Goal: Task Accomplishment & Management: Use online tool/utility

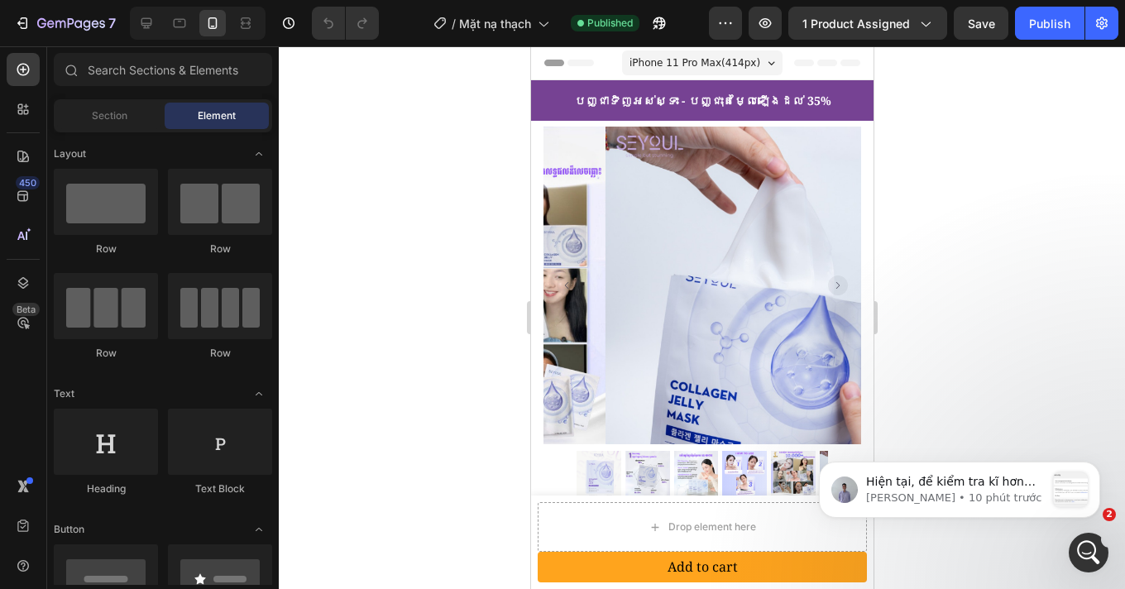
click at [929, 493] on p "[PERSON_NAME] • 10 phút trước" at bounding box center [955, 497] width 179 height 15
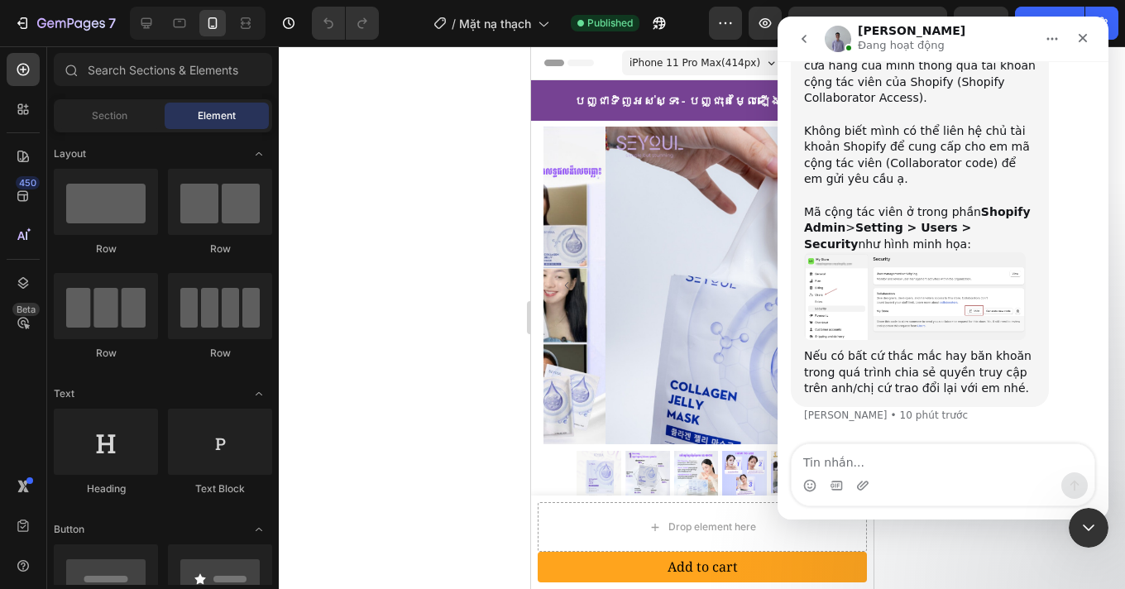
scroll to position [2883, 0]
click at [908, 461] on textarea "Tin nhắn..." at bounding box center [942, 458] width 303 height 28
click at [935, 308] on img "Brad nói…" at bounding box center [915, 296] width 222 height 88
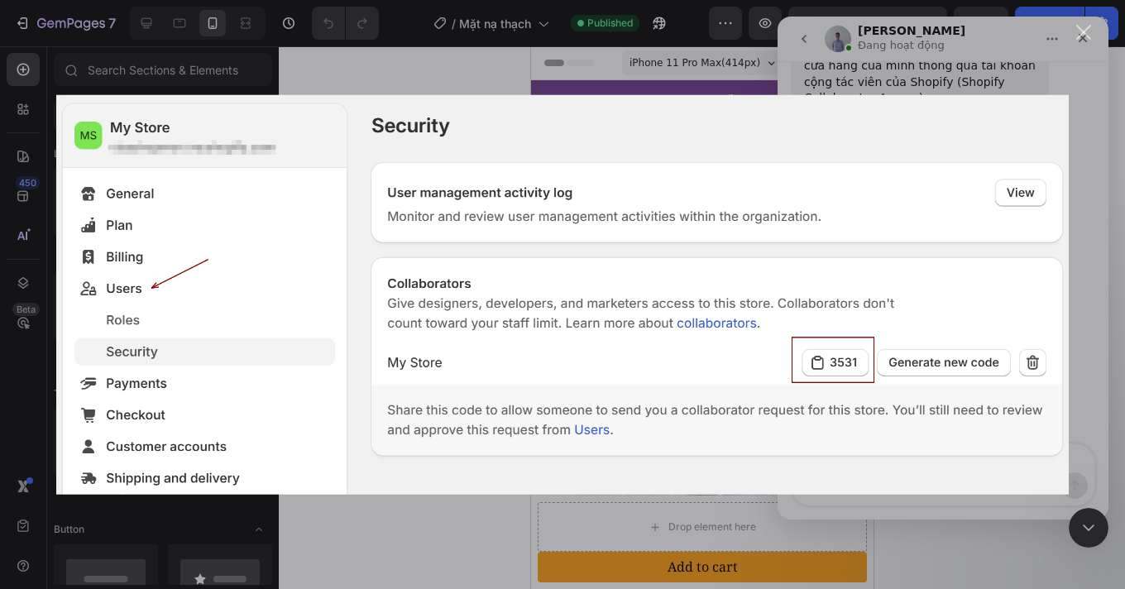
scroll to position [0, 0]
click at [1087, 30] on div "Đóng" at bounding box center [1084, 33] width 16 height 16
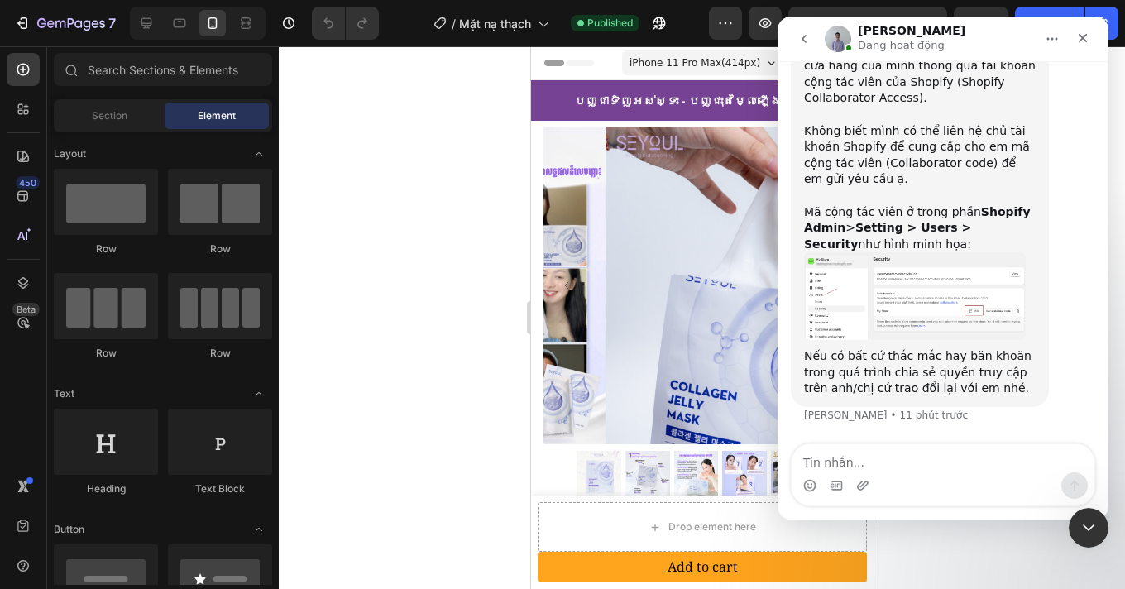
click at [859, 269] on img "Brad nói…" at bounding box center [915, 296] width 222 height 88
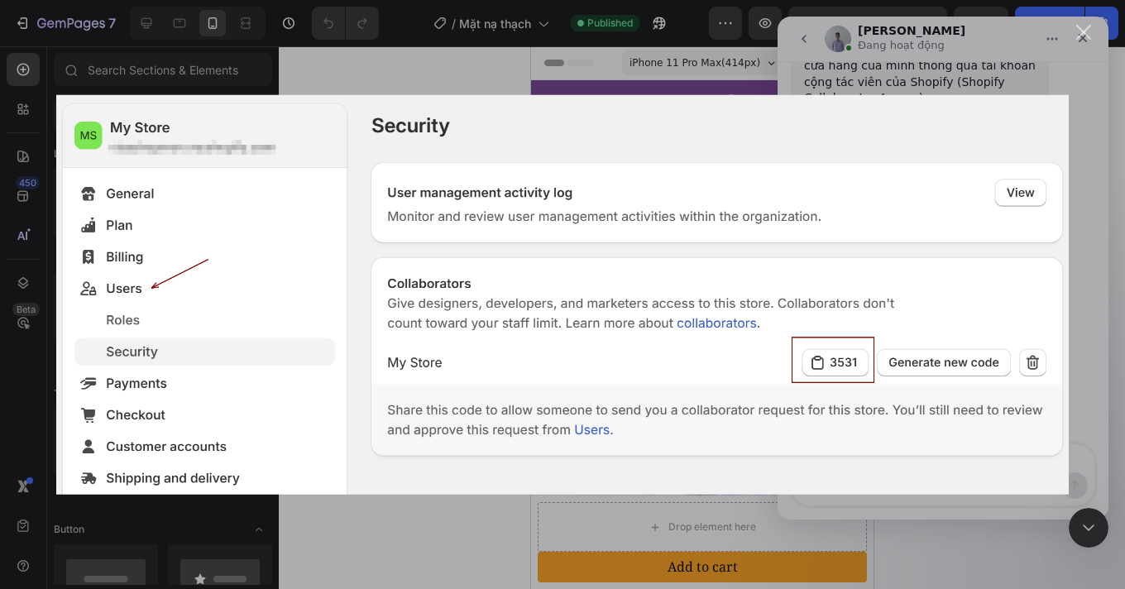
click at [1053, 89] on div "Ứng dụng nhắn tin trong Intercom" at bounding box center [562, 294] width 1125 height 589
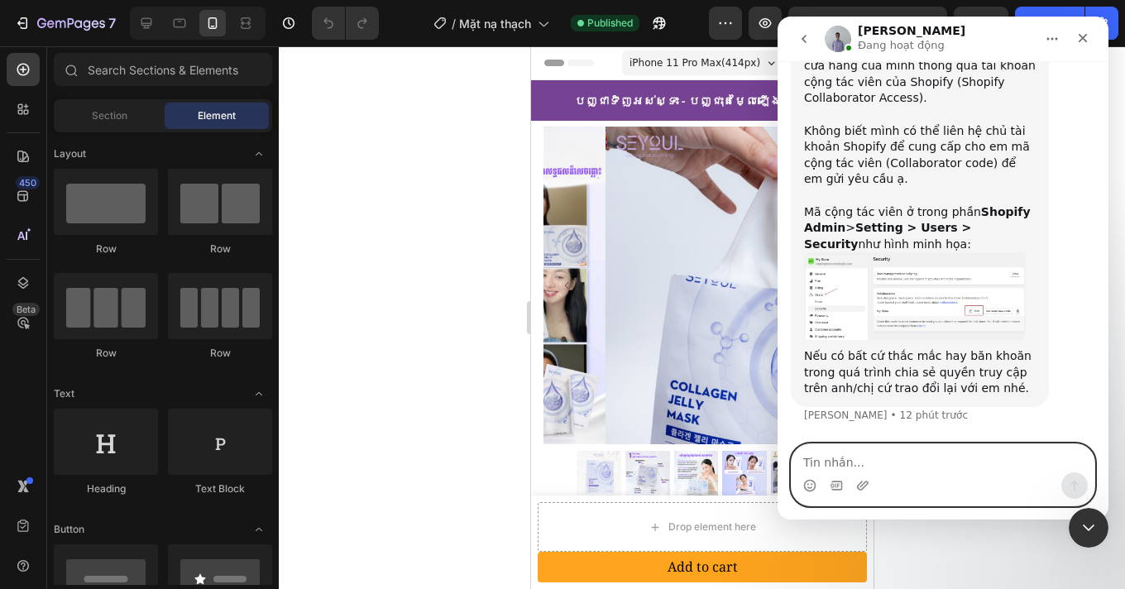
click at [880, 465] on textarea "Tin nhắn..." at bounding box center [942, 458] width 303 height 28
type textarea "dạ vâng ạ"
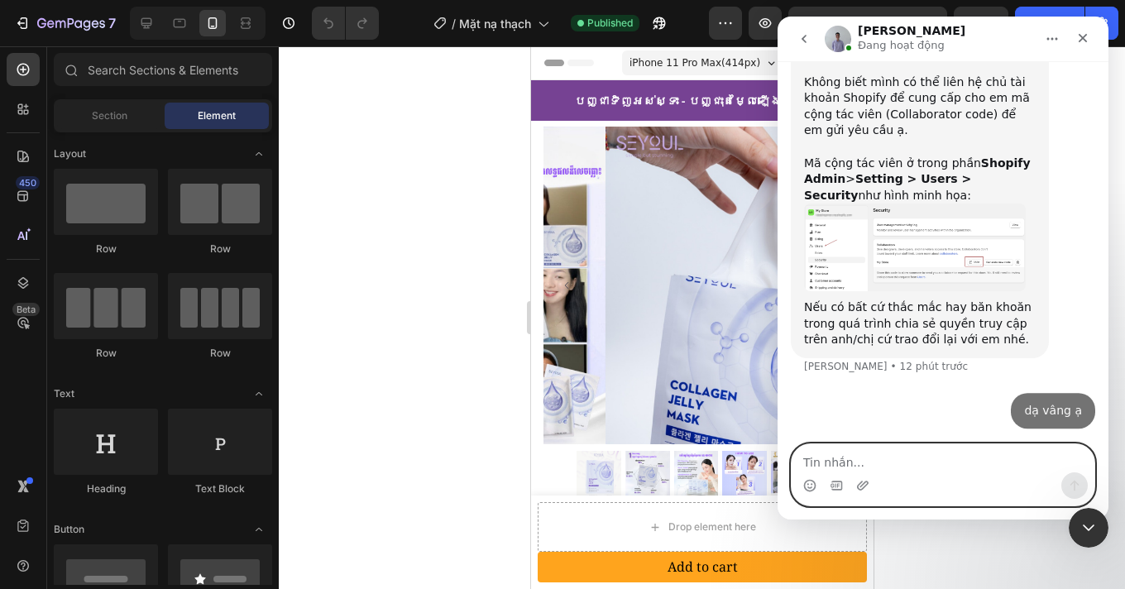
scroll to position [2904, 0]
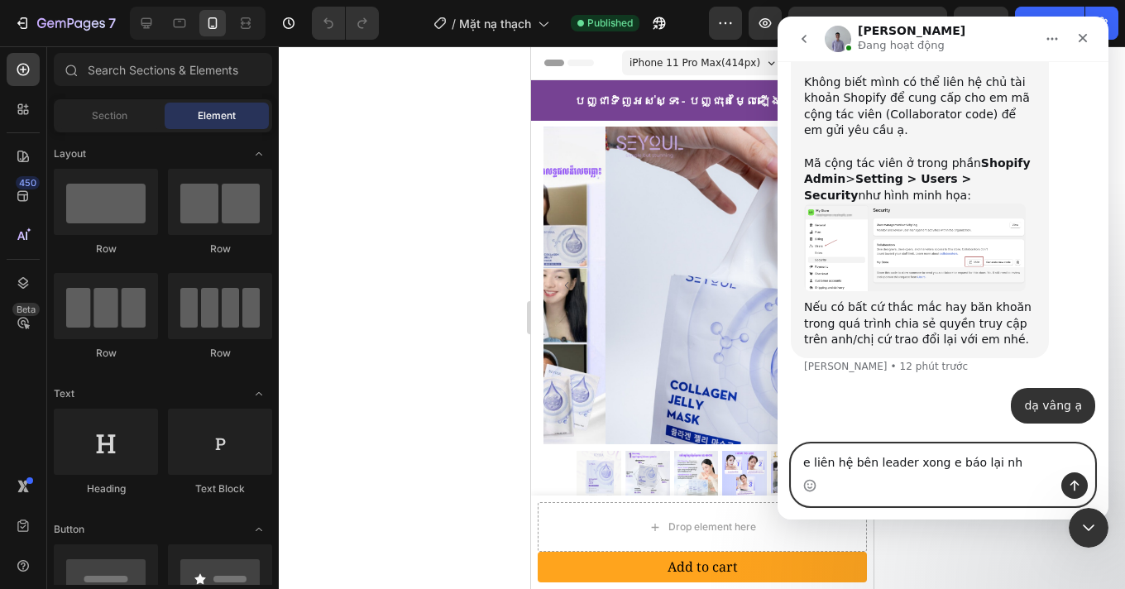
type textarea "e liên hệ bên leader xong e báo lại nhe"
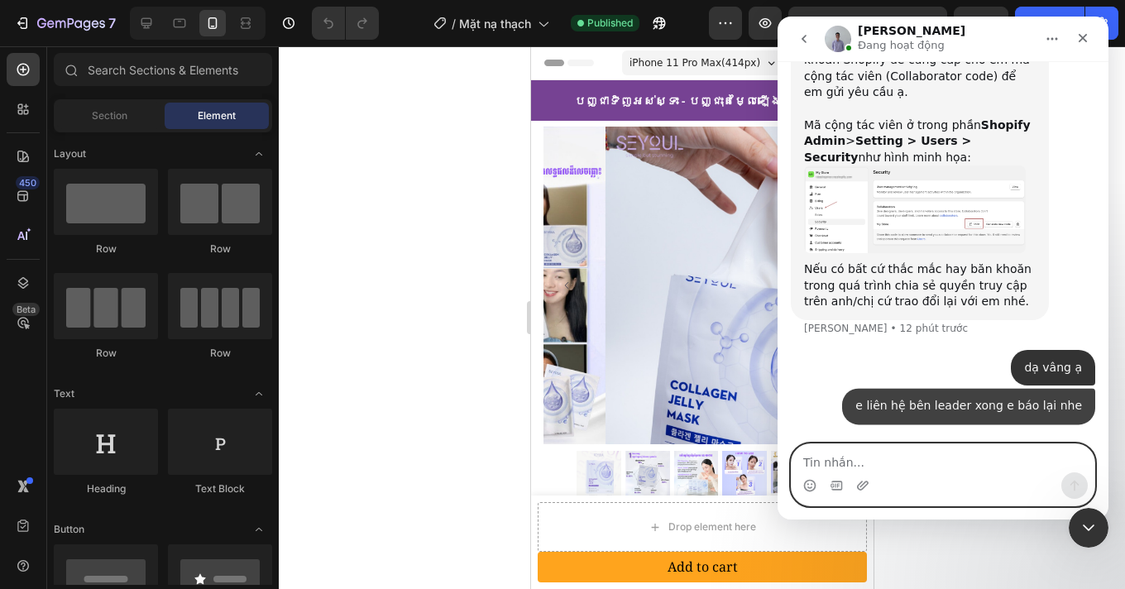
scroll to position [2942, 0]
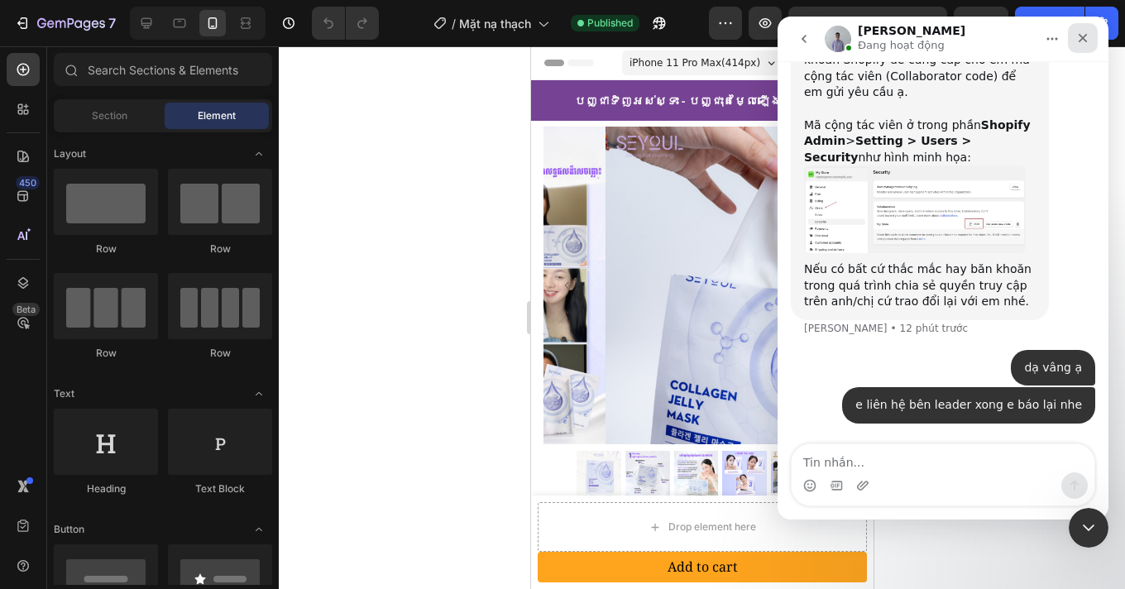
click at [1091, 31] on div "Đóng" at bounding box center [1083, 38] width 30 height 30
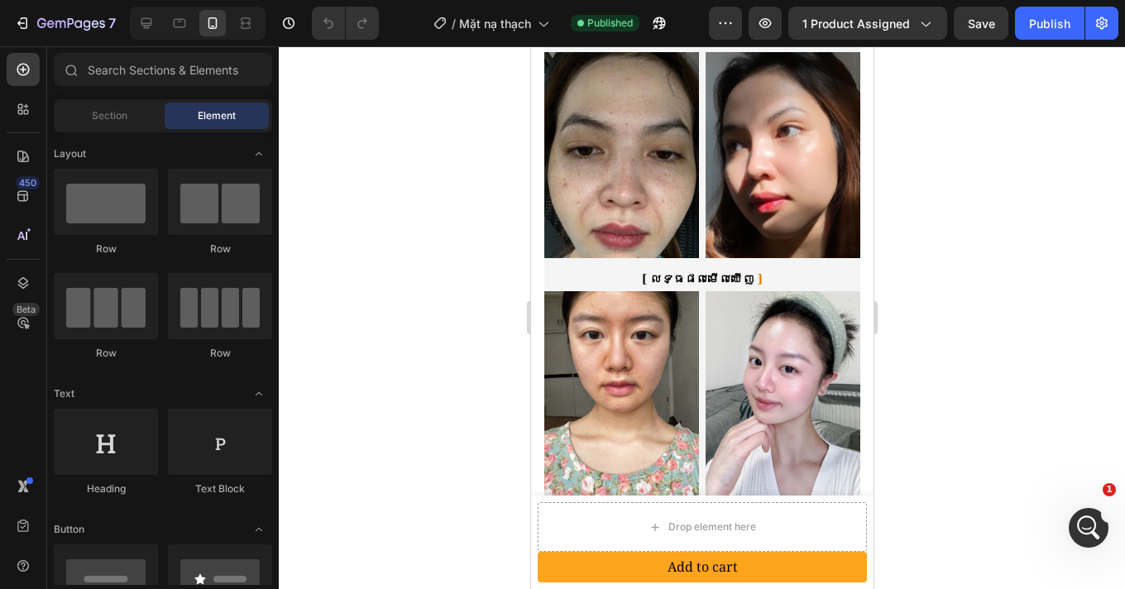
scroll to position [3006, 0]
click at [485, 18] on span "Mặt nạ thạch" at bounding box center [495, 23] width 72 height 17
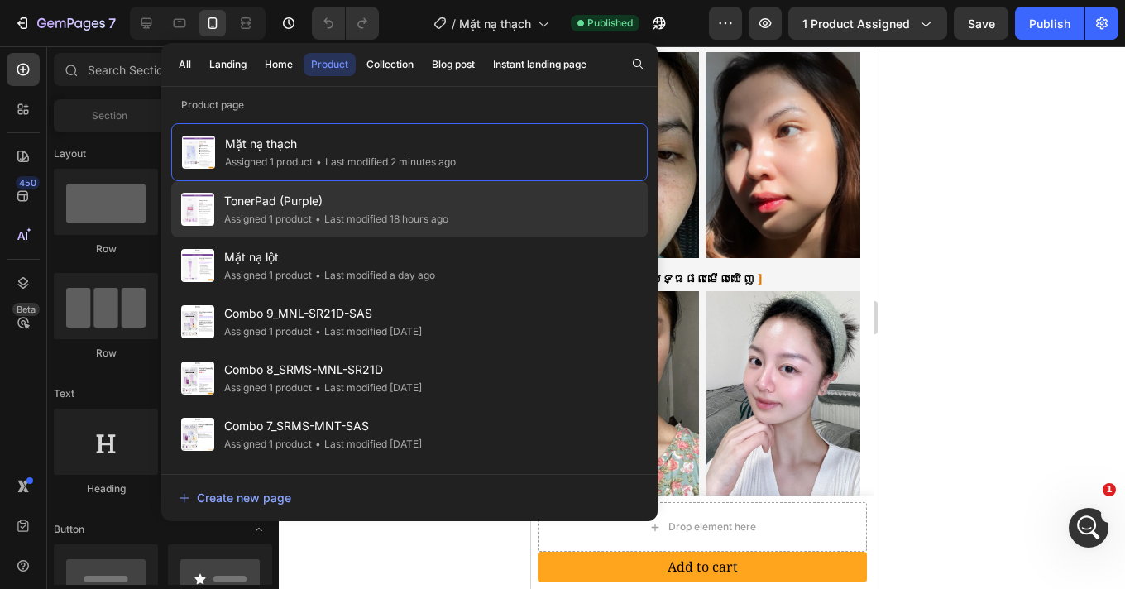
click at [335, 213] on div "• Last modified 18 hours ago" at bounding box center [380, 219] width 136 height 17
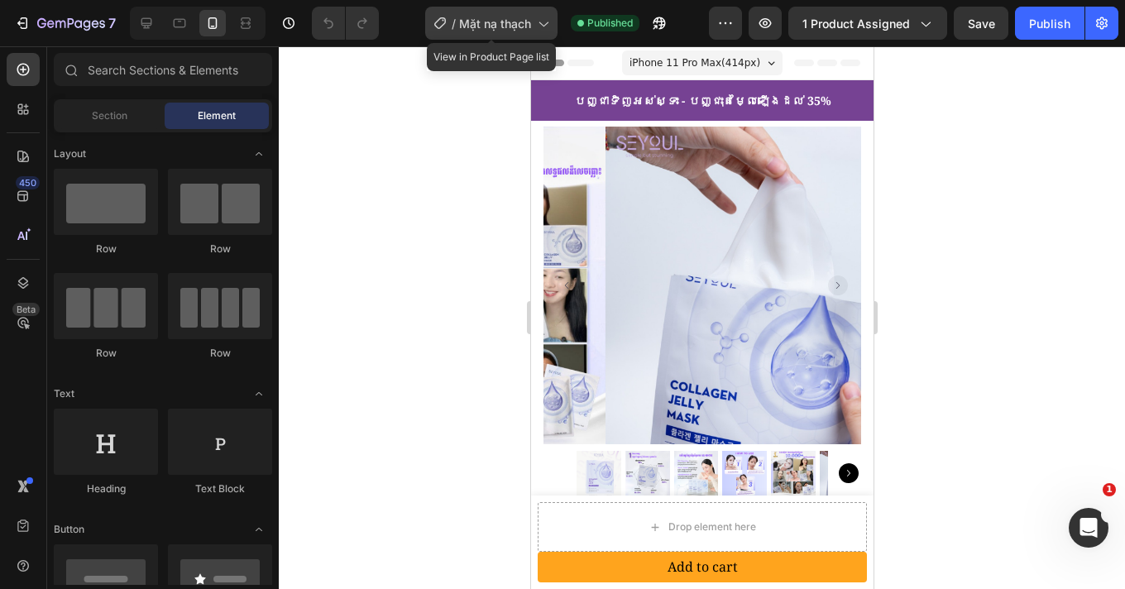
click at [507, 26] on span "Mặt nạ thạch" at bounding box center [495, 23] width 72 height 17
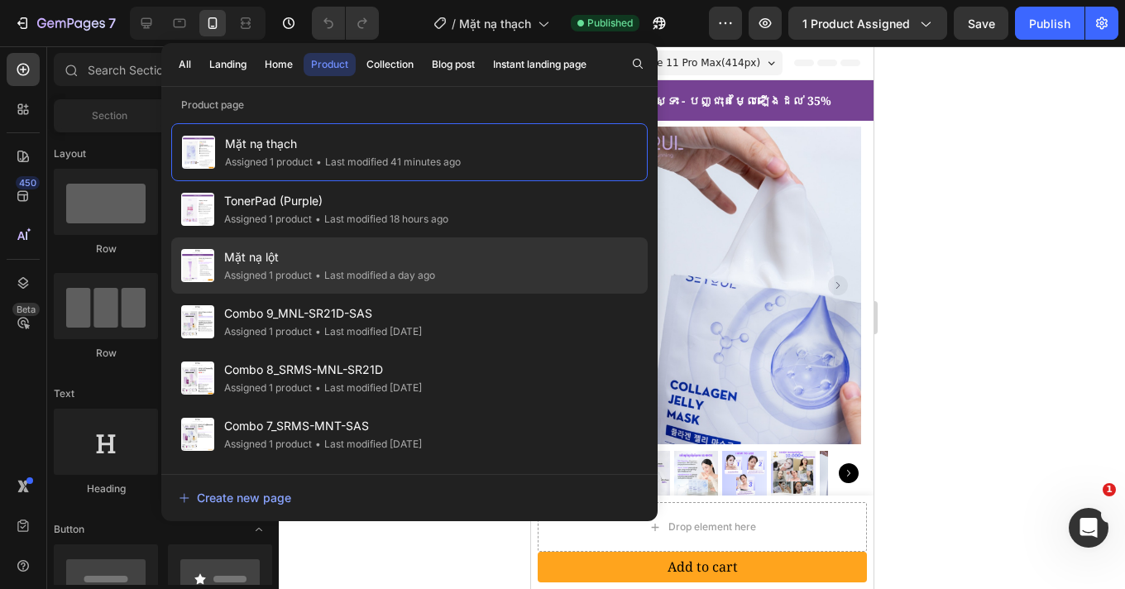
click at [356, 270] on div "• Last modified a day ago" at bounding box center [373, 275] width 123 height 17
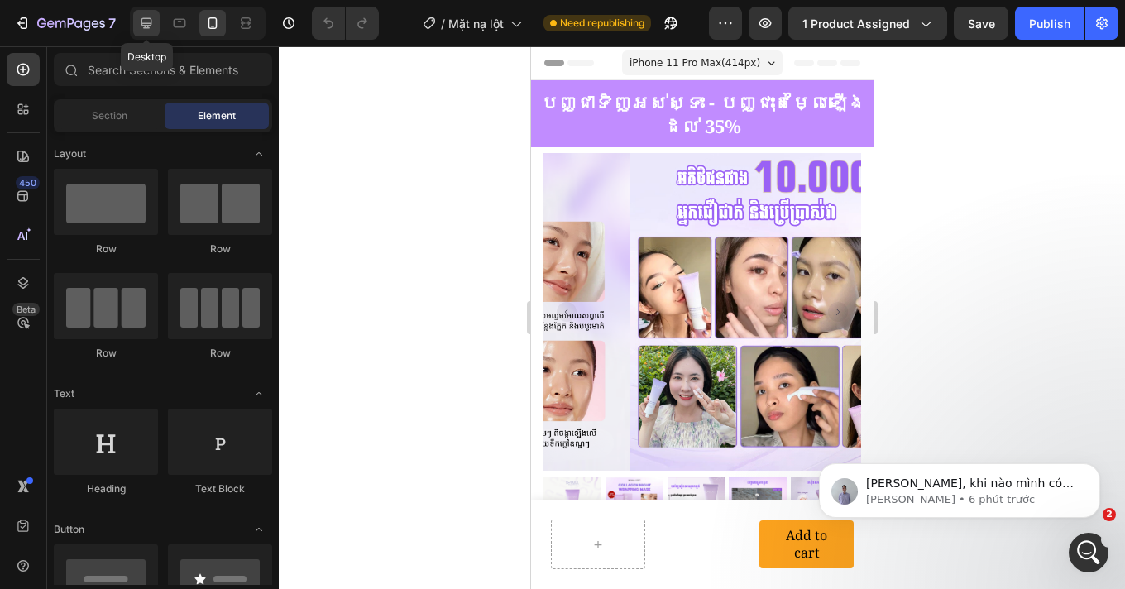
click at [156, 24] on div at bounding box center [146, 23] width 26 height 26
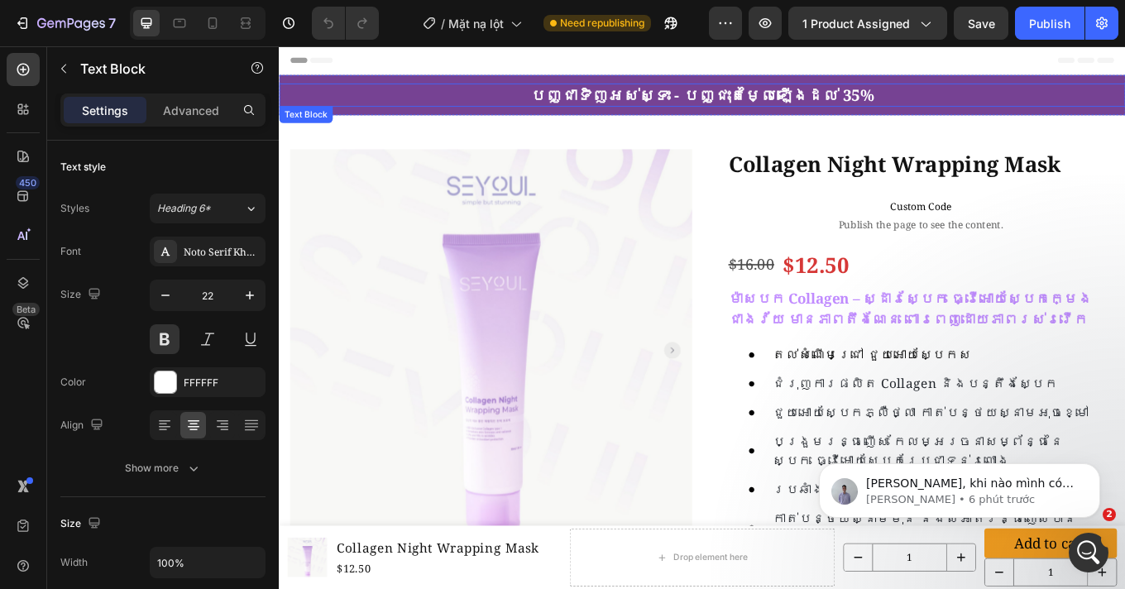
click at [685, 110] on p "បញ្ជាទិញអស់ស្ទះ - បញ្ជុះតម្លៃឡើងដល់ 35%" at bounding box center [774, 104] width 989 height 24
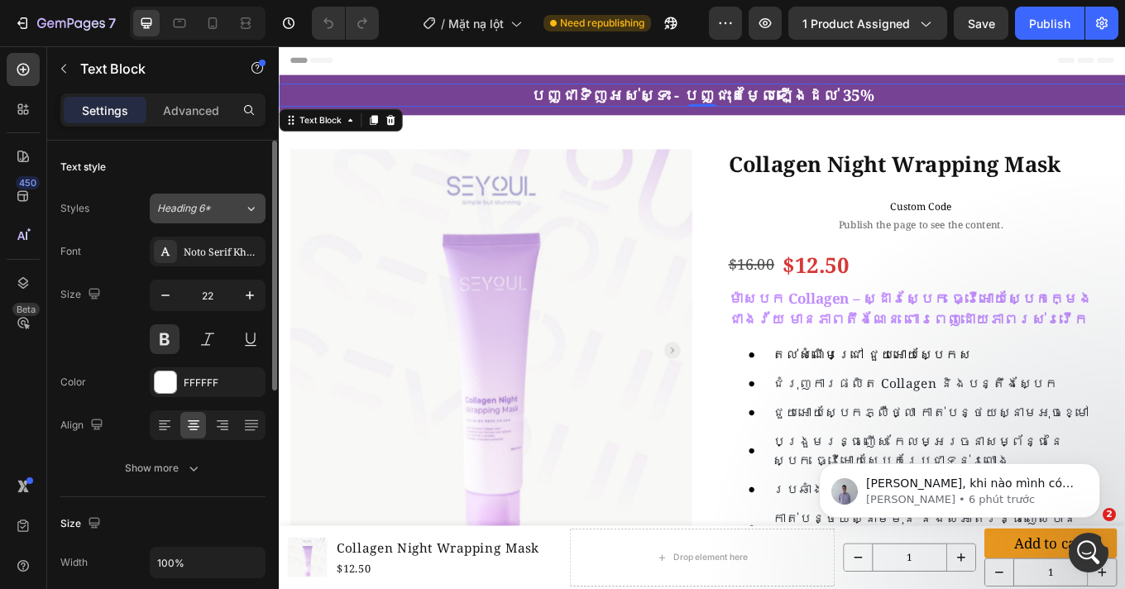
click at [243, 208] on div "Heading 6*" at bounding box center [200, 208] width 87 height 15
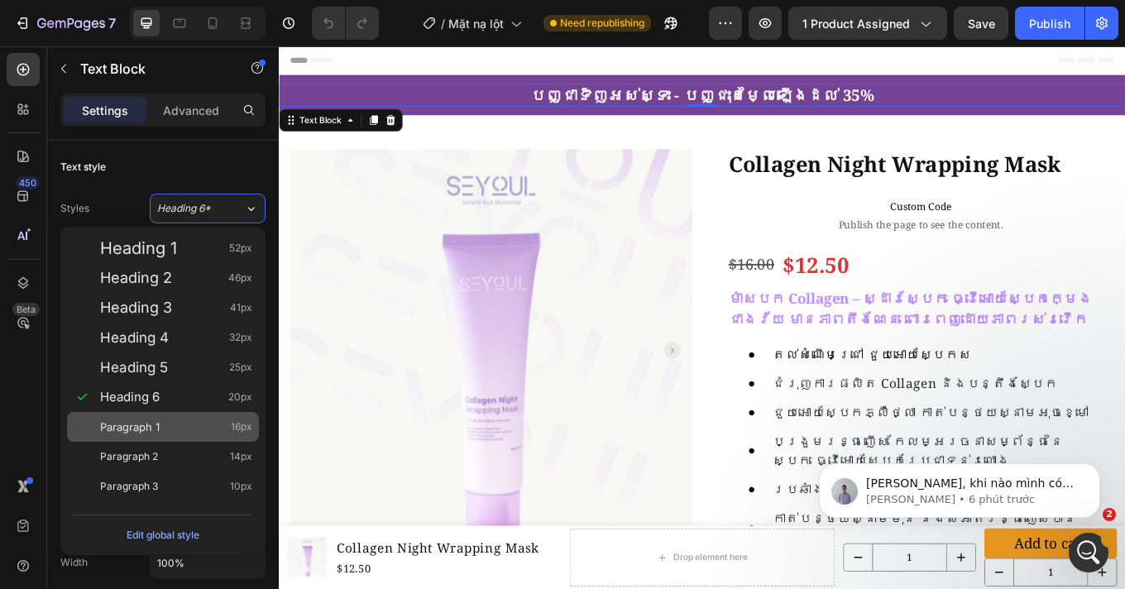
click at [181, 420] on div "Paragraph 1 16px" at bounding box center [176, 426] width 152 height 17
type input "16"
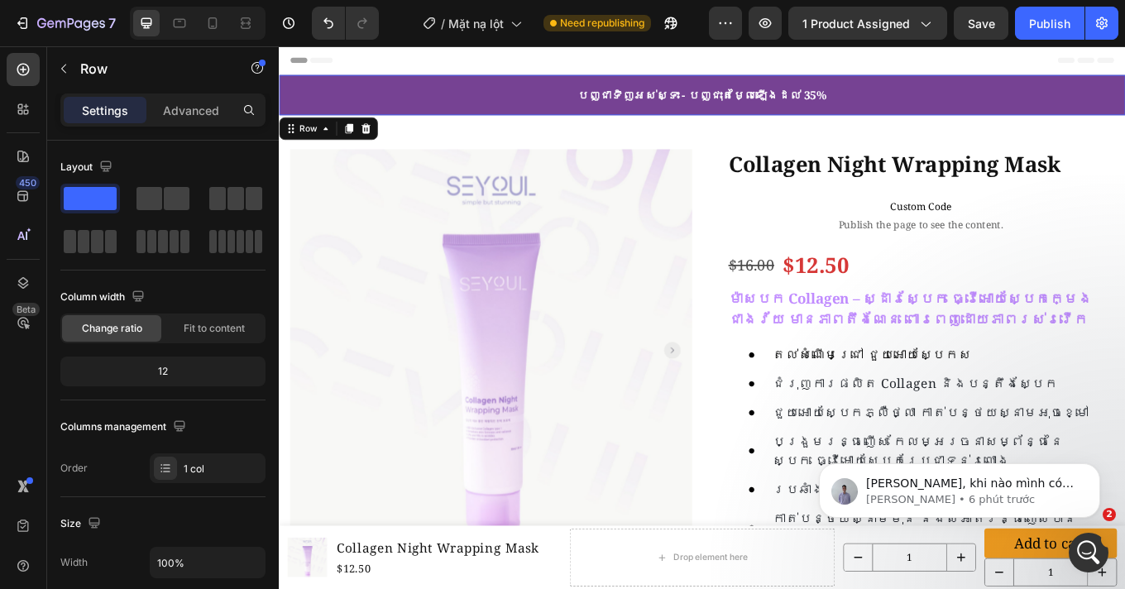
click at [548, 122] on div "បញ្ជាទិញអស់ស្ទះ - បញ្ជុះតម្លៃឡើងដល់ 35% Text Block Row 0" at bounding box center [775, 103] width 992 height 47
click at [344, 88] on div "បញ្ជាទិញអស់ស្ទះ - បញ្ជុះតម្លៃឡើងដល់ 35% Text Block Row 0" at bounding box center [775, 103] width 992 height 47
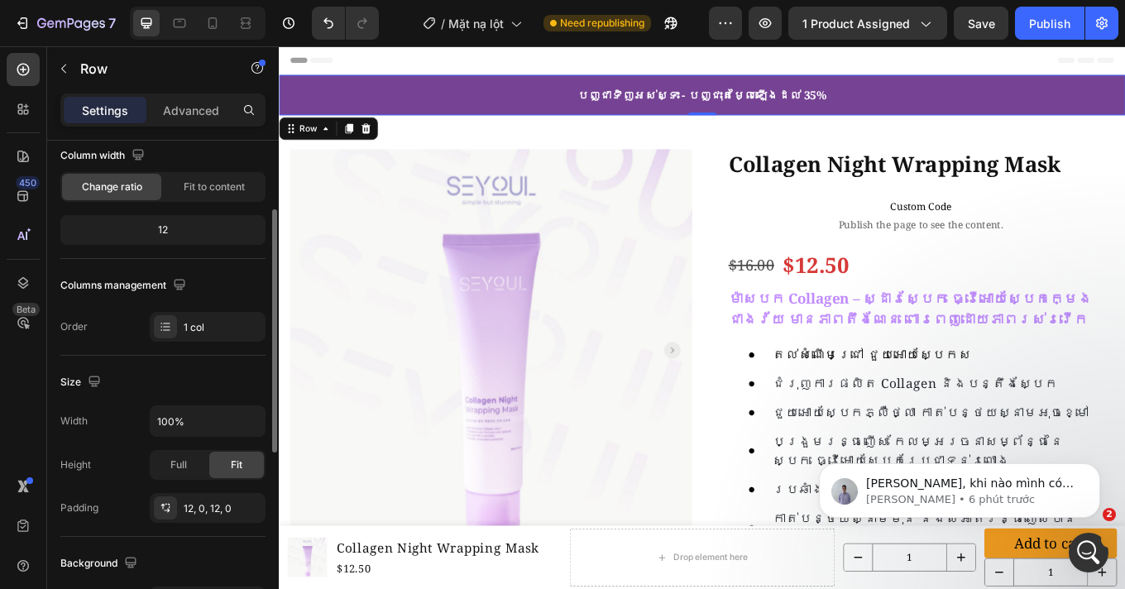
scroll to position [257, 0]
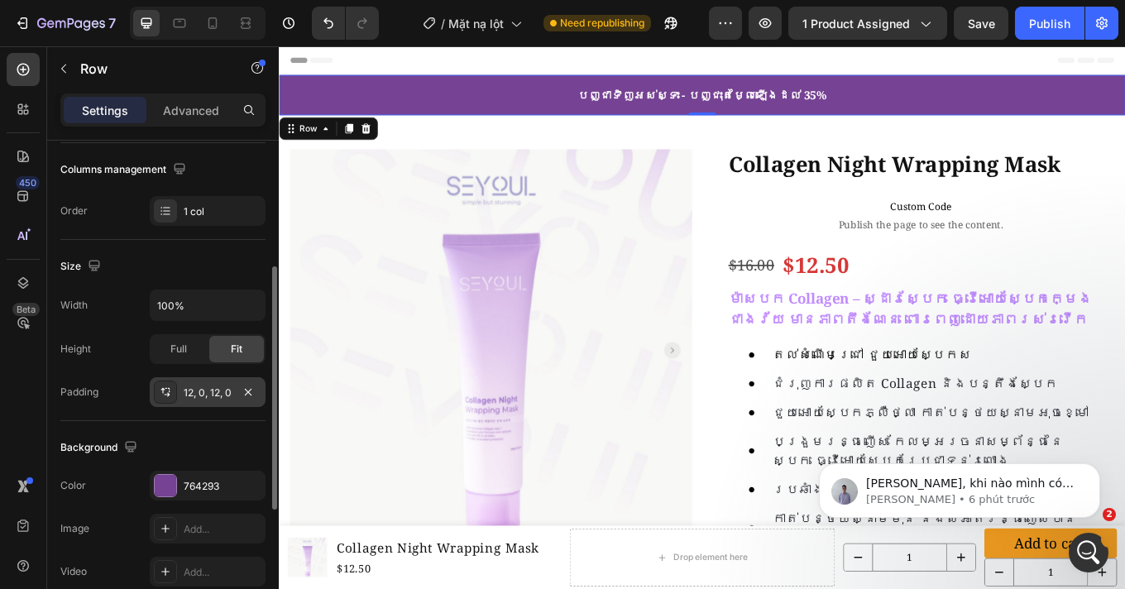
click at [208, 401] on div "12, 0, 12, 0" at bounding box center [208, 392] width 116 height 30
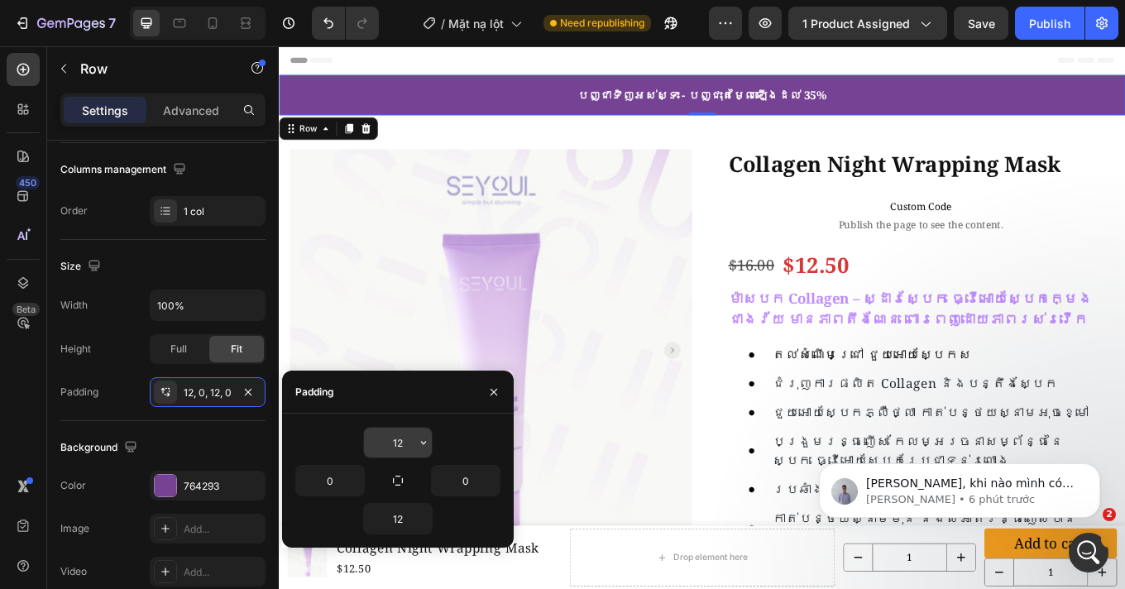
click at [400, 443] on input "12" at bounding box center [398, 442] width 68 height 30
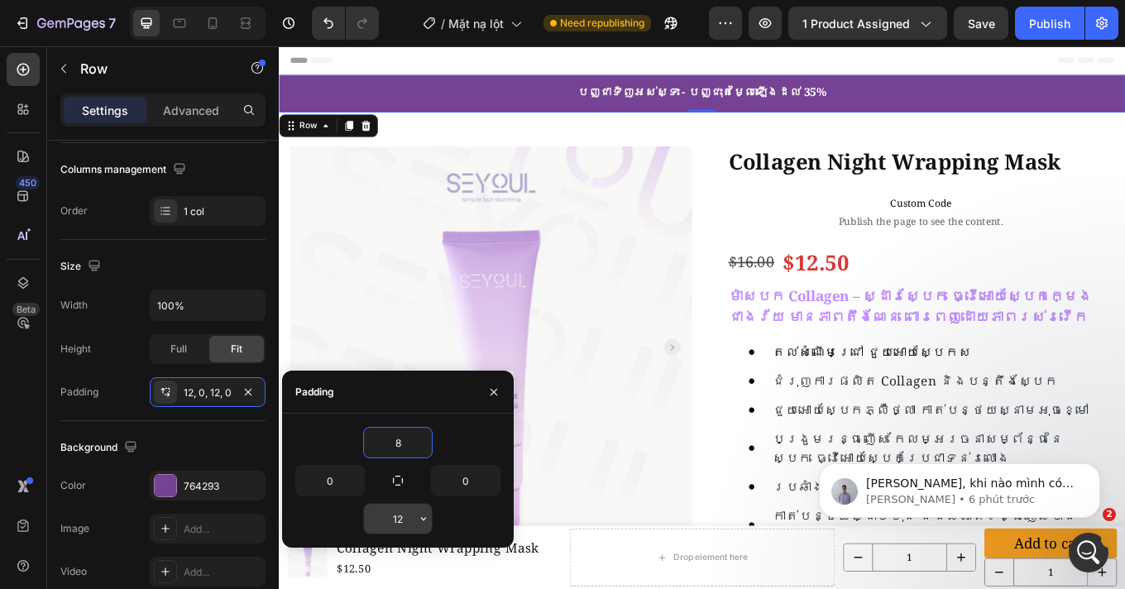
type input "8"
click at [398, 519] on input "12" at bounding box center [398, 519] width 68 height 30
type input "8"
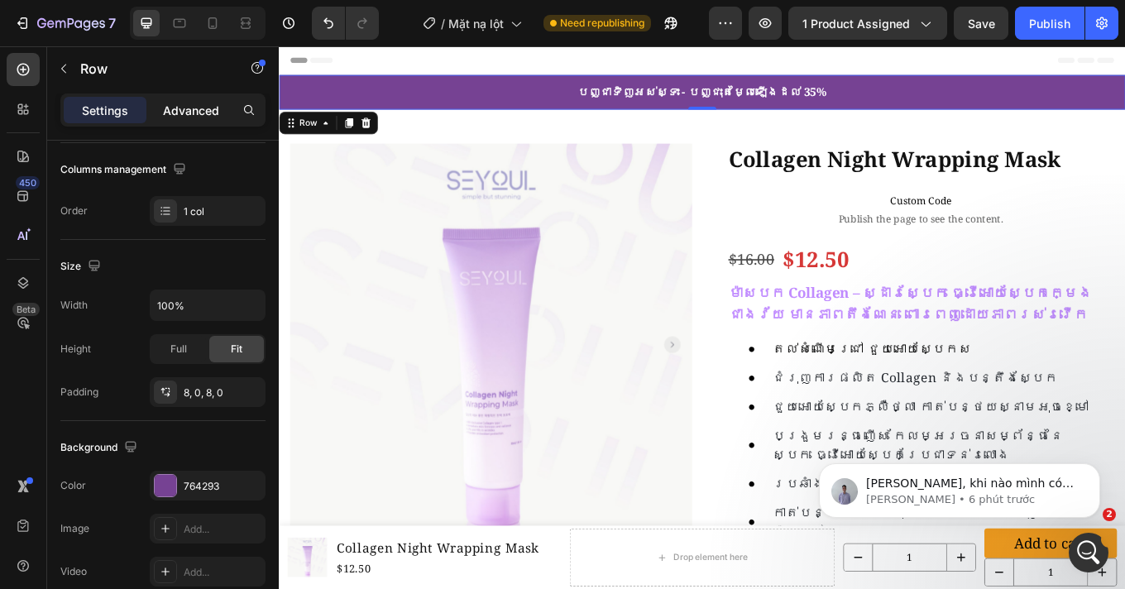
click at [204, 104] on p "Advanced" at bounding box center [191, 110] width 56 height 17
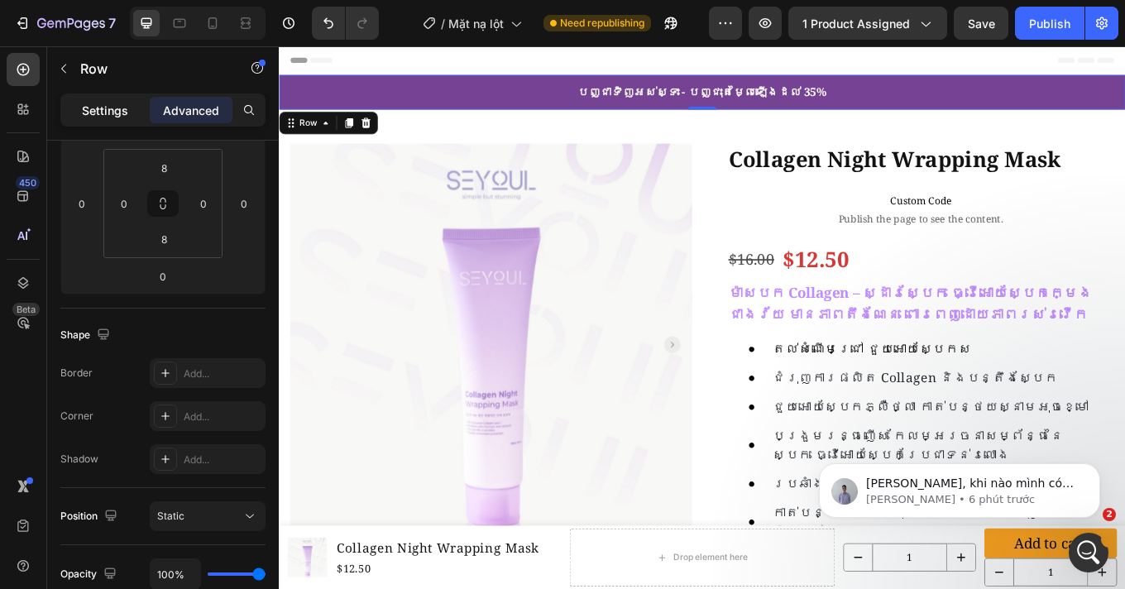
click at [99, 105] on p "Settings" at bounding box center [105, 110] width 46 height 17
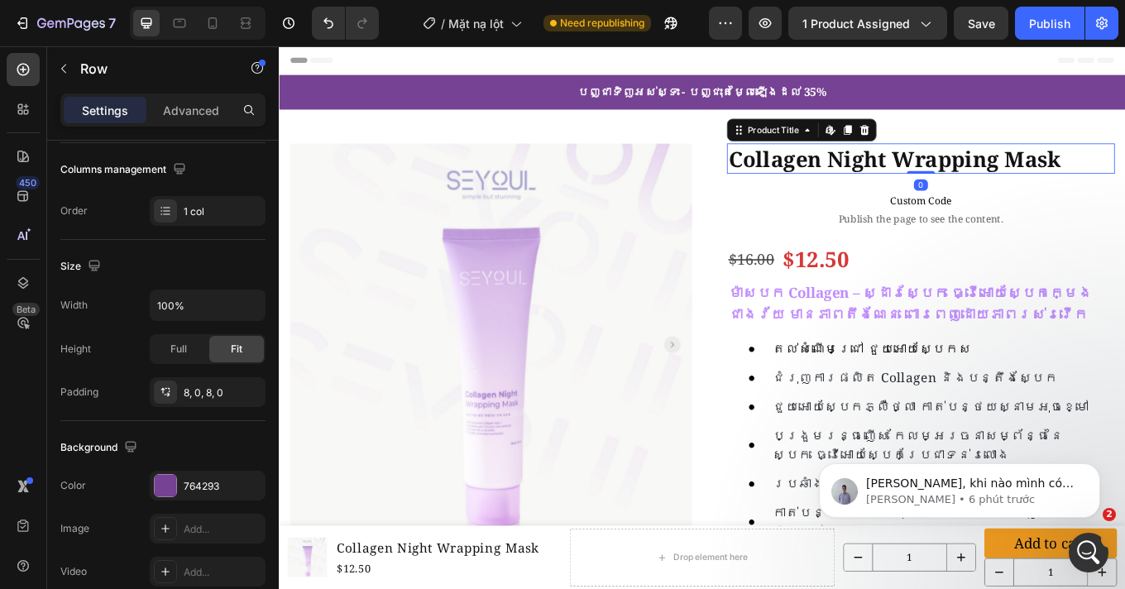
click at [941, 180] on h1 "Collagen Night Wrapping Mask" at bounding box center [1031, 178] width 455 height 36
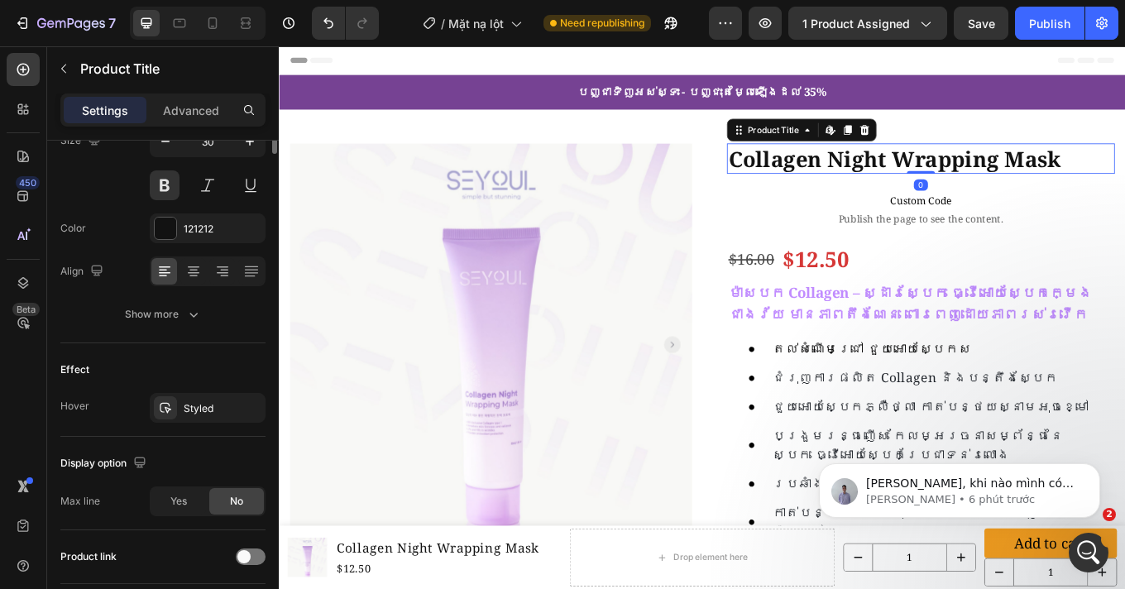
scroll to position [0, 0]
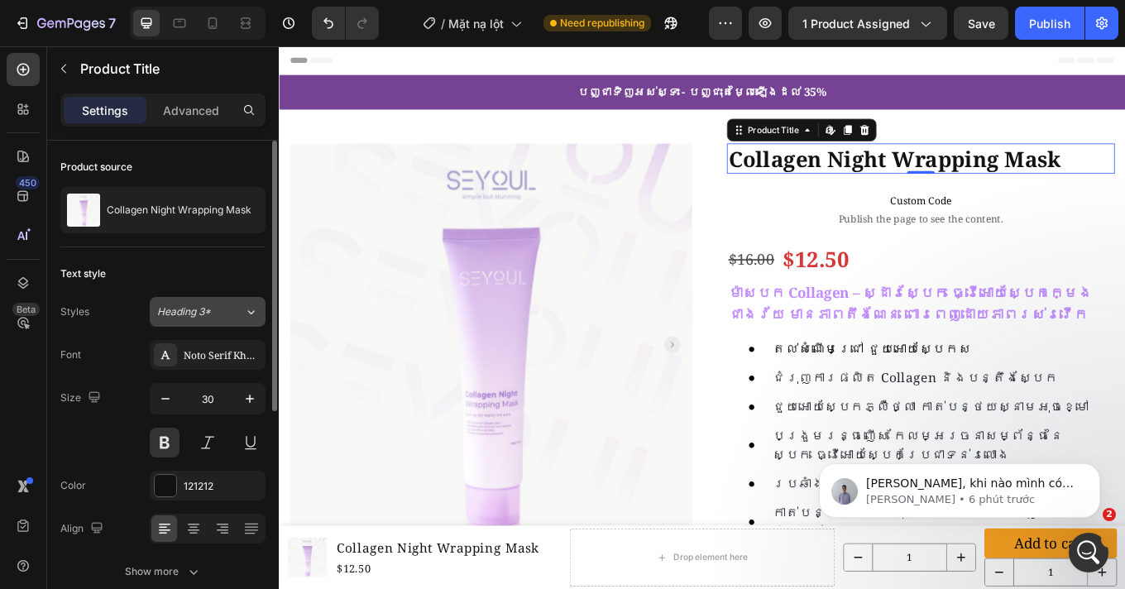
click at [190, 318] on span "Heading 3*" at bounding box center [184, 311] width 54 height 15
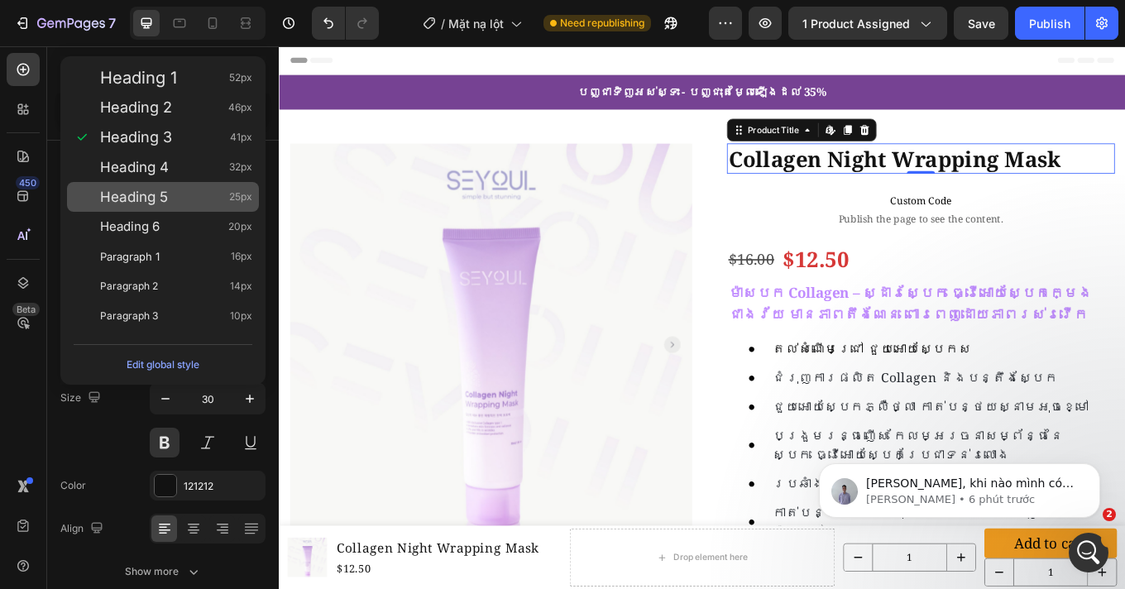
click at [179, 200] on div "Heading 5 25px" at bounding box center [176, 197] width 152 height 17
type input "25"
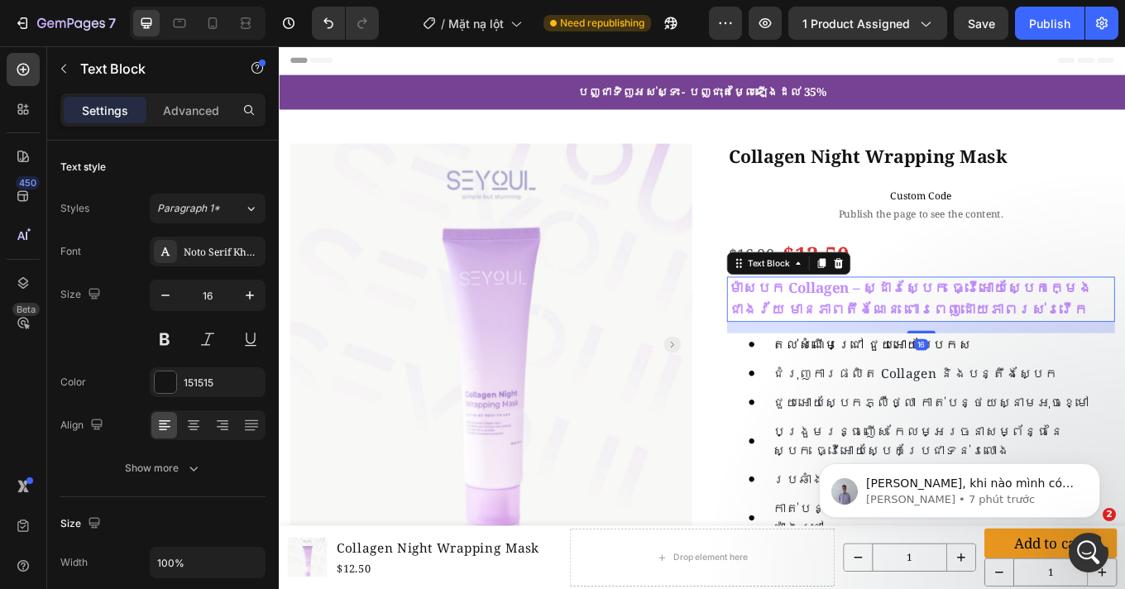
click at [884, 351] on strong "ម៉ាសបក Collagen – ស្ដារស្បែក ធ្វើអោយស្បែកក្មេងជាងវ័យ មានភាពតឹងណែន ពោរពេញដោយភាពរ…" at bounding box center [1018, 341] width 427 height 47
click at [208, 212] on span "Paragraph 1*" at bounding box center [188, 208] width 63 height 15
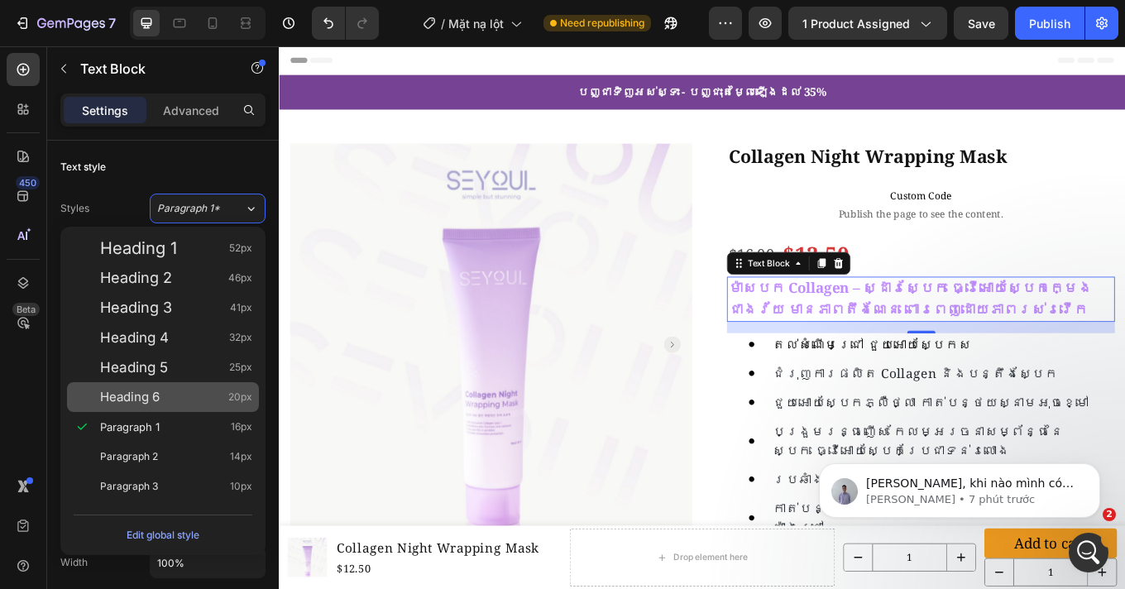
click at [170, 395] on div "Heading 6 20px" at bounding box center [176, 397] width 152 height 17
type input "20"
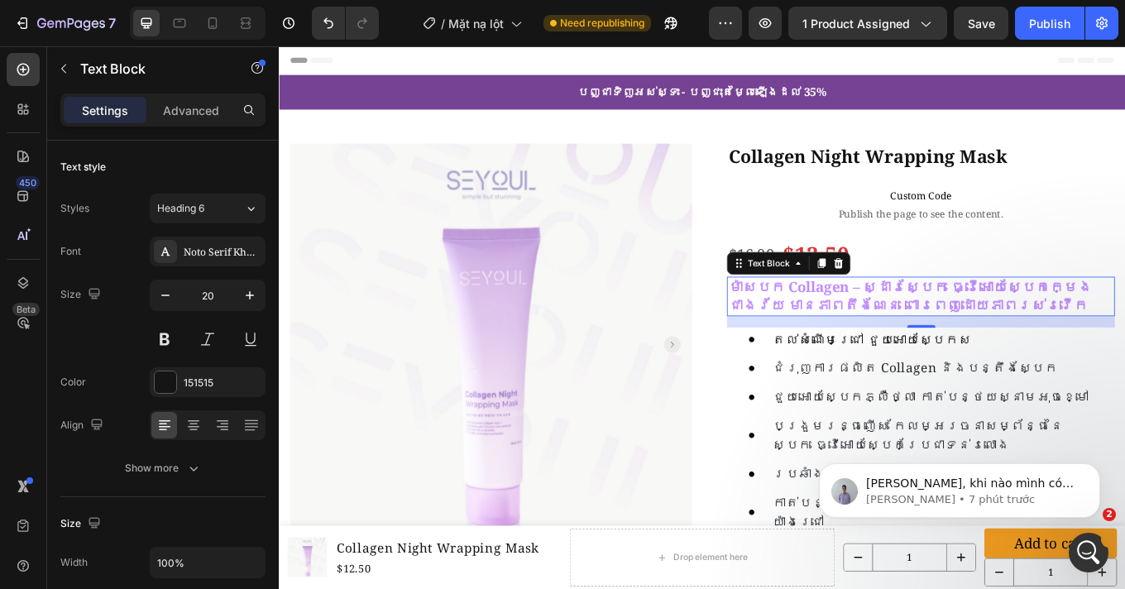
click at [899, 343] on strong "ម៉ាសបក Collagen – ស្ដារស្បែក ធ្វើអោយស្បែកក្មេងជាងវ័យ មានភាពតឹងណែន ពោរពេញដោយភាពរ…" at bounding box center [1018, 340] width 427 height 44
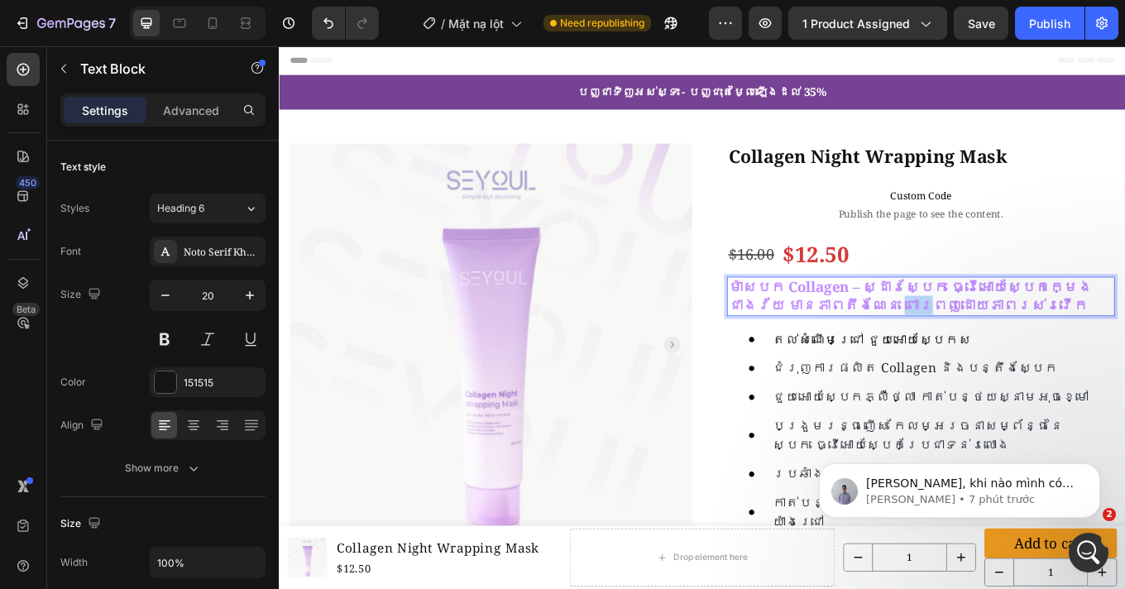
click at [899, 343] on strong "ម៉ាសបក Collagen – ស្ដារស្បែក ធ្វើអោយស្បែកក្មេងជាងវ័យ មានភាពតឹងណែន ពោរពេញដោយភាពរ…" at bounding box center [1018, 340] width 427 height 44
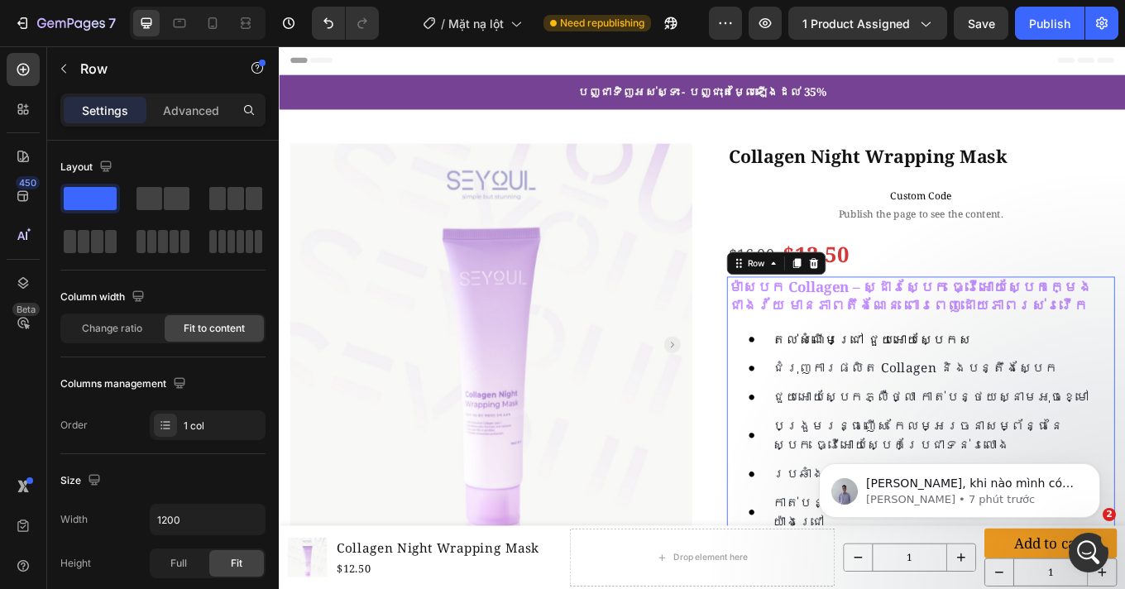
click at [1064, 371] on div "ម៉ាសបក Collagen – ស្ដារស្បែក ធ្វើអោយស្បែកក្មេងជាងវ័យ មានភាពតឹងណែន ពោរពេញដោយភាពរ…" at bounding box center [1031, 524] width 455 height 415
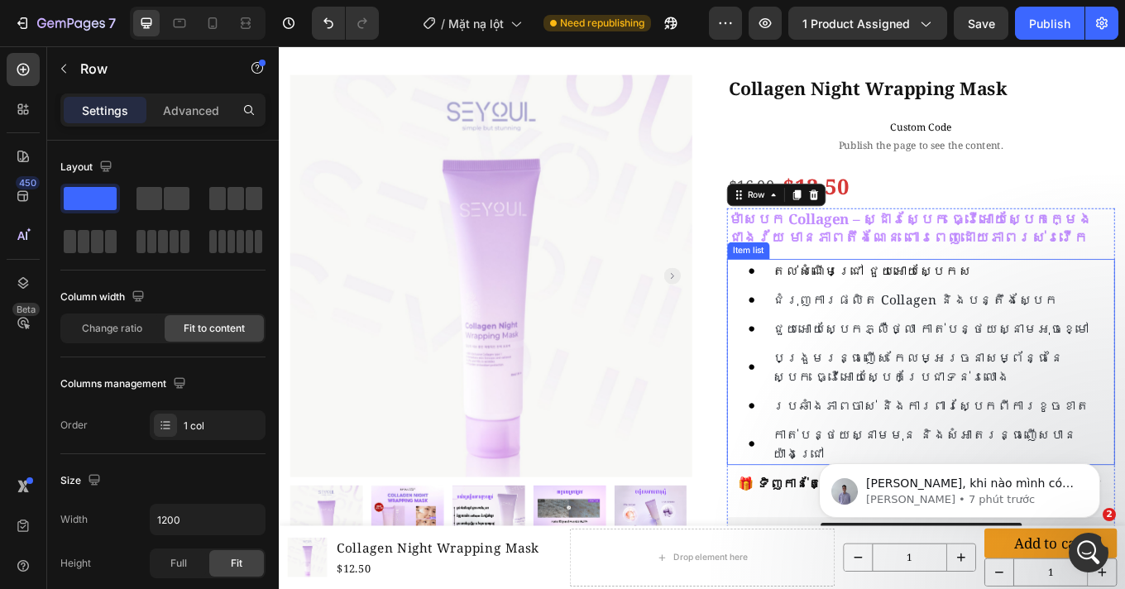
scroll to position [141, 0]
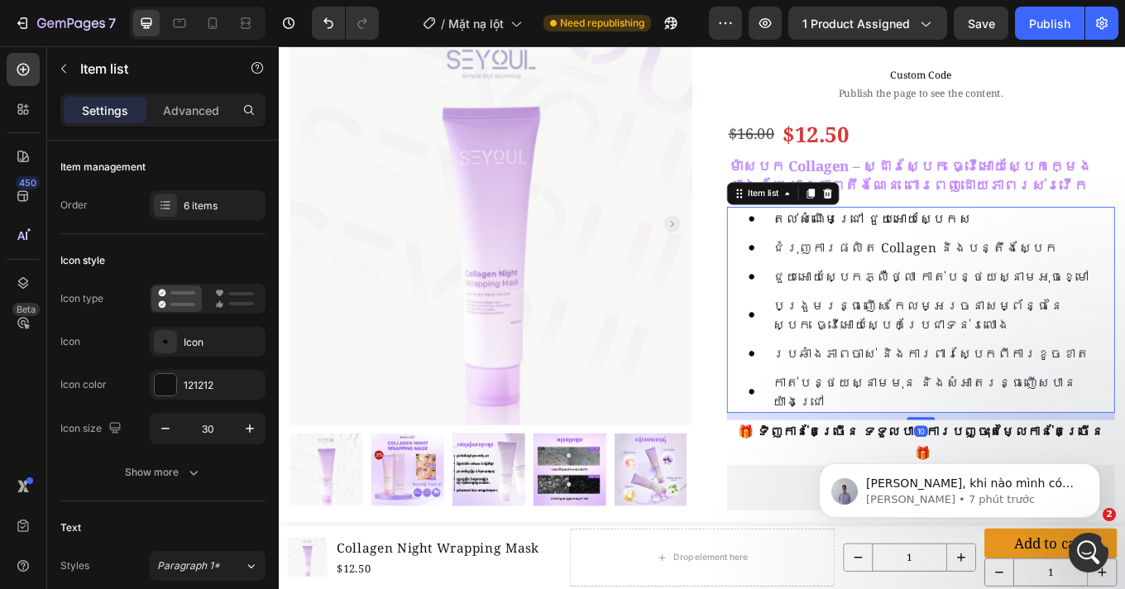
click at [804, 421] on div "តល់សំណើមជ្រៅ ជួយអោយស្បែកស ជំរុញការផលិត collagen និងបន្តឹងស្បែក ជួយអោយស្បែកភ្លឺថ…" at bounding box center [1031, 355] width 455 height 241
click at [192, 342] on div "Icon" at bounding box center [223, 342] width 78 height 15
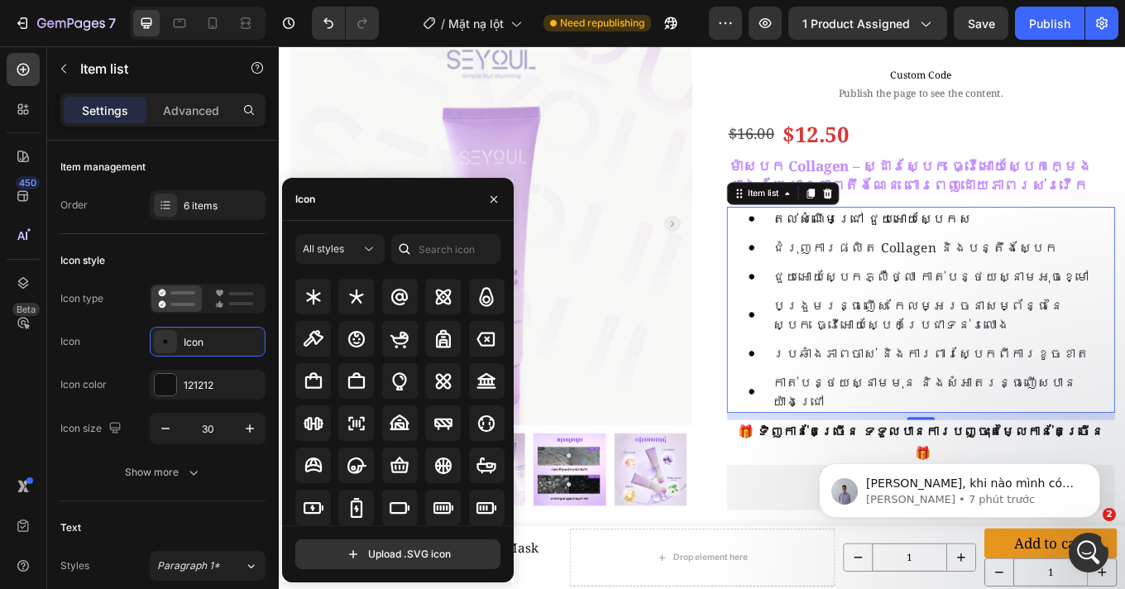
scroll to position [1011, 0]
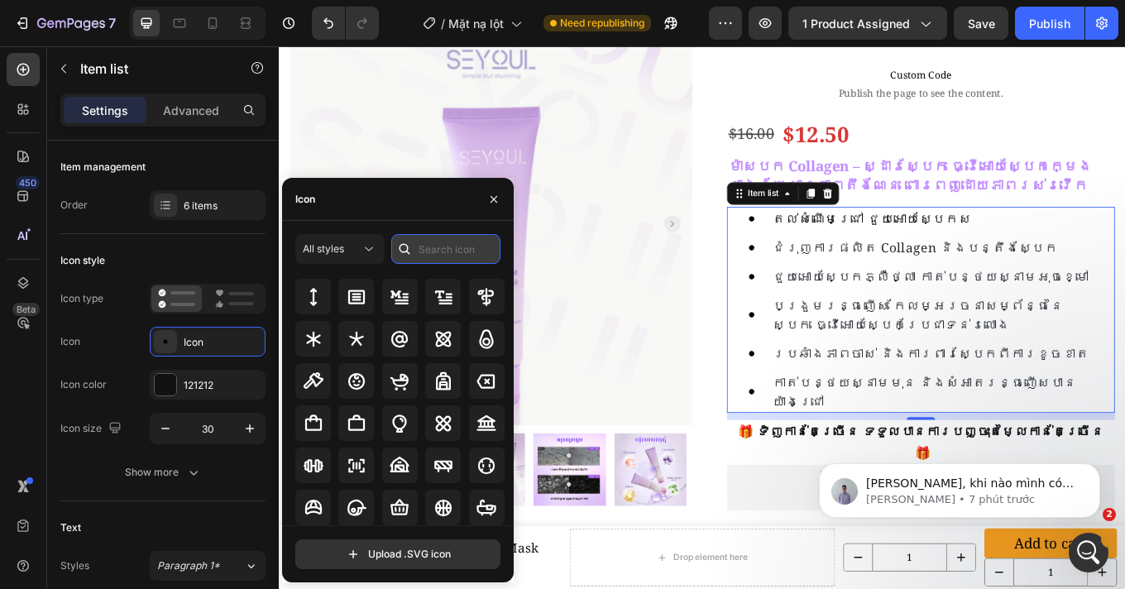
click at [419, 241] on input "text" at bounding box center [445, 249] width 109 height 30
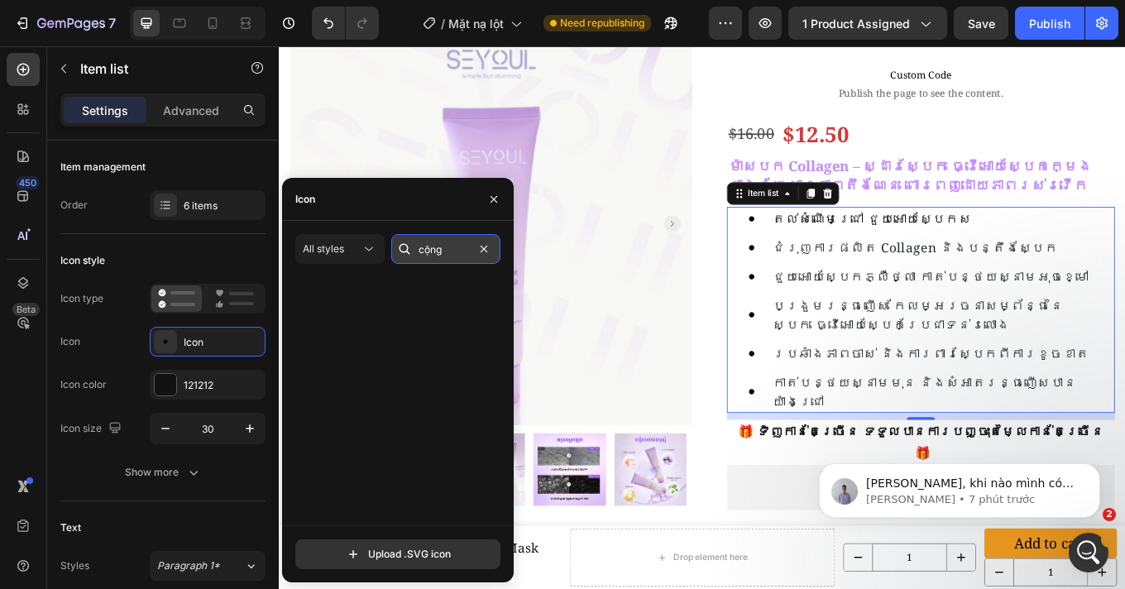
scroll to position [0, 0]
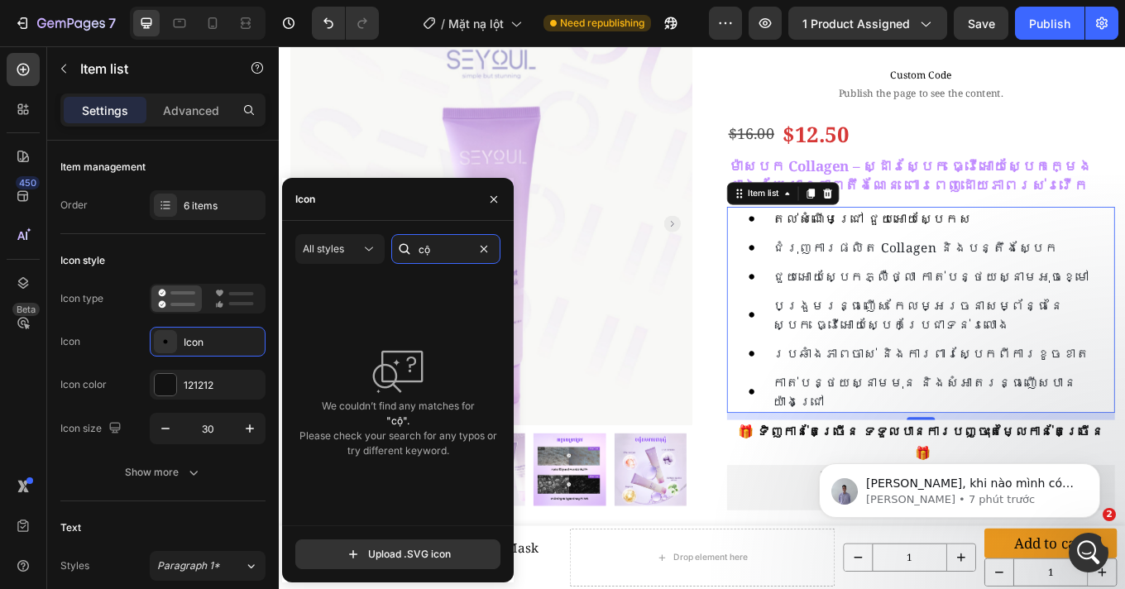
type input "c"
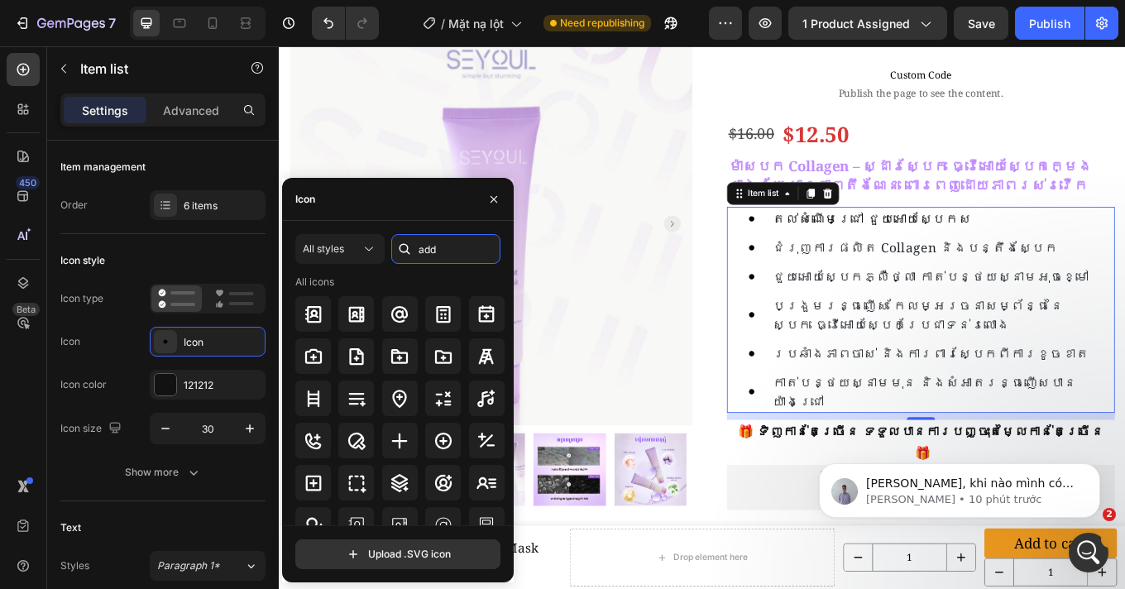
scroll to position [3, 0]
type input "add"
click at [447, 440] on icon at bounding box center [443, 439] width 17 height 17
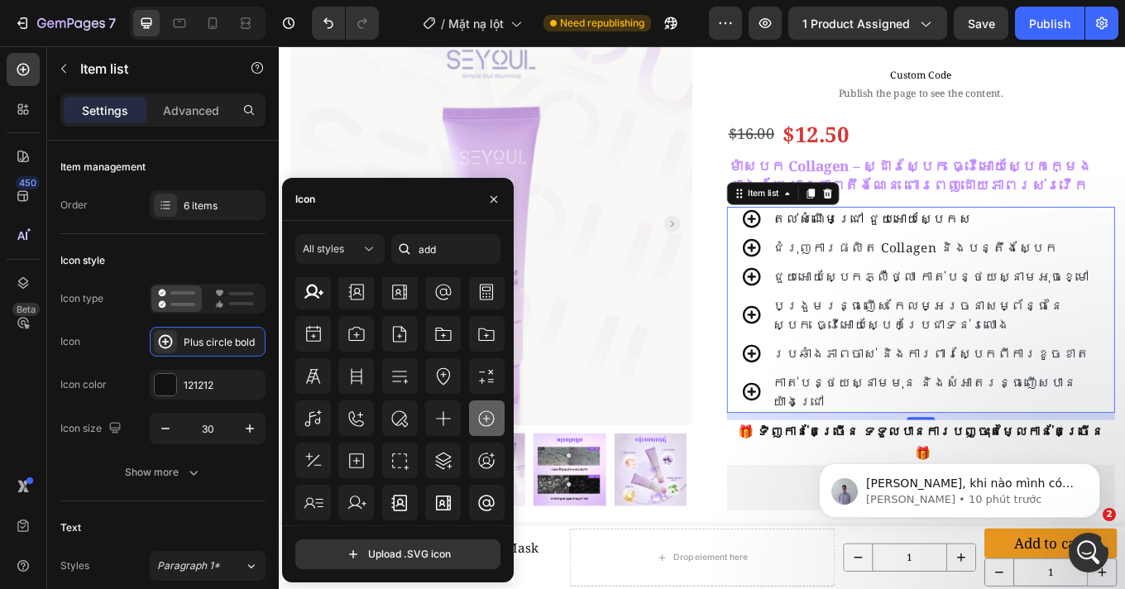
scroll to position [227, 0]
click at [476, 418] on icon at bounding box center [486, 414] width 20 height 20
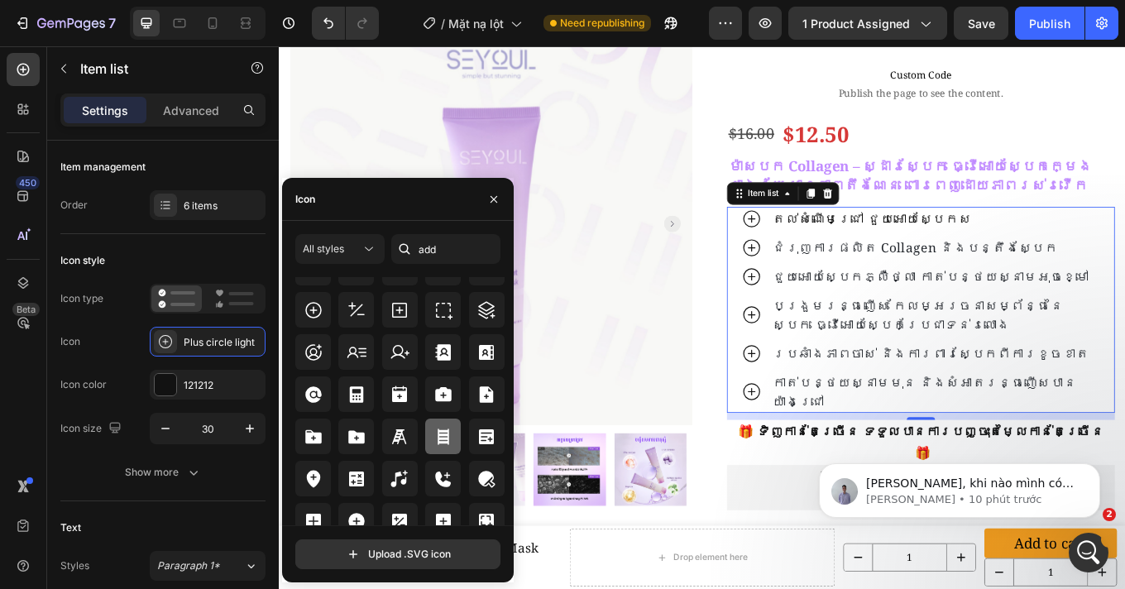
scroll to position [537, 0]
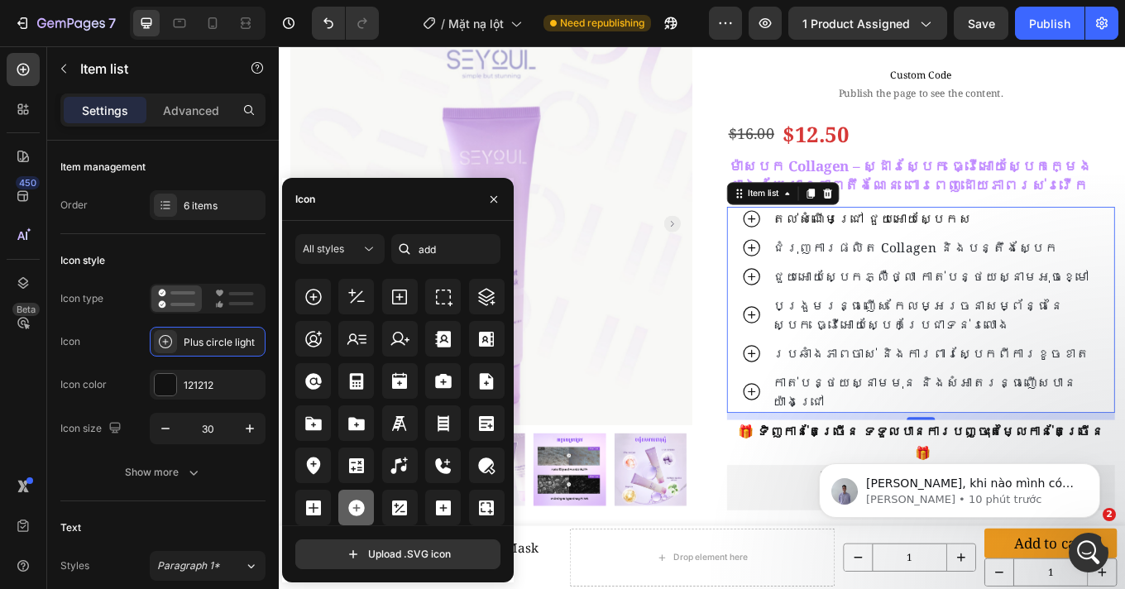
click at [355, 496] on div at bounding box center [356, 508] width 36 height 36
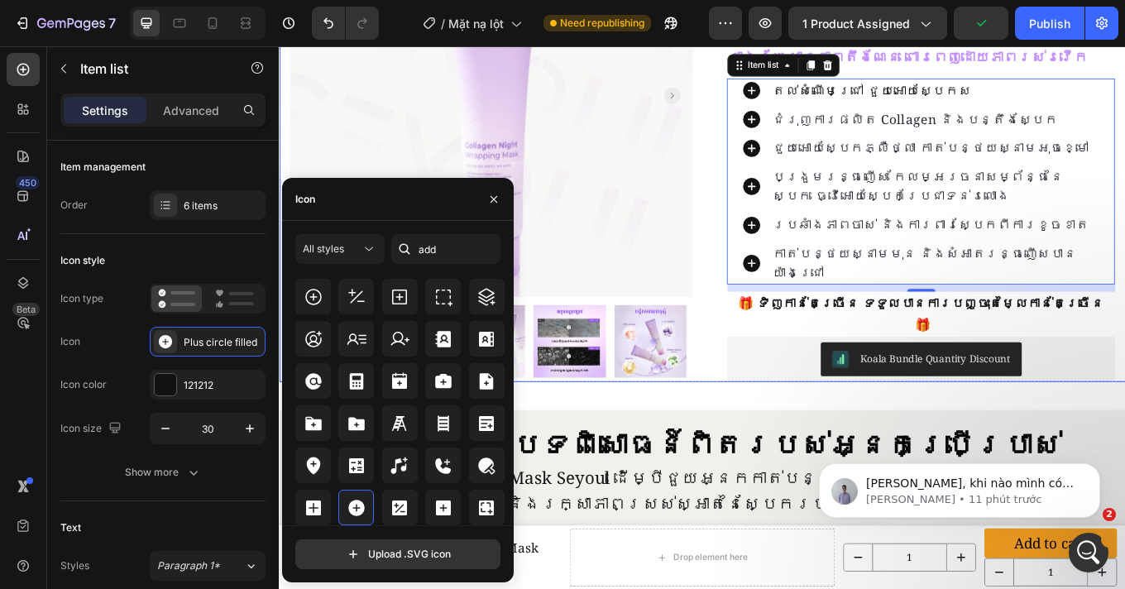
scroll to position [294, 0]
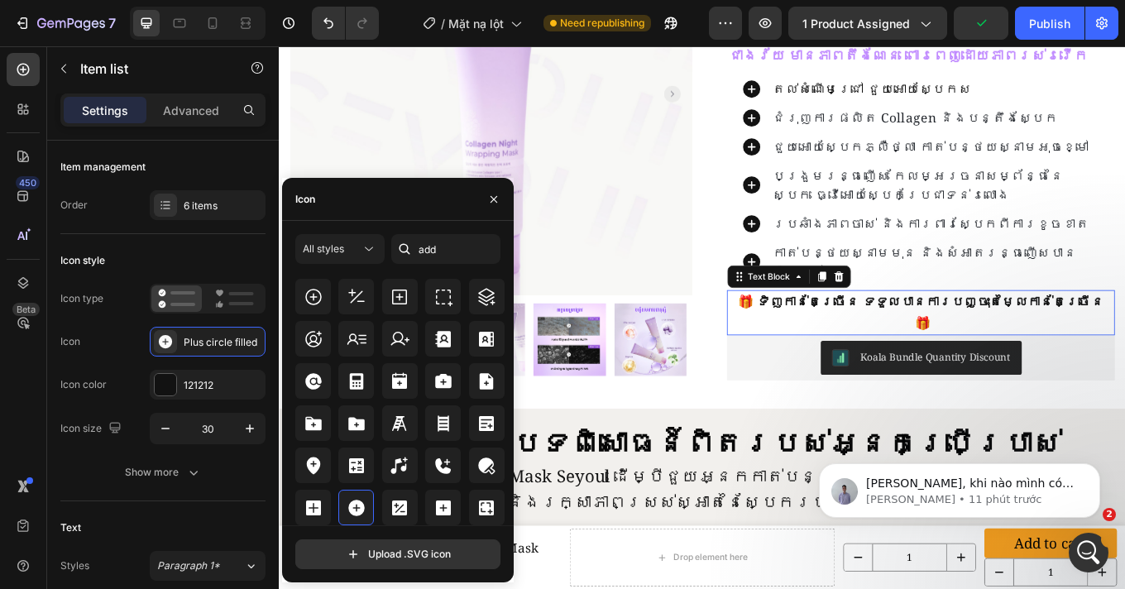
click at [1057, 336] on strong "🎁 ទិញកាន់តែច្រើន ទទួលបានការបញ្ចុះតម្លៃកាន់តែច្រើន 🎁" at bounding box center [1031, 358] width 428 height 45
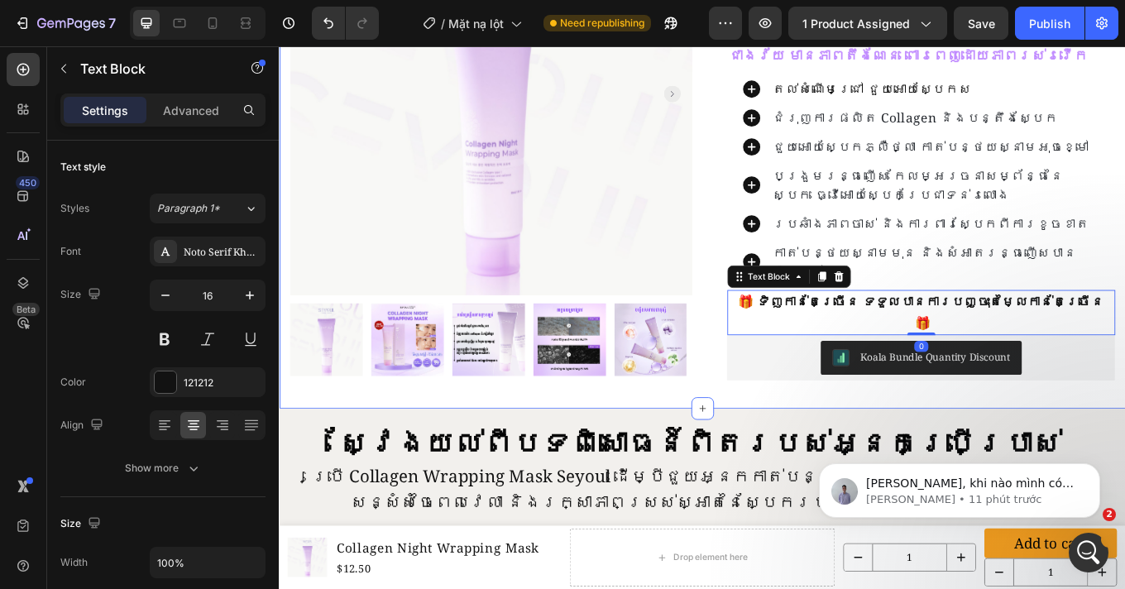
click at [1085, 437] on div "បញ្ជាទិញអស់ស្ទះ - បញ្ជុះតម្លៃឡើងដល់ 35% Text Block Row Product Images Row Colla…" at bounding box center [775, 129] width 992 height 685
click at [979, 336] on strong "🎁 ទិញកាន់តែច្រើន ទទួលបានការបញ្ចុះតម្លៃកាន់តែច្រើន 🎁" at bounding box center [1031, 358] width 428 height 45
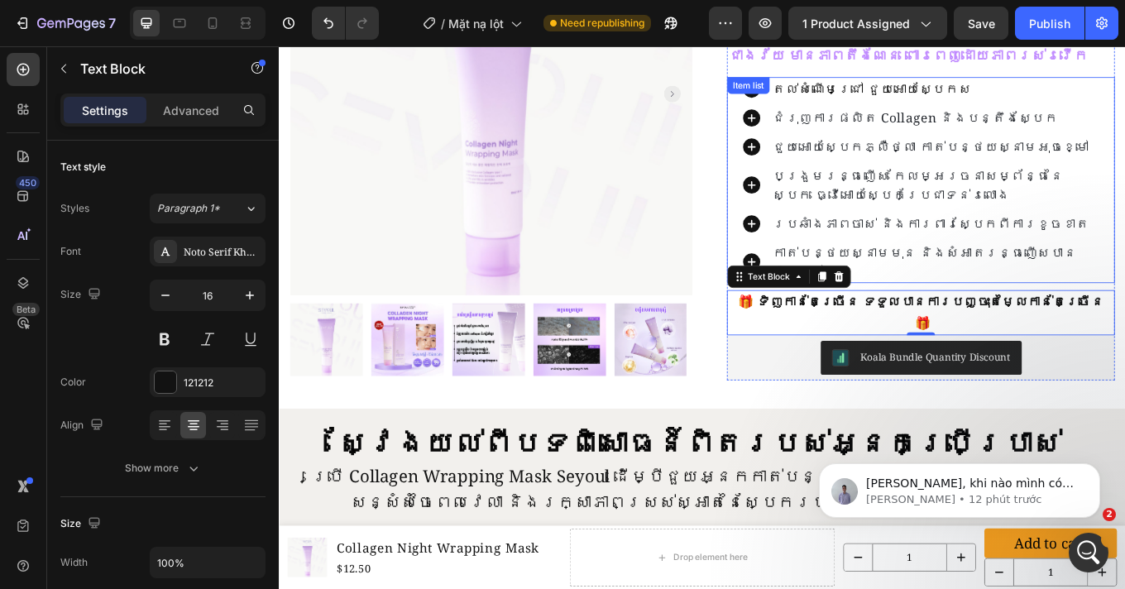
click at [811, 141] on div "តល់សំណើមជ្រៅ ជួយអោយស្បែកស ជំរុញការផលិត collagen និងបន្តឹងស្បែក ជួយអោយស្បែកភ្លឺថ…" at bounding box center [1031, 203] width 455 height 241
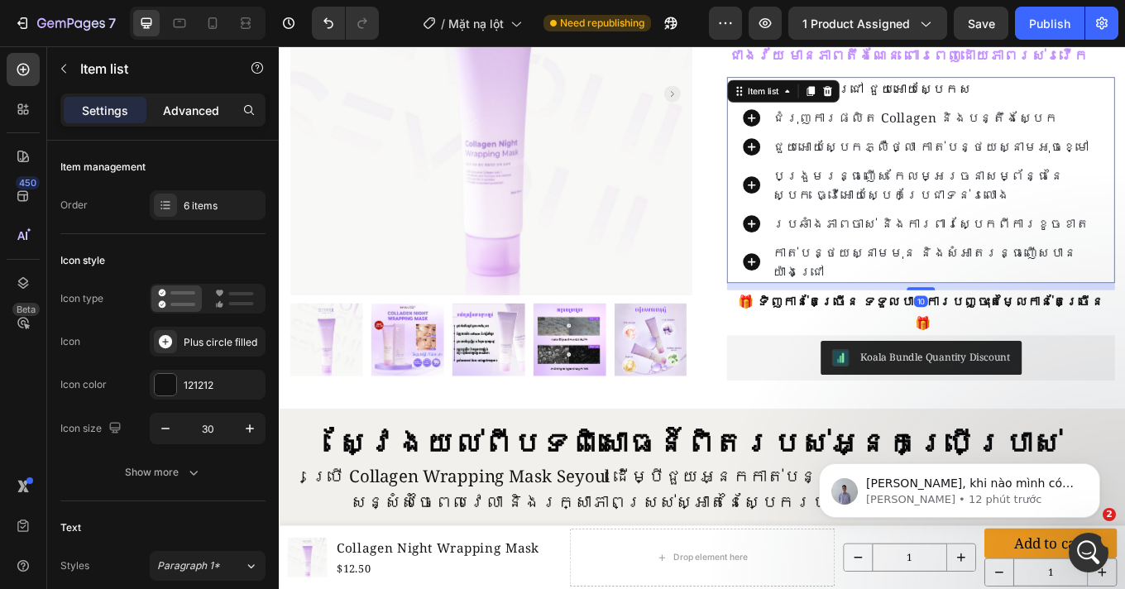
click at [199, 121] on div "Advanced" at bounding box center [191, 110] width 83 height 26
type input "100%"
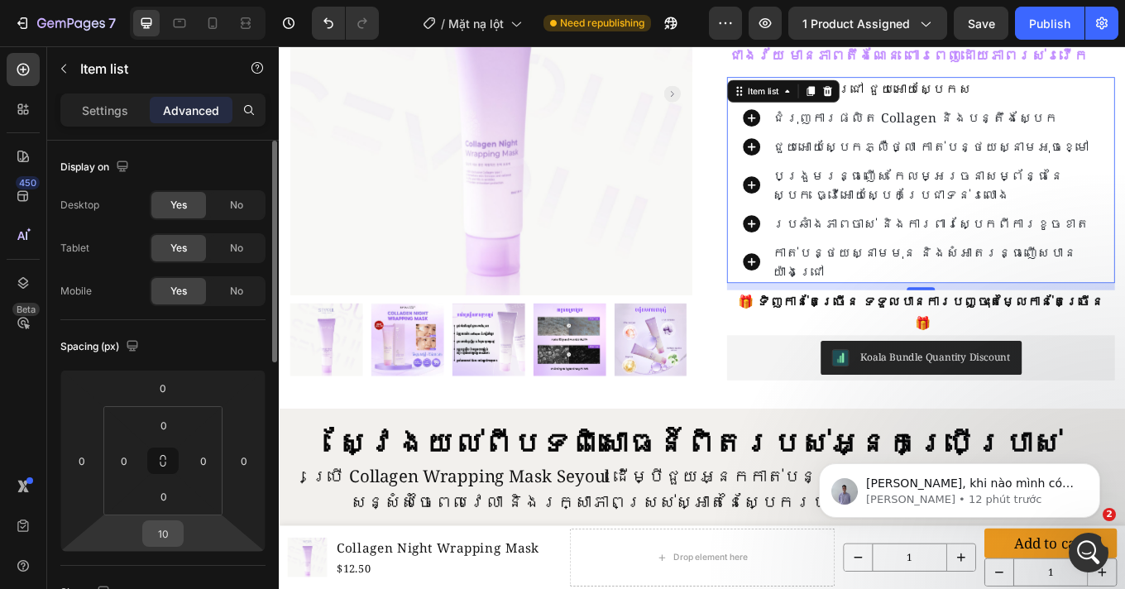
click at [169, 529] on input "10" at bounding box center [162, 533] width 33 height 25
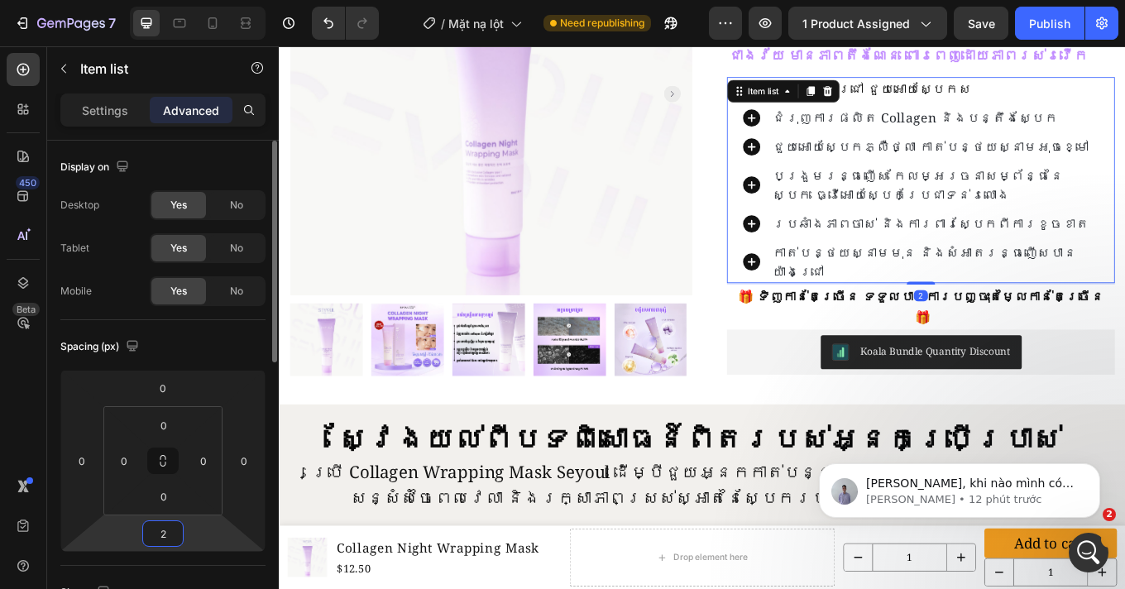
type input "29"
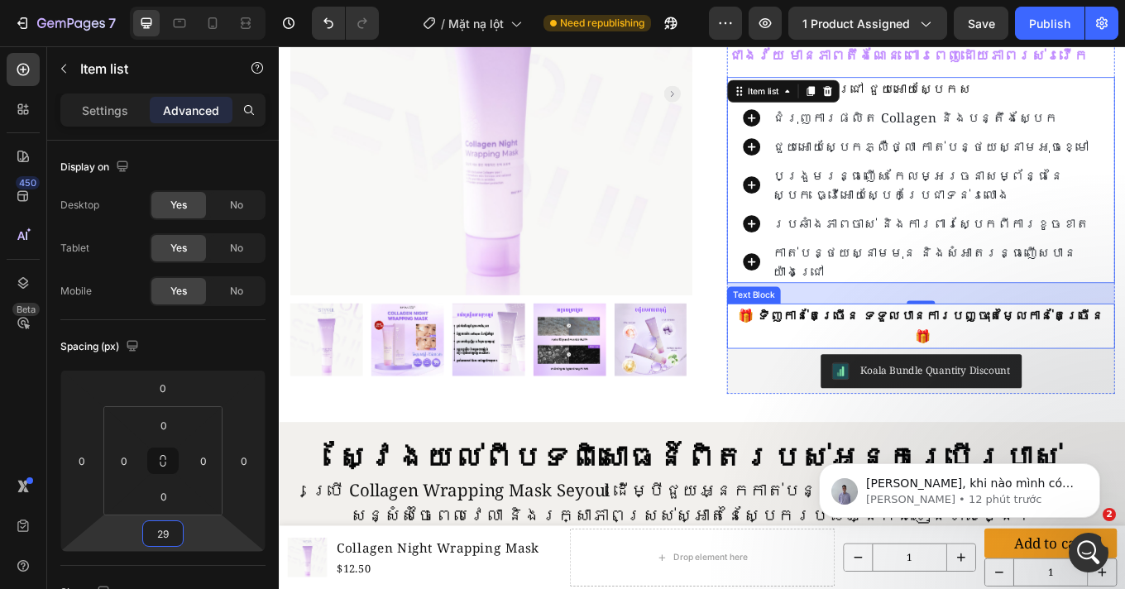
click at [1002, 351] on strong "🎁 ទិញកាន់តែច្រើន ទទួលបានការបញ្ចុះតម្លៃកាន់តែច្រើន 🎁" at bounding box center [1031, 373] width 428 height 45
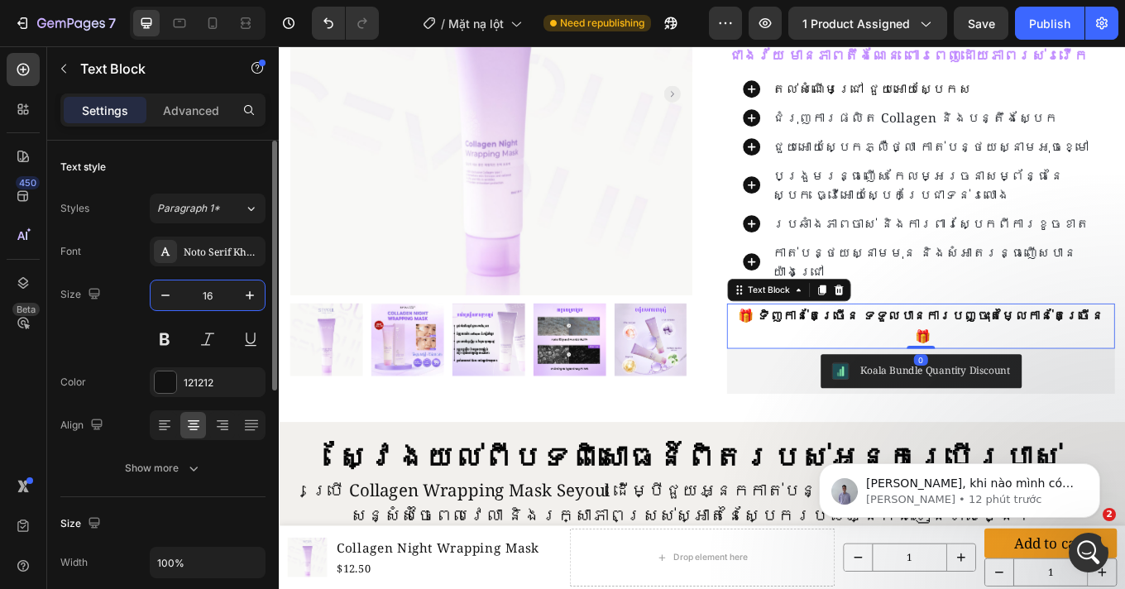
click at [225, 299] on input "16" at bounding box center [207, 295] width 55 height 30
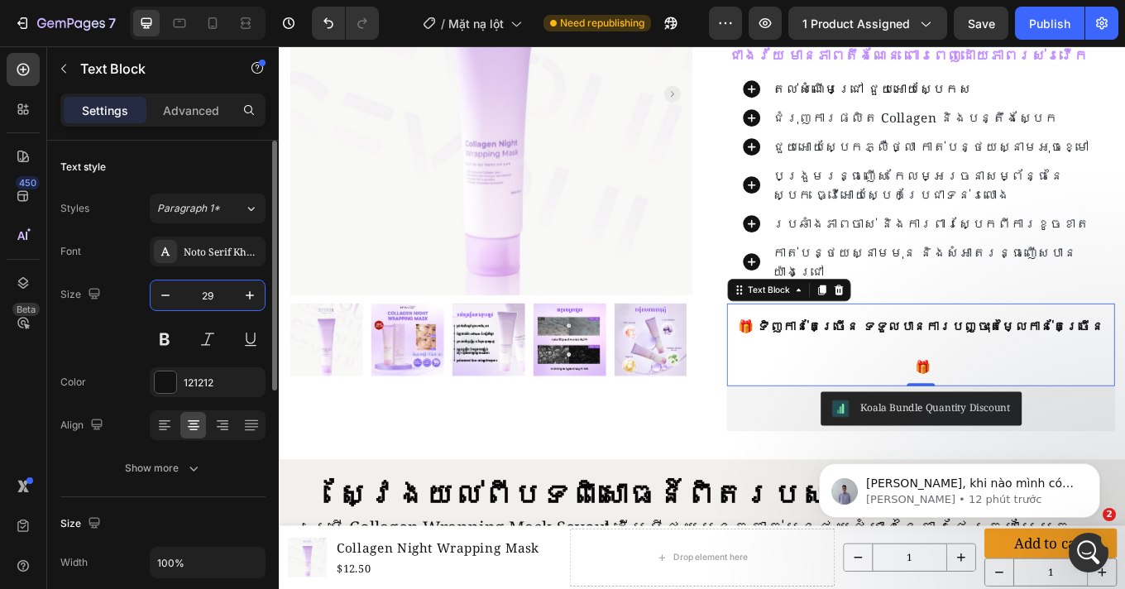
type input "2"
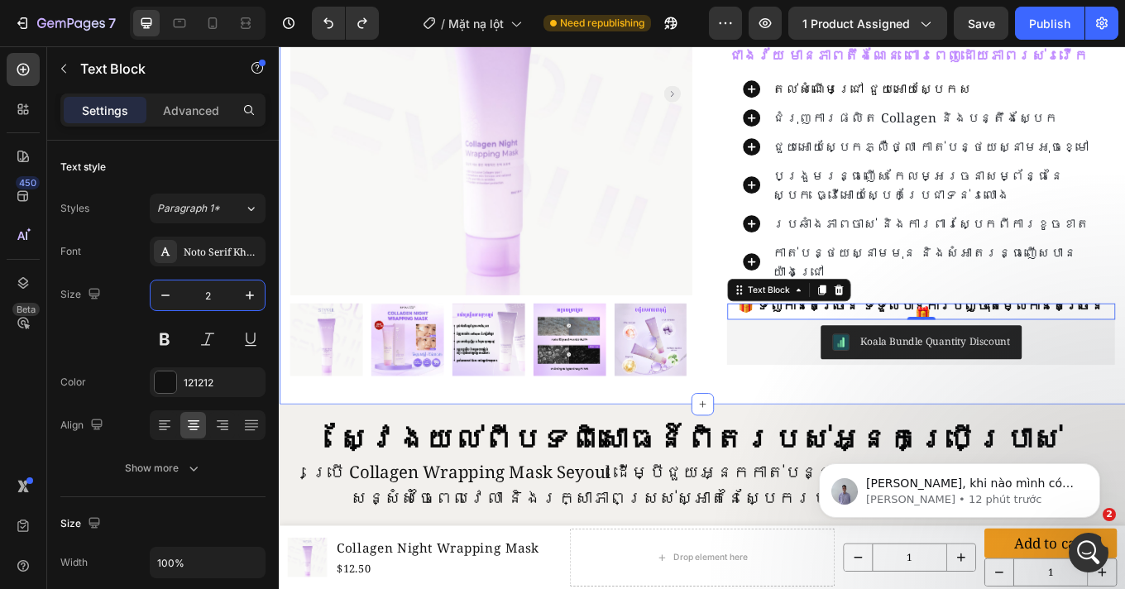
click at [309, 505] on div "ស្វែងយល់ពីបទពិសោធន៍ពិតរបស់អ្នកប្រើប្រាស់ Heading ยิ่งซื้อเยอะ ยิ่งประหยัดมาก He…" at bounding box center [761, 538] width 941 height 111
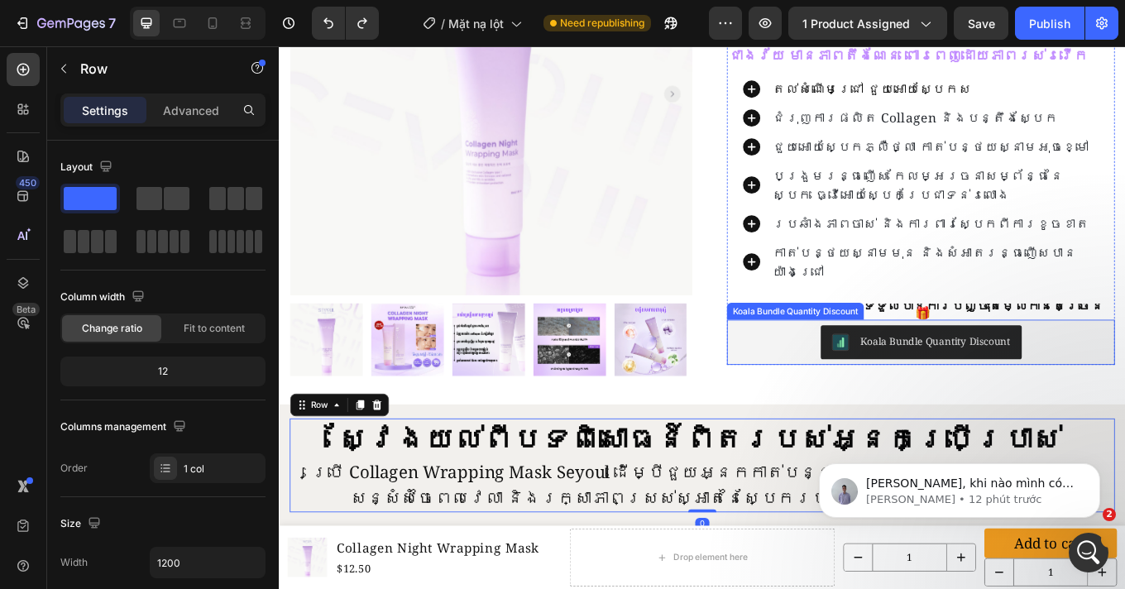
click at [828, 384] on div "Koala Bundle Quantity Discount" at bounding box center [1031, 393] width 455 height 53
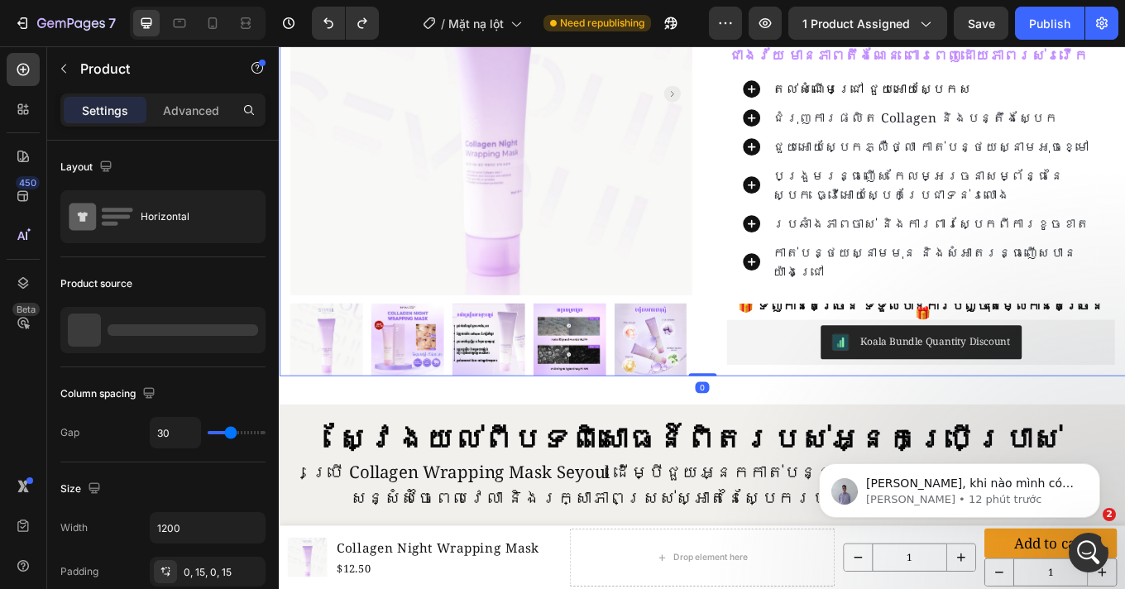
click at [830, 421] on div "Collagen Night Wrapping Mask Product Title Custom Code Publish the page to see …" at bounding box center [1022, 150] width 471 height 566
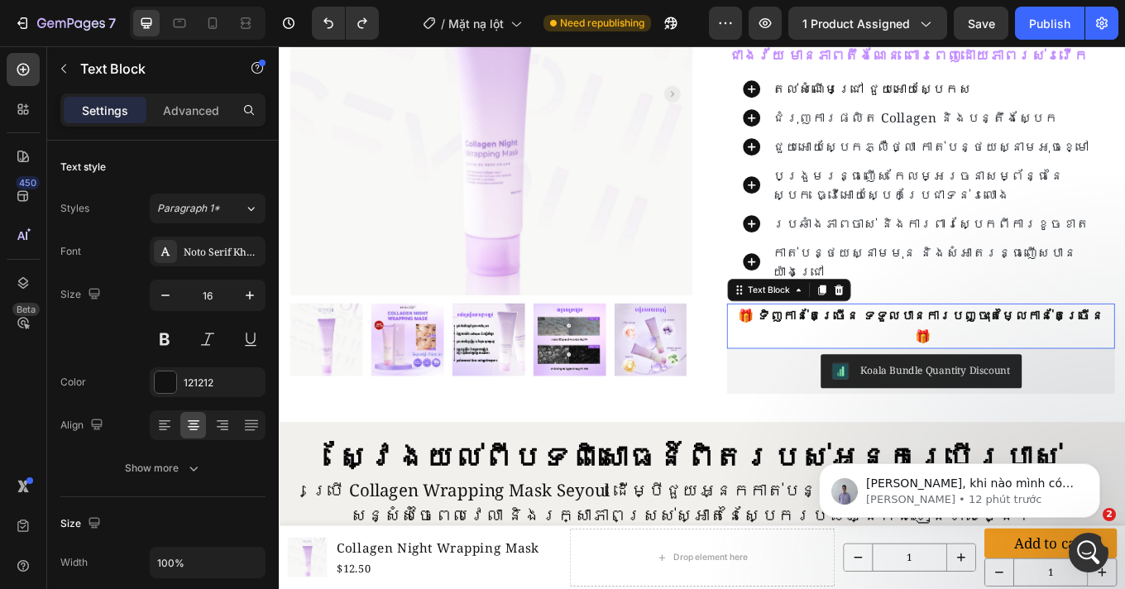
click at [989, 348] on div "🎁 ទិញកាន់តែច្រើន ទទួលបានការបញ្ចុះតម្លៃកាន់តែច្រើន 🎁" at bounding box center [1031, 374] width 455 height 53
click at [218, 107] on p "Advanced" at bounding box center [191, 110] width 56 height 17
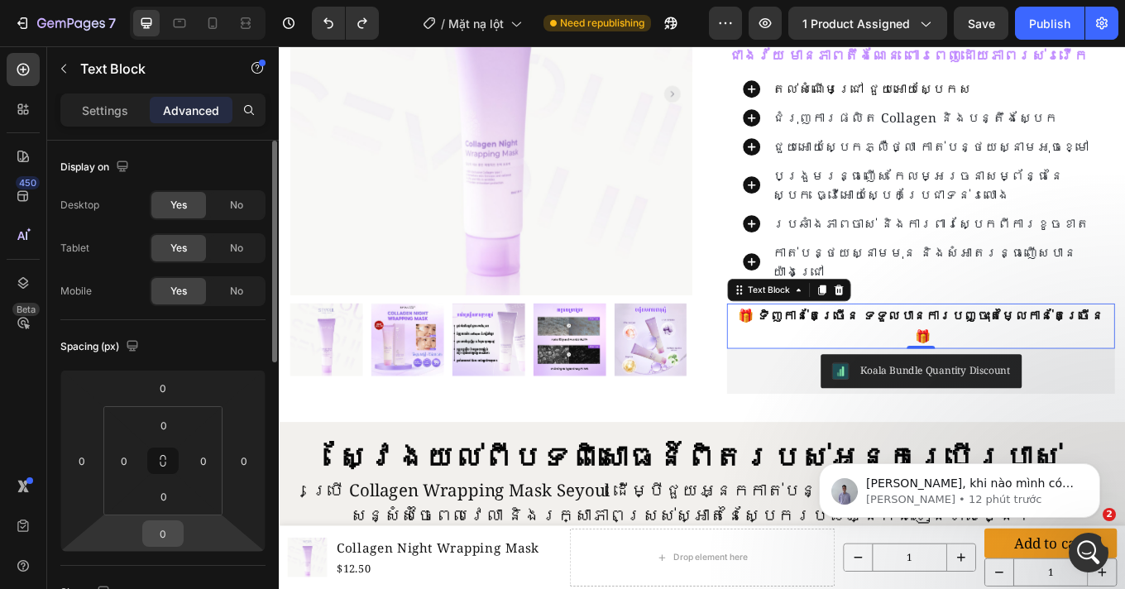
click at [176, 528] on input "0" at bounding box center [162, 533] width 33 height 25
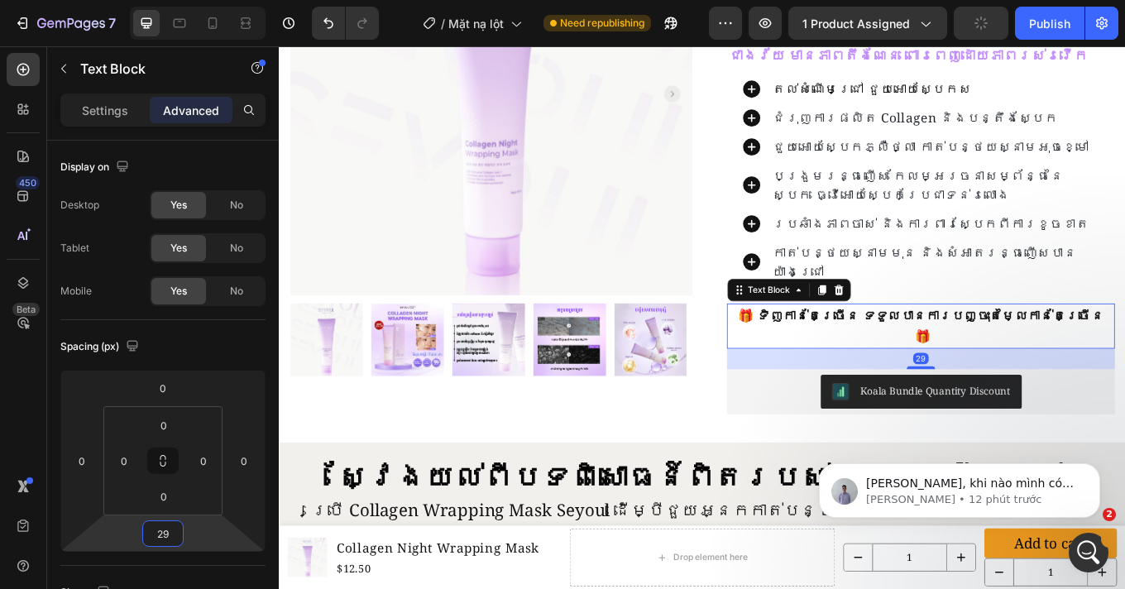
type input "29"
click at [824, 435] on div "បញ្ជាទិញអស់ស្ទះ - បញ្ជុះតម្លៃឡើងដល់ 35% Text Block Row Product Images Row Colla…" at bounding box center [775, 149] width 992 height 724
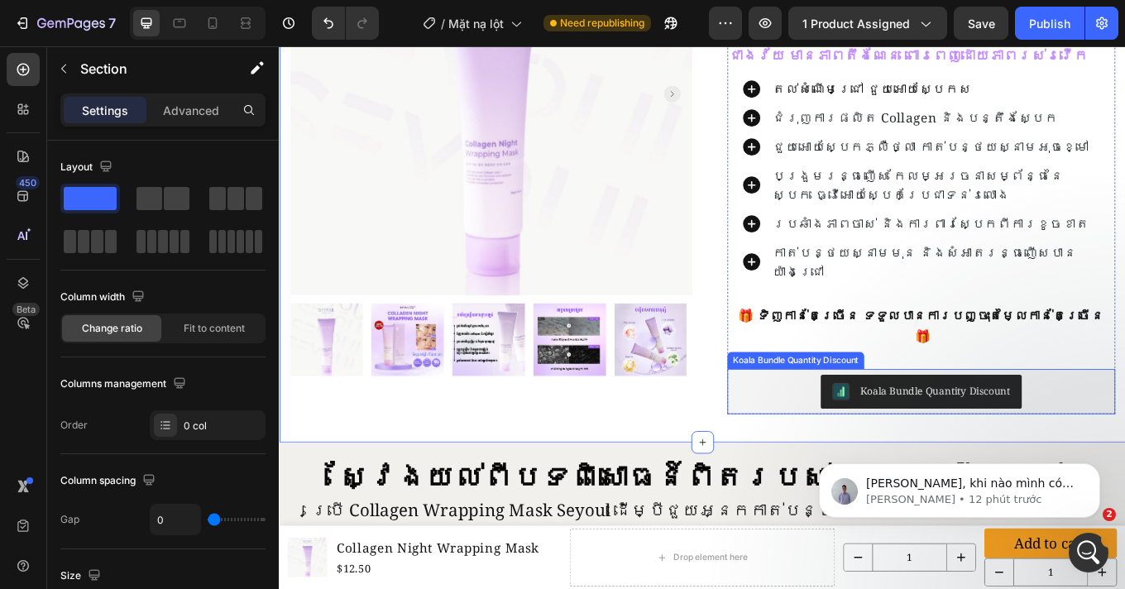
click at [838, 432] on div "Koala Bundle Quantity Discount" at bounding box center [1031, 452] width 442 height 40
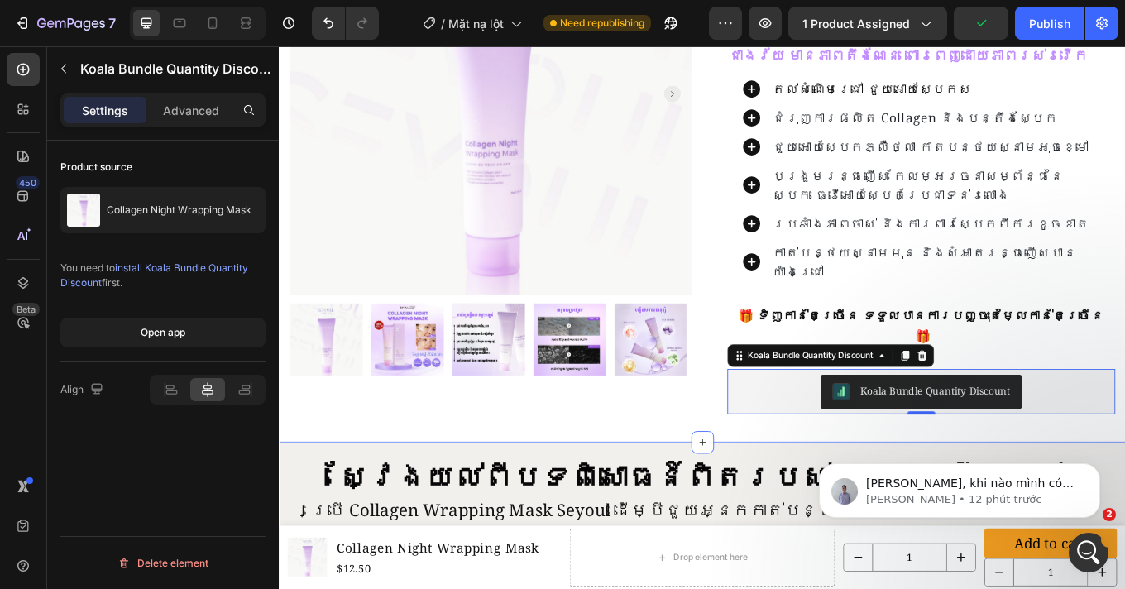
click at [1036, 436] on div "បញ្ជាទិញអស់ស្ទះ - បញ្ជុះតម្លៃឡើងដល់ 35% Text Block Row Product Images Row Colla…" at bounding box center [775, 149] width 992 height 724
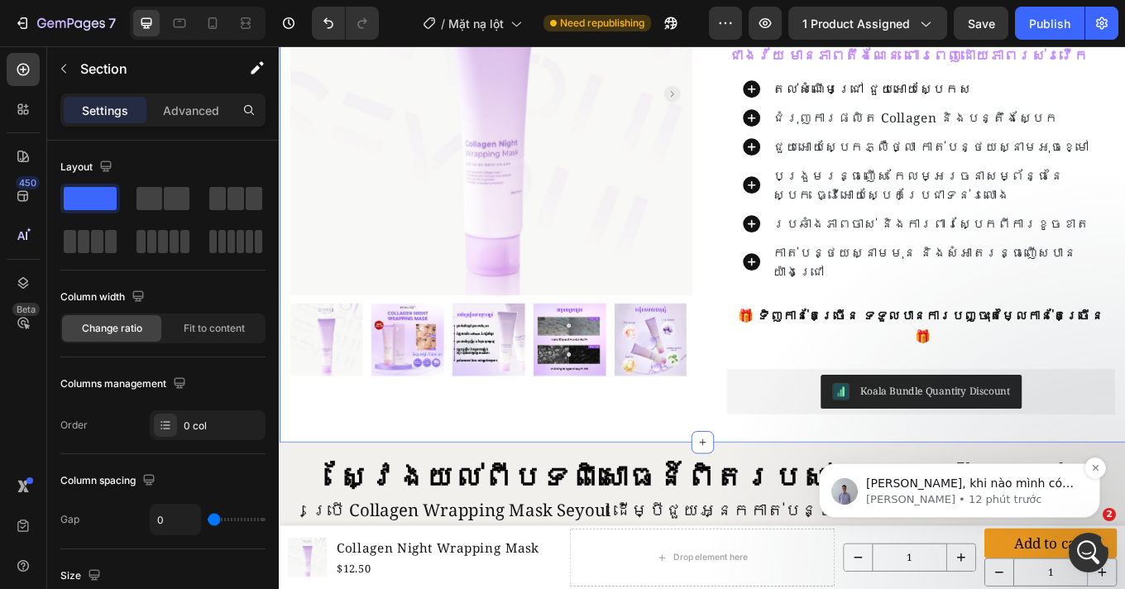
click at [1072, 504] on p "Brad • 12 phút trước" at bounding box center [972, 499] width 213 height 15
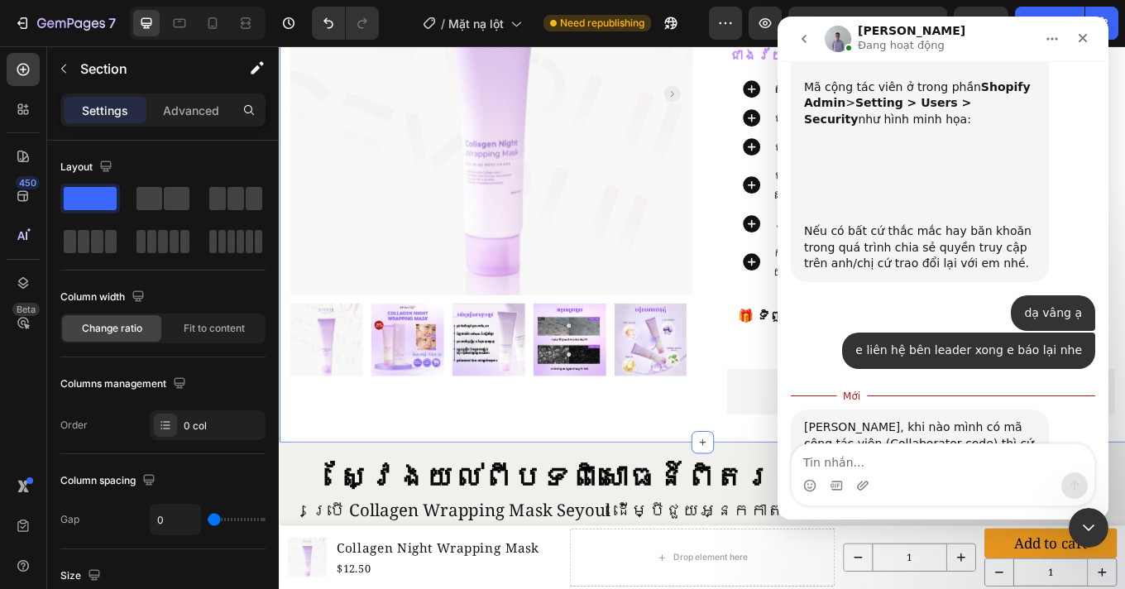
scroll to position [3116, 0]
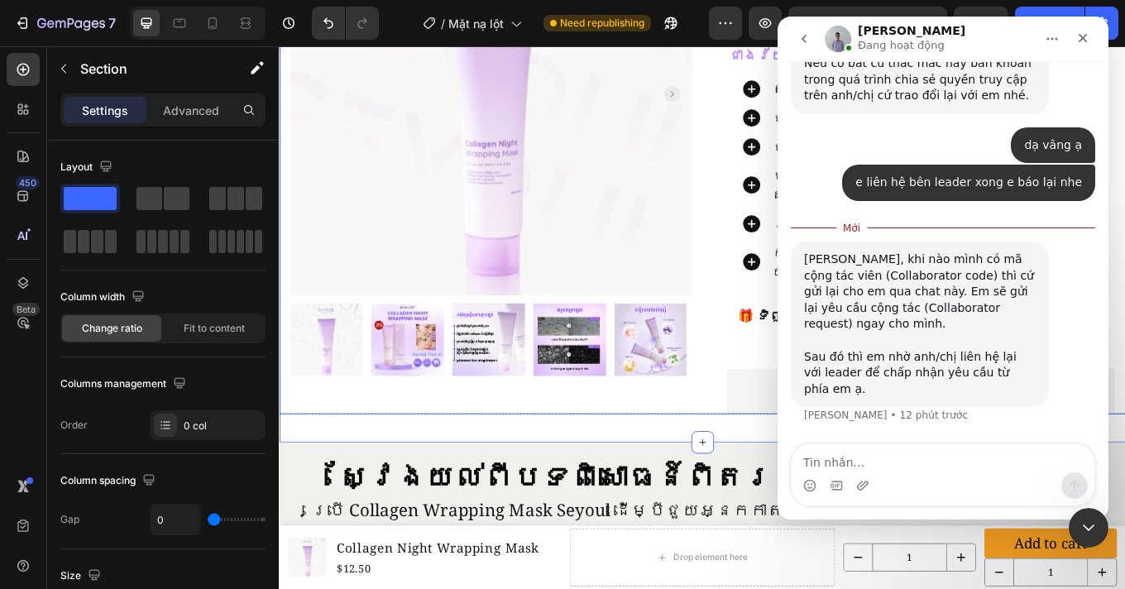
click at [779, 391] on div "Product Images Row Collagen Night Wrapping Mask Product Title Custom Code Publi…" at bounding box center [775, 172] width 992 height 611
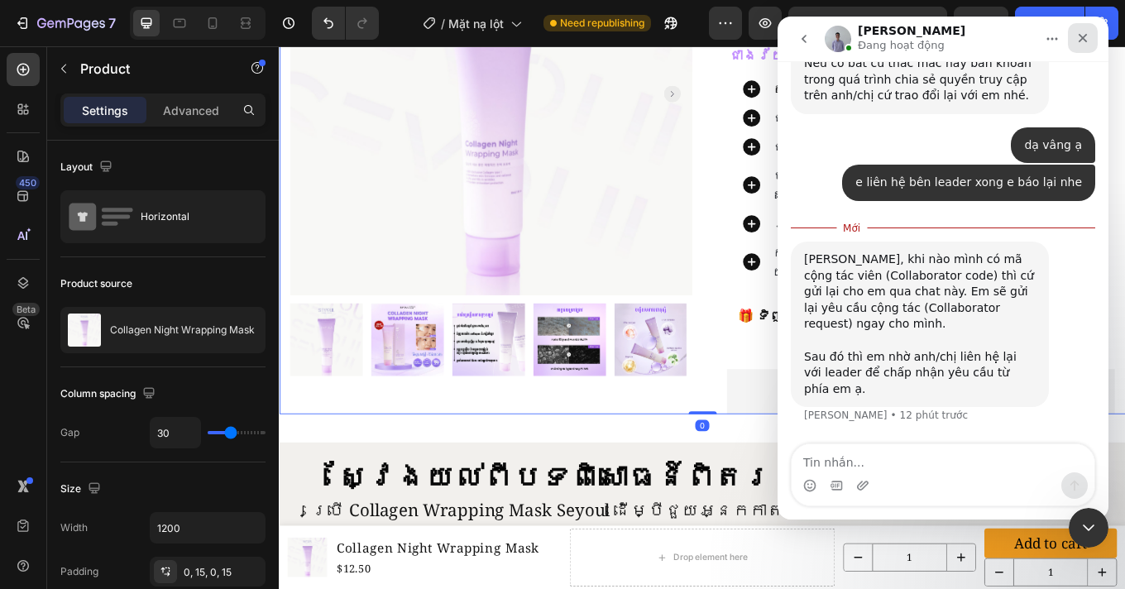
click at [1091, 36] on div "Đóng" at bounding box center [1083, 38] width 30 height 30
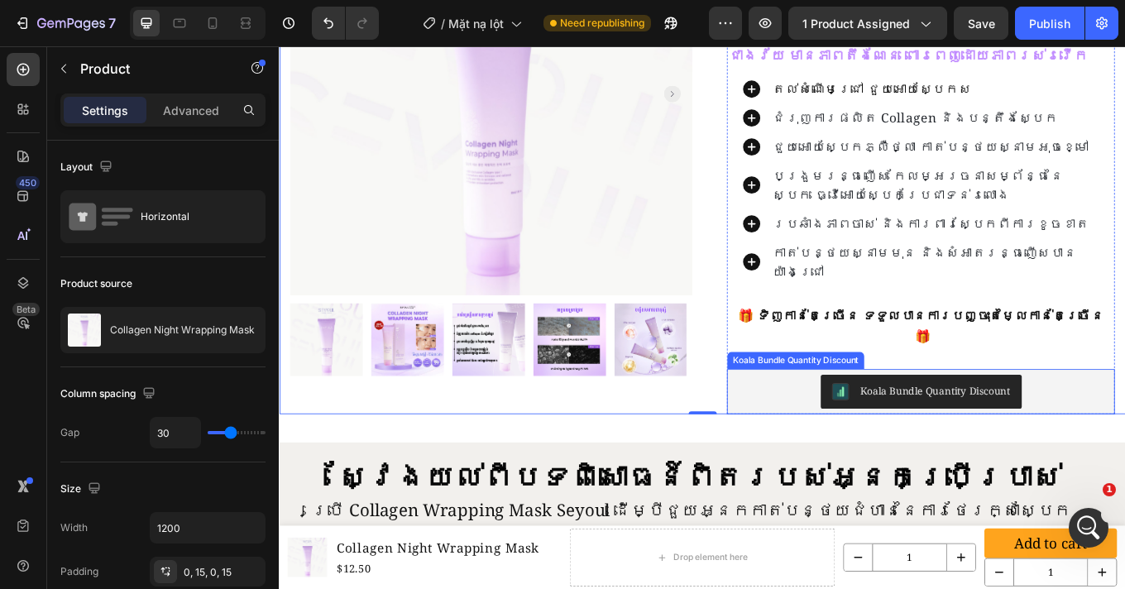
scroll to position [3088, 0]
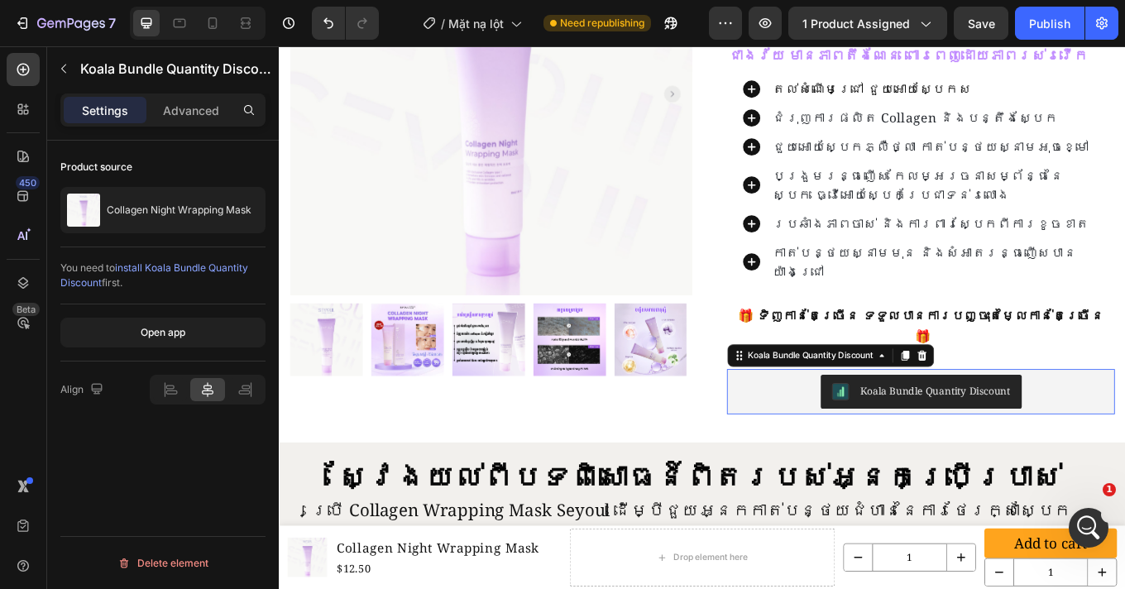
click at [1020, 442] on div "Koala Bundle Quantity Discount" at bounding box center [1031, 452] width 209 height 20
click at [1124, 432] on div "Koala Bundle Quantity Discount" at bounding box center [1031, 452] width 442 height 40
click at [1029, 404] on icon at bounding box center [1032, 410] width 11 height 12
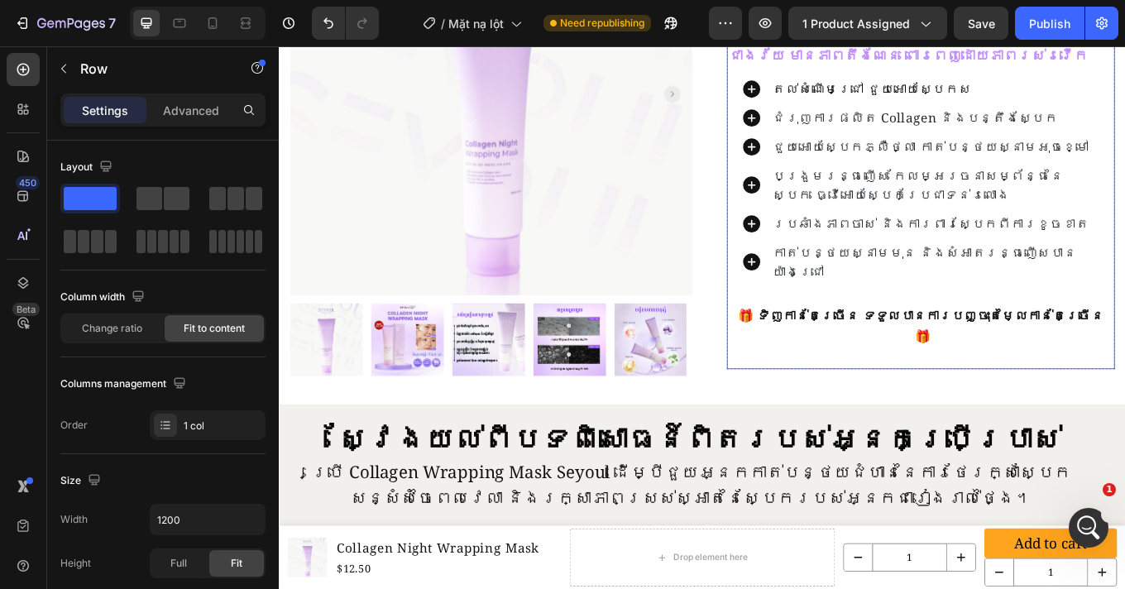
click at [963, 366] on div "ម៉ាសបក Collagen – ស្ដារស្បែក ធ្វើអោយស្បែកក្មេងជាងវ័យ មានភាពតឹងណែន ពោរពេញដោយភាពរ…" at bounding box center [1031, 224] width 455 height 402
click at [960, 360] on div "ម៉ាសបក Collagen – ស្ដារស្បែក ធ្វើអោយស្បែកក្មេងជាងវ័យ មានភាពតឹងណែន ពោរពេញដោយភាពរ…" at bounding box center [1031, 224] width 455 height 402
click at [829, 364] on div "ម៉ាសបក Collagen – ស្ដារស្បែក ធ្វើអោយស្បែកក្មេងជាងវ័យ មានភាពតឹងណែន ពោរពេញដោយភាពរ…" at bounding box center [1031, 224] width 455 height 402
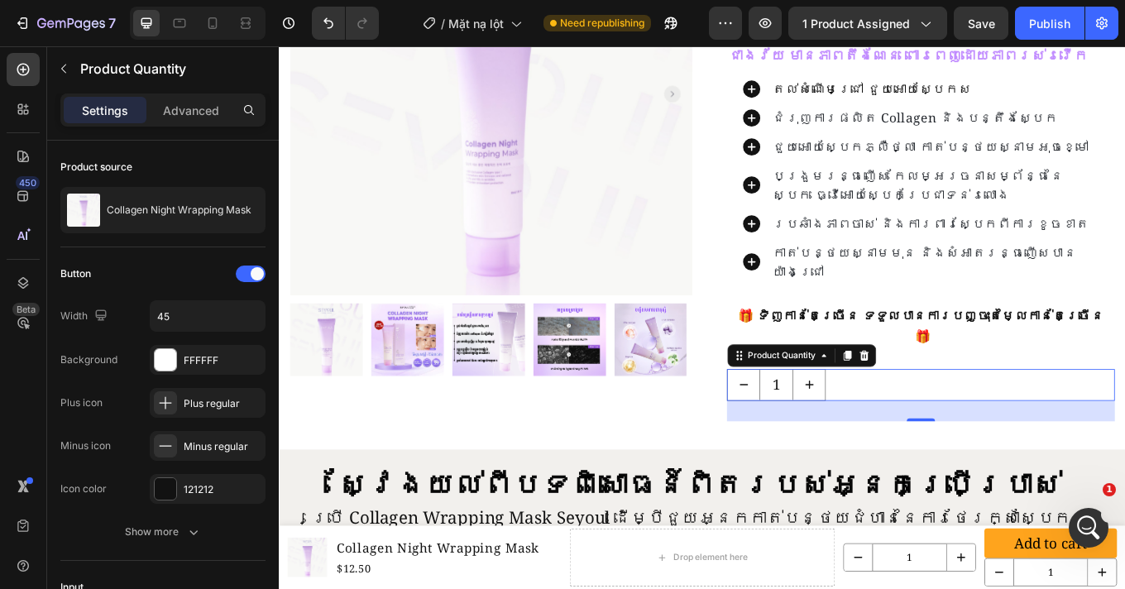
click at [910, 462] on div "29" at bounding box center [1031, 474] width 455 height 24
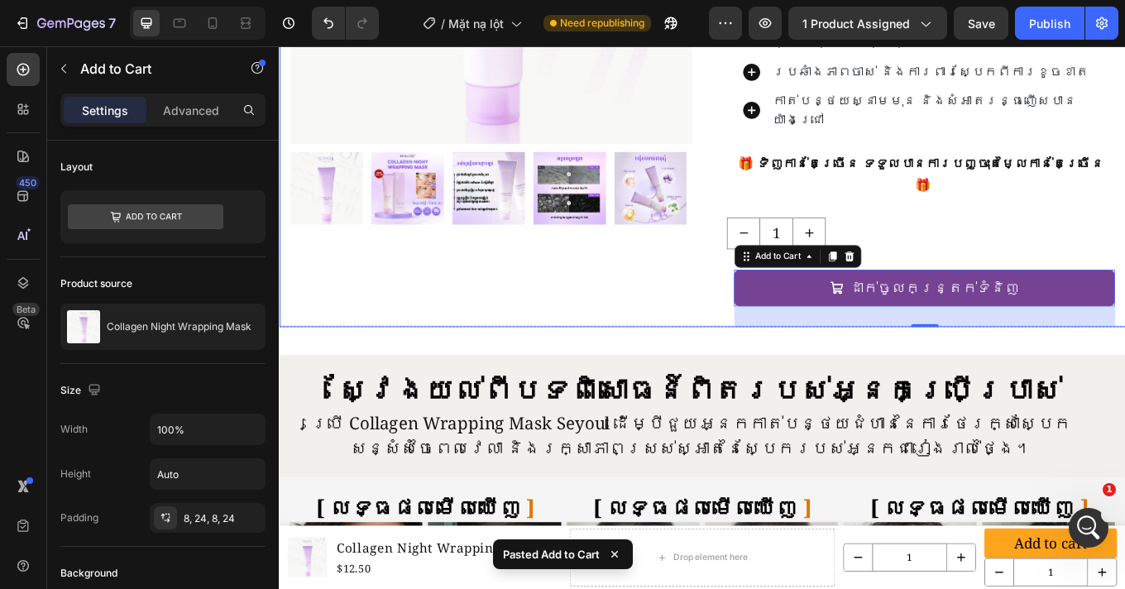
scroll to position [307, 0]
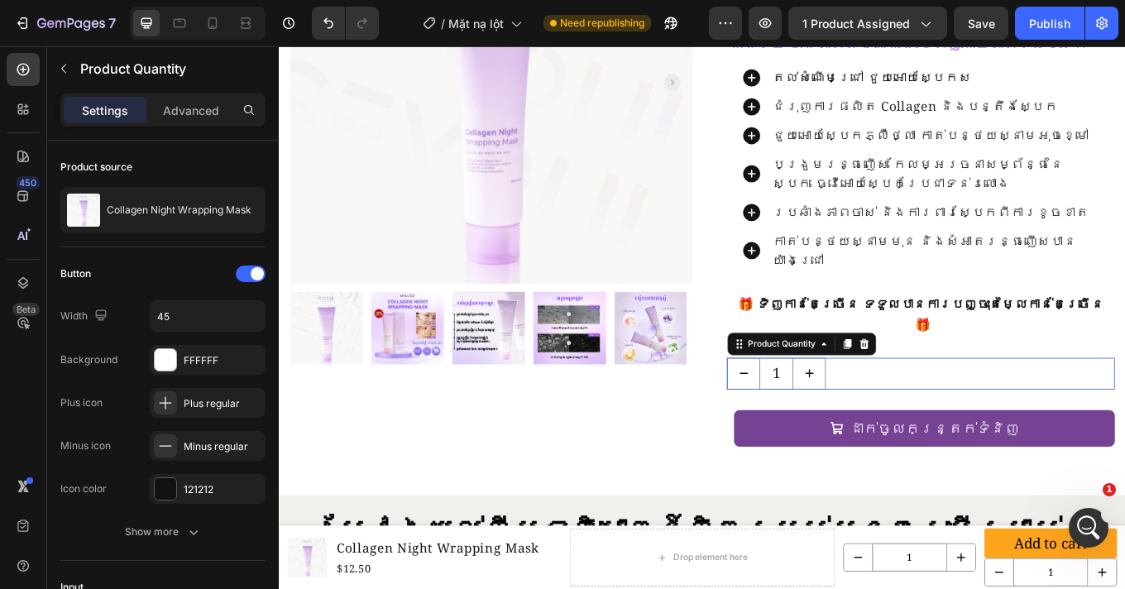
click at [1025, 412] on div "1" at bounding box center [1031, 430] width 455 height 37
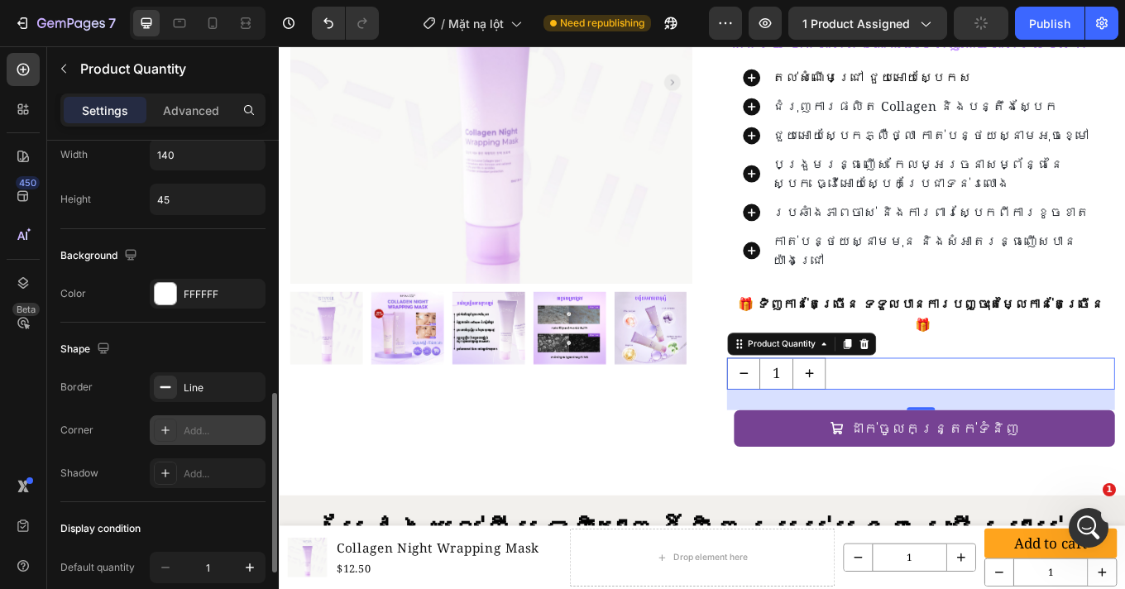
scroll to position [867, 0]
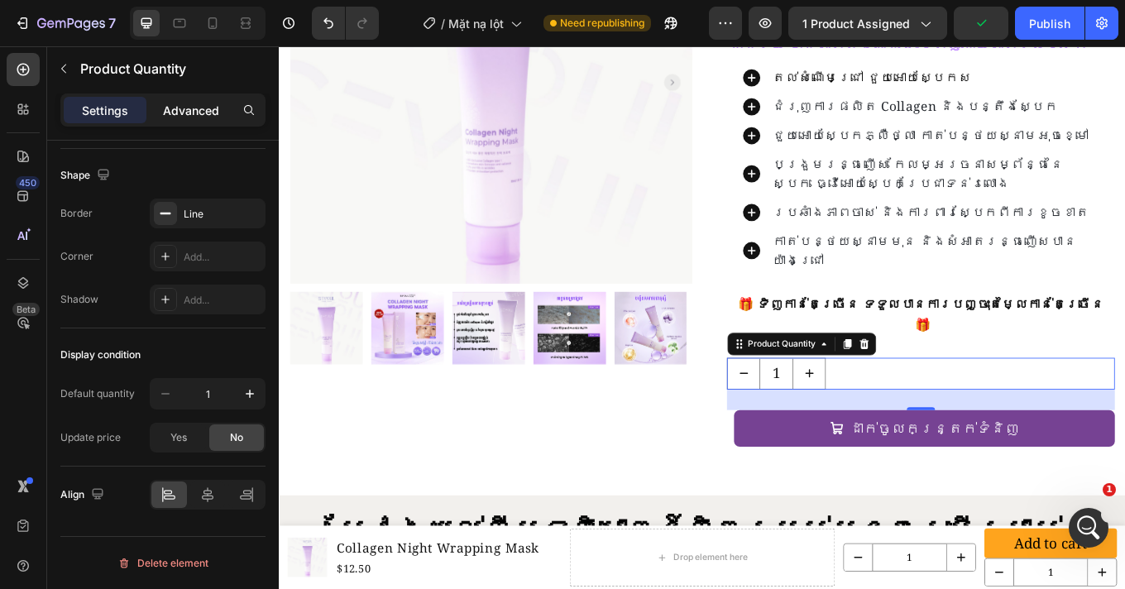
click at [186, 109] on p "Advanced" at bounding box center [191, 110] width 56 height 17
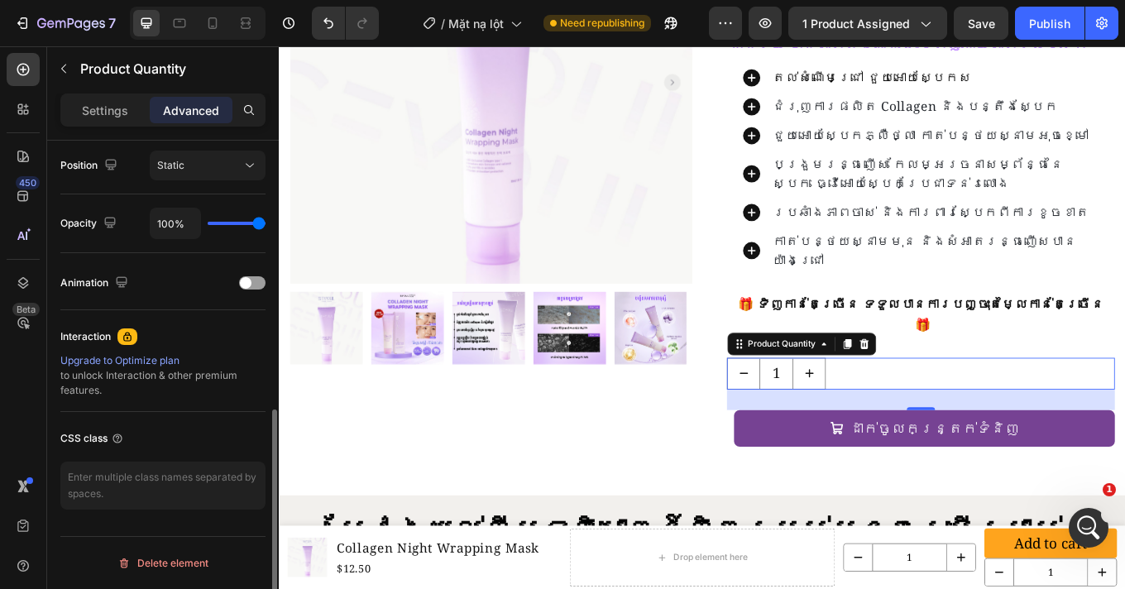
scroll to position [193, 0]
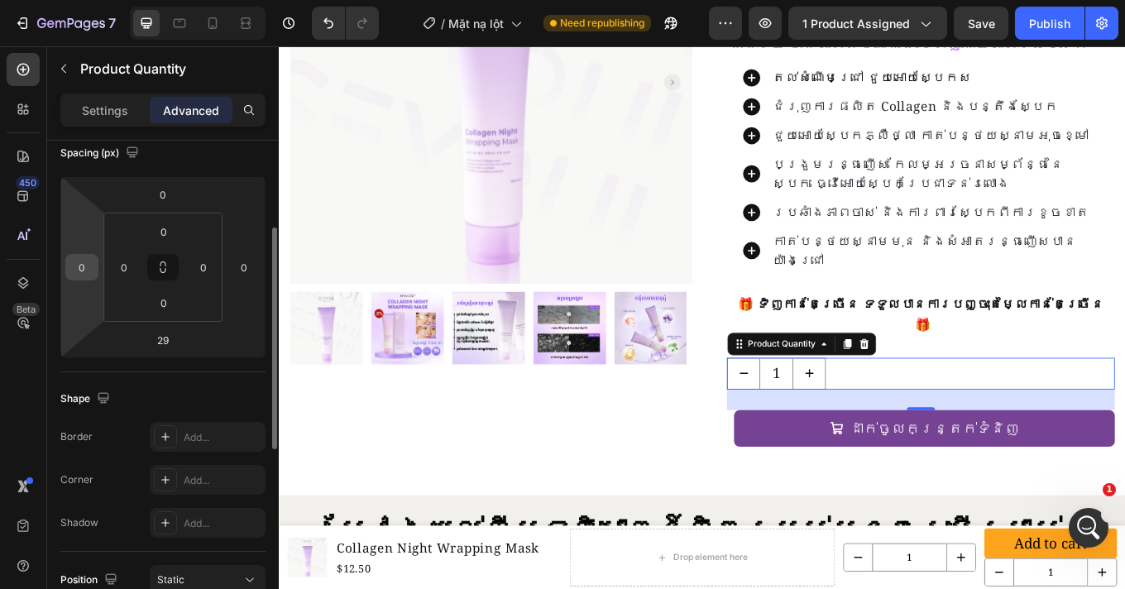
click at [86, 274] on input "0" at bounding box center [81, 267] width 25 height 25
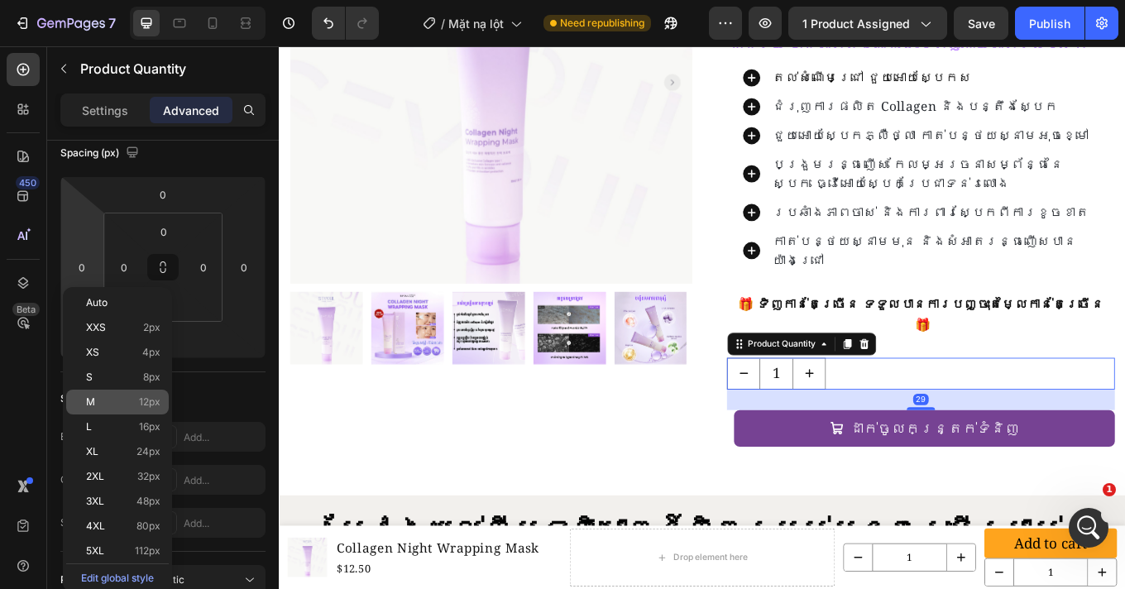
click at [122, 403] on p "M 12px" at bounding box center [123, 402] width 74 height 12
type input "12"
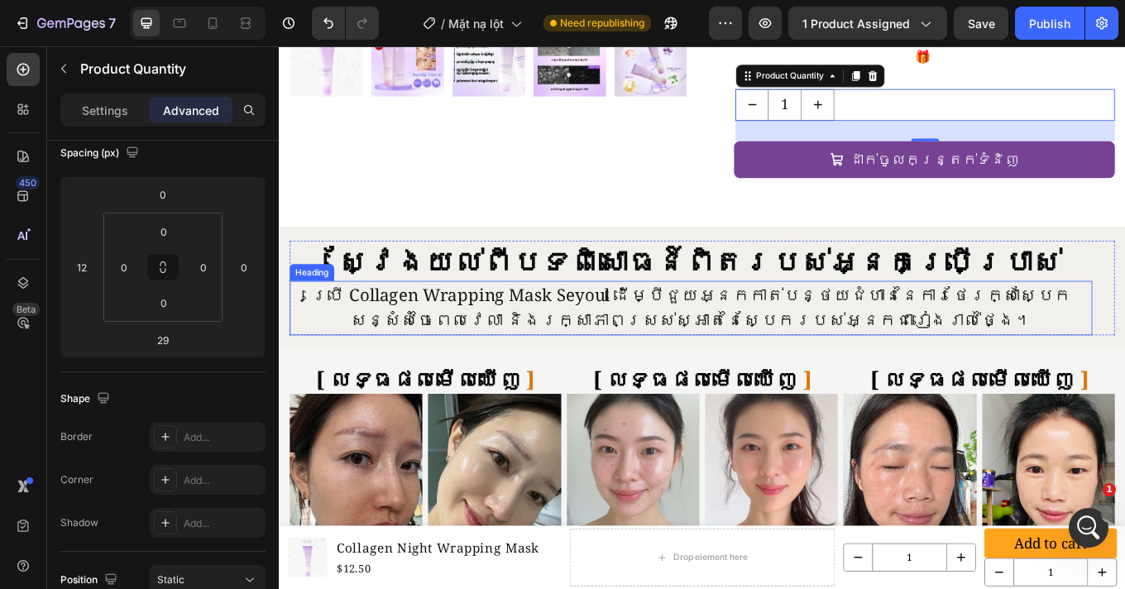
scroll to position [633, 0]
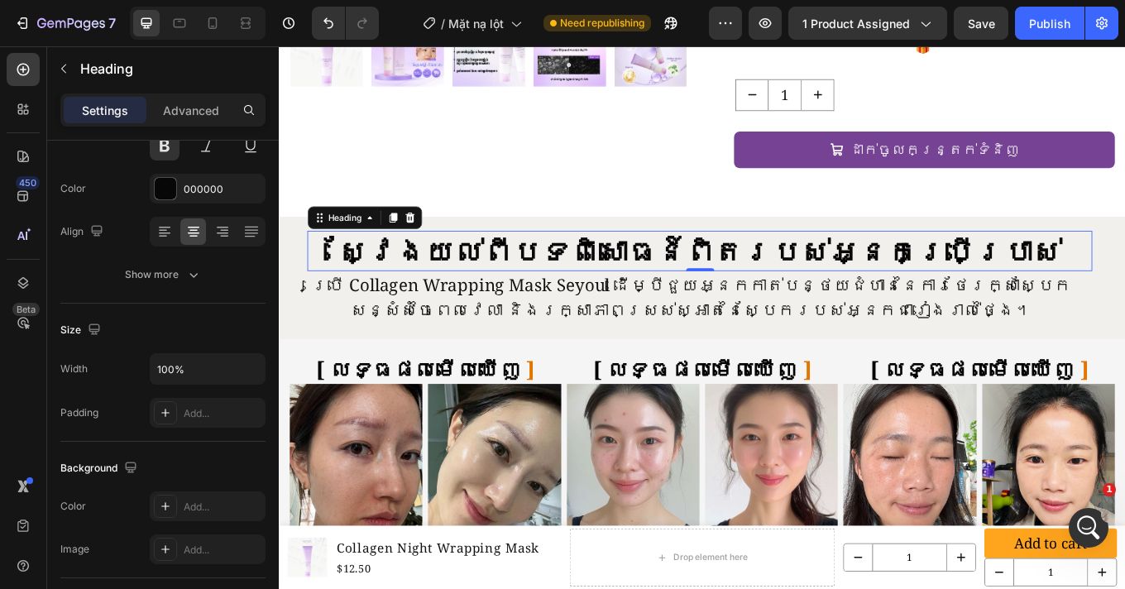
click at [752, 263] on h2 "ស្វែងយល់ពីបទពិសោធន៍ពិតរបស់អ្នកប្រើប្រាស់" at bounding box center [772, 286] width 920 height 47
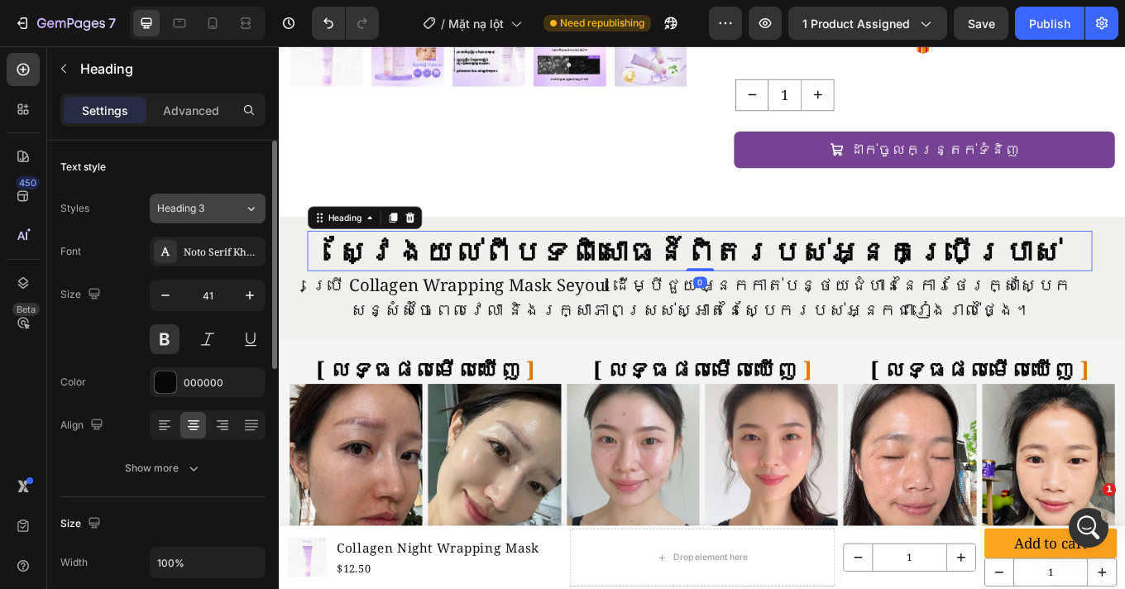
click at [196, 208] on span "Heading 3" at bounding box center [180, 208] width 47 height 15
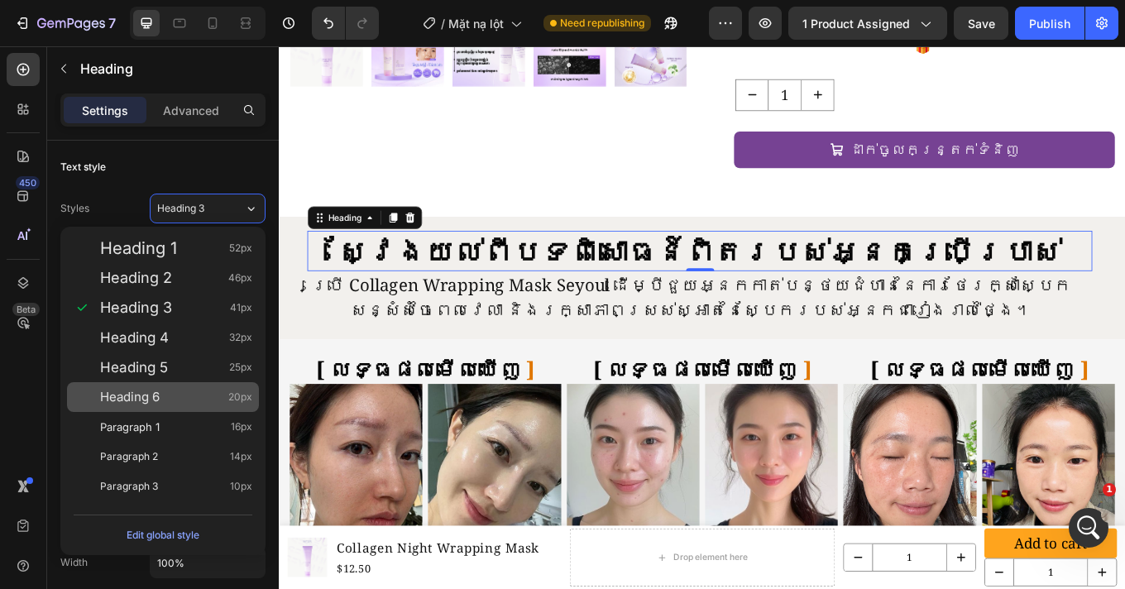
click at [145, 394] on span "Heading 6" at bounding box center [130, 397] width 60 height 17
type input "20"
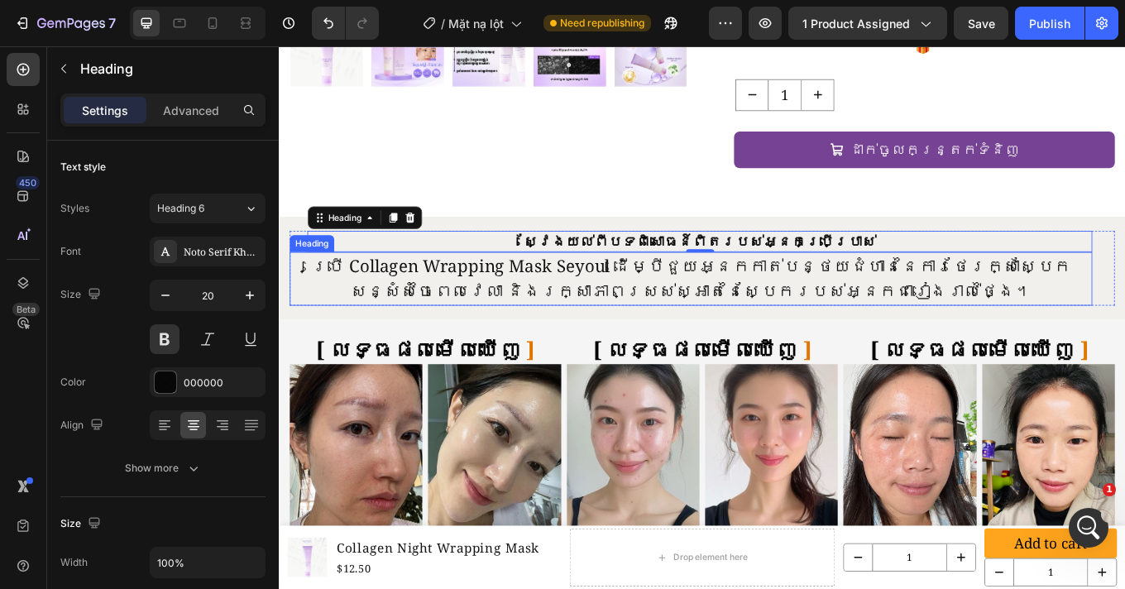
click at [689, 289] on span "ប្រើ Collagen Wrapping Mask Seyoul ដើម្បីជួយអ្នកកាត់បន្ថយជំហាននៃការថែរក្សាស្បែក…" at bounding box center [761, 317] width 891 height 57
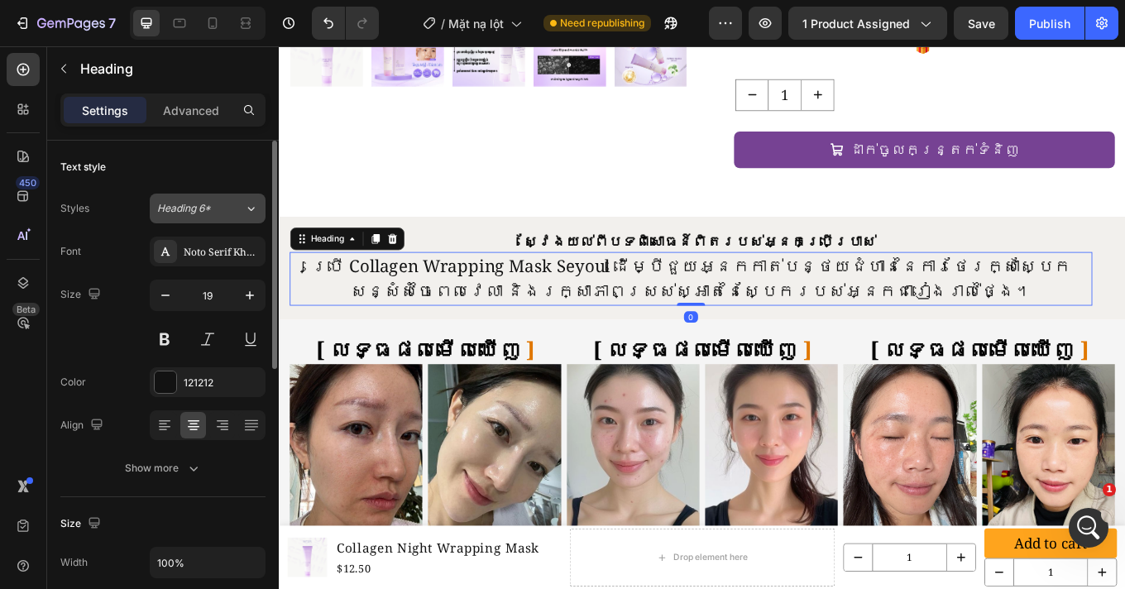
click at [192, 215] on button "Heading 6*" at bounding box center [208, 208] width 116 height 30
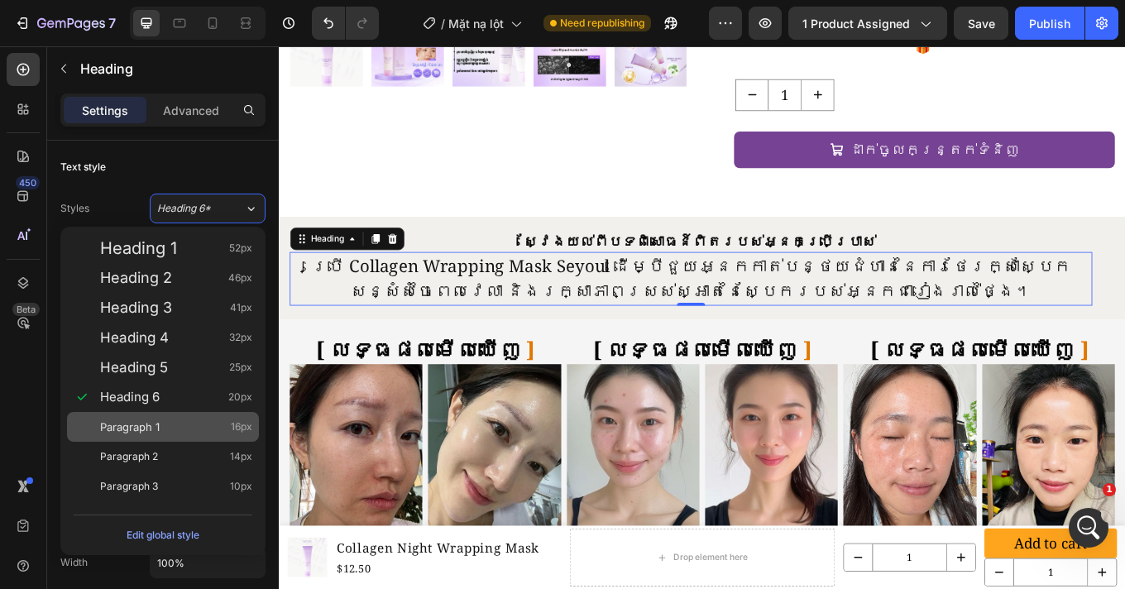
click at [171, 427] on div "Paragraph 1 16px" at bounding box center [176, 426] width 152 height 17
type input "16"
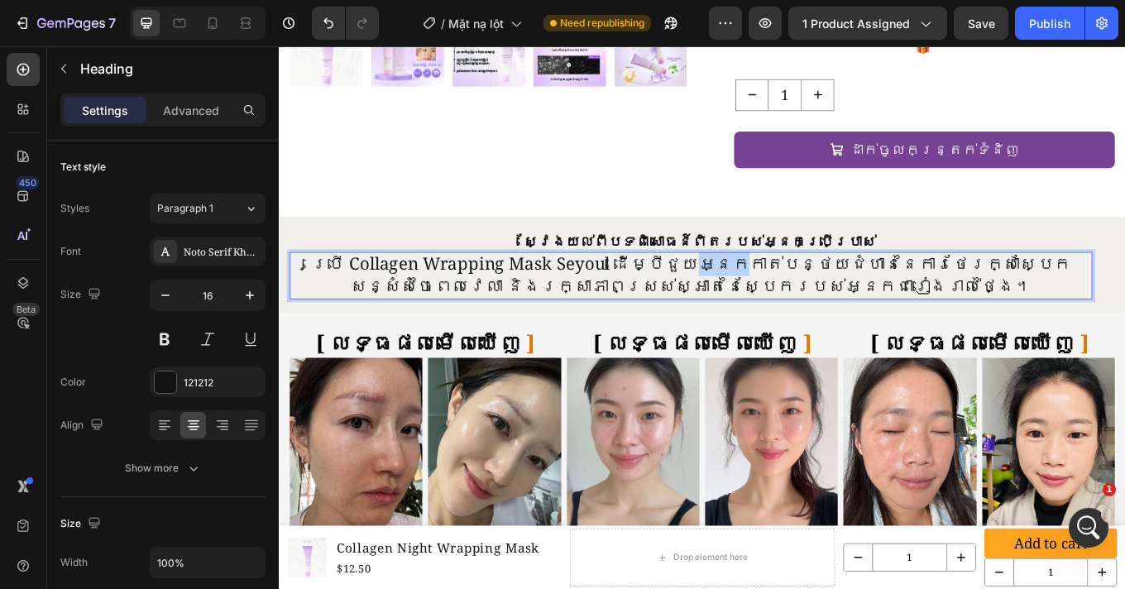
click at [722, 287] on span "ប្រើ Collagen Wrapping Mask Seyoul ដើម្បីជួយអ្នកកាត់បន្ថយជំហាននៃការថែរក្សាស្បែក…" at bounding box center [761, 314] width 891 height 54
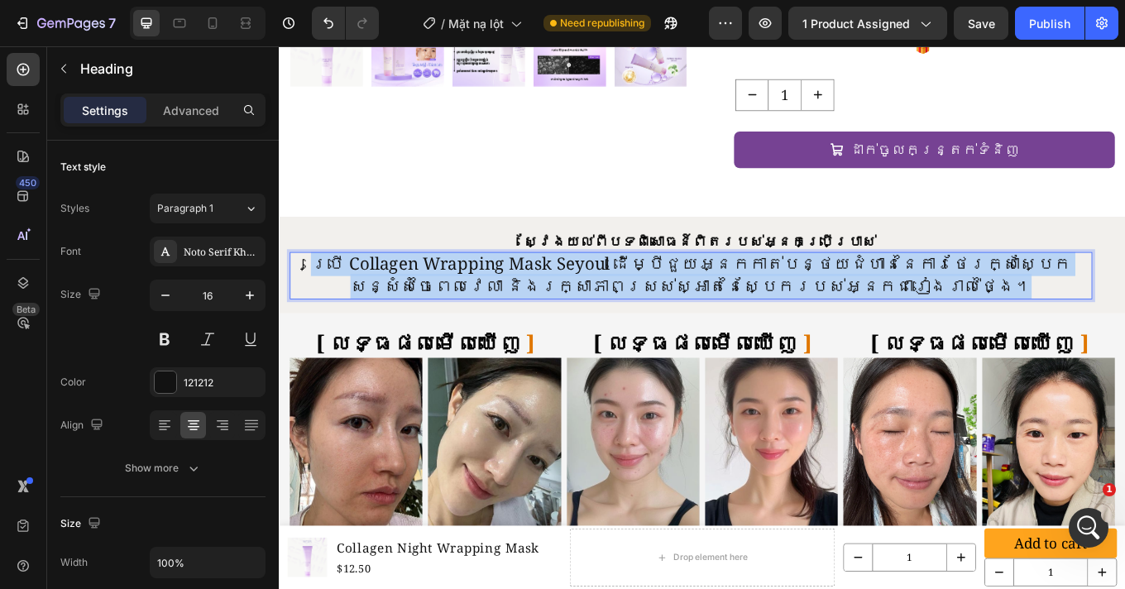
click at [722, 287] on span "ប្រើ Collagen Wrapping Mask Seyoul ដើម្បីជួយអ្នកកាត់បន្ថយជំហាននៃការថែរក្សាស្បែក…" at bounding box center [761, 314] width 891 height 54
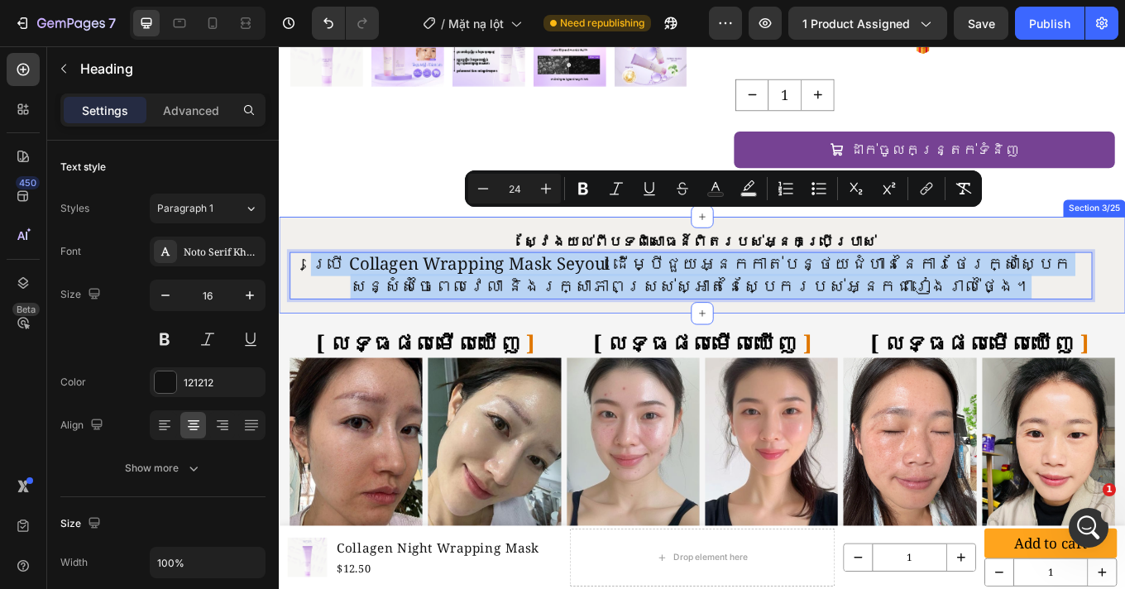
click at [1124, 246] on div "ស្វែងយល់ពីបទពិសោធន៍ពិតរបស់អ្នកប្រើប្រាស់ Heading ยิ่งซื้อเยอะ ยิ่งประหยัดมาก He…" at bounding box center [775, 303] width 992 height 114
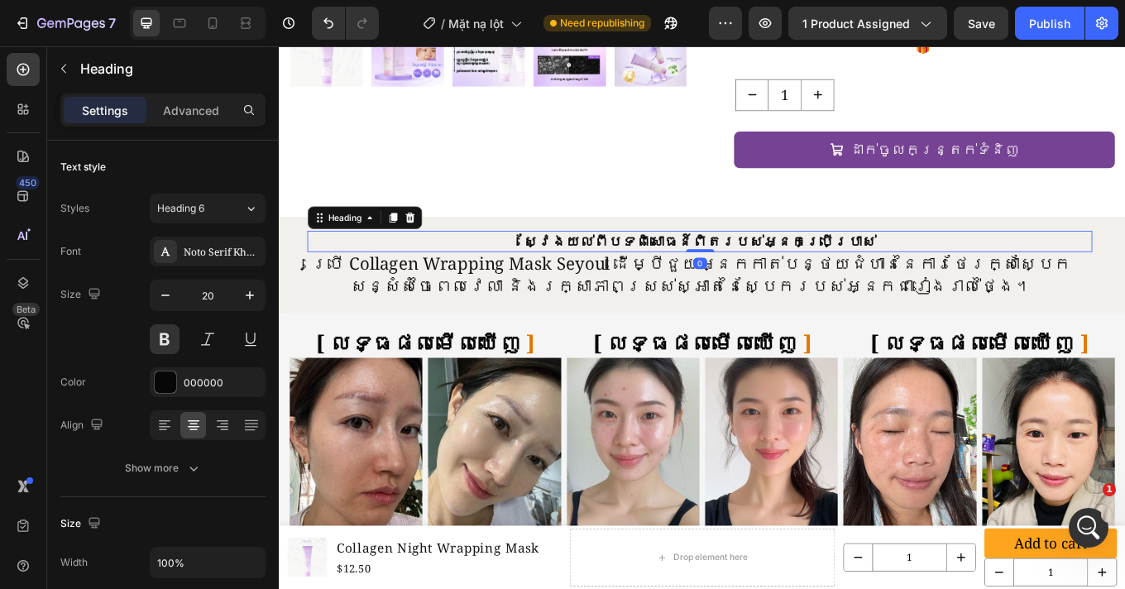
click at [873, 263] on h2 "ស្វែងយល់ពីបទពិសោធន៍ពិតរបស់អ្នកប្រើប្រាស់" at bounding box center [772, 275] width 920 height 25
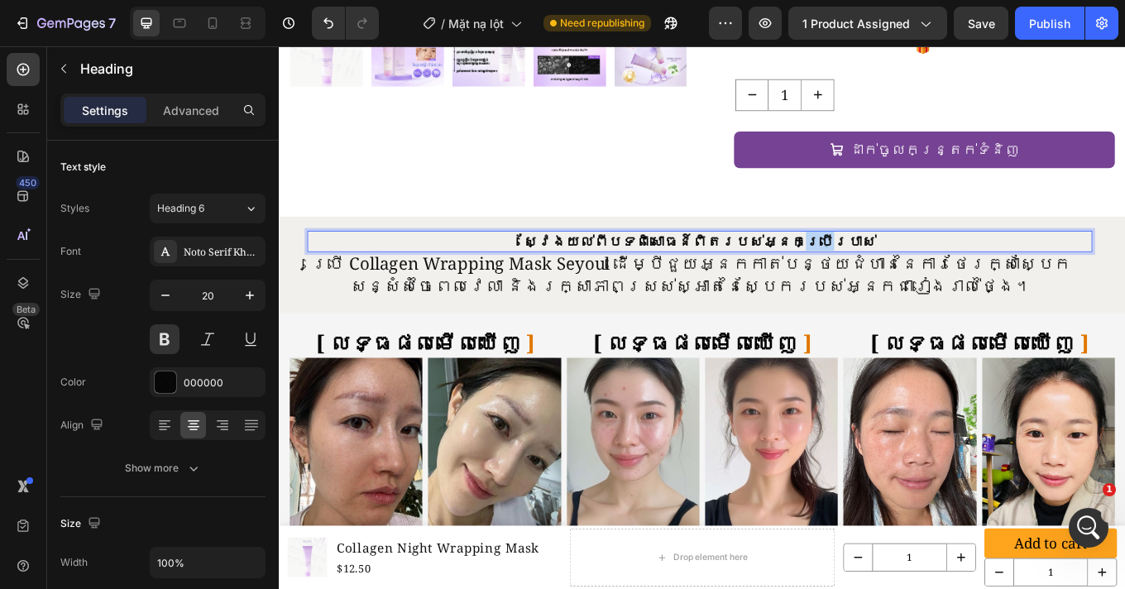
click at [873, 263] on h2 "ស្វែងយល់ពីបទពិសោធន៍ពិតរបស់អ្នកប្រើប្រាស់" at bounding box center [772, 275] width 920 height 25
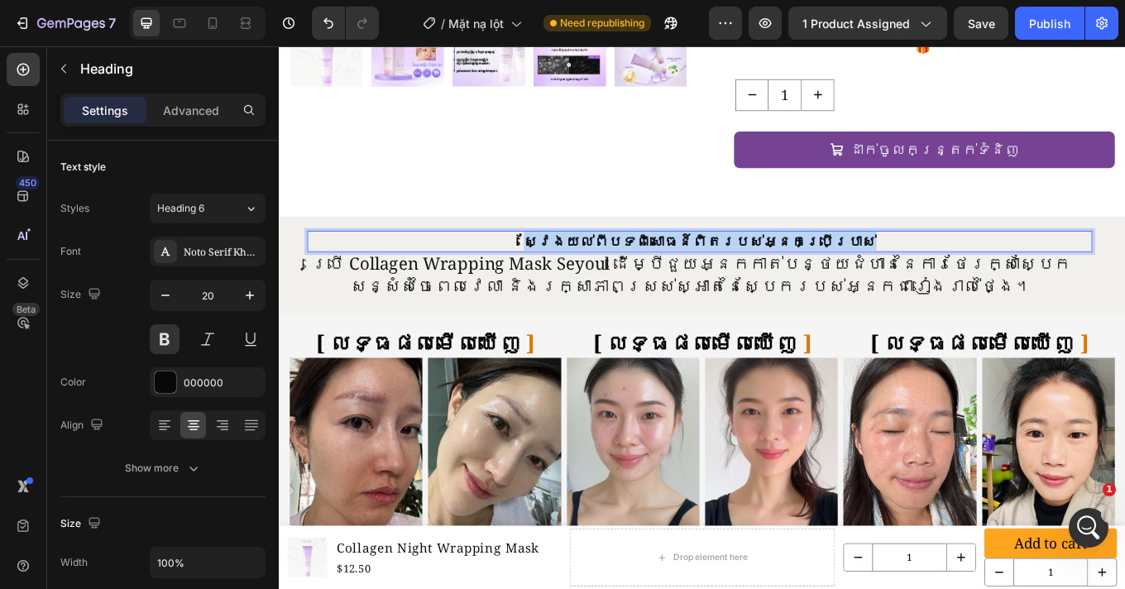
click at [873, 265] on p "ស្វែងយល់ពីបទពិសោធន៍ពិតរបស់អ្នកប្រើប្រាស់" at bounding box center [771, 275] width 917 height 21
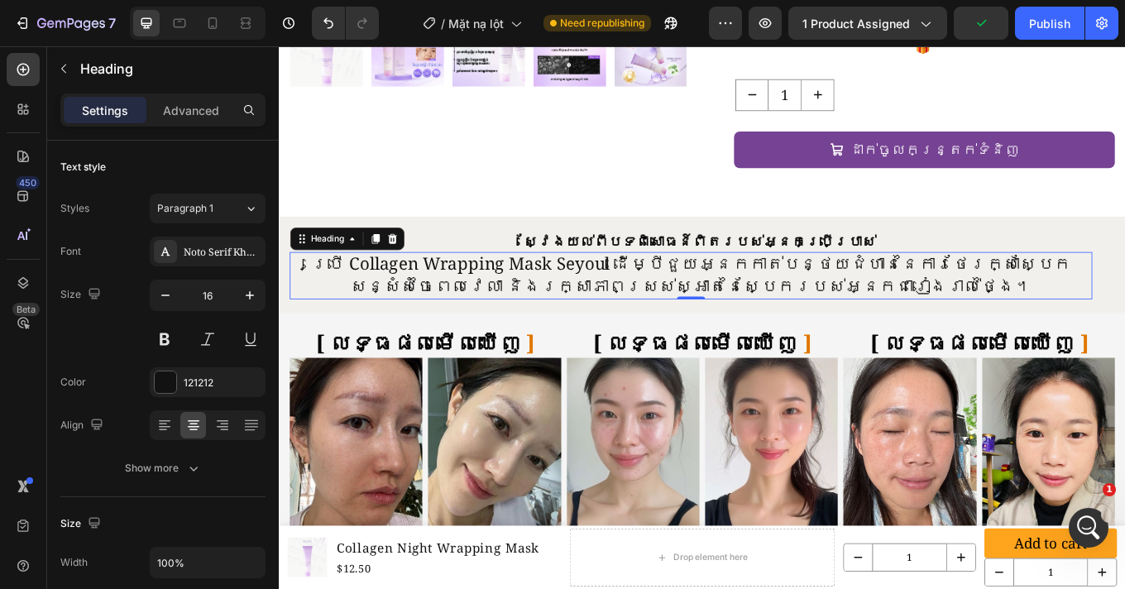
click at [580, 289] on span "ប្រើ Collagen Wrapping Mask Seyoul ដើម្បីជួយអ្នកកាត់បន្ថយជំហាននៃការថែរក្សាស្បែក…" at bounding box center [761, 314] width 891 height 54
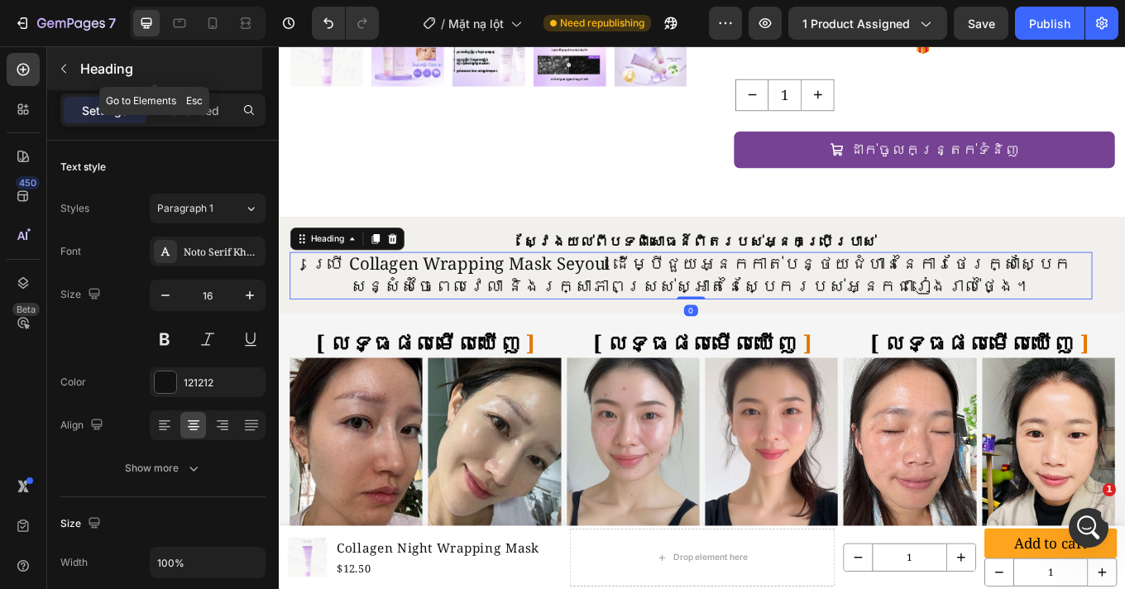
click at [59, 64] on icon "button" at bounding box center [63, 68] width 13 height 13
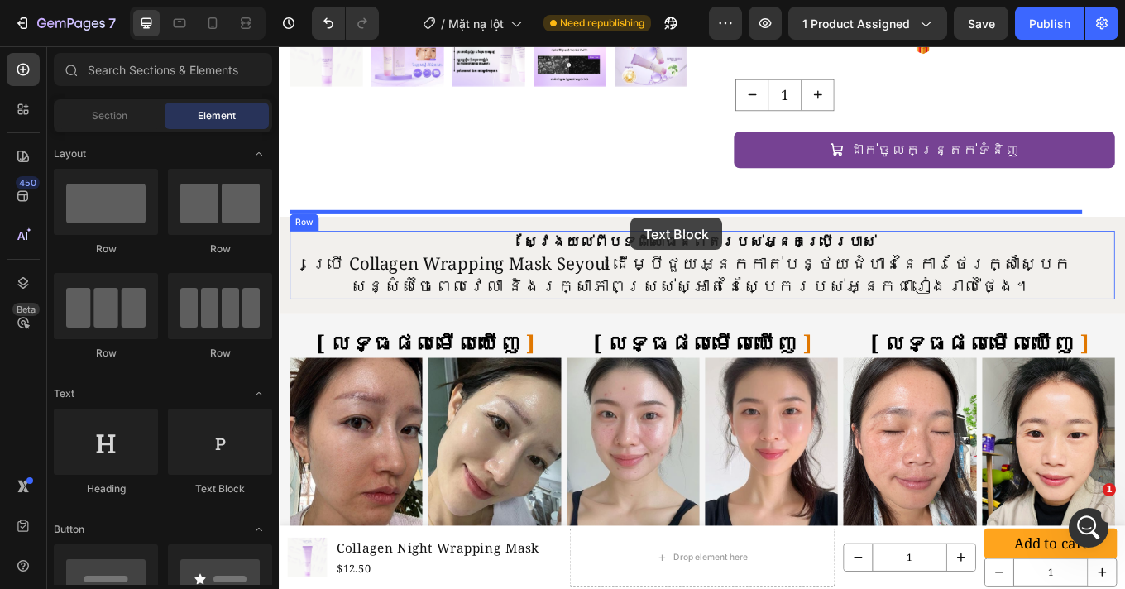
drag, startPoint x: 491, startPoint y: 494, endPoint x: 690, endPoint y: 247, distance: 317.6
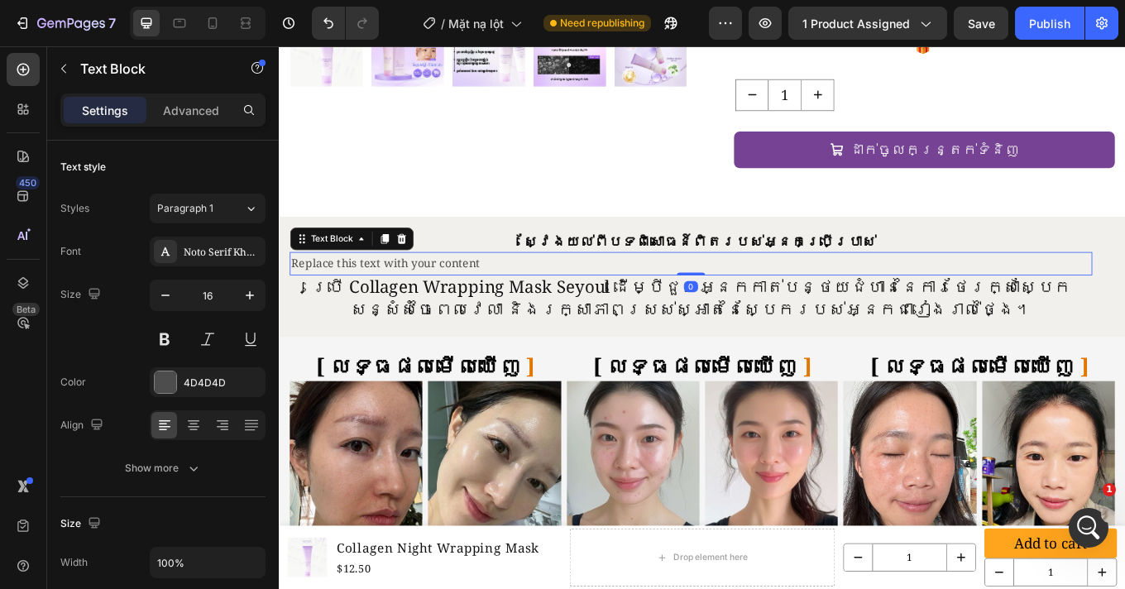
click at [708, 288] on div "Replace this text with your content" at bounding box center [761, 301] width 941 height 27
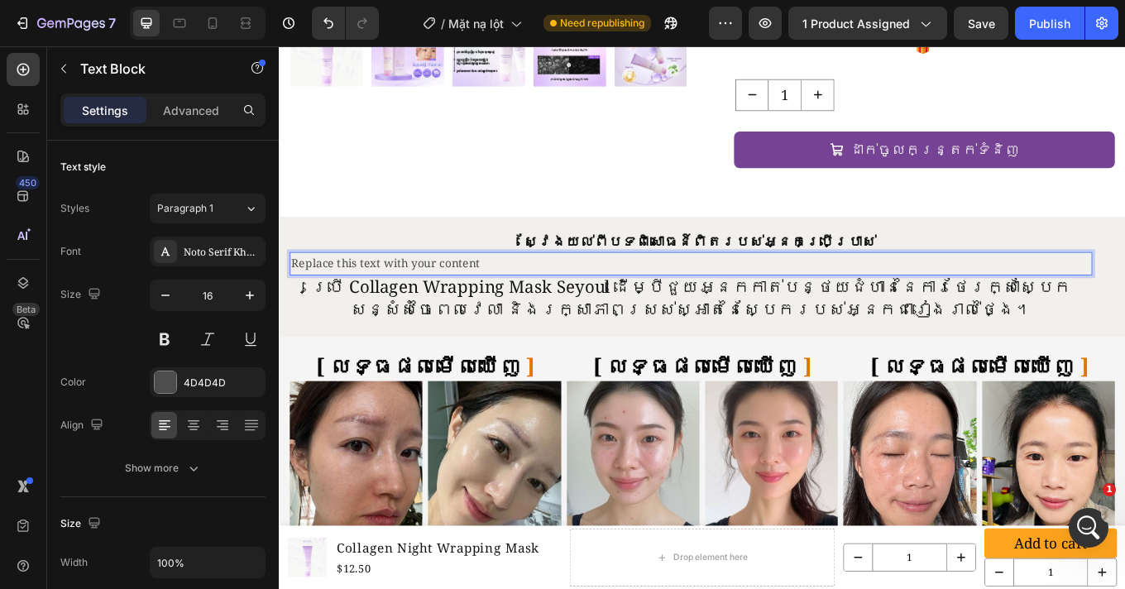
click at [708, 289] on p "Replace this text with your content" at bounding box center [762, 301] width 938 height 24
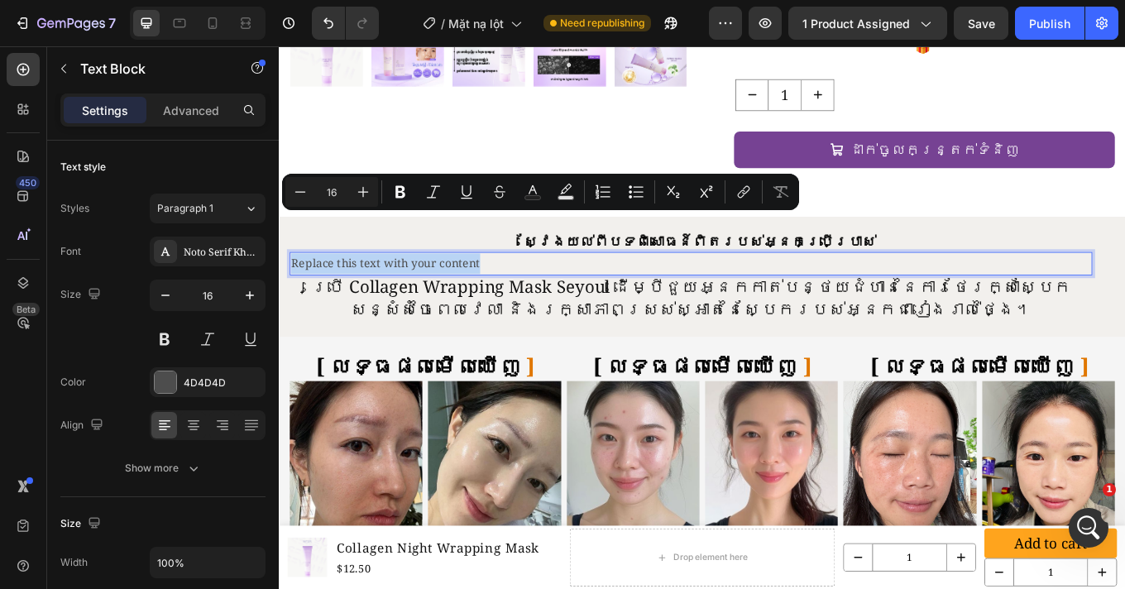
type input "24"
click at [607, 289] on p "Replace this text with your content" at bounding box center [762, 301] width 938 height 24
click at [518, 289] on p "Replace this text with your content" at bounding box center [762, 301] width 938 height 24
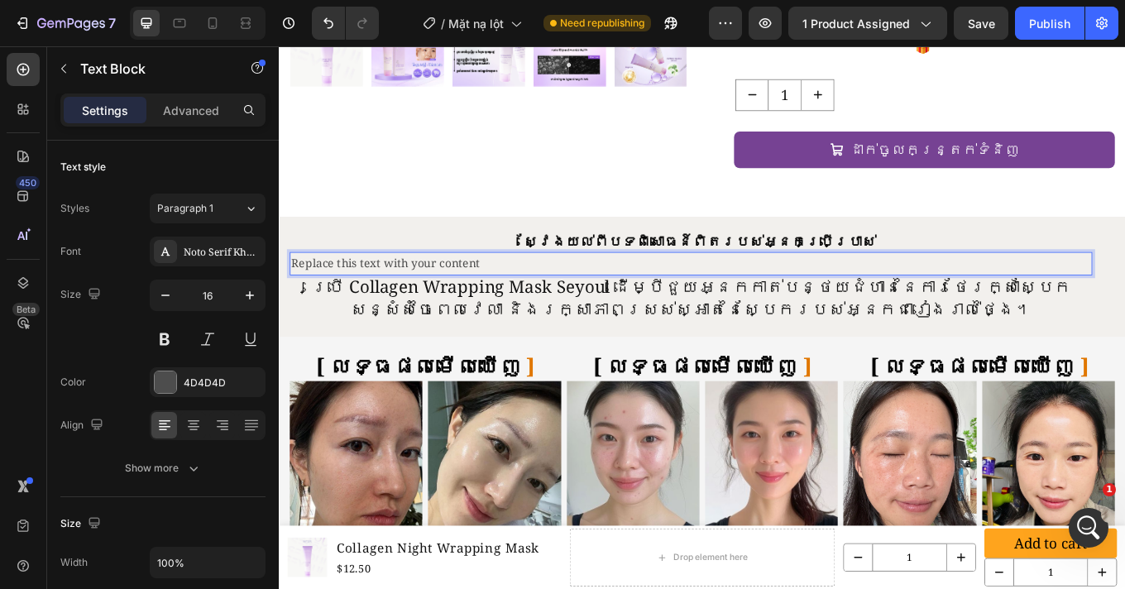
click at [469, 289] on p "Replace this text with your content" at bounding box center [762, 301] width 938 height 24
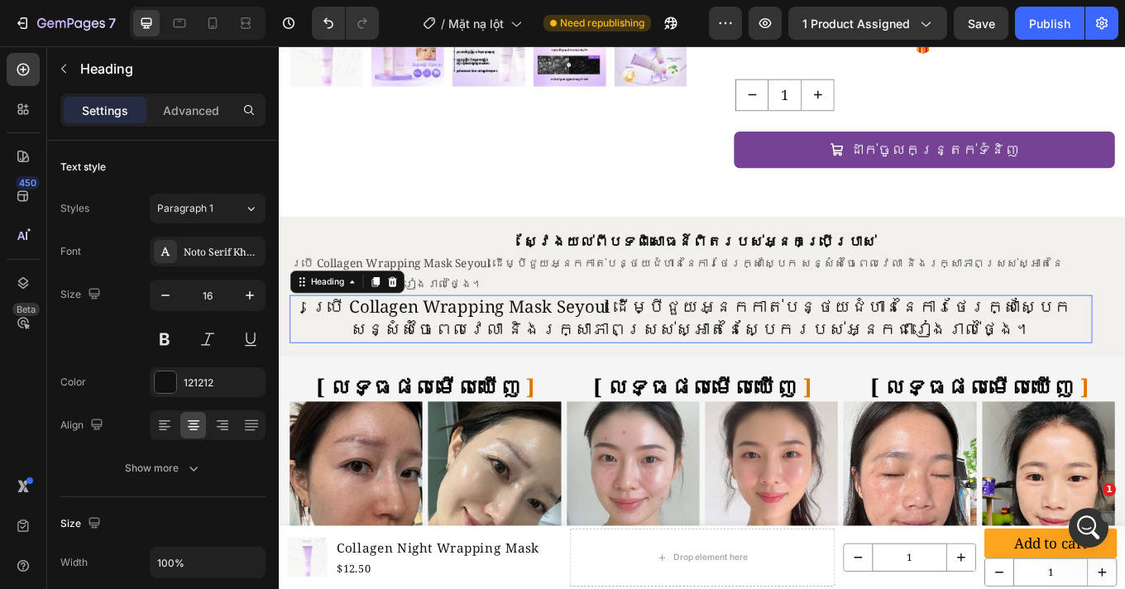
click at [677, 337] on span "ប្រើ Collagen Wrapping Mask Seyoul ដើម្បីជួយអ្នកកាត់បន្ថយជំហាននៃការថែរក្សាស្បែក…" at bounding box center [761, 364] width 891 height 54
click at [409, 317] on icon at bounding box center [411, 323] width 11 height 12
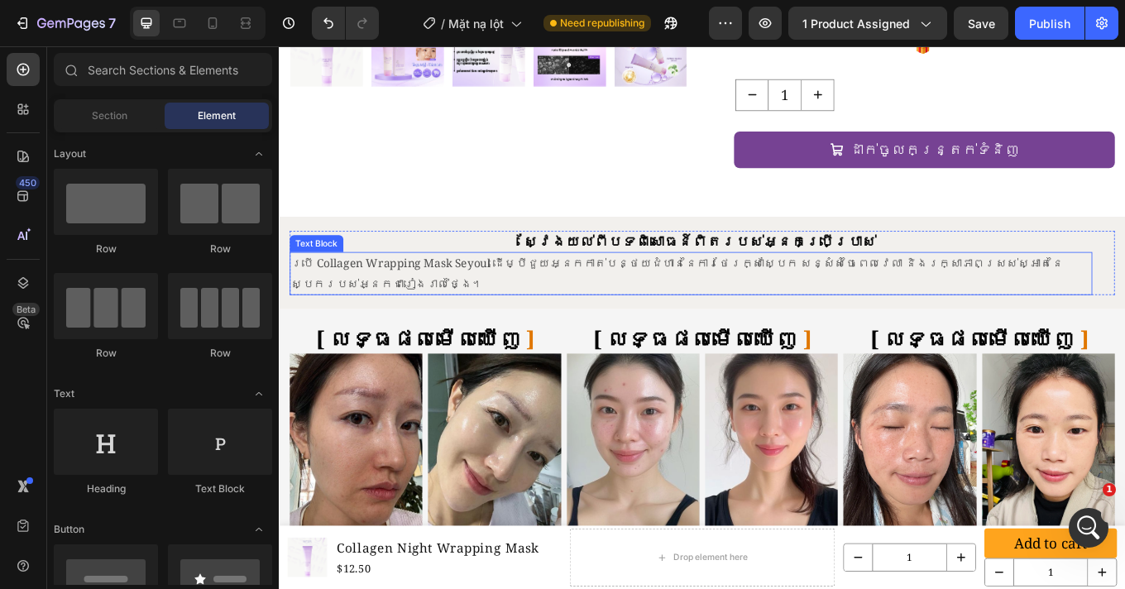
click at [595, 289] on p "ប្រើ Collagen Wrapping Mask Seyoul ដើម្បីជួយអ្នកកាត់បន្ថយជំហាននៃការថែរក្សាស្បែក…" at bounding box center [762, 313] width 938 height 48
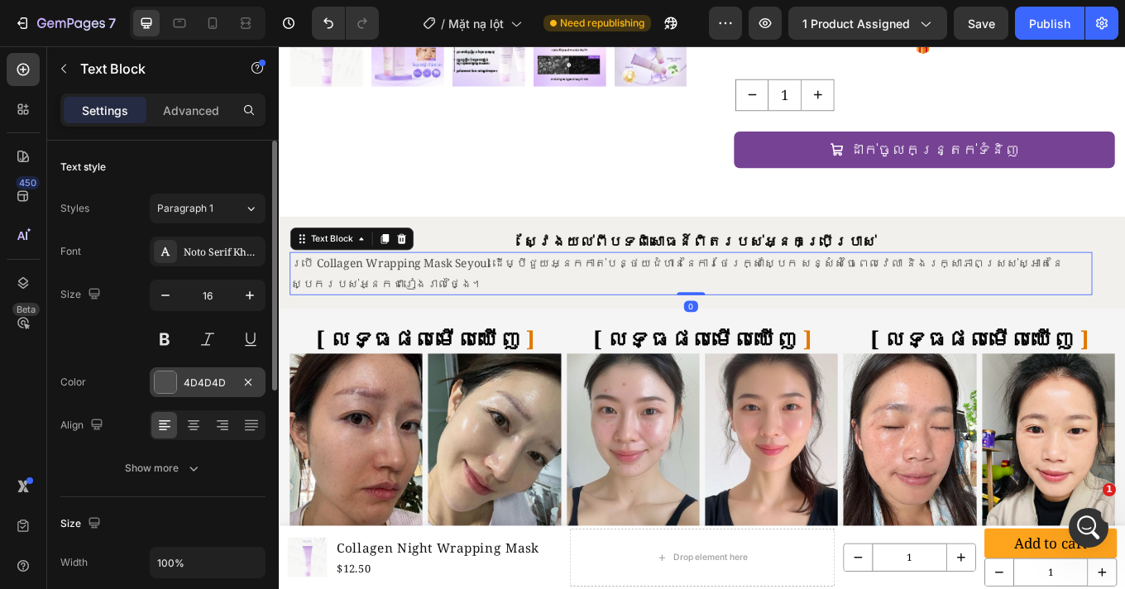
click at [194, 389] on div "4D4D4D" at bounding box center [208, 382] width 116 height 30
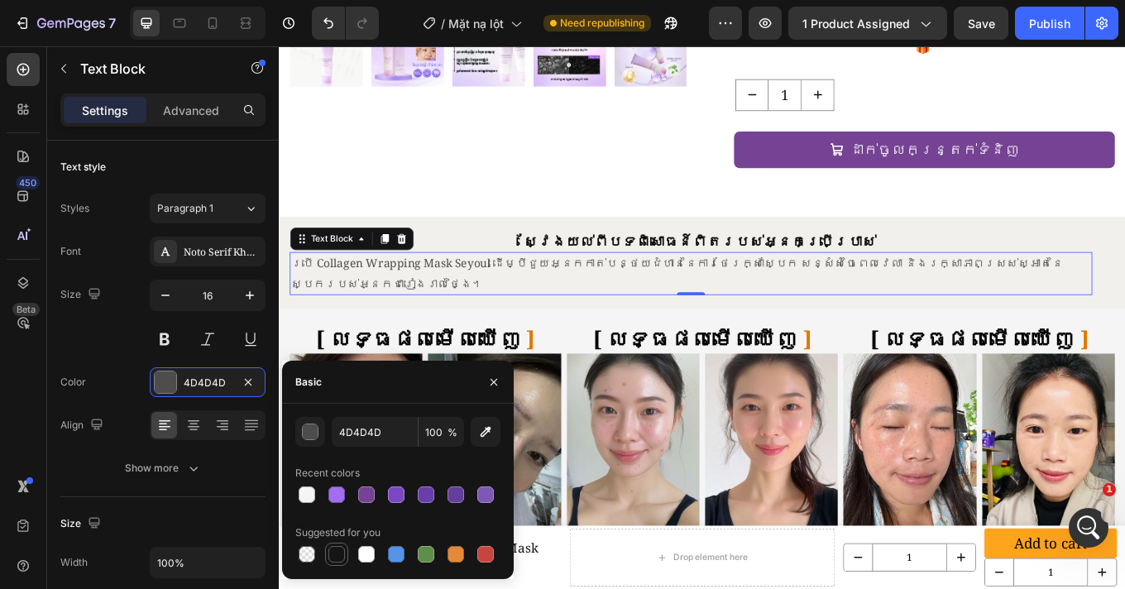
click at [335, 550] on div at bounding box center [336, 554] width 17 height 17
type input "151515"
click at [197, 423] on icon at bounding box center [193, 425] width 17 height 17
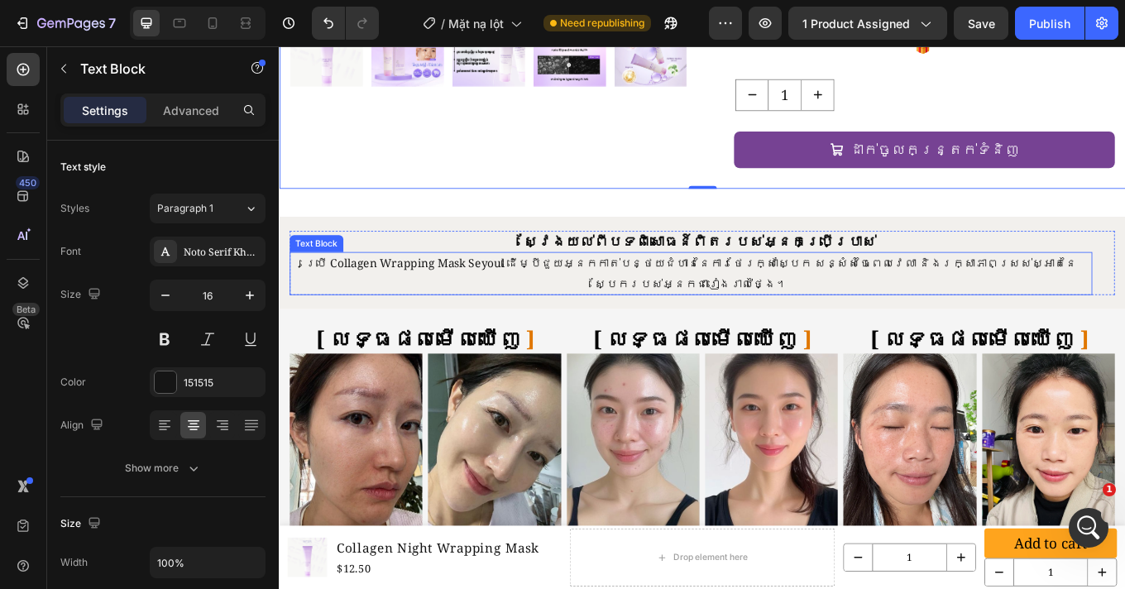
click at [813, 289] on p "ប្រើ Collagen Wrapping Mask Seyoul ដើម្បីជួយអ្នកកាត់បន្ថយជំហាននៃការថែរក្សាស្បែក…" at bounding box center [762, 313] width 938 height 48
click at [175, 107] on p "Advanced" at bounding box center [191, 110] width 56 height 17
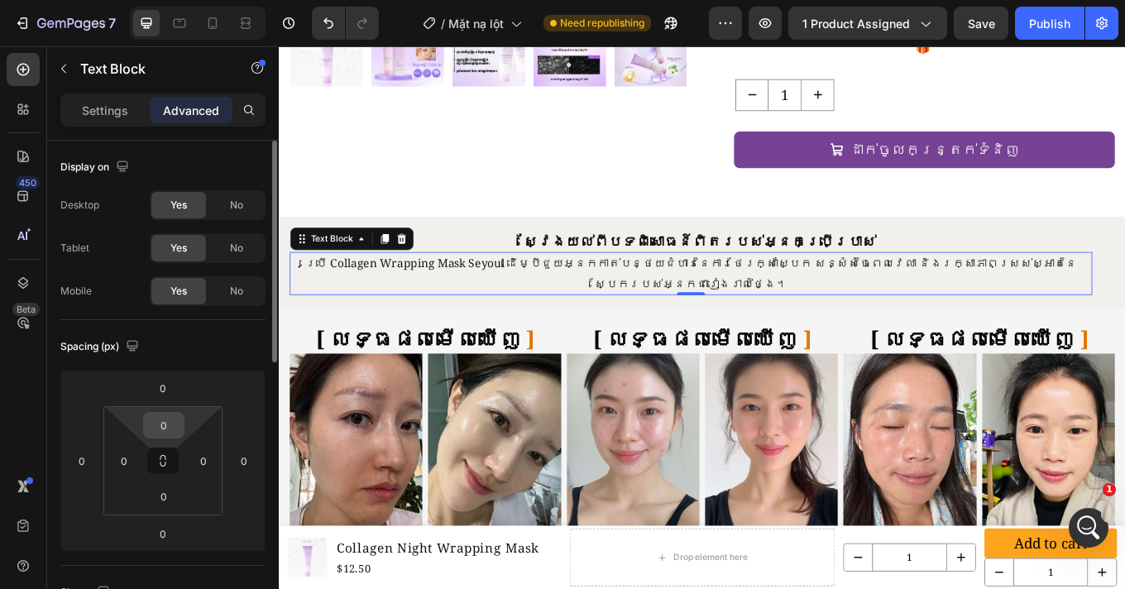
click at [166, 417] on input "0" at bounding box center [163, 425] width 33 height 25
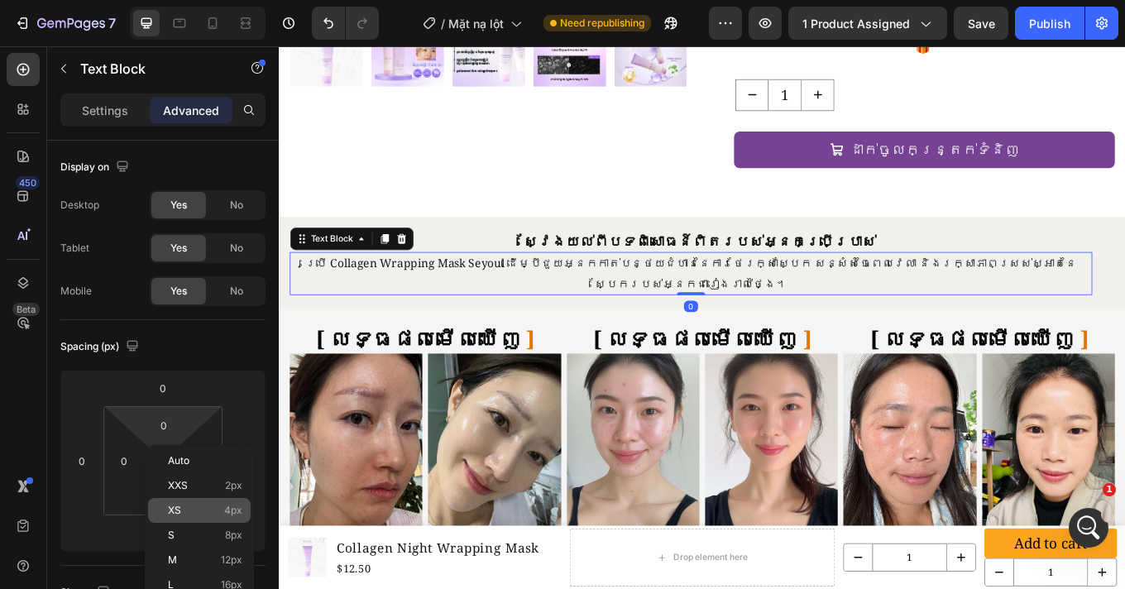
click at [198, 514] on p "XS 4px" at bounding box center [205, 510] width 74 height 12
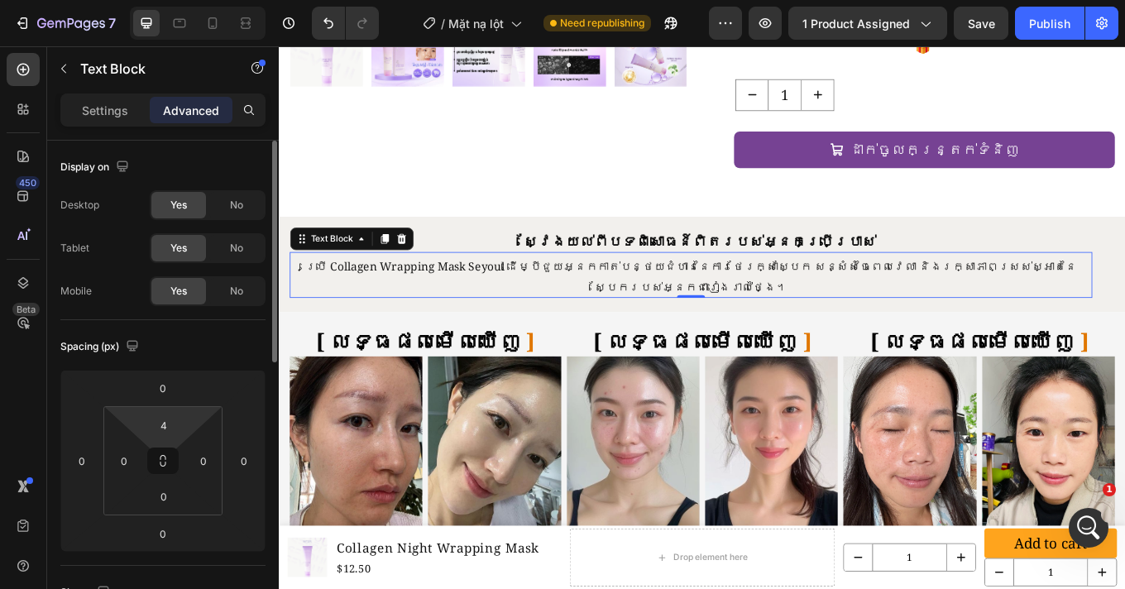
click at [190, 0] on html "7 Version history / Mặt nạ lột Need republishing Preview 1 product assigned Sav…" at bounding box center [562, 0] width 1125 height 0
click at [168, 419] on input "4" at bounding box center [163, 425] width 33 height 25
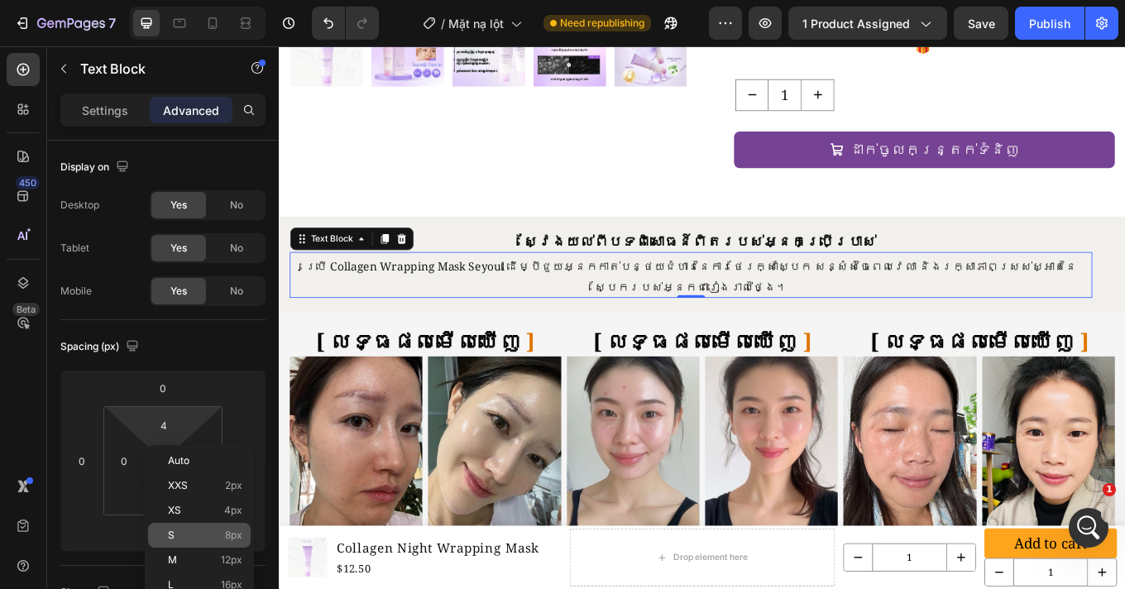
drag, startPoint x: 204, startPoint y: 529, endPoint x: 34, endPoint y: 504, distance: 172.1
click at [204, 529] on p "S 8px" at bounding box center [205, 535] width 74 height 12
type input "8"
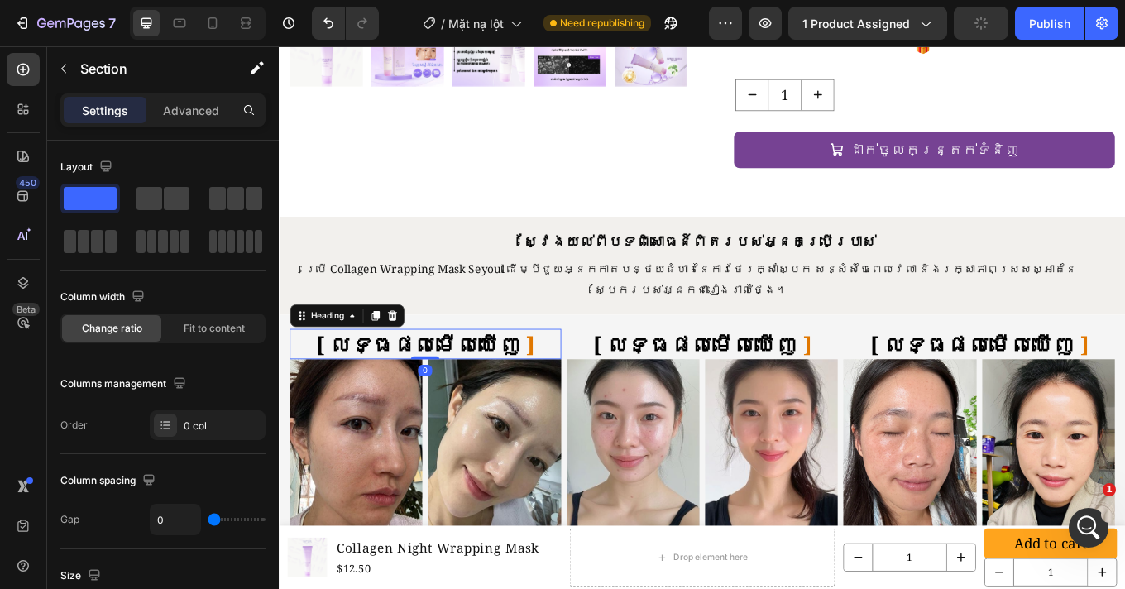
click at [453, 379] on span "លទ្ធផលមើលឃើញ" at bounding box center [449, 396] width 223 height 34
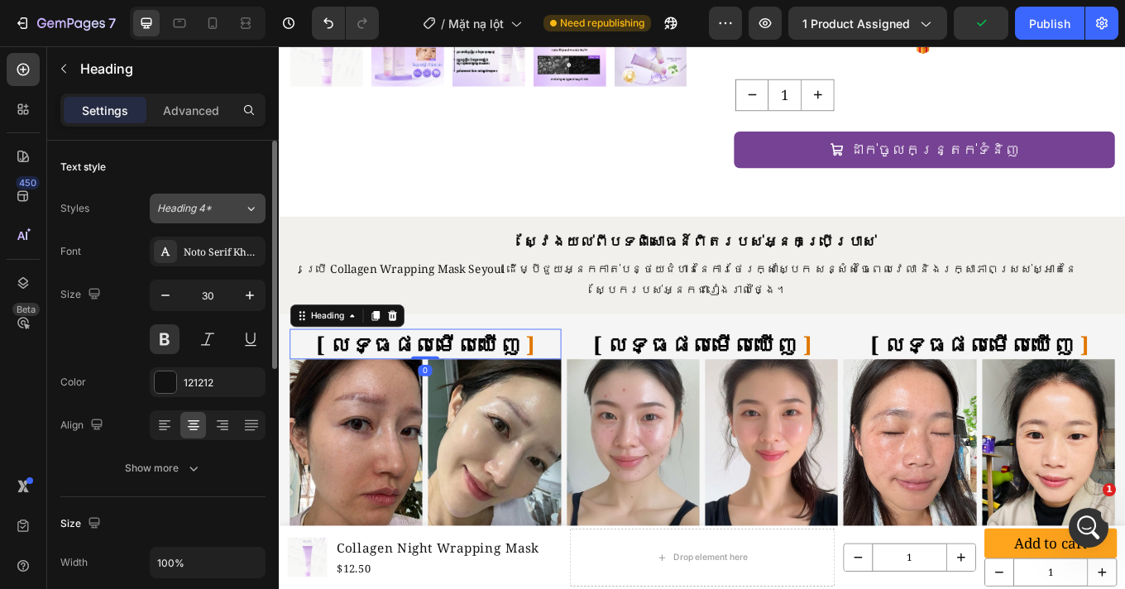
click at [213, 210] on div "Heading 4*" at bounding box center [190, 208] width 67 height 15
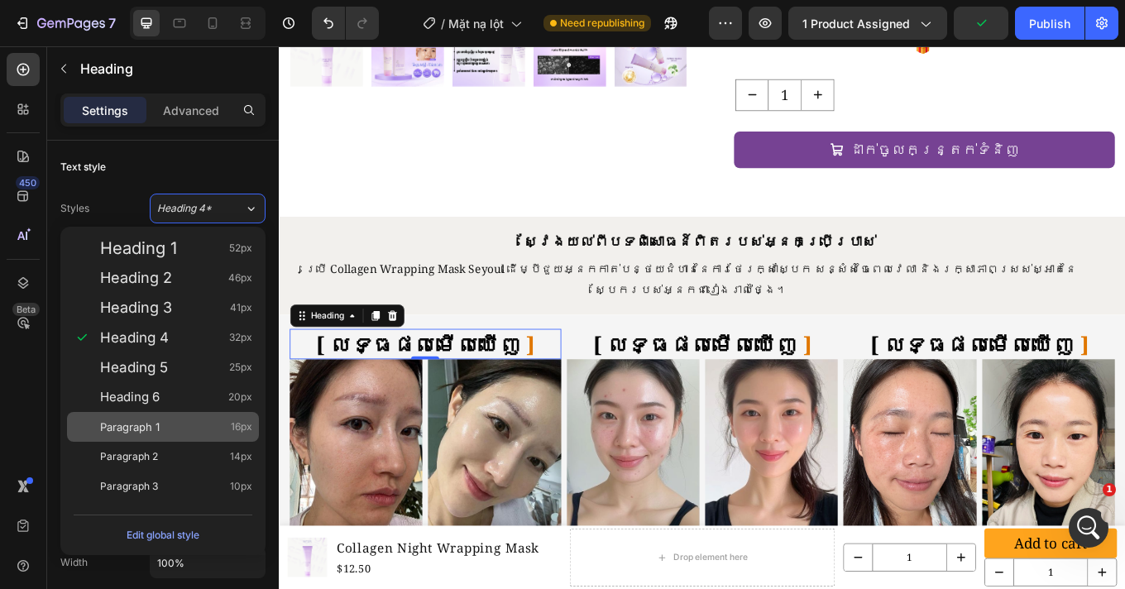
click at [156, 422] on span "Paragraph 1" at bounding box center [130, 426] width 60 height 17
type input "16"
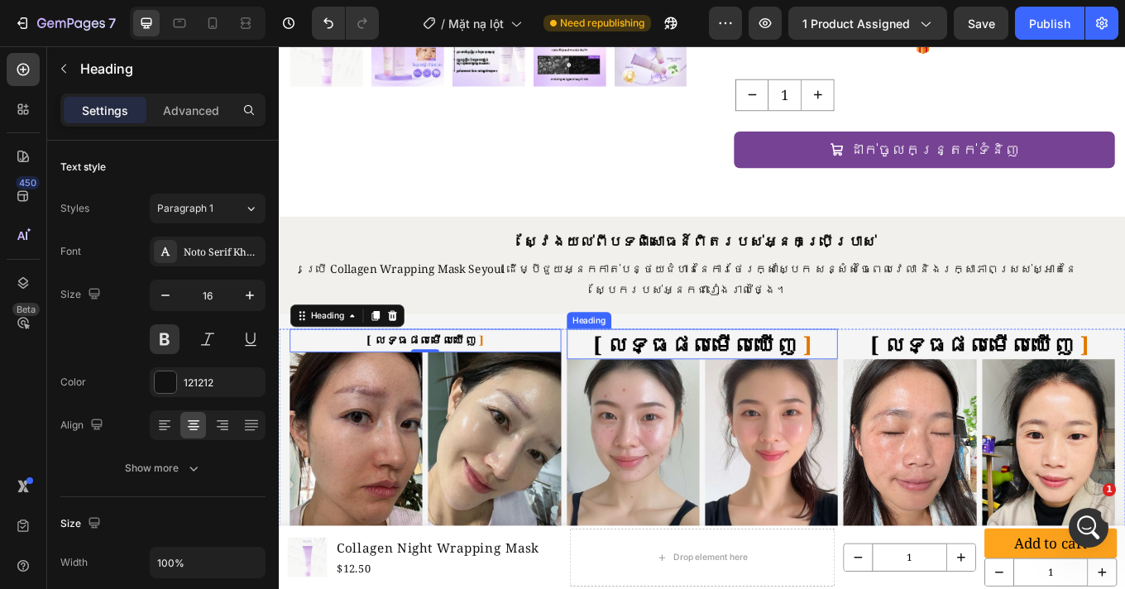
click at [687, 379] on span "លទ្ធផលមើលឃើញ" at bounding box center [774, 396] width 223 height 34
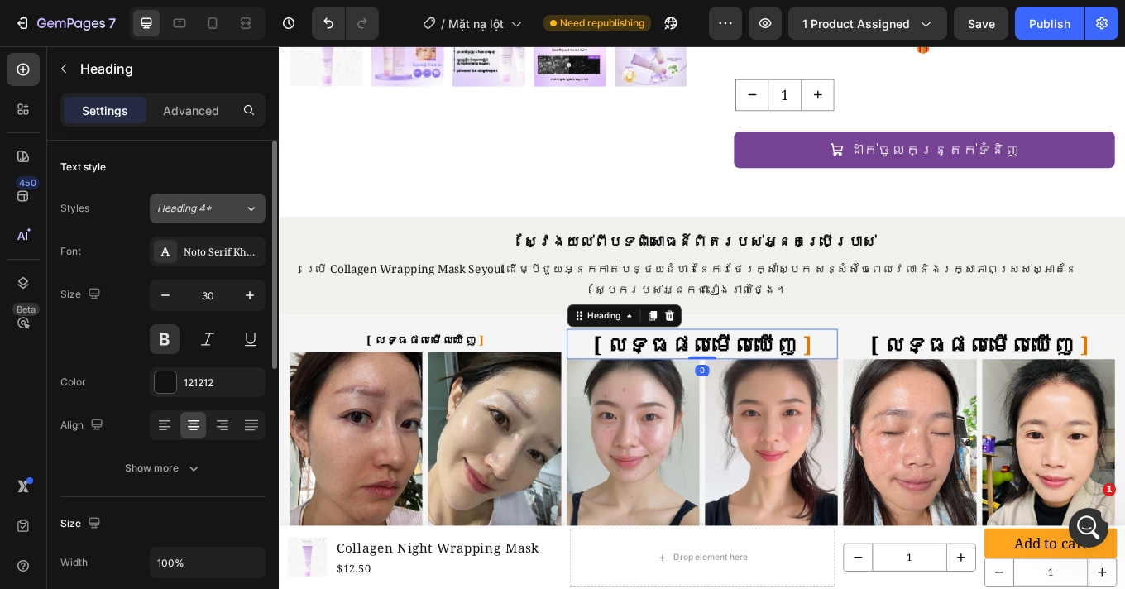
click at [216, 209] on div "Heading 4*" at bounding box center [190, 208] width 67 height 15
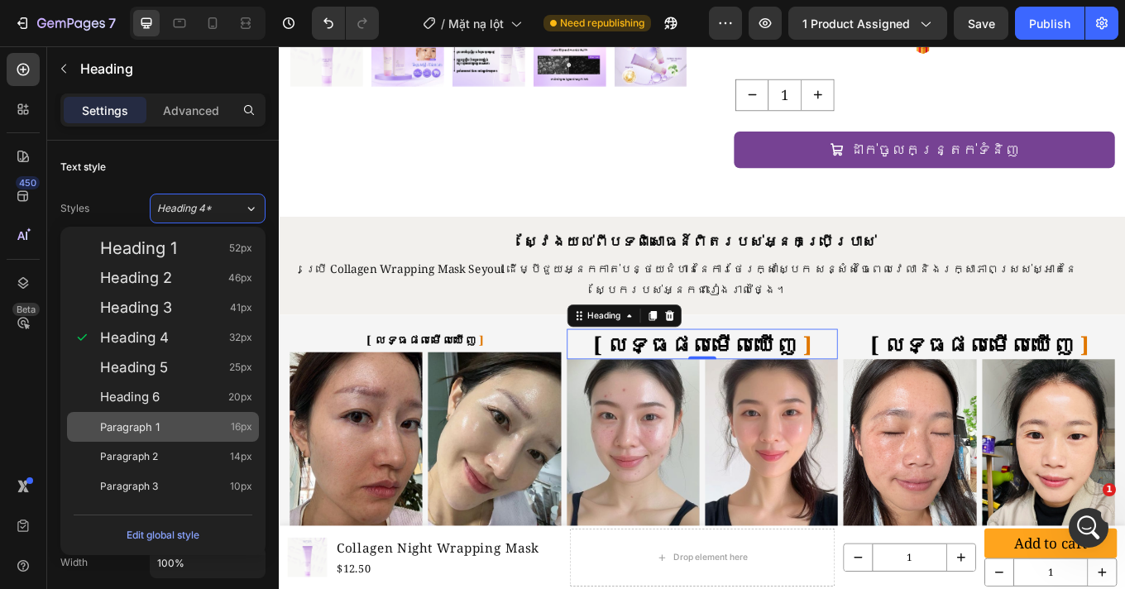
drag, startPoint x: 179, startPoint y: 419, endPoint x: 235, endPoint y: 415, distance: 56.4
click at [179, 419] on div "Paragraph 1 16px" at bounding box center [176, 426] width 152 height 17
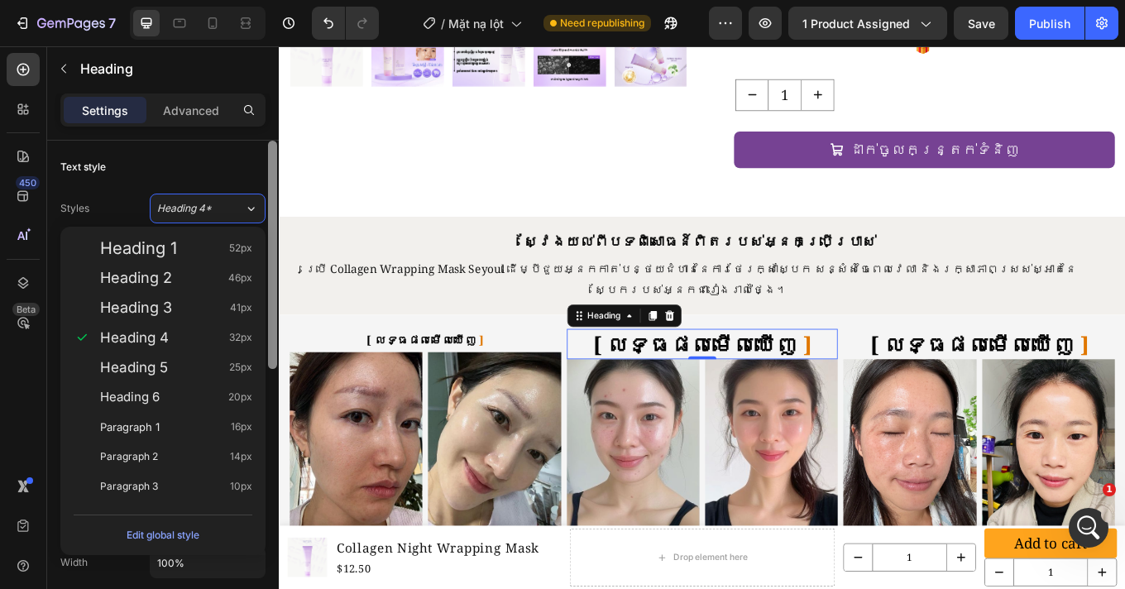
type input "16"
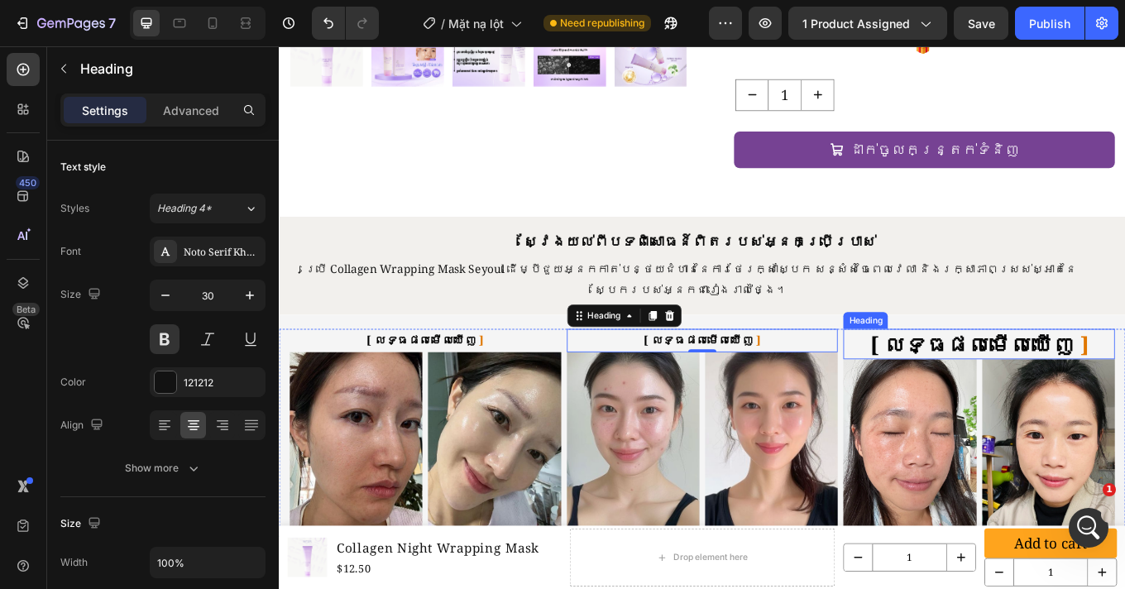
click at [1063, 379] on span "លទ្ធផលមើលឃើញ" at bounding box center [1099, 396] width 223 height 34
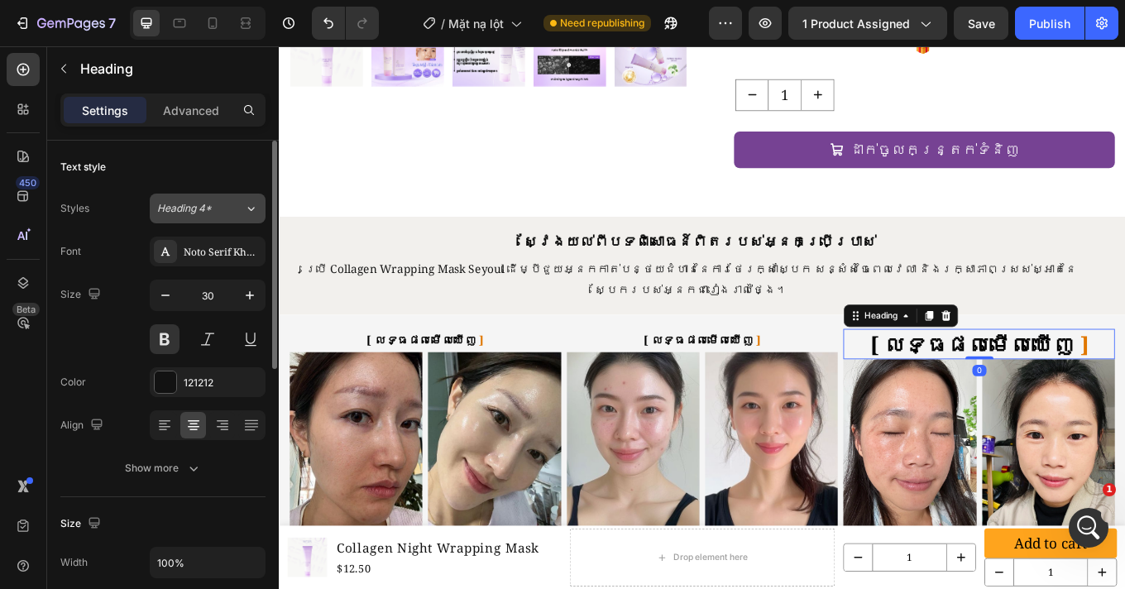
click at [204, 218] on button "Heading 4*" at bounding box center [208, 208] width 116 height 30
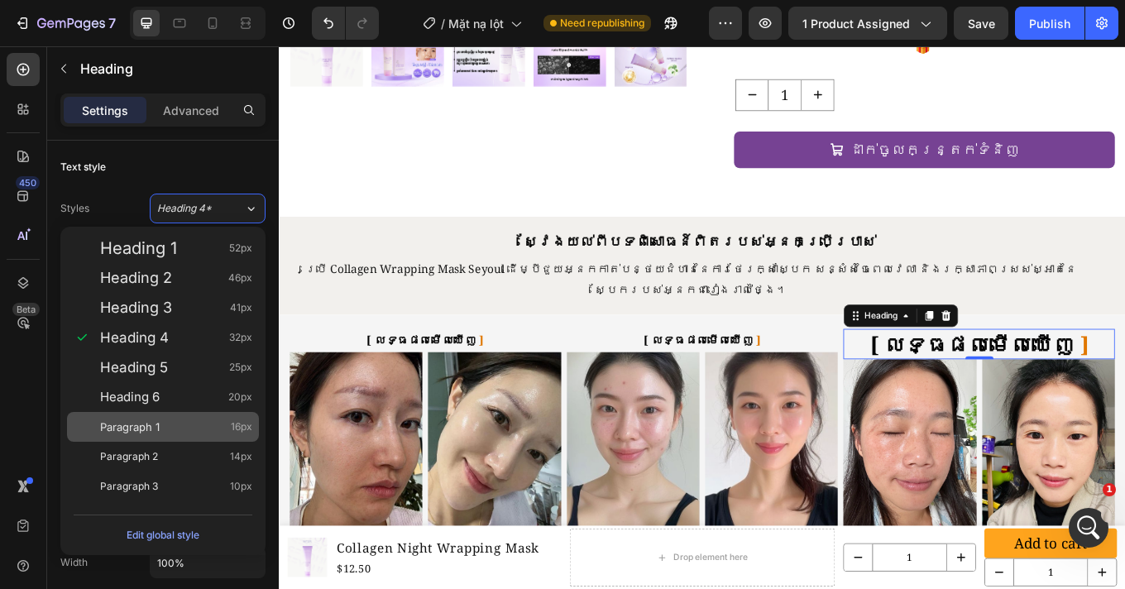
click at [160, 430] on div "Paragraph 1 16px" at bounding box center [176, 426] width 152 height 17
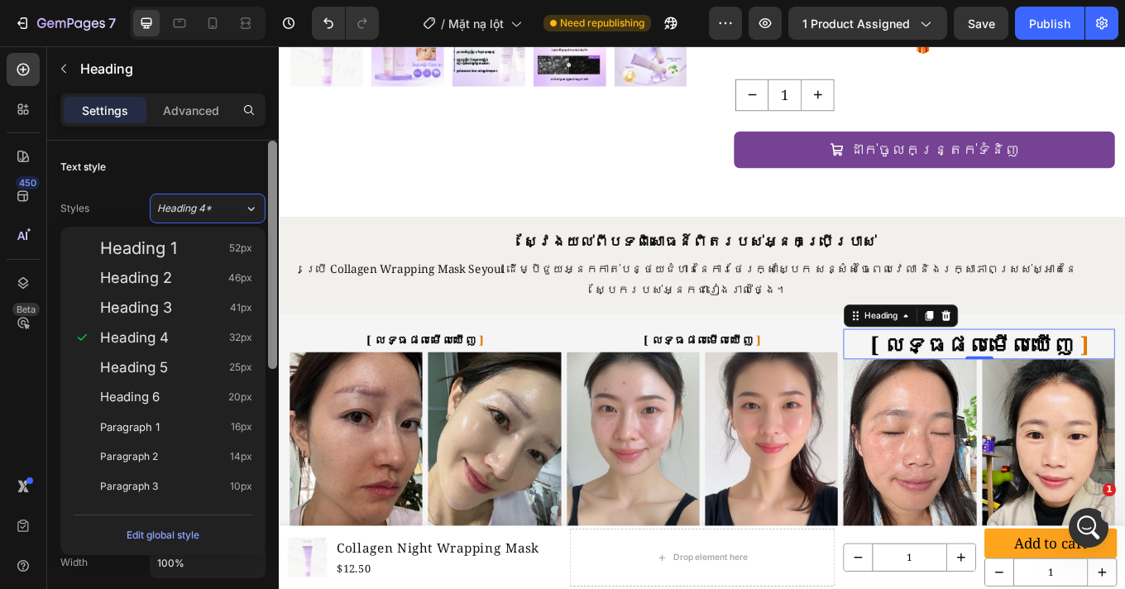
type input "16"
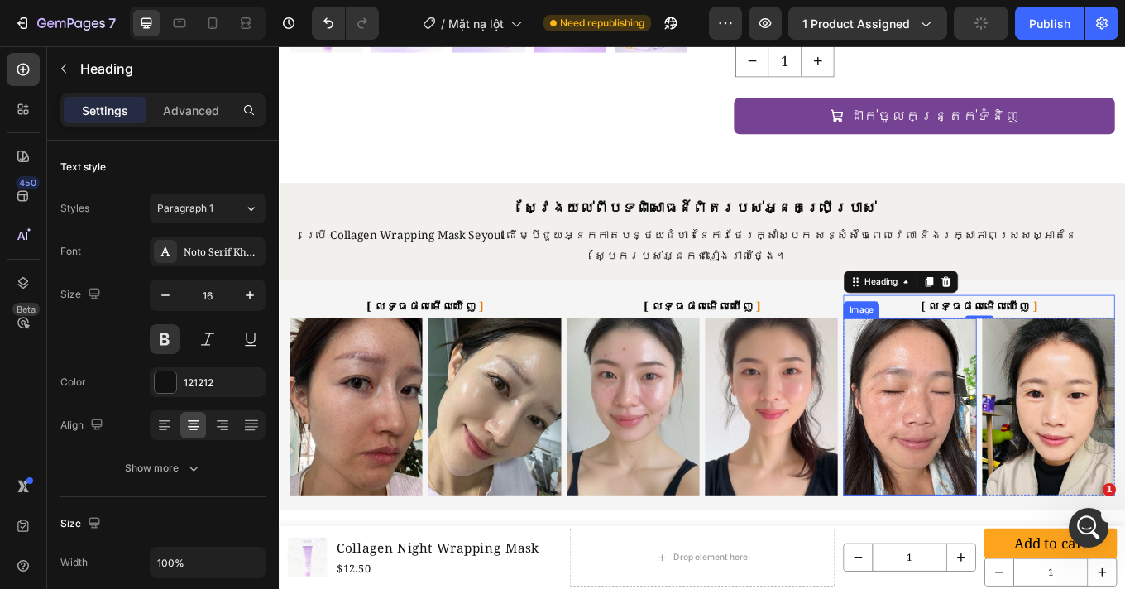
scroll to position [691, 0]
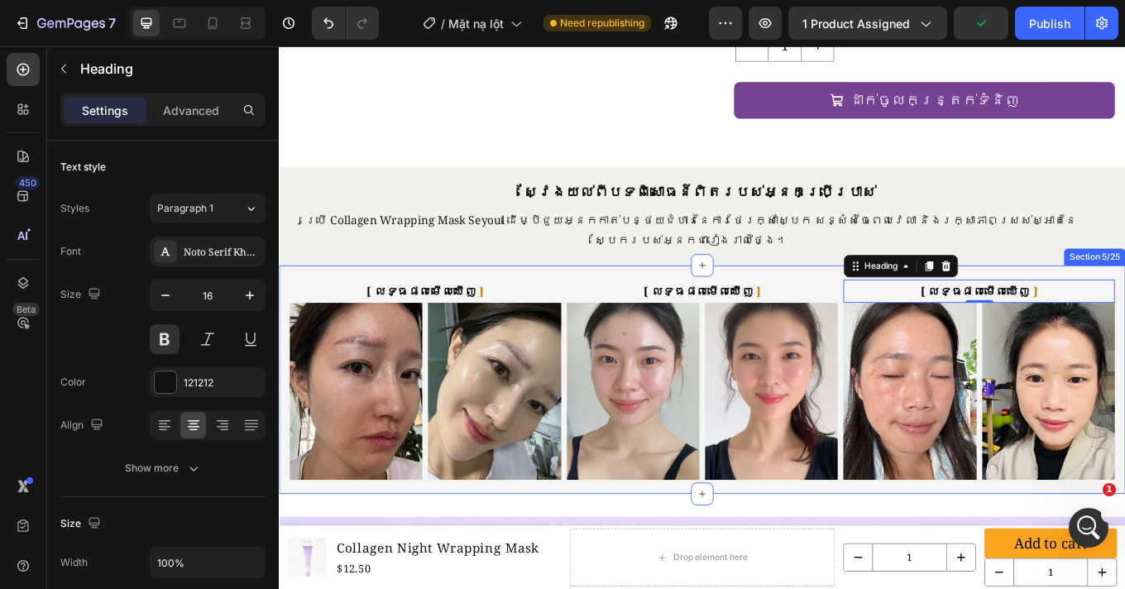
click at [822, 303] on div "[ លទ្ធផលមើលឃើញ ] Heading Image Image Row [ លទ្ធផលមើលឃើញ ] Heading Image Image R…" at bounding box center [775, 437] width 992 height 268
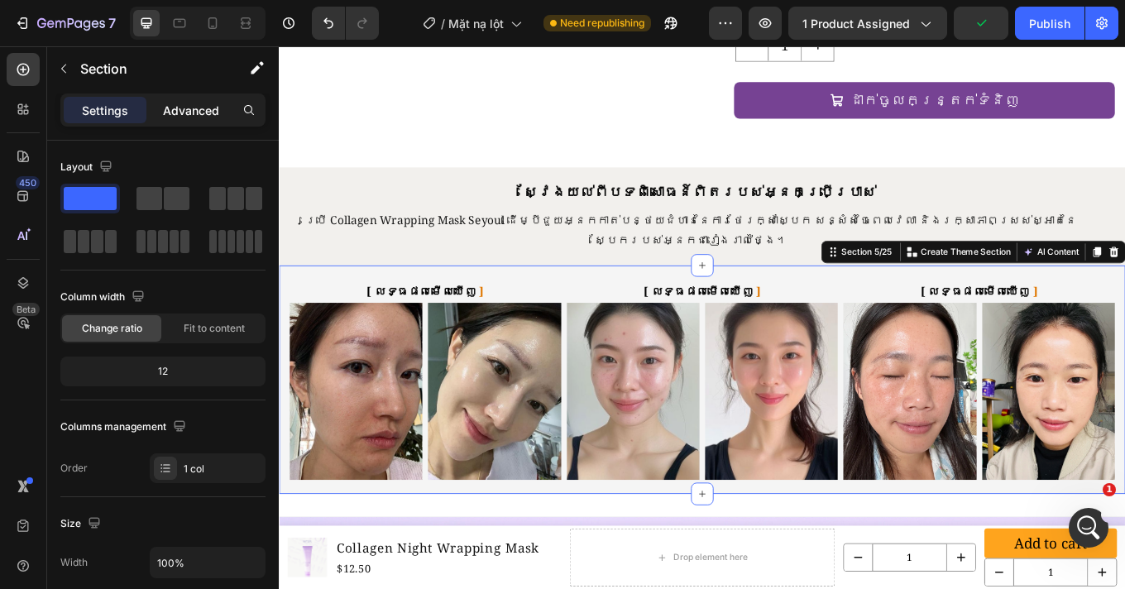
click at [189, 122] on div "Advanced" at bounding box center [191, 110] width 83 height 26
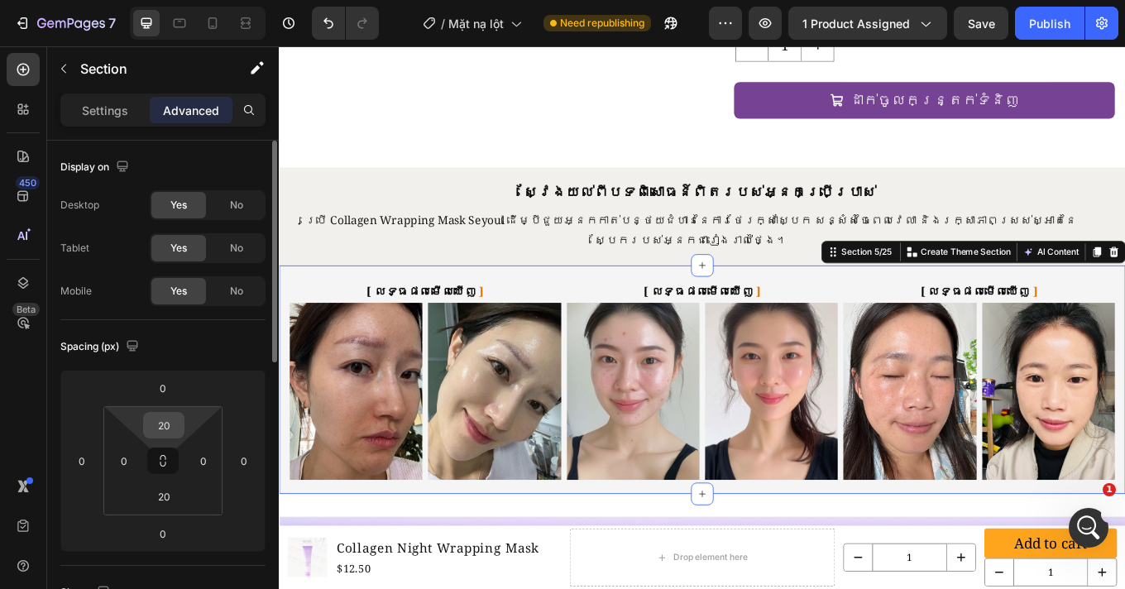
click at [165, 423] on input "20" at bounding box center [163, 425] width 33 height 25
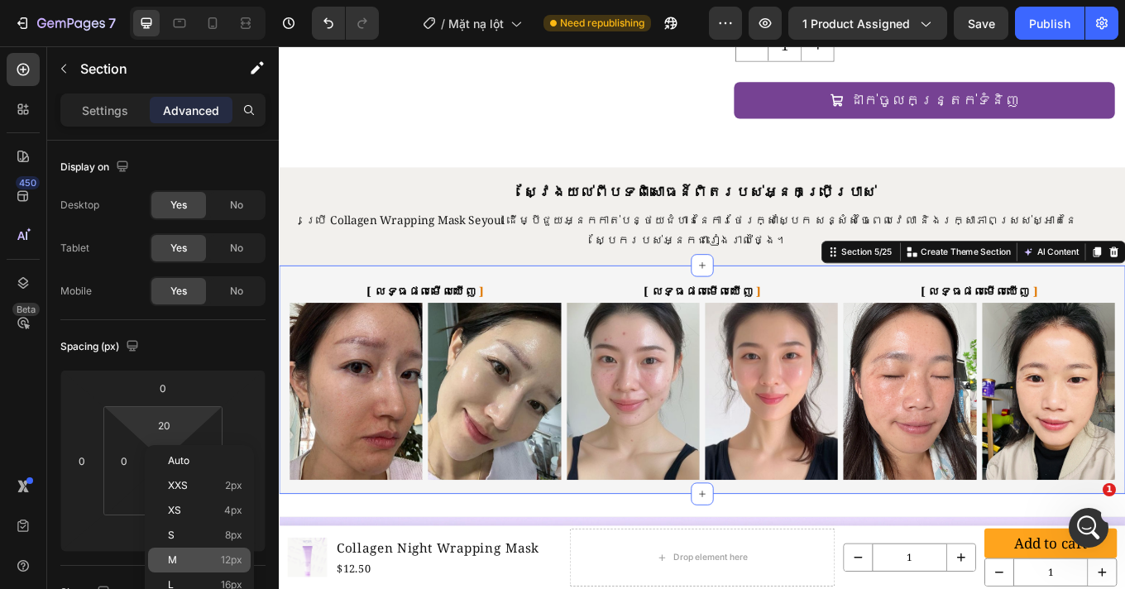
click at [200, 549] on div "M 12px" at bounding box center [199, 559] width 103 height 25
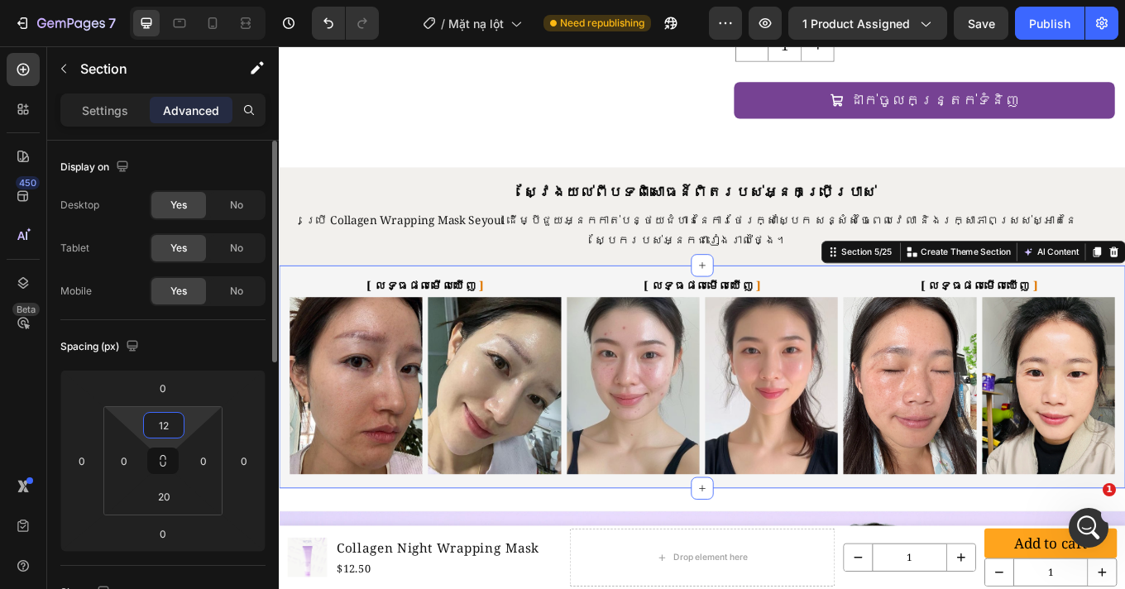
click at [168, 429] on input "12" at bounding box center [163, 425] width 33 height 25
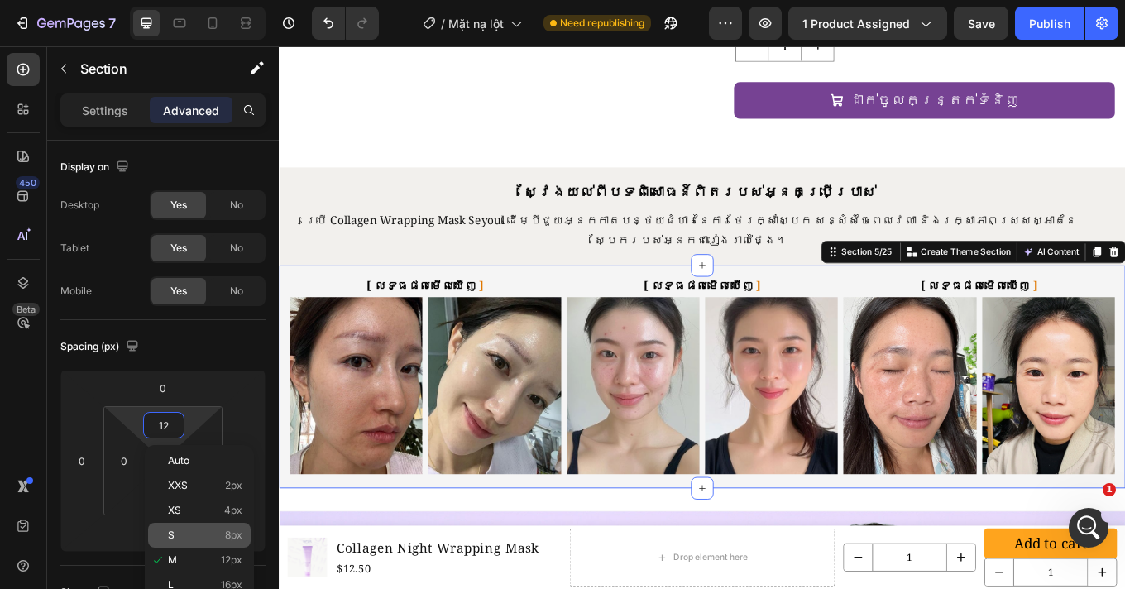
click at [197, 537] on p "S 8px" at bounding box center [205, 535] width 74 height 12
type input "8"
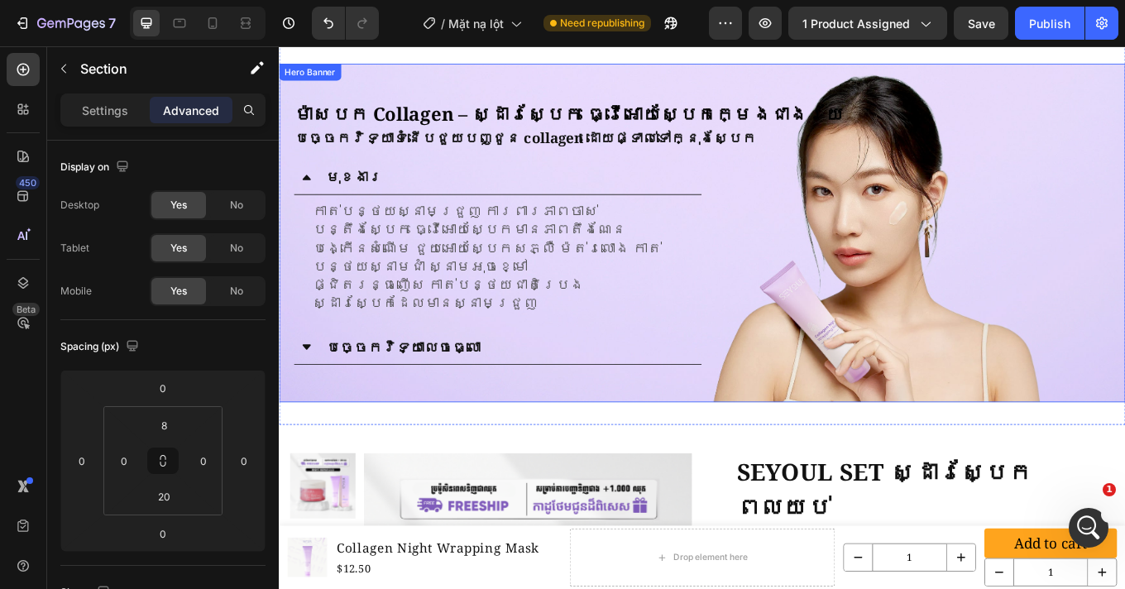
scroll to position [1111, 0]
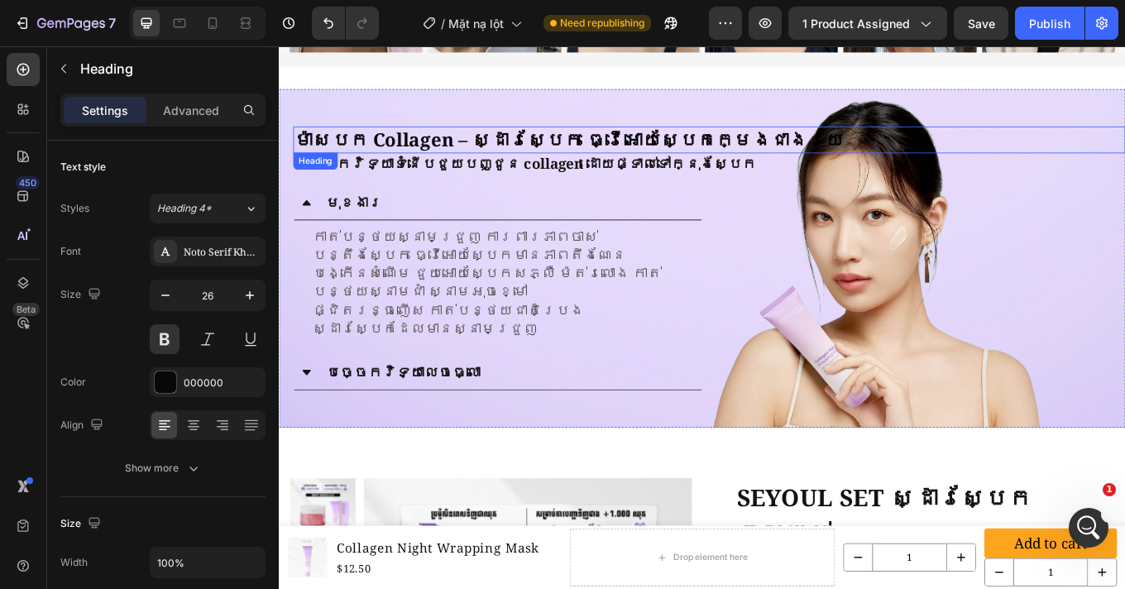
click at [600, 151] on h2 "ម៉ាសបក Collagen – ស្ដារស្បែក ធ្វើអោយស្បែកក្មេងជាងវ័យ" at bounding box center [783, 156] width 976 height 31
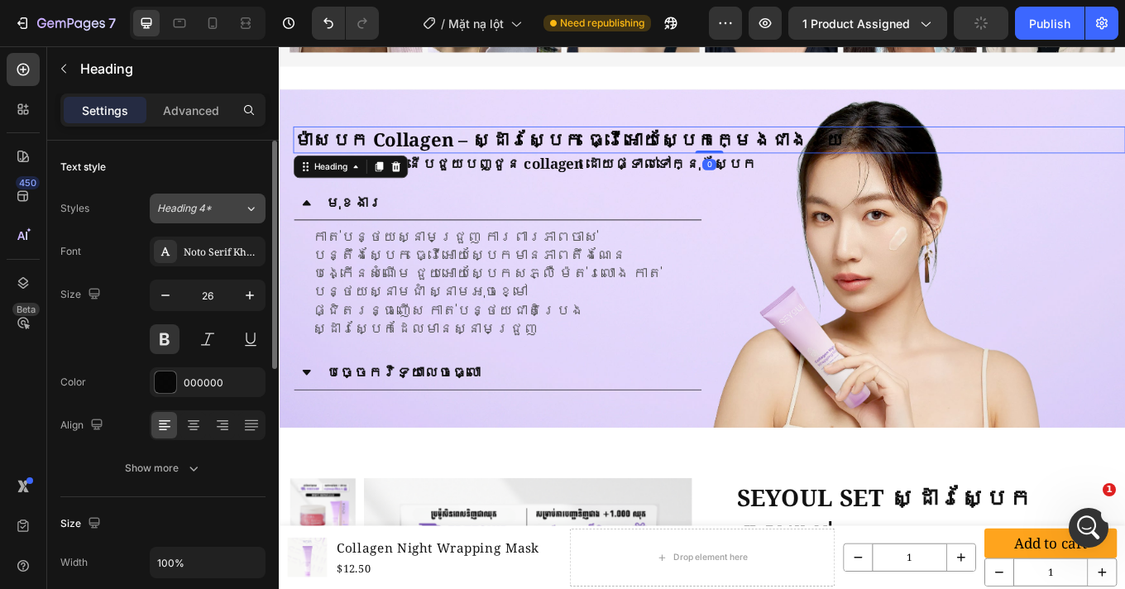
click at [205, 209] on span "Heading 4*" at bounding box center [184, 208] width 55 height 15
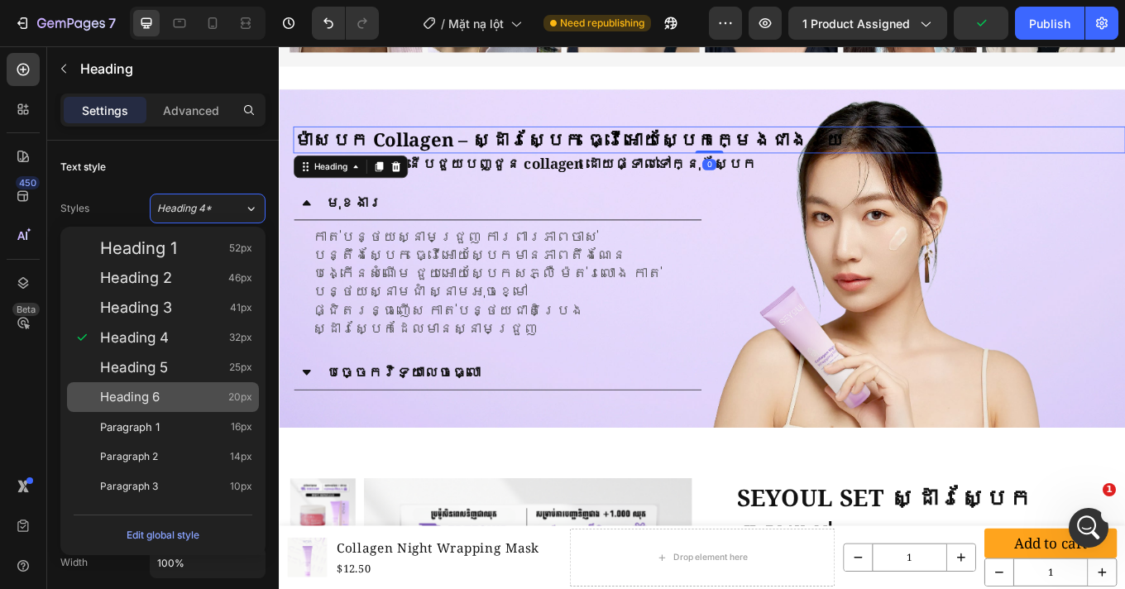
click at [150, 391] on span "Heading 6" at bounding box center [130, 397] width 60 height 17
type input "20"
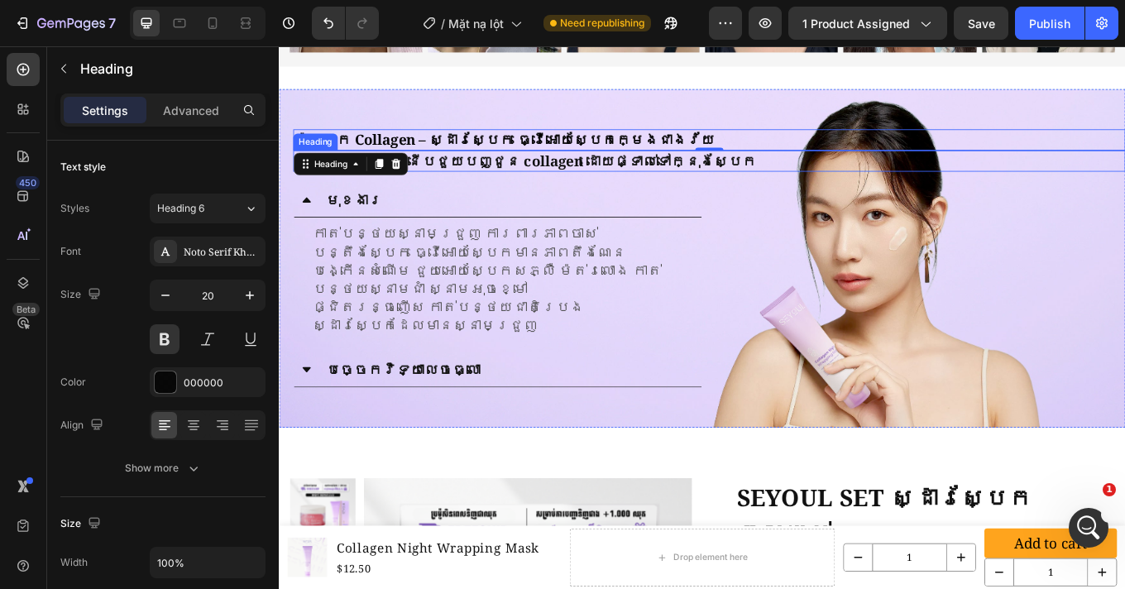
click at [489, 180] on h2 "បច្ចេកវិទ្យាទំនើបជួយបញ្ជូន collagen ដោយផ្ទាល់ទៅក្នុងស្បែក" at bounding box center [783, 181] width 976 height 25
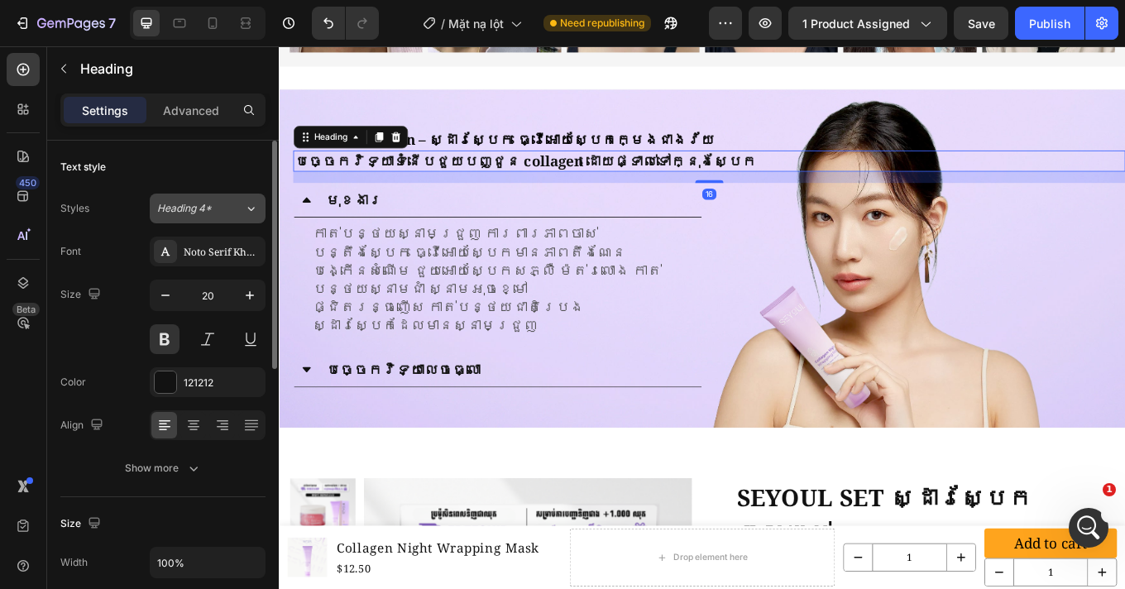
click at [201, 216] on button "Heading 4*" at bounding box center [208, 208] width 116 height 30
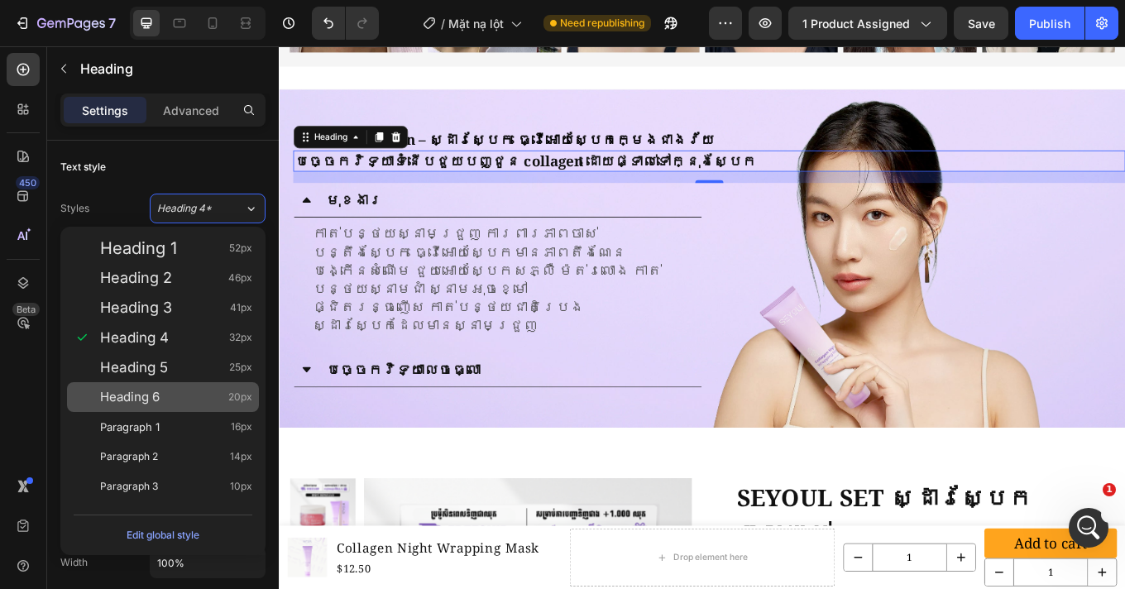
click at [186, 389] on div "Heading 6 20px" at bounding box center [176, 397] width 152 height 17
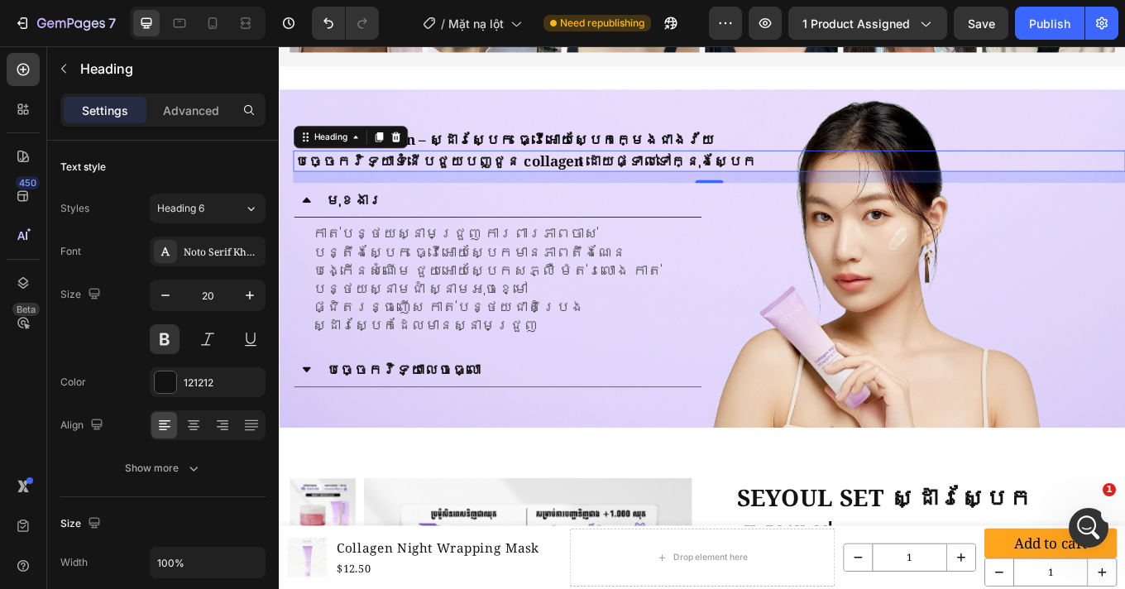
click at [578, 175] on h2 "បច្ចេកវិទ្យាទំនើបជួយបញ្ជូន collagen ដោយផ្ទាល់ទៅក្នុងស្បែក" at bounding box center [783, 181] width 976 height 25
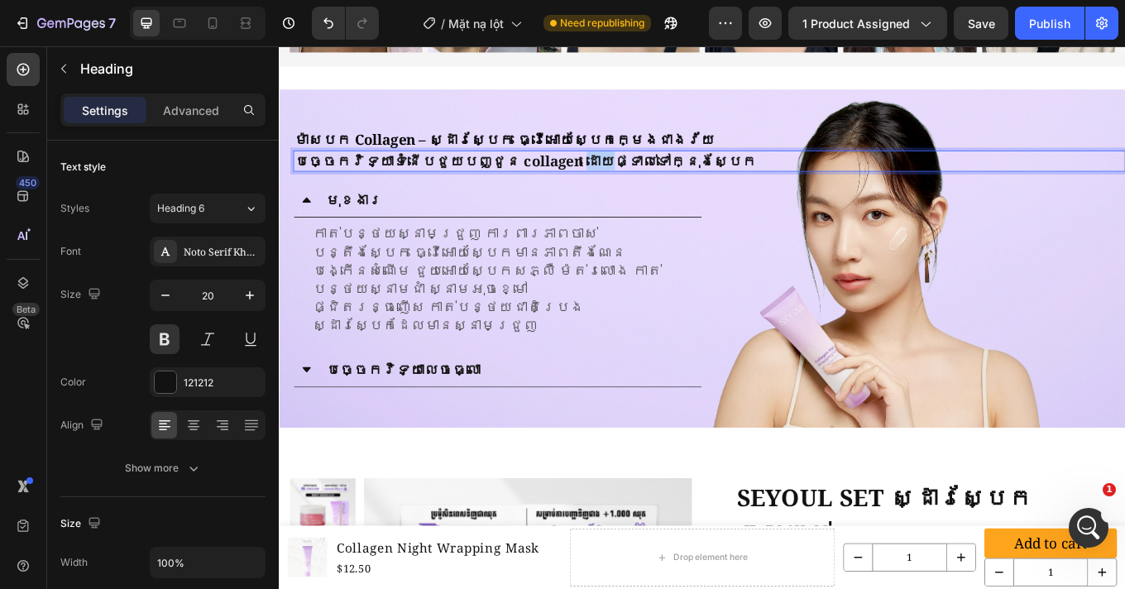
click at [578, 175] on p "បច្ចេកវិទ្យាទំនើបជួយបញ្ជូន collagen ដោយផ្ទាល់ទៅក្នុងស្បែក" at bounding box center [783, 180] width 972 height 21
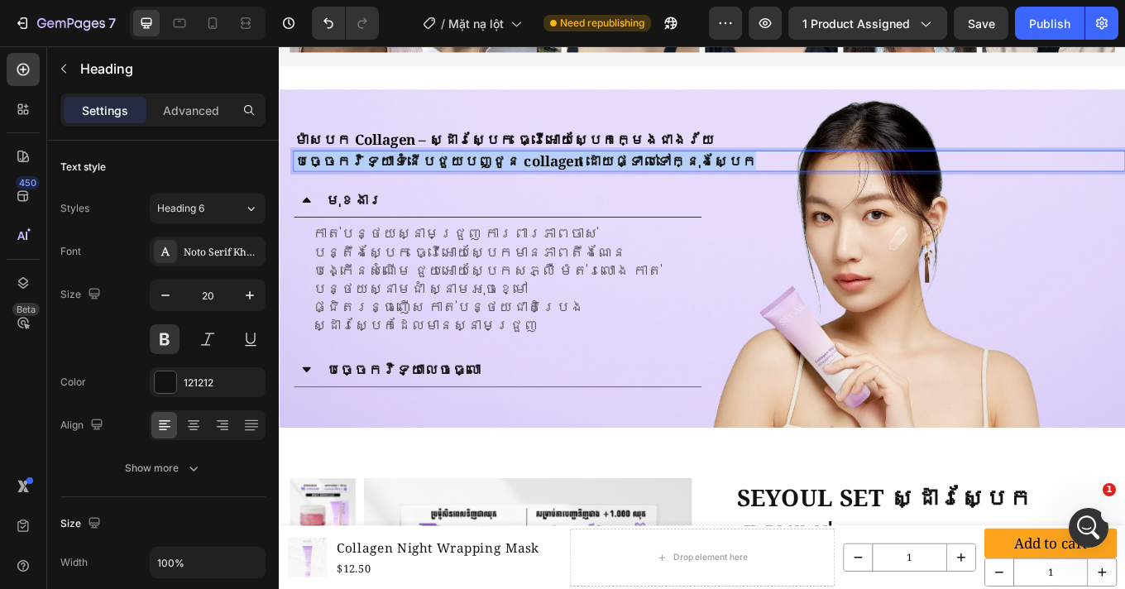
click at [578, 175] on p "បច្ចេកវិទ្យាទំនើបជួយបញ្ជូន collagen ដោយផ្ទាល់ទៅក្នុងស្បែក" at bounding box center [783, 180] width 972 height 21
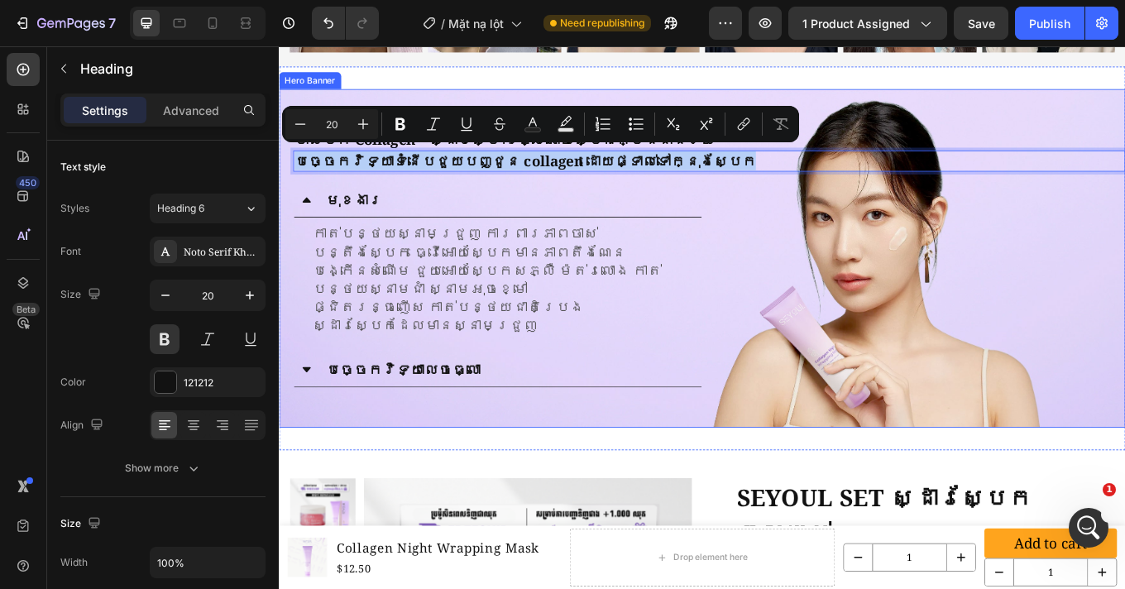
click at [875, 235] on div "ម៉ាសបក Collagen – ស្ដារស្បែក ធ្វើអោយស្បែកក្មេងជាងវ័យ Heading បច្ចេកវិទ្យាទំនើបជ…" at bounding box center [775, 295] width 992 height 303
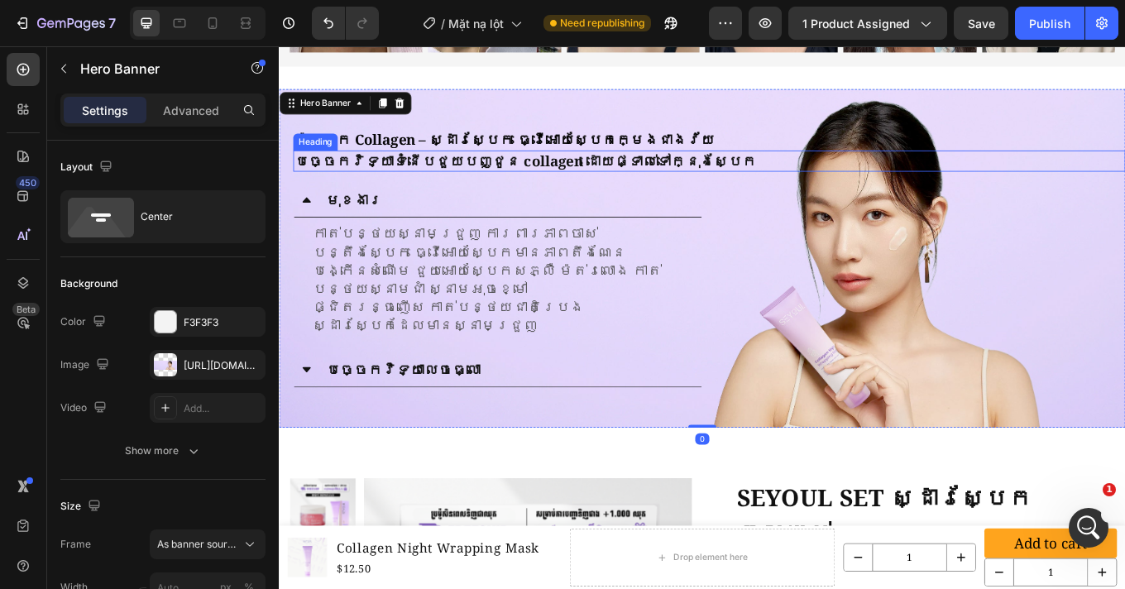
click at [639, 181] on p "បច្ចេកវិទ្យាទំនើបជួយបញ្ជូន collagen ដោយផ្ទាល់ទៅក្នុងស្បែក" at bounding box center [783, 180] width 972 height 21
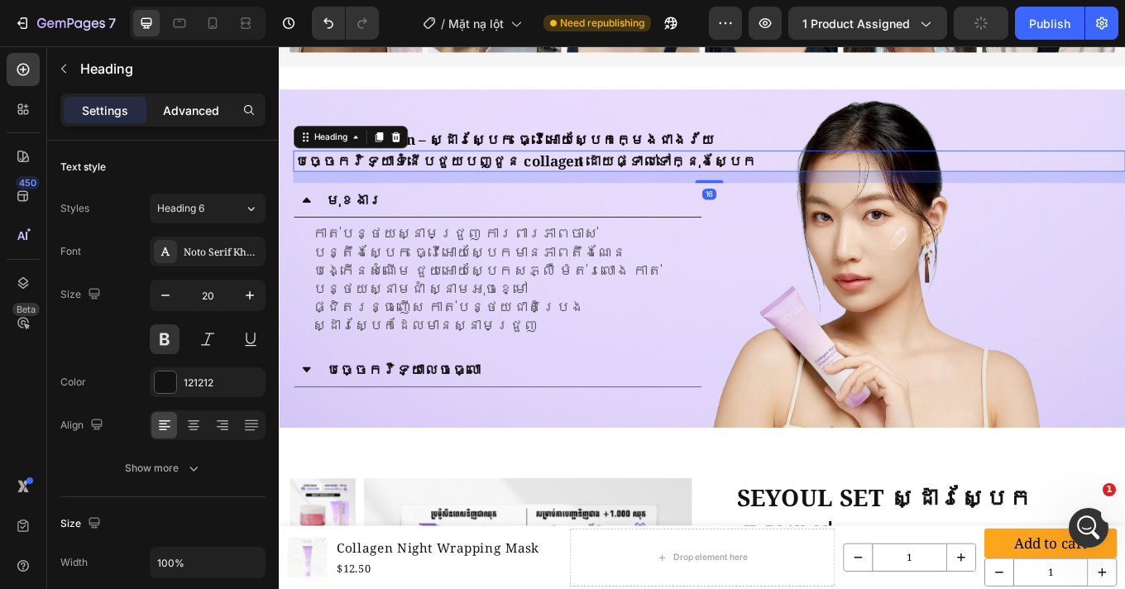
click at [203, 115] on p "Advanced" at bounding box center [191, 110] width 56 height 17
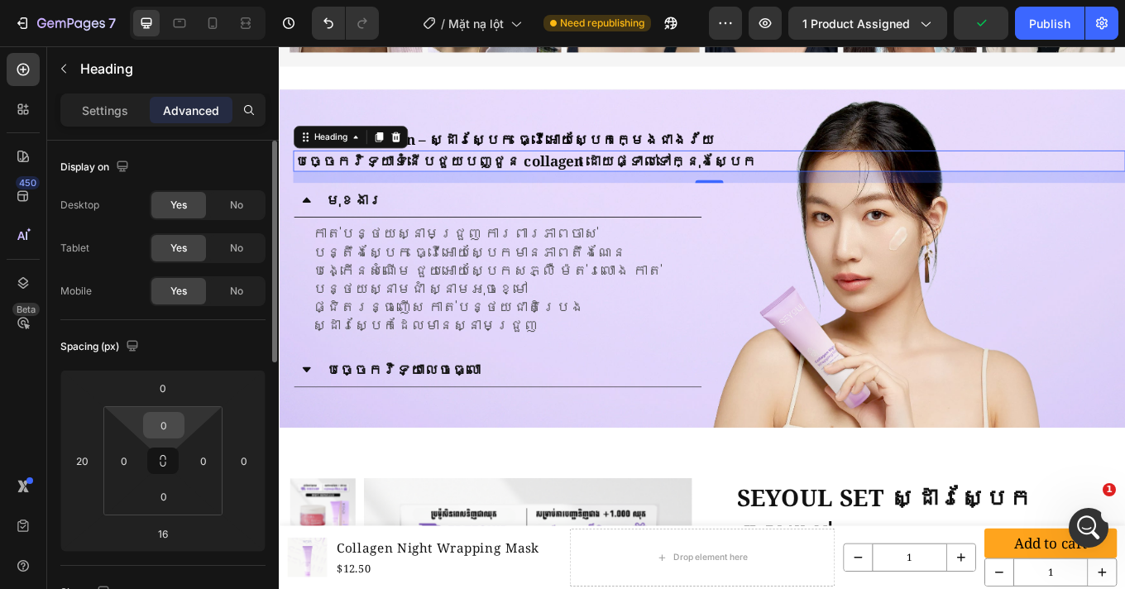
click at [173, 428] on input "0" at bounding box center [163, 425] width 33 height 25
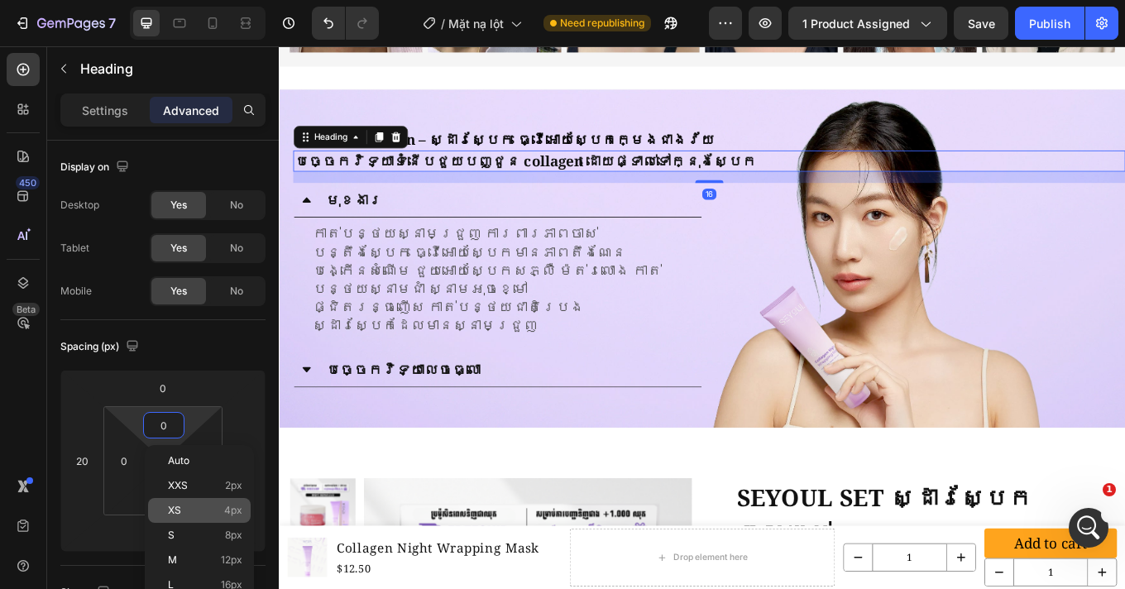
click at [193, 514] on p "XS 4px" at bounding box center [205, 510] width 74 height 12
type input "4"
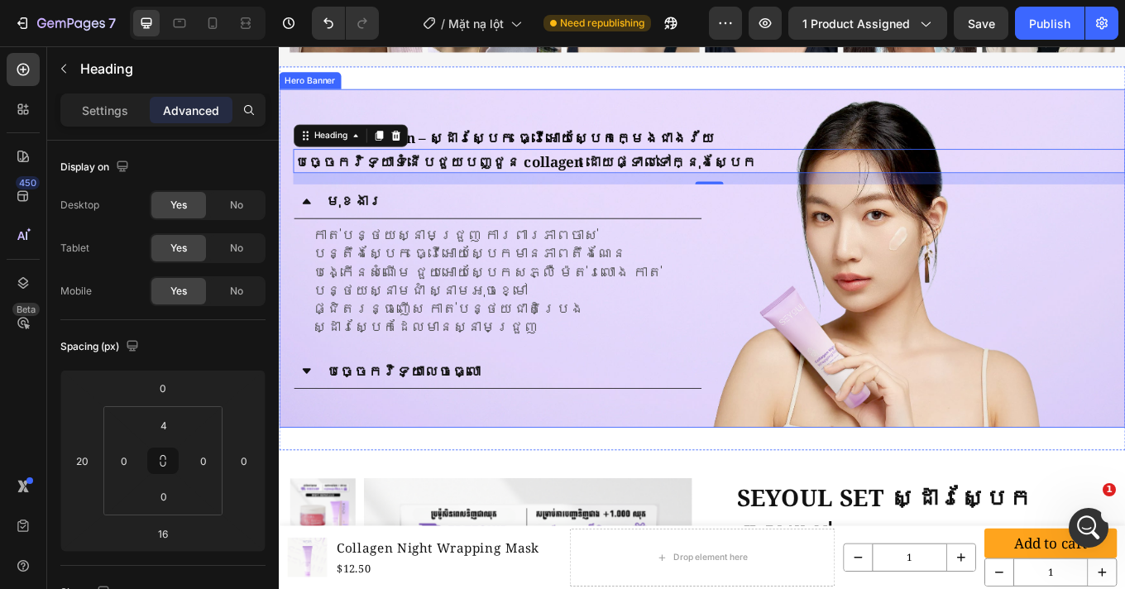
click at [801, 324] on div "ម៉ាសបក Collagen – ស្ដារស្បែក ធ្វើអោយស្បែកក្មេងជាងវ័យ Heading បច្ចេកវិទ្យាទំនើបជ…" at bounding box center [775, 295] width 992 height 306
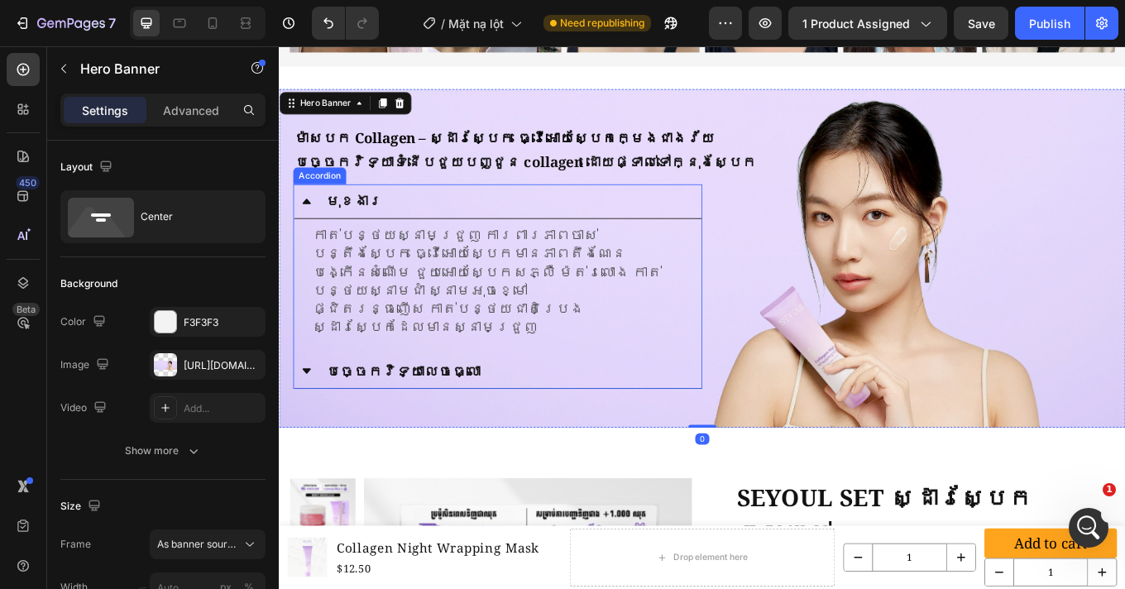
click at [346, 225] on p "មុខងារ" at bounding box center [366, 227] width 66 height 21
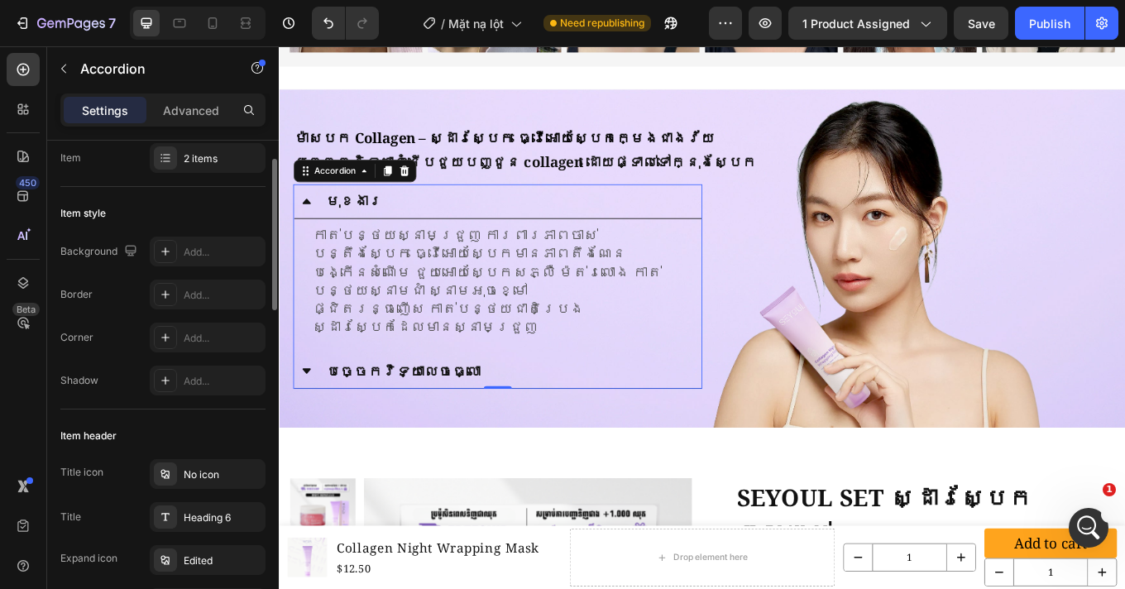
scroll to position [453, 0]
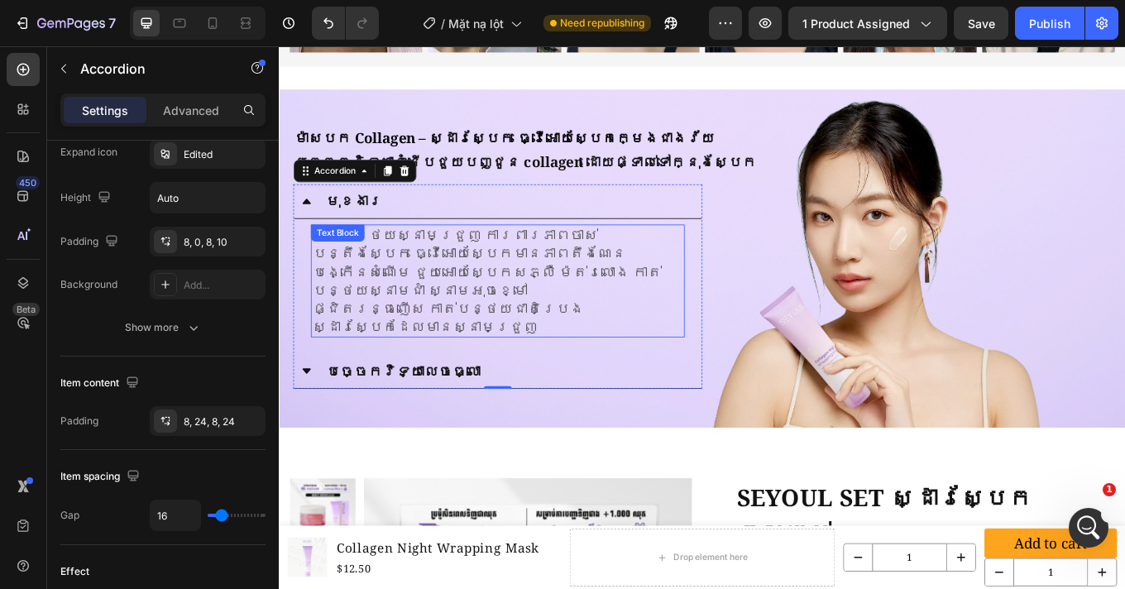
click at [408, 318] on p "កាត់បន្ថយស្នាមជ្រួញ ការពារភាពចាស់ បន្តឹងស្បែក ធ្វើអោយស្បែកមានភាពតឹងណែន បង្កើនសំ…" at bounding box center [535, 321] width 435 height 129
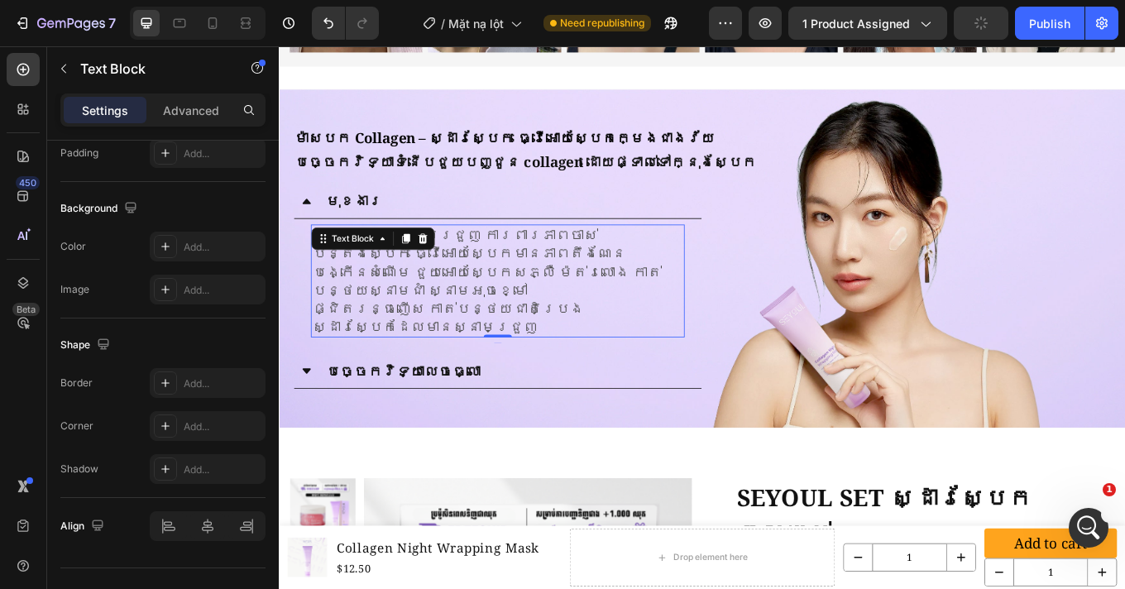
scroll to position [0, 0]
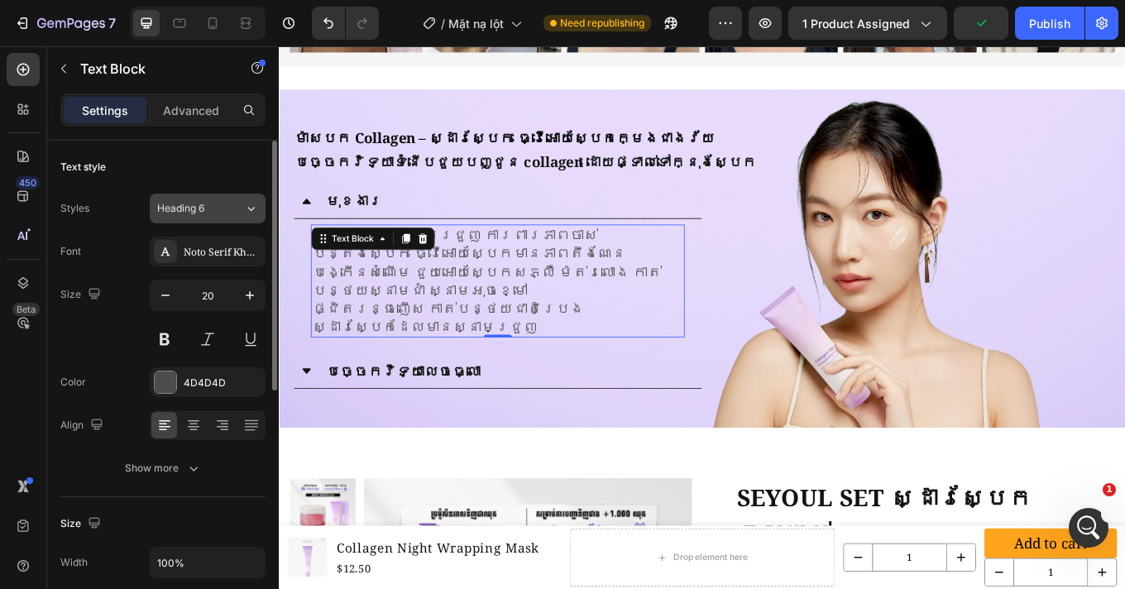
click at [199, 218] on button "Heading 6" at bounding box center [208, 208] width 116 height 30
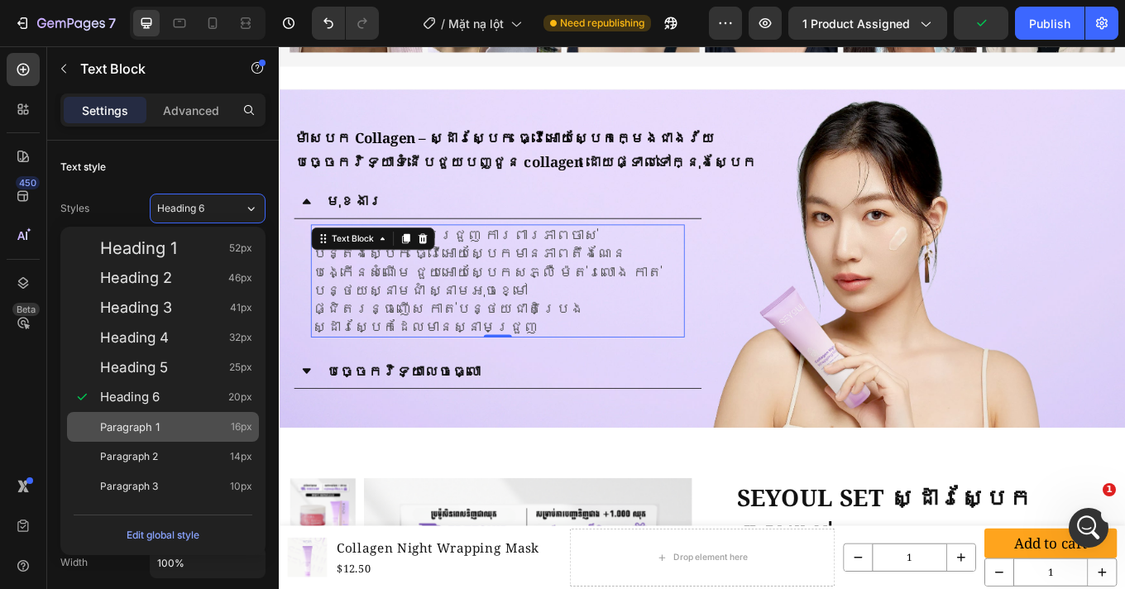
click at [168, 423] on div "Paragraph 1 16px" at bounding box center [176, 426] width 152 height 17
type input "16"
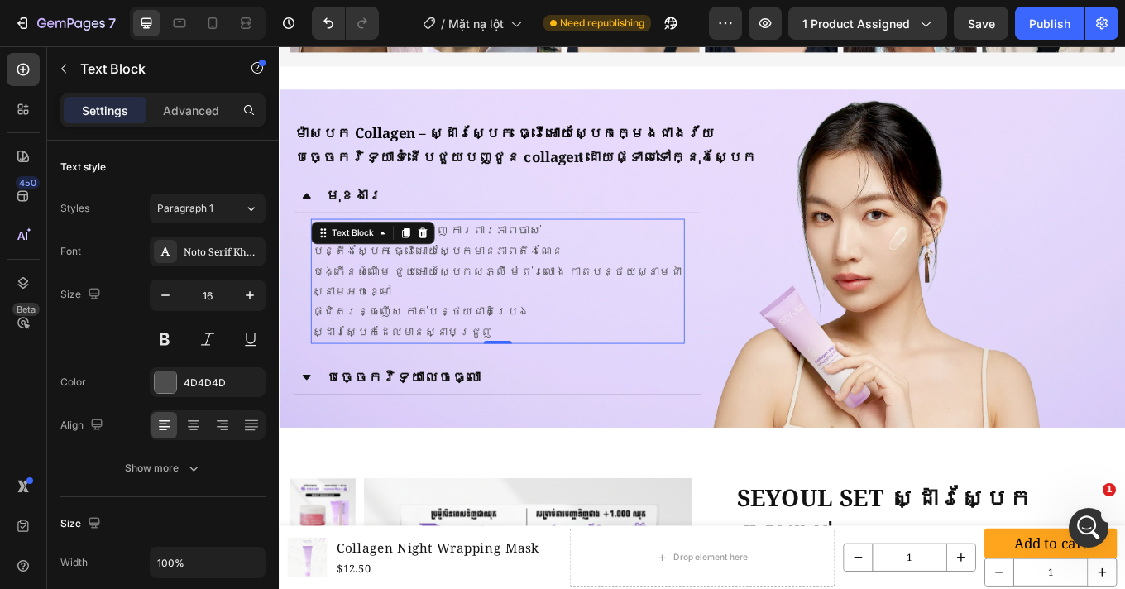
click at [520, 355] on p "កាត់បន្ថយស្នាមជ្រួញ ការពារភាពចាស់ បន្តឹងស្បែក ធ្វើអោយស្បែកមានភាពតឹងណែន បង្កើនសំ…" at bounding box center [535, 322] width 435 height 143
click at [322, 270] on p "កាត់បន្ថយស្នាមជ្រួញ ការពារភាពចាស់ បន្តឹងស្បែក ធ្វើអោយស្បែកមានភាពតឹងណែន បង្កើនសំ…" at bounding box center [535, 322] width 435 height 143
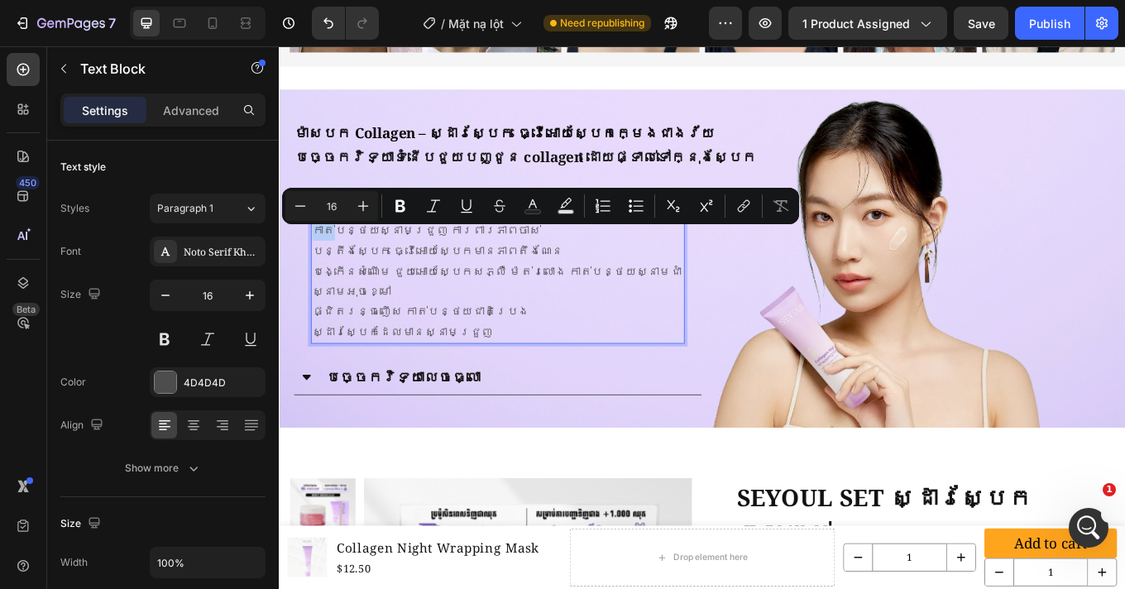
click at [320, 271] on p "កាត់បន្ថយស្នាមជ្រួញ ការពារភាពចាស់ បន្តឹងស្បែក ធ្វើអោយស្បែកមានភាពតឹងណែន បង្កើនសំ…" at bounding box center [535, 322] width 435 height 143
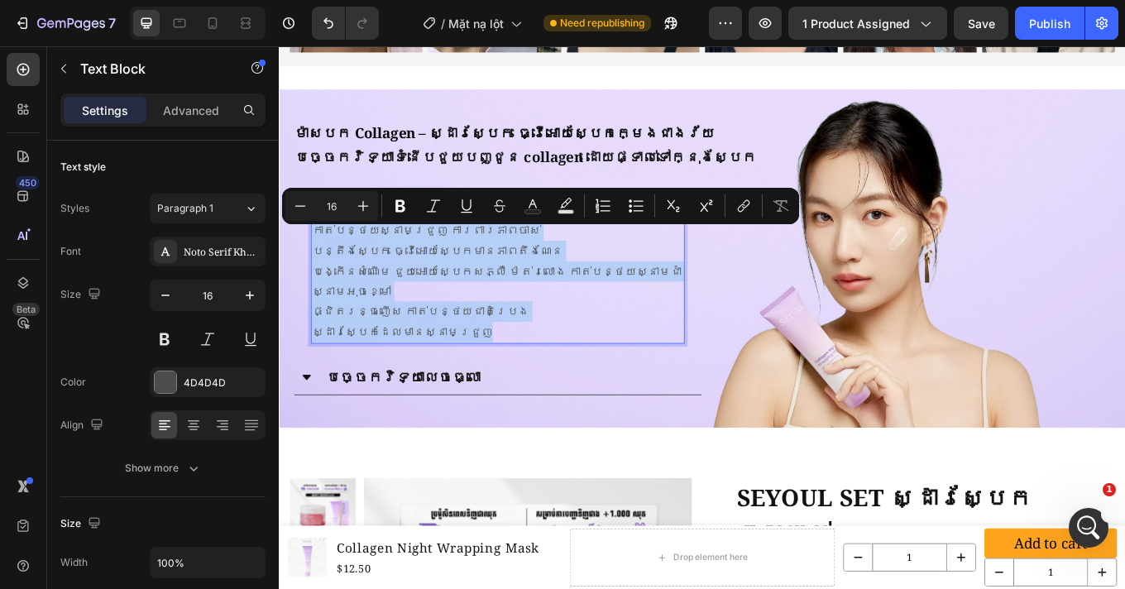
drag, startPoint x: 331, startPoint y: 270, endPoint x: 475, endPoint y: 363, distance: 172.2
click at [475, 363] on p "កាត់បន្ថយស្នាមជ្រួញ ការពារភាពចាស់ បន្តឹងស្បែក ធ្វើអោយស្បែកមានភាពតឹងណែន បង្កើនសំ…" at bounding box center [535, 322] width 435 height 143
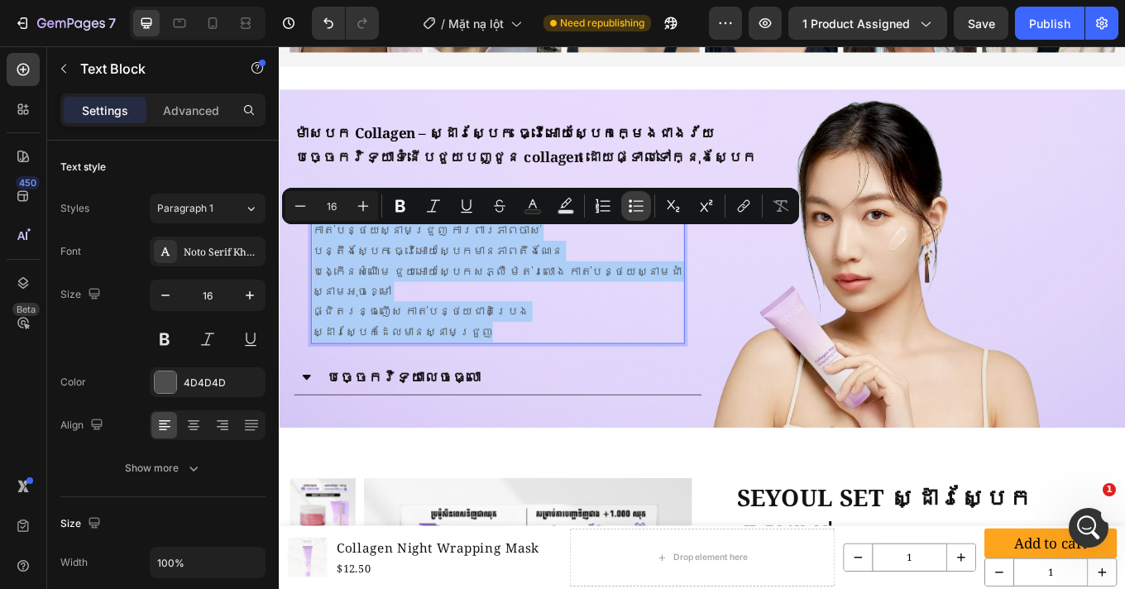
click at [630, 205] on icon "Editor contextual toolbar" at bounding box center [629, 205] width 3 height 3
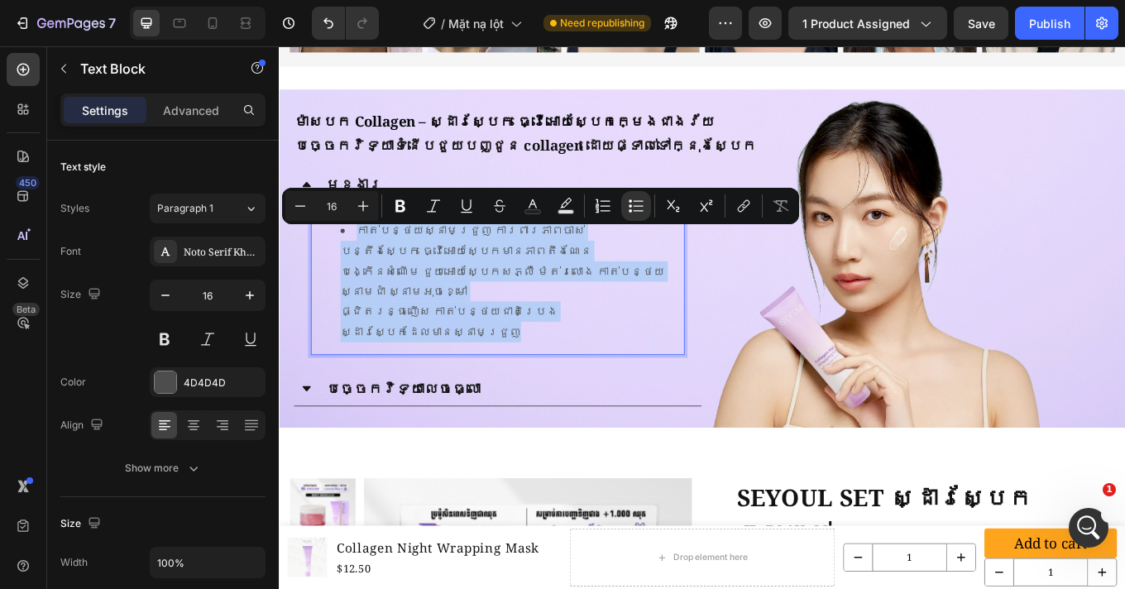
click at [355, 280] on li "កាត់បន្ថយស្នាមជ្រួញ ការពារភាពចាស់ បន្តឹងស្បែក ធ្វើអោយស្បែកមានភាពតឹងណែន បង្កើនសំ…" at bounding box center [552, 322] width 402 height 143
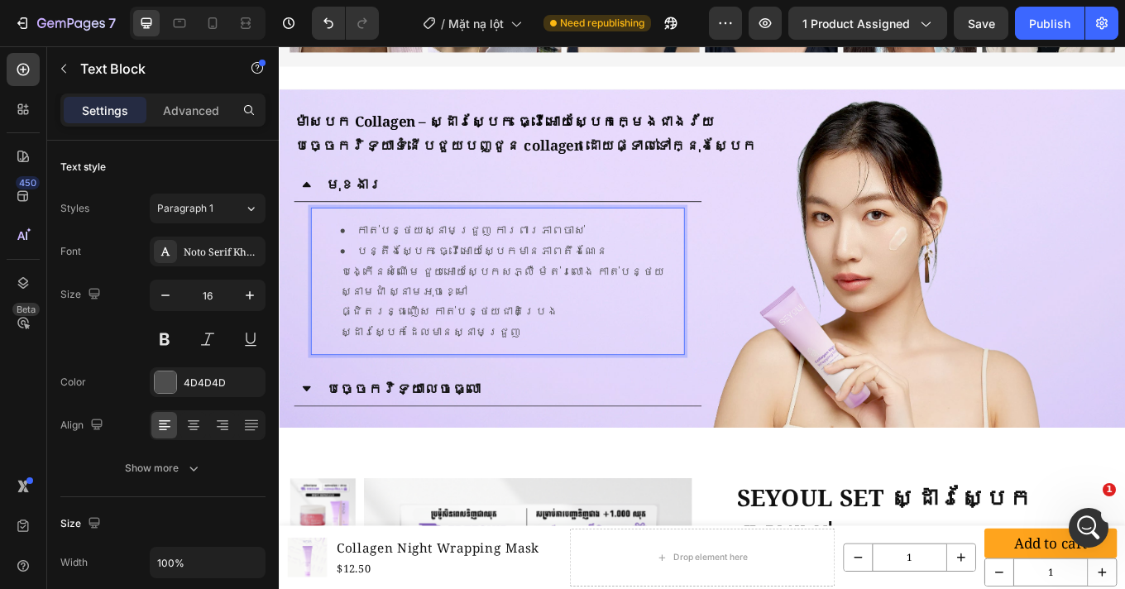
click at [351, 304] on li "បន្តឹងស្បែក ធ្វើអោយស្បែកមានភាពតឹងណែន បង្កើនសំណើម ជួយអោយស្បែកសភ្លឺ ម៉ត់រលោង កាត់…" at bounding box center [552, 334] width 402 height 119
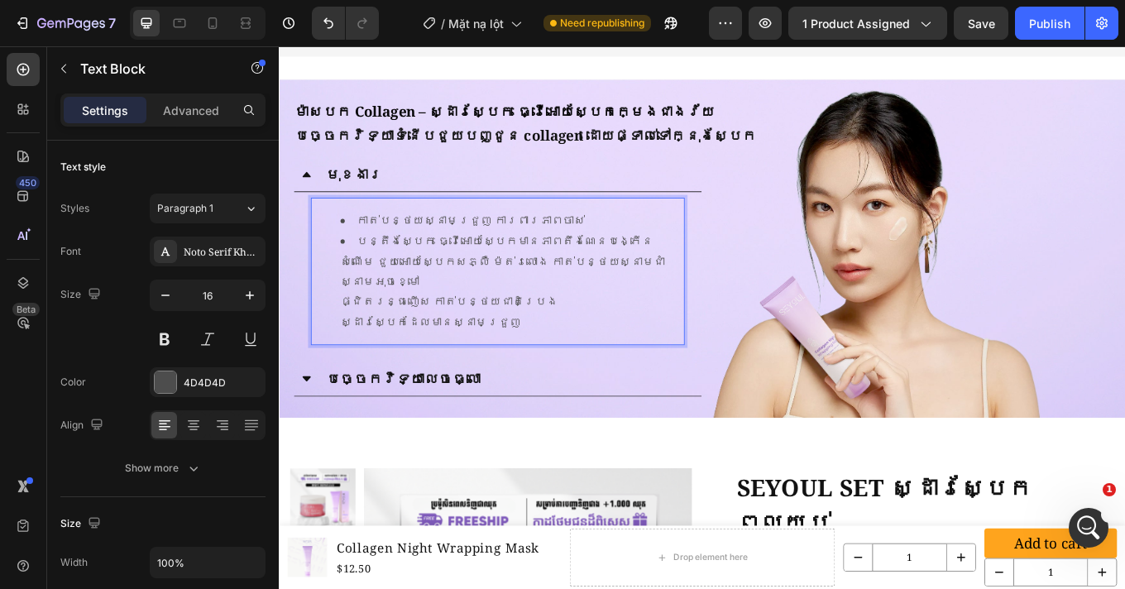
scroll to position [1111, 0]
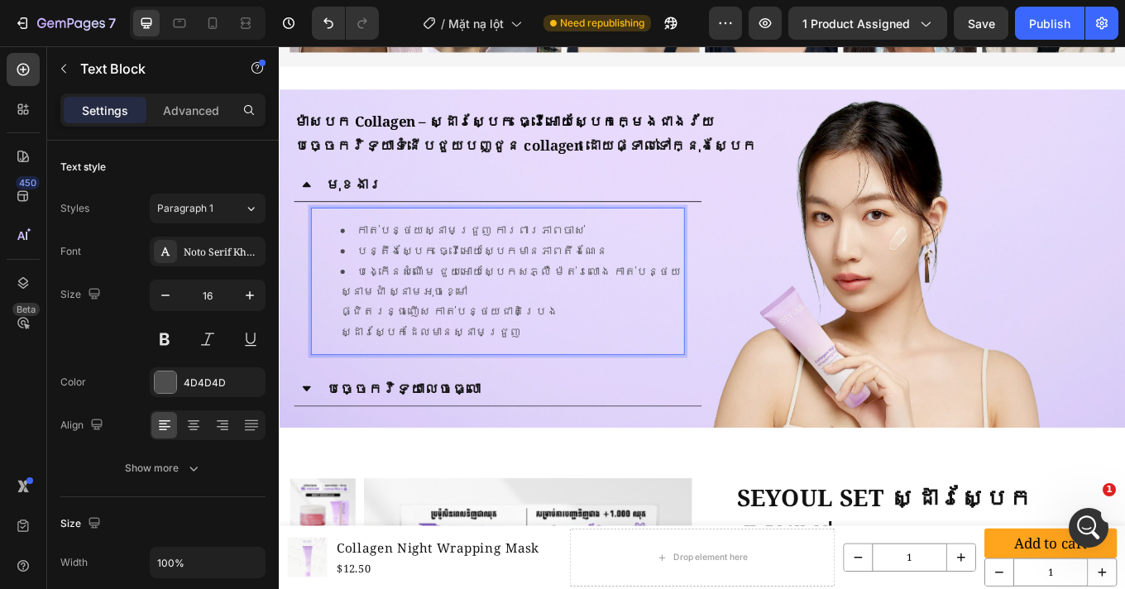
click at [352, 356] on li "បង្កើនសំណើម ជួយអោយស្បែកសភ្លឺ ម៉ត់រលោង កាត់បន្ថយស្នាមជាំ ស្នាមអុចខ្មៅ ផ្ជិតរន្ធញ…" at bounding box center [552, 346] width 402 height 95
click at [351, 378] on li "ផ្ជិតរន្ធញើស កាត់បន្ថយជាតិប្រេង ស្ដារស្បែកដែលមានស្នាមជ្រួញ" at bounding box center [552, 370] width 402 height 48
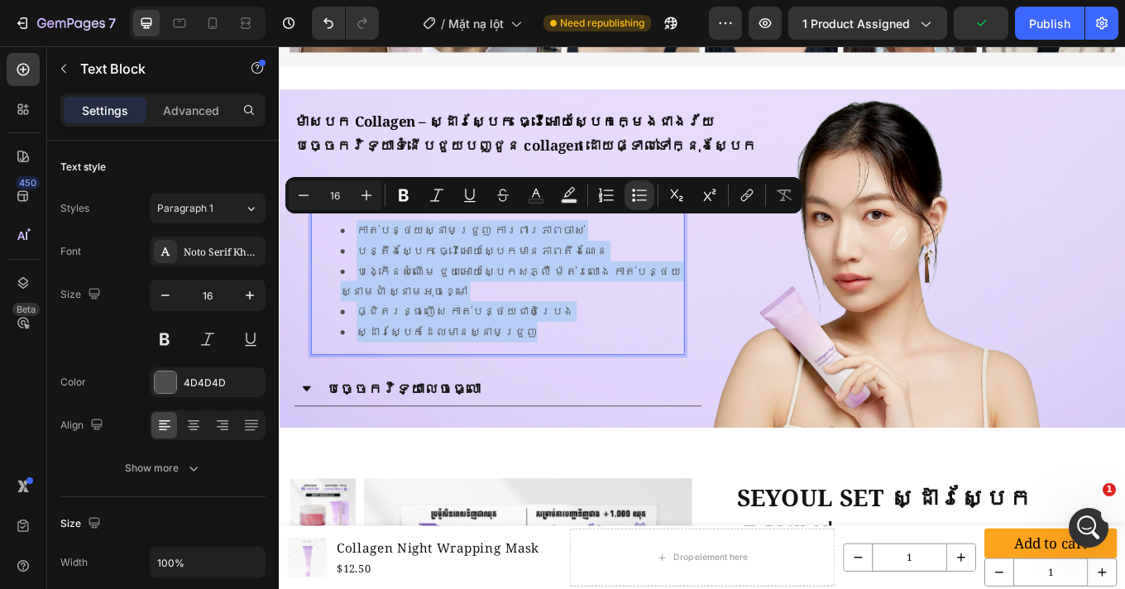
drag, startPoint x: 442, startPoint y: 348, endPoint x: 337, endPoint y: 264, distance: 134.7
click at [337, 264] on ul "កាត់បន្ថយស្នាមជ្រួញ ការពារភាពចាស់ បន្តឹងស្បែក ធ្វើអោយស្បែកមានភាពតឹងណែន បង្កើនសំ…" at bounding box center [535, 322] width 435 height 143
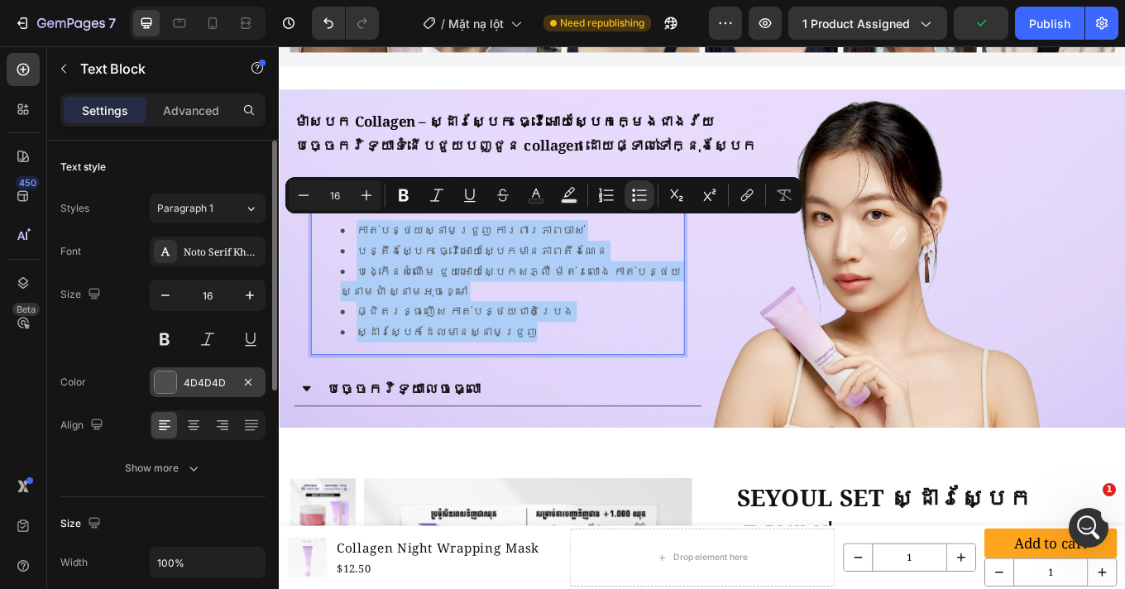
click at [205, 387] on div "4D4D4D" at bounding box center [208, 382] width 48 height 15
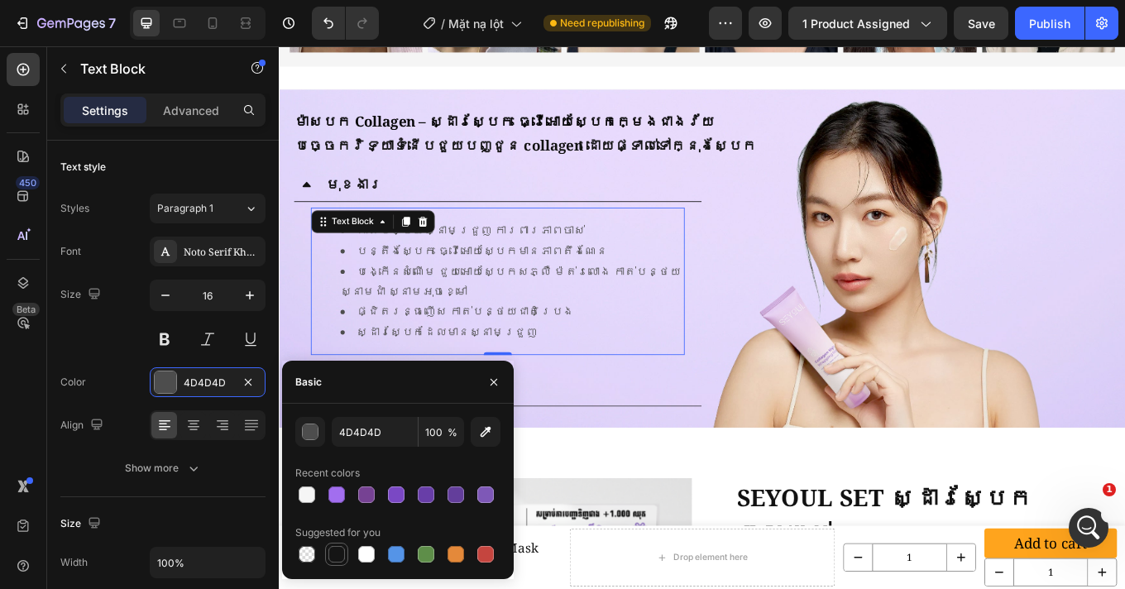
drag, startPoint x: 341, startPoint y: 556, endPoint x: 275, endPoint y: 340, distance: 225.7
click at [341, 556] on div at bounding box center [336, 554] width 17 height 17
type input "151515"
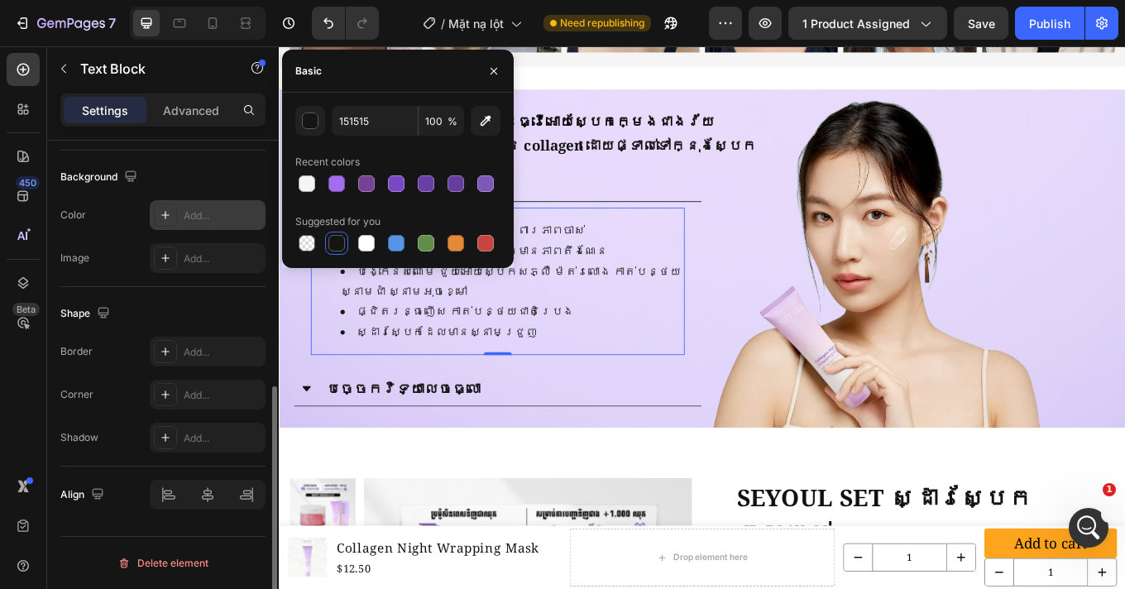
scroll to position [323, 0]
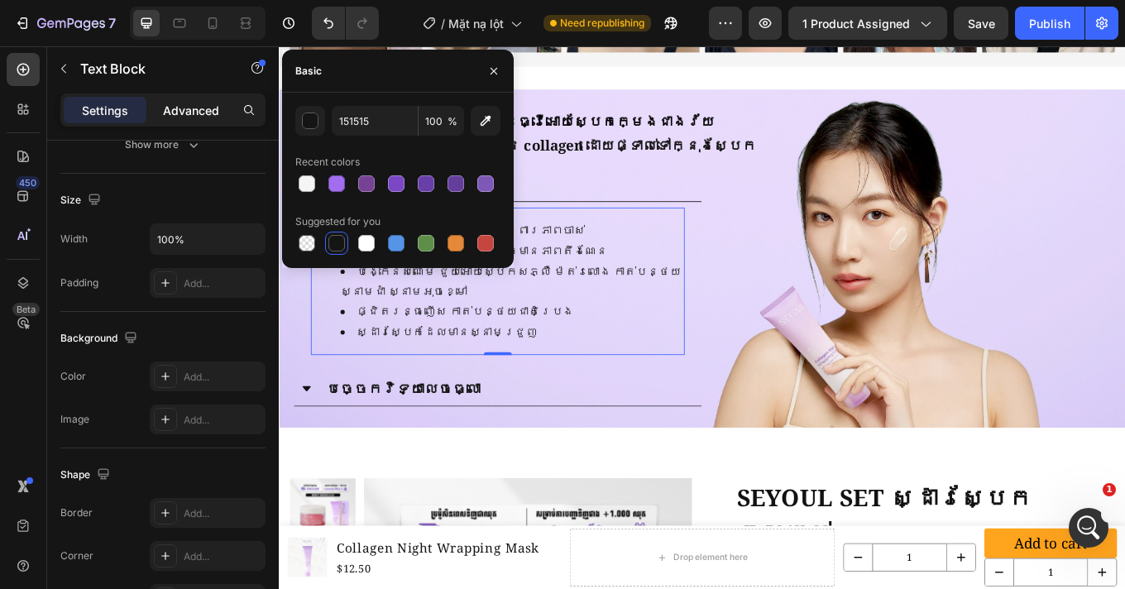
click at [217, 107] on p "Advanced" at bounding box center [191, 110] width 56 height 17
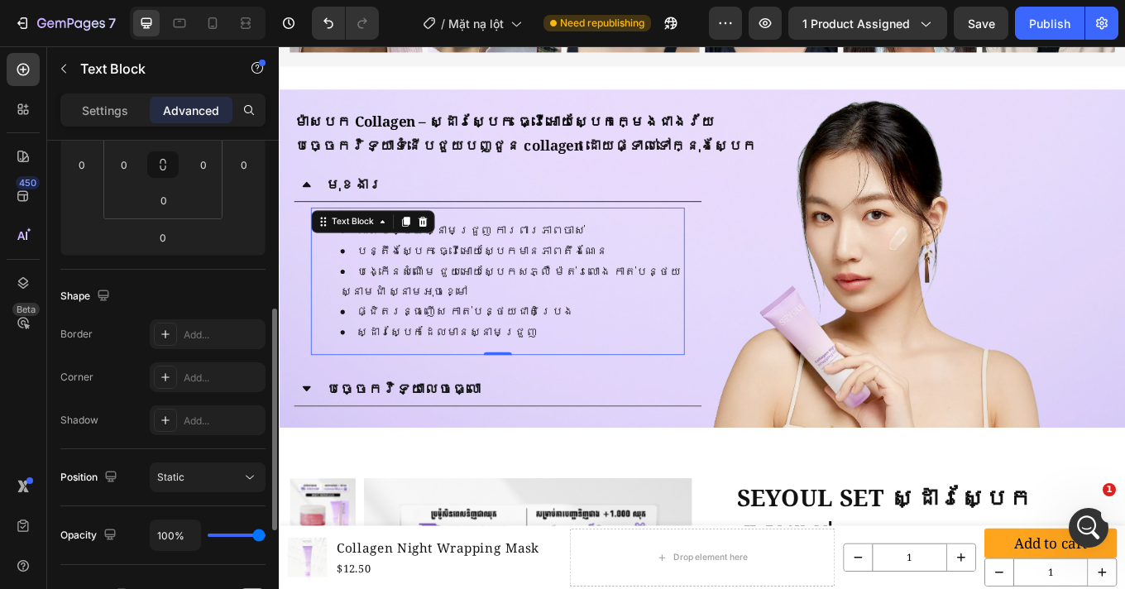
scroll to position [232, 0]
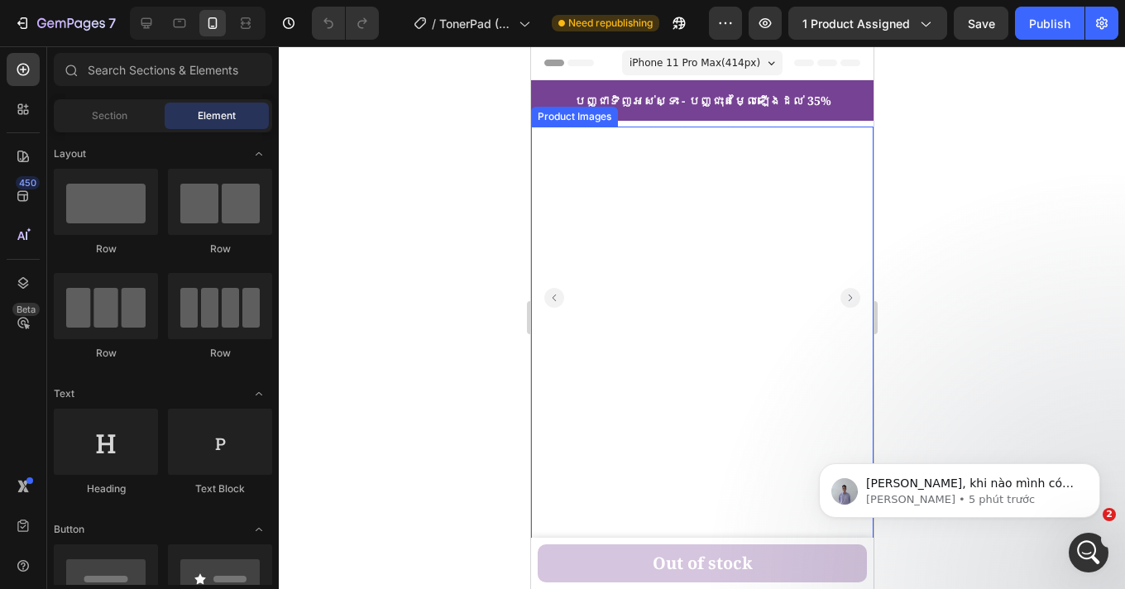
scroll to position [280, 0]
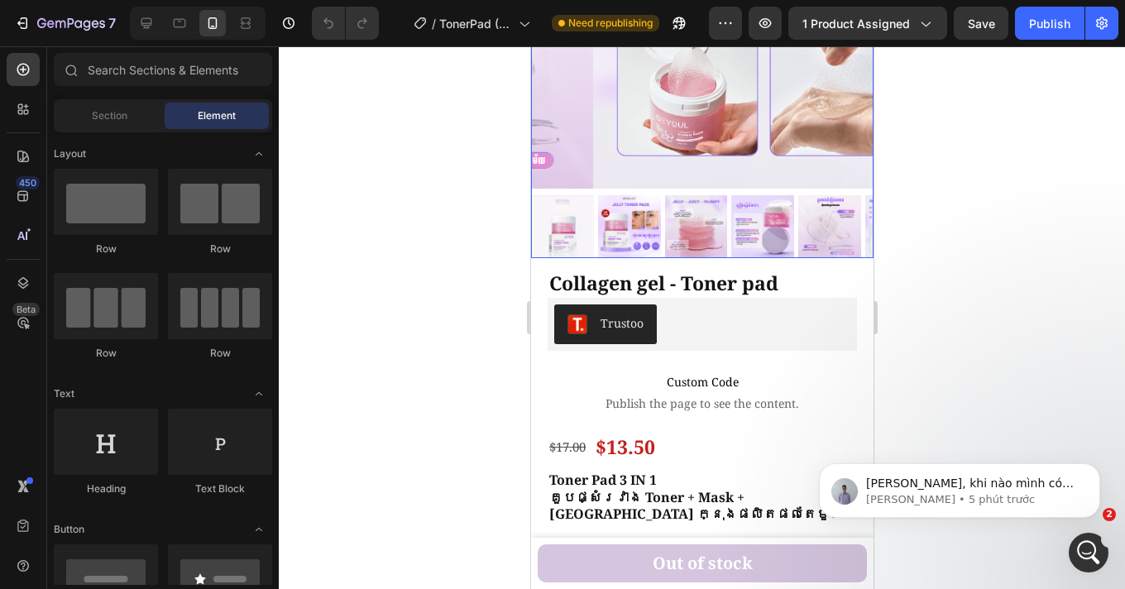
click at [576, 212] on img at bounding box center [561, 226] width 63 height 63
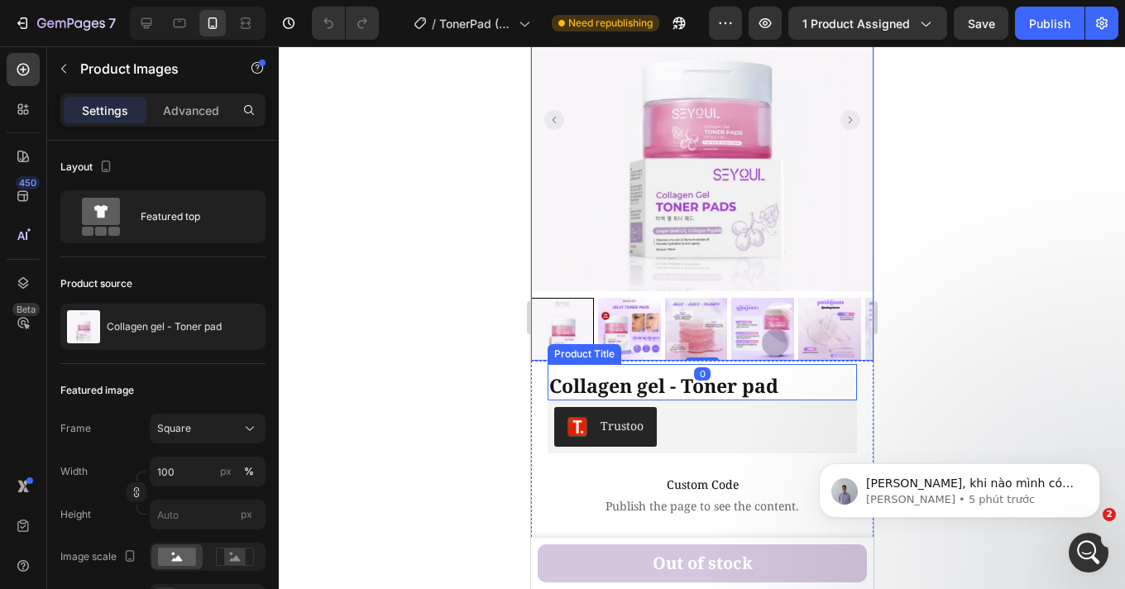
scroll to position [72, 0]
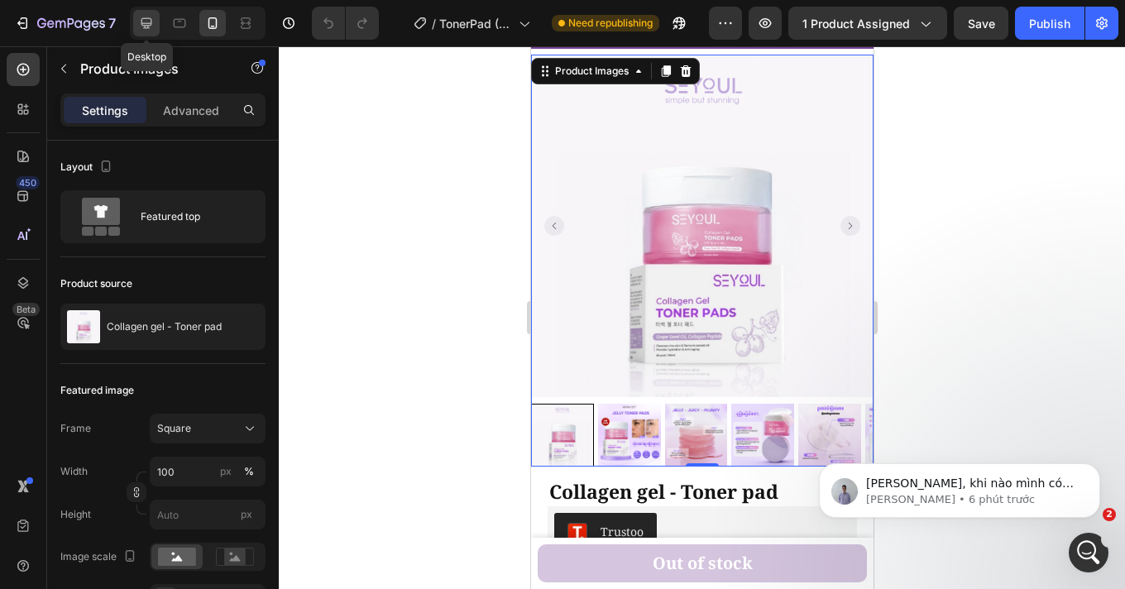
click at [140, 23] on icon at bounding box center [146, 23] width 17 height 17
type input "12"
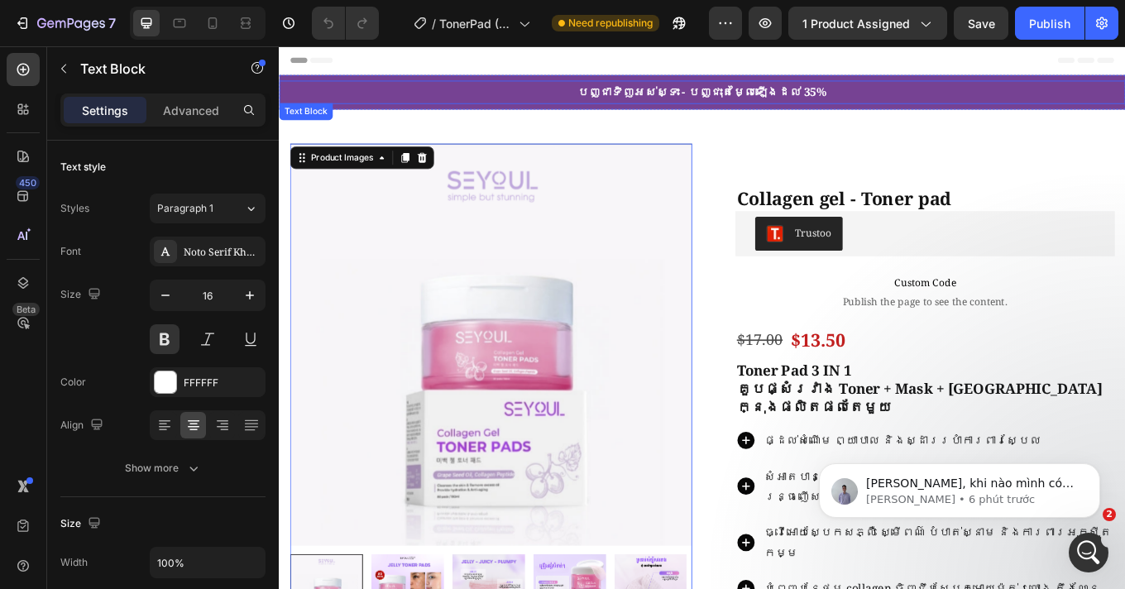
click at [749, 107] on p "បញ្ជាទិញអស់ស្ទះ - បញ្ជុះតម្លៃឡើងដល់ 35%" at bounding box center [774, 100] width 989 height 24
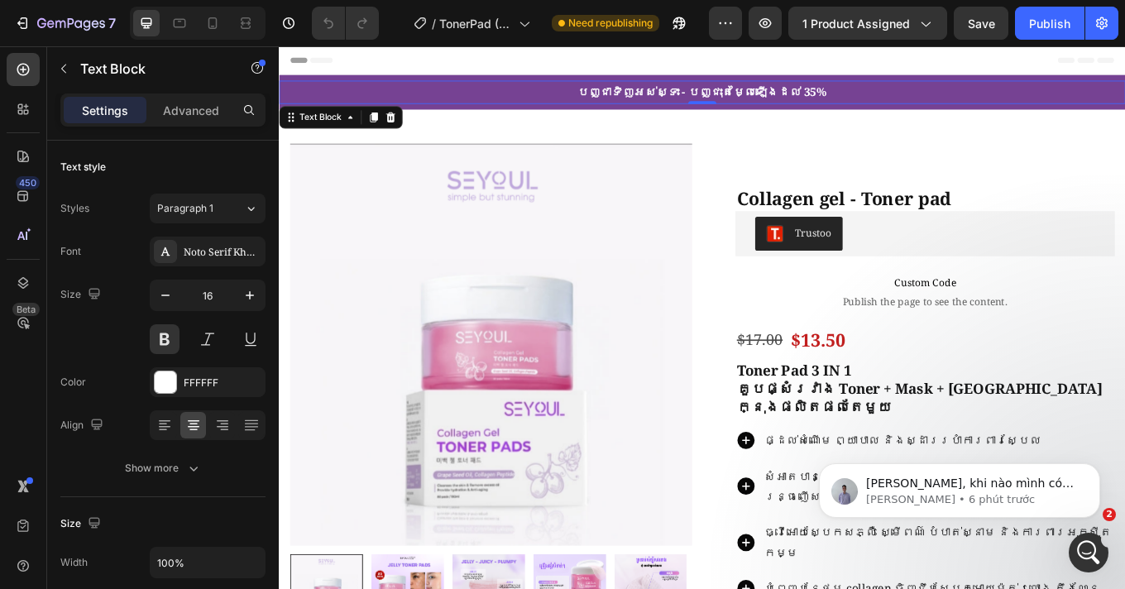
click at [704, 95] on p "បញ្ជាទិញអស់ស្ទះ - បញ្ជុះតម្លៃឡើងដល់ 35%" at bounding box center [774, 100] width 989 height 24
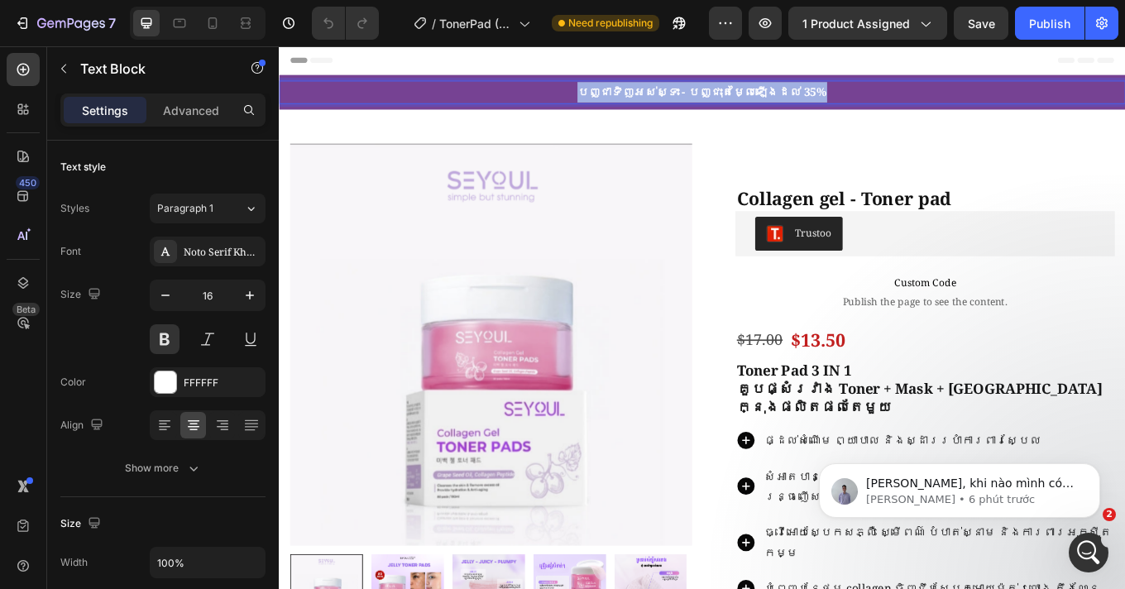
click at [704, 95] on p "បញ្ជាទិញអស់ស្ទះ - បញ្ជុះតម្លៃឡើងដល់ 35%" at bounding box center [774, 100] width 989 height 24
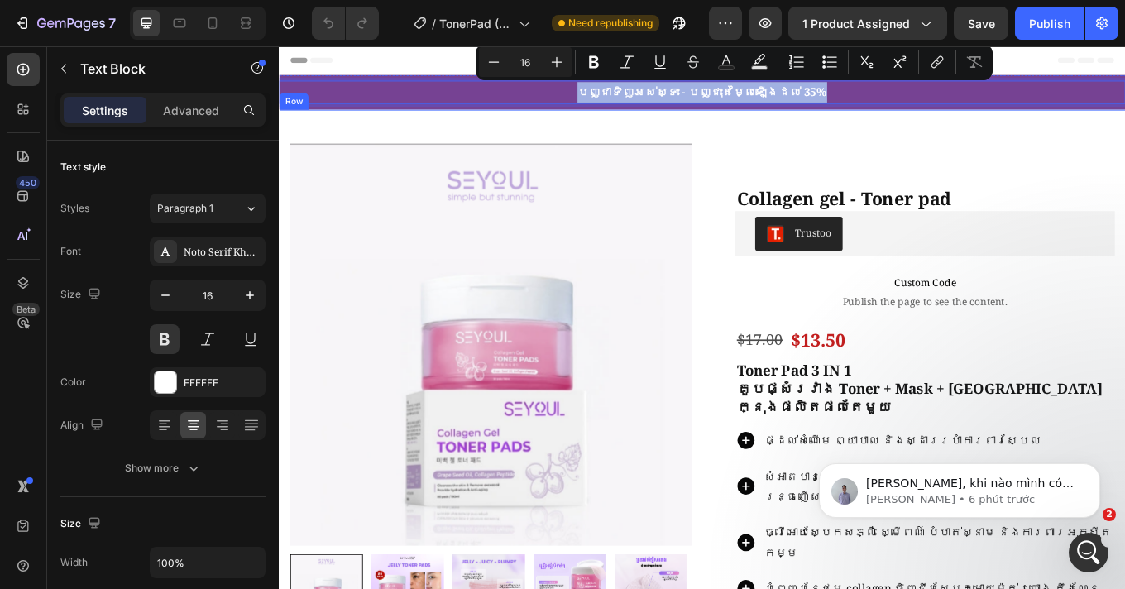
click at [968, 160] on div "Product Images Row Collagen gel - Toner pad Product Title Trustoo Trustoo Custo…" at bounding box center [775, 511] width 992 height 780
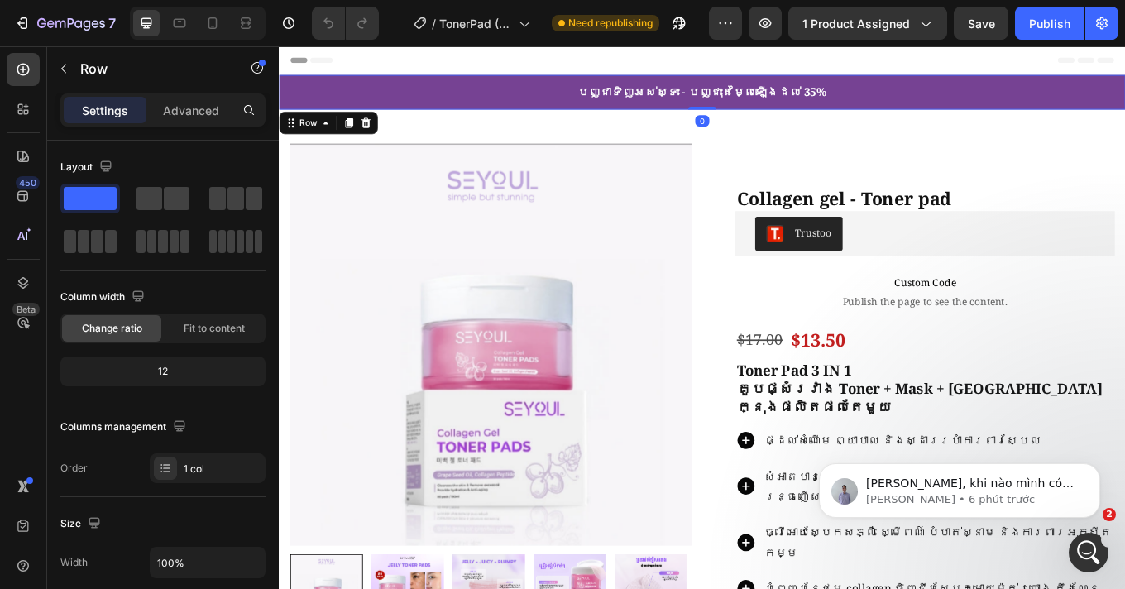
click at [458, 85] on div "បញ្ជាទិញអស់ស្ទះ - បញ្ជុះតម្លៃឡើងដល់ 35% Text Block Row 0" at bounding box center [775, 100] width 992 height 41
click at [213, 103] on p "Advanced" at bounding box center [191, 110] width 56 height 17
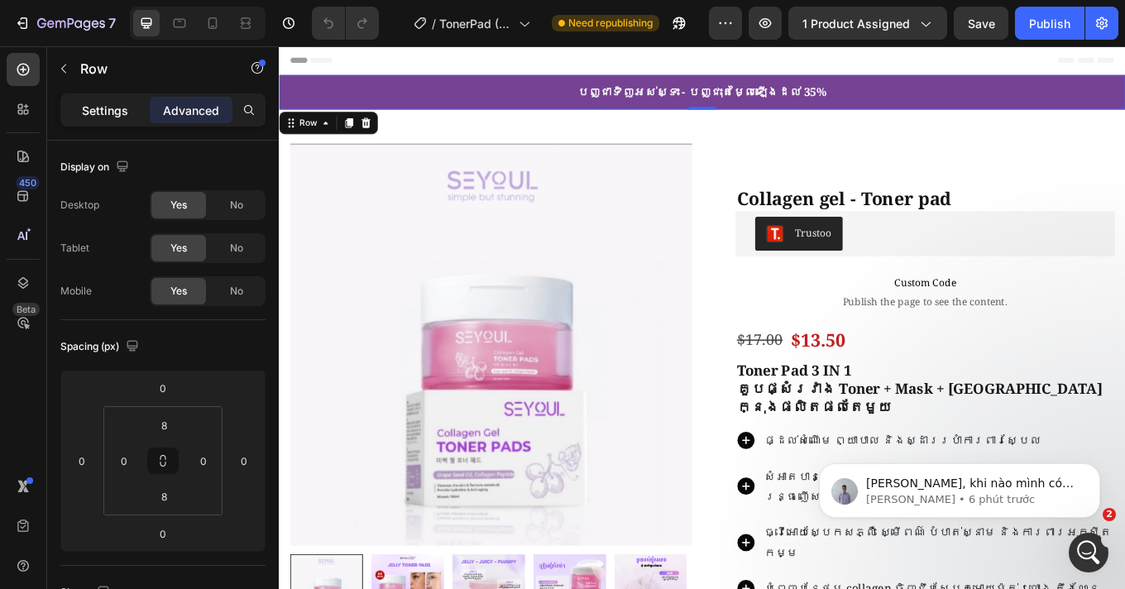
click at [102, 111] on p "Settings" at bounding box center [105, 110] width 46 height 17
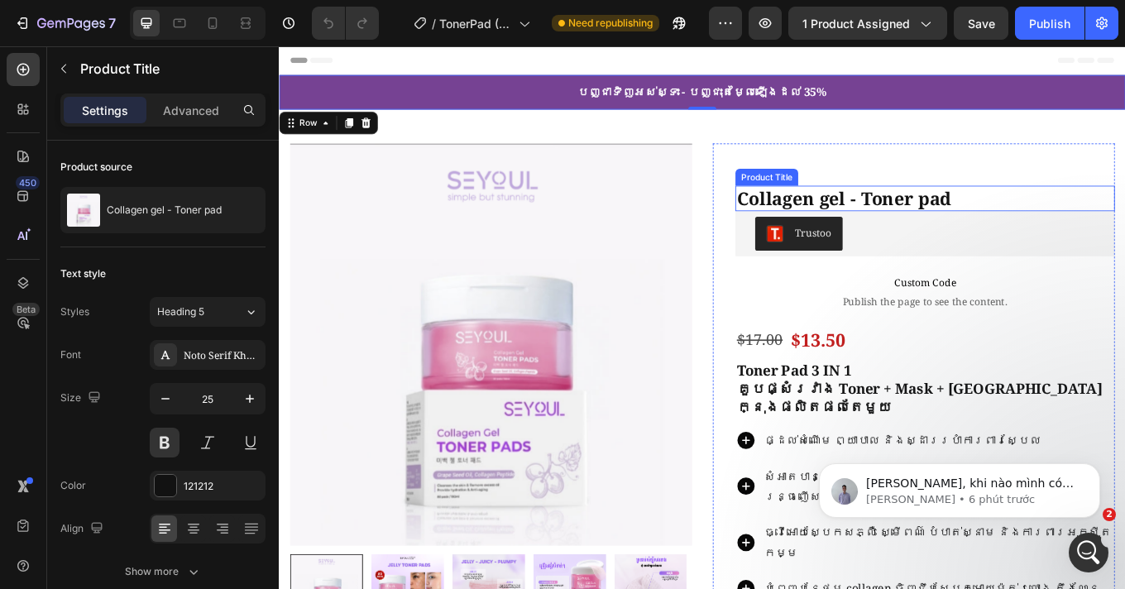
click at [914, 229] on h1 "Collagen gel - Toner pad" at bounding box center [1036, 225] width 445 height 31
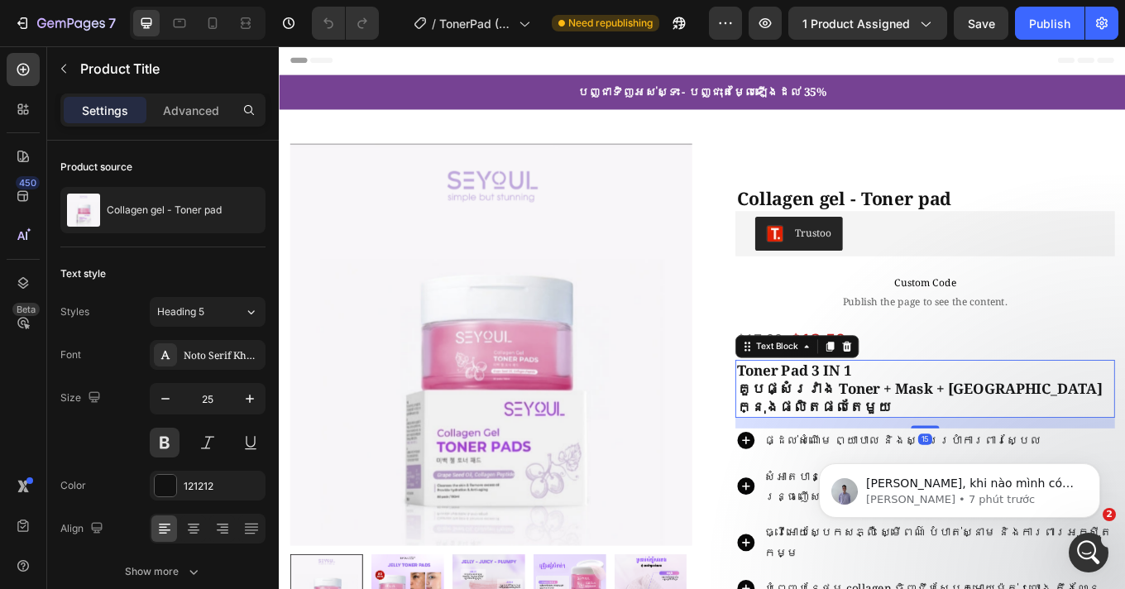
click at [886, 437] on p "Toner Pad 3 IN 1 គួបផ្សំរវាង Toner + Mask + Essence ក្នុងផលិតផលតែមួយ" at bounding box center [1036, 448] width 442 height 64
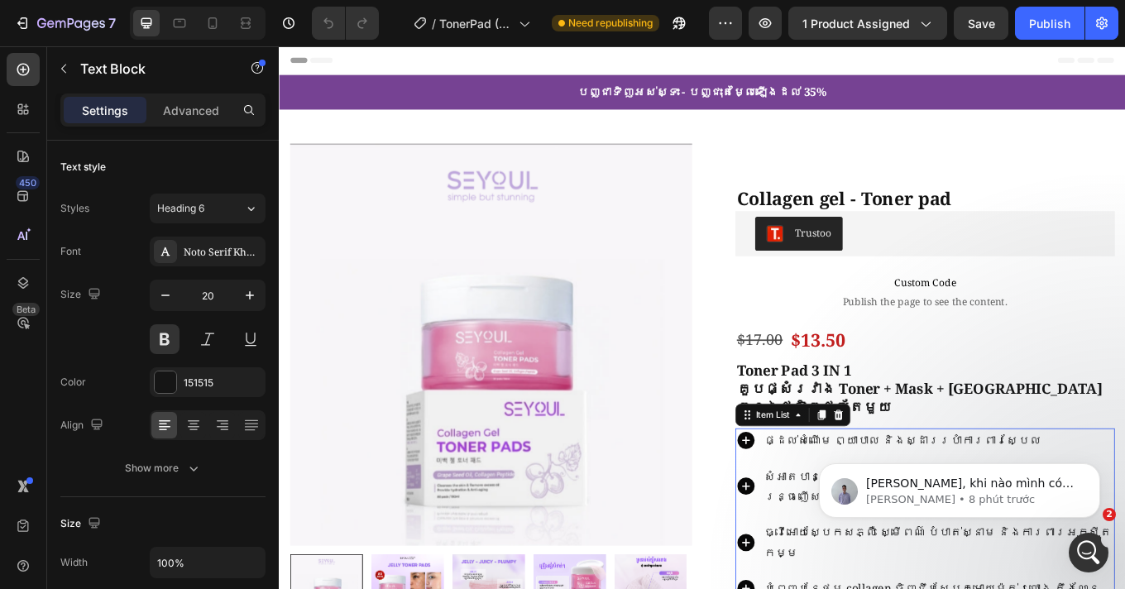
click at [824, 499] on icon at bounding box center [826, 509] width 20 height 20
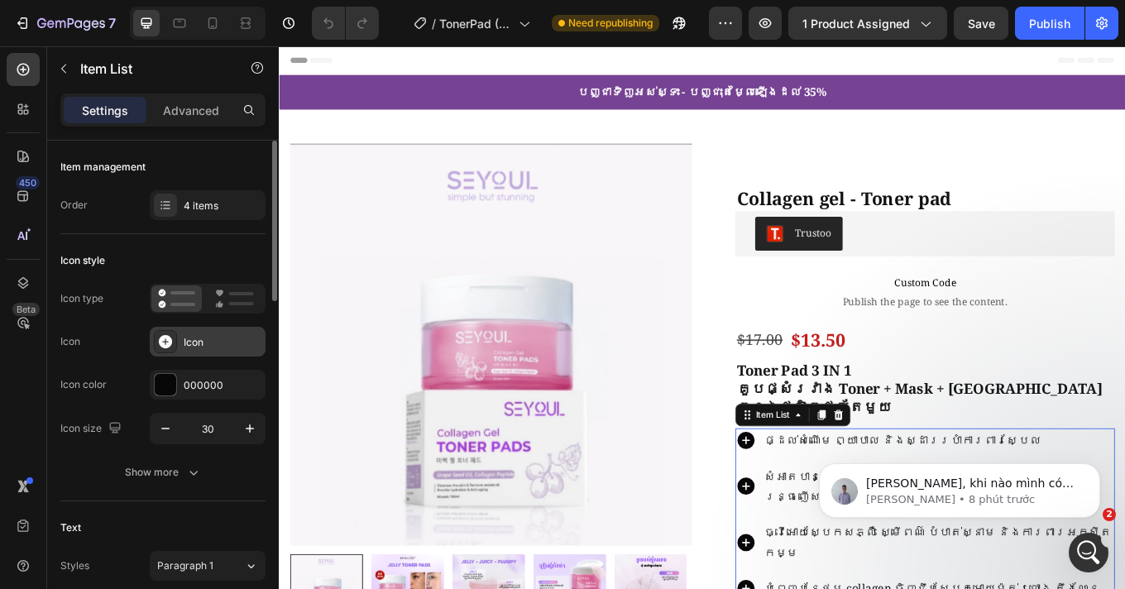
click at [194, 343] on div "Icon" at bounding box center [223, 342] width 78 height 15
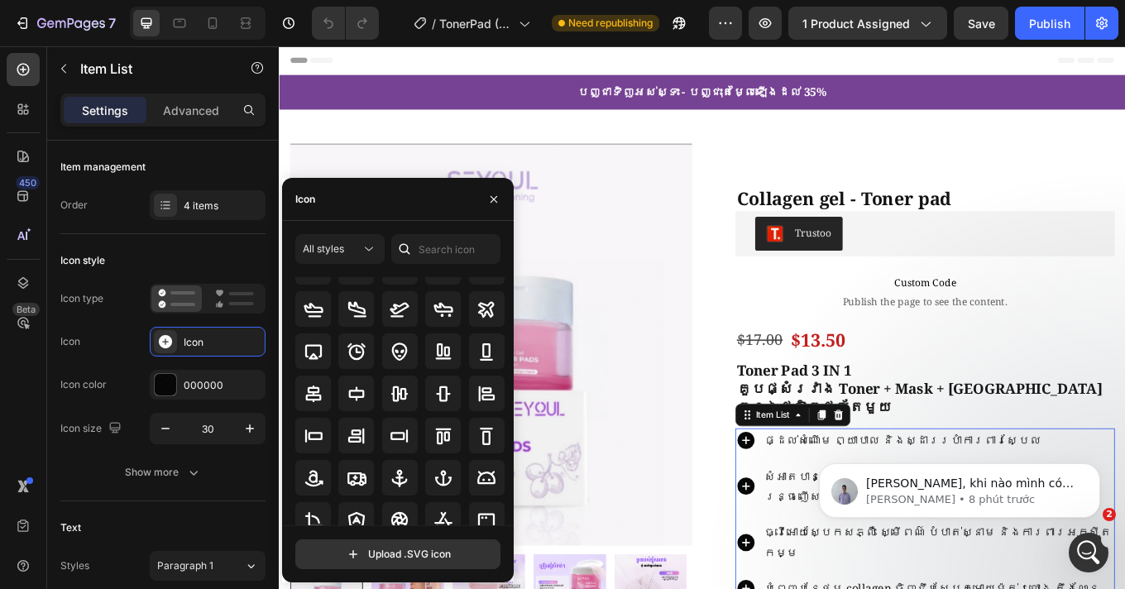
scroll to position [182, 0]
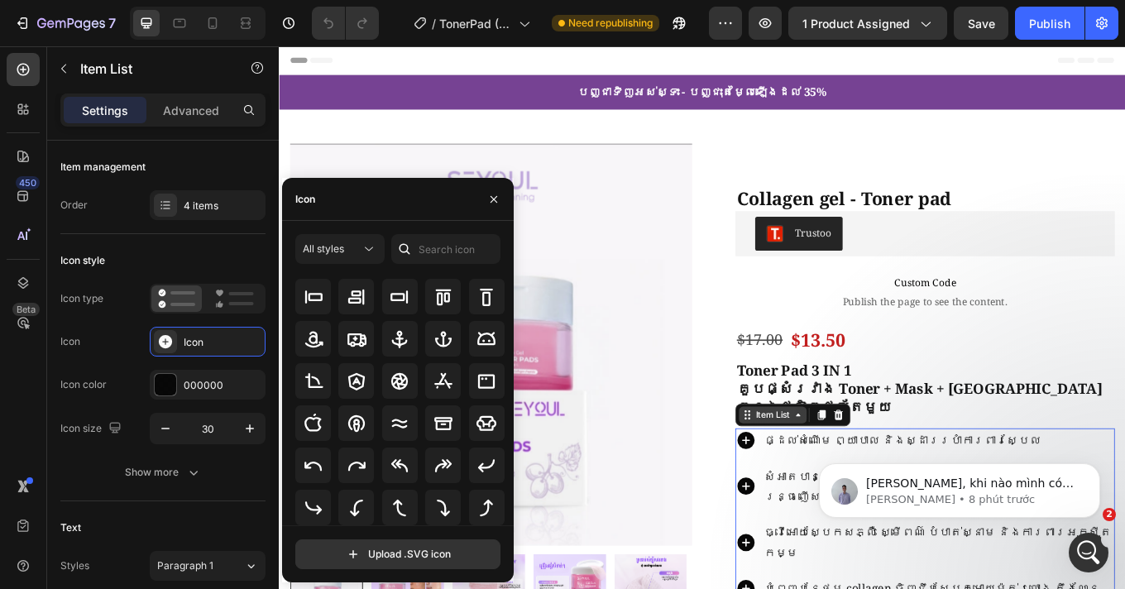
click at [858, 471] on div "Item List" at bounding box center [857, 478] width 46 height 15
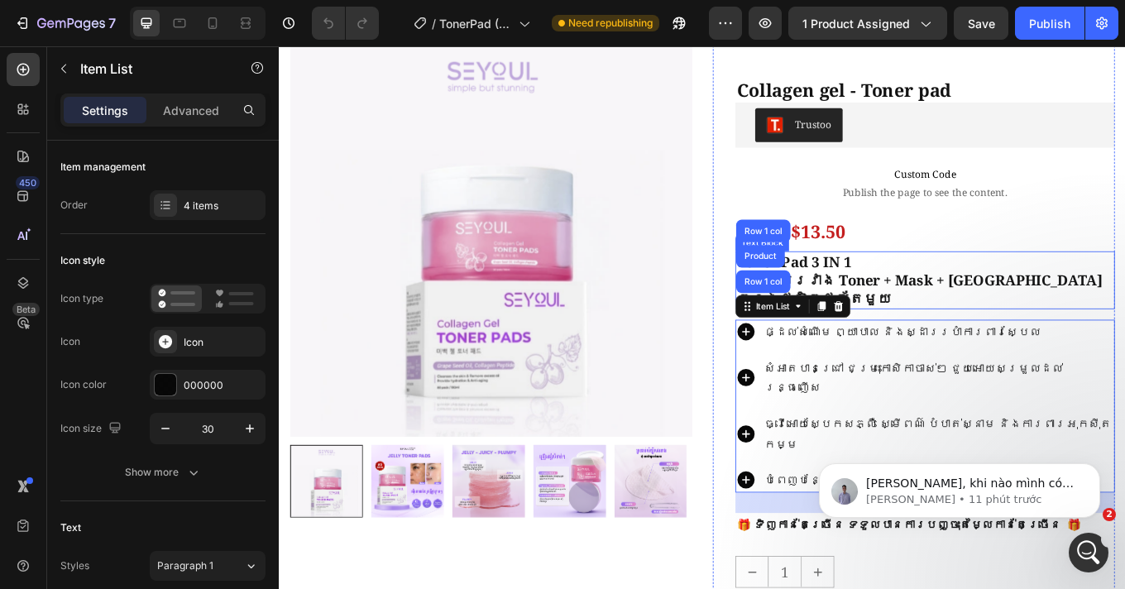
scroll to position [205, 0]
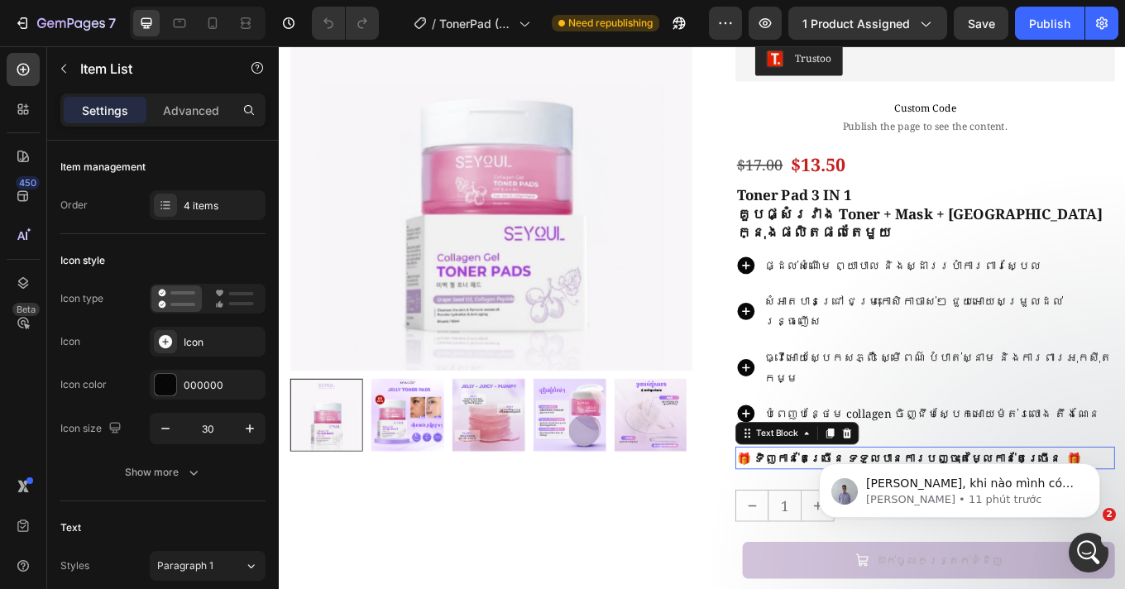
click at [896, 518] on p "🎁 ទិញកាន់តែច្រើន ទទួលបានការបញ្ចុះតម្លៃកាន់តែច្រើន 🎁" at bounding box center [1036, 530] width 442 height 24
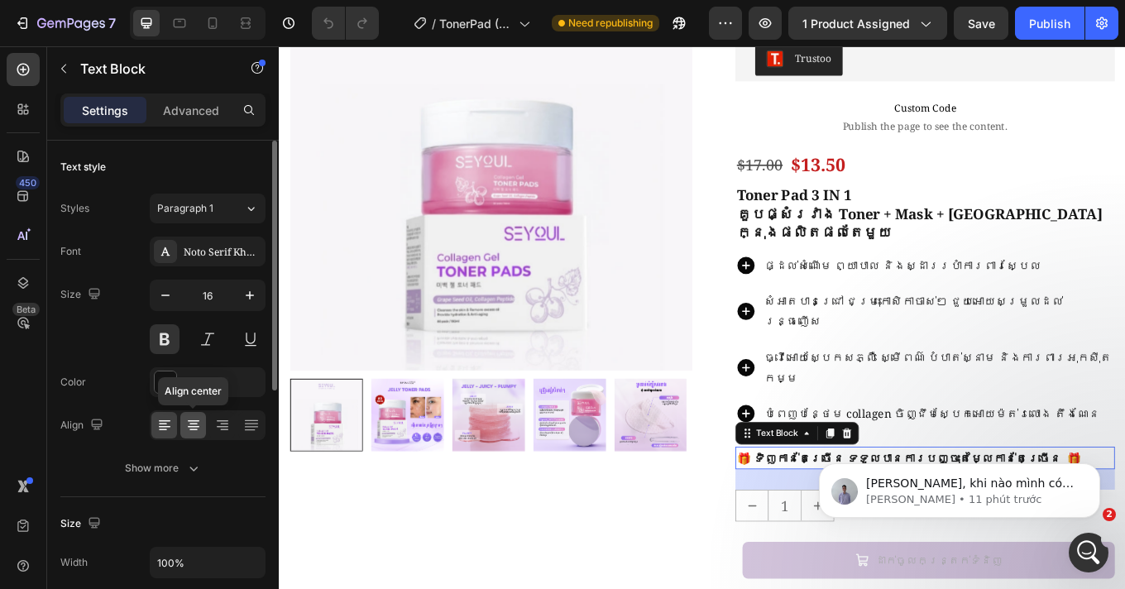
click at [198, 427] on icon at bounding box center [193, 425] width 17 height 17
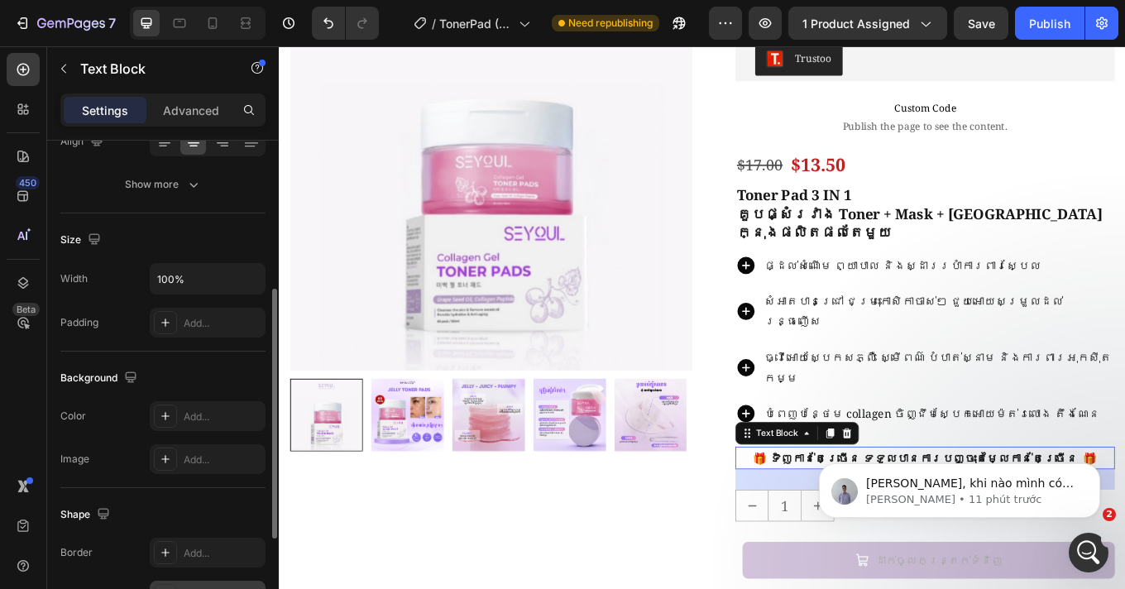
scroll to position [485, 0]
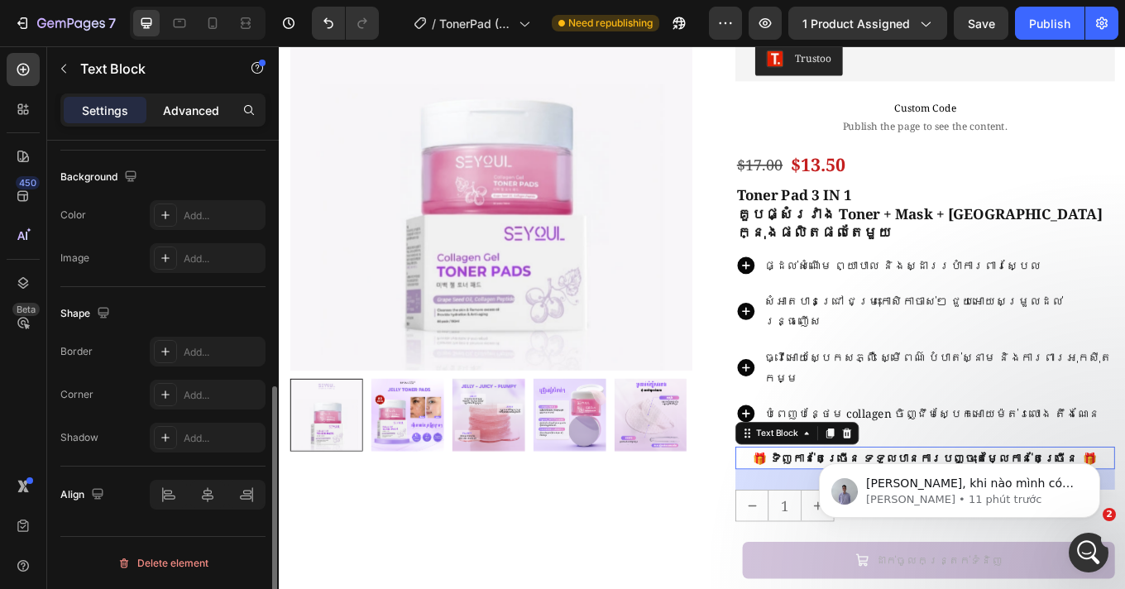
click at [181, 105] on p "Advanced" at bounding box center [191, 110] width 56 height 17
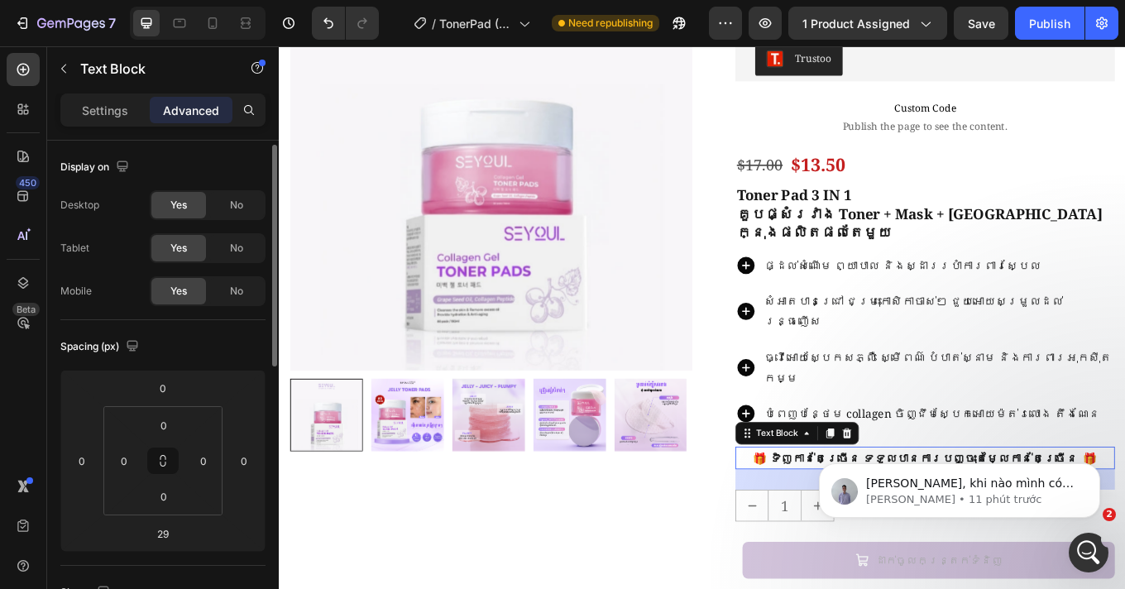
scroll to position [23, 0]
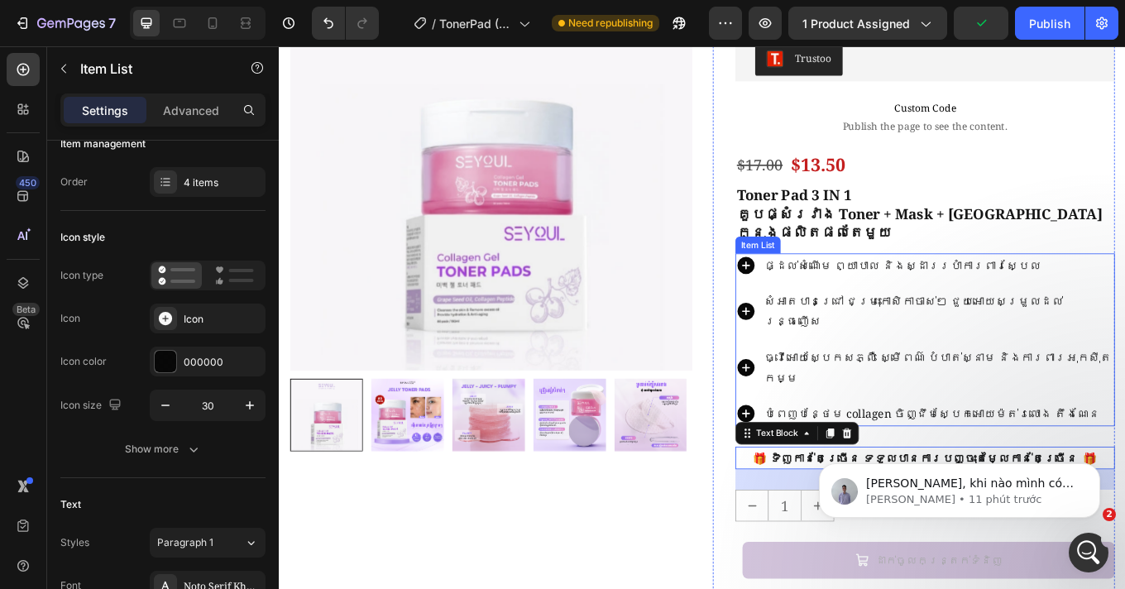
click at [1124, 289] on div "ផ្ដល់សំណើម ព្យាបាល និងស្ដាររបាំការពារស្បែល សំអាតបានជ្រៅ ជម្រុះកោសិកាចាស់ៗ ជួយអោ…" at bounding box center [1036, 390] width 445 height 203
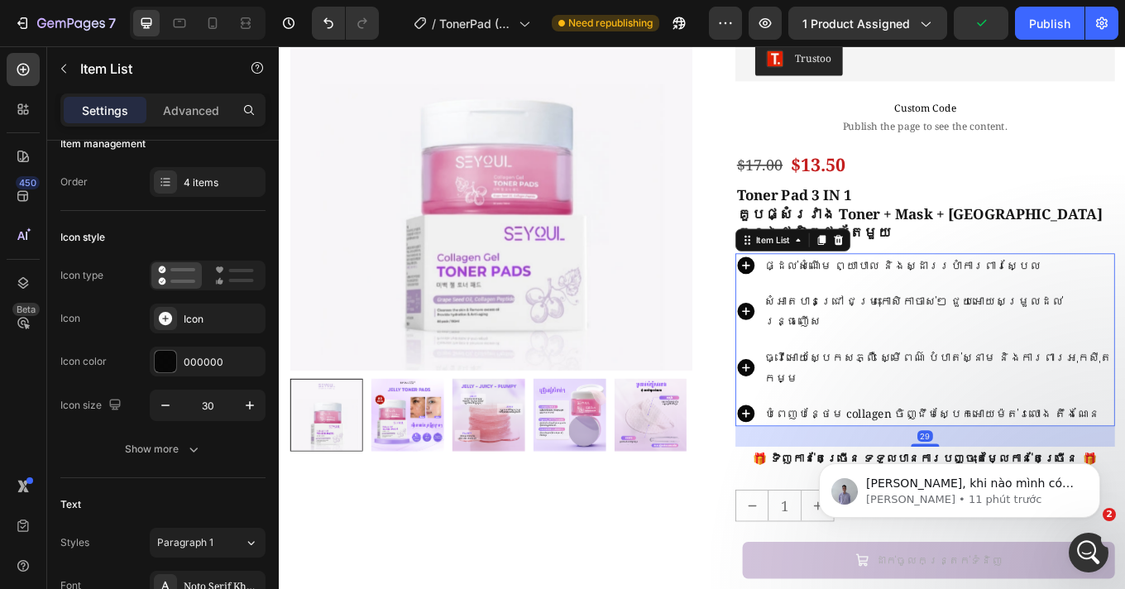
scroll to position [0, 0]
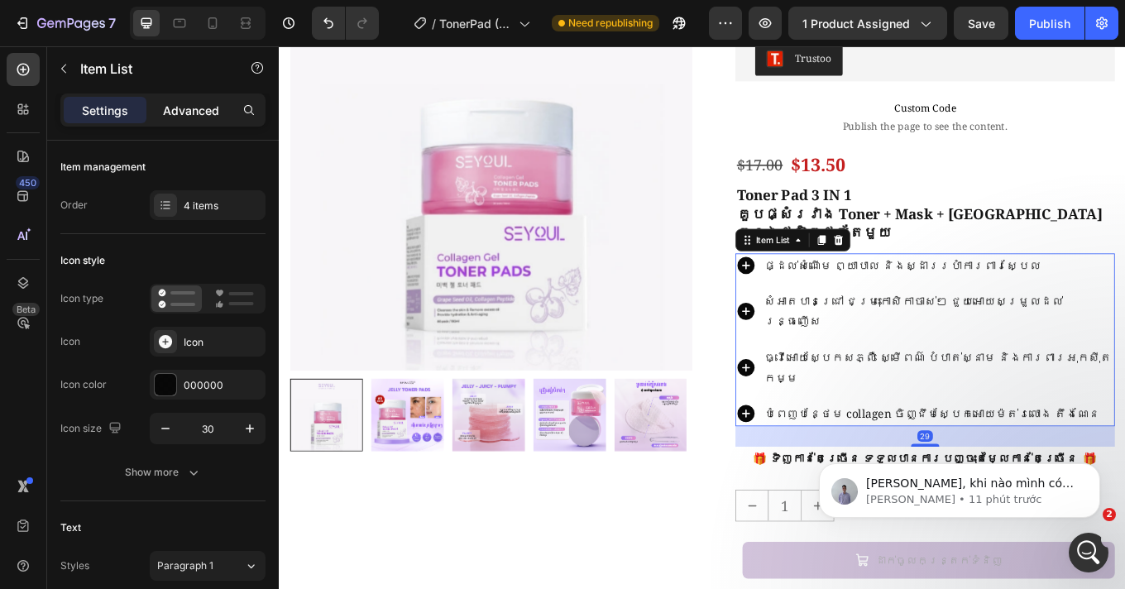
click at [203, 103] on p "Advanced" at bounding box center [191, 110] width 56 height 17
type input "100%"
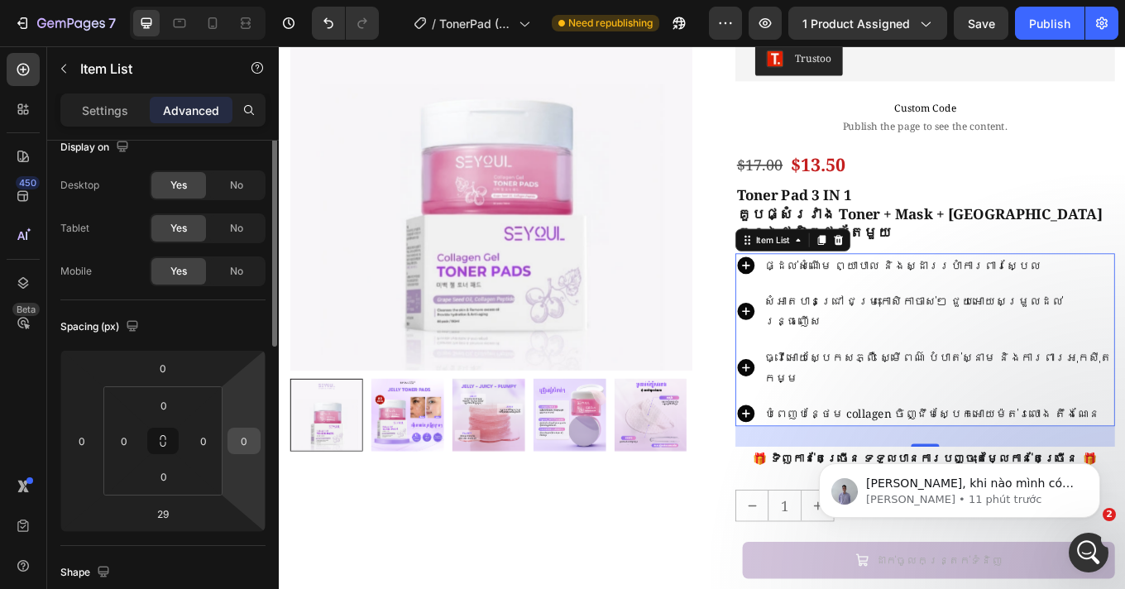
scroll to position [104, 0]
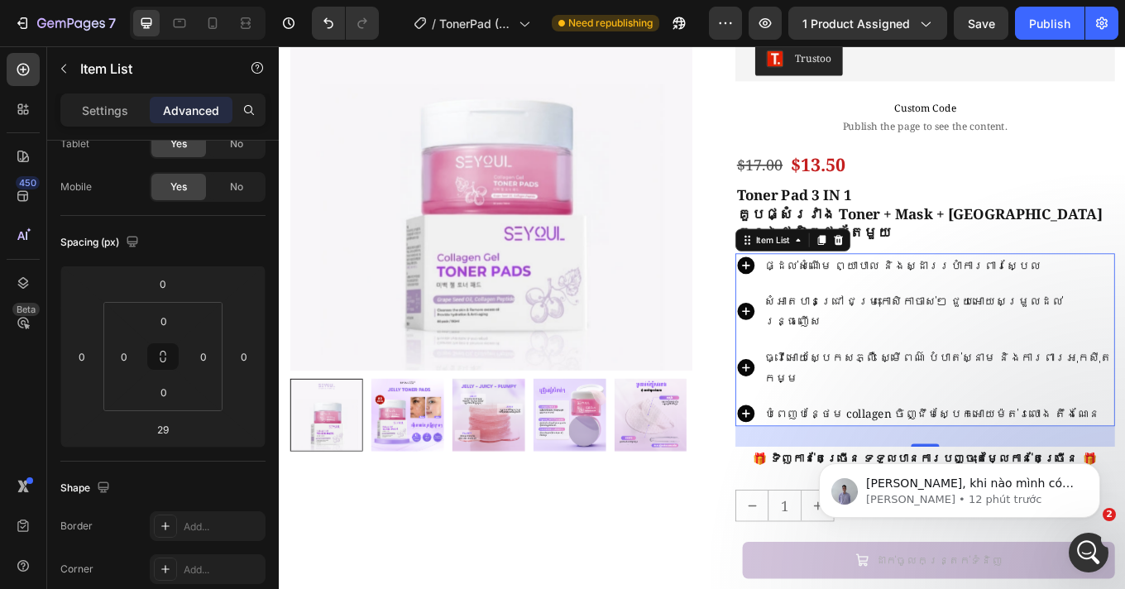
click at [853, 451] on body "Dạ vâng, khi nào mình có mã cộng tác viên (Collaborator code) thì cứ gửi lại ch…" at bounding box center [959, 486] width 318 height 103
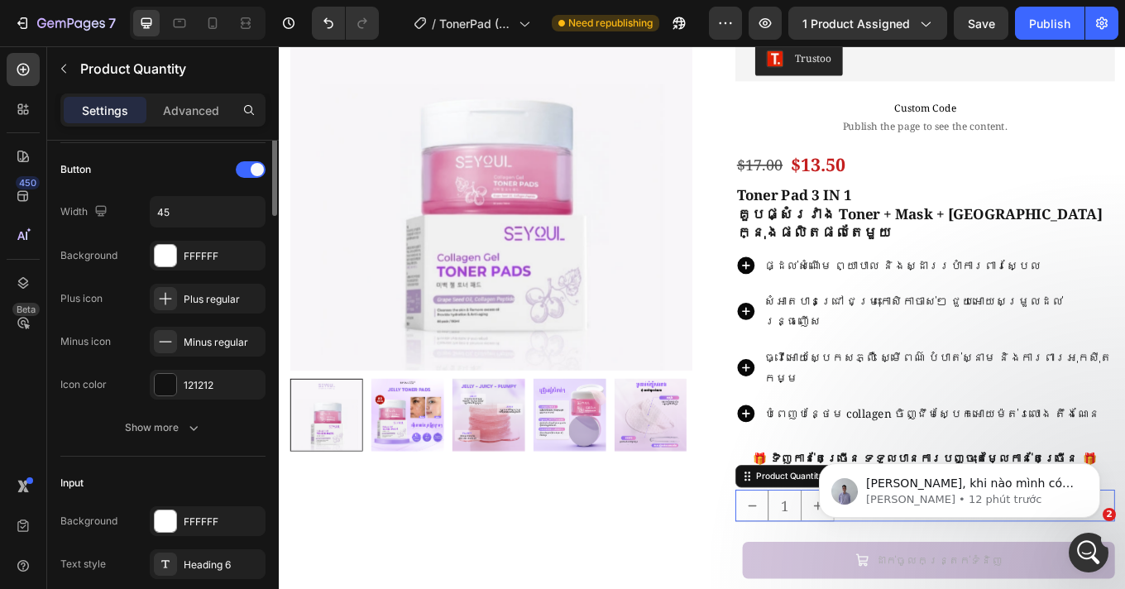
click at [868, 567] on input "1" at bounding box center [872, 585] width 40 height 36
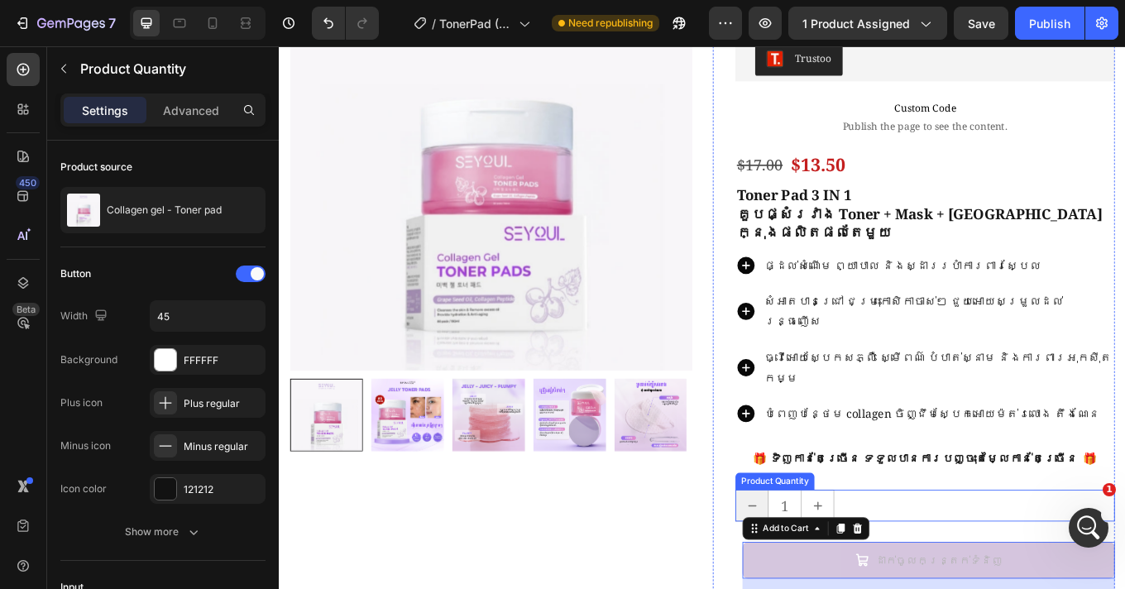
click at [814, 567] on button "decrement" at bounding box center [832, 585] width 37 height 36
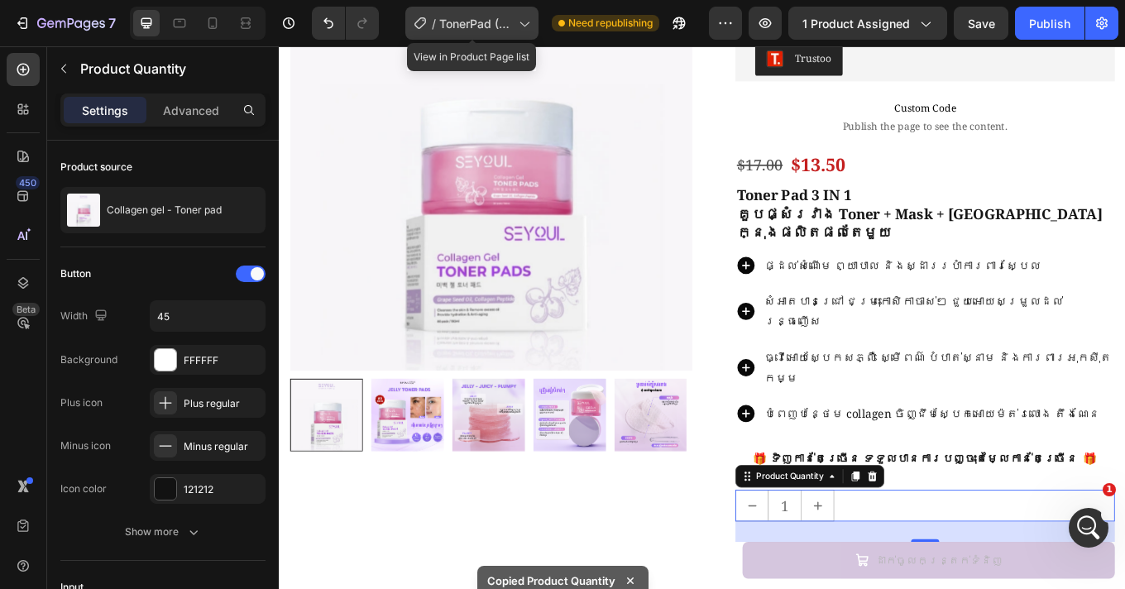
click at [452, 26] on span "TonerPad (Purple)" at bounding box center [475, 23] width 73 height 17
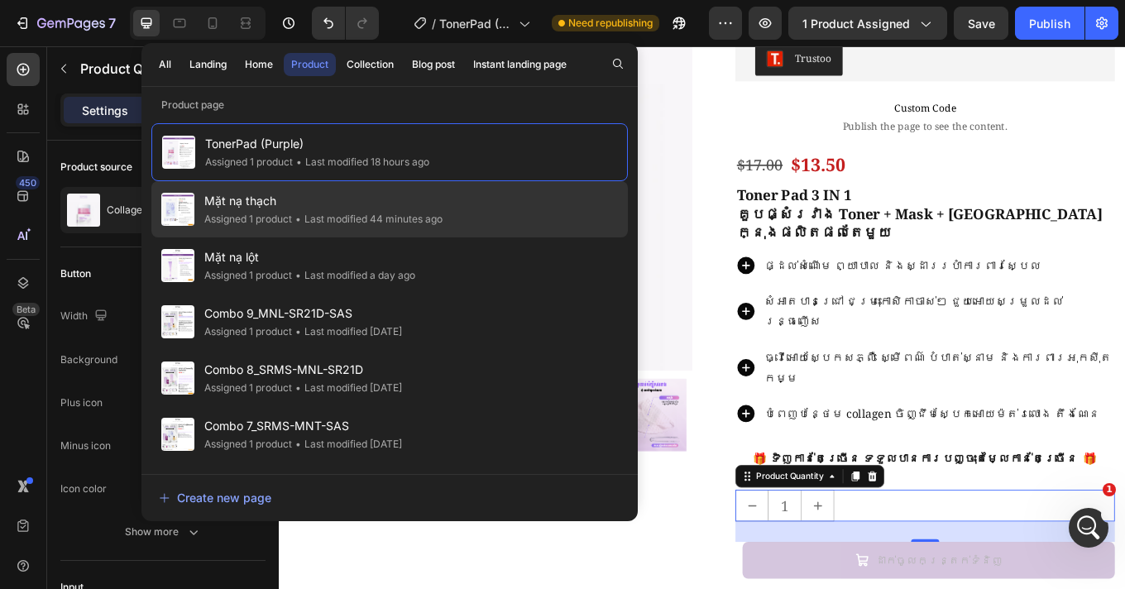
click at [316, 213] on div "• Last modified 44 minutes ago" at bounding box center [367, 219] width 150 height 17
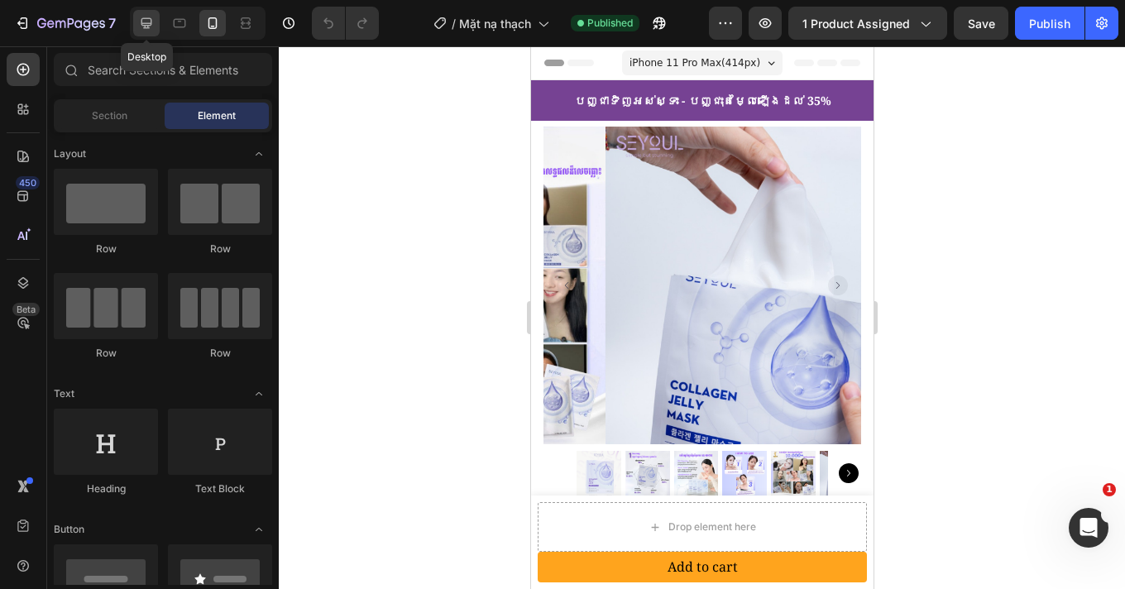
click at [146, 25] on icon at bounding box center [146, 23] width 11 height 11
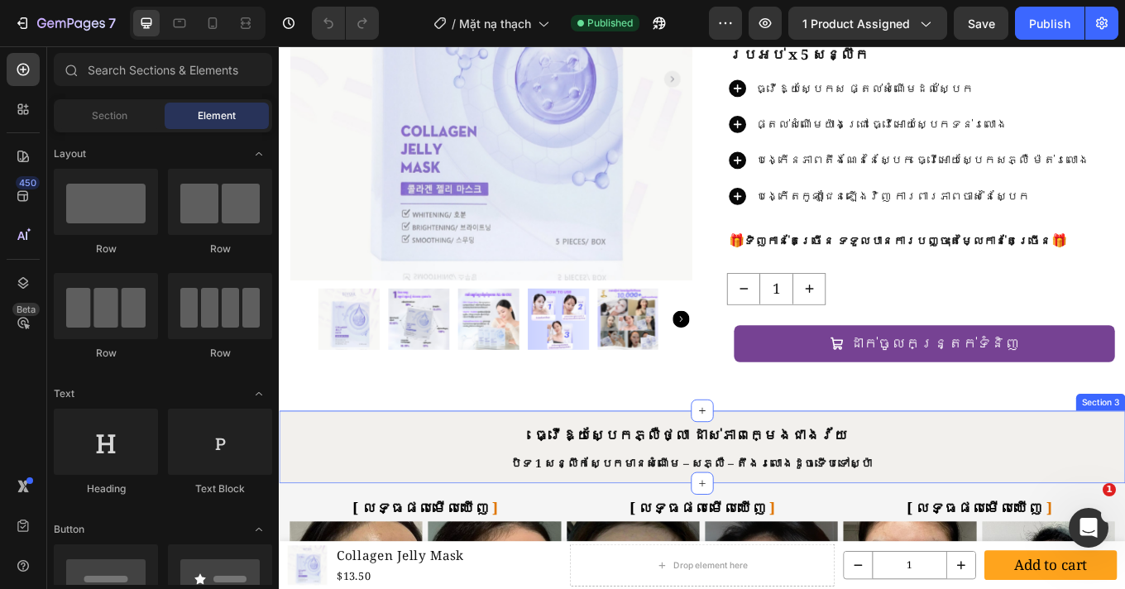
scroll to position [398, 0]
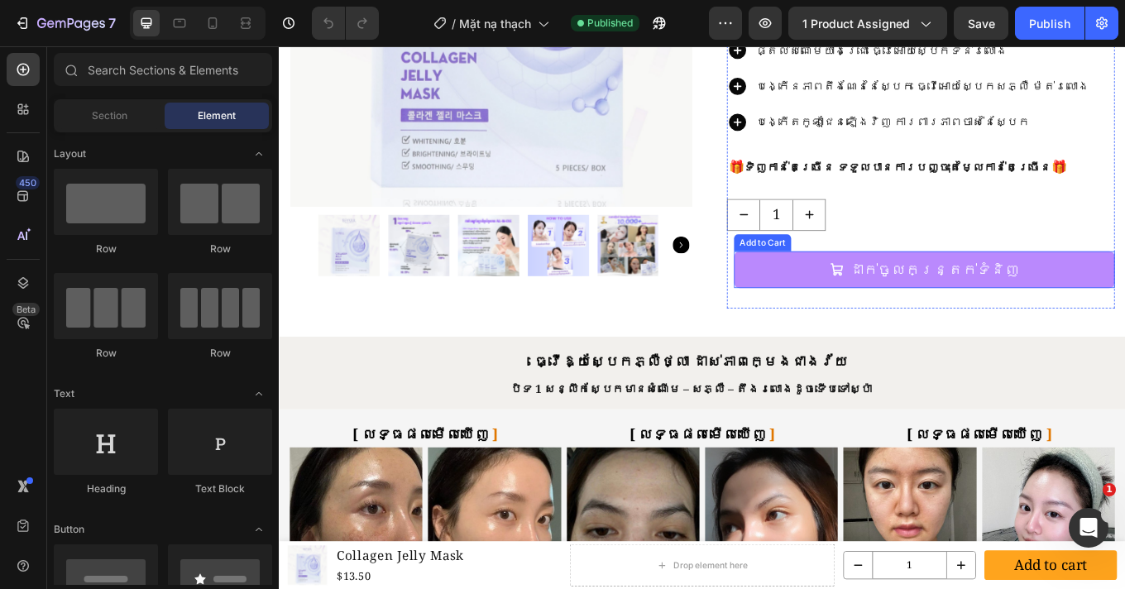
click at [837, 317] on button "ដាក់ចូលកន្ត្រក់ទំនិញ" at bounding box center [1035, 308] width 447 height 43
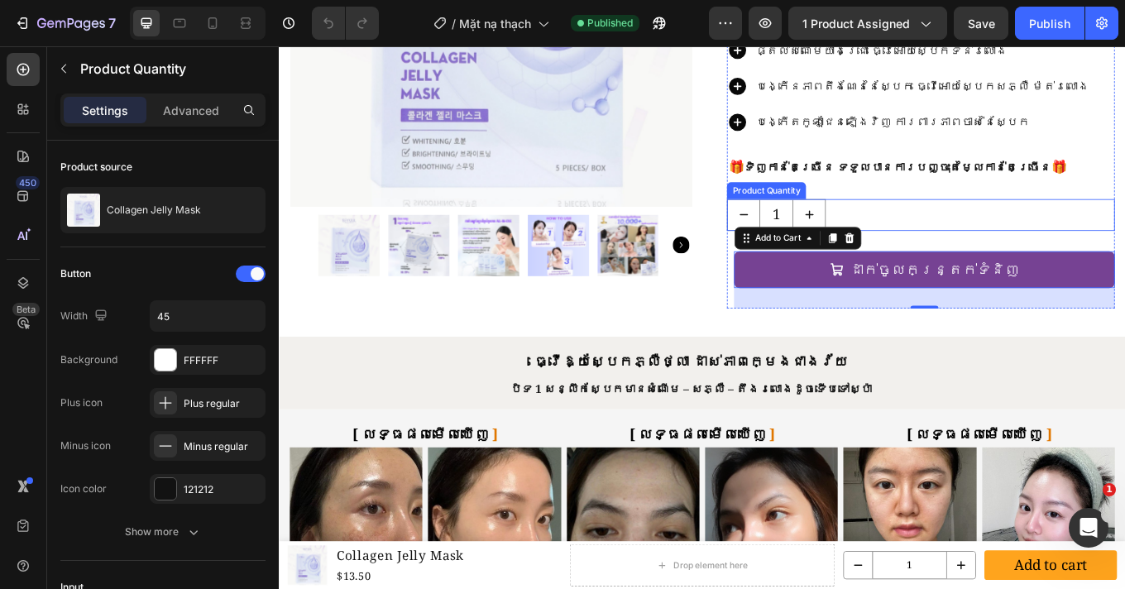
click at [1025, 236] on div "1" at bounding box center [1031, 244] width 455 height 37
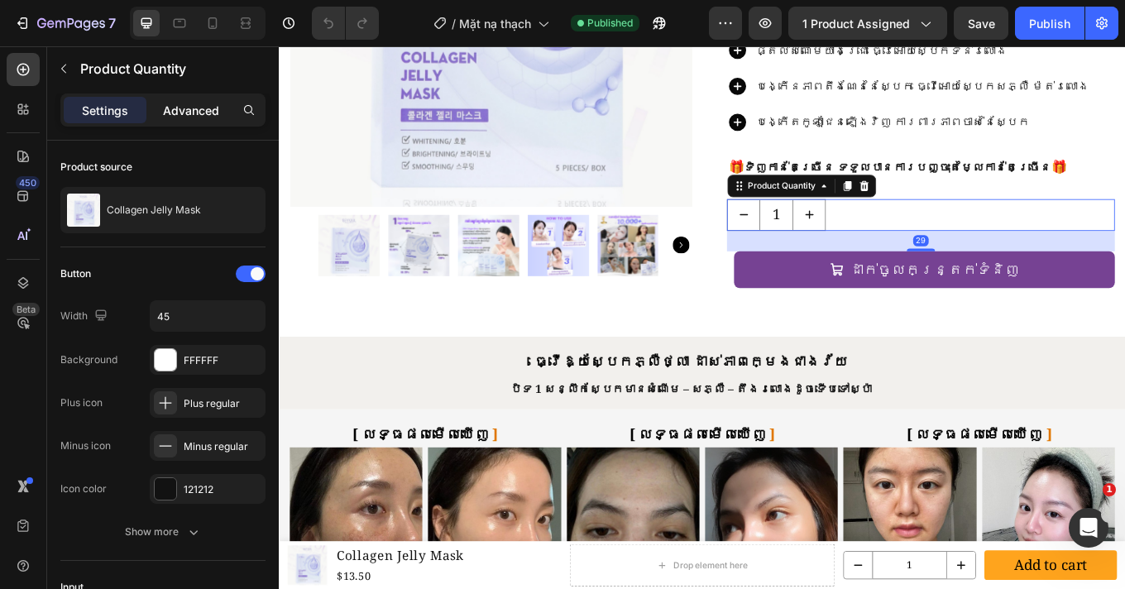
click at [214, 107] on p "Advanced" at bounding box center [191, 110] width 56 height 17
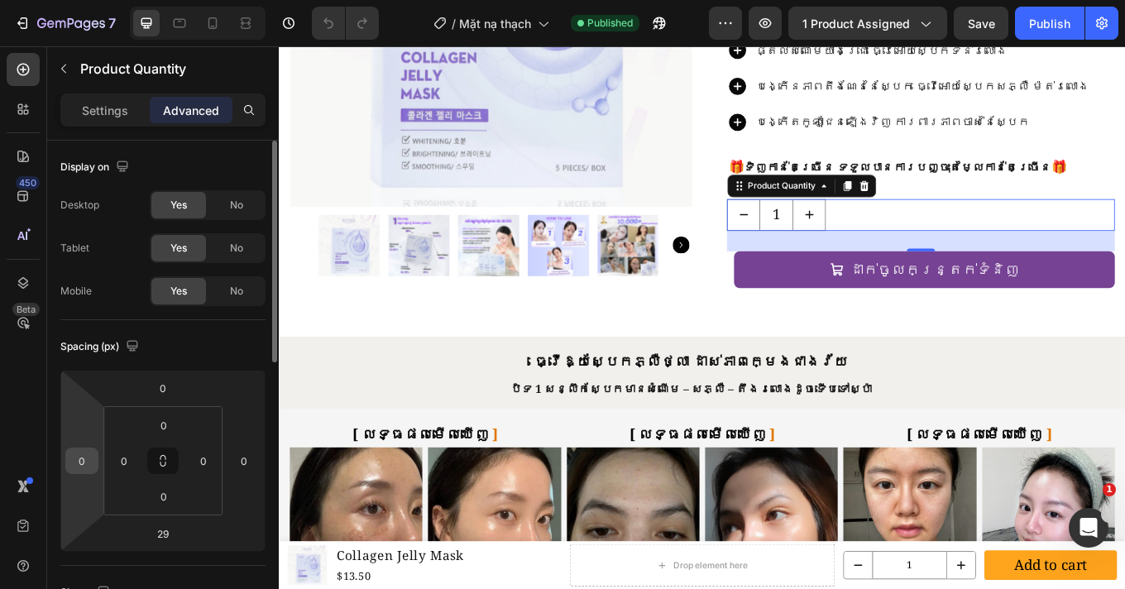
click at [96, 459] on div "0" at bounding box center [81, 460] width 33 height 26
click at [87, 461] on input "0" at bounding box center [81, 460] width 25 height 25
type input "12"
click at [805, 360] on div "បញ្ជាទិញអស់ស្ទះ - បញ្ជុះតម្លៃឡើងដល់ 35% Text Block Row Product Images Row Colla…" at bounding box center [775, 34] width 992 height 705
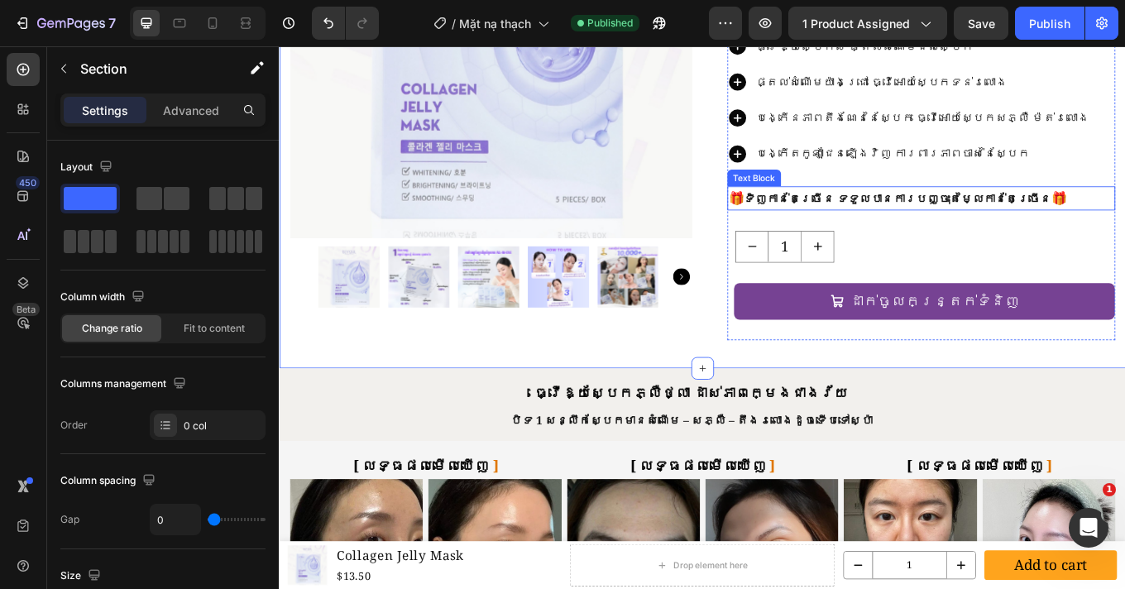
scroll to position [351, 0]
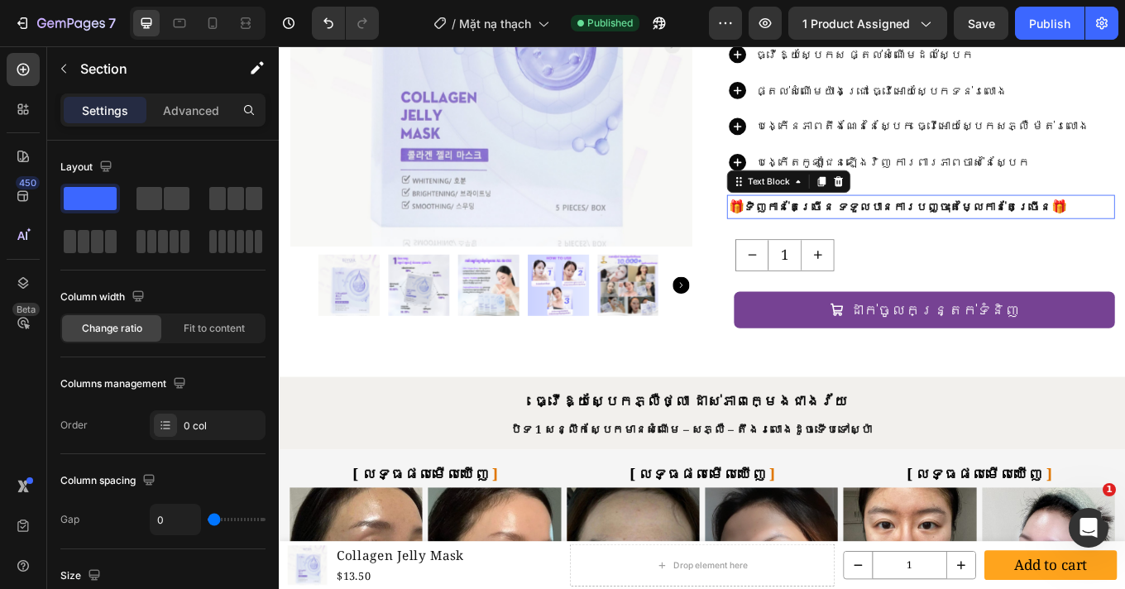
click at [878, 229] on p "🎁 ទិញកាន់តែច្រើន ទទួលបានការបញ្ចុះតម្លៃកាន់តែច្រើន 🎁" at bounding box center [1030, 234] width 451 height 25
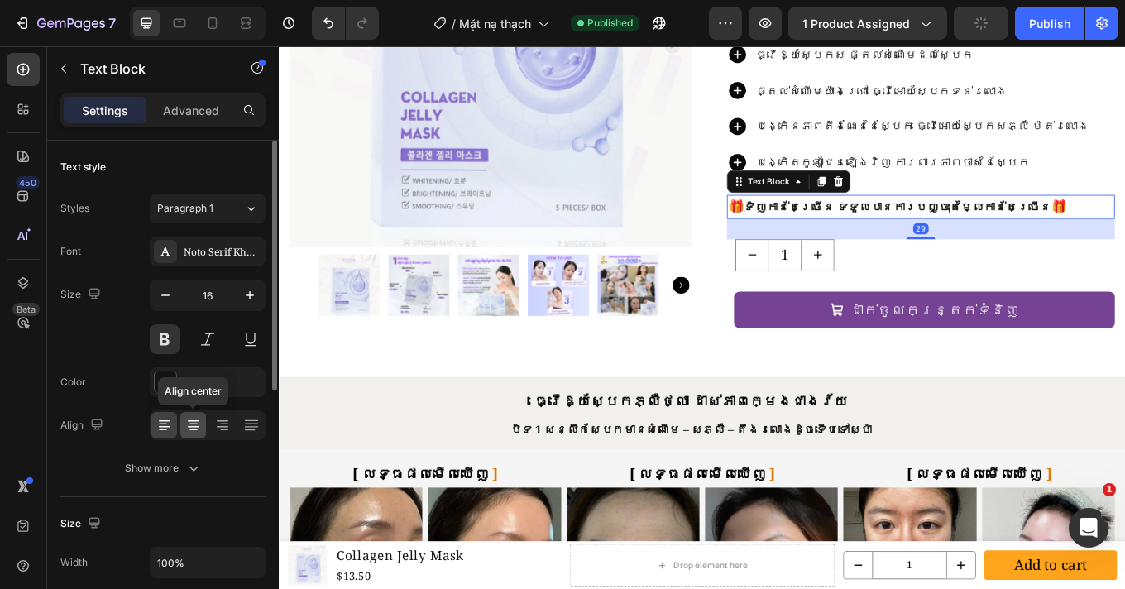
click at [194, 423] on icon at bounding box center [193, 425] width 17 height 17
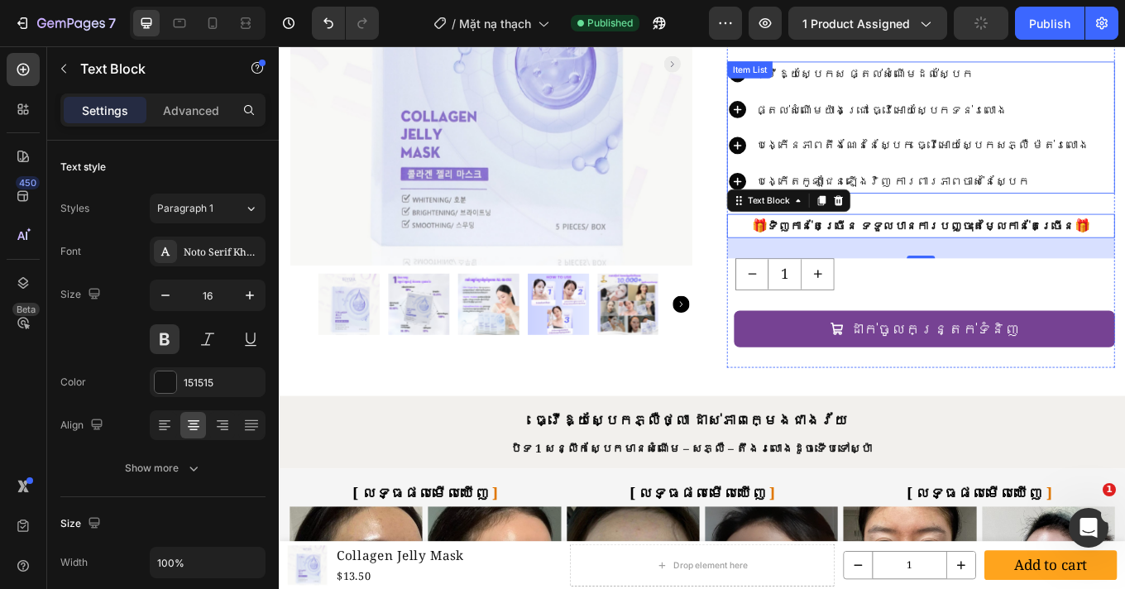
scroll to position [304, 0]
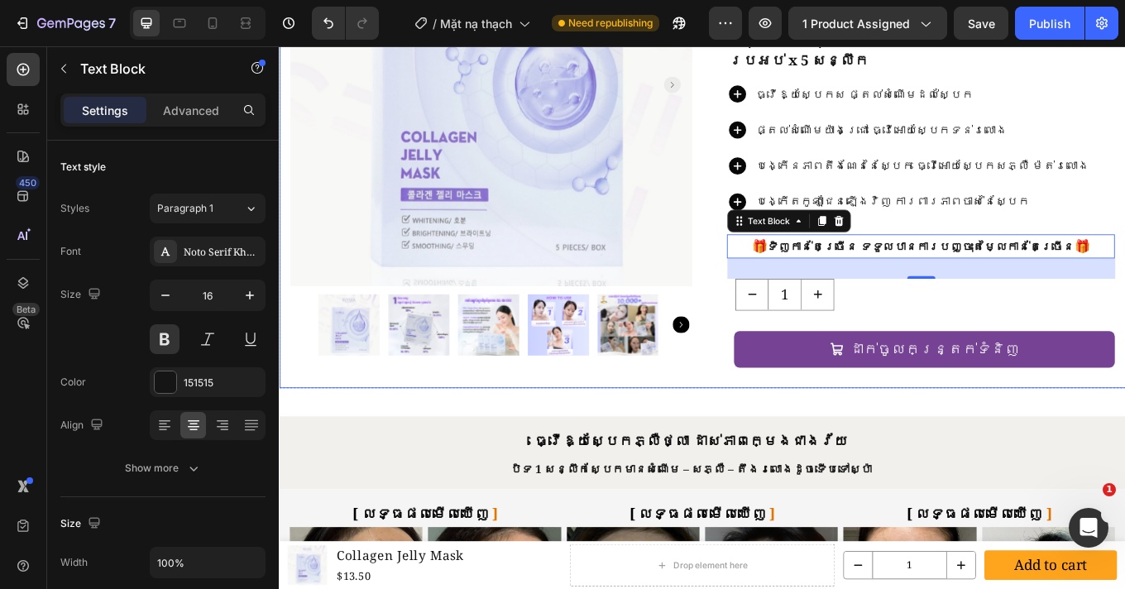
click at [755, 431] on div "Product Images Row" at bounding box center [526, 151] width 471 height 591
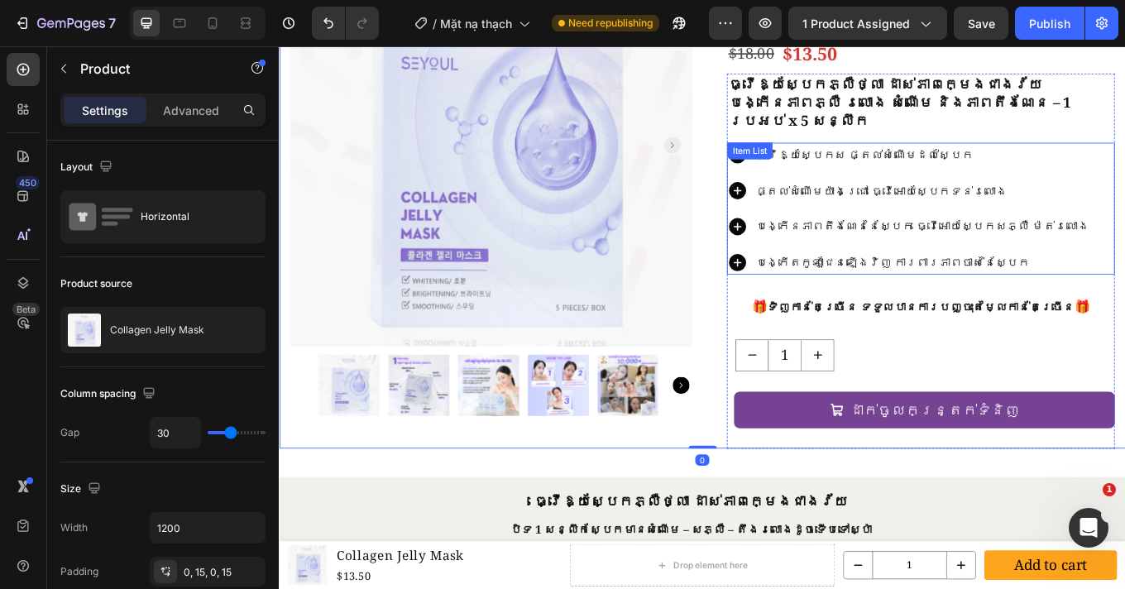
scroll to position [199, 0]
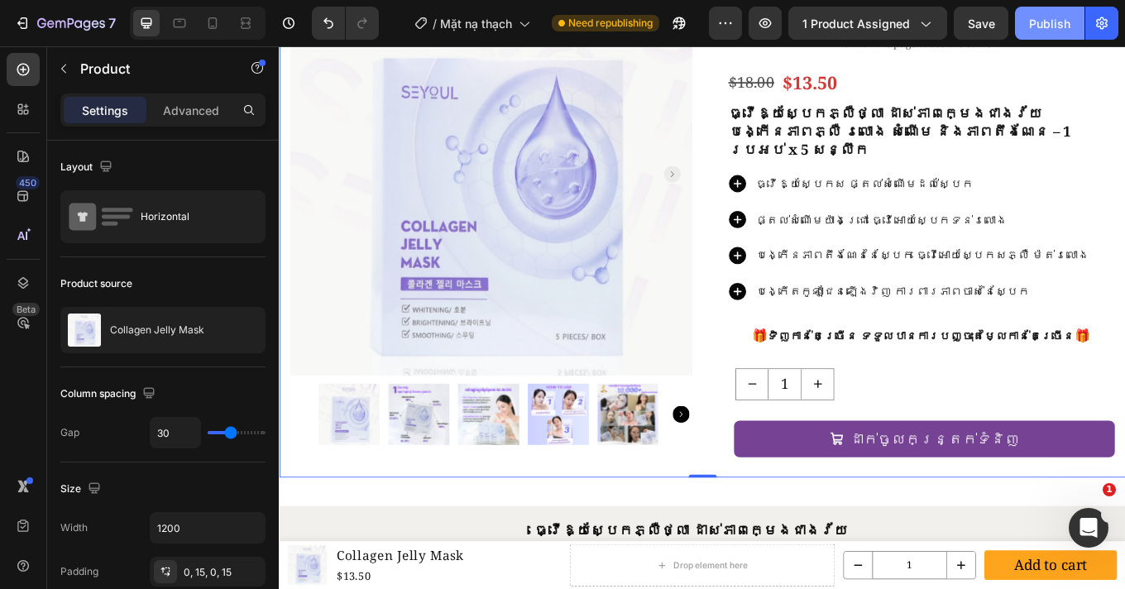
click at [1056, 27] on div "Publish" at bounding box center [1049, 23] width 41 height 17
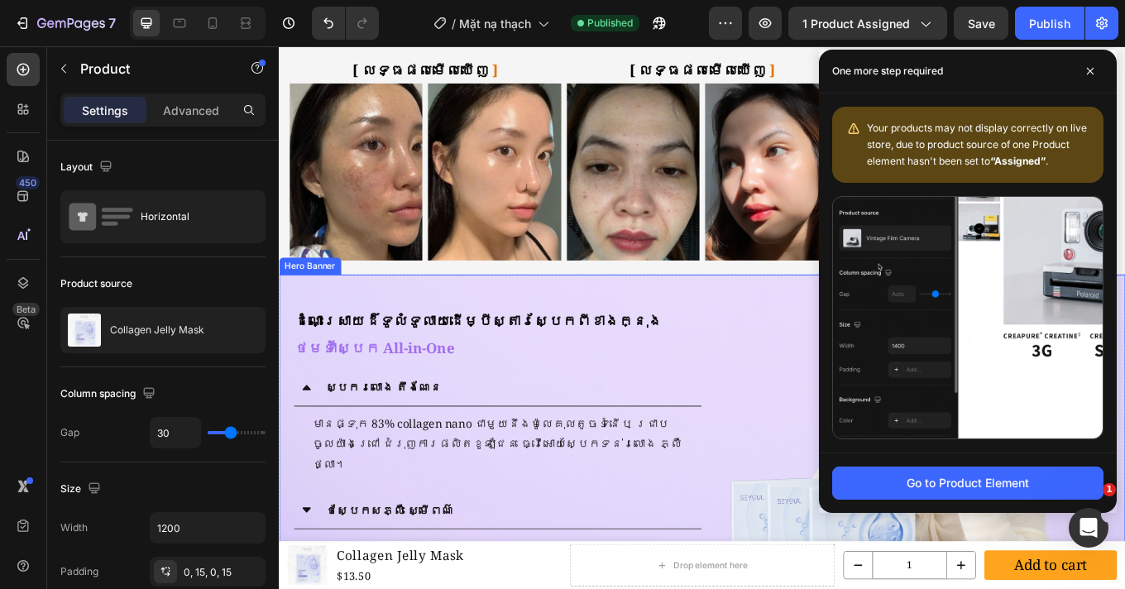
scroll to position [1052, 0]
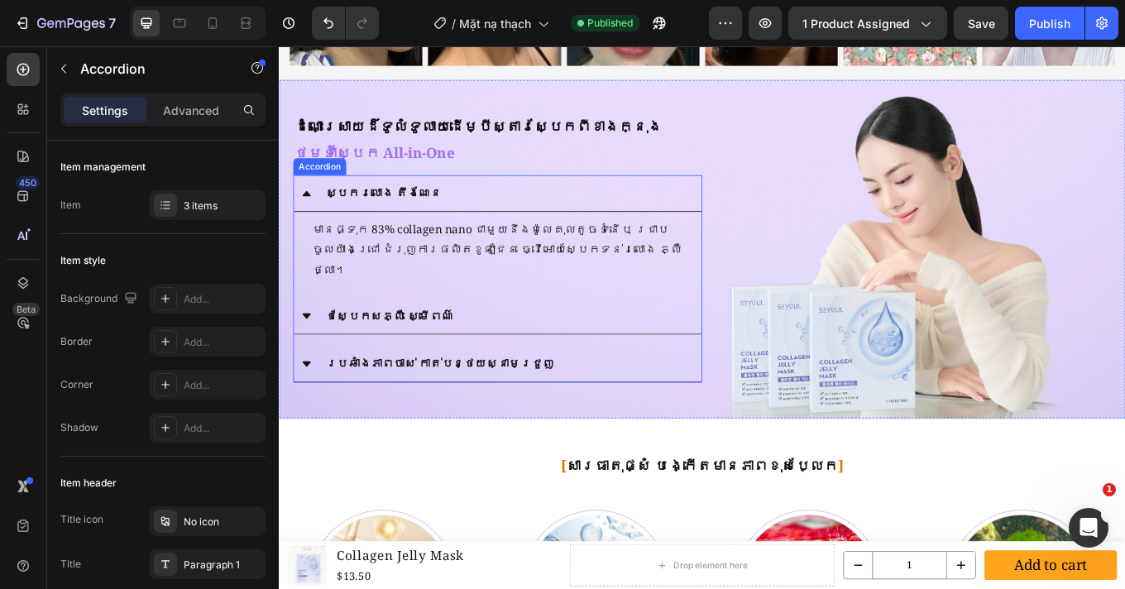
click at [401, 230] on p "ស្បែករលោង តឹងណែន" at bounding box center [401, 219] width 136 height 24
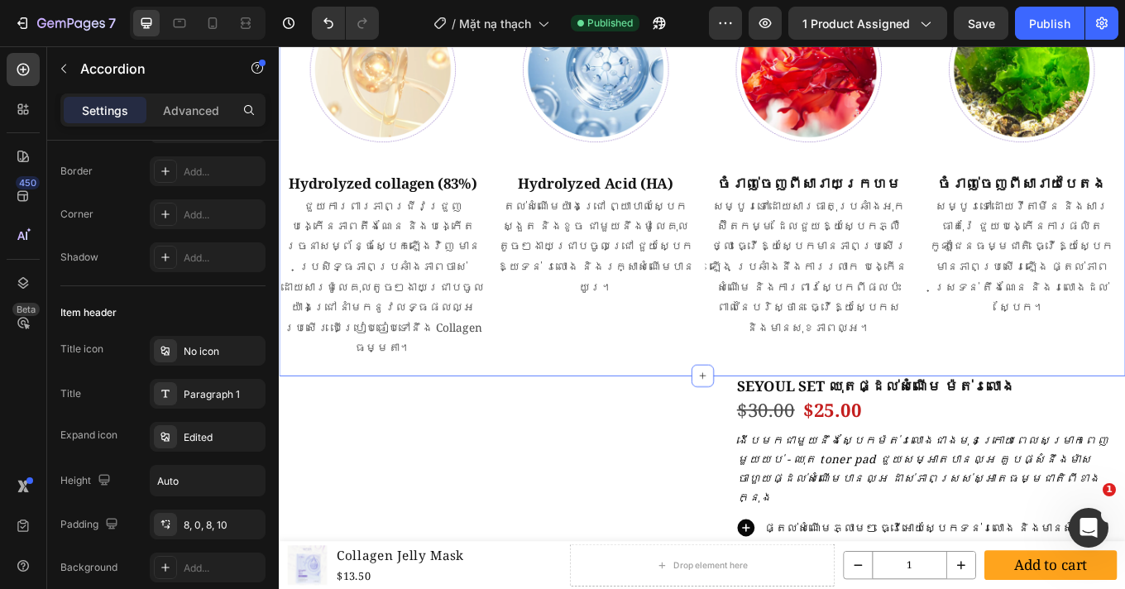
scroll to position [1741, 0]
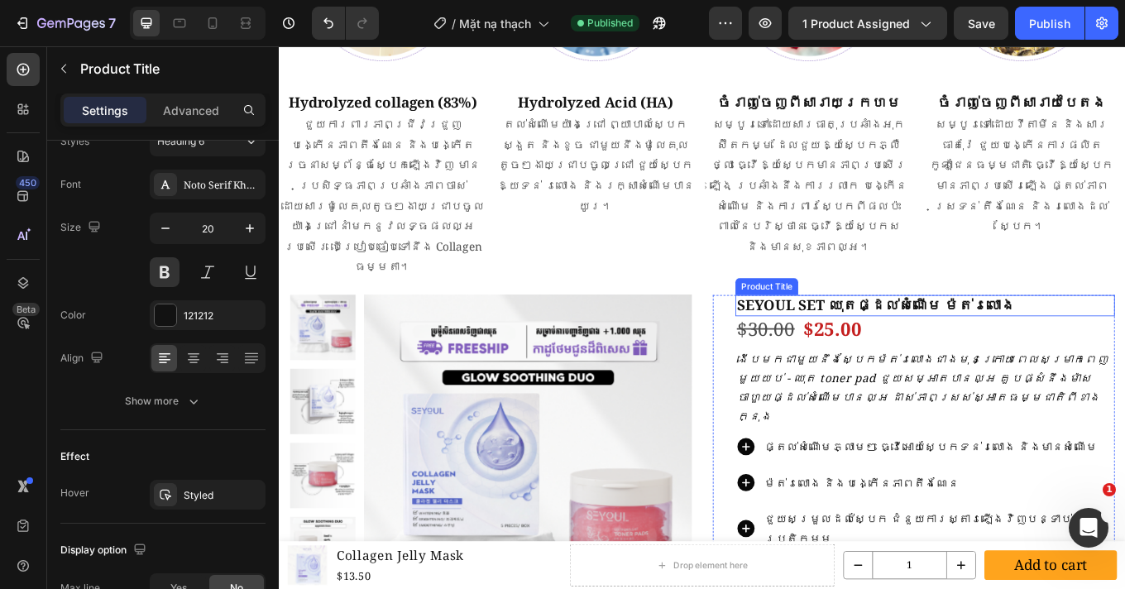
click at [896, 338] on h1 "SEYOUL SET ឈុតផ្ដល់សំណើម ម៉ត់រលោង" at bounding box center [1036, 350] width 445 height 25
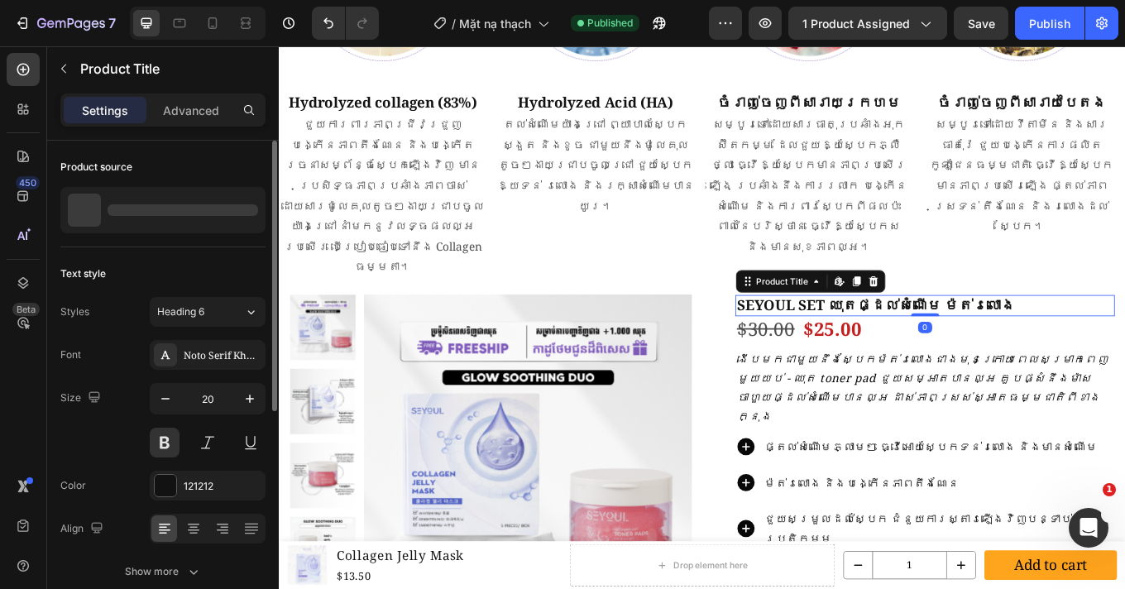
click at [896, 338] on h1 "SEYOUL SET ឈុតផ្ដល់សំណើម ម៉ត់រលោង" at bounding box center [1036, 350] width 445 height 25
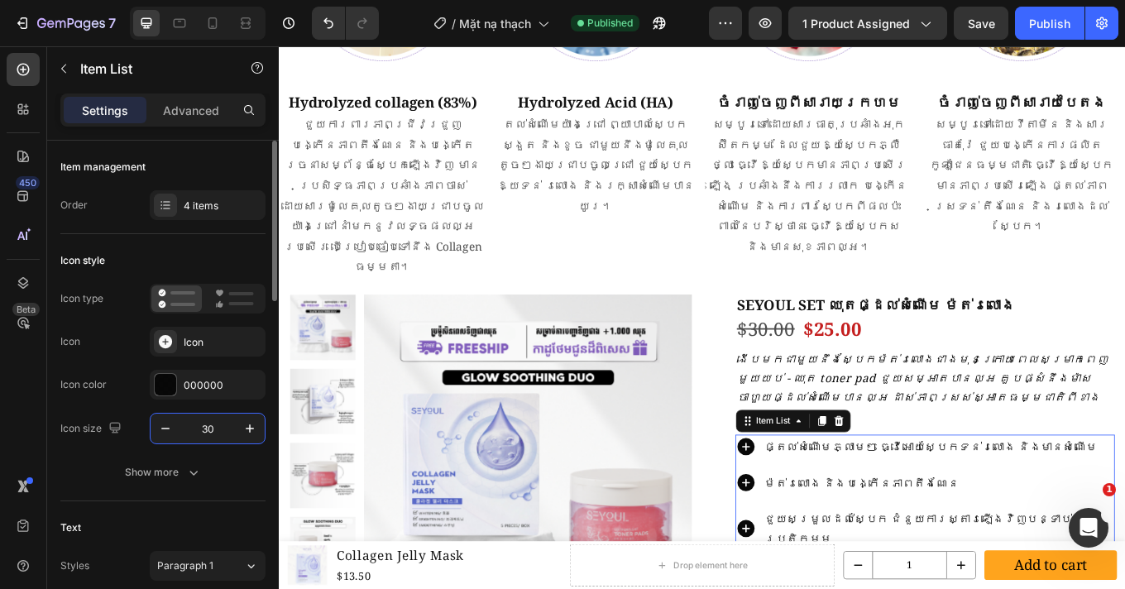
click at [207, 437] on input "30" at bounding box center [207, 428] width 55 height 30
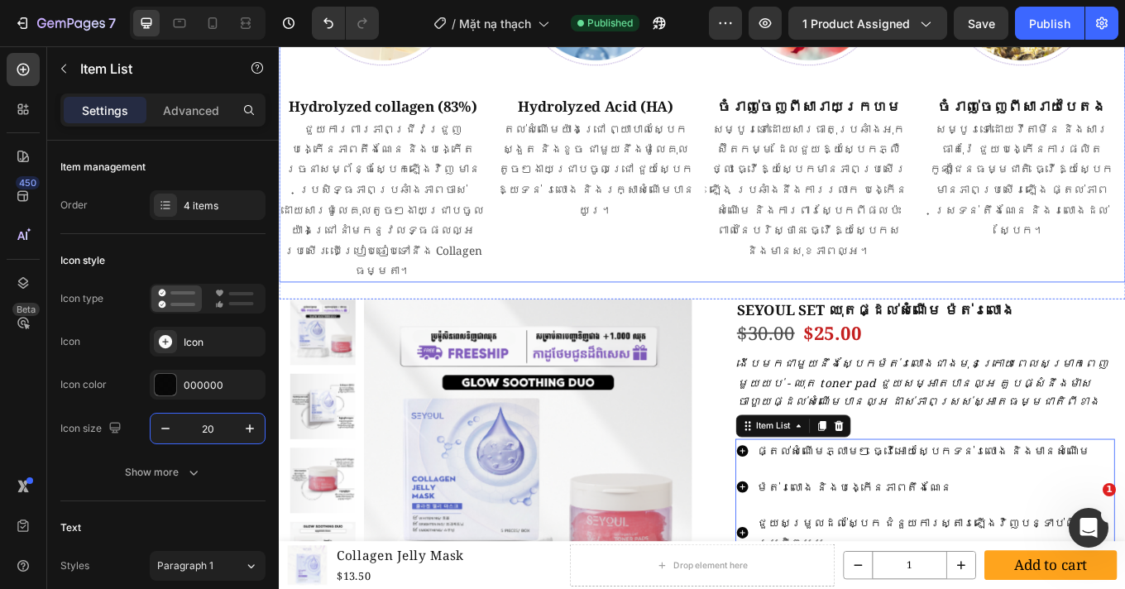
scroll to position [1735, 0]
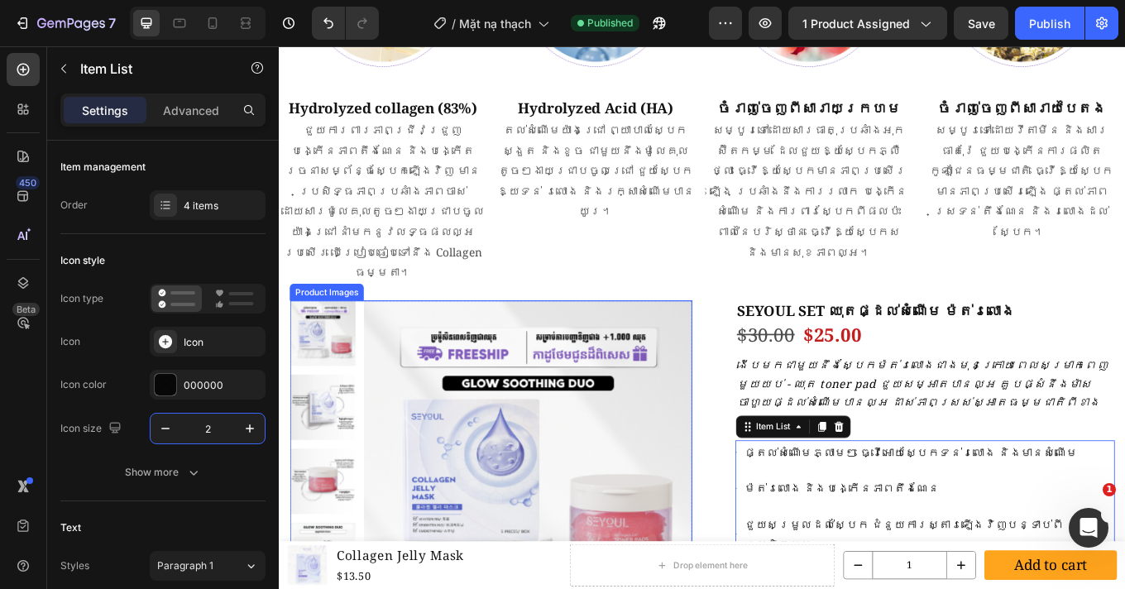
type input "20"
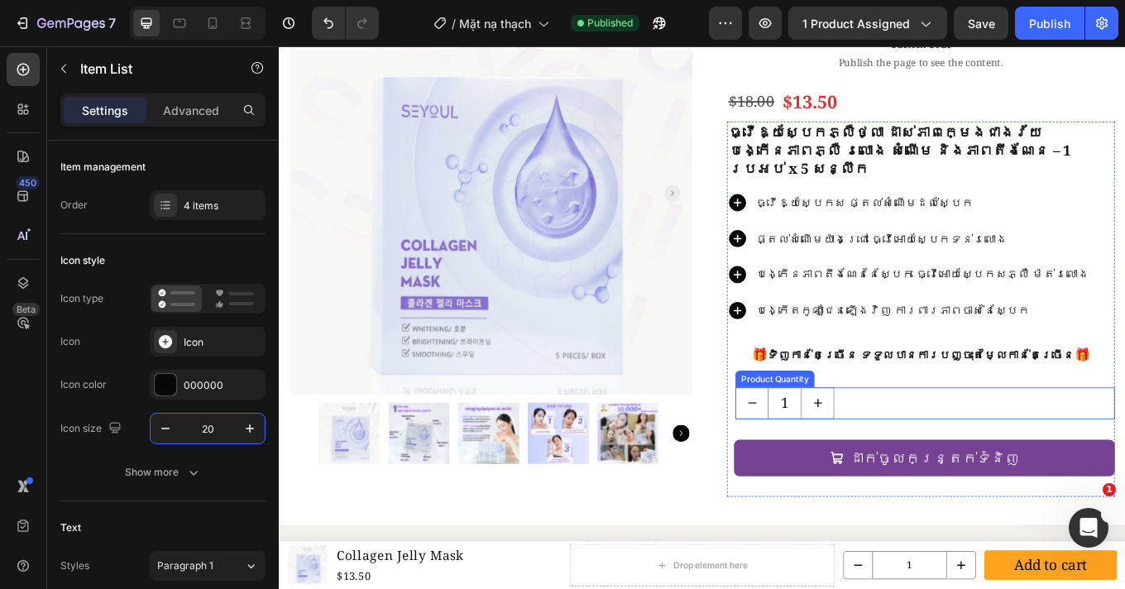
scroll to position [0, 0]
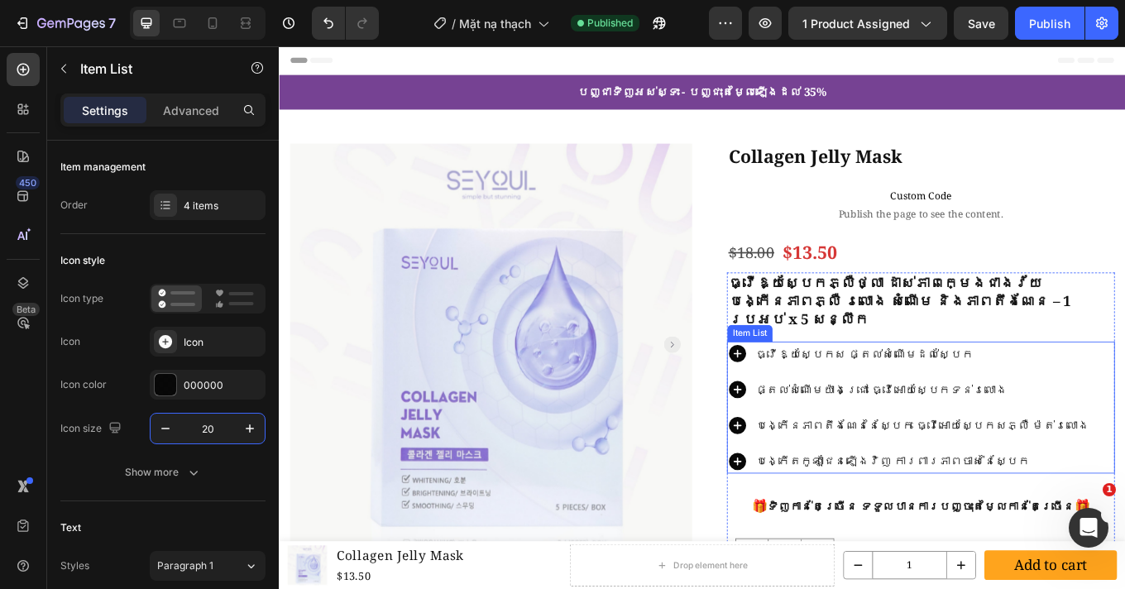
click at [806, 484] on icon at bounding box center [816, 491] width 20 height 20
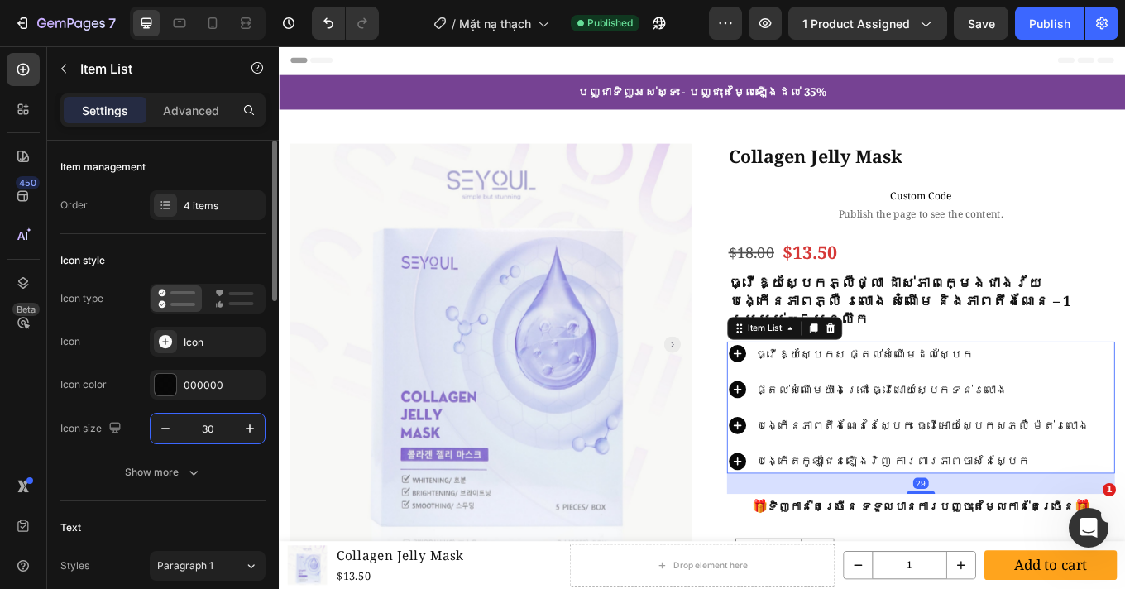
click at [198, 438] on input "30" at bounding box center [207, 428] width 55 height 30
type input "25"
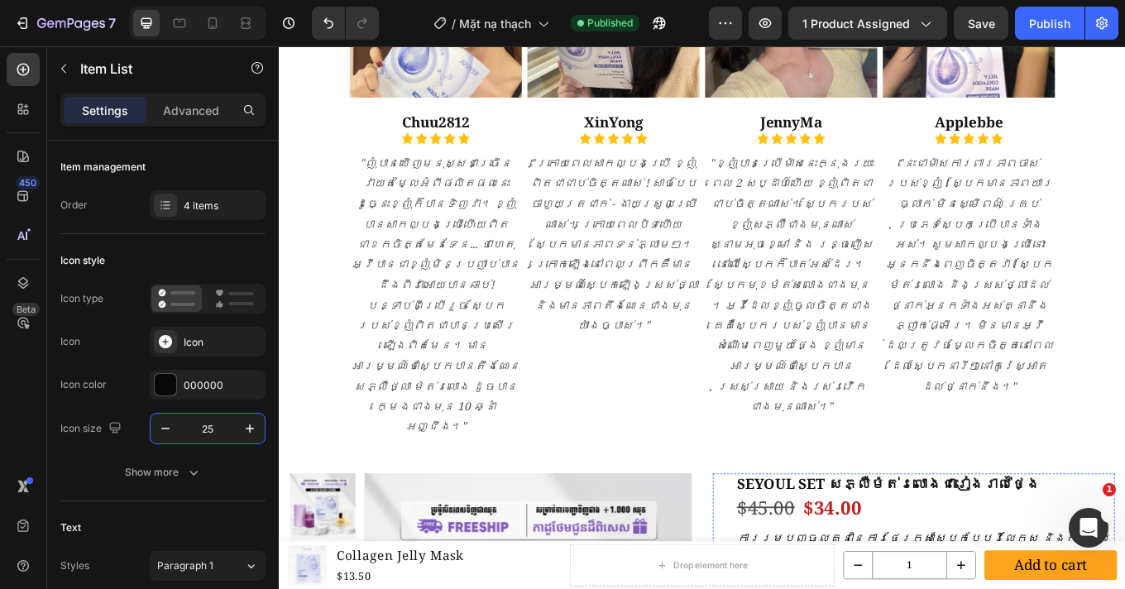
scroll to position [2787, 0]
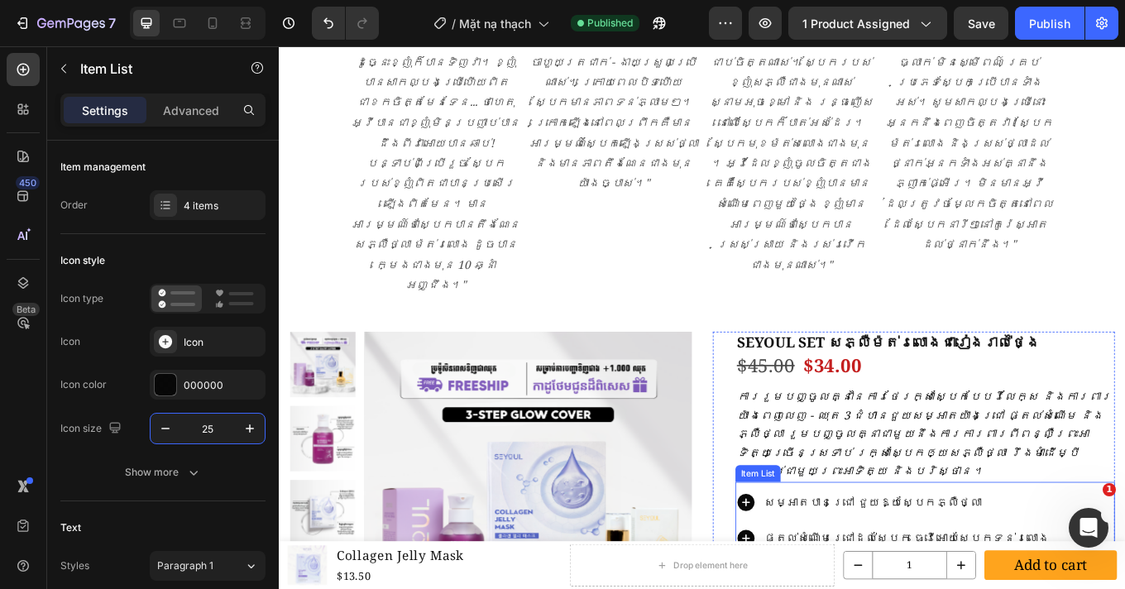
click at [814, 569] on icon at bounding box center [826, 581] width 25 height 25
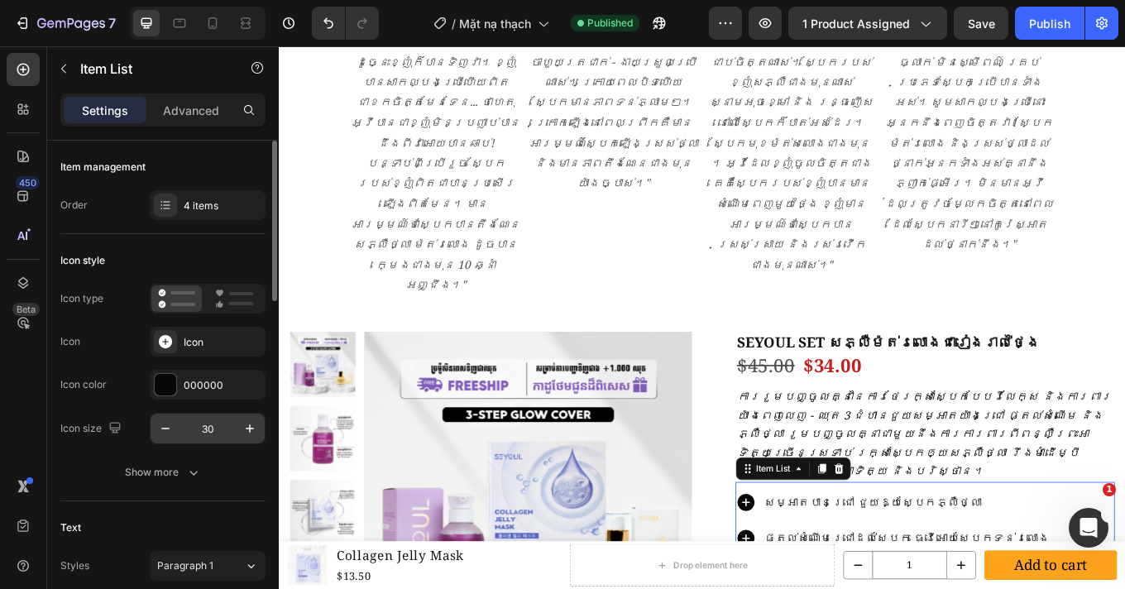
click at [208, 428] on input "30" at bounding box center [207, 428] width 55 height 30
type input "23"
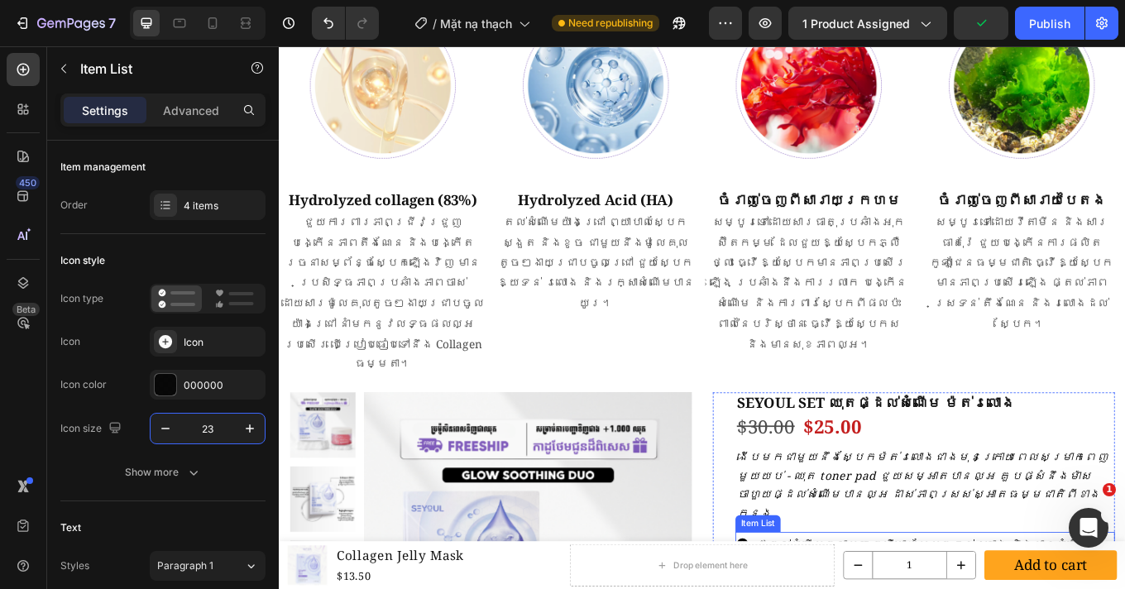
scroll to position [1901, 0]
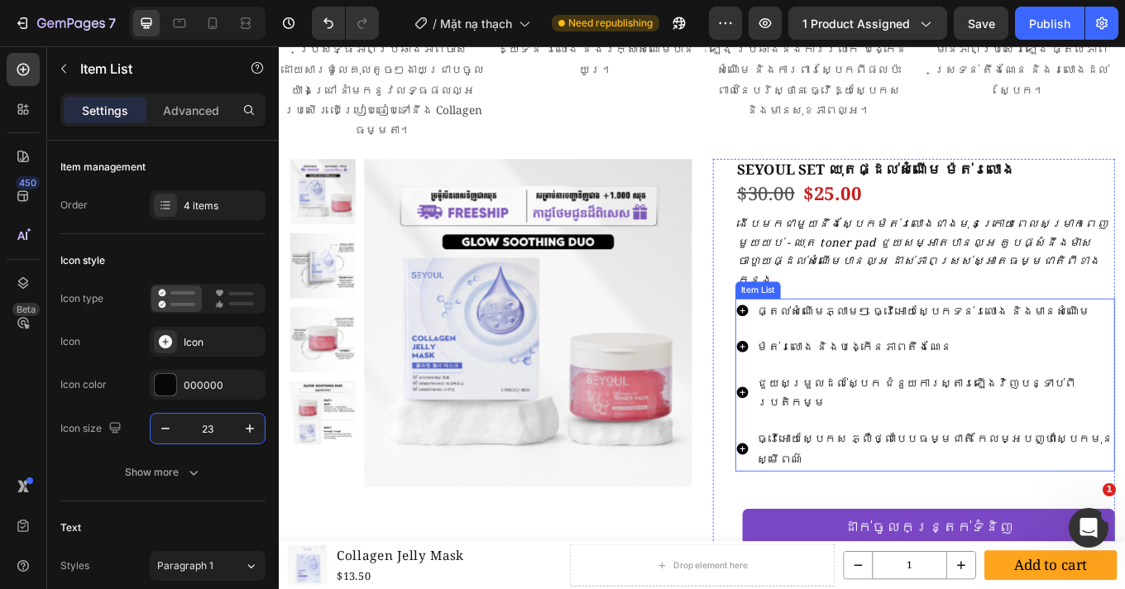
click at [860, 342] on div "ផ្តល់សំណើមភ្លាមៗ ធ្វើអោយស្បែកទន់រលោង និងមានសំណើម ម៉ត់រលោង និងបង្កើនភាពតឹងណែន ជួ…" at bounding box center [1036, 443] width 445 height 203
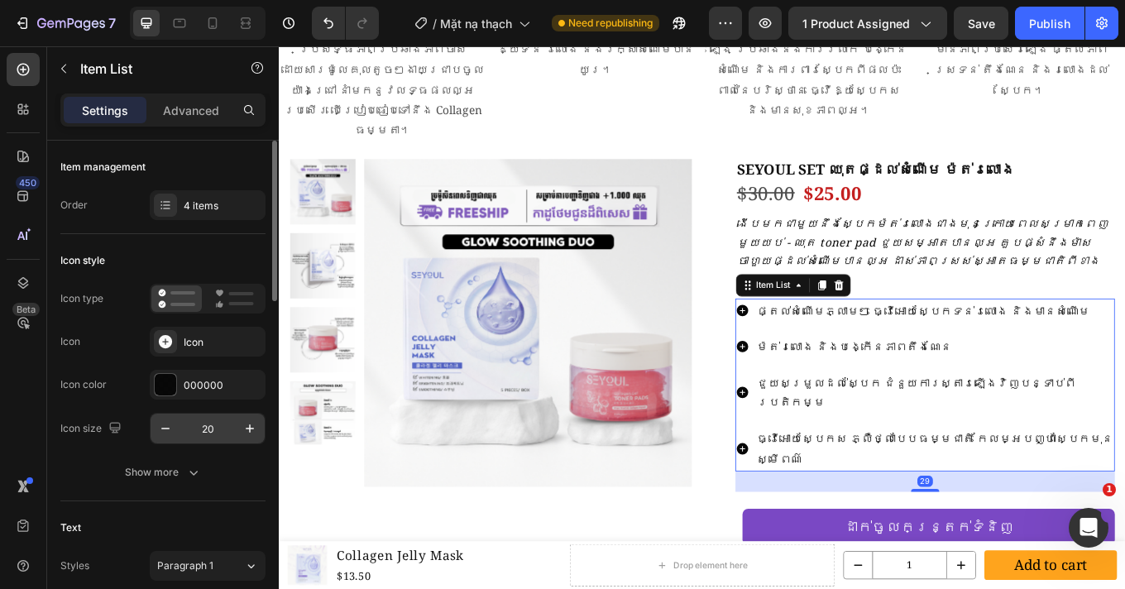
click at [217, 425] on input "20" at bounding box center [207, 428] width 55 height 30
type input "23"
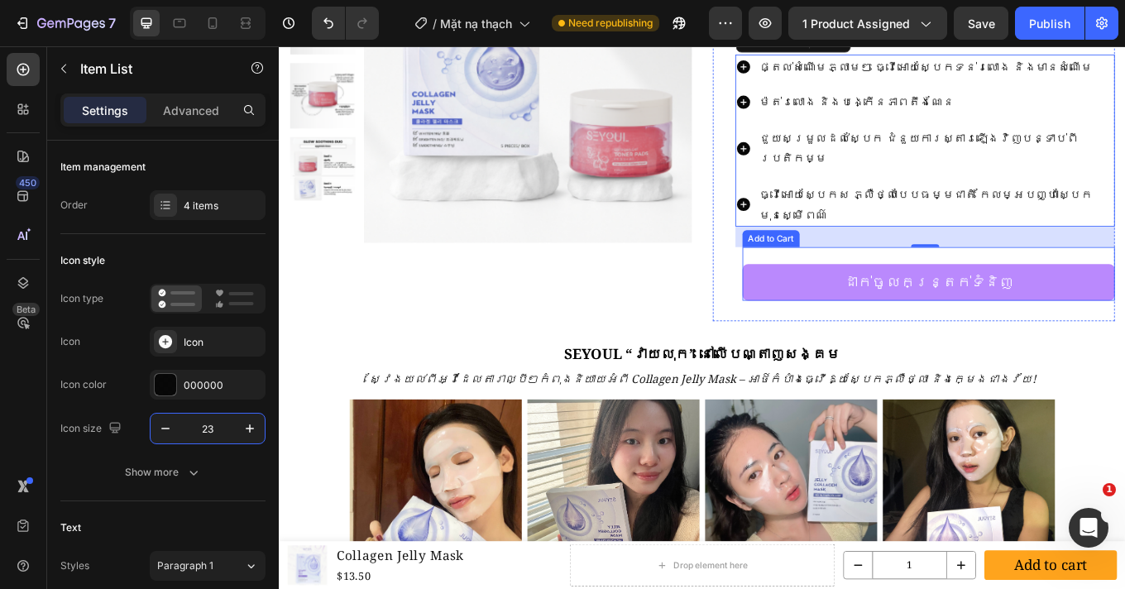
click at [853, 302] on button "ដាក់ចូលកន្ត្រក់ទំនិញ" at bounding box center [1040, 323] width 437 height 43
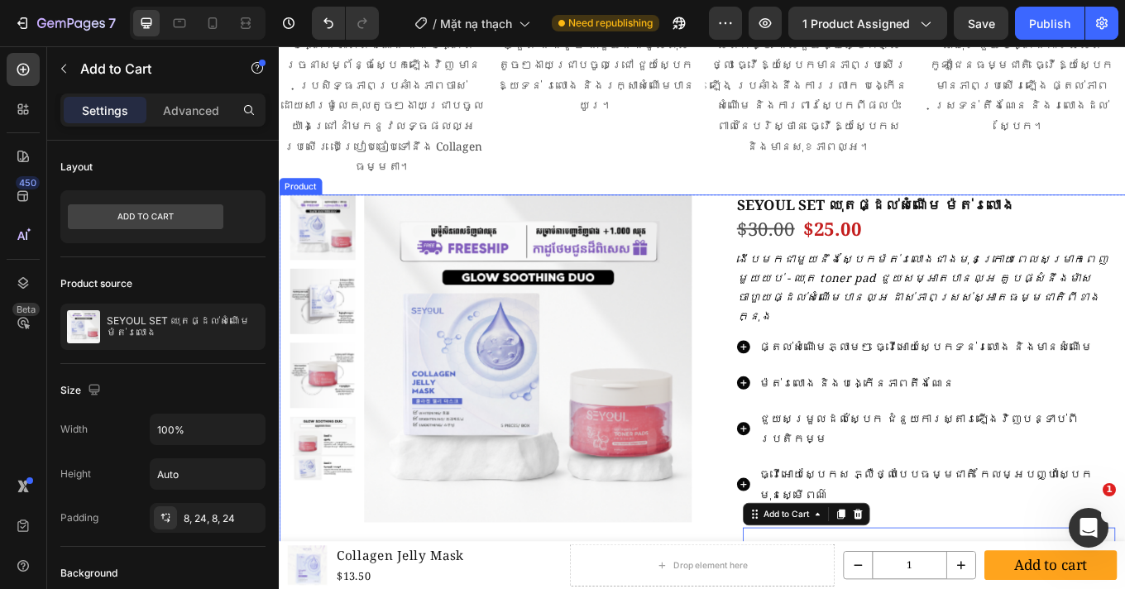
scroll to position [1856, 0]
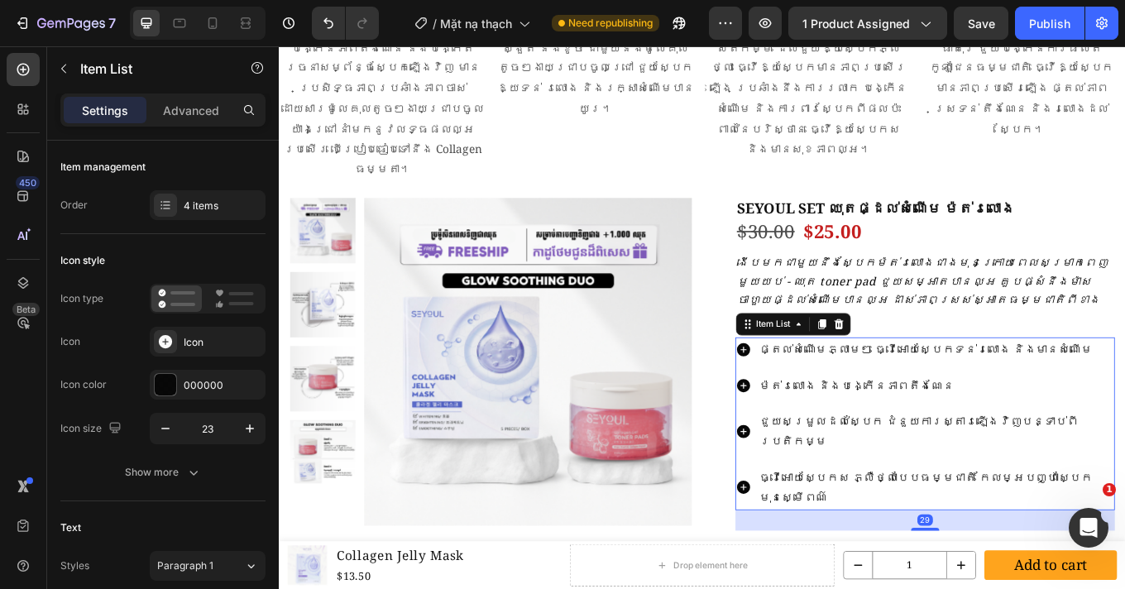
click at [1124, 388] on div "ផ្តល់សំណើមភ្លាមៗ ធ្វើអោយស្បែកទន់រលោង និងមានសំណើម ម៉ត់រលោង និងបង្កើនភាពតឹងណែន ជួ…" at bounding box center [1036, 489] width 445 height 203
click at [206, 103] on p "Advanced" at bounding box center [191, 110] width 56 height 17
type input "100%"
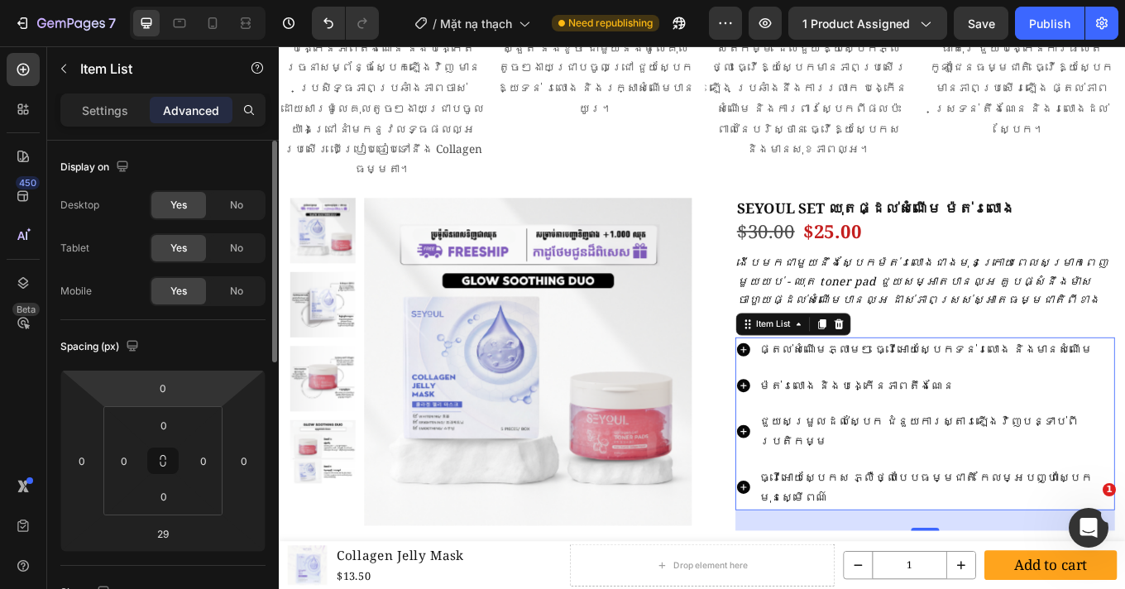
scroll to position [49, 0]
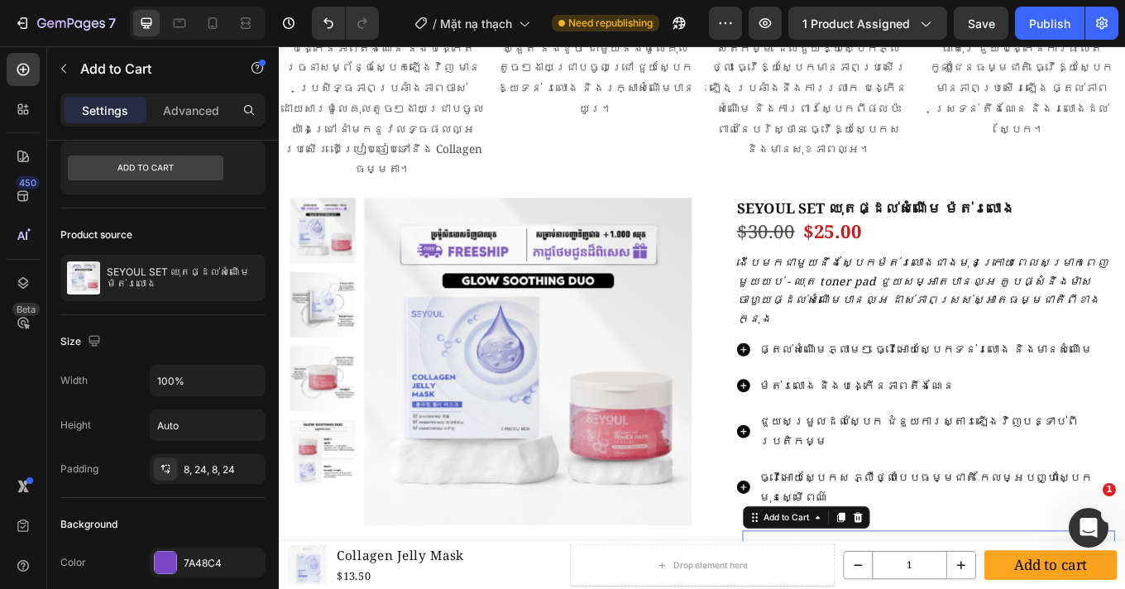
scroll to position [0, 0]
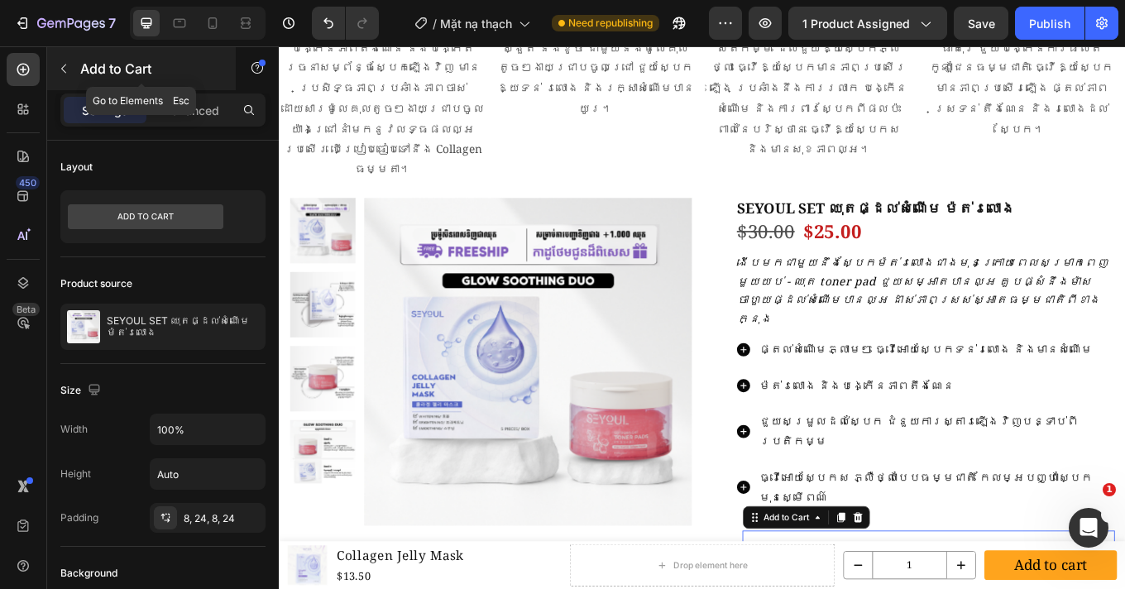
click at [193, 89] on div "Add to Cart" at bounding box center [141, 68] width 189 height 43
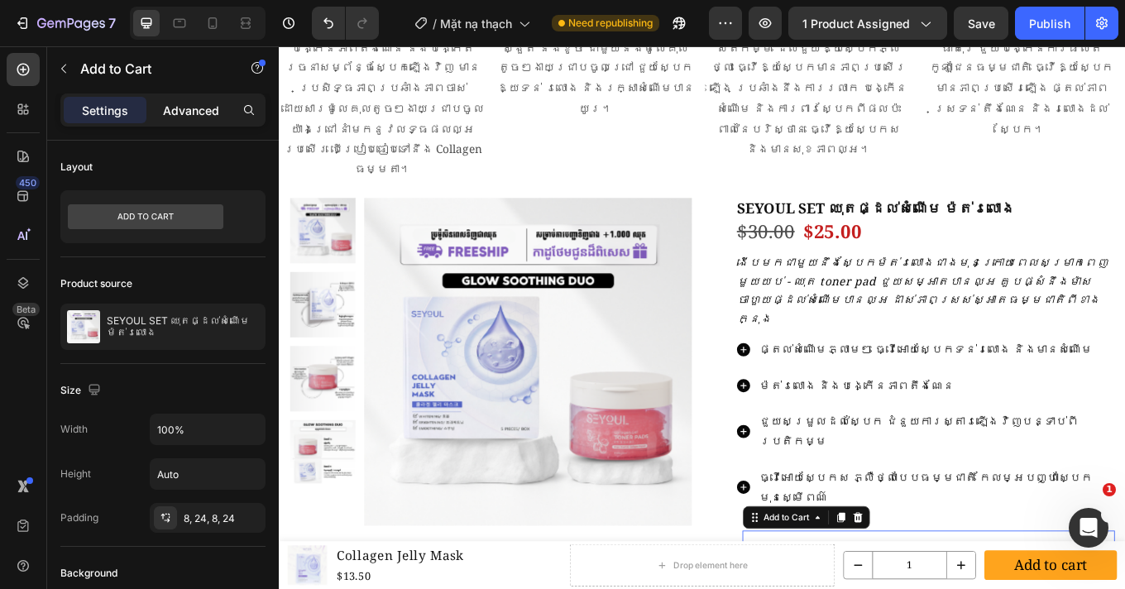
click at [190, 121] on div "Advanced" at bounding box center [191, 110] width 83 height 26
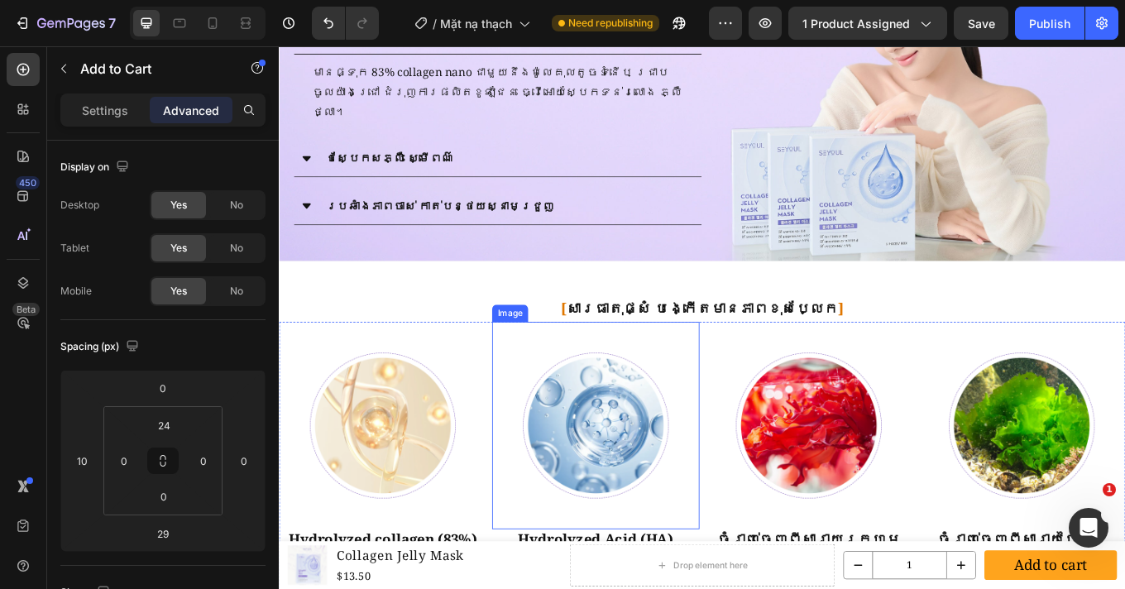
scroll to position [1388, 0]
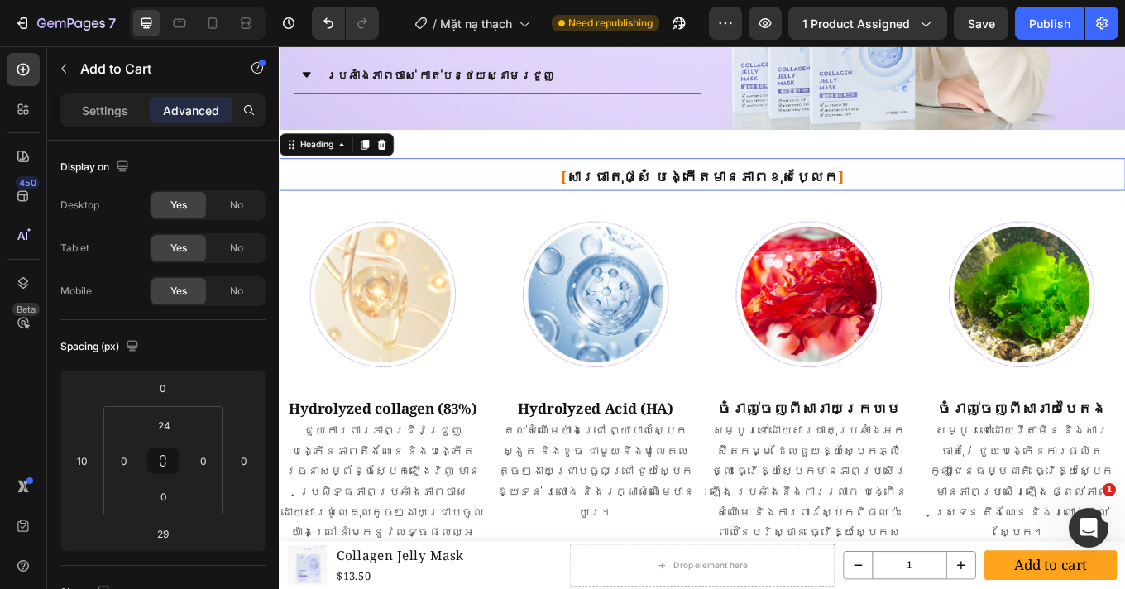
click at [655, 195] on h2 "[ សារធាតុផ្សំ បង្កើតមានភាពខុសប្លែក ]" at bounding box center [775, 200] width 992 height 25
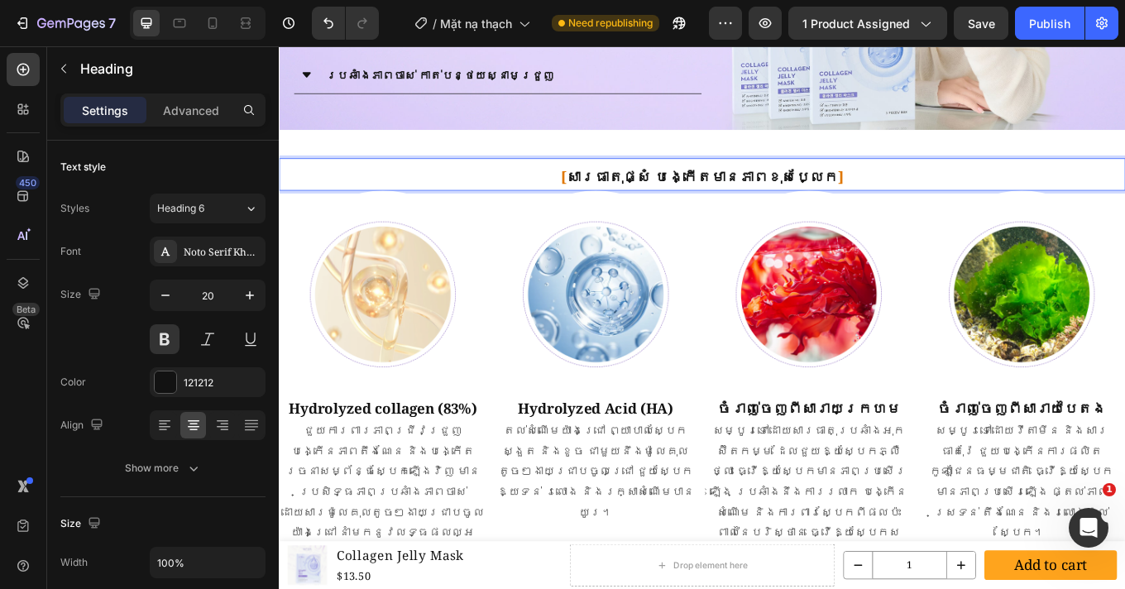
click at [655, 195] on h2 "[ សារធាតុផ្សំ បង្កើតមានភាពខុសប្លែក ]" at bounding box center [775, 200] width 992 height 25
click at [655, 195] on p "[ សារធាតុផ្សំ បង្កើតមានភាពខុសប្លែក ]" at bounding box center [774, 199] width 989 height 21
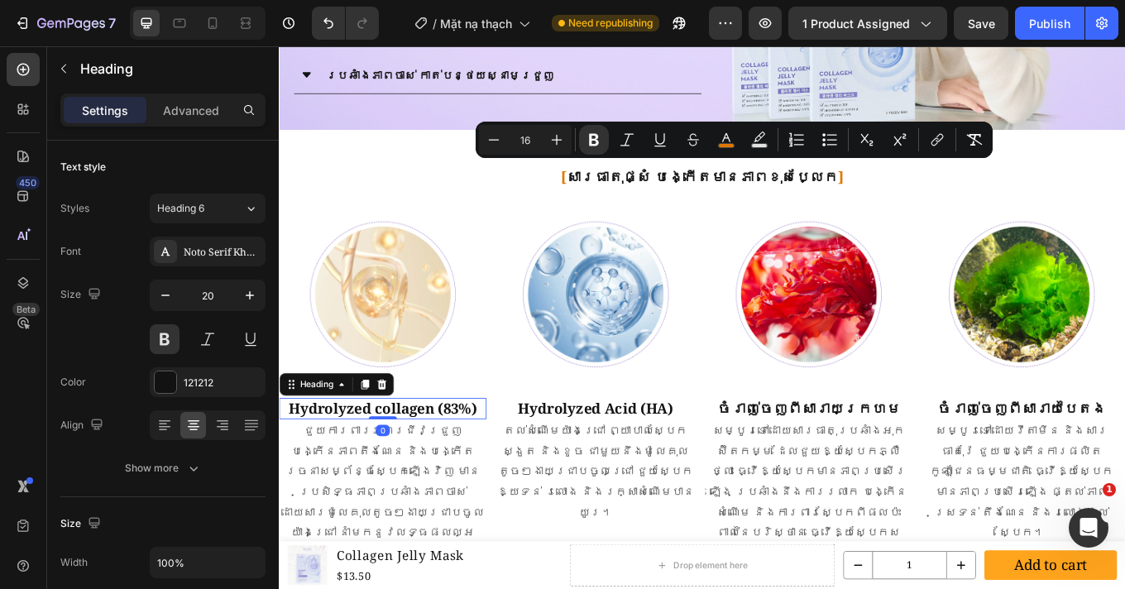
click at [428, 460] on h2 "Hydrolyzed collagen (83%)" at bounding box center [400, 471] width 243 height 25
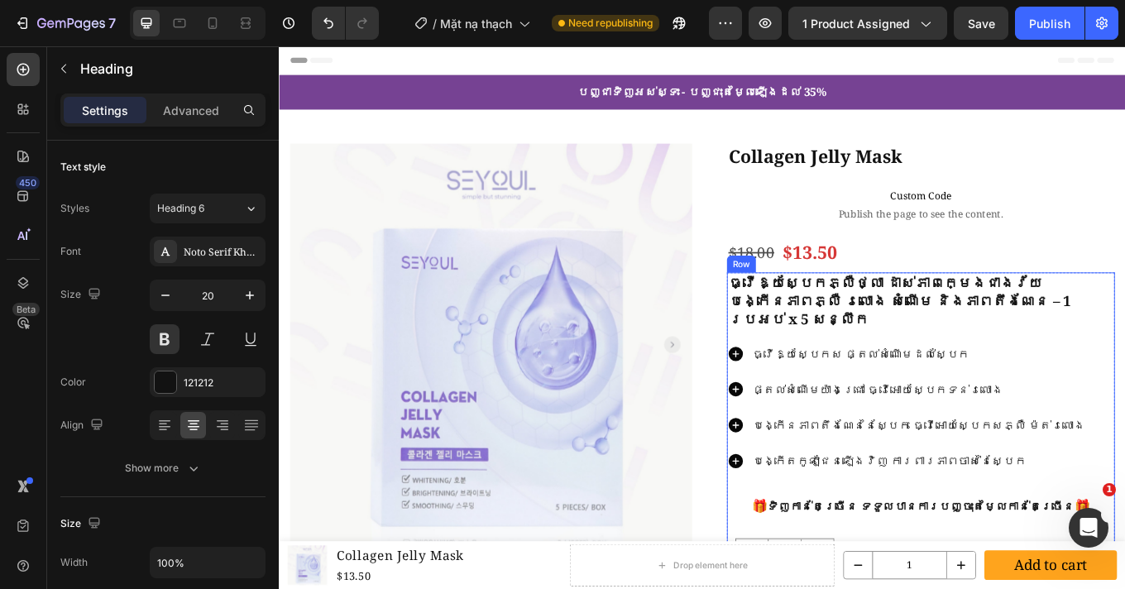
scroll to position [155, 0]
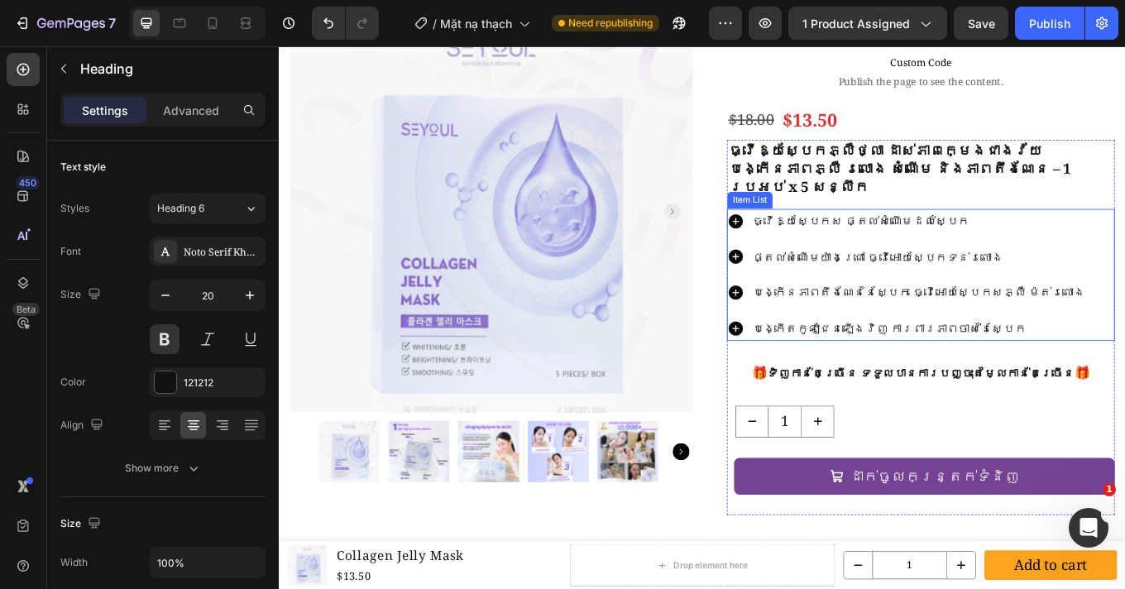
click at [1124, 248] on div "ធ្វើឱ្យស្បែកស ផ្តល់សំណើមដល់ស្បែក ផ្តល់សំណើមយ៉ាងជ្រៅ ធ្វើអោយស្បែកទន់រលោង បង្កើនភ…" at bounding box center [1031, 314] width 455 height 155
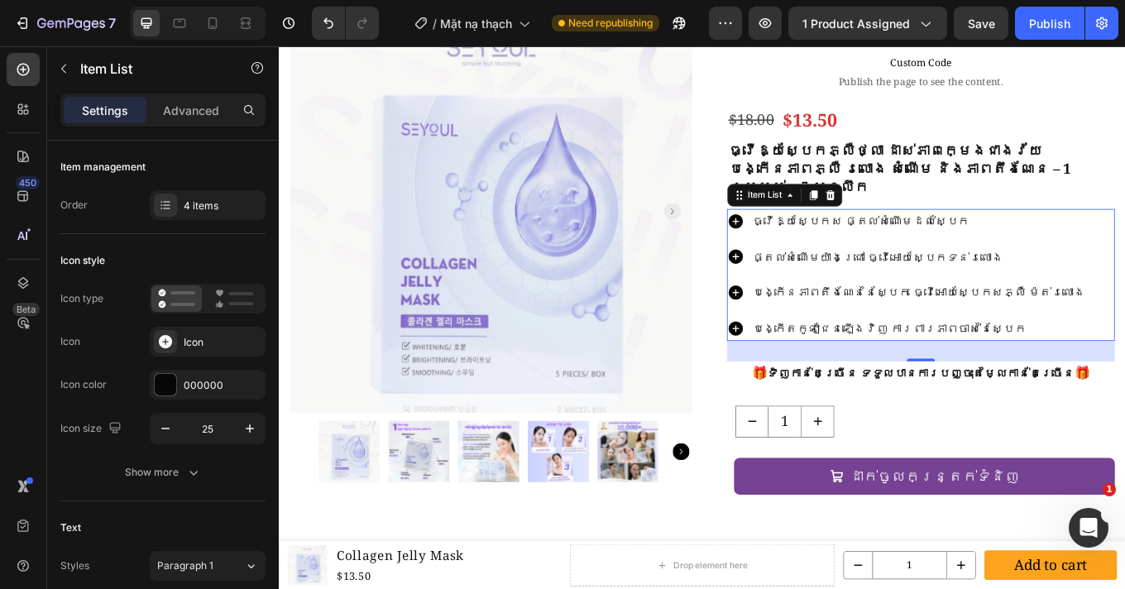
click at [1124, 256] on div "ធ្វើឱ្យស្បែកស ផ្តល់សំណើមដល់ស្បែក ផ្តល់សំណើមយ៉ាងជ្រៅ ធ្វើអោយស្បែកទន់រលោង បង្កើនភ…" at bounding box center [1031, 314] width 455 height 155
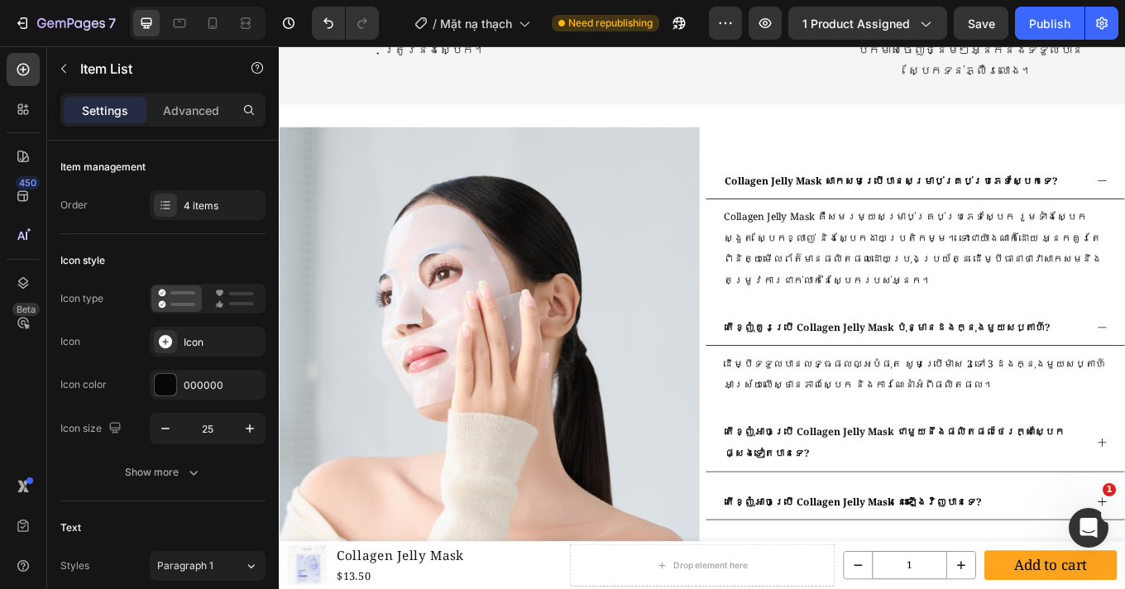
scroll to position [3199, 0]
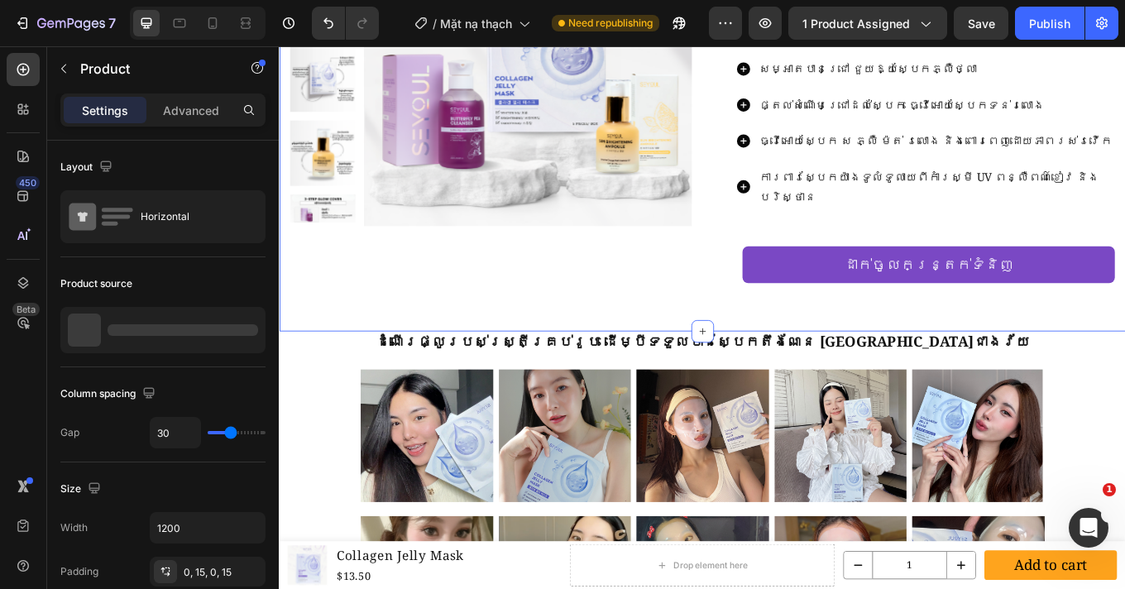
click at [580, 315] on div "Product Images Row SEYOUL SET សភ្លឺម៉ត់រលោងជារៀងរាល់ថ្ងៃ Product Title $45.00 P…" at bounding box center [775, 127] width 992 height 508
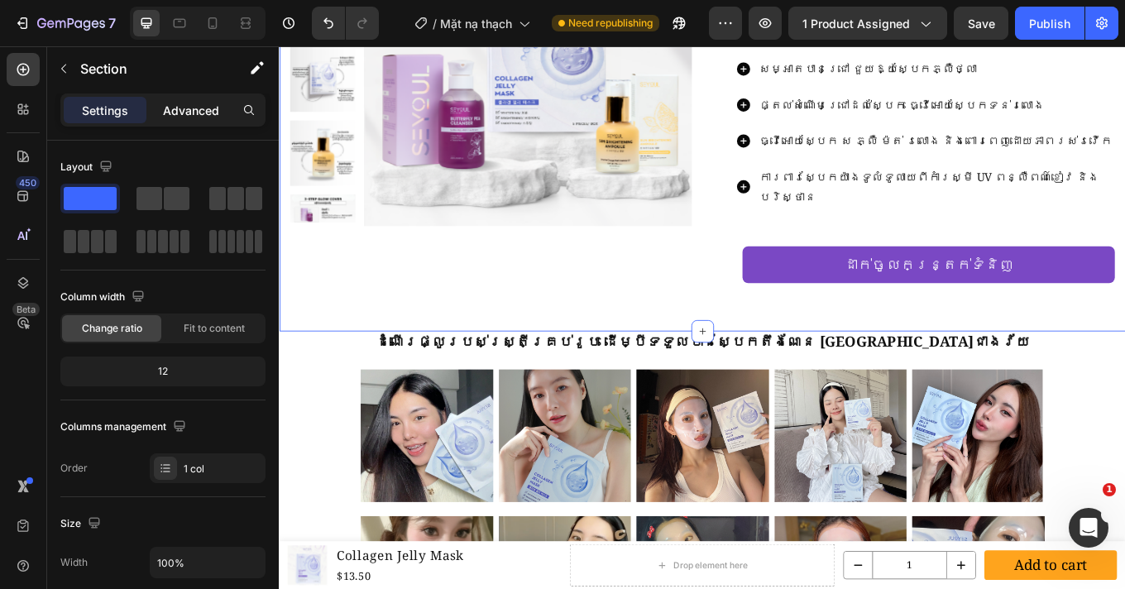
click at [191, 116] on p "Advanced" at bounding box center [191, 110] width 56 height 17
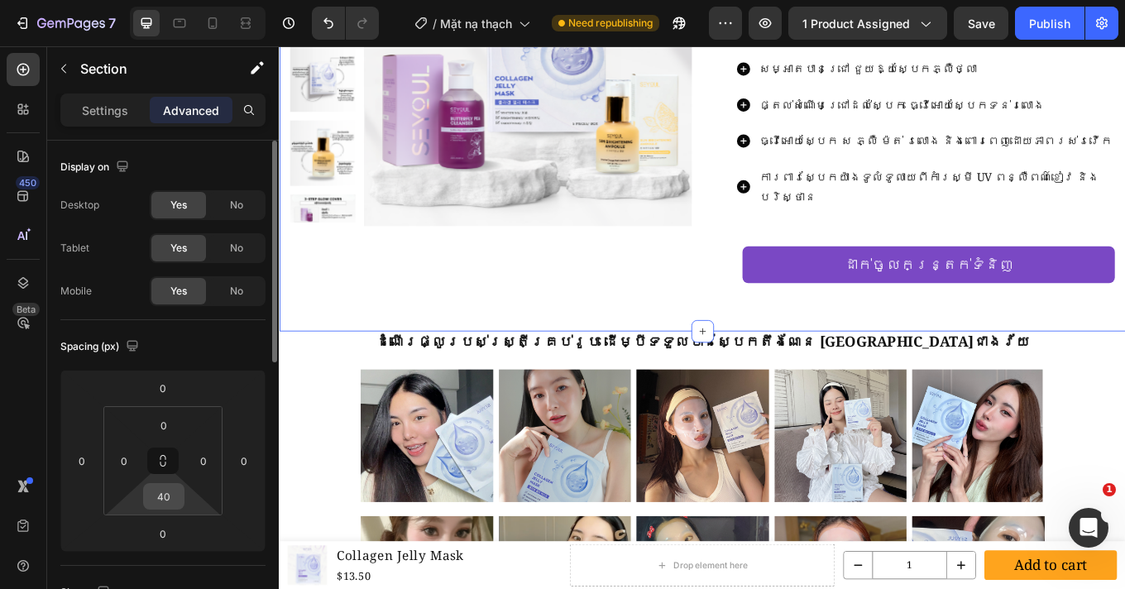
click at [164, 494] on input "40" at bounding box center [163, 496] width 33 height 25
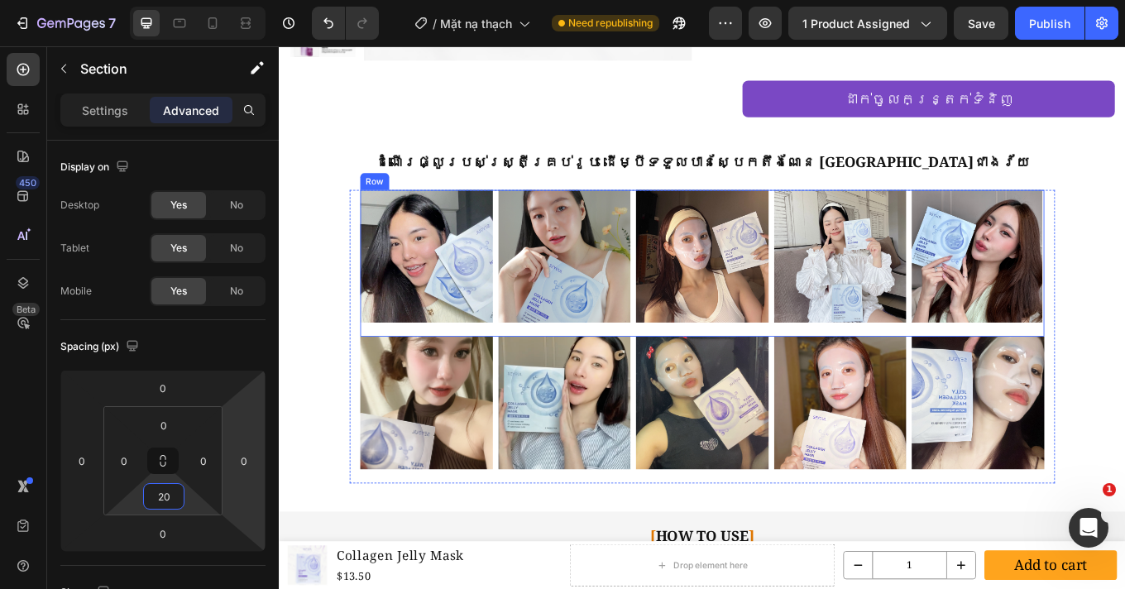
scroll to position [3241, 0]
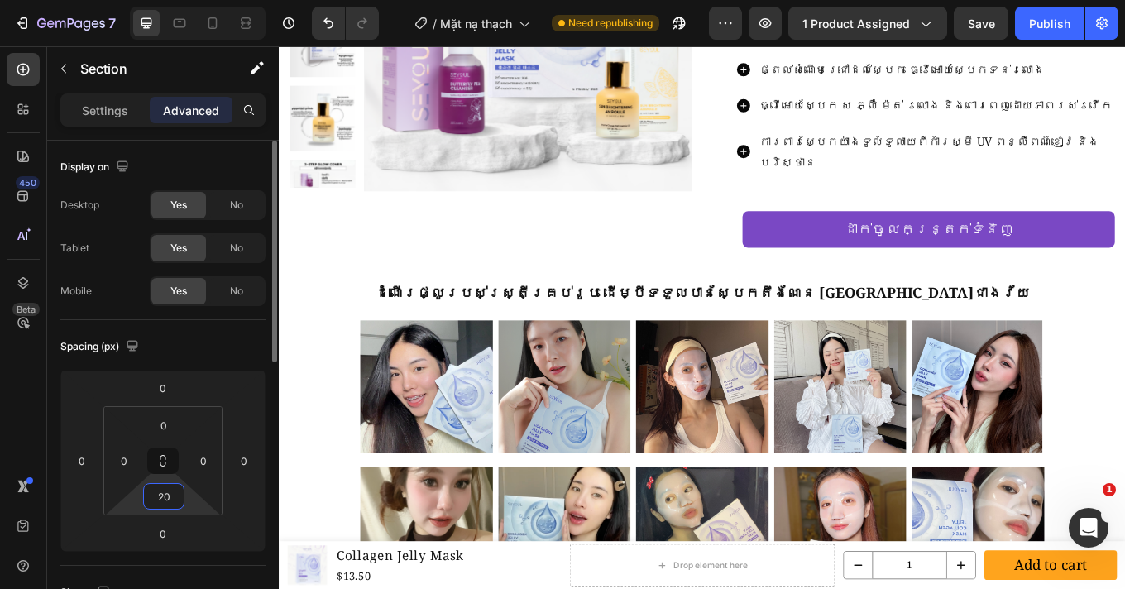
click at [179, 491] on input "20" at bounding box center [163, 496] width 33 height 25
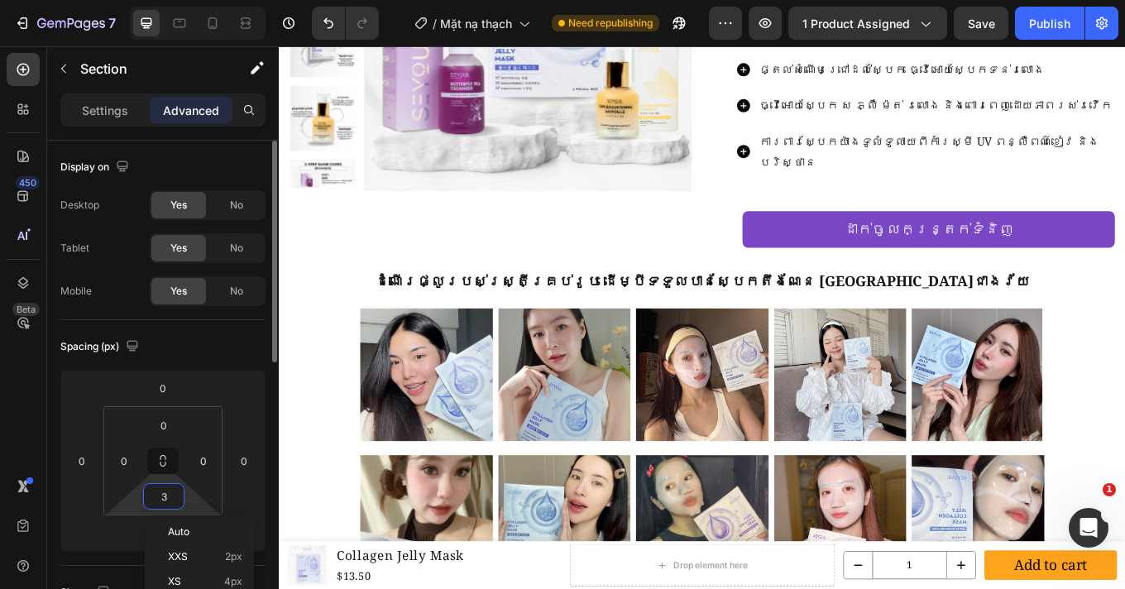
type input "30"
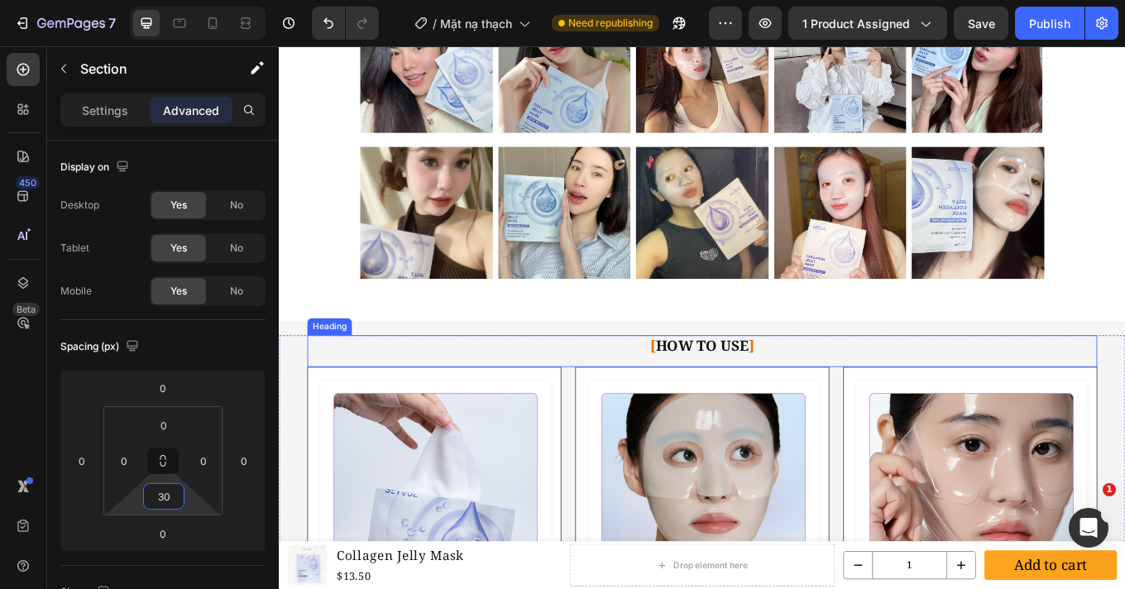
scroll to position [3589, 0]
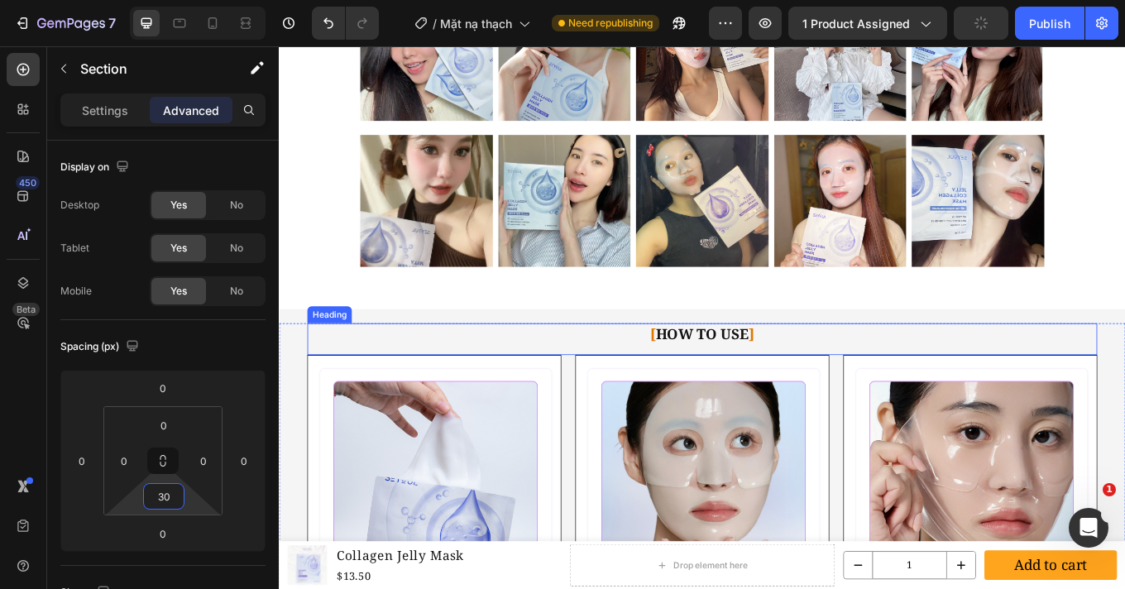
click at [815, 388] on h2 "[ HOW TO USE ]" at bounding box center [775, 383] width 926 height 25
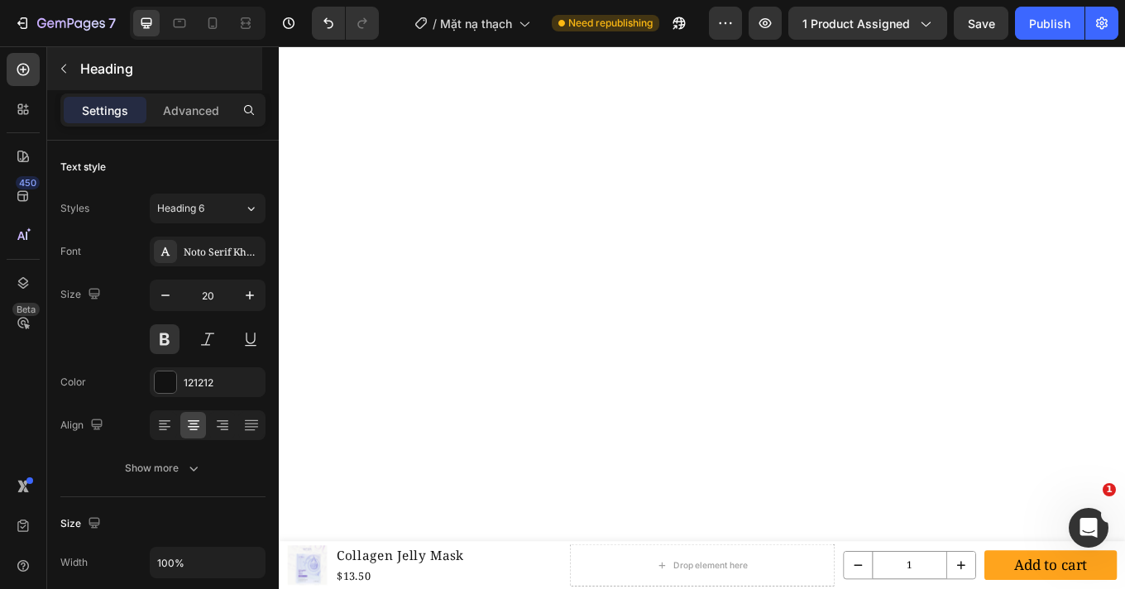
scroll to position [601, 0]
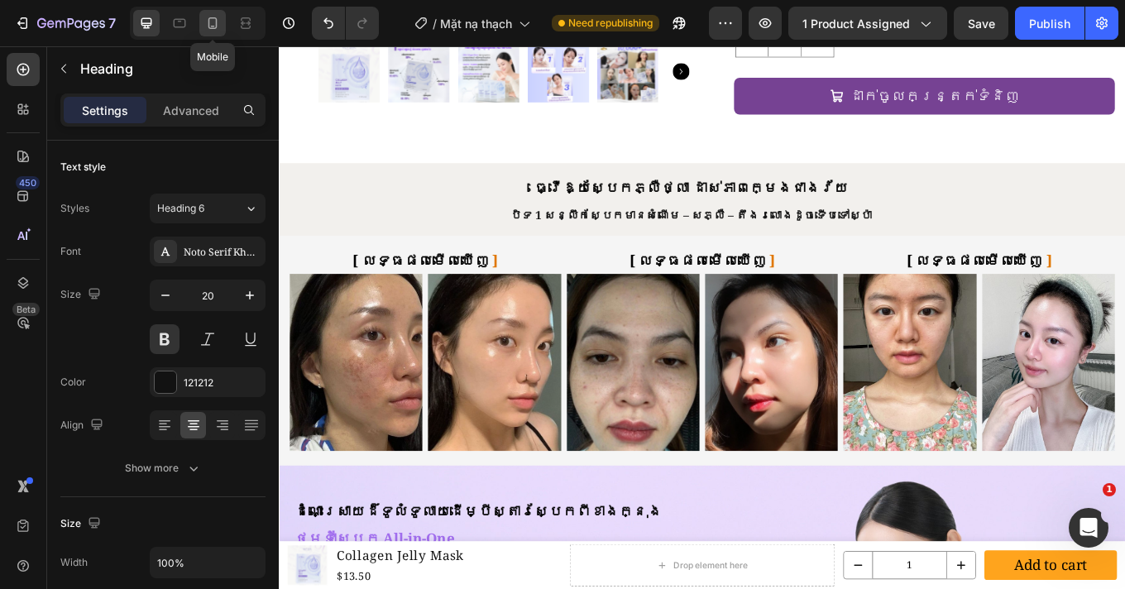
click at [220, 24] on icon at bounding box center [212, 23] width 17 height 17
type input "16"
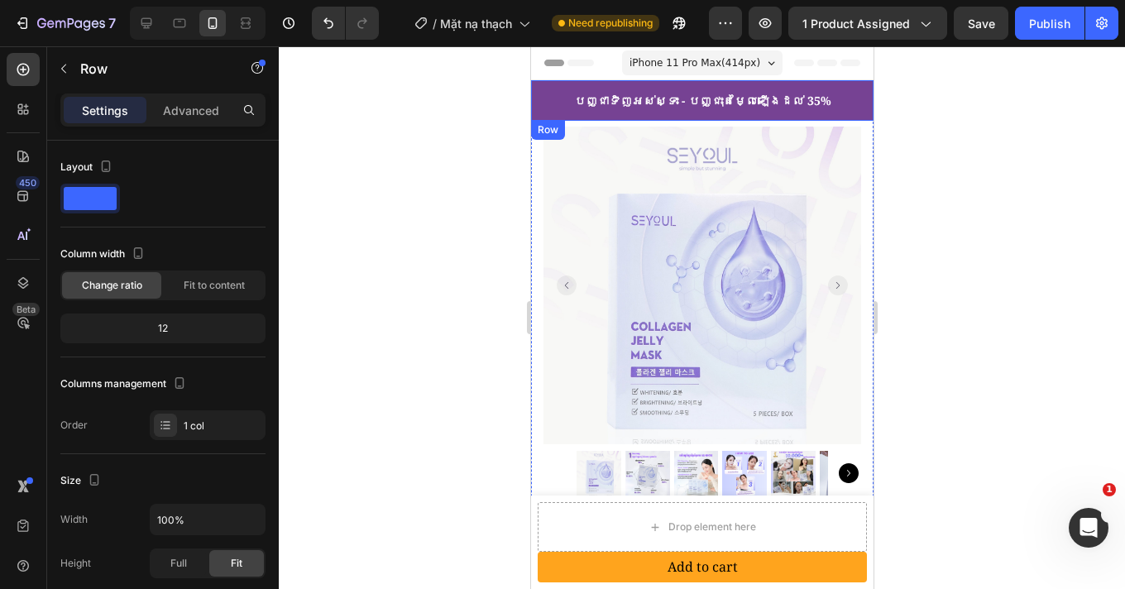
click at [580, 85] on div "បញ្ជាទិញអស់ស្ទះ - បញ្ជុះតម្លៃឡើងដល់ 35% Text Block Row" at bounding box center [701, 100] width 342 height 41
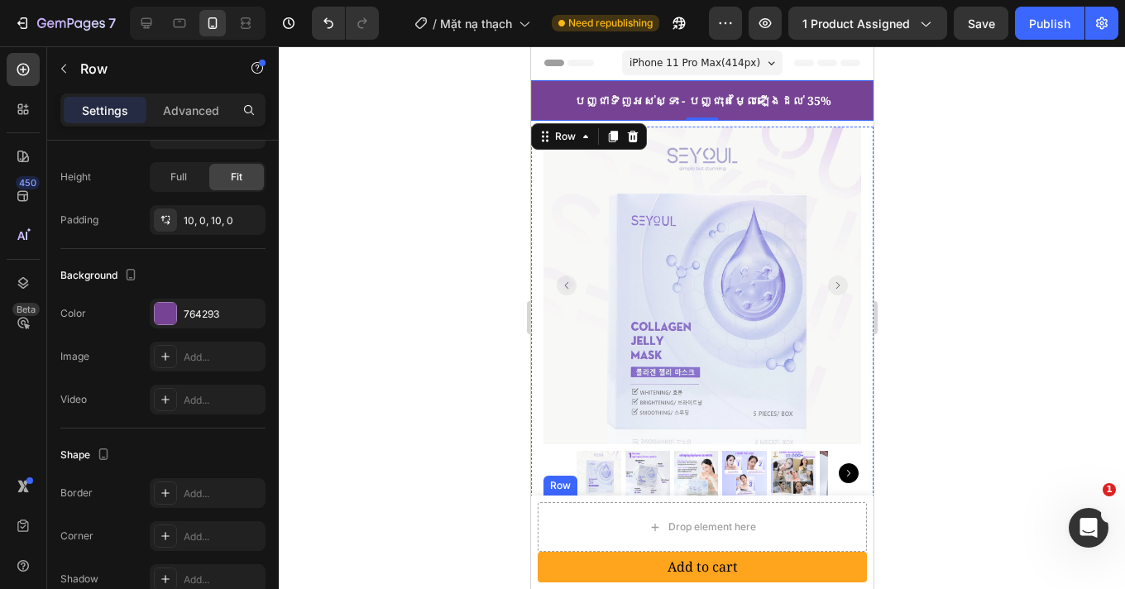
scroll to position [327, 0]
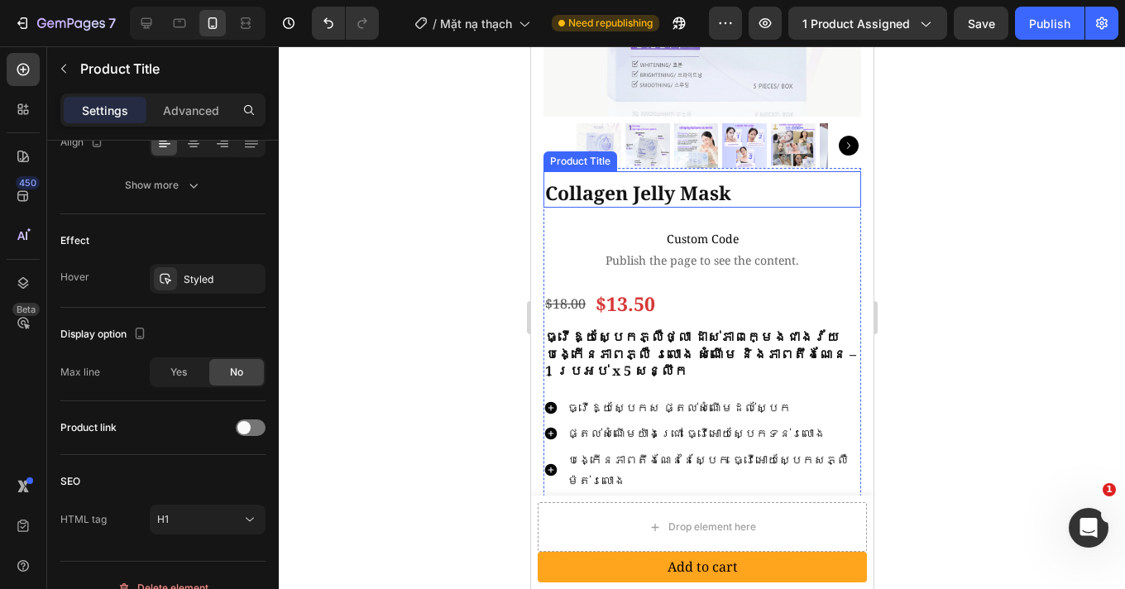
click at [657, 183] on h1 "Collagen Jelly Mask" at bounding box center [701, 193] width 318 height 28
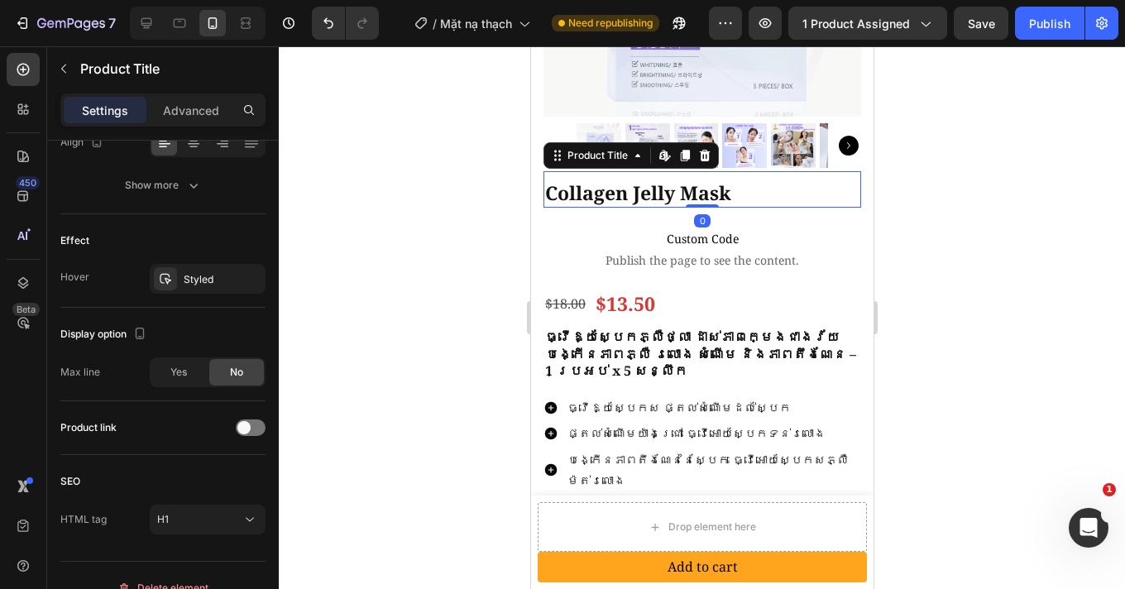
scroll to position [0, 0]
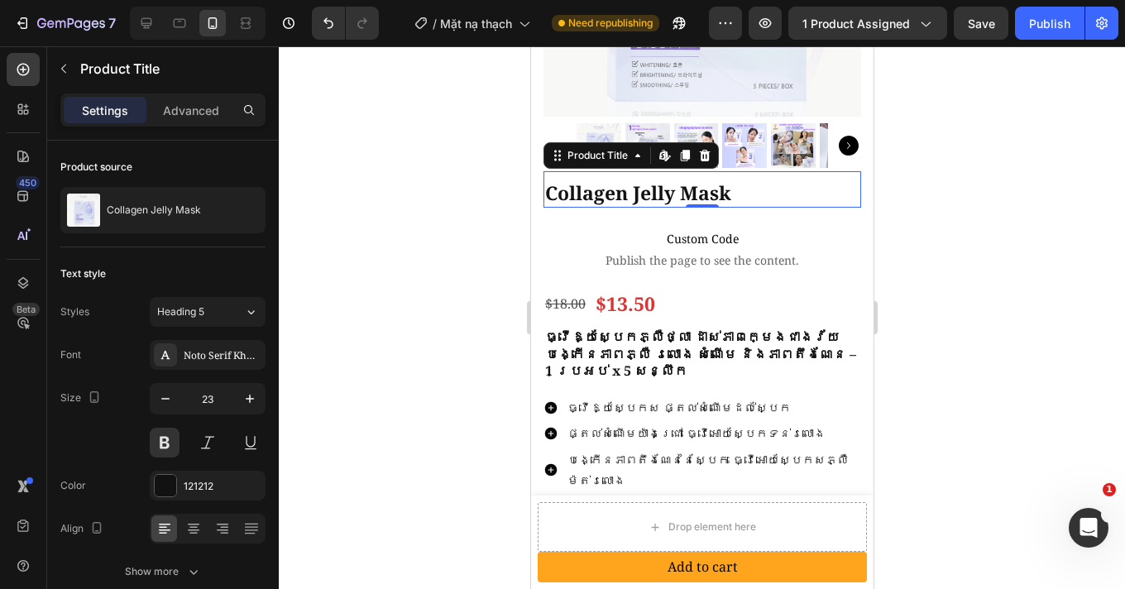
click at [130, 21] on div at bounding box center [194, 23] width 142 height 33
click at [136, 22] on div at bounding box center [146, 23] width 26 height 26
type input "25"
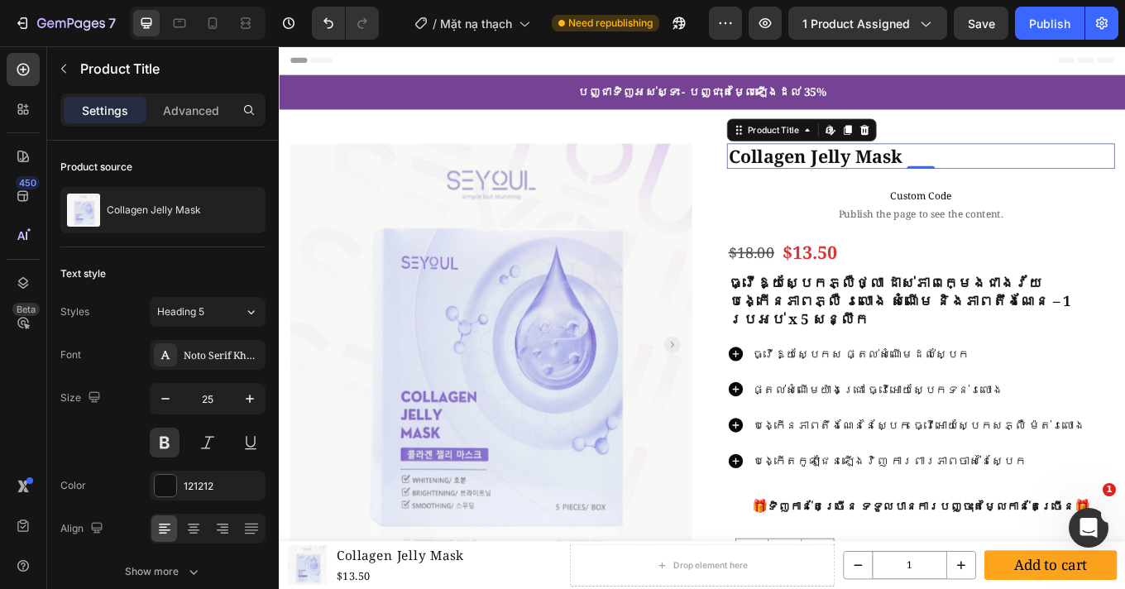
click at [887, 185] on h1 "Collagen Jelly Mask" at bounding box center [1031, 175] width 455 height 31
click at [935, 174] on h1 "Collagen Jelly Mask" at bounding box center [1031, 175] width 455 height 31
click at [901, 180] on h1 "Collagen Jelly Mask" at bounding box center [1031, 175] width 455 height 31
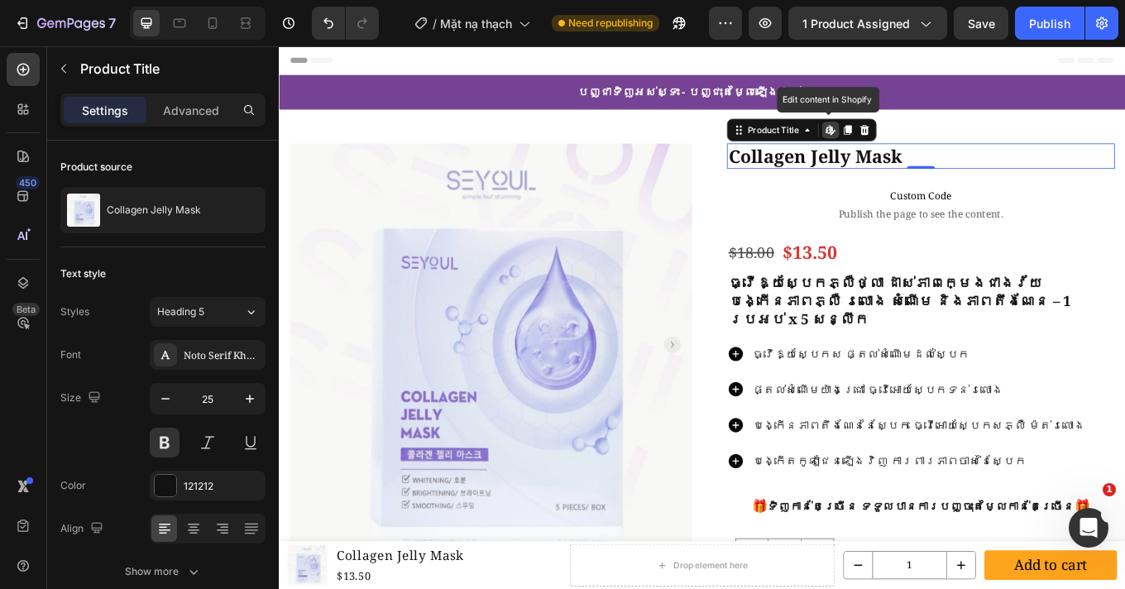
click at [901, 180] on h1 "Collagen Jelly Mask" at bounding box center [1031, 175] width 455 height 31
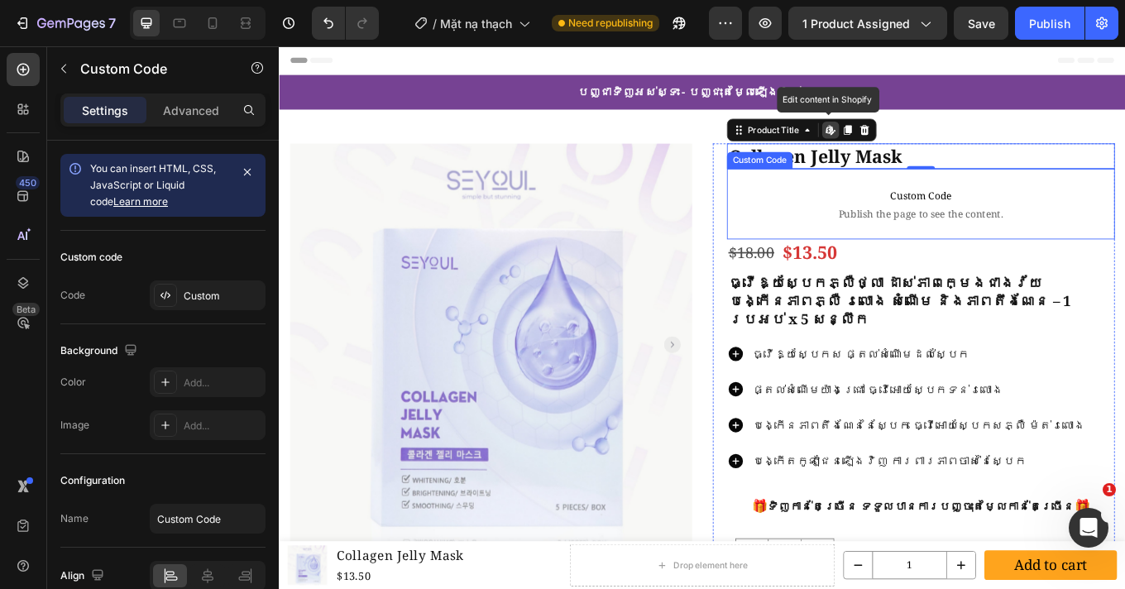
click at [837, 252] on p "Custom Code Publish the page to see the content." at bounding box center [1031, 231] width 455 height 66
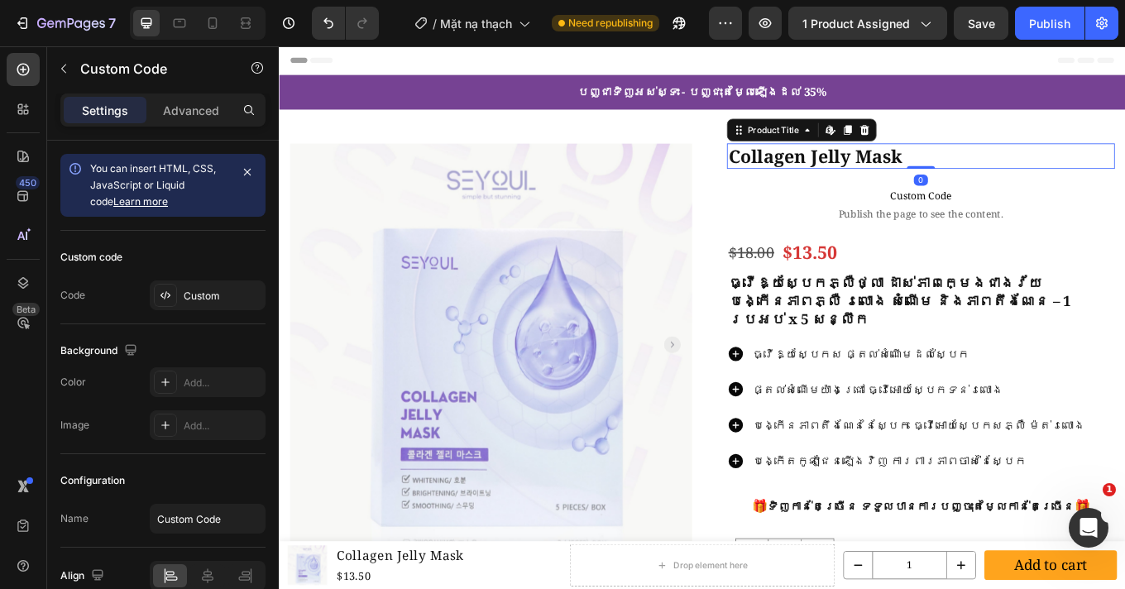
click at [1039, 189] on h1 "Collagen Jelly Mask" at bounding box center [1031, 175] width 455 height 31
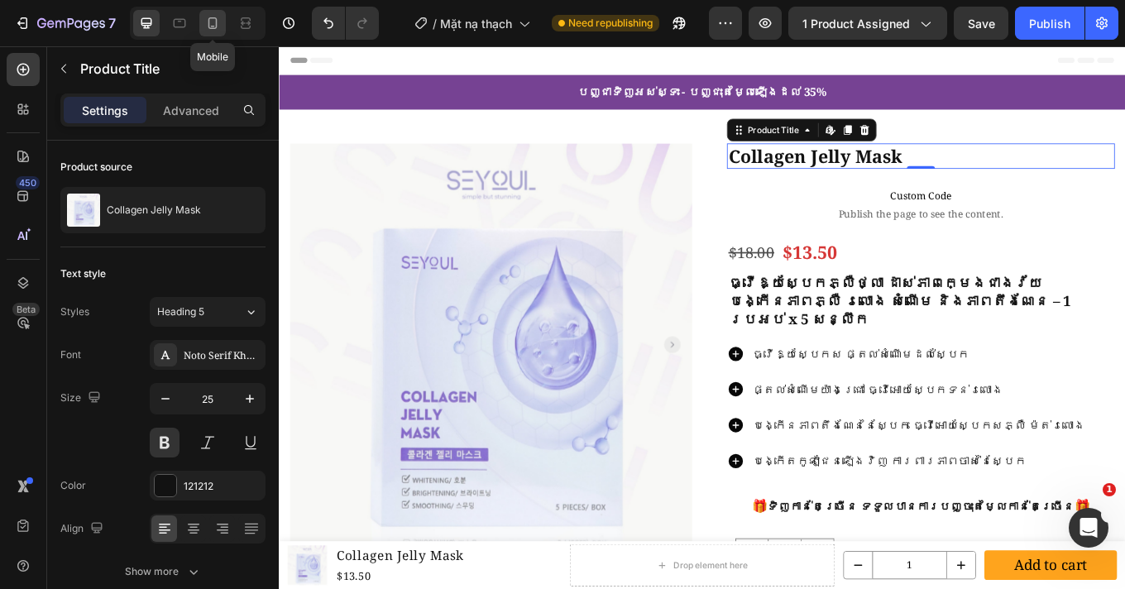
drag, startPoint x: 208, startPoint y: 26, endPoint x: 223, endPoint y: 21, distance: 16.5
click at [208, 26] on icon at bounding box center [212, 23] width 17 height 17
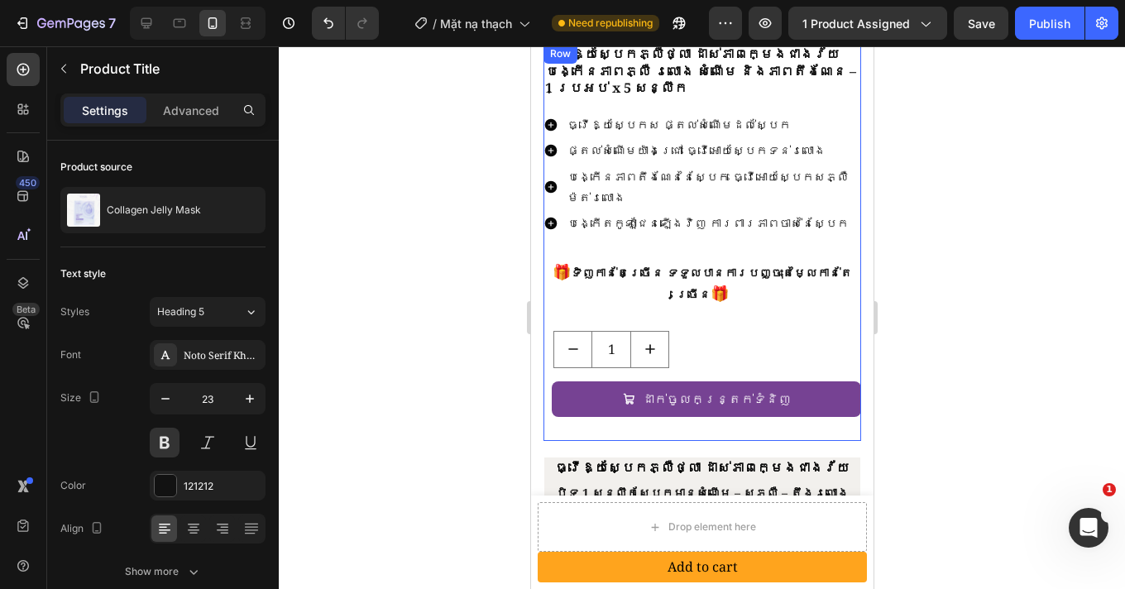
scroll to position [653, 0]
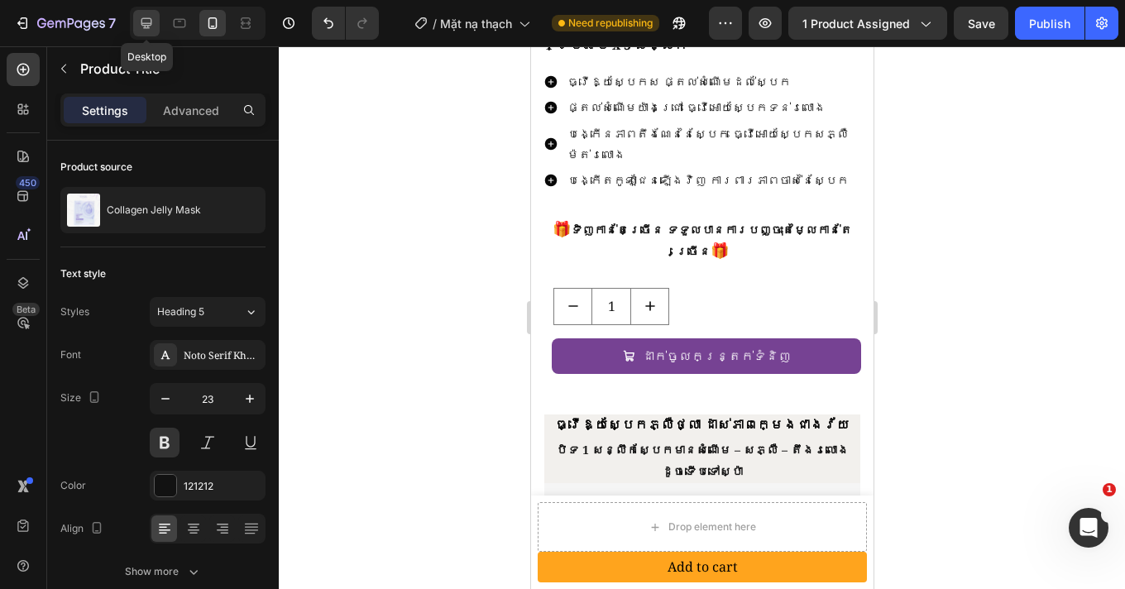
click at [153, 28] on icon at bounding box center [146, 23] width 17 height 17
type input "25"
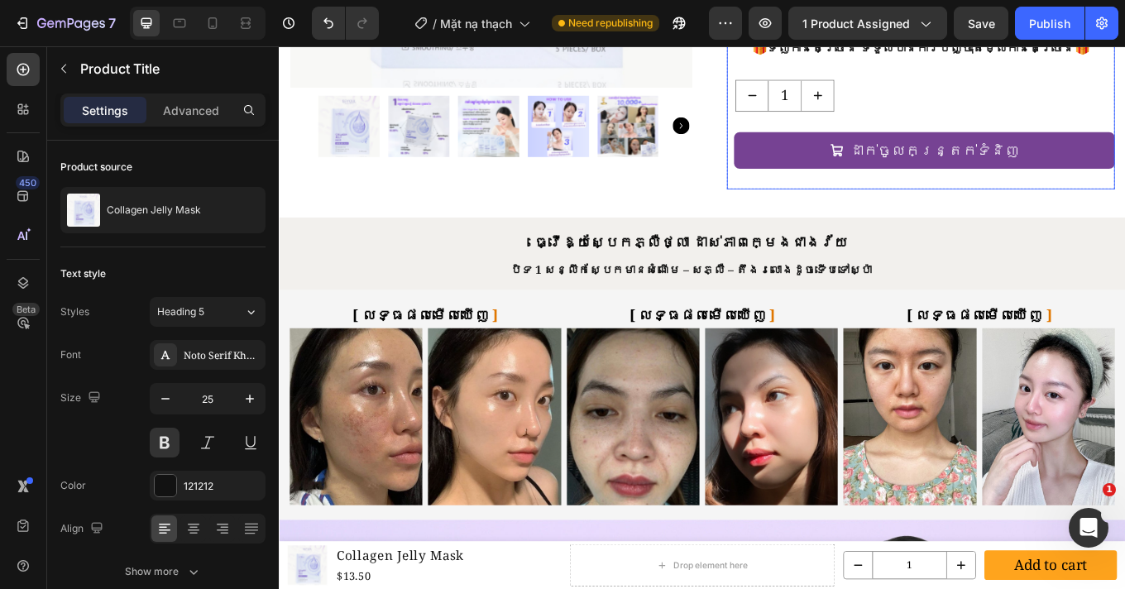
scroll to position [537, 0]
click at [455, 365] on span "លទ្ធផលមើលឃើញ" at bounding box center [449, 361] width 149 height 22
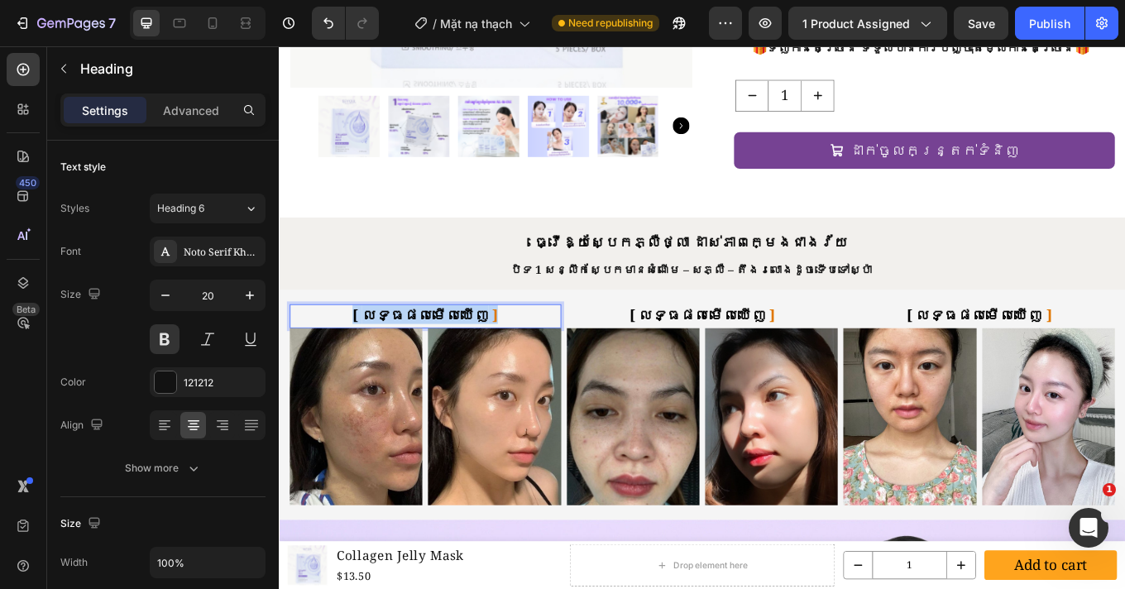
click at [455, 364] on span "លទ្ធផលមើលឃើញ" at bounding box center [449, 361] width 149 height 22
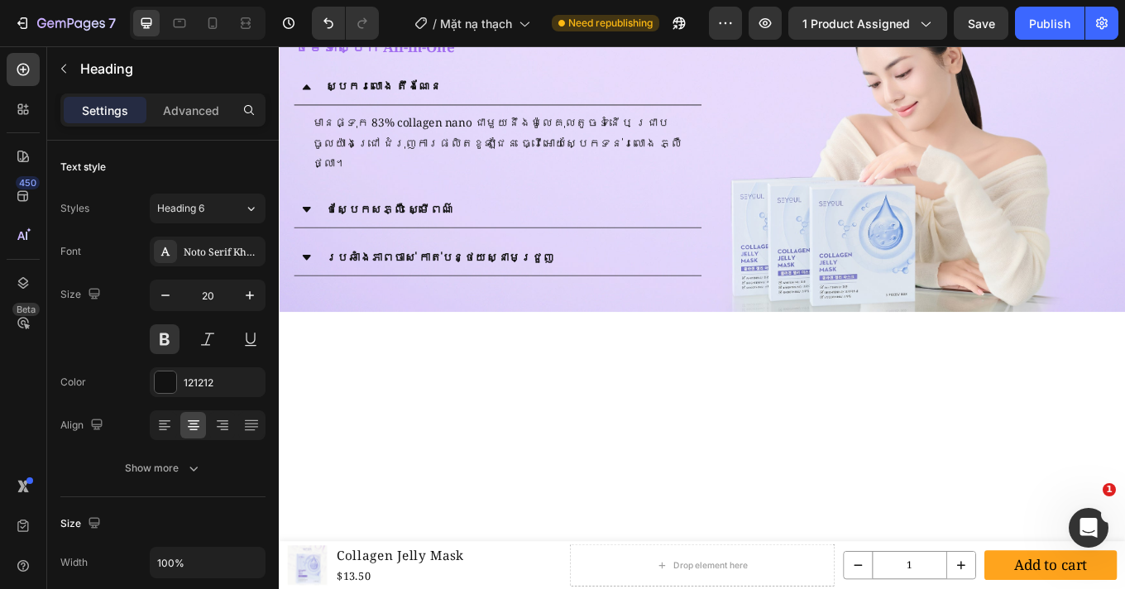
type input "16"
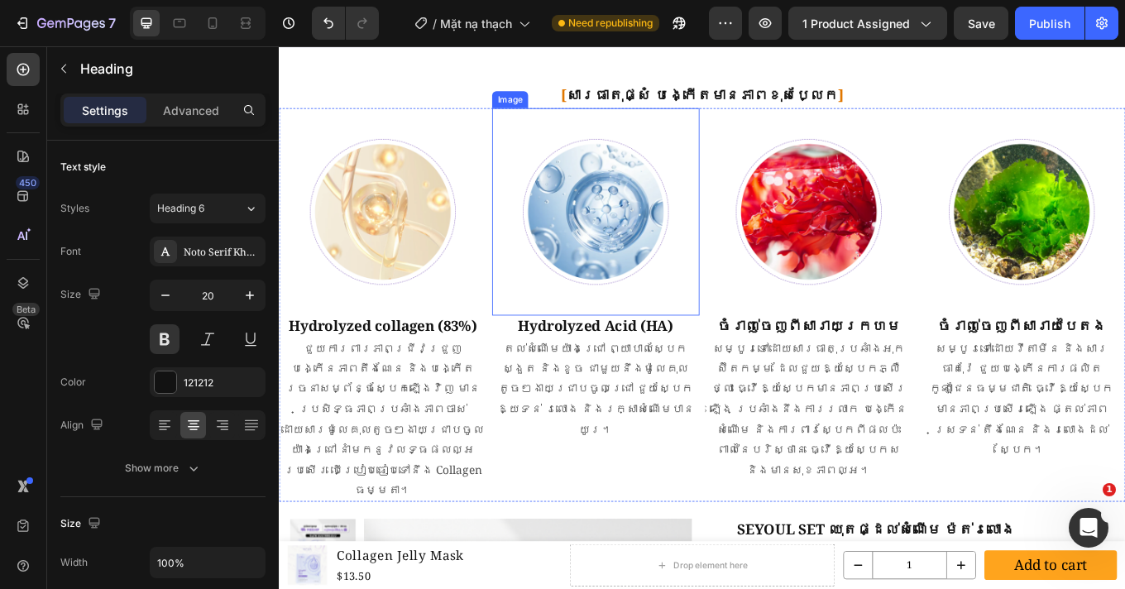
scroll to position [1405, 0]
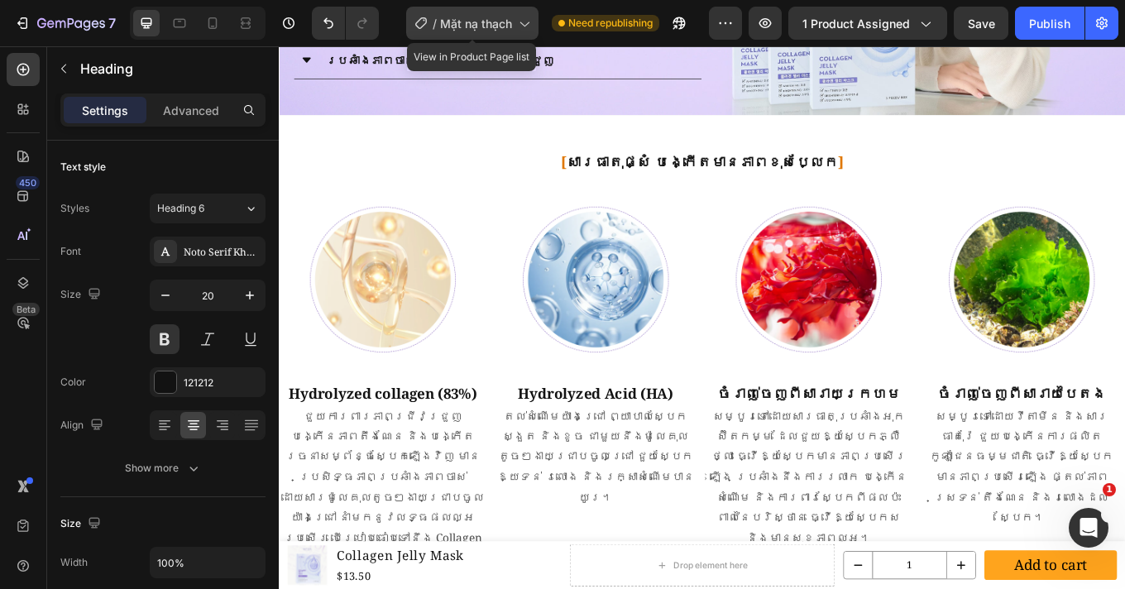
click at [454, 13] on div "/ Mặt nạ thạch" at bounding box center [472, 23] width 132 height 33
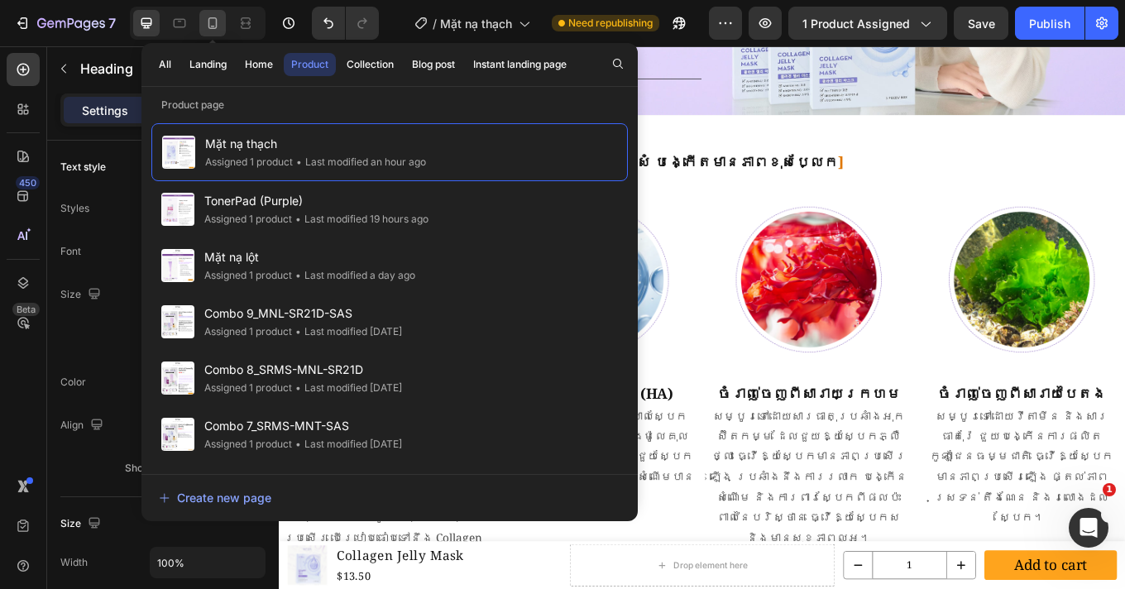
click at [205, 19] on icon at bounding box center [212, 23] width 17 height 17
type input "16"
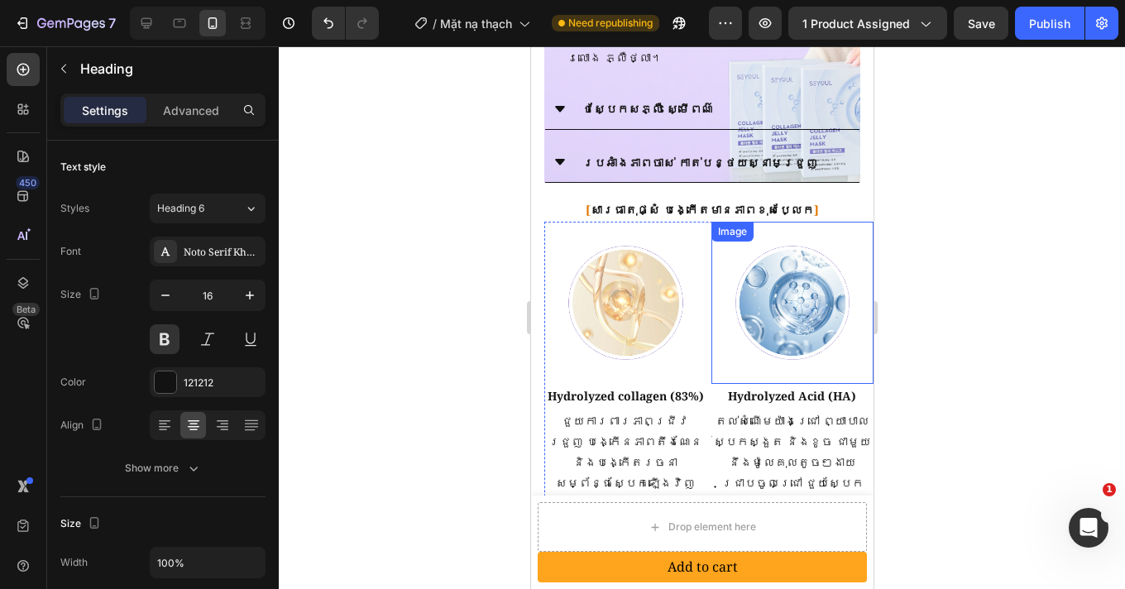
scroll to position [1252, 0]
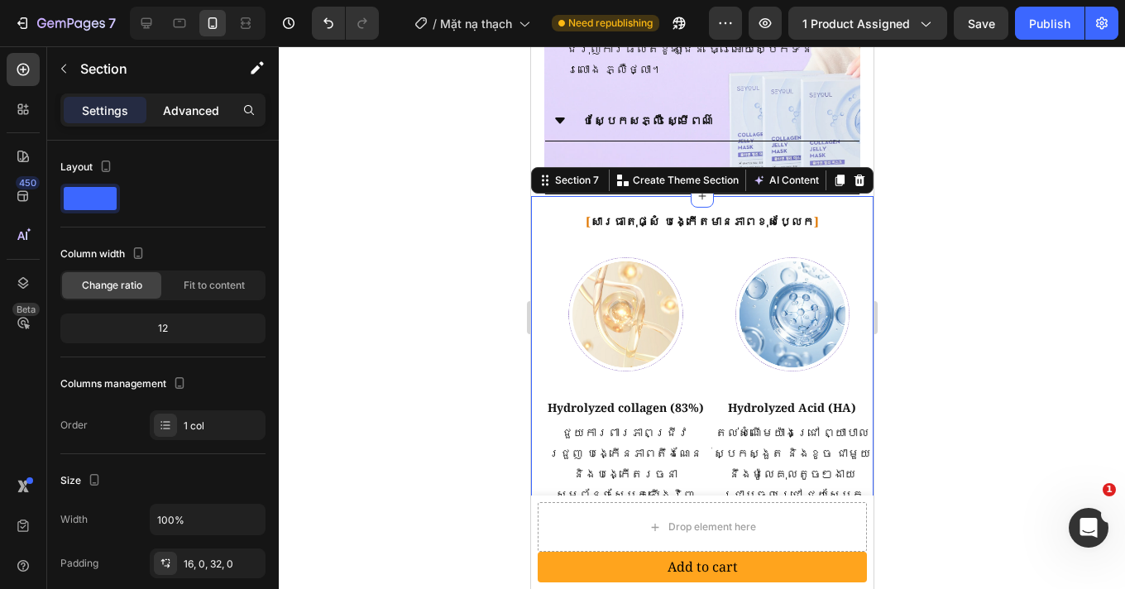
click at [196, 103] on p "Advanced" at bounding box center [191, 110] width 56 height 17
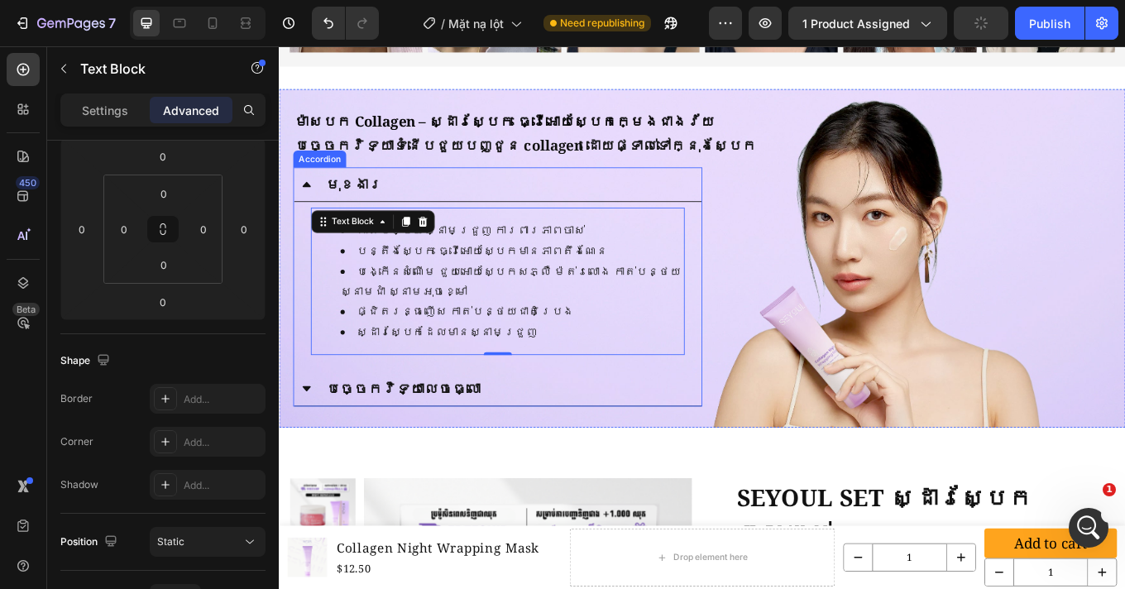
scroll to position [3088, 0]
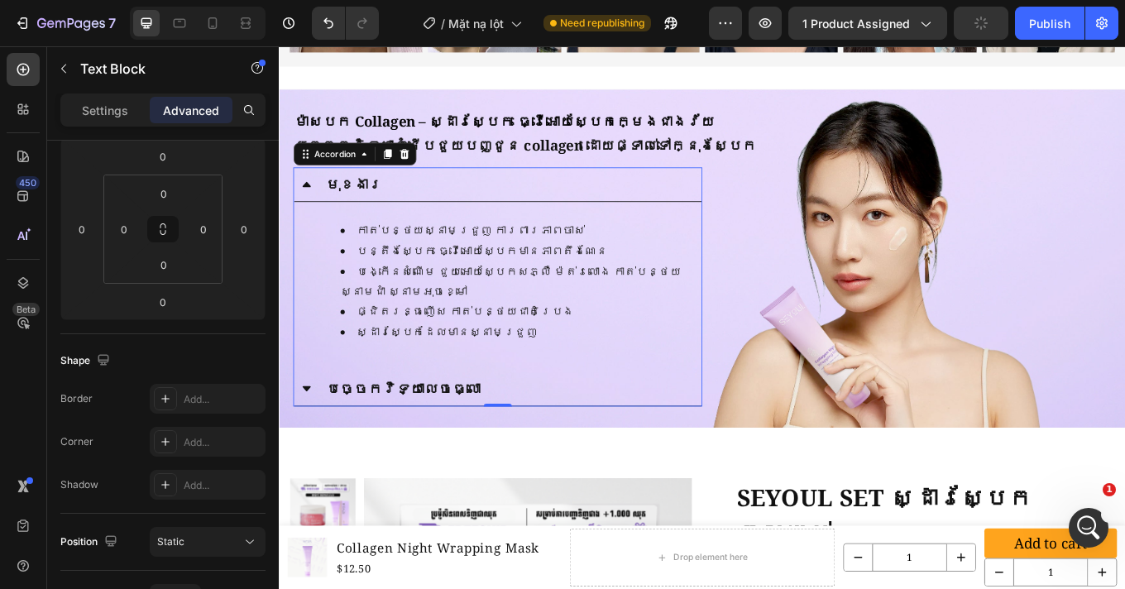
click at [352, 198] on p "មុខងារ" at bounding box center [366, 208] width 66 height 21
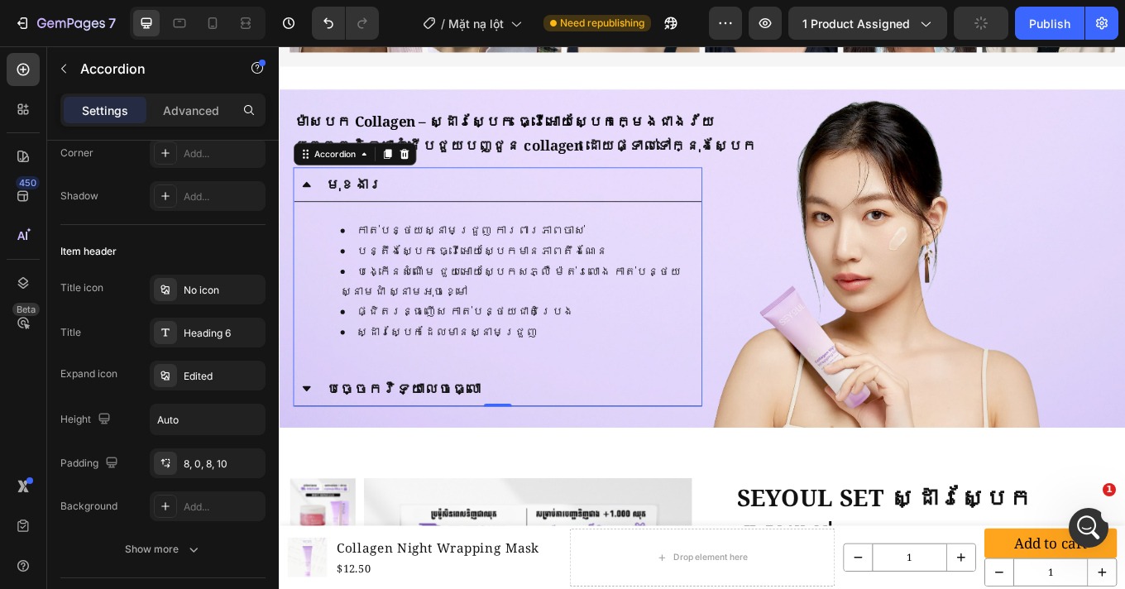
scroll to position [0, 0]
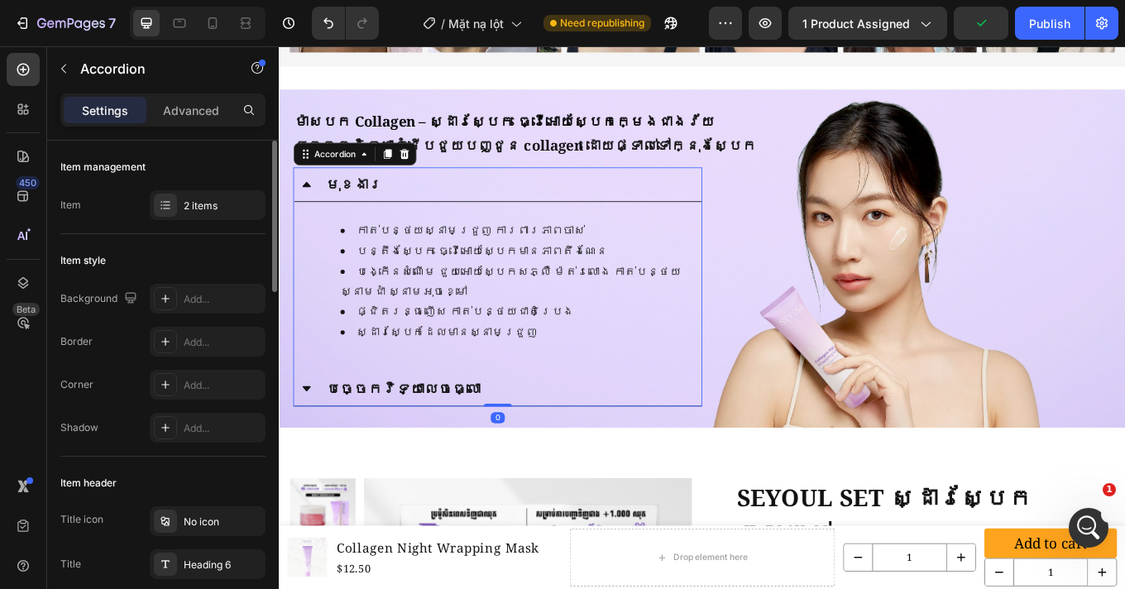
click at [311, 205] on icon at bounding box center [311, 208] width 10 height 6
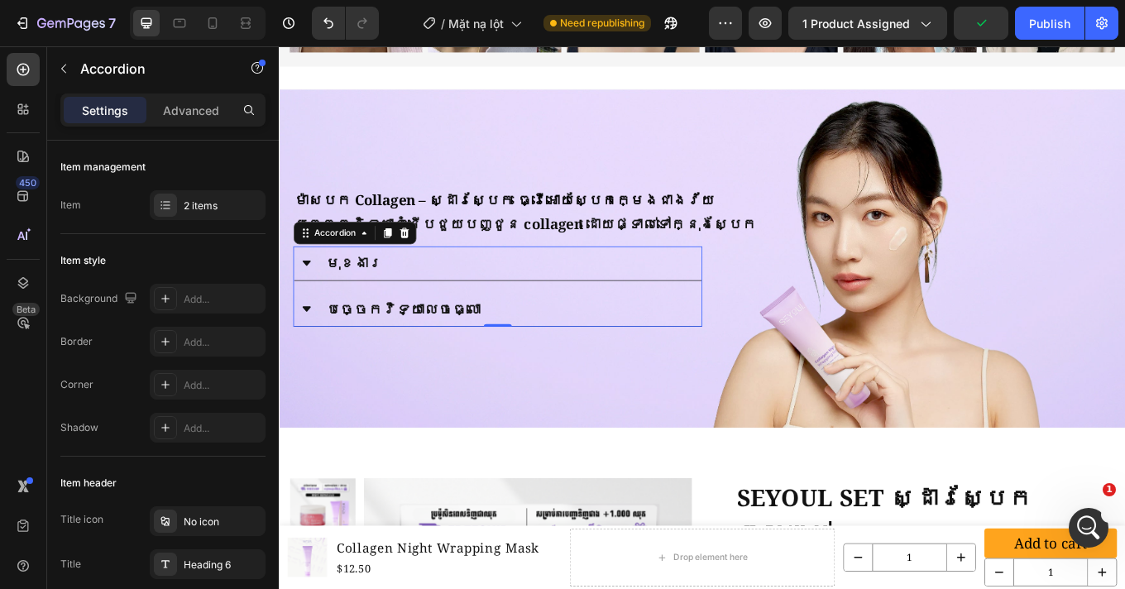
click at [312, 354] on icon at bounding box center [310, 354] width 13 height 13
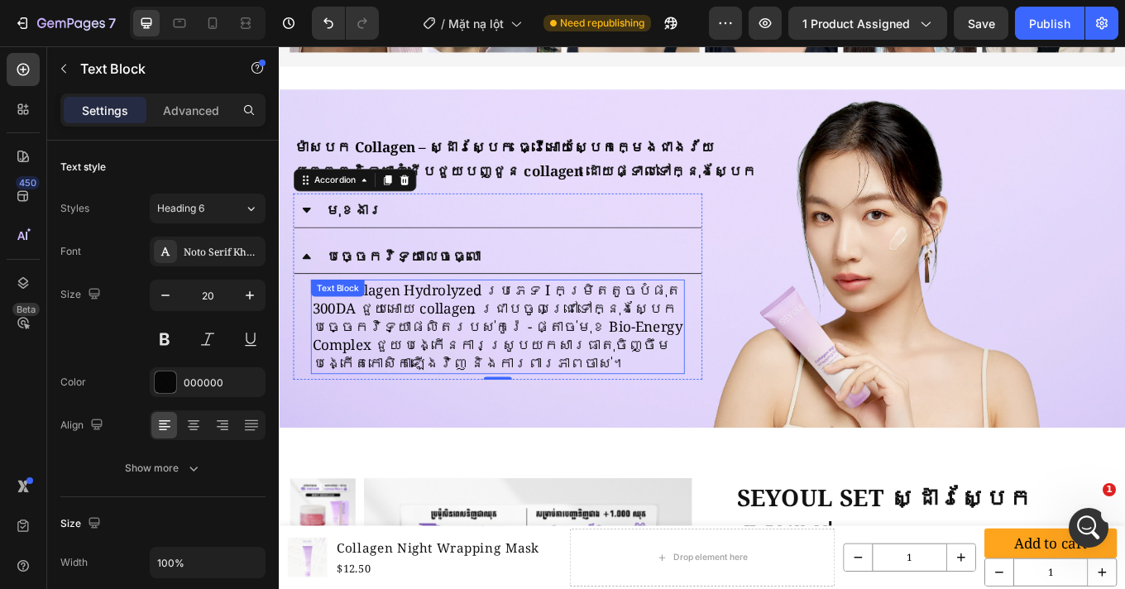
click at [459, 405] on p "បច្ចេកវិទ្យាផលិតរបស់កូរ៉េ - ផ្តាច់មុខ Bio-Energy Complex ជួយបង្កើនការស្រូបយកសារ…" at bounding box center [535, 397] width 435 height 64
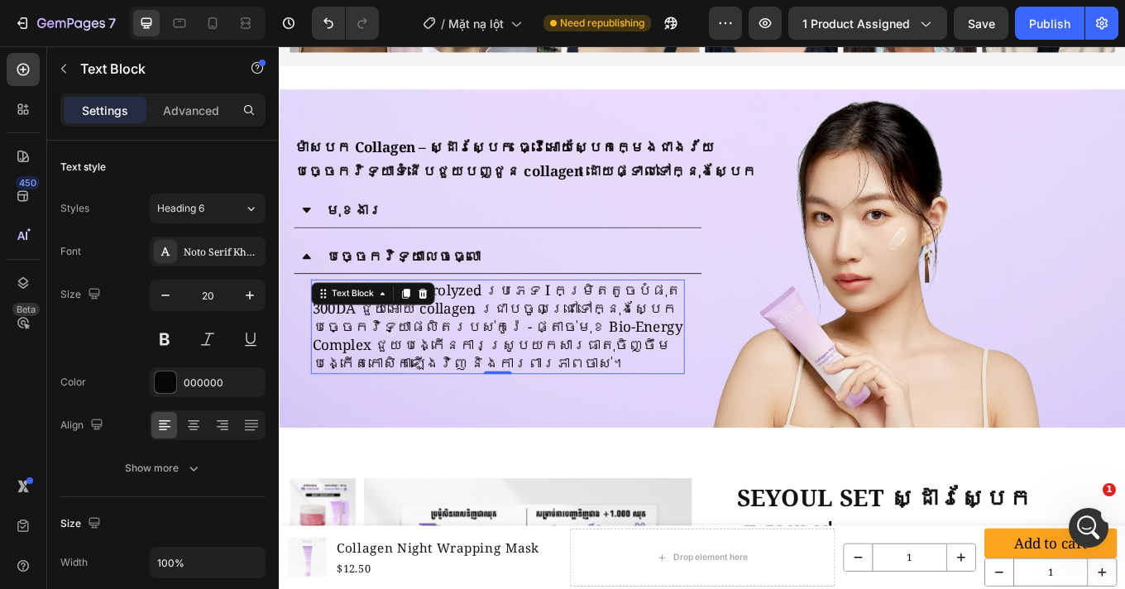
click at [459, 405] on p "បច្ចេកវិទ្យាផលិតរបស់កូរ៉េ - ផ្តាច់មុខ Bio-Energy Complex ជួយបង្កើនការស្រូបយកសារ…" at bounding box center [535, 397] width 435 height 64
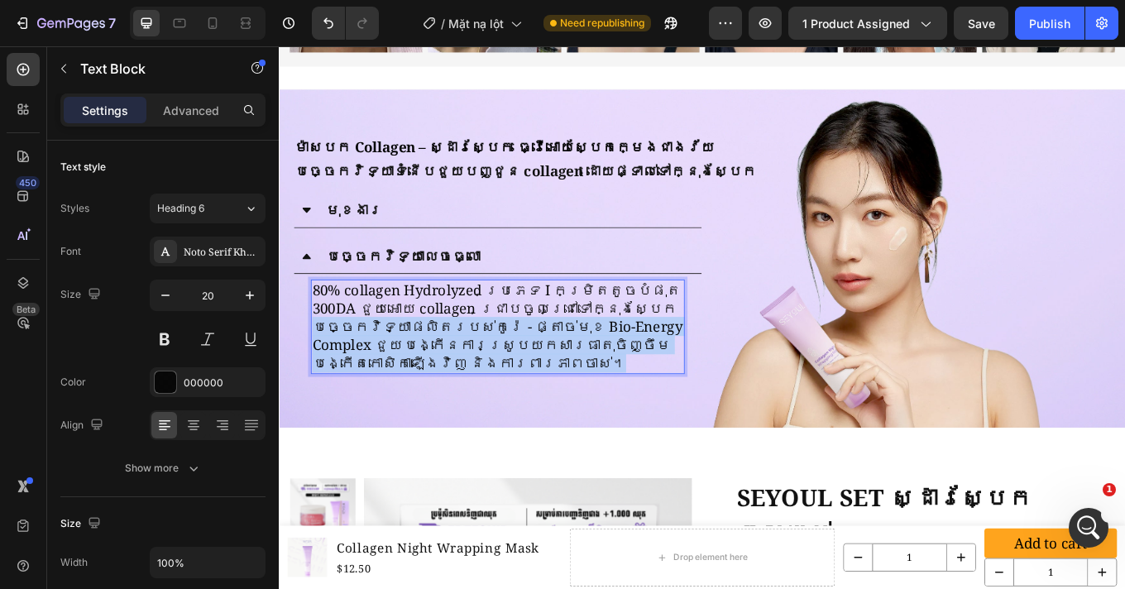
click at [459, 405] on p "បច្ចេកវិទ្យាផលិតរបស់កូរ៉េ - ផ្តាច់មុខ Bio-Energy Complex ជួយបង្កើនការស្រូបយកសារ…" at bounding box center [535, 397] width 435 height 64
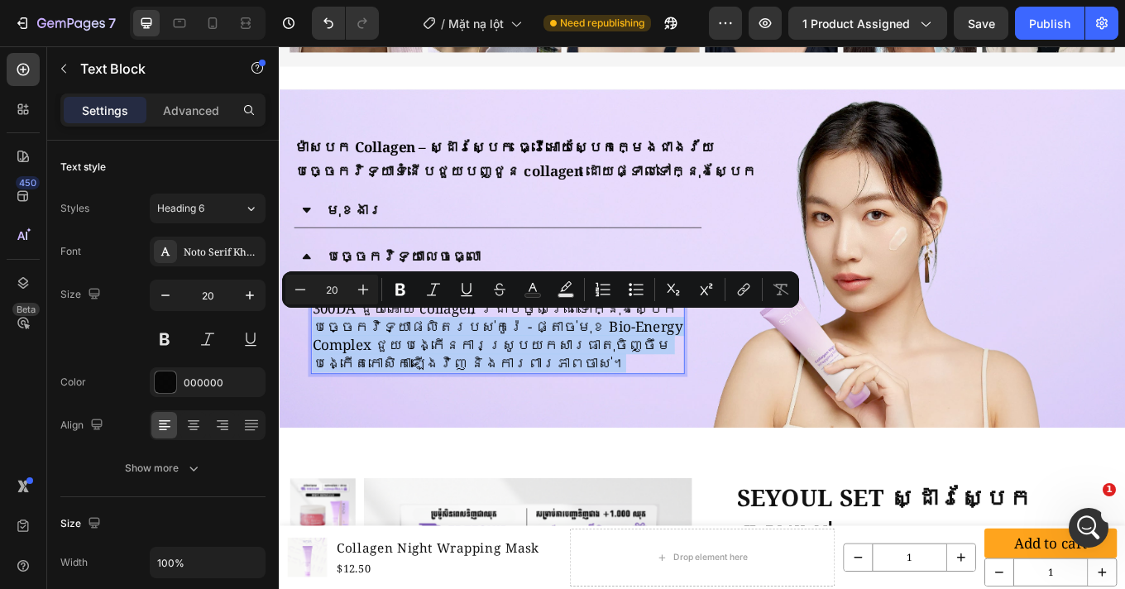
click at [497, 412] on p "បច្ចេកវិទ្យាផលិតរបស់កូរ៉េ - ផ្តាច់មុខ Bio-Energy Complex ជួយបង្កើនការស្រូបយកសារ…" at bounding box center [535, 397] width 435 height 64
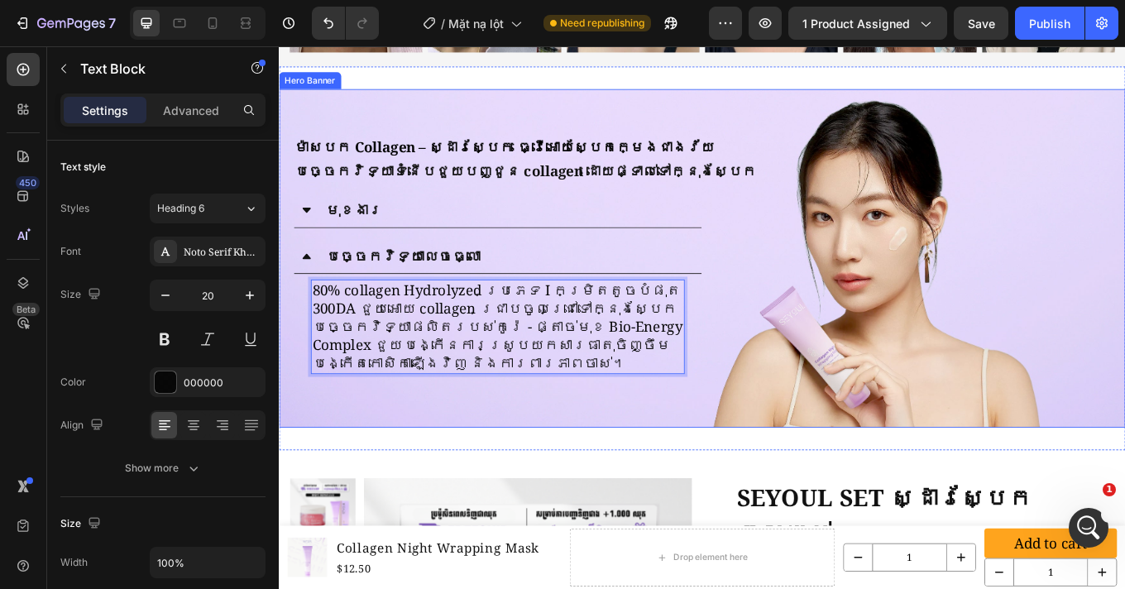
click at [636, 453] on div "ម៉ាសបក Collagen – ស្ដារស្បែក ធ្វើអោយស្បែកក្មេងជាងវ័យ Heading បច្ចេកវិទ្យាទំនើបជ…" at bounding box center [775, 295] width 992 height 337
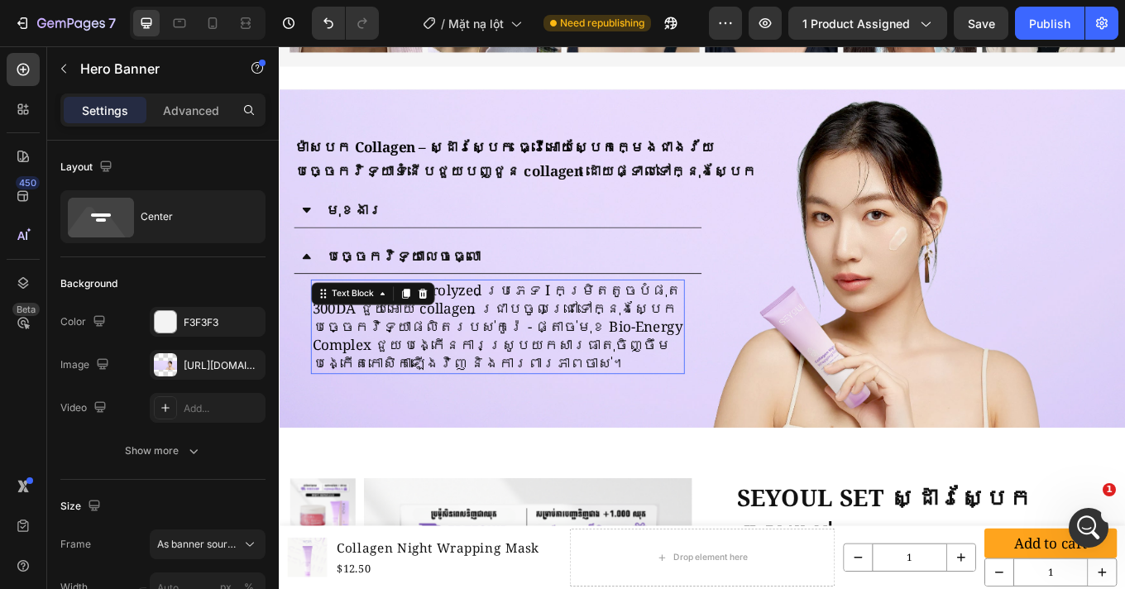
click at [427, 380] on p "បច្ចេកវិទ្យាផលិតរបស់កូរ៉េ - ផ្តាច់មុខ Bio-Energy Complex ជួយបង្កើនការស្រូបយកសារ…" at bounding box center [535, 397] width 435 height 64
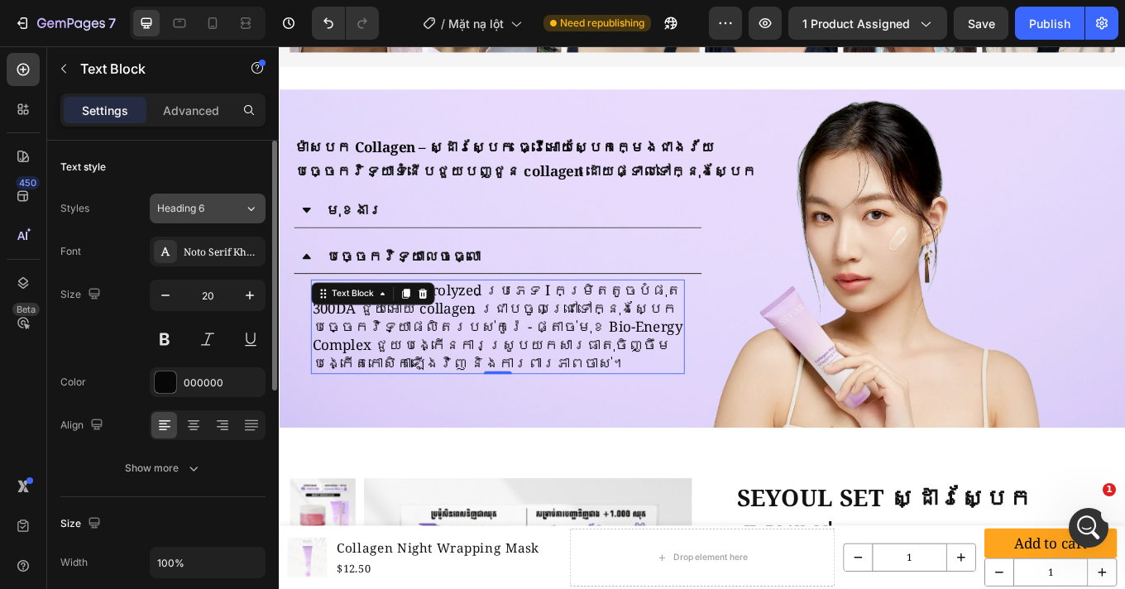
click at [206, 208] on div "Heading 6" at bounding box center [190, 208] width 67 height 15
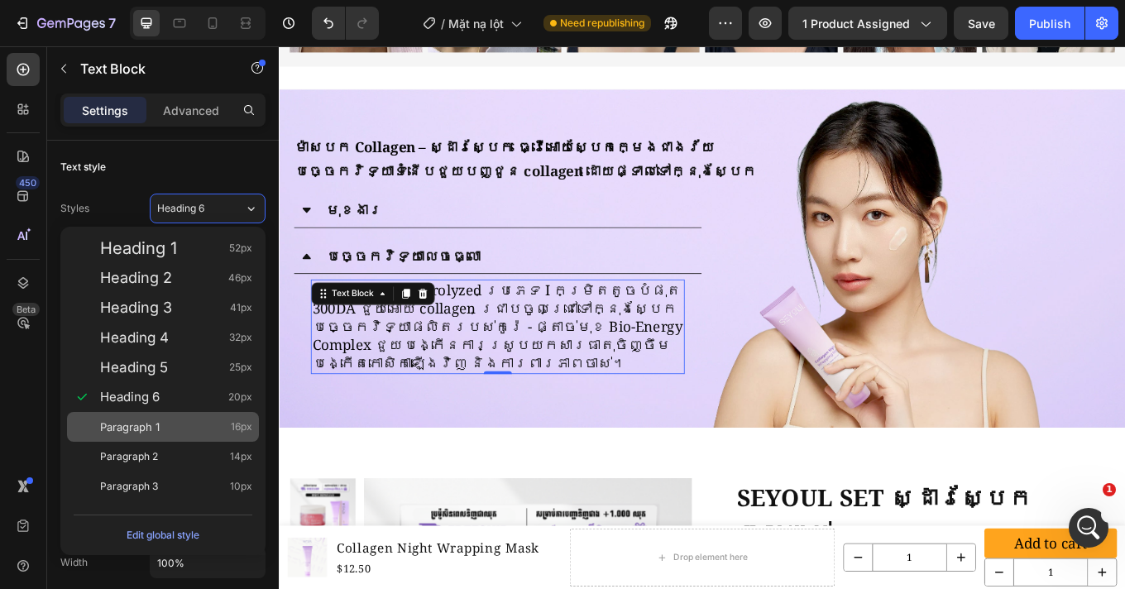
click at [149, 424] on span "Paragraph 1" at bounding box center [130, 426] width 60 height 17
type input "16"
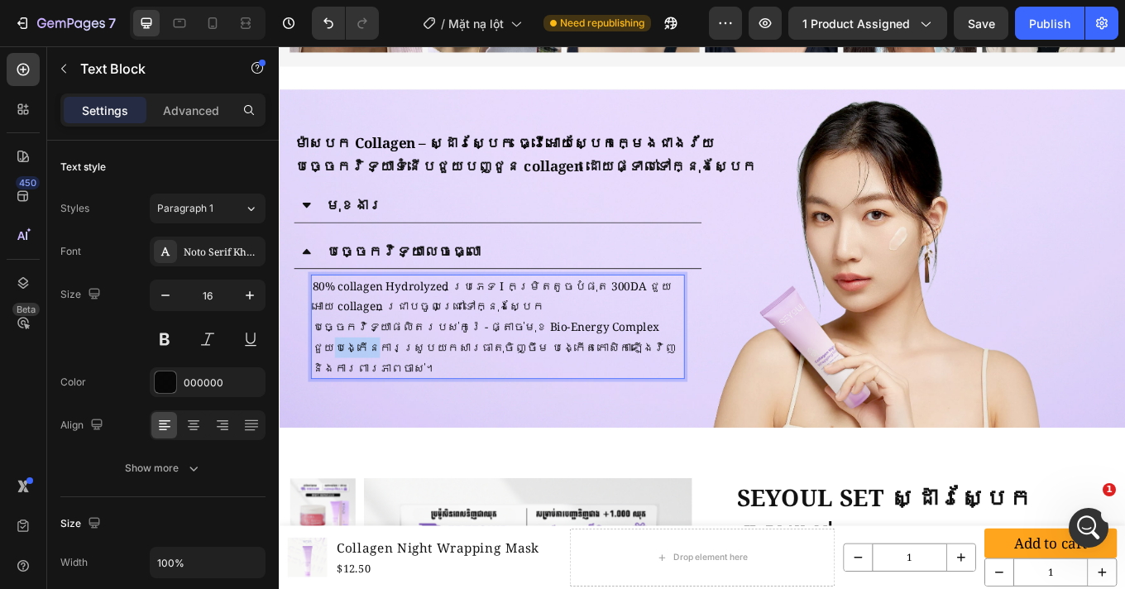
click at [674, 387] on p "បច្ចេកវិទ្យាផលិតរបស់កូរ៉េ - ផ្តាច់មុខ Bio-Energy Complex ជួយបង្កើនការស្រូបយកសារ…" at bounding box center [535, 399] width 435 height 71
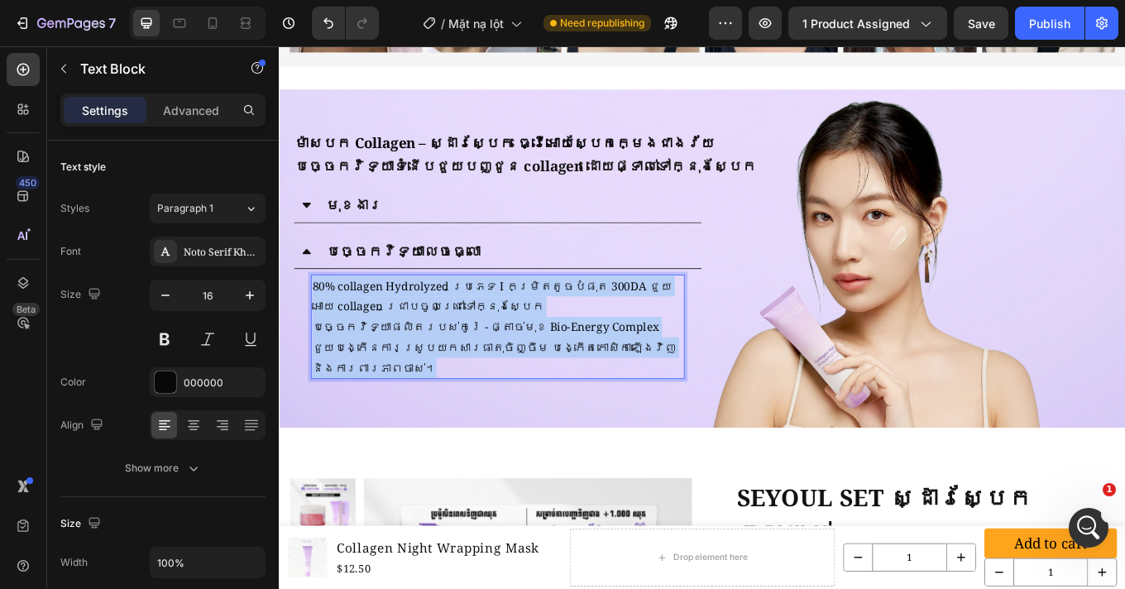
drag, startPoint x: 703, startPoint y: 413, endPoint x: 318, endPoint y: 336, distance: 392.1
click at [318, 336] on div "80% collagen Hydrolyzed ប្រភេទ I កម្រិតតូចបំផុត 300DA ជួយអោយ collagen ជ្រាបចូលជ…" at bounding box center [535, 375] width 438 height 122
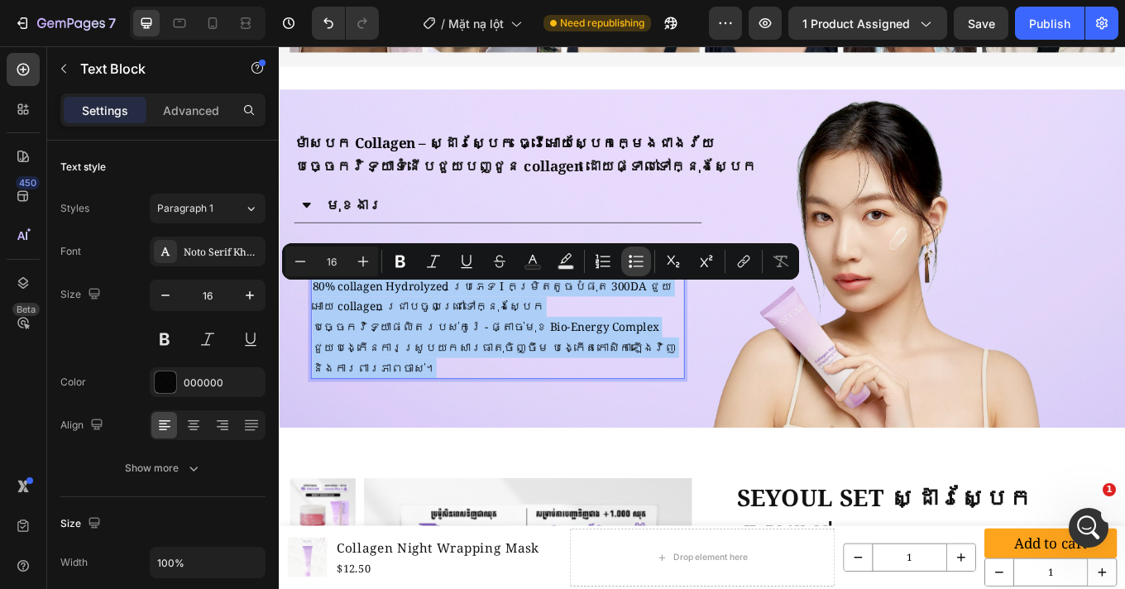
click at [635, 258] on icon "Editor contextual toolbar" at bounding box center [636, 261] width 17 height 17
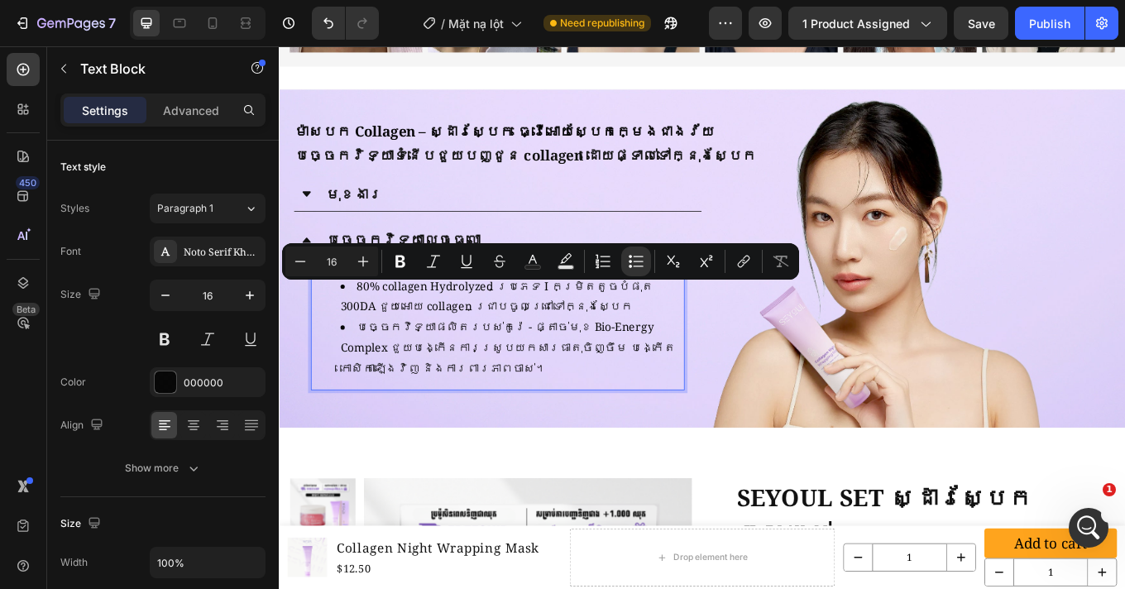
drag, startPoint x: 422, startPoint y: 374, endPoint x: 457, endPoint y: 376, distance: 35.6
click at [423, 374] on li "បច្ចេកវិទ្យាផលិតរបស់កូរ៉េ - ផ្តាច់មុខ Bio-Energy Complex ជួយបង្កើនការស្រូបយកសារ…" at bounding box center [552, 399] width 402 height 71
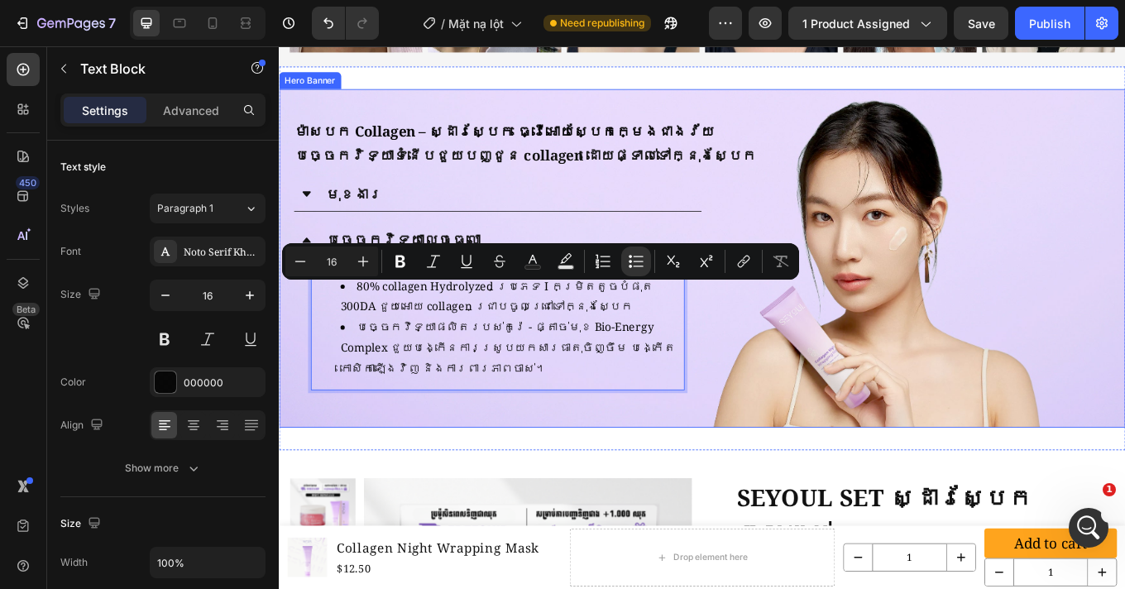
click at [801, 389] on div "ម៉ាសបក Collagen – ស្ដារស្បែក ធ្វើអោយស្បែកក្មេងជាងវ័យ Heading បច្ចេកវិទ្យាទំនើបជ…" at bounding box center [775, 295] width 992 height 322
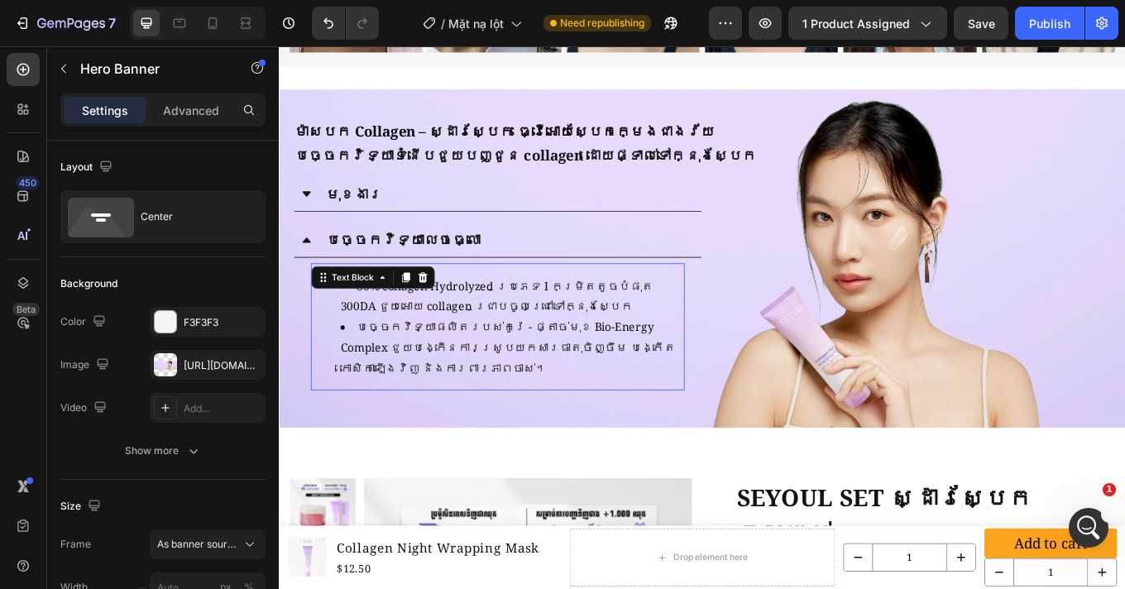
click at [386, 346] on li "80% collagen Hydrolyzed ប្រភេទ I កម្រិតតូចបំផុត 300DA ជួយអោយ collagen ជ្រាបចូលជ…" at bounding box center [552, 340] width 402 height 48
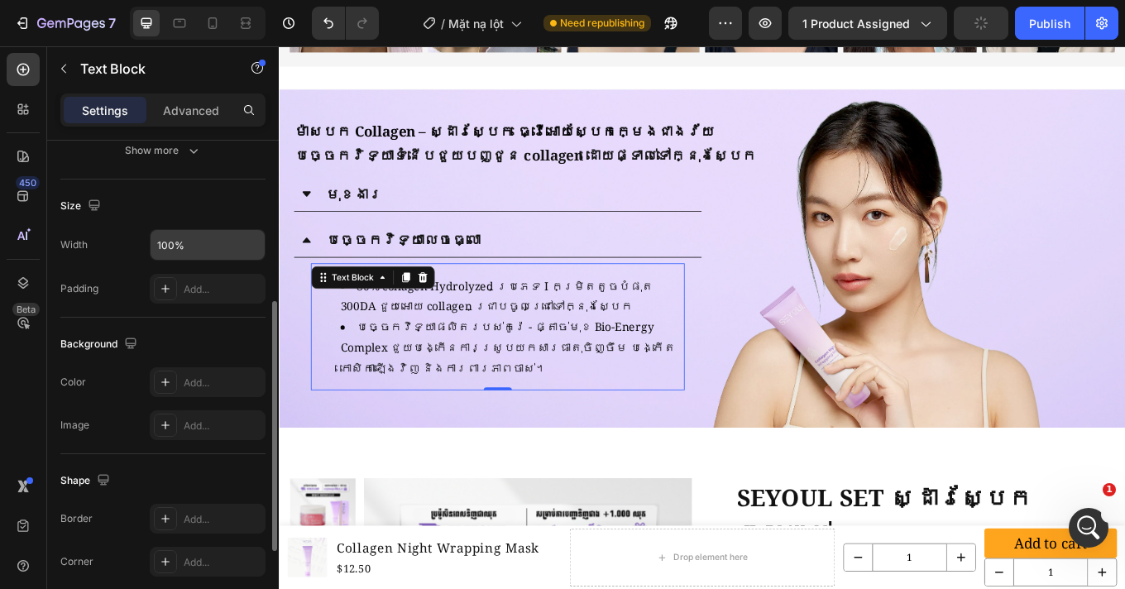
scroll to position [191, 0]
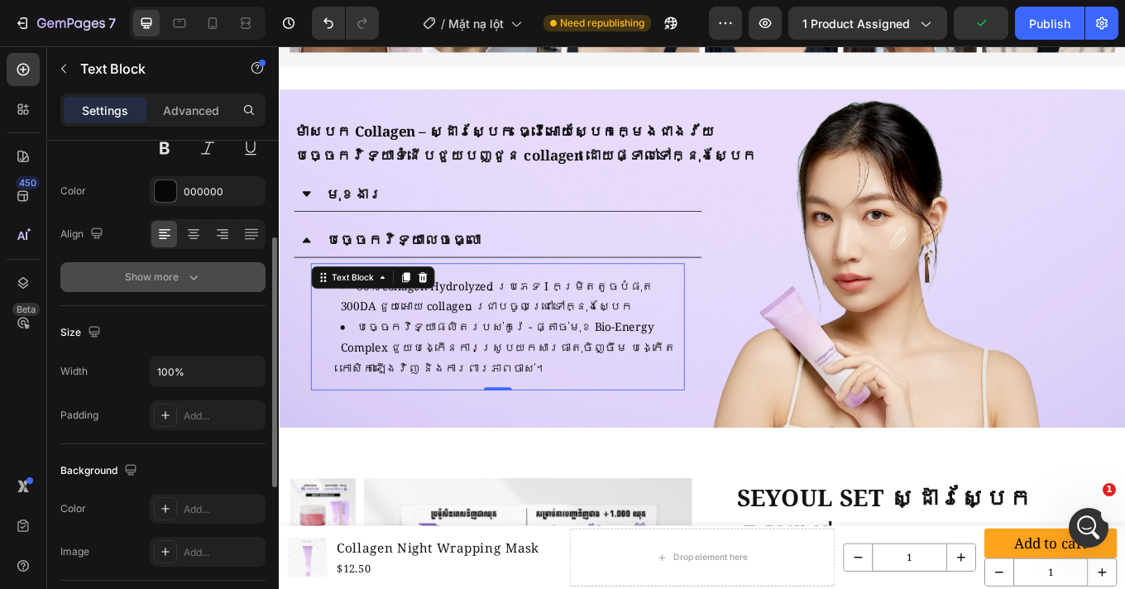
click at [181, 281] on div "Show more" at bounding box center [163, 277] width 77 height 17
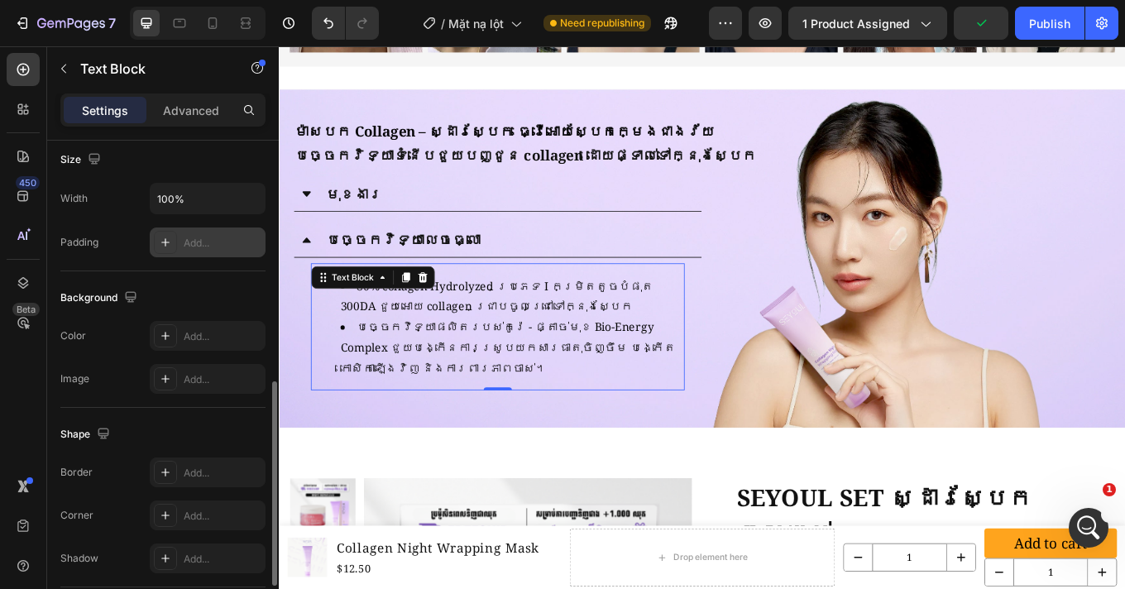
scroll to position [703, 0]
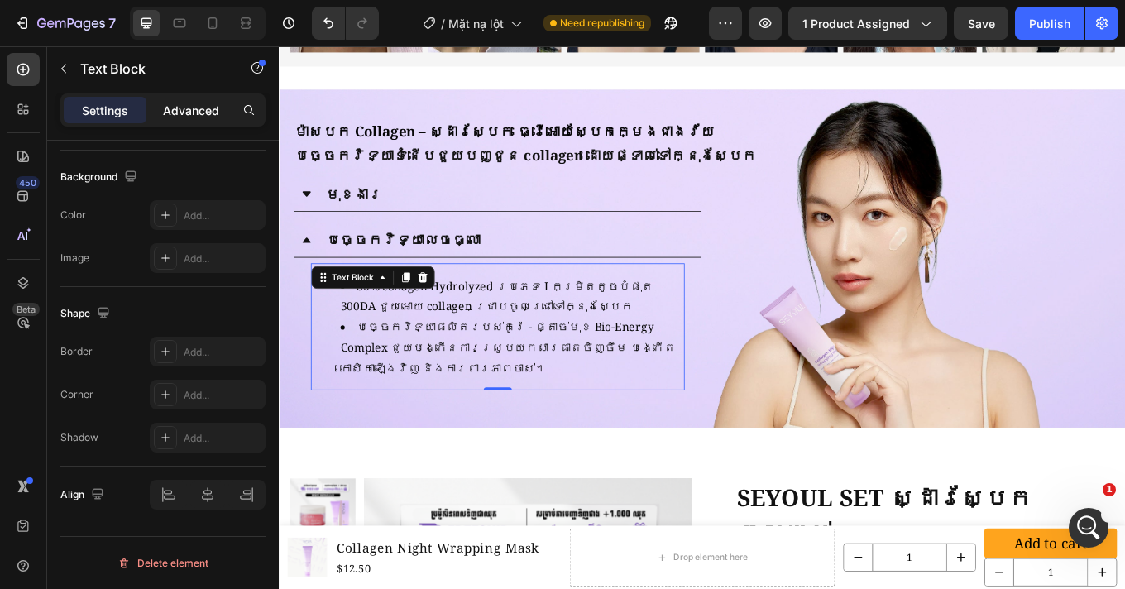
click at [208, 107] on p "Advanced" at bounding box center [191, 110] width 56 height 17
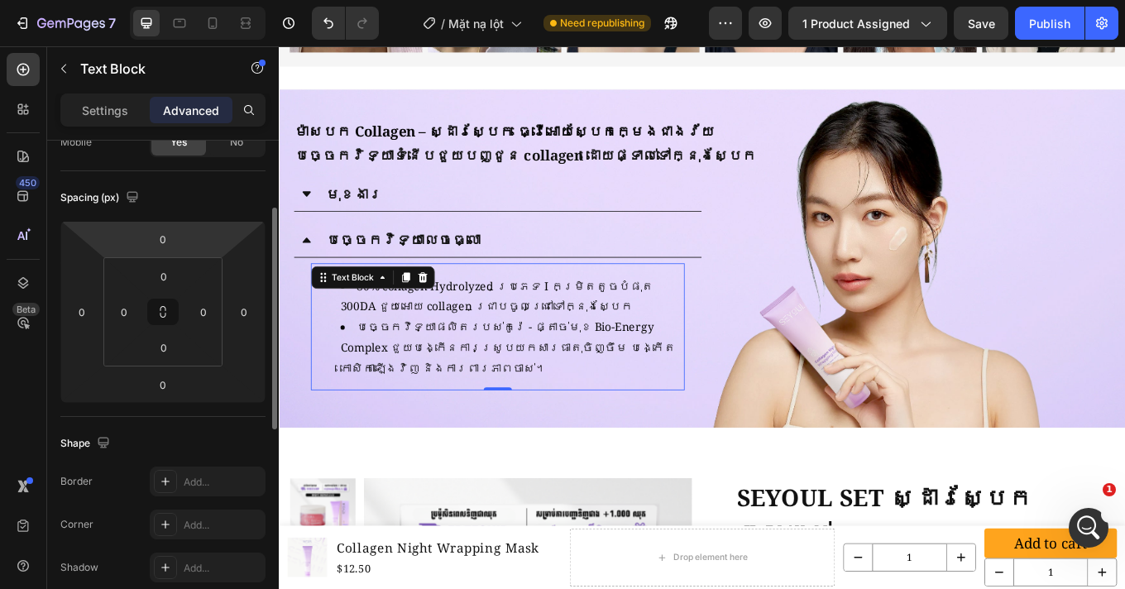
scroll to position [11, 0]
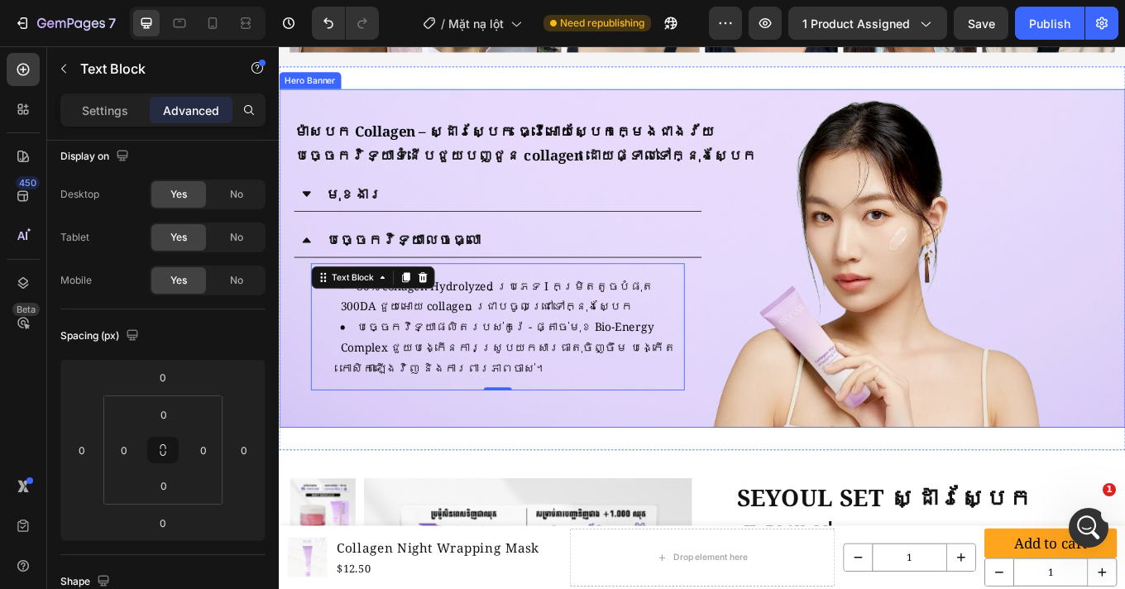
click at [819, 254] on div "ម៉ាសបក Collagen – ស្ដារស្បែក ធ្វើអោយស្បែកក្មេងជាងវ័យ Heading បច្ចេកវិទ្យាទំនើបជ…" at bounding box center [775, 295] width 992 height 322
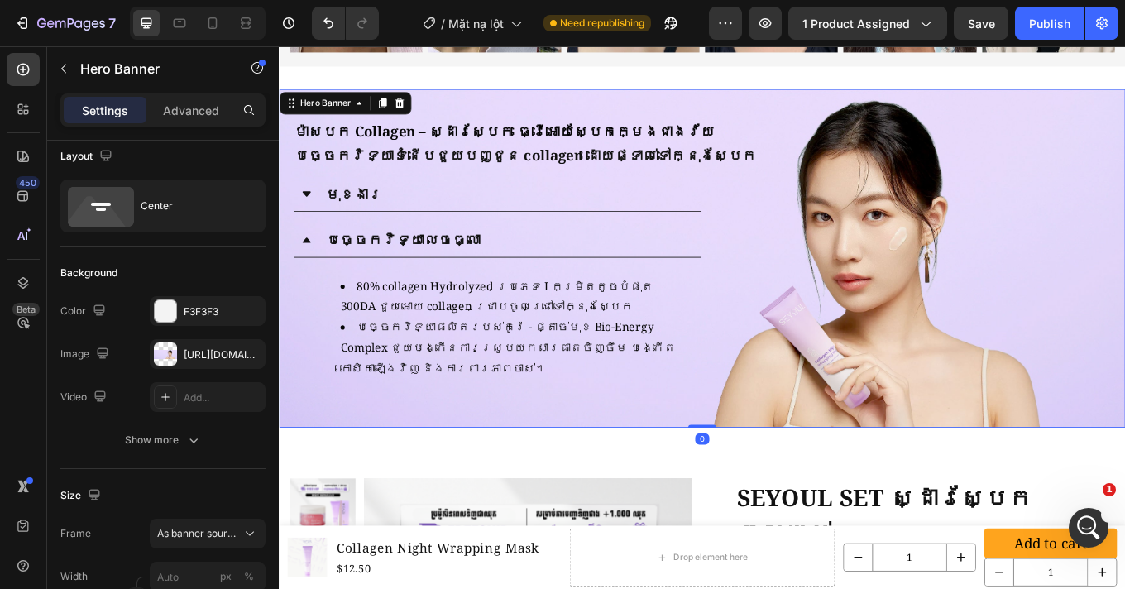
scroll to position [0, 0]
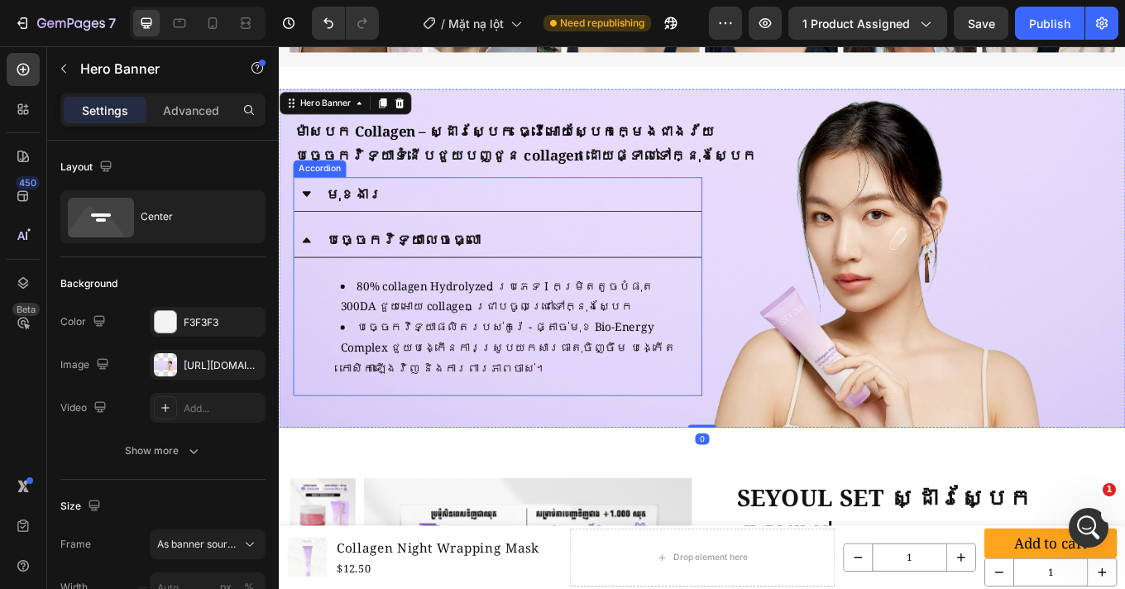
click at [316, 280] on icon at bounding box center [310, 273] width 13 height 13
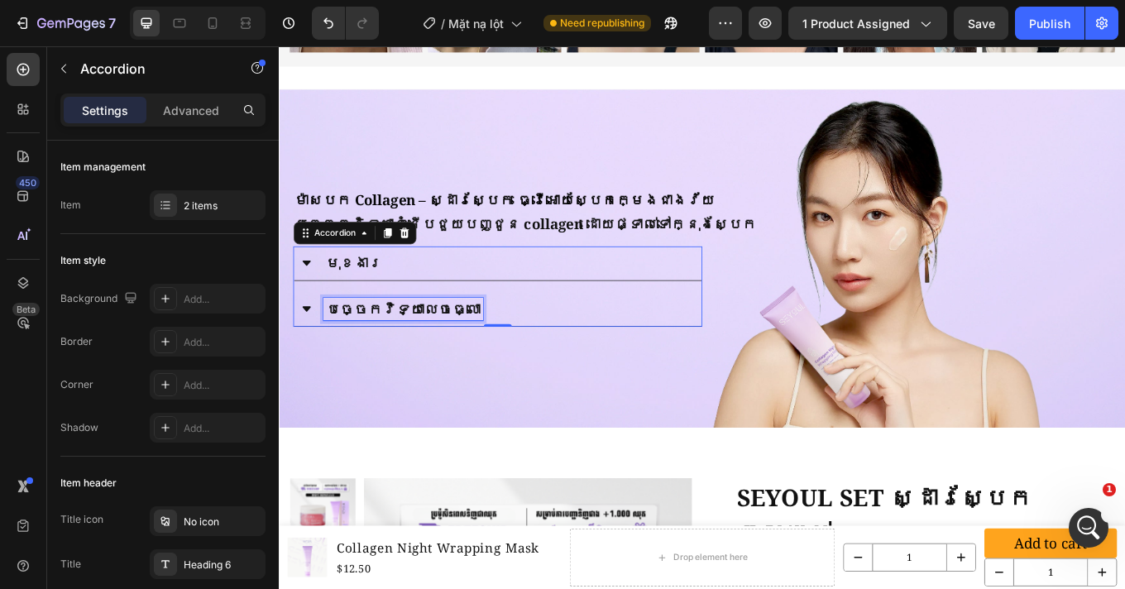
click at [407, 347] on p "បច្ចេកវិទ្យាលេចធ្លោ" at bounding box center [424, 354] width 182 height 21
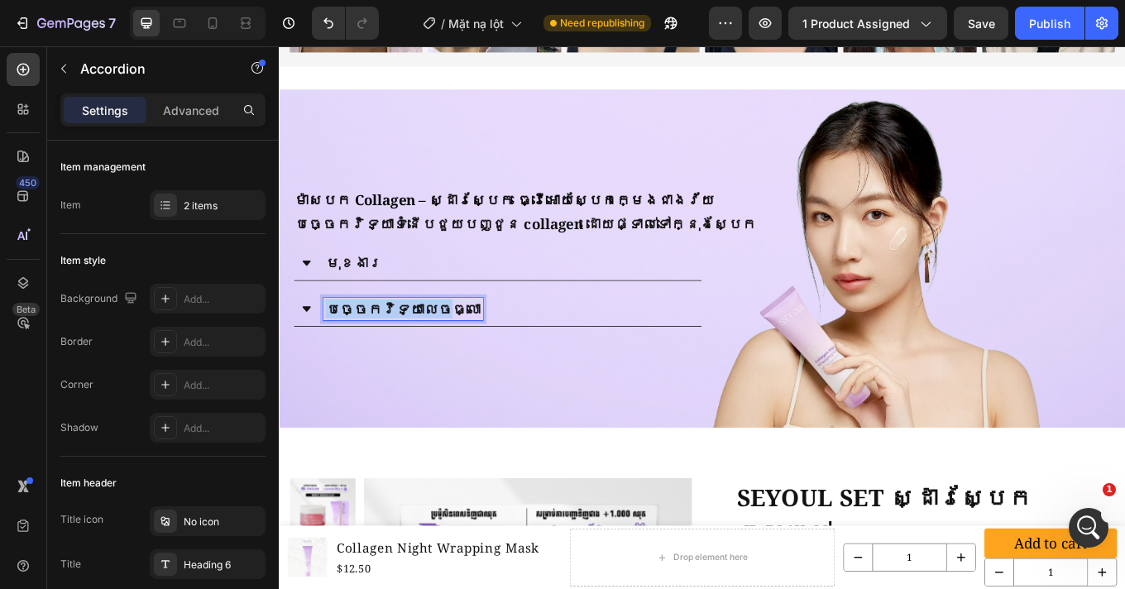
click at [407, 347] on p "បច្ចេកវិទ្យាលេចធ្លោ" at bounding box center [424, 354] width 182 height 21
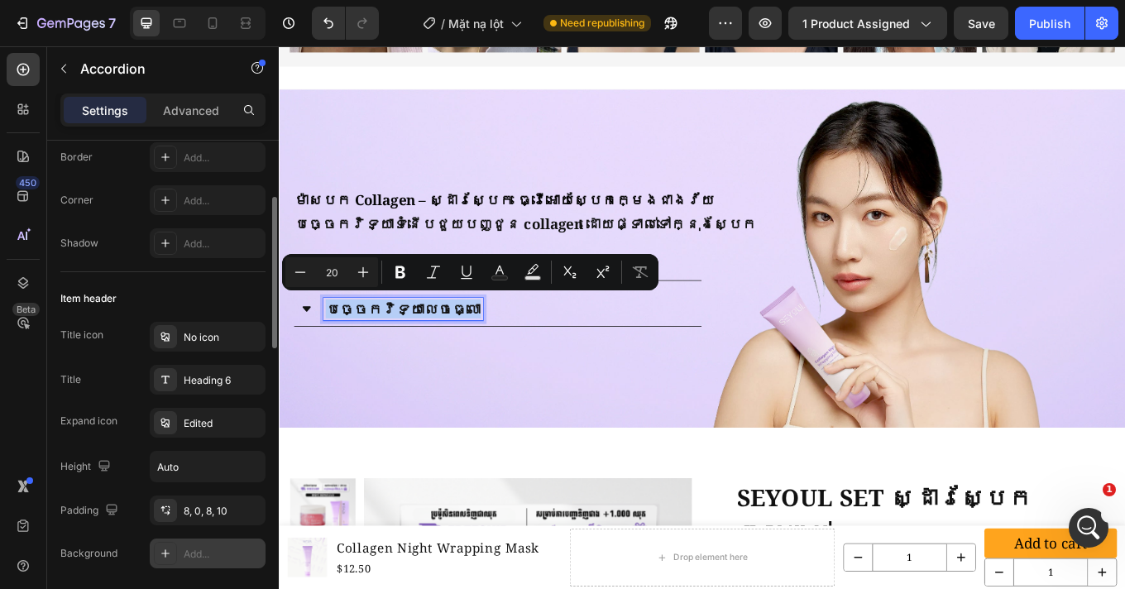
scroll to position [289, 0]
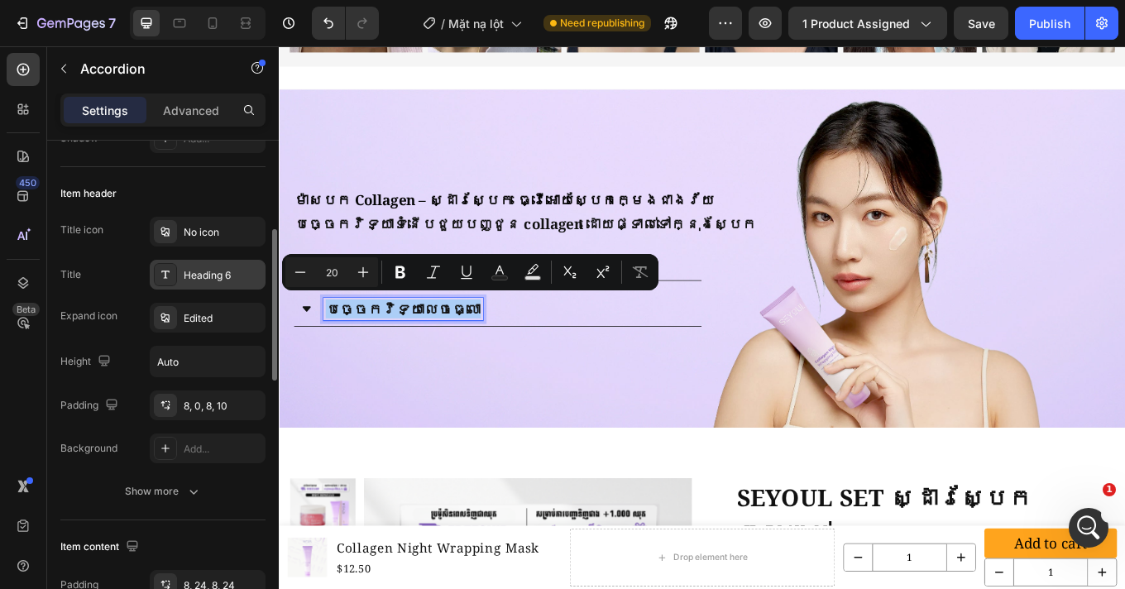
click at [201, 279] on div "Heading 6" at bounding box center [223, 275] width 78 height 15
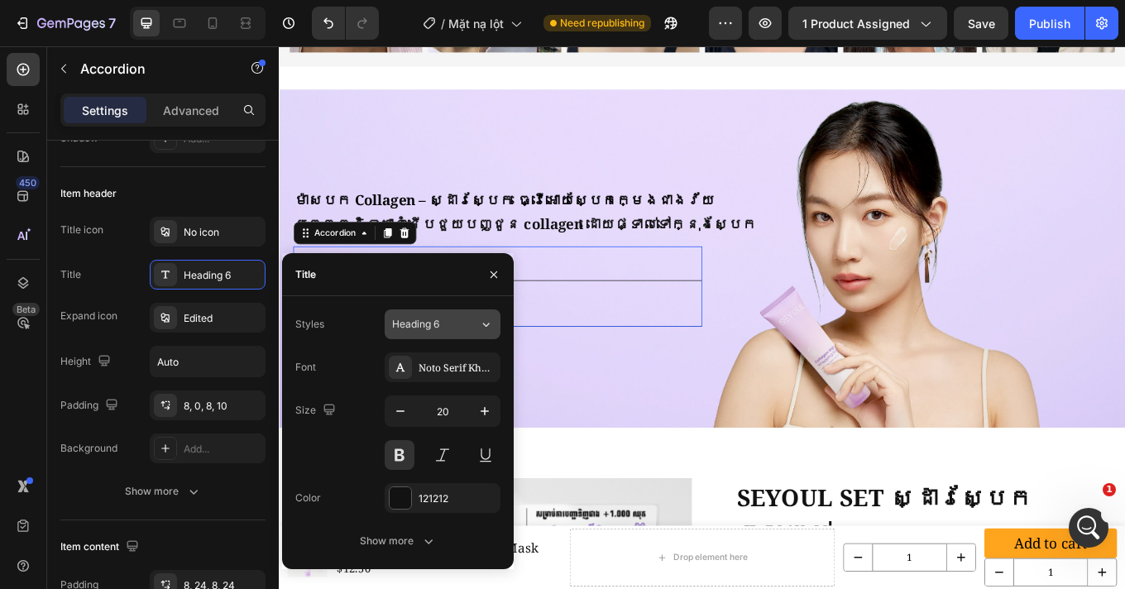
click at [446, 330] on div "Heading 6" at bounding box center [425, 324] width 67 height 15
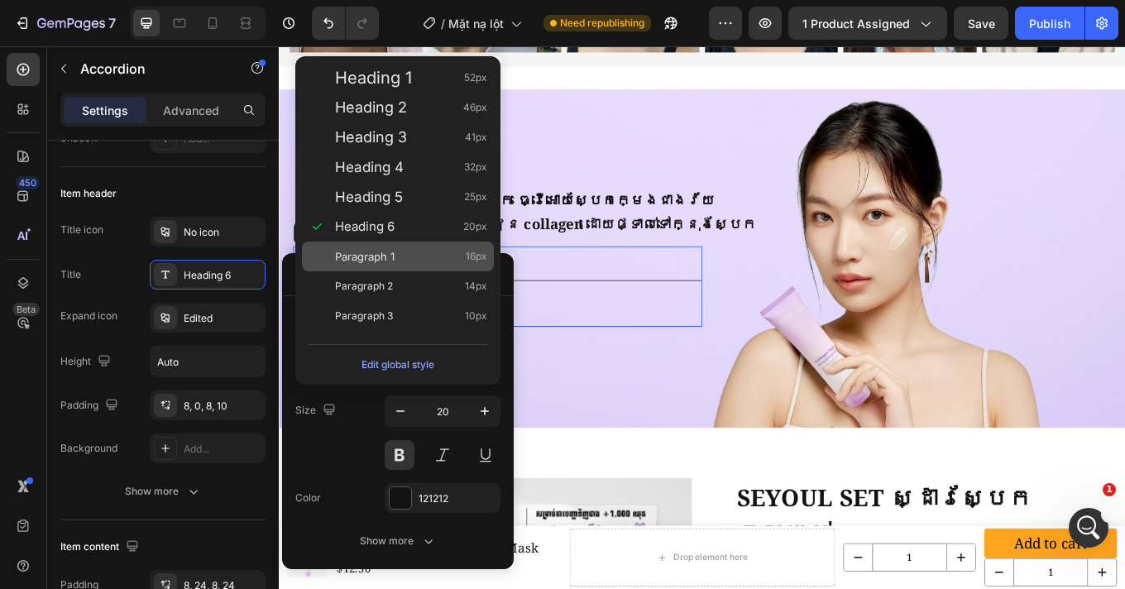
click at [406, 260] on div "Paragraph 1 16px" at bounding box center [411, 256] width 152 height 17
type input "16"
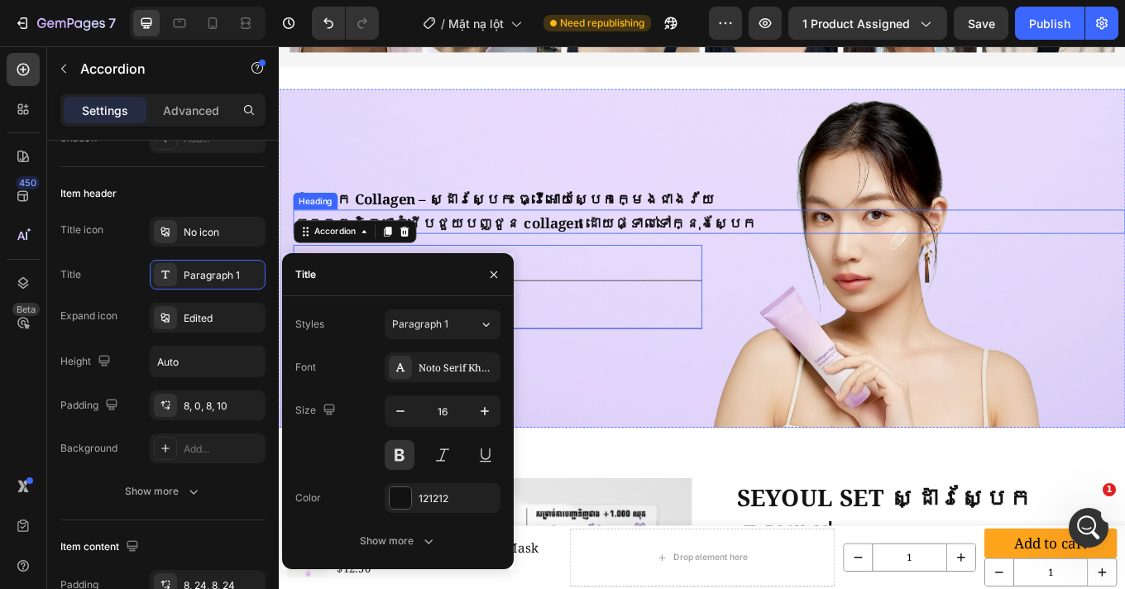
click at [775, 245] on p "បច្ចេកវិទ្យាទំនើបជួយបញ្ជូន collagen ដោយផ្ទាល់ទៅក្នុងស្បែក" at bounding box center [783, 253] width 972 height 21
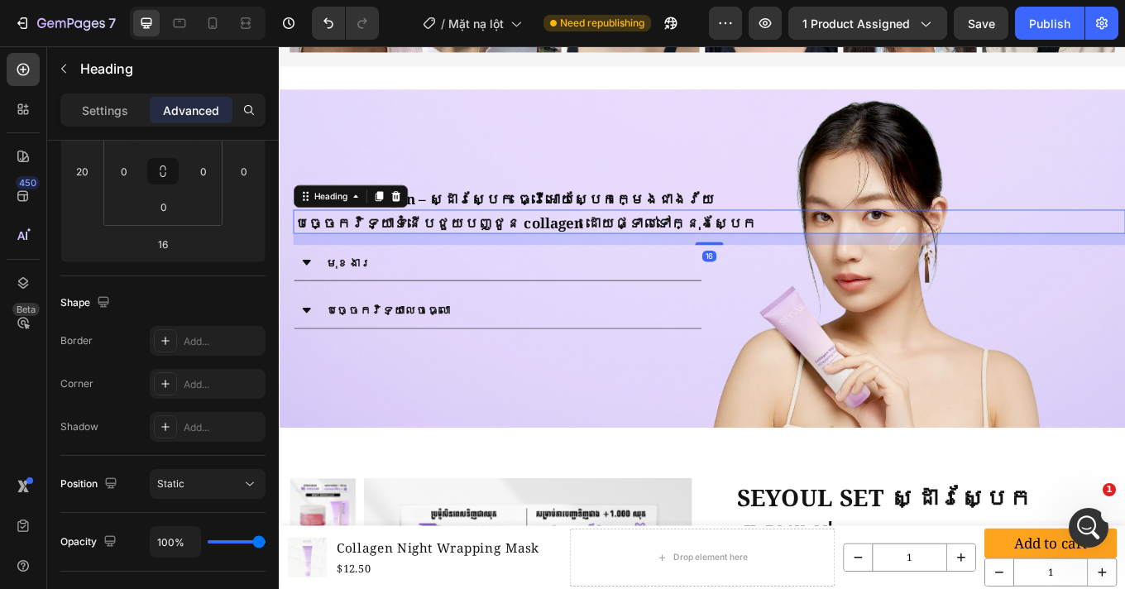
scroll to position [0, 0]
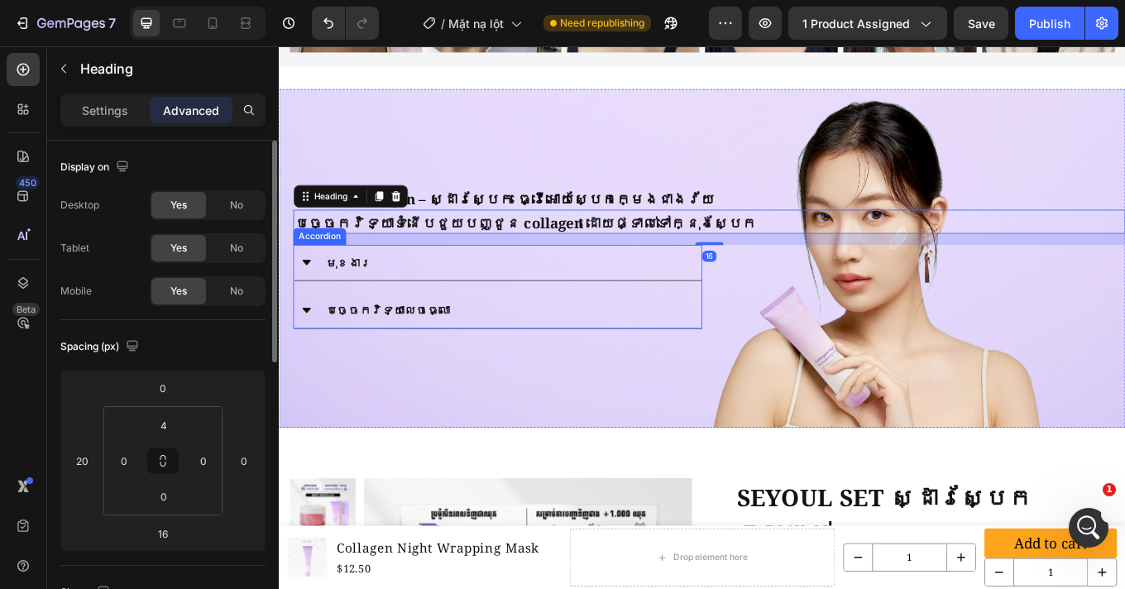
click at [376, 347] on p "បច្ចេកវិទ្យាលេចធ្លោ" at bounding box center [406, 356] width 146 height 24
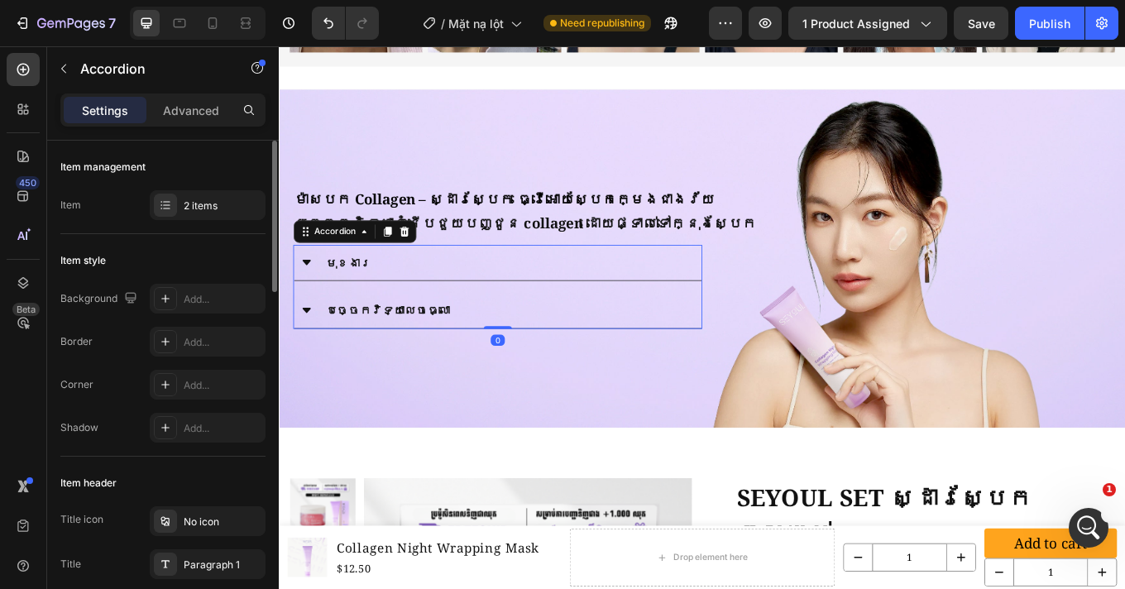
scroll to position [205, 0]
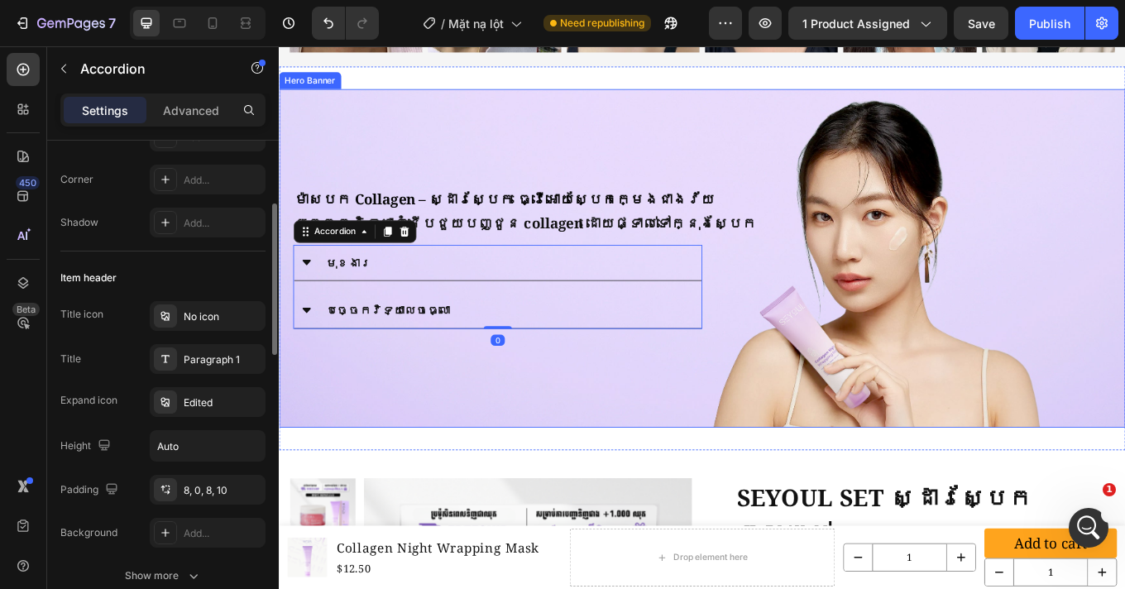
click at [835, 200] on div "ម៉ាសបក Collagen – ស្ដារស្បែក ធ្វើអោយស្បែកក្មេងជាងវ័យ Heading បច្ចេកវិទ្យាទំនើបជ…" at bounding box center [775, 296] width 992 height 218
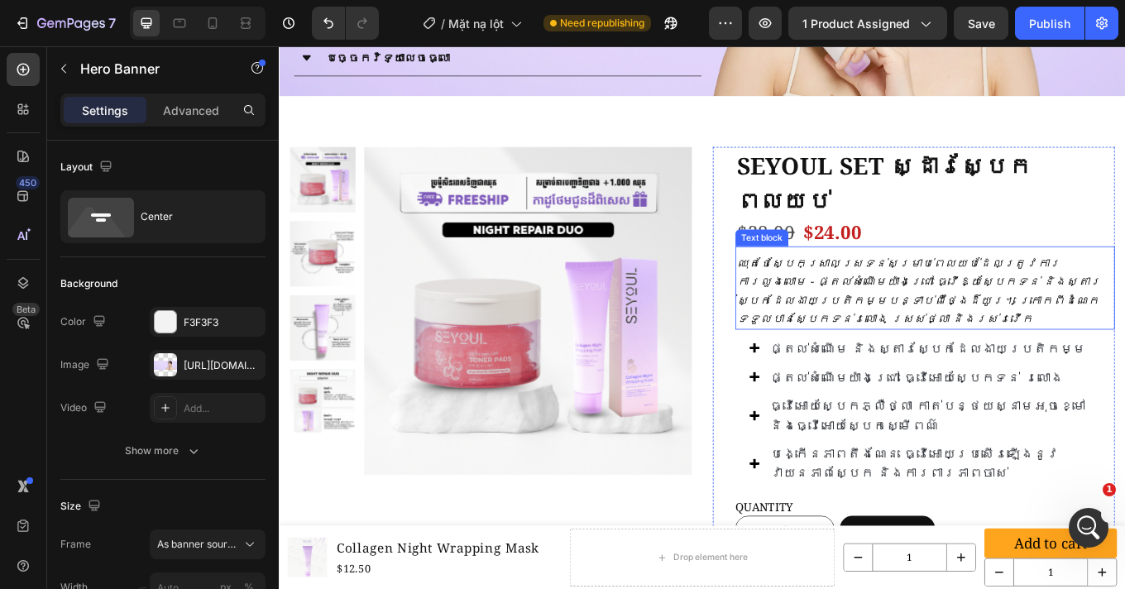
scroll to position [1497, 0]
click at [891, 230] on div "Product Price" at bounding box center [930, 240] width 78 height 20
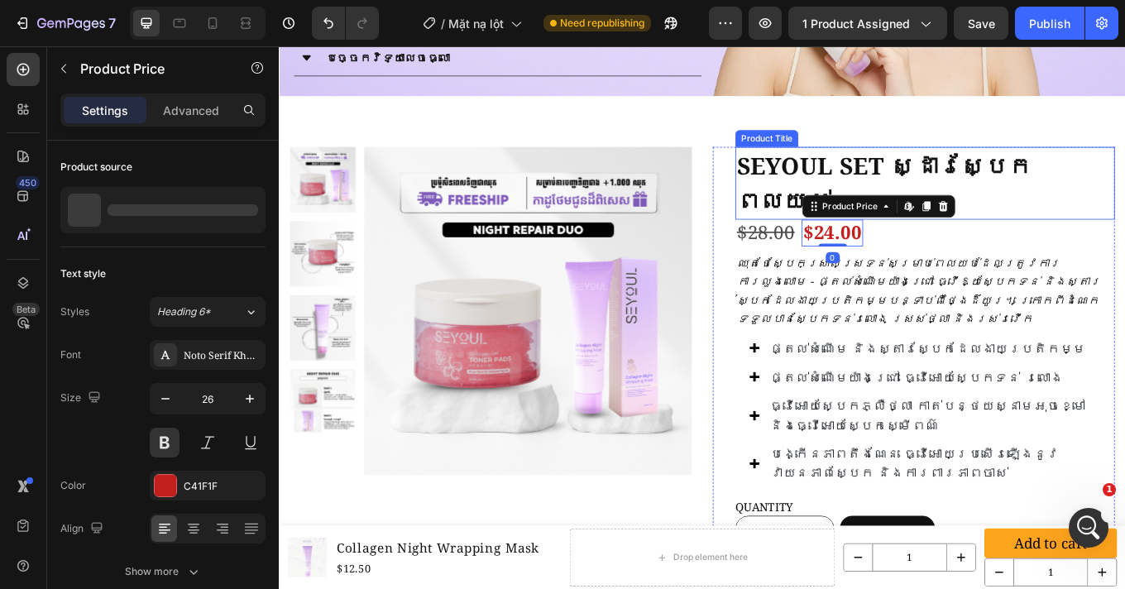
click at [1095, 187] on h1 "SEYOUL SET ស្ដារស្បែកពេលយប់" at bounding box center [1036, 207] width 445 height 85
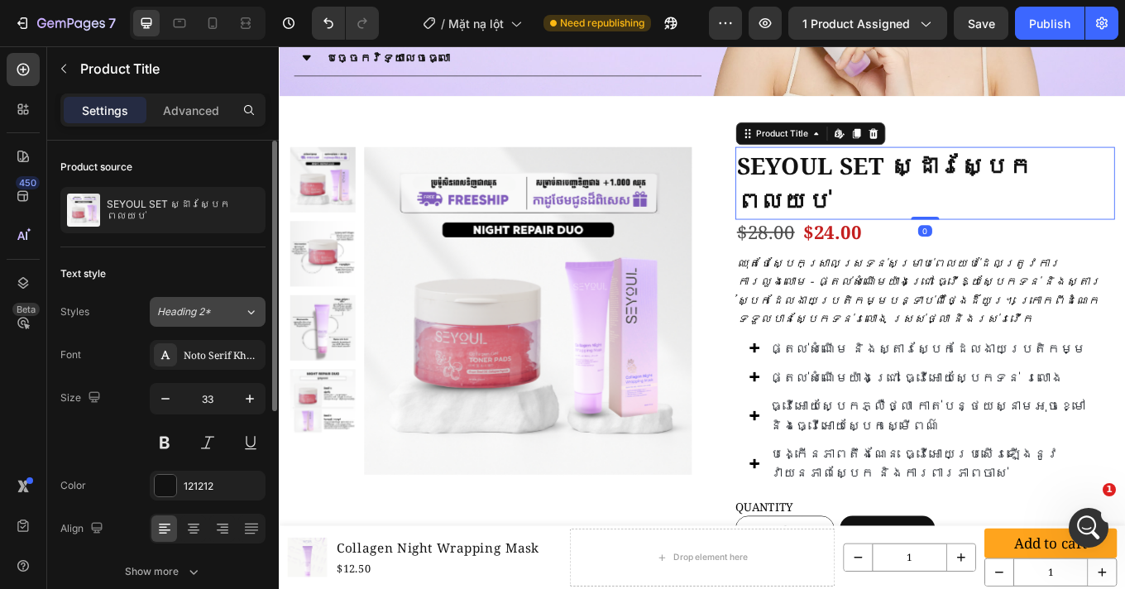
click at [205, 309] on span "Heading 2*" at bounding box center [184, 311] width 54 height 15
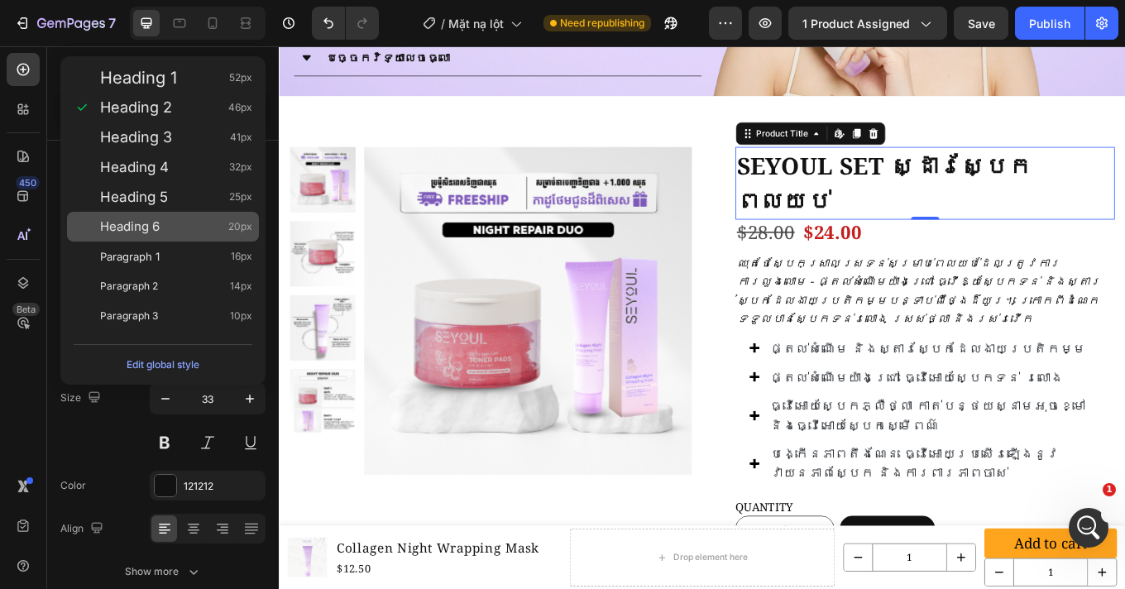
click at [155, 221] on span "Heading 6" at bounding box center [130, 226] width 60 height 17
type input "20"
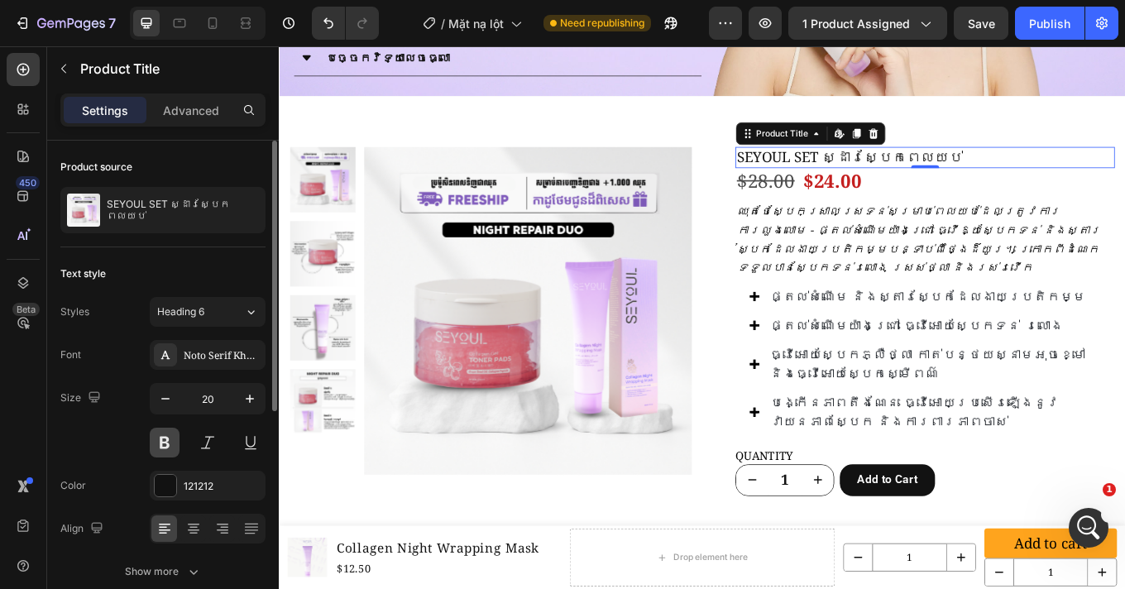
click at [166, 446] on button at bounding box center [165, 442] width 30 height 30
click at [234, 112] on div "Settings Advanced" at bounding box center [163, 110] width 198 height 26
click at [209, 108] on p "Advanced" at bounding box center [191, 110] width 56 height 17
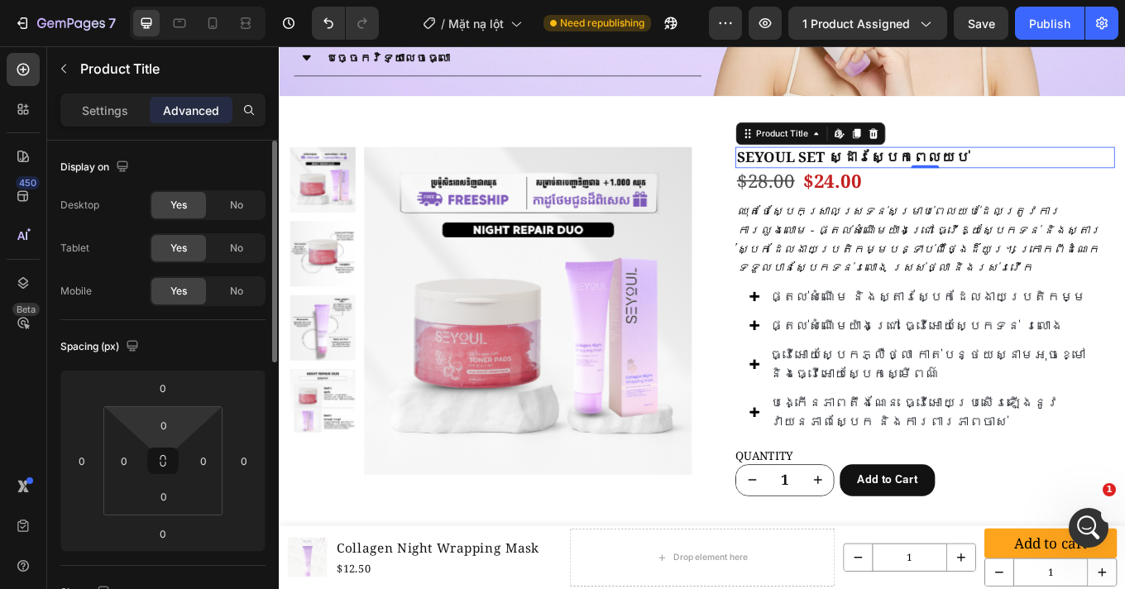
scroll to position [142, 0]
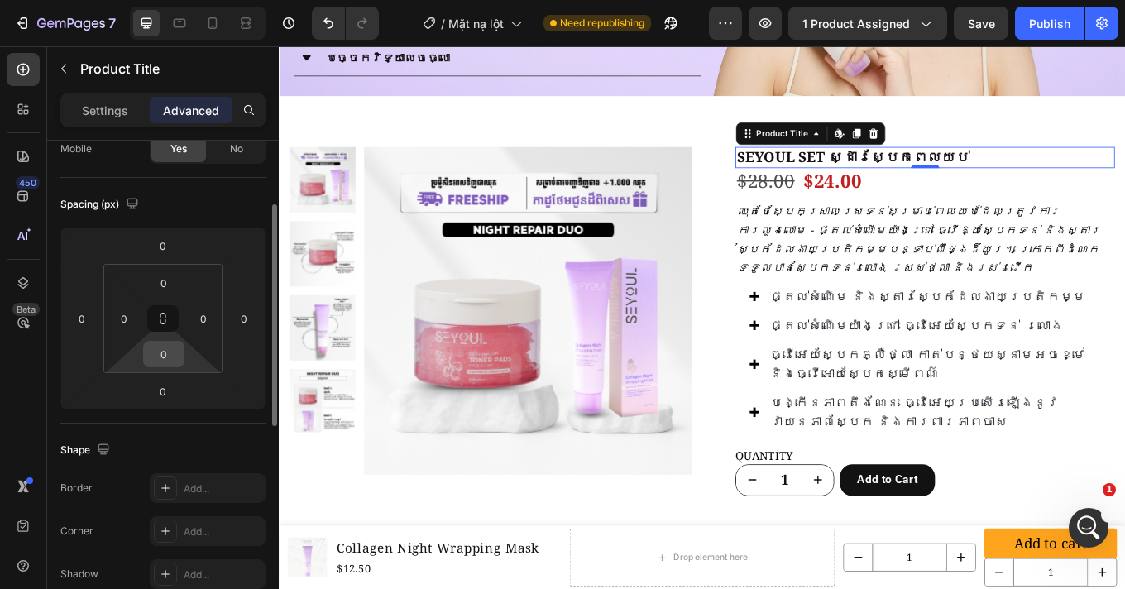
click at [173, 361] on input "0" at bounding box center [163, 354] width 33 height 25
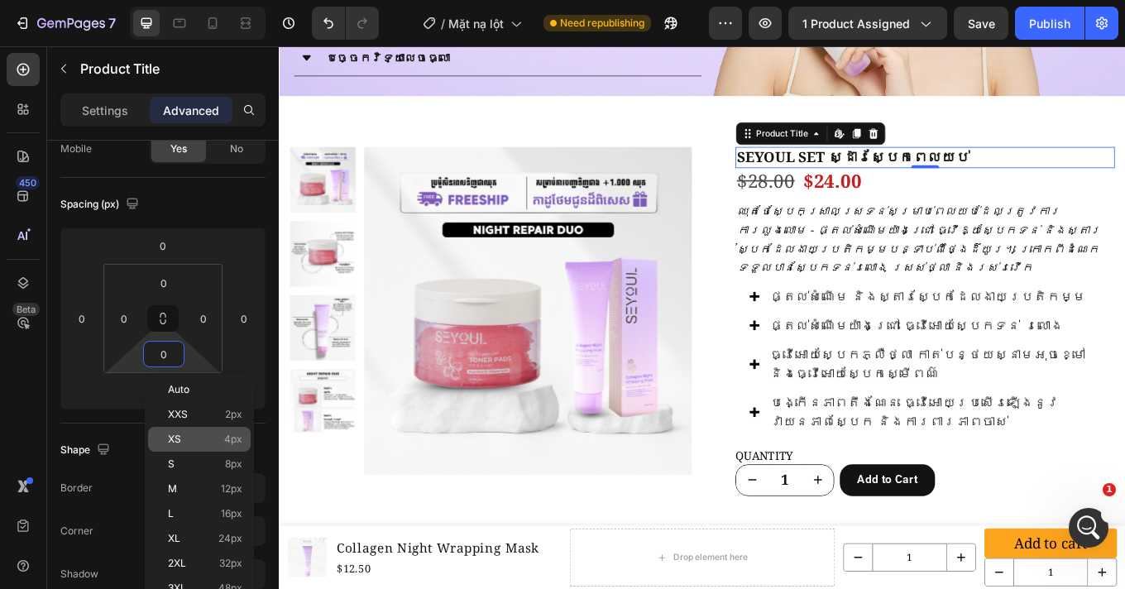
click at [219, 437] on p "XS 4px" at bounding box center [205, 439] width 74 height 12
type input "4"
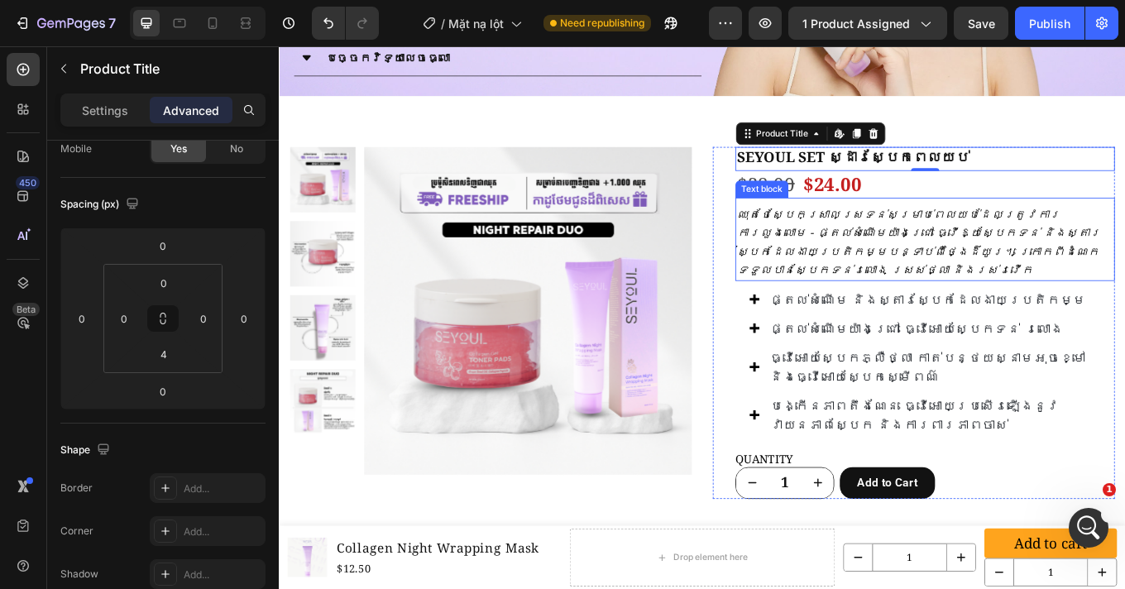
click at [881, 265] on icon "ឈុតថែស្បែកស្រាលស្រទន់សម្រាប់ពេលយប់ដែលត្រូវការការលួងលោម - ផ្តល់សំណើមយ៉ាងជ្រៅ ធ្វ…" at bounding box center [1028, 276] width 427 height 84
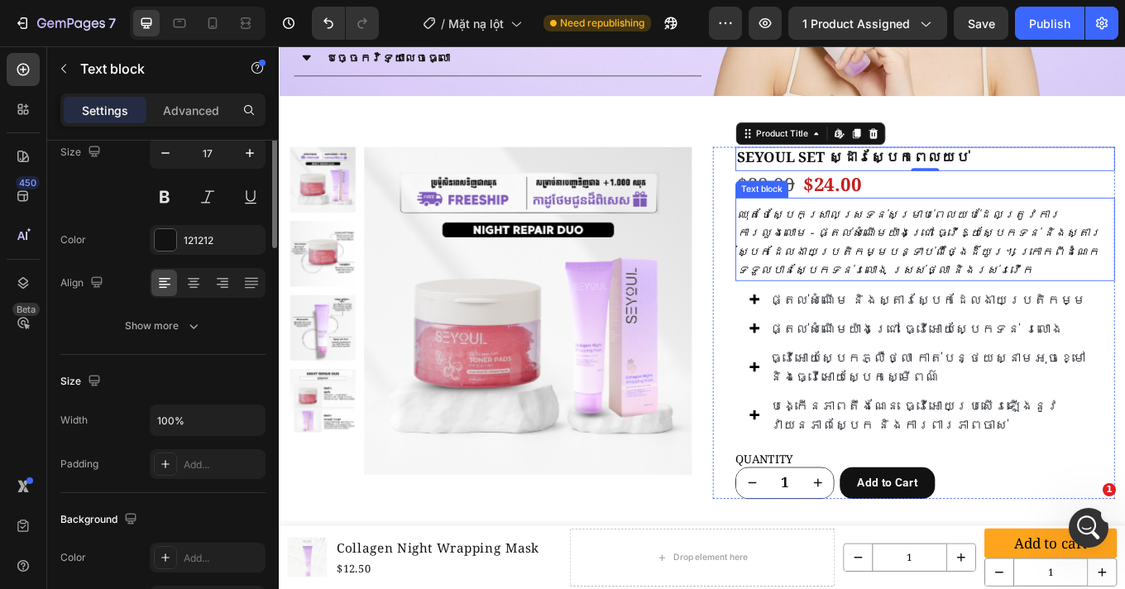
scroll to position [0, 0]
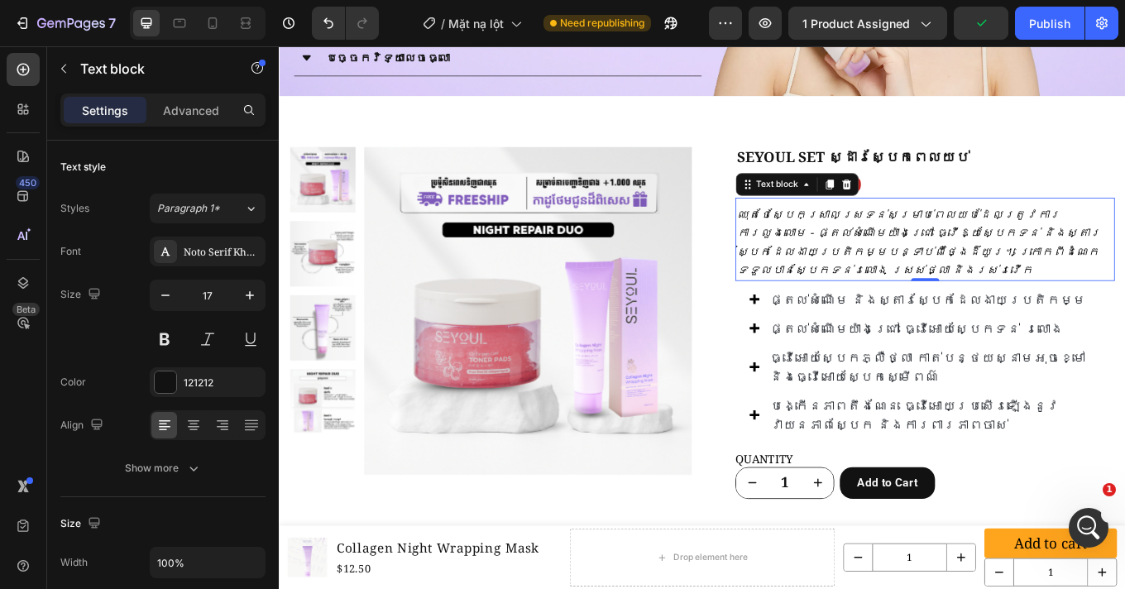
click at [887, 259] on icon "ឈុតថែស្បែកស្រាលស្រទន់សម្រាប់ពេលយប់ដែលត្រូវការការលួងលោម - ផ្តល់សំណើមយ៉ាងជ្រៅ ធ្វ…" at bounding box center [1028, 276] width 427 height 84
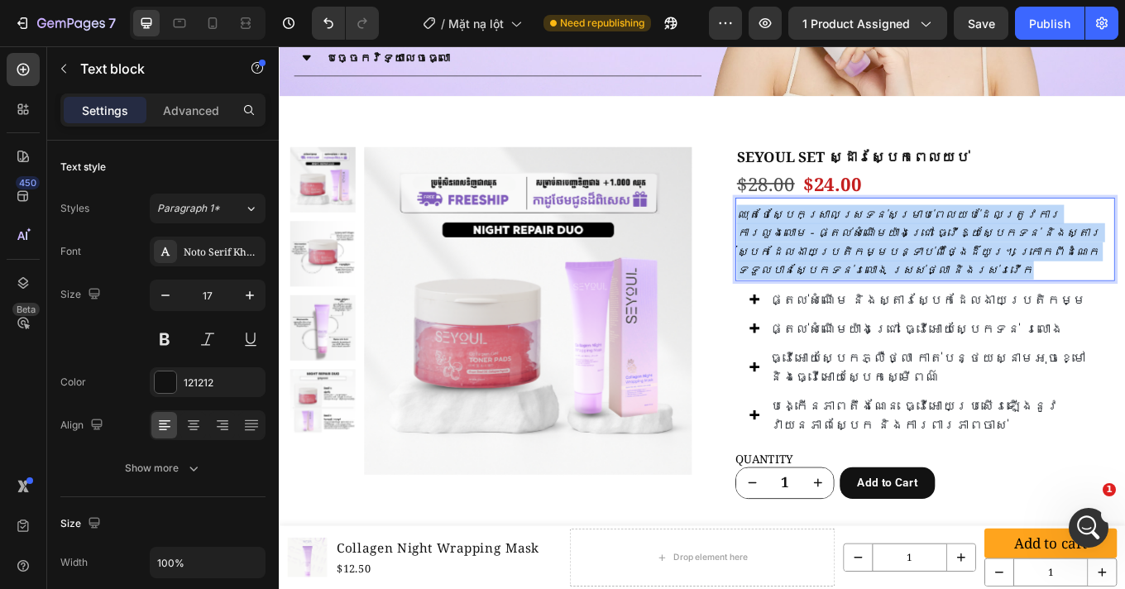
click at [887, 259] on icon "ឈុតថែស្បែកស្រាលស្រទន់សម្រាប់ពេលយប់ដែលត្រូវការការលួងលោម - ផ្តល់សំណើមយ៉ាងជ្រៅ ធ្វ…" at bounding box center [1028, 276] width 427 height 84
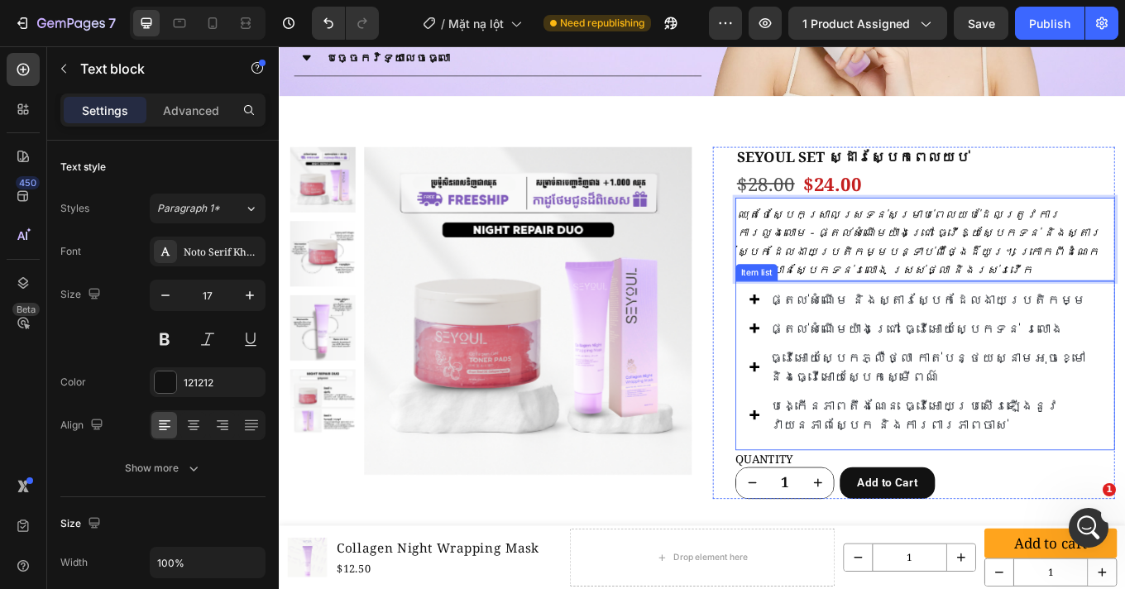
click at [817, 461] on div "ផ្តល់សំណើម និងស្តារស្បែកដែលងាយប្រតិកម្ម ផ្តល់សំណើមយ៉ាងជ្រៅ ធ្វើអោយស្បែកទន់ រលោង…" at bounding box center [1036, 421] width 445 height 198
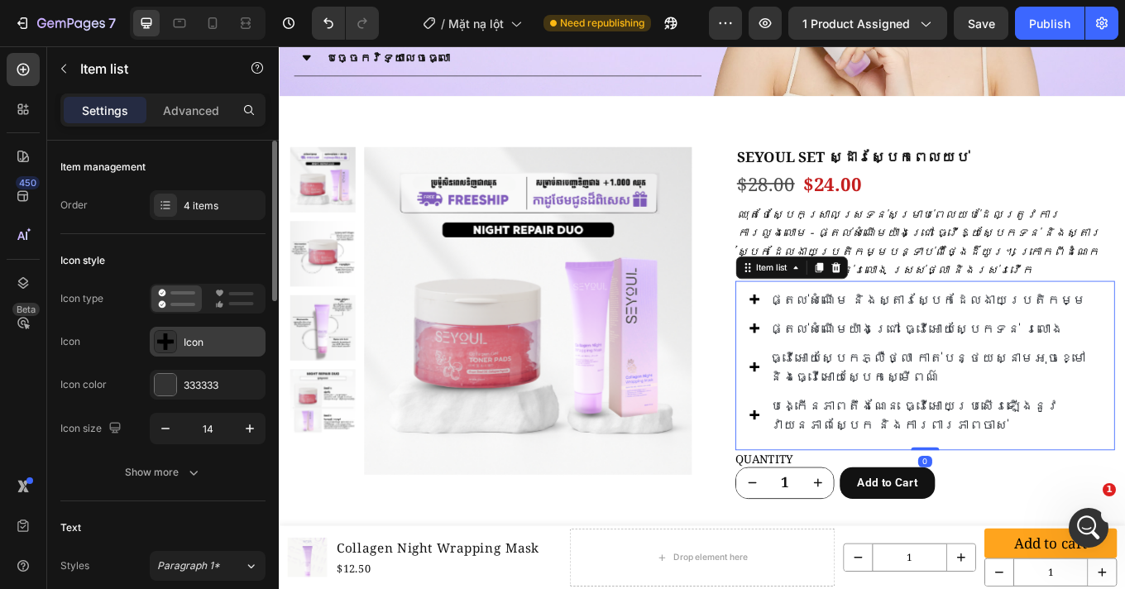
click at [216, 332] on div "Icon" at bounding box center [208, 342] width 116 height 30
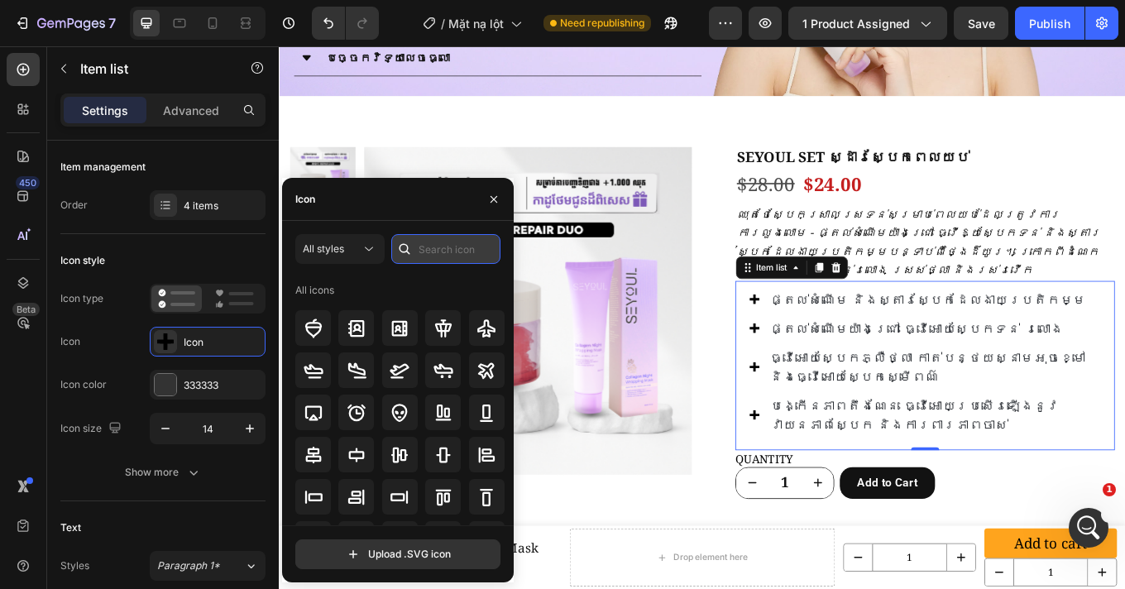
click at [443, 255] on input "text" at bounding box center [445, 249] width 109 height 30
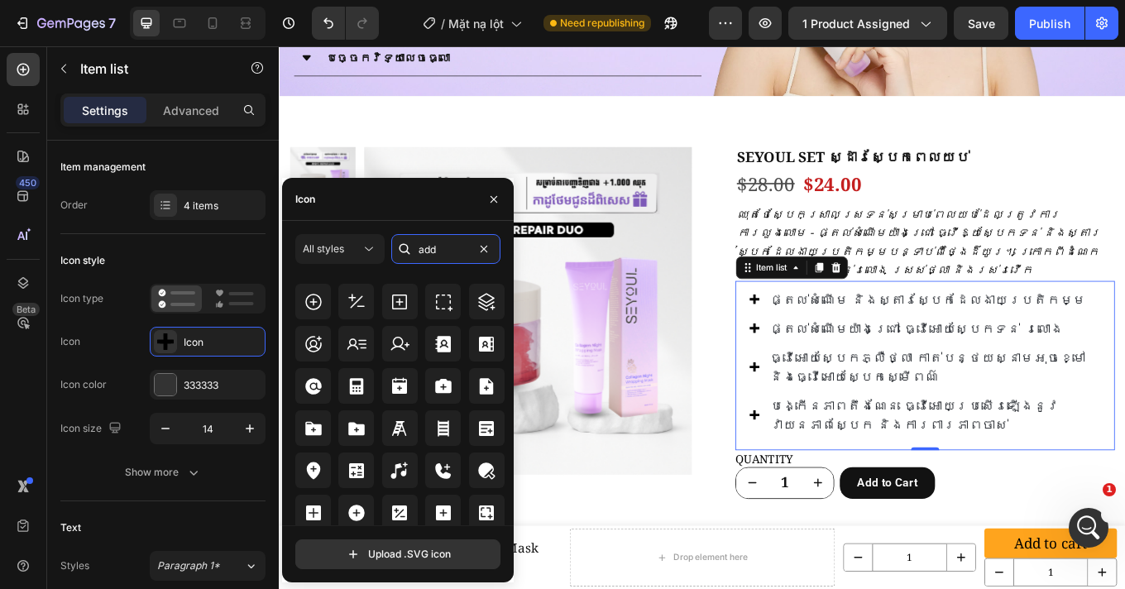
scroll to position [573, 0]
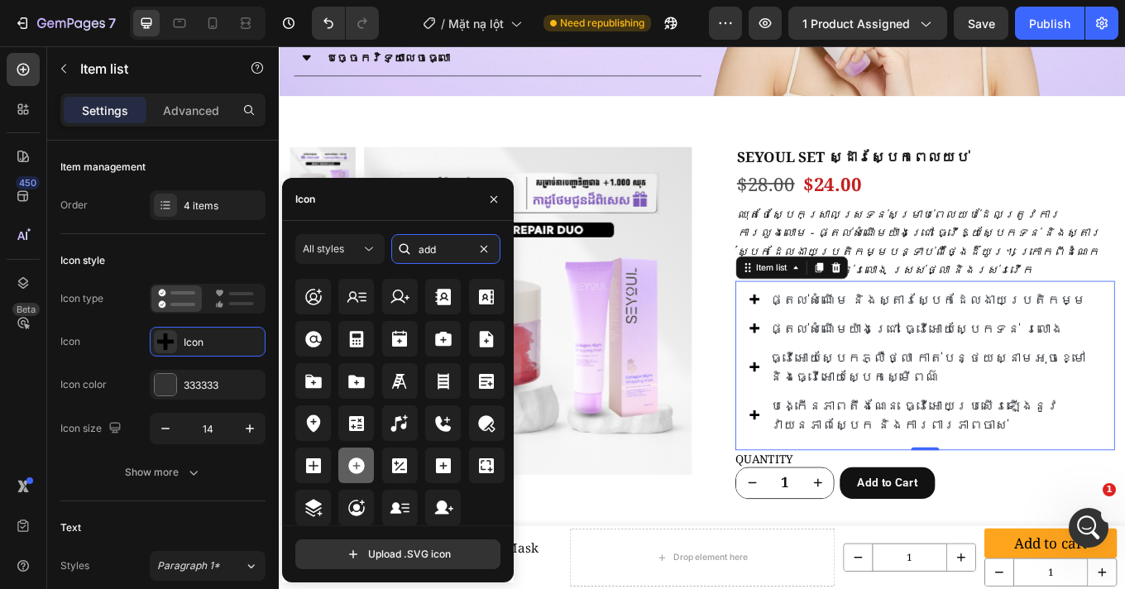
type input "add"
click at [351, 472] on icon at bounding box center [356, 466] width 20 height 20
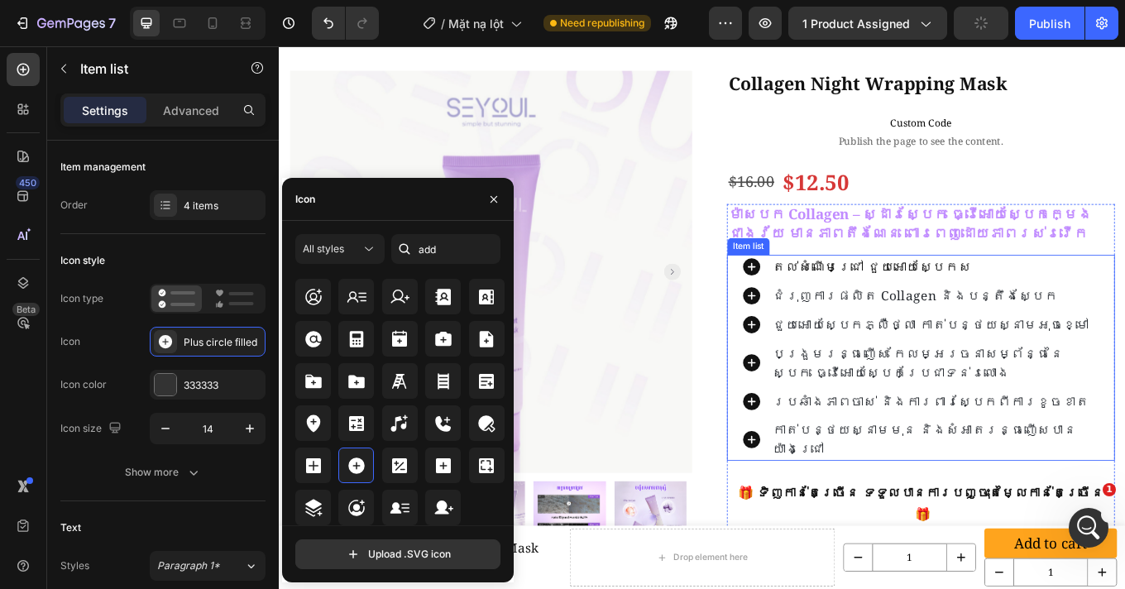
scroll to position [0, 0]
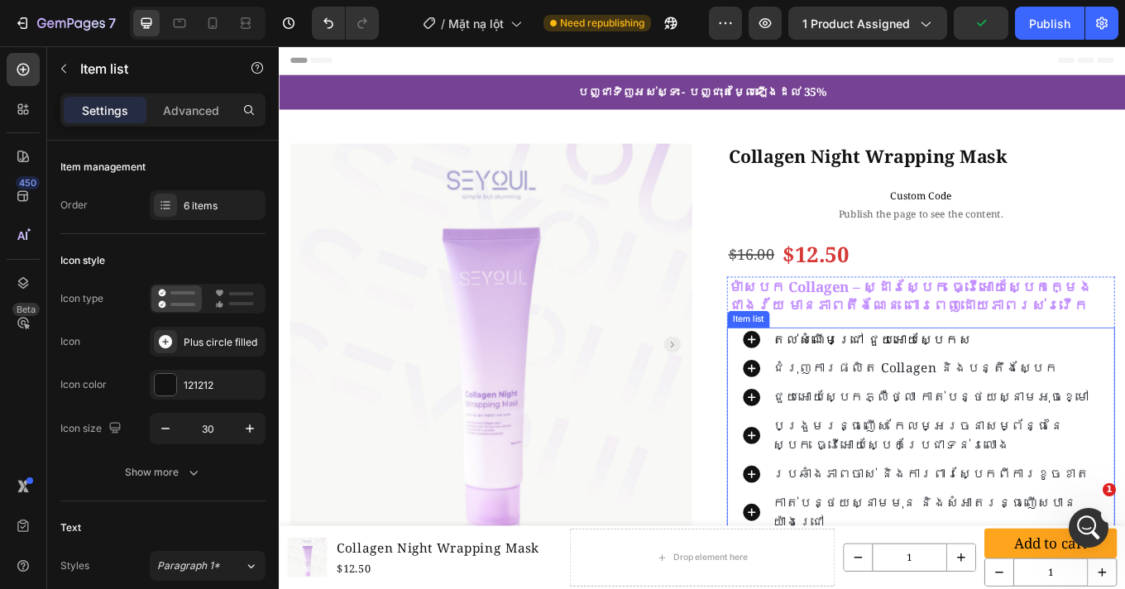
click at [807, 454] on div "តល់សំណើមជ្រៅ ជួយអោយស្បែកស ជំរុញការផលិត collagen និងបន្តឹងស្បែក ជួយអោយស្បែកភ្លឺថ…" at bounding box center [1031, 496] width 455 height 241
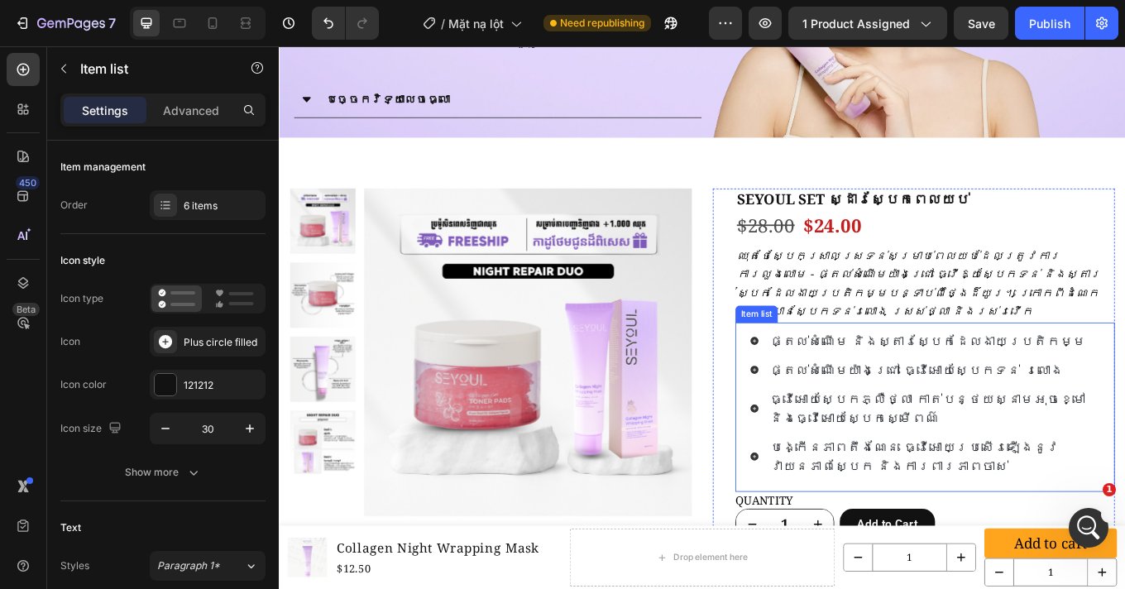
scroll to position [1450, 0]
click at [815, 432] on div "ផ្តល់សំណើម និងស្តារស្បែកដែលងាយប្រតិកម្ម ផ្តល់សំណើមយ៉ាងជ្រៅ ធ្វើអោយស្បែកទន់ រលោង…" at bounding box center [1036, 469] width 445 height 198
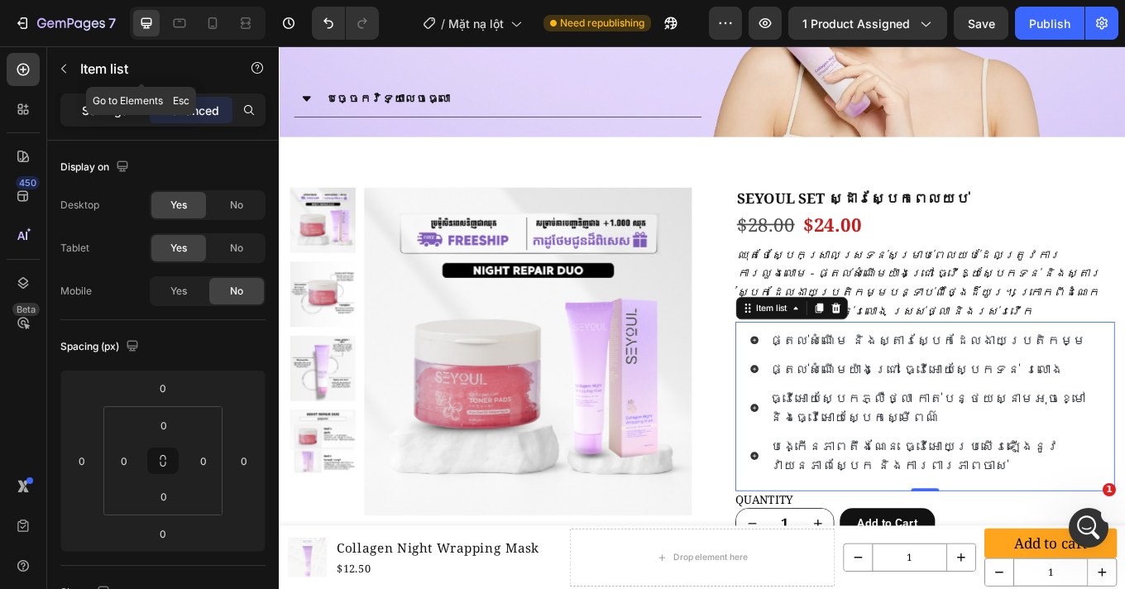
click at [108, 103] on p "Settings" at bounding box center [105, 110] width 46 height 17
type input "12"
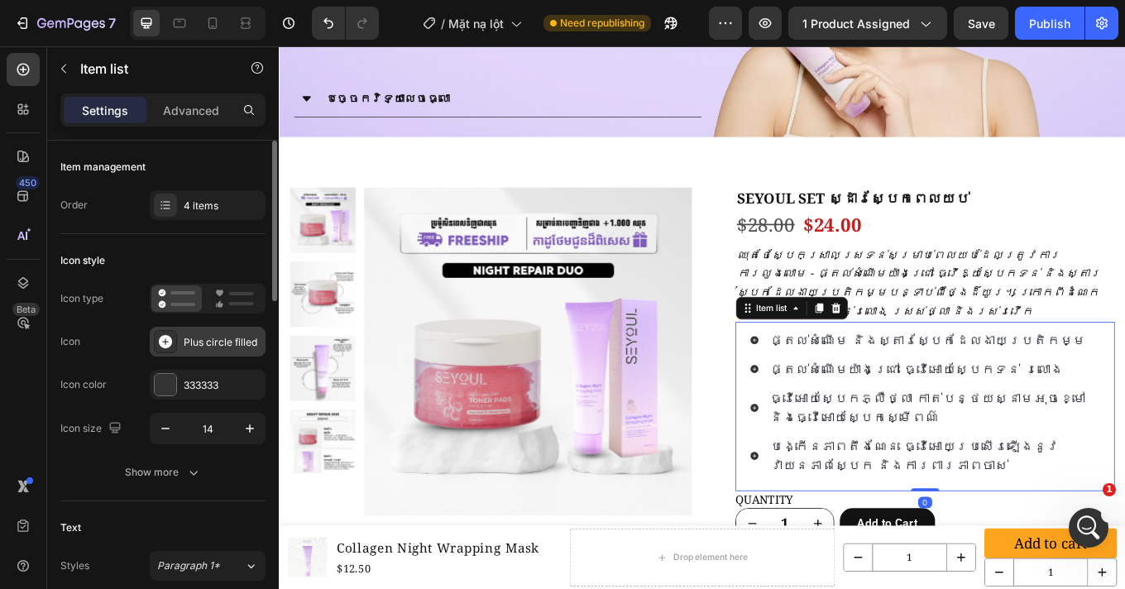
click at [211, 342] on div "Plus circle filled" at bounding box center [223, 342] width 78 height 15
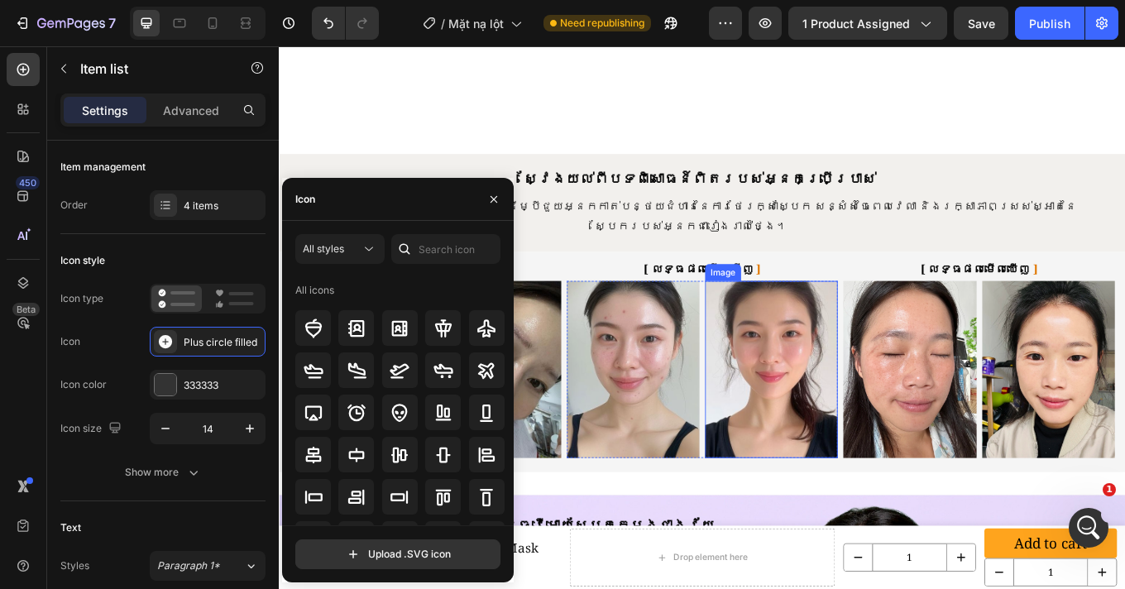
scroll to position [0, 0]
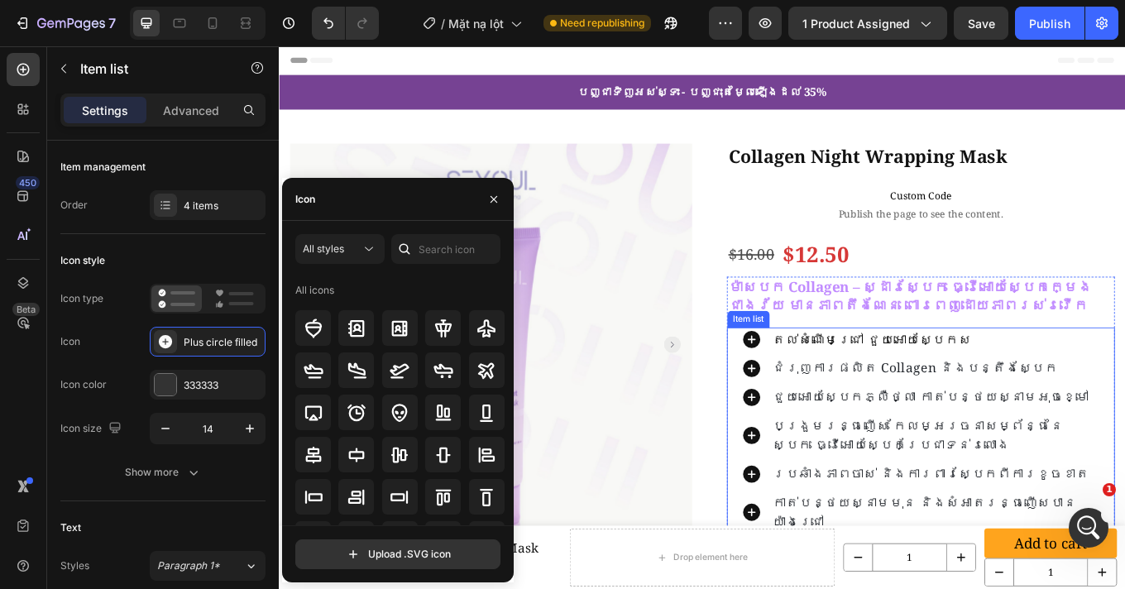
click at [820, 480] on div "បង្រួមរន្ធញើស កែលម្អរចនាសម្ព័ន្ធនៃស្បែក ធ្វើអោយស្បែកប្រែជាទន់រលោង" at bounding box center [1031, 503] width 422 height 50
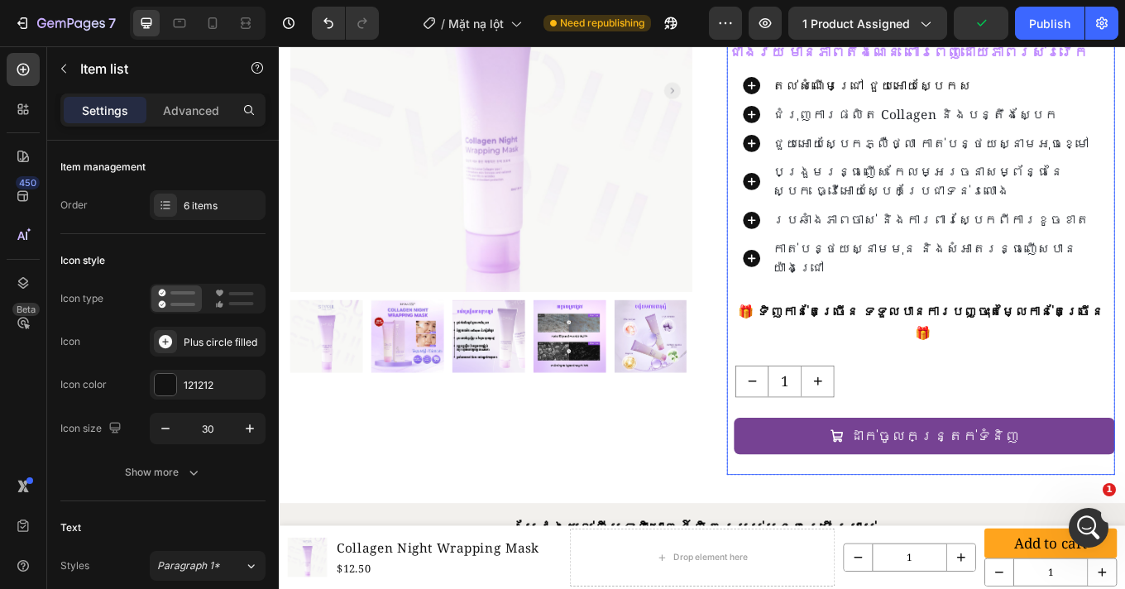
scroll to position [231, 0]
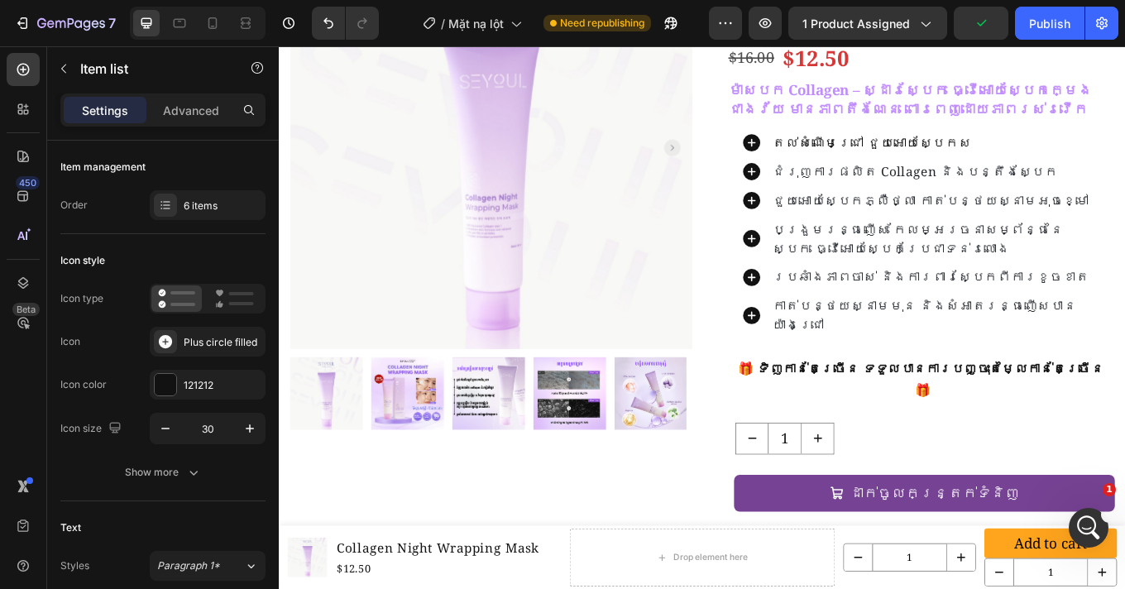
click at [811, 260] on div "តល់សំណើមជ្រៅ ជួយអោយស្បែកស ជំរុញការផលិត collagen និងបន្តឹងស្បែក ជួយអោយស្បែកភ្លឺថ…" at bounding box center [1031, 266] width 455 height 241
click at [813, 202] on div "តល់សំណើមជ្រៅ ជួយអោយស្បែកស ជំរុញការផលិត collagen និងបន្តឹងស្បែក ជួយអោយស្បែកភ្លឺថ…" at bounding box center [1031, 266] width 455 height 241
click at [840, 216] on div "ជួយអោយស្បែកភ្លឺថ្លា កាត់បន្ថយស្នាមអុចខ្មៅ" at bounding box center [1031, 226] width 422 height 27
click at [838, 270] on div "បង្រួមរន្ធញើស កែលម្អរចនាសម្ព័ន្ធនៃស្បែក ធ្វើអោយស្បែកប្រែជាទន់រលោង" at bounding box center [1031, 272] width 422 height 50
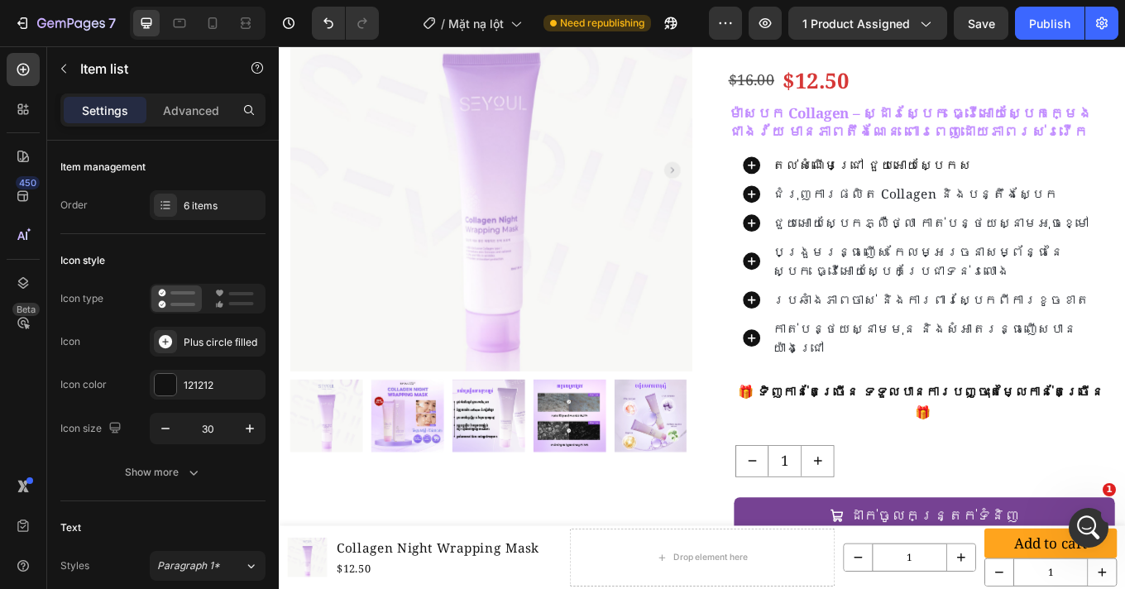
scroll to position [183, 0]
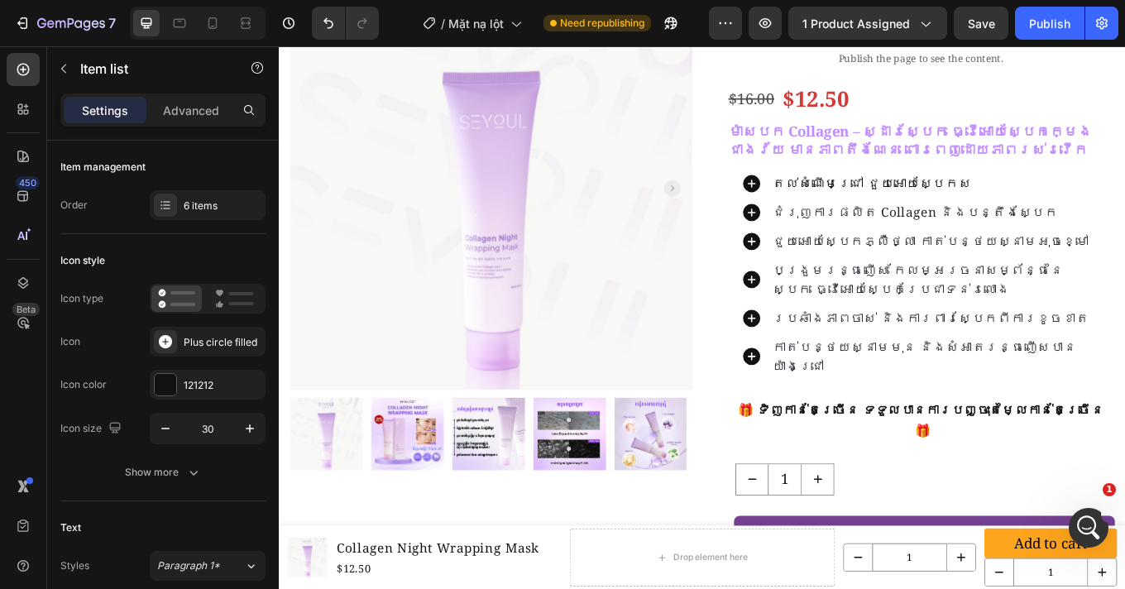
click at [825, 349] on div "តល់សំណើមជ្រៅ ជួយអោយស្បែកស ជំរុញការផលិត collagen និងបន្តឹងស្បែក ជួយអោយស្បែកភ្លឺថ…" at bounding box center [1031, 313] width 422 height 241
click at [805, 298] on div "តល់សំណើមជ្រៅ ជួយអោយស្បែកស ជំរុញការផលិត collagen និងបន្តឹងស្បែក ជួយអោយស្បែកភ្លឺថ…" at bounding box center [1031, 313] width 455 height 241
click at [820, 324] on icon at bounding box center [832, 320] width 25 height 25
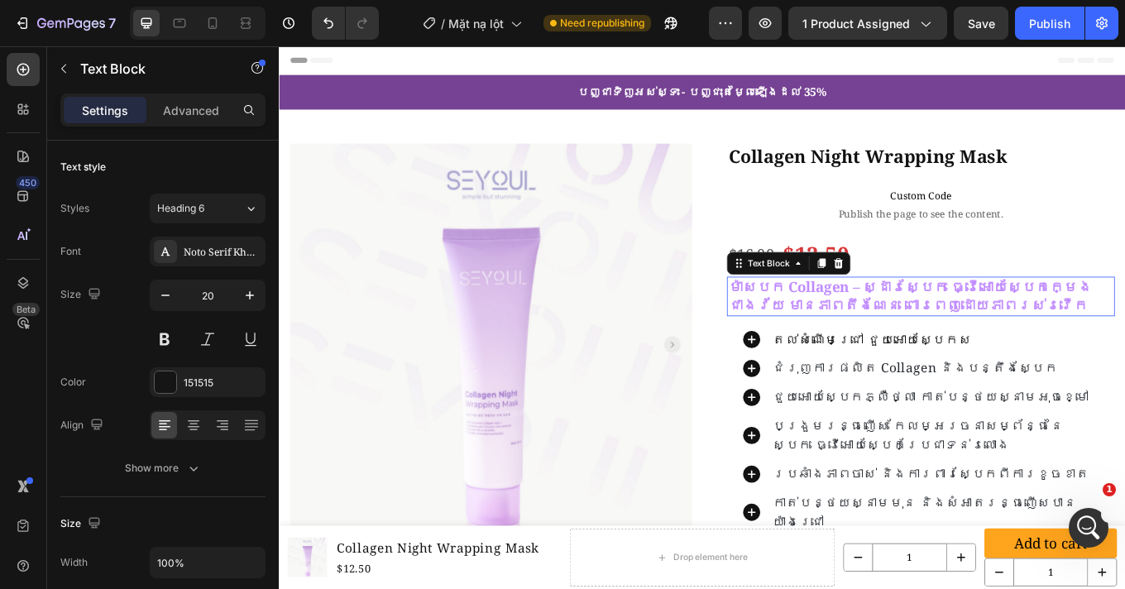
click at [804, 356] on div "ម៉ាសបក Collagen – ស្ដារស្បែក ធ្វើអោយស្បែកក្មេងជាងវ័យ មានភាពតឹងណែន ពោរពេញដោយភាពរ…" at bounding box center [1031, 340] width 455 height 46
click at [804, 376] on div "16" at bounding box center [1031, 369] width 455 height 13
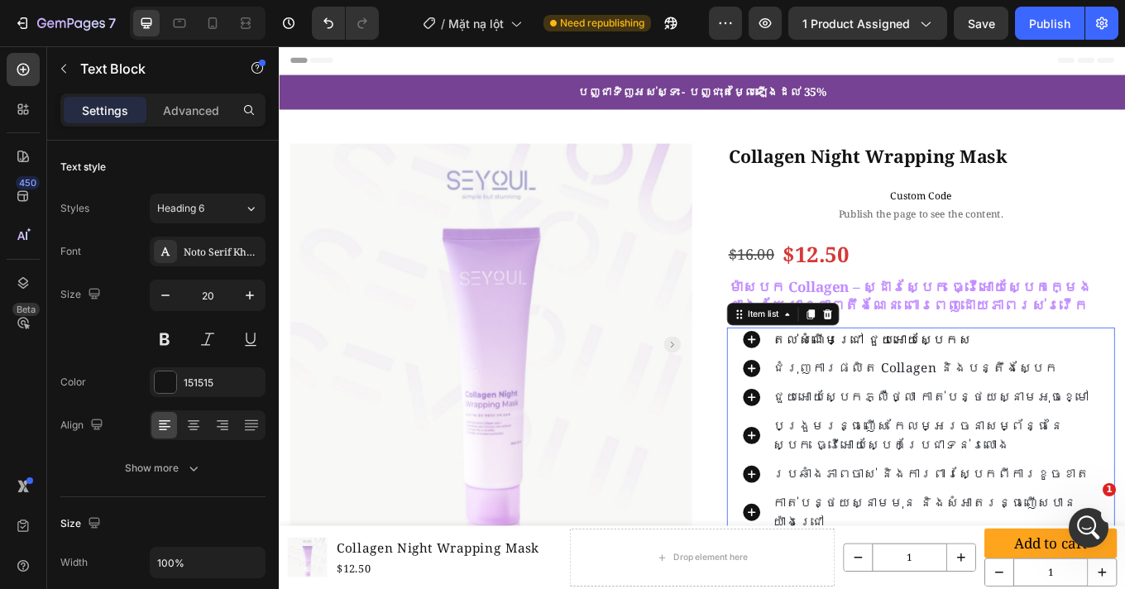
click at [804, 384] on div "តល់សំណើមជ្រៅ ជួយអោយស្បែកស ជំរុញការផលិត collagen និងបន្តឹងស្បែក ជួយអោយស្បែកភ្លឺថ…" at bounding box center [1031, 496] width 455 height 241
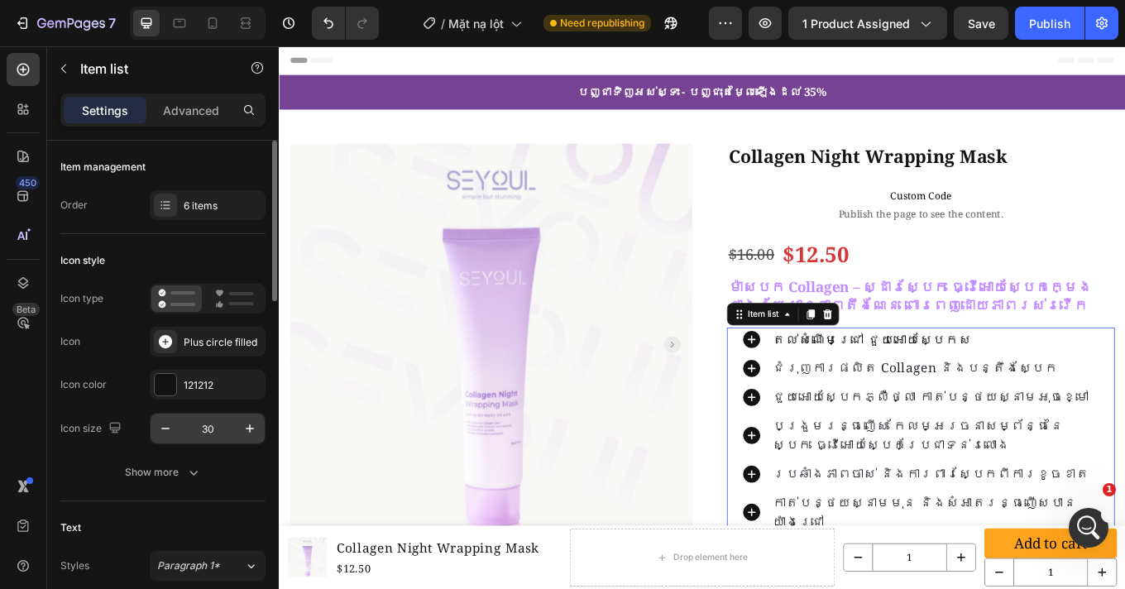
click at [212, 427] on input "30" at bounding box center [207, 428] width 55 height 30
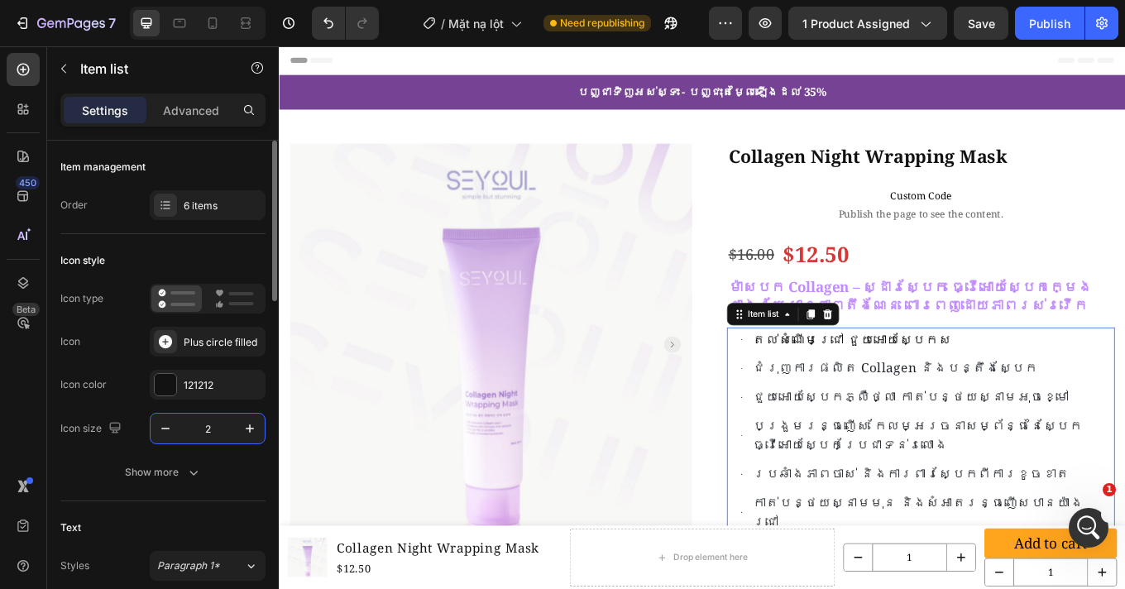
type input "25"
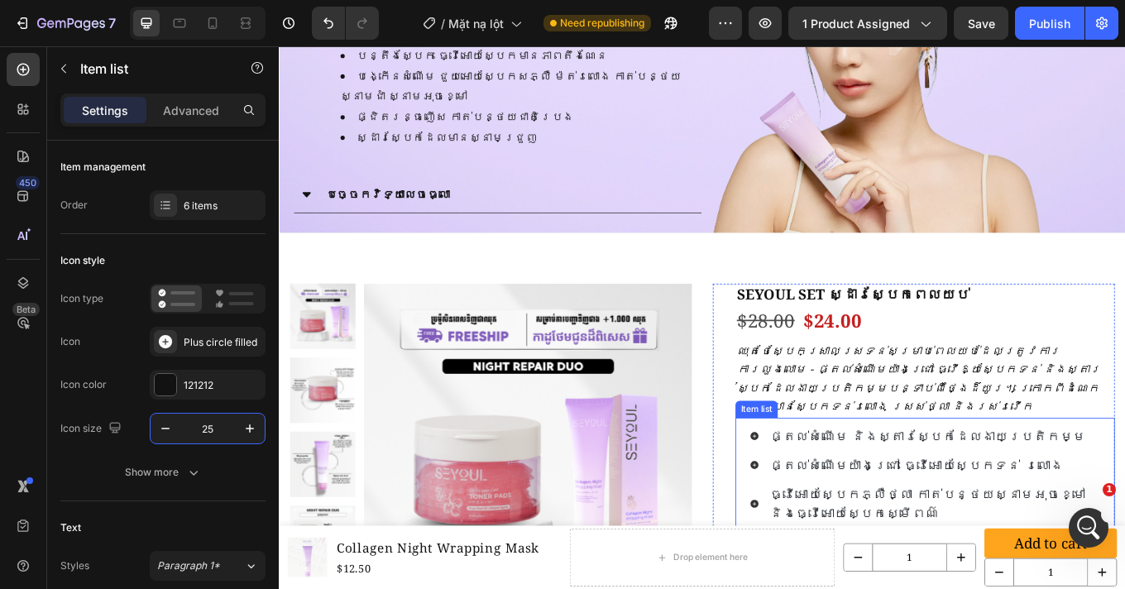
scroll to position [1658, 0]
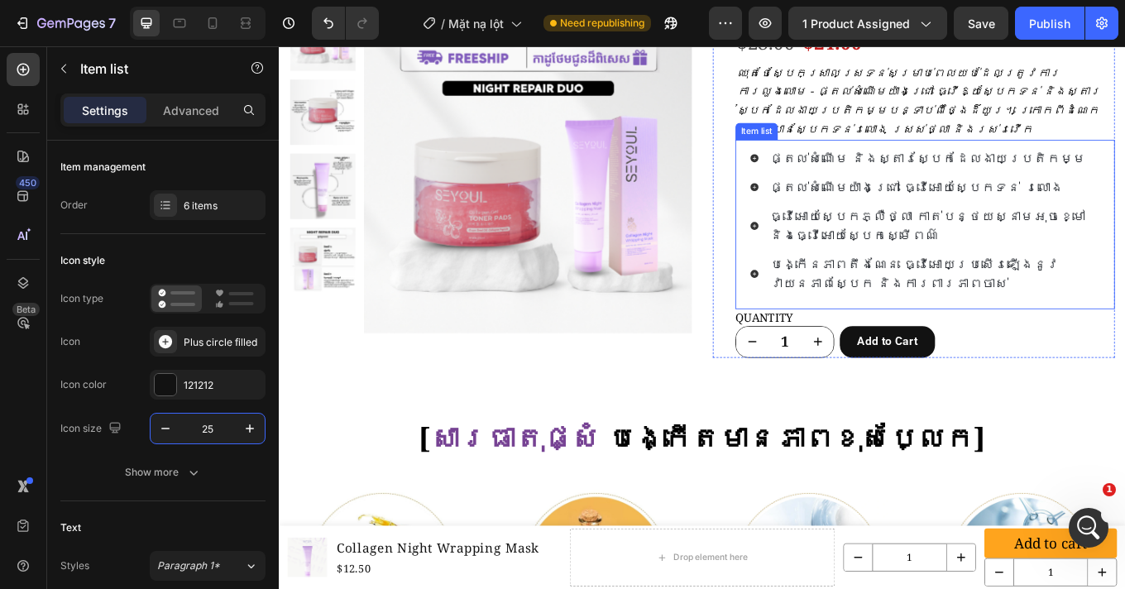
click at [820, 267] on div "ផ្តល់សំណើម និងស្តារស្បែកដែលងាយប្រតិកម្ម ផ្តល់សំណើមយ៉ាងជ្រៅ ធ្វើអោយស្បែកទន់ រលោង…" at bounding box center [1036, 255] width 445 height 198
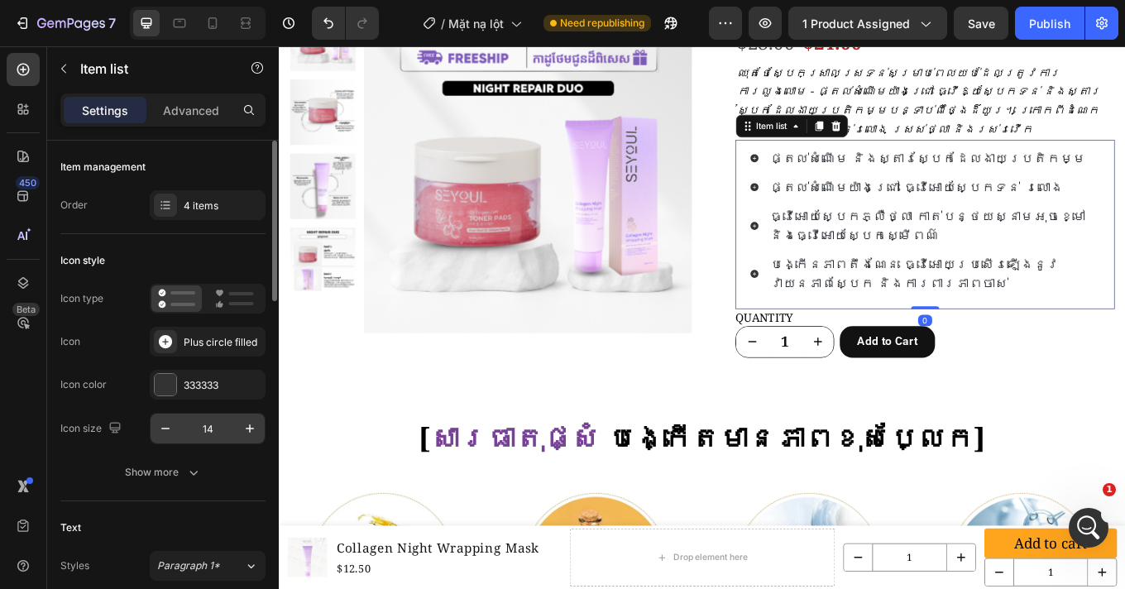
click at [217, 430] on input "14" at bounding box center [207, 428] width 55 height 30
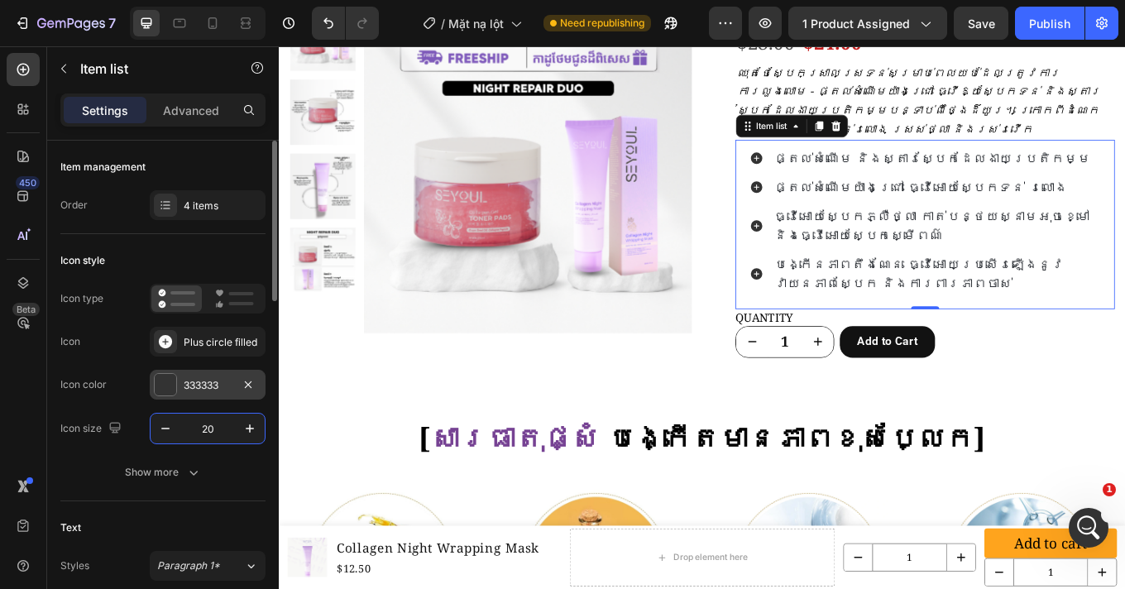
type input "20"
click at [176, 382] on div at bounding box center [165, 384] width 23 height 23
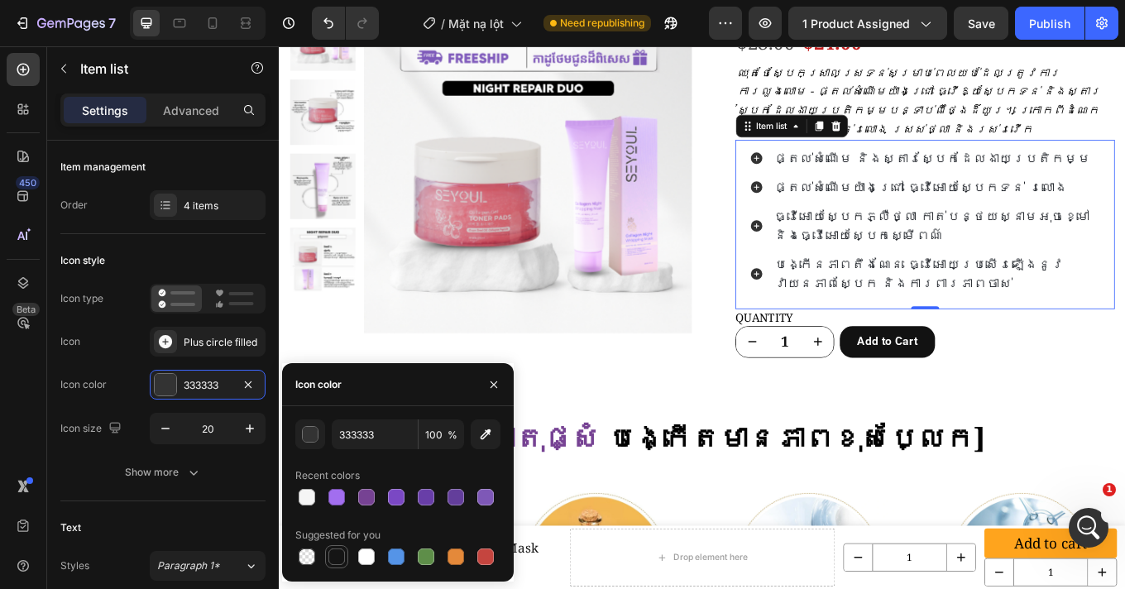
click at [335, 561] on div at bounding box center [336, 556] width 17 height 17
type input "151515"
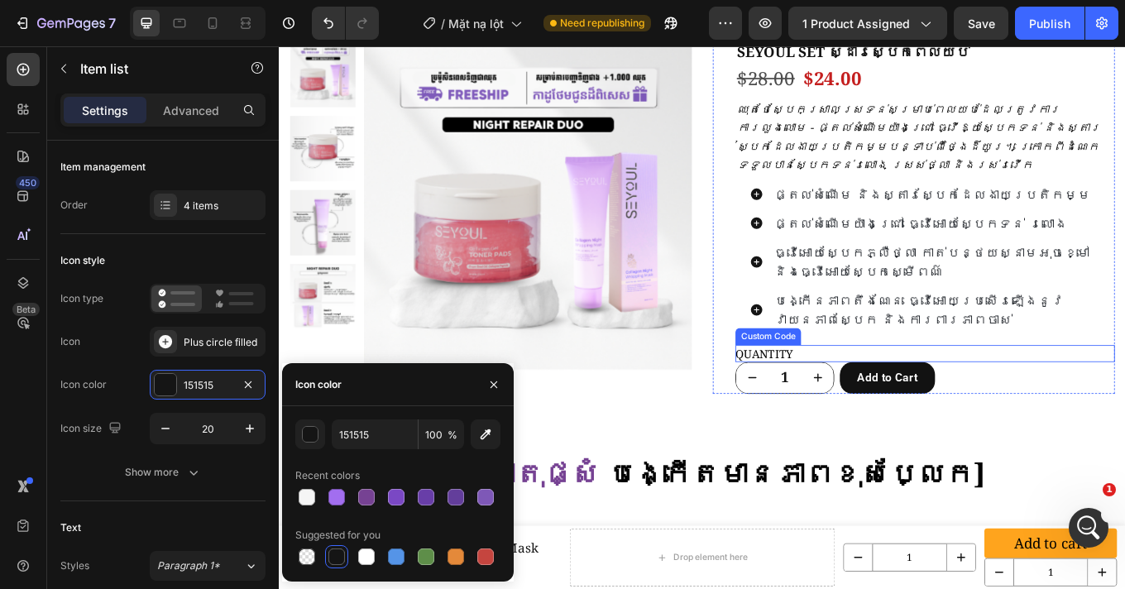
scroll to position [1663, 0]
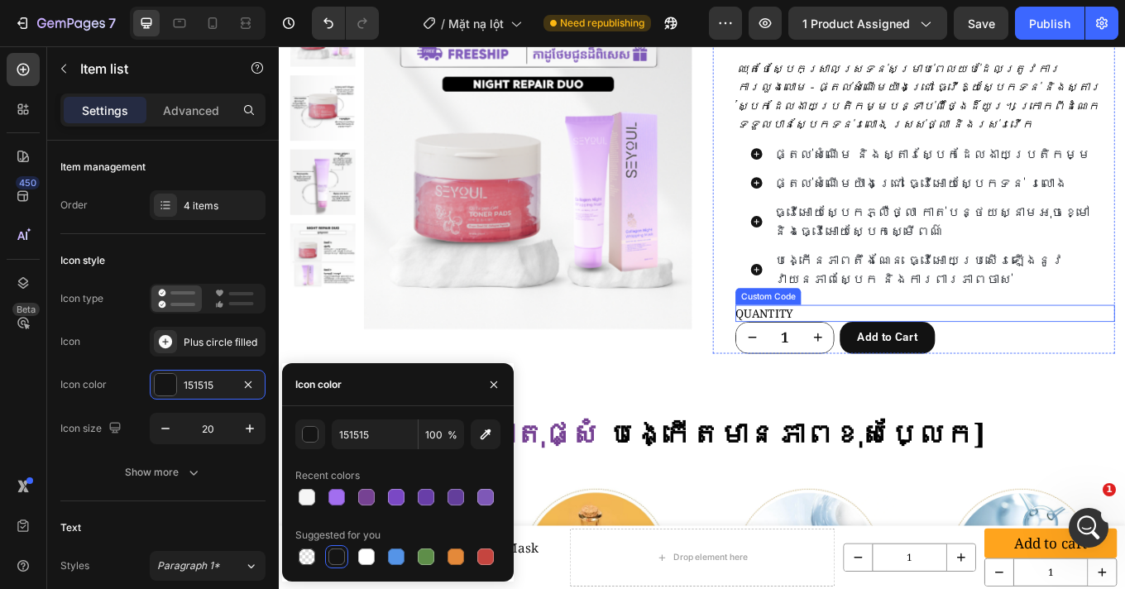
click at [1068, 324] on div "ផ្តល់សំណើម និងស្តារស្បែកដែលងាយប្រតិកម្ម ផ្តល់សំណើមយ៉ាងជ្រៅ ធ្វើអោយស្បែកទន់ រលោង…" at bounding box center [1036, 250] width 445 height 198
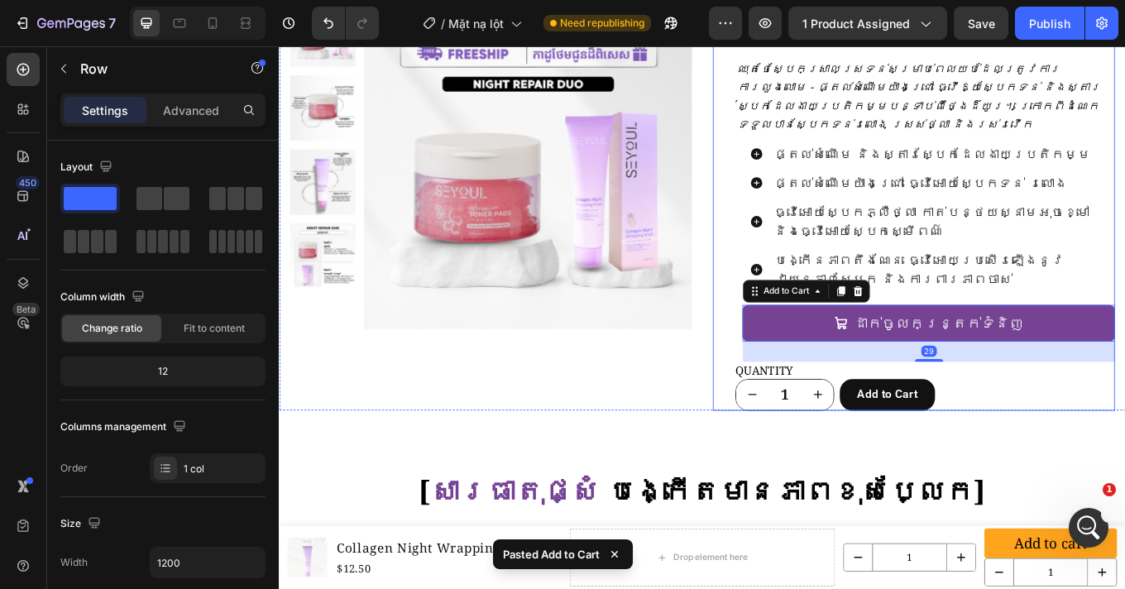
click at [802, 424] on div "SEYOUL SET ស្ដារស្បែកពេលយប់ Product Title $28.00 Product Price Product Price $2…" at bounding box center [1022, 234] width 471 height 480
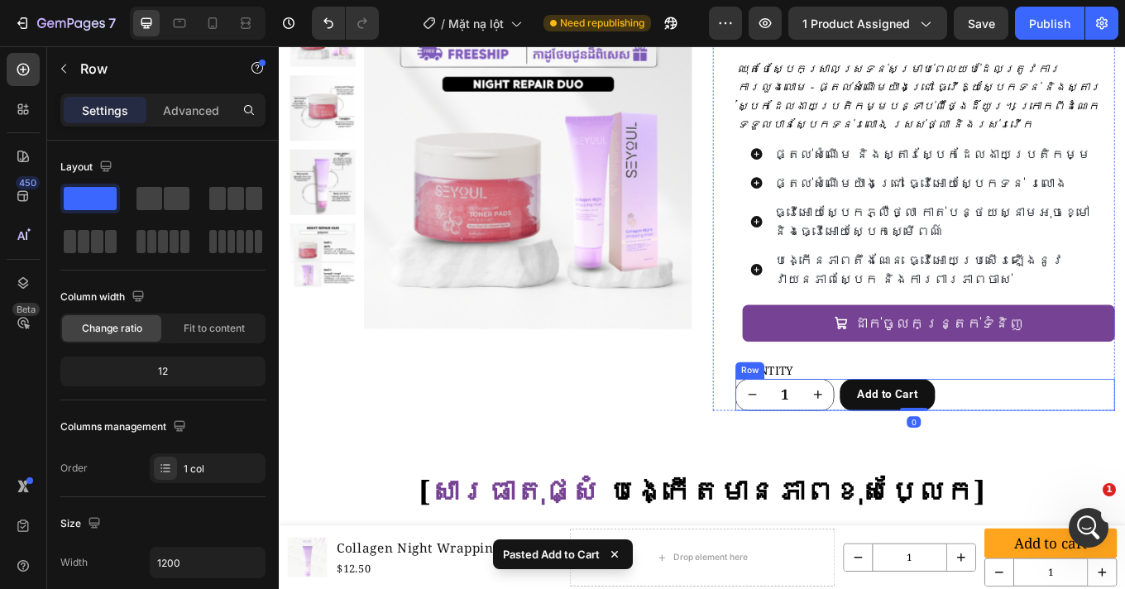
click at [1114, 437] on div "1 Product Quantity Add to Cart Product Cart Button Row" at bounding box center [1036, 455] width 445 height 37
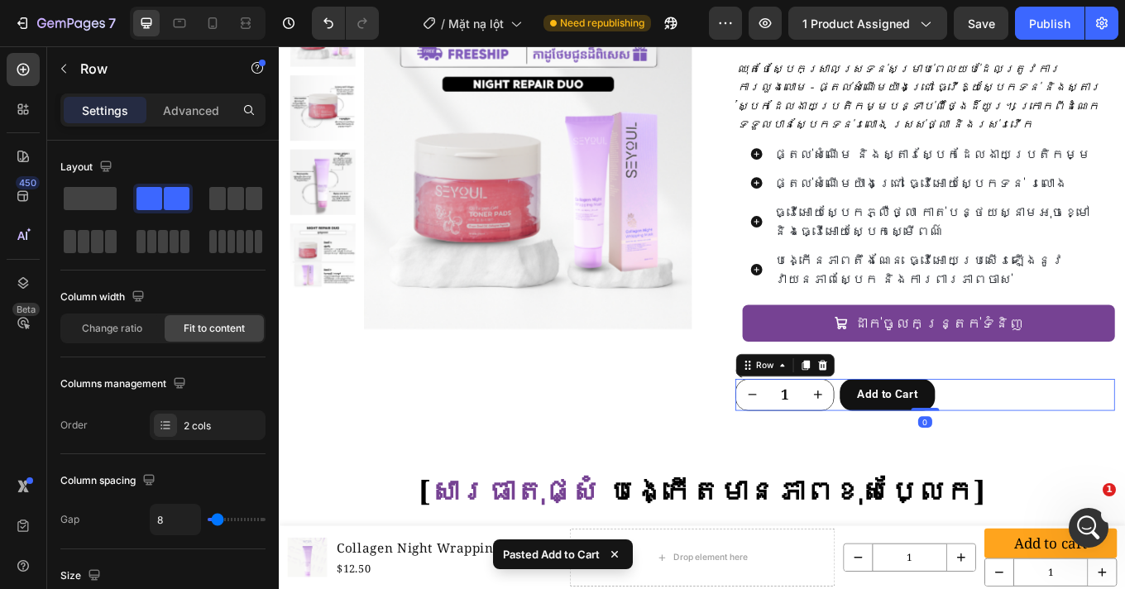
click at [910, 415] on icon at bounding box center [915, 421] width 11 height 12
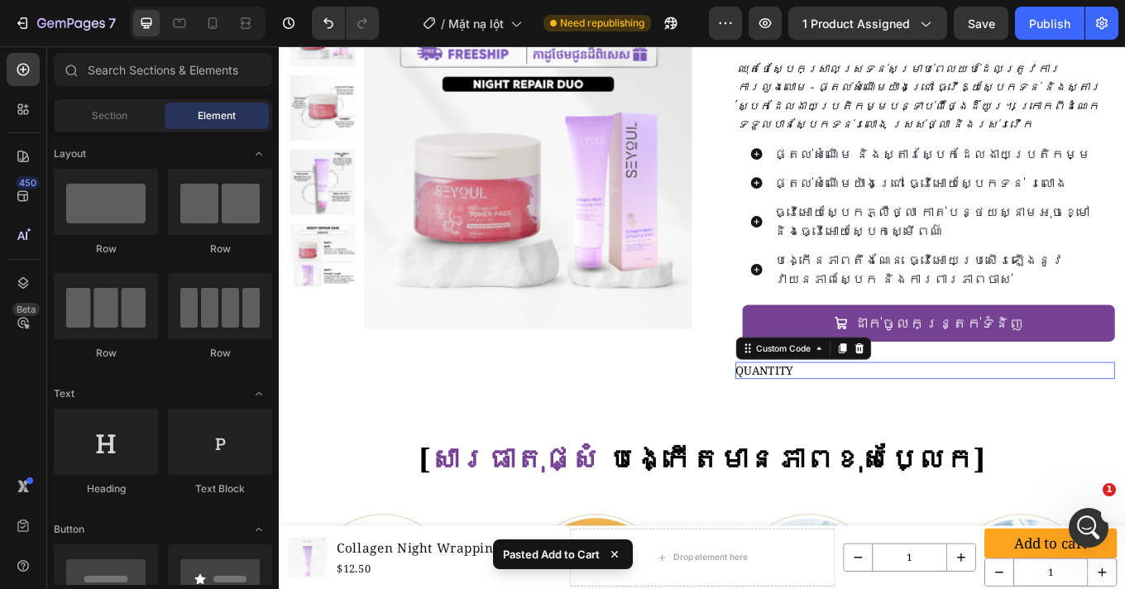
click at [905, 417] on p "QUANTITY" at bounding box center [1036, 427] width 445 height 20
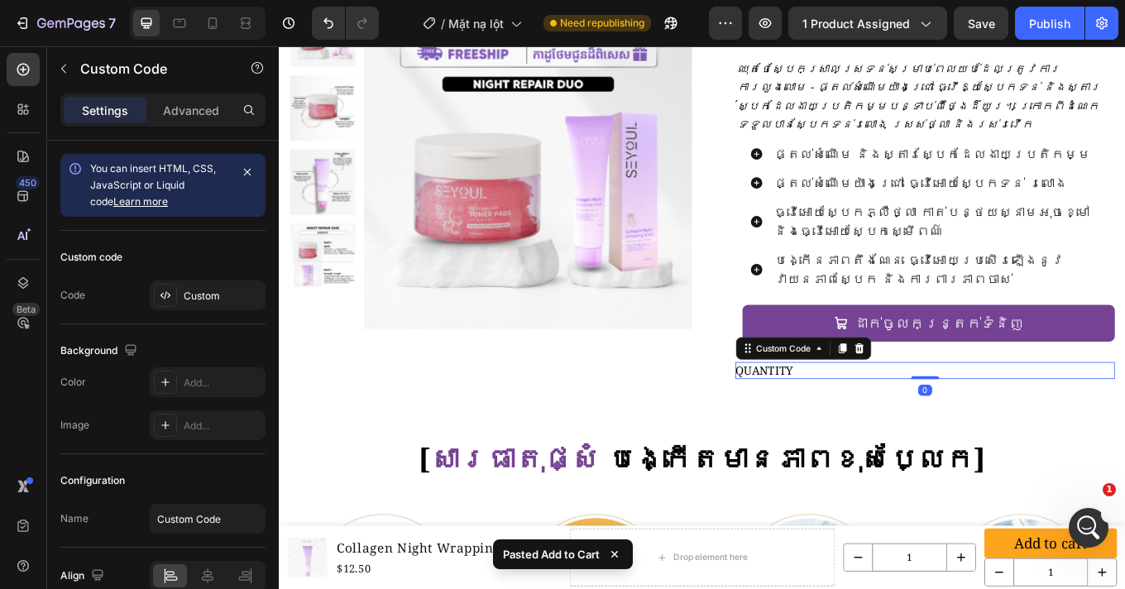
click at [954, 394] on icon at bounding box center [958, 400] width 13 height 13
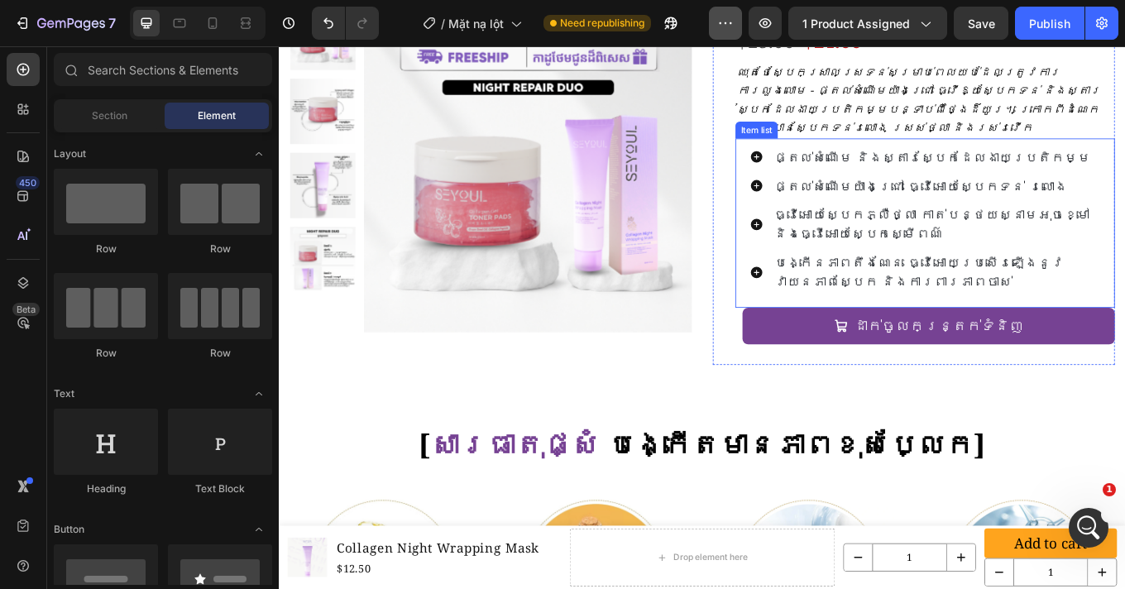
scroll to position [1660, 0]
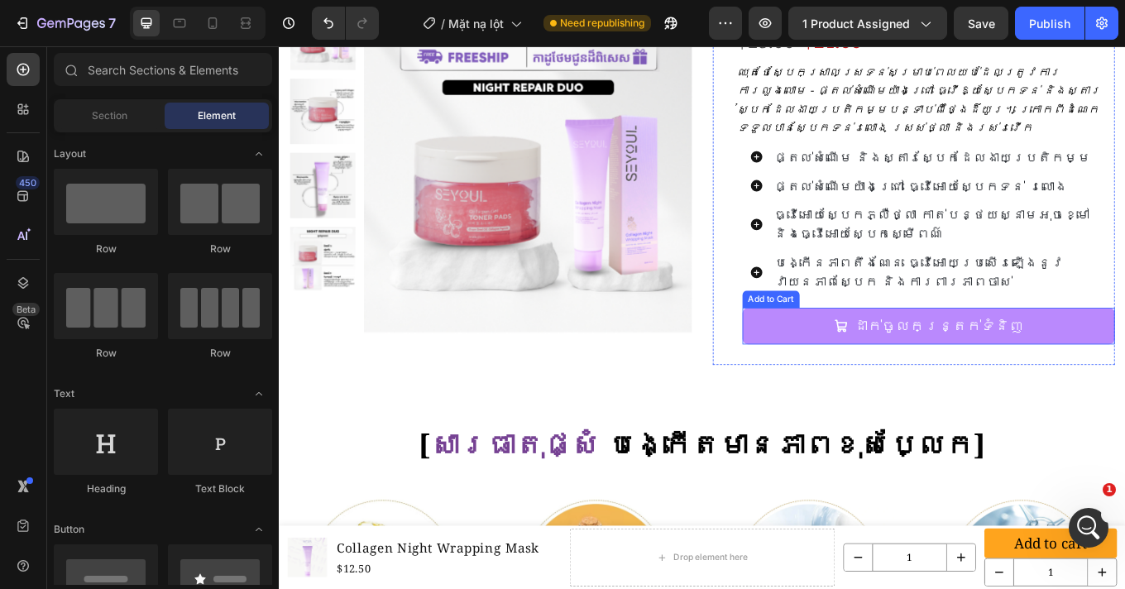
click at [835, 358] on button "ដាក់ចូលកន្ត្រក់ទំនិញ" at bounding box center [1040, 374] width 437 height 43
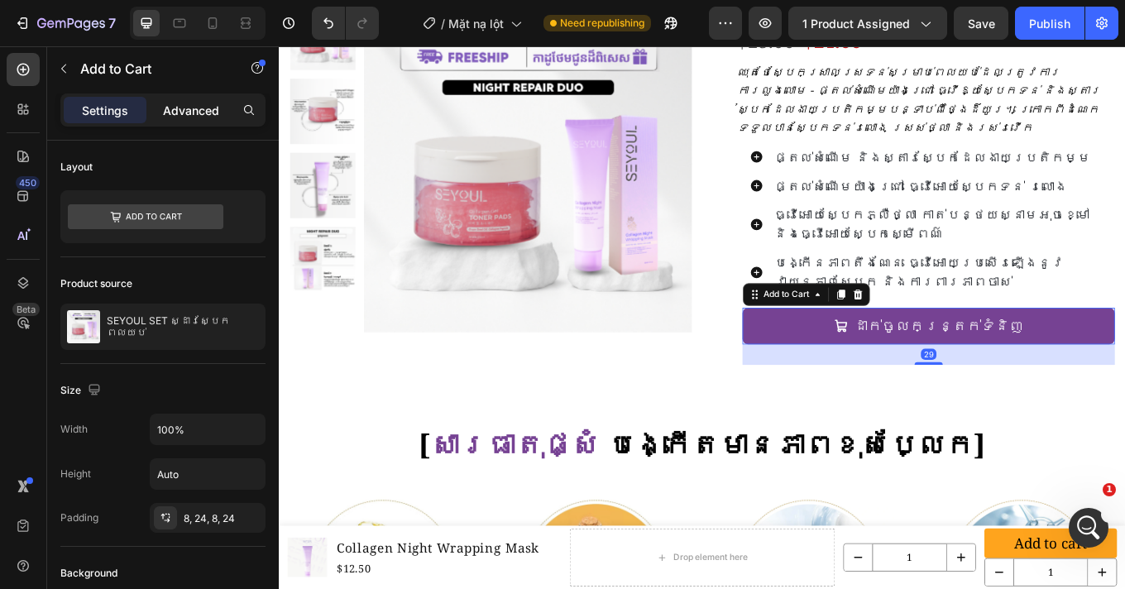
click at [184, 116] on p "Advanced" at bounding box center [191, 110] width 56 height 17
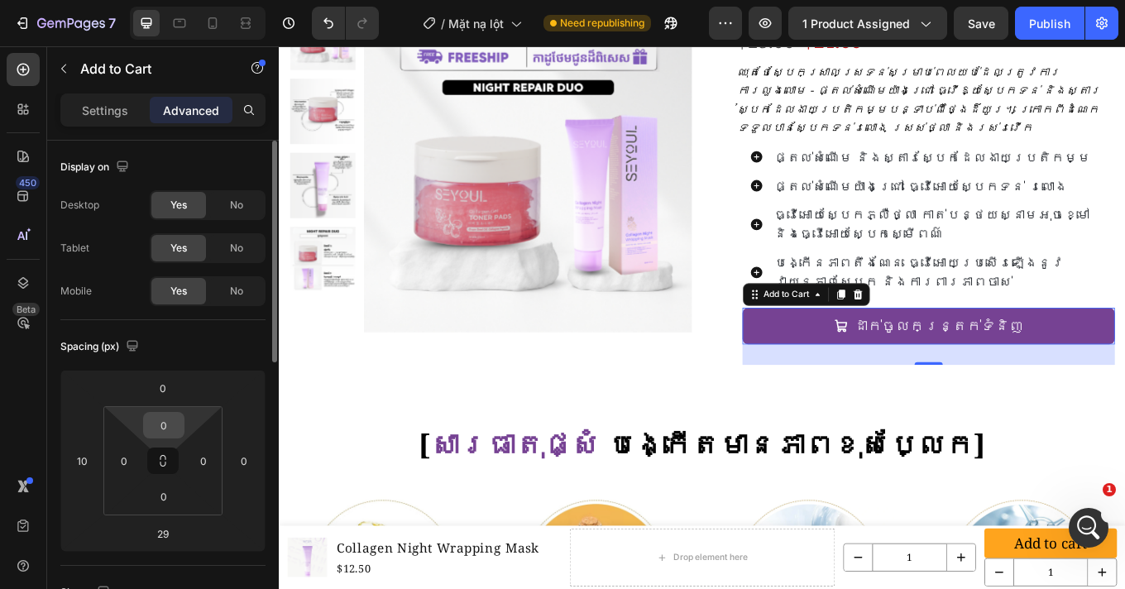
click at [179, 427] on input "0" at bounding box center [163, 425] width 33 height 25
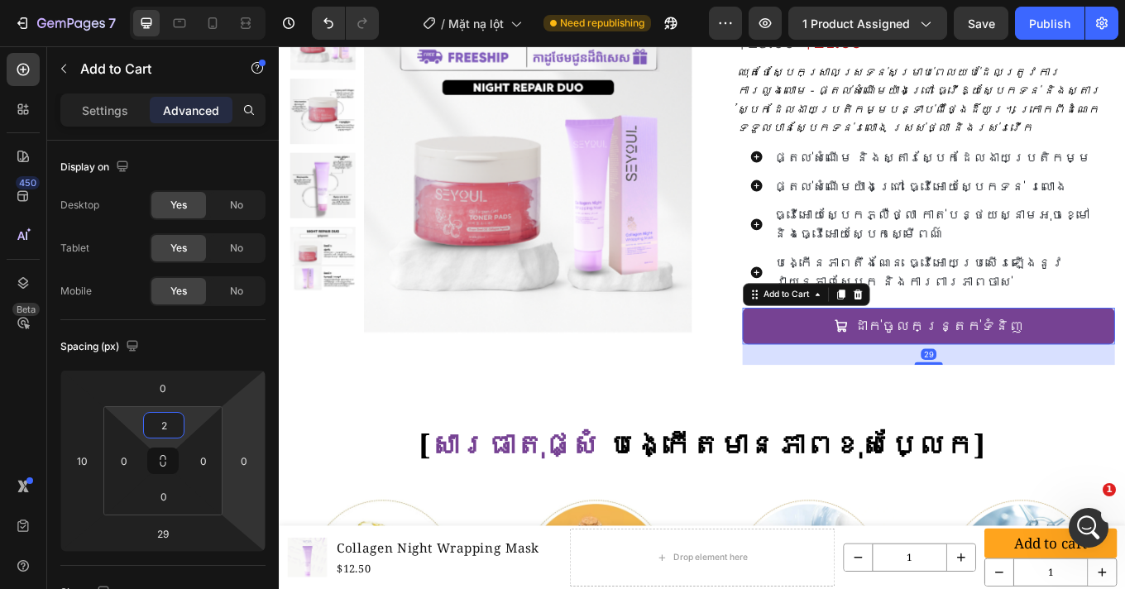
type input "24"
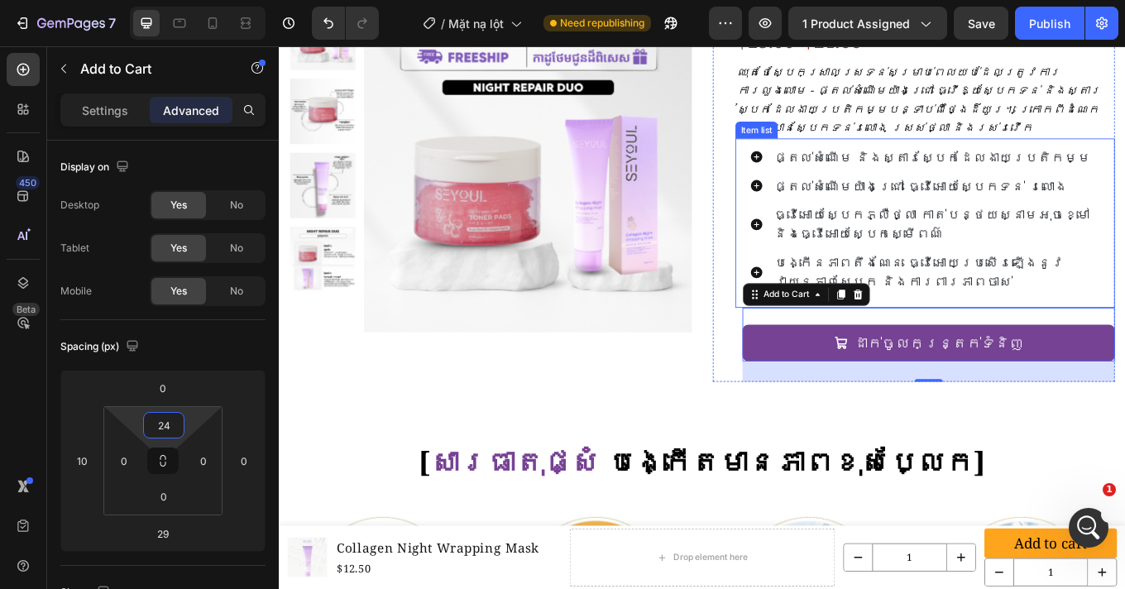
click at [1063, 297] on p "បង្កើនភាពតឹងណែន ធ្វើអោយប្រសើរឡើងនូវវាយនភាពស្បែក និងការពារភាពចាស់" at bounding box center [1049, 311] width 380 height 45
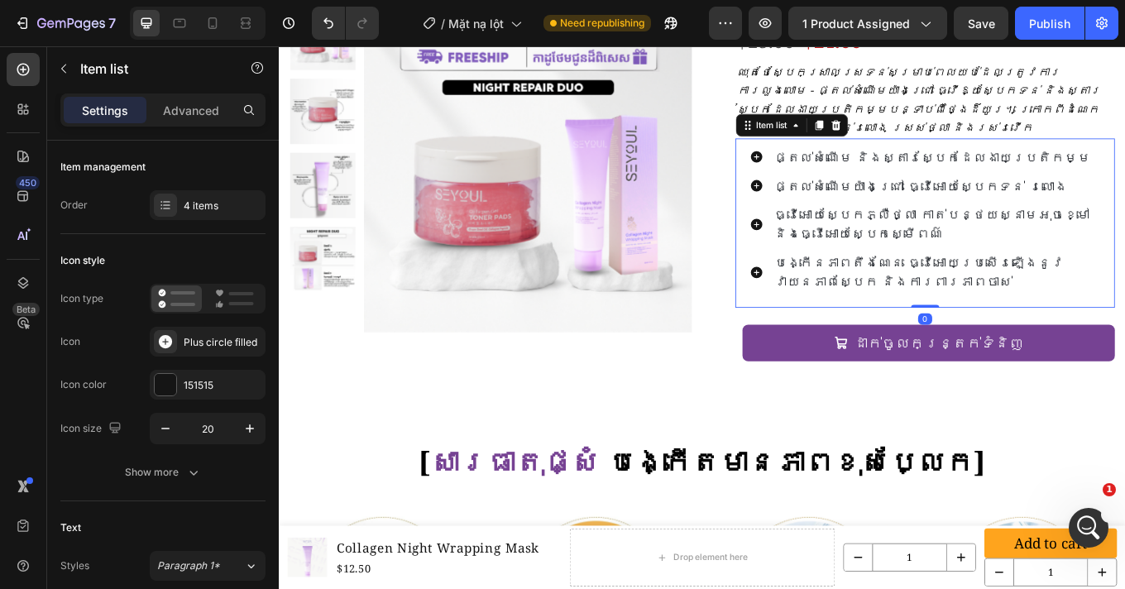
click at [830, 311] on div "បង្កើនភាពតឹងណែន ធ្វើអោយប្រសើរឡើងនូវវាយនភាពស្បែក និងការពារភាពចាស់" at bounding box center [1036, 312] width 412 height 50
click at [203, 117] on p "Advanced" at bounding box center [191, 110] width 56 height 17
type input "100%"
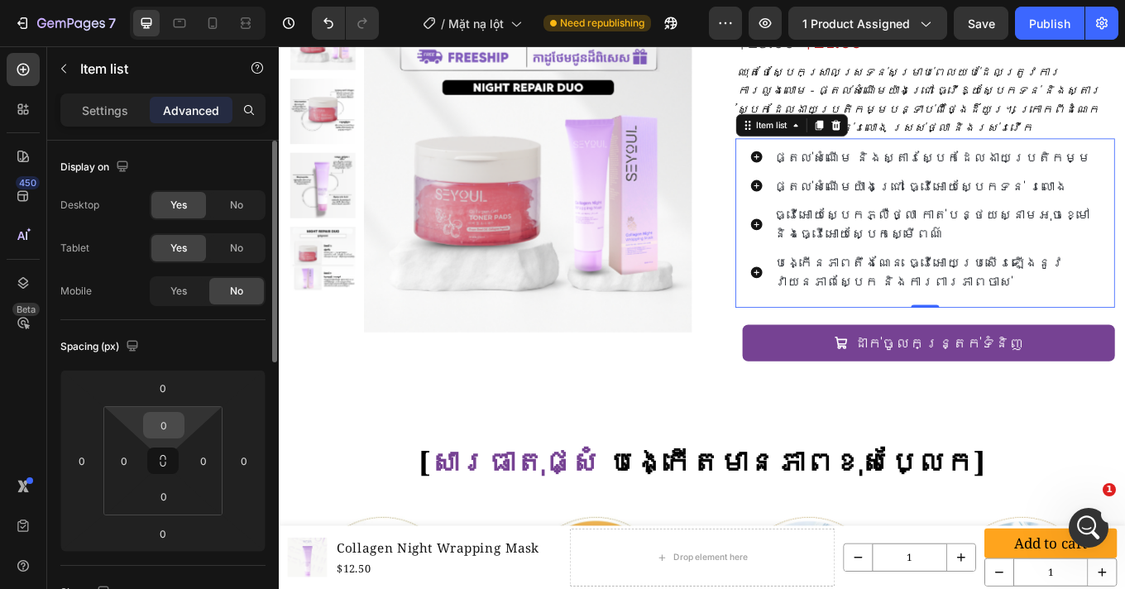
click at [174, 432] on input "0" at bounding box center [163, 425] width 33 height 25
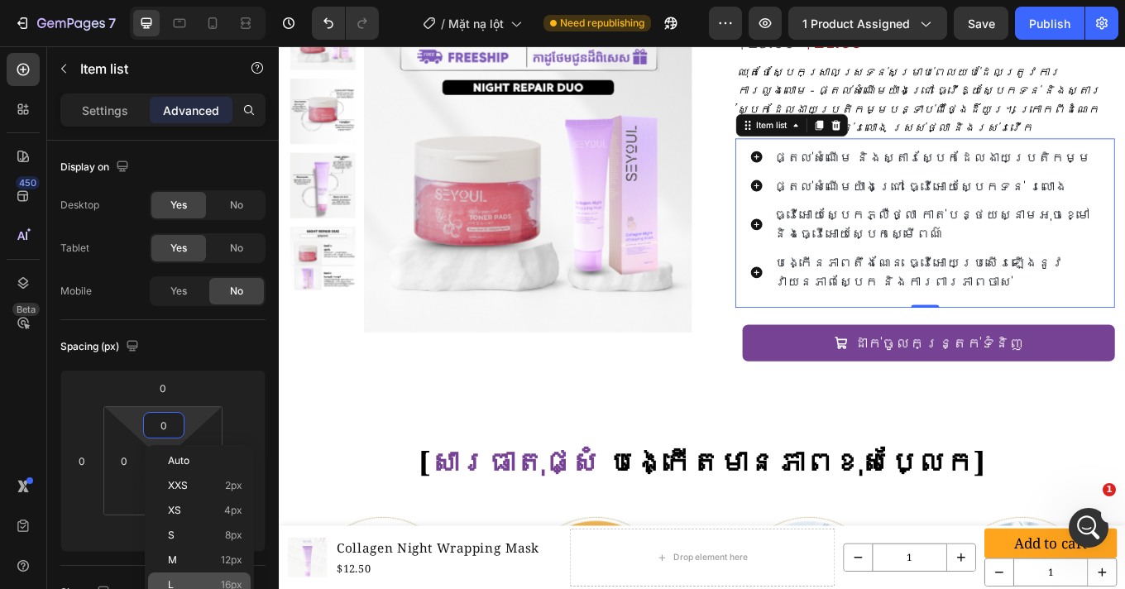
click at [202, 574] on div "L 16px" at bounding box center [199, 584] width 103 height 25
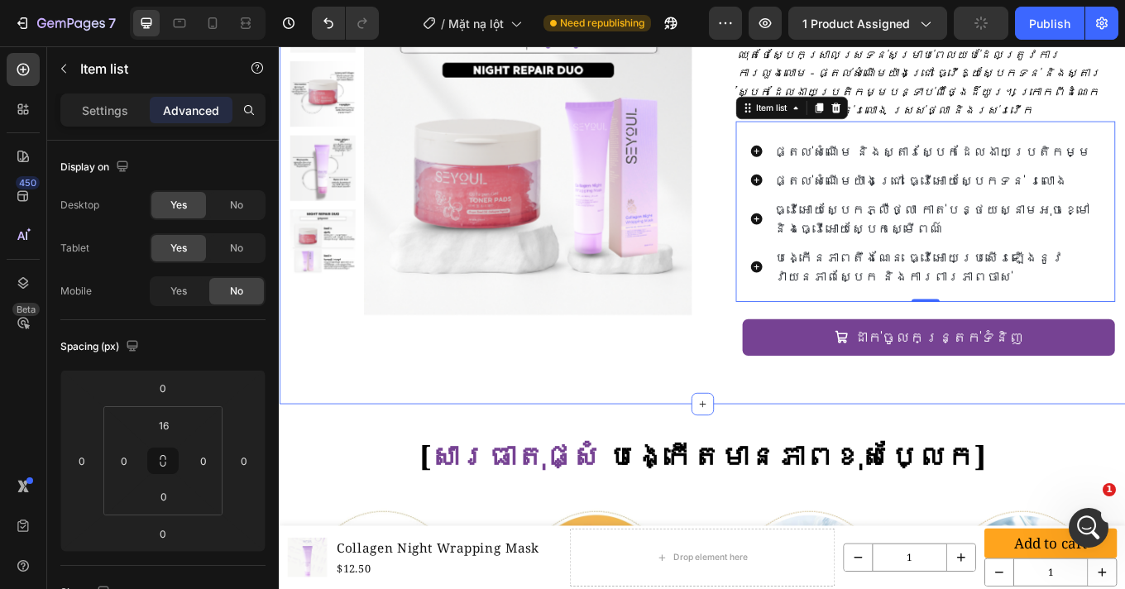
scroll to position [1679, 0]
click at [170, 419] on input "16" at bounding box center [163, 425] width 33 height 25
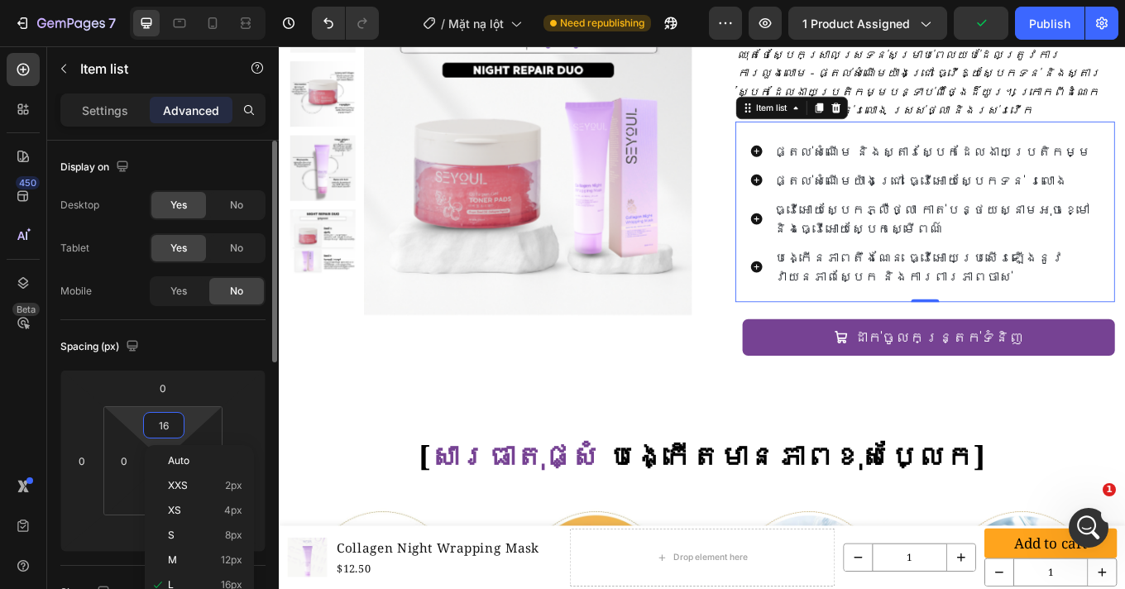
click at [170, 419] on input "16" at bounding box center [163, 425] width 33 height 25
type input "0"
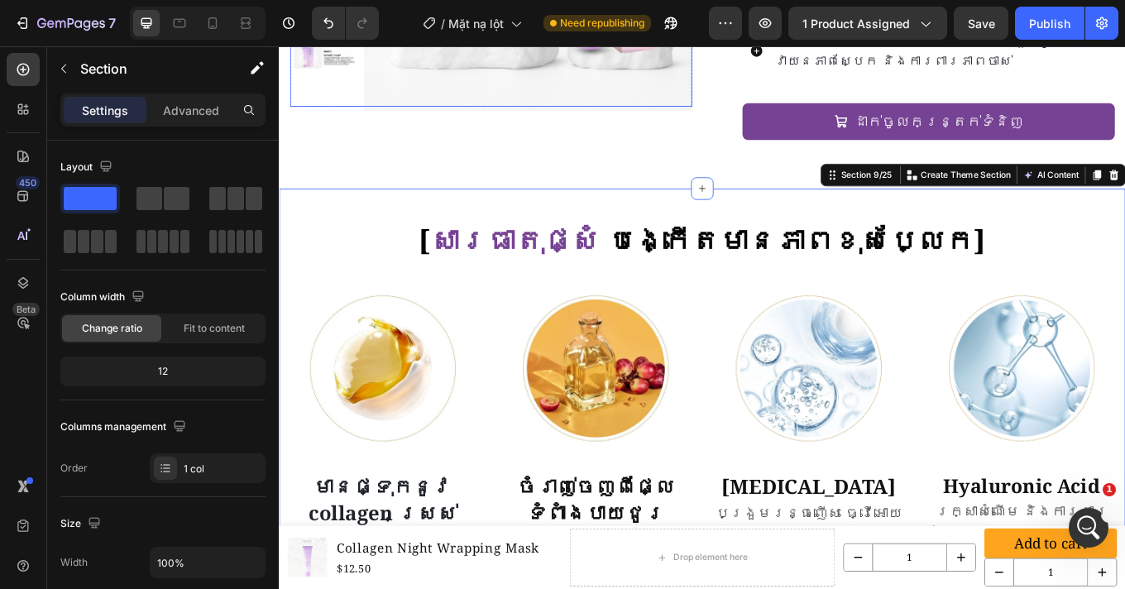
scroll to position [1328, 0]
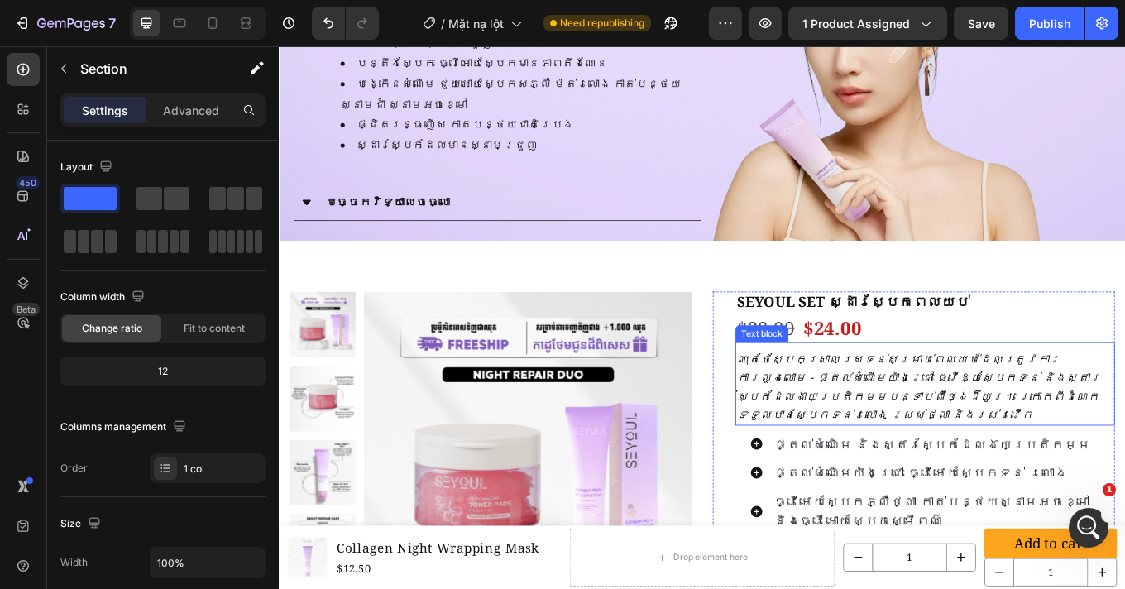
click at [891, 444] on icon "ឈុតថែស្បែកស្រាលស្រទន់សម្រាប់ពេលយប់ដែលត្រូវការការលួងលោម - ផ្តល់សំណើមយ៉ាងជ្រៅ ធ្វ…" at bounding box center [1028, 446] width 427 height 84
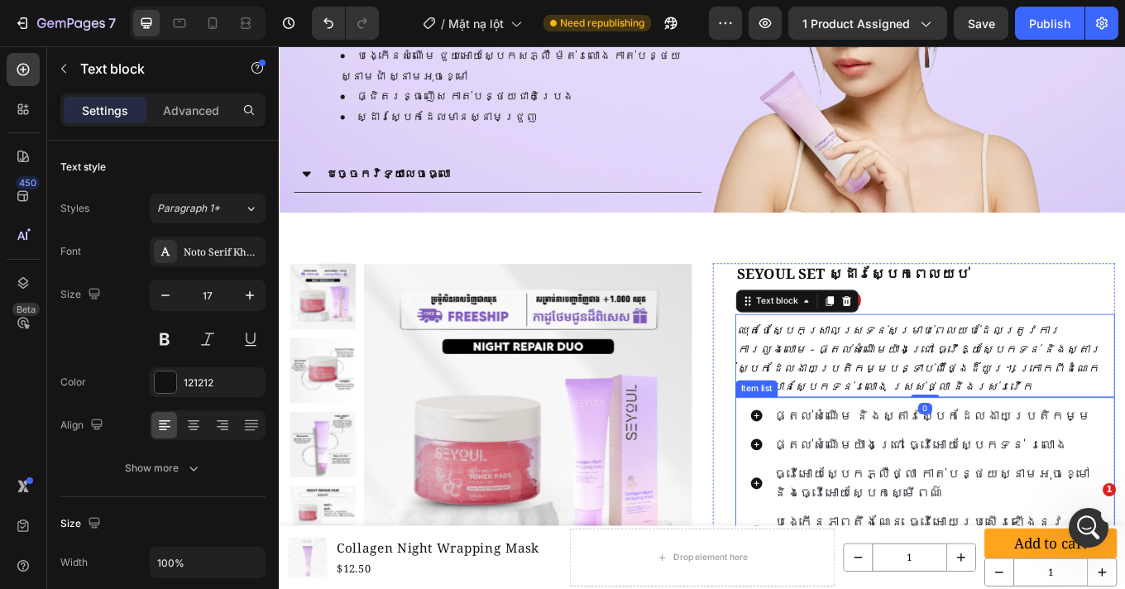
scroll to position [1384, 0]
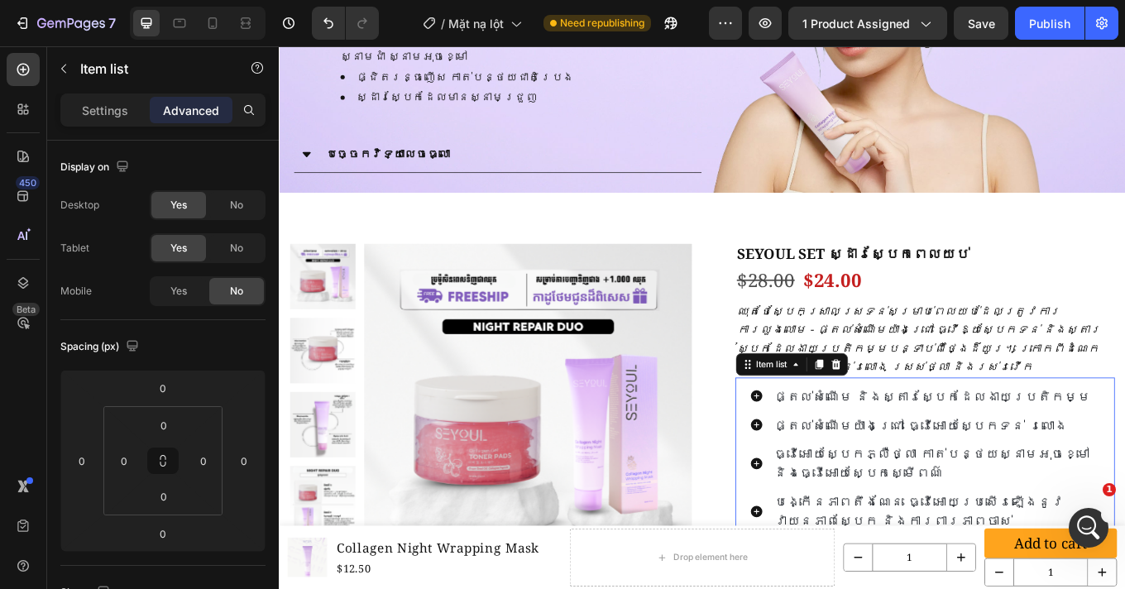
click at [901, 447] on span "ផ្តល់សំណើម និងស្តារស្បែកដែលងាយប្រតិកម្ម" at bounding box center [1044, 457] width 371 height 20
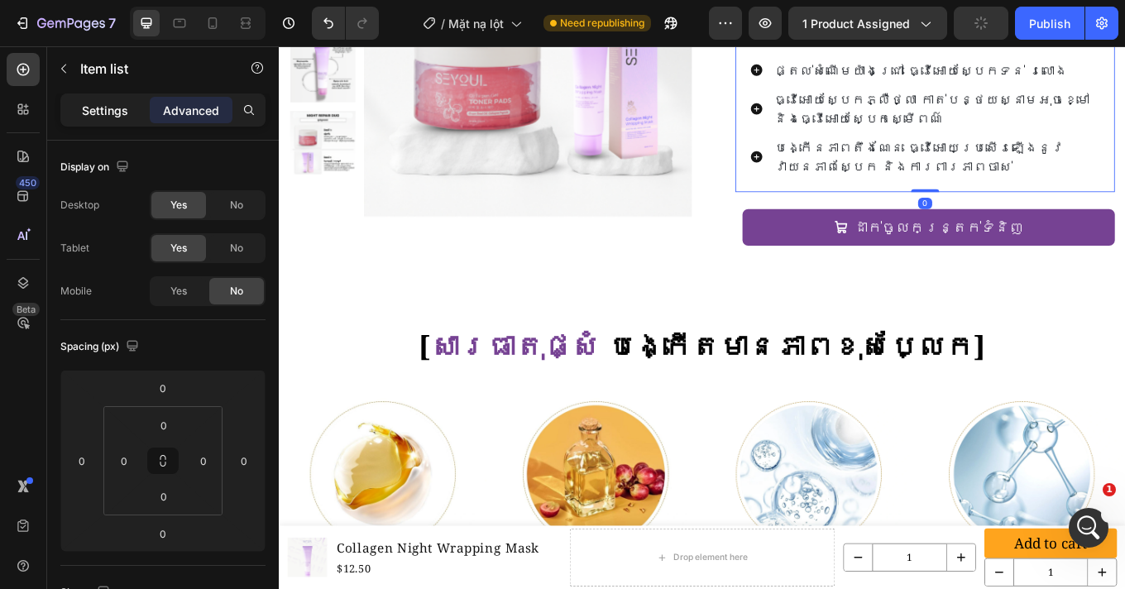
click at [104, 103] on p "Settings" at bounding box center [105, 110] width 46 height 17
type input "12"
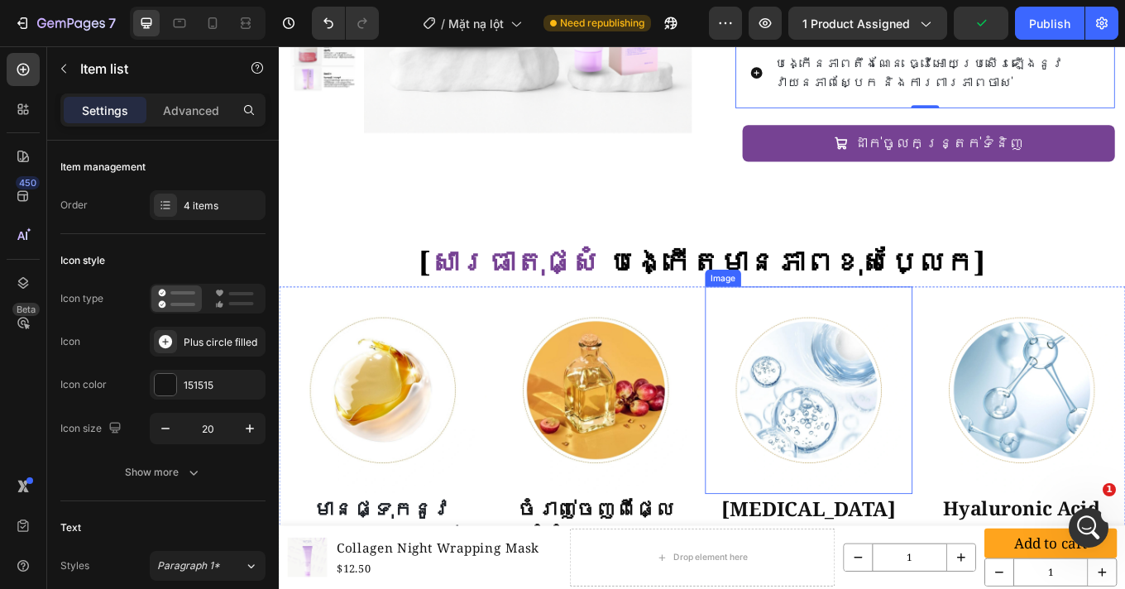
scroll to position [1962, 0]
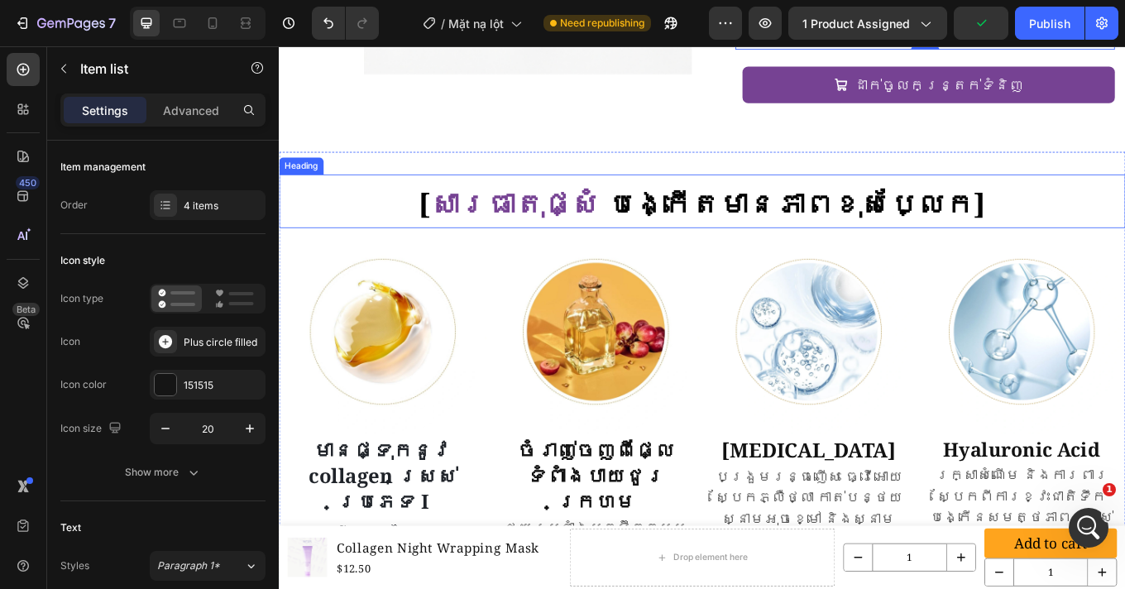
click at [655, 208] on strong "សារធាតុផ្សំ" at bounding box center [555, 230] width 198 height 45
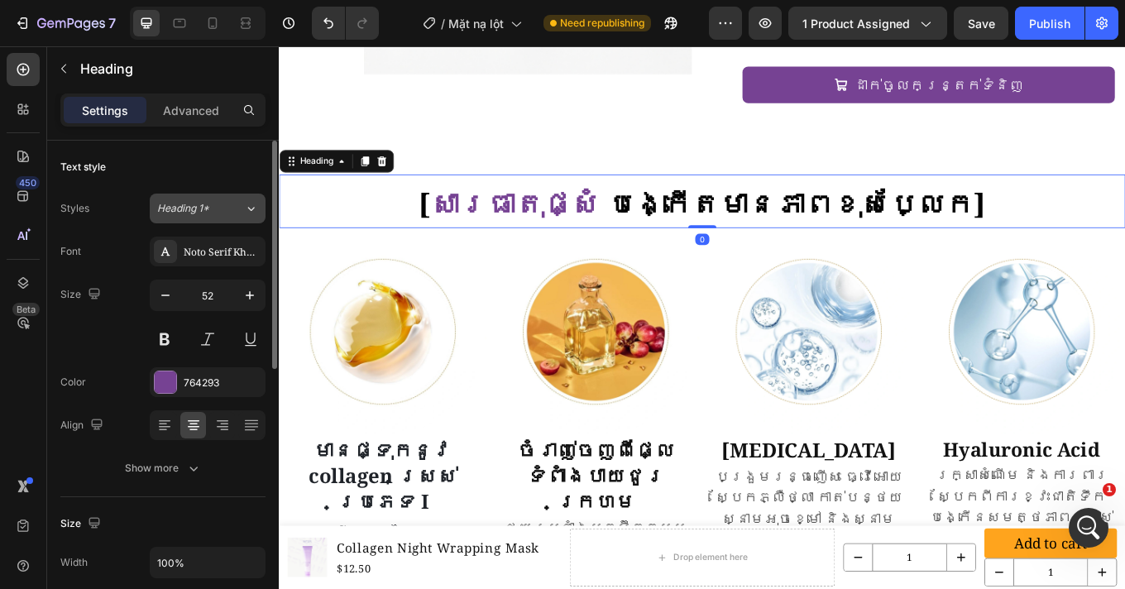
click at [196, 209] on span "Heading 1*" at bounding box center [183, 208] width 52 height 15
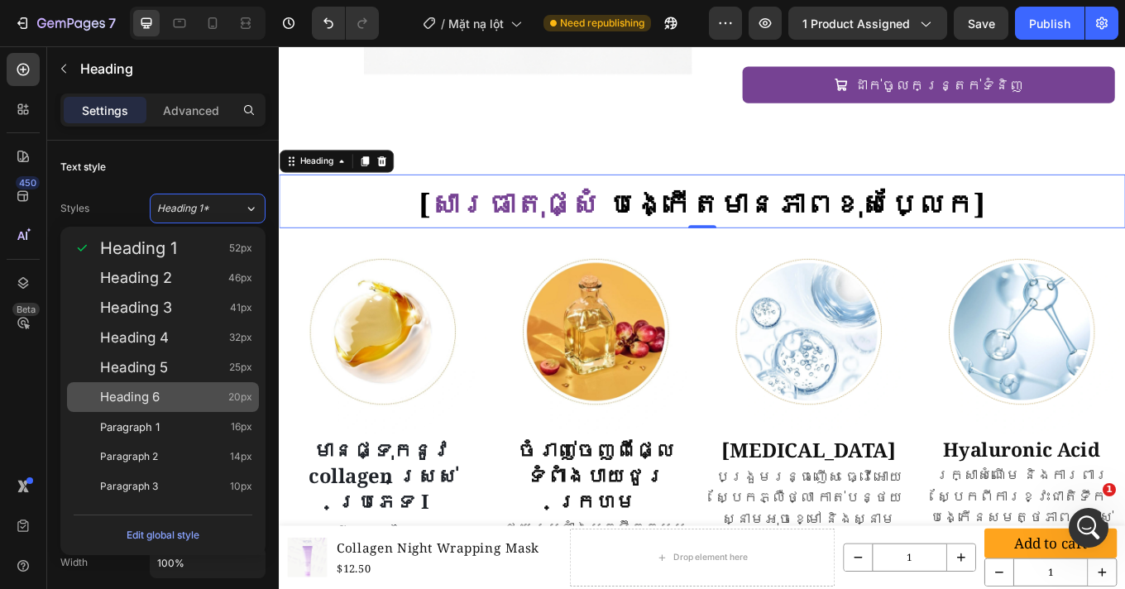
click at [175, 393] on div "Heading 6 20px" at bounding box center [176, 397] width 152 height 17
type input "20"
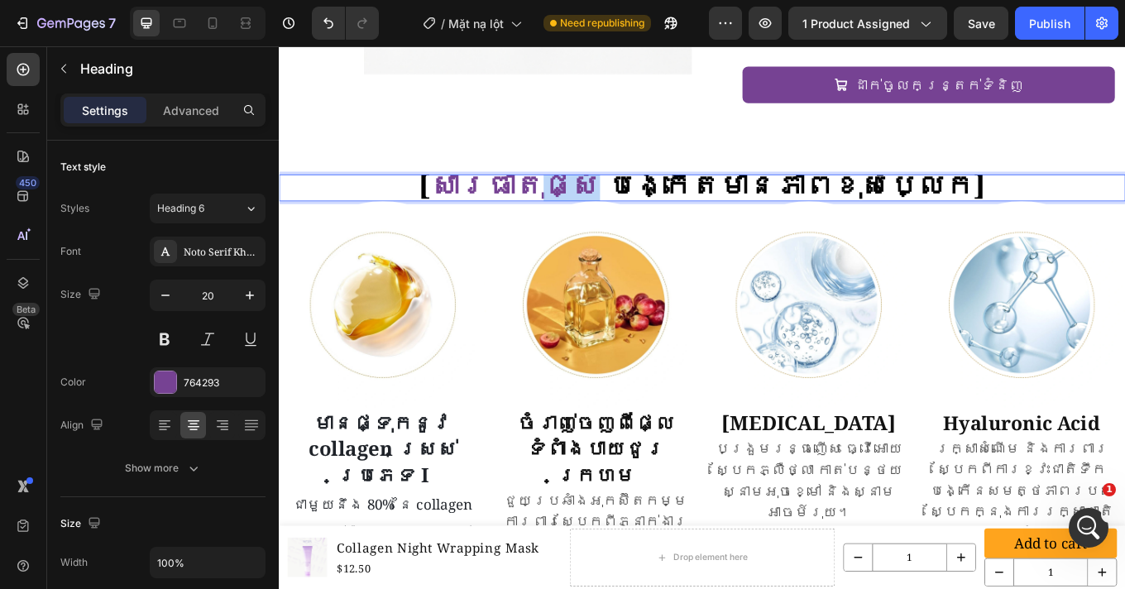
click at [655, 186] on strong "សារធាតុផ្សំ" at bounding box center [555, 208] width 198 height 45
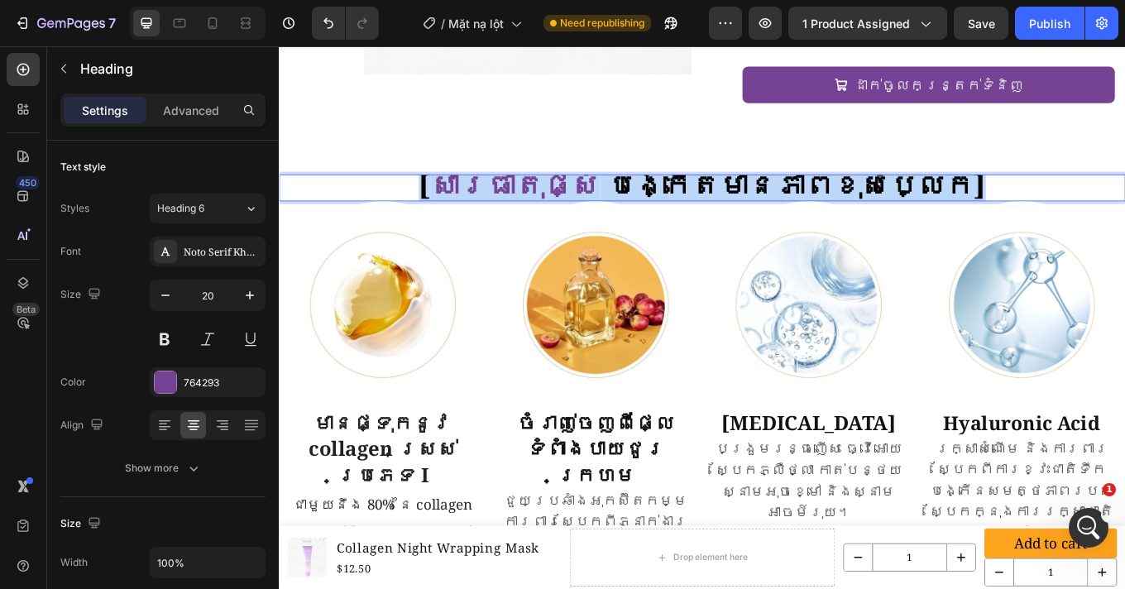
click at [655, 186] on strong "សារធាតុផ្សំ" at bounding box center [555, 208] width 198 height 45
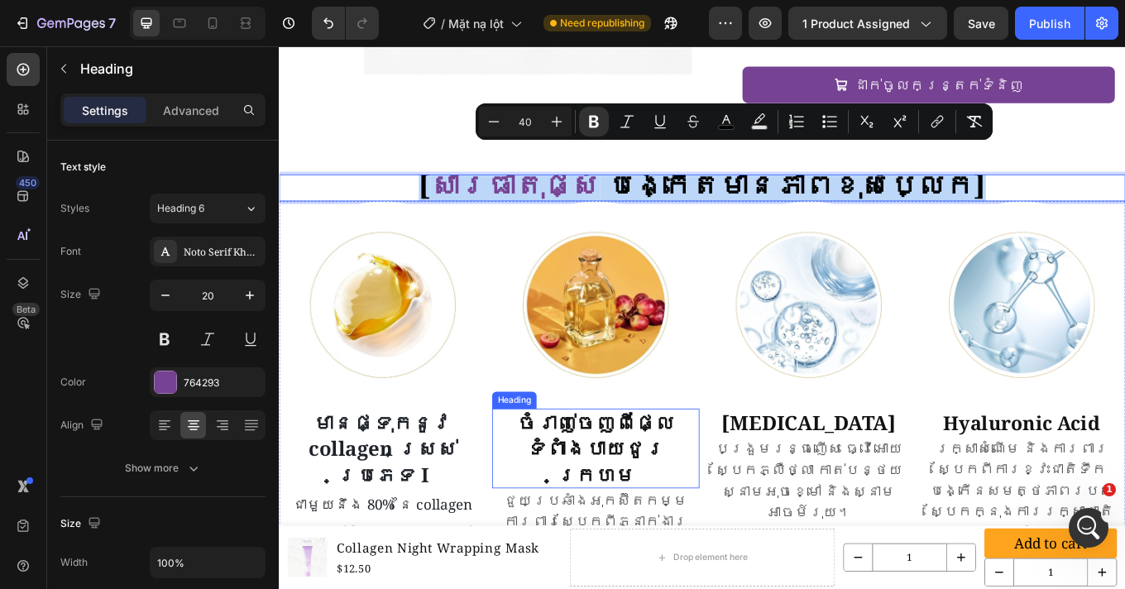
click at [528, 494] on h2 "ចំរាញ់ចេញពីផ្លែទំពាំងបាយជូរក្រហម" at bounding box center [649, 517] width 243 height 93
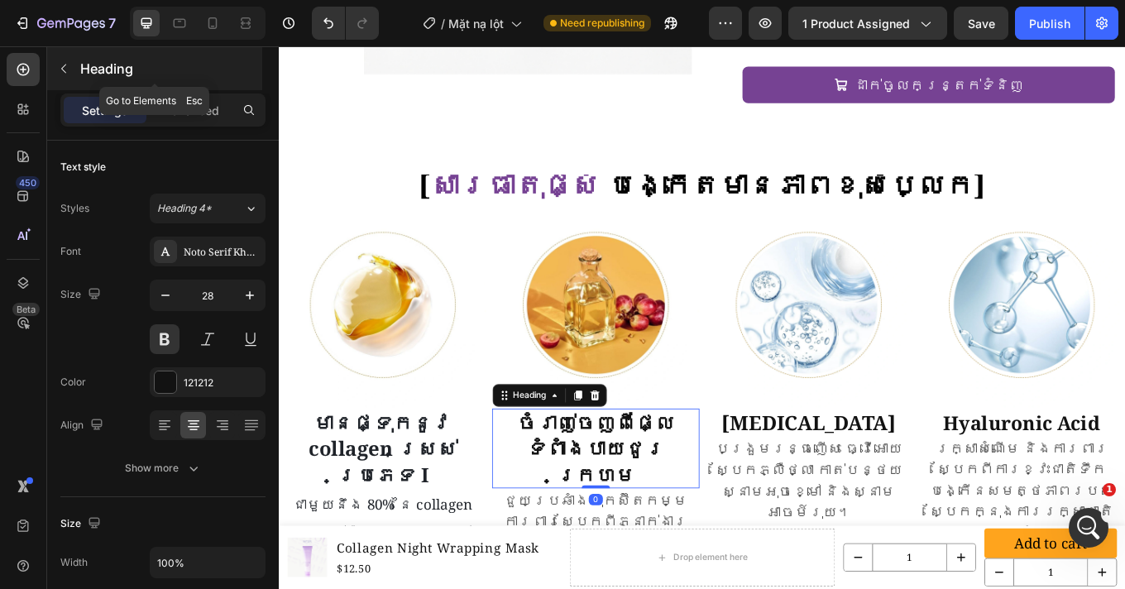
click at [68, 60] on button "button" at bounding box center [63, 68] width 26 height 26
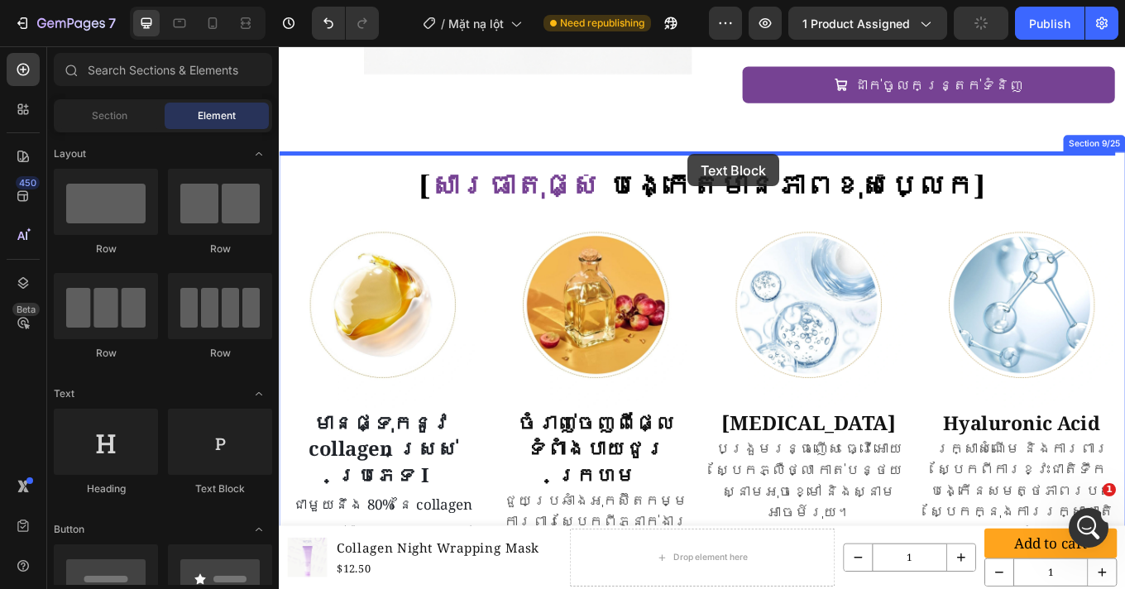
drag, startPoint x: 500, startPoint y: 500, endPoint x: 758, endPoint y: 173, distance: 416.9
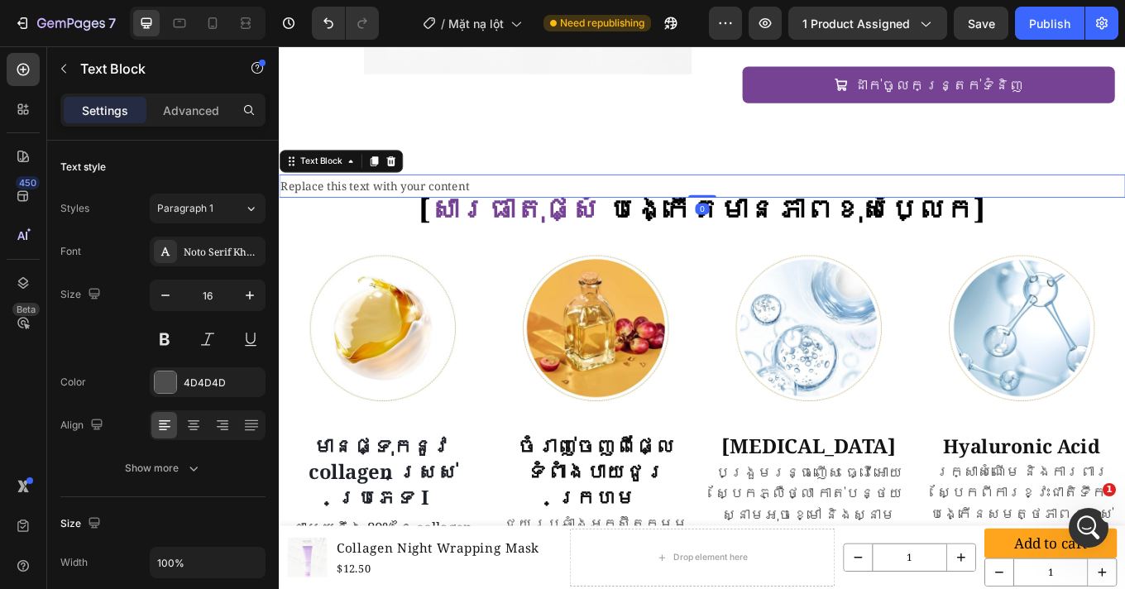
click at [494, 197] on div "Replace this text with your content" at bounding box center [775, 210] width 992 height 27
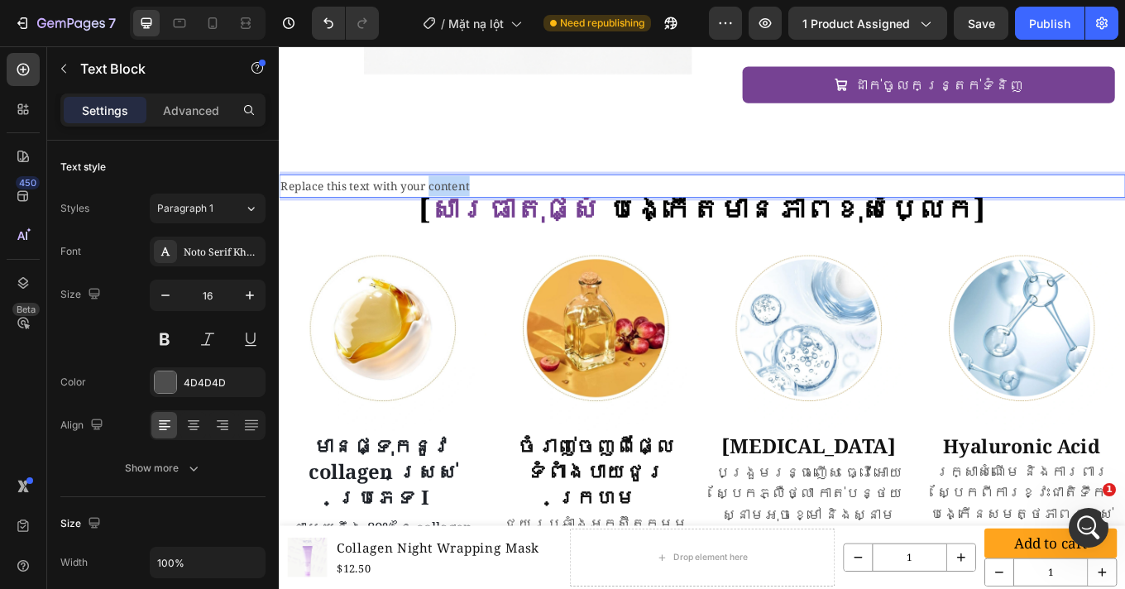
click at [494, 198] on p "Replace this text with your content" at bounding box center [774, 210] width 989 height 24
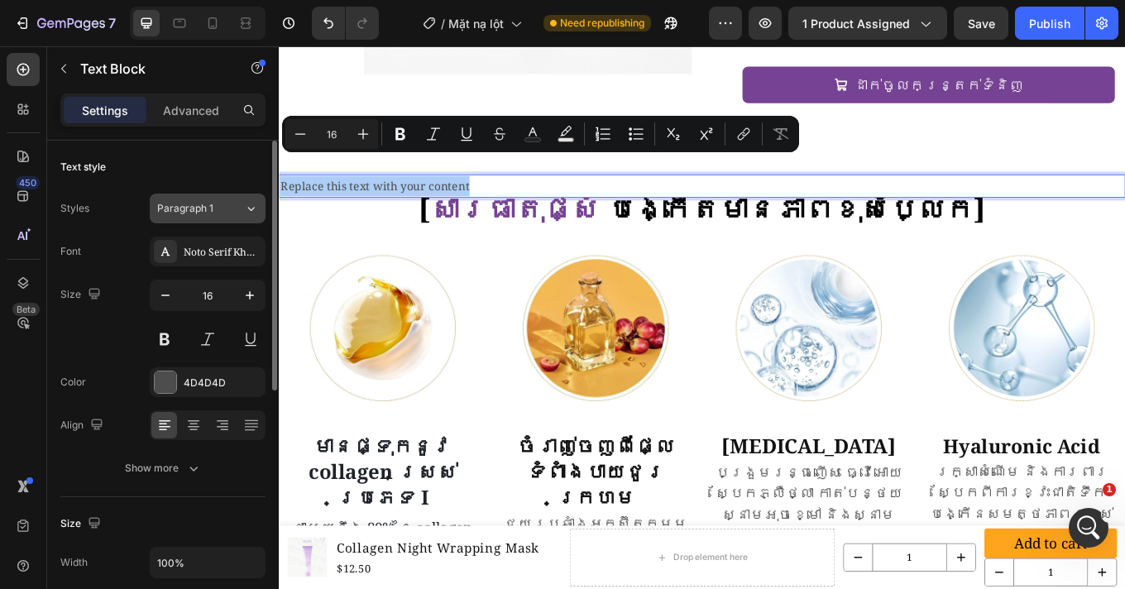
click at [171, 213] on span "Paragraph 1" at bounding box center [185, 208] width 56 height 15
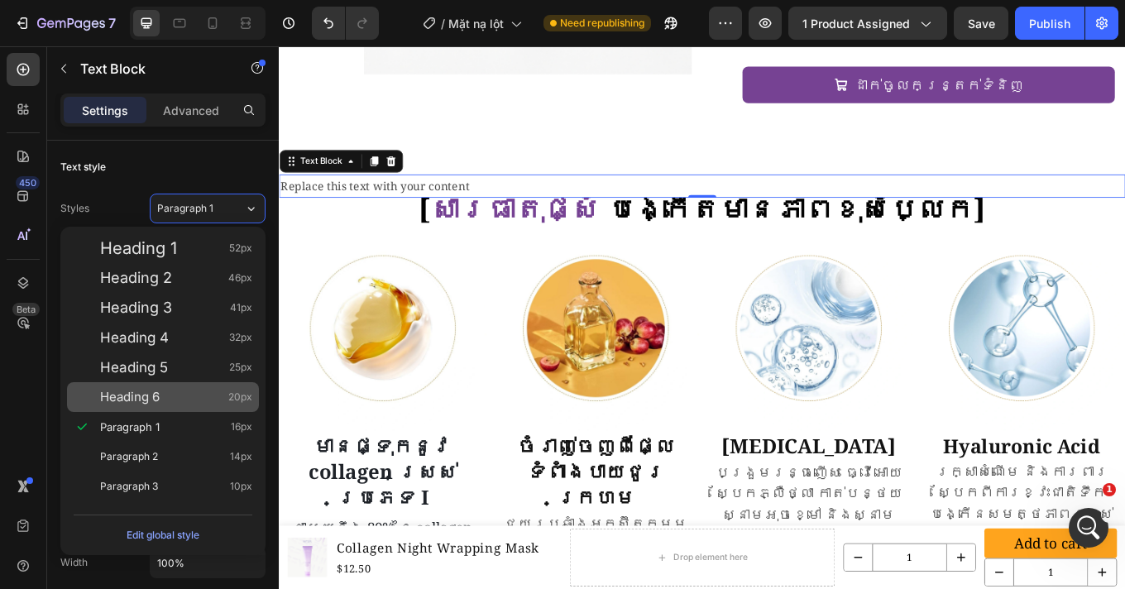
click at [160, 391] on div "Heading 6 20px" at bounding box center [176, 397] width 152 height 17
type input "20"
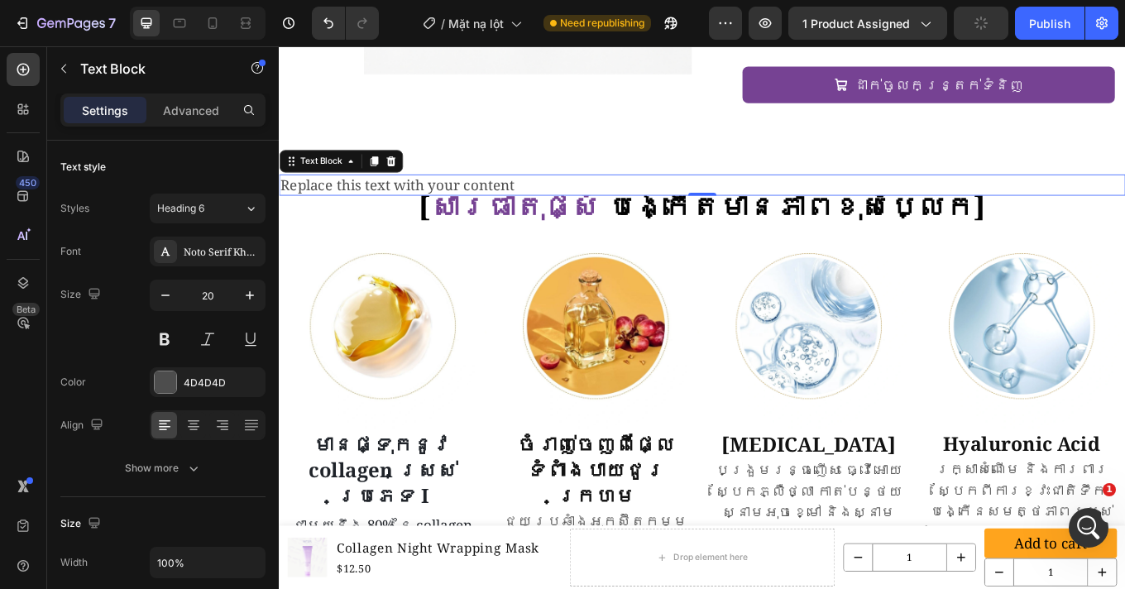
click at [574, 198] on p "Replace this text with your content" at bounding box center [774, 208] width 989 height 21
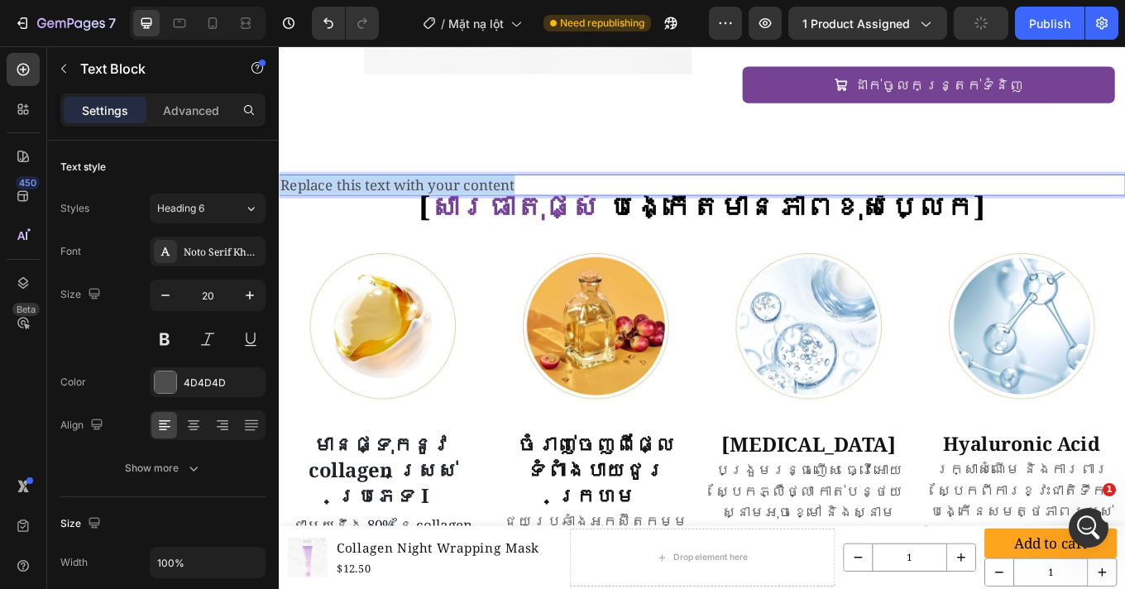
click at [574, 198] on p "Replace this text with your content" at bounding box center [774, 208] width 989 height 21
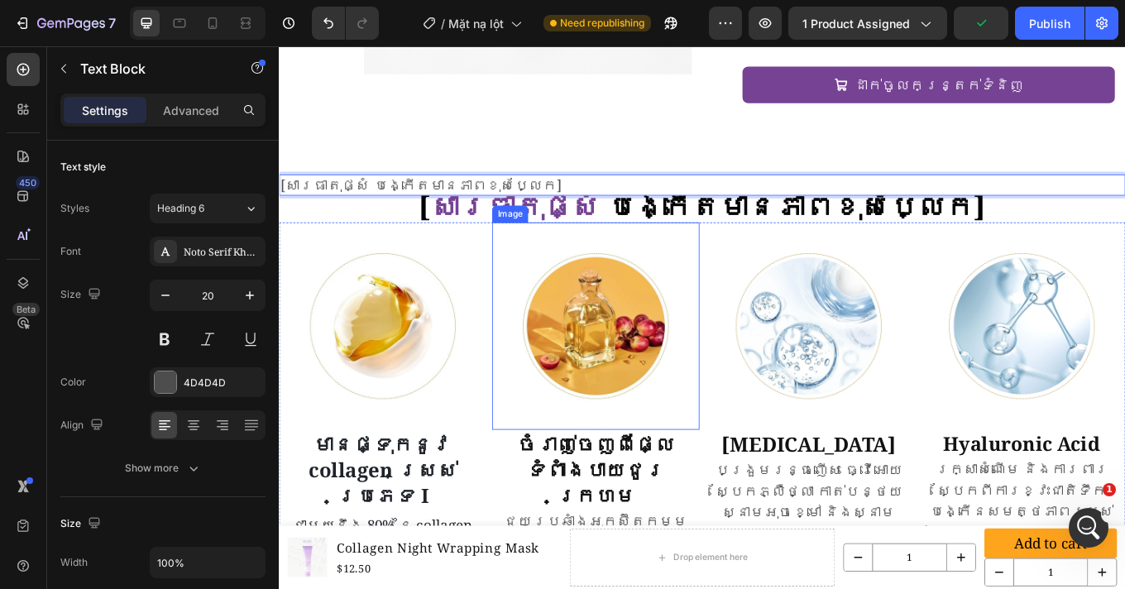
click at [671, 258] on img at bounding box center [649, 374] width 243 height 243
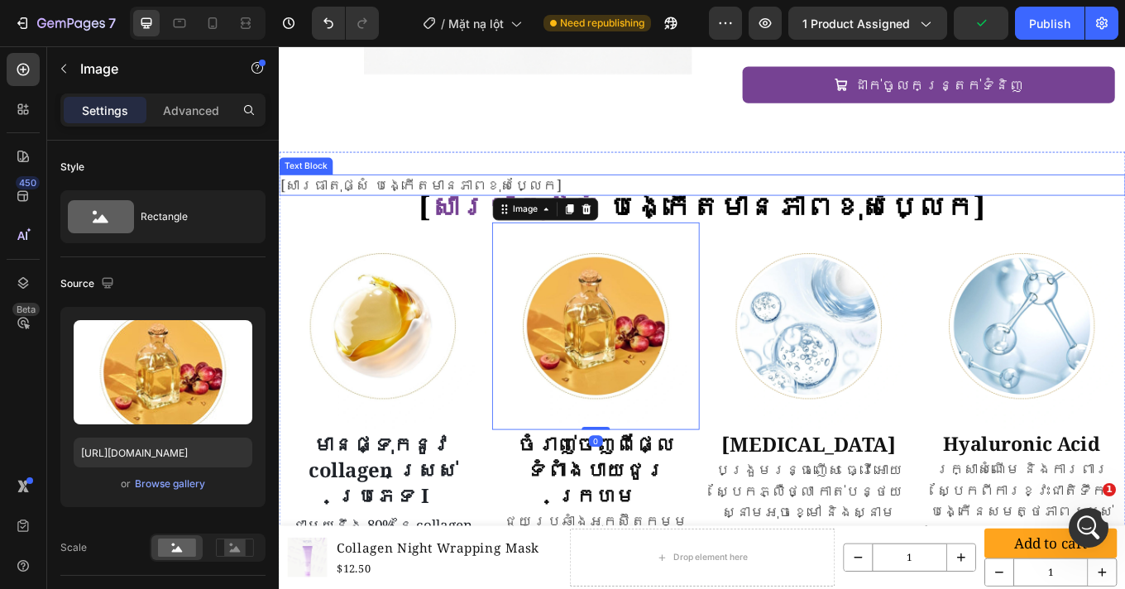
click at [490, 198] on p "[សារធាតុផ្សំ បង្កើតមានភាពខុសប្លែក]" at bounding box center [774, 208] width 989 height 21
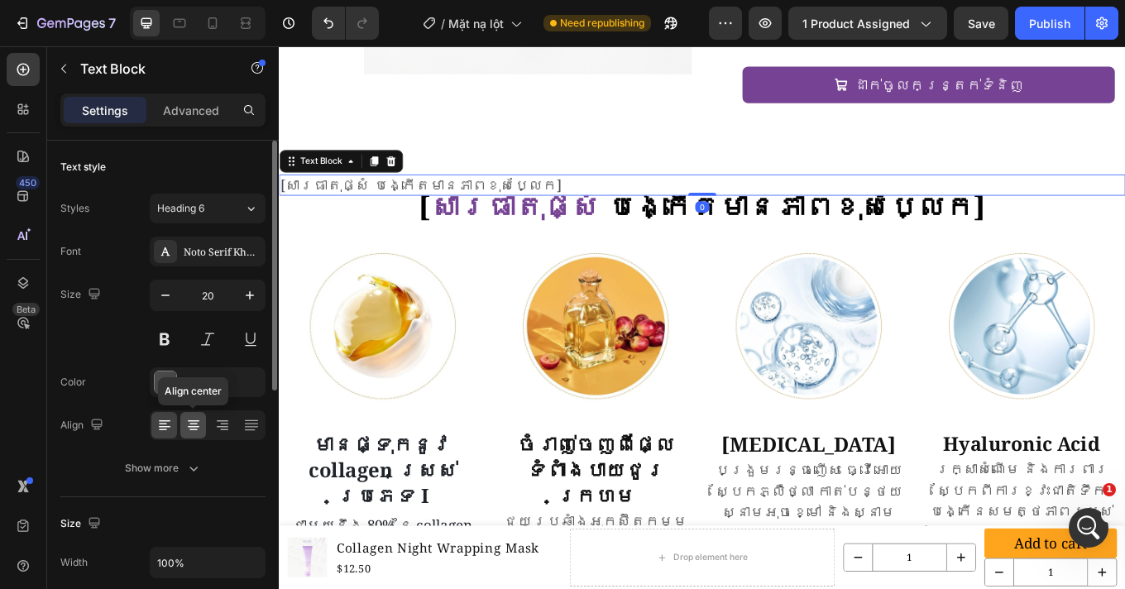
click at [198, 423] on icon at bounding box center [193, 425] width 17 height 17
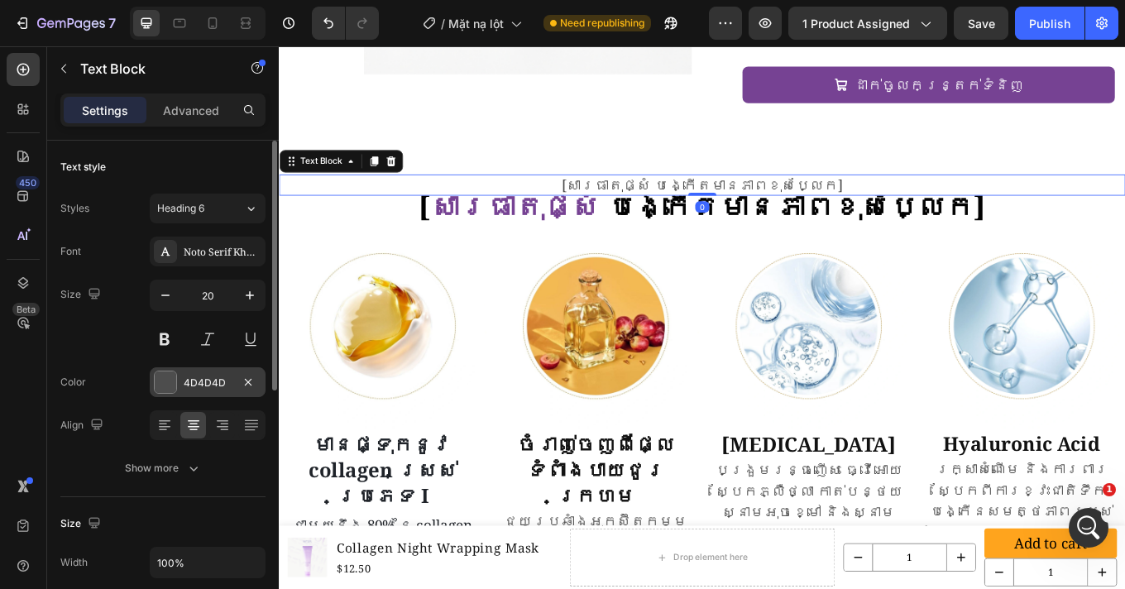
click at [177, 379] on div "4D4D4D" at bounding box center [208, 382] width 116 height 30
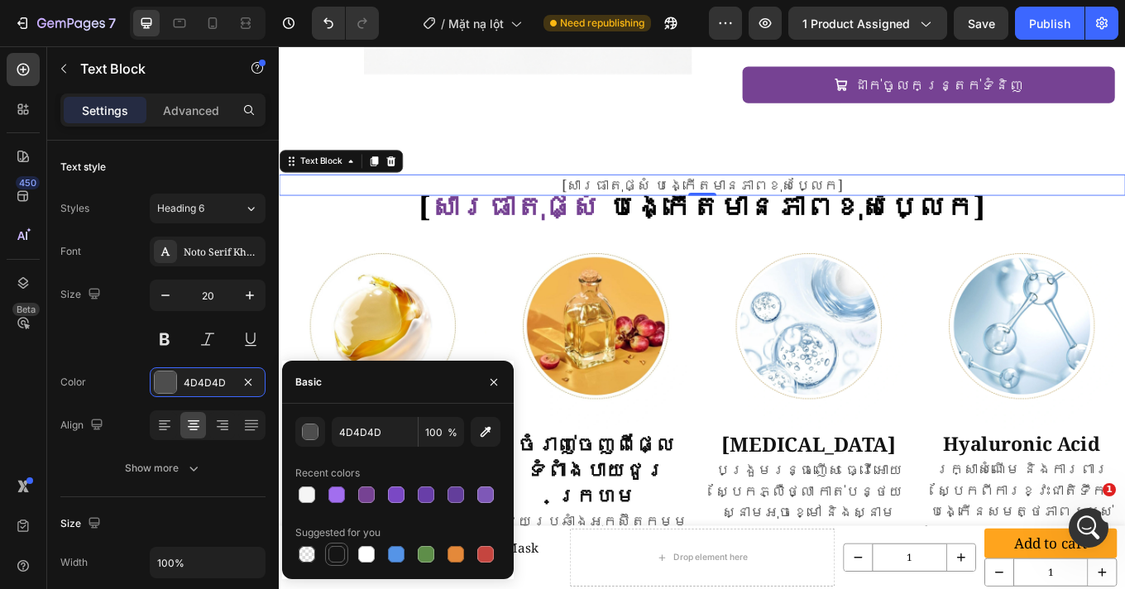
click at [335, 548] on div at bounding box center [336, 554] width 17 height 17
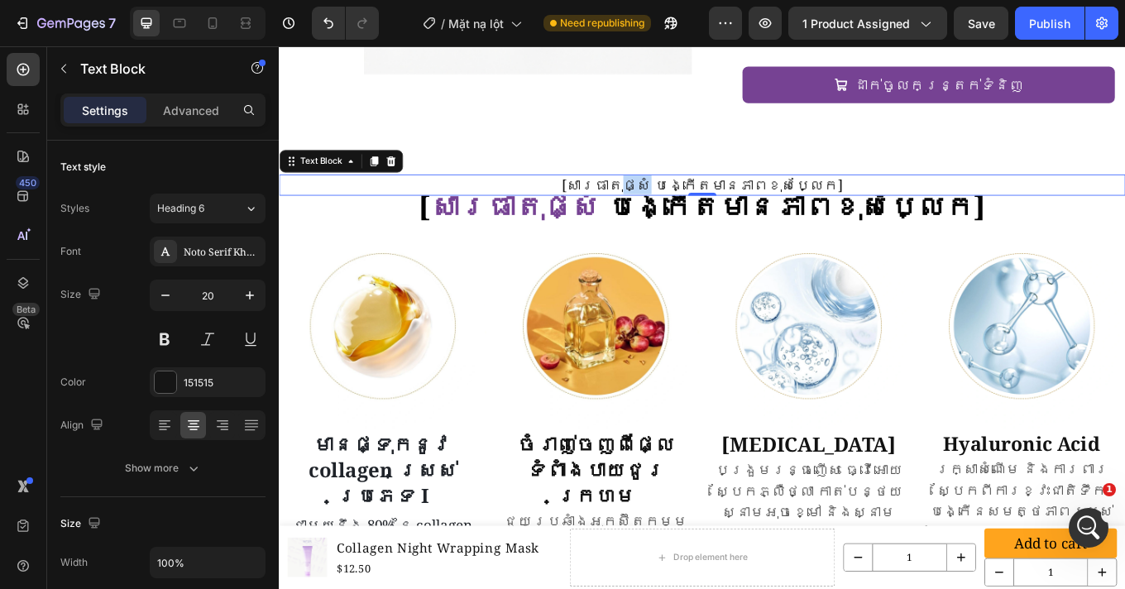
click at [721, 198] on p "[សារធាតុផ្សំ បង្កើតមានភាពខុសប្លែក]" at bounding box center [774, 208] width 989 height 21
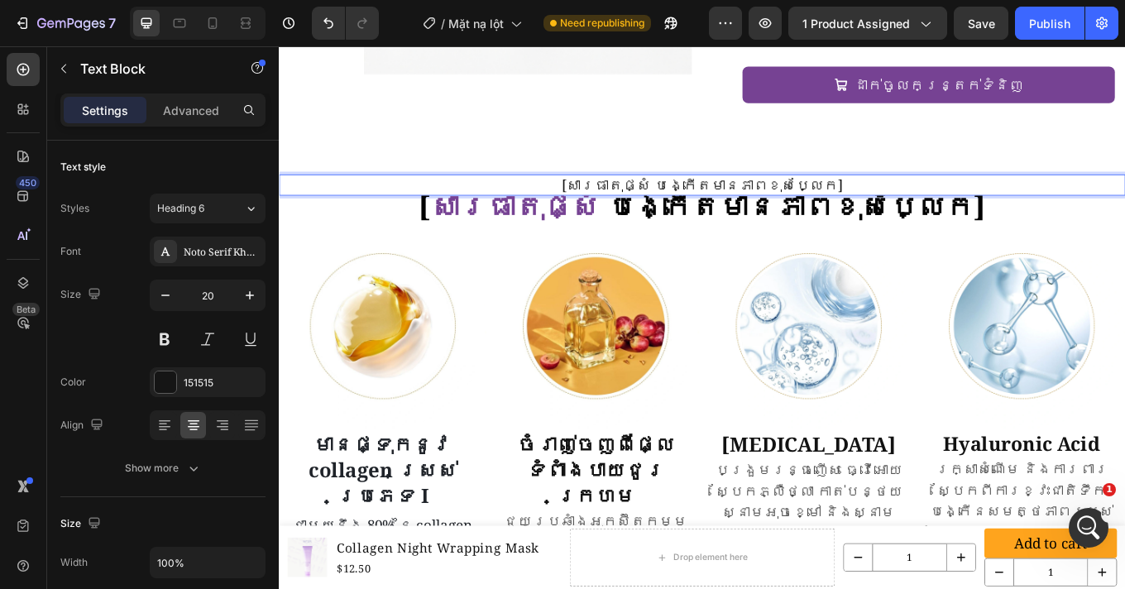
click at [732, 198] on p "[សារធាតុផ្សំ បង្កើតមានភាពខុសប្លែក]" at bounding box center [774, 208] width 989 height 21
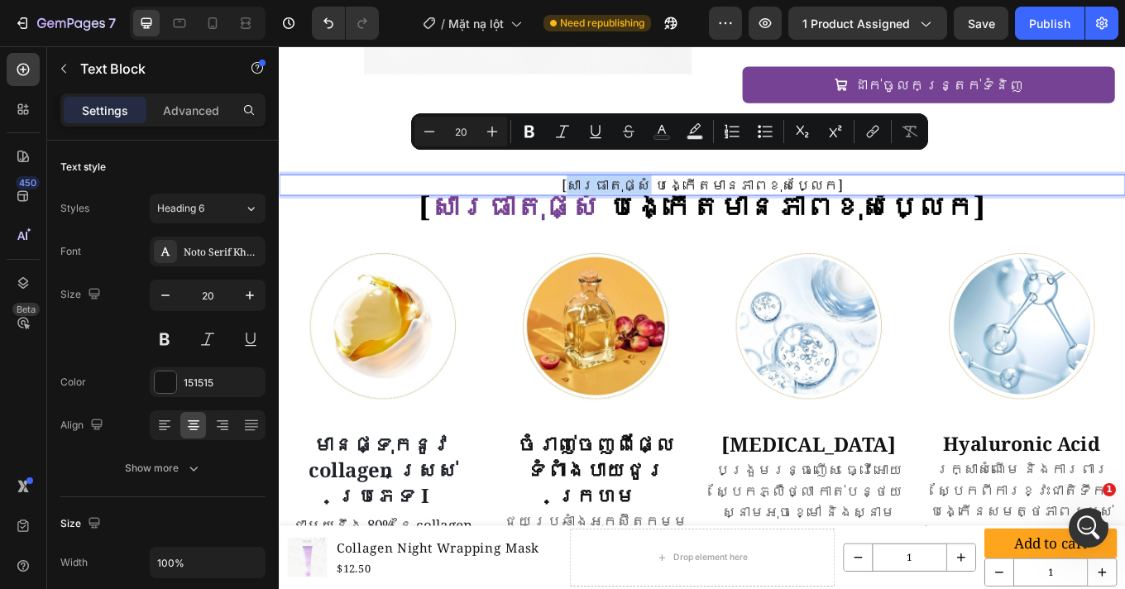
drag, startPoint x: 729, startPoint y: 187, endPoint x: 655, endPoint y: 185, distance: 74.4
click at [655, 198] on p "[សារធាតុផ្សំ បង្កើតមានភាពខុសប្លែក]" at bounding box center [774, 208] width 989 height 21
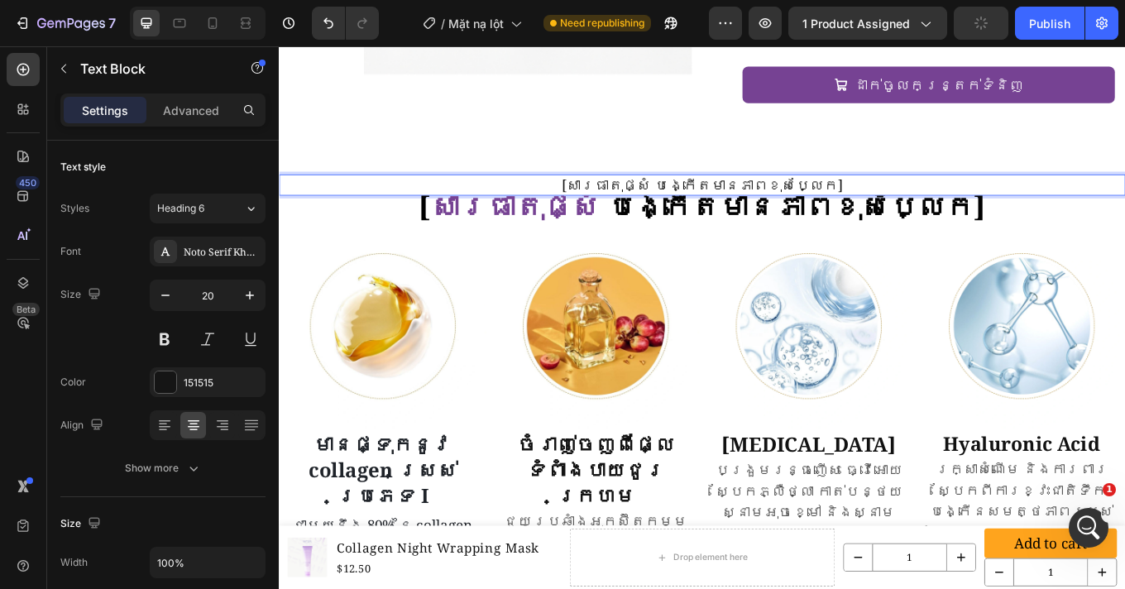
click at [786, 198] on p "[សារធាតុផ្សំ បង្កើតមានភាពខុសប្លែក]" at bounding box center [774, 208] width 989 height 21
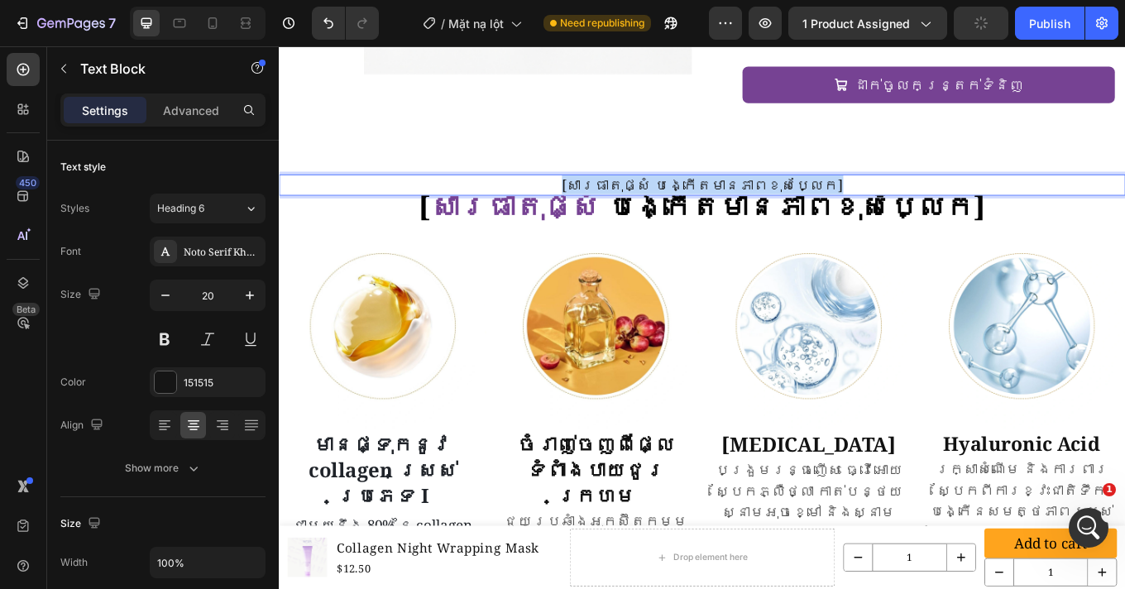
click at [786, 198] on p "[សារធាតុផ្សំ បង្កើតមានភាពខុសប្លែក]" at bounding box center [774, 208] width 989 height 21
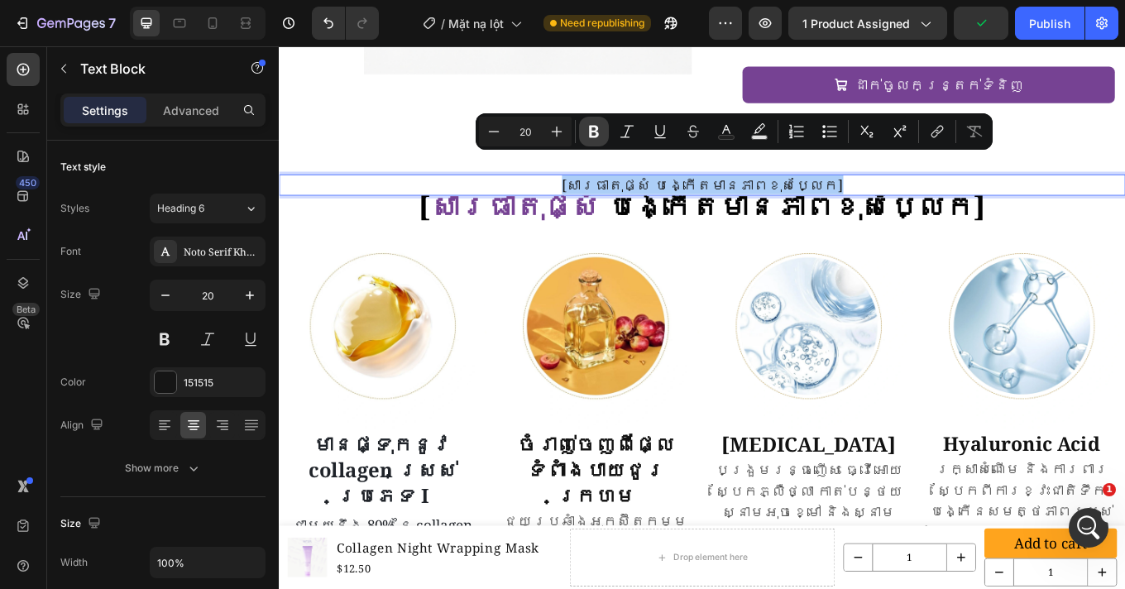
click at [593, 135] on icon "Editor contextual toolbar" at bounding box center [593, 131] width 17 height 17
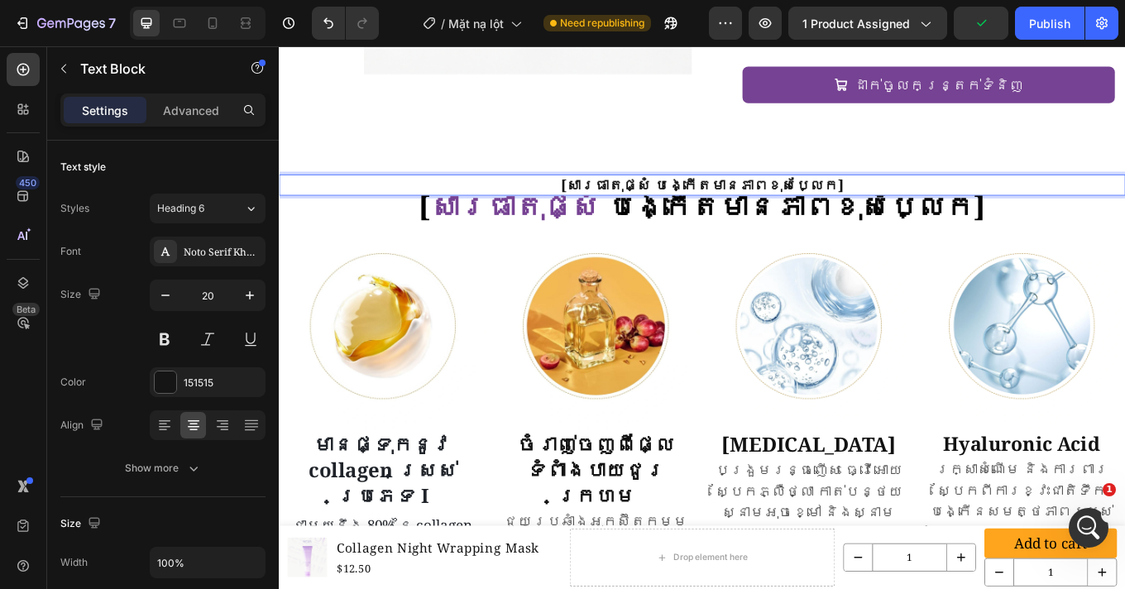
click at [701, 198] on strong "[សារធាតុផ្សំ បង្កើតមានភាពខុសប្លែក]" at bounding box center [775, 209] width 332 height 22
drag, startPoint x: 727, startPoint y: 186, endPoint x: 657, endPoint y: 184, distance: 70.3
click at [657, 198] on strong "[សារធាតុផ្សំ បង្កើតមានភាពខុសប្លែក]" at bounding box center [775, 209] width 332 height 22
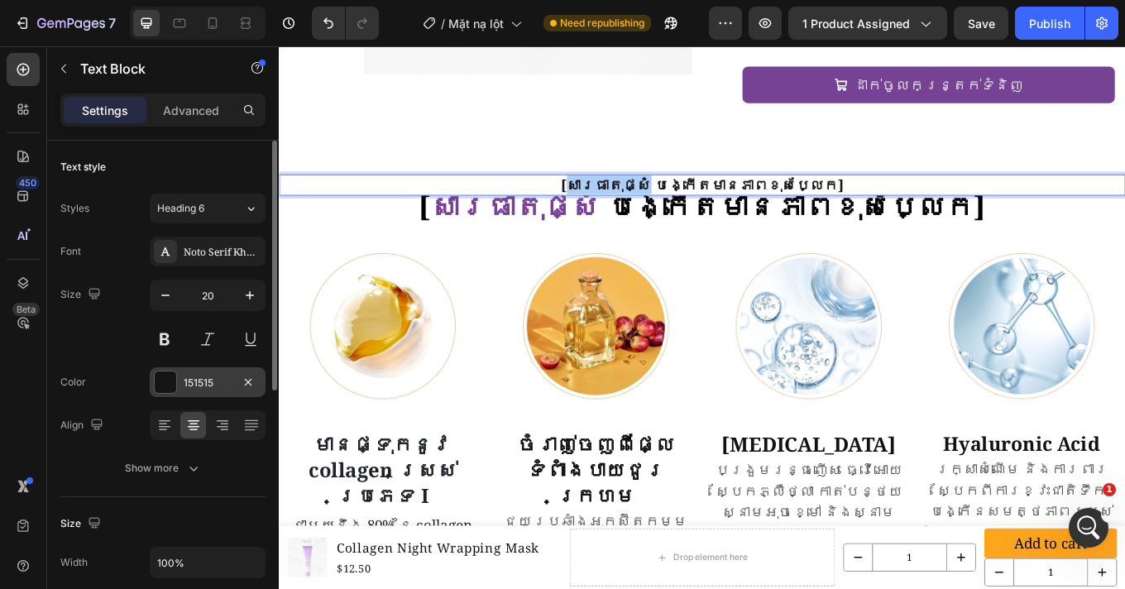
click at [171, 386] on div at bounding box center [165, 381] width 21 height 21
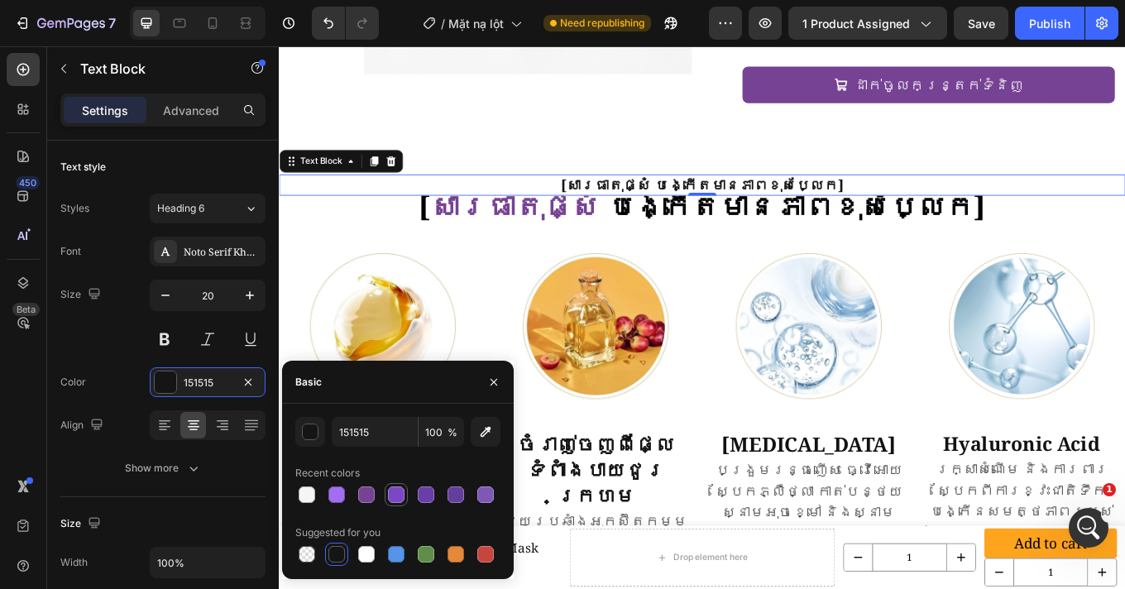
click at [397, 497] on div at bounding box center [396, 494] width 17 height 17
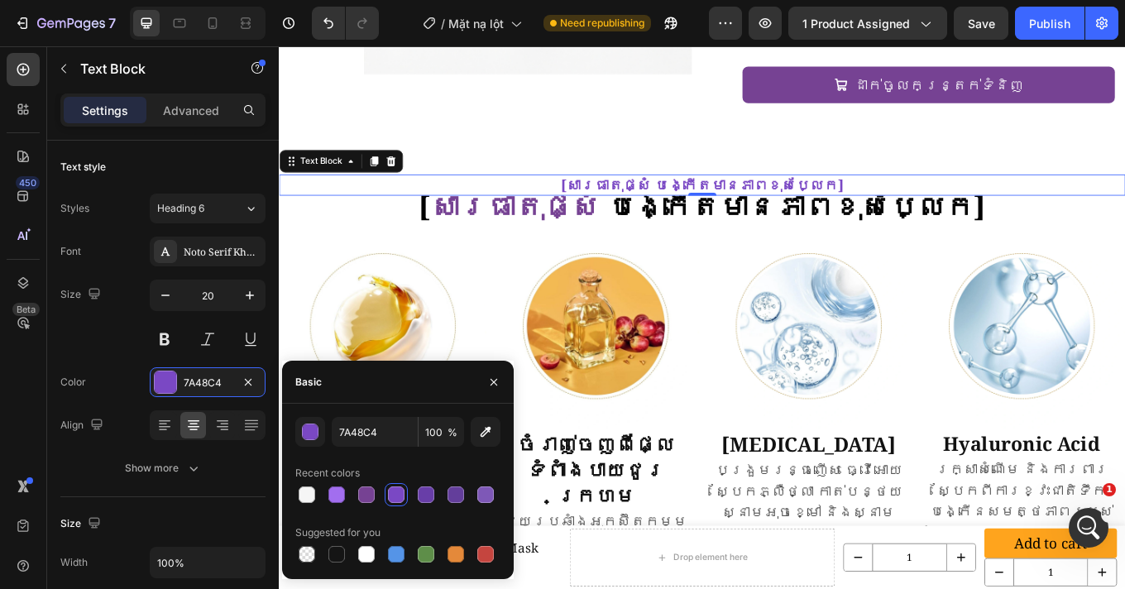
type input "151515"
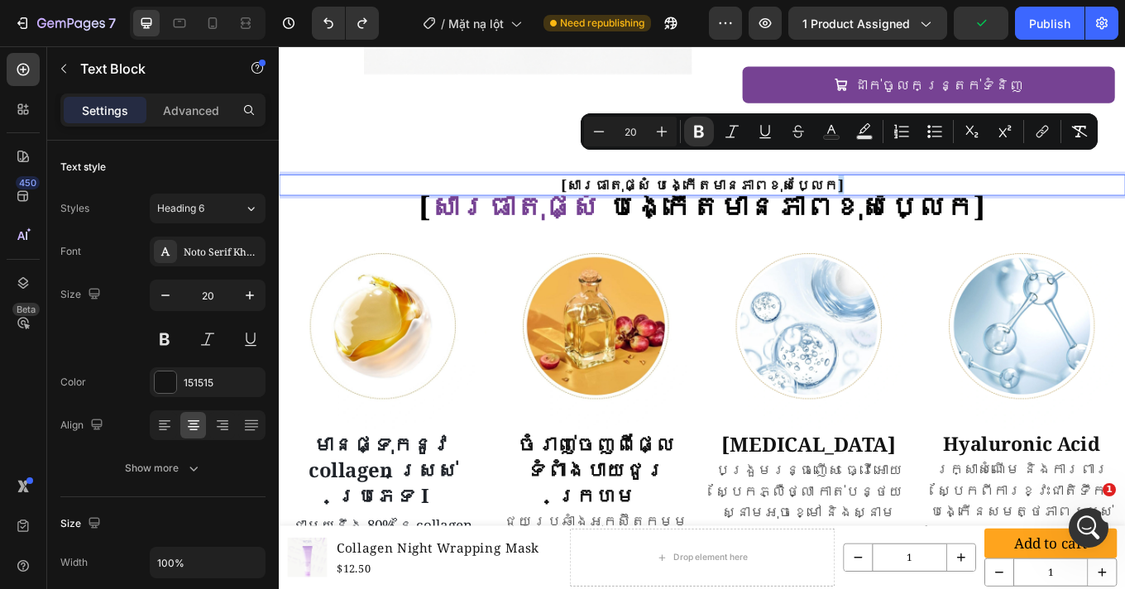
drag, startPoint x: 908, startPoint y: 186, endPoint x: 886, endPoint y: 184, distance: 21.6
click at [886, 198] on p "[សារធាតុផ្សំ បង្កើតមានភាពខុសប្លែក]" at bounding box center [774, 208] width 989 height 21
click at [832, 131] on icon "Editor contextual toolbar" at bounding box center [831, 131] width 17 height 17
type input "151515"
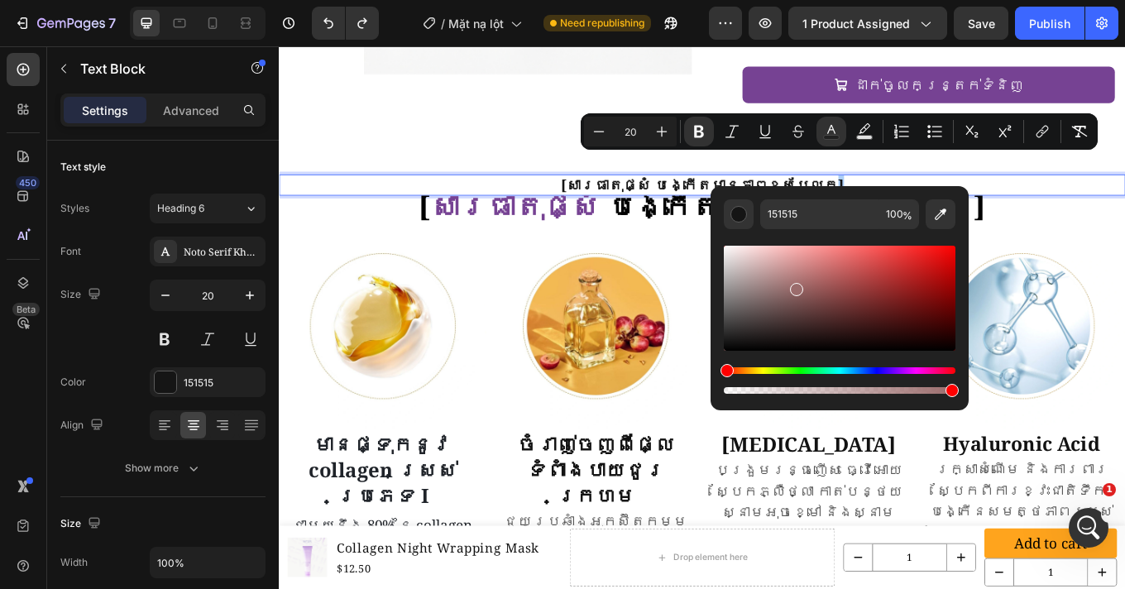
click at [794, 287] on div "Editor contextual toolbar" at bounding box center [840, 298] width 232 height 105
click at [743, 370] on div "Hue" at bounding box center [840, 370] width 232 height 7
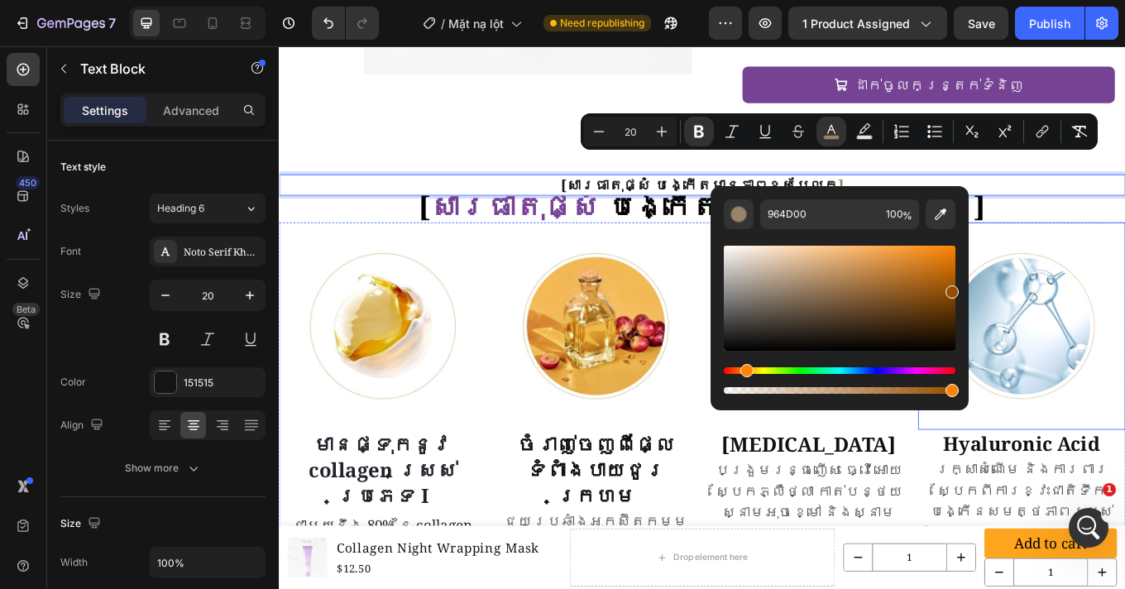
drag, startPoint x: 1079, startPoint y: 338, endPoint x: 1105, endPoint y: 329, distance: 27.2
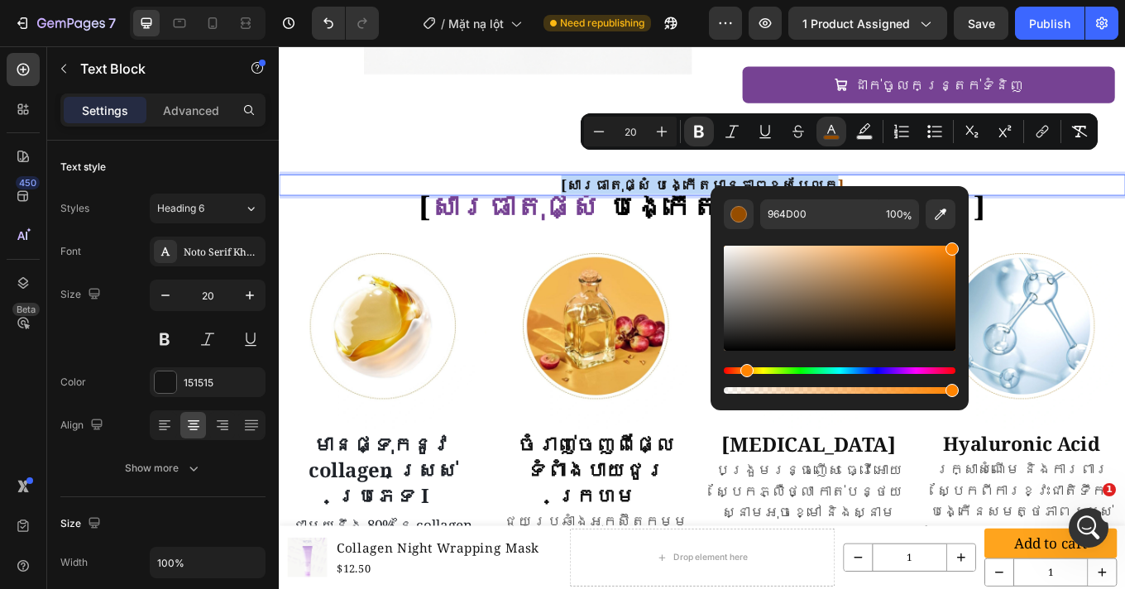
drag, startPoint x: 947, startPoint y: 289, endPoint x: 962, endPoint y: 239, distance: 52.8
click at [962, 239] on div "964D00 100 %" at bounding box center [839, 291] width 258 height 211
type input "FF8300"
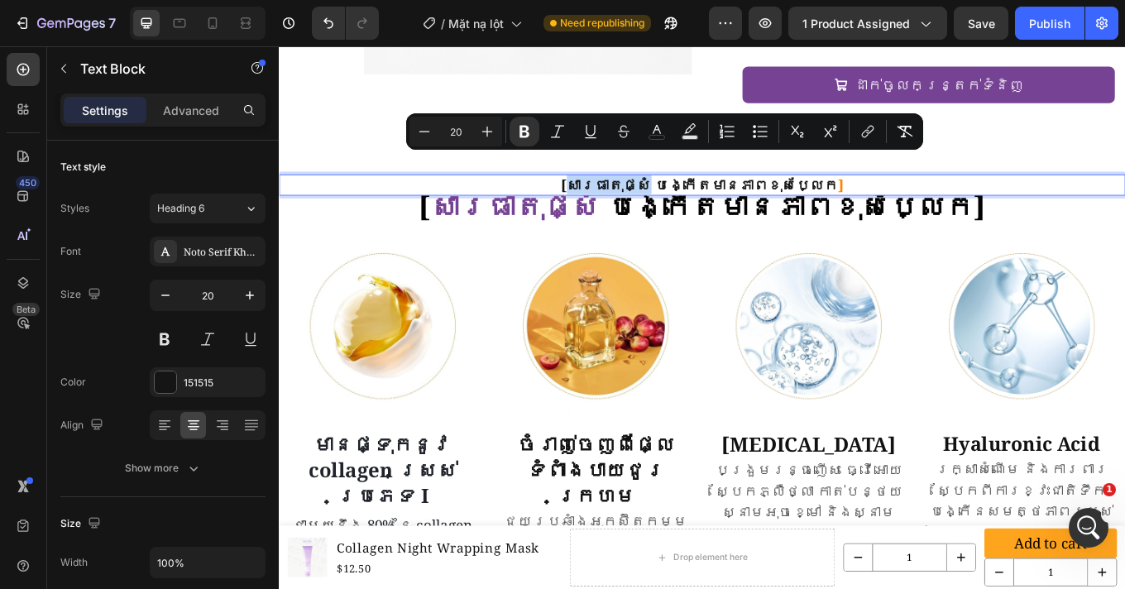
drag, startPoint x: 726, startPoint y: 185, endPoint x: 657, endPoint y: 185, distance: 68.6
click at [657, 198] on strong "[សារធាតុផ្សំ បង្កើតមានភាពខុសប្លែក" at bounding box center [771, 209] width 325 height 22
click at [659, 134] on icon "Editor contextual toolbar" at bounding box center [656, 131] width 17 height 17
type input "151515"
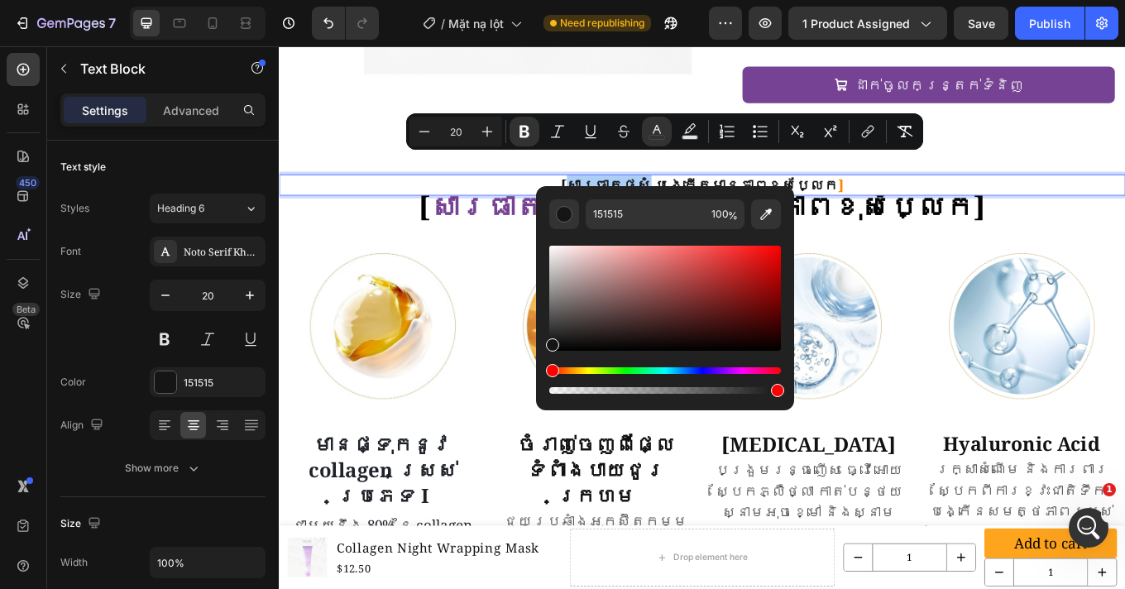
click at [733, 369] on div "Hue" at bounding box center [665, 370] width 232 height 7
type input "141414"
drag, startPoint x: 1015, startPoint y: 412, endPoint x: 805, endPoint y: 423, distance: 210.3
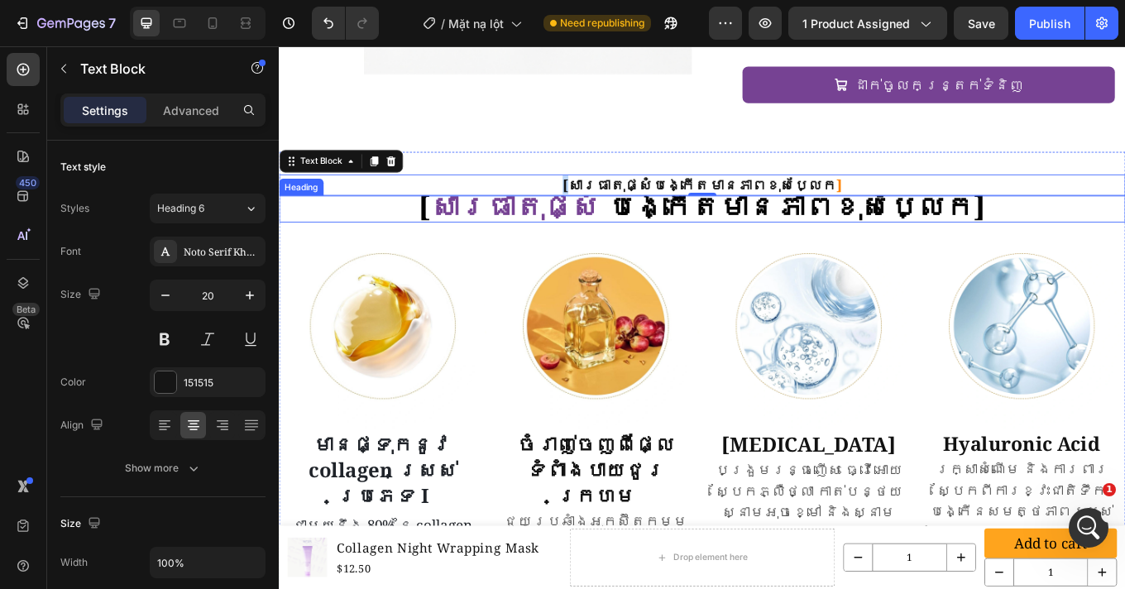
click at [663, 211] on strong "Rich Text Editor. Editing area: main" at bounding box center [659, 233] width 8 height 45
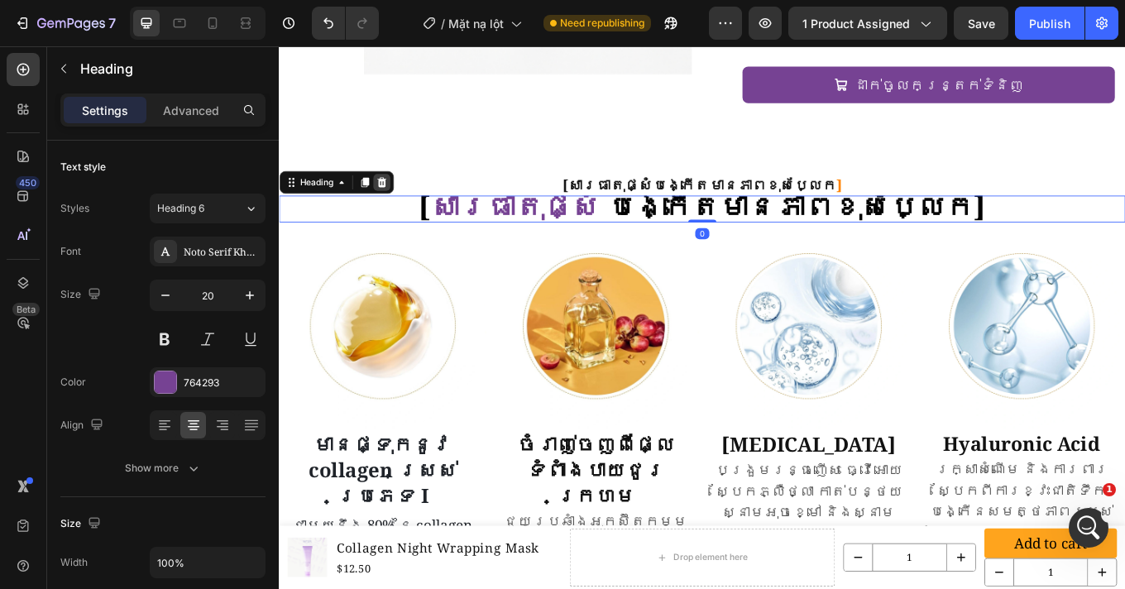
click at [393, 199] on icon at bounding box center [398, 205] width 13 height 13
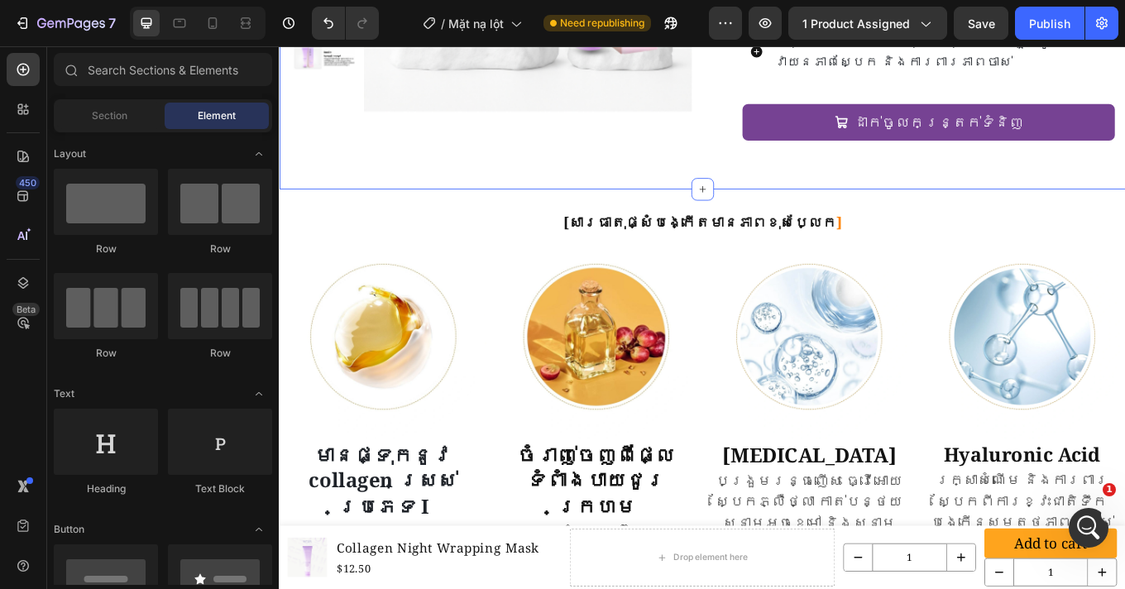
scroll to position [1901, 0]
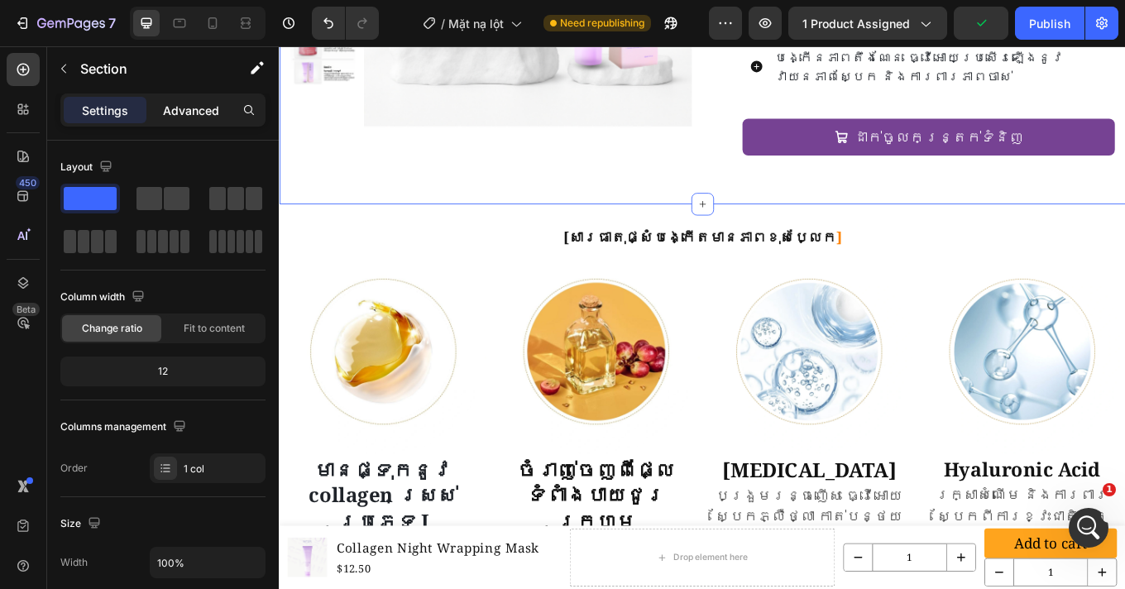
click at [202, 107] on p "Advanced" at bounding box center [191, 110] width 56 height 17
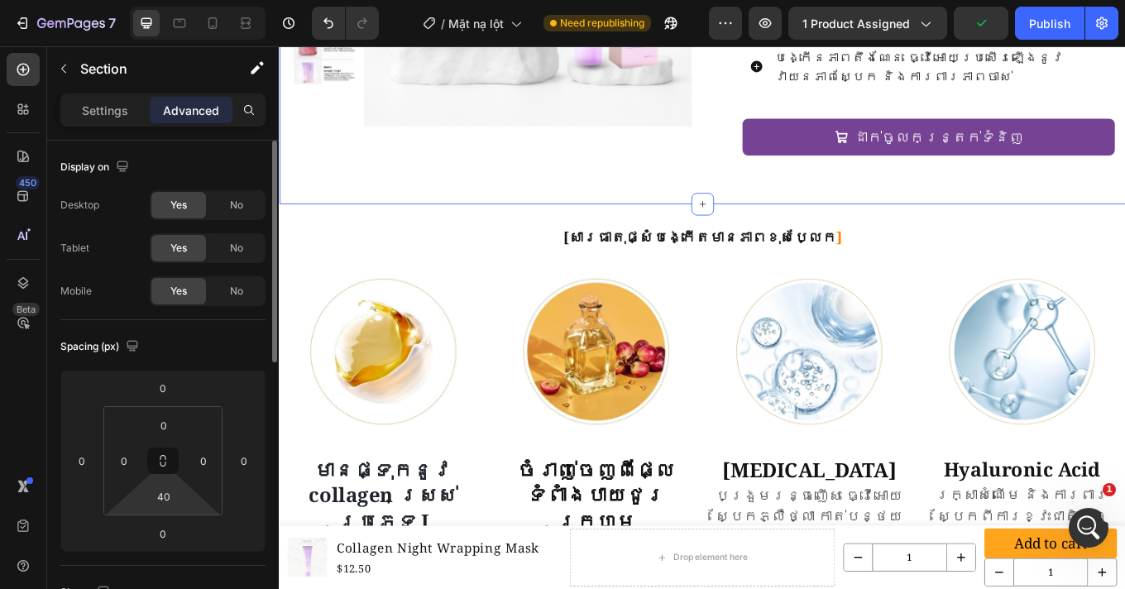
click at [186, 0] on html "7 Version history / Mặt nạ lột Need republishing Preview 1 product assigned Pub…" at bounding box center [562, 0] width 1125 height 0
type input "29"
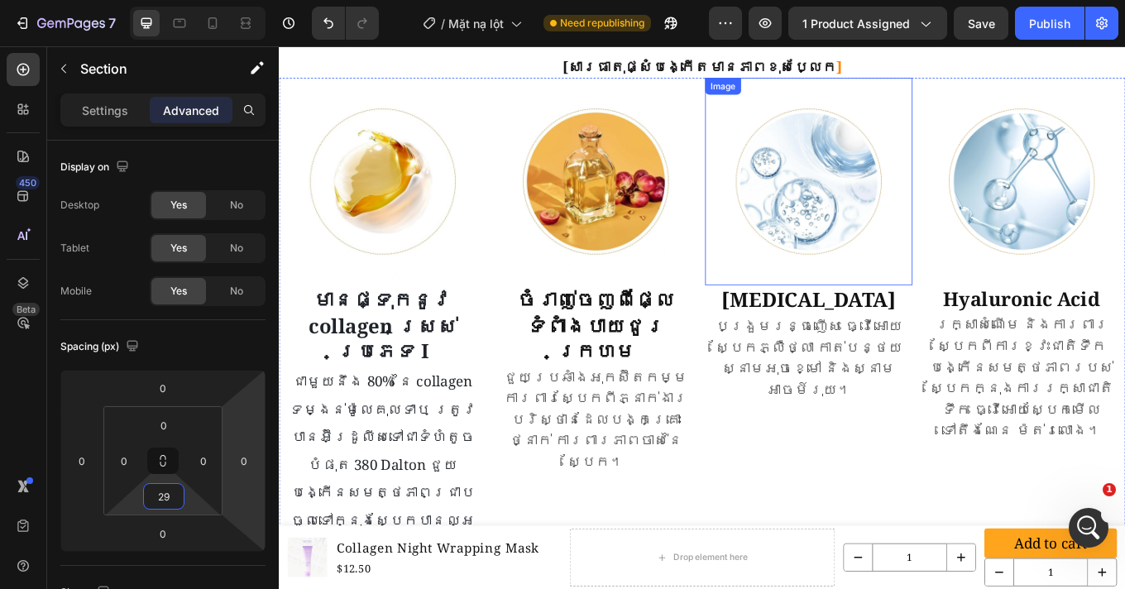
scroll to position [2035, 0]
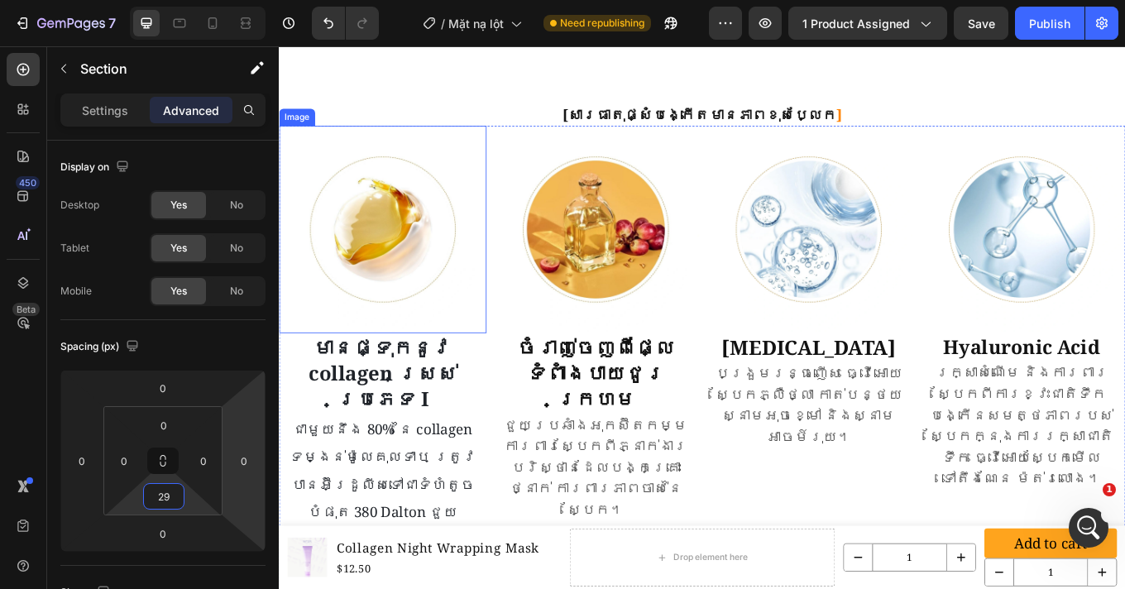
click at [381, 384] on strong "មានផ្ទុកនូវ collagen ស្រស់ប្រភេទ I" at bounding box center [400, 430] width 174 height 92
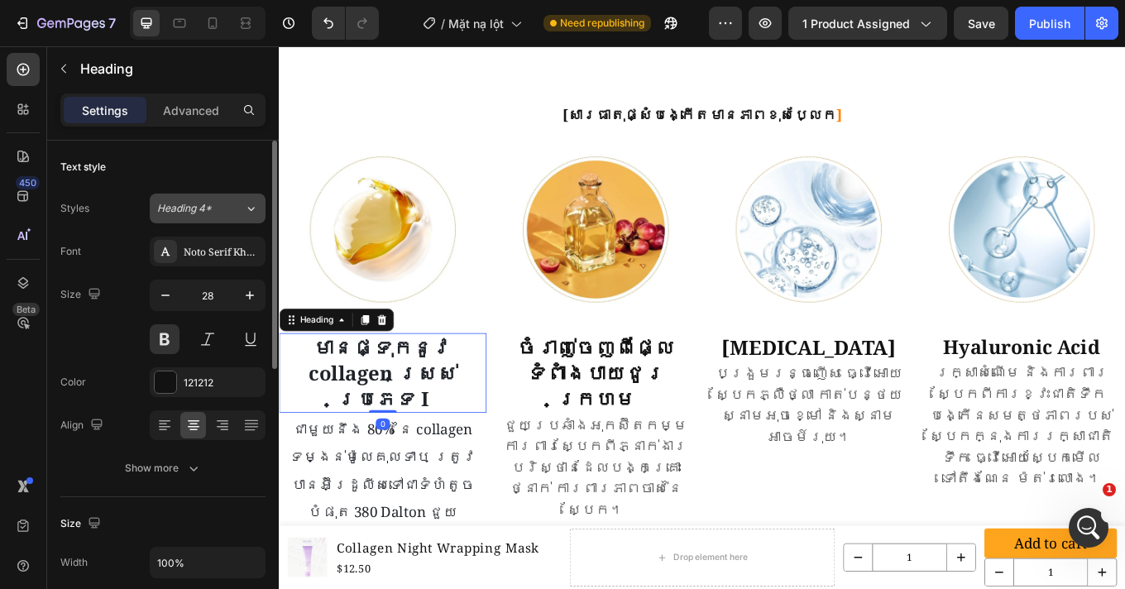
click at [189, 213] on span "Heading 4*" at bounding box center [184, 208] width 55 height 15
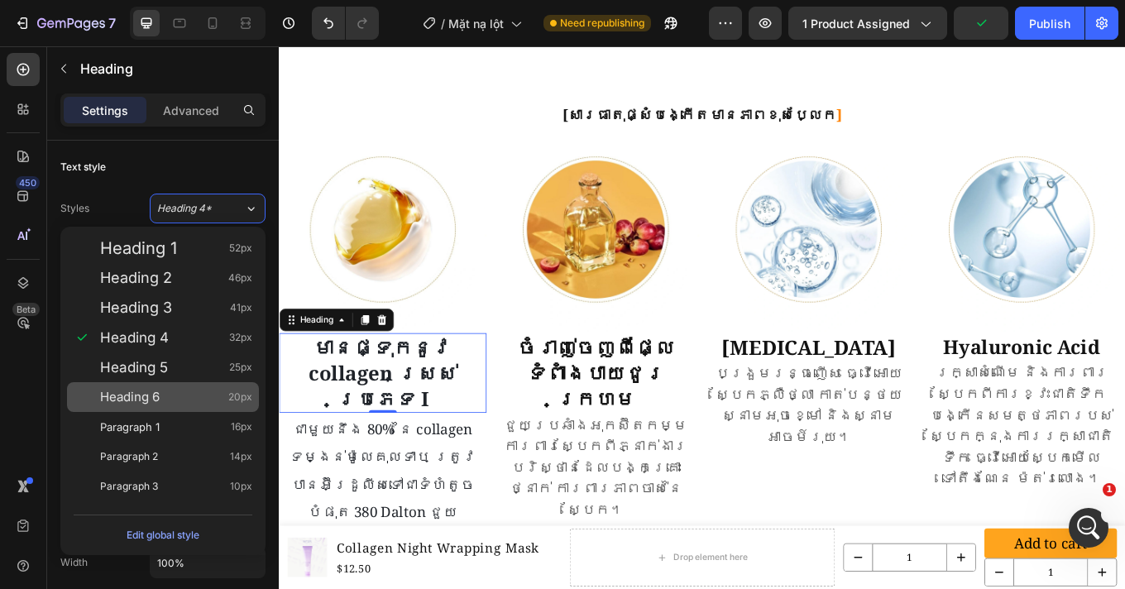
click at [185, 400] on div "Heading 6 20px" at bounding box center [176, 397] width 152 height 17
type input "20"
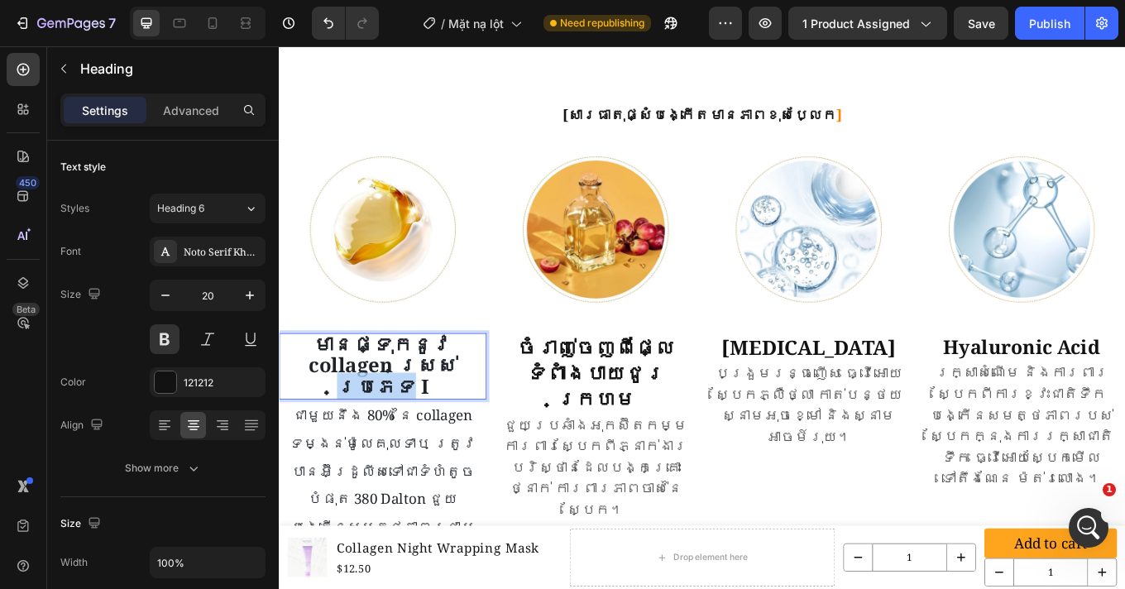
click at [398, 397] on strong "មានផ្ទុកនូវ collagen ស្រស់ប្រភេទ I" at bounding box center [400, 420] width 174 height 81
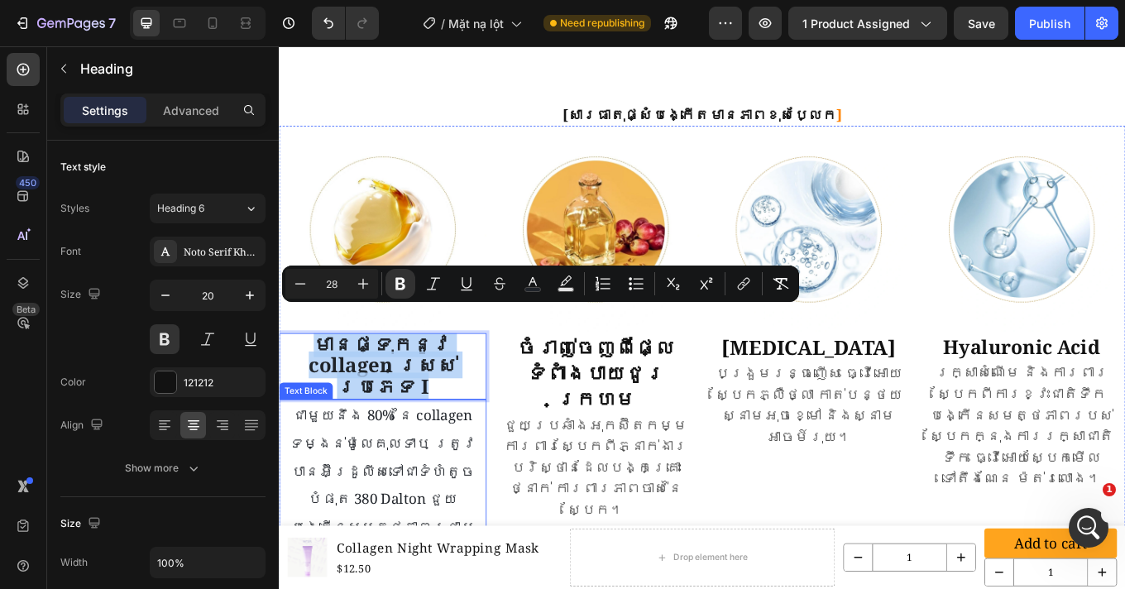
copy strong "មានផ្ទុកនូវ collagen ស្រស់ប្រភេទ I"
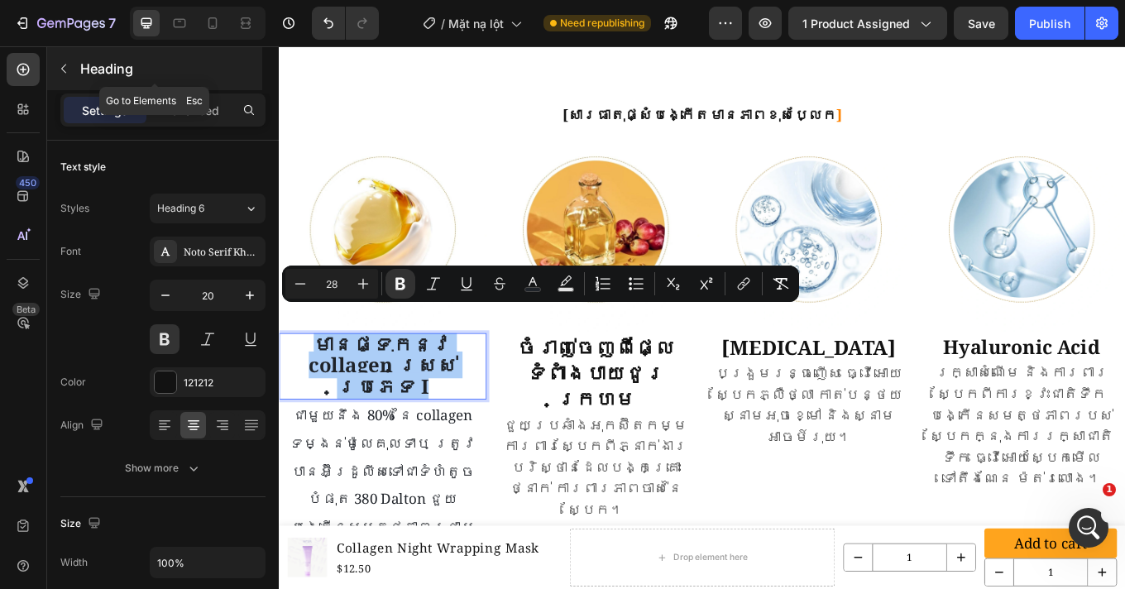
click at [60, 60] on button "button" at bounding box center [63, 68] width 26 height 26
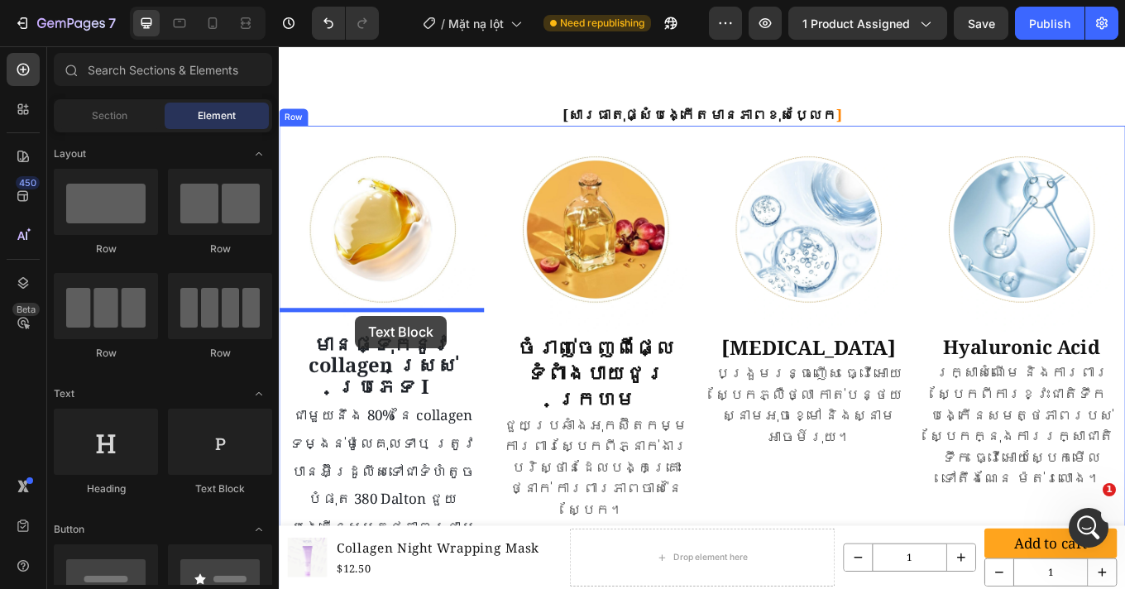
drag, startPoint x: 488, startPoint y: 475, endPoint x: 368, endPoint y: 362, distance: 165.0
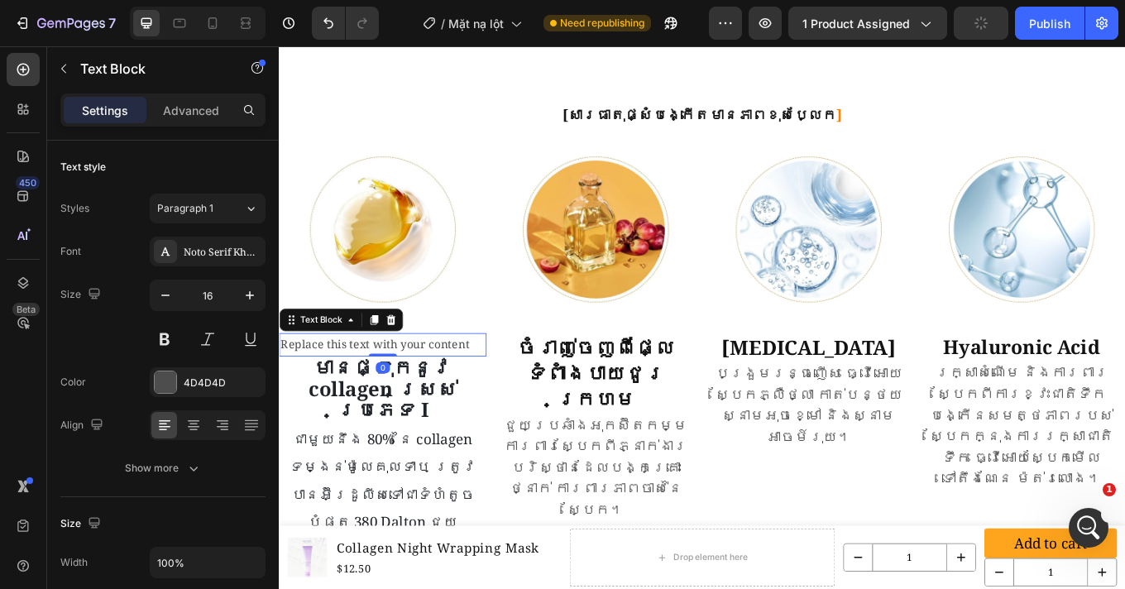
click at [404, 383] on div "Replace this text with your content" at bounding box center [400, 396] width 243 height 27
click at [404, 385] on p "Replace this text with your content" at bounding box center [400, 397] width 240 height 24
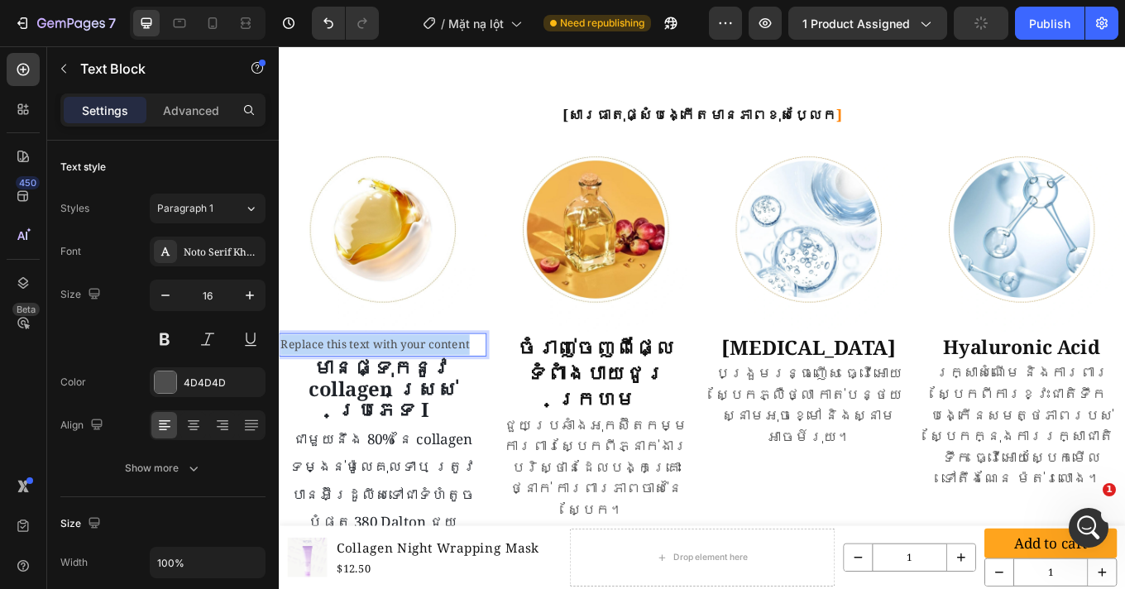
click at [404, 385] on p "Replace this text with your content" at bounding box center [400, 397] width 240 height 24
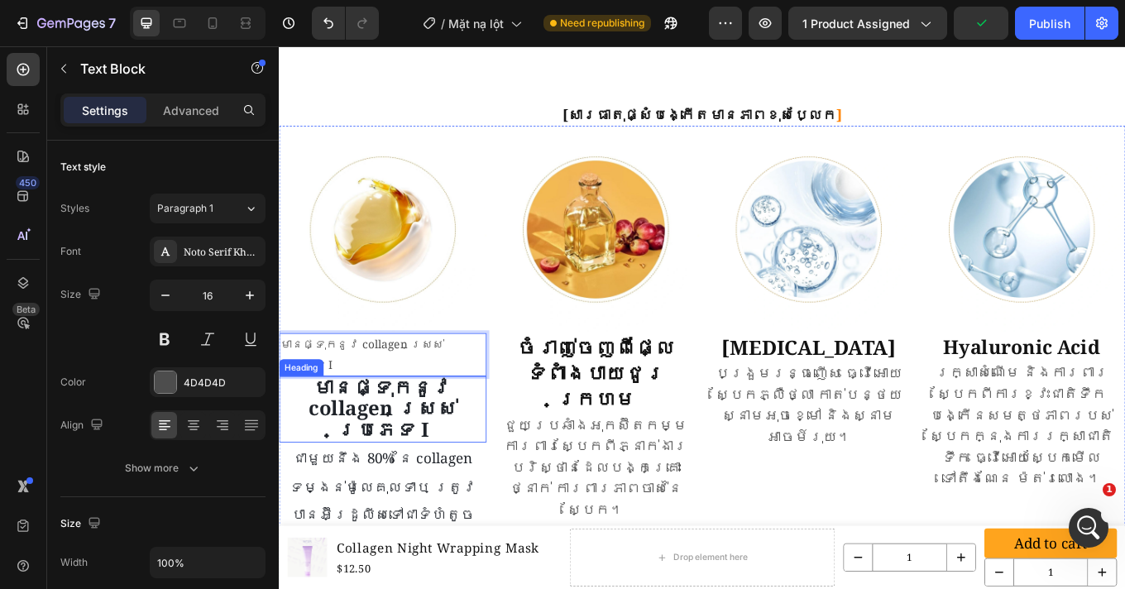
click at [583, 478] on p "ជួយប្រឆាំងអុកស៊ីតកម្ម ការពារស្បែកពីភ្នាក់ងារបរិស្ថានដែលបង្កគ្រោះថ្នាក់ ការពារភា…" at bounding box center [650, 540] width 240 height 124
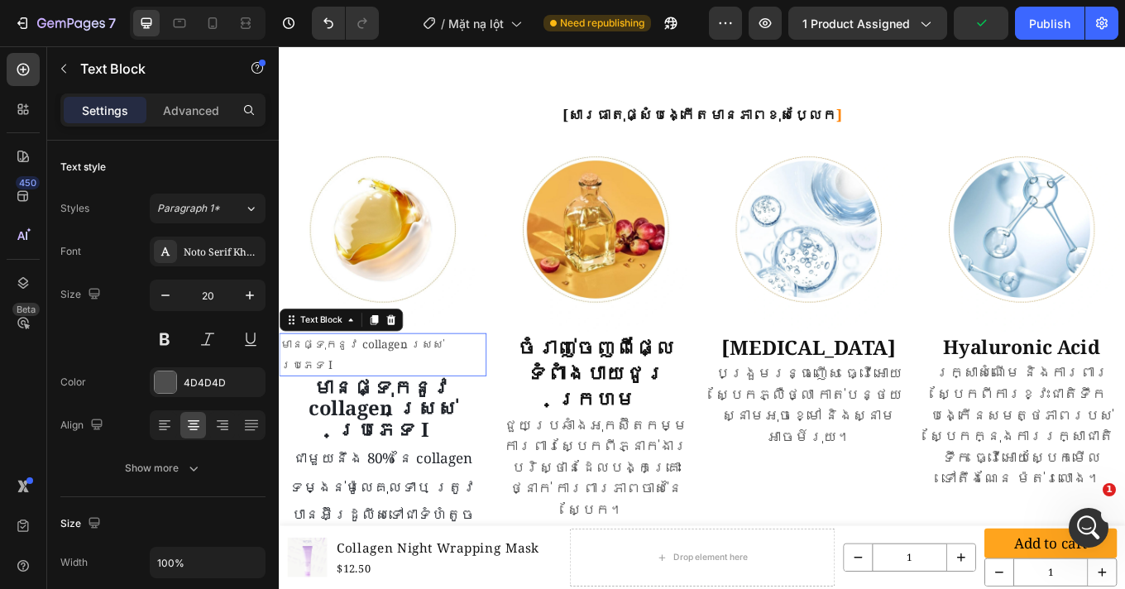
click at [410, 385] on p "មានផ្ទុកនូវ collagen ស្រស់ប្រភេទ I" at bounding box center [400, 409] width 240 height 48
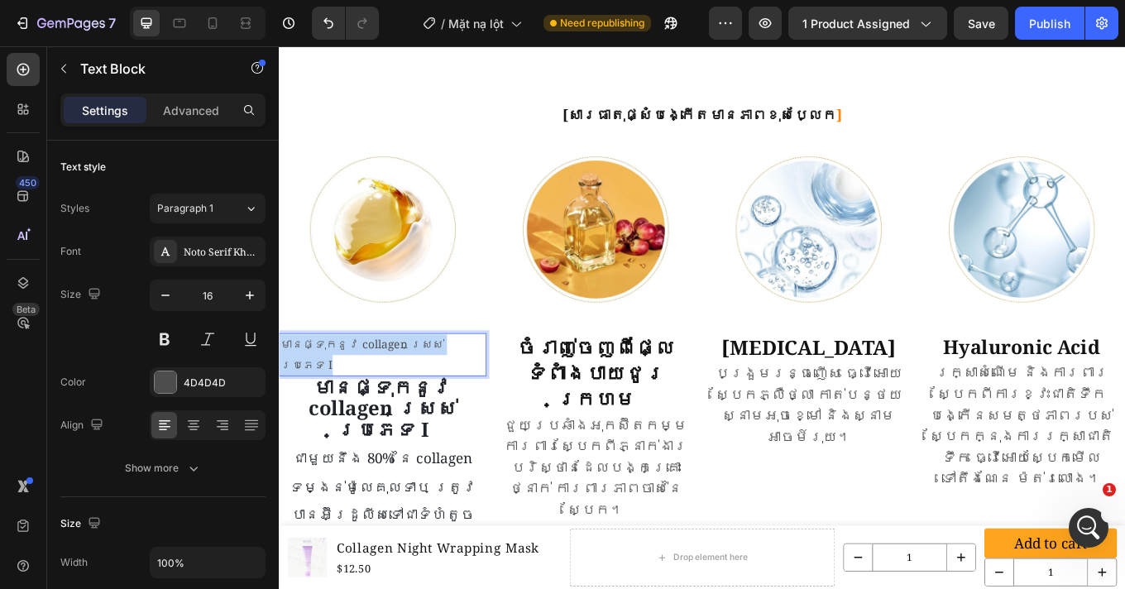
click at [410, 385] on p "មានផ្ទុកនូវ collagen ស្រស់ប្រភេទ I" at bounding box center [400, 409] width 240 height 48
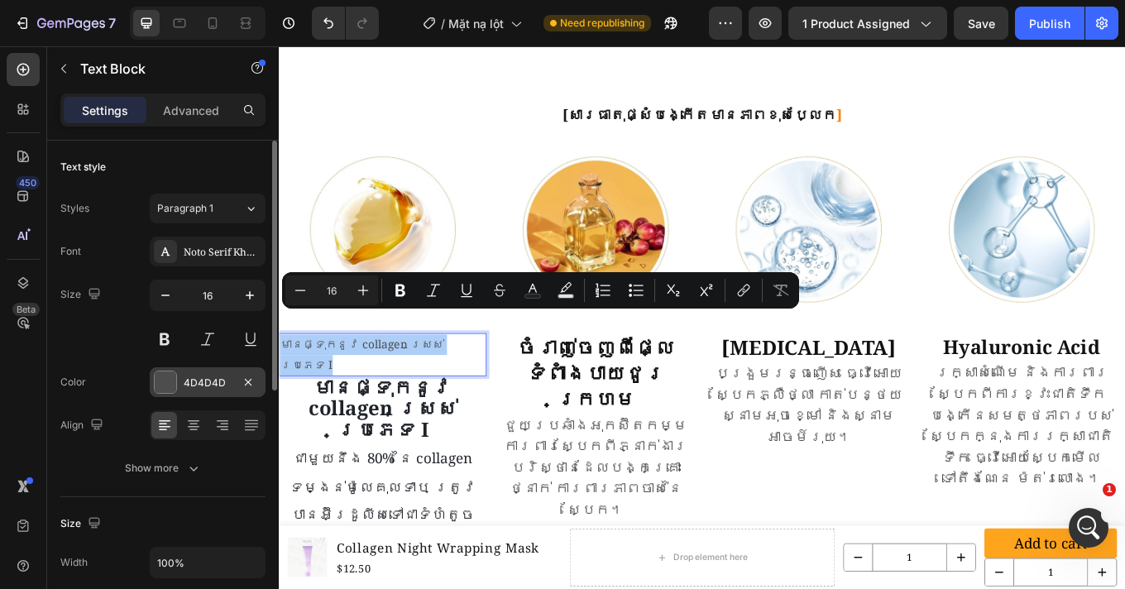
click at [160, 377] on div at bounding box center [165, 381] width 21 height 21
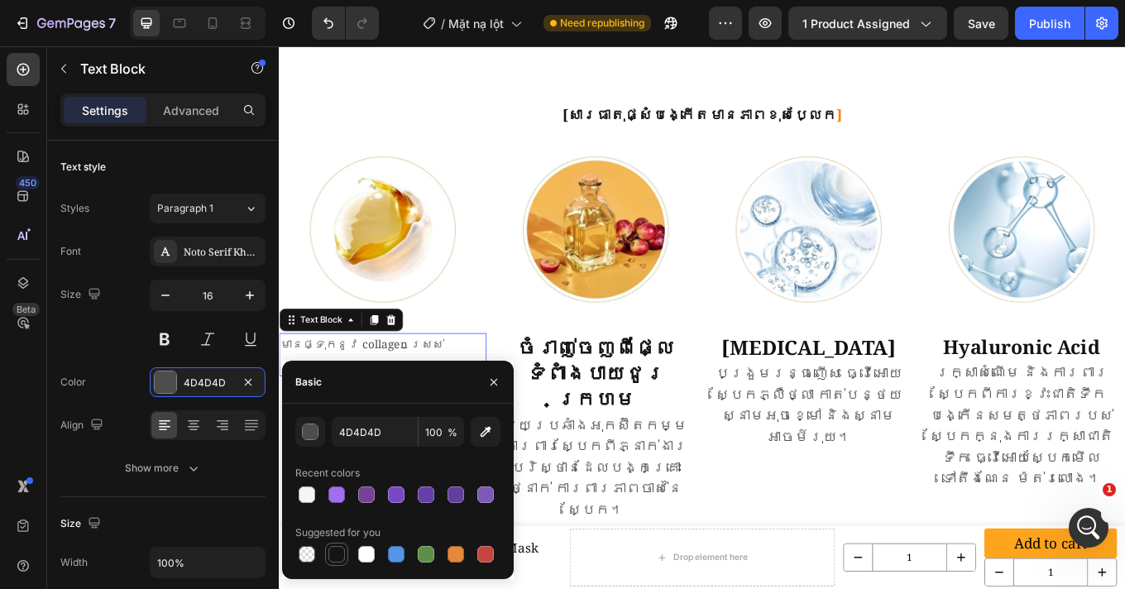
click at [334, 552] on div at bounding box center [336, 554] width 17 height 17
type input "151515"
click at [199, 426] on icon at bounding box center [193, 425] width 17 height 17
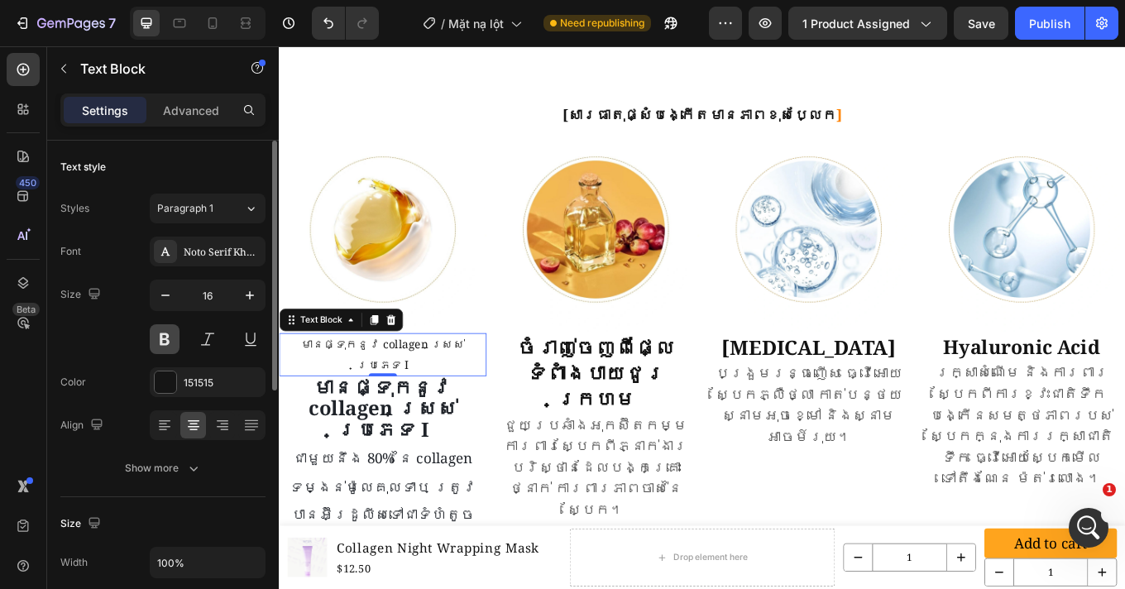
drag, startPoint x: 168, startPoint y: 337, endPoint x: 70, endPoint y: 344, distance: 97.9
click at [168, 337] on button at bounding box center [165, 339] width 30 height 30
drag, startPoint x: 385, startPoint y: 337, endPoint x: 518, endPoint y: 424, distance: 159.6
click at [385, 361] on icon at bounding box center [389, 367] width 13 height 13
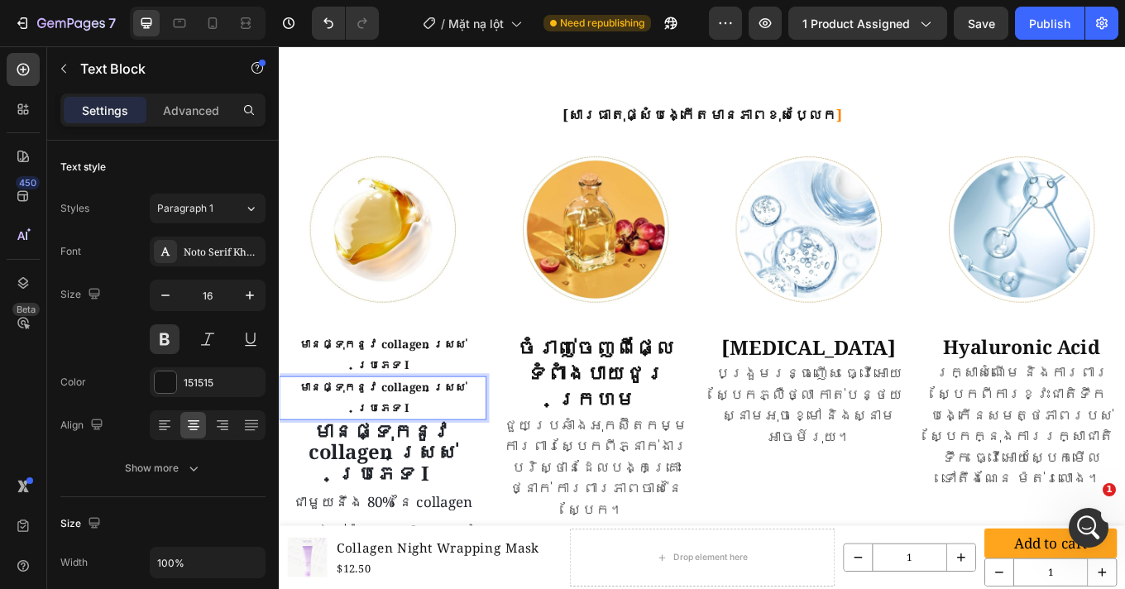
click at [368, 435] on p "មានផ្ទុកនូវ collagen ស្រស់ប្រភេទ I" at bounding box center [400, 459] width 240 height 48
click at [550, 478] on p "ជួយប្រឆាំងអុកស៊ីតកម្ម ការពារស្បែកពីភ្នាក់ងារបរិស្ថានដែលបង្កគ្រោះថ្នាក់ ការពារភា…" at bounding box center [650, 540] width 240 height 124
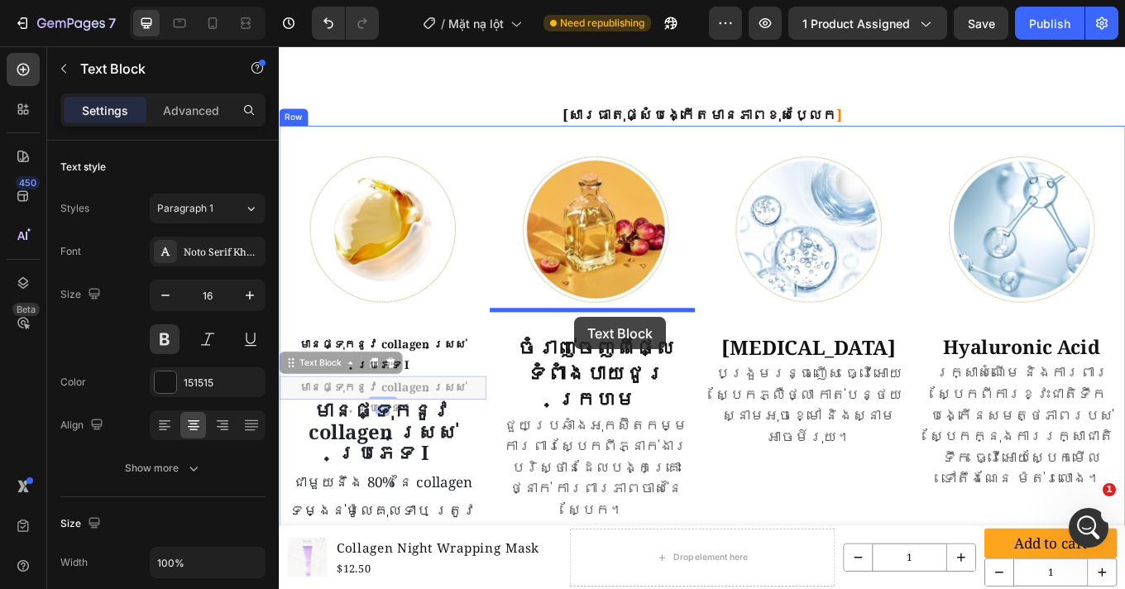
drag, startPoint x: 387, startPoint y: 395, endPoint x: 625, endPoint y: 364, distance: 240.2
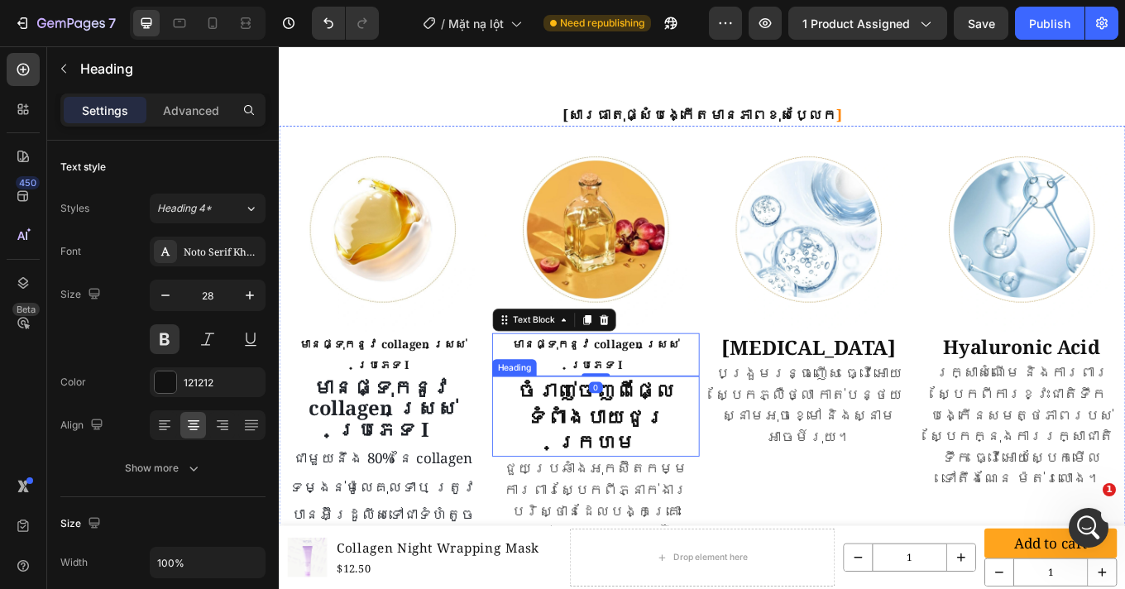
click at [622, 433] on h2 "ចំរាញ់ចេញពីផ្លែទំពាំងបាយជូរក្រហម" at bounding box center [649, 479] width 243 height 93
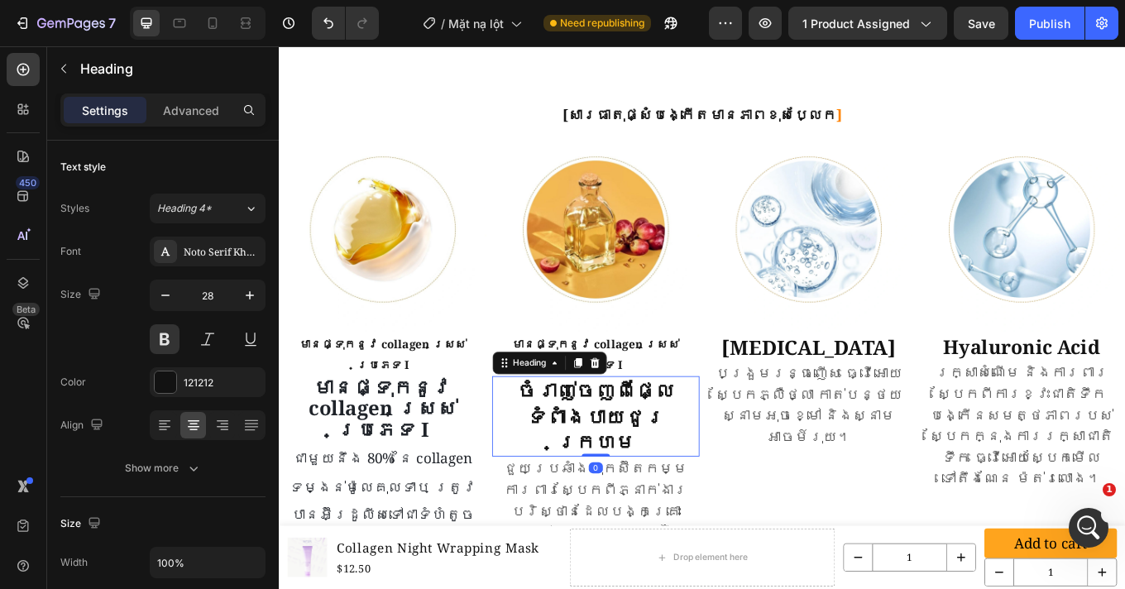
click at [623, 433] on h2 "ចំរាញ់ចេញពីផ្លែទំពាំងបាយជូរក្រហម" at bounding box center [649, 479] width 243 height 93
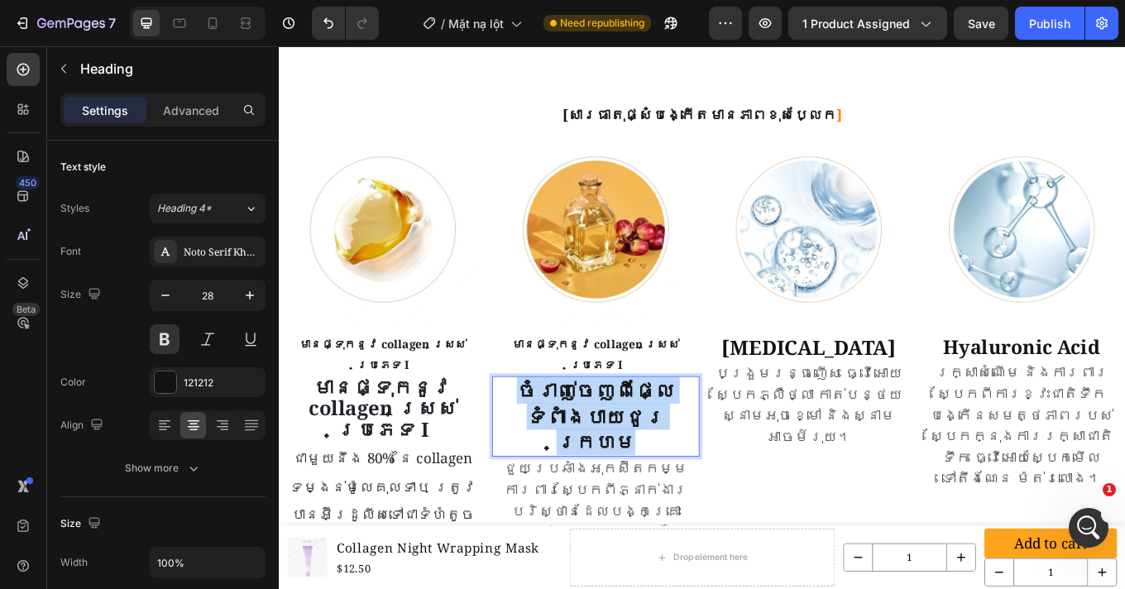
click at [623, 435] on p "ចំរាញ់ចេញពីផ្លែទំពាំងបាយជូរក្រហម" at bounding box center [650, 480] width 240 height 90
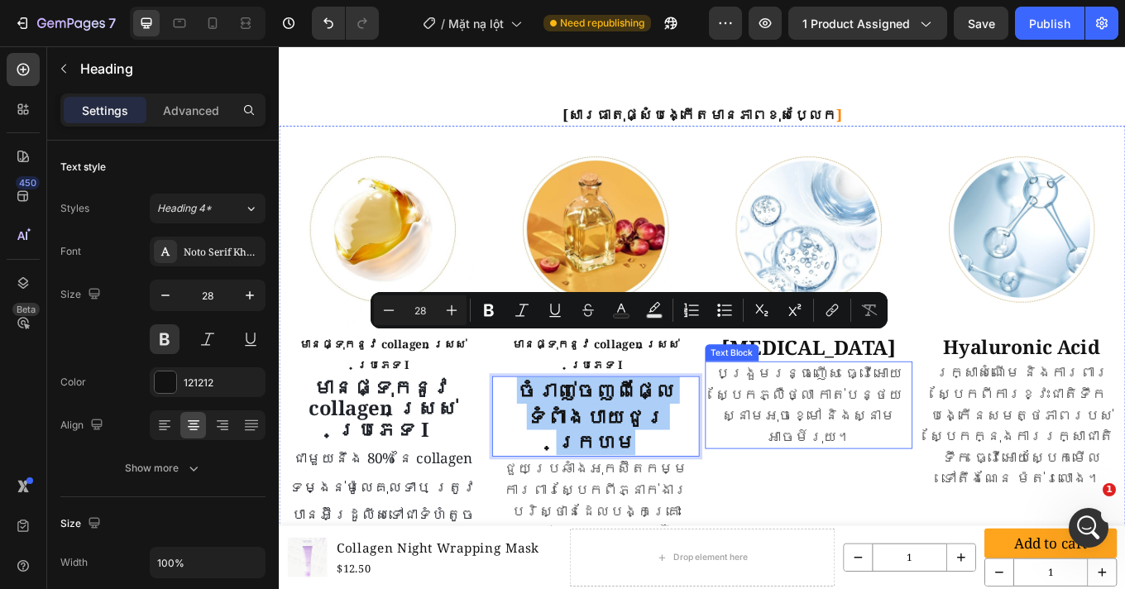
click at [834, 451] on p "បង្រួមរន្ធញើស ធ្វើអោយស្បែកភ្លឺថ្លា កាត់បន្ថយស្នាមអុចខ្មៅ និងស្នាមអាចម៍រុយ។" at bounding box center [900, 467] width 240 height 99
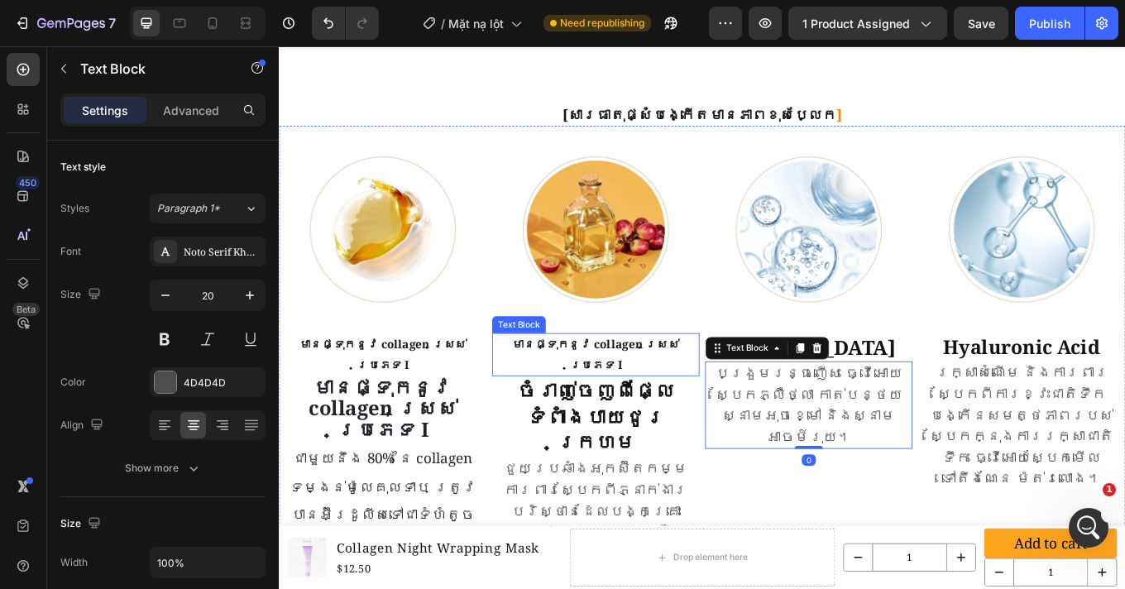
click at [619, 385] on p "មានផ្ទុកនូវ collagen ស្រស់ប្រភេទ I" at bounding box center [650, 409] width 240 height 48
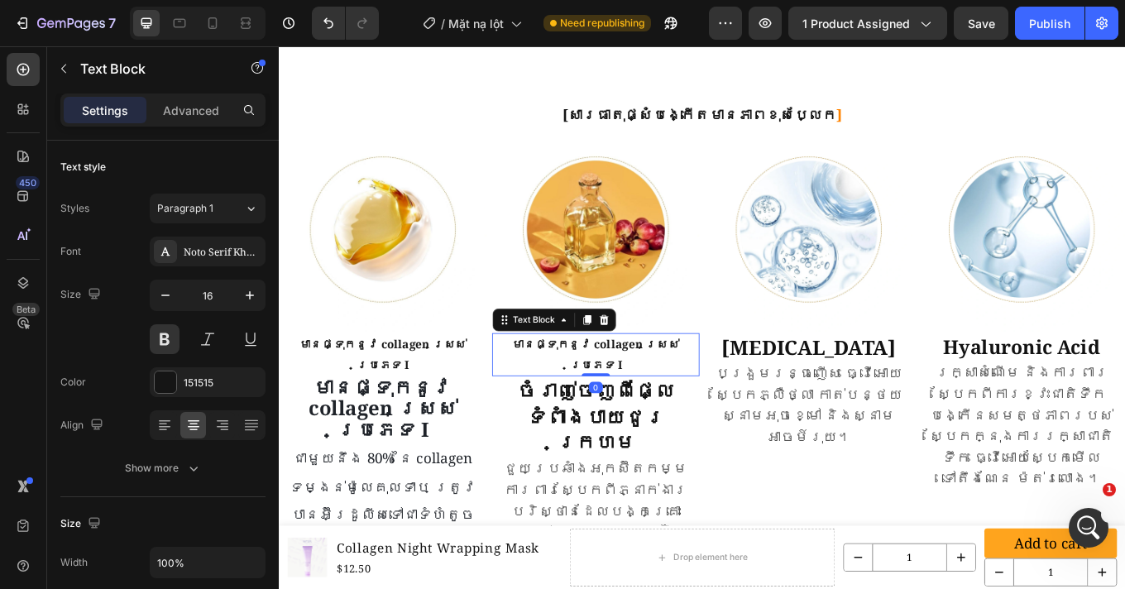
click at [619, 385] on p "មានផ្ទុកនូវ collagen ស្រស់ប្រភេទ I" at bounding box center [650, 409] width 240 height 48
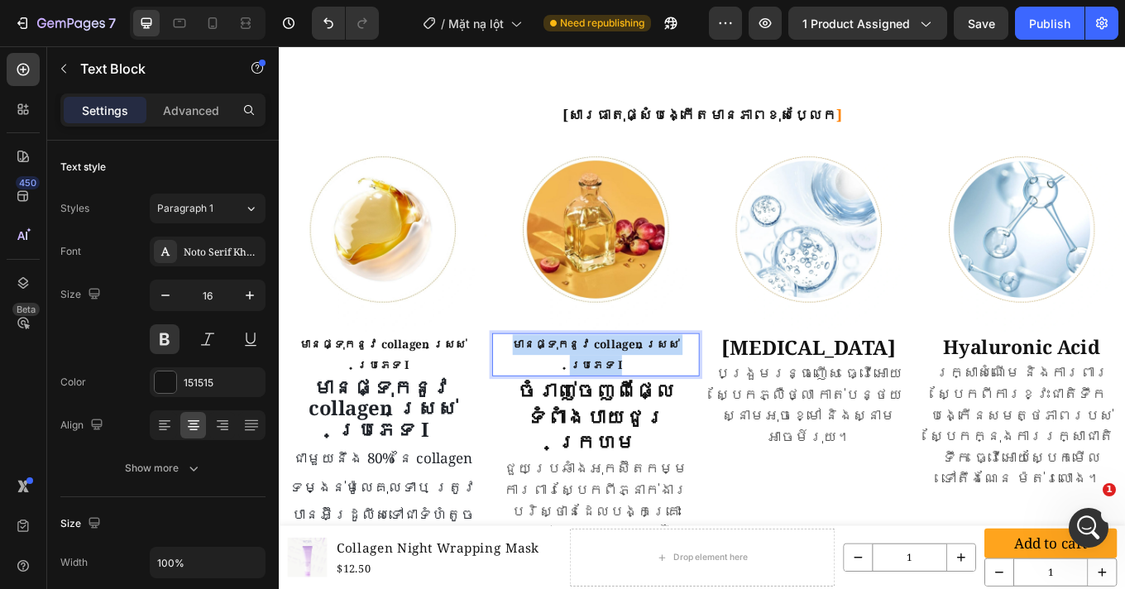
click at [619, 385] on p "មានផ្ទុកនូវ collagen ស្រស់ប្រភេទ I" at bounding box center [650, 409] width 240 height 48
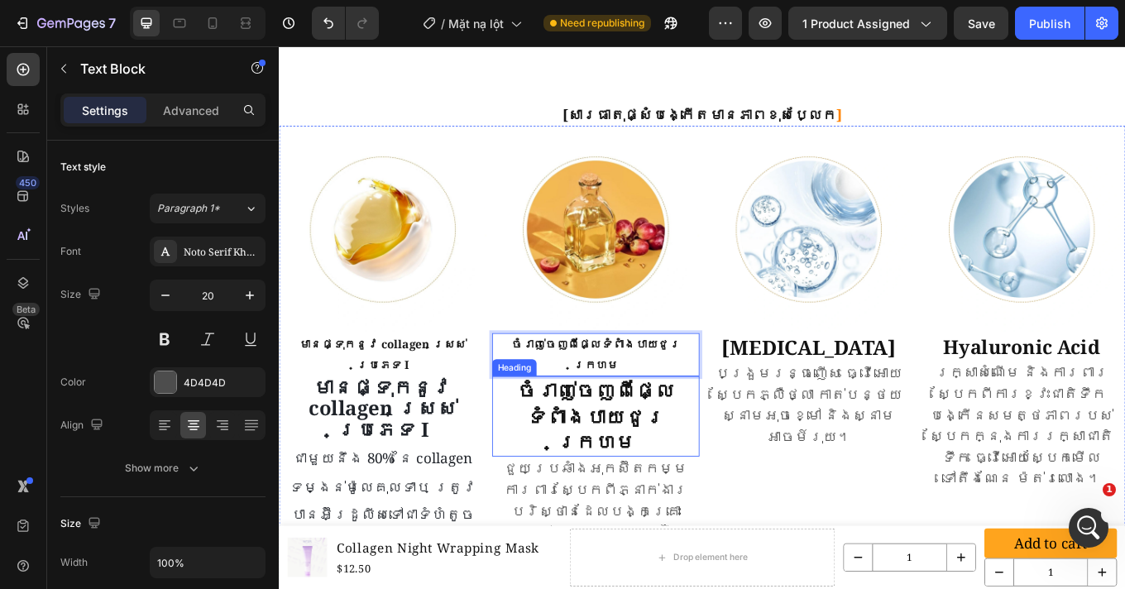
click at [799, 445] on p "បង្រួមរន្ធញើស ធ្វើអោយស្បែកភ្លឺថ្លា កាត់បន្ថយស្នាមអុចខ្មៅ និងស្នាមអាចម៍រុយ។" at bounding box center [900, 467] width 240 height 99
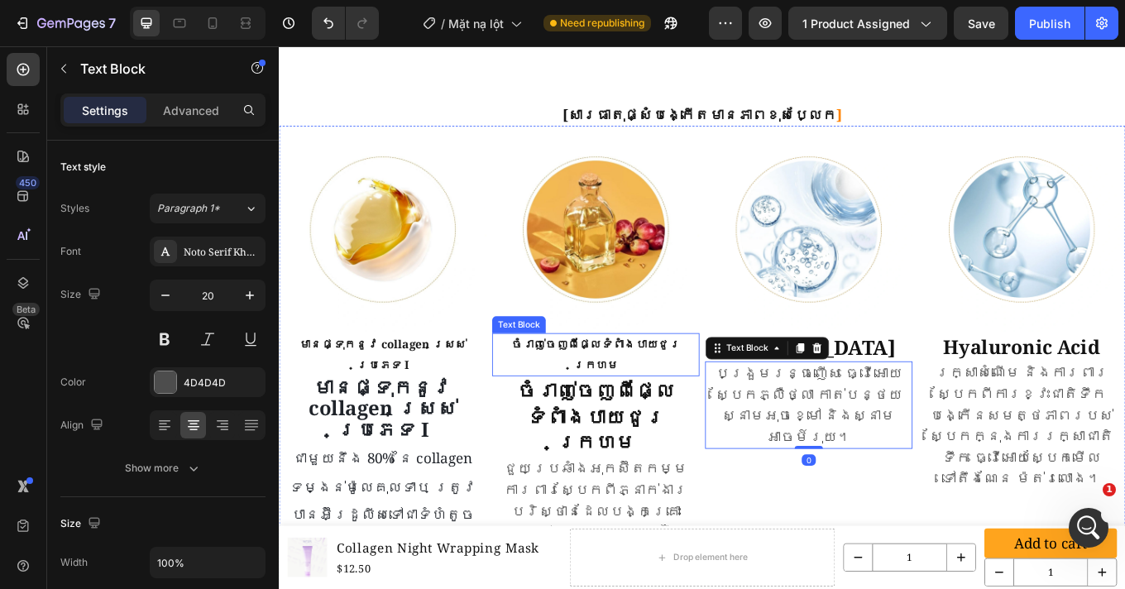
click at [720, 385] on p "ចំរាញ់ចេញពីផ្លែទំពាំងបាយជូរក្រហម" at bounding box center [650, 409] width 240 height 48
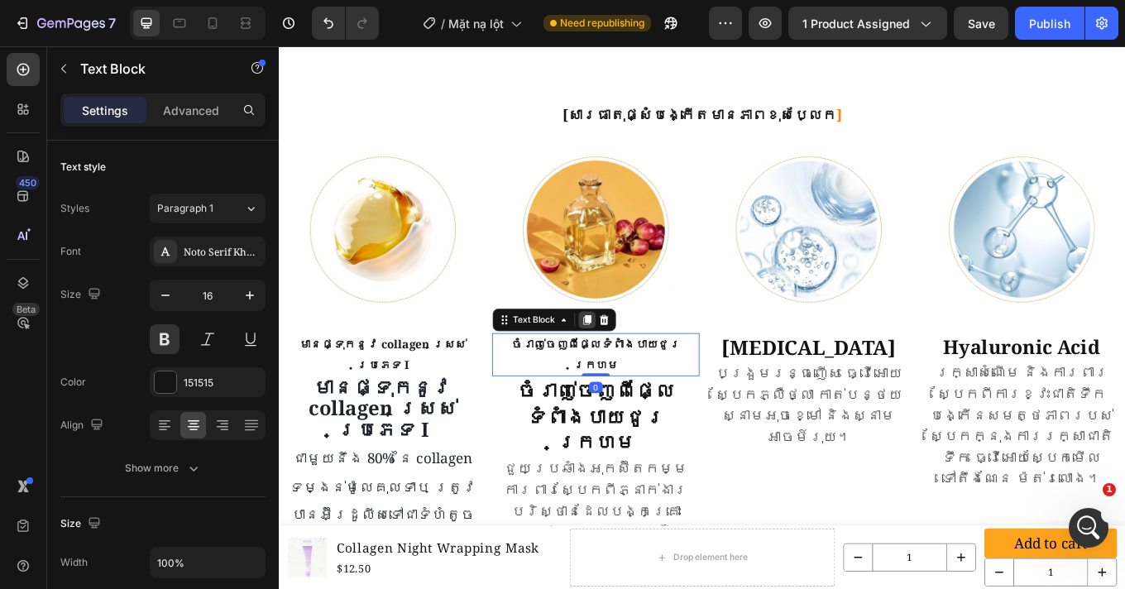
click at [638, 361] on icon at bounding box center [639, 367] width 9 height 12
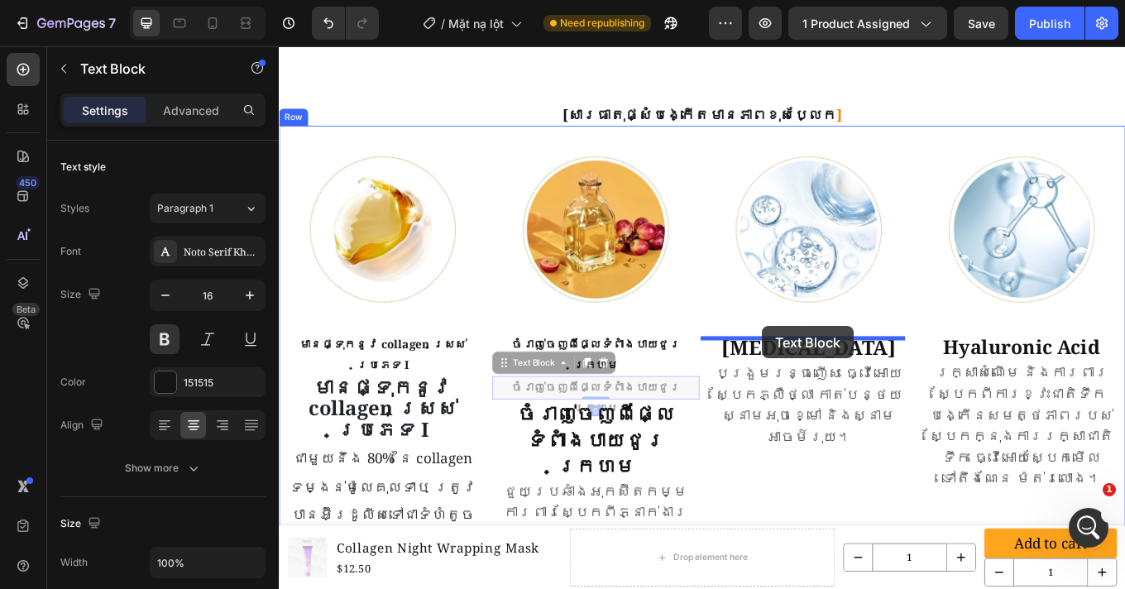
drag, startPoint x: 534, startPoint y: 368, endPoint x: 845, endPoint y: 375, distance: 311.0
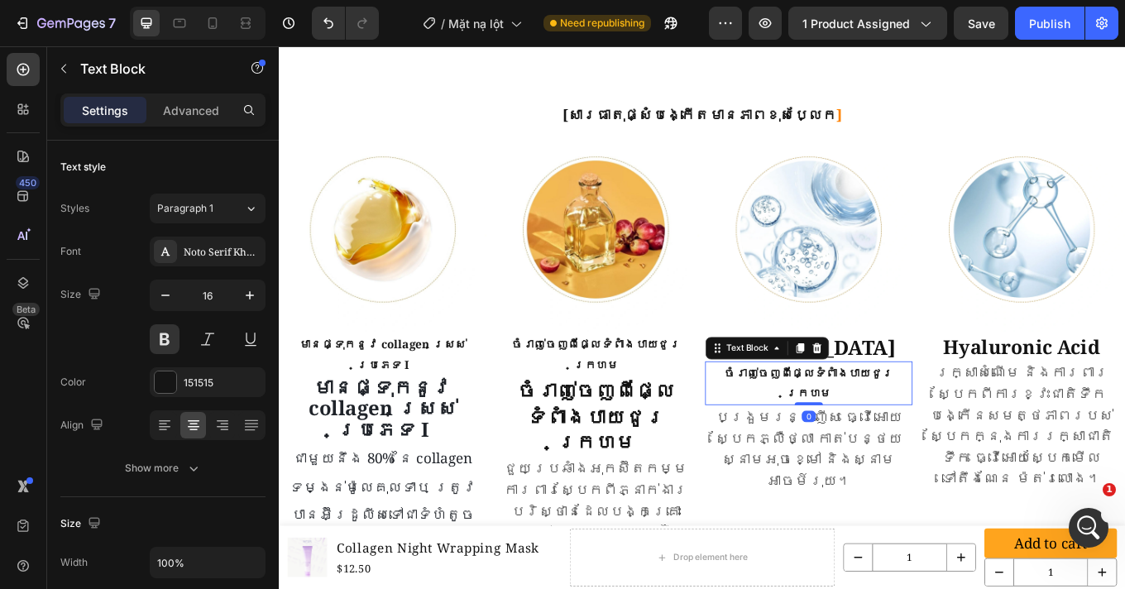
click at [896, 418] on p "ចំរាញ់ចេញពីផ្លែទំពាំងបាយជូរក្រហម" at bounding box center [900, 442] width 240 height 48
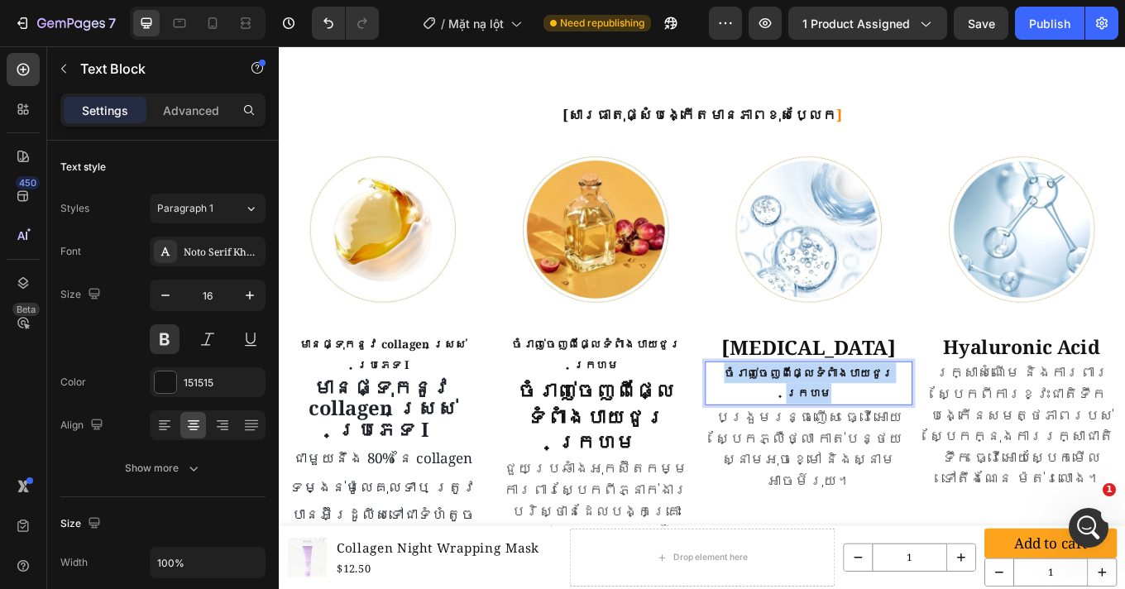
click at [896, 418] on p "ចំរាញ់ចេញពីផ្លែទំពាំងបាយជូរក្រហម" at bounding box center [900, 442] width 240 height 48
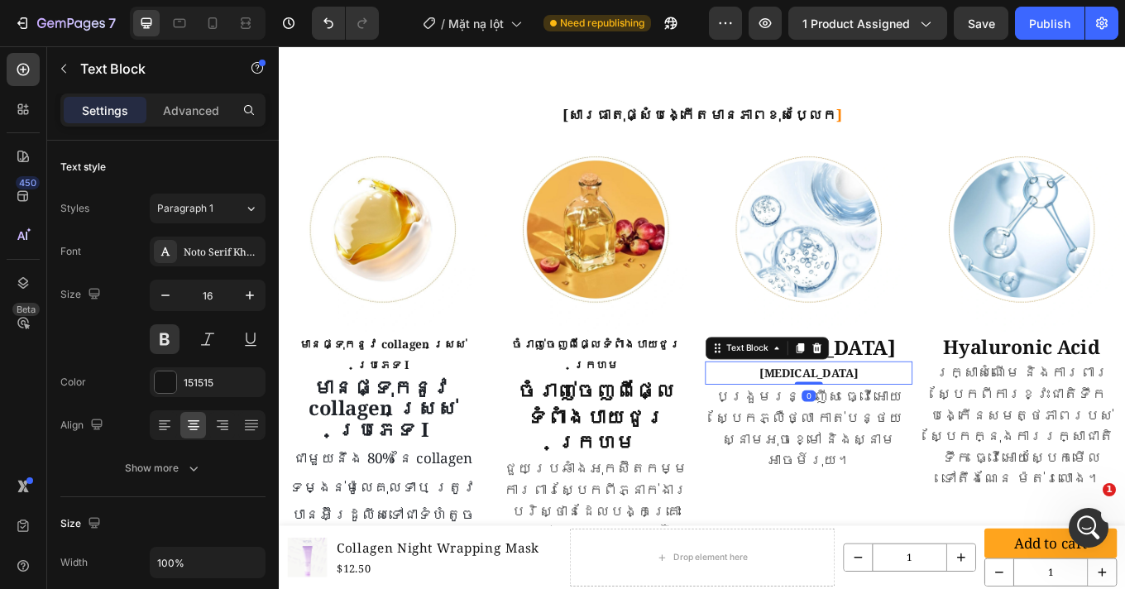
click at [886, 418] on p "[MEDICAL_DATA]" at bounding box center [900, 430] width 240 height 24
click at [882, 390] on div at bounding box center [889, 400] width 20 height 20
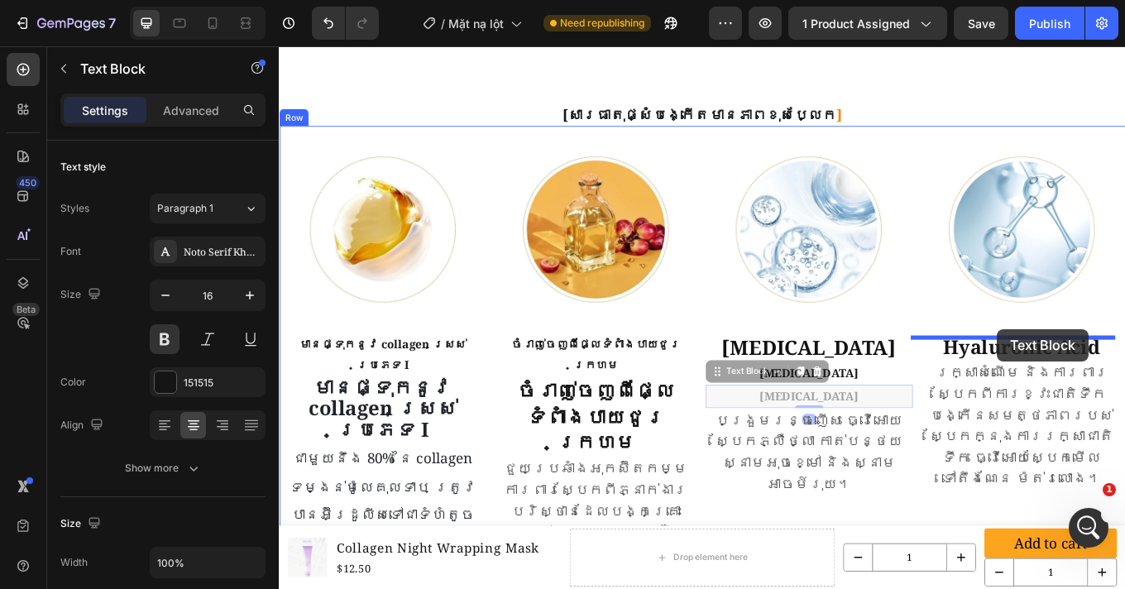
drag, startPoint x: 790, startPoint y: 402, endPoint x: 1120, endPoint y: 378, distance: 331.6
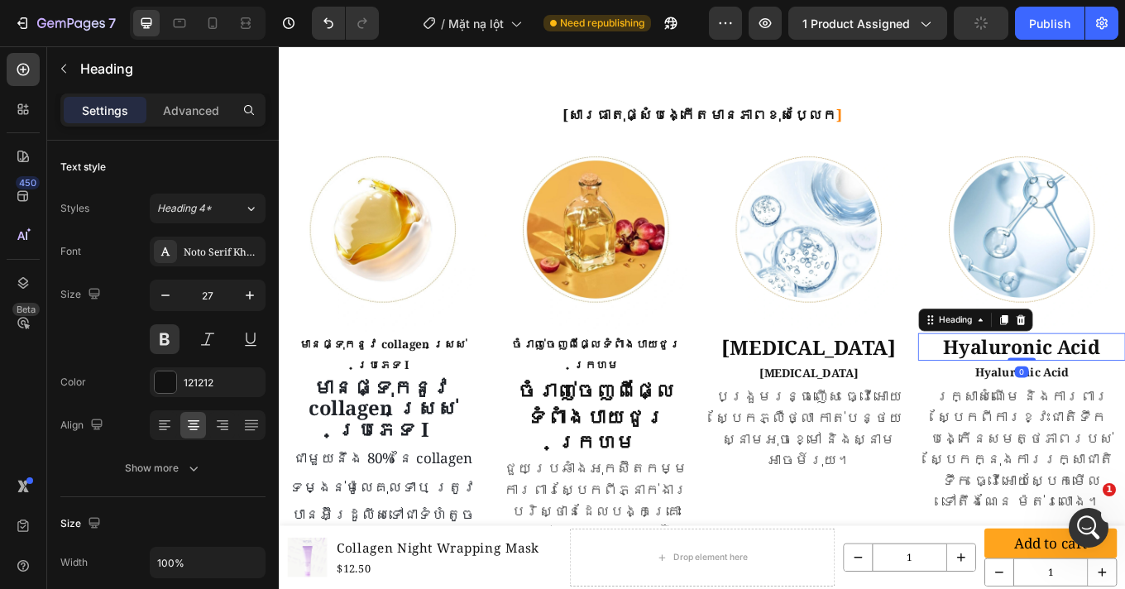
drag, startPoint x: 1138, startPoint y: 345, endPoint x: 970, endPoint y: 391, distance: 174.1
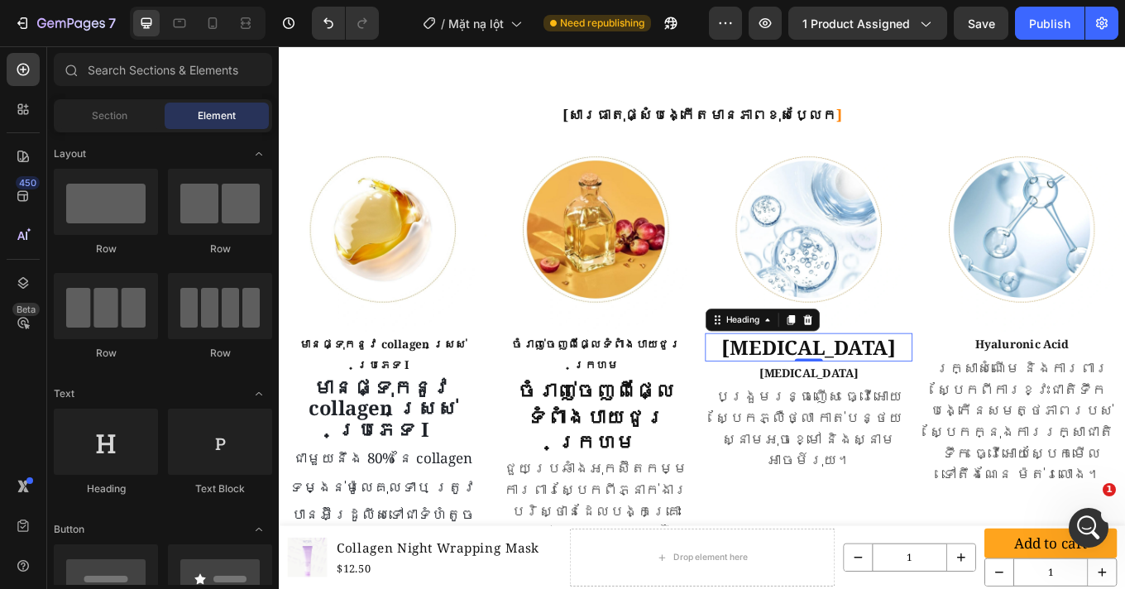
click at [912, 383] on h2 "[MEDICAL_DATA]" at bounding box center [899, 399] width 243 height 33
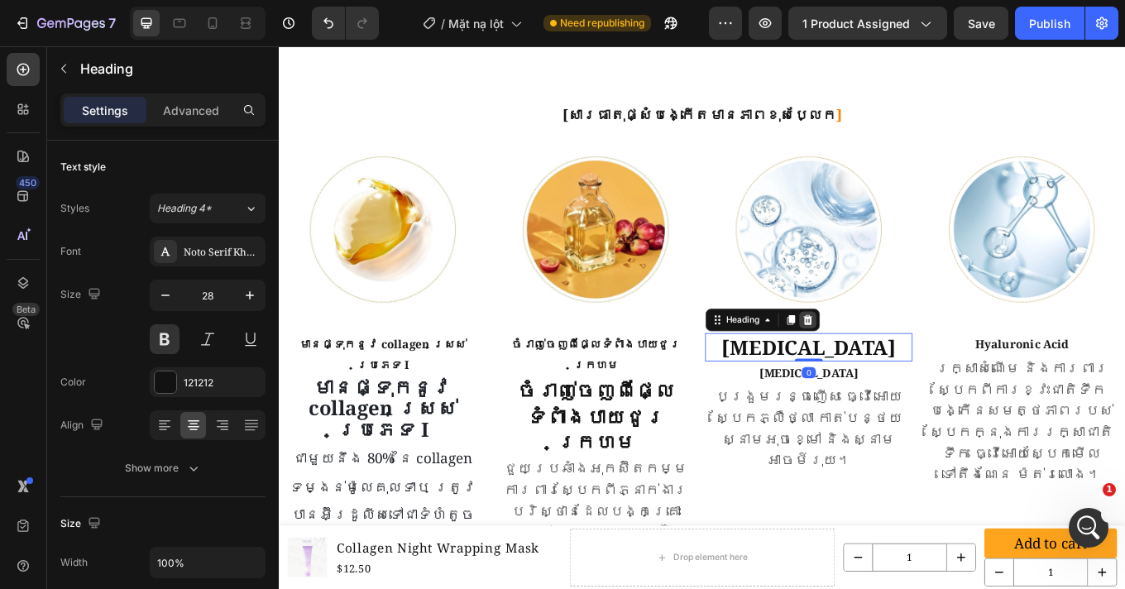
click at [899, 361] on icon at bounding box center [897, 367] width 13 height 13
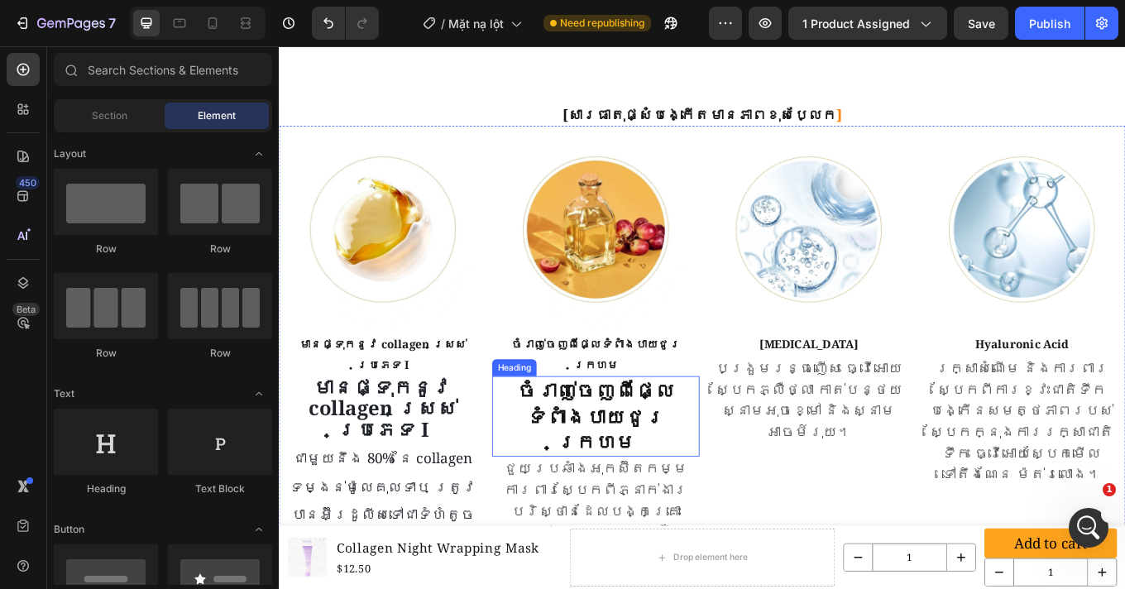
click at [685, 435] on p "ចំរាញ់ចេញពីផ្លែទំពាំងបាយជូរក្រហម" at bounding box center [650, 480] width 240 height 90
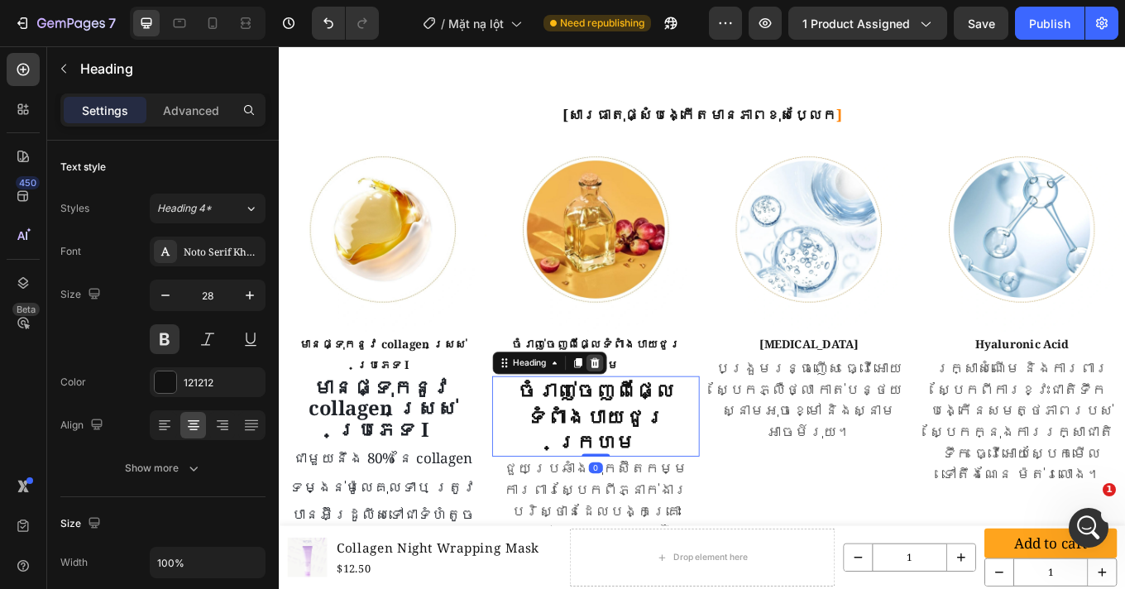
click at [645, 412] on icon at bounding box center [648, 418] width 11 height 12
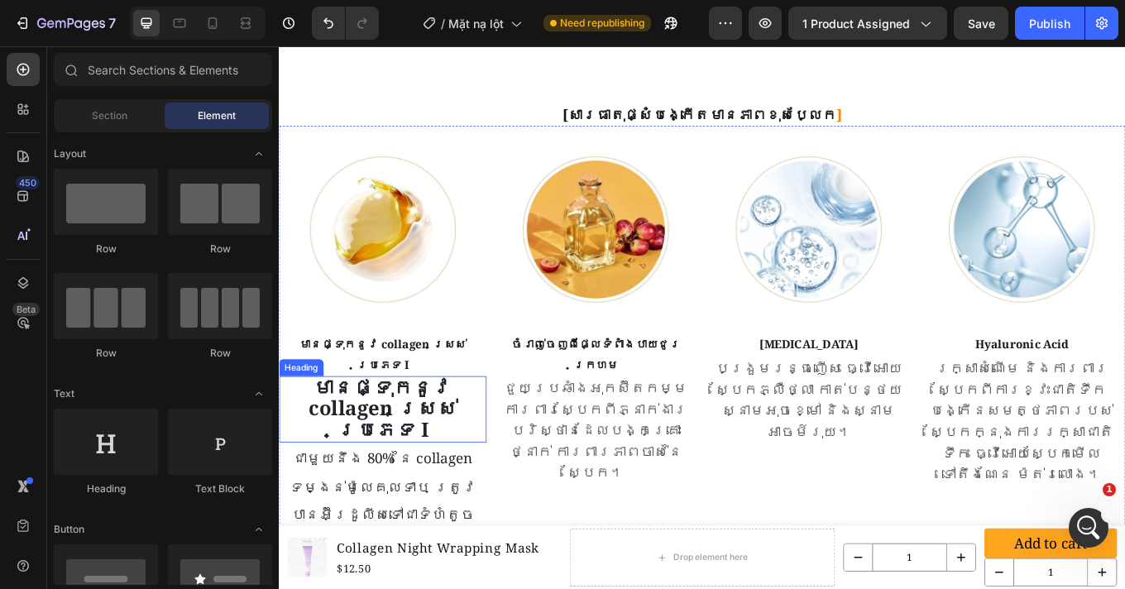
click at [394, 430] on strong "មានផ្ទុកនូវ collagen ស្រស់ប្រភេទ I" at bounding box center [400, 470] width 174 height 81
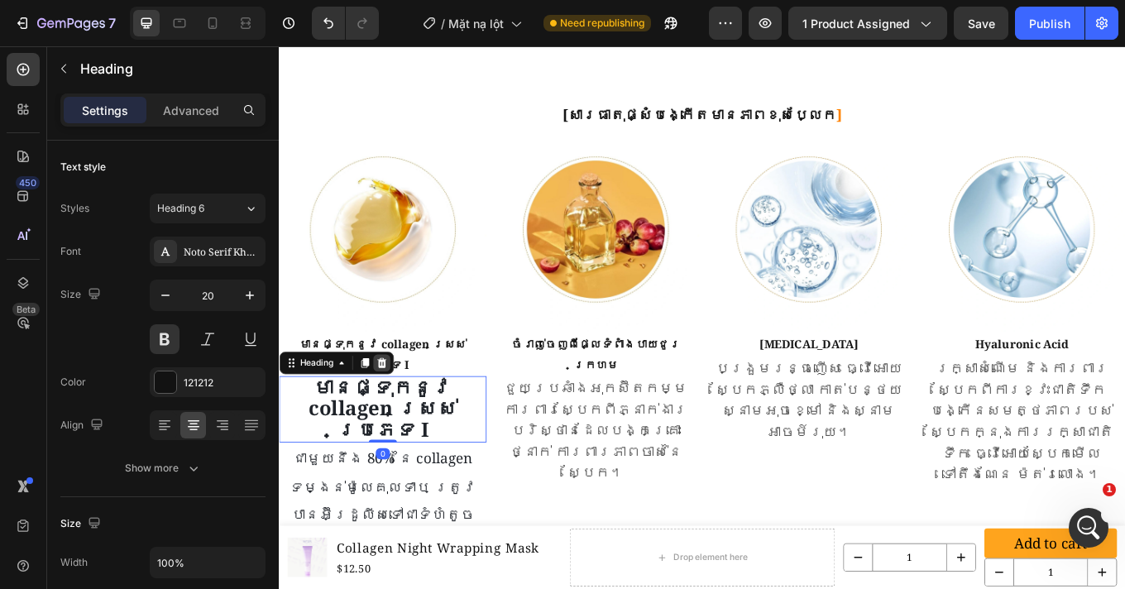
click at [404, 412] on icon at bounding box center [399, 418] width 11 height 12
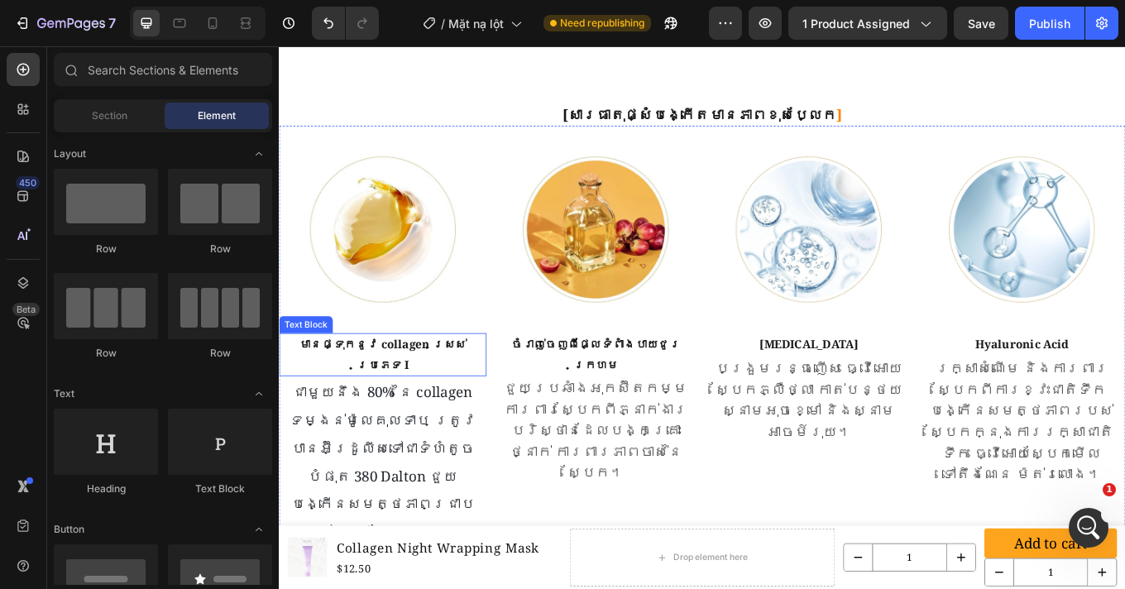
click at [404, 385] on p "មានផ្ទុកនូវ collagen ស្រស់ប្រភេទ I" at bounding box center [400, 409] width 240 height 48
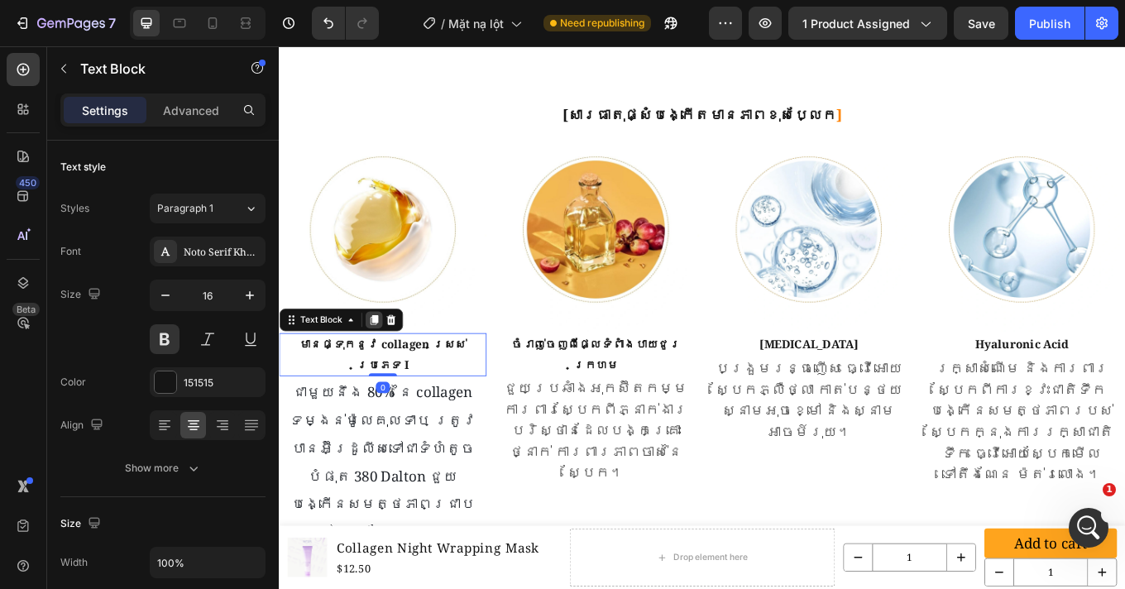
click at [392, 361] on icon at bounding box center [389, 367] width 9 height 12
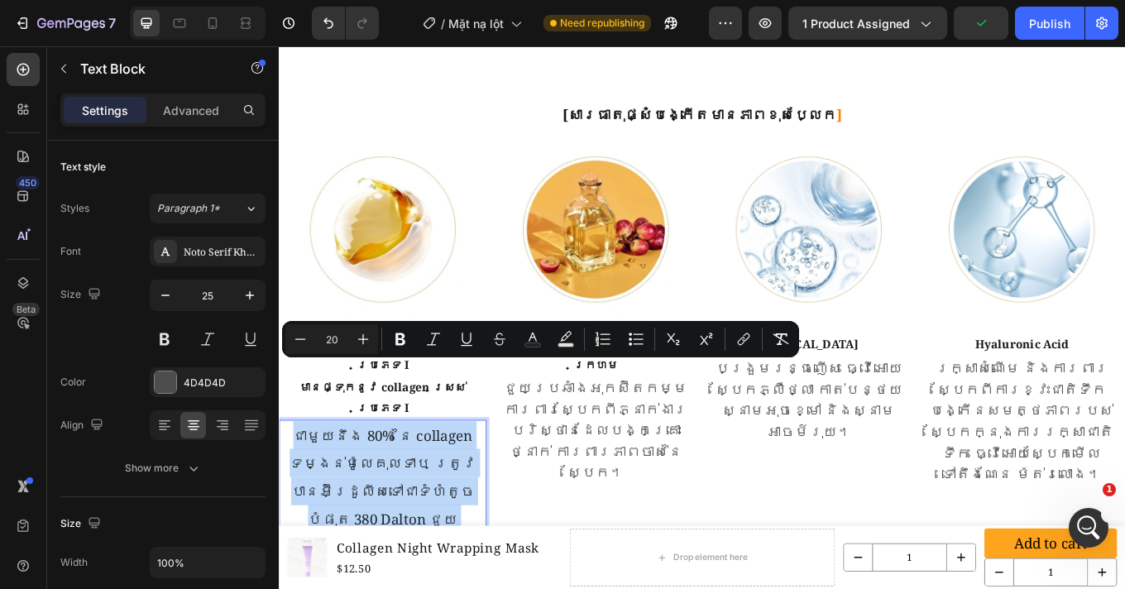
click at [680, 482] on p "ជួយប្រឆាំងអុកស៊ីតកម្ម ការពារស្បែកពីភ្នាក់ងារបរិស្ថានដែលបង្កគ្រោះថ្នាក់ ការពារភា…" at bounding box center [650, 497] width 240 height 124
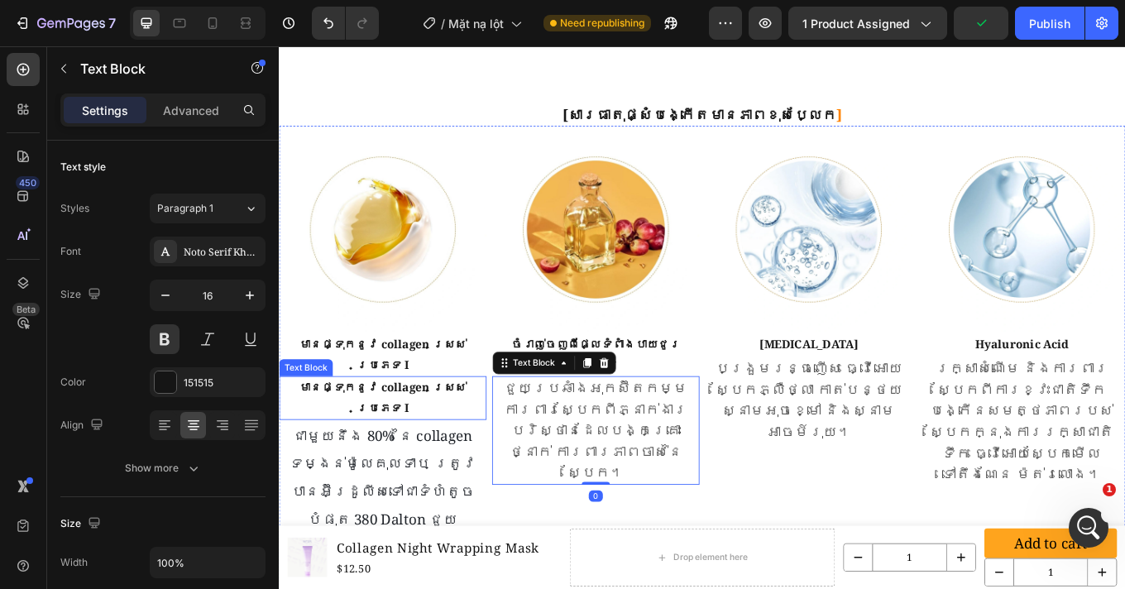
click at [391, 435] on p "មានផ្ទុកនូវ collagen ស្រស់ប្រភេទ I" at bounding box center [400, 459] width 240 height 48
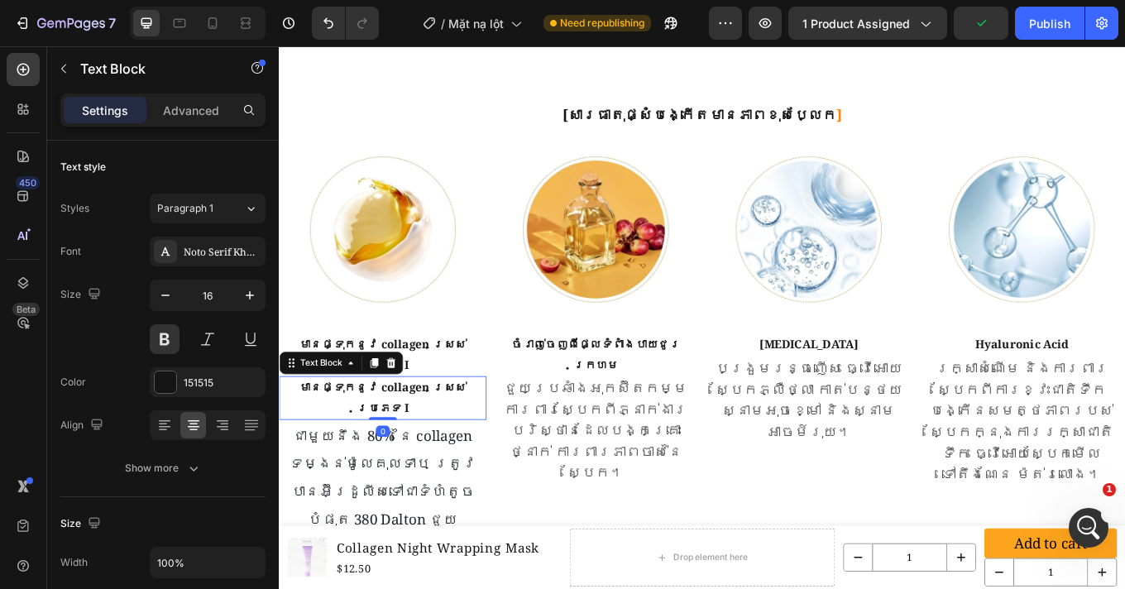
click at [391, 435] on p "មានផ្ទុកនូវ collagen ស្រស់ប្រភេទ I" at bounding box center [400, 459] width 240 height 48
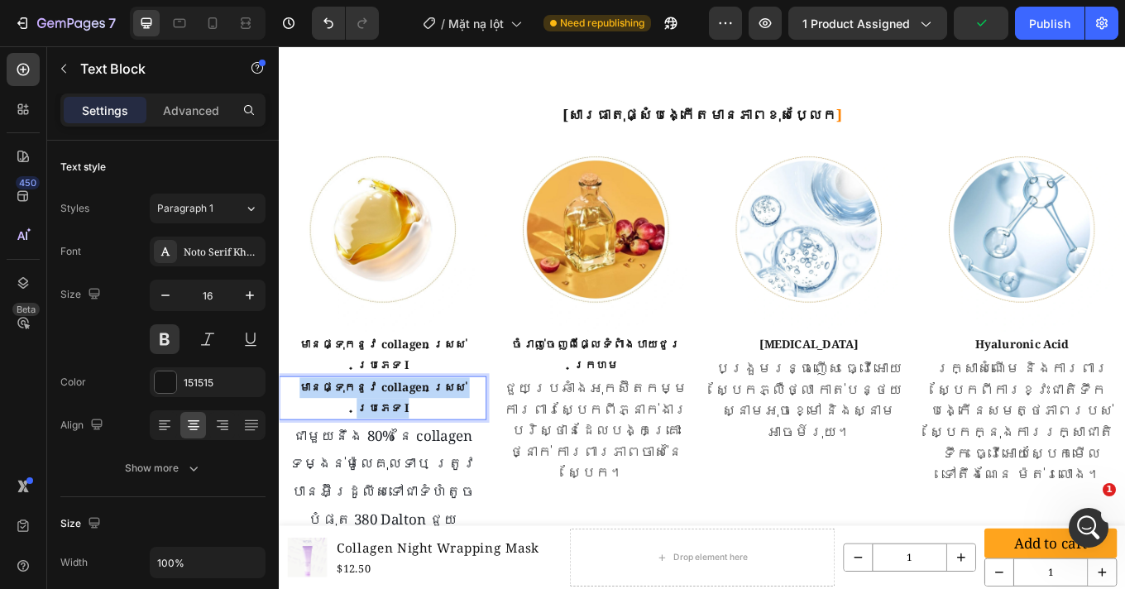
click at [391, 435] on p "មានផ្ទុកនូវ collagen ស្រស់ប្រភេទ I" at bounding box center [400, 459] width 240 height 48
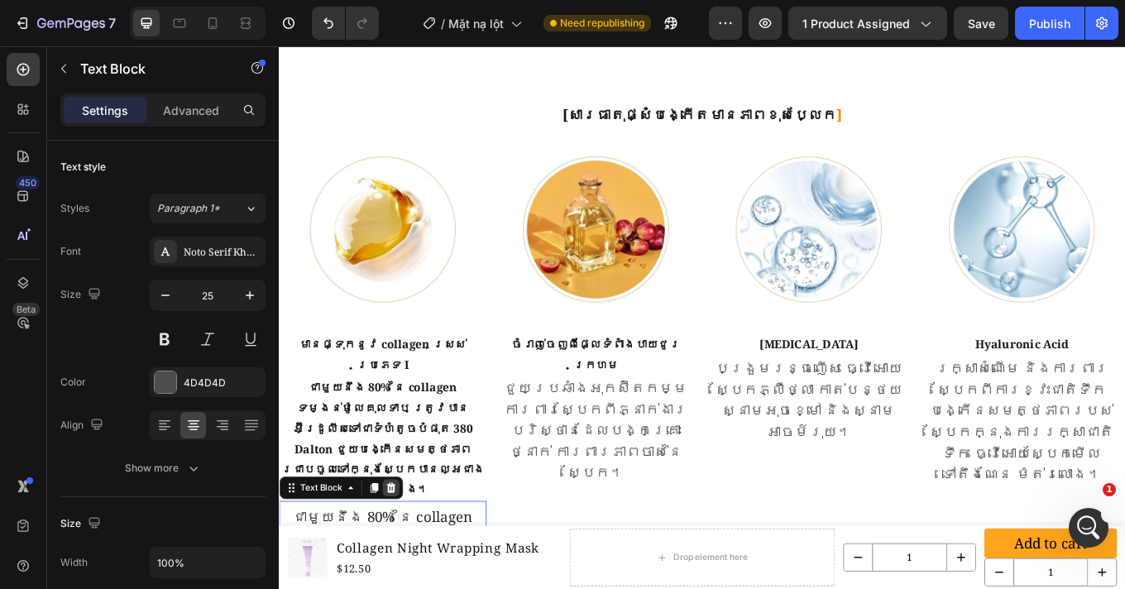
click at [406, 558] on icon at bounding box center [409, 564] width 11 height 12
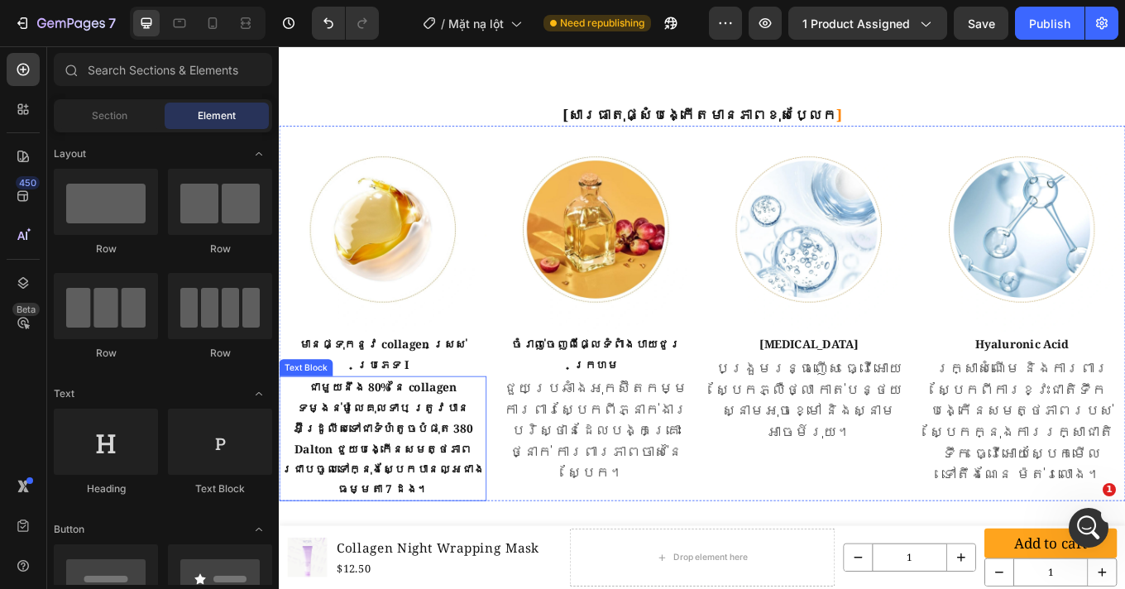
click at [428, 441] on p "ជាមួយនឹង 80% នៃ collagen ទម្ងន់ម៉ូលេគុលទាប ត្រូវបានអ៊ីដ្រូលីសទៅជាទំហំតូចបំផុត 3…" at bounding box center [400, 506] width 240 height 143
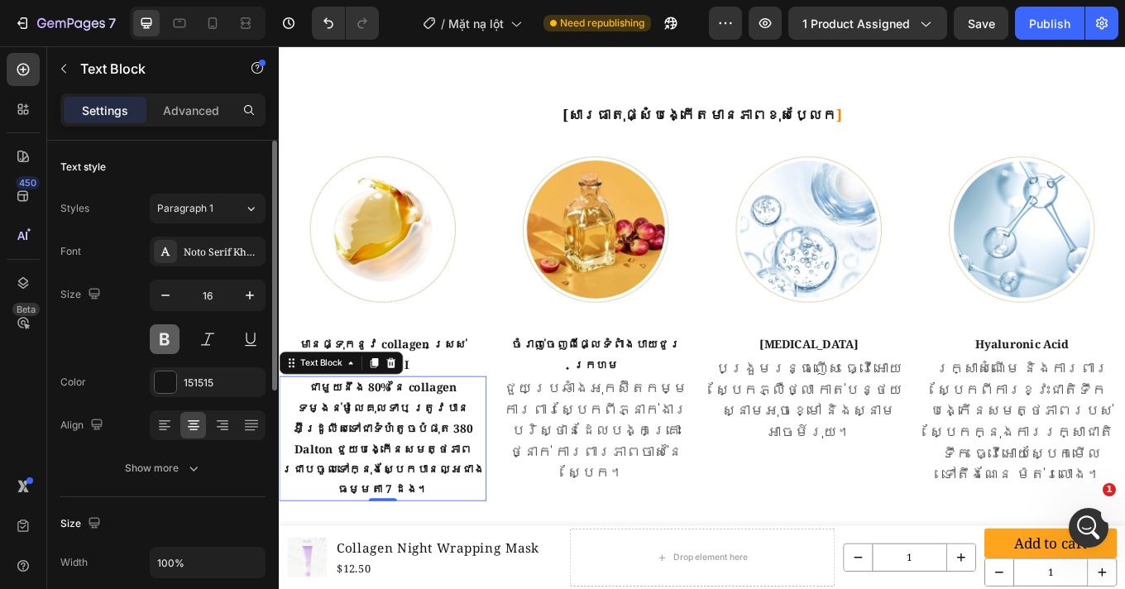
drag, startPoint x: 171, startPoint y: 340, endPoint x: 87, endPoint y: 374, distance: 90.9
click at [171, 340] on button at bounding box center [165, 339] width 30 height 30
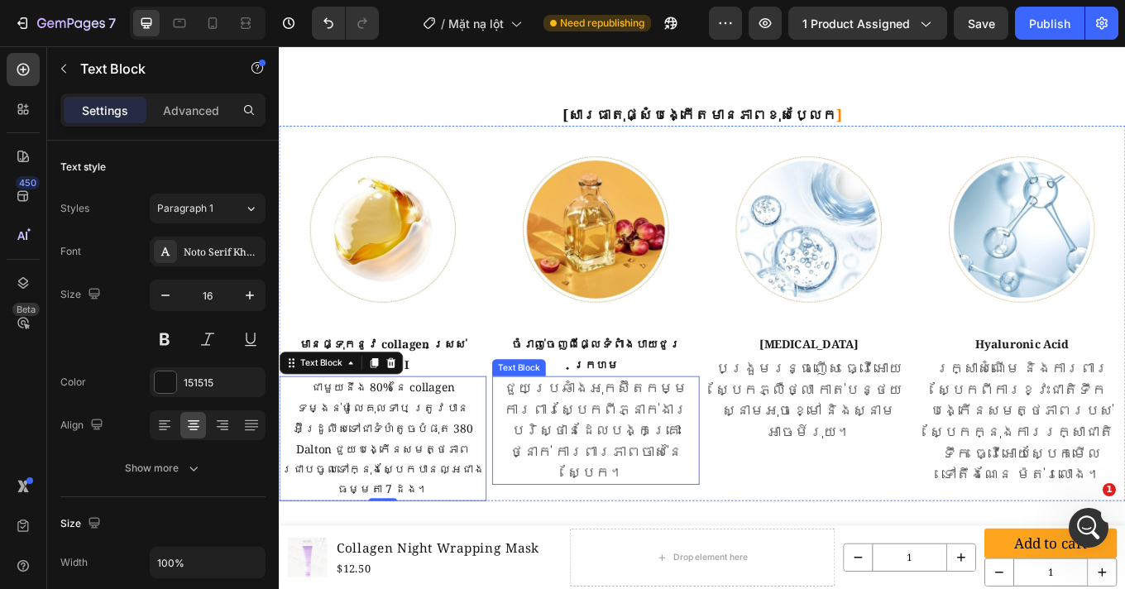
click at [629, 435] on p "ជួយប្រឆាំងអុកស៊ីតកម្ម ការពារស្បែកពីភ្នាក់ងារបរិស្ថានដែលបង្កគ្រោះថ្នាក់ ការពារភា…" at bounding box center [650, 497] width 240 height 124
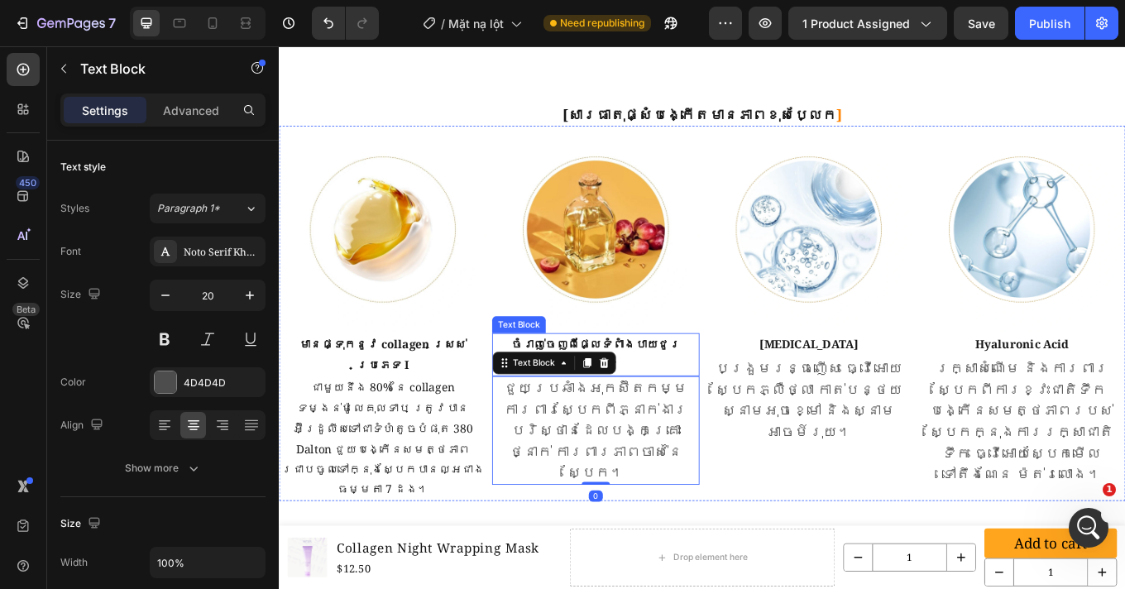
click at [730, 385] on p "ចំរាញ់ចេញពីផ្លែទំពាំងបាយជូរក្រហម" at bounding box center [650, 409] width 240 height 48
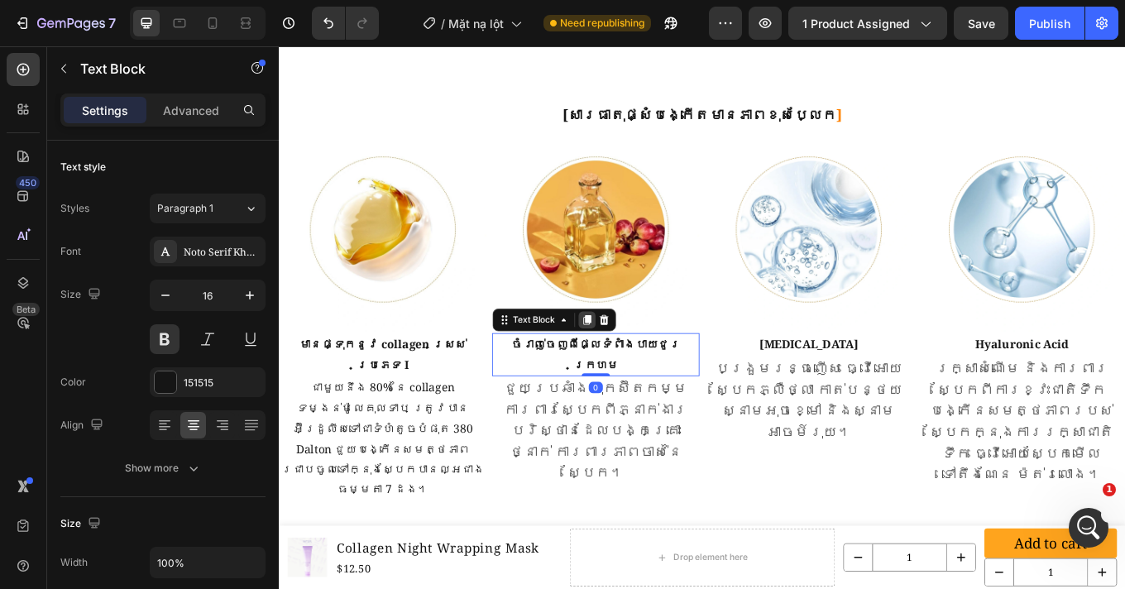
click at [637, 361] on icon at bounding box center [639, 367] width 9 height 12
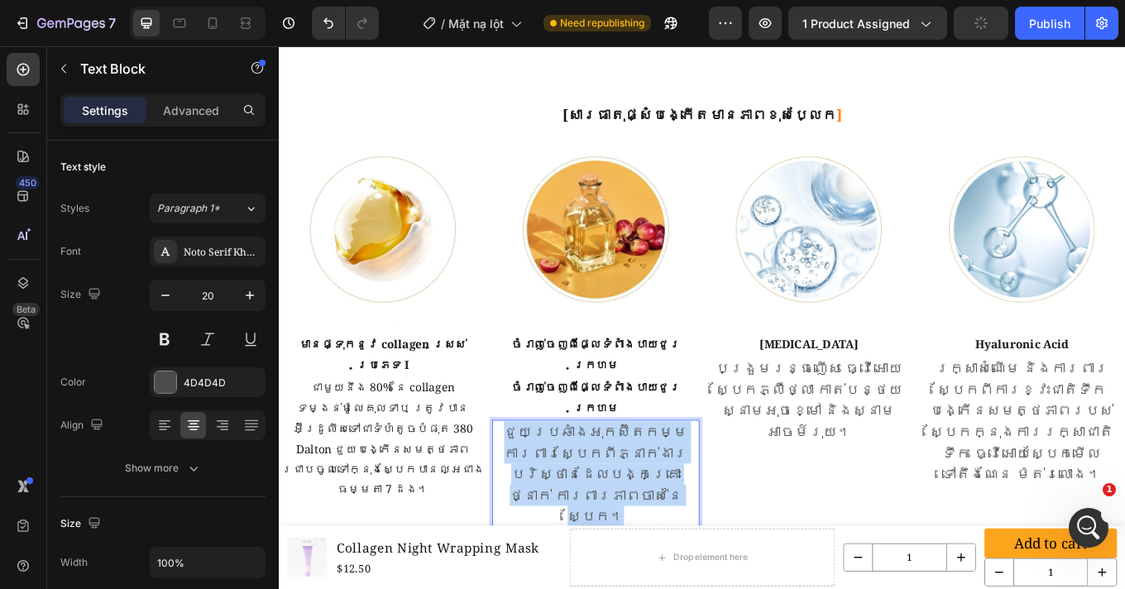
scroll to position [3088, 0]
click at [647, 486] on p "ជួយប្រឆាំងអុកស៊ីតកម្ម ការពារស្បែកពីភ្នាក់ងារបរិស្ថានដែលបង្កគ្រោះថ្នាក់ ការពារភា…" at bounding box center [650, 548] width 240 height 124
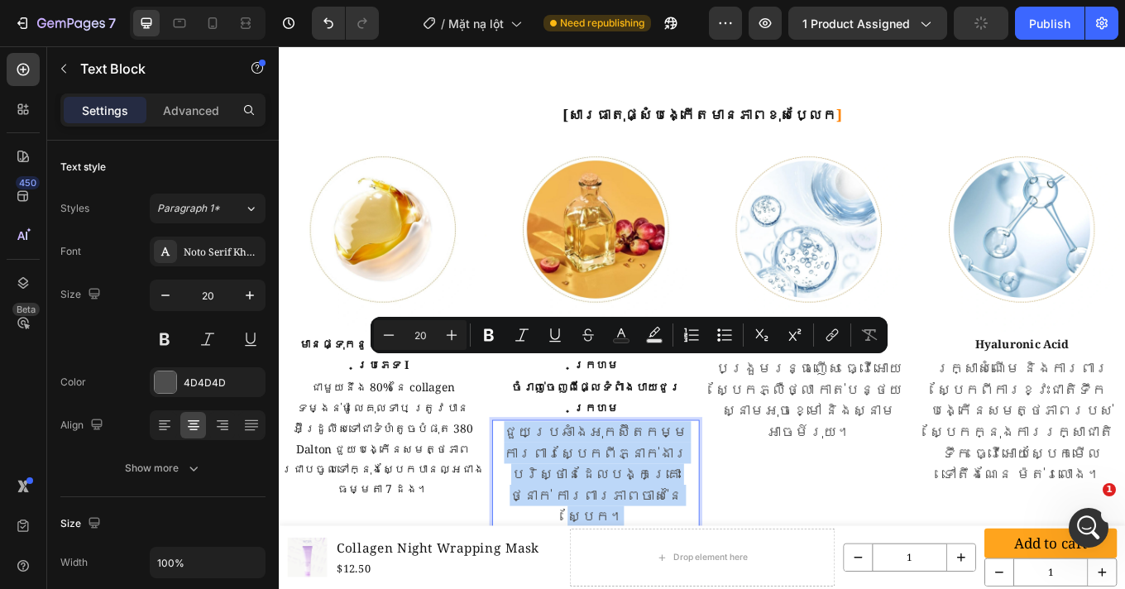
copy p "ជួយប្រឆាំងអុកស៊ីតកម្ម ការពារស្បែកពីភ្នាក់ងារបរិស្ថានដែលបង្កគ្រោះថ្នាក់ ការពារភា…"
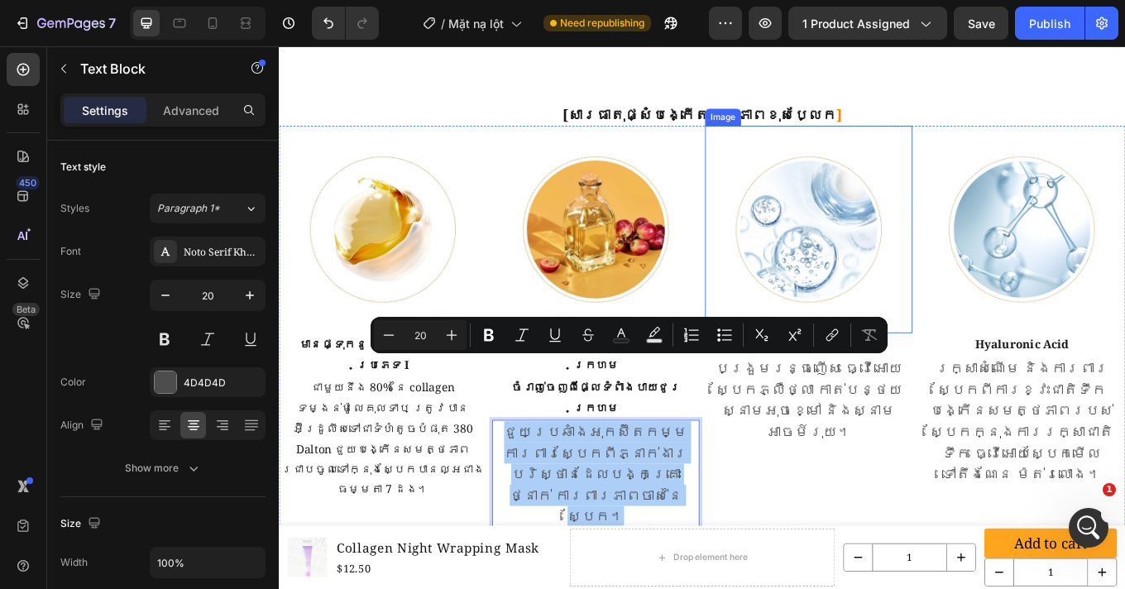
click at [818, 275] on img at bounding box center [899, 261] width 243 height 243
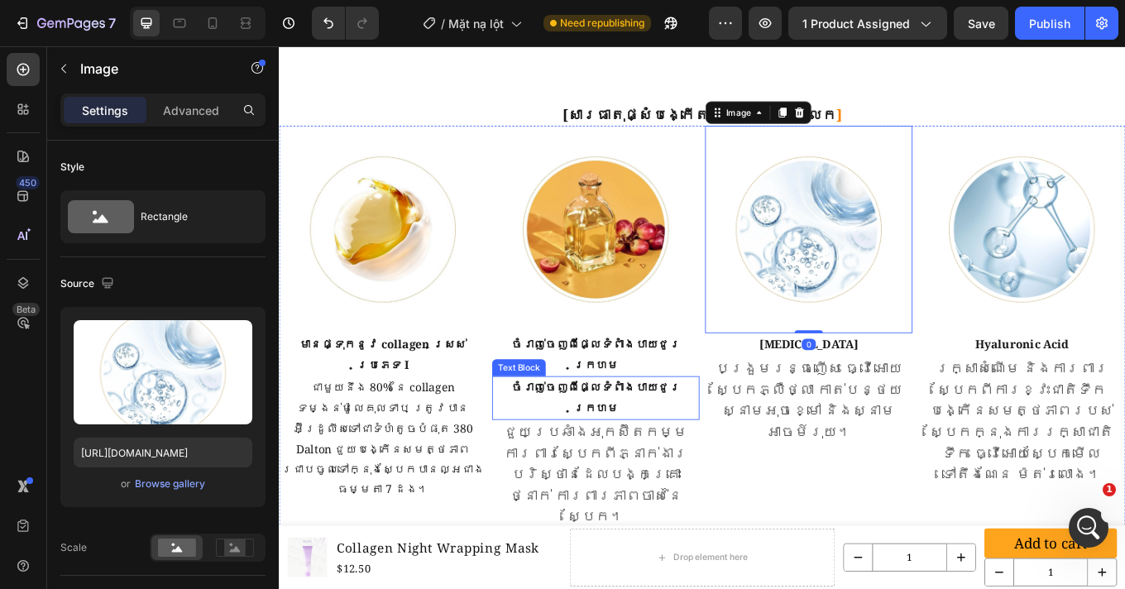
click at [588, 435] on p "ចំរាញ់ចេញពីផ្លែទំពាំងបាយជូរក្រហម" at bounding box center [650, 459] width 240 height 48
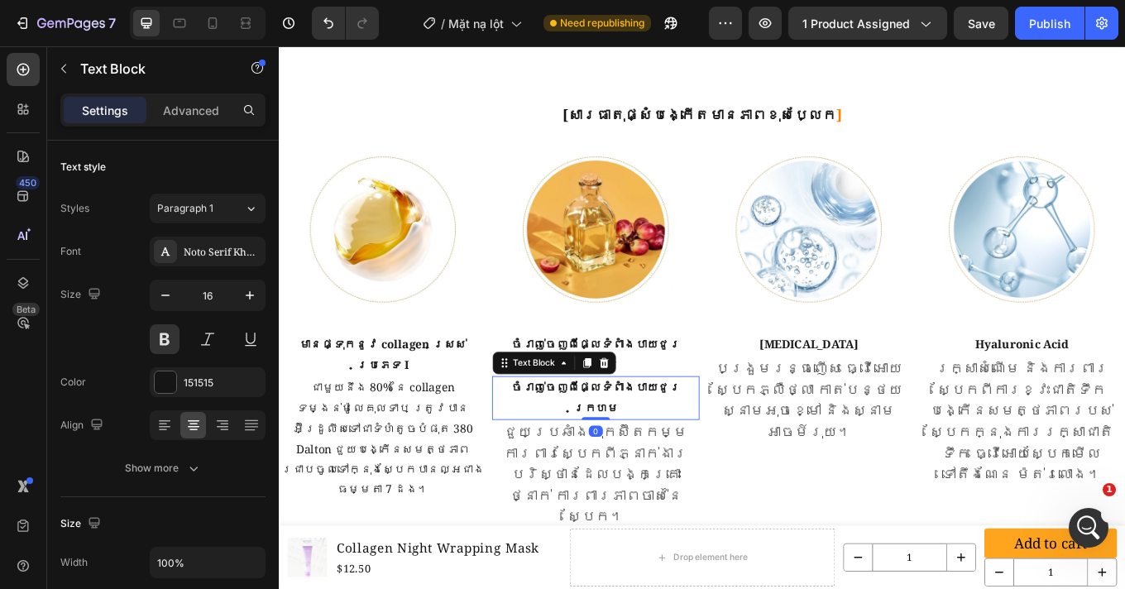
click at [588, 435] on p "ចំរាញ់ចេញពីផ្លែទំពាំងបាយជូរក្រហម" at bounding box center [650, 459] width 240 height 48
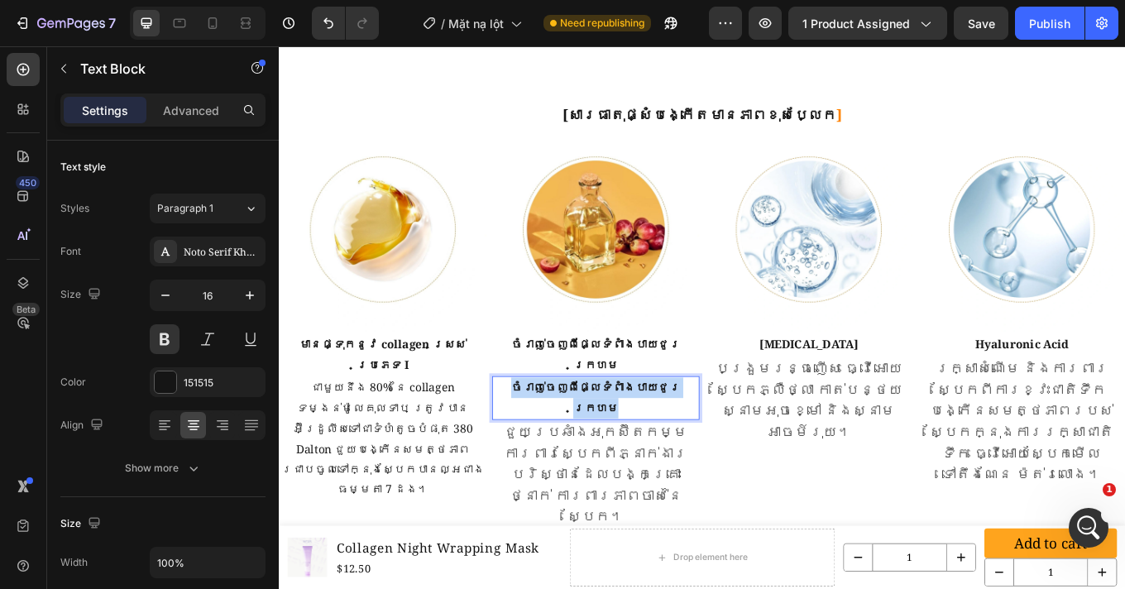
click at [588, 435] on p "ចំរាញ់ចេញពីផ្លែទំពាំងបាយជូរក្រហម" at bounding box center [650, 459] width 240 height 48
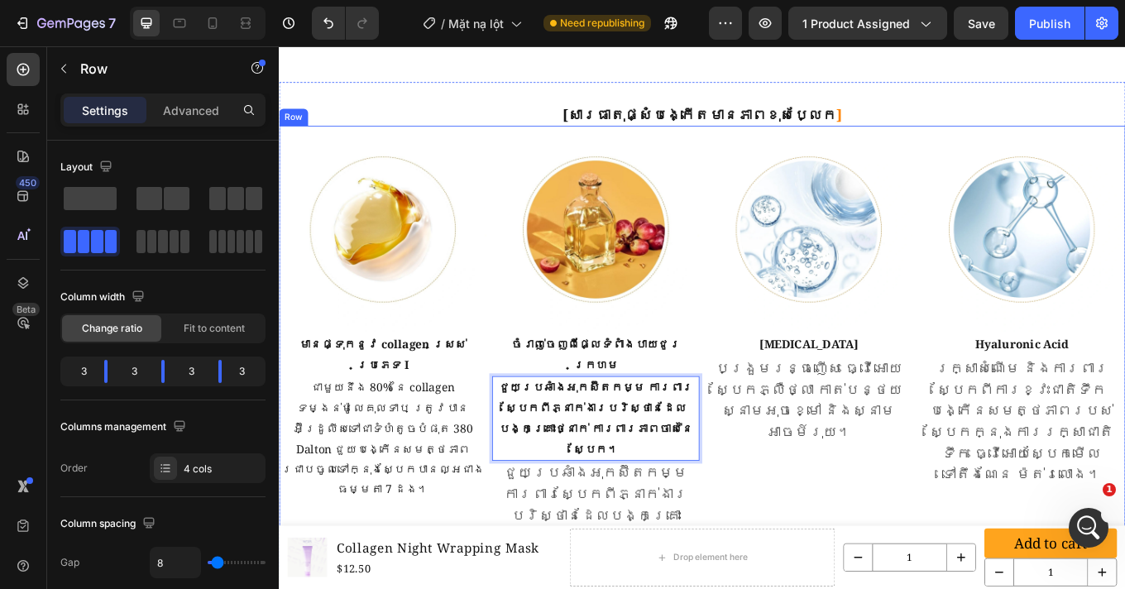
click at [790, 467] on div "Image [MEDICAL_DATA] Text Block បង្រួមរន្ធញើស ធ្វើអោយស្បែកភ្លឺថ្លា កាត់បន្ថយស្ន…" at bounding box center [899, 400] width 243 height 520
click at [631, 435] on p "ជួយប្រឆាំងអុកស៊ីតកម្ម ការពារស្បែកពីភ្នាក់ងារបរិស្ថានដែលបង្កគ្រោះថ្នាក់ ការពារភា…" at bounding box center [650, 482] width 240 height 95
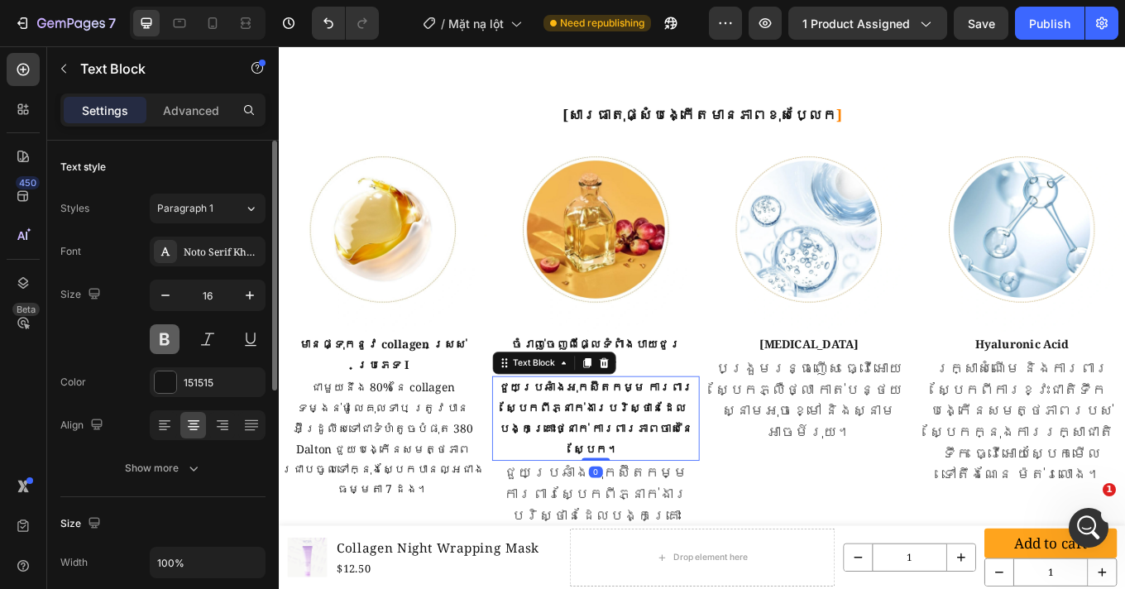
click at [169, 342] on button at bounding box center [165, 339] width 30 height 30
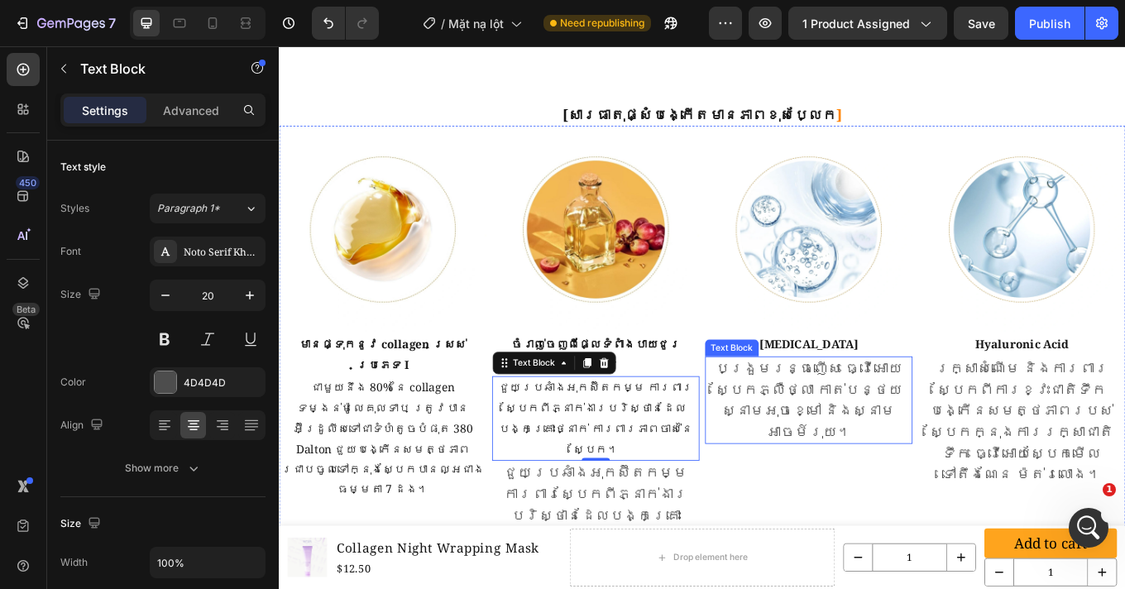
click at [864, 425] on p "បង្រួមរន្ធញើស ធ្វើអោយស្បែកភ្លឺថ្លា កាត់បន្ថយស្នាមអុចខ្មៅ និងស្នាមអាចម៍រុយ។" at bounding box center [900, 461] width 240 height 99
click at [648, 435] on p "ជួយប្រឆាំងអុកស៊ីតកម្ម ការពារស្បែកពីភ្នាក់ងារបរិស្ថានដែលបង្កគ្រោះថ្នាក់ ការពារភា…" at bounding box center [650, 482] width 240 height 95
click at [636, 413] on icon at bounding box center [639, 419] width 9 height 12
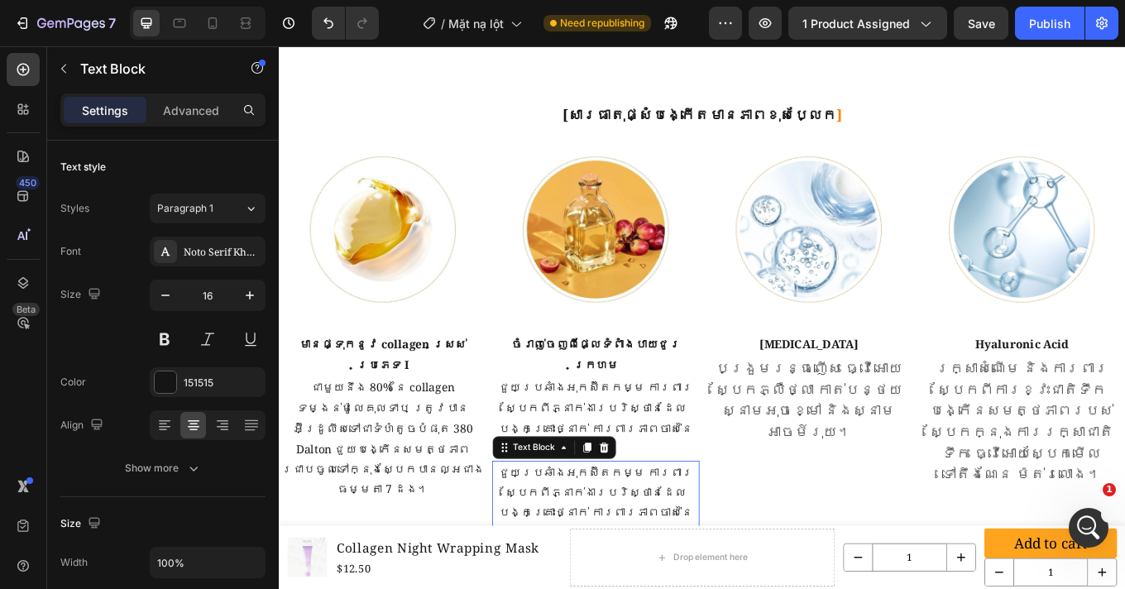
click at [760, 534] on p "ជួយប្រឆាំងអុកស៊ីតកម្ម ការពារស្បែកពីភ្នាក់ងារបរិស្ថានដែលបង្កគ្រោះថ្នាក់ ការពារភា…" at bounding box center [650, 581] width 240 height 95
click at [609, 534] on p "ជួយប្រឆាំងអុកស៊ីតកម្ម ការពារស្បែកពីភ្នាក់ងារបរិស្ថានដែលបង្កគ្រោះថ្នាក់ ការពារភា…" at bounding box center [650, 581] width 240 height 95
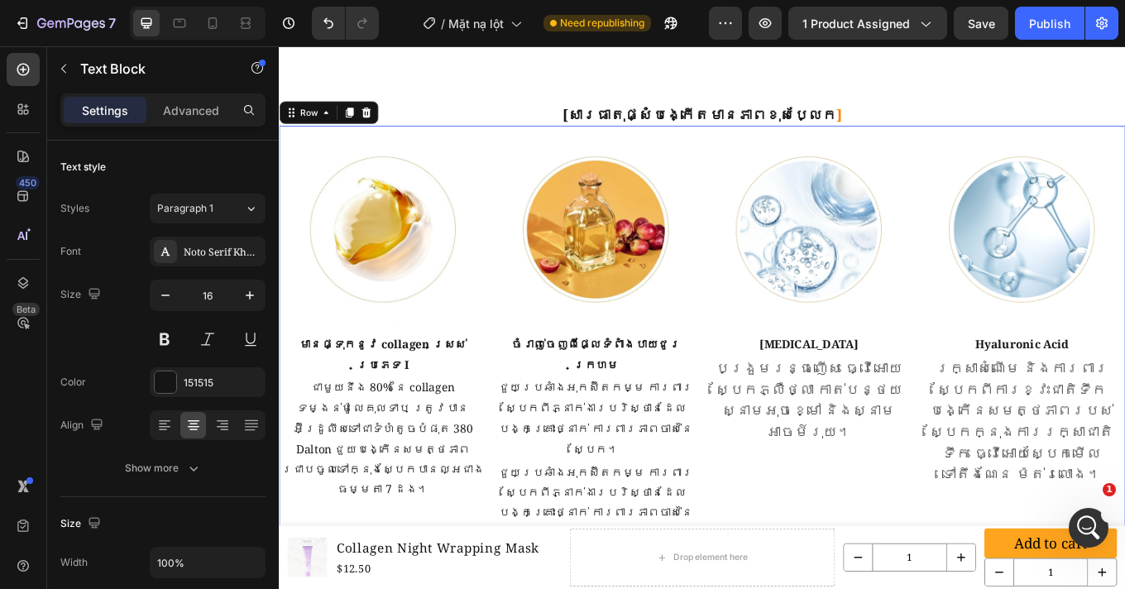
click at [845, 533] on div "Image [MEDICAL_DATA] Text Block បង្រួមរន្ធញើស ធ្វើអោយស្បែកភ្លឺថ្លា កាត់បន្ថយស្ន…" at bounding box center [899, 449] width 243 height 619
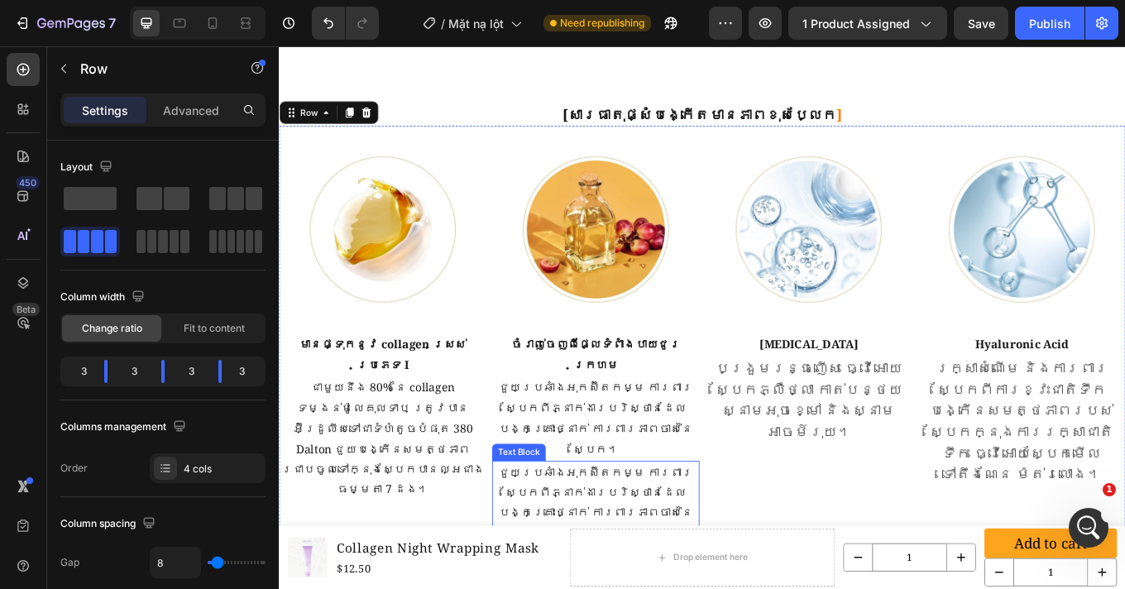
click at [622, 534] on p "ជួយប្រឆាំងអុកស៊ីតកម្ម ការពារស្បែកពីភ្នាក់ងារបរិស្ថានដែលបង្កគ្រោះថ្នាក់ ការពារភា…" at bounding box center [650, 581] width 240 height 95
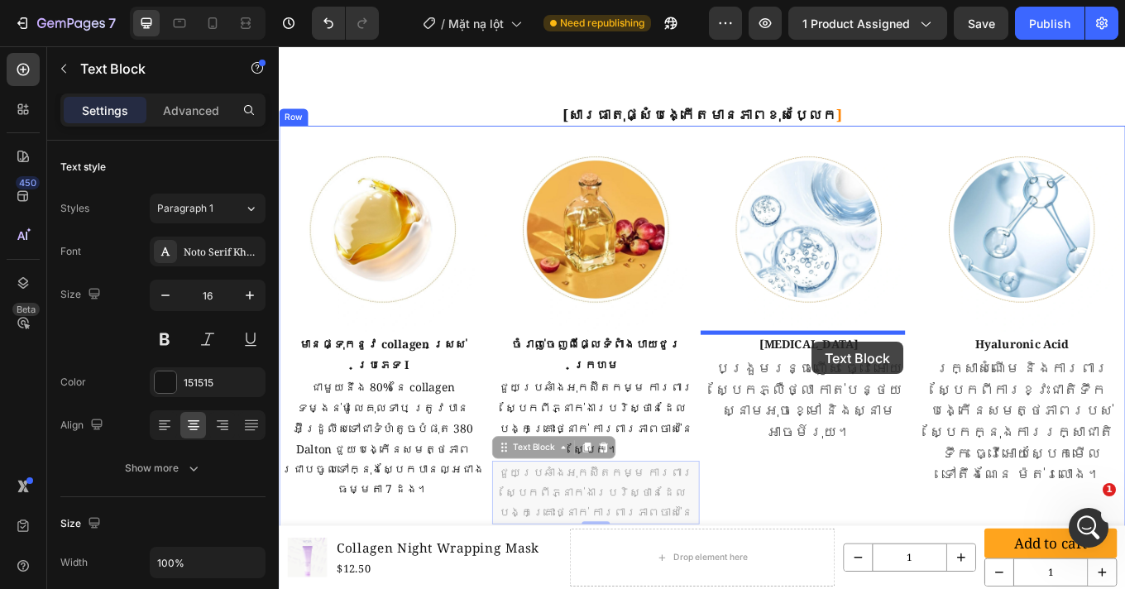
drag, startPoint x: 541, startPoint y: 446, endPoint x: 904, endPoint y: 393, distance: 366.8
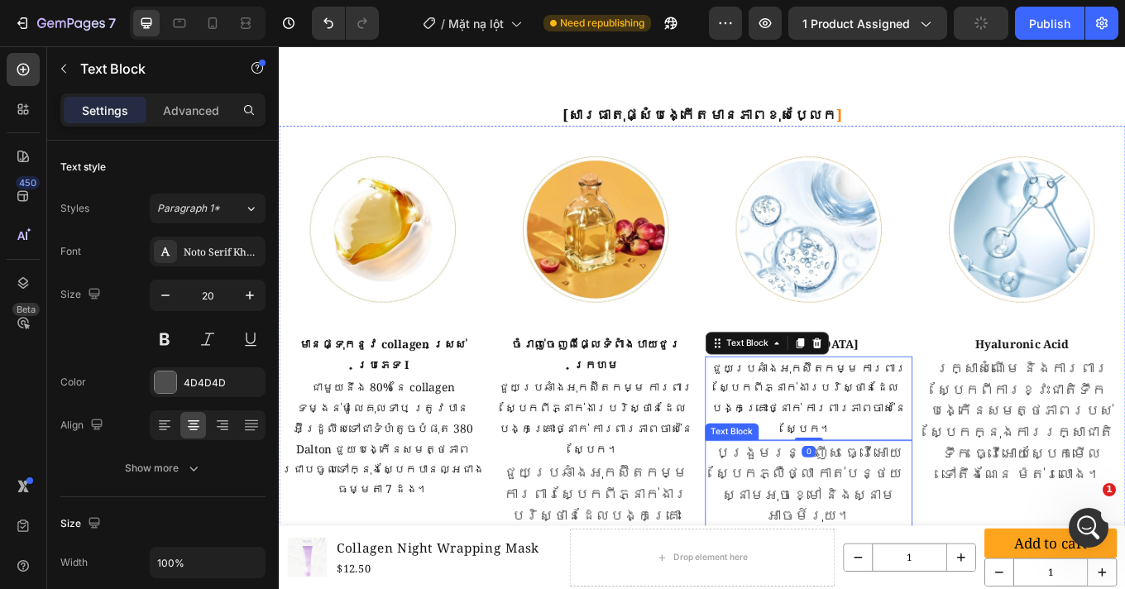
click at [901, 510] on p "បង្រួមរន្ធញើស ធ្វើអោយស្បែកភ្លឺថ្លា កាត់បន្ថយស្នាមអុចខ្មៅ និងស្នាមអាចម៍រុយ។" at bounding box center [900, 559] width 240 height 99
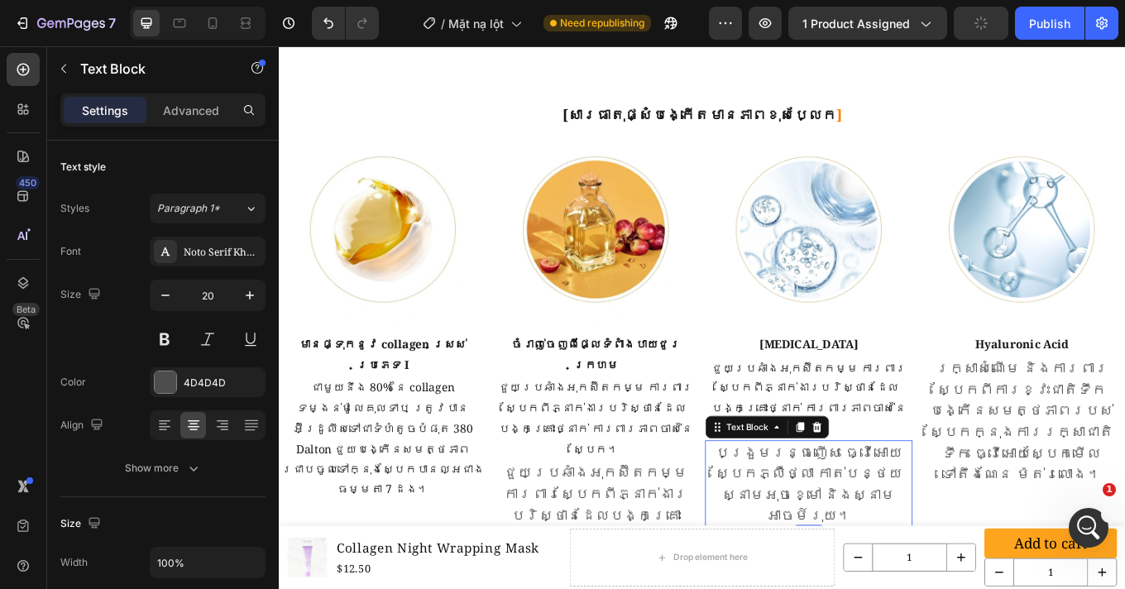
click at [901, 510] on p "បង្រួមរន្ធញើស ធ្វើអោយស្បែកភ្លឺថ្លា កាត់បន្ថយស្នាមអុចខ្មៅ និងស្នាមអាចម៍រុយ។" at bounding box center [900, 559] width 240 height 99
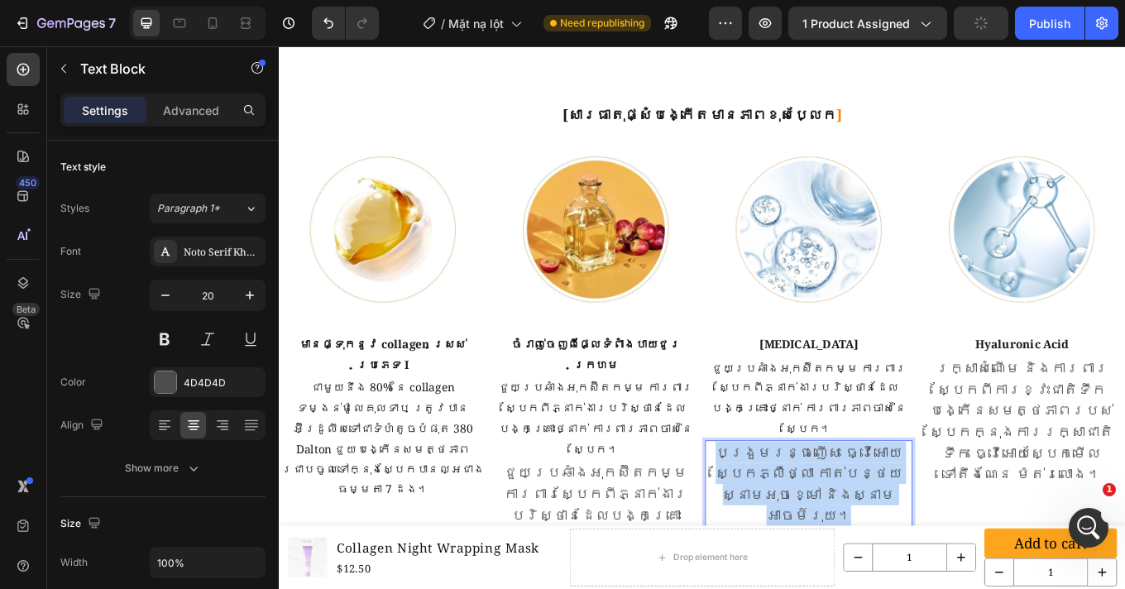
click at [901, 510] on p "បង្រួមរន្ធញើស ធ្វើអោយស្បែកភ្លឺថ្លា កាត់បន្ថយស្នាមអុចខ្មៅ និងស្នាមអាចម៍រុយ។" at bounding box center [900, 559] width 240 height 99
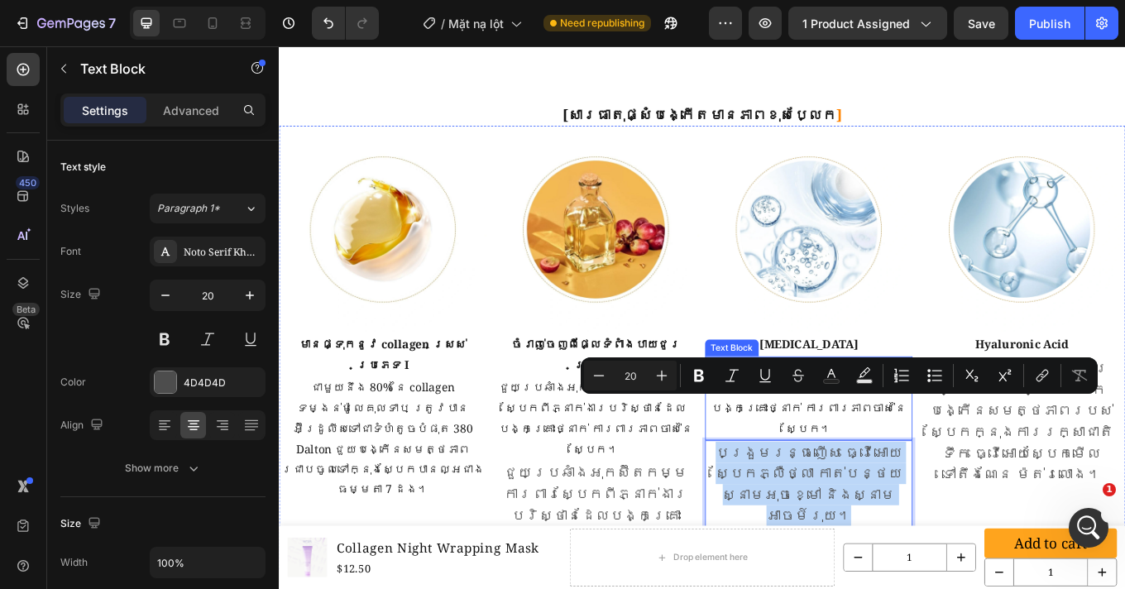
click at [932, 412] on p "ជួយប្រឆាំងអុកស៊ីតកម្ម ការពារស្បែកពីភ្នាក់ងារបរិស្ថានដែលបង្កគ្រោះថ្នាក់ ការពារភា…" at bounding box center [900, 459] width 240 height 95
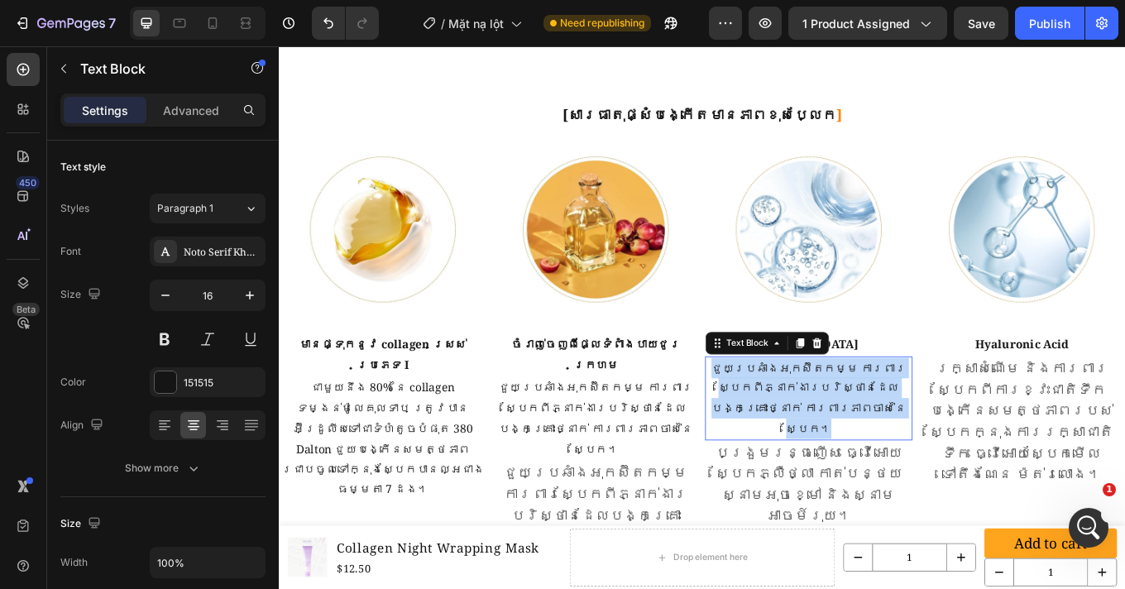
click at [932, 412] on p "ជួយប្រឆាំងអុកស៊ីតកម្ម ការពារស្បែកពីភ្នាក់ងារបរិស្ថានដែលបង្កគ្រោះថ្នាក់ ការពារភា…" at bounding box center [900, 459] width 240 height 95
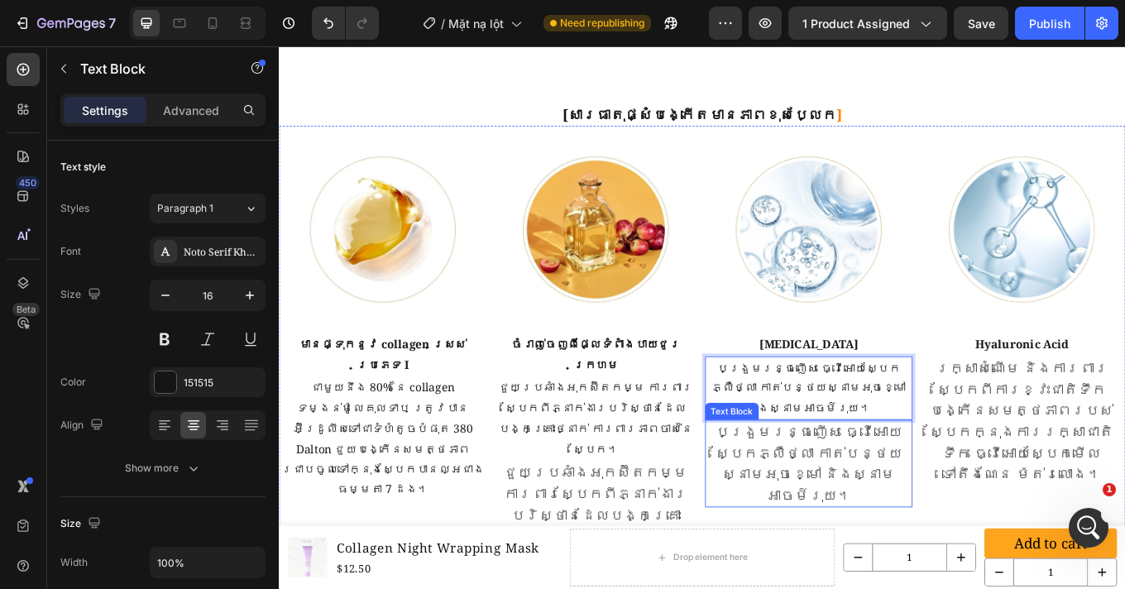
click at [863, 486] on p "បង្រួមរន្ធញើស ធ្វើអោយស្បែកភ្លឺថ្លា កាត់បន្ថយស្នាមអុចខ្មៅ និងស្នាមអាចម៍រុយ។" at bounding box center [900, 535] width 240 height 99
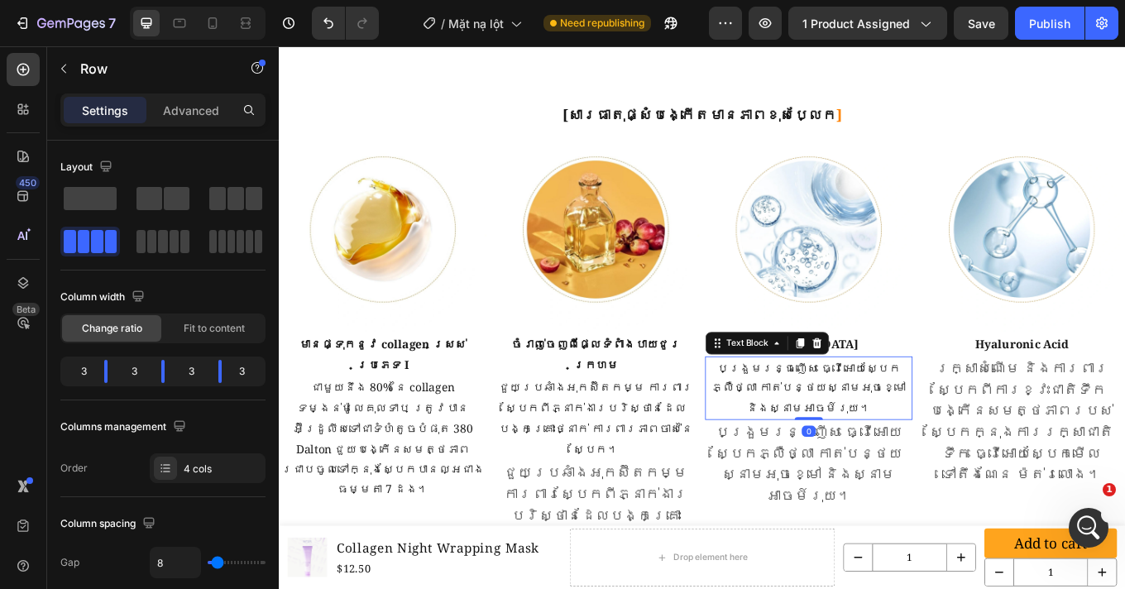
click at [931, 412] on p "បង្រួមរន្ធញើស ធ្វើអោយស្បែកភ្លឺថ្លា កាត់បន្ថយស្នាមអុចខ្មៅ និងស្នាមអាចម៍រុយ។" at bounding box center [900, 447] width 240 height 71
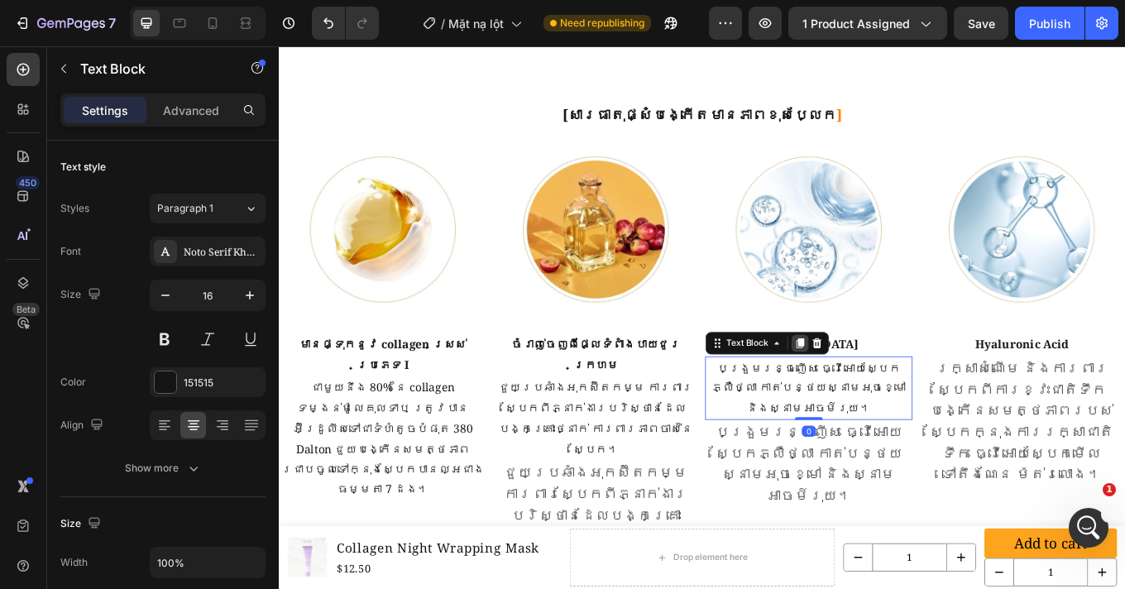
click at [885, 389] on icon at bounding box center [889, 395] width 9 height 12
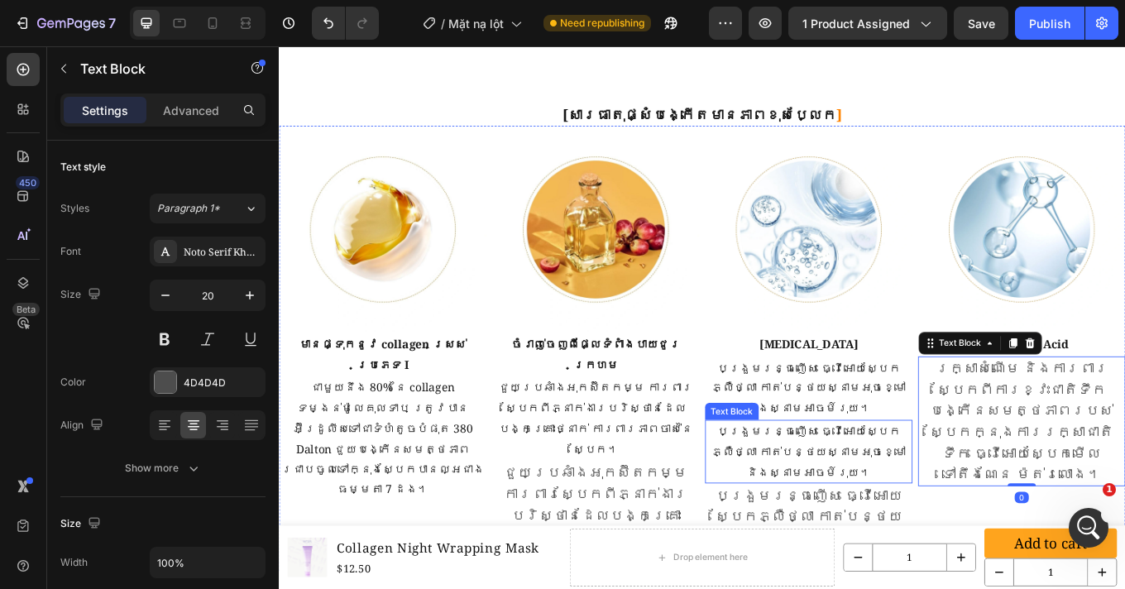
click at [872, 486] on p "បង្រួមរន្ធញើស ធ្វើអោយស្បែកភ្លឺថ្លា កាត់បន្ថយស្នាមអុចខ្មៅ និងស្នាមអាចម៍រុយ។" at bounding box center [900, 521] width 240 height 71
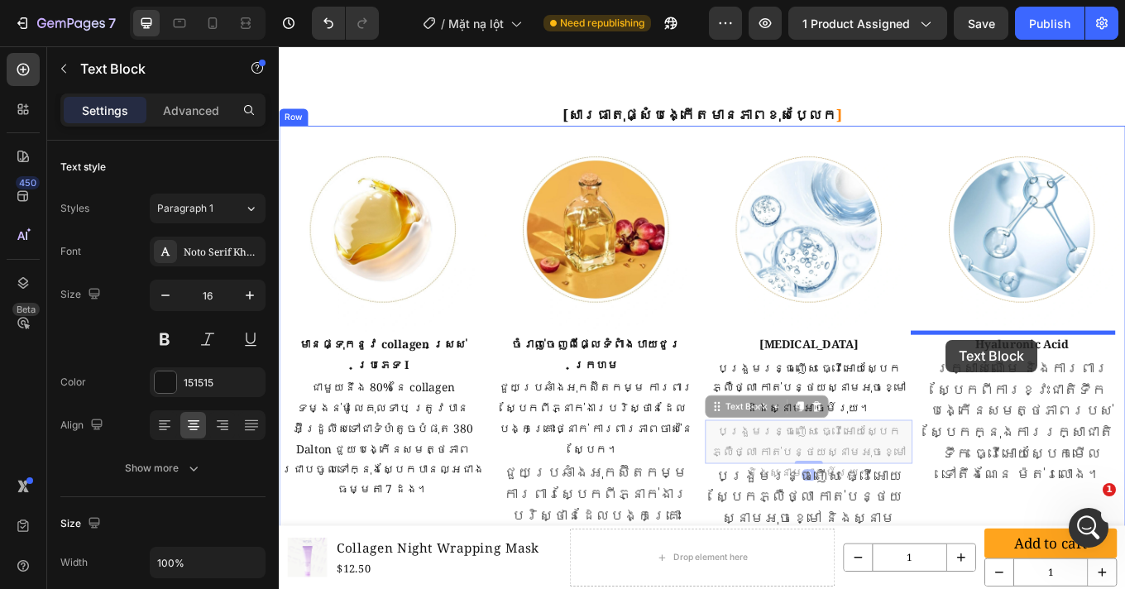
drag, startPoint x: 778, startPoint y: 418, endPoint x: 1061, endPoint y: 390, distance: 284.1
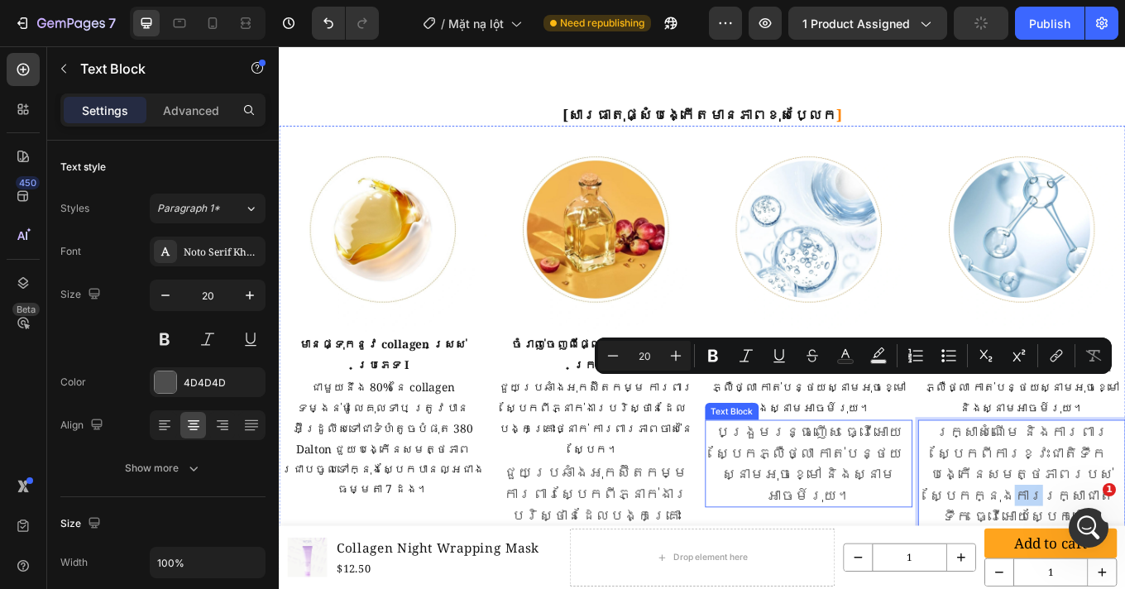
click at [981, 342] on div at bounding box center [899, 261] width 243 height 243
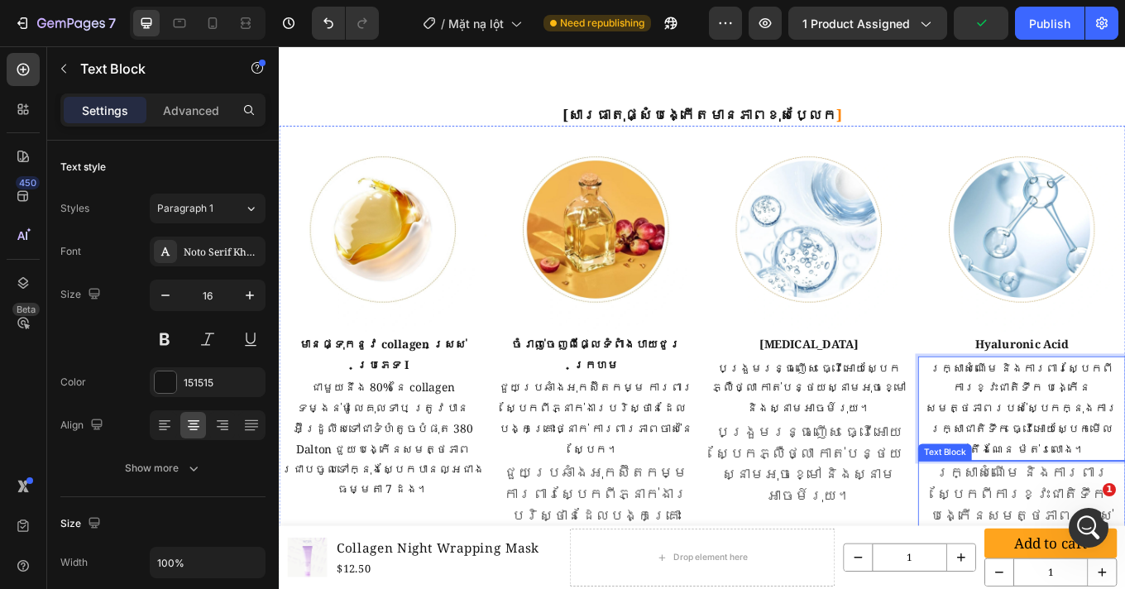
drag, startPoint x: 1017, startPoint y: 512, endPoint x: 1042, endPoint y: 511, distance: 24.8
click at [1017, 512] on div "Image មានផ្ទុកនូវ collagen ស្រស់ប្រភេទ I Text Block ជាមួយនឹង 80% នៃ collagen ទម…" at bounding box center [775, 412] width 992 height 545
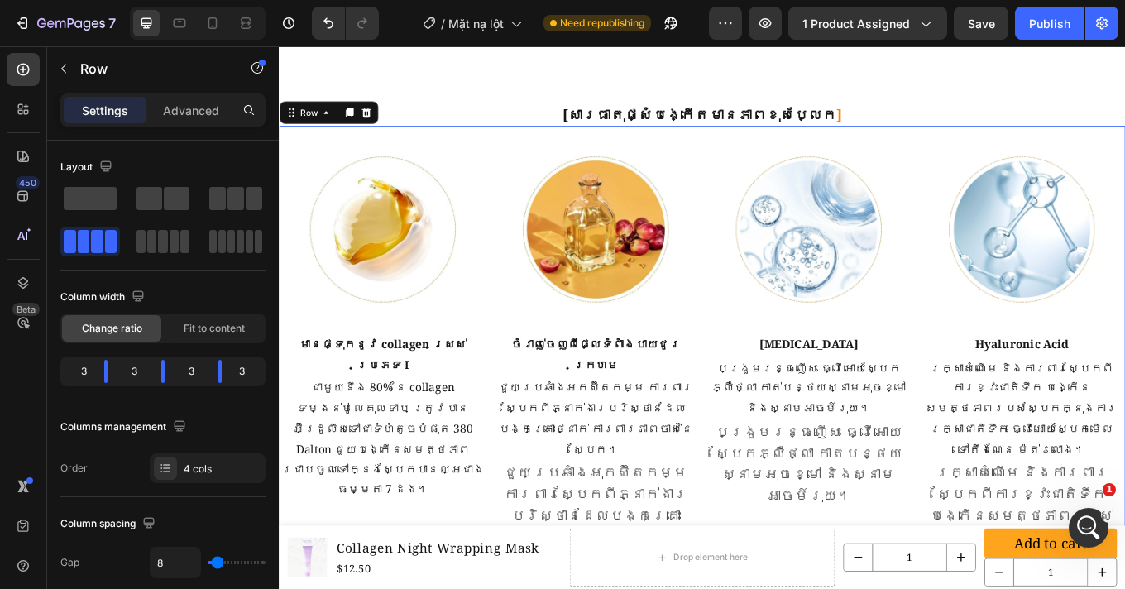
click at [936, 562] on div "Image [MEDICAL_DATA] Text Block បង្រួមរន្ធញើស ធ្វើអោយស្បែកភ្លឺថ្លា កាត់បន្ថយស្ន…" at bounding box center [899, 412] width 243 height 545
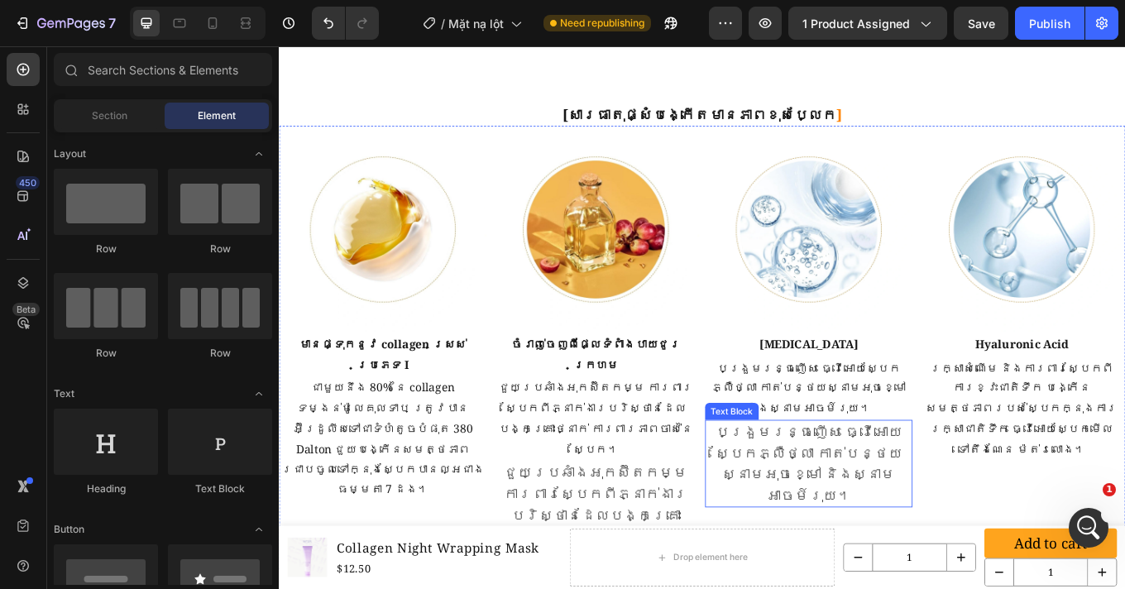
click at [878, 486] on p "បង្រួមរន្ធញើស ធ្វើអោយស្បែកភ្លឺថ្លា កាត់បន្ថយស្នាមអុចខ្មៅ និងស្នាមអាចម៍រុយ។" at bounding box center [900, 535] width 240 height 99
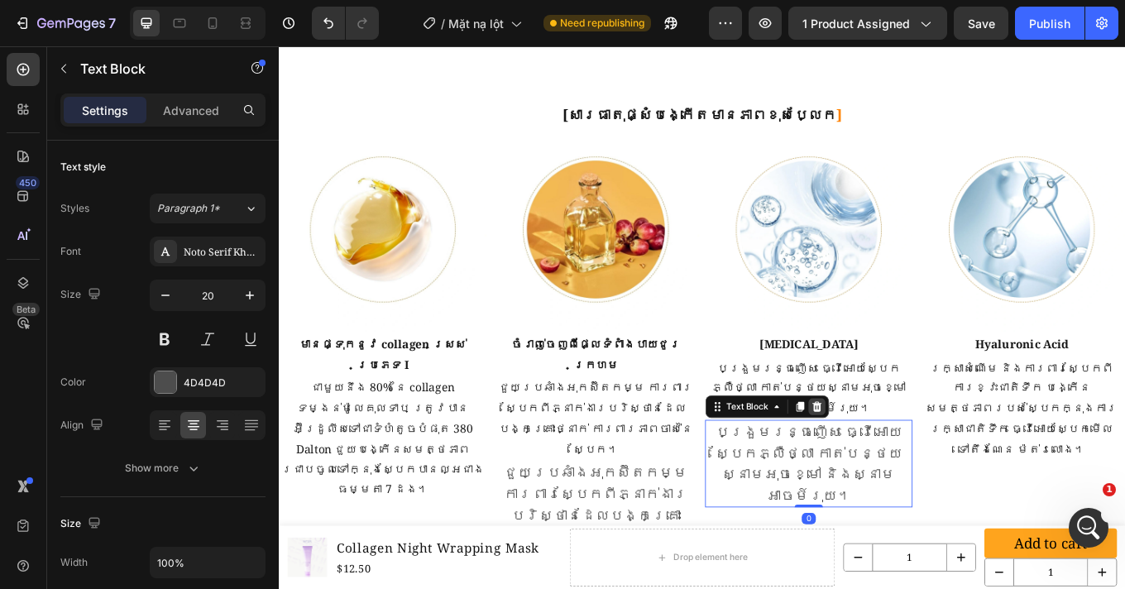
click at [904, 463] on icon at bounding box center [909, 469] width 11 height 12
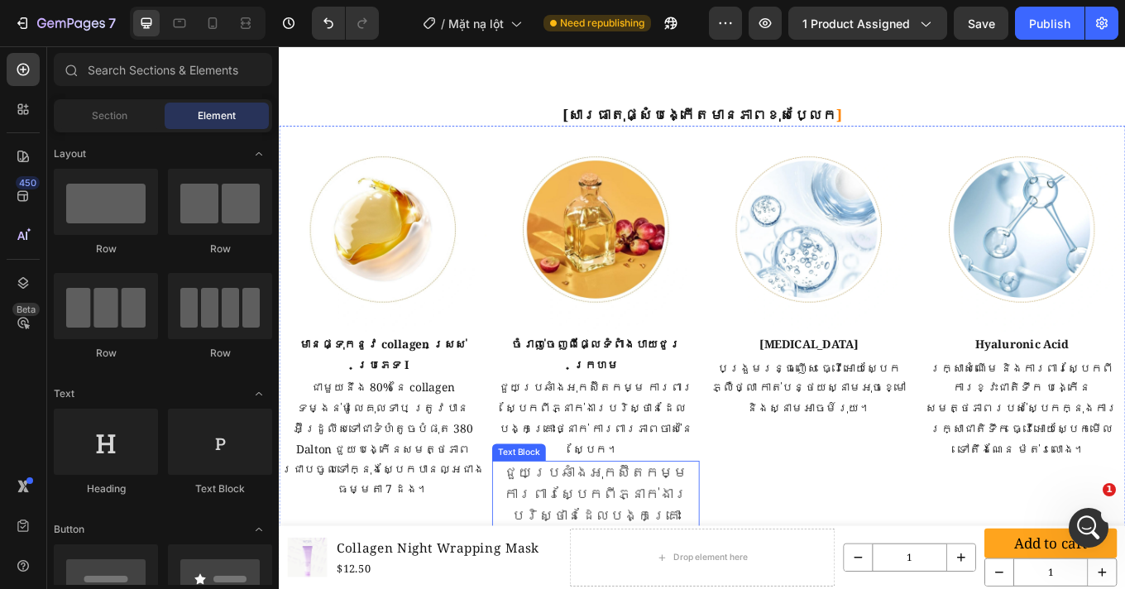
click at [657, 534] on p "ជួយប្រឆាំងអុកស៊ីតកម្ម ការពារស្បែកពីភ្នាក់ងារបរិស្ថានដែលបង្កគ្រោះថ្នាក់ ការពារភា…" at bounding box center [650, 596] width 240 height 124
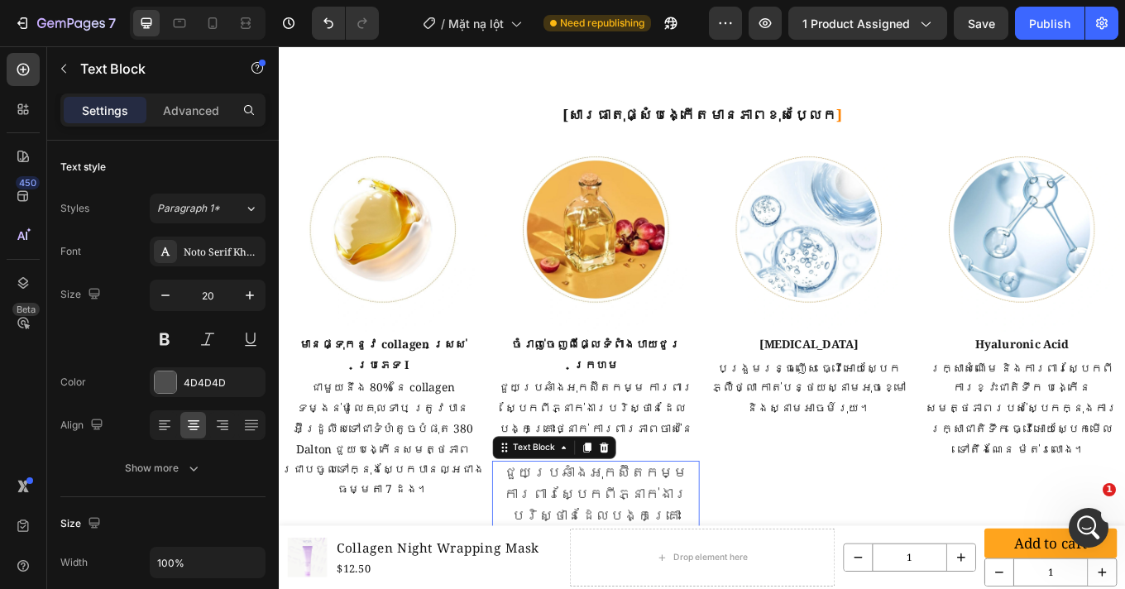
click at [654, 510] on icon at bounding box center [659, 516] width 11 height 12
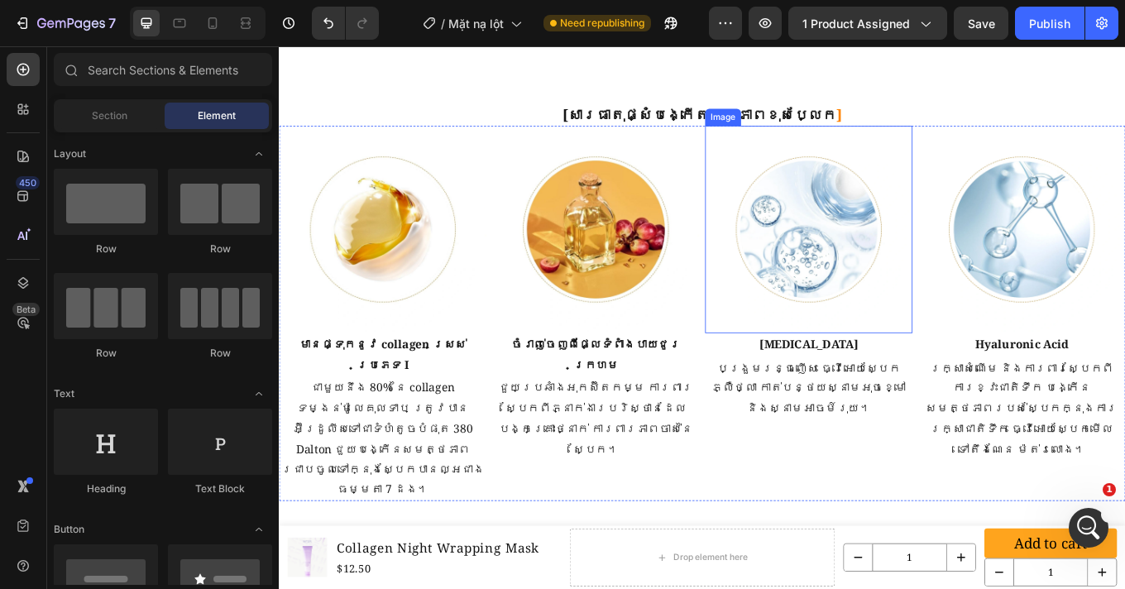
click at [781, 122] on div "Image" at bounding box center [799, 129] width 36 height 15
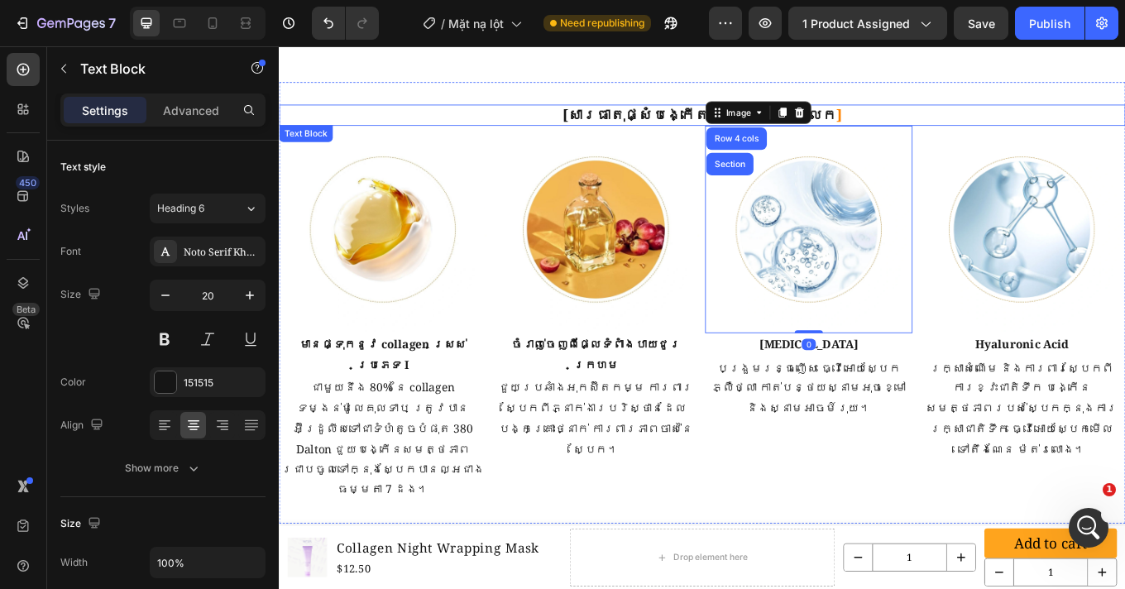
click at [728, 116] on strong "បង្កើតមានភាពខុសប្លែក" at bounding box center [824, 127] width 215 height 22
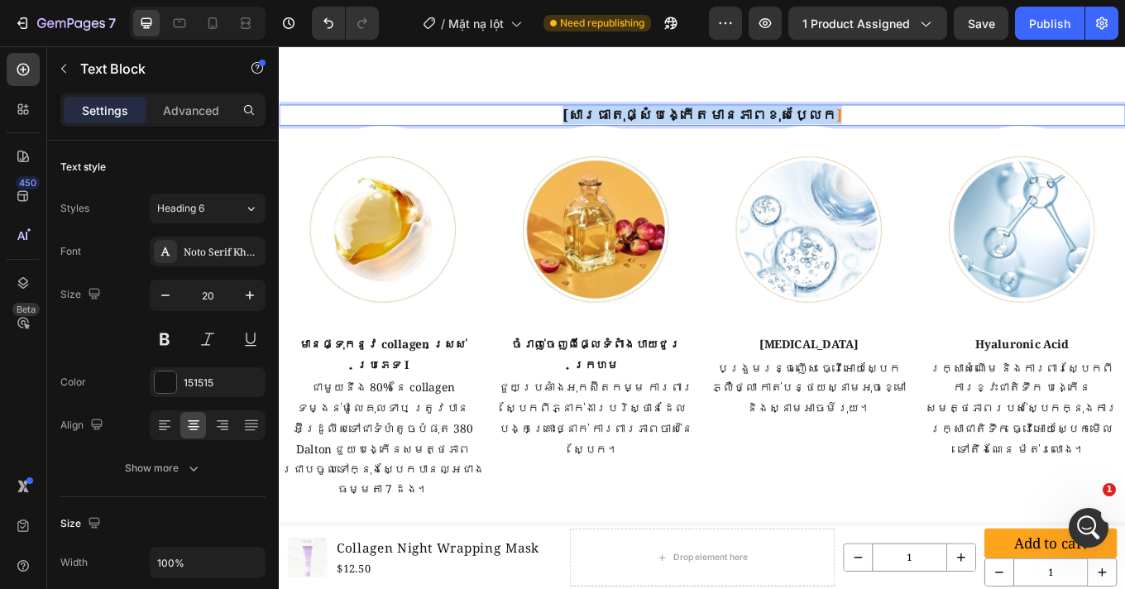
click at [728, 116] on strong "បង្កើតមានភាពខុសប្លែក" at bounding box center [824, 127] width 215 height 22
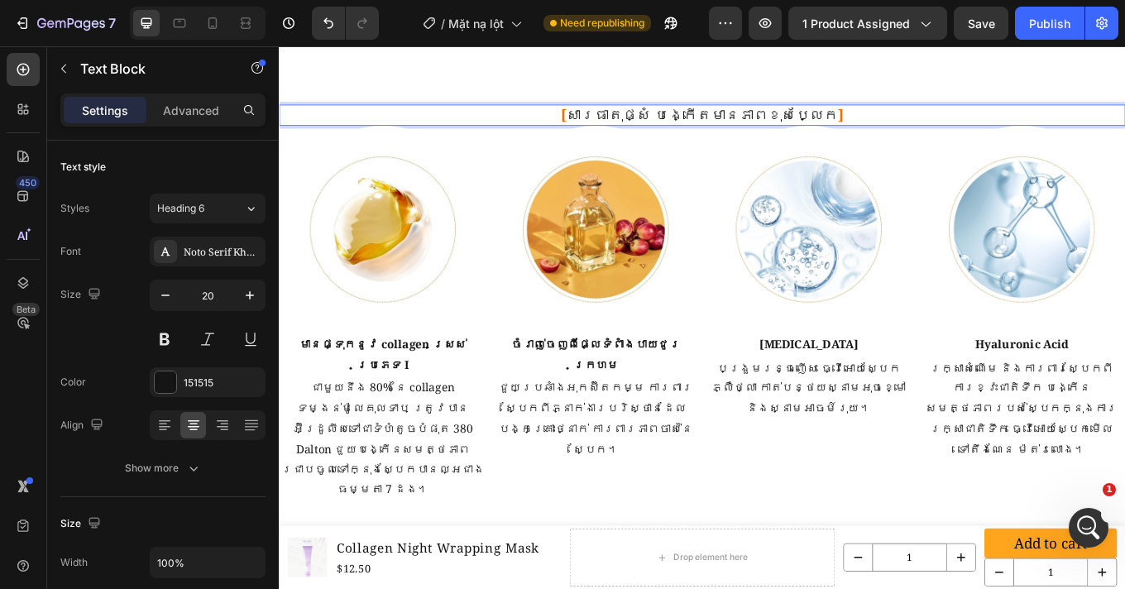
click at [732, 117] on p "[ សារធាតុផ្សំ បង្កើតមានភាពខុសប្លែក ]" at bounding box center [774, 127] width 989 height 21
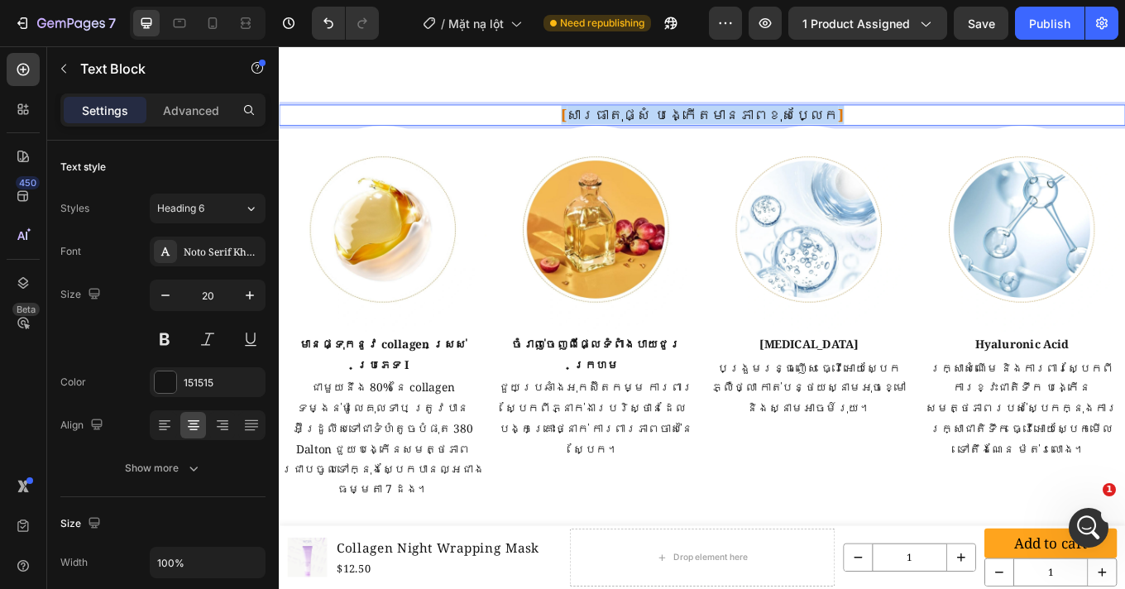
click at [732, 117] on p "[ សារធាតុផ្សំ បង្កើតមានភាពខុសប្លែក ]" at bounding box center [774, 127] width 989 height 21
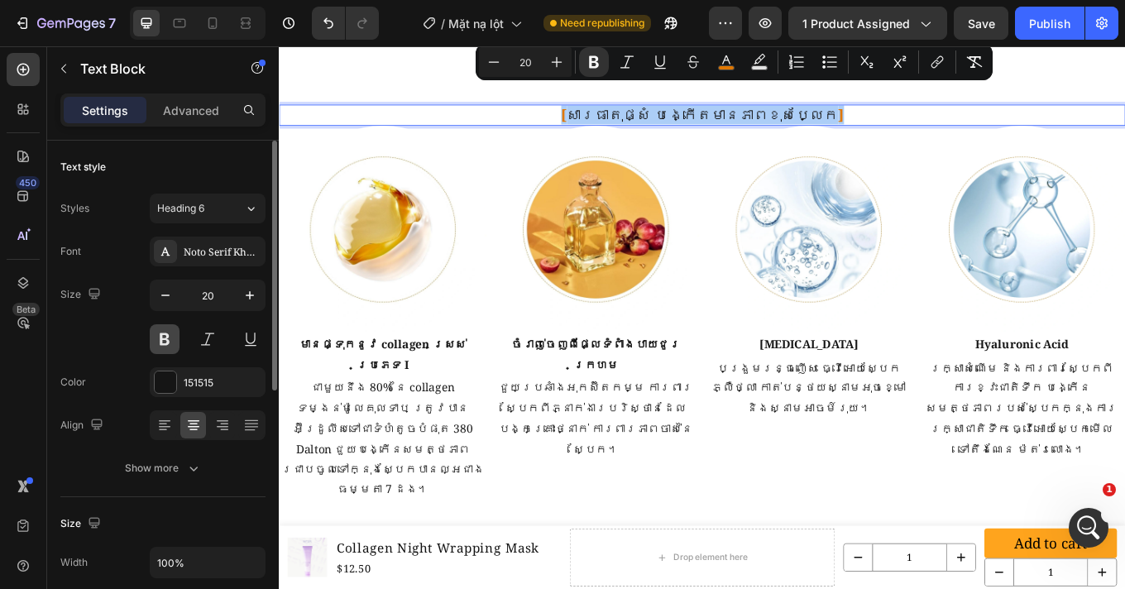
click at [161, 341] on button at bounding box center [165, 339] width 30 height 30
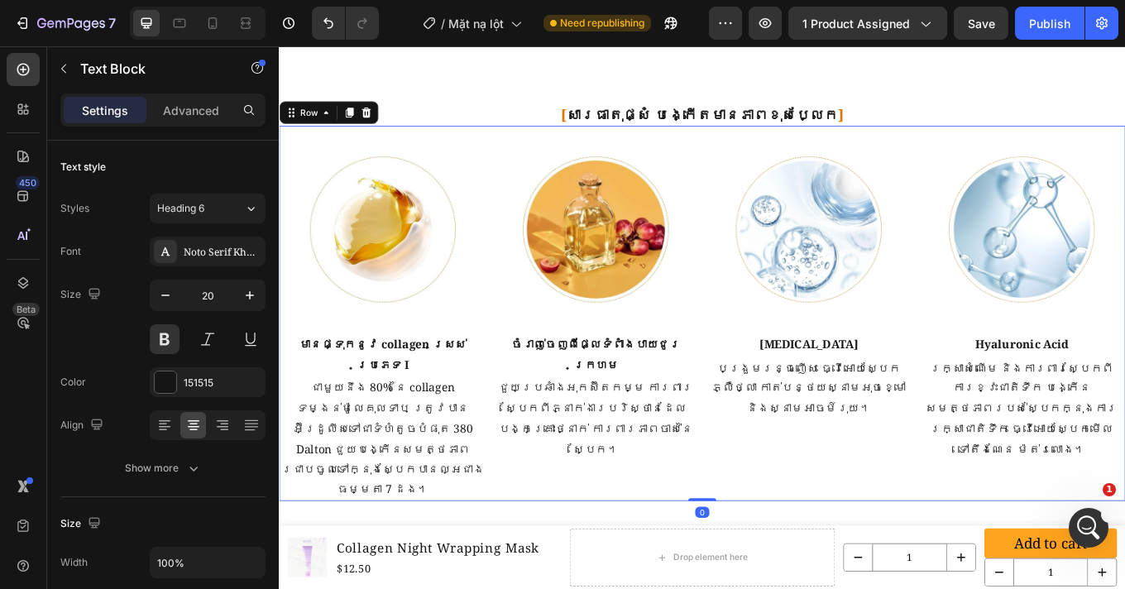
click at [859, 457] on div "Image [MEDICAL_DATA] Text Block បង្រួមរន្ធញើស ធ្វើអោយស្បែកភ្លឺថ្លា កាត់បន្ថយស្ន…" at bounding box center [899, 360] width 243 height 440
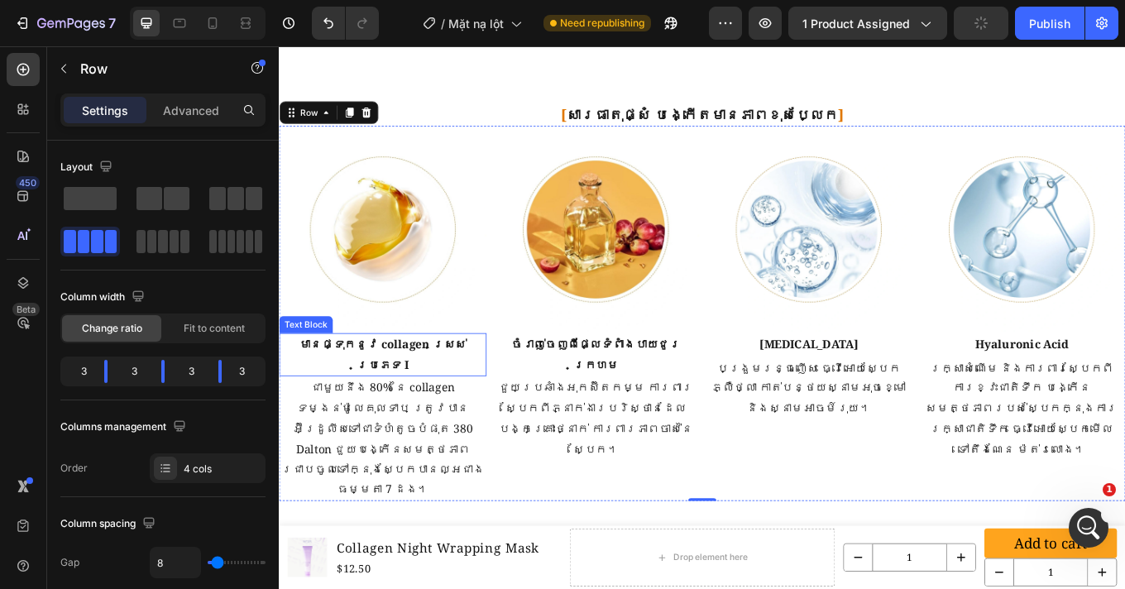
click at [385, 385] on p "មានផ្ទុកនូវ collagen ស្រស់ប្រភេទ I" at bounding box center [400, 409] width 240 height 48
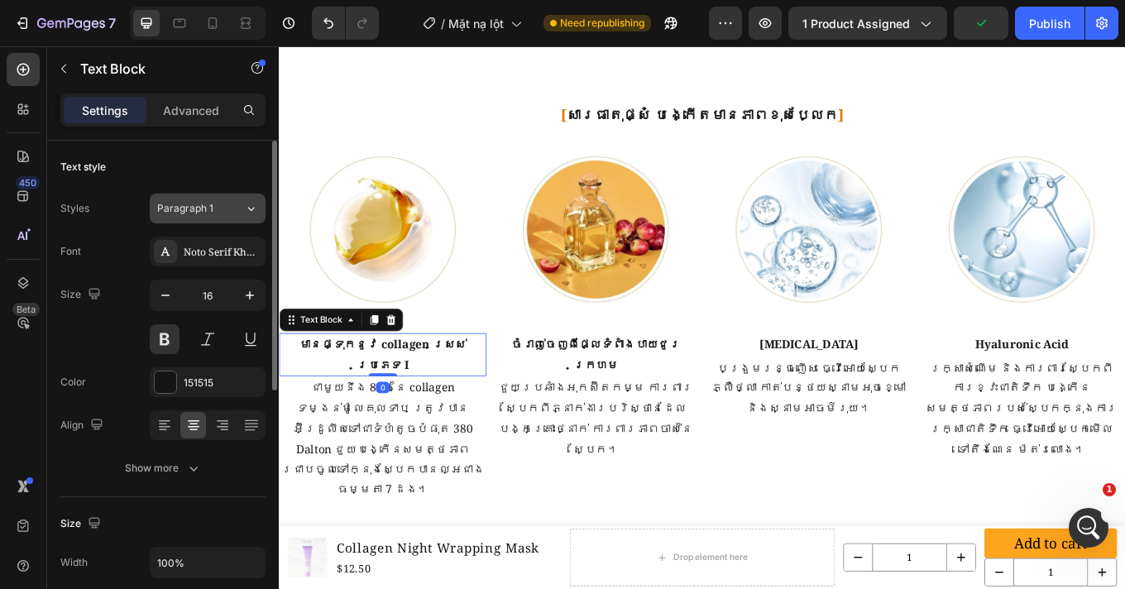
click at [202, 213] on span "Paragraph 1" at bounding box center [185, 208] width 56 height 15
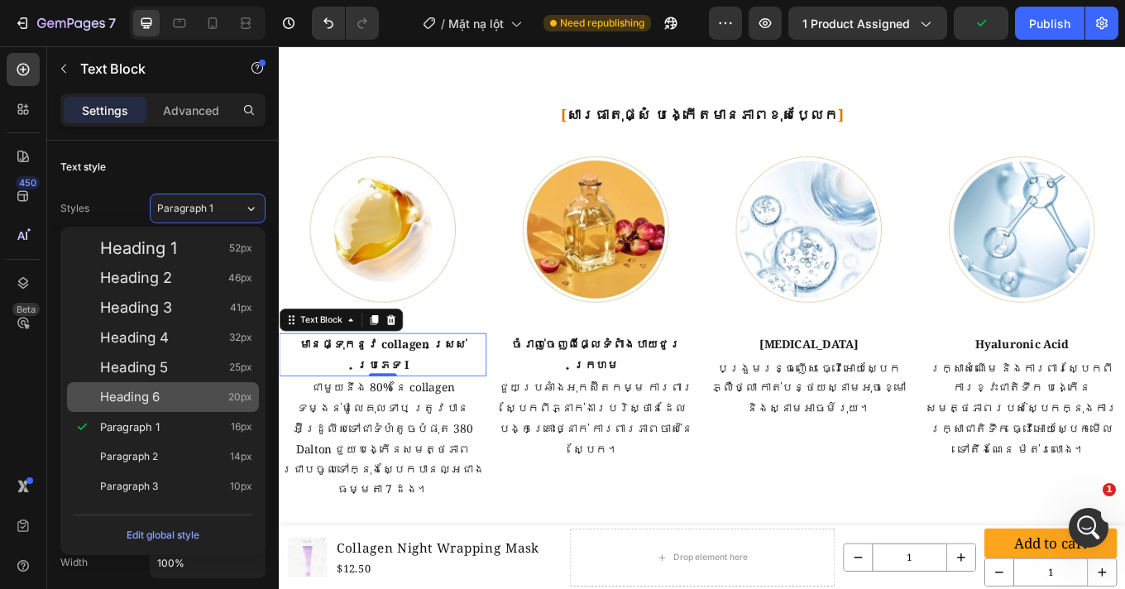
click at [163, 406] on div "Heading 6 20px" at bounding box center [163, 397] width 192 height 30
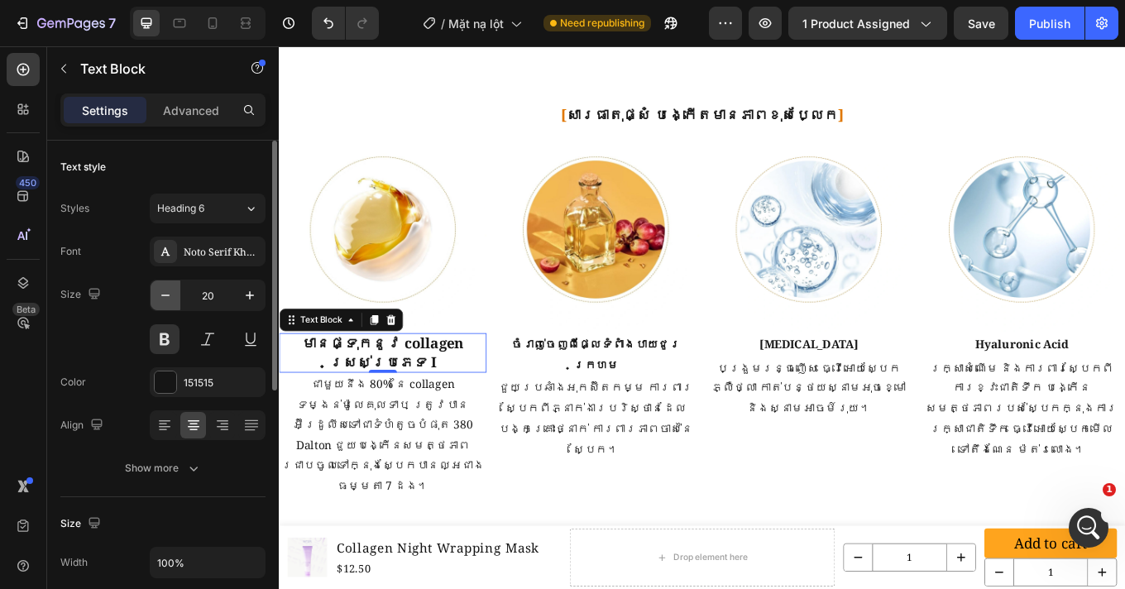
click at [167, 294] on icon "button" at bounding box center [165, 295] width 17 height 17
type input "19"
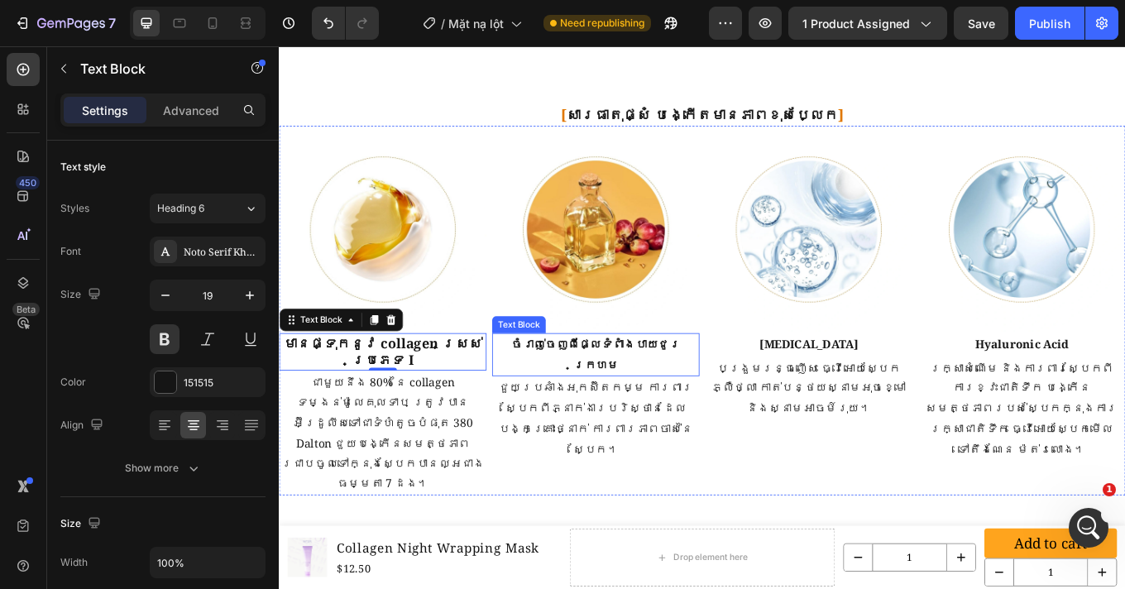
click at [598, 385] on p "ចំរាញ់ចេញពីផ្លែទំពាំងបាយជូរក្រហម" at bounding box center [650, 409] width 240 height 48
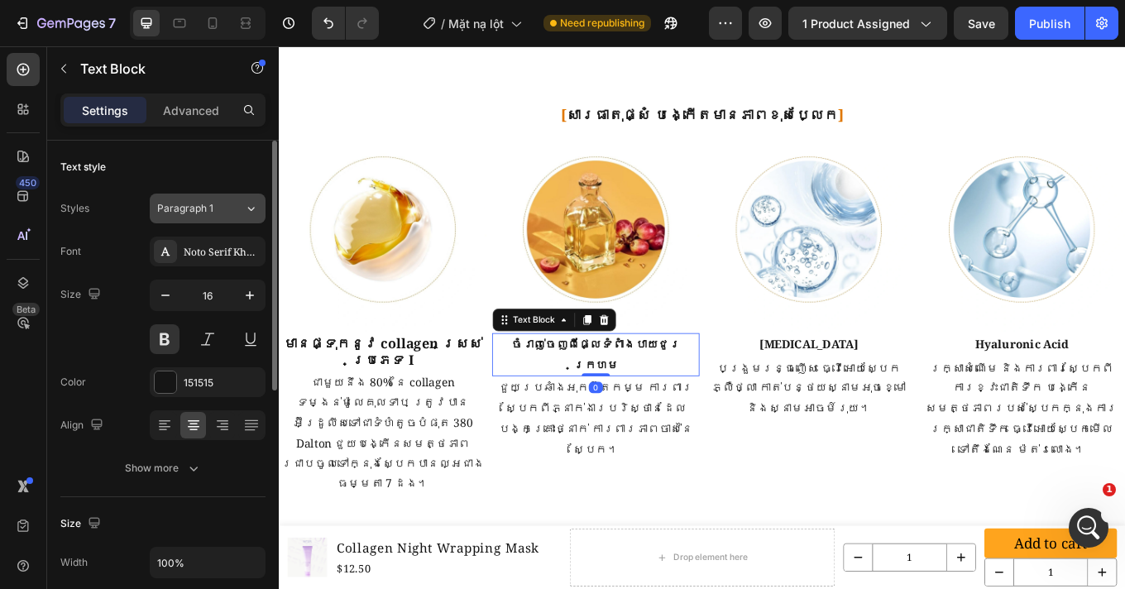
click at [193, 207] on span "Paragraph 1" at bounding box center [185, 208] width 56 height 15
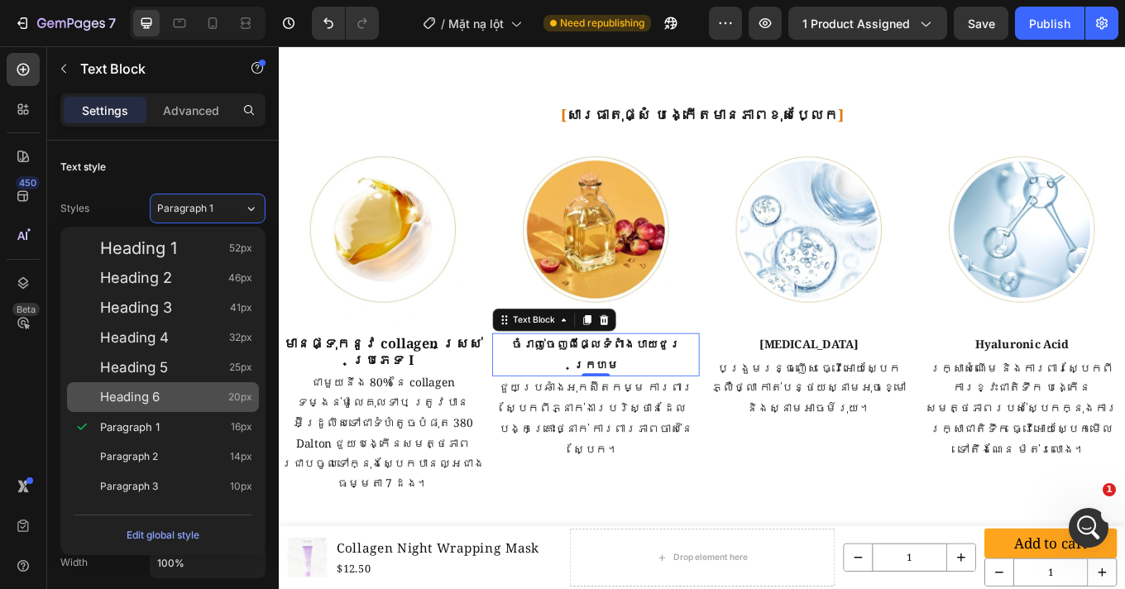
click at [175, 401] on div "Heading 6 20px" at bounding box center [176, 397] width 152 height 17
type input "20"
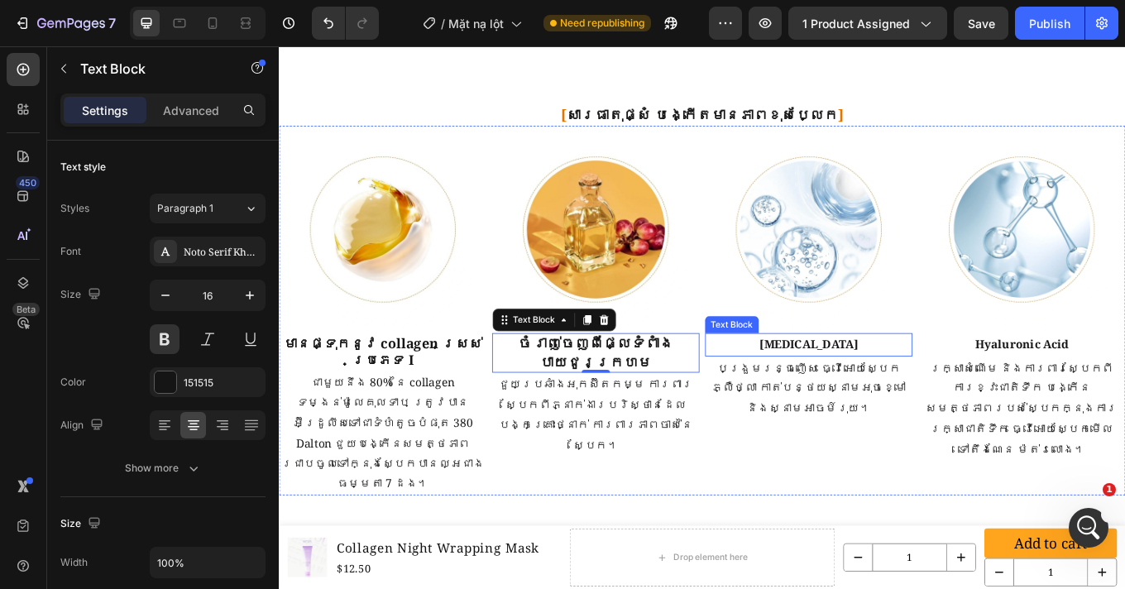
click at [865, 385] on p "[MEDICAL_DATA]" at bounding box center [900, 397] width 240 height 24
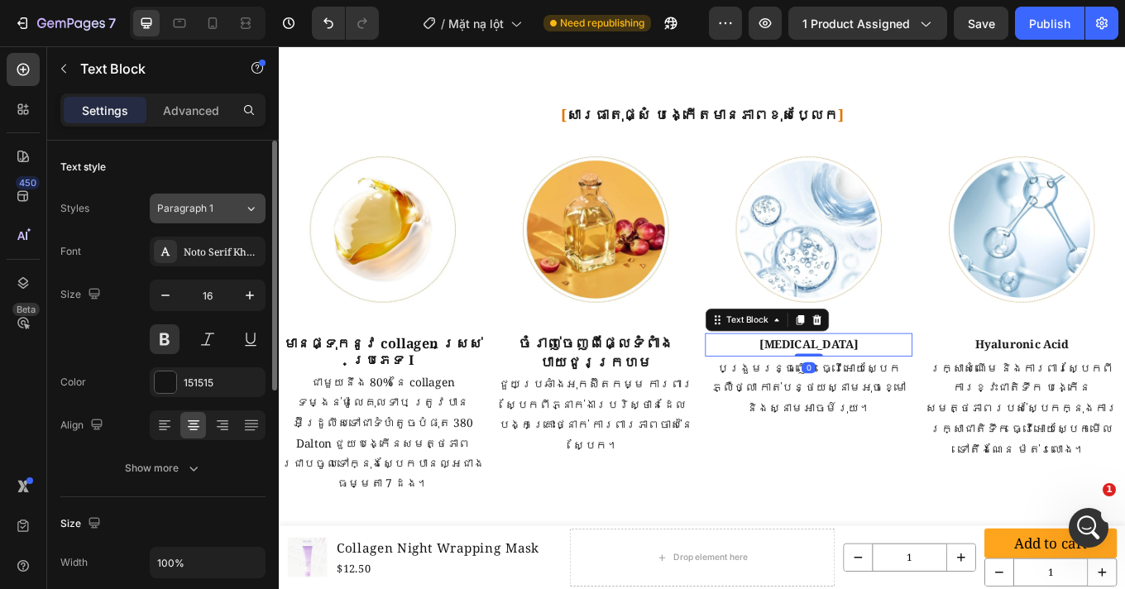
click at [198, 201] on span "Paragraph 1" at bounding box center [185, 208] width 56 height 15
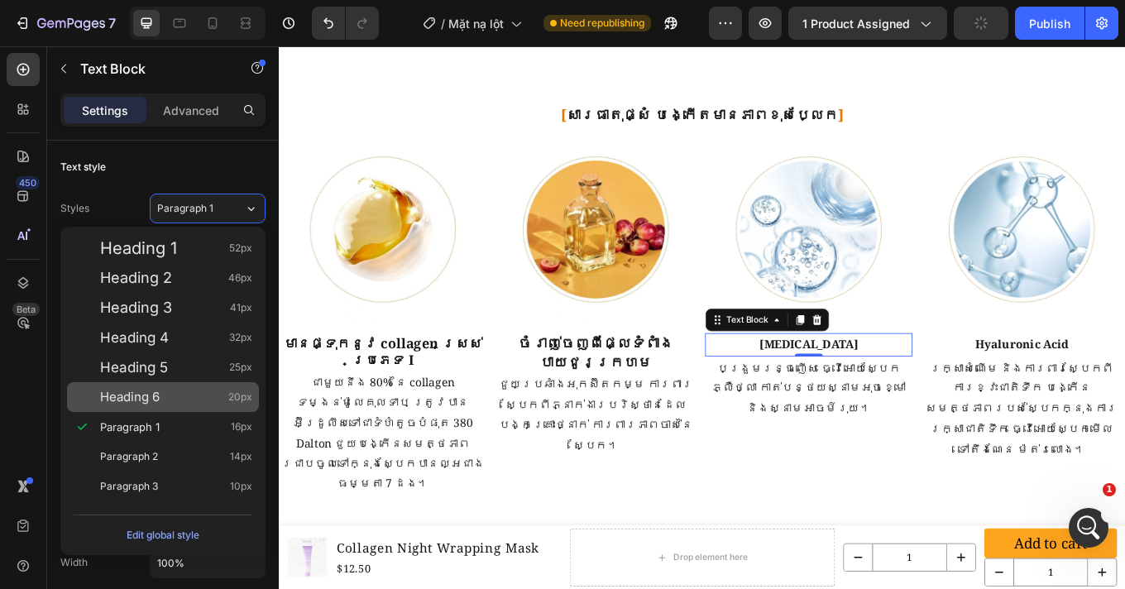
click at [167, 389] on div "Heading 6 20px" at bounding box center [176, 397] width 152 height 17
type input "20"
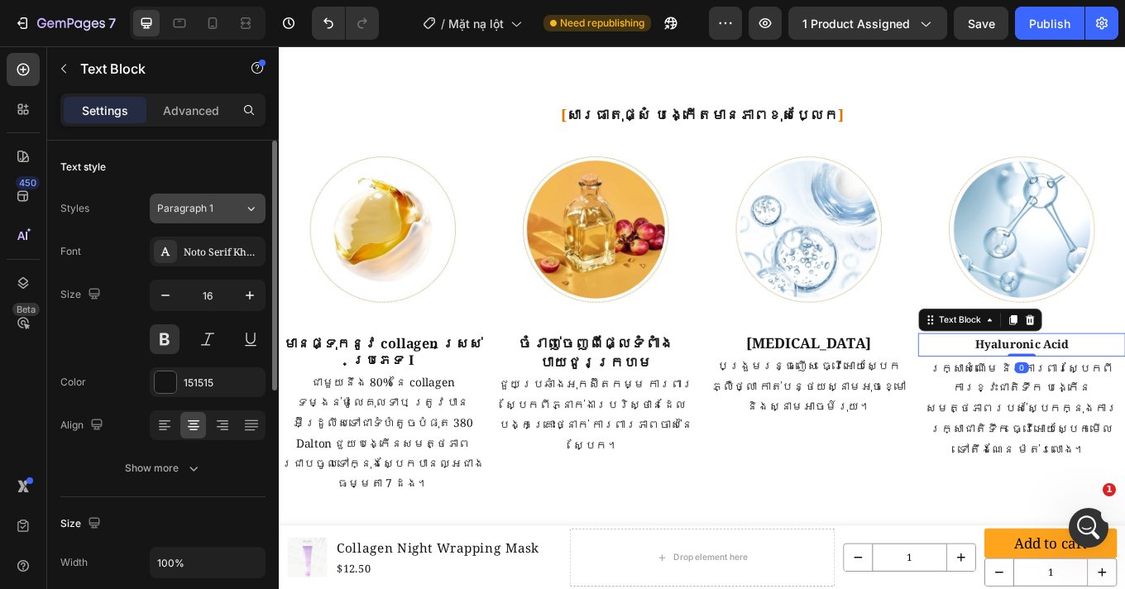
click at [170, 215] on span "Paragraph 1" at bounding box center [185, 208] width 56 height 15
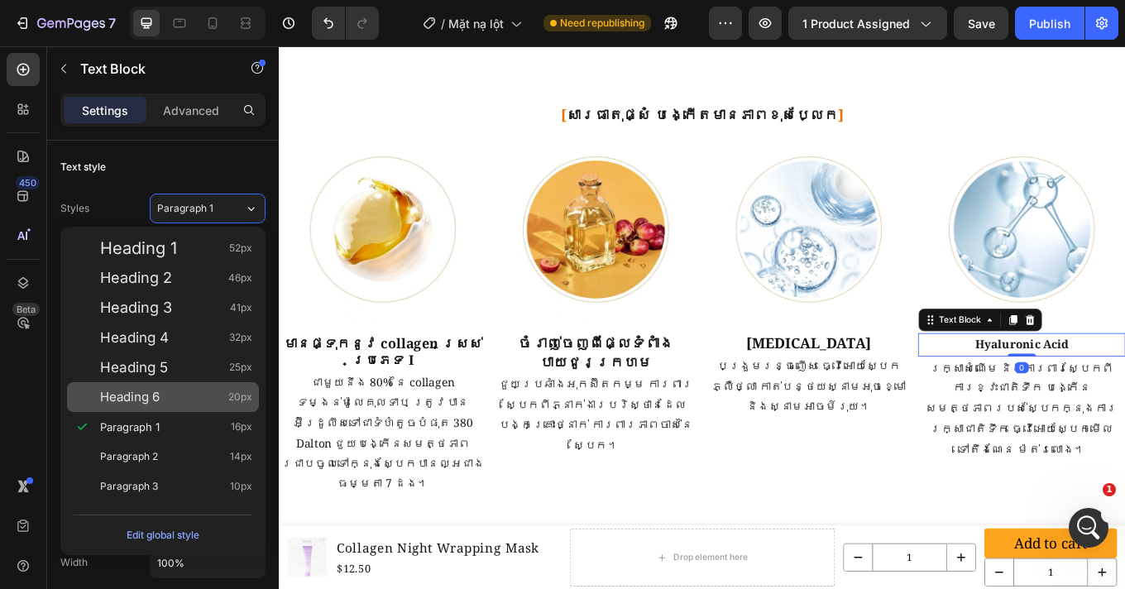
click at [153, 406] on div "Heading 6 20px" at bounding box center [163, 397] width 192 height 30
type input "20"
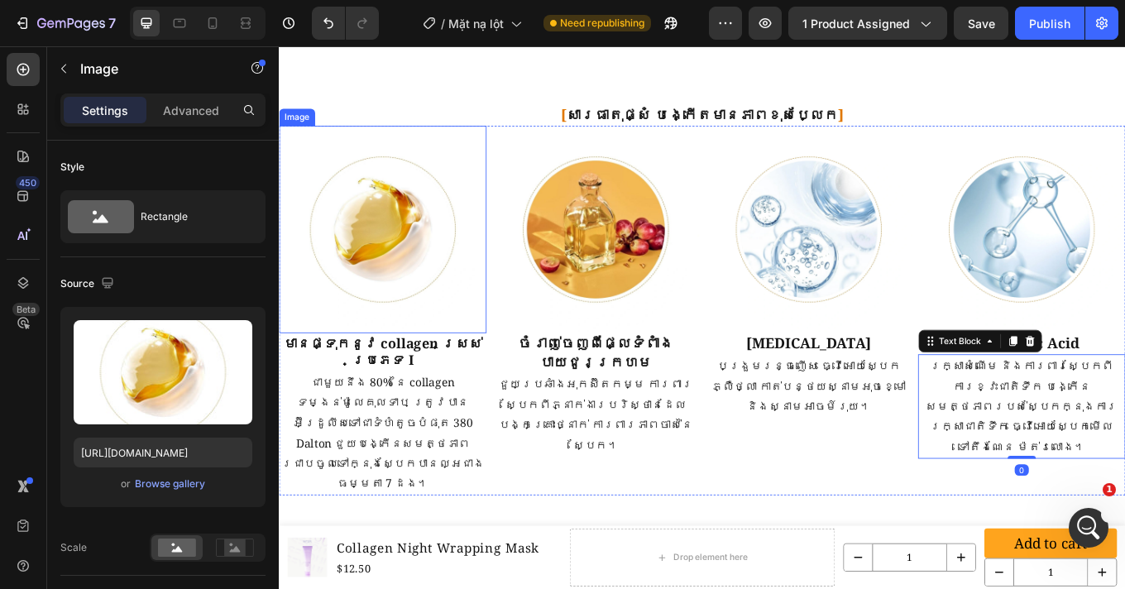
click at [308, 193] on img at bounding box center [400, 261] width 243 height 243
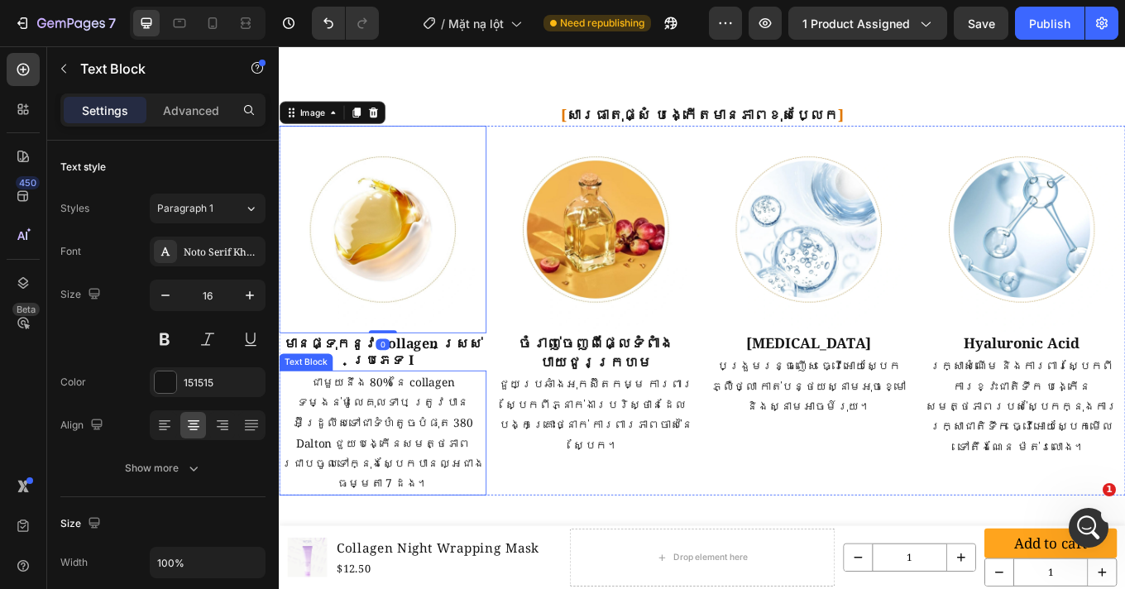
click at [292, 442] on p "ជាមួយនឹង 80% នៃ collagen ទម្ងន់ម៉ូលេគុលទាប ត្រូវបានអ៊ីដ្រូលីសទៅជាទំហំតូចបំផុត 3…" at bounding box center [400, 499] width 240 height 143
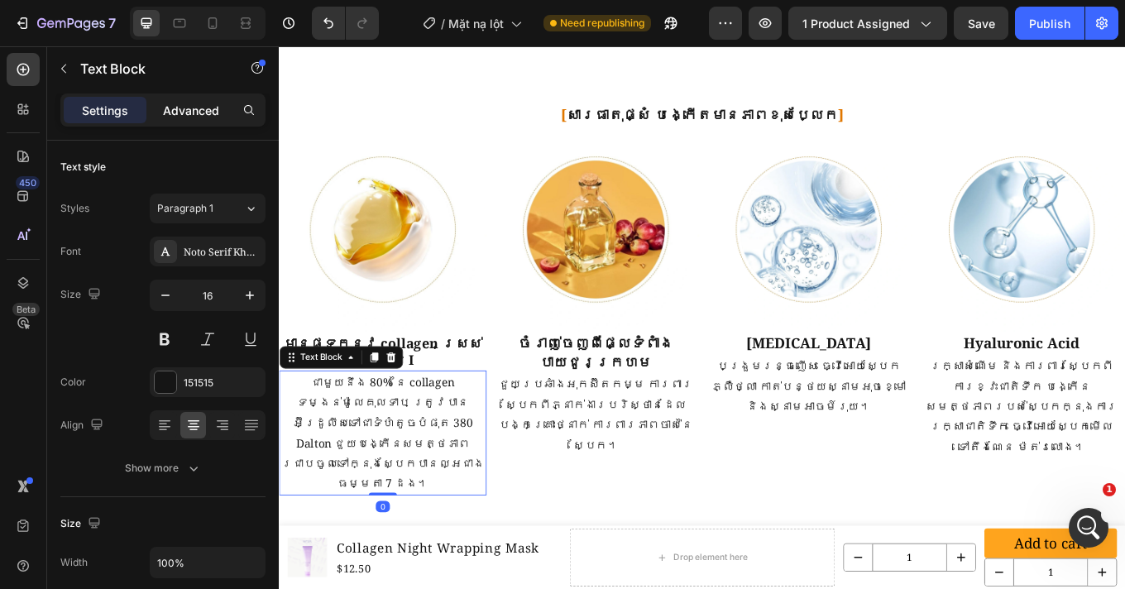
click at [201, 106] on p "Advanced" at bounding box center [191, 110] width 56 height 17
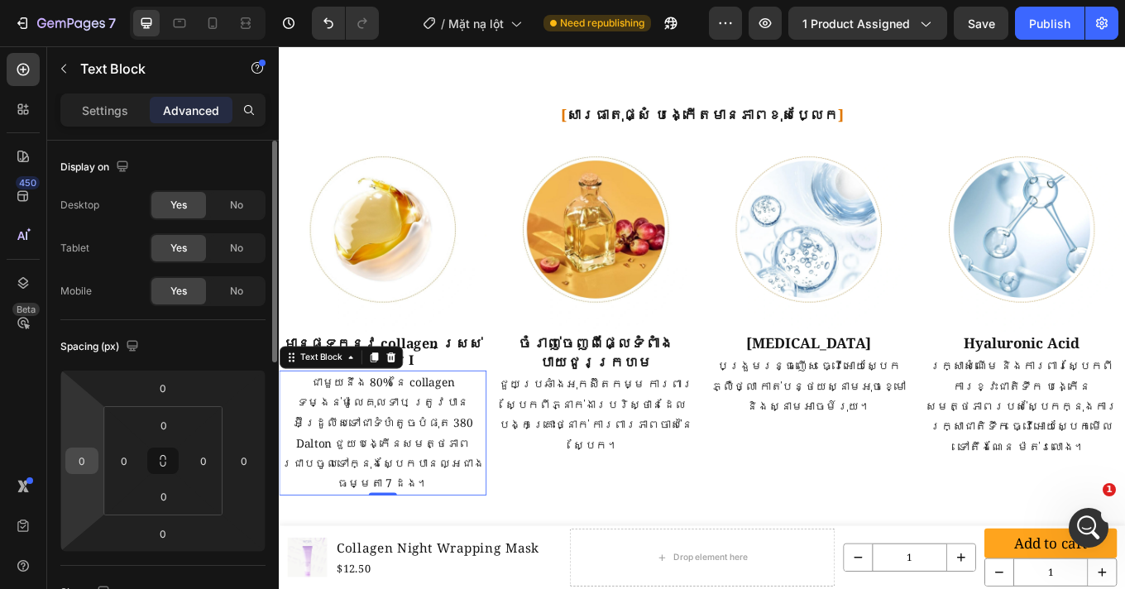
click at [81, 458] on input "0" at bounding box center [81, 460] width 25 height 25
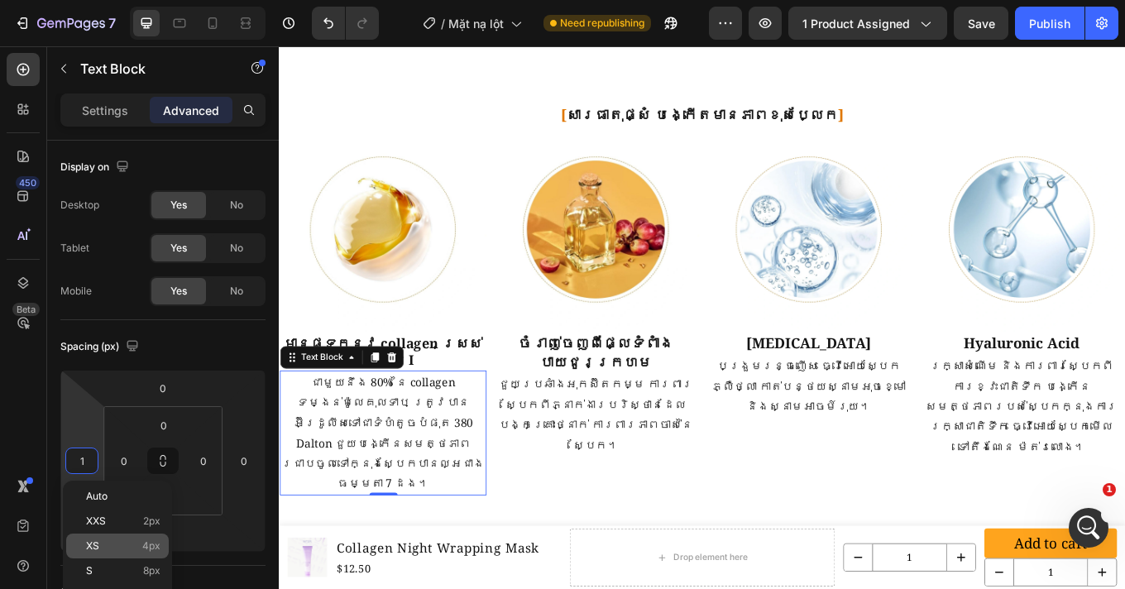
type input "12"
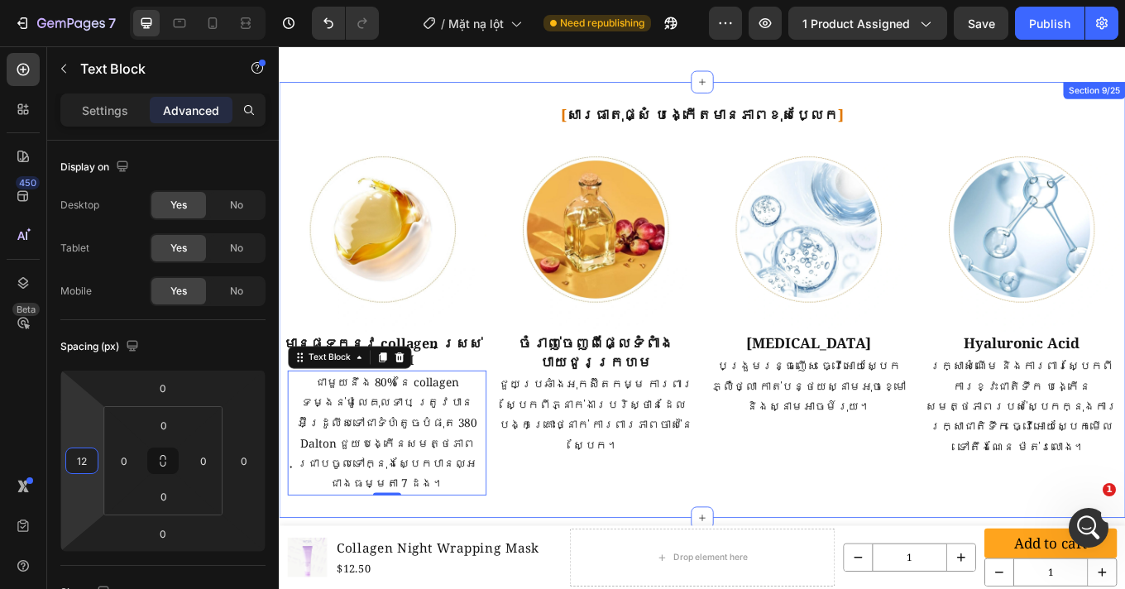
click at [598, 522] on div "[ សារធាតុផ្សំ បង្កើតមានភាពខុសប្លែក ] Text Block Image មានផ្ទុកនូវ collagen ស្រស…" at bounding box center [775, 343] width 992 height 511
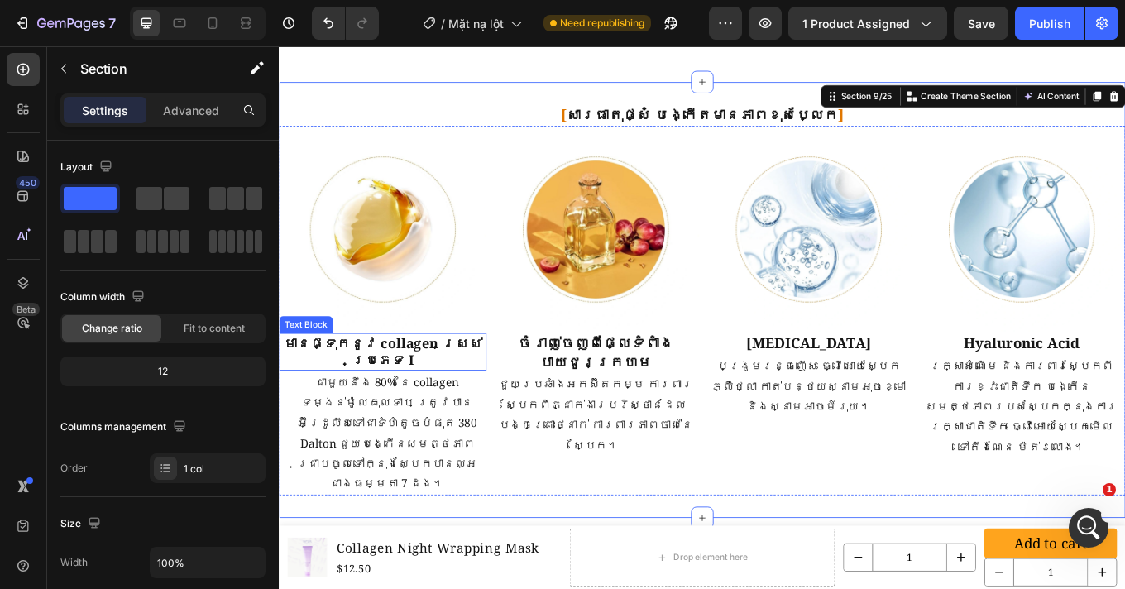
click at [366, 385] on p "មានផ្ទុកនូវ collagen ស្រស់ប្រភេទ I" at bounding box center [400, 405] width 240 height 41
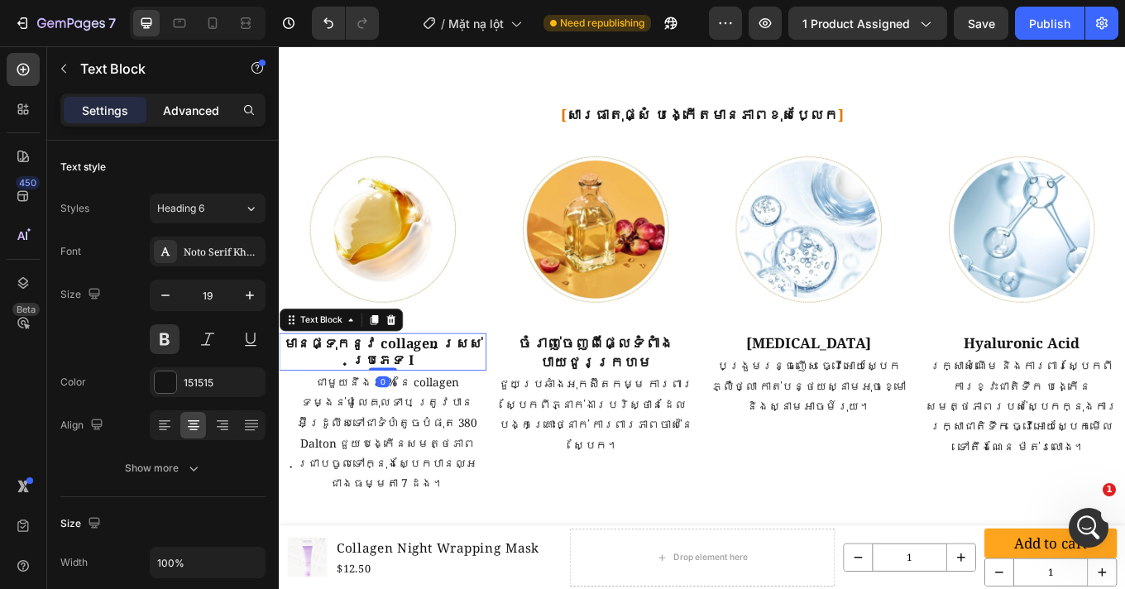
click at [178, 117] on p "Advanced" at bounding box center [191, 110] width 56 height 17
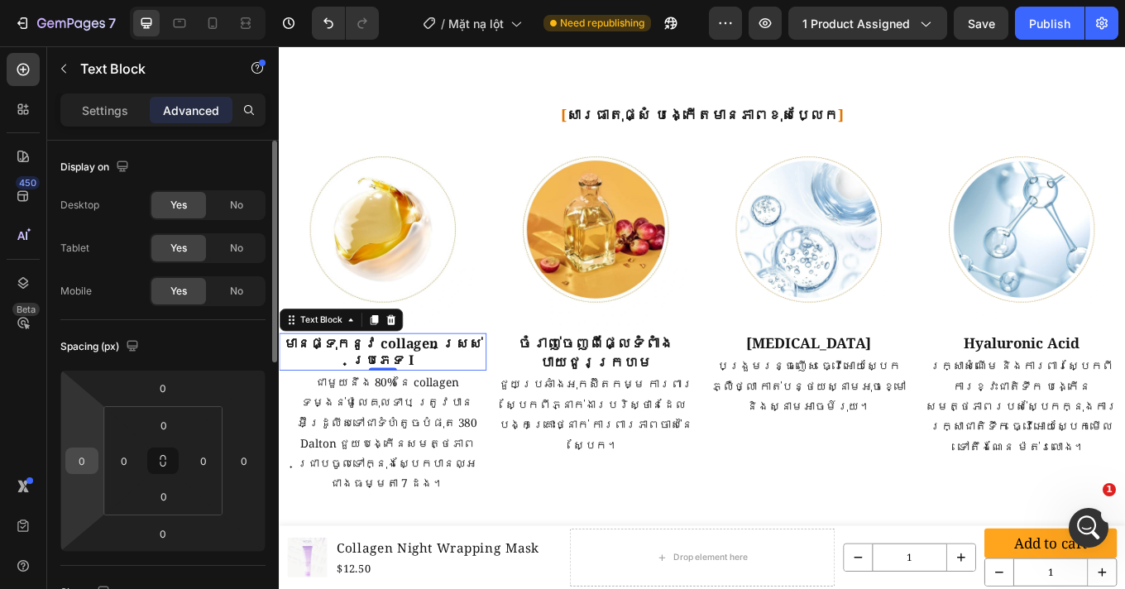
click at [87, 463] on input "0" at bounding box center [81, 460] width 25 height 25
type input "12"
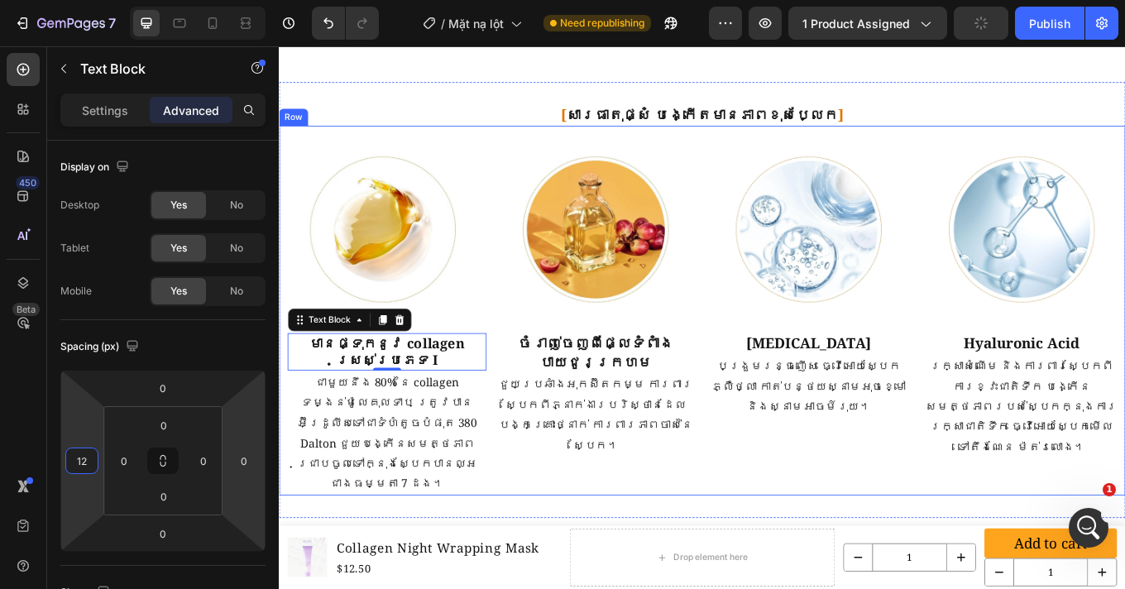
click at [786, 518] on div "Image [MEDICAL_DATA] Text Block បង្រួមរន្ធញើស ធ្វើអោយស្បែកភ្លឺថ្លា កាត់បន្ថយស្ន…" at bounding box center [899, 356] width 243 height 433
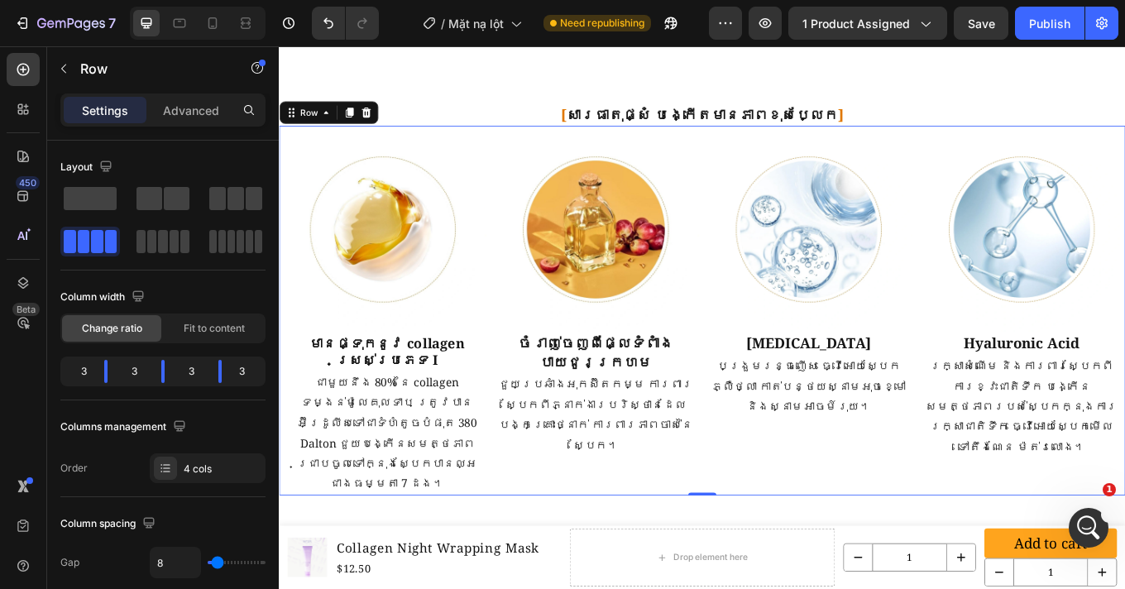
click at [964, 510] on div "Image [MEDICAL_DATA] Text Block បង្រួមរន្ធញើស ធ្វើអោយស្បែកភ្លឺថ្លា កាត់បន្ថយស្ន…" at bounding box center [899, 356] width 243 height 433
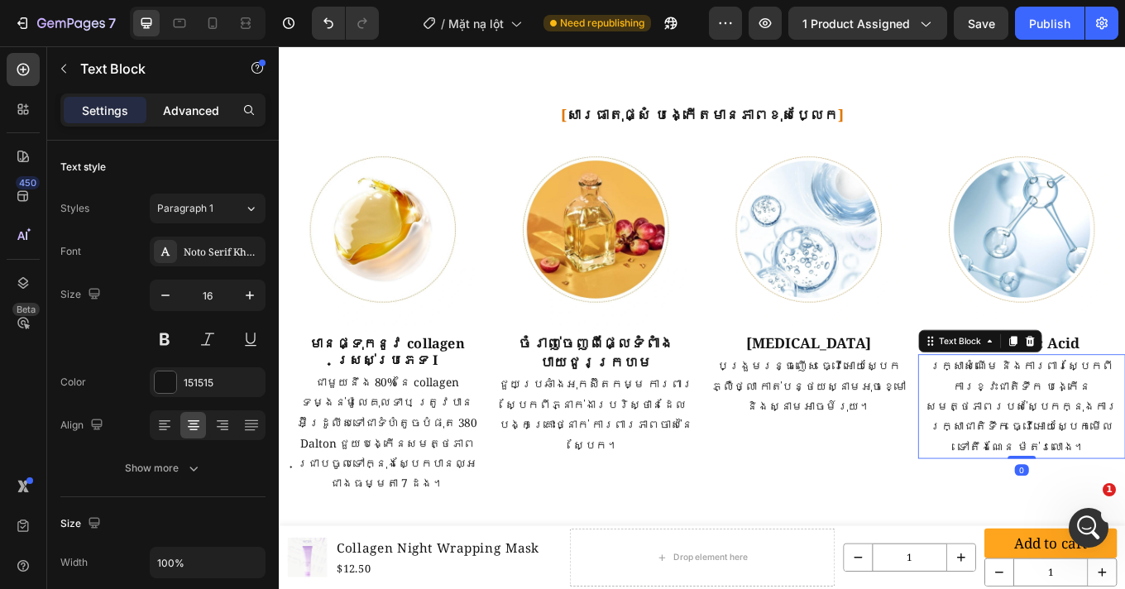
click at [222, 109] on div "Advanced" at bounding box center [191, 110] width 83 height 26
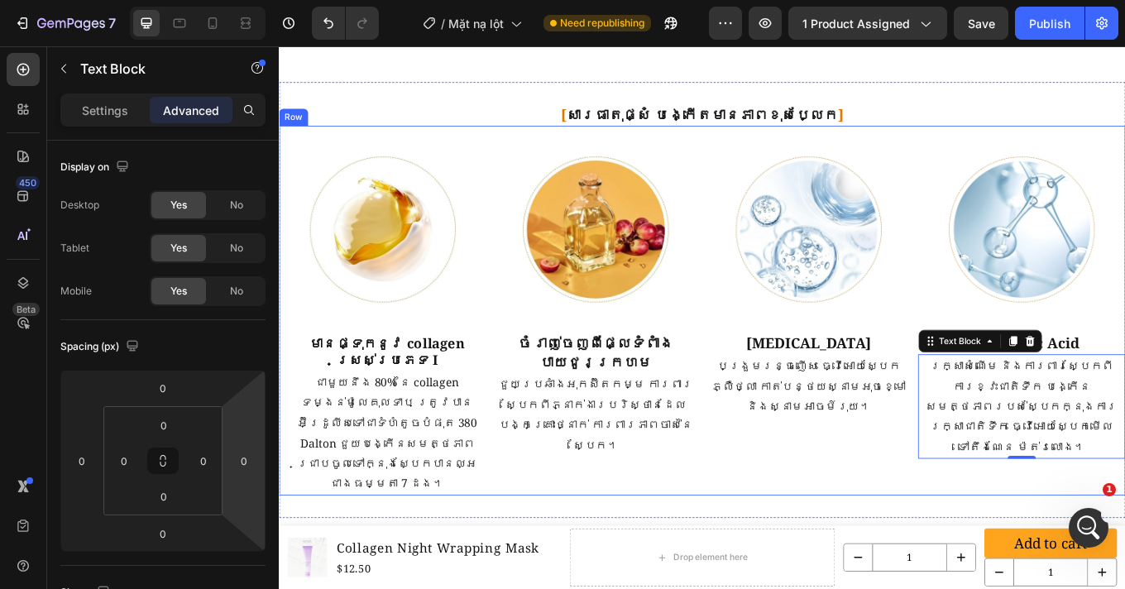
click at [843, 486] on div "Image [MEDICAL_DATA] Text Block បង្រួមរន្ធញើស ធ្វើអោយស្បែកភ្លឺថ្លា កាត់បន្ថយស្ន…" at bounding box center [899, 356] width 243 height 433
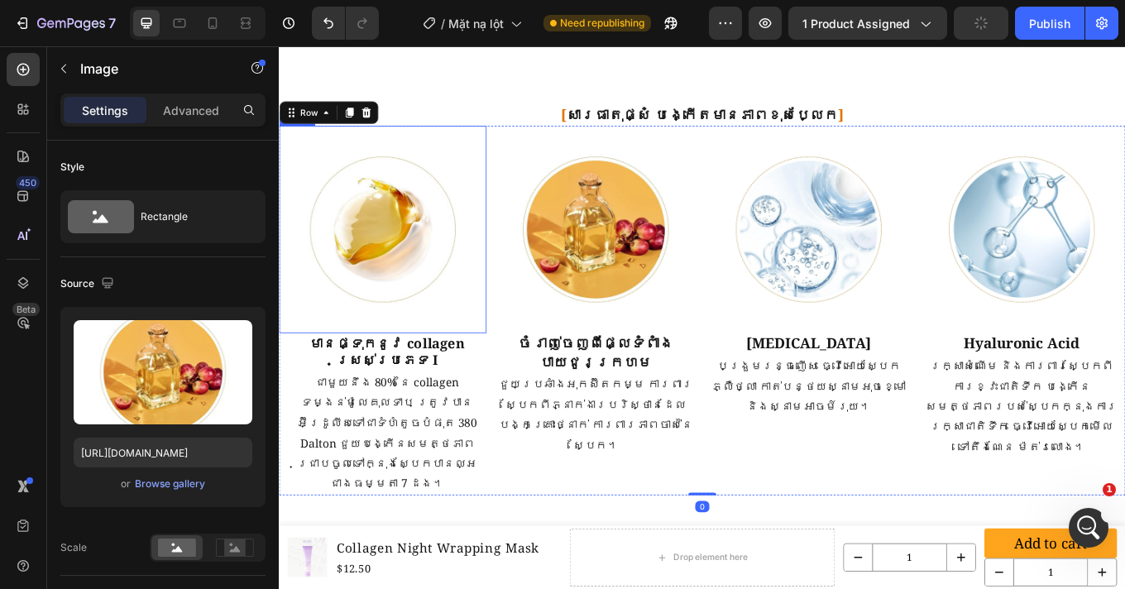
click at [528, 218] on img at bounding box center [649, 261] width 243 height 243
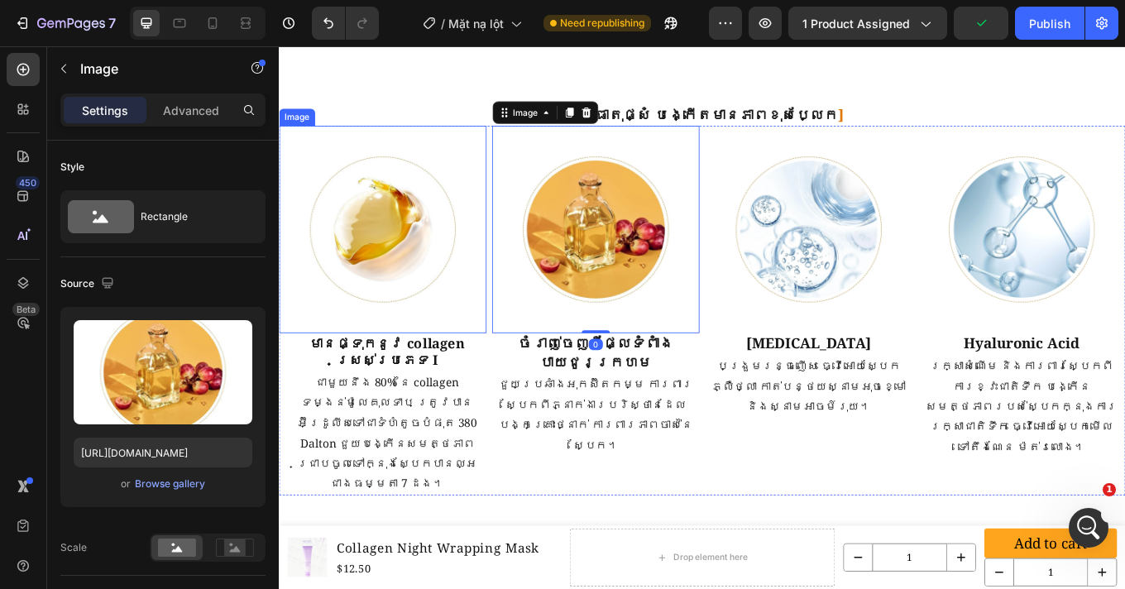
click at [331, 140] on img at bounding box center [400, 261] width 243 height 243
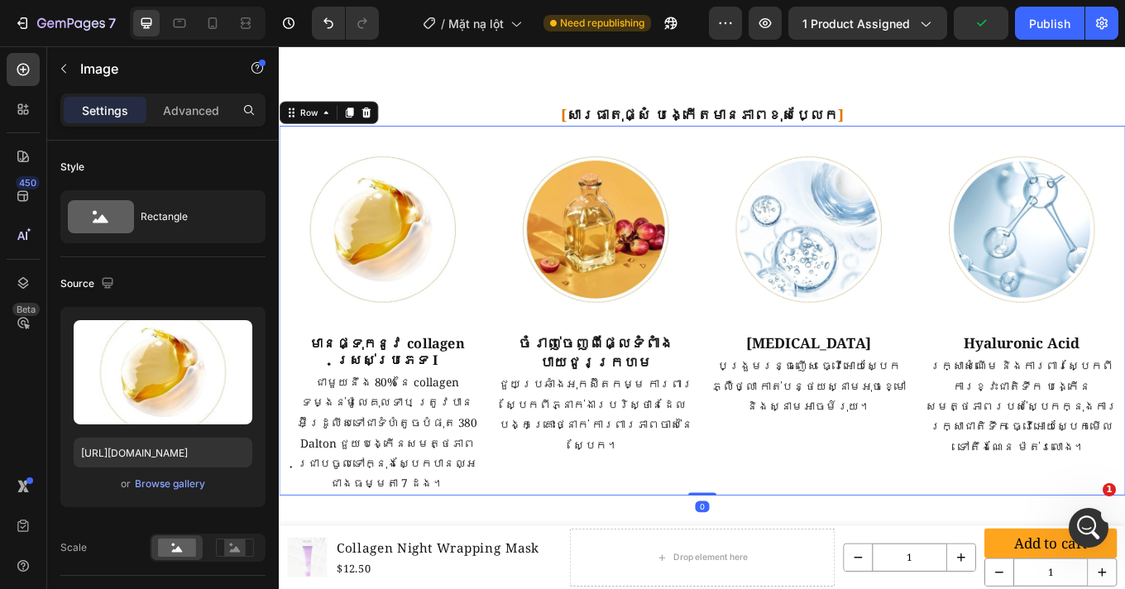
click at [783, 490] on div "Image [MEDICAL_DATA] Text Block បង្រួមរន្ធញើស ធ្វើអោយស្បែកភ្លឺថ្លា កាត់បន្ថយស្ន…" at bounding box center [899, 356] width 243 height 433
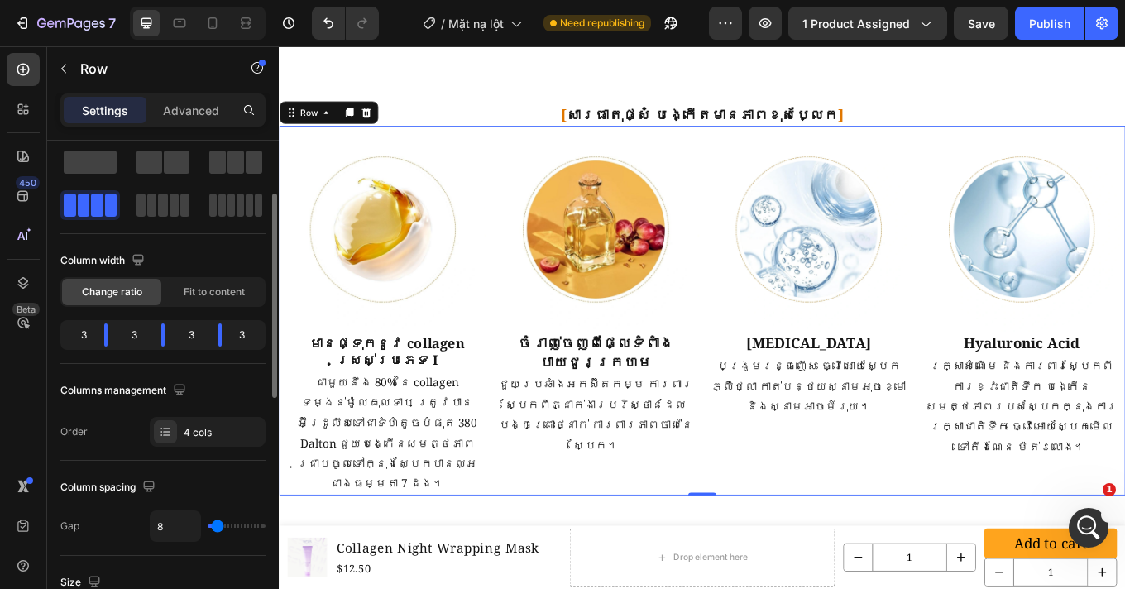
scroll to position [128, 0]
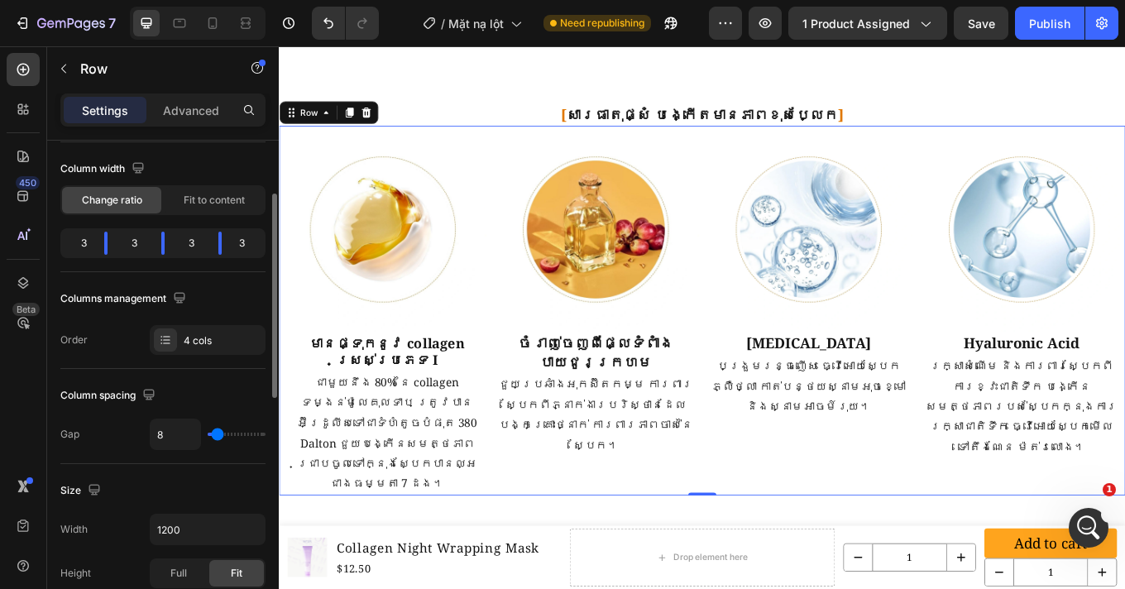
type input "17"
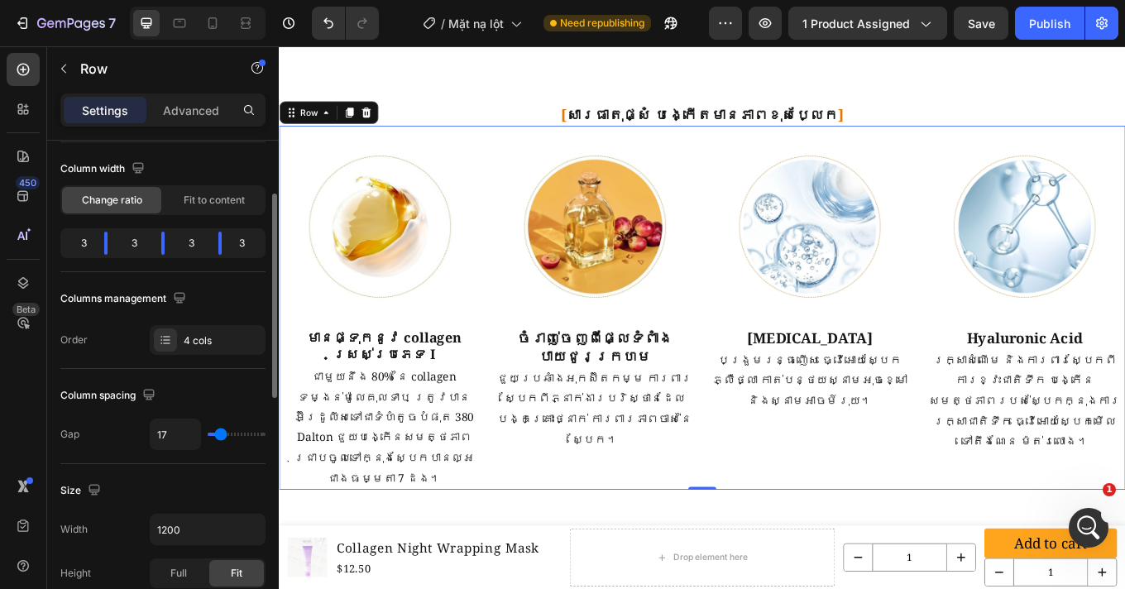
type input "19"
type input "25"
type input "32"
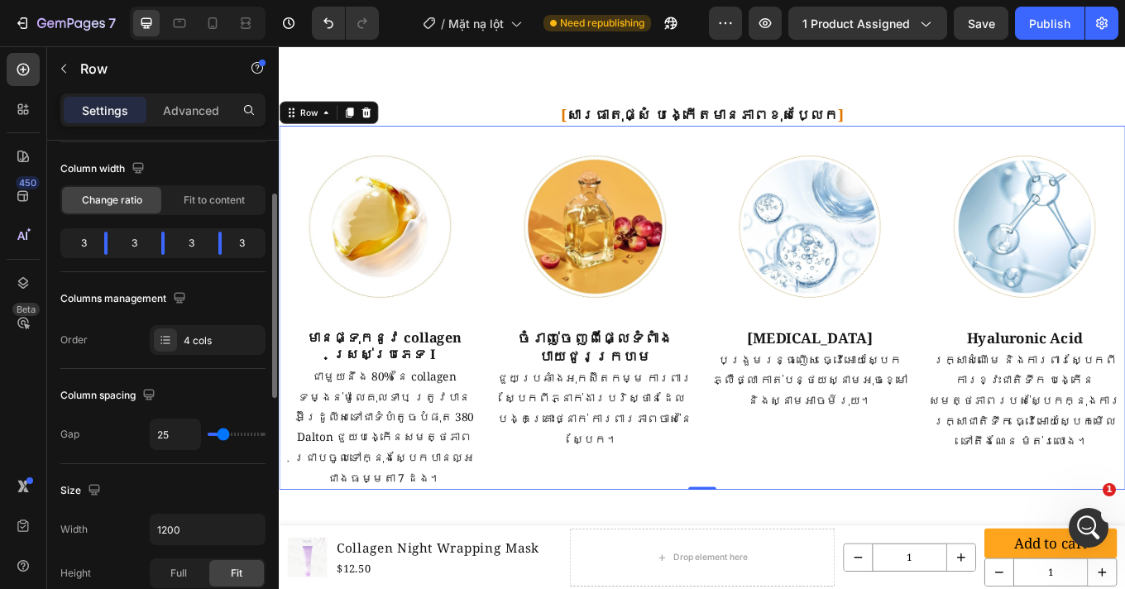
type input "32"
type input "37"
type input "41"
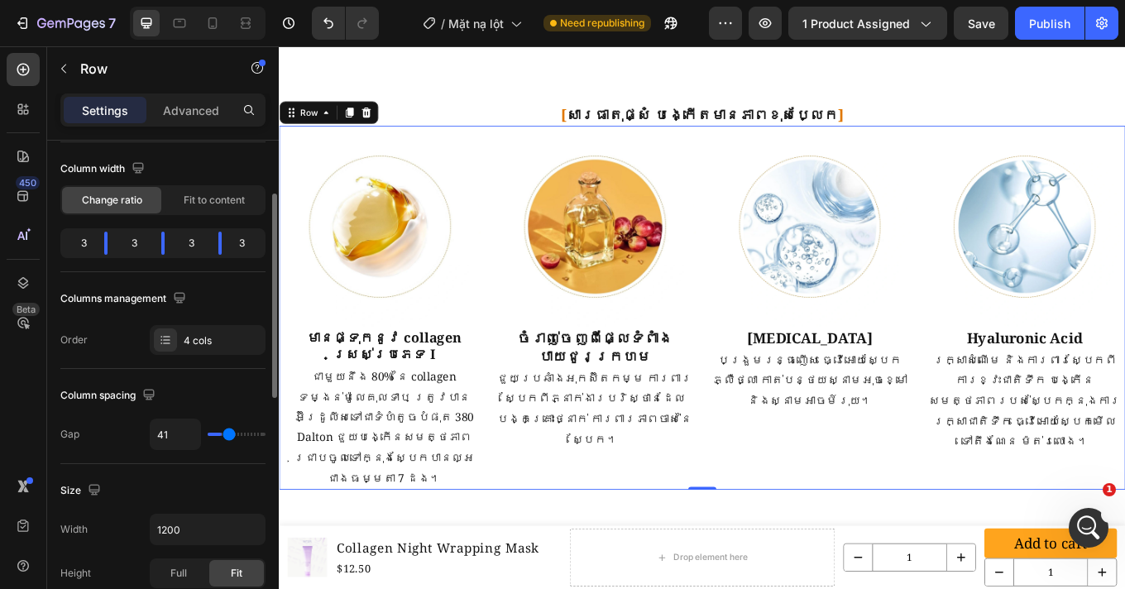
type input "43"
type input "49"
type input "50"
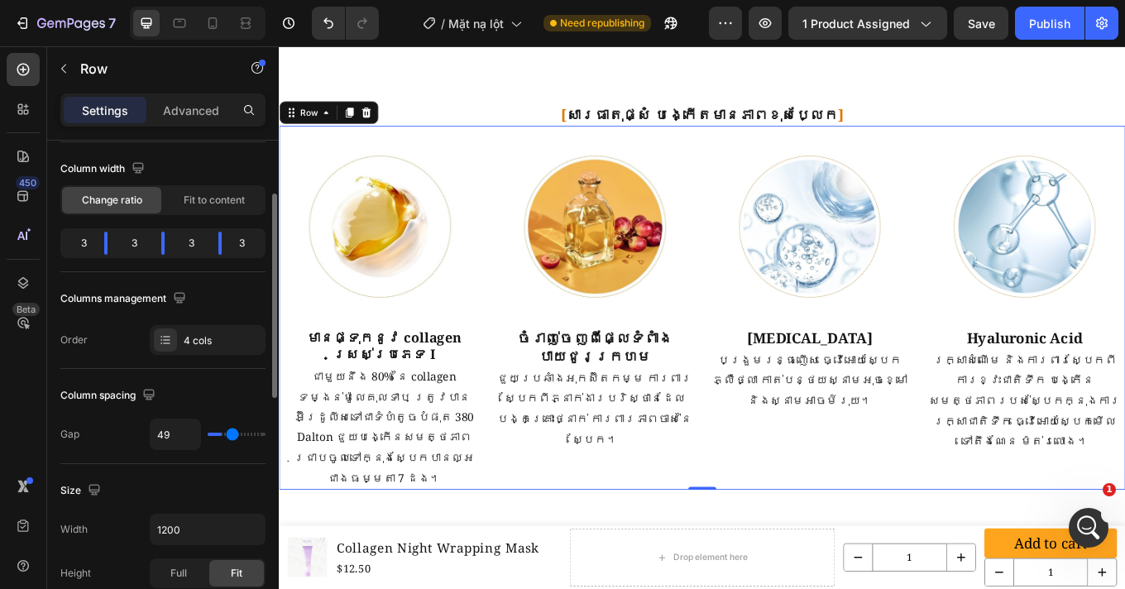
type input "50"
type input "54"
type input "56"
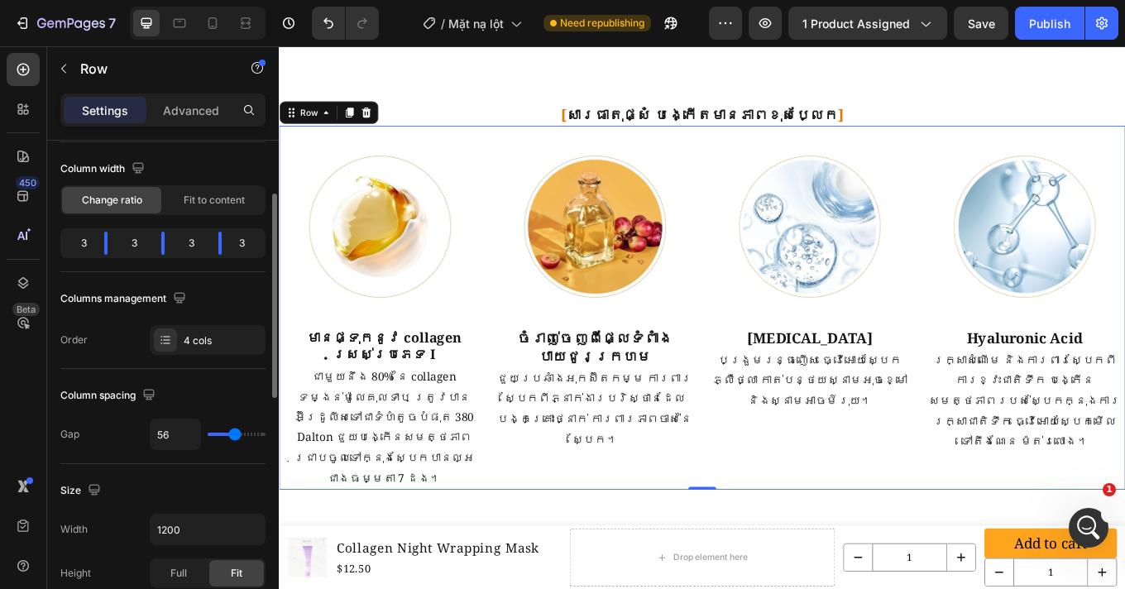
type input "58"
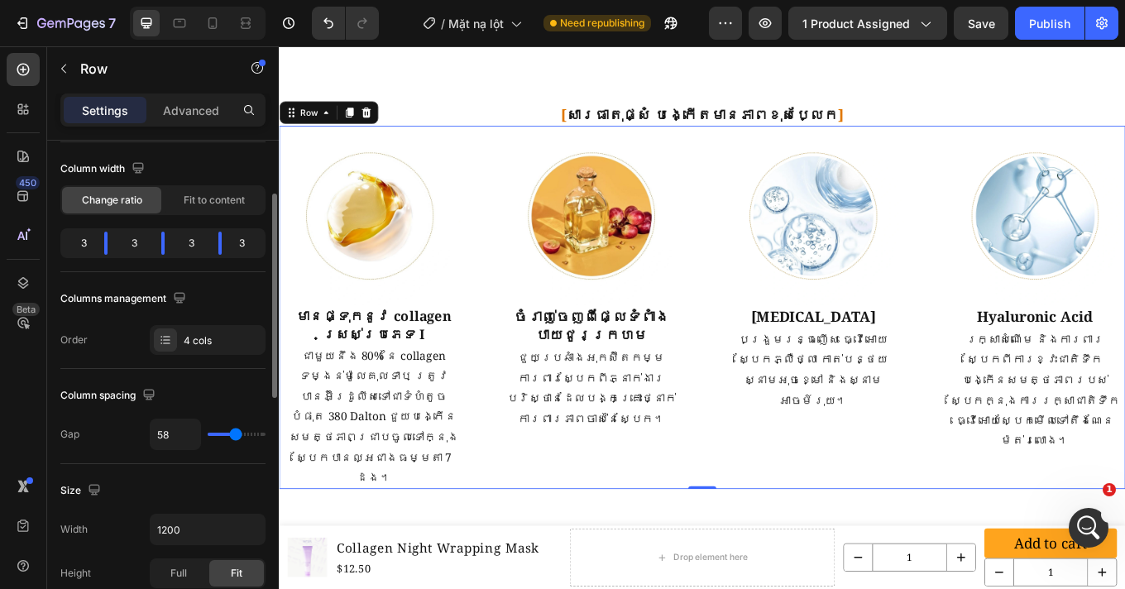
type input "60"
type input "62"
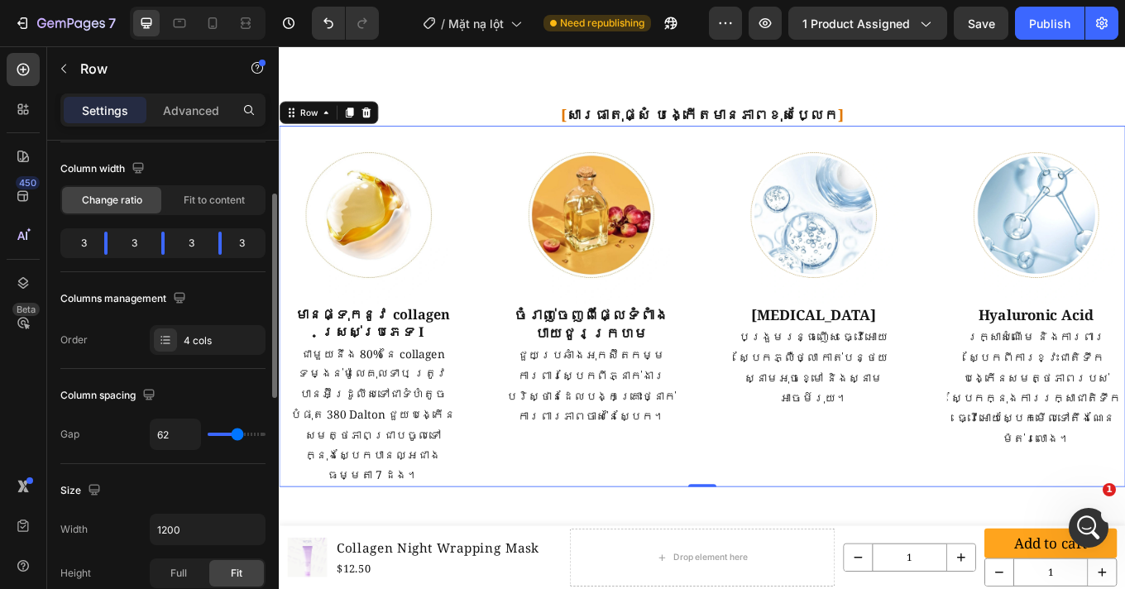
type input "68"
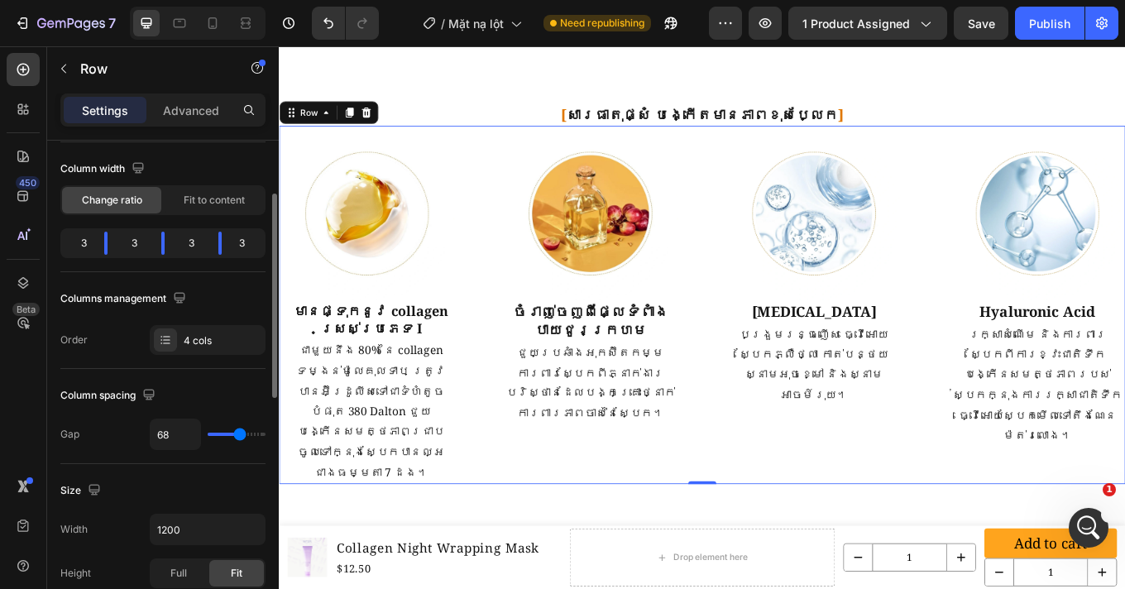
type input "69"
type input "71"
type input "74"
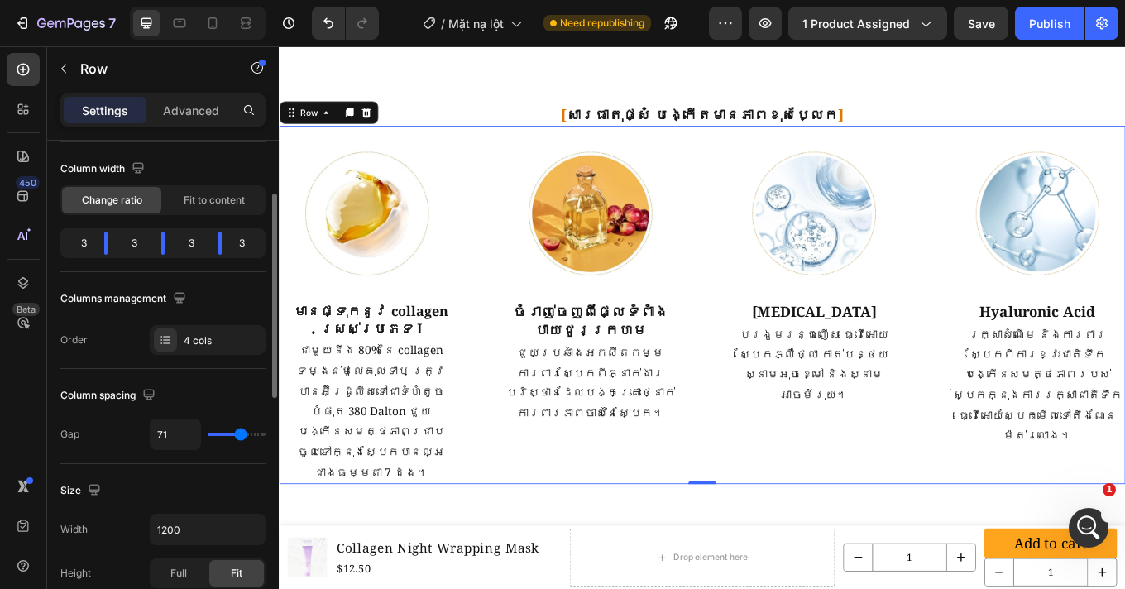
type input "74"
type input "75"
type input "76"
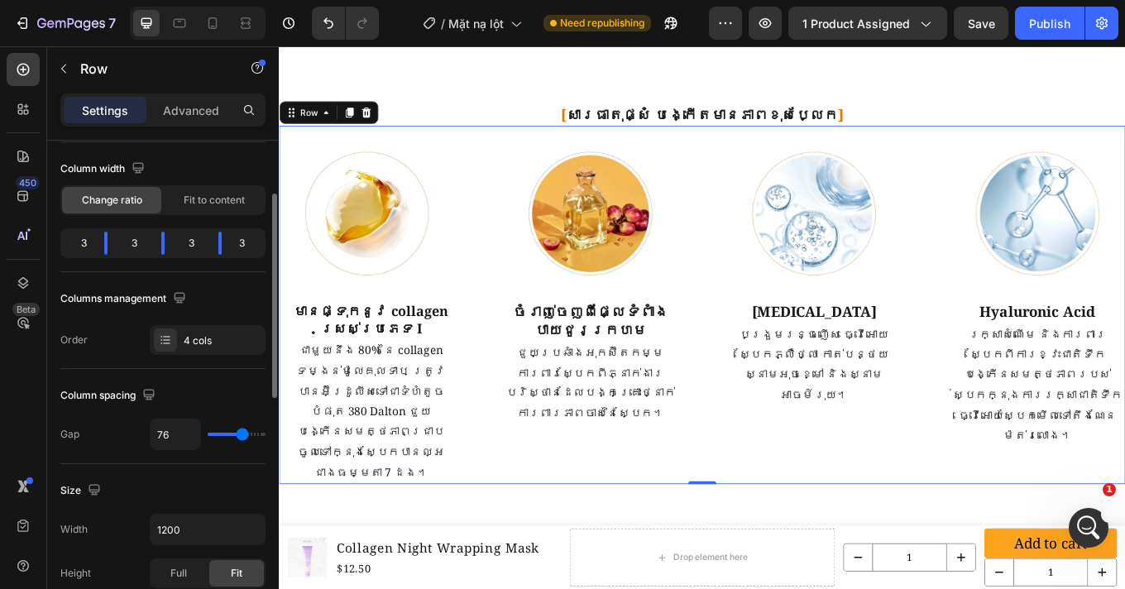
type input "77"
type input "79"
type input "80"
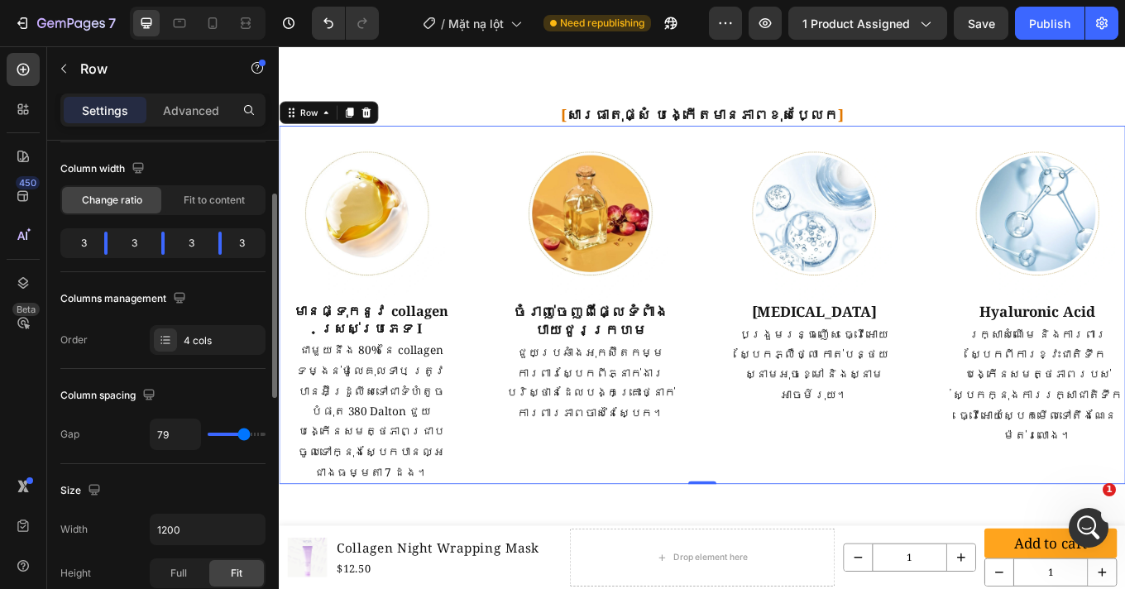
type input "80"
type input "82"
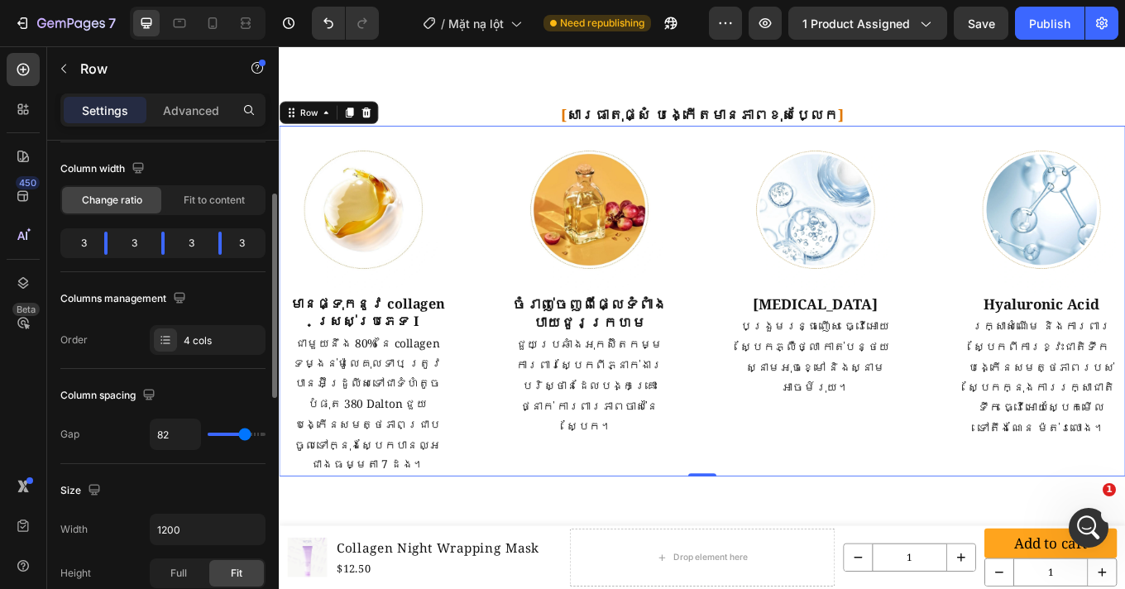
type input "84"
type input "85"
type input "86"
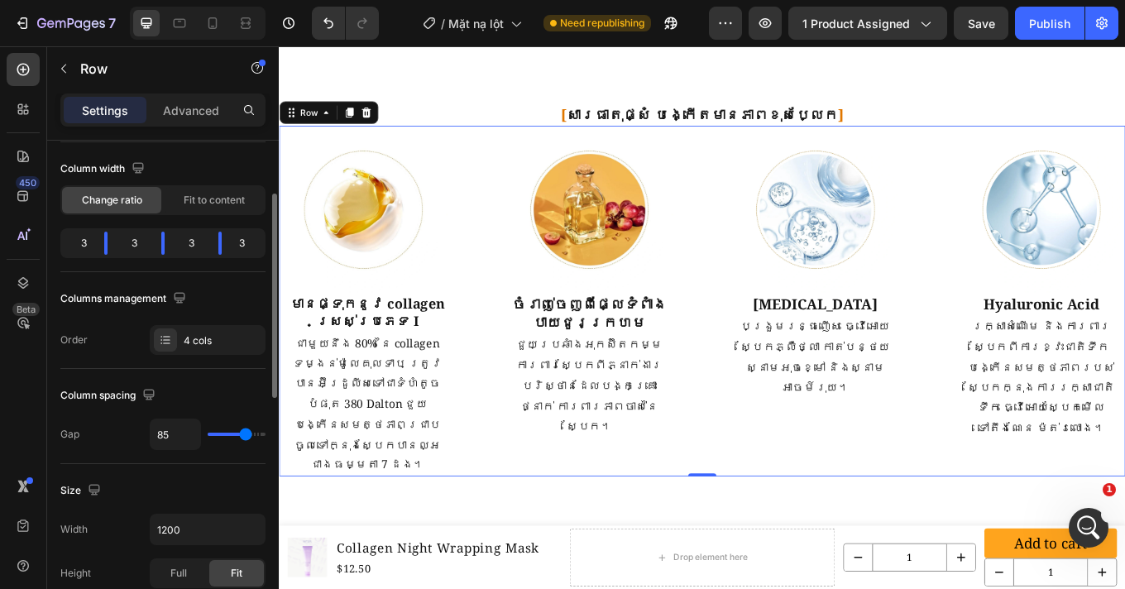
type input "86"
type input "87"
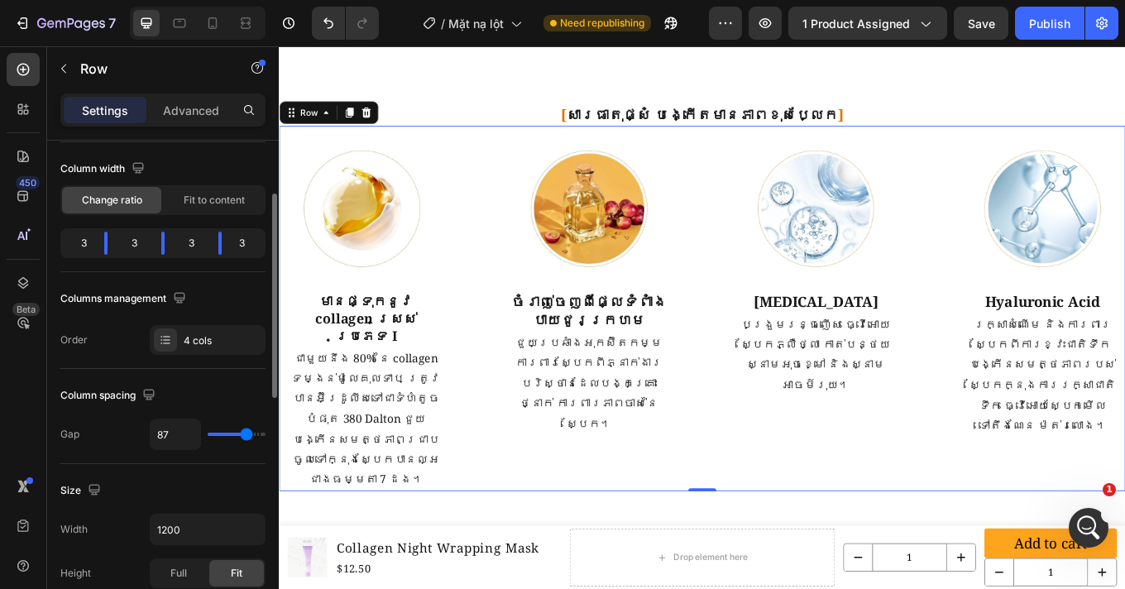
type input "89"
type input "90"
type input "91"
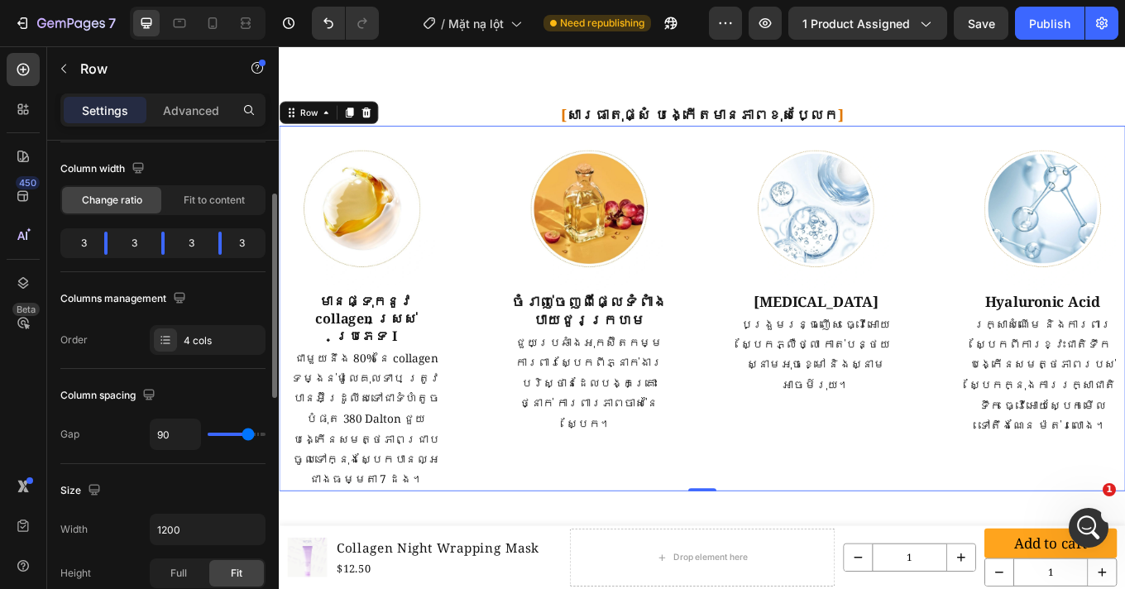
type input "91"
type input "93"
type input "94"
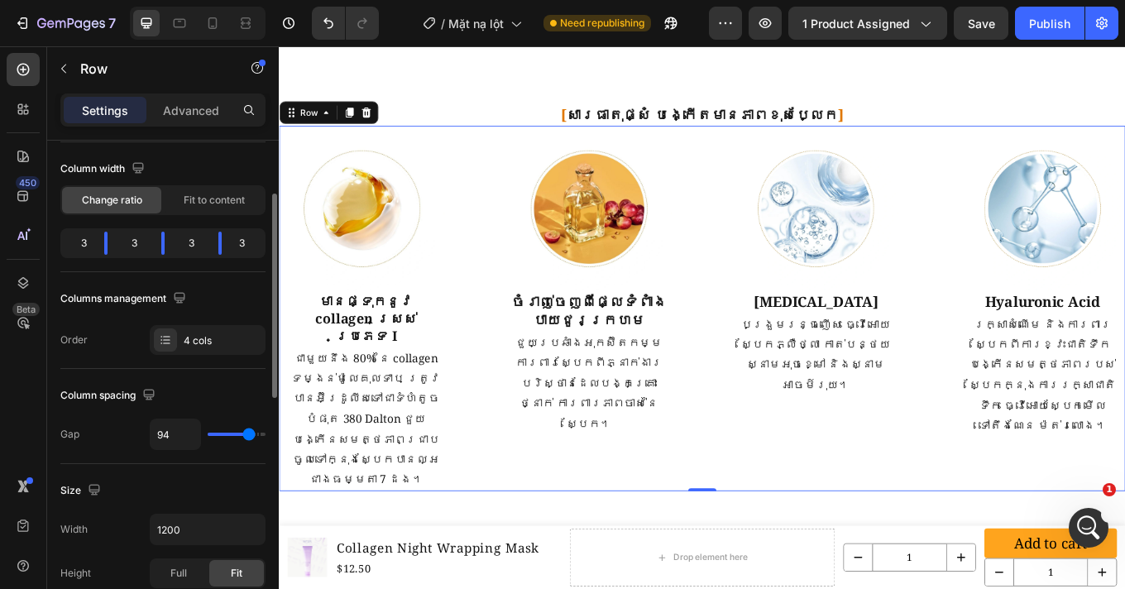
type input "95"
type input "96"
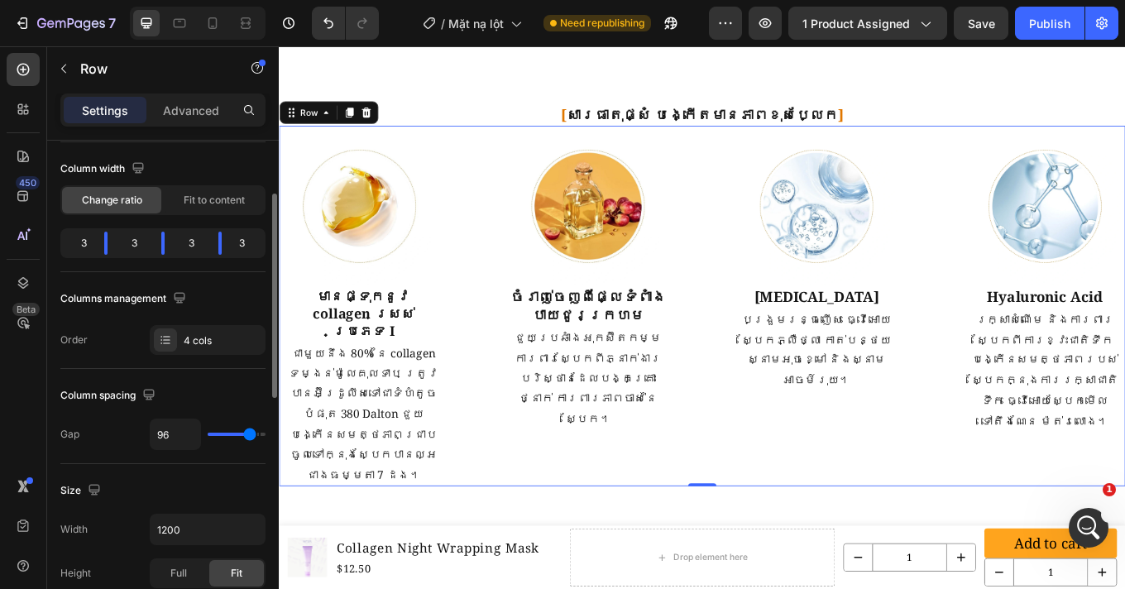
type input "97"
type input "98"
type input "99"
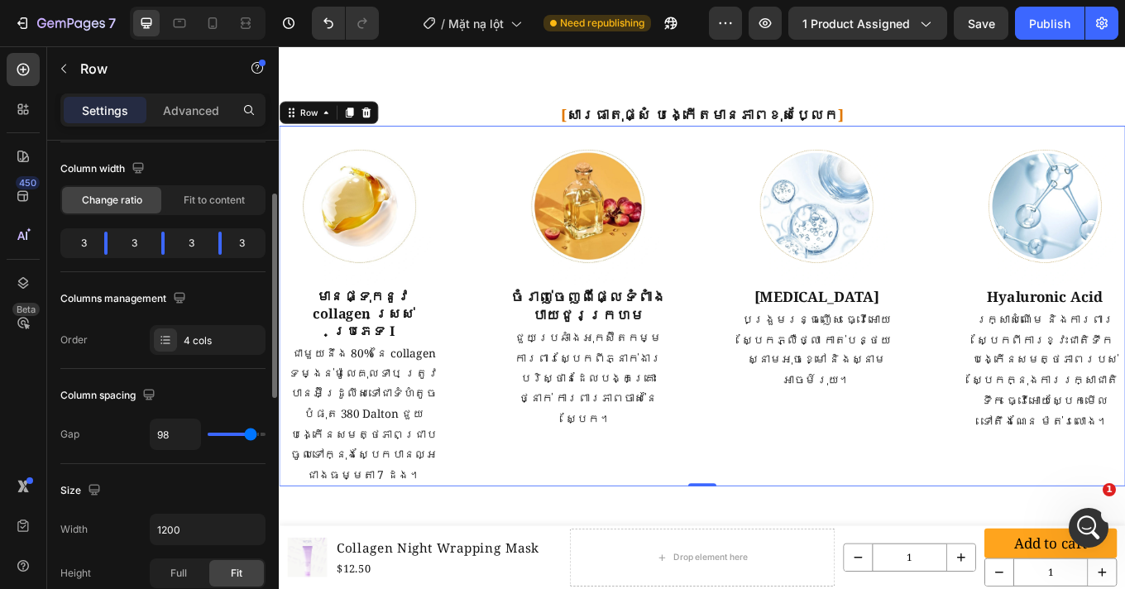
type input "99"
type input "100"
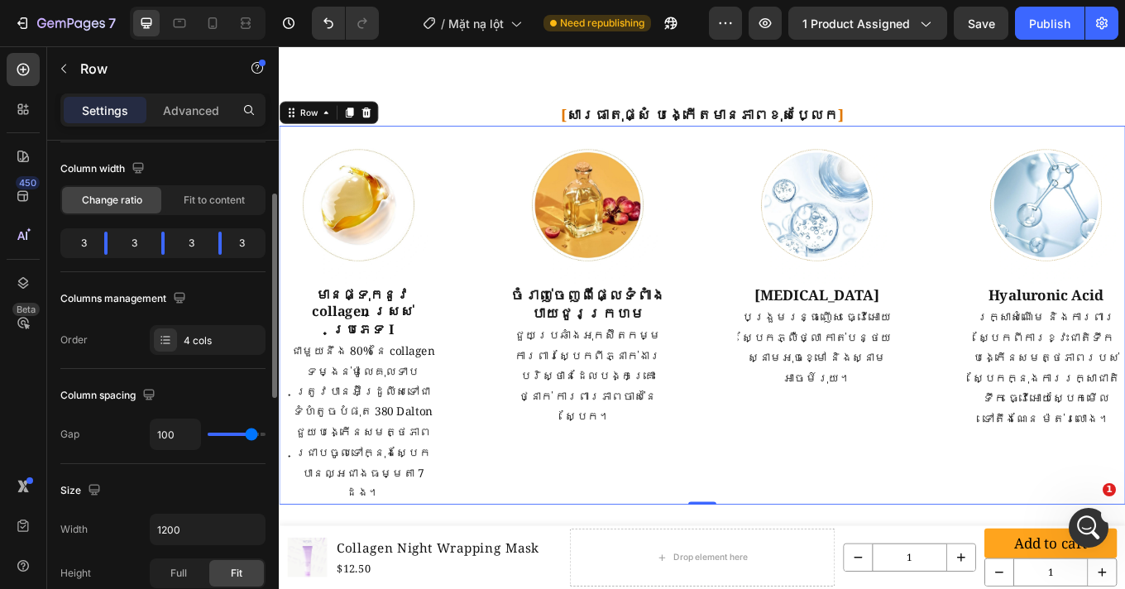
type input "101"
type input "47"
type input "43"
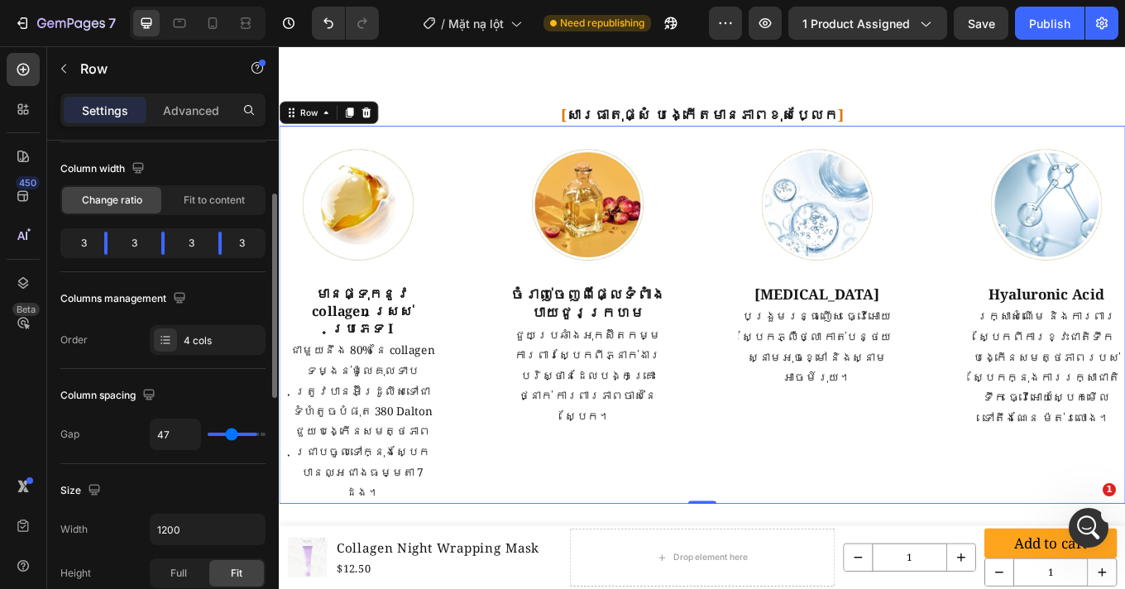
type input "43"
type input "37"
type input "34"
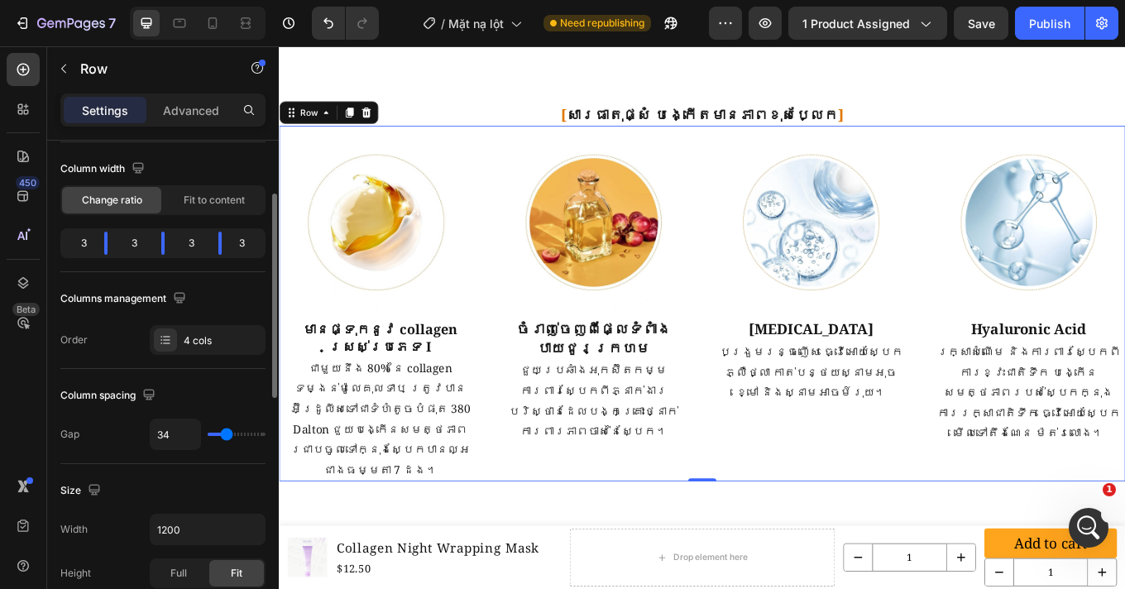
type input "33"
type input "30"
type input "29"
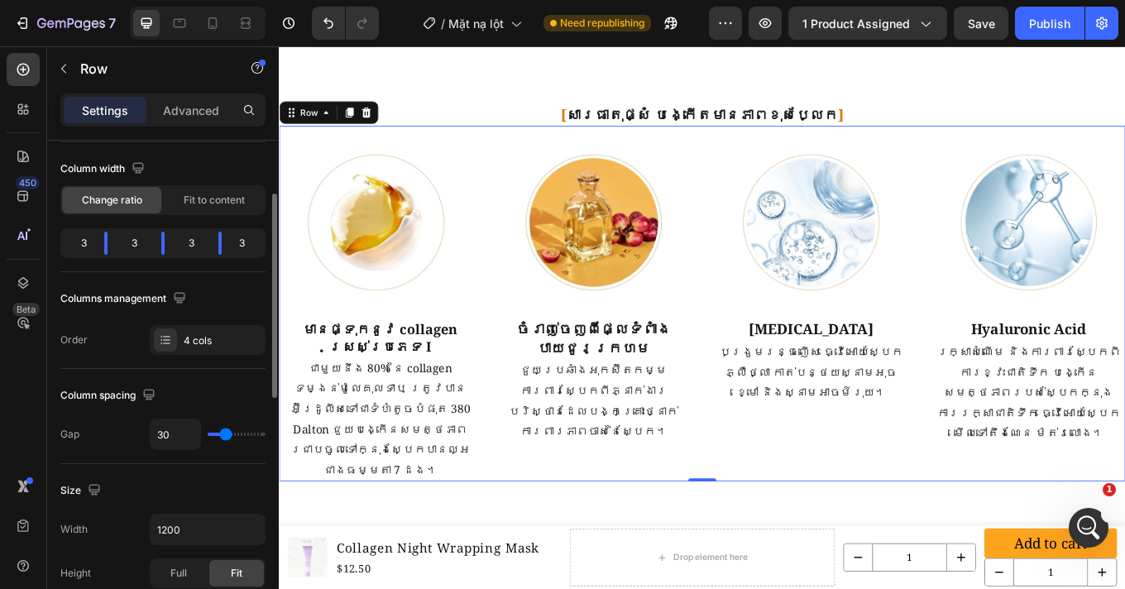
type input "29"
type input "28"
type input "27"
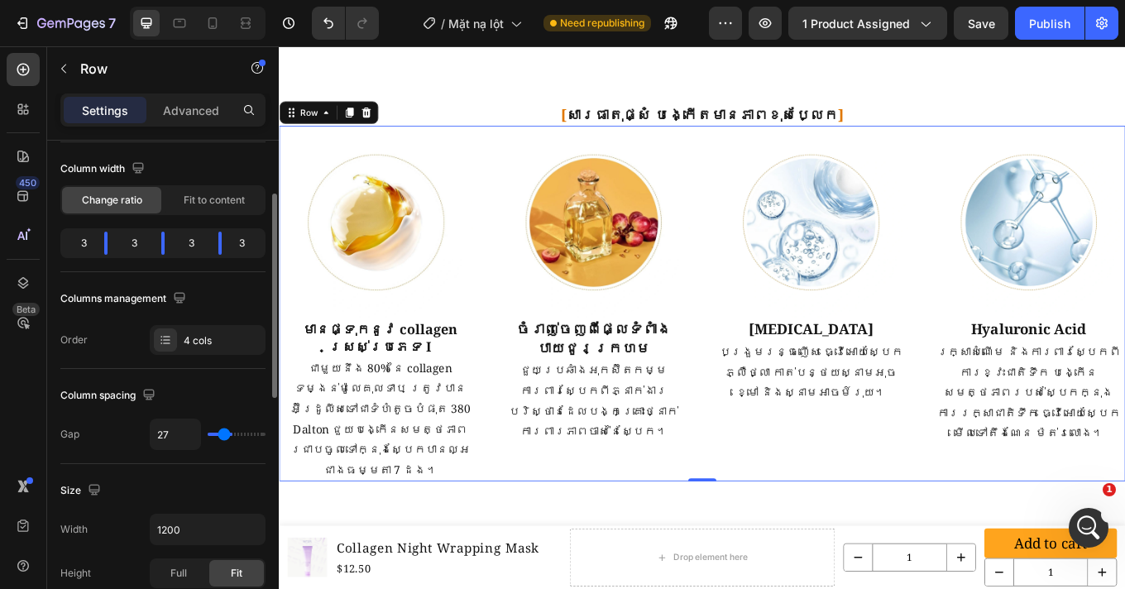
type input "25"
type input "24"
type input "23"
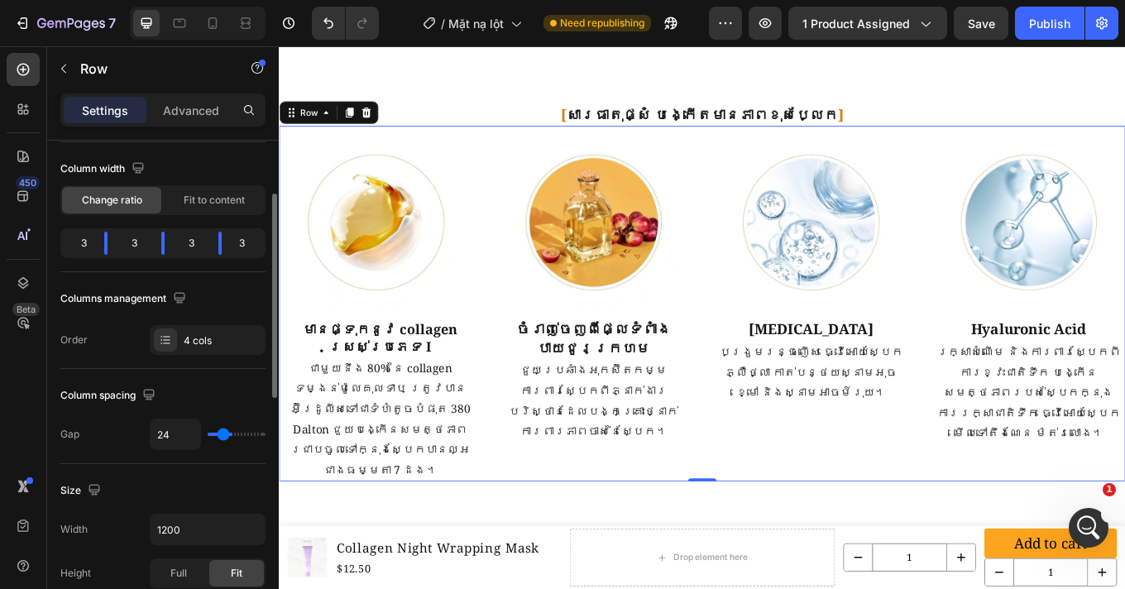
type input "23"
type input "22"
type input "21"
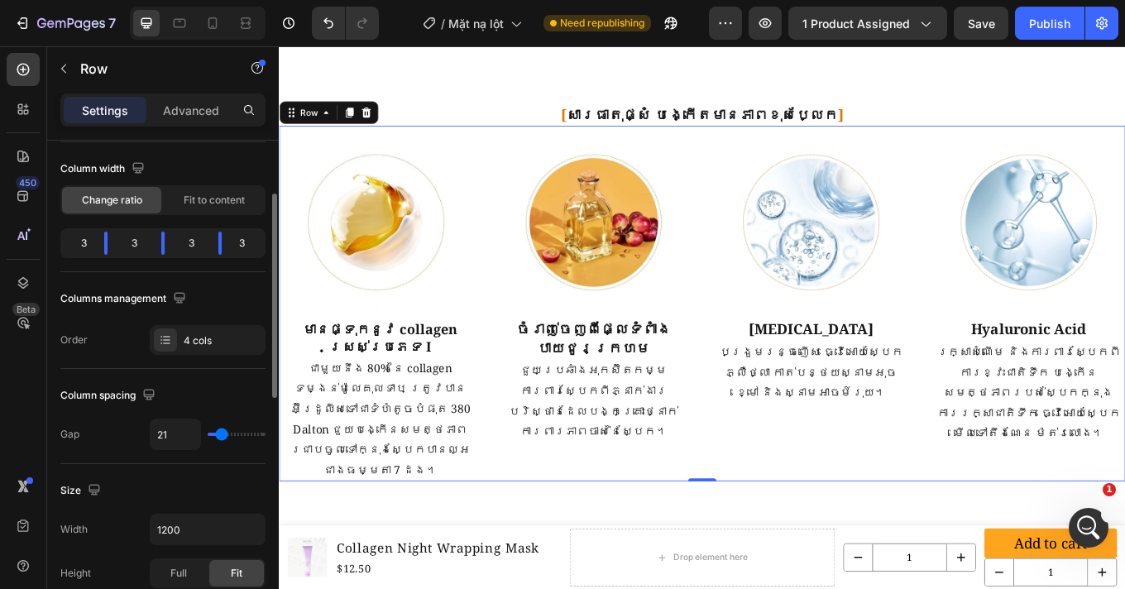
type input "20"
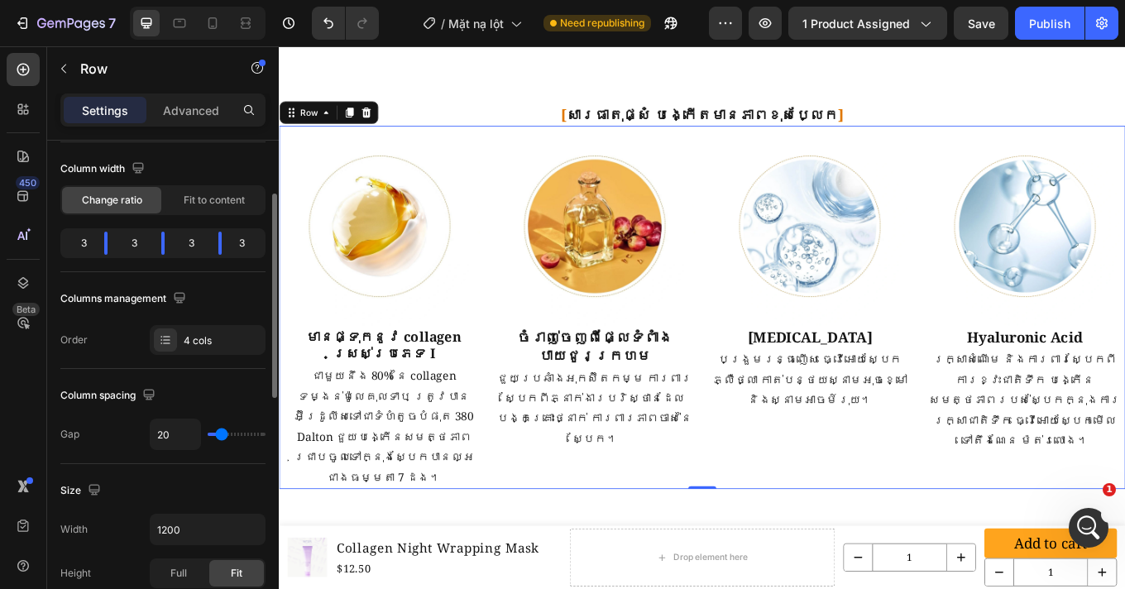
type input "19"
type input "13"
type input "12"
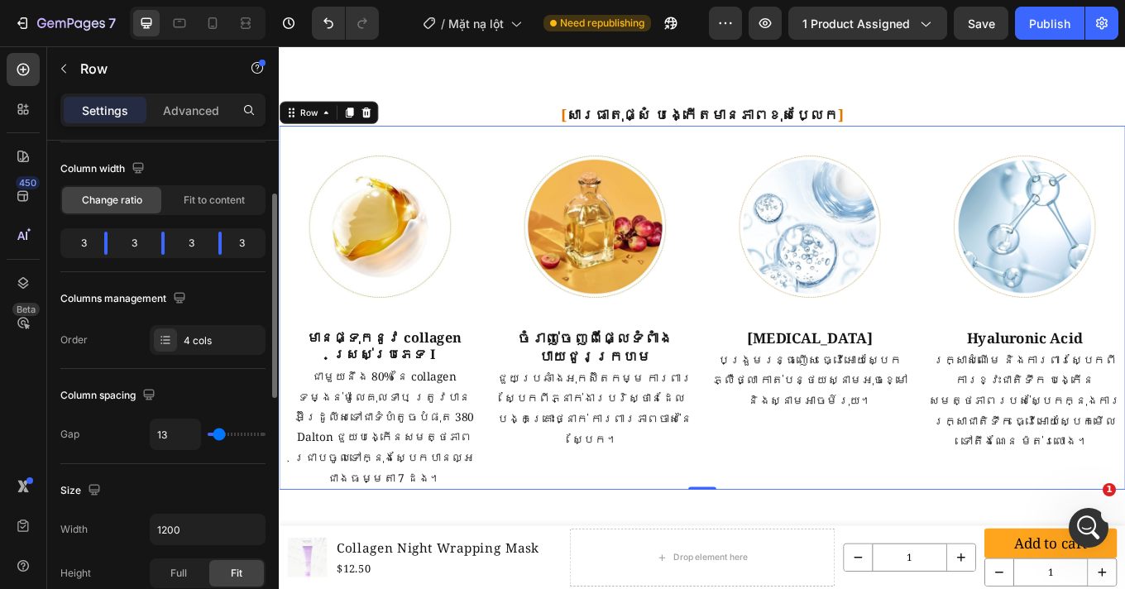
type input "12"
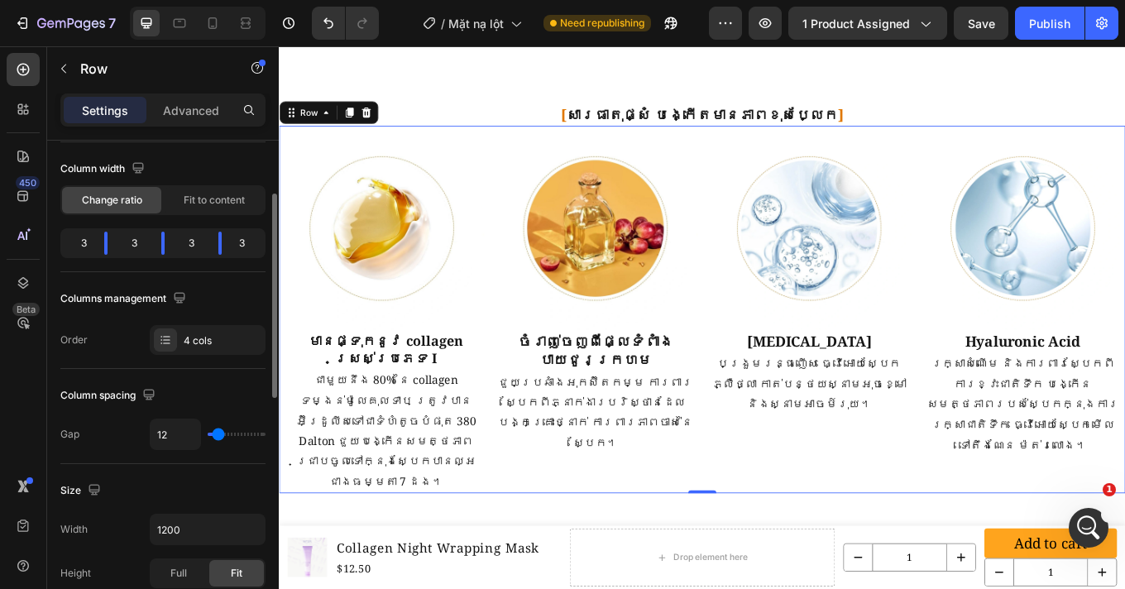
type input "9"
type input "8"
type input "7"
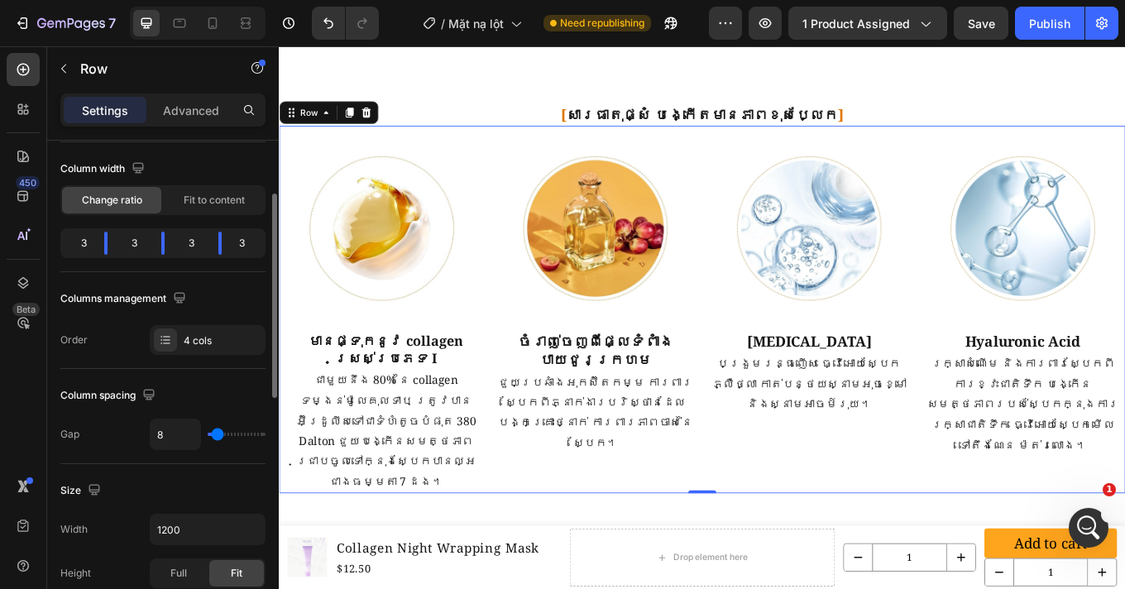
type input "7"
type input "6"
type input "5"
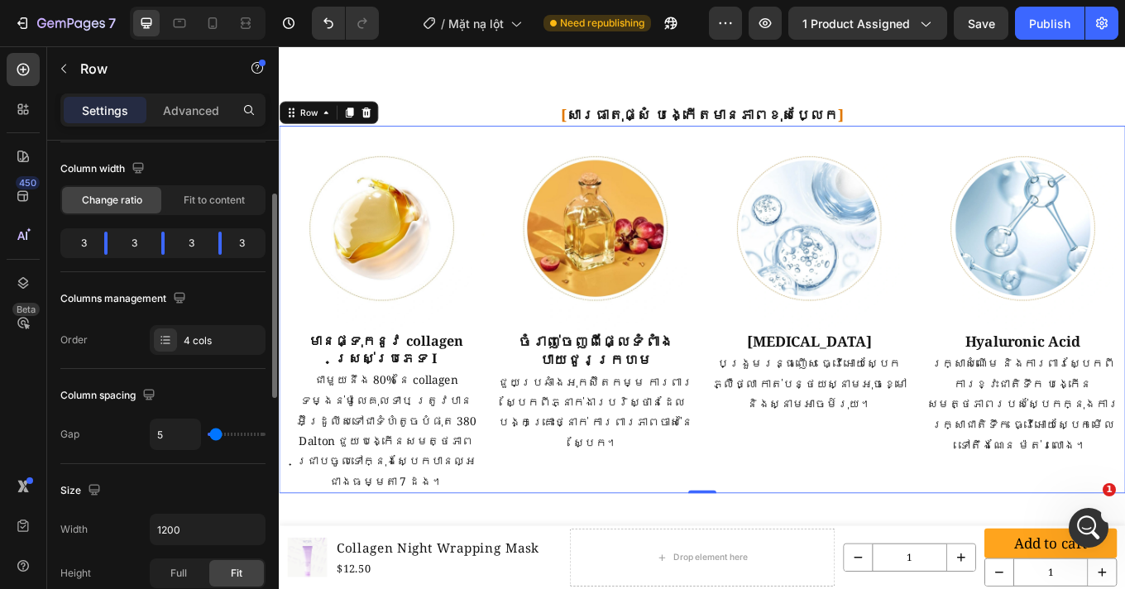
type input "4"
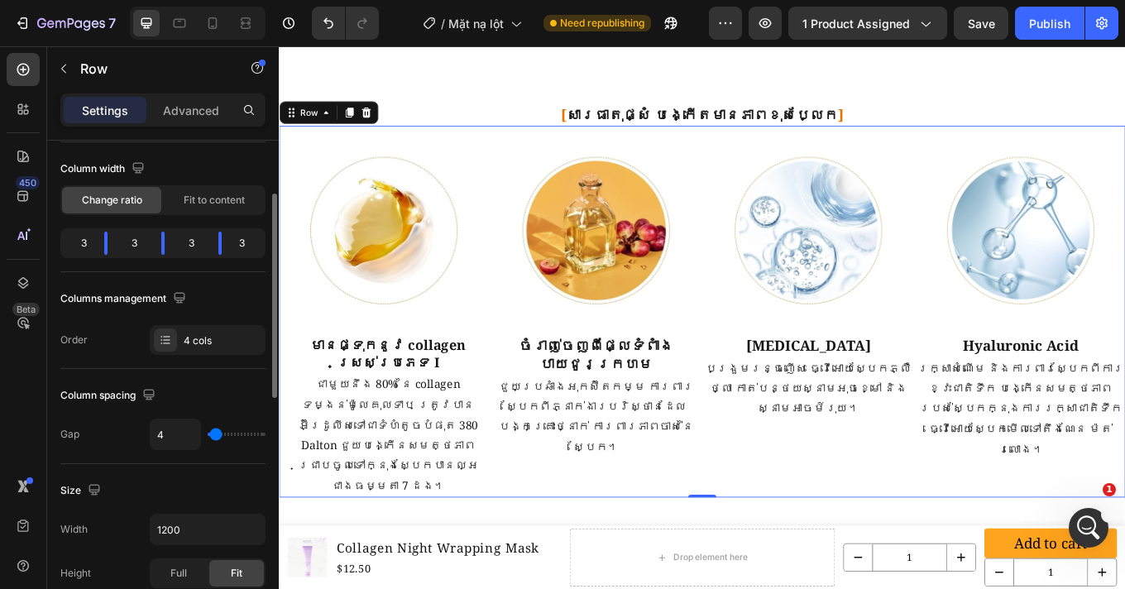
type input "3"
type input "4"
type input "6"
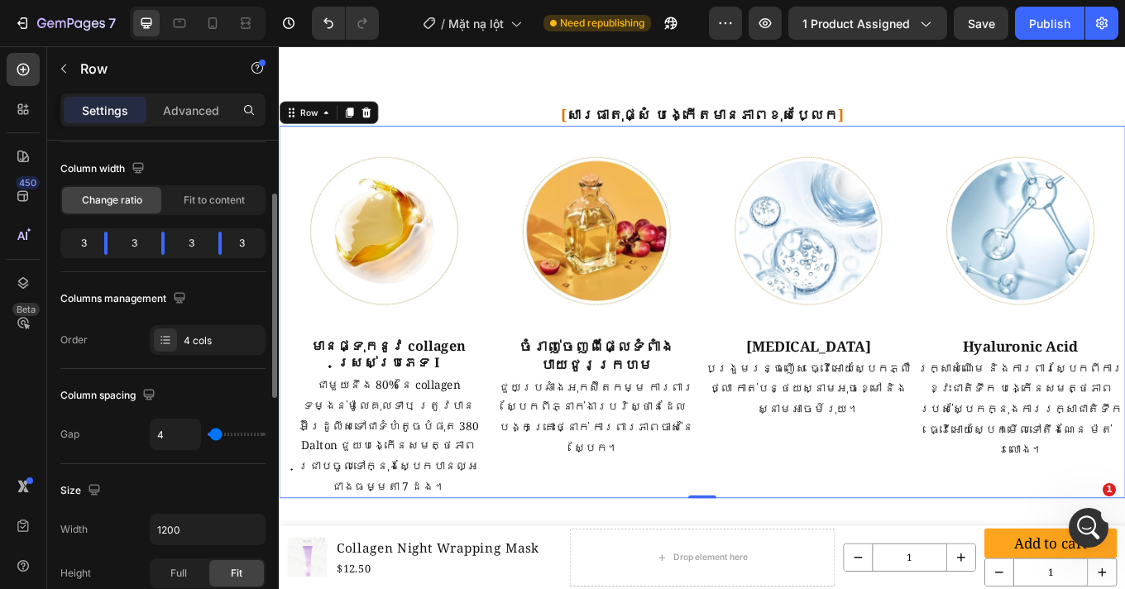
type input "6"
type input "8"
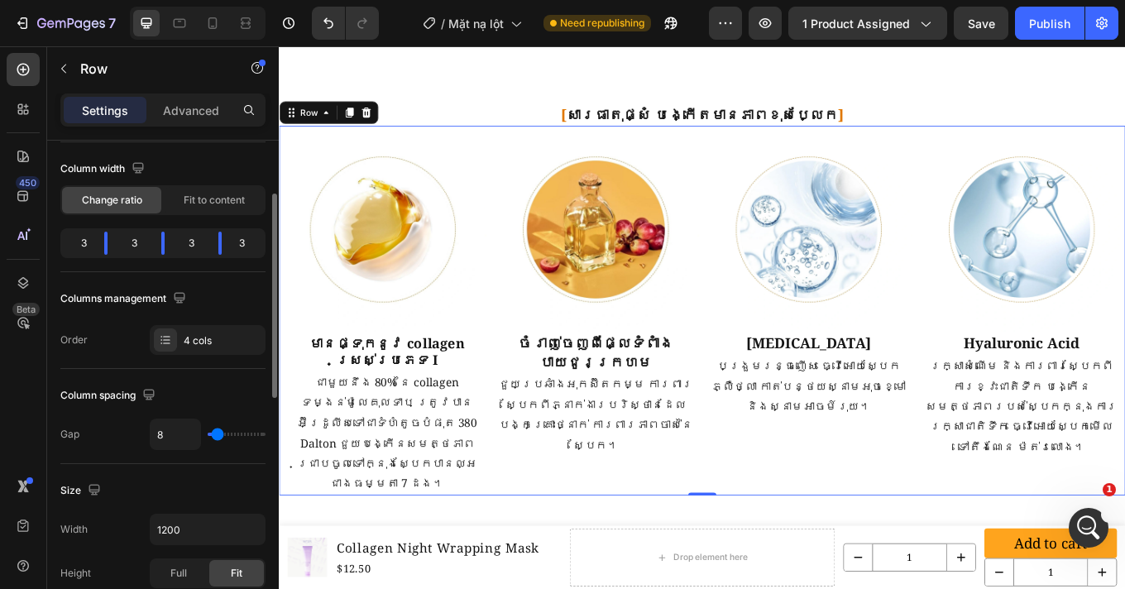
type input "9"
type input "11"
type input "12"
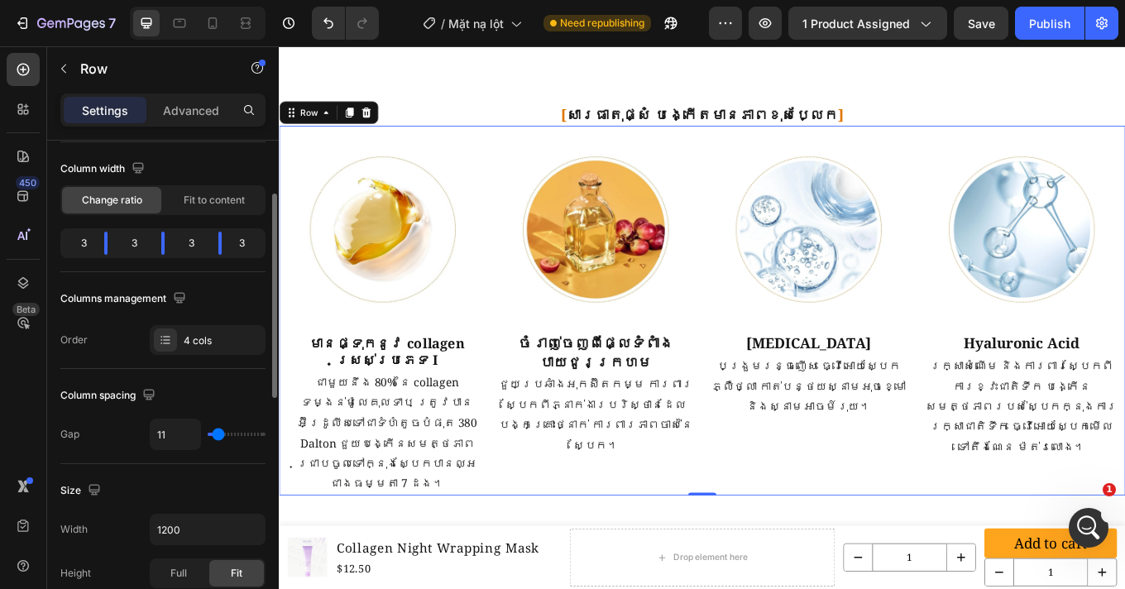
type input "12"
type input "13"
type input "14"
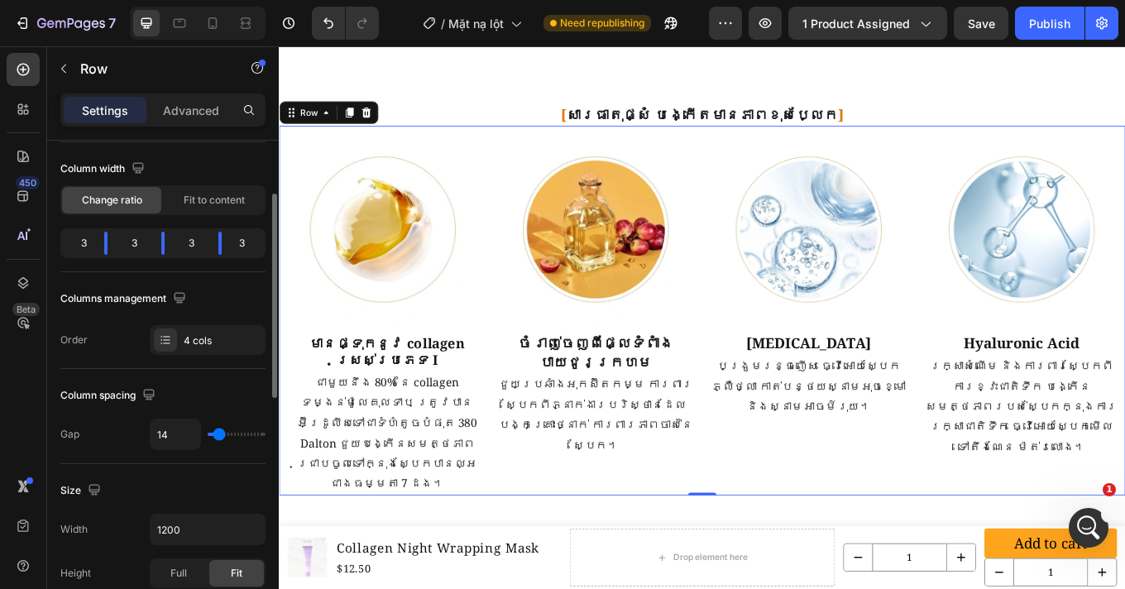
type input "15"
type input "16"
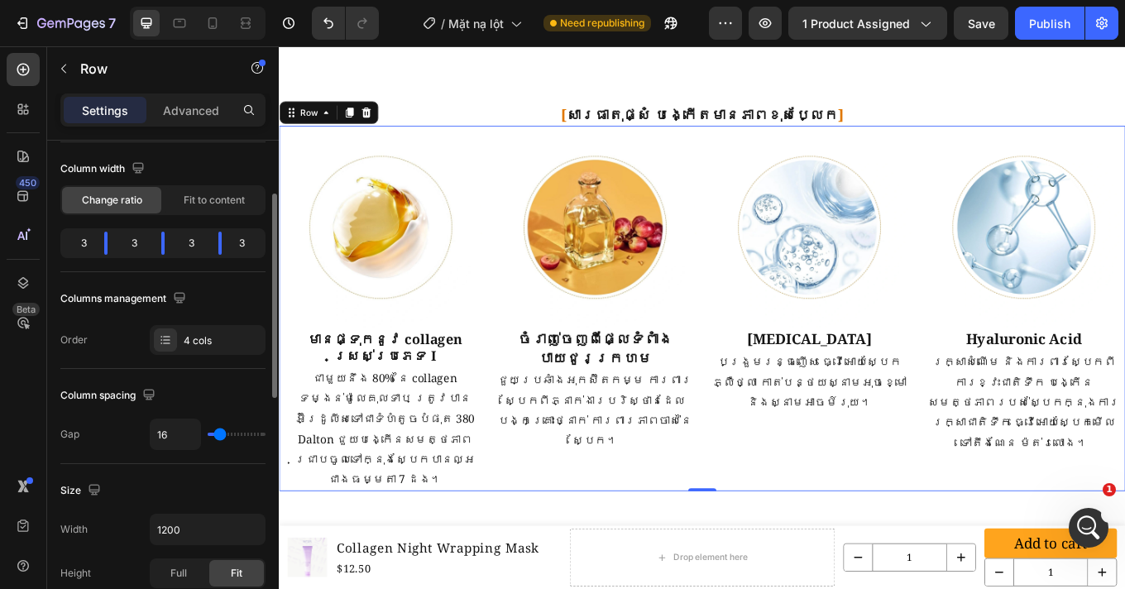
drag, startPoint x: 217, startPoint y: 434, endPoint x: 220, endPoint y: 447, distance: 13.5
type input "16"
click at [220, 436] on input "range" at bounding box center [237, 433] width 58 height 3
click at [175, 435] on input "16" at bounding box center [175, 434] width 50 height 30
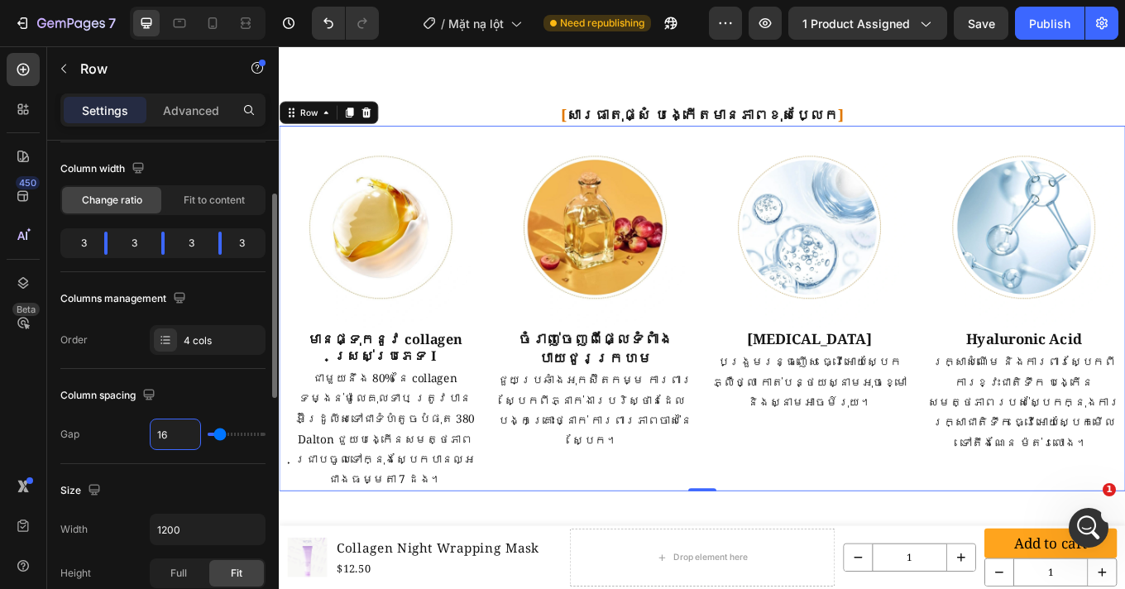
type input "1"
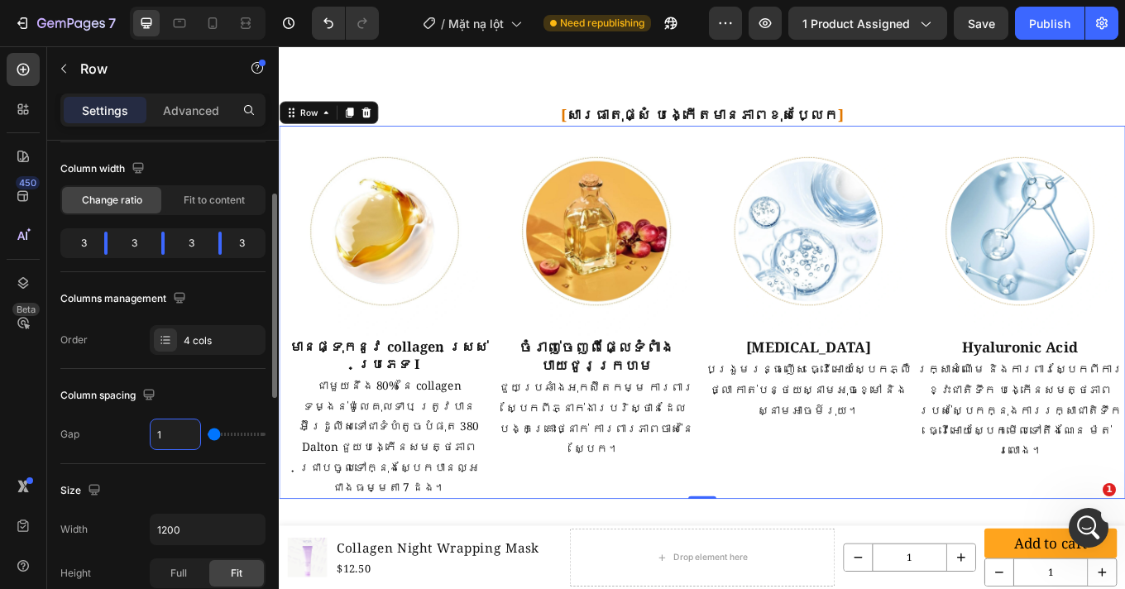
type input "10"
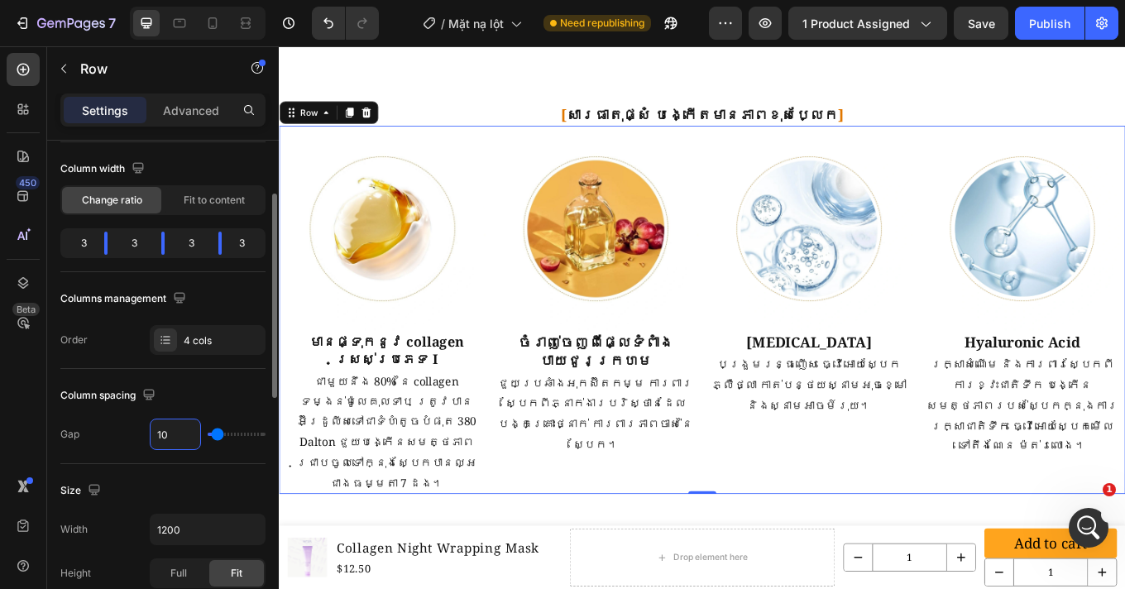
type input "1"
type input "0"
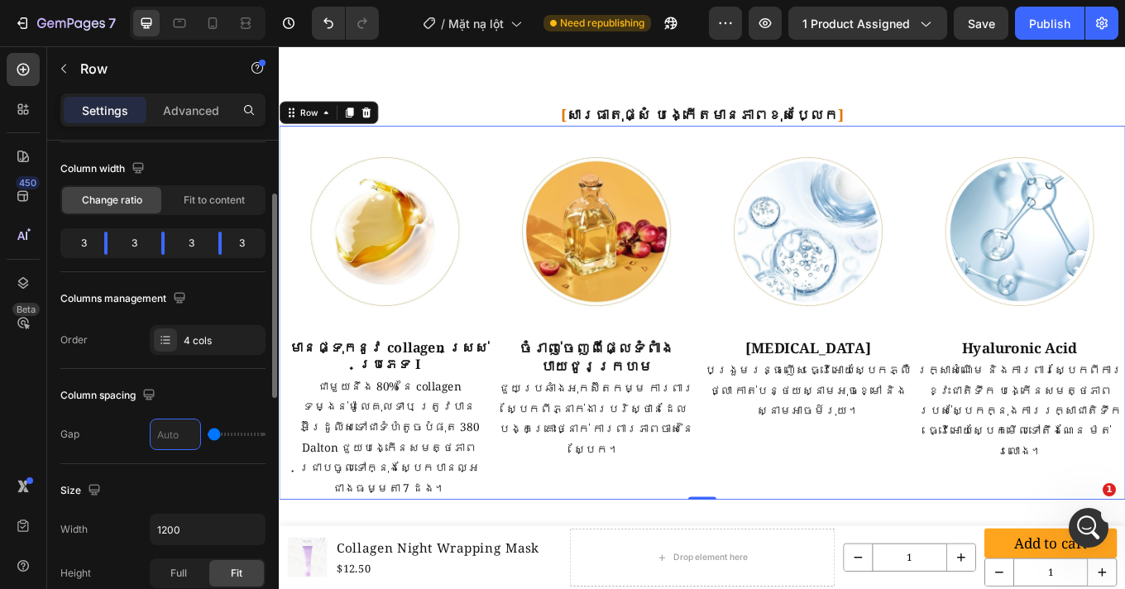
type input "1"
type input "12"
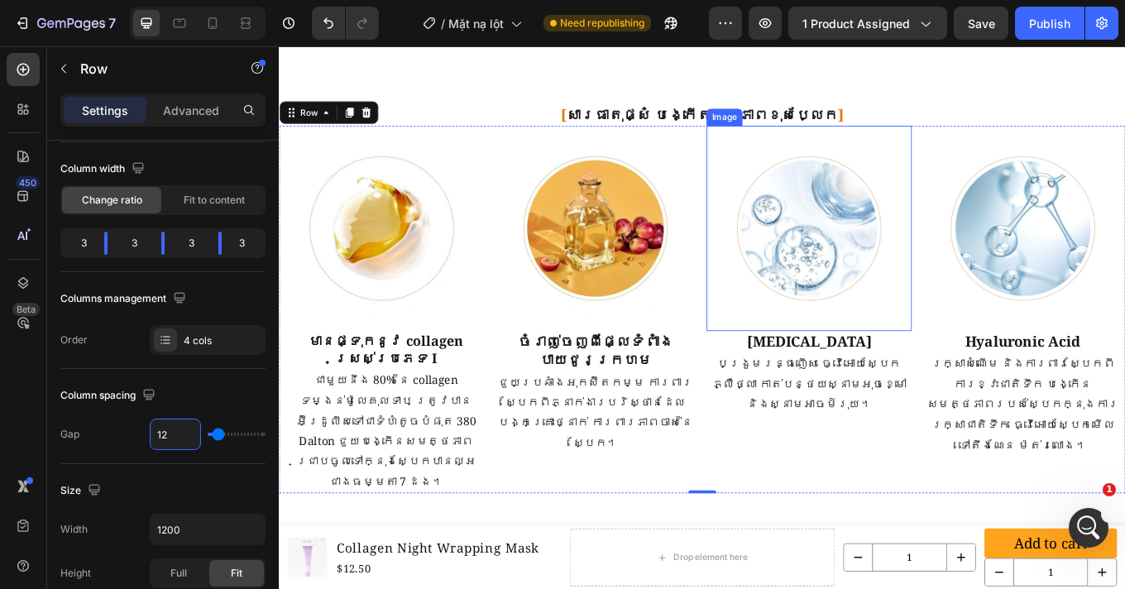
type input "1"
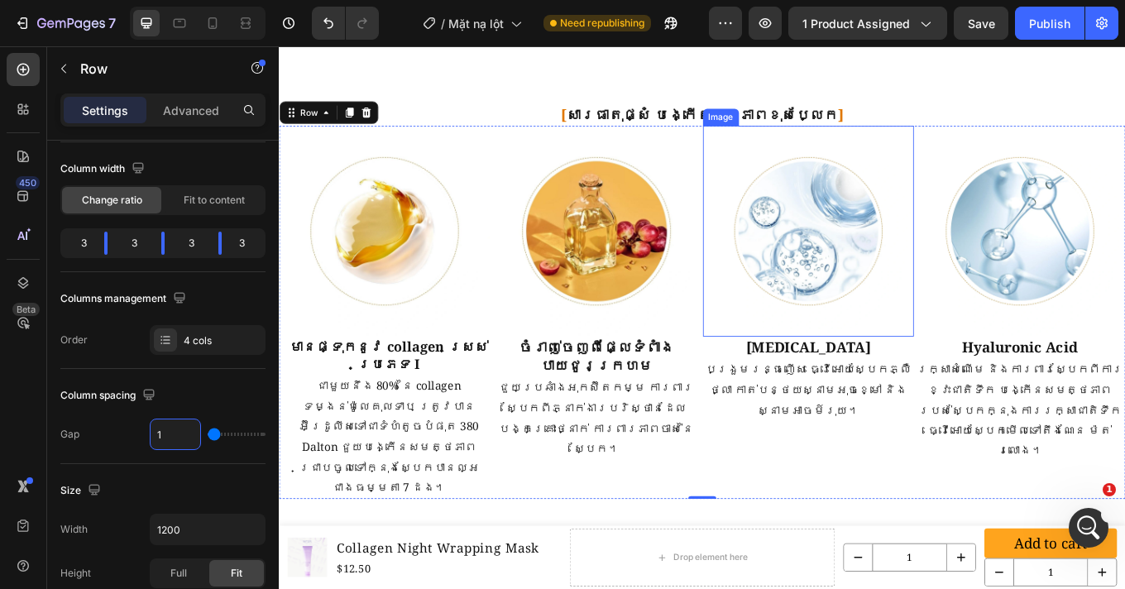
type input "15"
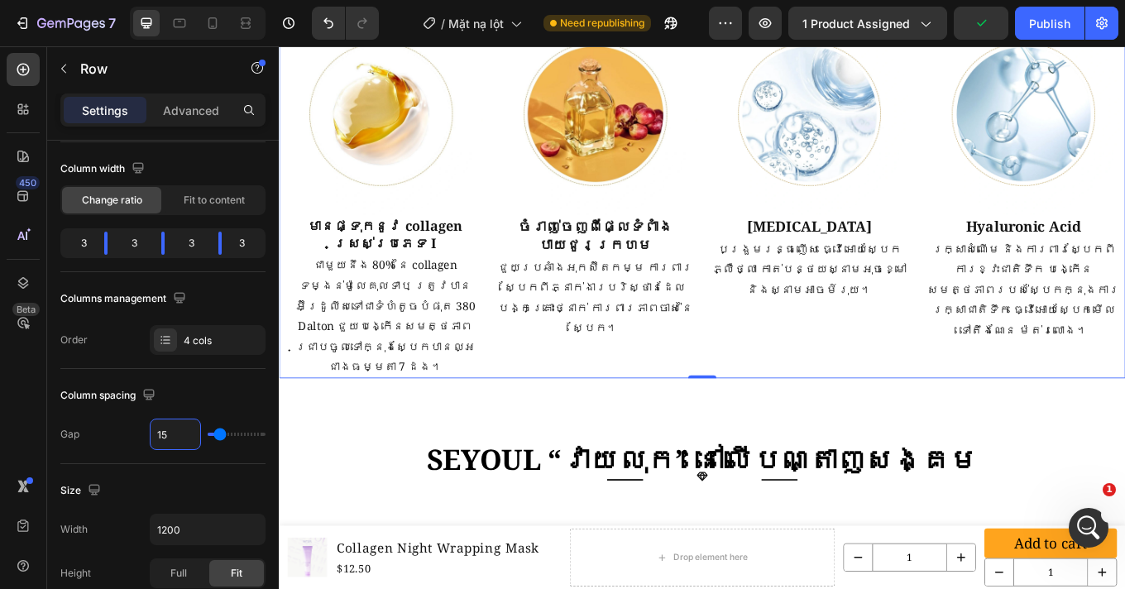
scroll to position [2147, 0]
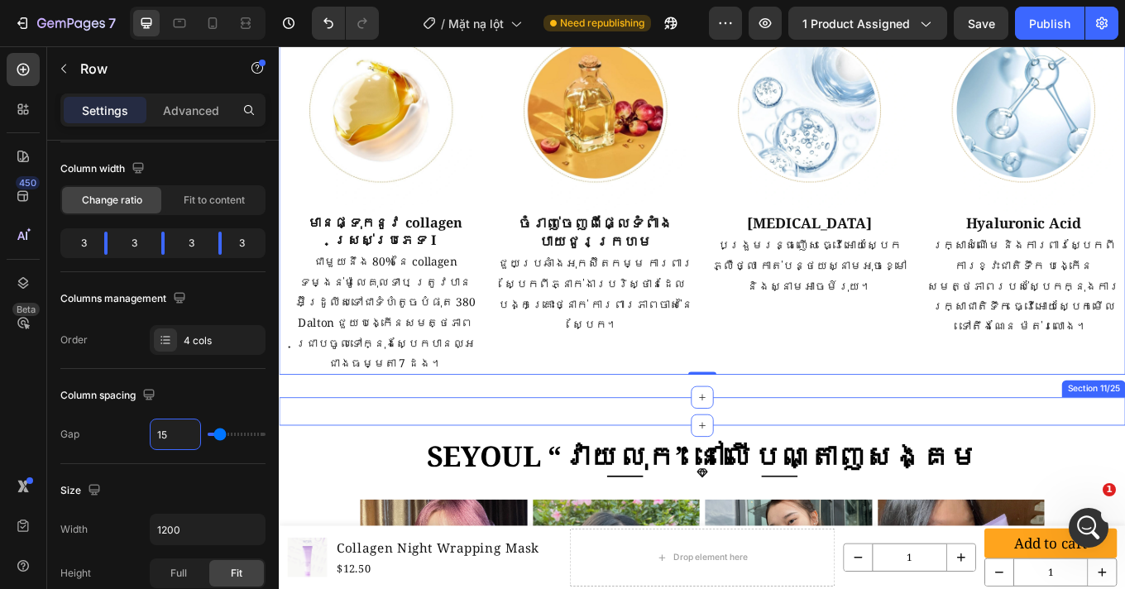
type input "15"
click at [762, 478] on div at bounding box center [775, 491] width 26 height 26
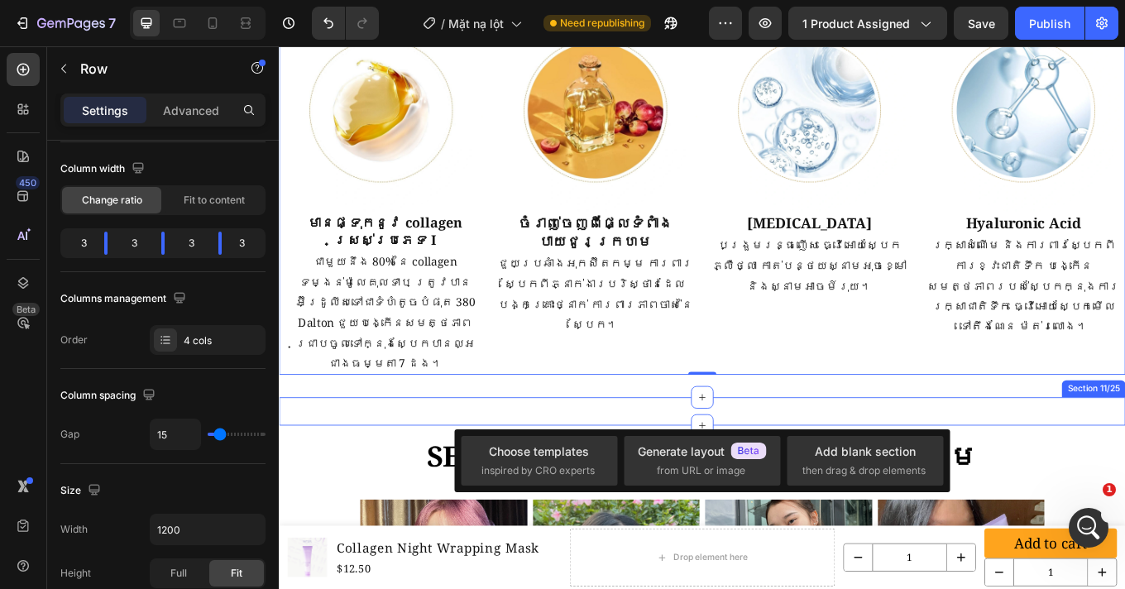
click at [697, 458] on div "[ សារធាតុផ្សំ បង្កើតមានភាពខុសប្លែក] Heading Title Line Icon Title Line Row Imag…" at bounding box center [775, 474] width 992 height 33
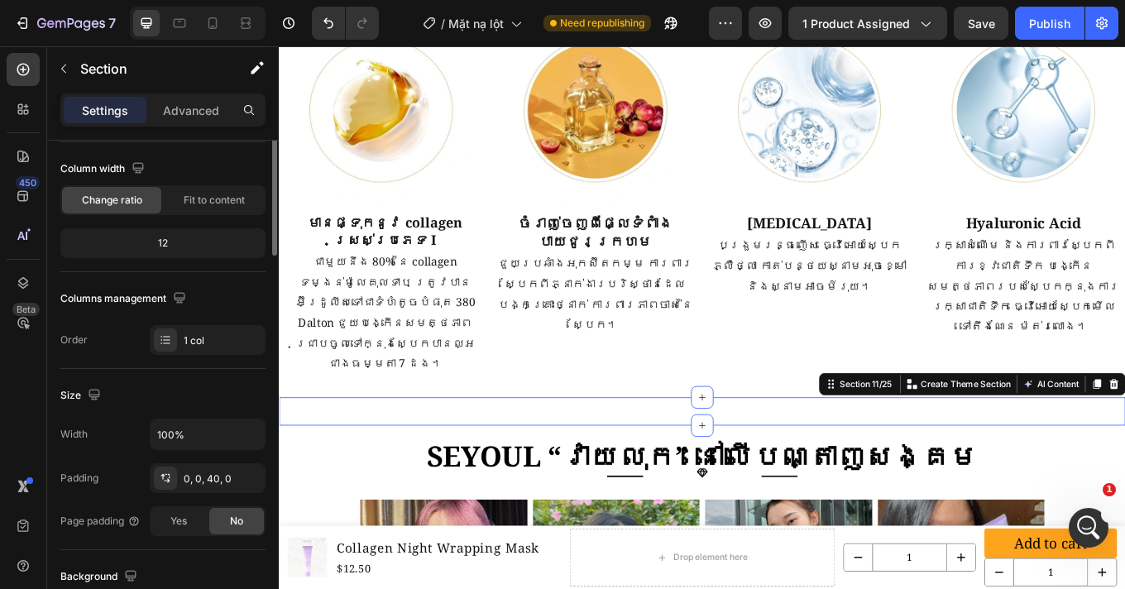
scroll to position [0, 0]
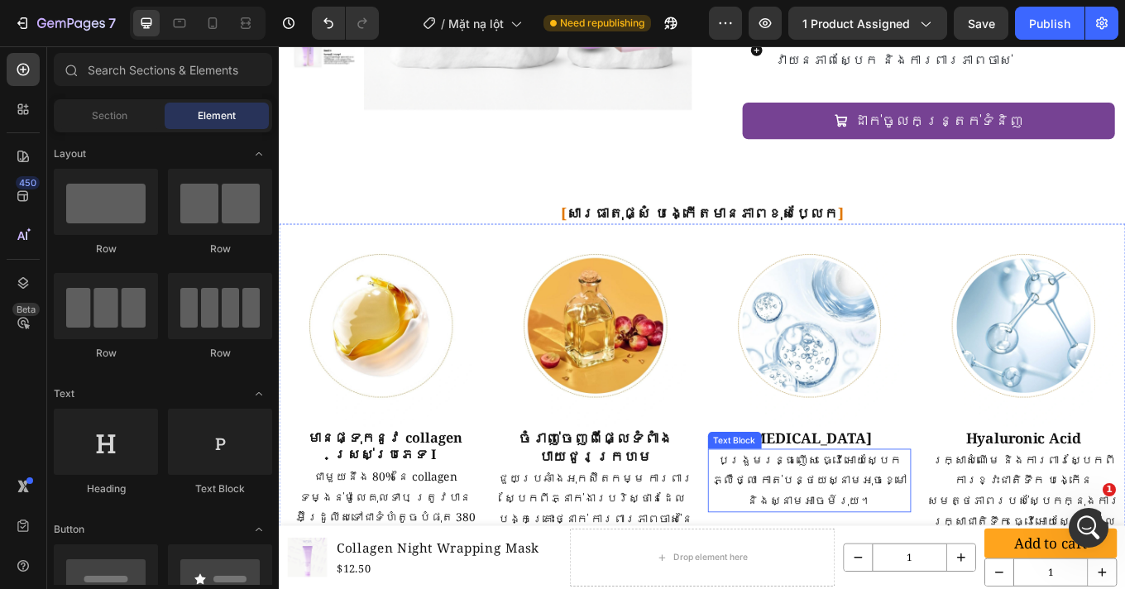
scroll to position [1758, 0]
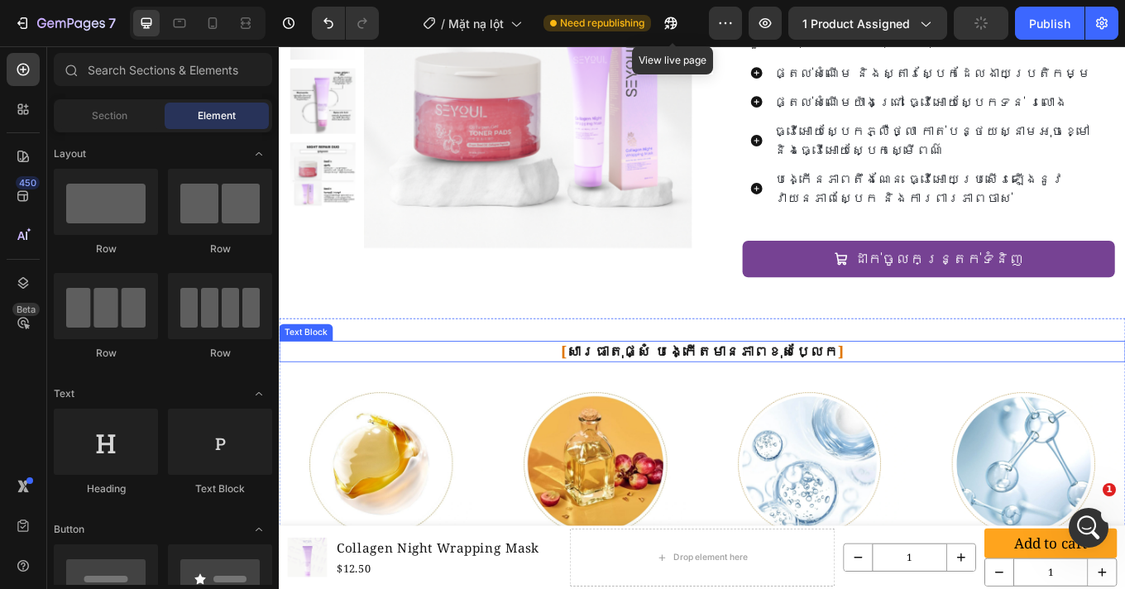
click at [733, 392] on div "[ សារធាតុផ្សំ បង្កើតមានភាពខុសប្លែក ]" at bounding box center [775, 404] width 992 height 25
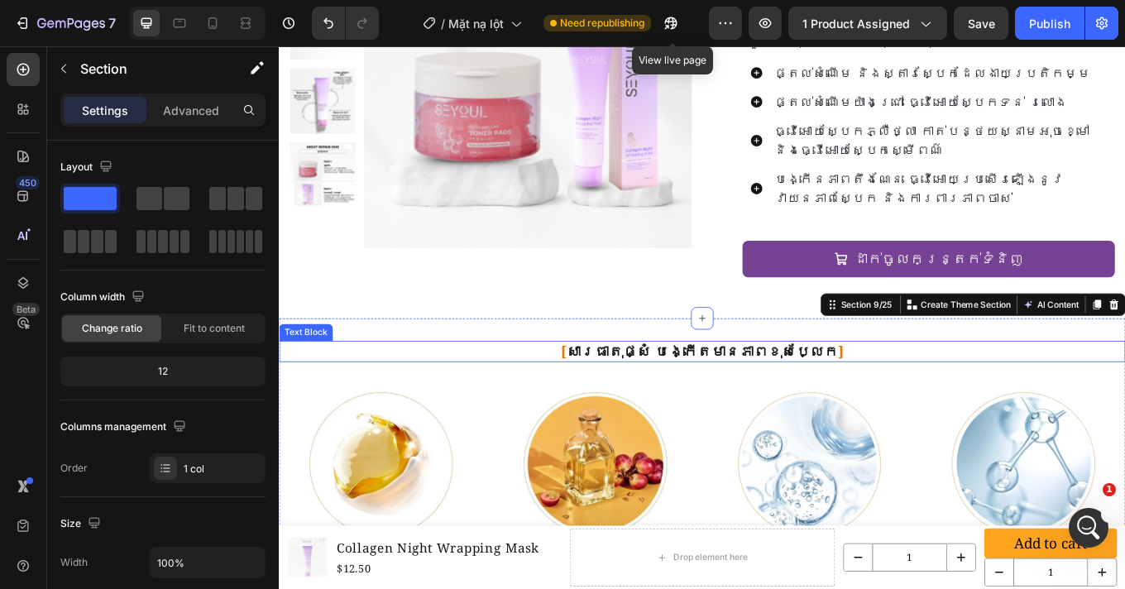
click at [735, 394] on p "[ សារធាតុផ្សំ បង្កើតមានភាពខុសប្លែក ]" at bounding box center [774, 404] width 989 height 21
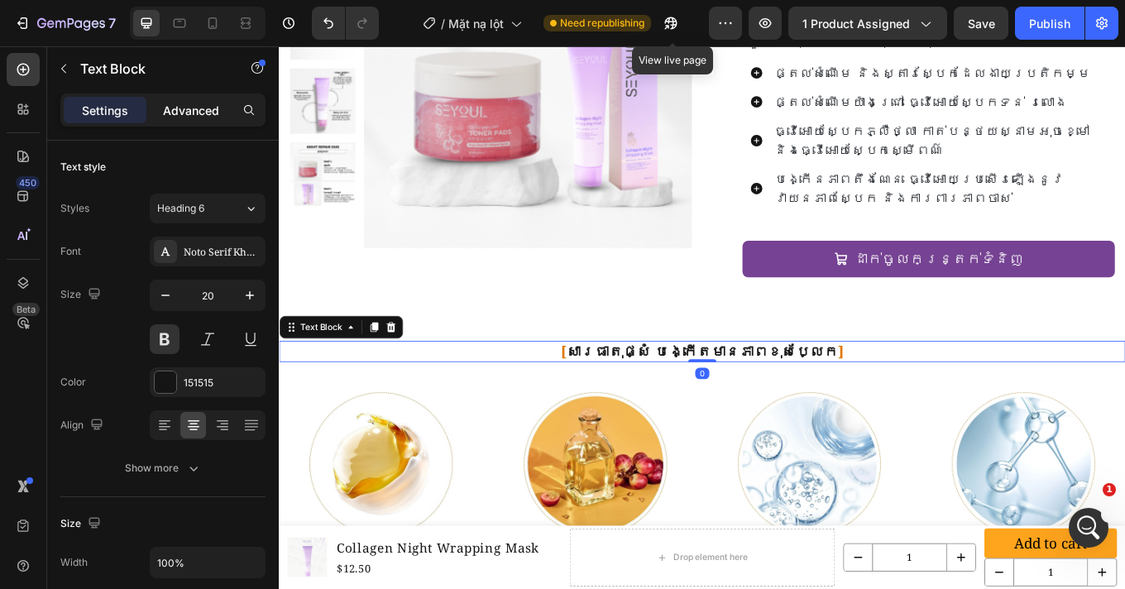
click at [205, 108] on p "Advanced" at bounding box center [191, 110] width 56 height 17
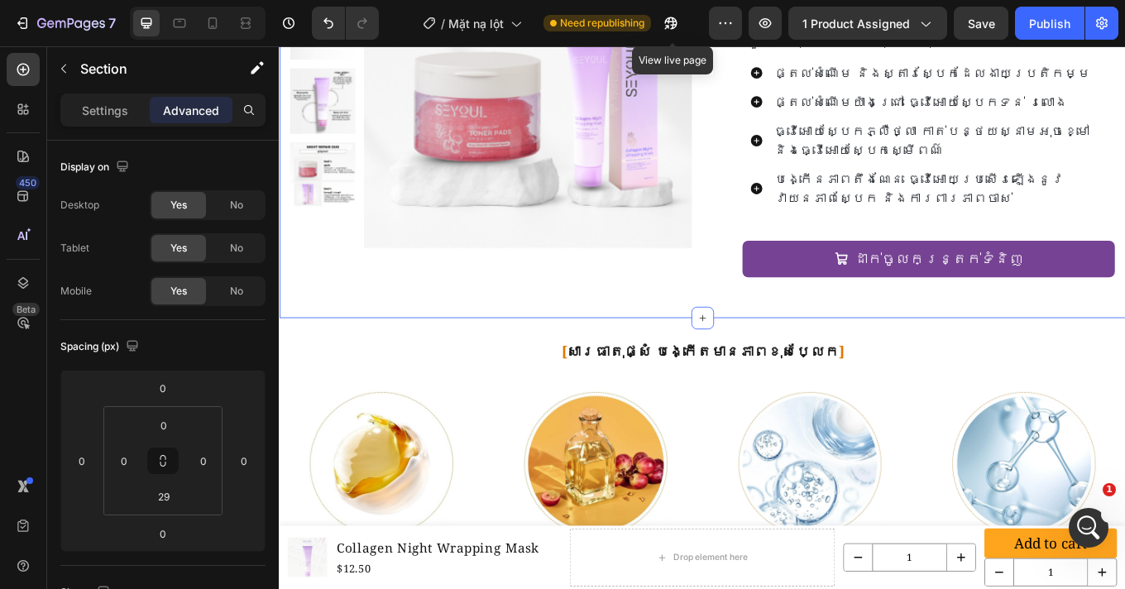
click at [698, 324] on div "Product Images Row SEYOUL SET ស្ដារស្បែកពេលយប់ Product Title $28.00 Product Pri…" at bounding box center [775, 132] width 992 height 466
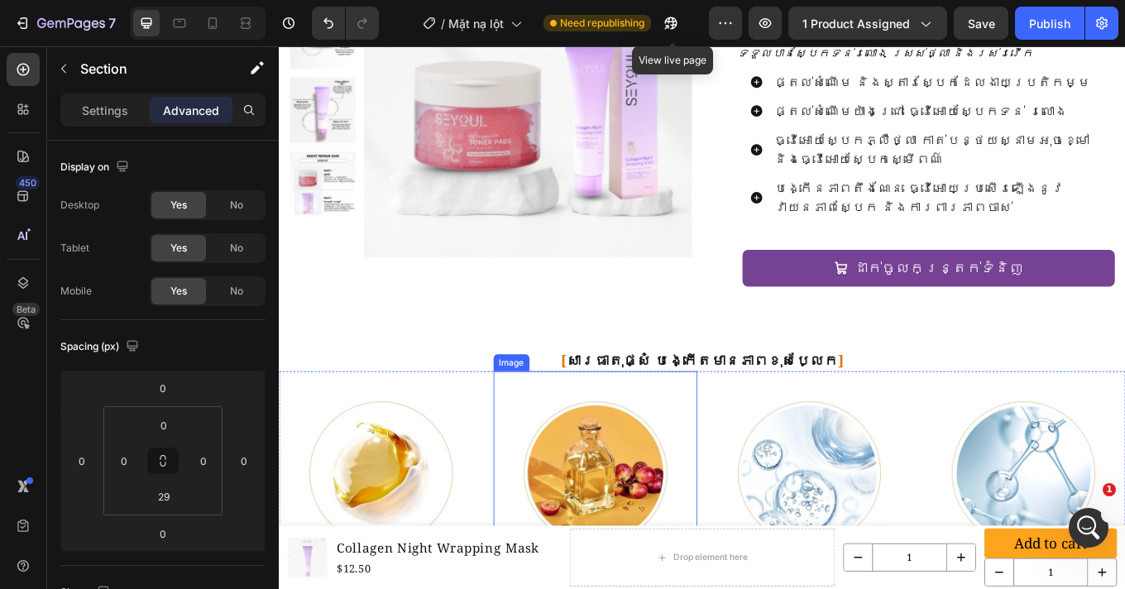
scroll to position [1739, 0]
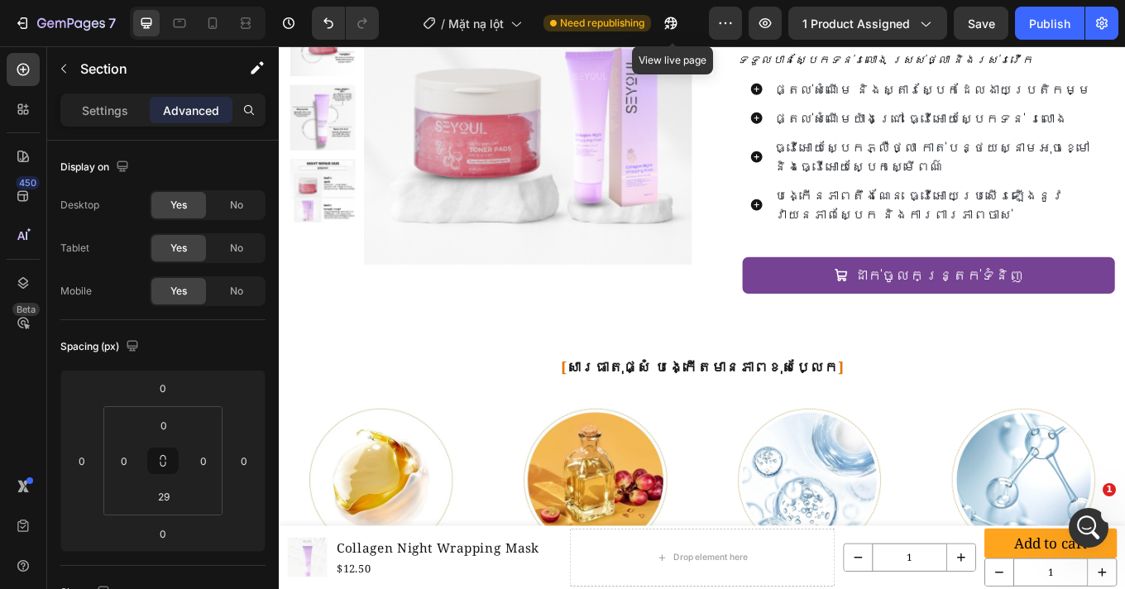
click at [738, 341] on div "Product Images Row SEYOUL SET ស្ដារស្បែកពេលយប់ Product Title $28.00 Product Pri…" at bounding box center [775, 151] width 992 height 466
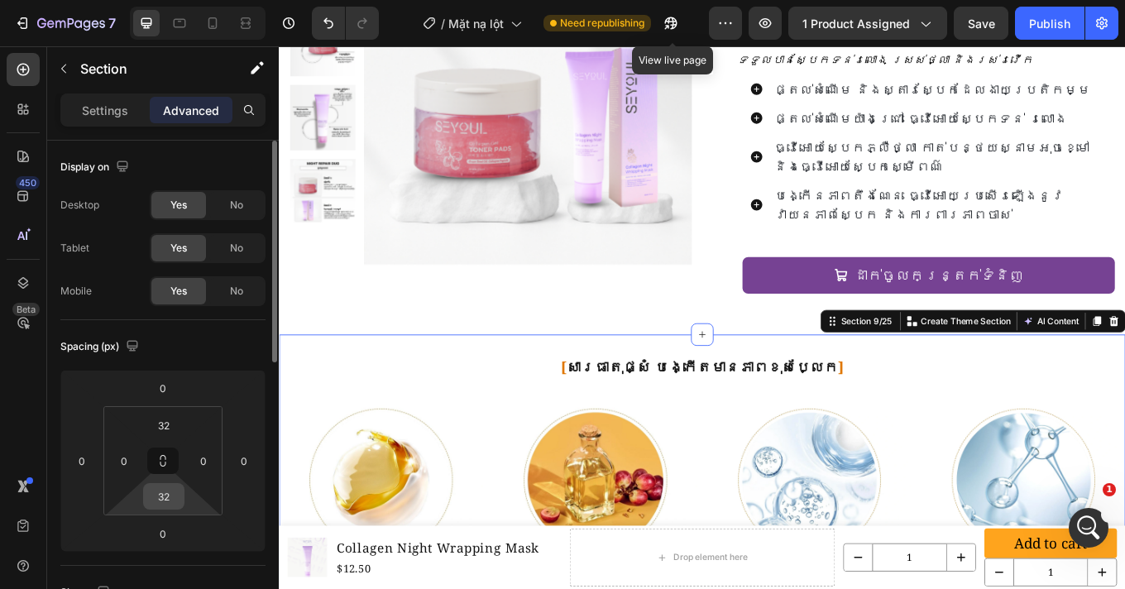
click at [175, 500] on input "32" at bounding box center [163, 496] width 33 height 25
type input "29"
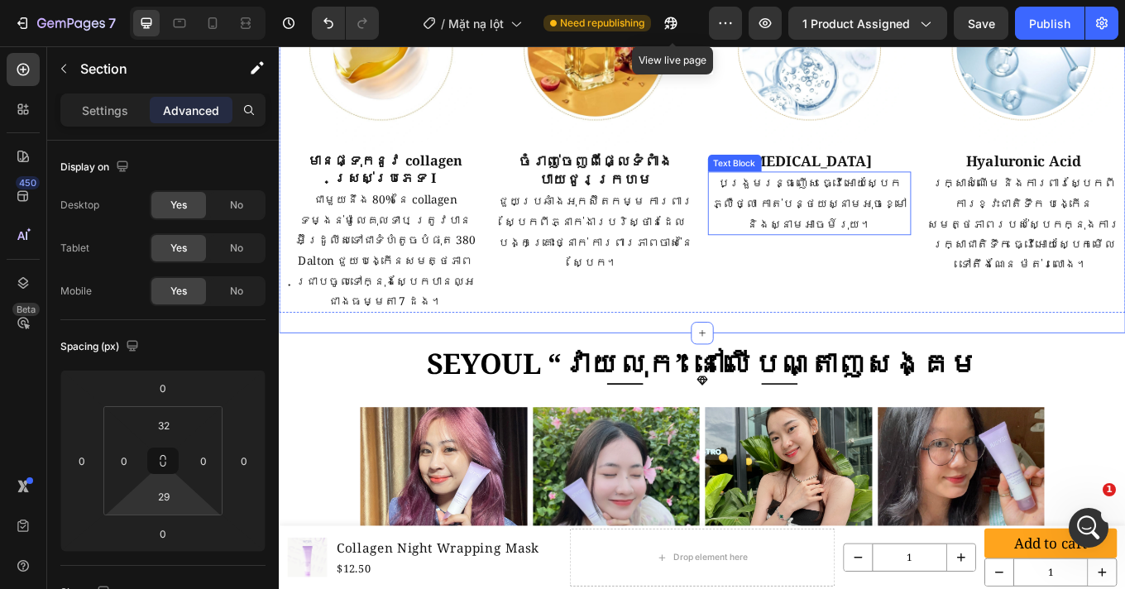
scroll to position [2294, 0]
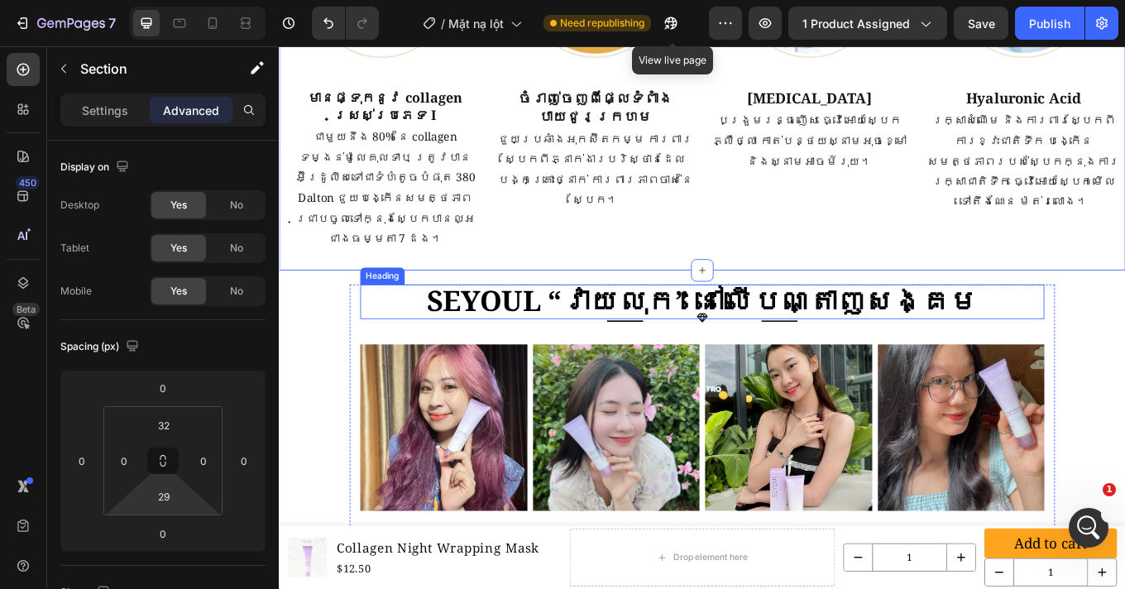
click at [743, 322] on strong "SEYOUL “វាយលុក” នៅលើបណ្តាញសង្គម" at bounding box center [774, 344] width 647 height 45
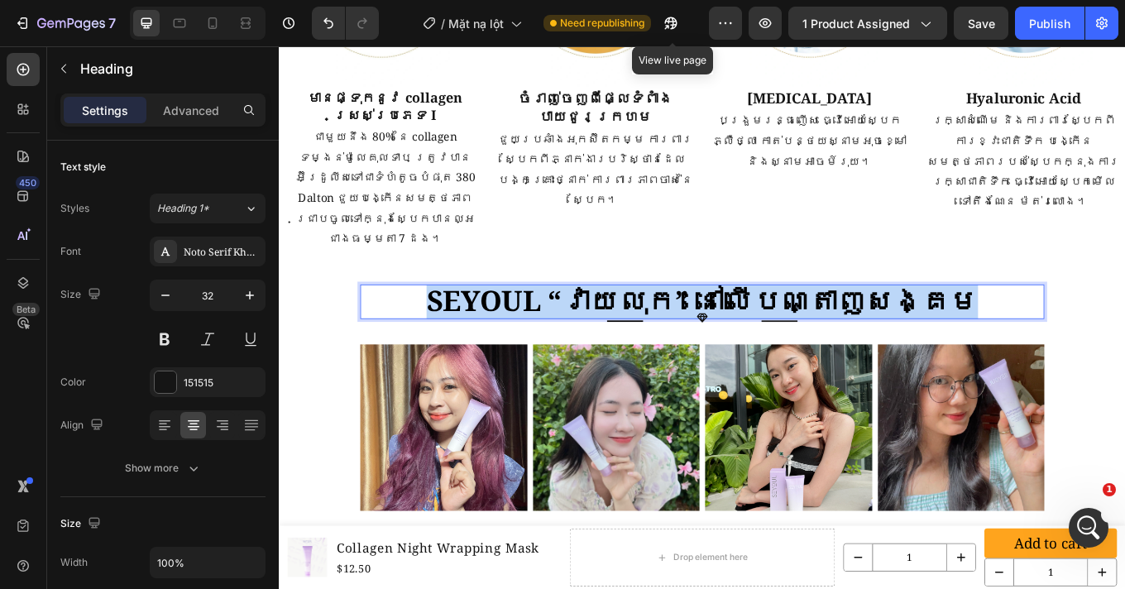
click at [743, 322] on strong "SEYOUL “វាយលុក” នៅលើបណ្តាញសង្គម" at bounding box center [774, 344] width 647 height 45
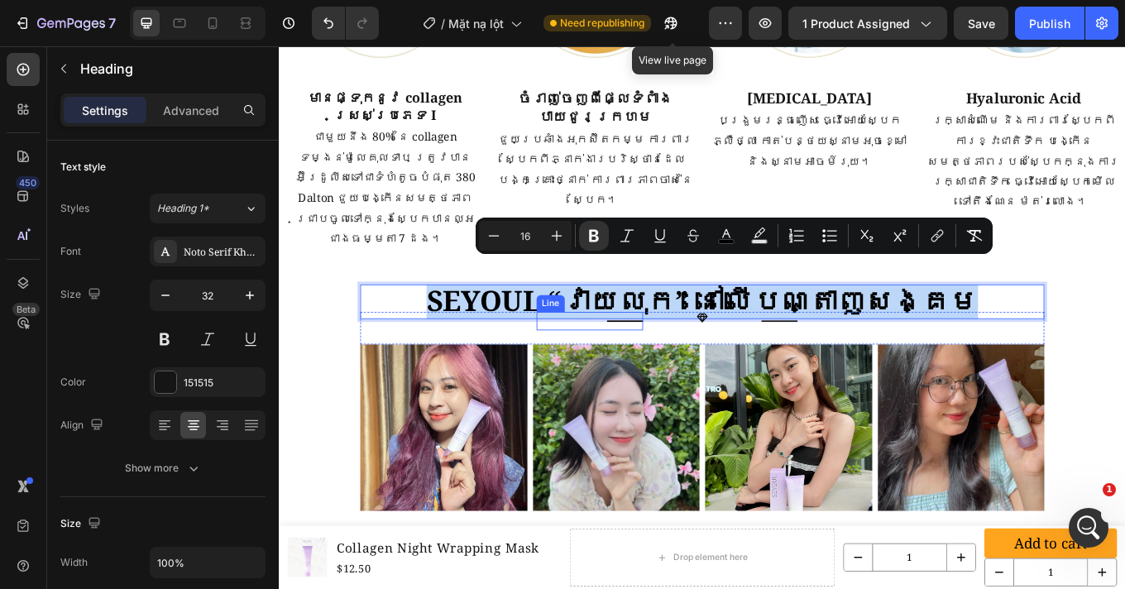
click at [690, 368] on div at bounding box center [684, 369] width 42 height 2
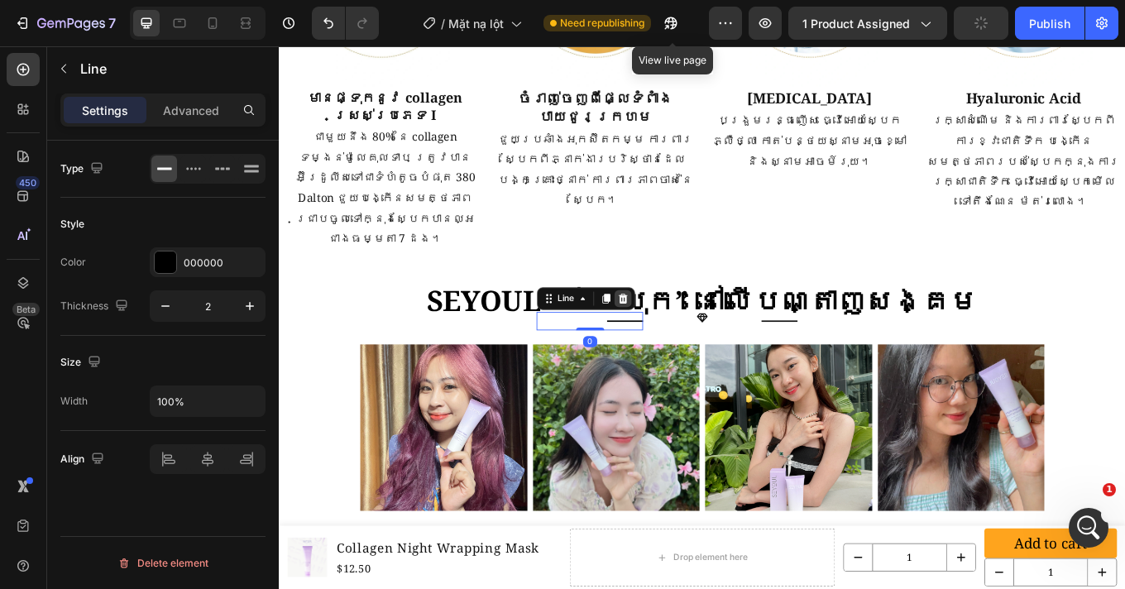
click at [681, 336] on icon at bounding box center [681, 342] width 13 height 13
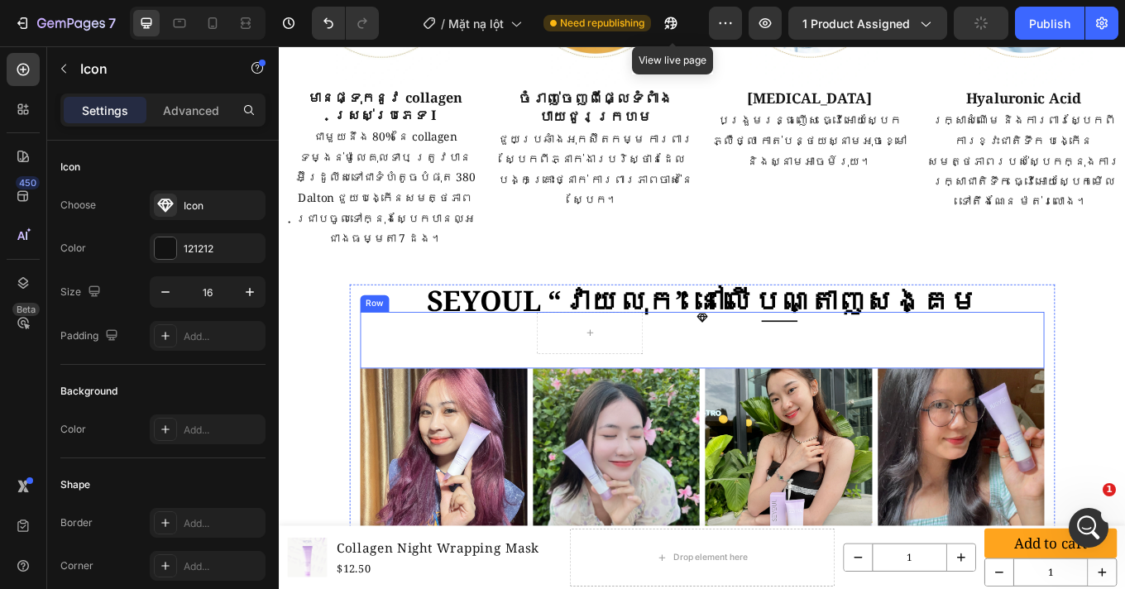
click at [766, 358] on div "Icon" at bounding box center [774, 364] width 125 height 13
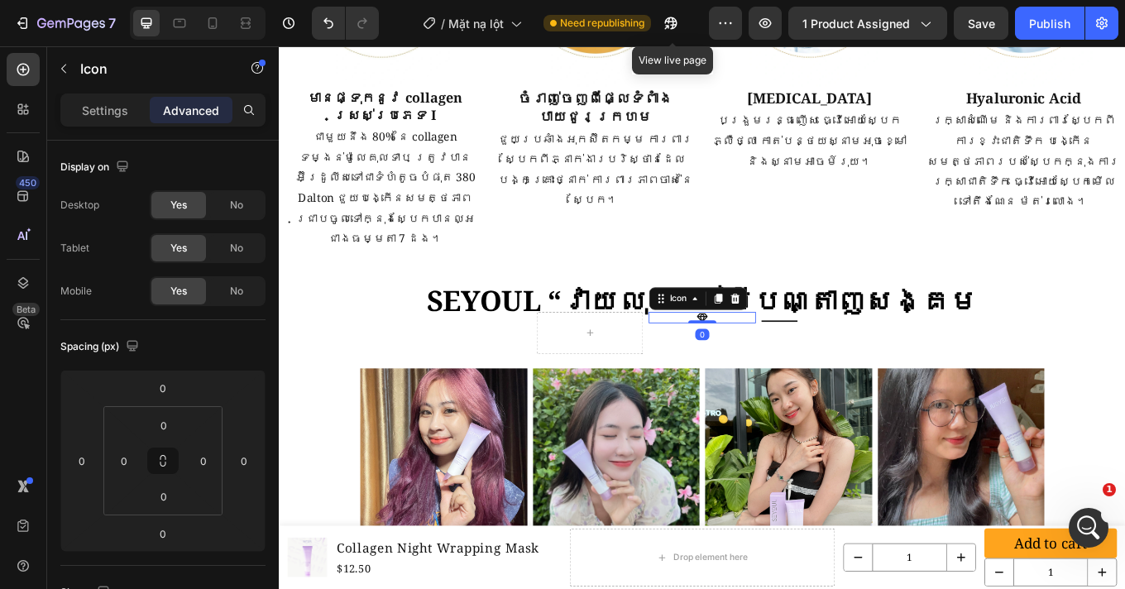
click at [768, 360] on icon at bounding box center [774, 365] width 12 height 11
click at [814, 332] on div at bounding box center [813, 342] width 20 height 20
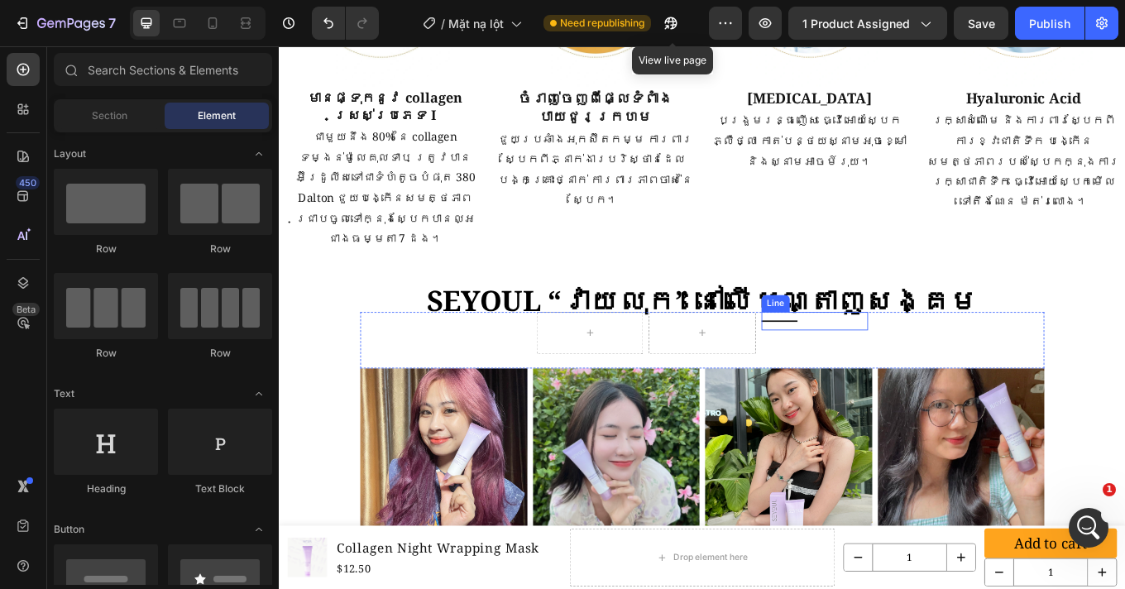
click at [849, 358] on div "Title Line" at bounding box center [906, 368] width 125 height 21
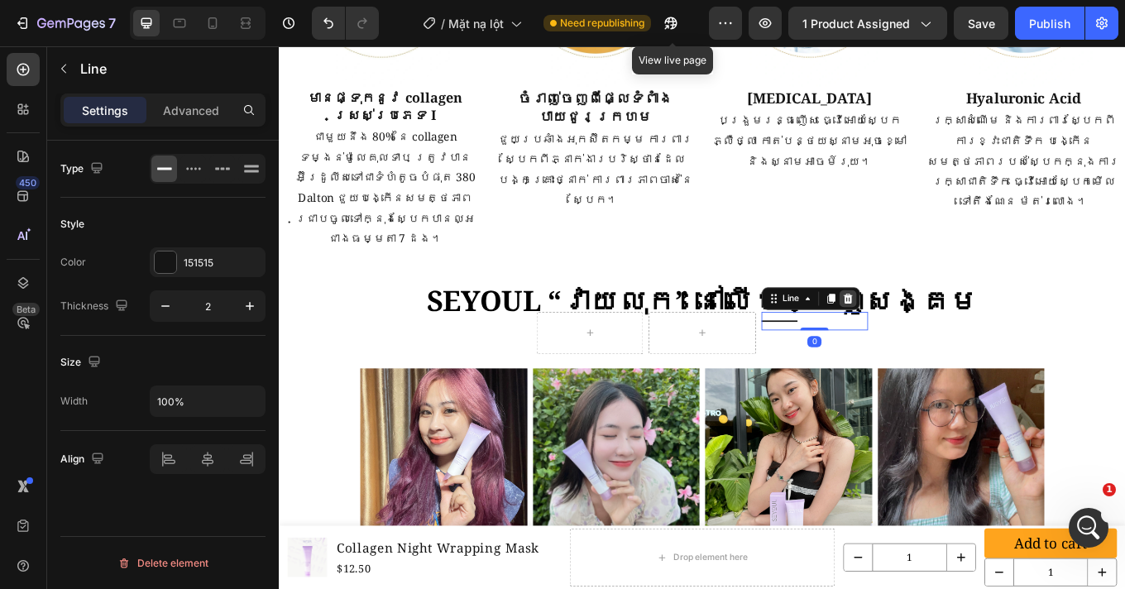
click at [937, 332] on div at bounding box center [945, 342] width 20 height 20
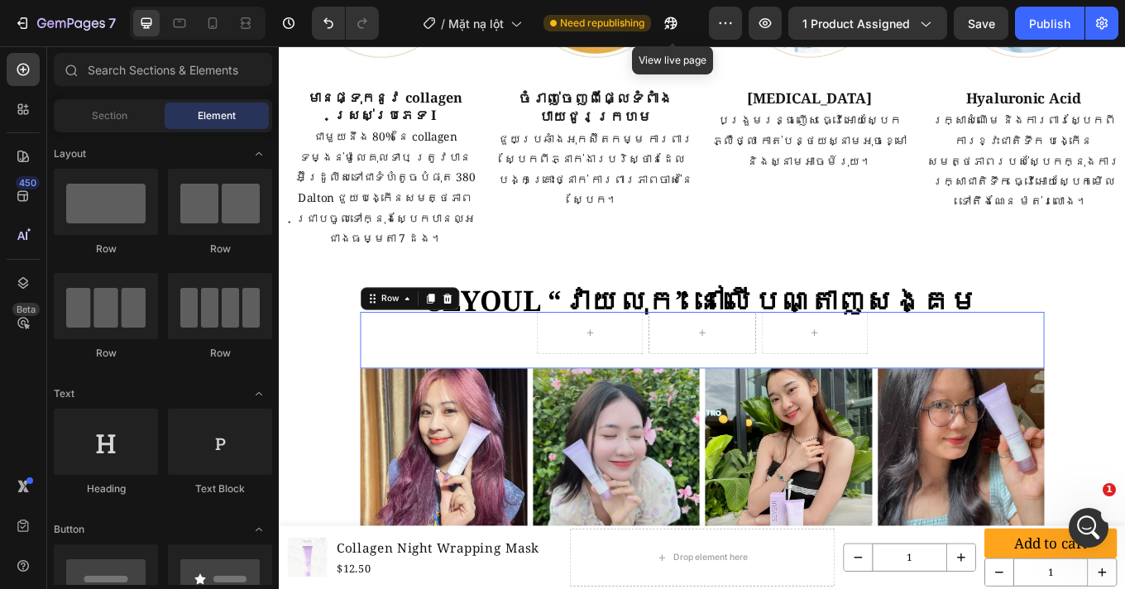
click at [969, 358] on div "Row 0" at bounding box center [775, 391] width 802 height 66
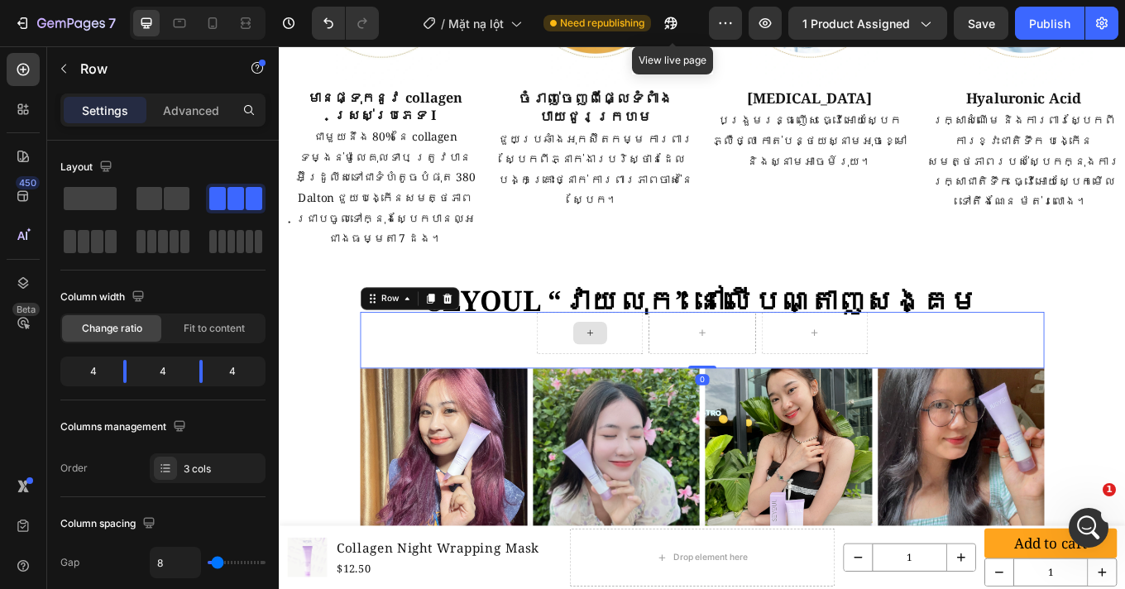
click at [606, 358] on div at bounding box center [642, 383] width 125 height 50
click at [580, 371] on div at bounding box center [642, 383] width 125 height 50
click at [470, 336] on icon at bounding box center [475, 342] width 13 height 13
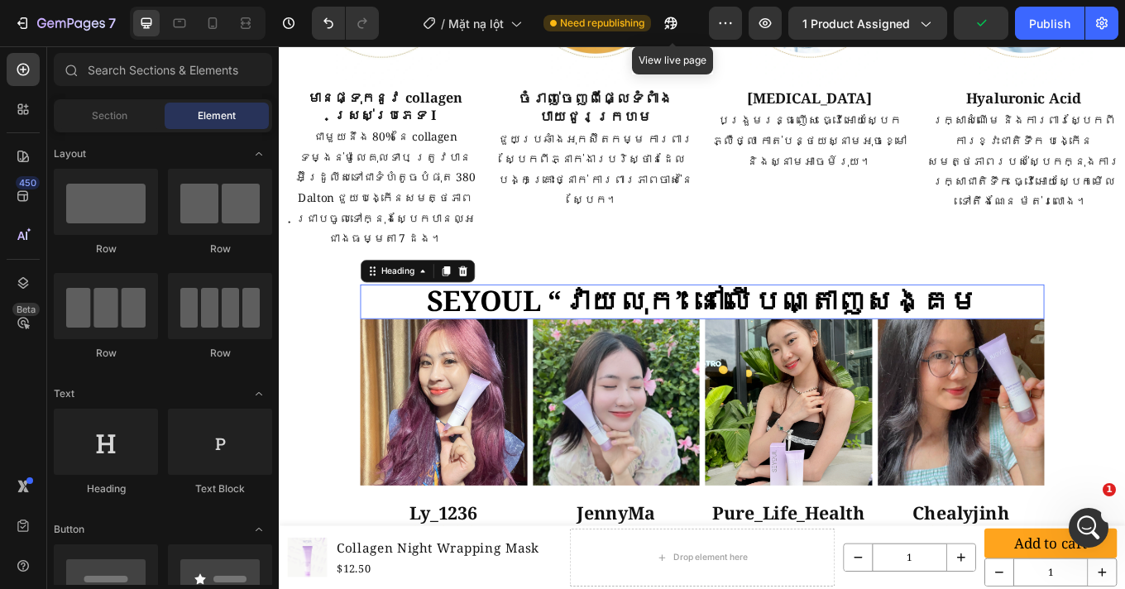
click at [528, 322] on strong "SEYOUL “វាយលុក” នៅលើបណ្តាញសង្គម" at bounding box center [774, 344] width 647 height 45
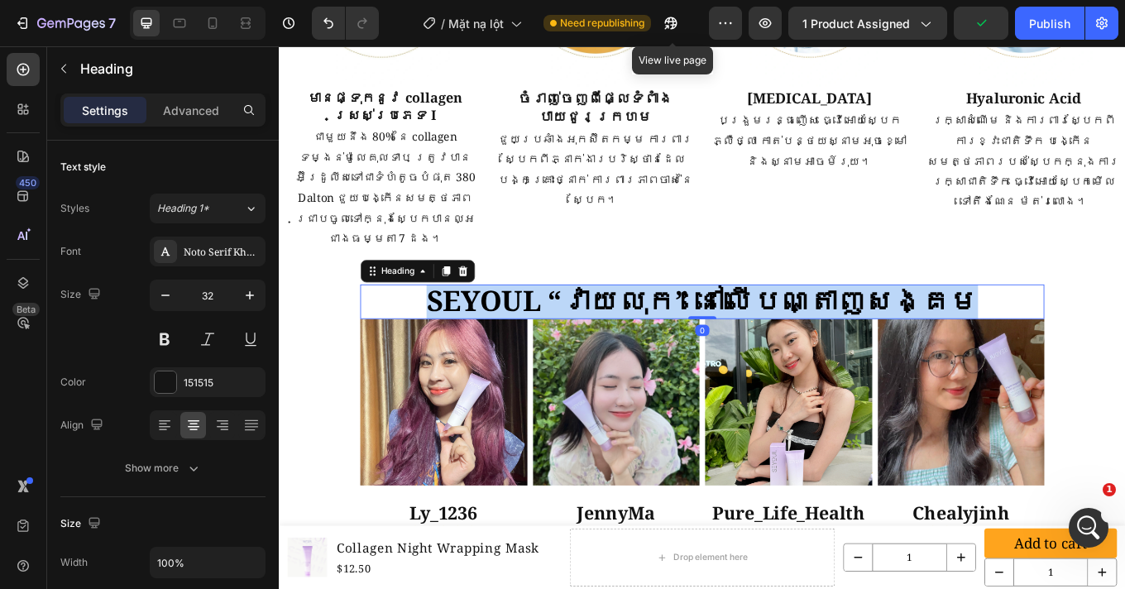
click at [528, 322] on strong "SEYOUL “វាយលុក” នៅលើបណ្តាញសង្គម" at bounding box center [774, 344] width 647 height 45
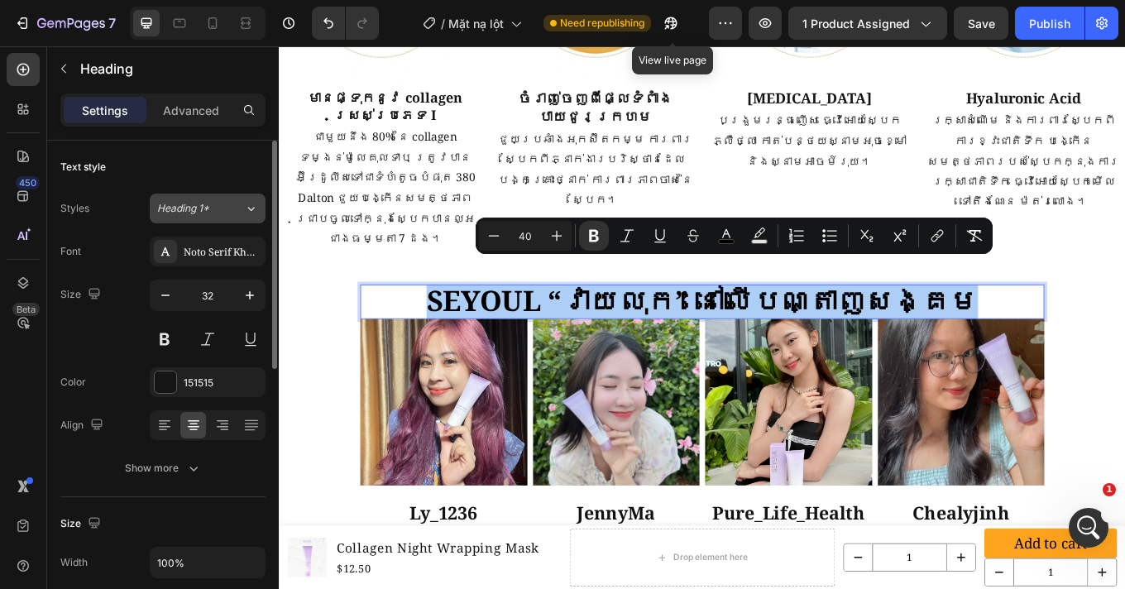
click at [175, 211] on span "Heading 1*" at bounding box center [183, 208] width 52 height 15
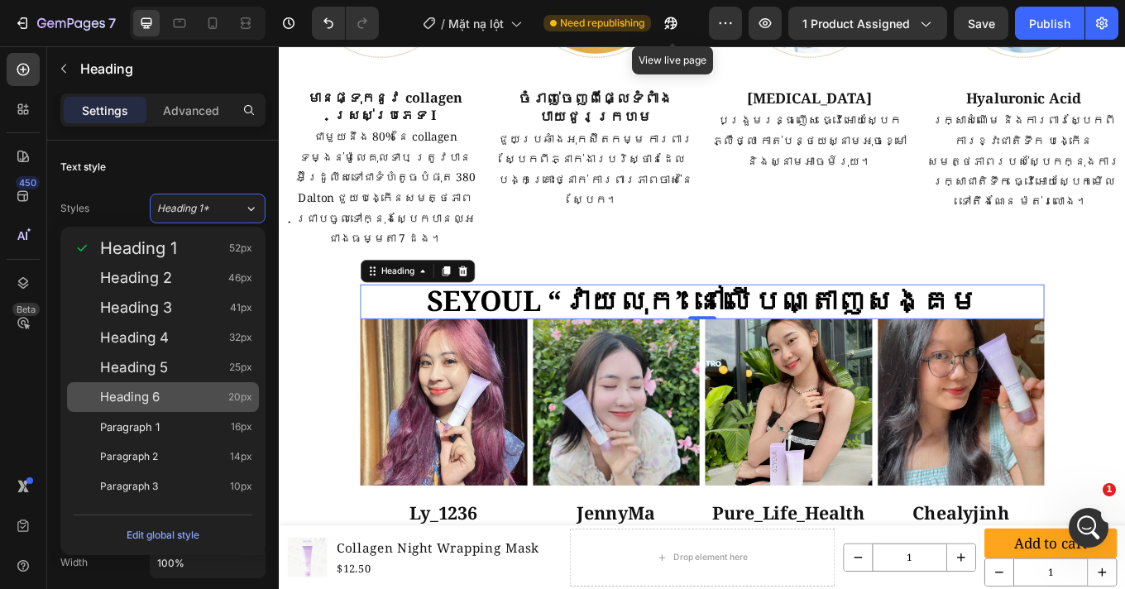
click at [160, 399] on div "Heading 6 20px" at bounding box center [176, 397] width 152 height 17
type input "20"
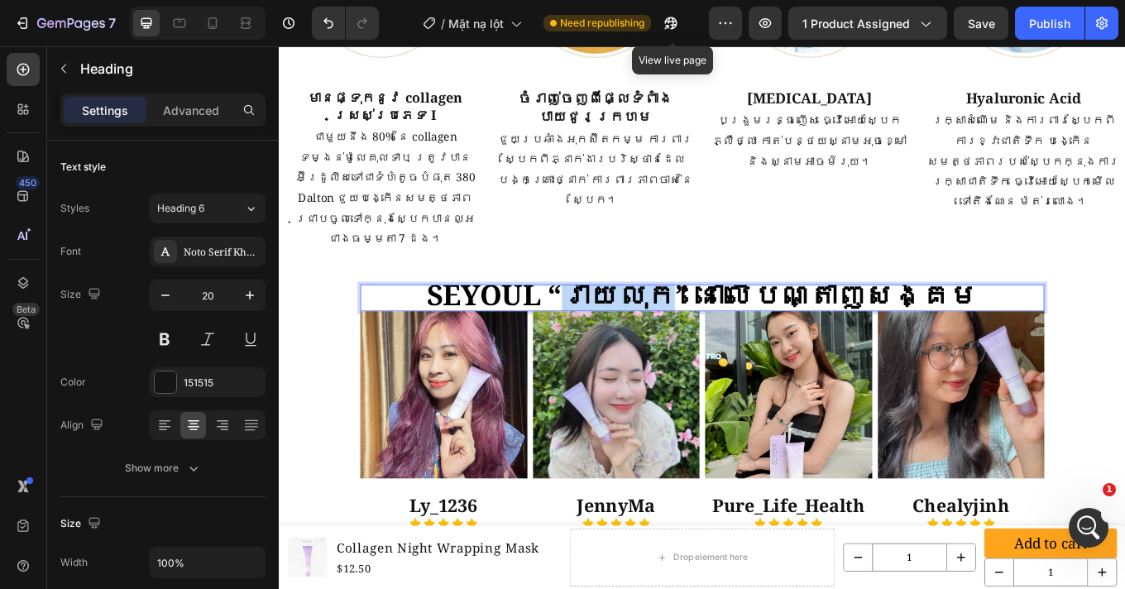
click at [662, 318] on strong "SEYOUL “វាយលុក” នៅលើបណ្តាញសង្គម" at bounding box center [774, 337] width 647 height 45
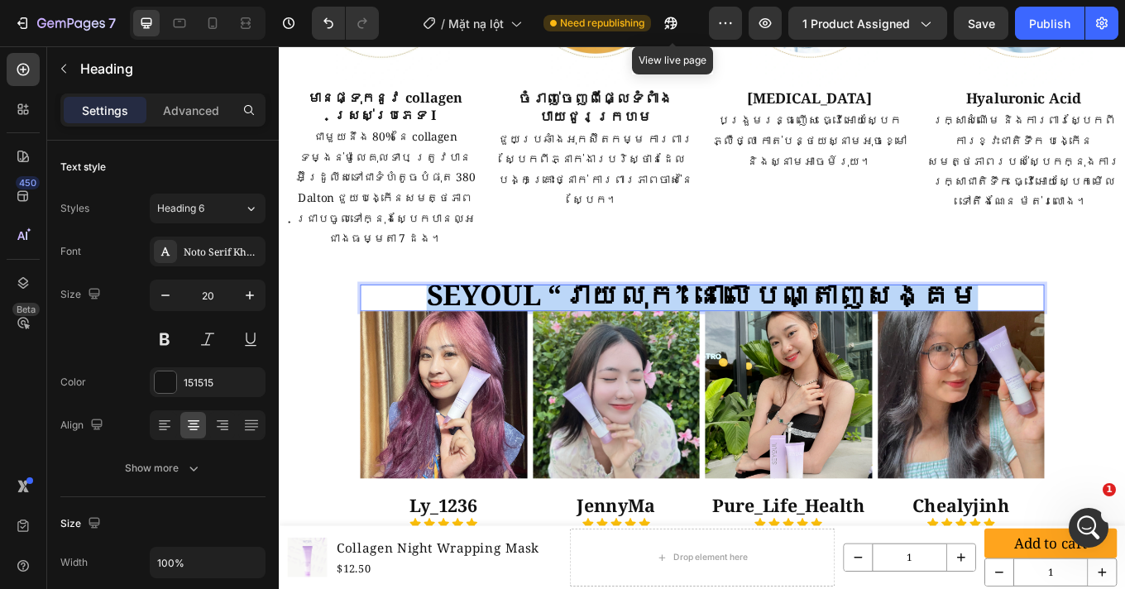
click at [662, 318] on strong "SEYOUL “វាយលុក” នៅលើបណ្តាញសង្គម" at bounding box center [774, 337] width 647 height 45
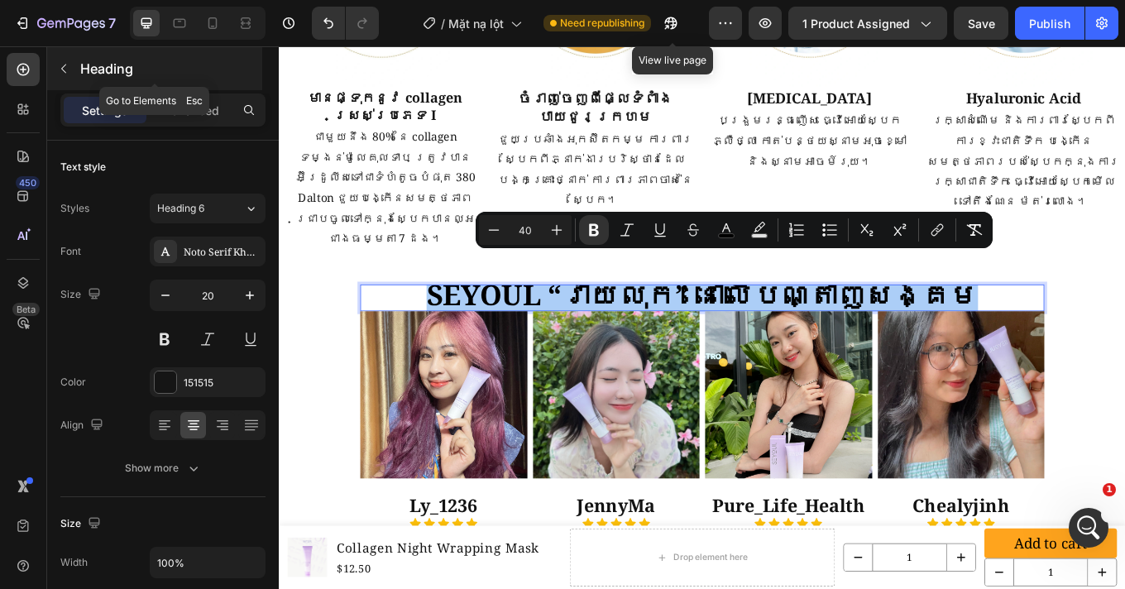
click at [72, 74] on button "button" at bounding box center [63, 68] width 26 height 26
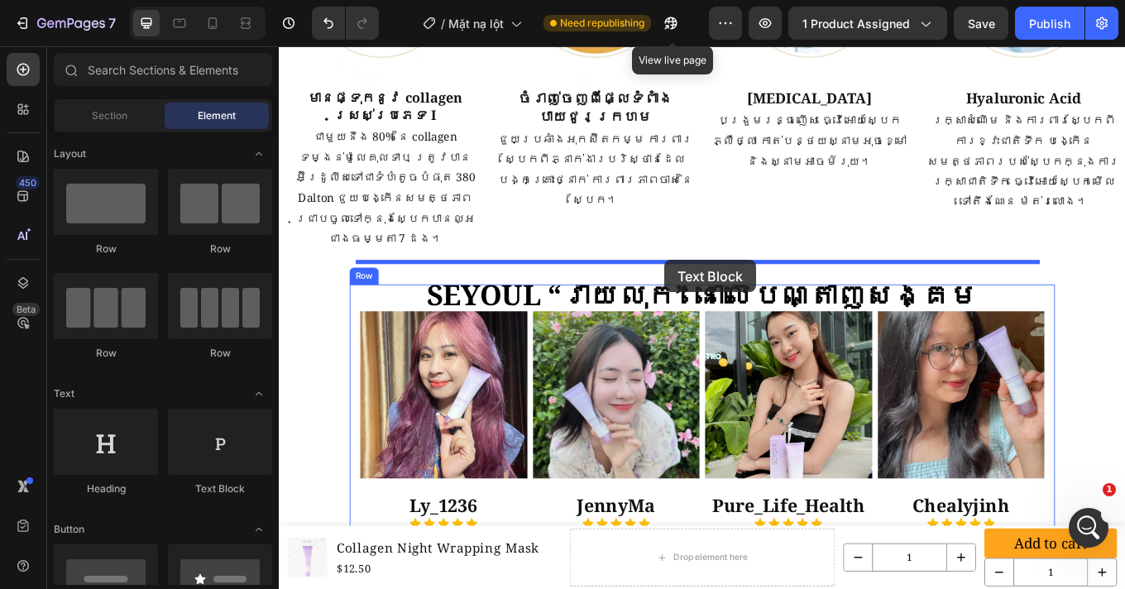
drag, startPoint x: 486, startPoint y: 490, endPoint x: 731, endPoint y: 297, distance: 311.5
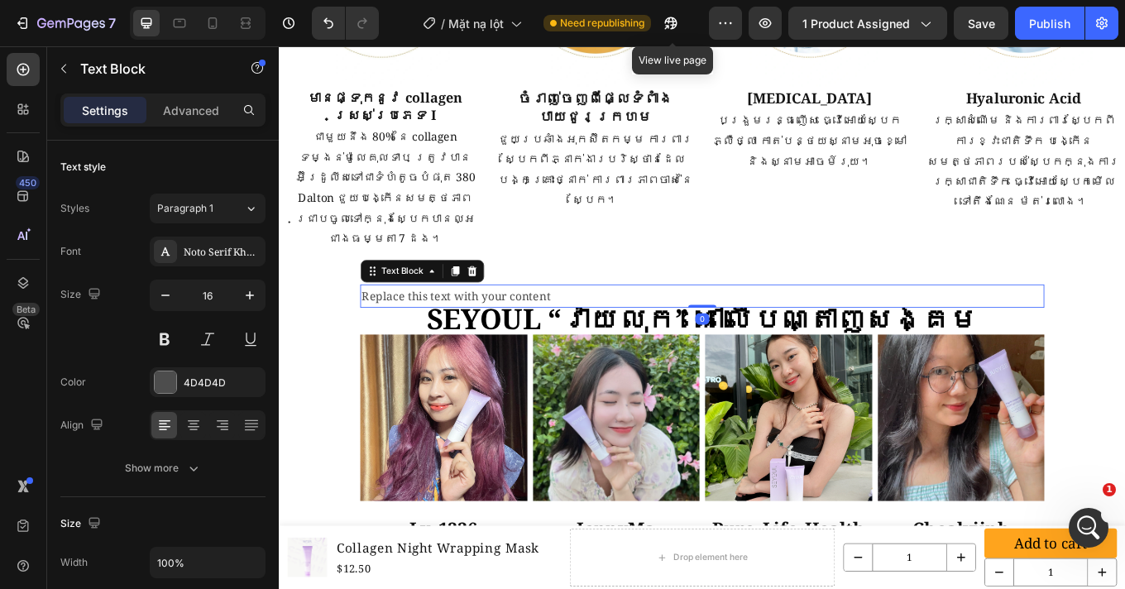
click at [545, 326] on div "Replace this text with your content" at bounding box center [775, 339] width 802 height 27
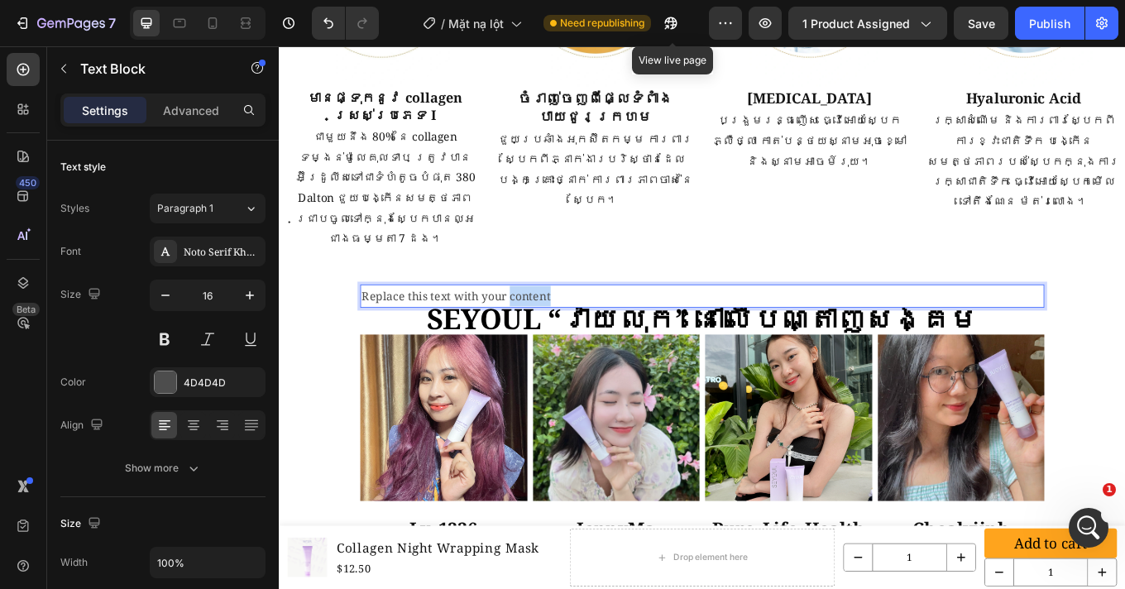
click at [545, 327] on p "Replace this text with your content" at bounding box center [774, 339] width 799 height 24
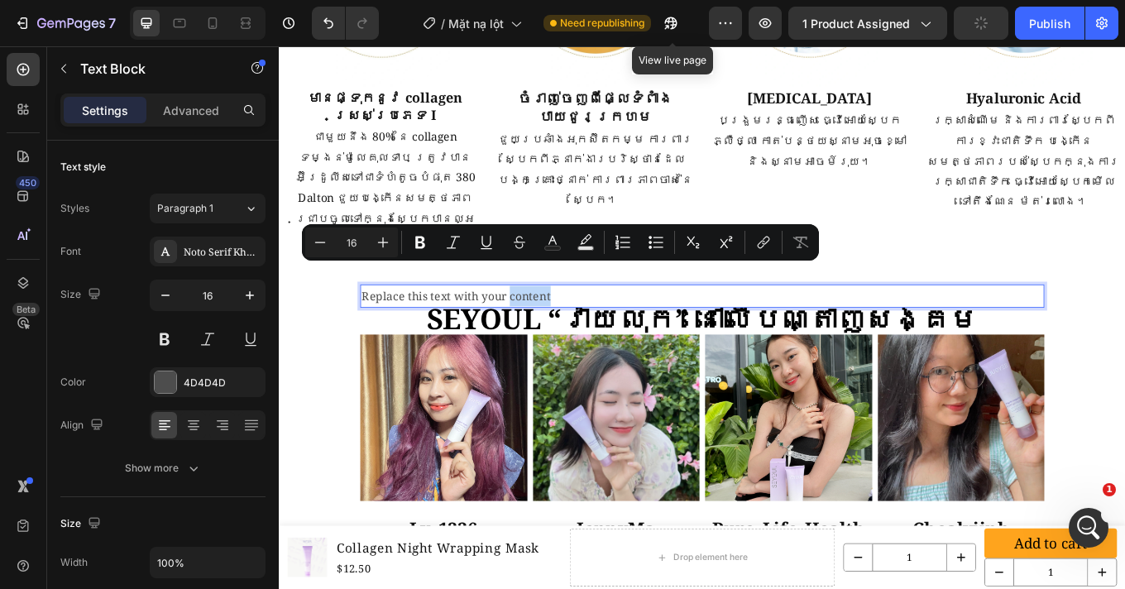
click at [519, 327] on p "Replace this text with your content" at bounding box center [774, 339] width 799 height 24
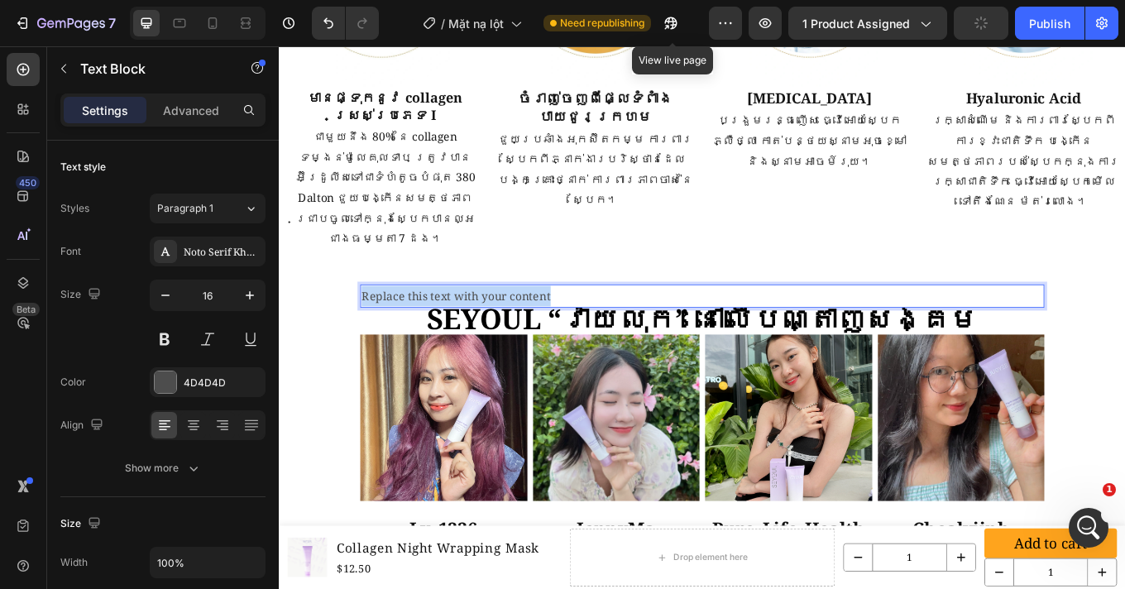
click at [519, 327] on p "Replace this text with your content" at bounding box center [774, 339] width 799 height 24
click at [463, 327] on p "SEYOUL “វាយលុក” នៅលើបណ្តាញសង្គម" at bounding box center [774, 339] width 799 height 24
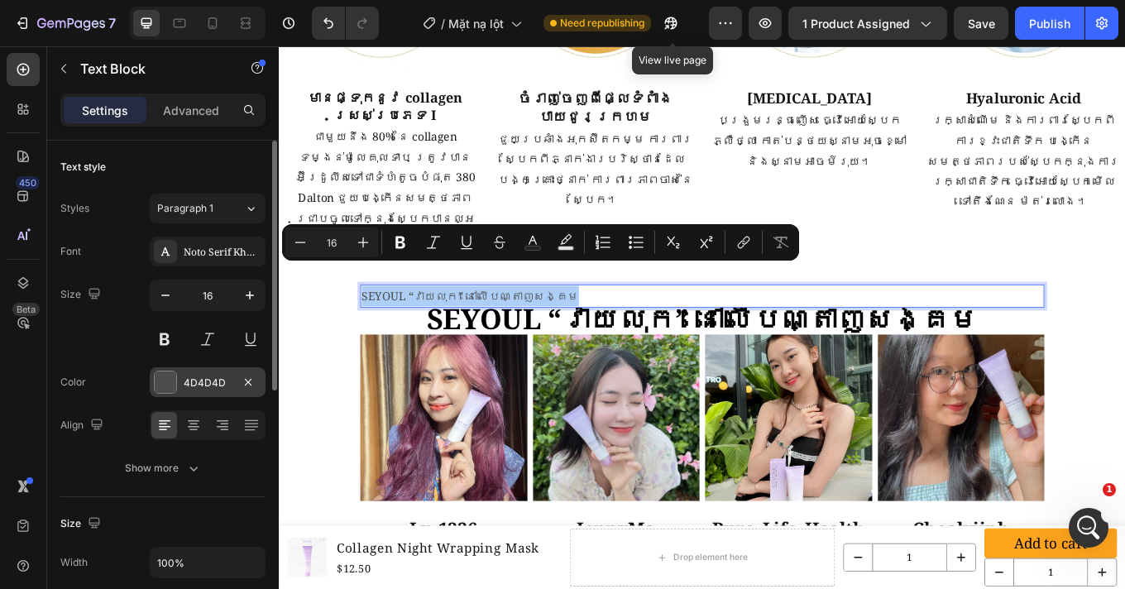
click at [176, 384] on div at bounding box center [165, 381] width 23 height 23
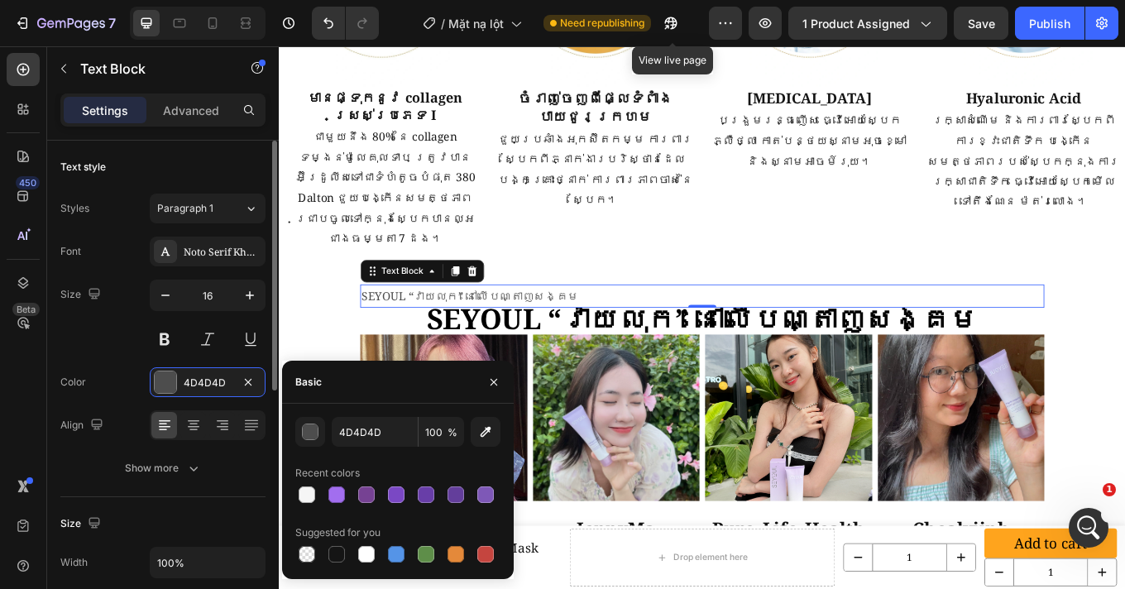
click at [339, 556] on div at bounding box center [336, 554] width 17 height 17
type input "151515"
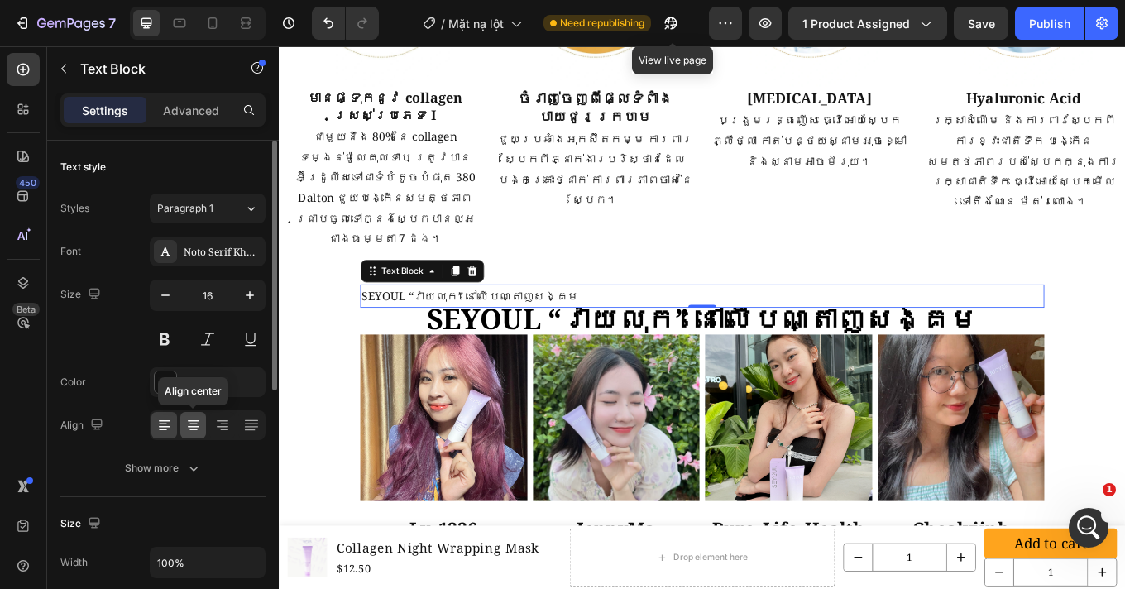
click at [190, 429] on icon at bounding box center [193, 430] width 8 height 2
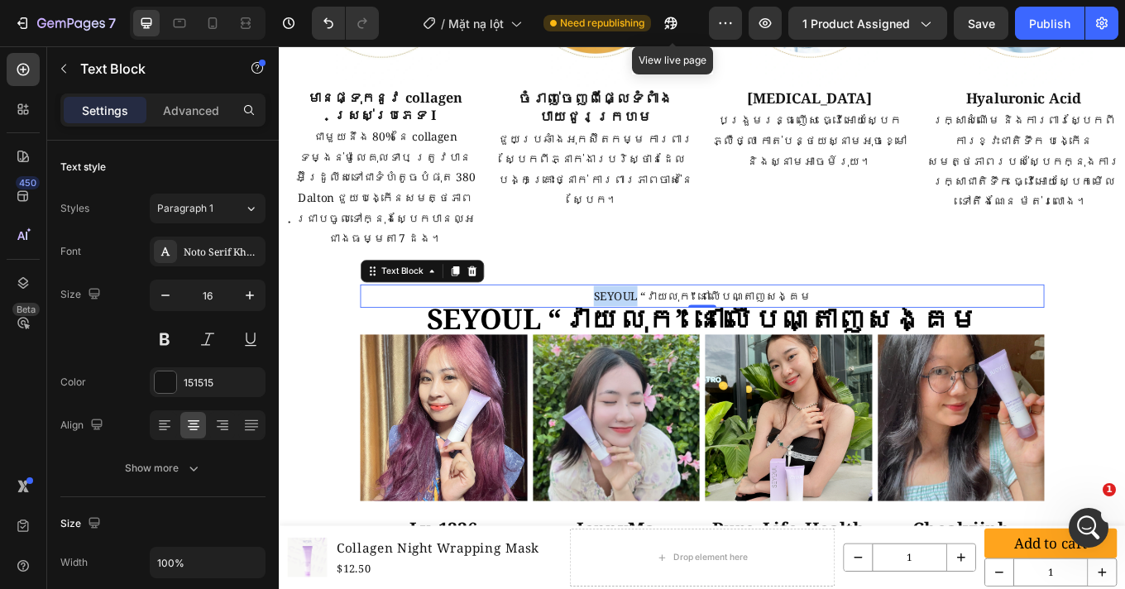
click at [580, 327] on p "SEYOUL “វាយលុក” នៅលើបណ្តាញសង្គម" at bounding box center [774, 339] width 799 height 24
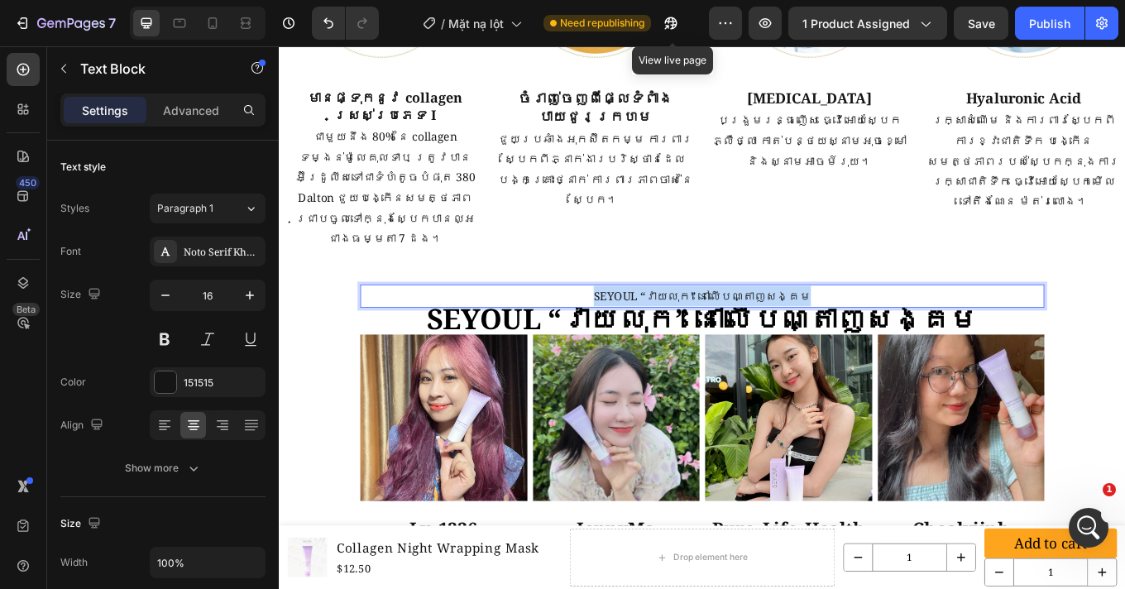
click at [580, 327] on p "SEYOUL “វាយលុក” នៅលើបណ្តាញសង្គម" at bounding box center [774, 339] width 799 height 24
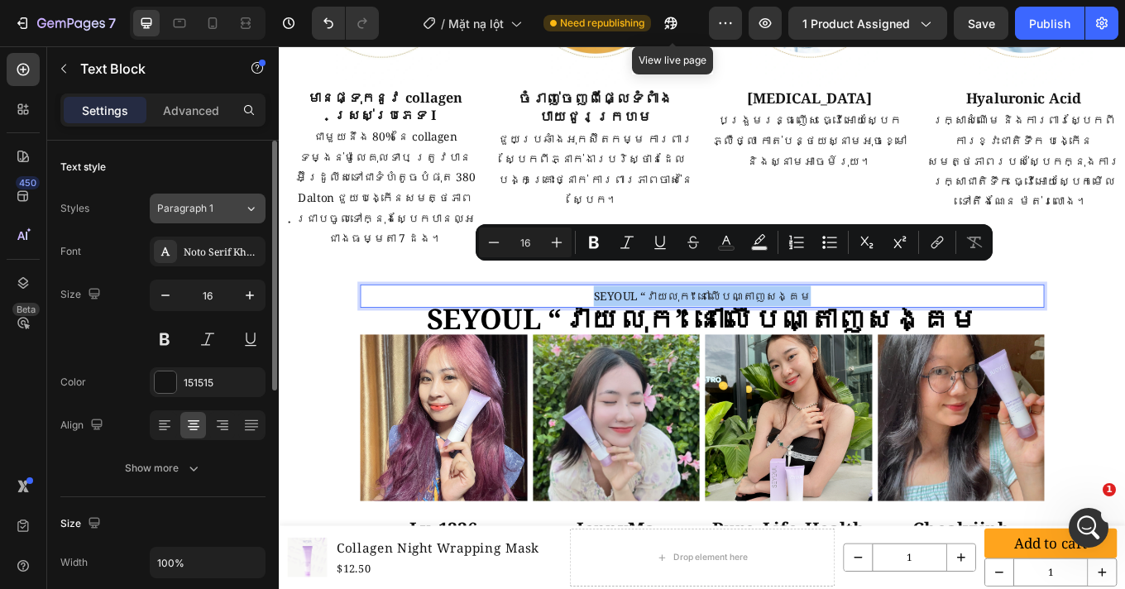
click at [209, 207] on span "Paragraph 1" at bounding box center [185, 208] width 56 height 15
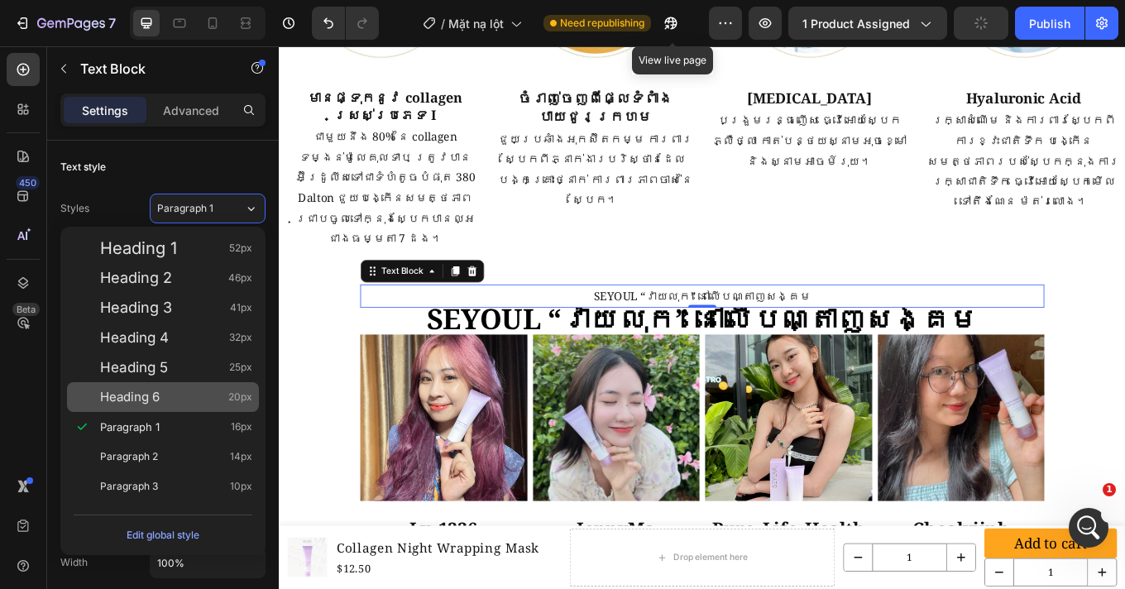
click at [155, 389] on span "Heading 6" at bounding box center [130, 397] width 60 height 17
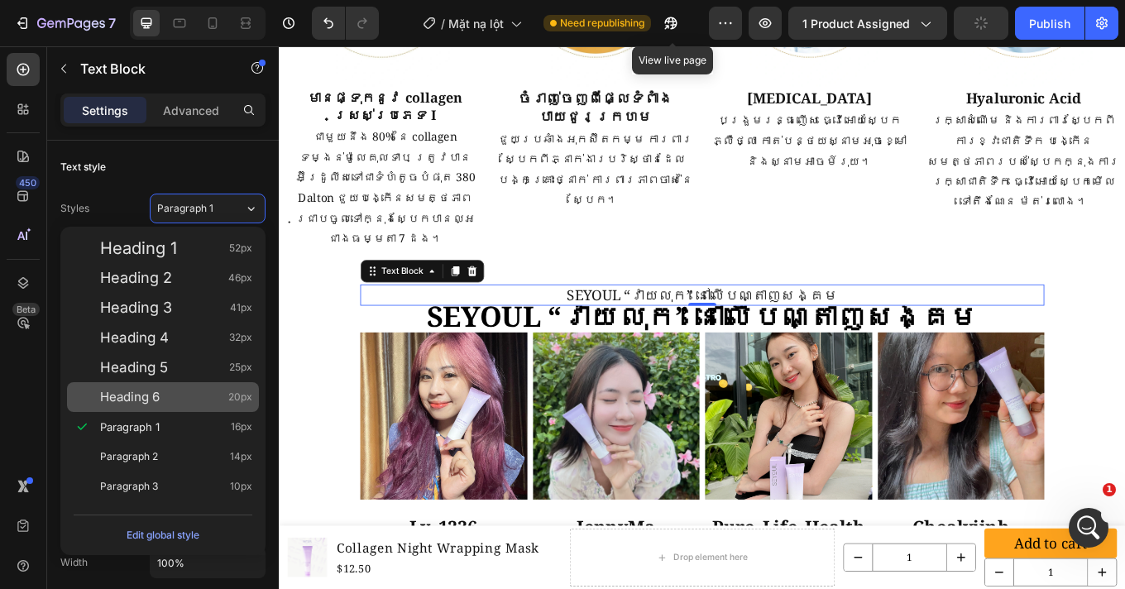
type input "20"
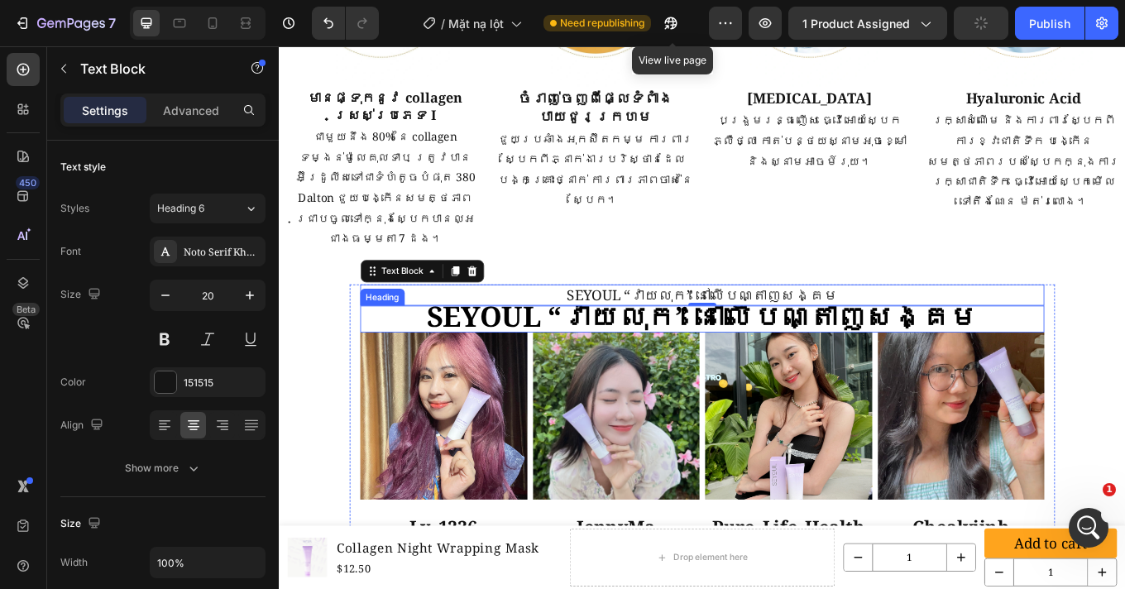
click at [765, 347] on strong "SEYOUL “វាយលុក” នៅលើបណ្តាញសង្គម" at bounding box center [774, 362] width 647 height 45
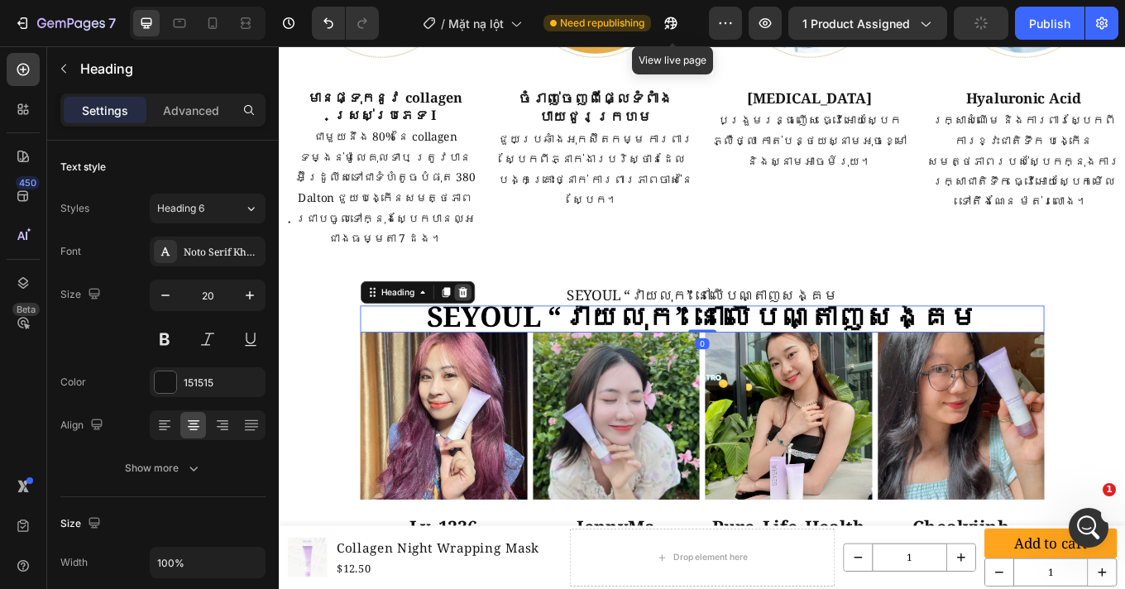
click at [487, 328] on icon at bounding box center [493, 334] width 13 height 13
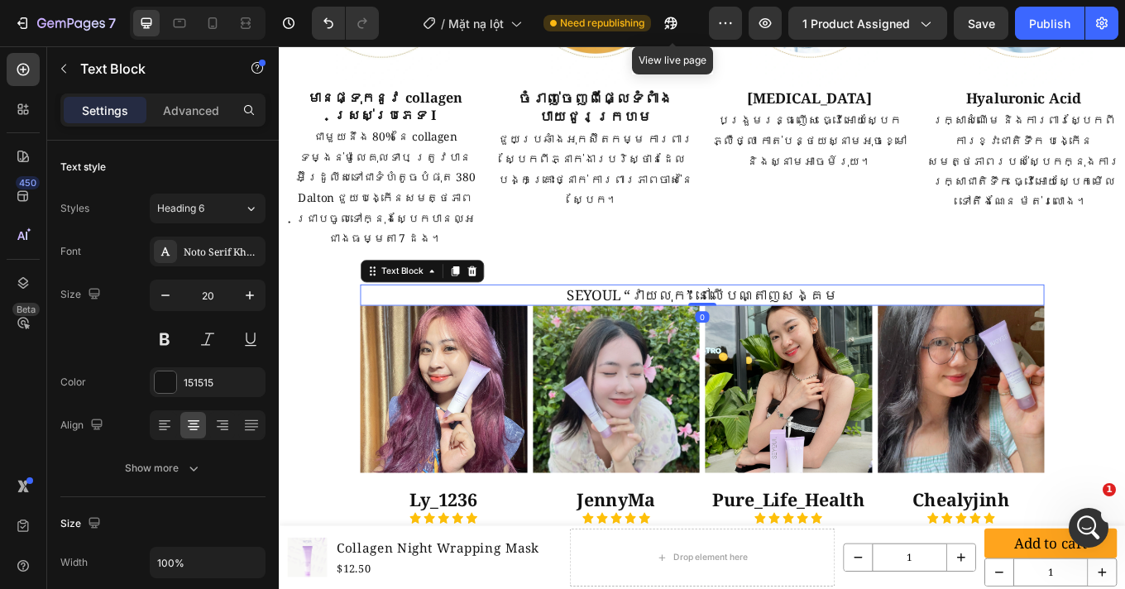
click at [708, 327] on p "SEYOUL “វាយលុក” នៅលើបណ្តាញសង្គម" at bounding box center [774, 337] width 799 height 21
click at [219, 118] on div "Advanced" at bounding box center [191, 110] width 83 height 26
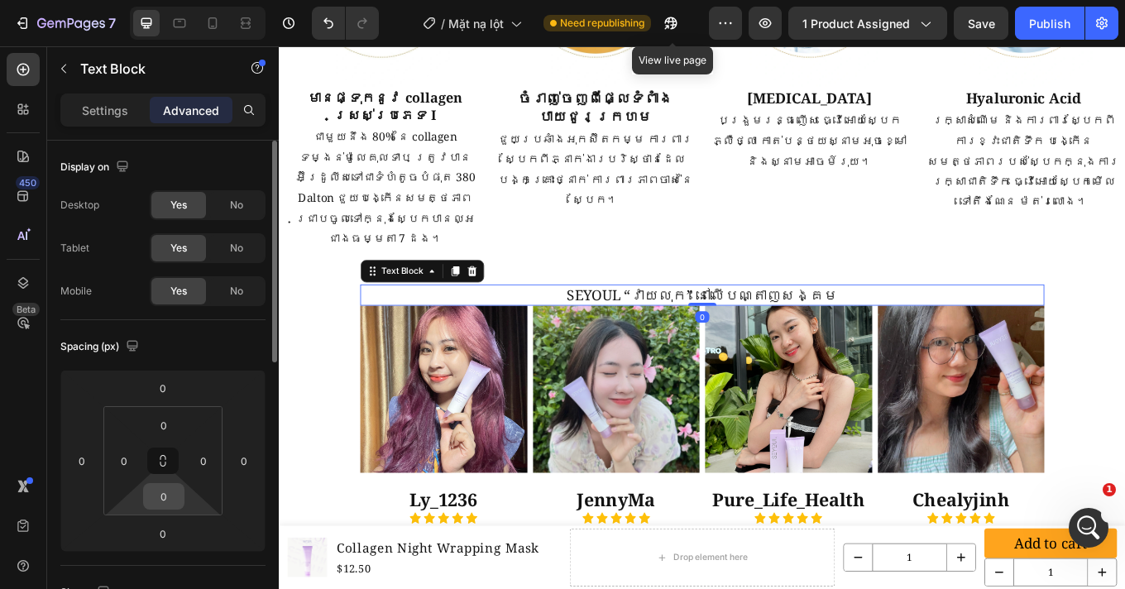
click at [166, 491] on input "0" at bounding box center [163, 496] width 33 height 25
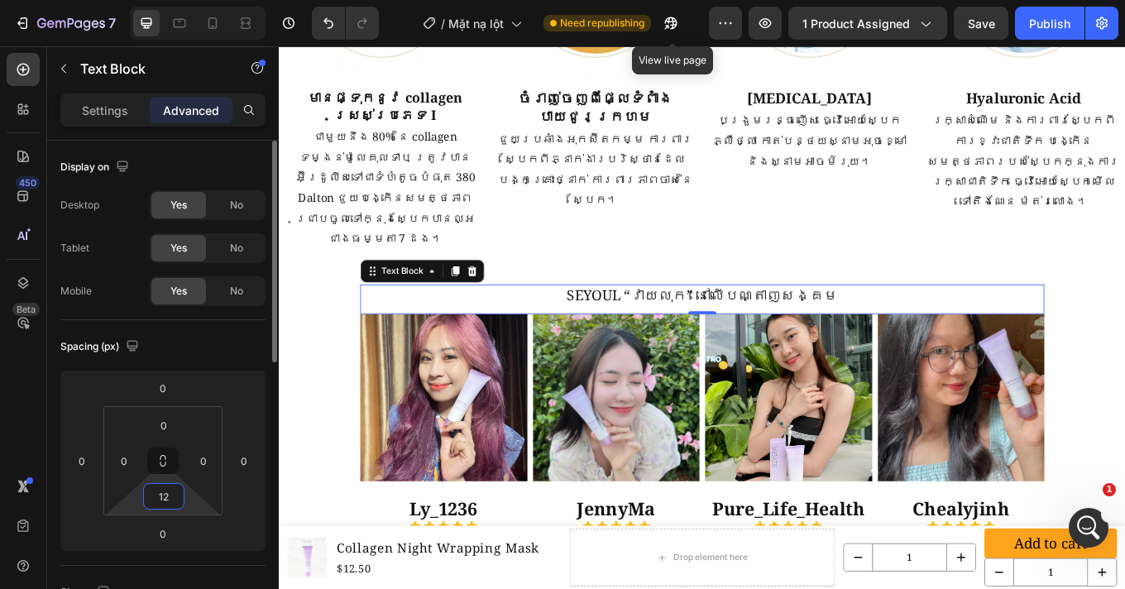
click at [175, 500] on input "12" at bounding box center [163, 496] width 33 height 25
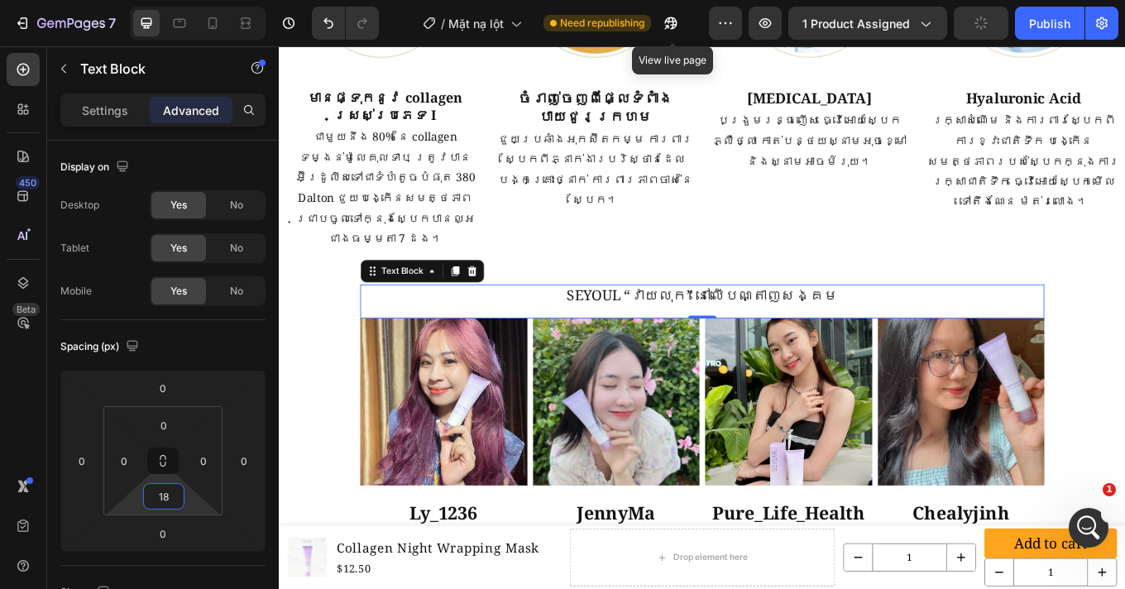
type input "18"
click at [845, 327] on p "SEYOUL “វាយលុក” នៅលើបណ្តាញសង្គម" at bounding box center [774, 337] width 799 height 21
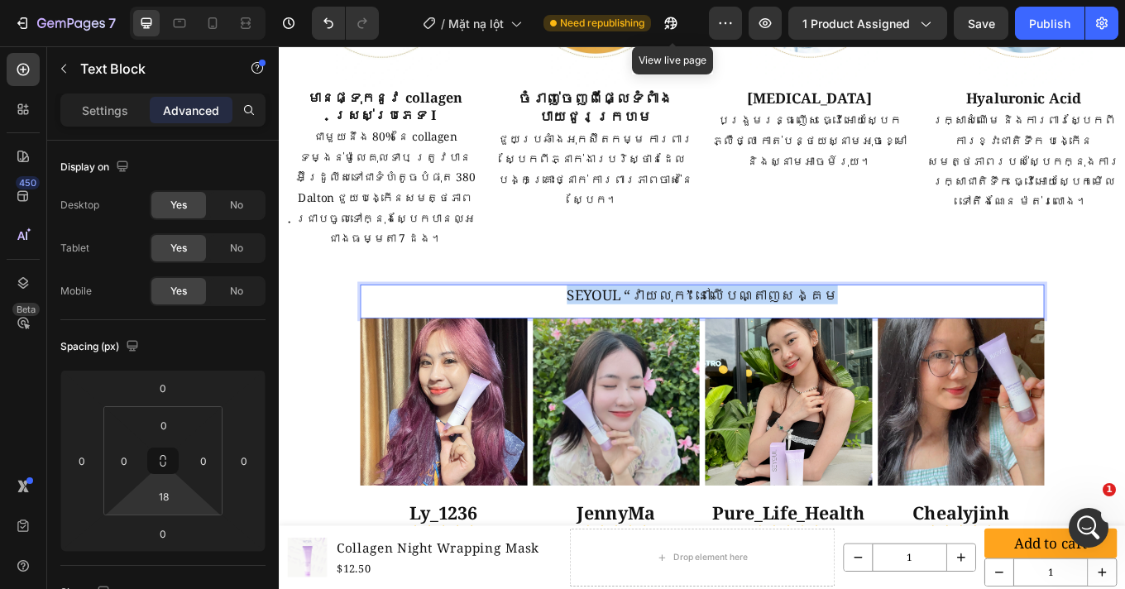
click at [845, 327] on p "SEYOUL “វាយលុក” នៅលើបណ្តាញសង្គម" at bounding box center [774, 337] width 799 height 21
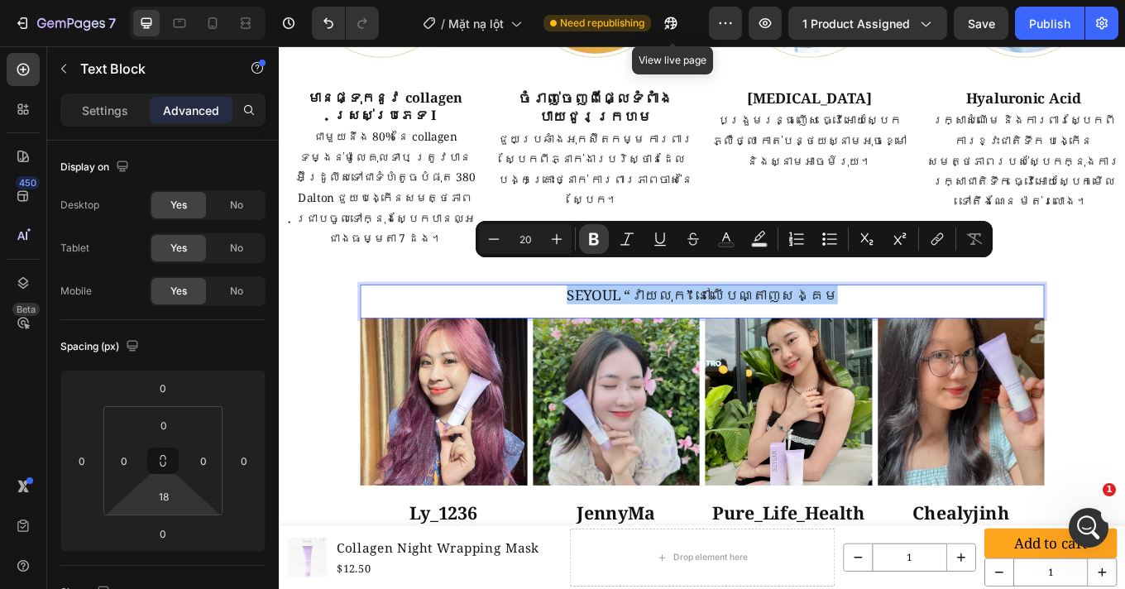
click at [592, 232] on icon "Editor contextual toolbar" at bounding box center [593, 239] width 17 height 17
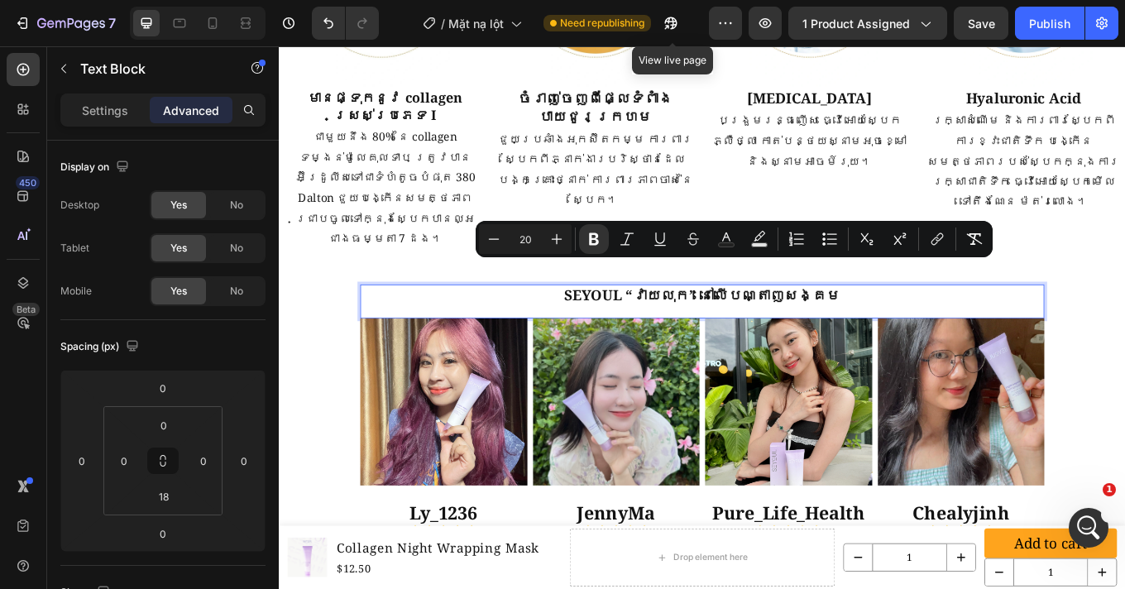
click at [719, 327] on strong "SEYOUL “វាយលុក” នៅលើបណ្តាញសង្គម" at bounding box center [775, 338] width 324 height 22
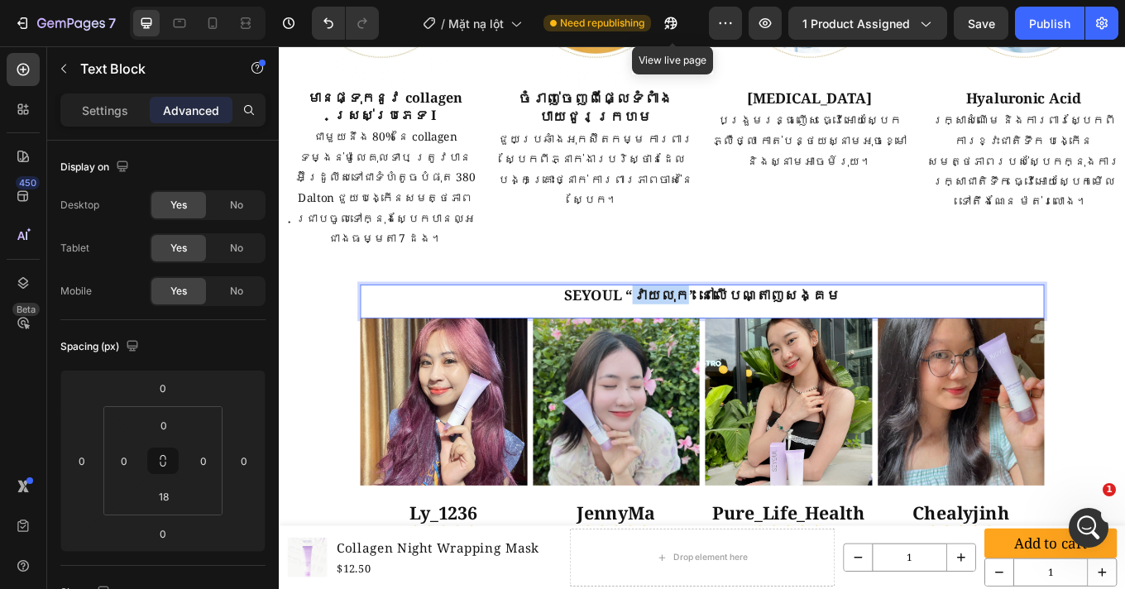
click at [719, 327] on strong "SEYOUL “វាយលុក” នៅលើបណ្តាញសង្គម" at bounding box center [775, 338] width 324 height 22
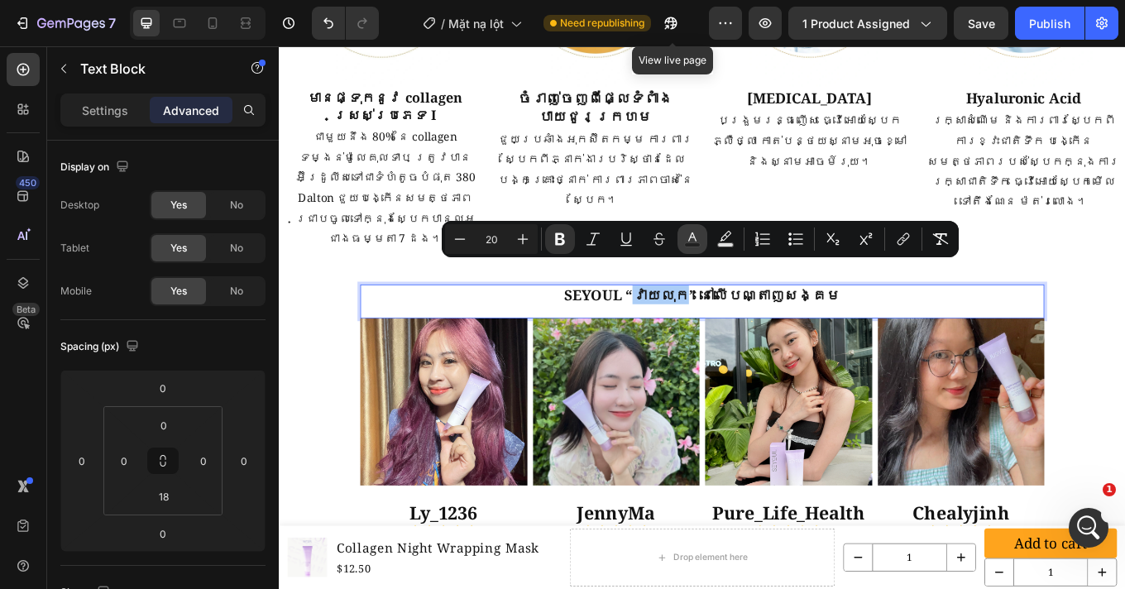
click at [692, 246] on rect "Editor contextual toolbar" at bounding box center [693, 245] width 16 height 4
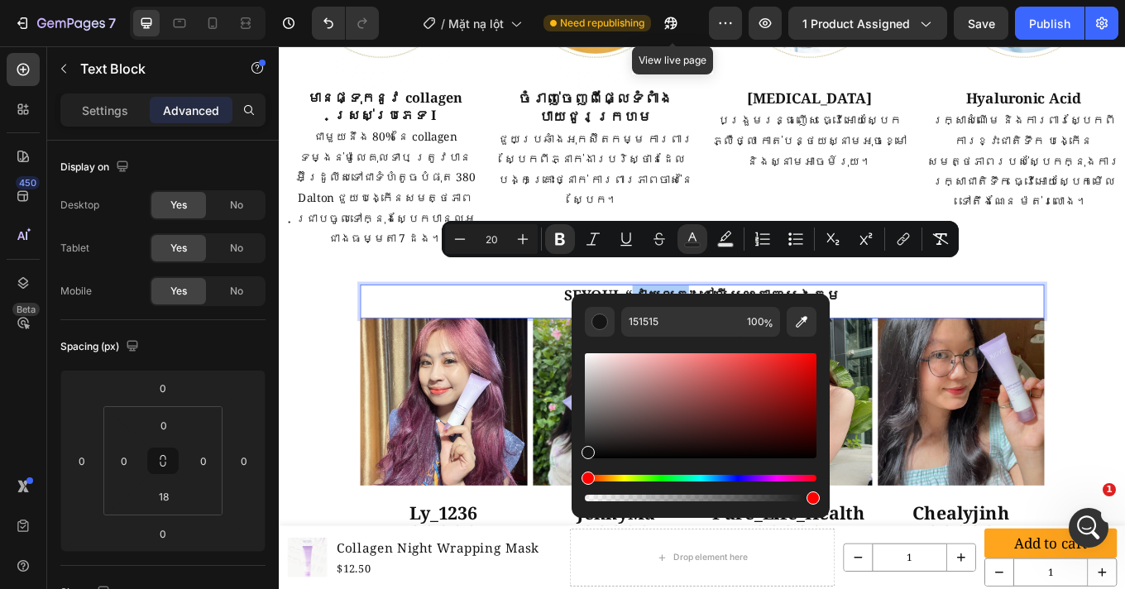
click at [757, 476] on div "Hue" at bounding box center [701, 478] width 232 height 7
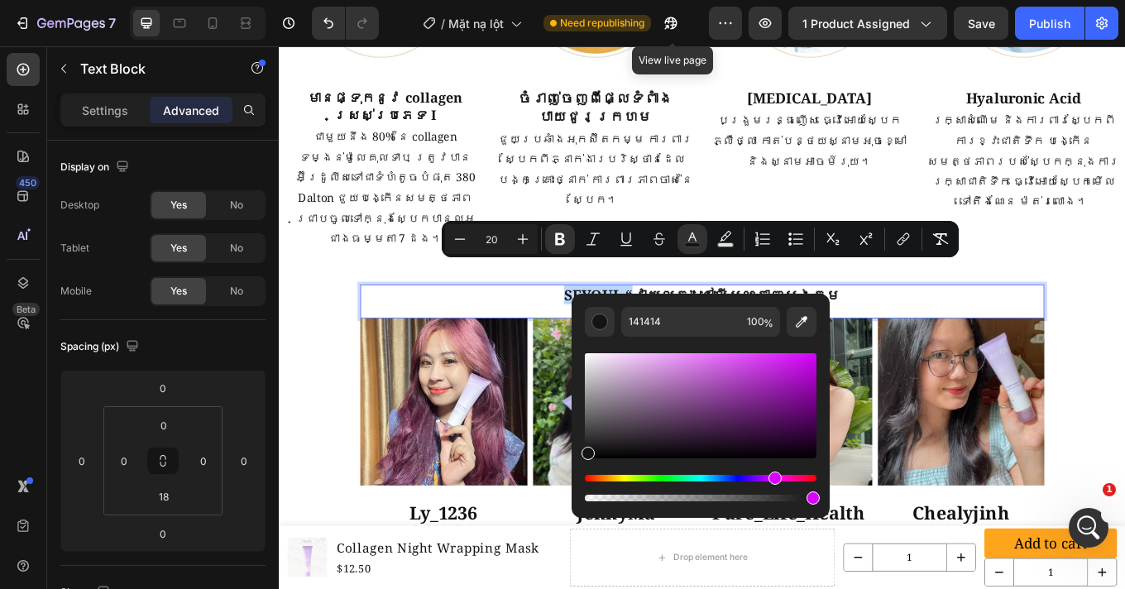
click at [772, 480] on div "Hue" at bounding box center [701, 478] width 232 height 7
click at [769, 480] on div "Hue" at bounding box center [701, 478] width 232 height 7
click at [798, 429] on div "Editor contextual toolbar" at bounding box center [701, 405] width 232 height 105
click at [805, 416] on div "Editor contextual toolbar" at bounding box center [701, 405] width 232 height 105
click at [800, 406] on div "Editor contextual toolbar" at bounding box center [701, 405] width 232 height 105
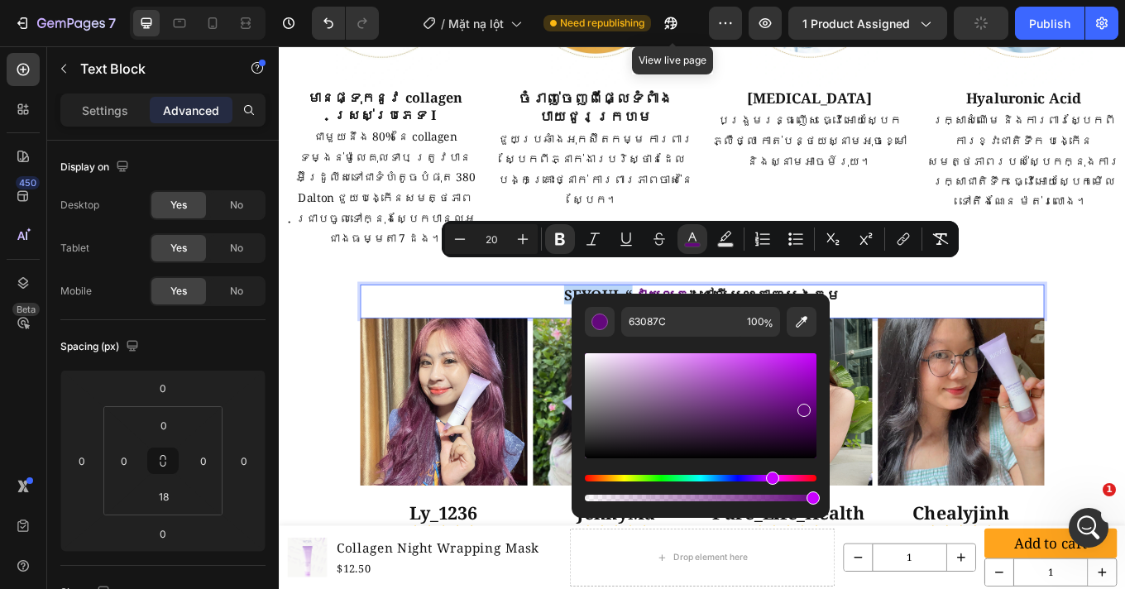
click at [803, 389] on div "Editor contextual toolbar" at bounding box center [701, 405] width 232 height 105
click at [808, 382] on div "Editor contextual toolbar" at bounding box center [701, 405] width 232 height 105
click at [810, 367] on div "Editor contextual toolbar" at bounding box center [701, 405] width 232 height 105
drag, startPoint x: 802, startPoint y: 376, endPoint x: 768, endPoint y: 380, distance: 34.1
click at [768, 380] on div "Editor contextual toolbar" at bounding box center [701, 405] width 232 height 105
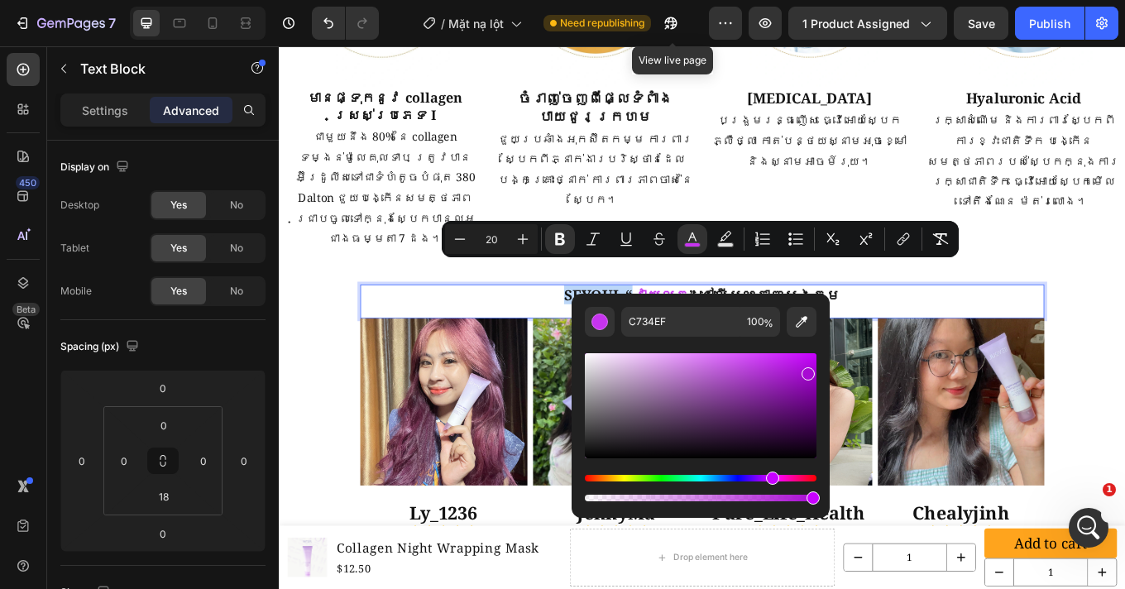
drag, startPoint x: 772, startPoint y: 388, endPoint x: 806, endPoint y: 370, distance: 38.1
click at [806, 370] on div "Editor contextual toolbar" at bounding box center [807, 373] width 13 height 13
drag, startPoint x: 790, startPoint y: 381, endPoint x: 776, endPoint y: 386, distance: 15.7
click at [776, 386] on div "Editor contextual toolbar" at bounding box center [701, 405] width 232 height 105
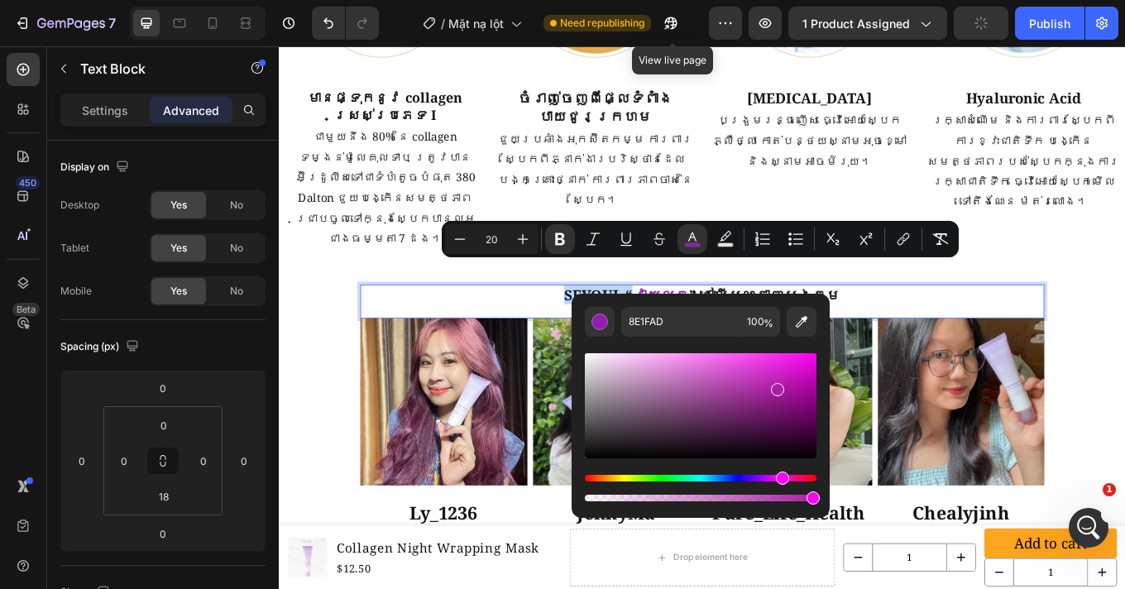
click at [780, 475] on div "Hue" at bounding box center [782, 477] width 13 height 13
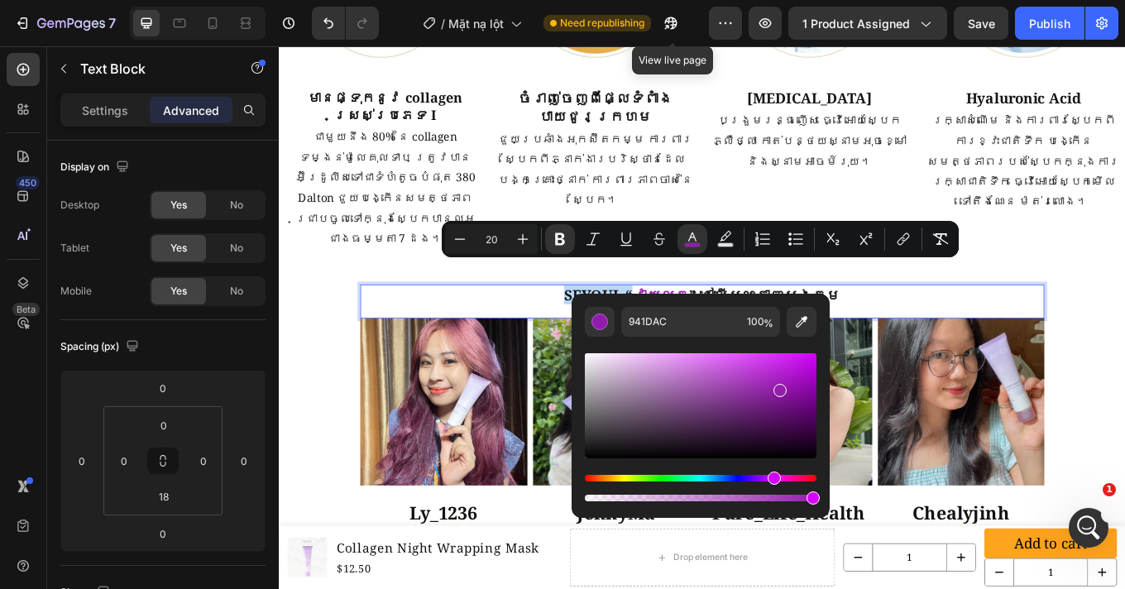
drag, startPoint x: 780, startPoint y: 479, endPoint x: 771, endPoint y: 482, distance: 8.9
click at [771, 482] on div "Hue" at bounding box center [773, 477] width 13 height 13
click at [796, 382] on div "Editor contextual toolbar" at bounding box center [701, 405] width 232 height 105
type input "9B10B7"
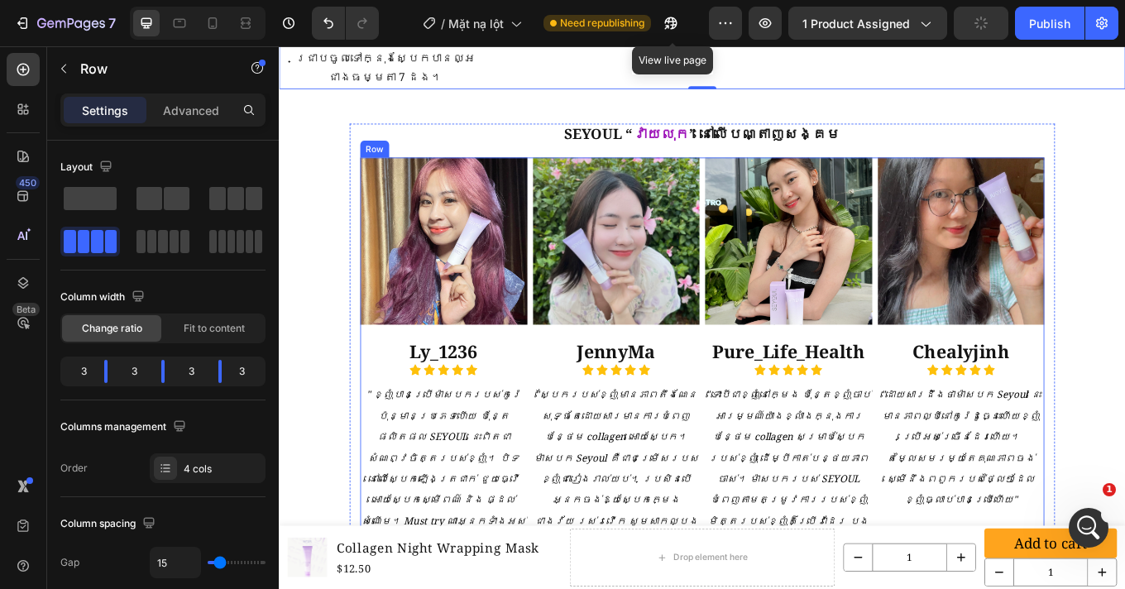
scroll to position [2483, 0]
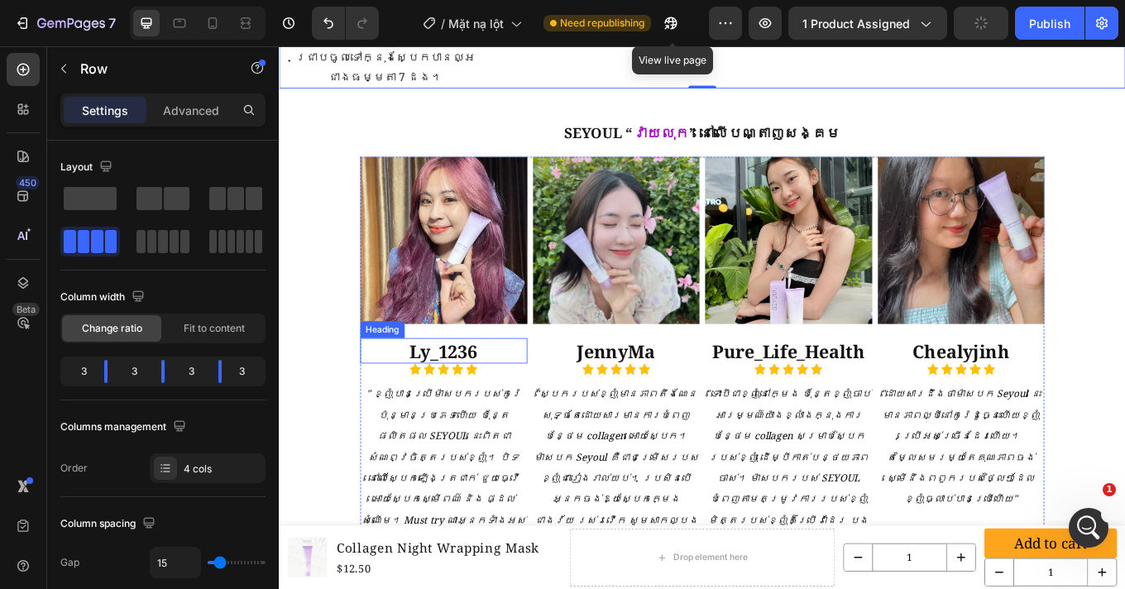
click at [475, 389] on strong "Ly_1236" at bounding box center [471, 403] width 79 height 28
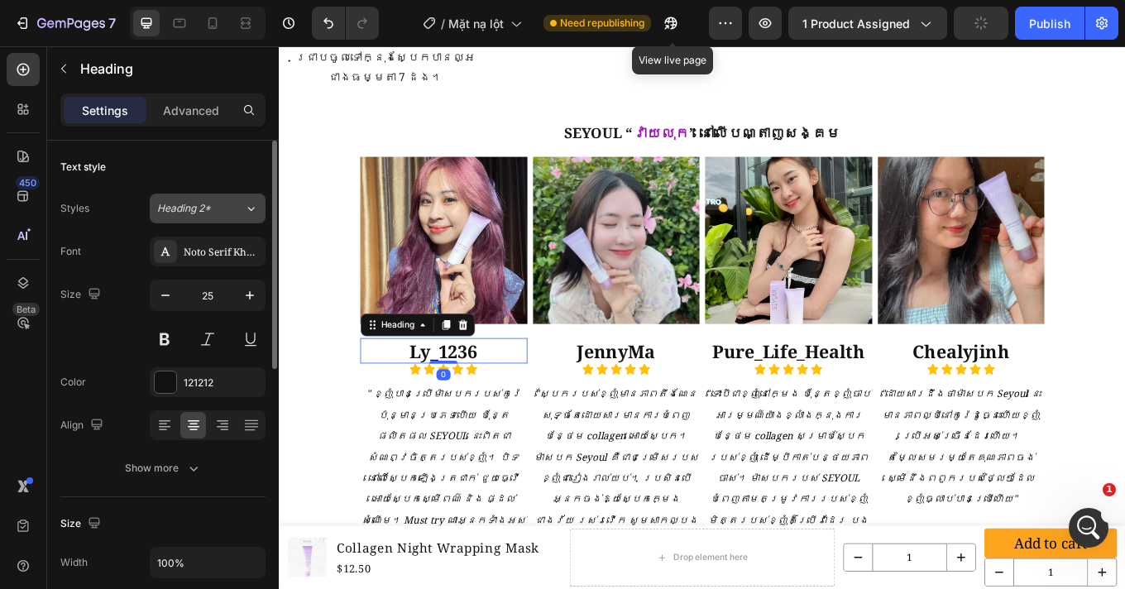
click at [188, 210] on span "Heading 2*" at bounding box center [184, 208] width 54 height 15
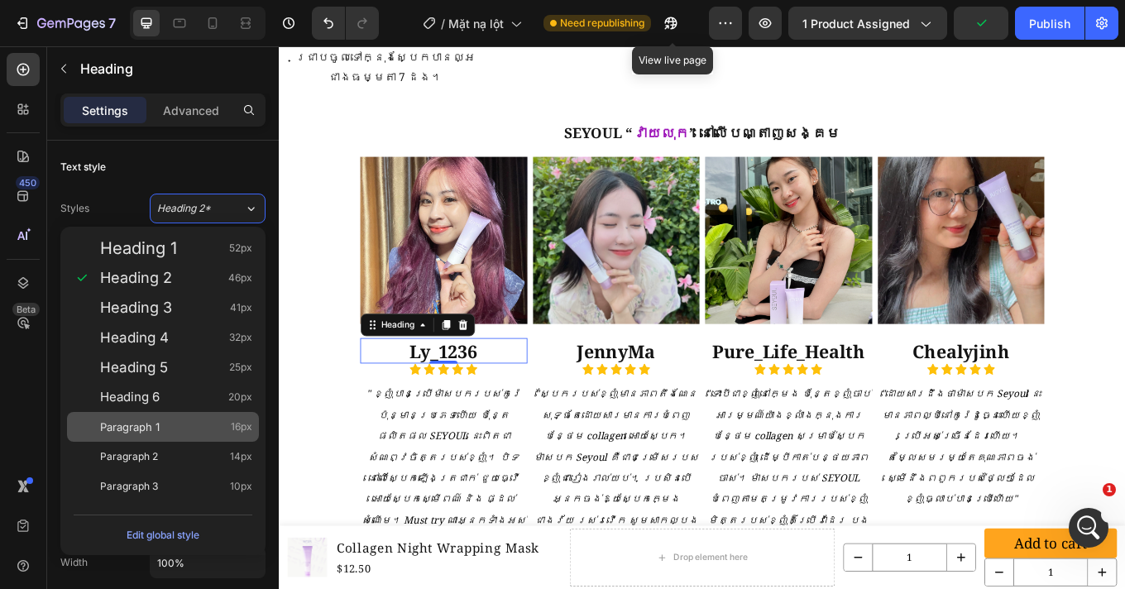
drag, startPoint x: 164, startPoint y: 422, endPoint x: 18, endPoint y: 410, distance: 146.0
click at [164, 422] on div "Paragraph 1 16px" at bounding box center [176, 426] width 152 height 17
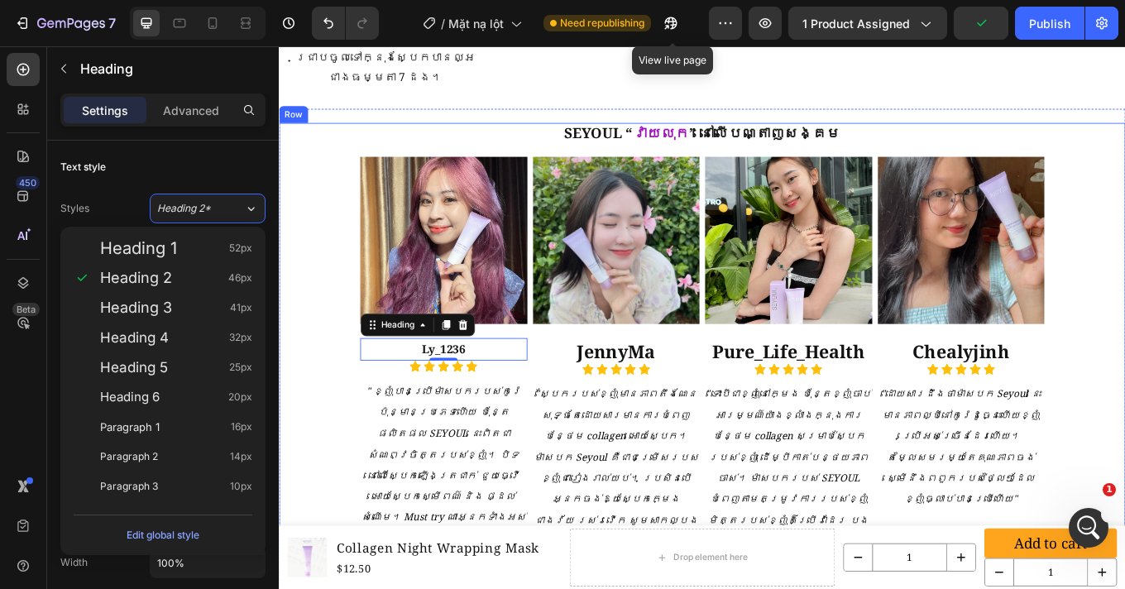
type input "16"
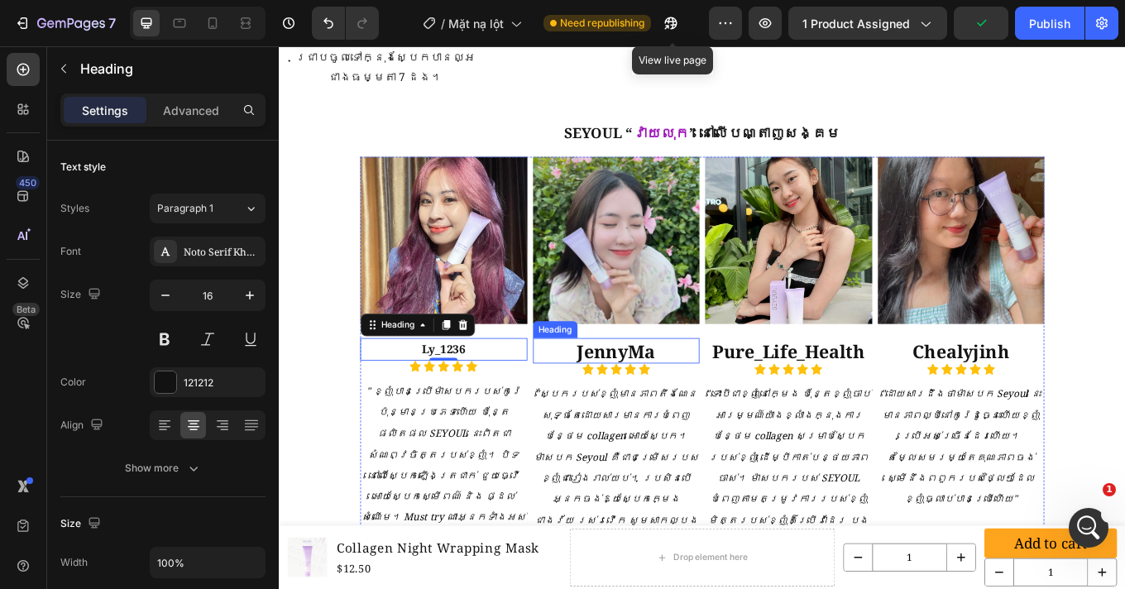
click at [677, 389] on strong "JennyMa" at bounding box center [674, 403] width 92 height 28
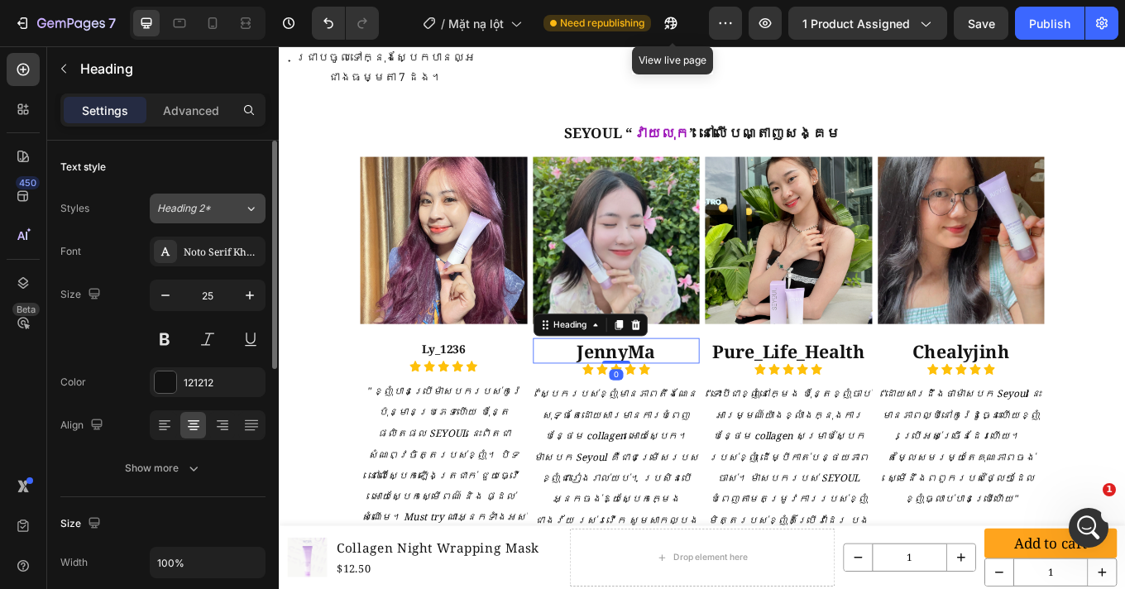
click at [192, 204] on span "Heading 2*" at bounding box center [184, 208] width 54 height 15
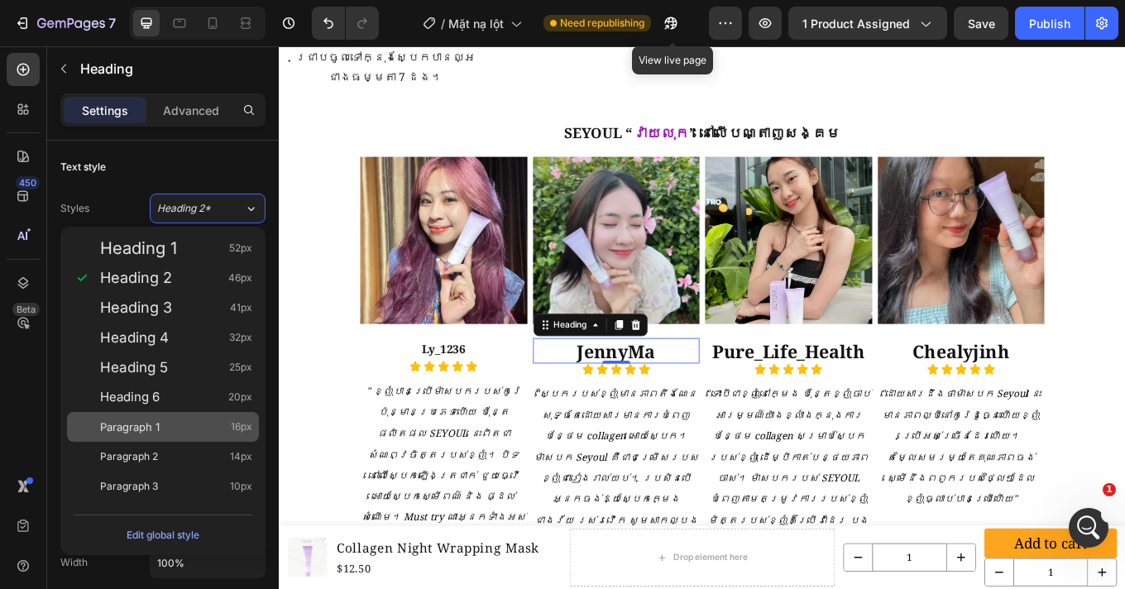
drag, startPoint x: 170, startPoint y: 422, endPoint x: 230, endPoint y: 396, distance: 65.6
click at [170, 422] on div "Paragraph 1 16px" at bounding box center [176, 426] width 152 height 17
type input "16"
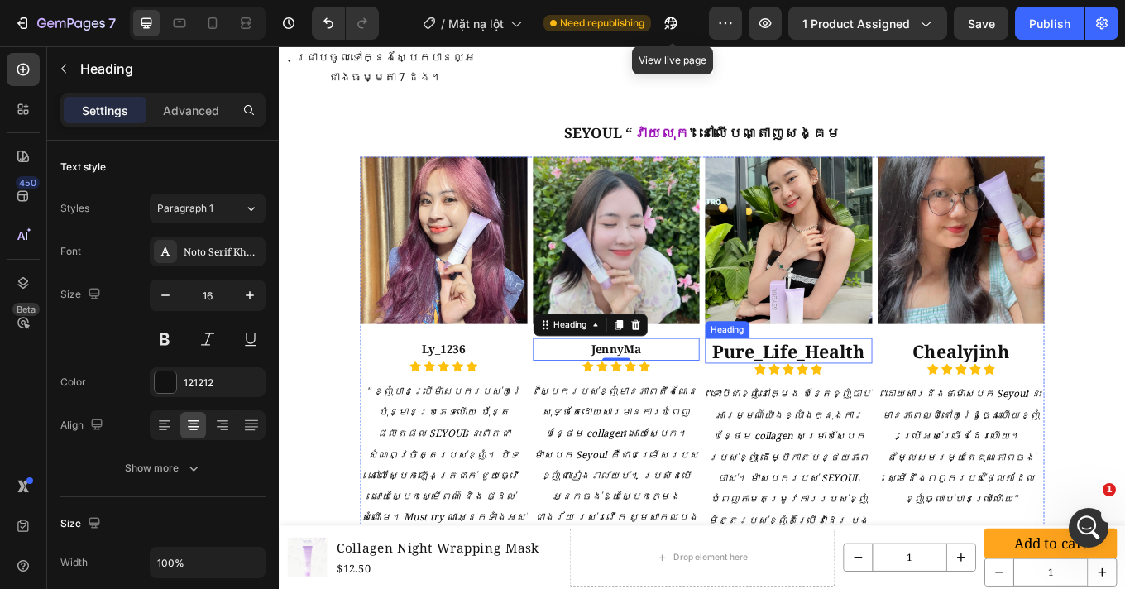
click at [876, 389] on strong "Pure_Life_Health" at bounding box center [875, 403] width 179 height 28
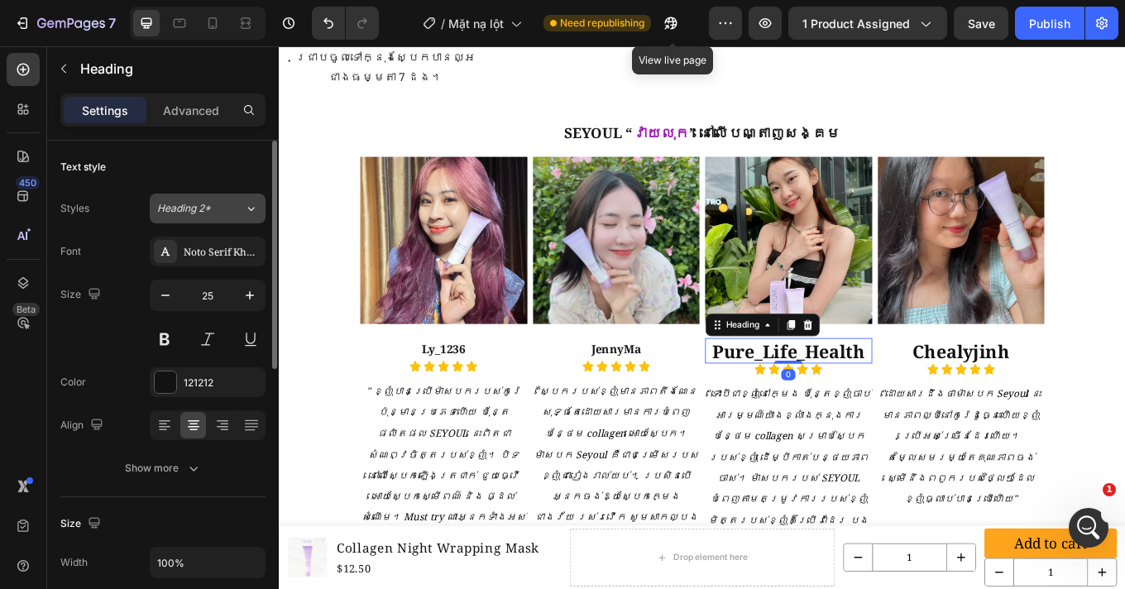
click at [197, 220] on button "Heading 2*" at bounding box center [208, 208] width 116 height 30
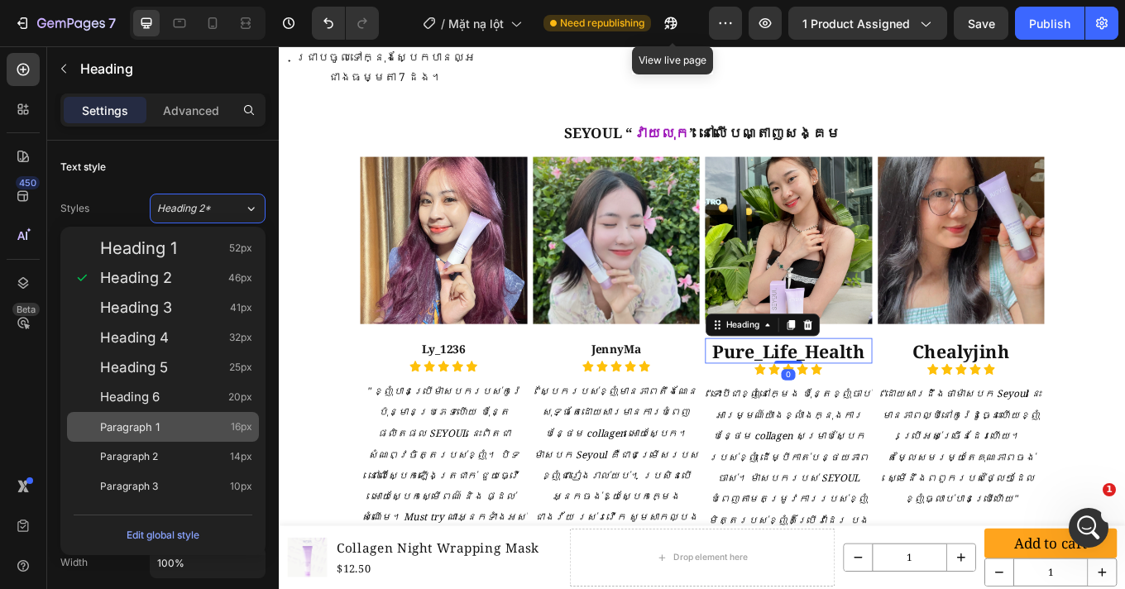
click at [169, 426] on div "Paragraph 1 16px" at bounding box center [176, 426] width 152 height 17
type input "16"
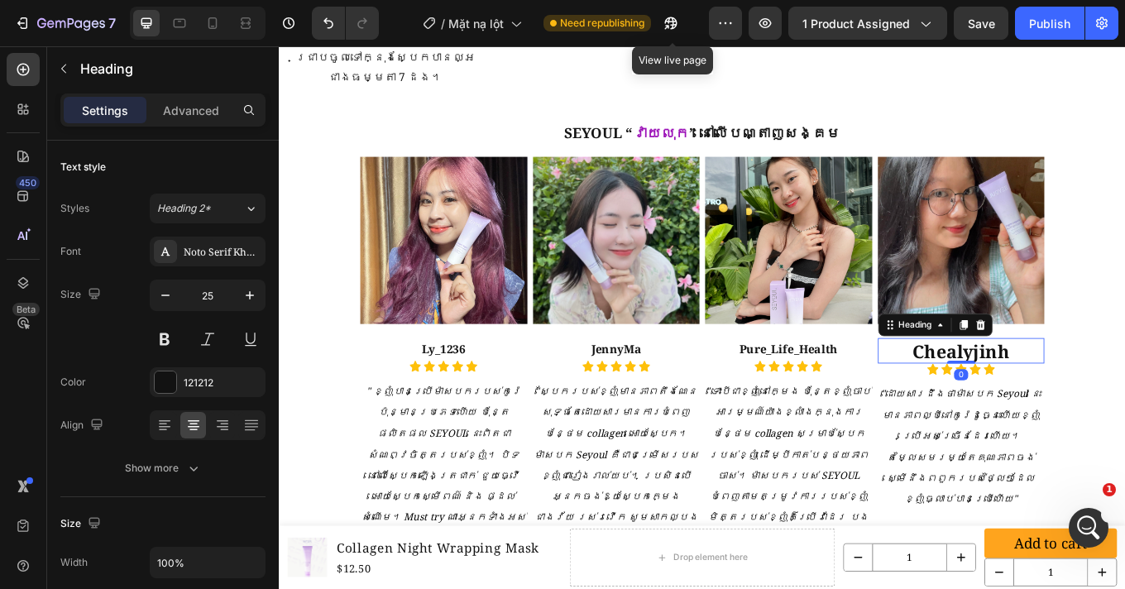
click at [1118, 389] on strong "Chealyjinh" at bounding box center [1078, 403] width 114 height 28
click at [184, 214] on span "Heading 2*" at bounding box center [184, 208] width 54 height 15
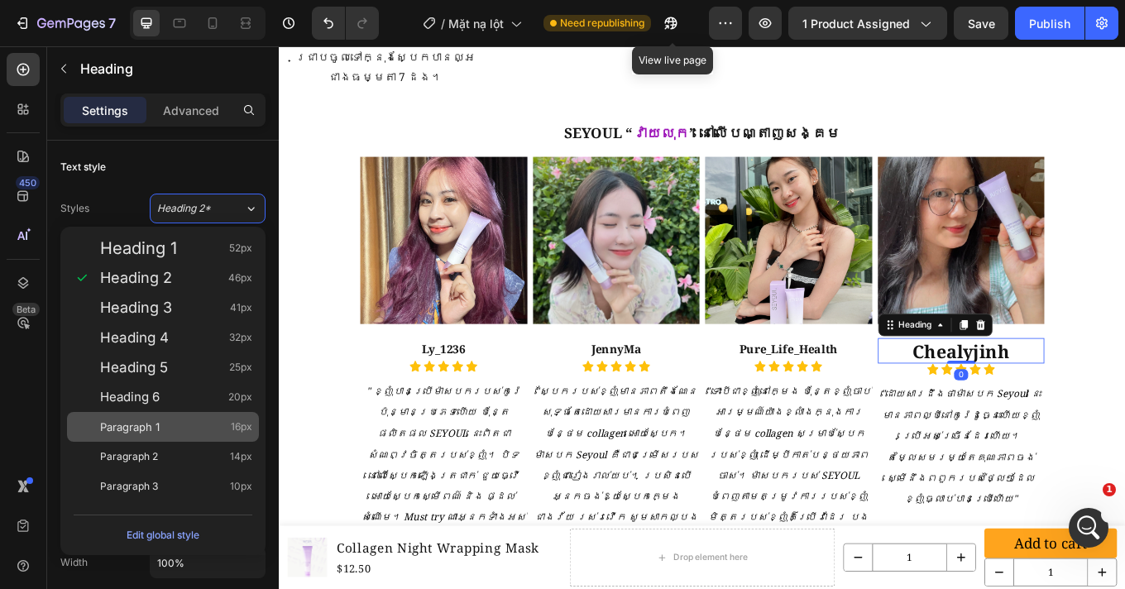
drag, startPoint x: 167, startPoint y: 434, endPoint x: 135, endPoint y: 448, distance: 35.2
click at [167, 434] on div "Paragraph 1 16px" at bounding box center [176, 426] width 152 height 17
type input "16"
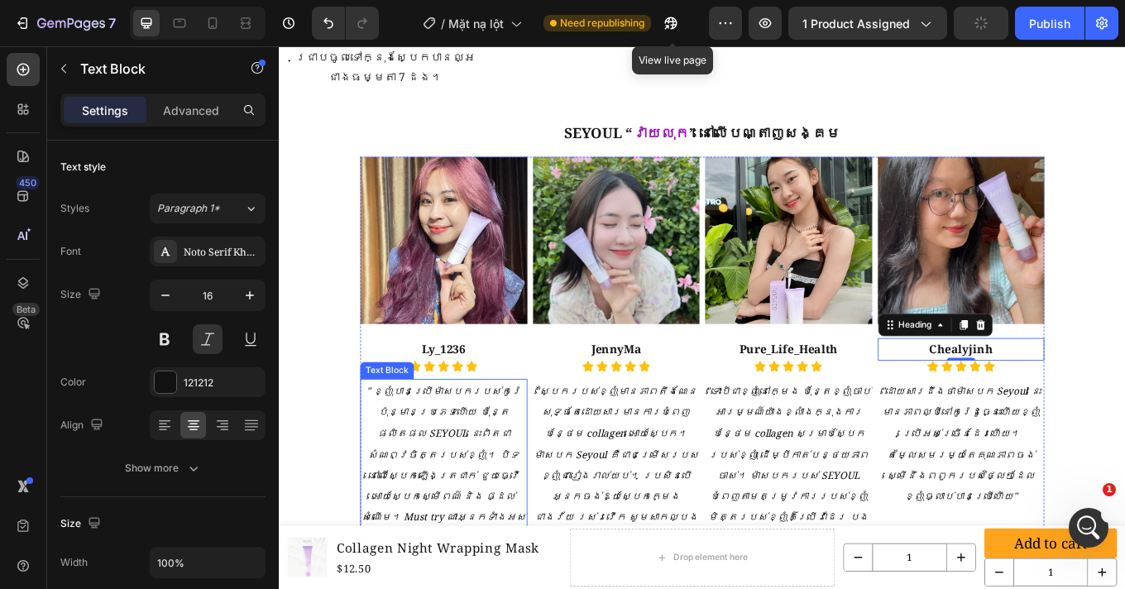
click at [476, 499] on span "" ខ្ញុំបានប្រើម៉ាសបករបស់កូរ៉េប៉ុន្មានប្រភេទហើយ ប៉ុន្តែផលិតផល SEYOUL នេះពិតជាសំណ…" at bounding box center [471, 536] width 193 height 189
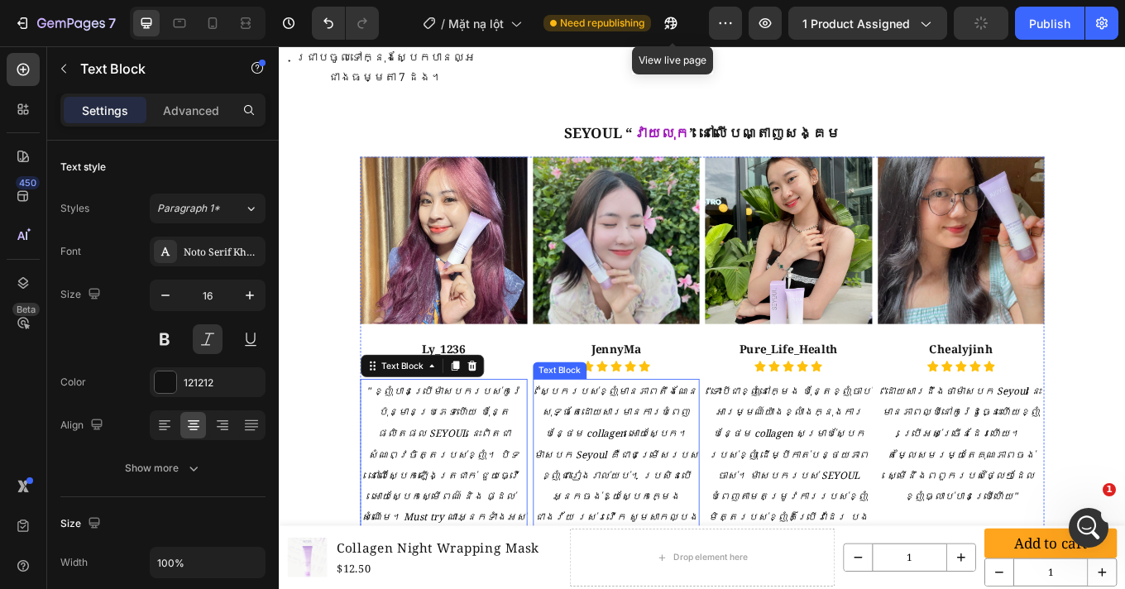
click at [726, 494] on span ""ស្បែករបស់ខ្ញុំមានភាពតឹងណែនសុទ្ធតែដោយសារមានការបំពេញបន្ថែម collagen អោយស្បែក។ ម៉…" at bounding box center [673, 536] width 193 height 189
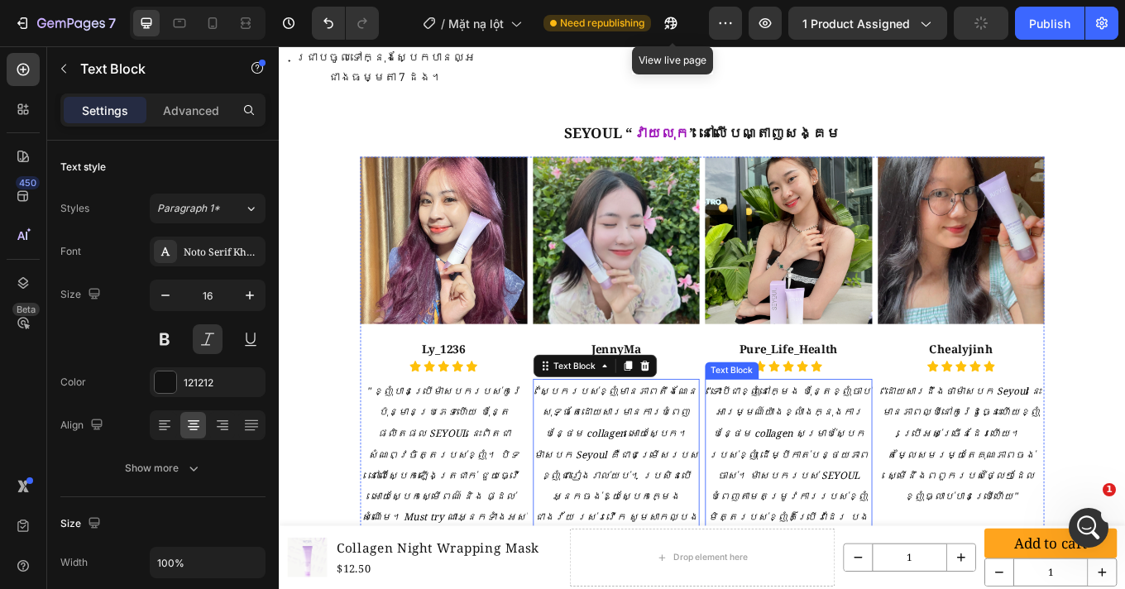
click at [955, 491] on p ""ទោះបីជាខ្ញុំនៅក្មេង ប៉ុន្តែខ្ញុំចាប់អារម្មណ៍យ៉ាងខ្លាំងក្នុងការបន្ថែម collagen …" at bounding box center [876, 549] width 196 height 222
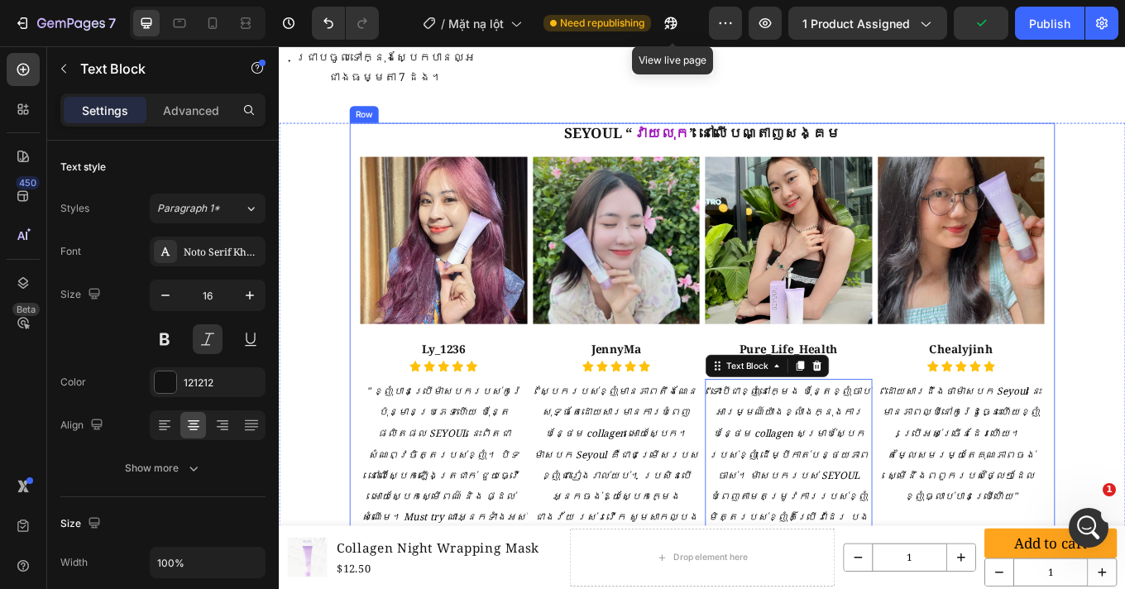
click at [361, 394] on div "SEYOUL “ វាយលុក ” នៅលើបណ្តាញសង្គម Text Block Image Ly_1236 Heading Icon Icon Ic…" at bounding box center [774, 402] width 827 height 533
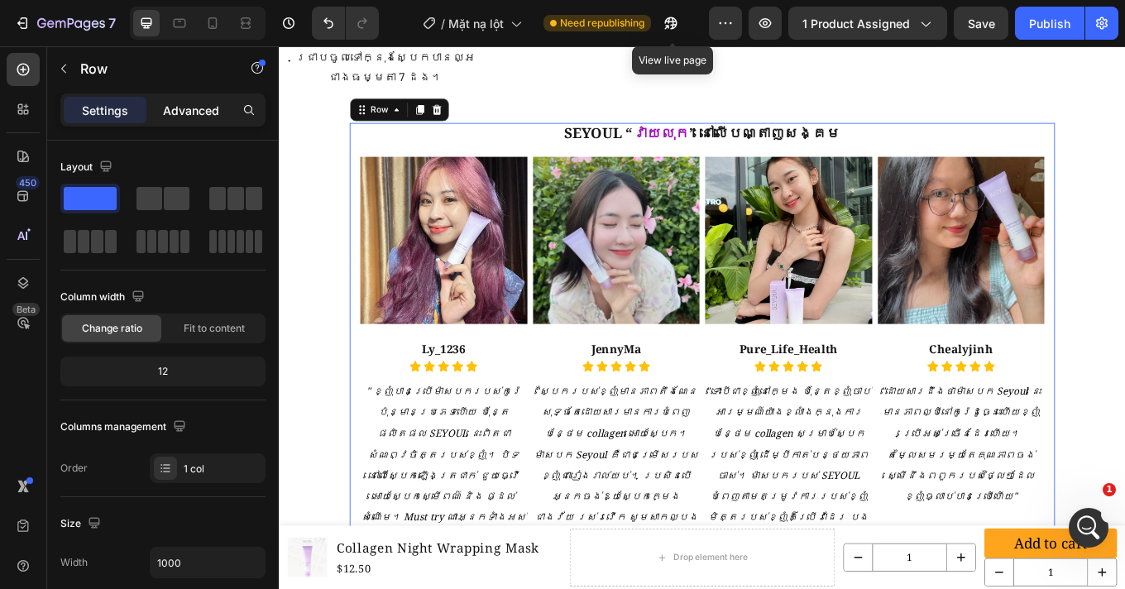
click at [187, 115] on p "Advanced" at bounding box center [191, 110] width 56 height 17
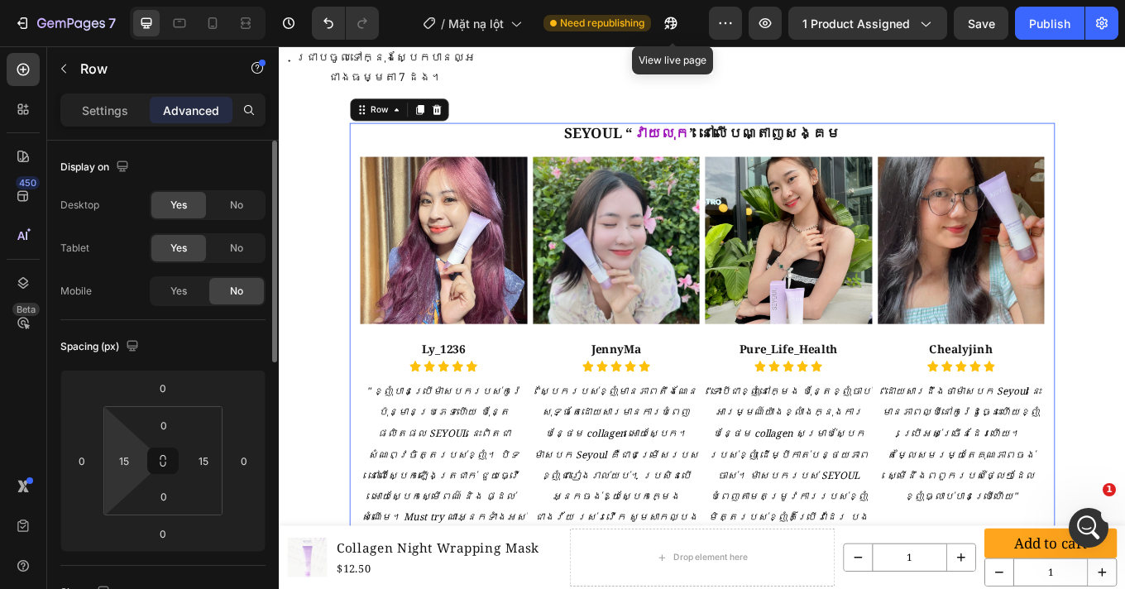
click at [141, 0] on html "7 Version history / Mặt nạ lột Need republishing View live page Preview 1 produ…" at bounding box center [562, 0] width 1125 height 0
click at [136, 462] on input "15" at bounding box center [124, 460] width 25 height 25
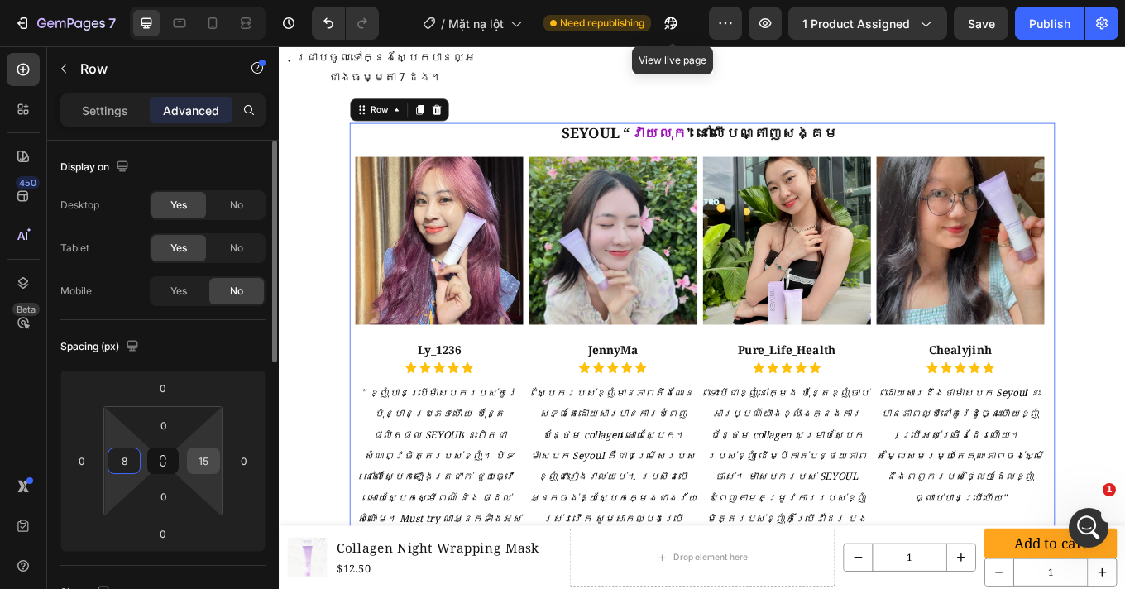
type input "8"
click at [202, 458] on input "15" at bounding box center [203, 460] width 25 height 25
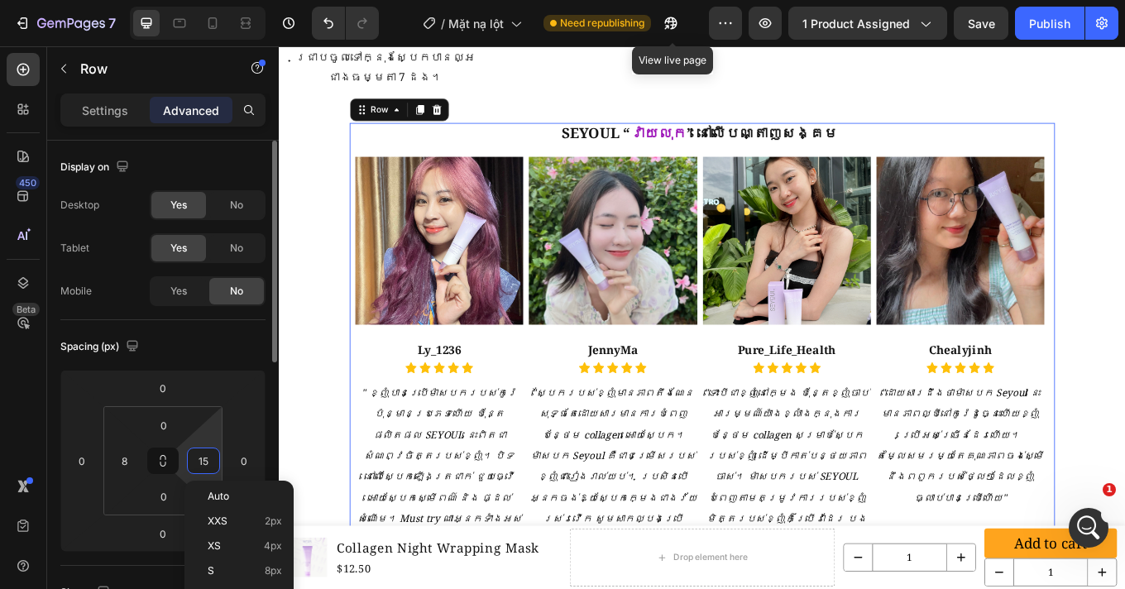
type input "9"
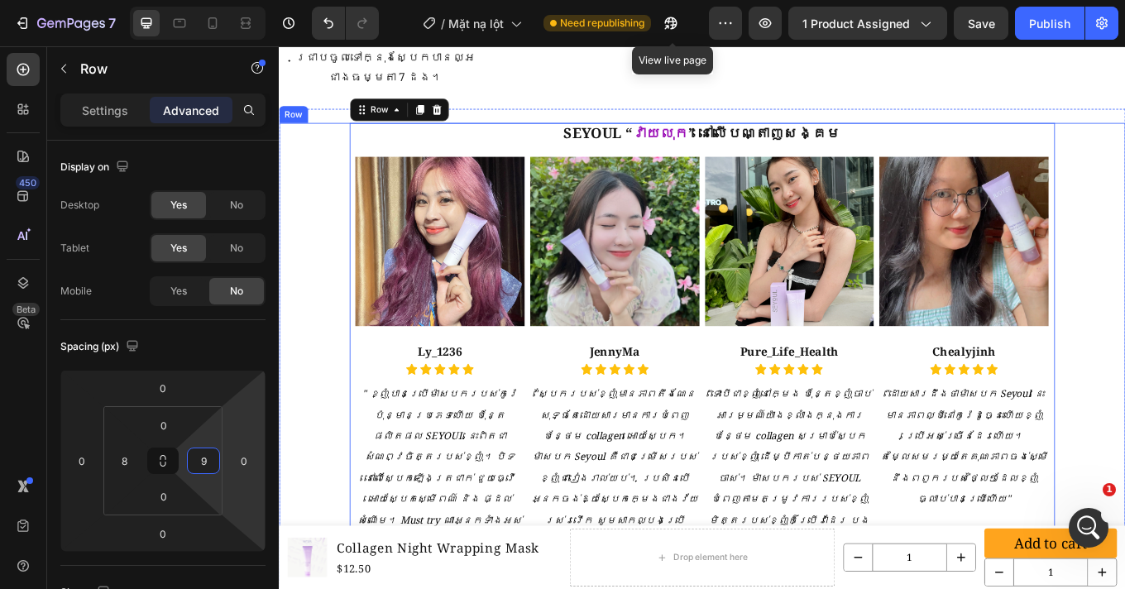
click at [1124, 336] on div "Image Ly_1236 Heading Icon Icon Icon Icon Icon Icon List "ខ្ញុំបានប្រើម៉ាសបករបស…" at bounding box center [775, 404] width 992 height 537
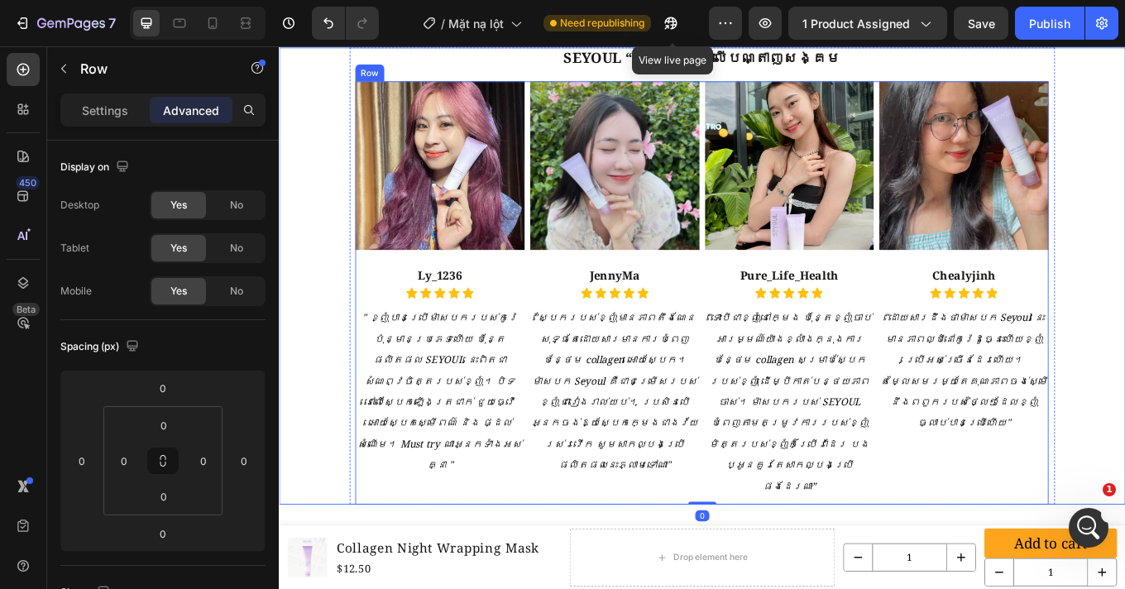
scroll to position [2548, 0]
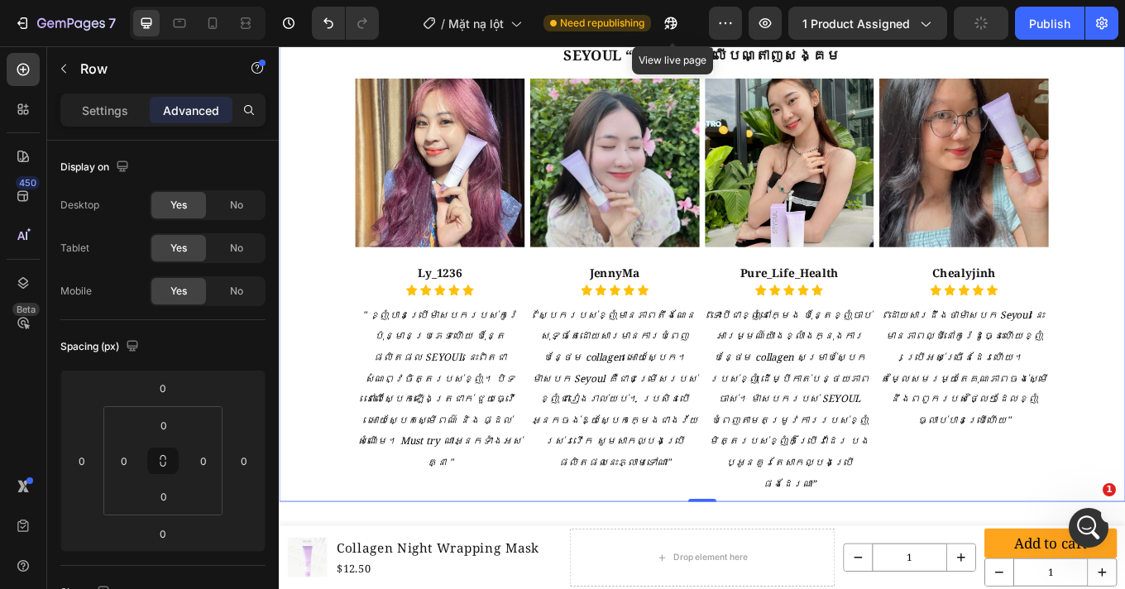
click at [310, 318] on div "Image Ly_1236 Heading Icon Icon Icon Icon Icon Icon List "ខ្ញុំបានប្រើម៉ាសបករបស…" at bounding box center [775, 313] width 992 height 537
click at [127, 104] on p "Settings" at bounding box center [105, 110] width 46 height 17
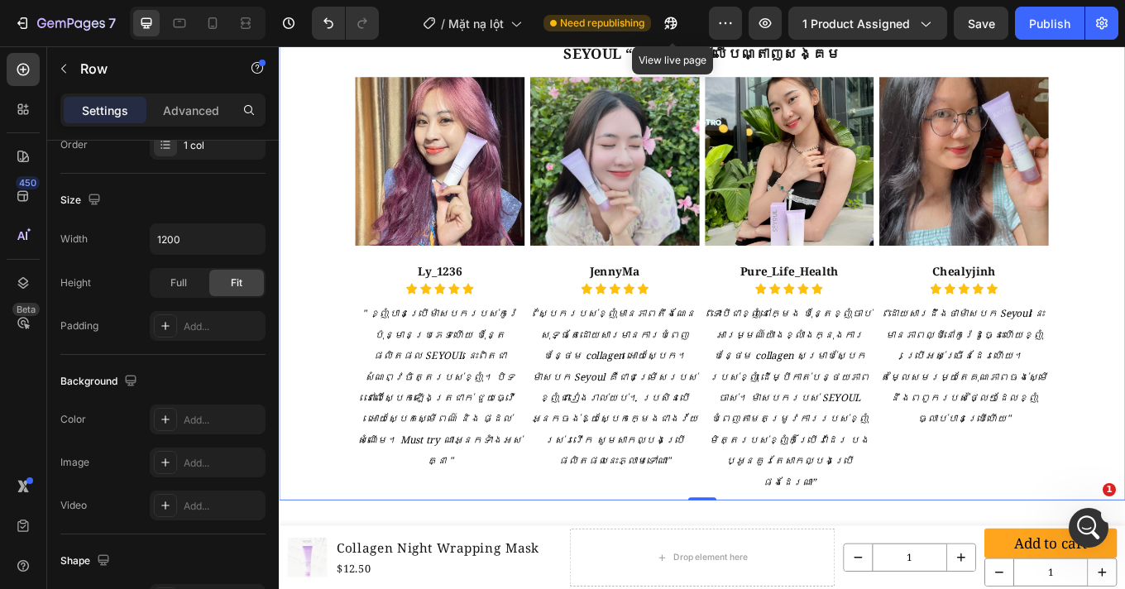
scroll to position [2521, 0]
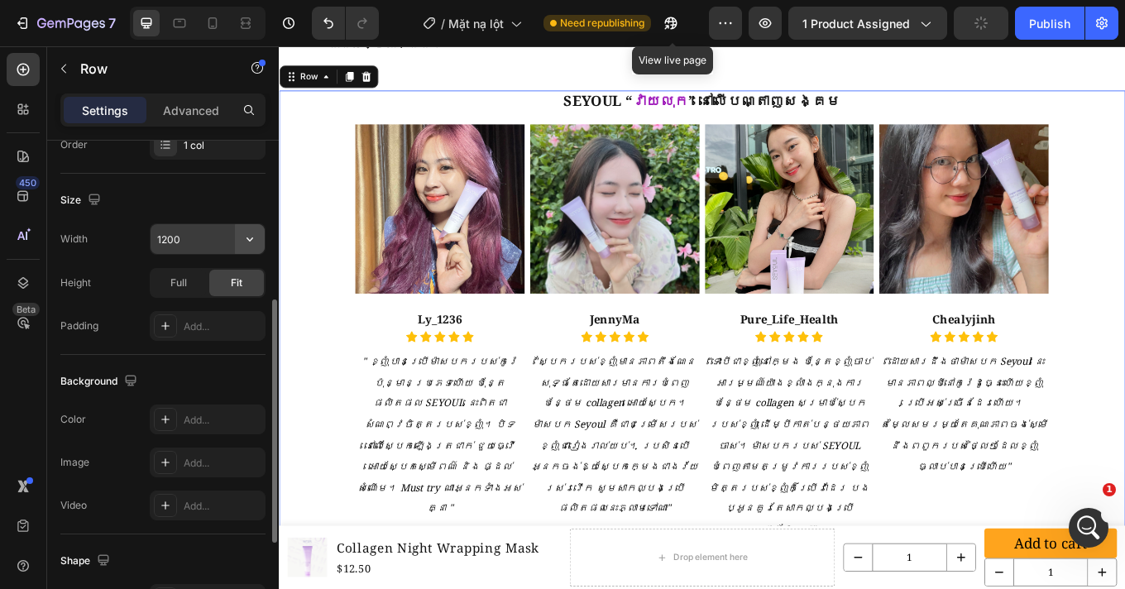
click at [254, 236] on icon "button" at bounding box center [249, 239] width 17 height 17
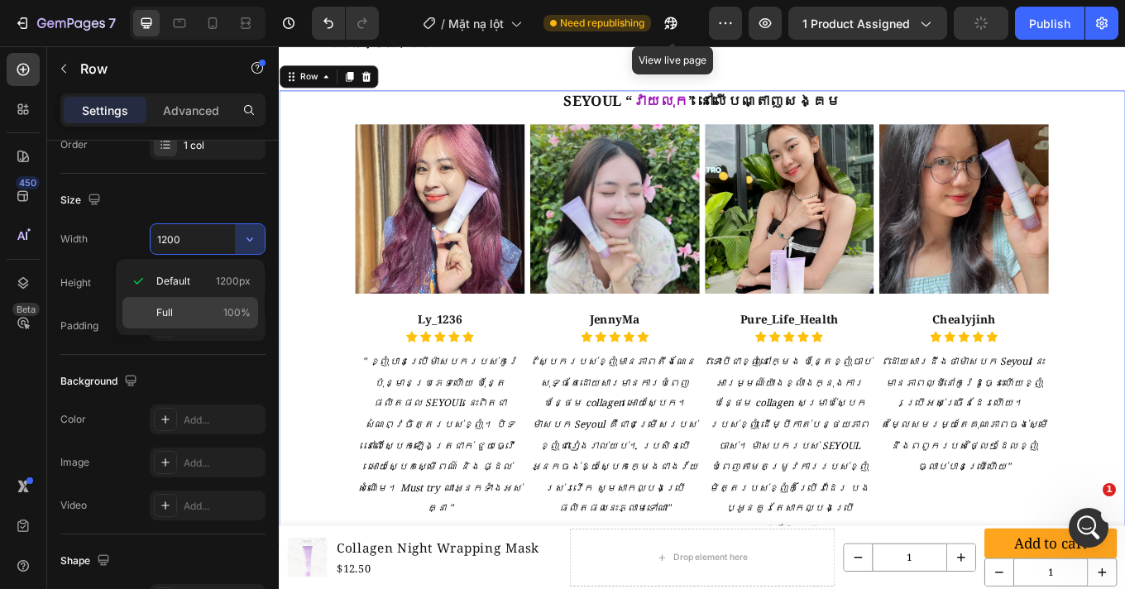
click at [203, 313] on p "Full 100%" at bounding box center [203, 312] width 94 height 15
type input "100%"
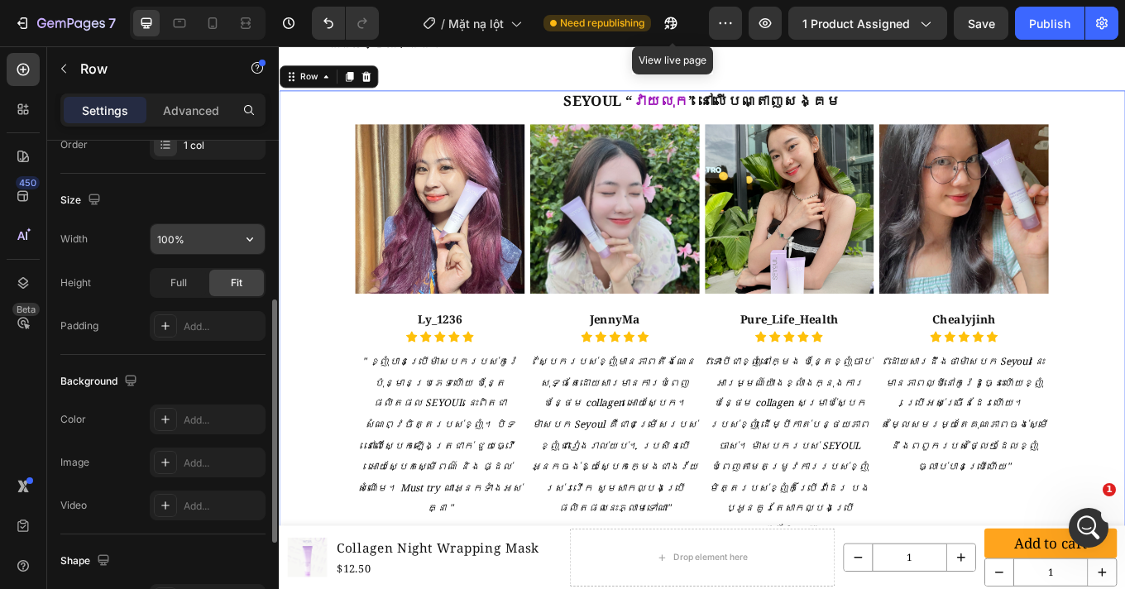
click at [213, 242] on input "100%" at bounding box center [207, 239] width 114 height 30
click at [1124, 456] on div "Image Ly_1236 Heading Icon Icon Icon Icon Icon Icon List "ខ្ញុំបានប្រើម៉ាសបករបស…" at bounding box center [775, 366] width 992 height 537
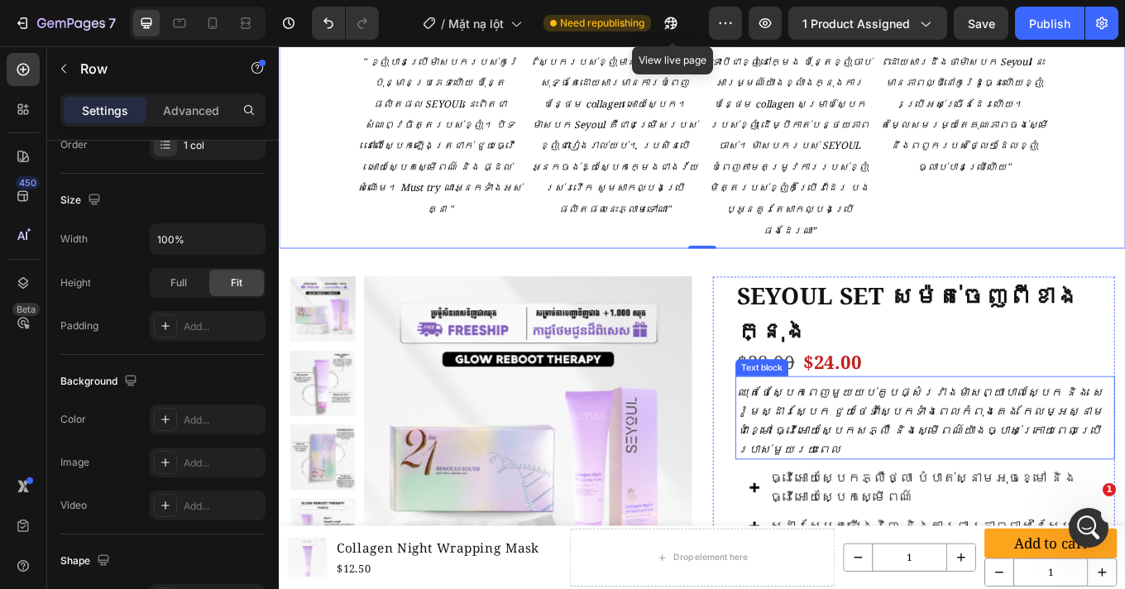
scroll to position [2847, 0]
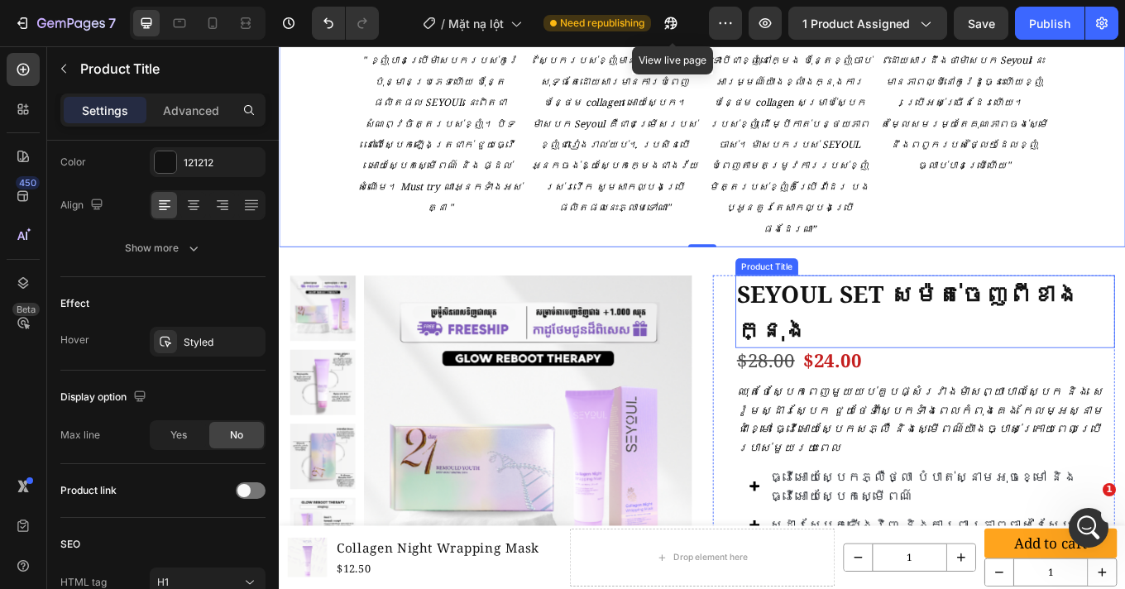
click at [996, 315] on h1 "SEYOUL SET សម៉ត់ចេញពីខាងក្នុង" at bounding box center [1036, 357] width 445 height 85
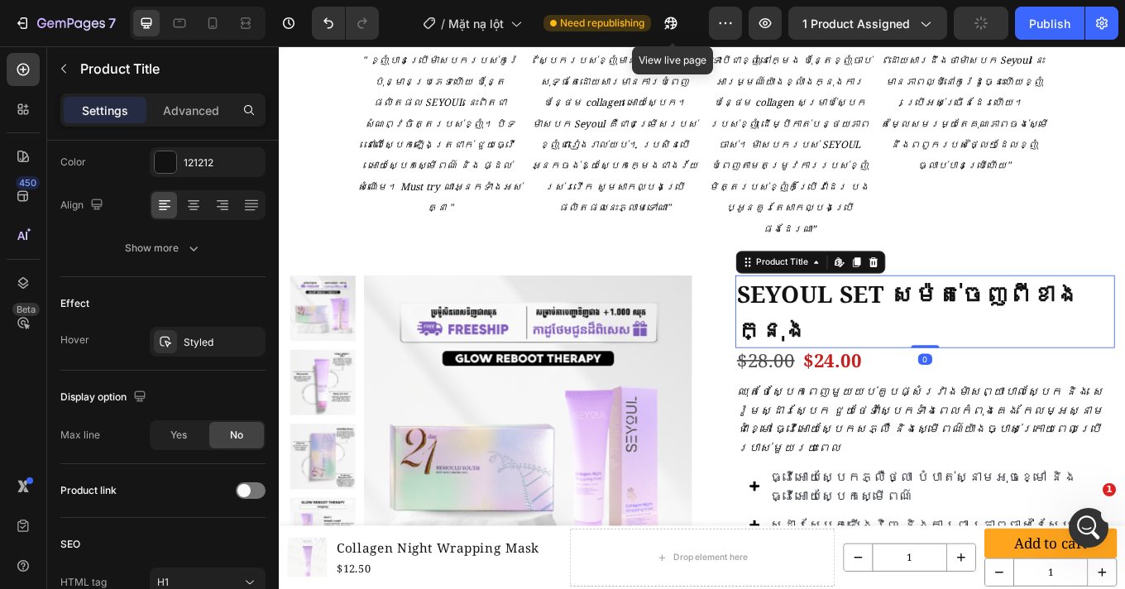
scroll to position [0, 0]
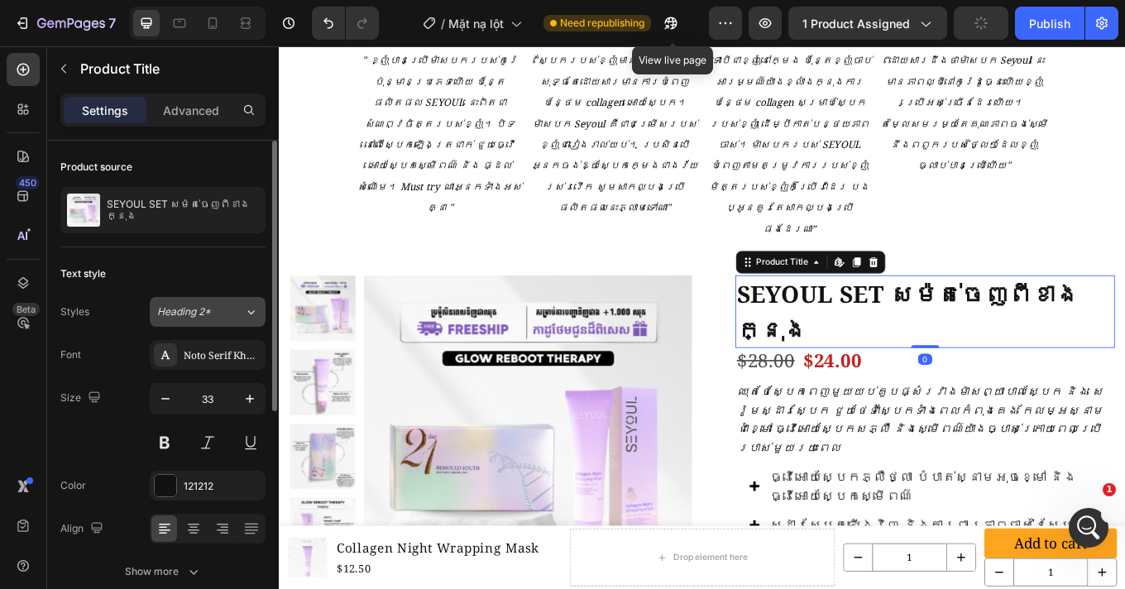
click at [185, 308] on span "Heading 2*" at bounding box center [184, 311] width 54 height 15
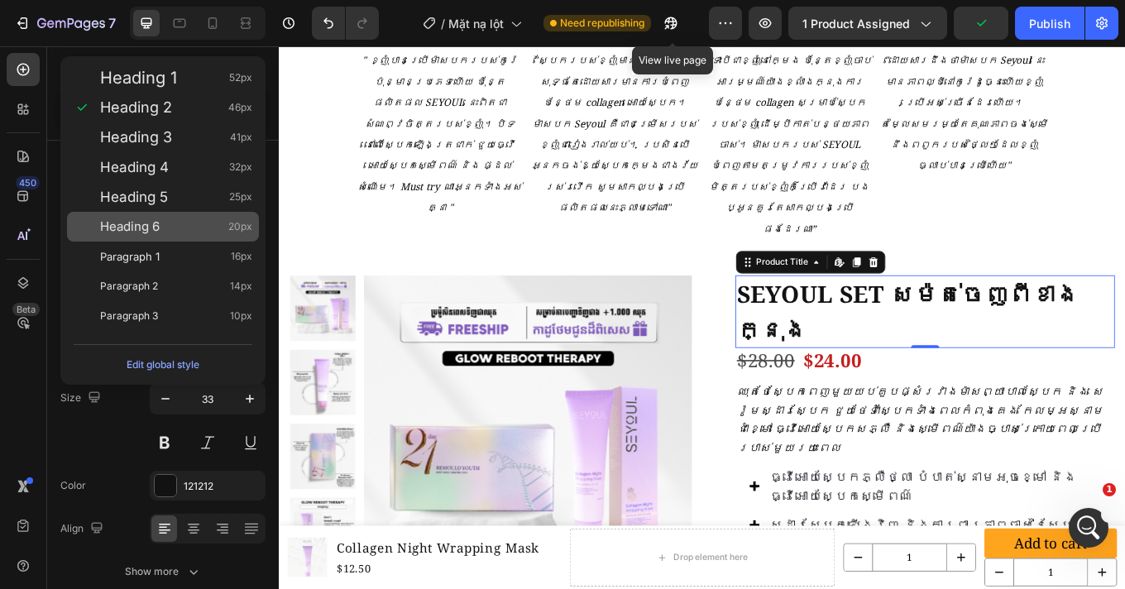
click at [157, 232] on span "Heading 6" at bounding box center [130, 226] width 60 height 17
type input "20"
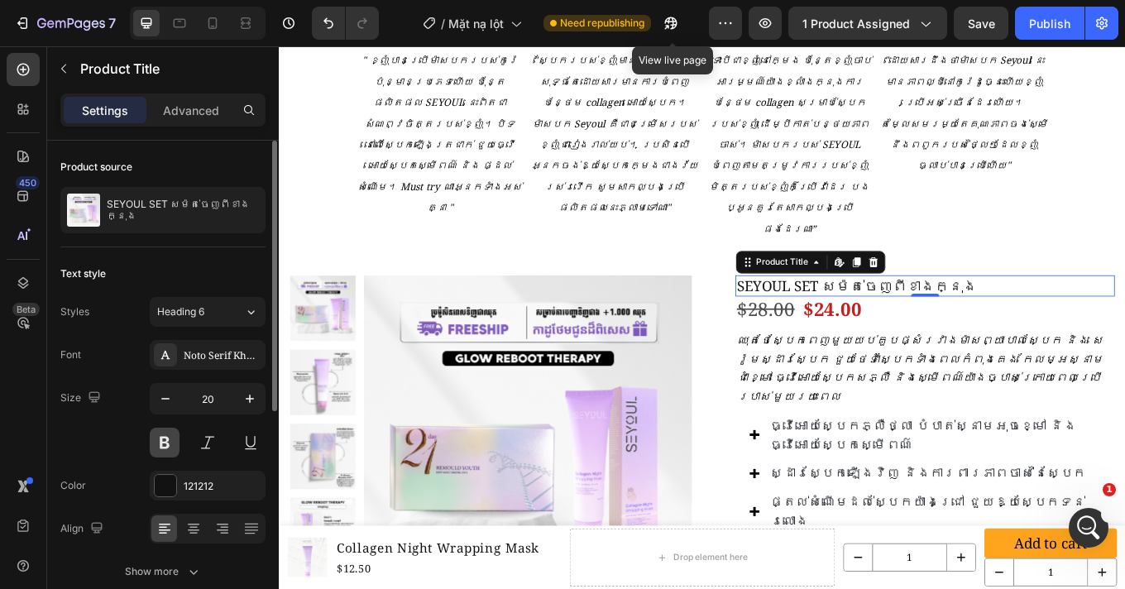
click at [167, 436] on button at bounding box center [165, 442] width 30 height 30
click at [1031, 346] on div "0" at bounding box center [1036, 352] width 17 height 13
click at [1096, 315] on h1 "SEYOUL SET សម៉ត់ចេញពីខាងក្នុង" at bounding box center [1036, 327] width 445 height 25
click at [170, 106] on p "Advanced" at bounding box center [191, 110] width 56 height 17
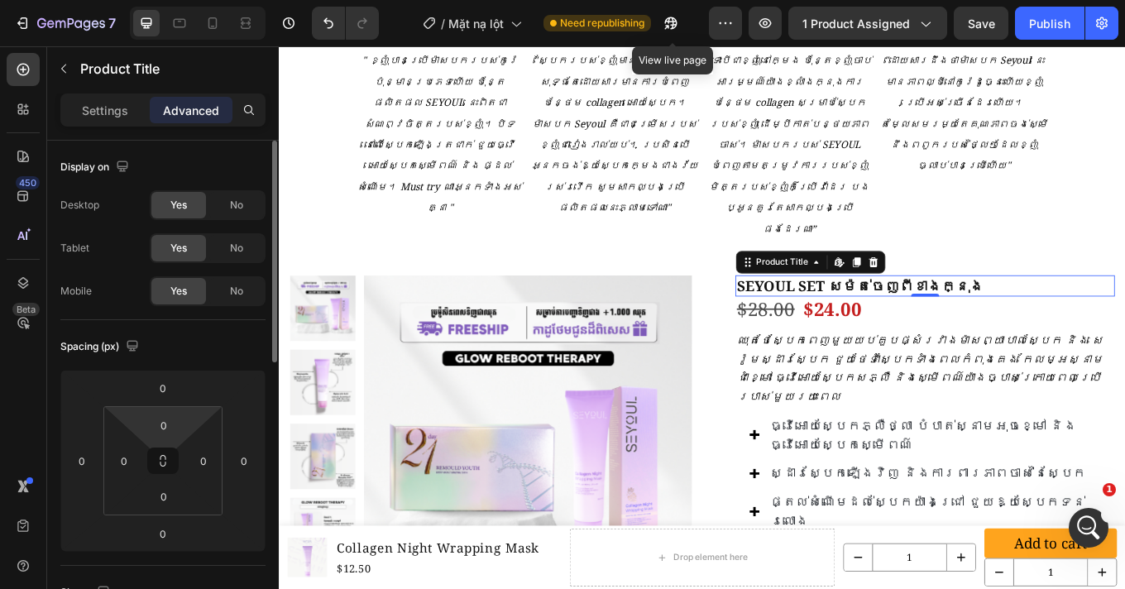
click at [184, 0] on html "7 Version history / Mặt nạ lột Need republishing View live page Preview 1 produ…" at bounding box center [562, 0] width 1125 height 0
click at [176, 427] on input "0" at bounding box center [163, 425] width 33 height 25
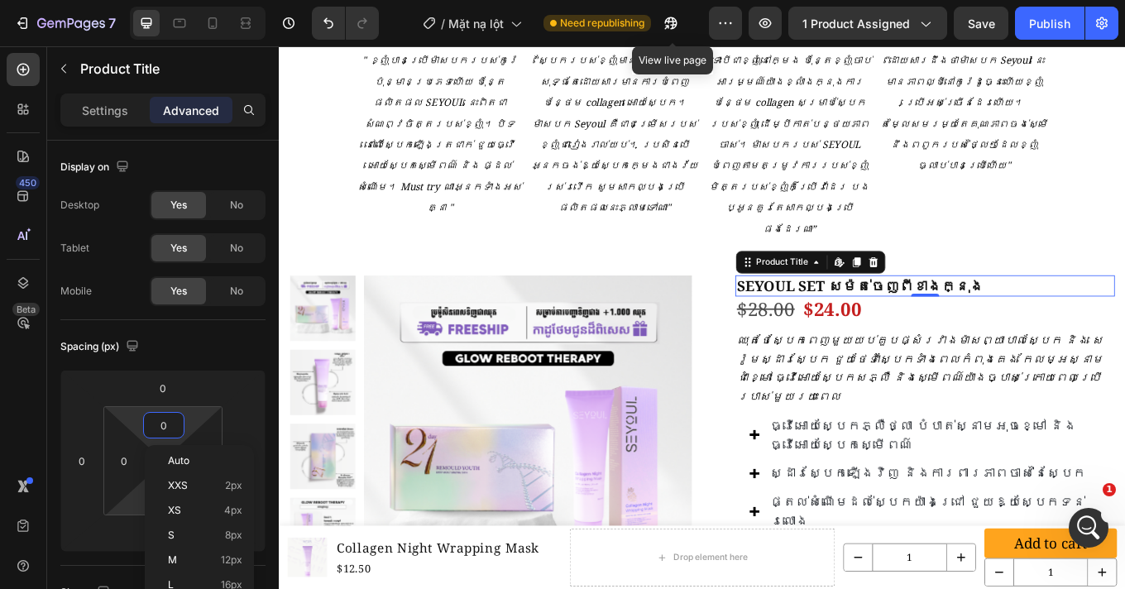
click at [125, 0] on html "7 Version history / Mặt nạ lột Need republishing View live page Preview 1 produ…" at bounding box center [562, 0] width 1125 height 0
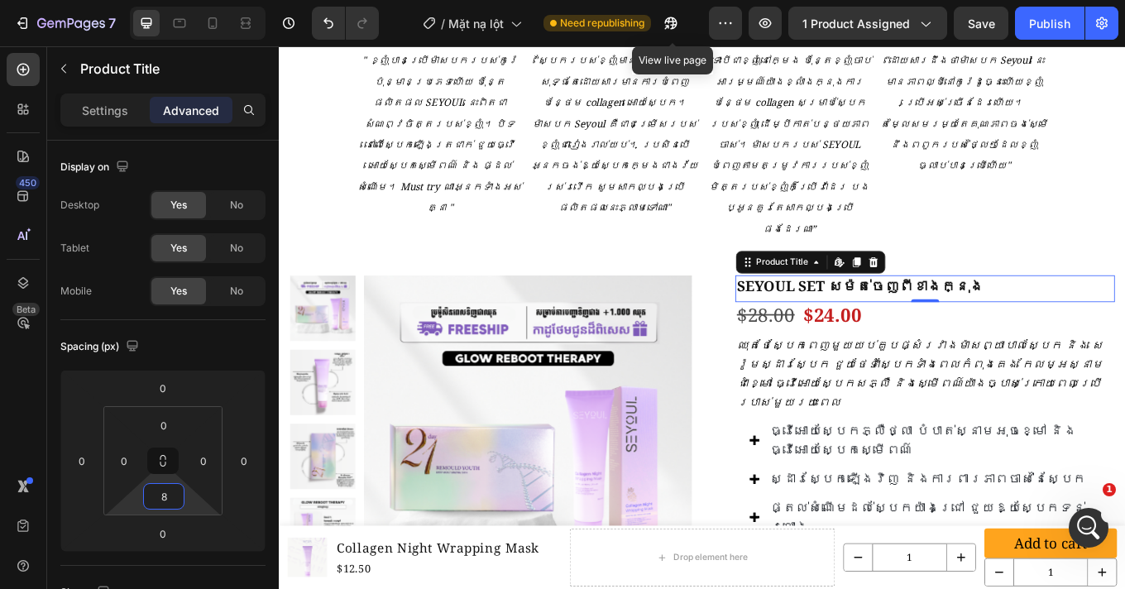
type input "8"
click at [939, 388] on icon "ឈុតថែស្បែកពេញមួយយប់គួបផ្សំរវាងម៉ាសព្យាបាលស្បែក និង សេរ៉ូមស្ដារស្បែក ជួយថែទាំស្ប…" at bounding box center [1030, 430] width 430 height 84
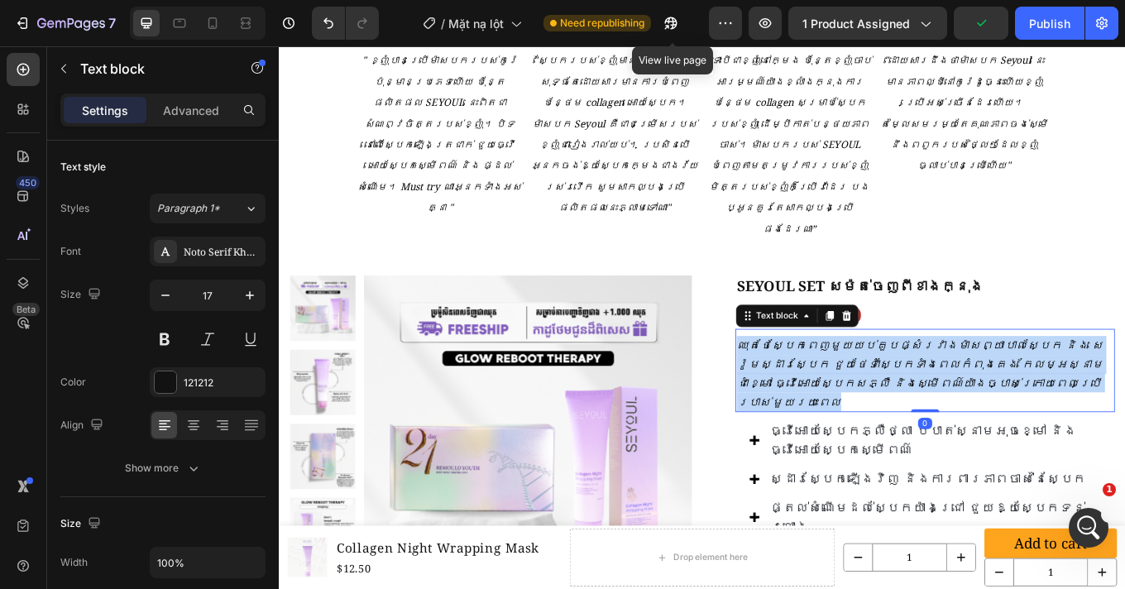
click at [939, 388] on icon "ឈុតថែស្បែកពេញមួយយប់គួបផ្សំរវាងម៉ាសព្យាបាលស្បែក និង សេរ៉ូមស្ដារស្បែក ជួយថែទាំស្ប…" at bounding box center [1030, 430] width 430 height 84
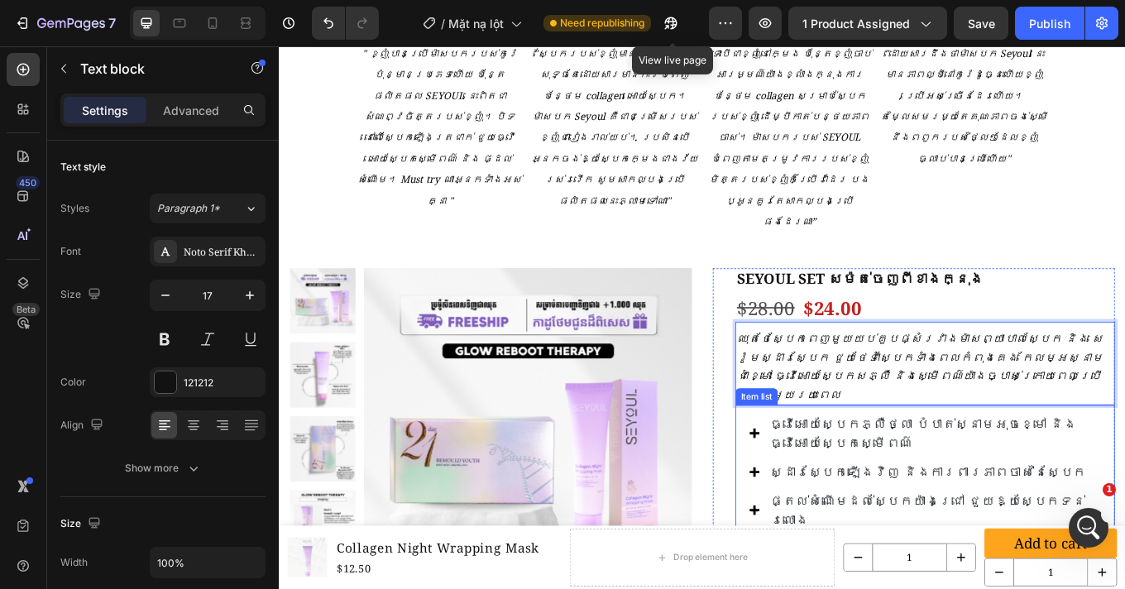
scroll to position [2870, 0]
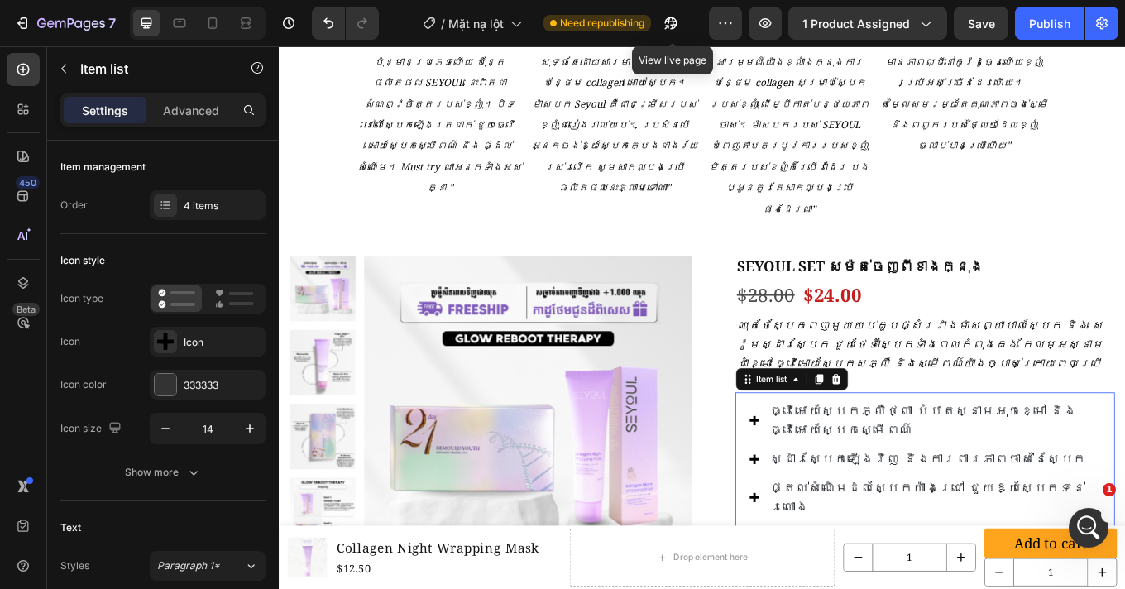
click at [820, 452] on div "ធ្វើអោយស្បែកភ្លឺថ្លា បំបាត់ស្នាមអុចខ្មៅ និងធ្វើអោយស្បែកស្មើពណ៌ ស្ដារស្បែកឡើងវិញ…" at bounding box center [1036, 551] width 445 height 198
click at [203, 343] on div "Icon" at bounding box center [223, 342] width 78 height 15
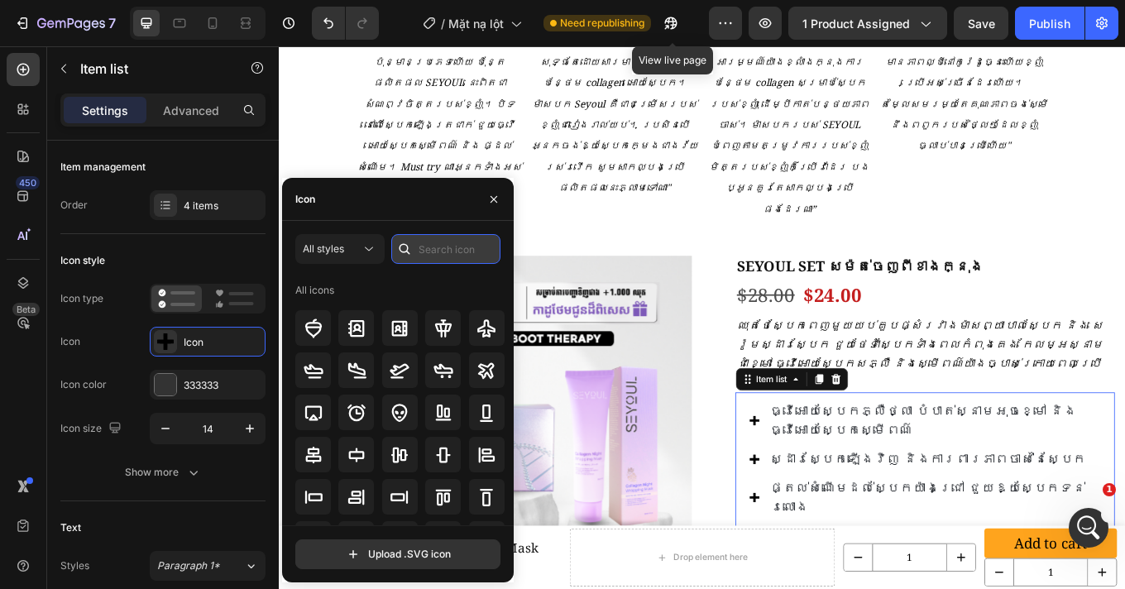
click at [428, 254] on input "text" at bounding box center [445, 249] width 109 height 30
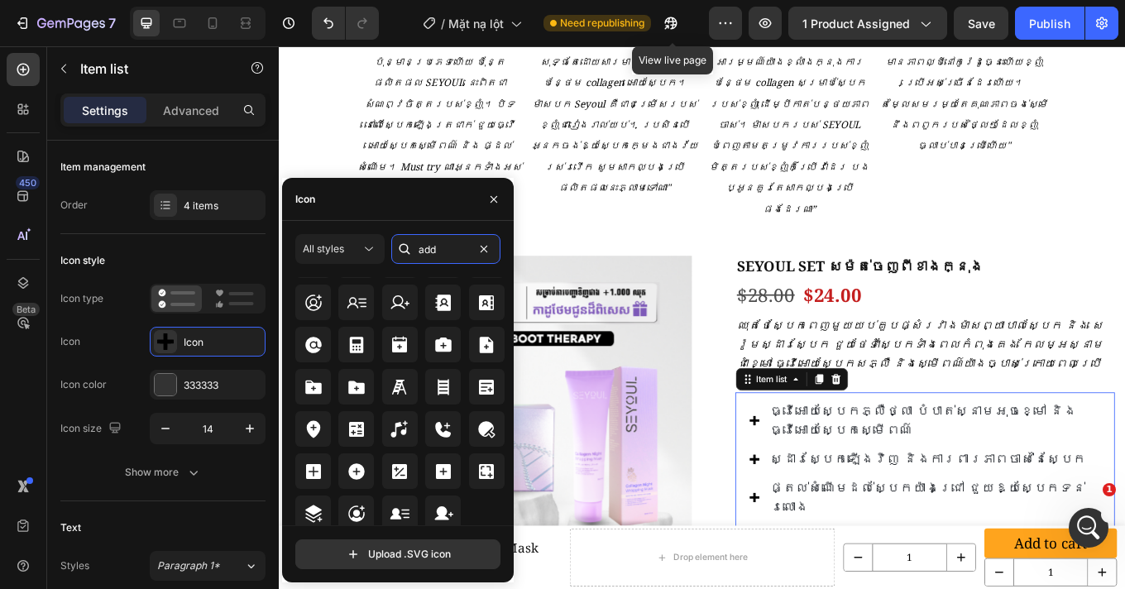
scroll to position [573, 0]
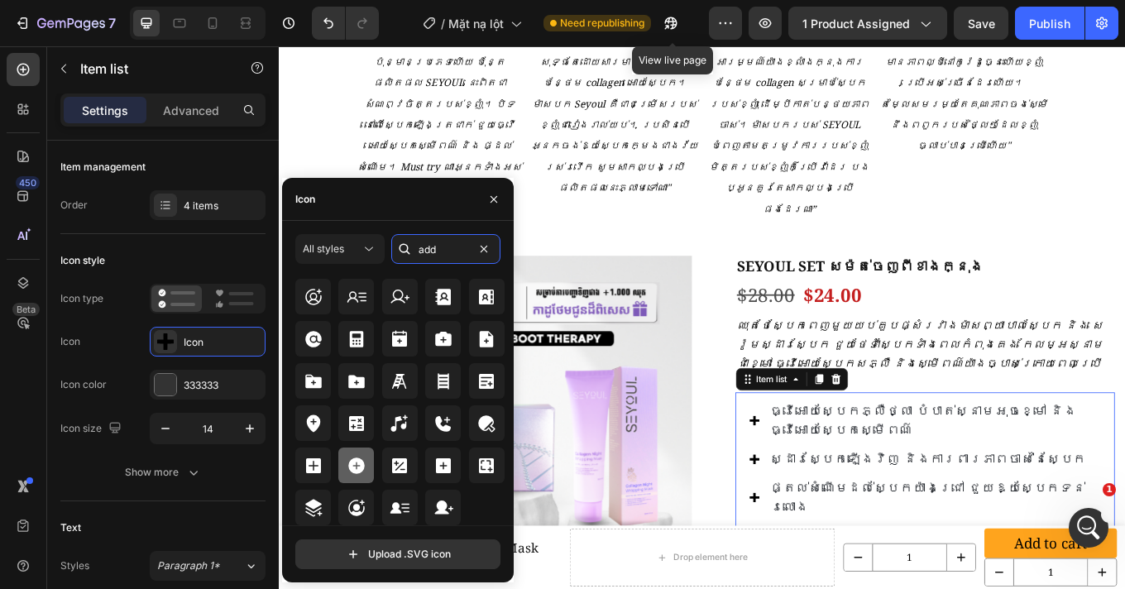
type input "add"
click at [351, 470] on icon at bounding box center [356, 465] width 17 height 17
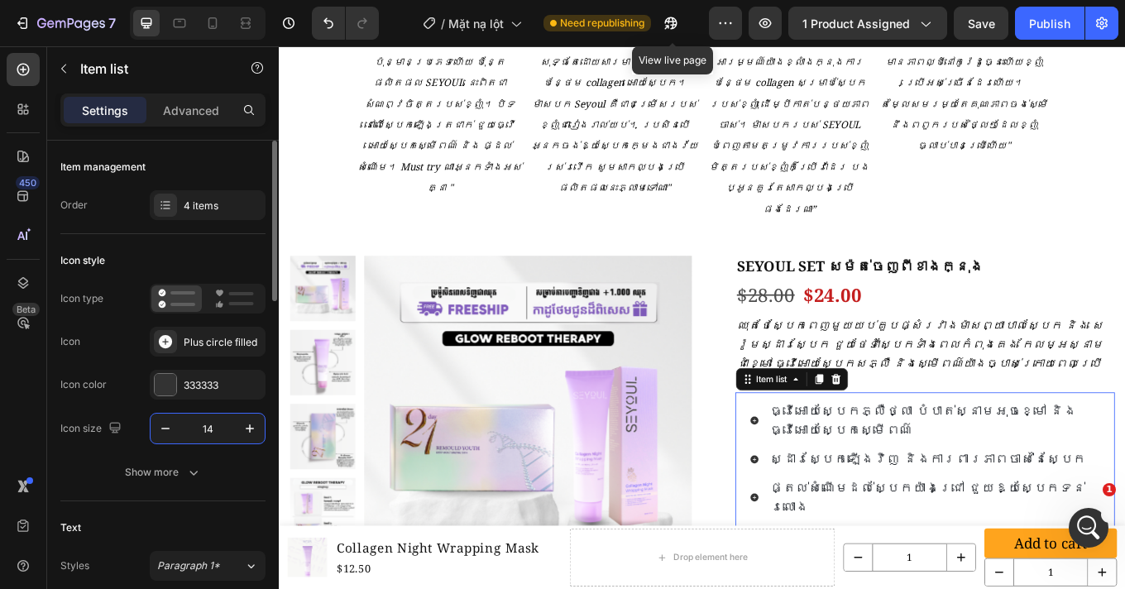
click at [217, 431] on input "14" at bounding box center [207, 428] width 55 height 30
type input "23"
click at [925, 463] on p "ធ្វើអោយស្បែកភ្លឺថ្លា បំបាត់ស្នាមអុចខ្មៅ និងធ្វើអោយស្បែកស្មើពណ៌" at bounding box center [1051, 485] width 378 height 45
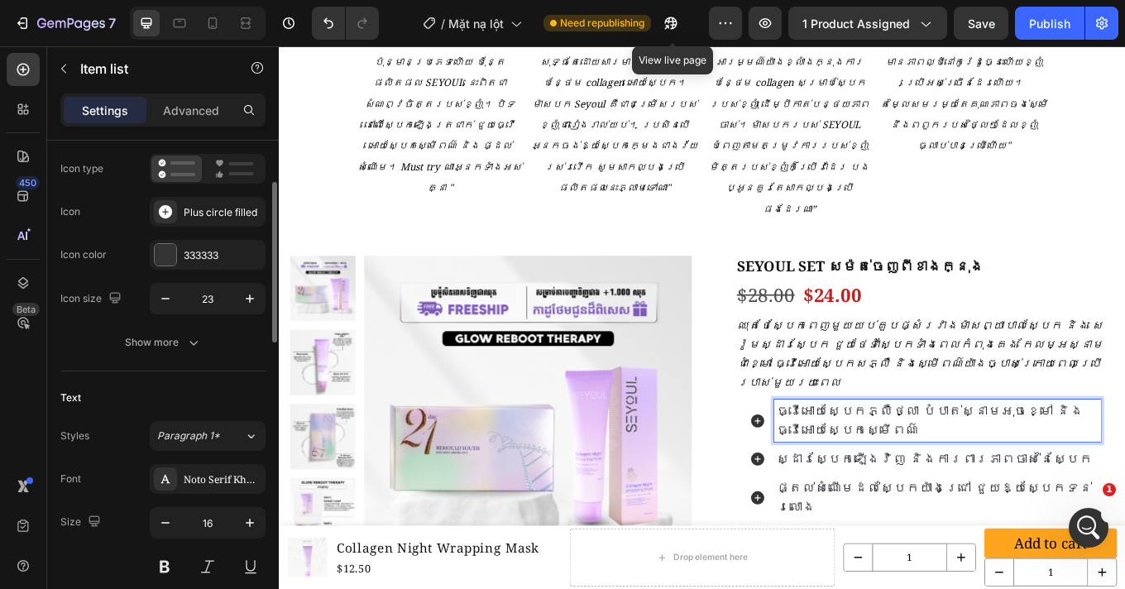
scroll to position [133, 0]
click at [918, 464] on span "ធ្វើអោយស្បែកភ្លឺថ្លា បំបាត់ស្នាមអុចខ្មៅ និងធ្វើអោយស្បែកស្មើពណ៌" at bounding box center [1042, 485] width 360 height 42
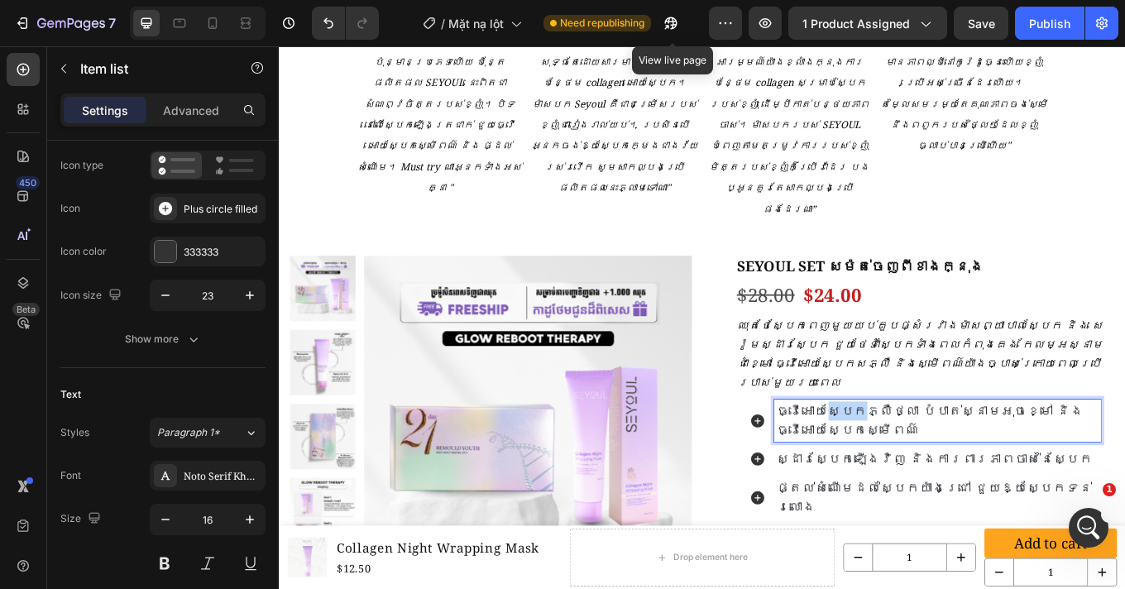
click at [918, 464] on span "ធ្វើអោយស្បែកភ្លឺថ្លា បំបាត់ស្នាមអុចខ្មៅ និងធ្វើអោយស្បែកស្មើពណ៌" at bounding box center [1042, 485] width 360 height 42
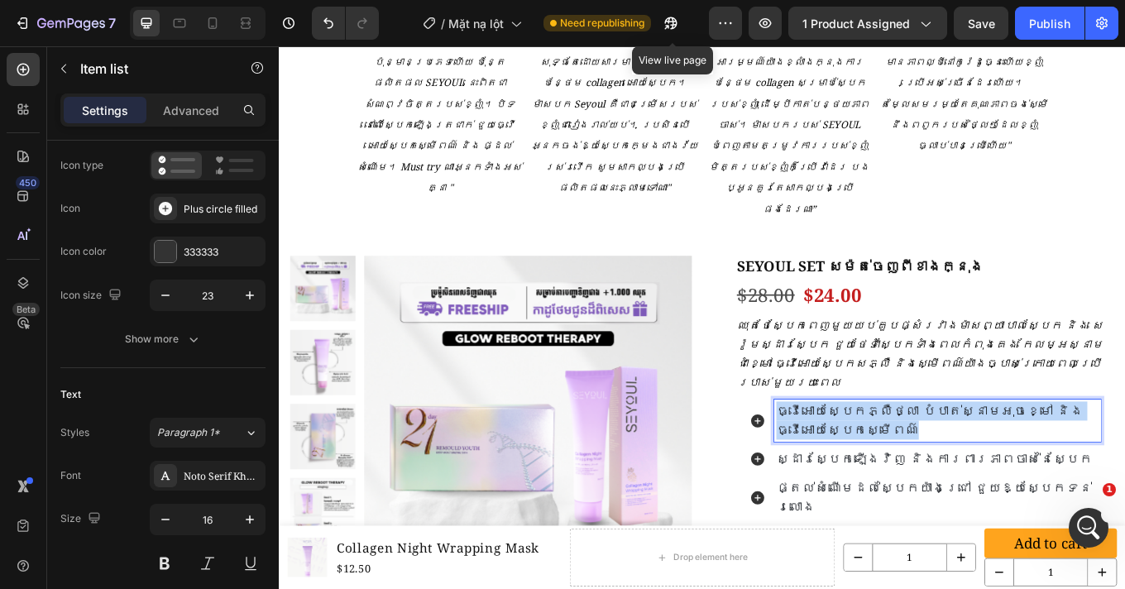
click at [918, 464] on span "ធ្វើអោយស្បែកភ្លឺថ្លា បំបាត់ស្នាមអុចខ្មៅ និងធ្វើអោយស្បែកស្មើពណ៌" at bounding box center [1042, 485] width 360 height 42
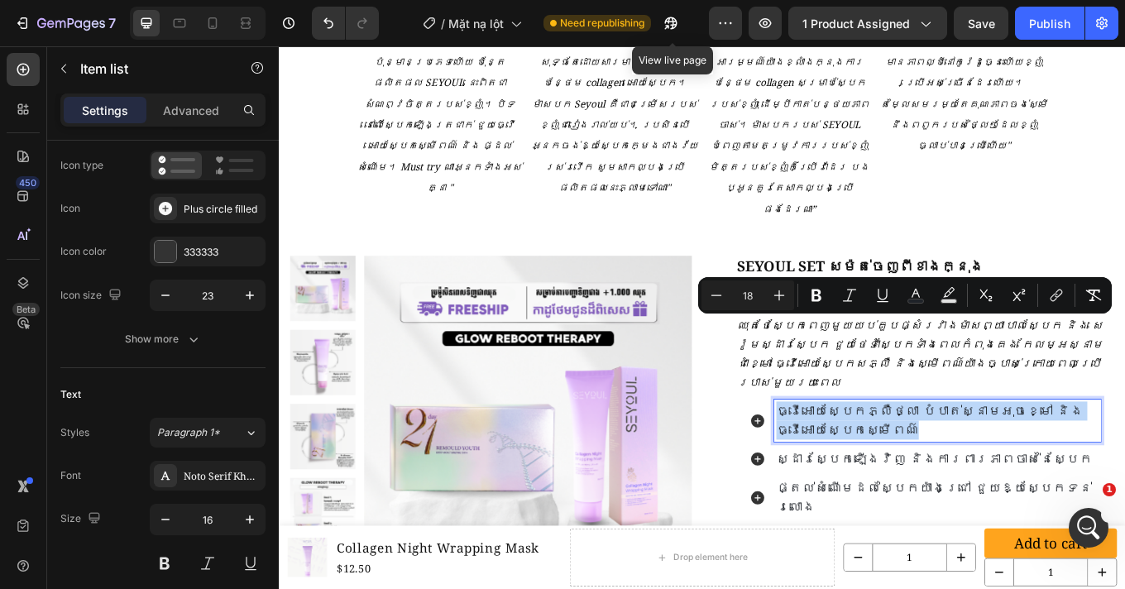
click at [996, 463] on p "ធ្វើអោយស្បែកភ្លឺថ្លា បំបាត់ស្នាមអុចខ្មៅ និងធ្វើអោយស្បែកស្មើពណ៌" at bounding box center [1051, 485] width 378 height 45
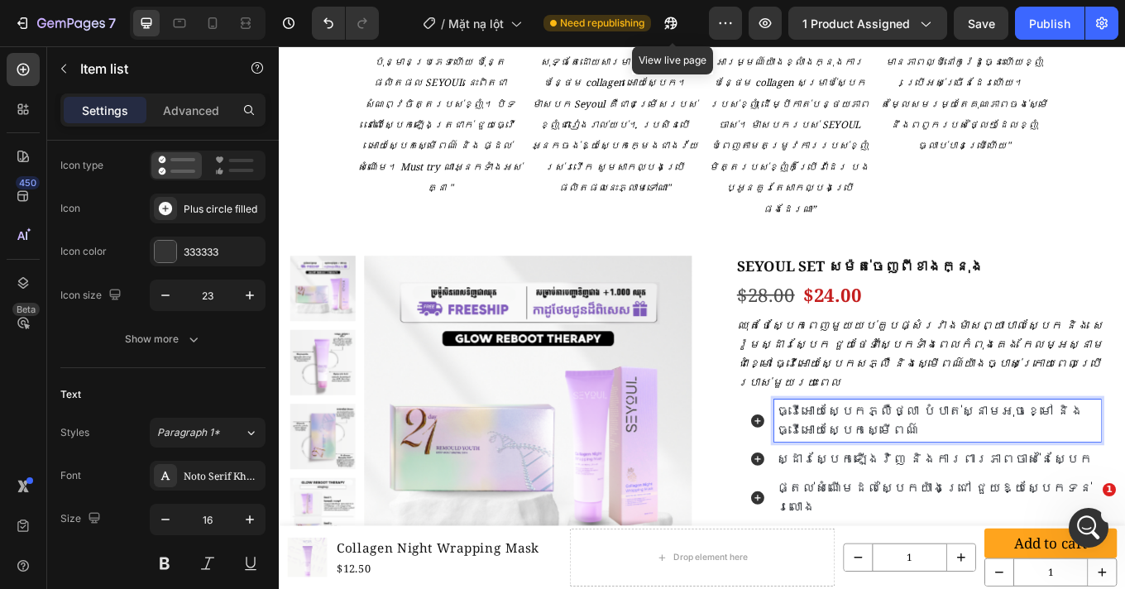
click at [1043, 520] on span "ស្ដារស្បែកឡើងវិញ និងការពារភាពចាស់នៃស្បែក" at bounding box center [1047, 530] width 371 height 20
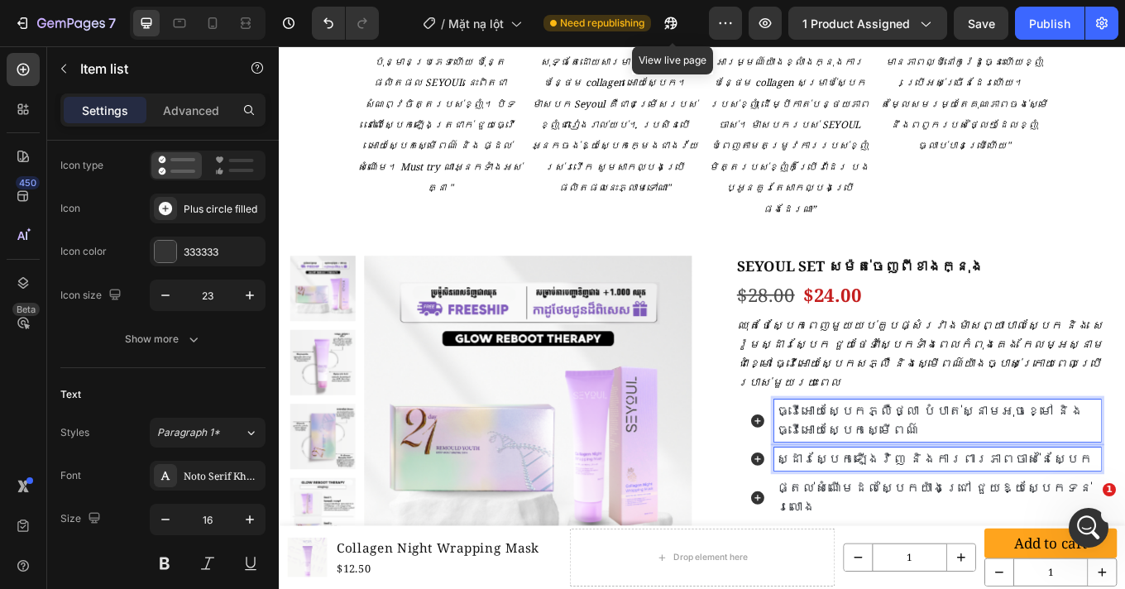
click at [922, 464] on span "ធ្វើអោយស្បែកភ្លឺថ្លា បំបាត់ស្នាមអុចខ្មៅ និងធ្វើអោយស្បែកស្មើពណ៌" at bounding box center [1042, 485] width 360 height 42
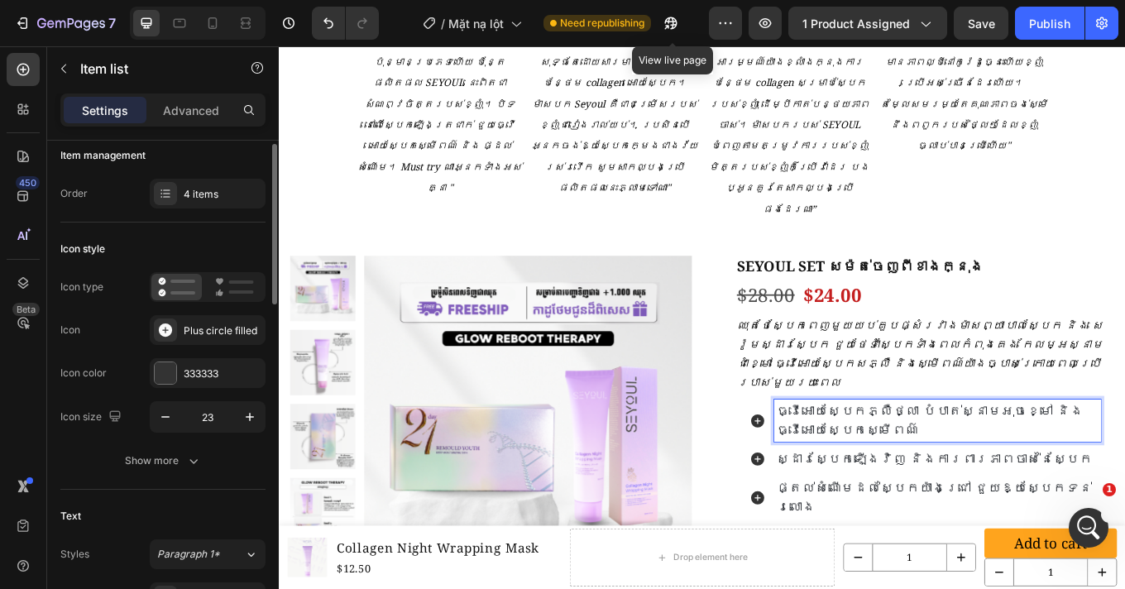
scroll to position [0, 0]
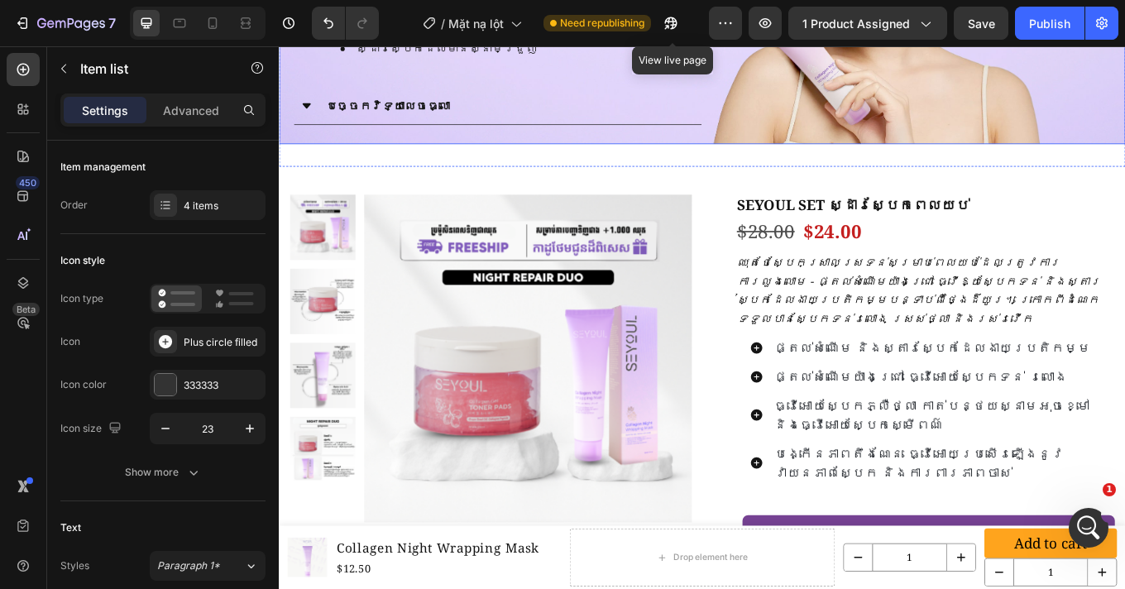
scroll to position [1675, 0]
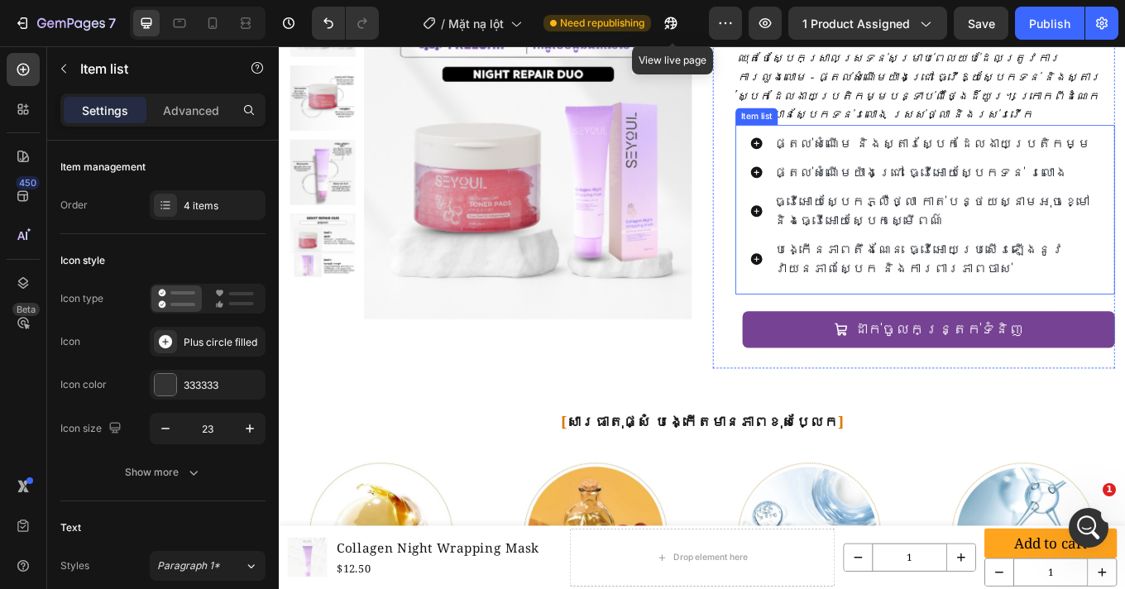
click at [918, 150] on span "ផ្តល់សំណើម និងស្តារស្បែកដែលងាយប្រតិកម្ម" at bounding box center [1044, 160] width 371 height 20
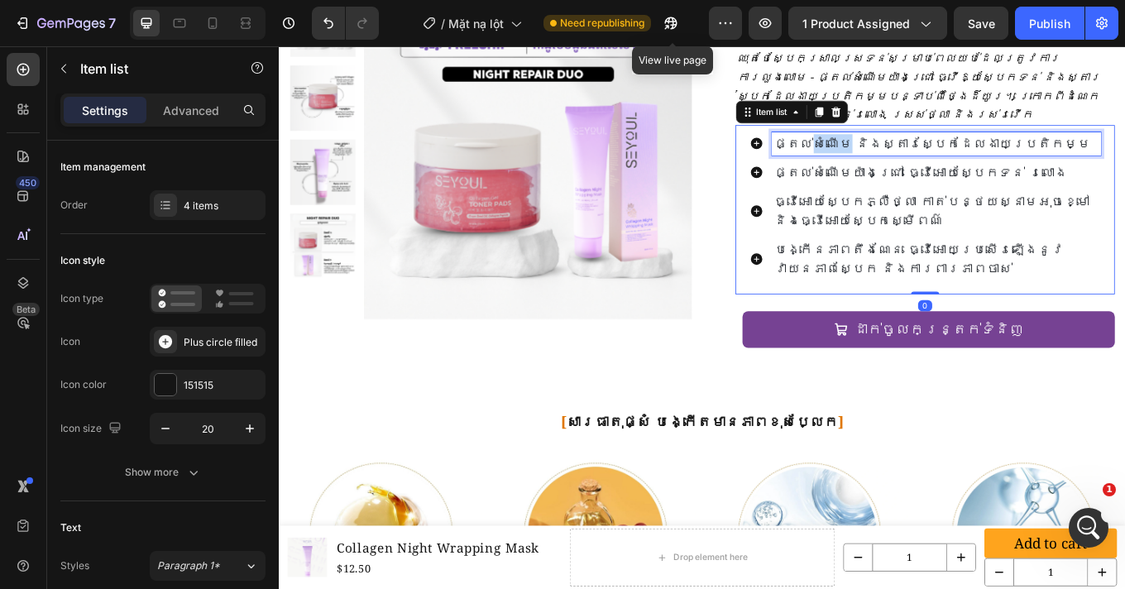
click at [918, 150] on span "ផ្តល់សំណើម និងស្តារស្បែកដែលងាយប្រតិកម្ម" at bounding box center [1044, 160] width 371 height 20
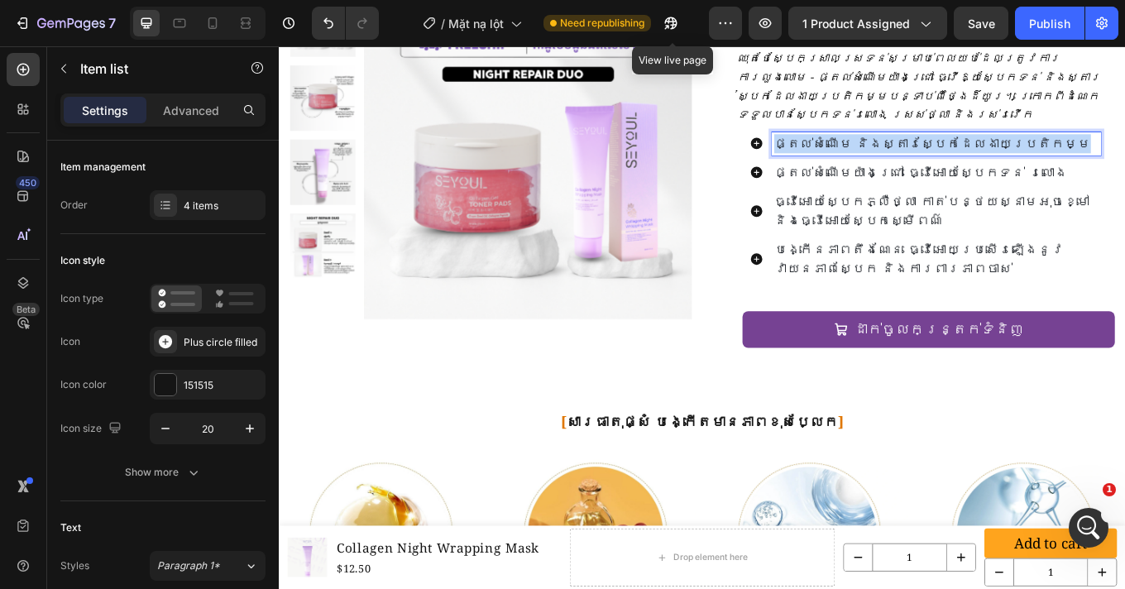
click at [918, 150] on span "ផ្តល់សំណើម និងស្តារស្បែកដែលងាយប្រតិកម្ម" at bounding box center [1044, 160] width 371 height 20
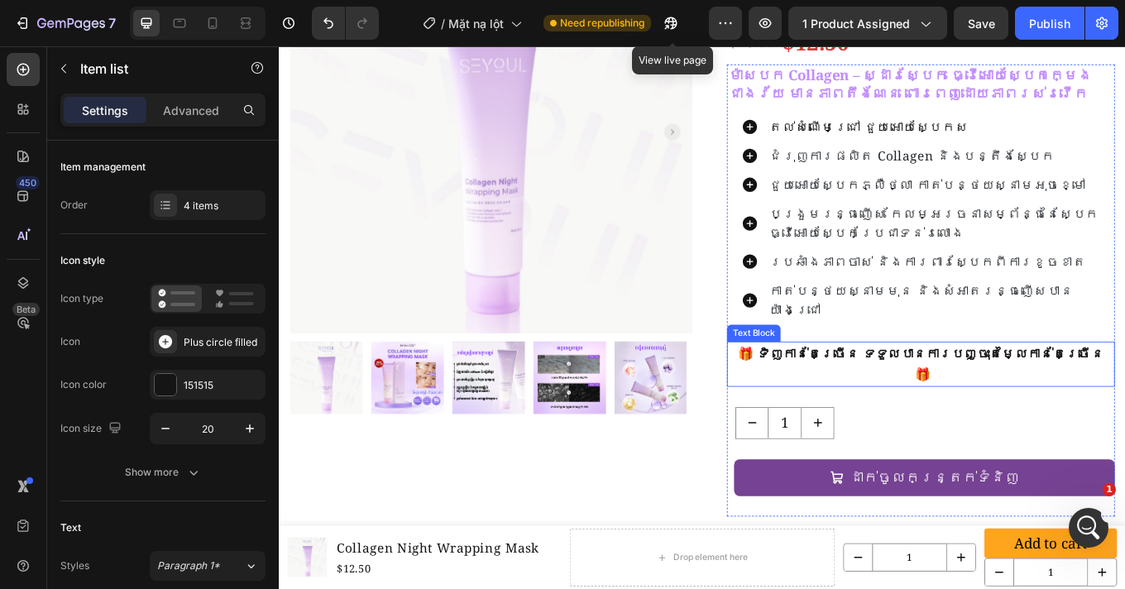
scroll to position [246, 0]
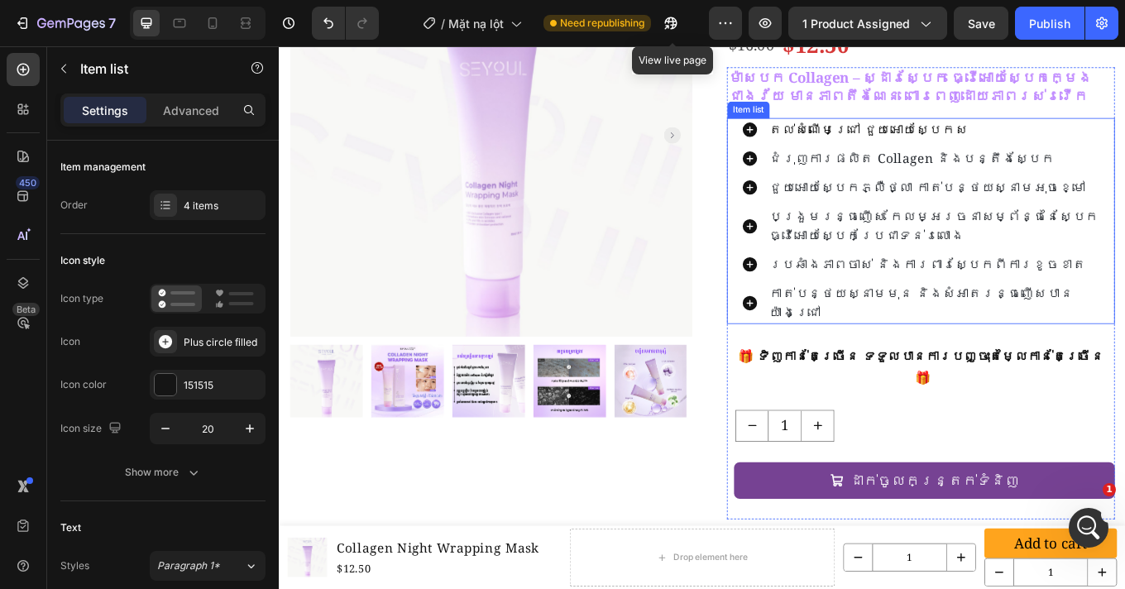
click at [924, 147] on span "តល់សំណើមជ្រៅ ជួយអោយស្បែកស" at bounding box center [969, 144] width 233 height 20
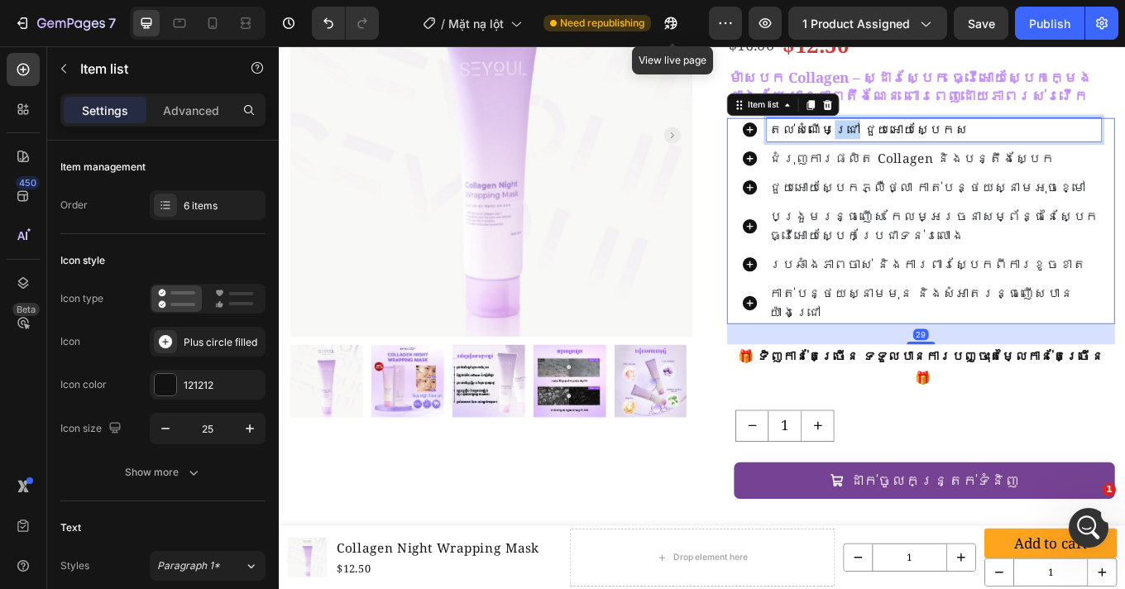
click at [924, 147] on span "តល់សំណើមជ្រៅ ជួយអោយស្បែកស" at bounding box center [969, 144] width 233 height 20
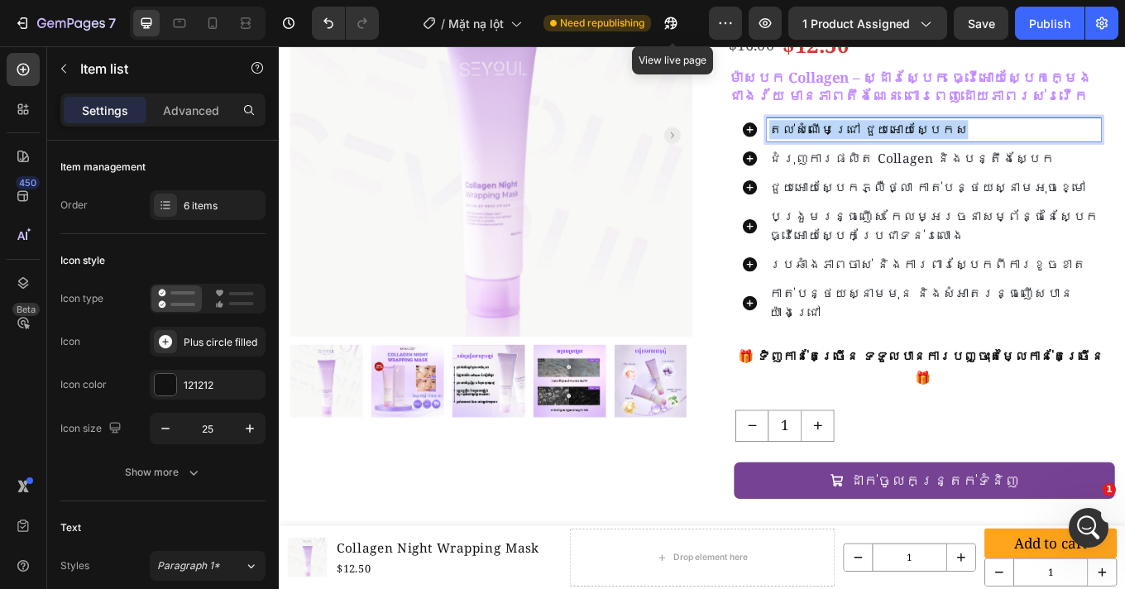
click at [924, 147] on span "តល់សំណើមជ្រៅ ជួយអោយស្បែកស" at bounding box center [969, 144] width 233 height 20
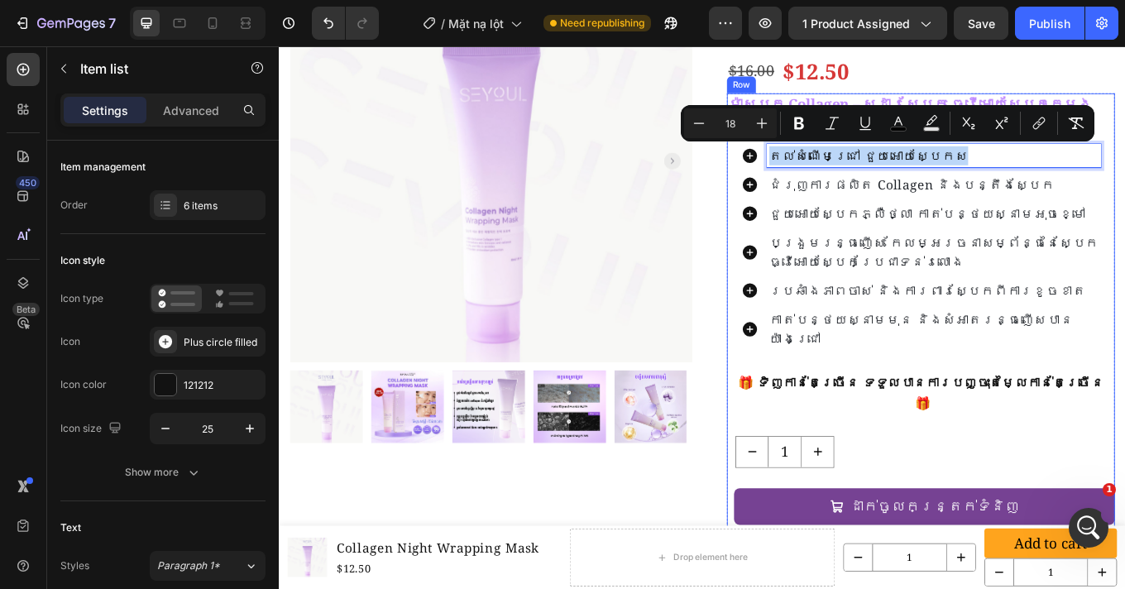
scroll to position [215, 0]
click at [942, 390] on div "ម៉ាសបក Collagen – ស្ដារស្បែក ធ្វើអោយស្បែកក្មេងជាងវ័យ មានភាពតឹងណែន ពោរពេញដោយភាពរ…" at bounding box center [1031, 367] width 455 height 530
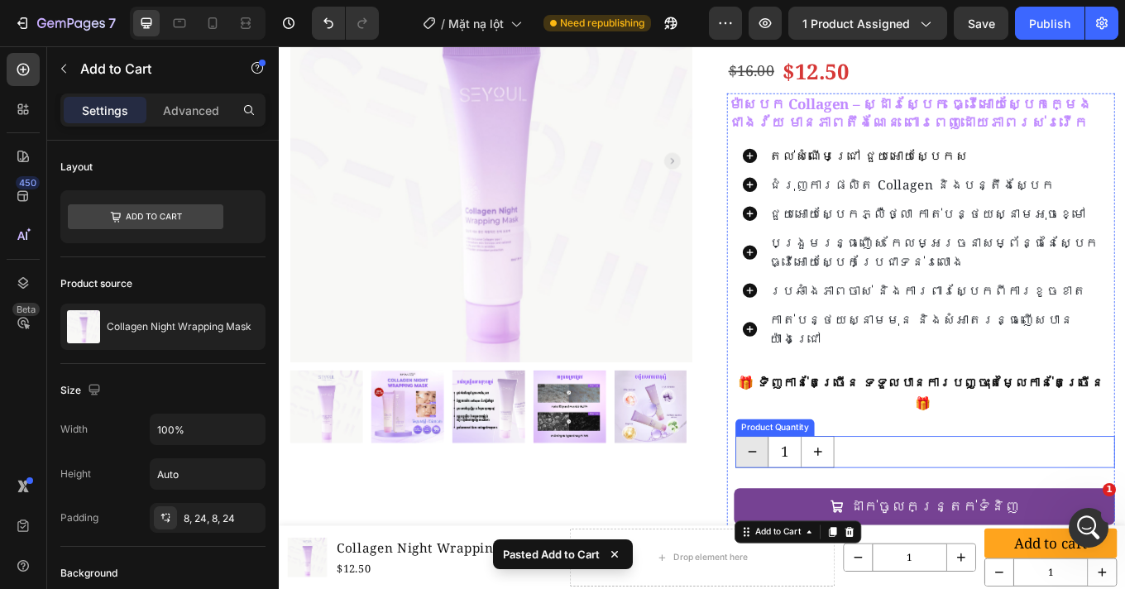
scroll to position [246, 0]
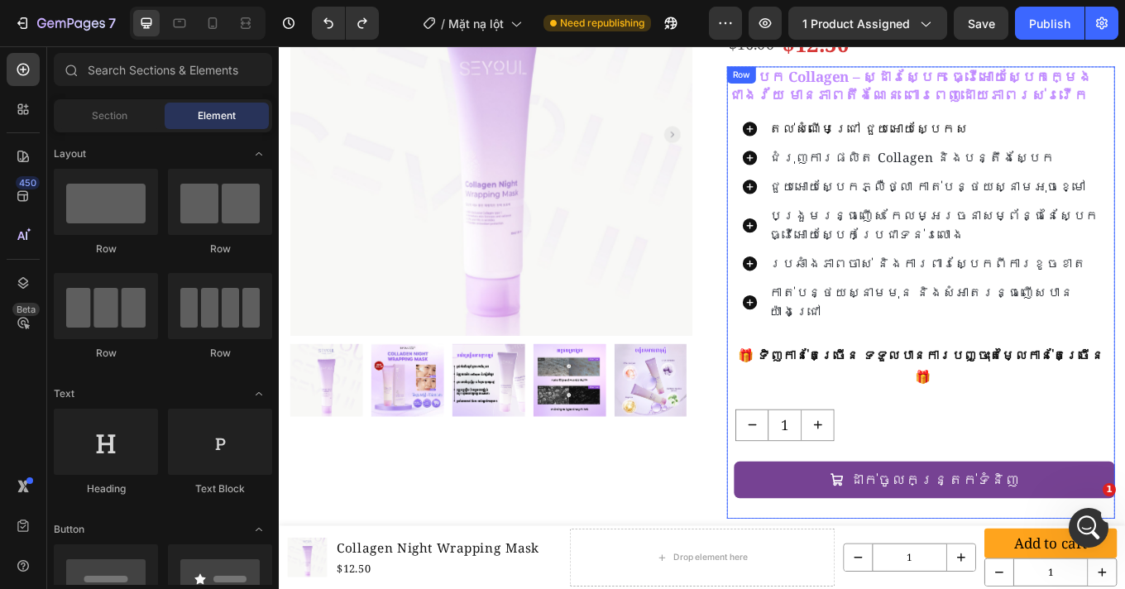
click at [978, 130] on div "តល់សំណើមជ្រៅ ជួយអោយស្បែកស" at bounding box center [1046, 143] width 391 height 27
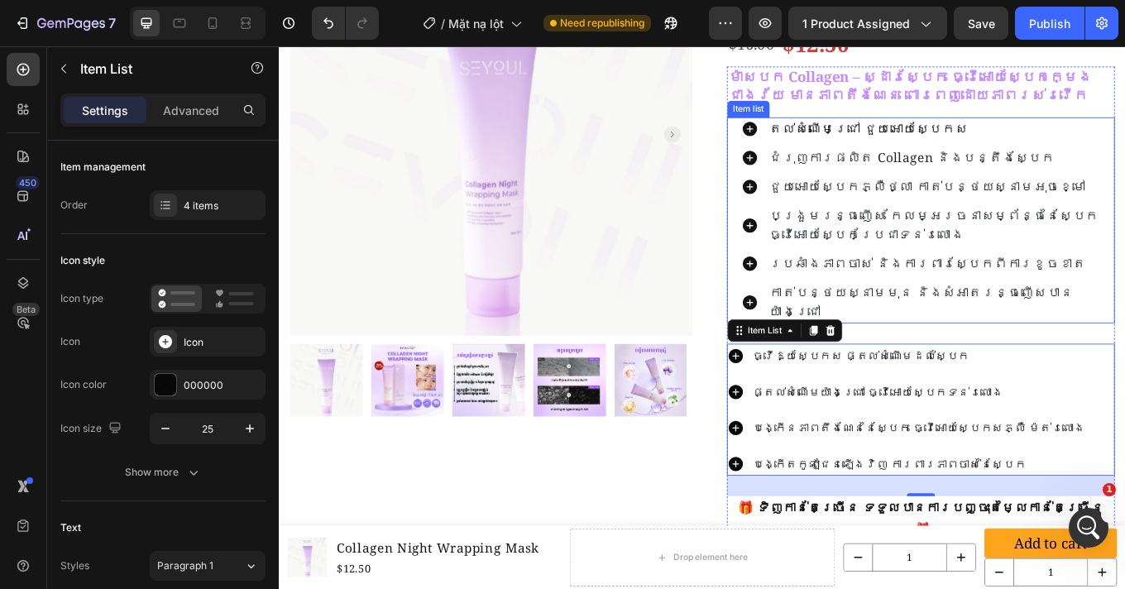
click at [933, 145] on span "តល់សំណើមជ្រៅ ជួយអោយស្បែកស" at bounding box center [969, 143] width 233 height 20
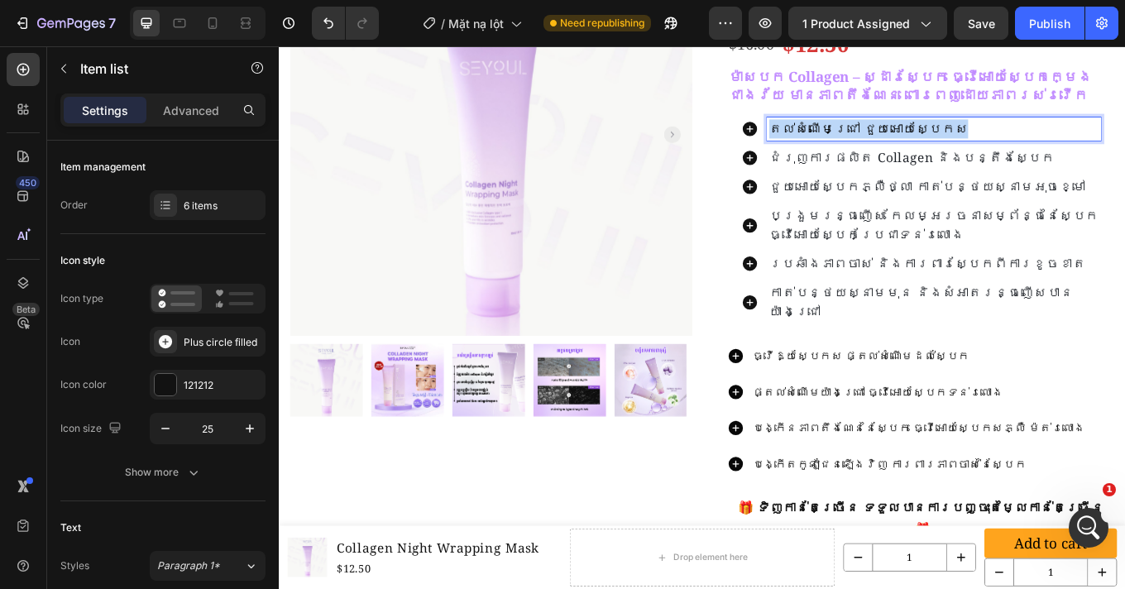
click at [933, 145] on span "តល់សំណើមជ្រៅ ជួយអោយស្បែកស" at bounding box center [969, 143] width 233 height 20
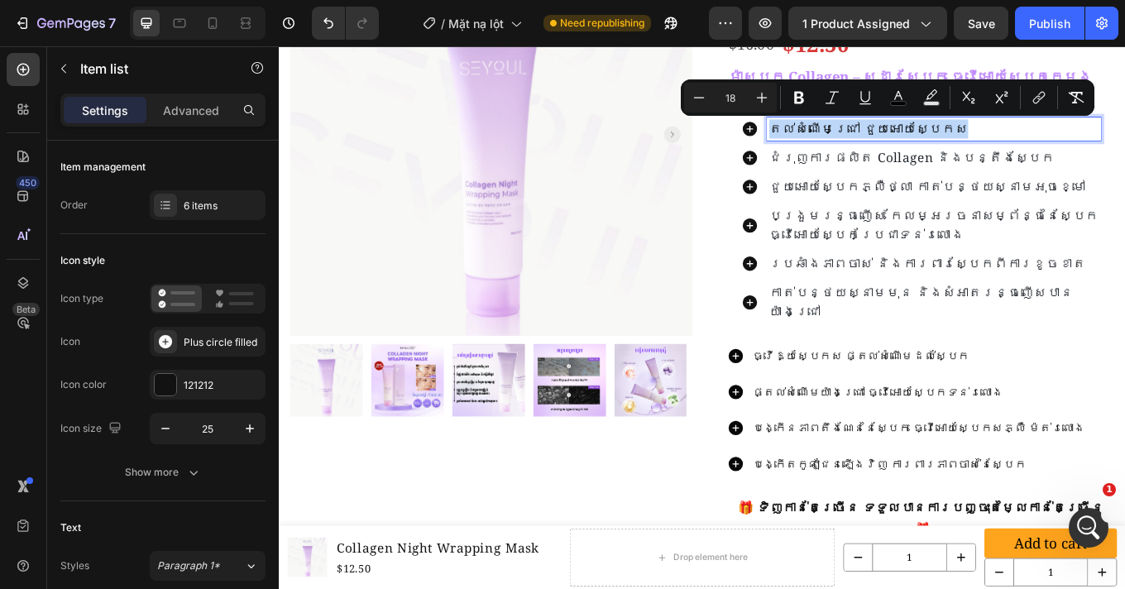
copy span "តល់សំណើមជ្រៅ ជួយអោយស្បែកស"
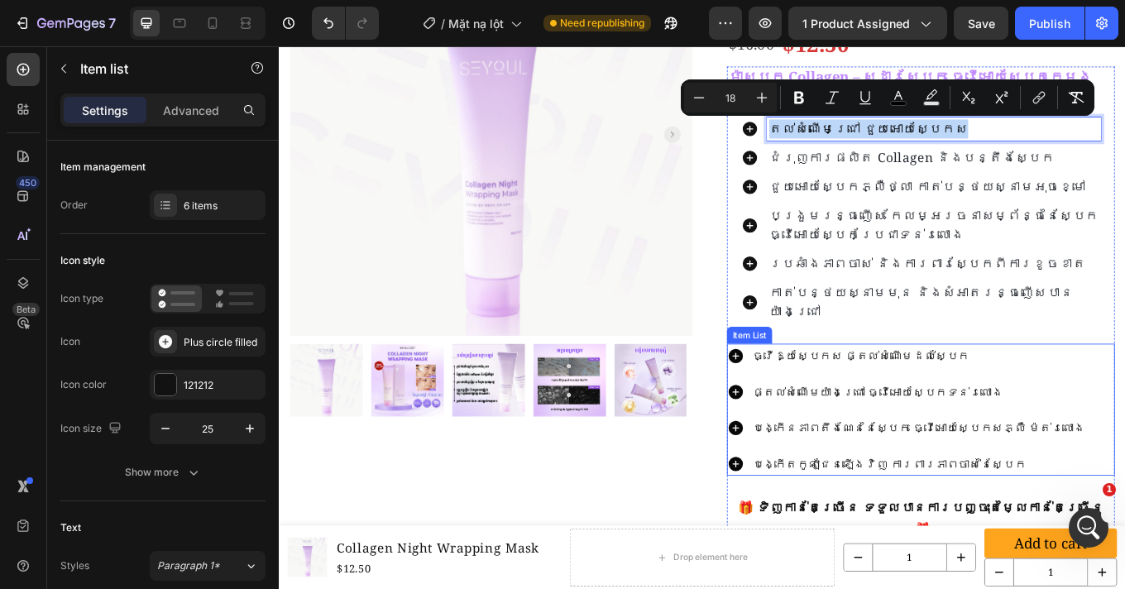
click at [963, 398] on p "ធ្វើឱ្យស្បែកស ផ្តល់សំណើមដល់ស្បែក" at bounding box center [1028, 410] width 390 height 24
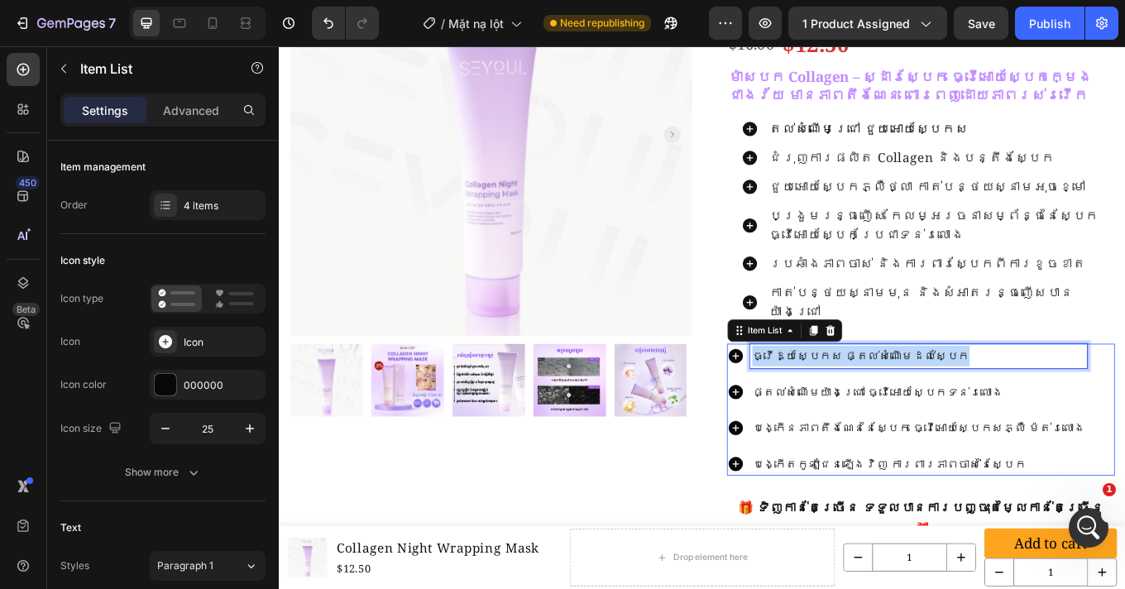
click at [963, 398] on p "ធ្វើឱ្យស្បែកស ផ្តល់សំណើមដល់ស្បែក" at bounding box center [1028, 410] width 390 height 24
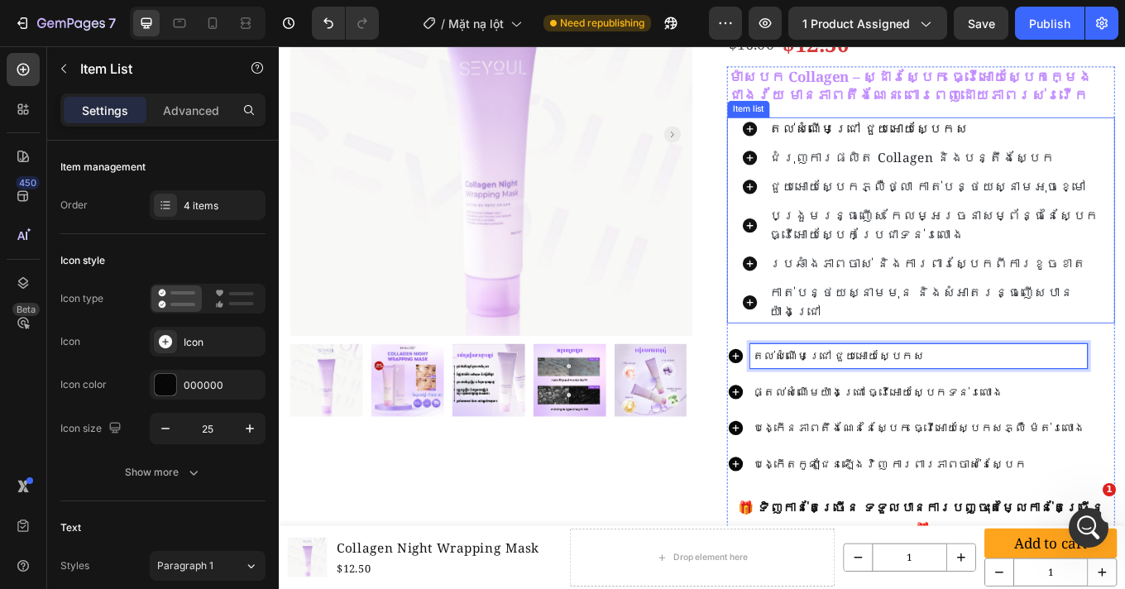
click at [949, 181] on span "ជំរុញការផលិត collagen និងបន្តឹងស្បែក" at bounding box center [1020, 177] width 334 height 20
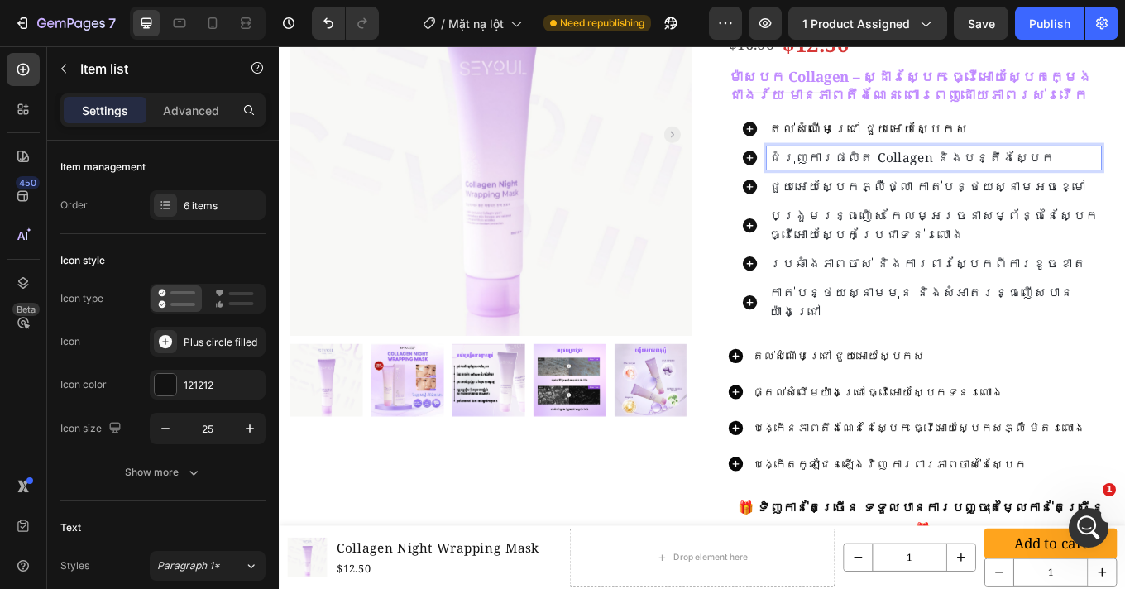
click at [949, 181] on span "ជំរុញការផលិត collagen និងបន្តឹងស្បែក" at bounding box center [1020, 177] width 334 height 20
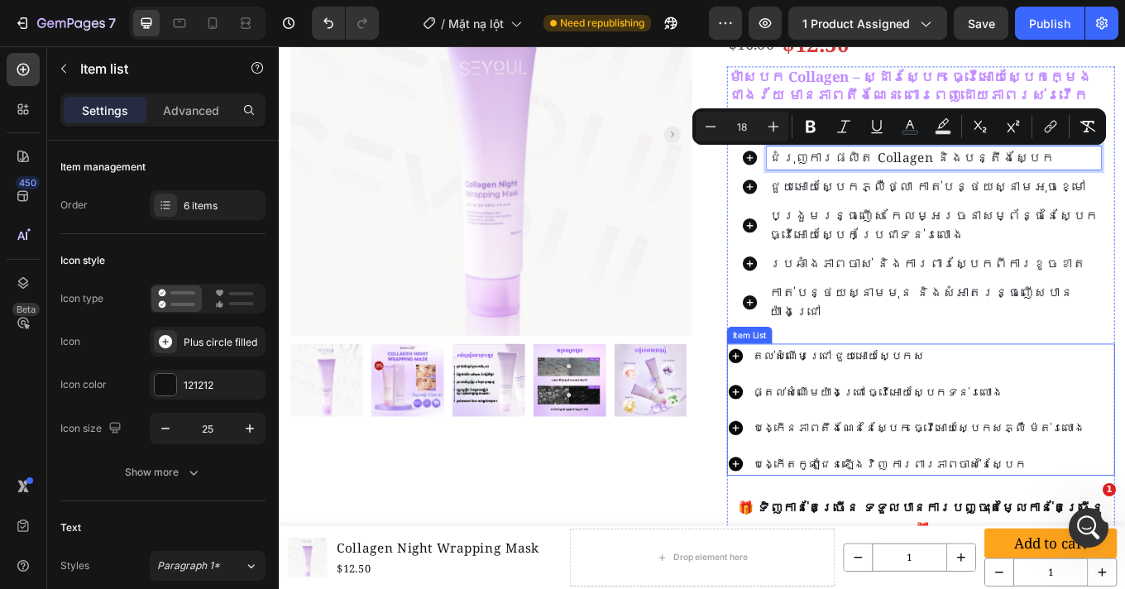
click at [1002, 440] on p "ផ្តល់សំណើមយ៉ាងជ្រៅ ធ្វើអោយស្បែកទន់រលោង" at bounding box center [1028, 452] width 390 height 24
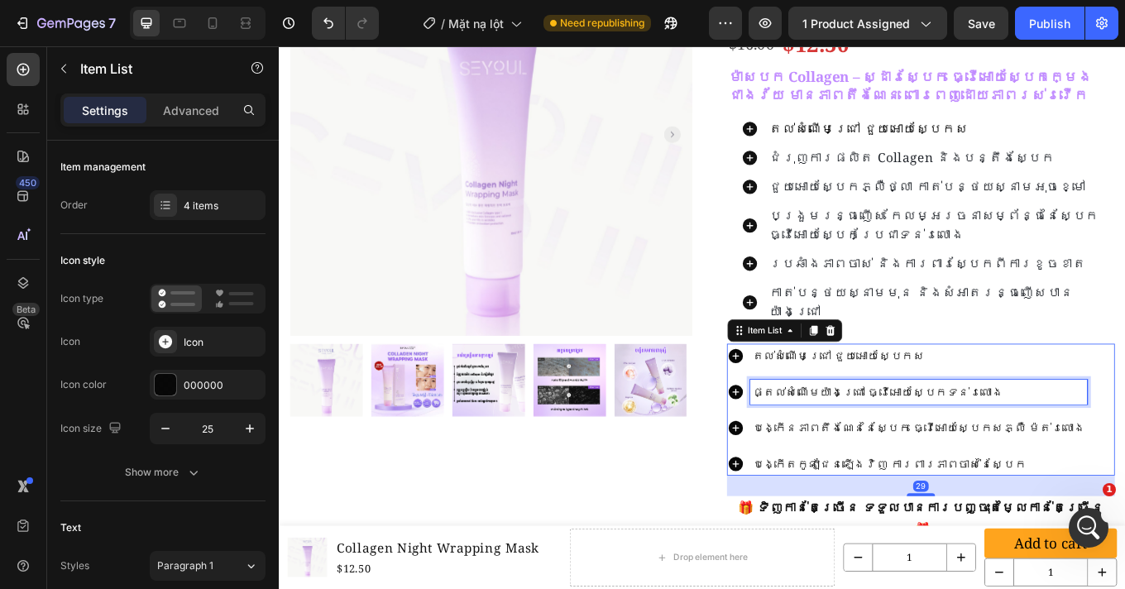
click at [1002, 440] on p "ផ្តល់សំណើមយ៉ាងជ្រៅ ធ្វើអោយស្បែកទន់រលោង" at bounding box center [1028, 452] width 390 height 24
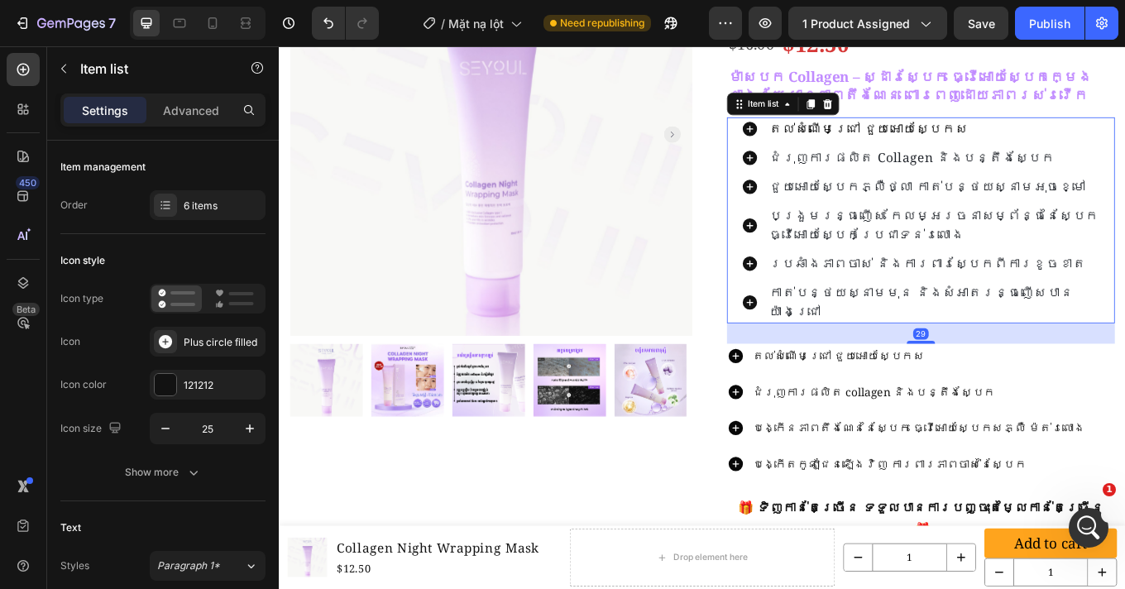
click at [970, 217] on span "ជួយអោយស្បែកភ្លឺថ្លា កាត់បន្ថយស្នាមអុចខ្មៅ" at bounding box center [1038, 211] width 371 height 20
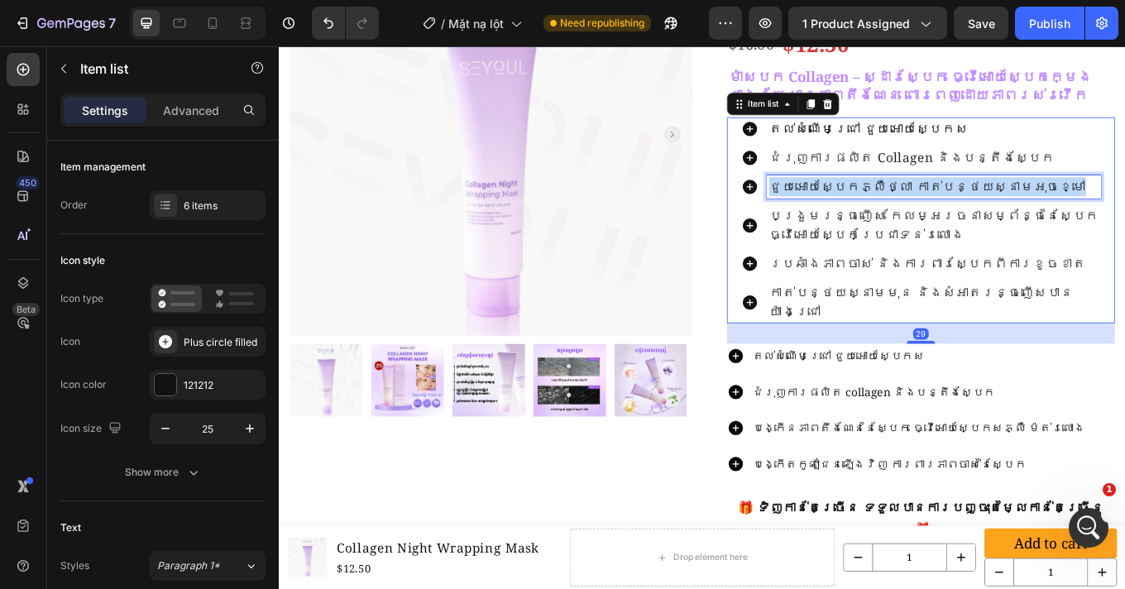
click at [970, 217] on span "ជួយអោយស្បែកភ្លឺថ្លា កាត់បន្ថយស្នាមអុចខ្មៅ" at bounding box center [1038, 211] width 371 height 20
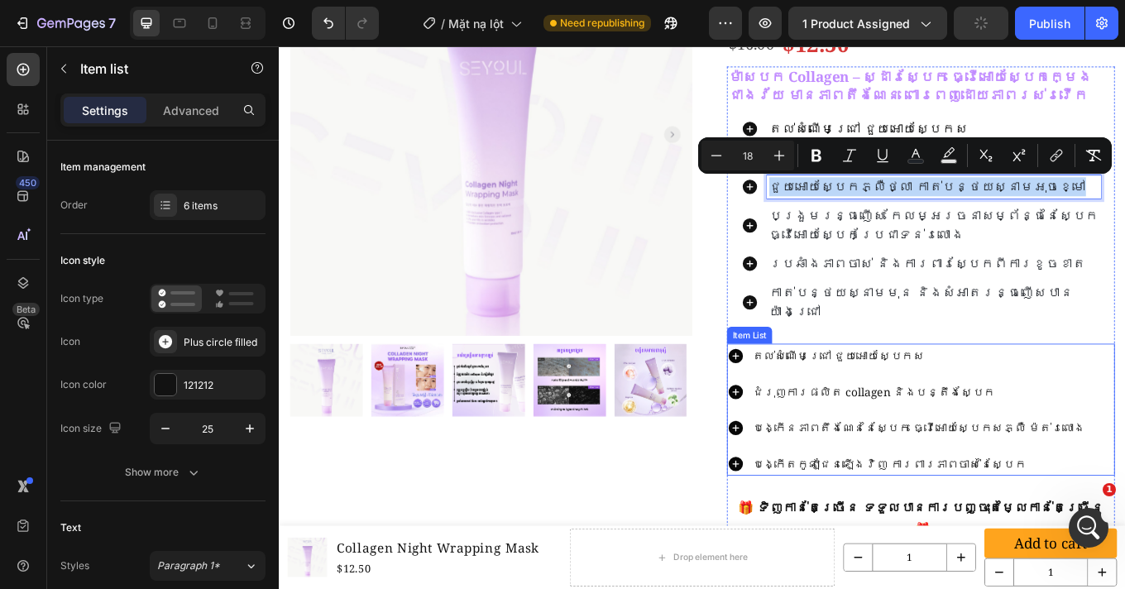
click at [969, 482] on p "បង្កើនភាពតឹងណែននៃស្បែក ធ្វើអោយស្បែកសភ្លឺ ម៉ត់រលោង" at bounding box center [1028, 494] width 390 height 24
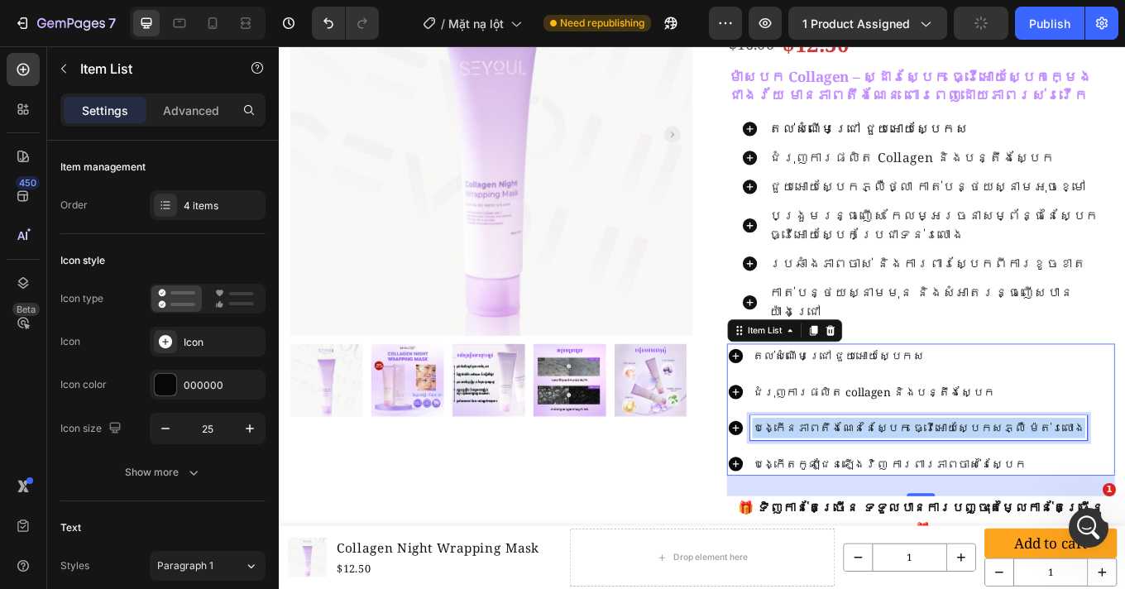
click at [969, 482] on p "បង្កើនភាពតឹងណែននៃស្បែក ធ្វើអោយស្បែកសភ្លឺ ម៉ត់រលោង" at bounding box center [1028, 494] width 390 height 24
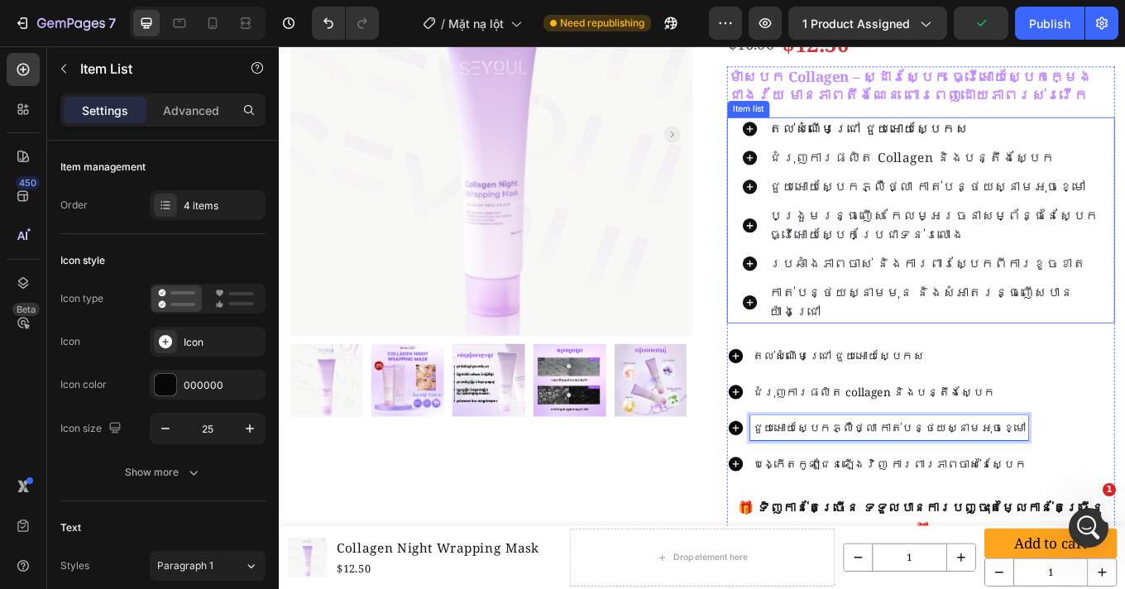
click at [978, 248] on span "បង្រួមរន្ធញើស កែលម្អរចនាសម្ព័ន្ធនៃស្បែក ធ្វើអោយស្បែកប្រែជាទន់រលោង" at bounding box center [1046, 256] width 386 height 42
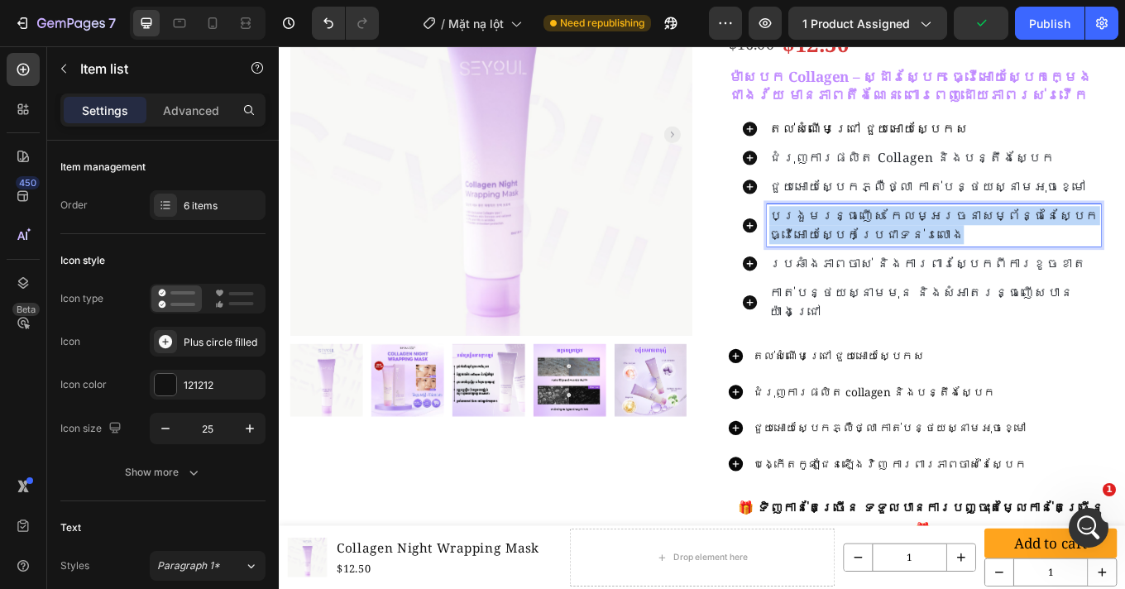
click at [978, 248] on span "បង្រួមរន្ធញើស កែលម្អរចនាសម្ព័ន្ធនៃស្បែក ធ្វើអោយស្បែកប្រែជាទន់រលោង" at bounding box center [1046, 256] width 386 height 42
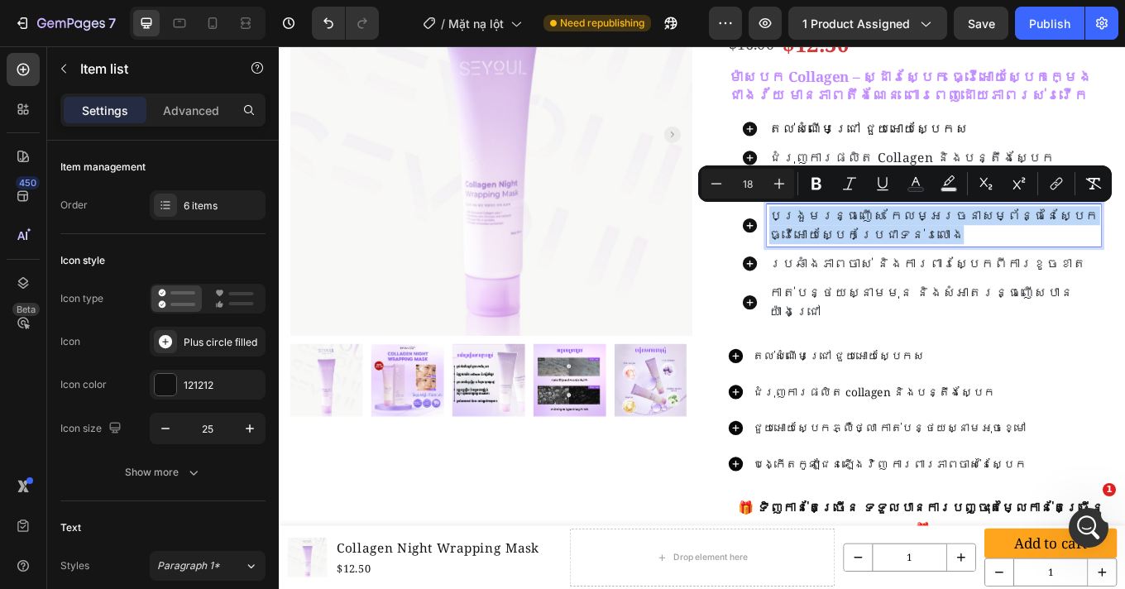
copy span "បង្រួមរន្ធញើស កែលម្អរចនាសម្ព័ន្ធនៃស្បែក ធ្វើអោយស្បែកប្រែជាទន់រលោង"
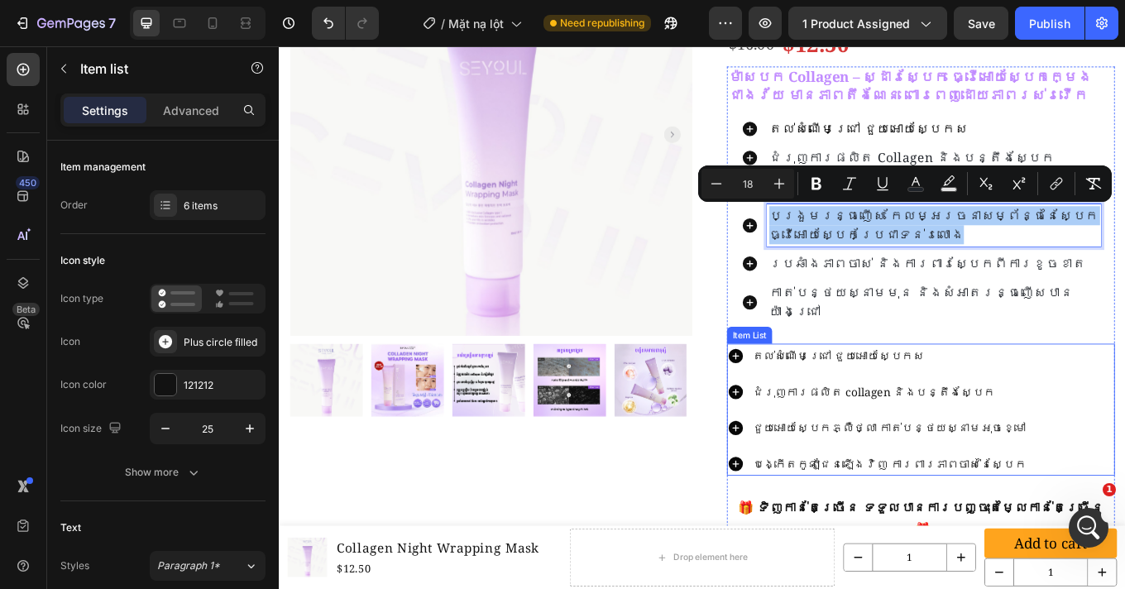
click at [977, 524] on p "បង្កើតកូឡាជែនឡើងវិញ ការពារភាពចាស់នៃស្បែក" at bounding box center [993, 536] width 321 height 24
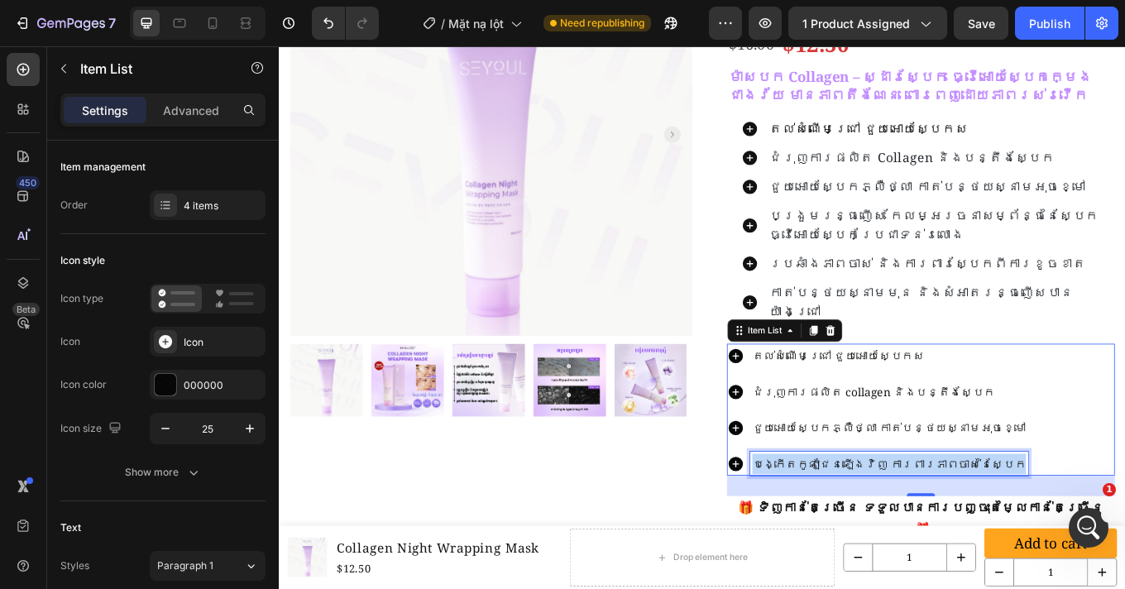
click at [978, 524] on p "បង្កើតកូឡាជែនឡើងវិញ ការពារភាពចាស់នៃស្បែក" at bounding box center [993, 536] width 321 height 24
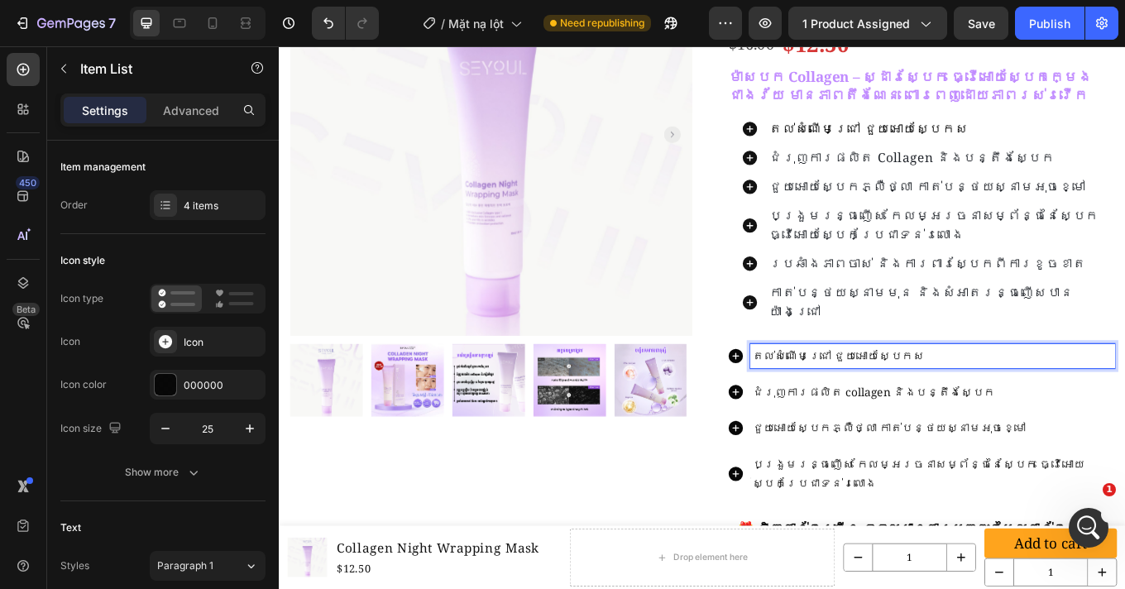
click at [1124, 398] on p "តល់សំណើមជ្រៅ ជួយអោយស្បែកស" at bounding box center [1044, 410] width 423 height 24
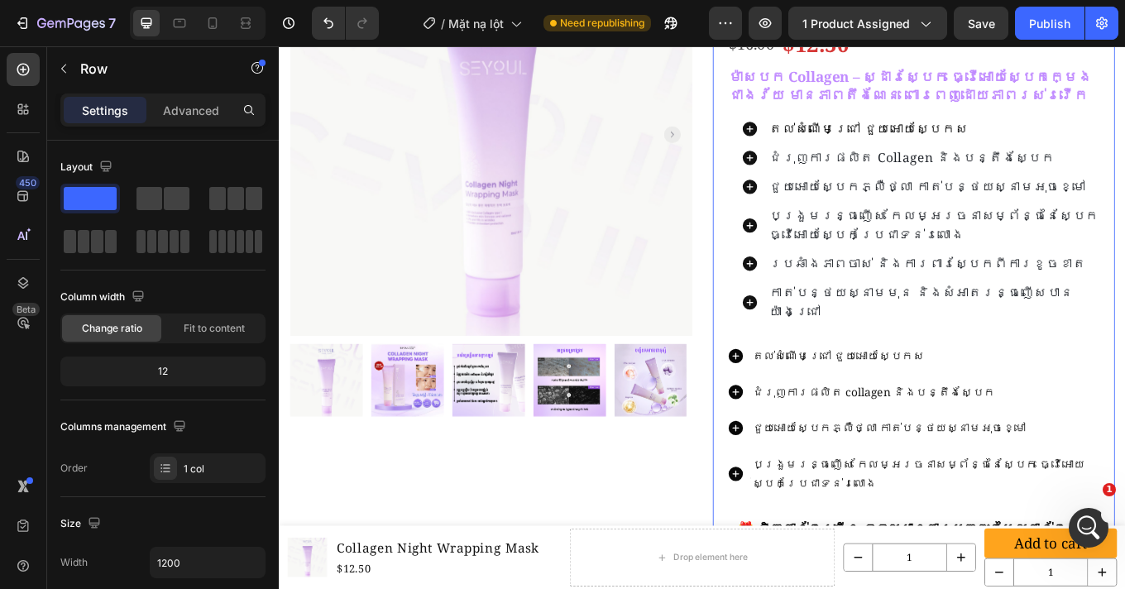
click at [796, 409] on div "Collagen Night Wrapping Mask Product Title Custom Code Publish the page to see …" at bounding box center [1022, 358] width 471 height 889
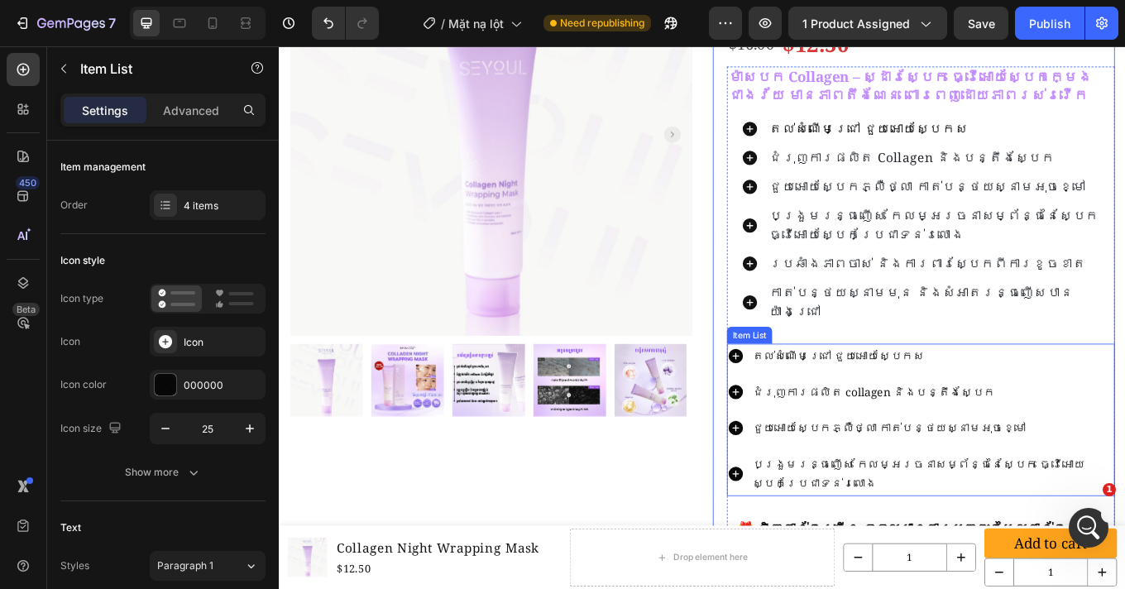
click at [804, 408] on div "តល់សំណើមជ្រៅ ជួយអោយស្បែកស ជំរុញការផលិត collagen និងបន្តឹងស្បែក ជួយអោយស្បែកភ្លឺថ…" at bounding box center [1031, 484] width 455 height 179
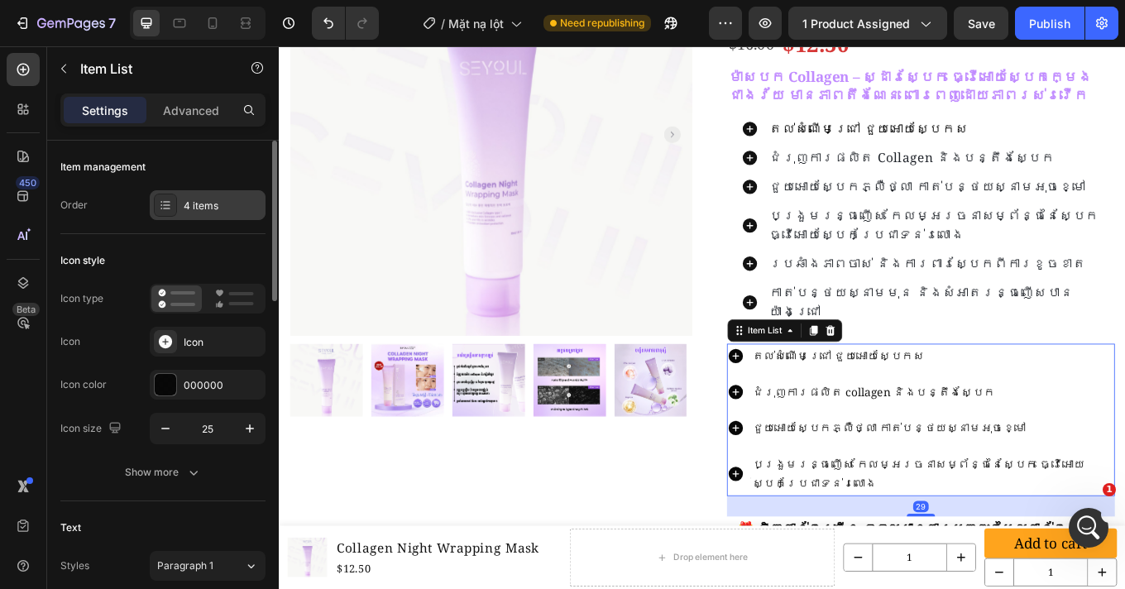
click at [184, 209] on div "4 items" at bounding box center [223, 205] width 78 height 15
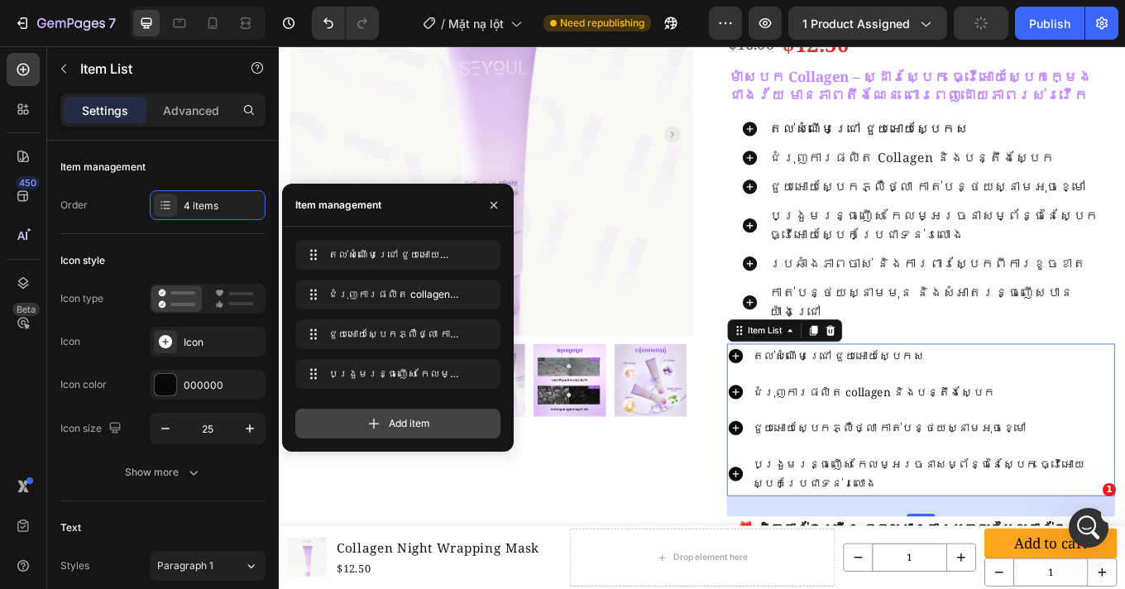
click at [429, 424] on span "Add item" at bounding box center [409, 423] width 41 height 15
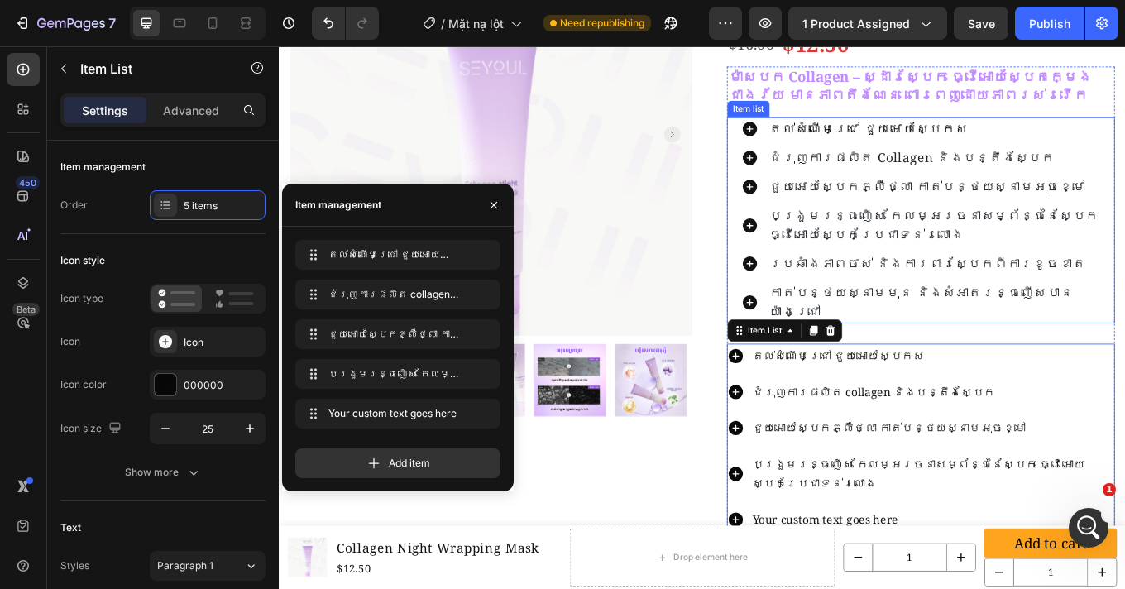
click at [978, 308] on span "ប្រឆាំងភាពចាស់ និងការពារស្បែកពីការខូចខាត" at bounding box center [1038, 301] width 371 height 20
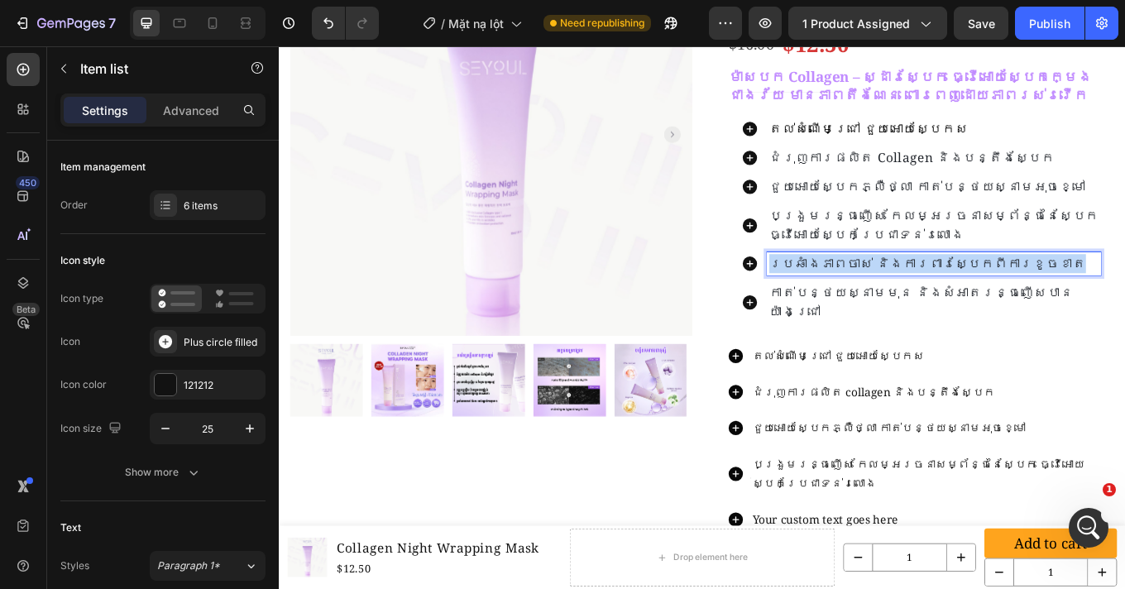
click at [978, 308] on span "ប្រឆាំងភាពចាស់ និងការពារស្បែកពីការខូចខាត" at bounding box center [1038, 301] width 371 height 20
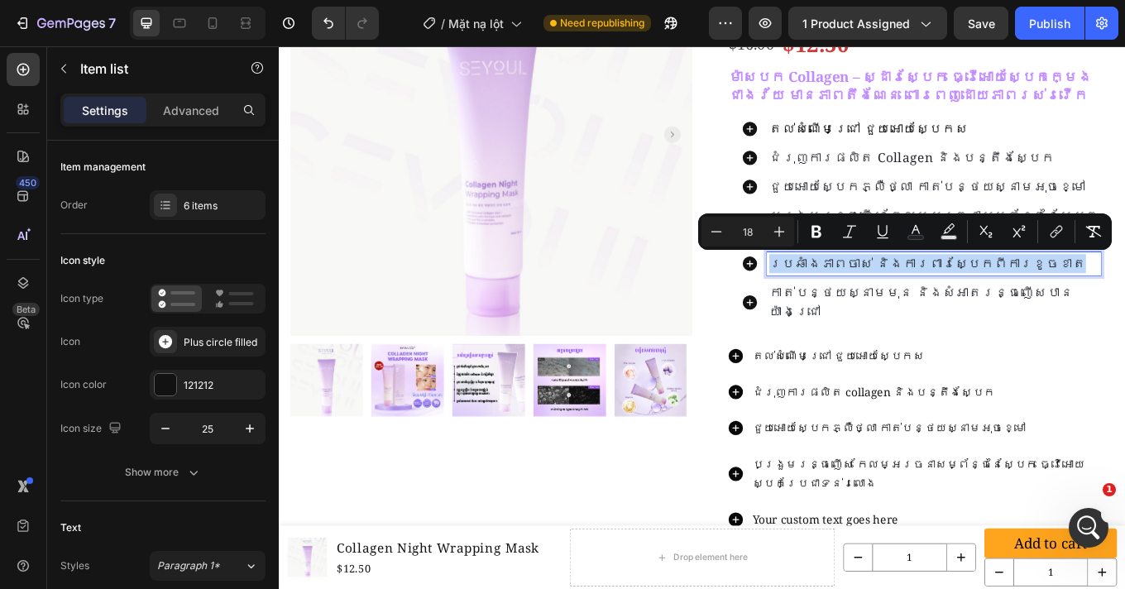
copy span "ប្រឆាំងភាពចាស់ និងការពារស្បែកពីការខូចខាត"
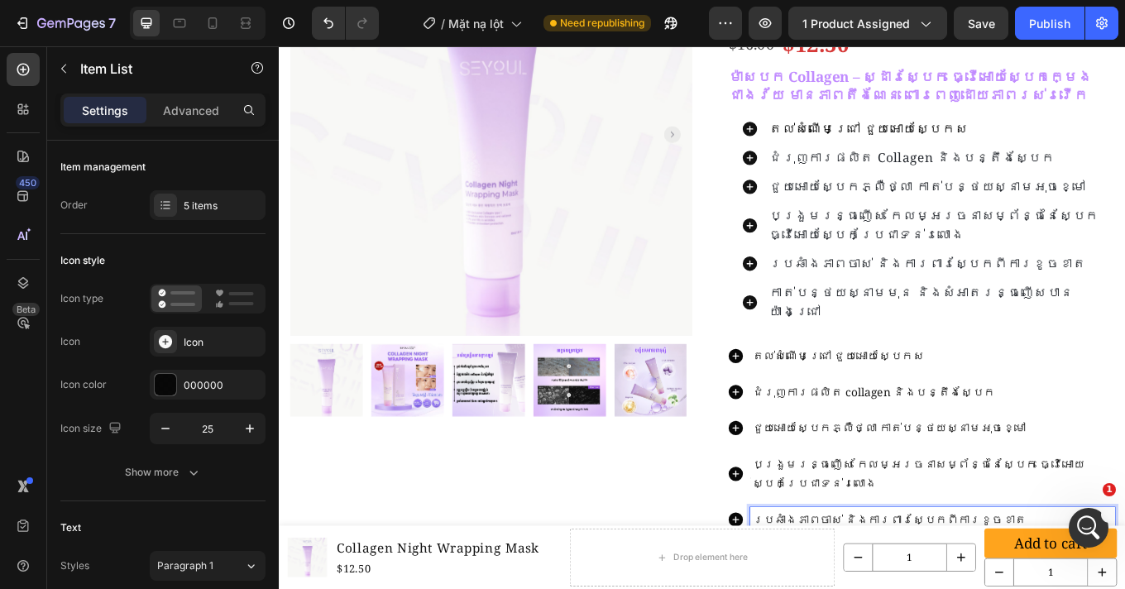
click at [1124, 482] on p "ជួយអោយស្បែកភ្លឺថ្លា កាត់បន្ថយស្នាមអុចខ្មៅ" at bounding box center [1044, 494] width 423 height 24
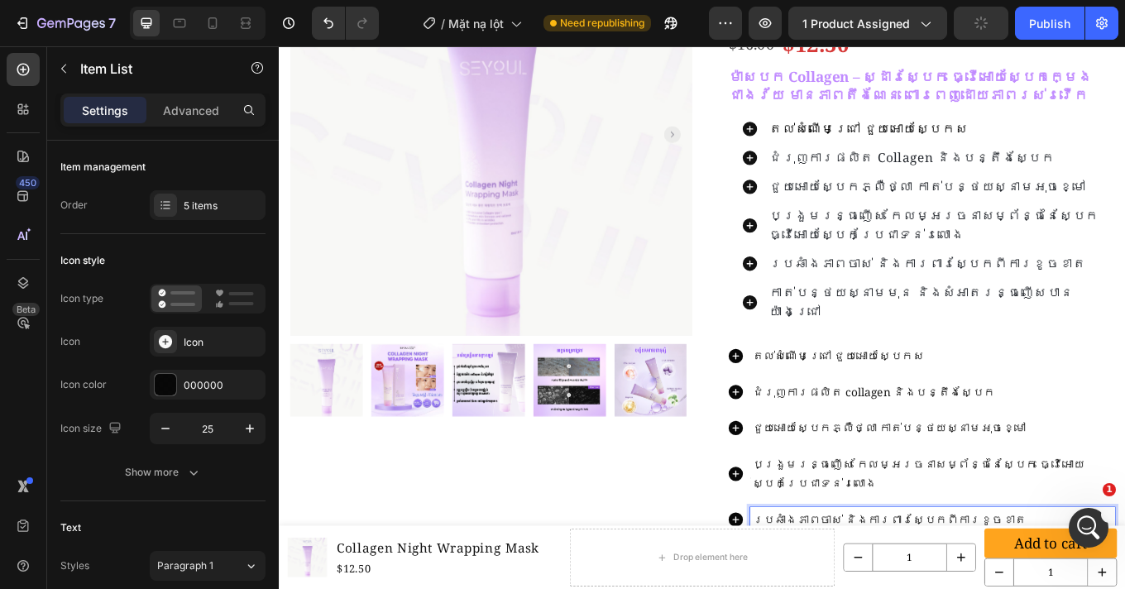
click at [1124, 440] on p "ជំរុញការផលិត collagen និងបន្តឹងស្បែក" at bounding box center [1044, 452] width 423 height 24
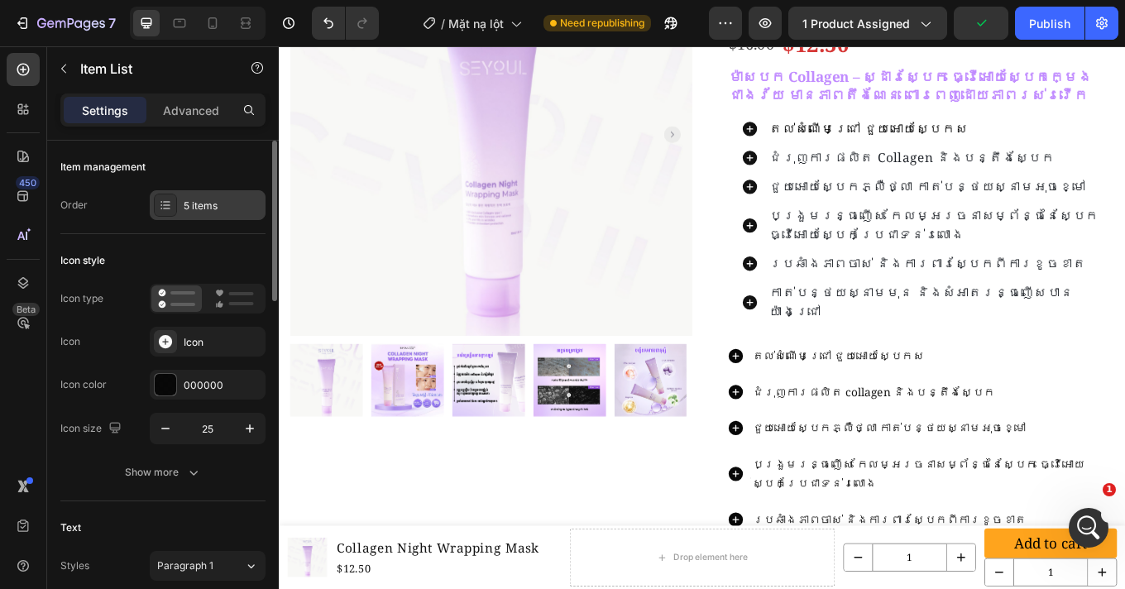
click at [199, 207] on div "5 items" at bounding box center [223, 205] width 78 height 15
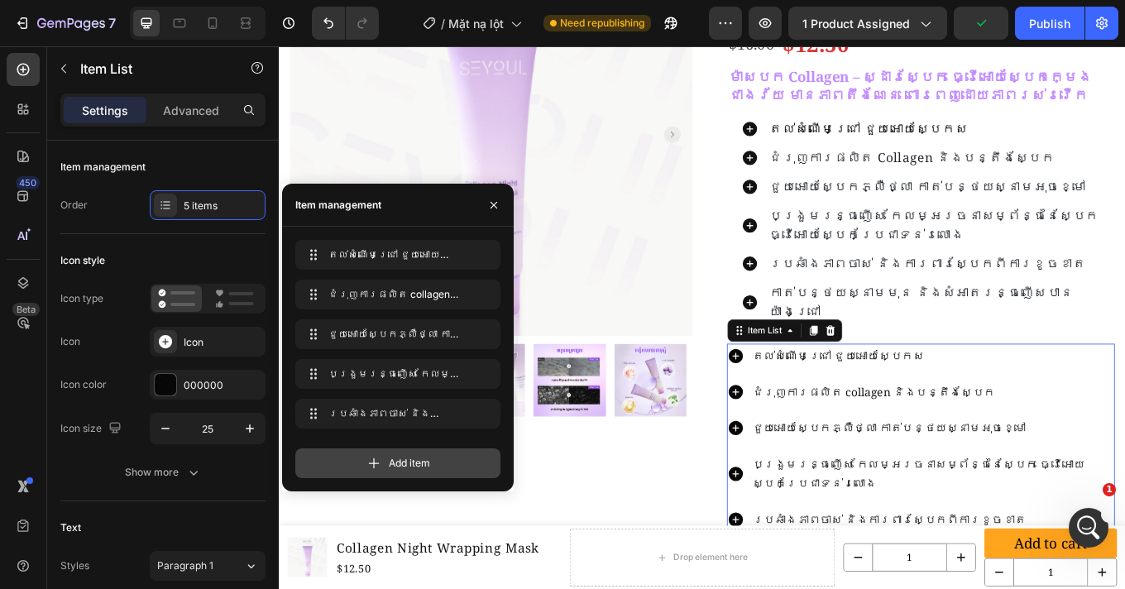
click at [377, 467] on icon at bounding box center [373, 463] width 17 height 17
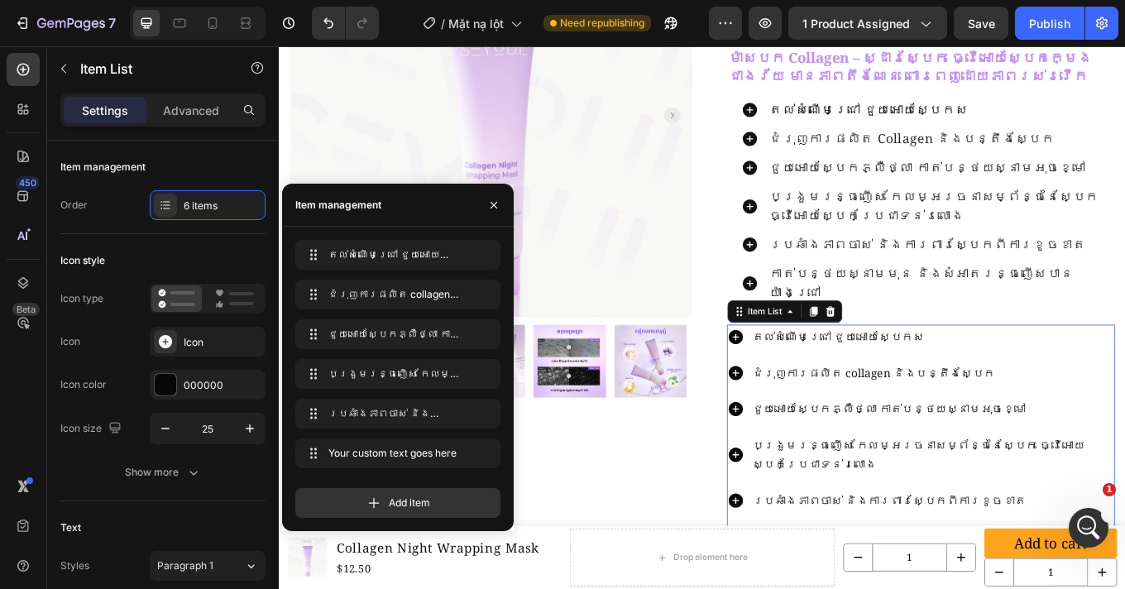
scroll to position [423, 0]
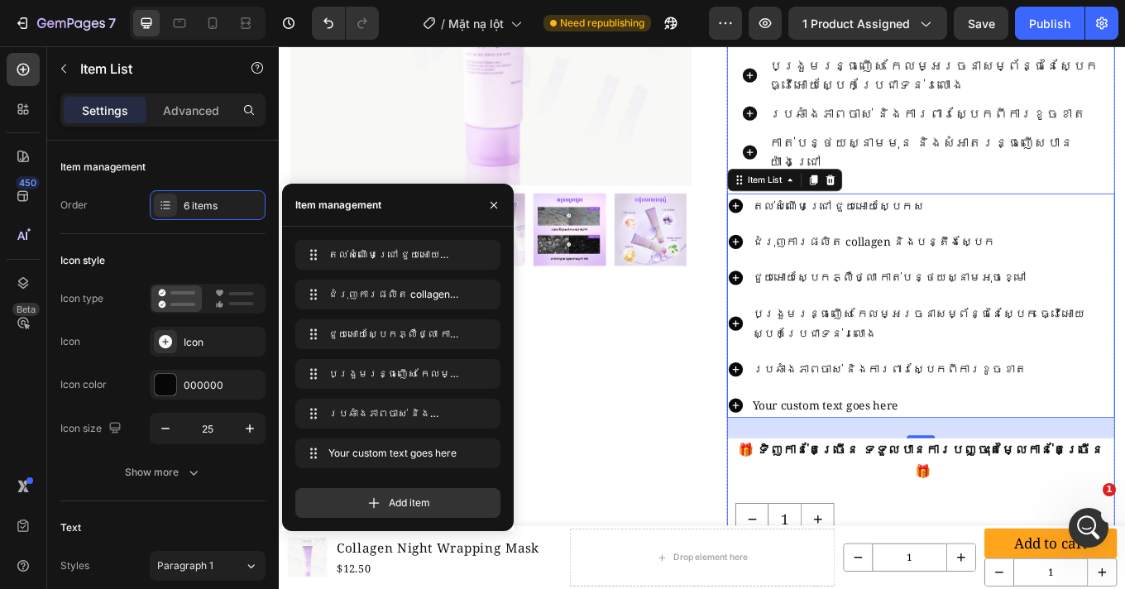
click at [1034, 174] on div "ម៉ាសបក Collagen – ស្ដារស្បែក ធ្វើអោយស្បែកក្មេងជាងវ័យ មានភាពតឹងណែន ពោរពេញដោយភាពរ…" at bounding box center [1031, 302] width 455 height 816
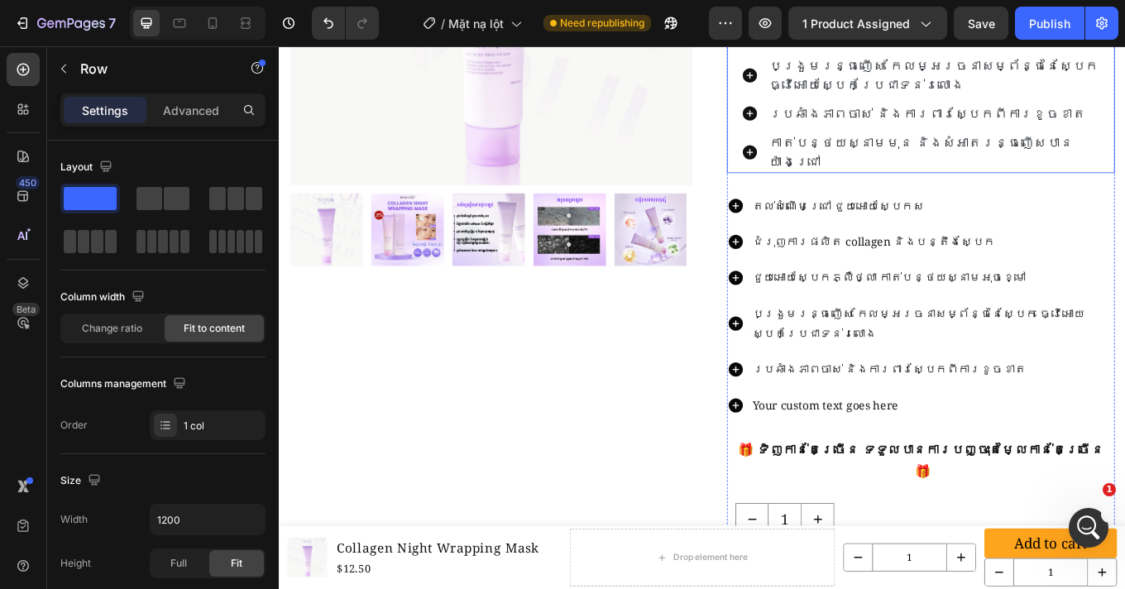
click at [1034, 165] on span "កាត់បន្ថយស្នាមមុន និងសំអាតរន្ធញើសបានយ៉ាងជ្រៅ" at bounding box center [1031, 170] width 356 height 42
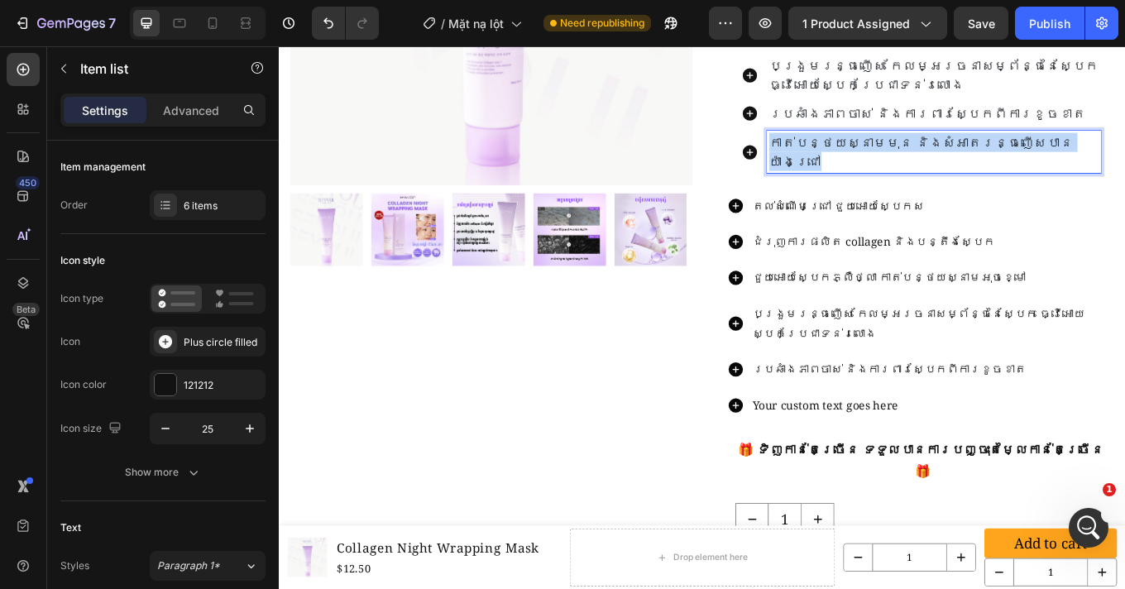
click at [1034, 165] on span "កាត់បន្ថយស្នាមមុន និងសំអាតរន្ធញើសបានយ៉ាងជ្រៅ" at bounding box center [1031, 170] width 356 height 42
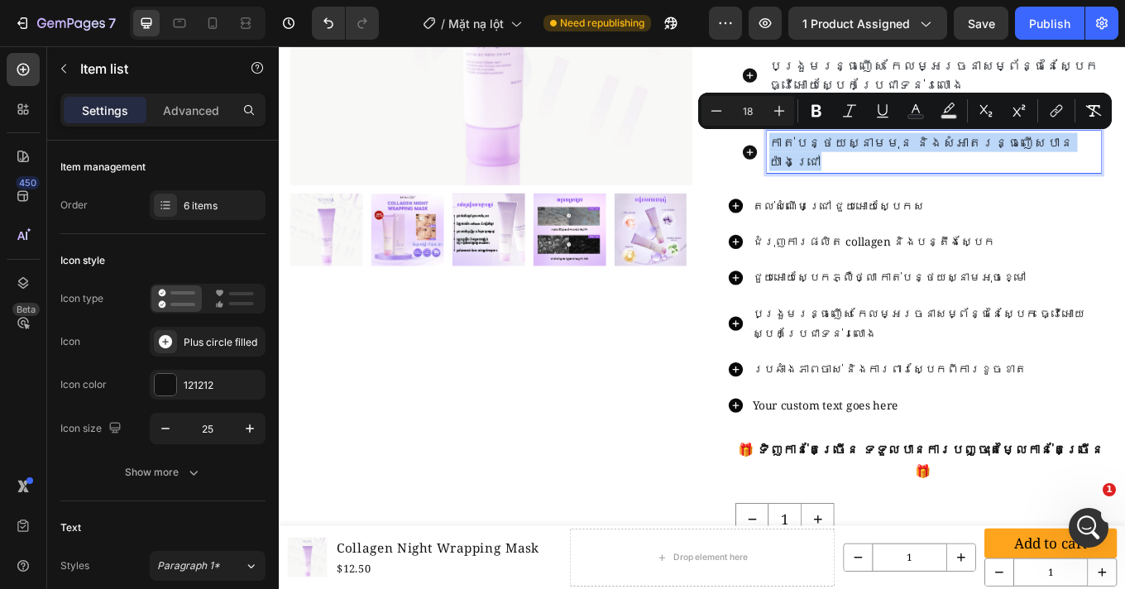
copy span "កាត់បន្ថយស្នាមមុន និងសំអាតរន្ធញើសបានយ៉ាងជ្រៅ"
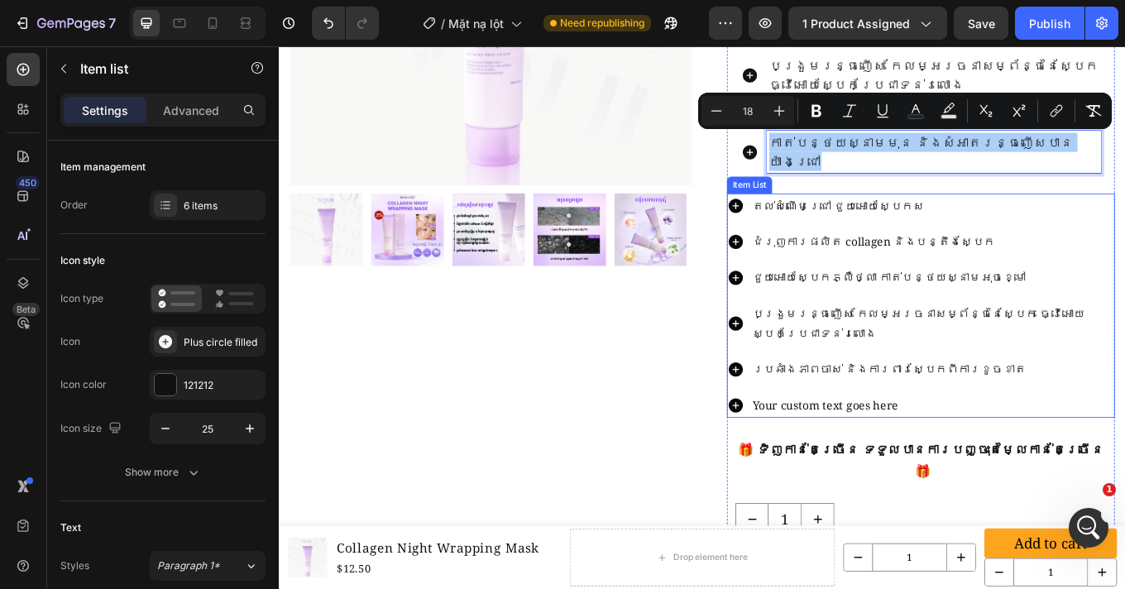
click at [964, 453] on div "Your custom text goes here" at bounding box center [1044, 467] width 427 height 29
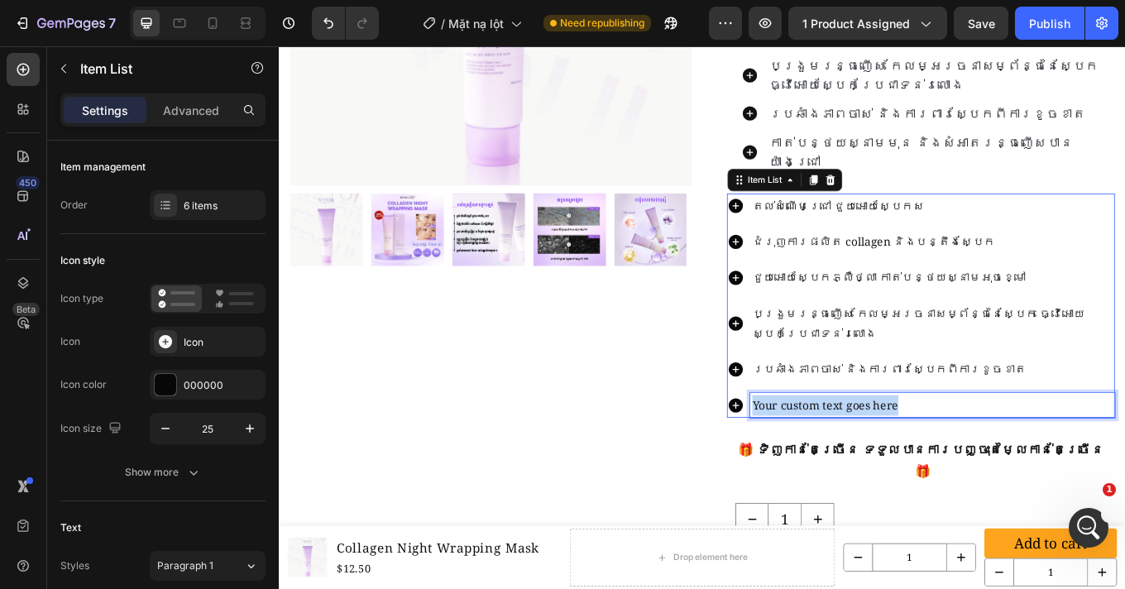
click at [964, 456] on p "Your custom text goes here" at bounding box center [1044, 468] width 423 height 24
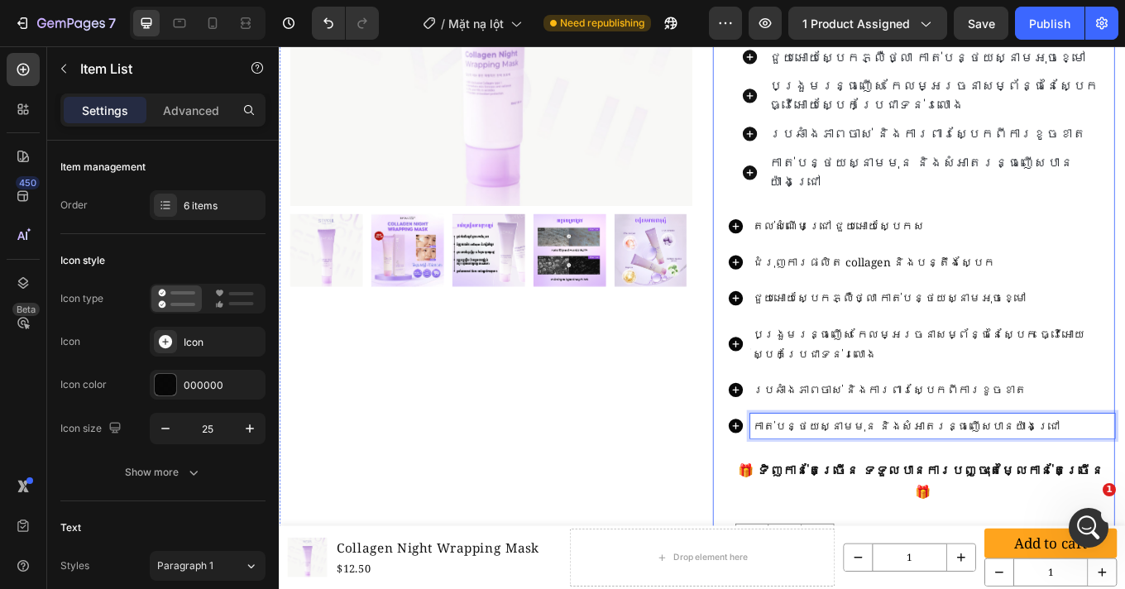
scroll to position [241, 0]
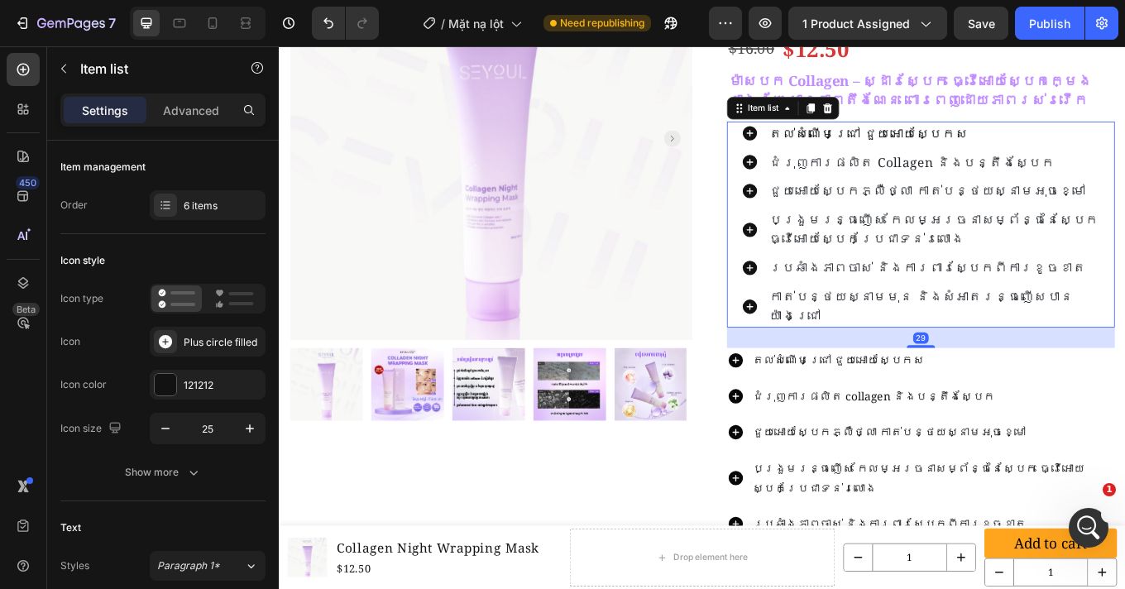
click at [812, 263] on div "តល់សំណើមជ្រៅ ជួយអោយស្បែកស ជំរុញការផលិត collagen និងបន្តឹងស្បែក ជួយអោយស្បែកភ្លឺថ…" at bounding box center [1031, 255] width 455 height 241
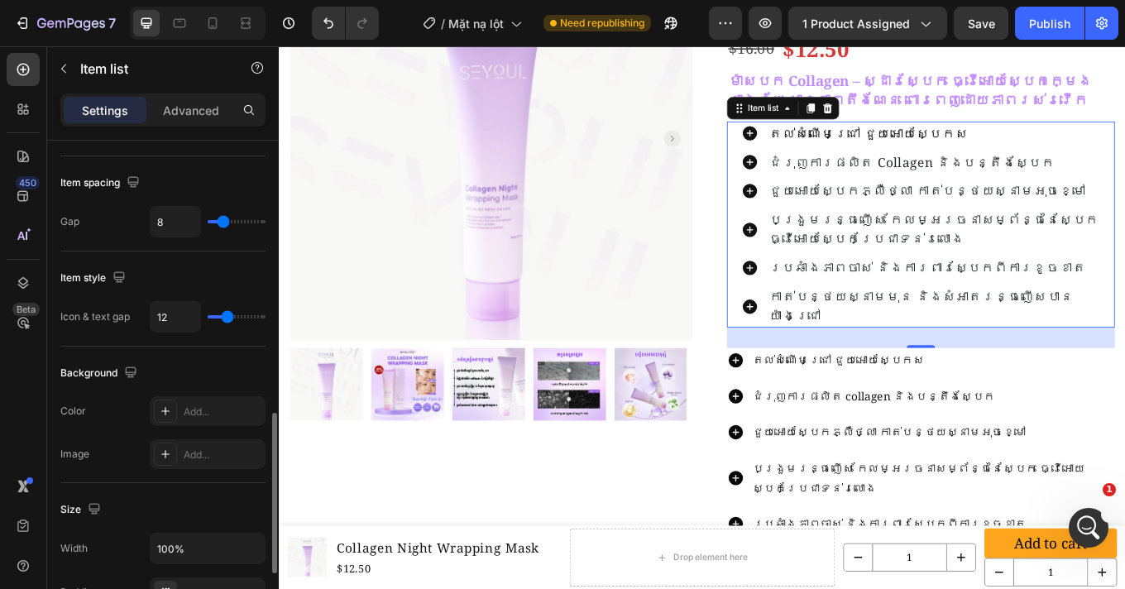
scroll to position [700, 0]
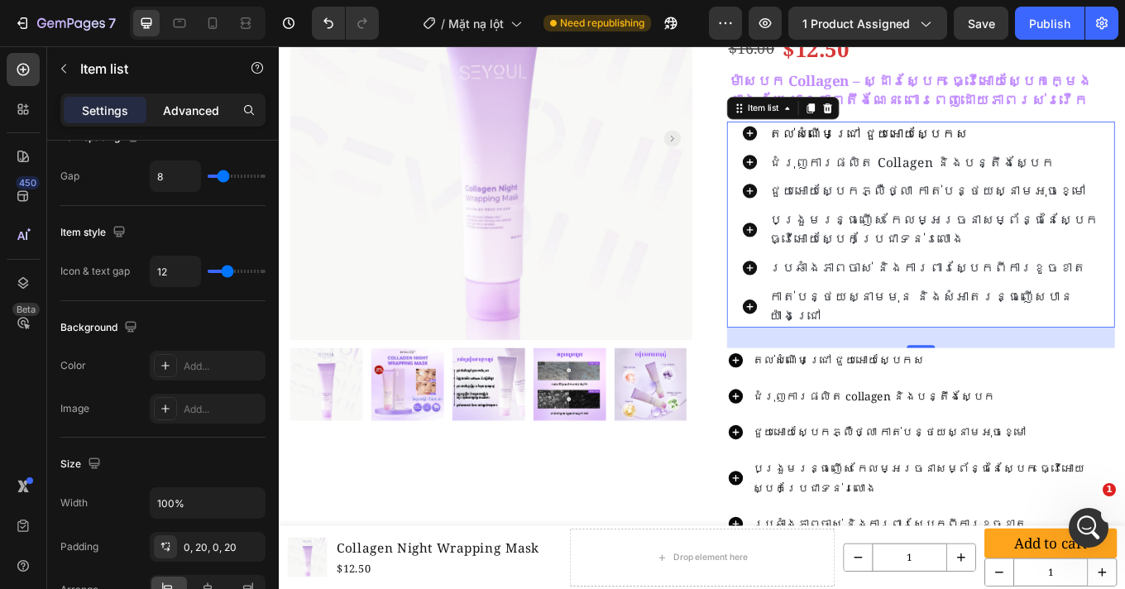
click at [209, 109] on p "Advanced" at bounding box center [191, 110] width 56 height 17
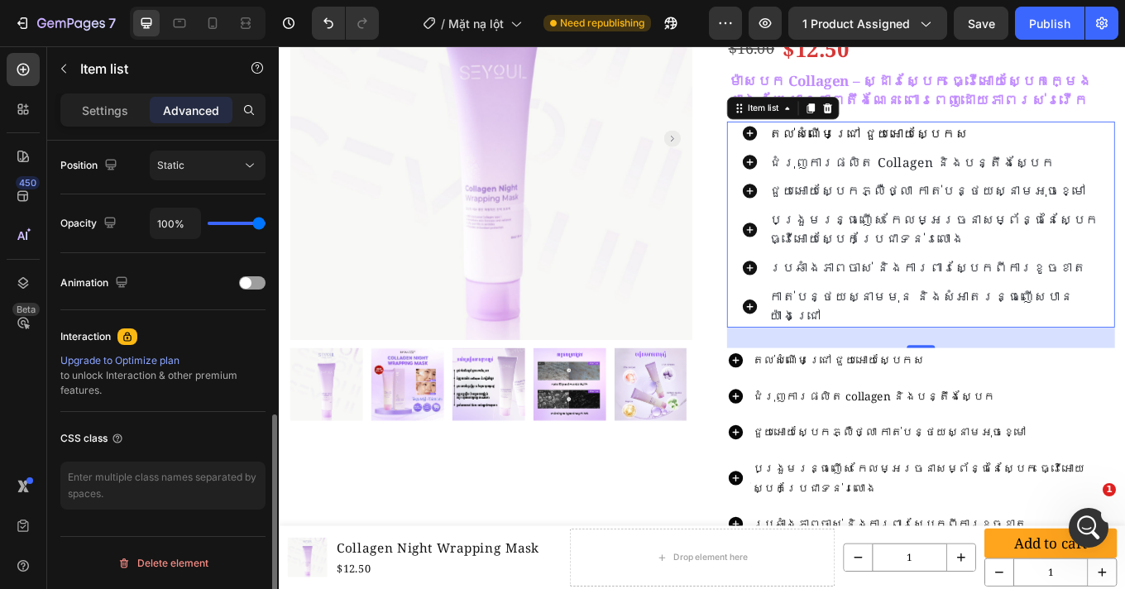
scroll to position [22, 0]
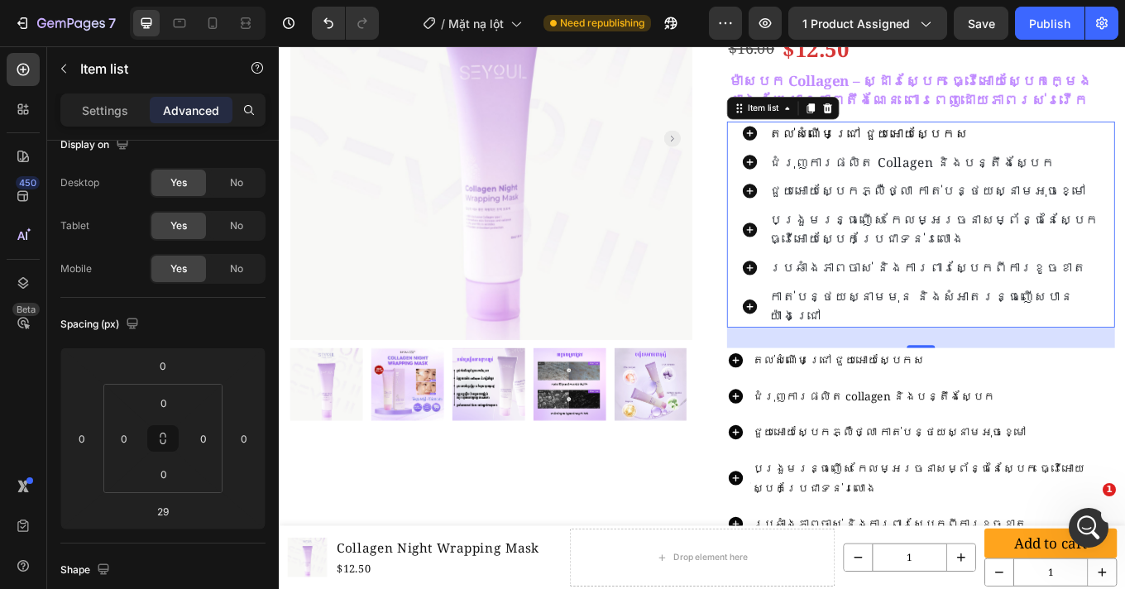
drag, startPoint x: 103, startPoint y: 109, endPoint x: 193, endPoint y: 138, distance: 95.5
click at [103, 109] on p "Settings" at bounding box center [105, 110] width 46 height 17
type input "12"
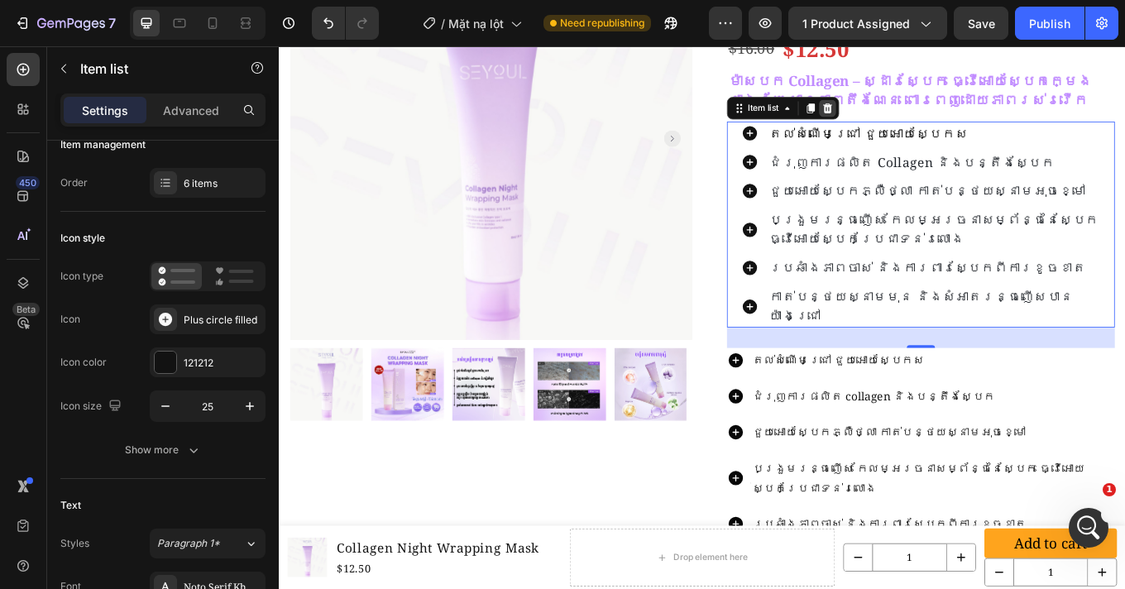
click at [916, 121] on icon at bounding box center [921, 119] width 11 height 12
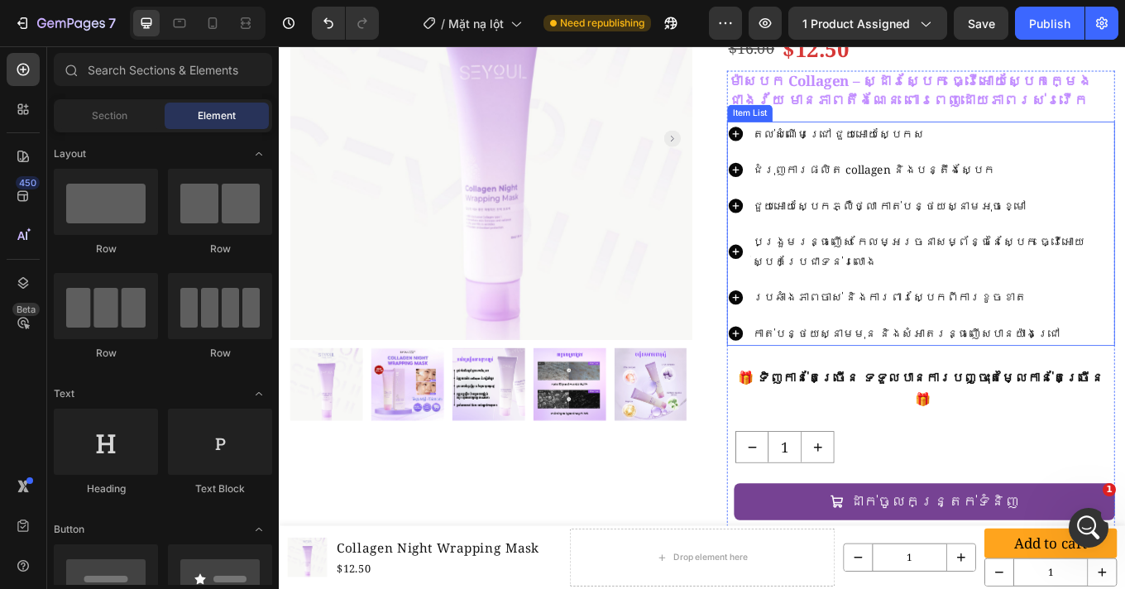
click at [1124, 162] on div "តល់សំណើមជ្រៅ ជួយអោយស្បែកស" at bounding box center [1044, 149] width 427 height 29
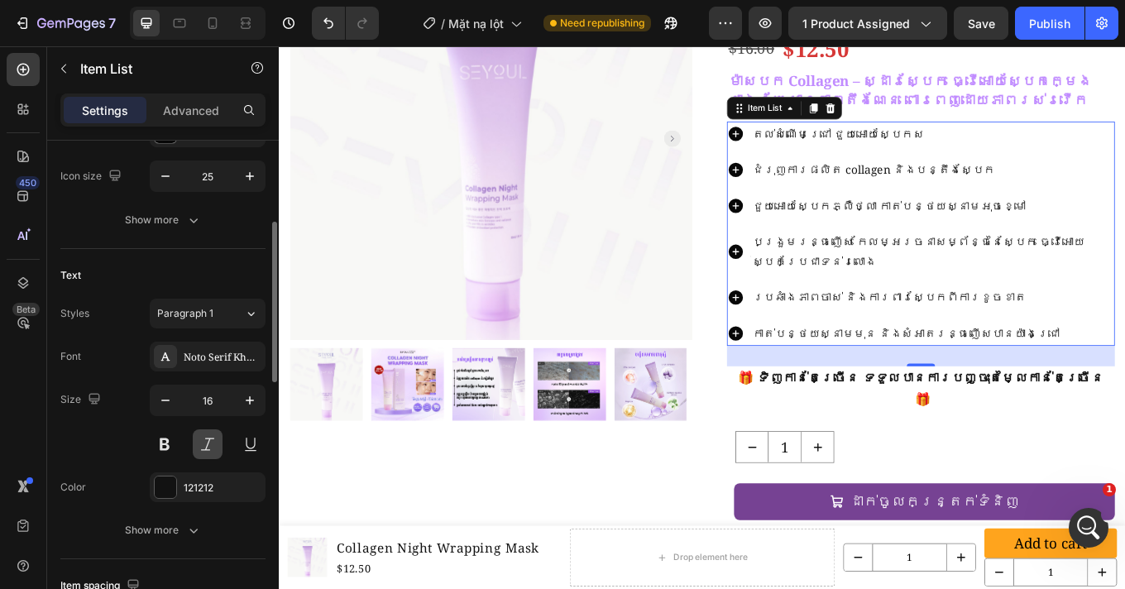
scroll to position [613, 0]
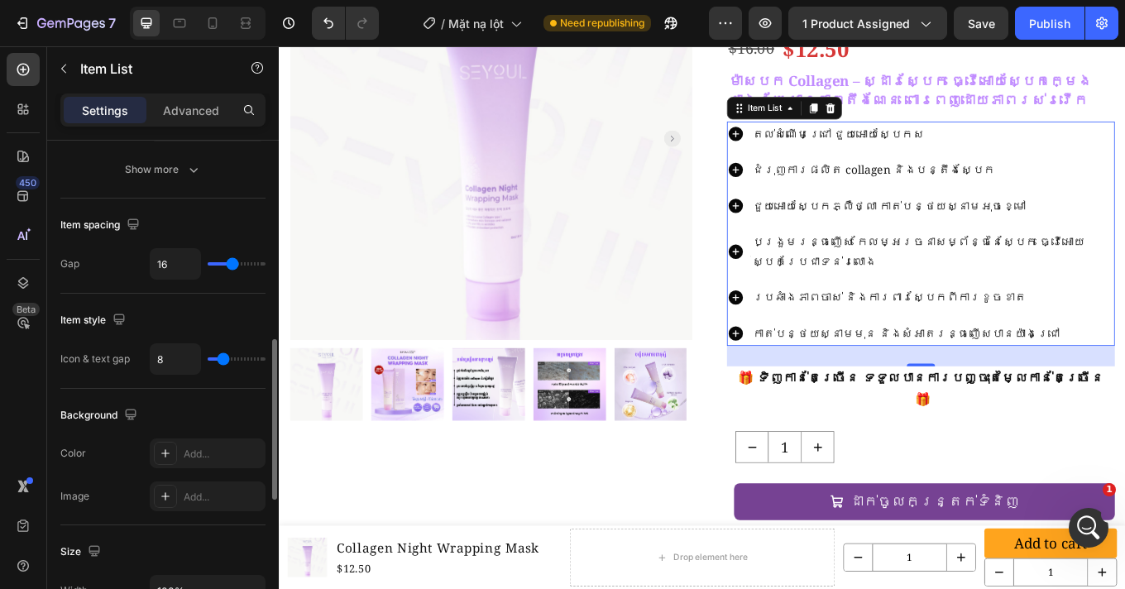
type input "9"
type input "10"
type input "11"
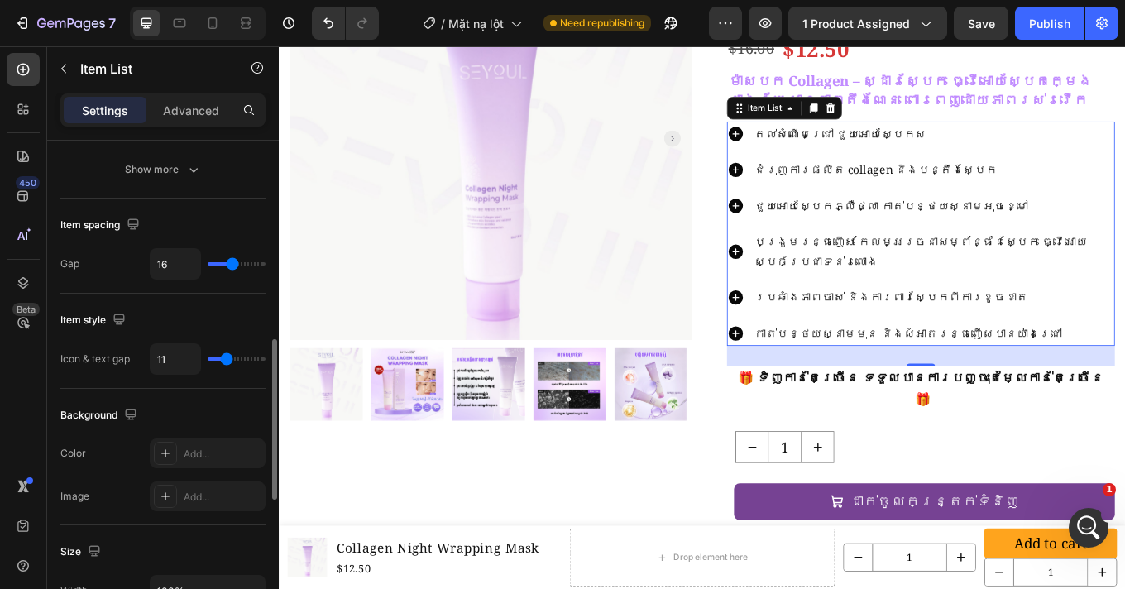
type input "11"
click at [227, 357] on input "range" at bounding box center [237, 358] width 58 height 3
type input "12"
type input "13"
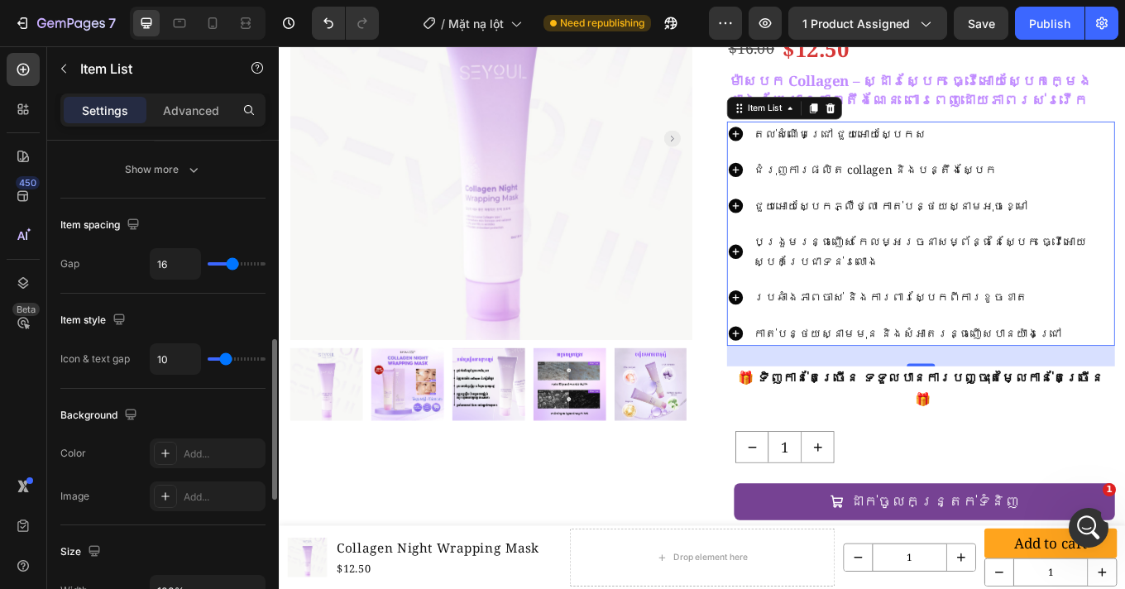
click at [225, 358] on input "range" at bounding box center [237, 358] width 58 height 3
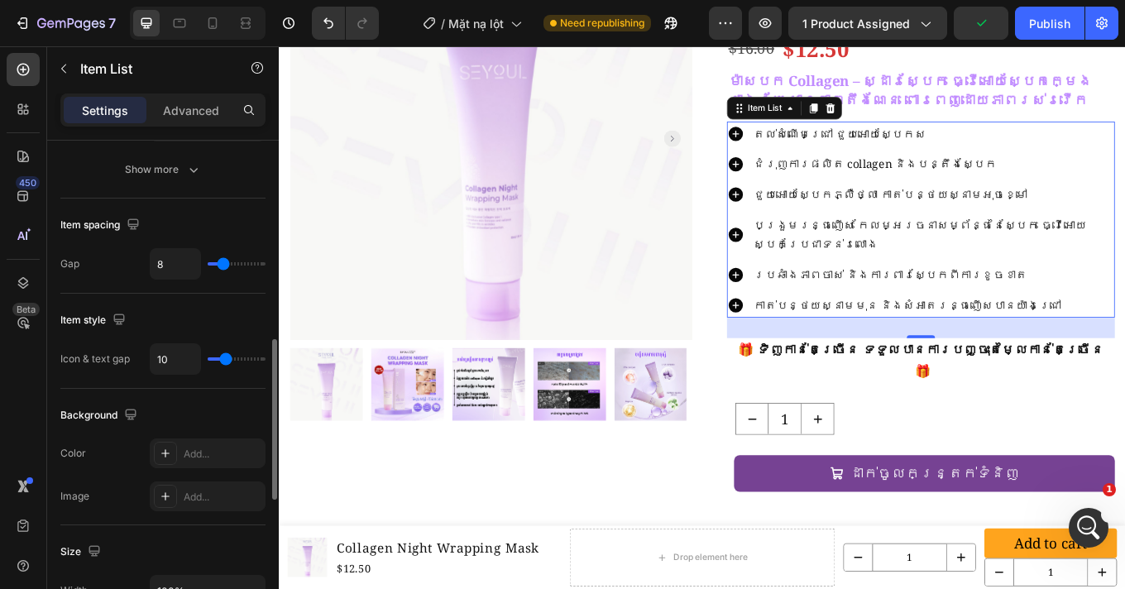
drag, startPoint x: 232, startPoint y: 262, endPoint x: 222, endPoint y: 264, distance: 9.2
click at [222, 264] on input "range" at bounding box center [237, 263] width 58 height 3
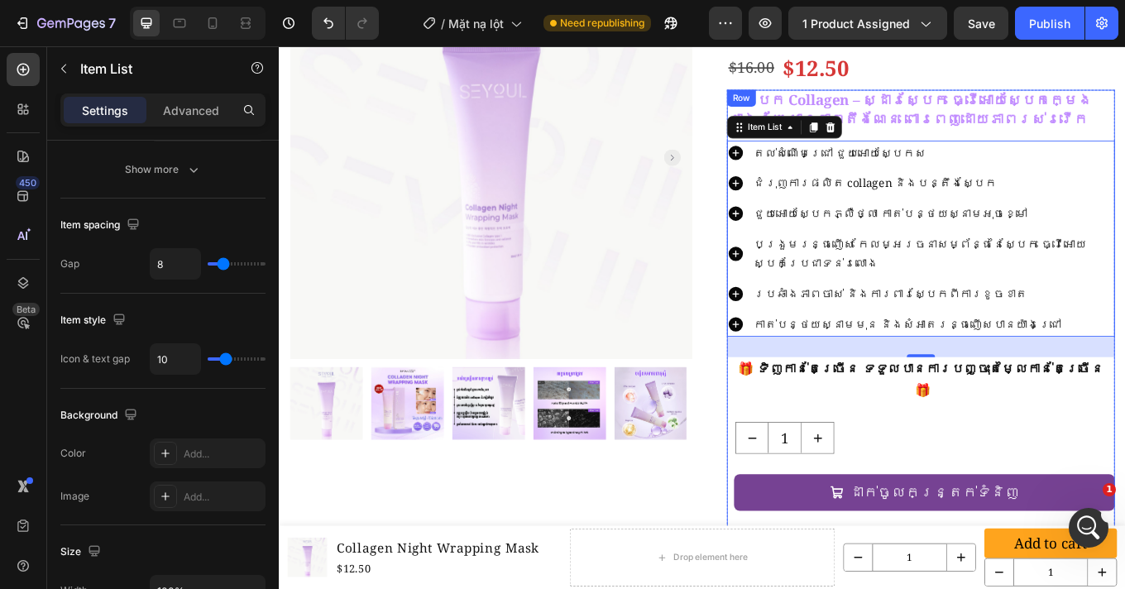
scroll to position [208, 0]
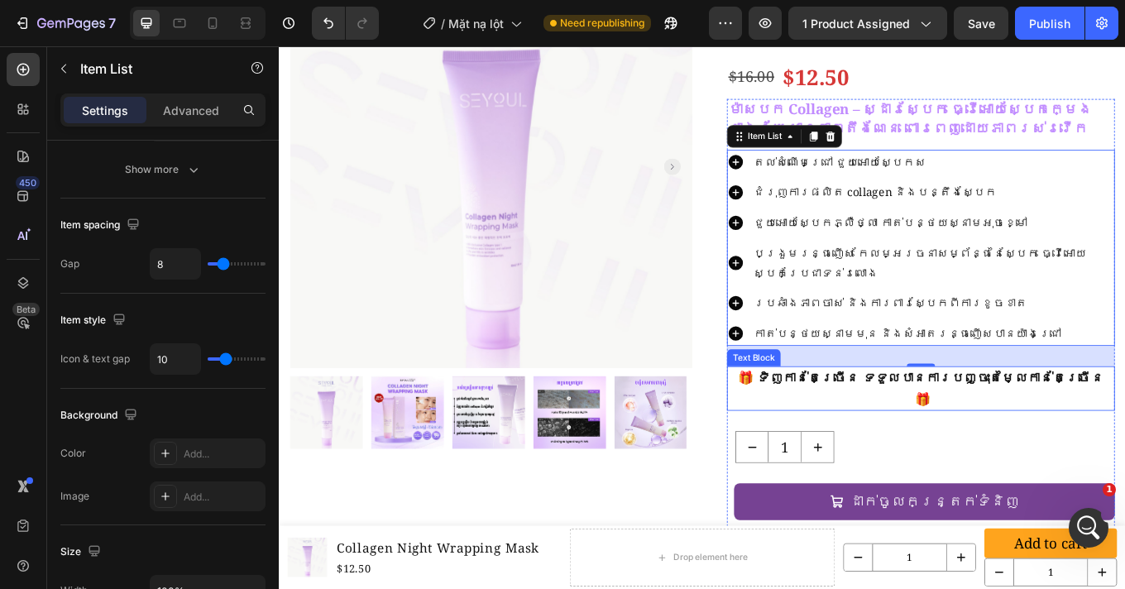
click at [1062, 425] on strong "🎁 ទិញកាន់តែច្រើន ទទួលបានការបញ្ចុះតម្លៃកាន់តែច្រើន 🎁" at bounding box center [1031, 447] width 428 height 45
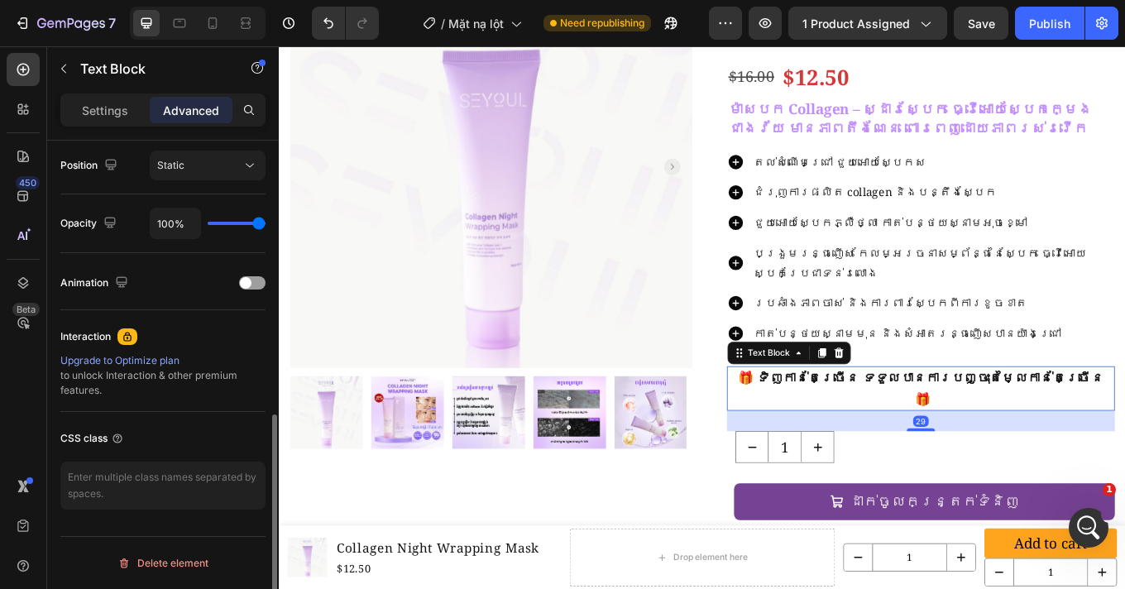
scroll to position [0, 0]
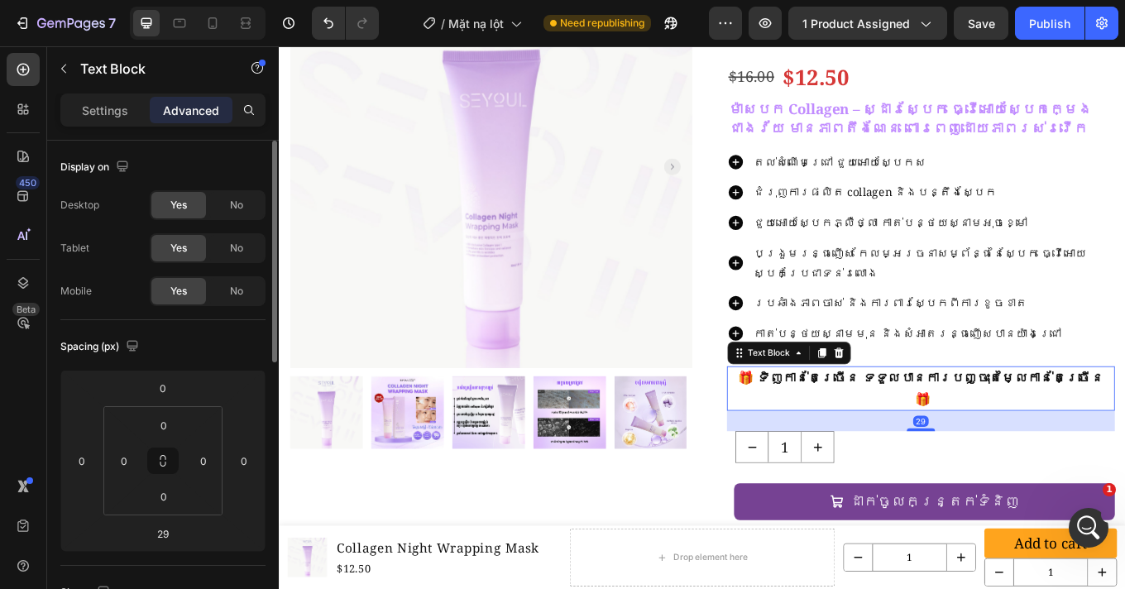
click at [1062, 425] on strong "🎁 ទិញកាន់តែច្រើន ទទួលបានការបញ្ចុះតម្លៃកាន់តែច្រើន 🎁" at bounding box center [1031, 447] width 428 height 45
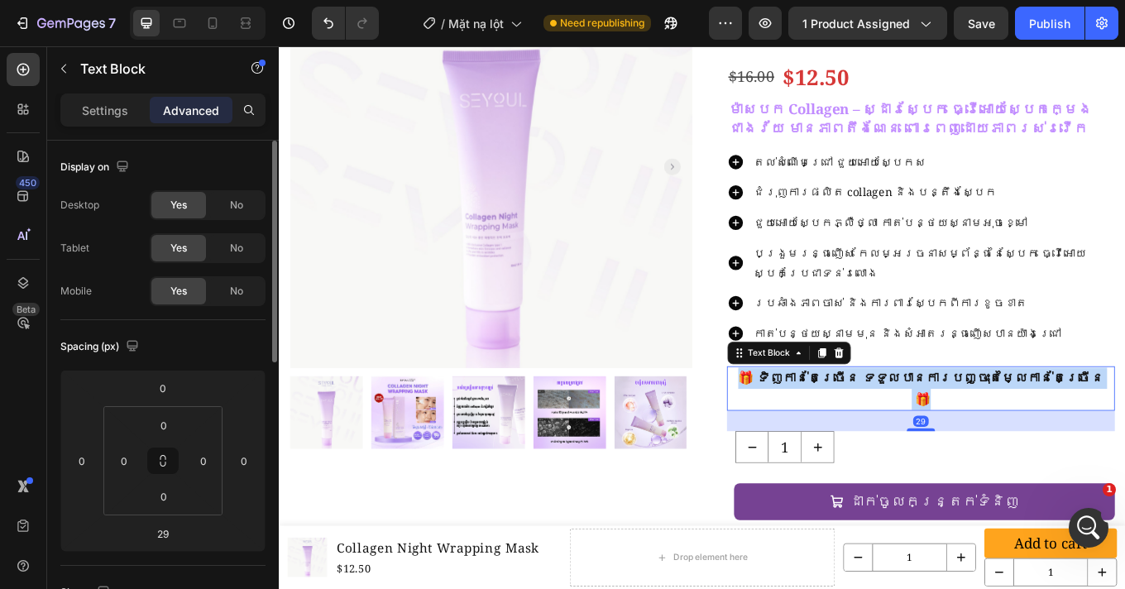
click at [1062, 425] on strong "🎁 ទិញកាន់តែច្រើន ទទួលបានការបញ្ចុះតម្លៃកាន់តែច្រើន 🎁" at bounding box center [1031, 447] width 428 height 45
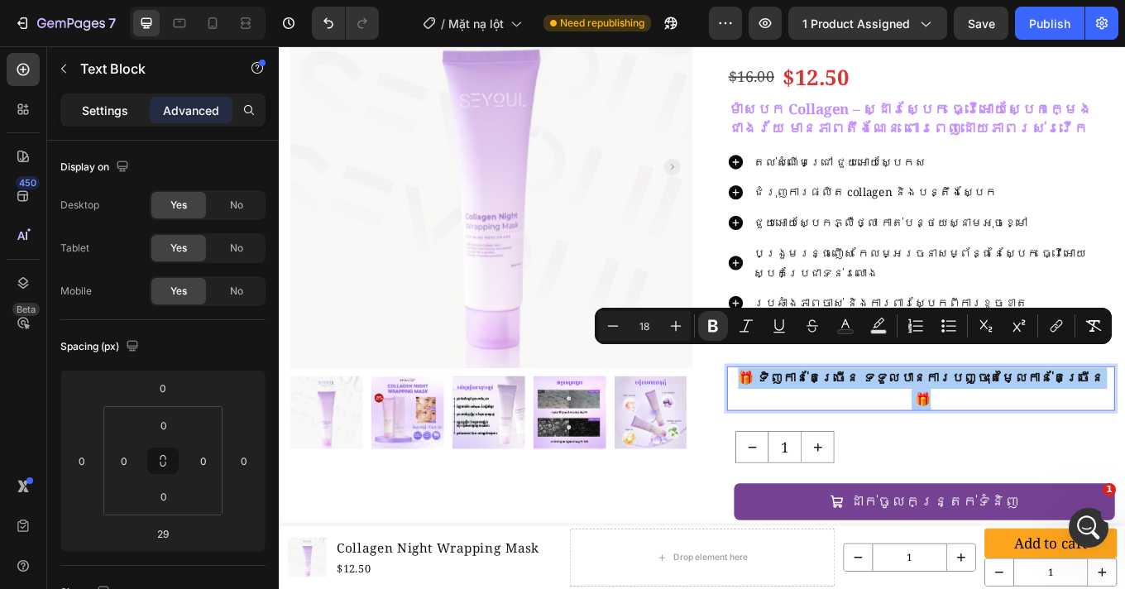
click at [123, 110] on p "Settings" at bounding box center [105, 110] width 46 height 17
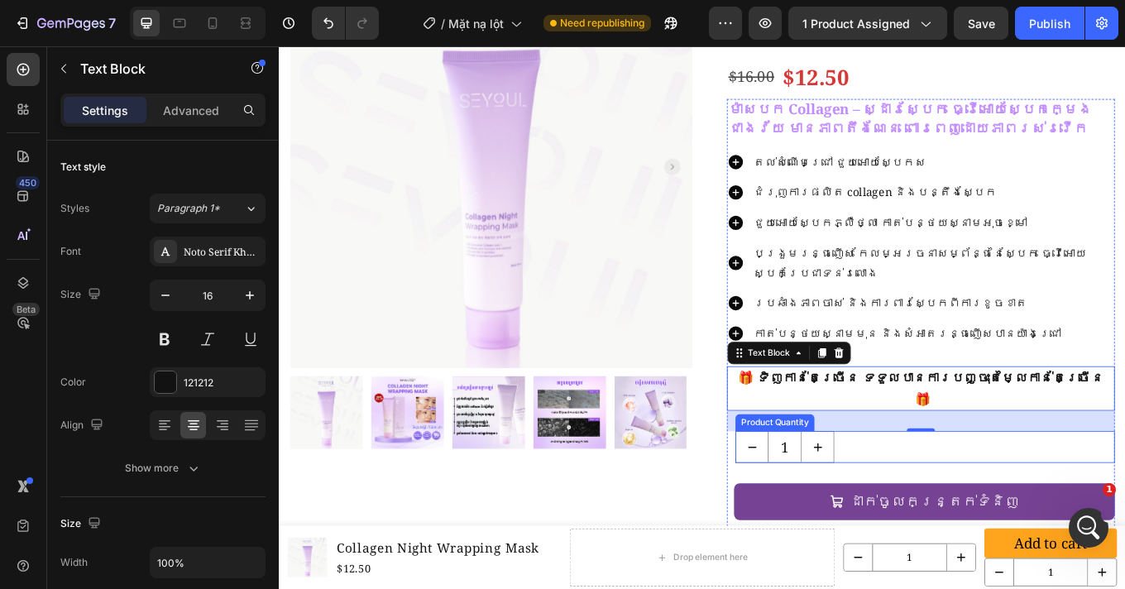
click at [1124, 498] on div "1" at bounding box center [1036, 516] width 445 height 37
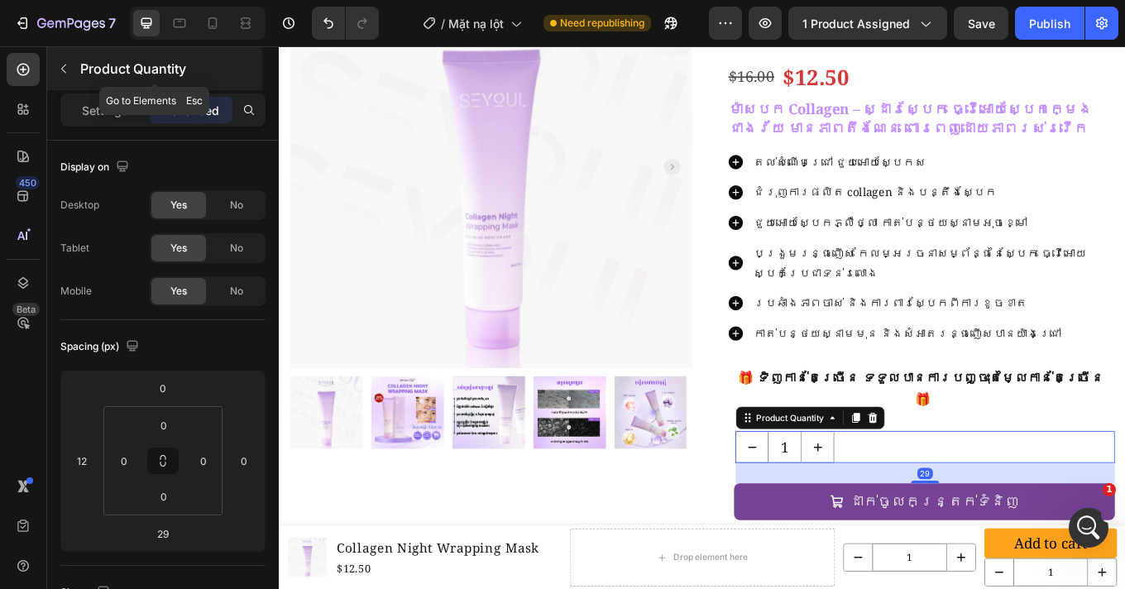
click at [65, 69] on icon "button" at bounding box center [63, 68] width 13 height 13
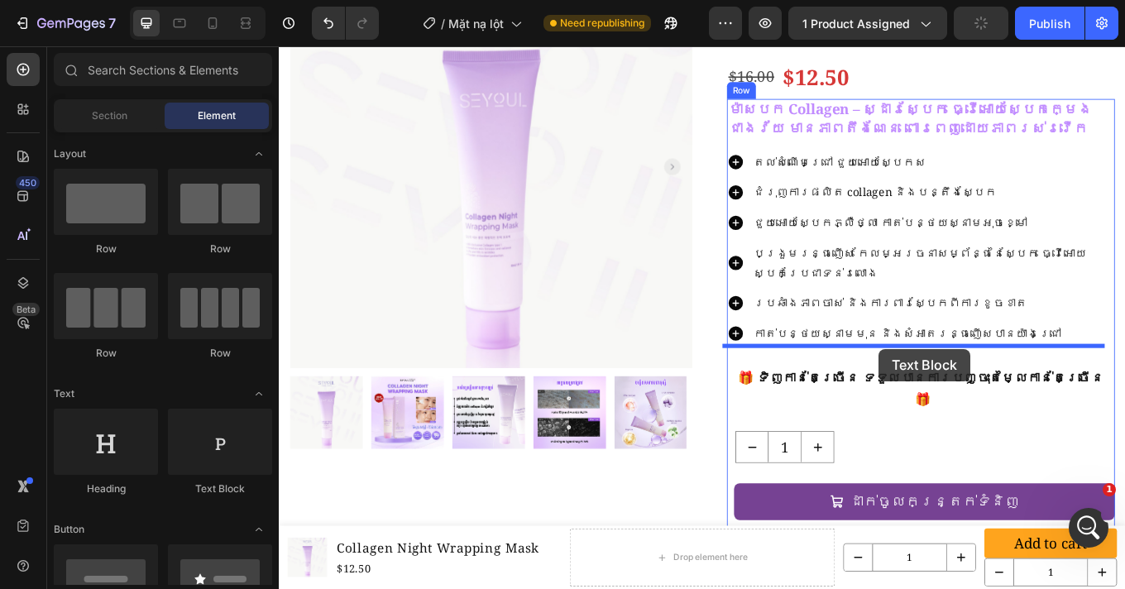
drag, startPoint x: 492, startPoint y: 503, endPoint x: 982, endPoint y: 401, distance: 500.0
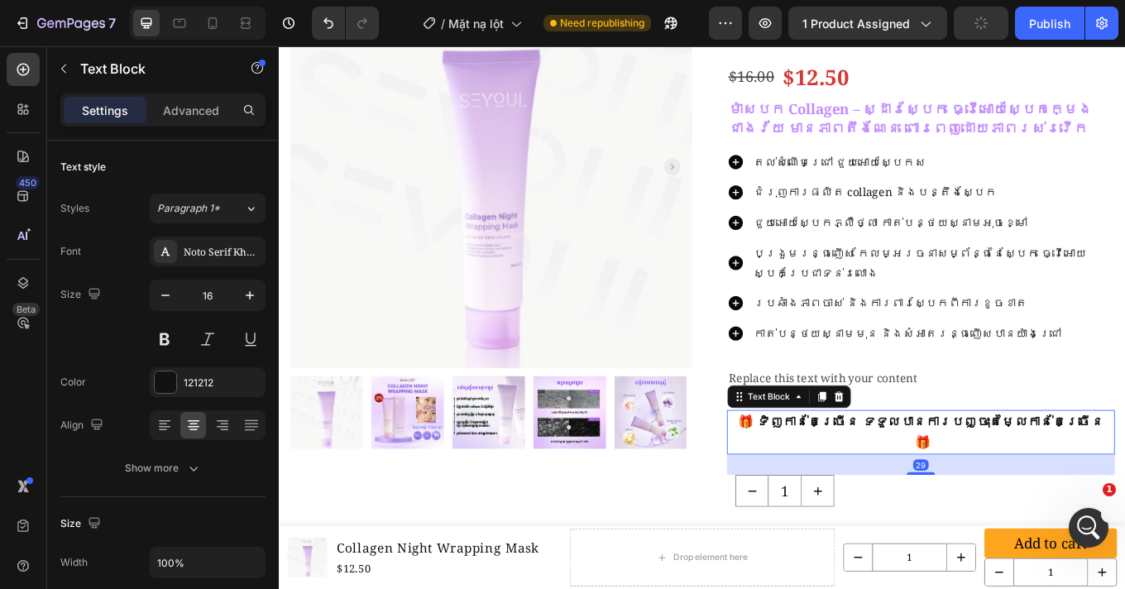
click at [970, 476] on strong "🎁 ទិញកាន់តែច្រើន ទទួលបានការបញ្ចុះតម្លៃកាន់តែច្រើន 🎁" at bounding box center [1031, 498] width 428 height 45
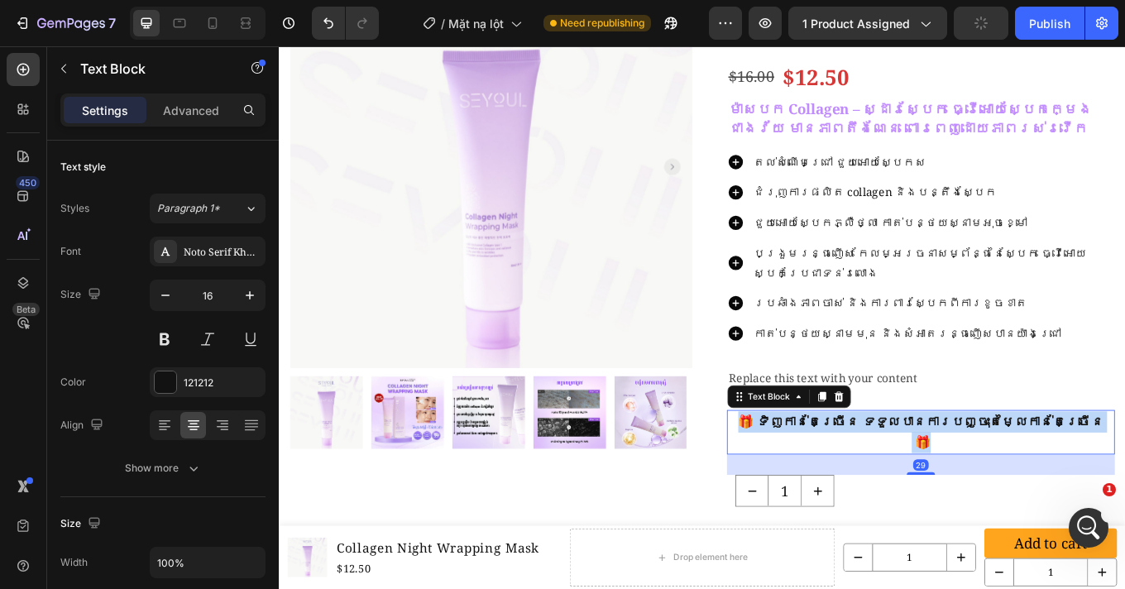
click at [970, 476] on strong "🎁 ទិញកាន់តែច្រើន ទទួលបានការបញ្ចុះតម្លៃកាន់តែច្រើន 🎁" at bounding box center [1031, 498] width 428 height 45
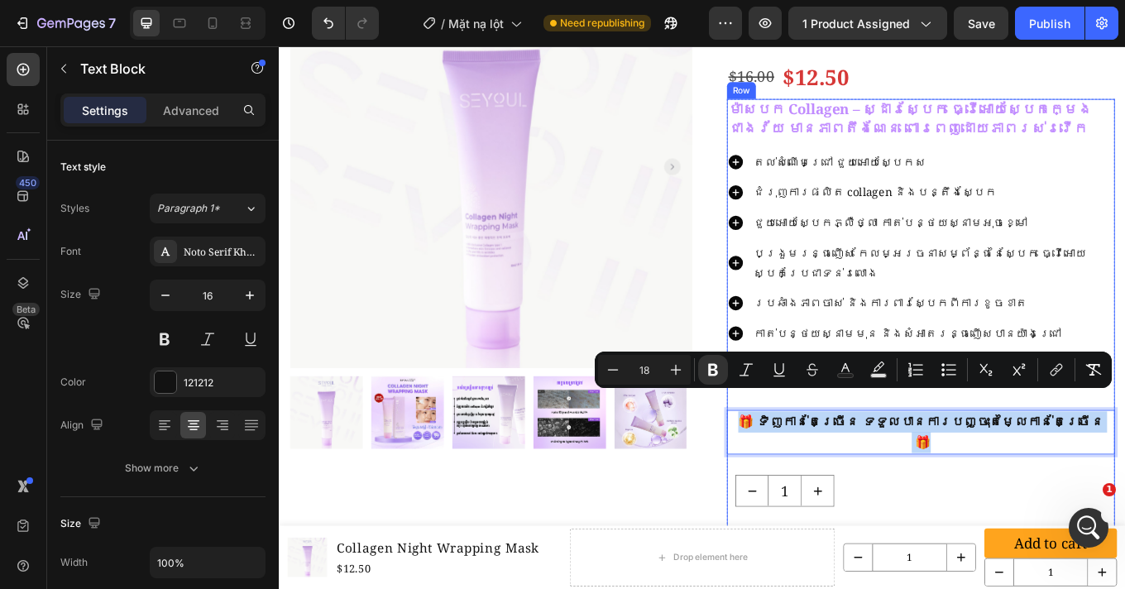
click at [1124, 387] on div "ម៉ាសបក Collagen – ស្ដារស្បែក ធ្វើអោយស្បែកក្មេងជាងវ័យ មានភាពតឹងណែន ពោរពេញដោយភាពរ…" at bounding box center [1031, 392] width 455 height 569
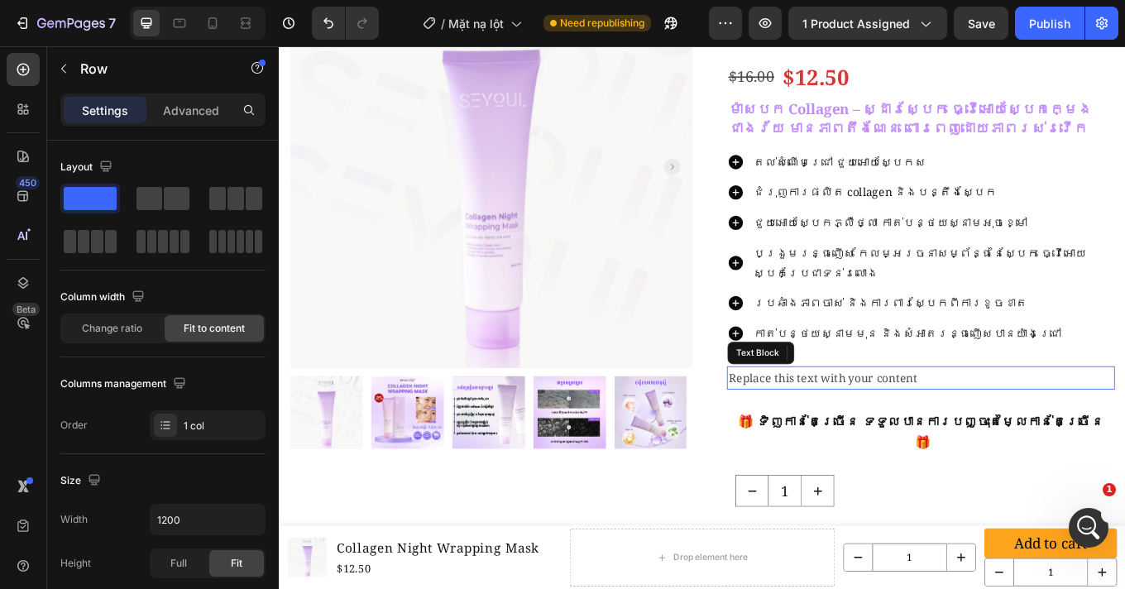
click at [936, 422] on div "Replace this text with your content" at bounding box center [1031, 435] width 455 height 27
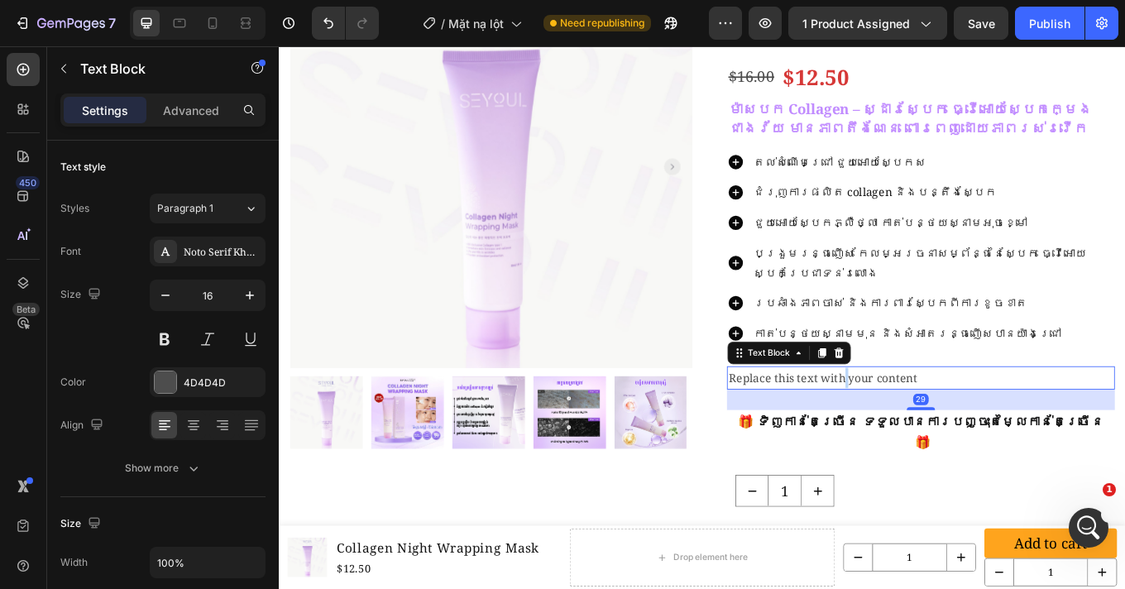
click at [936, 422] on div "Replace this text with your content" at bounding box center [1031, 435] width 455 height 27
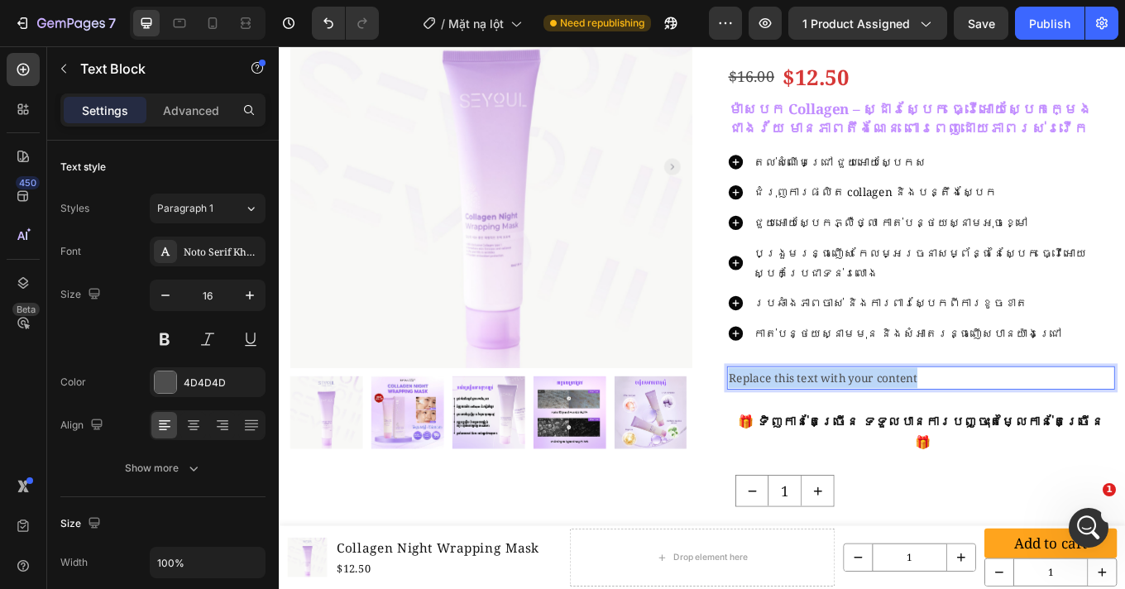
click at [936, 423] on p "Replace this text with your content" at bounding box center [1030, 435] width 451 height 24
click at [1080, 423] on p "🎁 ទិញកាន់តែច្រើន ទទួលបានការបញ្ចុះតម្លៃកាន់តែច្រើន 🎁" at bounding box center [1030, 435] width 451 height 24
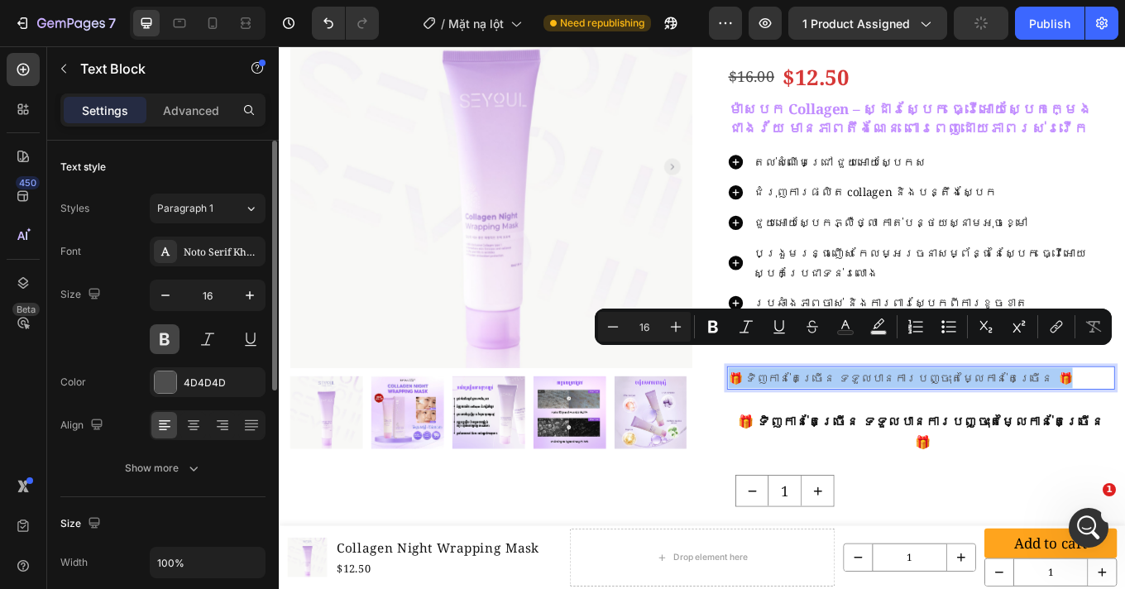
click at [170, 333] on button at bounding box center [165, 339] width 30 height 30
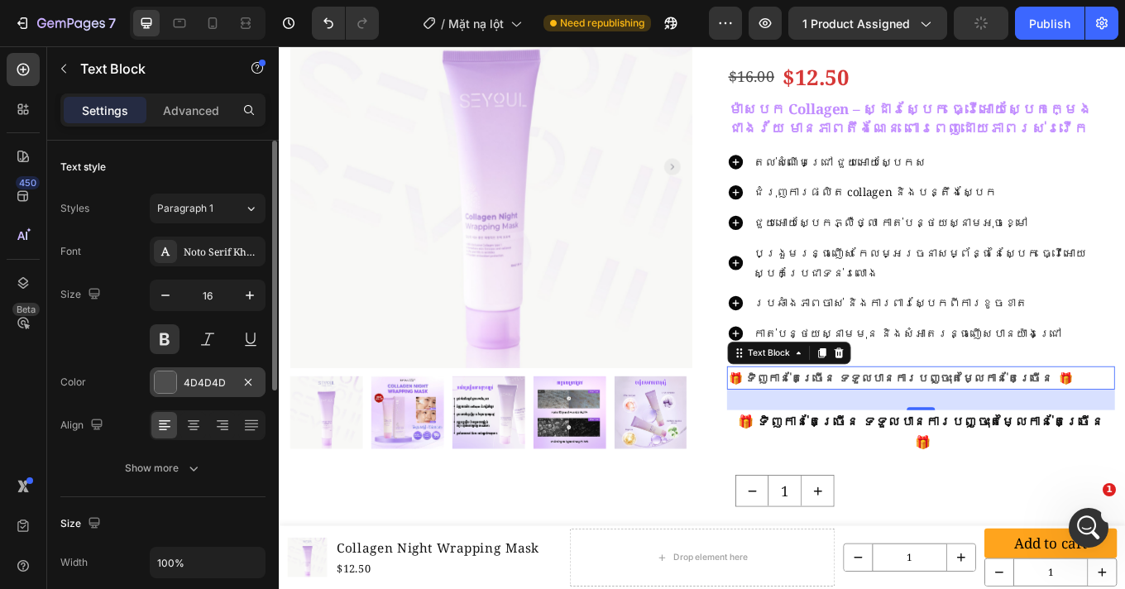
click at [170, 386] on div at bounding box center [165, 381] width 21 height 21
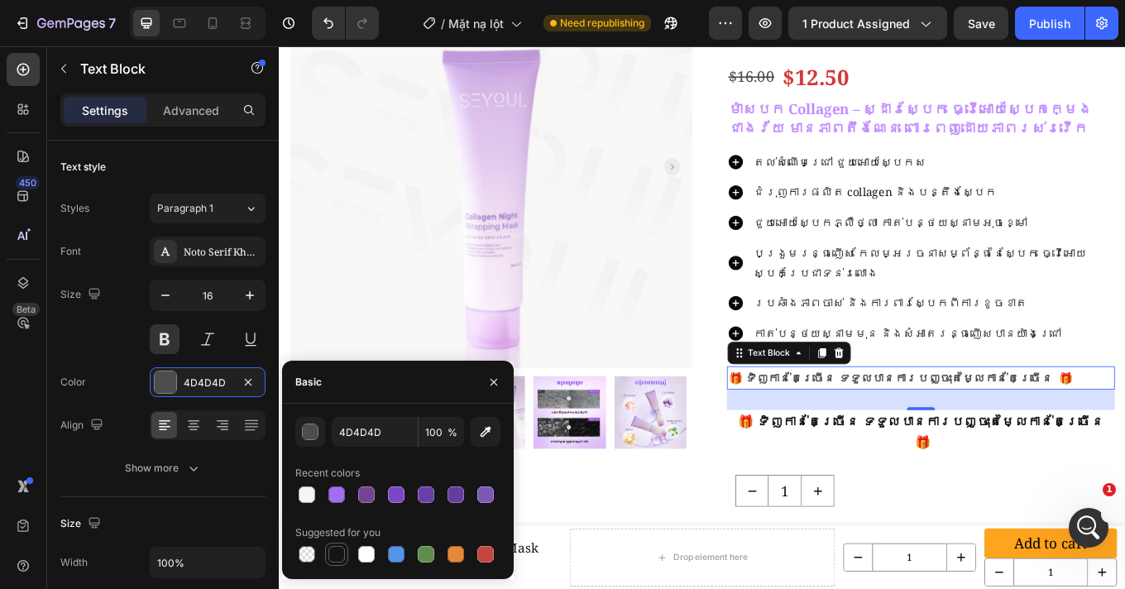
click at [344, 548] on div at bounding box center [337, 554] width 20 height 20
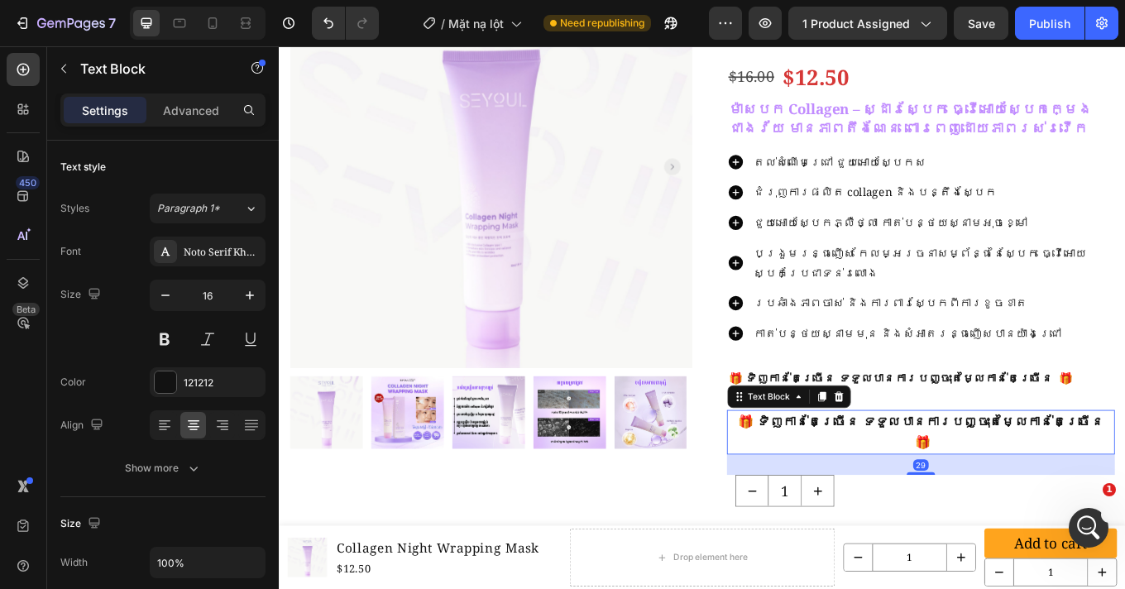
click at [929, 476] on strong "🎁 ទិញកាន់តែច្រើន ទទួលបានការបញ្ចុះតម្លៃកាន់តែច្រើន 🎁" at bounding box center [1031, 498] width 428 height 45
click at [929, 451] on icon at bounding box center [934, 457] width 13 height 13
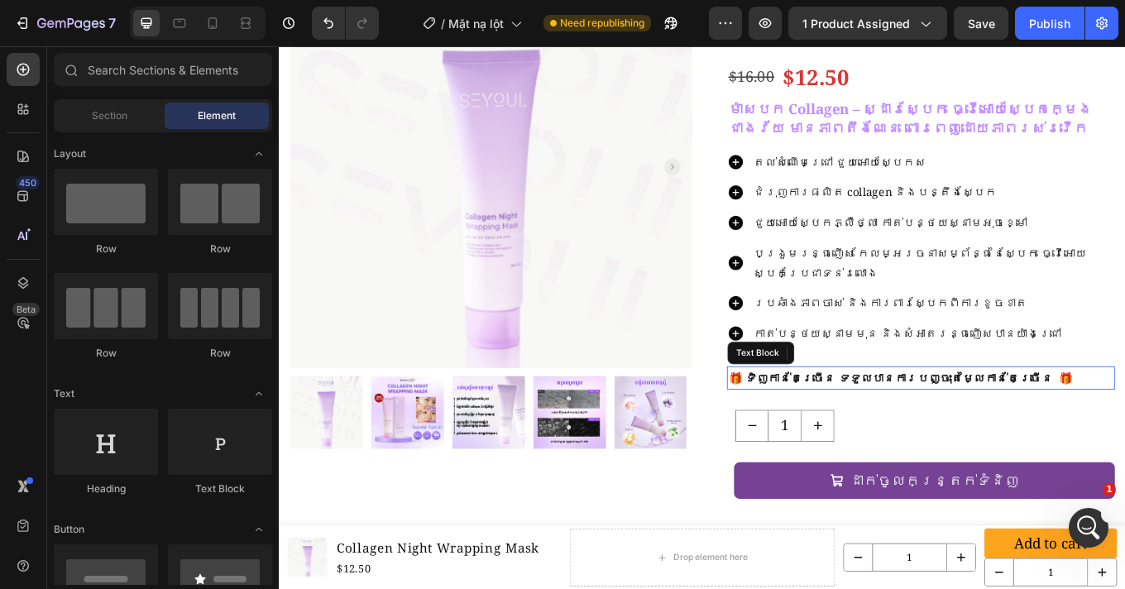
click at [961, 423] on p "🎁 ទិញកាន់តែច្រើន ទទួលបានការបញ្ចុះតម្លៃកាន់តែច្រើន 🎁" at bounding box center [1030, 435] width 451 height 24
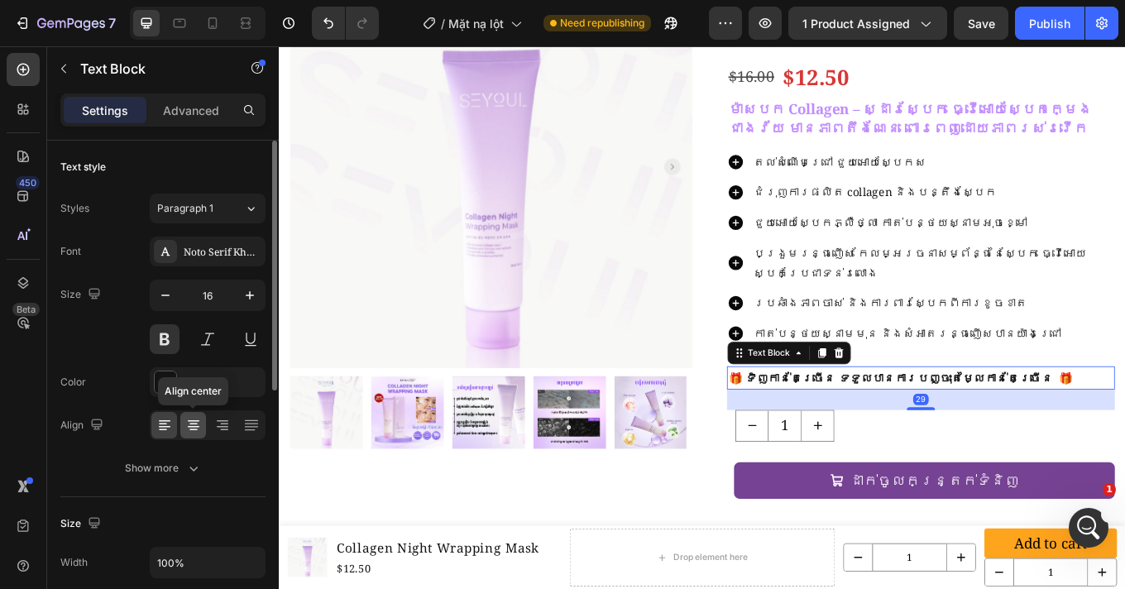
click at [191, 421] on icon at bounding box center [194, 421] width 12 height 2
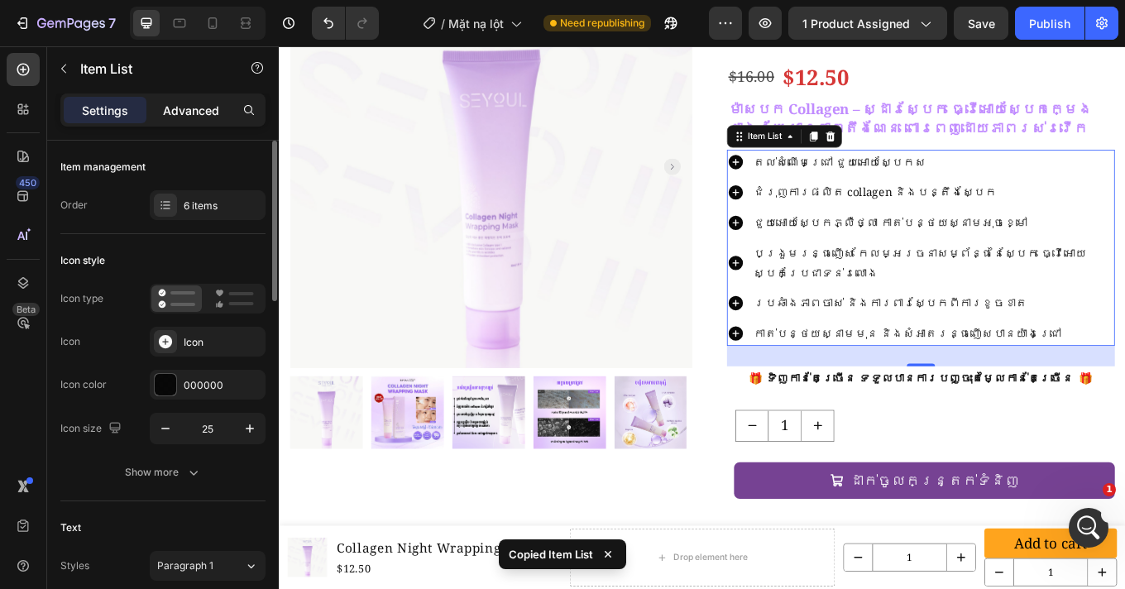
click at [192, 111] on p "Advanced" at bounding box center [191, 110] width 56 height 17
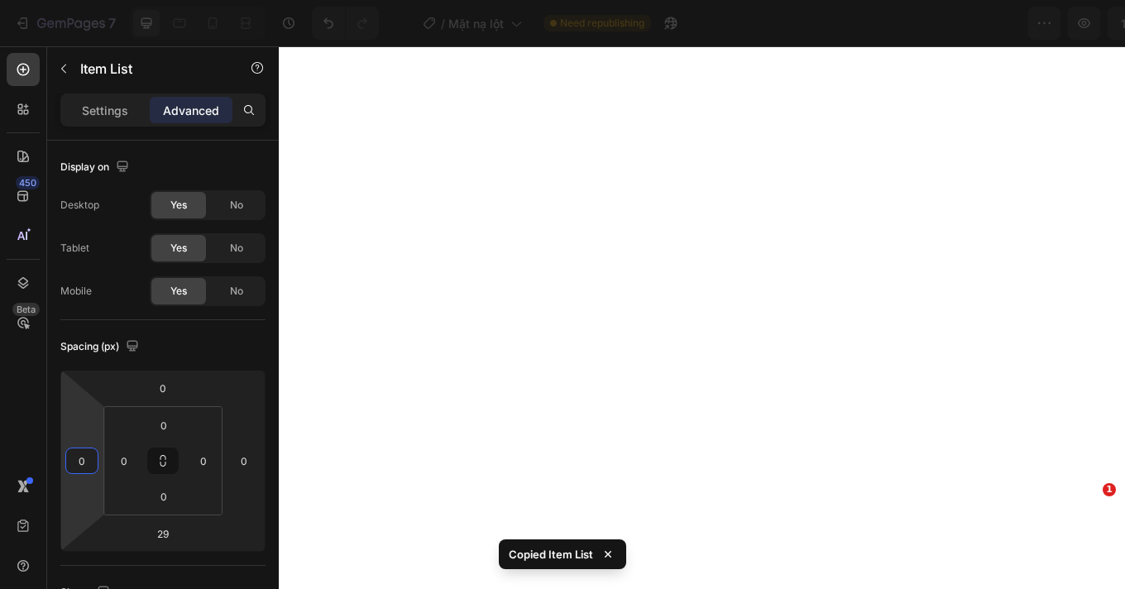
click at [86, 461] on input "0" at bounding box center [81, 460] width 25 height 25
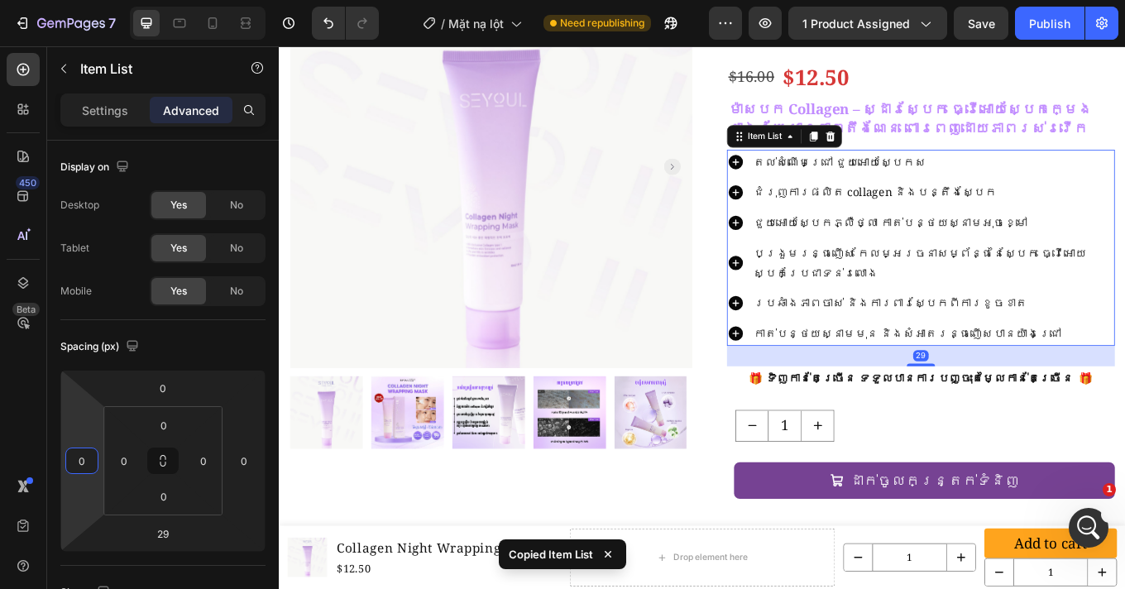
scroll to position [3088, 0]
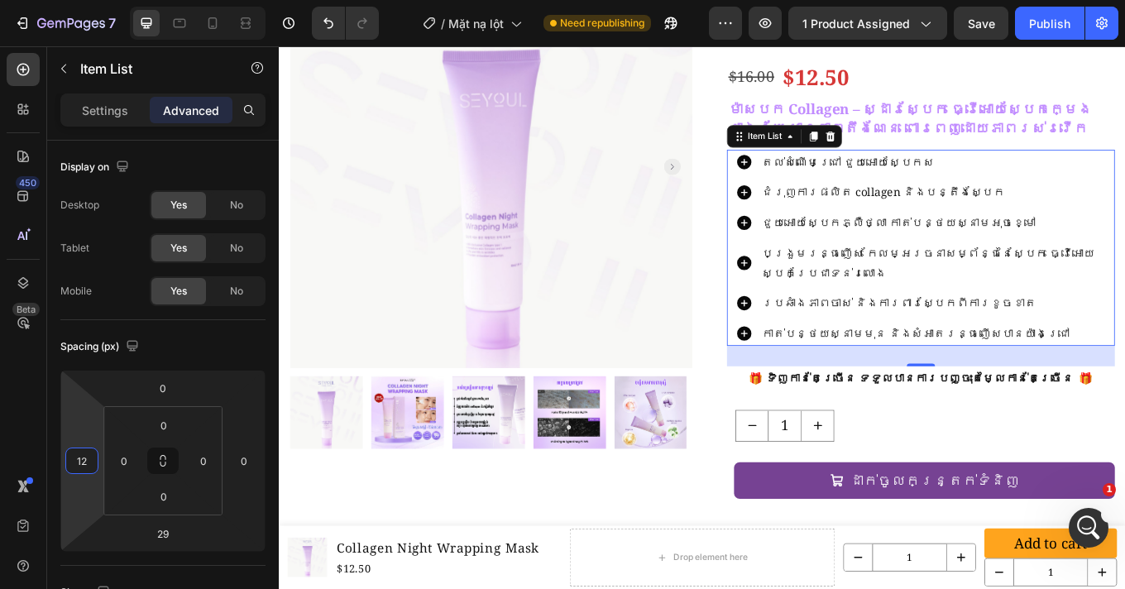
type input "1"
type input "20"
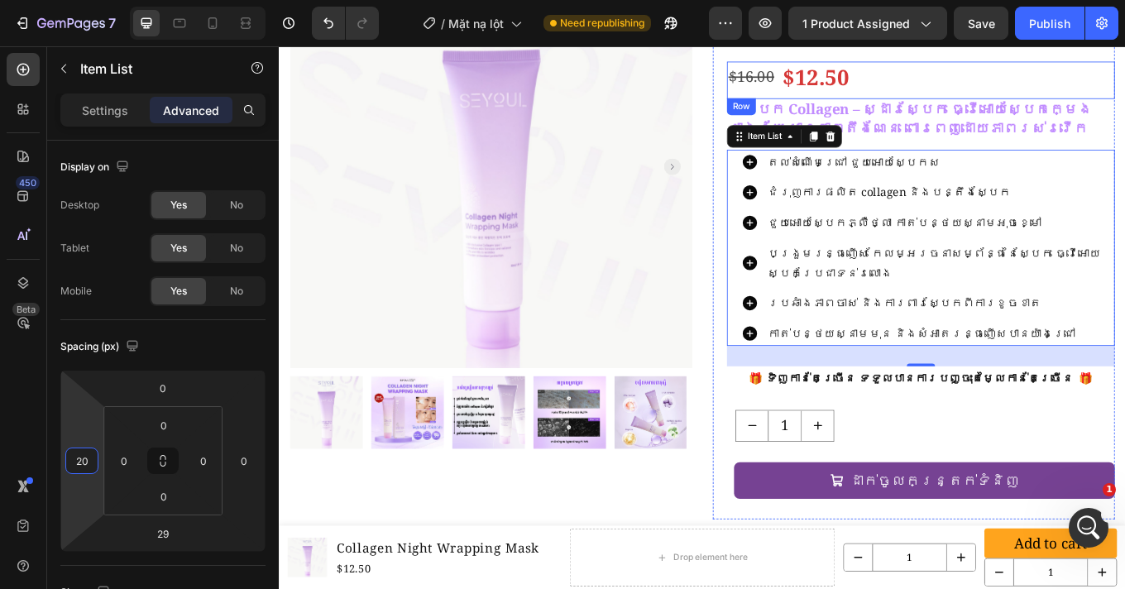
click at [1020, 74] on div "$16.00 Product Price Product Price $12.50 Product Price Product Price Row" at bounding box center [1031, 86] width 455 height 44
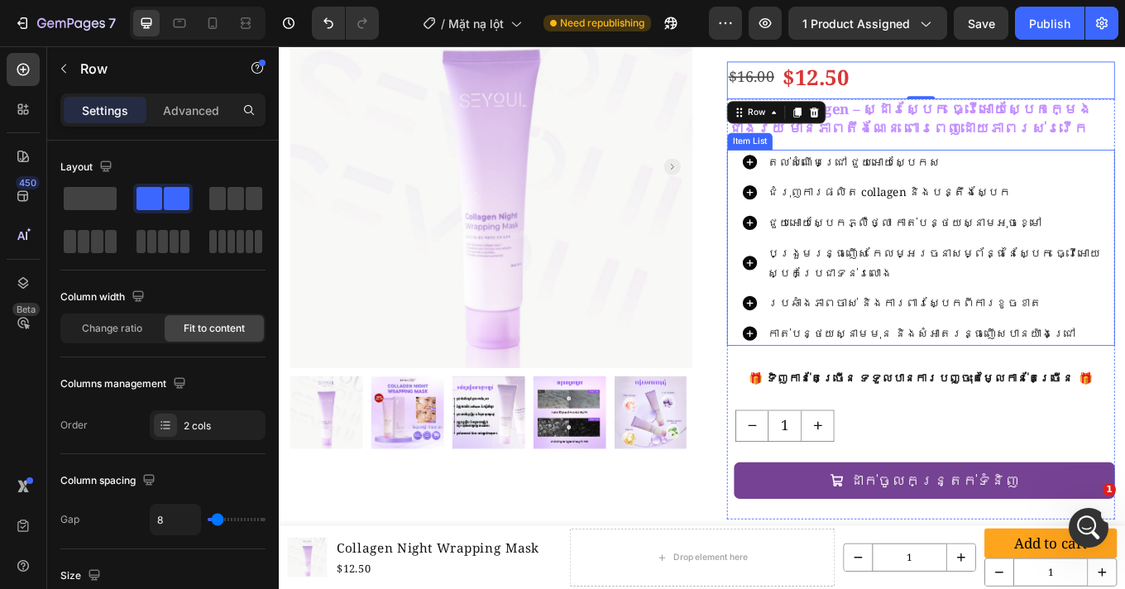
click at [807, 239] on div "តល់សំណើមជ្រៅ ជួយអោយស្បែកស ជំរុញការផលិត collagen និងបន្តឹងស្បែក ជួយអោយស្បែកភ្លឺថ…" at bounding box center [1031, 283] width 455 height 230
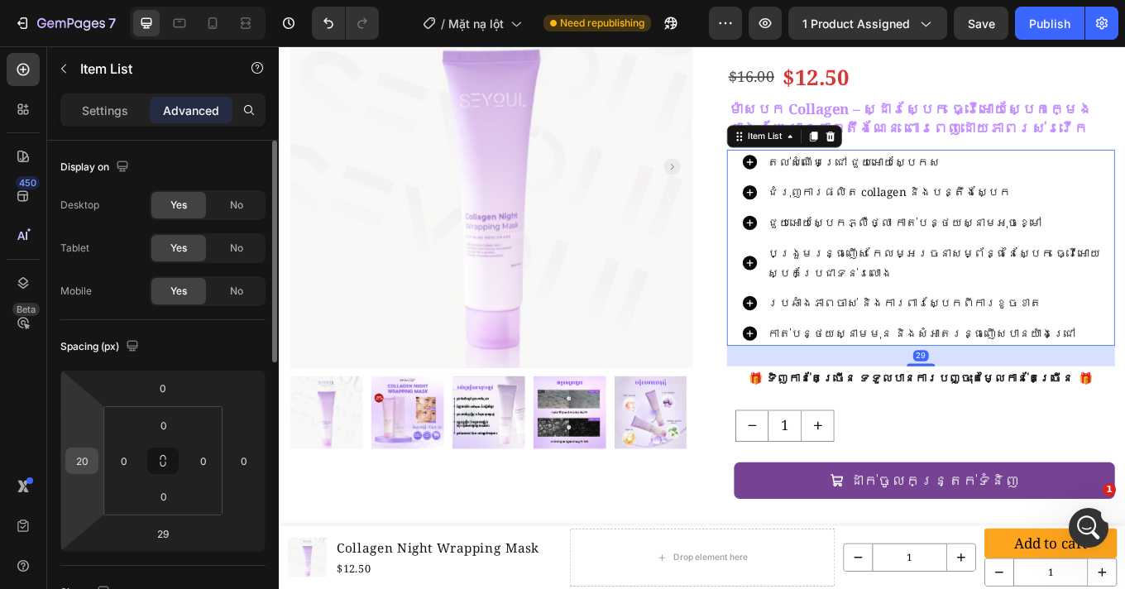
click at [84, 456] on input "20" at bounding box center [81, 460] width 25 height 25
type input "0"
click at [238, 352] on div "Spacing (px)" at bounding box center [162, 346] width 205 height 26
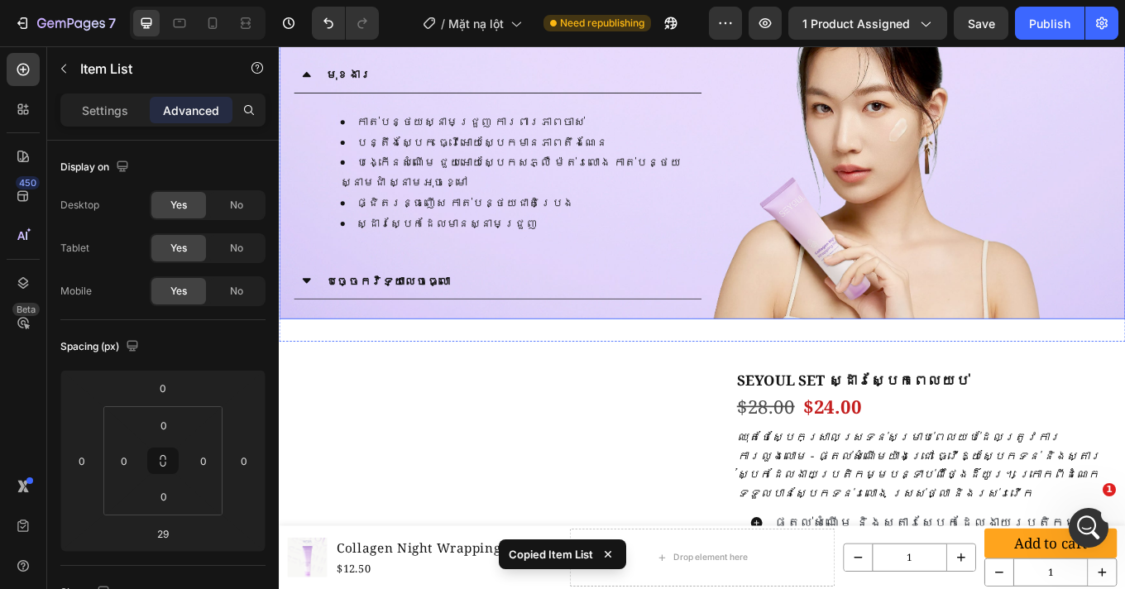
scroll to position [1609, 0]
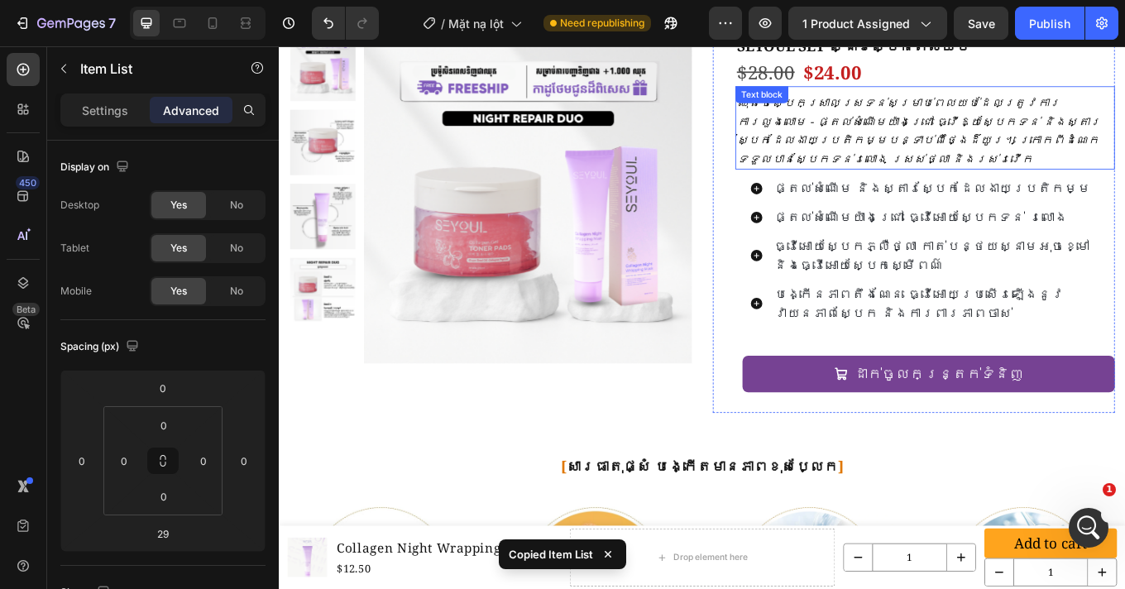
click at [972, 165] on div "ឈុតថែស្បែកស្រាលស្រទន់សម្រាប់ពេលយប់ដែលត្រូវការការលួងលោម - ផ្តល់សំណើមយ៉ាងជ្រៅ ធ្វ…" at bounding box center [1036, 145] width 445 height 91
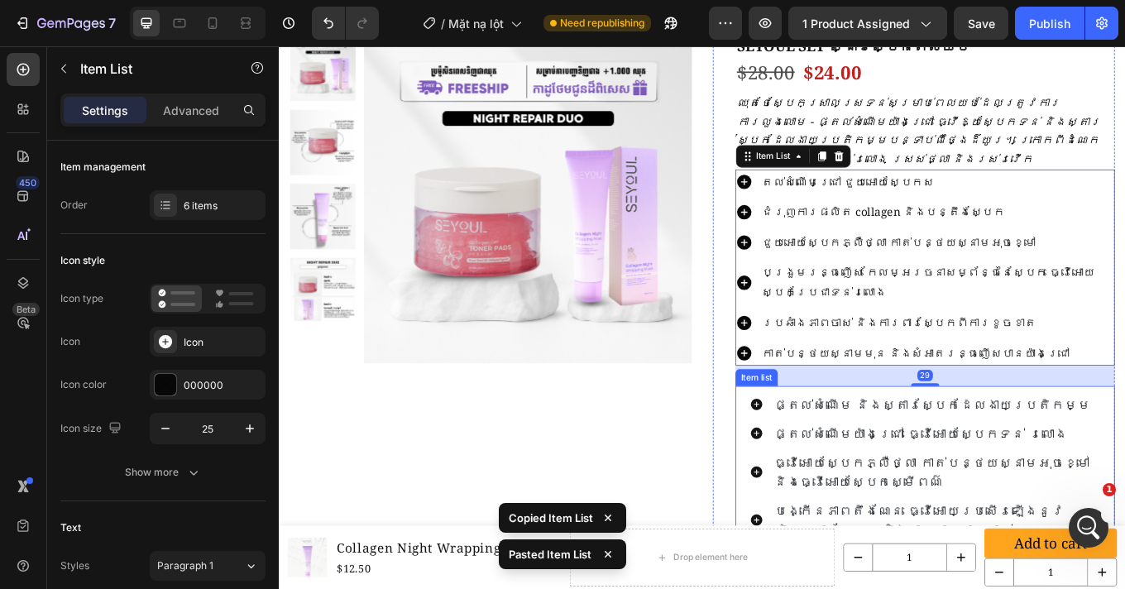
click at [914, 456] on span "ផ្តល់សំណើម និងស្តារស្បែកដែលងាយប្រតិកម្ម" at bounding box center [1044, 466] width 371 height 20
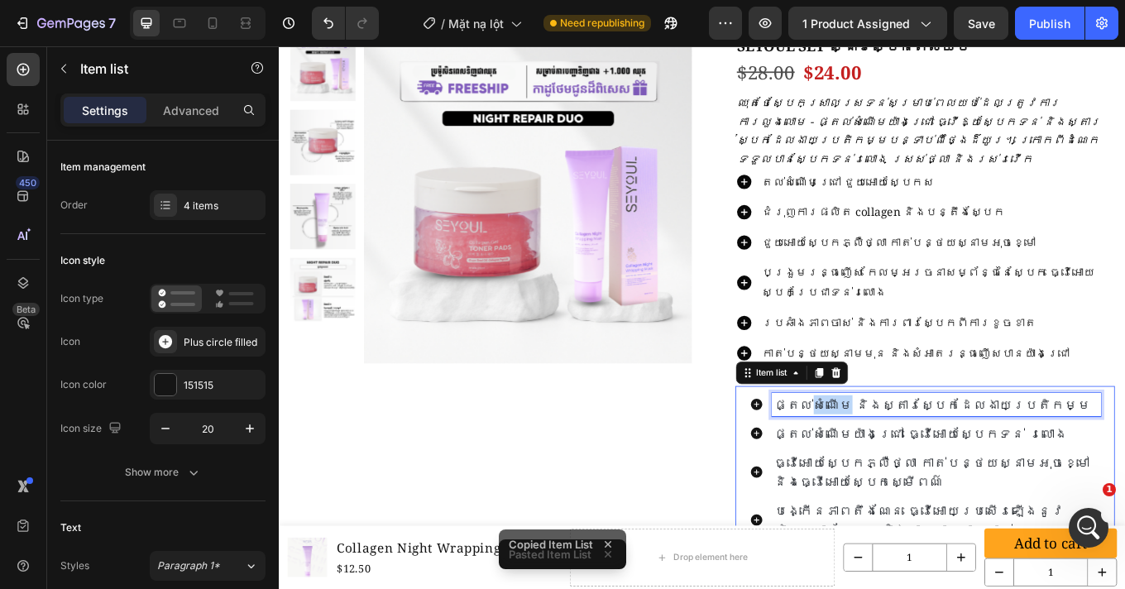
click at [914, 456] on span "ផ្តល់សំណើម និងស្តារស្បែកដែលងាយប្រតិកម្ម" at bounding box center [1044, 466] width 371 height 20
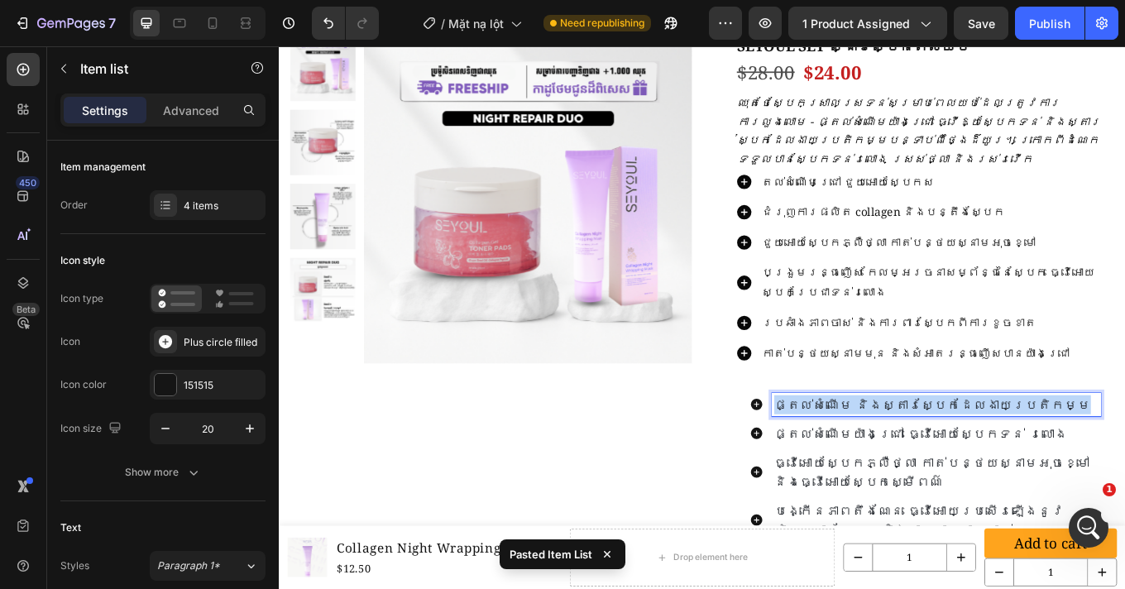
click at [914, 456] on span "ផ្តល់សំណើម និងស្តារស្បែកដែលងាយប្រតិកម្ម" at bounding box center [1044, 466] width 371 height 20
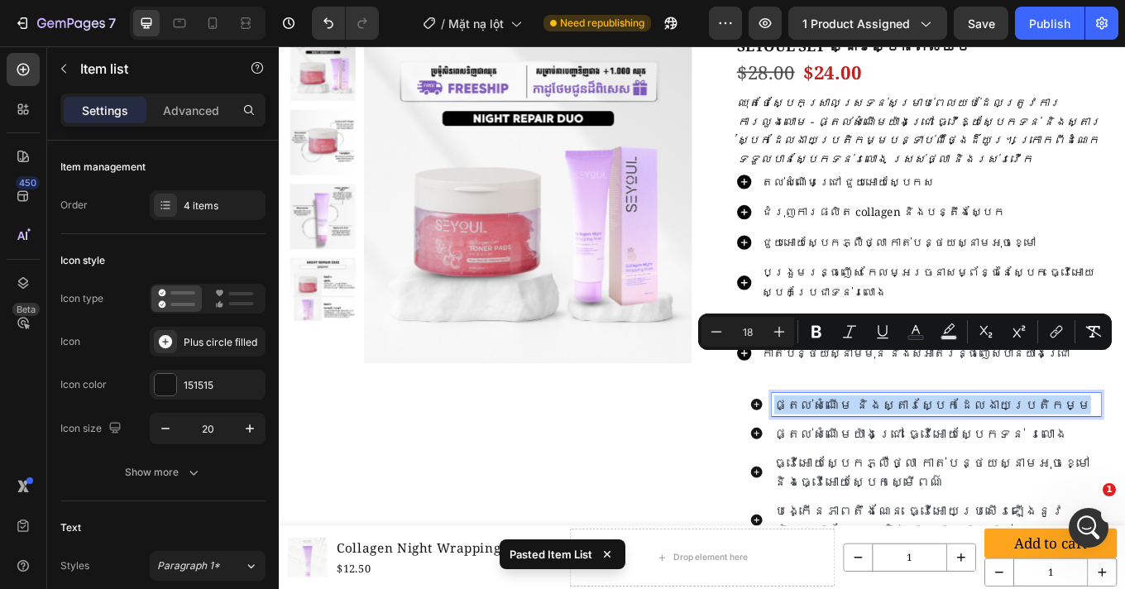
copy span "ផ្តល់សំណើម និងស្តារស្បែកដែលងាយប្រតិកម្ម"
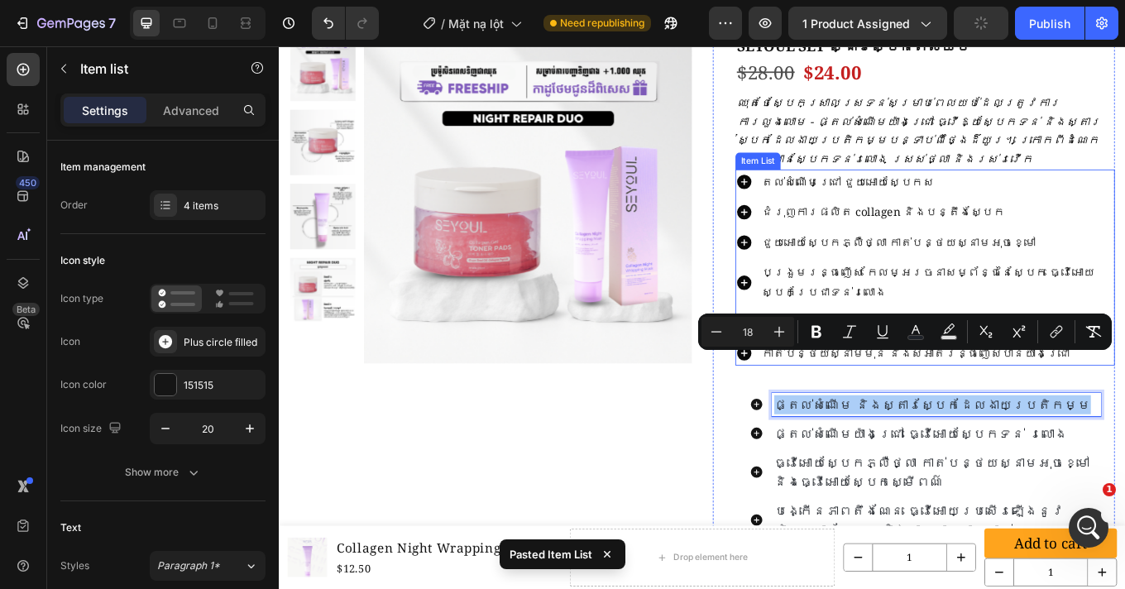
click at [956, 193] on p "តល់សំណើមជ្រៅ ជួយអោយស្បែកស" at bounding box center [1050, 205] width 411 height 24
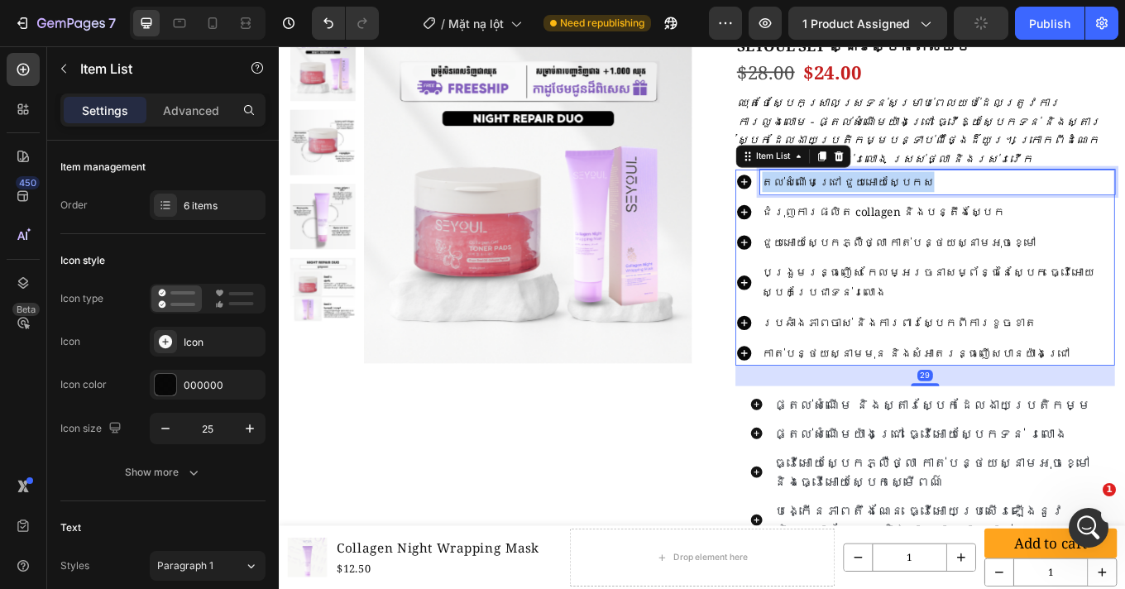
click at [956, 193] on p "តល់សំណើមជ្រៅ ជួយអោយស្បែកស" at bounding box center [1050, 205] width 411 height 24
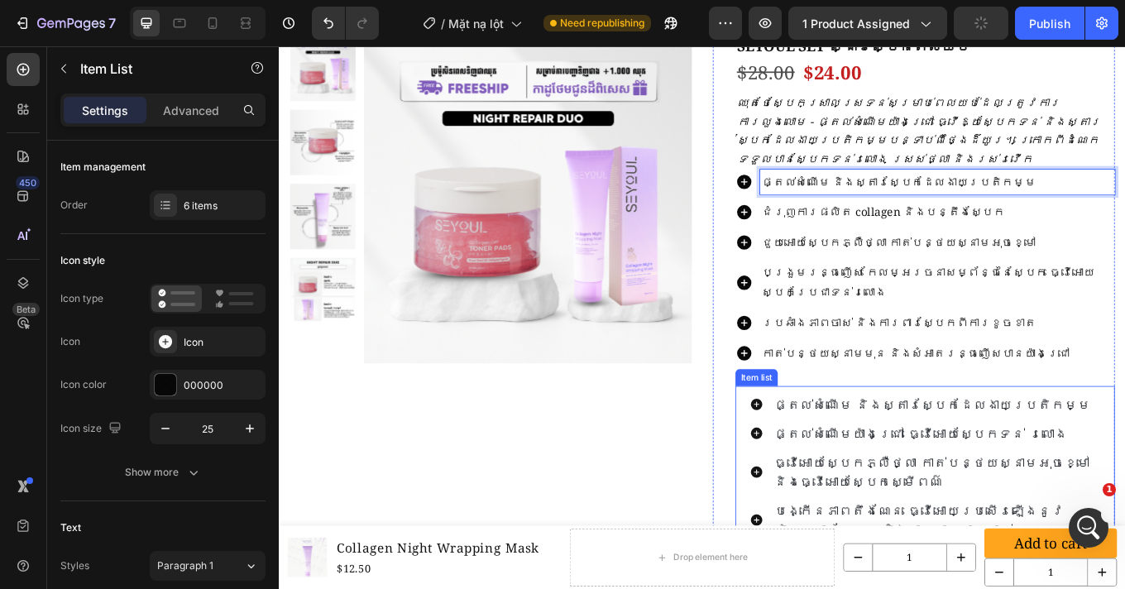
click at [980, 490] on span "ផ្តល់សំណើមយ៉ាងជ្រៅ ធ្វើអោយស្បែកទន់ រលោង" at bounding box center [1031, 500] width 345 height 20
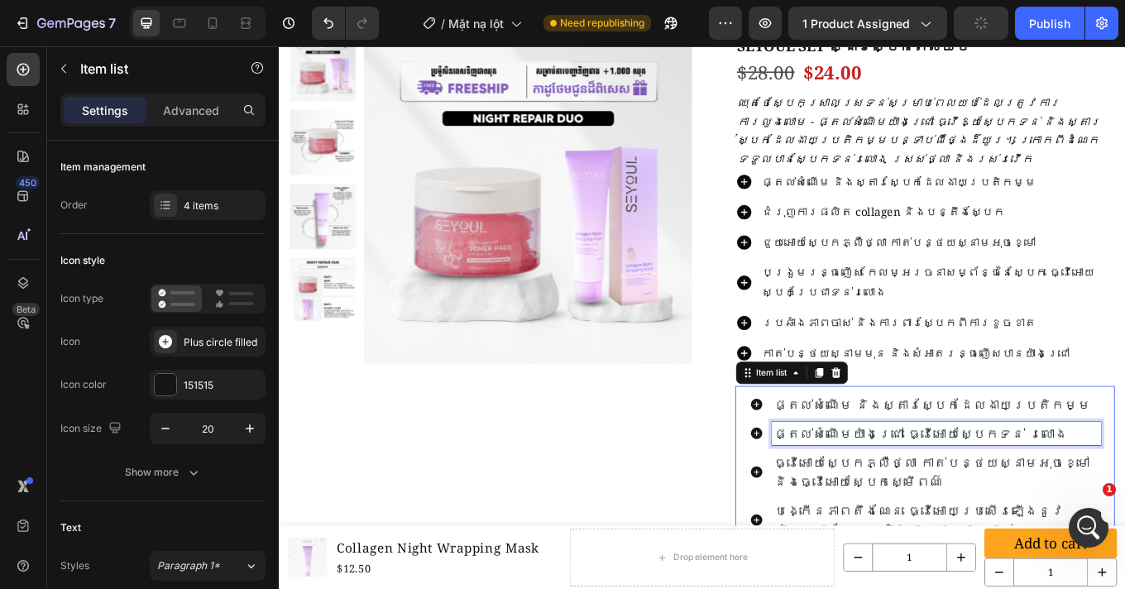
click at [980, 490] on span "ផ្តល់សំណើមយ៉ាងជ្រៅ ធ្វើអោយស្បែកទន់ រលោង" at bounding box center [1031, 500] width 345 height 20
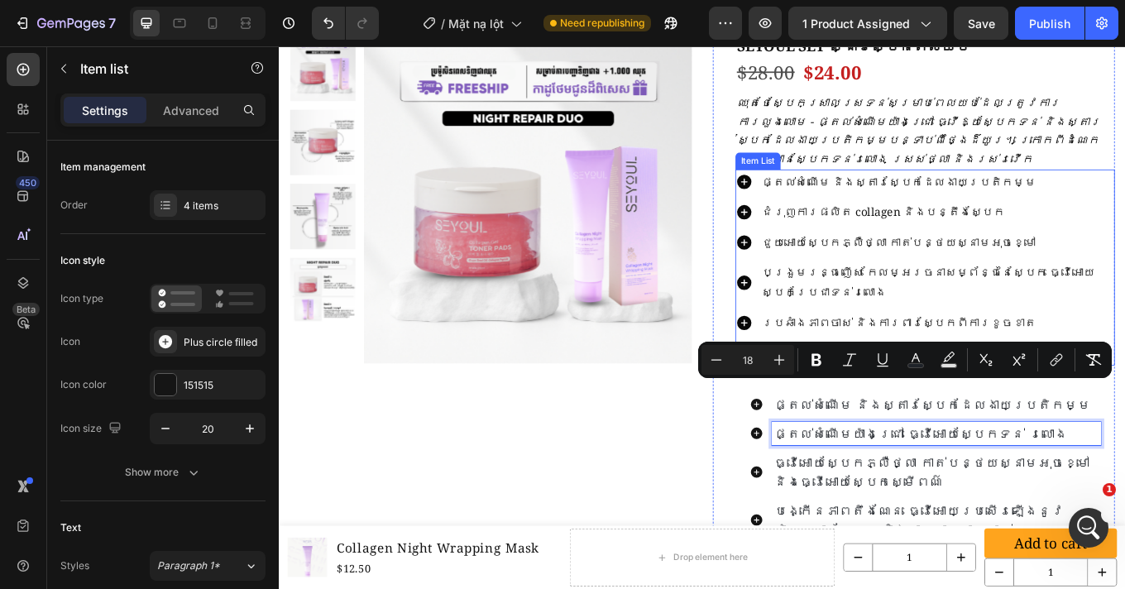
click at [1001, 229] on p "ជំរុញការផលិត collagen និងបន្តឹងស្បែក" at bounding box center [1050, 241] width 411 height 24
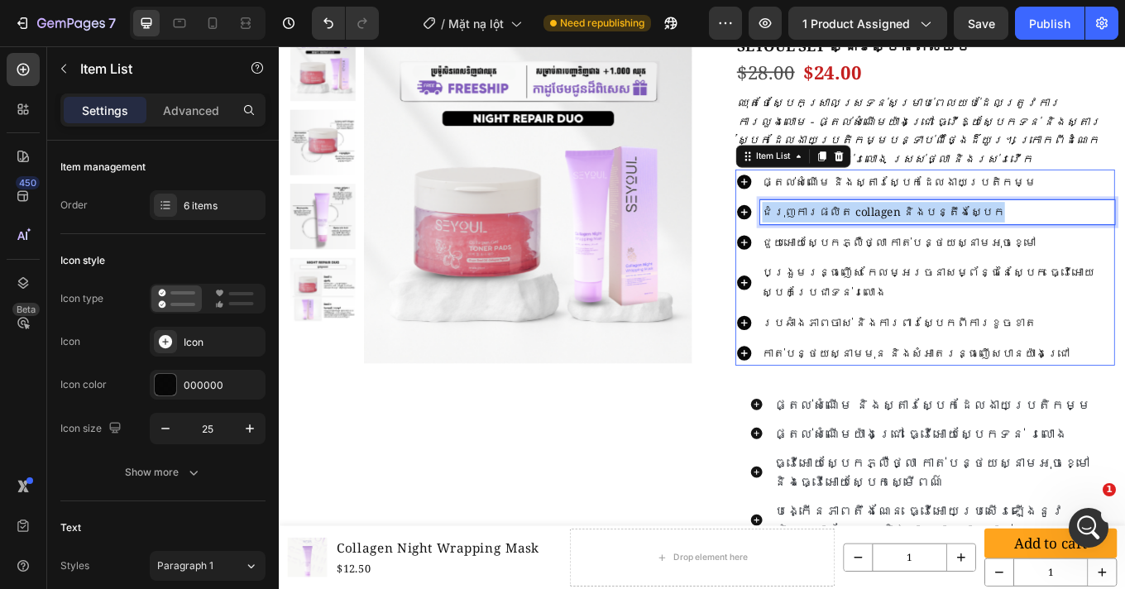
click at [1001, 229] on p "ជំរុញការផលិត collagen និងបន្តឹងស្បែក" at bounding box center [1050, 241] width 411 height 24
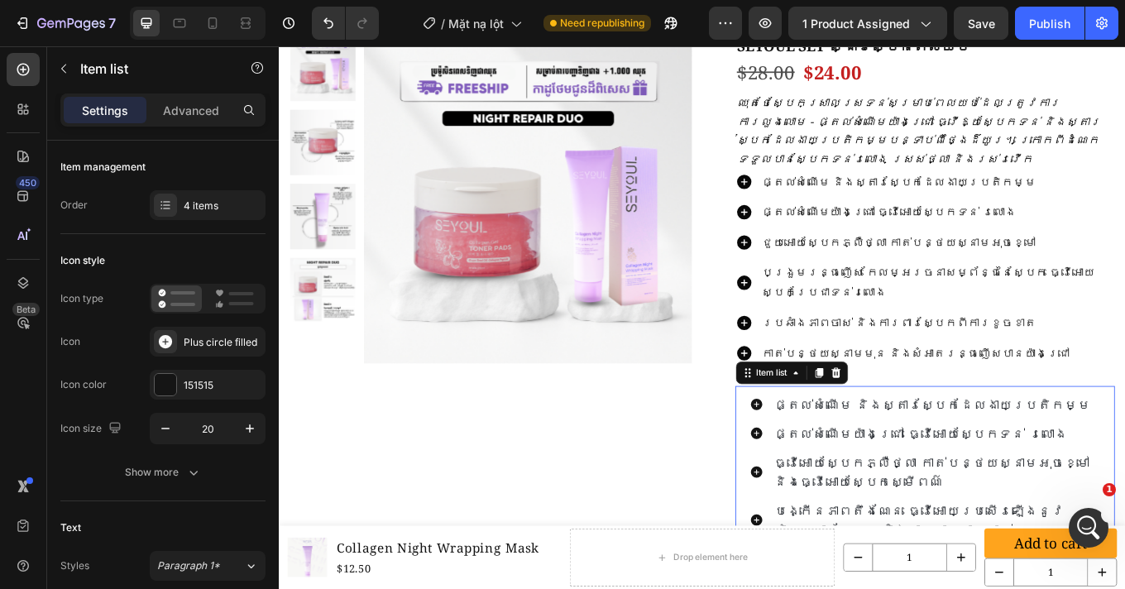
click at [998, 524] on span "ធ្វើអោយស្បែកភ្លឺថ្លា កាត់បន្ថយស្នាមអុចខ្មៅ និងធ្វើអោយស្បែកស្មើពណ៌" at bounding box center [1044, 545] width 370 height 42
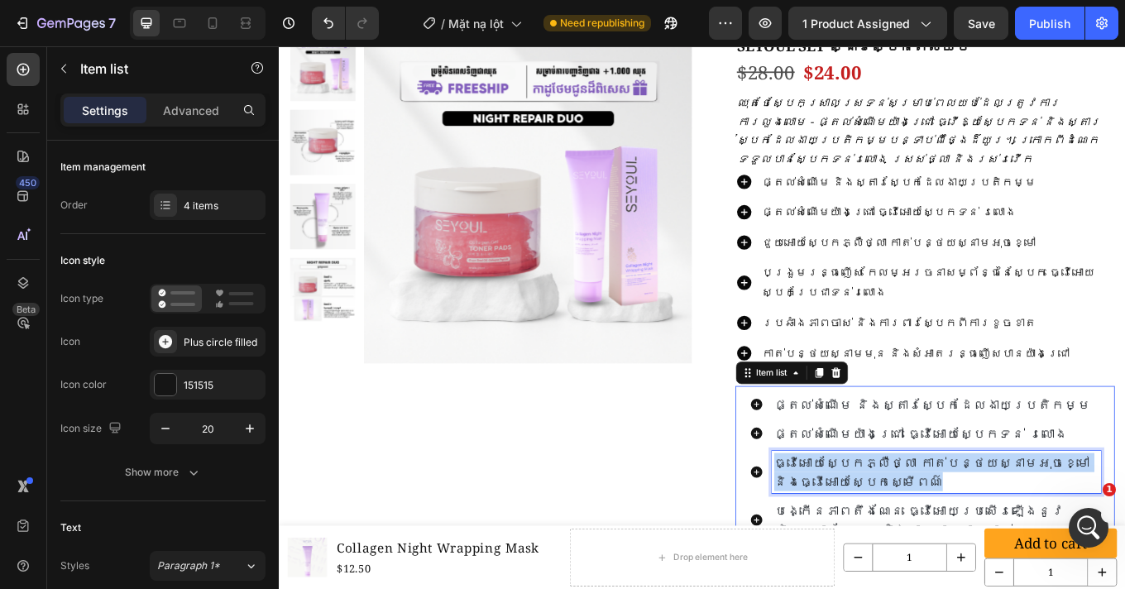
click at [998, 524] on span "ធ្វើអោយស្បែកភ្លឺថ្លា កាត់បន្ថយស្នាមអុចខ្មៅ និងធ្វើអោយស្បែកស្មើពណ៌" at bounding box center [1044, 545] width 370 height 42
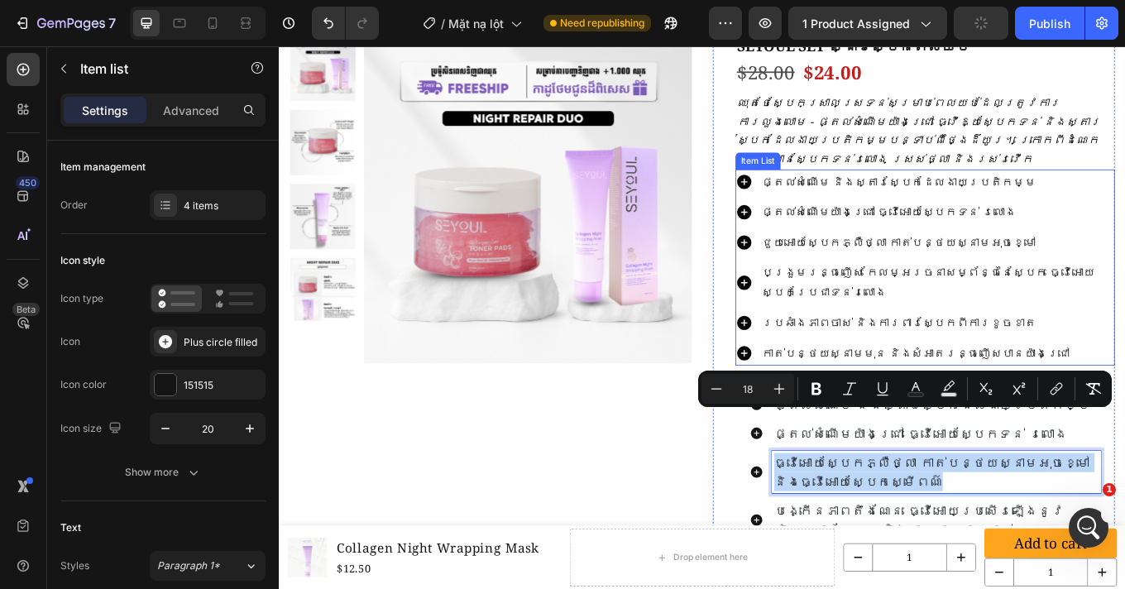
click at [1026, 265] on p "ជួយអោយស្បែកភ្លឺថ្លា កាត់បន្ថយស្នាមអុចខ្មៅ" at bounding box center [1050, 277] width 411 height 24
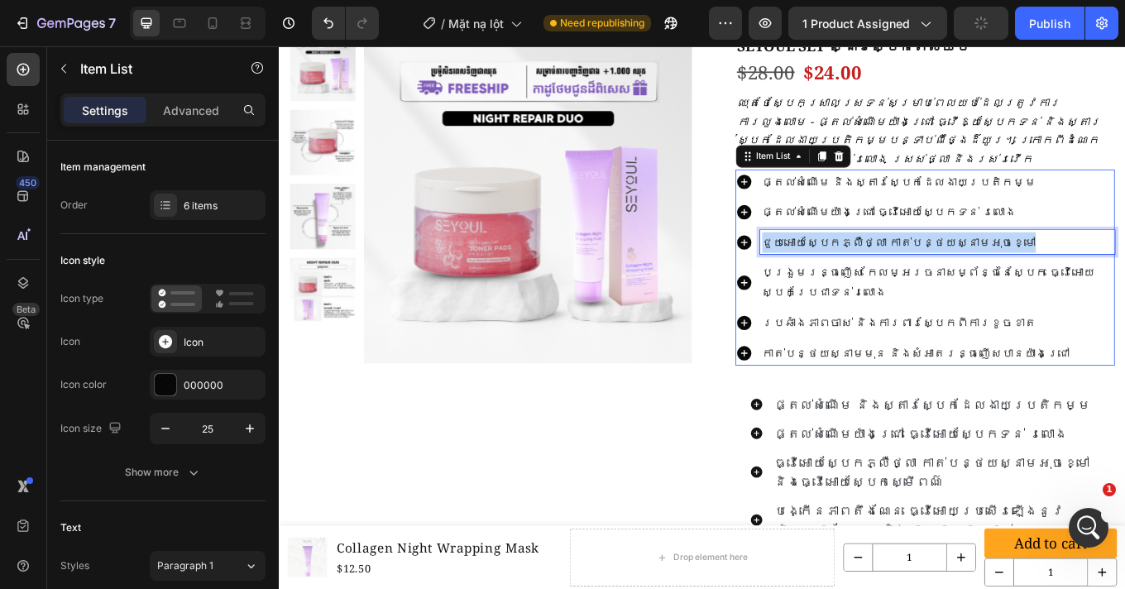
click at [1026, 265] on p "ជួយអោយស្បែកភ្លឺថ្លា កាត់បន្ថយស្នាមអុចខ្មៅ" at bounding box center [1050, 277] width 411 height 24
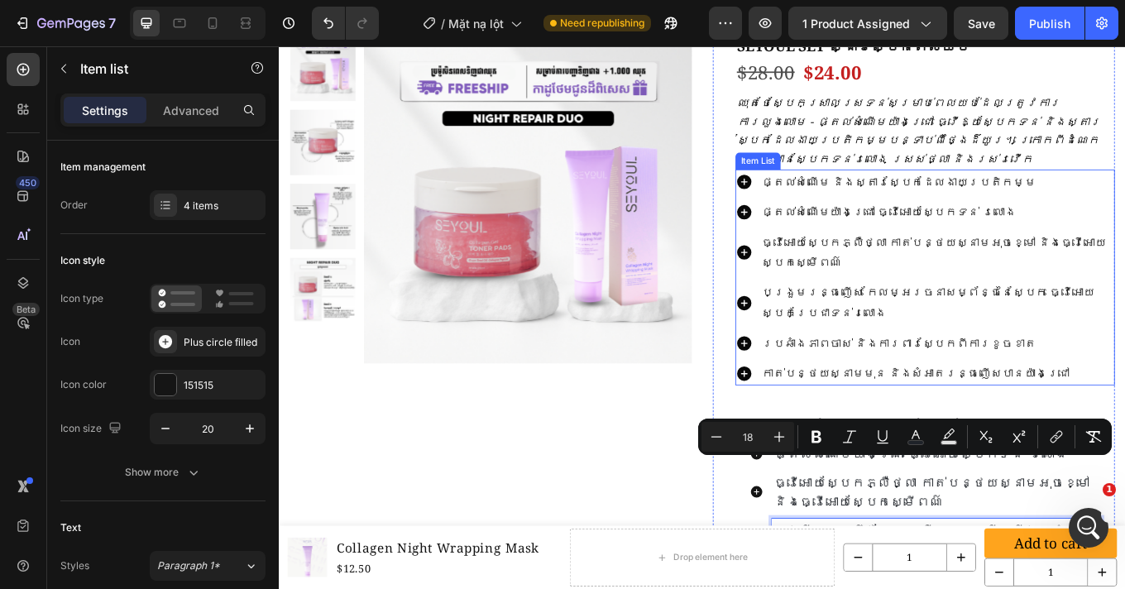
click at [936, 323] on p "បង្រួមរន្ធញើស កែលម្អរចនាសម្ព័ន្ធនៃស្បែក ធ្វើអោយស្បែកប្រែជាទន់រលោង" at bounding box center [1050, 347] width 411 height 48
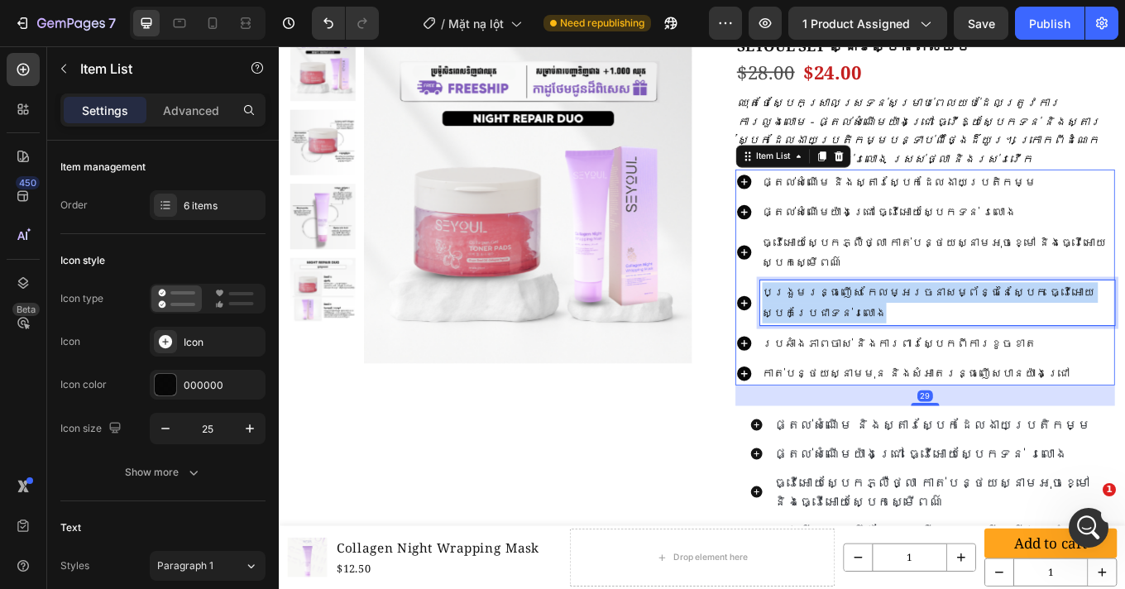
click at [936, 323] on p "បង្រួមរន្ធញើស កែលម្អរចនាសម្ព័ន្ធនៃស្បែក ធ្វើអោយស្បែកប្រែជាទន់រលោង" at bounding box center [1050, 347] width 411 height 48
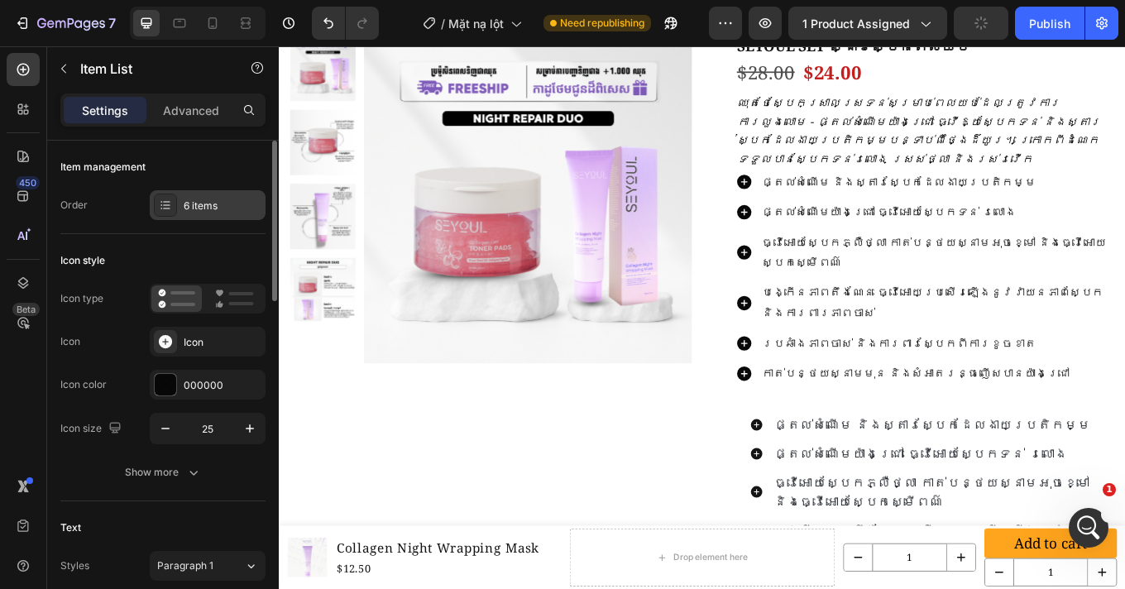
click at [187, 197] on div "6 items" at bounding box center [208, 205] width 116 height 30
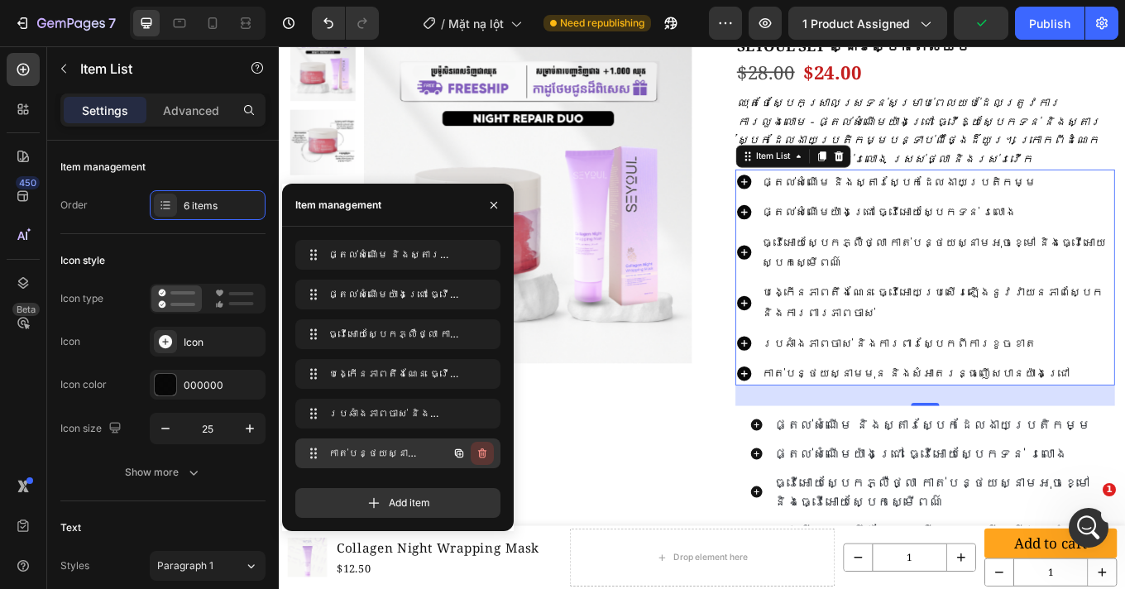
click at [482, 454] on icon "button" at bounding box center [481, 453] width 13 height 13
click at [483, 455] on div "Delete" at bounding box center [471, 453] width 31 height 15
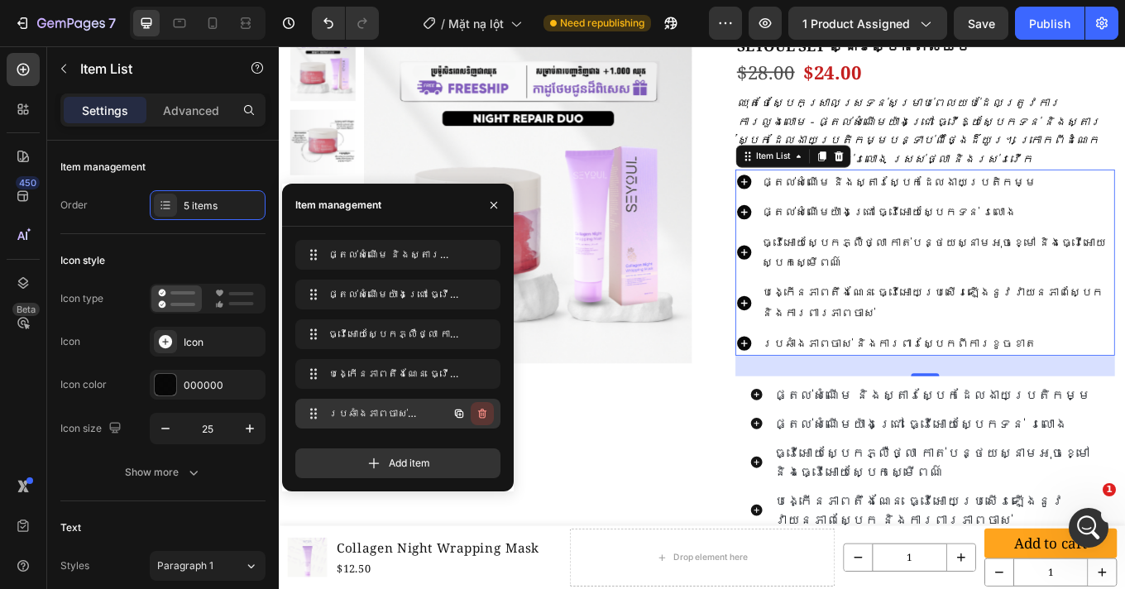
click at [486, 416] on icon "button" at bounding box center [481, 413] width 13 height 13
click at [478, 413] on div "Delete" at bounding box center [471, 413] width 31 height 15
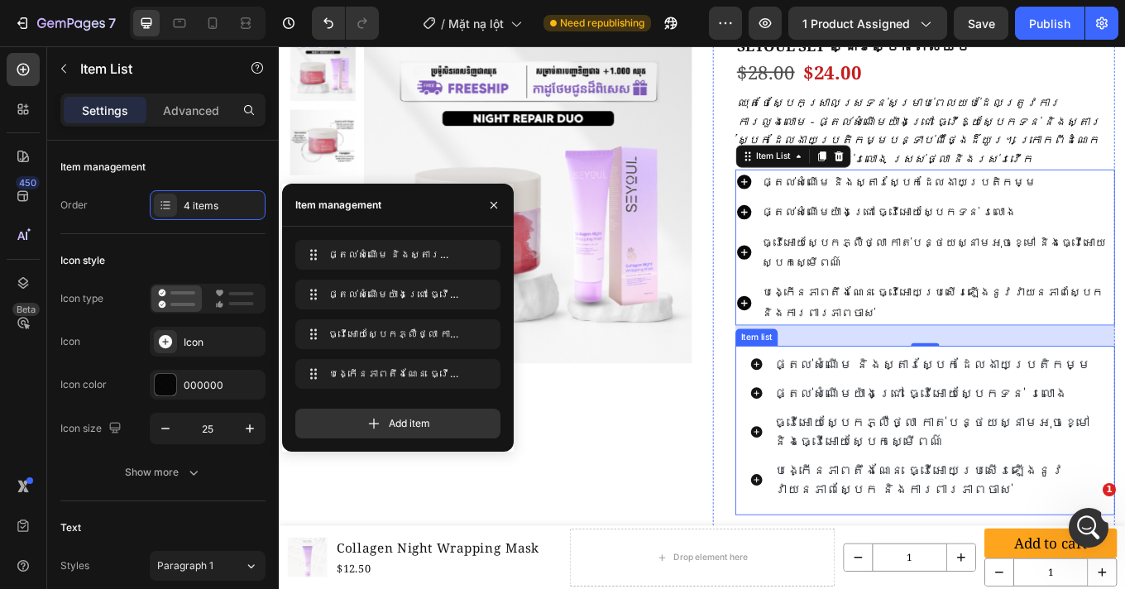
click at [1124, 398] on div "ផ្តល់សំណើម និងស្តារស្បែកដែលងាយប្រតិកម្ម ផ្តល់សំណើមយ៉ាងជ្រៅ ធ្វើអោយស្បែកទន់ រលោង…" at bounding box center [1036, 497] width 445 height 198
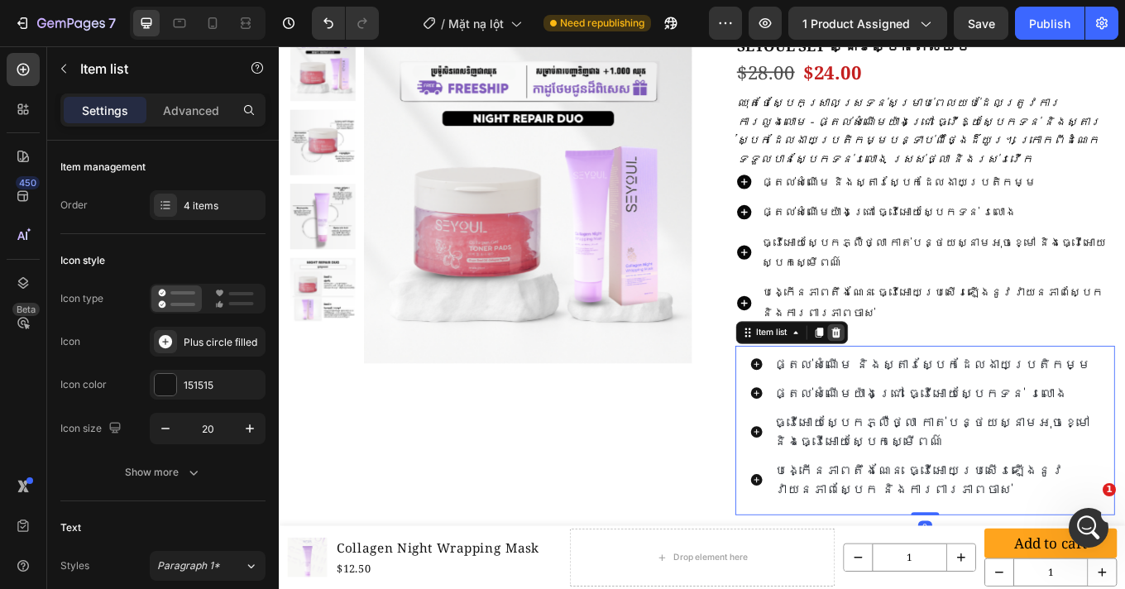
click at [929, 376] on icon at bounding box center [931, 382] width 11 height 12
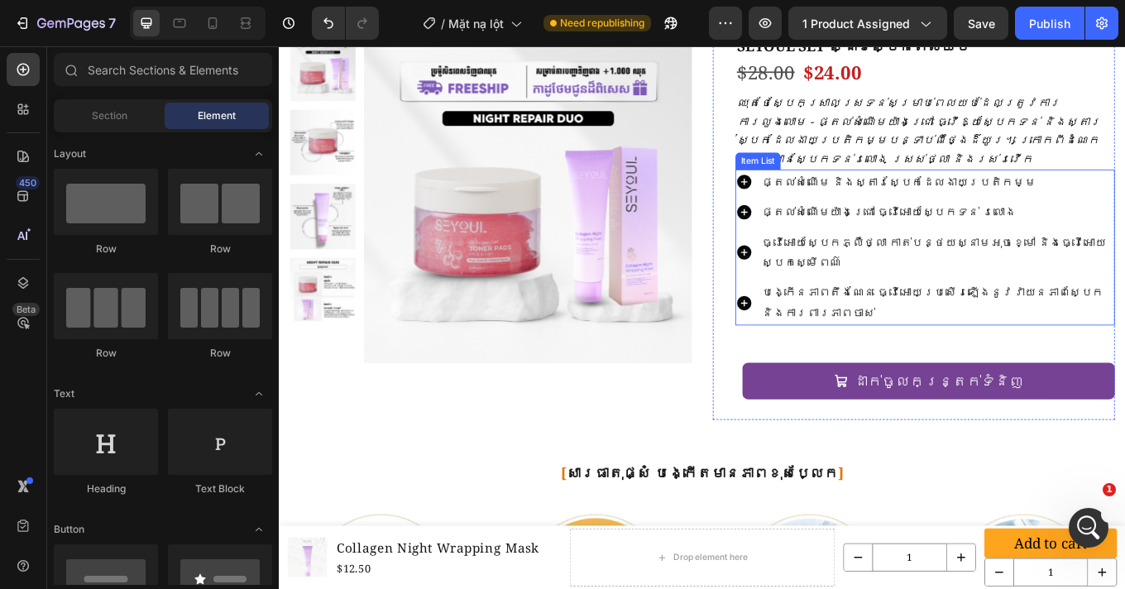
scroll to position [1608, 0]
click at [1124, 194] on p "ផ្តល់សំណើម និងស្តារស្បែកដែលងាយប្រតិកម្ម" at bounding box center [1050, 206] width 411 height 24
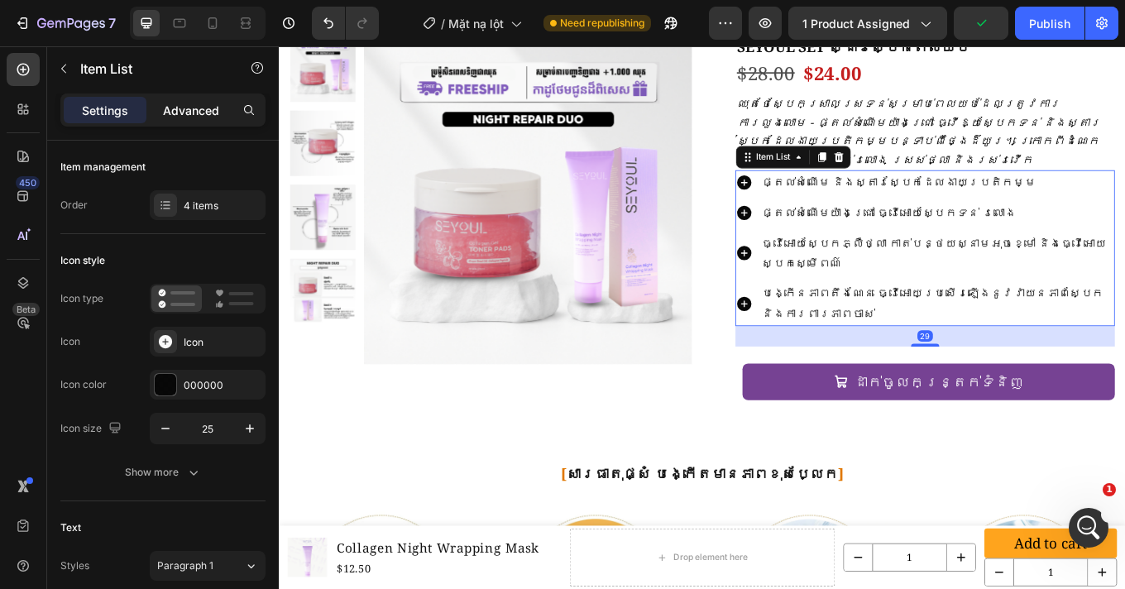
click at [198, 117] on p "Advanced" at bounding box center [191, 110] width 56 height 17
type input "100%"
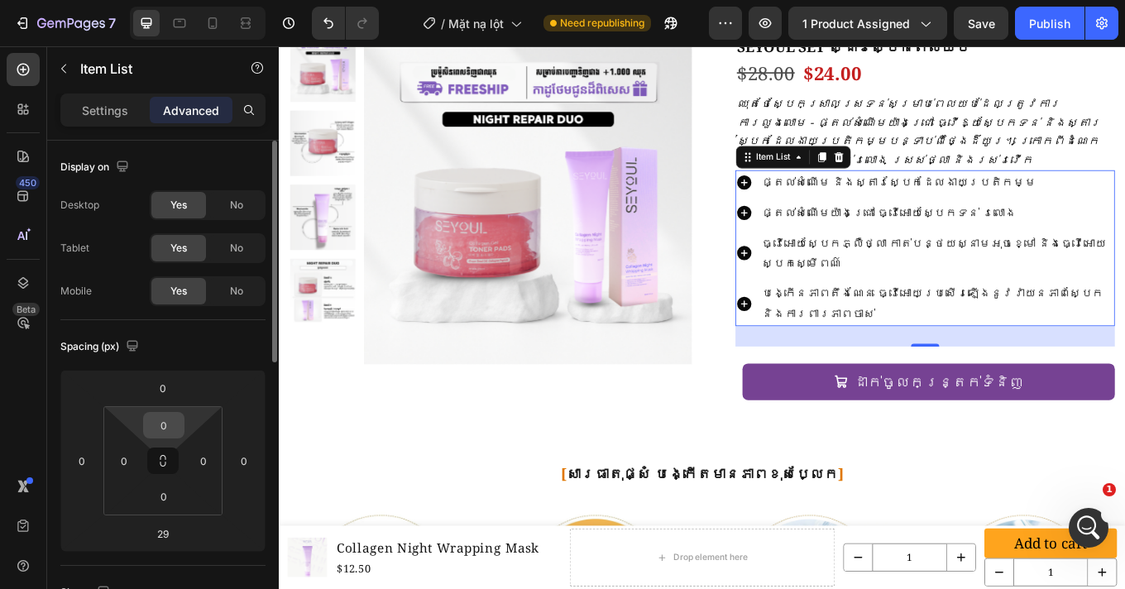
click at [174, 421] on input "0" at bounding box center [163, 425] width 33 height 25
type input "12"
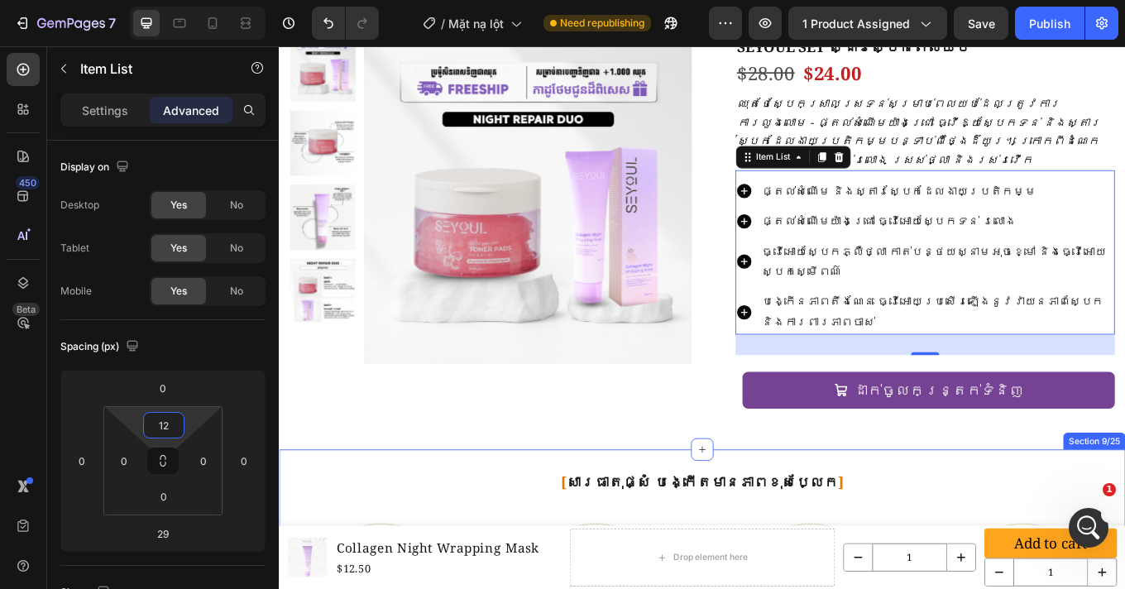
click at [619, 458] on div "Product Images Row SEYOUL SET ស្ដារស្បែកពេលយប់ Product Title $28.00 Product Pri…" at bounding box center [775, 277] width 992 height 485
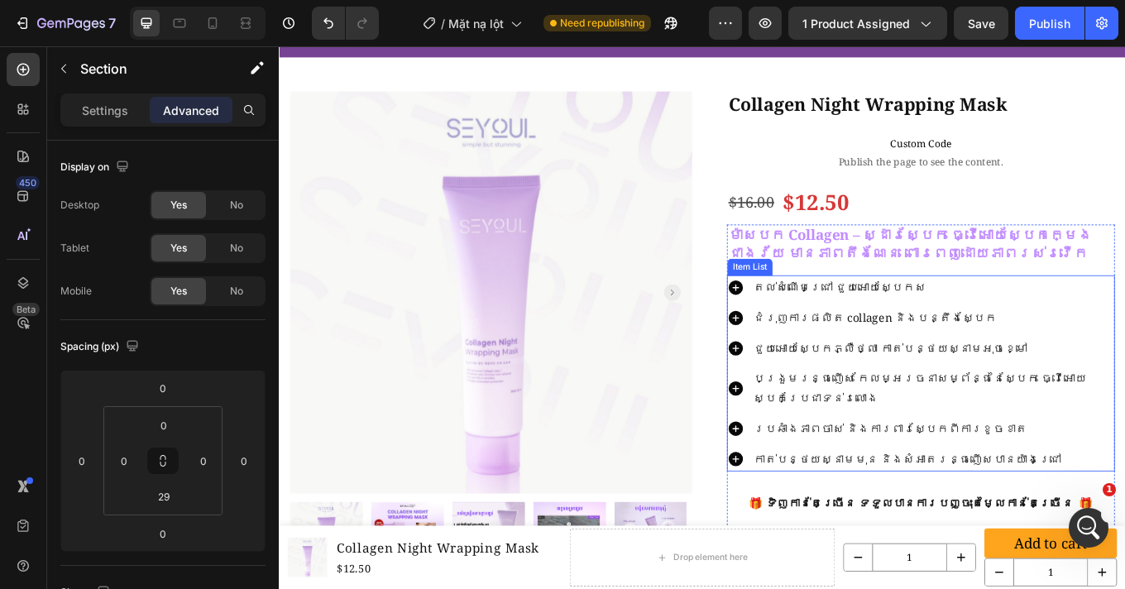
scroll to position [68, 0]
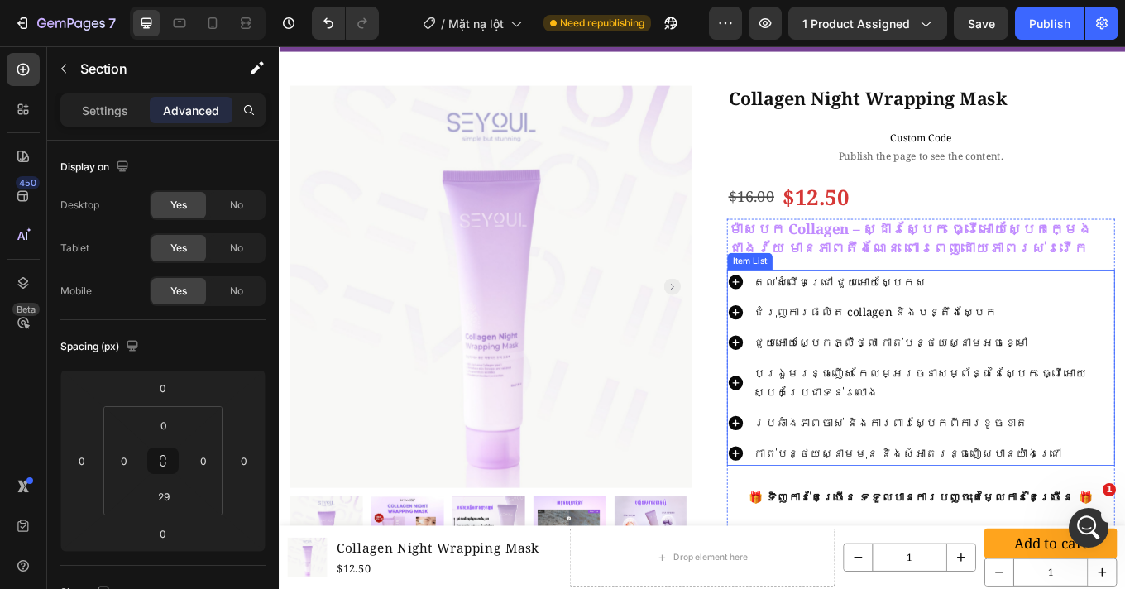
click at [1124, 326] on div "តល់សំណើមជ្រៅ ជួយអោយស្បែកស ជំរុញការផលិត collagen និងបន្តឹងស្បែក ជួយអោយស្បែកភ្លឺថ…" at bounding box center [1031, 423] width 455 height 230
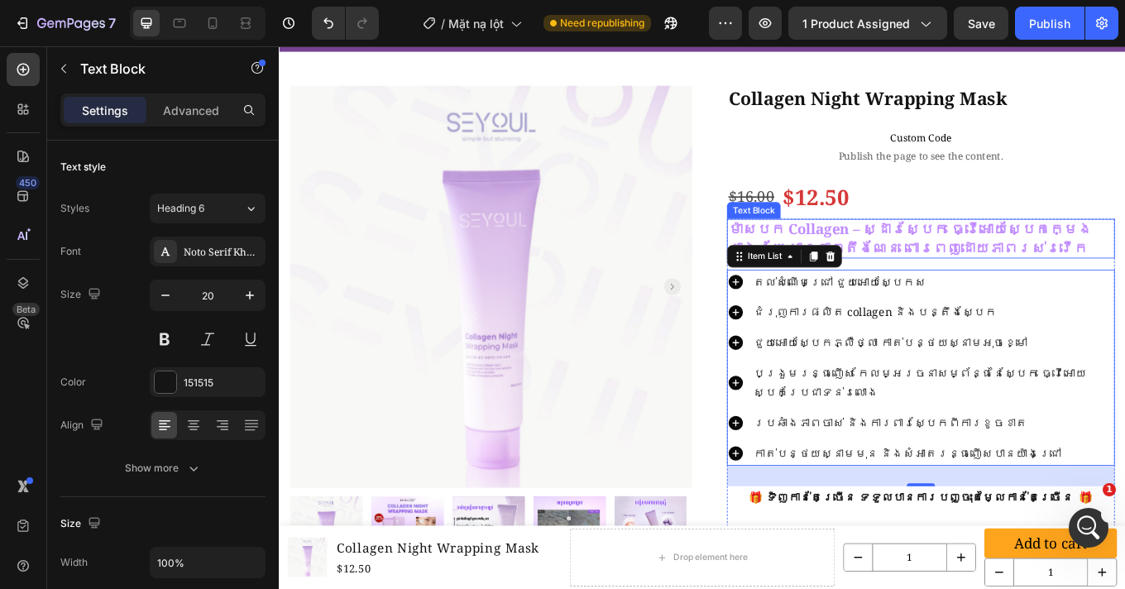
click at [1124, 270] on strong "ម៉ាសបក Collagen – ស្ដារស្បែក ធ្វើអោយស្បែកក្មេងជាងវ័យ មានភាពតឹងណែន ពោរពេញដោយភាពរ…" at bounding box center [1018, 272] width 427 height 44
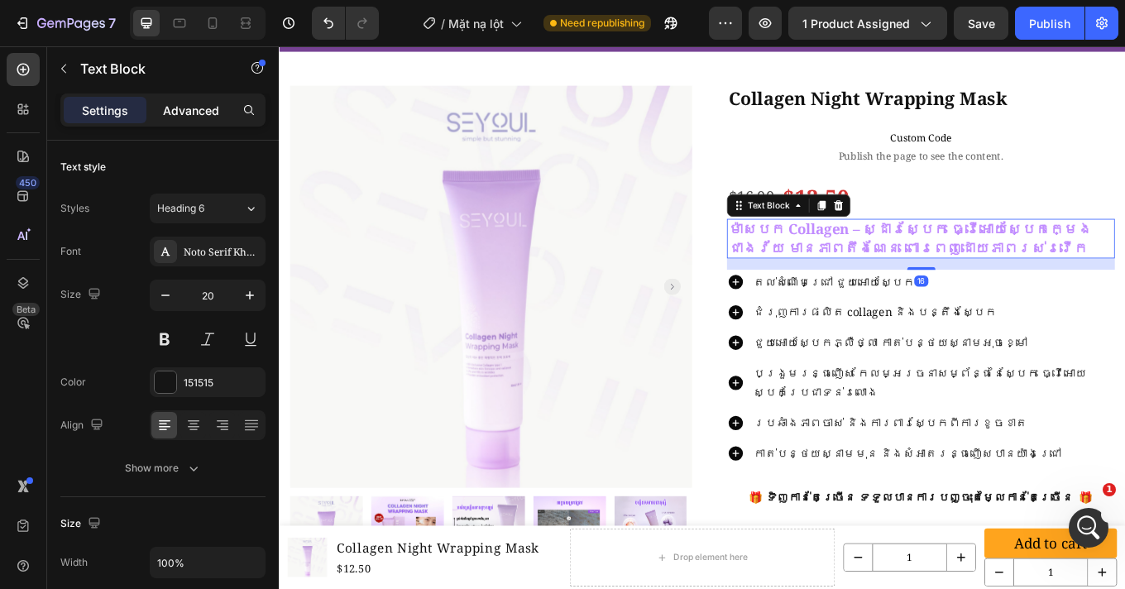
click at [213, 98] on div "Advanced" at bounding box center [191, 110] width 83 height 26
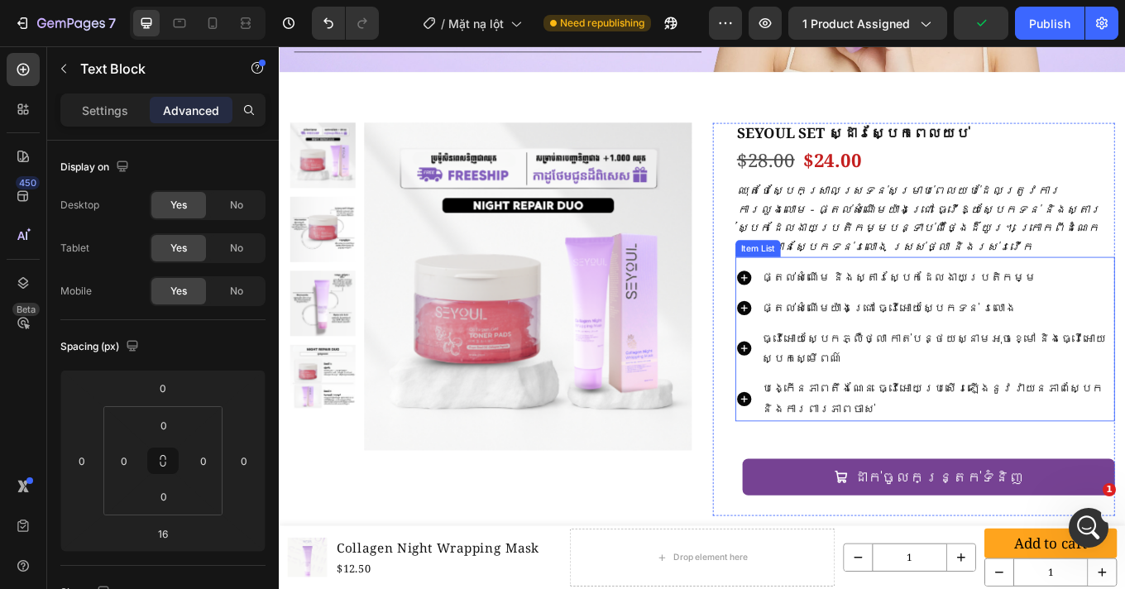
scroll to position [1515, 0]
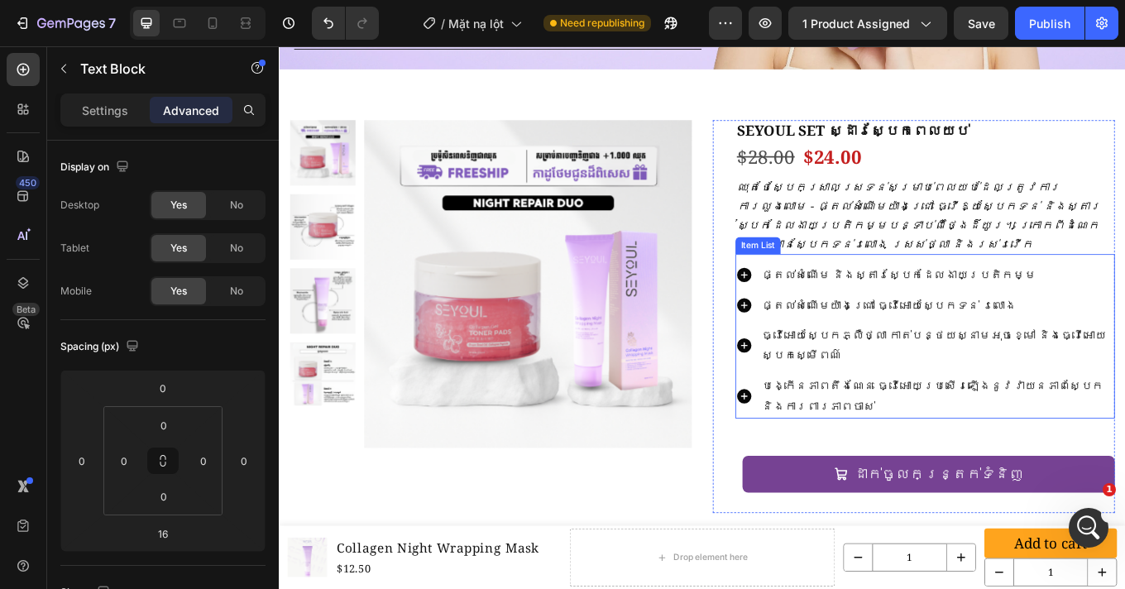
click at [821, 430] on div "បង្កើនភាពតឹងណែន ធ្វើអោយប្រសើរឡើងនូវវាយនភាពស្បែក និងការពារភាពចាស់" at bounding box center [1036, 456] width 445 height 53
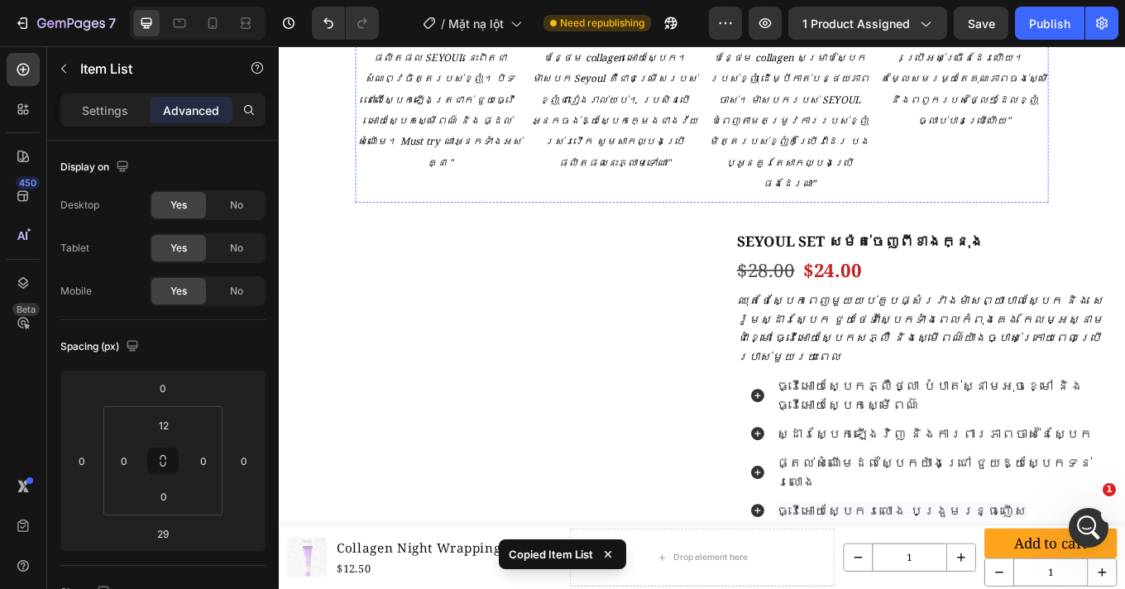
scroll to position [2914, 0]
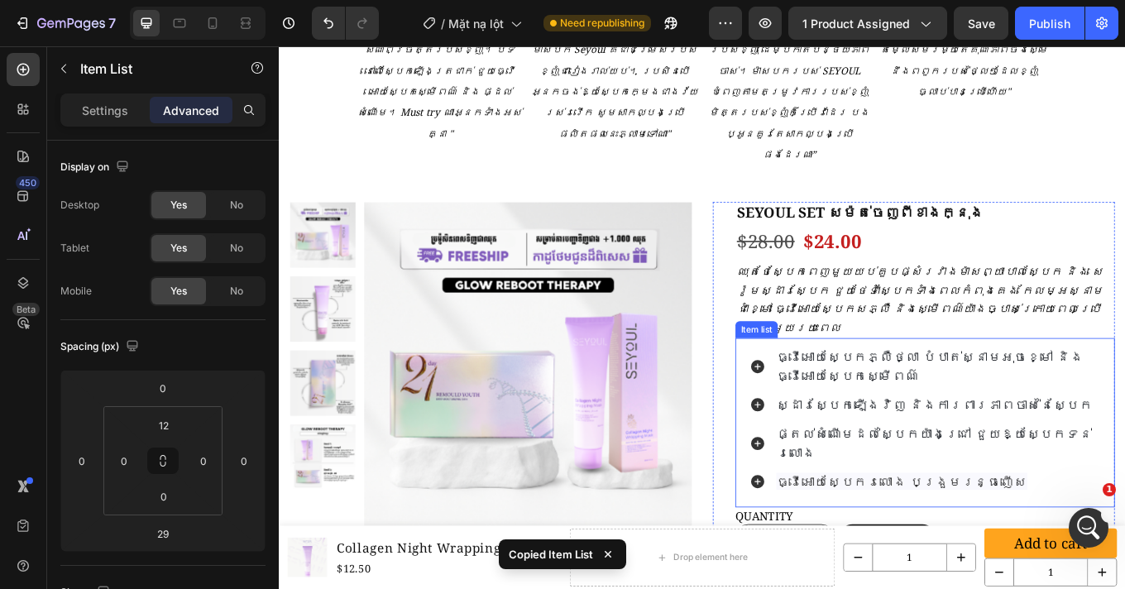
click at [1091, 298] on div "ឈុតថែស្បែកពេញមួយយប់គួបផ្សំរវាងម៉ាសព្យាបាលស្បែក និង សេរ៉ូមស្ដារស្បែក ជួយថែទាំស្ប…" at bounding box center [1036, 343] width 445 height 91
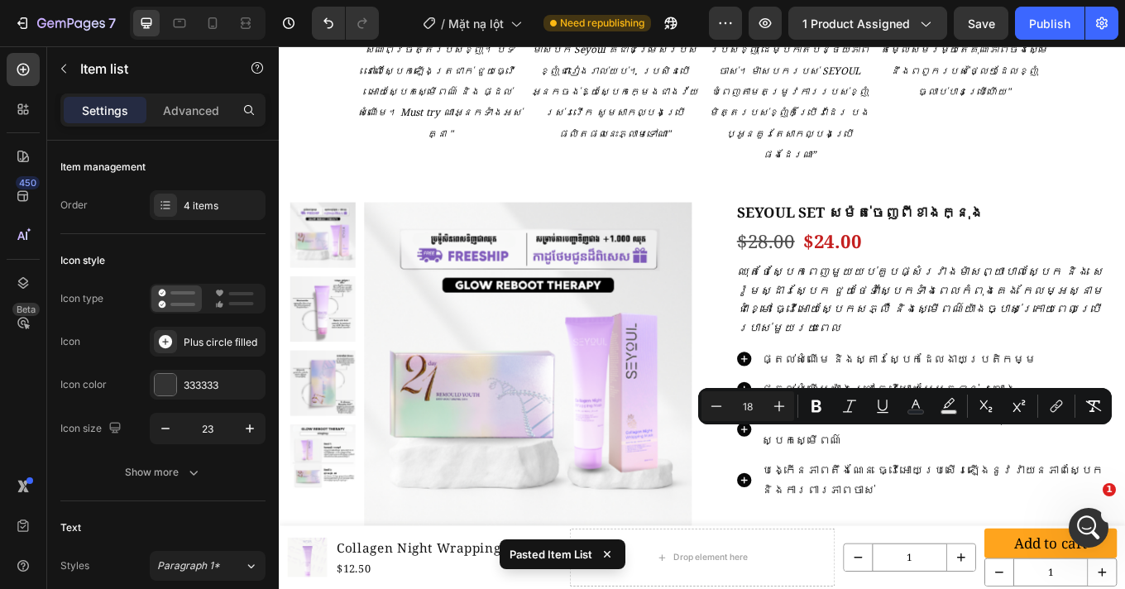
copy span "ធ្វើអោយស្បែកភ្លឺថ្លា បំបាត់ស្នាមអុចខ្មៅ និងធ្វើអោយស្បែកស្មើពណ៌"
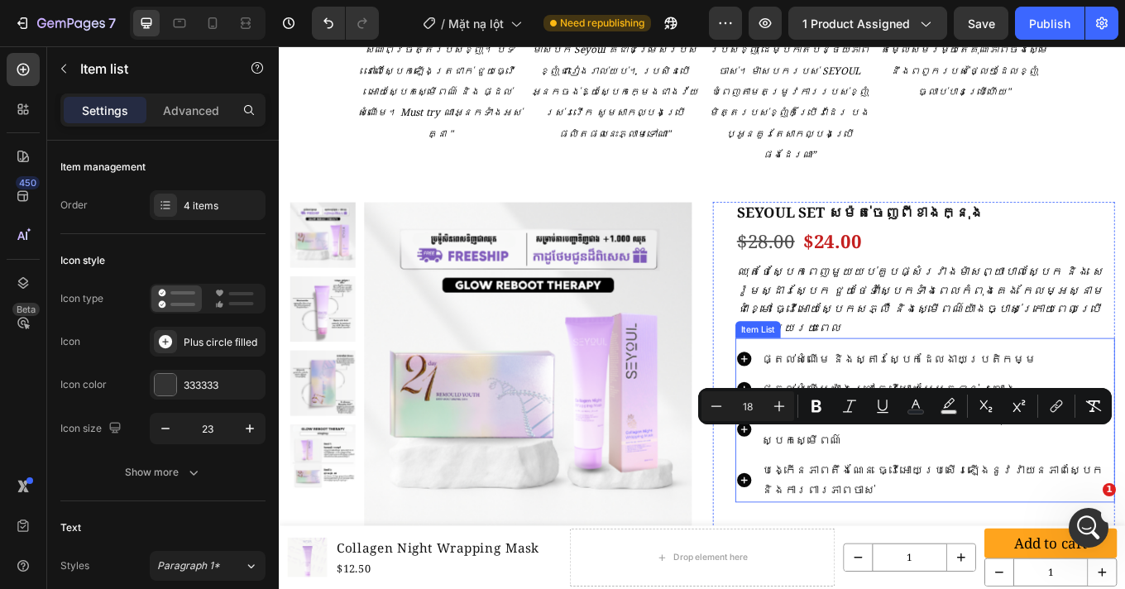
click at [943, 401] on p "ផ្តល់សំណើម និងស្តារស្បែកដែលងាយប្រតិកម្ម" at bounding box center [1050, 413] width 411 height 24
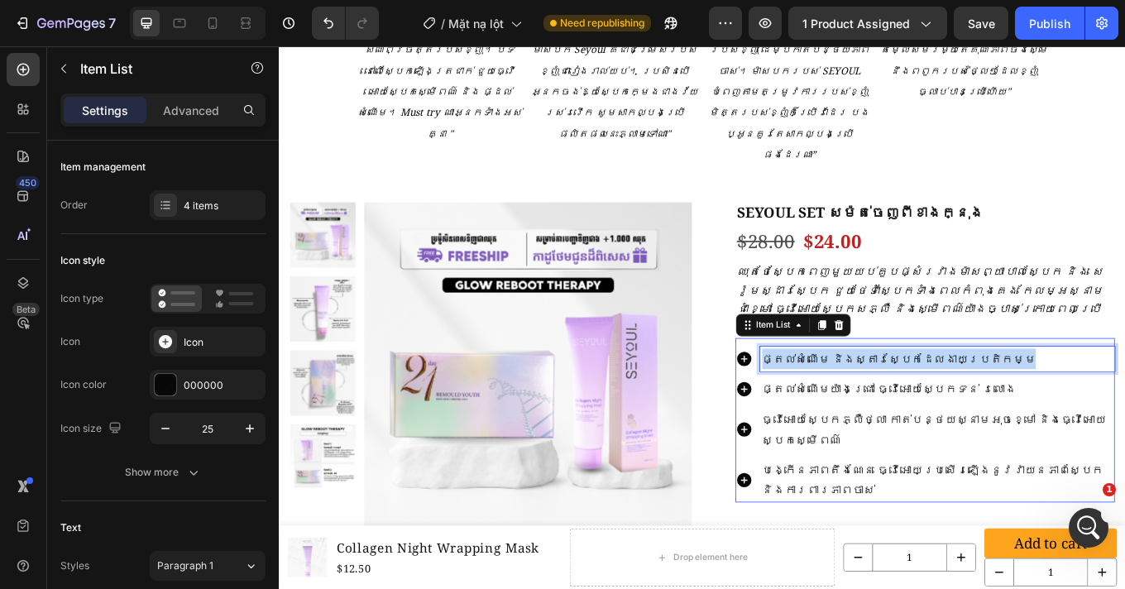
click at [943, 401] on p "ផ្តល់សំណើម និងស្តារស្បែកដែលងាយប្រតិកម្ម" at bounding box center [1050, 413] width 411 height 24
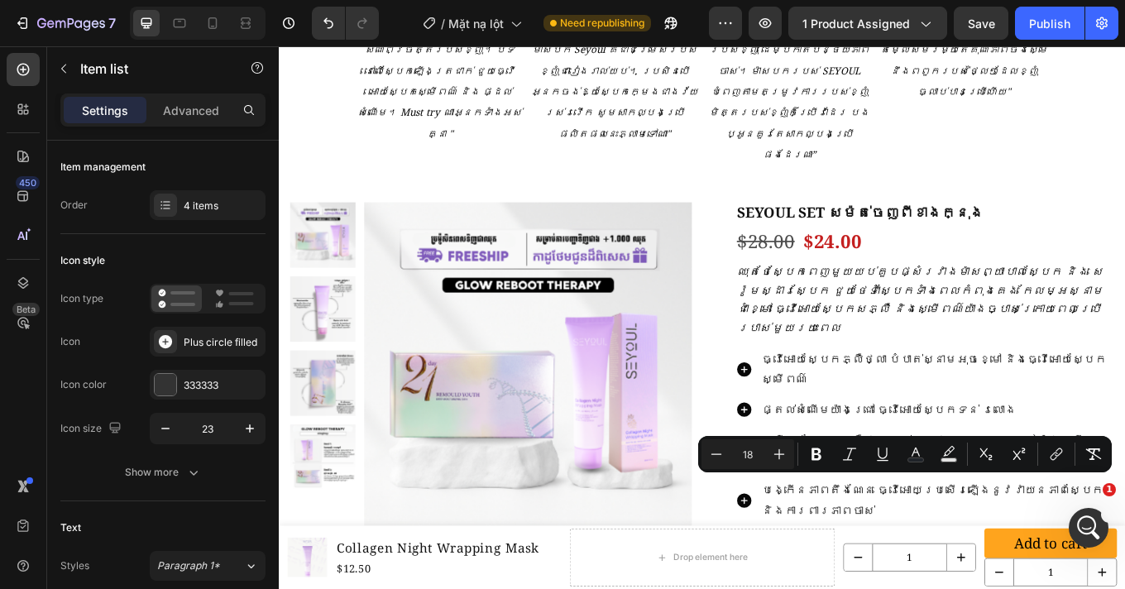
copy span "ស្ដារស្បែកឡើងវិញ និងការពារភាពចាស់នៃស្បែក"
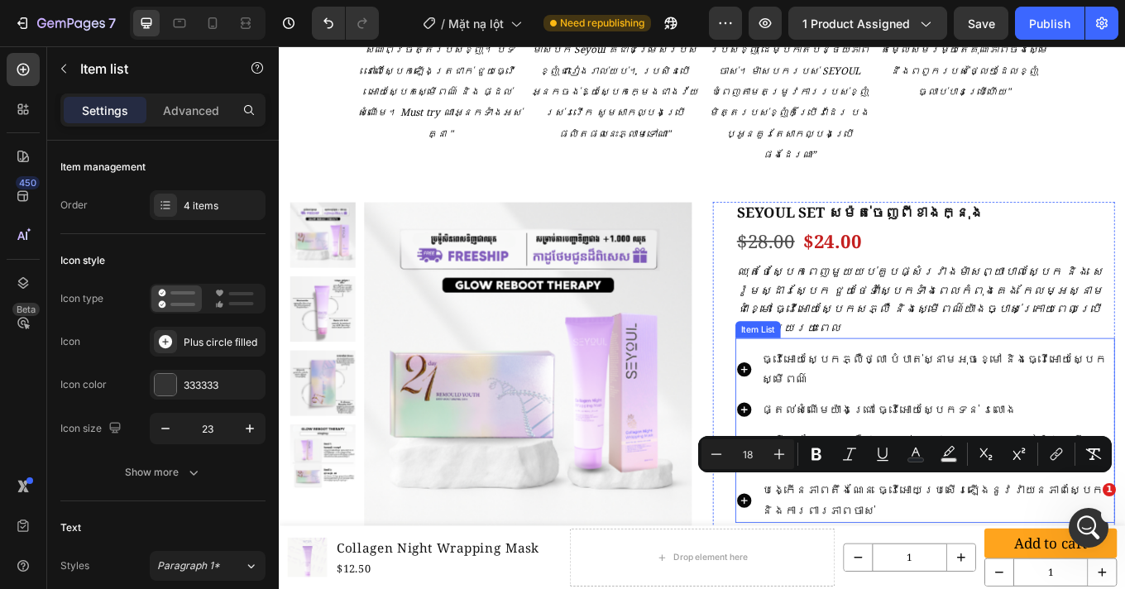
click at [982, 461] on p "ផ្តល់សំណើមយ៉ាងជ្រៅ ធ្វើអោយស្បែកទន់ រលោង" at bounding box center [1050, 473] width 411 height 24
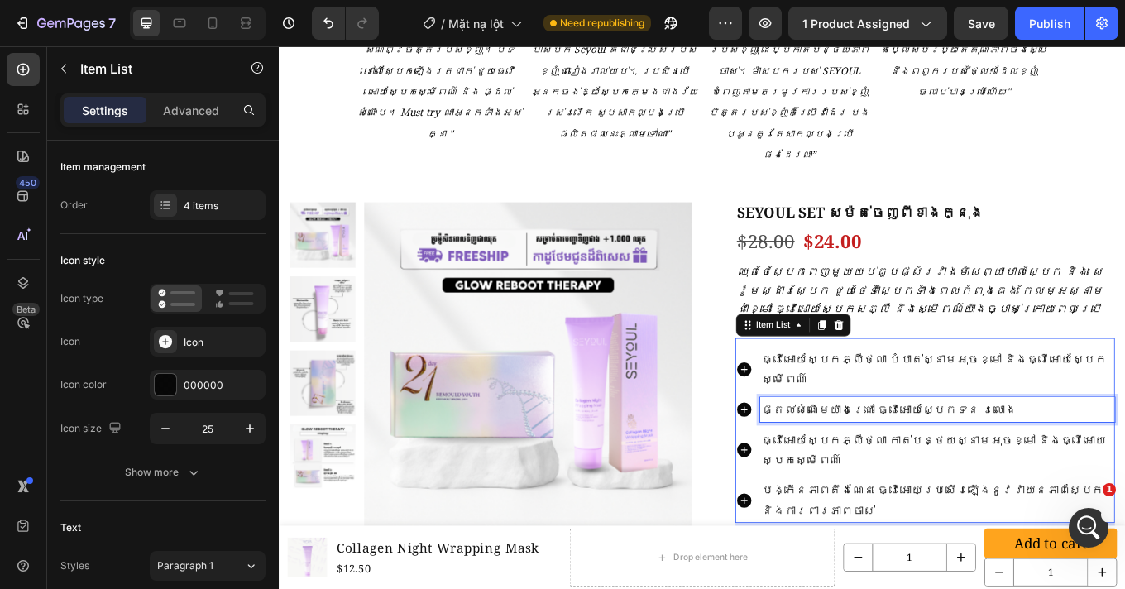
click at [982, 461] on p "ផ្តល់សំណើមយ៉ាងជ្រៅ ធ្វើអោយស្បែកទន់ រលោង" at bounding box center [1050, 473] width 411 height 24
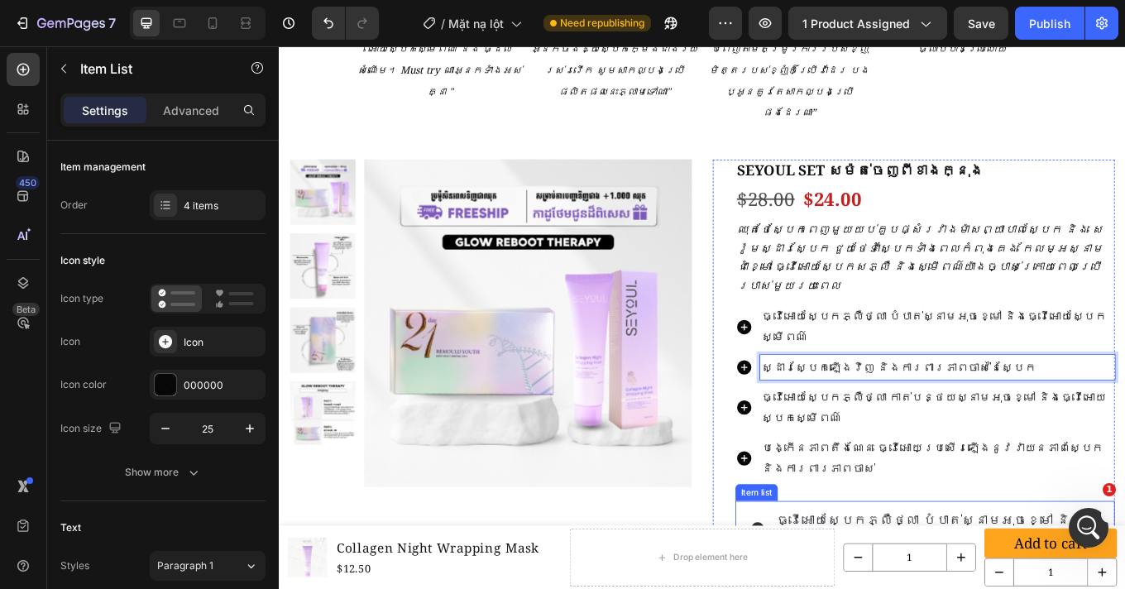
scroll to position [2973, 0]
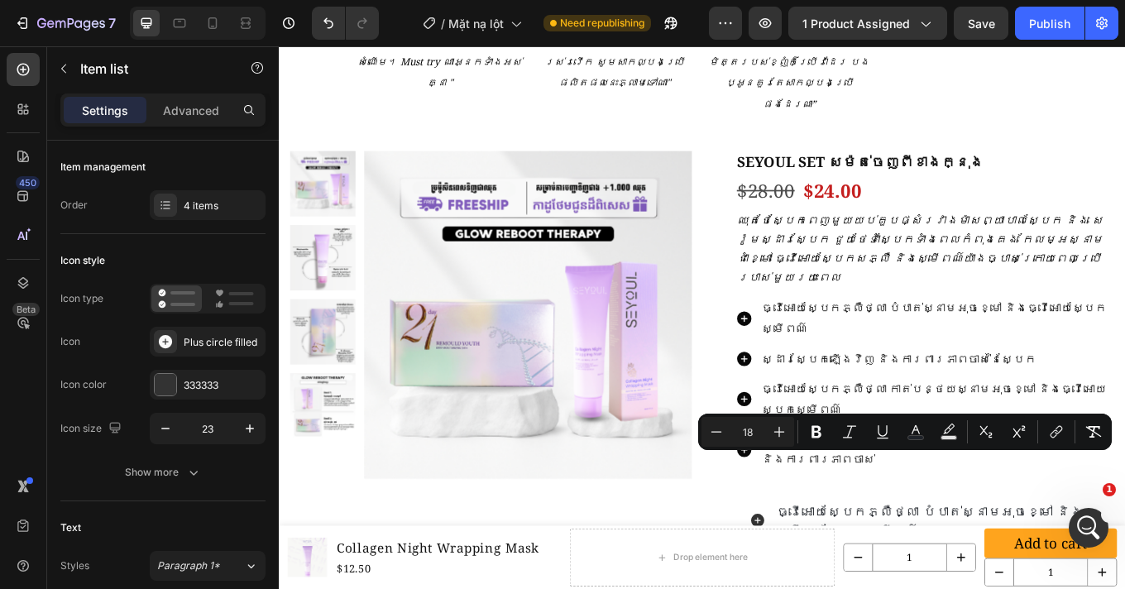
copy span "ផ្តល់សំណើមដល់ស្បែកយ៉ាងជ្រៅ ជួយឱ្យស្បែកទន់រលោង"
click at [945, 437] on p "ធ្វើអោយស្បែកភ្លឺថ្លា កាត់បន្ថយស្នាមអុចខ្មៅ និងធ្វើអោយស្បែកស្មើពណ៌" at bounding box center [1050, 461] width 411 height 48
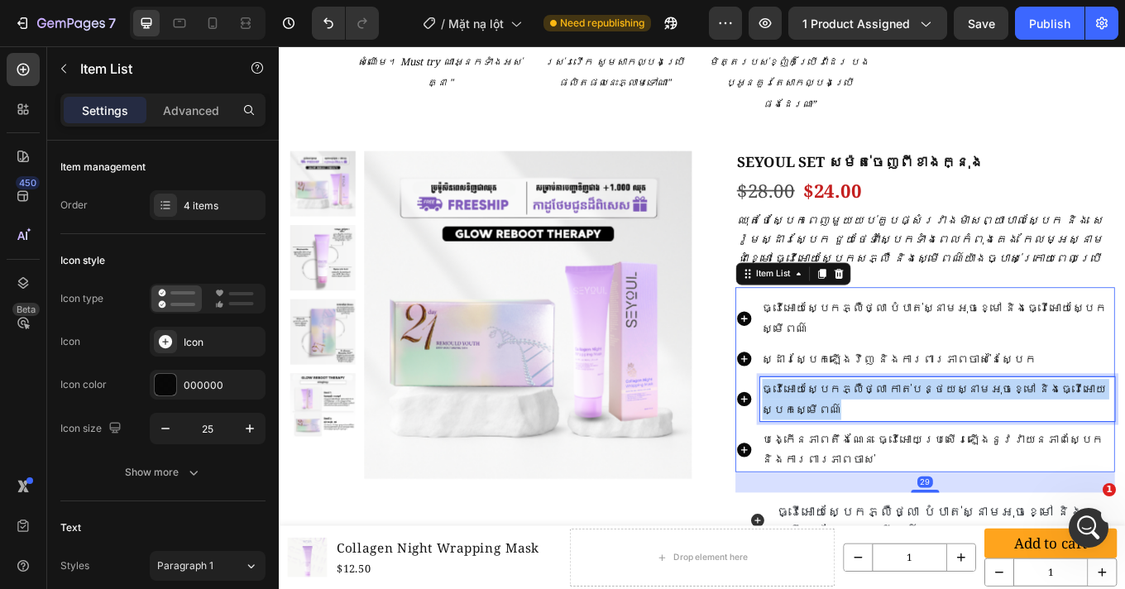
click at [945, 437] on p "ធ្វើអោយស្បែកភ្លឺថ្លា កាត់បន្ថយស្នាមអុចខ្មៅ និងធ្វើអោយស្បែកស្មើពណ៌" at bounding box center [1050, 461] width 411 height 48
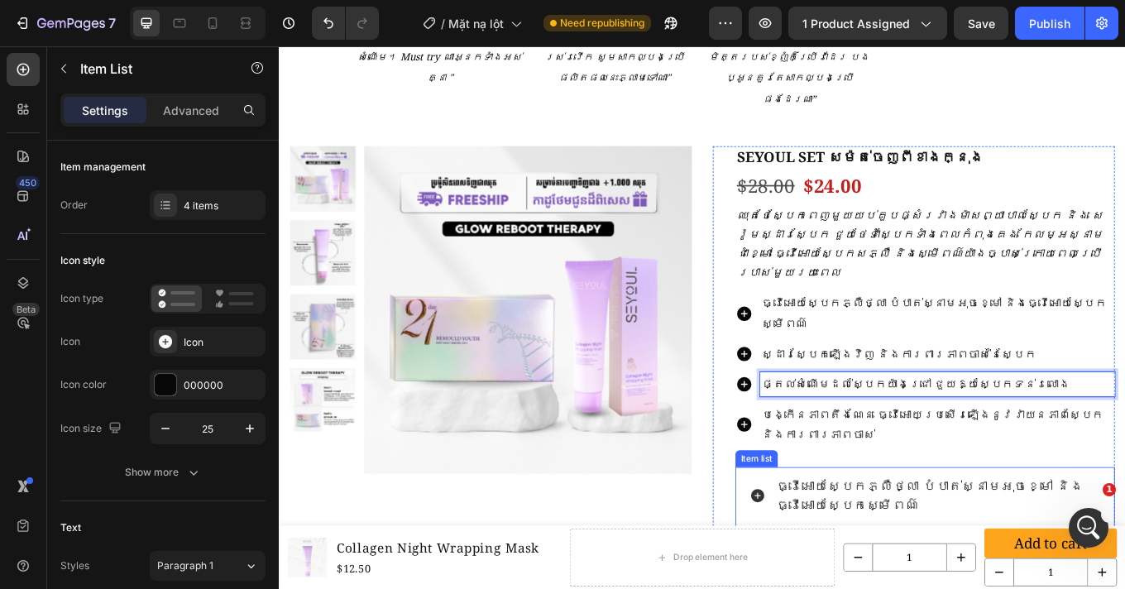
scroll to position [2981, 0]
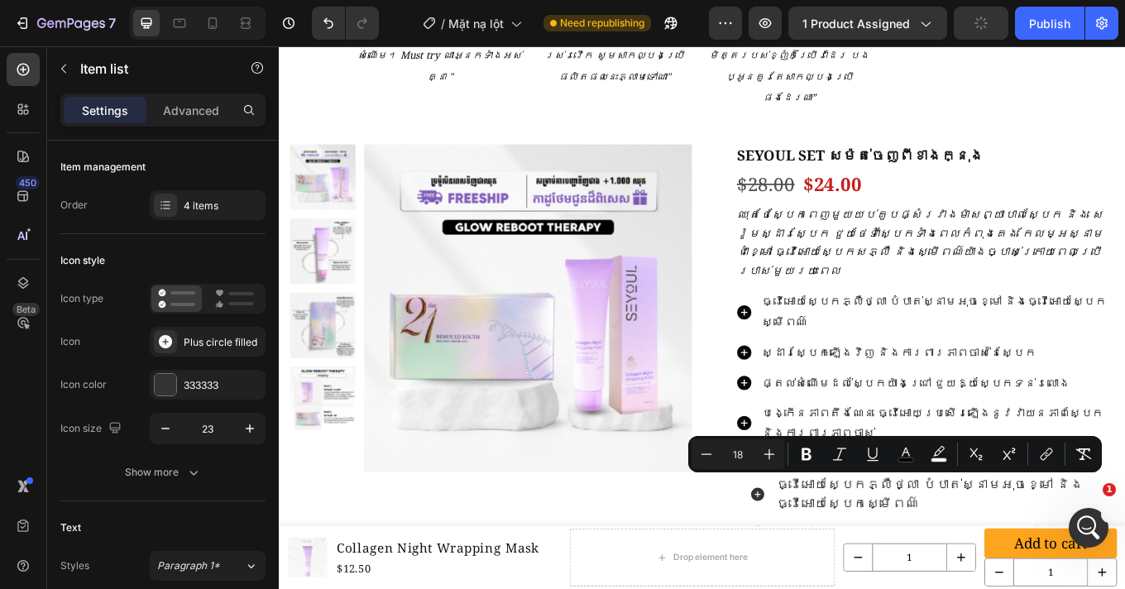
copy span "ធ្វើអោយស្បែករលោង បង្រួមរន្ធញើស"
click at [1029, 465] on p "បង្កើនភាពតឹងណែន ធ្វើអោយប្រសើរឡើងនូវវាយនភាពស្បែក និងការពារភាពចាស់" at bounding box center [1050, 489] width 411 height 48
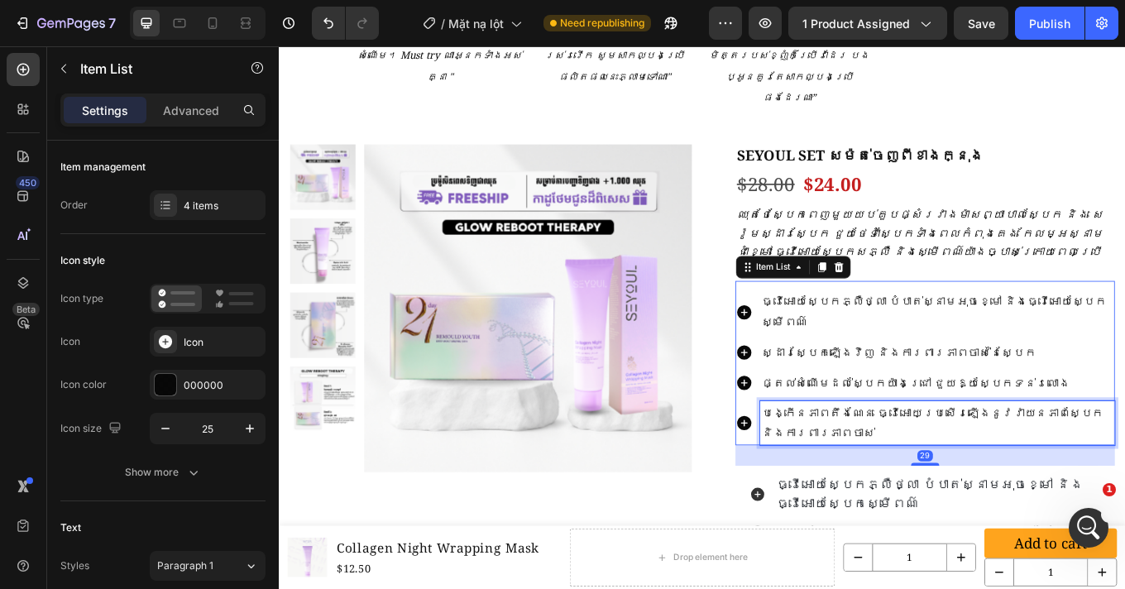
click at [1029, 465] on p "បង្កើនភាពតឹងណែន ធ្វើអោយប្រសើរឡើងនូវវាយនភាពស្បែក និងការពារភាពចាស់" at bounding box center [1050, 489] width 411 height 48
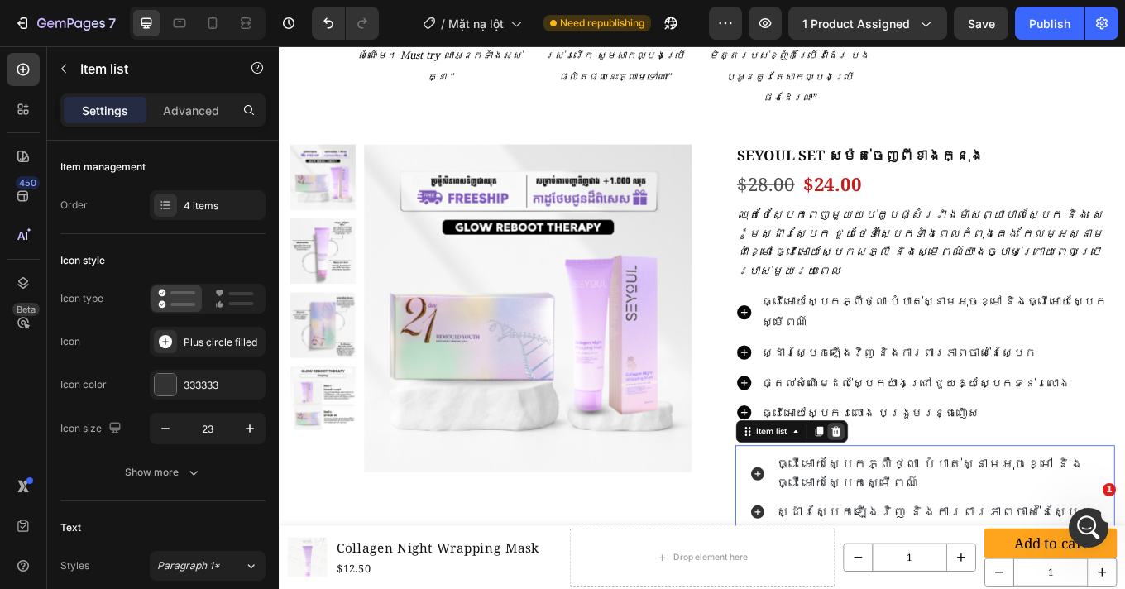
click at [934, 489] on div at bounding box center [931, 499] width 20 height 20
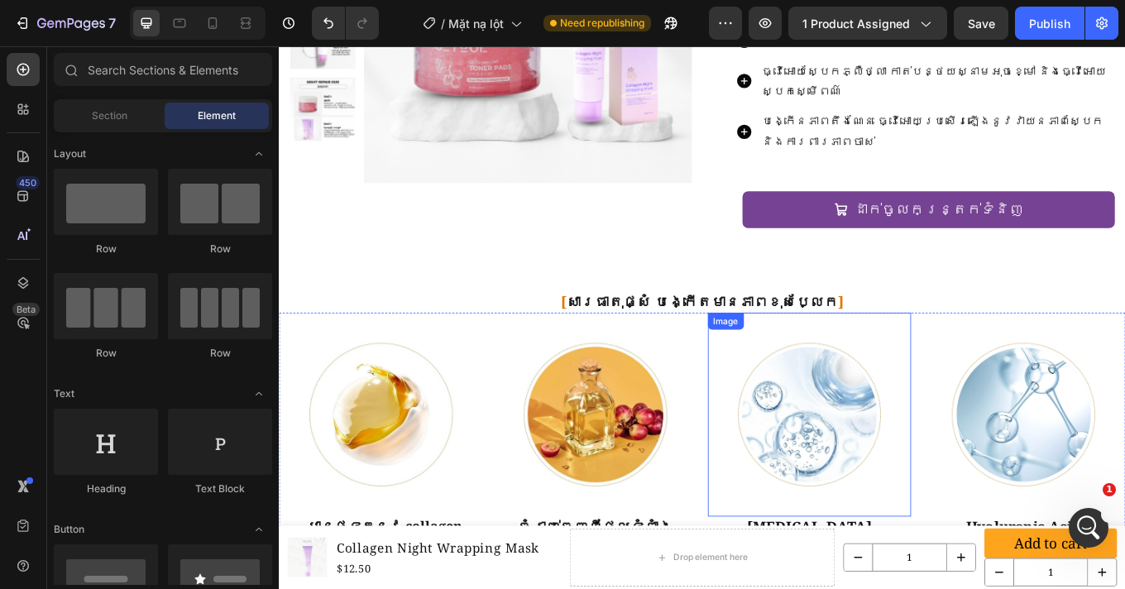
scroll to position [1593, 0]
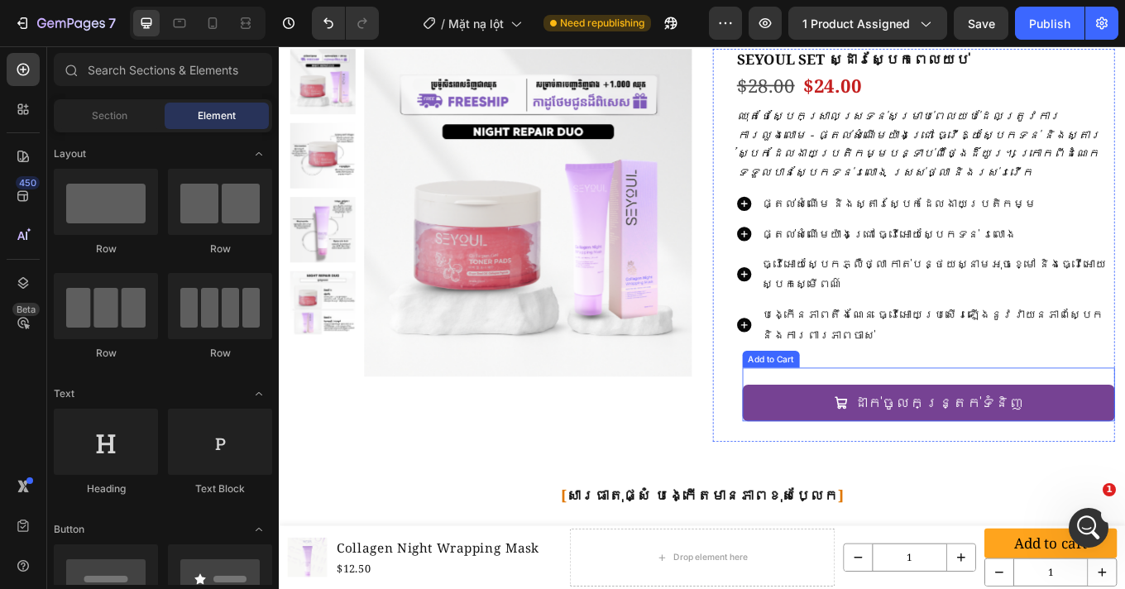
click at [919, 423] on div "ដាក់ចូលកន្ត្រក់ទំនិញ Add to Cart" at bounding box center [1040, 454] width 437 height 63
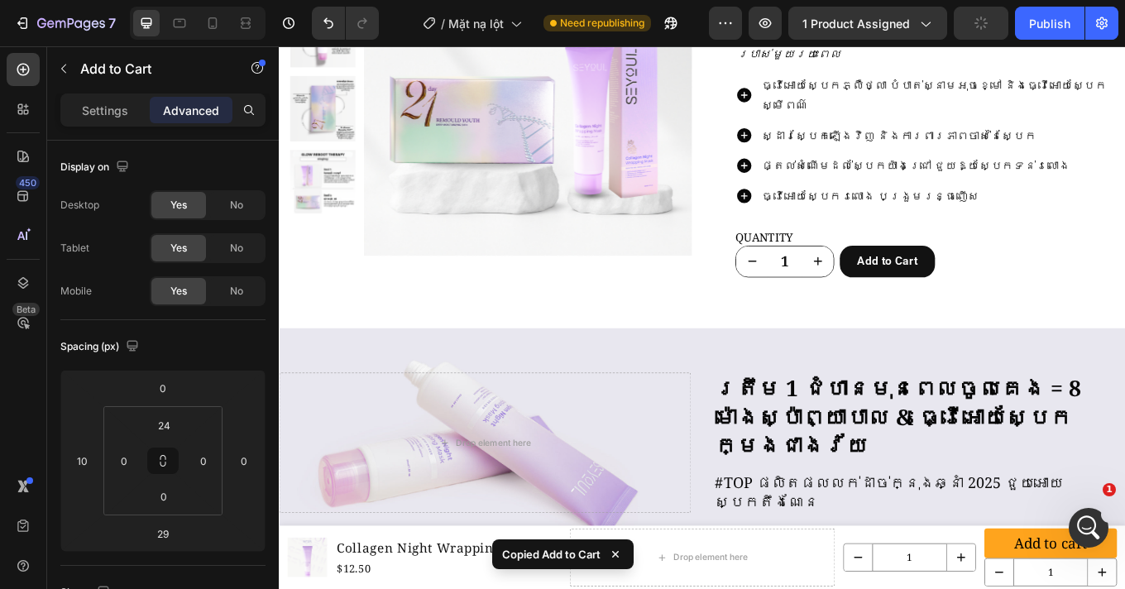
scroll to position [3210, 0]
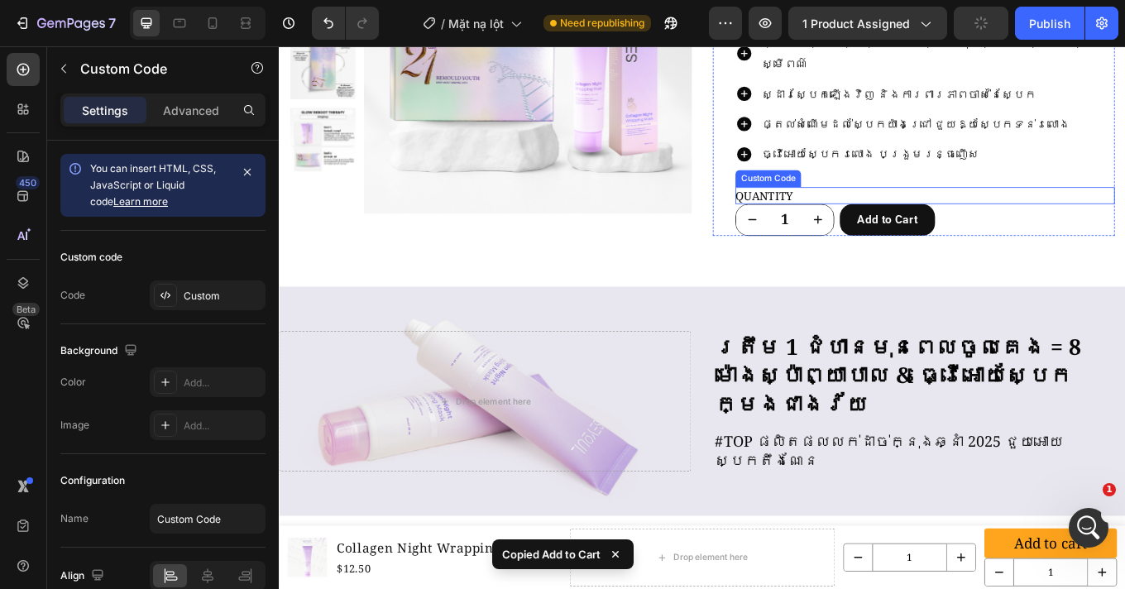
click at [902, 212] on p "QUANTITY" at bounding box center [1036, 222] width 445 height 20
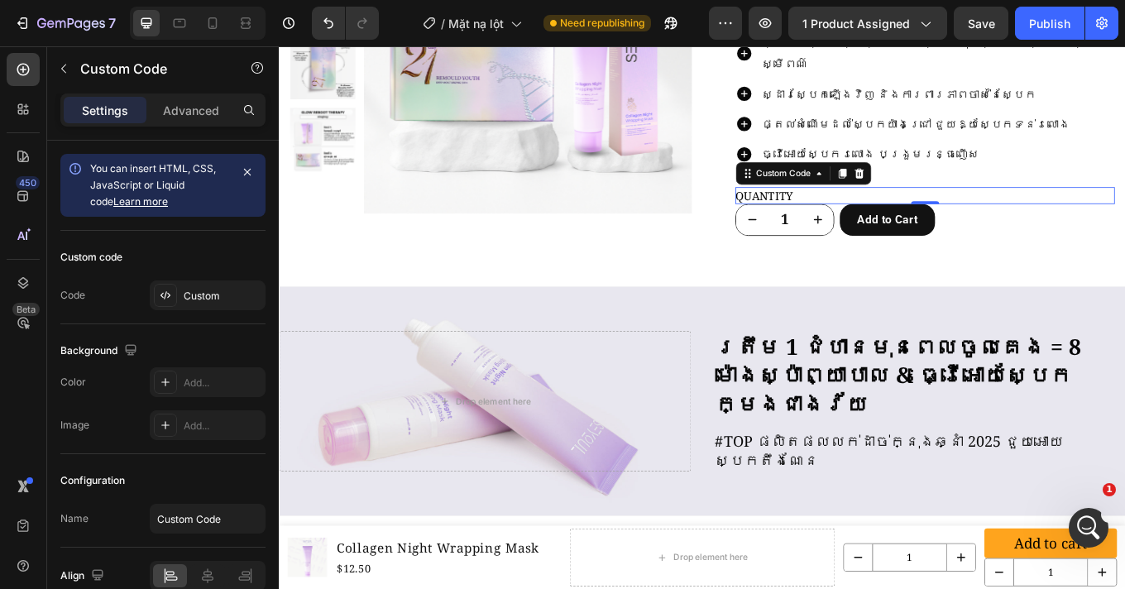
click at [955, 186] on div at bounding box center [958, 196] width 20 height 20
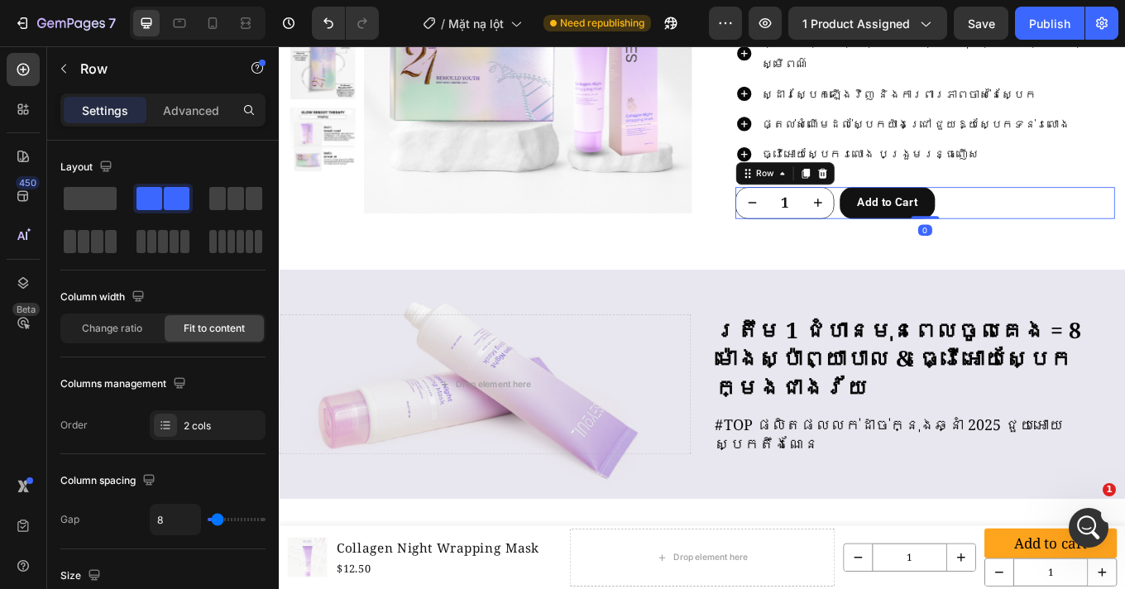
click at [1111, 212] on div "1 Product Quantity Add to Cart Product Cart Button Row 0" at bounding box center [1036, 230] width 445 height 37
click at [915, 186] on div at bounding box center [915, 196] width 20 height 20
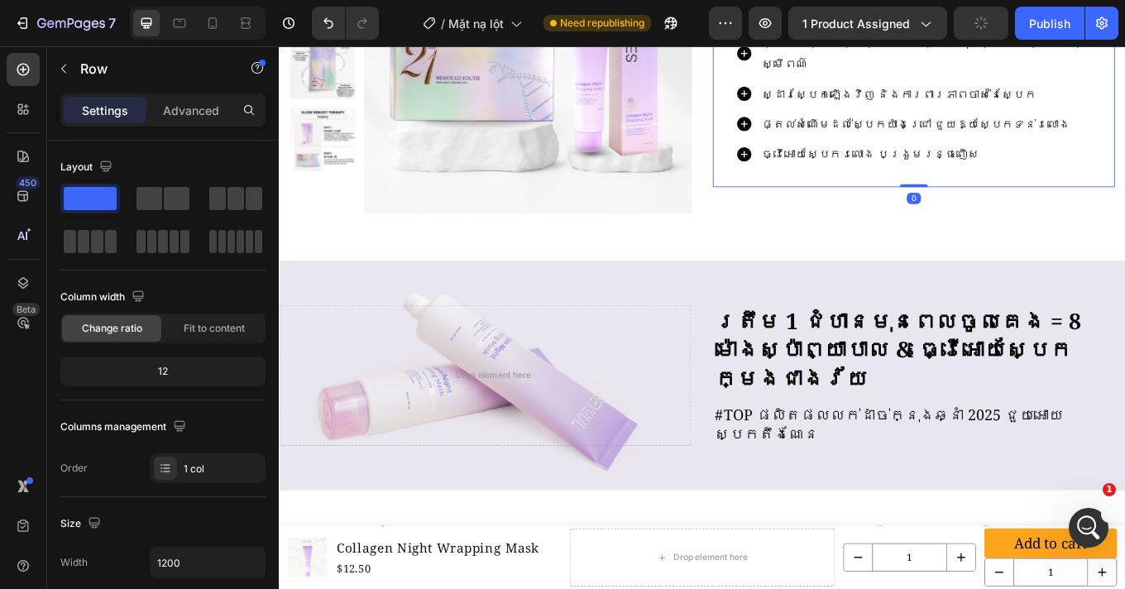
click at [939, 148] on div "SEYOUL SET សម៉ត់ចេញពីខាងក្នុង Product Title $28.00 Product Price Product Price …" at bounding box center [1036, 35] width 445 height 353
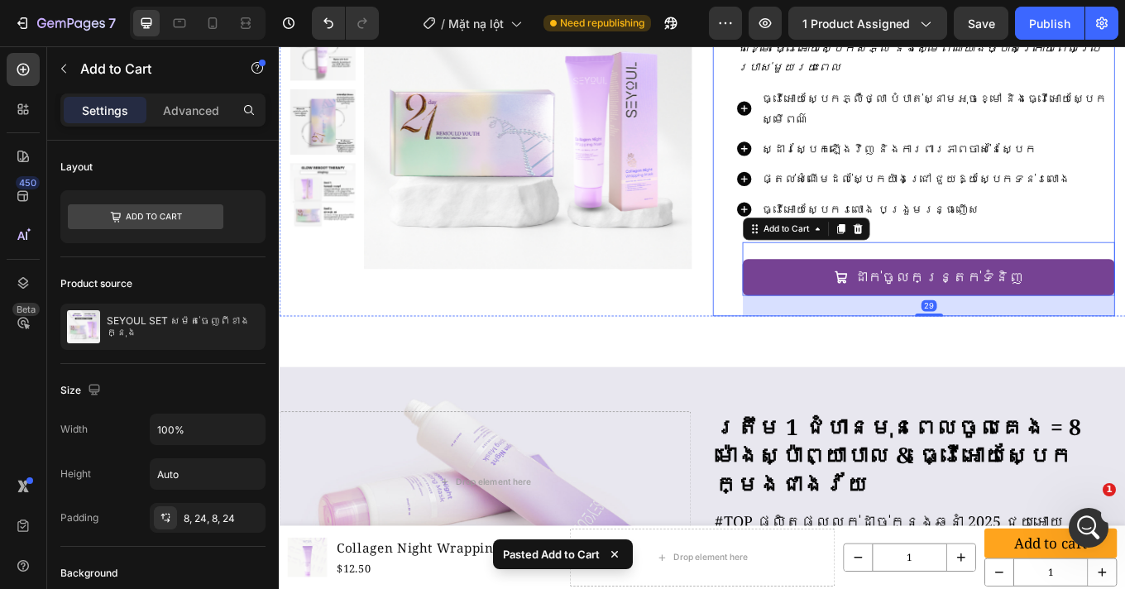
scroll to position [3037, 0]
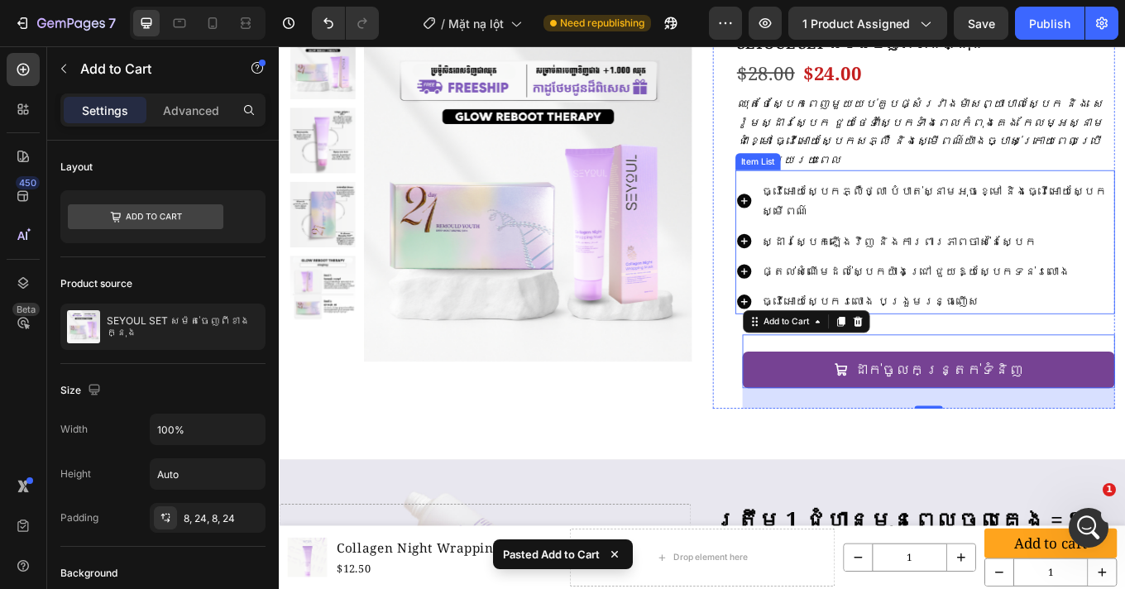
click at [818, 192] on div "ធ្វើអោយស្បែកភ្លឺថ្លា បំបាត់ស្នាមអុចខ្មៅ និងធ្វើអោយស្បែកស្មើពណ៌ ស្ដារស្បែកឡើងវិញ…" at bounding box center [1036, 276] width 445 height 169
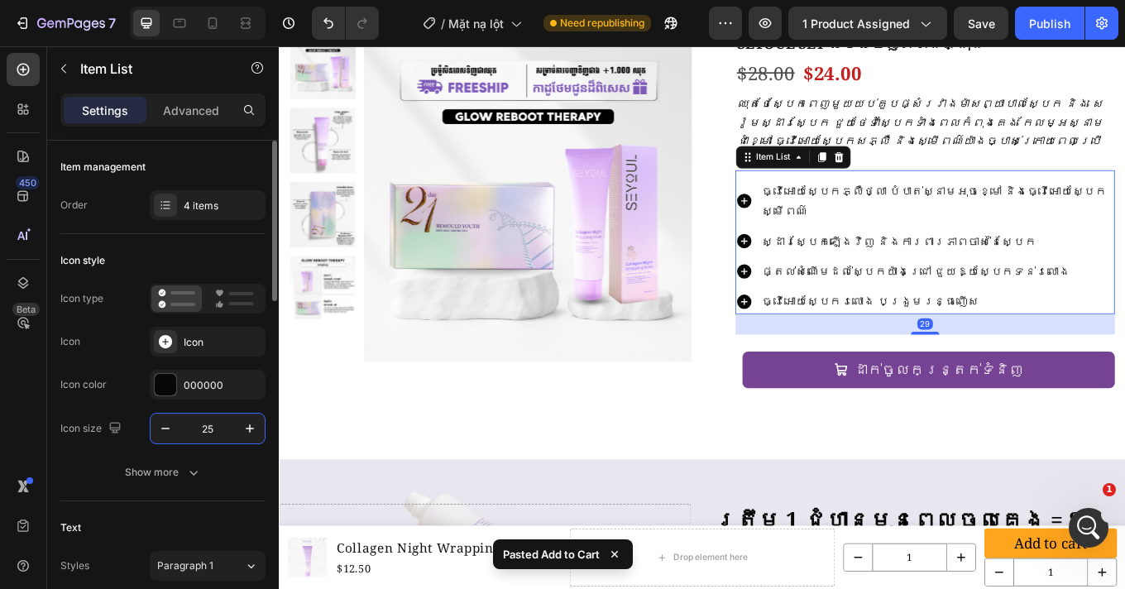
click at [215, 432] on input "25" at bounding box center [207, 428] width 55 height 30
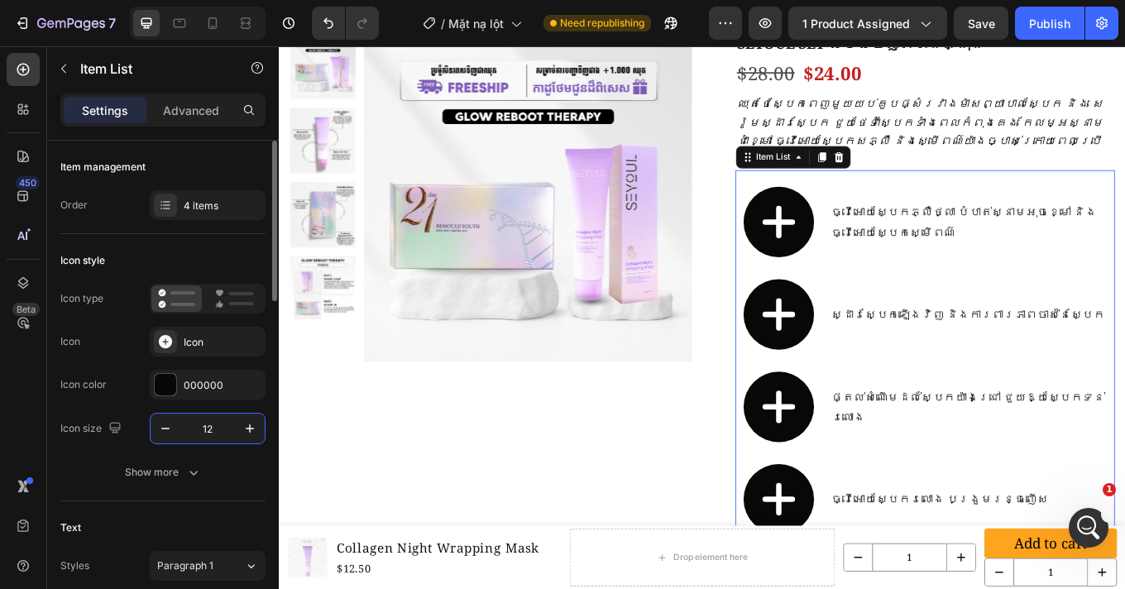
type input "1"
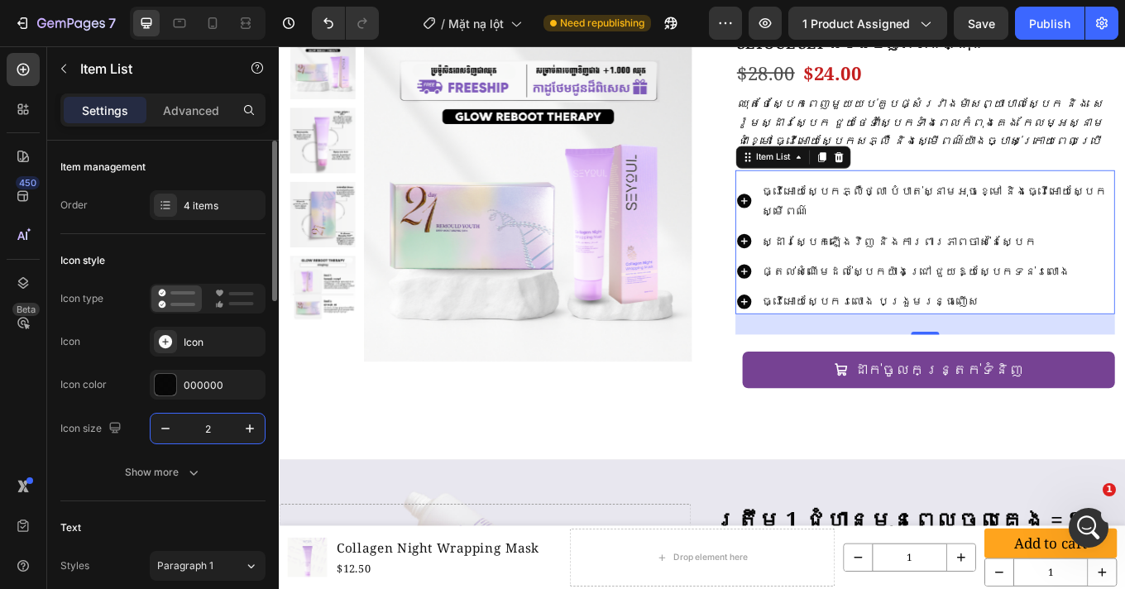
type input "23"
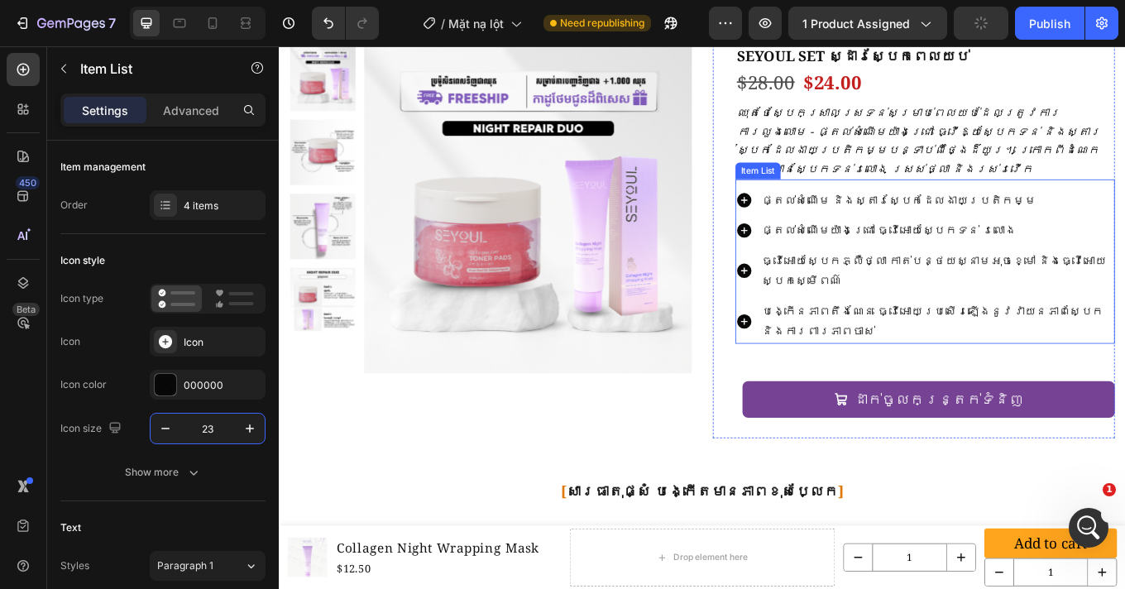
scroll to position [1597, 0]
click at [820, 213] on div "ផ្តល់សំណើម និងស្តារស្បែកដែលងាយប្រតិកម្ម" at bounding box center [1036, 227] width 445 height 29
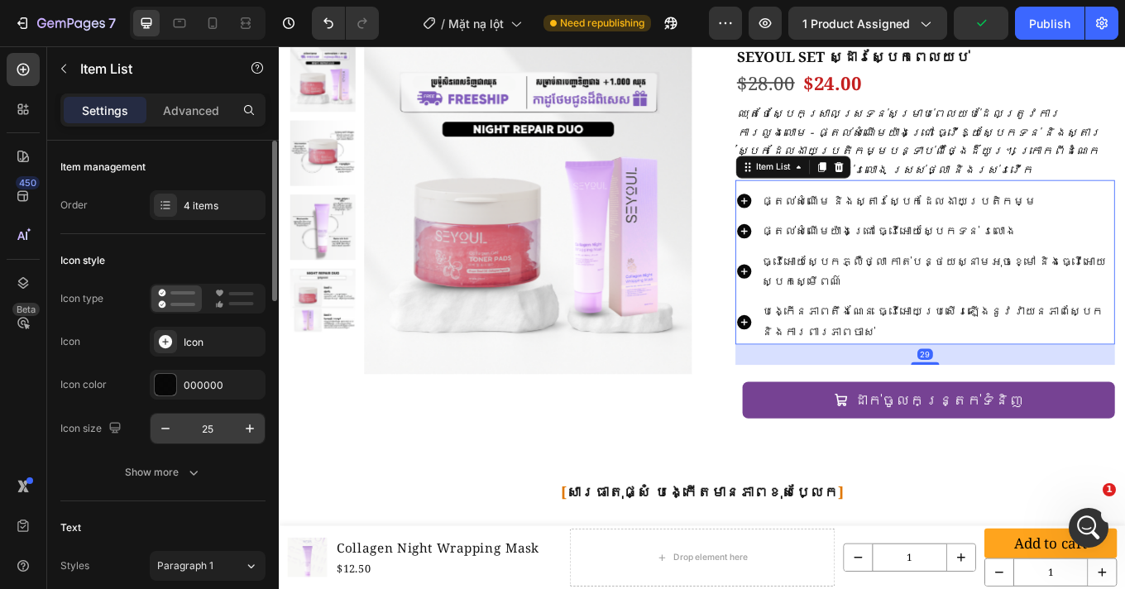
click at [216, 427] on input "25" at bounding box center [207, 428] width 55 height 30
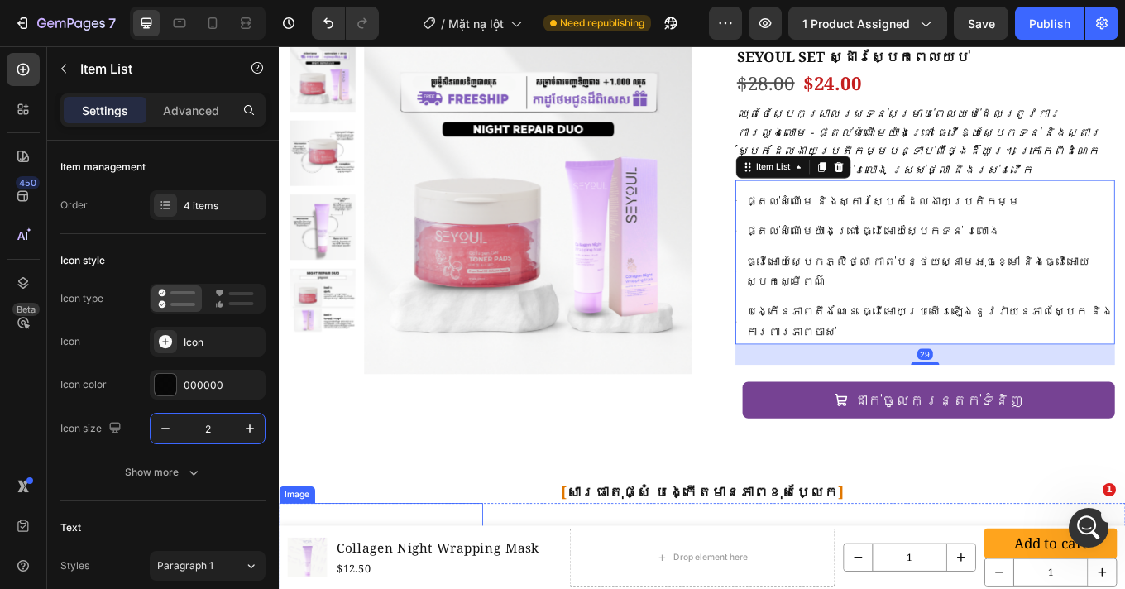
type input "23"
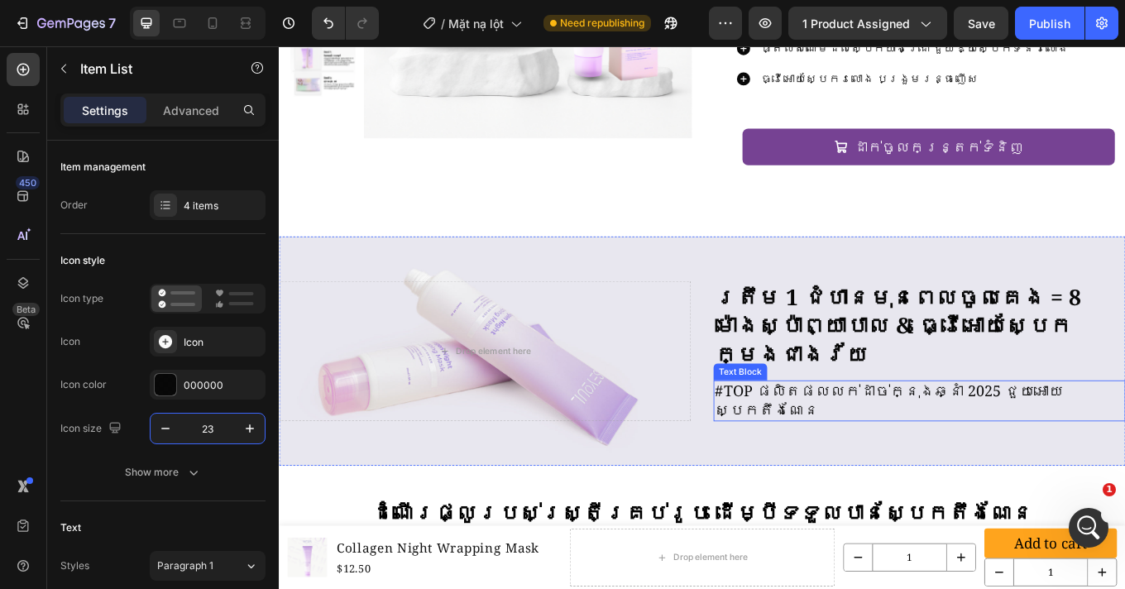
scroll to position [3304, 0]
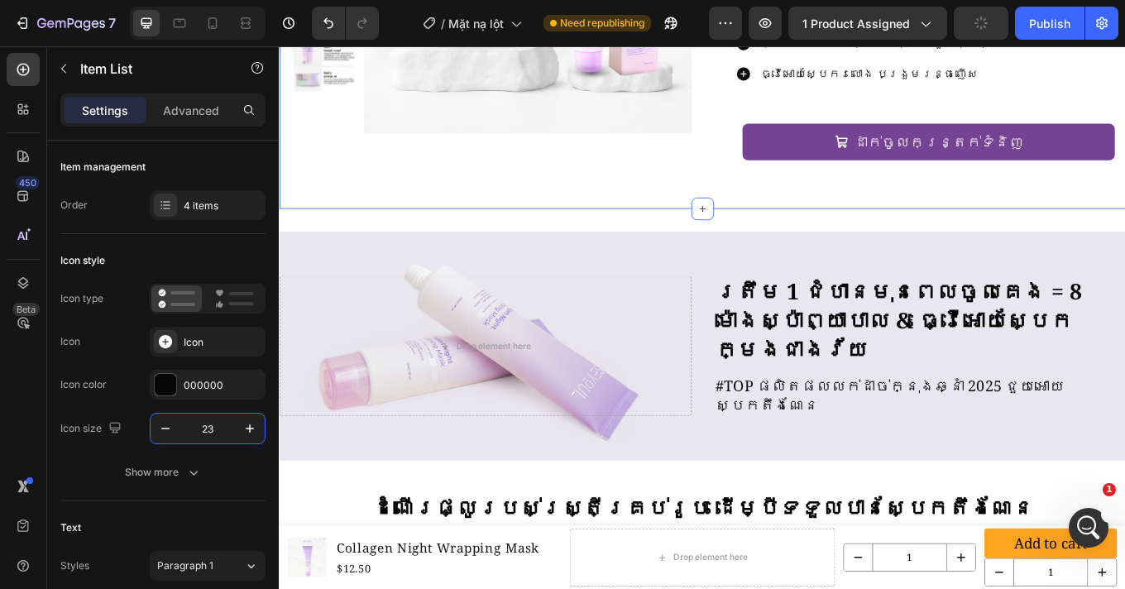
click at [809, 162] on div "Product Images Row SEYOUL SET សម៉ត់ចេញពីខាងក្នុង Product Title $28.00 Product P…" at bounding box center [775, 0] width 992 height 473
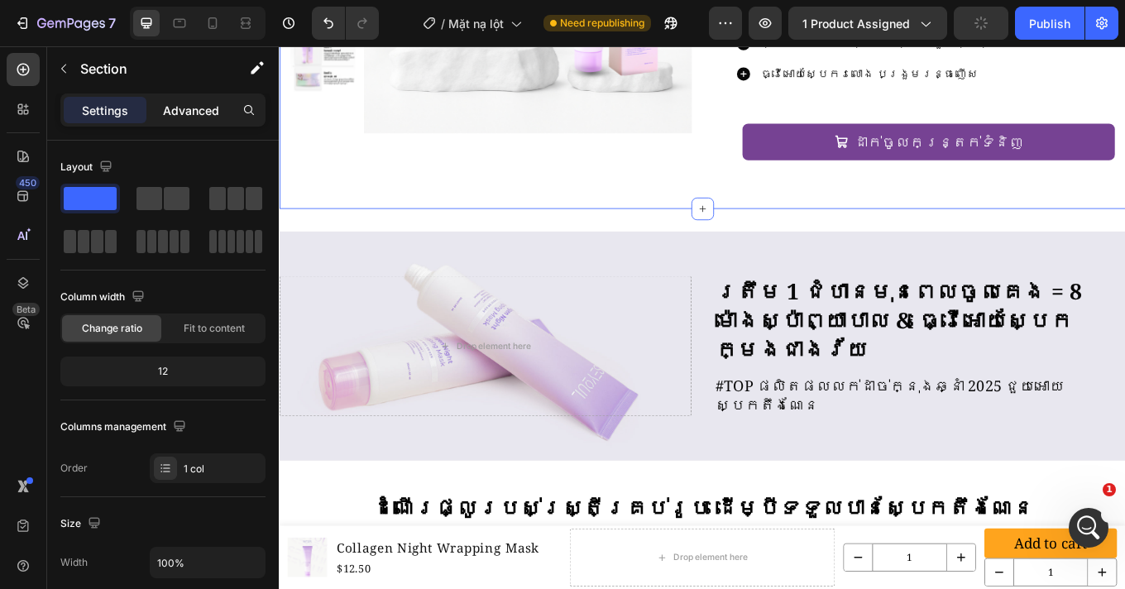
click at [187, 113] on p "Advanced" at bounding box center [191, 110] width 56 height 17
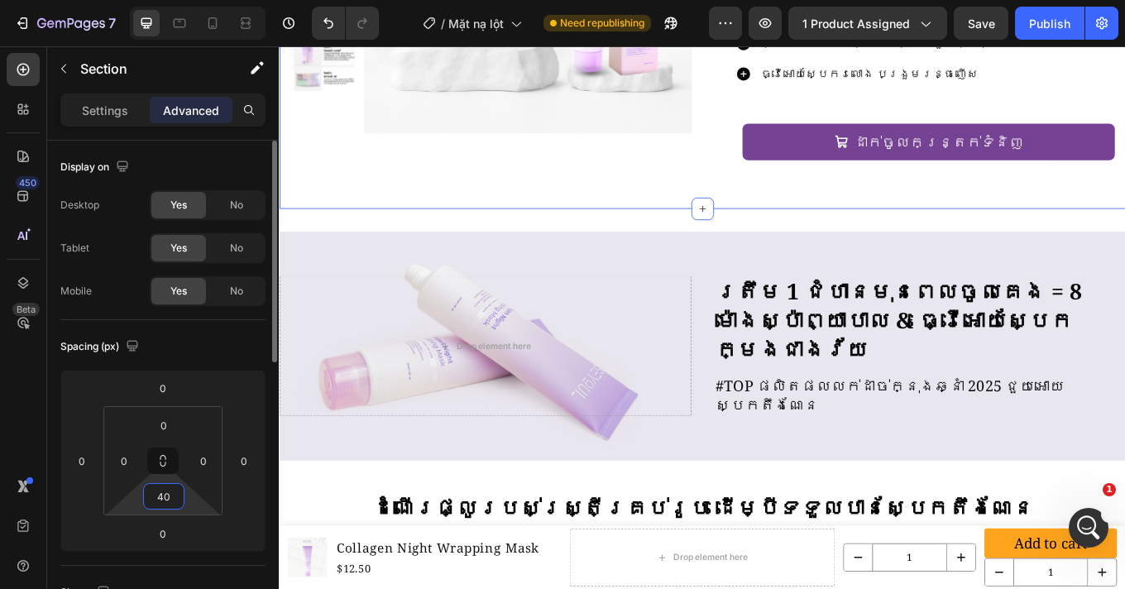
click at [177, 499] on input "40" at bounding box center [163, 496] width 33 height 25
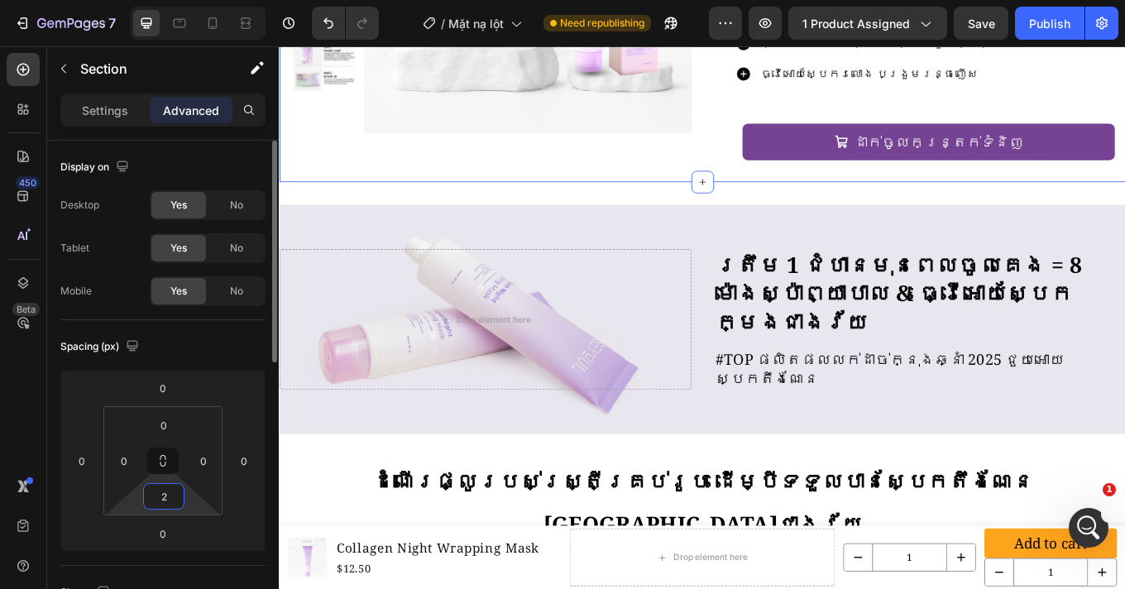
type input "20"
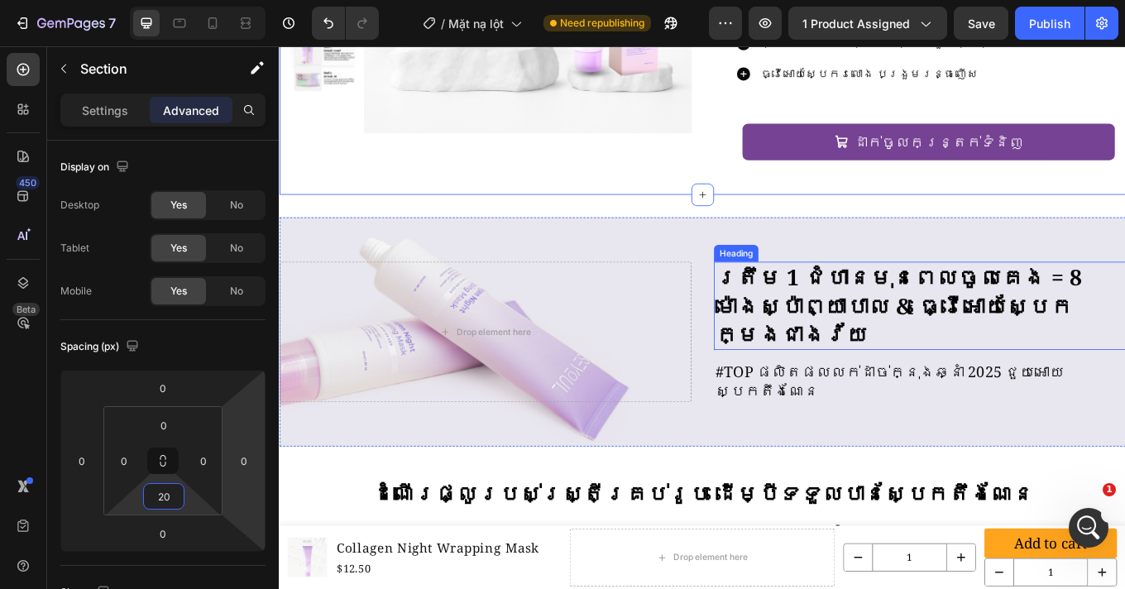
click at [943, 313] on h2 "ត្រឹម 1 ជំហានមុនពេលចូលគេង = 8 ម៉ោងស្ប៉ាព្យាបាល & ធ្វើអោយស្បែកក្មេងជាងវ័យ" at bounding box center [1029, 350] width 483 height 103
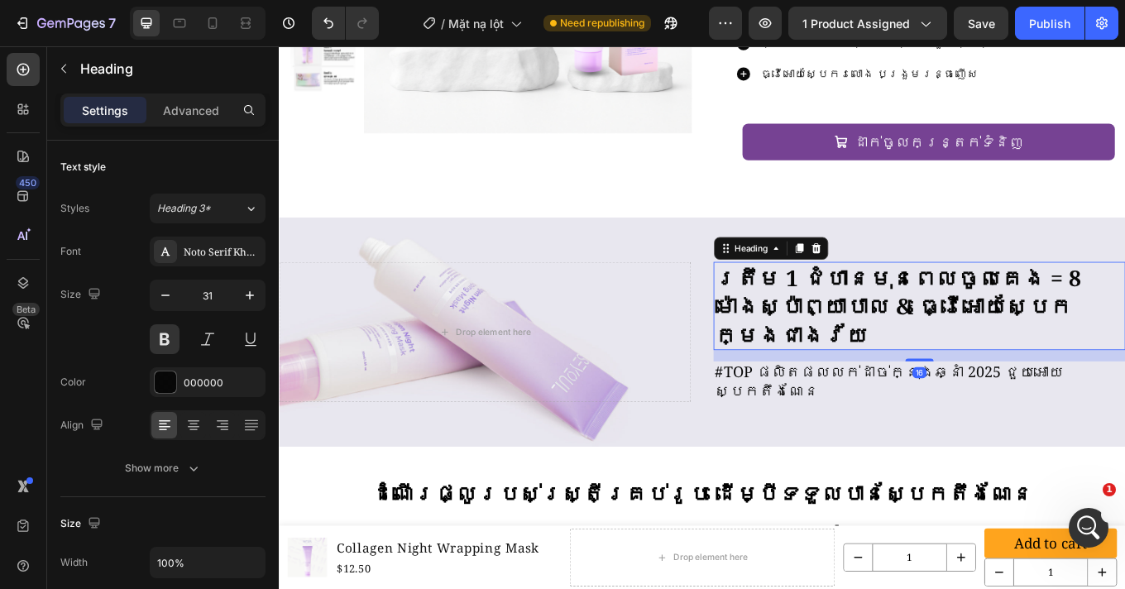
click at [943, 313] on h2 "ត្រឹម 1 ជំហានមុនពេលចូលគេង = 8 ម៉ោងស្ប៉ាព្យាបាល & ធ្វើអោយស្បែកក្មេងជាងវ័យ" at bounding box center [1029, 350] width 483 height 103
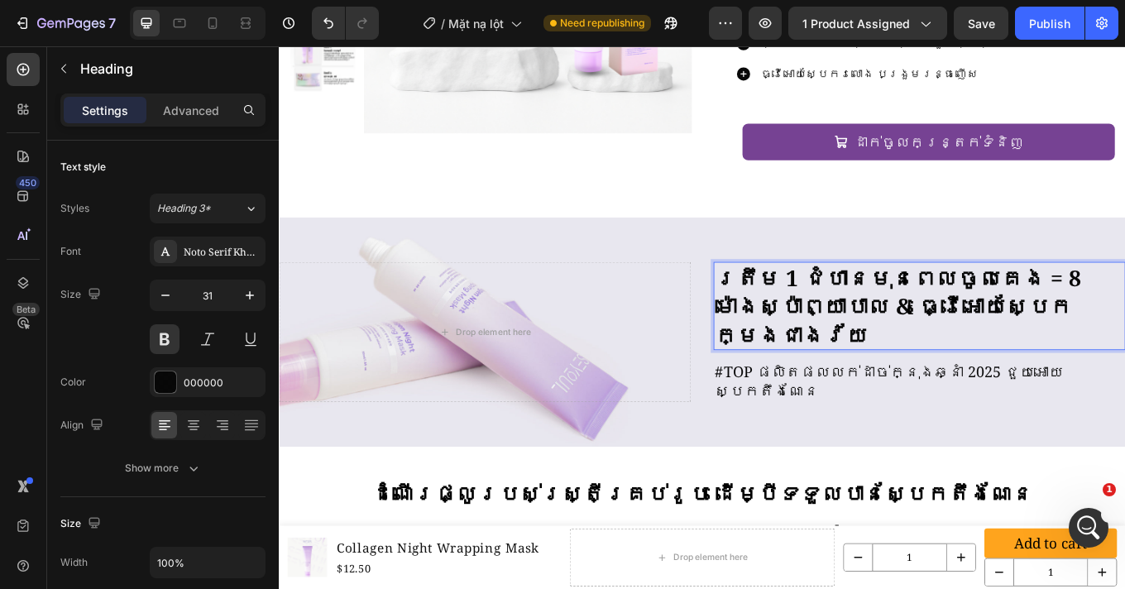
click at [943, 313] on p "ត្រឹម 1 ជំហានមុនពេលចូលគេង = 8 ម៉ោងស្ប៉ាព្យាបាល & ធ្វើអោយស្បែកក្មេងជាងវ័យ" at bounding box center [1030, 351] width 480 height 100
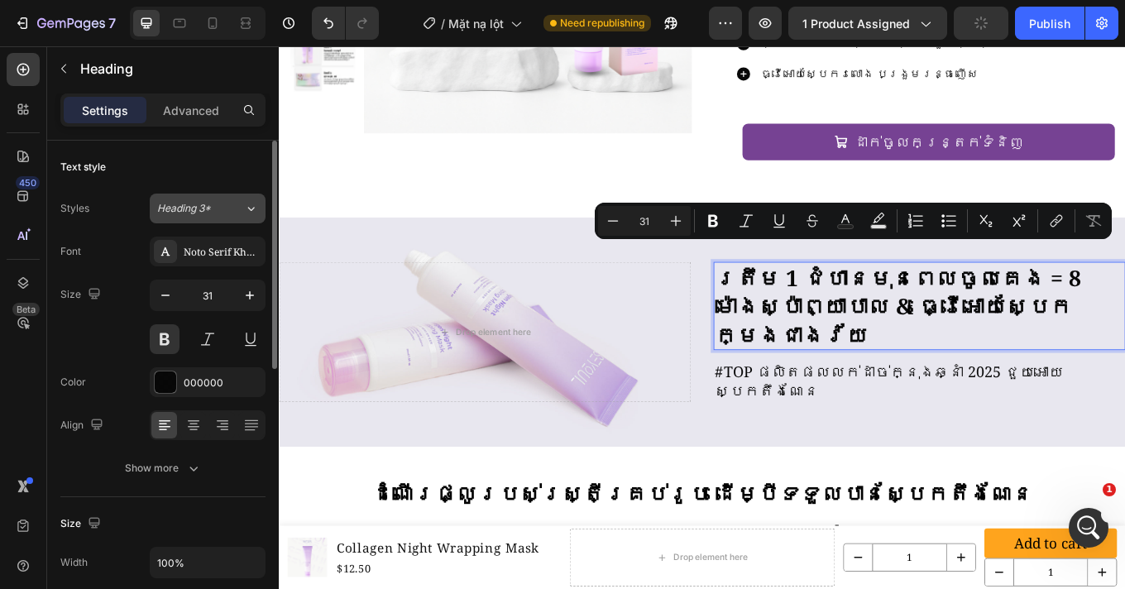
click at [183, 198] on button "Heading 3*" at bounding box center [208, 208] width 116 height 30
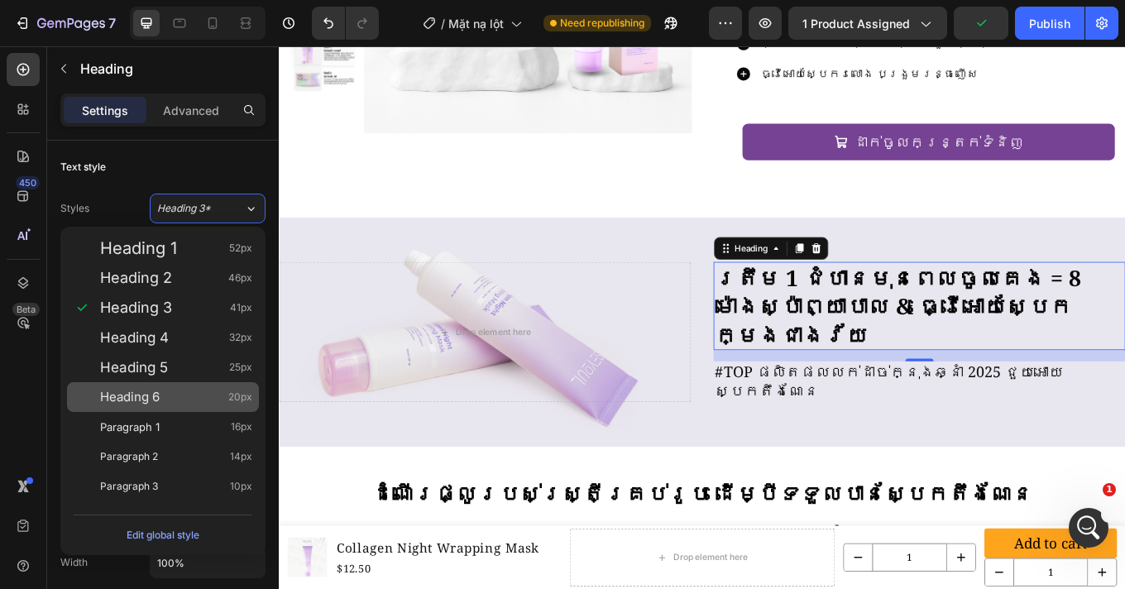
click at [187, 402] on div "Heading 6 20px" at bounding box center [176, 397] width 152 height 17
type input "20"
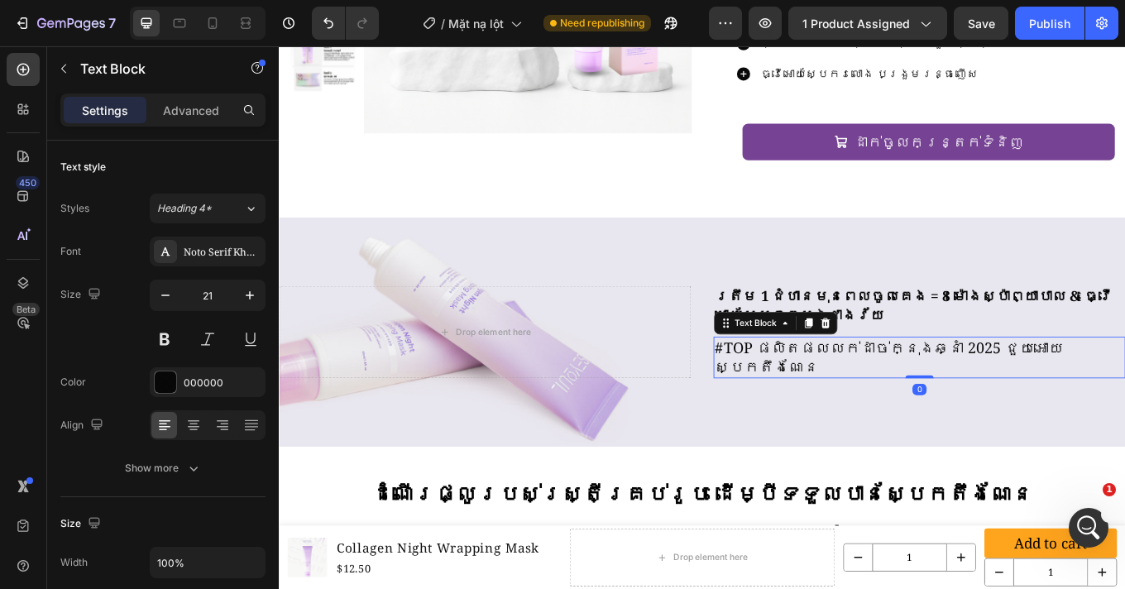
click at [865, 389] on p "#TOP ផលិតផលលក់ដាច់ក្នុងឆ្នាំ 2025 ជួយអោយស្បែកតឹងណែន" at bounding box center [1030, 411] width 480 height 45
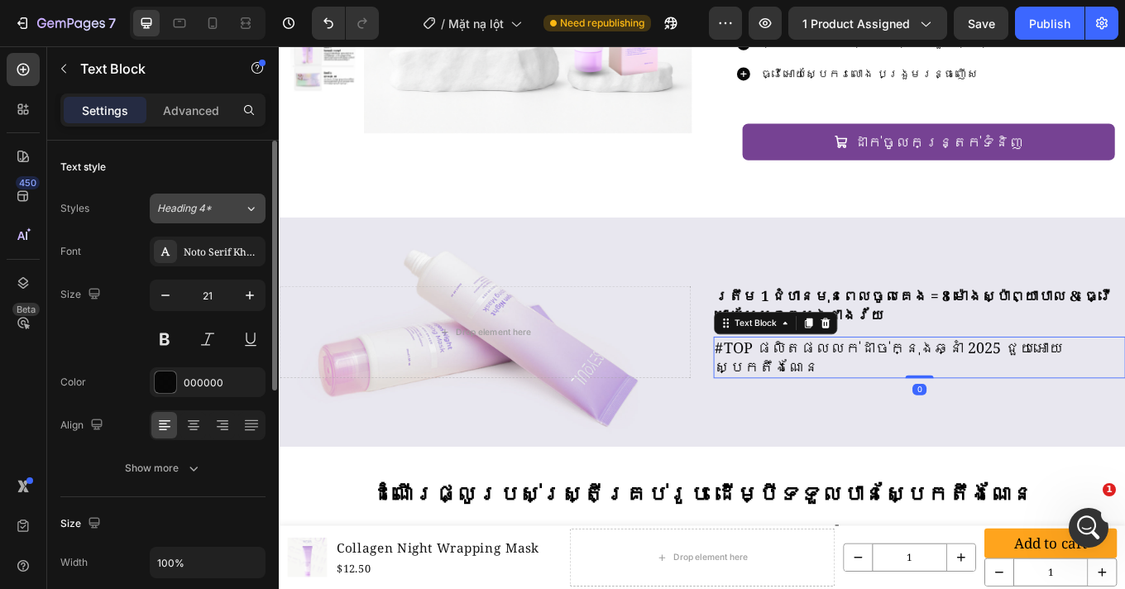
click at [205, 216] on button "Heading 4*" at bounding box center [208, 208] width 116 height 30
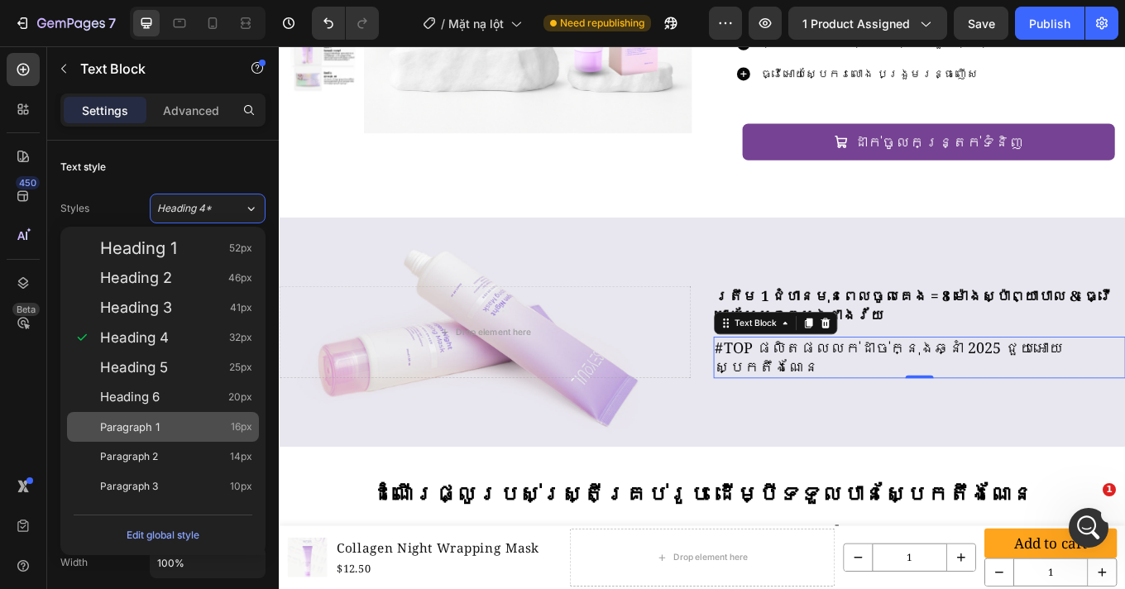
click at [167, 432] on div "Paragraph 1 16px" at bounding box center [176, 426] width 152 height 17
type input "16"
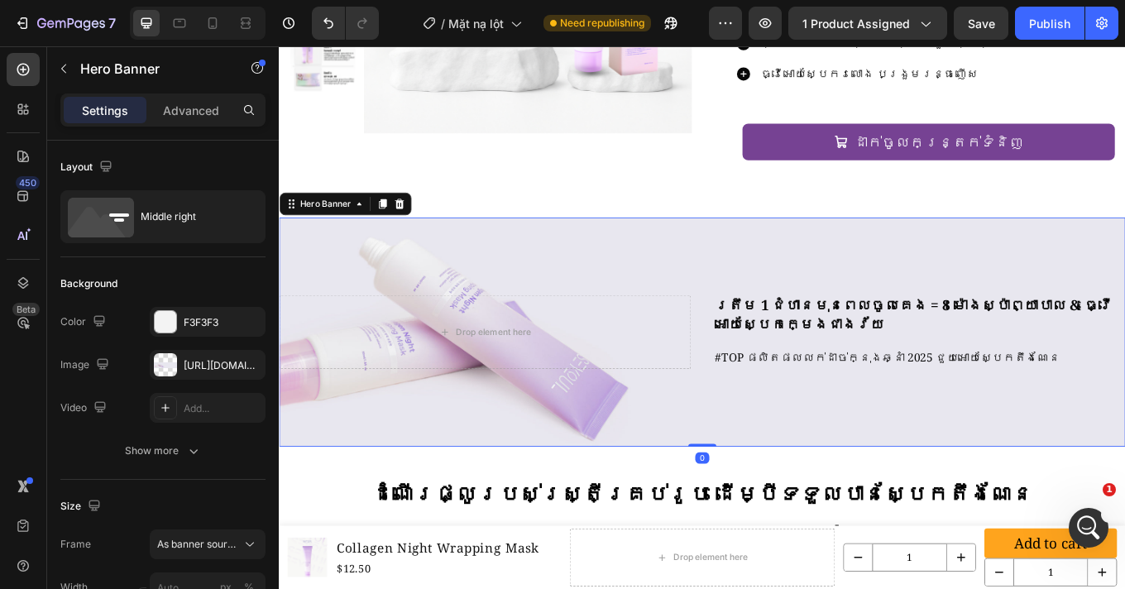
click at [959, 394] on div "ត្រឹម 1 ជំហានមុនពេលចូលគេង = 8 ម៉ោងស្ប៉ាព្យាបាល & ធ្វើអោយស្បែកក្មេងជាងវ័យ Headin…" at bounding box center [775, 382] width 992 height 140
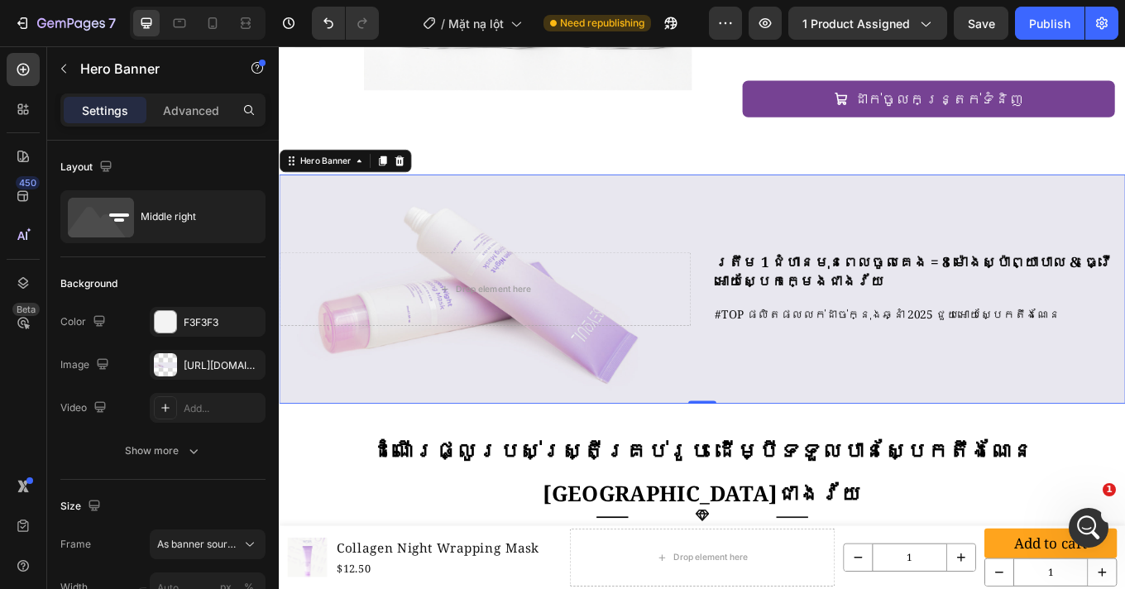
scroll to position [3355, 0]
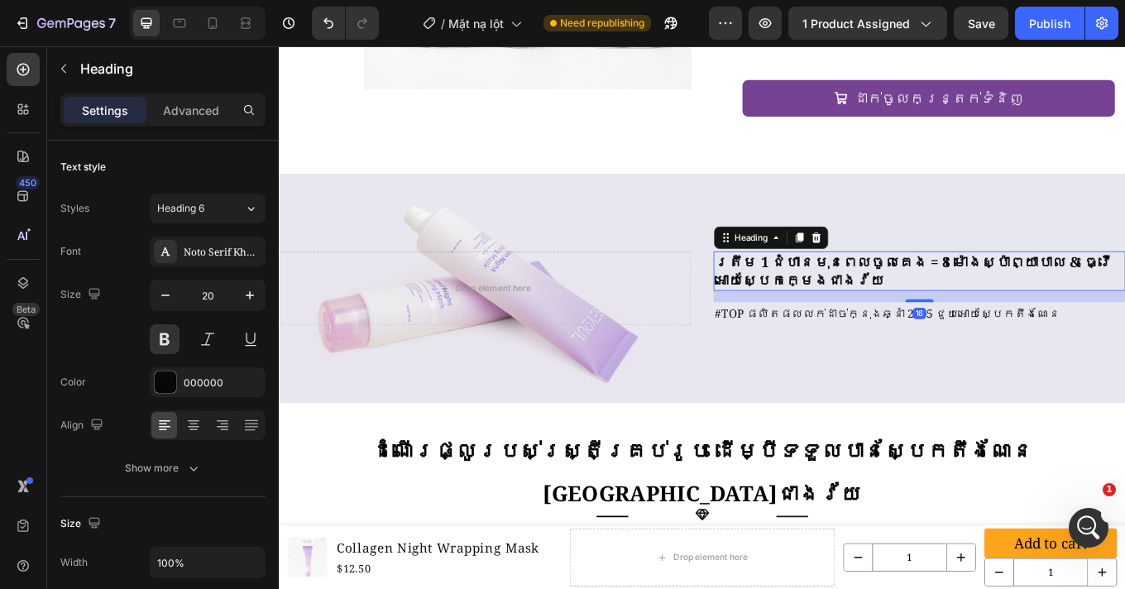
click at [852, 289] on p "ត្រឹម 1 ជំហានមុនពេលចូលគេង = 8 ម៉ោងស្ប៉ាព្យាបាល & ធ្វើអោយស្បែកក្មេងជាងវ័យ" at bounding box center [1030, 310] width 480 height 43
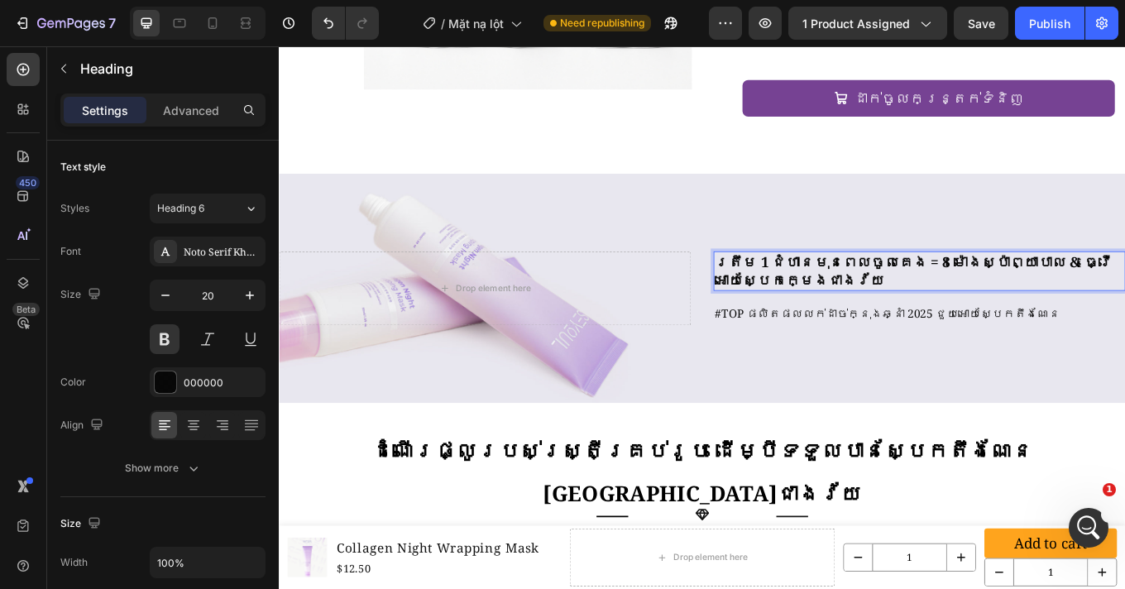
click at [852, 289] on p "ត្រឹម 1 ជំហានមុនពេលចូលគេង = 8 ម៉ោងស្ប៉ាព្យាបាល & ធ្វើអោយស្បែកក្មេងជាងវ័យ" at bounding box center [1030, 310] width 480 height 43
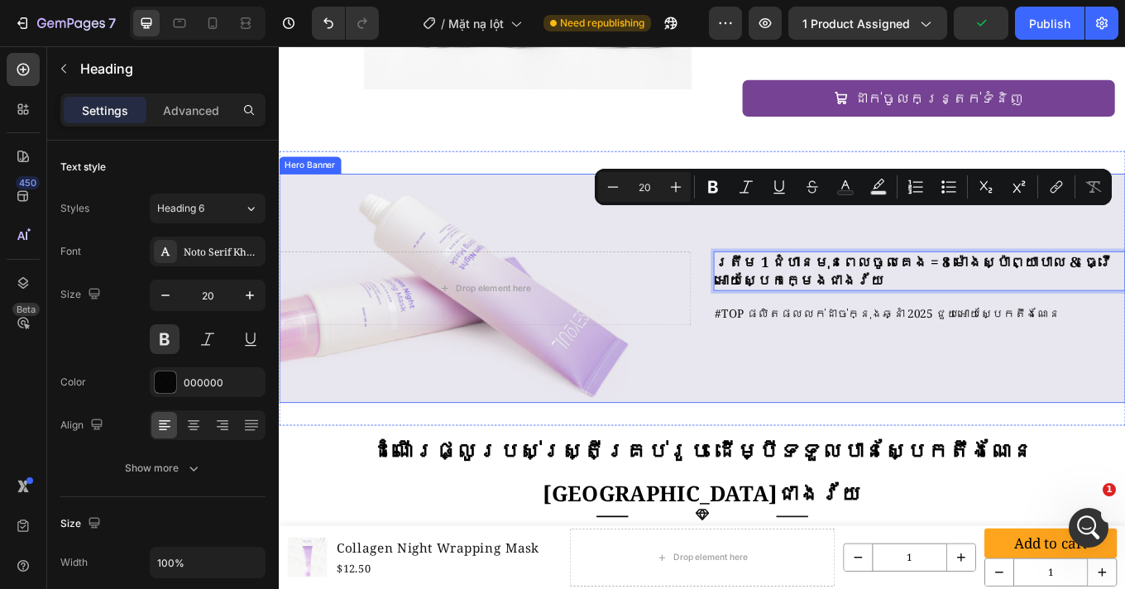
click at [1016, 385] on div "Background Image" at bounding box center [774, 330] width 1141 height 309
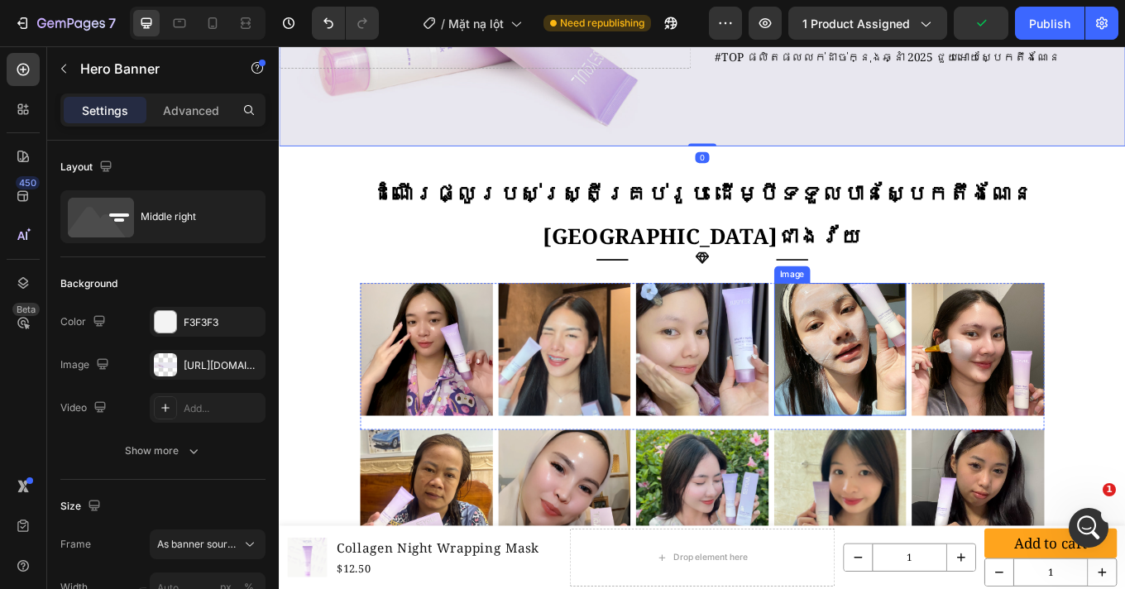
scroll to position [3615, 0]
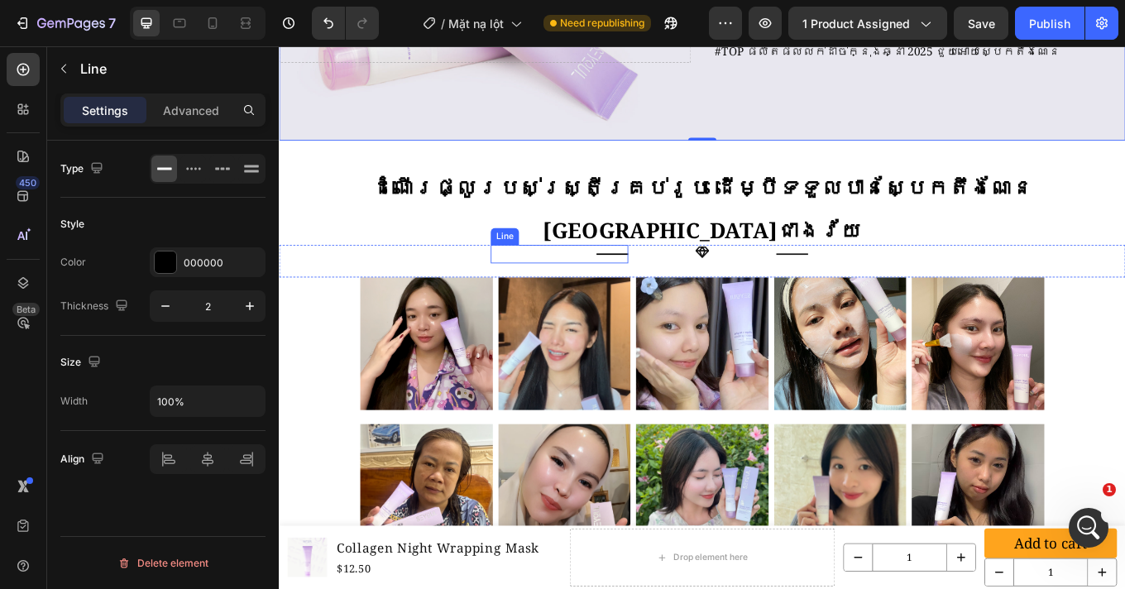
click at [674, 279] on div "Title Line" at bounding box center [607, 289] width 161 height 21
click at [632, 258] on icon at bounding box center [628, 264] width 11 height 12
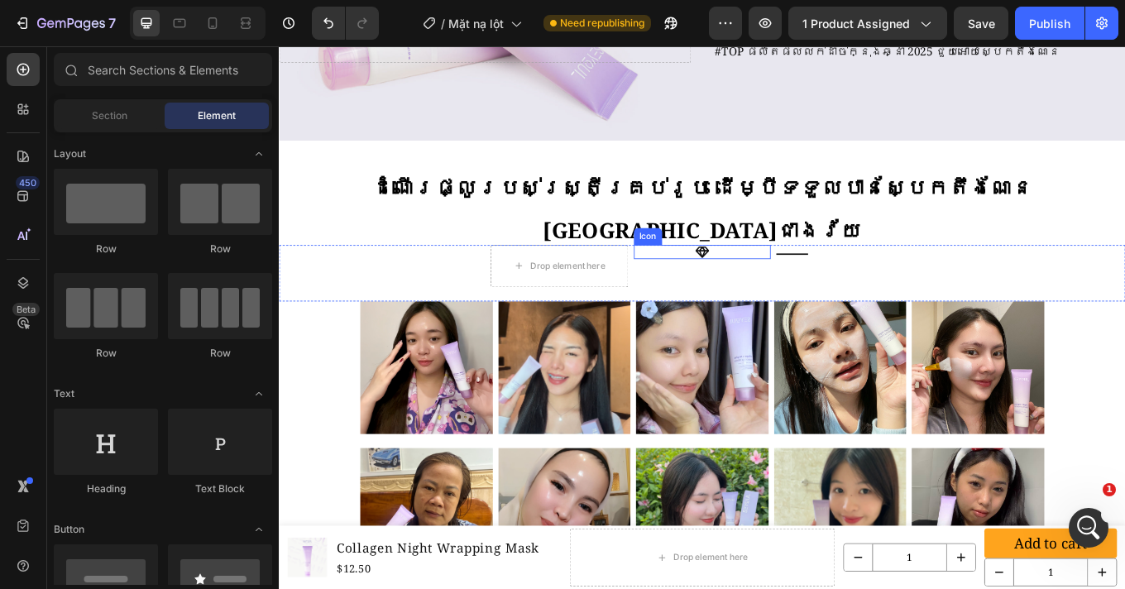
click at [767, 279] on icon at bounding box center [775, 287] width 17 height 17
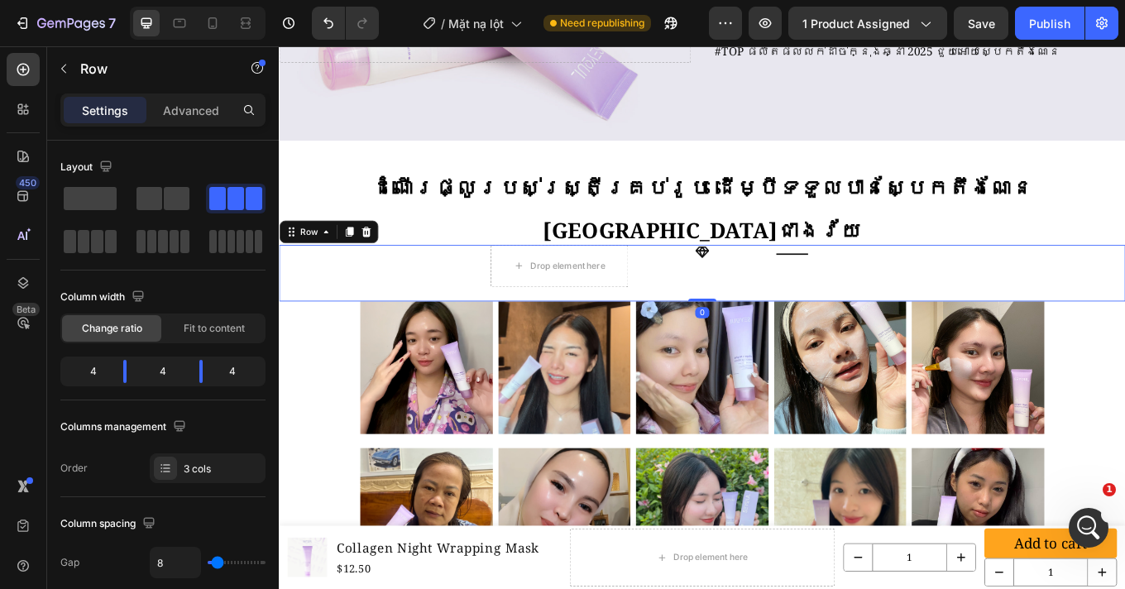
click at [452, 279] on div "Drop element here Icon Title Line Row 0" at bounding box center [775, 312] width 992 height 66
click at [380, 258] on icon at bounding box center [380, 264] width 11 height 12
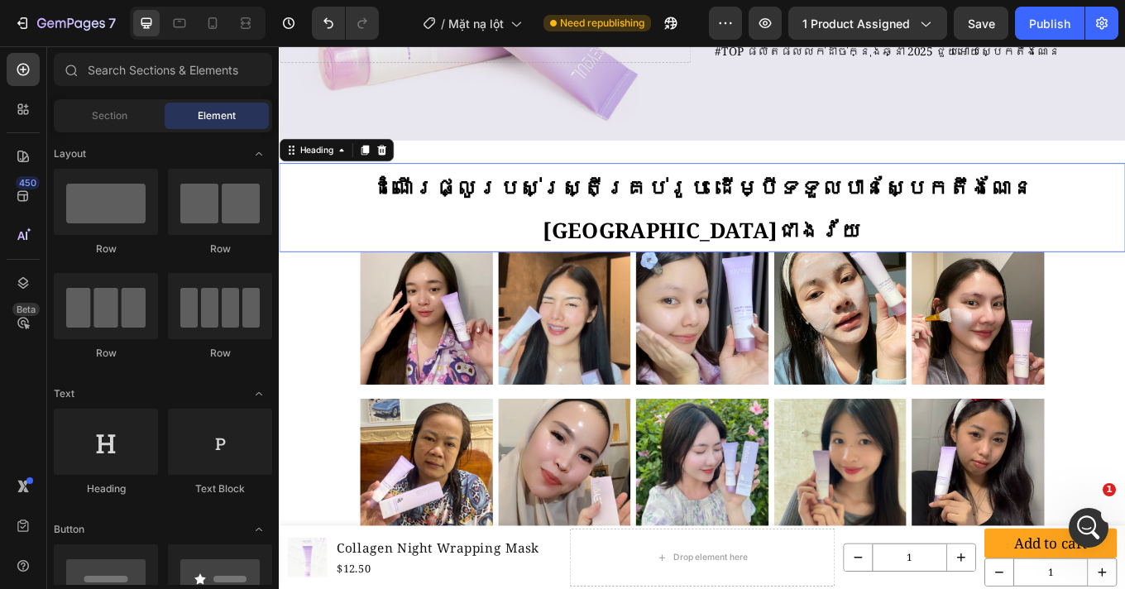
click at [802, 207] on strong "ដំណើរផ្លូរបស់ស្រ្តីគ្រប់រូប ដើម្បីទទួលបានស្បែកតឹងណែន [GEOGRAPHIC_DATA]ជាងវ័យ" at bounding box center [775, 237] width 776 height 84
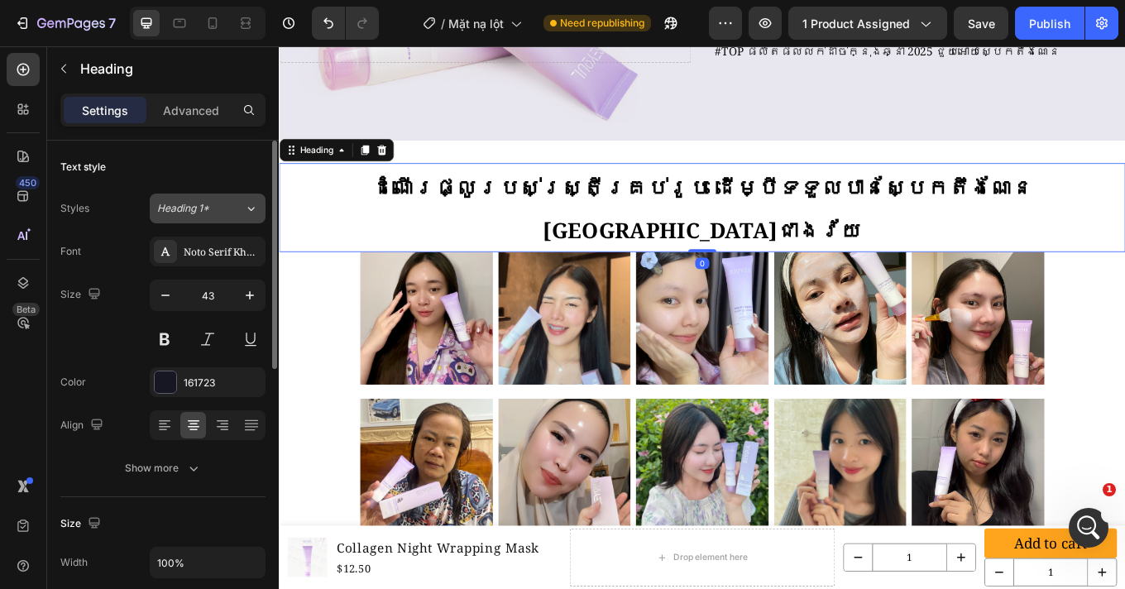
click at [201, 208] on span "Heading 1*" at bounding box center [183, 208] width 52 height 15
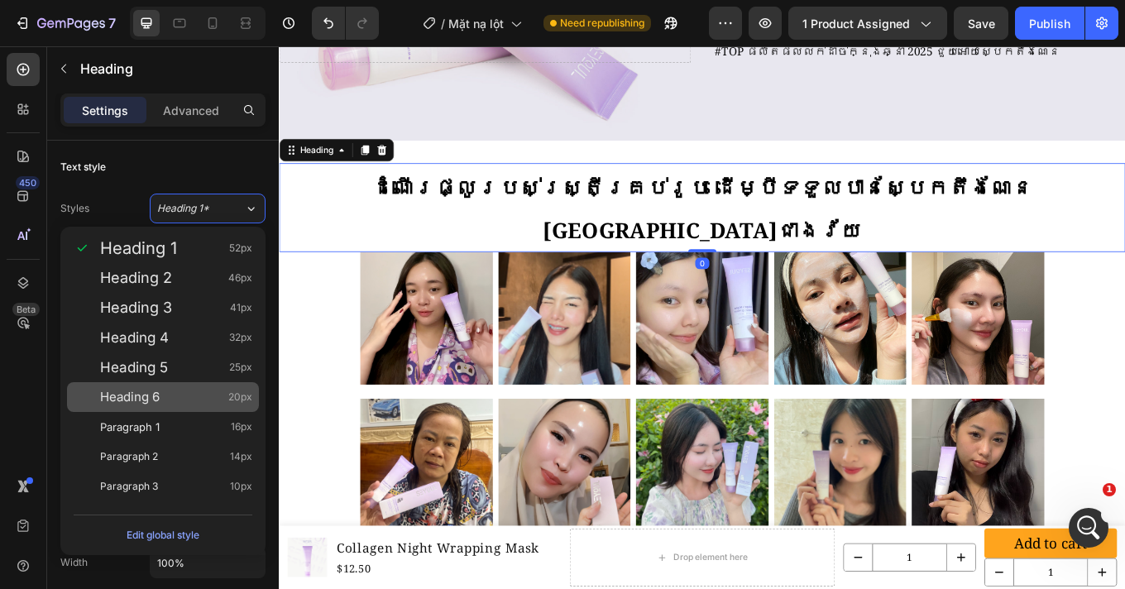
click at [182, 389] on div "Heading 6 20px" at bounding box center [176, 397] width 152 height 17
type input "20"
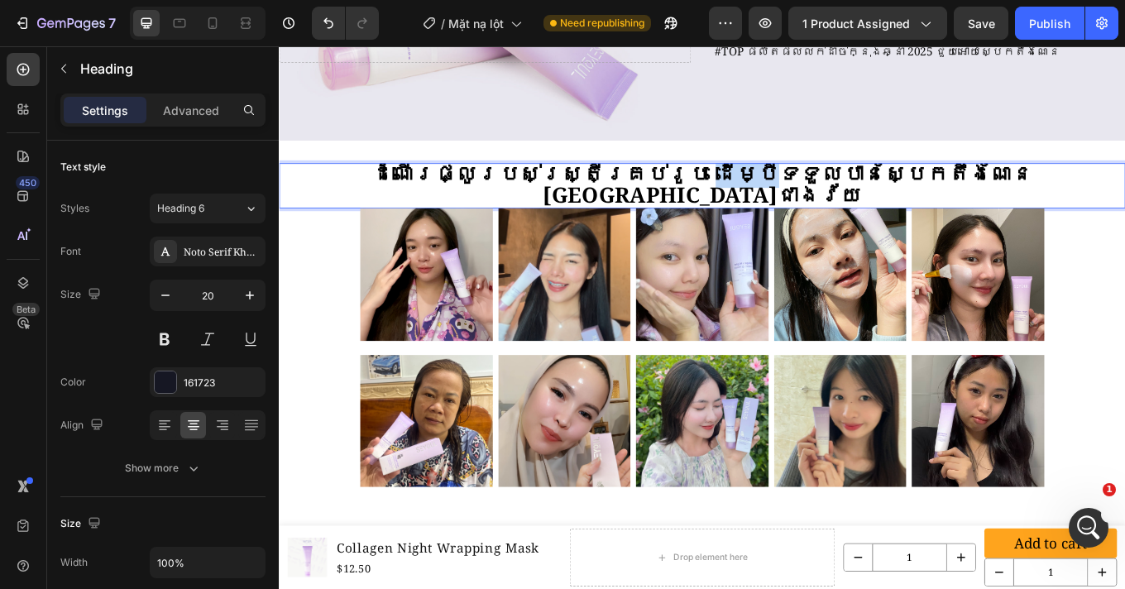
click at [680, 204] on strong "ដំណើរផ្លូរបស់ស្រ្តីគ្រប់រូប ដើម្បីទទួលបានស្បែកតឹងណែន [GEOGRAPHIC_DATA]ជាងវ័យ" at bounding box center [775, 208] width 776 height 59
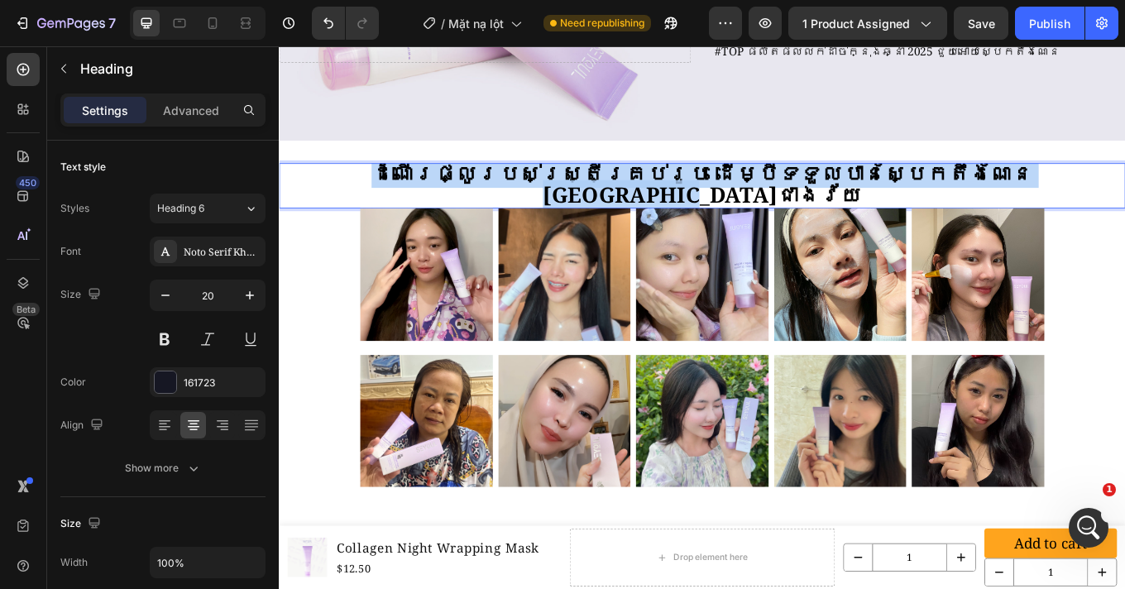
click at [680, 204] on strong "ដំណើរផ្លូរបស់ស្រ្តីគ្រប់រូប ដើម្បីទទួលបានស្បែកតឹងណែន [GEOGRAPHIC_DATA]ជាងវ័យ" at bounding box center [775, 208] width 776 height 59
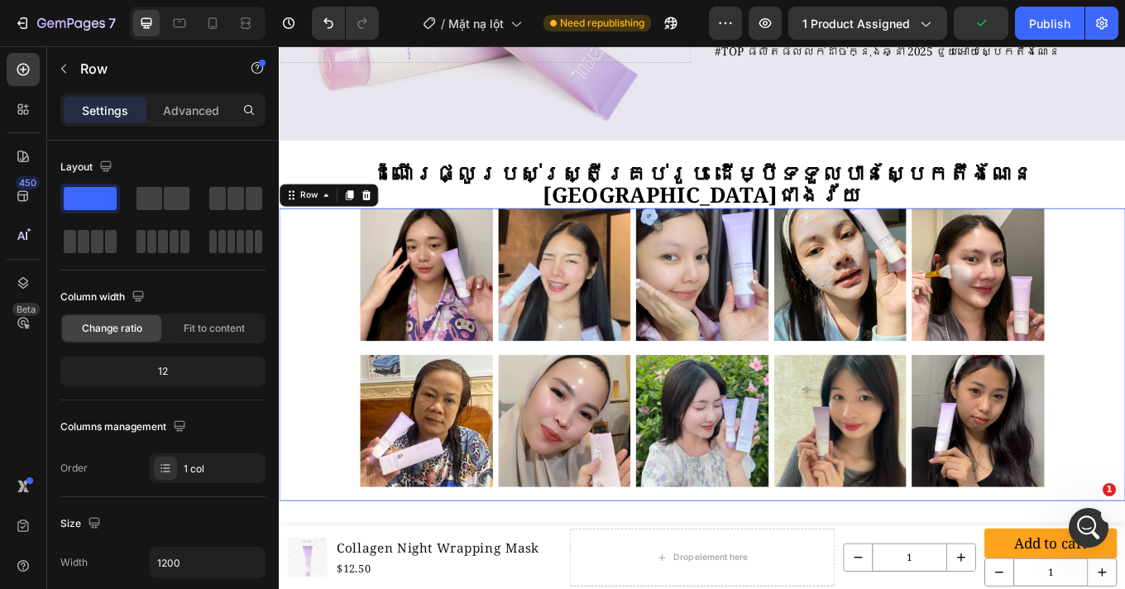
click at [338, 314] on div "Title Line Image Image Image Image Image Image Image Image Image Image Row Row …" at bounding box center [775, 407] width 992 height 343
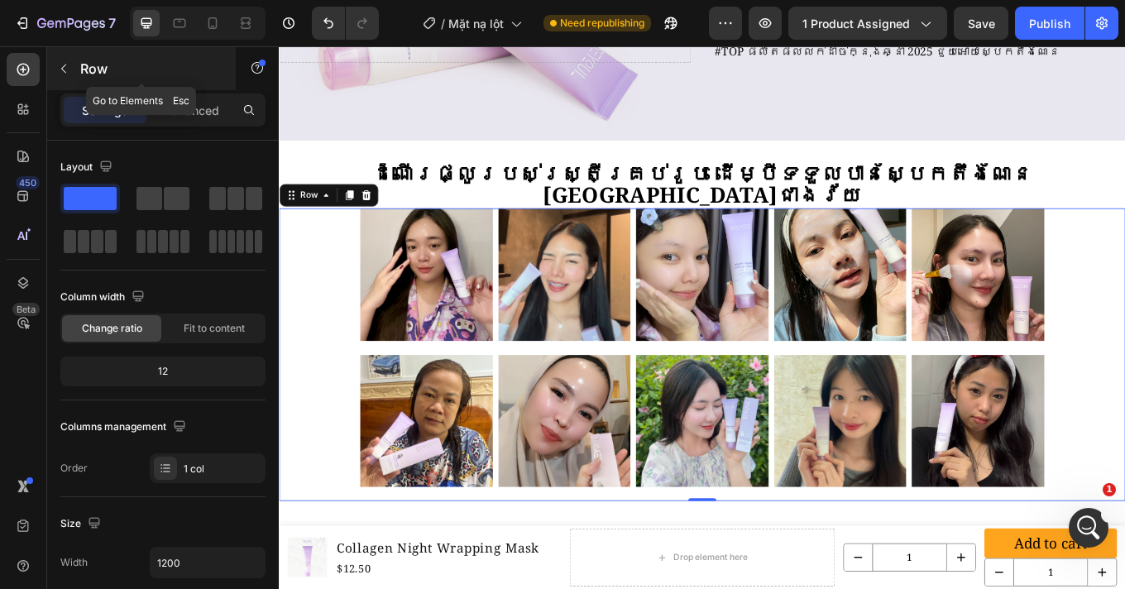
click at [58, 70] on icon "button" at bounding box center [63, 68] width 13 height 13
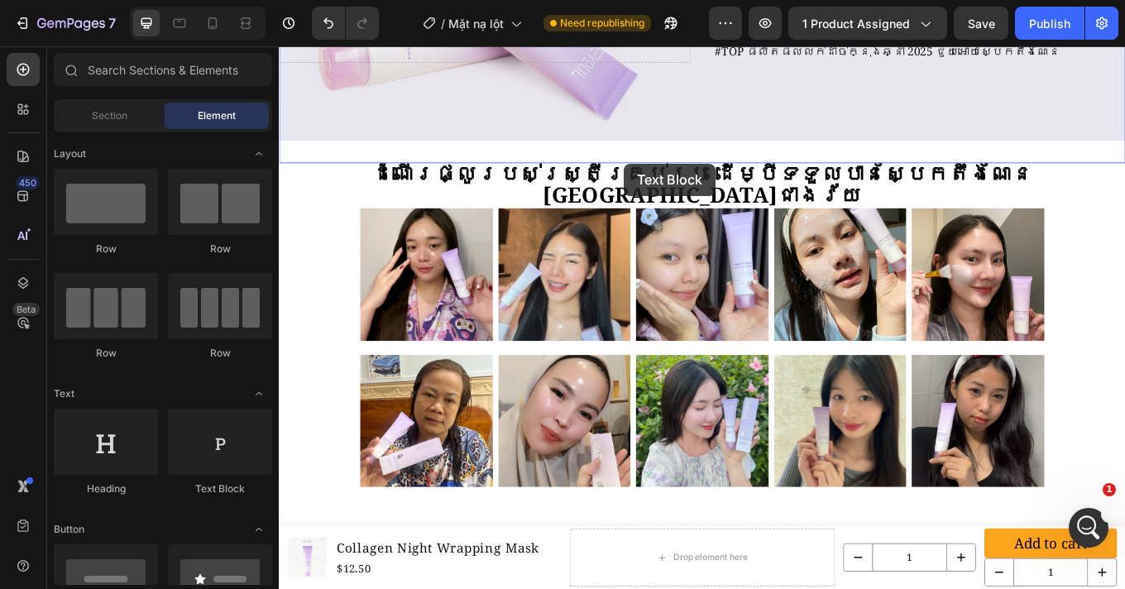
drag, startPoint x: 498, startPoint y: 486, endPoint x: 683, endPoint y: 184, distance: 354.8
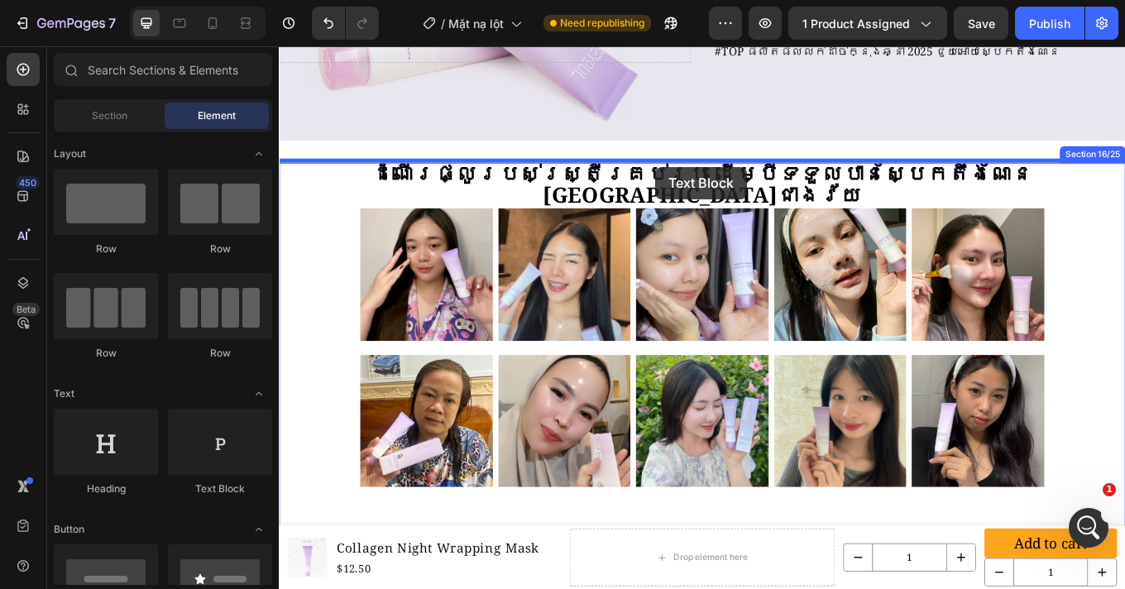
drag, startPoint x: 494, startPoint y: 493, endPoint x: 720, endPoint y: 188, distance: 379.5
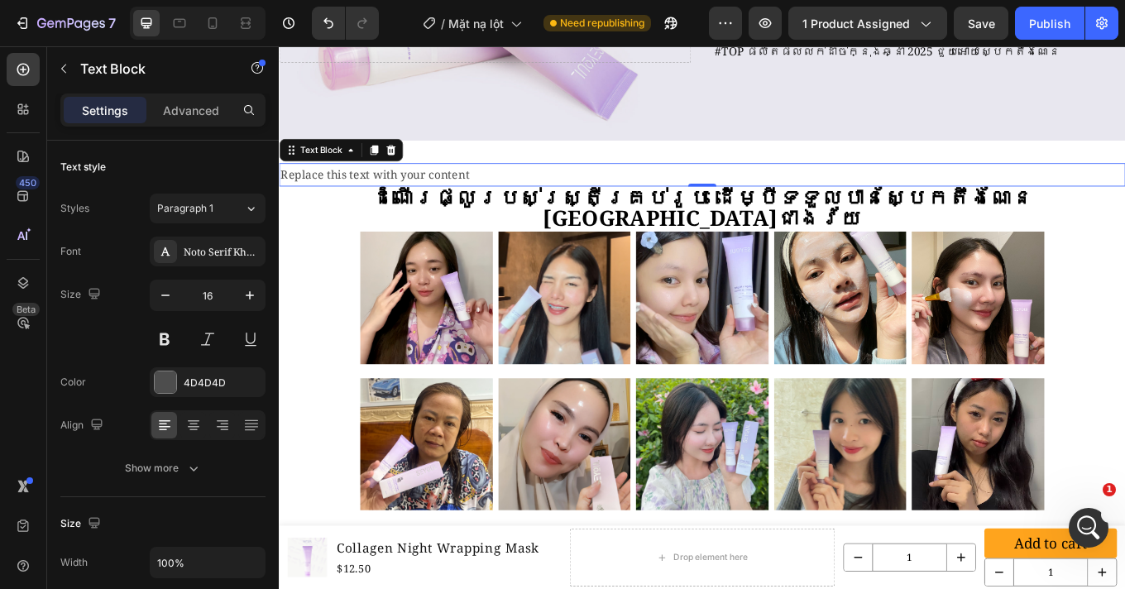
click at [643, 185] on div "Replace this text with your content" at bounding box center [775, 197] width 992 height 27
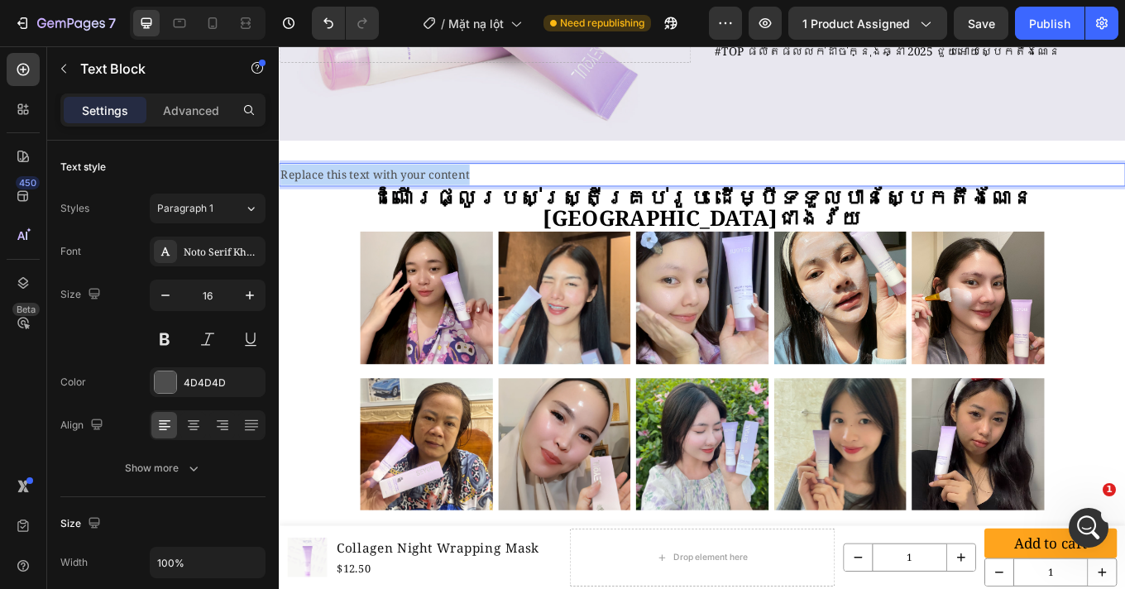
click at [643, 185] on p "Replace this text with your content" at bounding box center [774, 197] width 989 height 24
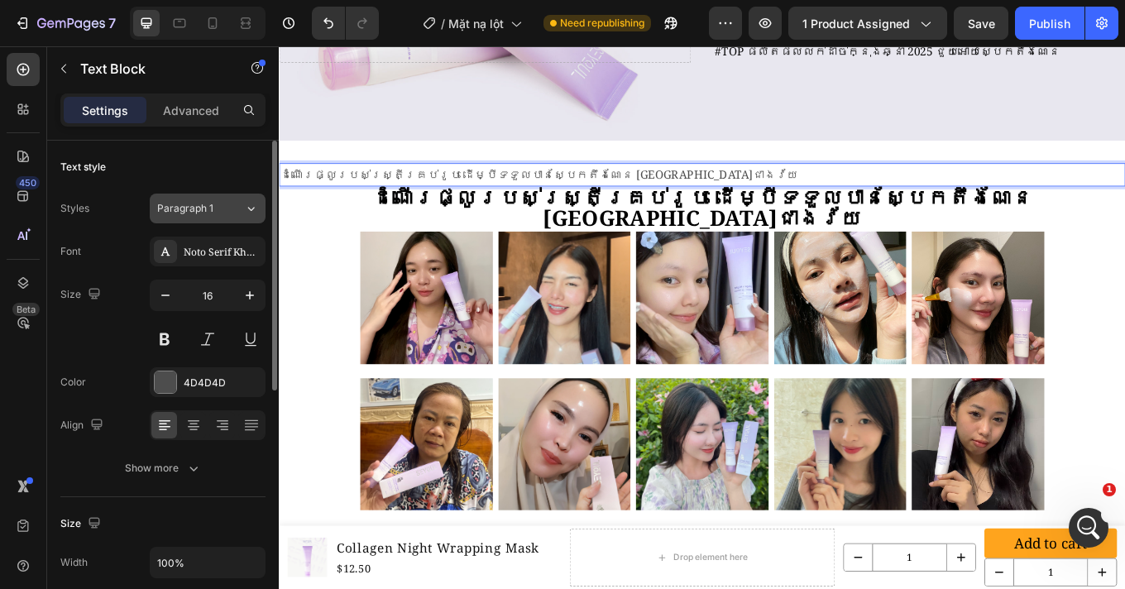
click at [185, 206] on span "Paragraph 1" at bounding box center [185, 208] width 56 height 15
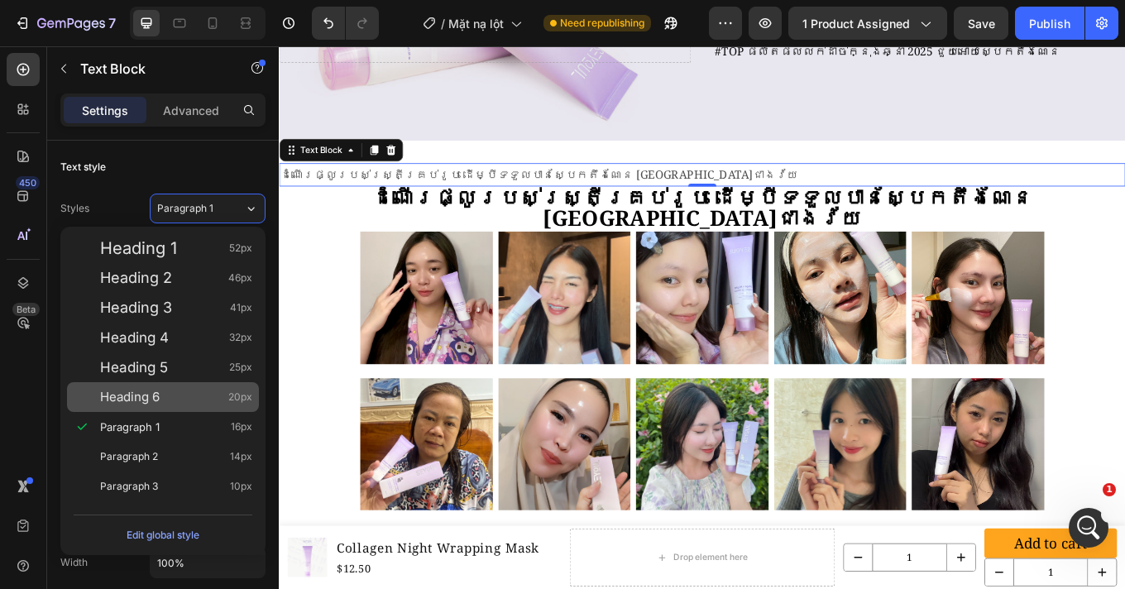
click at [164, 400] on div "Heading 6 20px" at bounding box center [176, 397] width 152 height 17
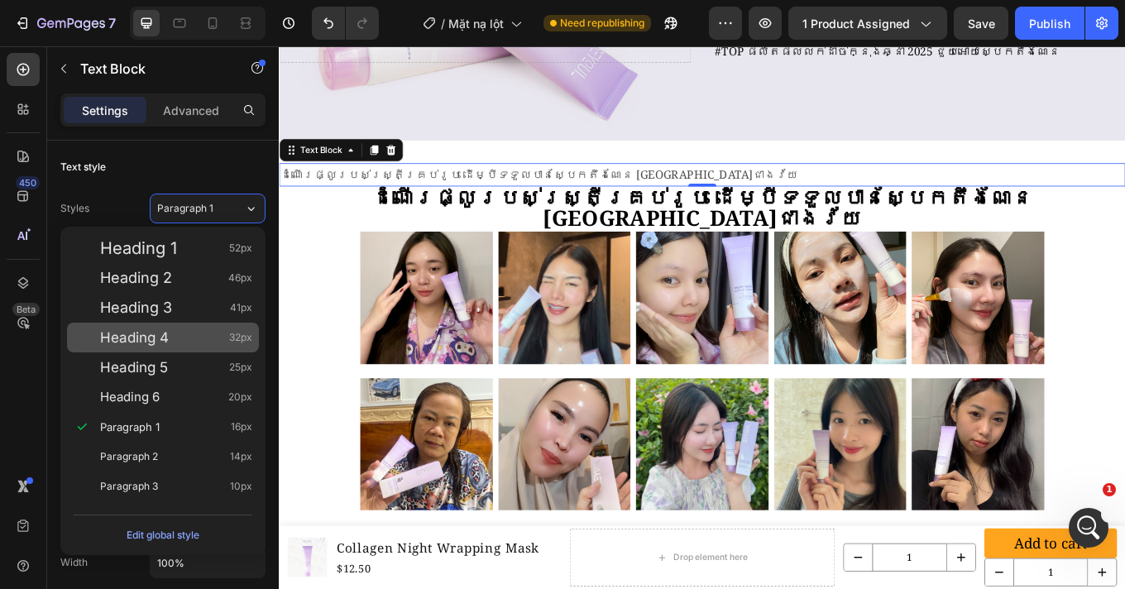
type input "20"
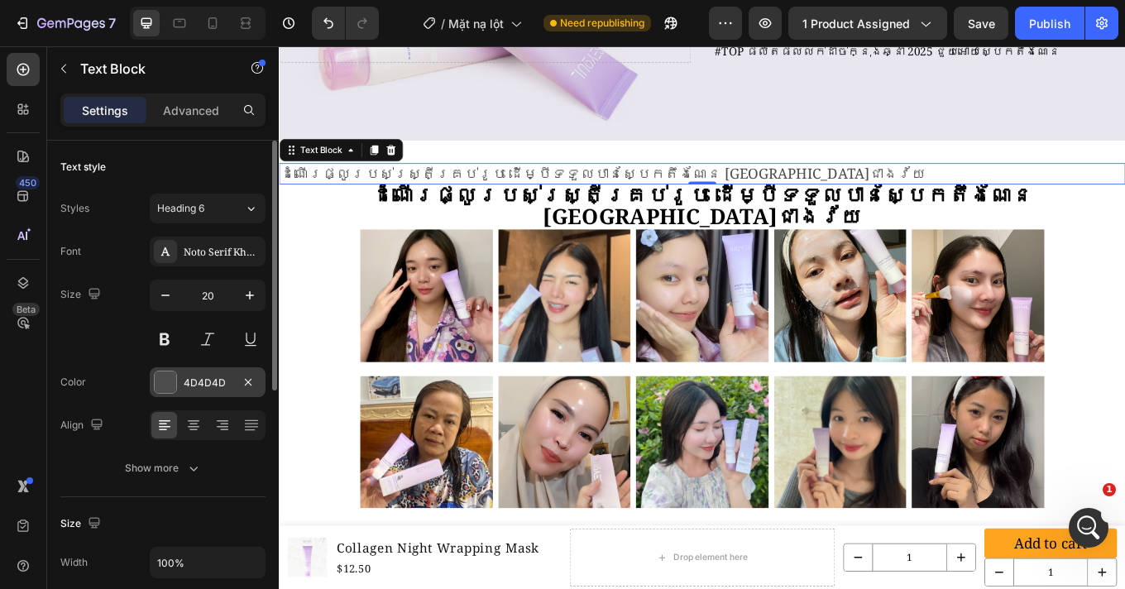
click at [176, 389] on div "4D4D4D" at bounding box center [208, 382] width 116 height 30
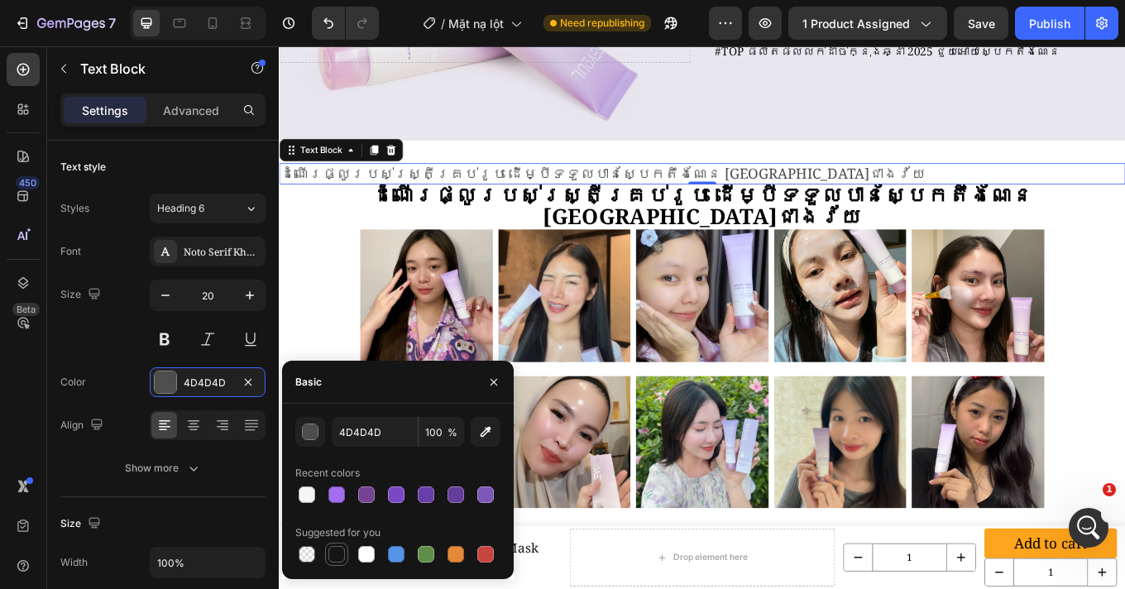
click at [334, 547] on div at bounding box center [336, 554] width 17 height 17
type input "151515"
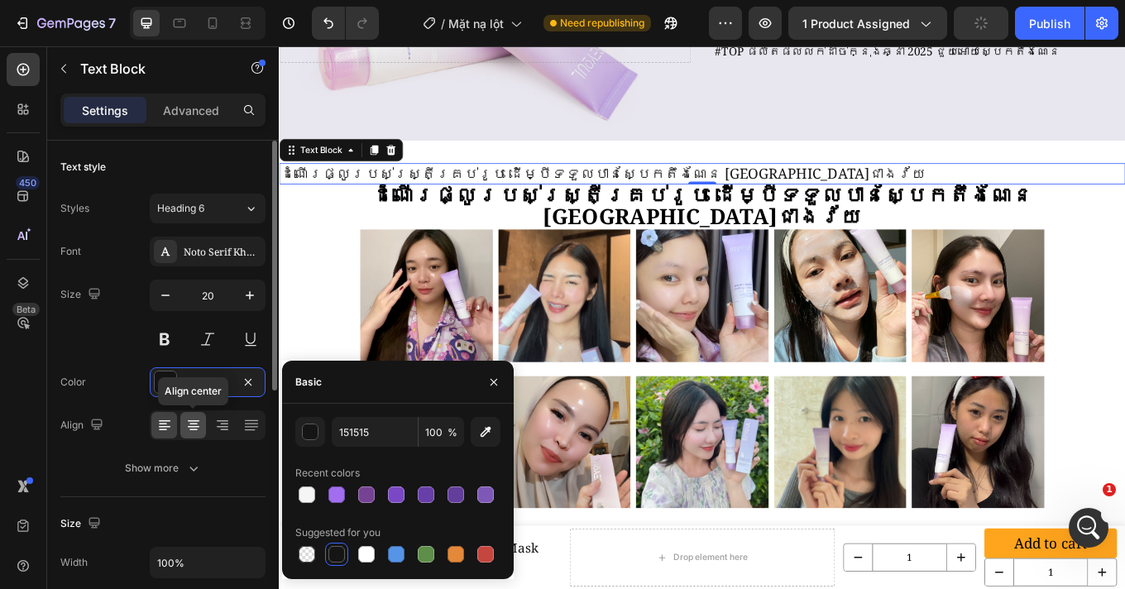
click at [191, 426] on icon at bounding box center [194, 427] width 12 height 2
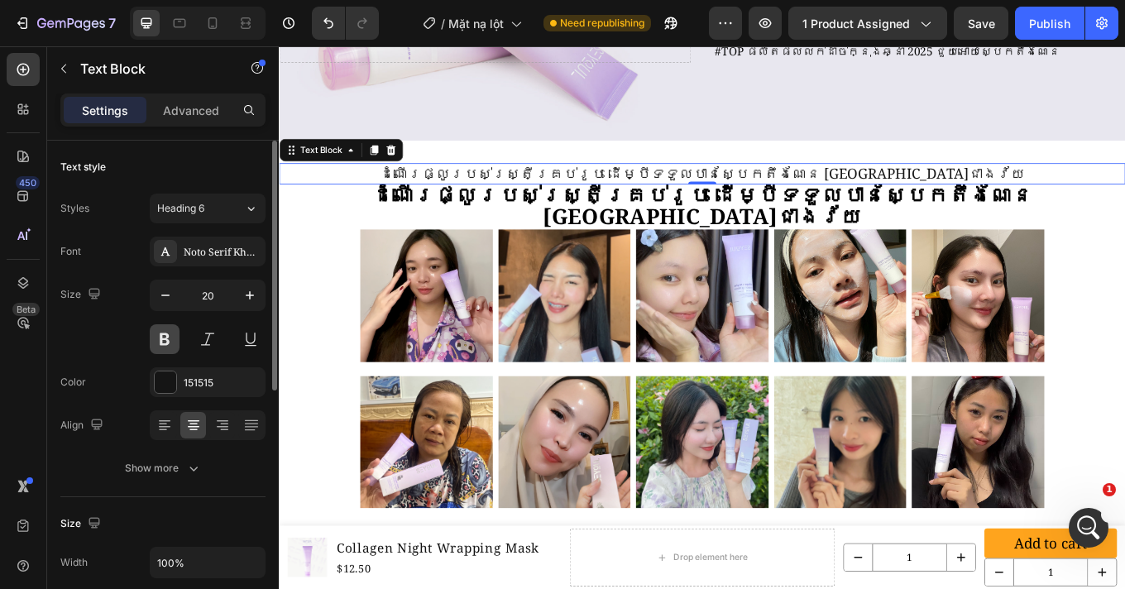
click at [175, 341] on button at bounding box center [165, 339] width 30 height 30
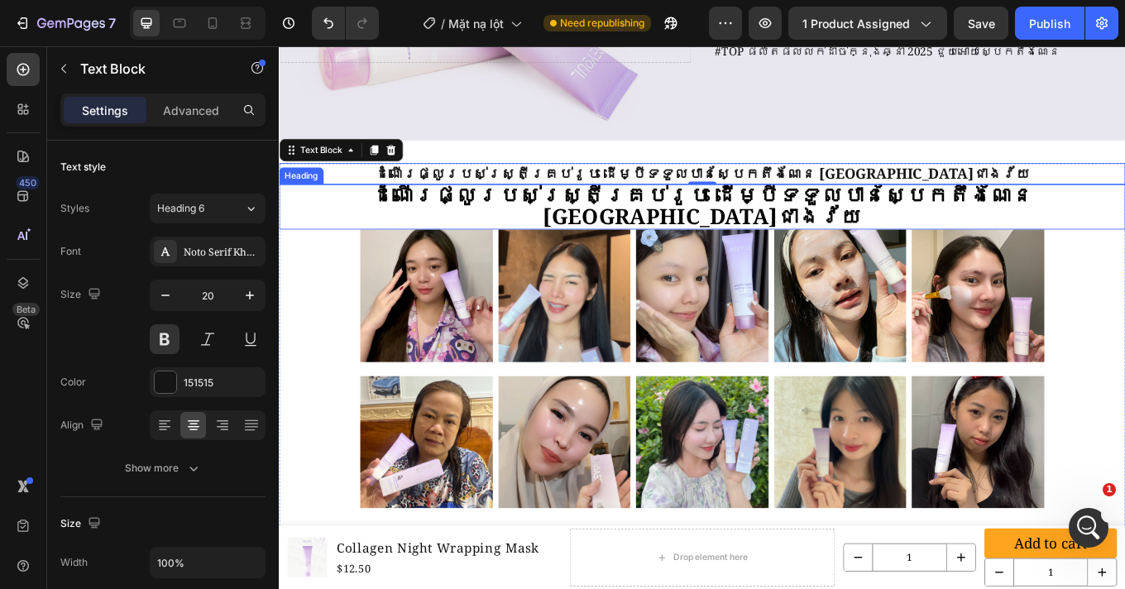
click at [709, 214] on strong "ដំណើរផ្លូរបស់ស្រ្តីគ្រប់រូប ដើម្បីទទួលបានស្បែកតឹងណែន [GEOGRAPHIC_DATA]ជាងវ័យ" at bounding box center [775, 232] width 776 height 59
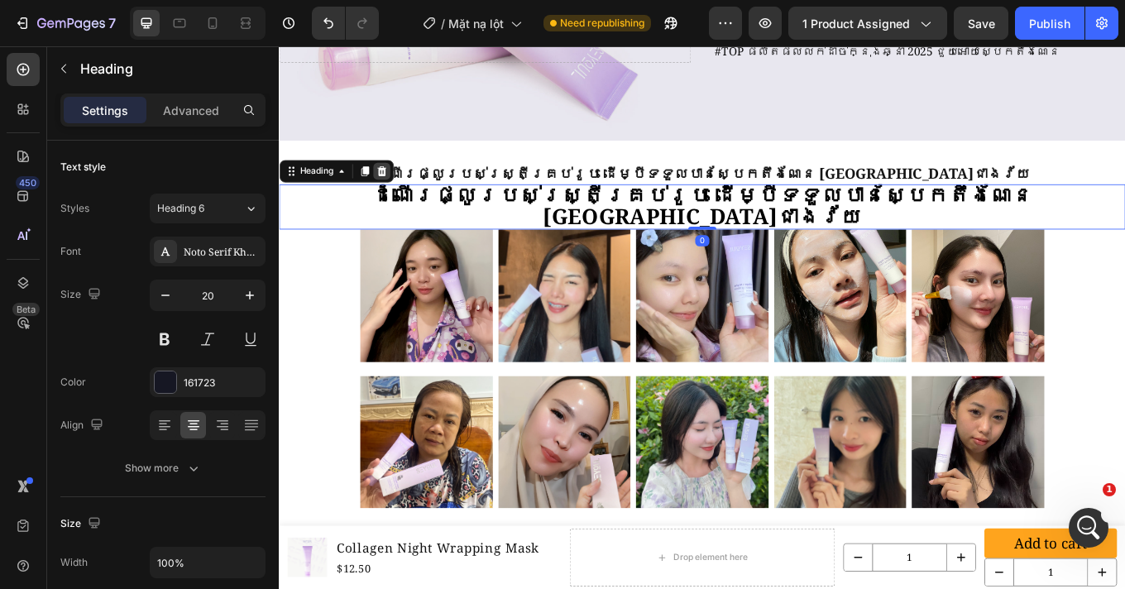
click at [402, 192] on icon at bounding box center [399, 193] width 11 height 12
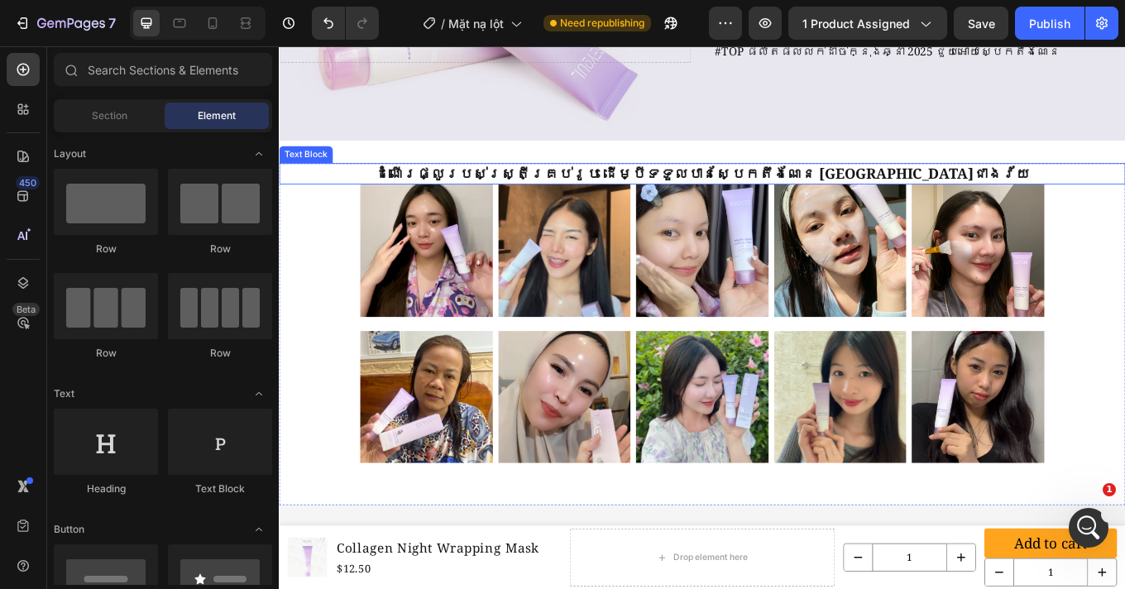
click at [848, 189] on p "ដំណើរផ្លូរបស់ស្រ្តីគ្រប់រូប ដើម្បីទទួលបានស្បែកតឹងណែន [GEOGRAPHIC_DATA]ជាងវ័យ" at bounding box center [774, 195] width 989 height 21
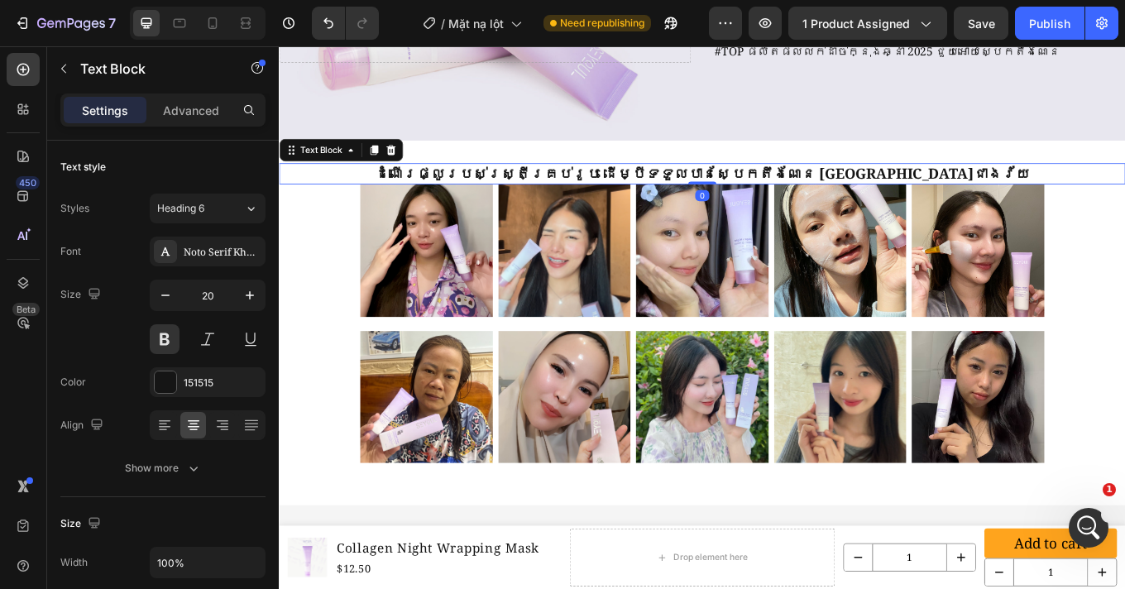
click at [213, 95] on div "Settings Advanced" at bounding box center [162, 109] width 205 height 33
click at [213, 104] on p "Advanced" at bounding box center [191, 110] width 56 height 17
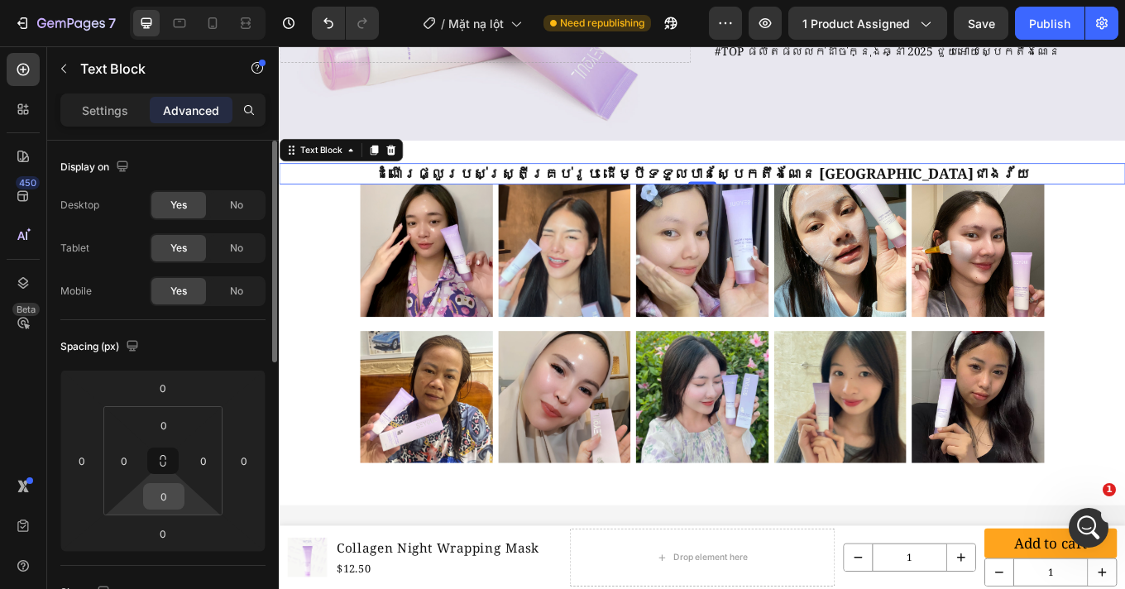
click at [182, 501] on div "0" at bounding box center [163, 496] width 41 height 26
click at [172, 498] on input "0" at bounding box center [163, 496] width 33 height 25
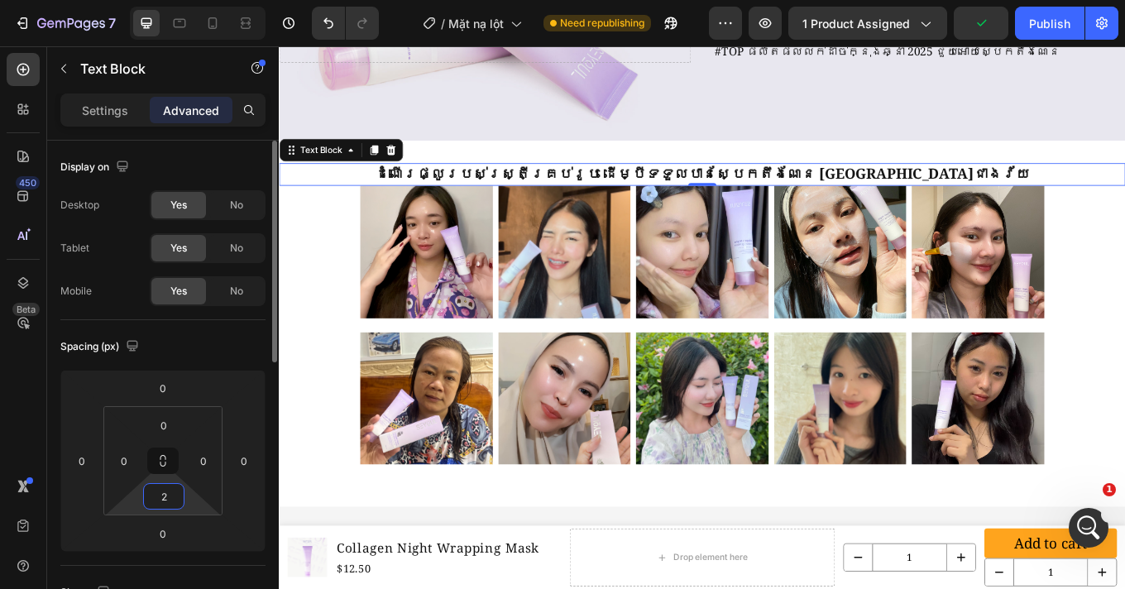
type input "20"
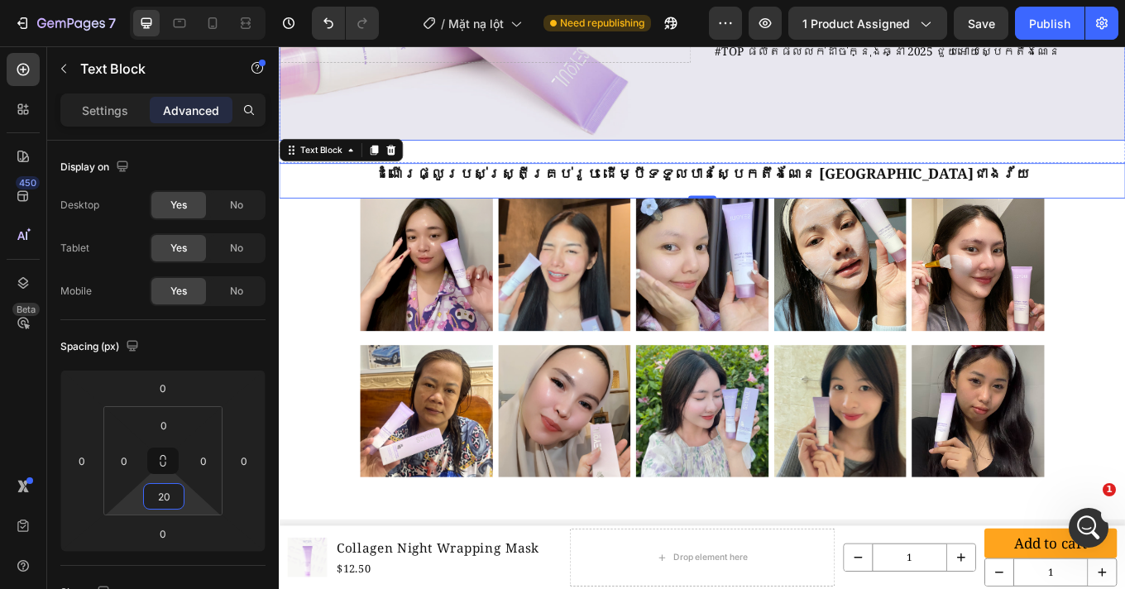
click at [1117, 145] on div "Background Image" at bounding box center [774, 22] width 1141 height 309
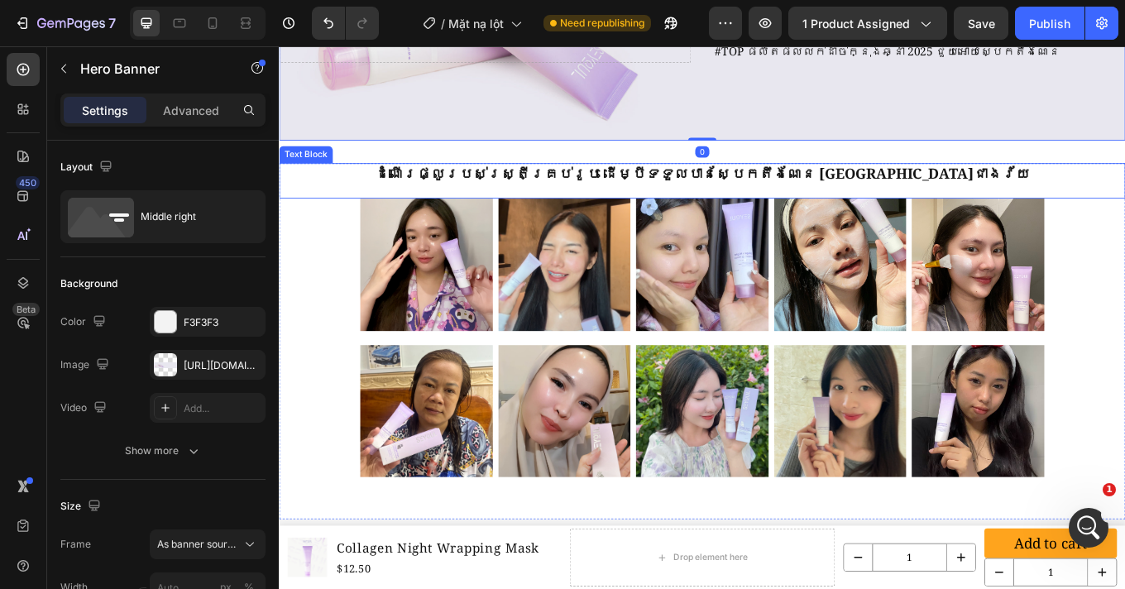
click at [829, 195] on p "ដំណើរផ្លូរបស់ស្រ្តីគ្រប់រូប ដើម្បីទទួលបានស្បែកតឹងណែន [GEOGRAPHIC_DATA]ជាងវ័យ" at bounding box center [774, 195] width 989 height 21
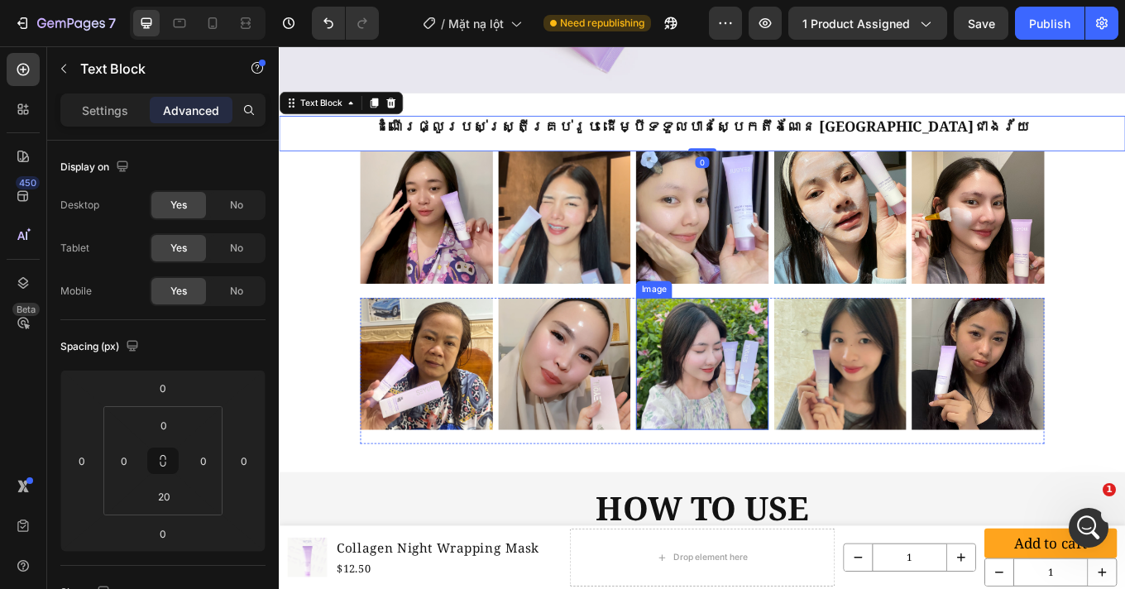
scroll to position [3746, 0]
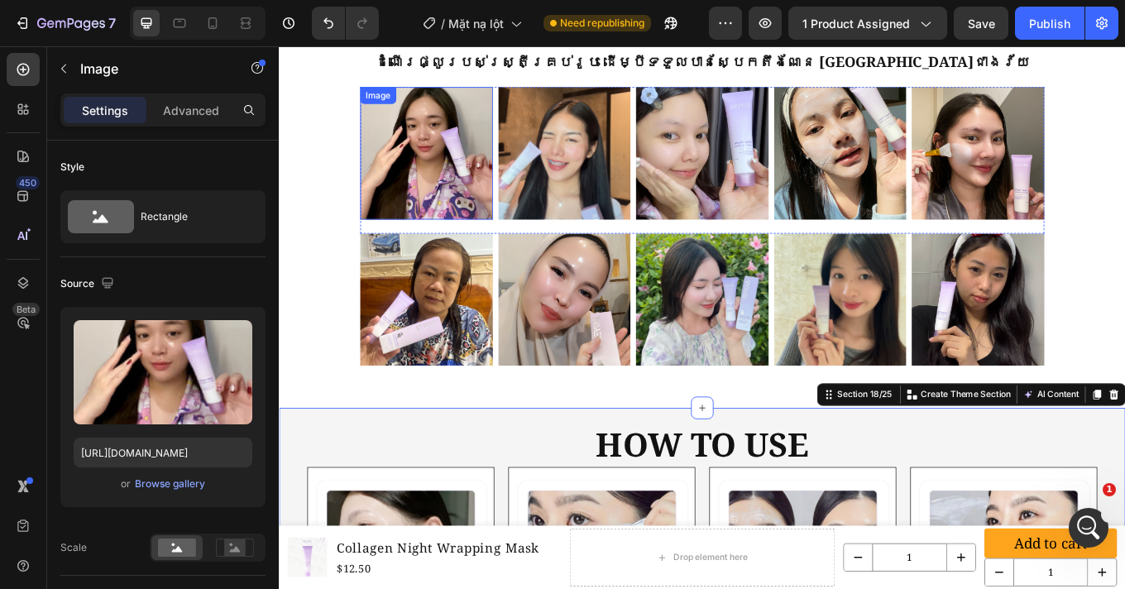
click at [418, 244] on img at bounding box center [451, 171] width 155 height 155
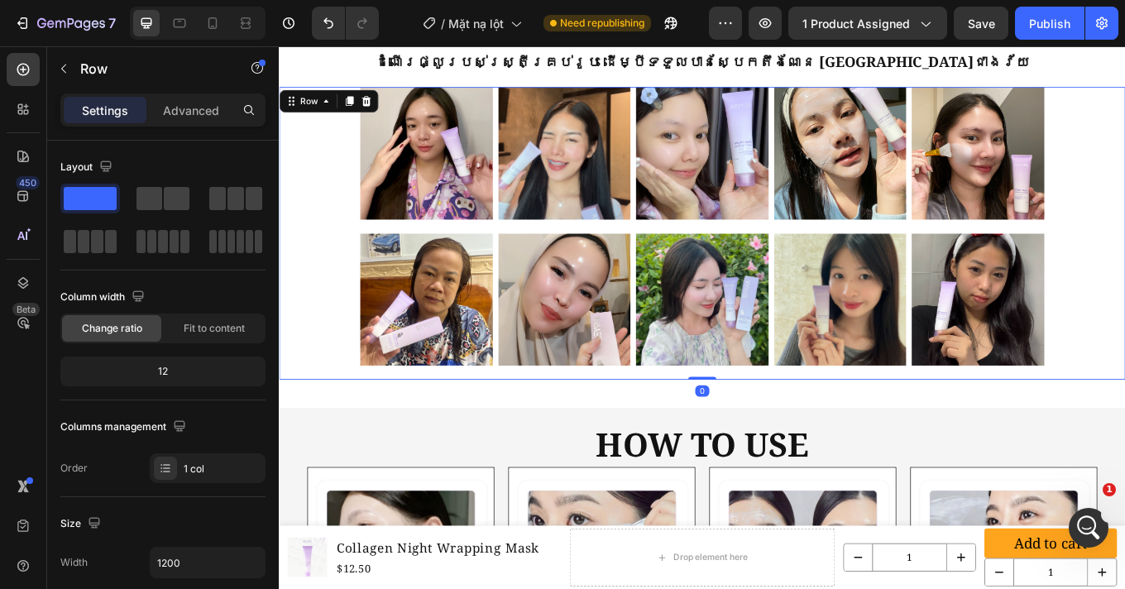
click at [347, 323] on div "Title Line Image Image Image Image Image Image Image Image Image Image Row Row …" at bounding box center [775, 265] width 992 height 343
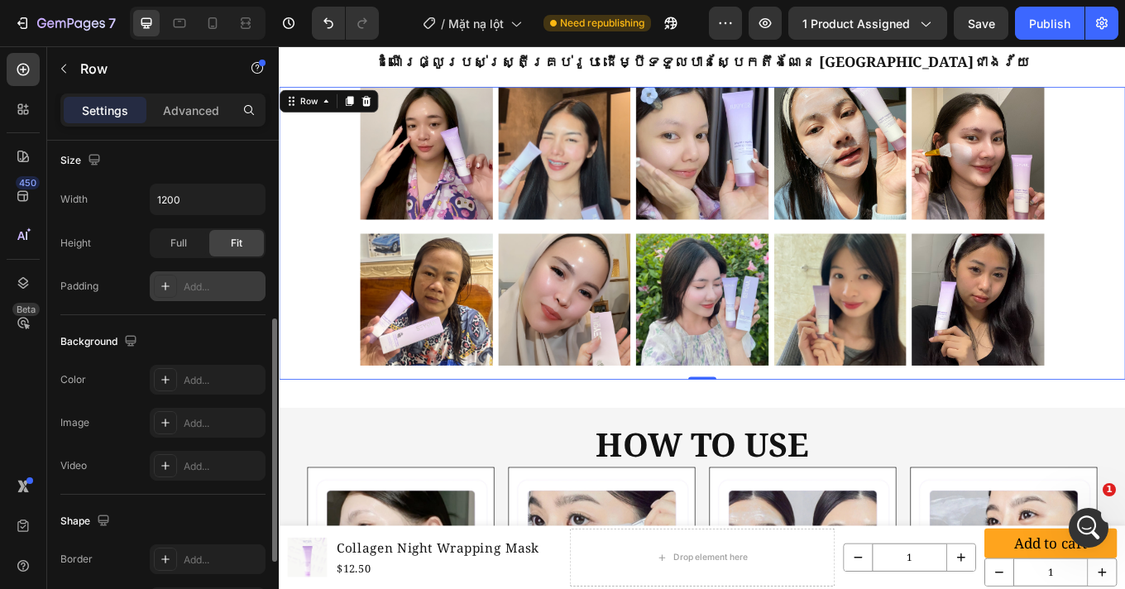
scroll to position [366, 0]
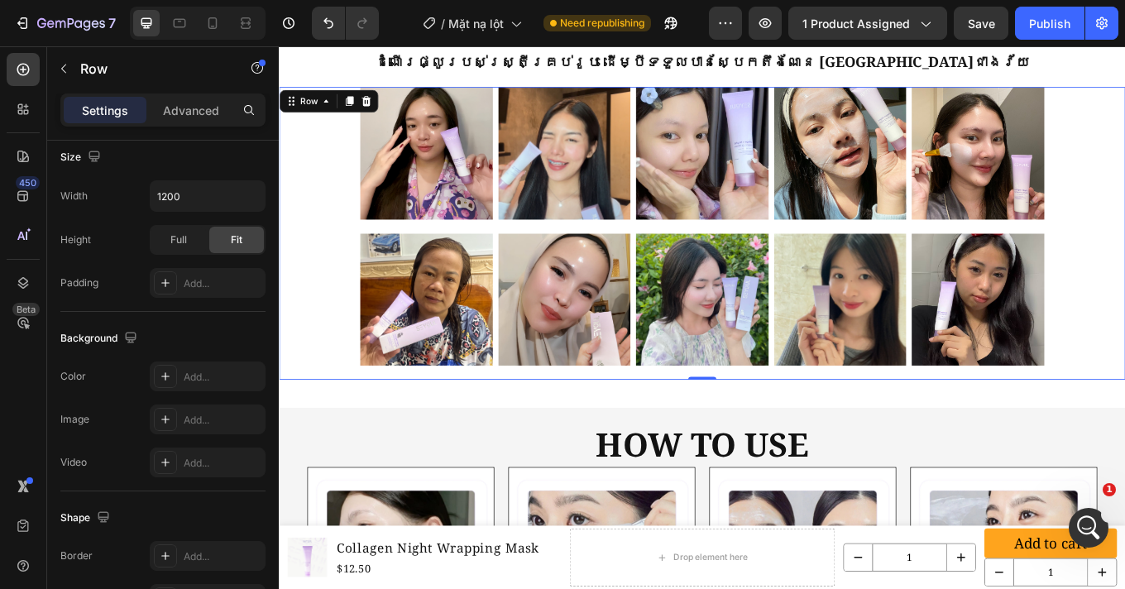
click at [1124, 314] on div "Title Line Image Image Image Image Image Image Image Image Image Image Row Row …" at bounding box center [775, 265] width 992 height 343
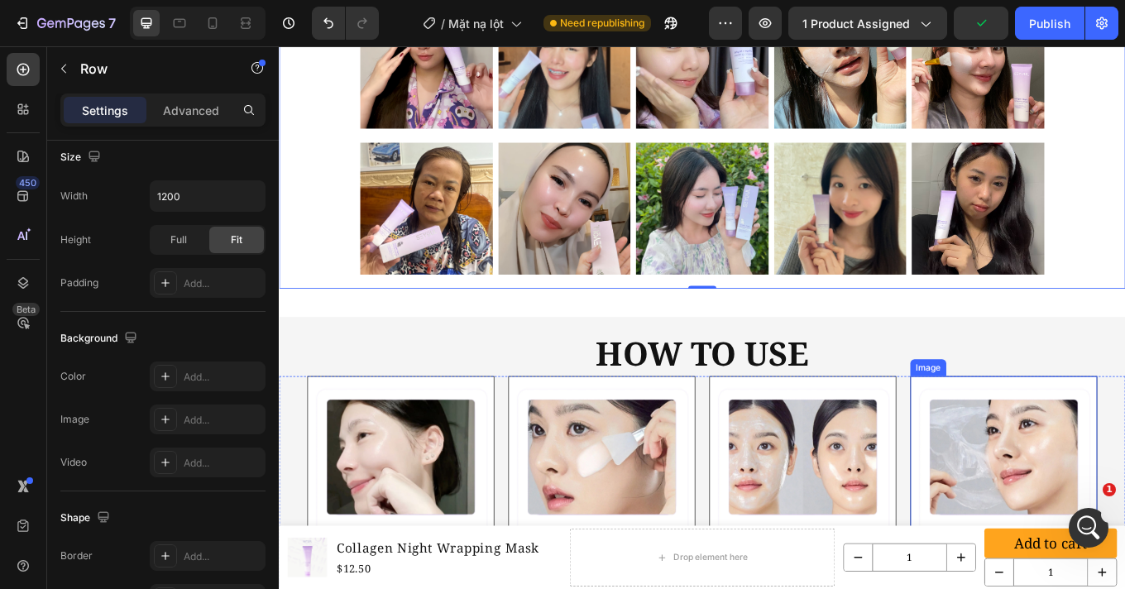
scroll to position [3912, 0]
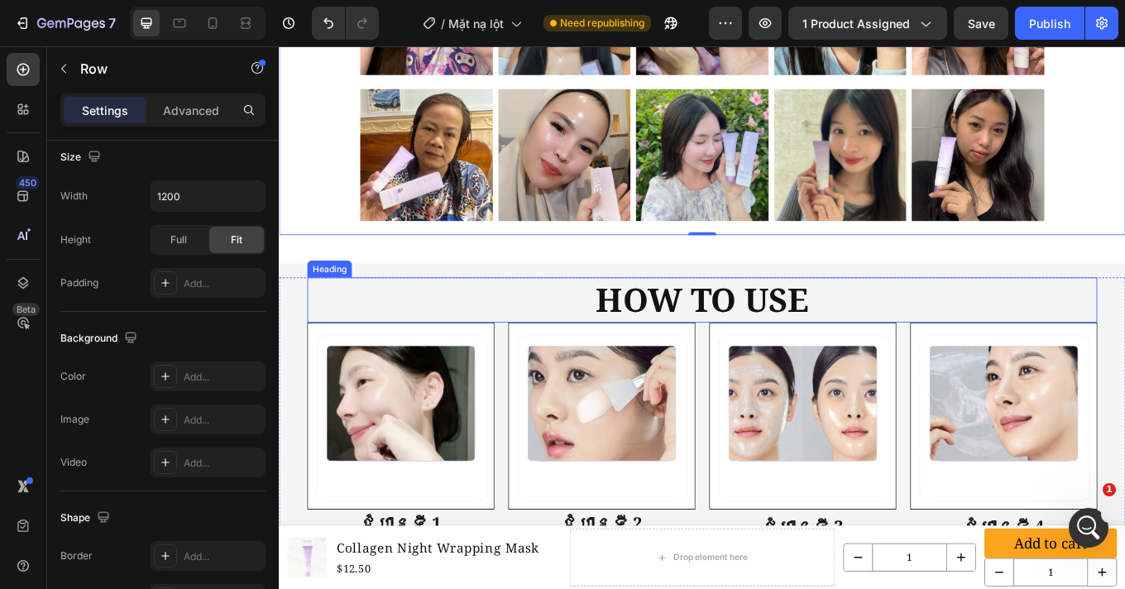
click at [983, 337] on h2 "HOW TO USE" at bounding box center [775, 344] width 926 height 53
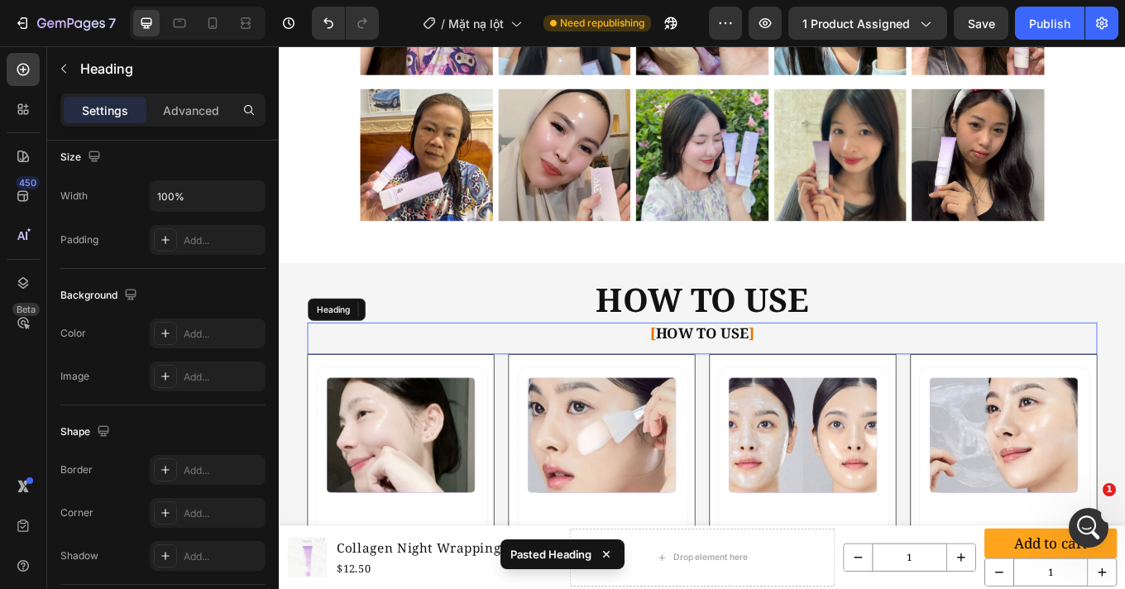
scroll to position [0, 0]
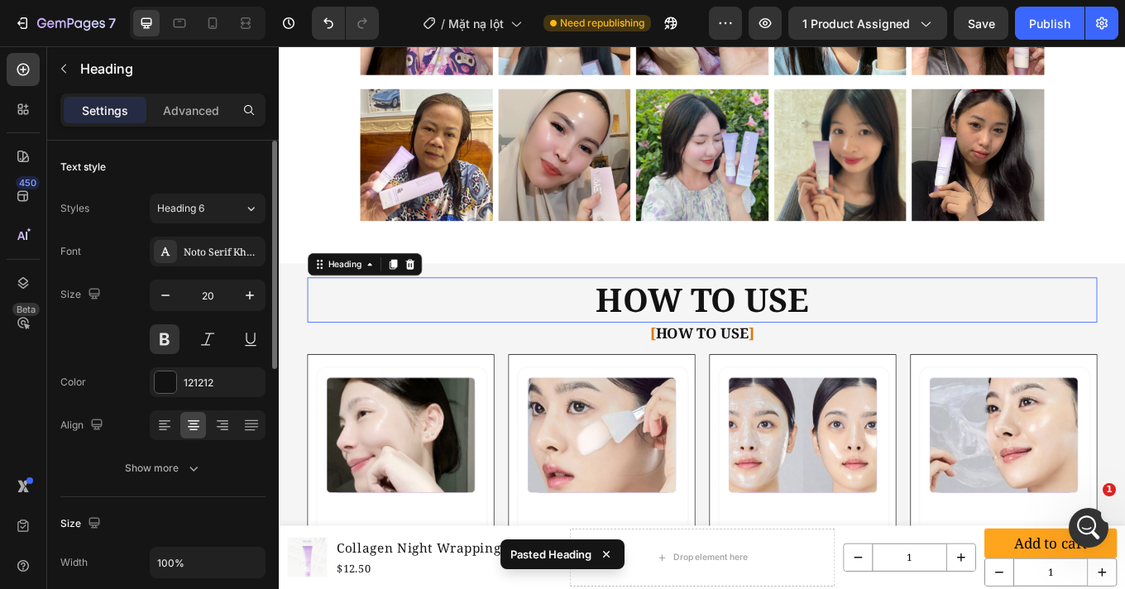
click at [851, 342] on strong "HOW TO USE" at bounding box center [775, 343] width 250 height 51
click at [435, 300] on icon at bounding box center [432, 302] width 11 height 12
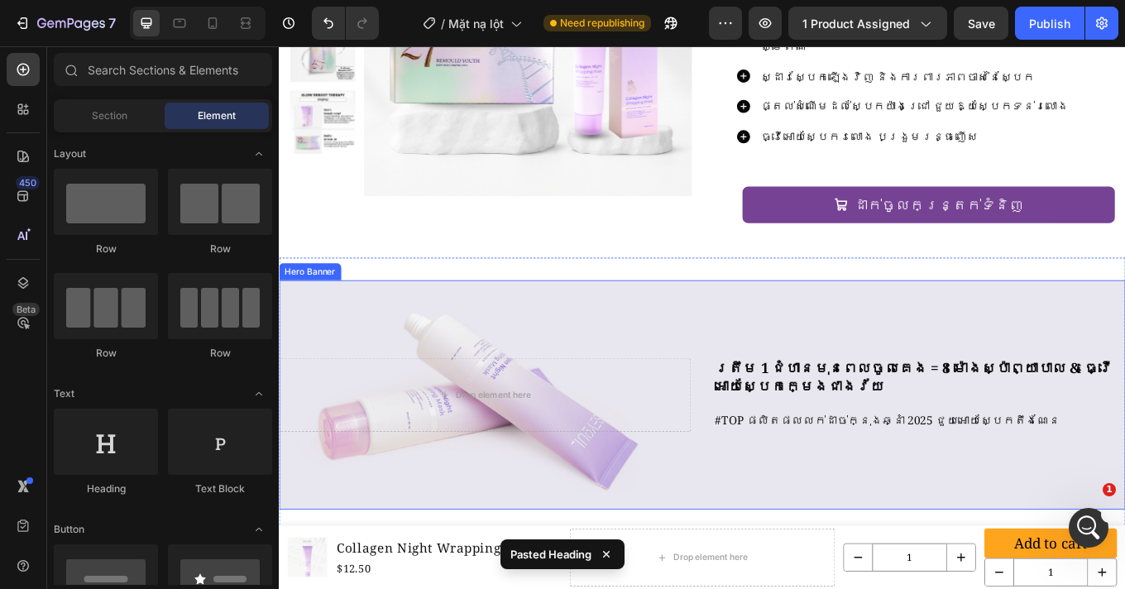
scroll to position [3196, 0]
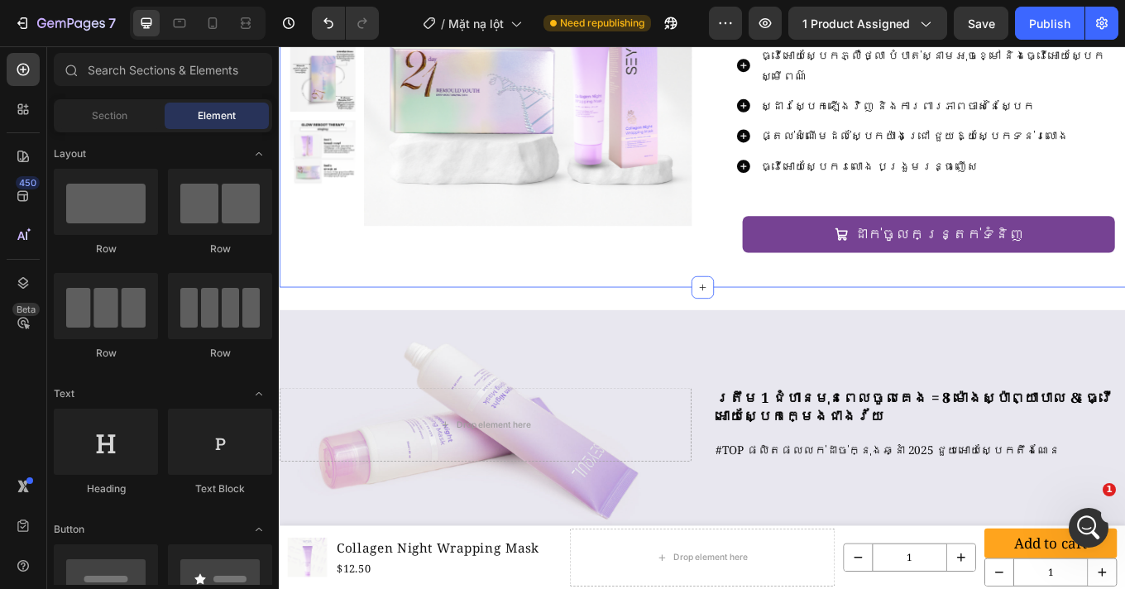
click at [790, 279] on div "Product Images Row SEYOUL SET សម៉ត់ចេញពីខាងក្នុង Product Title $28.00 Product P…" at bounding box center [775, 101] width 992 height 456
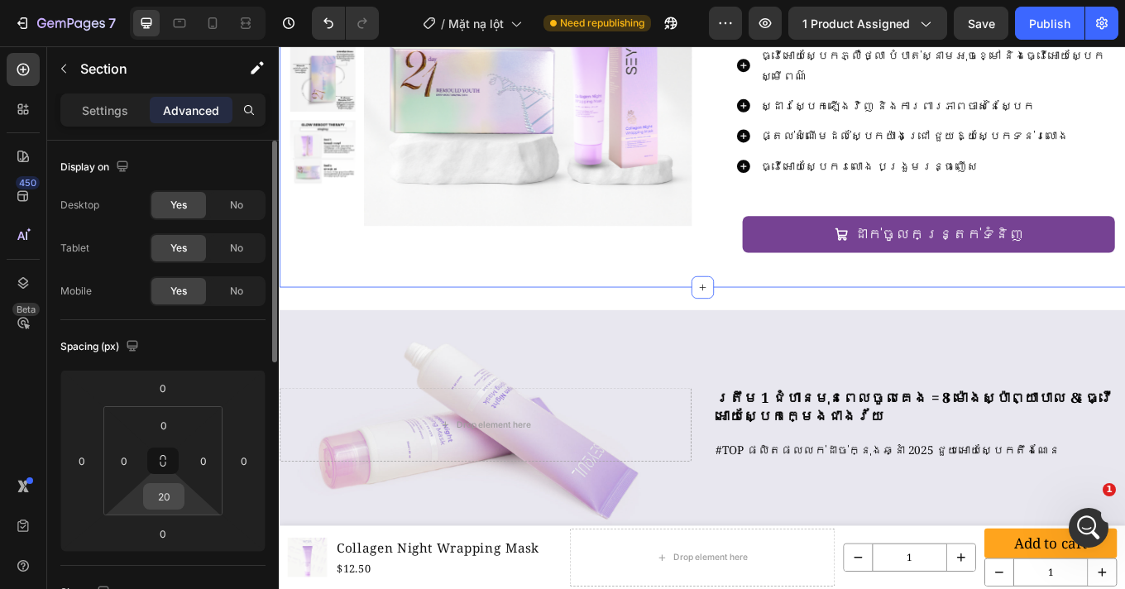
click at [162, 502] on input "20" at bounding box center [163, 496] width 33 height 25
type input "30"
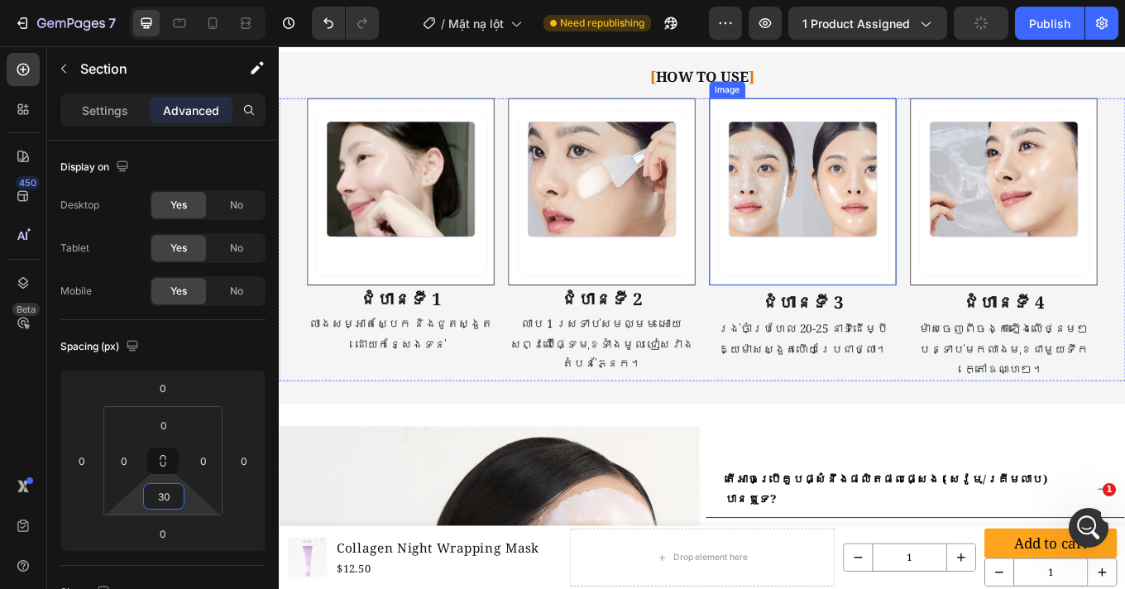
scroll to position [4253, 0]
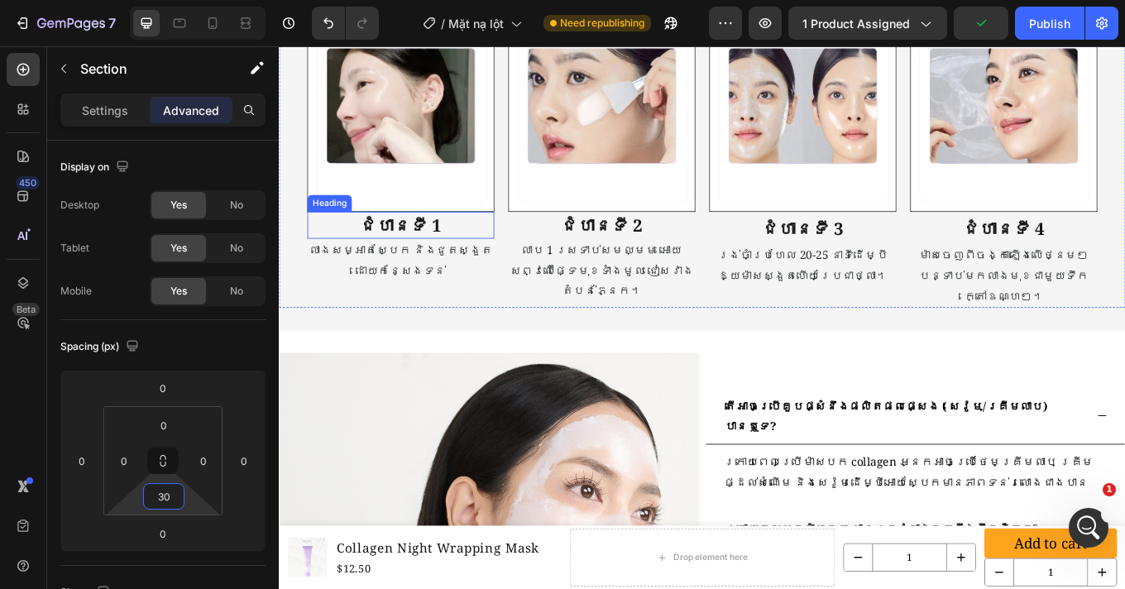
click at [418, 251] on strong "ជំហានទី 1" at bounding box center [422, 255] width 96 height 27
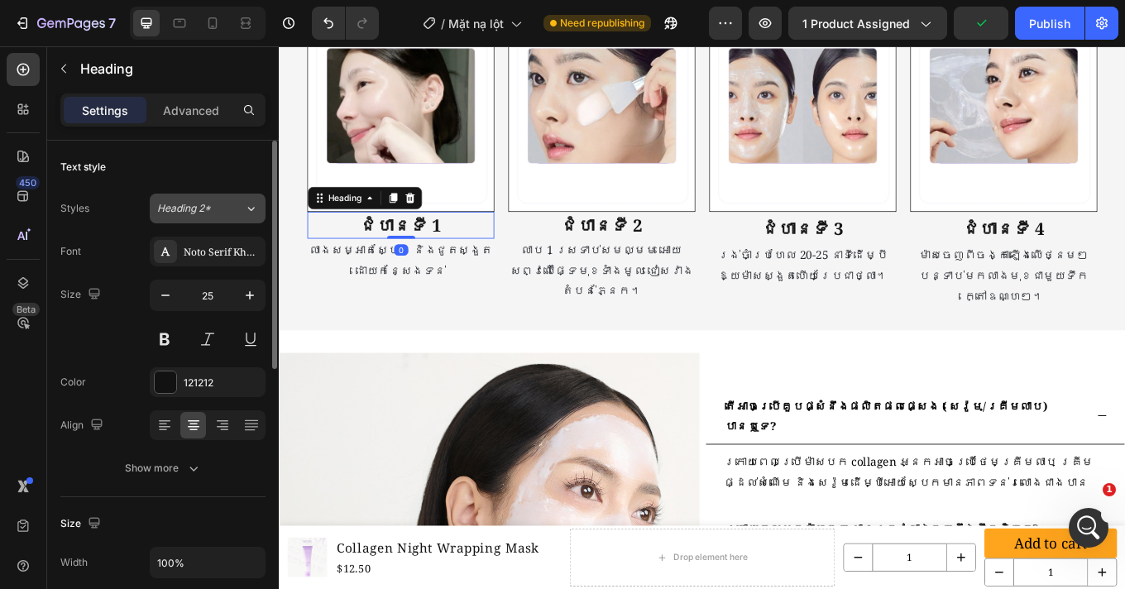
click at [199, 203] on span "Heading 2*" at bounding box center [184, 208] width 54 height 15
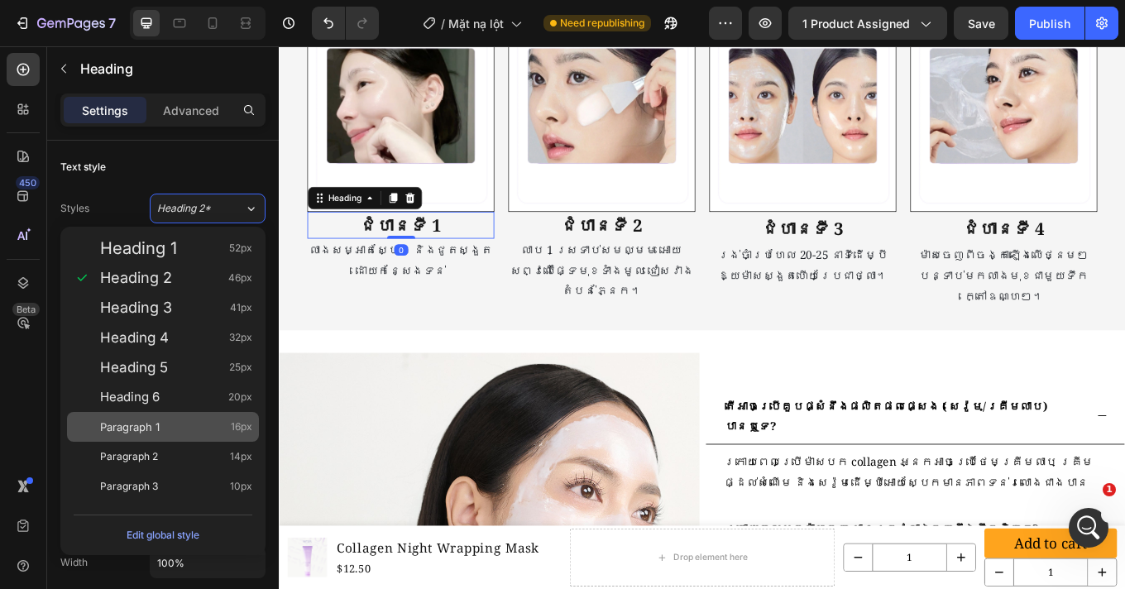
click at [171, 431] on div "Paragraph 1 16px" at bounding box center [176, 426] width 152 height 17
type input "16"
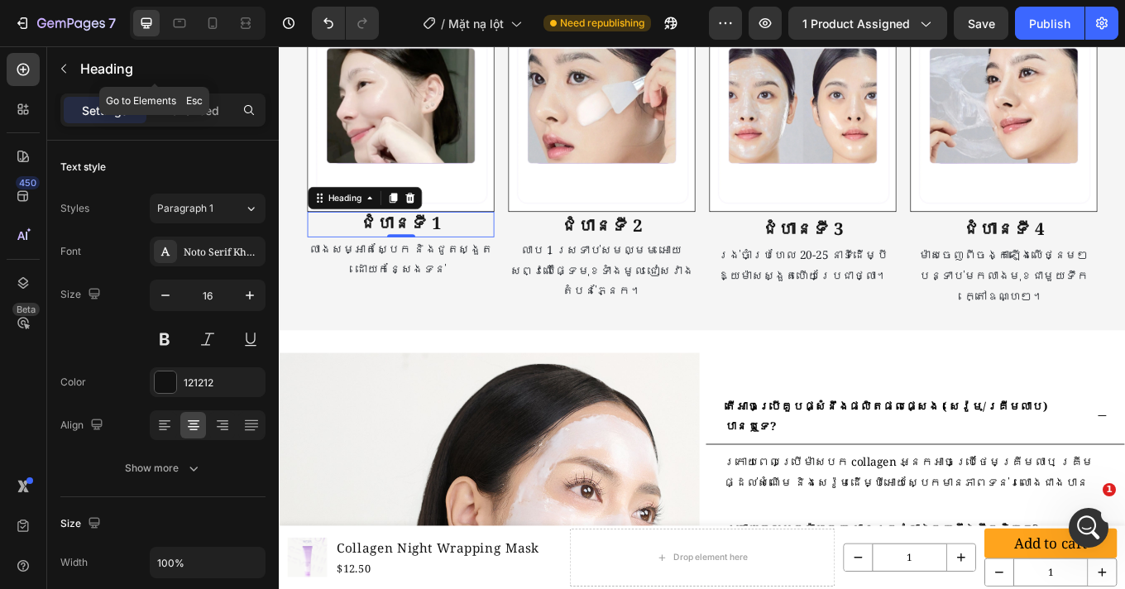
click at [60, 69] on icon "button" at bounding box center [63, 68] width 13 height 13
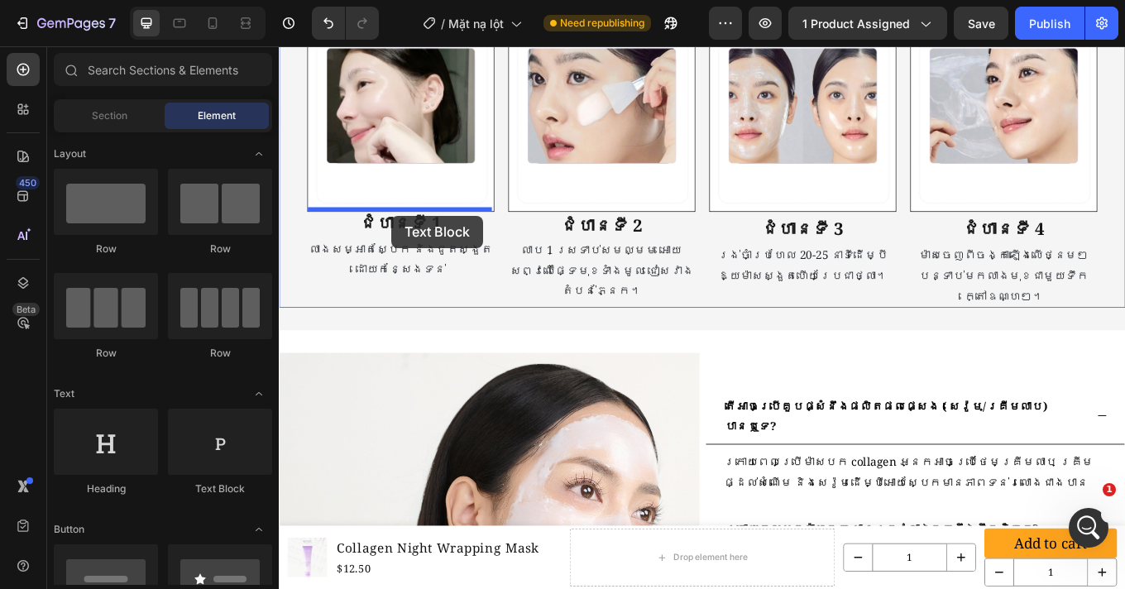
drag, startPoint x: 505, startPoint y: 485, endPoint x: 410, endPoint y: 245, distance: 258.7
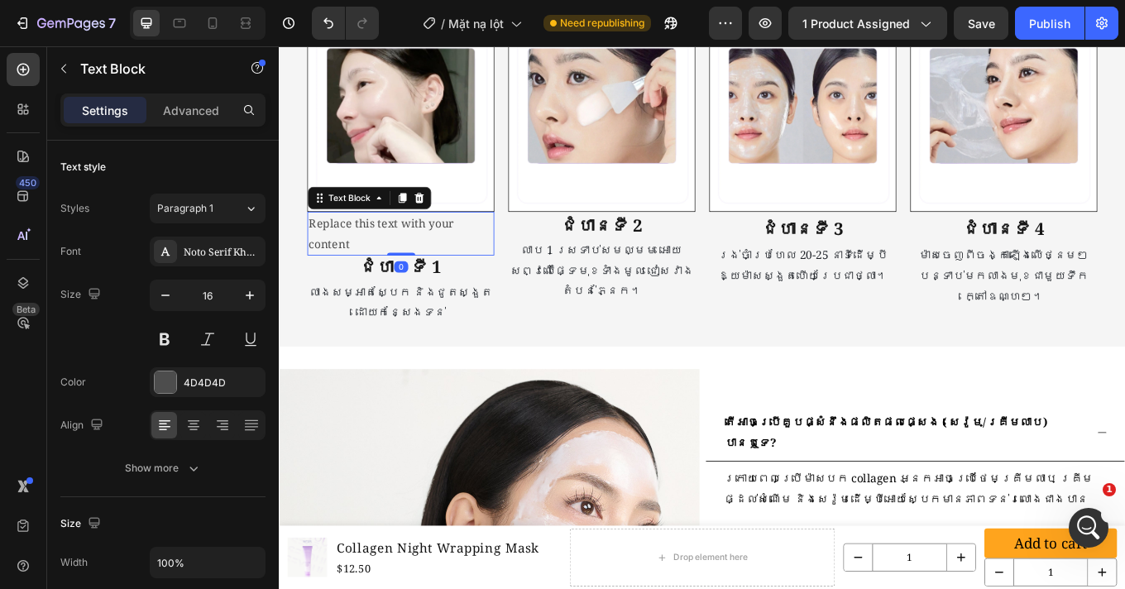
click at [420, 301] on div "0" at bounding box center [421, 305] width 17 height 13
click at [434, 299] on strong "ជំហានទី 1" at bounding box center [422, 304] width 96 height 27
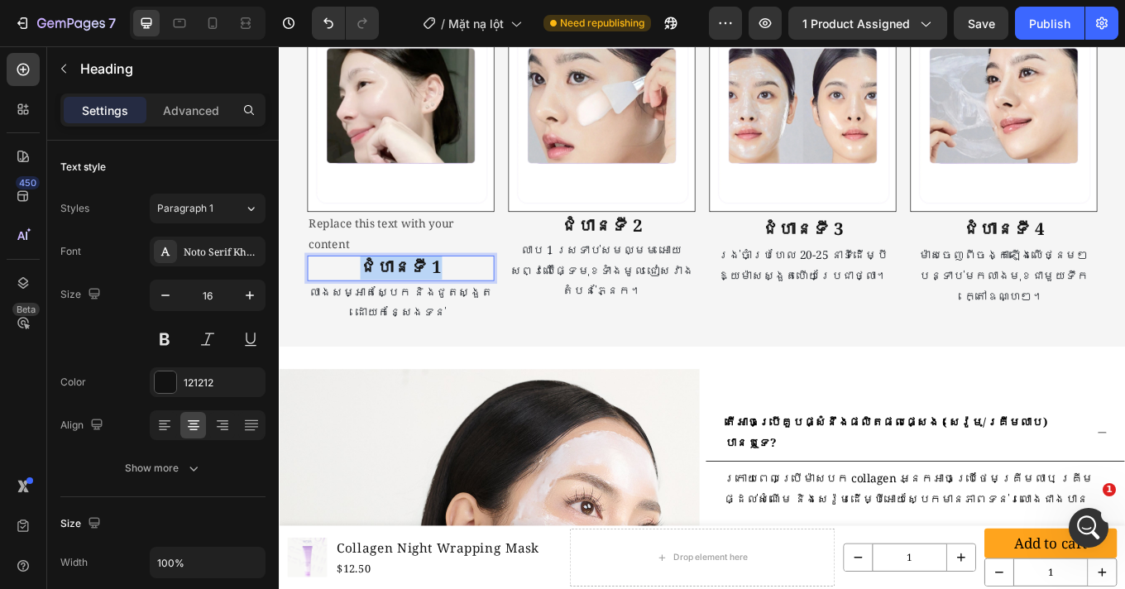
click at [434, 299] on strong "ជំហានទី 1" at bounding box center [422, 304] width 96 height 27
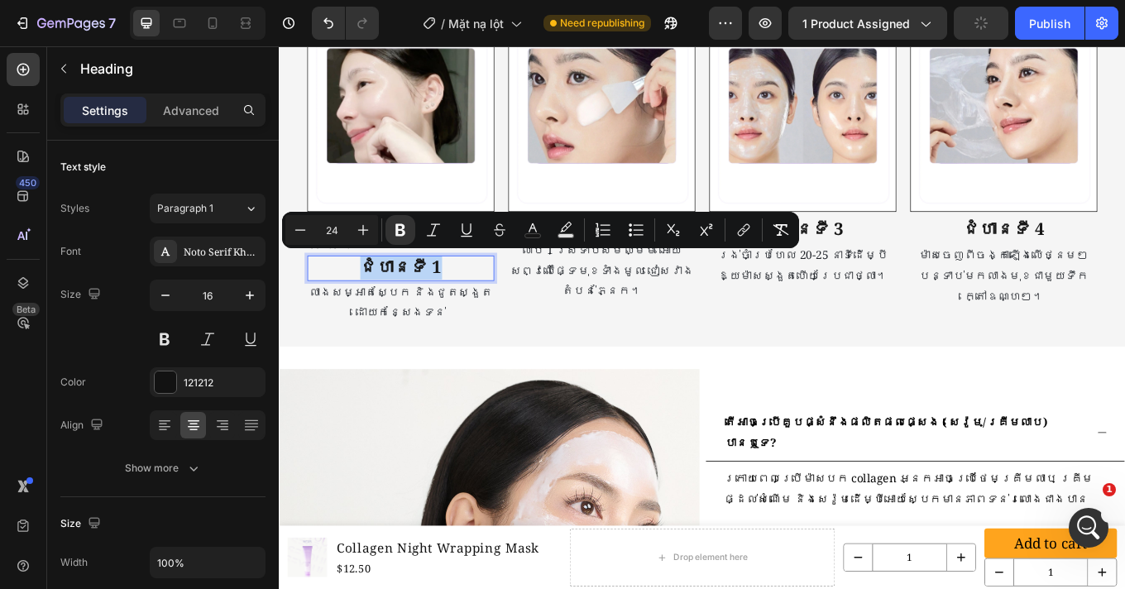
copy strong "ជំហានទី 1"
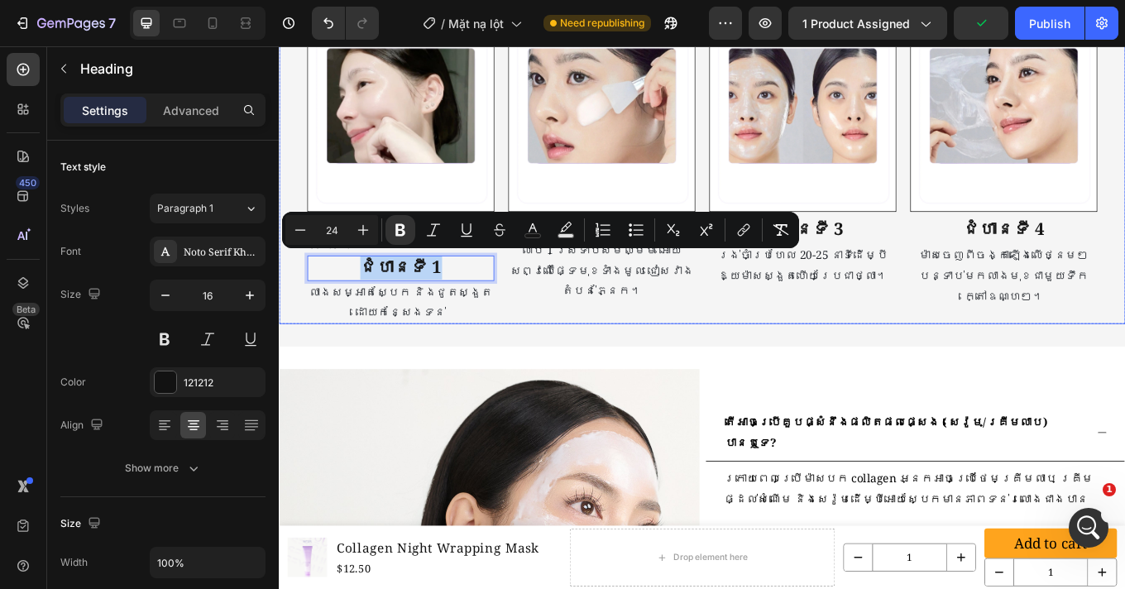
click at [594, 350] on div "Image ជំហានទី 2 Heading លាប 1 ស្រទាប់សមល្មម អោយសព្វលើផ្ទៃមុខទាំងមូល ជៀសវាងតំបន់…" at bounding box center [656, 196] width 219 height 351
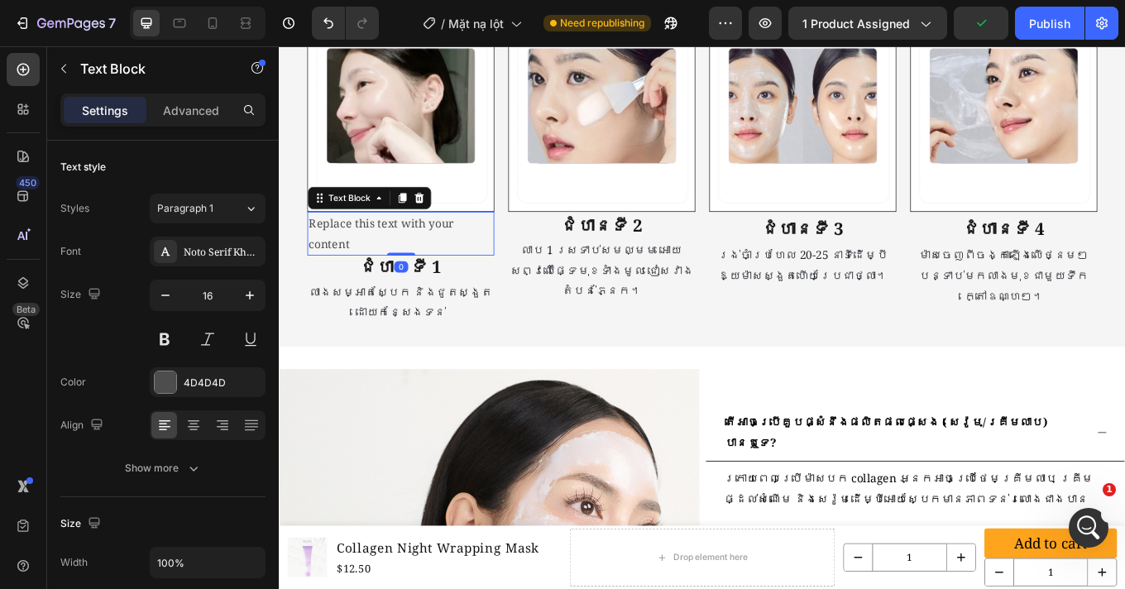
click at [371, 251] on div "Replace this text with your content" at bounding box center [421, 266] width 219 height 51
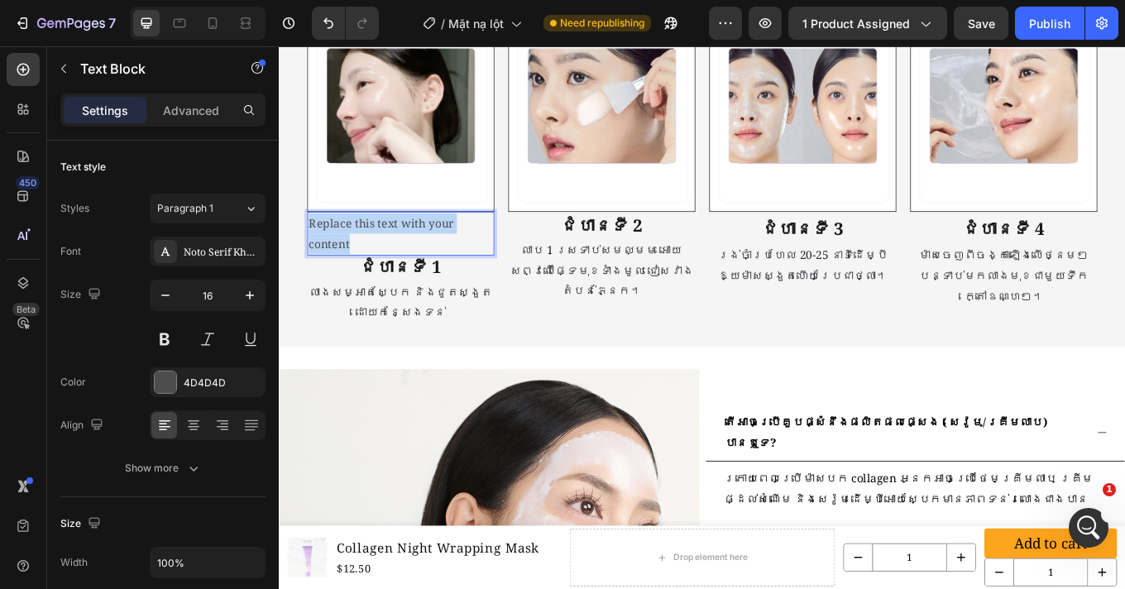
click at [371, 251] on p "Replace this text with your content" at bounding box center [421, 266] width 216 height 48
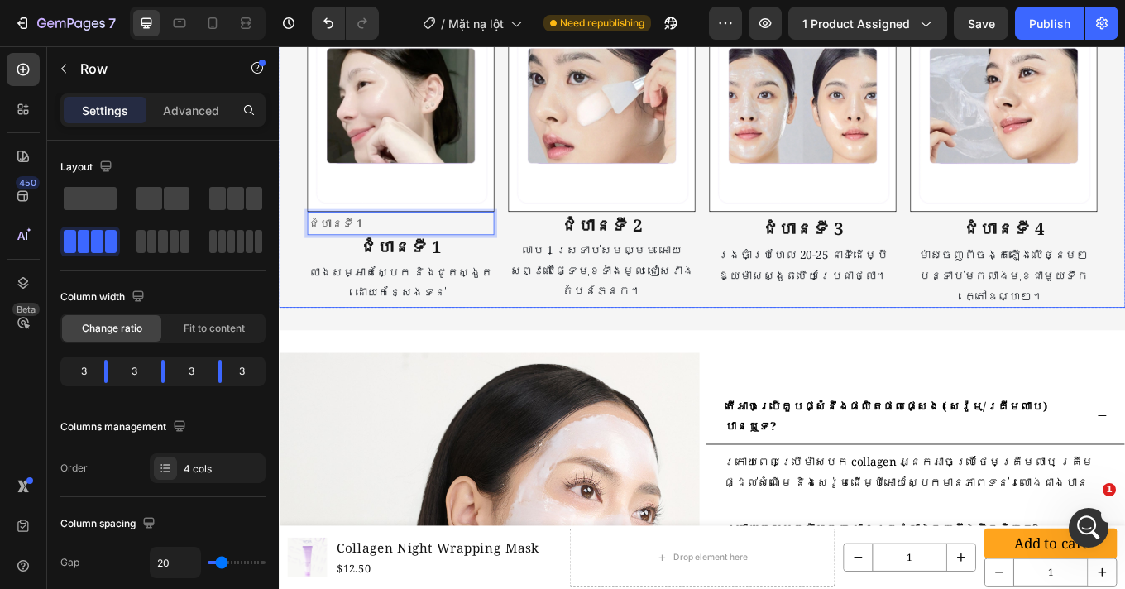
click at [652, 337] on div "Image ជំហានទី 2 Heading លាប 1 ស្រទាប់សមល្មម អោយសព្វលើផ្ទៃមុខទាំងមូល ជៀសវាងតំបន់…" at bounding box center [656, 186] width 219 height 331
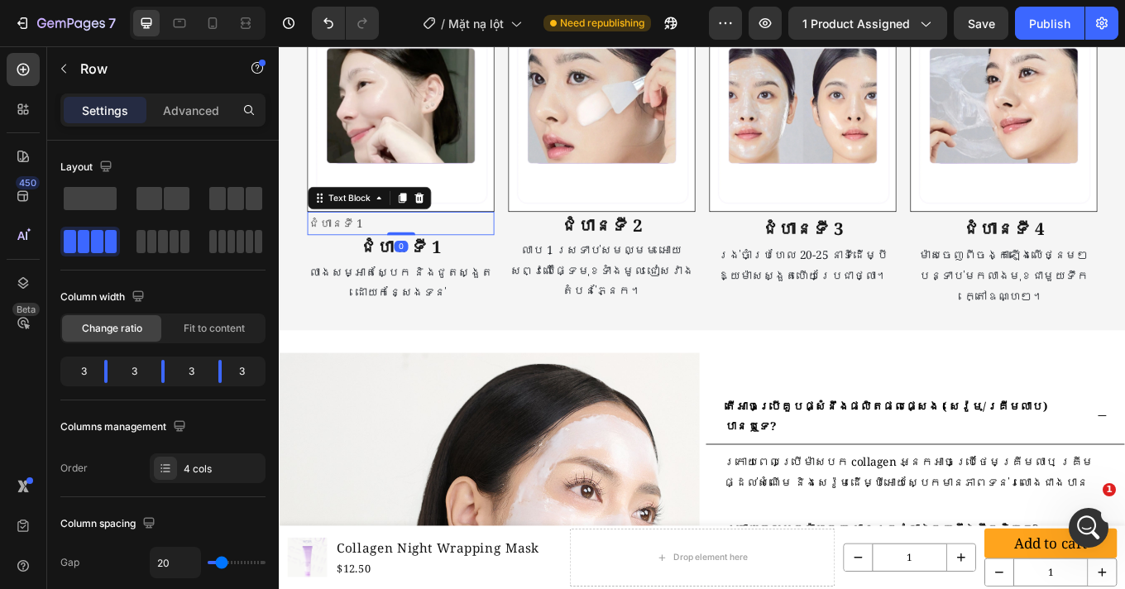
click at [380, 249] on p "ជំហានទី 1" at bounding box center [421, 254] width 216 height 24
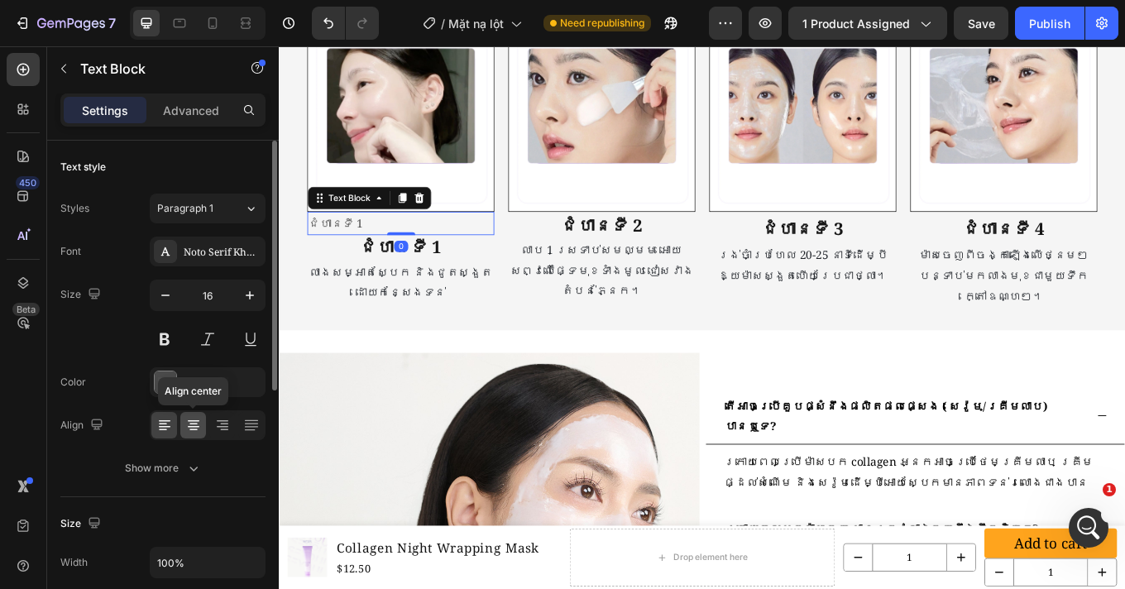
click at [197, 421] on icon at bounding box center [194, 421] width 12 height 2
click at [178, 379] on div "4D4D4D" at bounding box center [208, 382] width 116 height 30
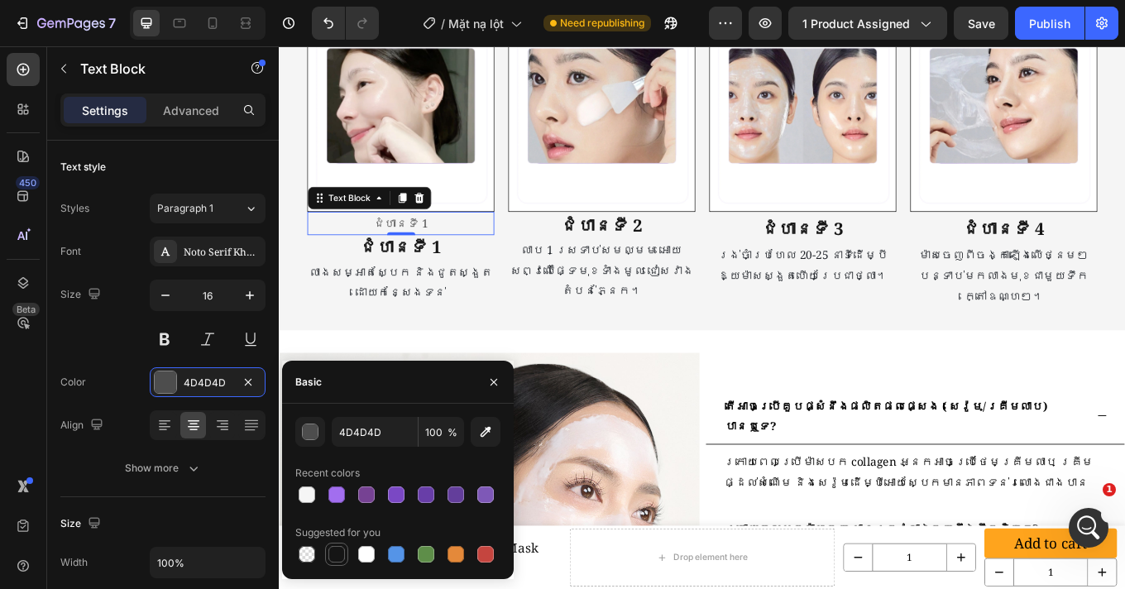
click at [344, 556] on div at bounding box center [336, 554] width 17 height 17
type input "151515"
click at [166, 348] on button at bounding box center [165, 339] width 30 height 30
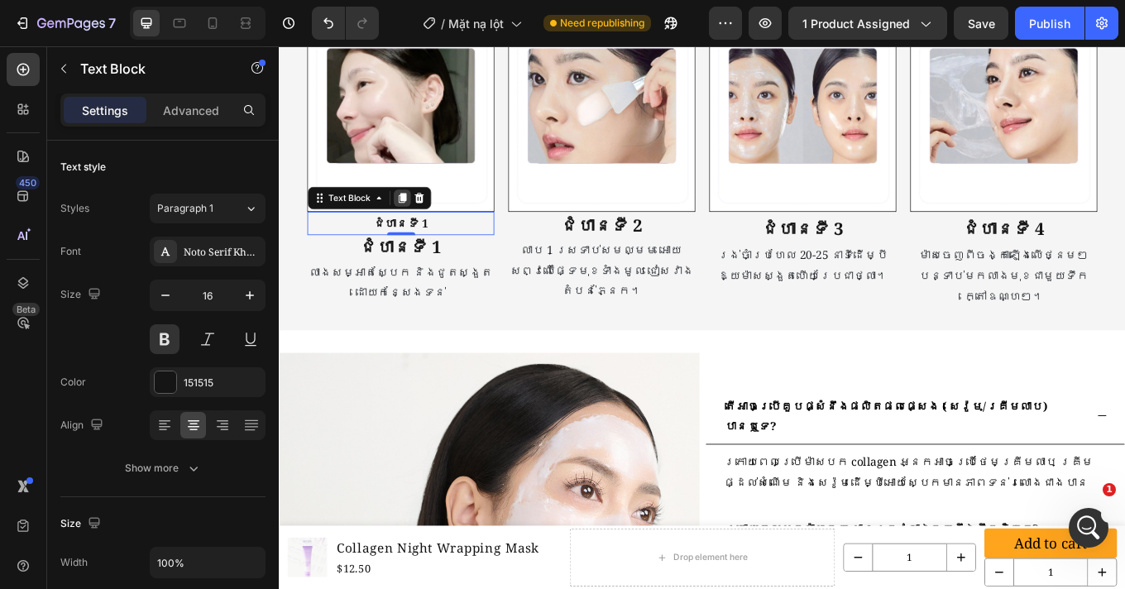
click at [430, 224] on div at bounding box center [423, 225] width 20 height 20
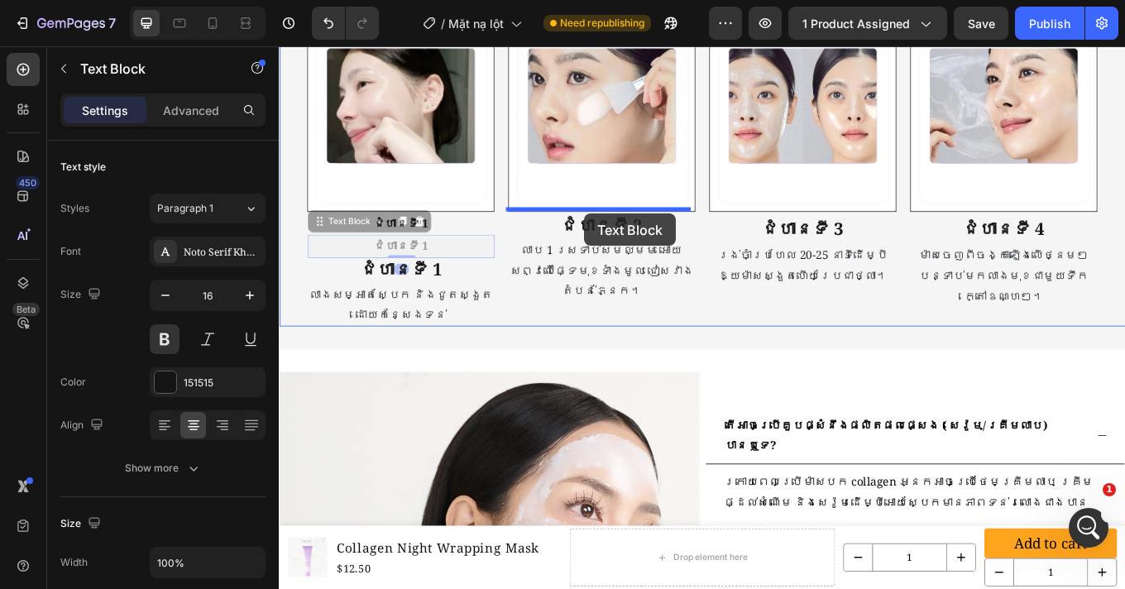
drag, startPoint x: 327, startPoint y: 251, endPoint x: 637, endPoint y: 244, distance: 310.2
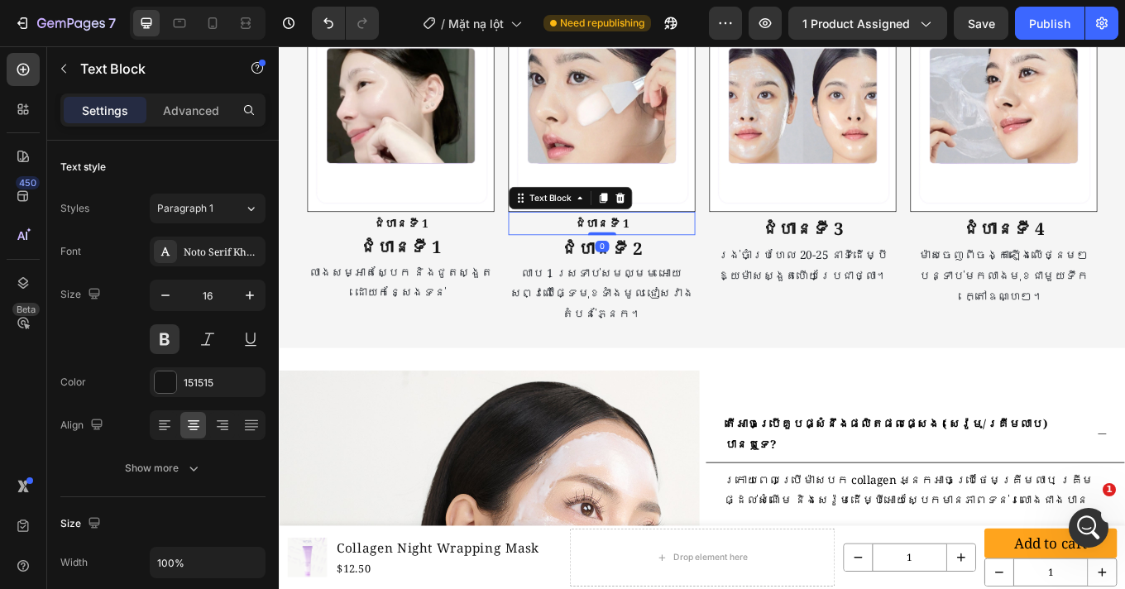
click at [690, 250] on p "ជំហានទី 1" at bounding box center [657, 254] width 216 height 24
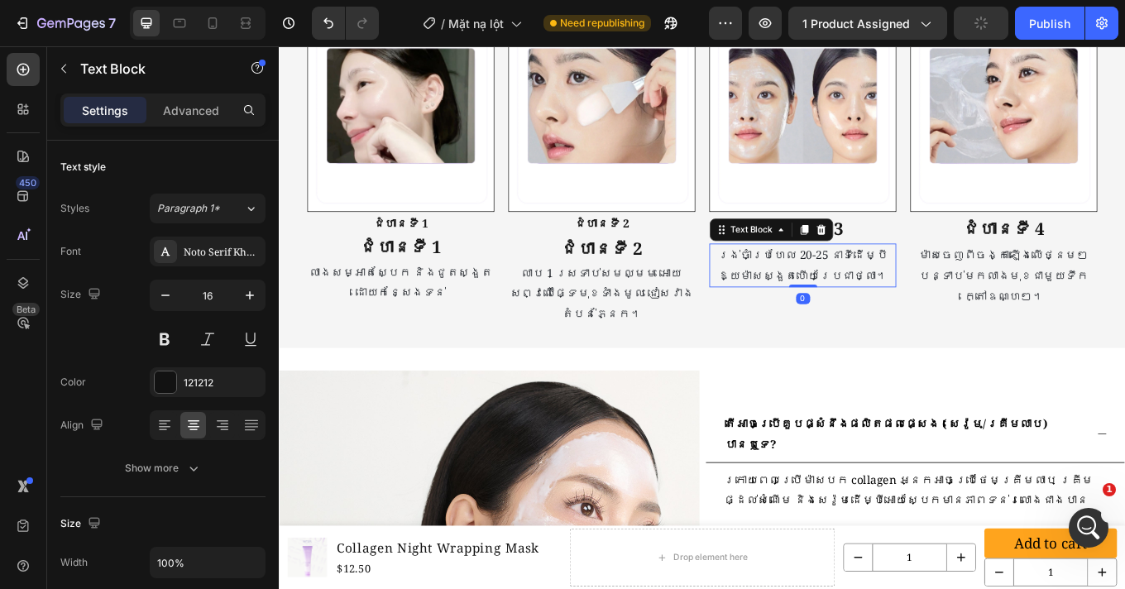
click at [834, 304] on span "រង់ចាំប្រហែល 20-25 នាទីដើម្បីឱ្យម៉ាសស្ងួតហើយប្រែជាថ្លា។" at bounding box center [892, 303] width 199 height 42
click at [615, 256] on p "ជំហានទី 2" at bounding box center [657, 254] width 216 height 24
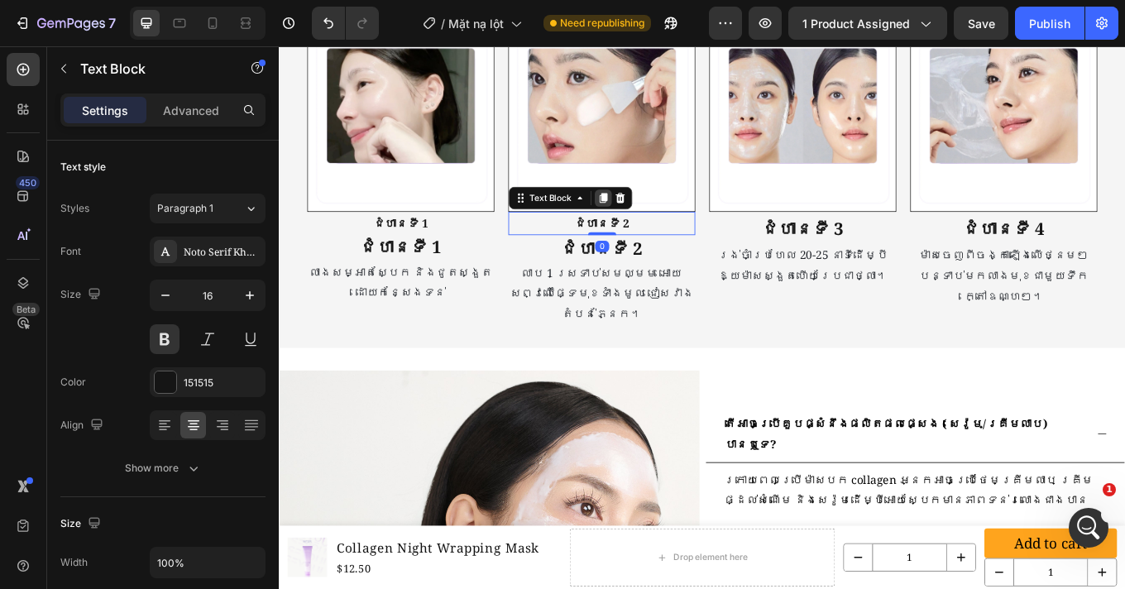
click at [654, 223] on icon at bounding box center [658, 225] width 9 height 12
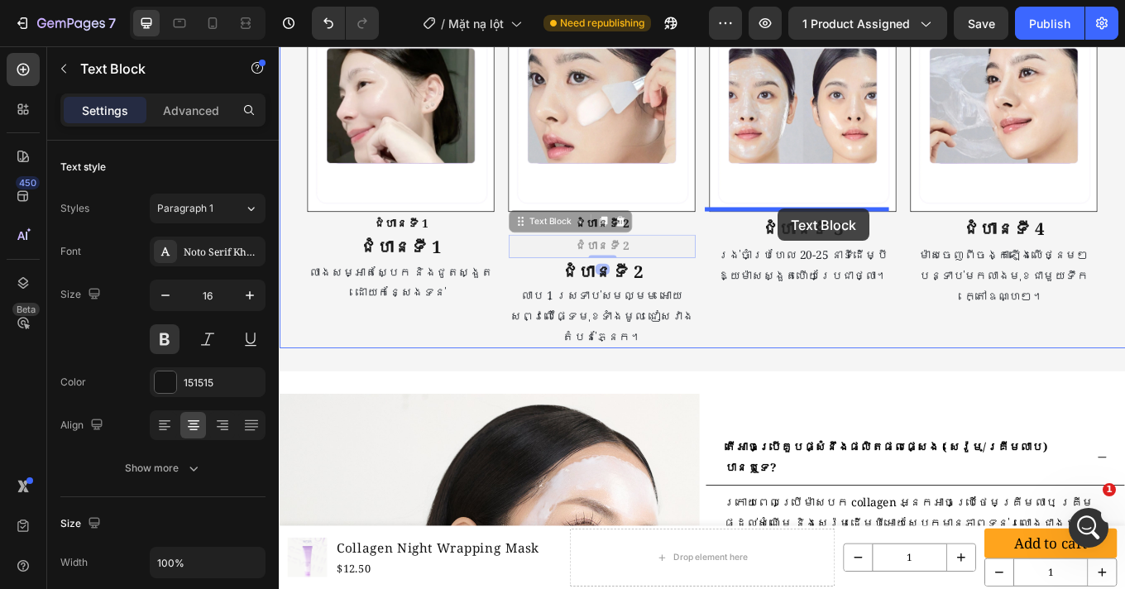
drag, startPoint x: 552, startPoint y: 251, endPoint x: 809, endPoint y: 237, distance: 256.7
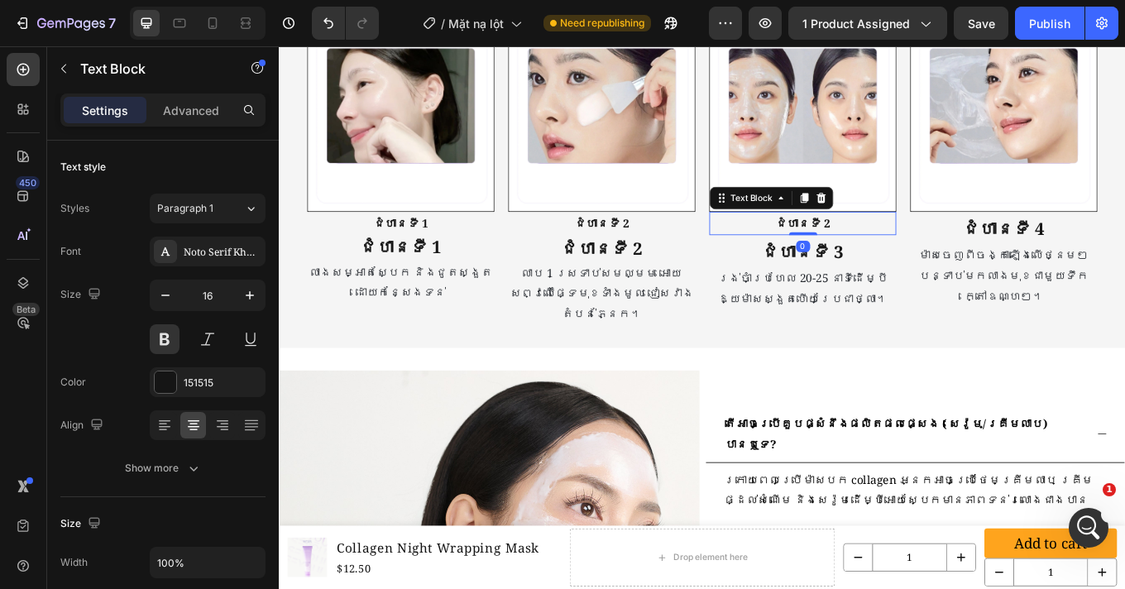
click at [931, 249] on p "ជំហានទី 2" at bounding box center [893, 254] width 216 height 24
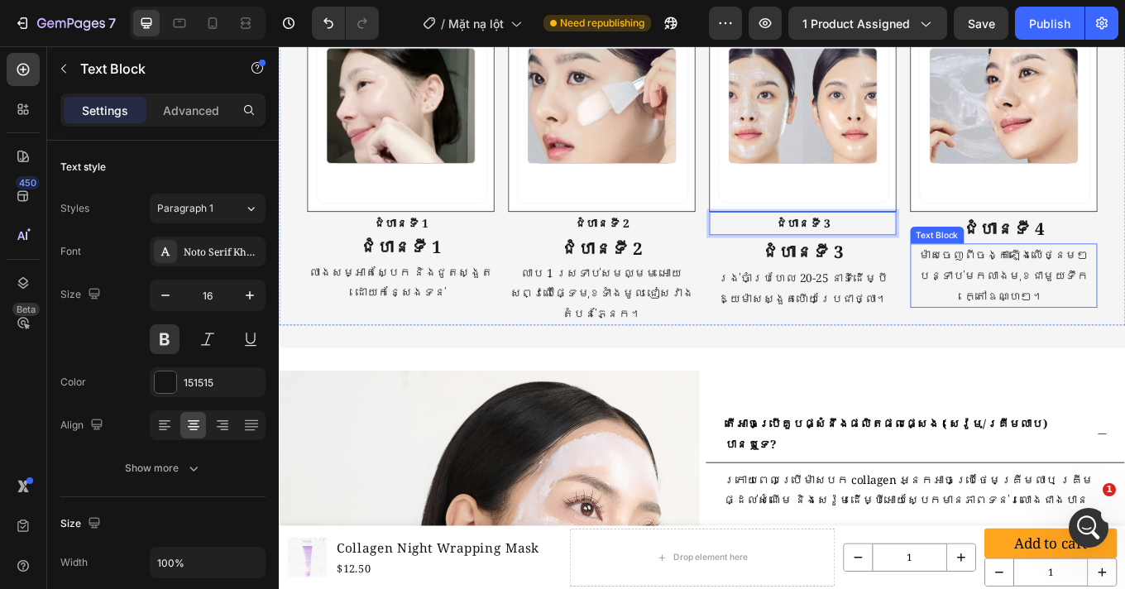
click at [1026, 295] on p "ម៉ាសចេញពីចង្កាឡើងលើថ្នមៗ បន្ទាប់មកលាងមុខជាមួយទឹកក្តៅឧណ្ហៗ។" at bounding box center [1128, 314] width 216 height 71
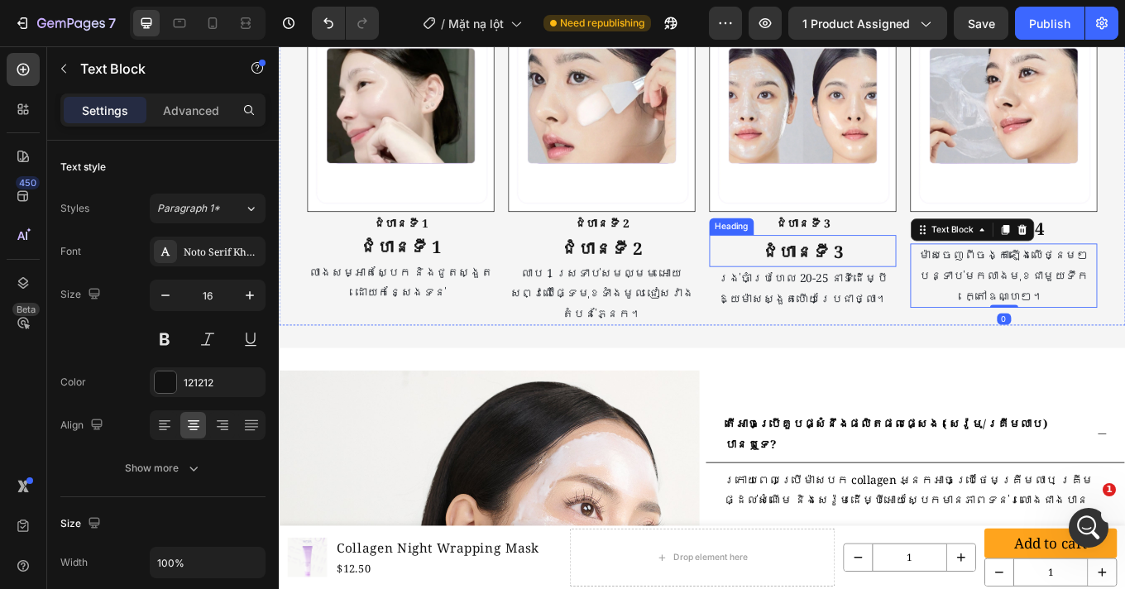
click at [821, 252] on div "Heading" at bounding box center [808, 258] width 45 height 15
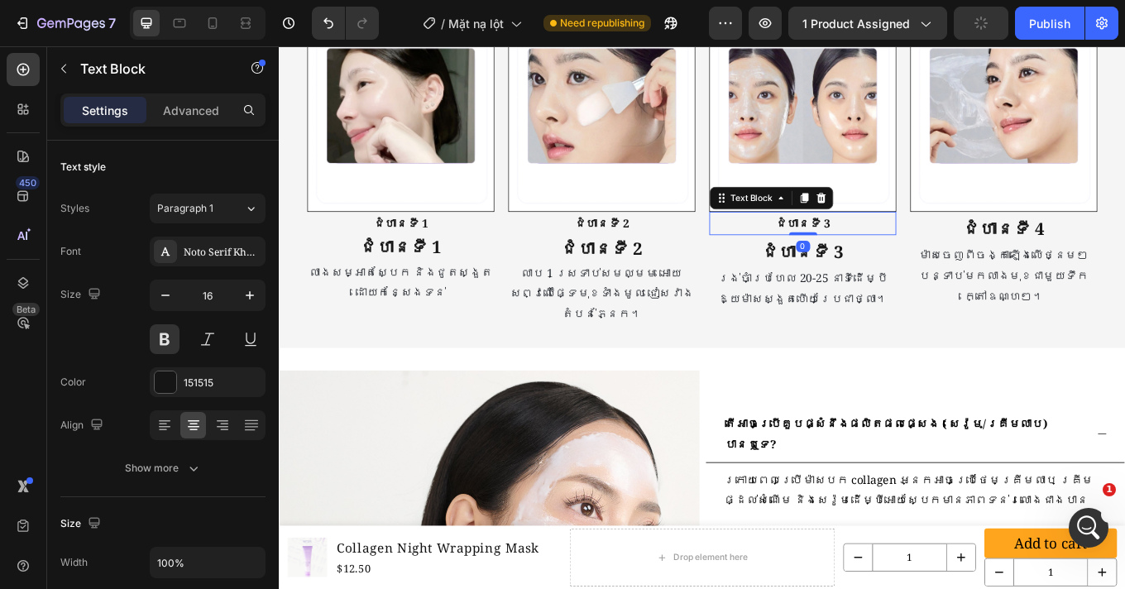
click at [972, 253] on p "ជំហានទី 3" at bounding box center [893, 254] width 216 height 24
drag, startPoint x: 893, startPoint y: 219, endPoint x: 1000, endPoint y: 281, distance: 123.4
click at [893, 218] on icon at bounding box center [893, 224] width 13 height 13
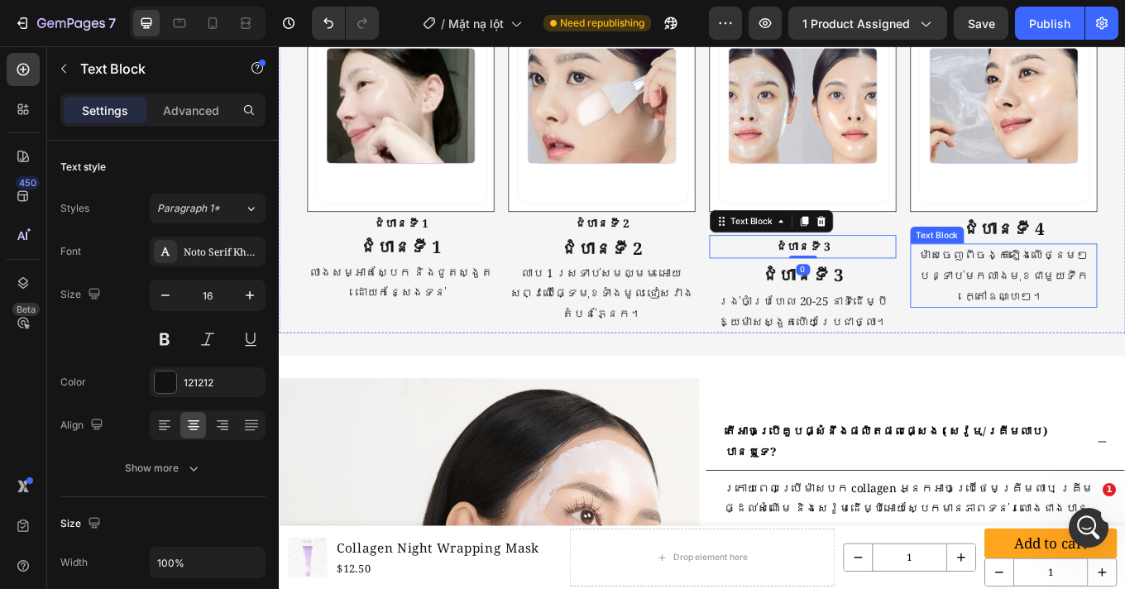
click at [1021, 294] on p "ម៉ាសចេញពីចង្កាឡើងលើថ្នមៗ បន្ទាប់មកលាងមុខជាមួយទឹកក្តៅឧណ្ហៗ។" at bounding box center [1128, 314] width 216 height 71
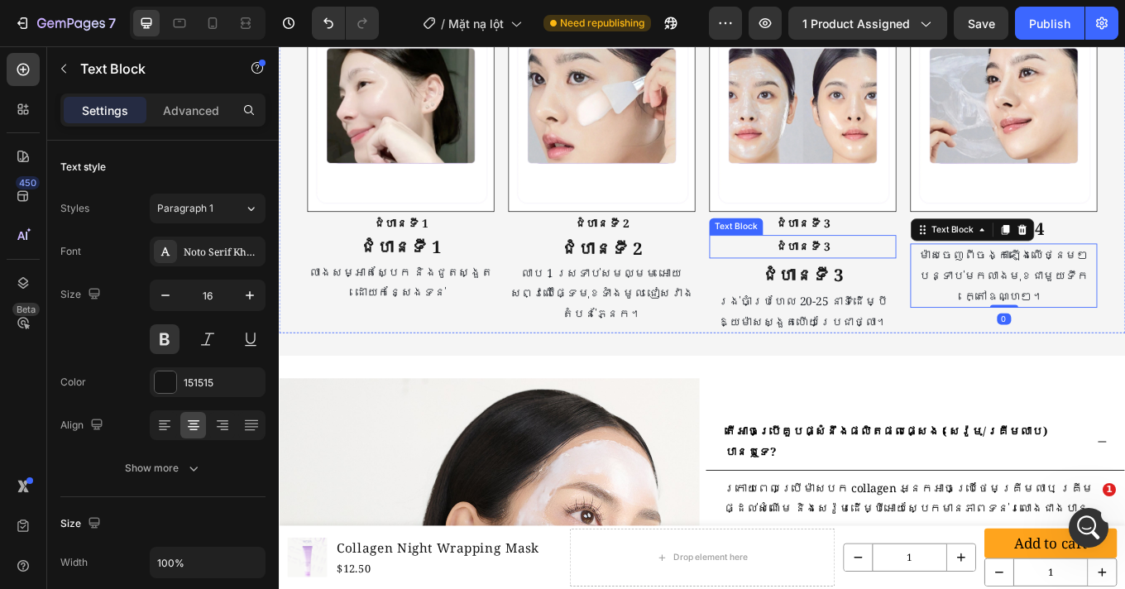
click at [829, 283] on p "ជំហានទី 3" at bounding box center [893, 282] width 216 height 24
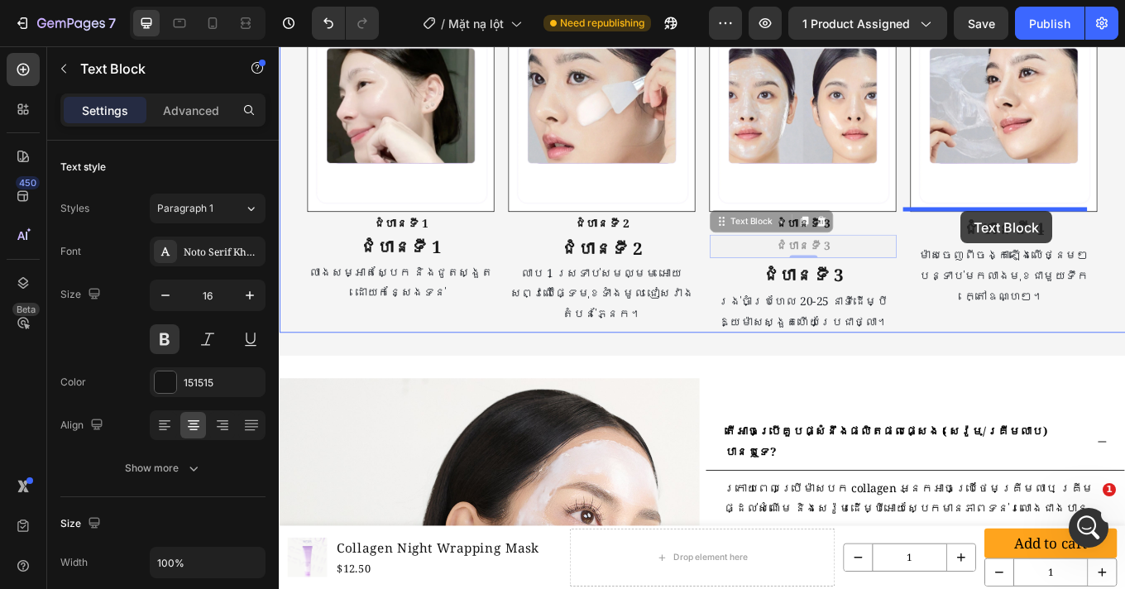
drag, startPoint x: 791, startPoint y: 255, endPoint x: 1077, endPoint y: 240, distance: 286.5
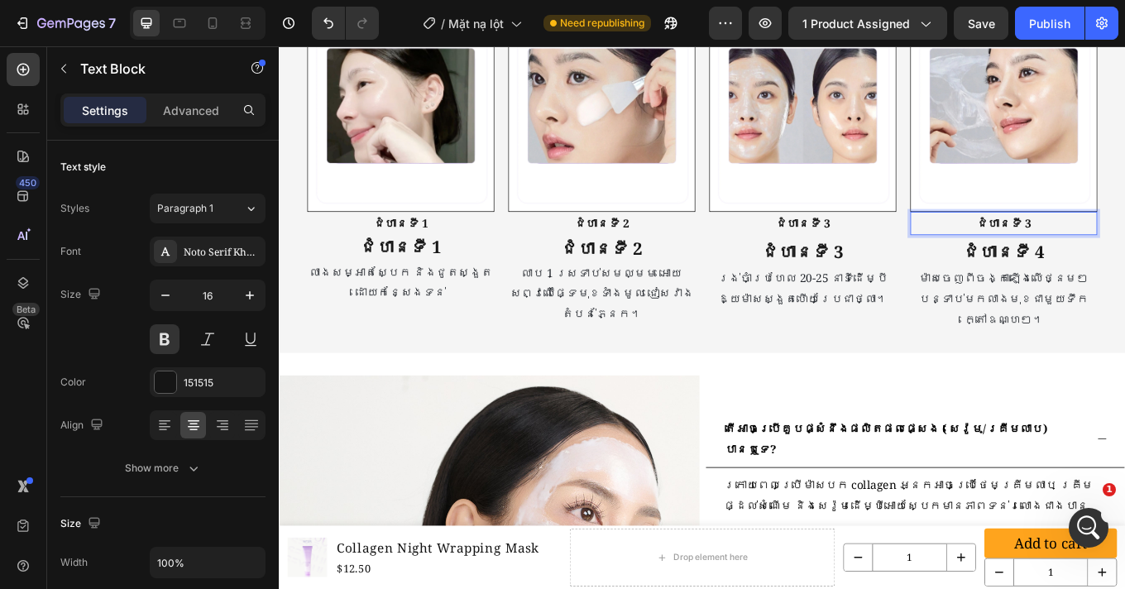
click at [1124, 246] on p "ជំហានទី 3" at bounding box center [1128, 254] width 216 height 24
click at [437, 284] on strong "ជំហានទី 1" at bounding box center [422, 280] width 96 height 27
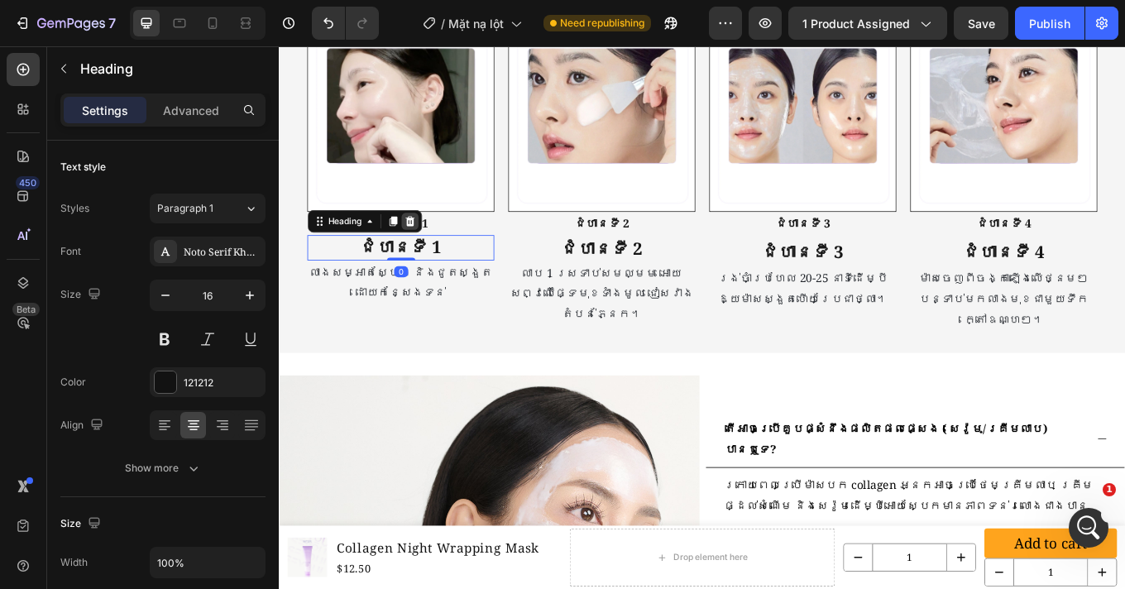
click at [427, 251] on icon at bounding box center [431, 252] width 13 height 13
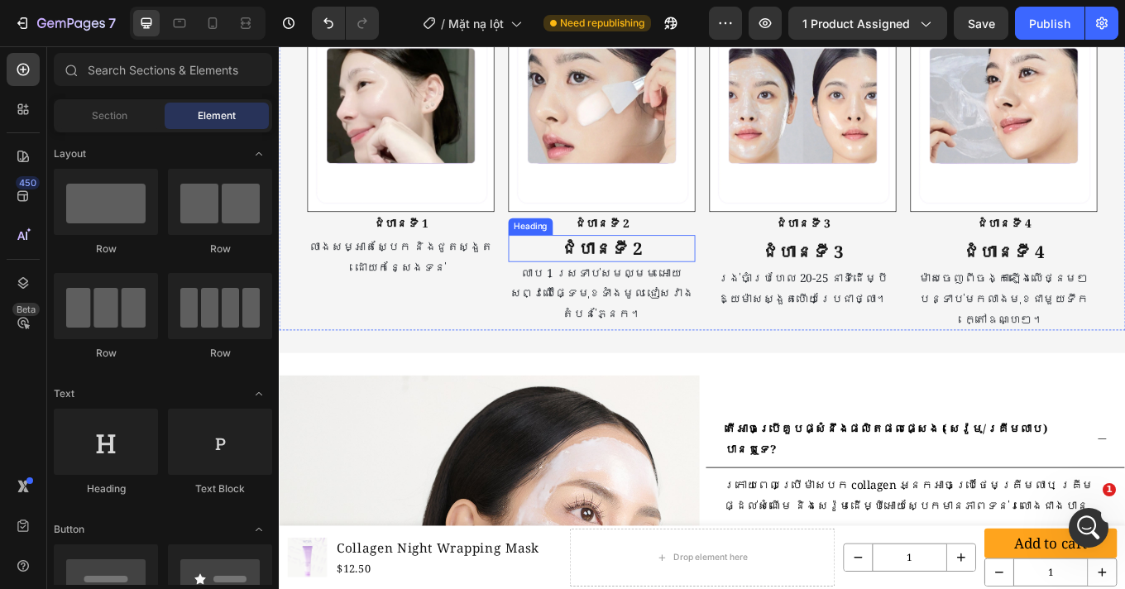
click at [657, 284] on strong "ជំហានទី 2" at bounding box center [657, 283] width 96 height 27
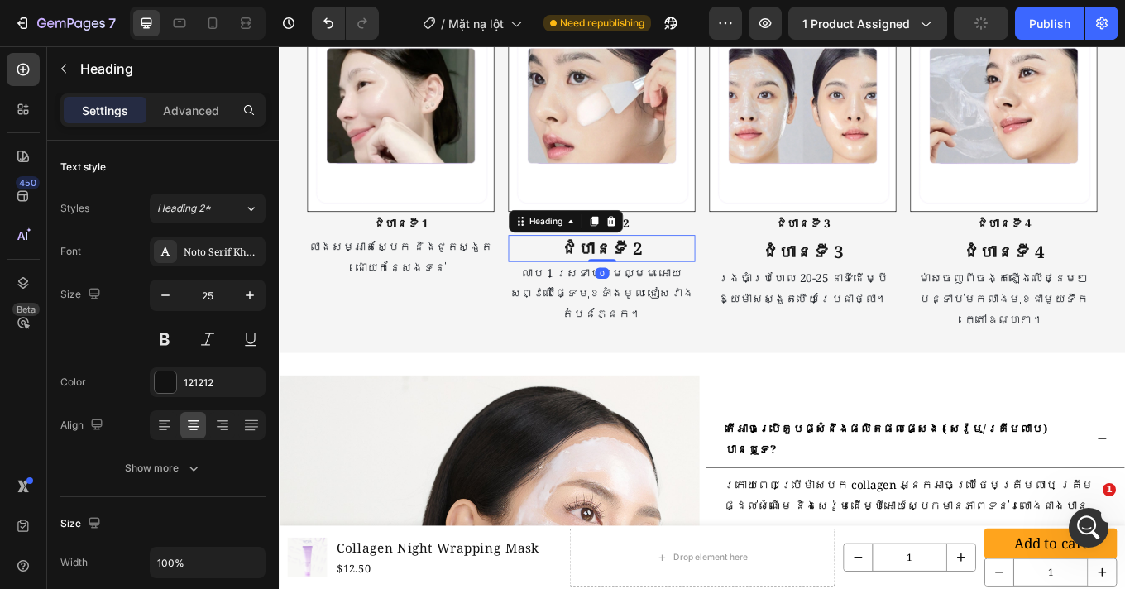
click at [665, 246] on icon at bounding box center [667, 252] width 11 height 12
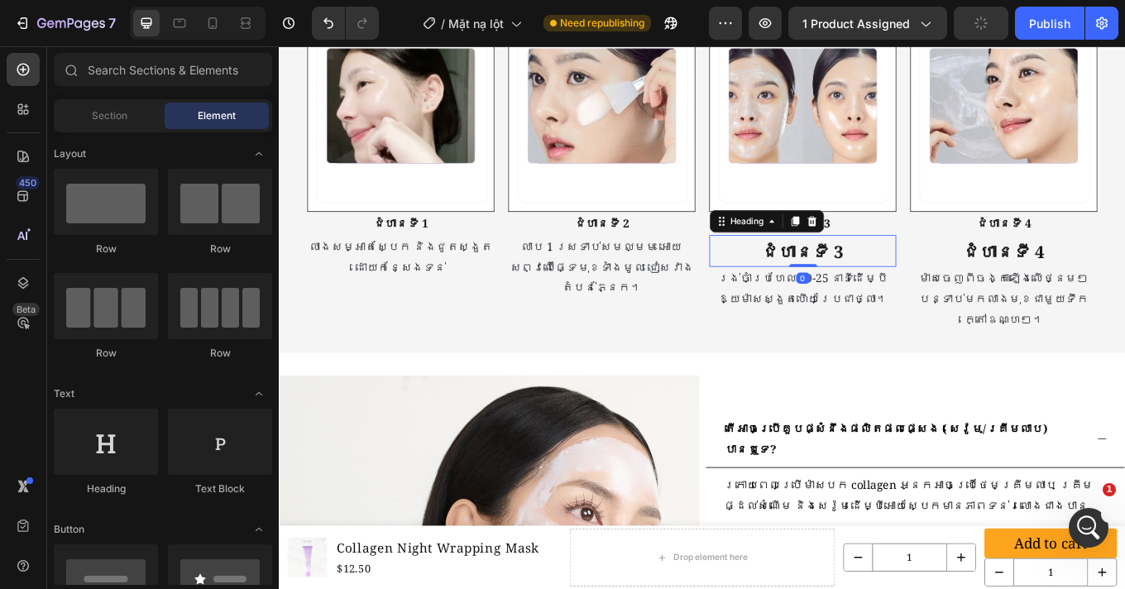
click at [942, 285] on h2 "ជំហានទី 3" at bounding box center [892, 286] width 219 height 37
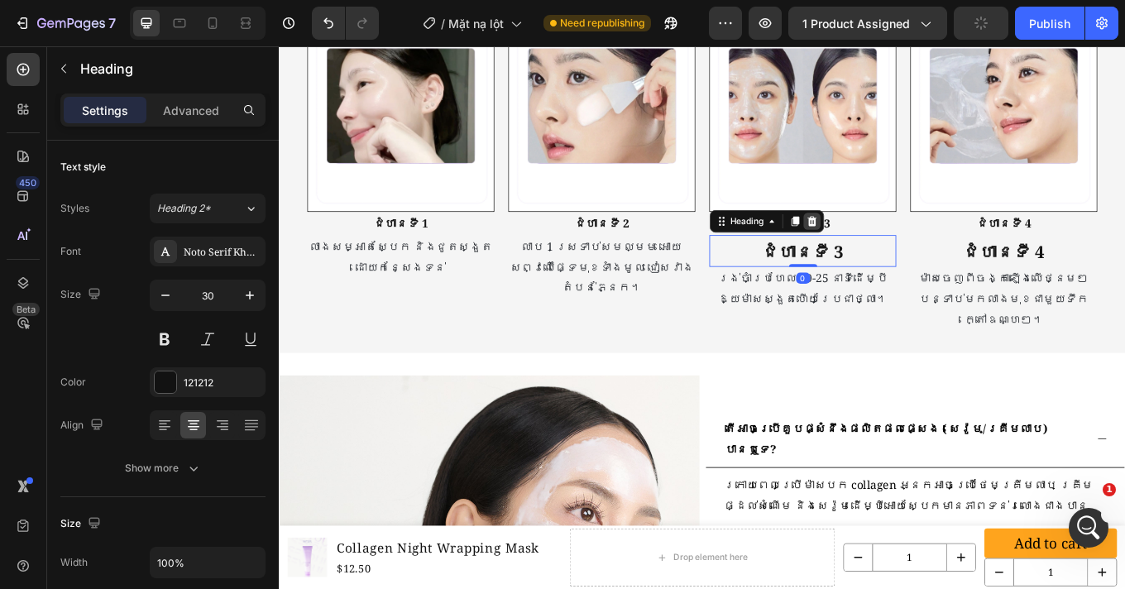
click at [901, 252] on icon at bounding box center [903, 252] width 11 height 12
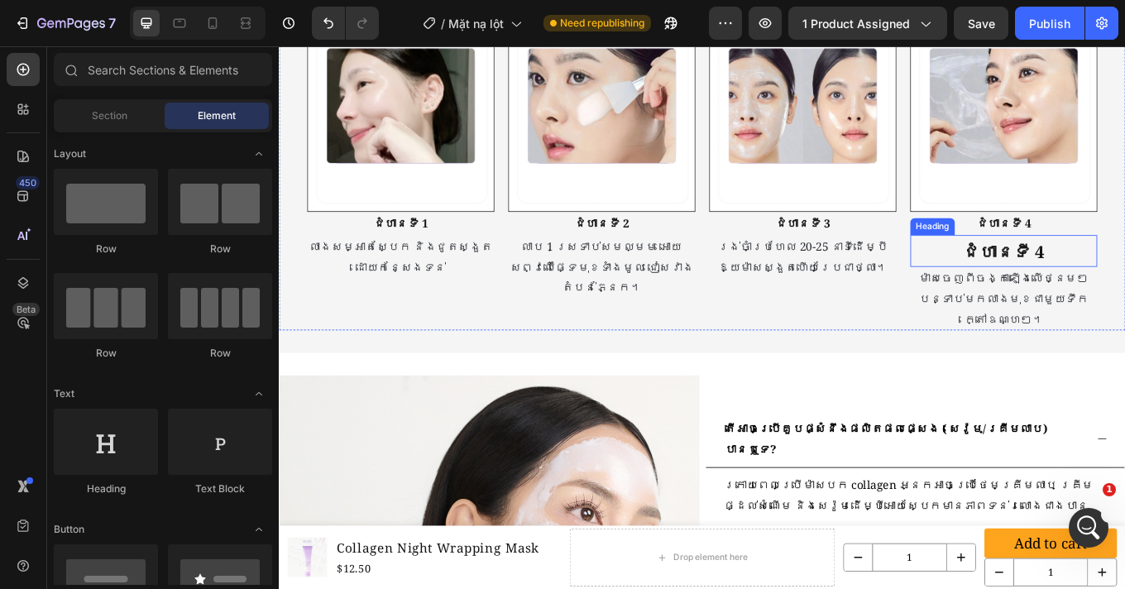
click at [1124, 289] on strong "ជំហានទី 4" at bounding box center [1129, 287] width 96 height 27
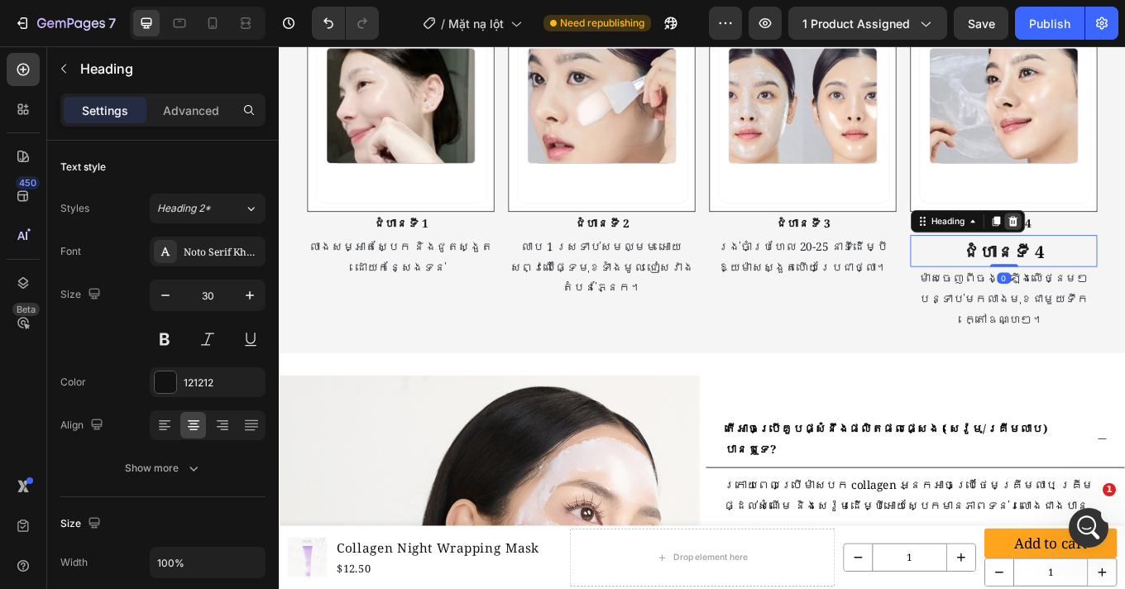
click at [1124, 250] on icon at bounding box center [1138, 252] width 13 height 13
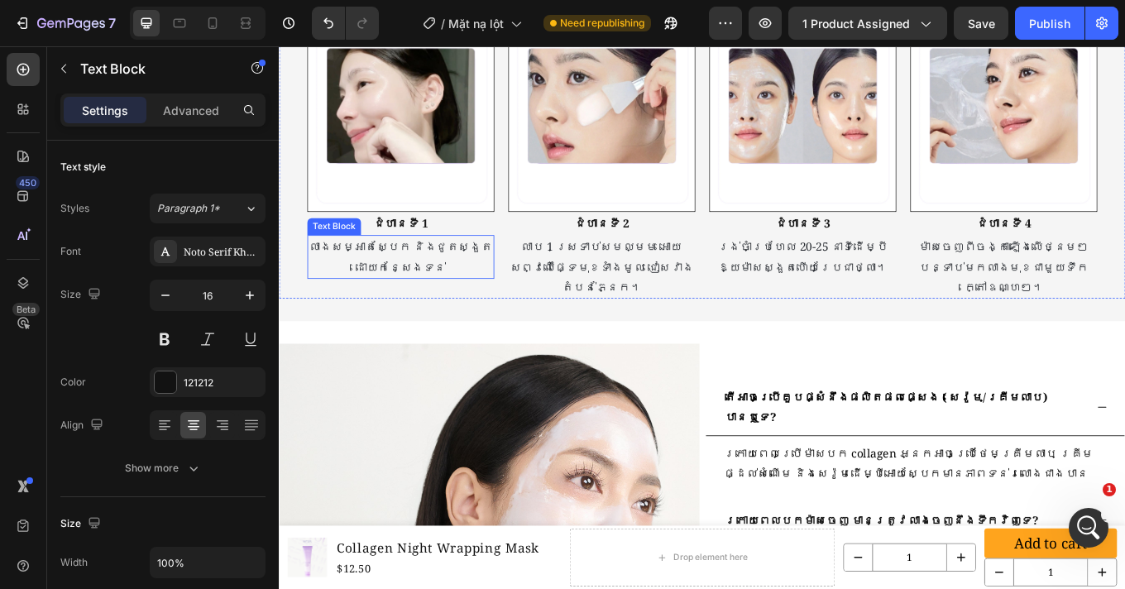
click at [424, 284] on span "លាងសម្អាតស្បែក និងជូតស្ងួតដោយកន្សែងទន់" at bounding box center [421, 293] width 215 height 42
click at [421, 283] on span "លាងសម្អាតស្បែក និងជូតស្ងួតដោយកន្សែងទន់" at bounding box center [421, 293] width 215 height 42
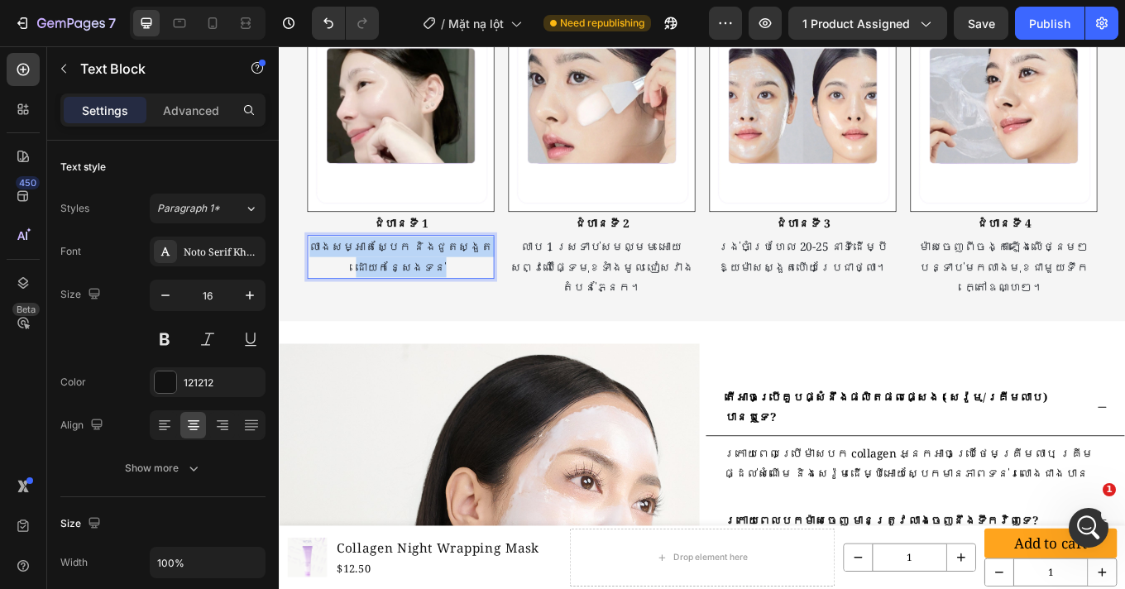
click at [421, 283] on span "លាងសម្អាតស្បែក និងជូតស្ងួតដោយកន្សែងទន់" at bounding box center [421, 293] width 215 height 42
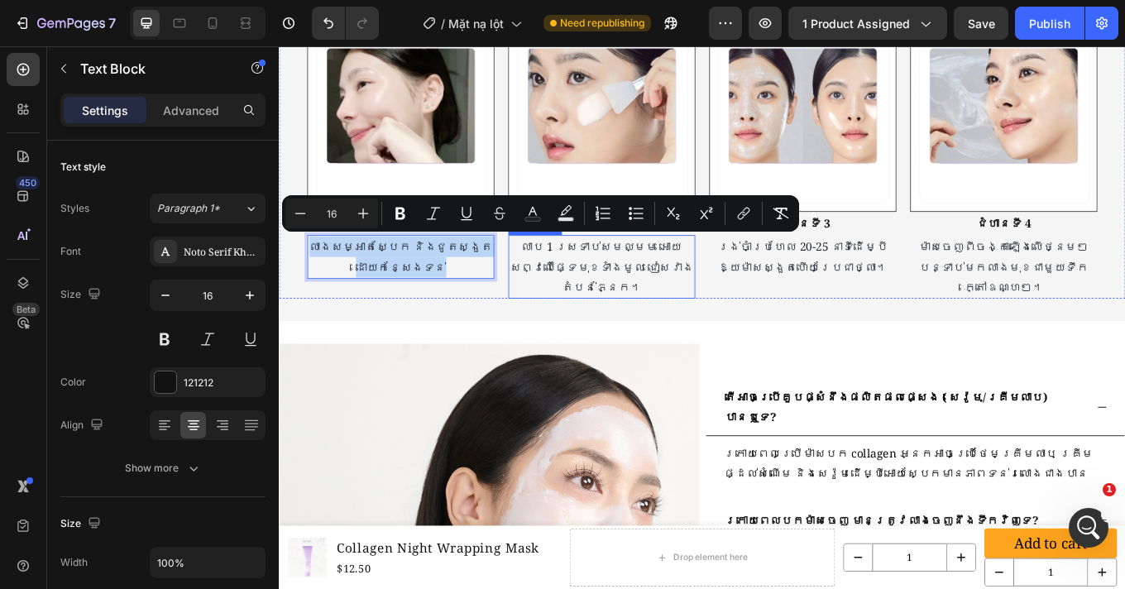
click at [681, 293] on span "លាប 1 ស្រទាប់សមល្មម អោយសព្វលើផ្ទៃមុខទាំងមូល ជៀសវាងតំបន់ភ្នែក។" at bounding box center [657, 305] width 215 height 66
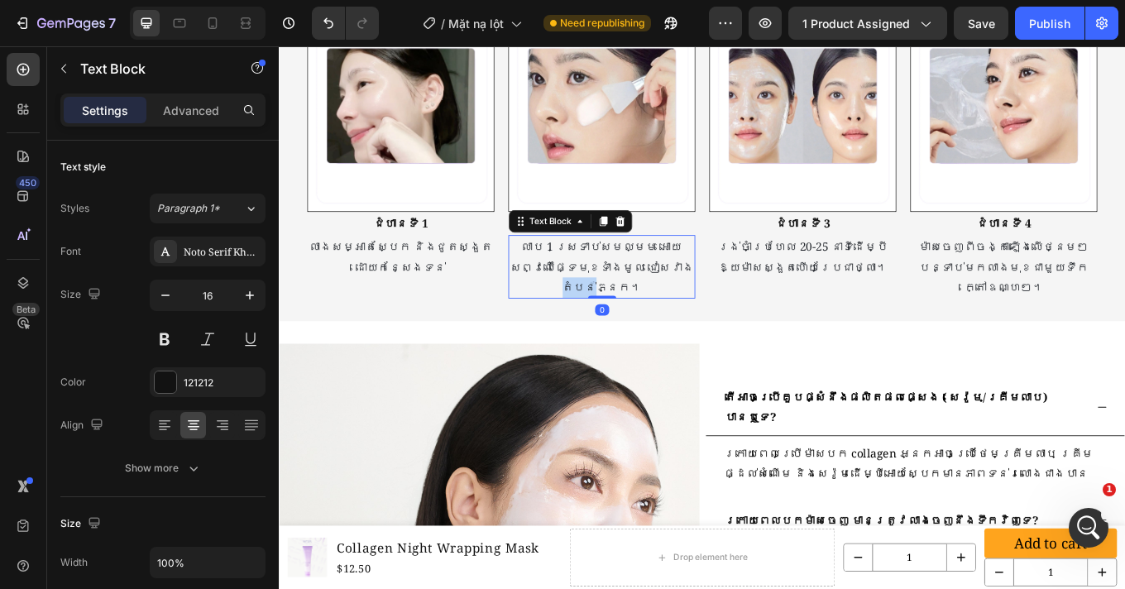
click at [681, 293] on span "លាប 1 ស្រទាប់សមល្មម អោយសព្វលើផ្ទៃមុខទាំងមូល ជៀសវាងតំបន់ភ្នែក។" at bounding box center [657, 305] width 215 height 66
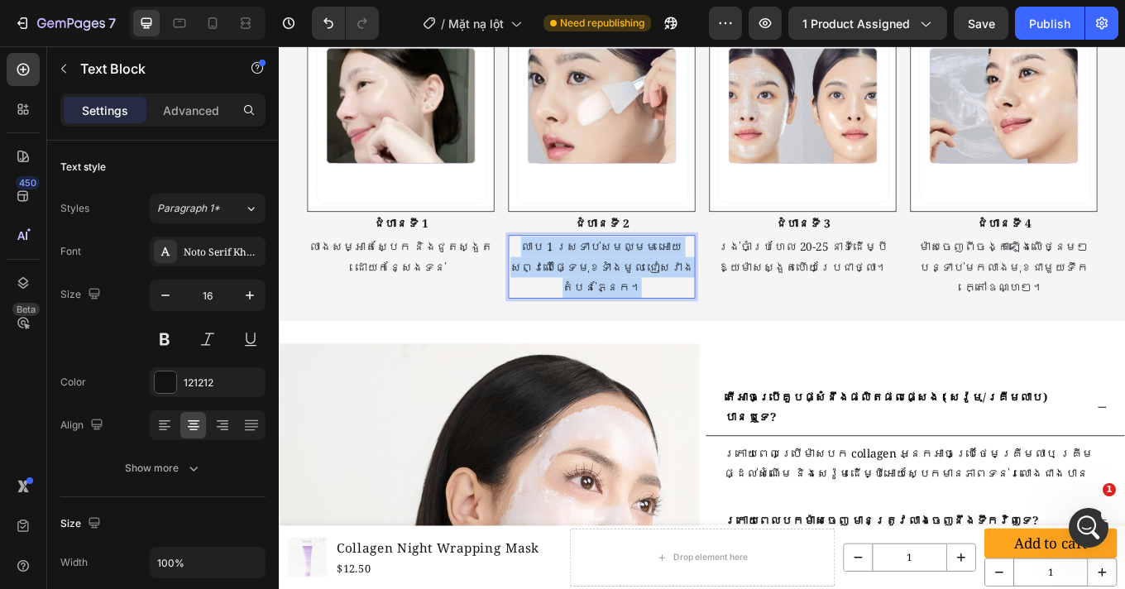
click at [681, 293] on span "លាប 1 ស្រទាប់សមល្មម អោយសព្វលើផ្ទៃមុខទាំងមូល ជៀសវាងតំបន់ភ្នែក។" at bounding box center [657, 305] width 215 height 66
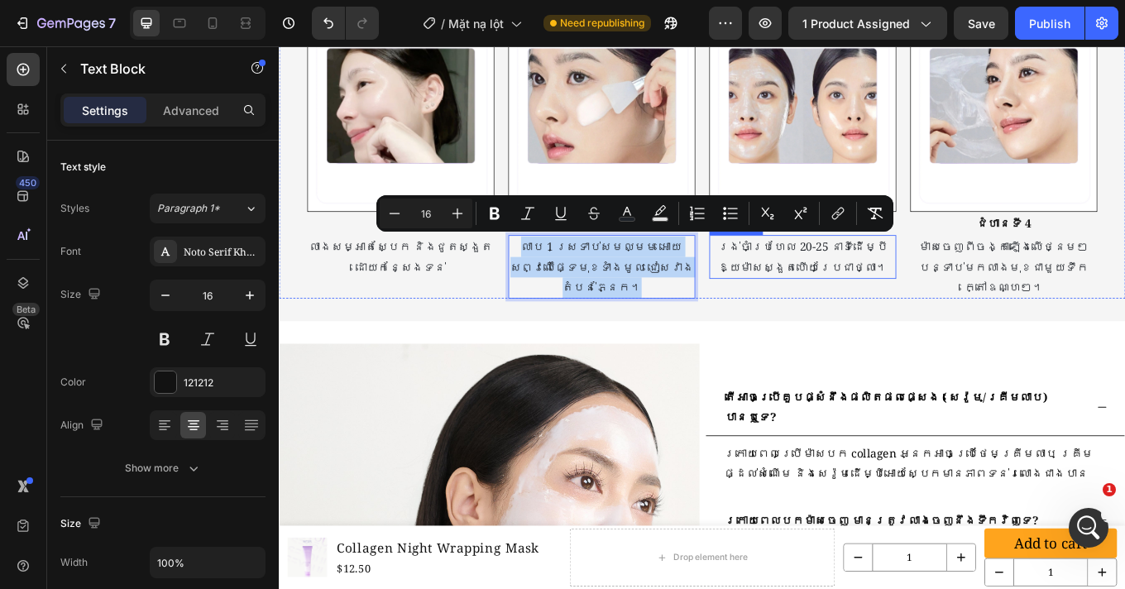
click at [935, 292] on p "រង់ចាំប្រហែល 20-25 នាទីដើម្បីឱ្យម៉ាសស្ងួតហើយប្រែជាថ្លា។" at bounding box center [893, 294] width 216 height 48
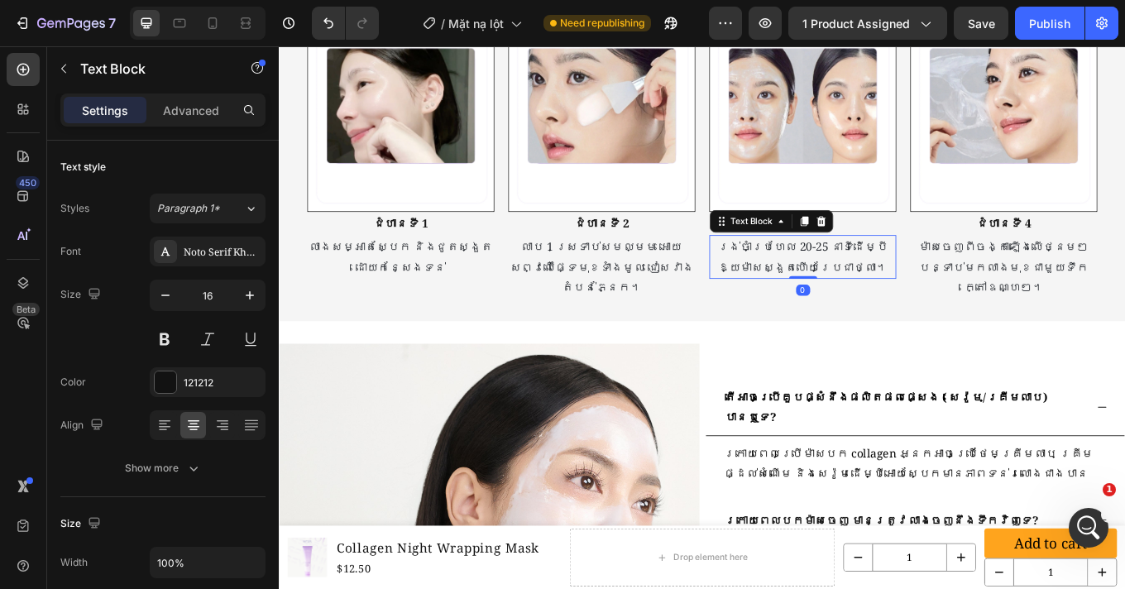
click at [935, 292] on p "រង់ចាំប្រហែល 20-25 នាទីដើម្បីឱ្យម៉ាសស្ងួតហើយប្រែជាថ្លា។" at bounding box center [893, 294] width 216 height 48
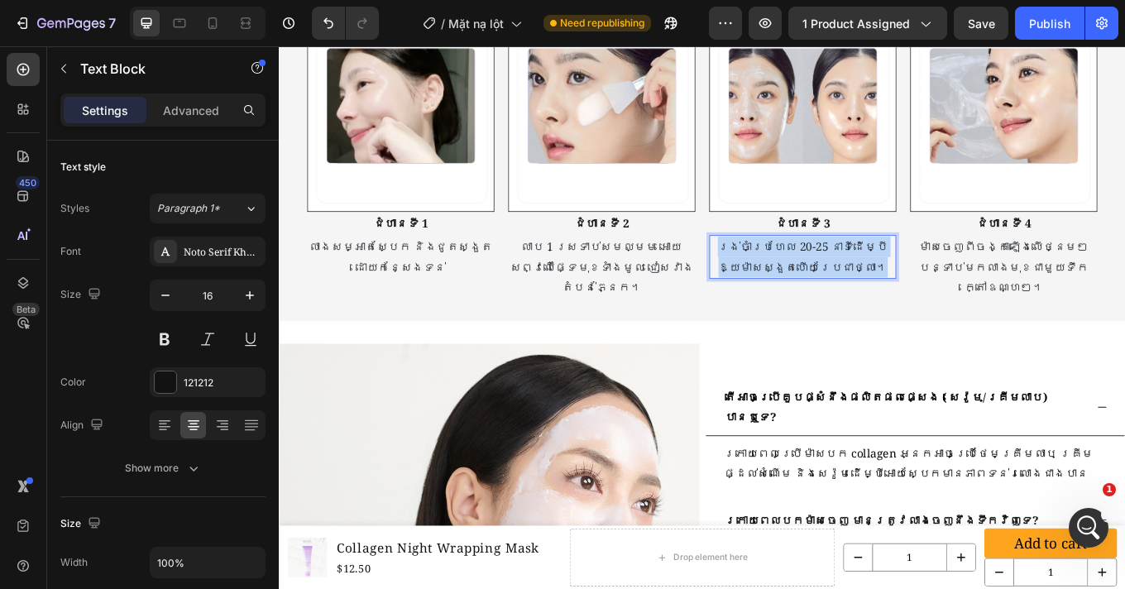
click at [935, 292] on p "រង់ចាំប្រហែល 20-25 នាទីដើម្បីឱ្យម៉ាសស្ងួតហើយប្រែជាថ្លា។" at bounding box center [893, 294] width 216 height 48
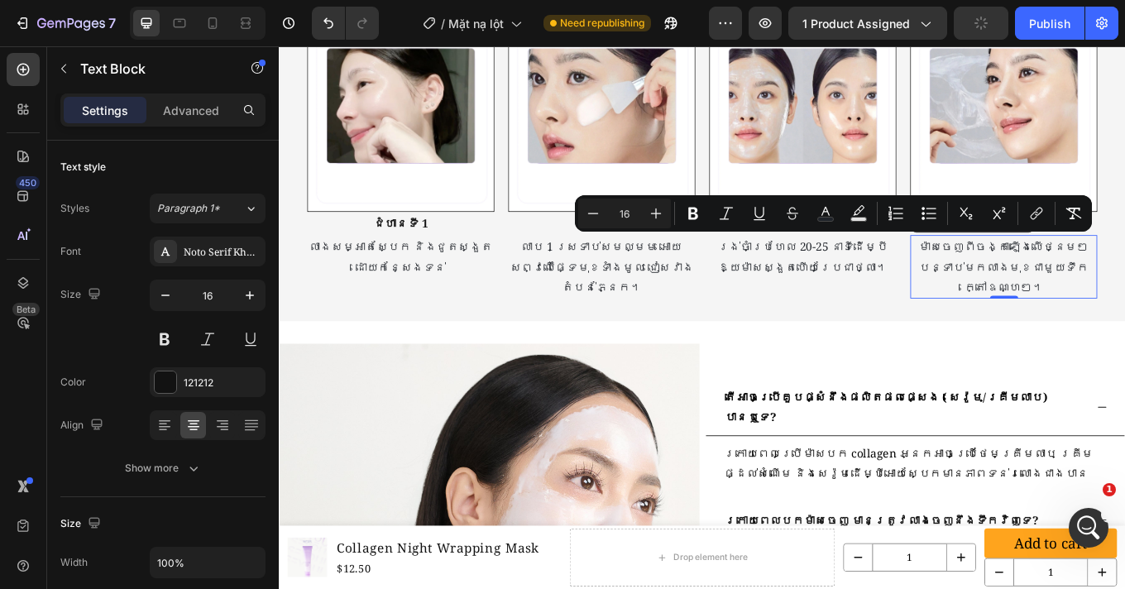
click at [1124, 292] on p "ម៉ាសចេញពីចង្កាឡើងលើថ្នមៗ បន្ទាប់មកលាងមុខជាមួយទឹកក្តៅឧណ្ហៗ។" at bounding box center [1128, 305] width 216 height 71
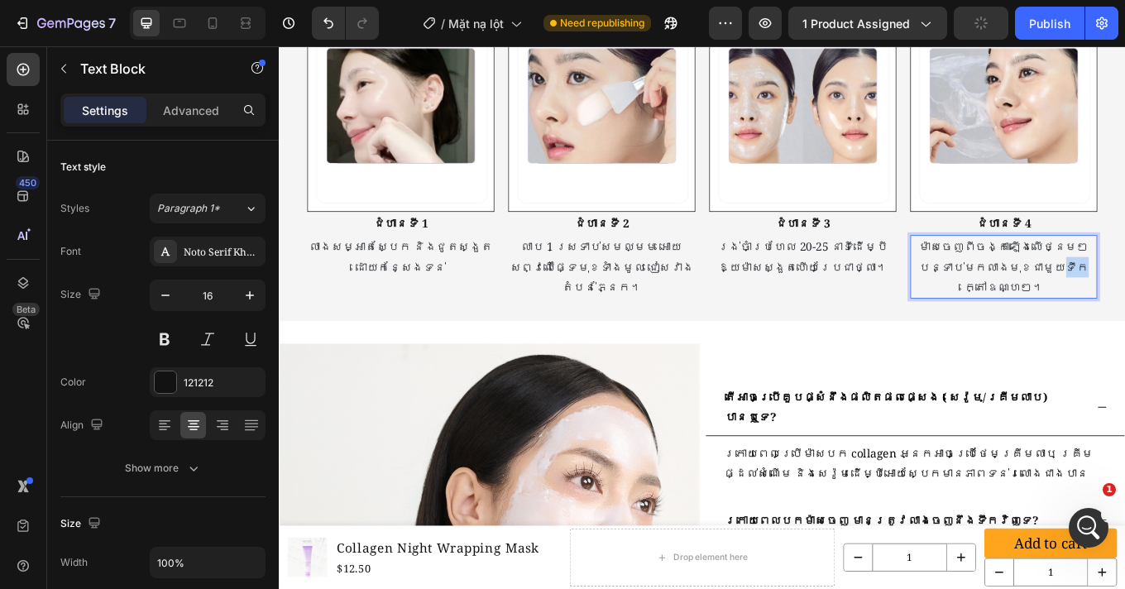
click at [1124, 292] on p "ម៉ាសចេញពីចង្កាឡើងលើថ្នមៗ បន្ទាប់មកលាងមុខជាមួយទឹកក្តៅឧណ្ហៗ។" at bounding box center [1128, 305] width 216 height 71
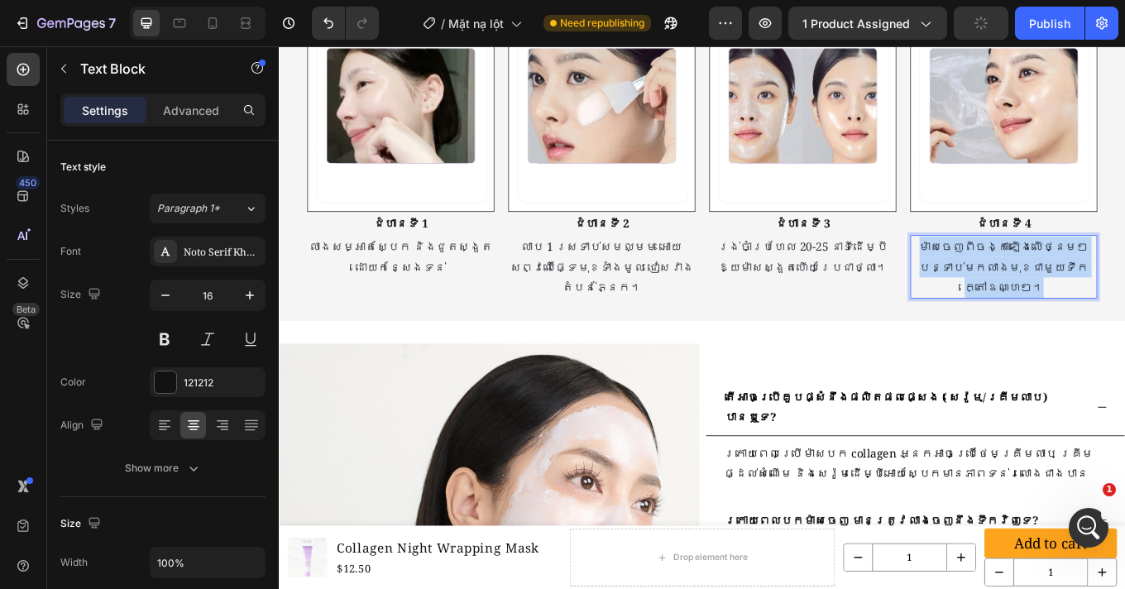
click at [1124, 292] on p "ម៉ាសចេញពីចង្កាឡើងលើថ្នមៗ បន្ទាប់មកលាងមុខជាមួយទឹកក្តៅឧណ្ហៗ។" at bounding box center [1128, 305] width 216 height 71
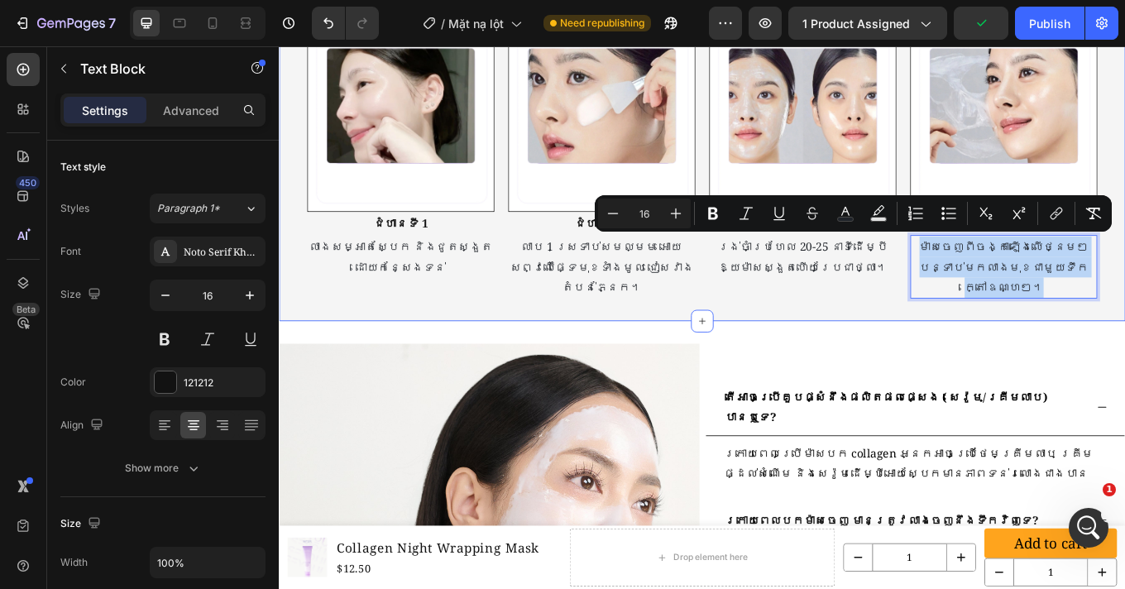
click at [785, 313] on p "រង់ចាំប្រហែល 20-25 នាទីដើម្បីឱ្យម៉ាសស្ងួតហើយប្រែជាថ្លា។" at bounding box center [893, 294] width 216 height 48
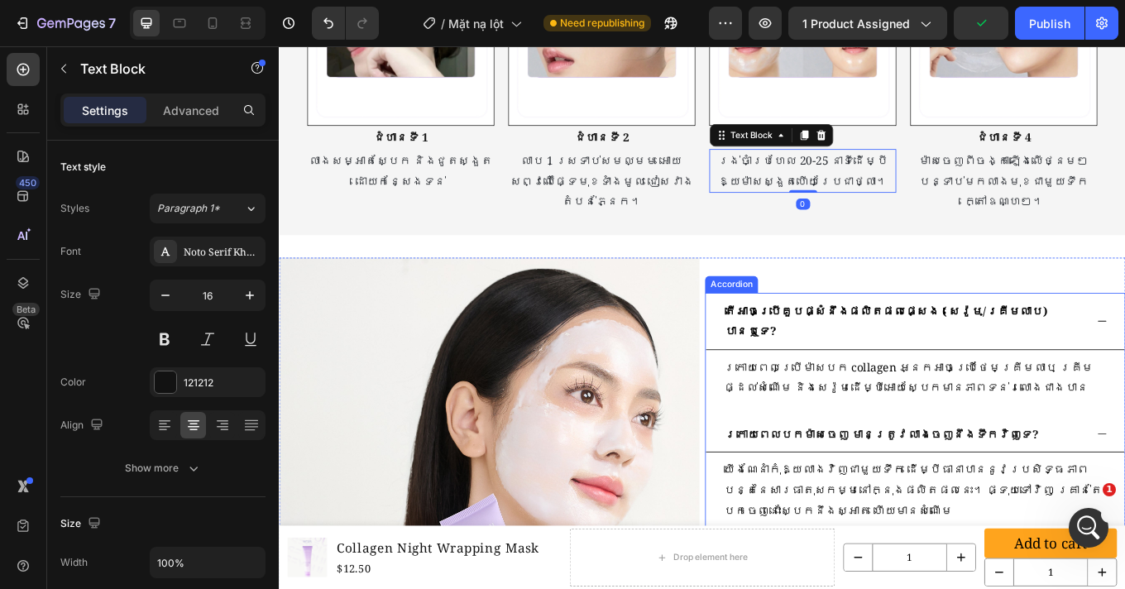
scroll to position [4361, 0]
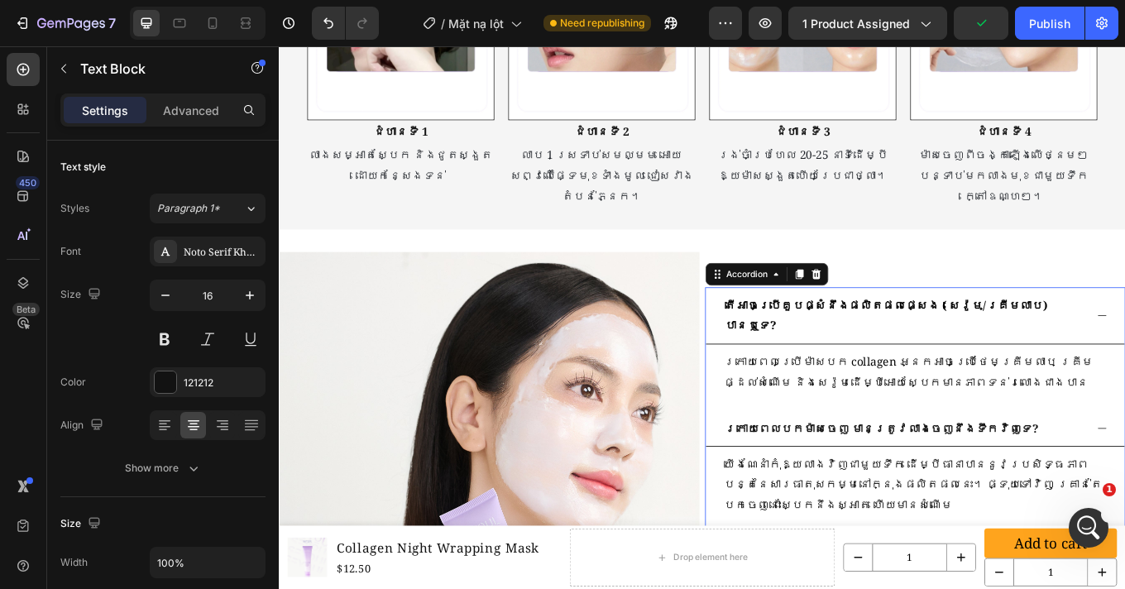
click at [922, 341] on strong "តើអាចប្រើគួបផ្សំនឹងផលិតផលផ្សេង ( សេរ៉ូម/គ្រីមលាប) បានឬទេ?" at bounding box center [990, 362] width 378 height 42
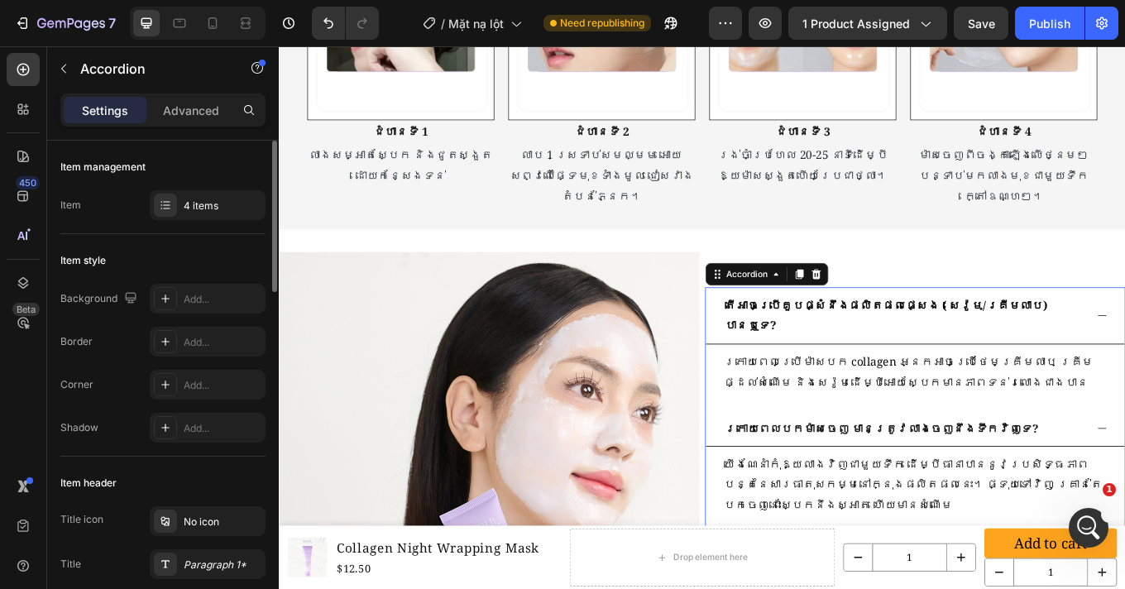
scroll to position [27, 0]
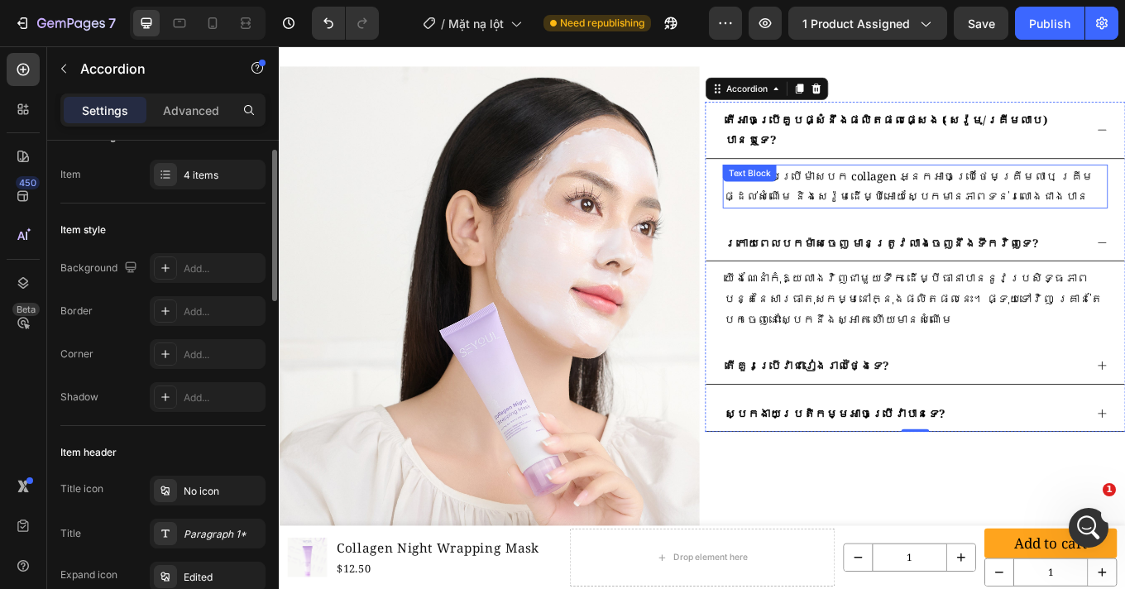
scroll to position [3088, 0]
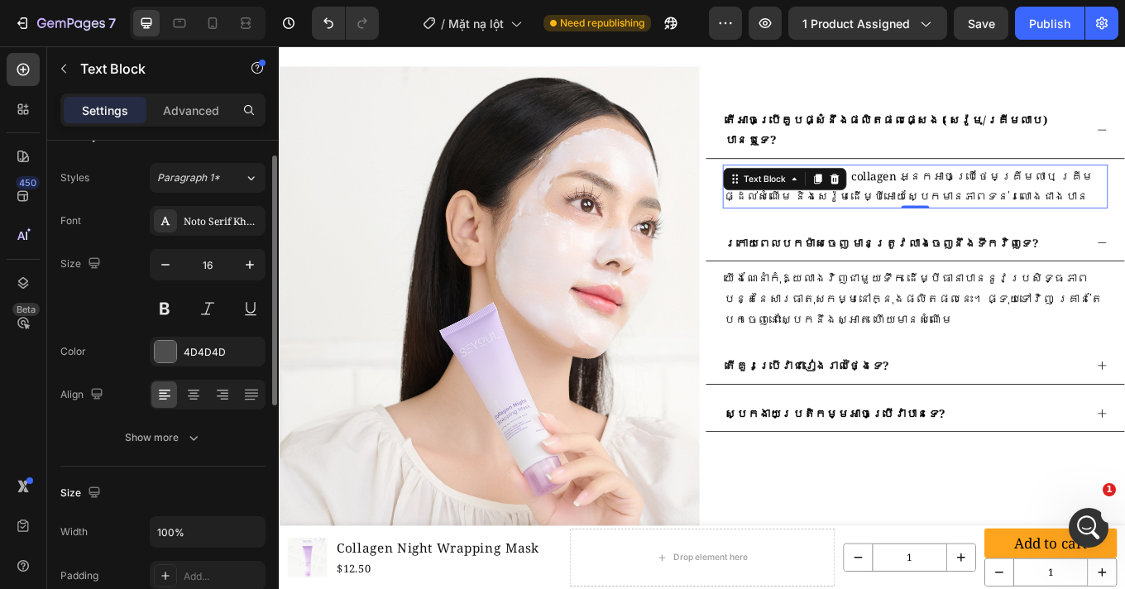
click at [860, 232] on span "ក្រោយពេលប្រើម៉ាសបក collagen អ្នកអាចប្រើថែមគ្រីមលាប គ្រីមផ្ដល់សំណើម និងសេរ៉ូមដើម…" at bounding box center [1016, 210] width 433 height 42
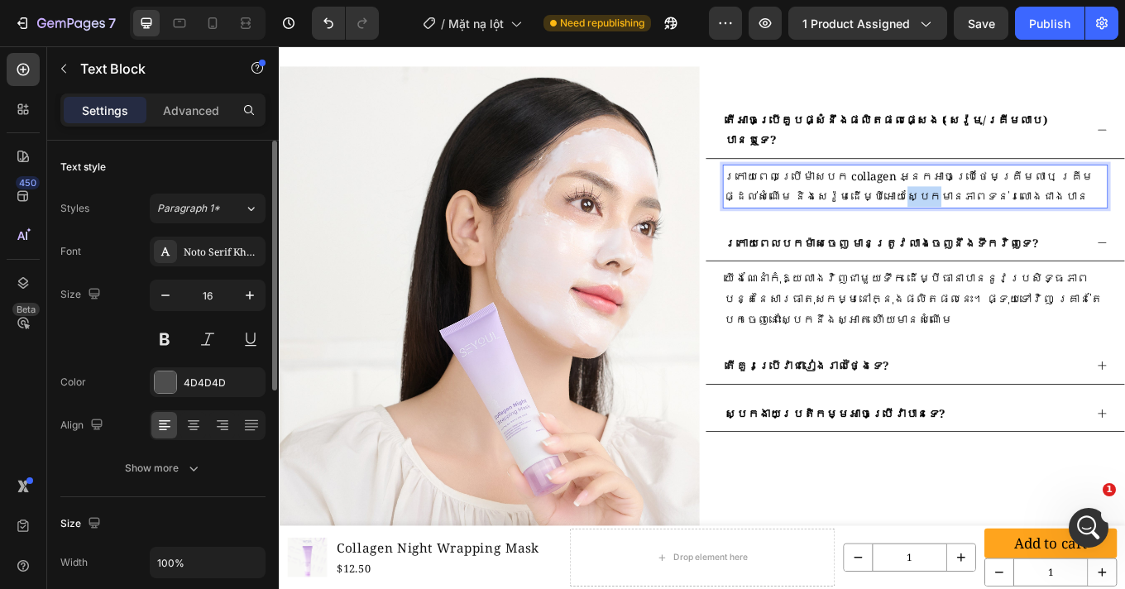
click at [860, 232] on span "ក្រោយពេលប្រើម៉ាសបក collagen អ្នកអាចប្រើថែមគ្រីមលាប គ្រីមផ្ដល់សំណើម និងសេរ៉ូមដើម…" at bounding box center [1016, 210] width 433 height 42
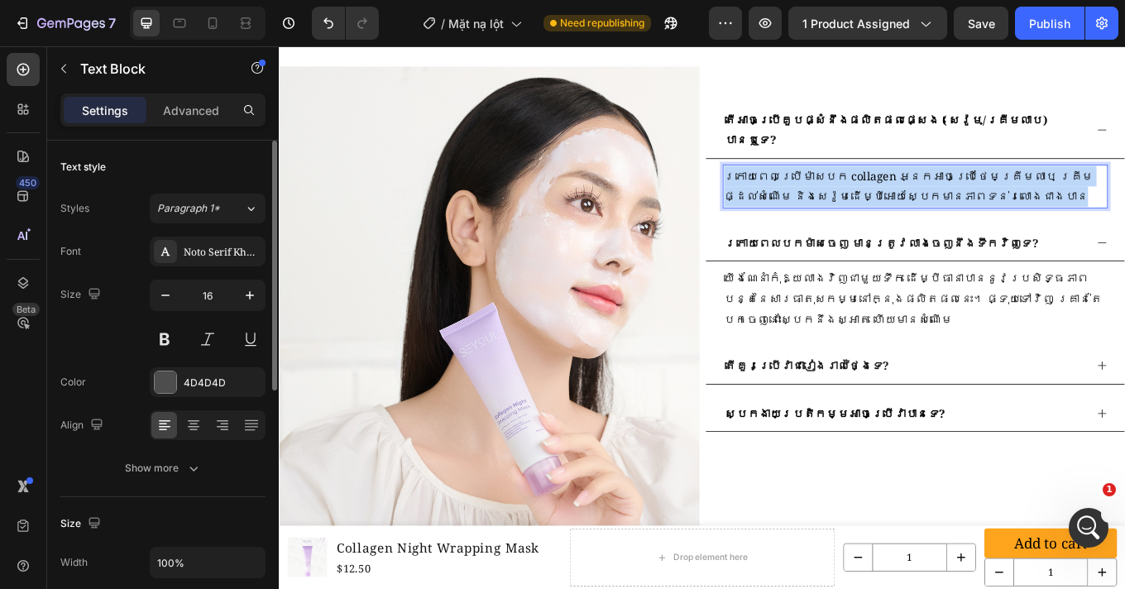
click at [860, 232] on span "ក្រោយពេលប្រើម៉ាសបក collagen អ្នកអាចប្រើថែមគ្រីមលាប គ្រីមផ្ដល់សំណើម និងសេរ៉ូមដើម…" at bounding box center [1016, 210] width 433 height 42
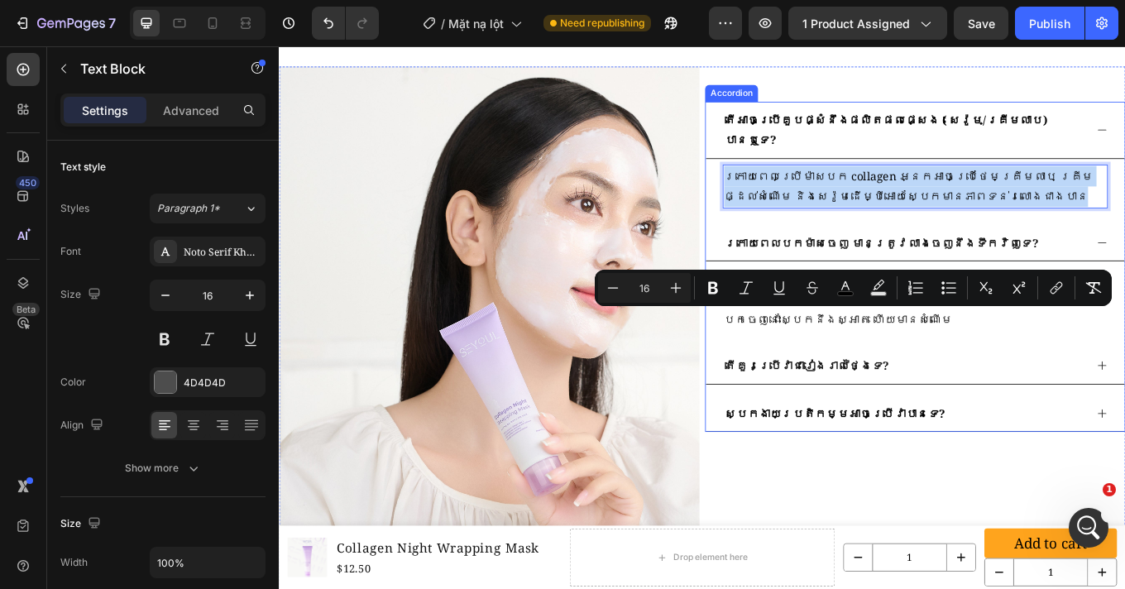
click at [936, 420] on div "តើអាចប្រើគួបផ្សំនឹងផលិតផលផ្សេង ( សេរ៉ូម/គ្រីមលាប) បានឬទេ? ក្រោយពេលប្រើម៉ាសបក co…" at bounding box center [1024, 305] width 493 height 387
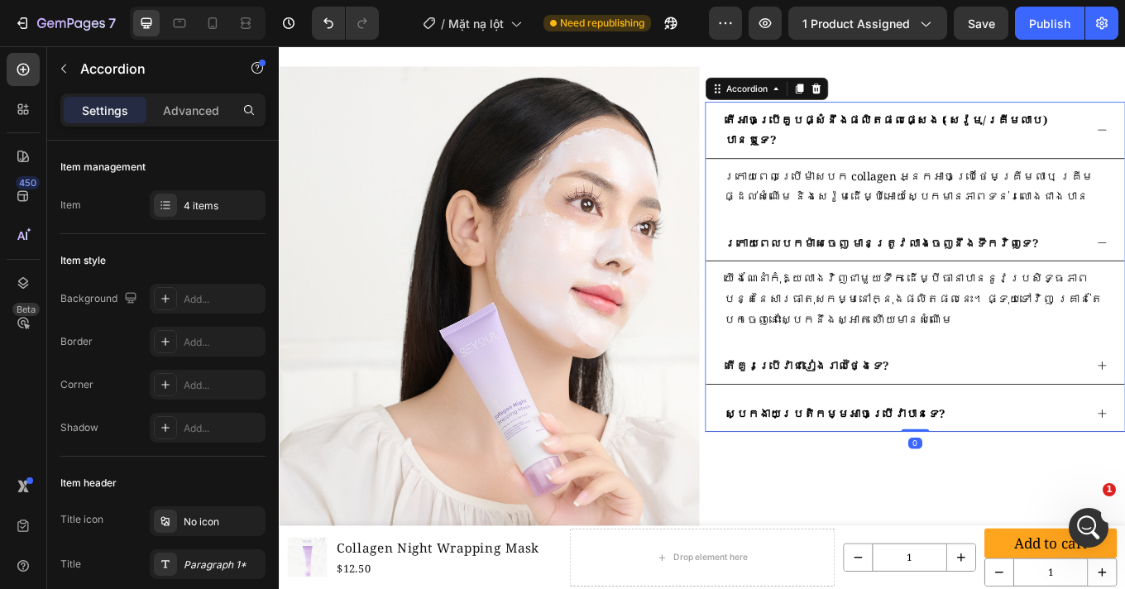
click at [1124, 299] on div "ក្រោយពេលបកម៉ាសចេញ មានត្រូវលាងចេញនឹងទឹកវិញទេ?" at bounding box center [1024, 277] width 491 height 43
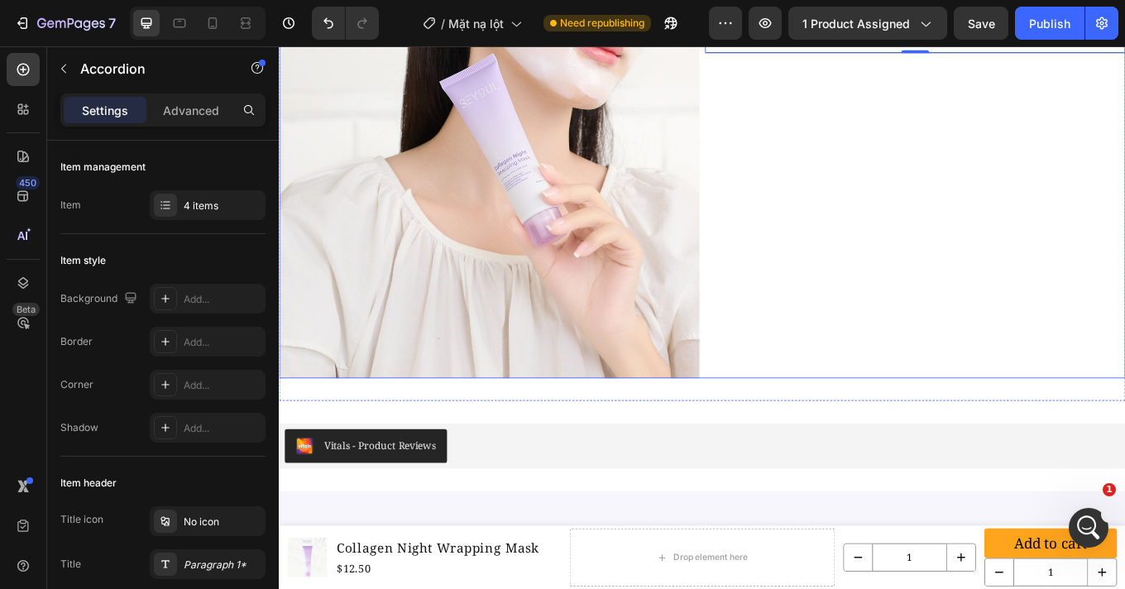
scroll to position [4764, 0]
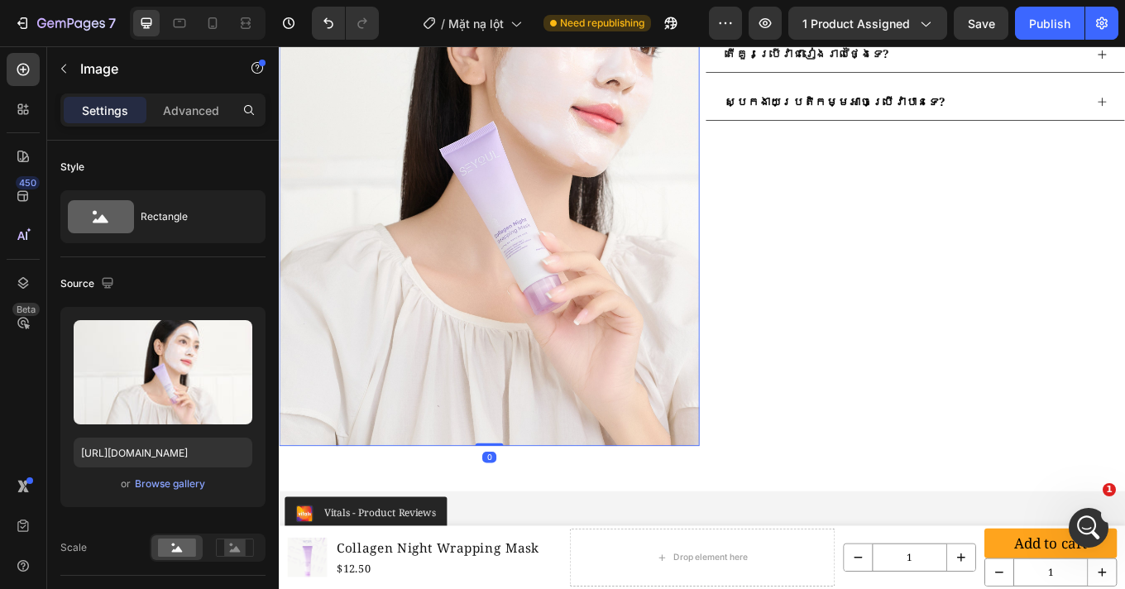
click at [526, 423] on img at bounding box center [525, 186] width 493 height 657
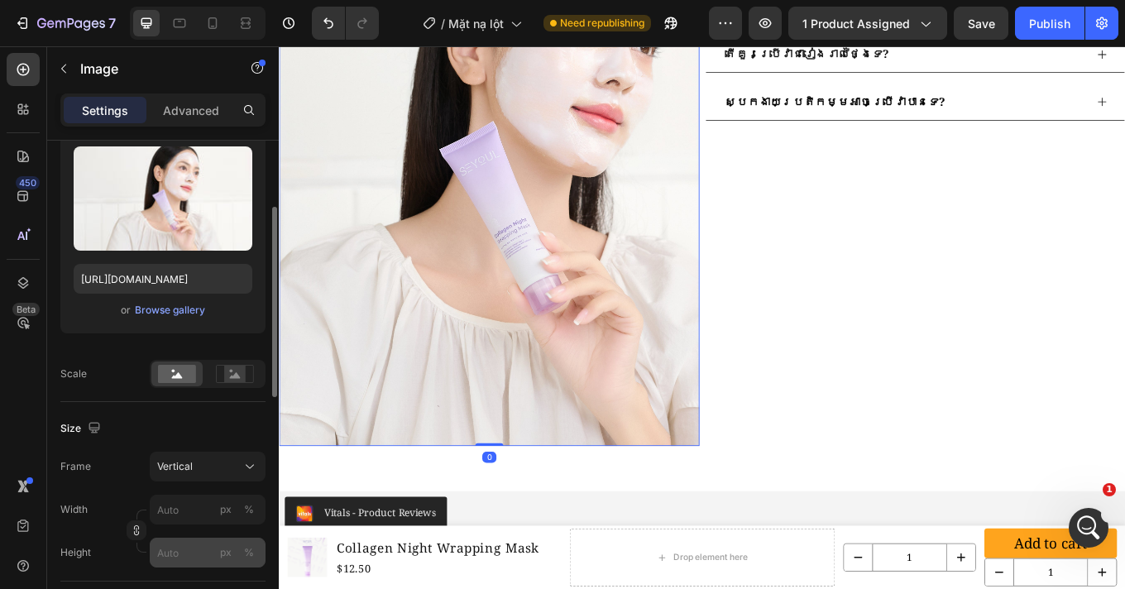
scroll to position [307, 0]
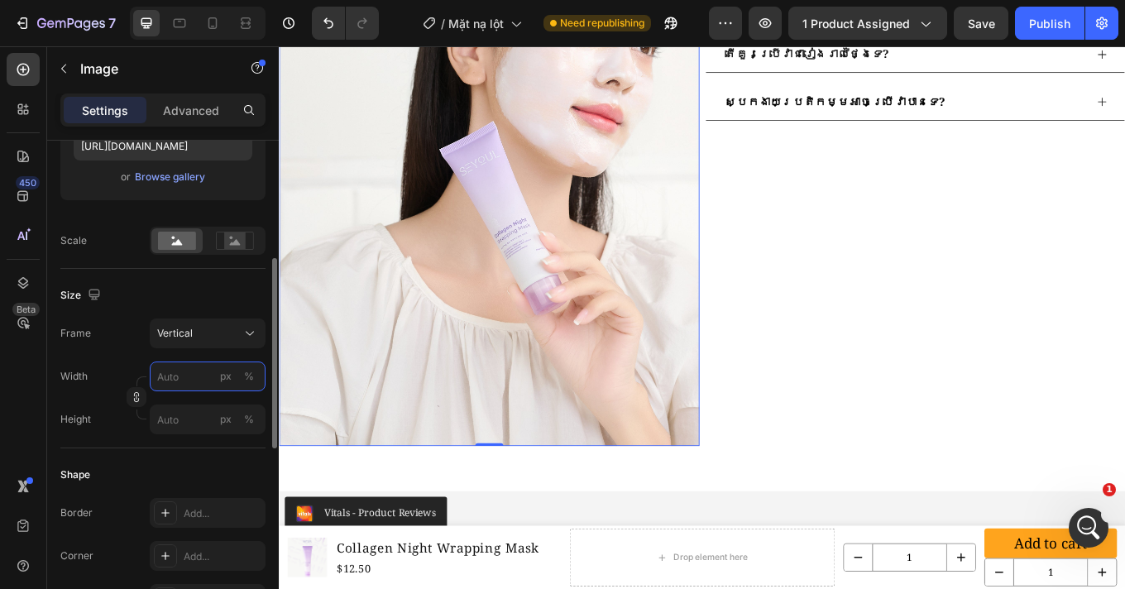
click at [173, 383] on input "px %" at bounding box center [208, 376] width 116 height 30
click at [189, 337] on span "Vertical" at bounding box center [175, 333] width 36 height 15
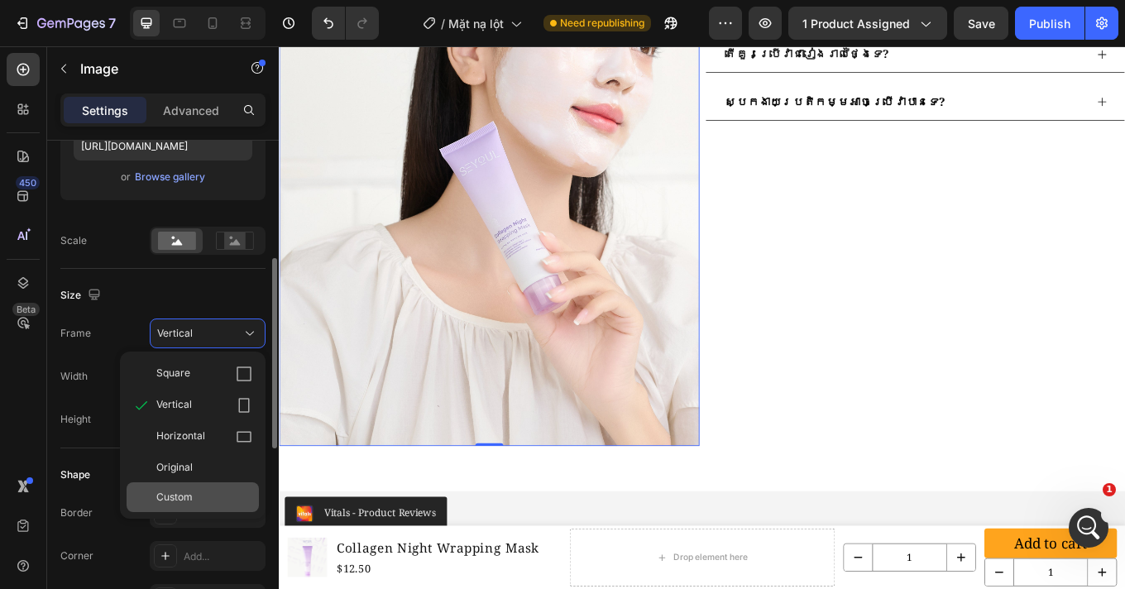
click at [185, 493] on span "Custom" at bounding box center [174, 497] width 36 height 15
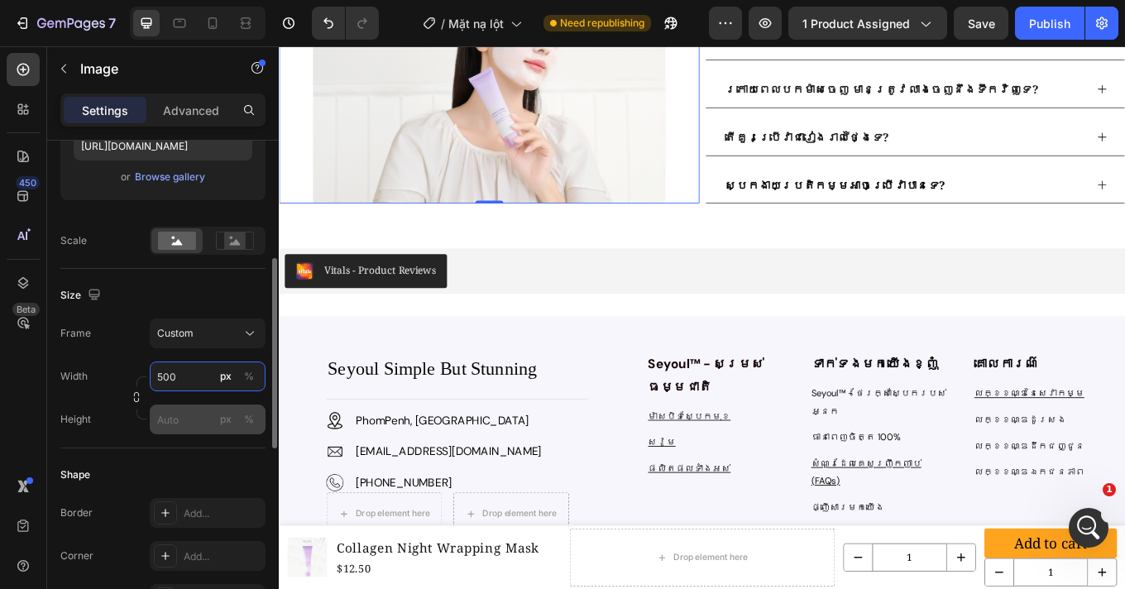
type input "500"
click at [182, 423] on input "px %" at bounding box center [208, 419] width 116 height 30
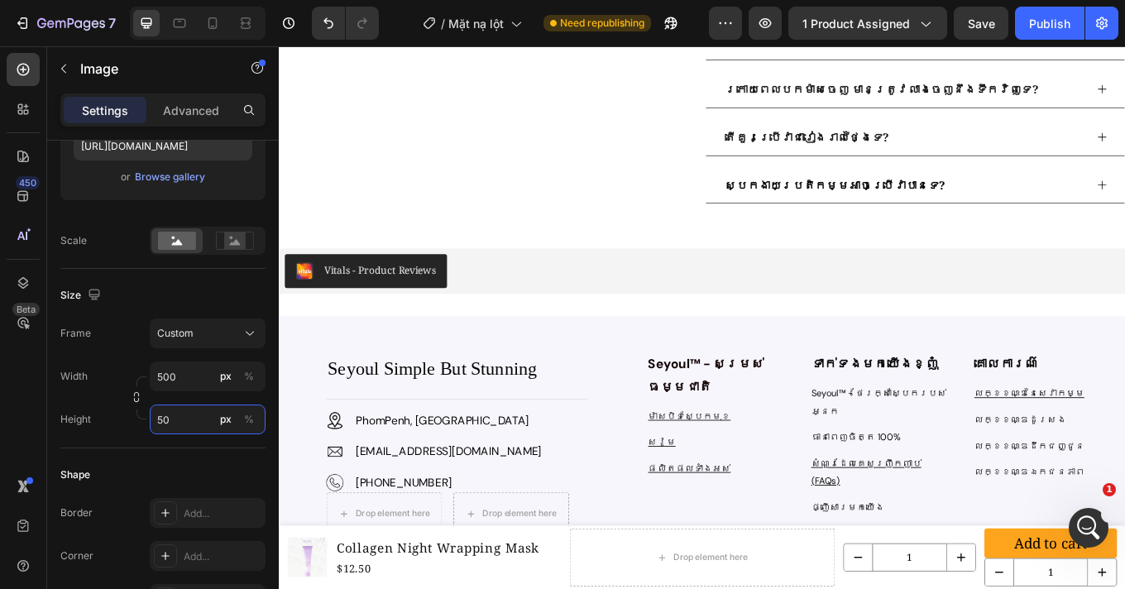
type input "500"
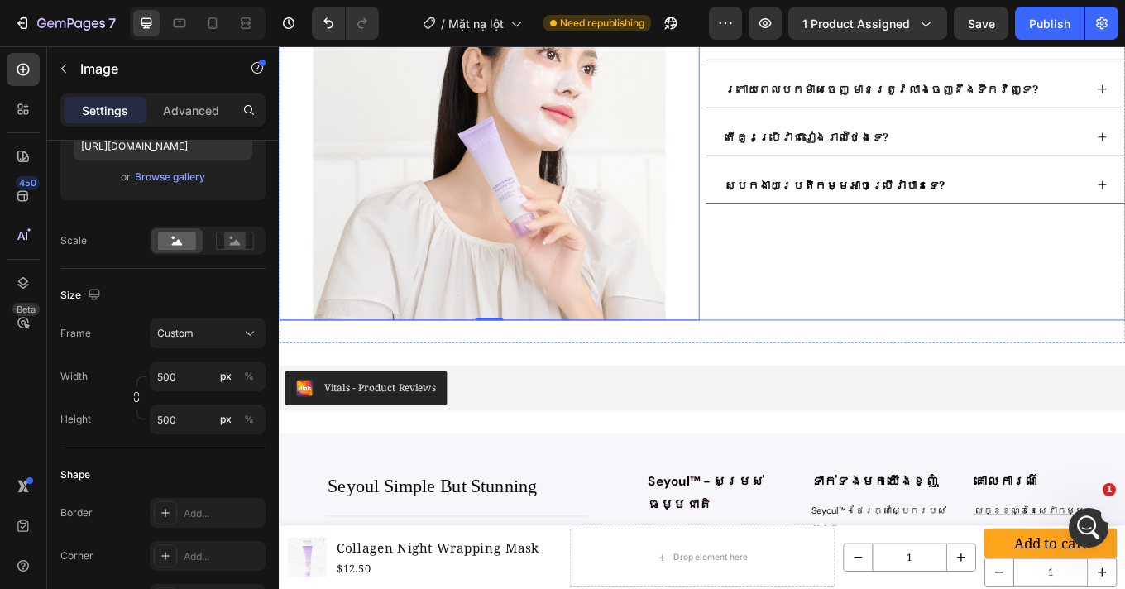
click at [1115, 368] on div "តើអាចប្រើគួបផ្សំនឹងផលិតផលផ្សេង ( សេរ៉ូម/គ្រីមលាប) បានឬទេ? ក្រោយពេលបកម៉ាសចេញ មាន…" at bounding box center [1024, 161] width 493 height 413
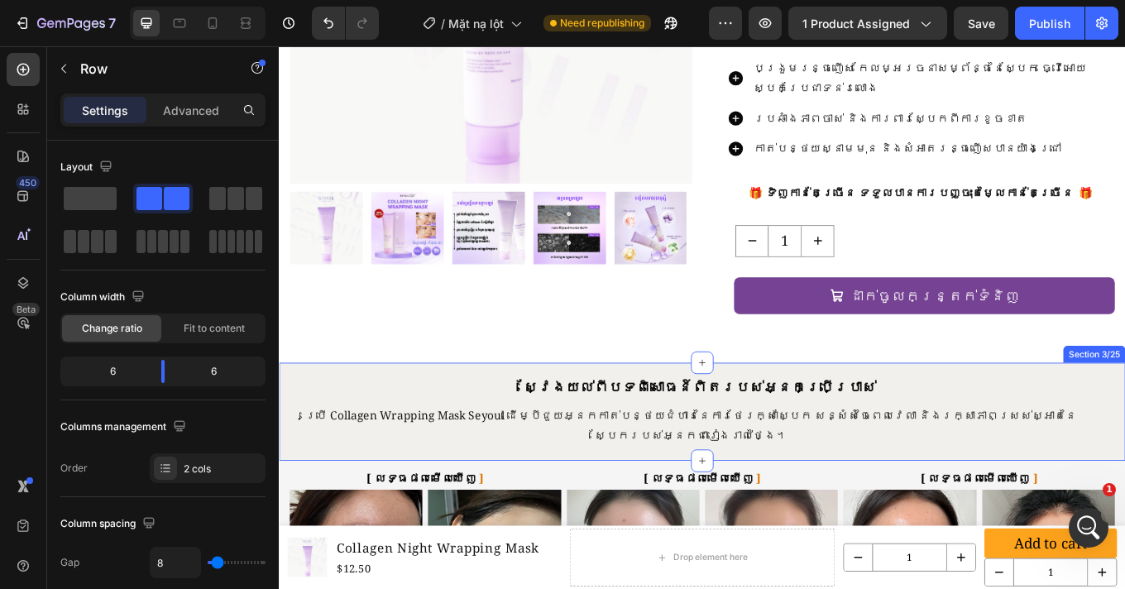
scroll to position [329, 0]
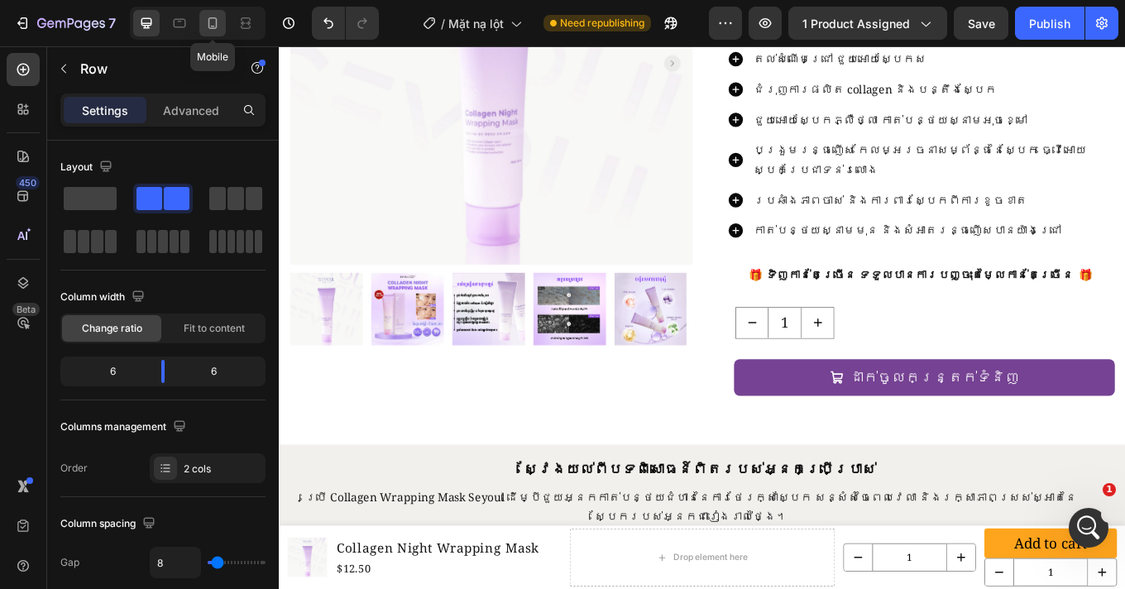
click at [205, 31] on icon at bounding box center [212, 23] width 17 height 17
type input "0"
type input "100%"
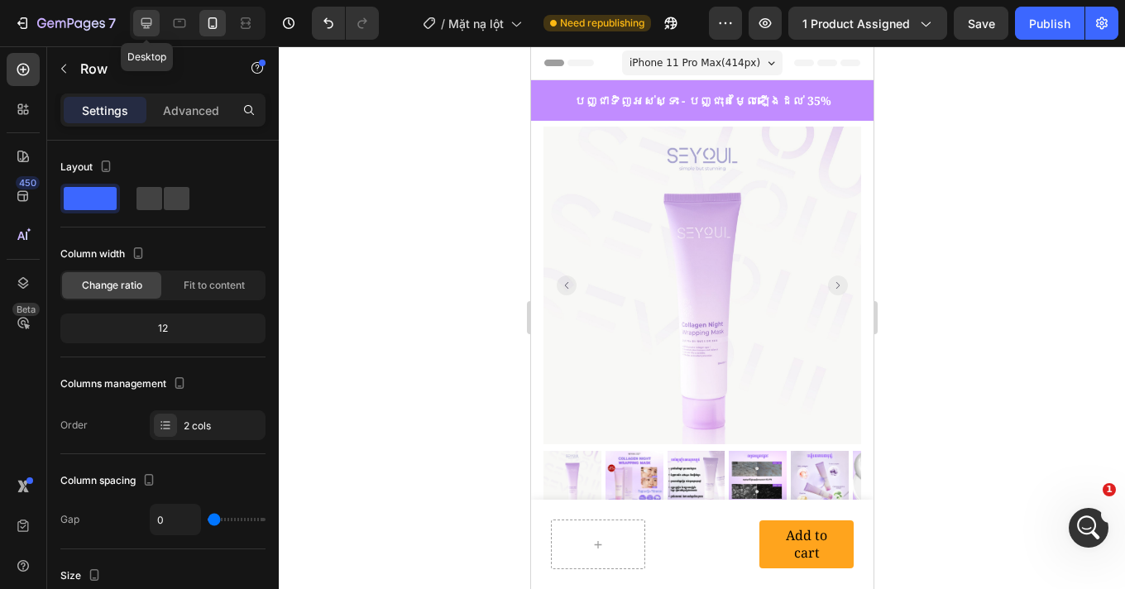
click at [153, 30] on icon at bounding box center [146, 23] width 17 height 17
type input "8"
type input "1200"
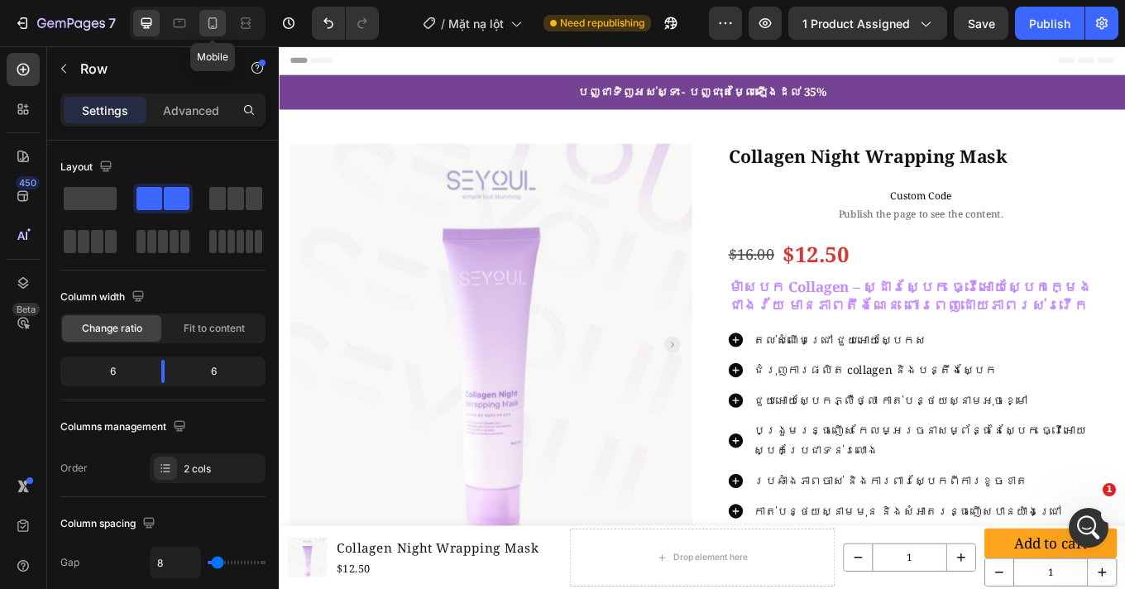
click at [204, 29] on icon at bounding box center [212, 23] width 17 height 17
type input "0"
type input "100%"
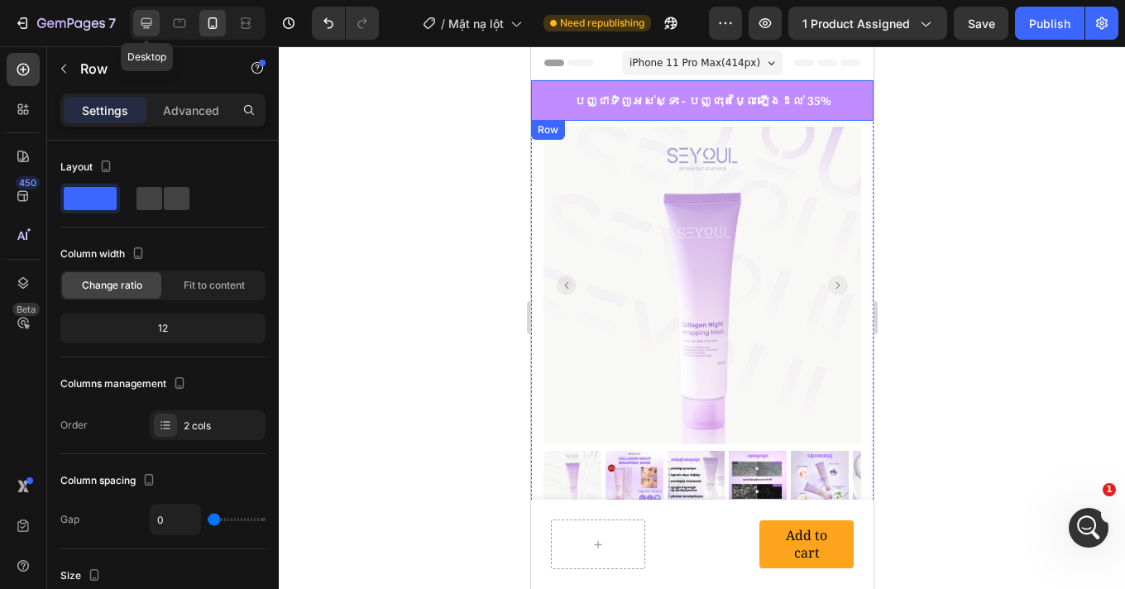
click at [146, 24] on icon at bounding box center [146, 23] width 17 height 17
type input "8"
type input "1200"
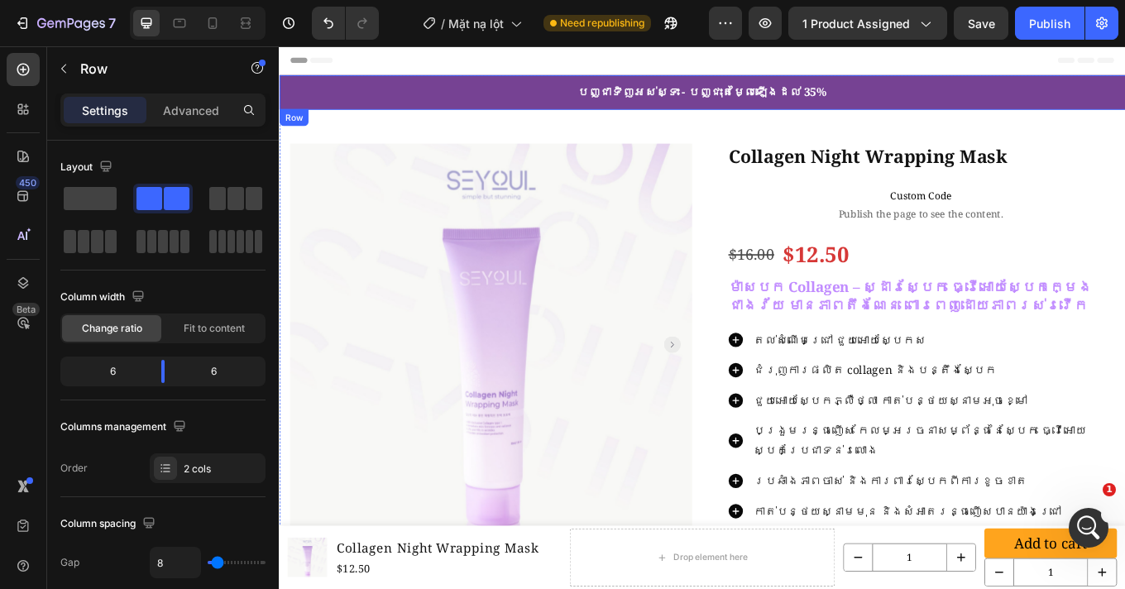
click at [404, 121] on div "Product Images Row Collagen Night Wrapping Mask Product Title Custom Code Publi…" at bounding box center [775, 465] width 992 height 689
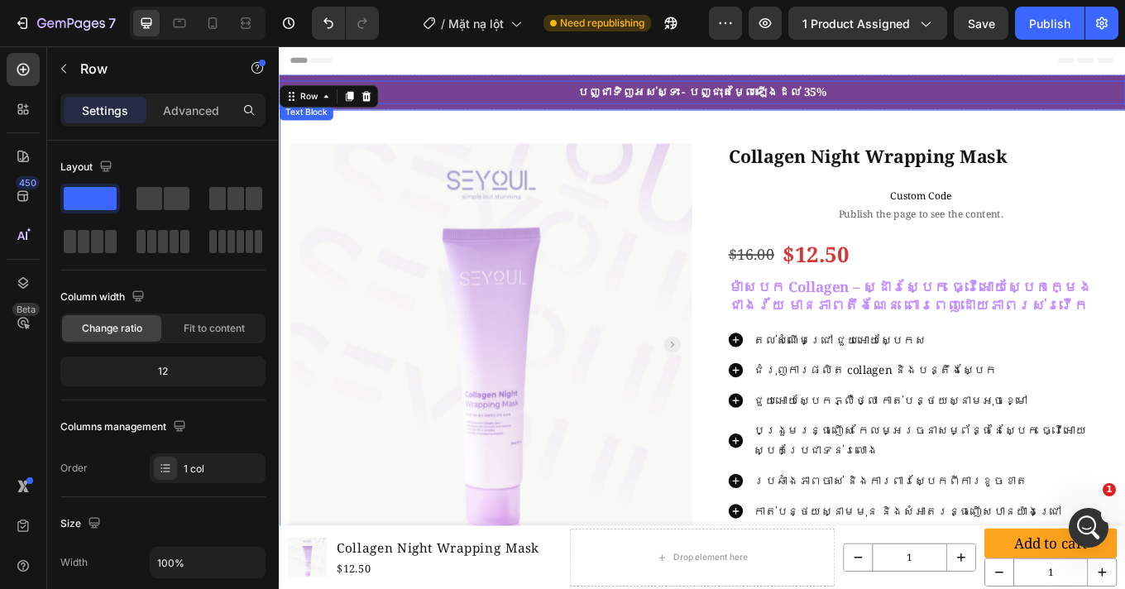
click at [476, 91] on p "បញ្ជាទិញអស់ស្ទះ - បញ្ជុះតម្លៃឡើងដល់ 35%" at bounding box center [774, 100] width 989 height 24
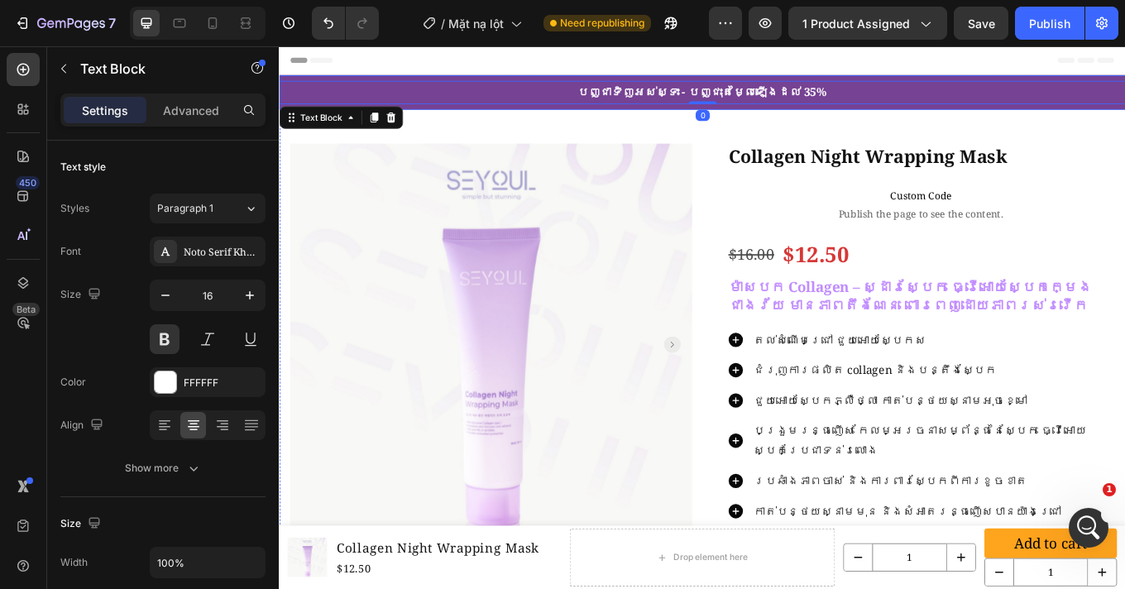
click at [452, 85] on div "បញ្ជាទិញអស់ស្ទះ - បញ្ជុះតម្លៃឡើងដល់ 35% Text Block 0 Row" at bounding box center [775, 100] width 992 height 41
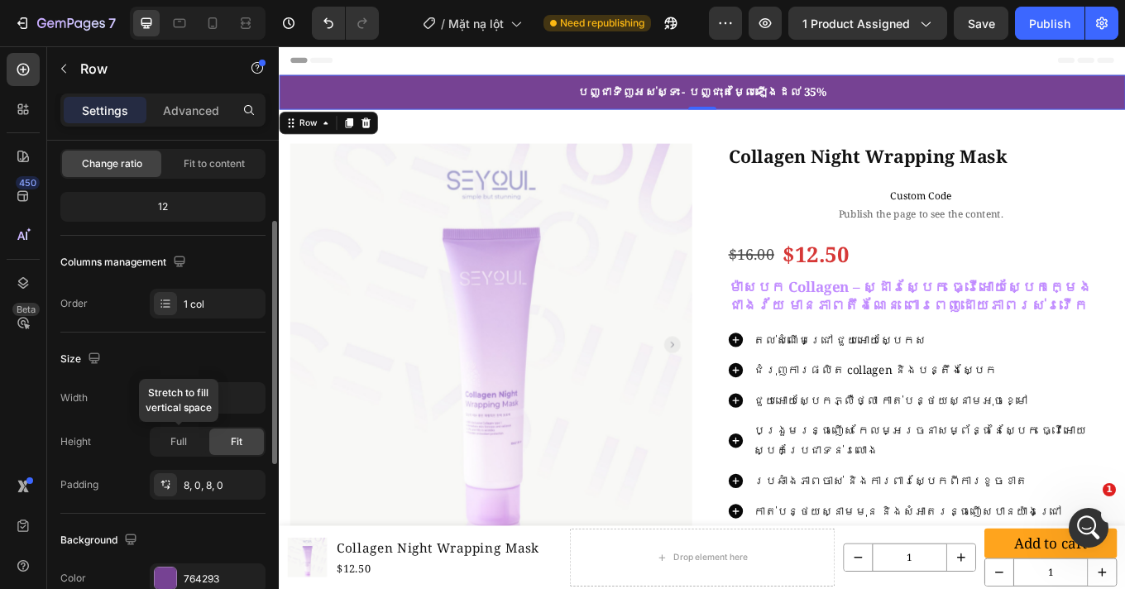
scroll to position [308, 0]
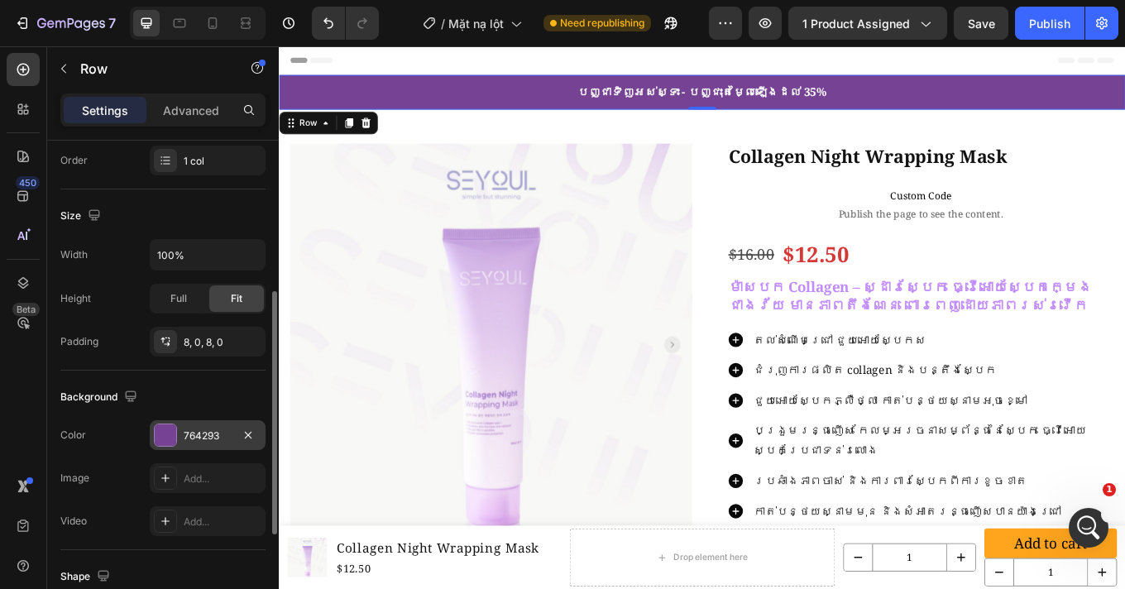
click at [208, 443] on div "764293" at bounding box center [208, 435] width 116 height 30
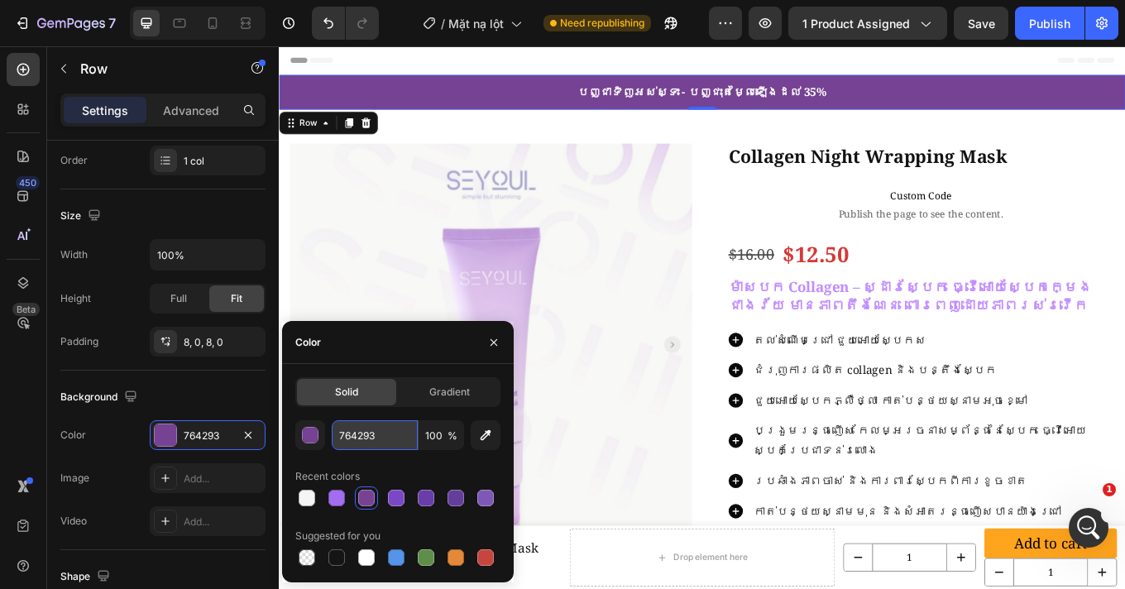
click at [387, 438] on input "764293" at bounding box center [375, 435] width 86 height 30
click at [206, 22] on icon at bounding box center [212, 23] width 17 height 17
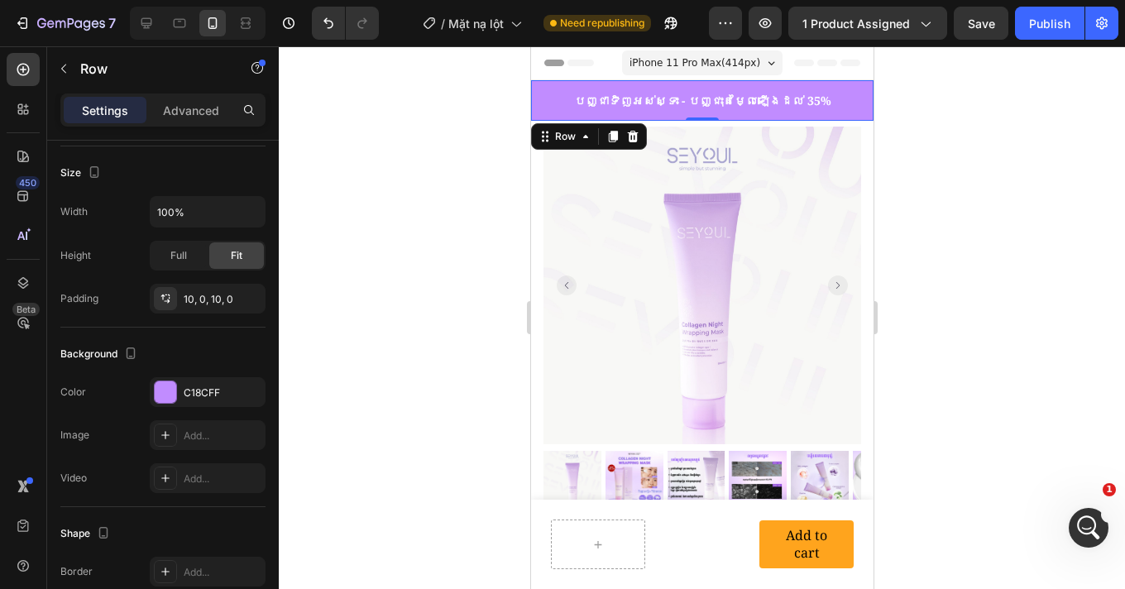
click at [580, 83] on div "បញ្ជាទិញអស់ស្ទះ - បញ្ជុះតម្លៃឡើងដល់ 35% Text Block Row 0" at bounding box center [701, 100] width 342 height 41
click at [197, 394] on div "C18CFF" at bounding box center [208, 392] width 48 height 15
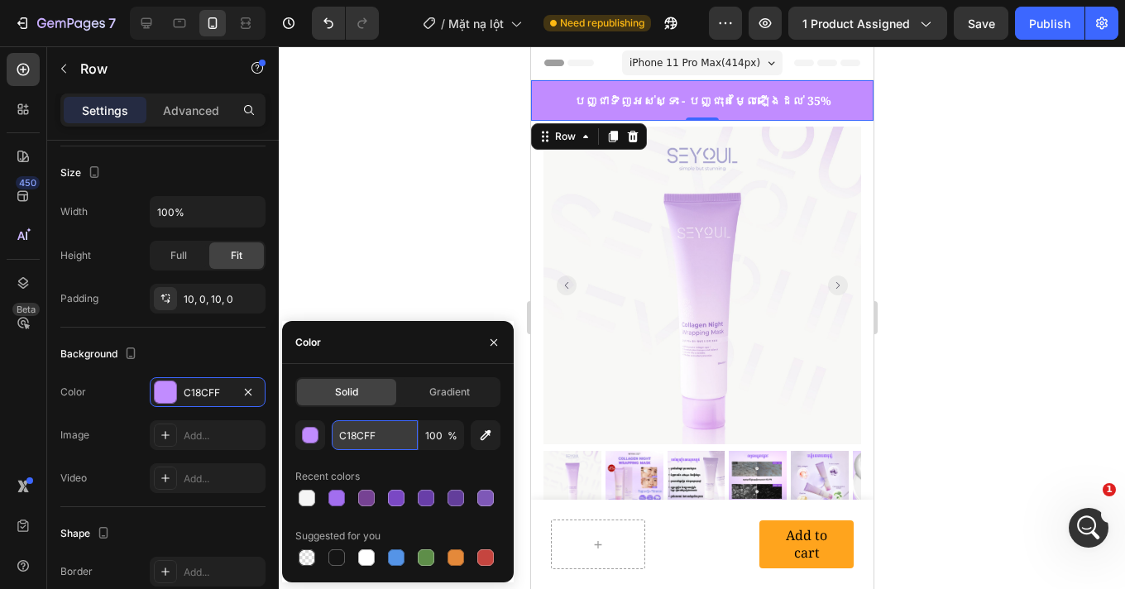
click at [375, 434] on input "C18CFF" at bounding box center [375, 435] width 86 height 30
paste input "764293"
type input "764293"
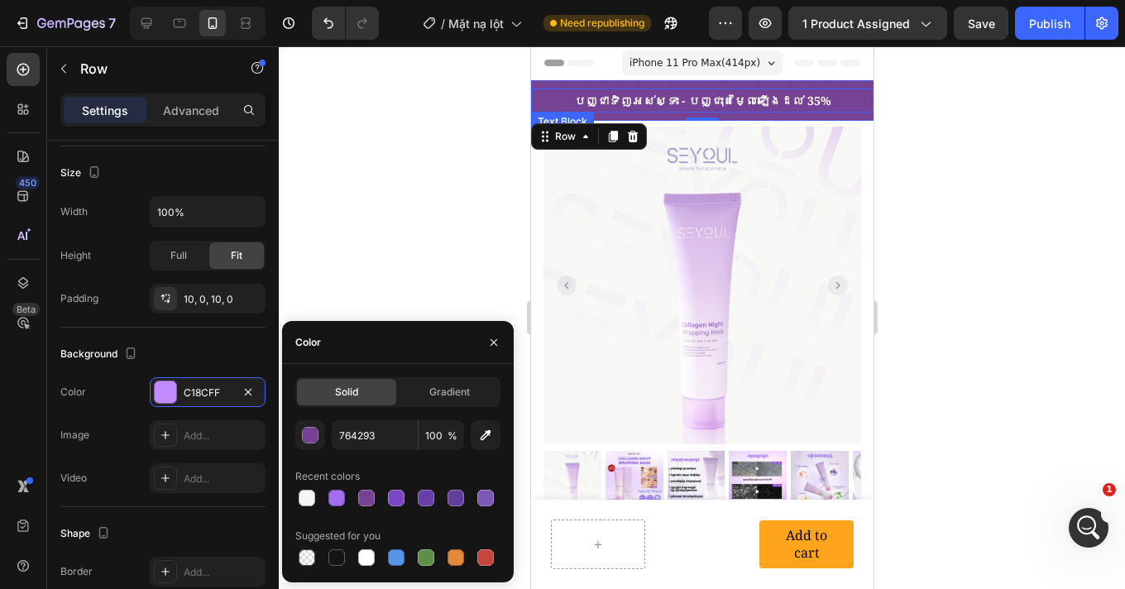
click at [665, 106] on p "បញ្ជាទិញអស់ស្ទះ - បញ្ជុះតម្លៃឡើងដល់ 35%" at bounding box center [701, 100] width 339 height 21
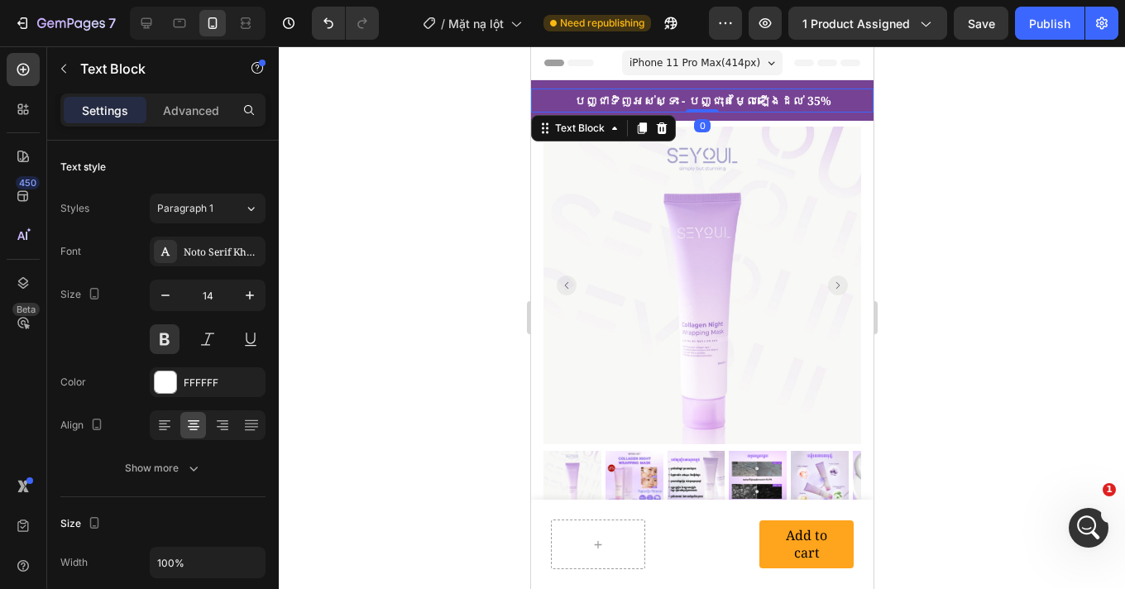
click at [665, 106] on p "បញ្ជាទិញអស់ស្ទះ - បញ្ជុះតម្លៃឡើងដល់ 35%" at bounding box center [701, 100] width 339 height 21
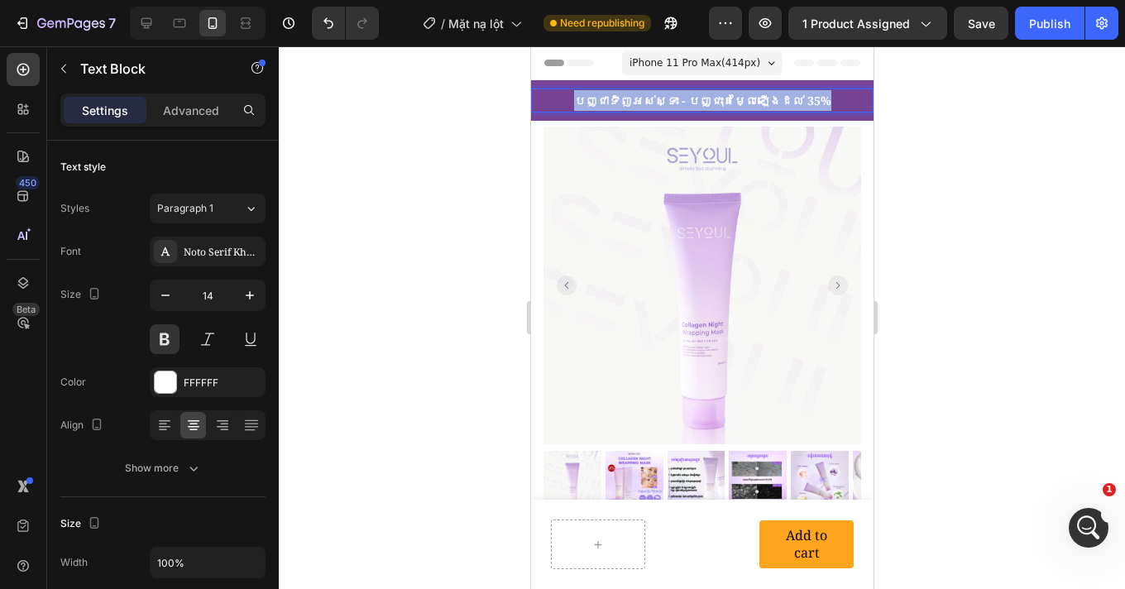
click at [665, 106] on p "បញ្ជាទិញអស់ស្ទះ - បញ្ជុះតម្លៃឡើងដល់ 35%" at bounding box center [701, 100] width 339 height 21
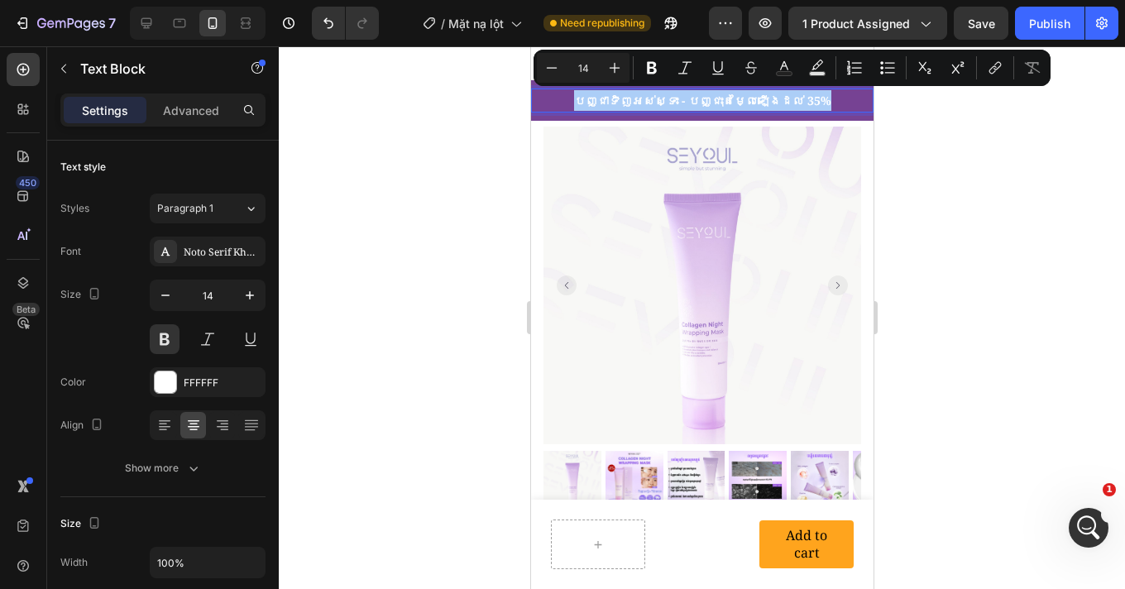
drag, startPoint x: 423, startPoint y: 314, endPoint x: 513, endPoint y: 315, distance: 90.1
click at [423, 314] on div at bounding box center [702, 317] width 846 height 542
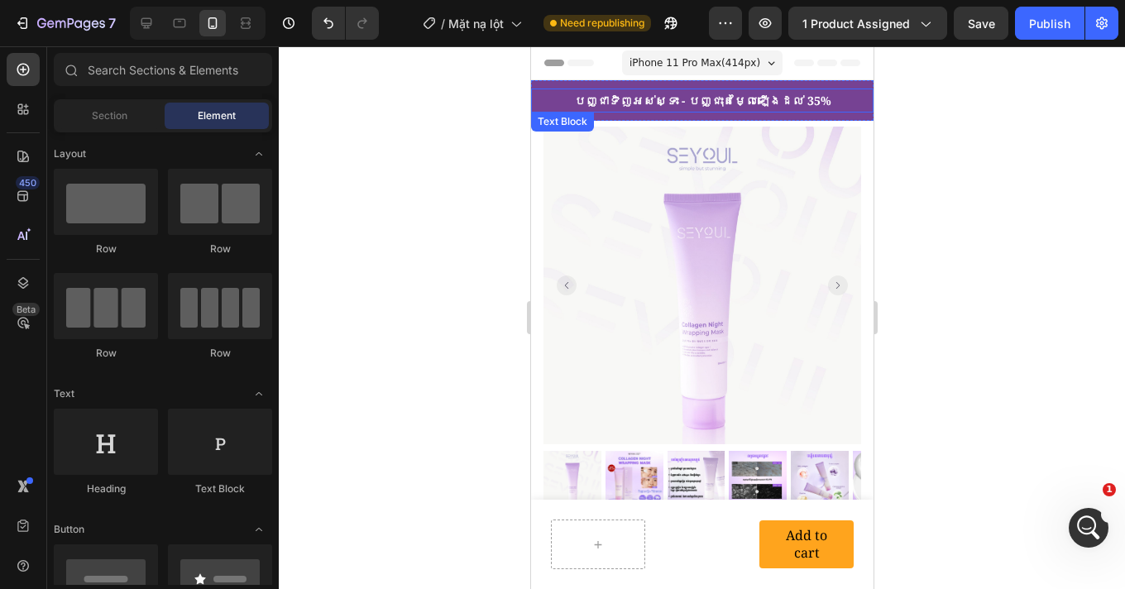
click at [560, 96] on p "បញ្ជាទិញអស់ស្ទះ - បញ្ជុះតម្លៃឡើងដល់ 35%" at bounding box center [701, 100] width 339 height 21
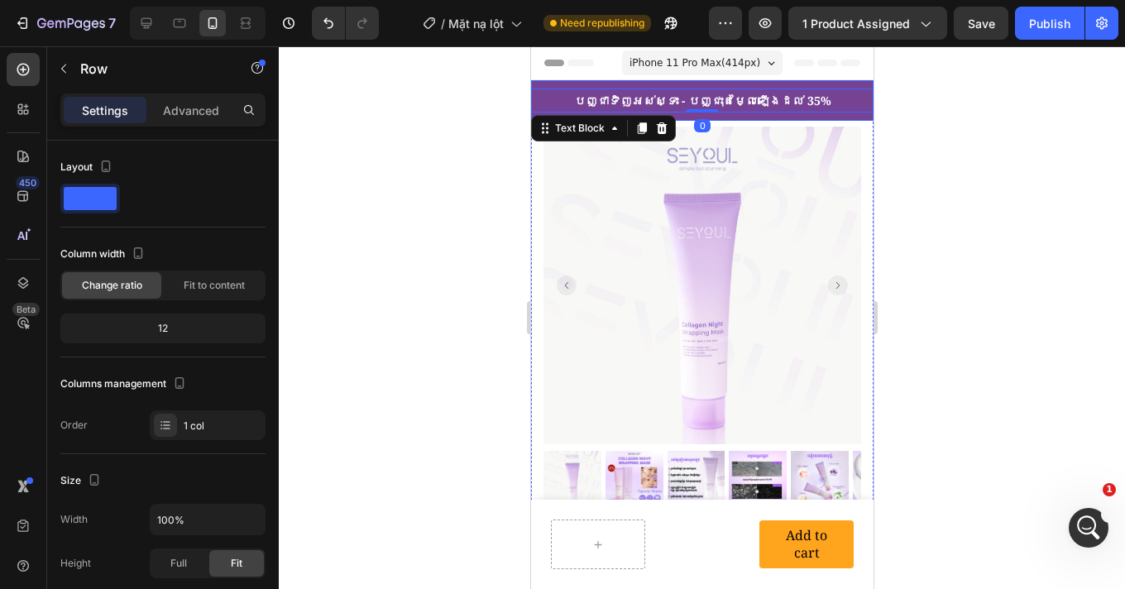
click at [567, 85] on div "បញ្ជាទិញអស់ស្ទះ - បញ្ជុះតម្លៃឡើងដល់ 35% Text Block 0 Row" at bounding box center [701, 100] width 342 height 41
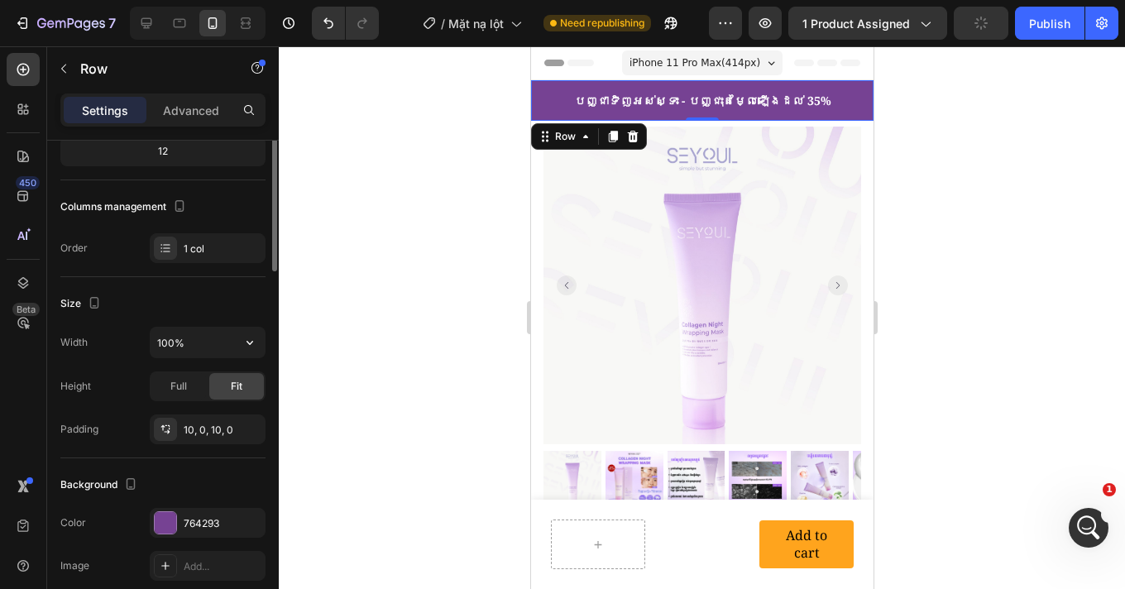
scroll to position [383, 0]
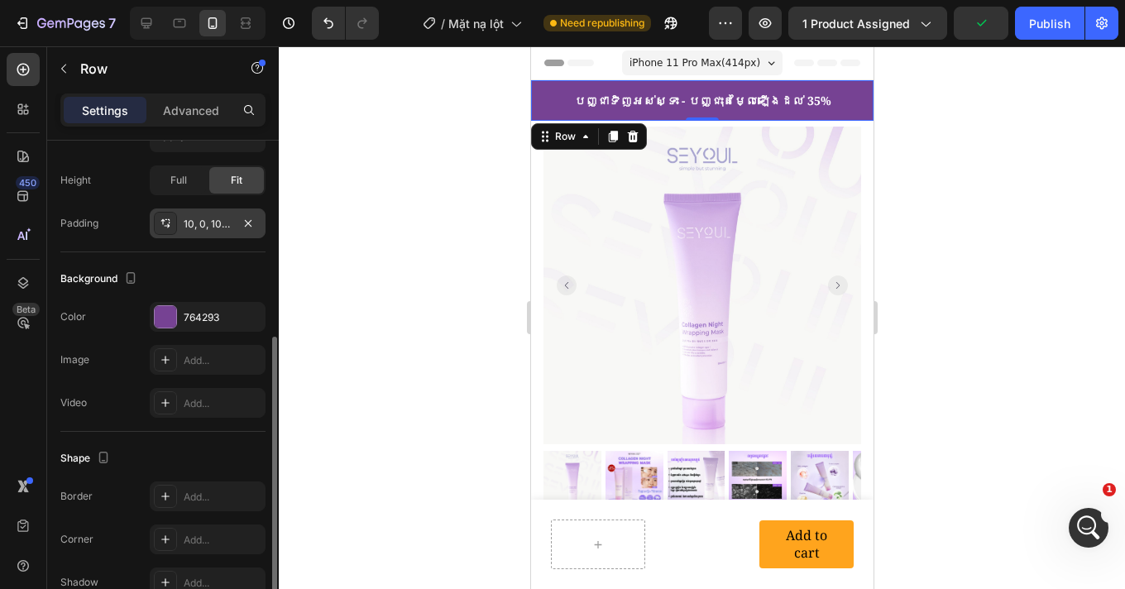
click at [201, 226] on div "10, 0, 10, 0" at bounding box center [208, 224] width 48 height 15
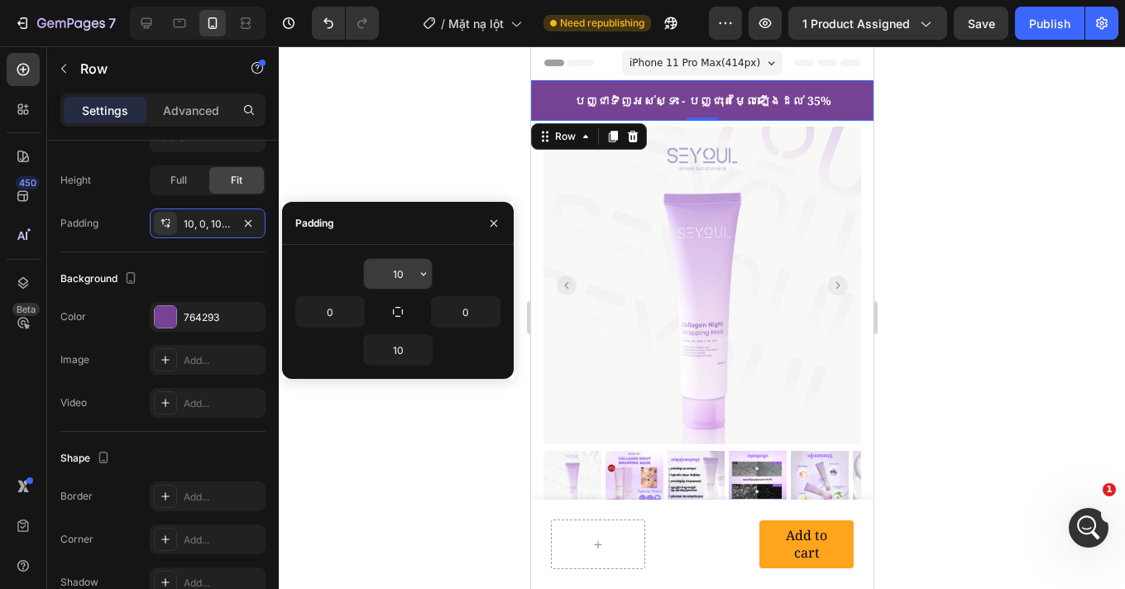
click at [406, 276] on input "10" at bounding box center [398, 274] width 68 height 30
type input "9"
click at [407, 350] on input "10" at bounding box center [398, 350] width 68 height 30
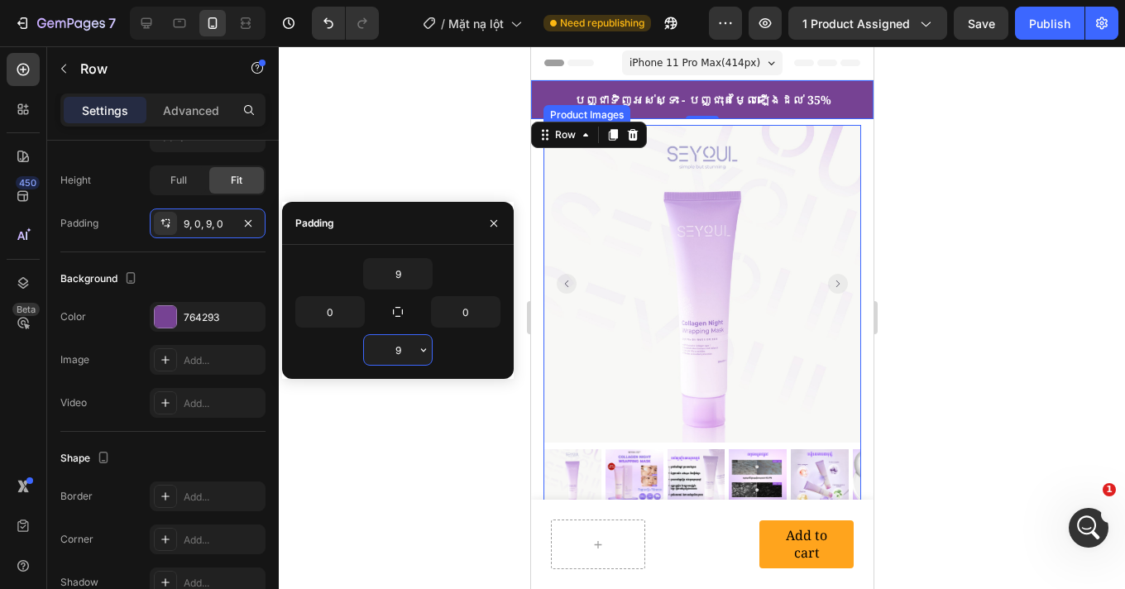
type input "10"
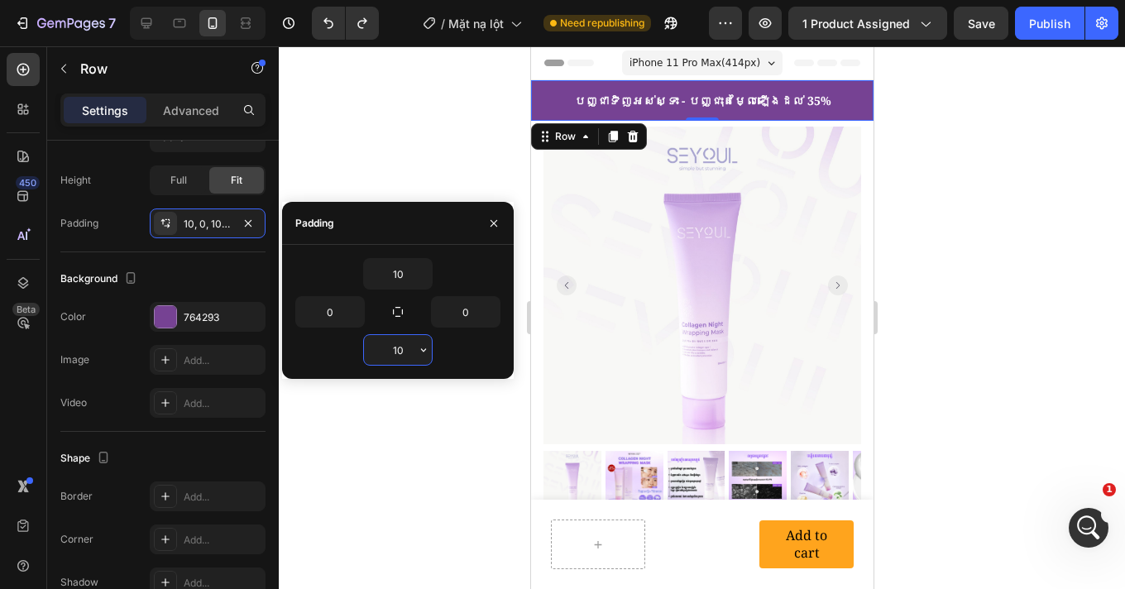
click at [990, 257] on div at bounding box center [702, 317] width 846 height 542
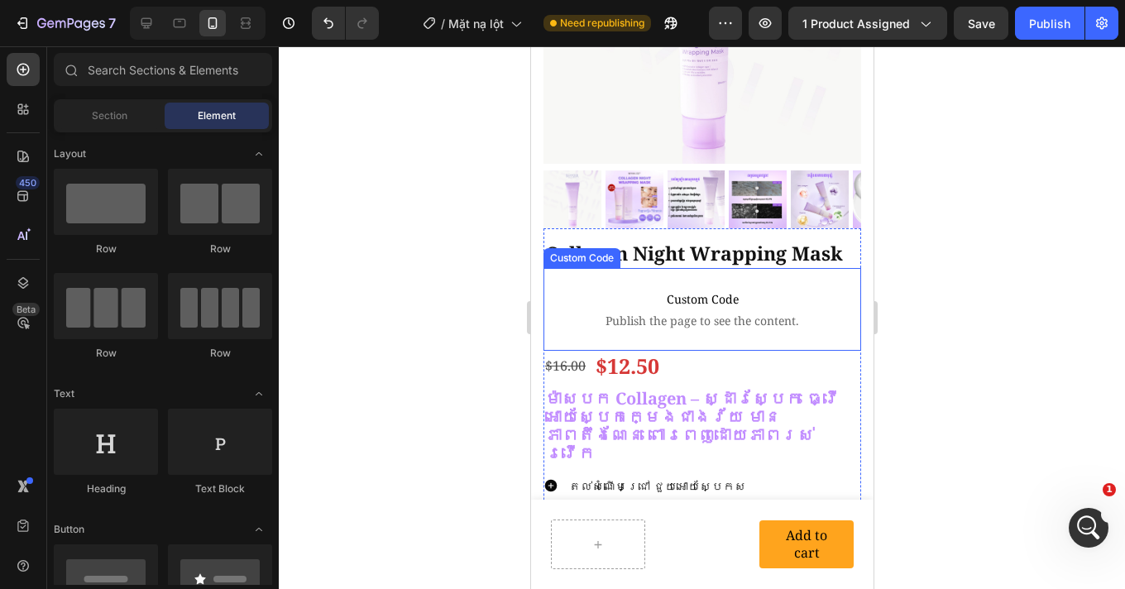
scroll to position [298, 0]
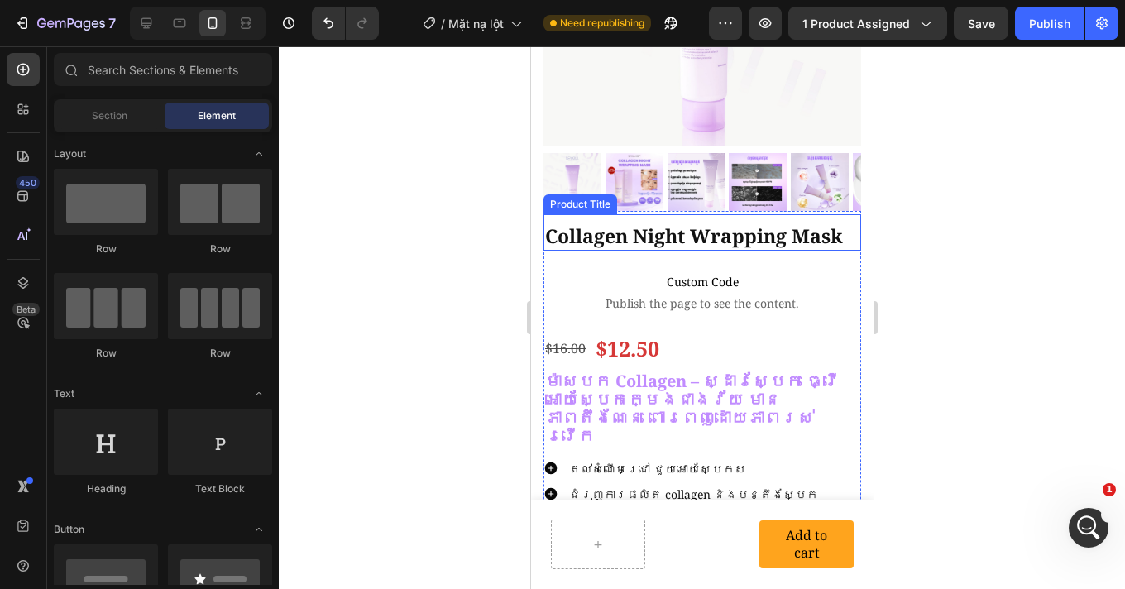
click at [714, 230] on h1 "Collagen Night Wrapping Mask" at bounding box center [701, 236] width 318 height 28
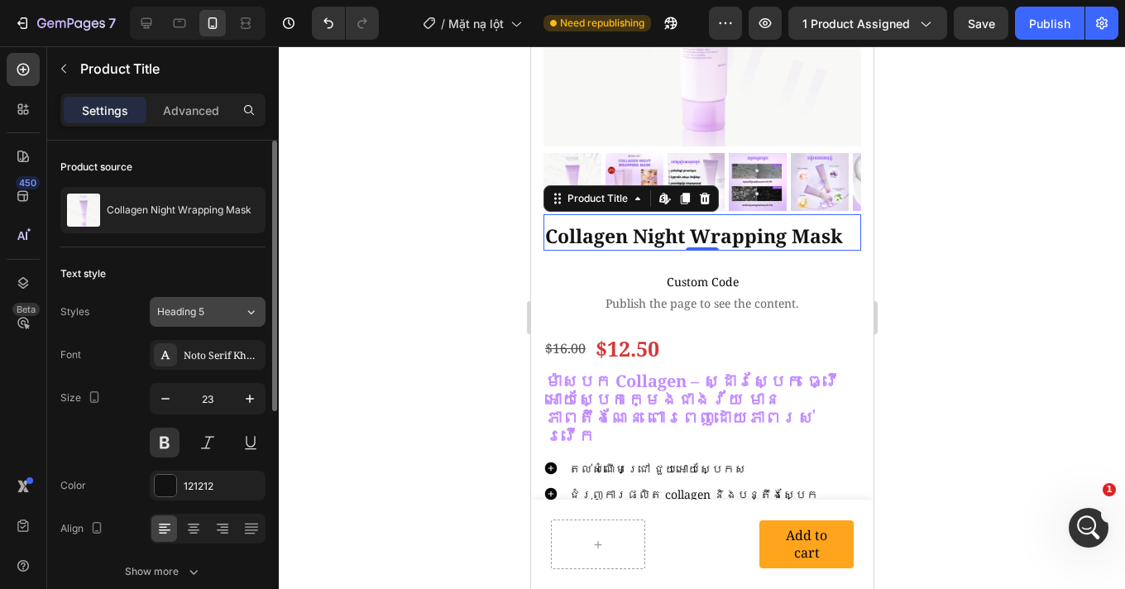
click at [207, 315] on div "Heading 5" at bounding box center [190, 311] width 67 height 15
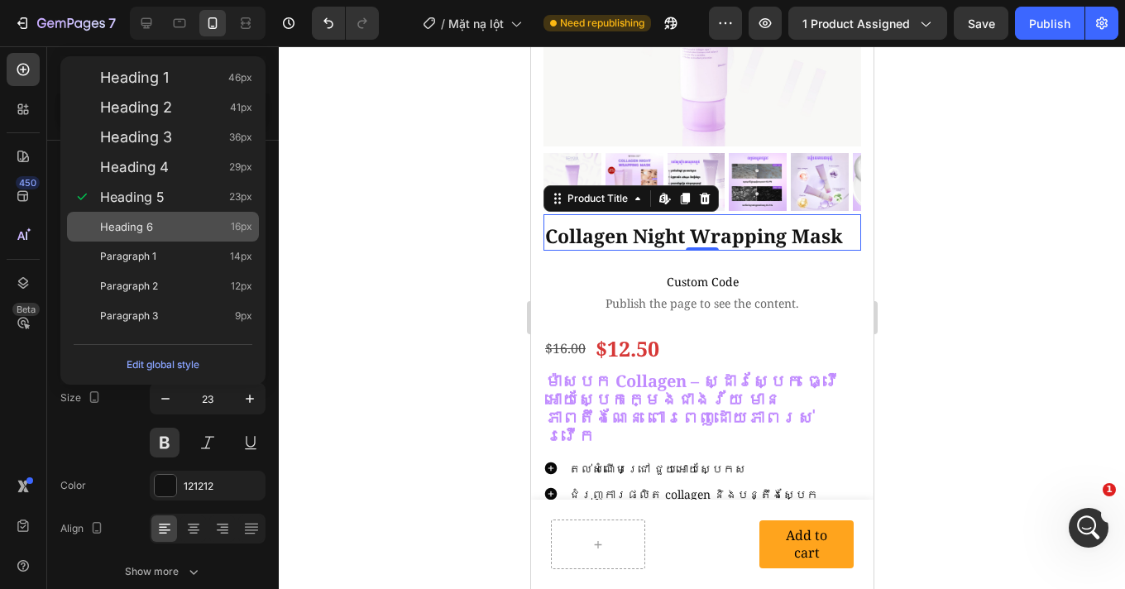
click at [160, 229] on div "Heading 6 16px" at bounding box center [176, 226] width 152 height 17
type input "16"
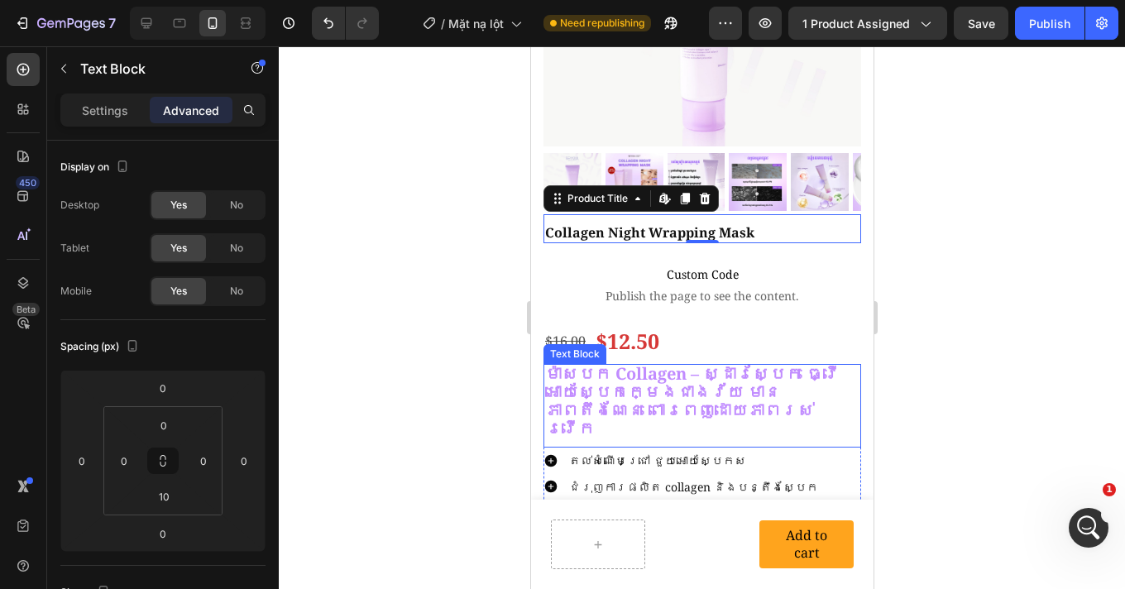
click at [659, 368] on strong "ម៉ាសបក Collagen – ស្ដារស្បែក ធ្វើអោយស្បែកក្មេងជាងវ័យ មានភាពតឹងណែន ពោរពេញដោយភាពរ…" at bounding box center [691, 400] width 294 height 76
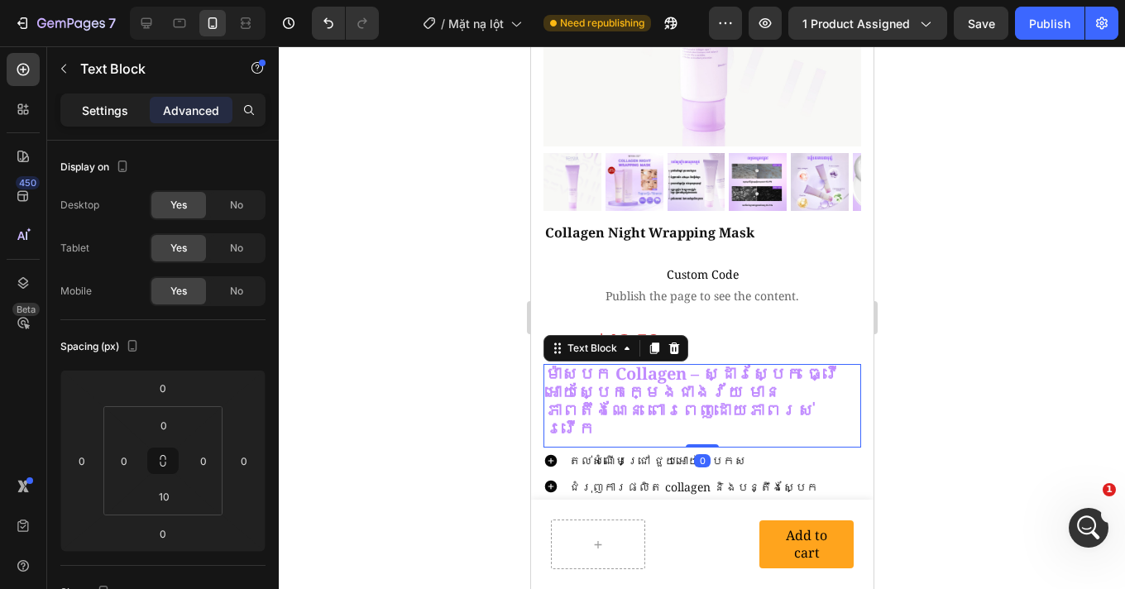
click at [80, 117] on div "Settings" at bounding box center [105, 110] width 83 height 26
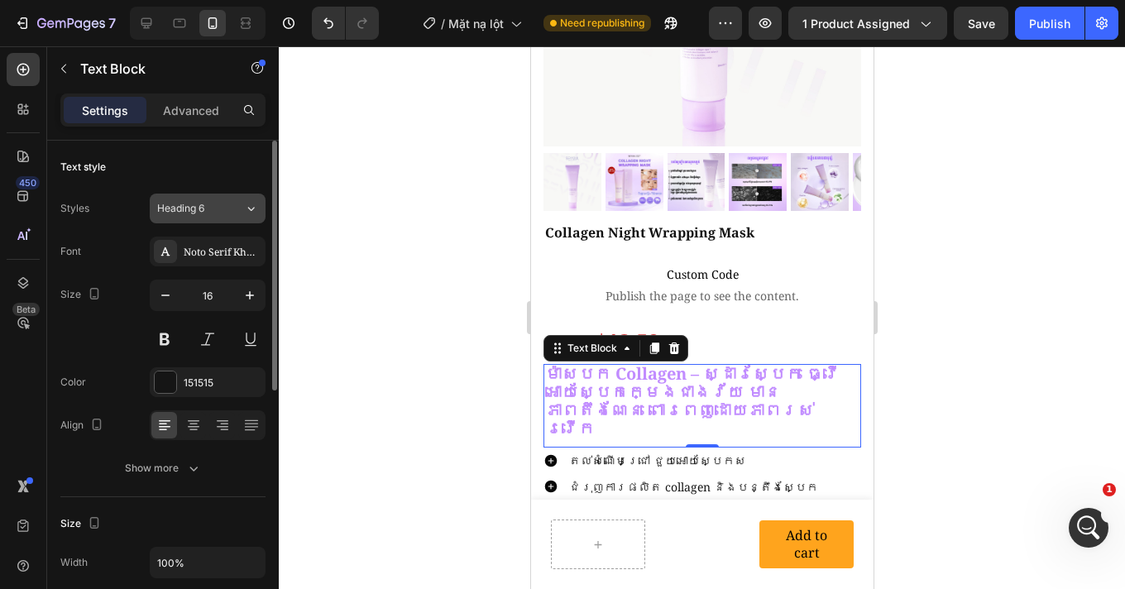
click at [204, 213] on span "Heading 6" at bounding box center [180, 208] width 47 height 15
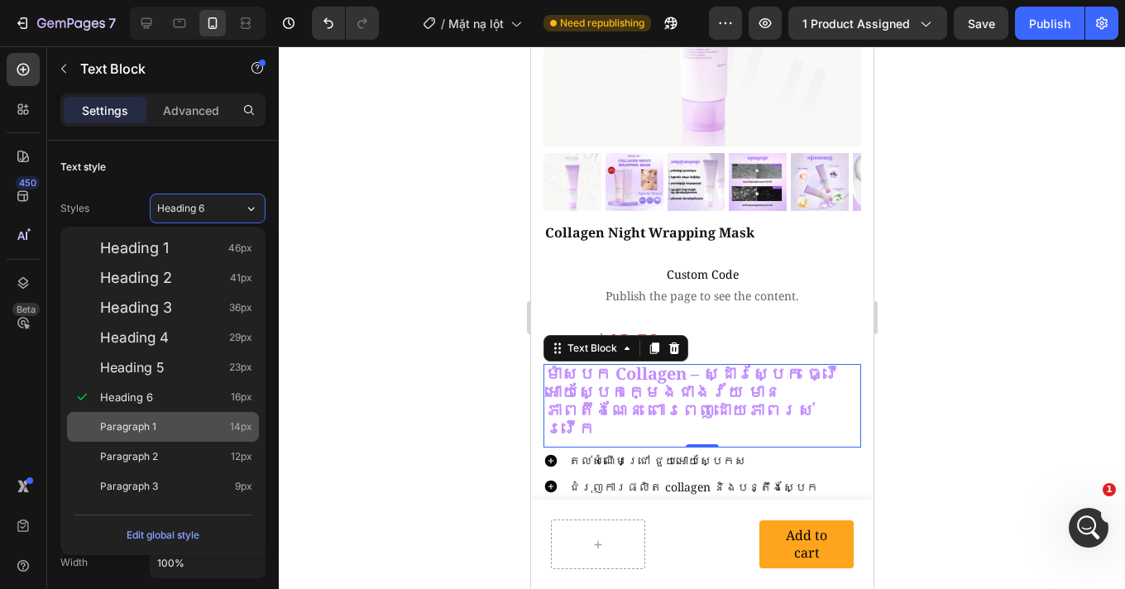
click at [174, 419] on div "Paragraph 1 14px" at bounding box center [176, 426] width 152 height 17
type input "14"
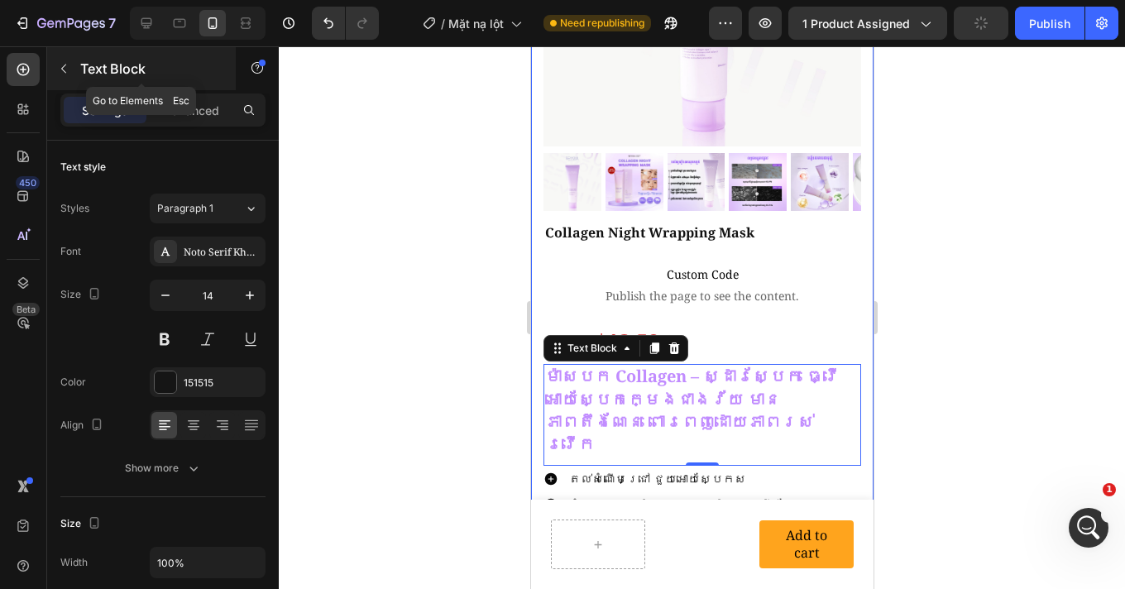
click at [72, 65] on button "button" at bounding box center [63, 68] width 26 height 26
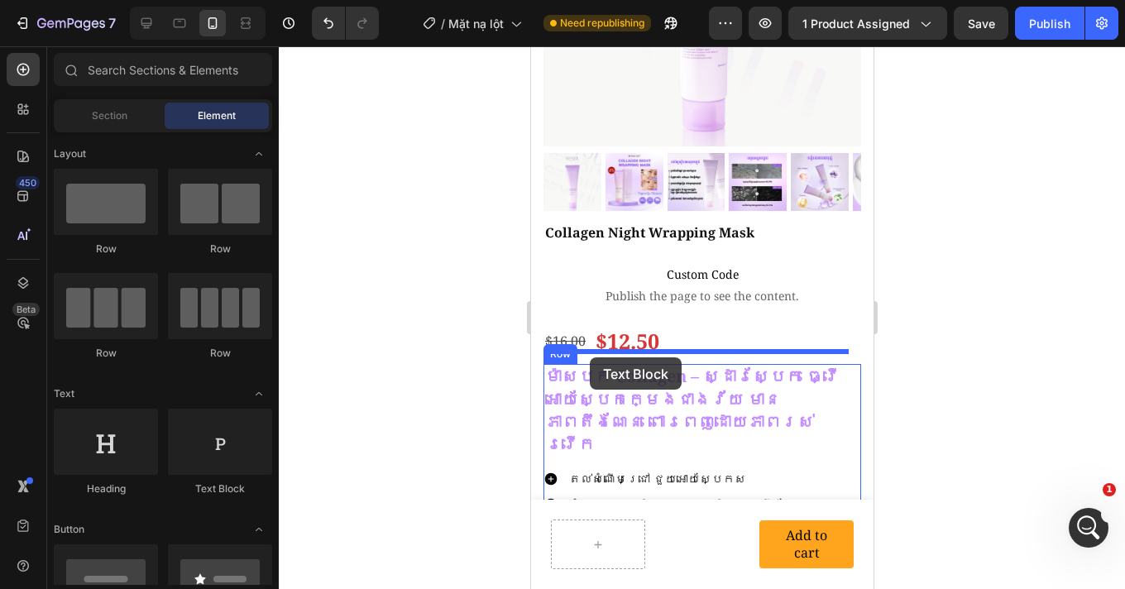
drag, startPoint x: 737, startPoint y: 483, endPoint x: 589, endPoint y: 357, distance: 194.2
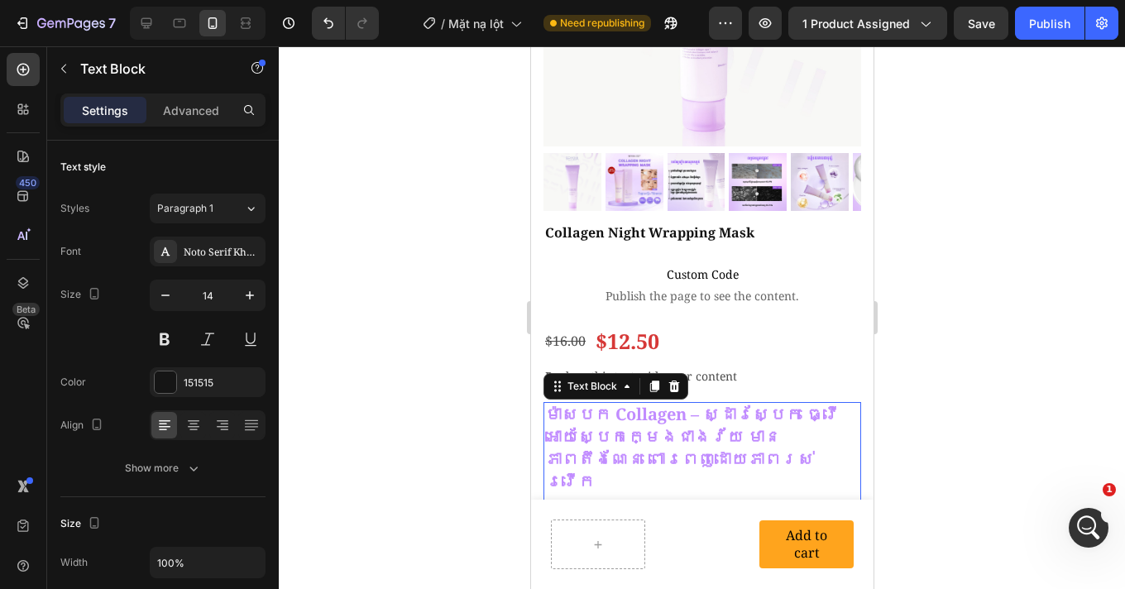
scroll to position [383, 0]
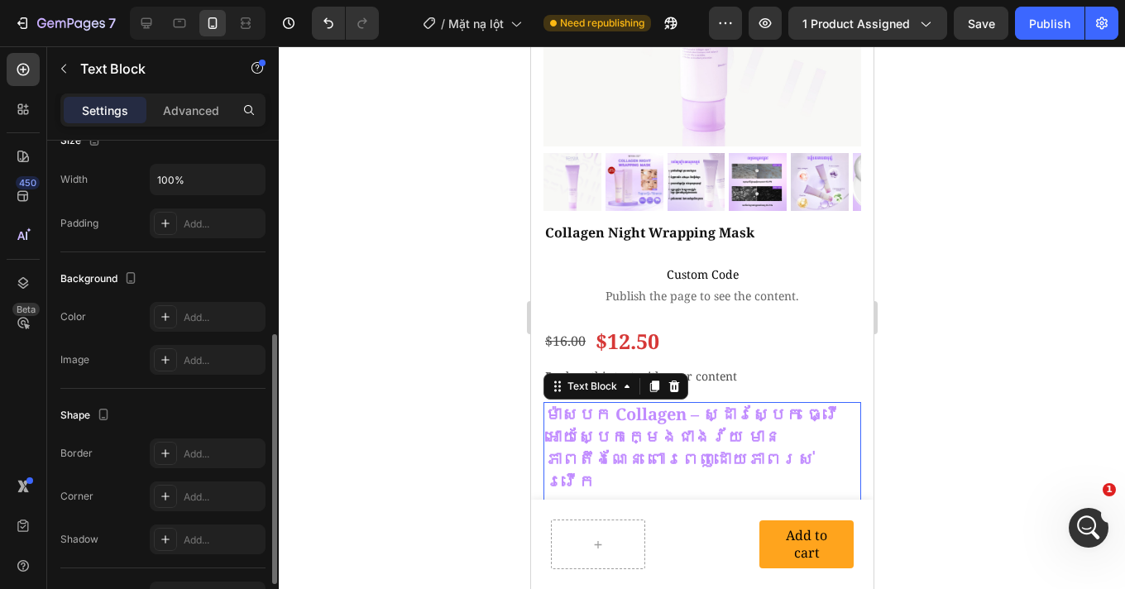
click at [619, 415] on strong "ម៉ាសបក Collagen – ស្ដារស្បែក ធ្វើអោយស្បែកក្មេងជាងវ័យ មានភាពតឹងណែន ពោរពេញដោយភាពរ…" at bounding box center [691, 448] width 294 height 90
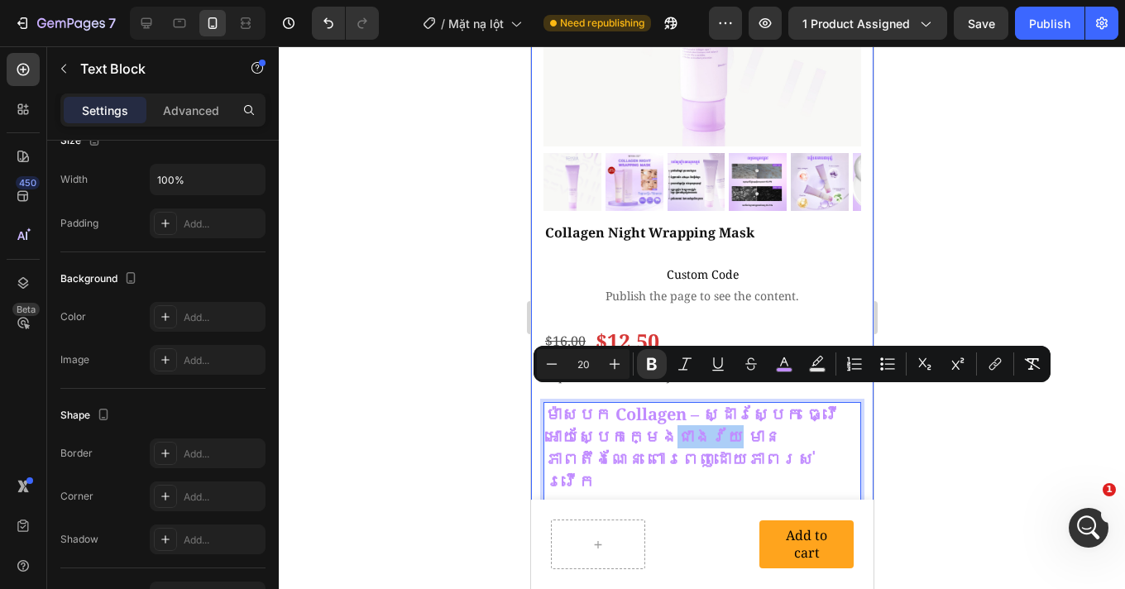
click at [972, 278] on div at bounding box center [702, 317] width 846 height 542
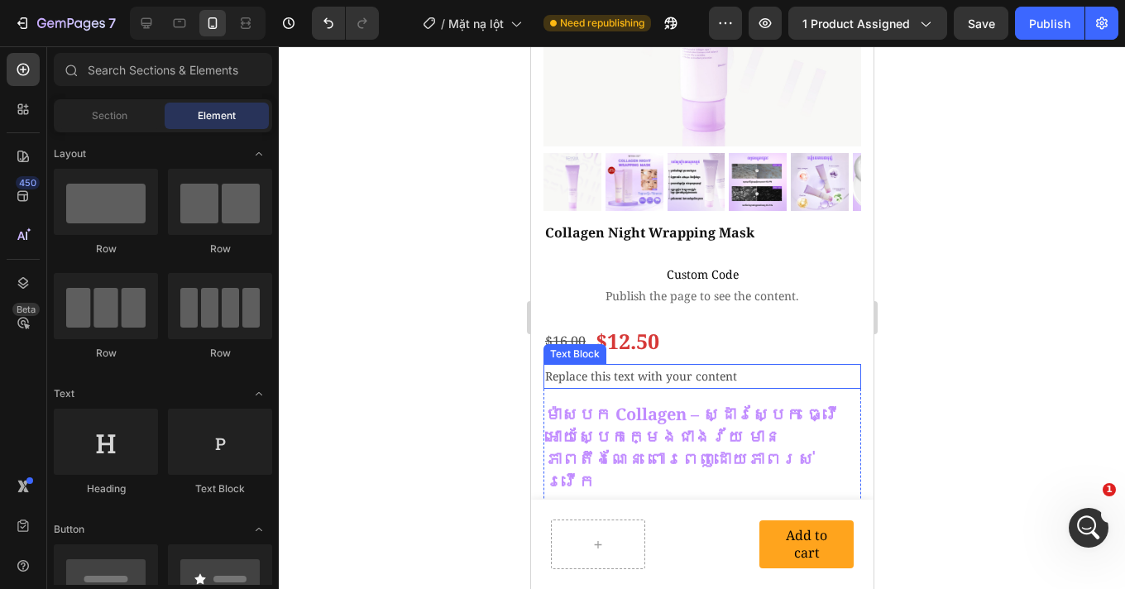
click at [650, 364] on div "Replace this text with your content" at bounding box center [701, 376] width 318 height 24
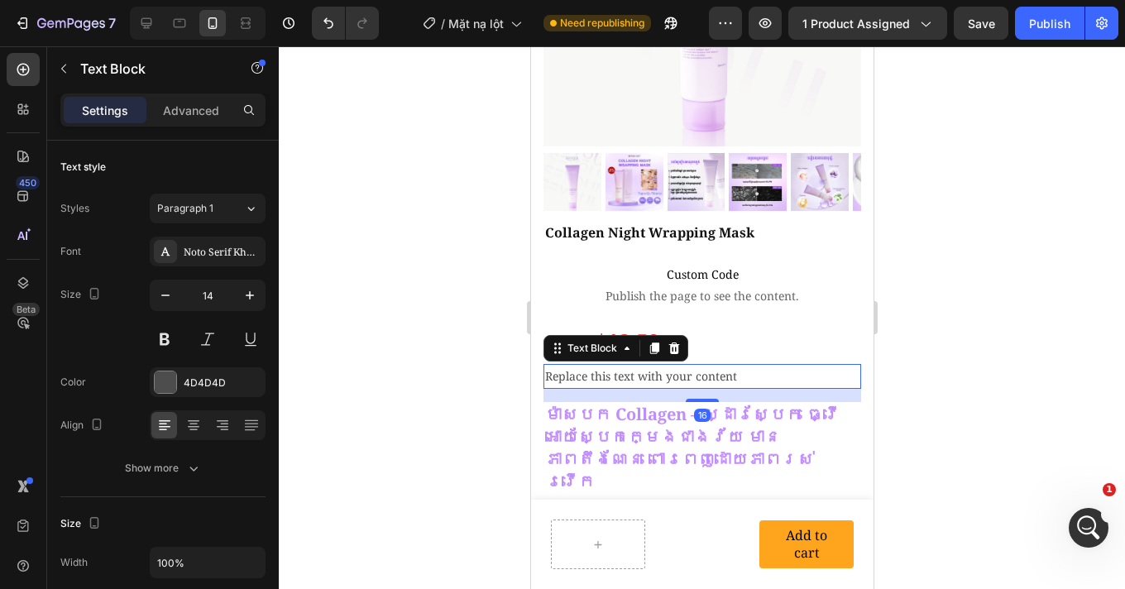
click at [650, 364] on div "Replace this text with your content" at bounding box center [701, 376] width 318 height 24
click at [650, 365] on p "Replace this text with your content" at bounding box center [701, 375] width 314 height 21
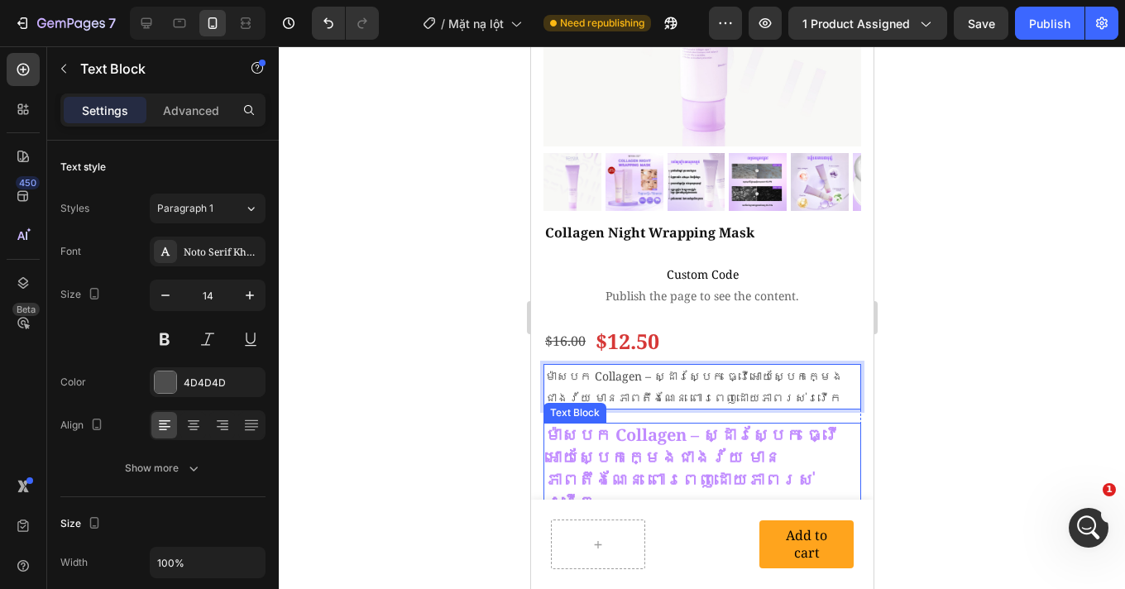
click at [665, 447] on strong "ម៉ាសបក Collagen – ស្ដារស្បែក ធ្វើអោយស្បែកក្មេងជាងវ័យ មានភាពតឹងណែន ពោរពេញដោយភាពរ…" at bounding box center [691, 468] width 294 height 90
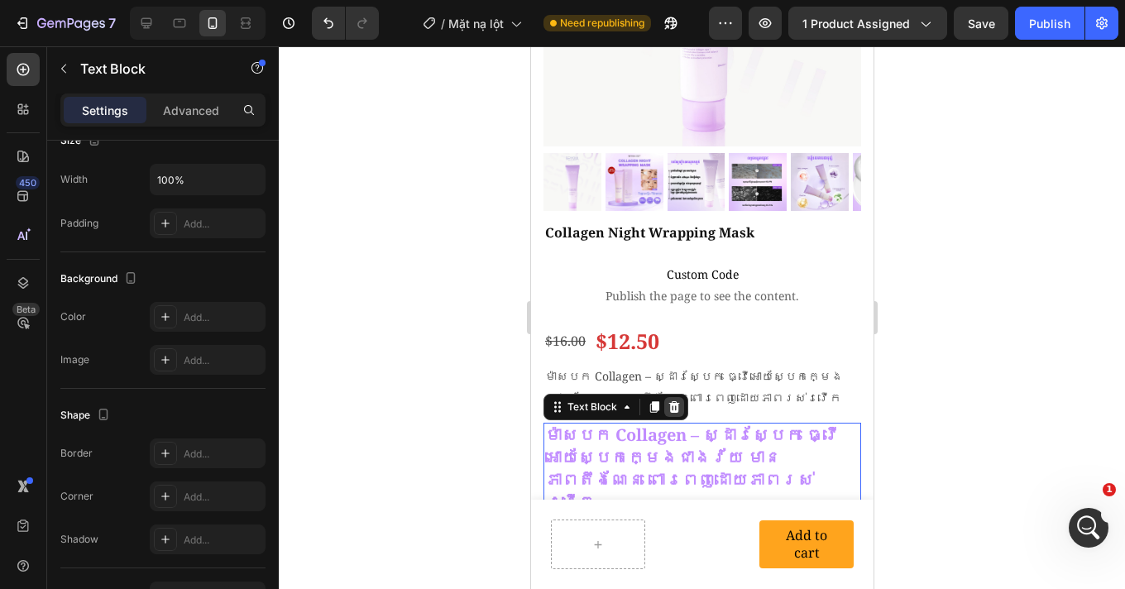
click at [671, 400] on icon at bounding box center [672, 406] width 13 height 13
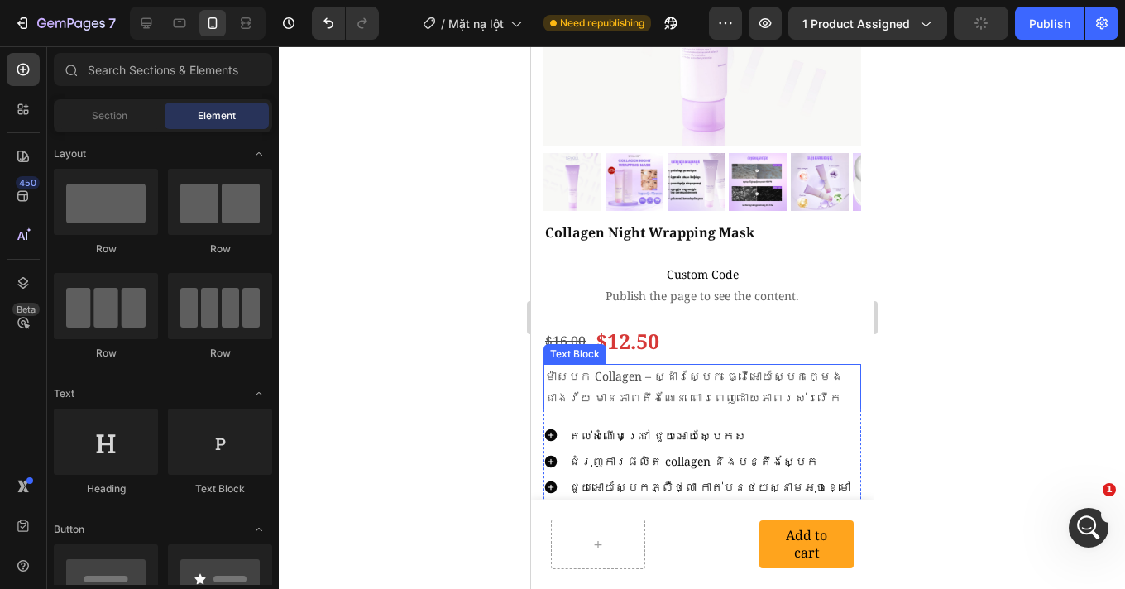
click at [671, 374] on p "ម៉ាសបក Collagen – ស្ដារស្បែក ធ្វើអោយស្បែកក្មេងជាងវ័យ មានភាពតឹងណែន ពោរពេញដោយភាពរ…" at bounding box center [701, 385] width 314 height 41
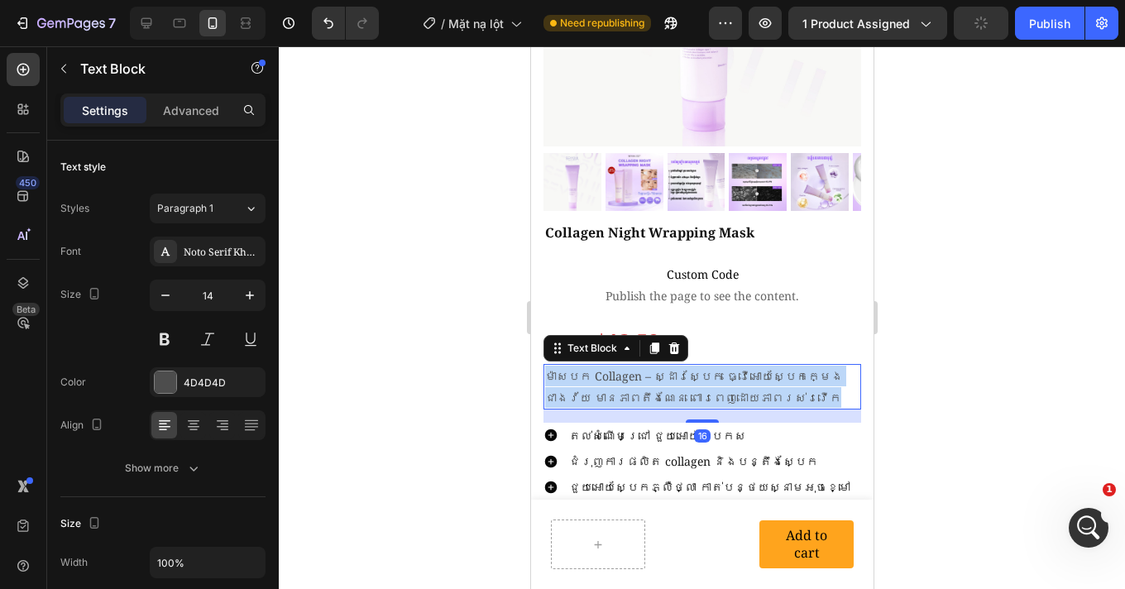
click at [671, 374] on p "ម៉ាសបក Collagen – ស្ដារស្បែក ធ្វើអោយស្បែកក្មេងជាងវ័យ មានភាពតឹងណែន ពោរពេញដោយភាពរ…" at bounding box center [701, 385] width 314 height 41
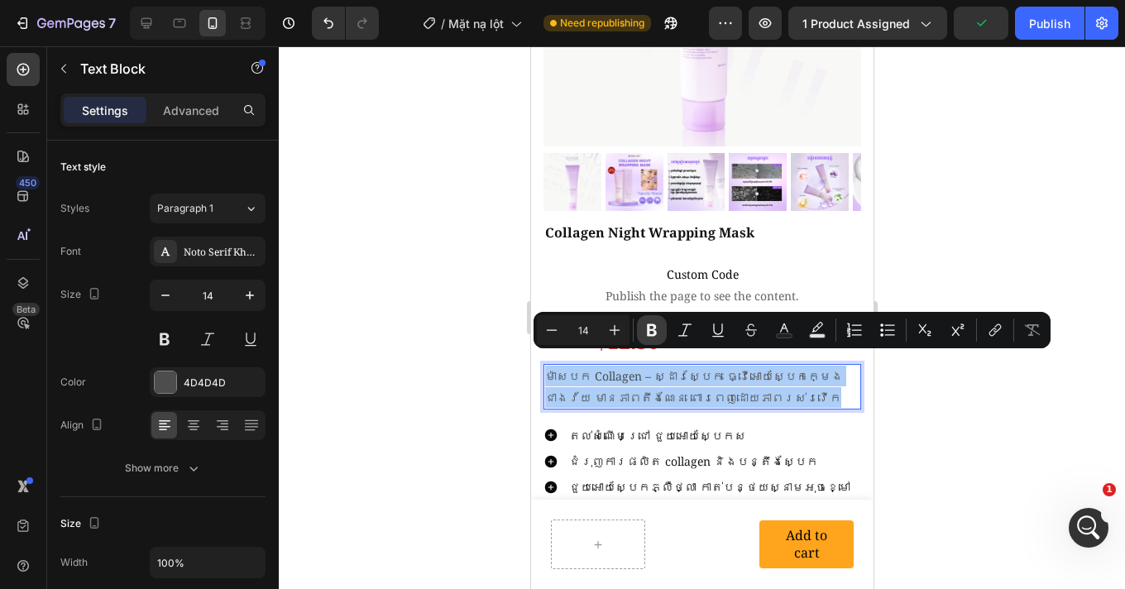
click at [655, 335] on icon "Editor contextual toolbar" at bounding box center [651, 330] width 17 height 17
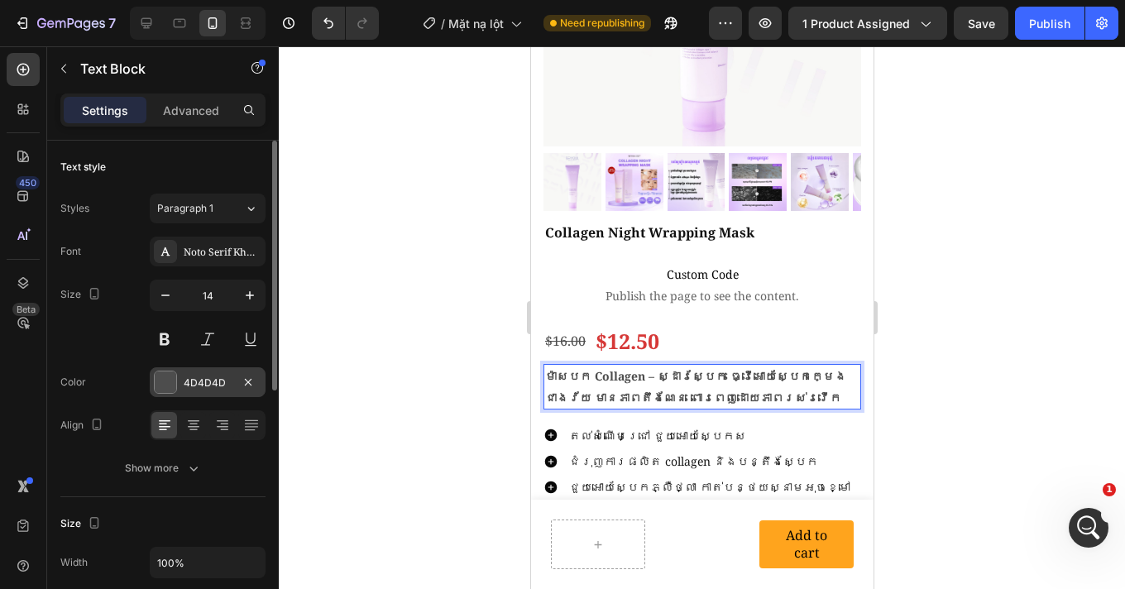
click at [197, 383] on div "4D4D4D" at bounding box center [208, 382] width 48 height 15
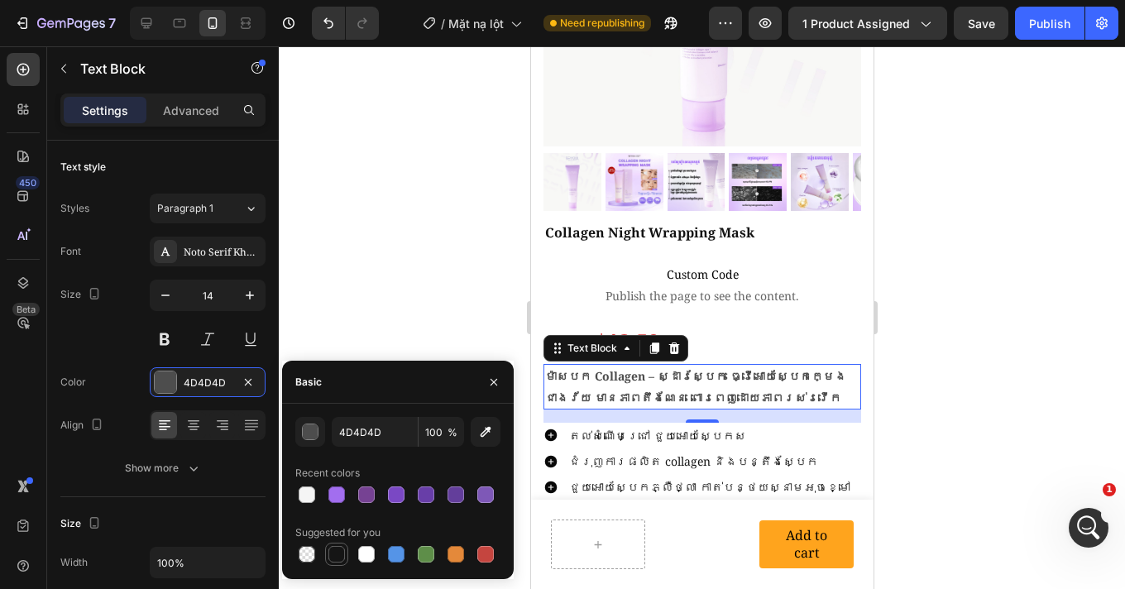
drag, startPoint x: 335, startPoint y: 548, endPoint x: 404, endPoint y: 515, distance: 76.9
click at [334, 548] on div at bounding box center [336, 554] width 17 height 17
type input "151515"
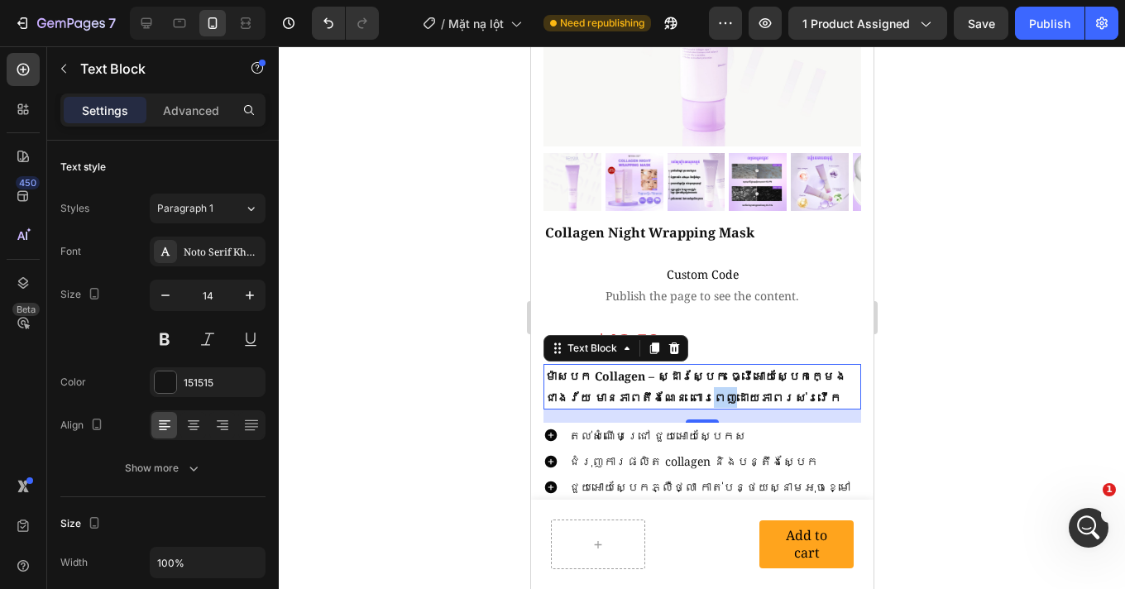
click at [671, 376] on strong "ម៉ាសបក Collagen – ស្ដារស្បែក ធ្វើអោយស្បែកក្មេងជាងវ័យ មានភាពតឹងណែន ពោរពេញដោយភាពរ…" at bounding box center [694, 386] width 301 height 36
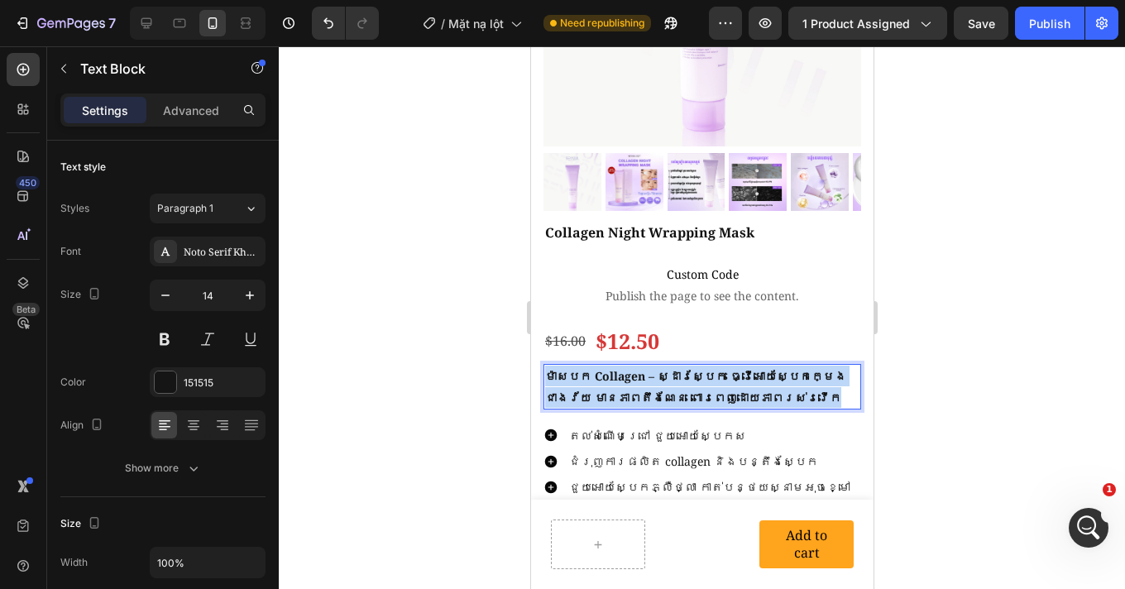
click at [671, 376] on strong "ម៉ាសបក Collagen – ស្ដារស្បែក ធ្វើអោយស្បែកក្មេងជាងវ័យ មានភាពតឹងណែន ពោរពេញដោយភាពរ…" at bounding box center [694, 386] width 301 height 36
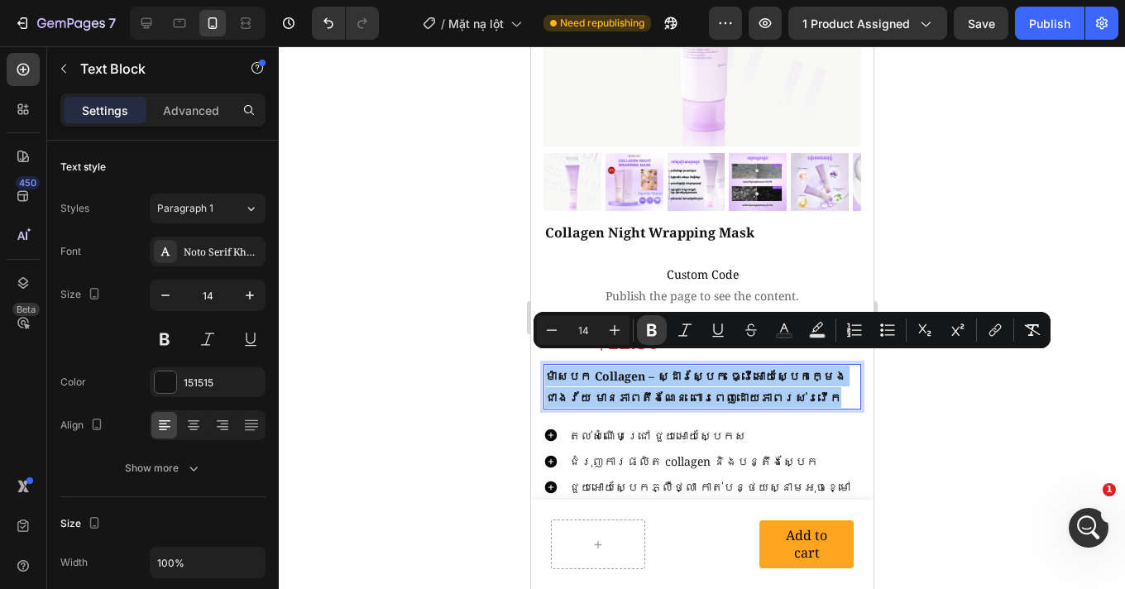
click at [647, 332] on icon "Editor contextual toolbar" at bounding box center [652, 330] width 10 height 12
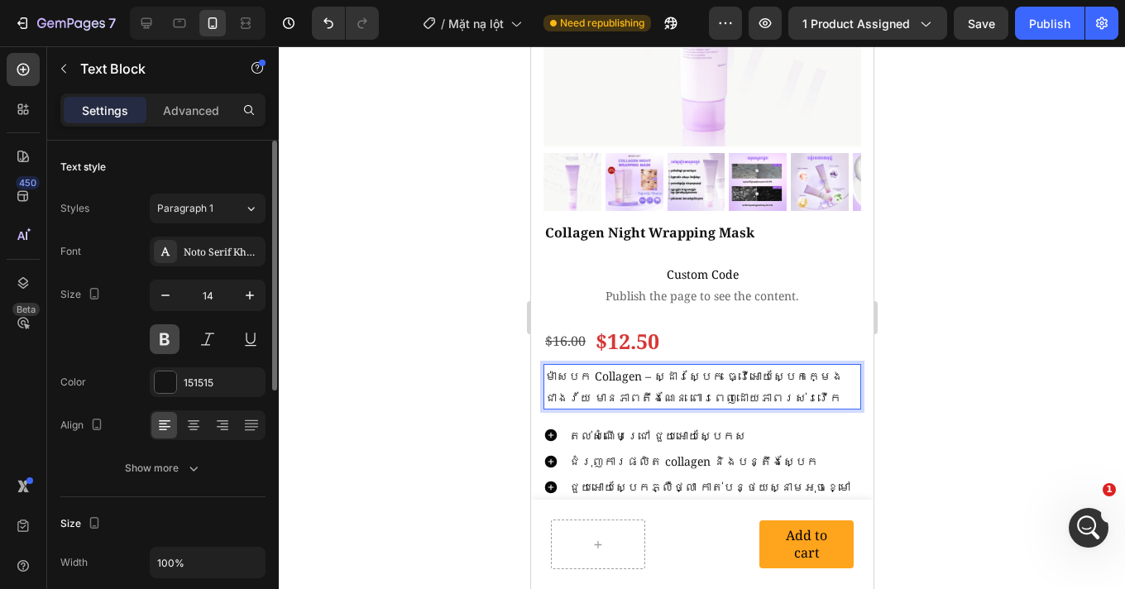
click at [156, 340] on button at bounding box center [165, 339] width 30 height 30
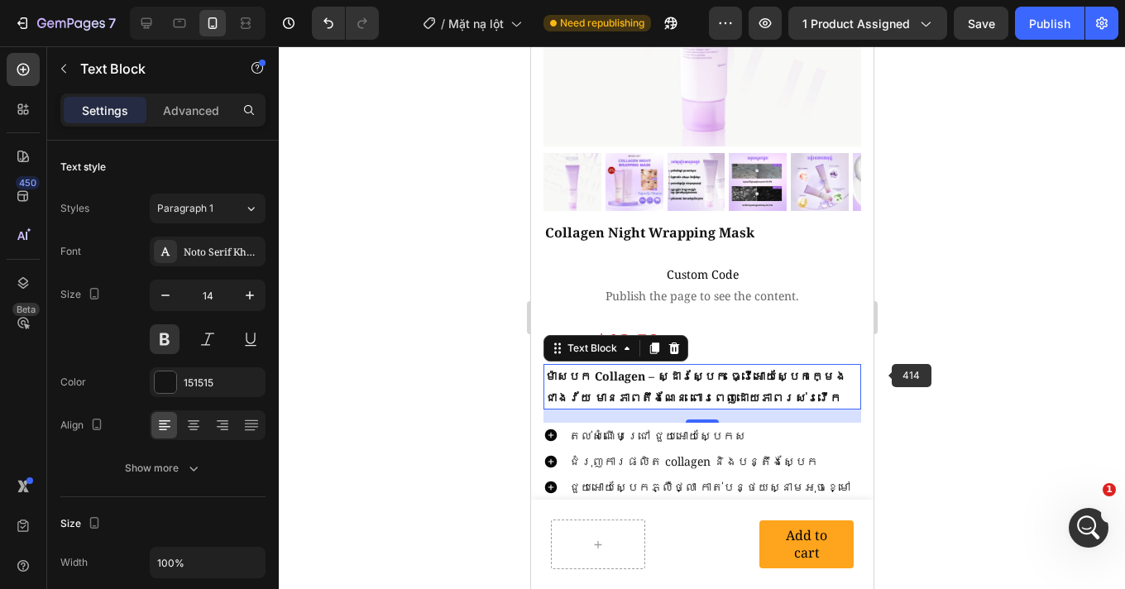
click at [967, 371] on div at bounding box center [702, 317] width 846 height 542
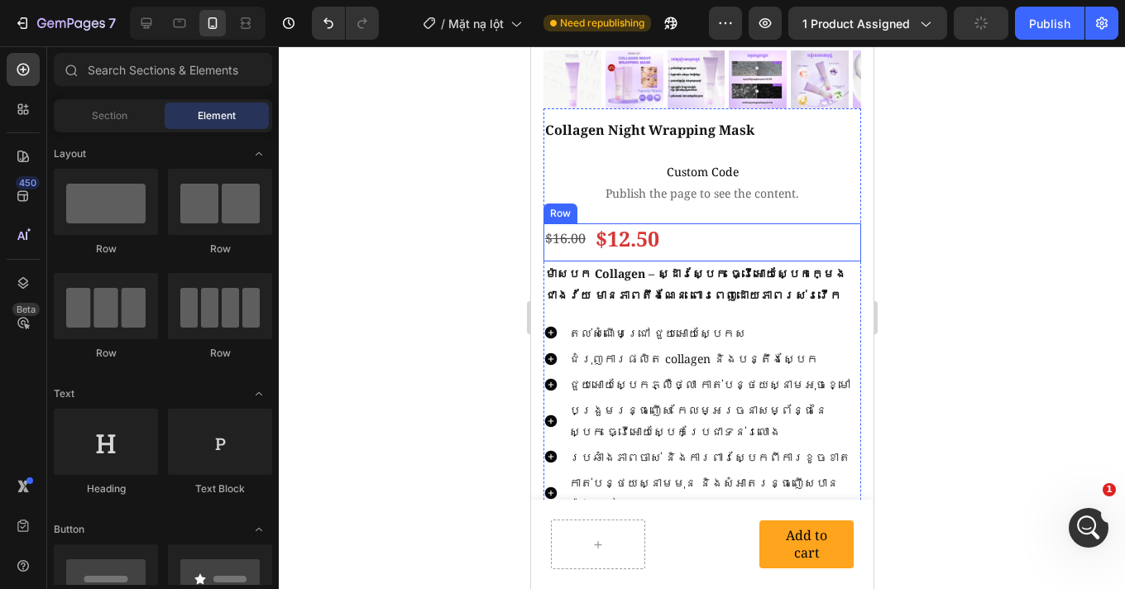
scroll to position [485, 0]
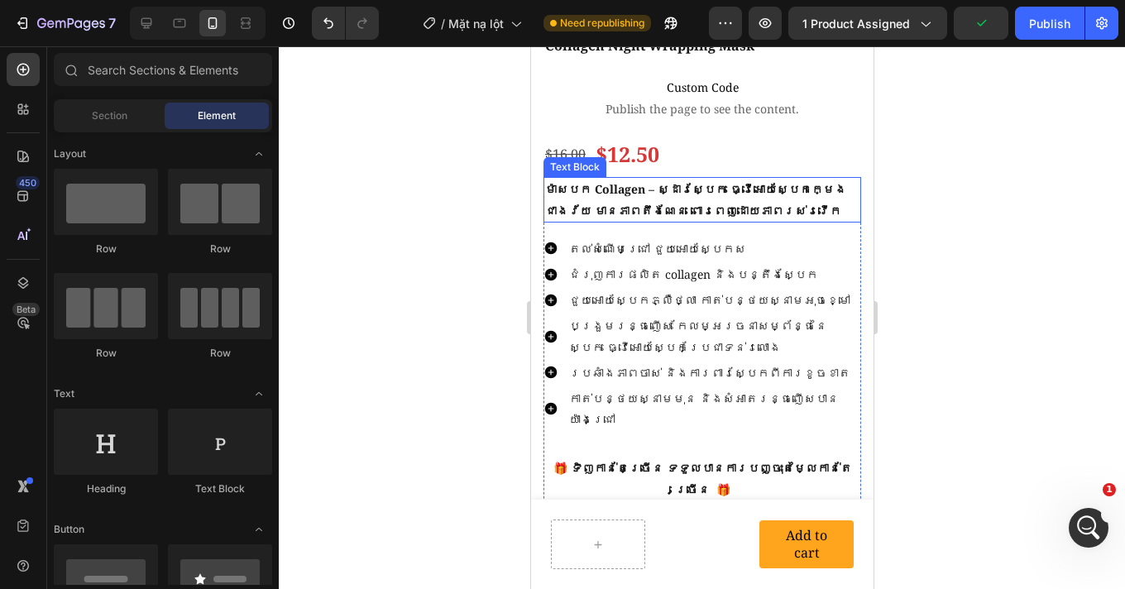
click at [653, 183] on p "ម៉ាសបក Collagen – ស្ដារស្បែក ធ្វើអោយស្បែកក្មេងជាងវ័យ មានភាពតឹងណែន ពោរពេញដោយភាពរ…" at bounding box center [701, 199] width 314 height 41
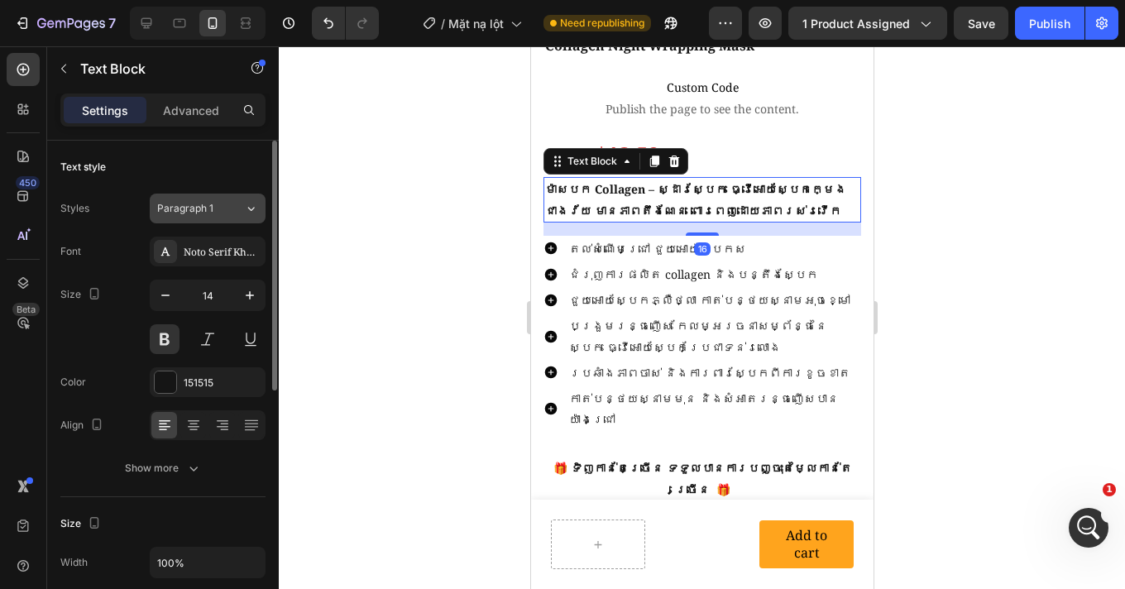
click at [222, 210] on div "Paragraph 1" at bounding box center [190, 208] width 67 height 15
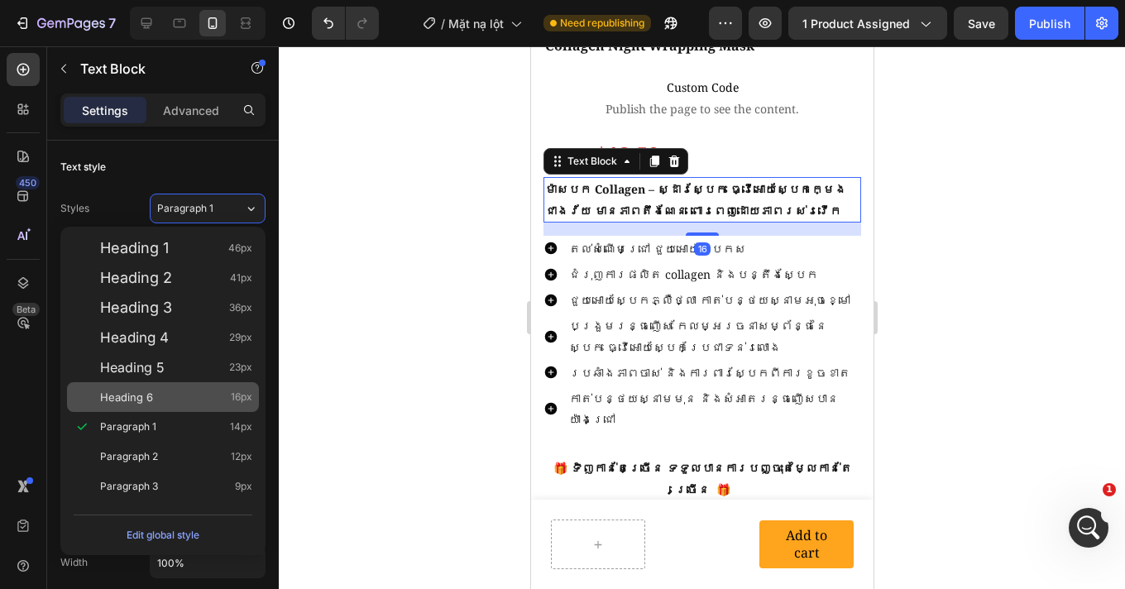
click at [168, 394] on div "Heading 6 16px" at bounding box center [176, 397] width 152 height 17
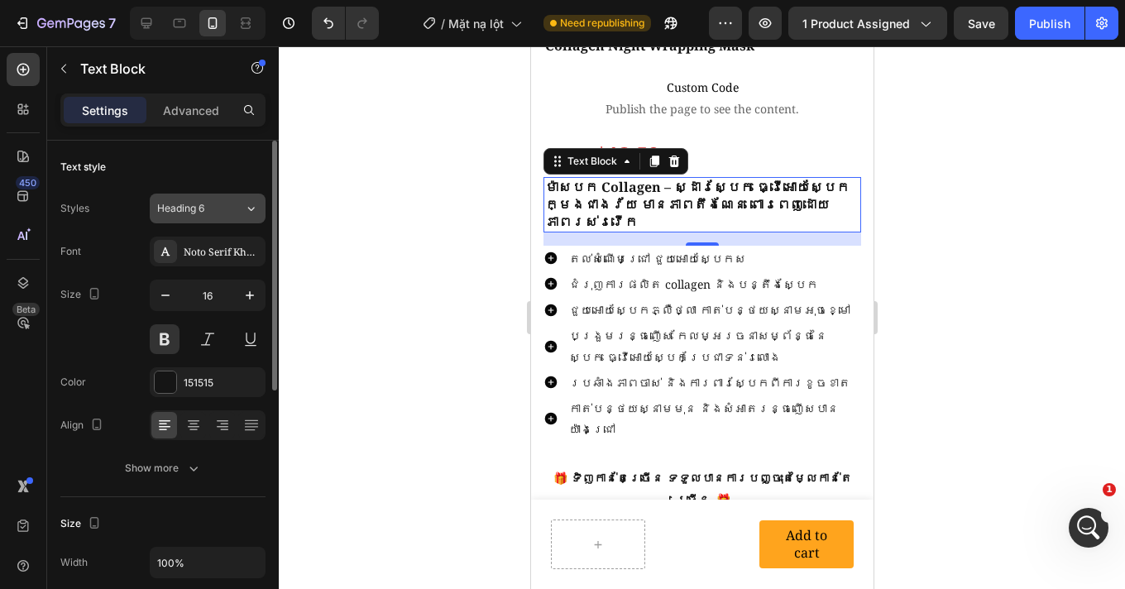
click at [223, 209] on div "Heading 6" at bounding box center [190, 208] width 67 height 15
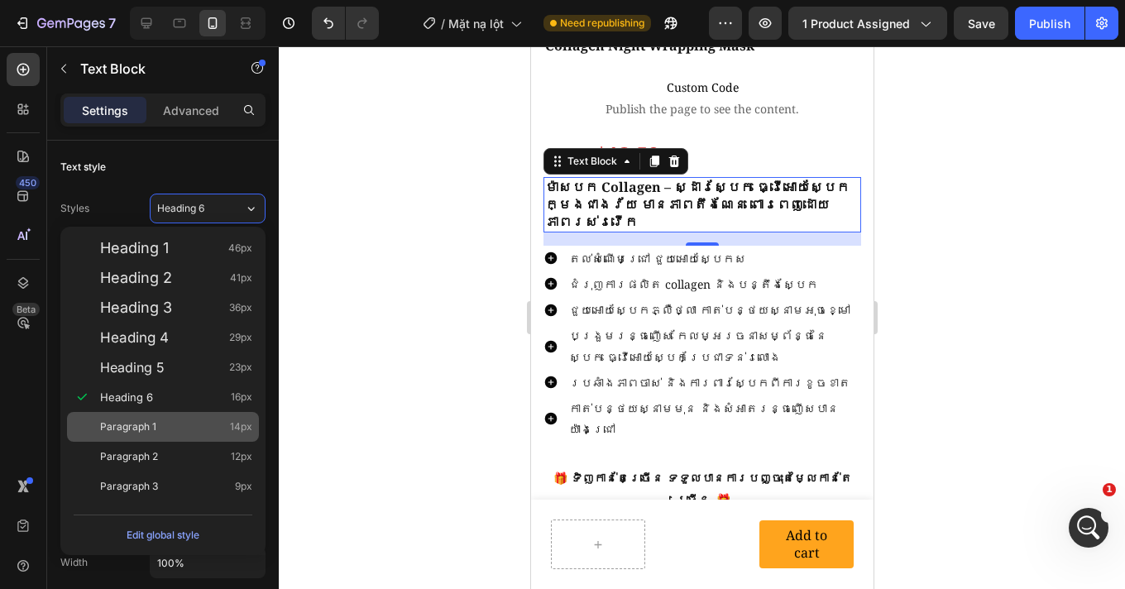
click at [174, 418] on div "Paragraph 1 14px" at bounding box center [176, 426] width 152 height 17
type input "14"
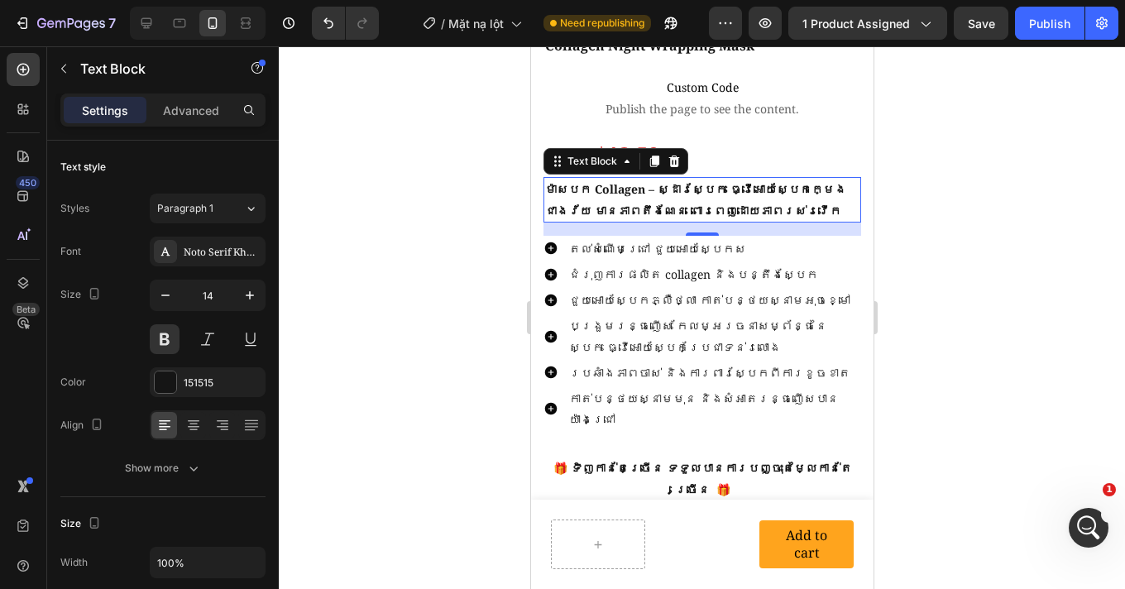
click at [969, 297] on div at bounding box center [702, 317] width 846 height 542
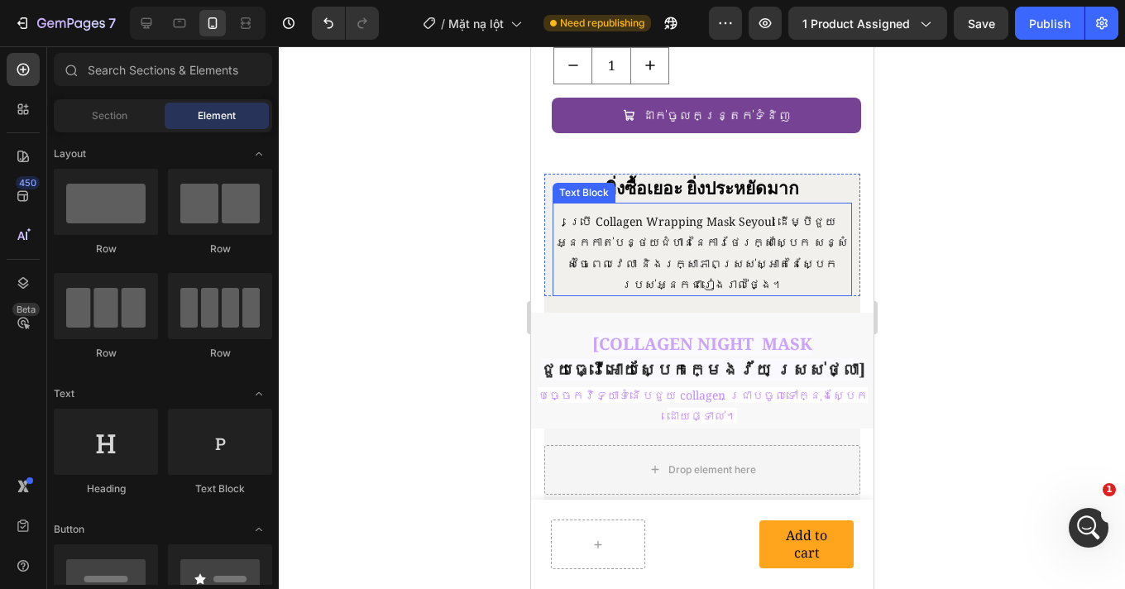
scroll to position [951, 0]
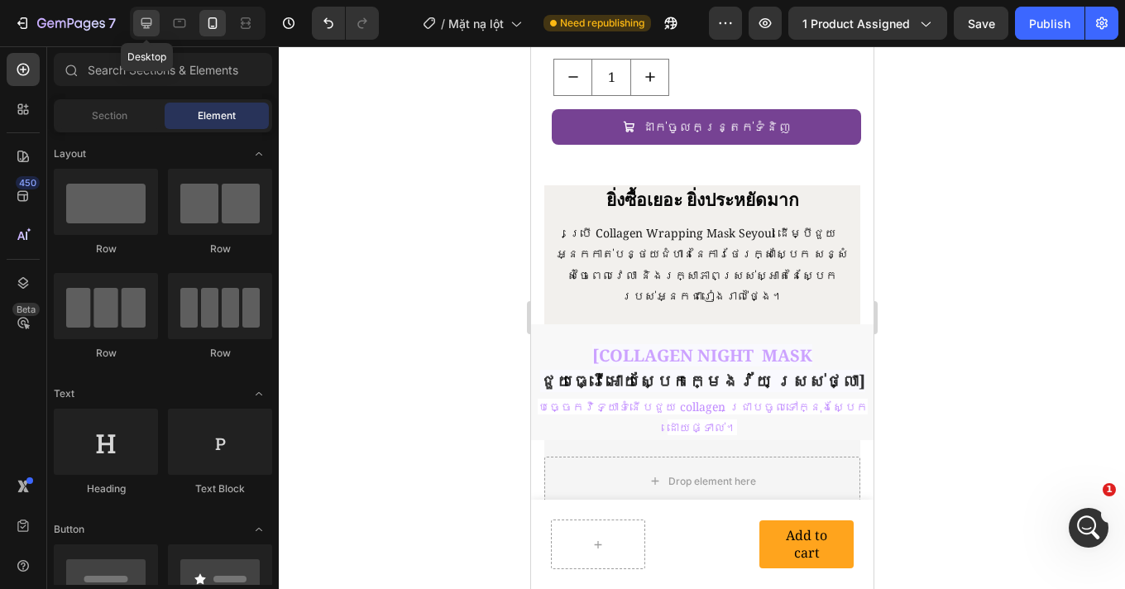
click at [143, 26] on icon at bounding box center [146, 23] width 17 height 17
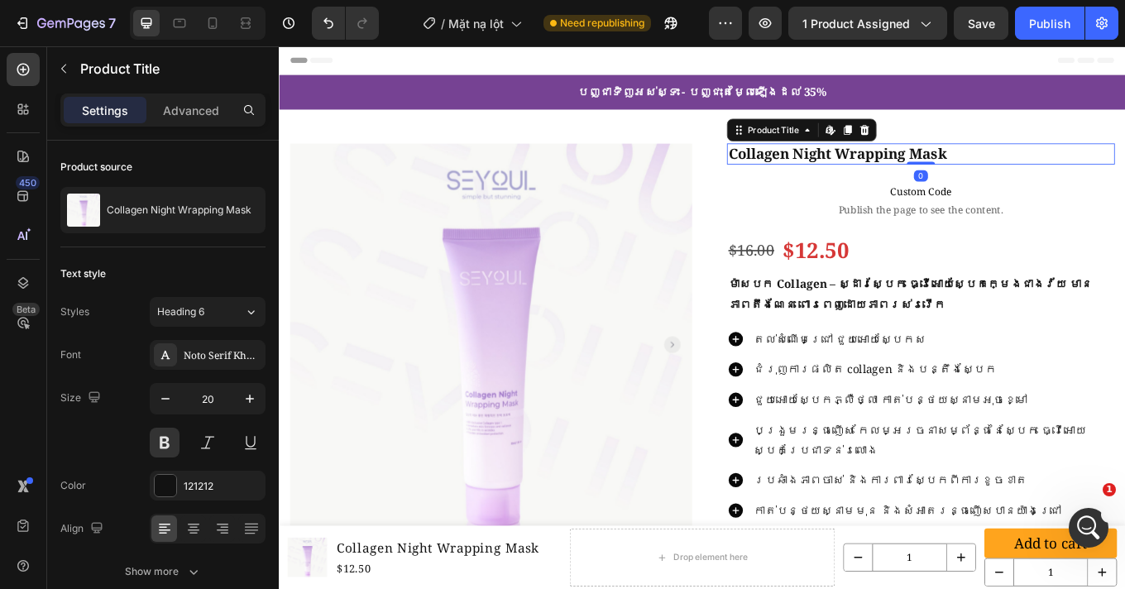
click at [928, 174] on h1 "Collagen Night Wrapping Mask" at bounding box center [1031, 172] width 455 height 25
click at [205, 313] on div "Heading 6" at bounding box center [190, 311] width 67 height 15
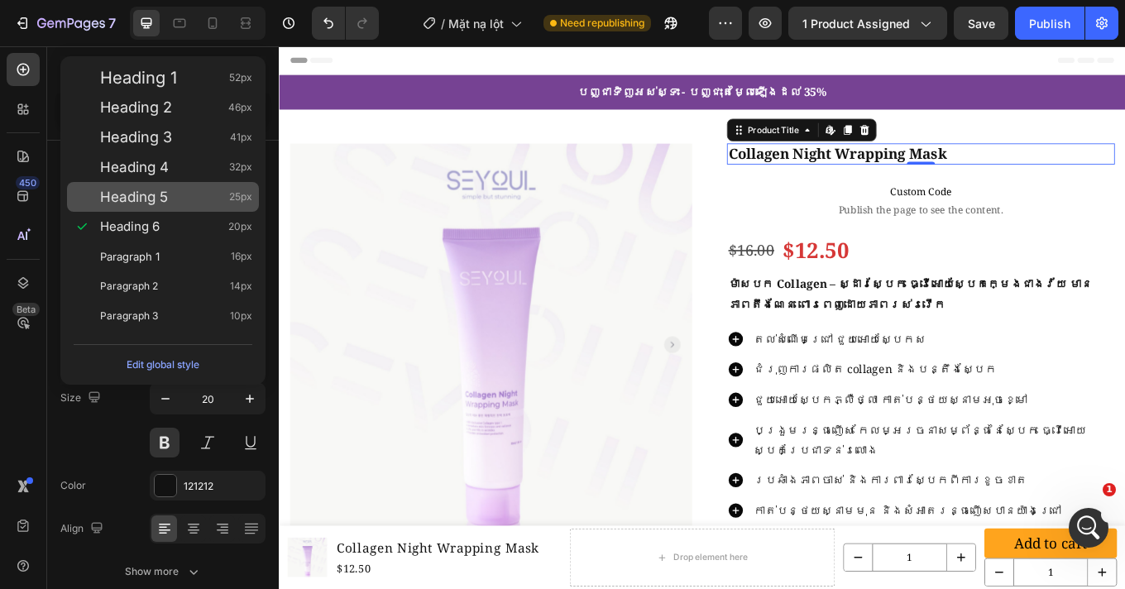
click at [168, 206] on div "Heading 5 25px" at bounding box center [163, 197] width 192 height 30
type input "25"
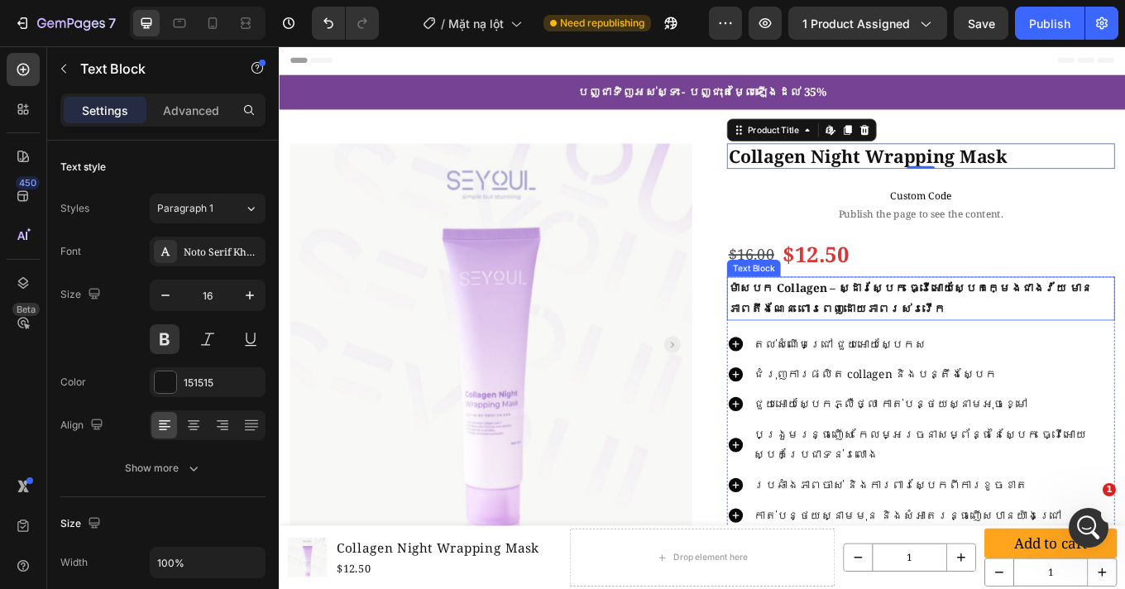
click at [989, 344] on p "ម៉ាសបក Collagen – ស្ដារស្បែក ធ្វើអោយស្បែកក្មេងជាងវ័យ មានភាពតឹងណែន ពោរពេញដោយភាពរ…" at bounding box center [1030, 342] width 451 height 48
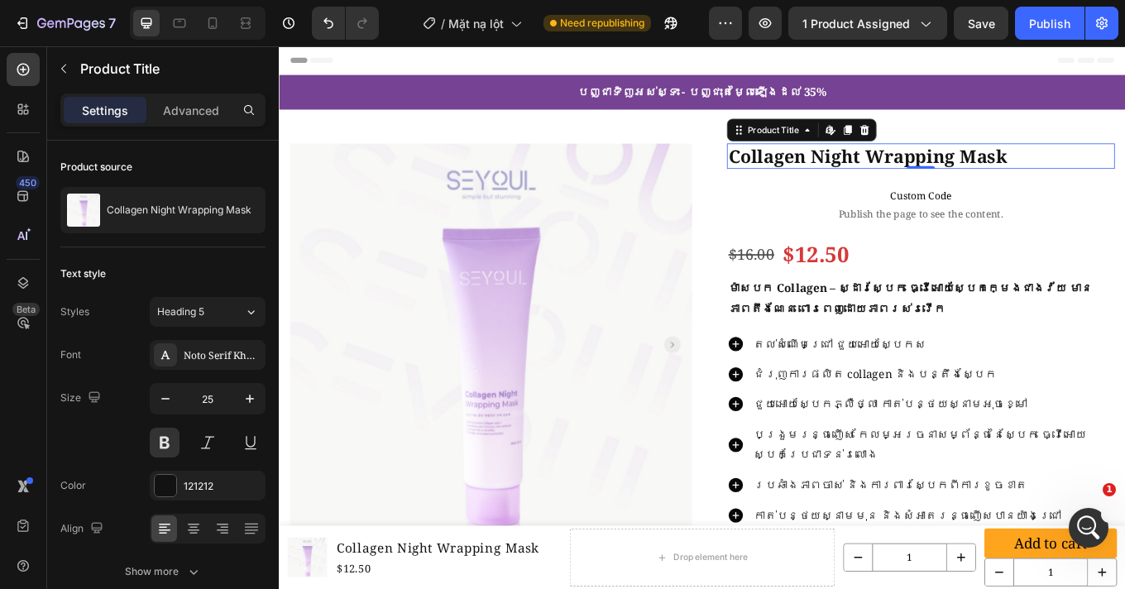
click at [907, 187] on h1 "Collagen Night Wrapping Mask" at bounding box center [1031, 175] width 455 height 31
click at [195, 116] on p "Advanced" at bounding box center [191, 110] width 56 height 17
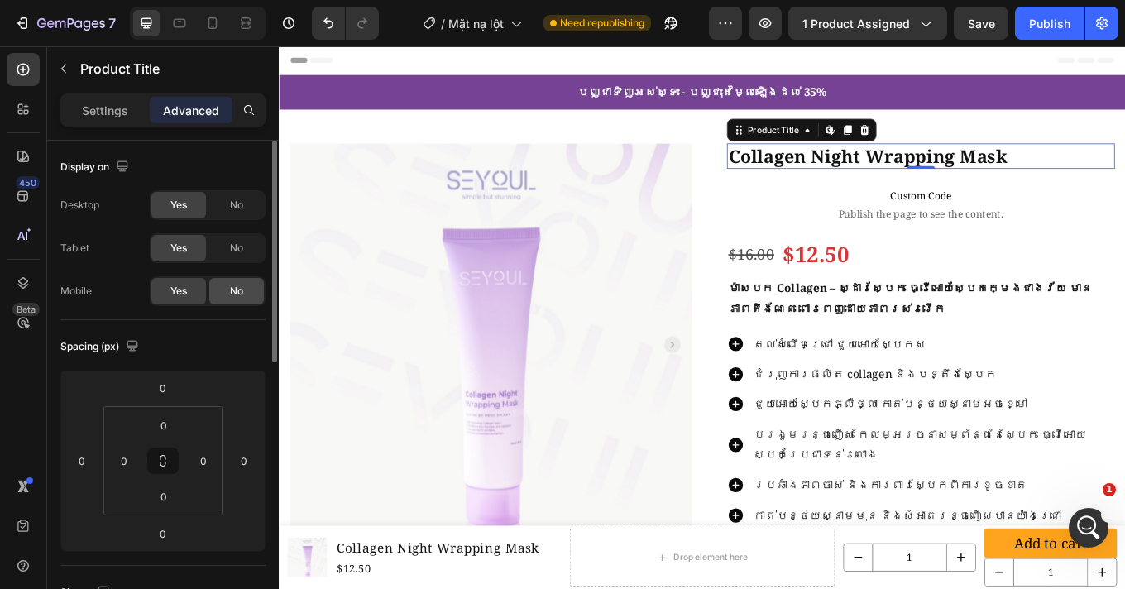
click at [232, 284] on span "No" at bounding box center [236, 291] width 13 height 15
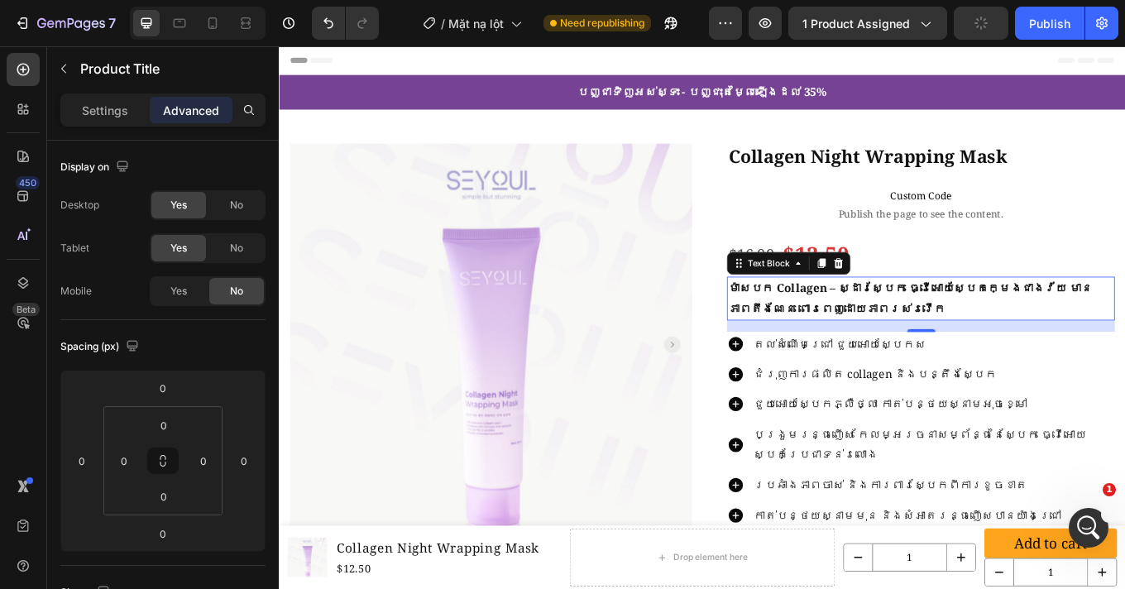
click at [908, 348] on p "ម៉ាសបក Collagen – ស្ដារស្បែក ធ្វើអោយស្បែកក្មេងជាងវ័យ មានភាពតឹងណែន ពោរពេញដោយភាពរ…" at bounding box center [1030, 342] width 451 height 48
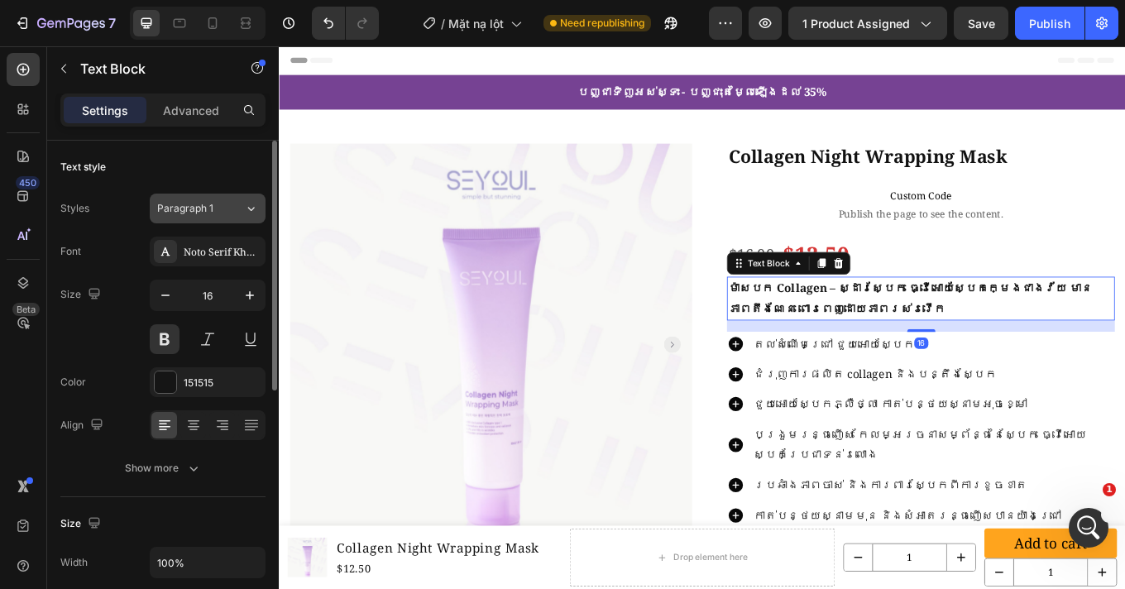
click at [203, 210] on span "Paragraph 1" at bounding box center [185, 208] width 56 height 15
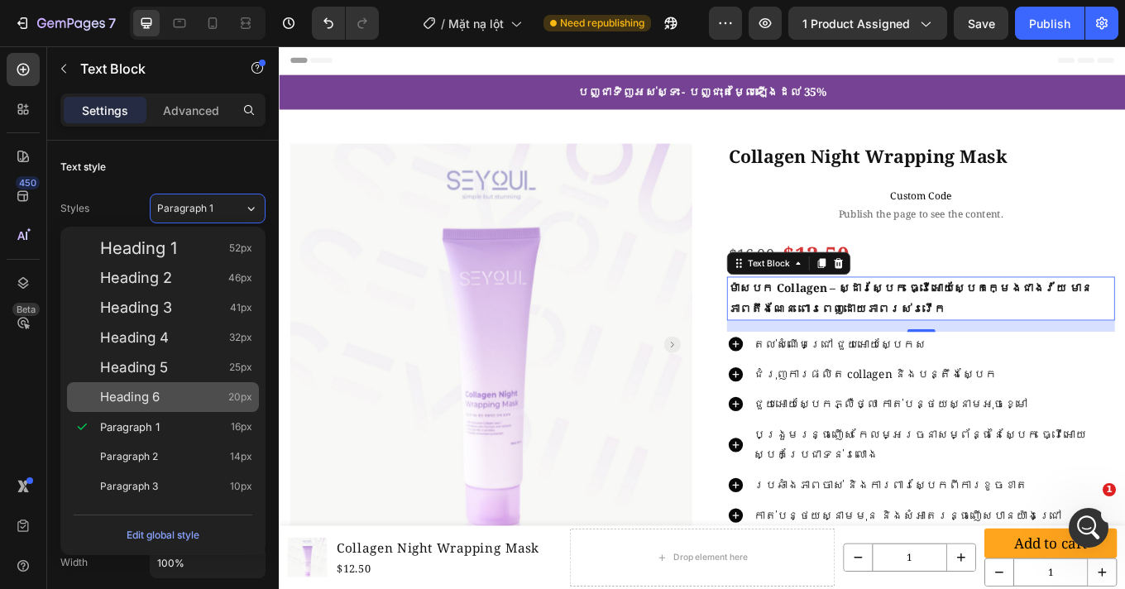
click at [175, 394] on div "Heading 6 20px" at bounding box center [176, 397] width 152 height 17
type input "20"
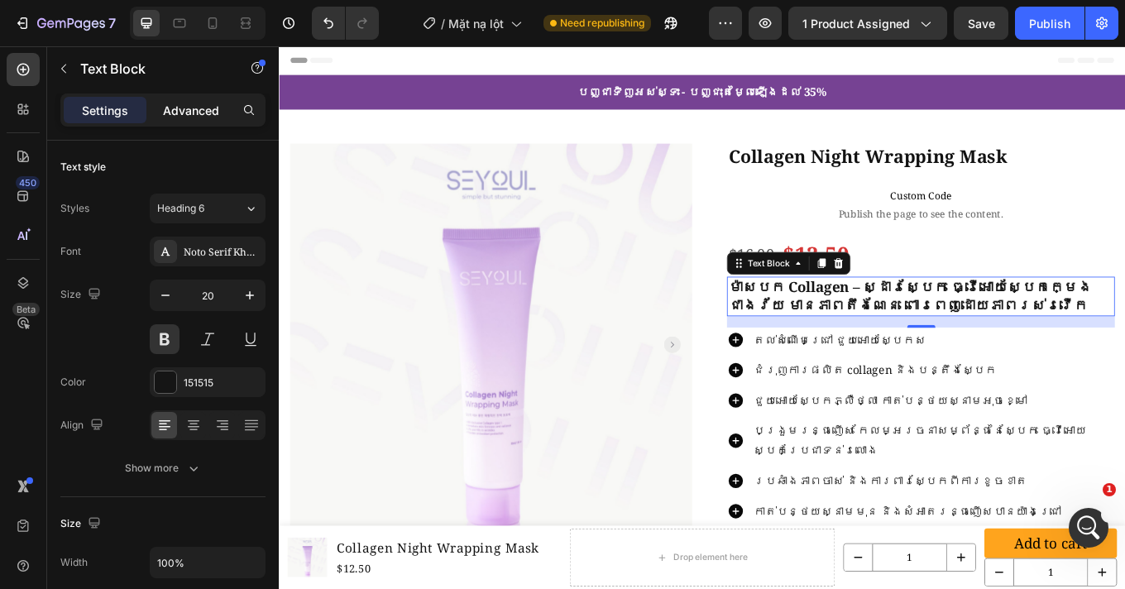
click at [227, 106] on div "Advanced" at bounding box center [191, 110] width 83 height 26
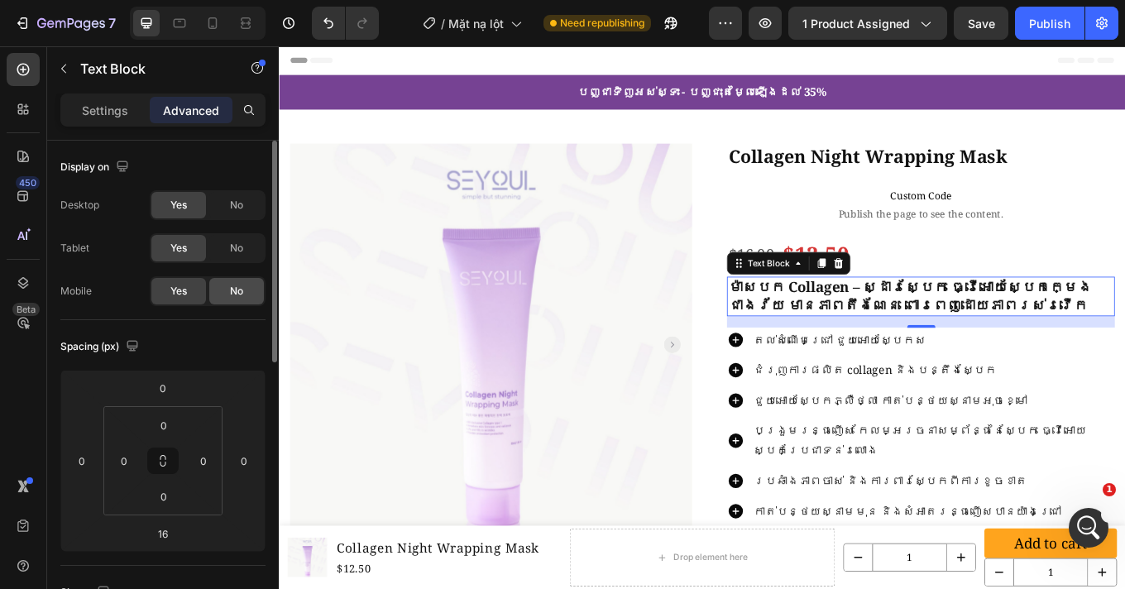
click at [227, 284] on div "No" at bounding box center [236, 291] width 55 height 26
click at [213, 26] on icon at bounding box center [212, 23] width 9 height 12
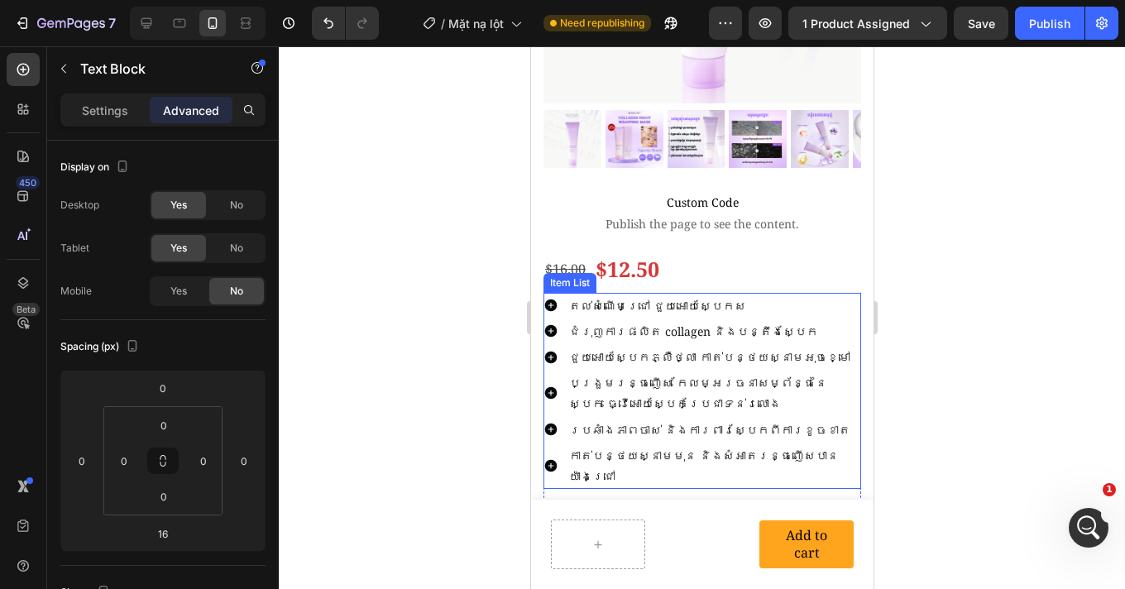
scroll to position [459, 0]
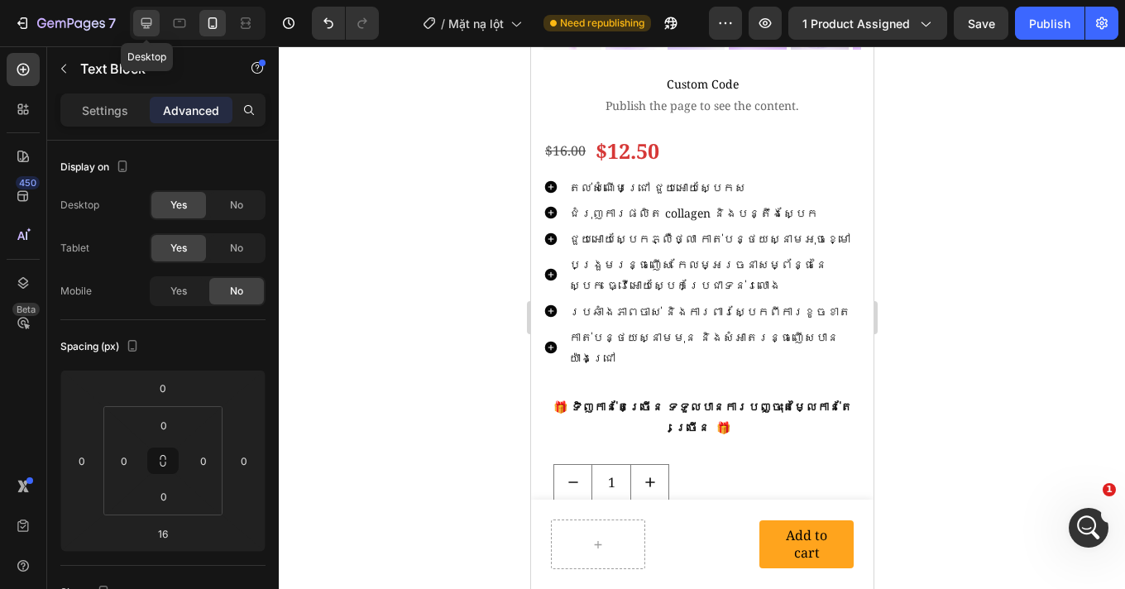
click at [150, 18] on icon at bounding box center [146, 23] width 11 height 11
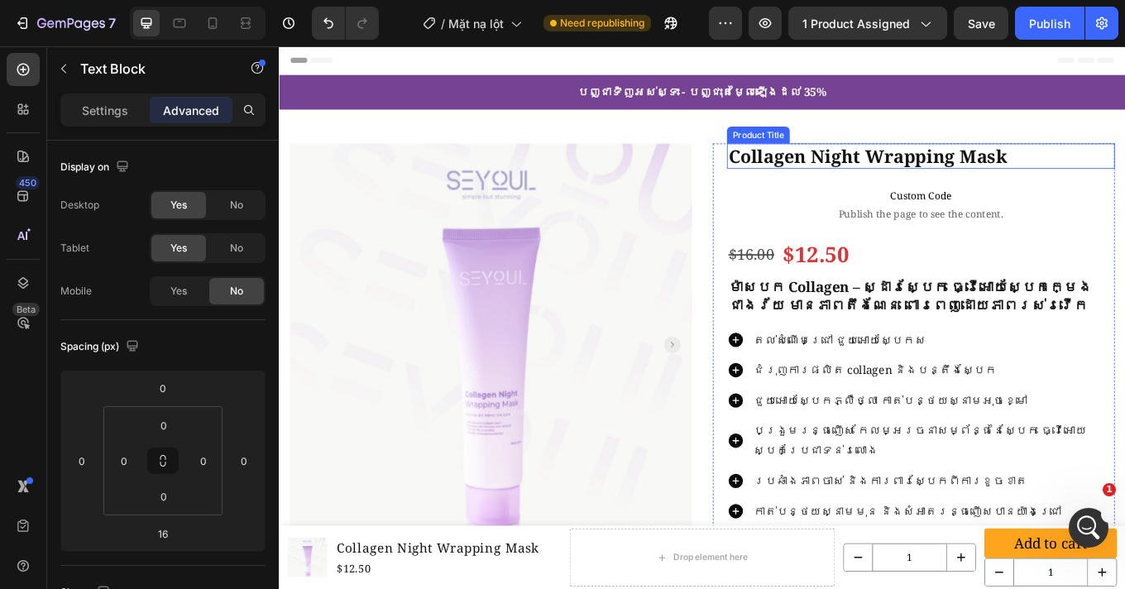
click at [944, 174] on h1 "Collagen Night Wrapping Mask" at bounding box center [1031, 175] width 455 height 31
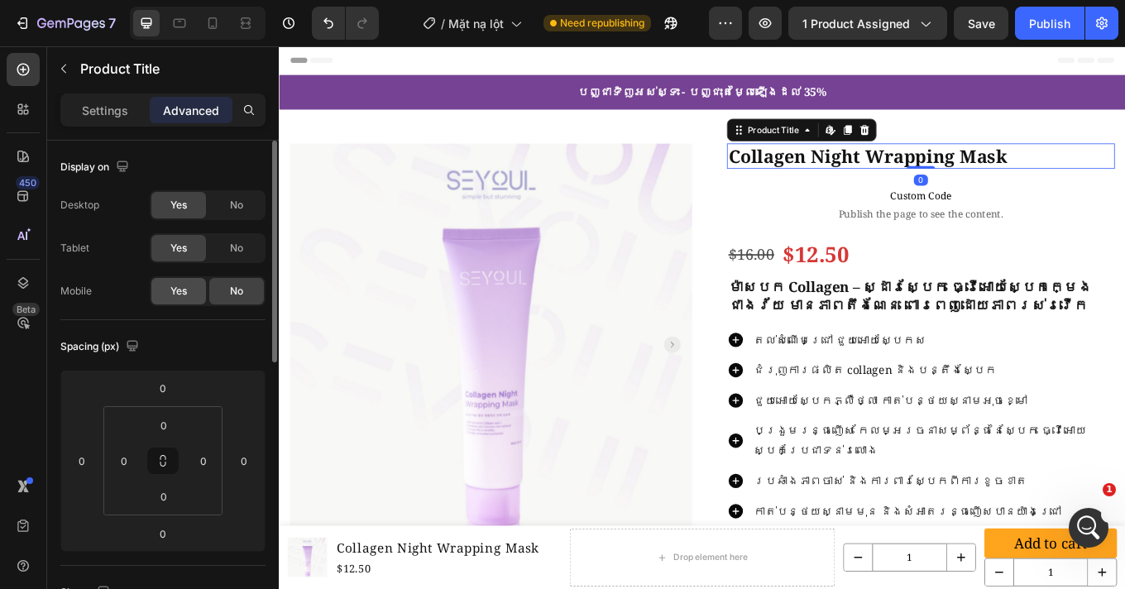
click at [182, 292] on span "Yes" at bounding box center [178, 291] width 17 height 15
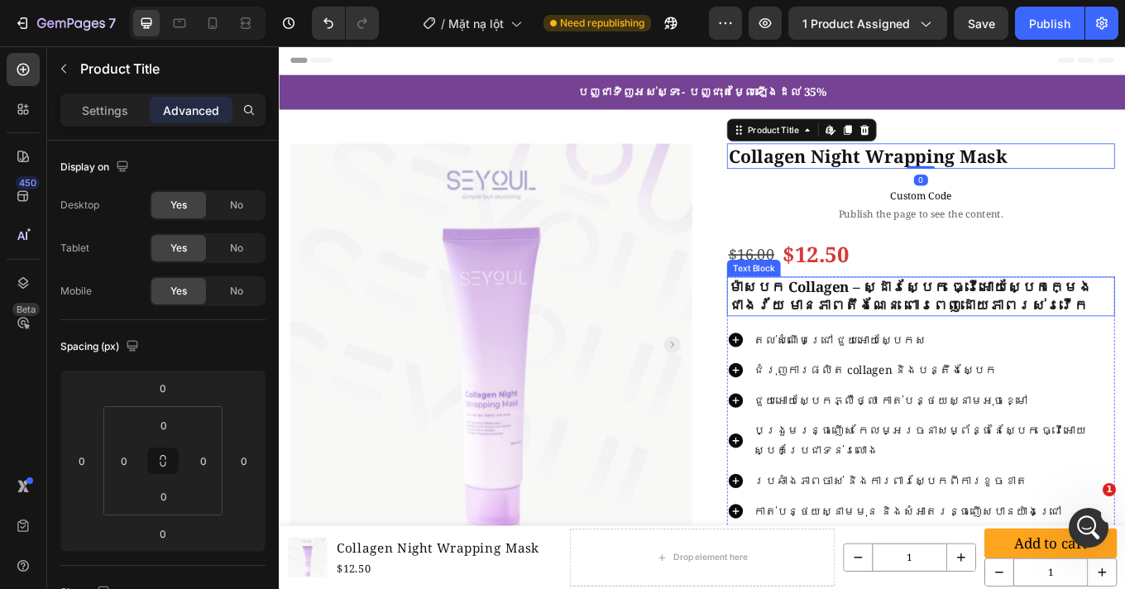
click at [867, 342] on p "ម៉ាសបក Collagen – ស្ដារស្បែក ធ្វើអោយស្បែកក្មេងជាងវ័យ មានភាពតឹងណែន ពោរពេញដោយភាពរ…" at bounding box center [1030, 339] width 451 height 43
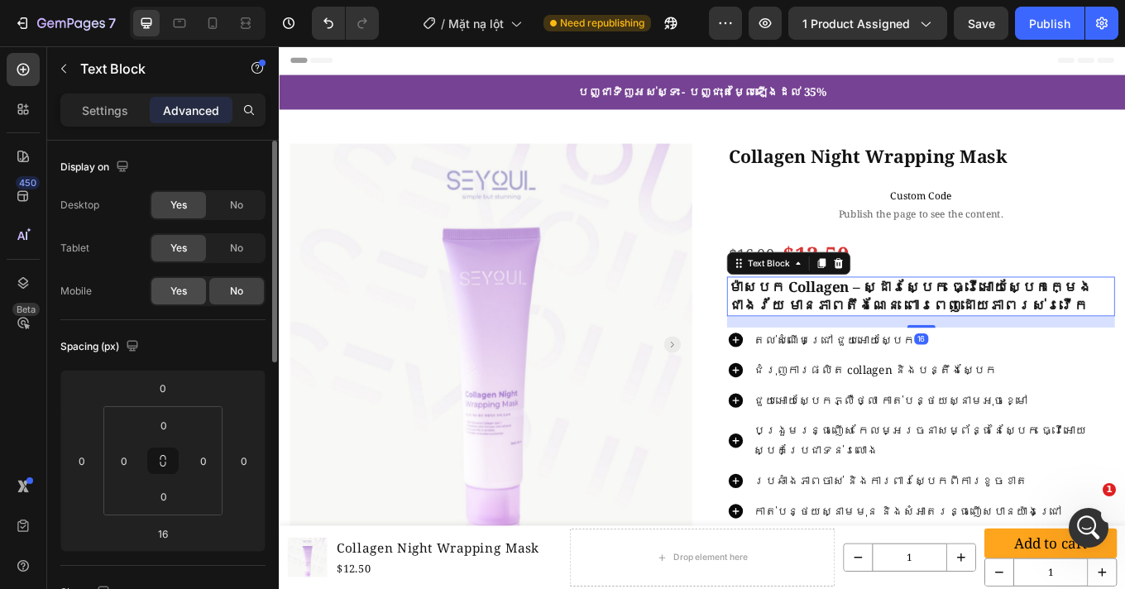
click at [196, 299] on div "Yes" at bounding box center [178, 291] width 55 height 26
click at [217, 21] on icon at bounding box center [212, 23] width 17 height 17
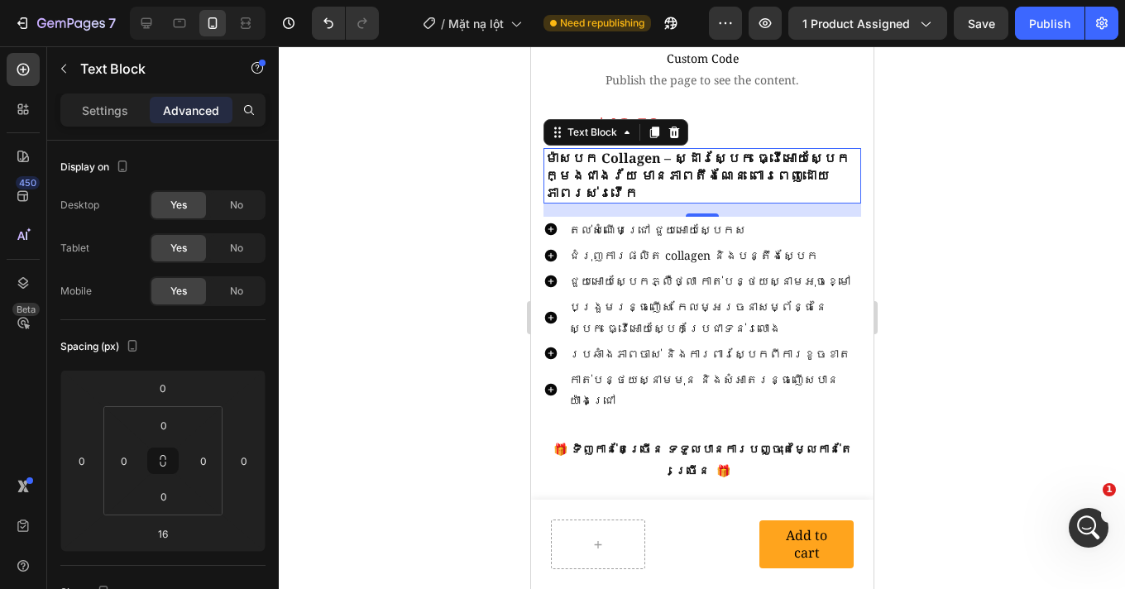
click at [951, 274] on div at bounding box center [702, 317] width 846 height 542
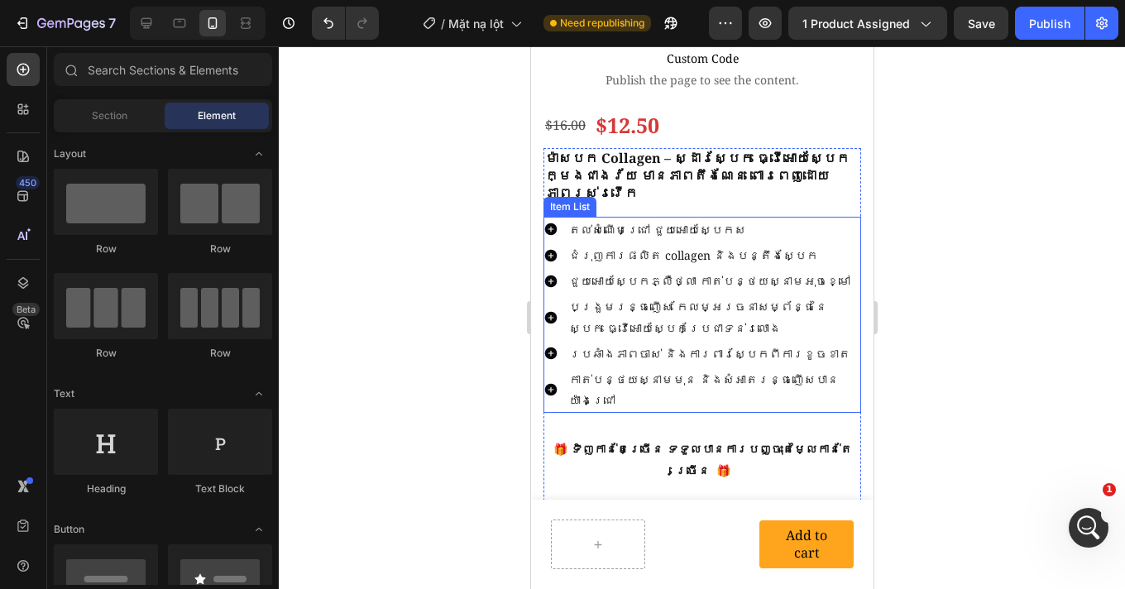
scroll to position [395, 0]
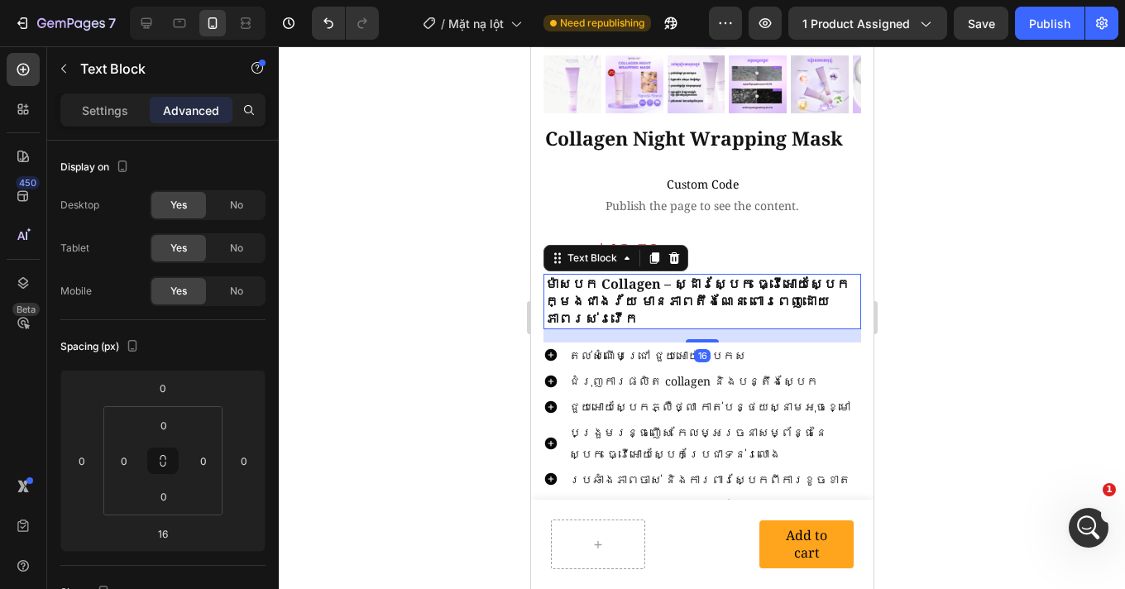
click at [659, 294] on p "ម៉ាសបក Collagen – ស្ដារស្បែក ធ្វើអោយស្បែកក្មេងជាងវ័យ មានភាពតឹងណែន ពោរពេញដោយភាពរ…" at bounding box center [701, 300] width 314 height 51
click at [99, 106] on p "Settings" at bounding box center [105, 110] width 46 height 17
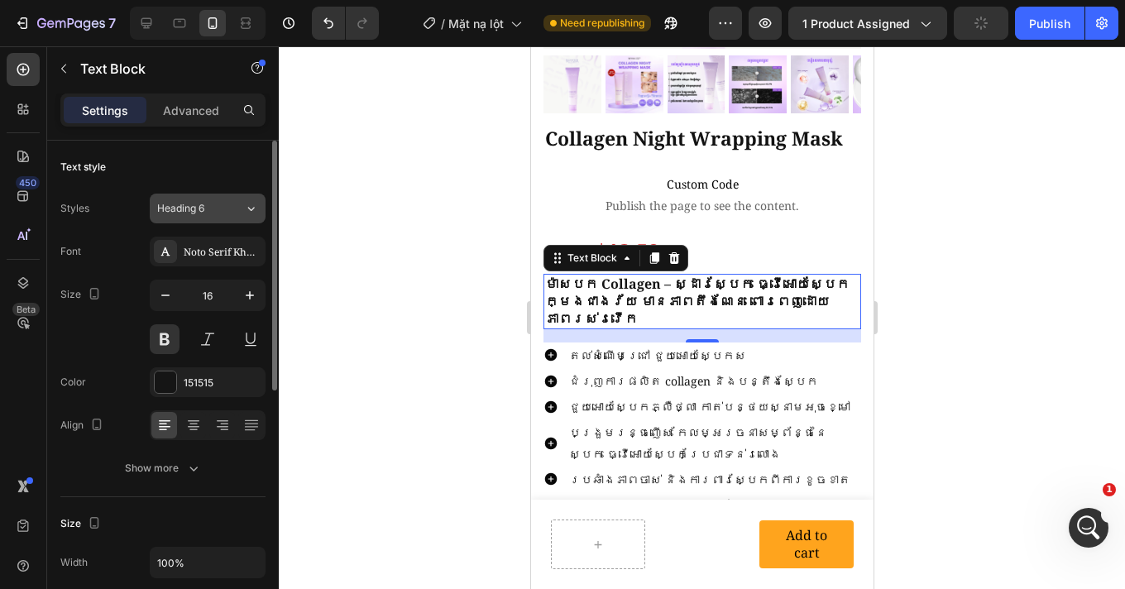
click at [192, 216] on button "Heading 6" at bounding box center [208, 208] width 116 height 30
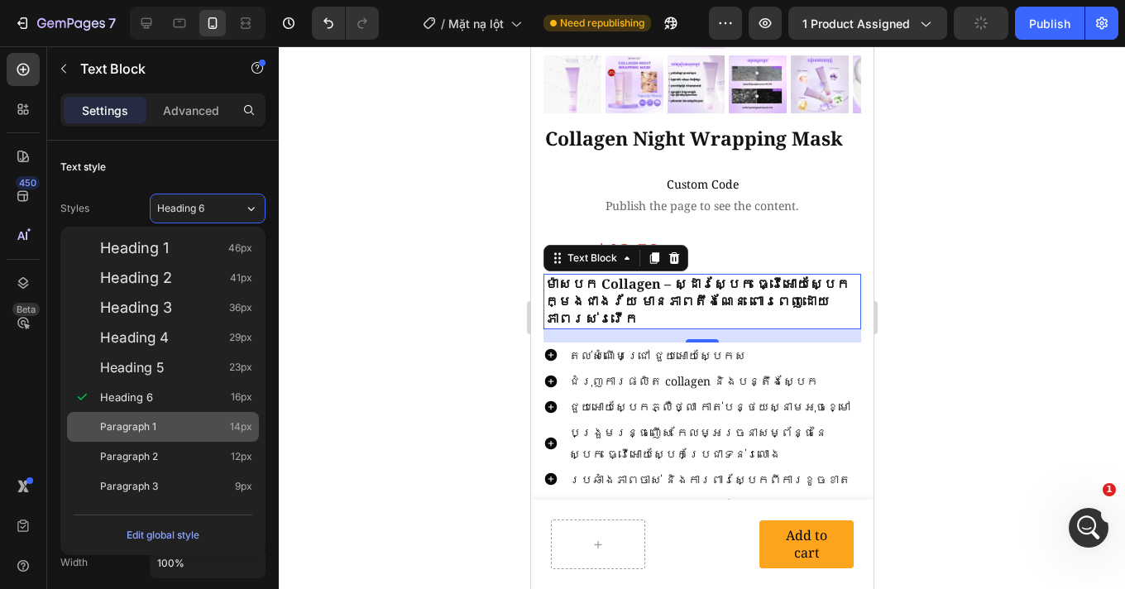
click at [164, 419] on div "Paragraph 1 14px" at bounding box center [176, 426] width 152 height 17
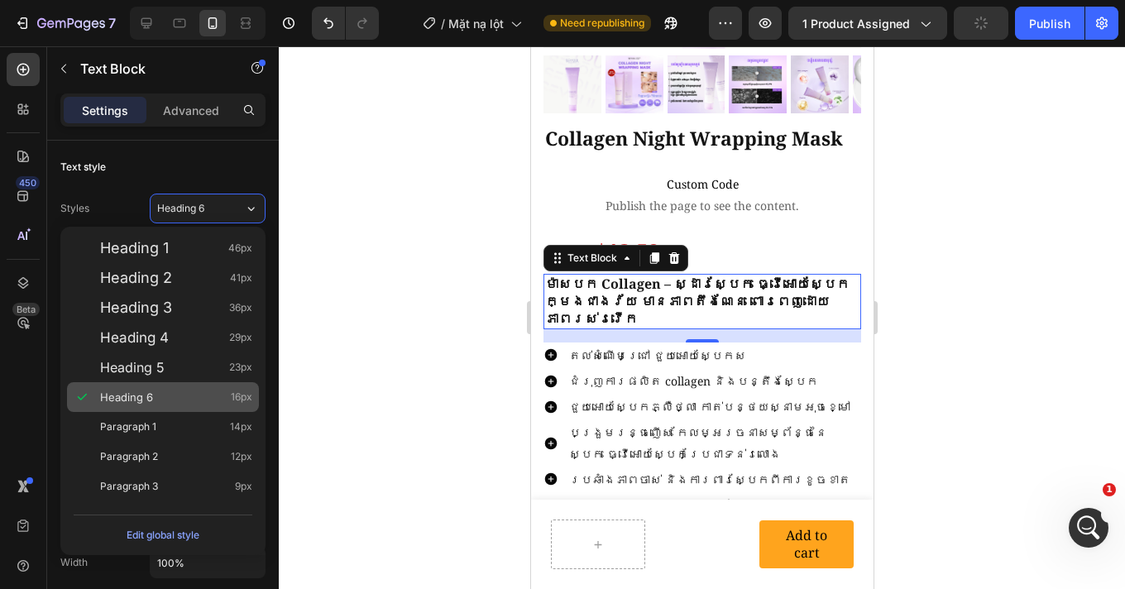
type input "14"
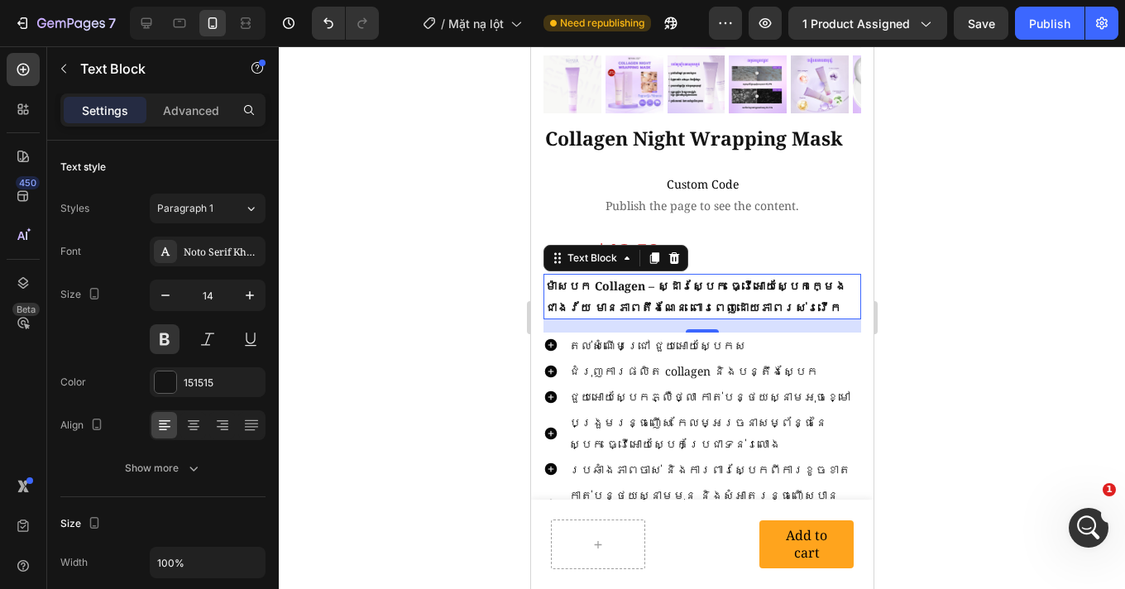
click at [1024, 361] on div at bounding box center [702, 317] width 846 height 542
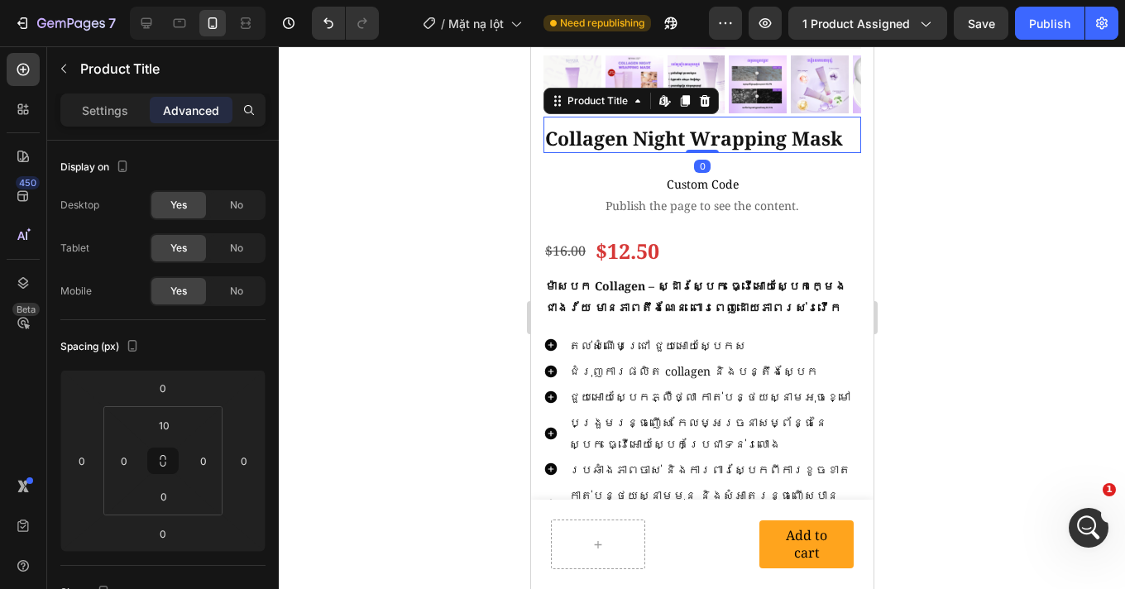
click at [709, 128] on h1 "Collagen Night Wrapping Mask" at bounding box center [701, 139] width 318 height 28
click at [96, 111] on p "Settings" at bounding box center [105, 110] width 46 height 17
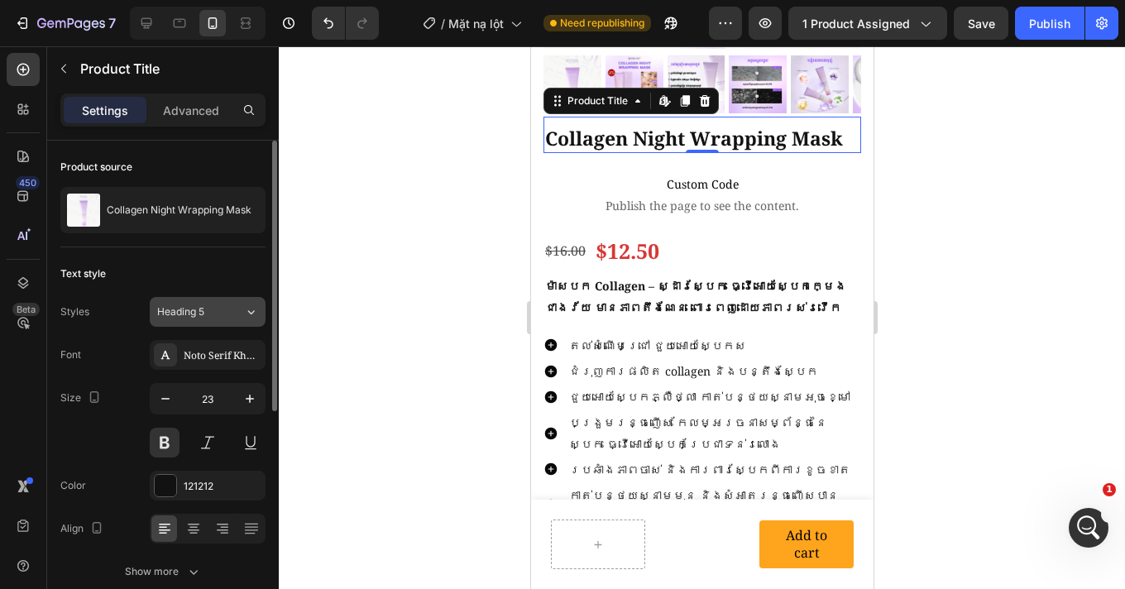
click at [200, 311] on span "Heading 5" at bounding box center [180, 311] width 47 height 15
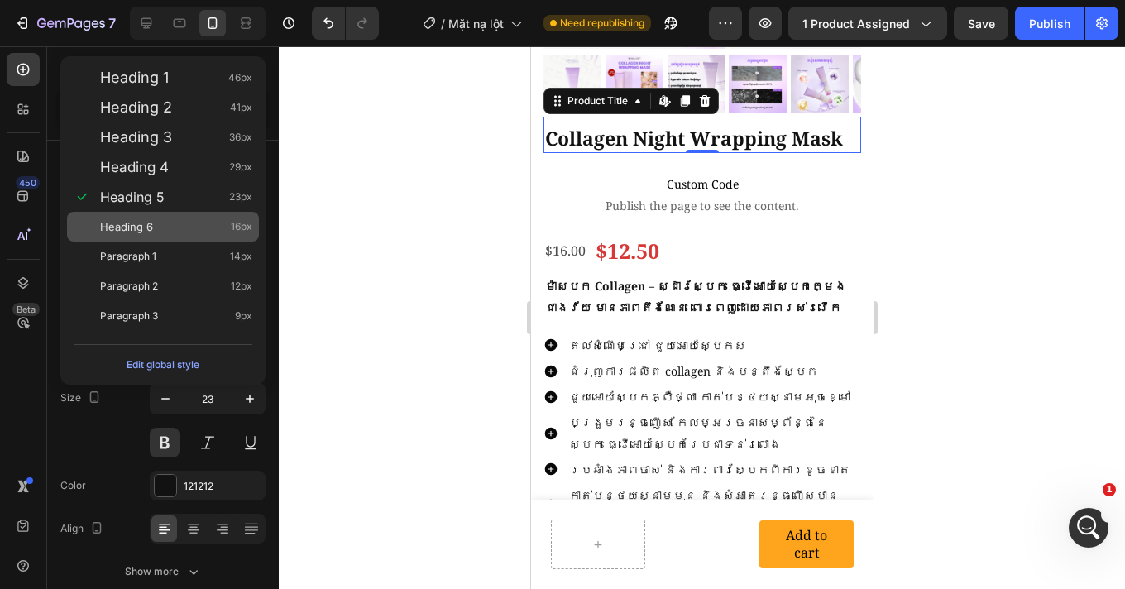
click at [161, 229] on div "Heading 6 16px" at bounding box center [176, 226] width 152 height 17
type input "16"
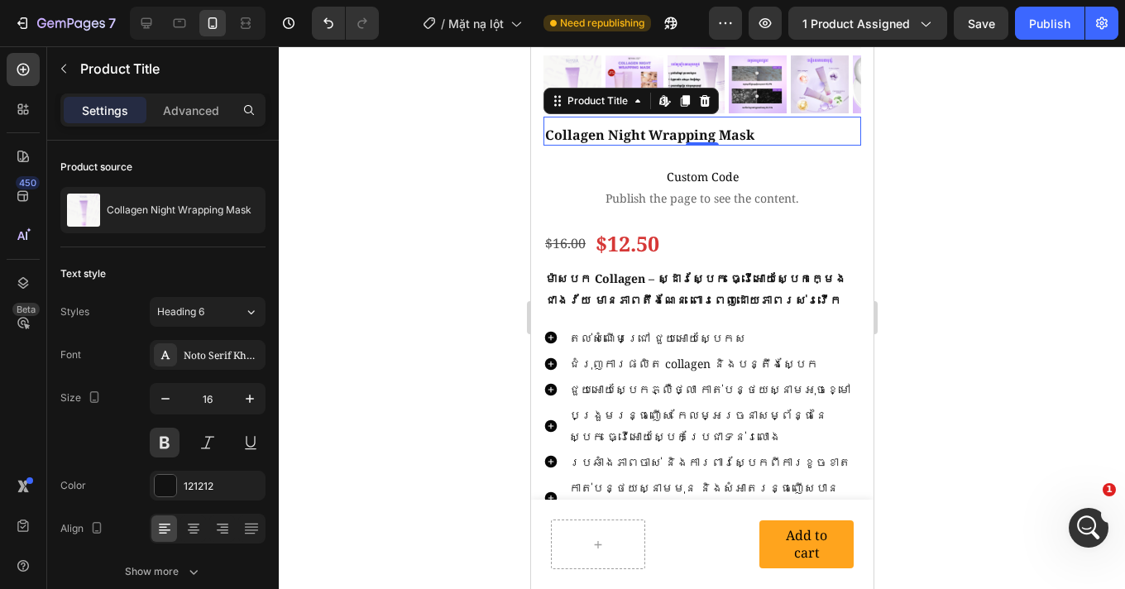
click at [1010, 240] on div at bounding box center [702, 317] width 846 height 542
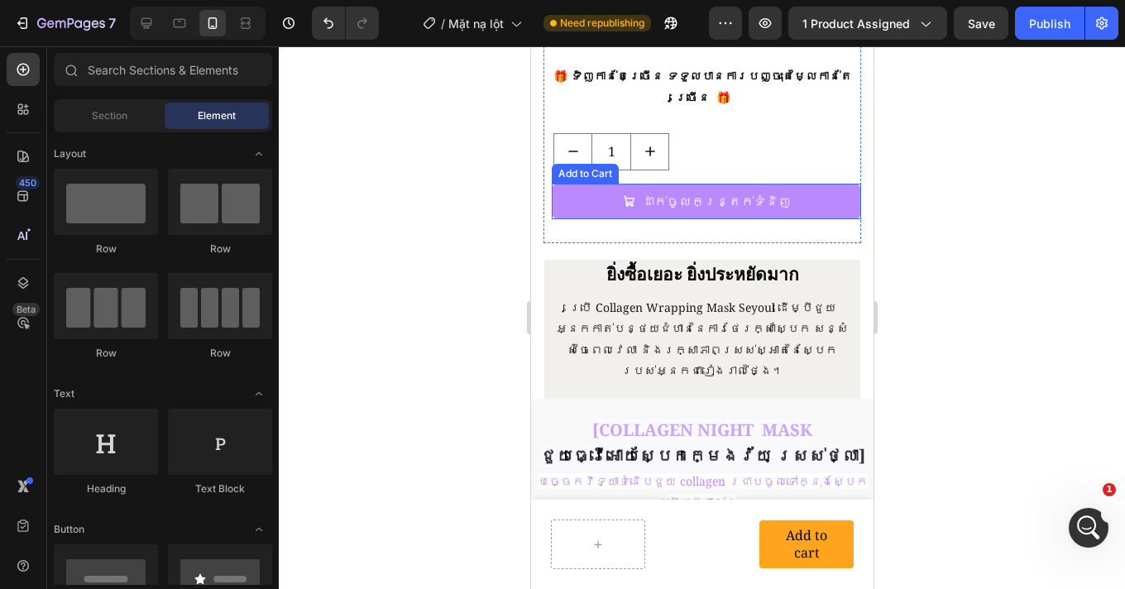
scroll to position [912, 0]
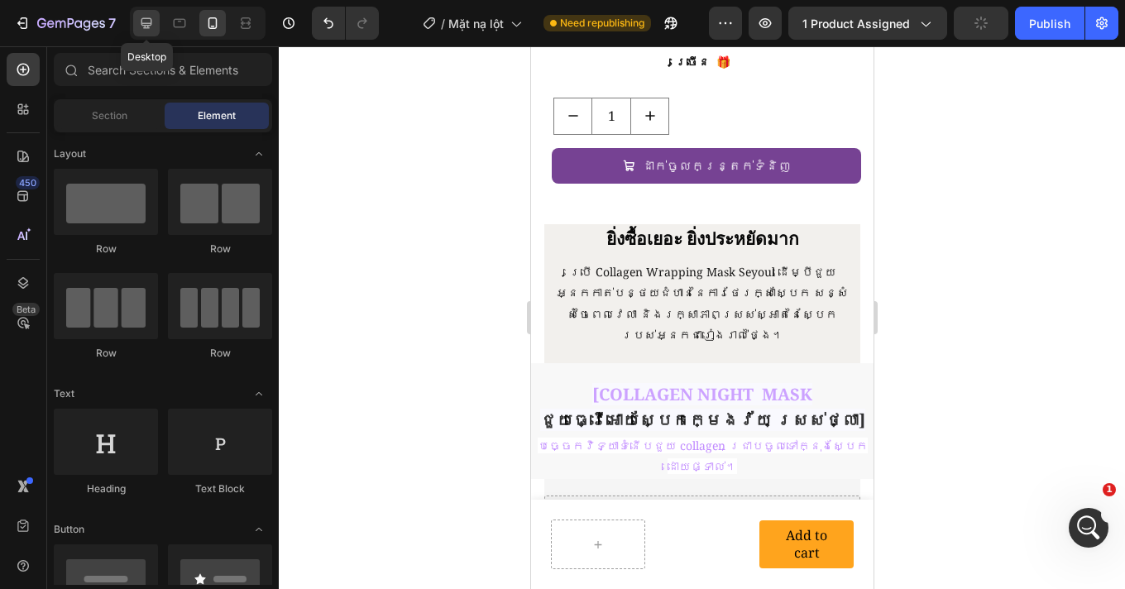
click at [149, 21] on icon at bounding box center [146, 23] width 17 height 17
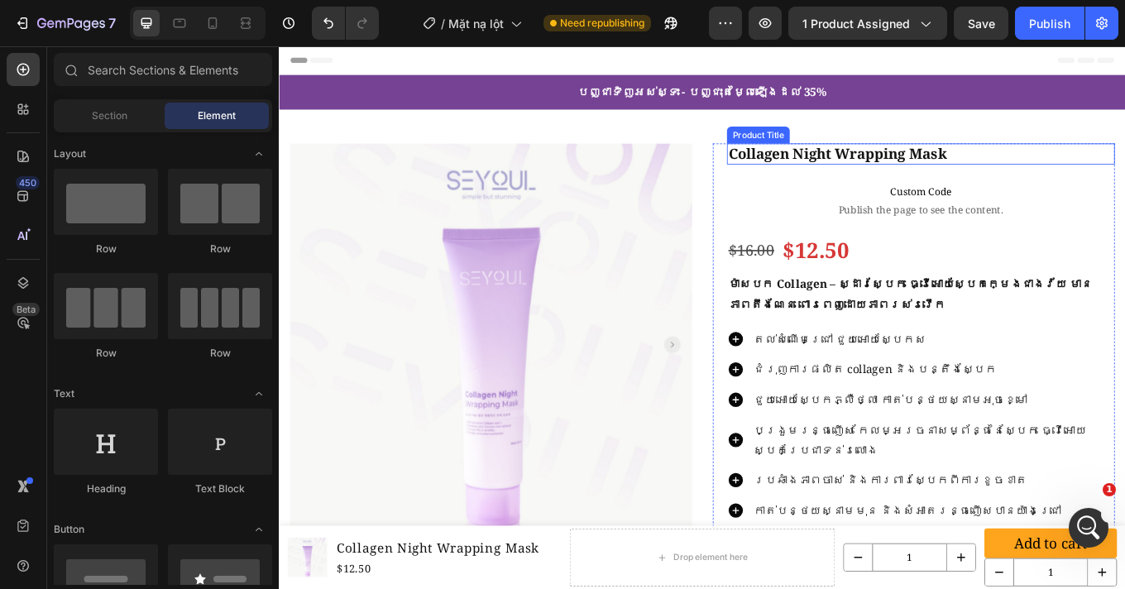
click at [953, 176] on h1 "Collagen Night Wrapping Mask" at bounding box center [1031, 172] width 455 height 25
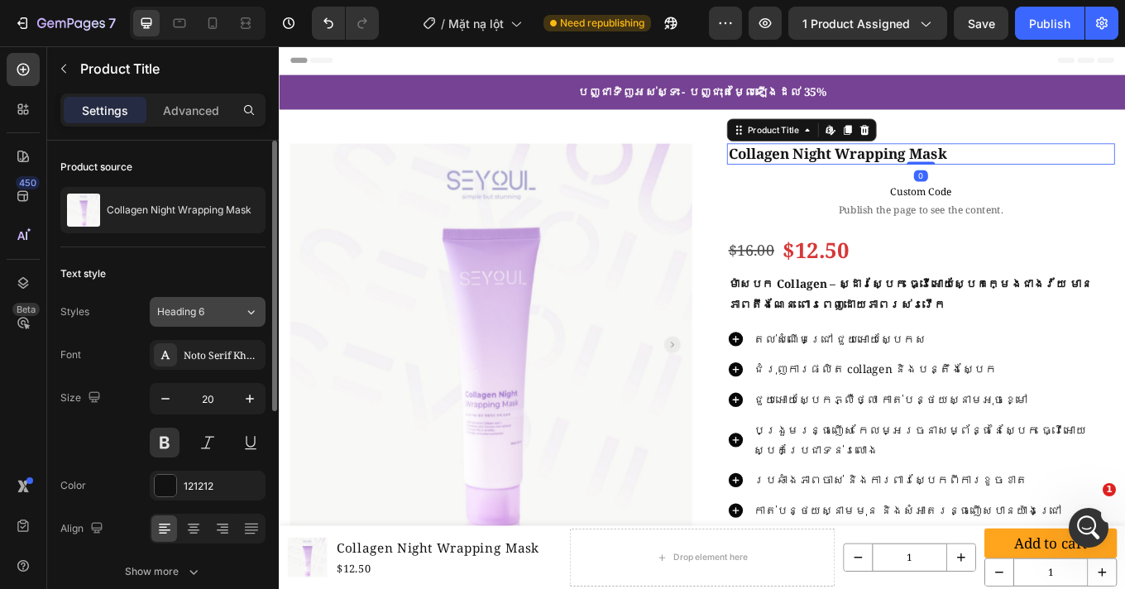
click at [198, 316] on span "Heading 6" at bounding box center [180, 311] width 47 height 15
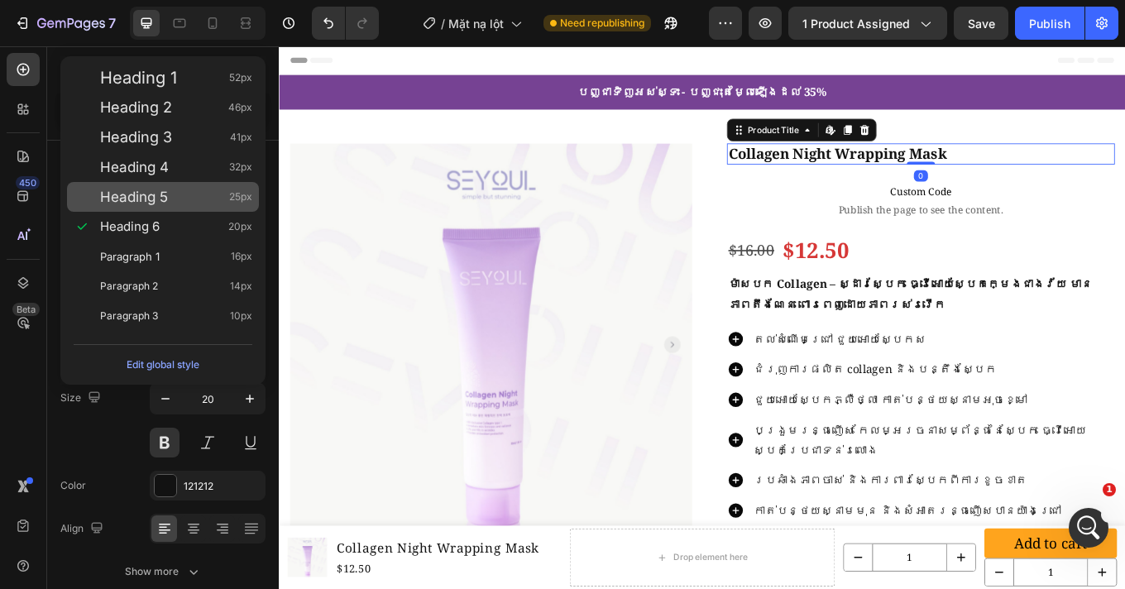
click at [181, 202] on div "Heading 5 25px" at bounding box center [176, 197] width 152 height 17
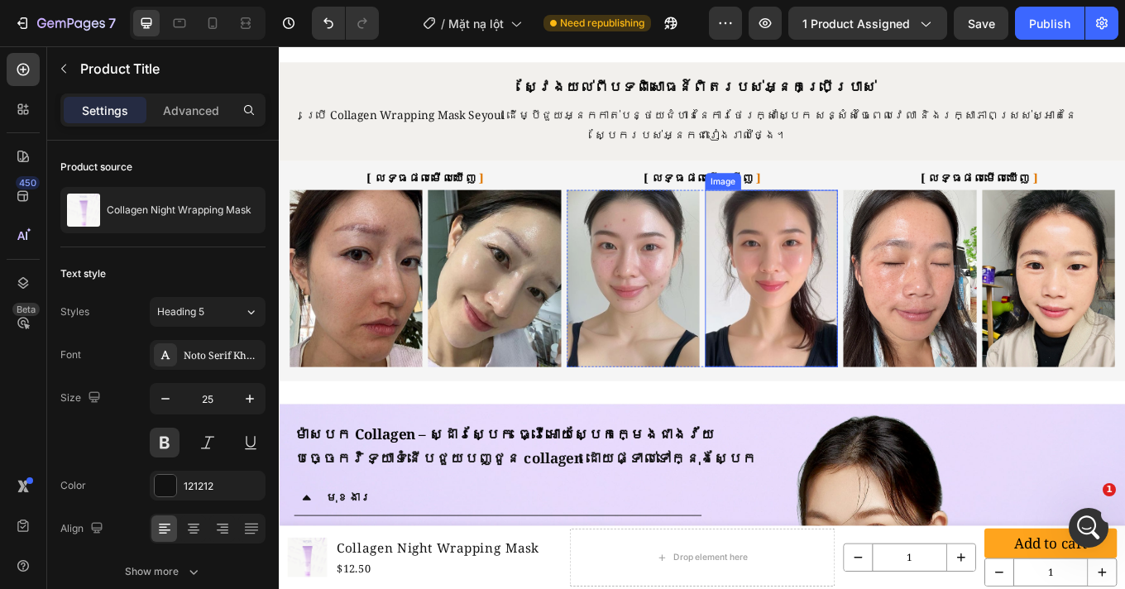
scroll to position [805, 0]
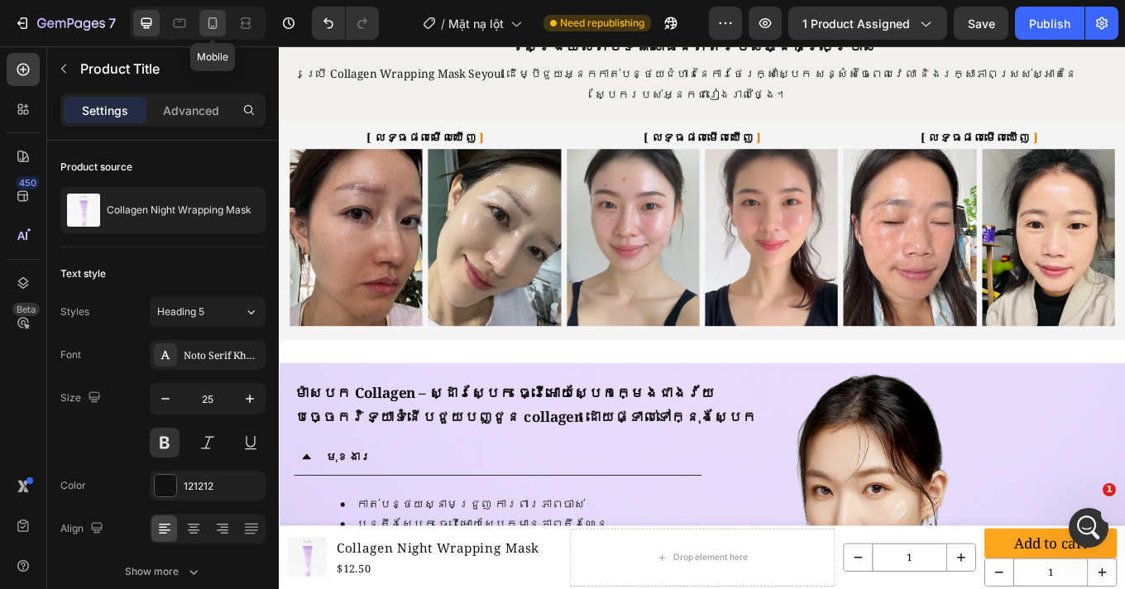
click at [215, 26] on icon at bounding box center [212, 23] width 17 height 17
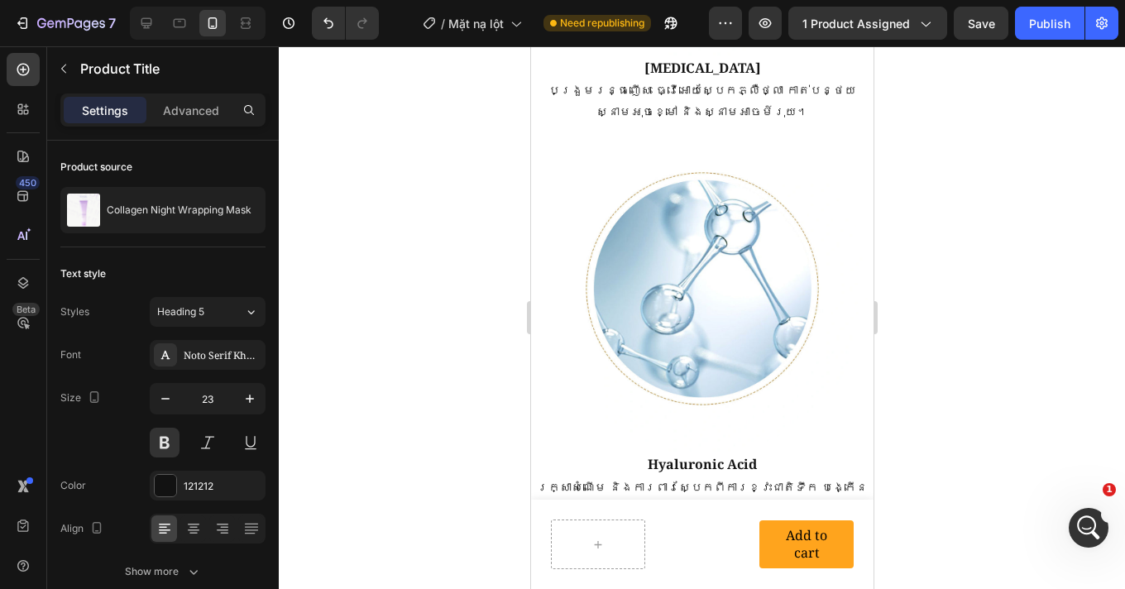
scroll to position [6124, 0]
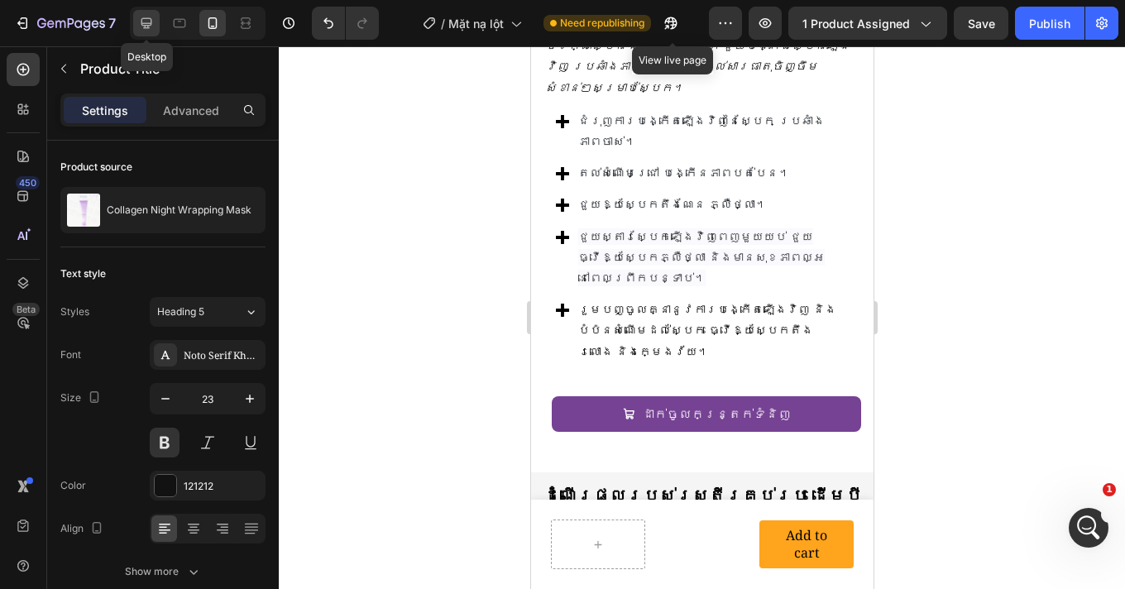
click at [146, 21] on icon at bounding box center [146, 23] width 17 height 17
type input "25"
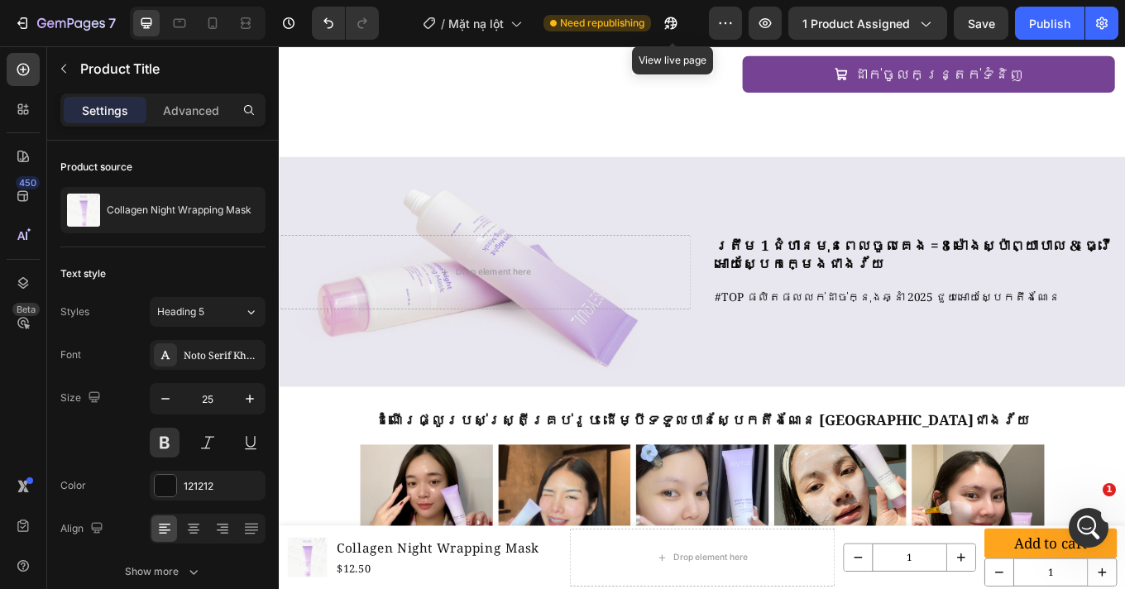
scroll to position [4554, 0]
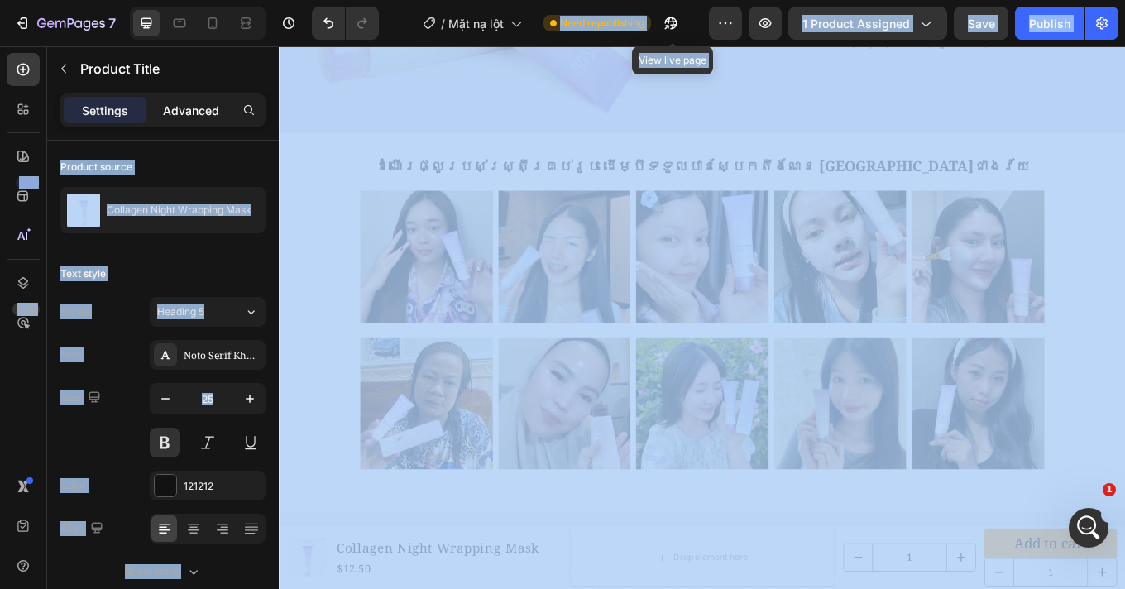
click at [225, 102] on div "Advanced" at bounding box center [191, 110] width 83 height 26
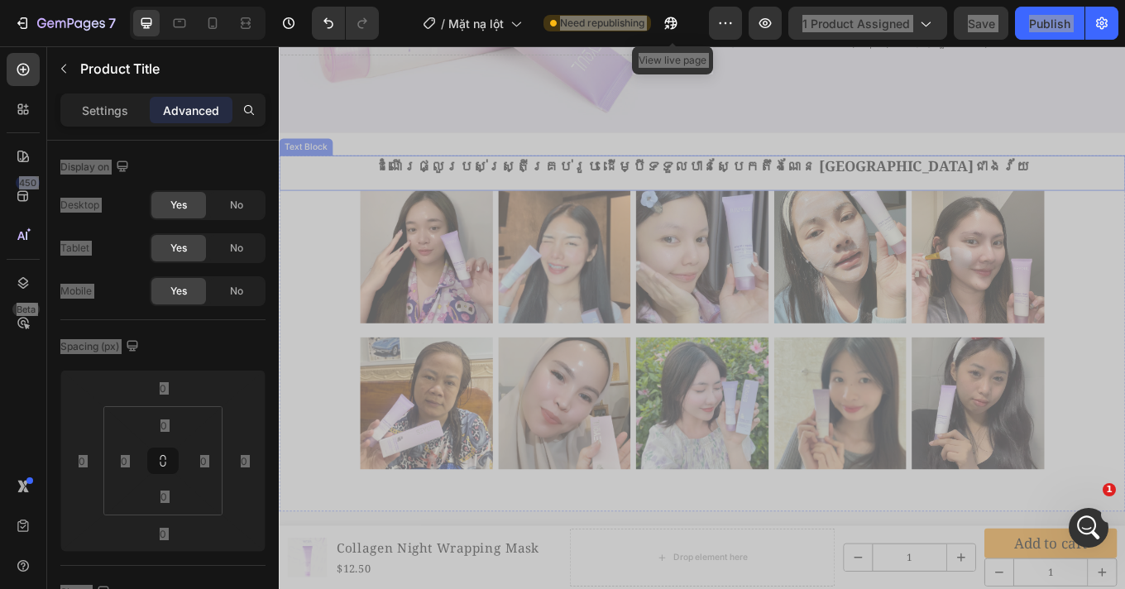
click at [862, 162] on div "ត្រឹម 1 ជំហានមុនពេលចូលគេង = 8 ម៉ោងស្ប៉ាព្យាបាល & ធ្វើអោយស្បែកក្មេងជាងវ័យ Headin…" at bounding box center [775, 14] width 992 height 322
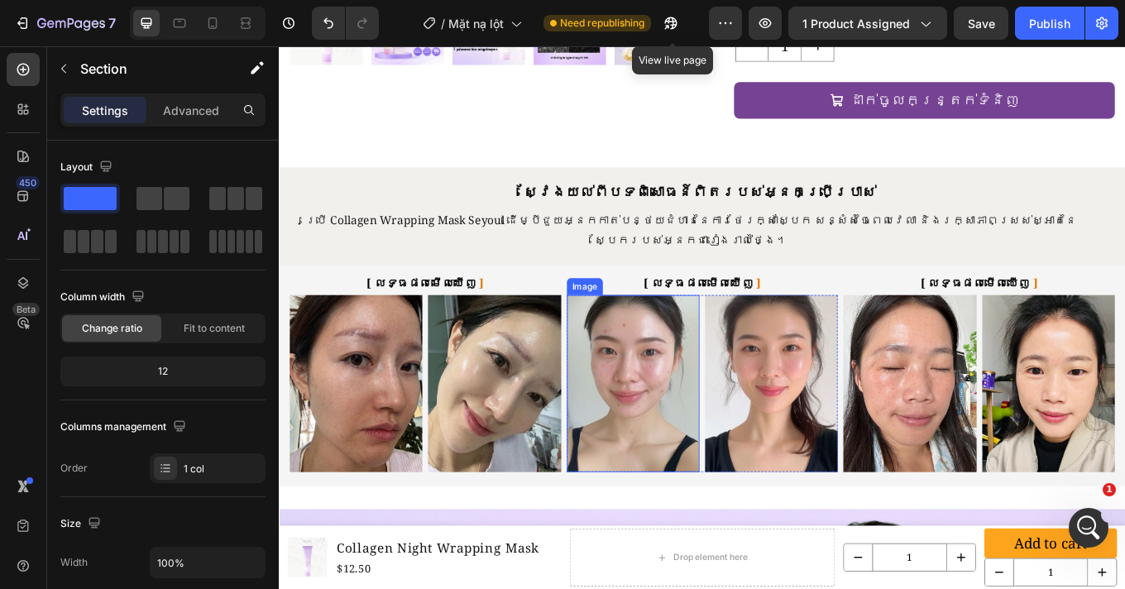
scroll to position [657, 0]
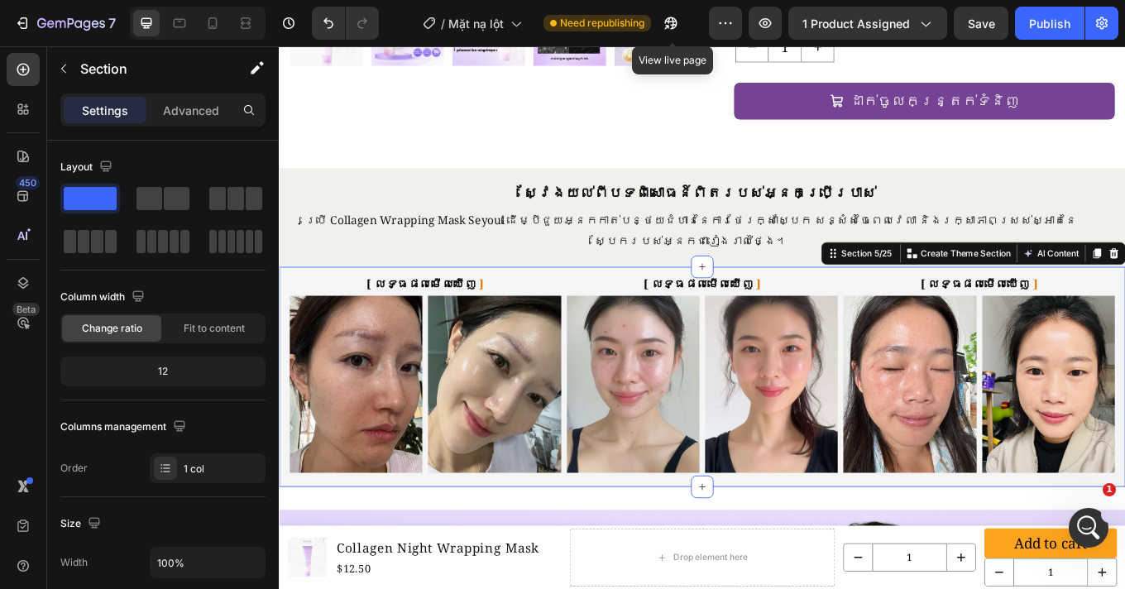
click at [1124, 511] on div "[ លទ្ធផលមើលឃើញ ] Heading Image Image Row [ លទ្ធផលមើលឃើញ ] Heading Image Image R…" at bounding box center [775, 434] width 992 height 258
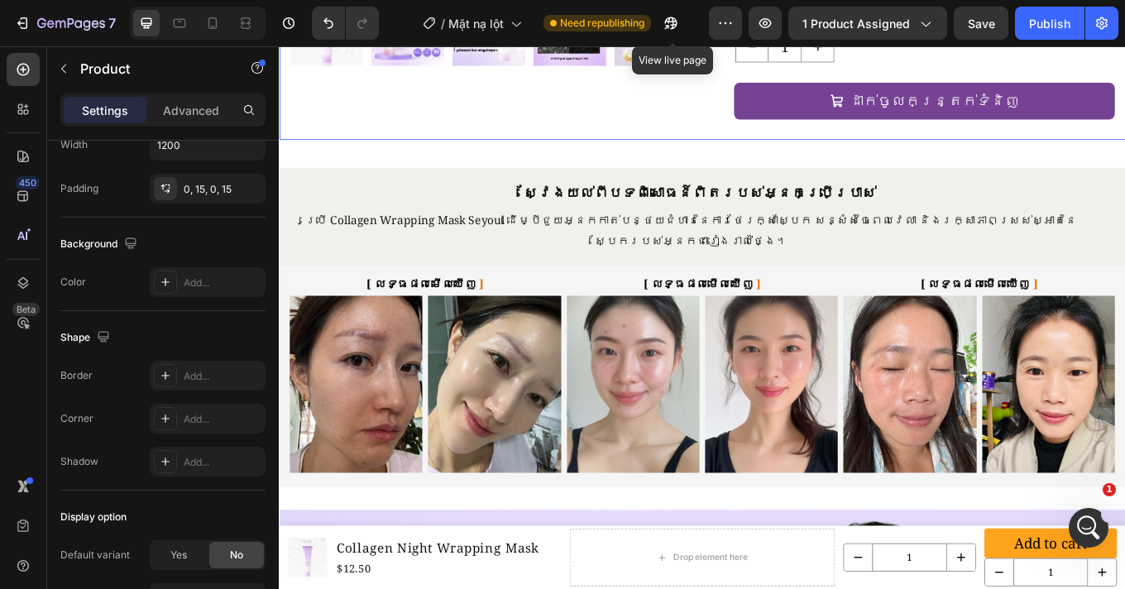
scroll to position [0, 0]
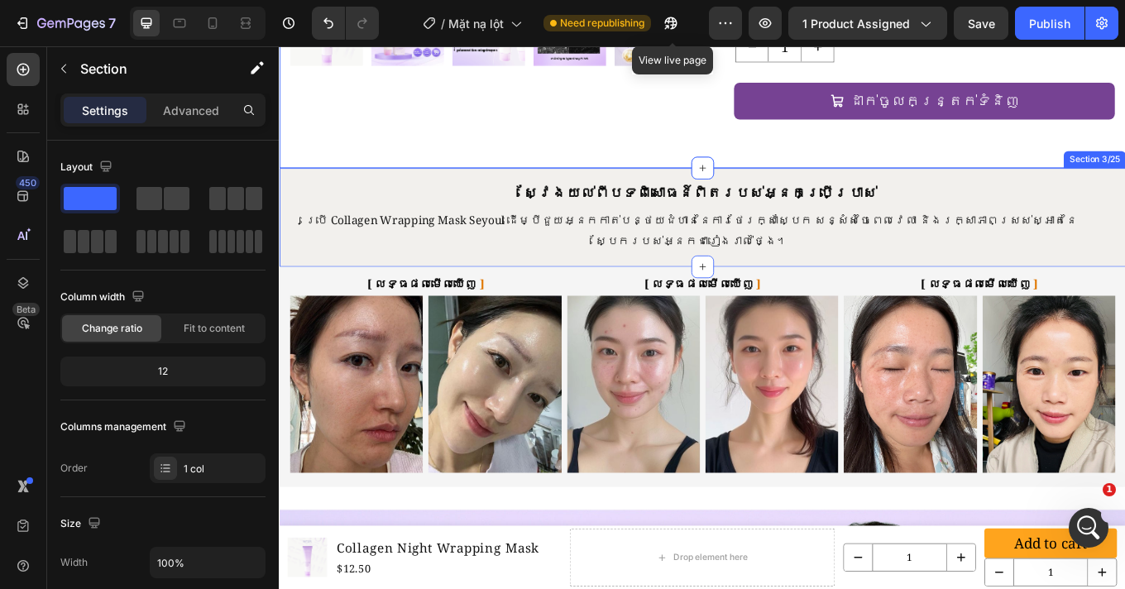
click at [291, 189] on div "ស្វែងយល់ពីបទពិសោធន៍ពិតរបស់អ្នកប្រើប្រាស់ Heading ยิ่งซื้อเยอะ ยิ่งประหยัดมาก He…" at bounding box center [775, 247] width 992 height 116
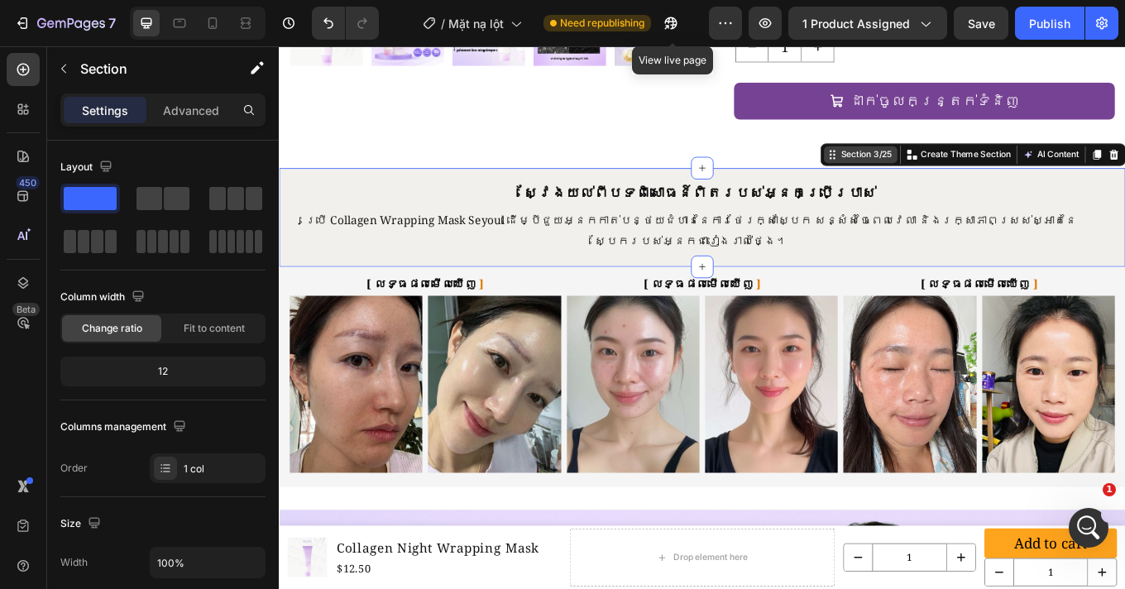
click at [956, 166] on div "Section 3/25" at bounding box center [967, 173] width 66 height 15
click at [942, 166] on div "Section 3/25" at bounding box center [967, 173] width 66 height 15
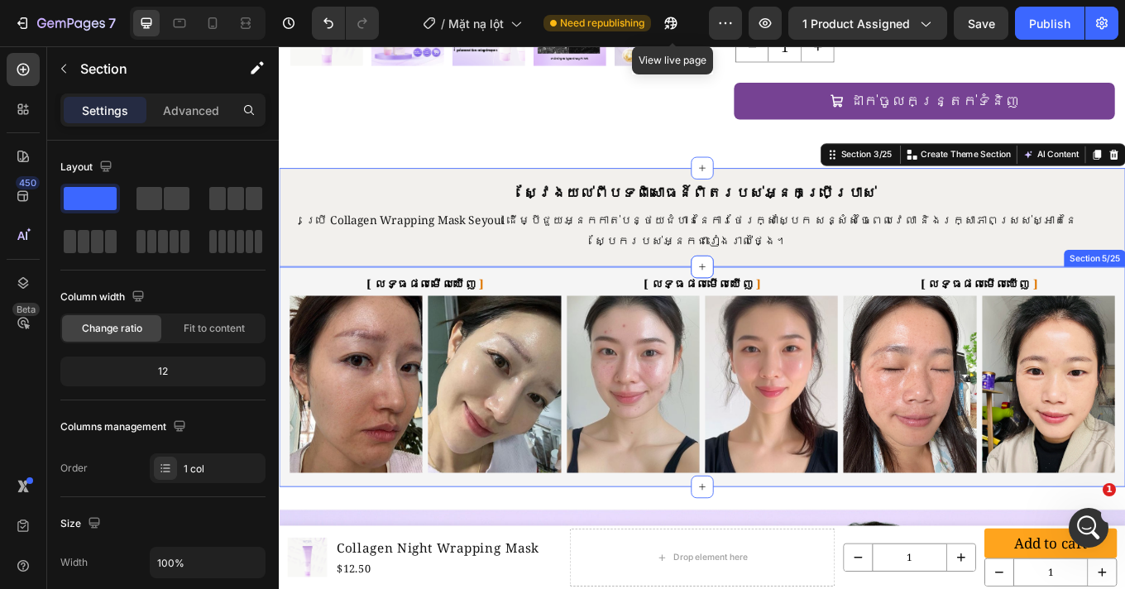
click at [1030, 305] on div "[ លទ្ធផលមើលឃើញ ] Heading Image Image Row [ លទ្ធផលមើលឃើញ ] Heading Image Image R…" at bounding box center [775, 434] width 992 height 258
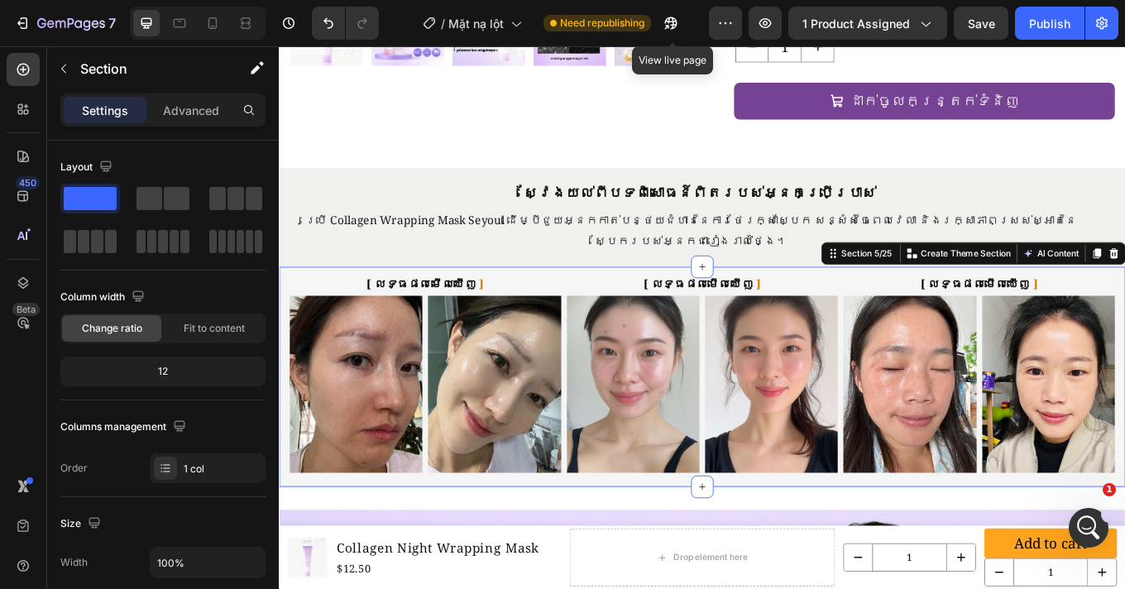
click at [200, 123] on div "Settings Advanced" at bounding box center [162, 109] width 205 height 33
click at [201, 114] on p "Advanced" at bounding box center [191, 110] width 56 height 17
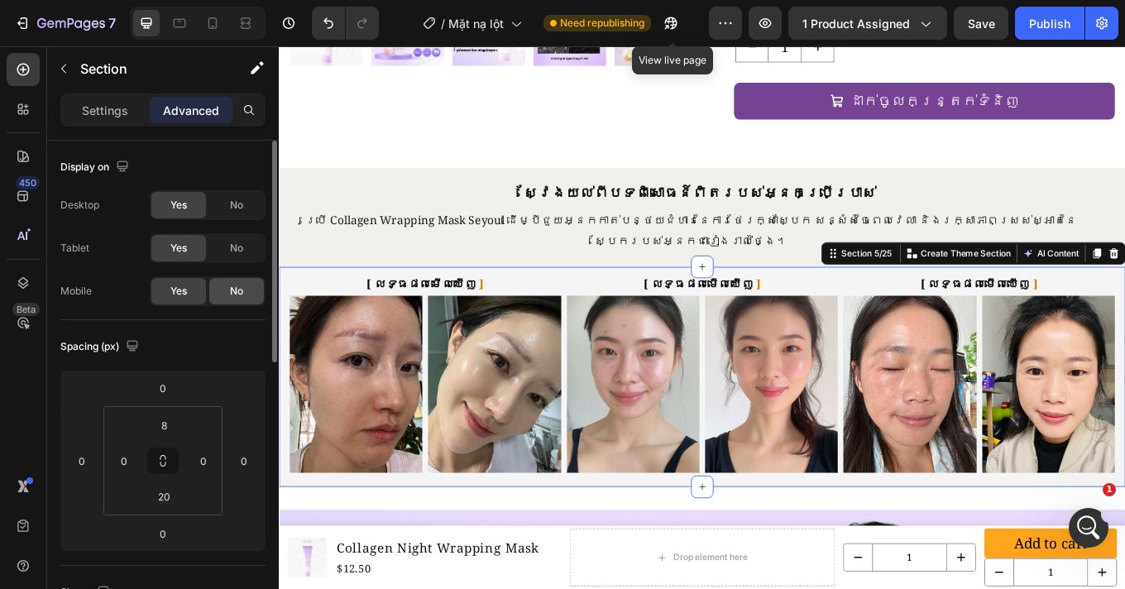
click at [238, 292] on span "No" at bounding box center [236, 291] width 13 height 15
click at [189, 288] on div "Yes" at bounding box center [178, 291] width 55 height 26
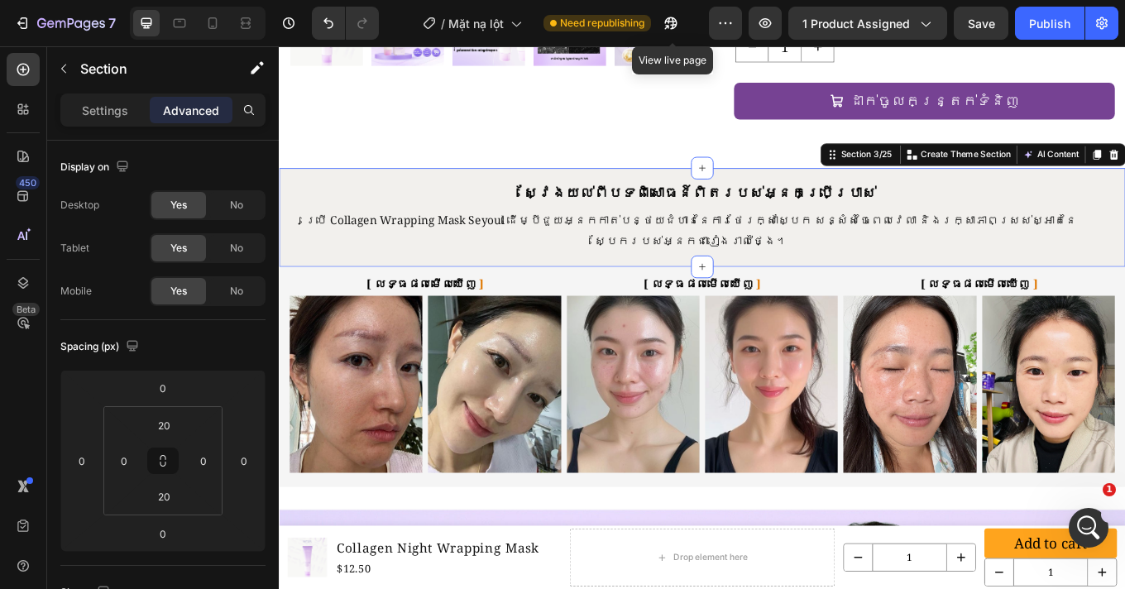
click at [534, 189] on div "ស្វែងយល់ពីបទពិសោធន៍ពិតរបស់អ្នកប្រើប្រាស់ Heading ยิ่งซื้อเยอะ ยิ่งประหยัดมาก He…" at bounding box center [775, 247] width 992 height 116
click at [227, 284] on div "No" at bounding box center [236, 291] width 55 height 26
click at [183, 293] on span "Yes" at bounding box center [178, 291] width 17 height 15
click at [210, 25] on icon at bounding box center [212, 23] width 17 height 17
type input "0"
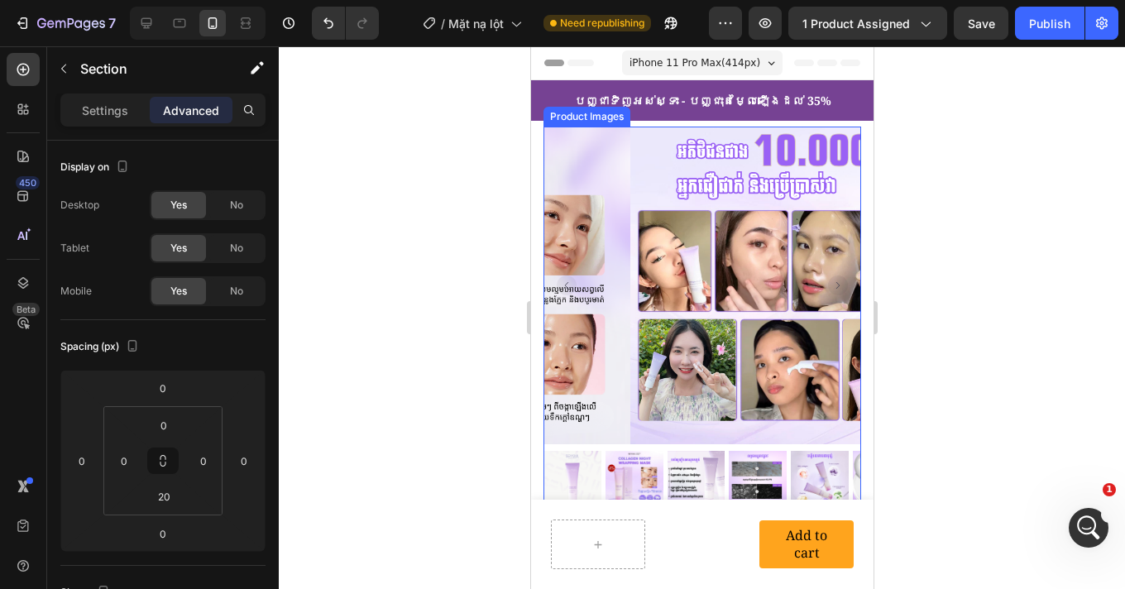
scroll to position [128, 0]
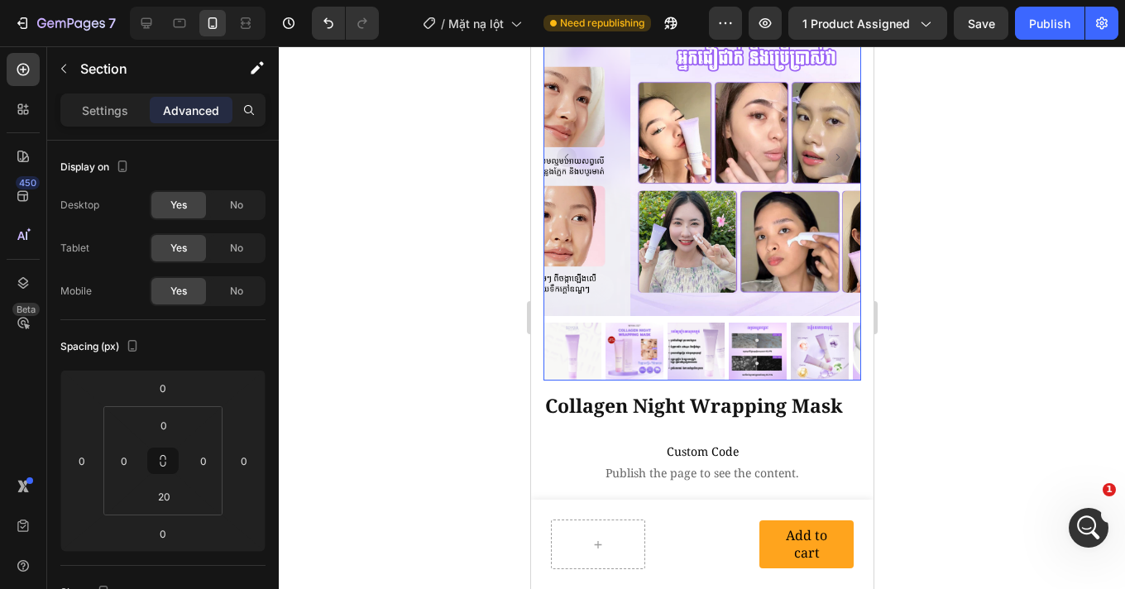
click at [589, 339] on img at bounding box center [571, 351] width 58 height 58
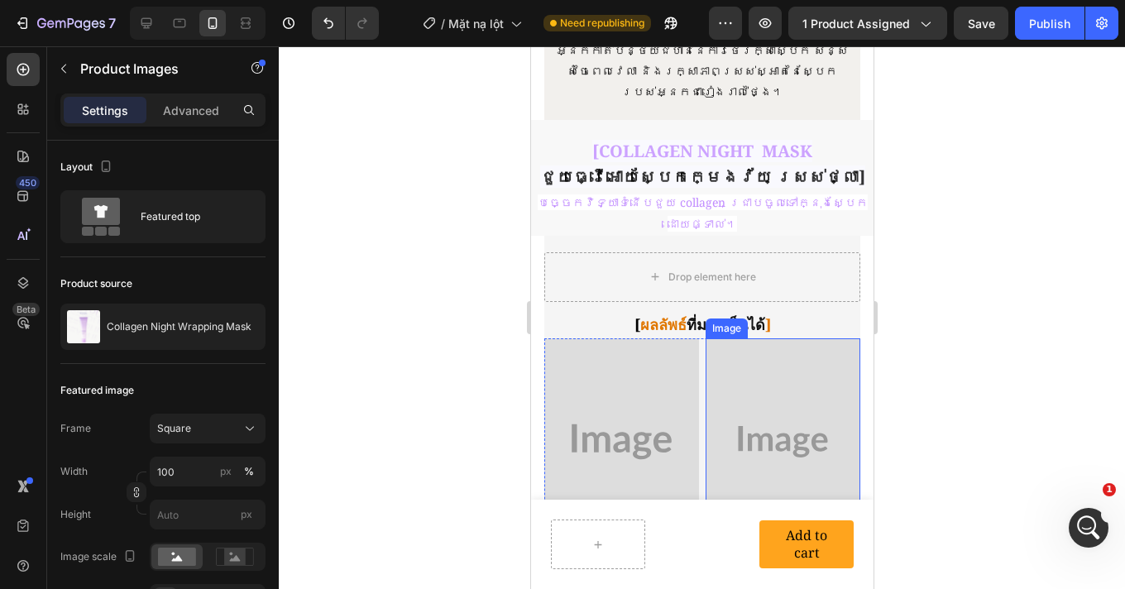
scroll to position [923, 0]
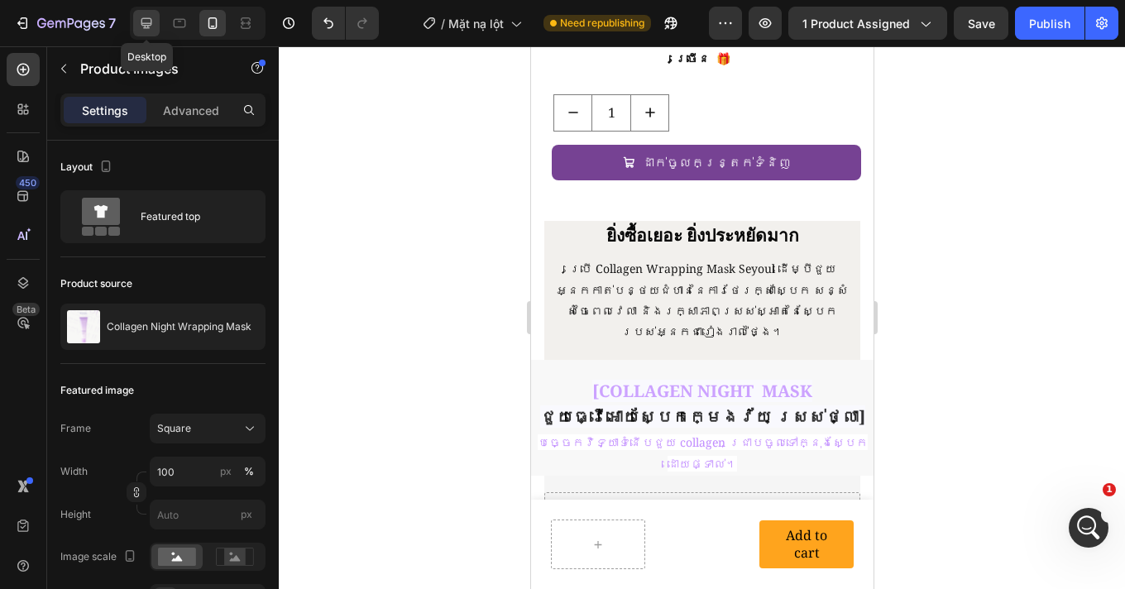
click at [146, 30] on icon at bounding box center [146, 23] width 17 height 17
type input "12"
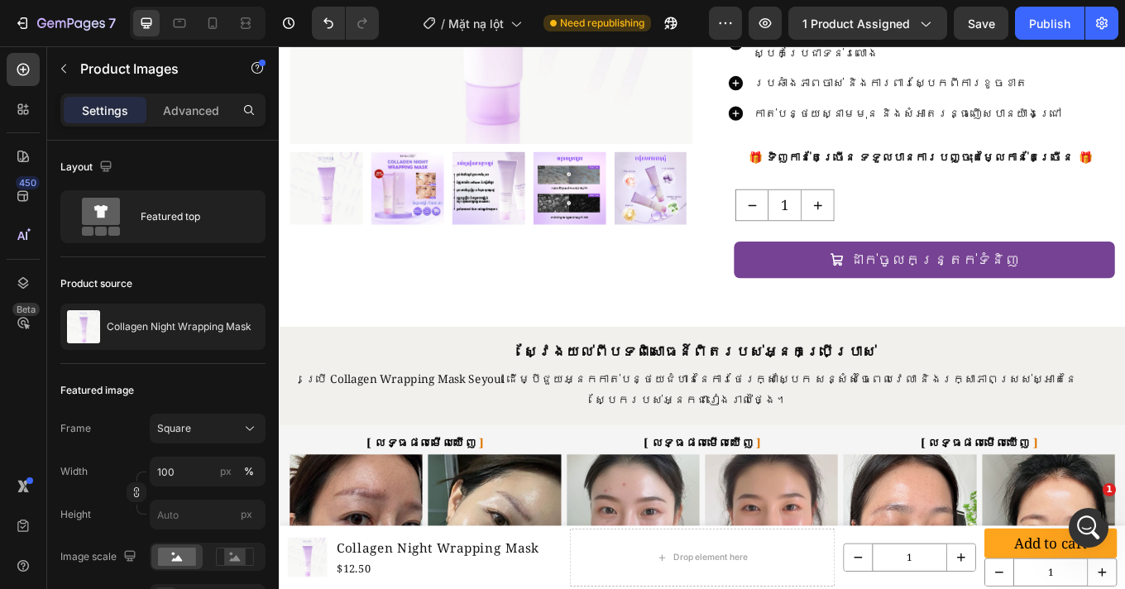
scroll to position [457, 0]
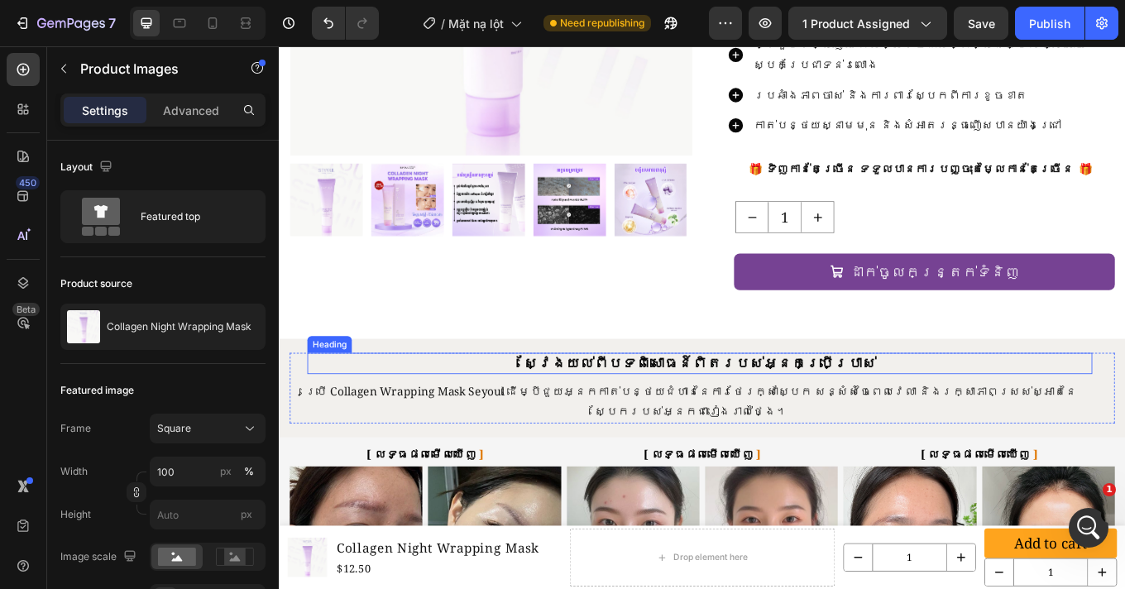
click at [821, 406] on h2 "ស្វែងយល់ពីបទពិសោធន៍ពិតរបស់អ្នកប្រើប្រាស់" at bounding box center [772, 418] width 920 height 25
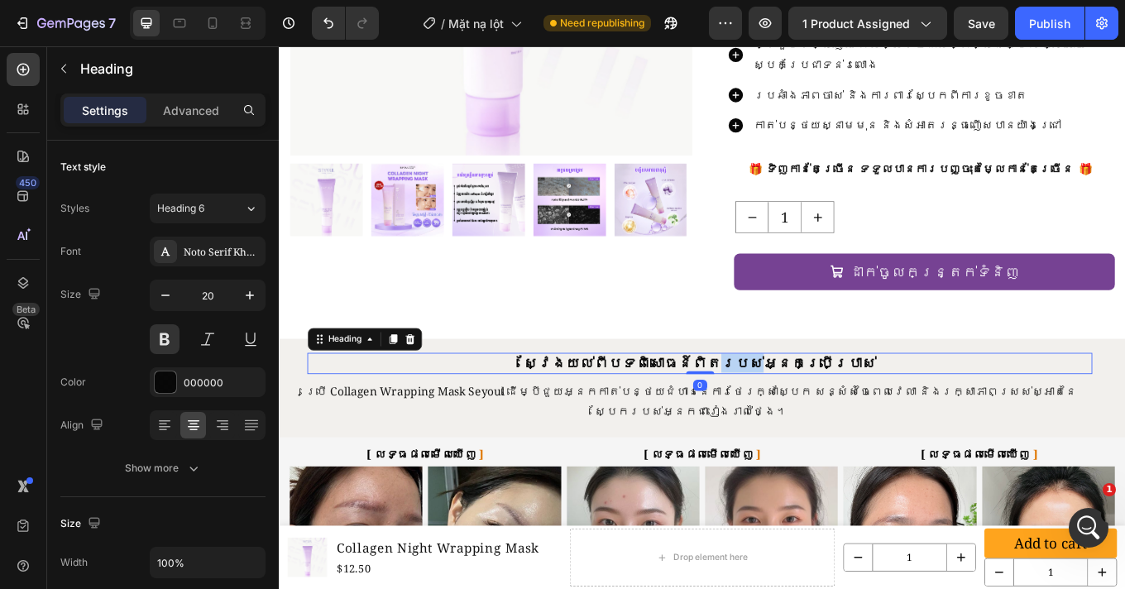
click at [821, 406] on h2 "ស្វែងយល់ពីបទពិសោធន៍ពិតរបស់អ្នកប្រើប្រាស់" at bounding box center [772, 418] width 920 height 25
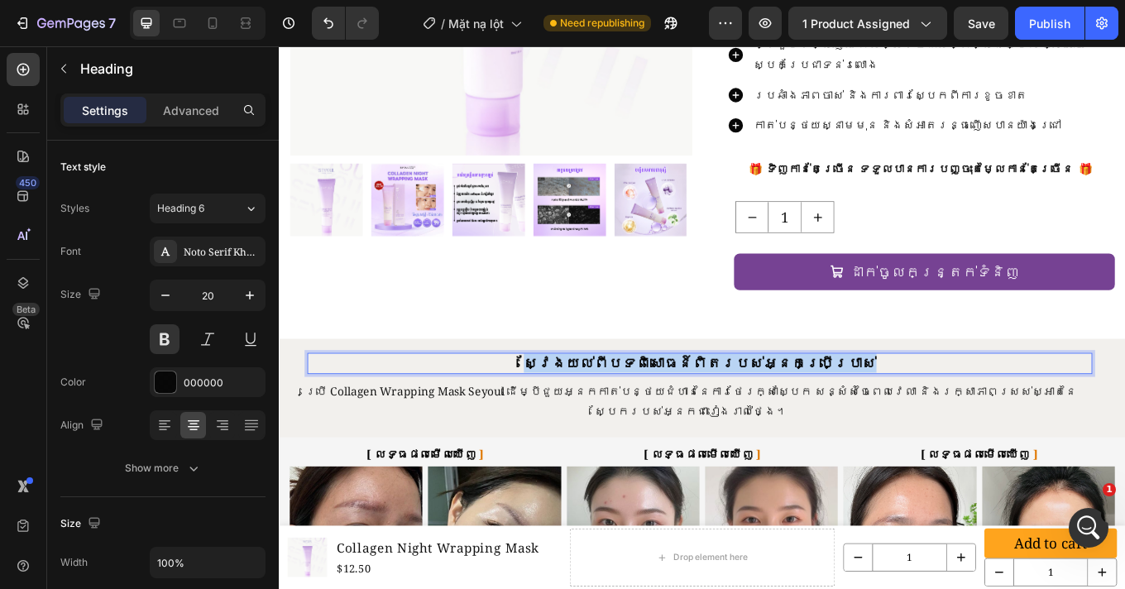
click at [821, 408] on p "ស្វែងយល់ពីបទពិសោធន៍ពិតរបស់អ្នកប្រើប្រាស់" at bounding box center [771, 418] width 917 height 21
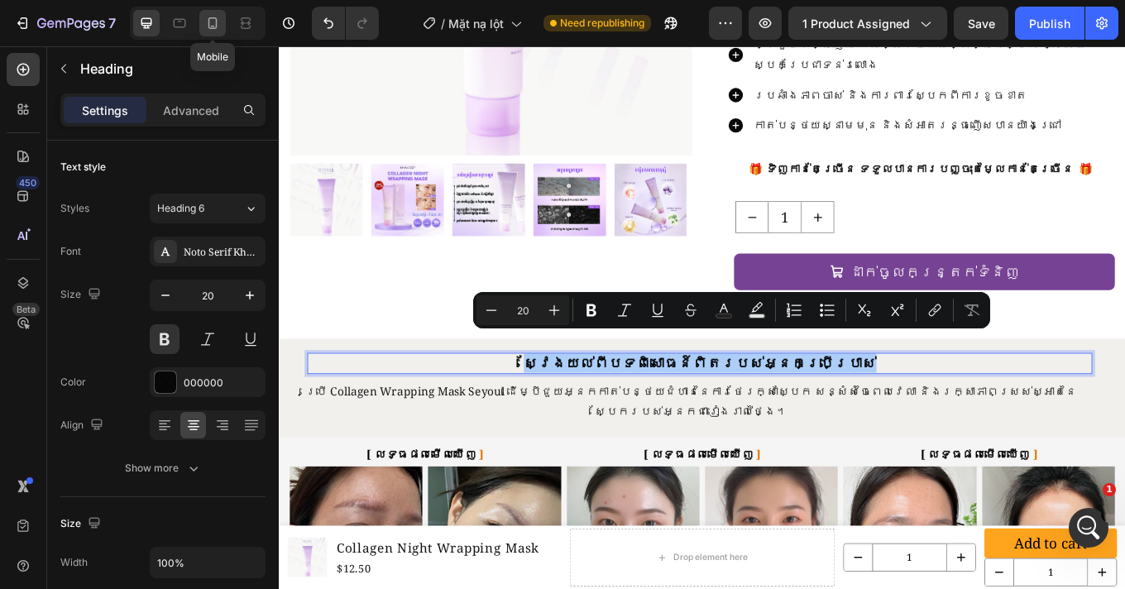
click at [205, 23] on icon at bounding box center [212, 23] width 17 height 17
type input "16"
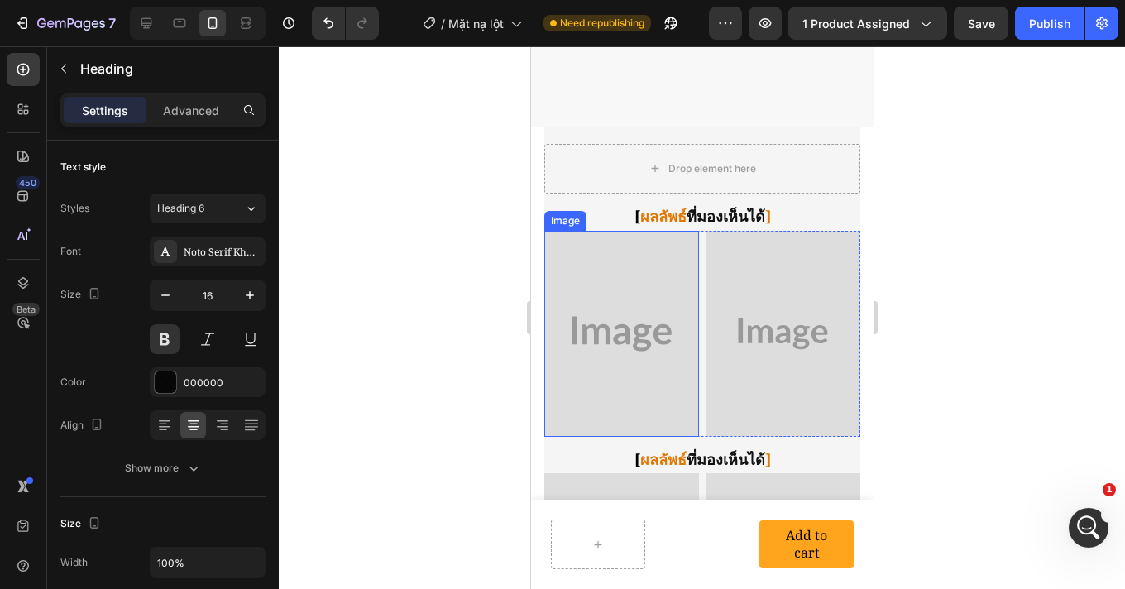
scroll to position [941, 0]
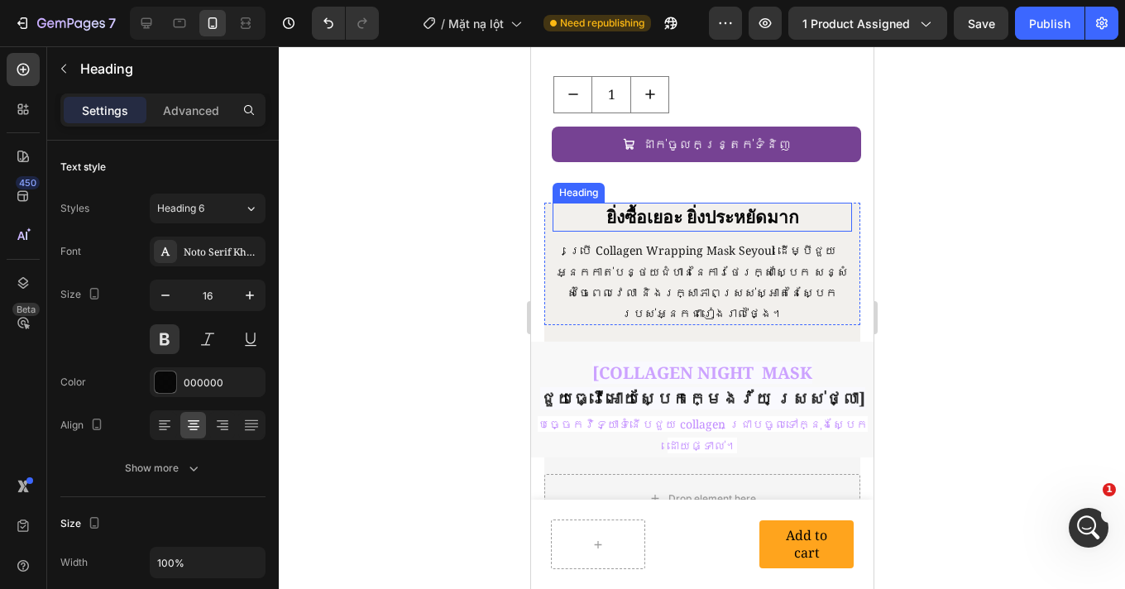
click at [695, 203] on h2 "ยิ่งซื้อเยอะ ยิ่งประหยัดมาก" at bounding box center [701, 218] width 299 height 30
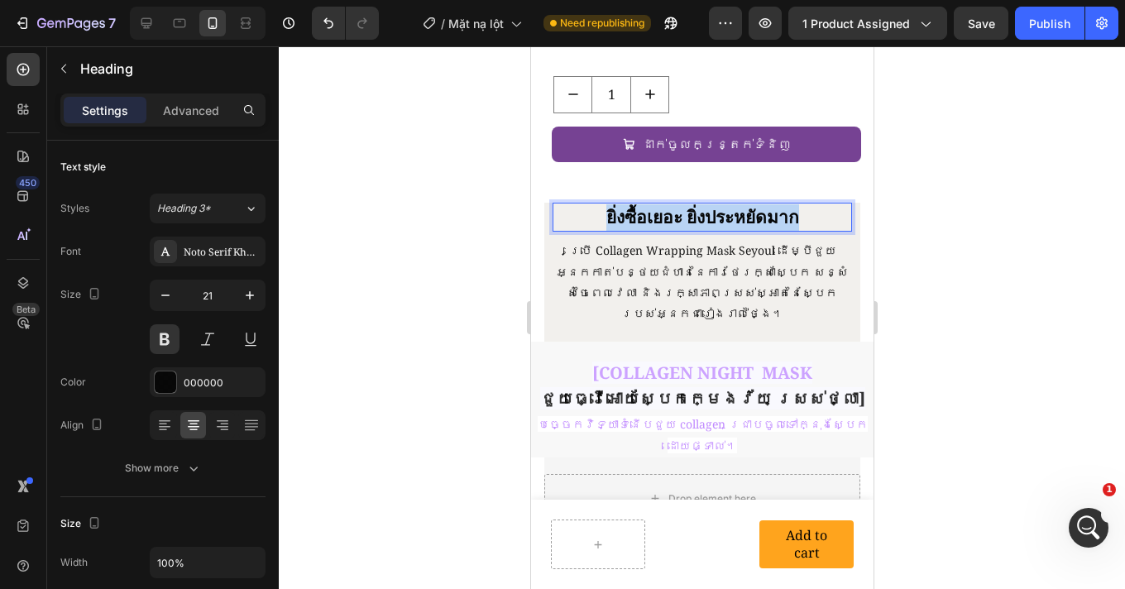
click at [695, 204] on p "ยิ่งซื้อเยอะ ยิ่งประหยัดมาก" at bounding box center [701, 217] width 296 height 26
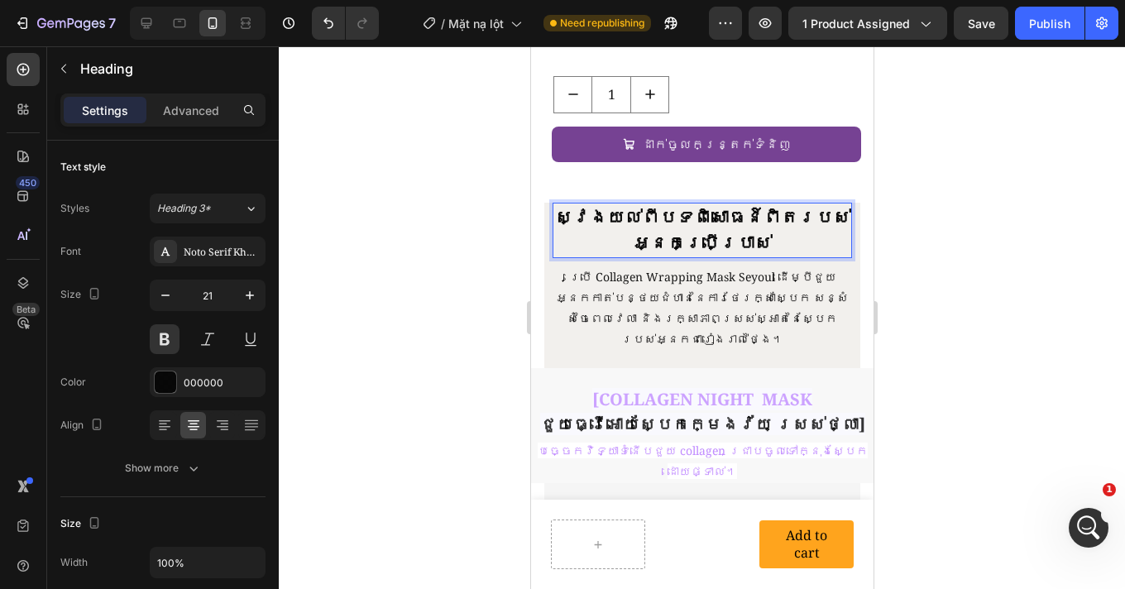
click at [919, 236] on div at bounding box center [702, 317] width 846 height 542
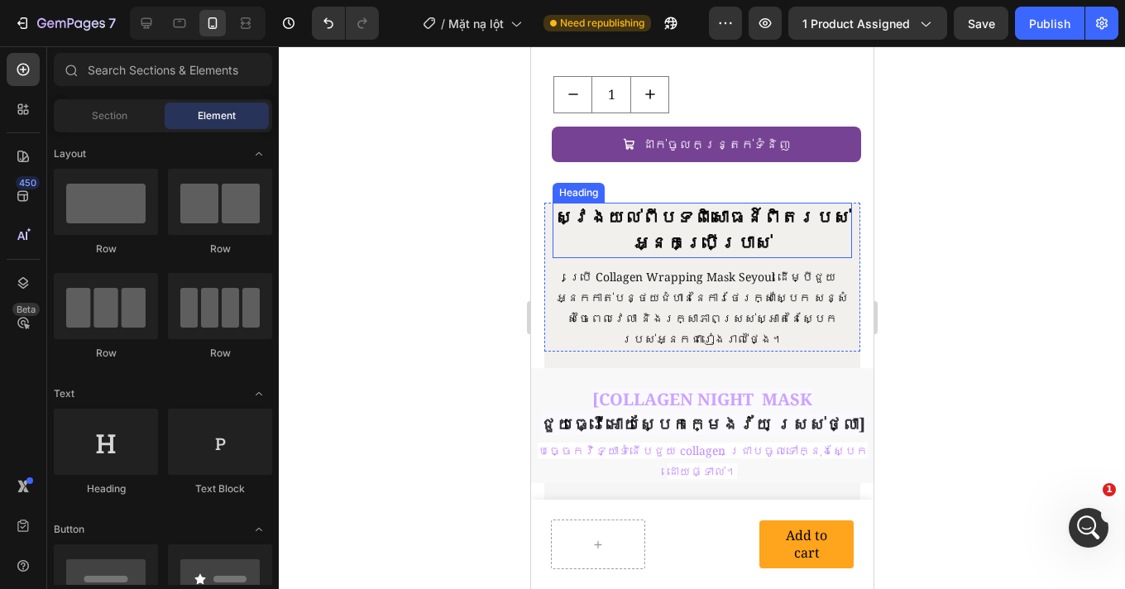
click at [687, 204] on p "ស្វែងយល់ពីបទពិសោធន៍ពិតរបស់អ្នកប្រើប្រាស់" at bounding box center [701, 230] width 296 height 52
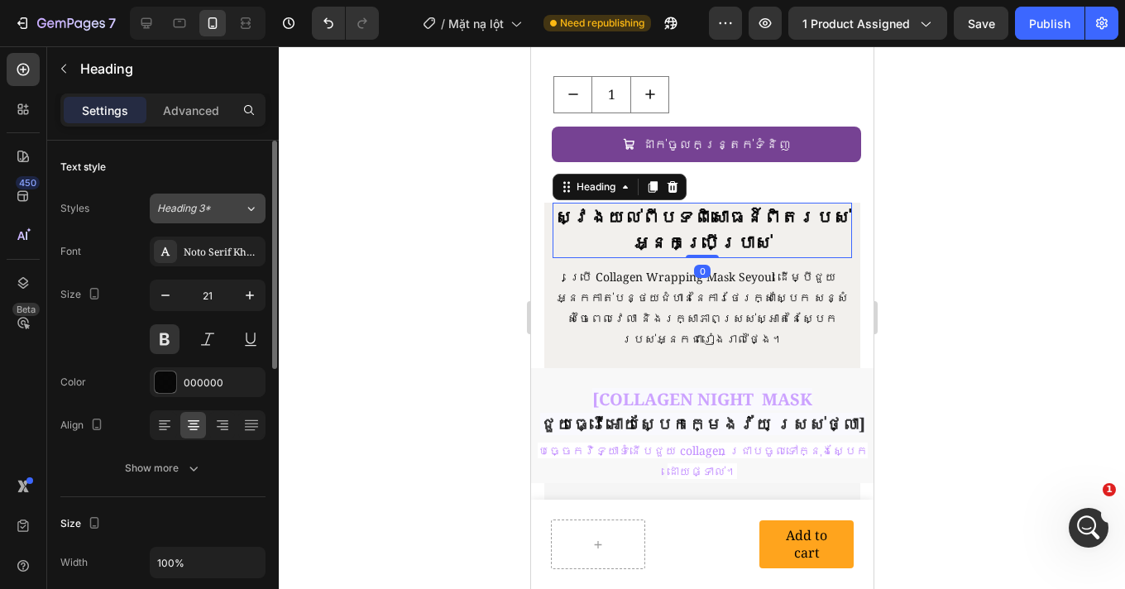
click at [191, 216] on button "Heading 3*" at bounding box center [208, 208] width 116 height 30
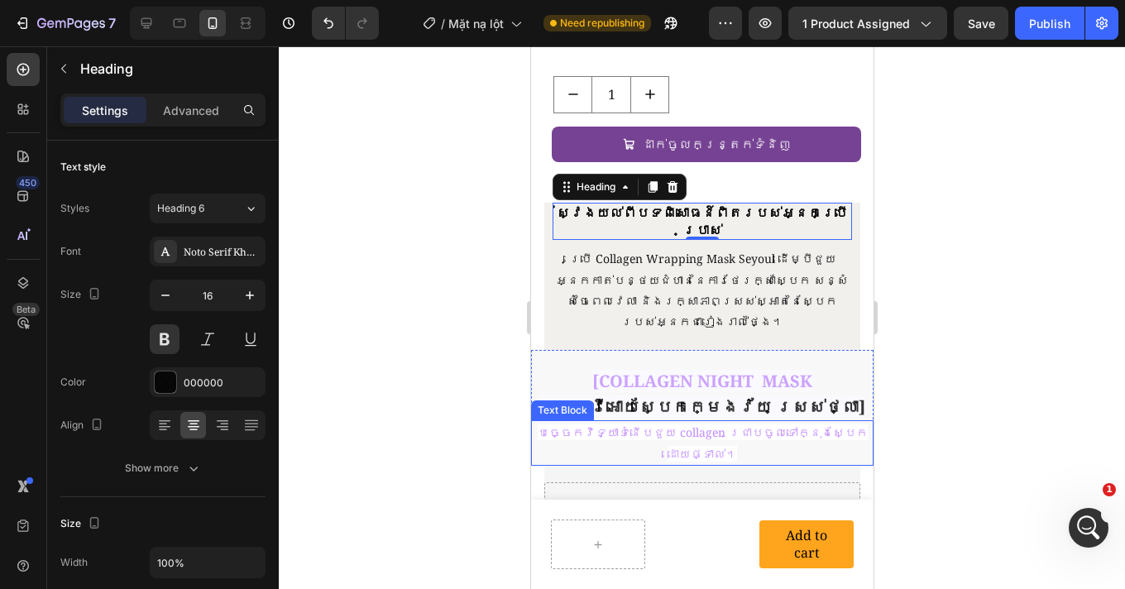
scroll to position [3088, 0]
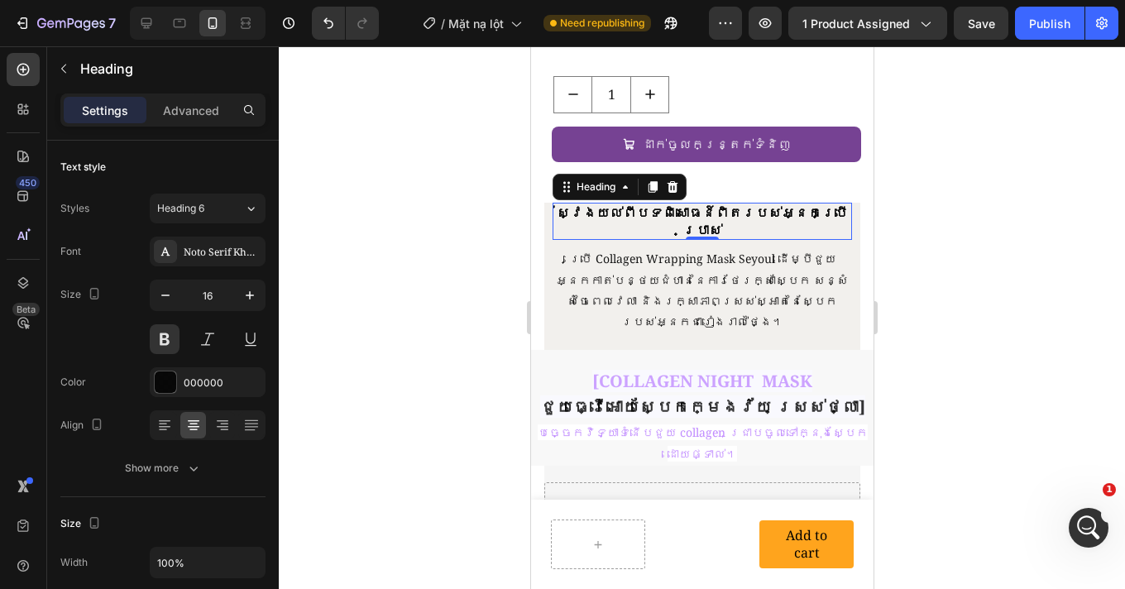
click at [902, 245] on div at bounding box center [702, 317] width 846 height 542
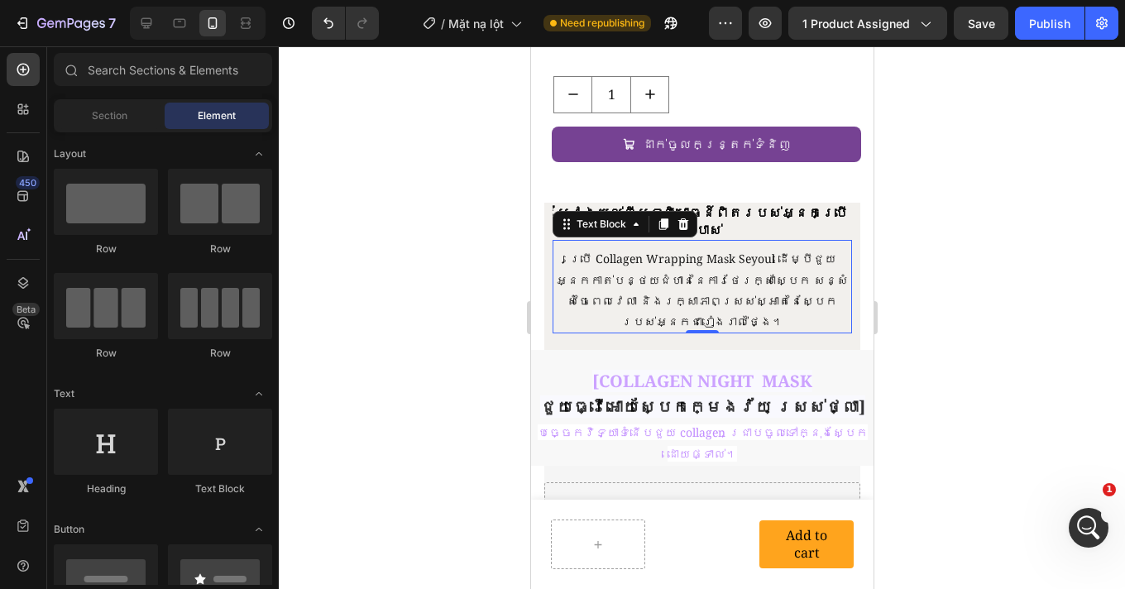
click at [633, 248] on p "ប្រើ Collagen Wrapping Mask Seyoul ដើម្បីជួយអ្នកកាត់បន្ថយជំហាននៃការថែរក្សាស្បែក…" at bounding box center [701, 290] width 296 height 84
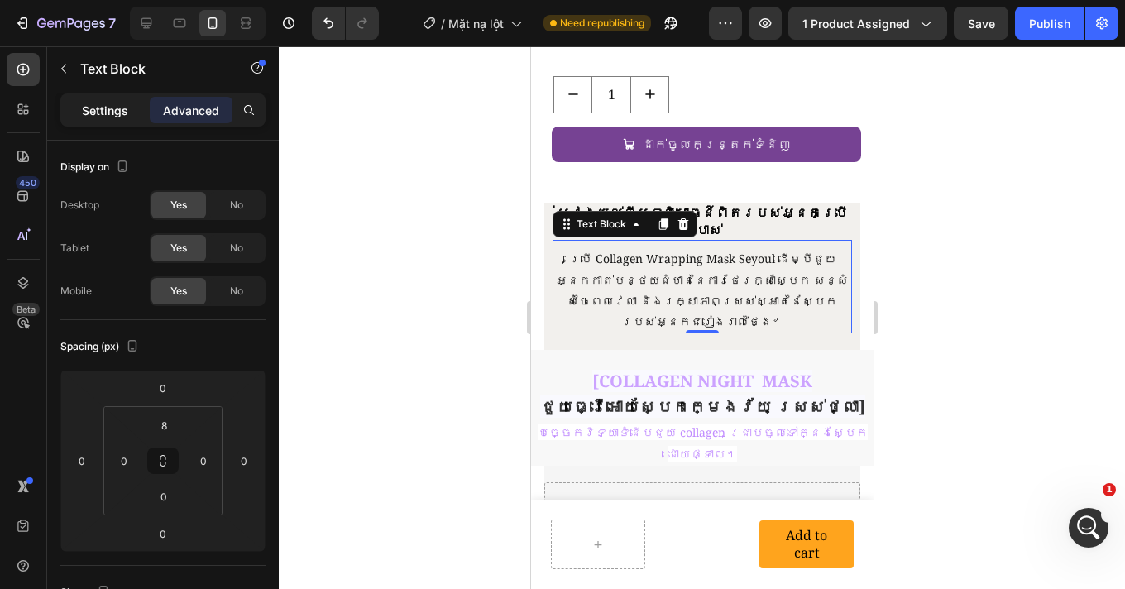
click at [81, 103] on div "Settings" at bounding box center [105, 110] width 83 height 26
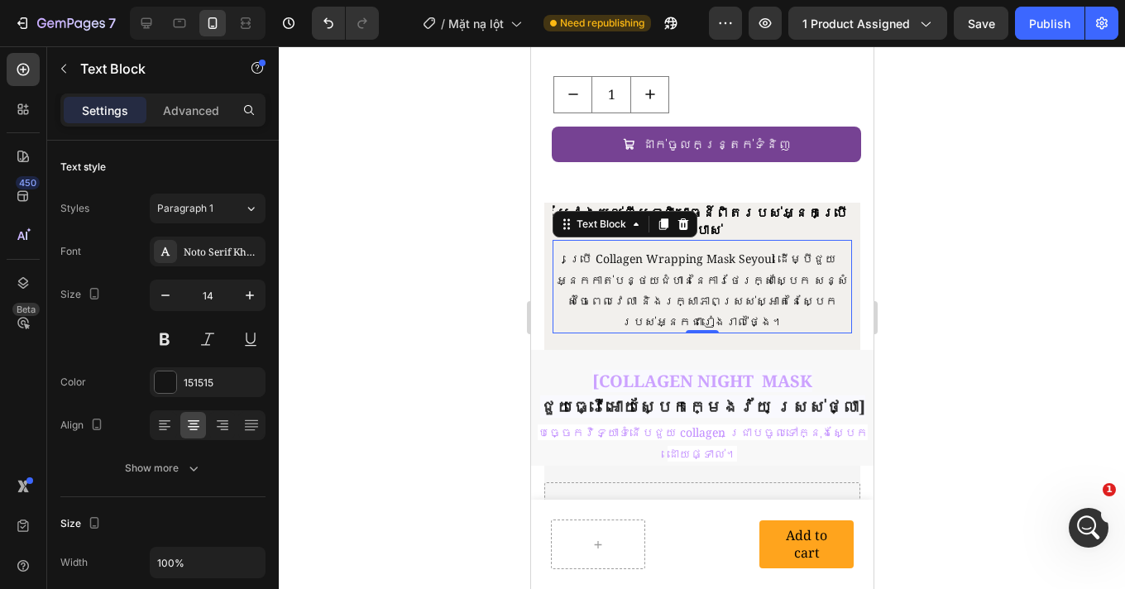
click at [992, 251] on div at bounding box center [702, 317] width 846 height 542
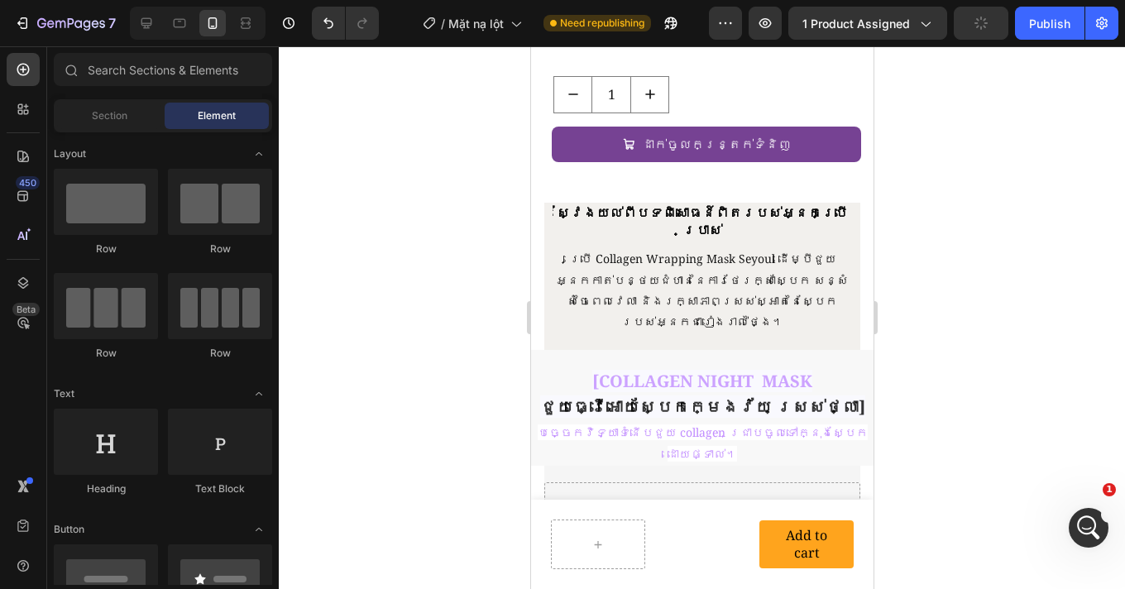
click at [967, 211] on div at bounding box center [702, 317] width 846 height 542
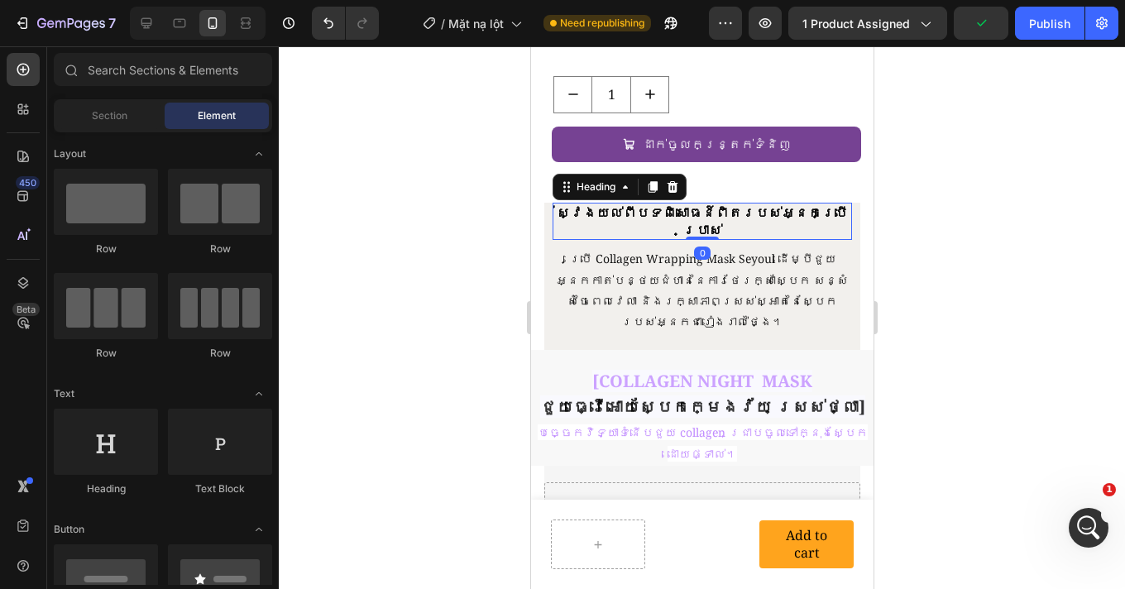
click at [714, 204] on p "ស្វែងយល់ពីបទពិសោធន៍ពិតរបស់អ្នកប្រើប្រាស់" at bounding box center [701, 221] width 296 height 35
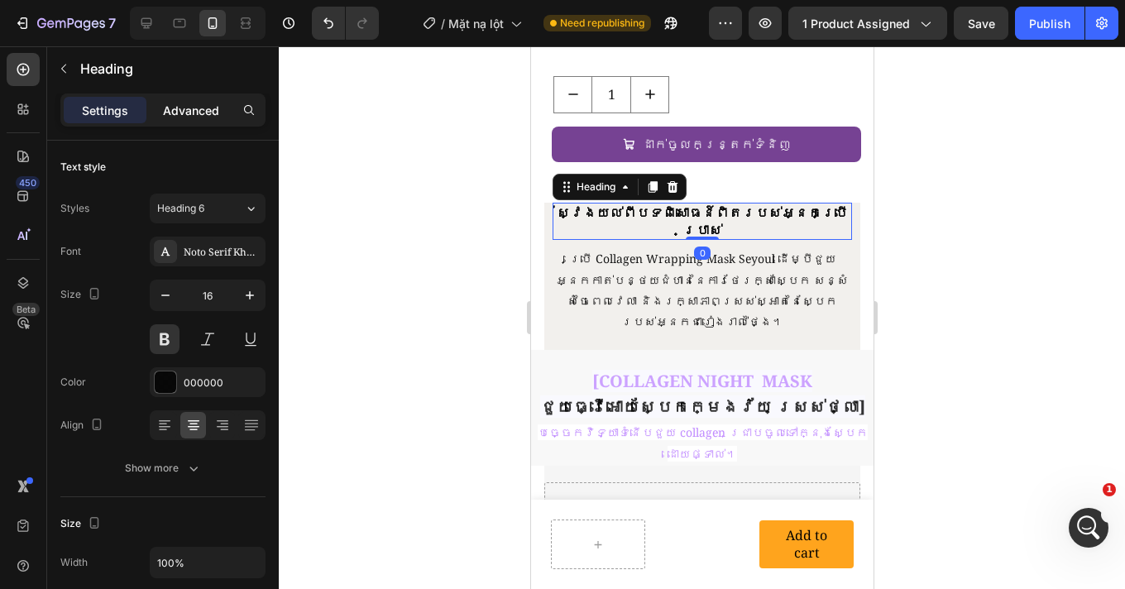
click at [192, 105] on p "Advanced" at bounding box center [191, 110] width 56 height 17
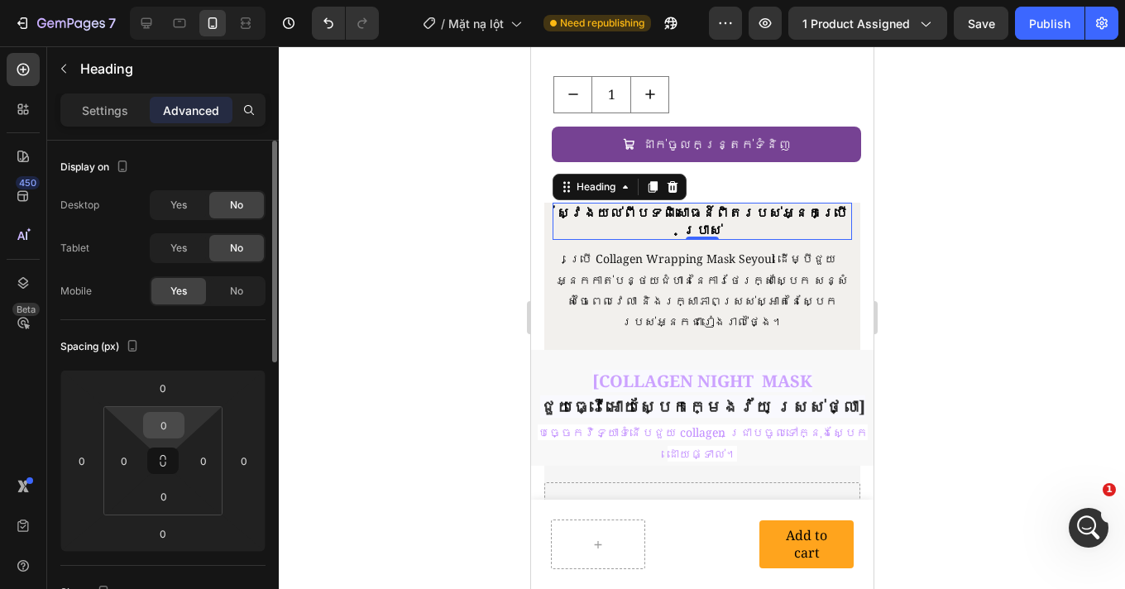
click at [177, 419] on input "0" at bounding box center [163, 425] width 33 height 25
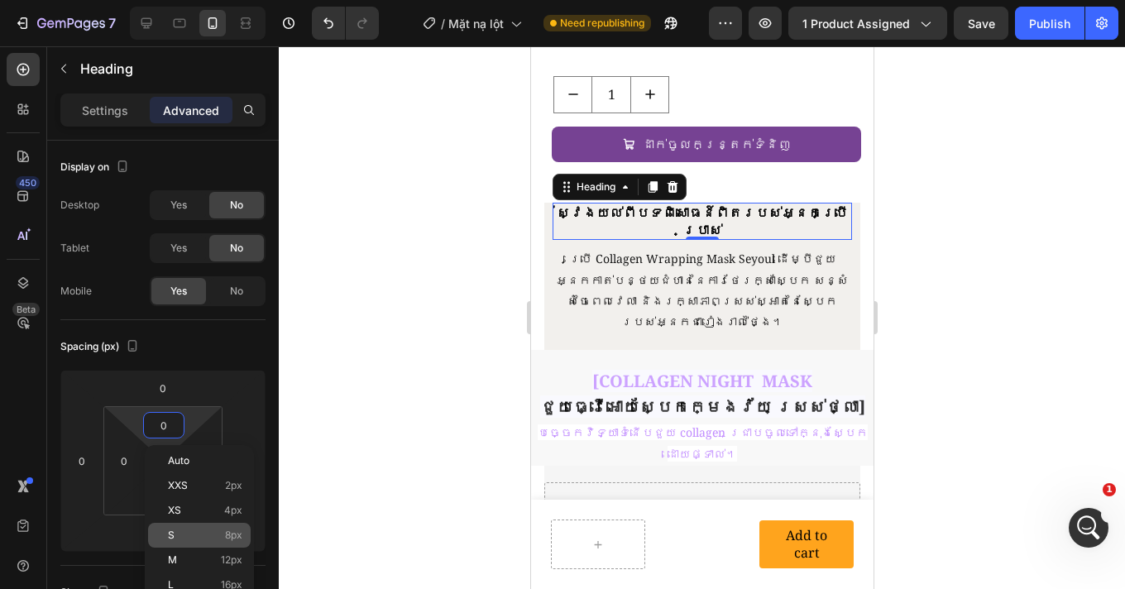
click at [209, 533] on p "S 8px" at bounding box center [205, 535] width 74 height 12
type input "8"
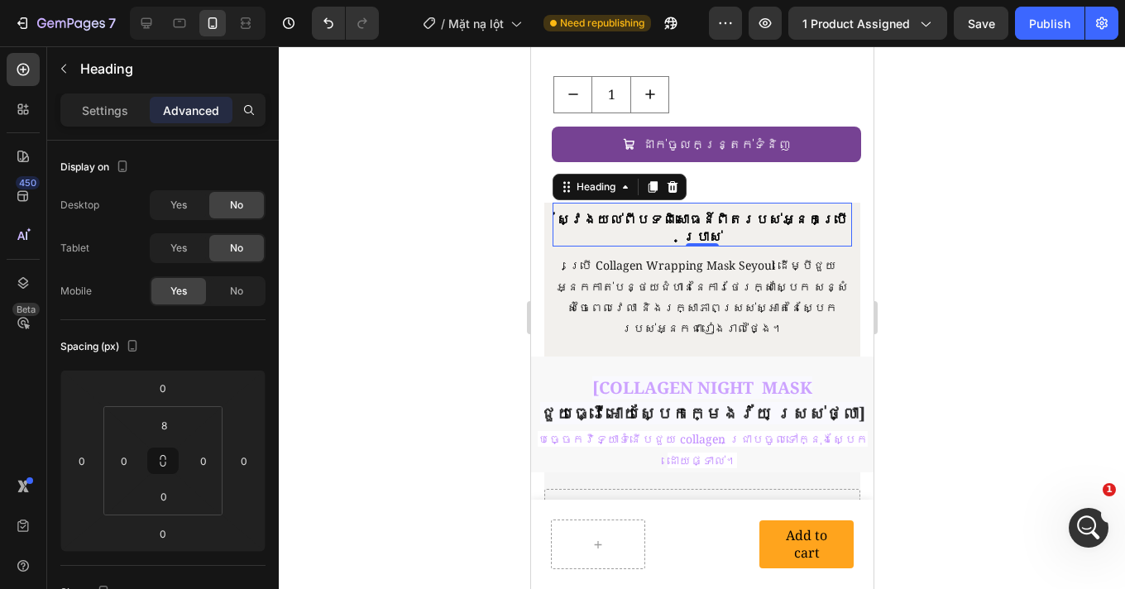
click at [903, 249] on div at bounding box center [702, 317] width 846 height 542
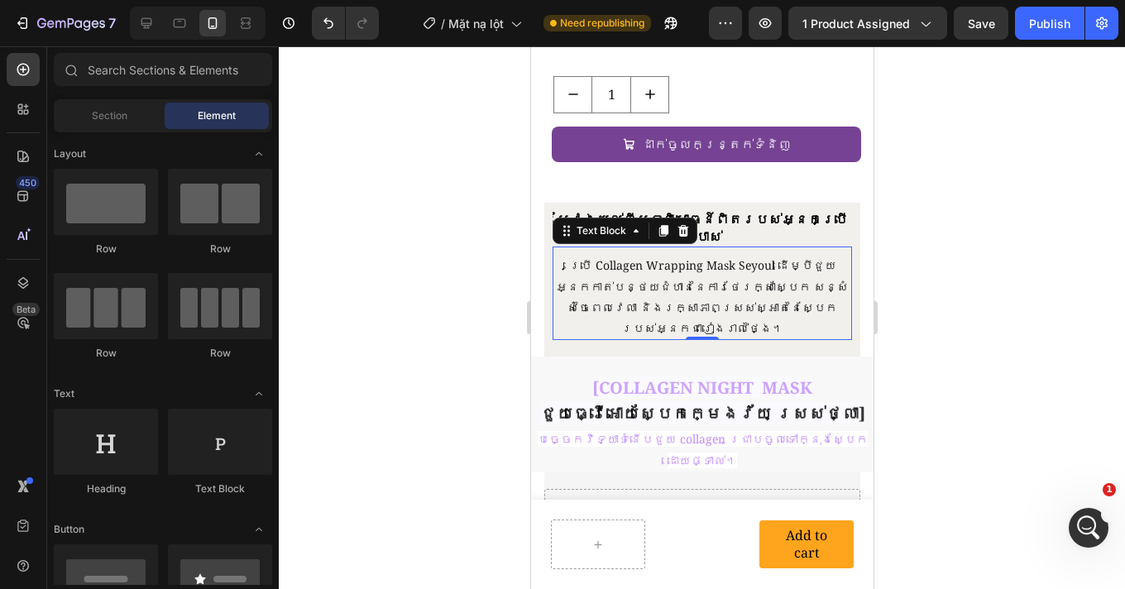
click at [709, 255] on p "ប្រើ Collagen Wrapping Mask Seyoul ដើម្បីជួយអ្នកកាត់បន្ថយជំហាននៃការថែរក្សាស្បែក…" at bounding box center [701, 297] width 296 height 84
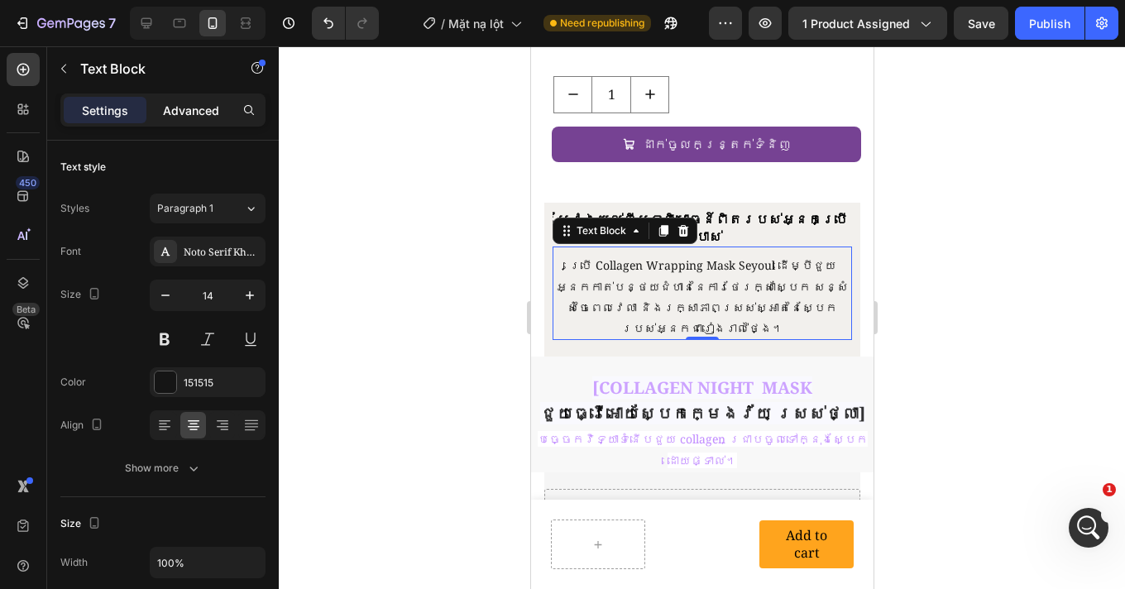
click at [196, 117] on p "Advanced" at bounding box center [191, 110] width 56 height 17
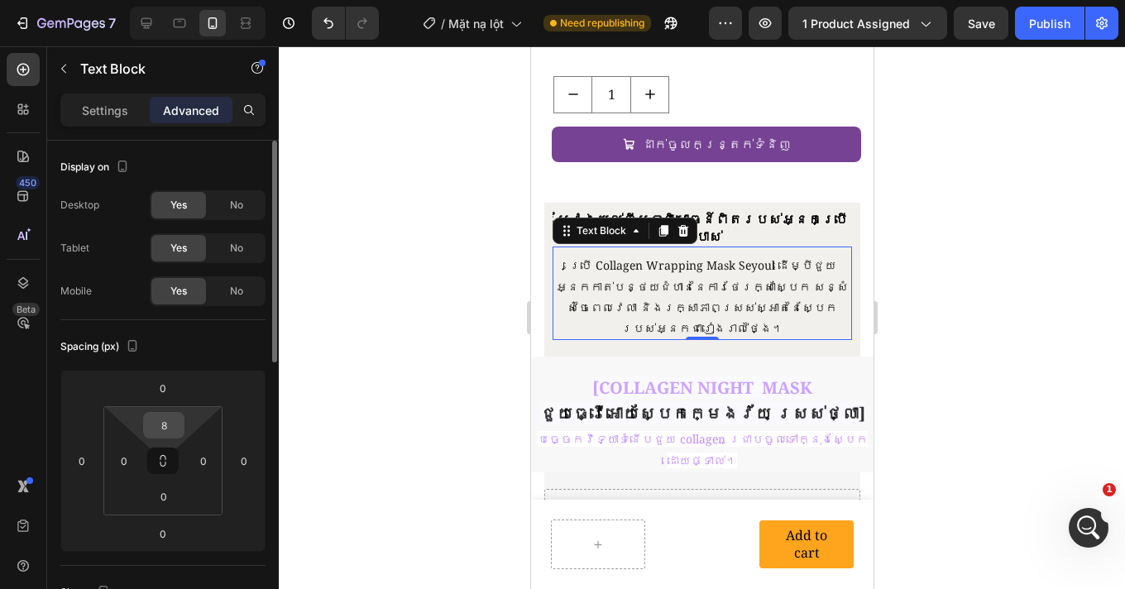
click at [177, 426] on input "8" at bounding box center [163, 425] width 33 height 25
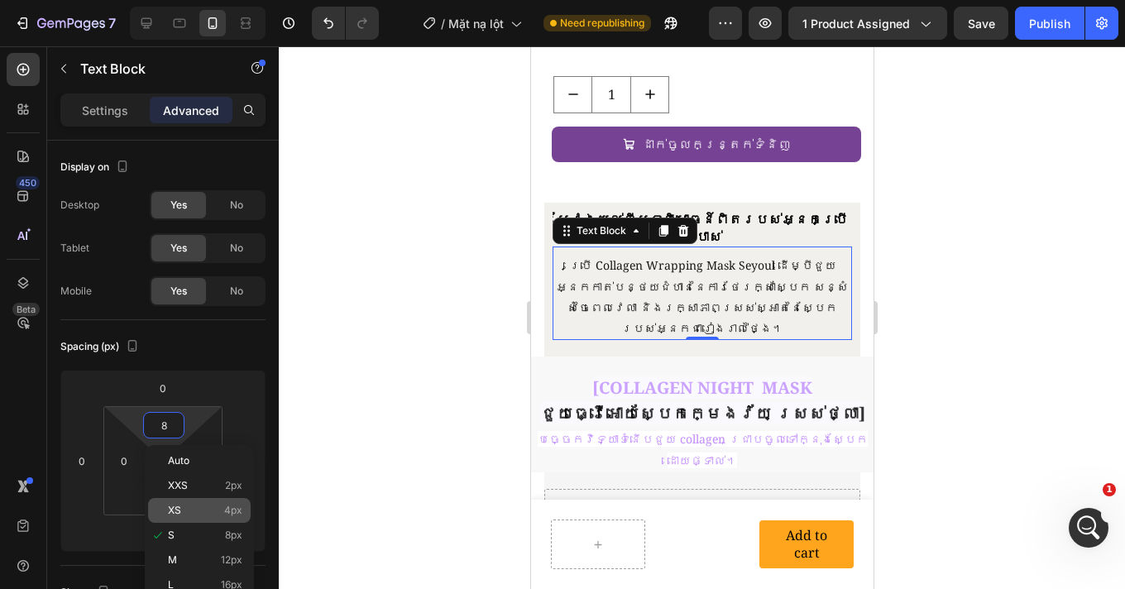
click at [195, 511] on p "XS 4px" at bounding box center [205, 510] width 74 height 12
type input "4"
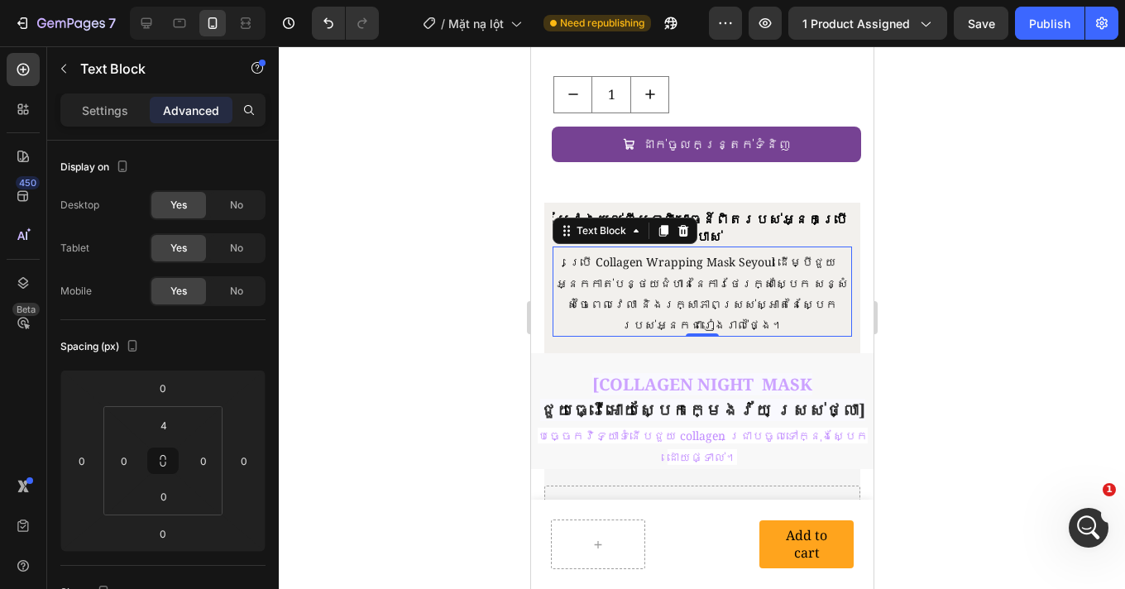
click at [932, 342] on div at bounding box center [702, 317] width 846 height 542
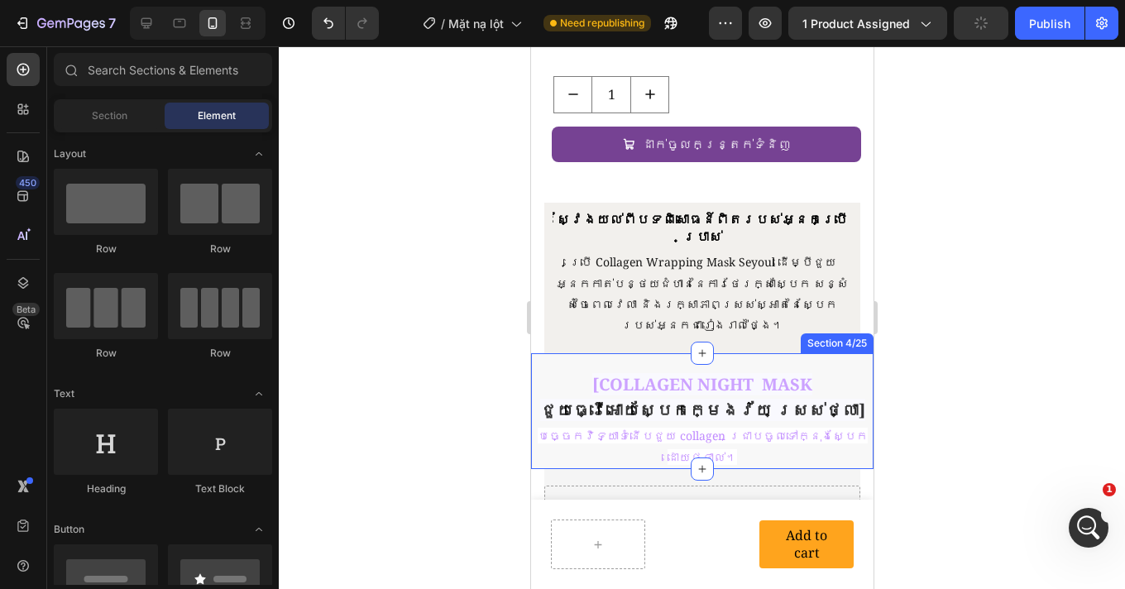
click at [704, 353] on div "[COLLAGEN night MASK ជួយធ្វើអោយស្បែកក្មេងវ័យ ស្រស់ថ្លា] Heading បច្ចេកវិទ្យាទំន…" at bounding box center [701, 411] width 342 height 116
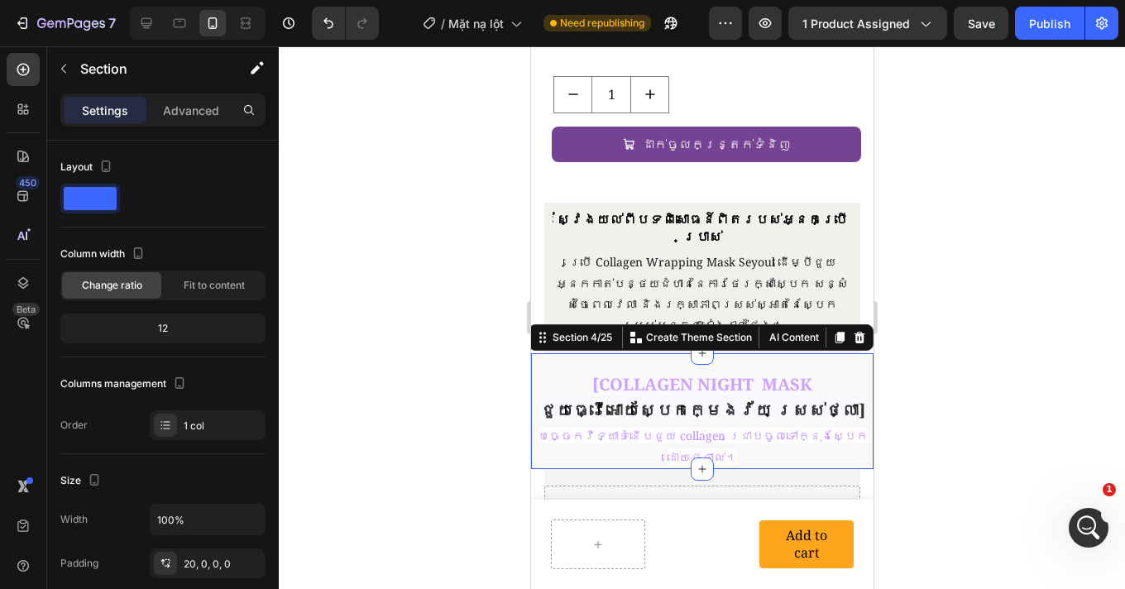
click at [853, 332] on icon at bounding box center [858, 338] width 11 height 12
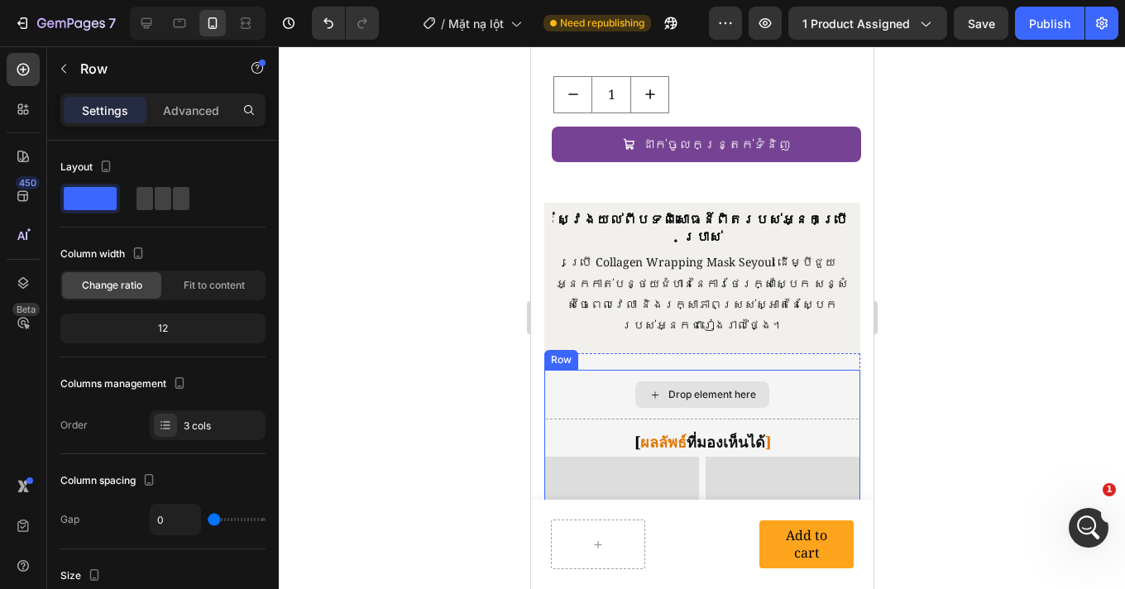
click at [816, 370] on div "Drop element here" at bounding box center [701, 395] width 316 height 50
click at [795, 370] on div "Drop element here" at bounding box center [701, 395] width 316 height 50
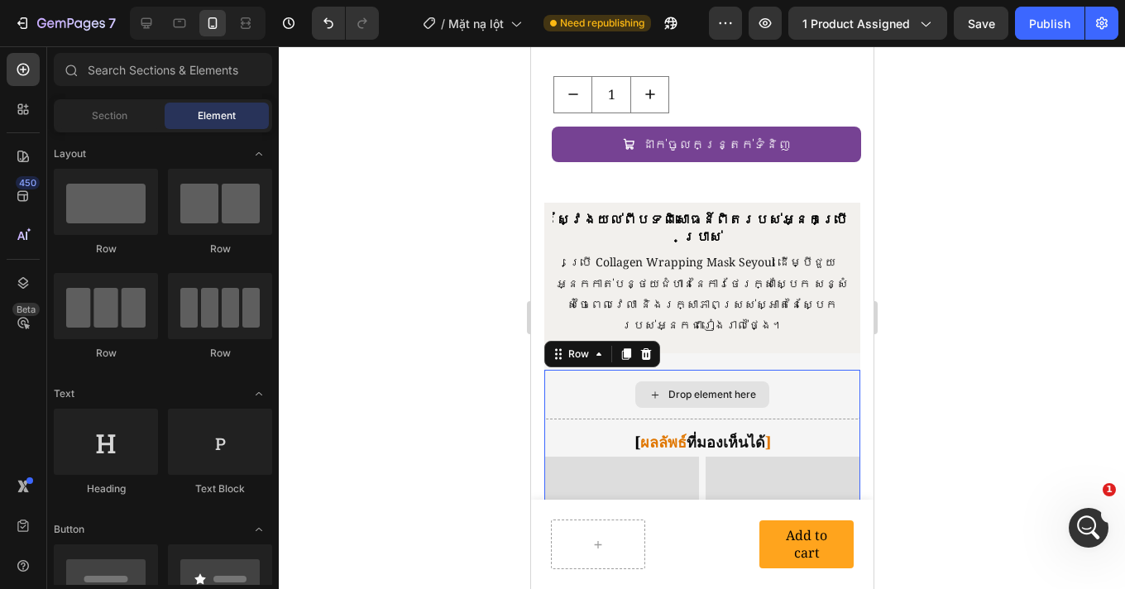
click at [725, 381] on div "Drop element here" at bounding box center [701, 394] width 134 height 26
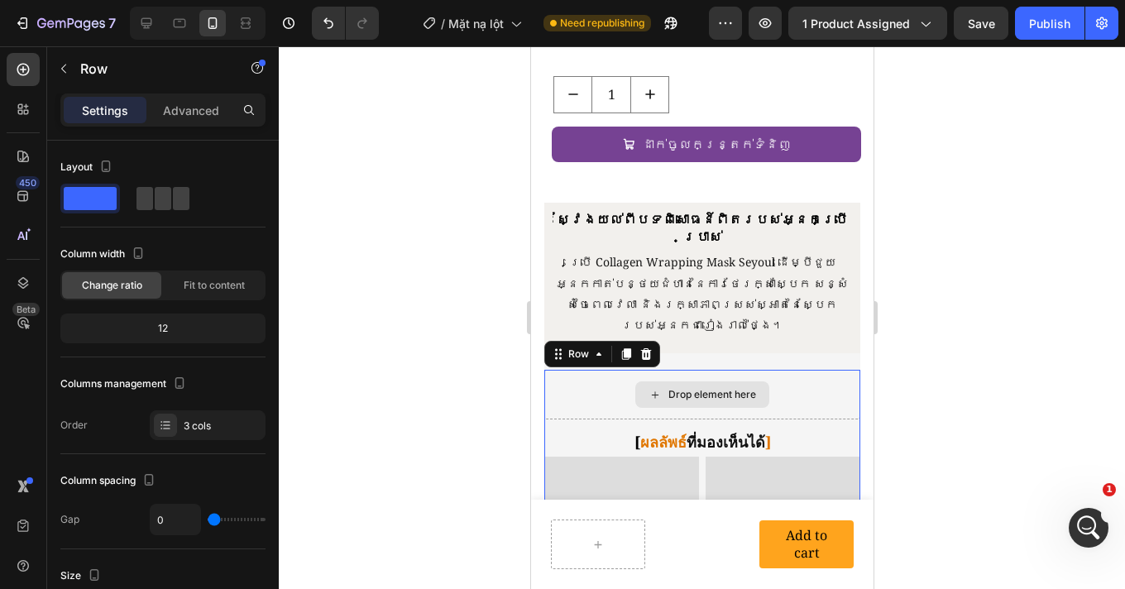
click at [784, 370] on div "Drop element here" at bounding box center [701, 395] width 316 height 50
click at [782, 370] on div "Drop element here" at bounding box center [701, 395] width 316 height 50
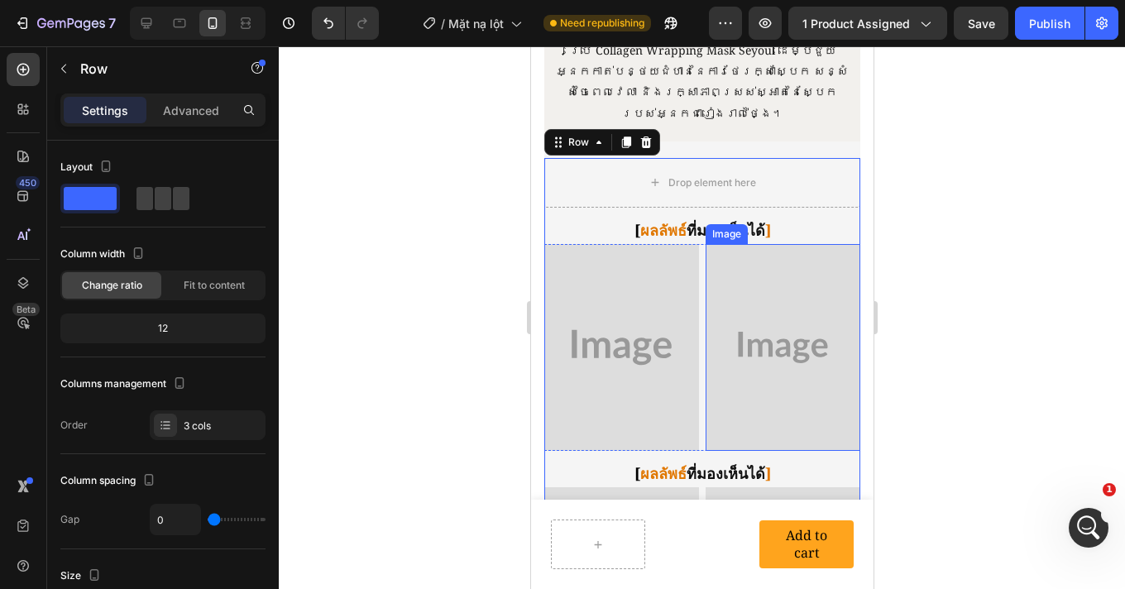
scroll to position [987, 0]
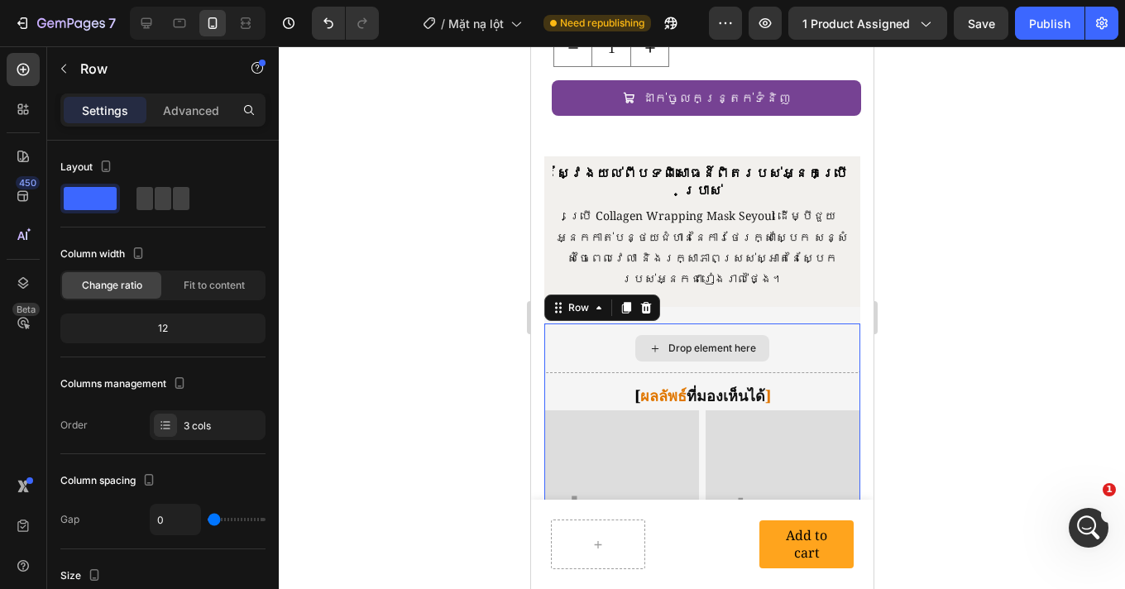
click at [573, 323] on div "Drop element here" at bounding box center [701, 348] width 316 height 50
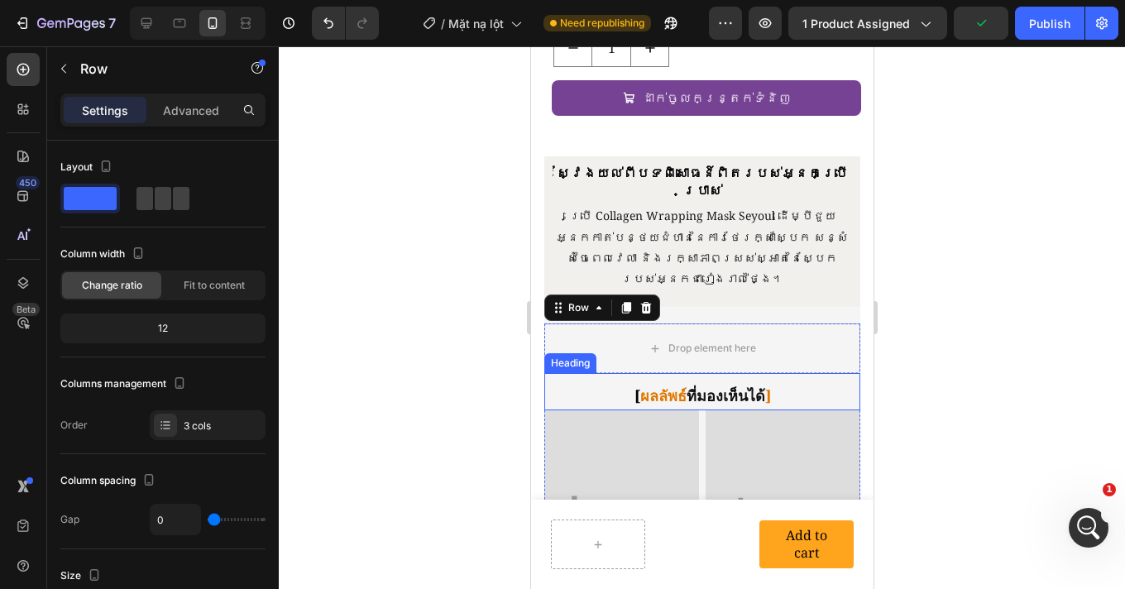
click at [782, 381] on h2 "[ ผลลัพธ์ ที่มองเห็นได้ ]" at bounding box center [701, 395] width 316 height 29
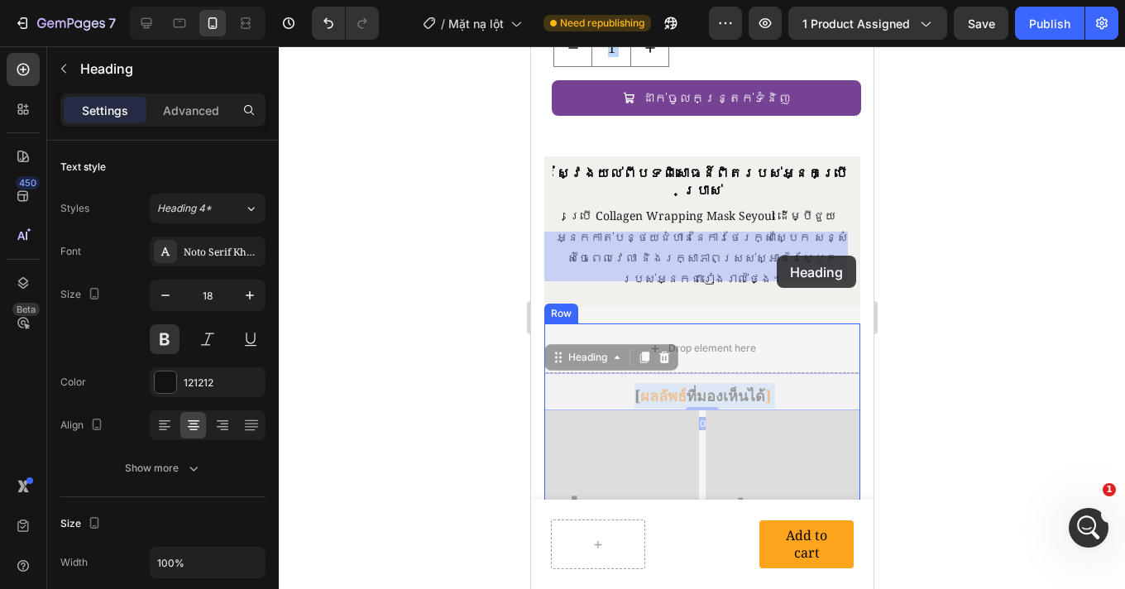
drag, startPoint x: 784, startPoint y: 299, endPoint x: 776, endPoint y: 256, distance: 44.6
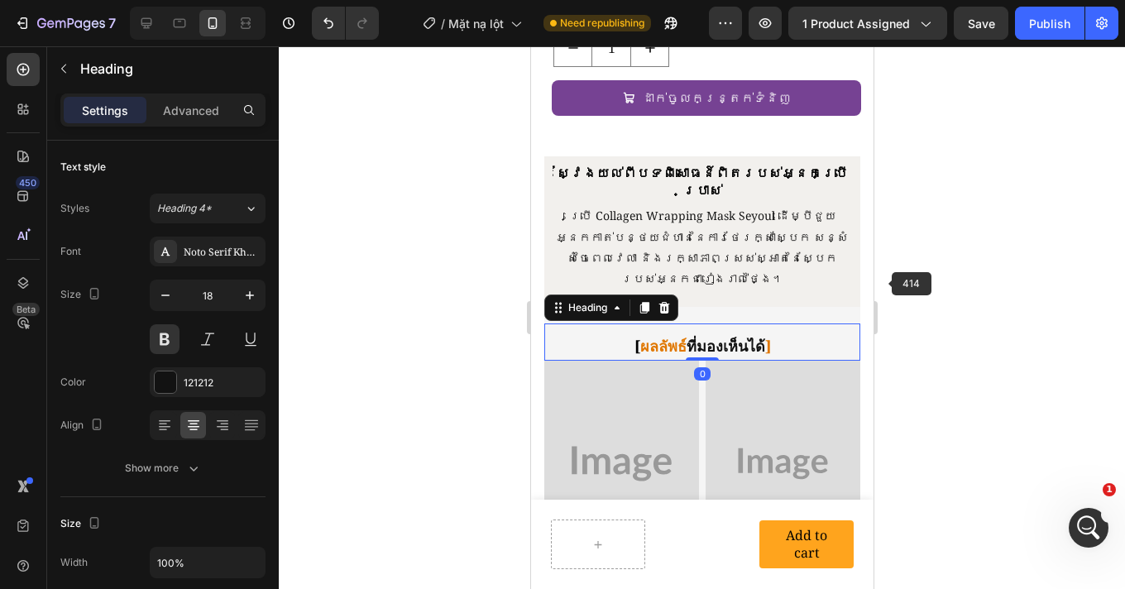
click at [914, 281] on div at bounding box center [702, 317] width 846 height 542
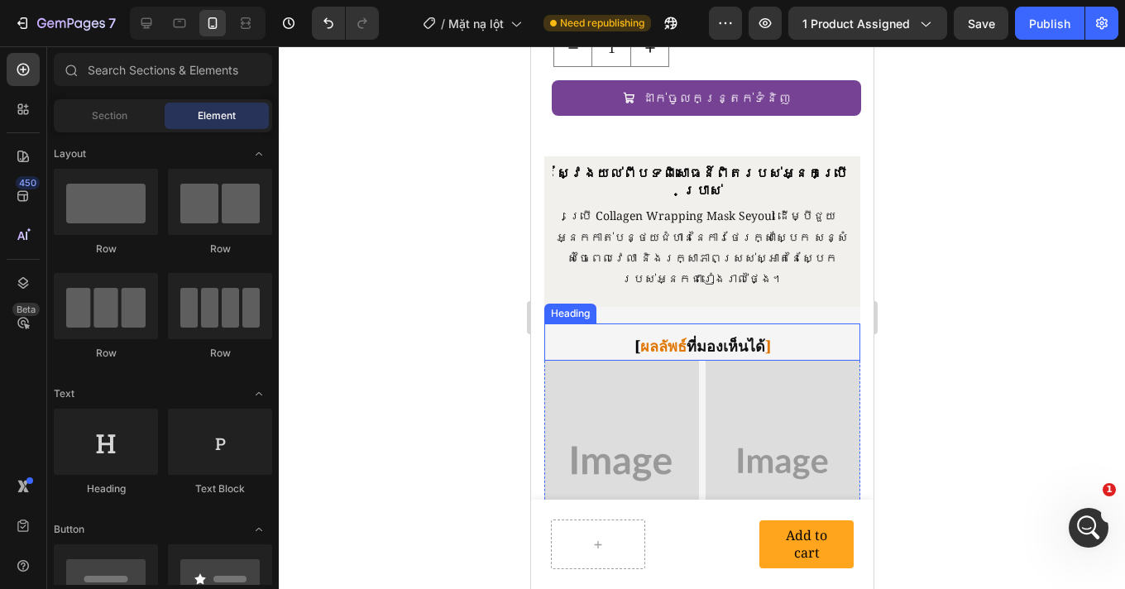
click at [783, 332] on h2 "[ ผลลัพธ์ ที่มองเห็นได้ ]" at bounding box center [701, 346] width 316 height 29
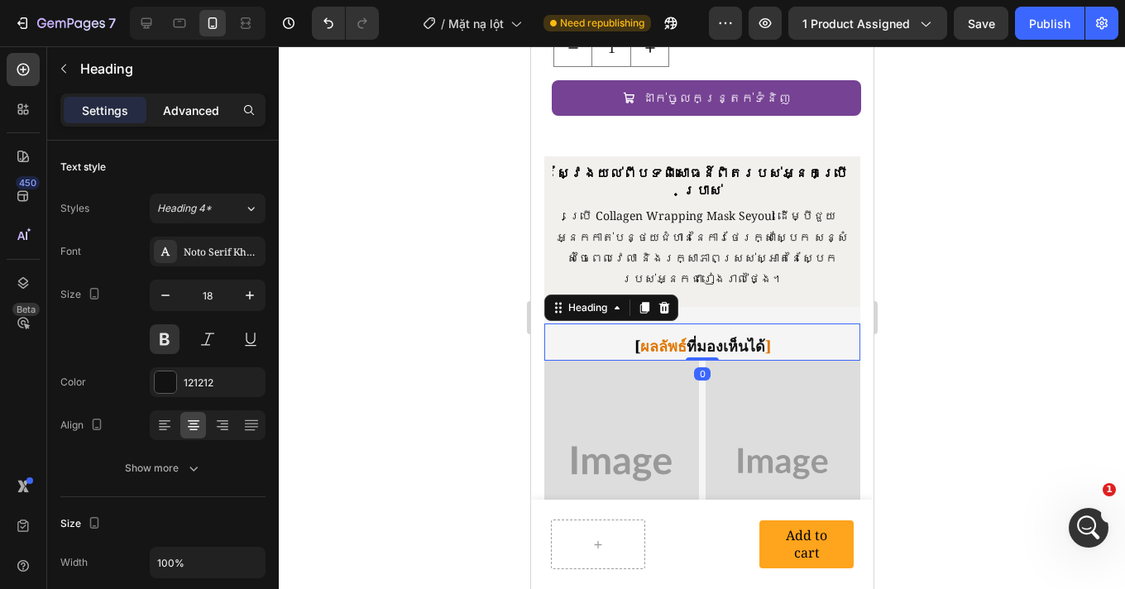
click at [208, 108] on p "Advanced" at bounding box center [191, 110] width 56 height 17
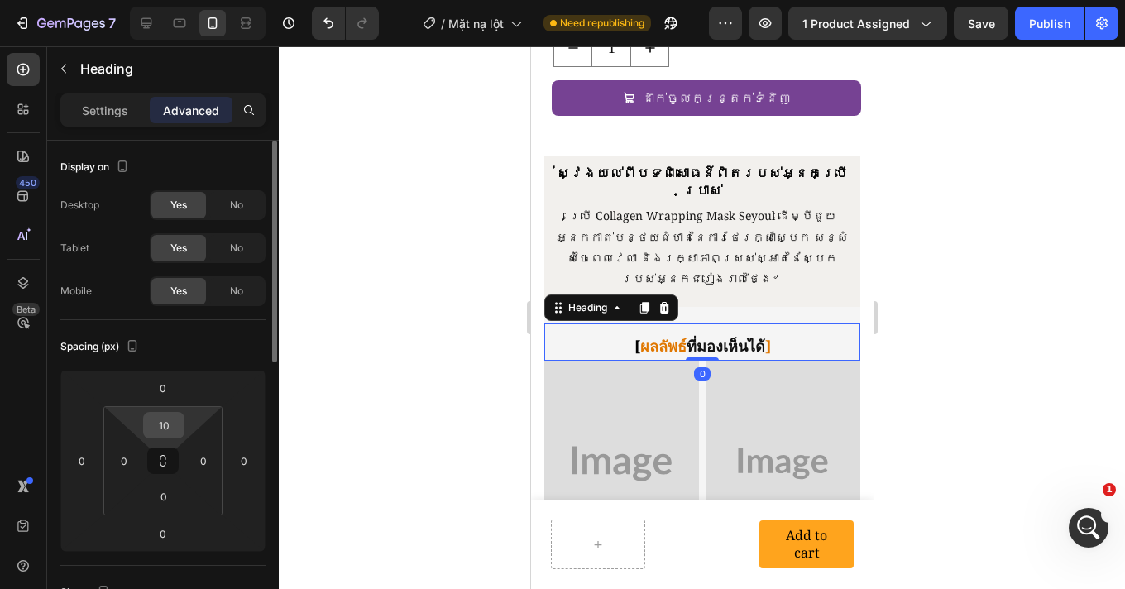
click at [182, 427] on div "10" at bounding box center [163, 425] width 41 height 26
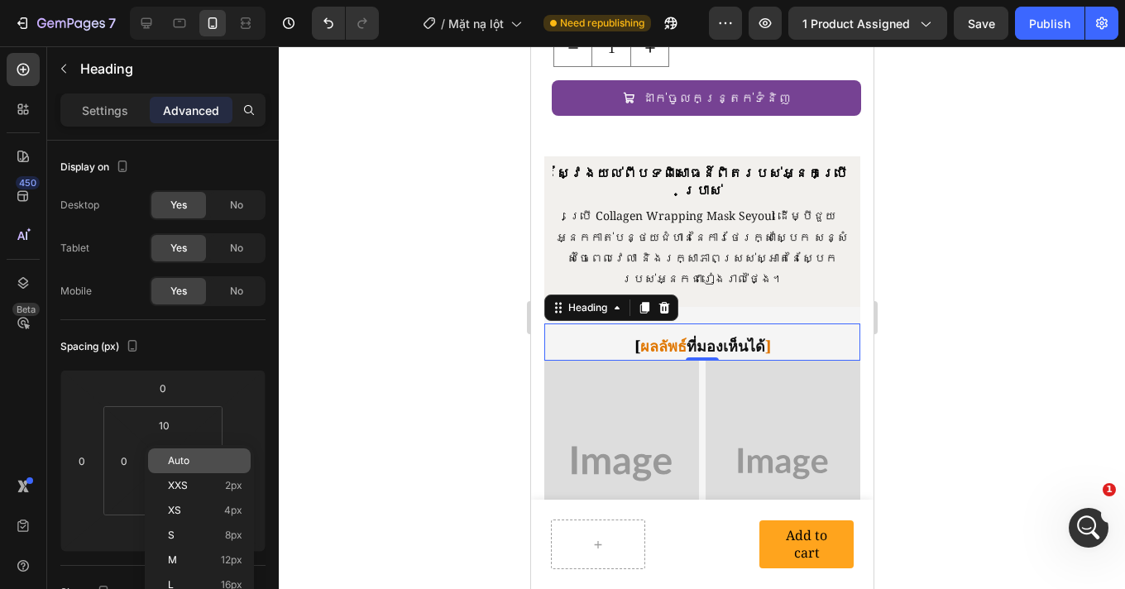
click at [199, 466] on p "Auto" at bounding box center [205, 461] width 74 height 12
type input "Auto"
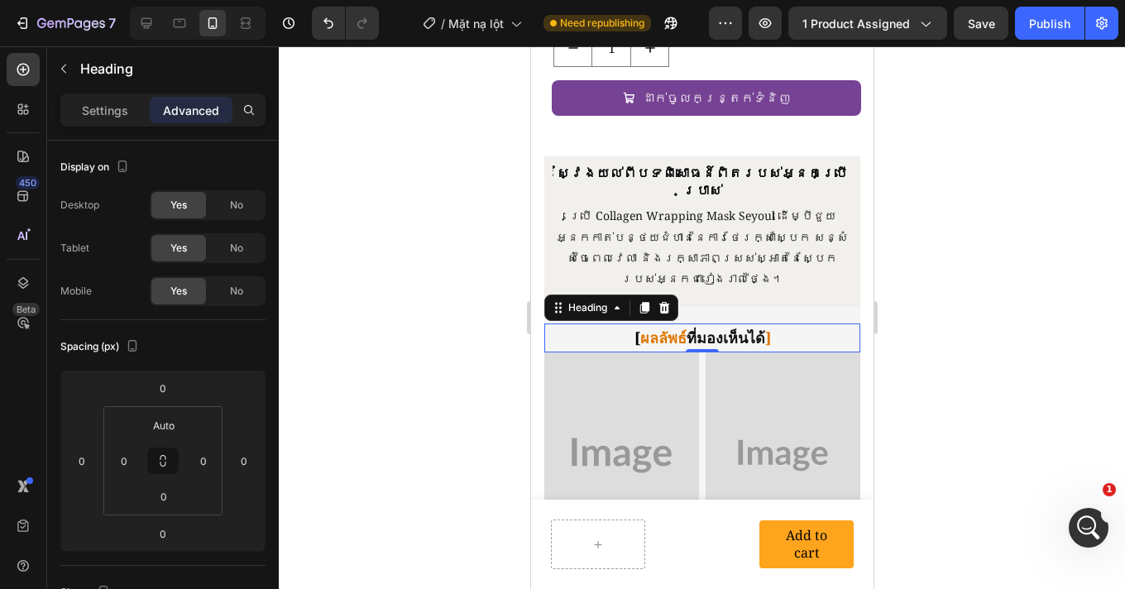
click at [943, 313] on div at bounding box center [702, 317] width 846 height 542
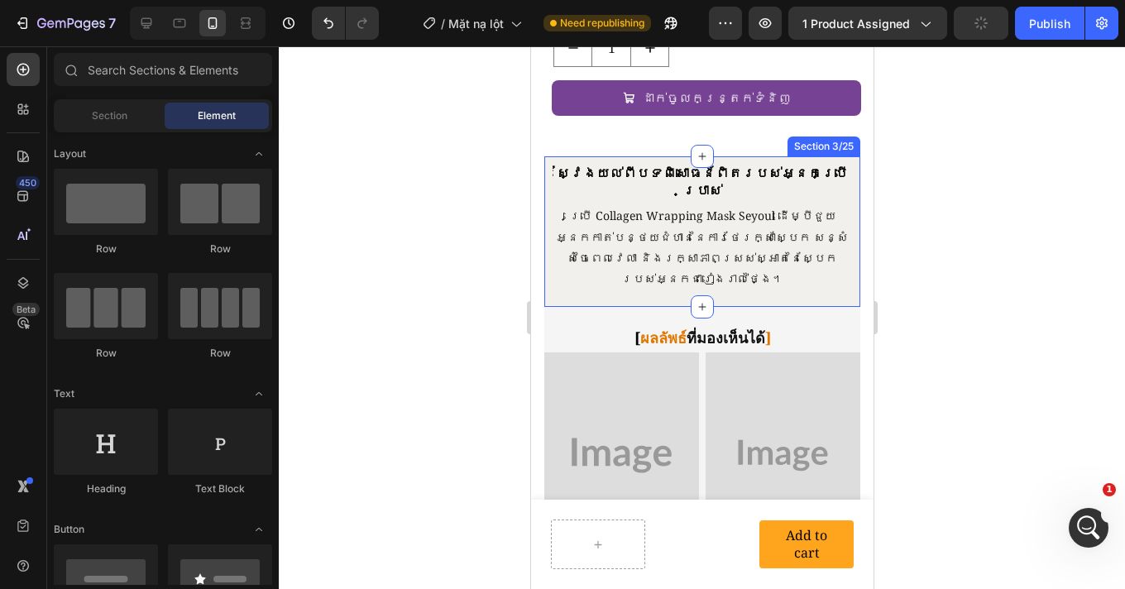
click at [730, 208] on div "ស្វែងយល់ពីបទពិសោធន៍ពិតរបស់អ្នកប្រើប្រាស់ Heading ស្វែងយល់ពីបទពិសោធន៍ពិតរបស់អ្នក…" at bounding box center [701, 231] width 316 height 150
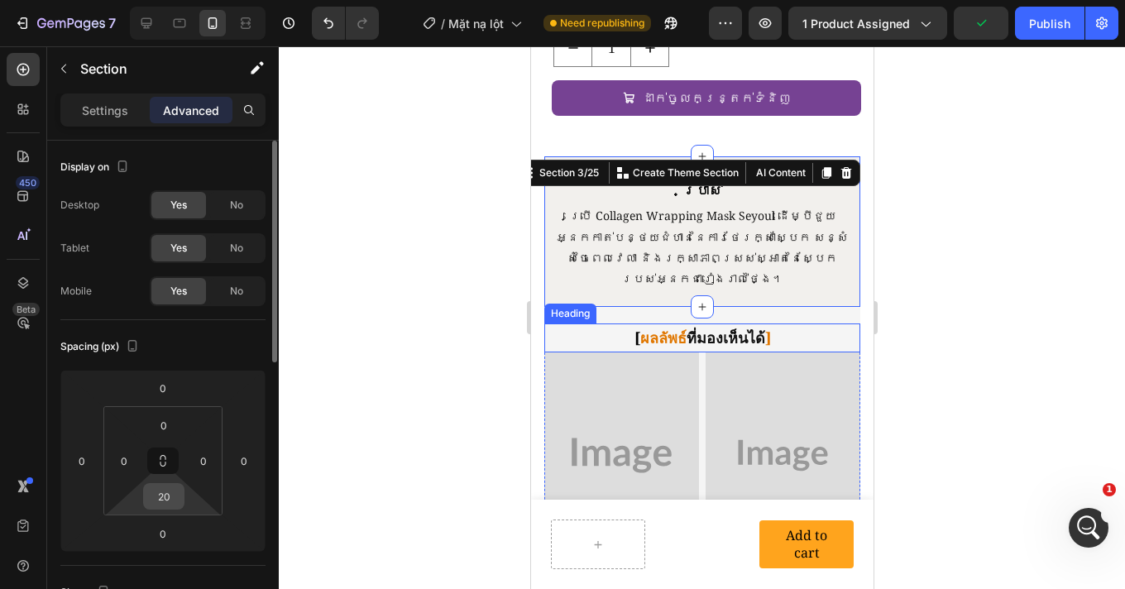
click at [175, 497] on input "20" at bounding box center [163, 496] width 33 height 25
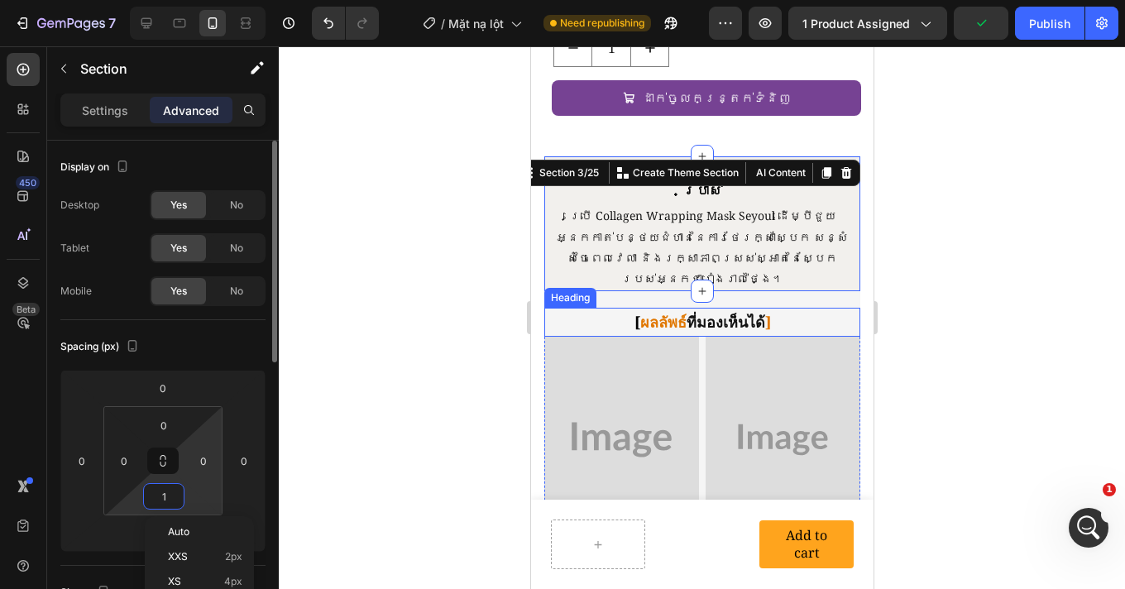
type input "10"
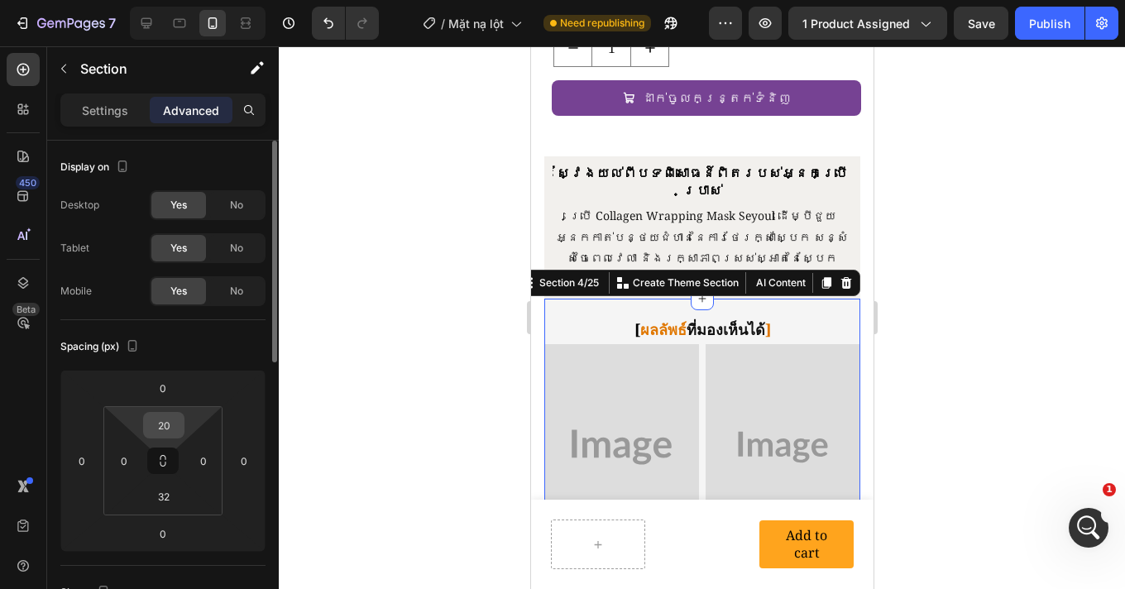
click at [173, 426] on input "20" at bounding box center [163, 425] width 33 height 25
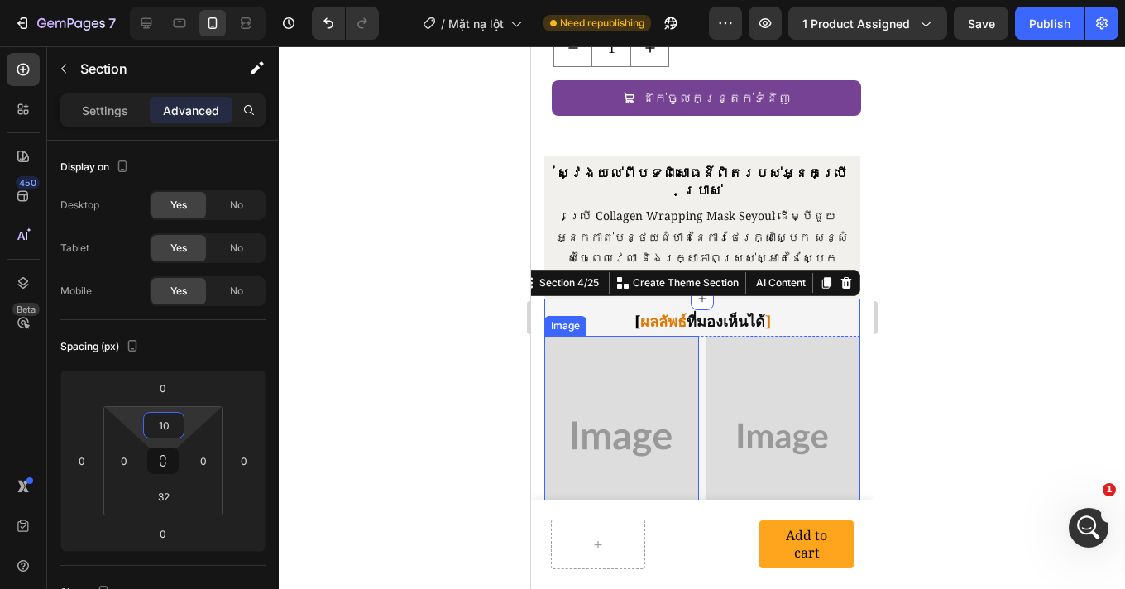
type input "1"
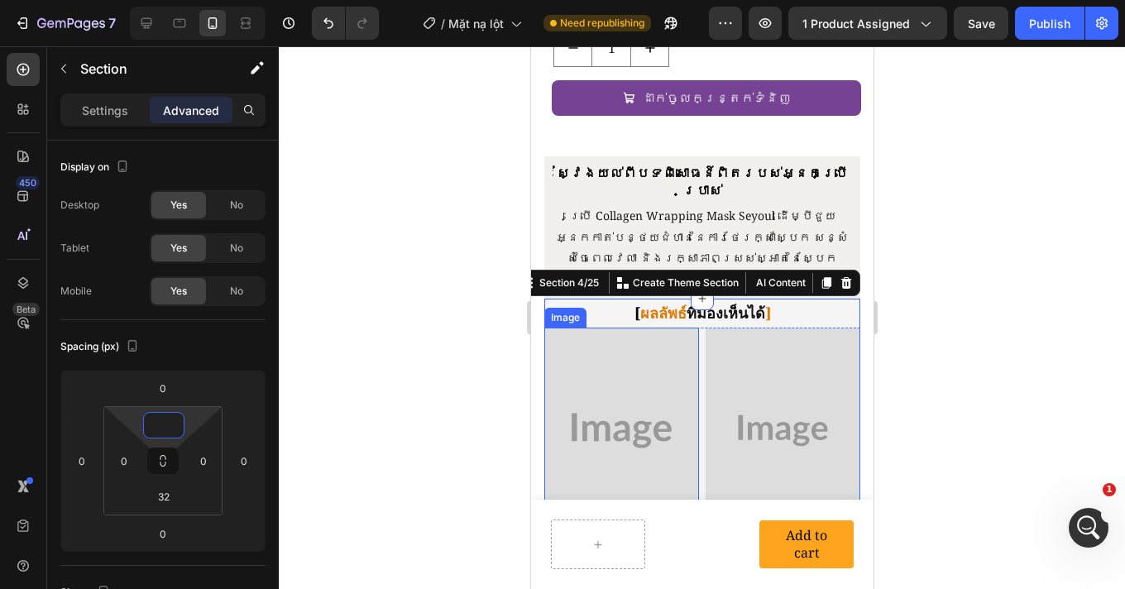
type input "0"
click at [977, 245] on div at bounding box center [702, 317] width 846 height 542
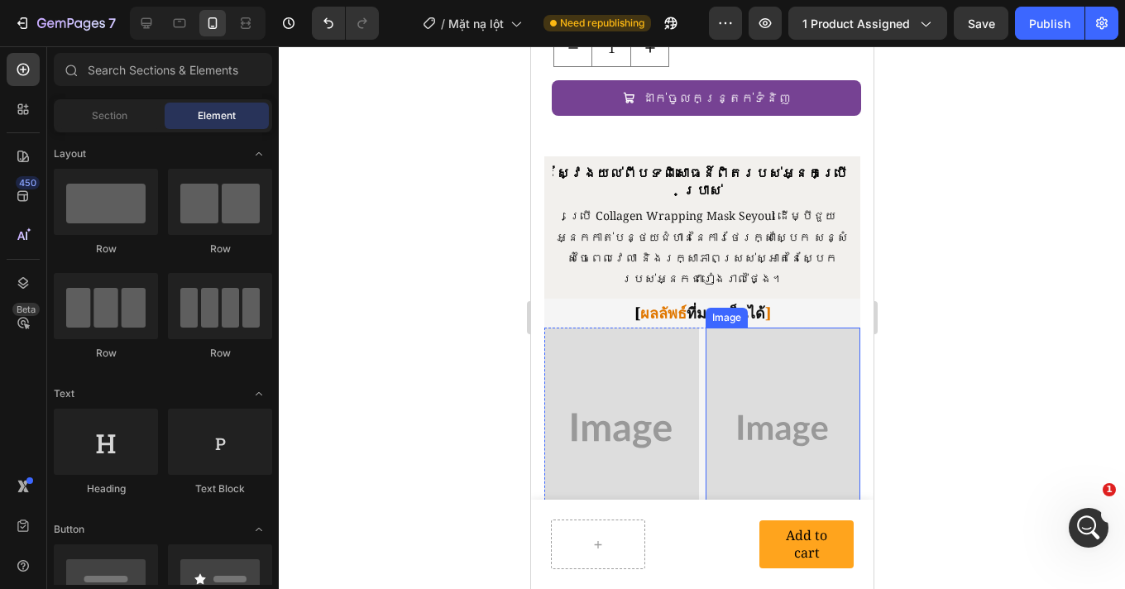
click at [711, 310] on div "Image" at bounding box center [726, 317] width 36 height 15
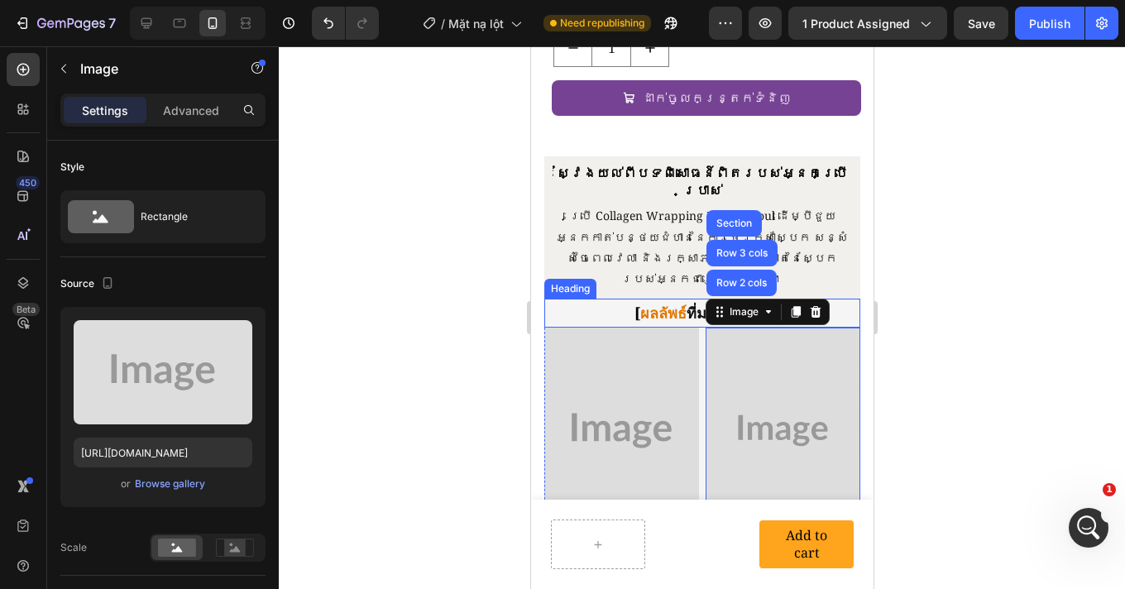
click at [667, 303] on span "ผลลัพธ์" at bounding box center [662, 313] width 46 height 20
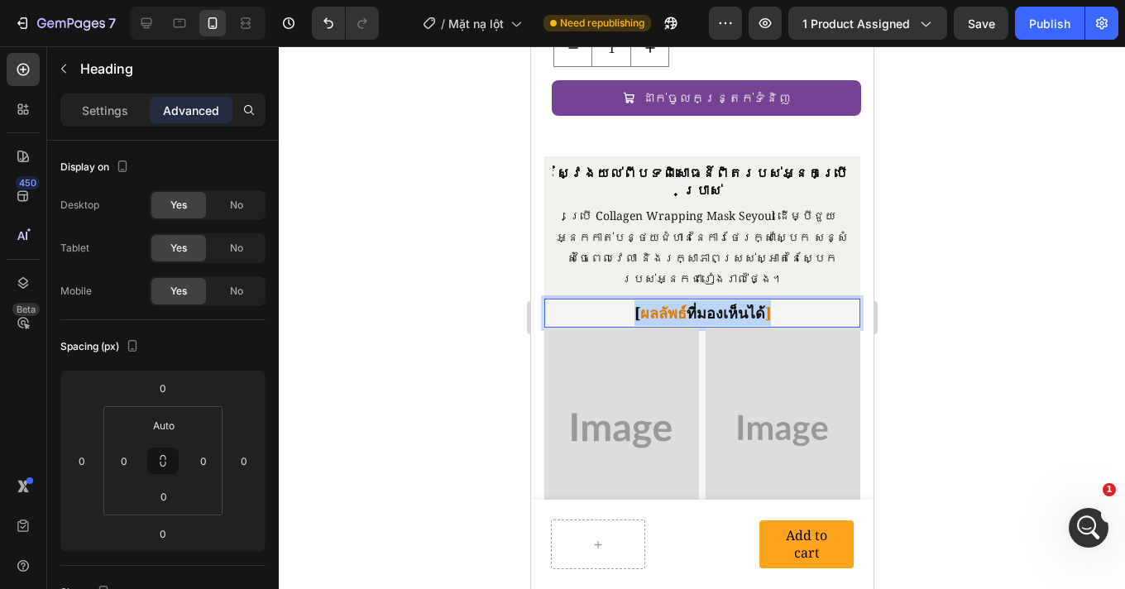
click at [667, 303] on span "ผลลัพธ์" at bounding box center [662, 313] width 46 height 20
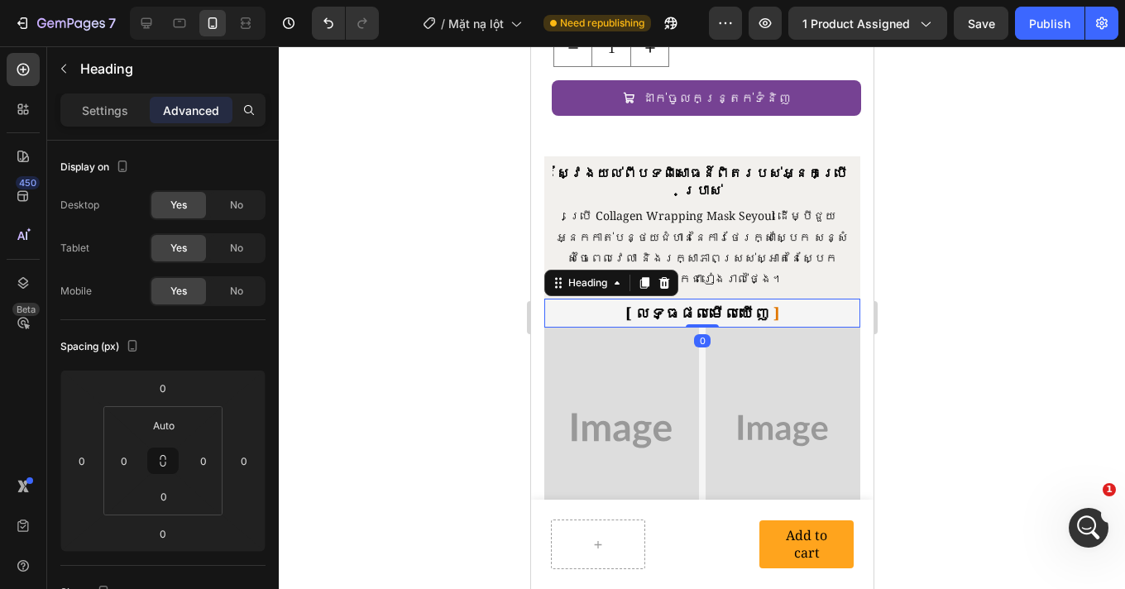
click at [998, 277] on div at bounding box center [702, 317] width 846 height 542
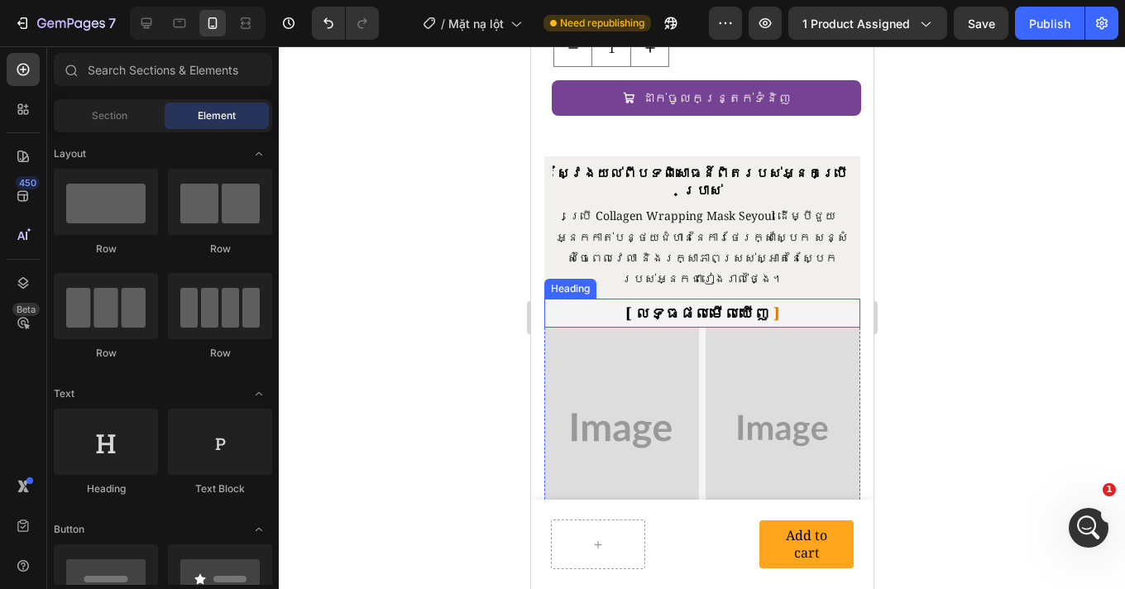
click at [732, 303] on span "លទ្ធផលមើលឃើញ" at bounding box center [701, 313] width 134 height 20
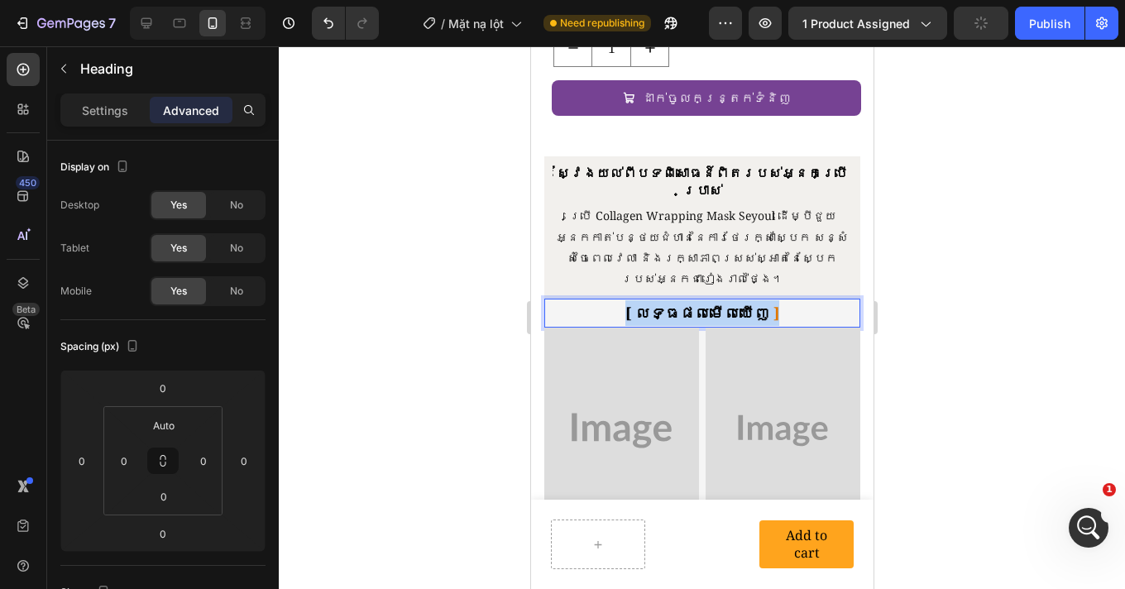
click at [732, 303] on span "លទ្ធផលមើលឃើញ" at bounding box center [701, 313] width 134 height 20
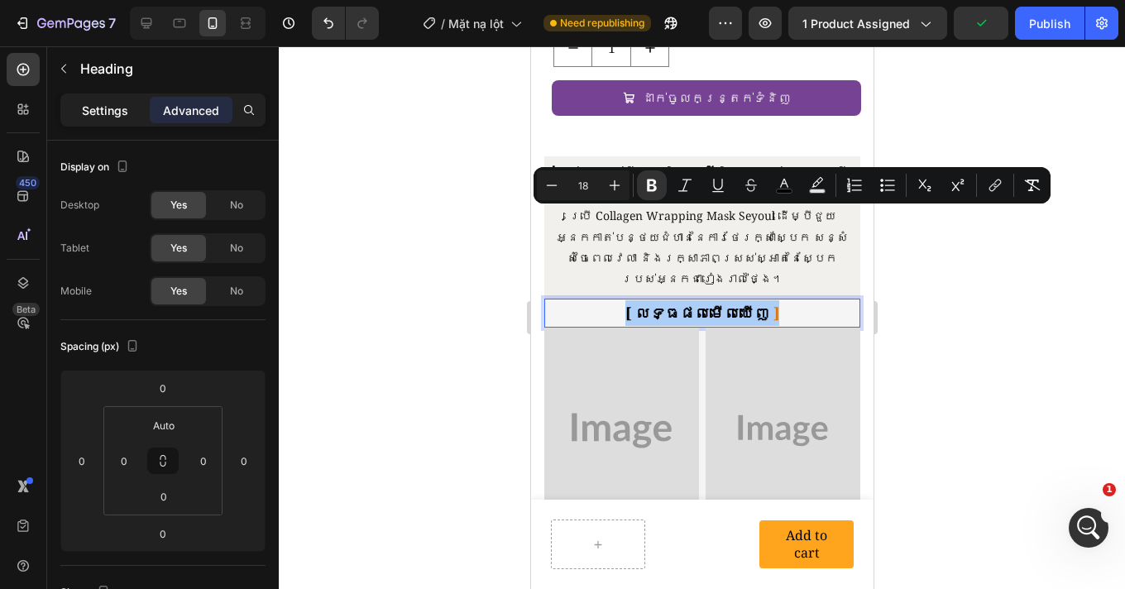
click at [98, 114] on p "Settings" at bounding box center [105, 110] width 46 height 17
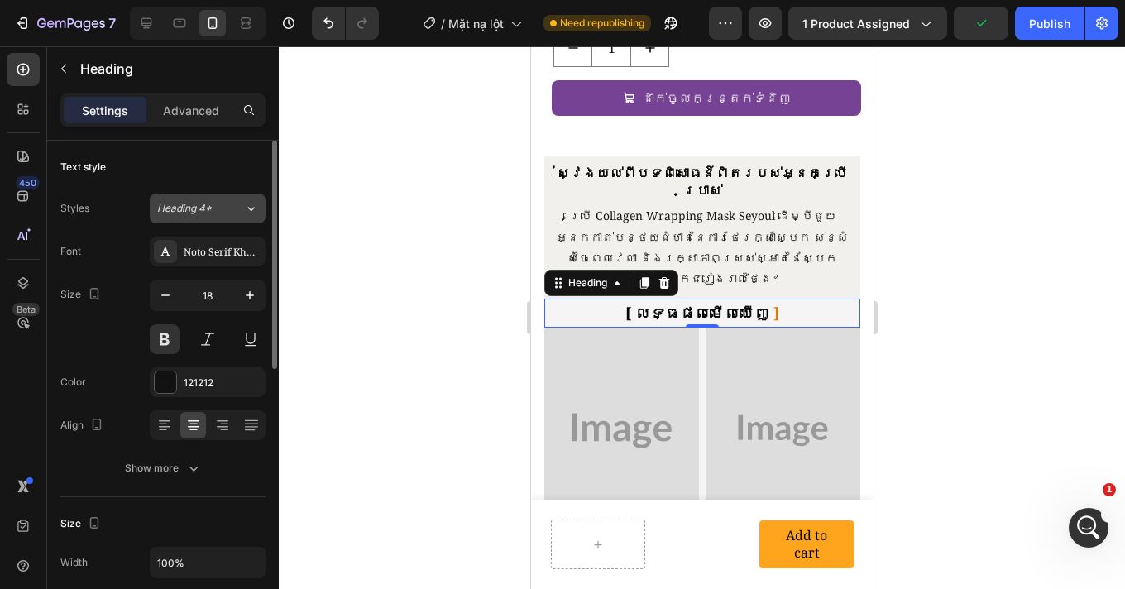
click at [198, 211] on span "Heading 4*" at bounding box center [184, 208] width 55 height 15
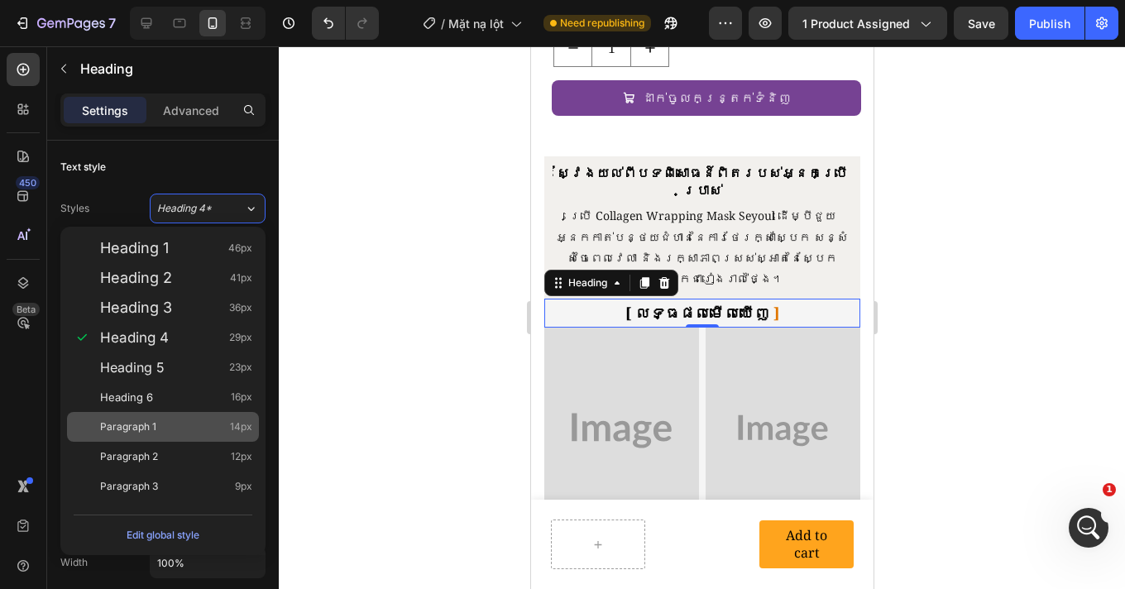
click at [169, 419] on div "Paragraph 1 14px" at bounding box center [176, 426] width 152 height 17
type input "14"
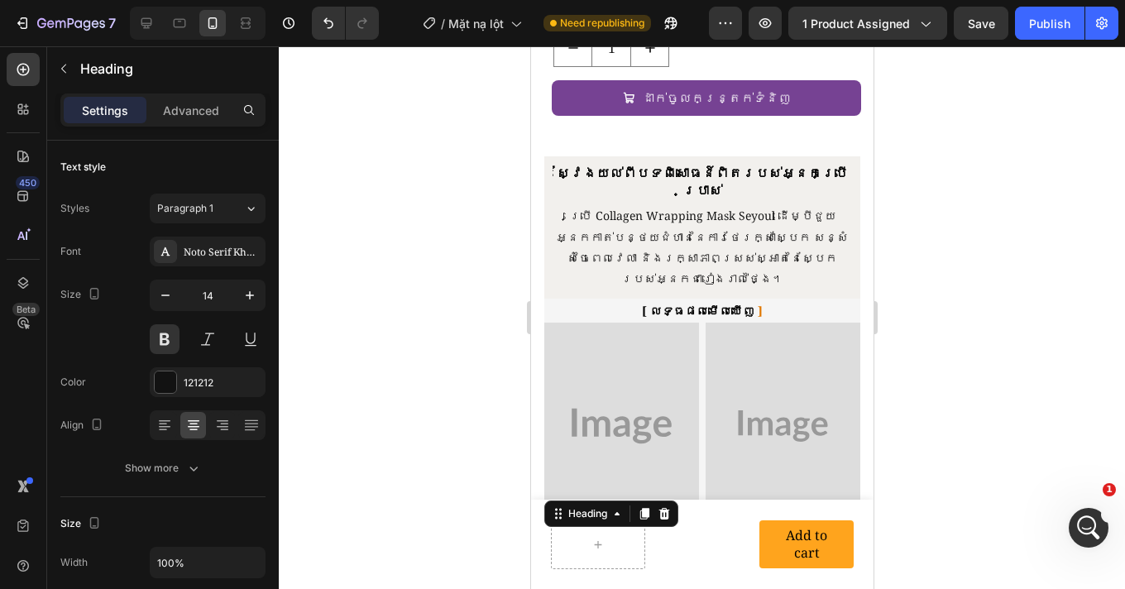
click at [715, 537] on h2 "[ ผลลัพธ์ ที่มองเห็นได้ ]" at bounding box center [701, 551] width 316 height 29
click at [715, 539] on p "[ ผลลัพธ์ ที่มองเห็นได้ ]" at bounding box center [701, 552] width 313 height 26
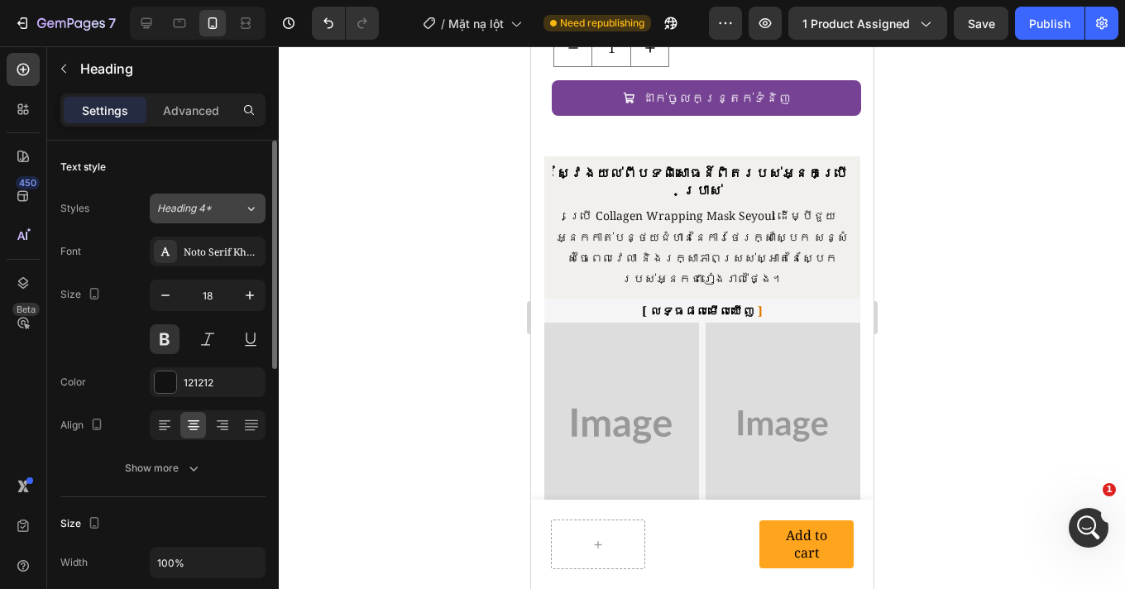
click at [193, 205] on span "Heading 4*" at bounding box center [184, 208] width 55 height 15
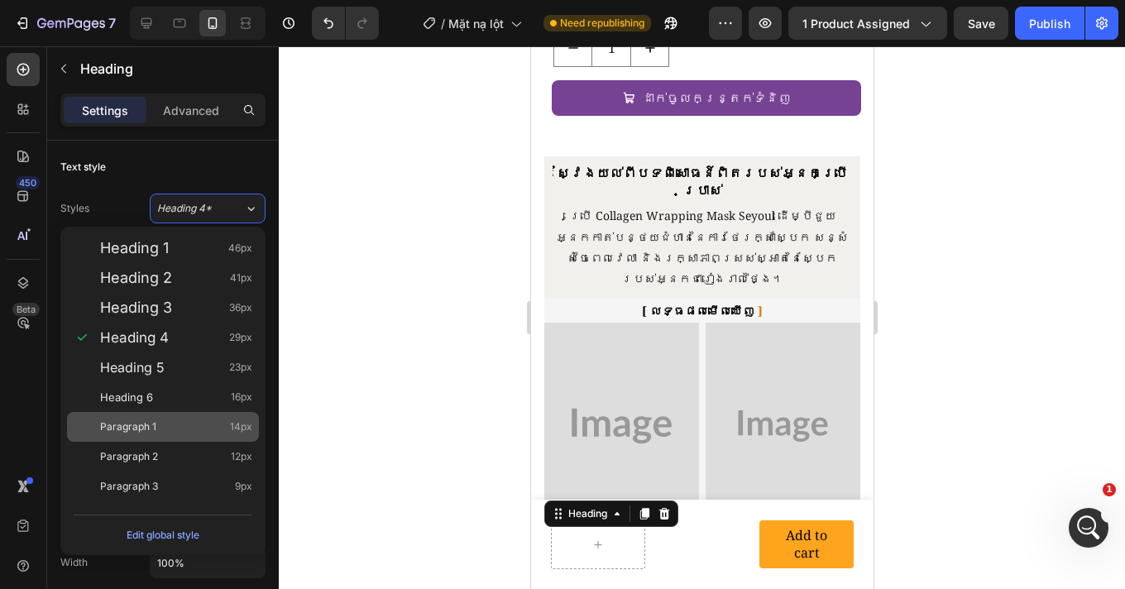
click at [155, 419] on div "Paragraph 1 14px" at bounding box center [176, 426] width 152 height 17
type input "14"
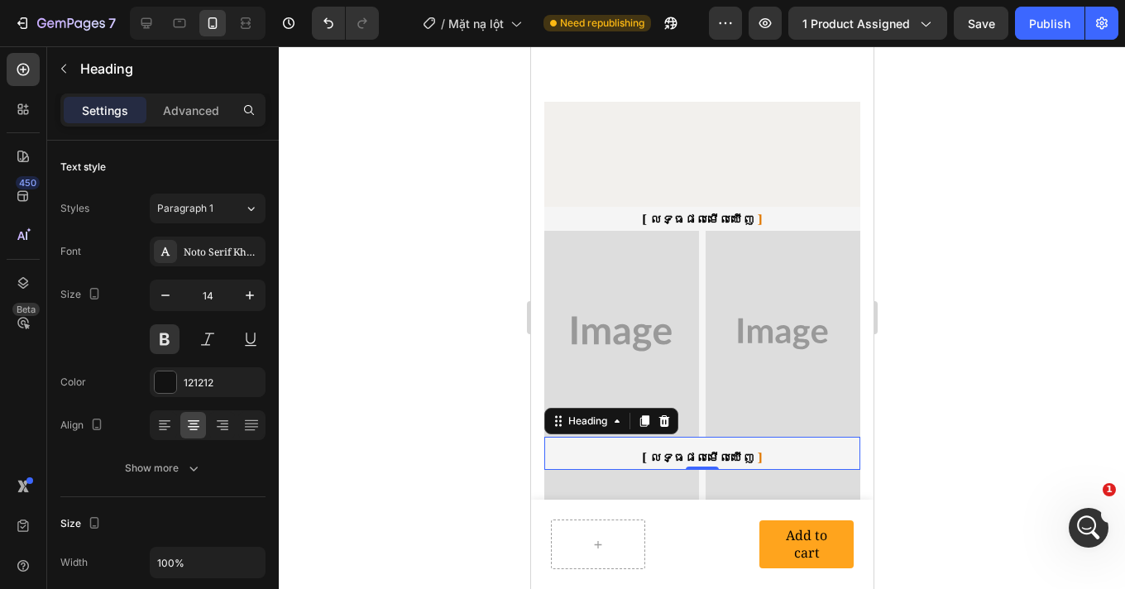
scroll to position [1381, 0]
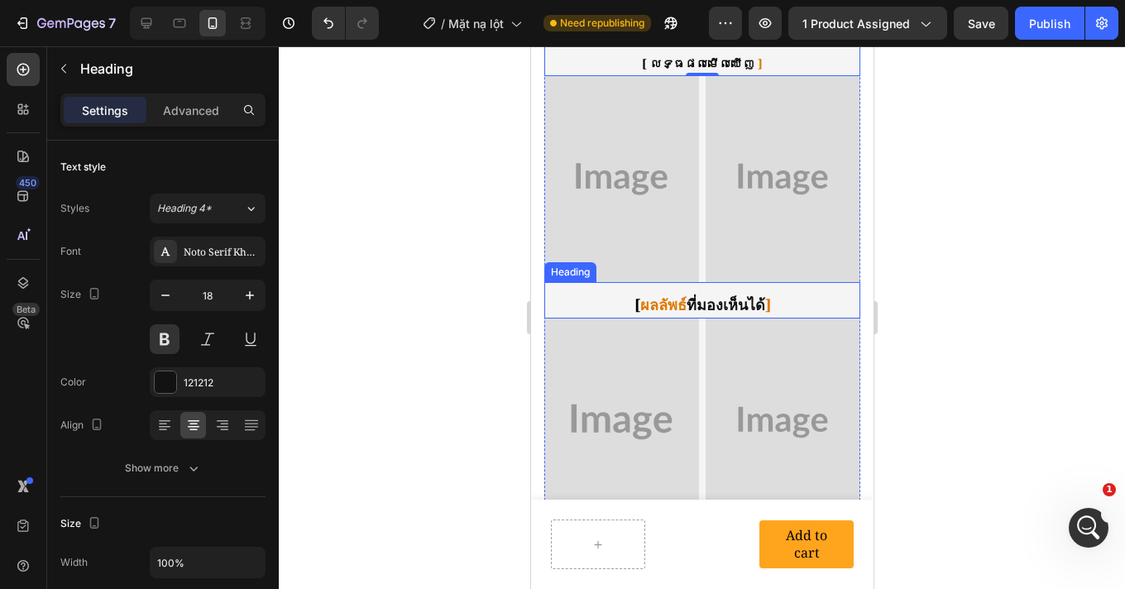
click at [685, 290] on h2 "[ ผลลัพธ์ ที่มองเห็นได้ ]" at bounding box center [701, 304] width 316 height 29
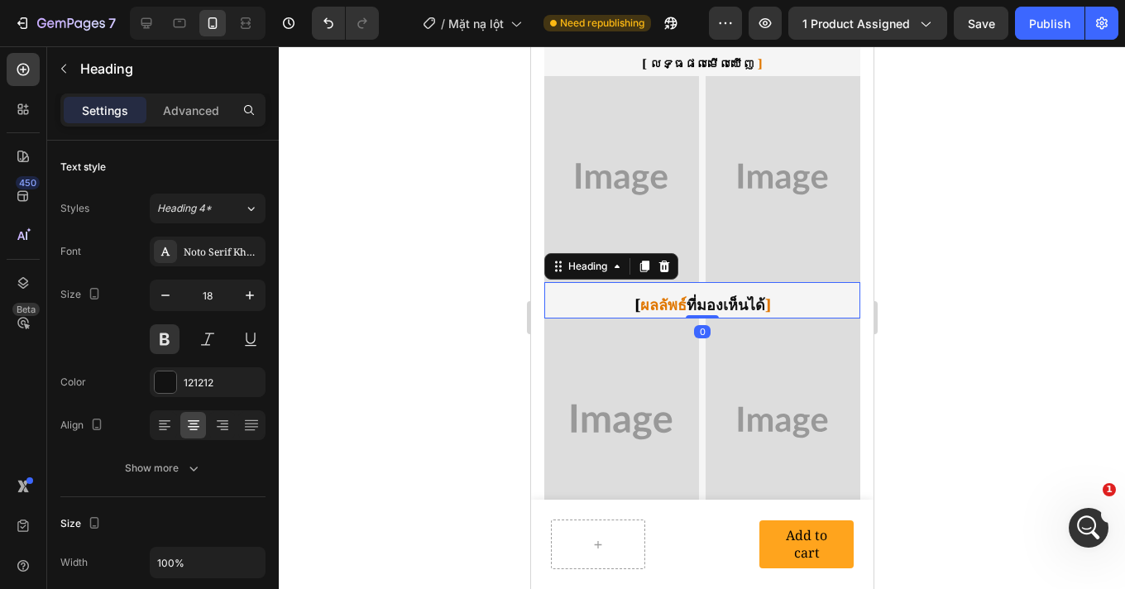
click at [685, 290] on h2 "[ ผลลัพธ์ ที่มองเห็นได้ ]" at bounding box center [701, 304] width 316 height 29
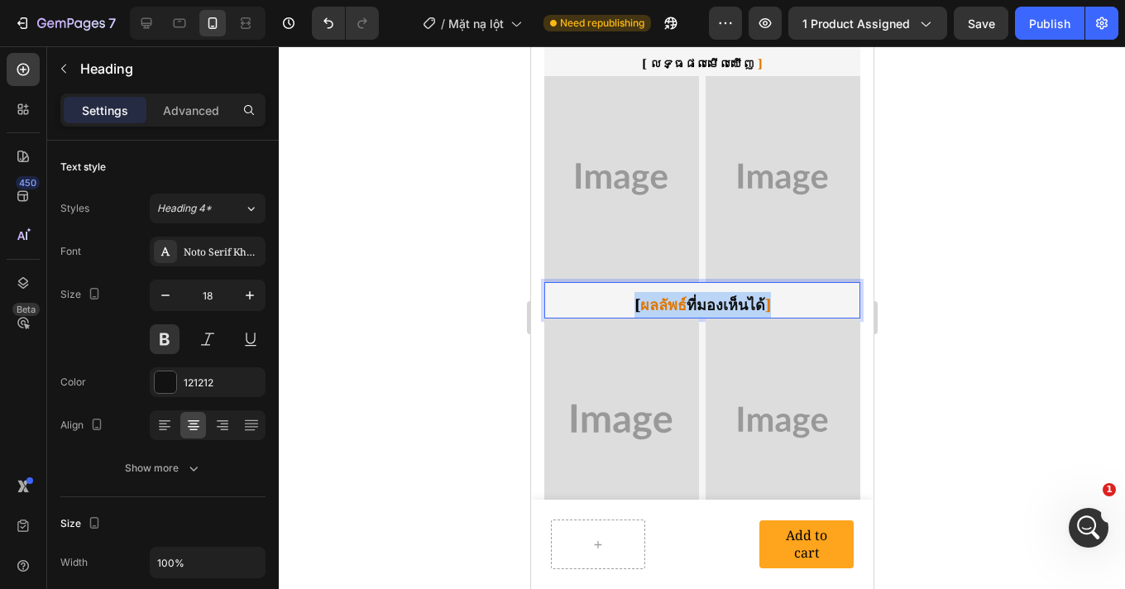
click at [685, 292] on p "[ ผลลัพธ์ ที่มองเห็นได้ ]" at bounding box center [701, 305] width 313 height 26
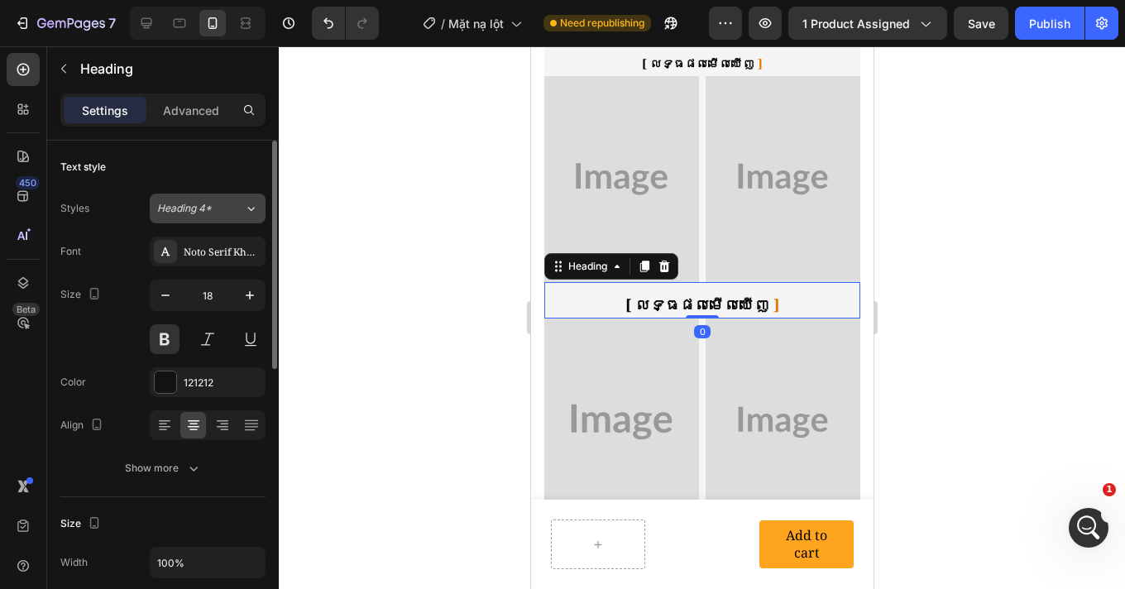
click at [190, 207] on span "Heading 4*" at bounding box center [184, 208] width 55 height 15
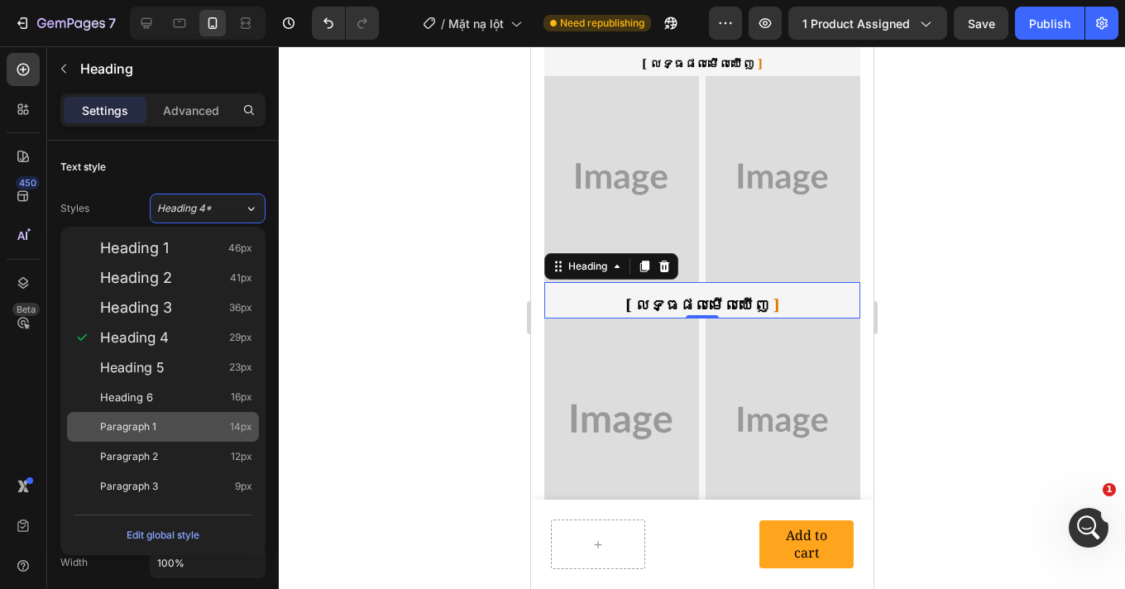
click at [175, 432] on div "Paragraph 1 14px" at bounding box center [176, 426] width 152 height 17
type input "14"
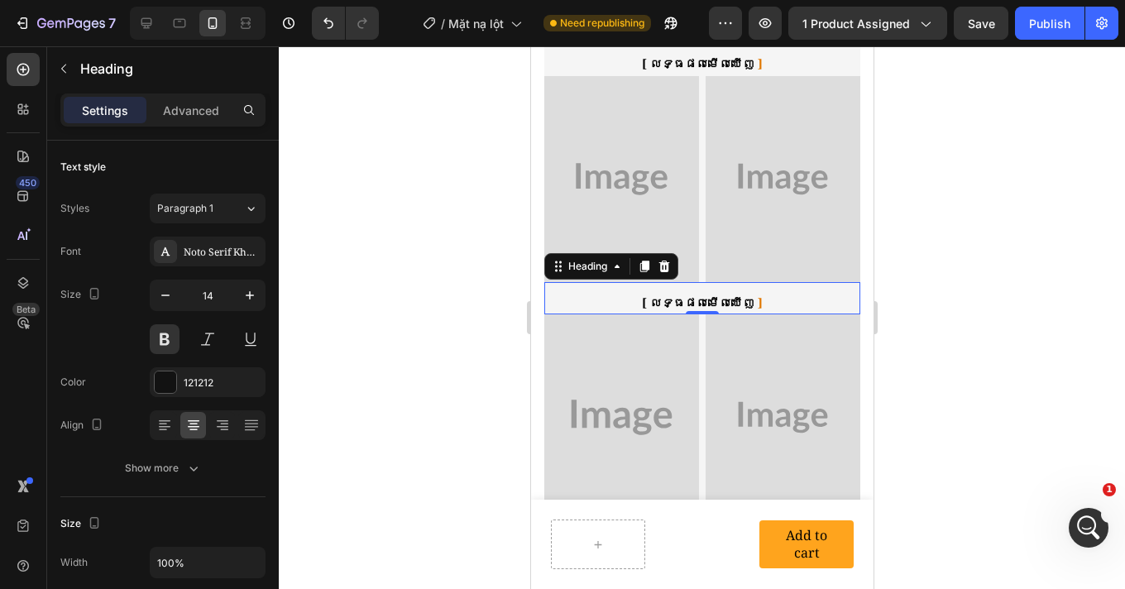
click at [948, 329] on div at bounding box center [702, 317] width 846 height 542
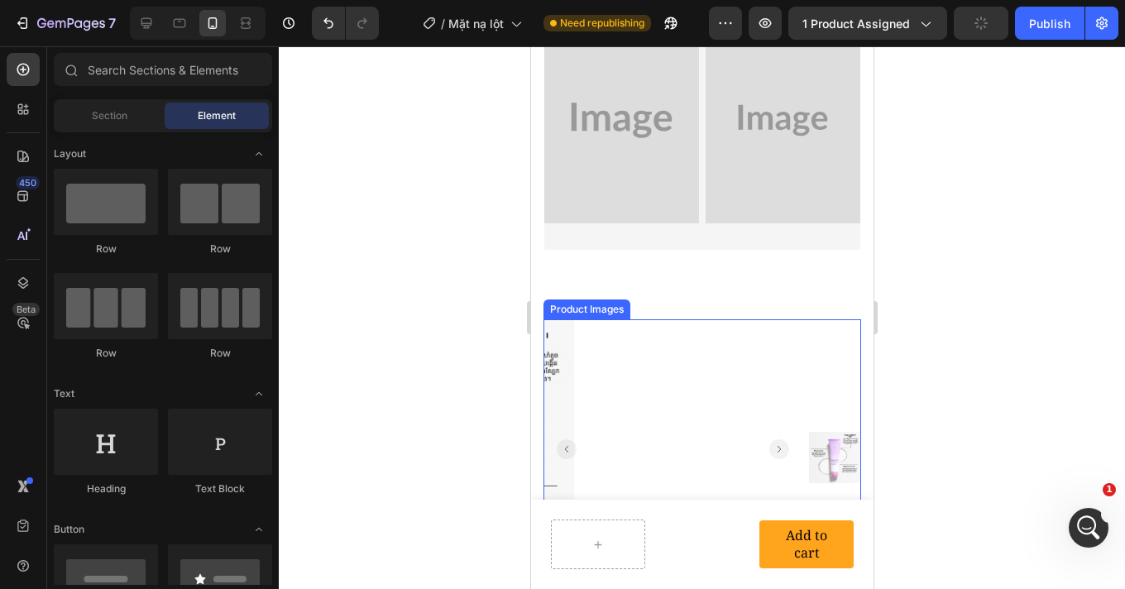
scroll to position [1536, 0]
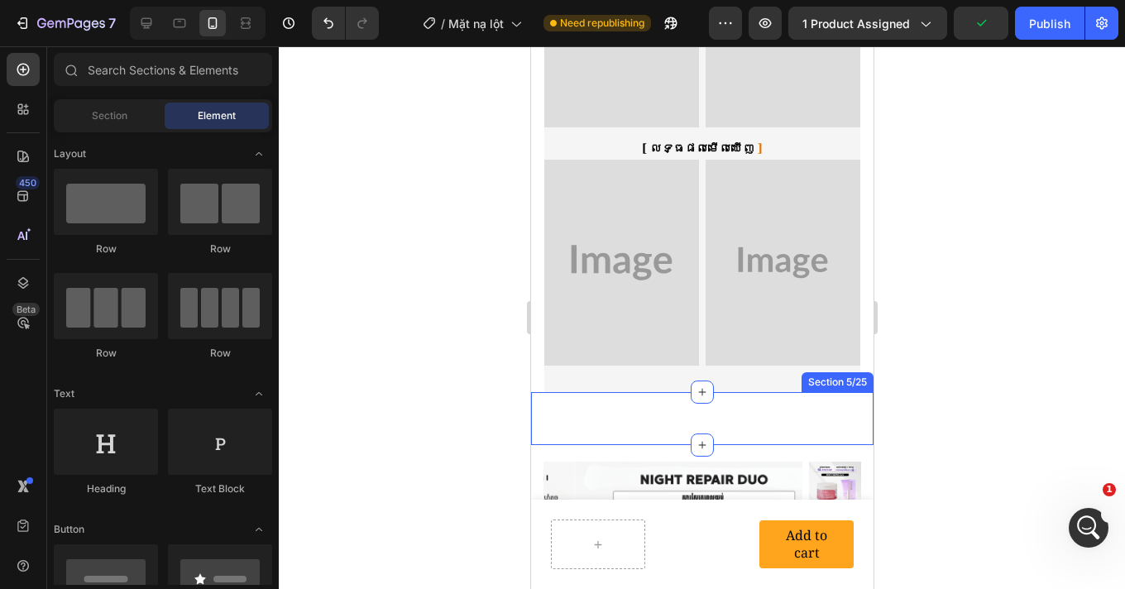
click at [705, 392] on div "ម៉ាសបក Collagen – ស្ដារស្បែក ធ្វើអោយស្បែកក្មេងជាងវ័យ Heading បច្ចេកវិទ្យាទំនើបជ…" at bounding box center [701, 418] width 342 height 53
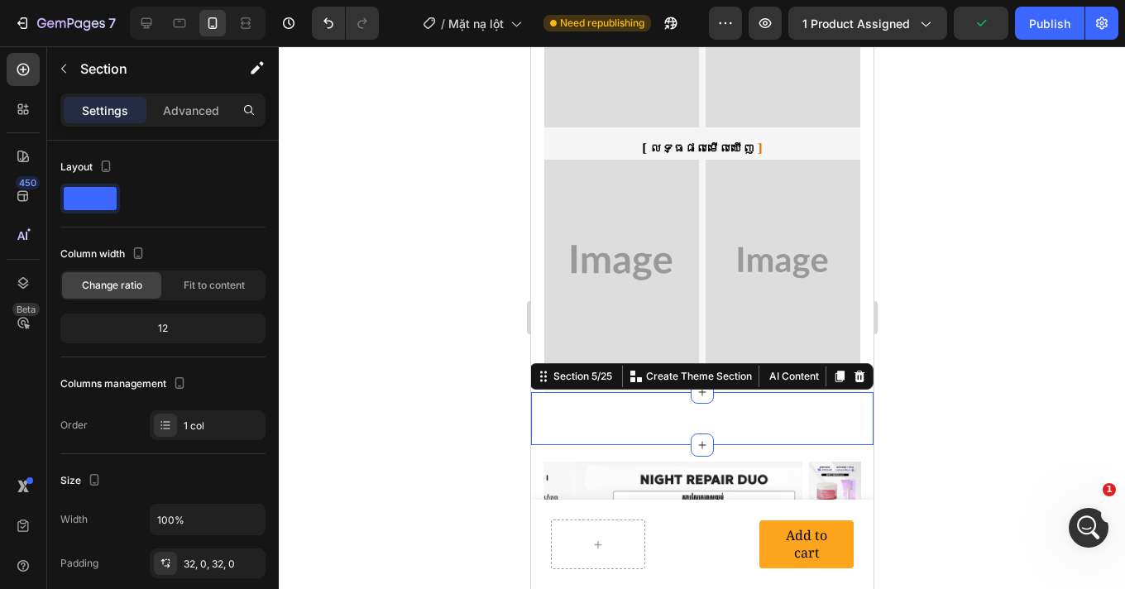
click at [852, 370] on icon at bounding box center [858, 376] width 13 height 13
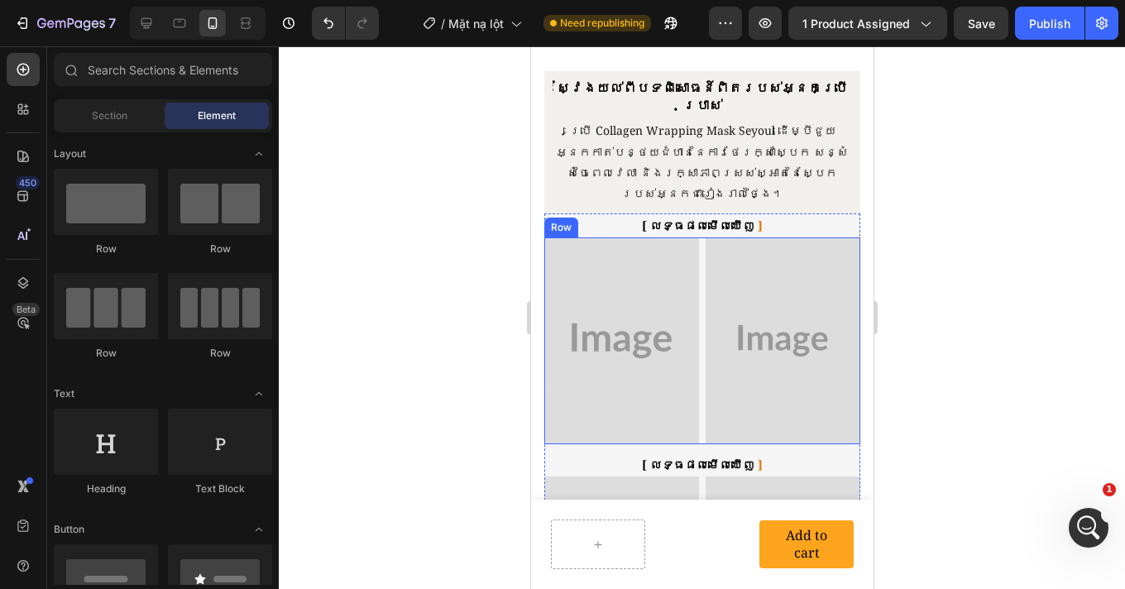
scroll to position [1009, 0]
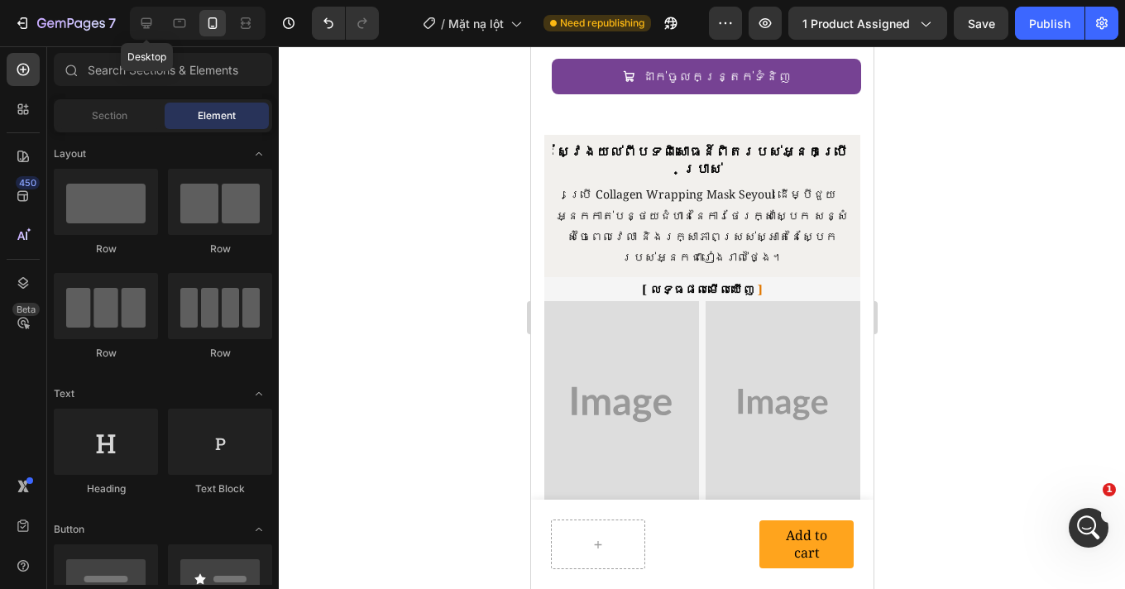
drag, startPoint x: 150, startPoint y: 21, endPoint x: 227, endPoint y: 45, distance: 80.6
click at [150, 21] on icon at bounding box center [146, 23] width 11 height 11
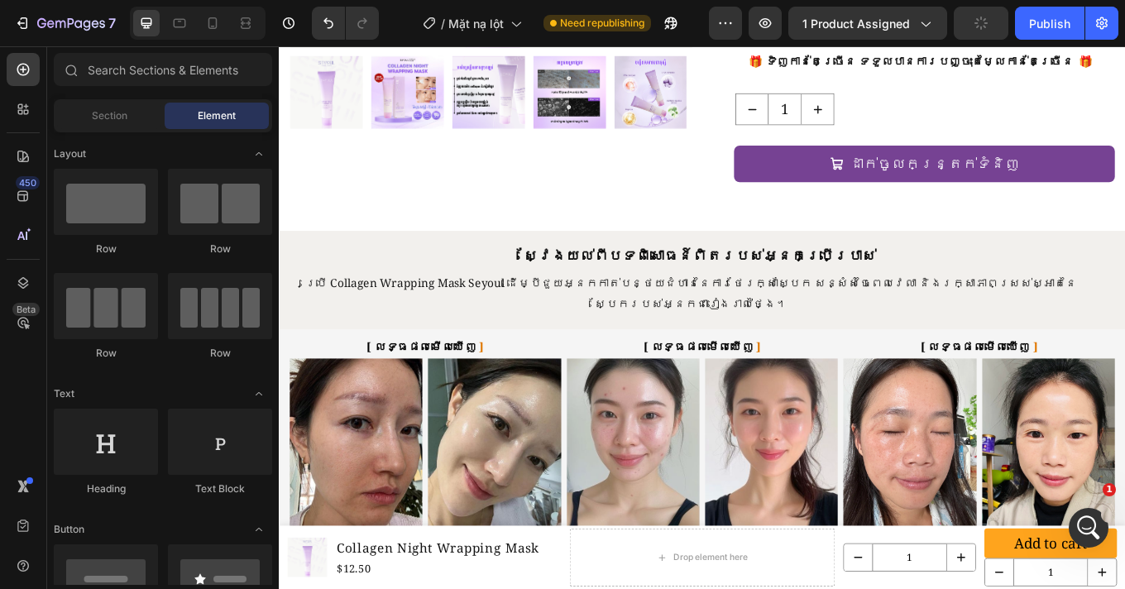
scroll to position [584, 0]
click at [218, 18] on icon at bounding box center [212, 23] width 17 height 17
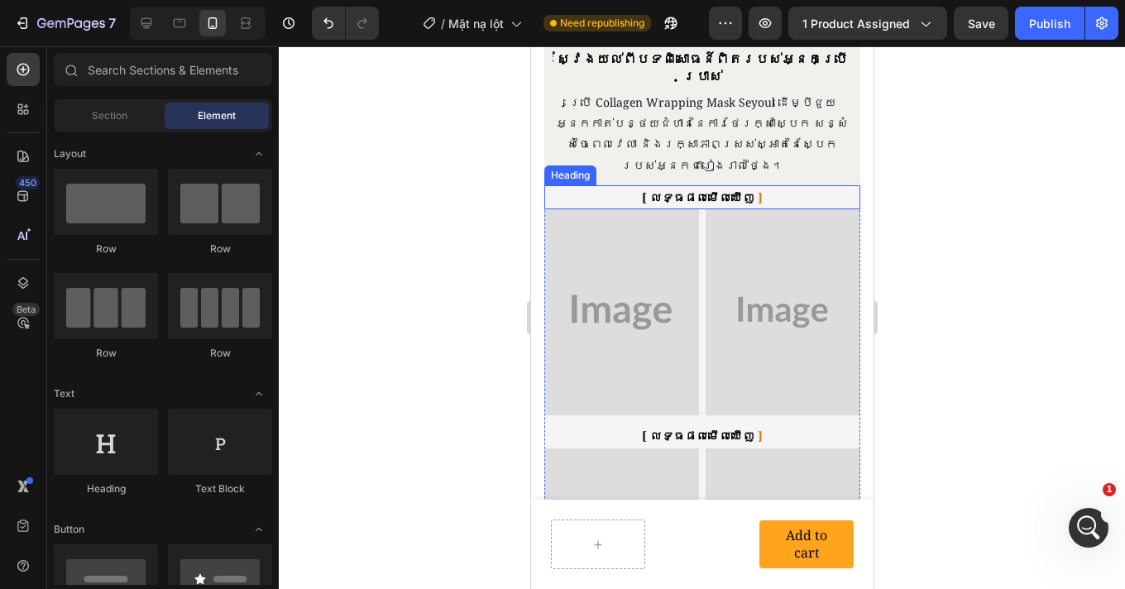
scroll to position [1187, 0]
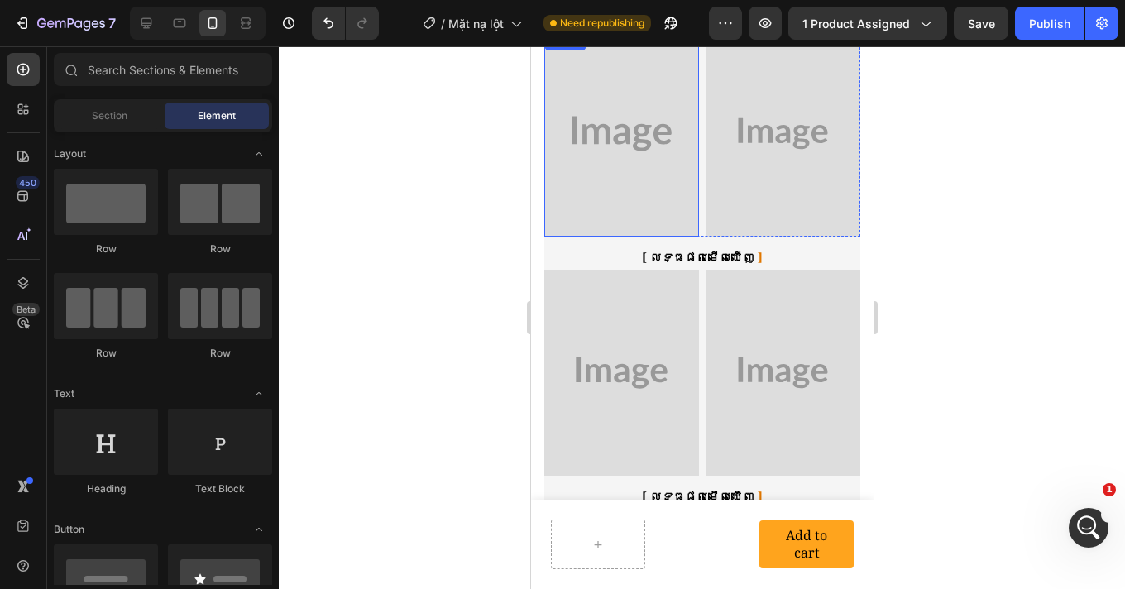
click at [621, 164] on img at bounding box center [620, 134] width 155 height 206
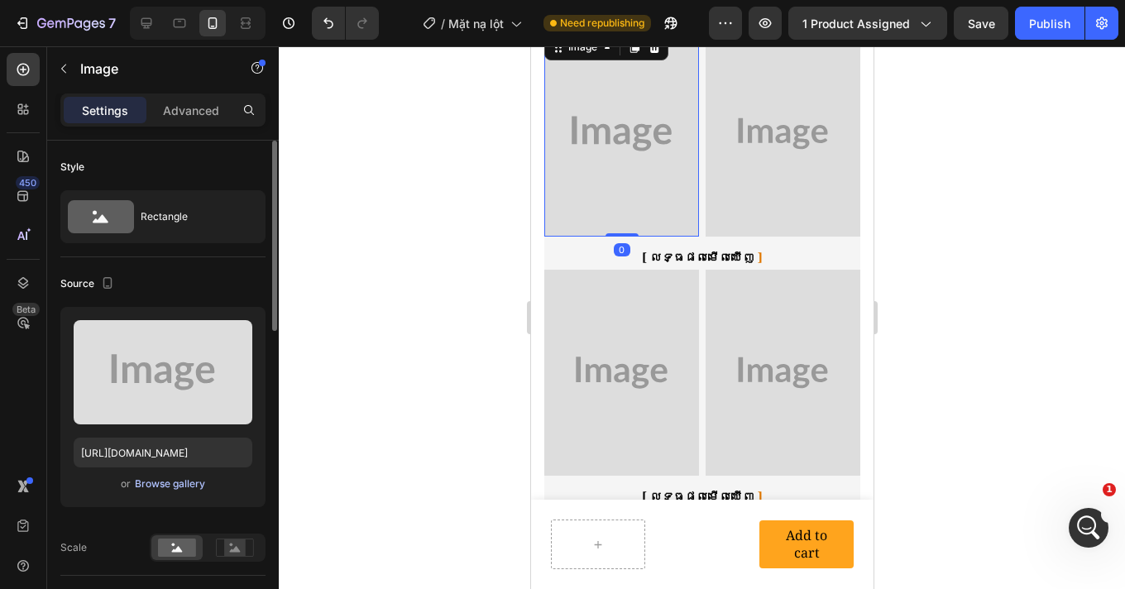
click at [186, 491] on button "Browse gallery" at bounding box center [170, 483] width 72 height 17
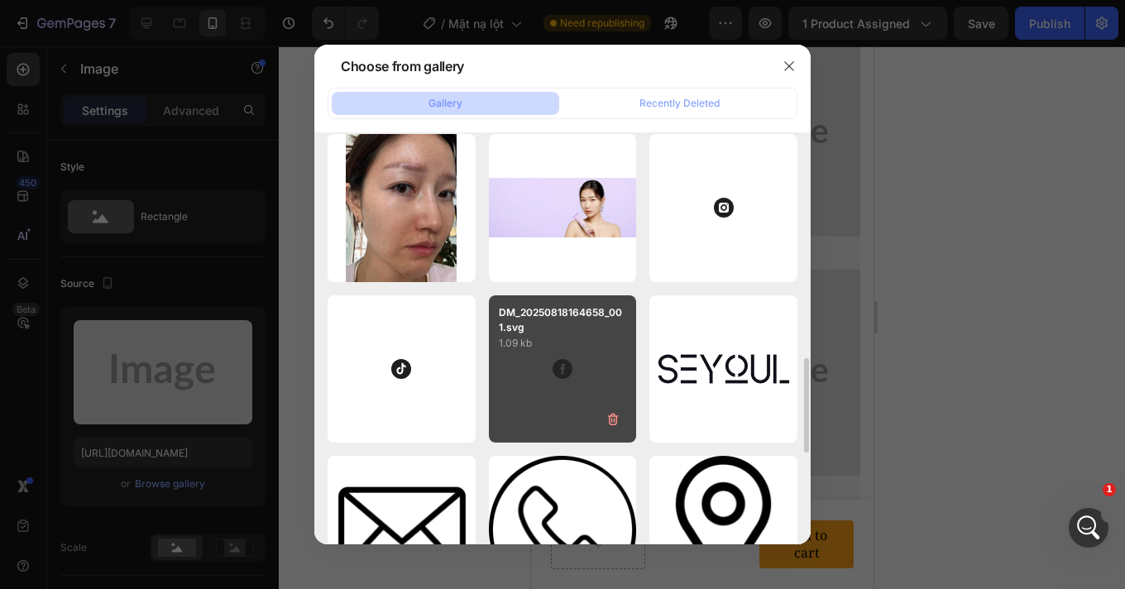
scroll to position [942, 0]
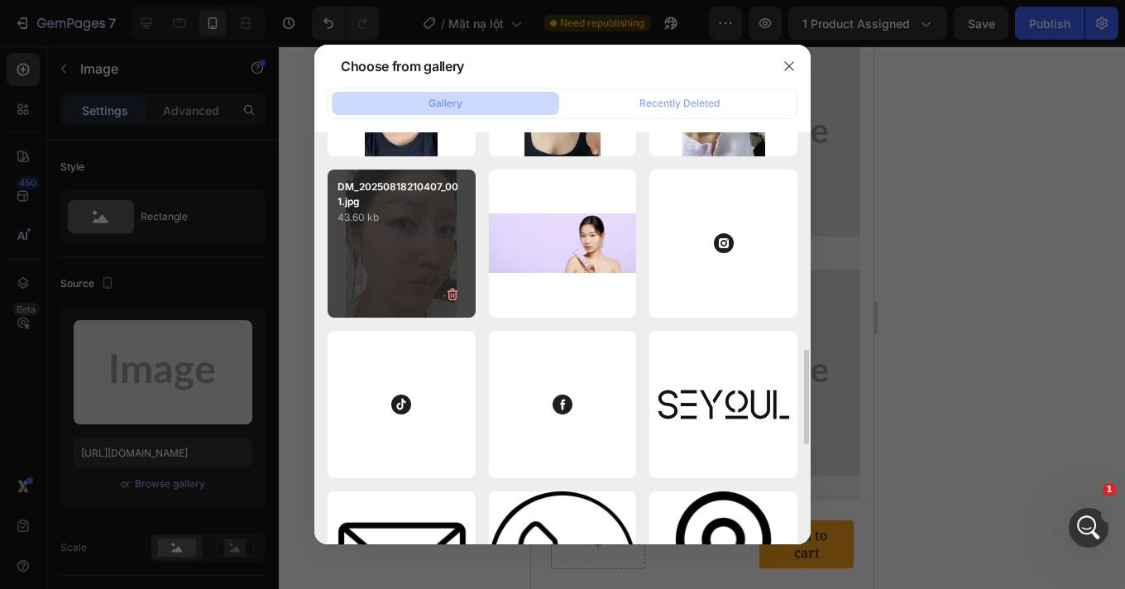
click at [415, 275] on div "DM_20250818210407_001.jpg 43.60 kb" at bounding box center [401, 244] width 148 height 148
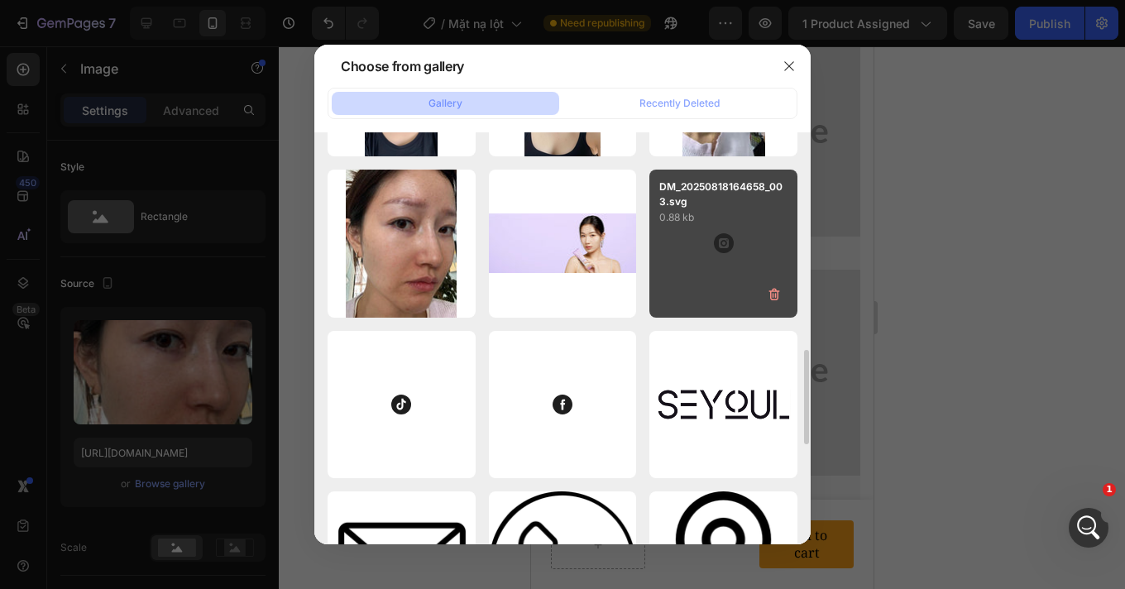
type input "[URL][DOMAIN_NAME]"
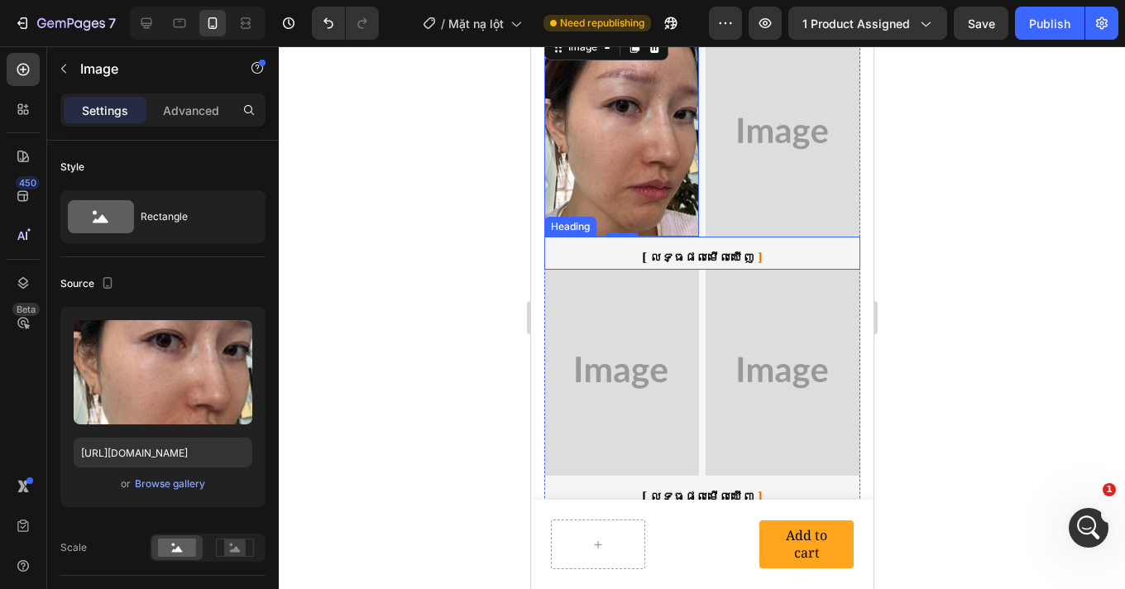
click at [752, 170] on img at bounding box center [782, 134] width 155 height 206
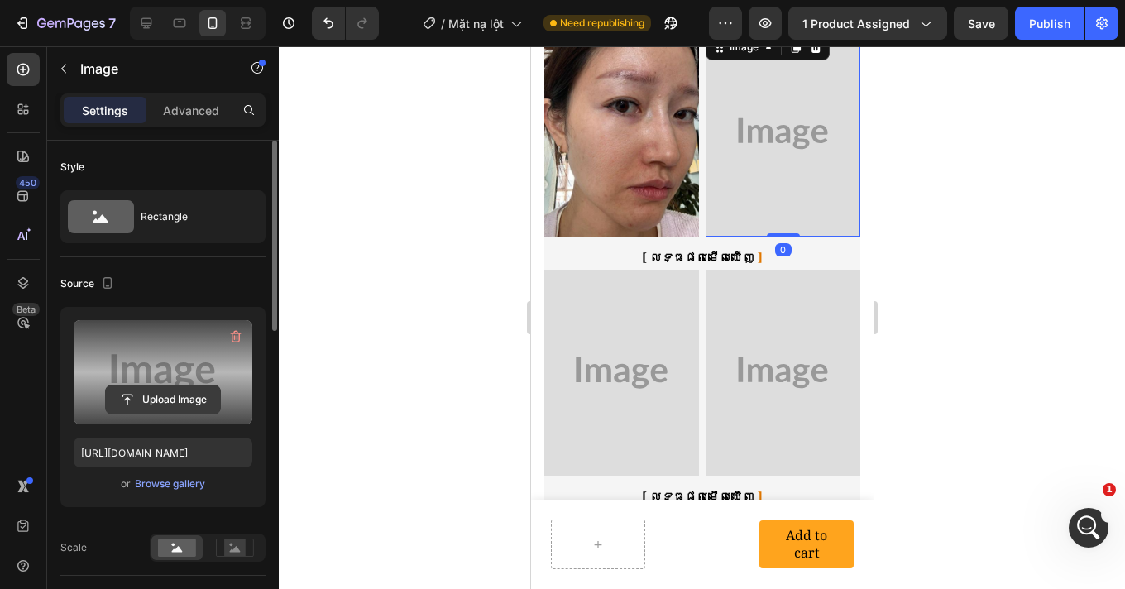
click at [190, 400] on input "file" at bounding box center [163, 399] width 114 height 28
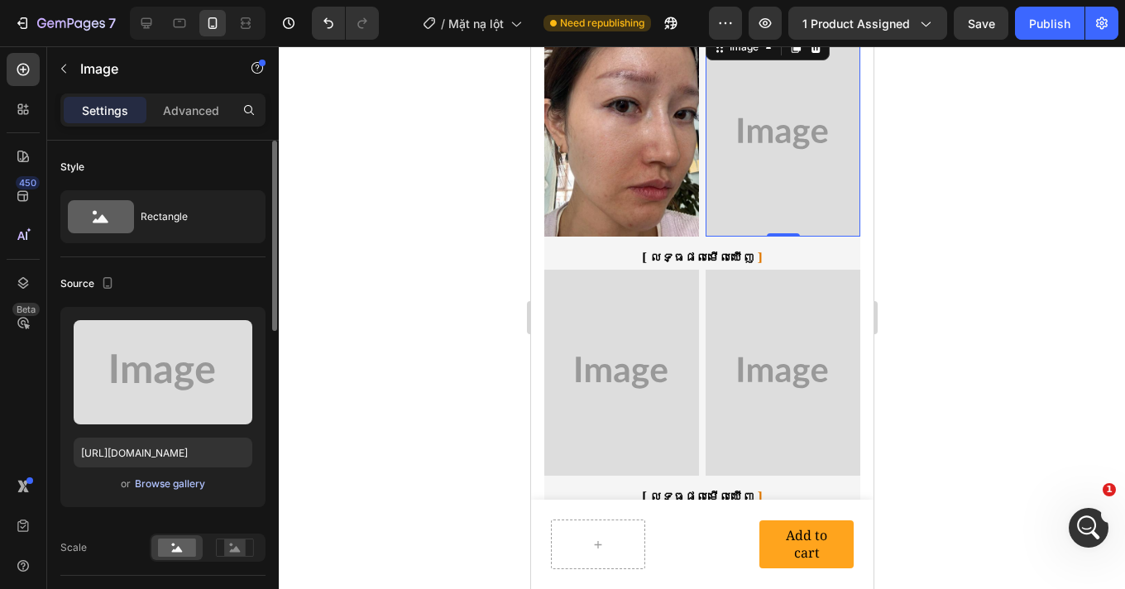
click at [140, 485] on div "Browse gallery" at bounding box center [170, 483] width 70 height 15
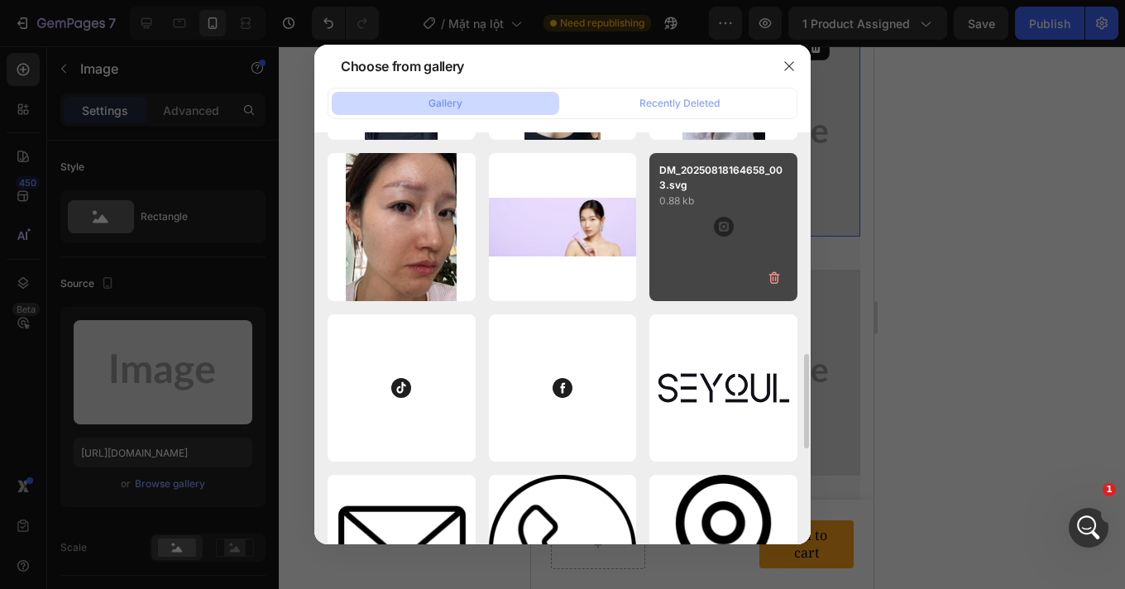
scroll to position [738, 0]
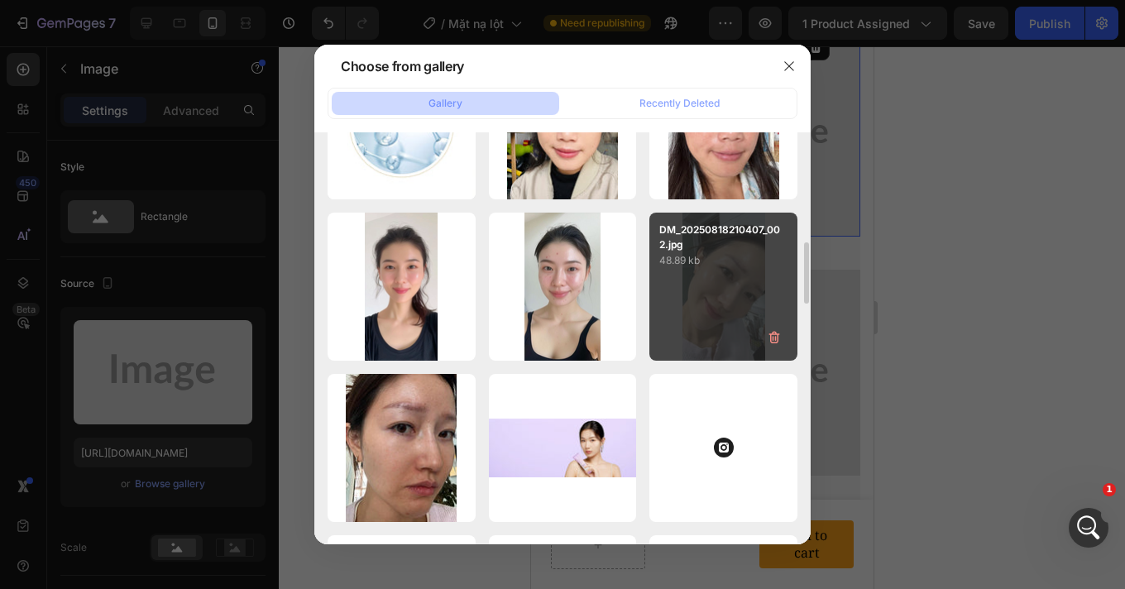
drag, startPoint x: 732, startPoint y: 272, endPoint x: 777, endPoint y: 275, distance: 45.5
click at [733, 272] on div "DM_20250818210407_002.jpg 48.89 kb" at bounding box center [723, 287] width 148 height 148
type input "[URL][DOMAIN_NAME]"
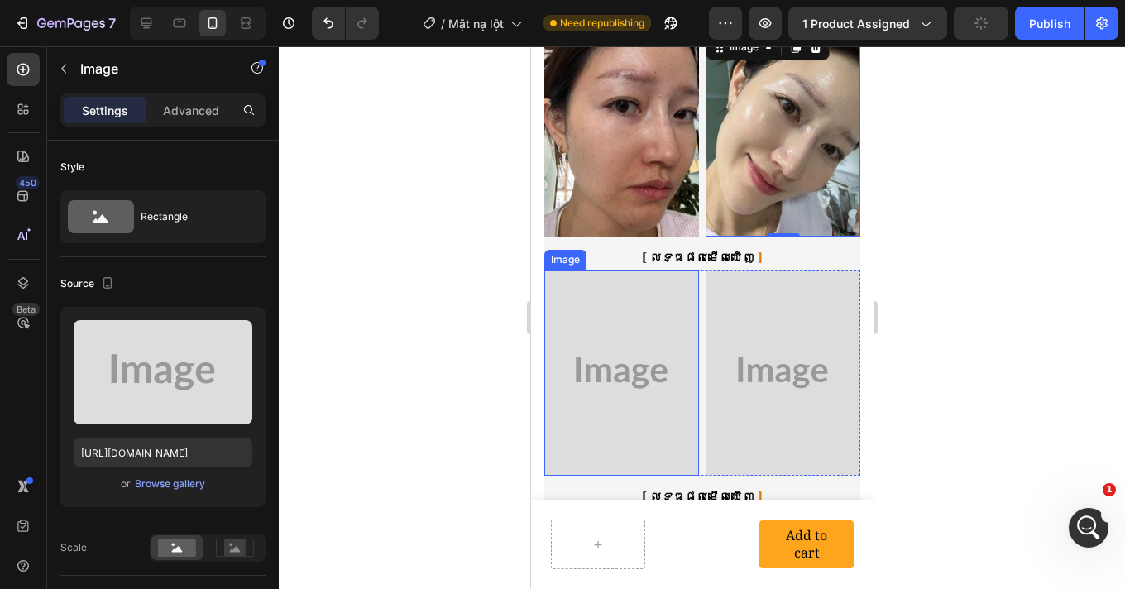
click at [632, 338] on img at bounding box center [620, 373] width 155 height 206
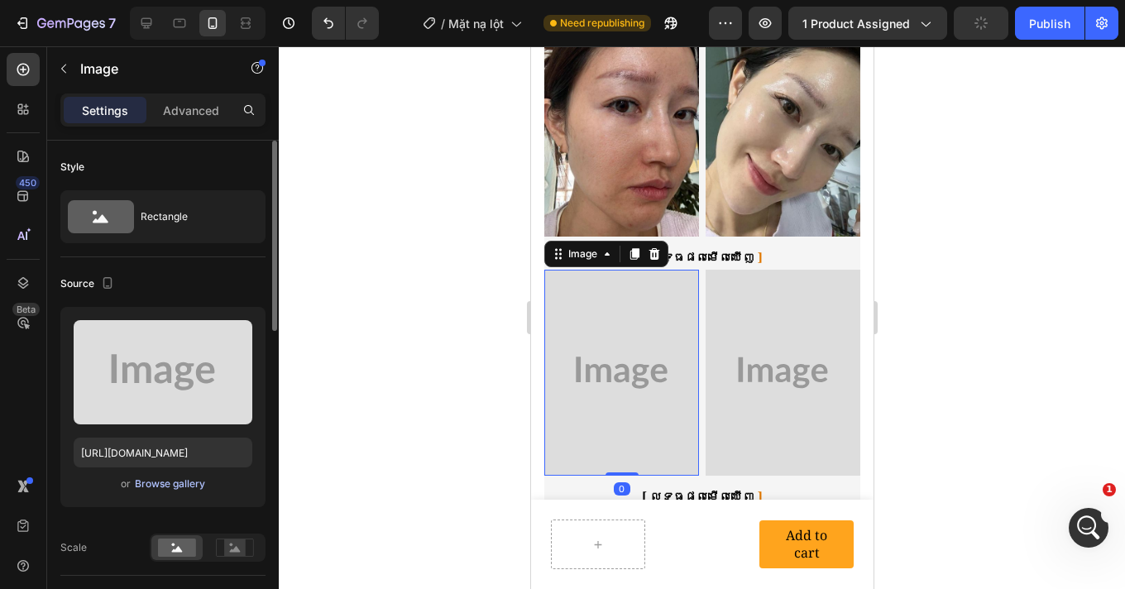
click at [158, 482] on div "Browse gallery" at bounding box center [170, 483] width 70 height 15
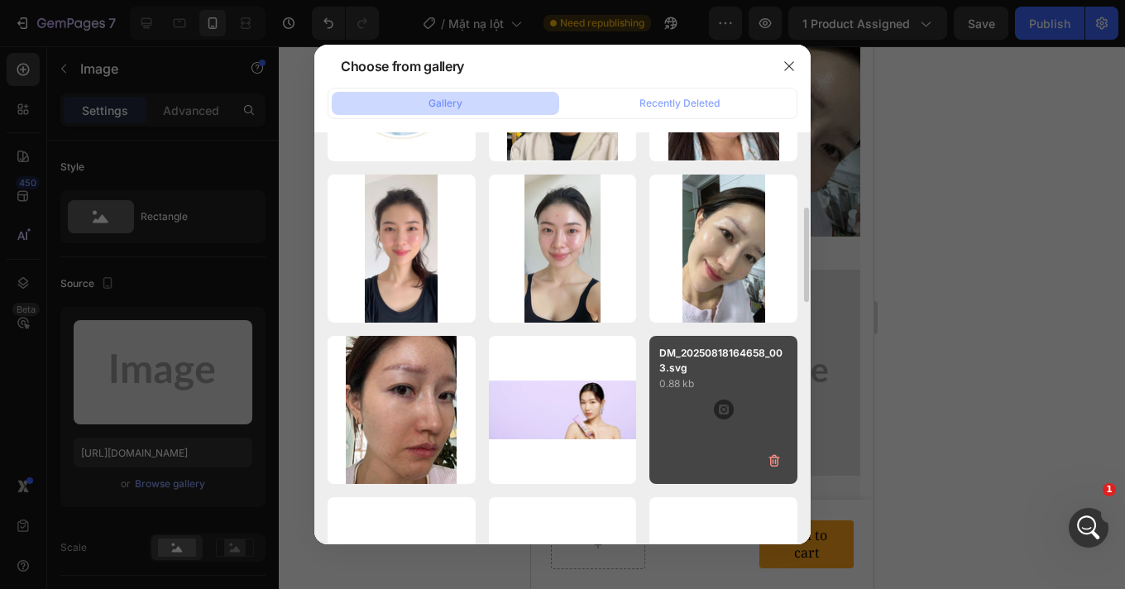
scroll to position [691, 0]
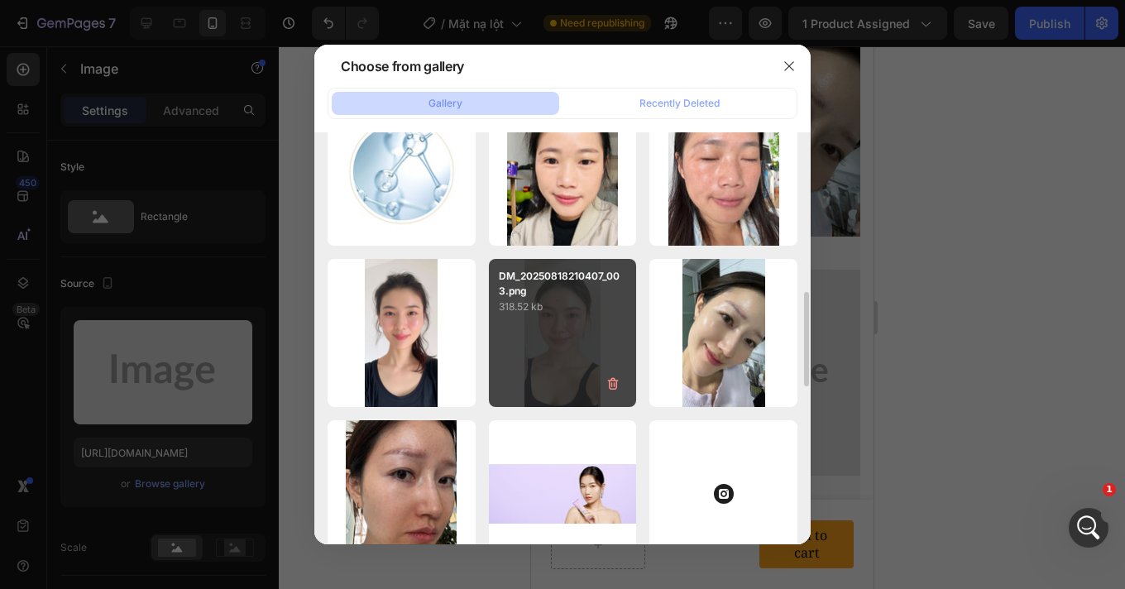
click at [556, 361] on div "DM_20250818210407_003.png 318.52 kb" at bounding box center [563, 333] width 148 height 148
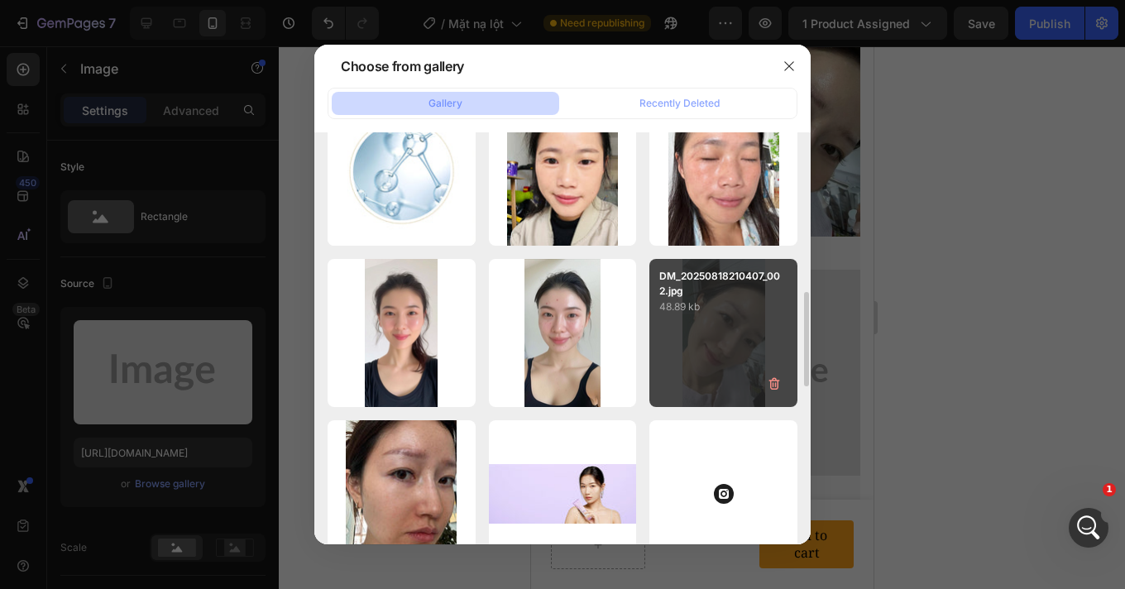
type input "[URL][DOMAIN_NAME]"
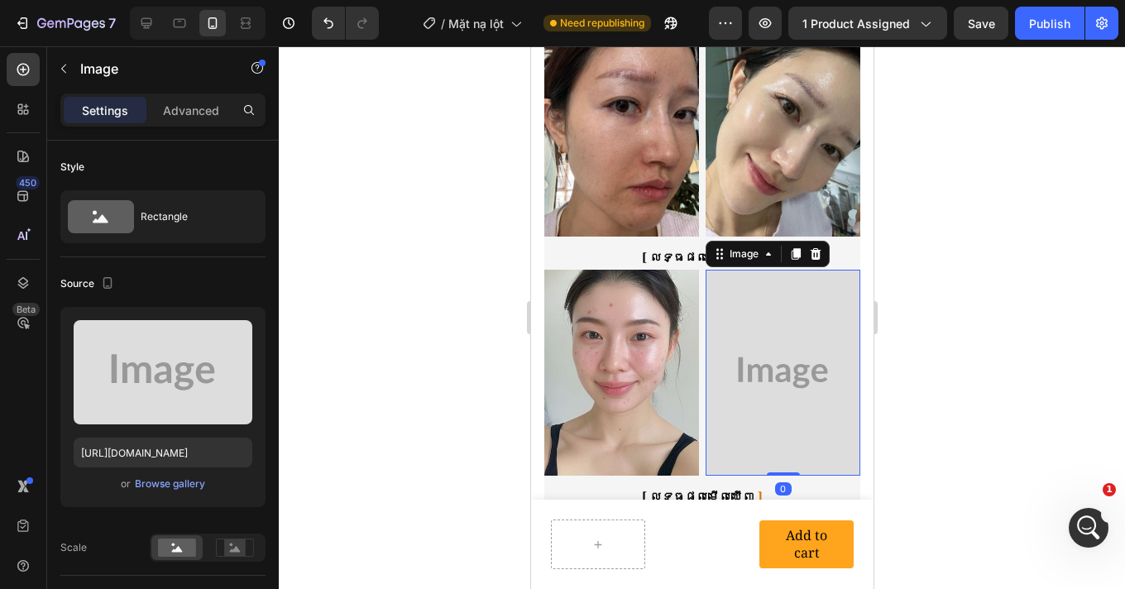
drag, startPoint x: 814, startPoint y: 361, endPoint x: 1025, endPoint y: 410, distance: 215.8
click at [814, 361] on img at bounding box center [782, 373] width 155 height 206
click at [165, 483] on div "Browse gallery" at bounding box center [170, 483] width 70 height 15
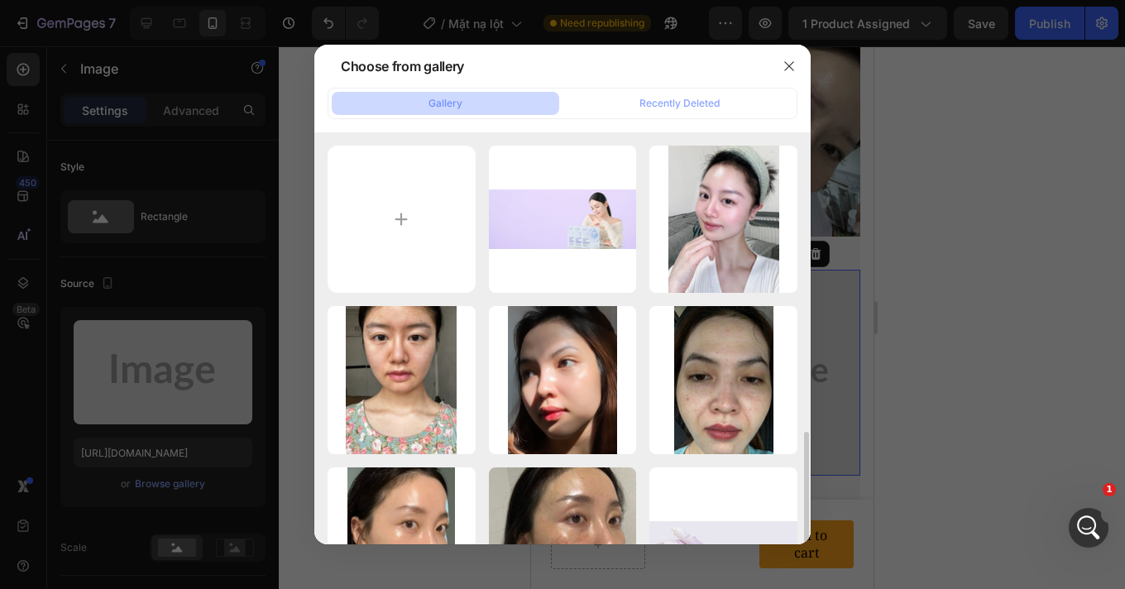
scroll to position [566, 0]
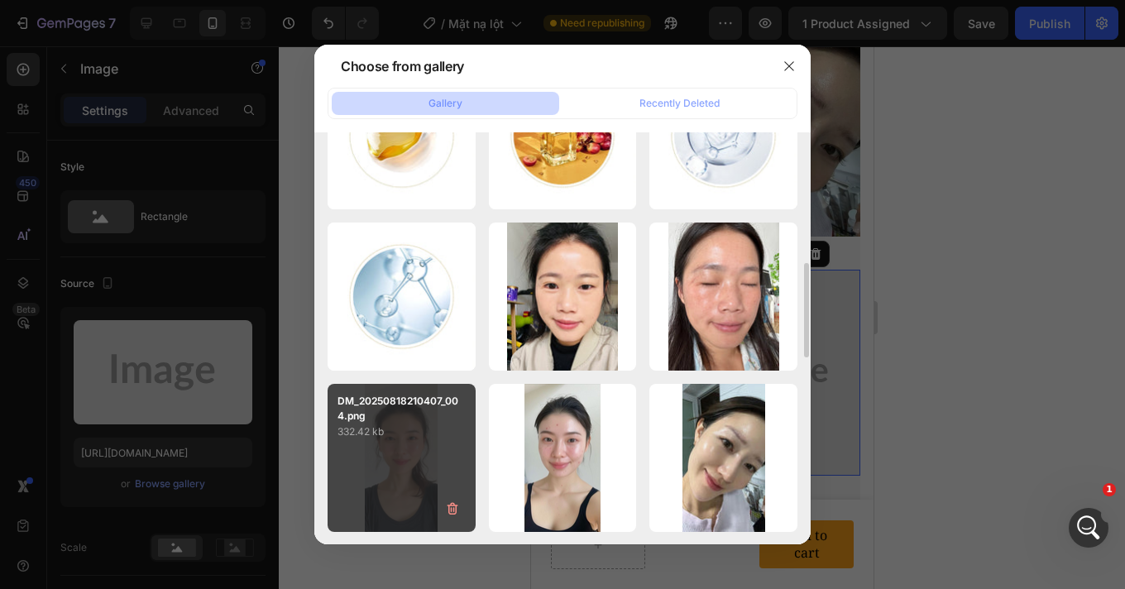
click at [389, 465] on div "DM_20250818210407_004.png 332.42 kb" at bounding box center [401, 458] width 148 height 148
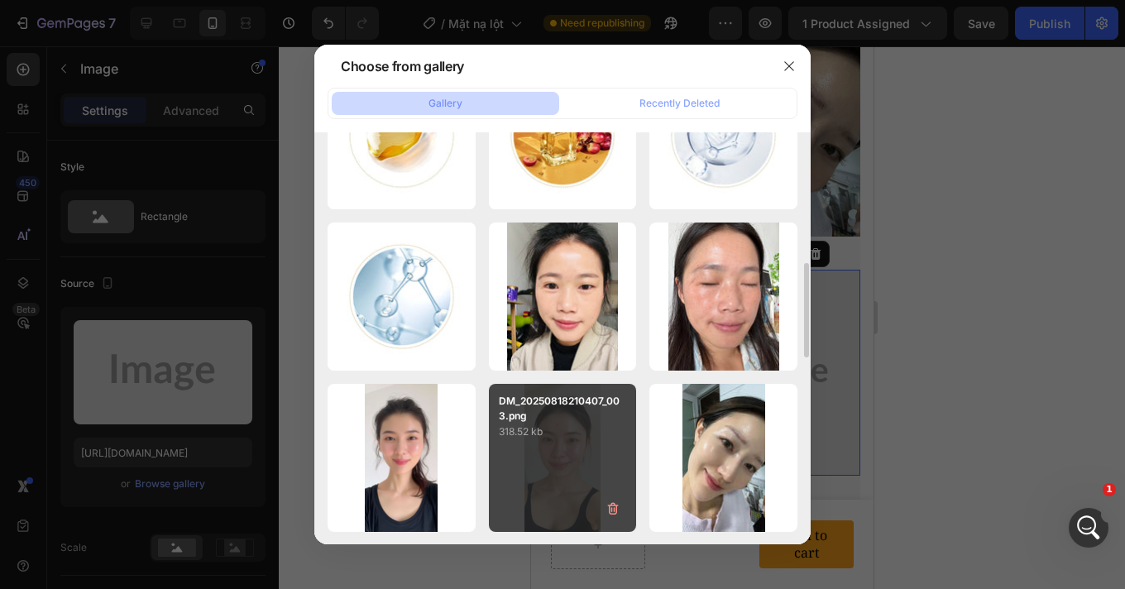
type input "https://cdn.shopify.com/s/files/1/0693/4829/4845/files/gempages_560265856190251…"
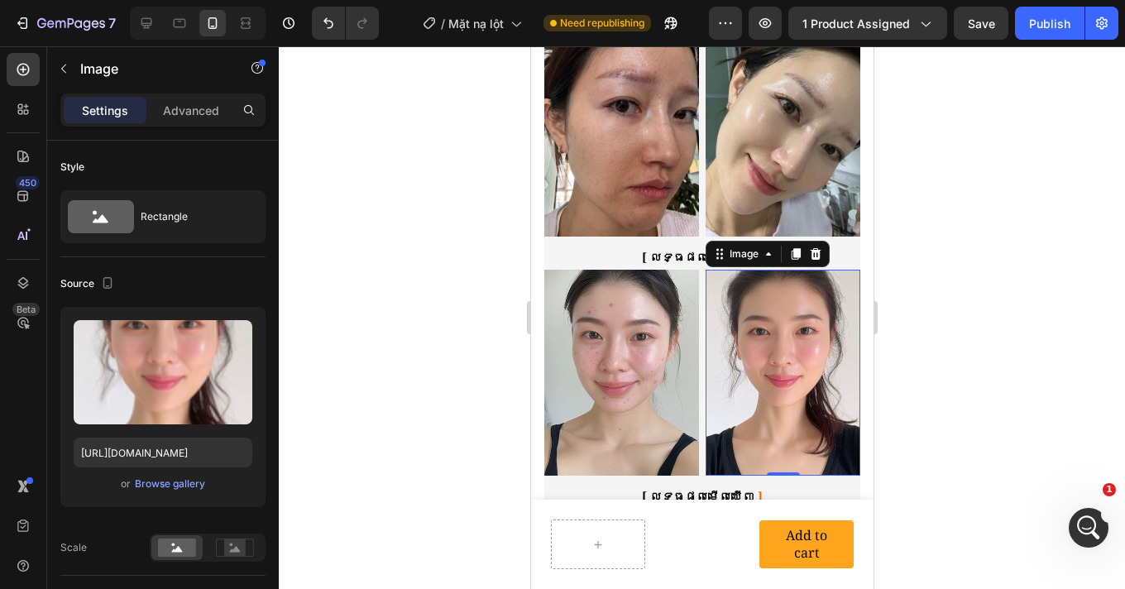
scroll to position [1576, 0]
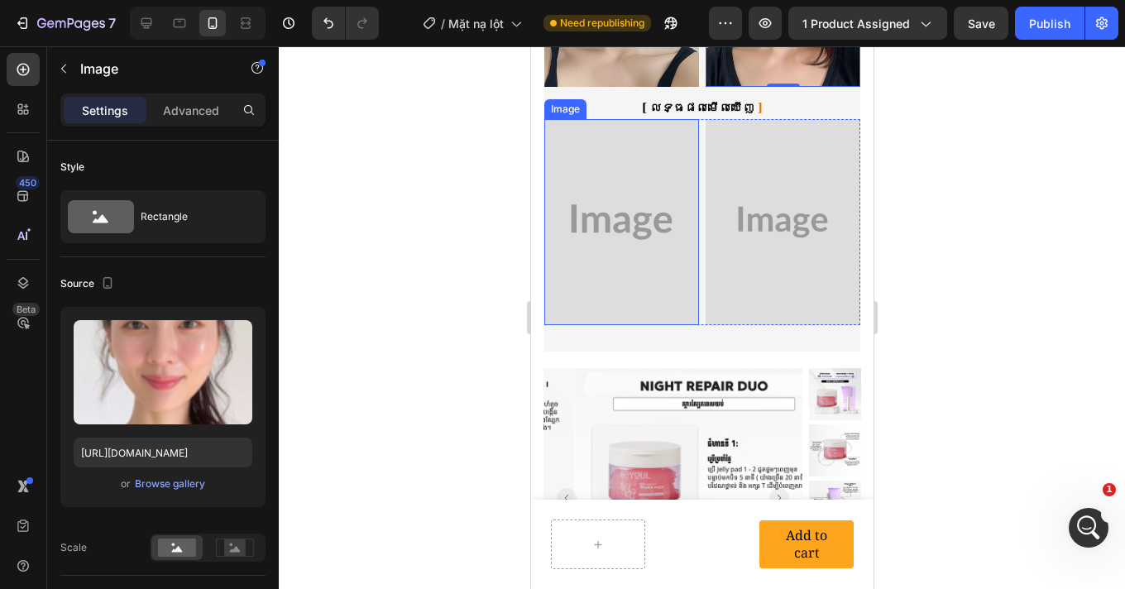
click at [644, 241] on img at bounding box center [620, 222] width 155 height 206
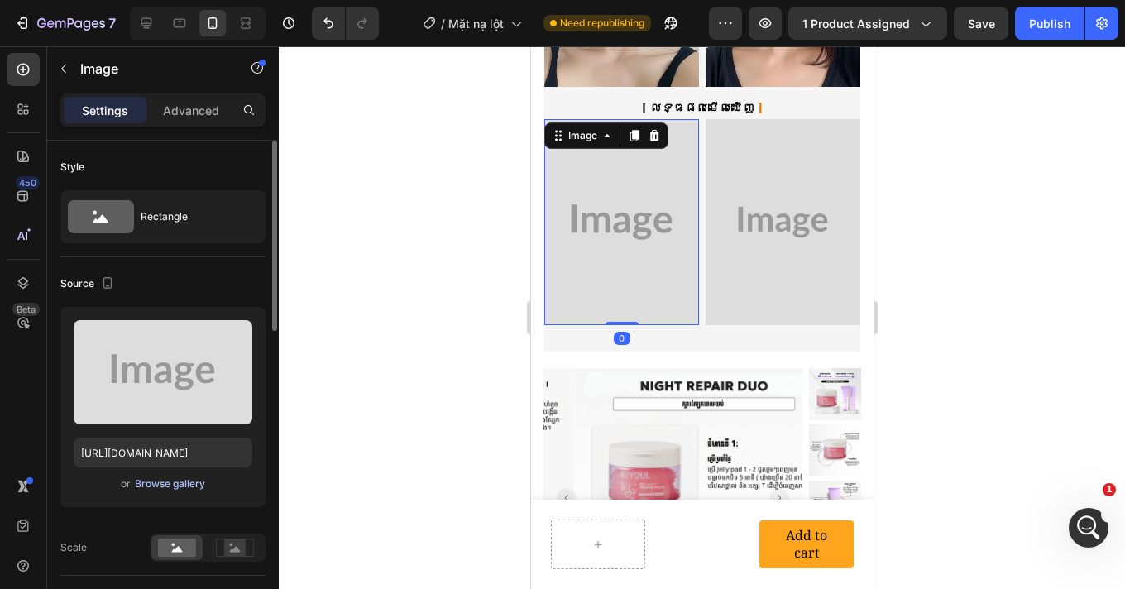
click at [169, 481] on div "Browse gallery" at bounding box center [170, 483] width 70 height 15
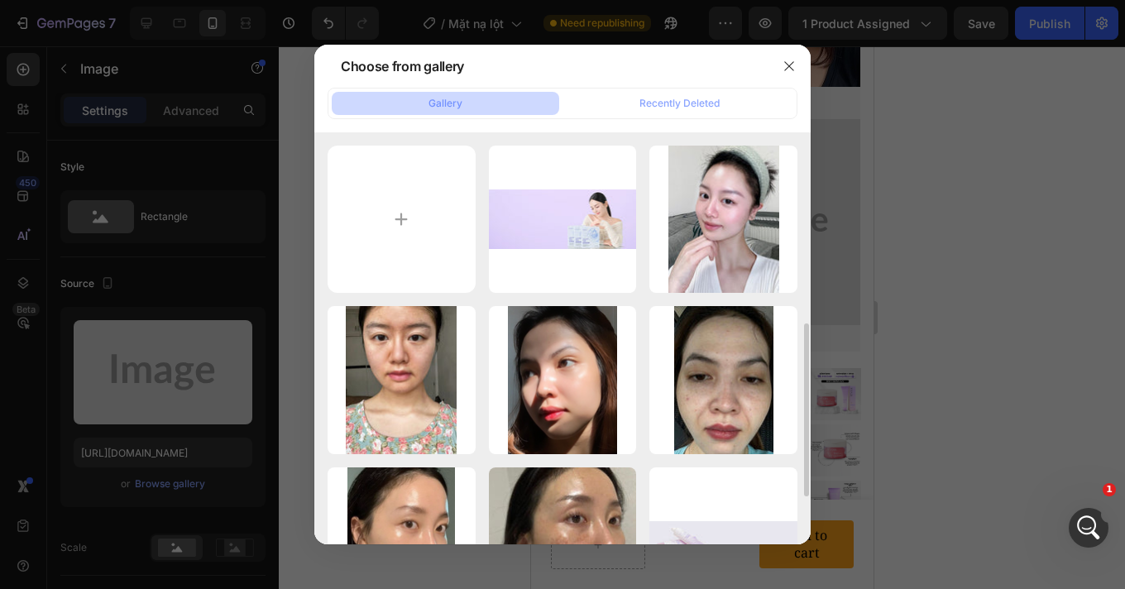
scroll to position [387, 0]
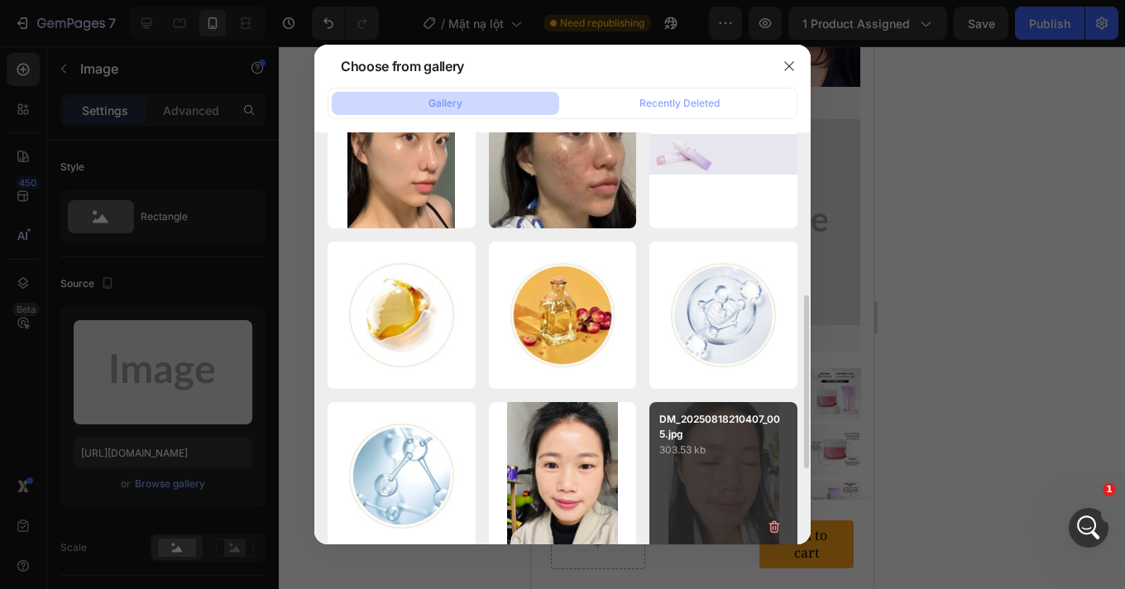
click at [733, 473] on div "DM_20250818210407_005.jpg 303.53 kb" at bounding box center [723, 476] width 148 height 148
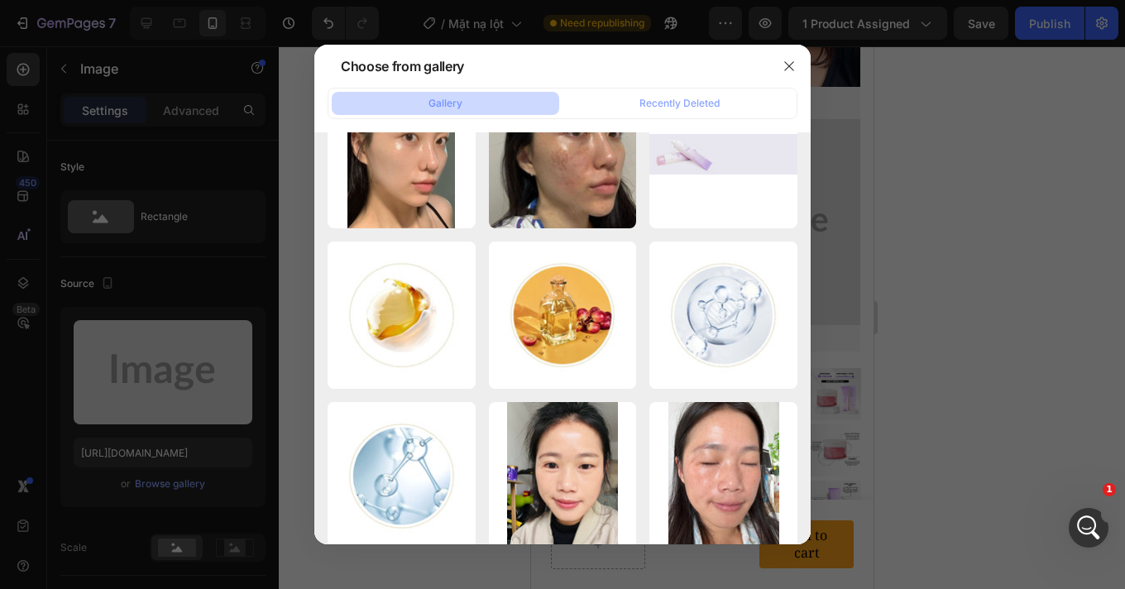
type input "https://cdn.shopify.com/s/files/1/0693/4829/4845/files/gempages_560265856190251…"
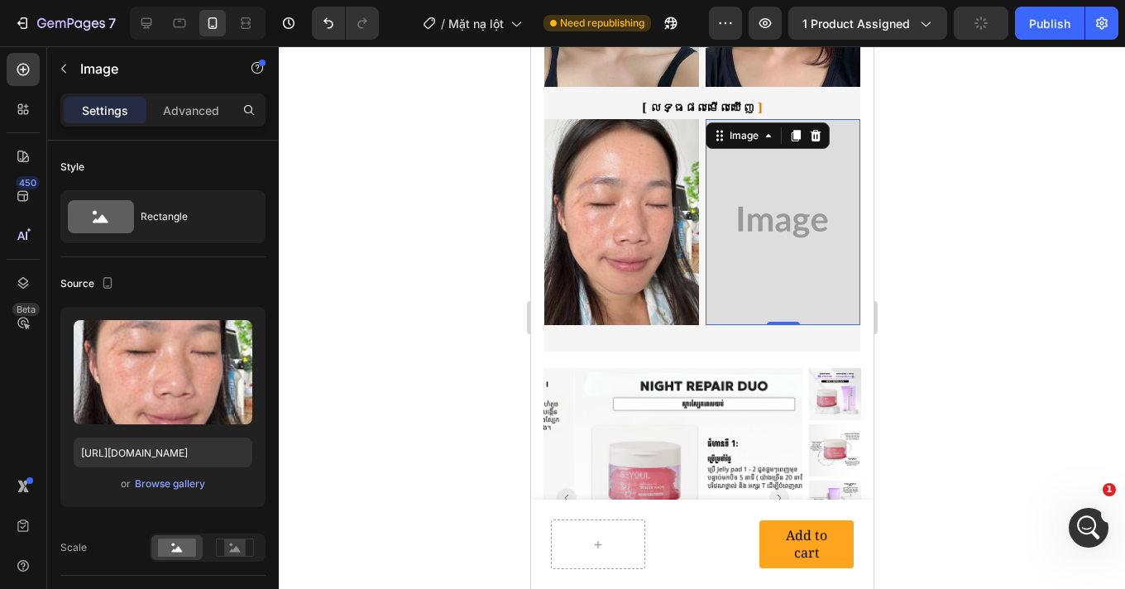
click at [781, 236] on img at bounding box center [782, 222] width 155 height 206
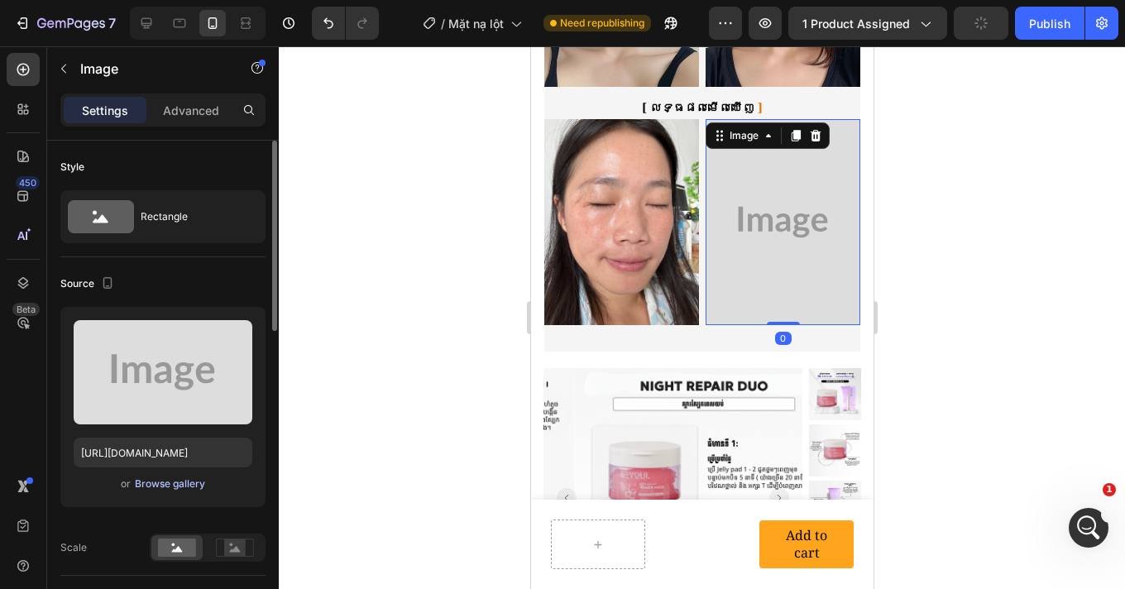
click at [182, 491] on button "Browse gallery" at bounding box center [170, 483] width 72 height 17
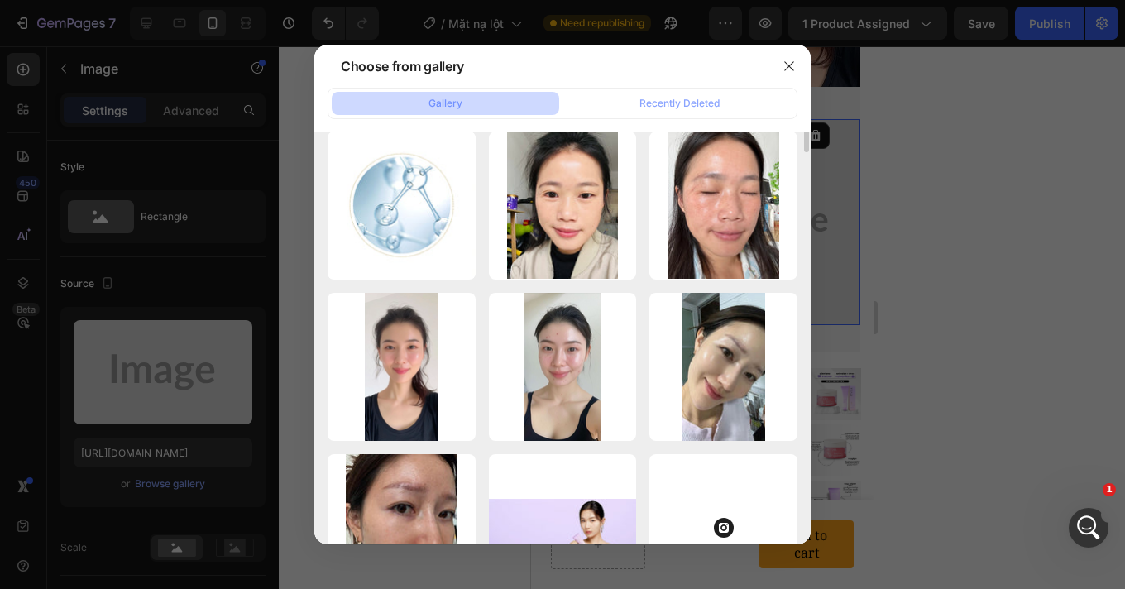
scroll to position [474, 0]
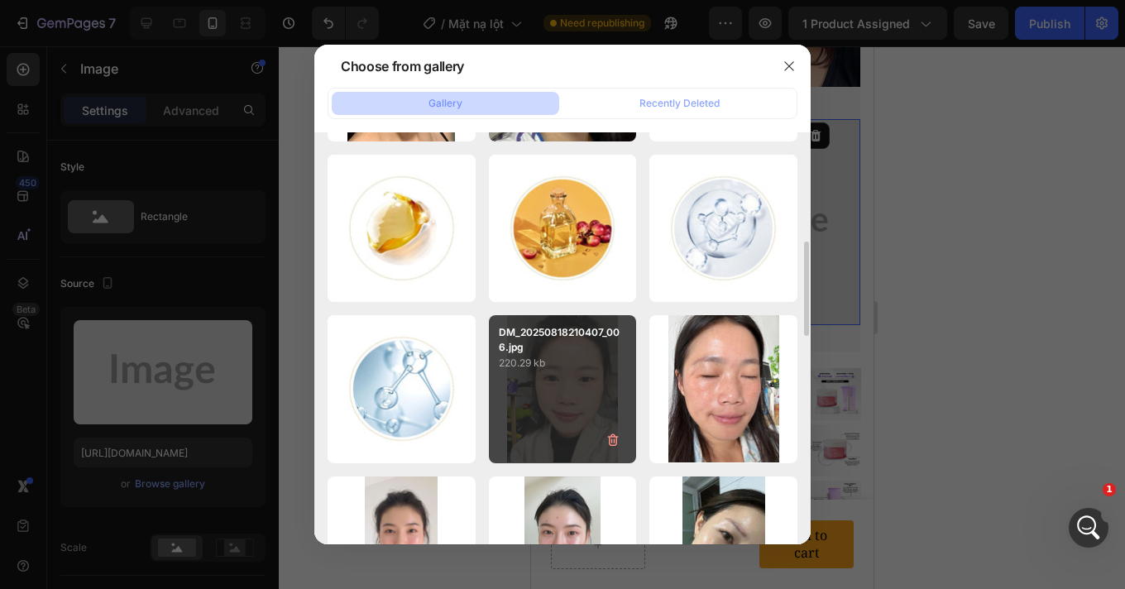
click at [582, 399] on div "DM_20250818210407_006.jpg 220.29 kb" at bounding box center [563, 389] width 148 height 148
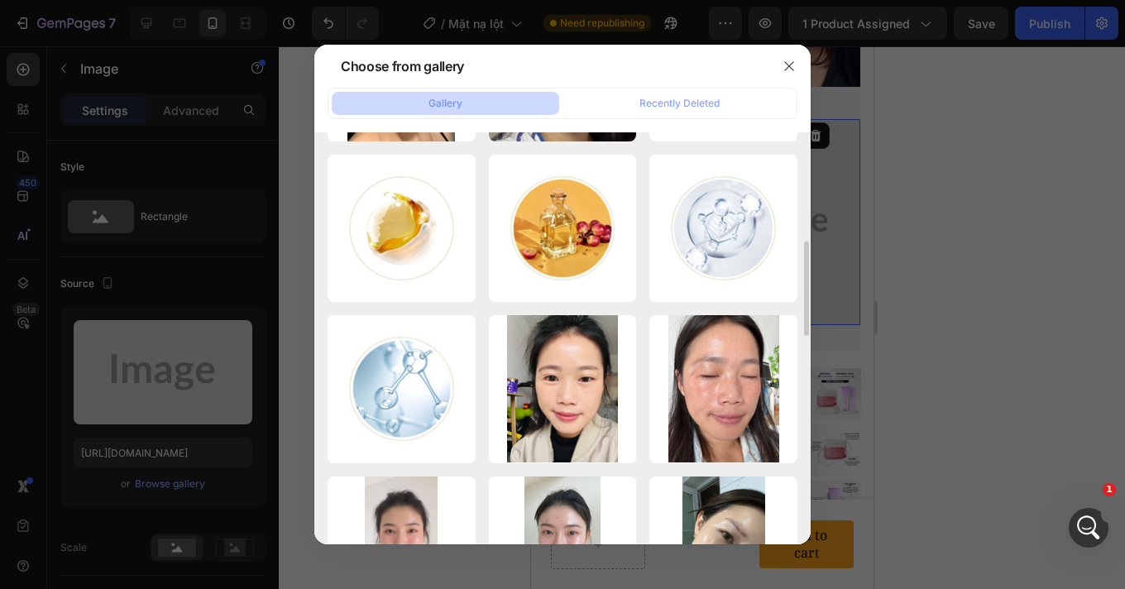
type input "https://cdn.shopify.com/s/files/1/0693/4829/4845/files/gempages_560265856190251…"
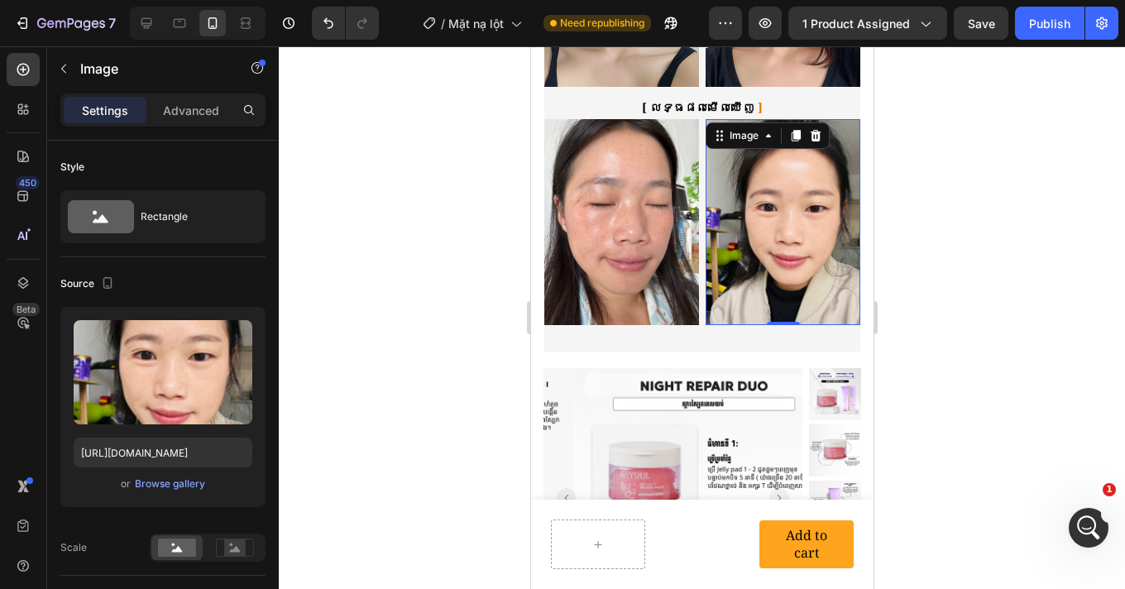
click at [991, 303] on div at bounding box center [702, 317] width 846 height 542
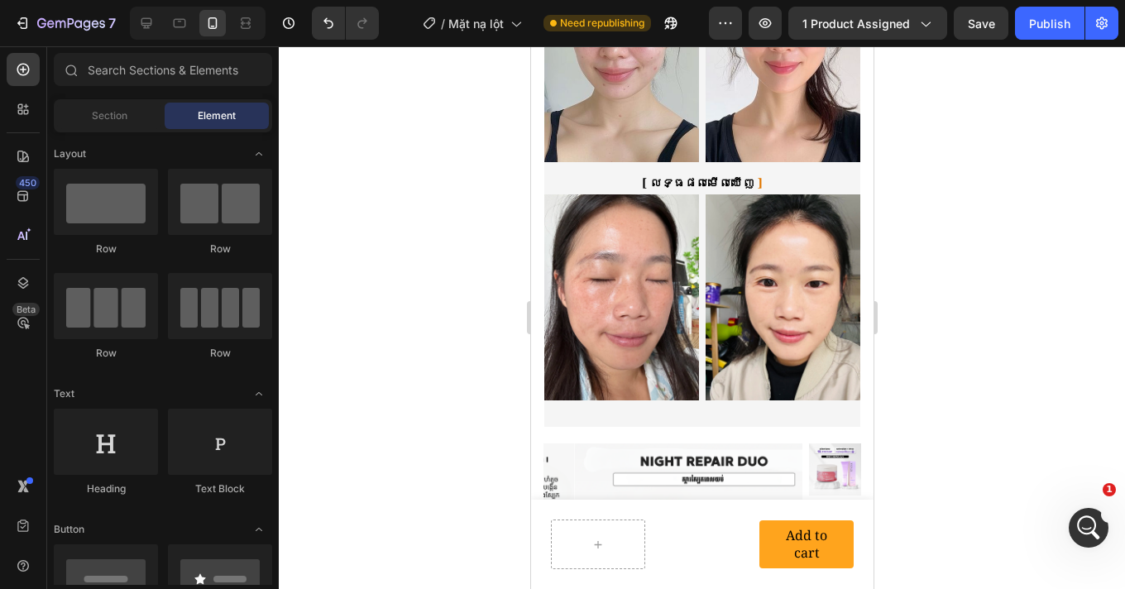
scroll to position [1708, 0]
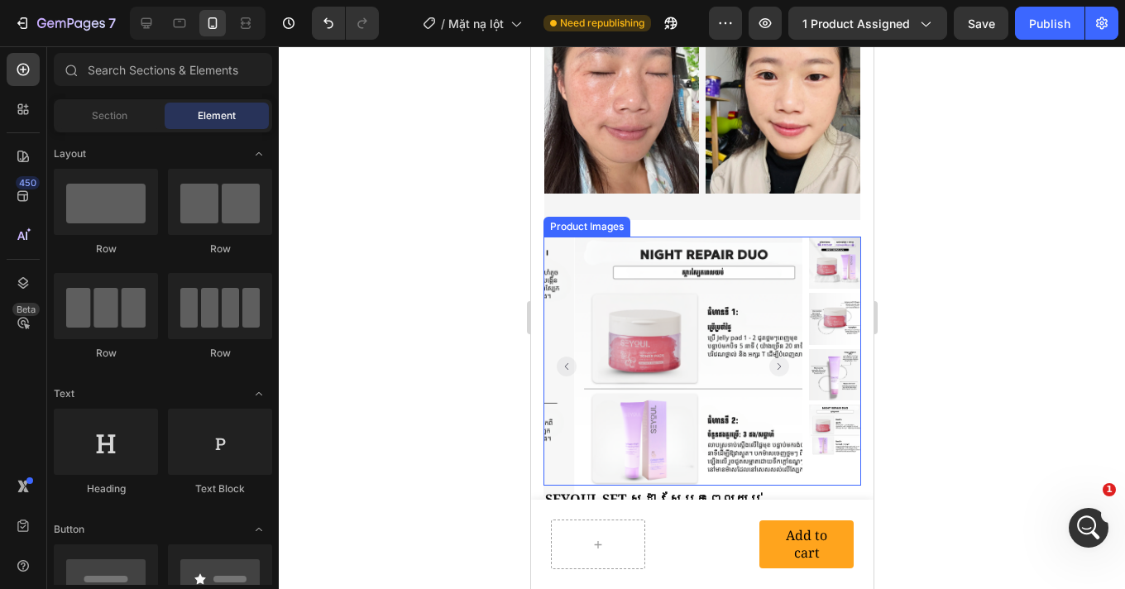
click at [808, 236] on img at bounding box center [834, 262] width 52 height 52
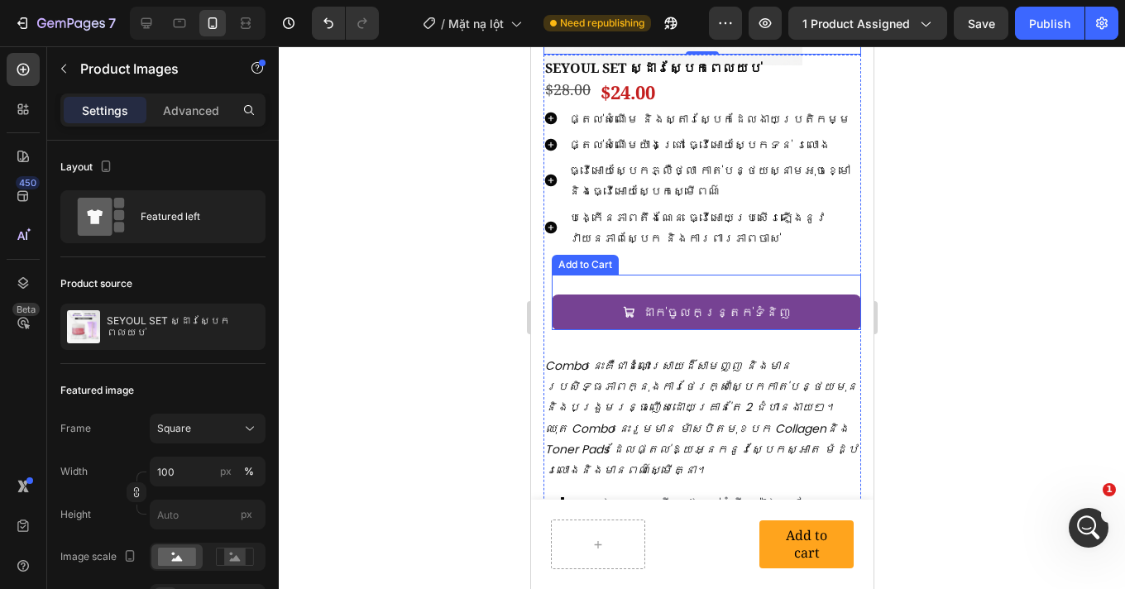
scroll to position [2319, 0]
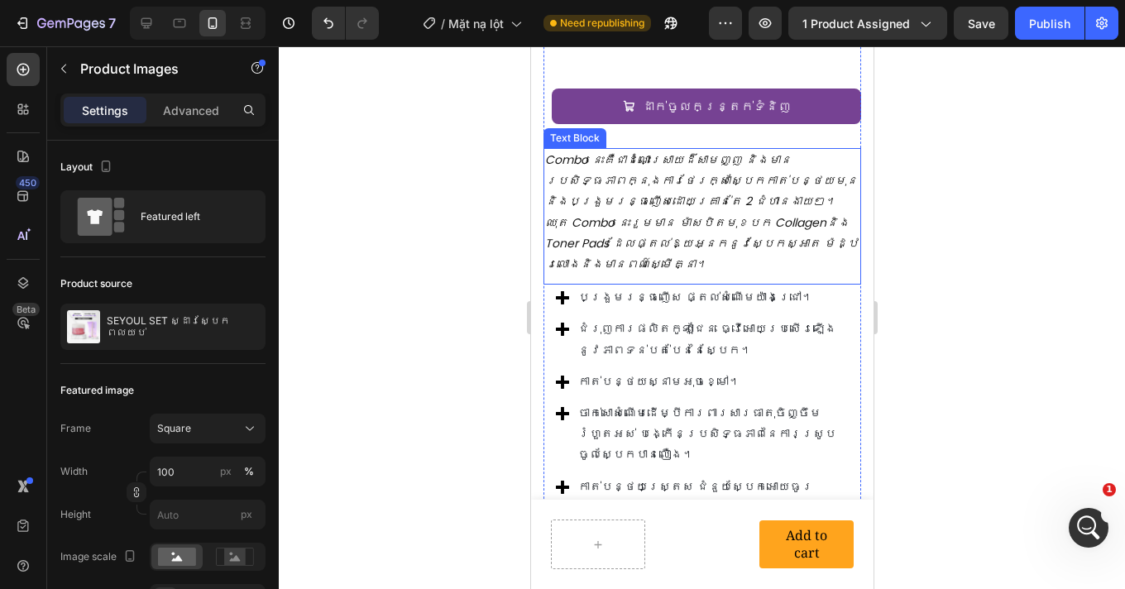
click at [676, 208] on icon "Combo នេះគឺជាដំណោះស្រាយដ៏សាមញ្ញ និងមានប្រសិទ្ធភាពក្នុងការថែរក្សាស្បែកកាត់បន្ថយម…" at bounding box center [700, 211] width 313 height 121
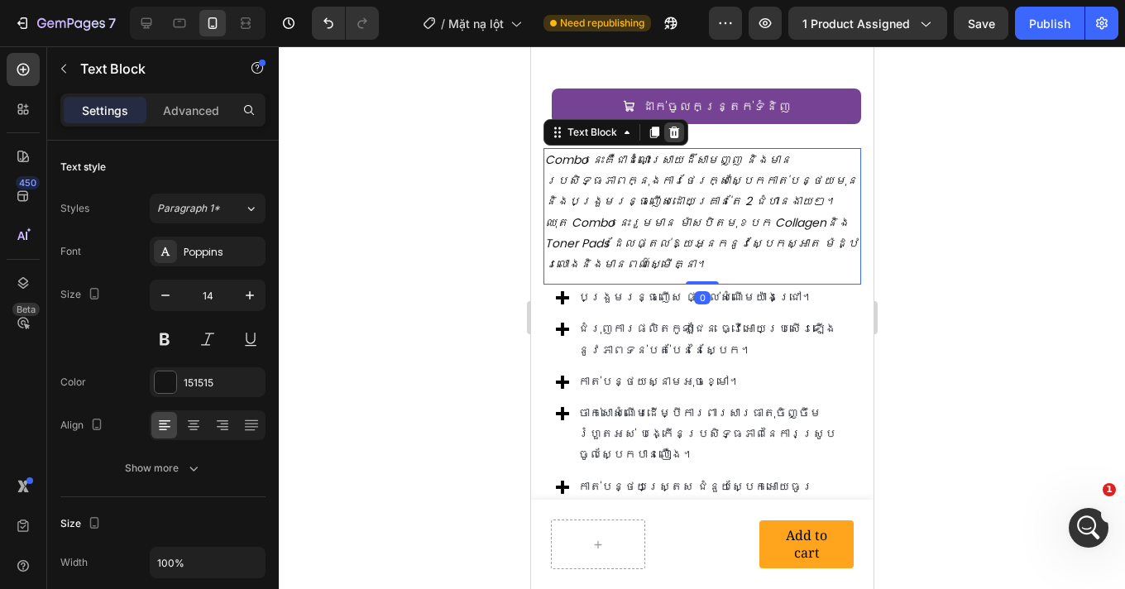
click at [672, 131] on icon at bounding box center [673, 133] width 11 height 12
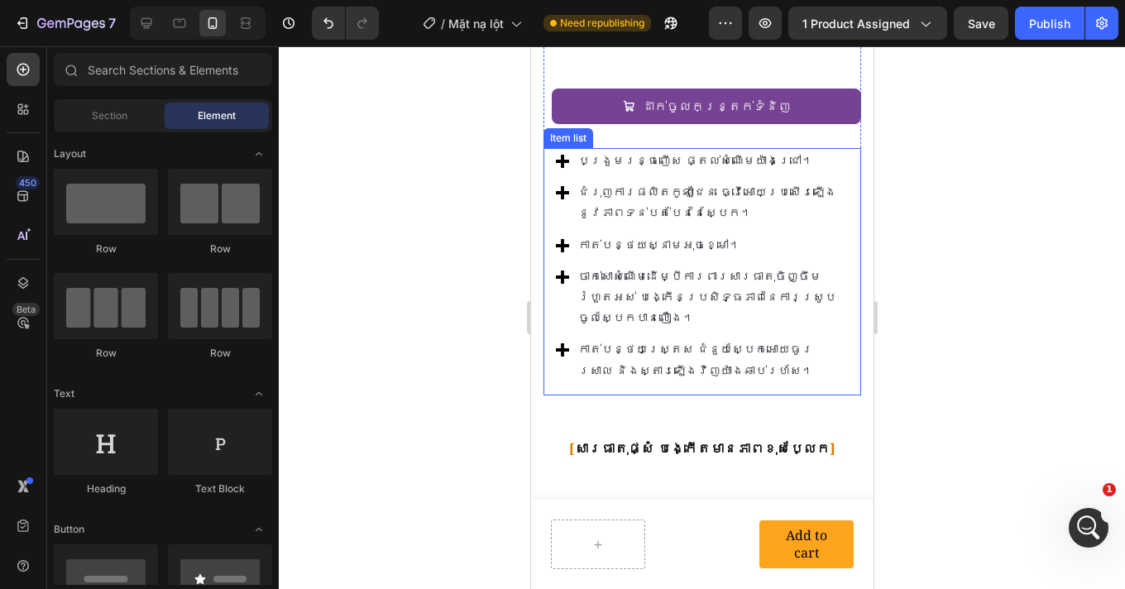
click at [840, 162] on div "បង្រួមរន្ធញើស ផ្តល់សំណើមយ៉ាងជ្រៅ។ ជំរុញការផលិតកូឡាជែន ធ្វើអោយប្រសើរឡើងនូវភាពទន់…" at bounding box center [701, 271] width 318 height 247
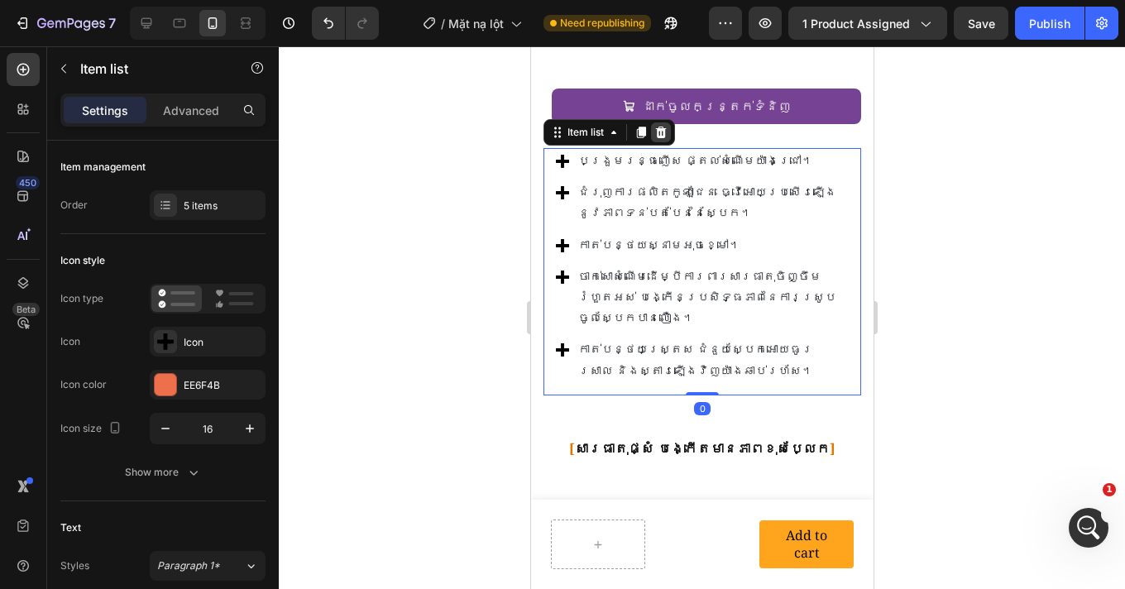
click at [658, 135] on icon at bounding box center [659, 132] width 13 height 13
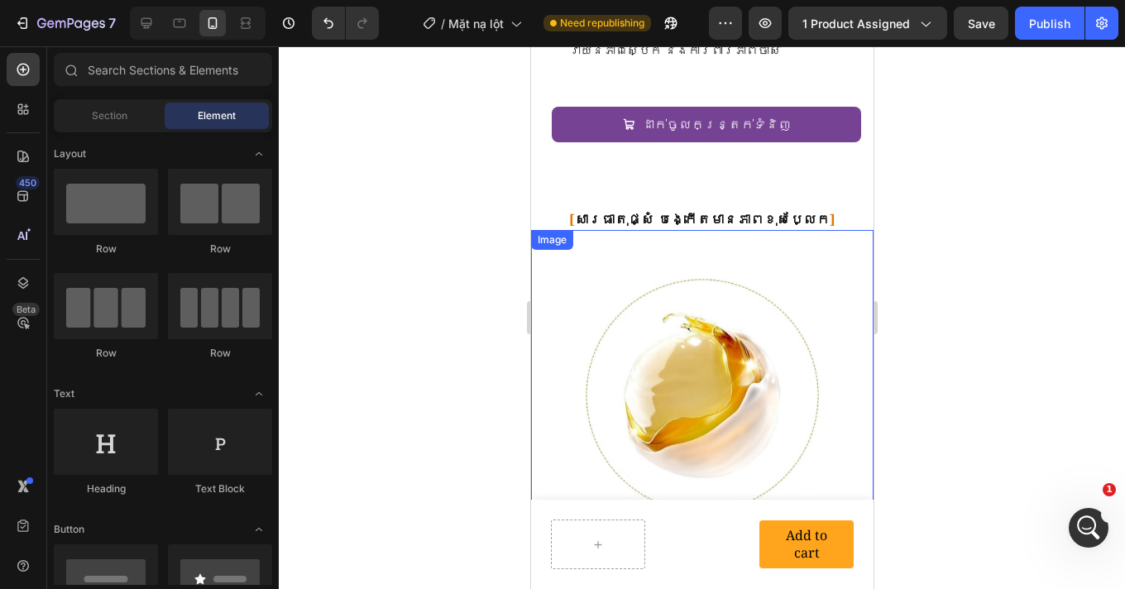
scroll to position [2343, 0]
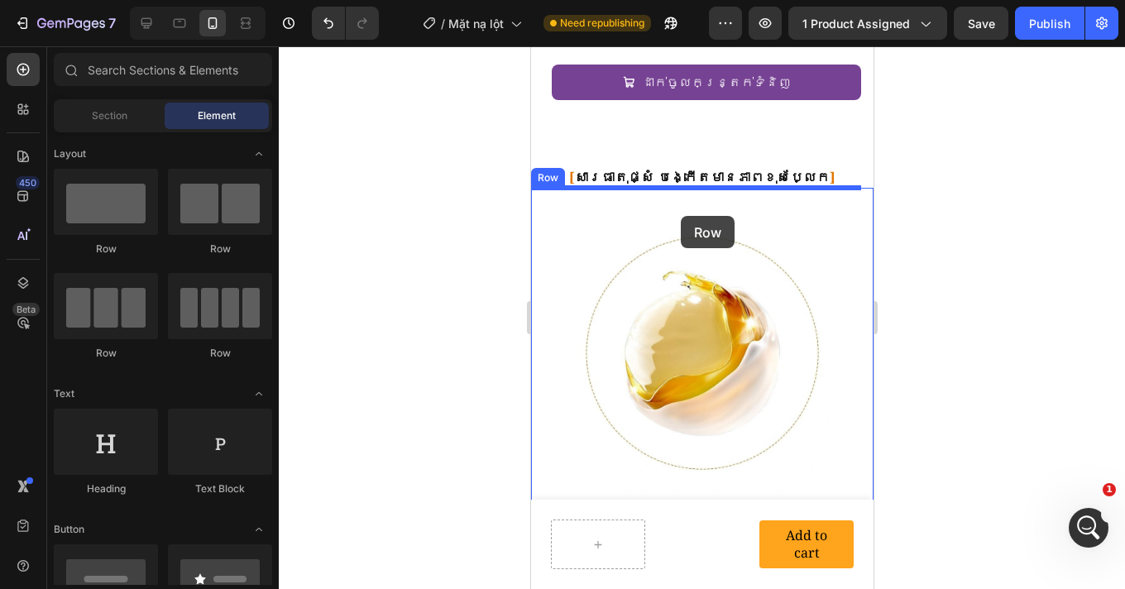
drag, startPoint x: 853, startPoint y: 285, endPoint x: 714, endPoint y: 240, distance: 146.2
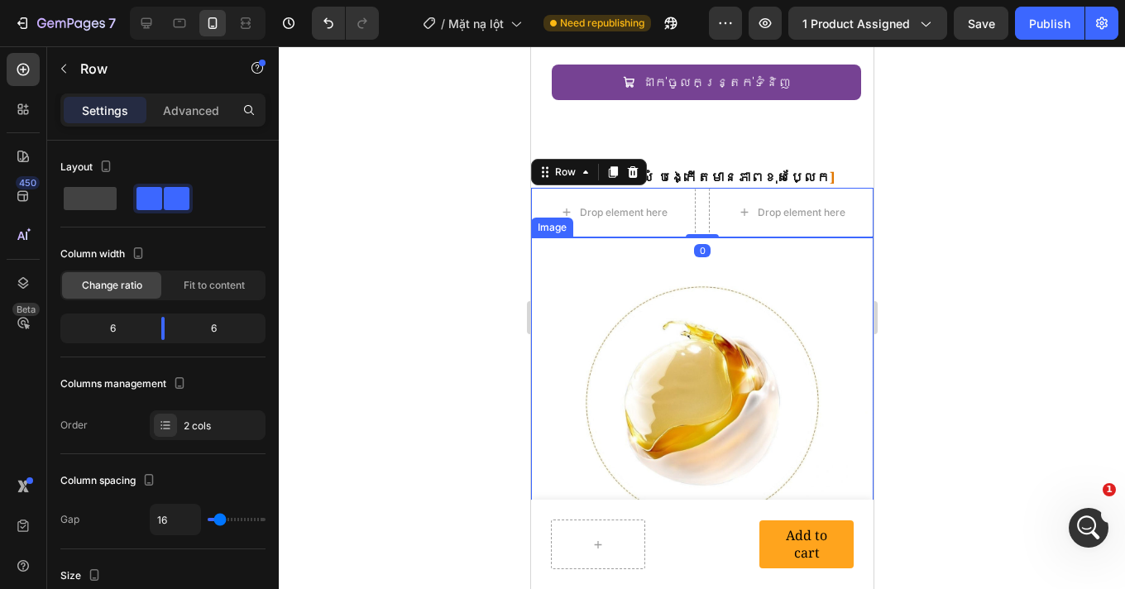
scroll to position [2375, 0]
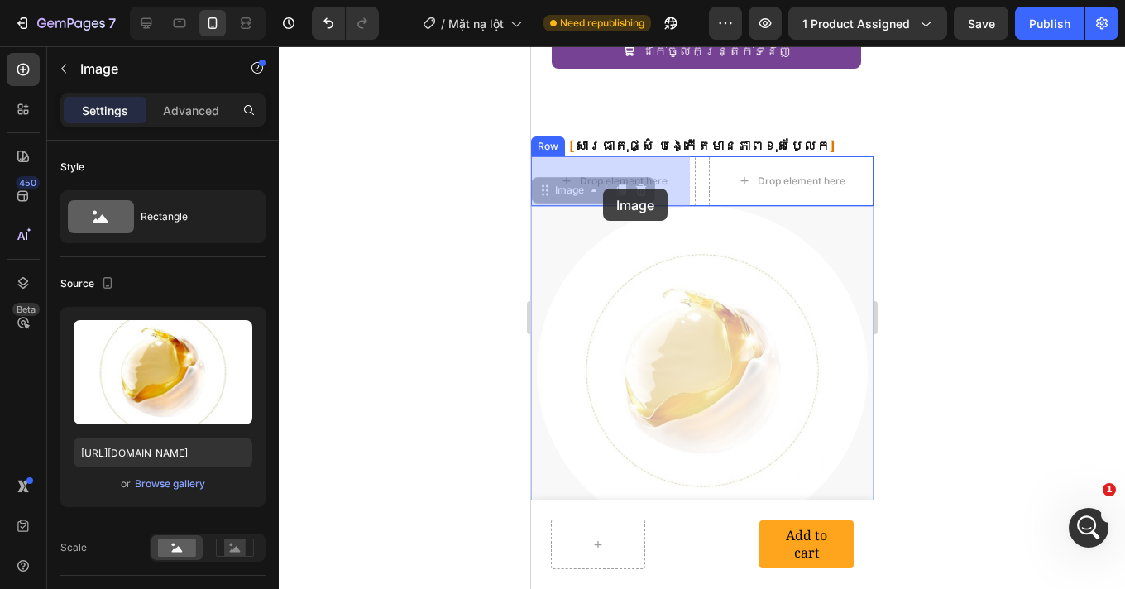
drag, startPoint x: 688, startPoint y: 325, endPoint x: 599, endPoint y: 186, distance: 164.7
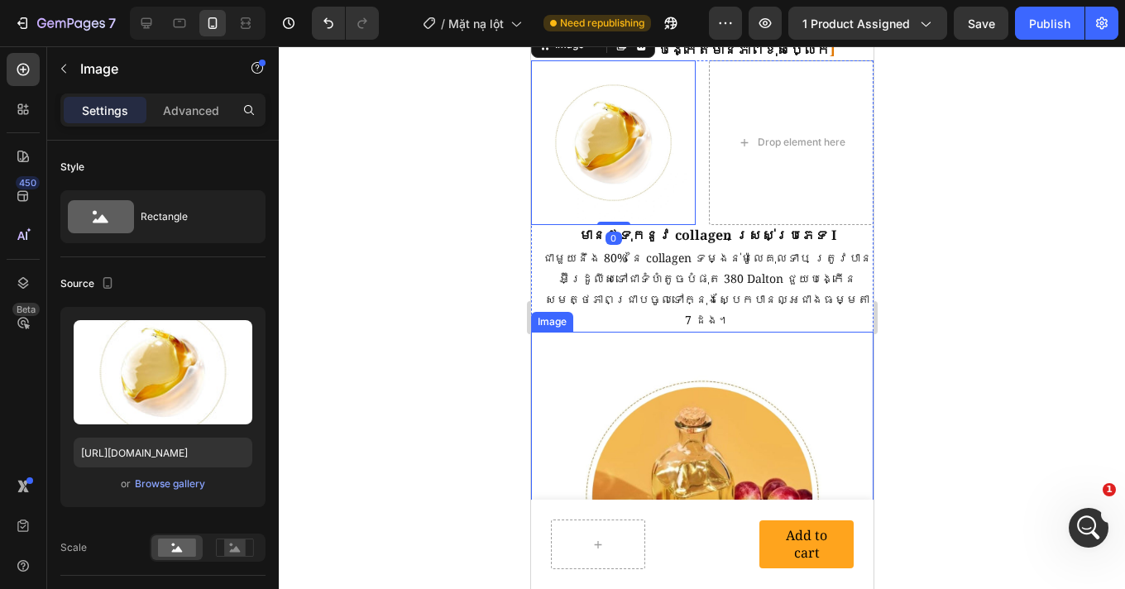
scroll to position [2494, 0]
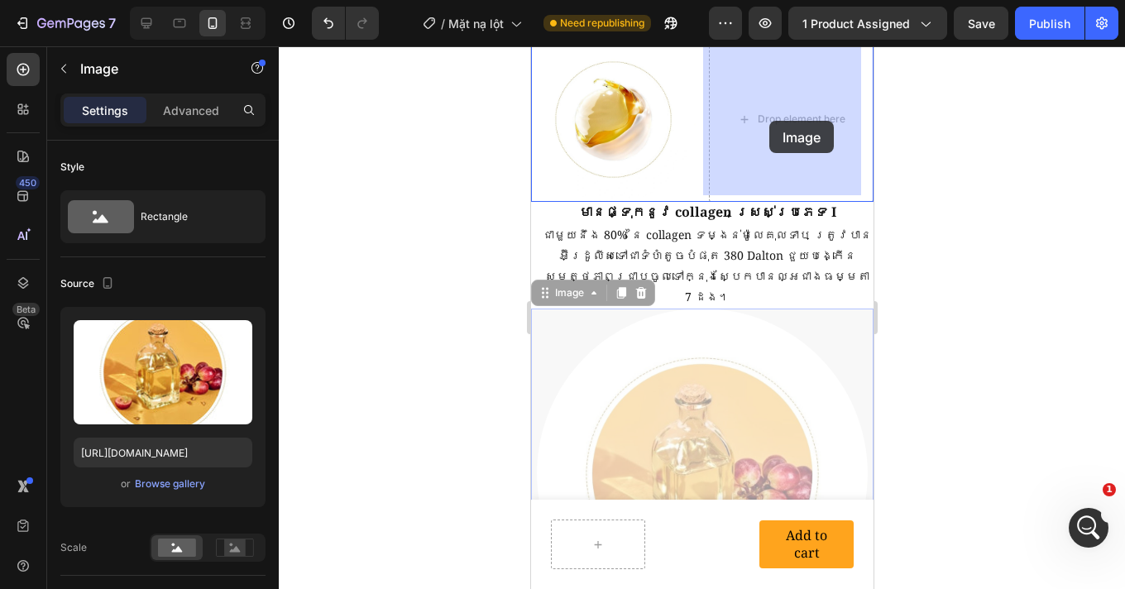
drag, startPoint x: 703, startPoint y: 415, endPoint x: 767, endPoint y: 120, distance: 302.2
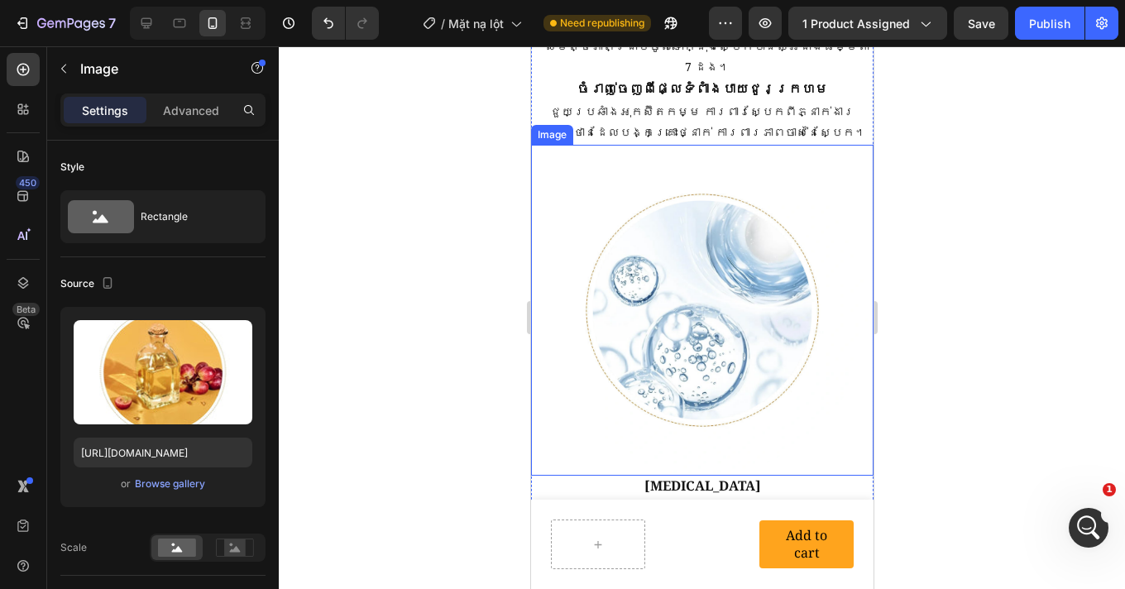
scroll to position [2585, 0]
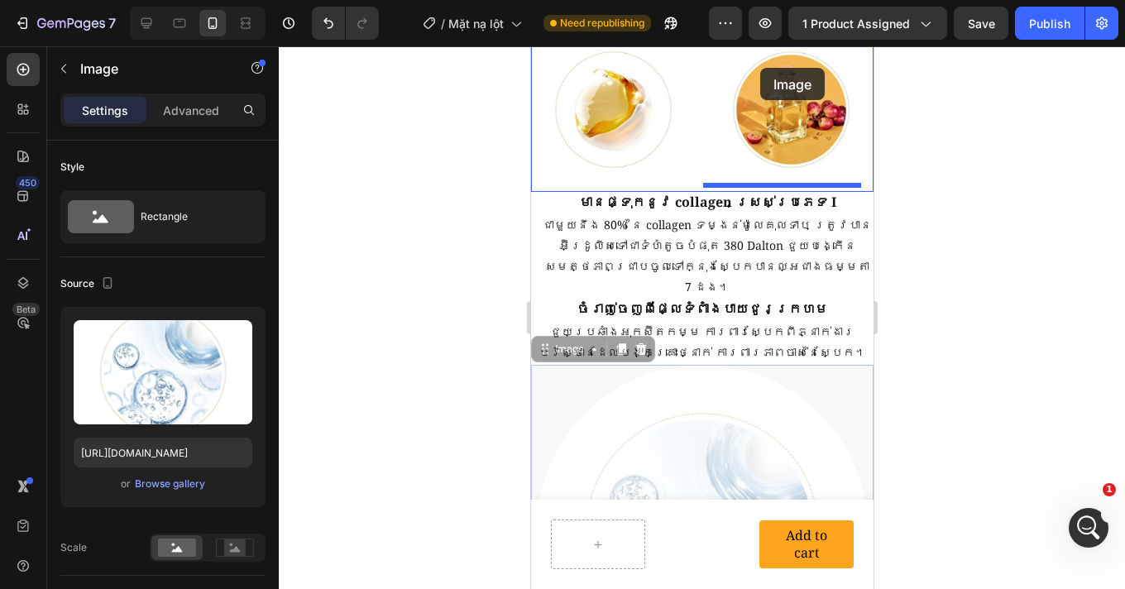
drag, startPoint x: 718, startPoint y: 338, endPoint x: 759, endPoint y: 68, distance: 273.5
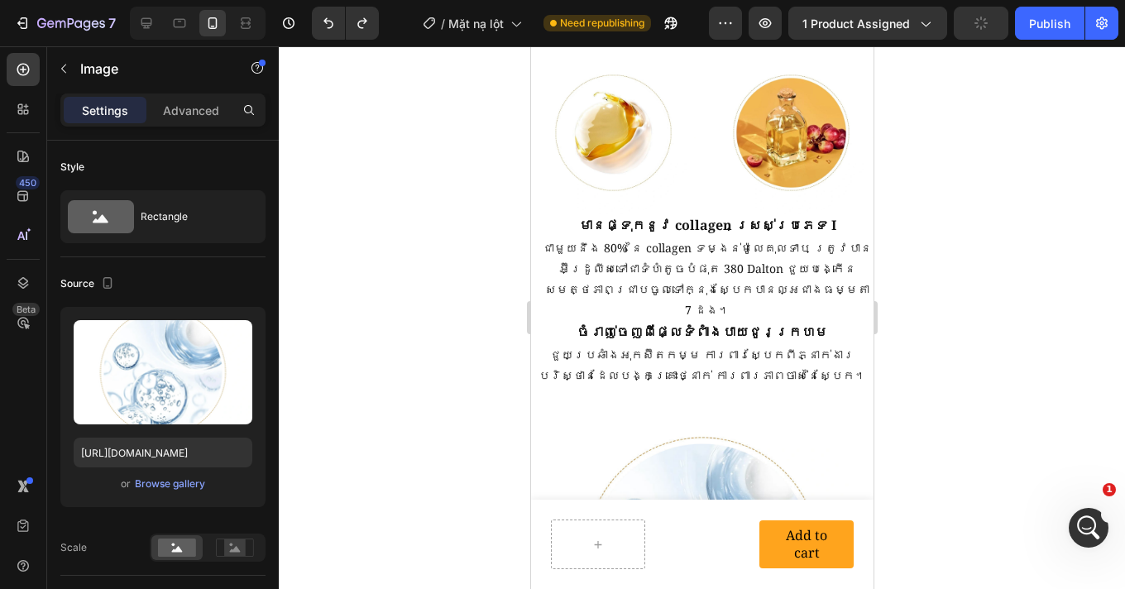
scroll to position [2771, 0]
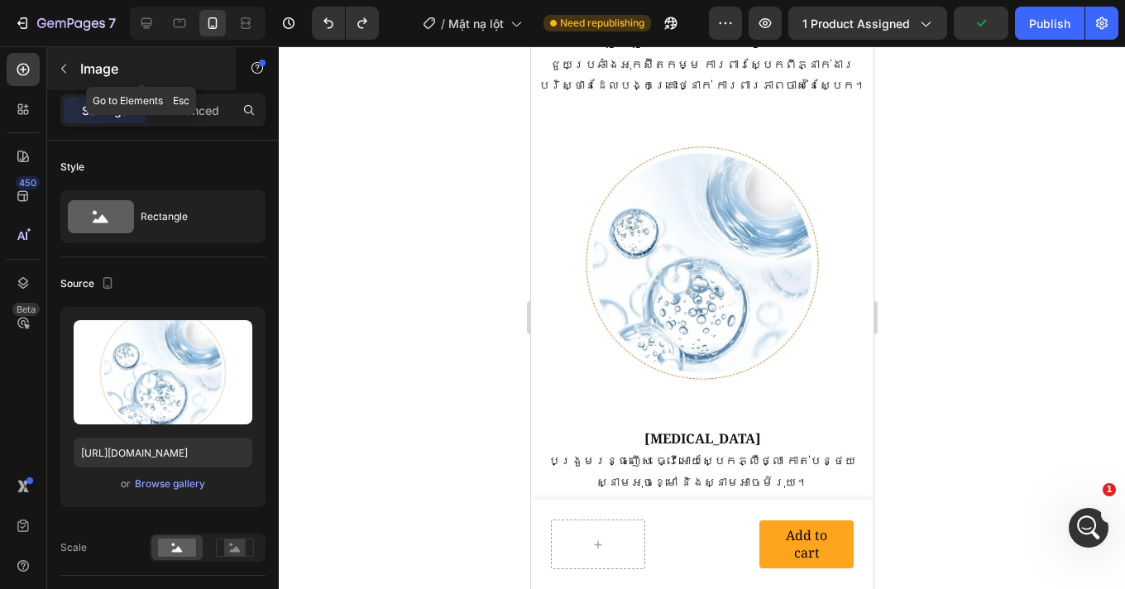
click at [61, 65] on icon "button" at bounding box center [63, 68] width 13 height 13
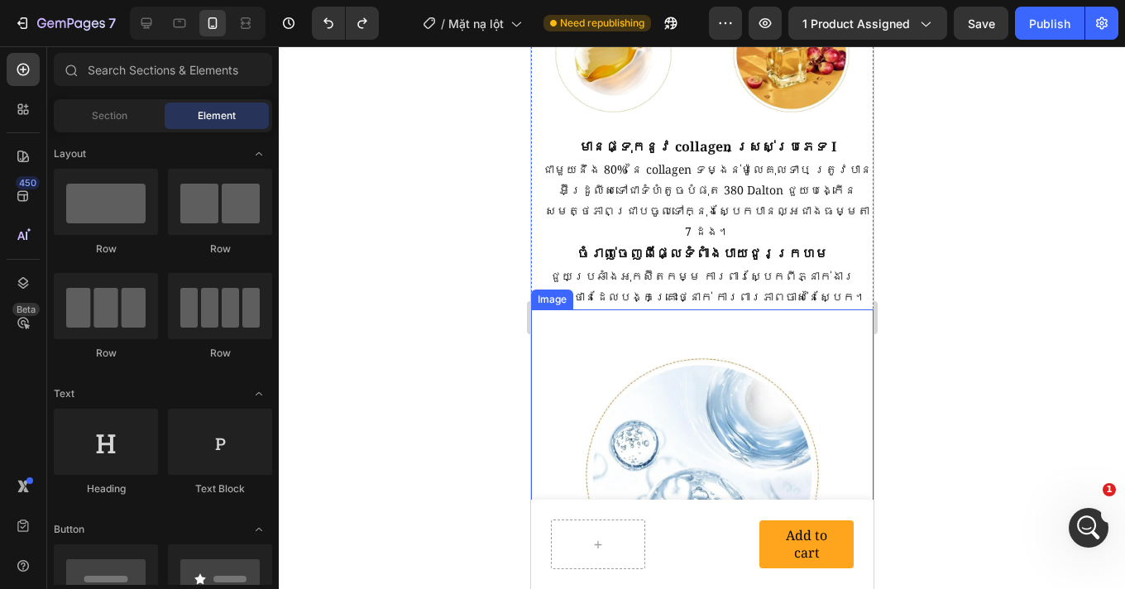
scroll to position [2560, 0]
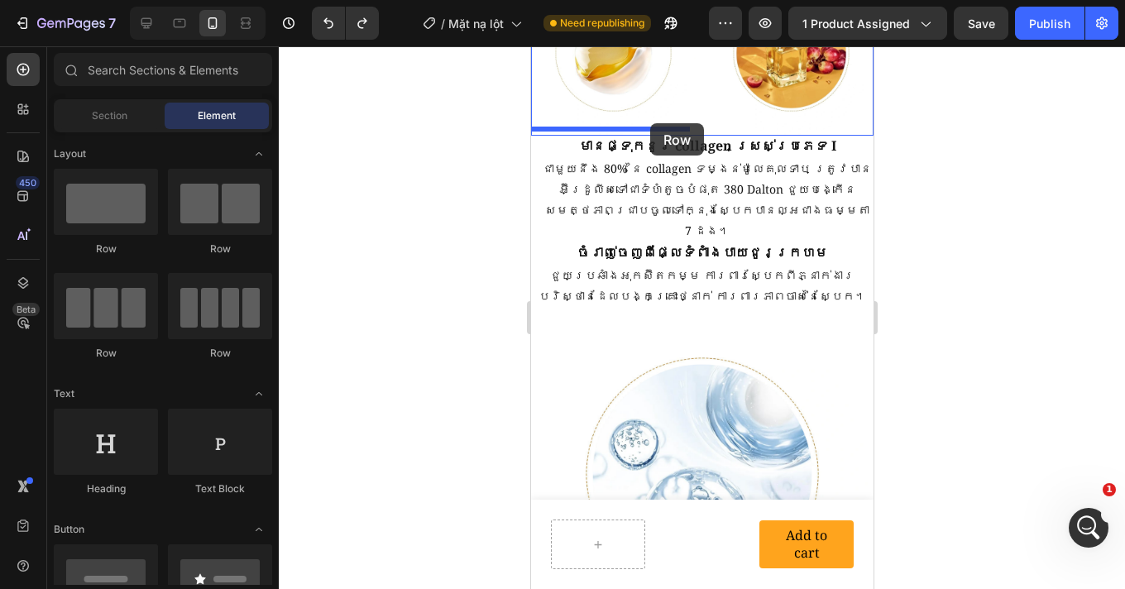
drag, startPoint x: 735, startPoint y: 263, endPoint x: 649, endPoint y: 123, distance: 164.1
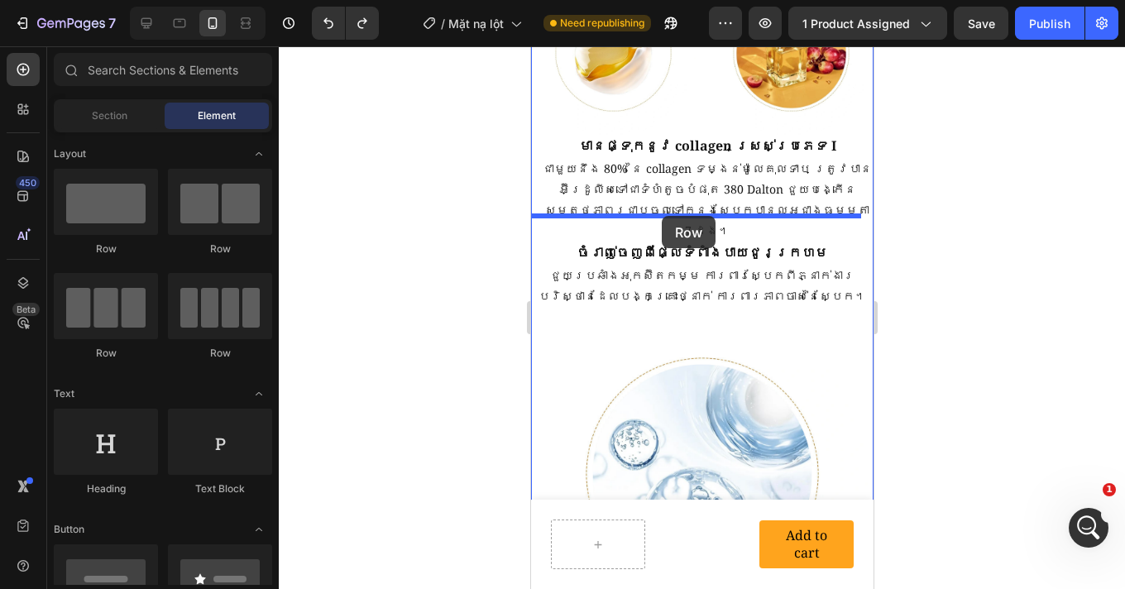
drag, startPoint x: 747, startPoint y: 249, endPoint x: 661, endPoint y: 216, distance: 92.1
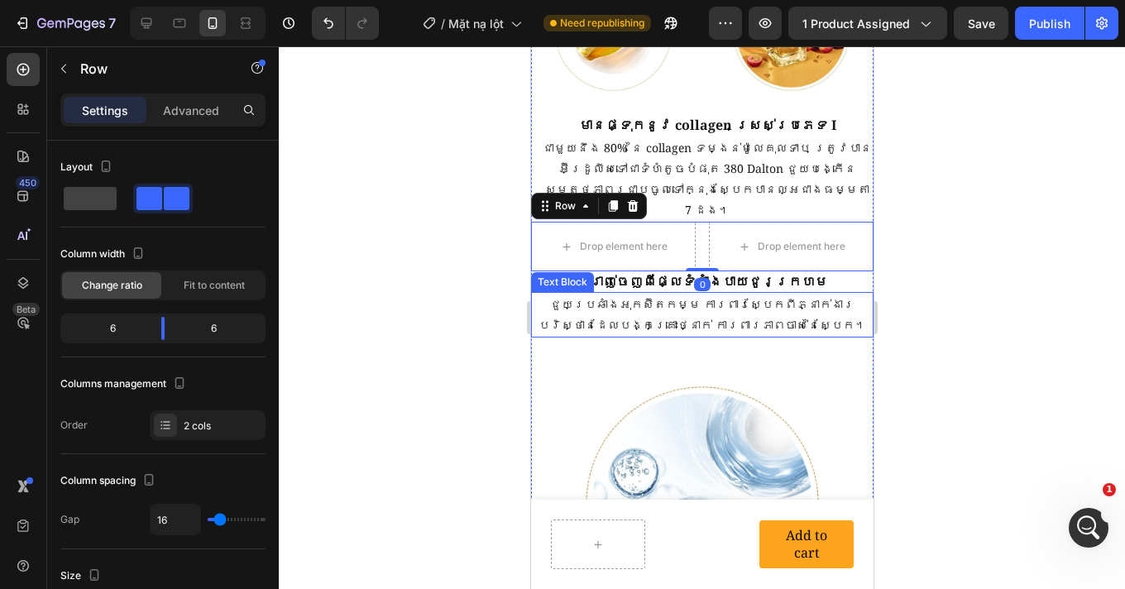
scroll to position [2596, 0]
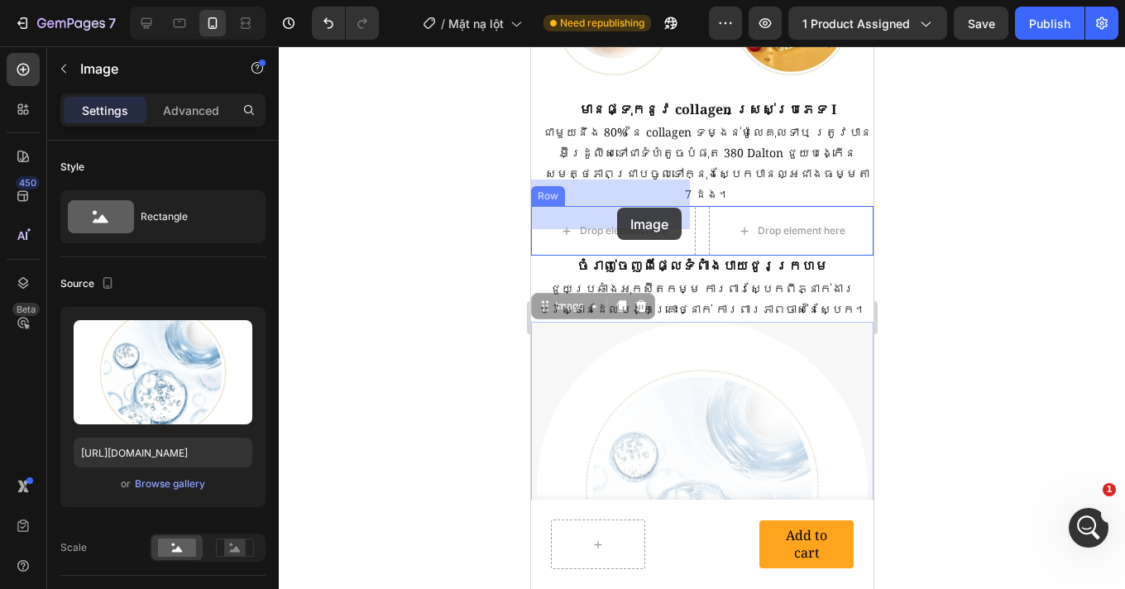
drag, startPoint x: 690, startPoint y: 386, endPoint x: 615, endPoint y: 208, distance: 193.8
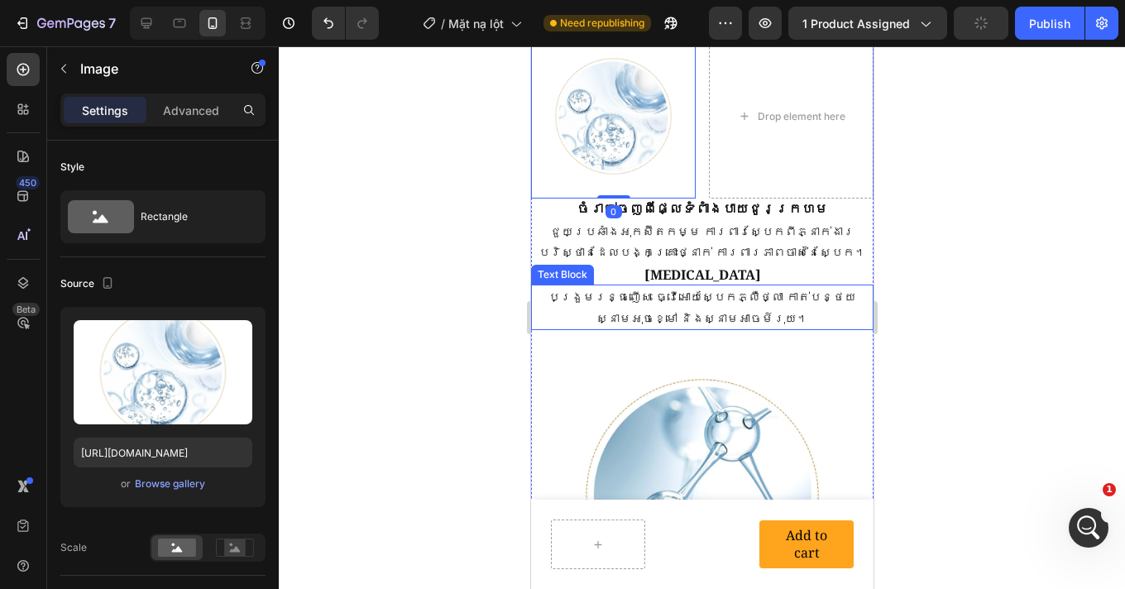
scroll to position [2863, 0]
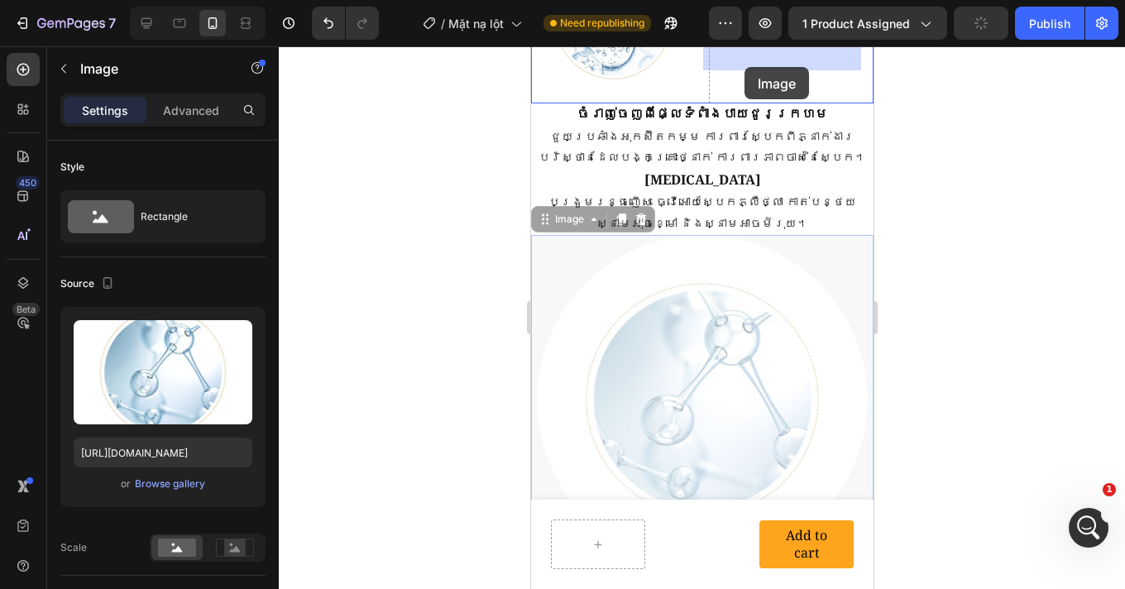
drag, startPoint x: 720, startPoint y: 240, endPoint x: 745, endPoint y: 63, distance: 178.7
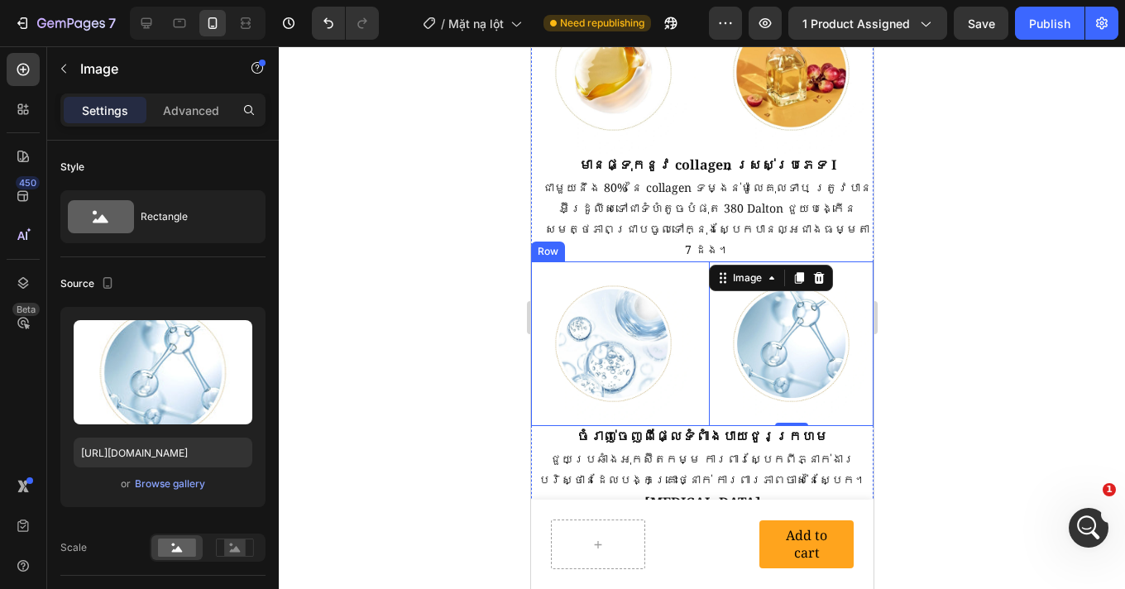
scroll to position [2541, 0]
click at [146, 25] on icon at bounding box center [146, 23] width 11 height 11
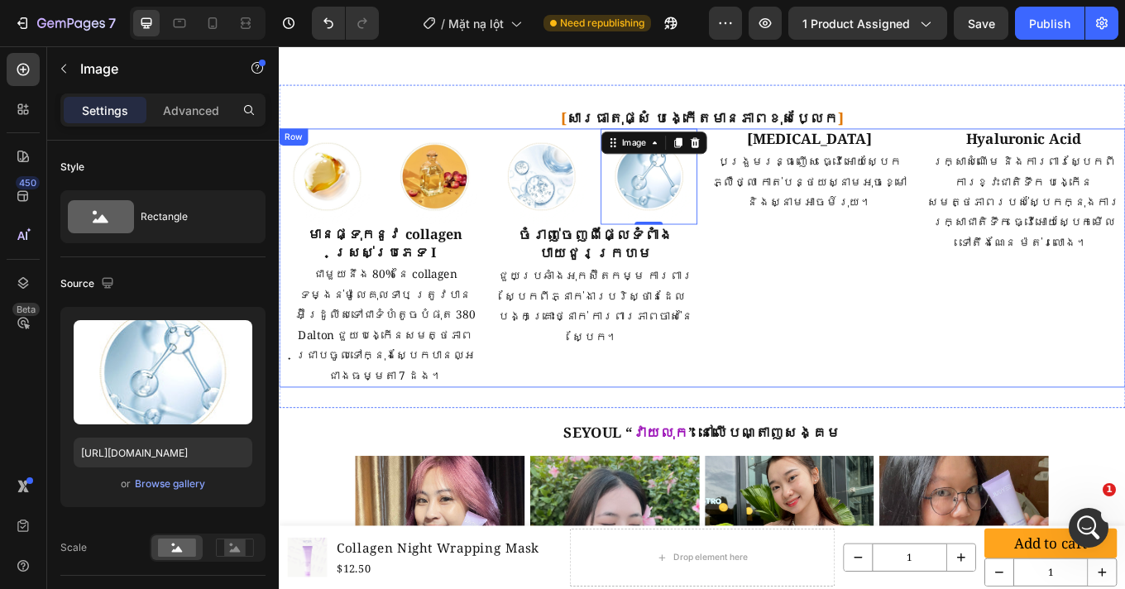
scroll to position [2201, 0]
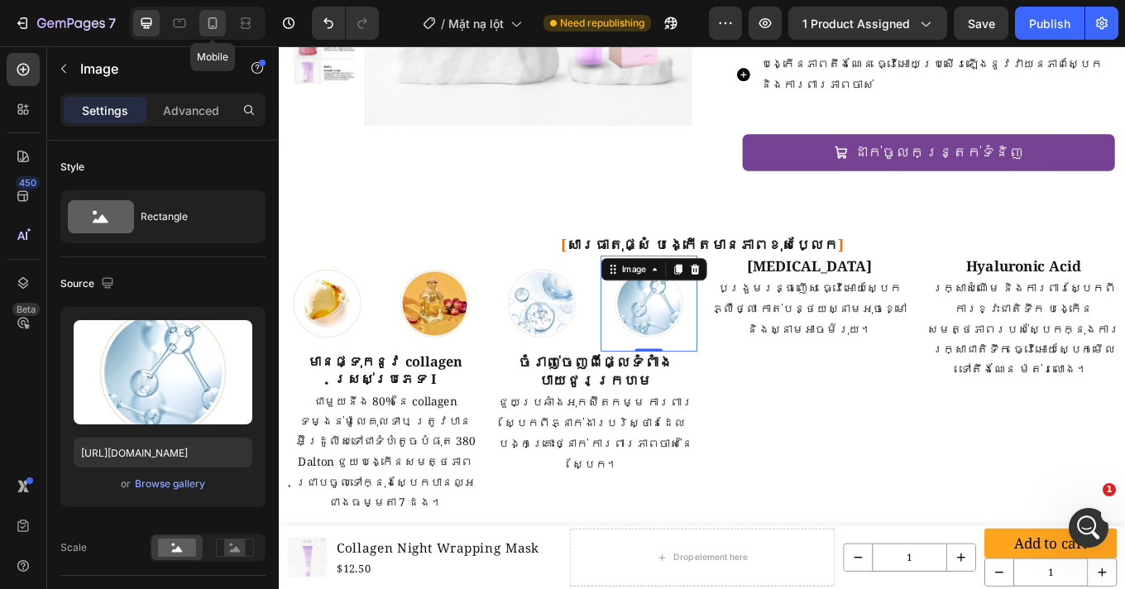
click at [208, 18] on icon at bounding box center [212, 23] width 9 height 12
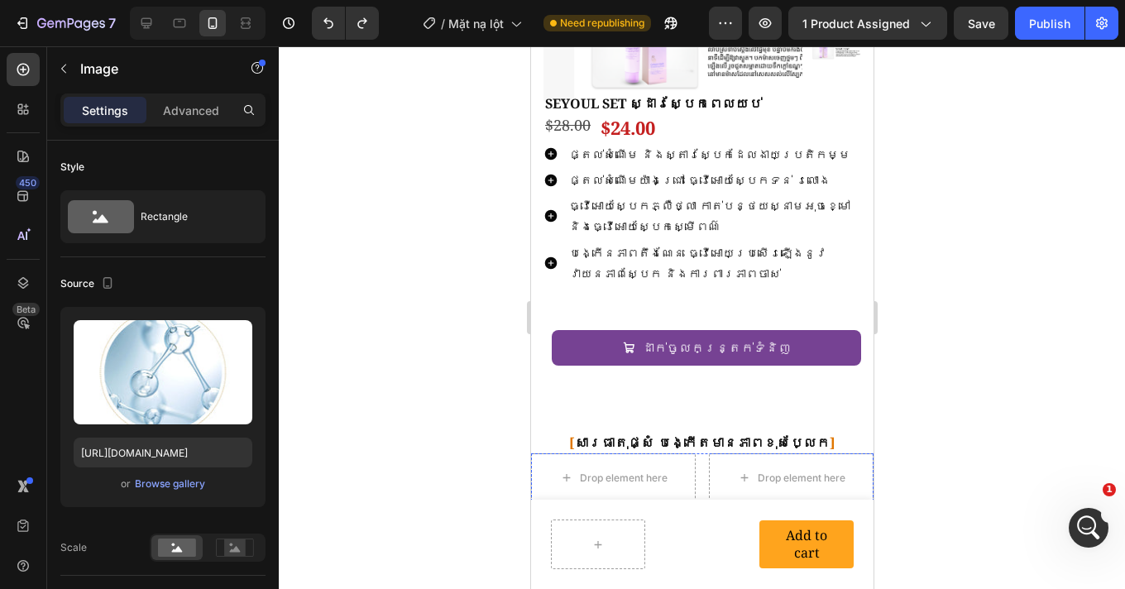
scroll to position [2208, 0]
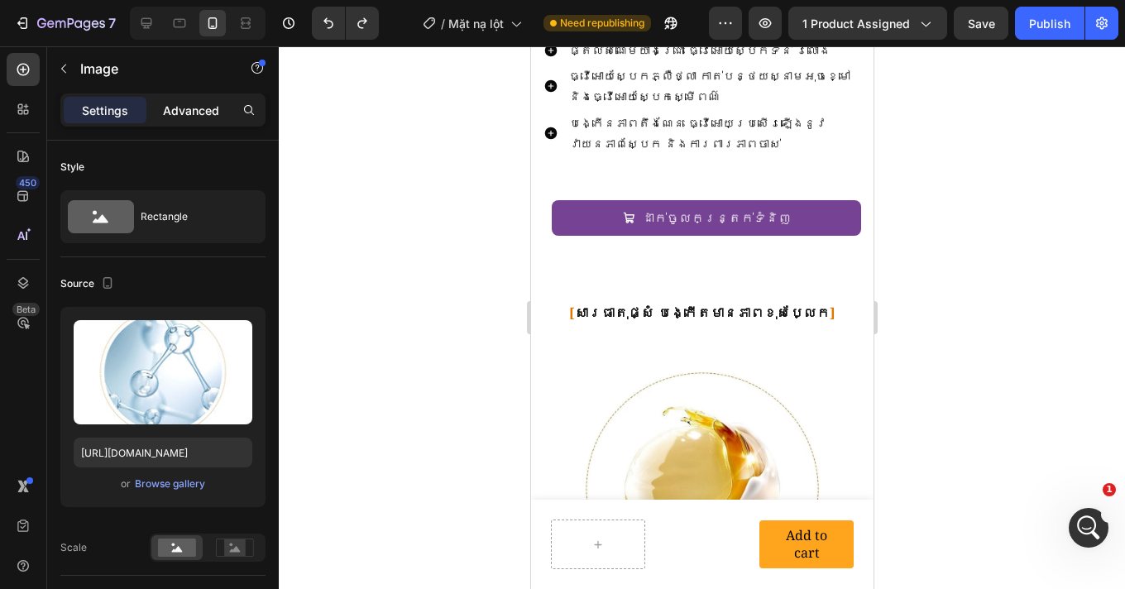
click at [189, 116] on p "Advanced" at bounding box center [191, 110] width 56 height 17
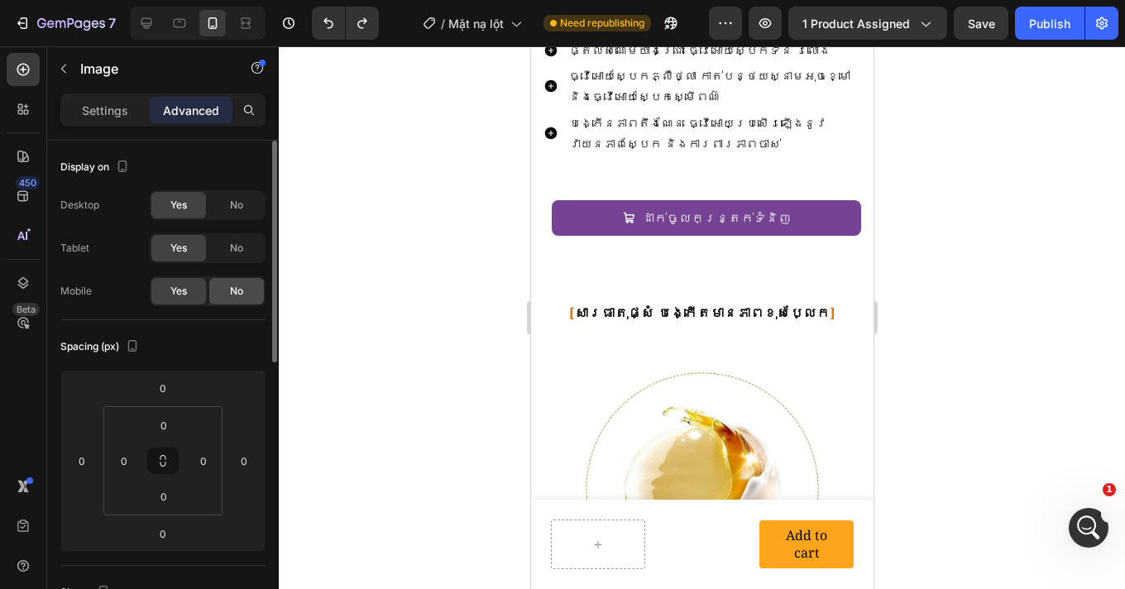
click at [235, 286] on span "No" at bounding box center [236, 291] width 13 height 15
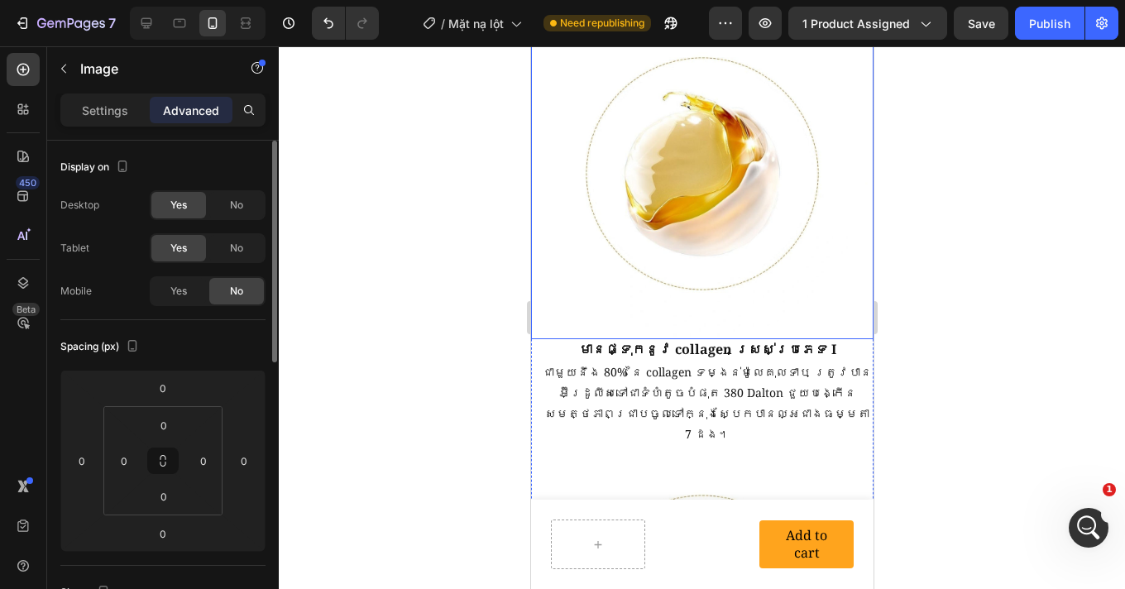
scroll to position [2522, 0]
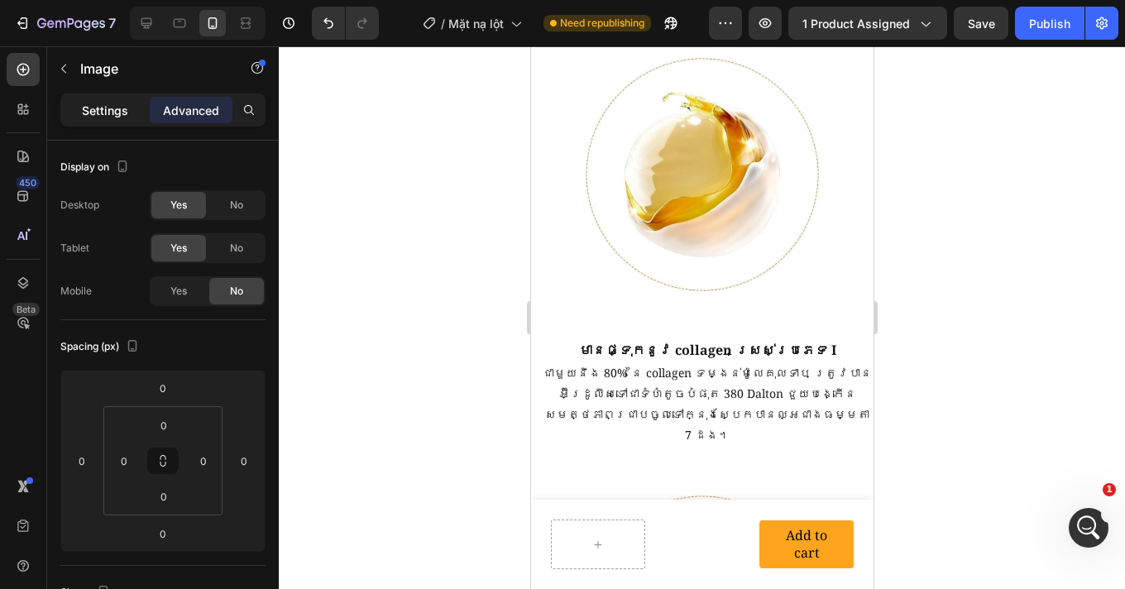
click at [97, 107] on p "Settings" at bounding box center [105, 110] width 46 height 17
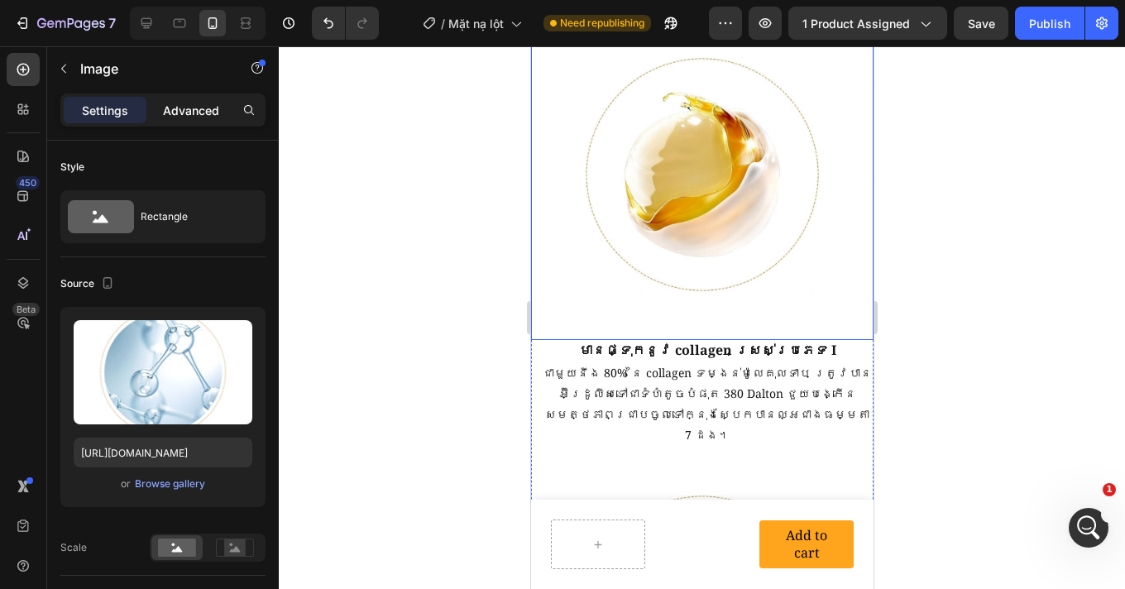
click at [215, 109] on p "Advanced" at bounding box center [191, 110] width 56 height 17
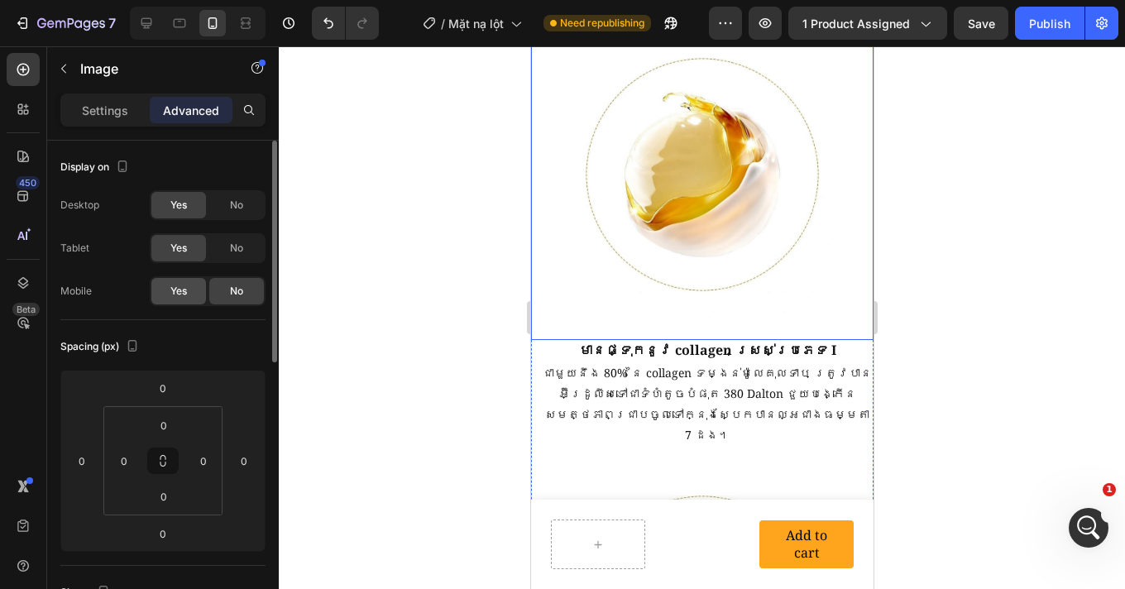
click at [175, 287] on span "Yes" at bounding box center [178, 291] width 17 height 15
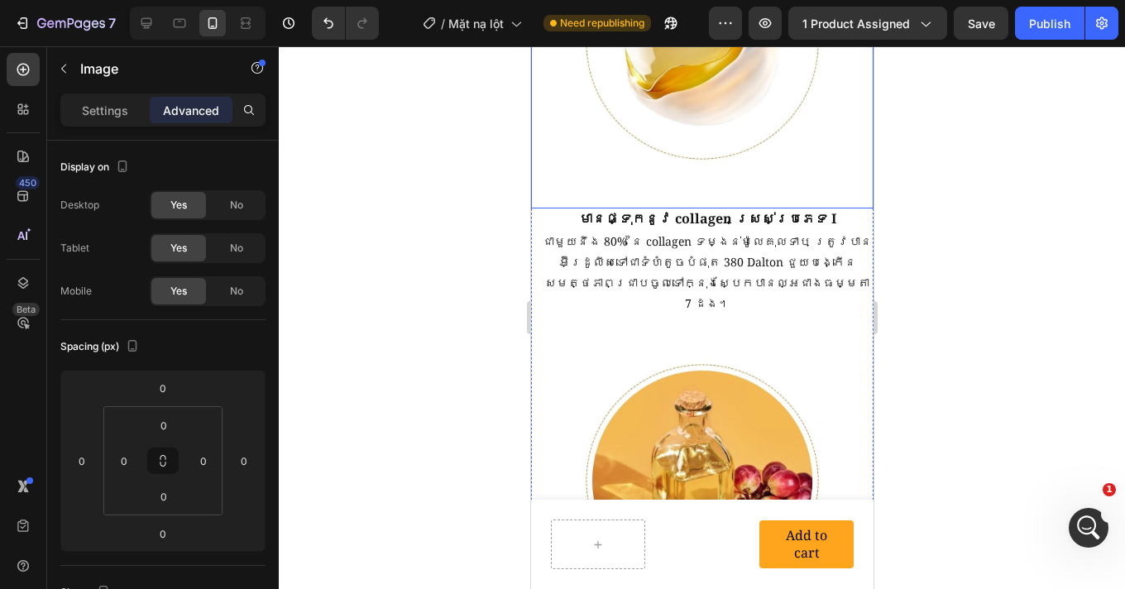
scroll to position [2337, 0]
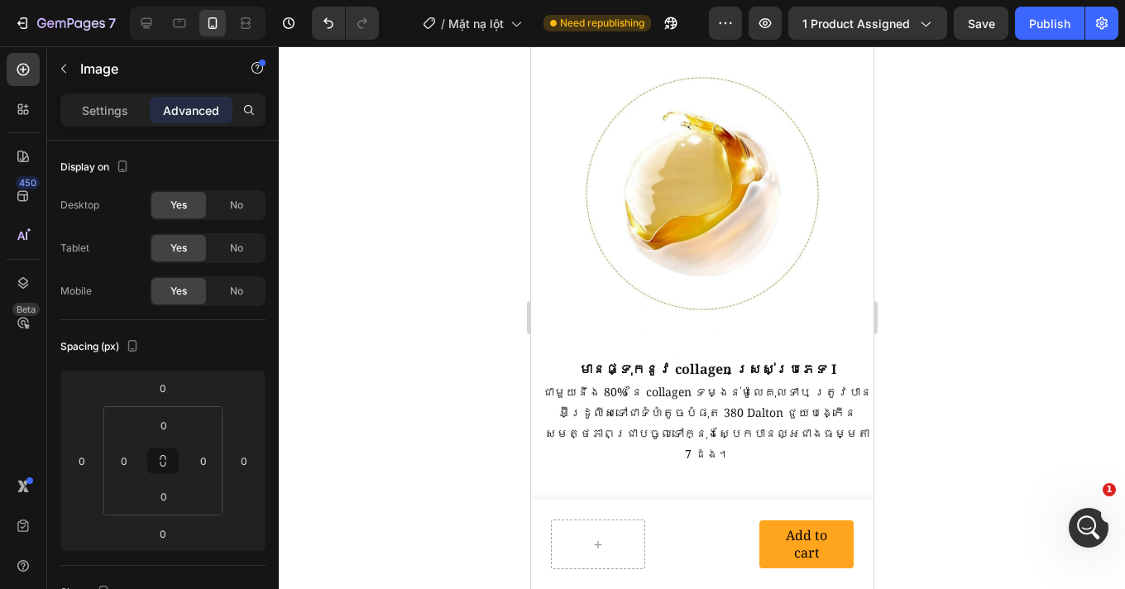
click at [975, 248] on div at bounding box center [702, 317] width 846 height 542
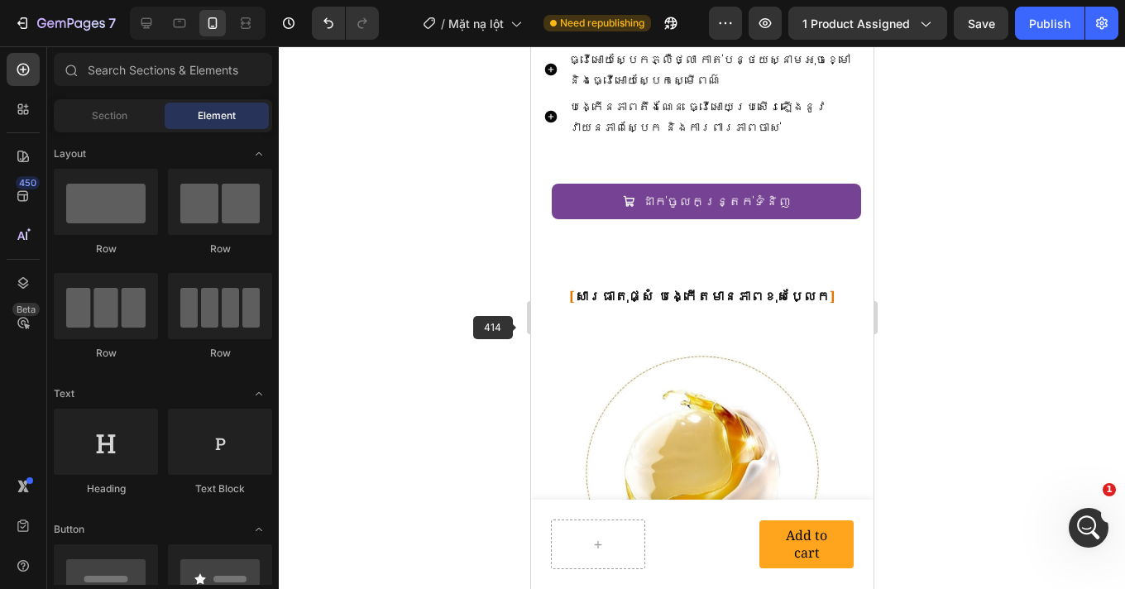
scroll to position [2221, 0]
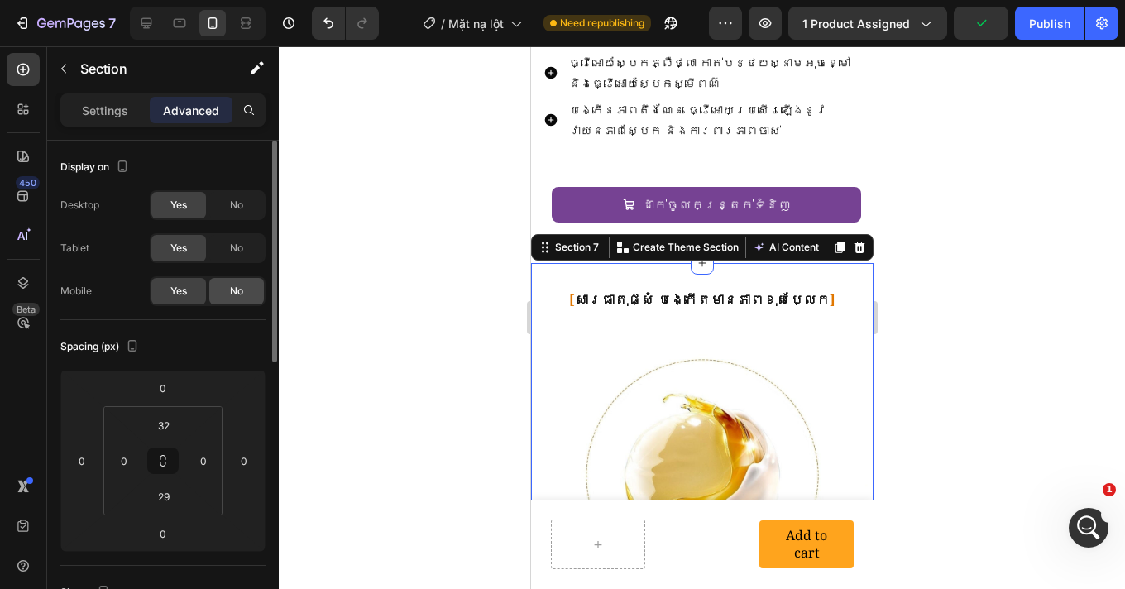
click at [245, 296] on div "No" at bounding box center [236, 291] width 55 height 26
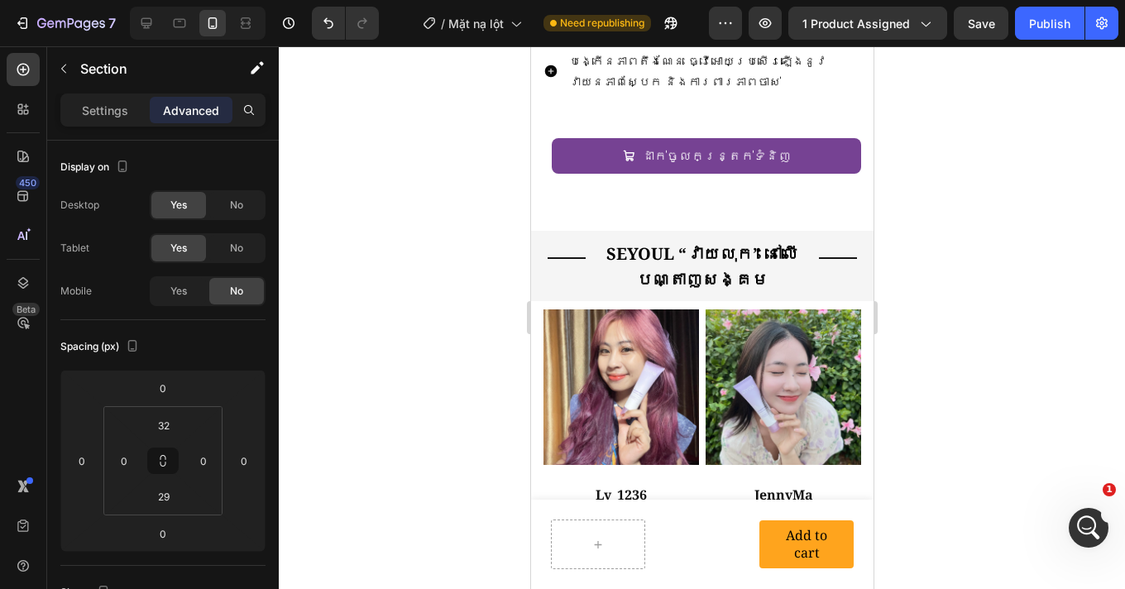
scroll to position [2273, 0]
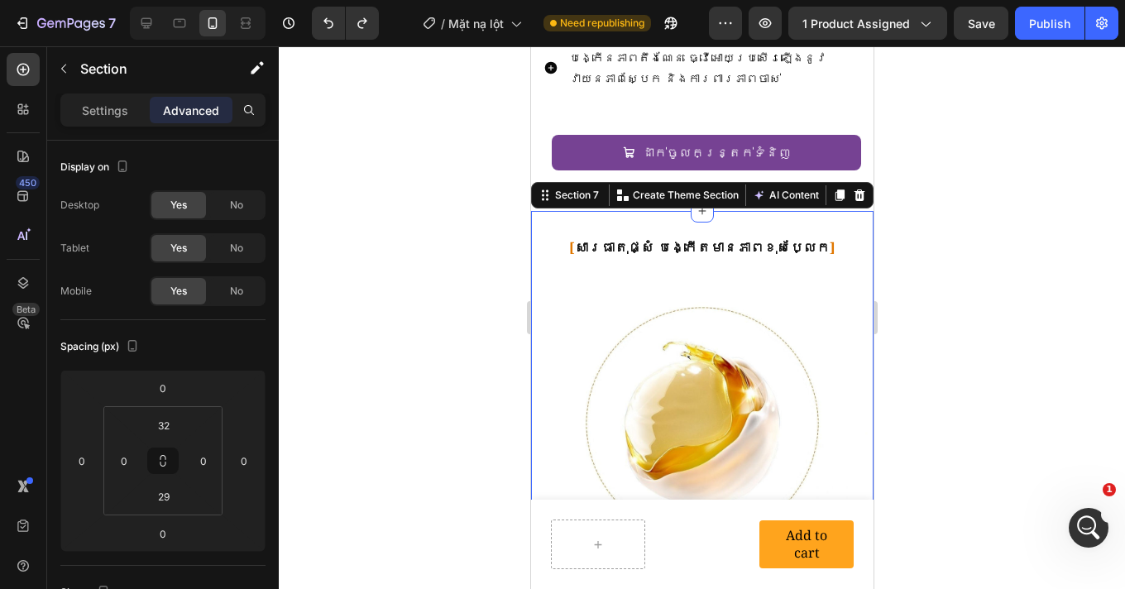
click at [973, 217] on div at bounding box center [702, 317] width 846 height 542
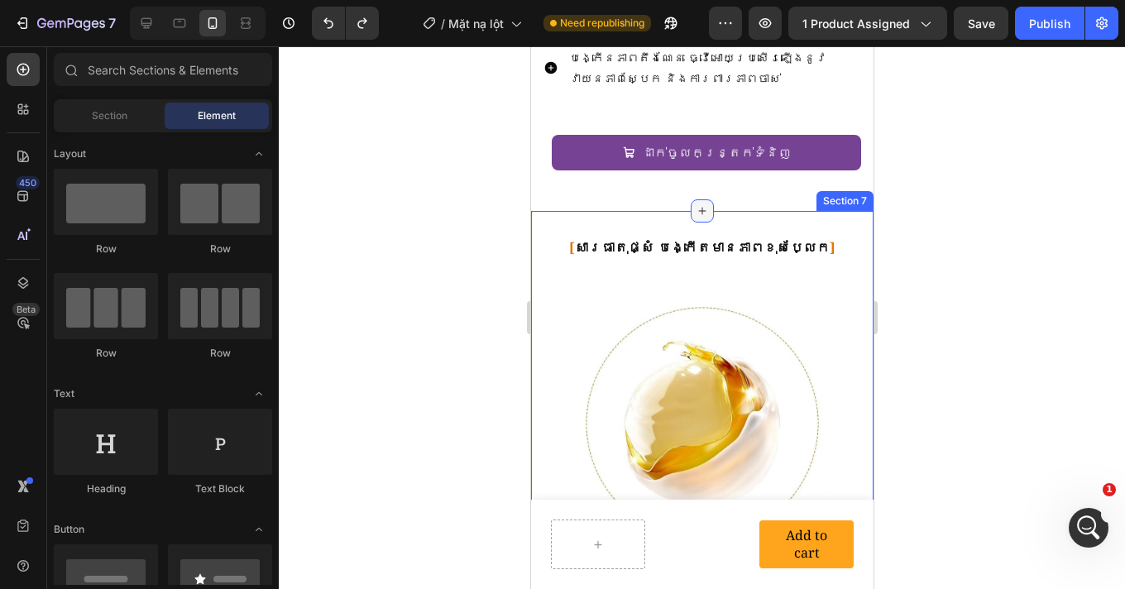
click at [698, 211] on icon at bounding box center [701, 211] width 7 height 7
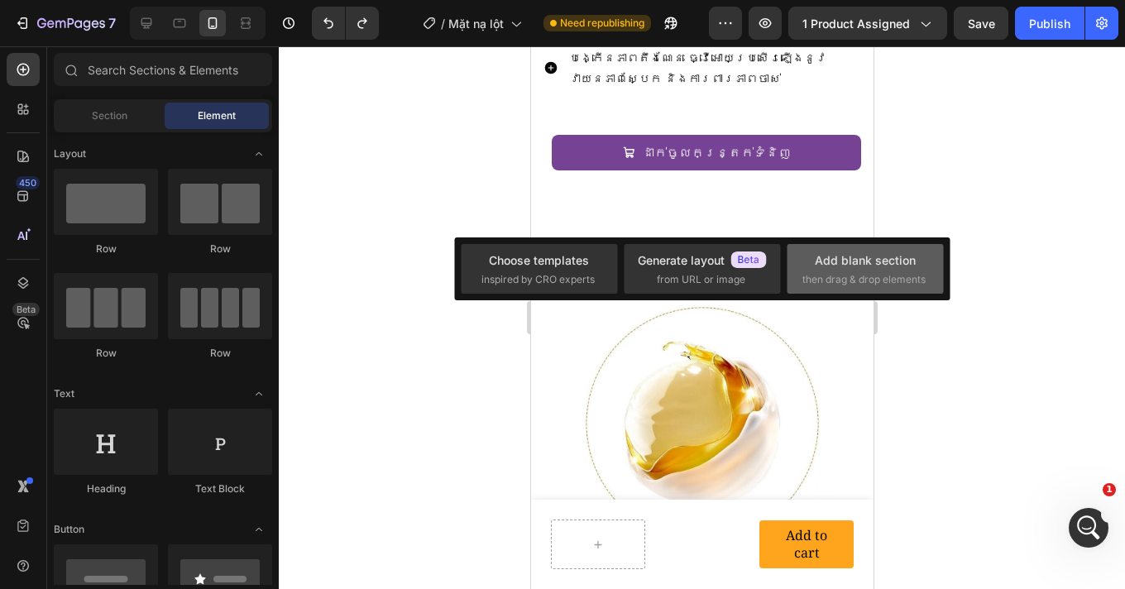
click at [876, 262] on div "Add blank section" at bounding box center [864, 259] width 101 height 17
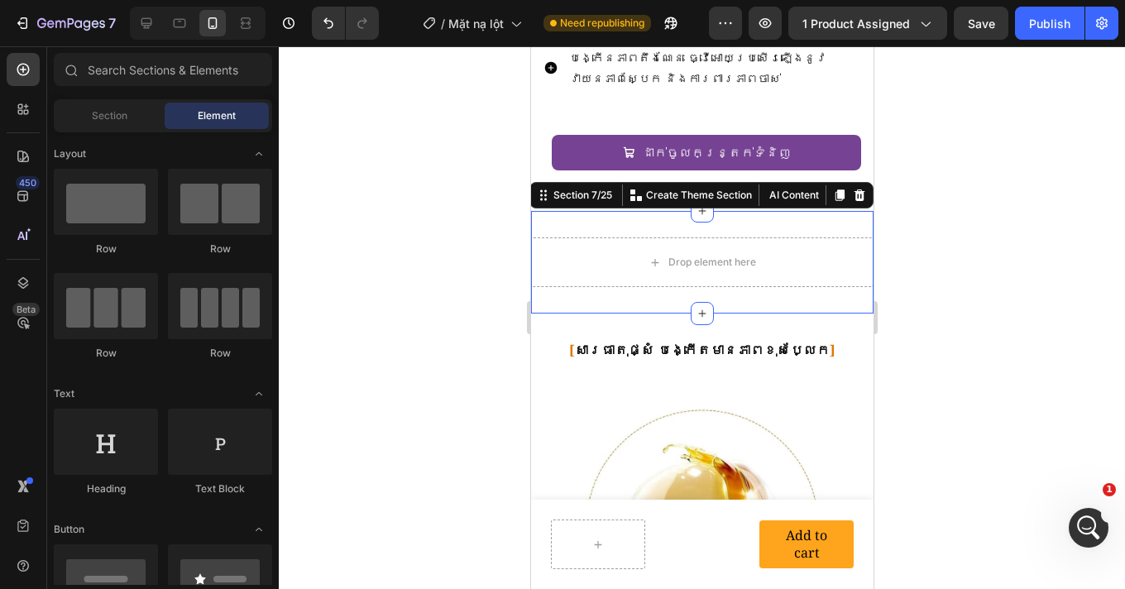
click at [802, 226] on div "Drop element here Section 7/25 Create Theme Section AI Content Write with GemAI…" at bounding box center [701, 262] width 342 height 103
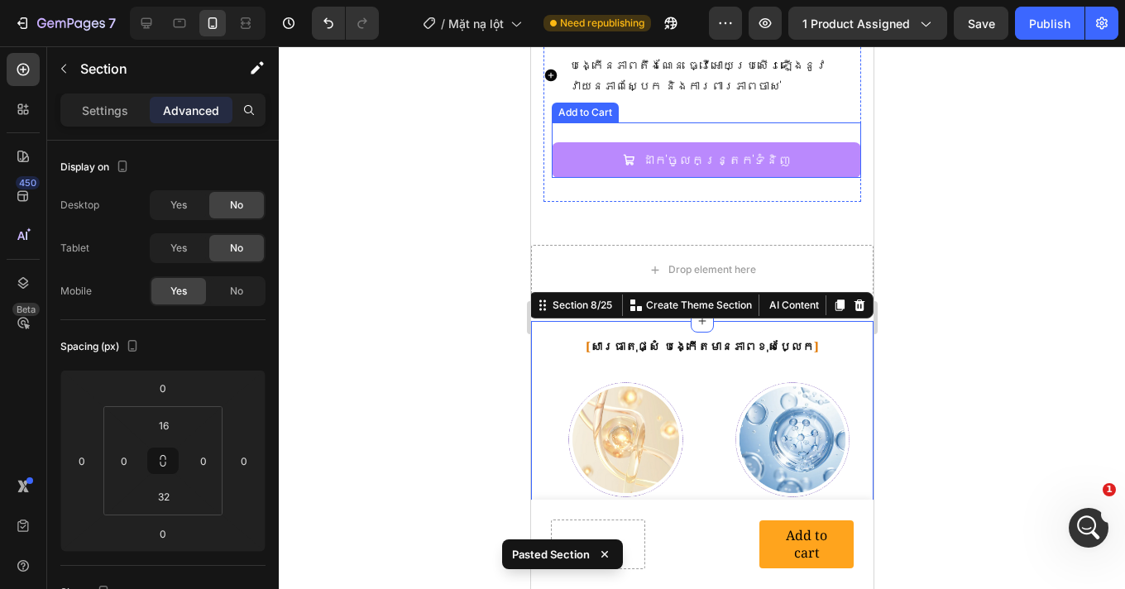
scroll to position [2262, 0]
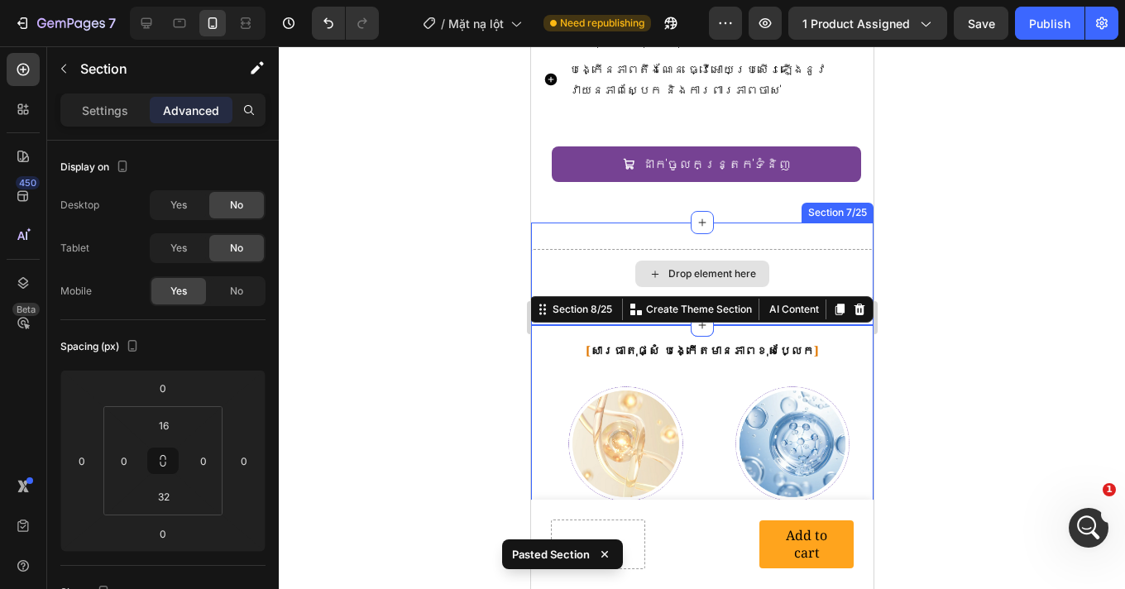
click at [825, 255] on div "Drop element here" at bounding box center [701, 274] width 342 height 50
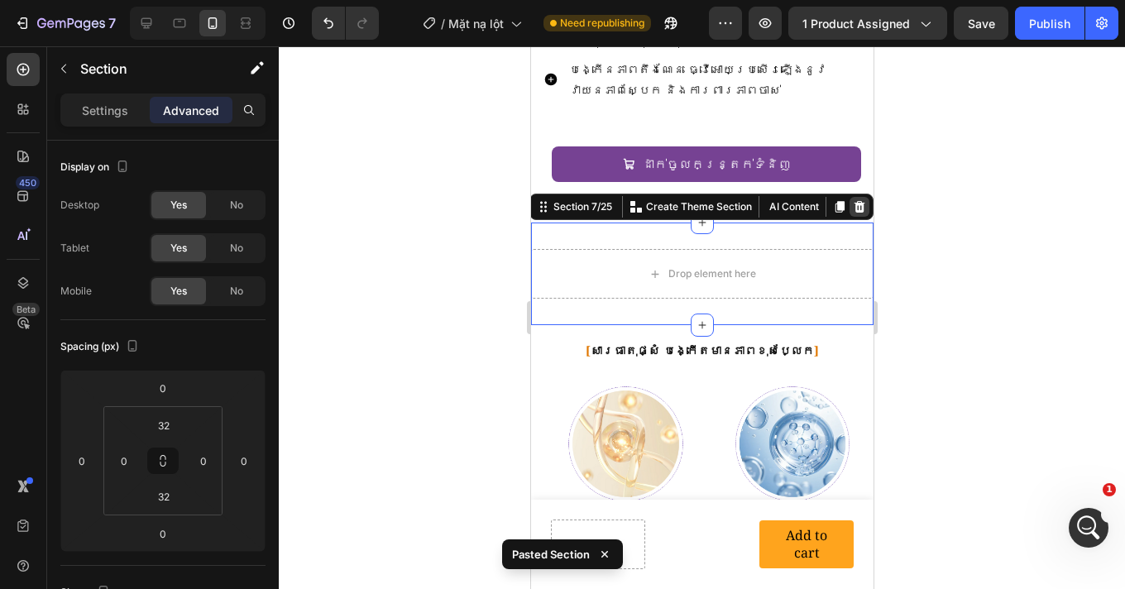
click at [853, 210] on icon at bounding box center [858, 207] width 11 height 12
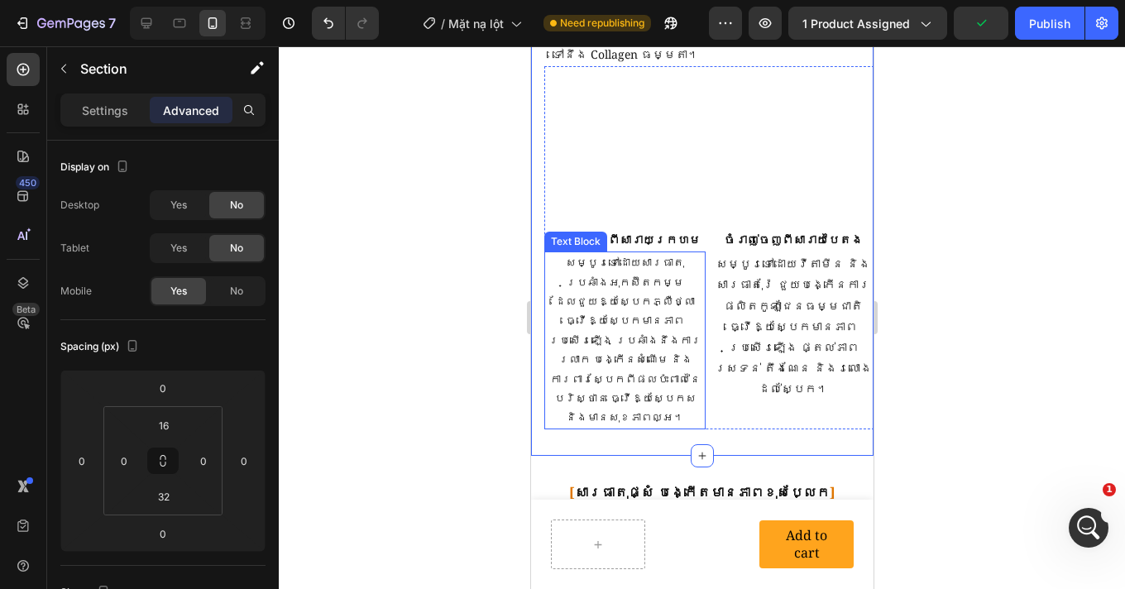
scroll to position [2922, 0]
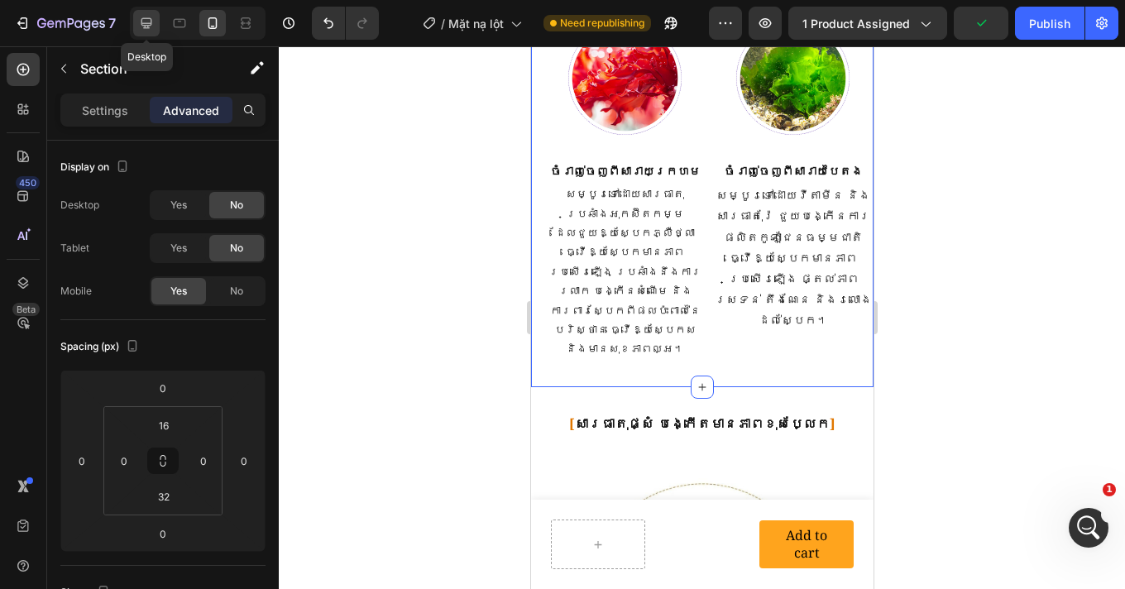
click at [141, 26] on icon at bounding box center [146, 23] width 17 height 17
type input "32"
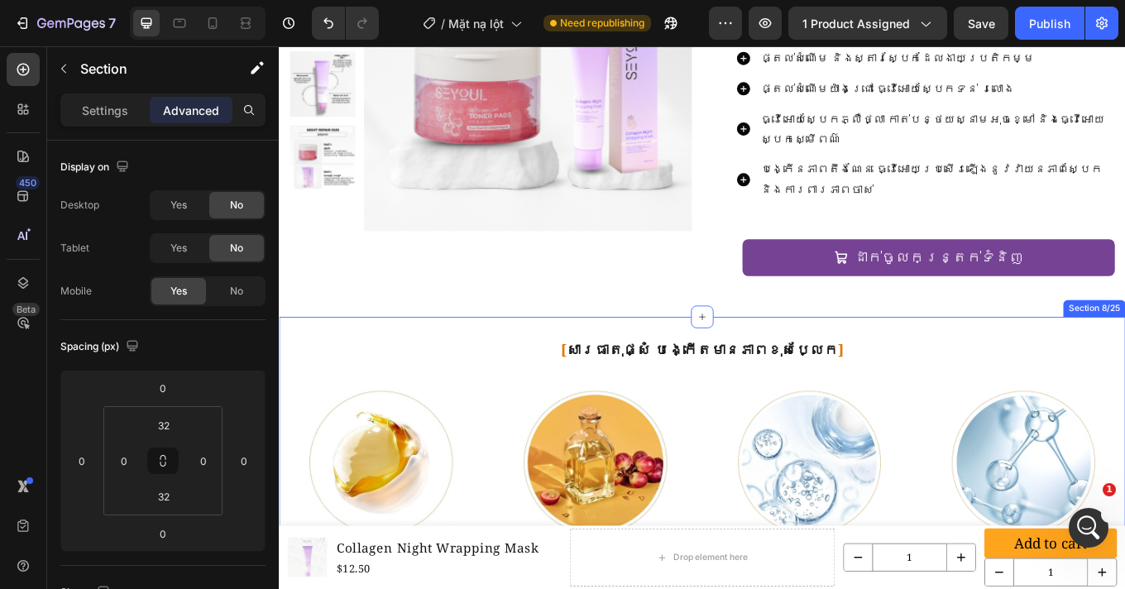
scroll to position [2079, 0]
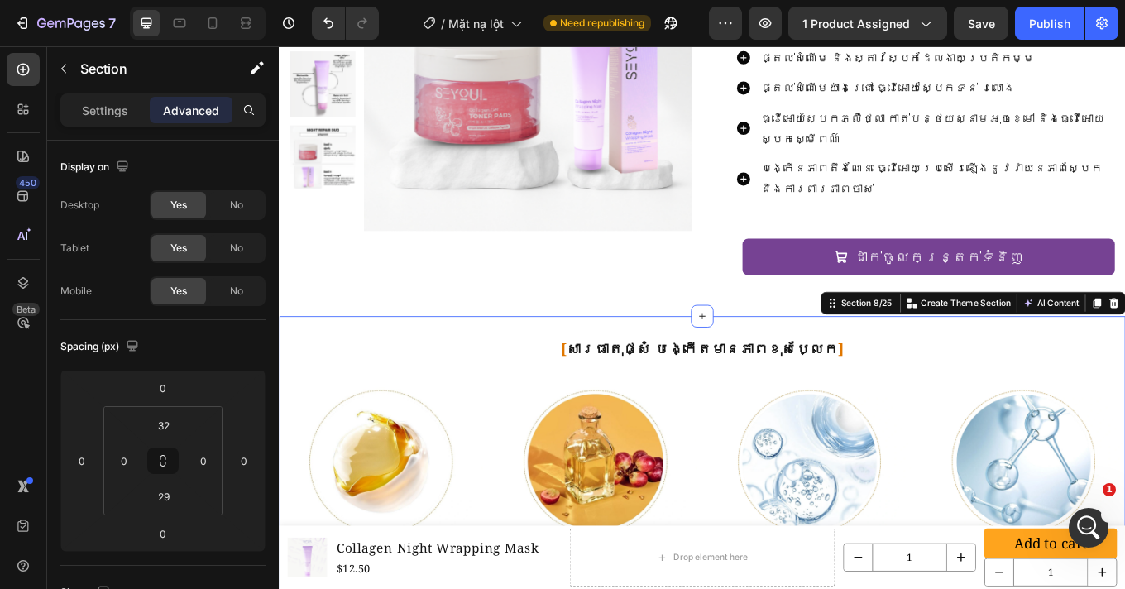
click at [236, 288] on span "No" at bounding box center [236, 291] width 13 height 15
click at [207, 24] on icon at bounding box center [212, 23] width 17 height 17
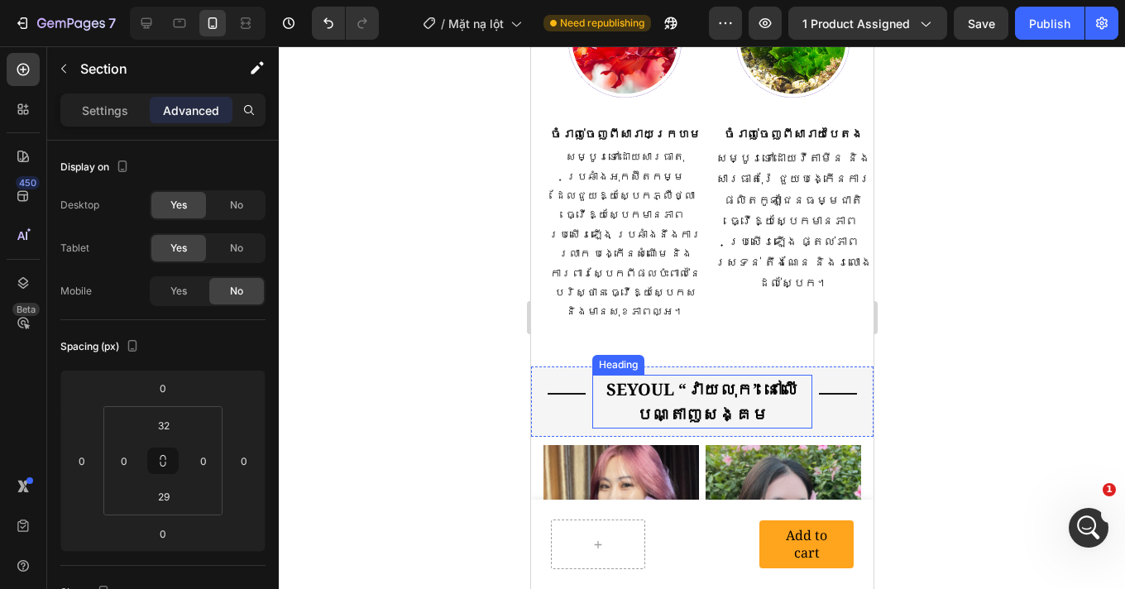
scroll to position [2784, 0]
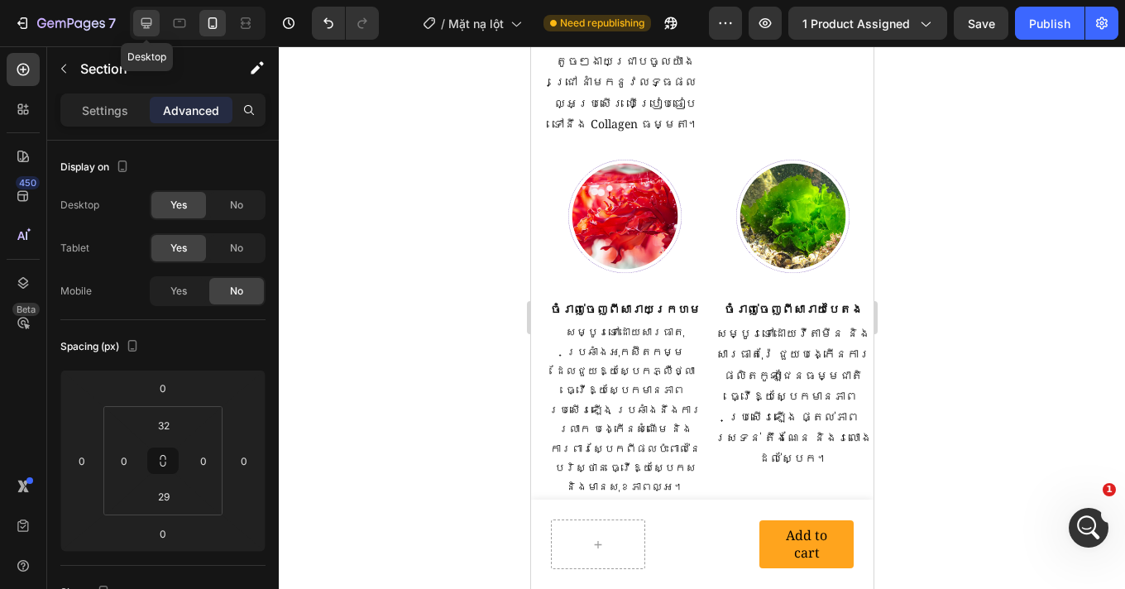
click at [151, 26] on icon at bounding box center [146, 23] width 17 height 17
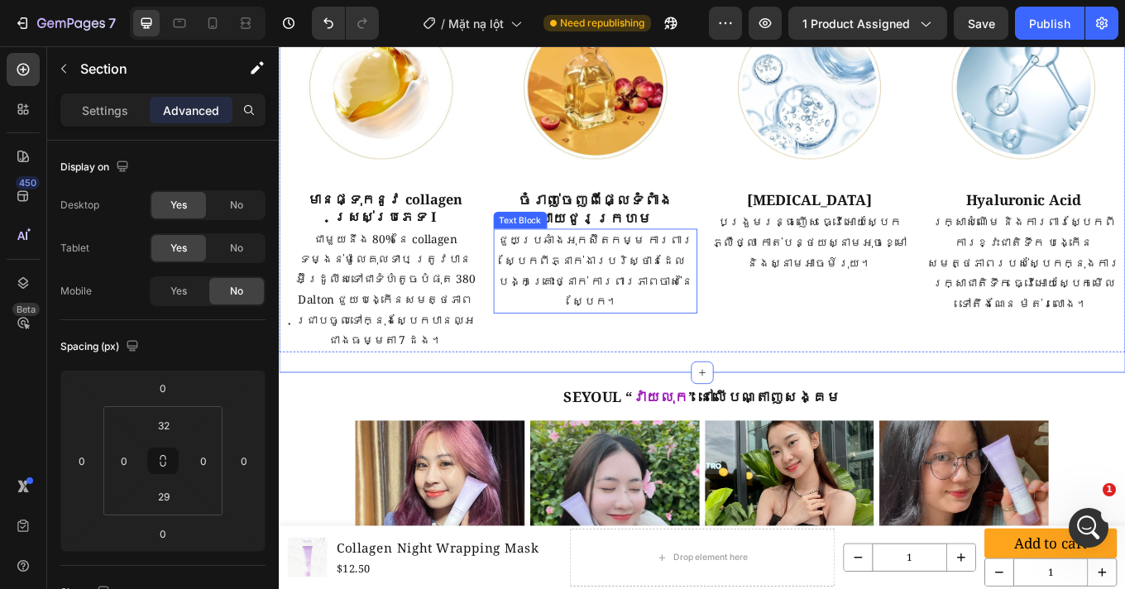
scroll to position [2425, 0]
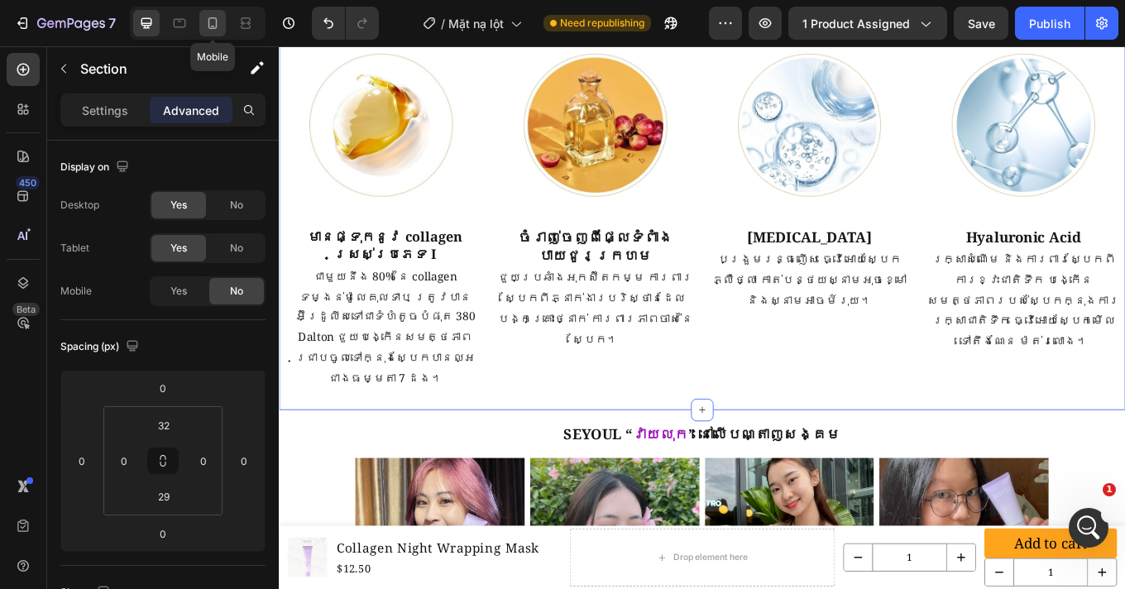
click at [211, 23] on icon at bounding box center [212, 23] width 17 height 17
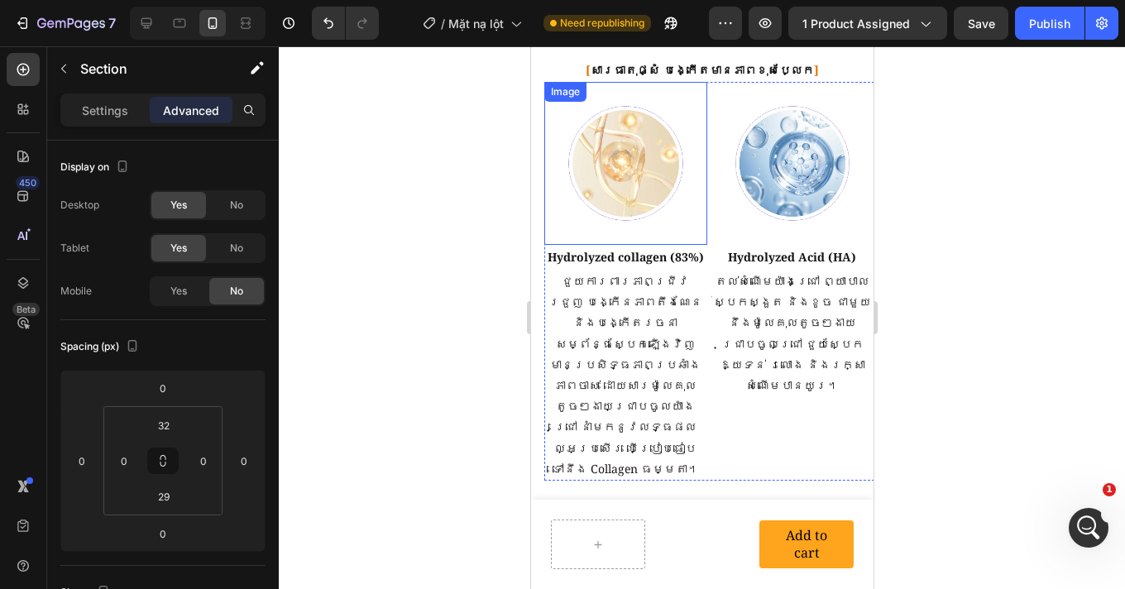
scroll to position [2365, 0]
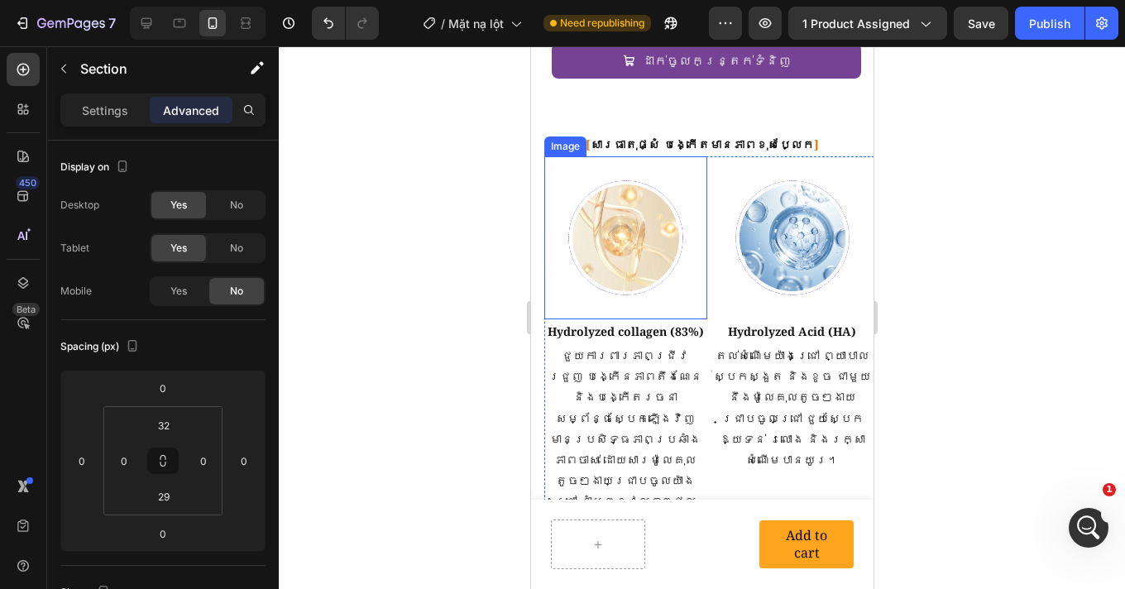
click at [652, 243] on img at bounding box center [624, 237] width 163 height 163
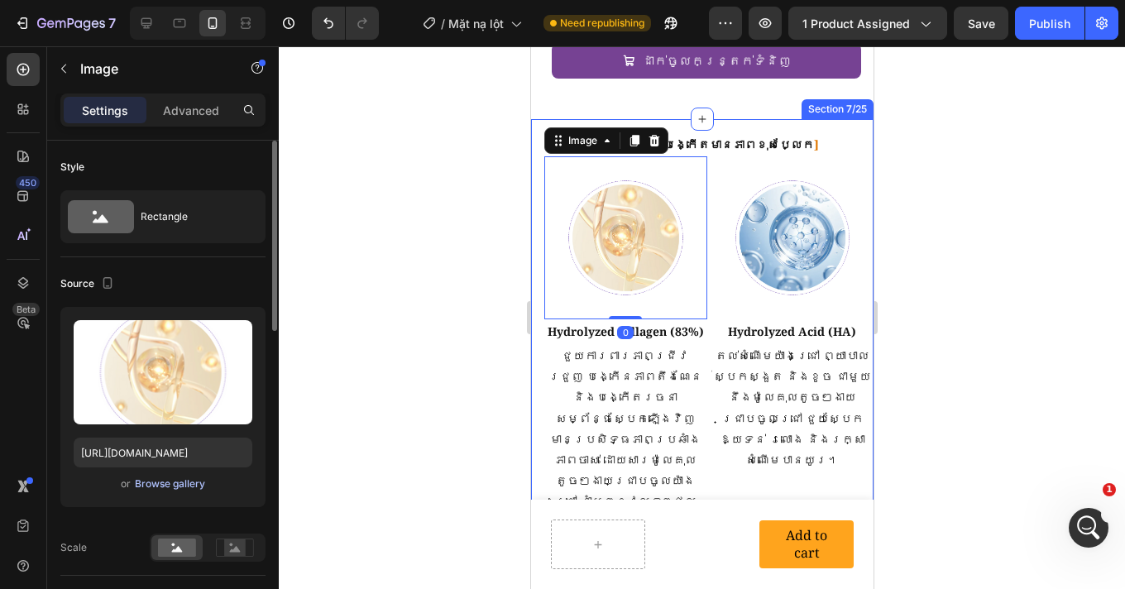
click at [180, 478] on div "Browse gallery" at bounding box center [170, 483] width 70 height 15
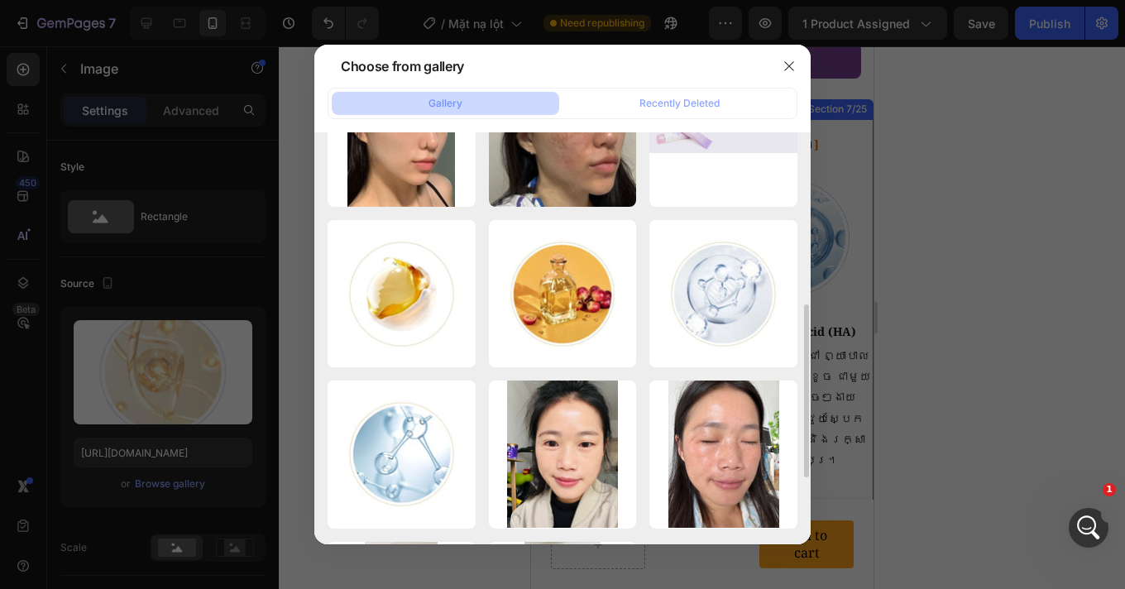
scroll to position [566, 0]
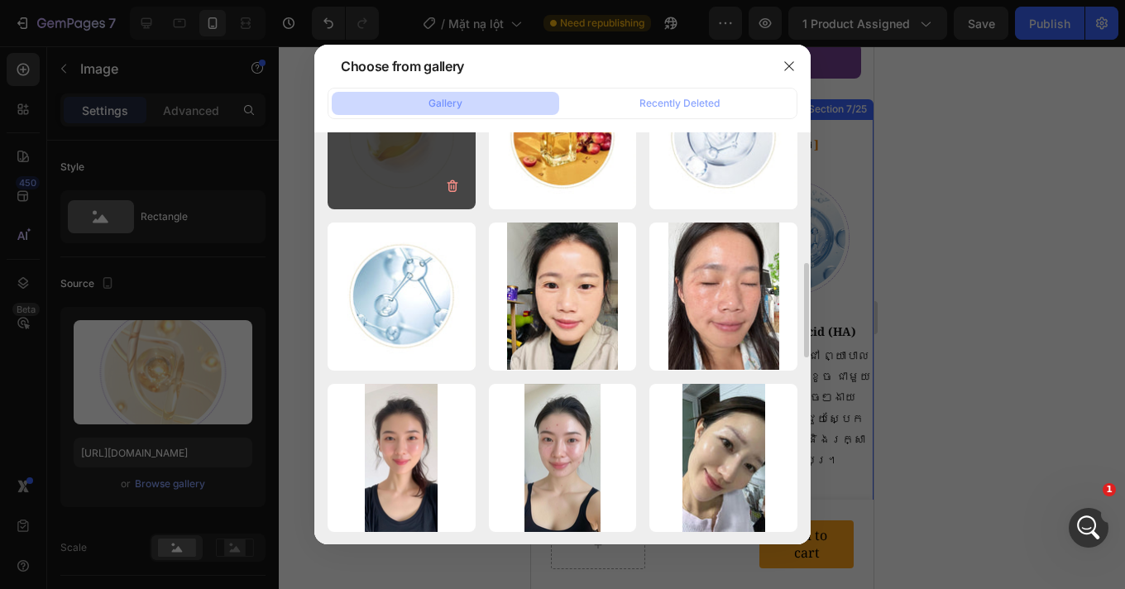
click at [432, 178] on div "DM_20250415100445_001.jpg 46.59 kb" at bounding box center [401, 136] width 148 height 148
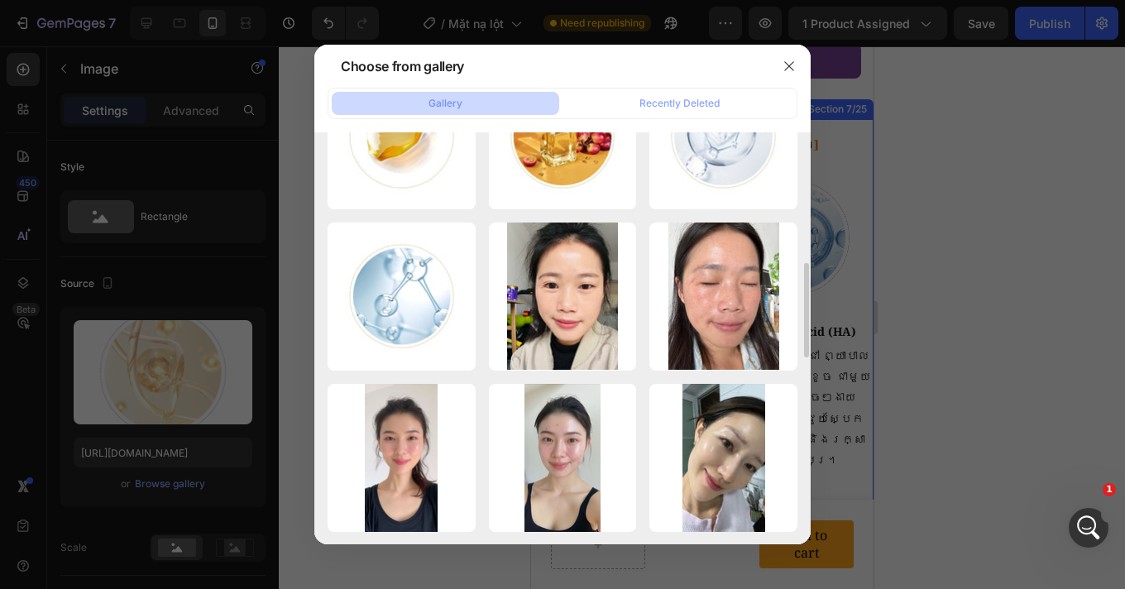
type input "https://cdn.shopify.com/s/files/1/0693/4829/4845/files/gempages_560265856190251…"
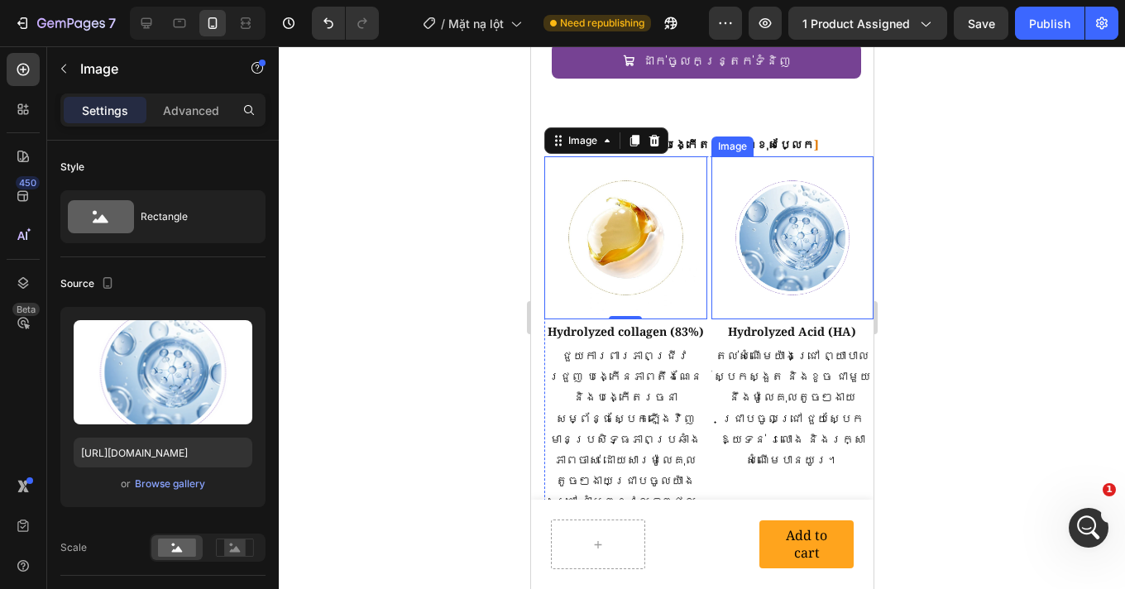
click at [742, 245] on img at bounding box center [791, 237] width 163 height 163
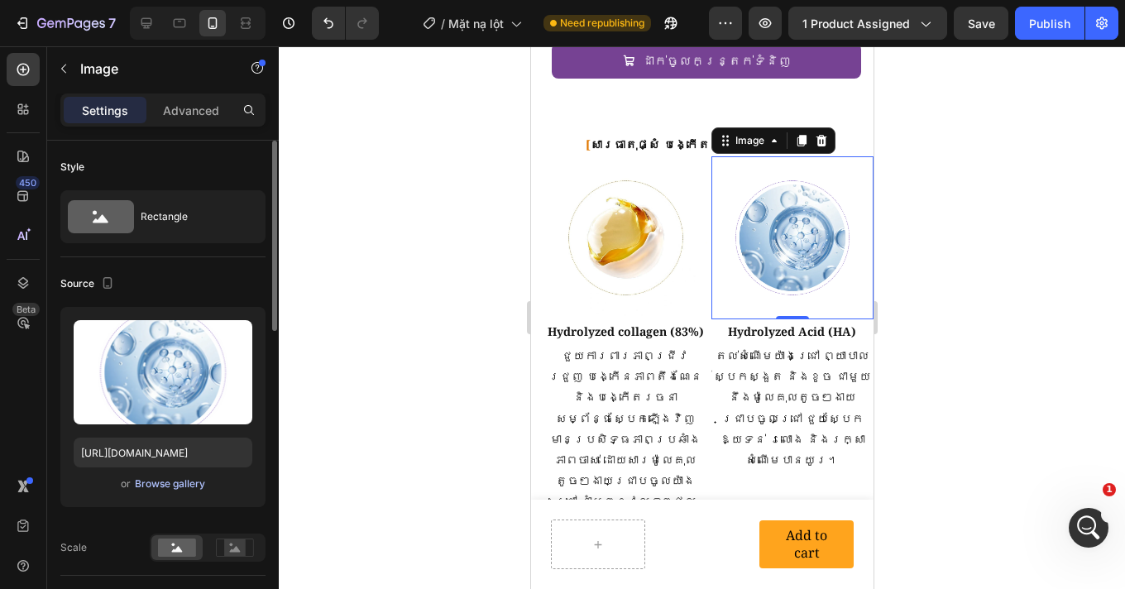
click at [161, 481] on div "Browse gallery" at bounding box center [170, 483] width 70 height 15
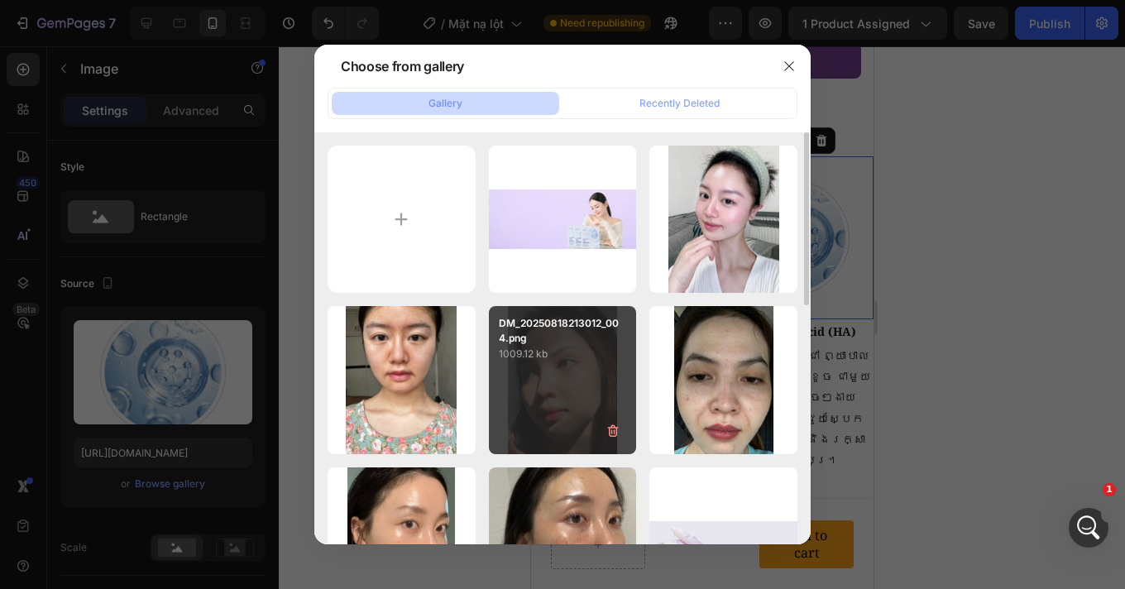
scroll to position [384, 0]
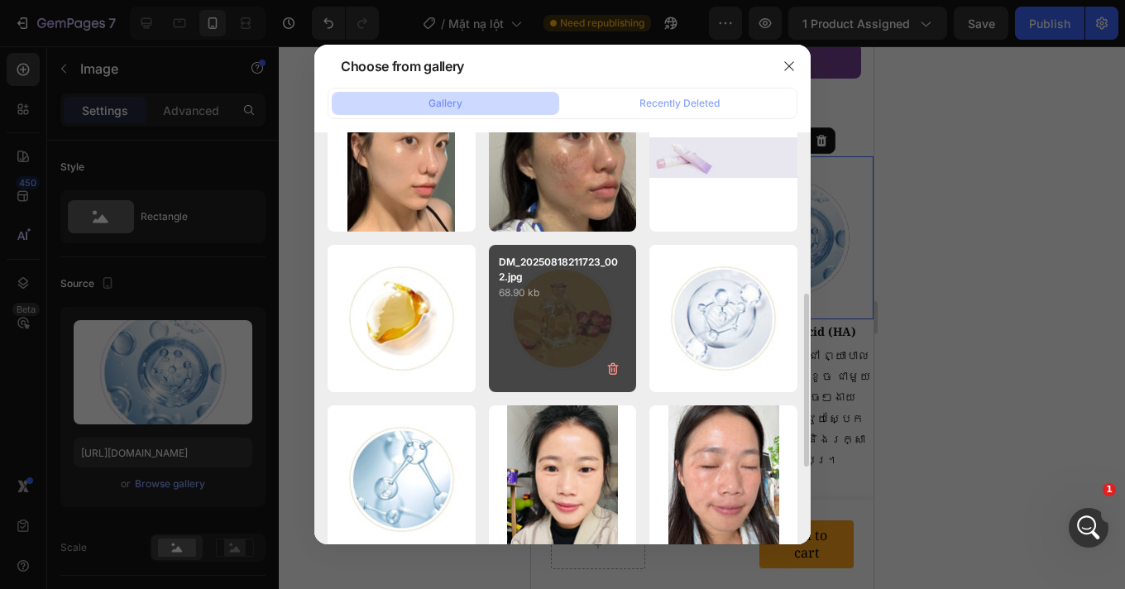
click at [561, 324] on div "DM_20250818211723_002.jpg 68.90 kb" at bounding box center [563, 319] width 148 height 148
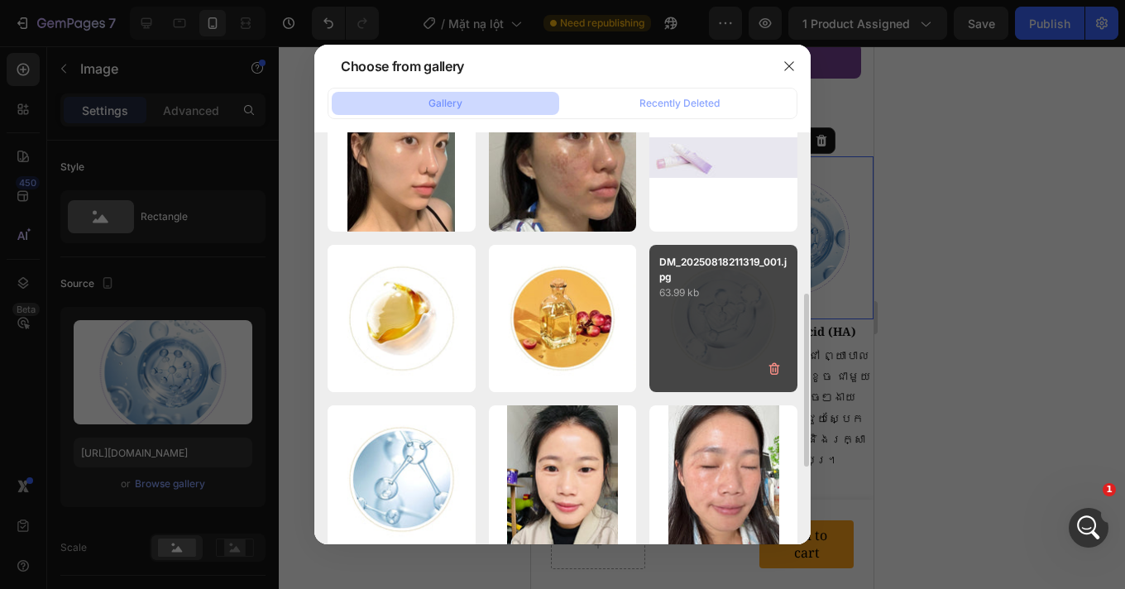
type input "https://cdn.shopify.com/s/files/1/0693/4829/4845/files/gempages_560265856190251…"
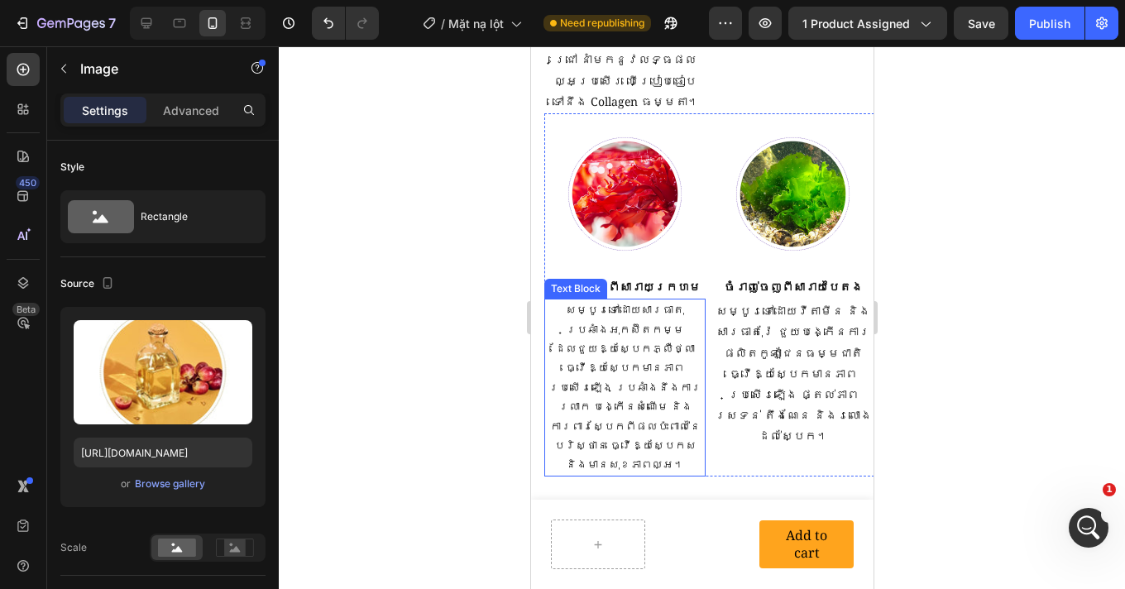
scroll to position [2826, 0]
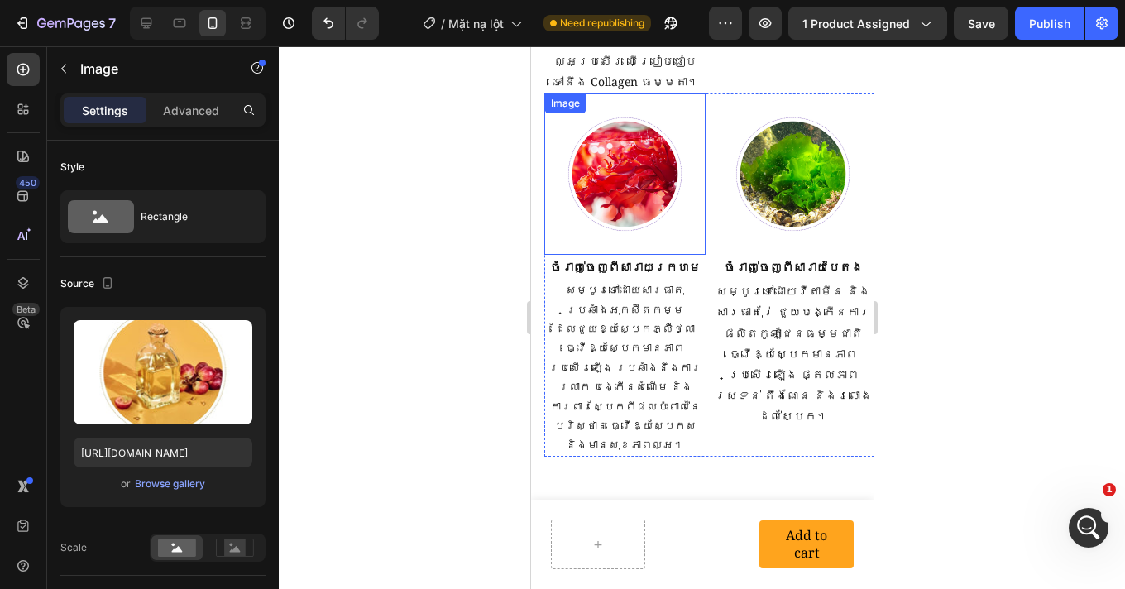
click at [612, 177] on img at bounding box center [623, 173] width 161 height 161
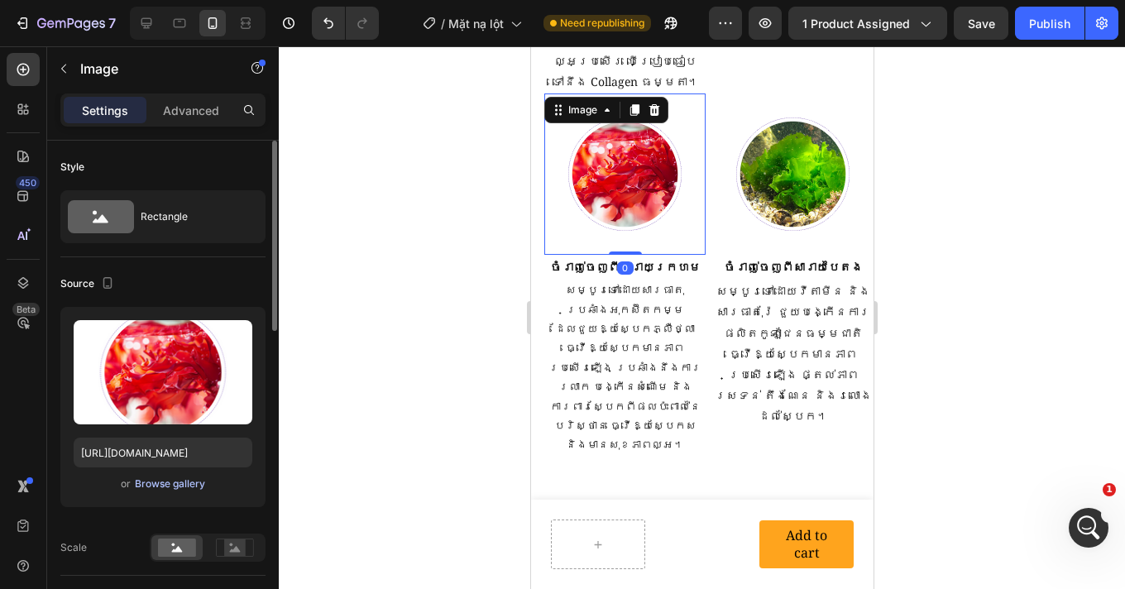
click at [179, 486] on div "Browse gallery" at bounding box center [170, 483] width 70 height 15
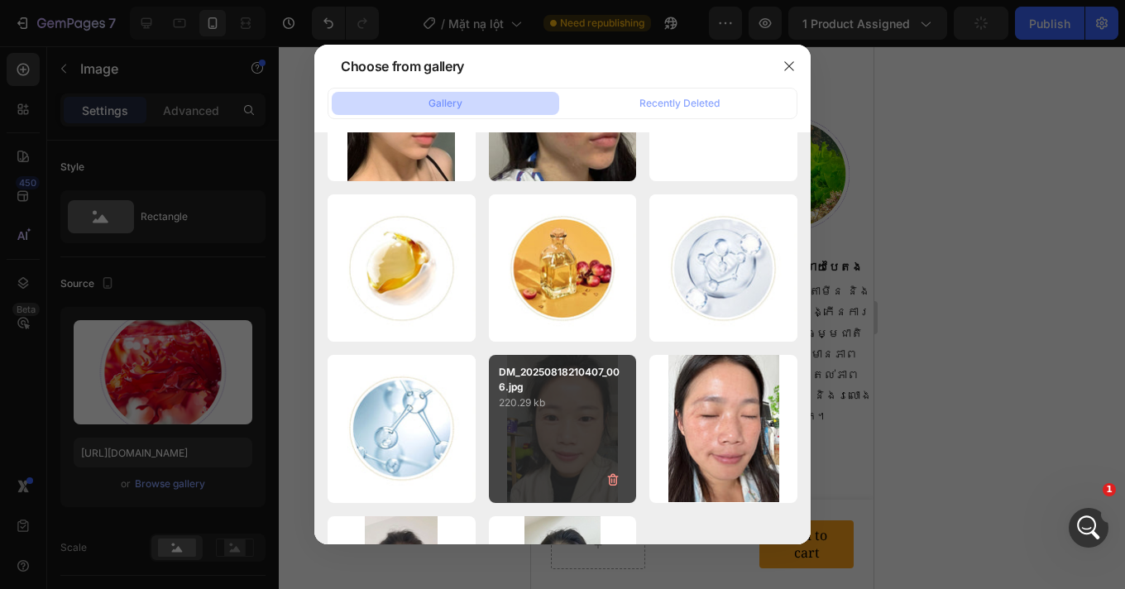
scroll to position [566, 0]
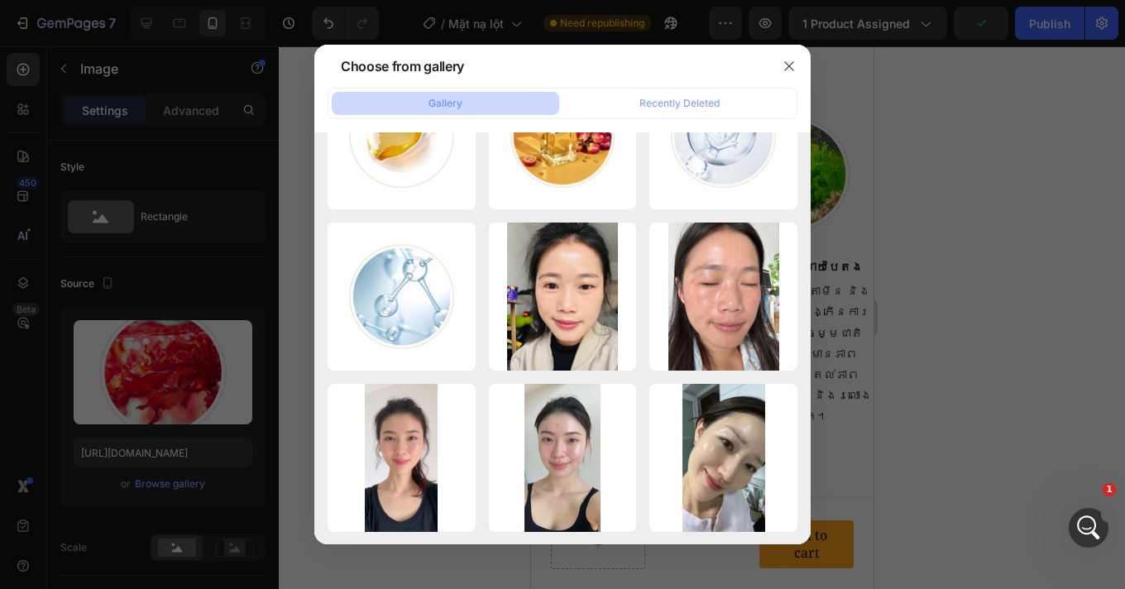
click at [0, 0] on div "DM_20250818211319_001.jpg 63.99 kb" at bounding box center [0, 0] width 0 height 0
type input "https://cdn.shopify.com/s/files/1/0693/4829/4845/files/gempages_560265856190251…"
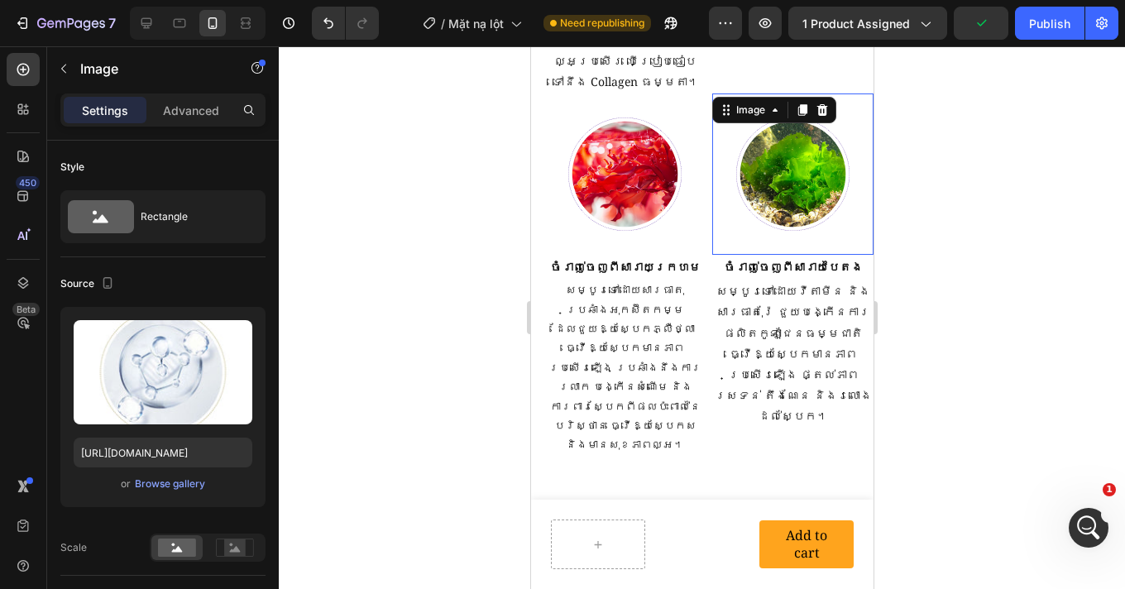
click at [794, 168] on img at bounding box center [791, 173] width 161 height 161
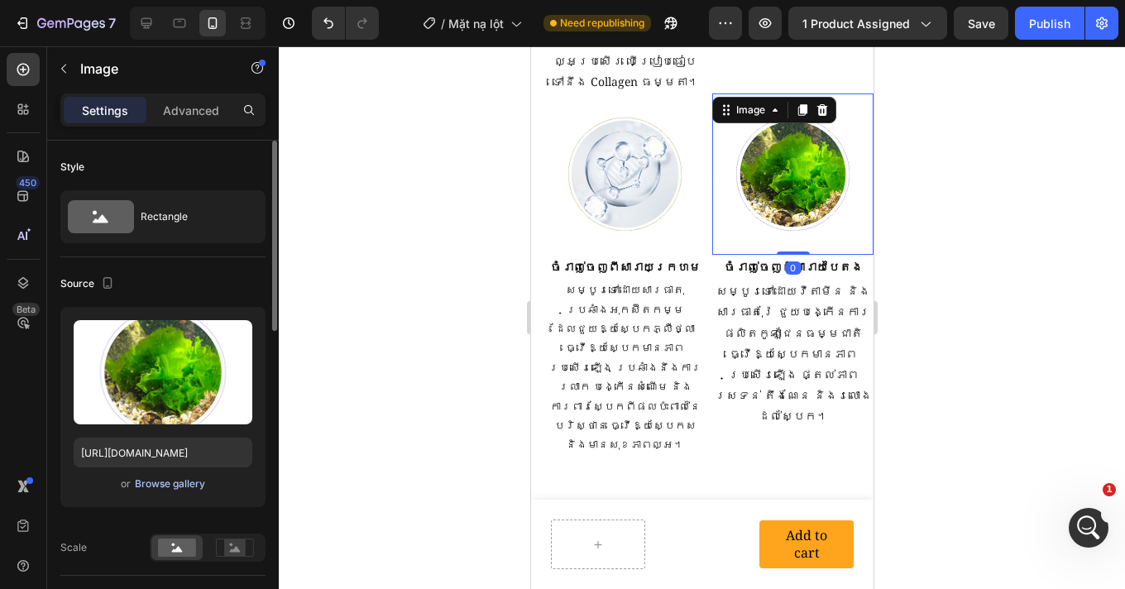
click at [170, 481] on div "Browse gallery" at bounding box center [170, 483] width 70 height 15
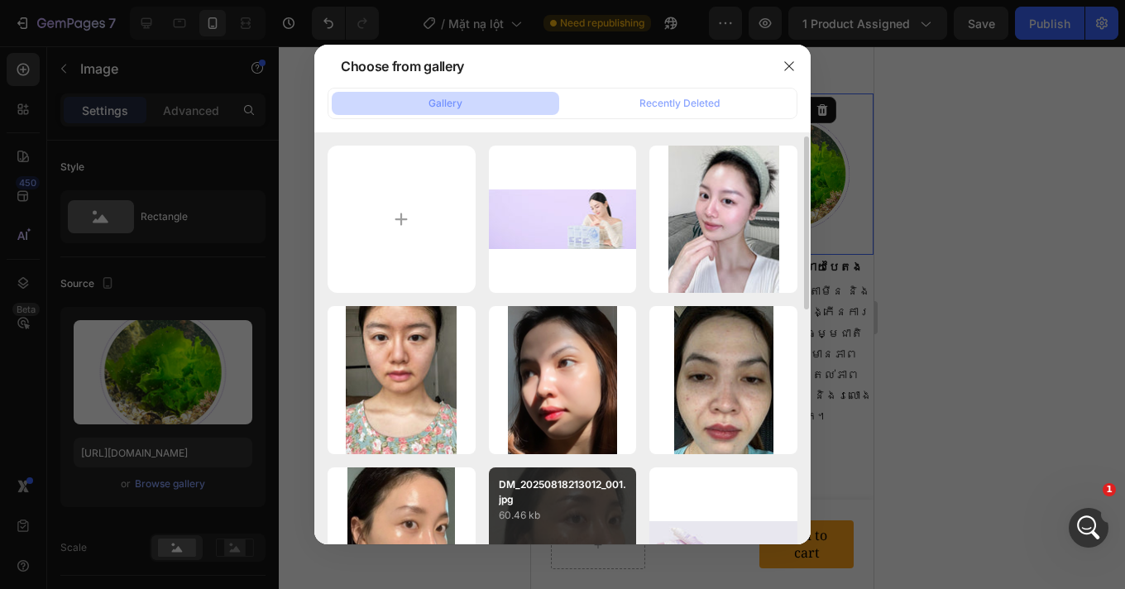
scroll to position [406, 0]
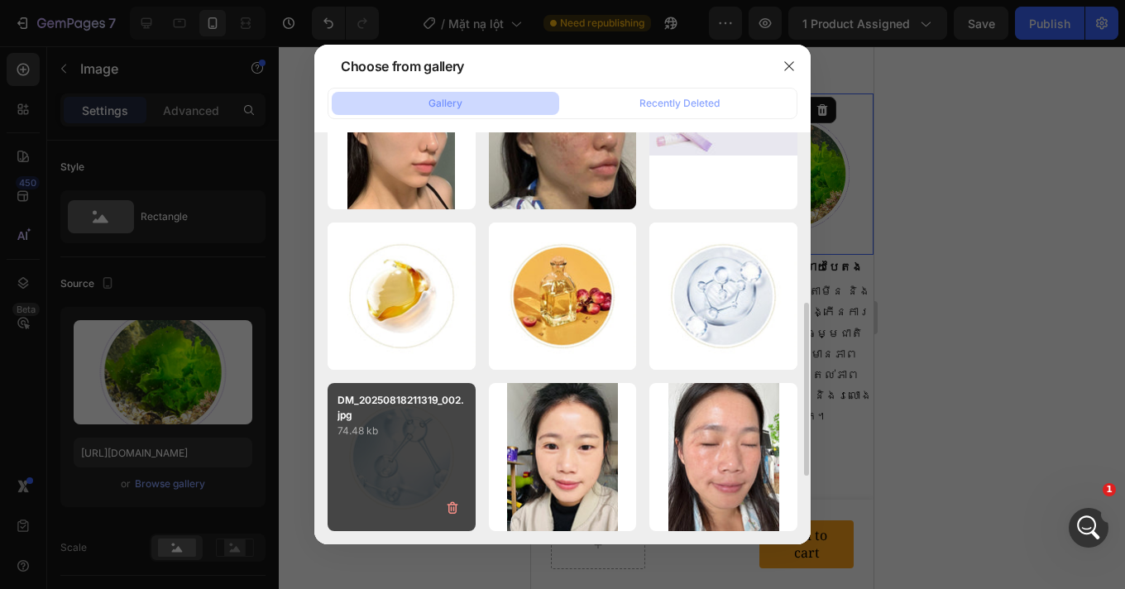
click at [424, 470] on div "DM_20250818211319_002.jpg 74.48 kb" at bounding box center [401, 457] width 148 height 148
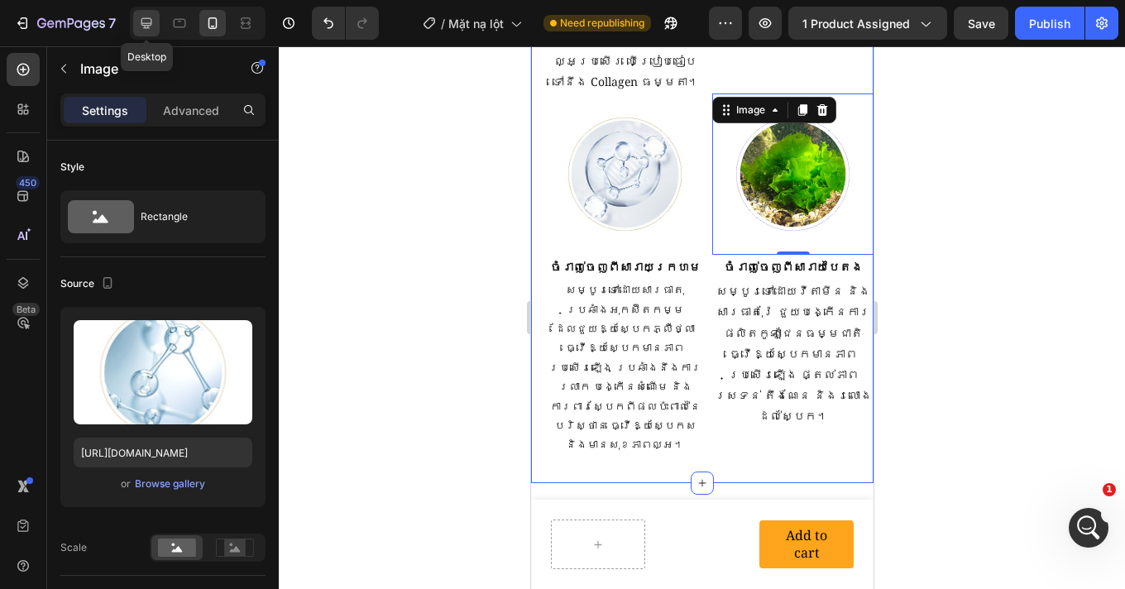
click at [149, 26] on icon at bounding box center [146, 23] width 17 height 17
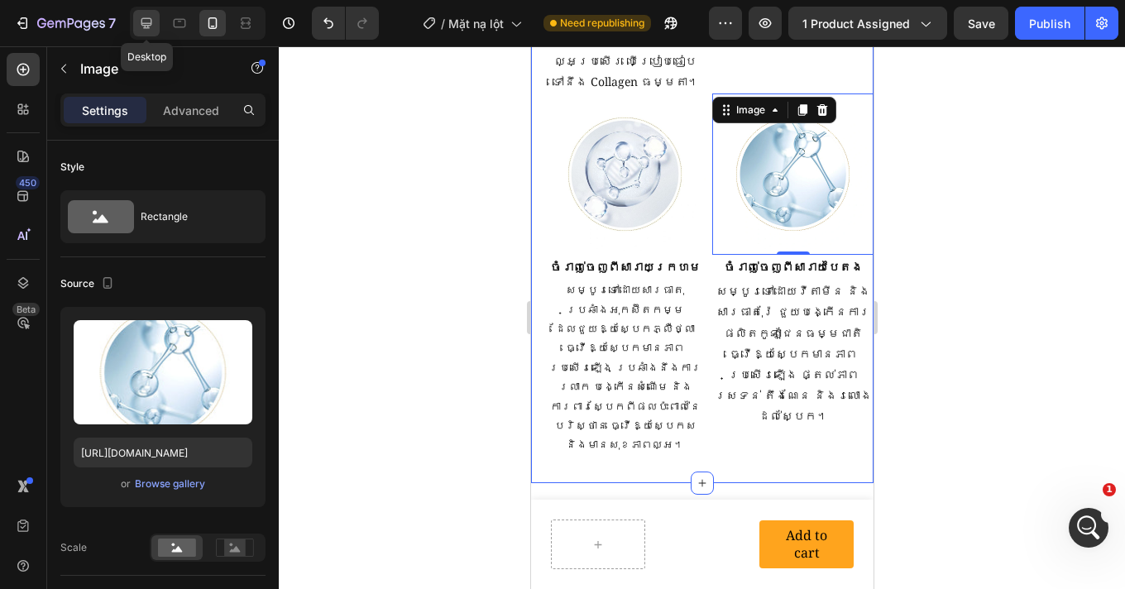
type input "https://placehold.co/1080x1080?text=Image"
type input "400"
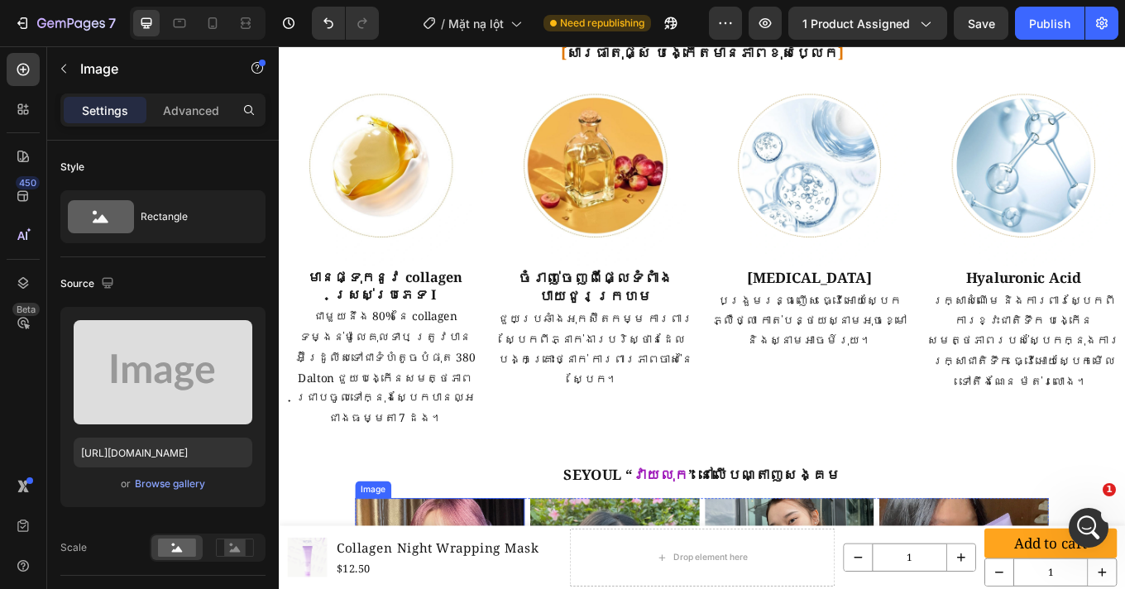
scroll to position [2457, 0]
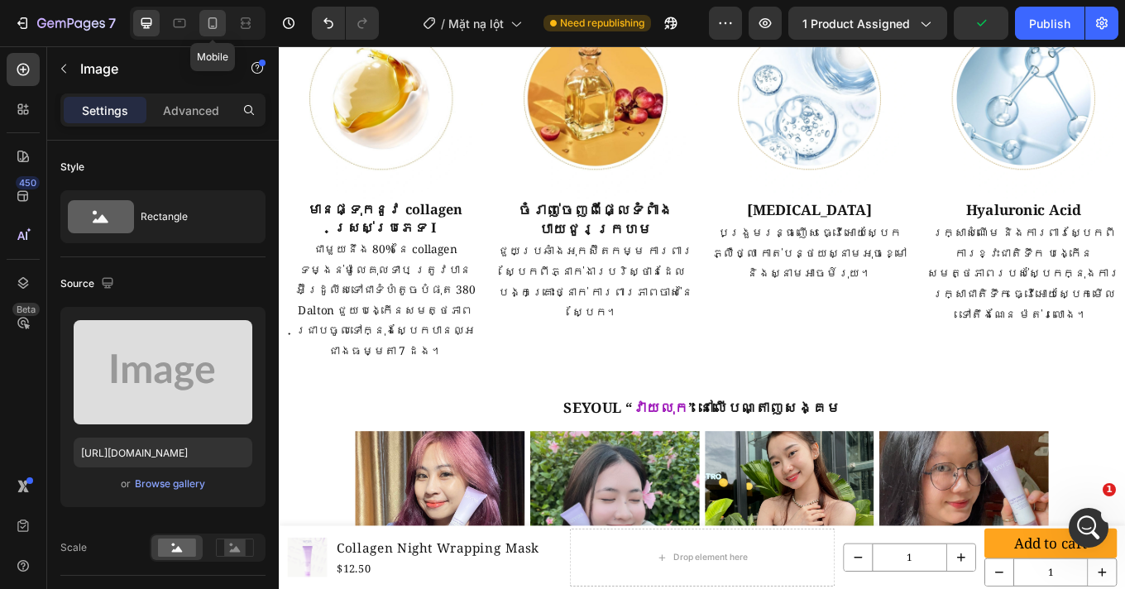
click at [209, 24] on icon at bounding box center [212, 23] width 9 height 12
type input "https://cdn.shopify.com/s/files/1/0693/4829/4845/files/gempages_560265856190251…"
type input "350"
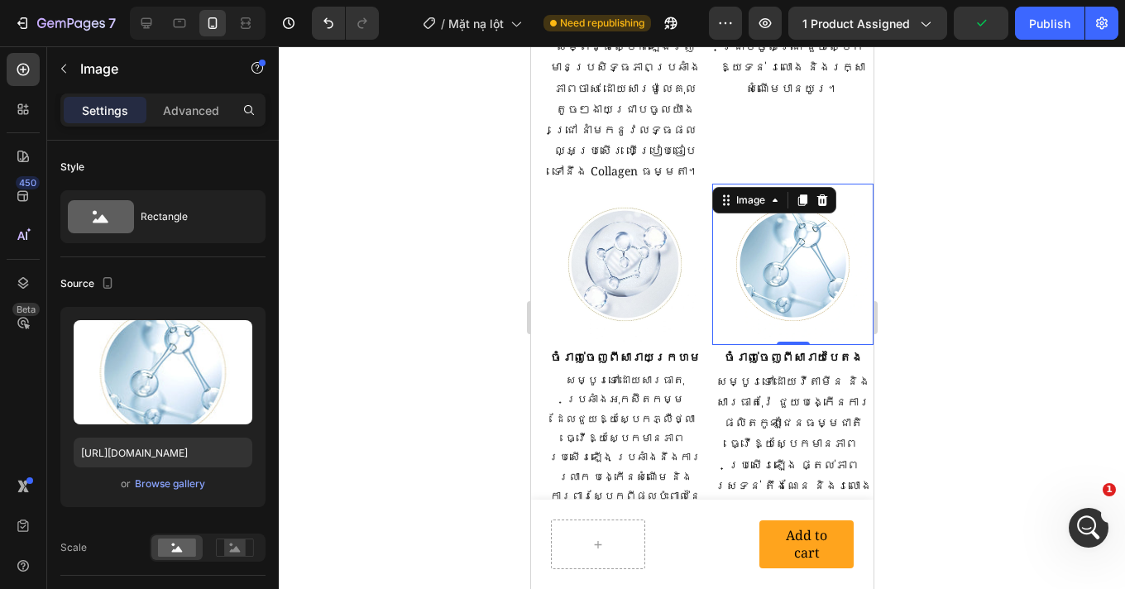
scroll to position [2653, 0]
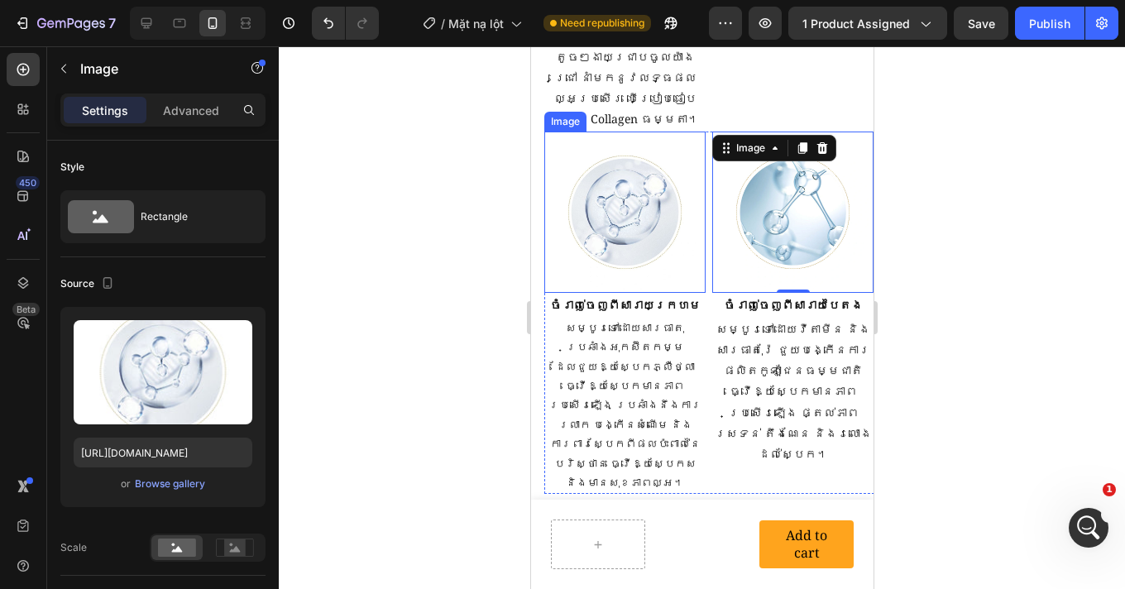
click at [634, 192] on img at bounding box center [623, 211] width 161 height 161
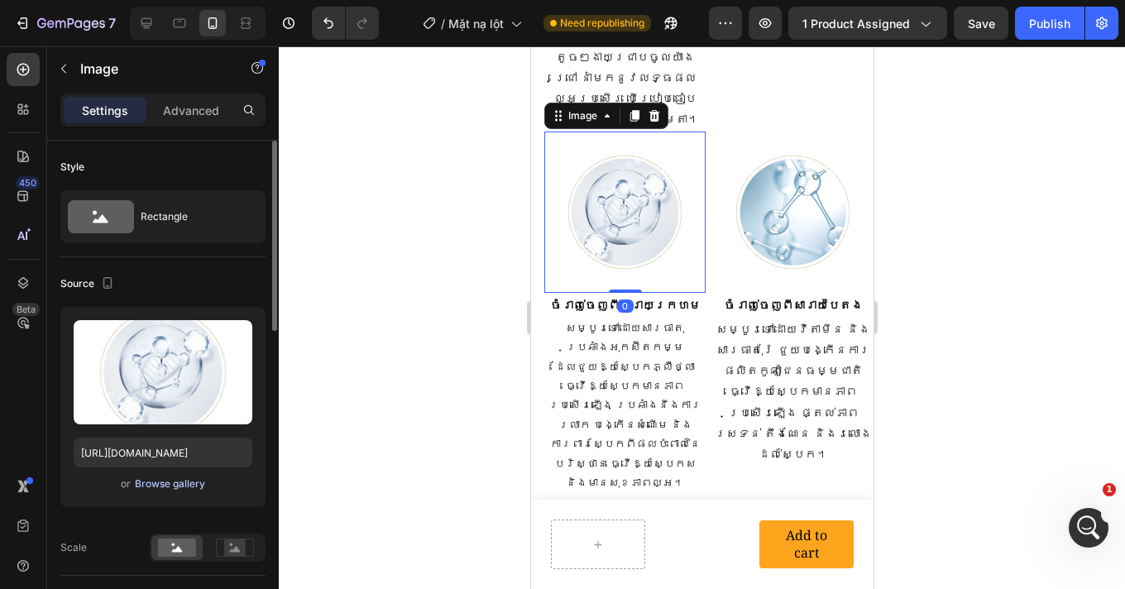
click at [164, 481] on div "Browse gallery" at bounding box center [170, 483] width 70 height 15
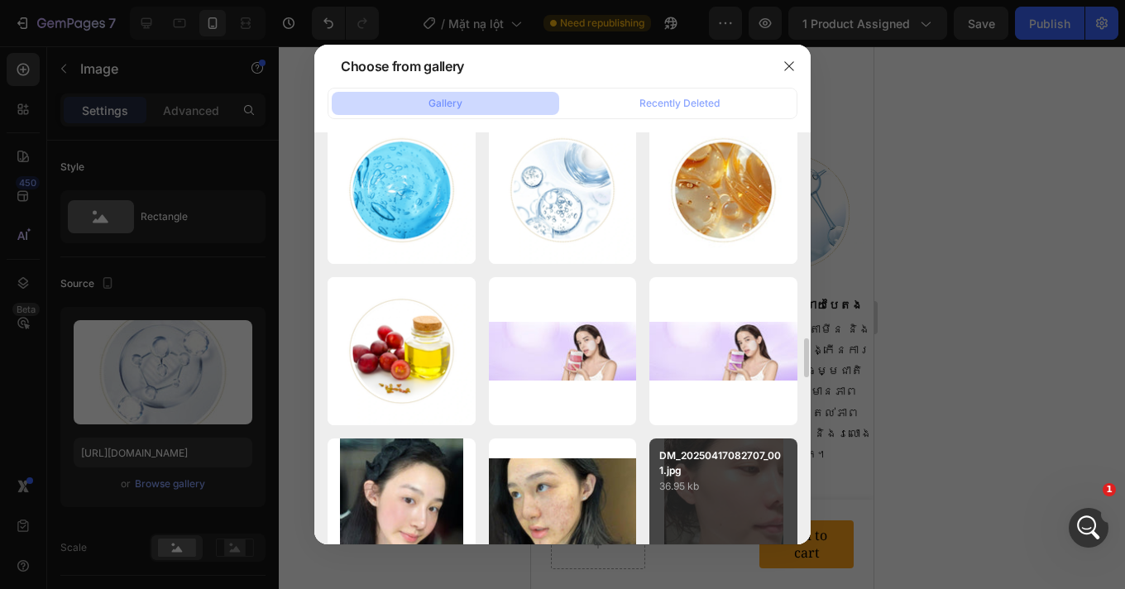
scroll to position [2568, 0]
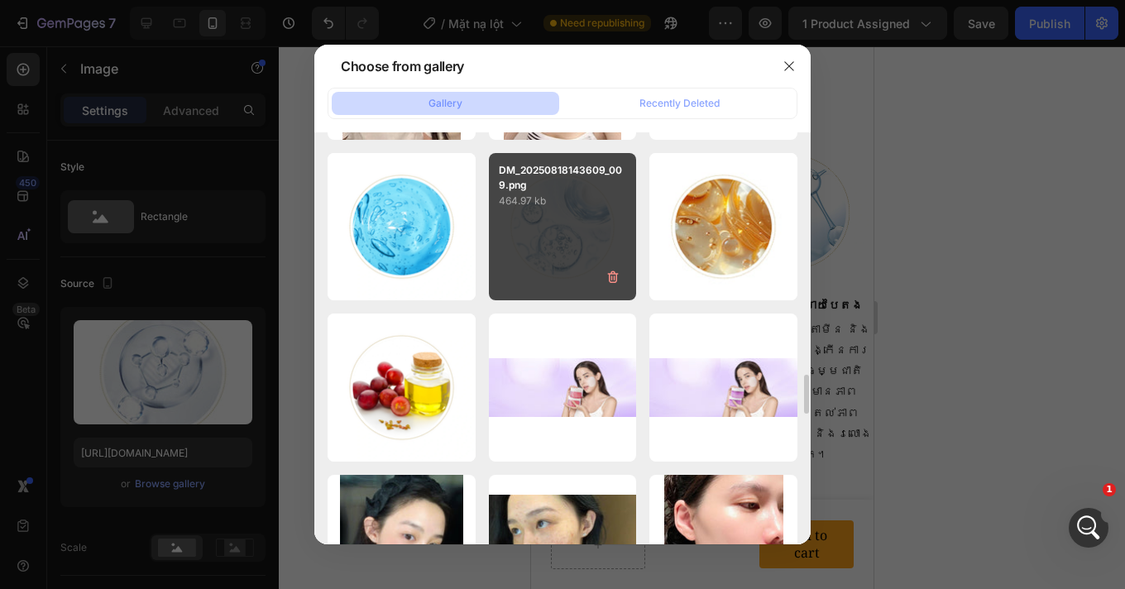
click at [580, 260] on div "DM_20250818143609_009.png 464.97 kb" at bounding box center [563, 227] width 148 height 148
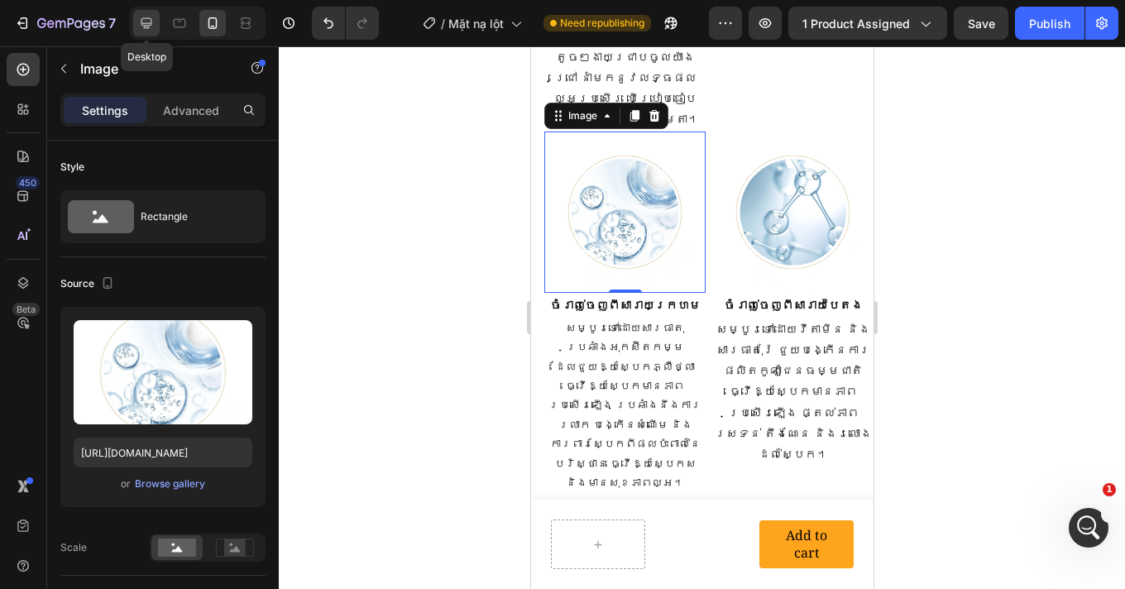
click at [146, 18] on icon at bounding box center [146, 23] width 11 height 11
type input "https://placehold.co/1080x1080?text=Image"
type input "400"
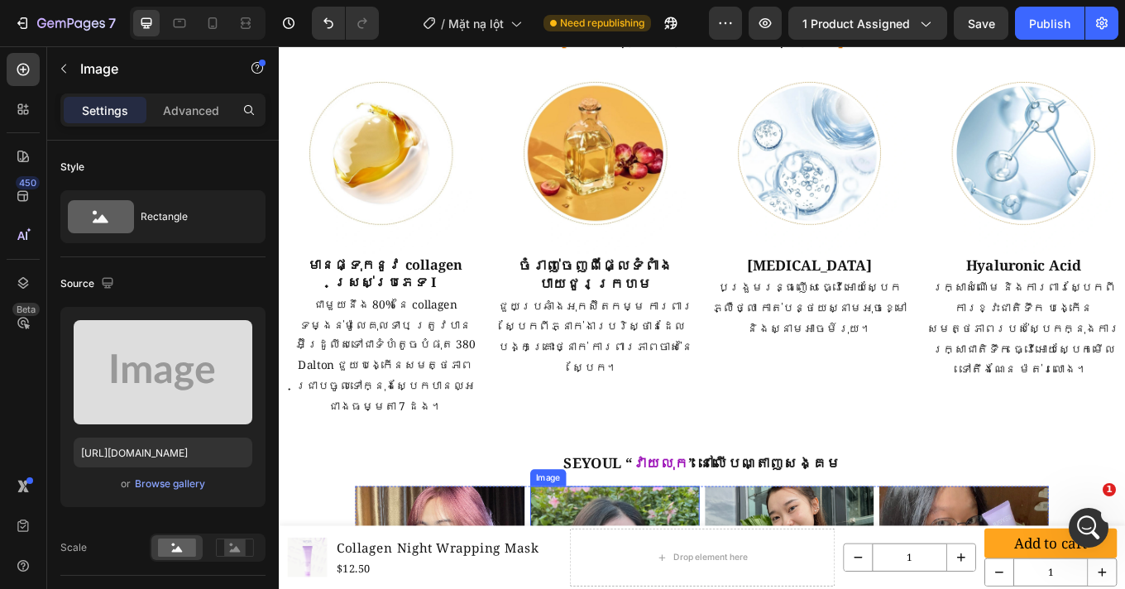
scroll to position [2389, 0]
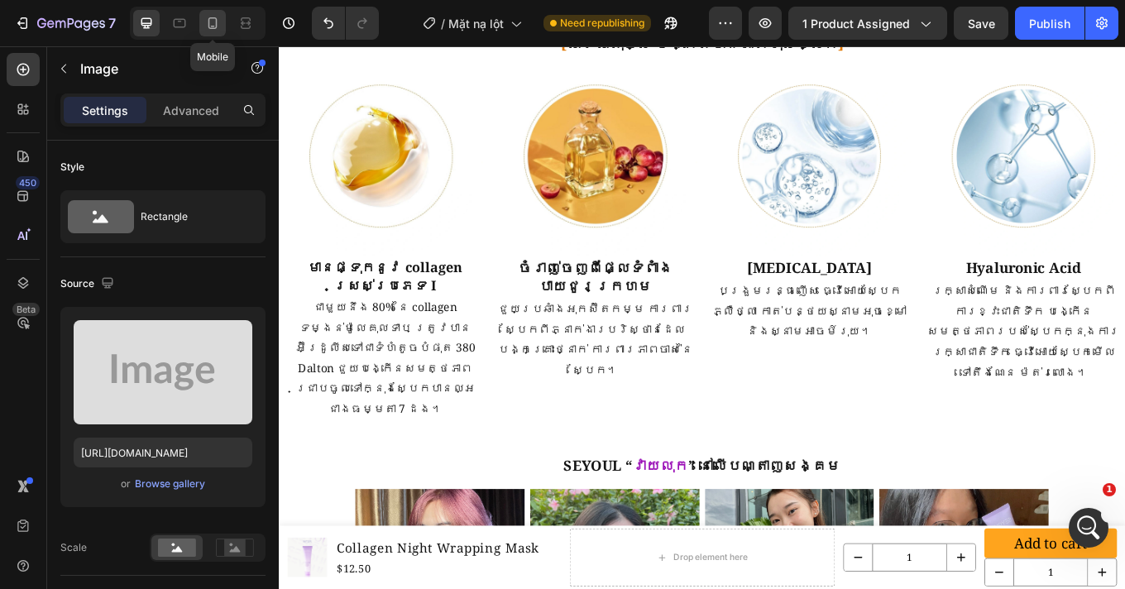
click at [212, 26] on icon at bounding box center [212, 23] width 9 height 12
type input "https://cdn.shopify.com/s/files/1/0693/4829/4845/files/gempages_560265856190251…"
type input "350"
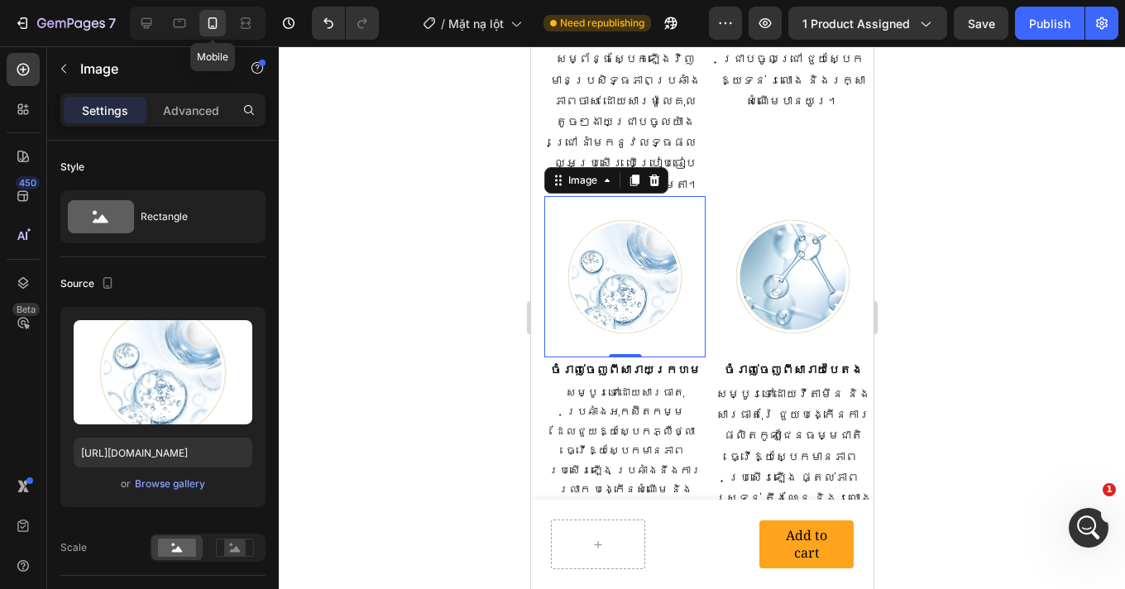
scroll to position [2601, 0]
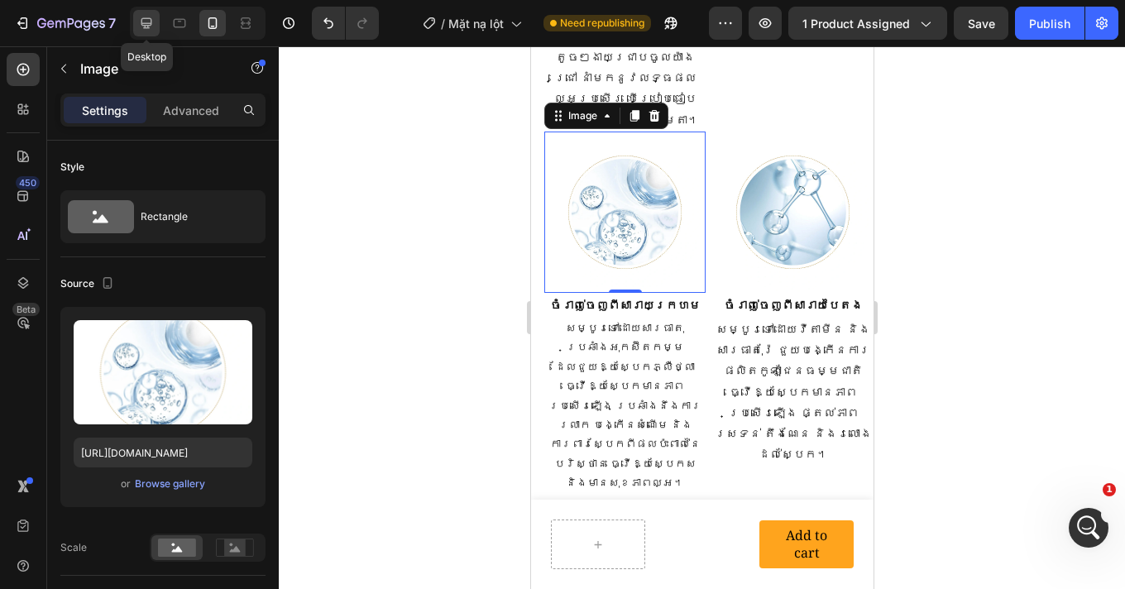
click at [146, 17] on icon at bounding box center [146, 23] width 17 height 17
type input "https://placehold.co/1080x1080?text=Image"
type input "400"
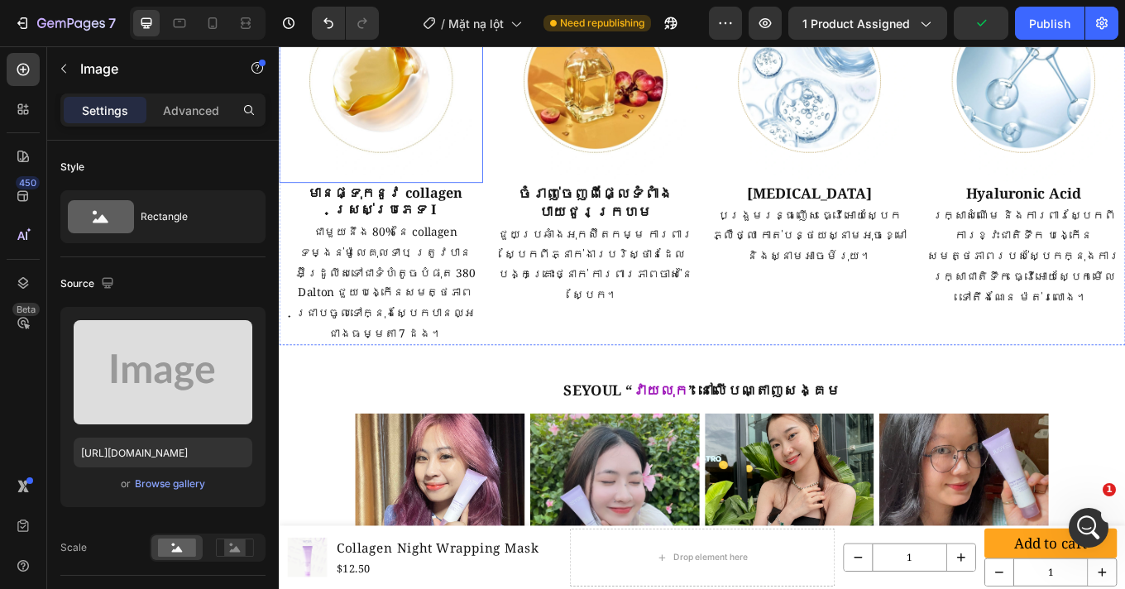
scroll to position [2423, 0]
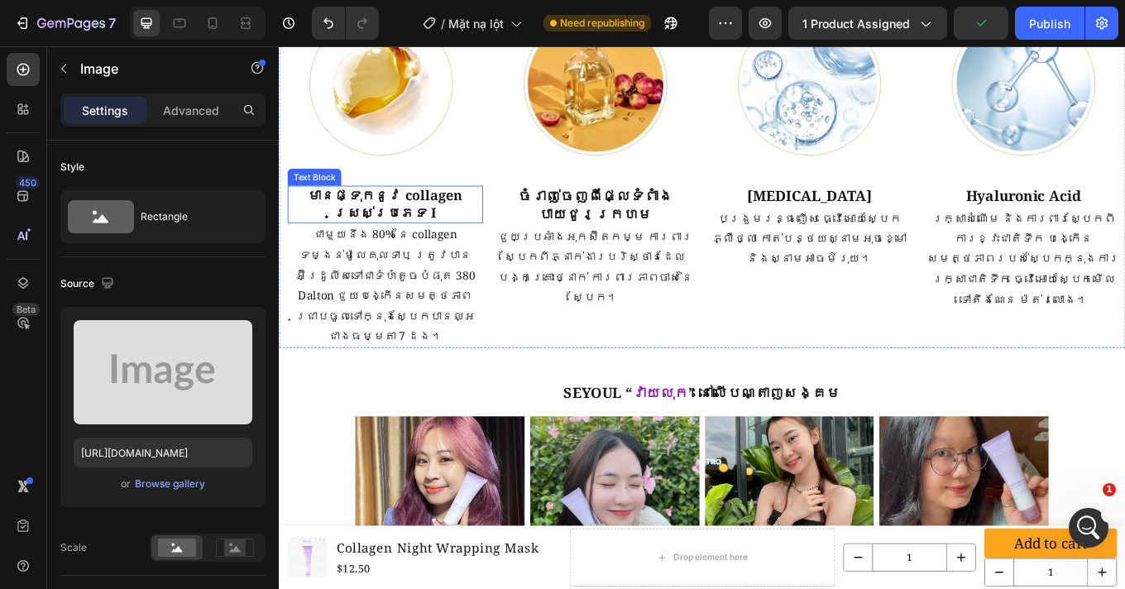
click at [402, 233] on p "មានផ្ទុកនូវ collagen ស្រស់ប្រភេទ I" at bounding box center [403, 232] width 226 height 41
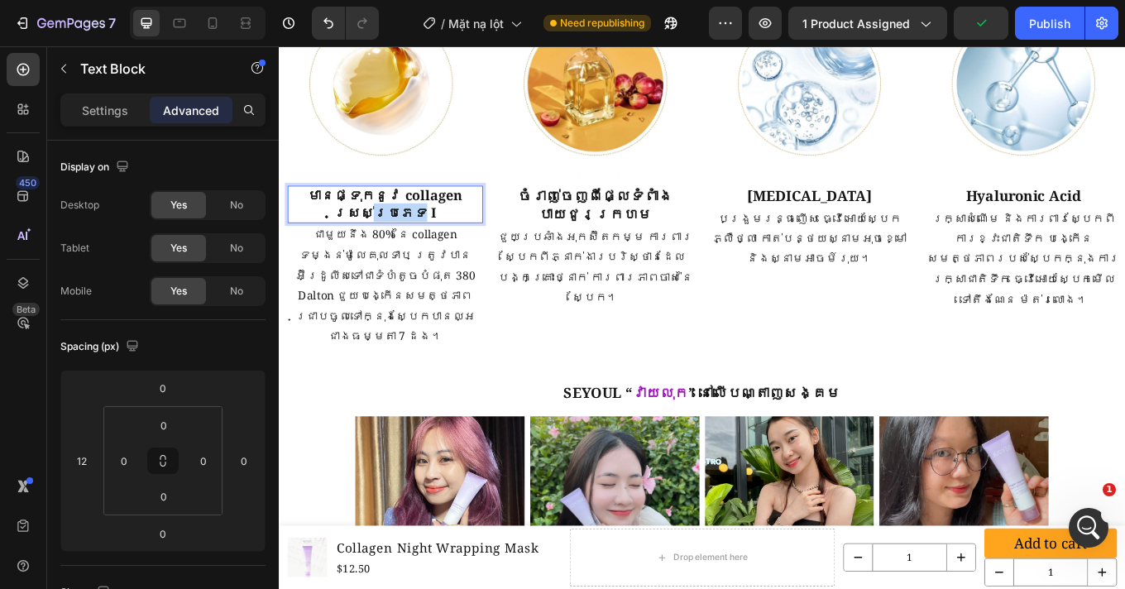
click at [402, 233] on p "មានផ្ទុកនូវ collagen ស្រស់ប្រភេទ I" at bounding box center [403, 232] width 226 height 41
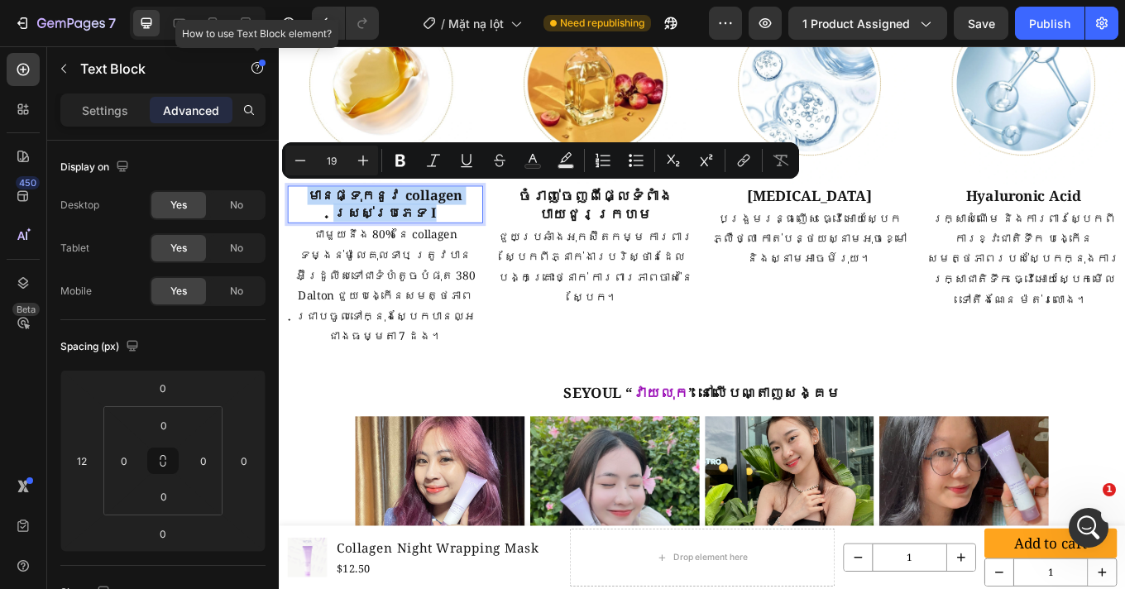
copy p "មានផ្ទុកនូវ collagen ស្រស់ប្រភេទ I"
click at [103, 103] on p "Settings" at bounding box center [105, 110] width 46 height 17
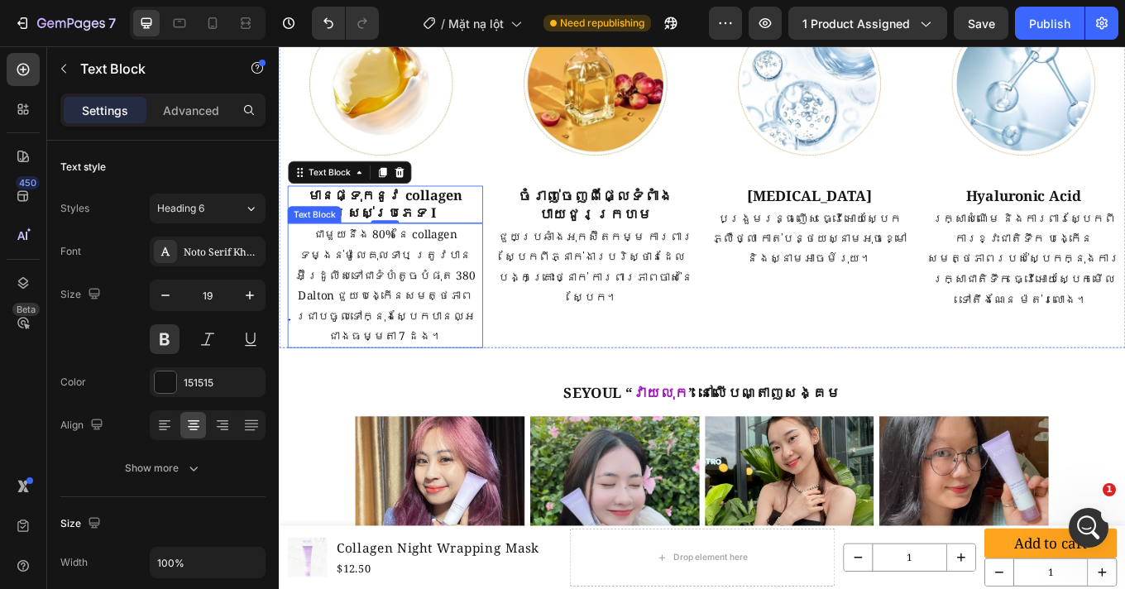
click at [440, 307] on p "ជាមួយនឹង 80% នៃ collagen ទម្ងន់ម៉ូលេគុលទាប ត្រូវបានអ៊ីដ្រូលីសទៅជាទំហំតូចបំផុត 3…" at bounding box center [403, 327] width 226 height 143
click at [441, 307] on p "ជាមួយនឹង 80% នៃ collagen ទម្ងន់ម៉ូលេគុលទាប ត្រូវបានអ៊ីដ្រូលីសទៅជាទំហំតូចបំផុត 3…" at bounding box center [403, 327] width 226 height 143
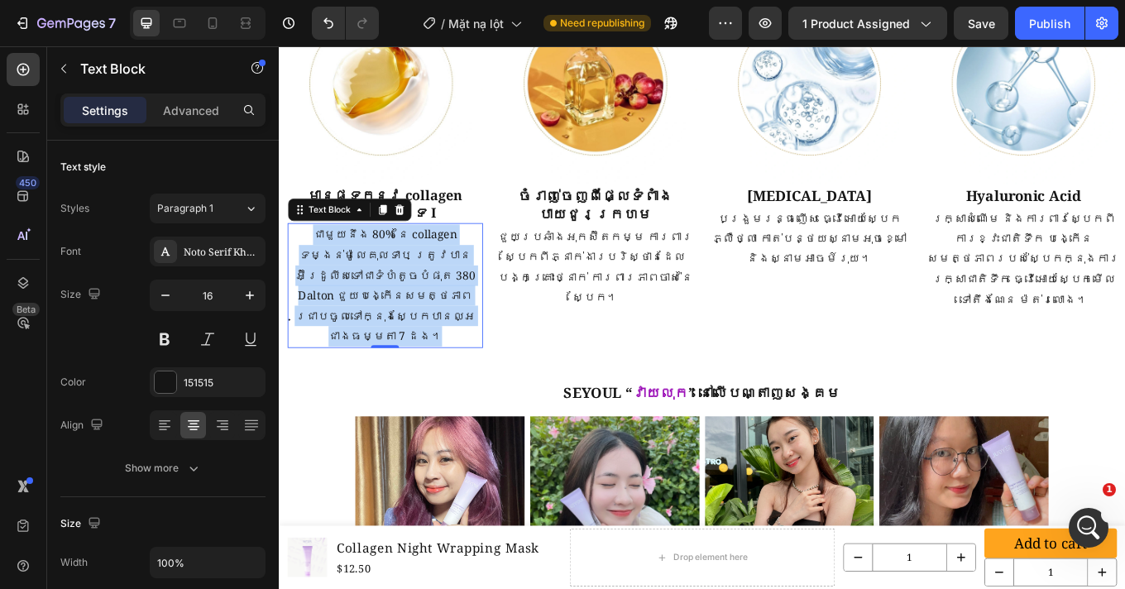
click at [442, 307] on p "ជាមួយនឹង 80% នៃ collagen ទម្ងន់ម៉ូលេគុលទាប ត្រូវបានអ៊ីដ្រូលីសទៅជាទំហំតូចបំផុត 3…" at bounding box center [403, 327] width 226 height 143
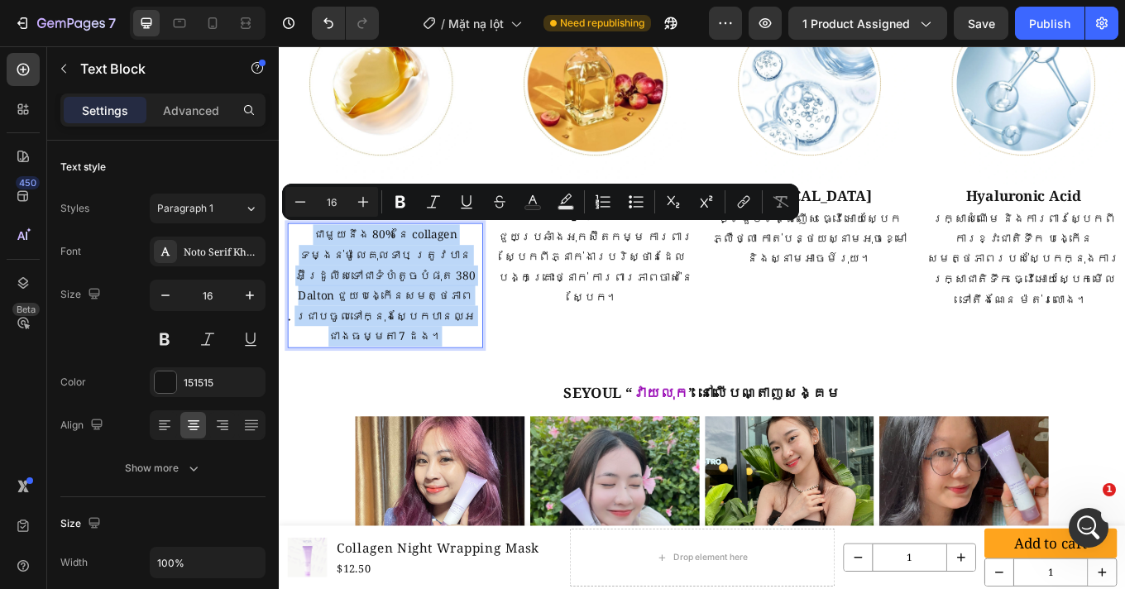
copy p "ជាមួយនឹង 80% នៃ collagen ទម្ងន់ម៉ូលេគុលទាប ត្រូវបានអ៊ីដ្រូលីសទៅជាទំហំតូចបំផុត 3…"
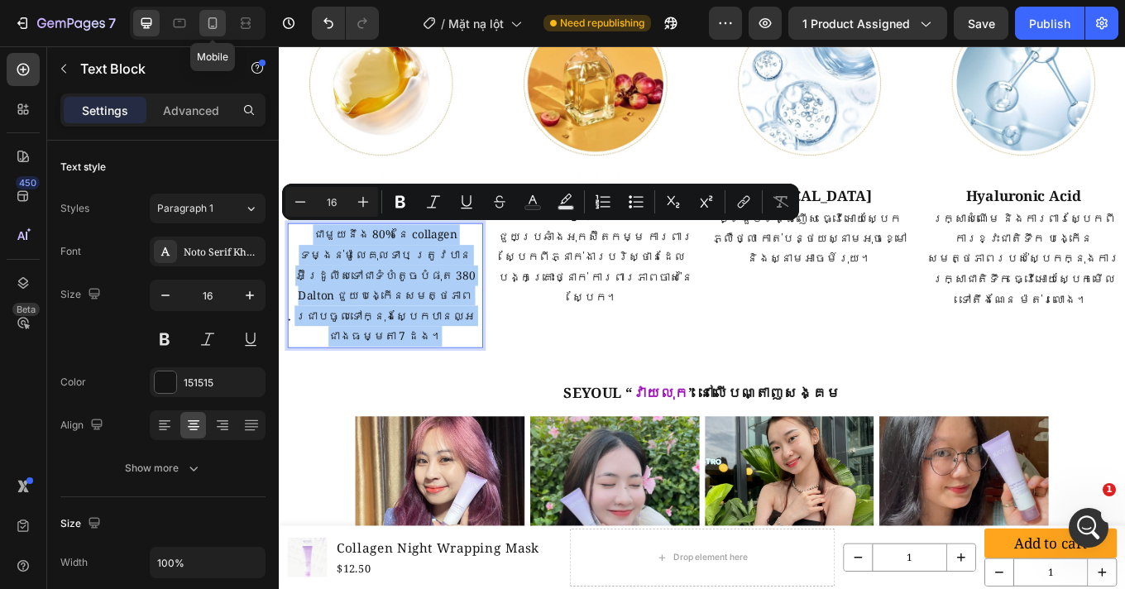
click at [205, 31] on div at bounding box center [212, 23] width 26 height 26
type input "14"
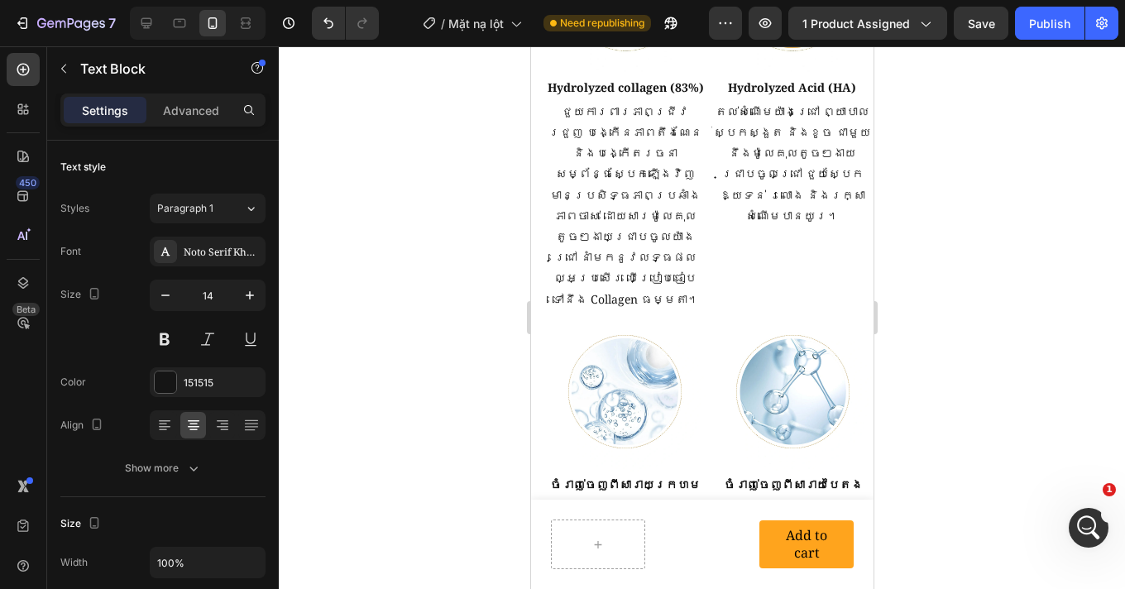
scroll to position [2365, 0]
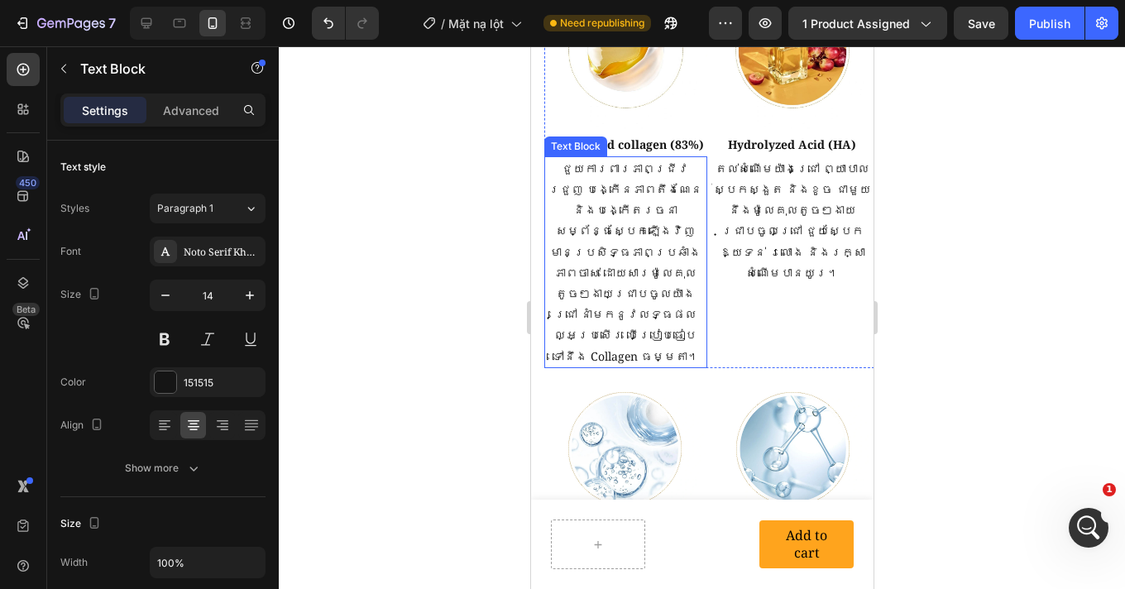
click at [621, 222] on p "ជួយការពារភាពជ្រីវជ្រួញ បង្កើនភាពតឹងណែន និងបង្កើតរចនាសម្ព័ន្ធស្បែកឡើងវិញ មានប្រស…" at bounding box center [625, 262] width 160 height 208
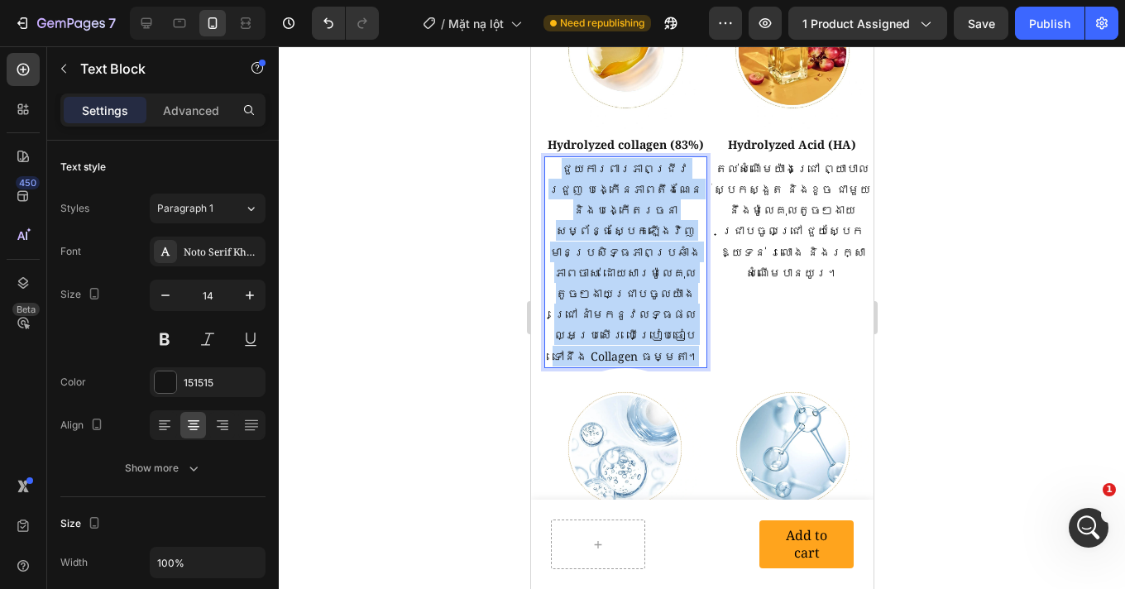
click at [621, 222] on p "ជួយការពារភាពជ្រីវជ្រួញ បង្កើនភាពតឹងណែន និងបង្កើតរចនាសម្ព័ន្ធស្បែកឡើងវិញ មានប្រស…" at bounding box center [625, 262] width 160 height 208
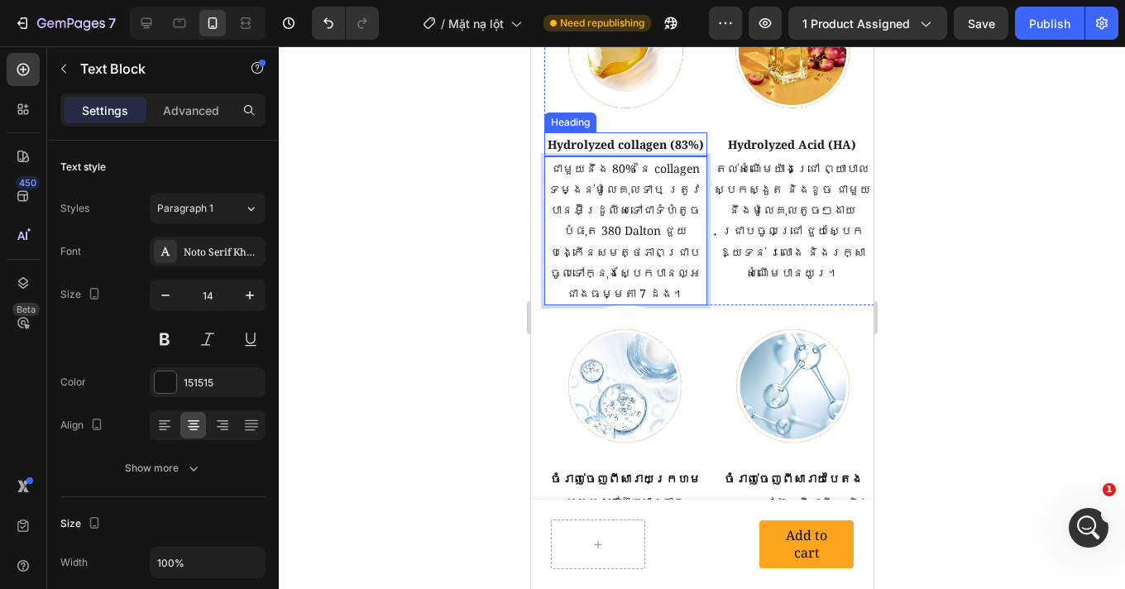
click at [623, 143] on h2 "Hydrolyzed collagen (83%)" at bounding box center [624, 144] width 163 height 24
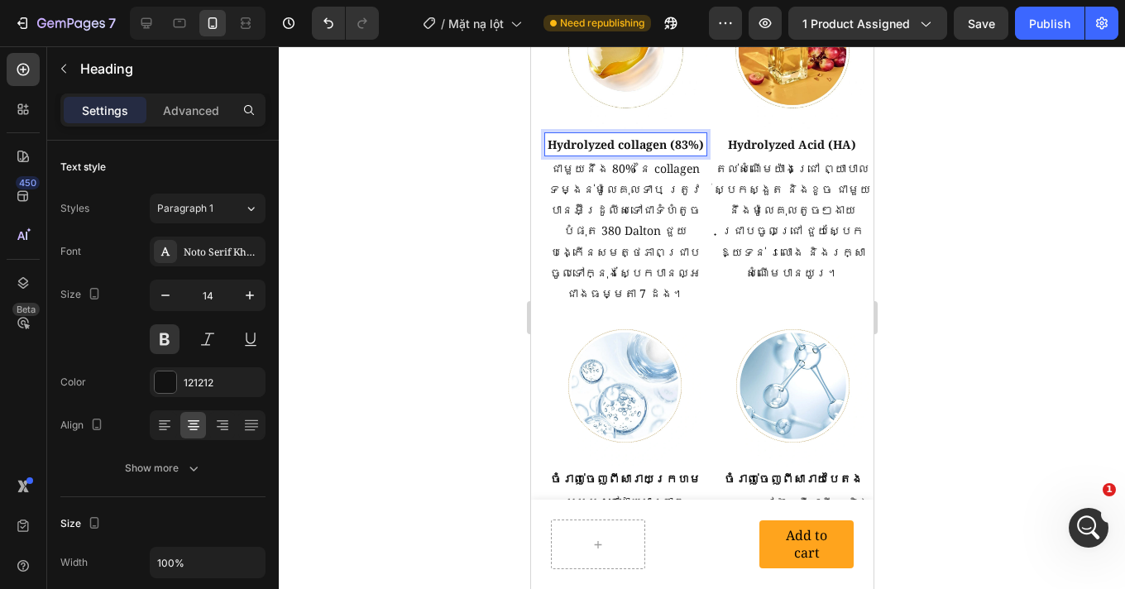
click at [623, 143] on p "Hydrolyzed collagen (83%)" at bounding box center [625, 144] width 160 height 21
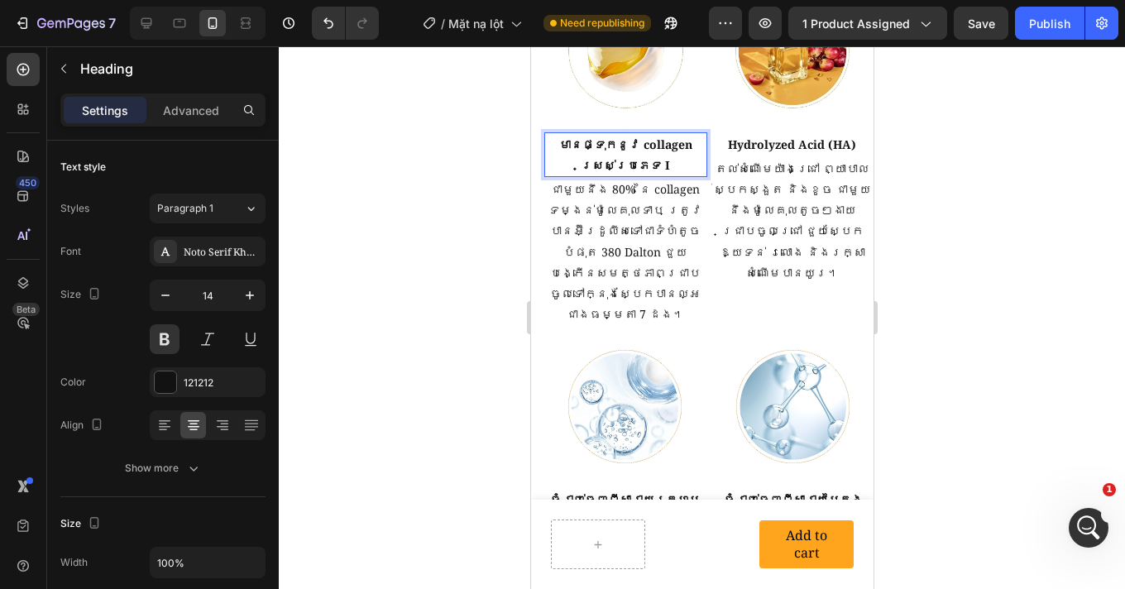
click at [956, 231] on div at bounding box center [702, 317] width 846 height 542
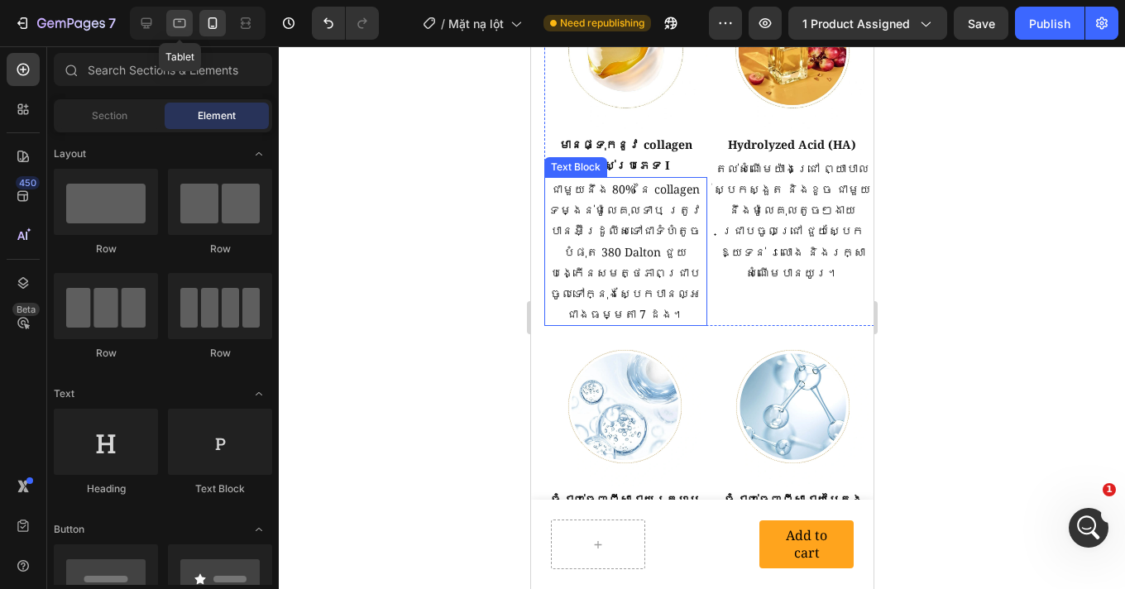
click at [187, 21] on icon at bounding box center [179, 23] width 17 height 17
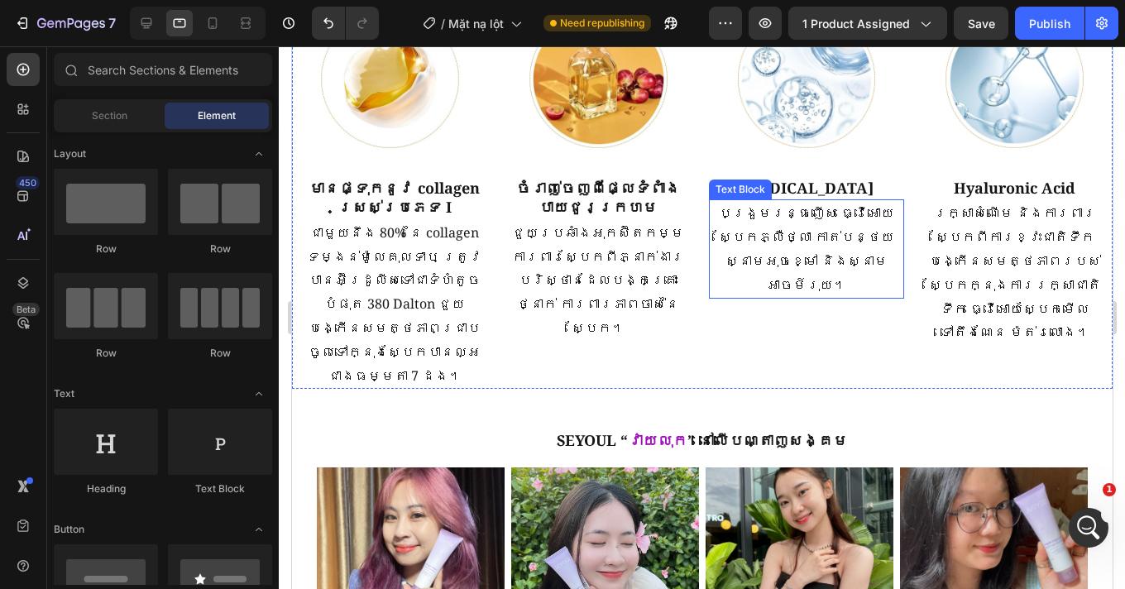
click at [577, 184] on p "ចំរាញ់ចេញពីផ្លែទំពាំងបាយជូរក្រហម" at bounding box center [597, 198] width 193 height 39
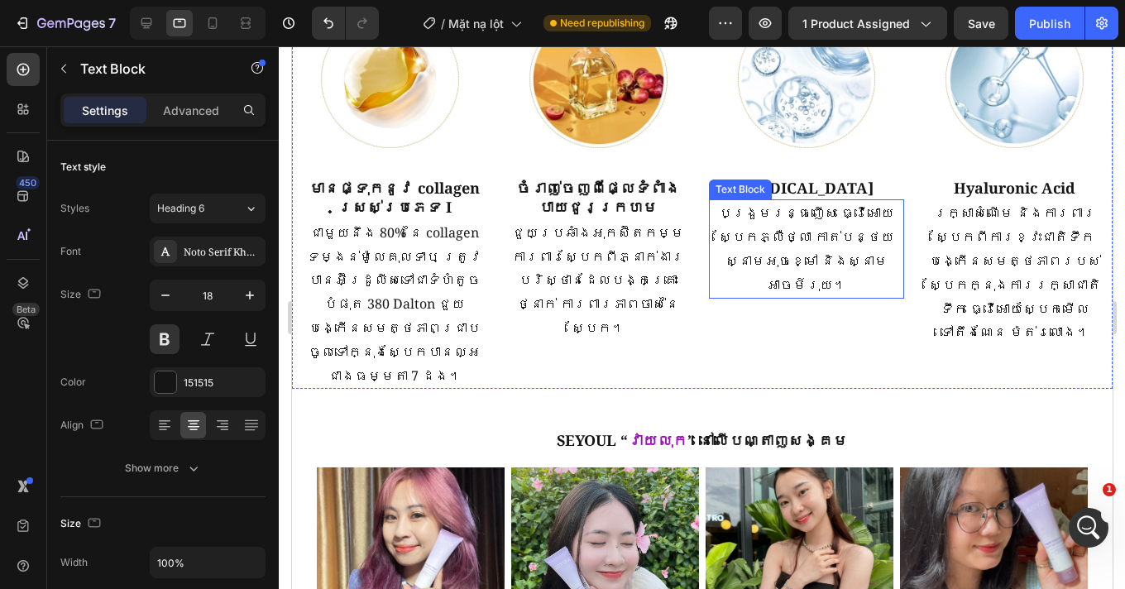
click at [577, 184] on p "ចំរាញ់ចេញពីផ្លែទំពាំងបាយជូរក្រហម" at bounding box center [597, 198] width 193 height 39
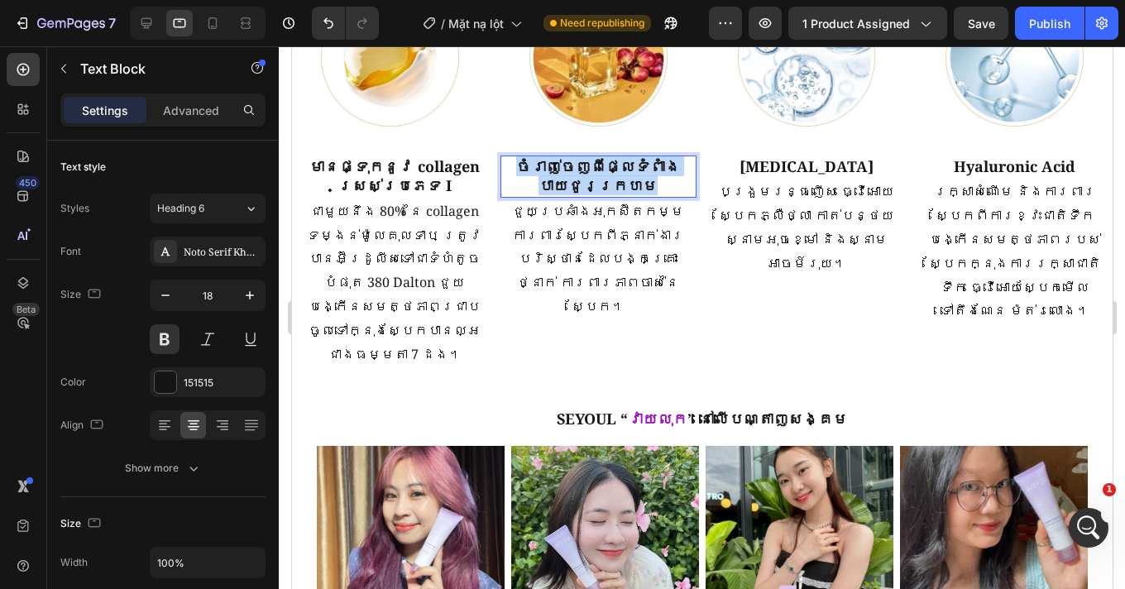
click at [577, 184] on p "ចំរាញ់ចេញពីផ្លែទំពាំងបាយជូរក្រហម" at bounding box center [597, 176] width 193 height 39
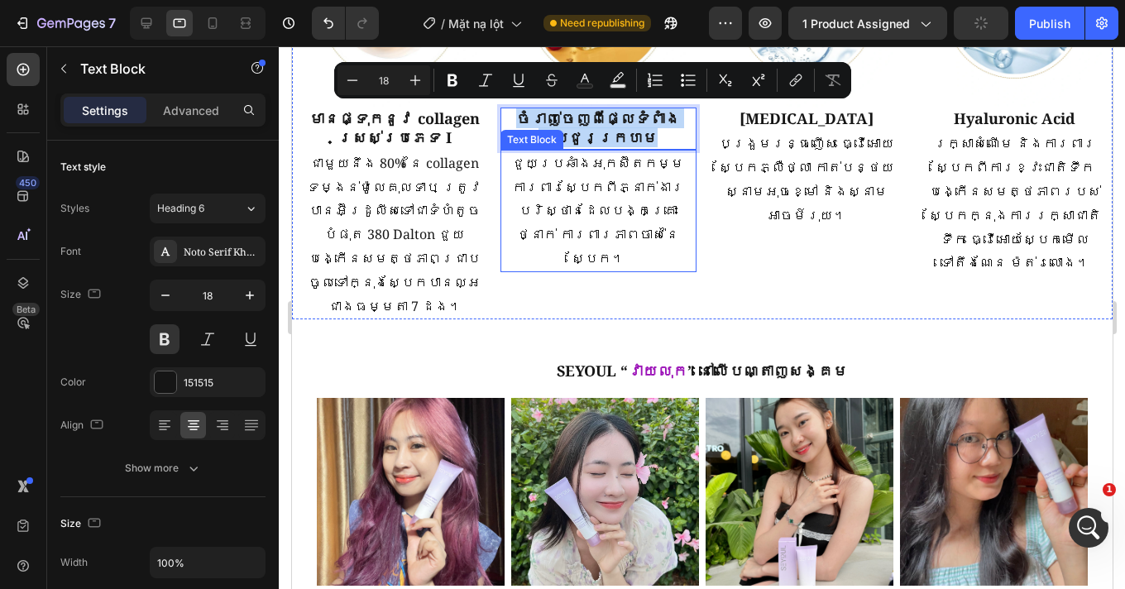
click at [598, 195] on p "ជួយប្រឆាំងអុកស៊ីតកម្ម ការពារស្បែកពីភ្នាក់ងារបរិស្ថានដែលបង្កគ្រោះថ្នាក់ ការពារភា…" at bounding box center [597, 210] width 193 height 119
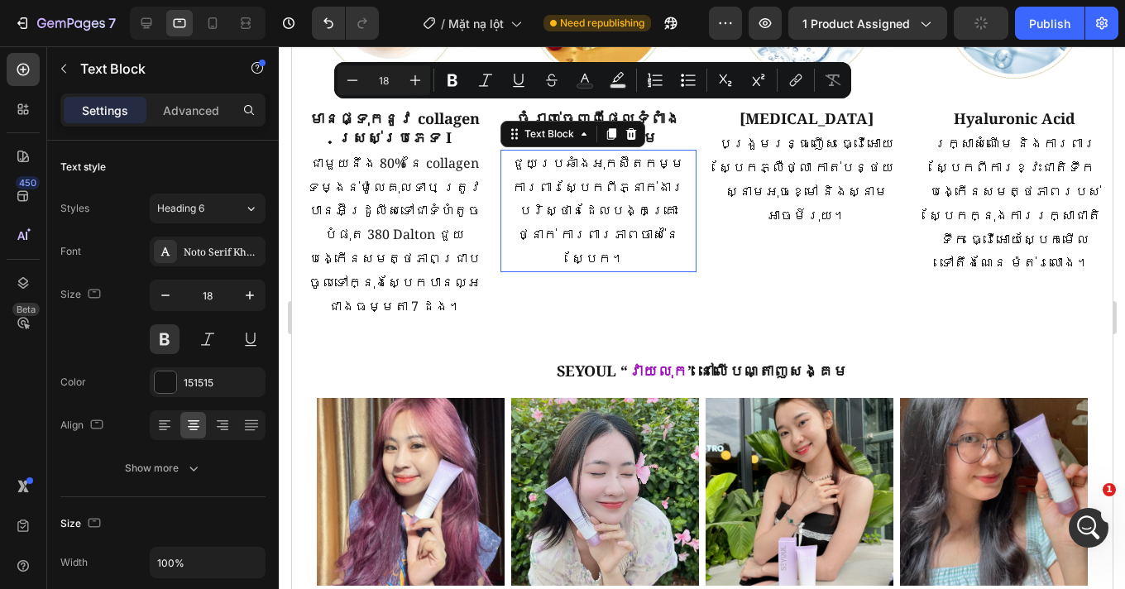
click at [598, 195] on p "ជួយប្រឆាំងអុកស៊ីតកម្ម ការពារស្បែកពីភ្នាក់ងារបរិស្ថានដែលបង្កគ្រោះថ្នាក់ ការពារភា…" at bounding box center [597, 210] width 193 height 119
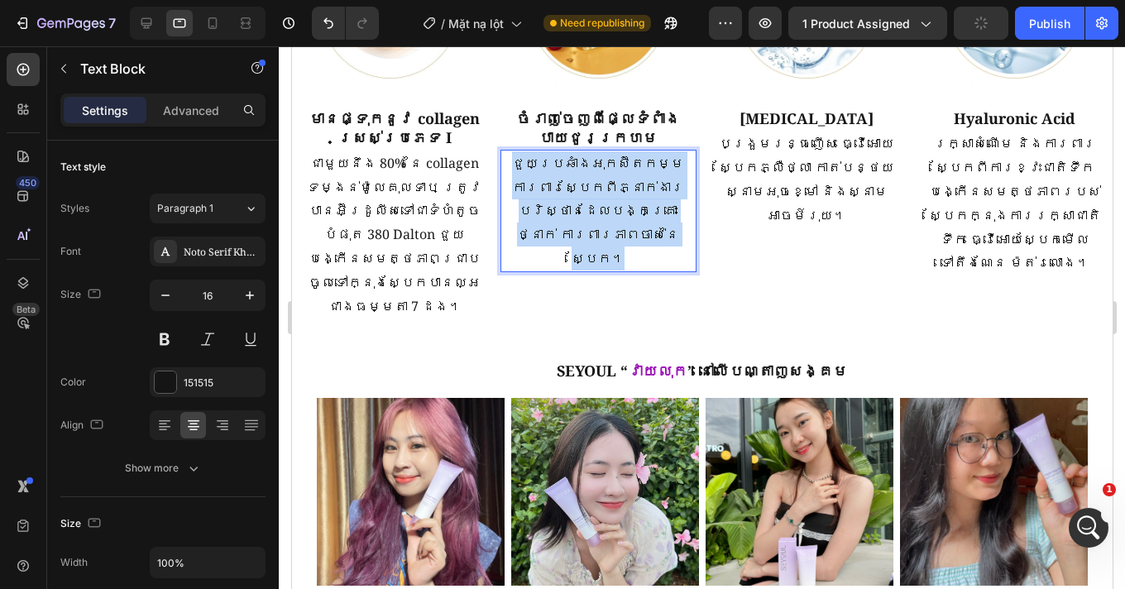
click at [598, 195] on p "ជួយប្រឆាំងអុកស៊ីតកម្ម ការពារស្បែកពីភ្នាក់ងារបរិស្ថានដែលបង្កគ្រោះថ្នាក់ ការពារភា…" at bounding box center [597, 210] width 193 height 119
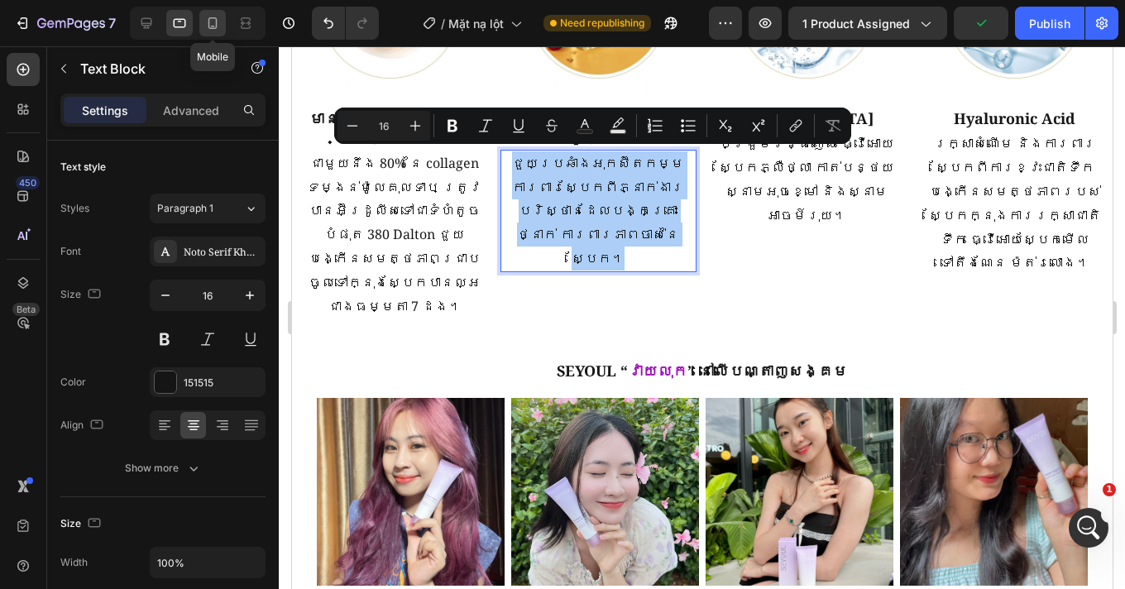
click at [205, 20] on icon at bounding box center [212, 23] width 17 height 17
type input "14"
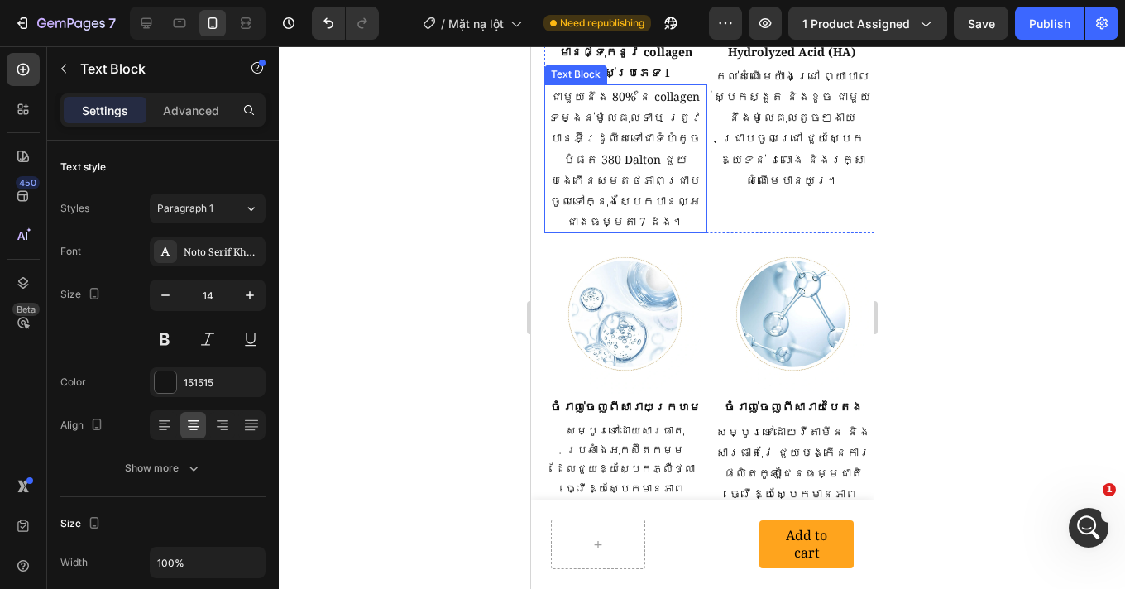
scroll to position [2314, 0]
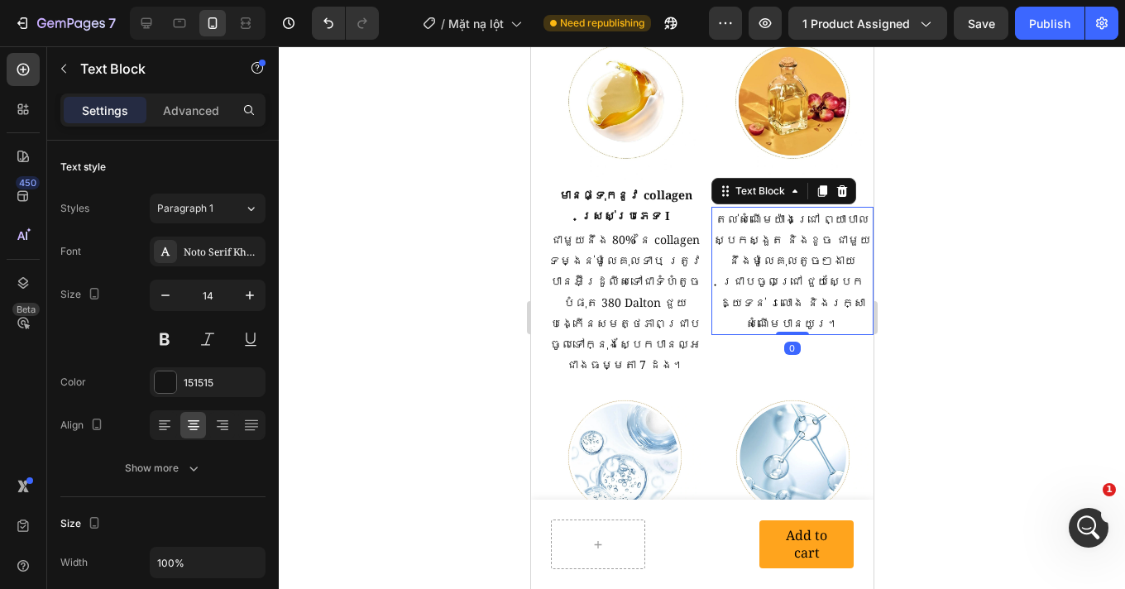
click at [790, 240] on p "តល់សំណើមយ៉ាងជ្រៅ ព្យាបាលស្បែកស្ងួត និងខូច ជាមួយនឹងម៉ូលេគុលតូចៗងាយជ្រាបចូលជ្រៅ ជ…" at bounding box center [792, 270] width 160 height 125
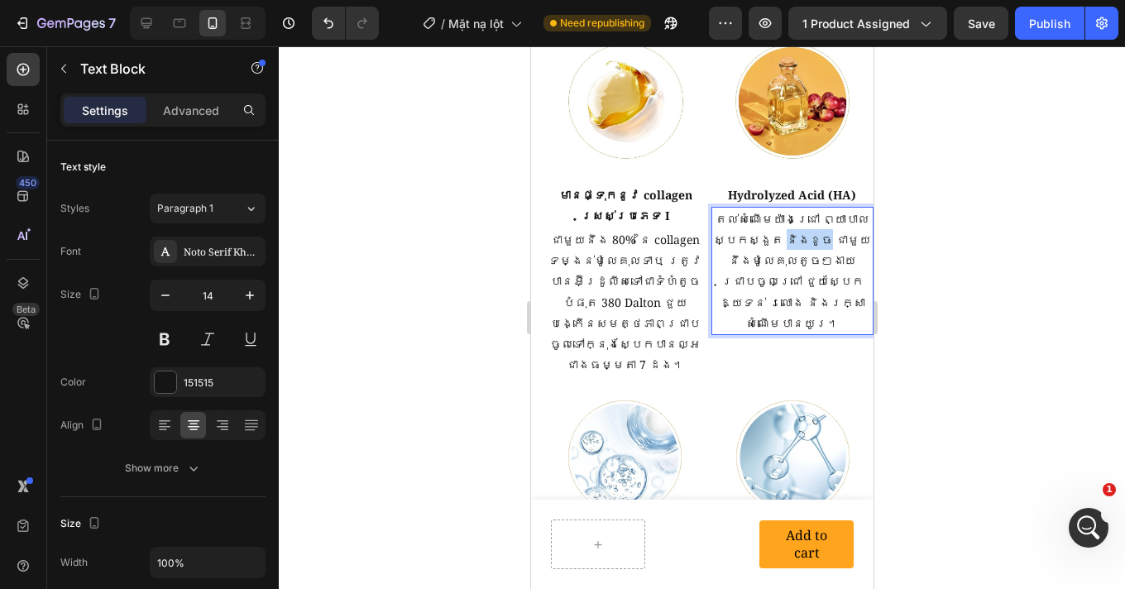
click at [790, 240] on p "តល់សំណើមយ៉ាងជ្រៅ ព្យាបាលស្បែកស្ងួត និងខូច ជាមួយនឹងម៉ូលេគុលតូចៗងាយជ្រាបចូលជ្រៅ ជ…" at bounding box center [792, 270] width 160 height 125
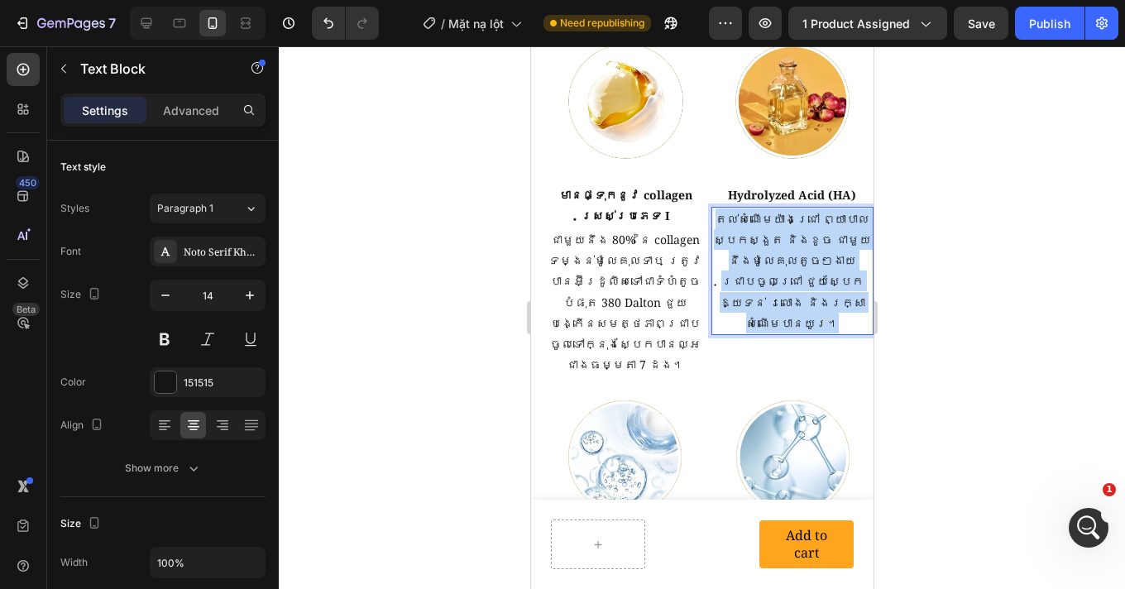
click at [790, 240] on p "តល់សំណើមយ៉ាងជ្រៅ ព្យាបាលស្បែកស្ងួត និងខូច ជាមួយនឹងម៉ូលេគុលតូចៗងាយជ្រាបចូលជ្រៅ ជ…" at bounding box center [792, 270] width 160 height 125
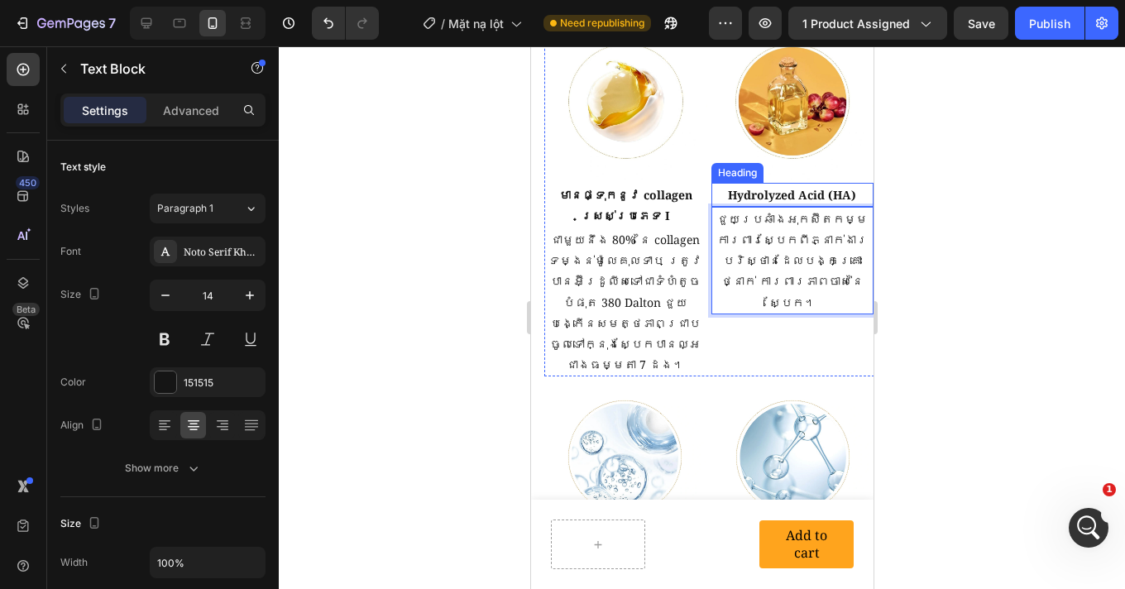
click at [800, 184] on h2 "Hydrolyzed Acid (HA)" at bounding box center [791, 195] width 163 height 24
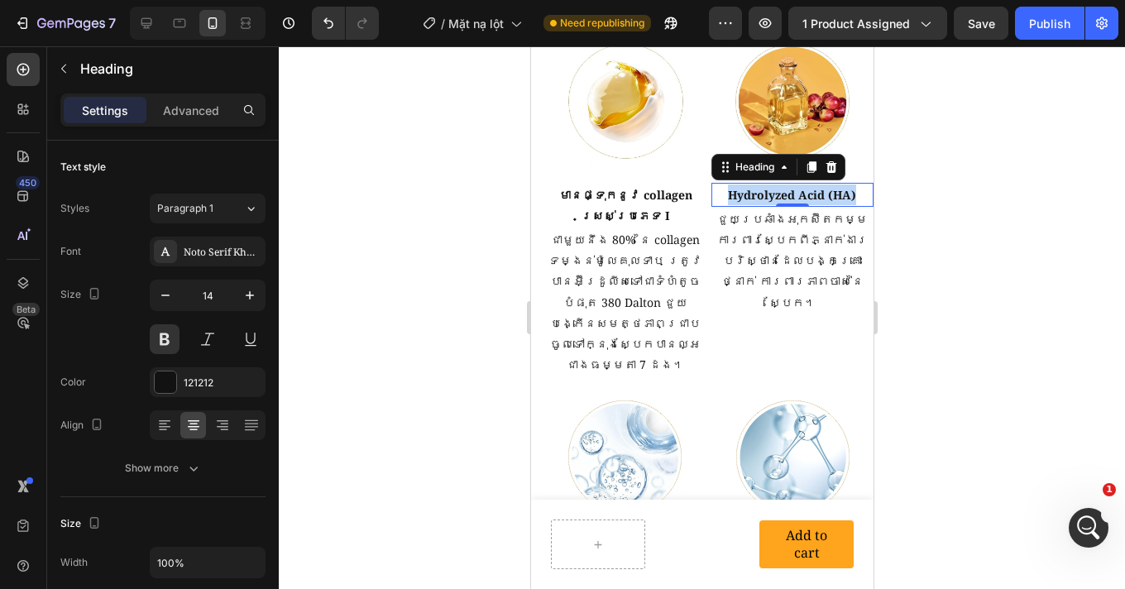
click at [800, 184] on p "Hydrolyzed Acid (HA)" at bounding box center [792, 194] width 160 height 21
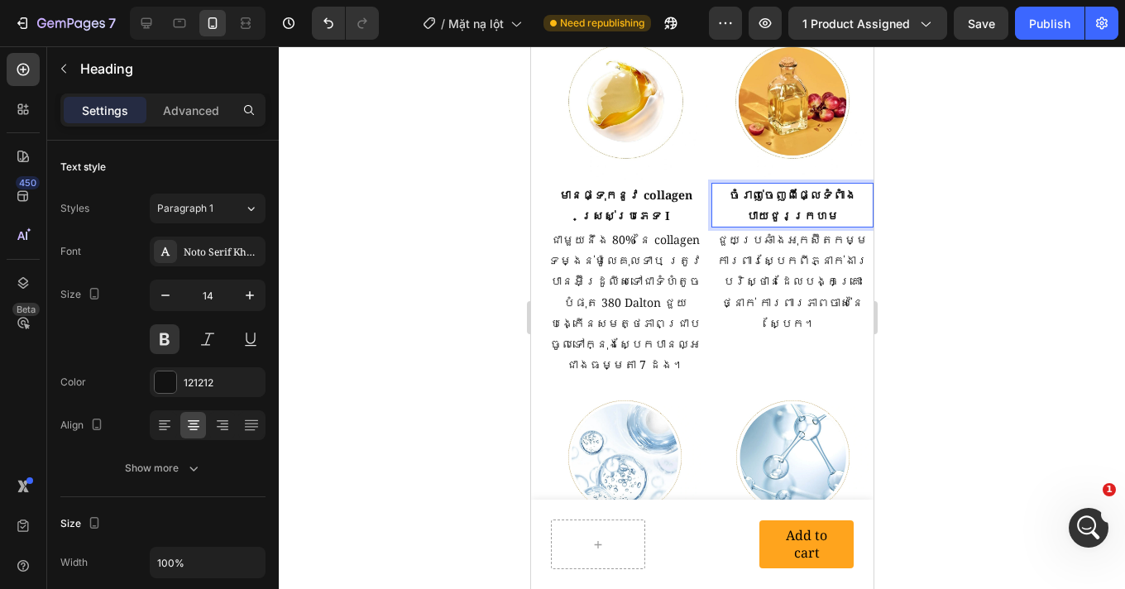
click at [990, 263] on div at bounding box center [702, 317] width 846 height 542
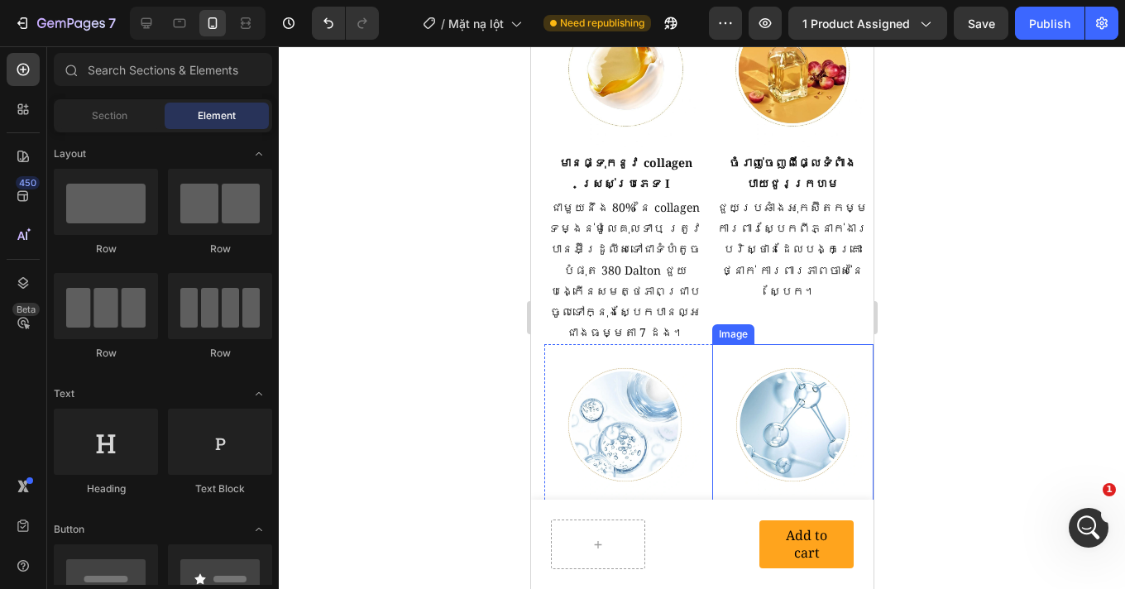
scroll to position [2355, 0]
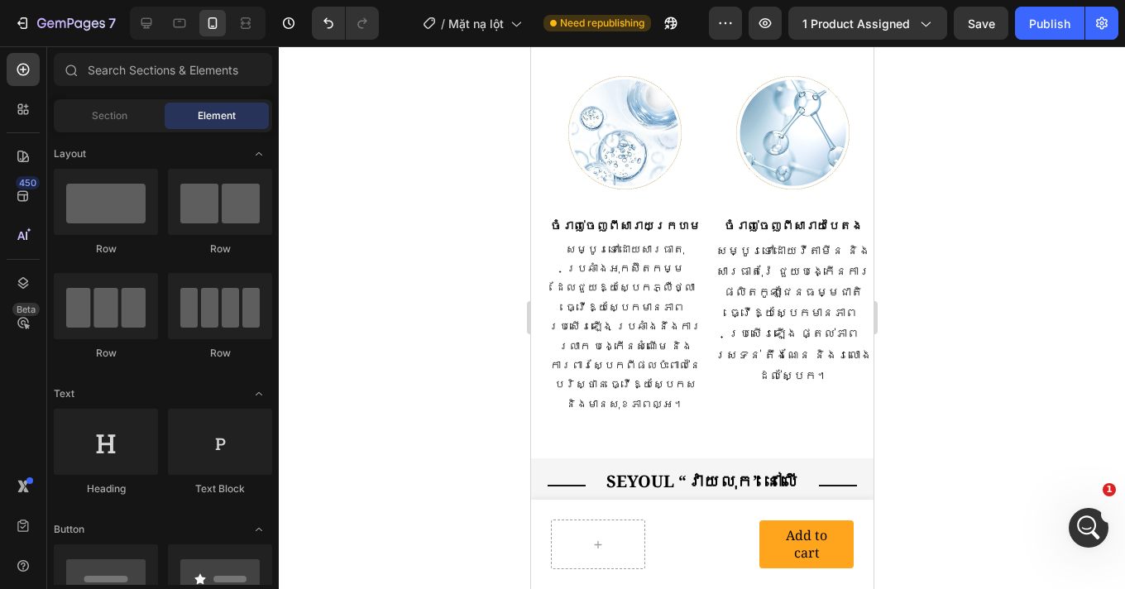
scroll to position [3088, 0]
click at [150, 28] on icon at bounding box center [146, 23] width 17 height 17
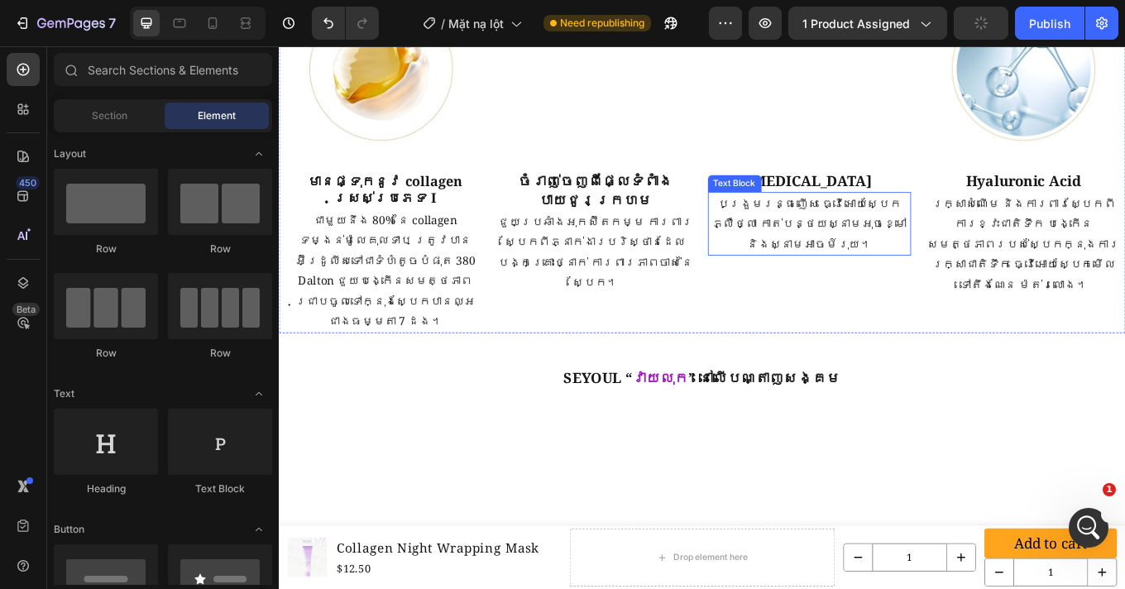
scroll to position [2397, 0]
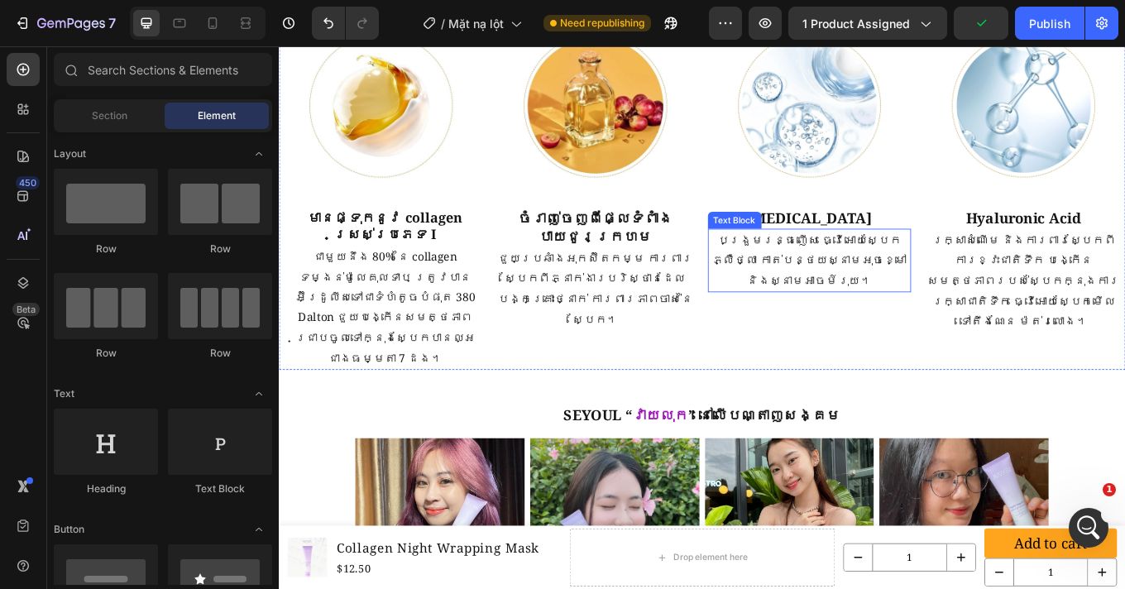
click at [903, 293] on p "បង្រួមរន្ធញើស ធ្វើអោយស្បែកភ្លឺថ្លា កាត់បន្ថយស្នាមអុចខ្មៅ និងស្នាមអាចម៍រុយ។" at bounding box center [901, 297] width 236 height 71
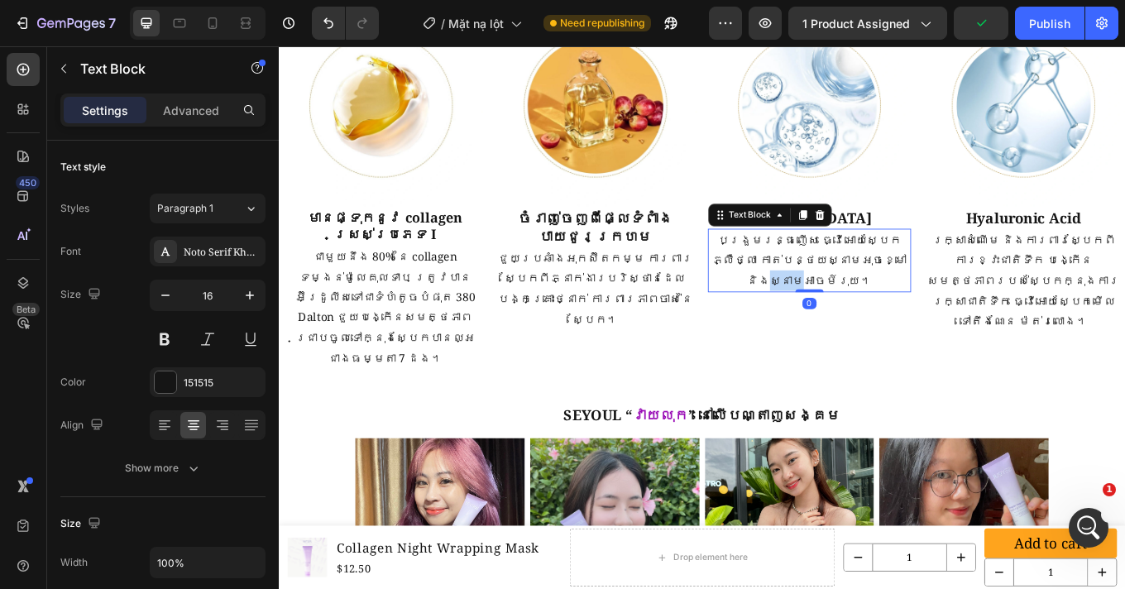
click at [903, 293] on p "បង្រួមរន្ធញើស ធ្វើអោយស្បែកភ្លឺថ្លា កាត់បន្ថយស្នាមអុចខ្មៅ និងស្នាមអាចម៍រុយ។" at bounding box center [901, 297] width 236 height 71
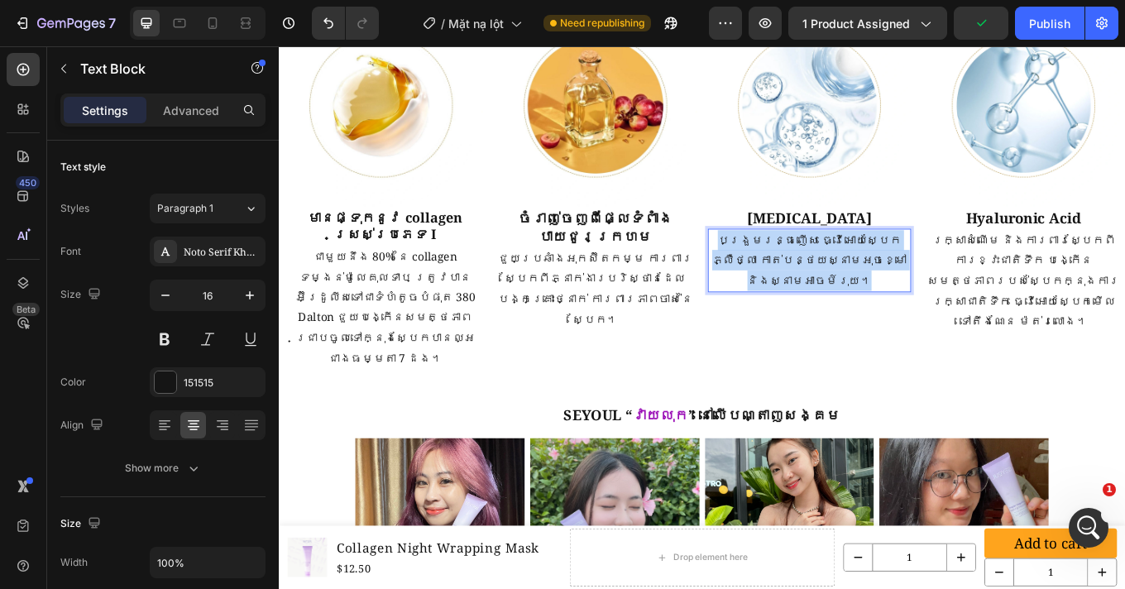
click at [903, 293] on p "បង្រួមរន្ធញើស ធ្វើអោយស្បែកភ្លឺថ្លា កាត់បន្ថយស្នាមអុចខ្មៅ និងស្នាមអាចម៍រុយ។" at bounding box center [901, 297] width 236 height 71
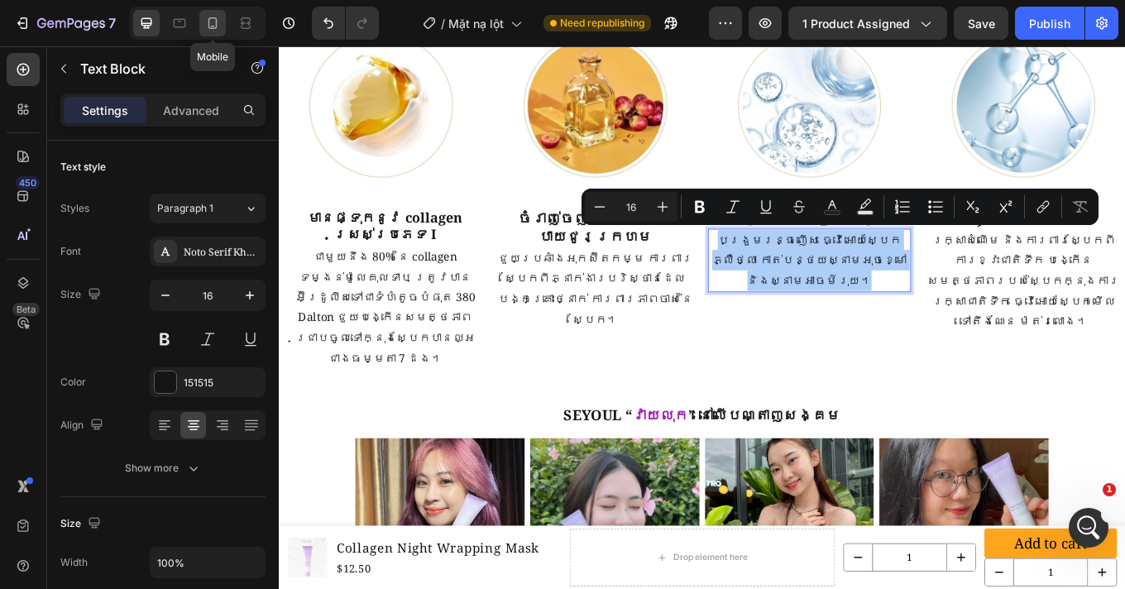
click at [205, 16] on icon at bounding box center [212, 23] width 17 height 17
type input "14"
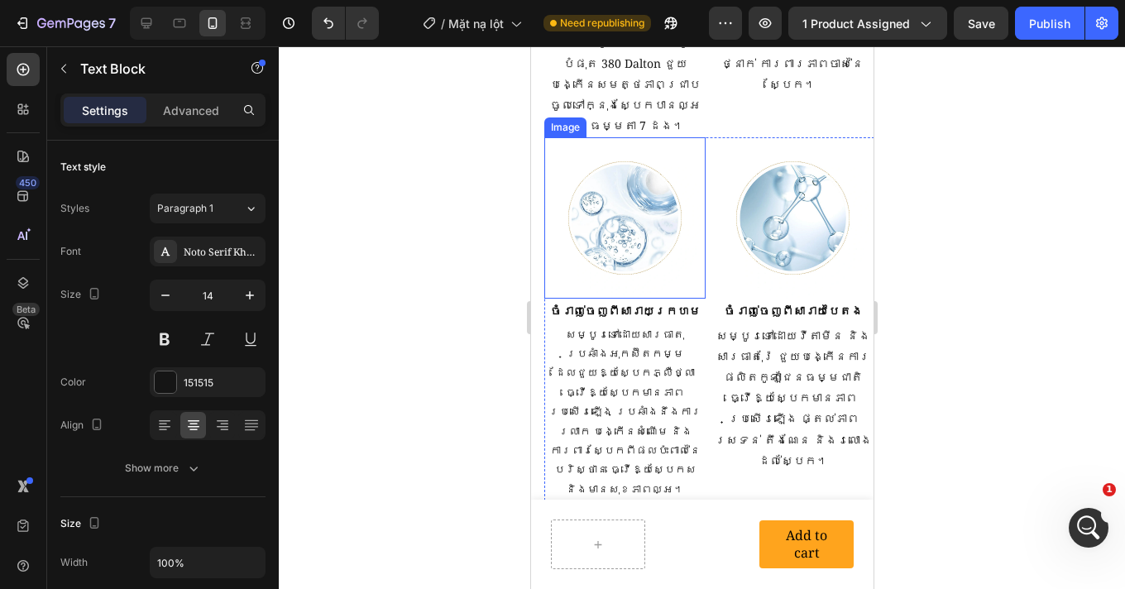
scroll to position [2561, 0]
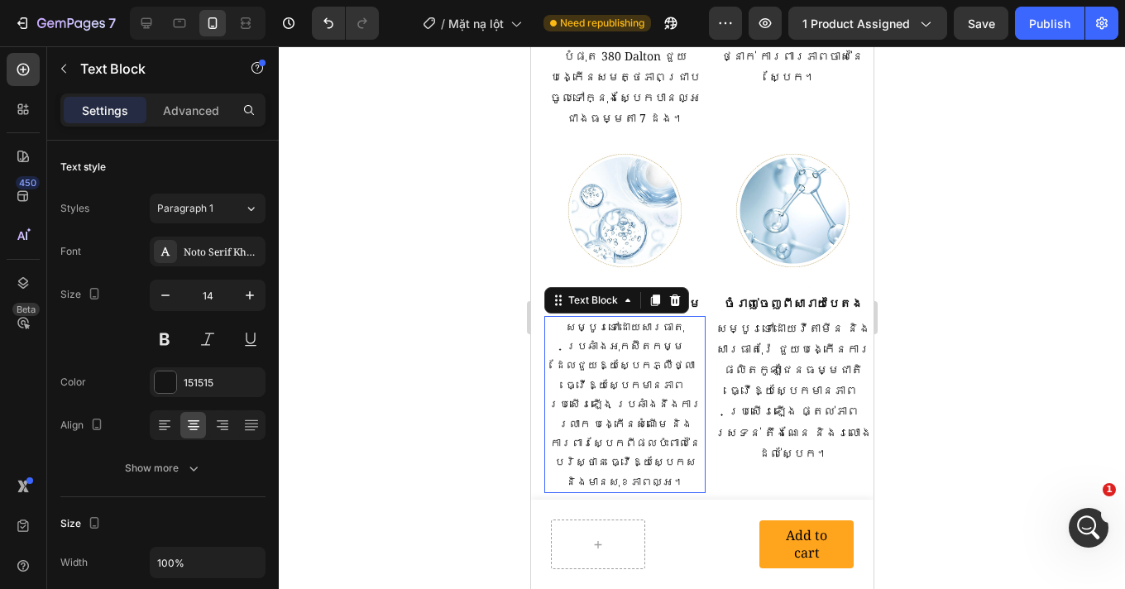
click at [627, 364] on p "សម្បូរទៅដោយសារធាតុប្រឆាំងអុកស៊ីតកម្ម ដែលជួយឱ្យស្បែកភ្លឺថ្លា ធ្វើឱ្យស្បែកមានភាពប…" at bounding box center [624, 405] width 158 height 174
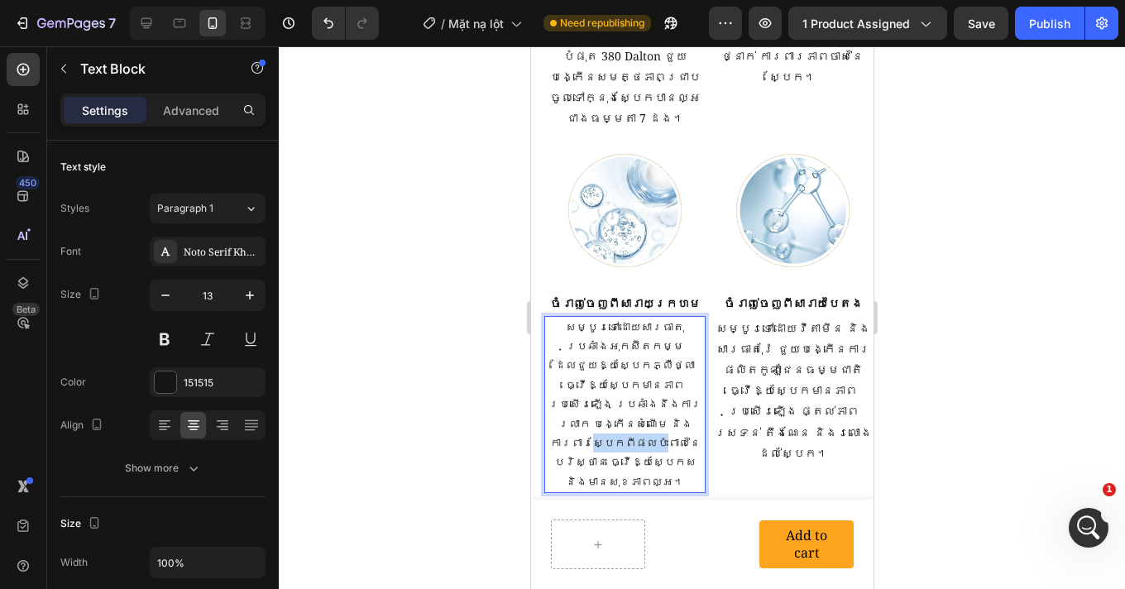
click at [627, 364] on p "សម្បូរទៅដោយសារធាតុប្រឆាំងអុកស៊ីតកម្ម ដែលជួយឱ្យស្បែកភ្លឺថ្លា ធ្វើឱ្យស្បែកមានភាពប…" at bounding box center [624, 405] width 158 height 174
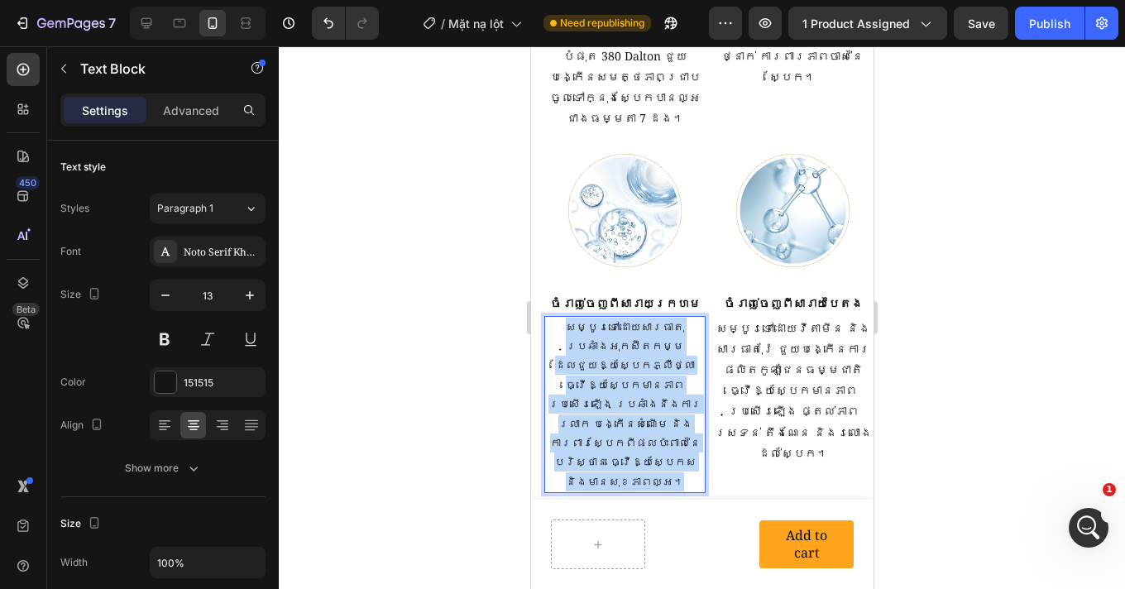
click at [627, 364] on p "សម្បូរទៅដោយសារធាតុប្រឆាំងអុកស៊ីតកម្ម ដែលជួយឱ្យស្បែកភ្លឺថ្លា ធ្វើឱ្យស្បែកមានភាពប…" at bounding box center [624, 405] width 158 height 174
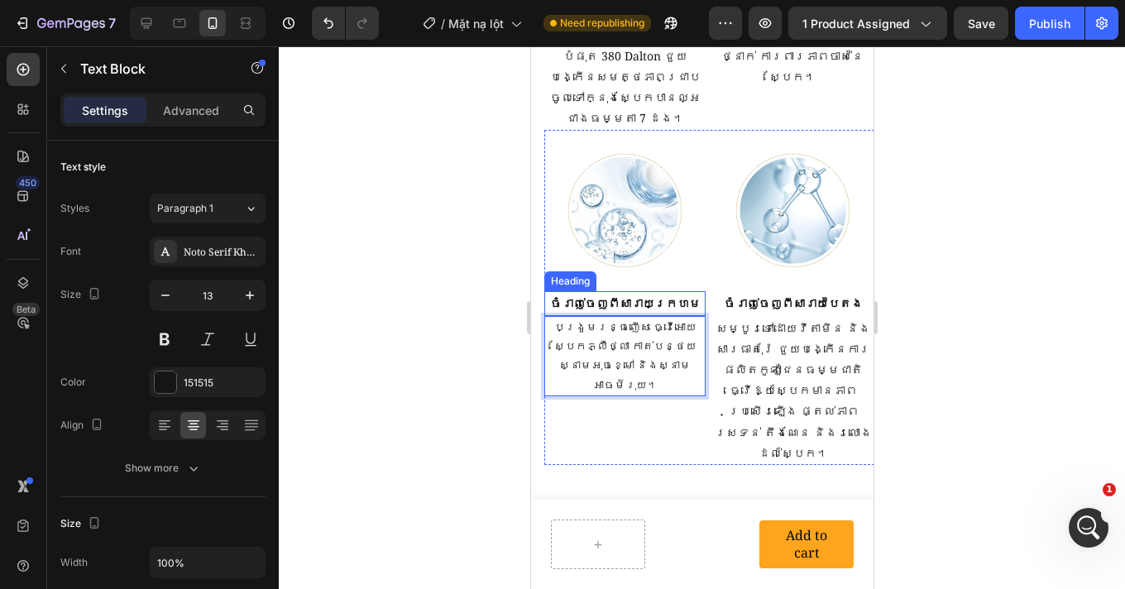
click at [652, 291] on h2 "ចំរាញ់ចេញពីសារាយក្រហម" at bounding box center [623, 303] width 161 height 24
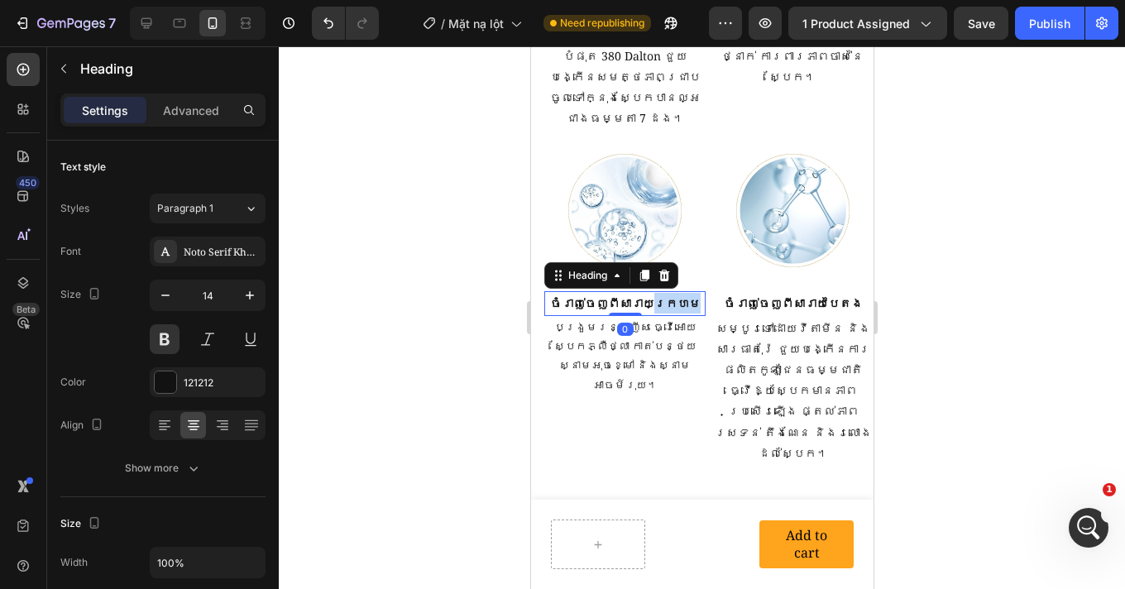
click at [652, 293] on p "ចំរាញ់ចេញពីសារាយក្រហម" at bounding box center [624, 303] width 158 height 21
click at [977, 221] on div at bounding box center [702, 317] width 846 height 542
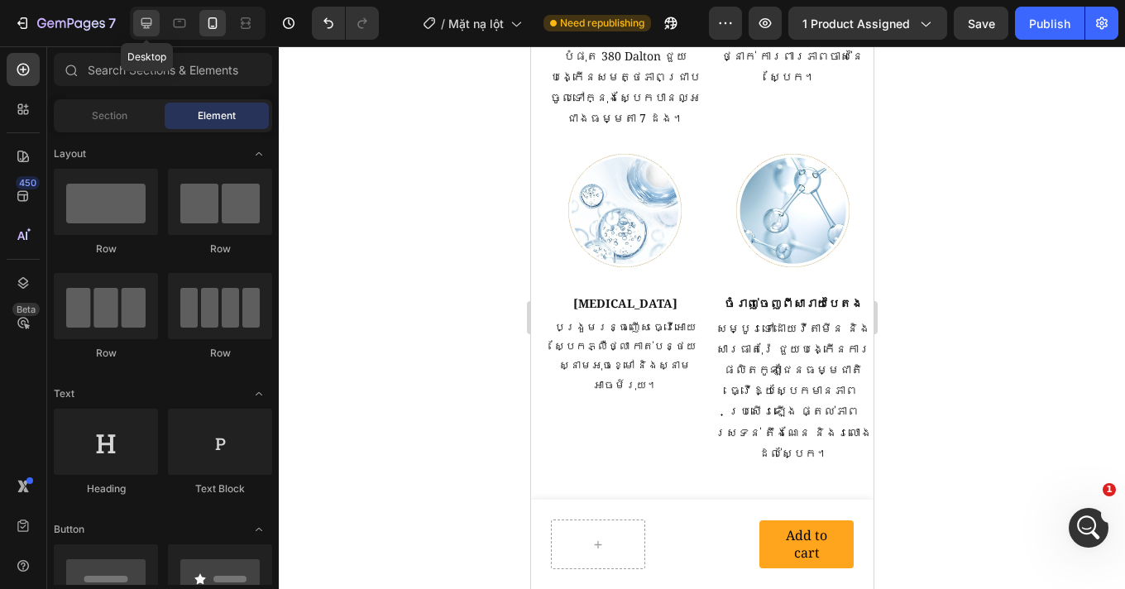
click at [152, 26] on icon at bounding box center [146, 23] width 17 height 17
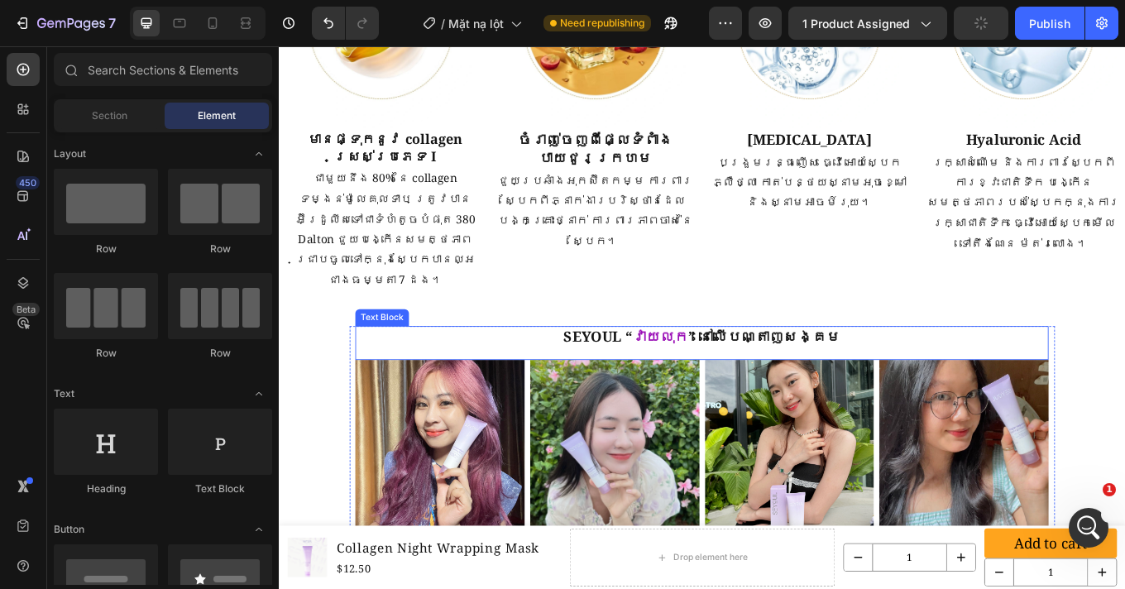
scroll to position [2341, 0]
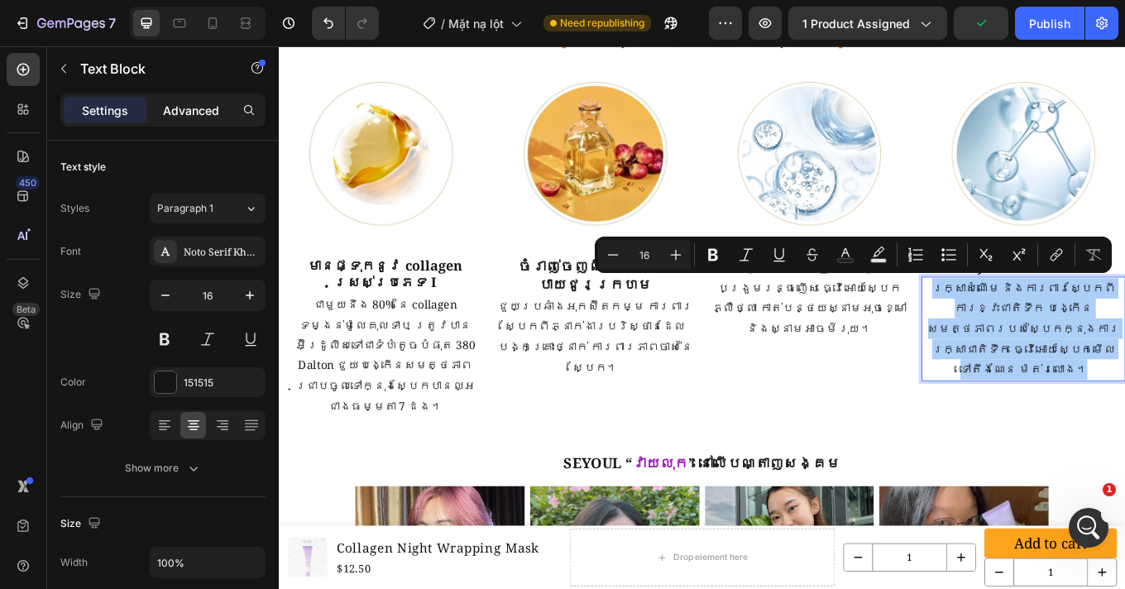
click at [182, 105] on p "Advanced" at bounding box center [191, 110] width 56 height 17
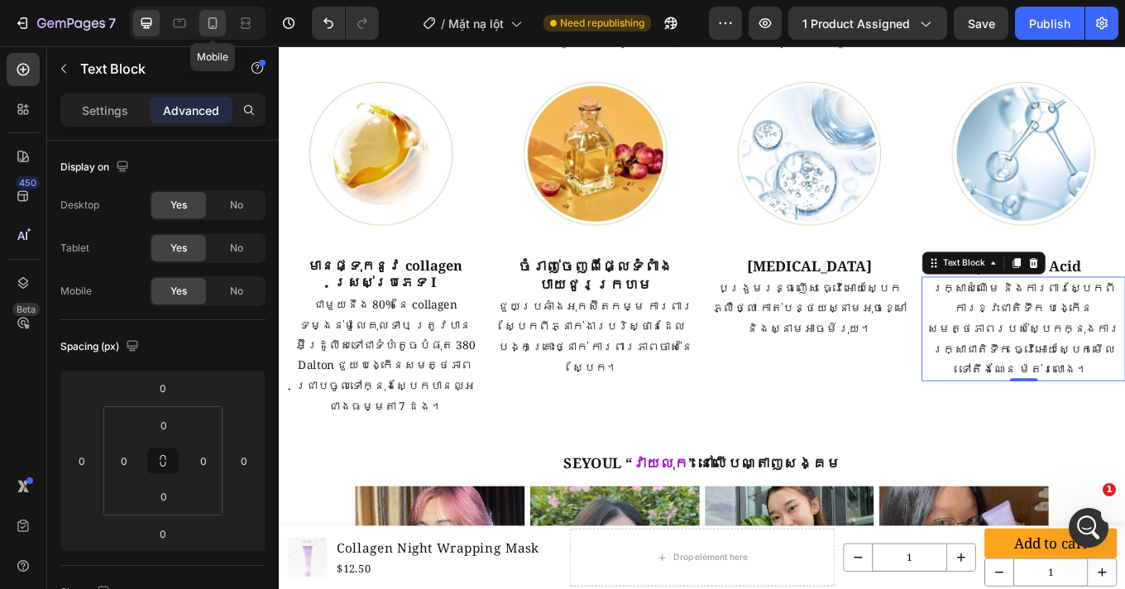
click at [206, 30] on icon at bounding box center [212, 23] width 17 height 17
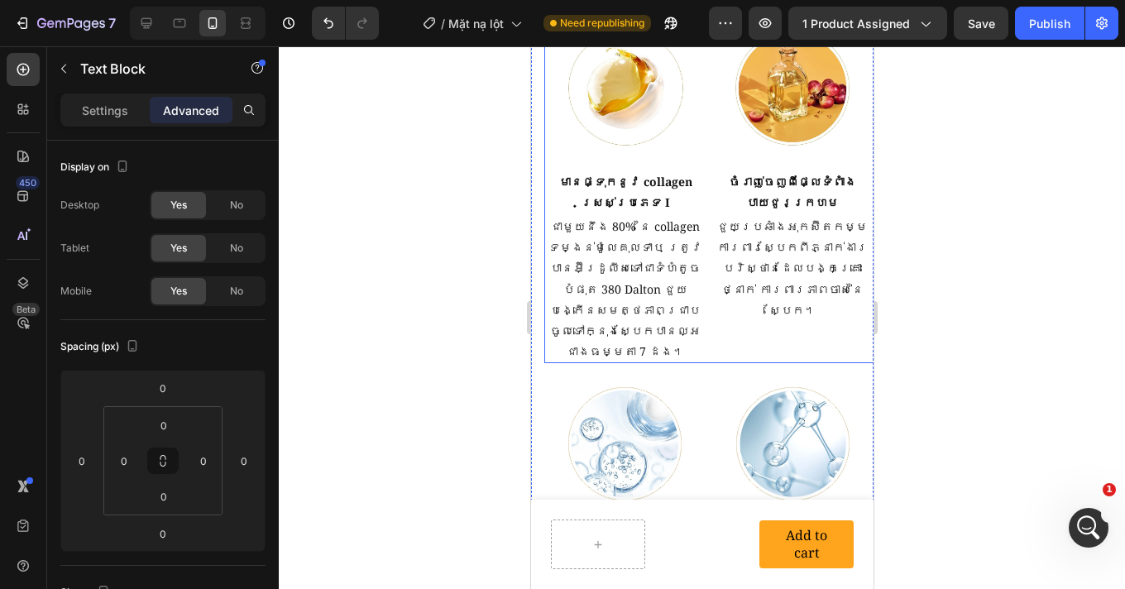
scroll to position [2283, 0]
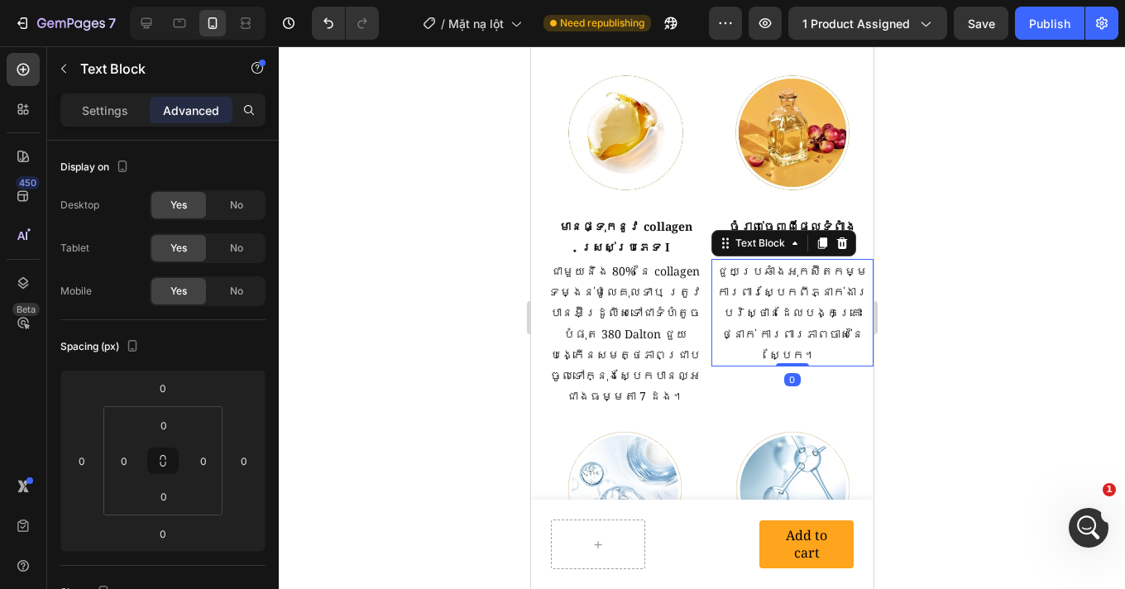
click at [782, 304] on p "ជួយប្រឆាំងអុកស៊ីតកម្ម ការពារស្បែកពីភ្នាក់ងារបរិស្ថានដែលបង្កគ្រោះថ្នាក់ ការពារភា…" at bounding box center [792, 312] width 160 height 104
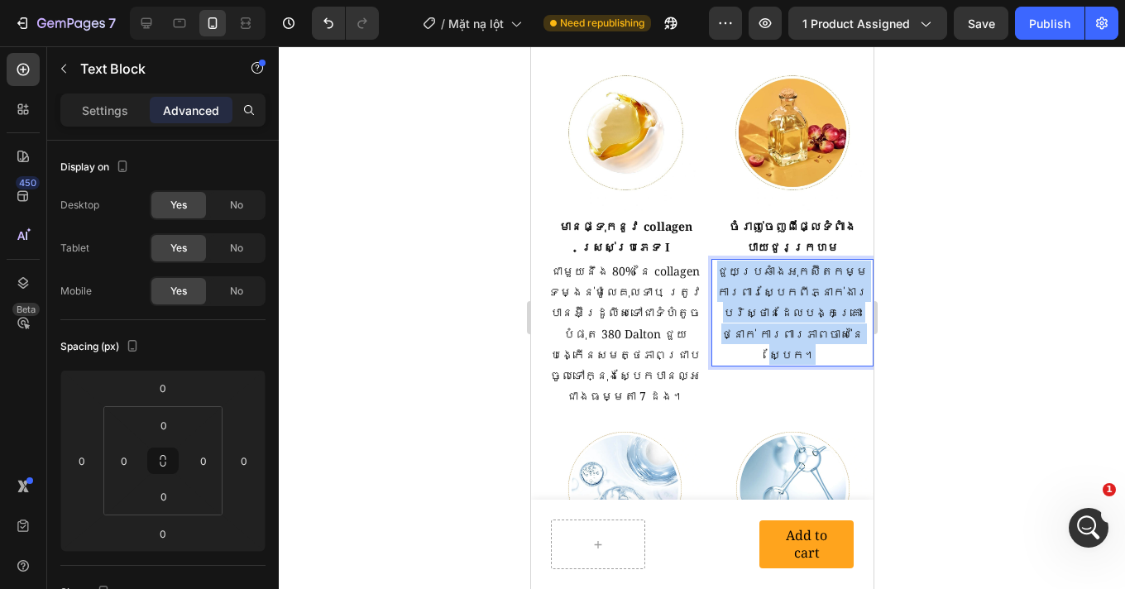
click at [782, 304] on p "ជួយប្រឆាំងអុកស៊ីតកម្ម ការពារស្បែកពីភ្នាក់ងារបរិស្ថានដែលបង្កគ្រោះថ្នាក់ ការពារភា…" at bounding box center [792, 312] width 160 height 104
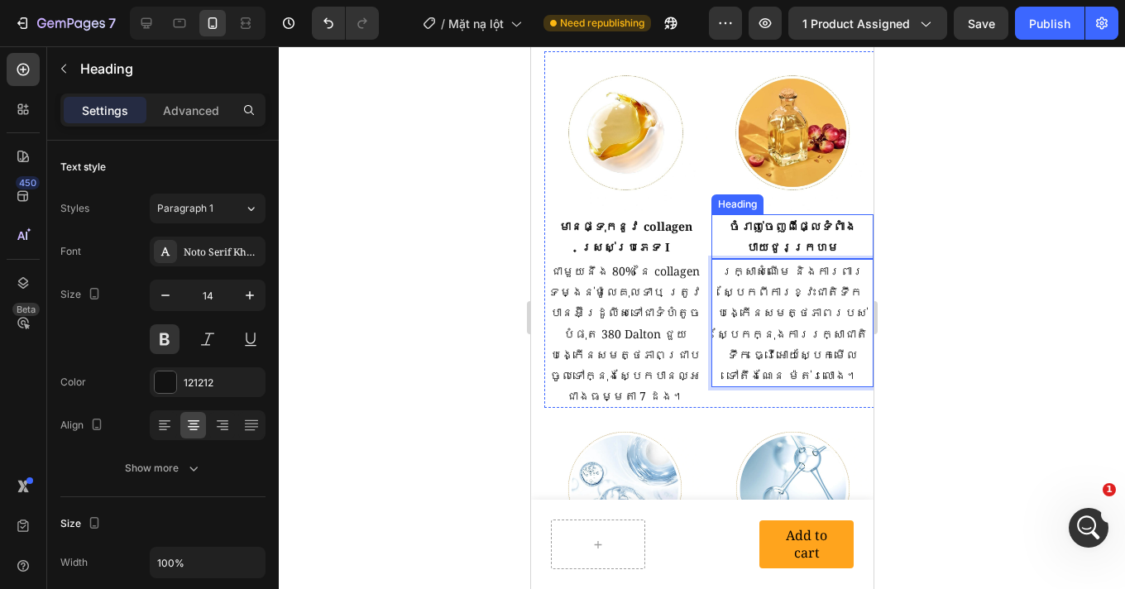
click at [778, 232] on p "ចំរាញ់ចេញពីផ្លែទំពាំងបាយជូរក្រហម" at bounding box center [792, 236] width 160 height 41
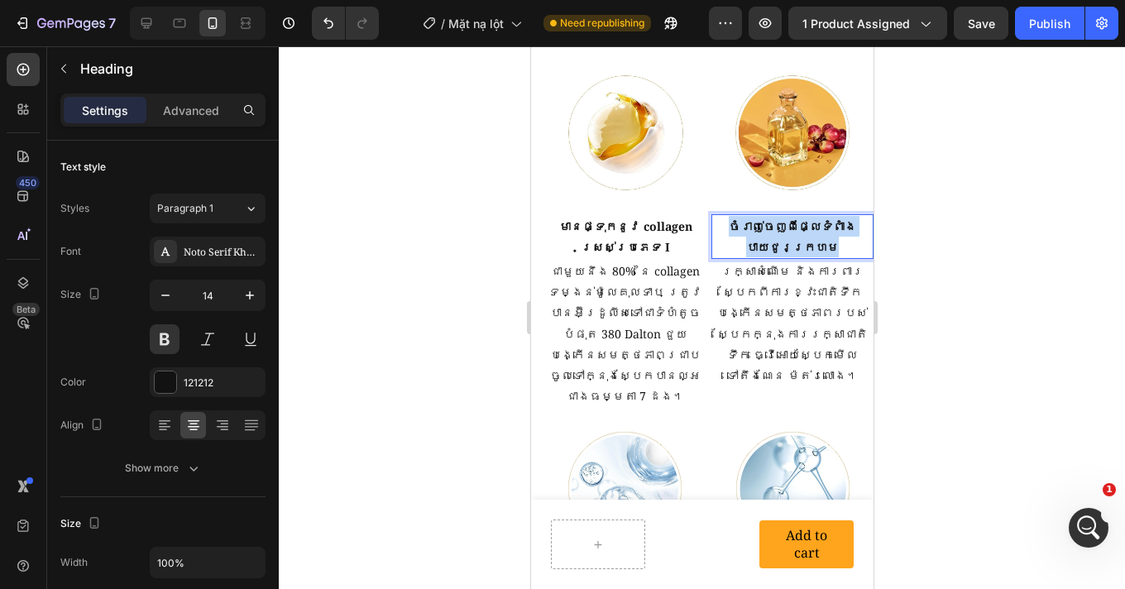
click at [778, 232] on p "ចំរាញ់ចេញពីផ្លែទំពាំងបាយជូរក្រហម" at bounding box center [792, 236] width 160 height 41
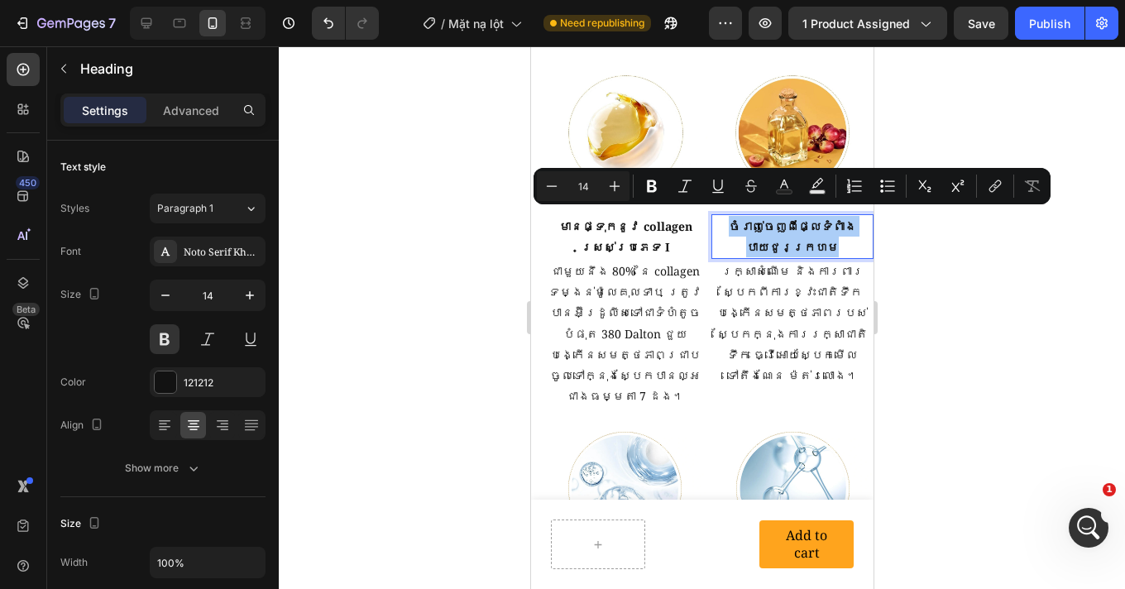
click at [1033, 346] on div at bounding box center [702, 317] width 846 height 542
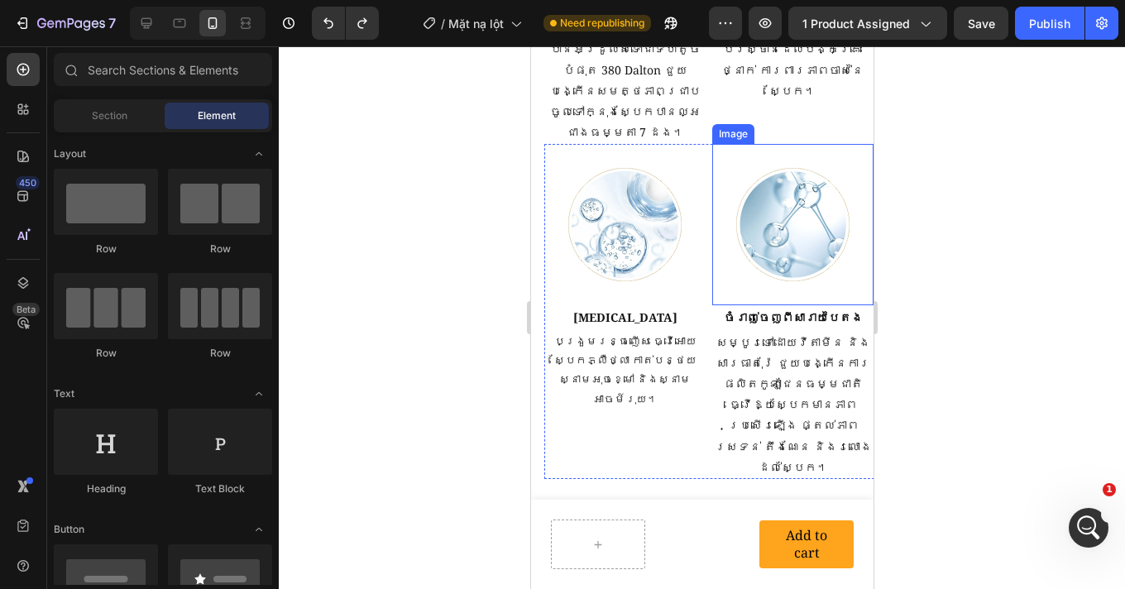
scroll to position [2559, 0]
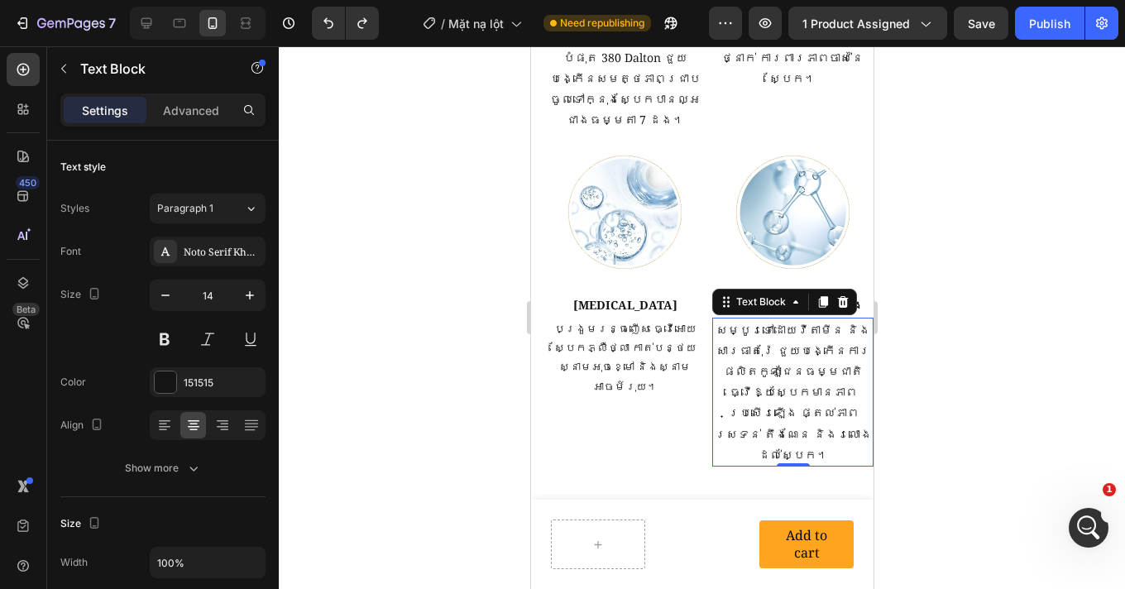
click at [795, 337] on p "សម្បូរទៅដោយវីតាមីន និងសារធាតុរ៉ែ ជួយបង្កើនការផលិតកូឡាជែនធម្មជាតិ ធ្វើឱ្យស្បែកមា…" at bounding box center [792, 392] width 158 height 146
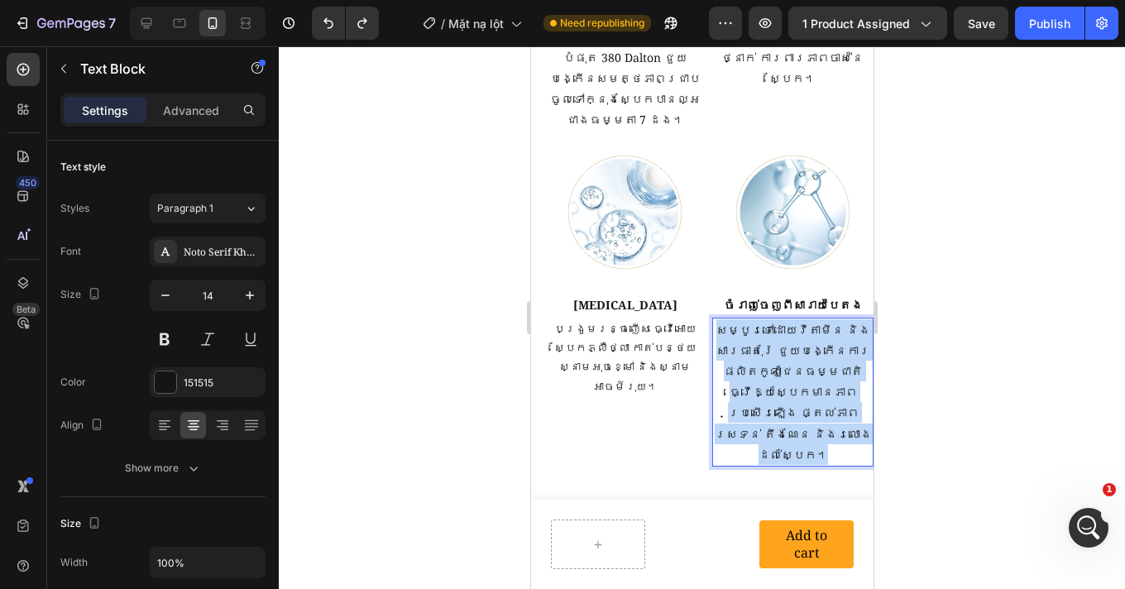
click at [795, 337] on p "សម្បូរទៅដោយវីតាមីន និងសារធាតុរ៉ែ ជួយបង្កើនការផលិតកូឡាជែនធម្មជាតិ ធ្វើឱ្យស្បែកមា…" at bounding box center [792, 392] width 158 height 146
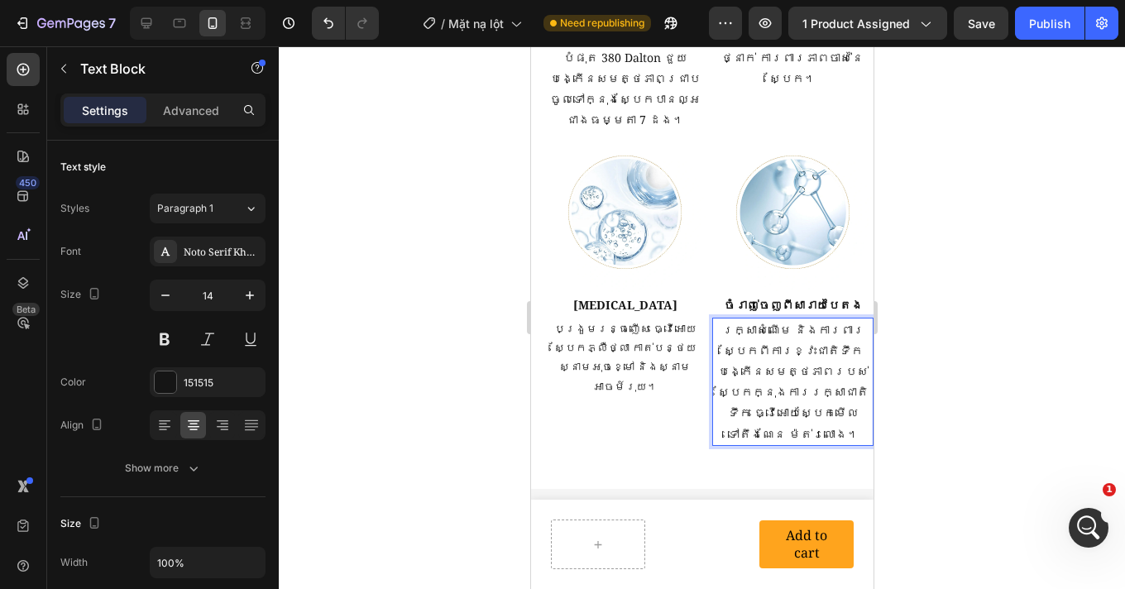
click at [989, 346] on div at bounding box center [702, 317] width 846 height 542
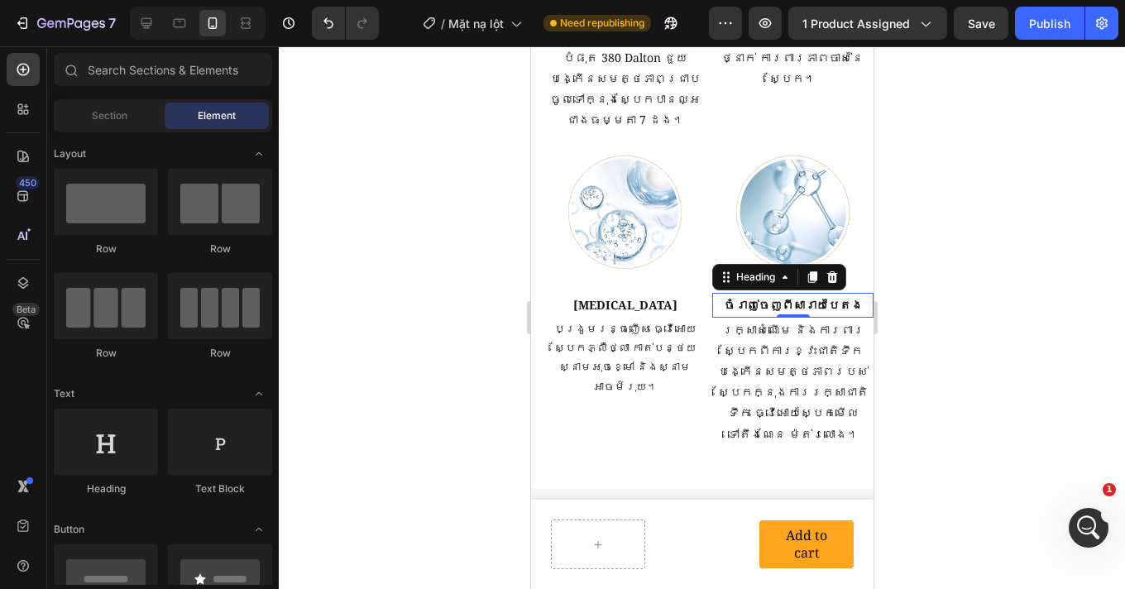
click at [787, 293] on h2 "ចំរាញ់ចេញពីសារាយបៃតង" at bounding box center [791, 305] width 161 height 24
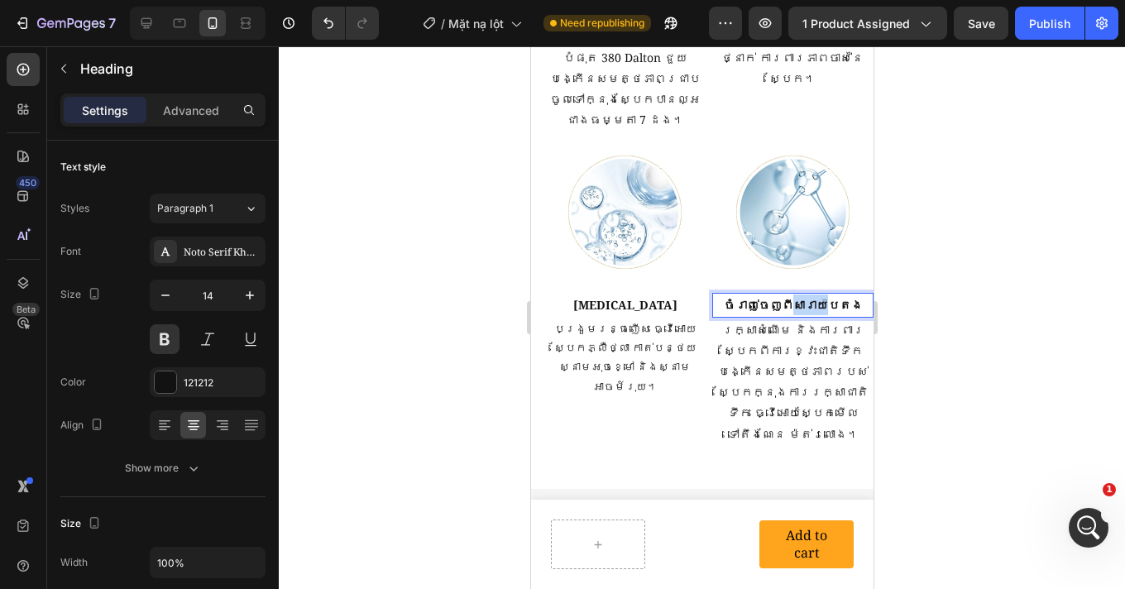
click at [787, 293] on h2 "ចំរាញ់ចេញពីសារាយបៃតង" at bounding box center [791, 305] width 161 height 24
click at [787, 294] on p "ចំរាញ់ចេញពីសារាយបៃតង" at bounding box center [792, 304] width 158 height 21
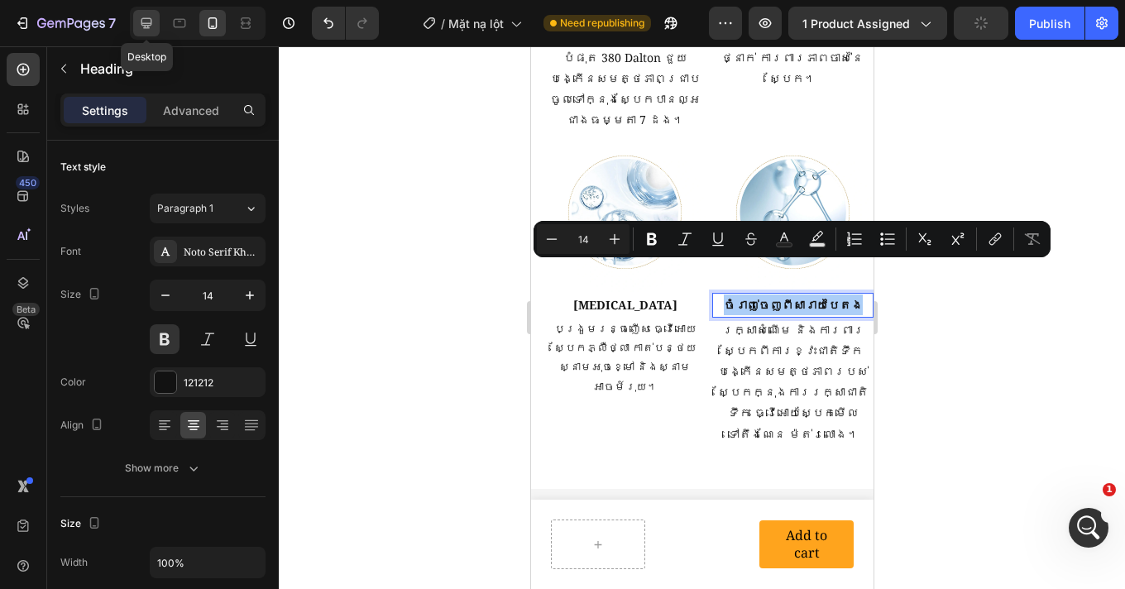
click at [136, 18] on div at bounding box center [146, 23] width 26 height 26
type input "16"
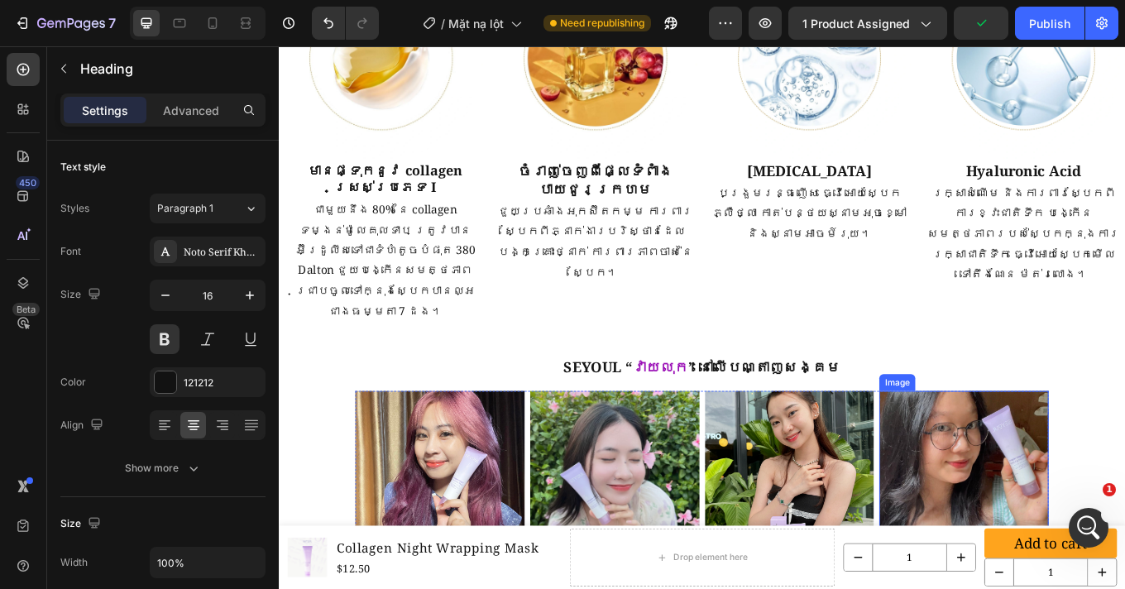
scroll to position [2447, 0]
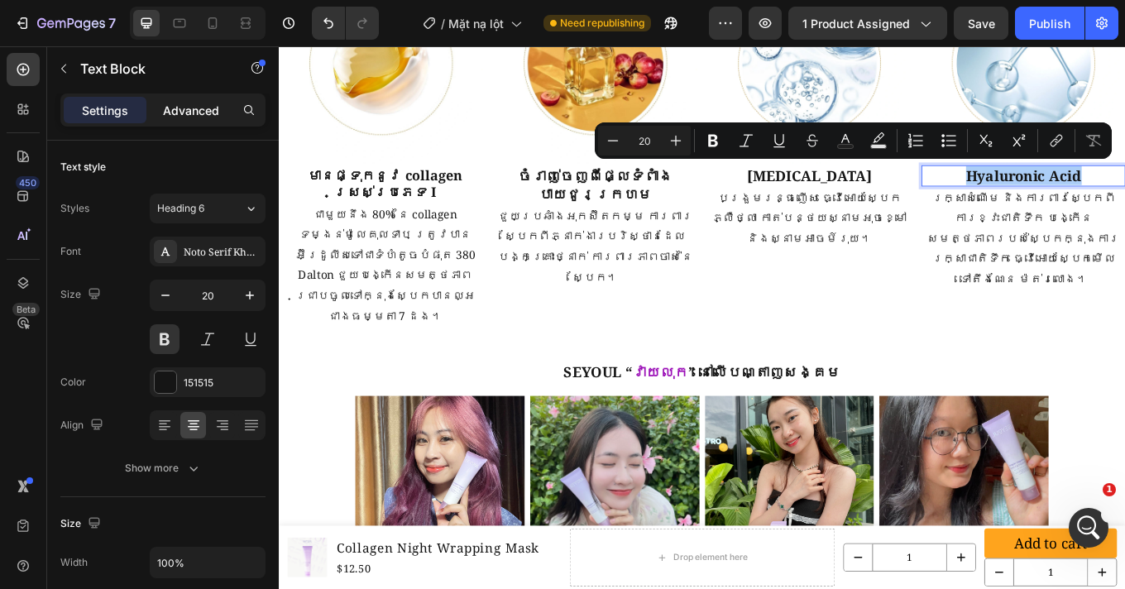
click at [193, 114] on p "Advanced" at bounding box center [191, 110] width 56 height 17
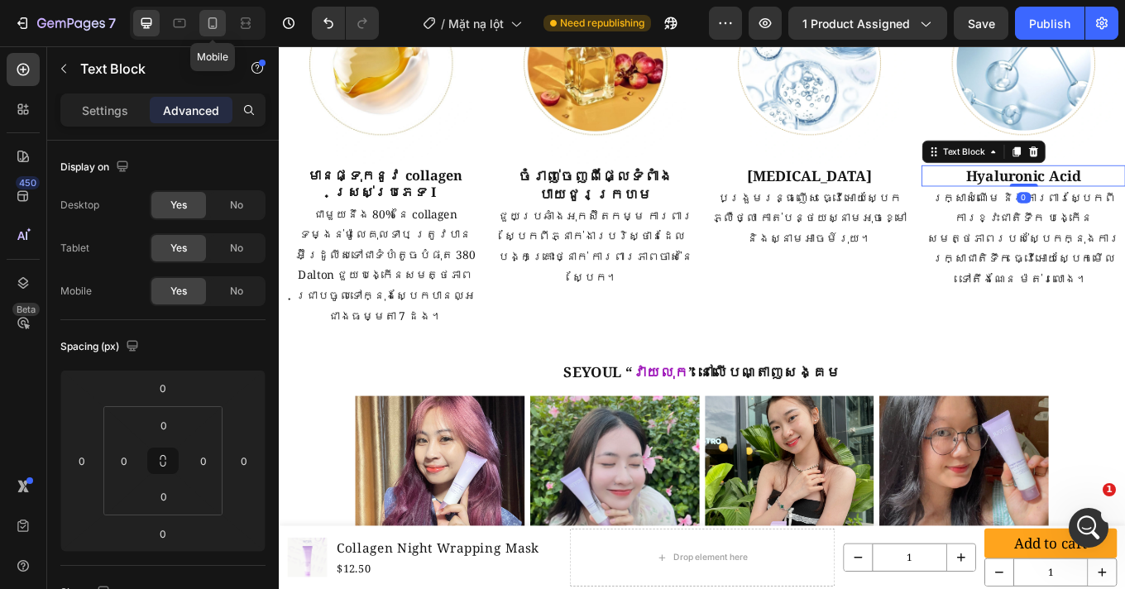
click at [221, 28] on icon at bounding box center [212, 23] width 17 height 17
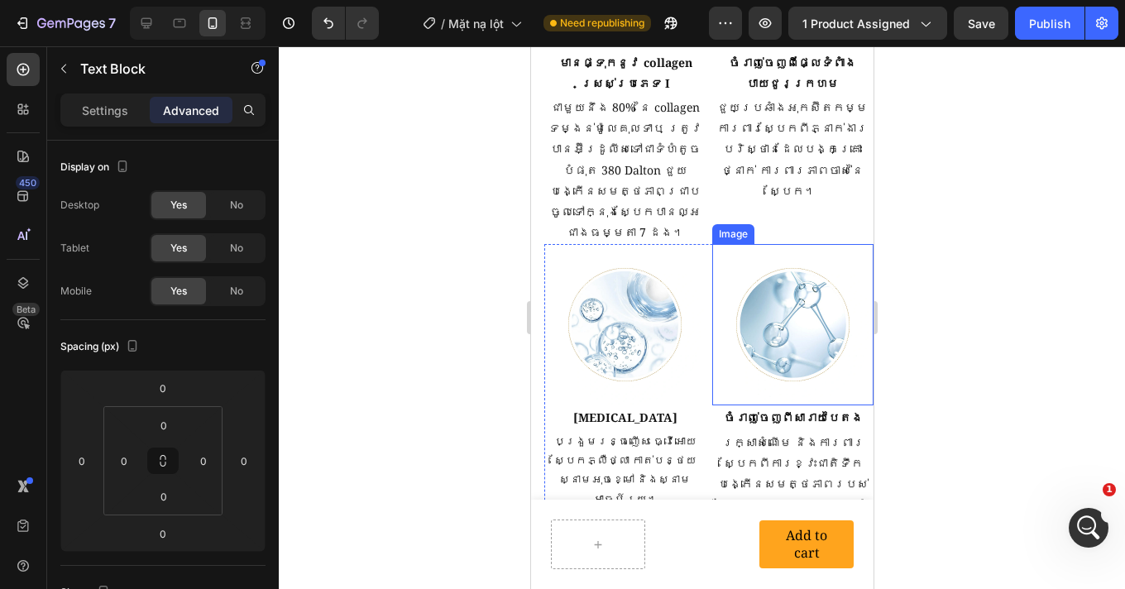
scroll to position [2446, 0]
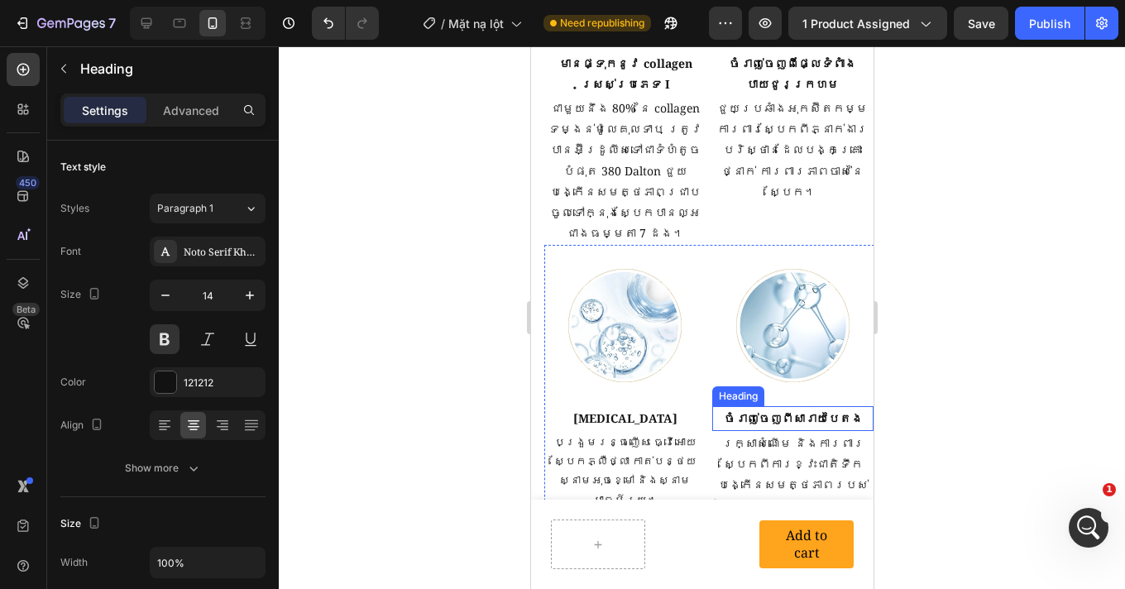
click at [776, 408] on p "ចំរាញ់ចេញពីសារាយបៃតង" at bounding box center [792, 418] width 158 height 21
click at [979, 381] on div at bounding box center [702, 317] width 846 height 542
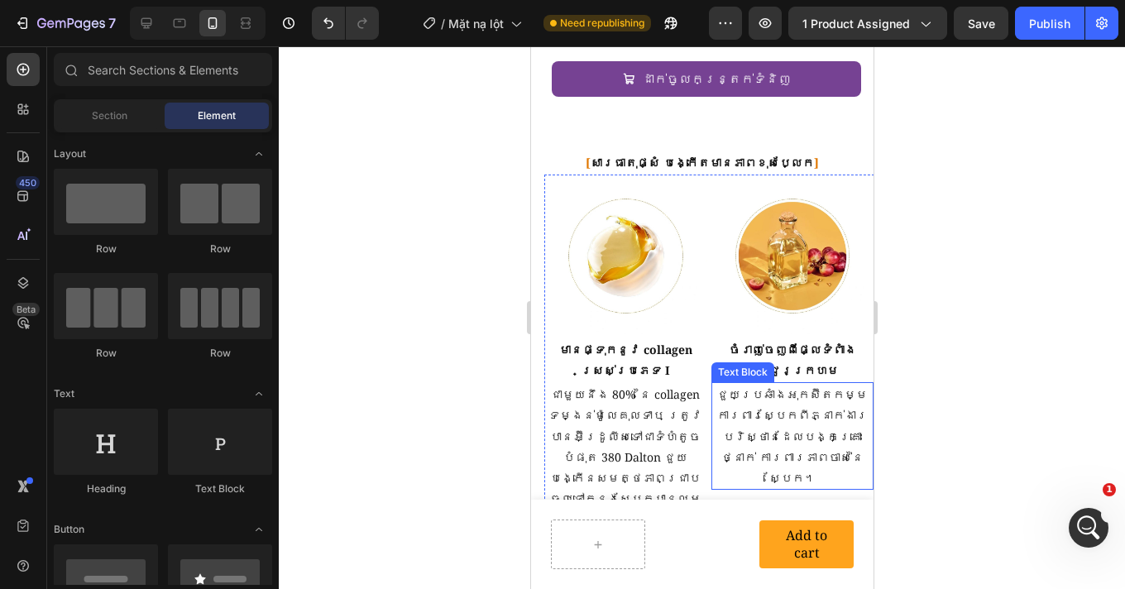
scroll to position [2322, 0]
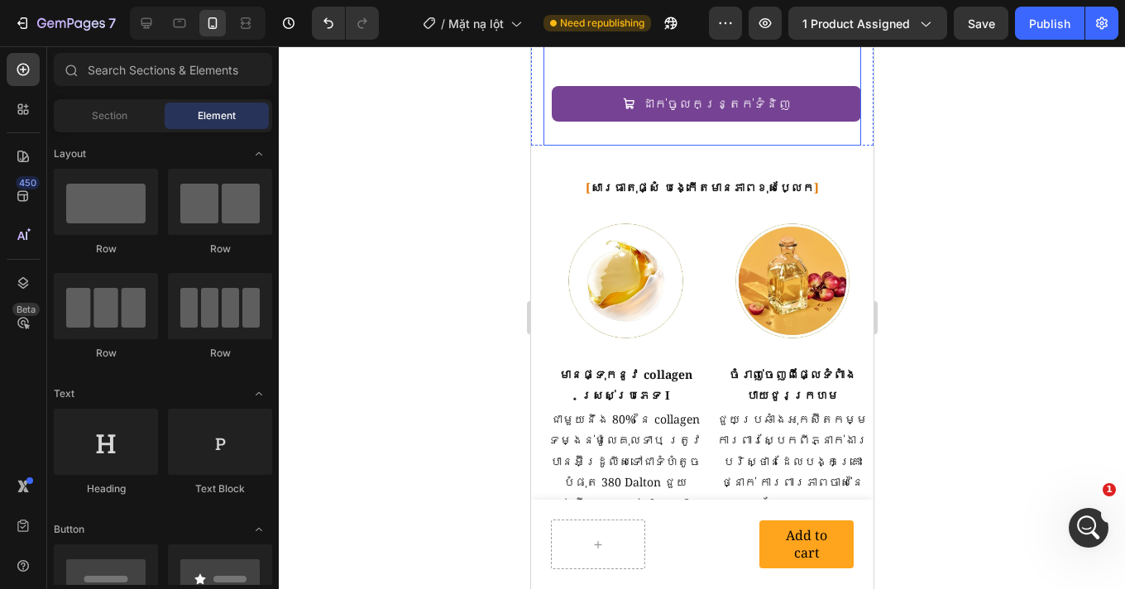
click at [763, 141] on div "ដាក់ចូលកន្ត្រក់ទំនិញ Add to Cart" at bounding box center [701, 105] width 318 height 79
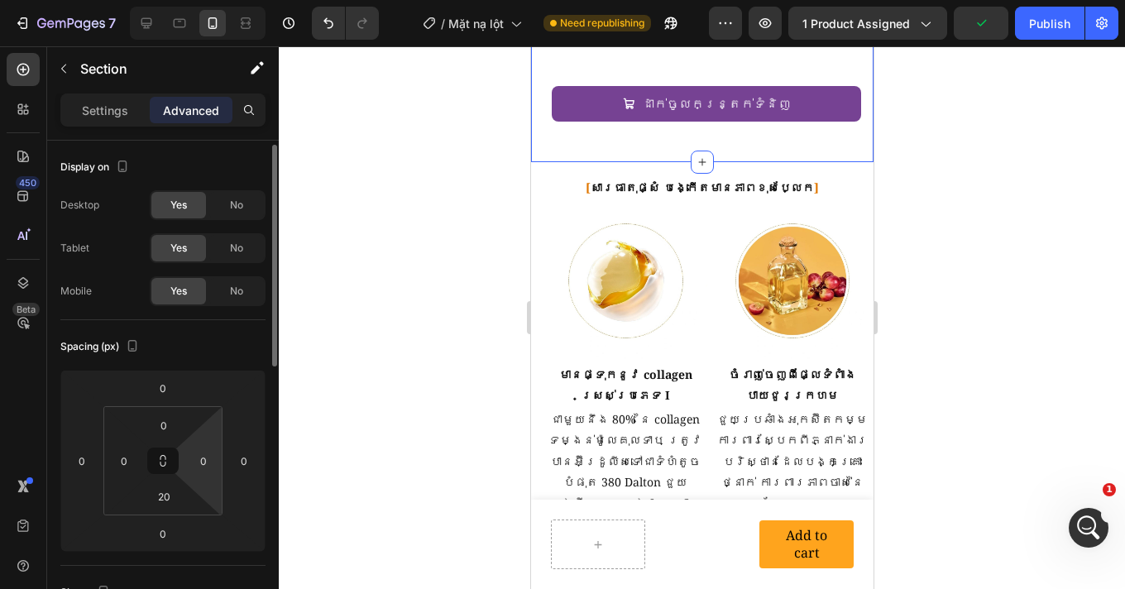
scroll to position [3, 0]
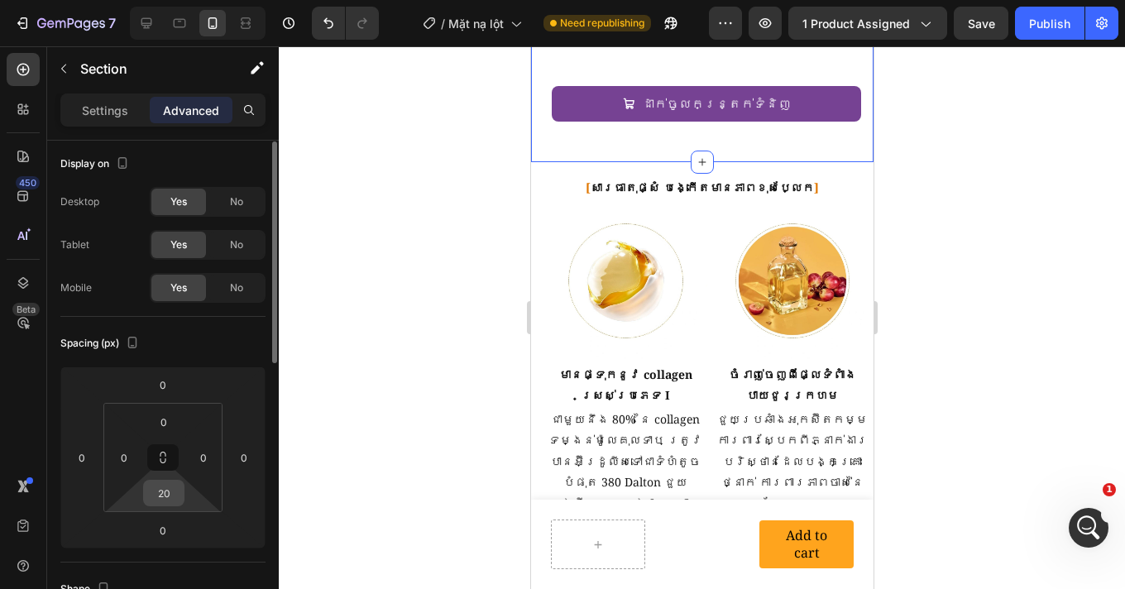
click at [177, 490] on input "20" at bounding box center [163, 492] width 33 height 25
type input "0"
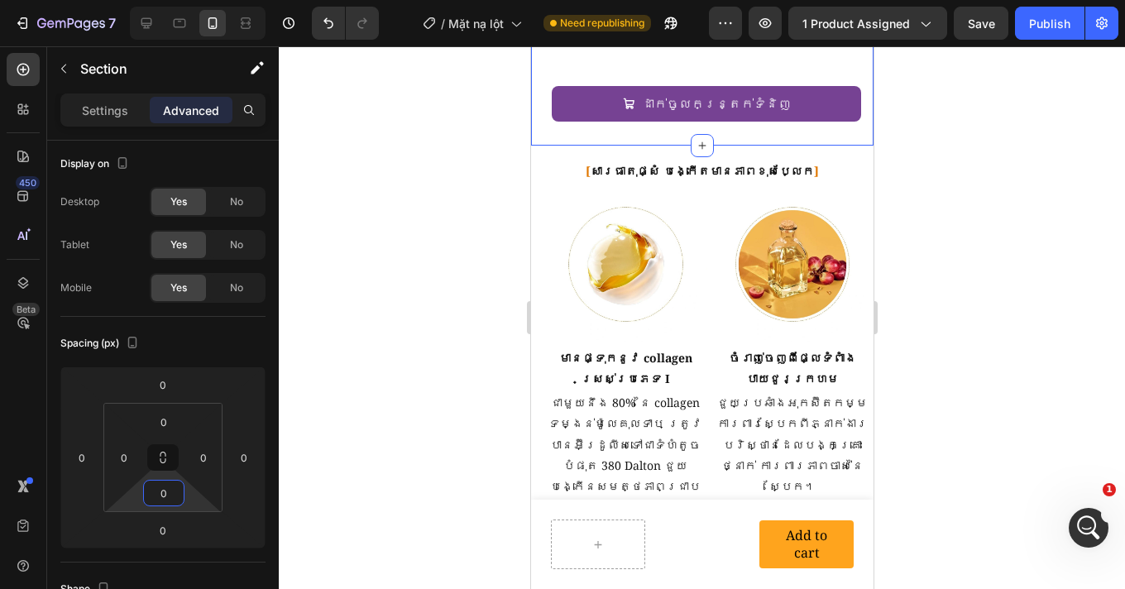
click at [991, 251] on div at bounding box center [702, 317] width 846 height 542
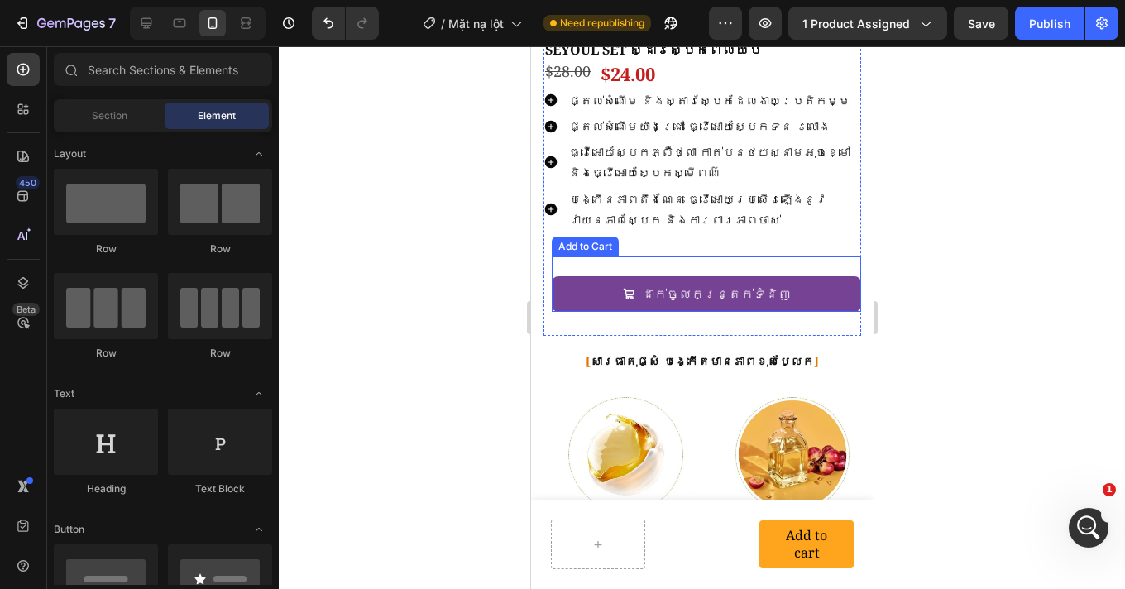
scroll to position [2205, 0]
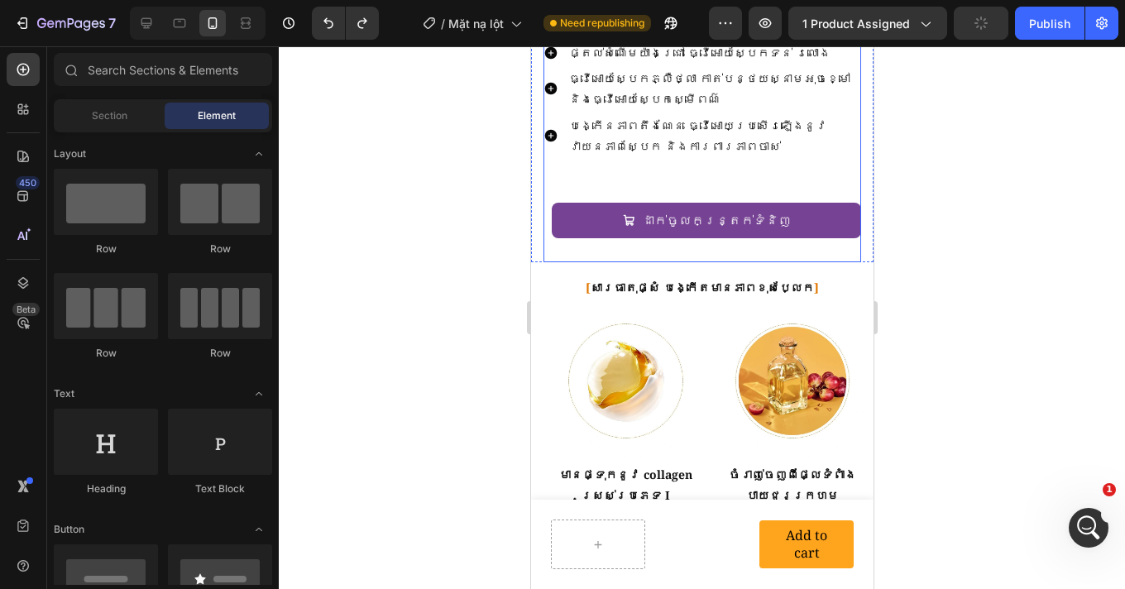
click at [704, 174] on div "SEYOUL SET ស្ដារស្បែកពេលយប់ Product Title $28.00 Product Price Product Price $2…" at bounding box center [701, 114] width 318 height 296
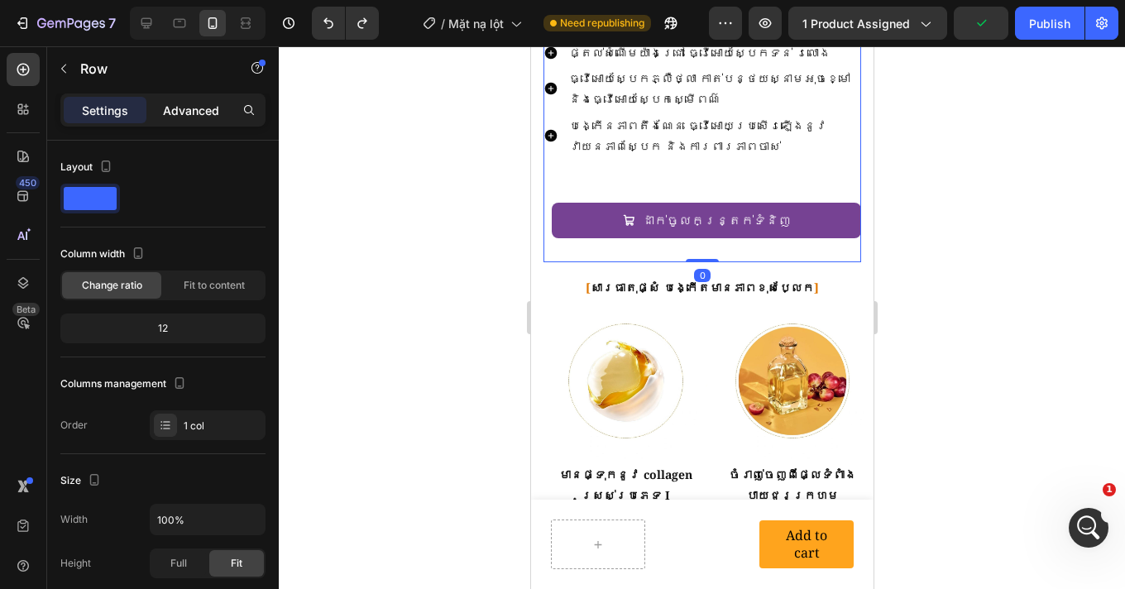
click at [186, 117] on p "Advanced" at bounding box center [191, 110] width 56 height 17
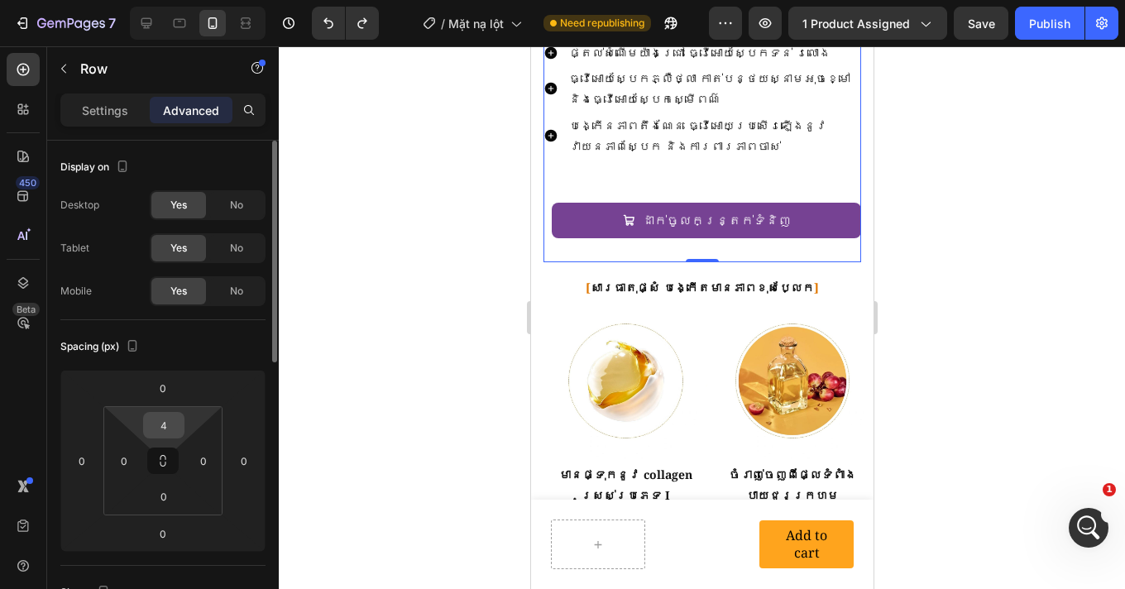
click at [179, 424] on input "4" at bounding box center [163, 425] width 33 height 25
type input "0"
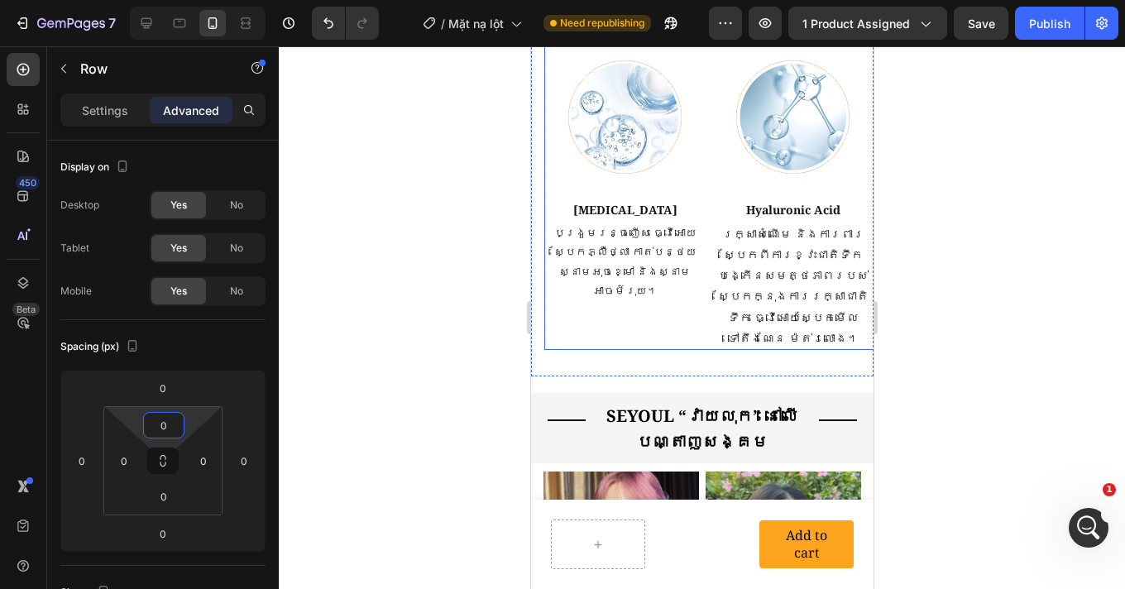
scroll to position [2835, 0]
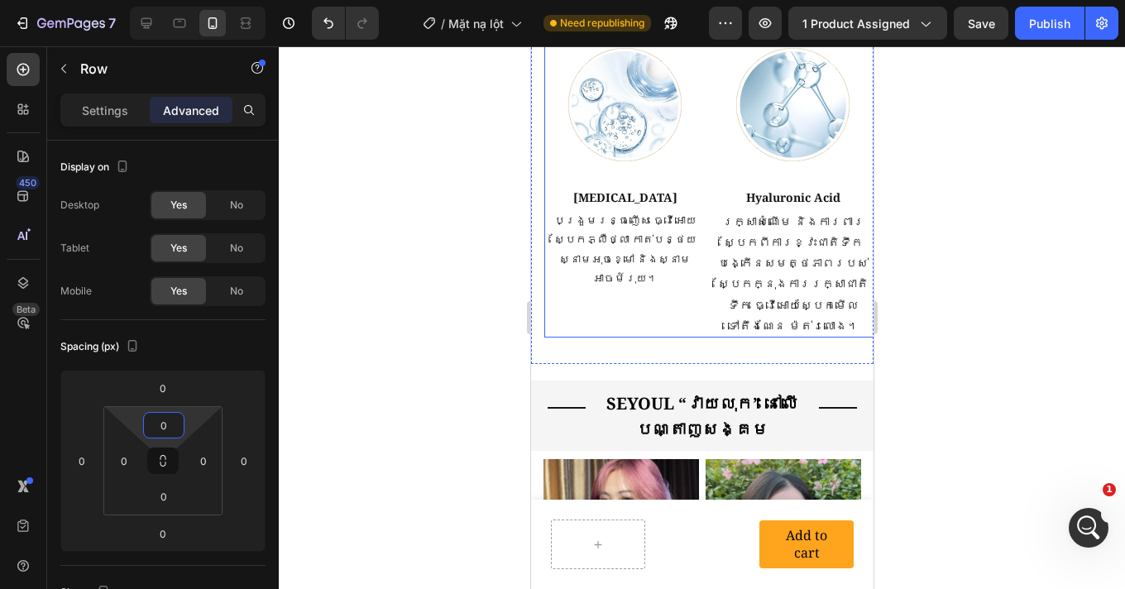
click at [676, 275] on div "Image Niacinamide Heading បង្រួមរន្ធញើស ធ្វើអោយស្បែកភ្លឺថ្លា កាត់បន្ថយស្នាមអុចខ…" at bounding box center [623, 180] width 161 height 313
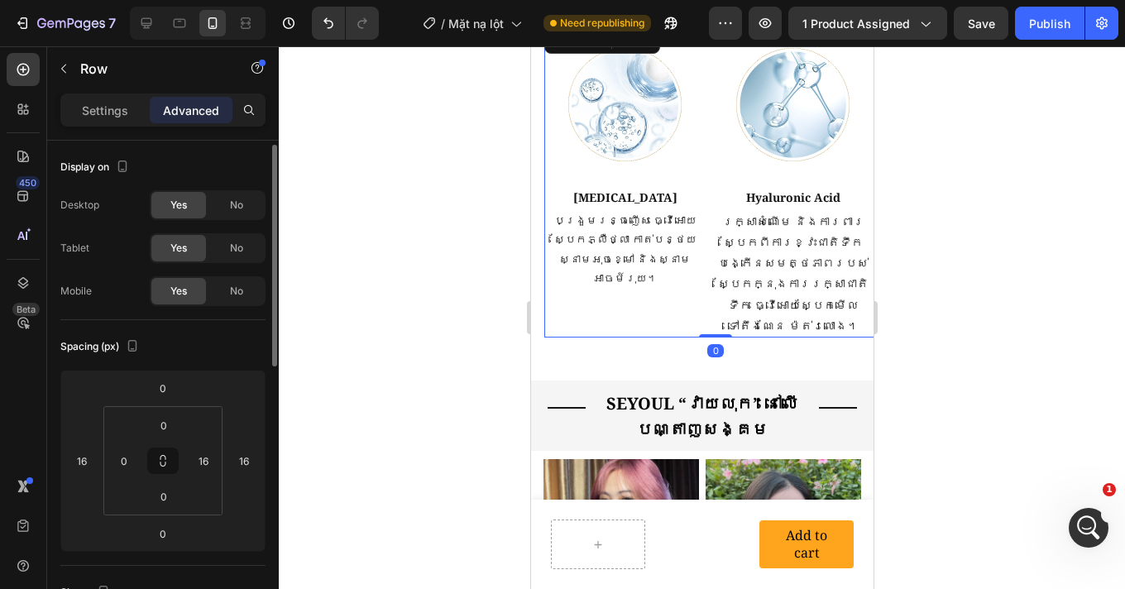
scroll to position [3, 0]
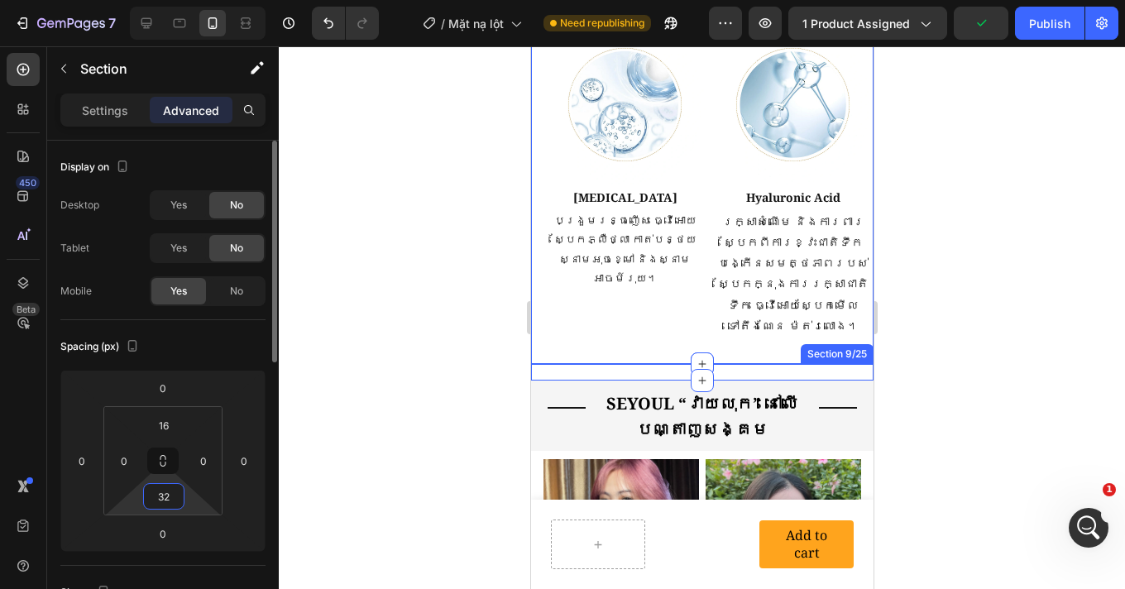
click at [174, 491] on input "32" at bounding box center [163, 496] width 33 height 25
type input "0"
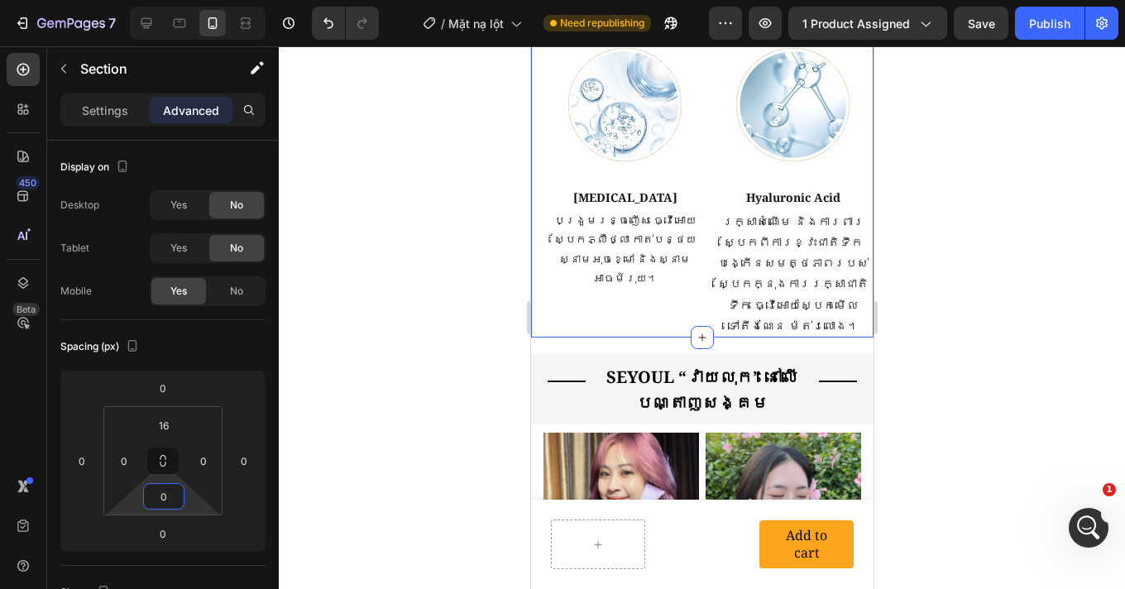
click at [996, 299] on div at bounding box center [702, 317] width 846 height 542
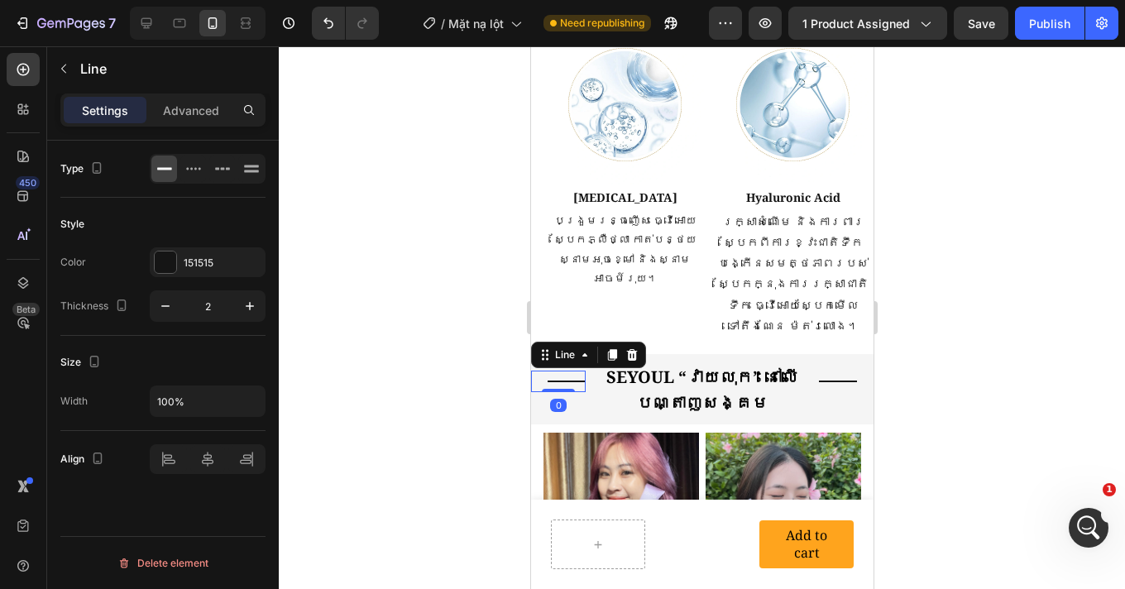
click at [561, 370] on div "Title Line 0" at bounding box center [557, 380] width 55 height 21
click at [636, 348] on icon at bounding box center [630, 354] width 13 height 13
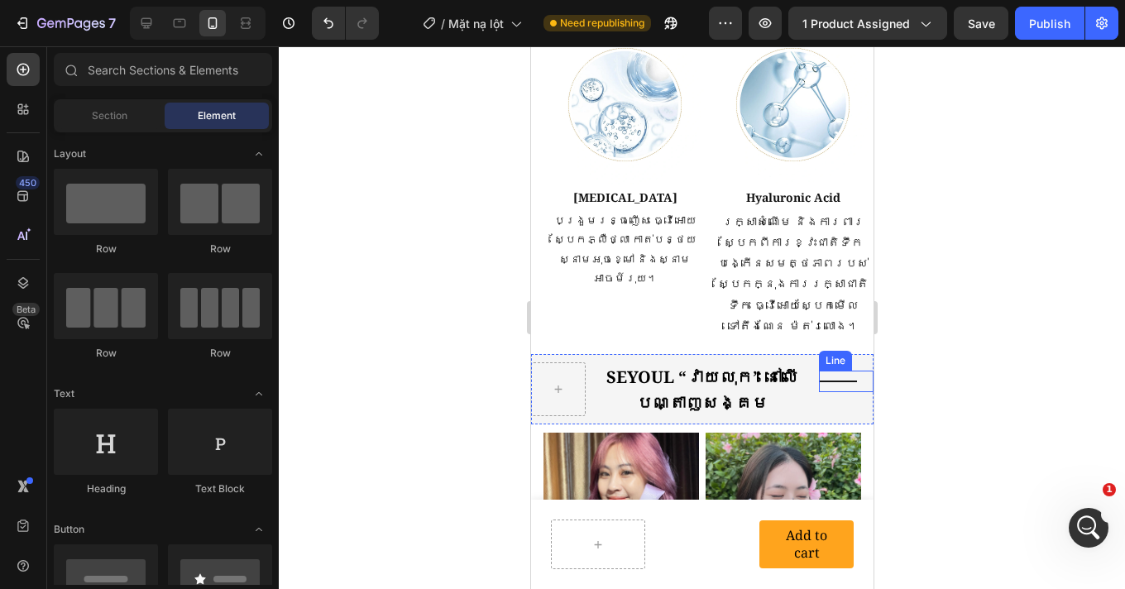
click at [827, 370] on div "Title Line" at bounding box center [845, 380] width 55 height 21
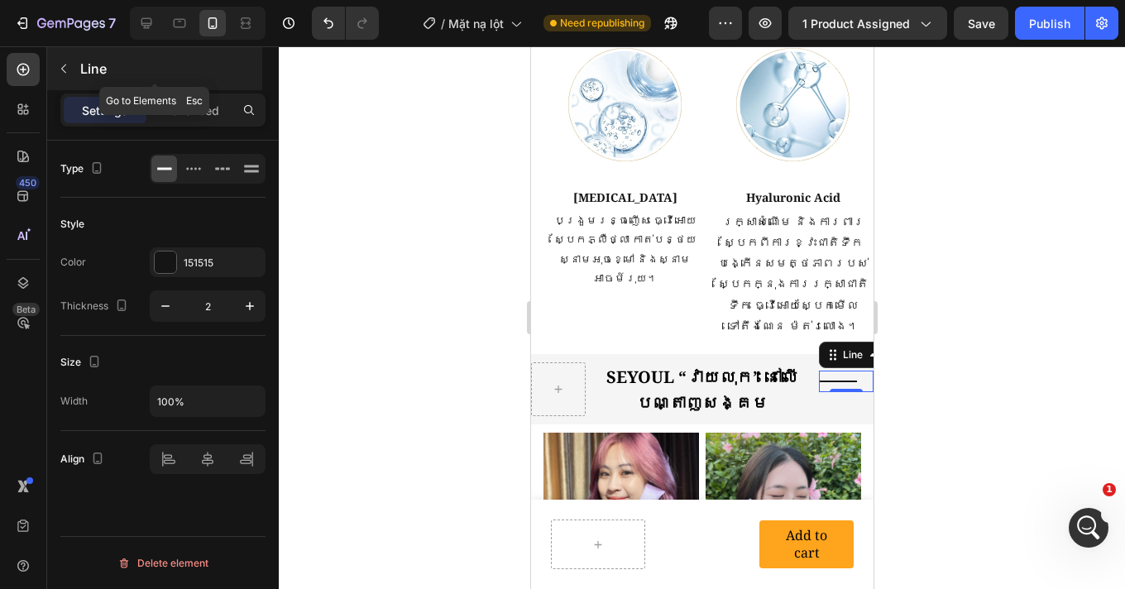
click at [70, 69] on button "button" at bounding box center [63, 68] width 26 height 26
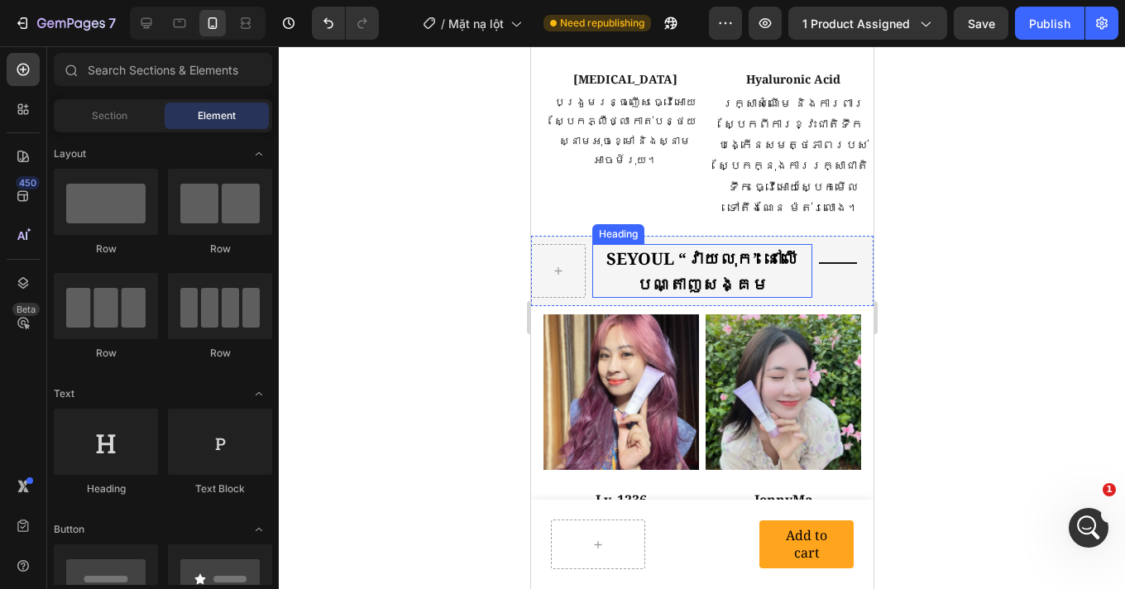
scroll to position [2959, 0]
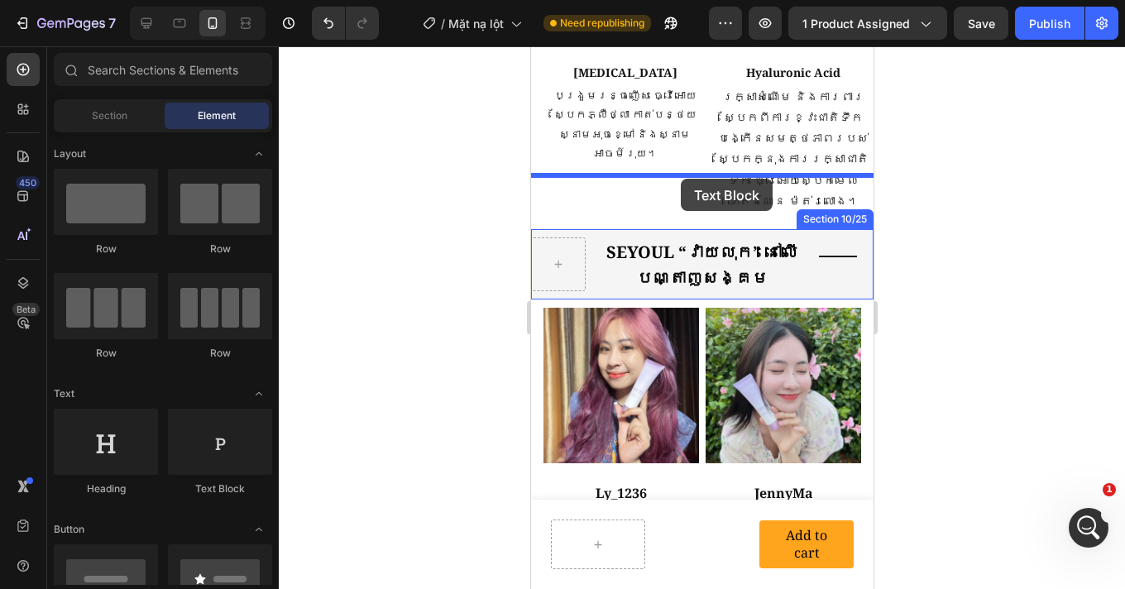
drag, startPoint x: 760, startPoint y: 487, endPoint x: 680, endPoint y: 179, distance: 318.7
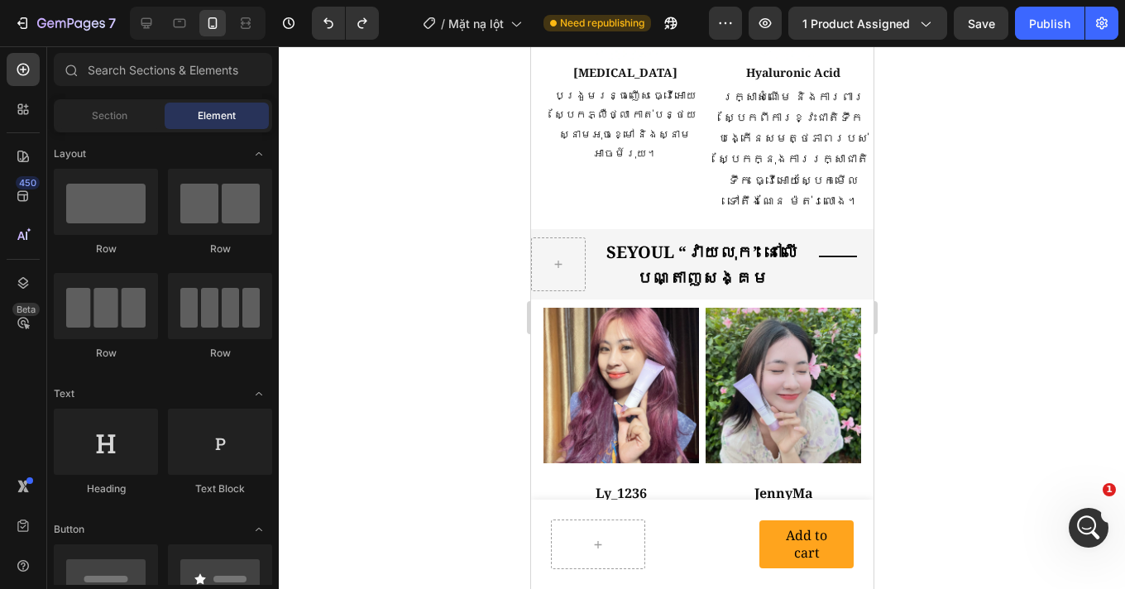
click at [987, 252] on div at bounding box center [702, 317] width 846 height 542
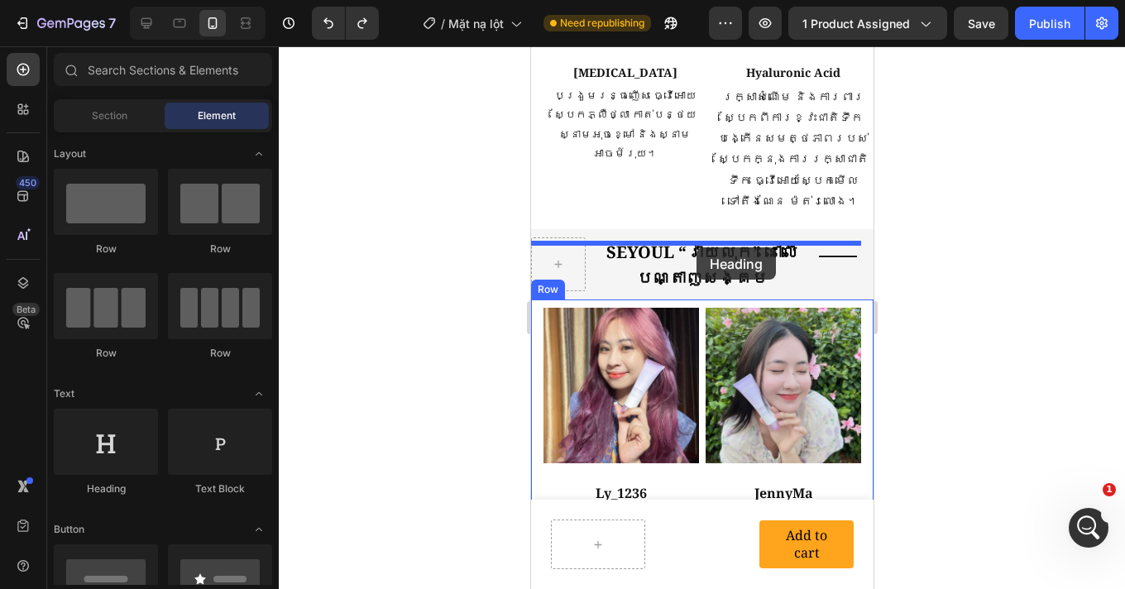
drag, startPoint x: 665, startPoint y: 493, endPoint x: 695, endPoint y: 247, distance: 247.5
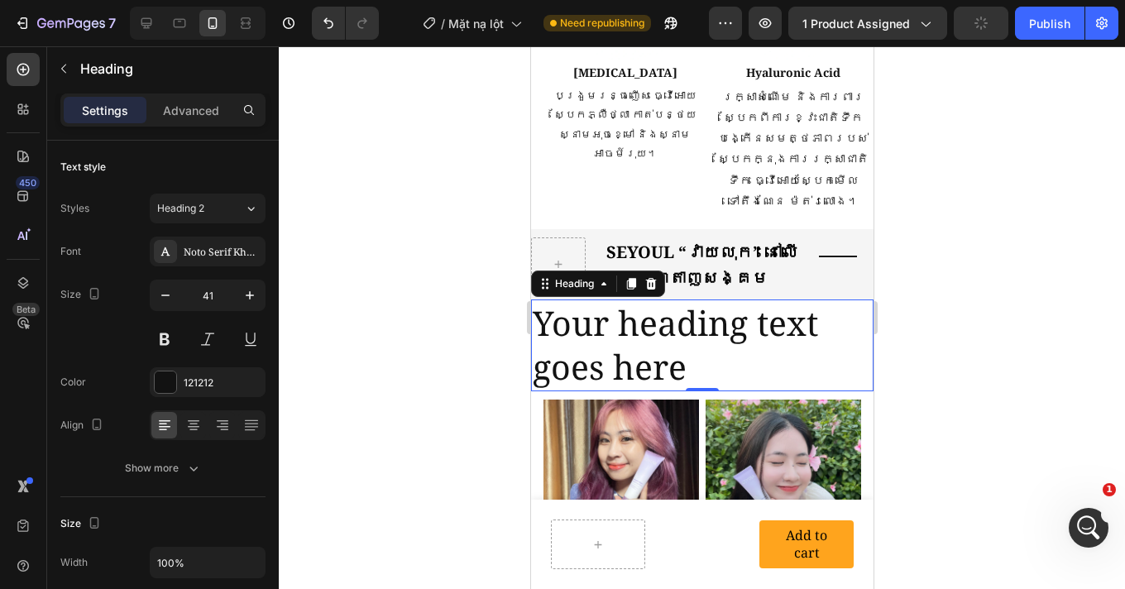
click at [966, 298] on div at bounding box center [702, 317] width 846 height 542
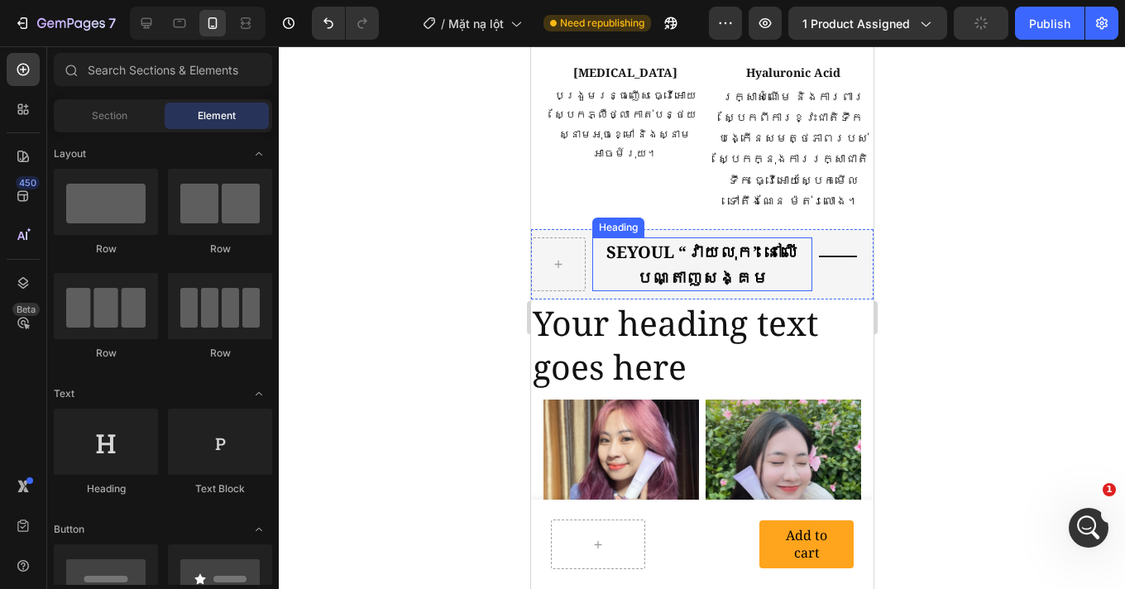
click at [747, 237] on h2 "SEYOUL “វាយលុក” នៅលើបណ្តាញសង្គម" at bounding box center [700, 264] width 219 height 54
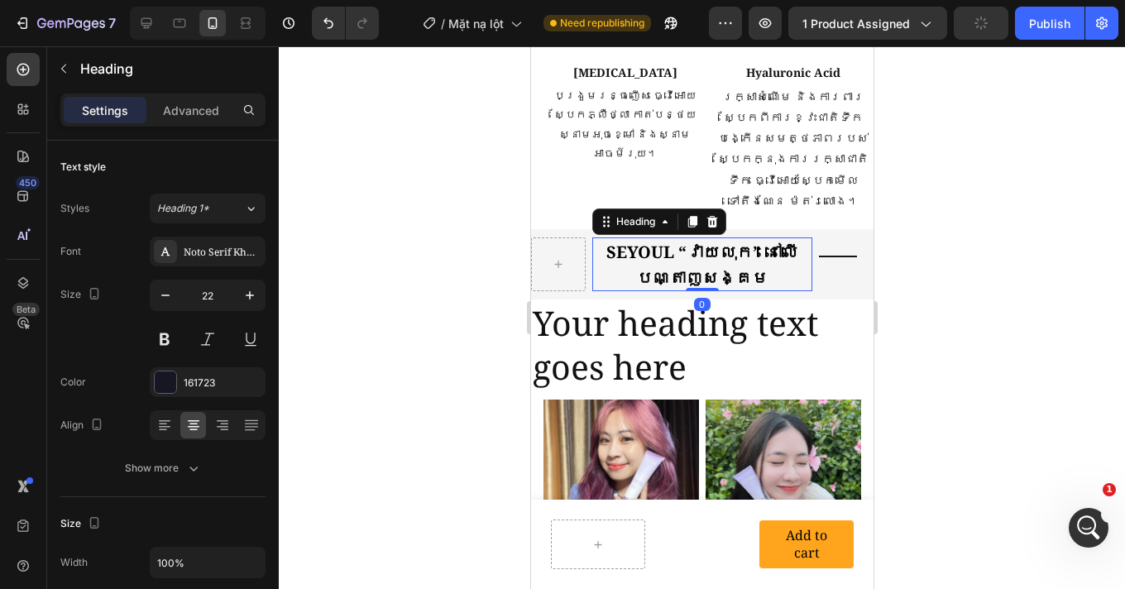
click at [747, 237] on h2 "SEYOUL “វាយលុក” នៅលើបណ្តាញសង្គម" at bounding box center [700, 264] width 219 height 54
click at [747, 239] on p "SEYOUL “វាយលុក” នៅលើបណ្តាញសង្គម" at bounding box center [701, 264] width 216 height 50
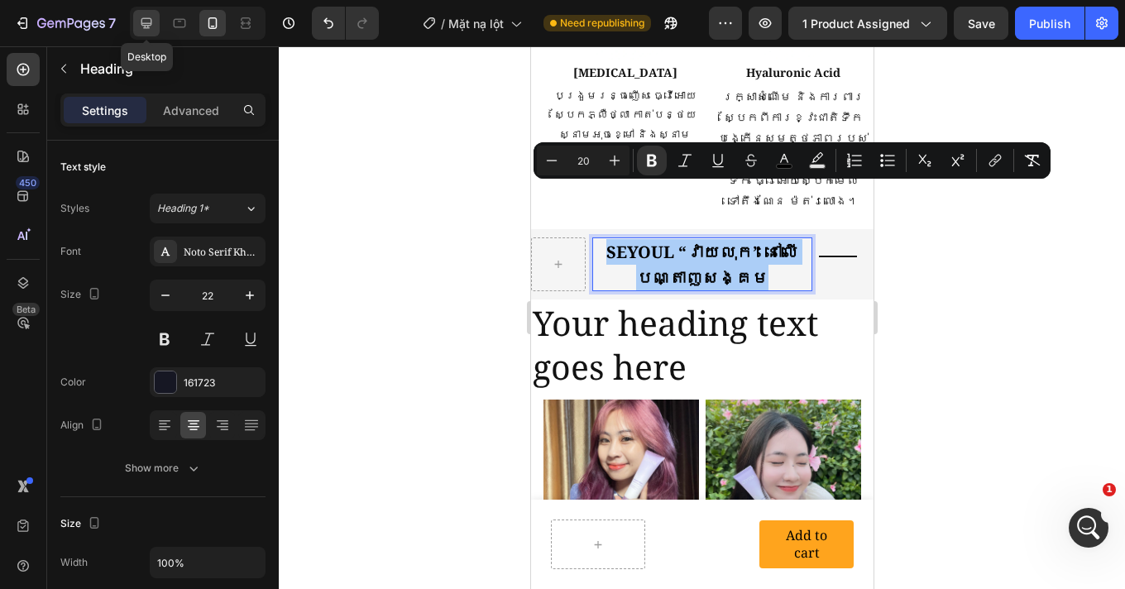
click at [147, 27] on icon at bounding box center [146, 23] width 11 height 11
type input "43"
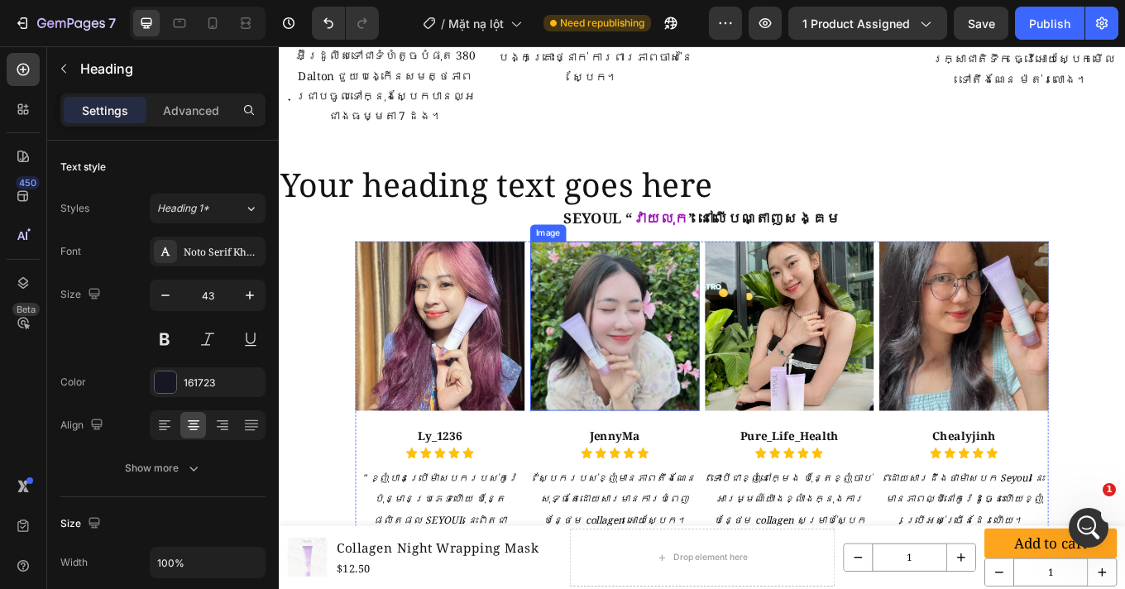
scroll to position [2842, 0]
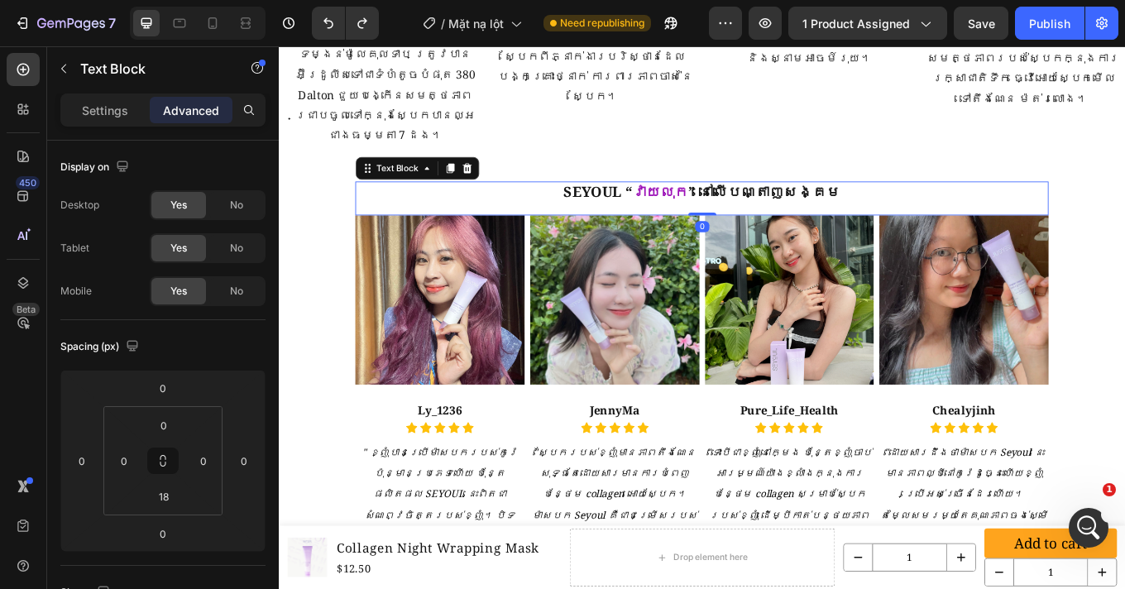
click at [778, 206] on strong "” នៅលើបណ្តាញសង្គម" at bounding box center [848, 217] width 178 height 22
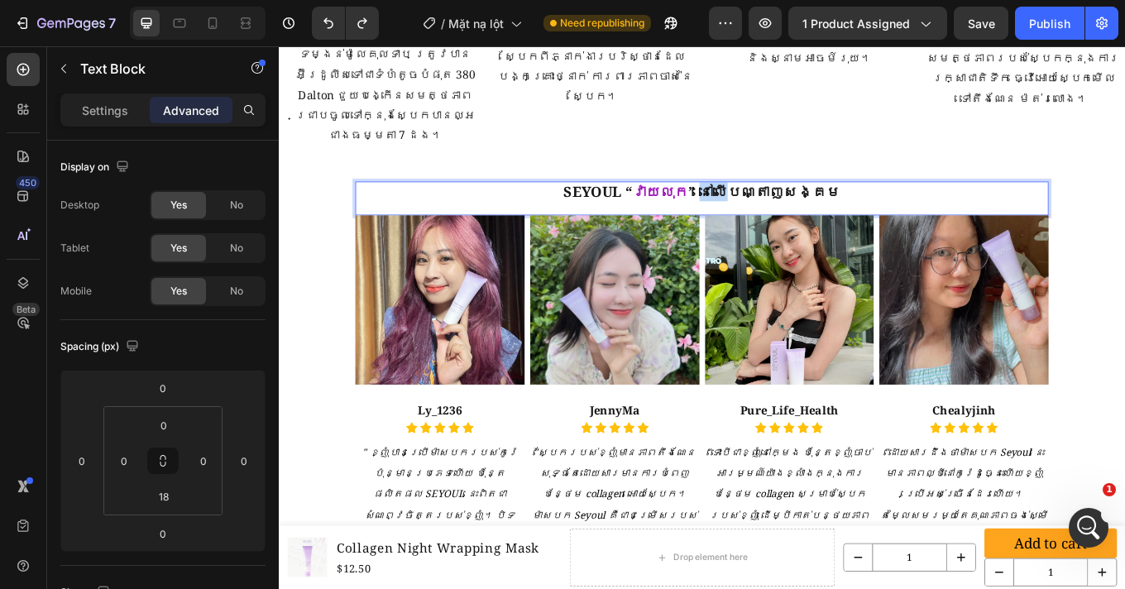
click at [778, 206] on strong "” នៅលើបណ្តាញសង្គម" at bounding box center [848, 217] width 178 height 22
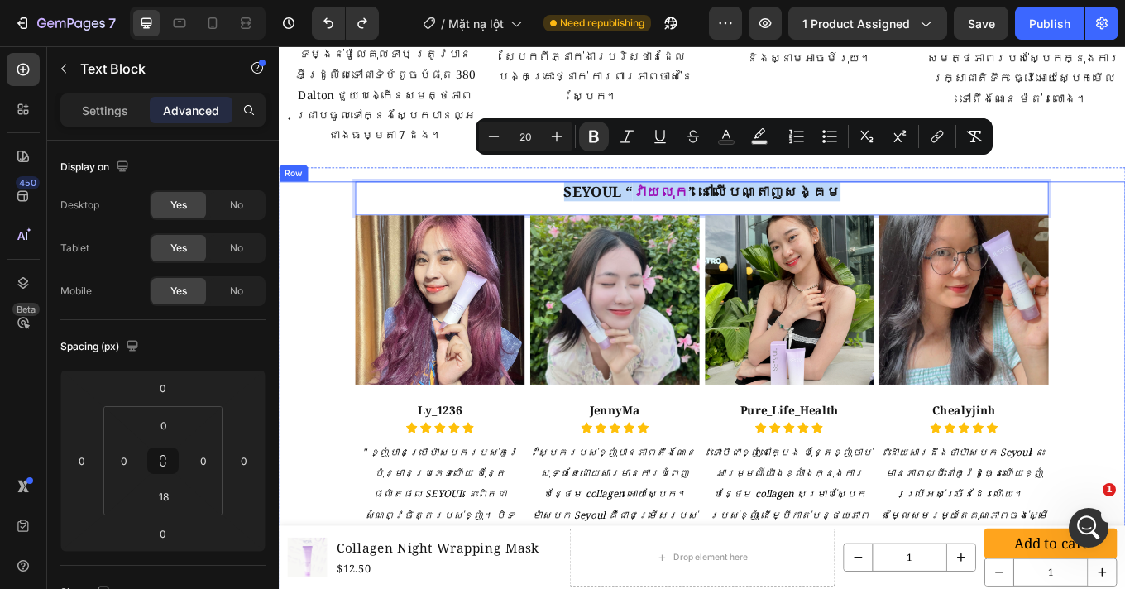
click at [1124, 287] on div "Image Ly_1236 Heading Icon Icon Icon Icon Icon Icon List "ខ្ញុំបានប្រើម៉ាសបករបស…" at bounding box center [775, 473] width 992 height 537
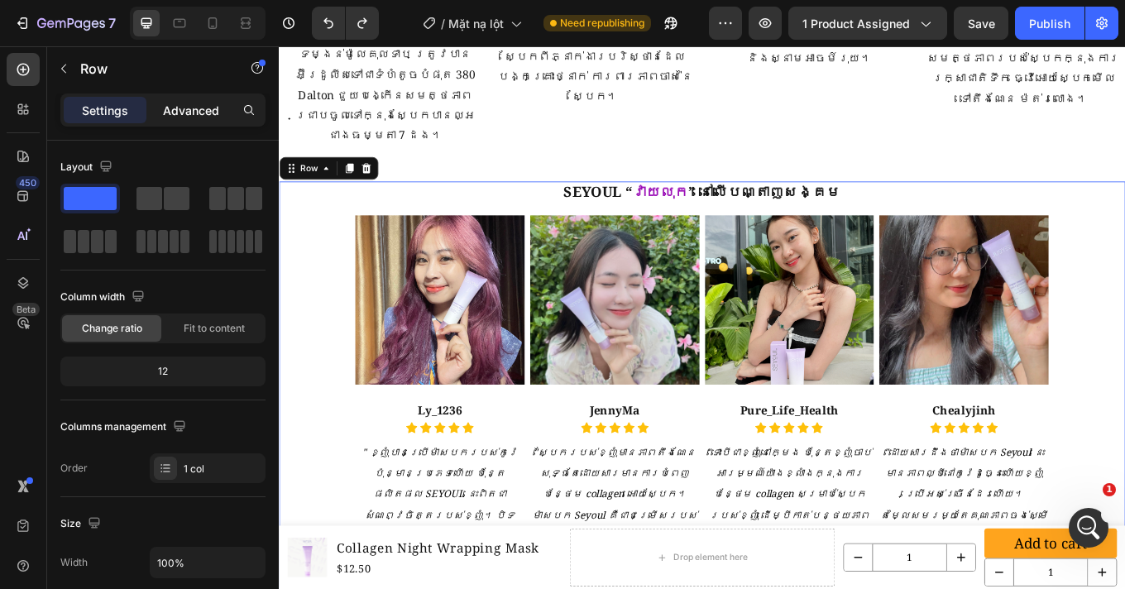
click at [221, 118] on div "Advanced" at bounding box center [191, 110] width 83 height 26
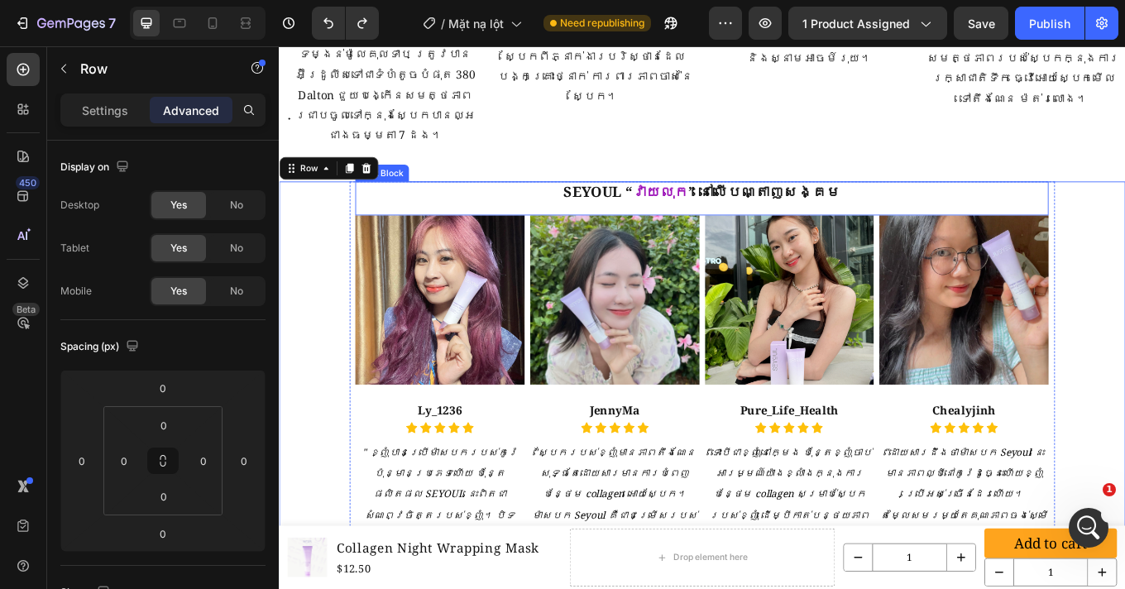
click at [672, 206] on strong "SEYOUL “" at bounding box center [653, 217] width 80 height 22
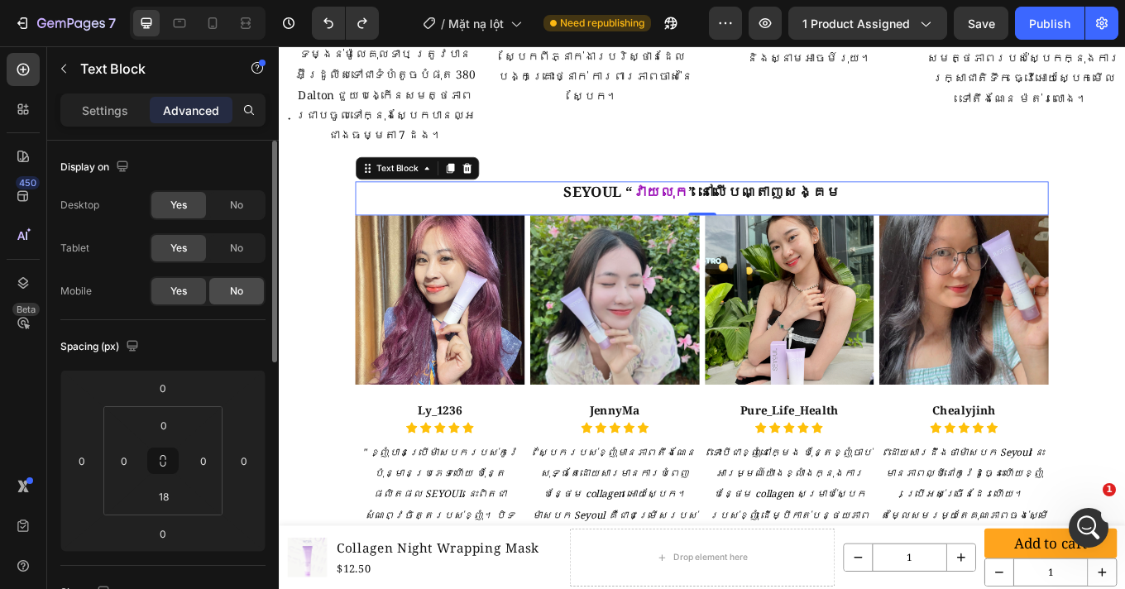
click at [263, 293] on div "No" at bounding box center [236, 291] width 55 height 26
click at [187, 293] on div "Yes" at bounding box center [178, 291] width 55 height 26
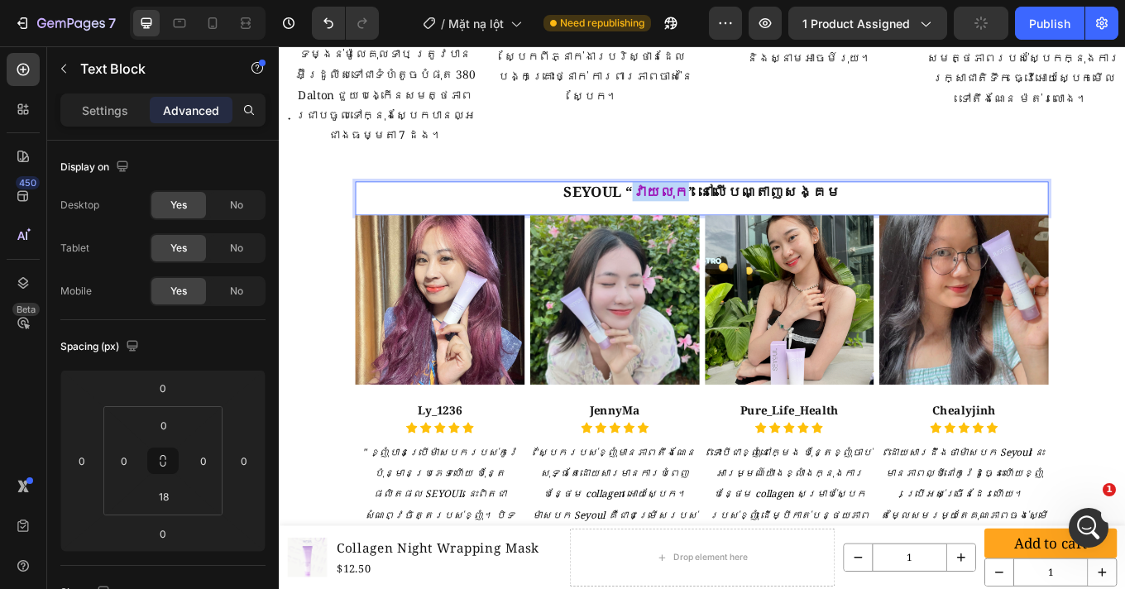
click at [730, 206] on strong "វាយលុក" at bounding box center [726, 217] width 66 height 22
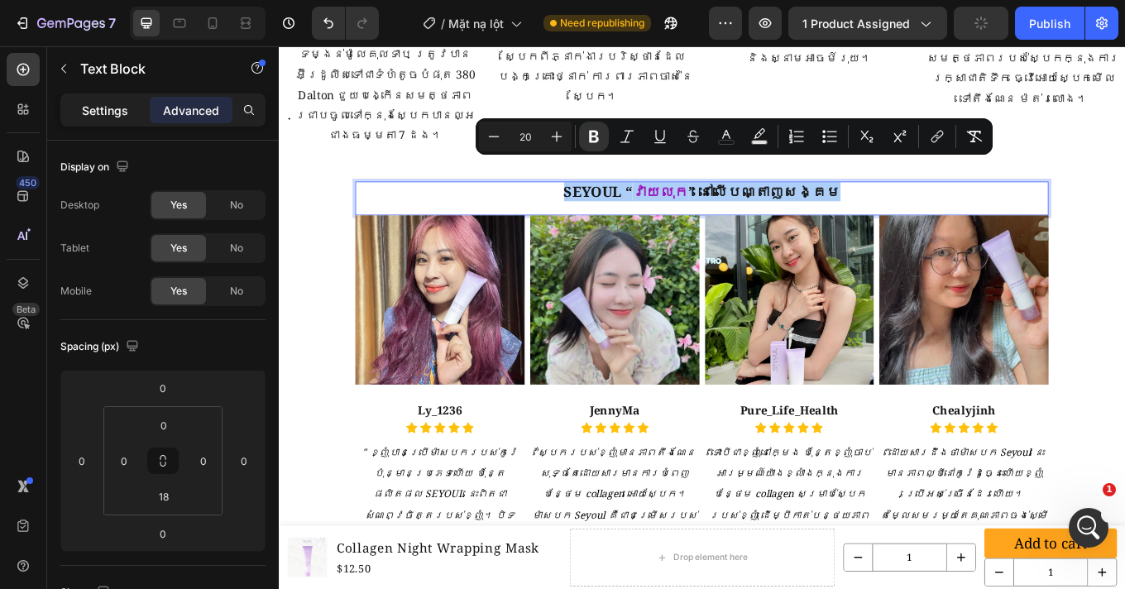
click at [115, 108] on p "Settings" at bounding box center [105, 110] width 46 height 17
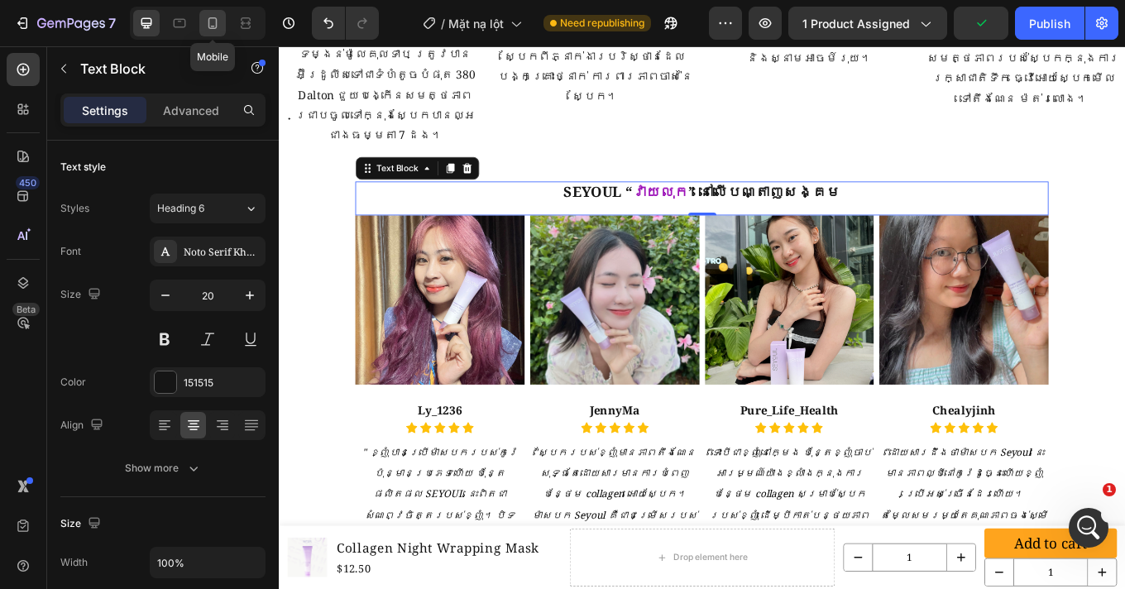
click at [208, 31] on div at bounding box center [212, 23] width 26 height 26
type input "16"
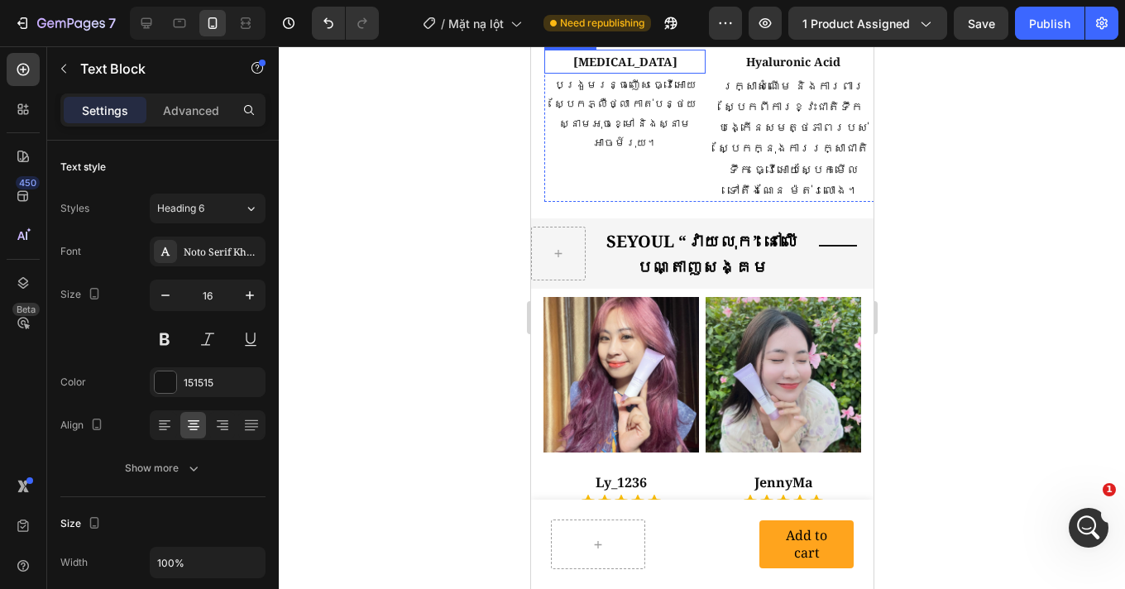
scroll to position [3052, 0]
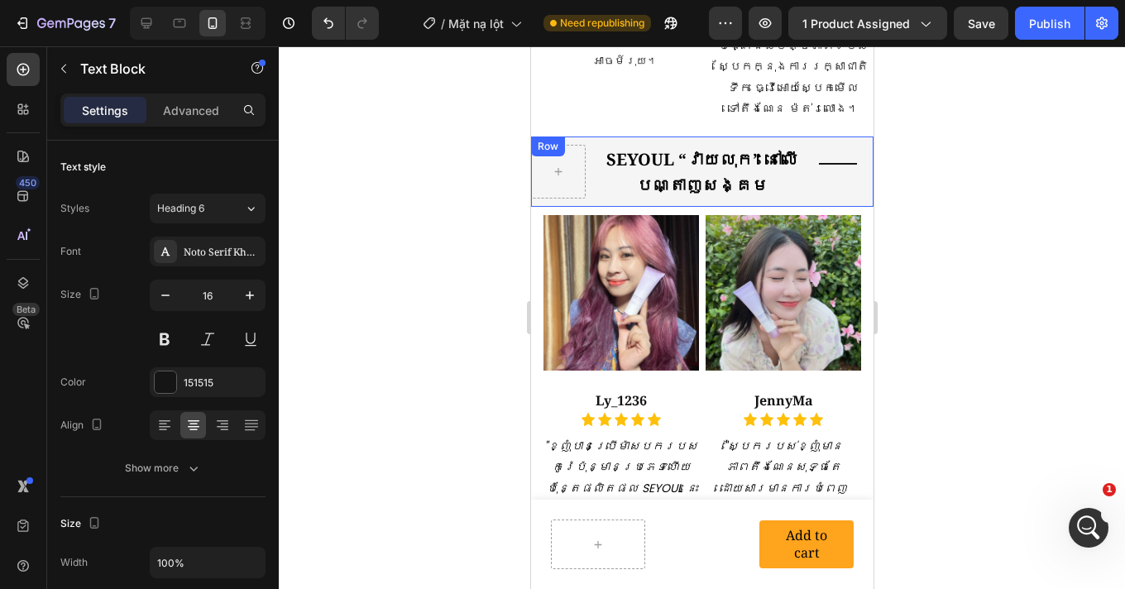
click at [778, 146] on div "⁠⁠⁠⁠⁠⁠⁠ SEYOUL “វាយលុក” នៅលើបណ្តាញសង្គម Heading Title Line Row" at bounding box center [701, 171] width 342 height 70
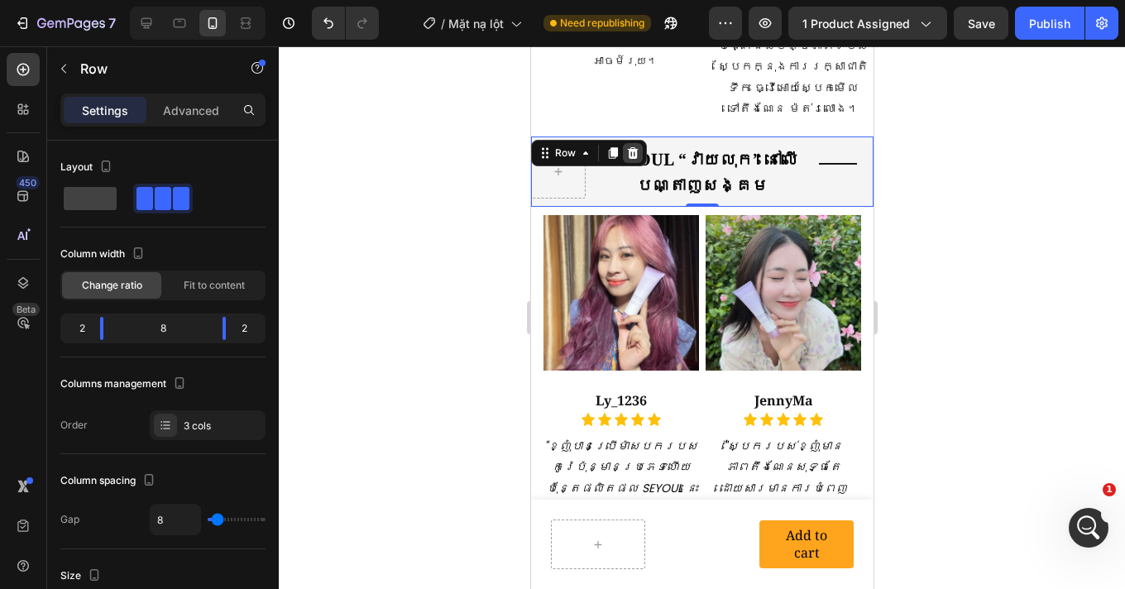
click at [629, 146] on icon at bounding box center [631, 152] width 13 height 13
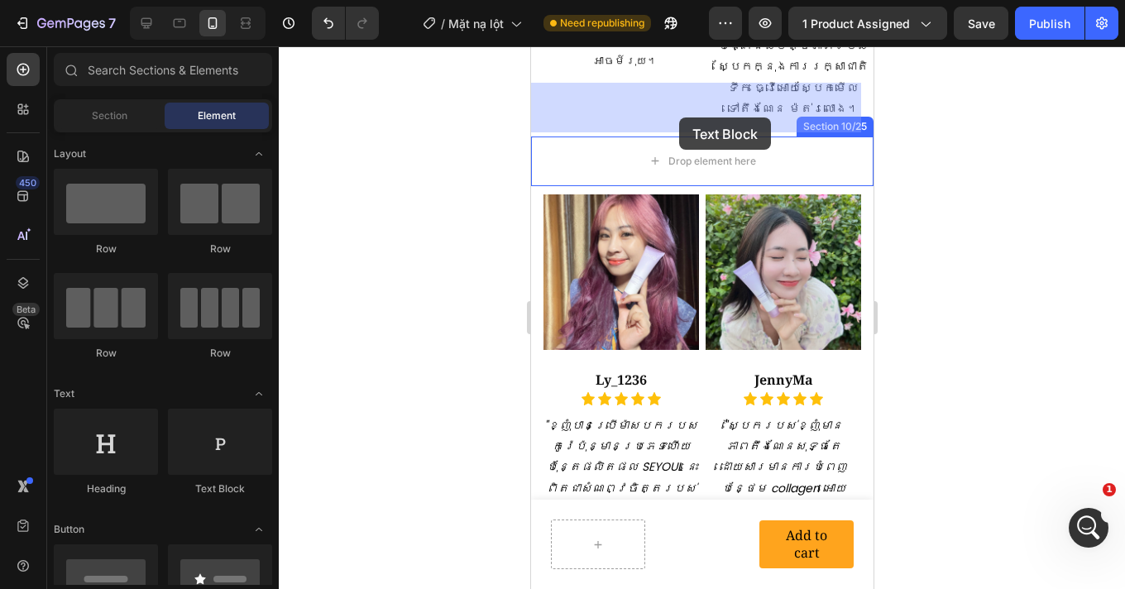
drag, startPoint x: 838, startPoint y: 418, endPoint x: 678, endPoint y: 117, distance: 340.3
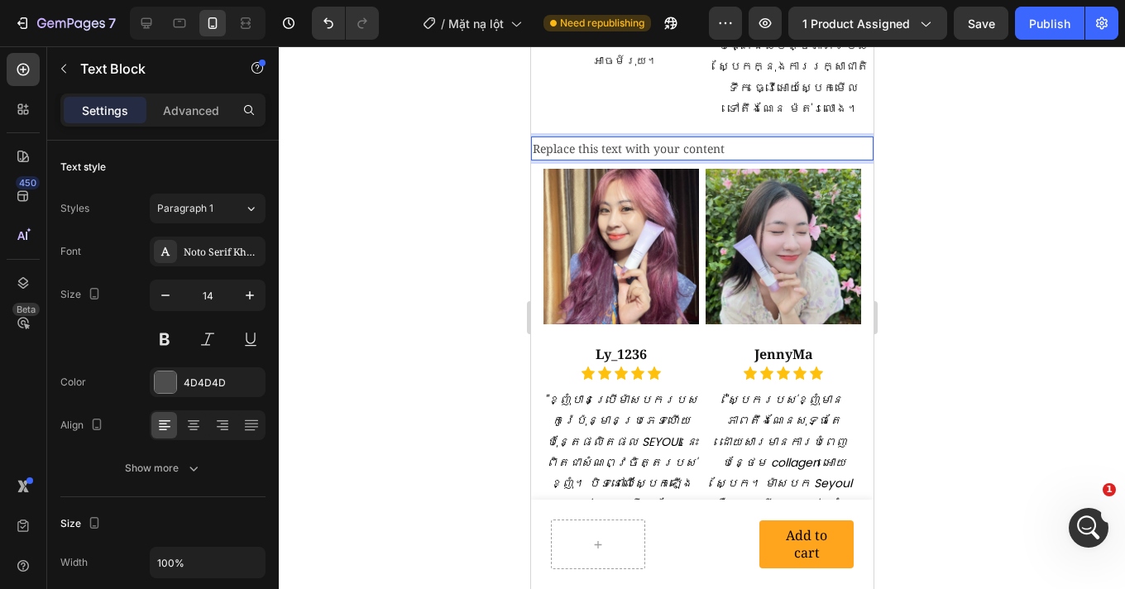
click at [638, 136] on div "Replace this text with your content" at bounding box center [701, 148] width 342 height 24
click at [638, 138] on p "Replace this text with your content" at bounding box center [701, 148] width 339 height 21
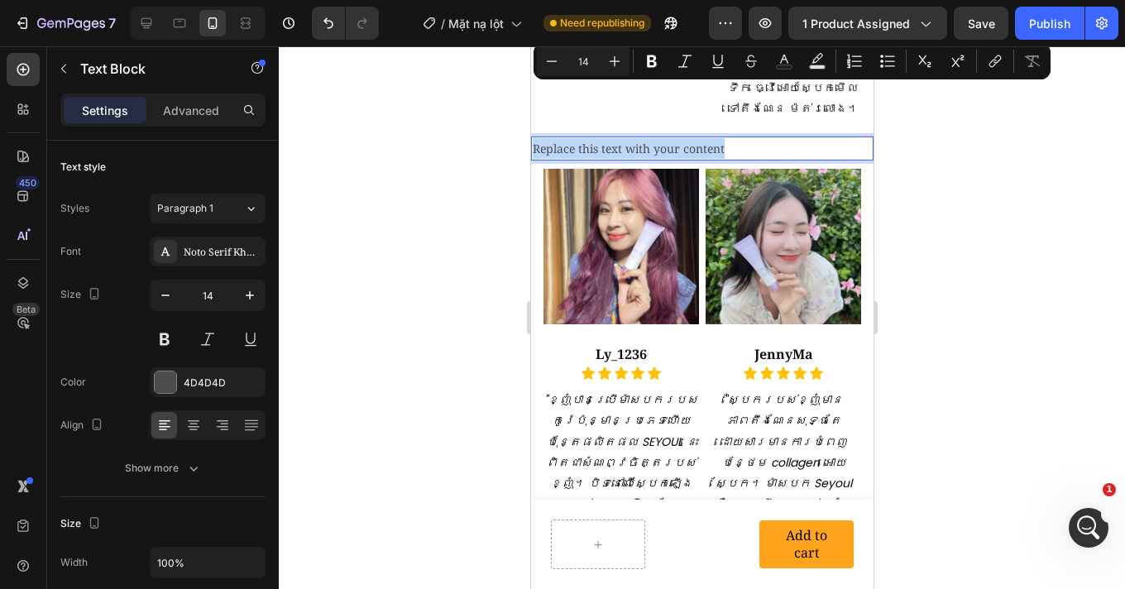
click at [638, 138] on p "Replace this text with your content" at bounding box center [701, 148] width 339 height 21
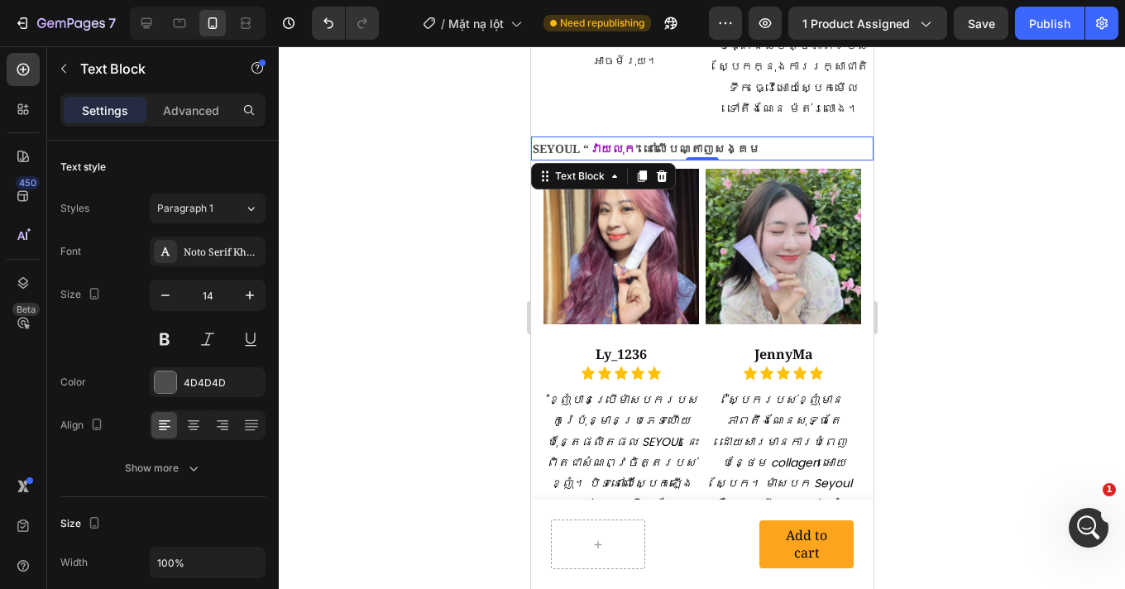
click at [951, 201] on div at bounding box center [702, 317] width 846 height 542
click at [648, 141] on strong "” នៅលើបណ្តាញសង្គម" at bounding box center [696, 149] width 125 height 16
drag, startPoint x: 193, startPoint y: 422, endPoint x: 227, endPoint y: 374, distance: 58.7
click at [193, 422] on icon at bounding box center [193, 425] width 17 height 17
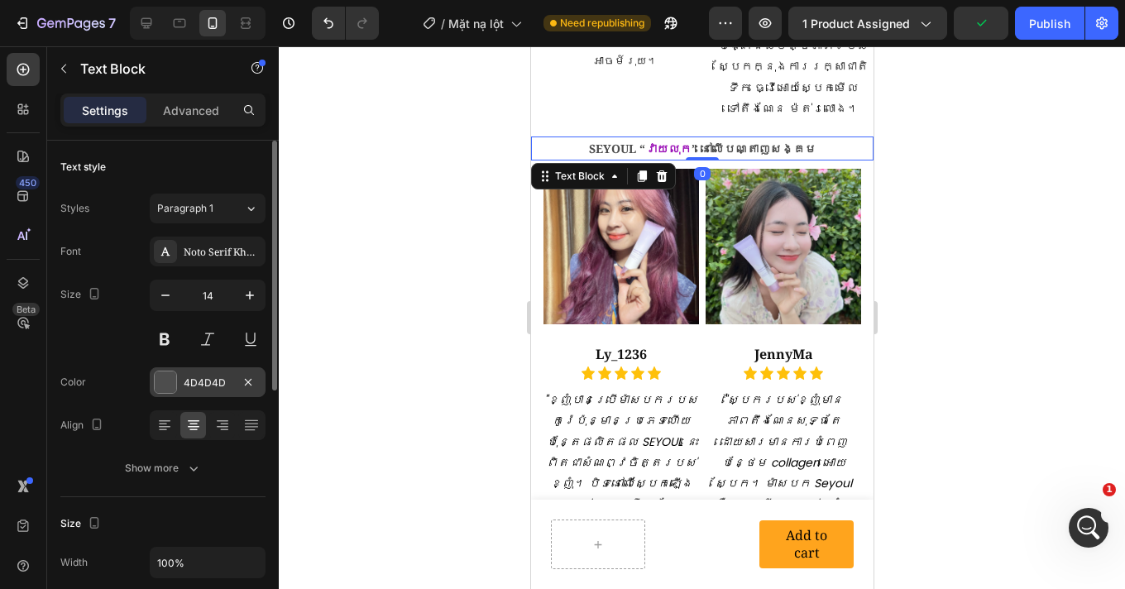
click at [238, 373] on div at bounding box center [248, 382] width 20 height 20
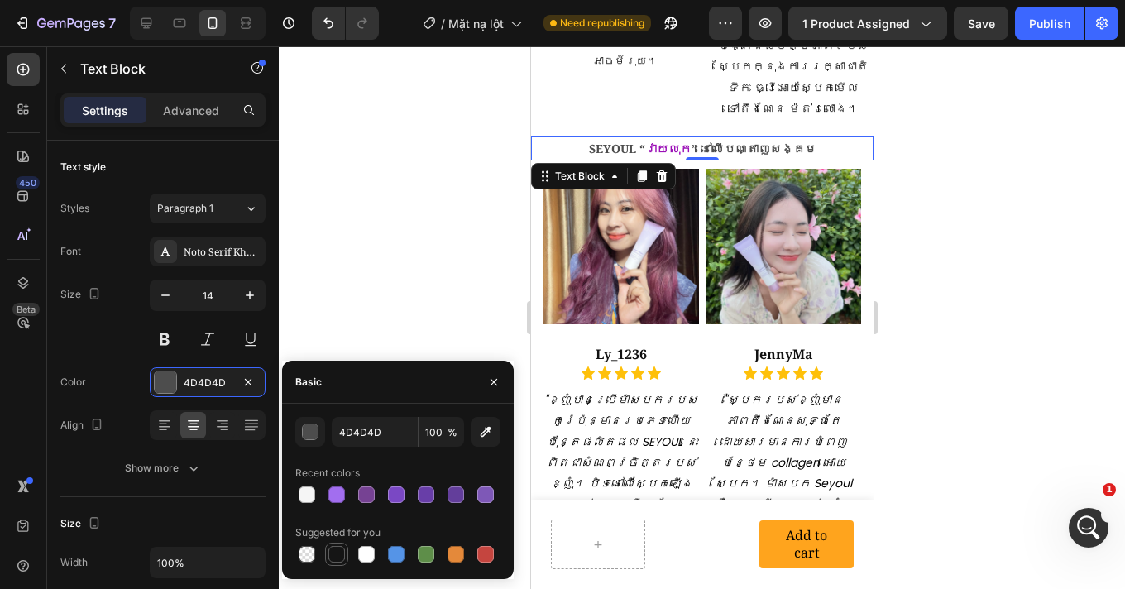
click at [335, 554] on div at bounding box center [336, 554] width 17 height 17
type input "151515"
click at [967, 260] on div at bounding box center [702, 317] width 846 height 542
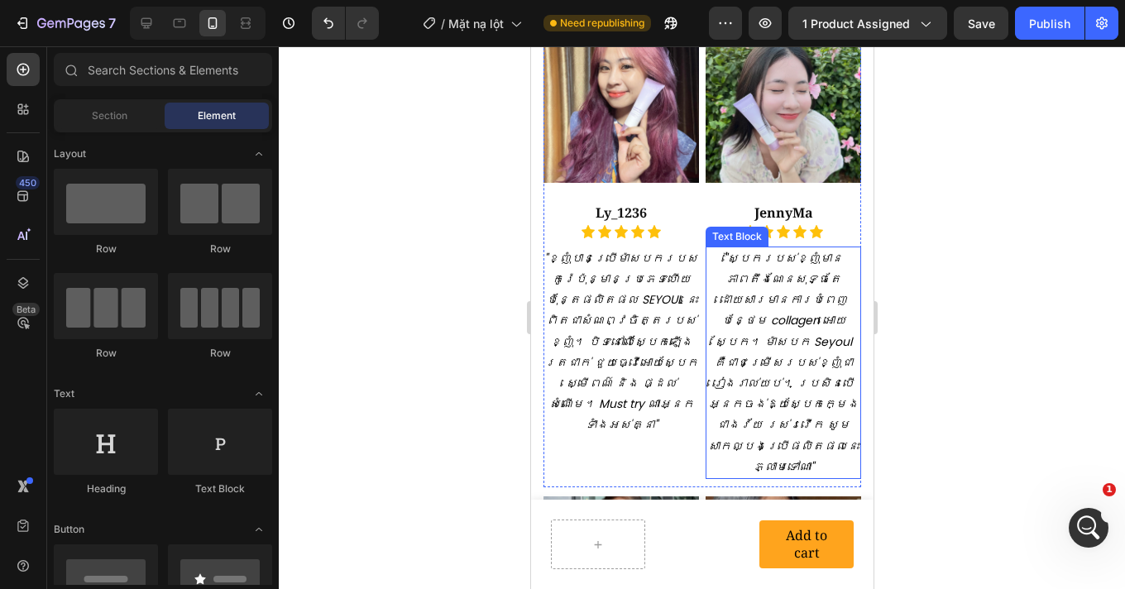
scroll to position [3141, 0]
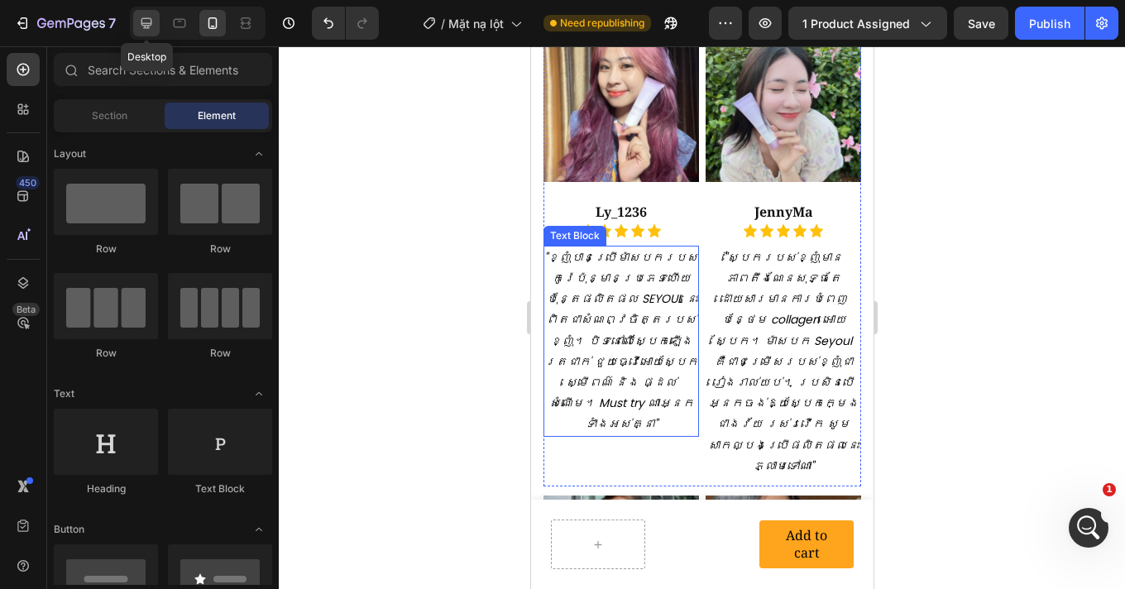
click at [146, 27] on icon at bounding box center [146, 23] width 17 height 17
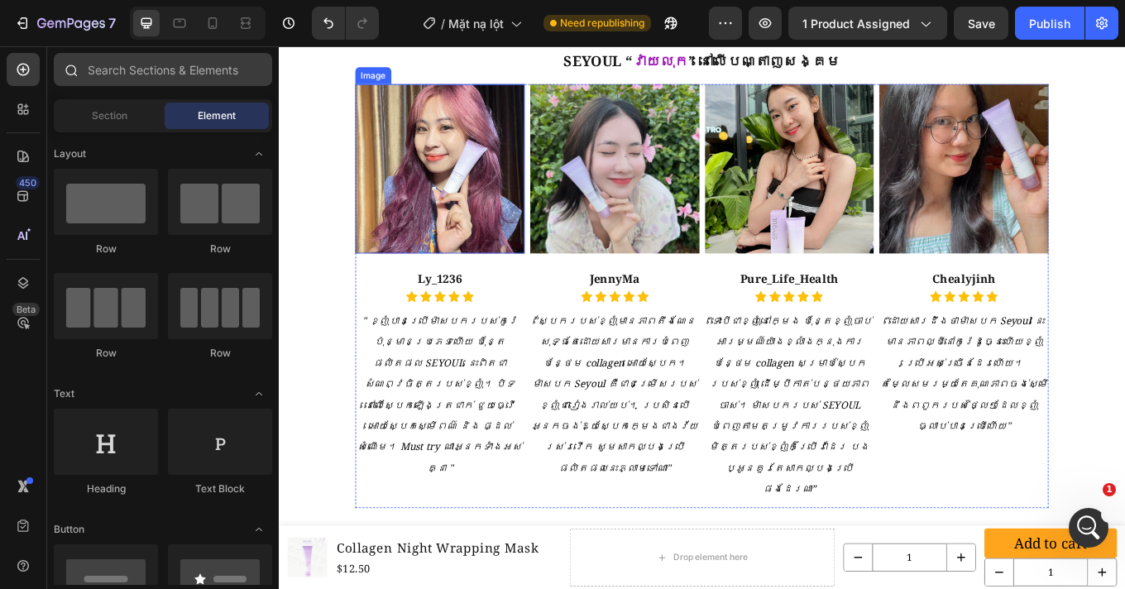
scroll to position [3071, 0]
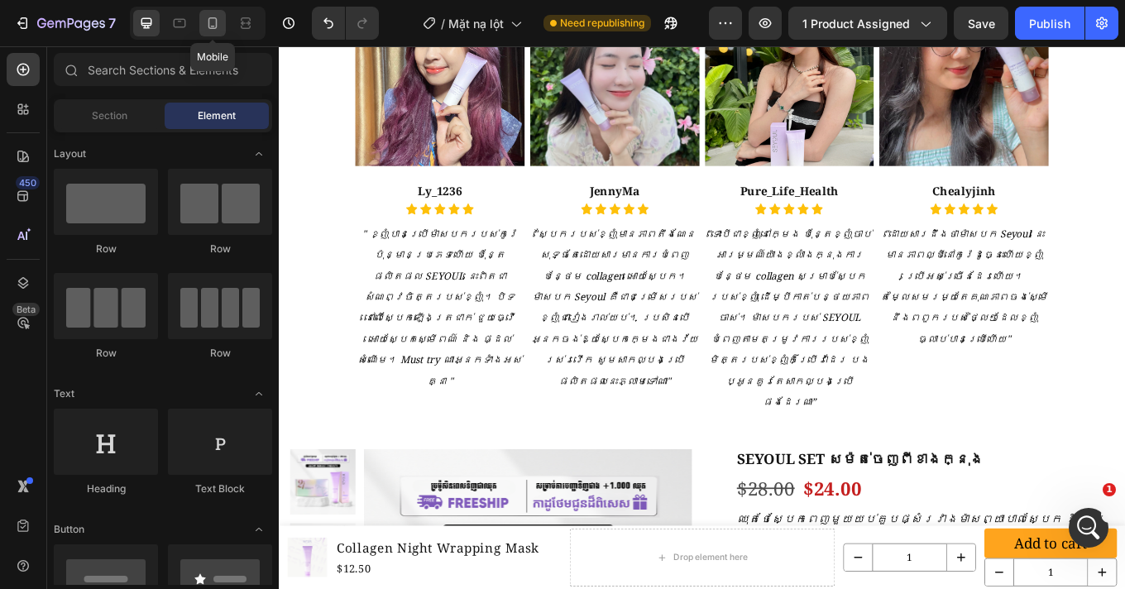
click at [216, 26] on icon at bounding box center [212, 23] width 9 height 12
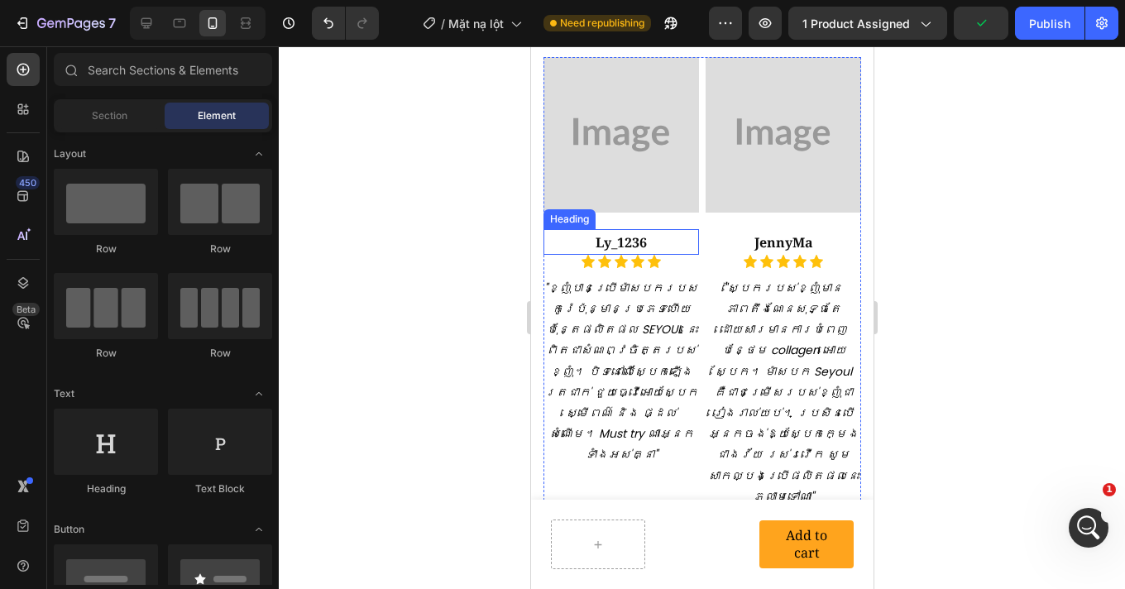
scroll to position [3126, 0]
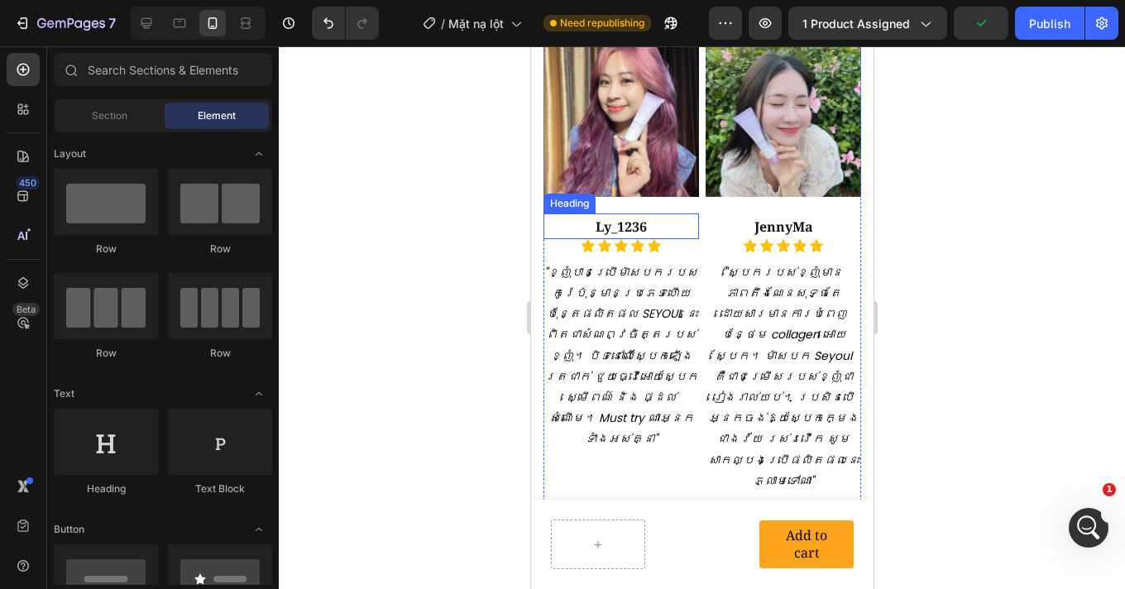
click at [621, 217] on strong "Ly_1236" at bounding box center [620, 226] width 51 height 18
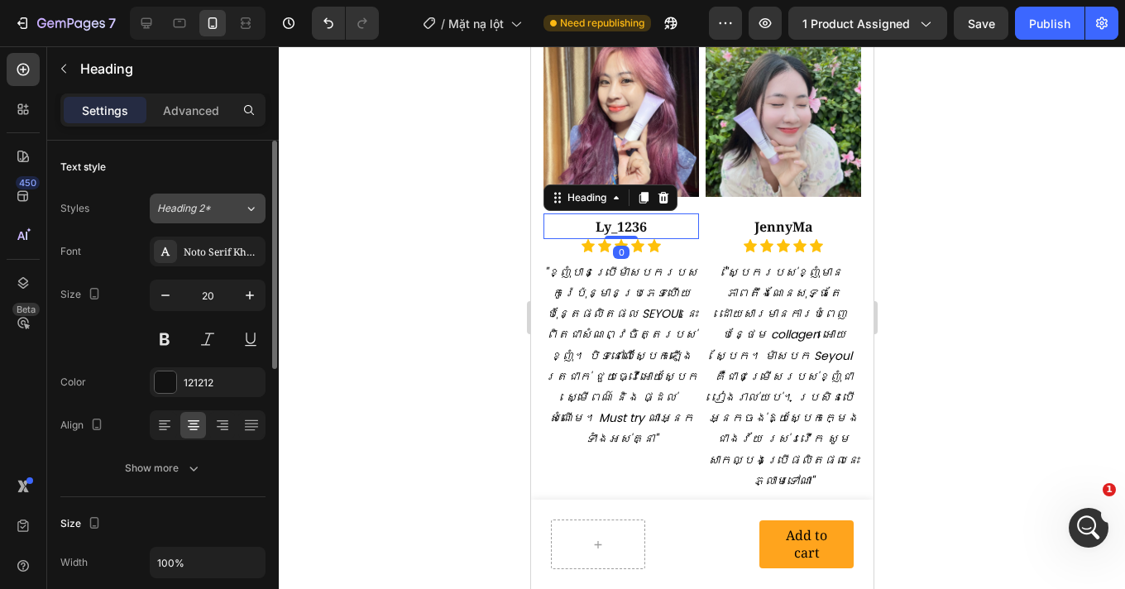
drag, startPoint x: 191, startPoint y: 208, endPoint x: 186, endPoint y: 217, distance: 9.6
click at [191, 208] on span "Heading 2*" at bounding box center [184, 208] width 54 height 15
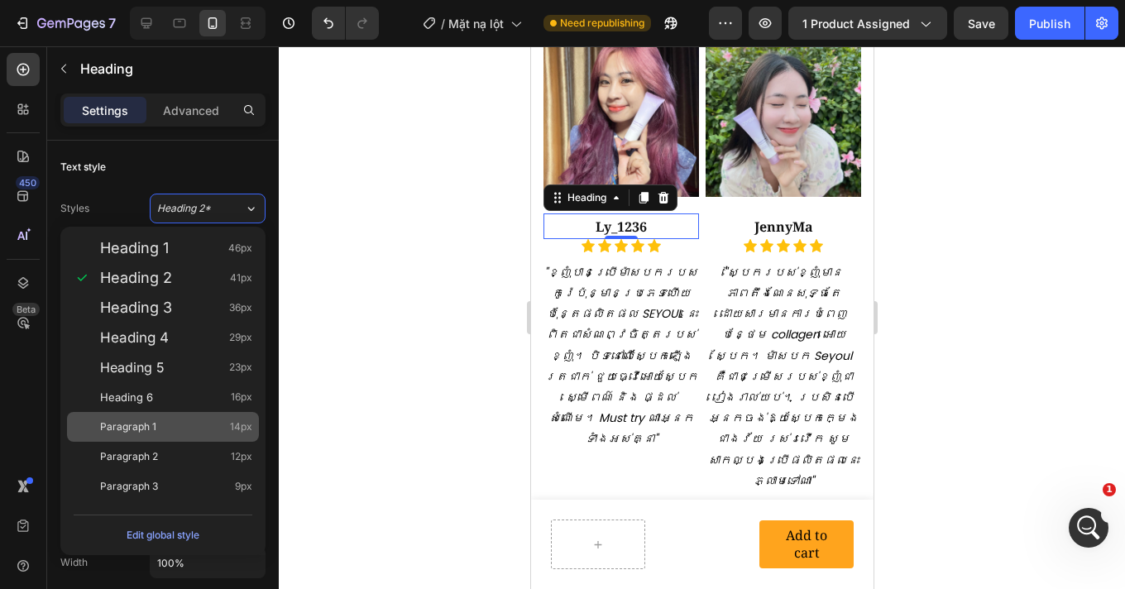
click at [160, 418] on div "Paragraph 1 14px" at bounding box center [176, 426] width 152 height 17
type input "14"
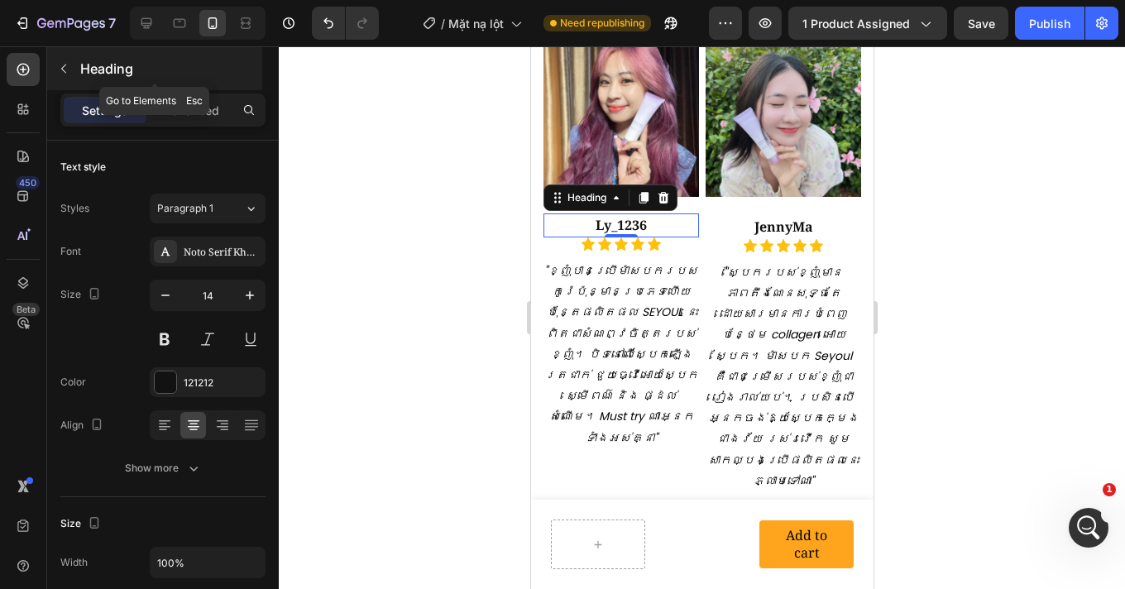
click at [60, 70] on icon "button" at bounding box center [63, 68] width 13 height 13
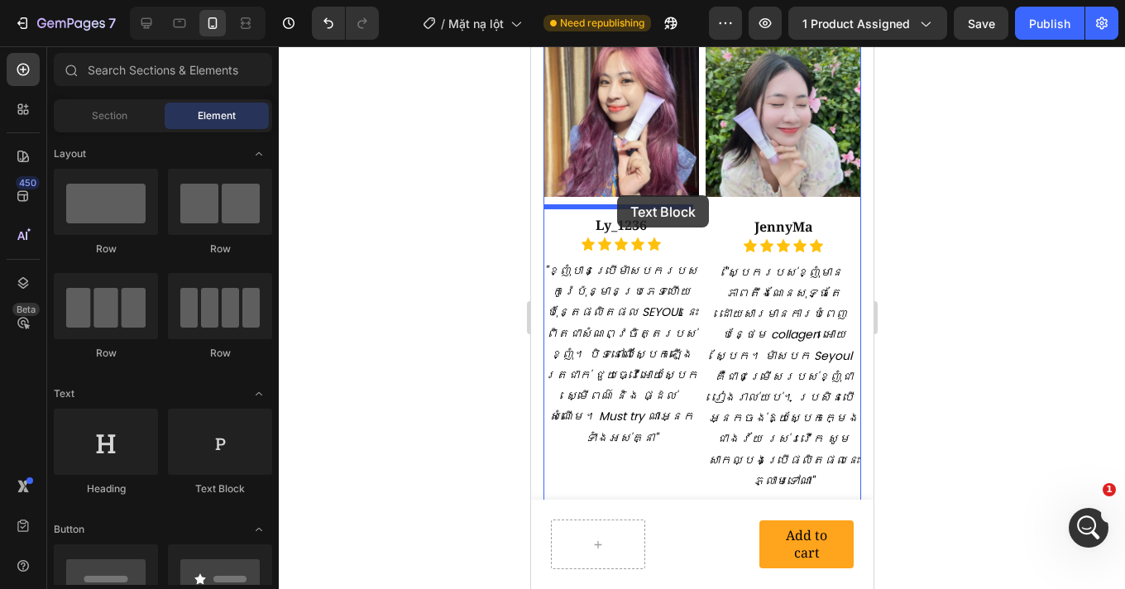
drag, startPoint x: 747, startPoint y: 476, endPoint x: 616, endPoint y: 195, distance: 310.0
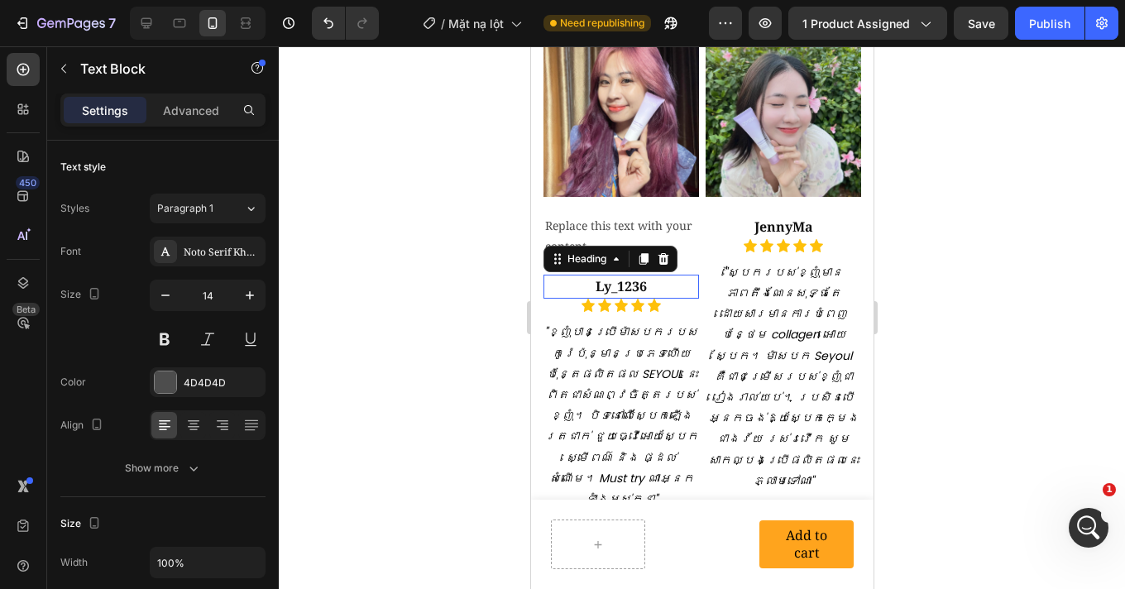
click at [639, 281] on strong "Ly_1236" at bounding box center [620, 286] width 51 height 18
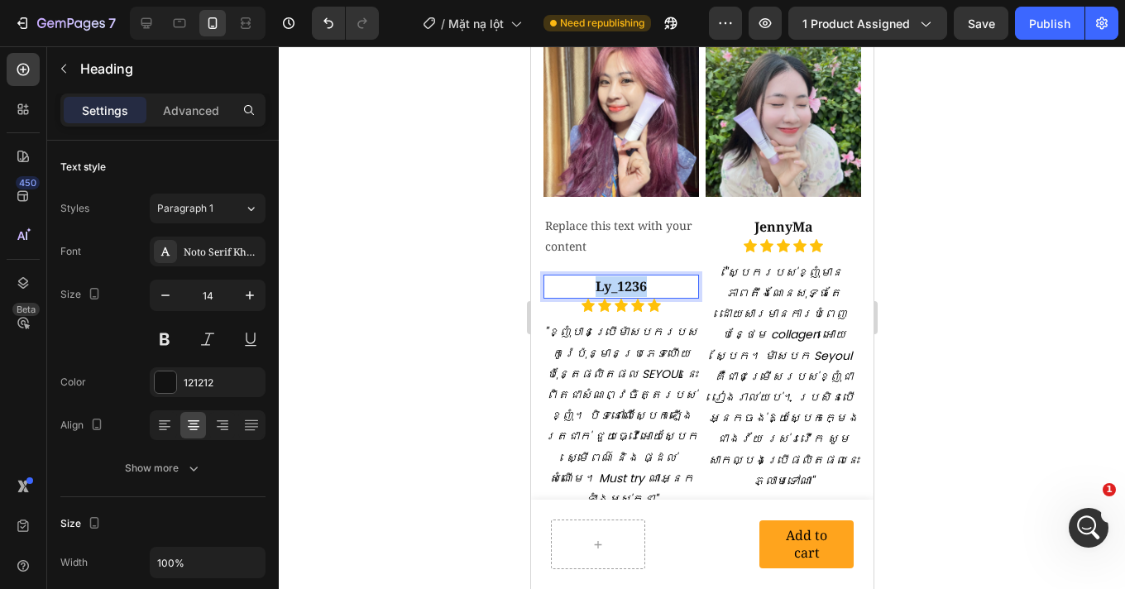
click at [639, 280] on strong "Ly_1236" at bounding box center [620, 286] width 51 height 18
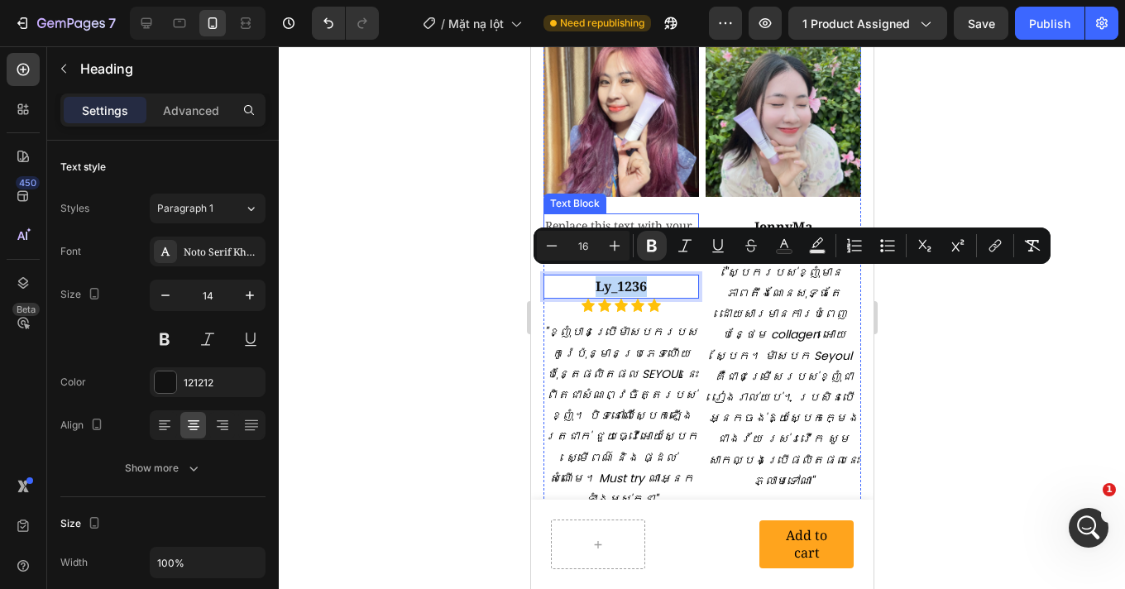
click at [613, 213] on div "Replace this text with your content" at bounding box center [619, 235] width 155 height 45
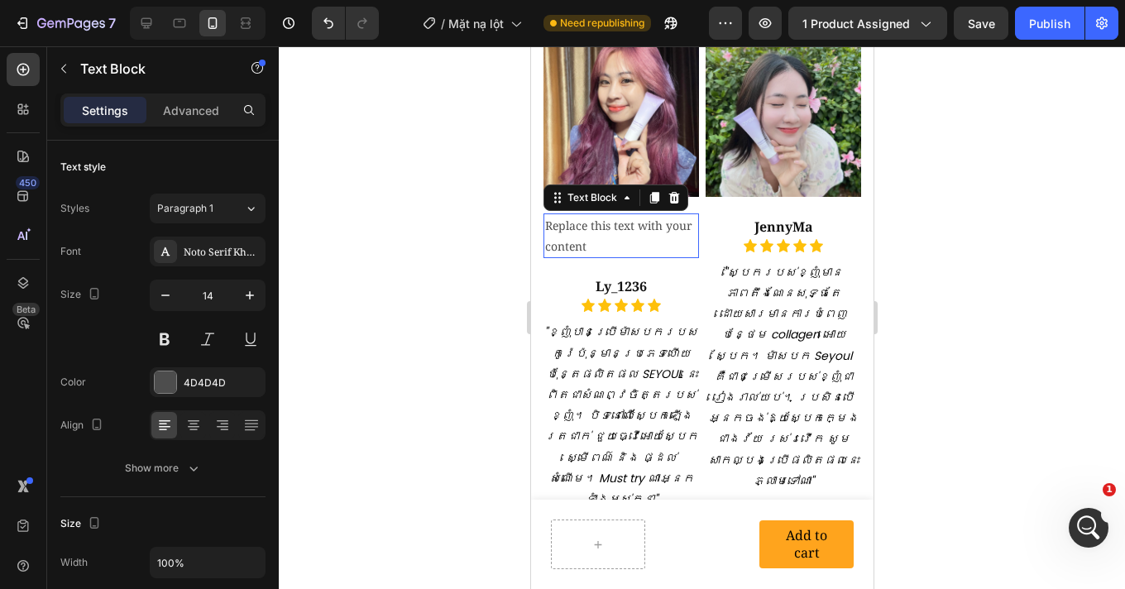
click at [613, 213] on div "Replace this text with your content" at bounding box center [619, 235] width 155 height 45
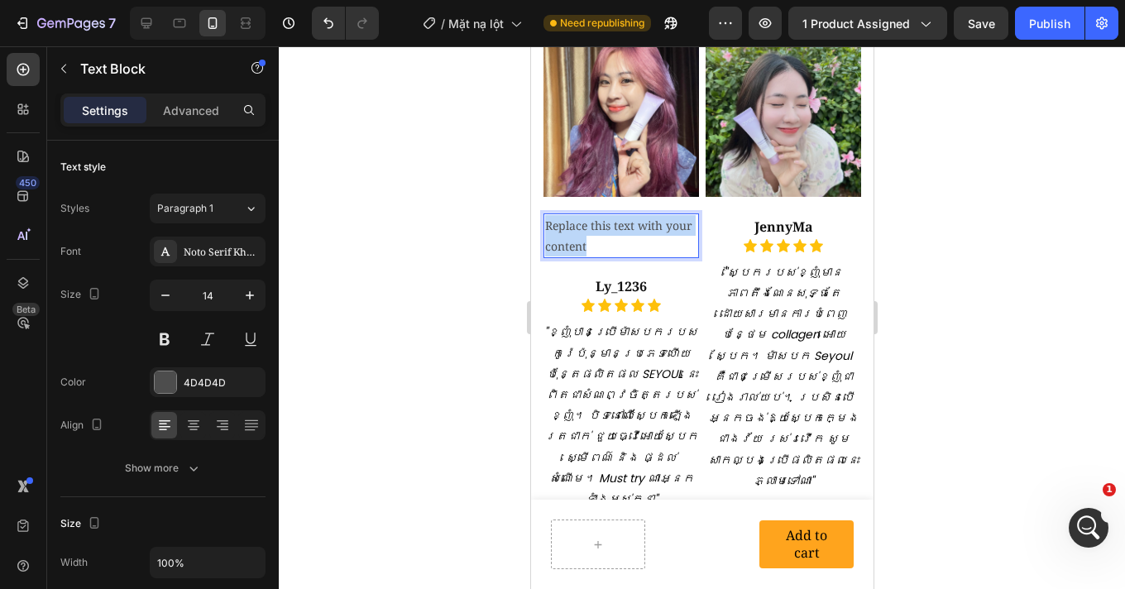
click at [613, 215] on p "Replace this text with your content" at bounding box center [620, 235] width 152 height 41
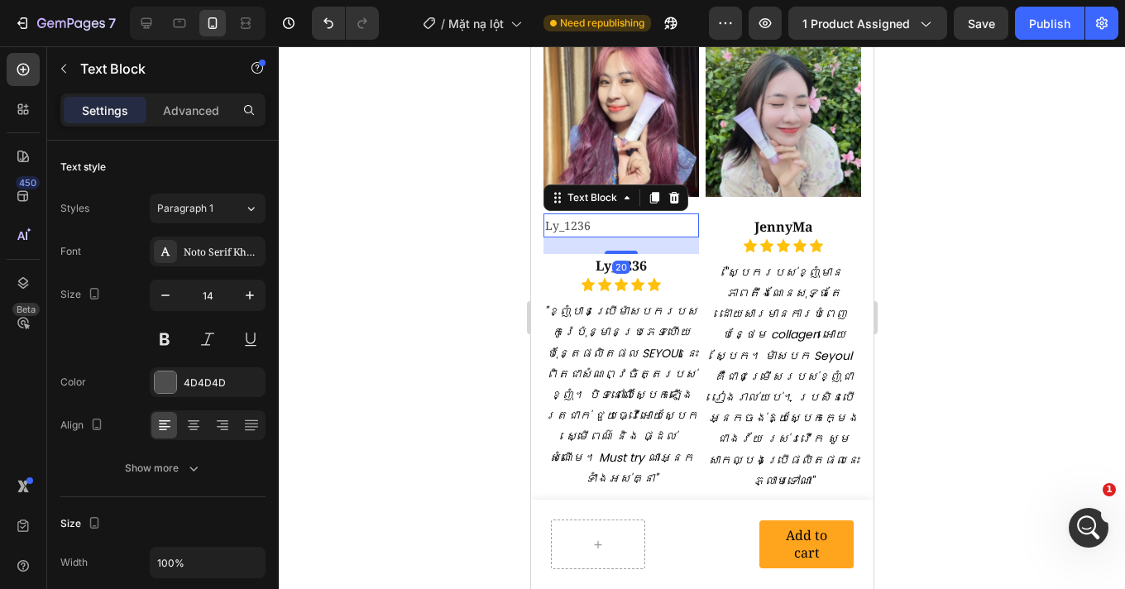
click at [1044, 318] on div at bounding box center [702, 317] width 846 height 542
drag, startPoint x: 609, startPoint y: 218, endPoint x: 980, endPoint y: 289, distance: 377.9
click at [609, 218] on p "Ly_1236" at bounding box center [620, 225] width 152 height 21
click at [195, 429] on icon at bounding box center [193, 430] width 8 height 2
click at [191, 379] on div "4D4D4D" at bounding box center [208, 382] width 48 height 15
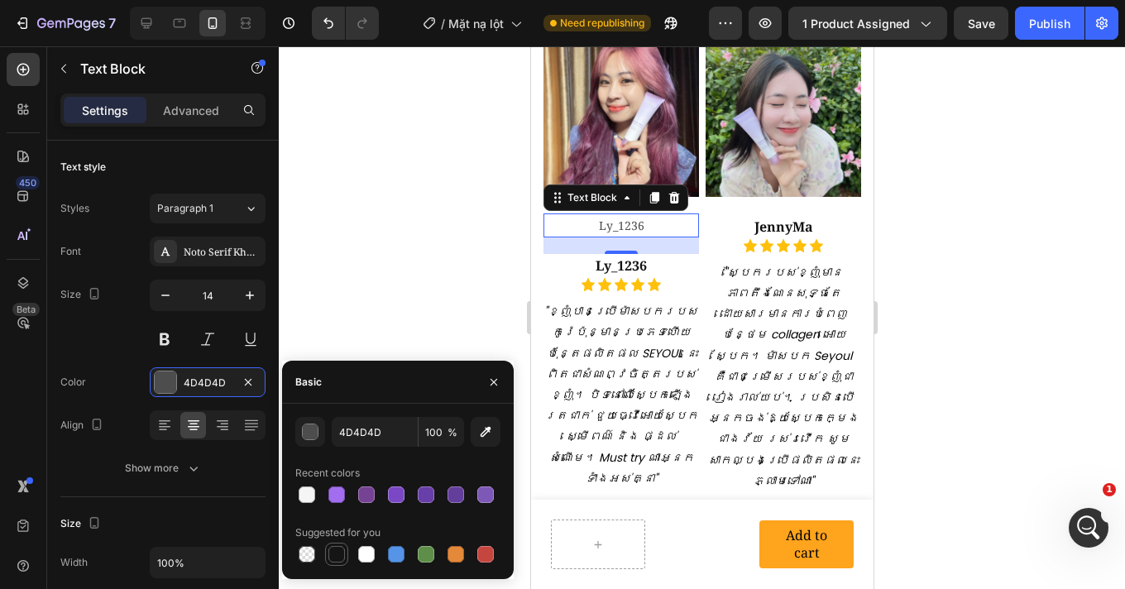
click at [341, 547] on div at bounding box center [336, 554] width 17 height 17
type input "151515"
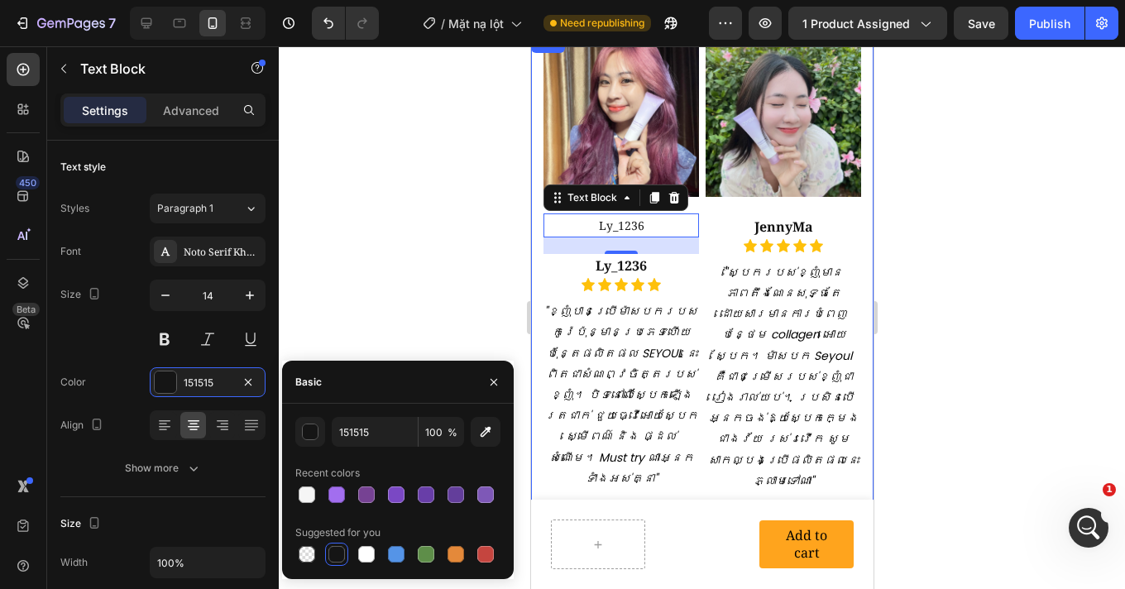
click at [1054, 205] on div at bounding box center [702, 317] width 846 height 542
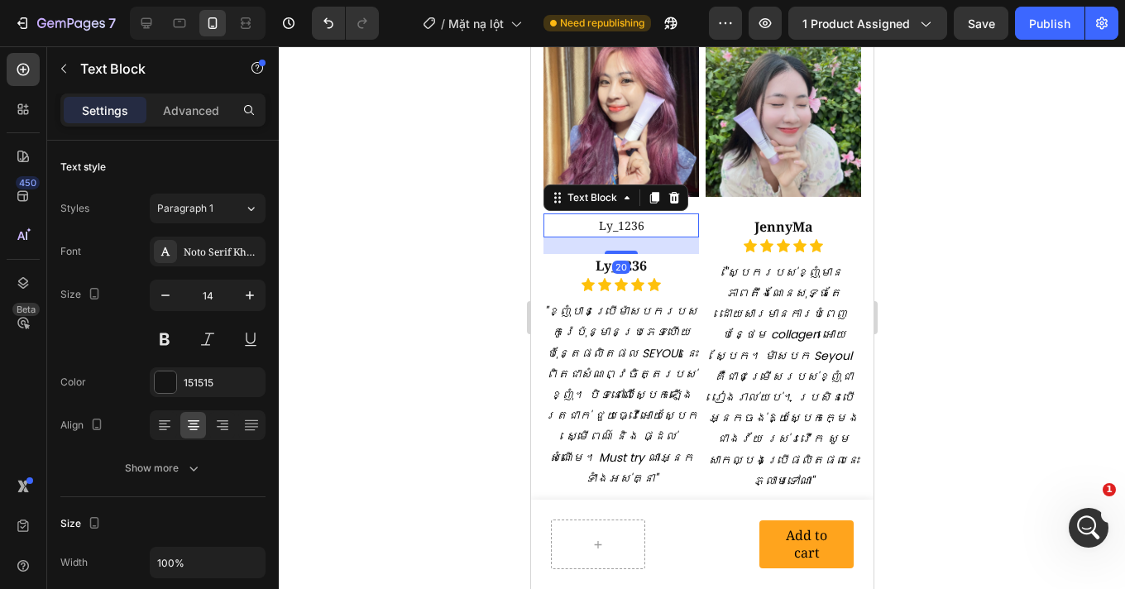
click at [622, 222] on p "Ly_1236" at bounding box center [620, 225] width 152 height 21
click at [157, 325] on button at bounding box center [165, 339] width 30 height 30
click at [642, 258] on strong "Ly_1236" at bounding box center [620, 265] width 51 height 18
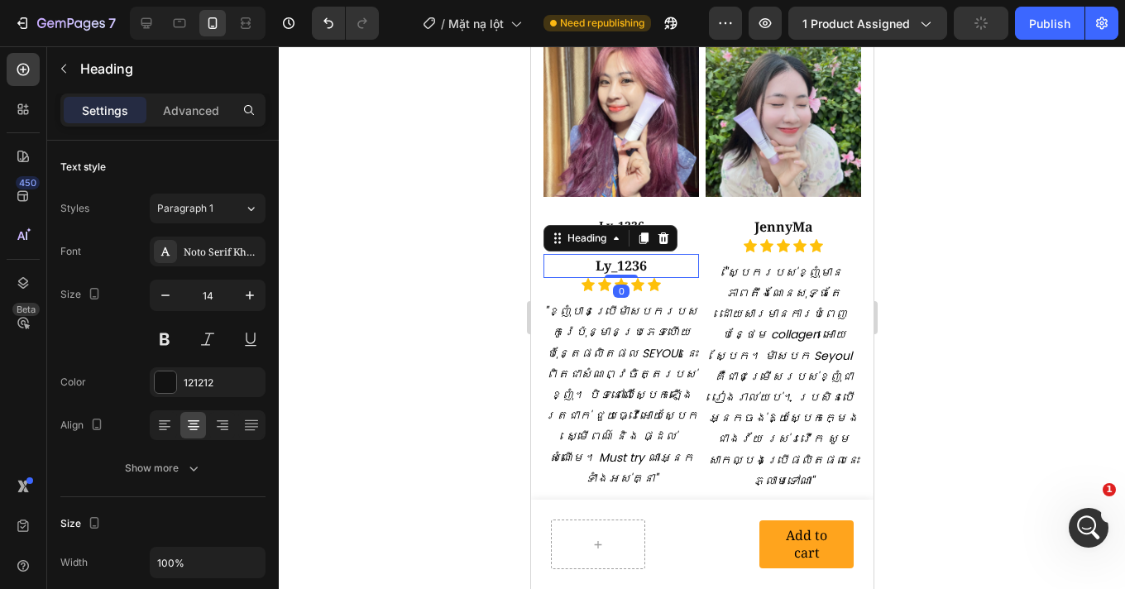
click at [670, 231] on div at bounding box center [662, 238] width 20 height 20
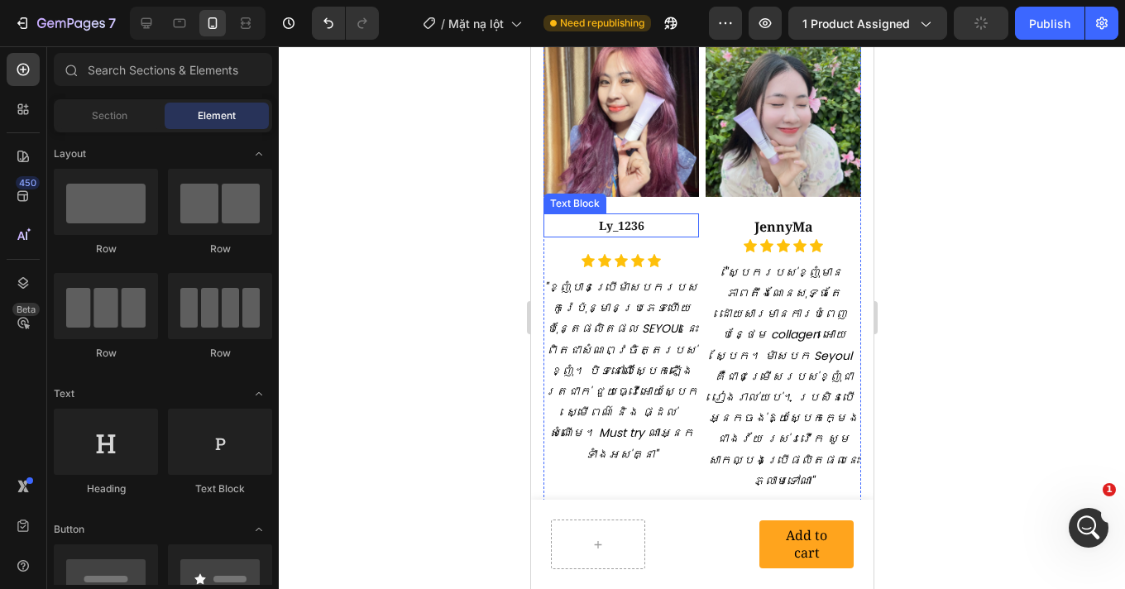
click at [653, 221] on p "Ly_1236" at bounding box center [620, 225] width 152 height 21
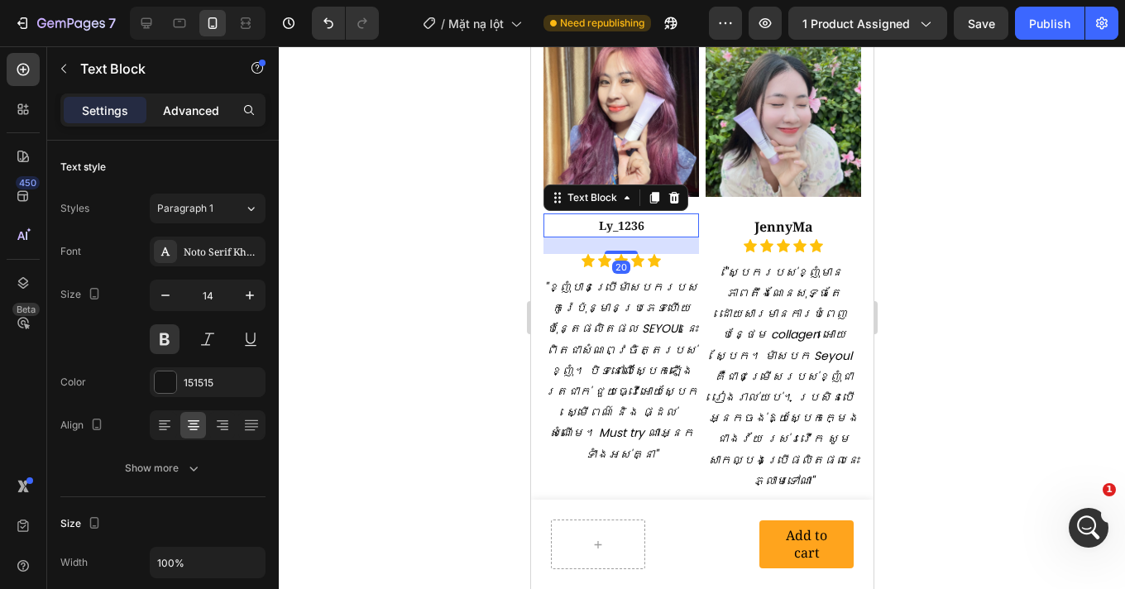
click at [185, 111] on p "Advanced" at bounding box center [191, 110] width 56 height 17
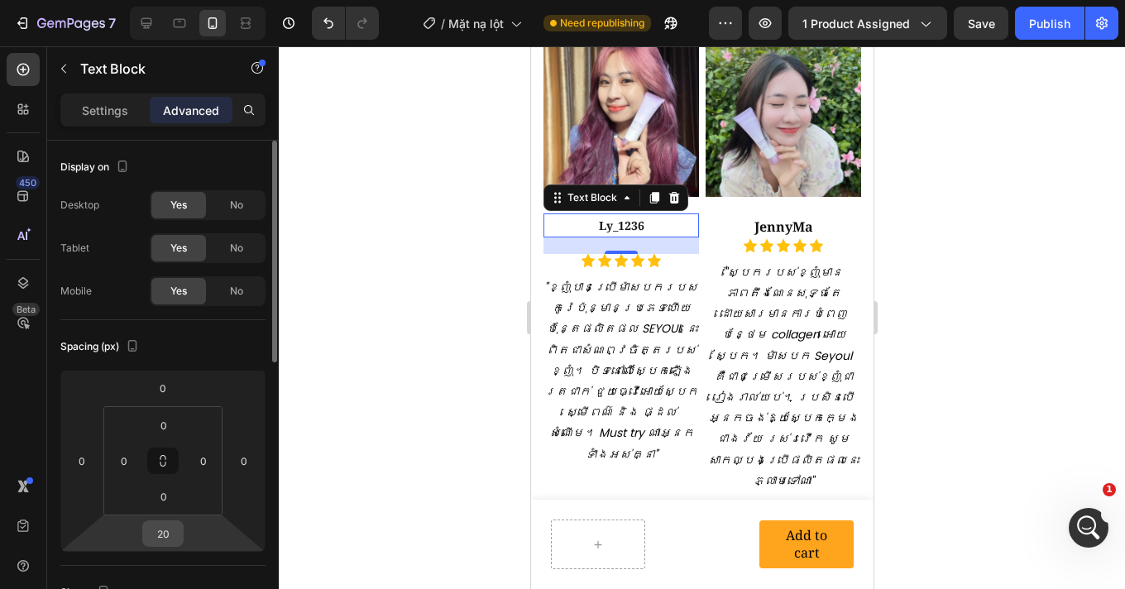
click at [179, 532] on div "20" at bounding box center [162, 533] width 41 height 26
click at [170, 535] on input "20" at bounding box center [162, 533] width 33 height 25
type input "8"
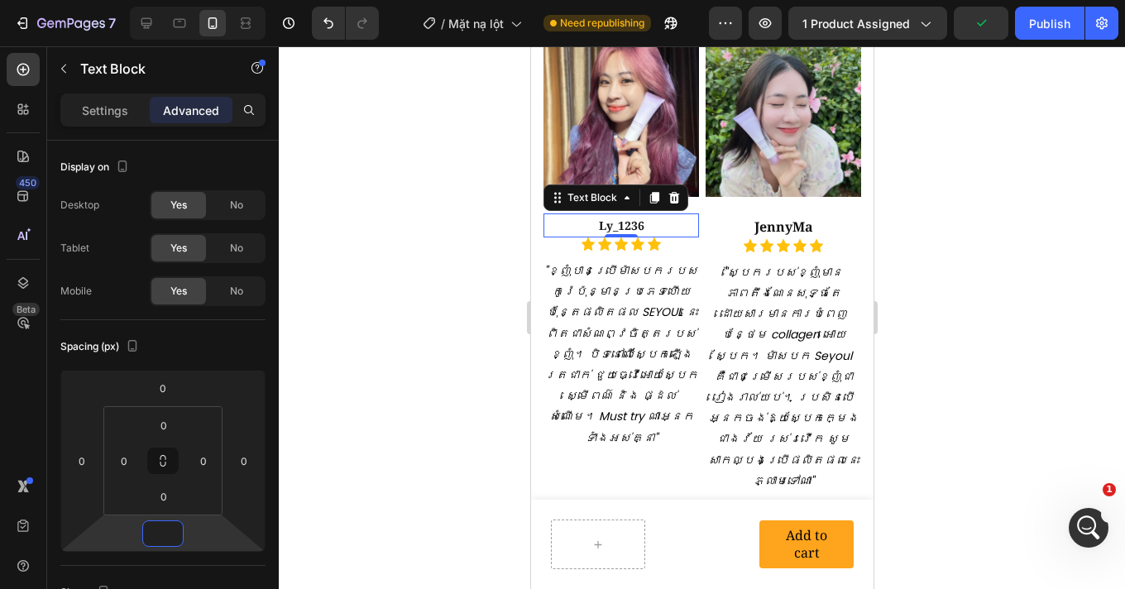
type input "2"
click at [1054, 314] on div at bounding box center [702, 317] width 846 height 542
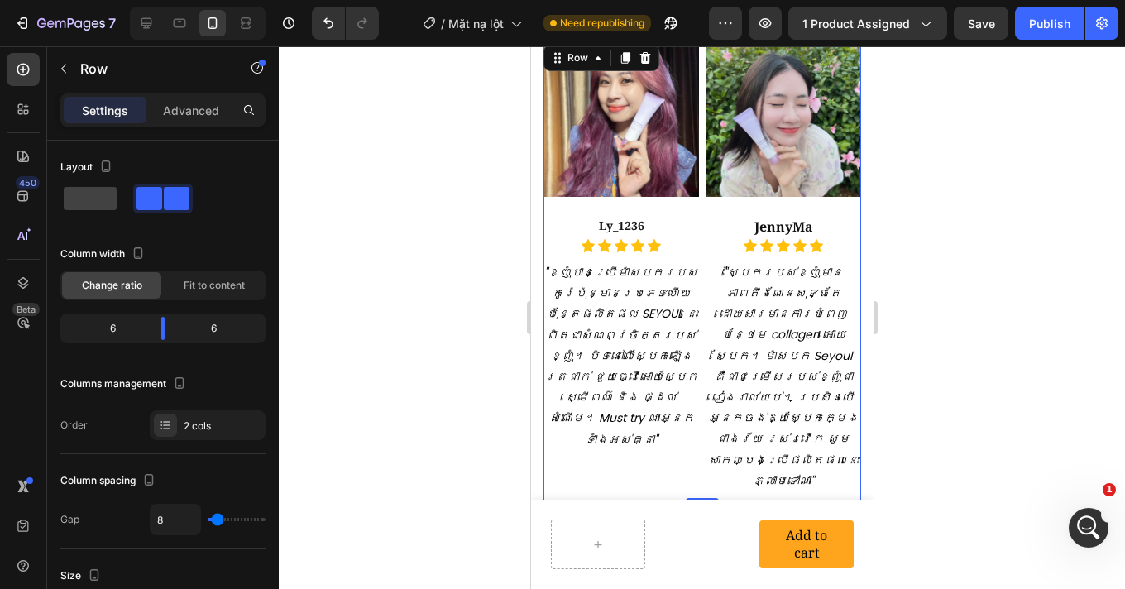
click at [636, 195] on div "Image Ly_1236 Text Block Icon Icon Icon Icon Icon Icon List "ខ្ញុំបានប្រើម៉ាសបក…" at bounding box center [619, 271] width 155 height 460
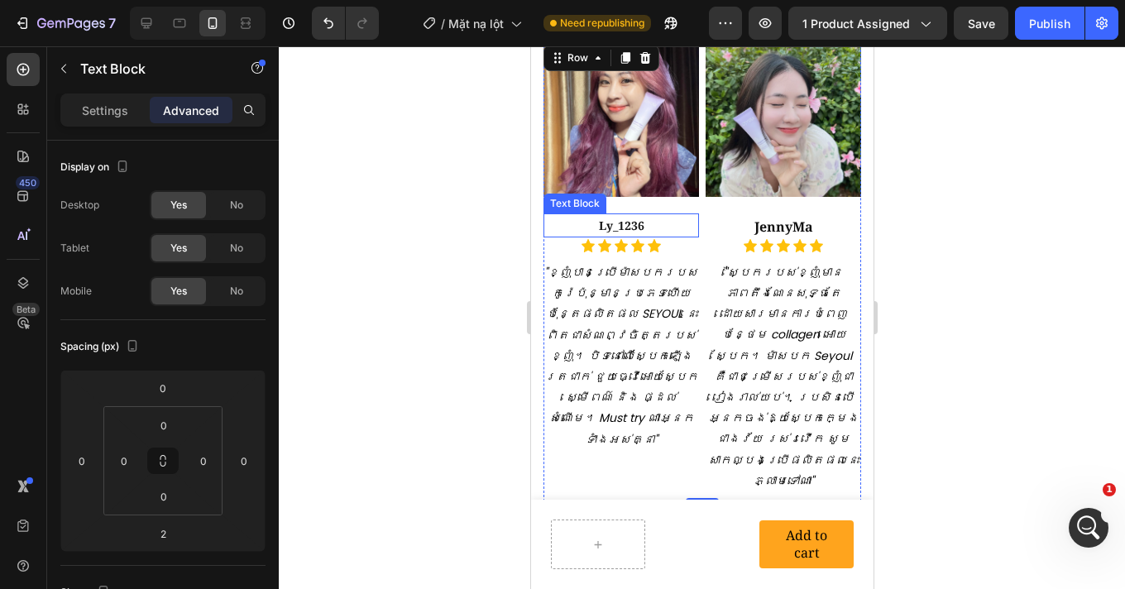
click at [628, 215] on p "Ly_1236" at bounding box center [620, 225] width 152 height 21
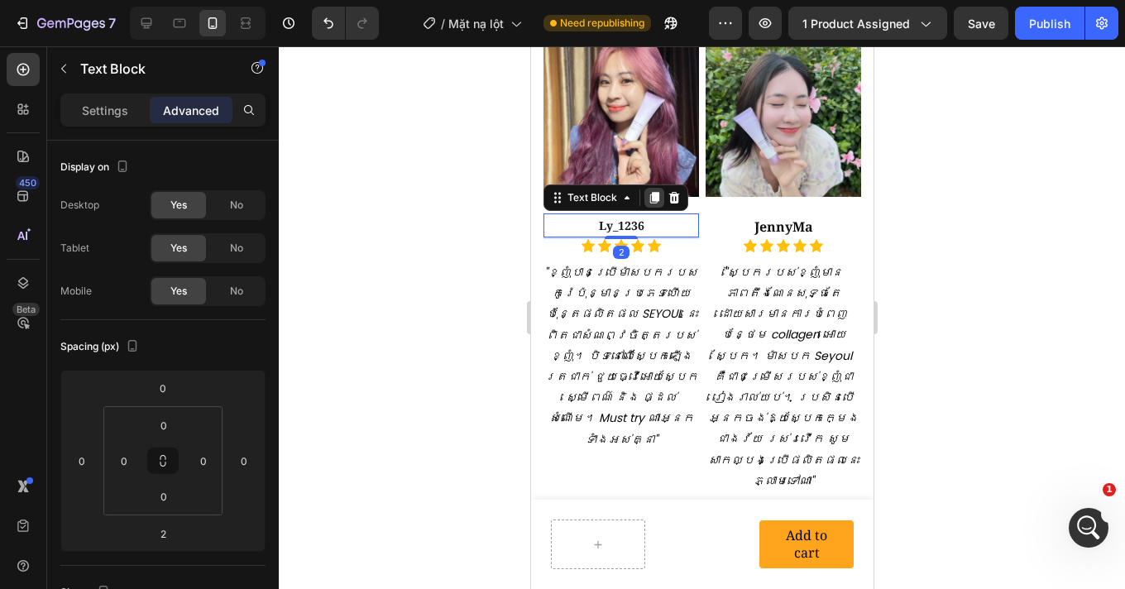
click at [654, 192] on icon at bounding box center [653, 198] width 9 height 12
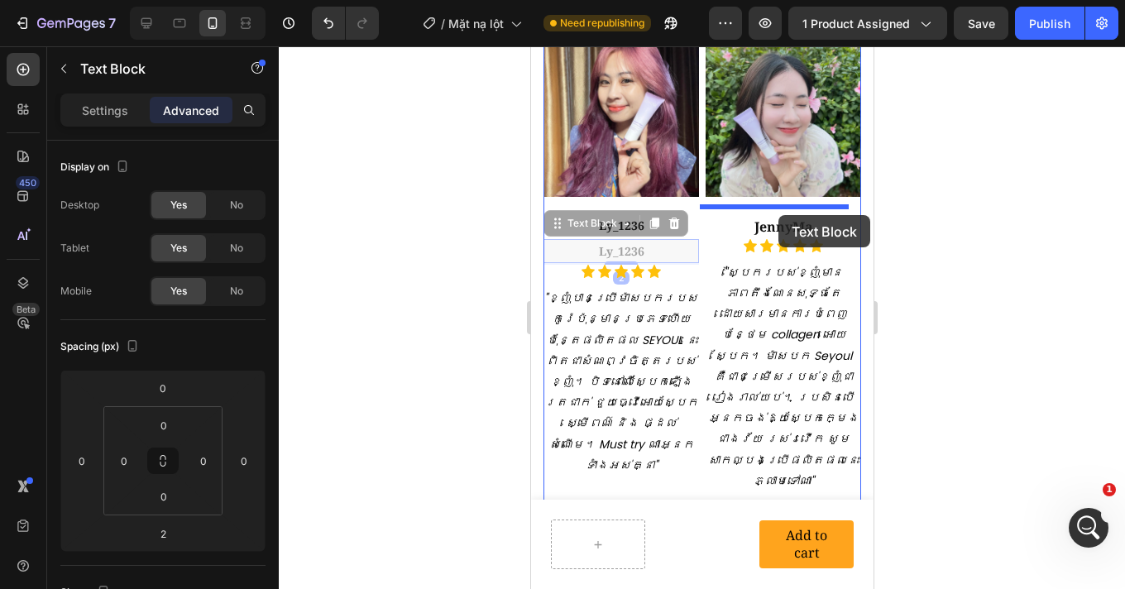
drag, startPoint x: 558, startPoint y: 219, endPoint x: 777, endPoint y: 215, distance: 219.2
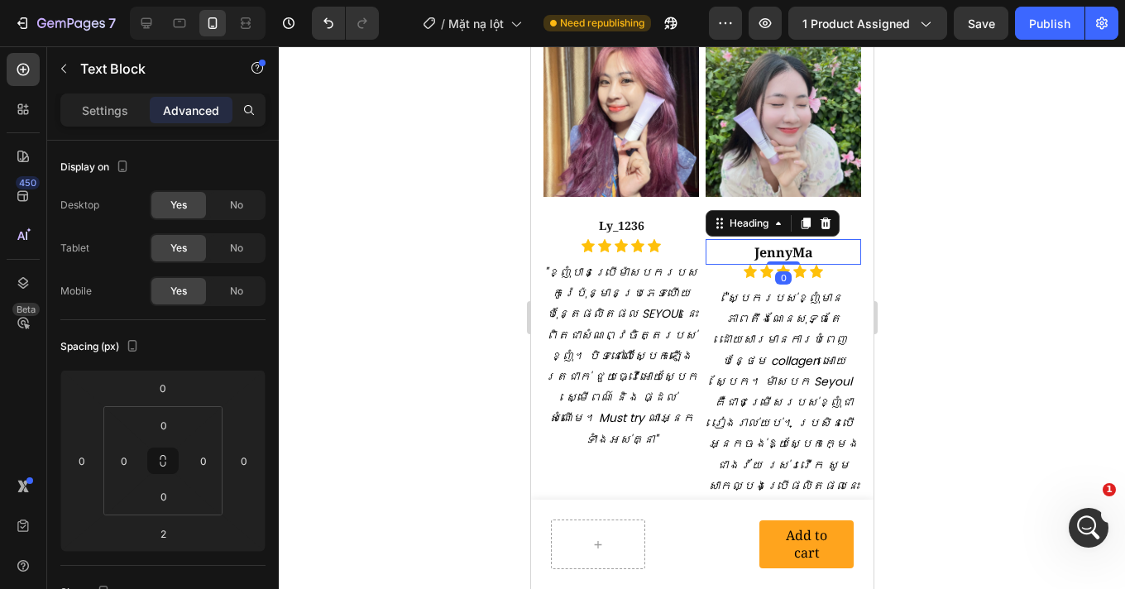
click at [753, 246] on strong "JennyMa" at bounding box center [782, 252] width 59 height 18
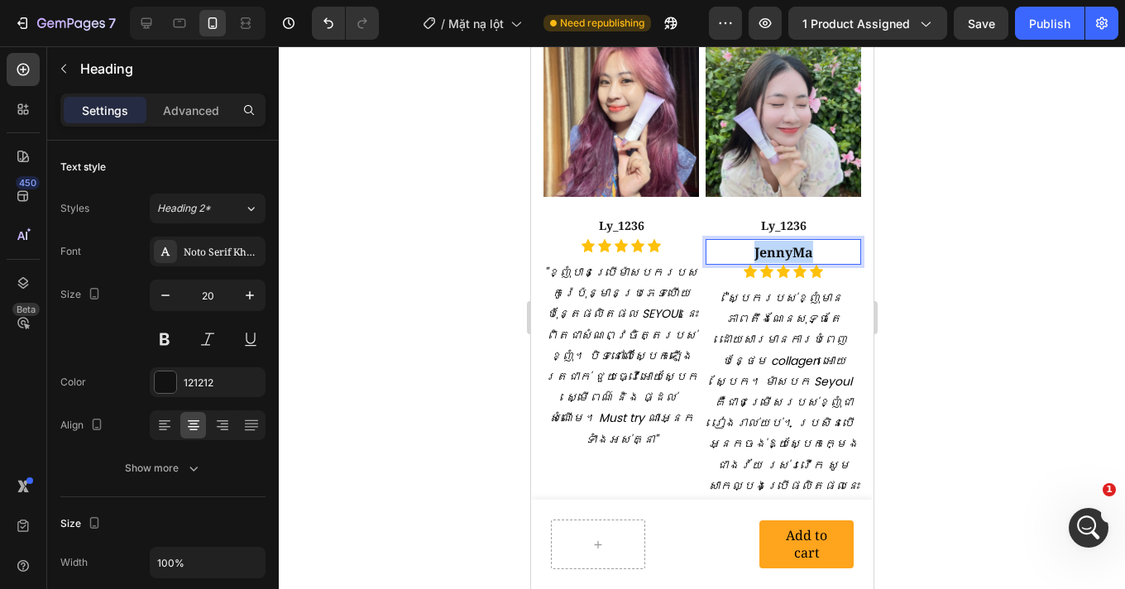
click at [753, 246] on strong "JennyMa" at bounding box center [782, 252] width 59 height 18
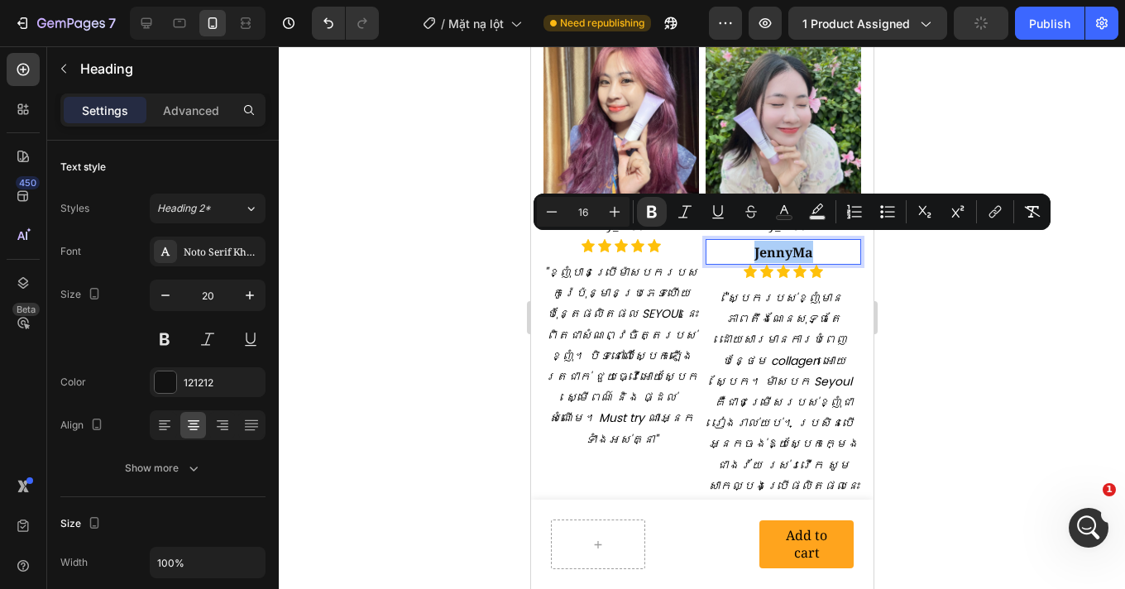
click at [963, 307] on div at bounding box center [702, 317] width 846 height 542
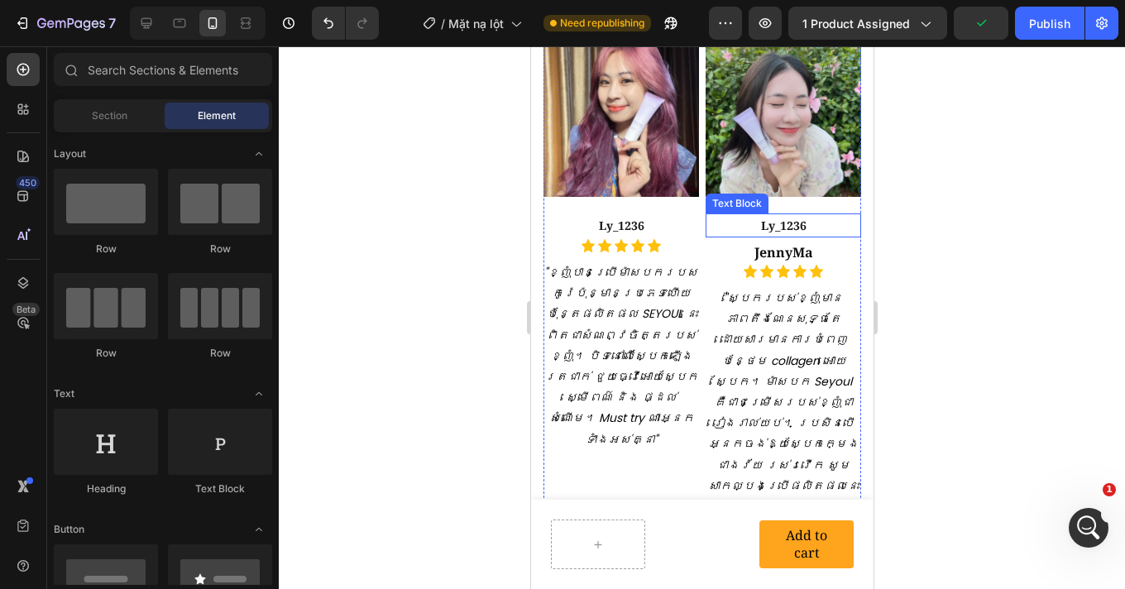
click at [778, 220] on p "Ly_1236" at bounding box center [782, 225] width 152 height 21
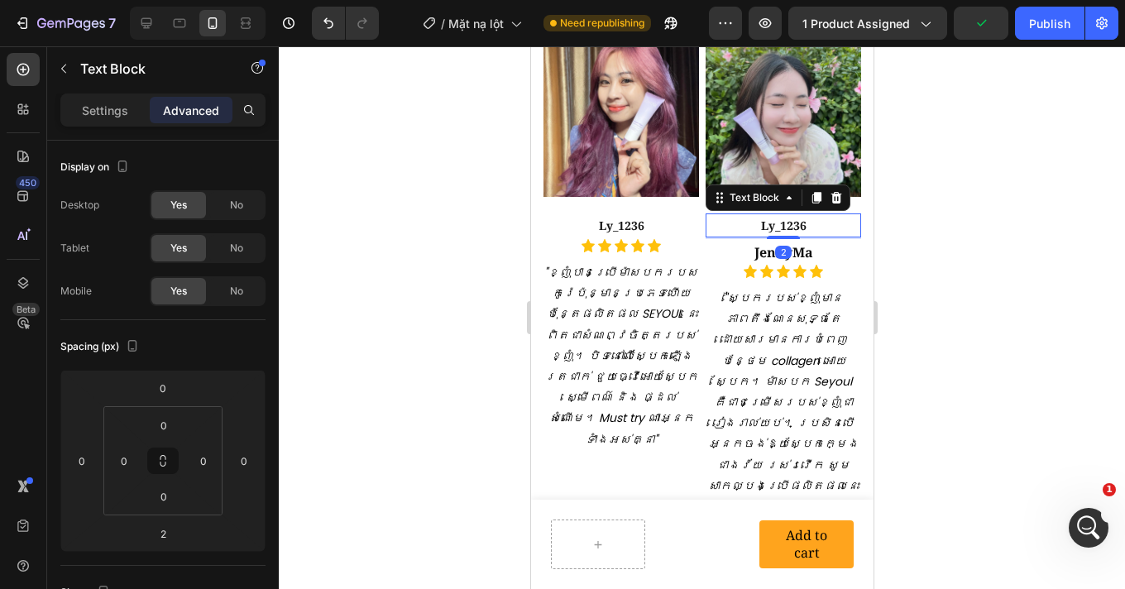
click at [778, 220] on p "Ly_1236" at bounding box center [782, 225] width 152 height 21
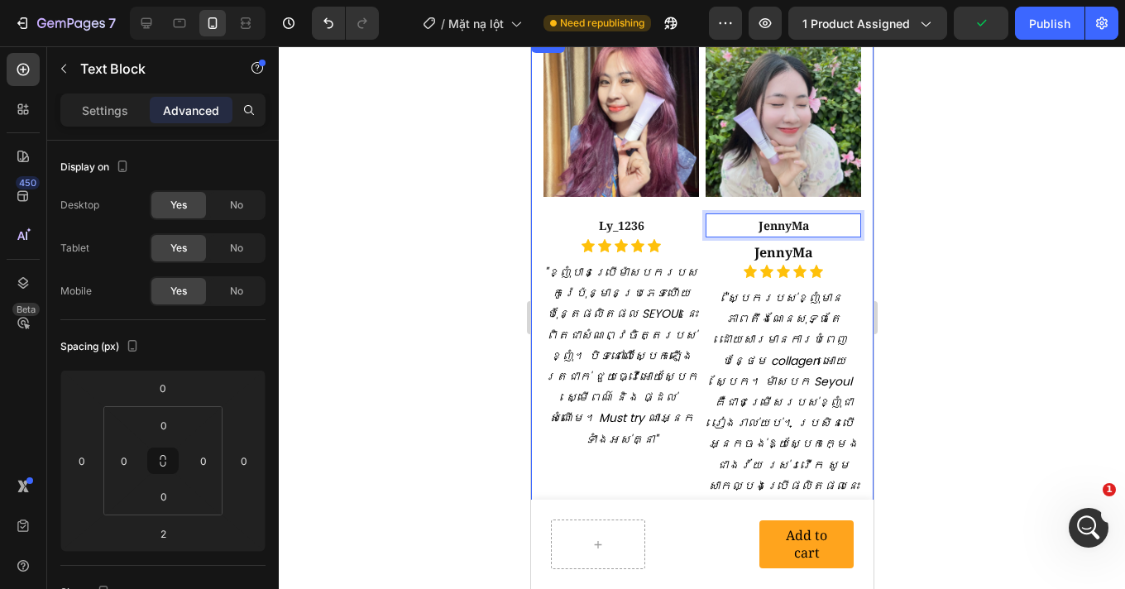
click at [969, 290] on div at bounding box center [702, 317] width 846 height 542
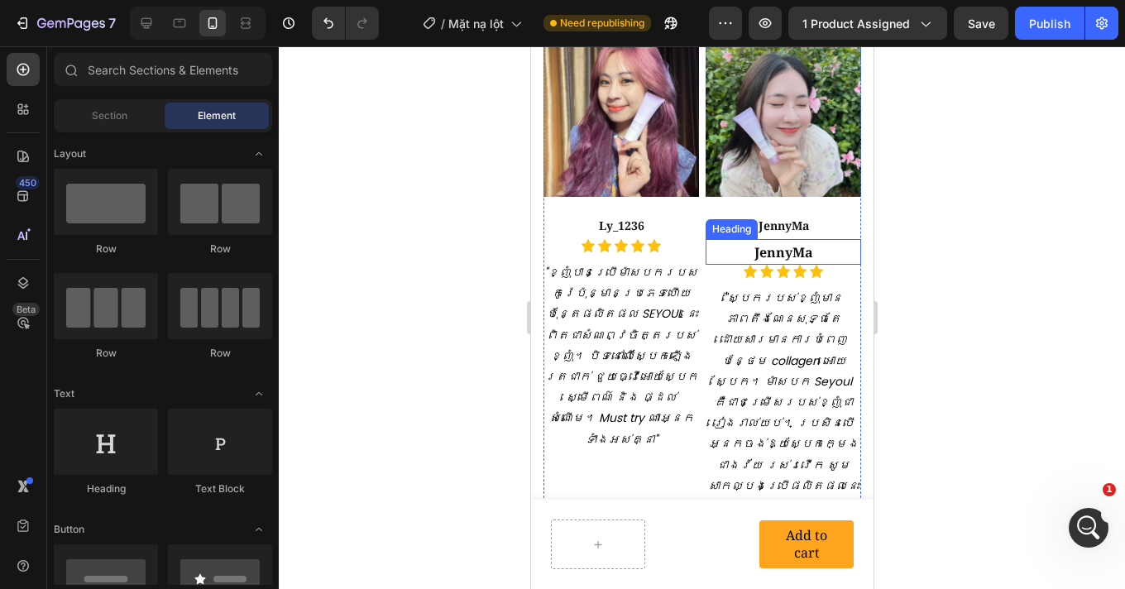
click at [818, 244] on p "⁠⁠⁠⁠⁠⁠⁠ JennyMa" at bounding box center [782, 252] width 152 height 22
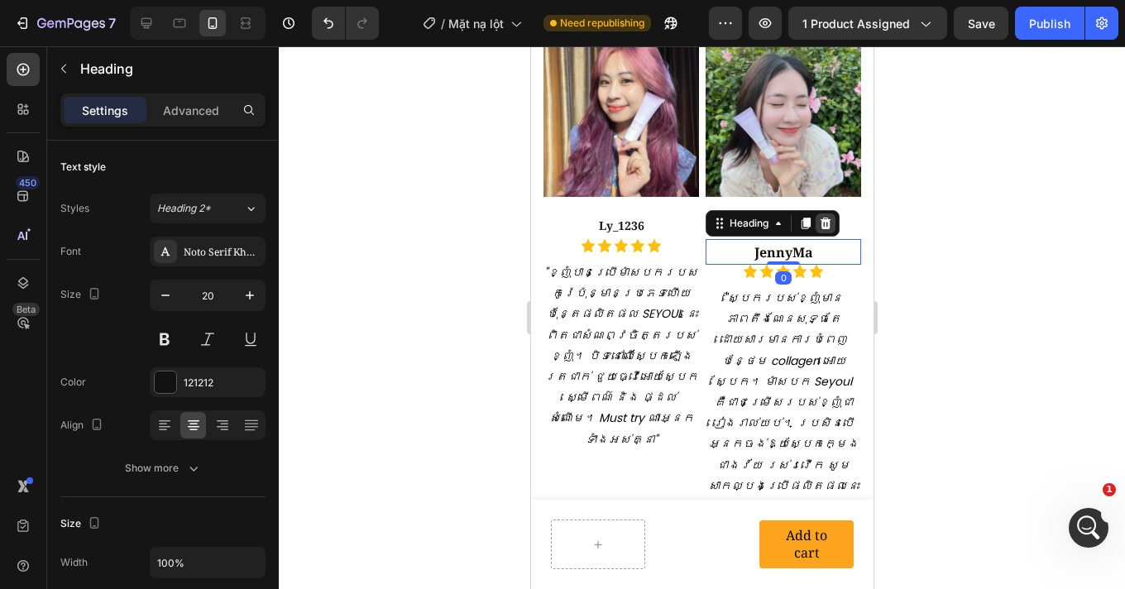
click at [818, 219] on icon at bounding box center [824, 223] width 13 height 13
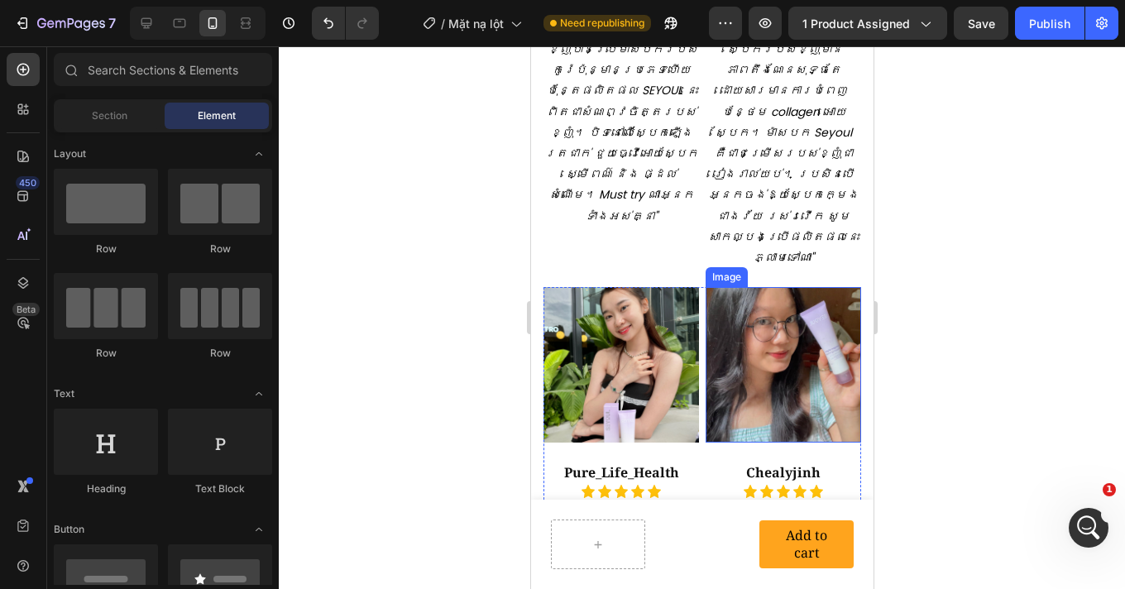
scroll to position [3112, 0]
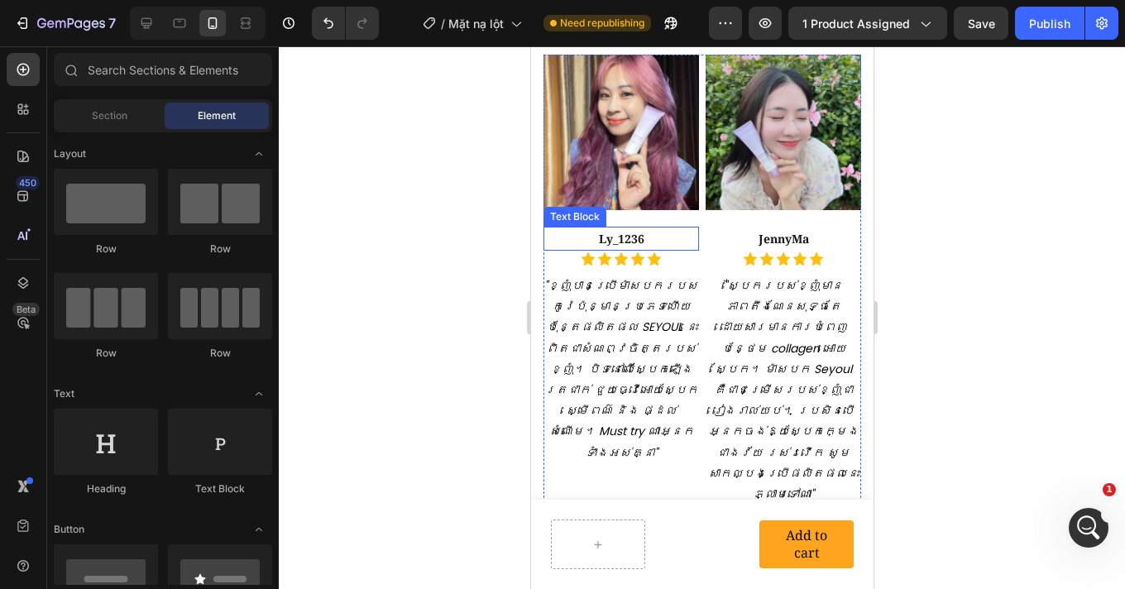
click at [669, 233] on p "Ly_1236" at bounding box center [620, 238] width 152 height 21
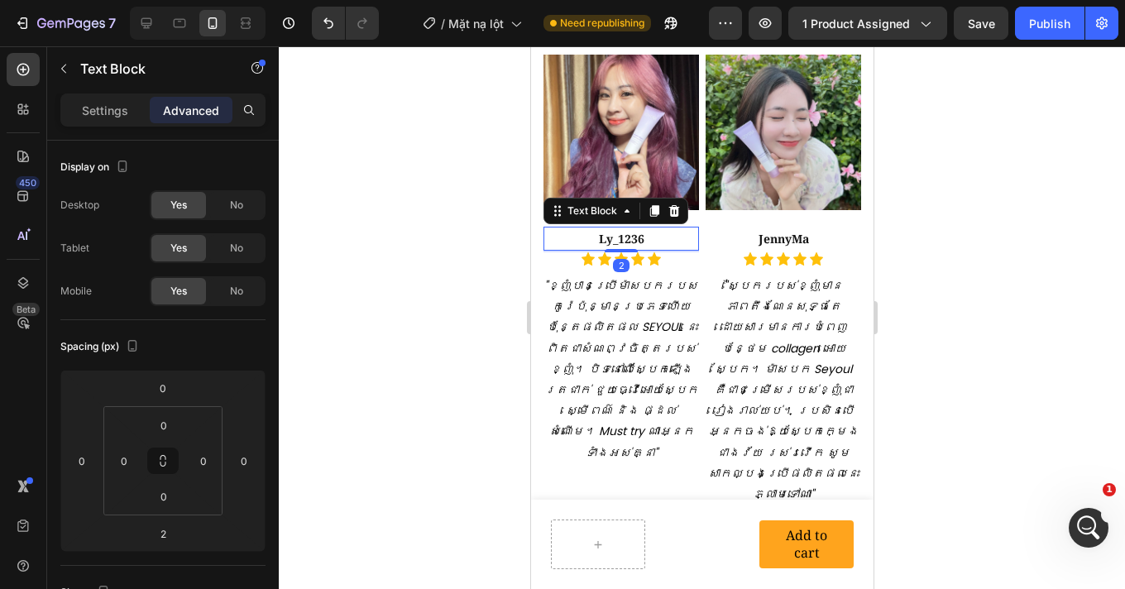
click at [652, 205] on icon at bounding box center [653, 211] width 9 height 12
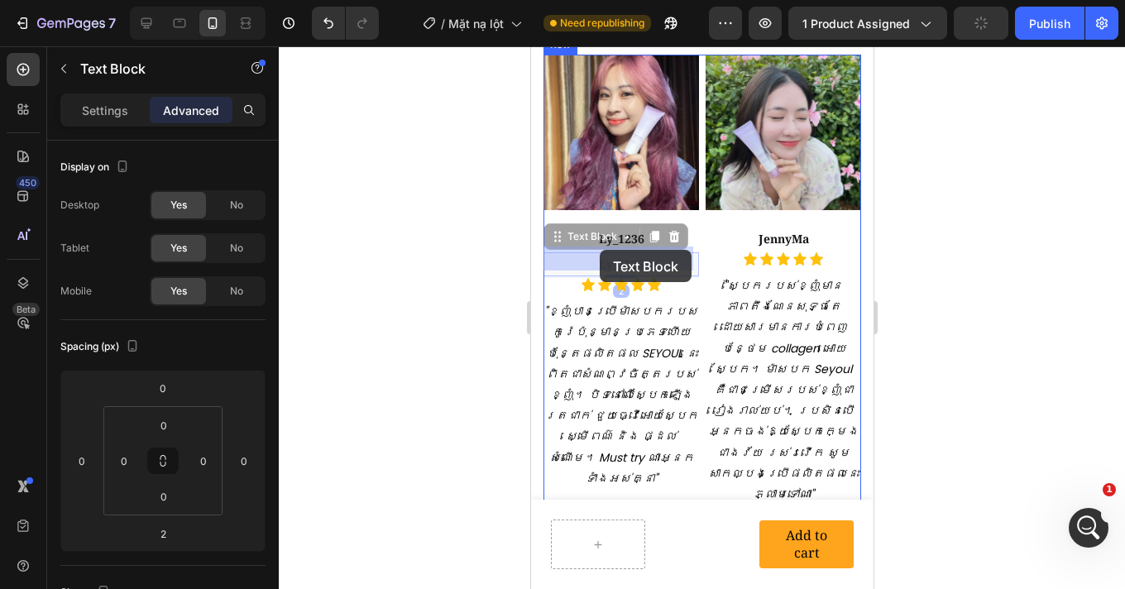
drag, startPoint x: 552, startPoint y: 234, endPoint x: 624, endPoint y: 265, distance: 78.2
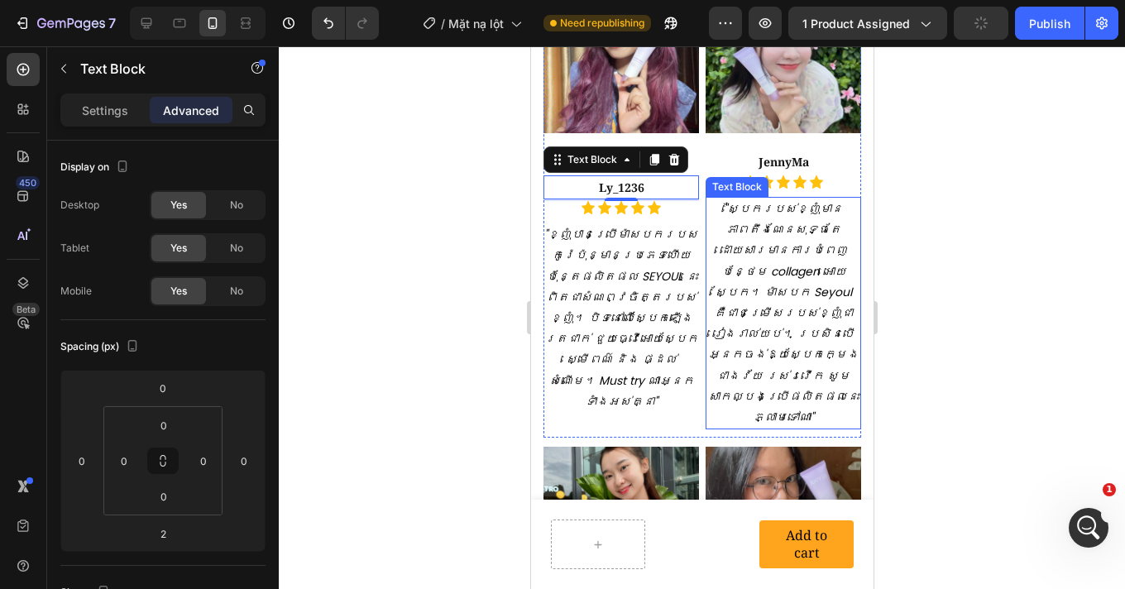
scroll to position [3289, 0]
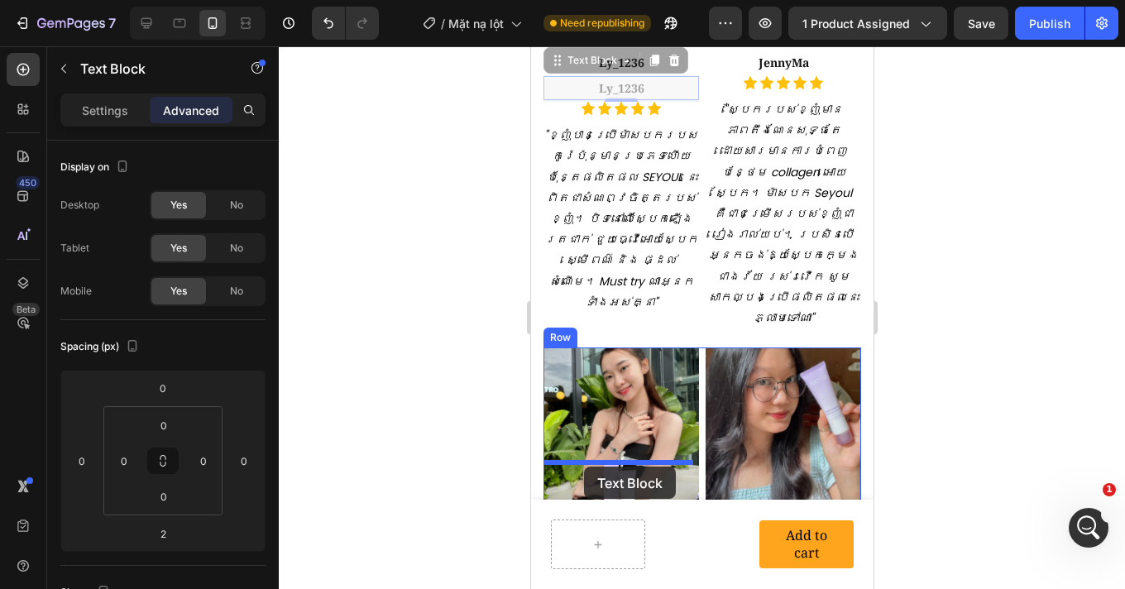
drag, startPoint x: 552, startPoint y: 56, endPoint x: 583, endPoint y: 466, distance: 411.3
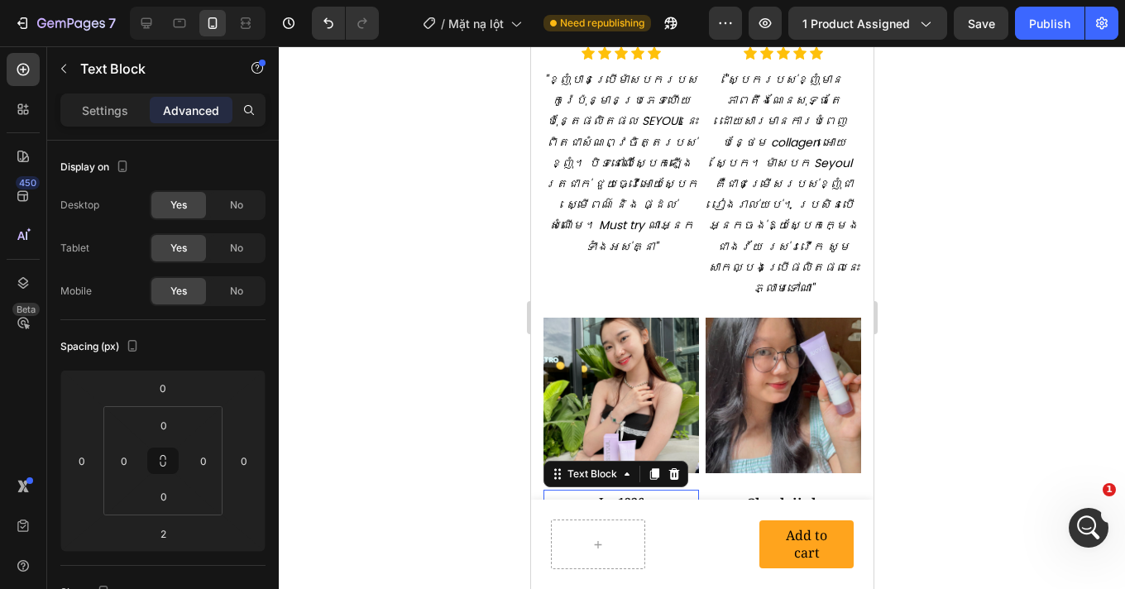
scroll to position [3345, 0]
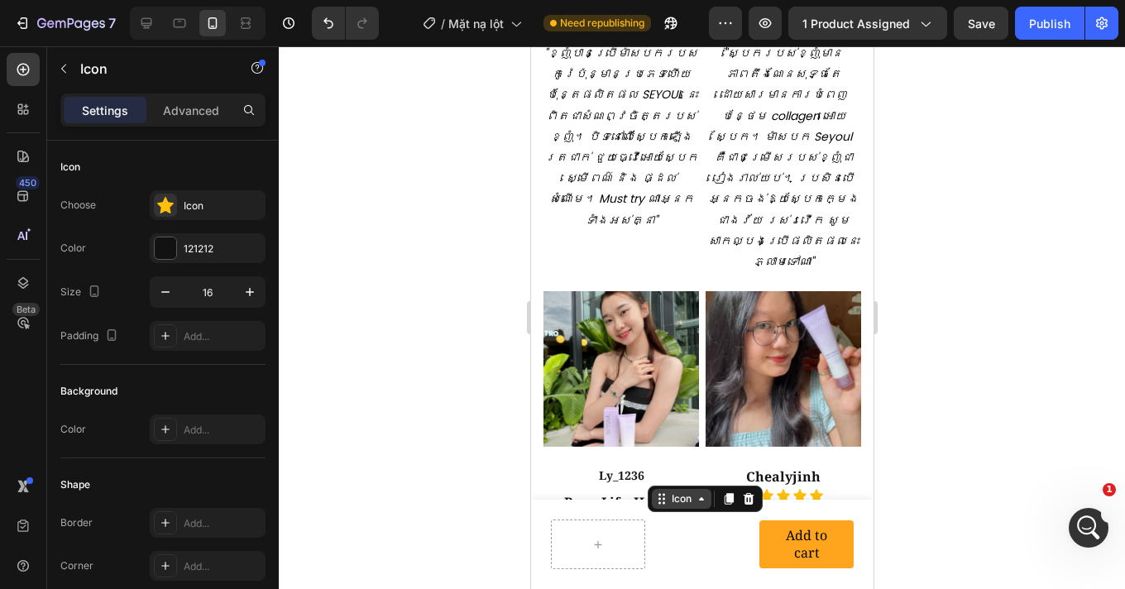
click at [658, 489] on div "Icon" at bounding box center [681, 499] width 60 height 20
click at [611, 493] on strong "Pure_Life_Health" at bounding box center [620, 502] width 115 height 18
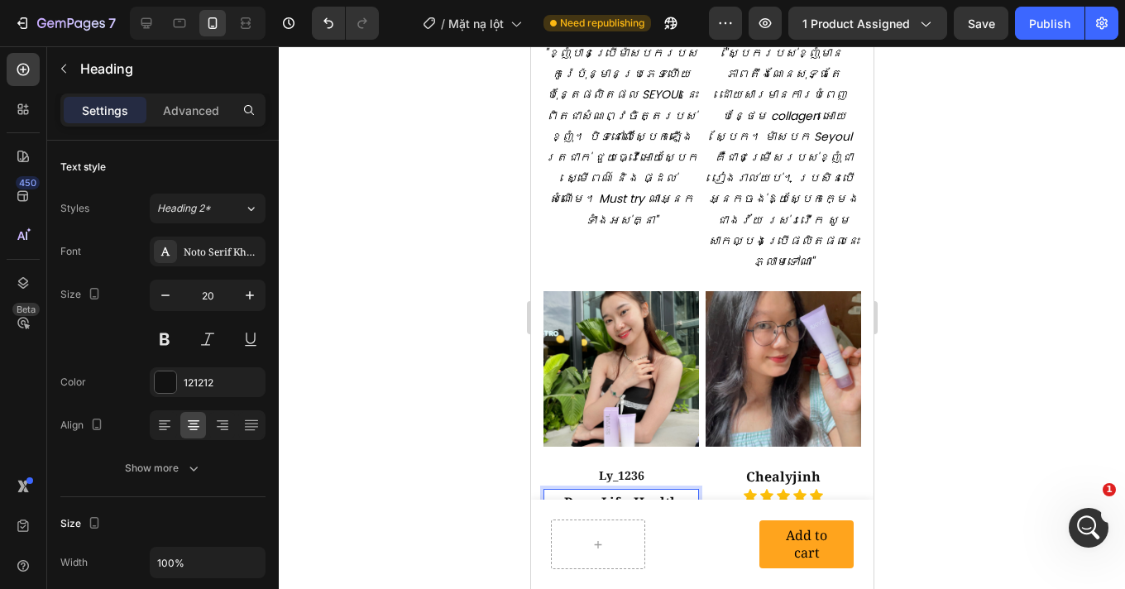
click at [611, 493] on strong "Pure_Life_Health" at bounding box center [620, 502] width 115 height 18
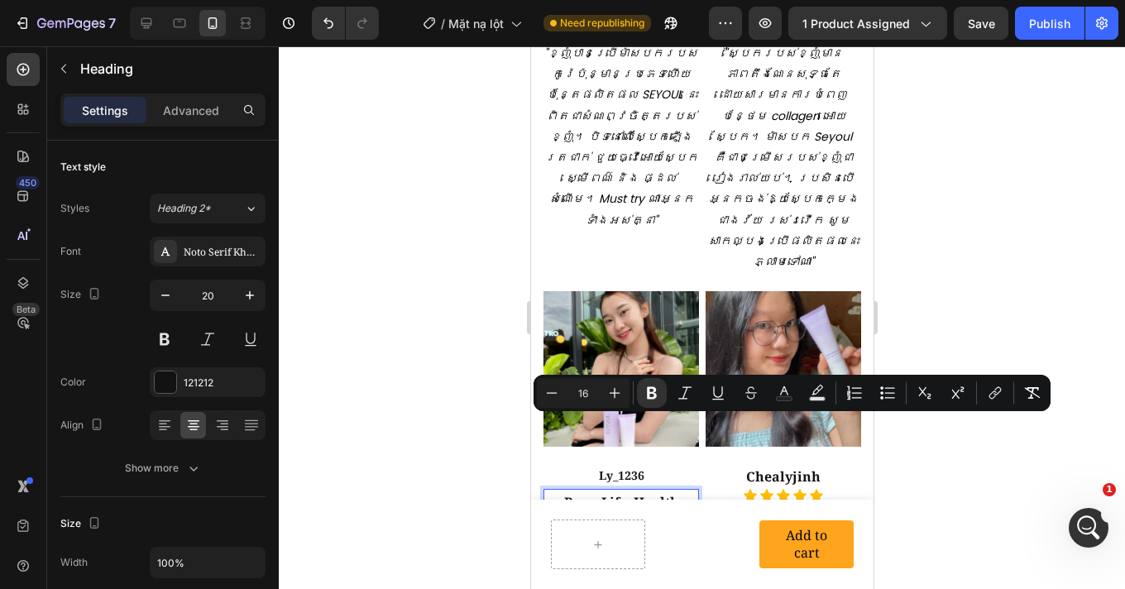
click at [1018, 262] on div at bounding box center [702, 317] width 846 height 542
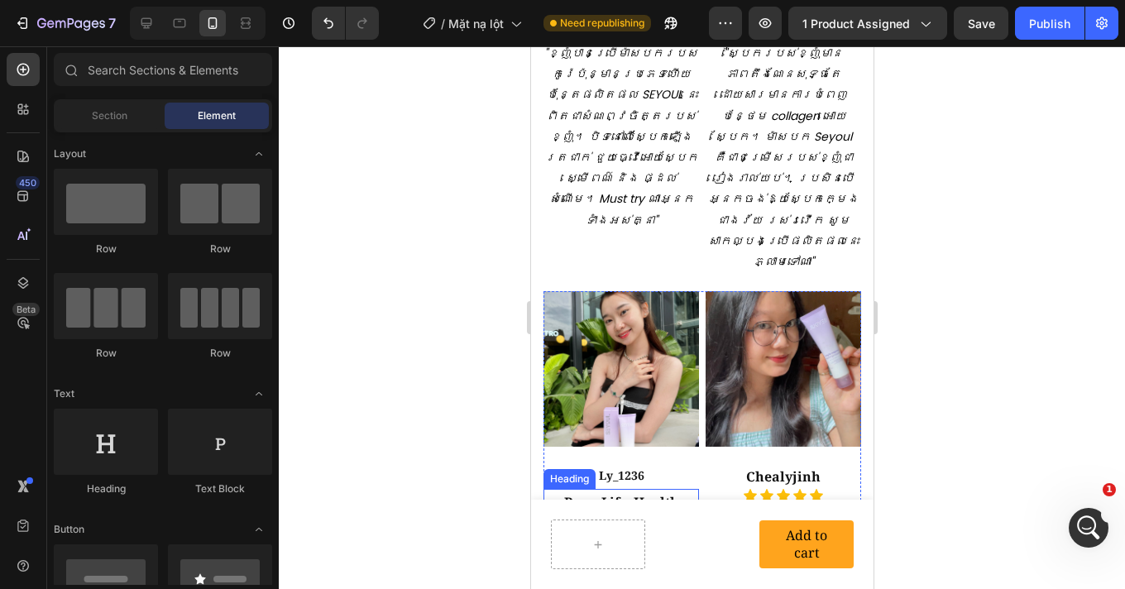
click at [620, 493] on strong "Pure_Life_Health" at bounding box center [620, 502] width 115 height 18
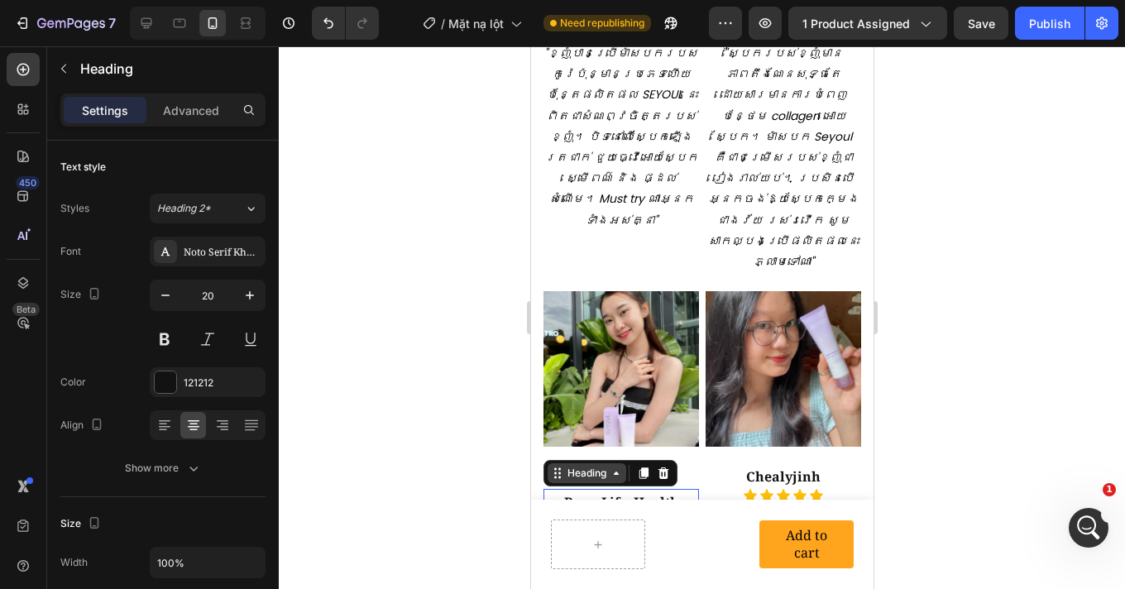
click at [623, 463] on div "Heading" at bounding box center [586, 473] width 79 height 20
click at [1006, 357] on div at bounding box center [702, 317] width 846 height 542
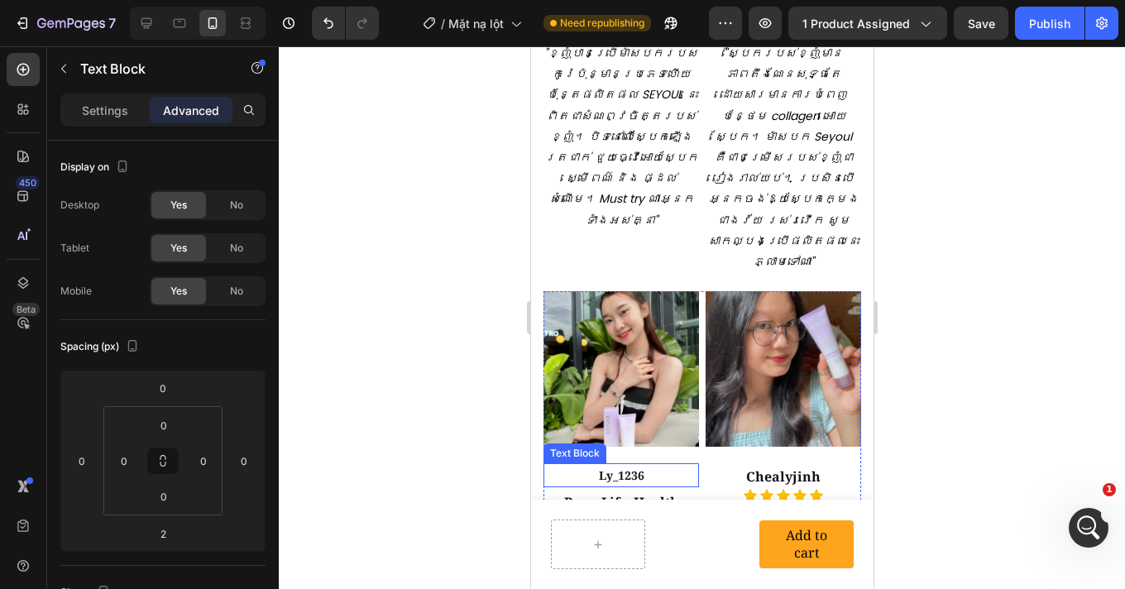
click at [598, 465] on p "Ly_1236" at bounding box center [620, 475] width 152 height 21
click at [944, 424] on div at bounding box center [702, 317] width 846 height 542
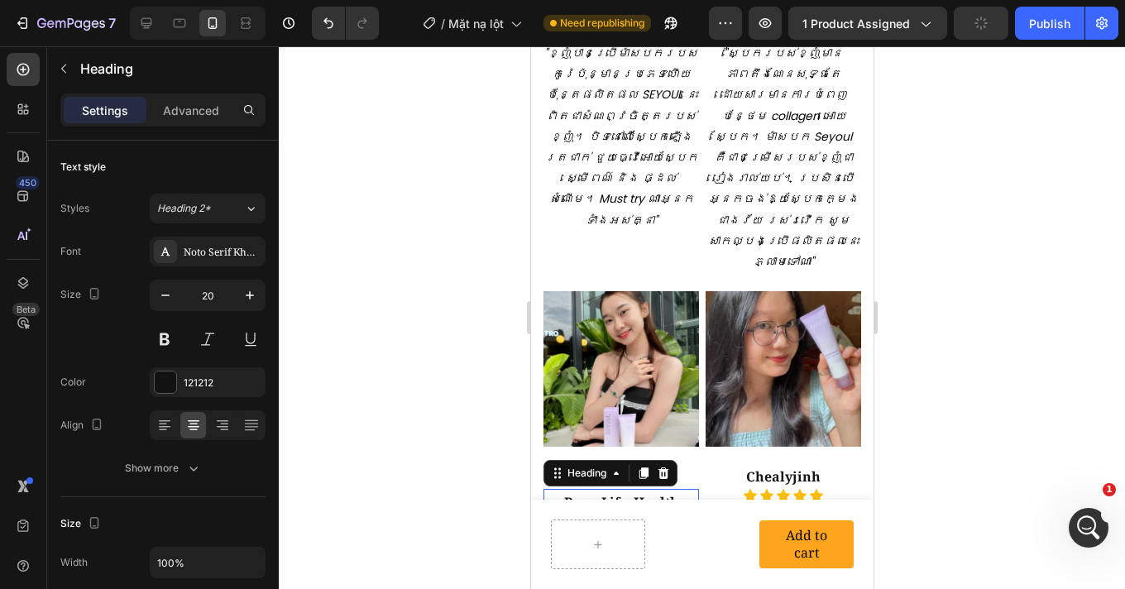
click at [660, 493] on strong "Pure_Life_Health" at bounding box center [620, 502] width 115 height 18
click at [660, 467] on icon at bounding box center [662, 473] width 11 height 12
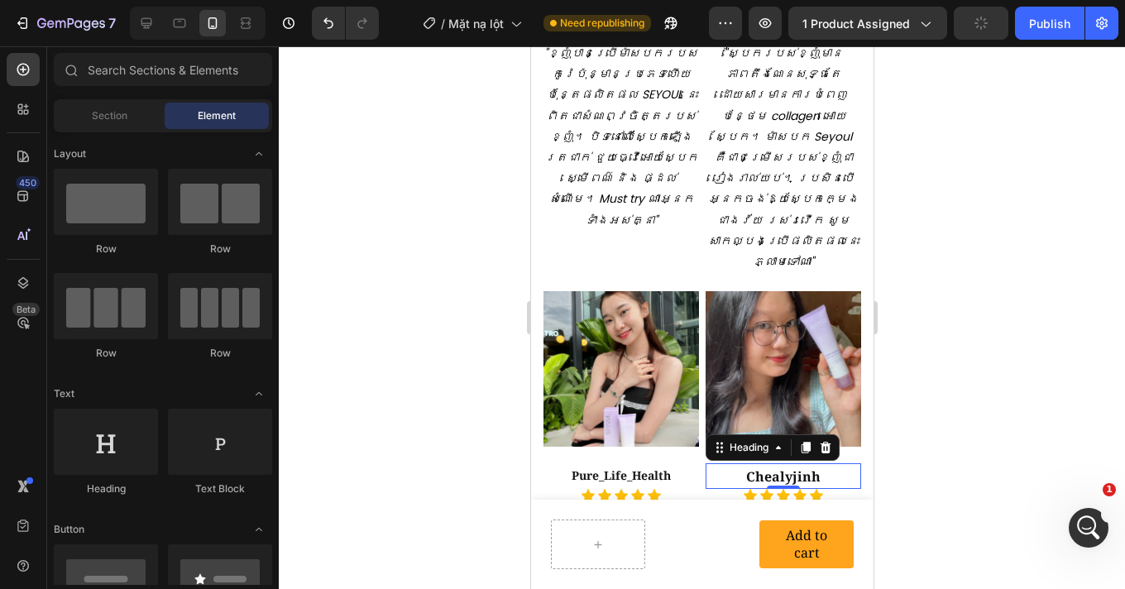
click at [801, 467] on strong "Chealyjinh" at bounding box center [782, 476] width 74 height 18
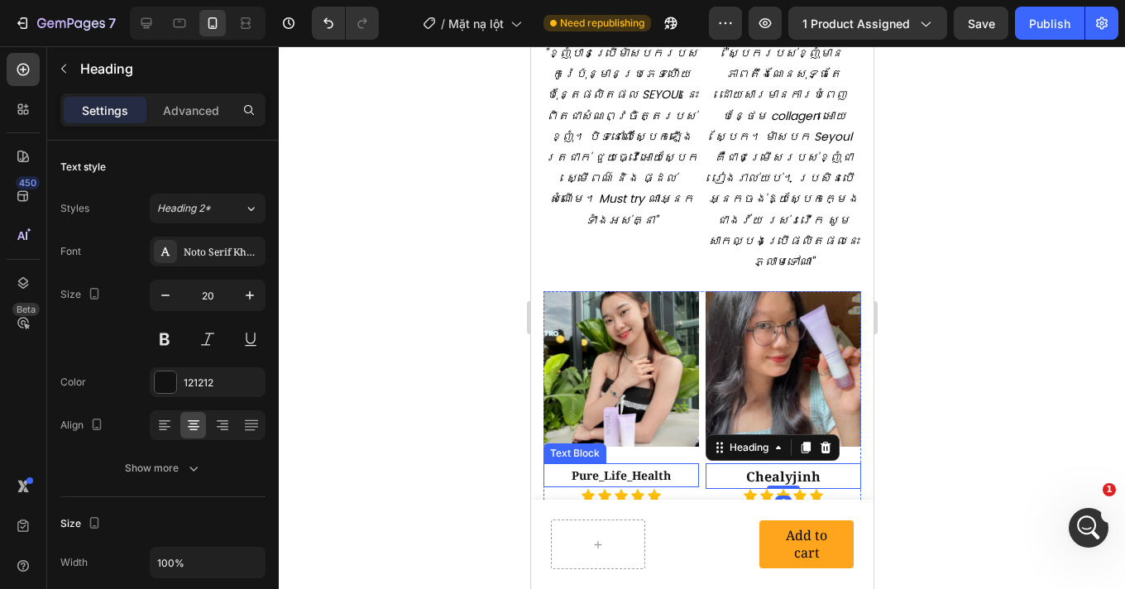
click at [620, 465] on p "Pure_Life_Health" at bounding box center [620, 475] width 152 height 21
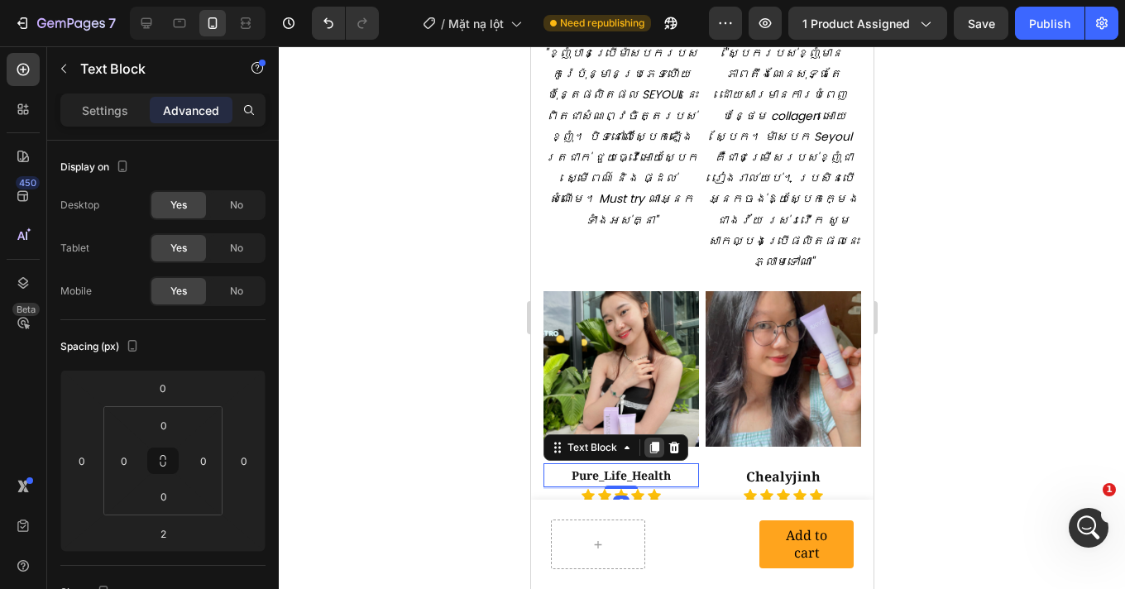
click at [652, 442] on icon at bounding box center [653, 448] width 9 height 12
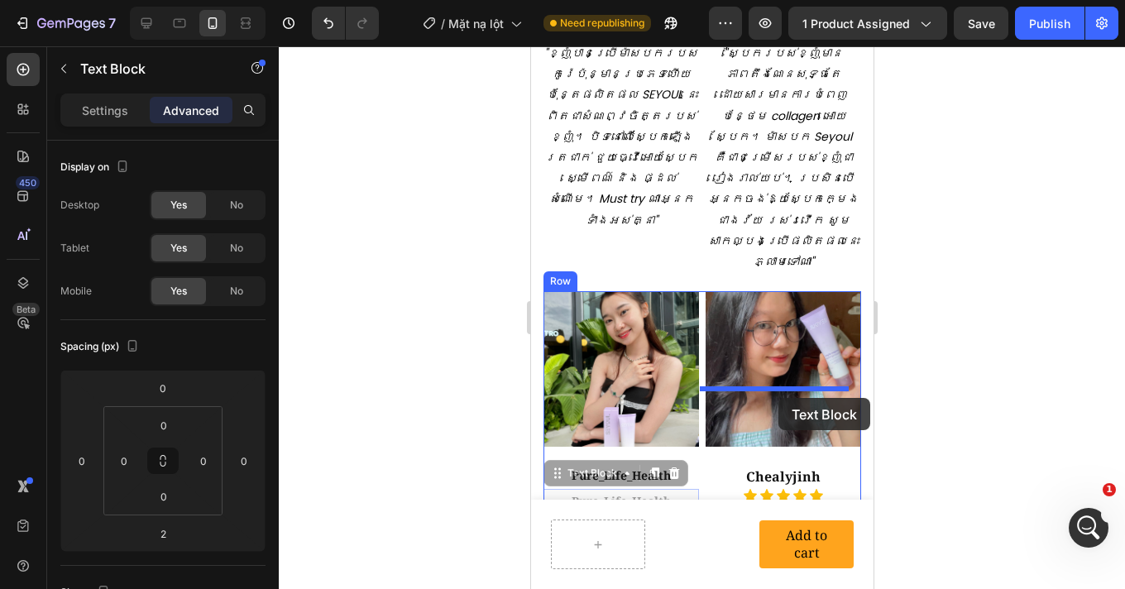
drag, startPoint x: 561, startPoint y: 399, endPoint x: 777, endPoint y: 398, distance: 216.6
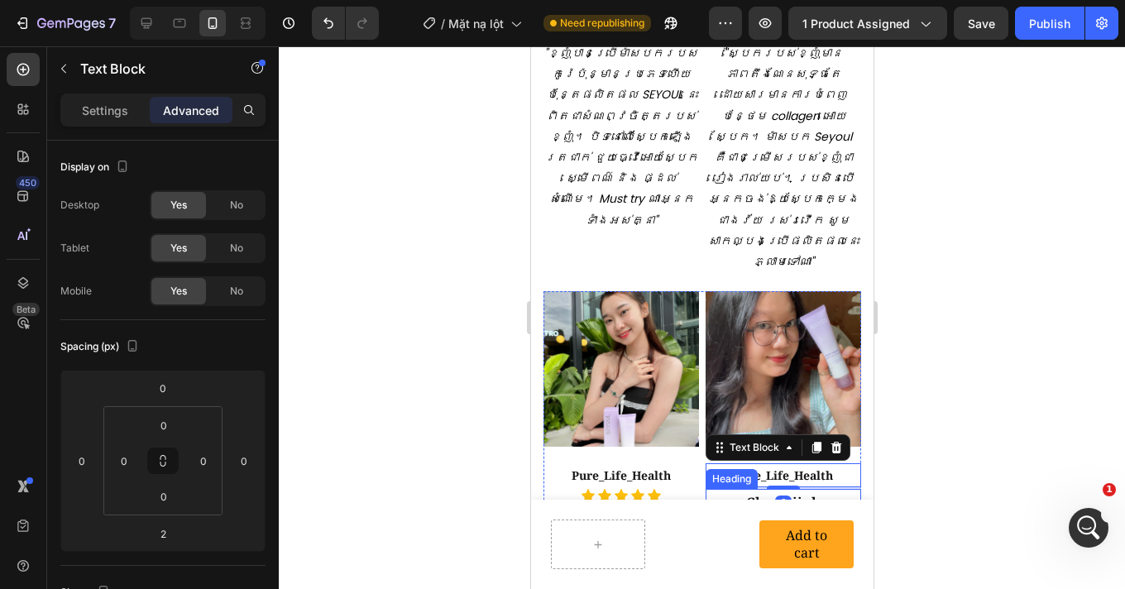
click at [807, 493] on strong "Chealyjinh" at bounding box center [782, 502] width 74 height 18
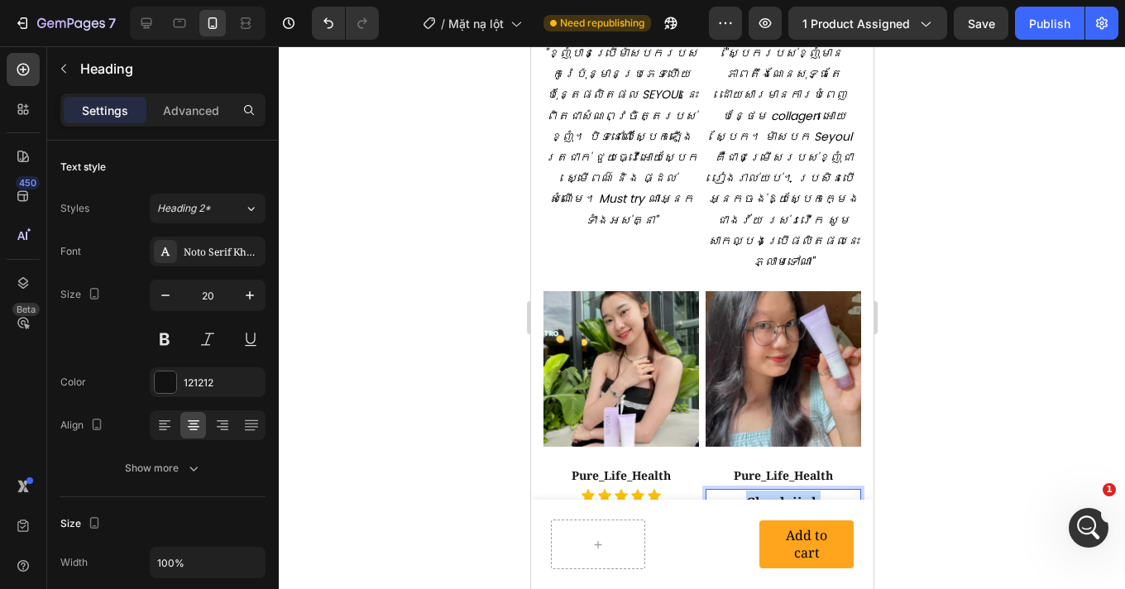
click at [807, 493] on strong "Chealyjinh" at bounding box center [782, 502] width 74 height 18
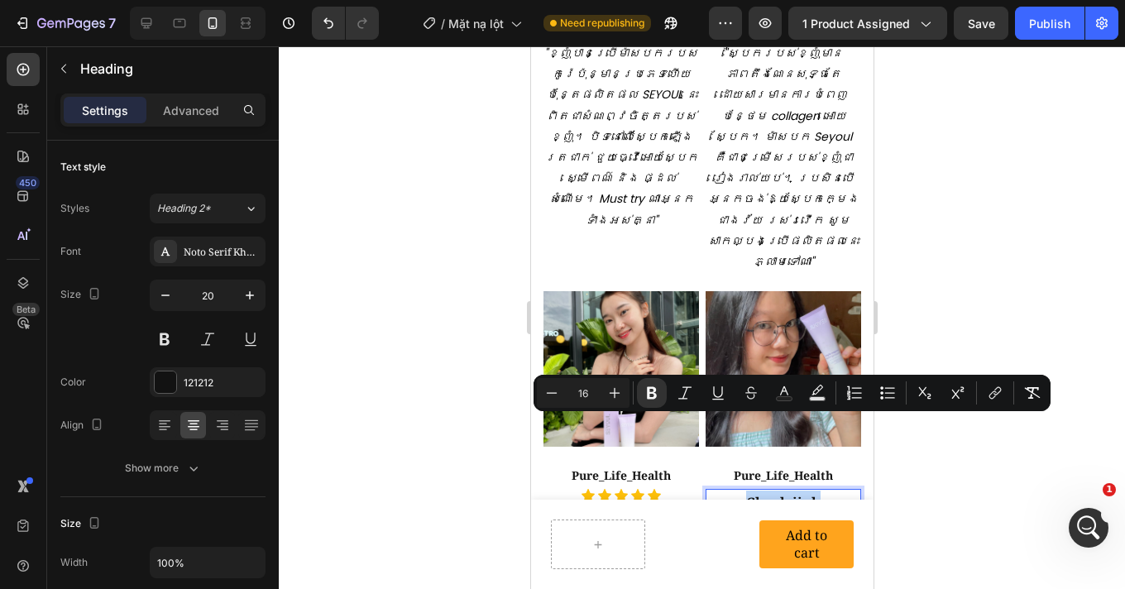
copy strong "Chealyjinh"
drag, startPoint x: 949, startPoint y: 435, endPoint x: 263, endPoint y: 394, distance: 687.6
click at [949, 435] on div at bounding box center [702, 317] width 846 height 542
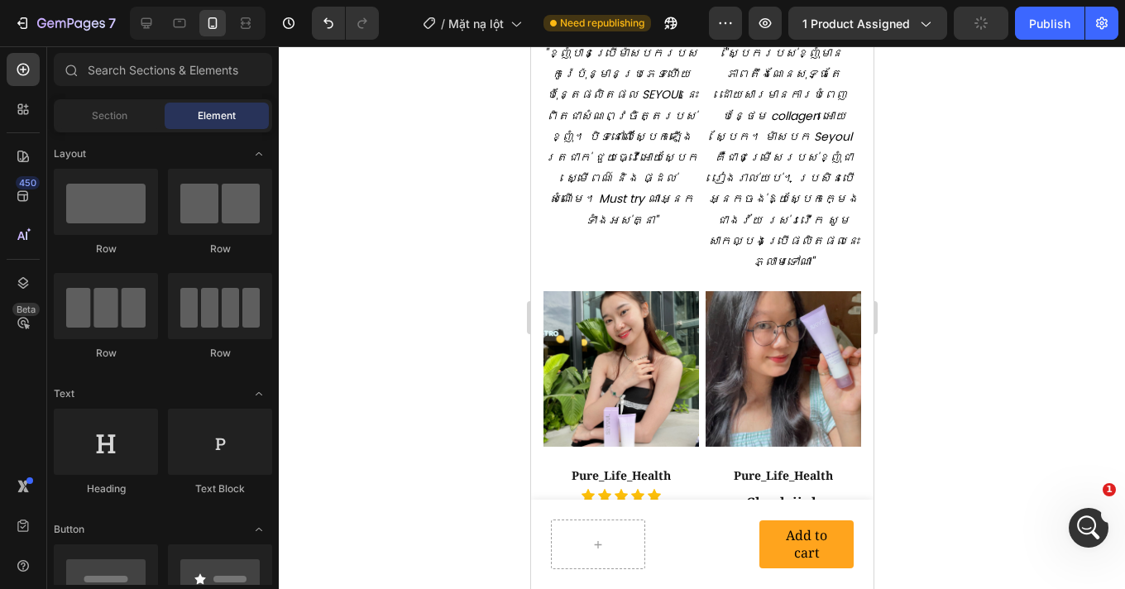
click at [935, 488] on div at bounding box center [702, 317] width 846 height 542
click at [779, 465] on p "Pure_Life_Health" at bounding box center [782, 475] width 152 height 21
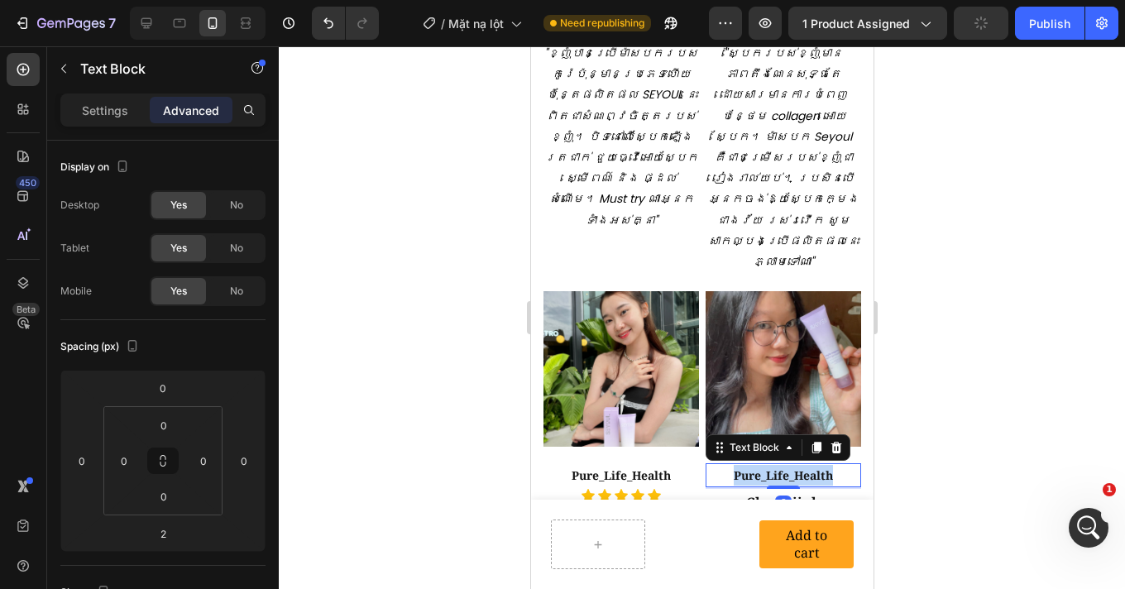
click at [779, 465] on p "Pure_Life_Health" at bounding box center [782, 475] width 152 height 21
drag, startPoint x: 779, startPoint y: 400, endPoint x: 1409, endPoint y: 445, distance: 631.7
click at [779, 465] on p "Pure_Life_Health" at bounding box center [782, 475] width 152 height 21
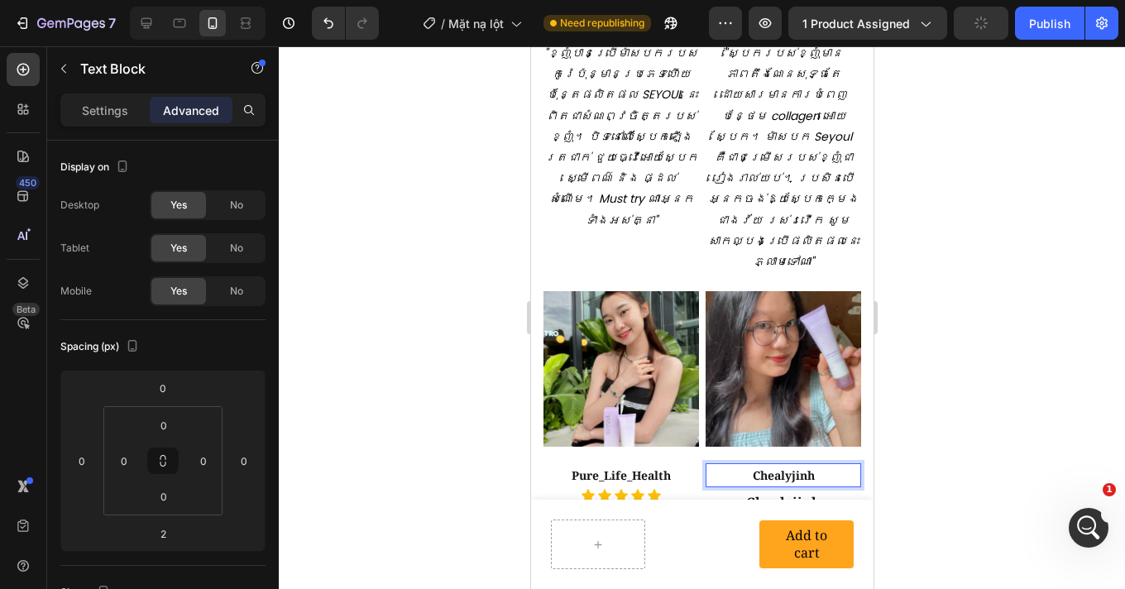
click at [975, 414] on div at bounding box center [702, 317] width 846 height 542
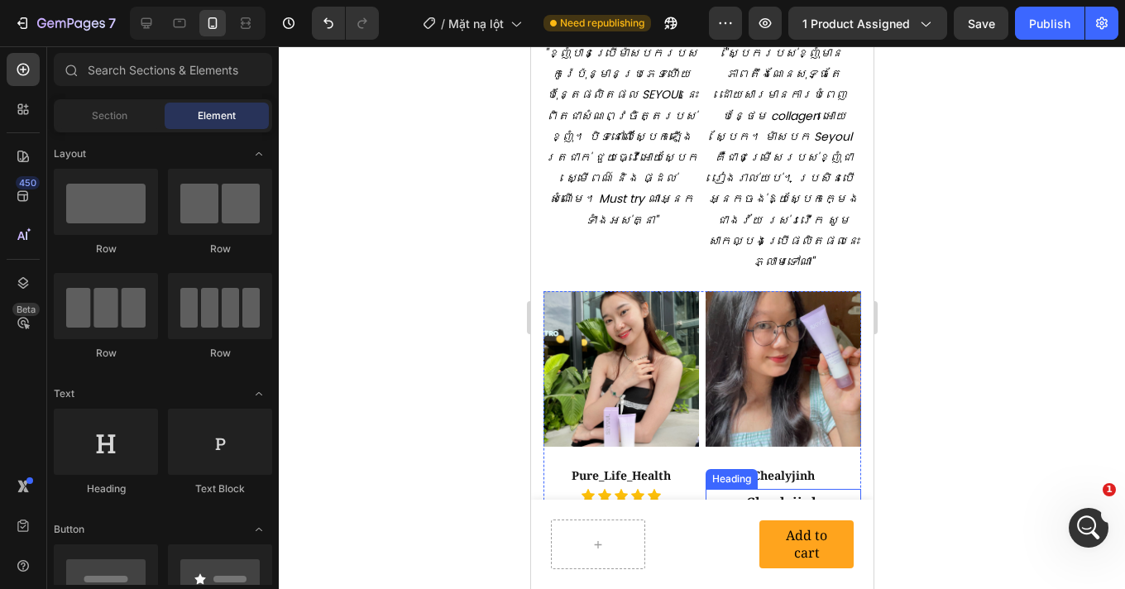
click at [770, 493] on strong "Chealyjinh" at bounding box center [782, 502] width 74 height 18
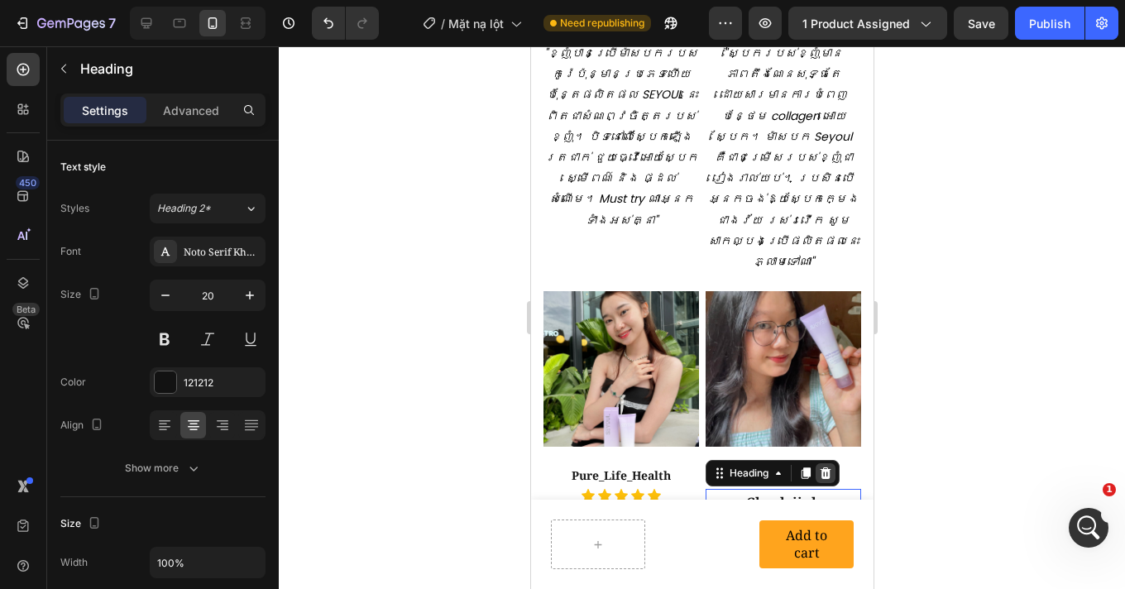
click at [818, 466] on icon at bounding box center [824, 472] width 13 height 13
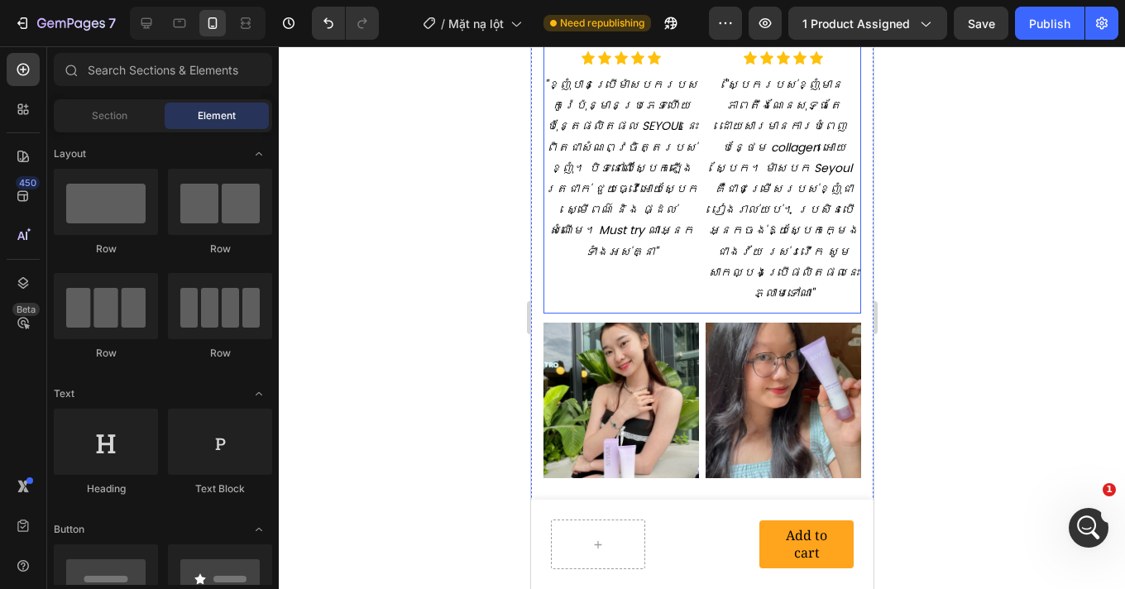
scroll to position [3245, 0]
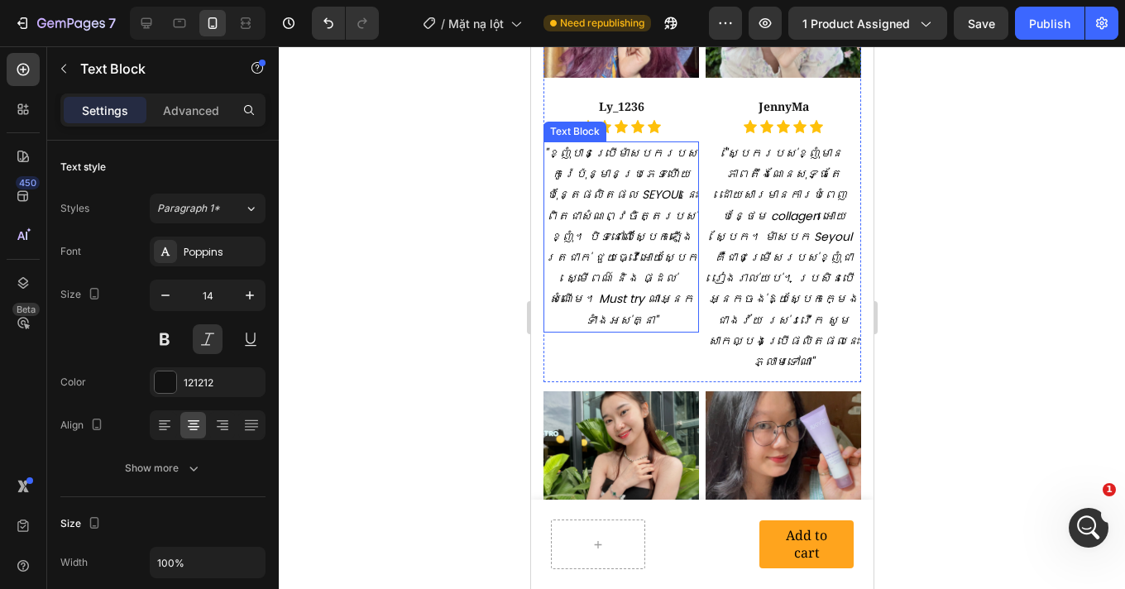
click at [604, 194] on icon ""ខ្ញុំបានប្រើម៉ាសបករបស់កូរ៉េប៉ុន្មានប្រភេទហើយ ប៉ុន្តែផលិតផល SEYOUL នេះពិតជាសំណព…" at bounding box center [620, 237] width 154 height 184
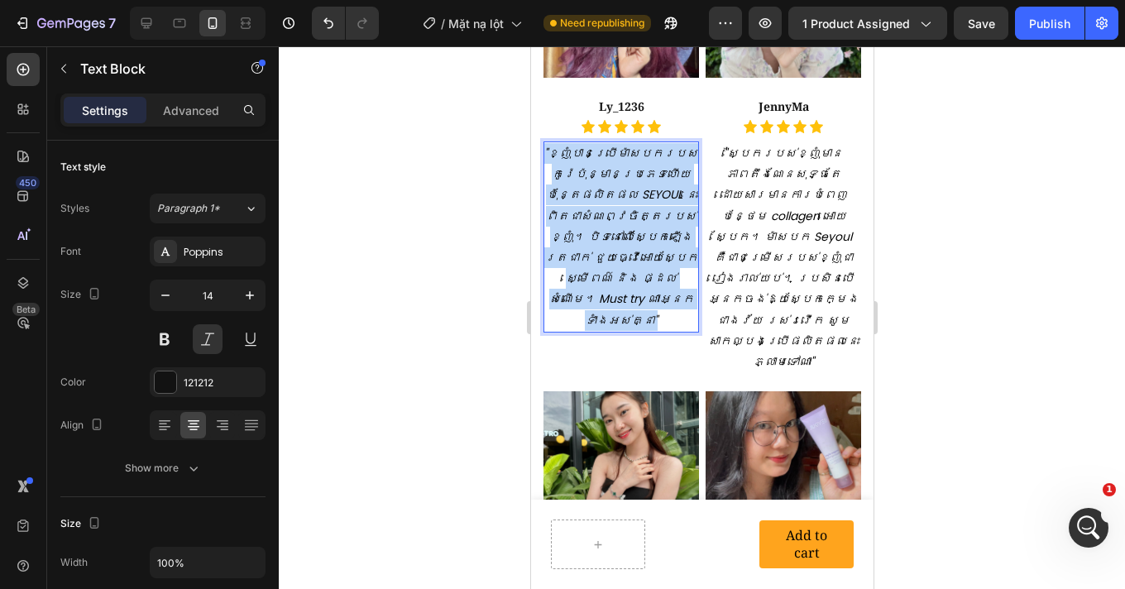
click at [604, 194] on icon ""ខ្ញុំបានប្រើម៉ាសបករបស់កូរ៉េប៉ុន្មានប្រភេទហើយ ប៉ុន្តែផលិតផល SEYOUL នេះពិតជាសំណព…" at bounding box center [620, 237] width 154 height 184
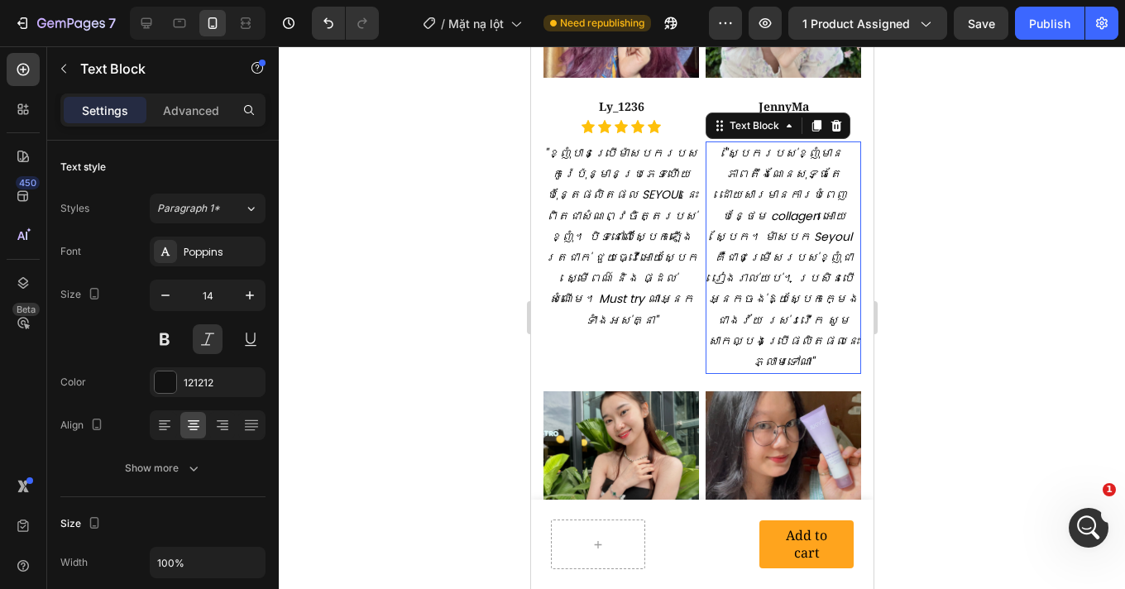
click at [774, 209] on icon ""ស្បែករបស់ខ្ញុំមានភាពតឹងណែនសុទ្ធតែដោយសារមានការបំពេញបន្ថែម collagen អោយស្បែក។ ម៉…" at bounding box center [782, 257] width 150 height 225
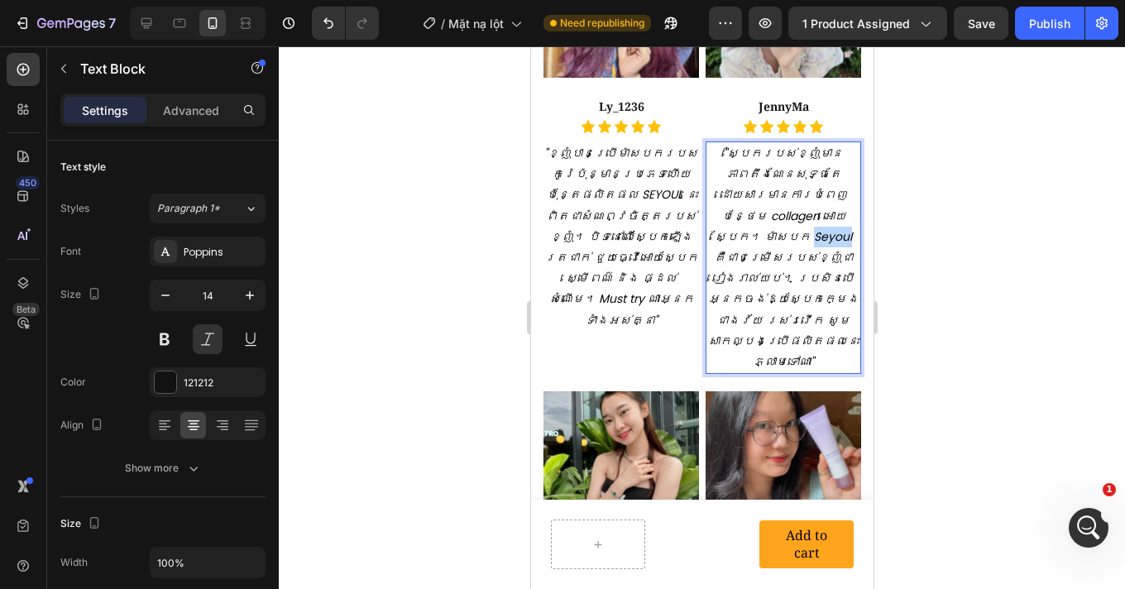
click at [774, 209] on icon ""ស្បែករបស់ខ្ញុំមានភាពតឹងណែនសុទ្ធតែដោយសារមានការបំពេញបន្ថែម collagen អោយស្បែក។ ម៉…" at bounding box center [782, 257] width 150 height 225
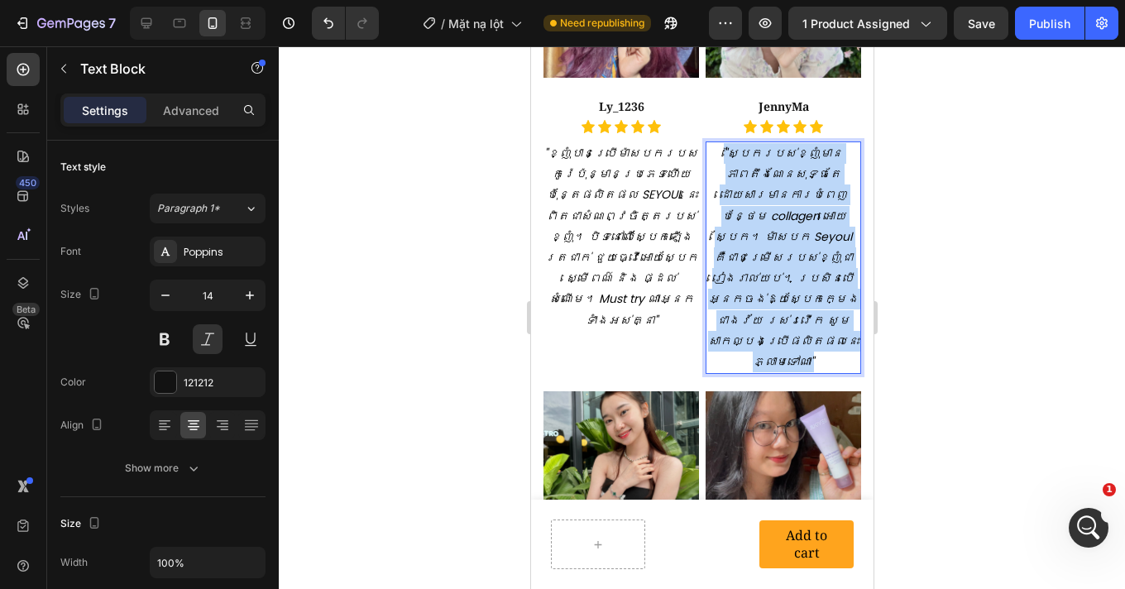
click at [774, 209] on icon ""ស្បែករបស់ខ្ញុំមានភាពតឹងណែនសុទ្ធតែដោយសារមានការបំពេញបន្ថែម collagen អោយស្បែក។ ម៉…" at bounding box center [782, 257] width 150 height 225
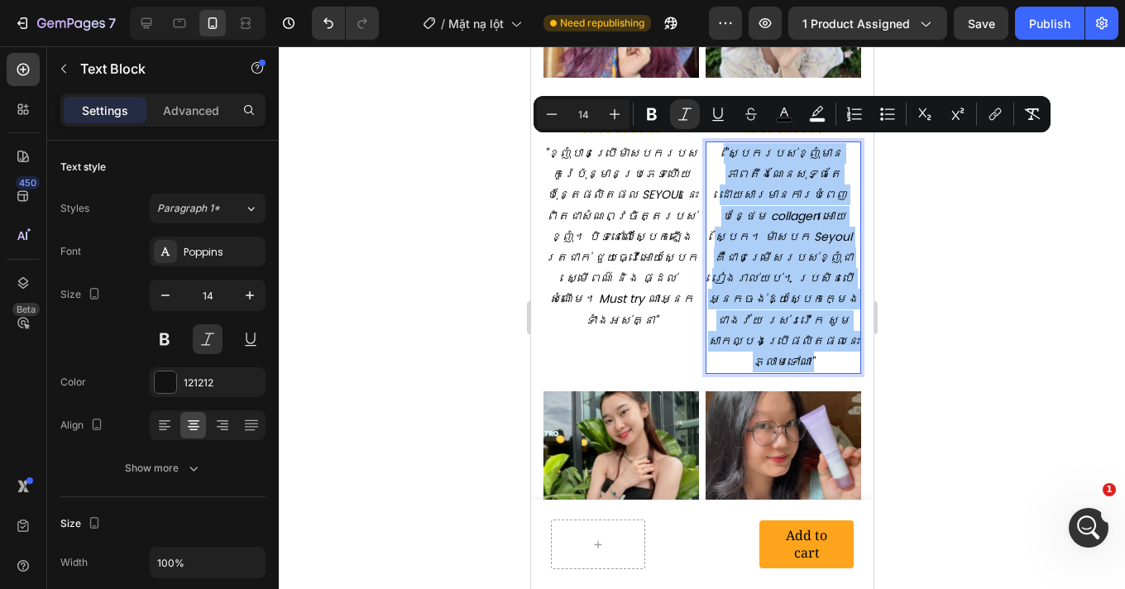
click at [933, 261] on div at bounding box center [702, 317] width 846 height 542
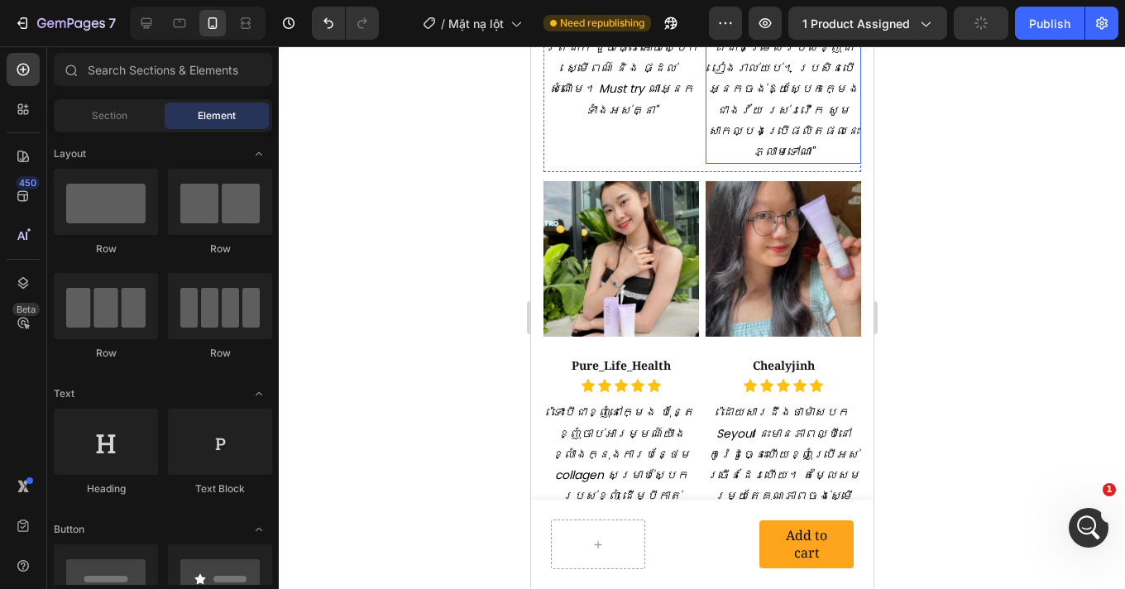
scroll to position [3357, 0]
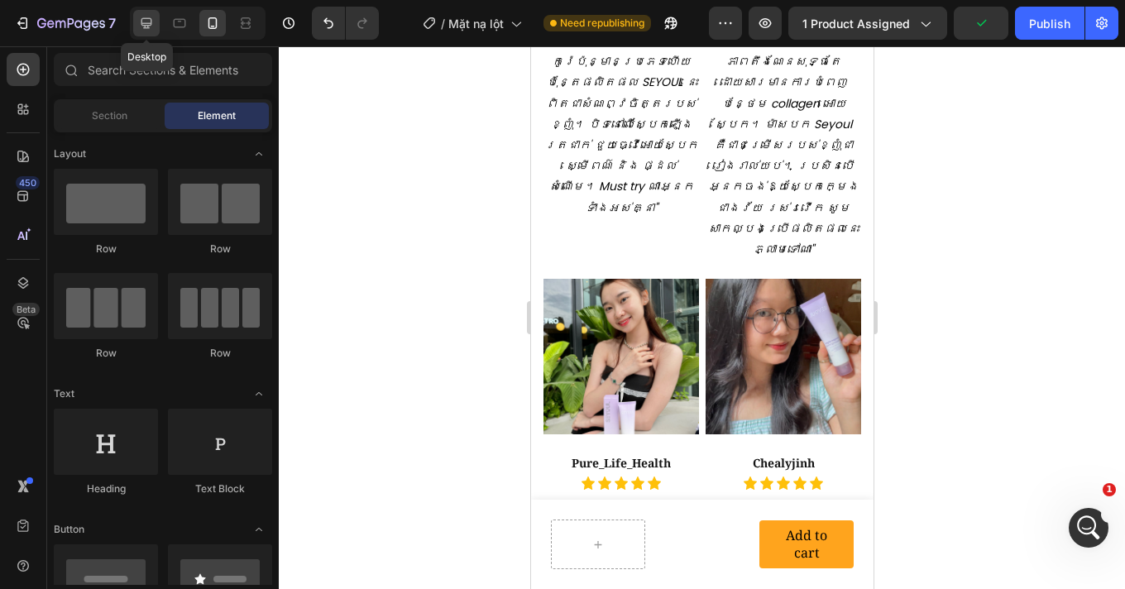
click at [136, 26] on div at bounding box center [146, 23] width 26 height 26
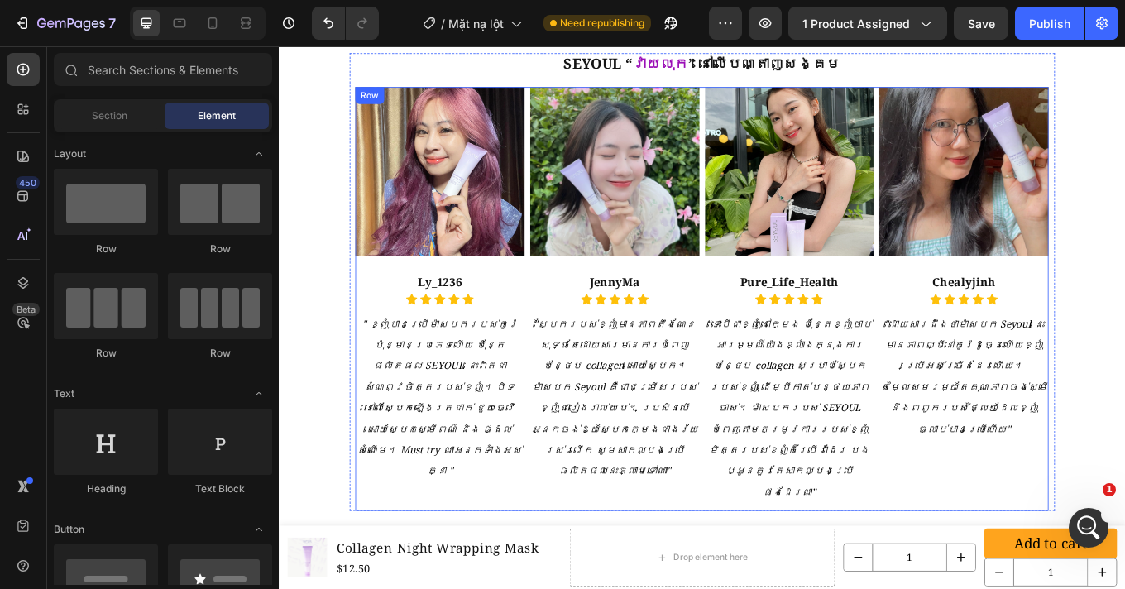
scroll to position [2899, 0]
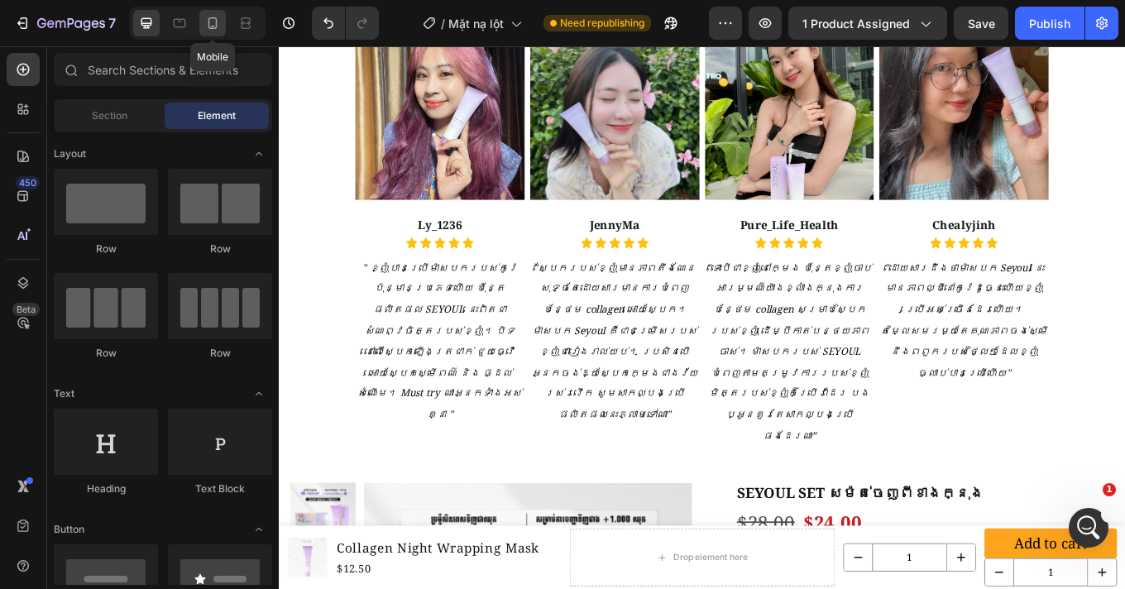
click at [220, 15] on icon at bounding box center [212, 23] width 17 height 17
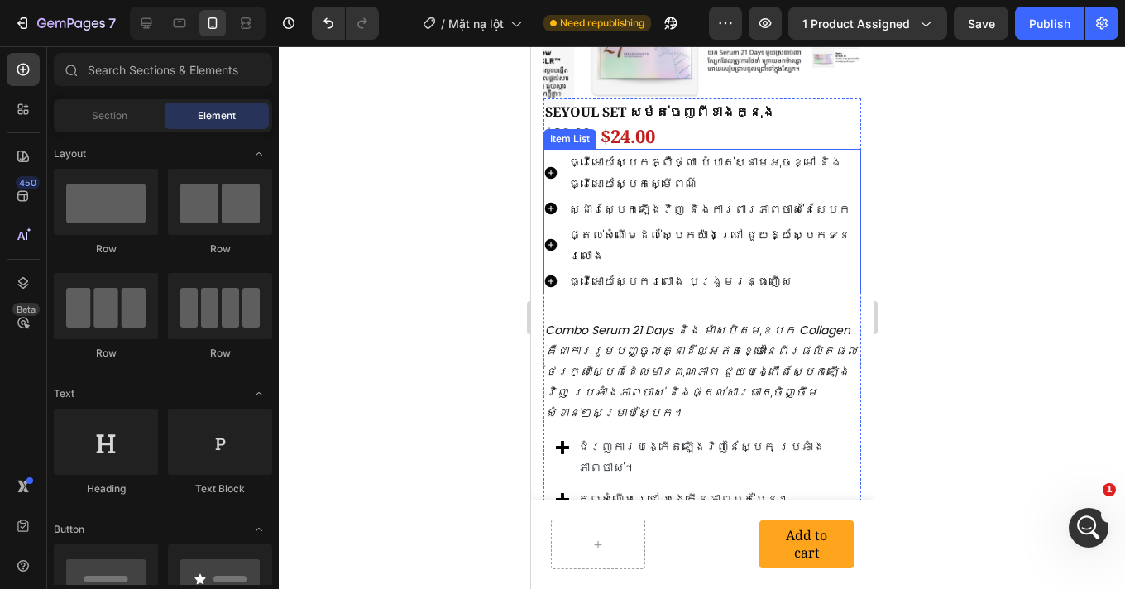
scroll to position [3995, 0]
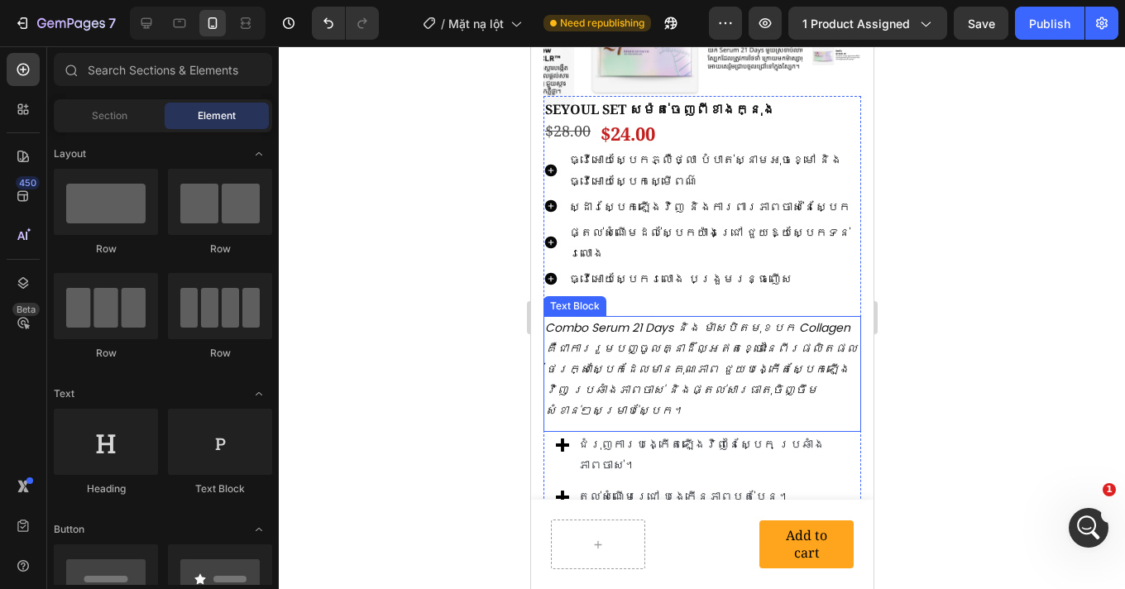
click at [667, 327] on icon "Combo Serum 21 Days និង ម៉ាសបិតមុខបក Collagen គឺជាការរួមបញ្ចូលគ្នាដ៏ល្អឥតខ្ចោះន…" at bounding box center [700, 369] width 313 height 100
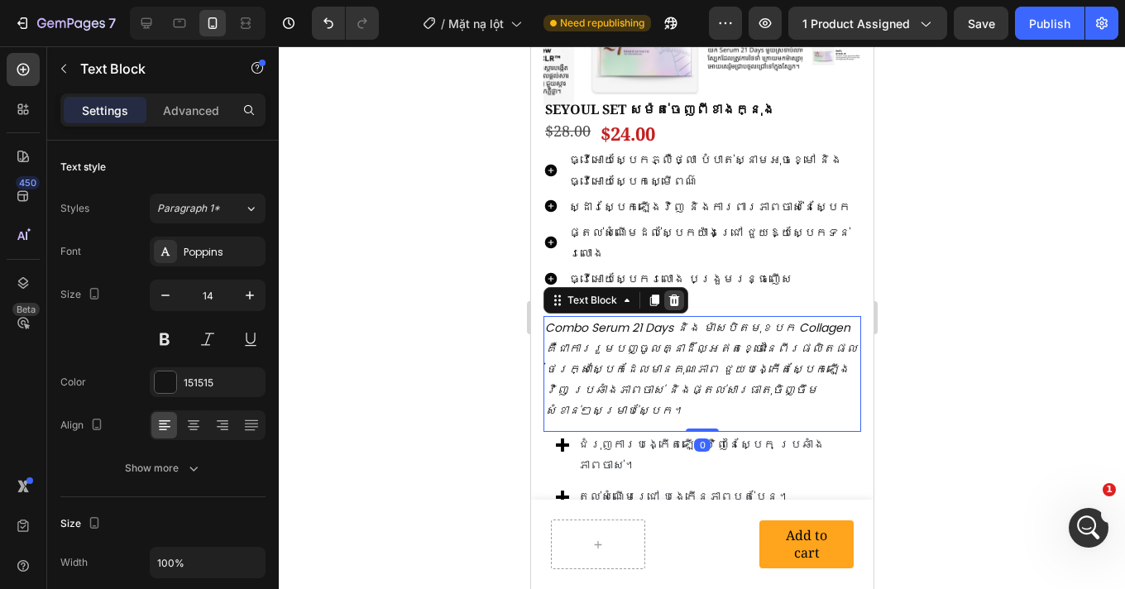
click at [672, 294] on icon at bounding box center [673, 300] width 11 height 12
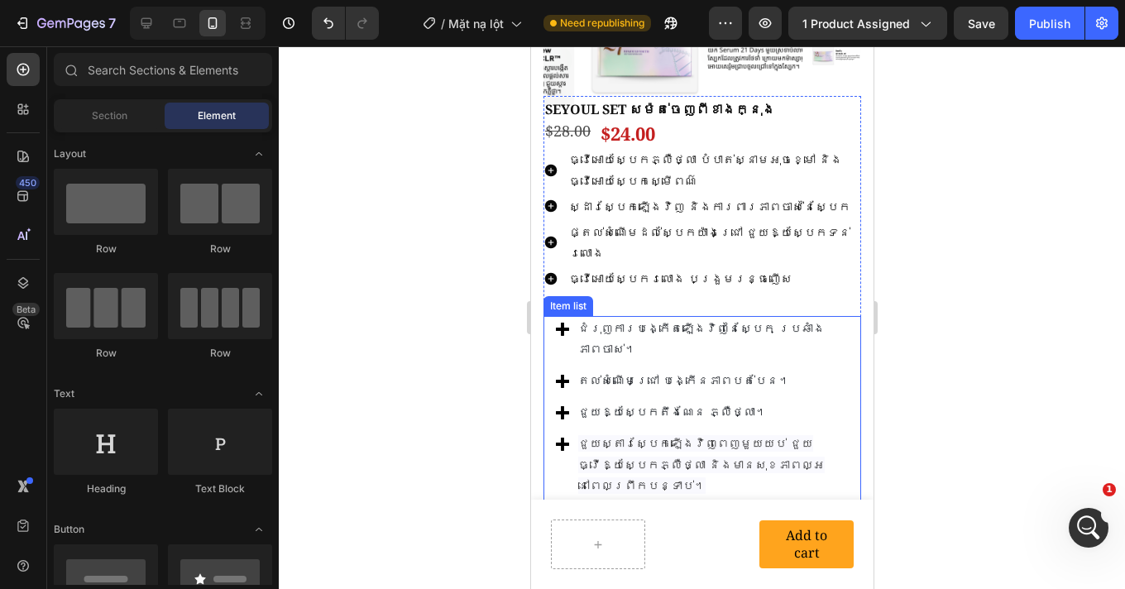
click at [653, 368] on div "តល់សំណើមជ្រៅ បង្កើនភាពបត់បែន។" at bounding box center [711, 381] width 273 height 26
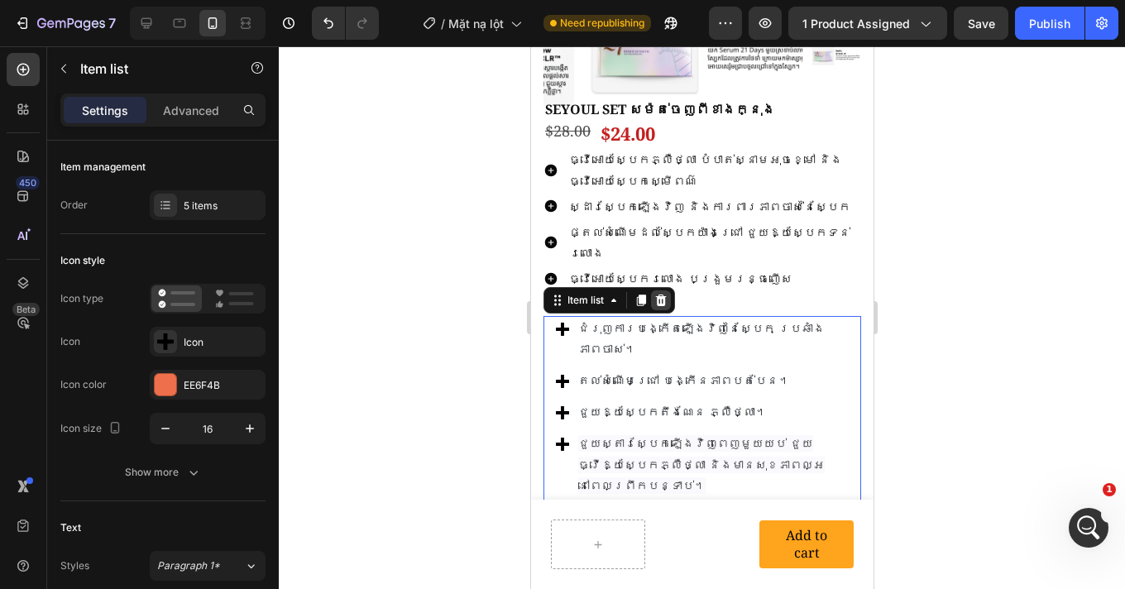
click at [653, 294] on icon at bounding box center [659, 300] width 13 height 13
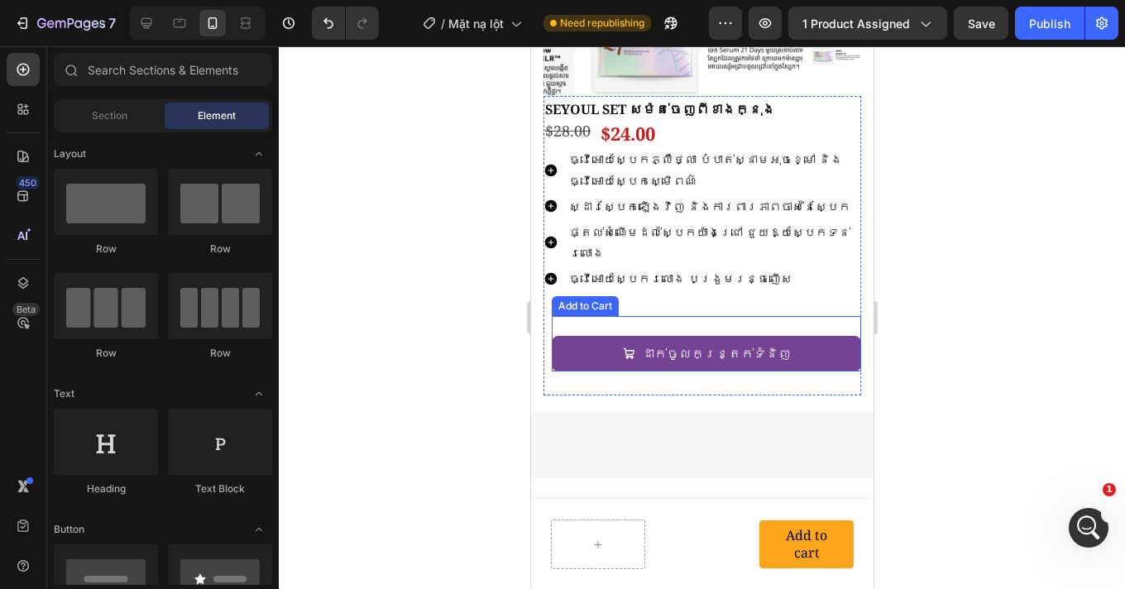
click at [669, 316] on div "ដាក់ចូលកន្ត្រក់ទំនិញ Add to Cart" at bounding box center [705, 343] width 309 height 55
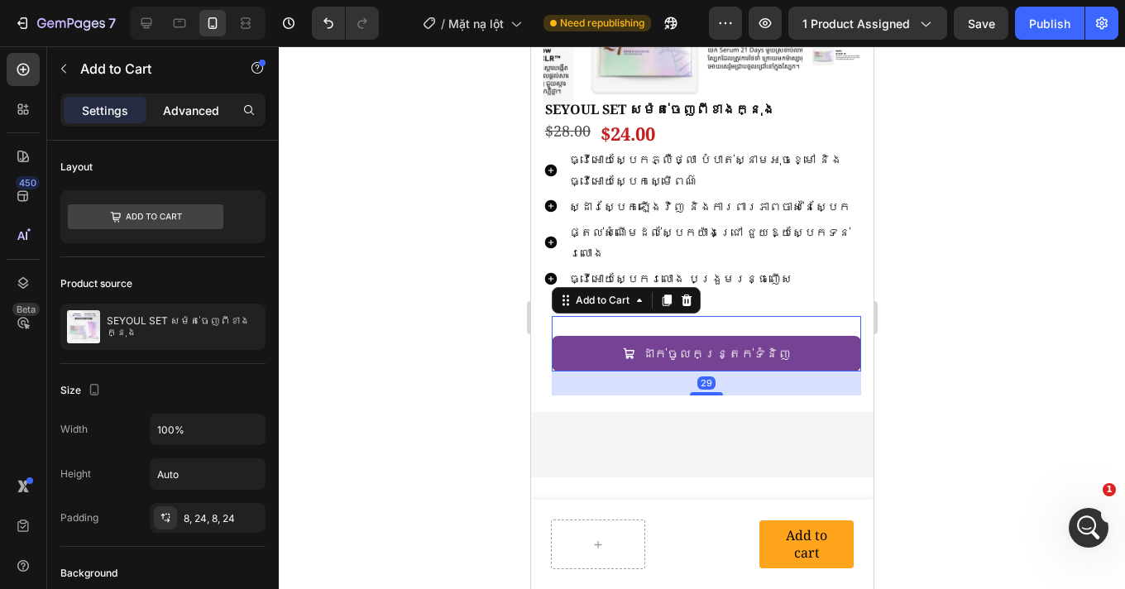
click at [207, 122] on div "Advanced" at bounding box center [191, 110] width 83 height 26
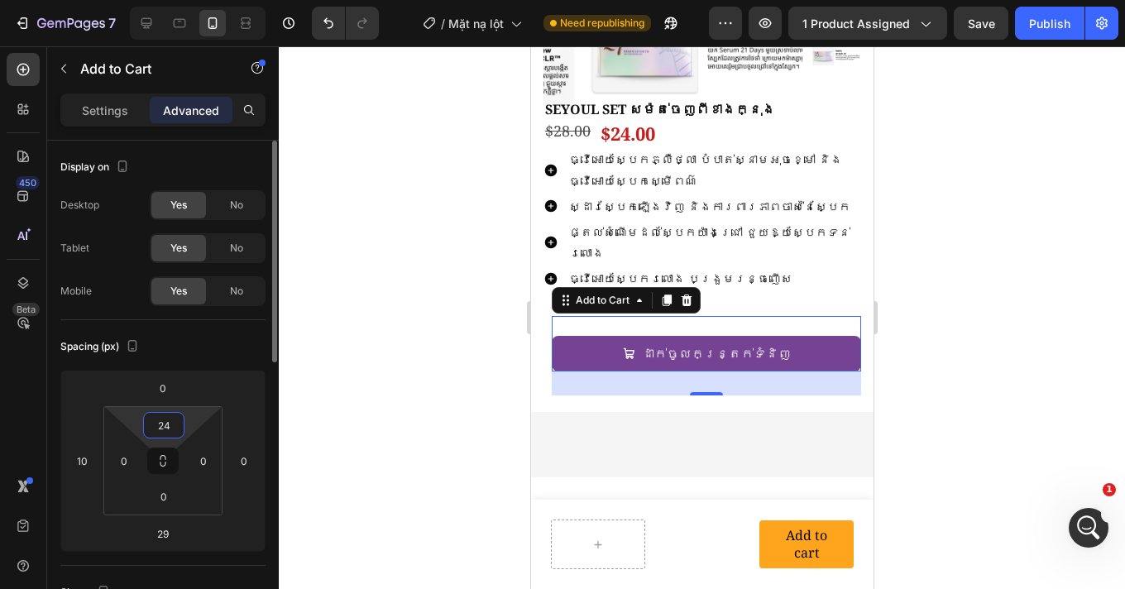
click at [184, 0] on html "7 Version history / Mặt nạ lột Need republishing Preview 1 product assigned Sav…" at bounding box center [562, 0] width 1125 height 0
click at [180, 430] on div "24" at bounding box center [163, 425] width 41 height 26
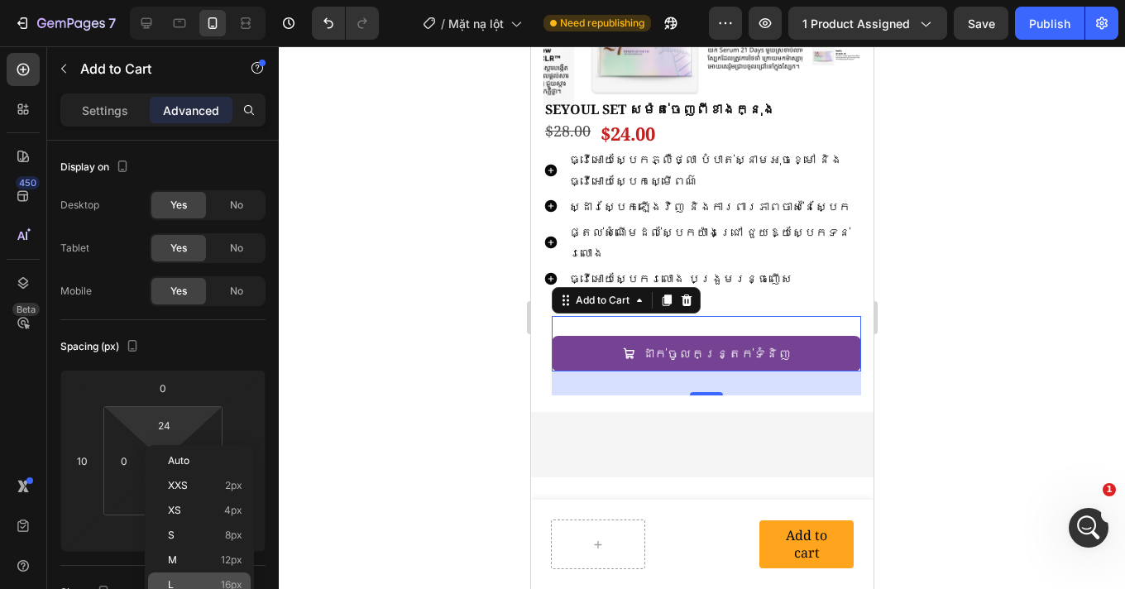
click at [195, 578] on div "L 16px" at bounding box center [199, 584] width 103 height 25
type input "16"
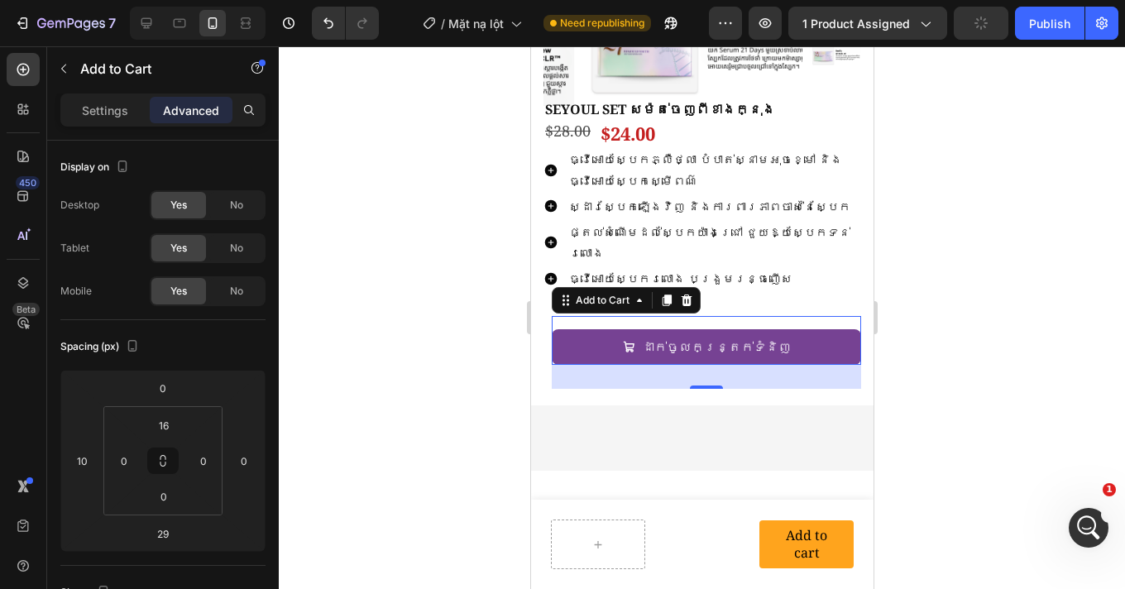
click at [1074, 326] on div at bounding box center [702, 317] width 846 height 542
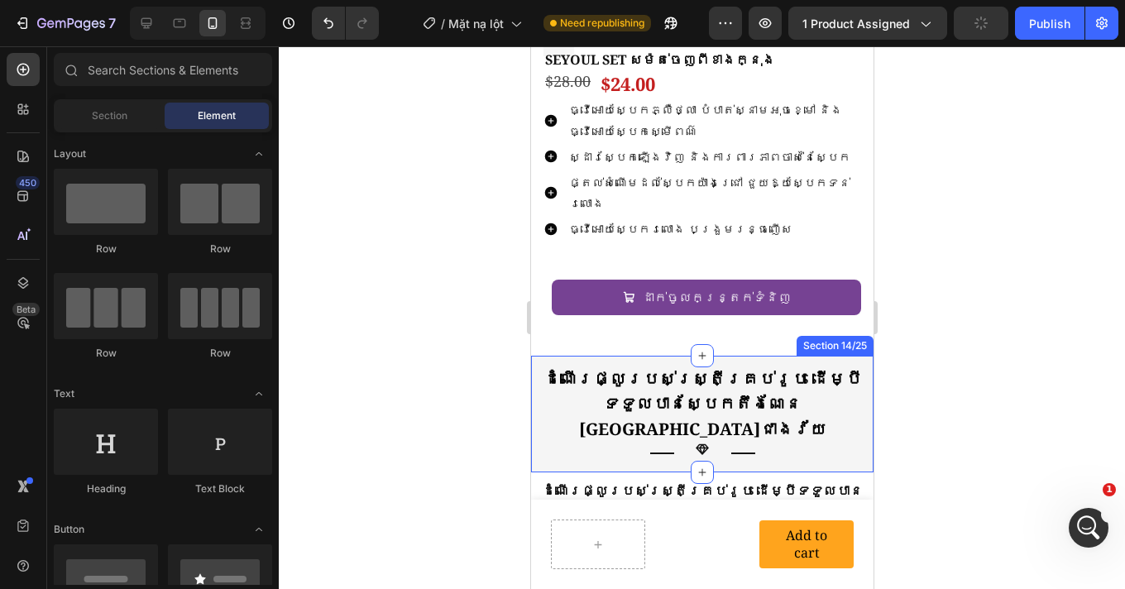
scroll to position [4047, 0]
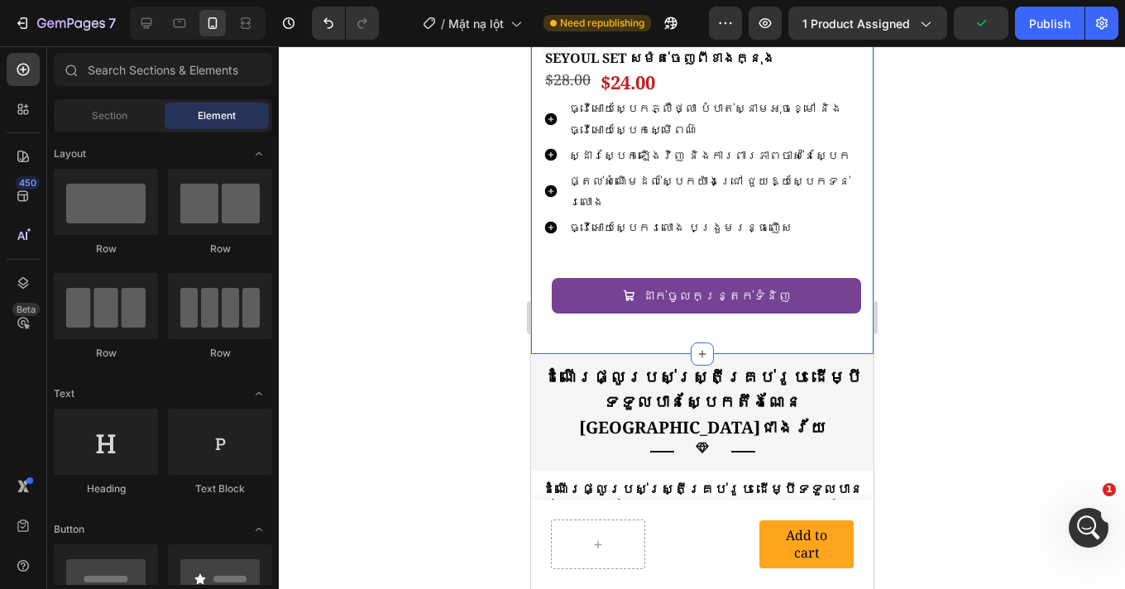
click at [711, 323] on div "Product Images Row SEYOUL SET សម៉ត់ចេញពីខាងក្នុង Product Title $28.00 Product P…" at bounding box center [701, 75] width 342 height 558
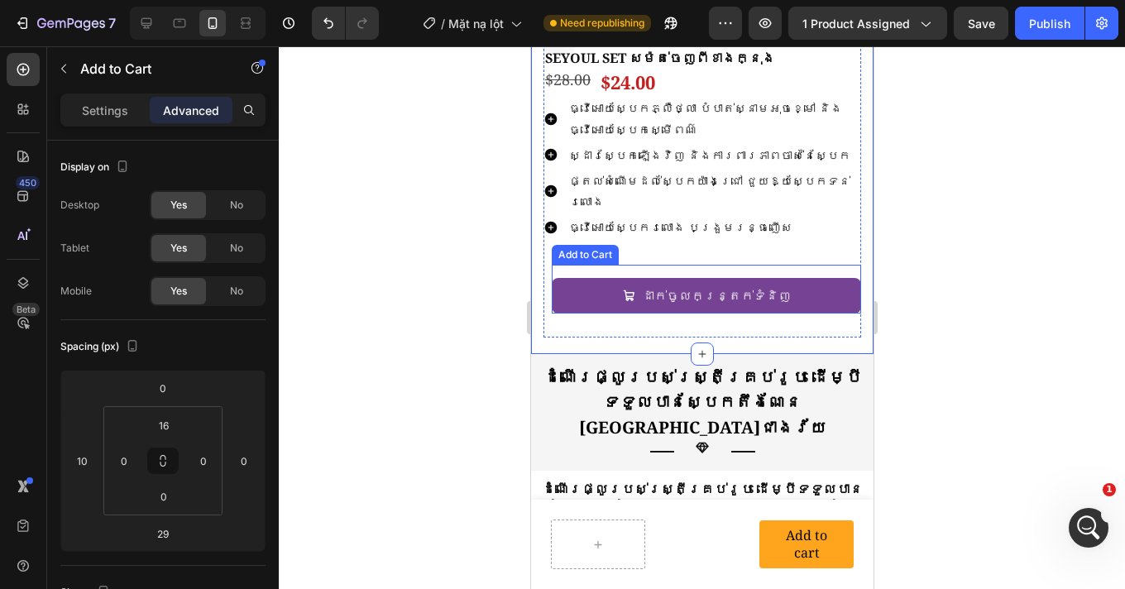
click at [739, 265] on div "ដាក់ចូលកន្ត្រក់ទំនិញ Add to Cart" at bounding box center [705, 289] width 309 height 49
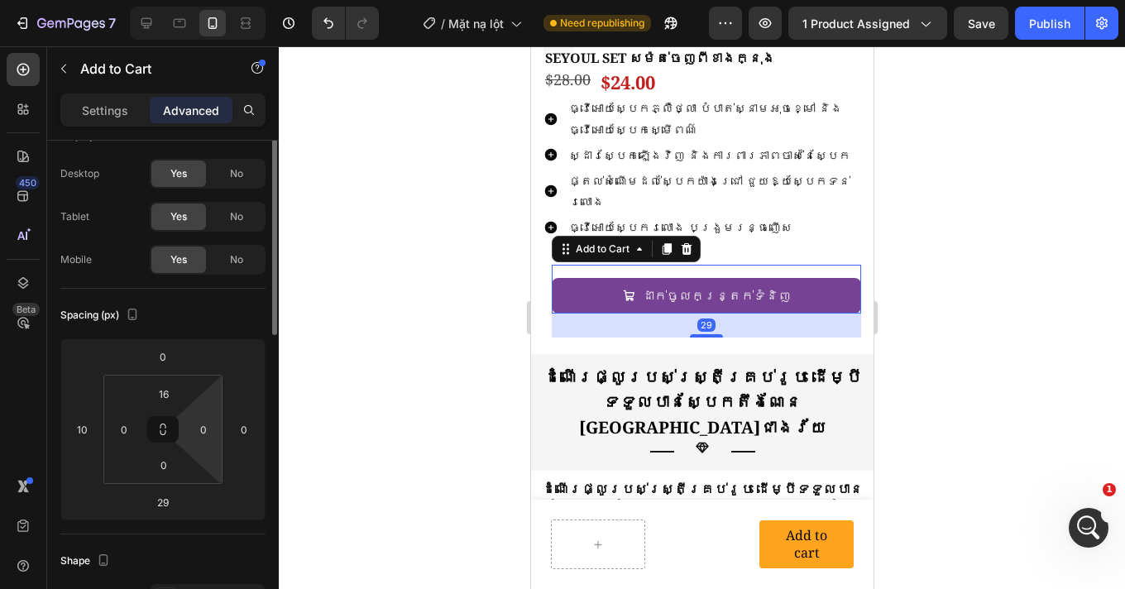
scroll to position [107, 0]
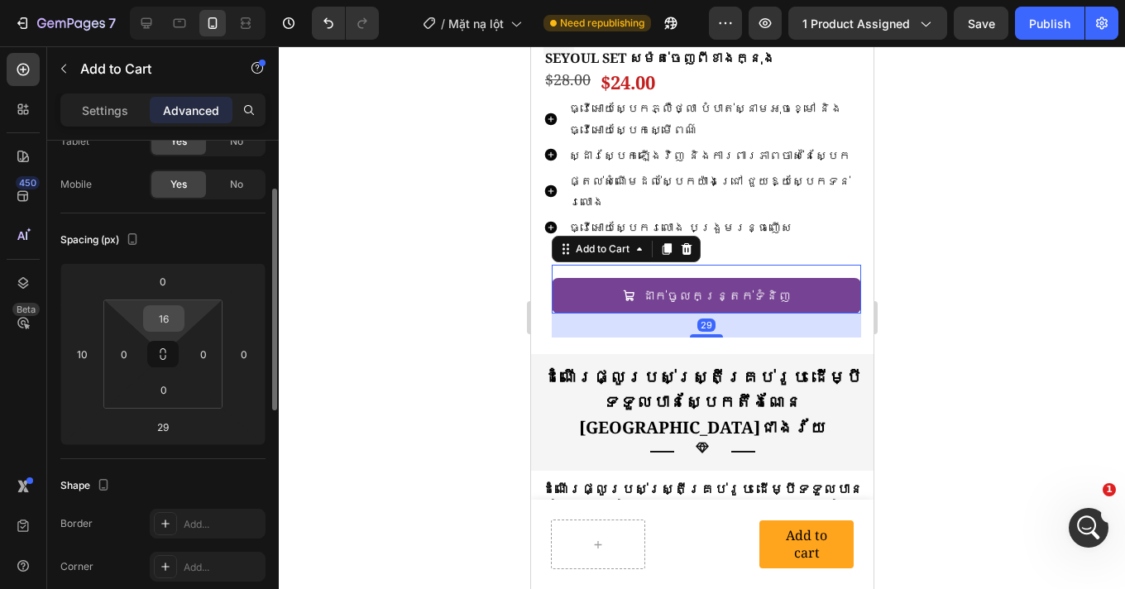
click at [170, 328] on input "16" at bounding box center [163, 318] width 33 height 25
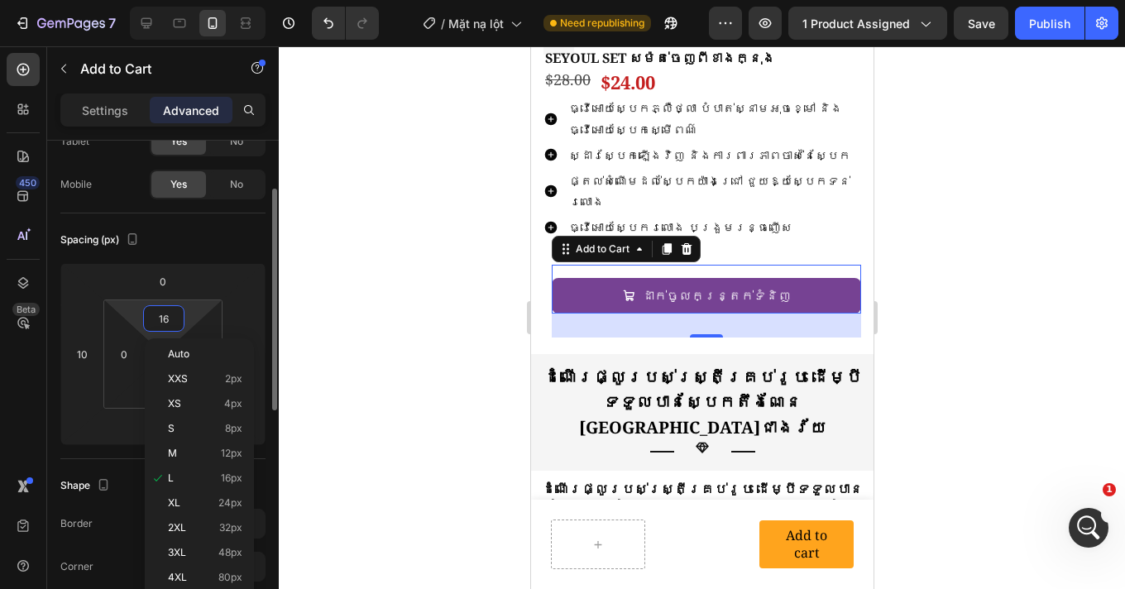
click at [170, 328] on input "16" at bounding box center [163, 318] width 33 height 25
type input "0"
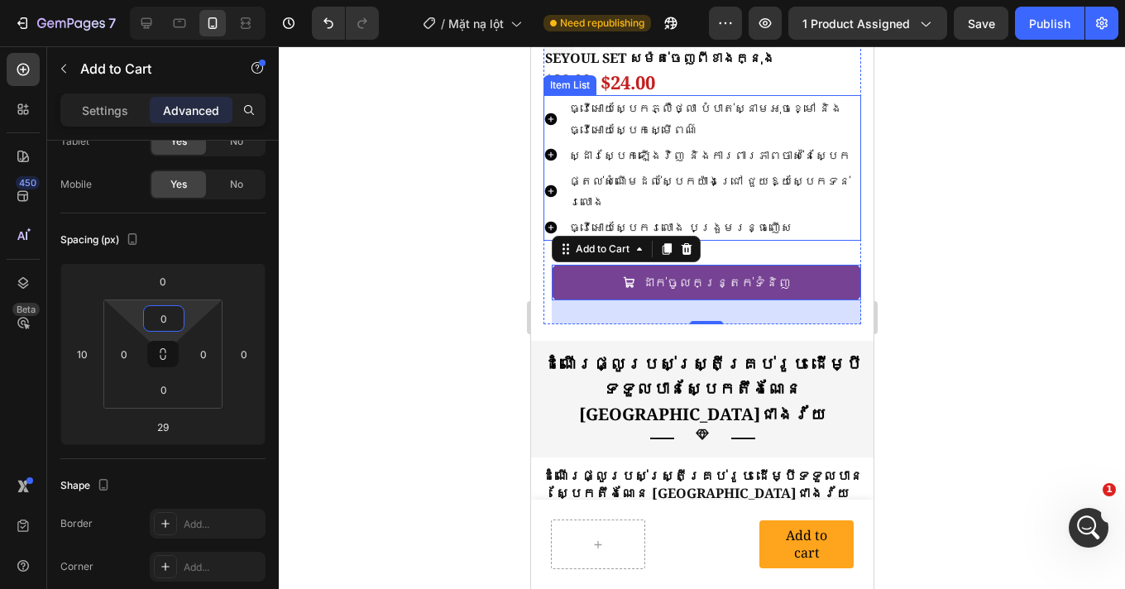
click at [1056, 209] on div at bounding box center [702, 317] width 846 height 542
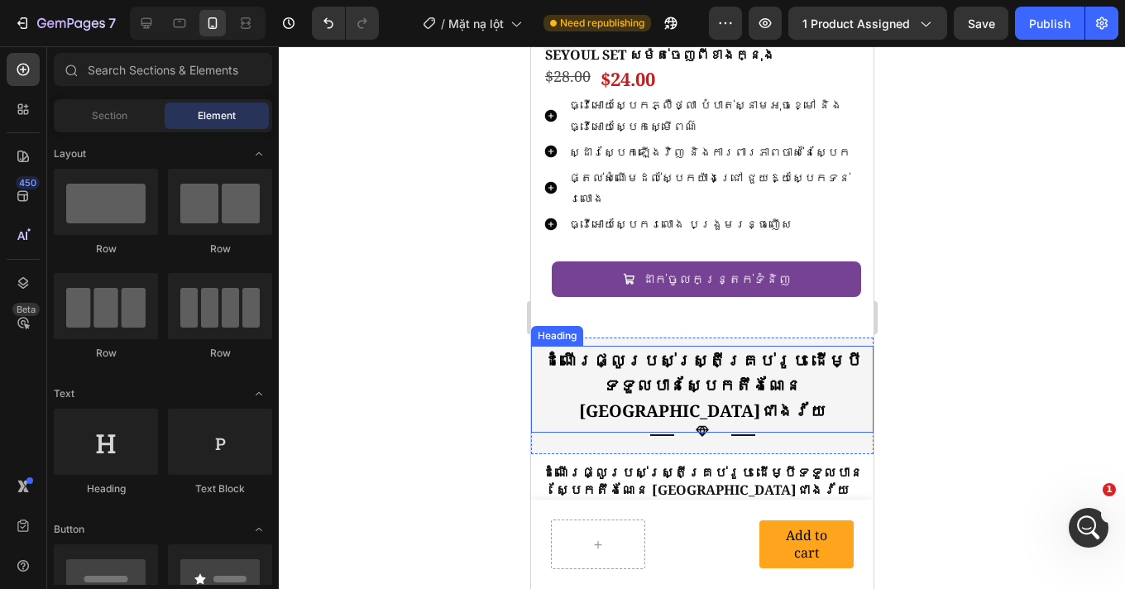
scroll to position [4050, 0]
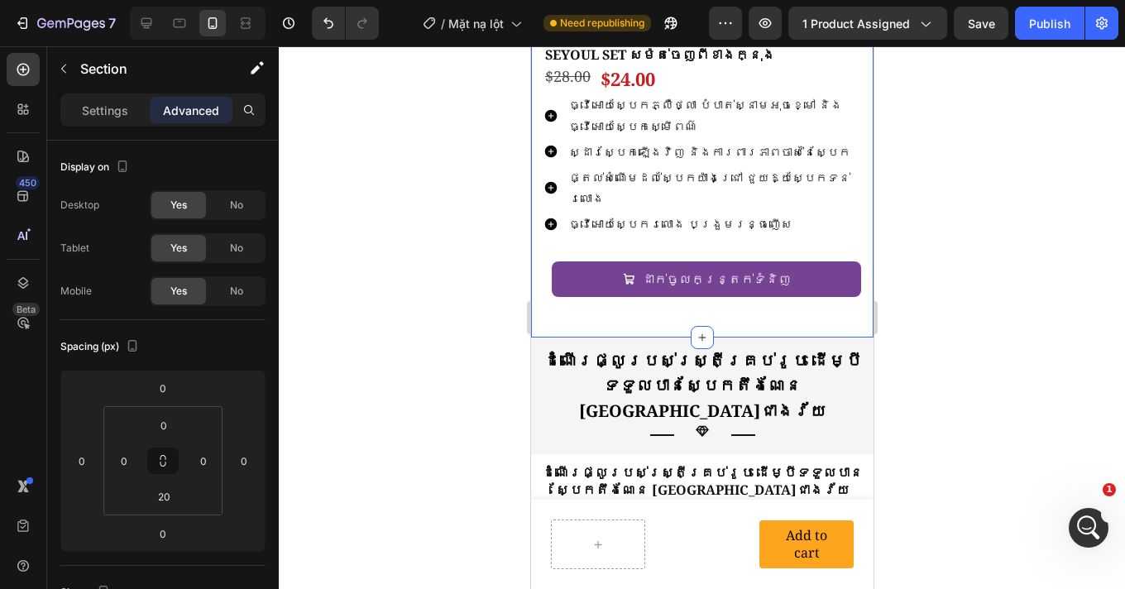
click at [676, 304] on div "Product Images Row SEYOUL SET សម៉ត់ចេញពីខាងក្នុង Product Title $28.00 Product P…" at bounding box center [701, 64] width 342 height 545
click at [159, 504] on input "20" at bounding box center [163, 496] width 33 height 25
type input "10"
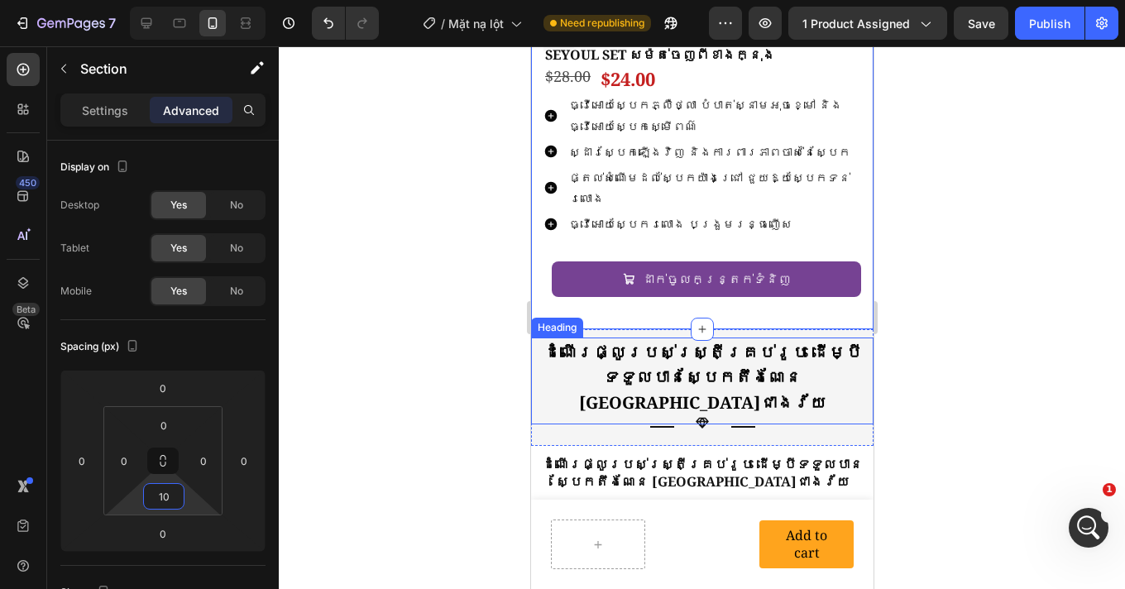
click at [998, 237] on div at bounding box center [702, 317] width 846 height 542
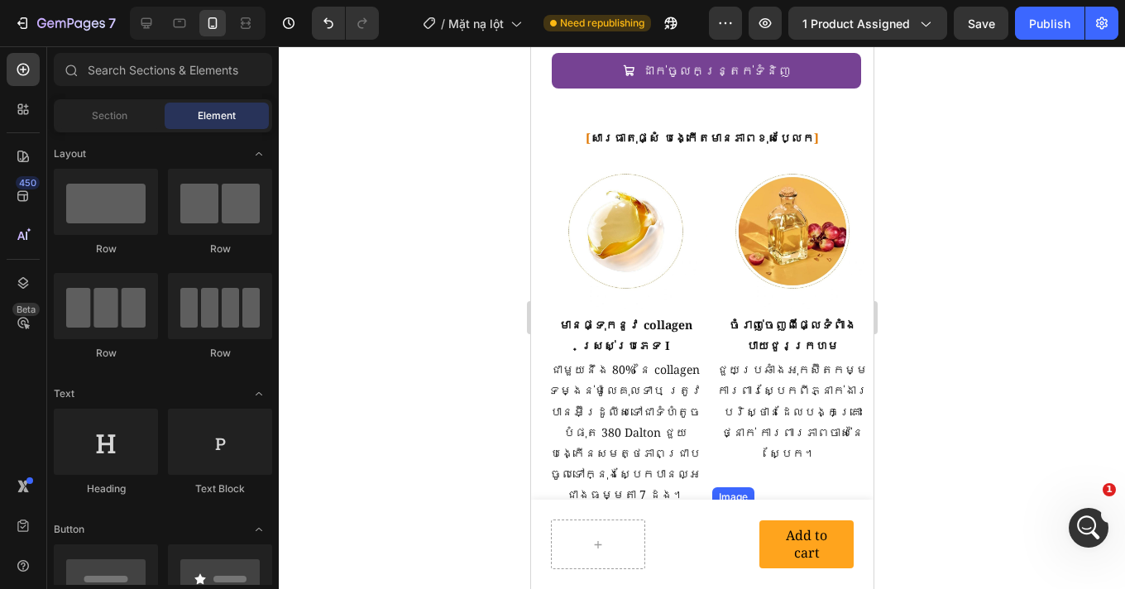
scroll to position [2013, 0]
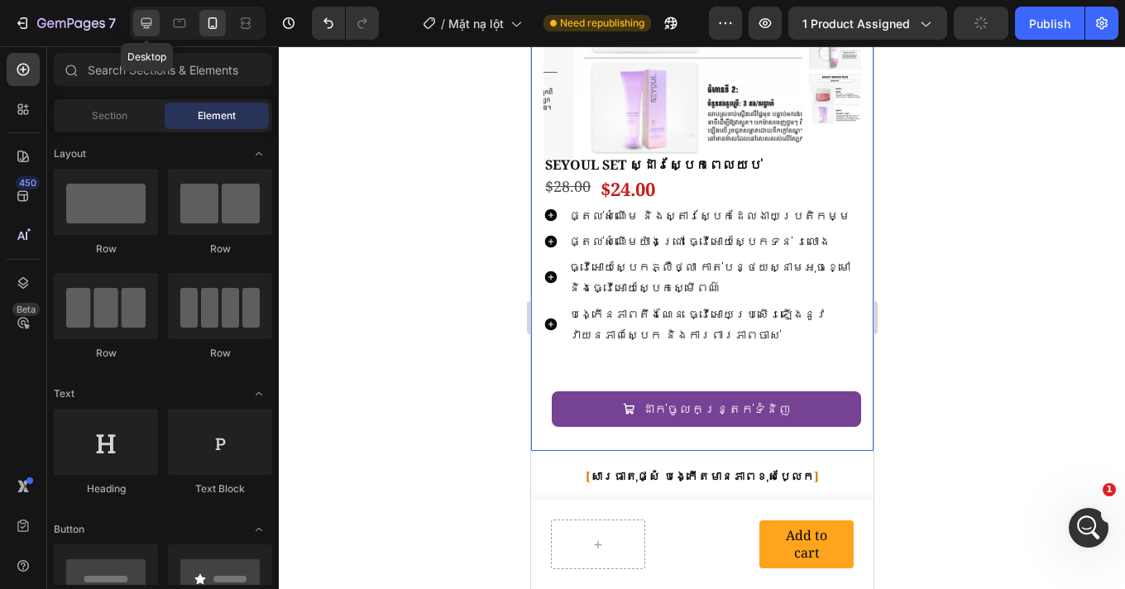
click at [149, 25] on icon at bounding box center [146, 23] width 11 height 11
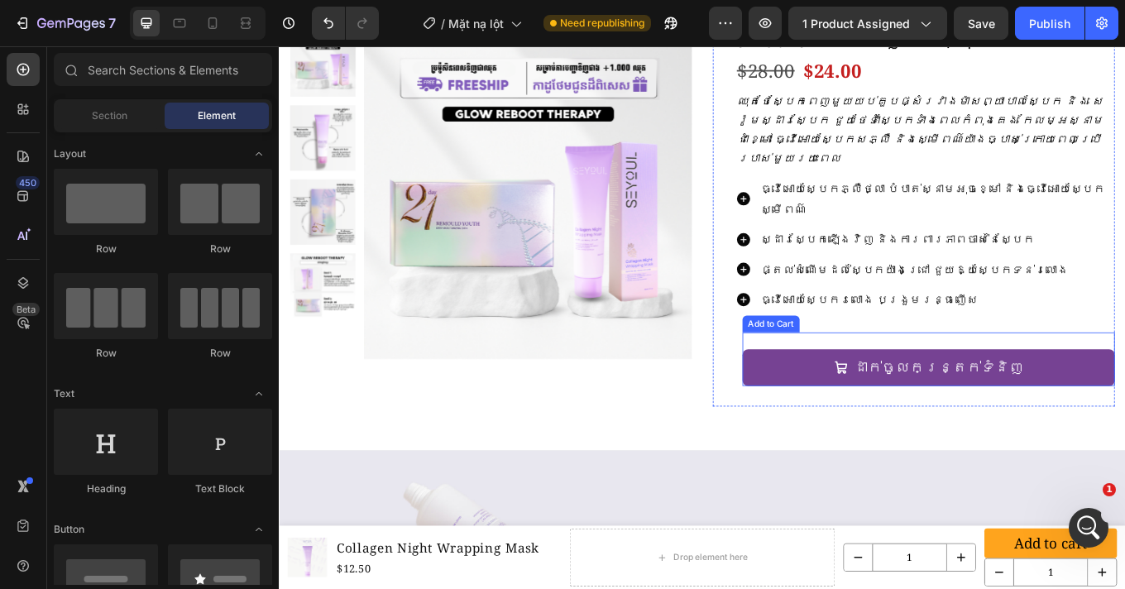
scroll to position [3355, 0]
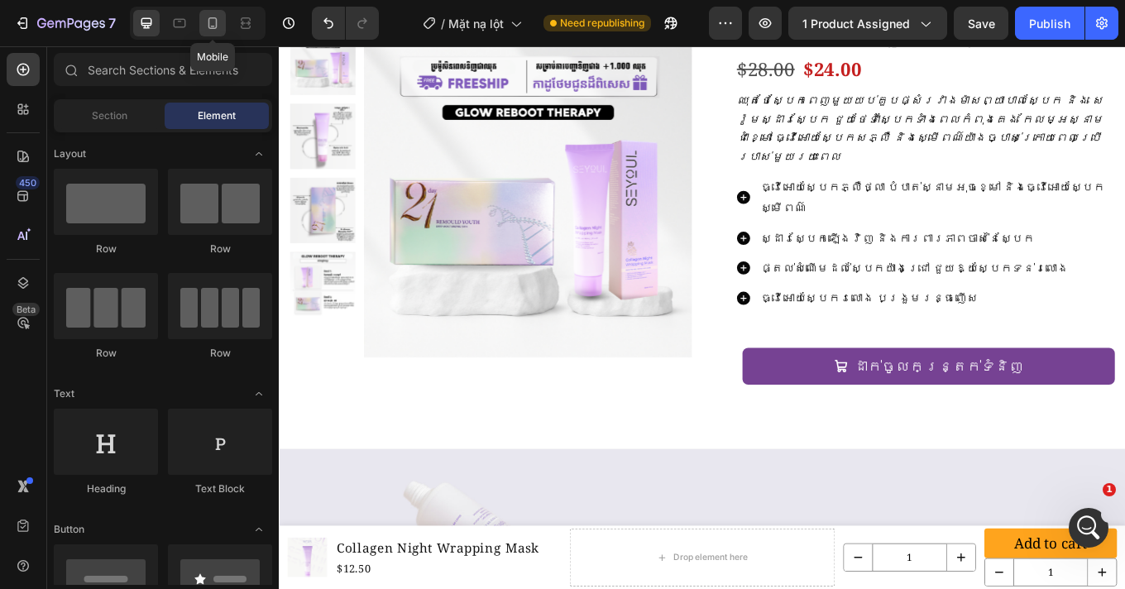
click at [203, 29] on div at bounding box center [212, 23] width 26 height 26
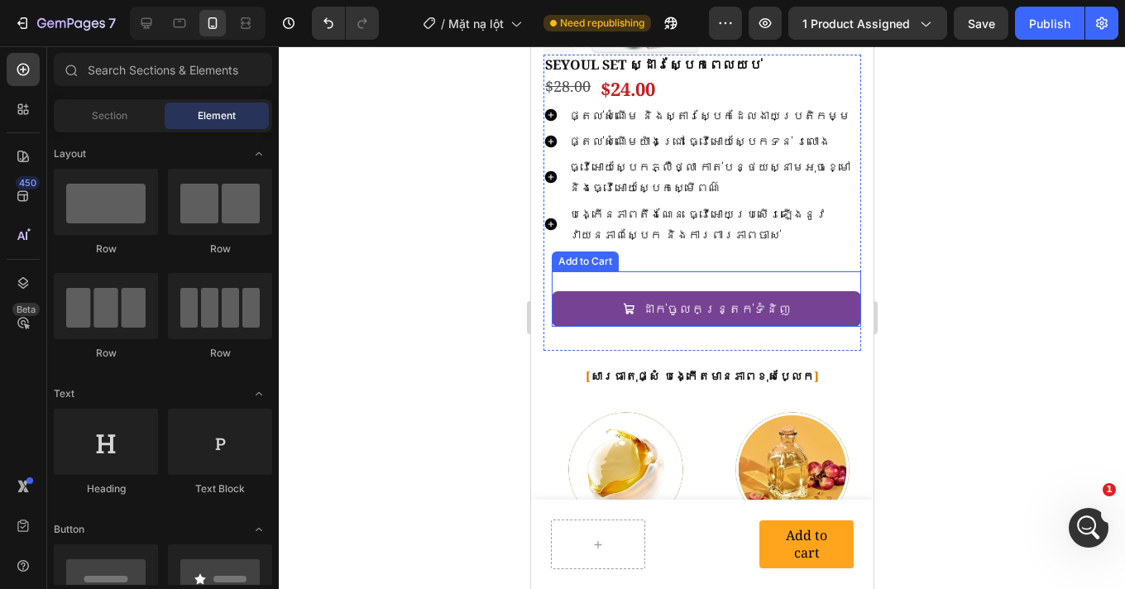
scroll to position [1975, 0]
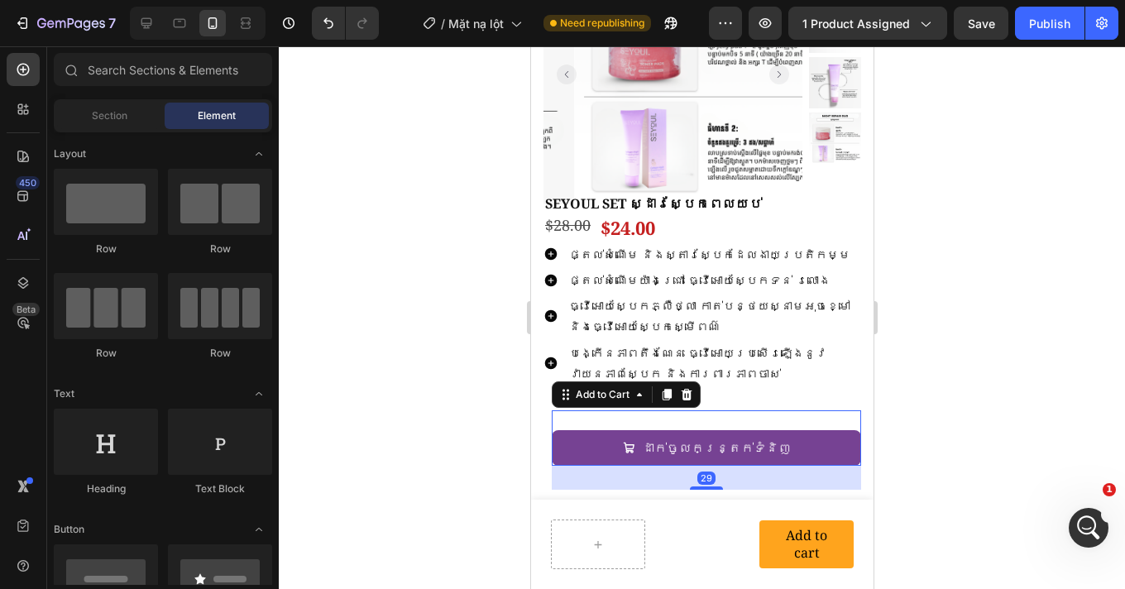
click at [671, 420] on div "ដាក់ចូលកន្ត្រក់ទំនិញ Add to Cart 29" at bounding box center [705, 437] width 309 height 55
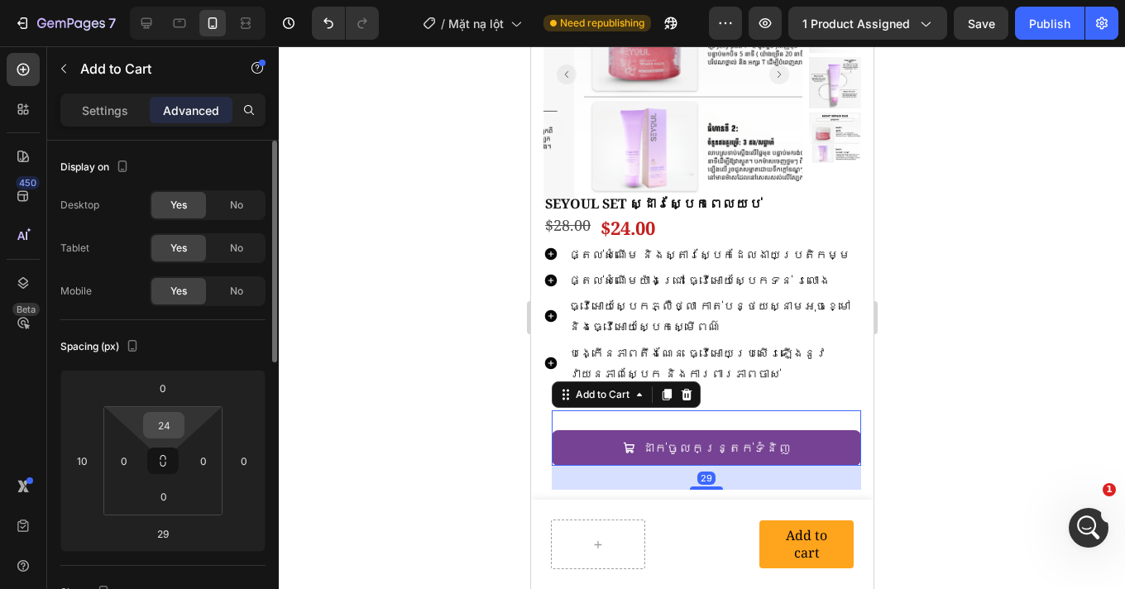
click at [165, 421] on input "24" at bounding box center [163, 425] width 33 height 25
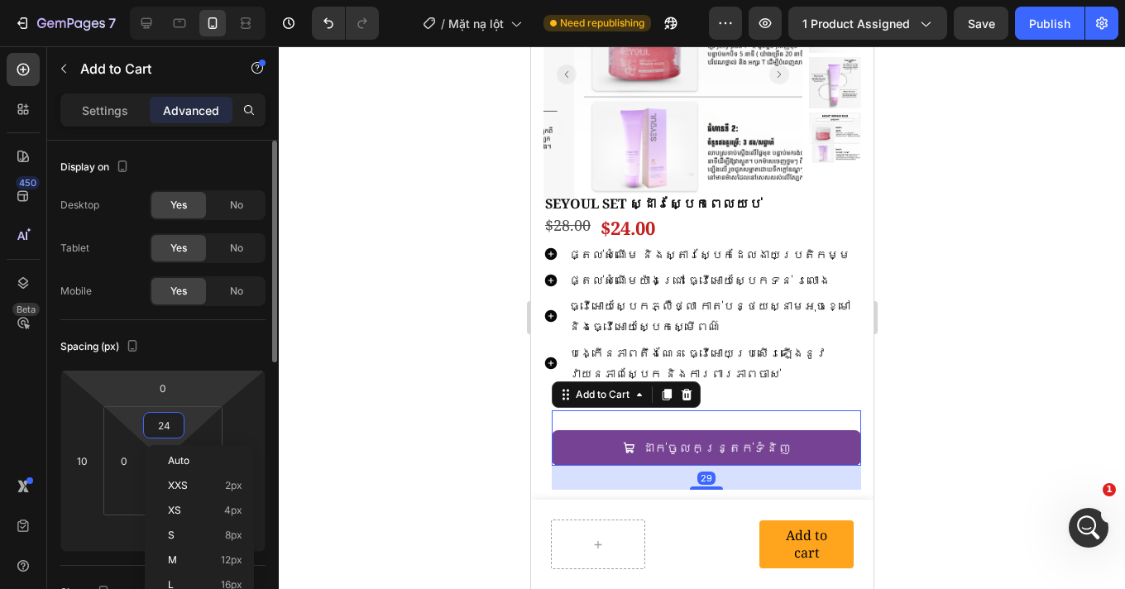
type input "0"
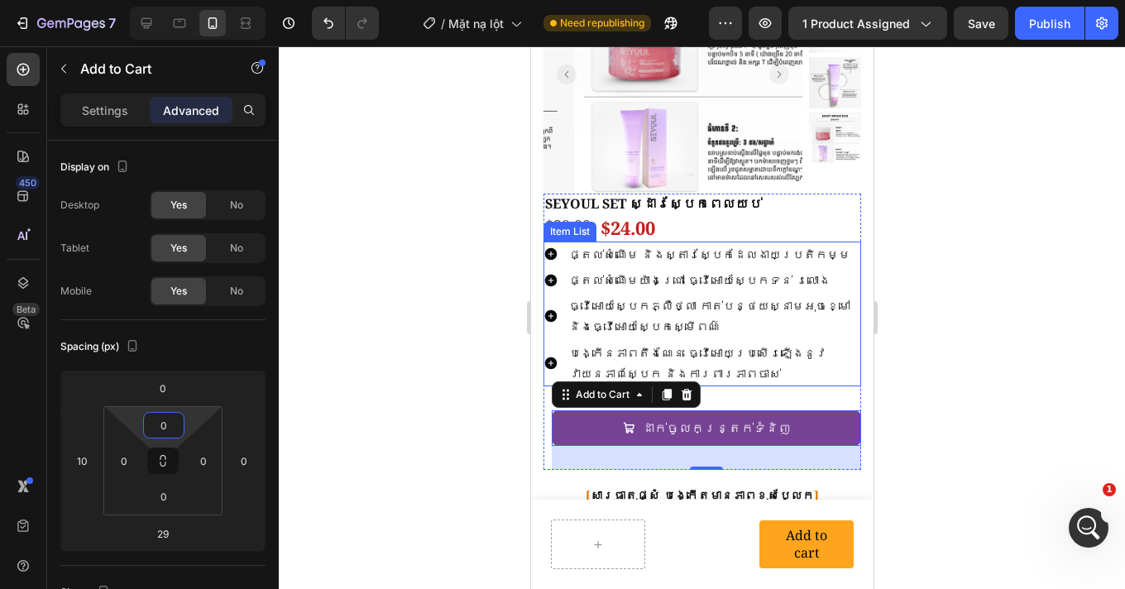
click at [972, 361] on div at bounding box center [702, 317] width 846 height 542
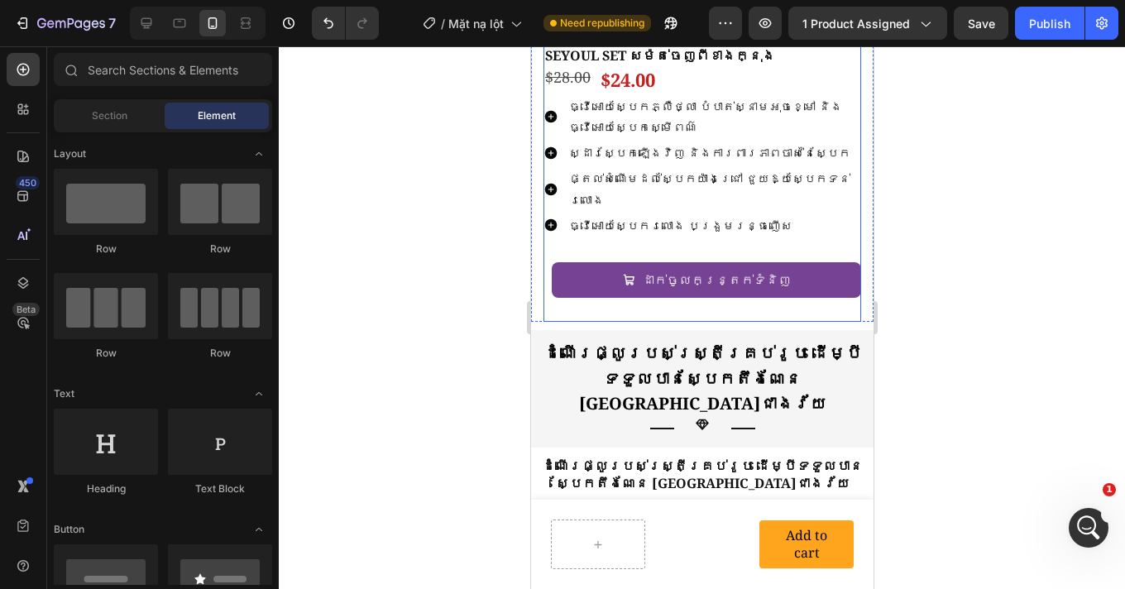
scroll to position [4163, 0]
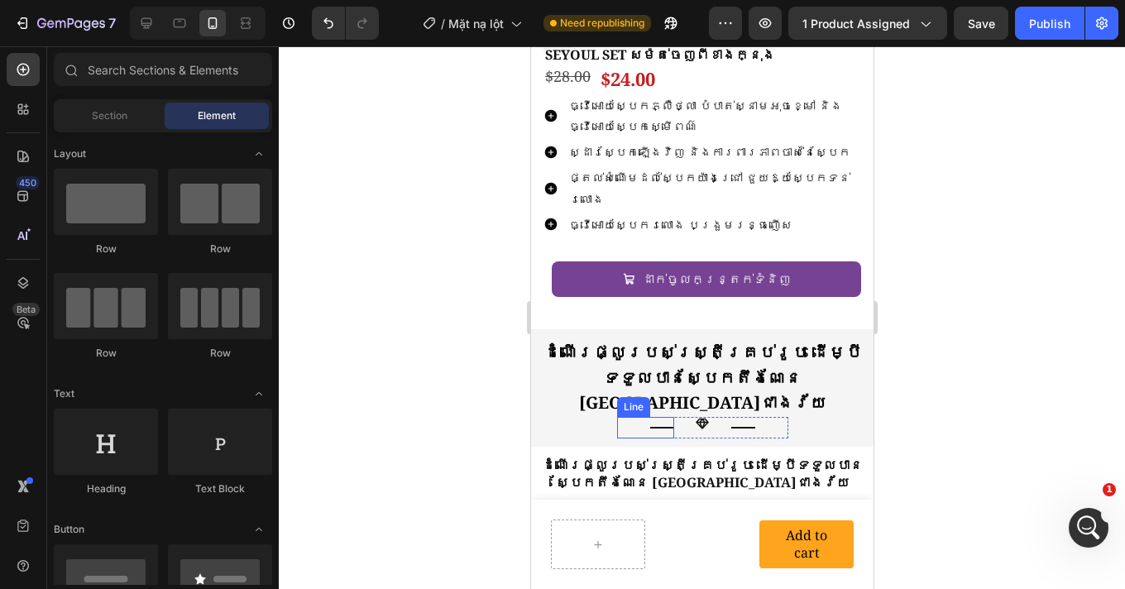
click at [666, 417] on div "Title Line" at bounding box center [644, 427] width 57 height 21
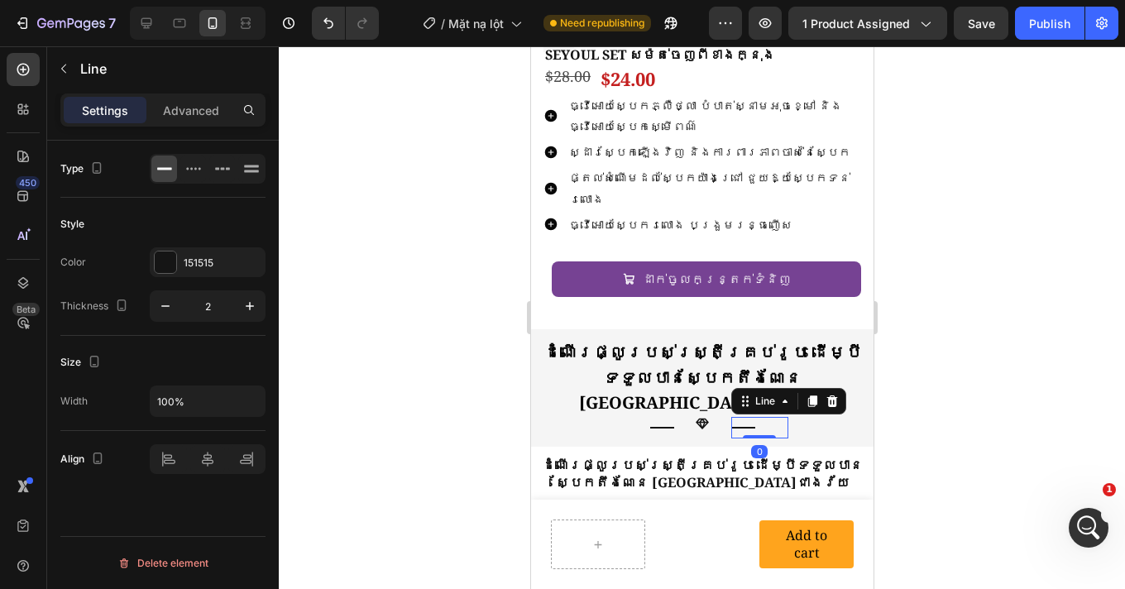
click at [753, 417] on div "Title Line 0" at bounding box center [758, 427] width 57 height 21
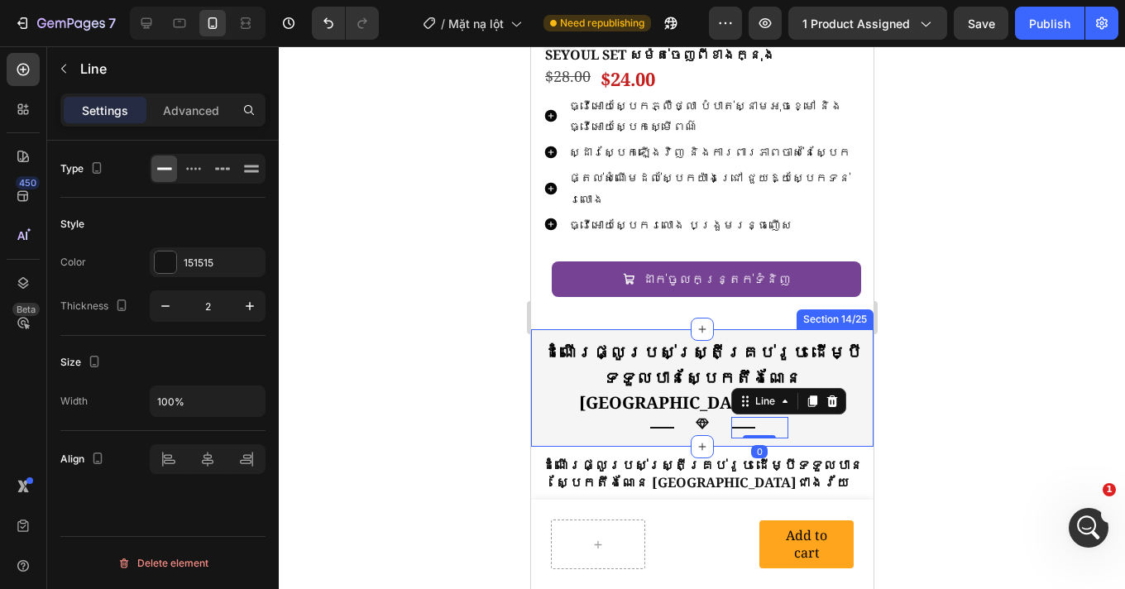
click at [792, 382] on div "ដំណើរផ្លូរបស់ស្រ្តីគ្រប់រូប ដើម្បីទទួលបានស្បែកតឹងណែន ក្មេងជាងវ័យ Heading Title …" at bounding box center [701, 387] width 342 height 101
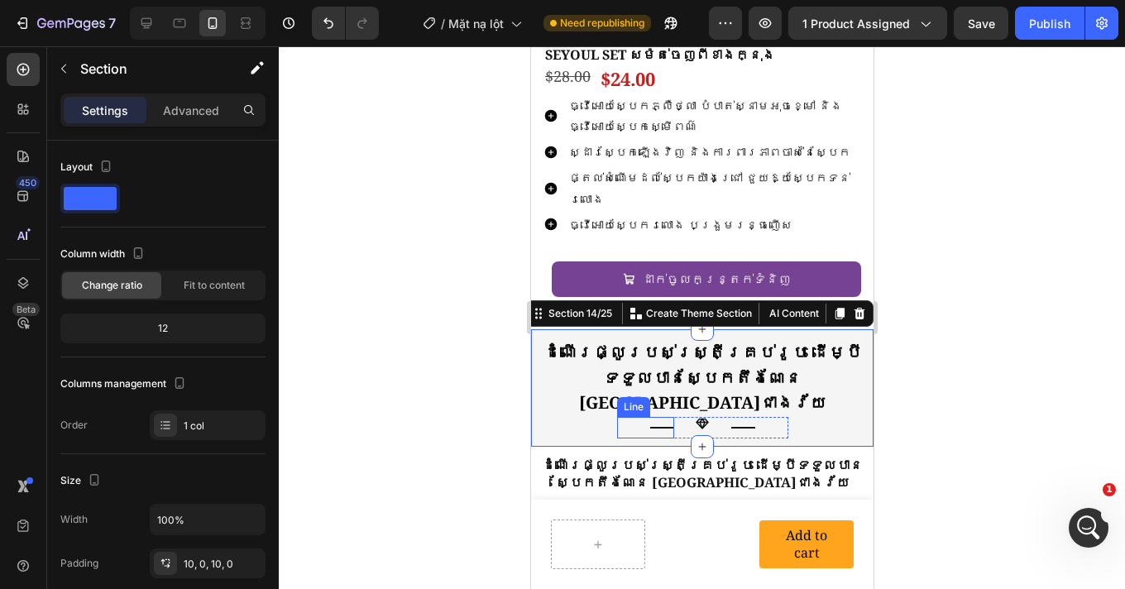
click at [630, 417] on div "Title Line" at bounding box center [644, 427] width 57 height 21
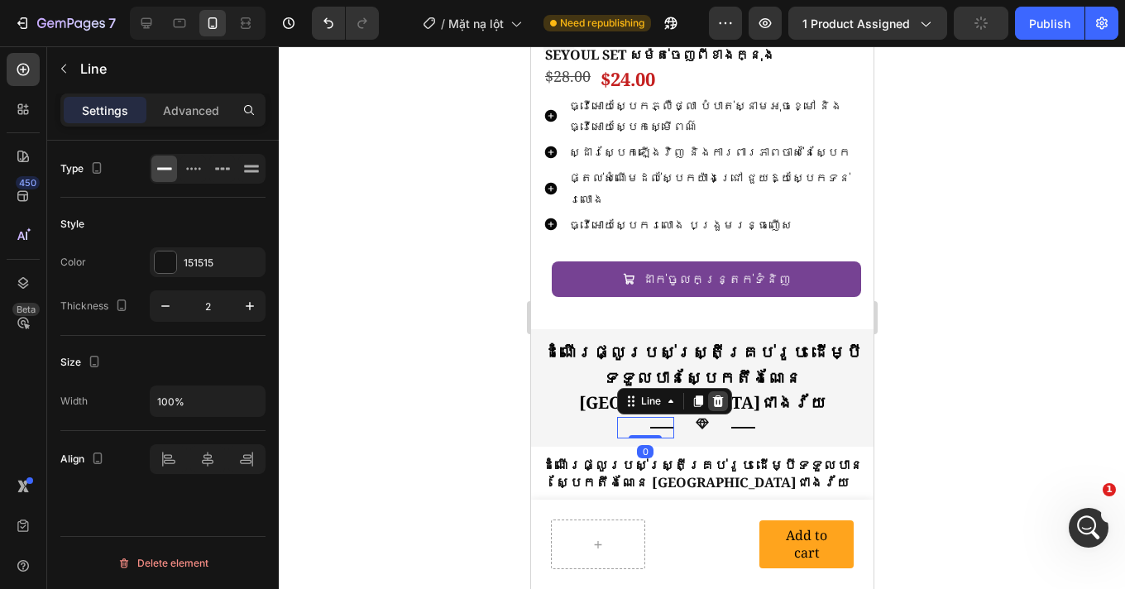
click at [715, 395] on icon at bounding box center [716, 401] width 11 height 12
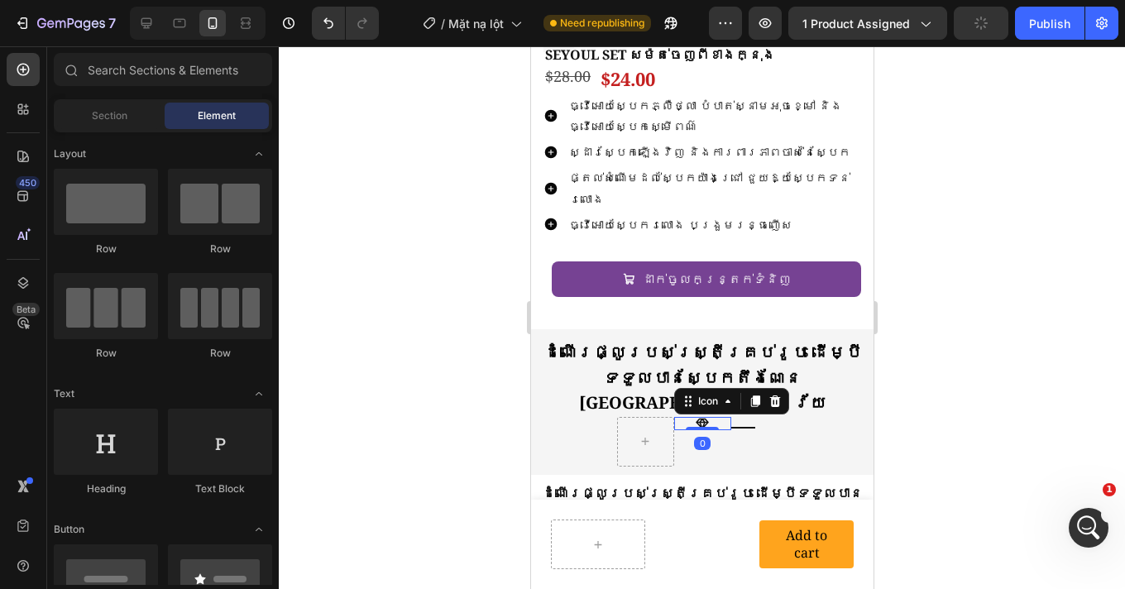
click at [695, 417] on icon at bounding box center [701, 423] width 13 height 13
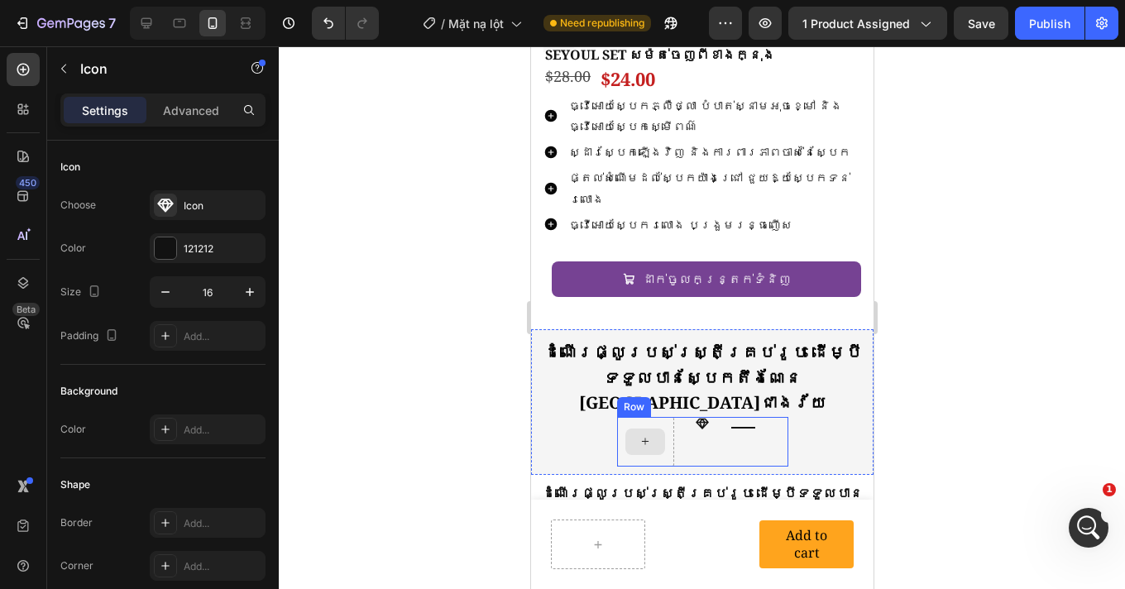
click at [636, 428] on div at bounding box center [644, 441] width 40 height 26
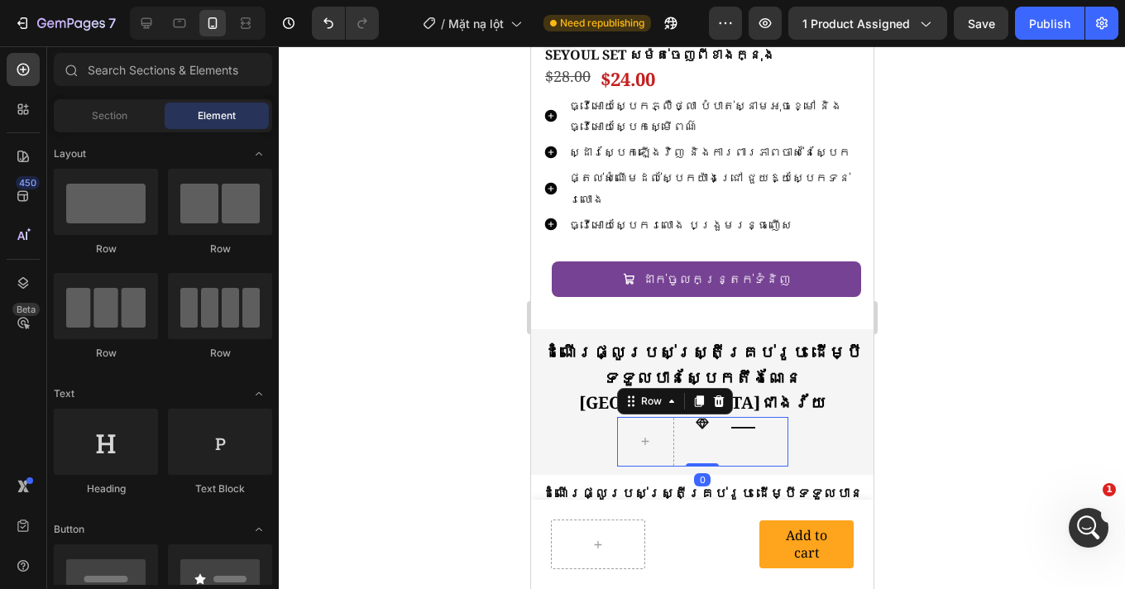
click at [748, 417] on div "Title Line" at bounding box center [758, 442] width 57 height 50
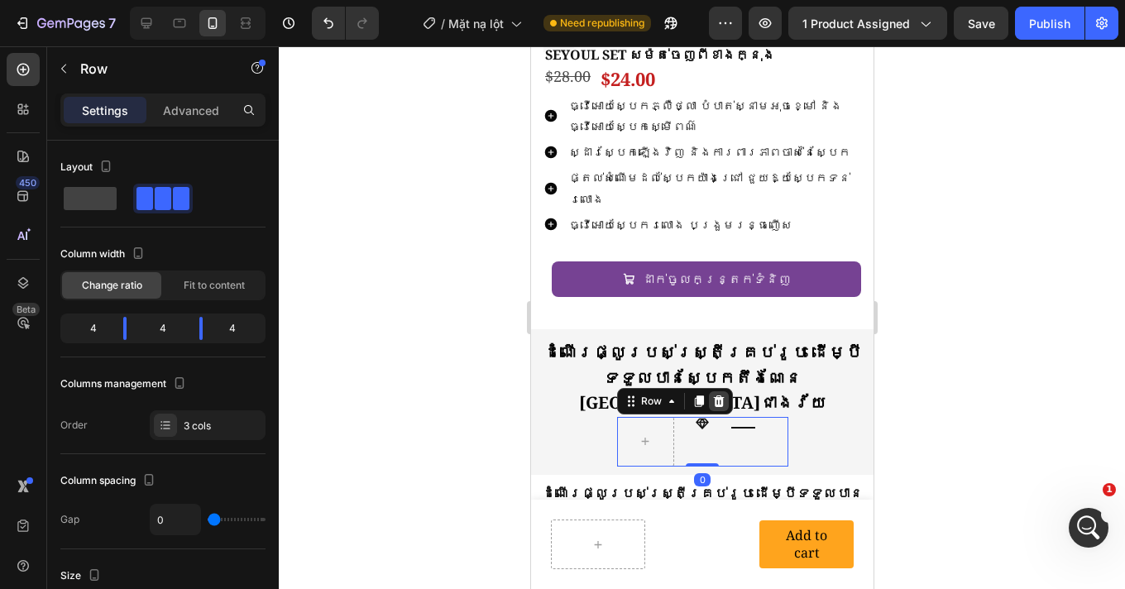
click at [714, 395] on icon at bounding box center [717, 401] width 11 height 12
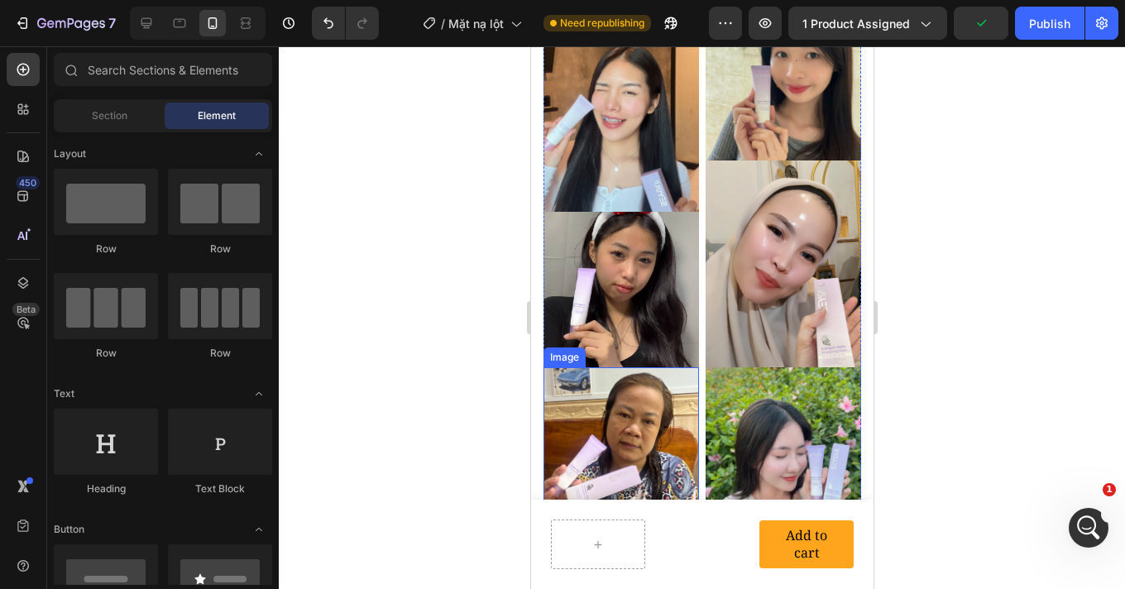
scroll to position [4378, 0]
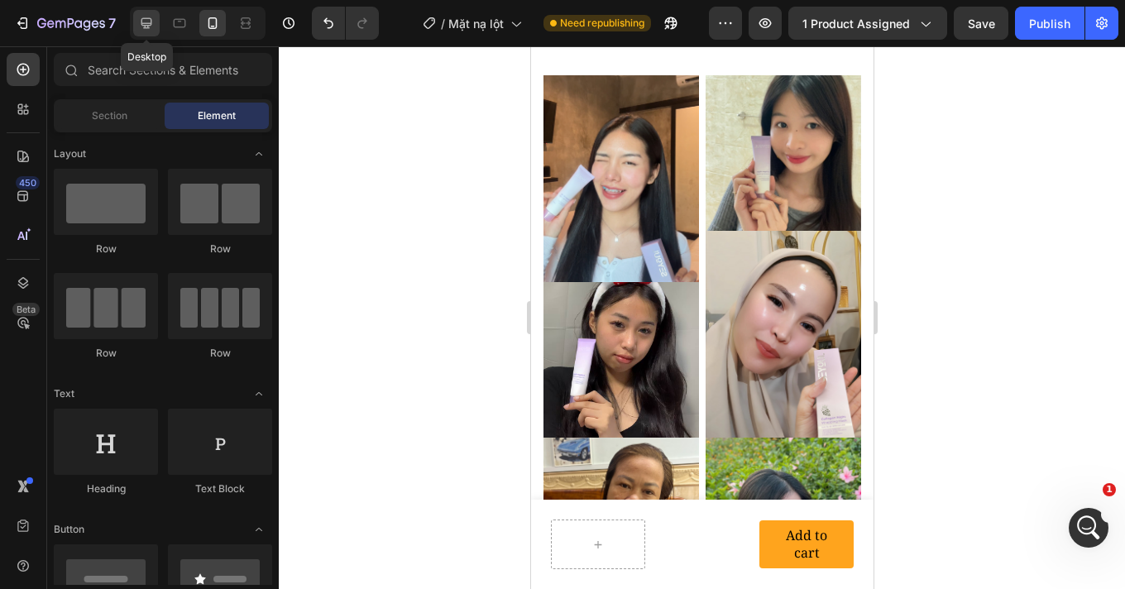
click at [150, 23] on icon at bounding box center [146, 23] width 11 height 11
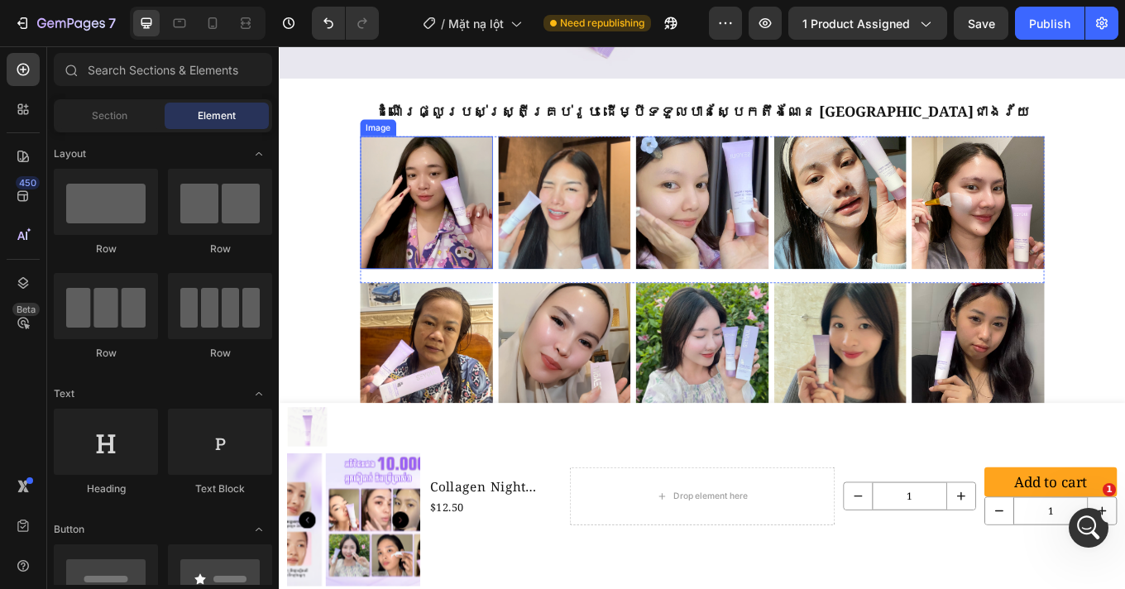
scroll to position [4311, 0]
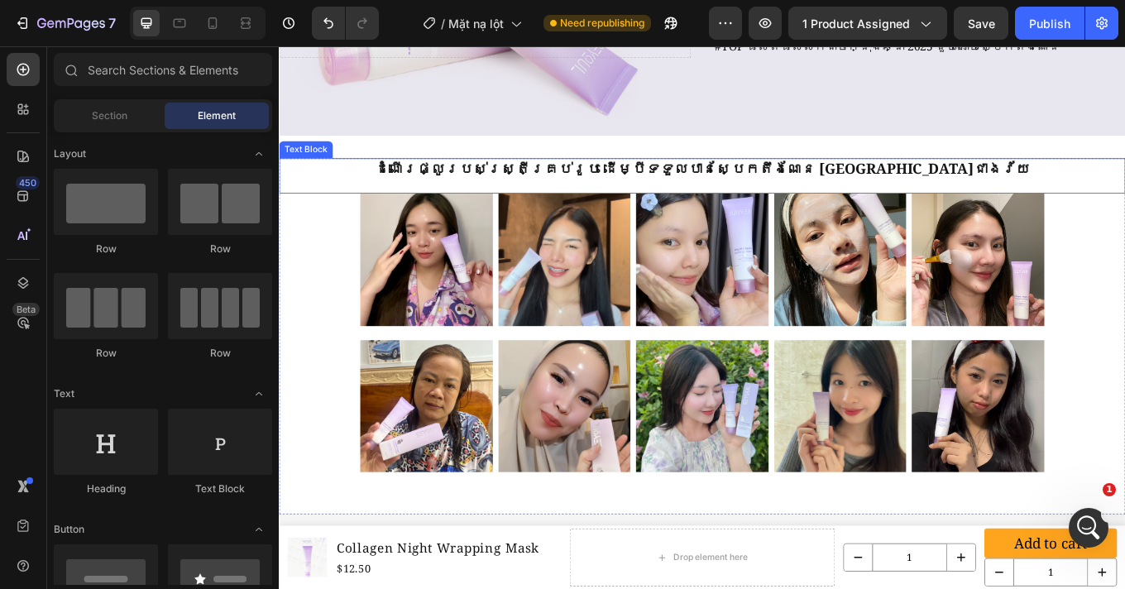
click at [779, 185] on p "ដំណើរផ្លូរបស់ស្រ្តីគ្រប់រូប ដើម្បីទទួលបានស្បែកតឹងណែន ក្មេងជាងវ័យ" at bounding box center [774, 189] width 989 height 21
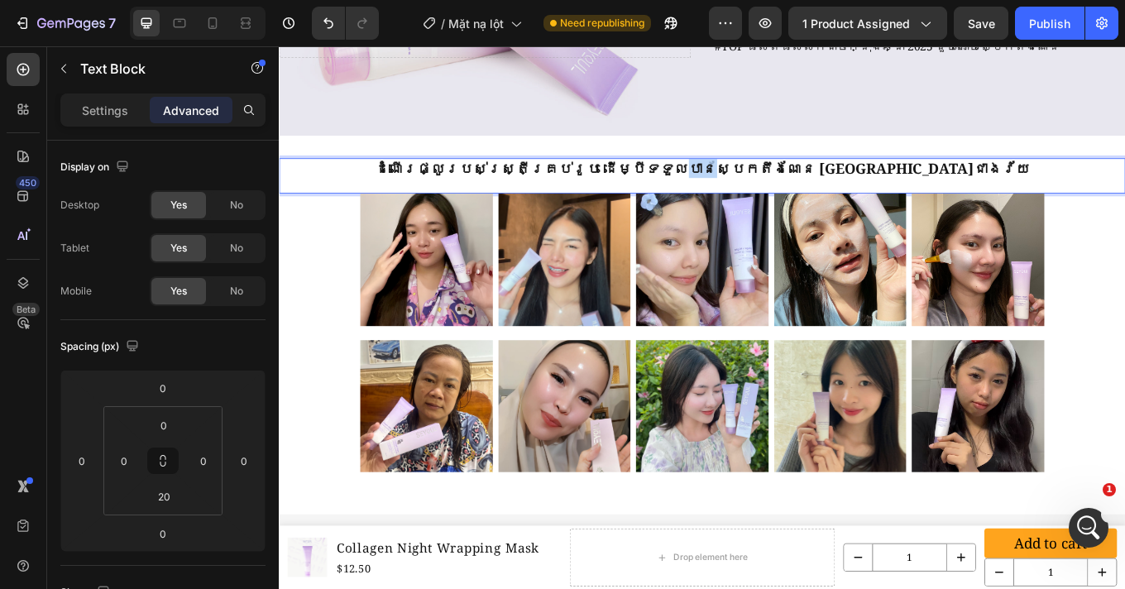
click at [779, 185] on p "ដំណើរផ្លូរបស់ស្រ្តីគ្រប់រូប ដើម្បីទទួលបានស្បែកតឹងណែន ក្មេងជាងវ័យ" at bounding box center [774, 189] width 989 height 21
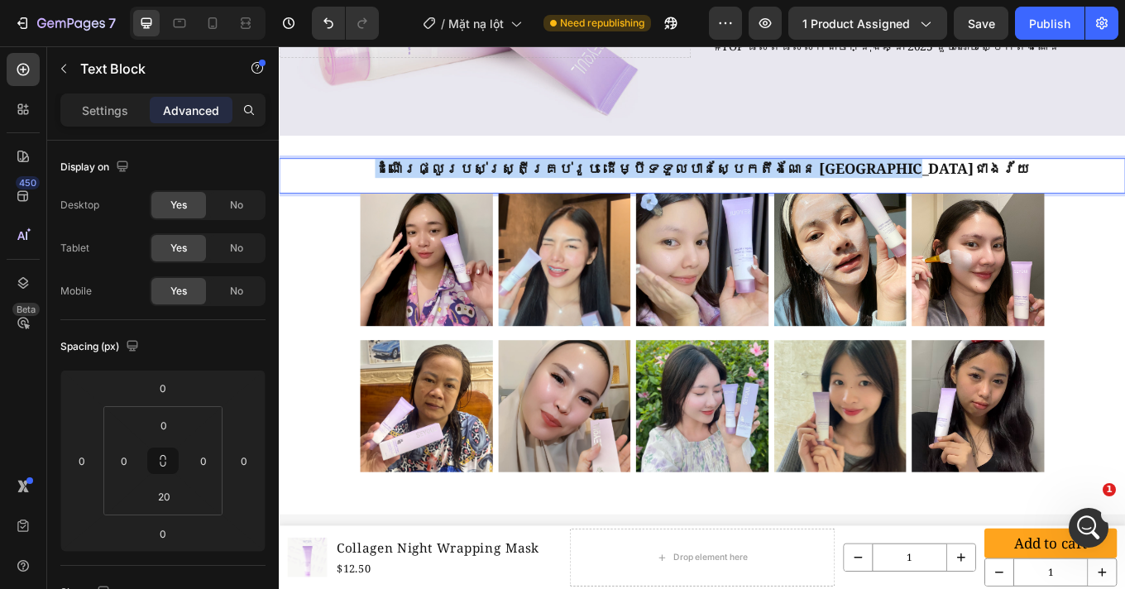
click at [779, 185] on p "ដំណើរផ្លូរបស់ស្រ្តីគ្រប់រូប ដើម្បីទទួលបានស្បែកតឹងណែន ក្មេងជាងវ័យ" at bounding box center [774, 189] width 989 height 21
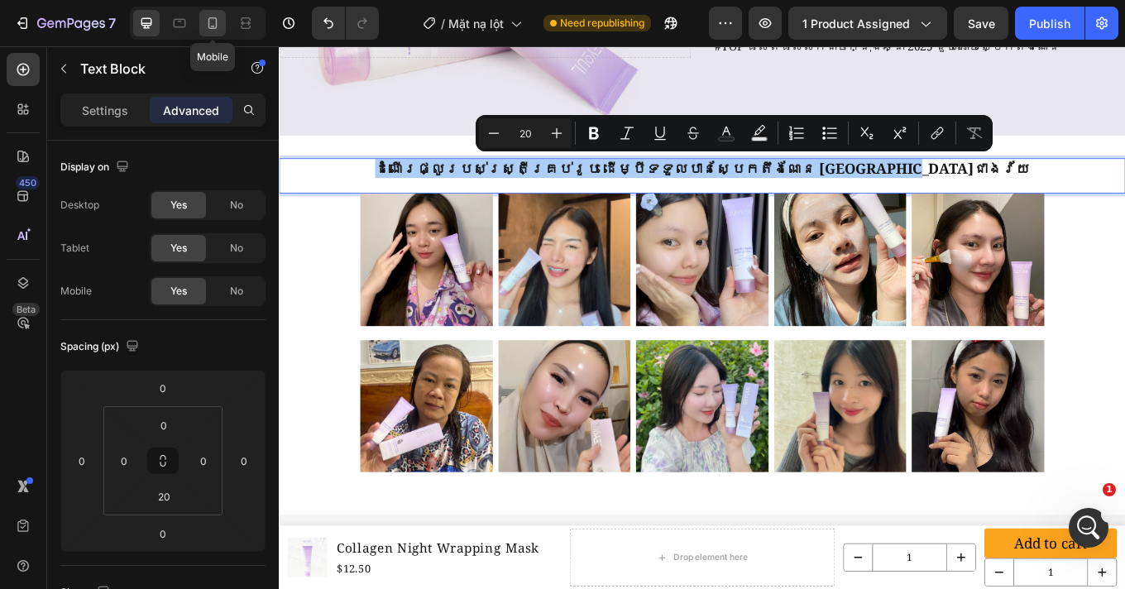
click at [219, 24] on icon at bounding box center [212, 23] width 17 height 17
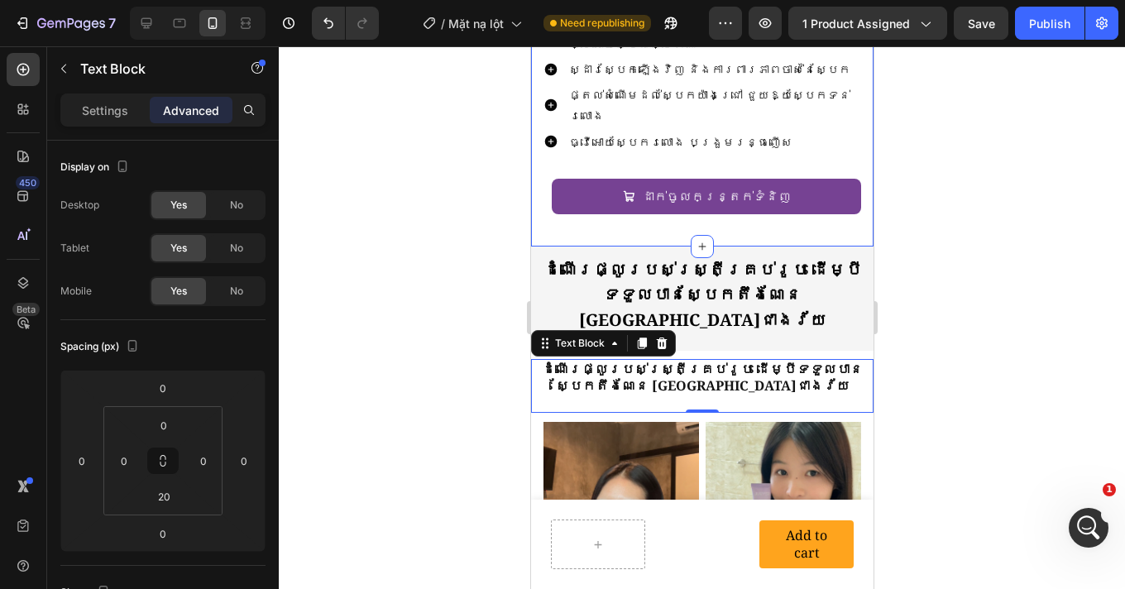
scroll to position [4296, 0]
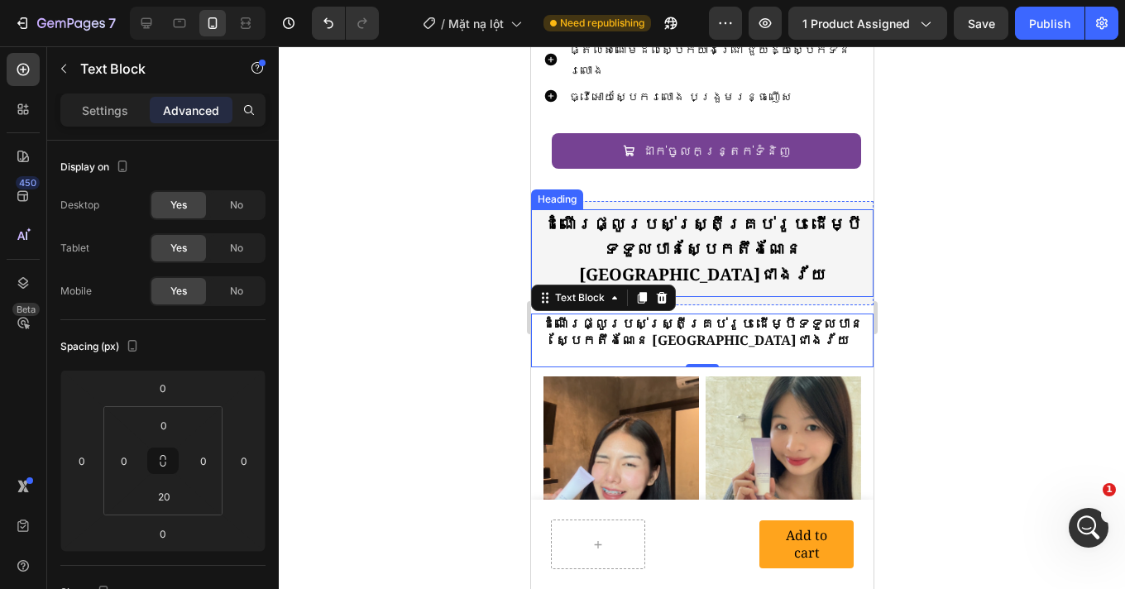
click at [782, 214] on strong "ដំណើរផ្លូរបស់ស្រ្តីគ្រប់រូប ដើម្បីទទួលបានស្បែកតឹងណែន ក្មេងជាងវ័យ" at bounding box center [701, 249] width 318 height 73
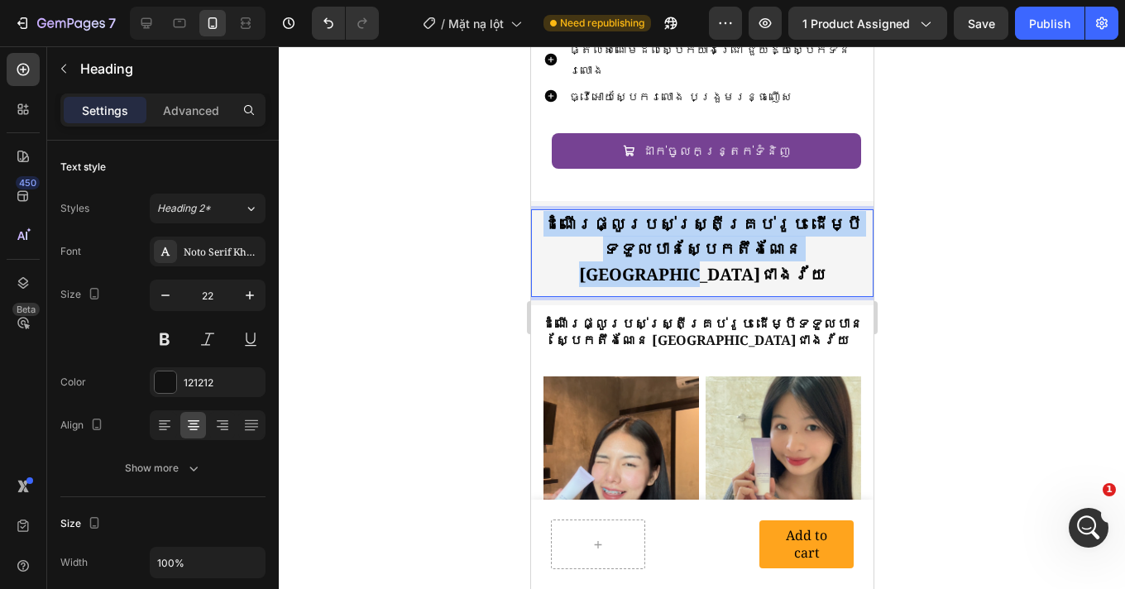
click at [782, 214] on strong "ដំណើរផ្លូរបស់ស្រ្តីគ្រប់រូប ដើម្បីទទួលបានស្បែកតឹងណែន ក្មេងជាងវ័យ" at bounding box center [701, 249] width 318 height 73
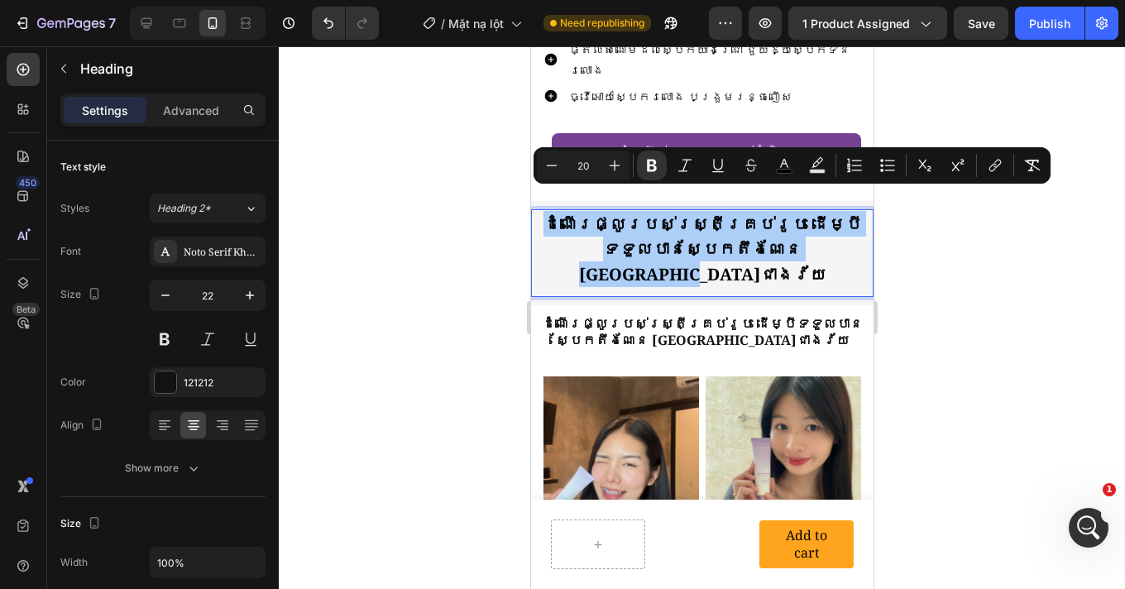
click at [976, 251] on div at bounding box center [702, 317] width 846 height 542
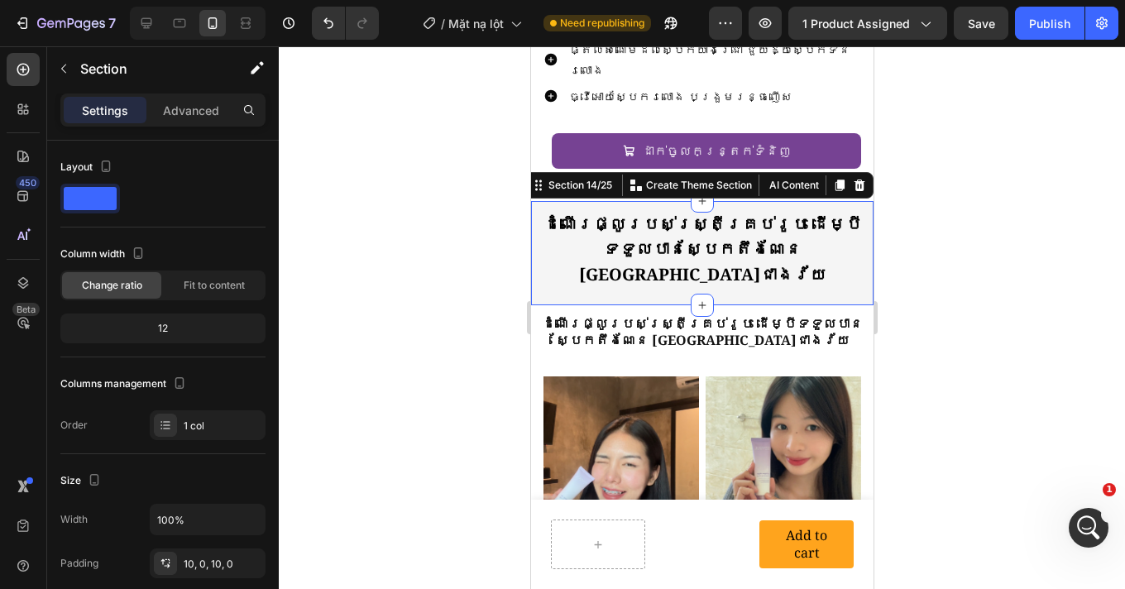
click at [855, 201] on div "⁠⁠⁠⁠⁠⁠⁠ ដំណើរផ្លូរបស់ស្រ្តីគ្រប់រូប ដើម្បីទទួលបានស្បែកតឹងណែន ក្មេងជាងវ័យ Headin…" at bounding box center [701, 253] width 342 height 104
click at [853, 179] on icon at bounding box center [858, 185] width 11 height 12
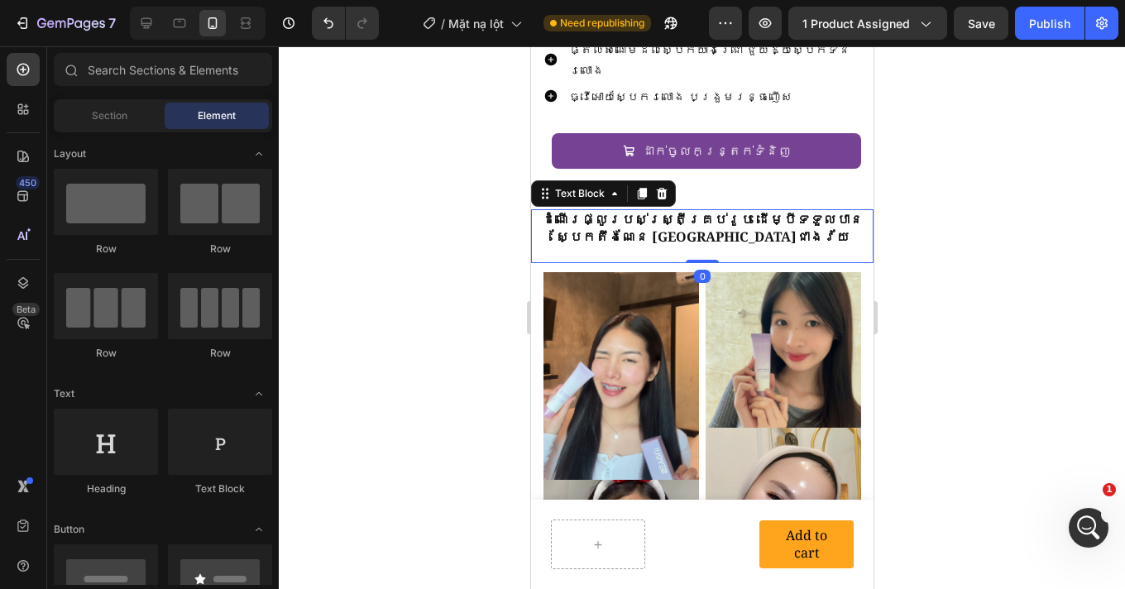
click at [757, 238] on div "ដំណើរផ្លូរបស់ស្រ្តីគ្រប់រូប ដើម្បីទទួលបានស្បែកតឹងណែន ក្មេងជាងវ័យ Text Block 0" at bounding box center [701, 236] width 342 height 55
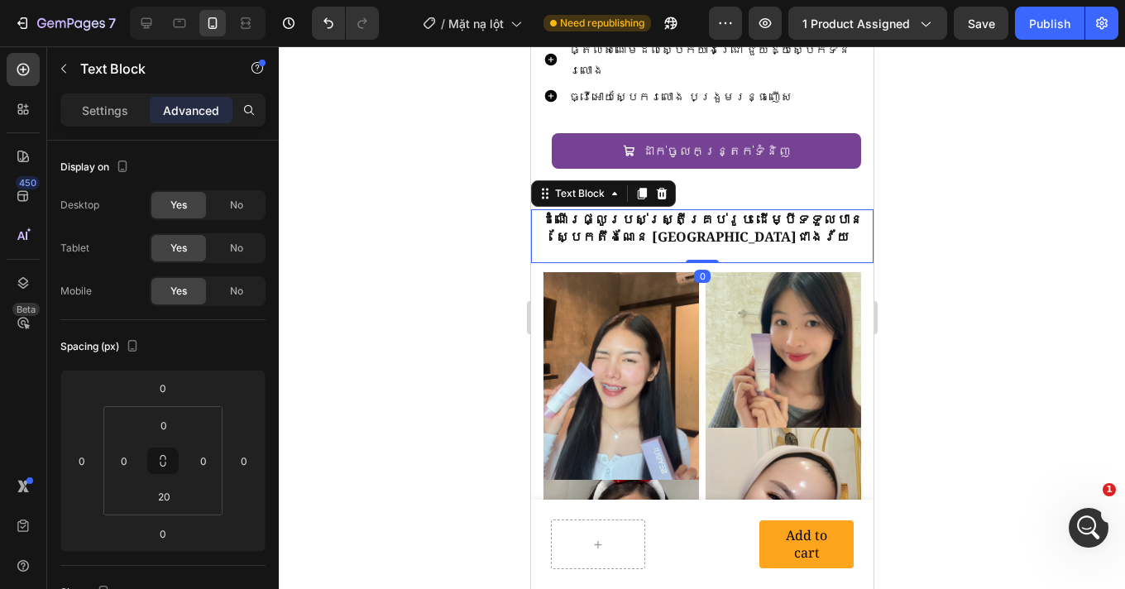
click at [986, 265] on div at bounding box center [702, 317] width 846 height 542
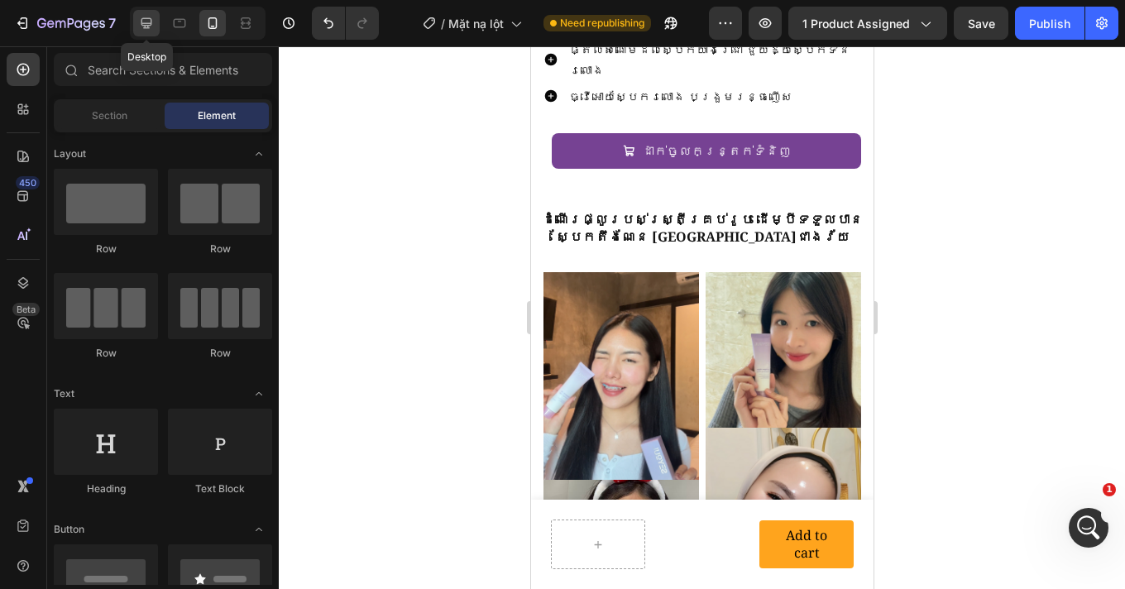
click at [141, 15] on icon at bounding box center [146, 23] width 17 height 17
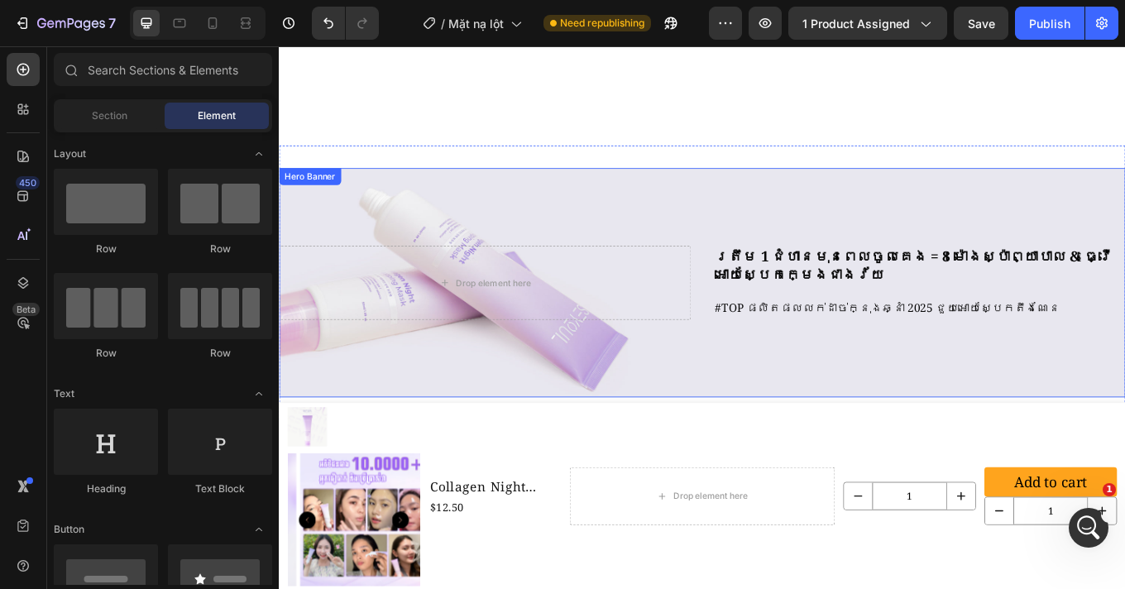
scroll to position [4395, 0]
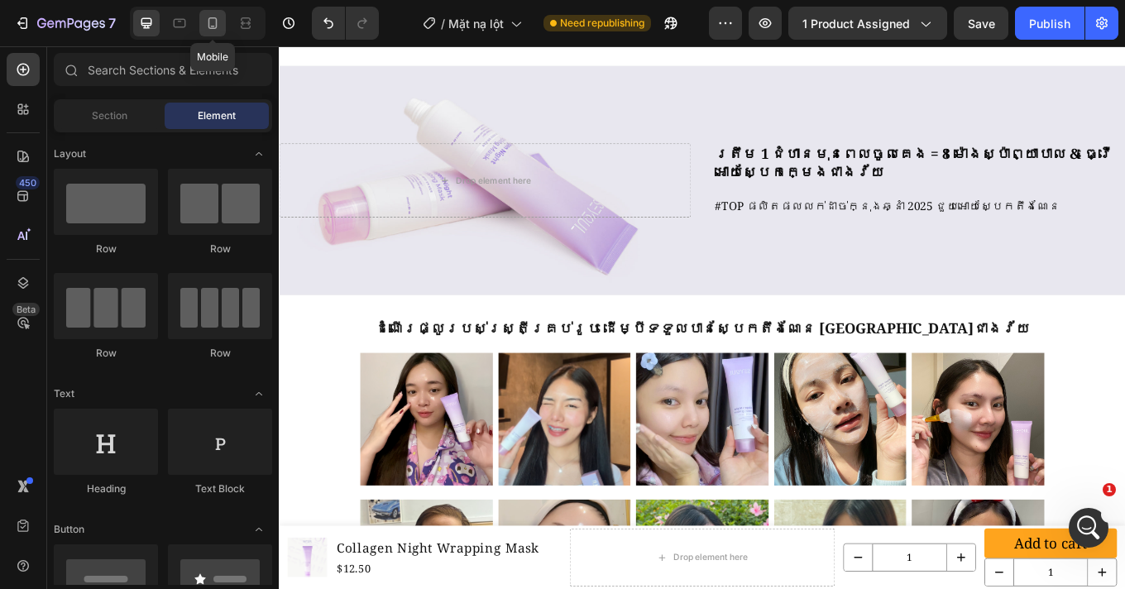
click at [208, 27] on icon at bounding box center [212, 23] width 17 height 17
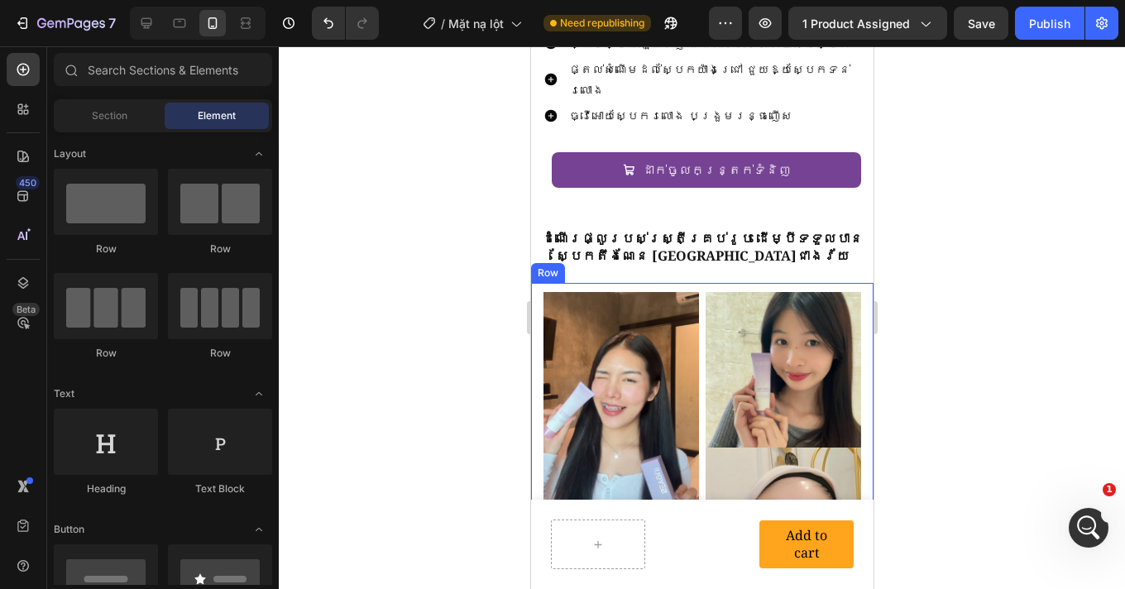
scroll to position [4258, 0]
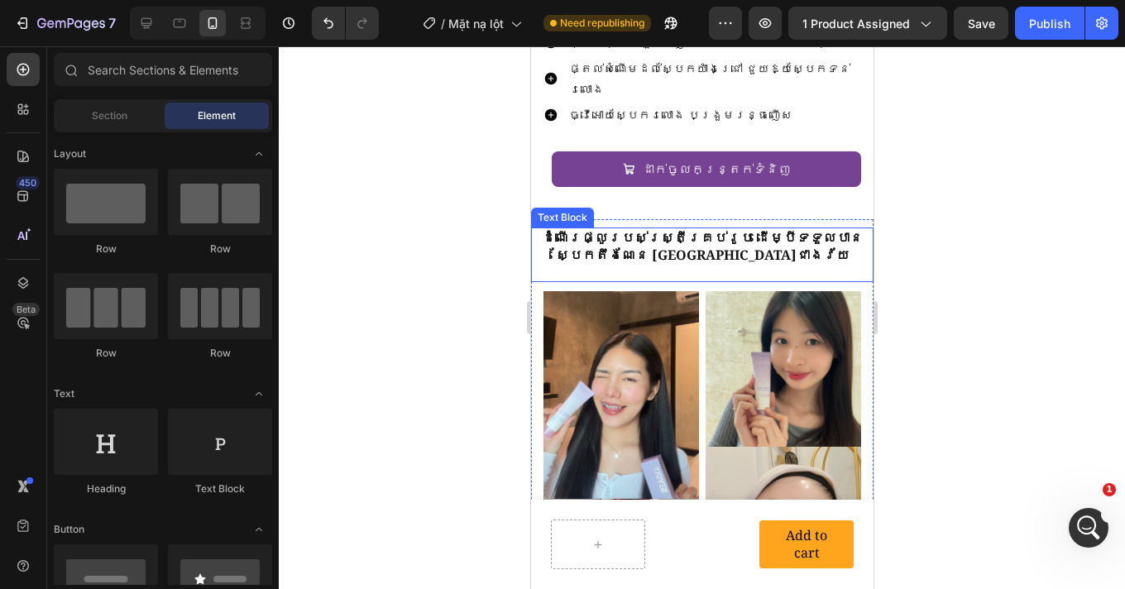
click at [738, 244] on div "ដំណើរផ្លូរបស់ស្រ្តីគ្រប់រូប ដើម្បីទទួលបានស្បែកតឹងណែន ក្មេងជាងវ័យ" at bounding box center [701, 246] width 342 height 38
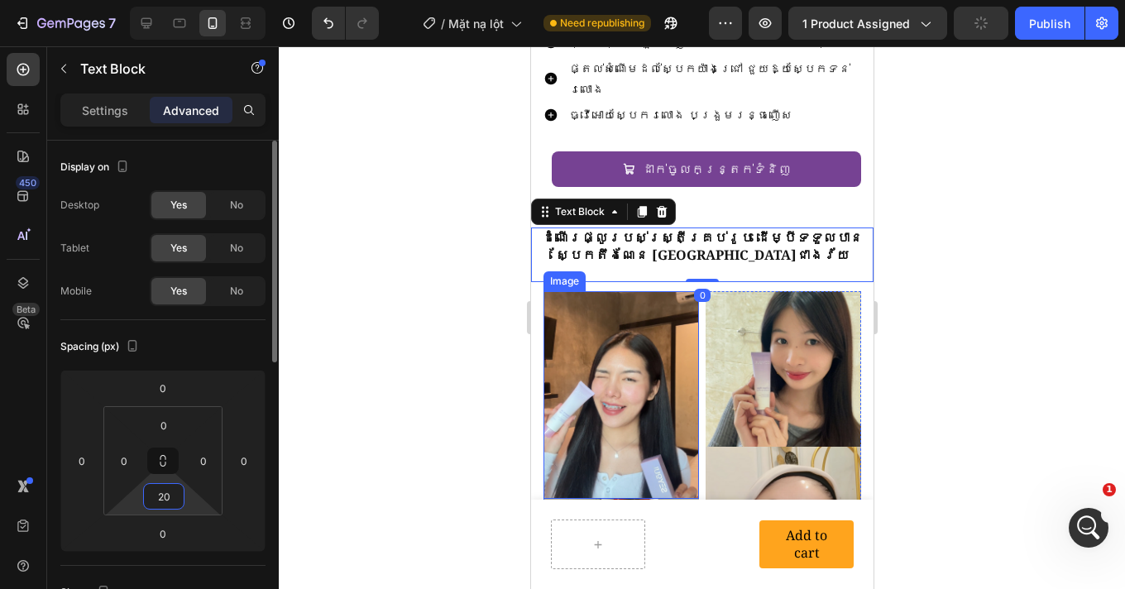
click at [176, 494] on input "20" at bounding box center [163, 496] width 33 height 25
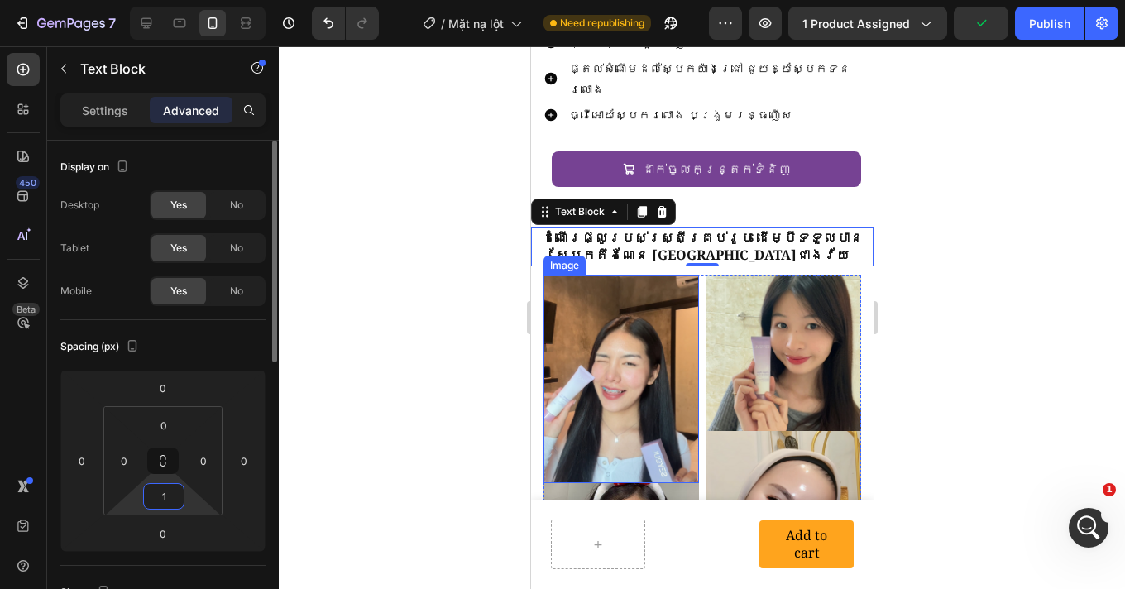
type input "10"
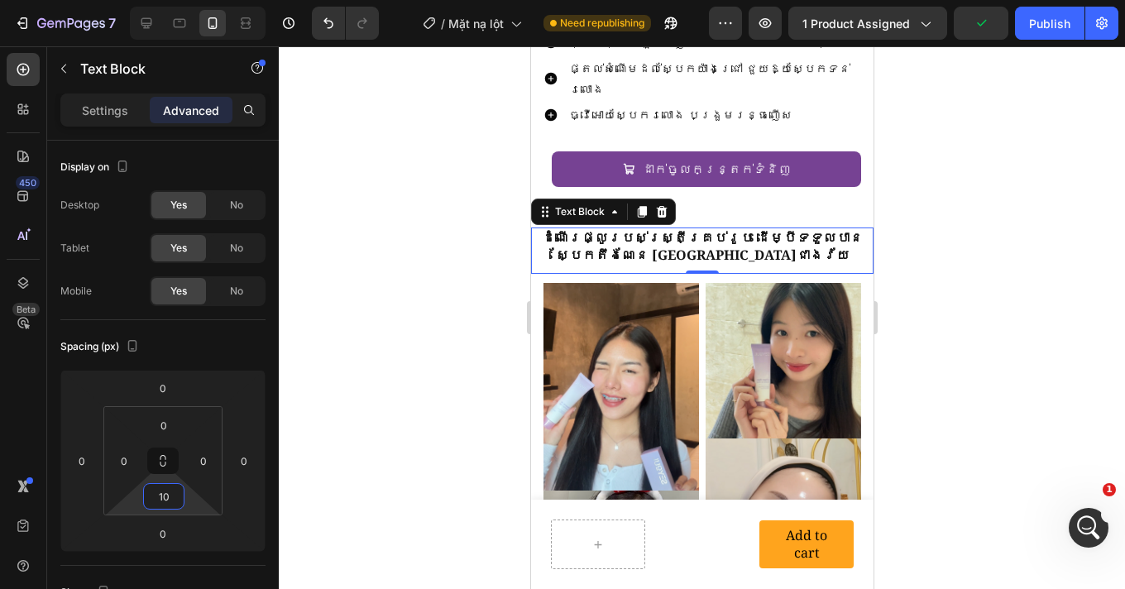
click at [1097, 315] on div at bounding box center [702, 317] width 846 height 542
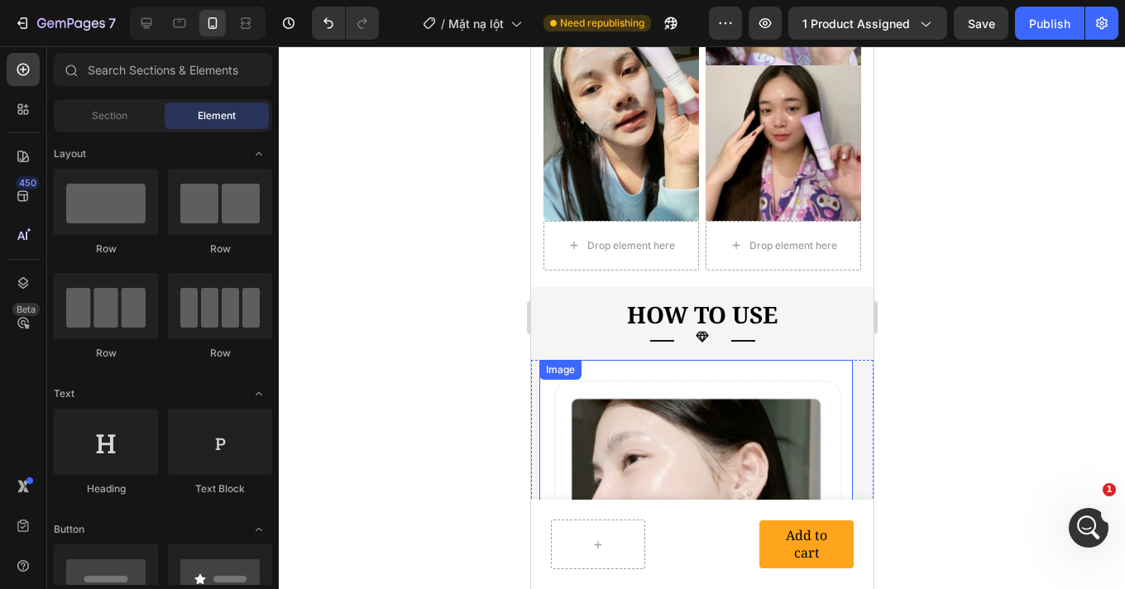
scroll to position [5250, 0]
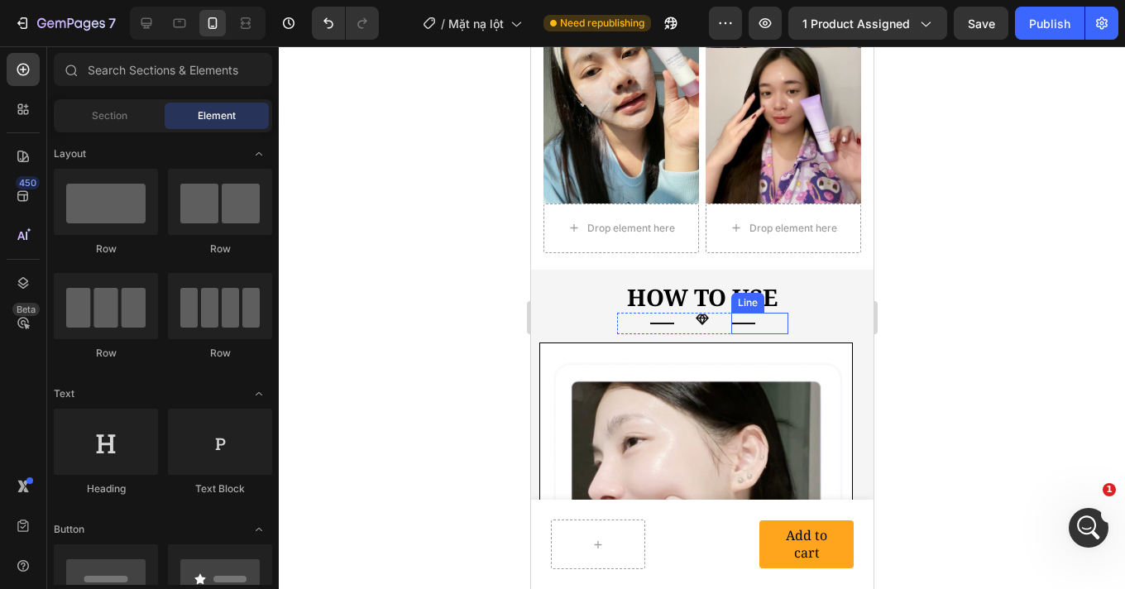
click at [755, 313] on div "Title Line" at bounding box center [758, 323] width 57 height 21
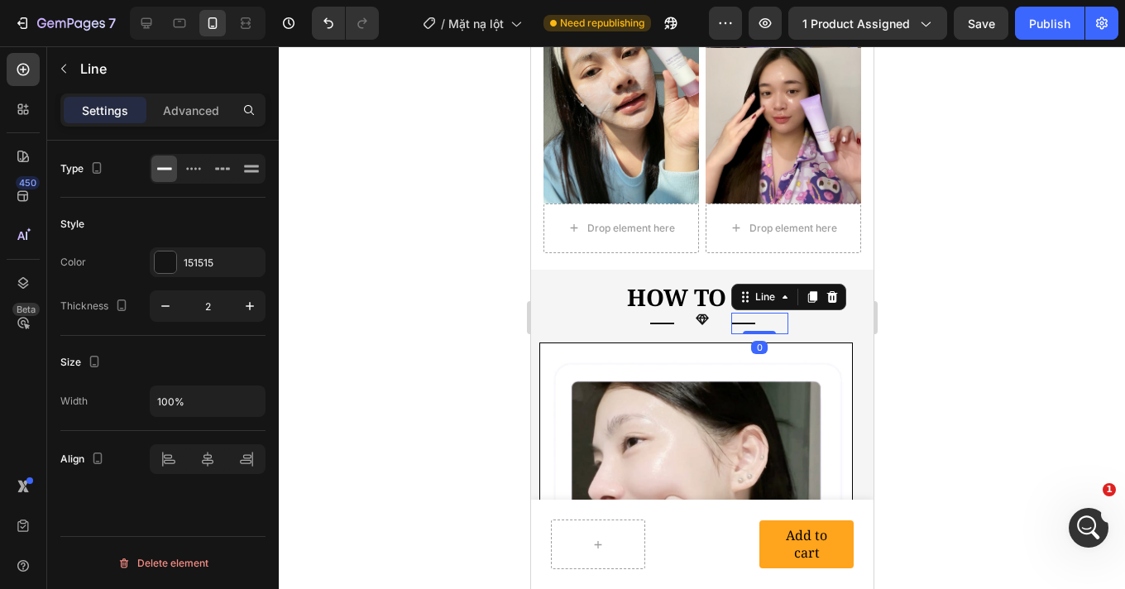
click at [825, 291] on icon at bounding box center [830, 297] width 11 height 12
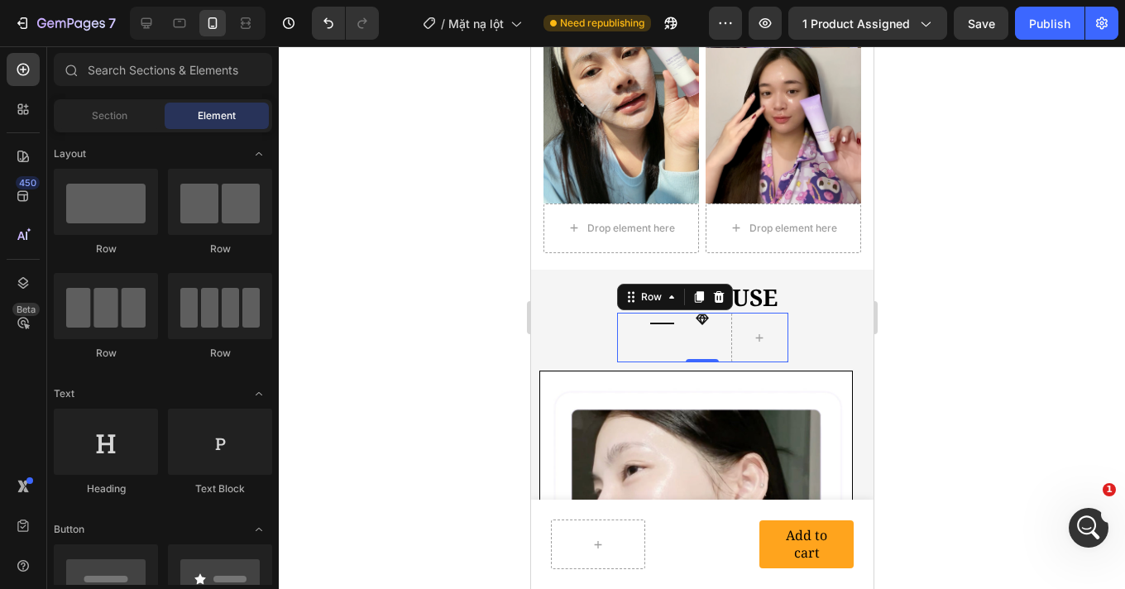
click at [673, 313] on div "Icon" at bounding box center [701, 338] width 57 height 50
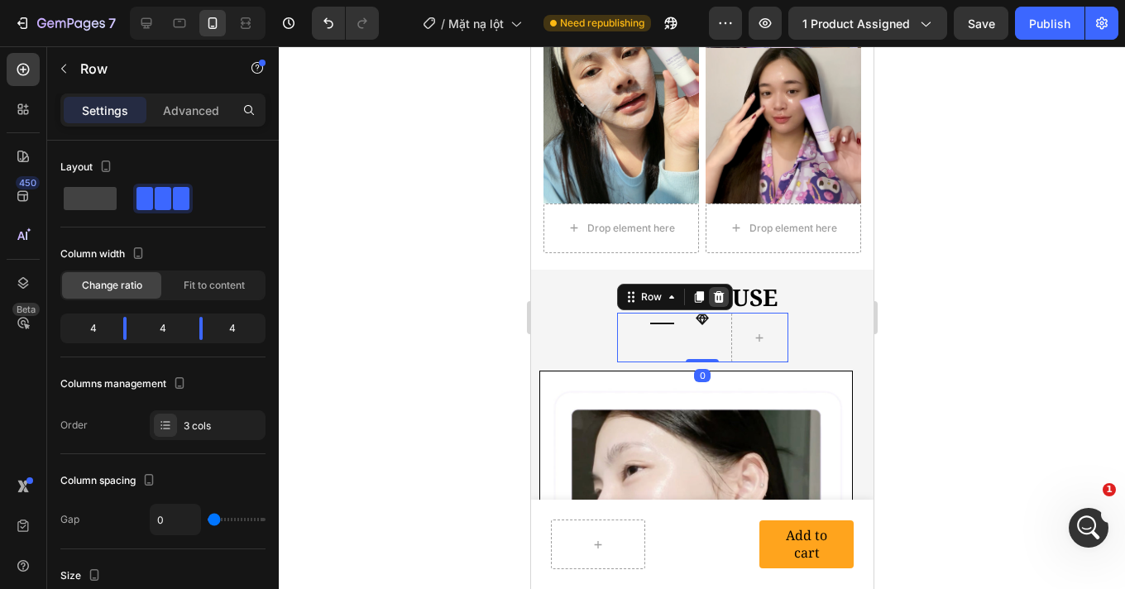
click at [716, 291] on icon at bounding box center [717, 297] width 11 height 12
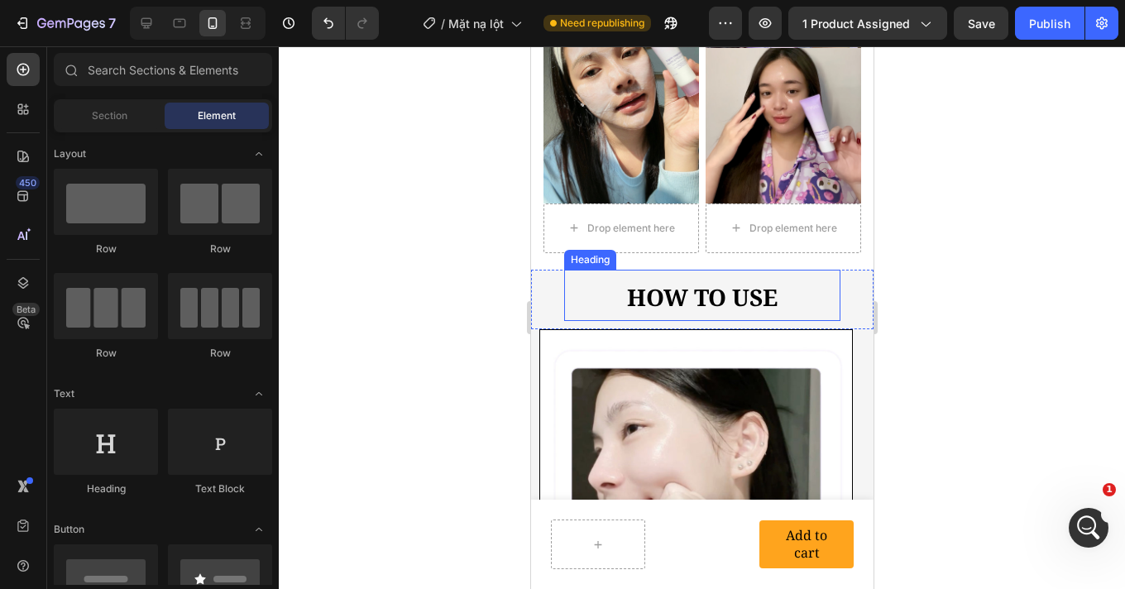
click at [708, 281] on strong "HOW TO USE" at bounding box center [701, 296] width 150 height 31
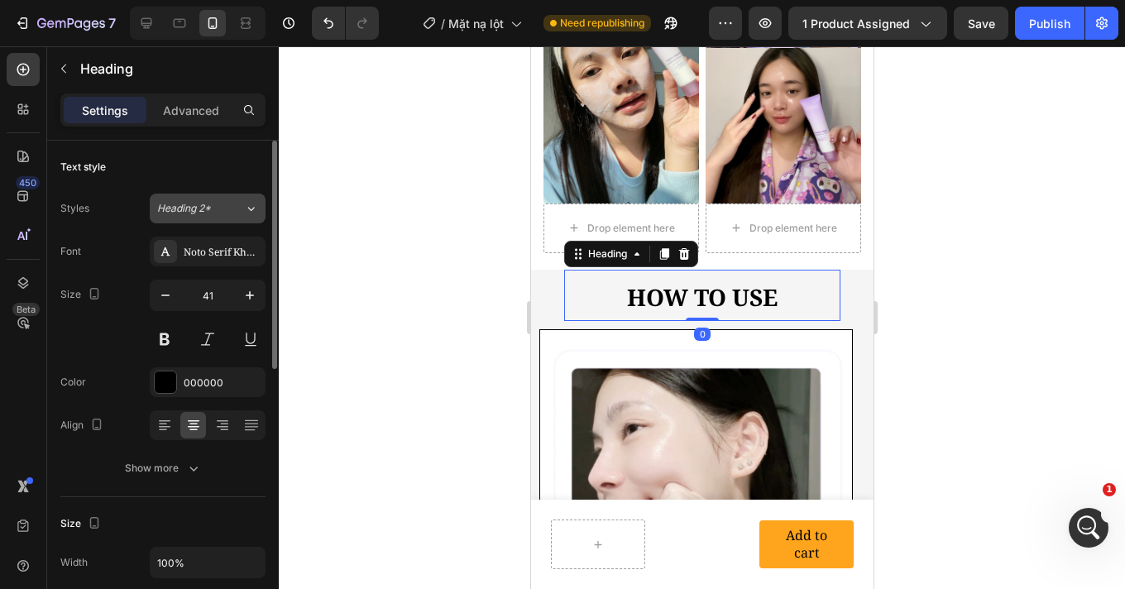
click at [207, 203] on span "Heading 2*" at bounding box center [184, 208] width 54 height 15
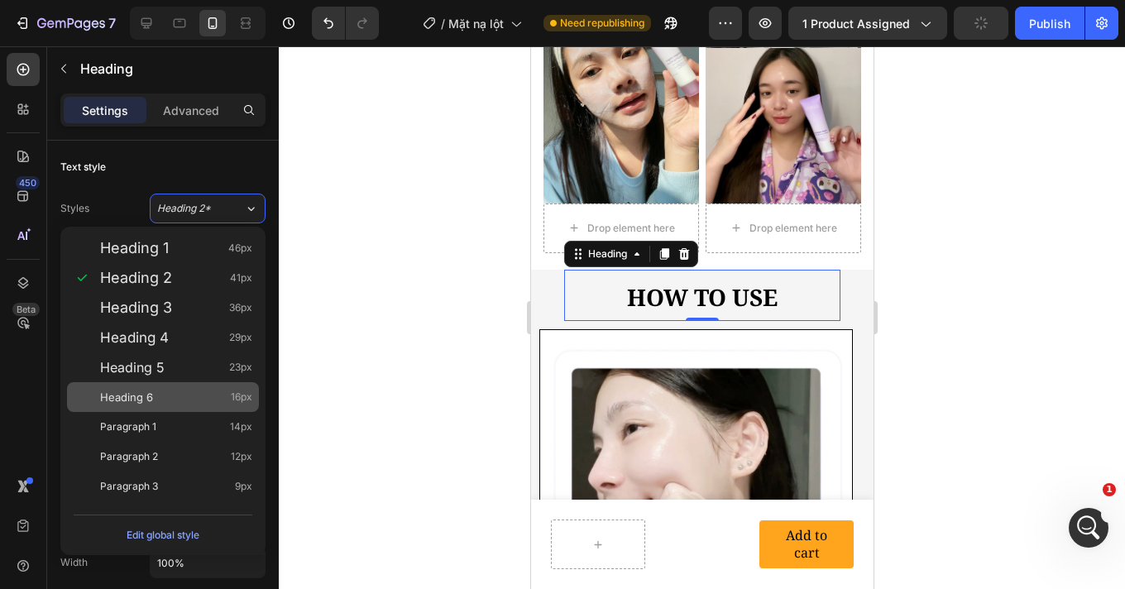
click at [158, 403] on div "Heading 6 16px" at bounding box center [176, 397] width 152 height 17
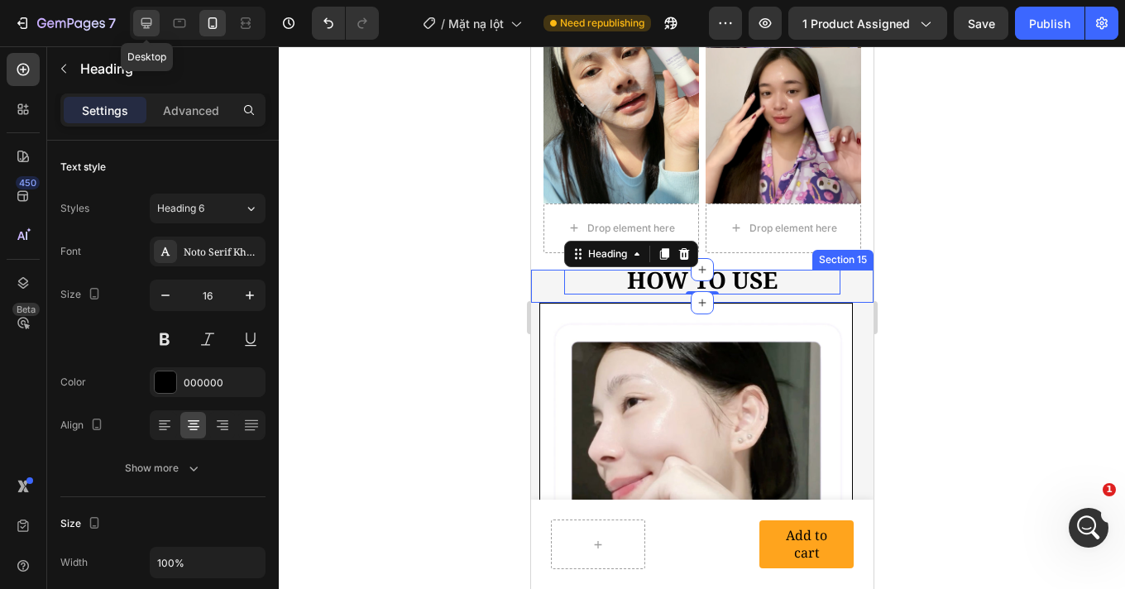
click at [146, 18] on icon at bounding box center [146, 23] width 11 height 11
type input "20"
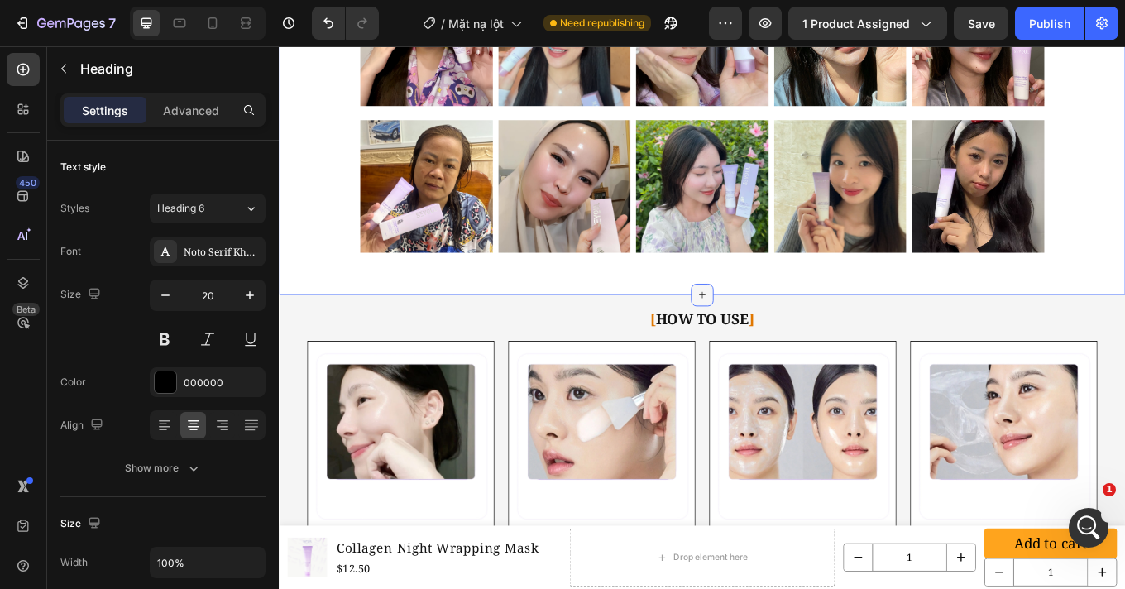
scroll to position [4738, 0]
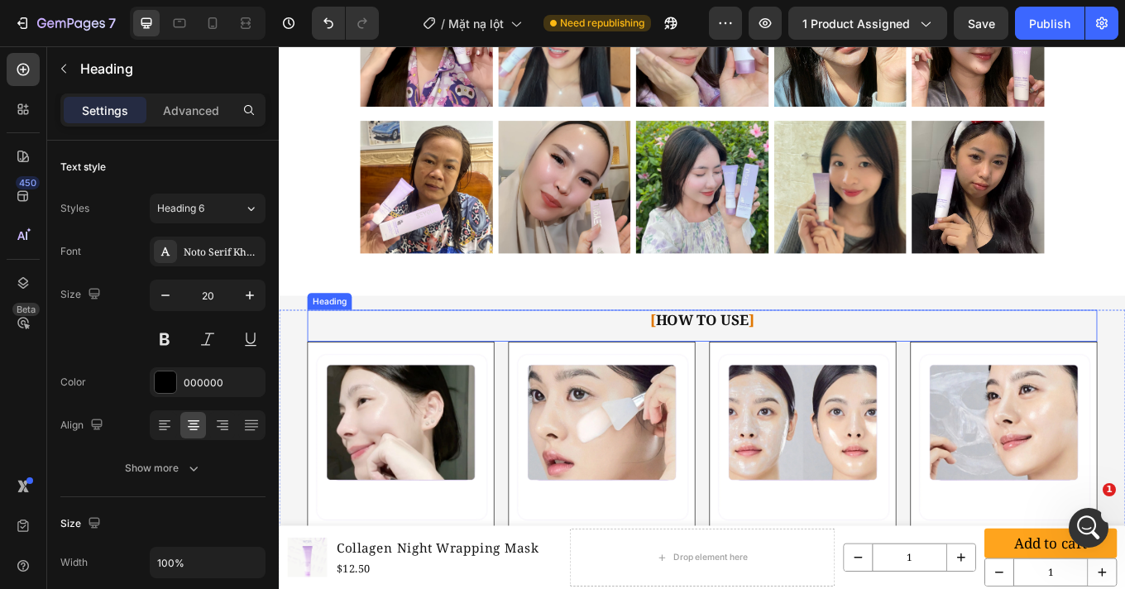
click at [757, 363] on h2 "[ HOW TO USE ]" at bounding box center [775, 368] width 926 height 25
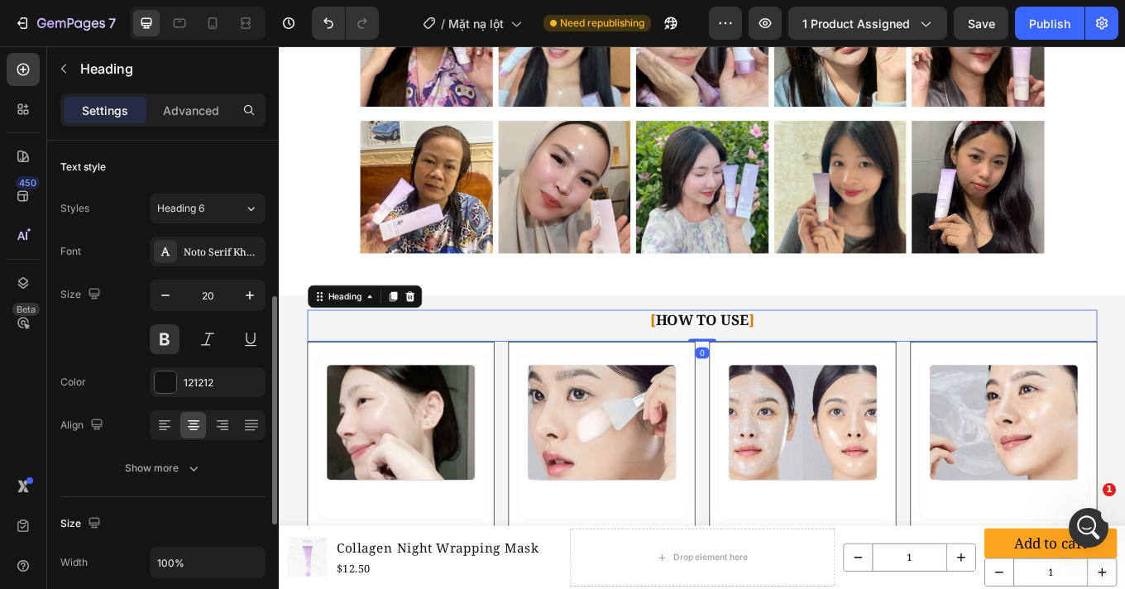
scroll to position [107, 0]
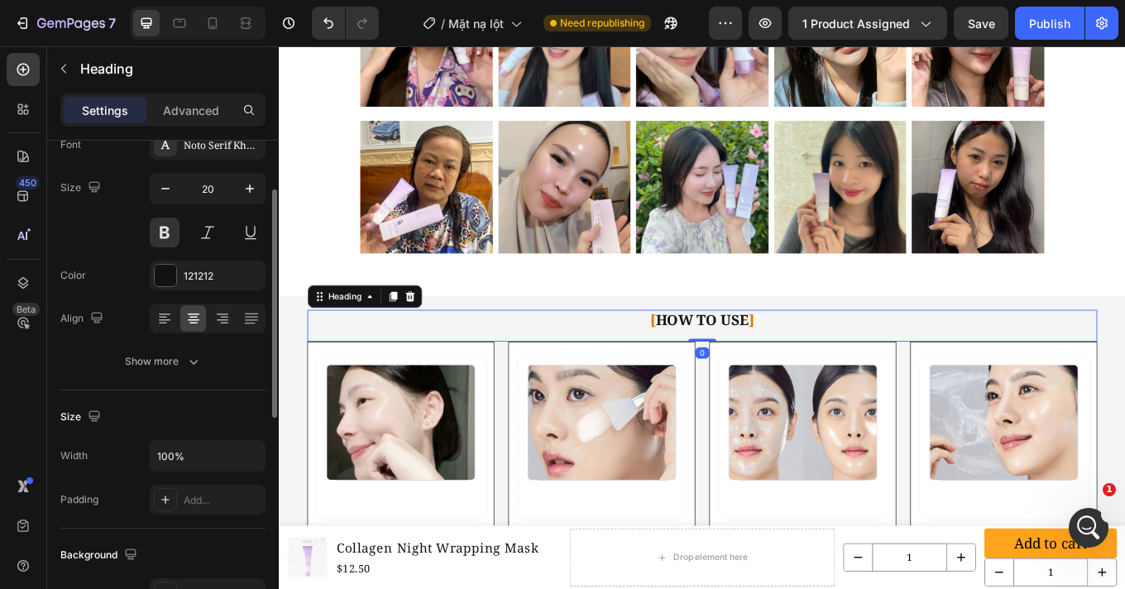
click at [757, 363] on h2 "[ HOW TO USE ]" at bounding box center [775, 368] width 926 height 25
click at [757, 363] on p "[ HOW TO USE ]" at bounding box center [774, 367] width 923 height 21
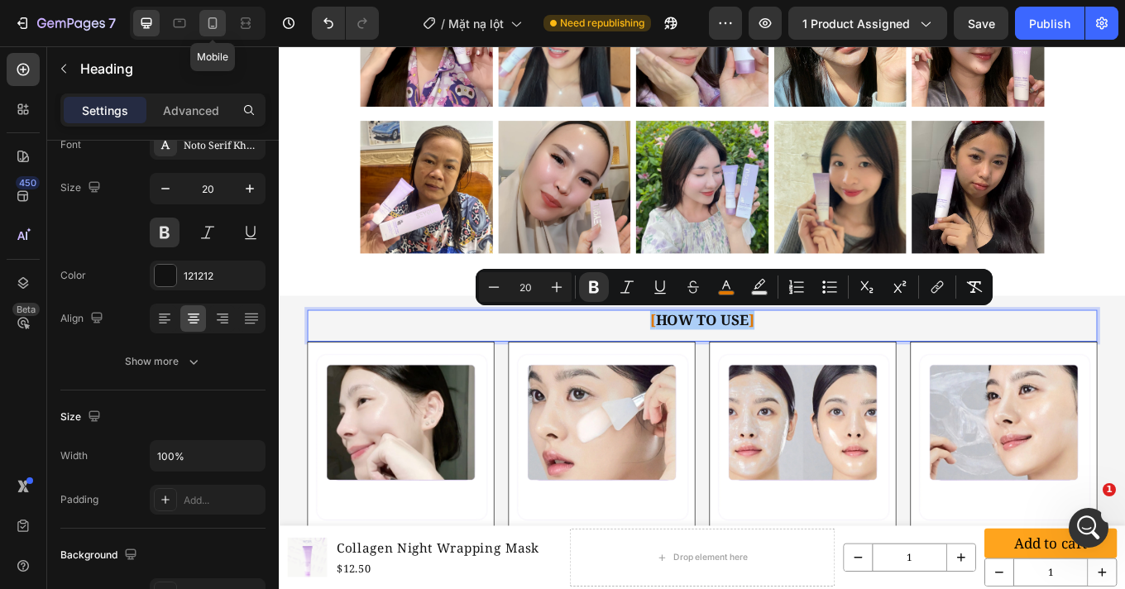
click at [217, 20] on icon at bounding box center [212, 23] width 17 height 17
type input "16"
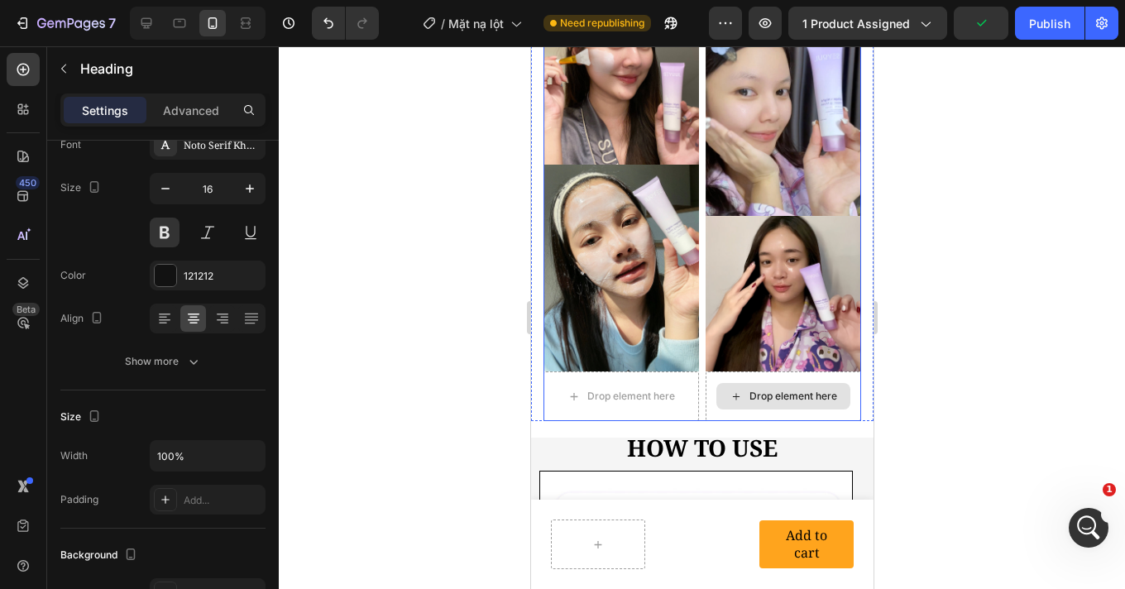
scroll to position [5269, 0]
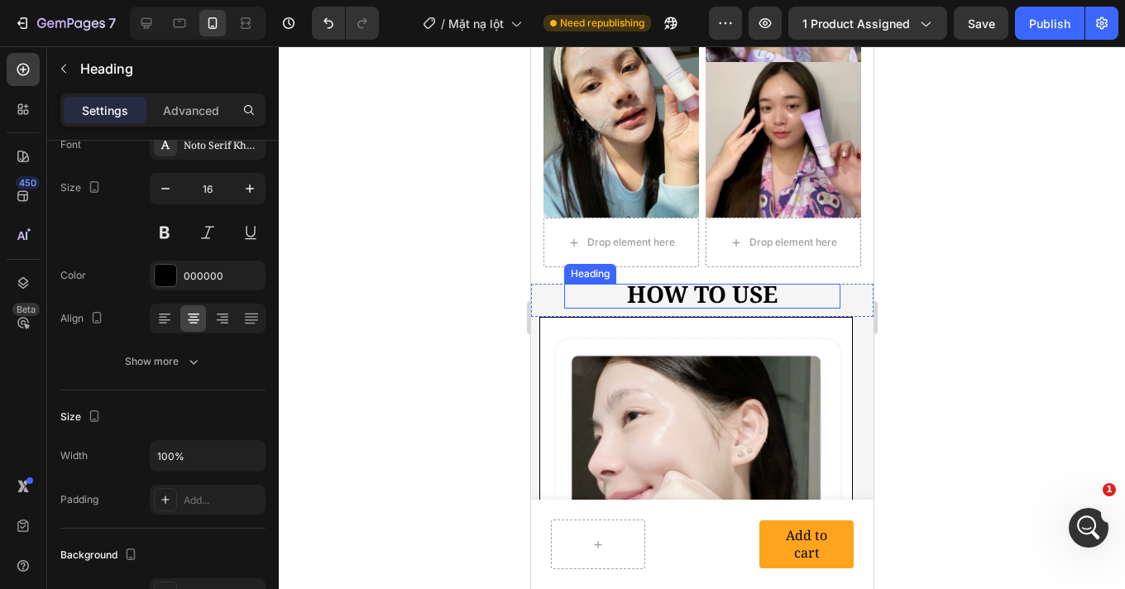
click at [774, 284] on h2 "HOW TO USE" at bounding box center [701, 296] width 276 height 25
click at [772, 284] on h2 "HOW TO USE" at bounding box center [701, 296] width 276 height 25
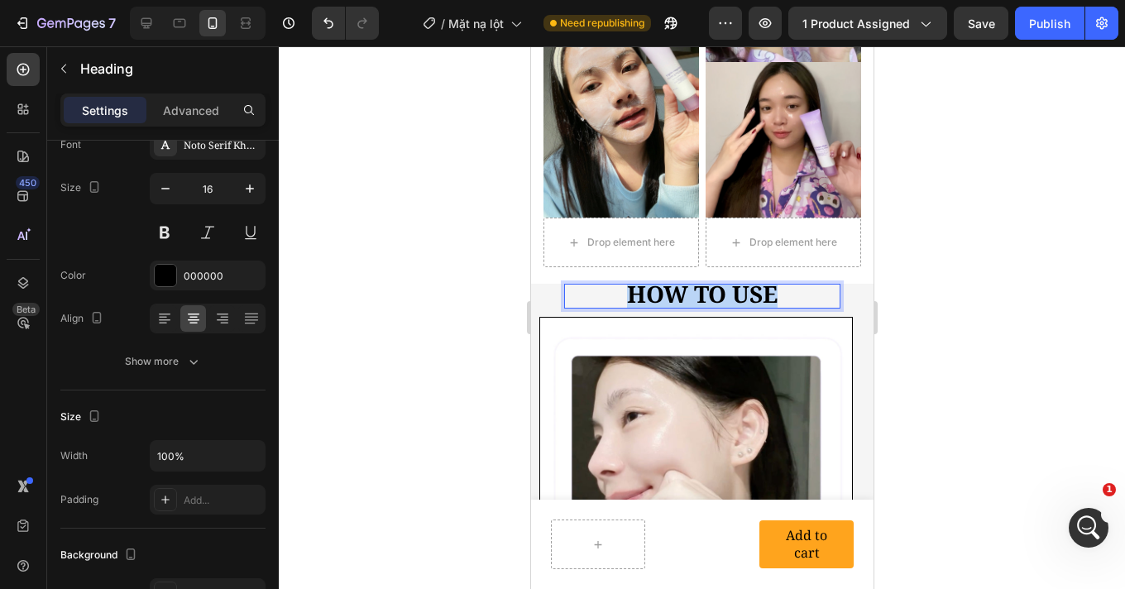
click at [772, 285] on p "HOW TO USE" at bounding box center [701, 295] width 273 height 21
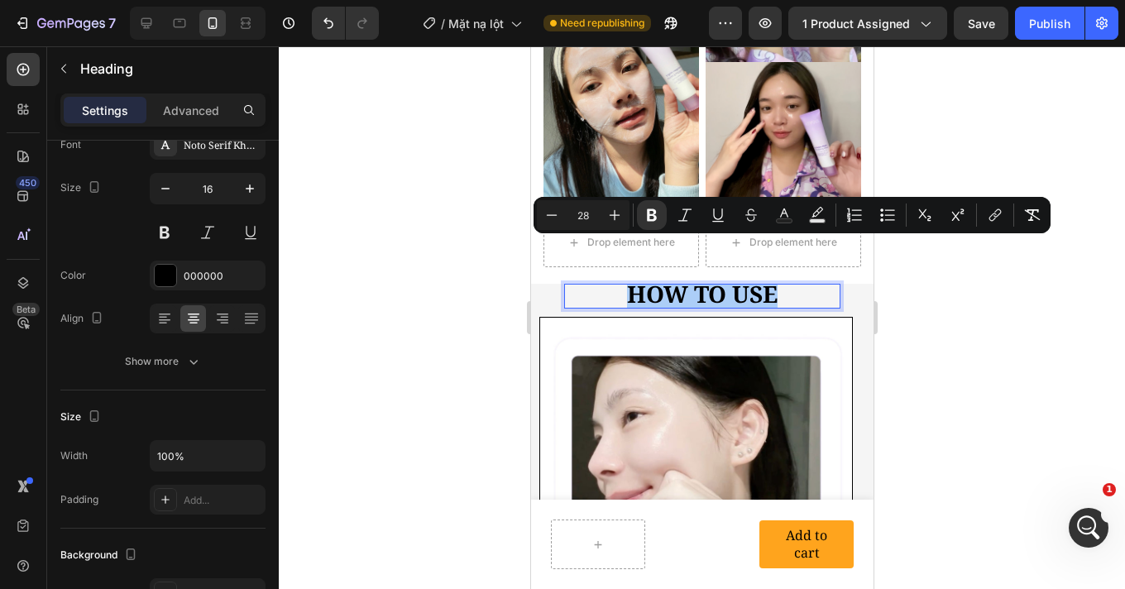
click at [996, 260] on div at bounding box center [702, 317] width 846 height 542
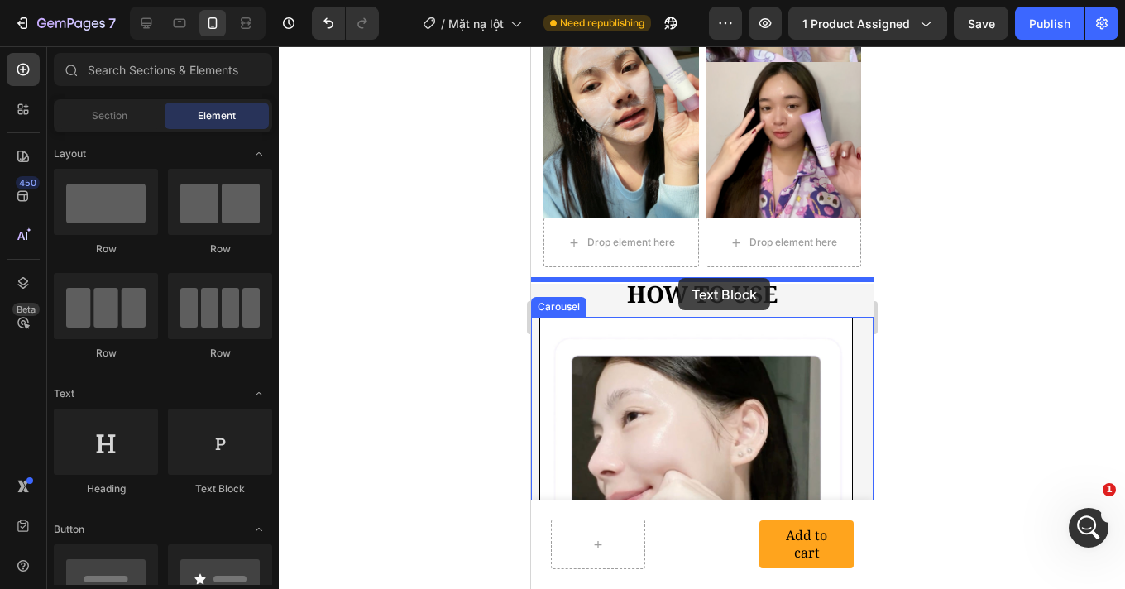
drag, startPoint x: 767, startPoint y: 471, endPoint x: 674, endPoint y: 281, distance: 211.9
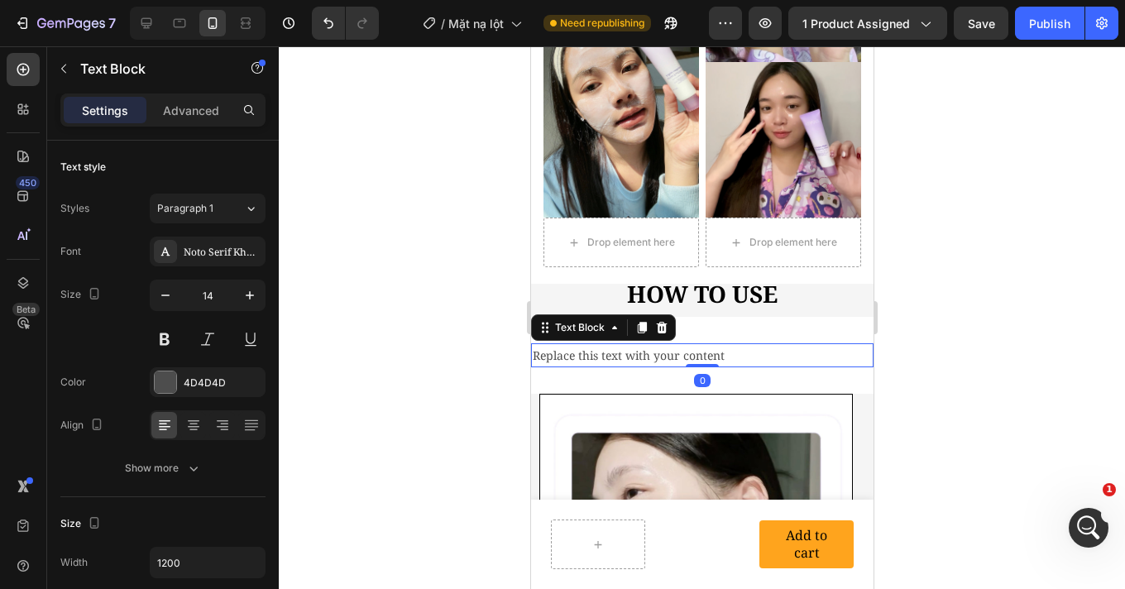
click at [687, 343] on div "Replace this text with your content" at bounding box center [701, 355] width 342 height 24
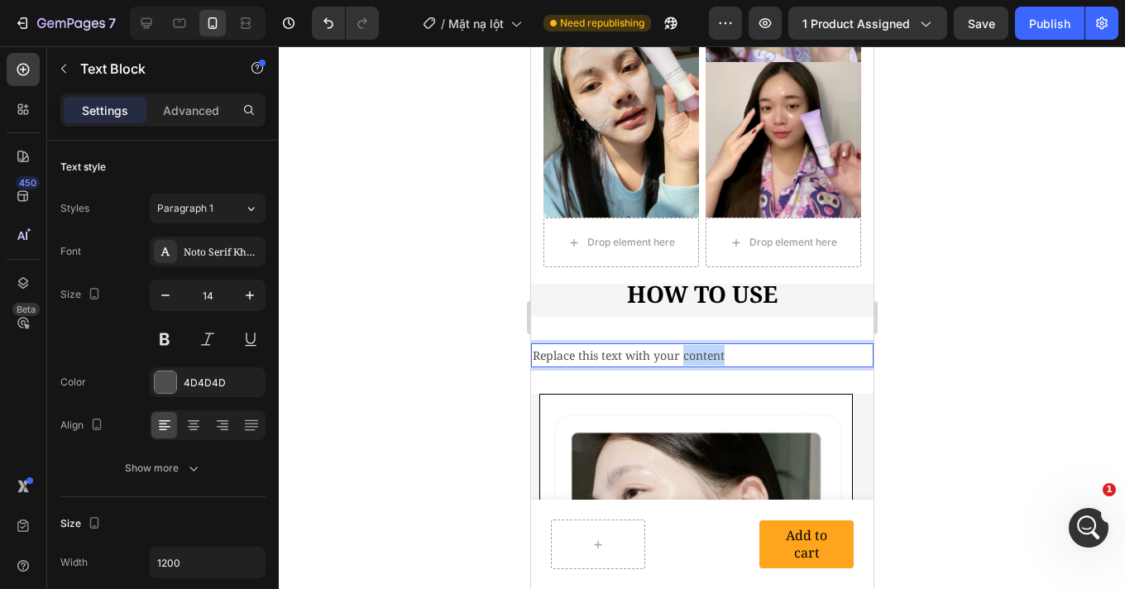
click at [687, 345] on p "Replace this text with your content" at bounding box center [701, 355] width 339 height 21
click at [991, 348] on div at bounding box center [702, 317] width 846 height 542
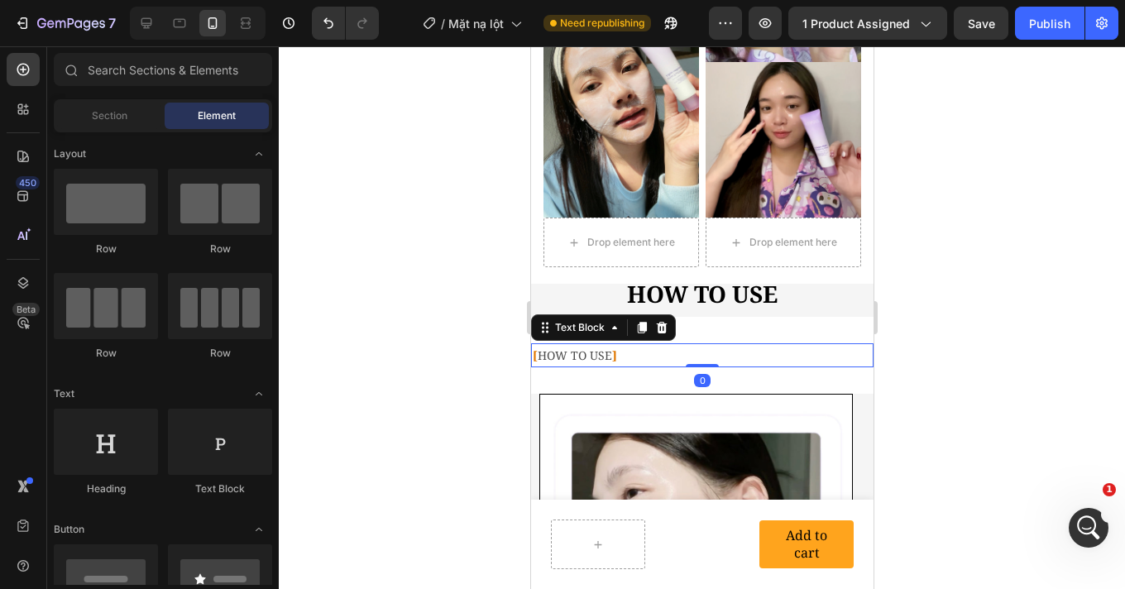
click at [705, 345] on p "[ HOW TO USE ]" at bounding box center [701, 355] width 339 height 21
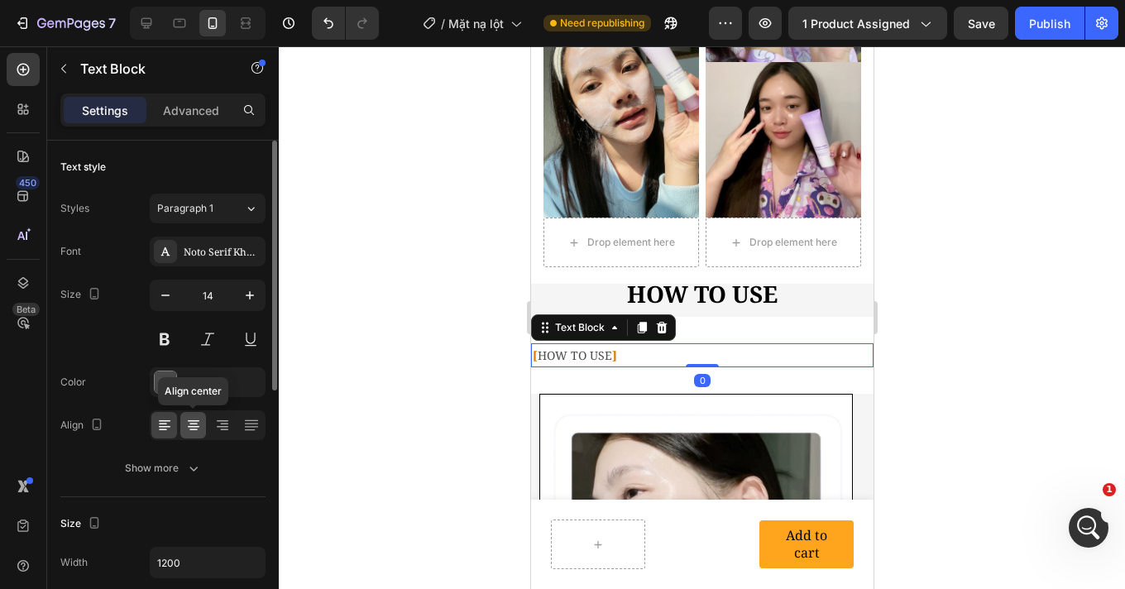
click at [190, 423] on icon at bounding box center [193, 425] width 17 height 17
click at [170, 337] on button at bounding box center [165, 339] width 30 height 30
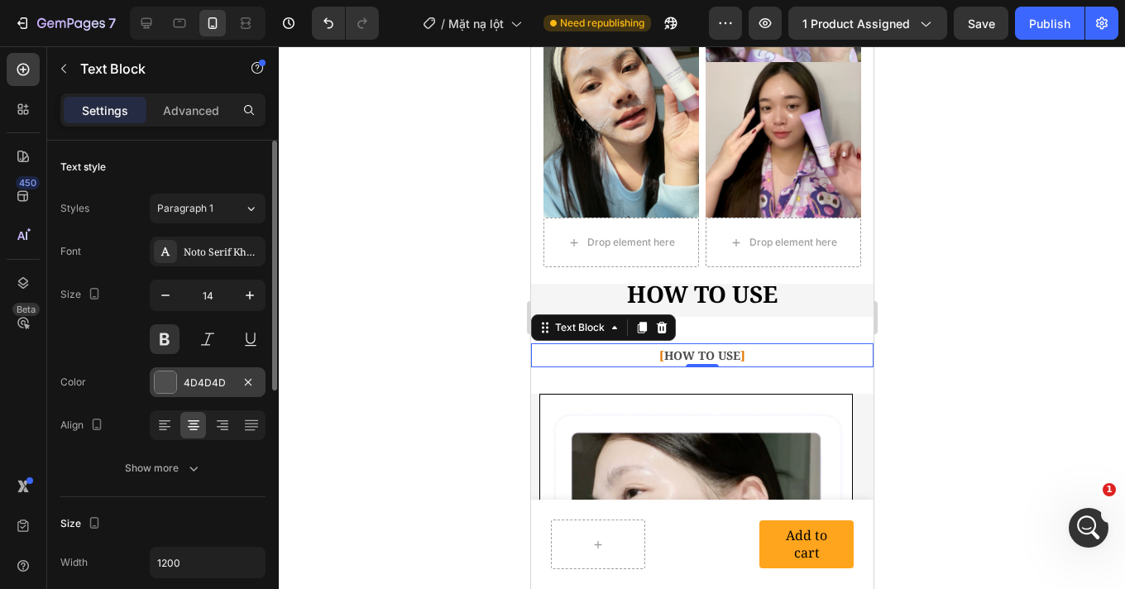
click at [184, 383] on div "4D4D4D" at bounding box center [208, 382] width 48 height 15
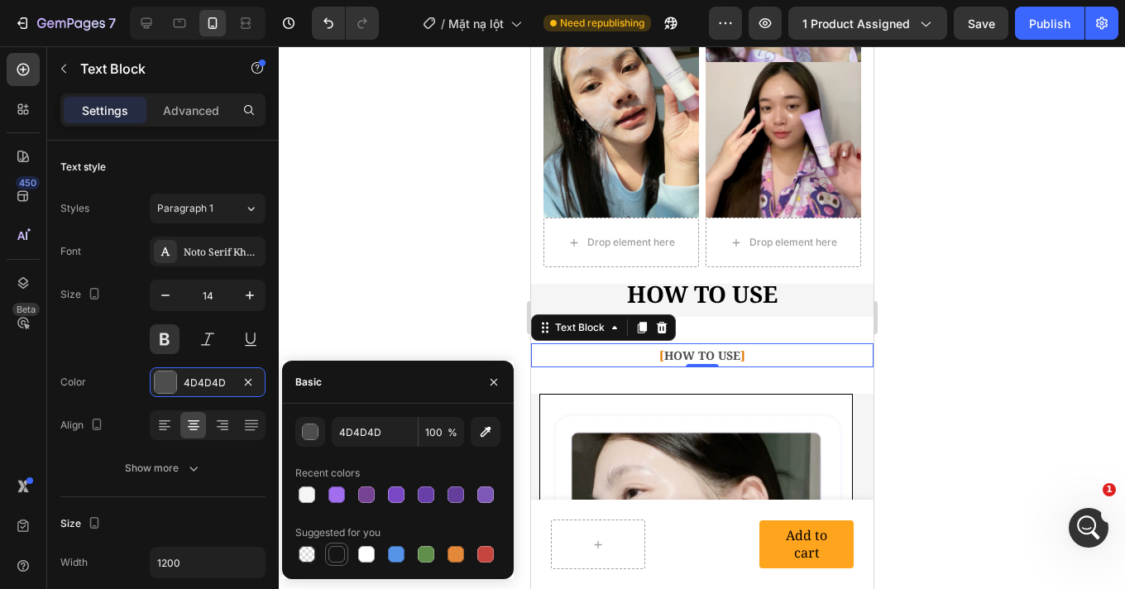
click at [335, 551] on div at bounding box center [336, 554] width 17 height 17
type input "151515"
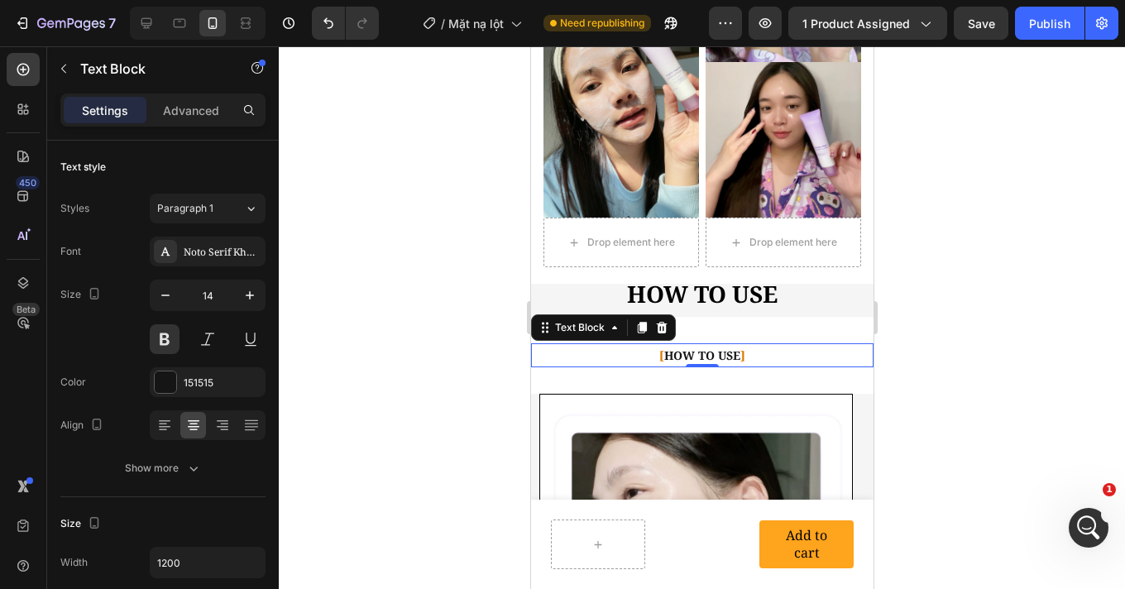
click at [962, 289] on div at bounding box center [702, 317] width 846 height 542
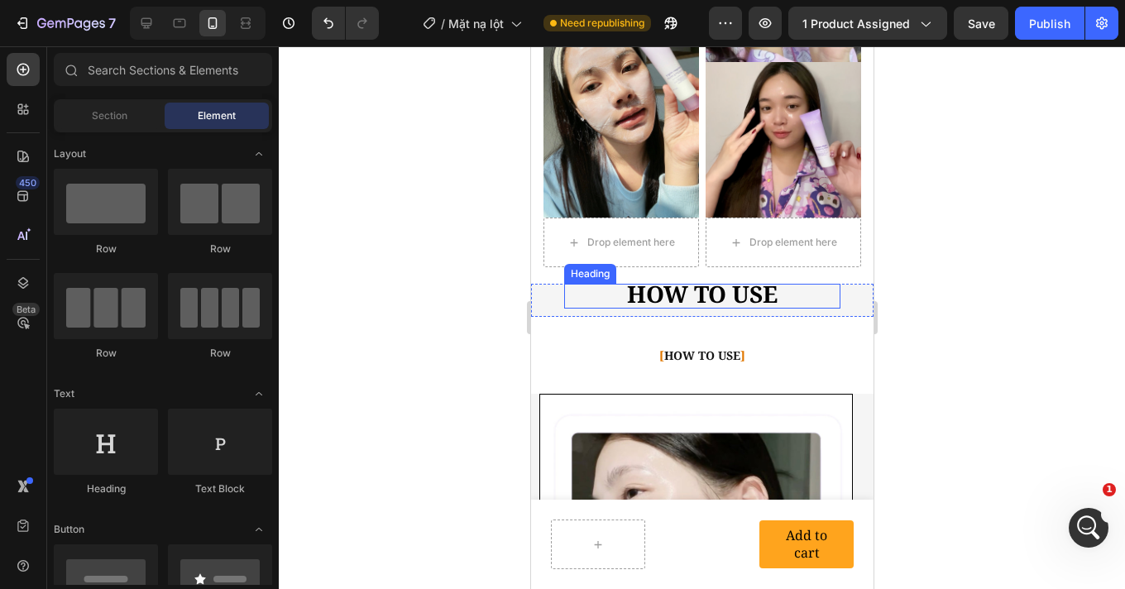
click at [731, 278] on strong "HOW TO USE" at bounding box center [701, 293] width 150 height 31
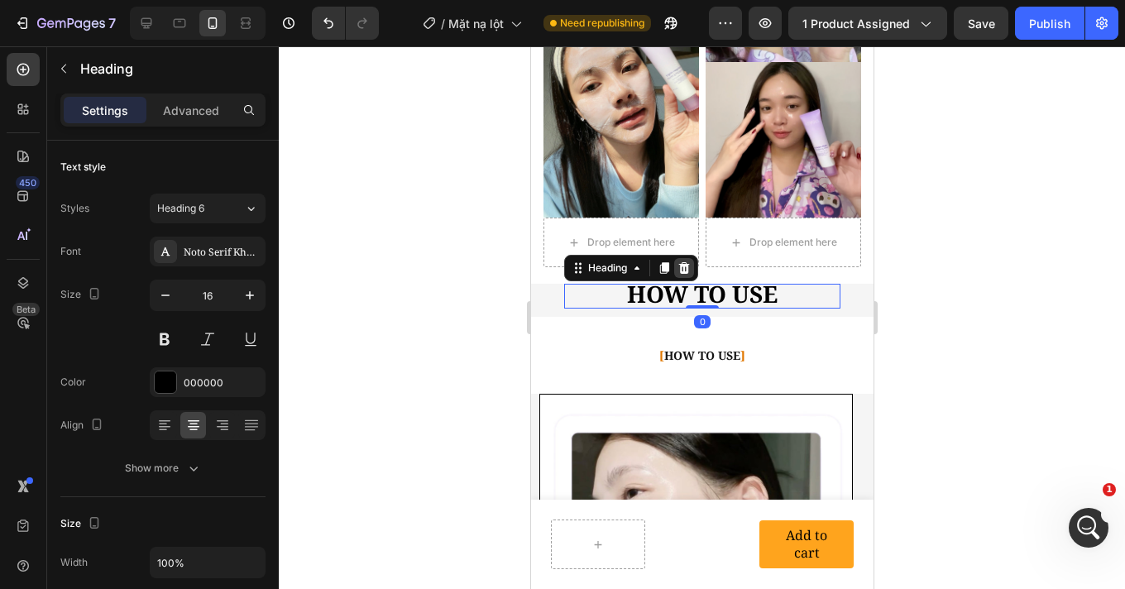
click at [687, 262] on icon at bounding box center [683, 268] width 11 height 12
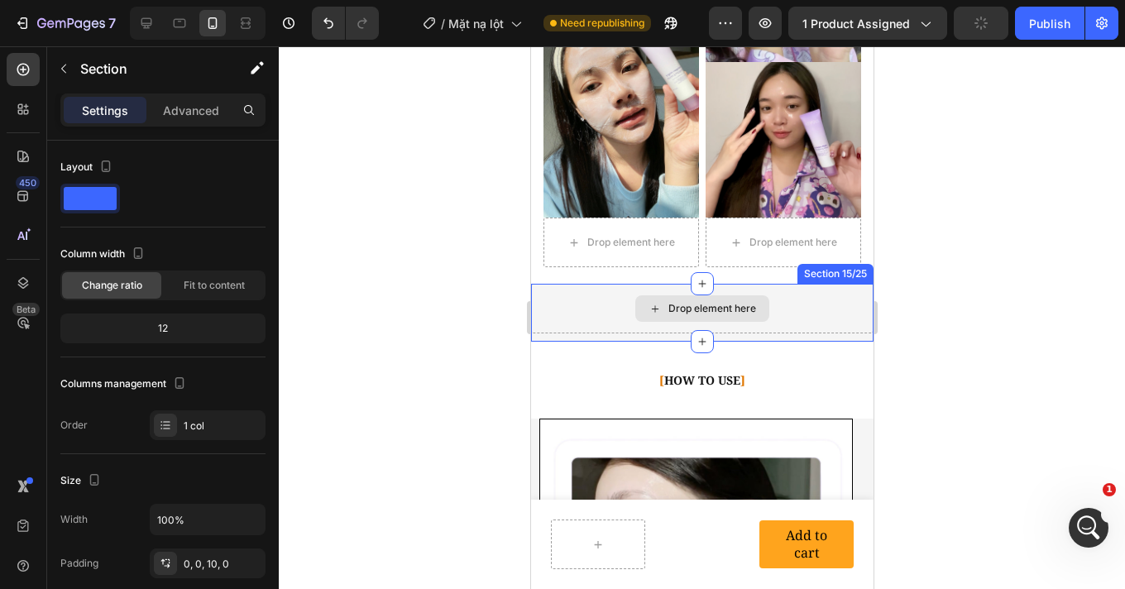
click at [819, 284] on div "Drop element here" at bounding box center [701, 309] width 342 height 50
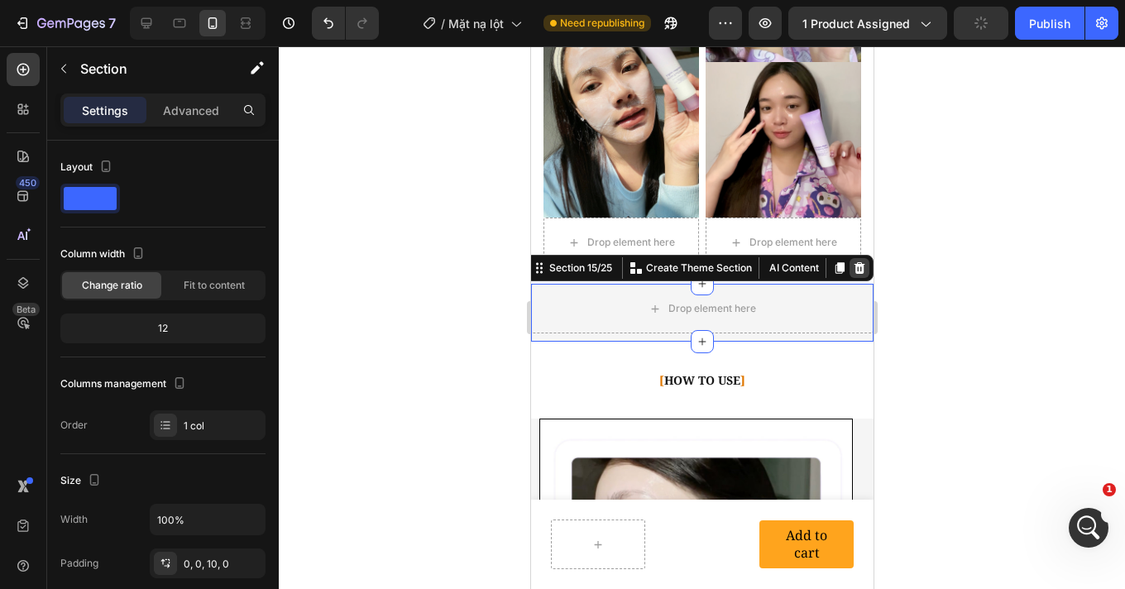
click at [852, 261] on icon at bounding box center [858, 267] width 13 height 13
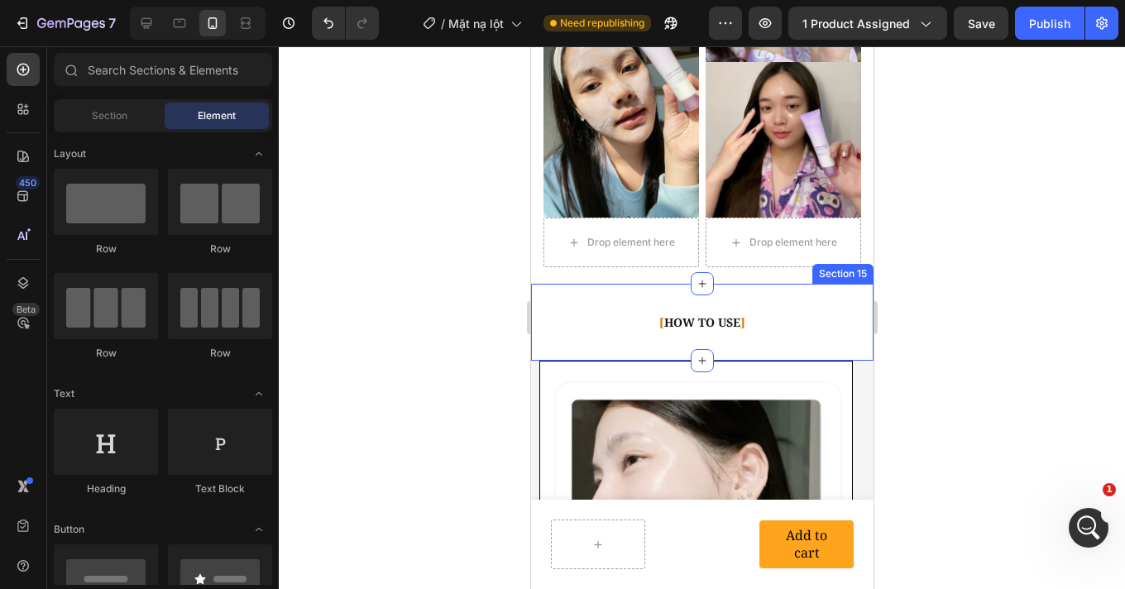
click at [751, 305] on div "[ HOW TO USE ] Text Block Section 15" at bounding box center [701, 322] width 342 height 77
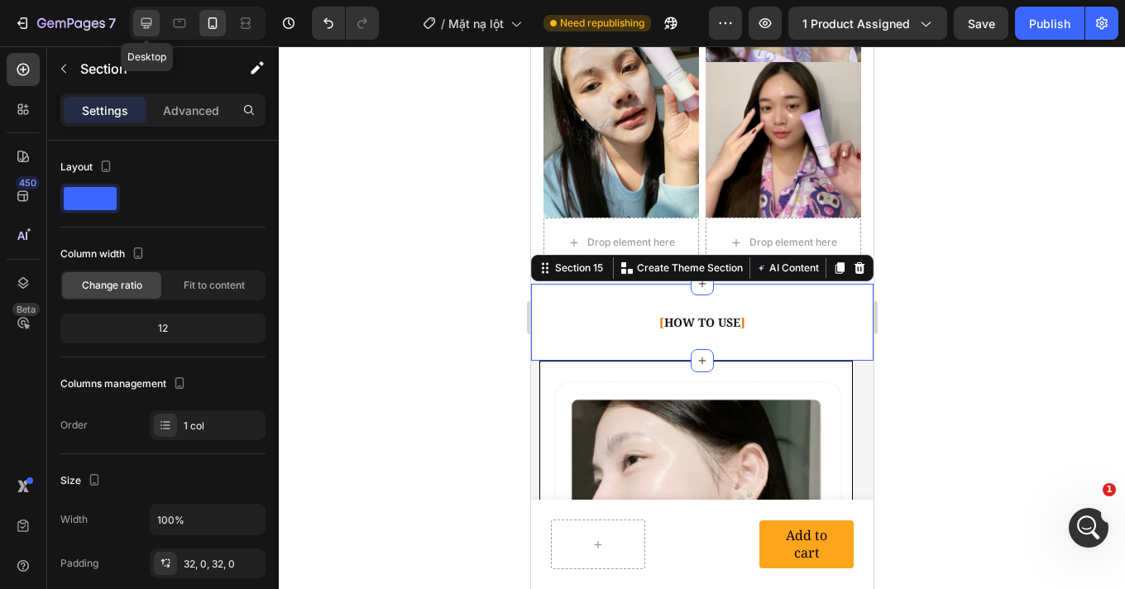
click at [149, 28] on icon at bounding box center [146, 23] width 17 height 17
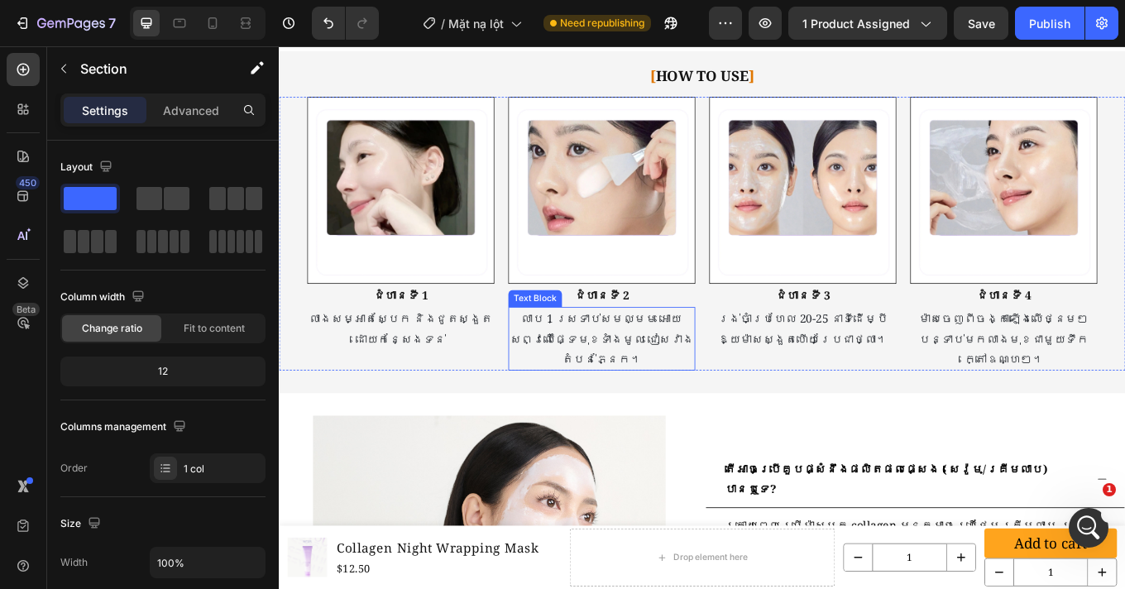
scroll to position [4955, 0]
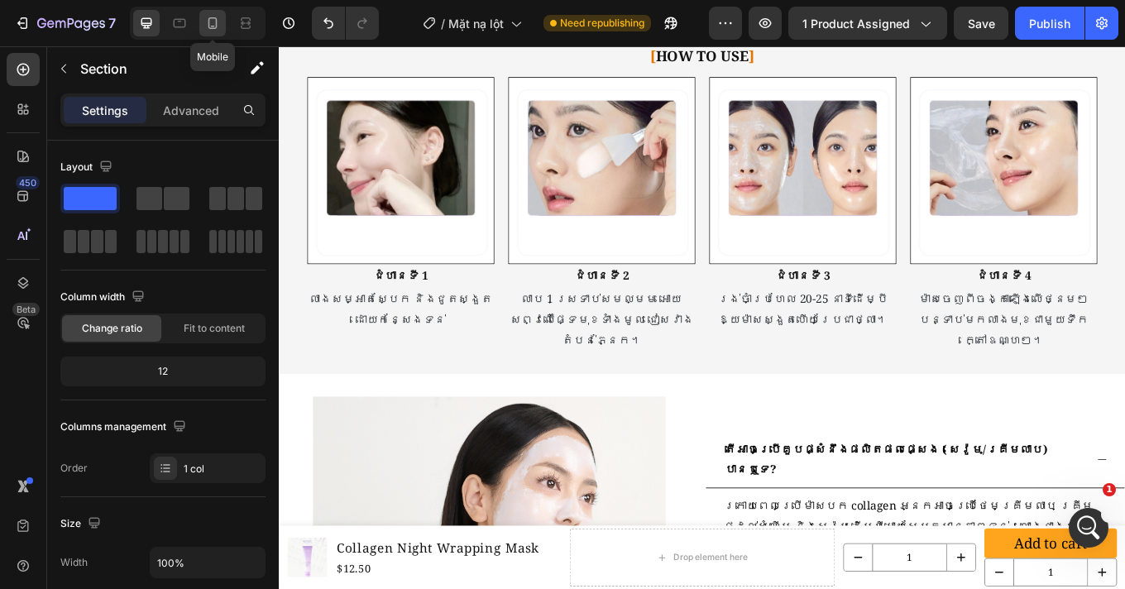
click at [213, 22] on icon at bounding box center [212, 23] width 17 height 17
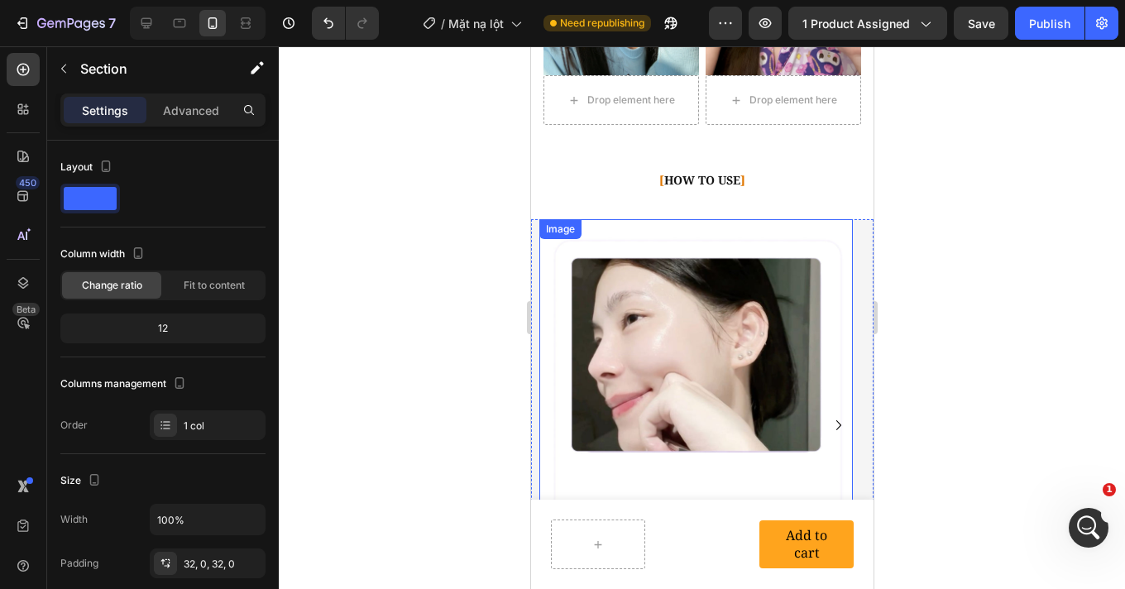
scroll to position [5394, 0]
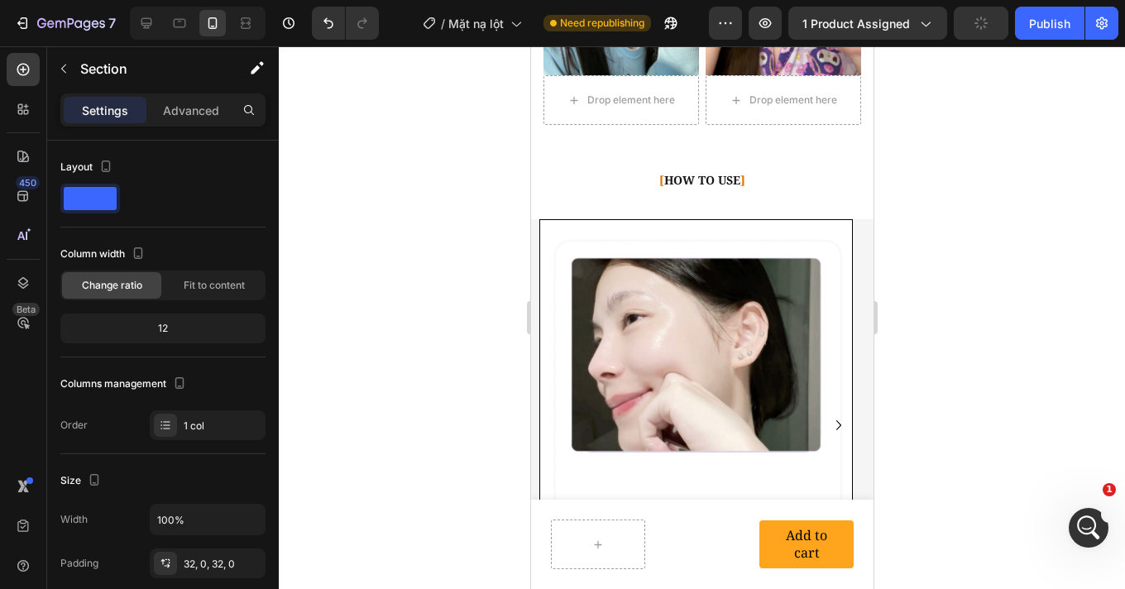
click at [625, 170] on p "[ HOW TO USE ]" at bounding box center [701, 180] width 339 height 21
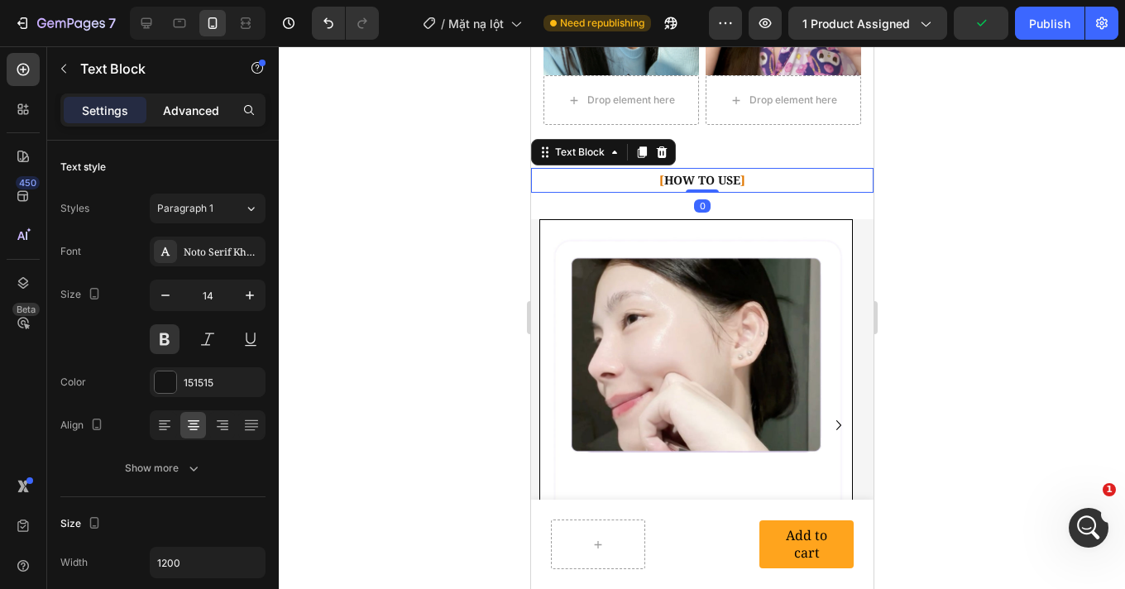
click at [212, 103] on p "Advanced" at bounding box center [191, 110] width 56 height 17
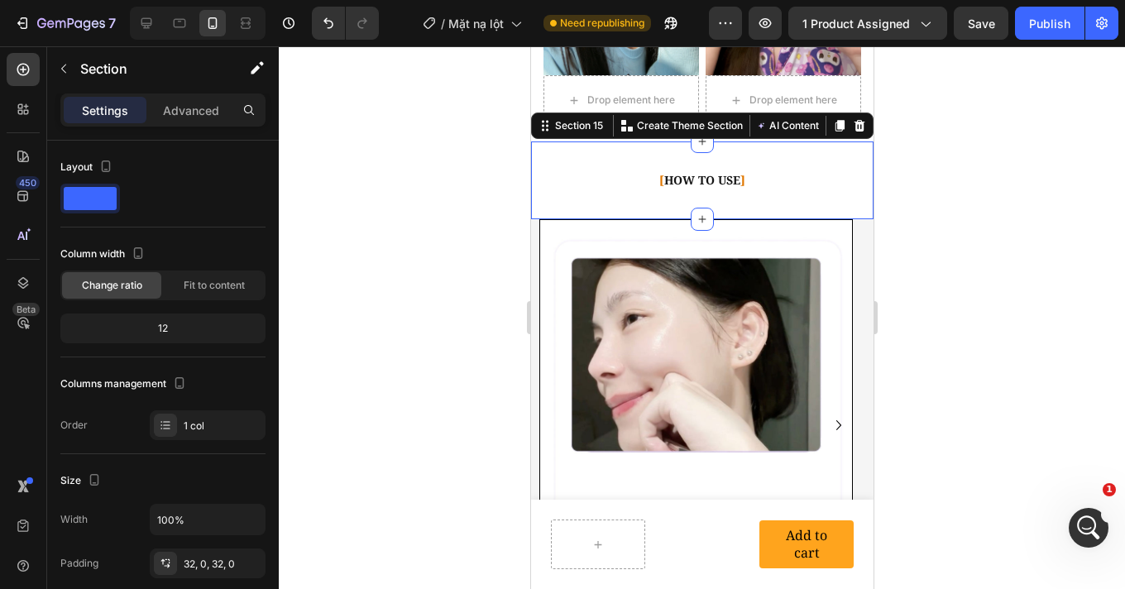
click at [823, 161] on div "[ HOW TO USE ] Text Block Section 15 Create Theme Section AI Content Write with…" at bounding box center [701, 179] width 342 height 77
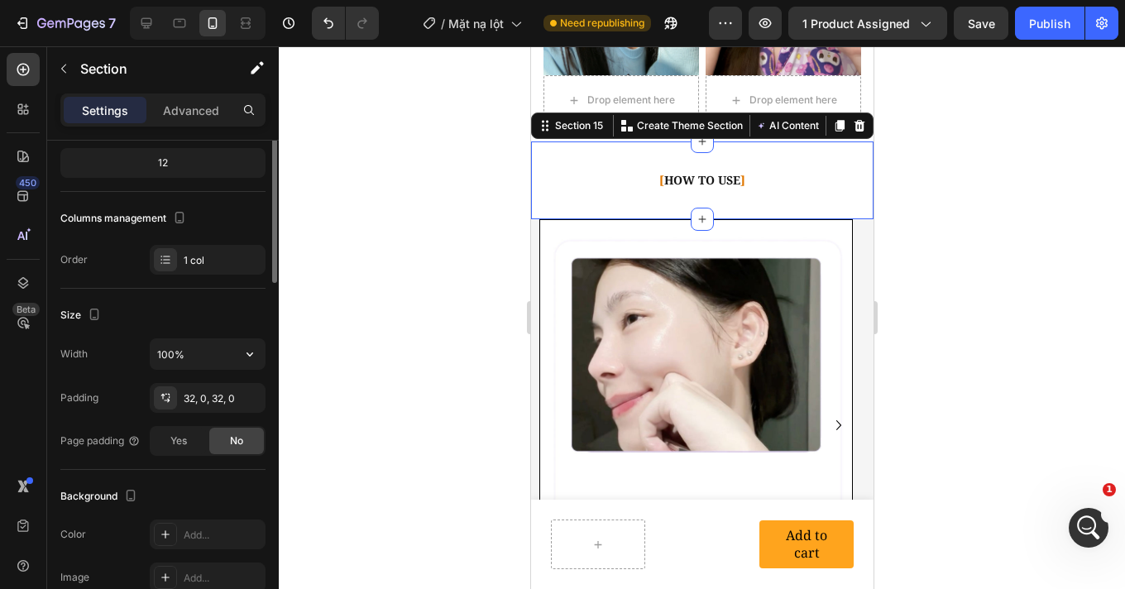
scroll to position [328, 0]
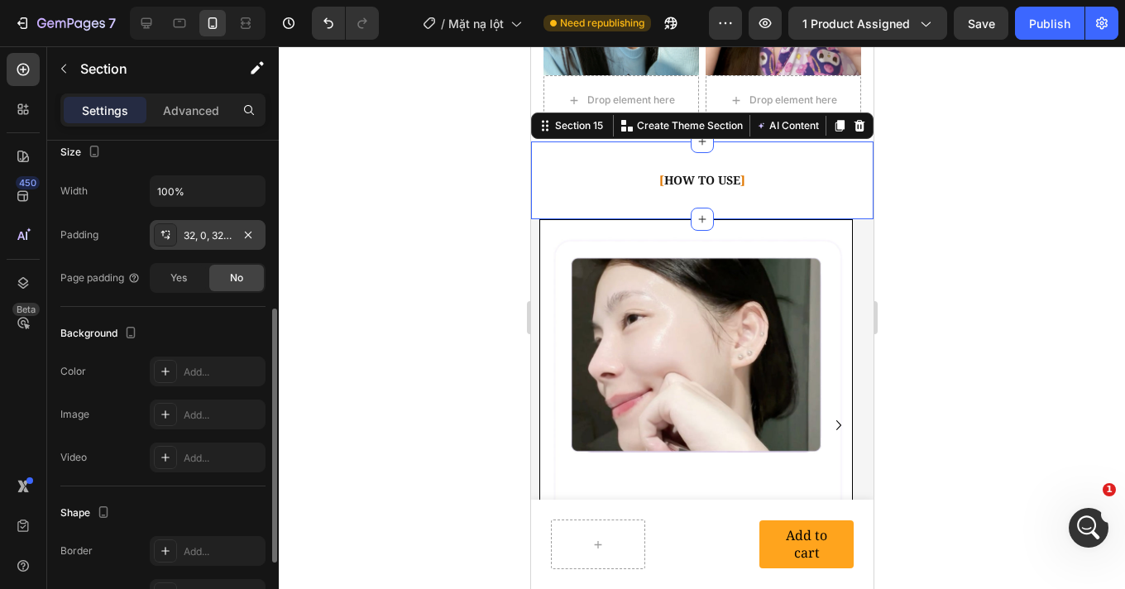
click at [197, 233] on div "32, 0, 32, 0" at bounding box center [208, 235] width 48 height 15
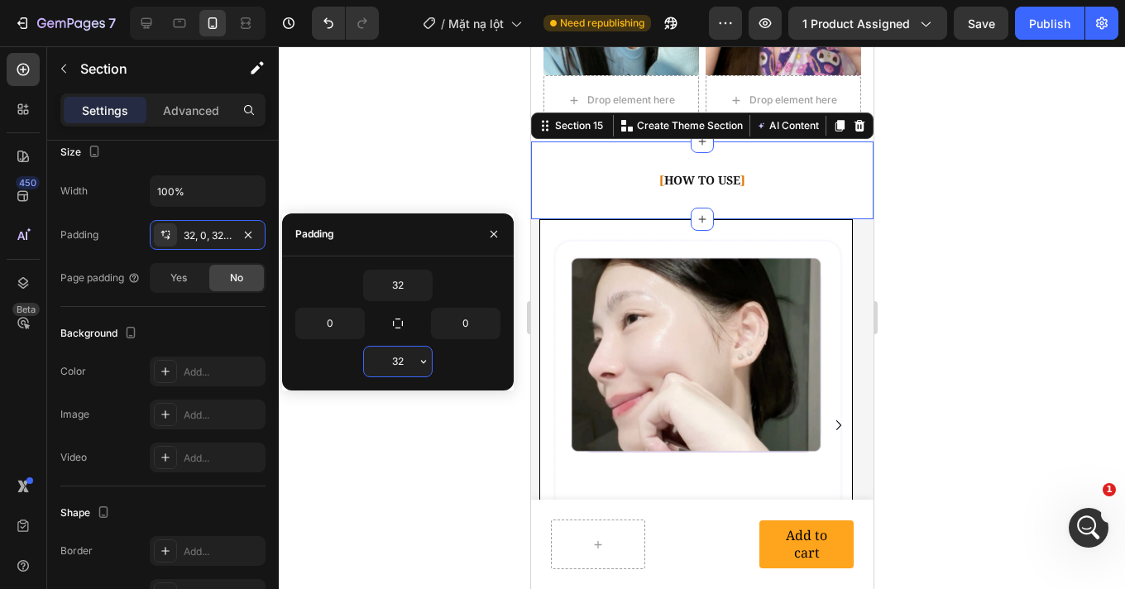
click at [402, 365] on input "32" at bounding box center [398, 361] width 68 height 30
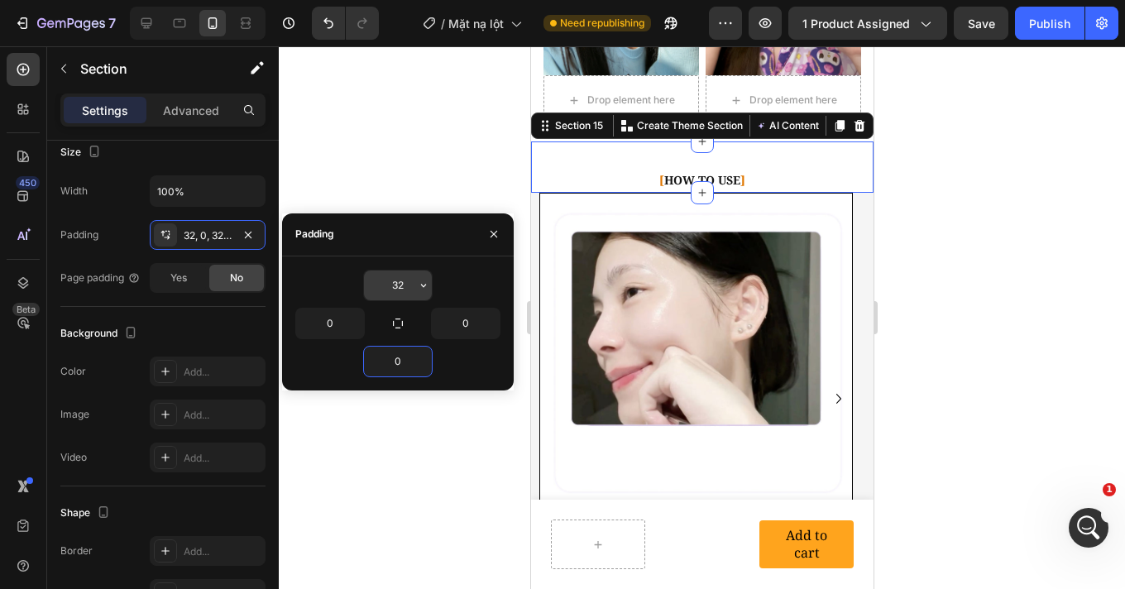
type input "0"
click at [411, 289] on input "32" at bounding box center [398, 285] width 68 height 30
type input "0"
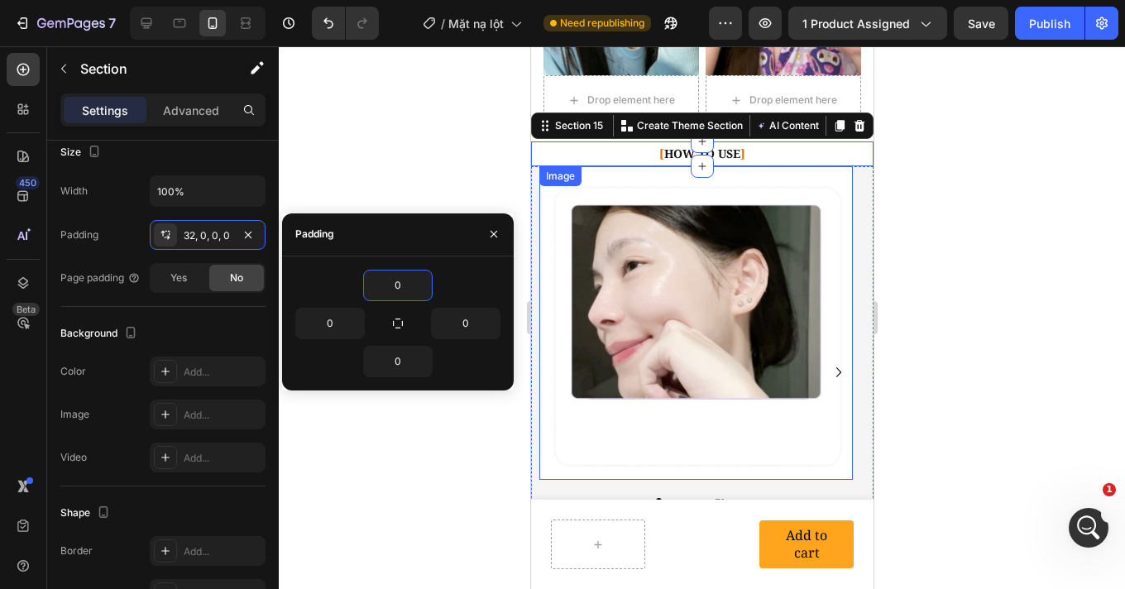
click at [927, 264] on div at bounding box center [702, 317] width 846 height 542
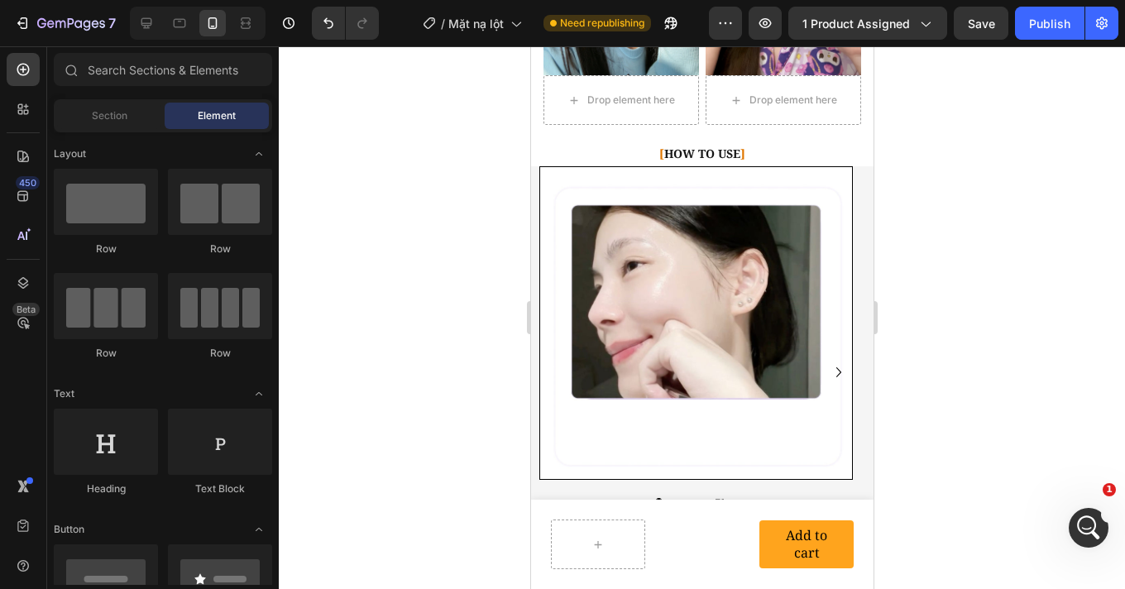
click at [966, 184] on div at bounding box center [702, 317] width 846 height 542
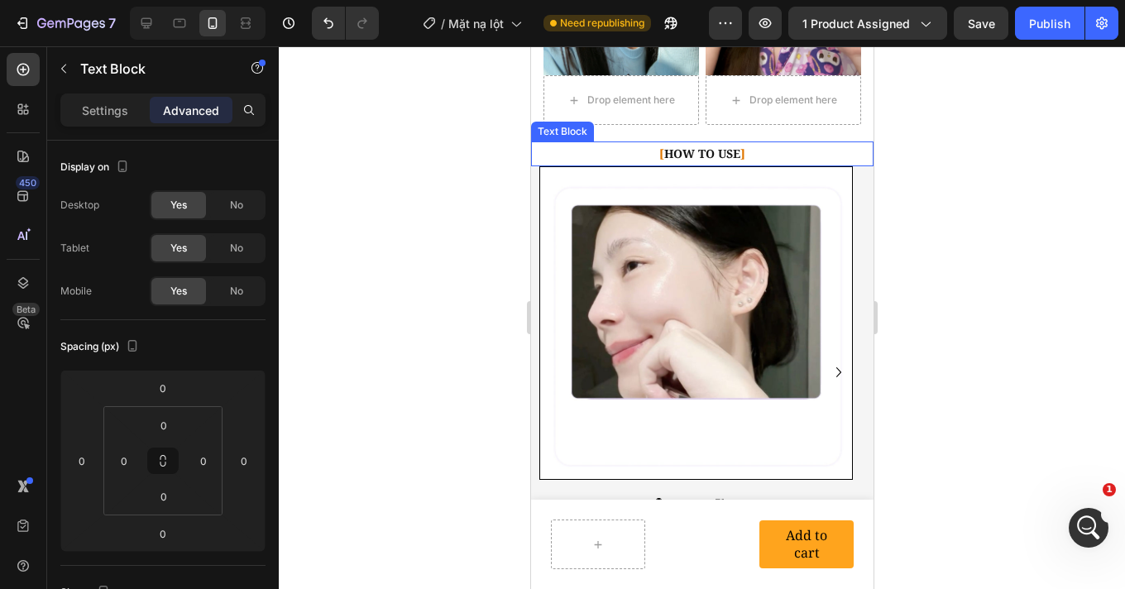
click at [719, 143] on p "[ HOW TO USE ]" at bounding box center [701, 153] width 339 height 21
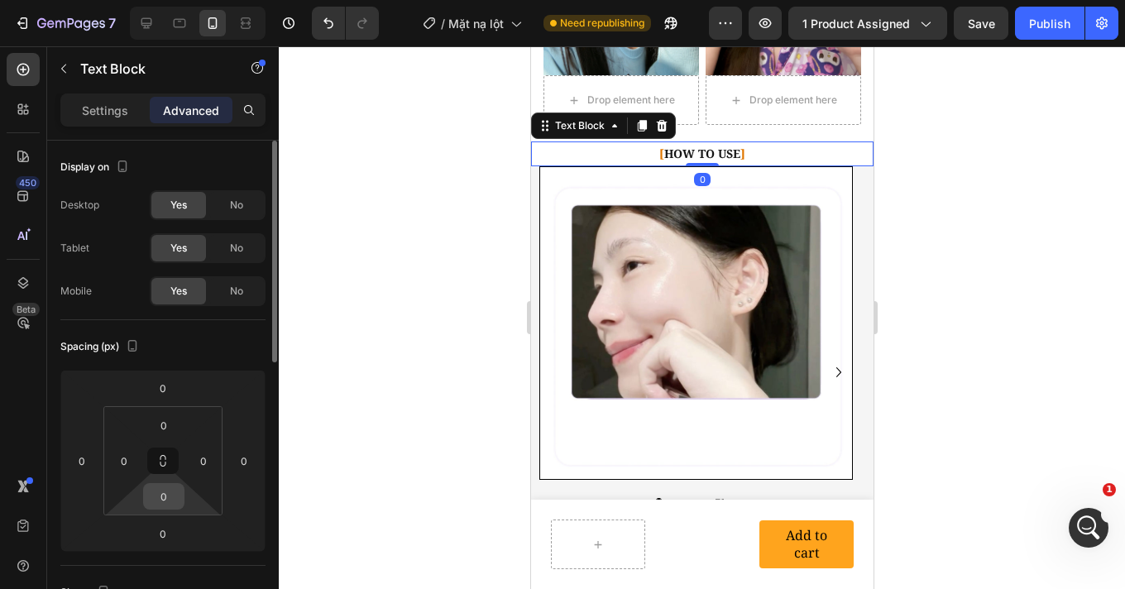
click at [182, 499] on div "0" at bounding box center [163, 496] width 41 height 26
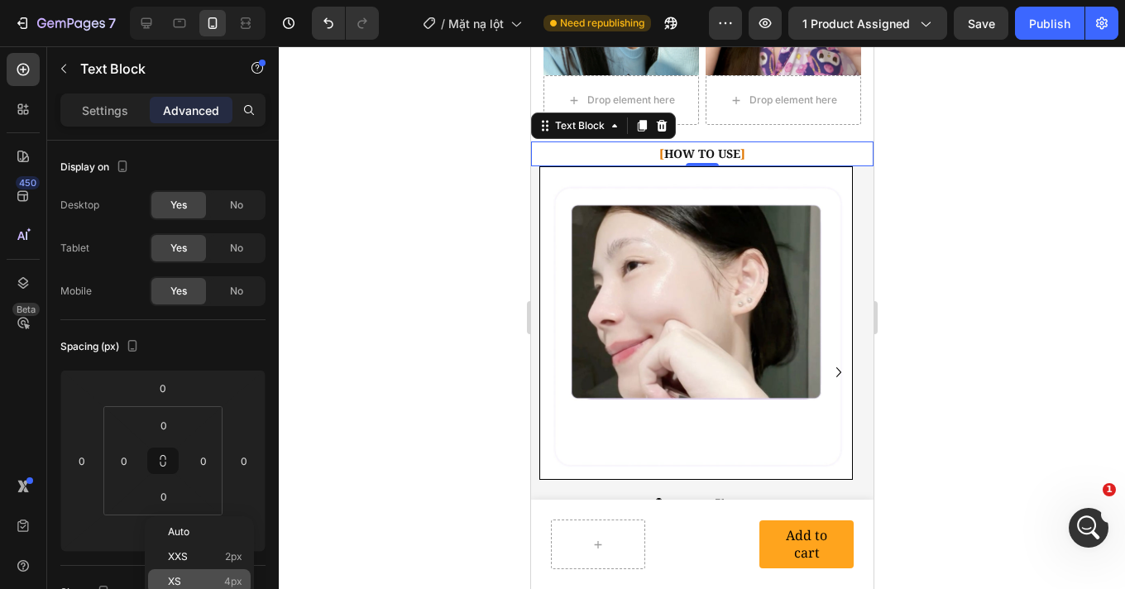
click at [211, 574] on div "XS 4px" at bounding box center [199, 581] width 103 height 25
type input "4"
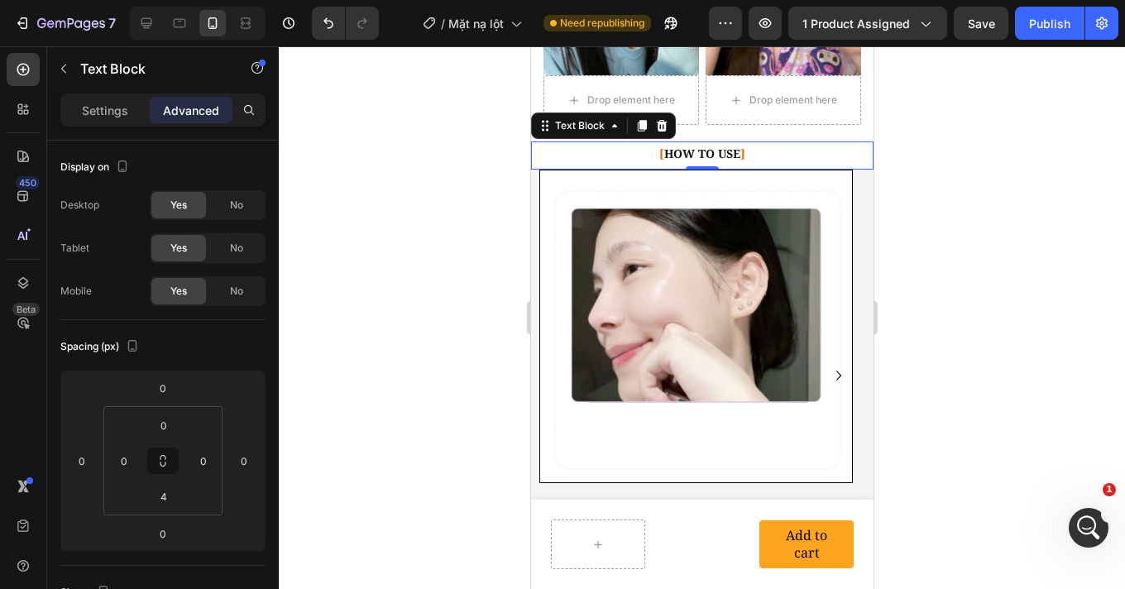
click at [1001, 270] on div at bounding box center [702, 317] width 846 height 542
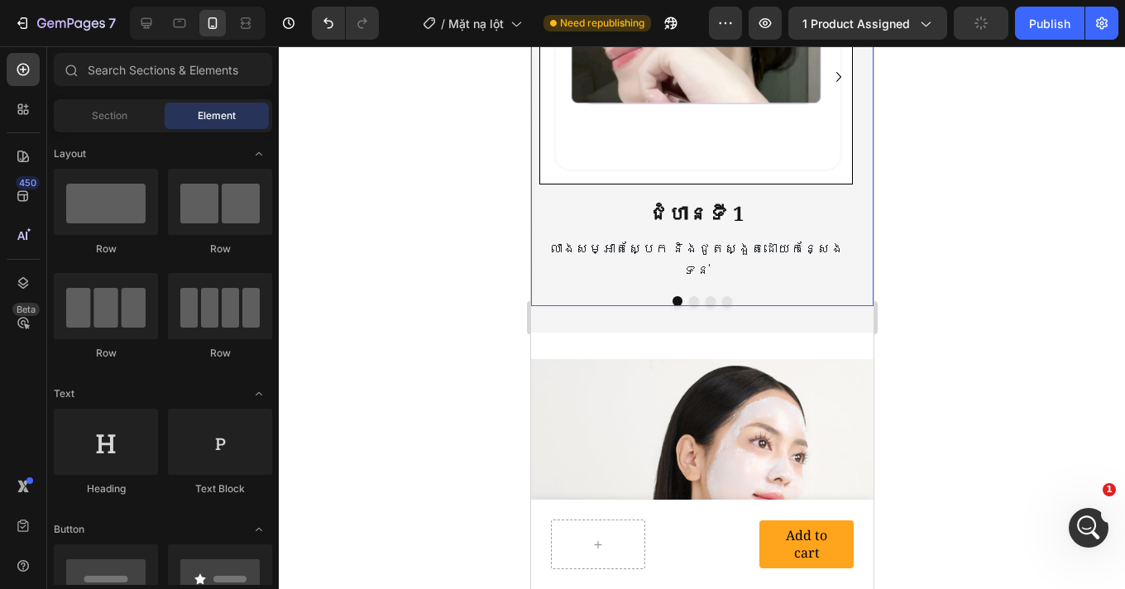
scroll to position [5839, 0]
